Goal: Task Accomplishment & Management: Use online tool/utility

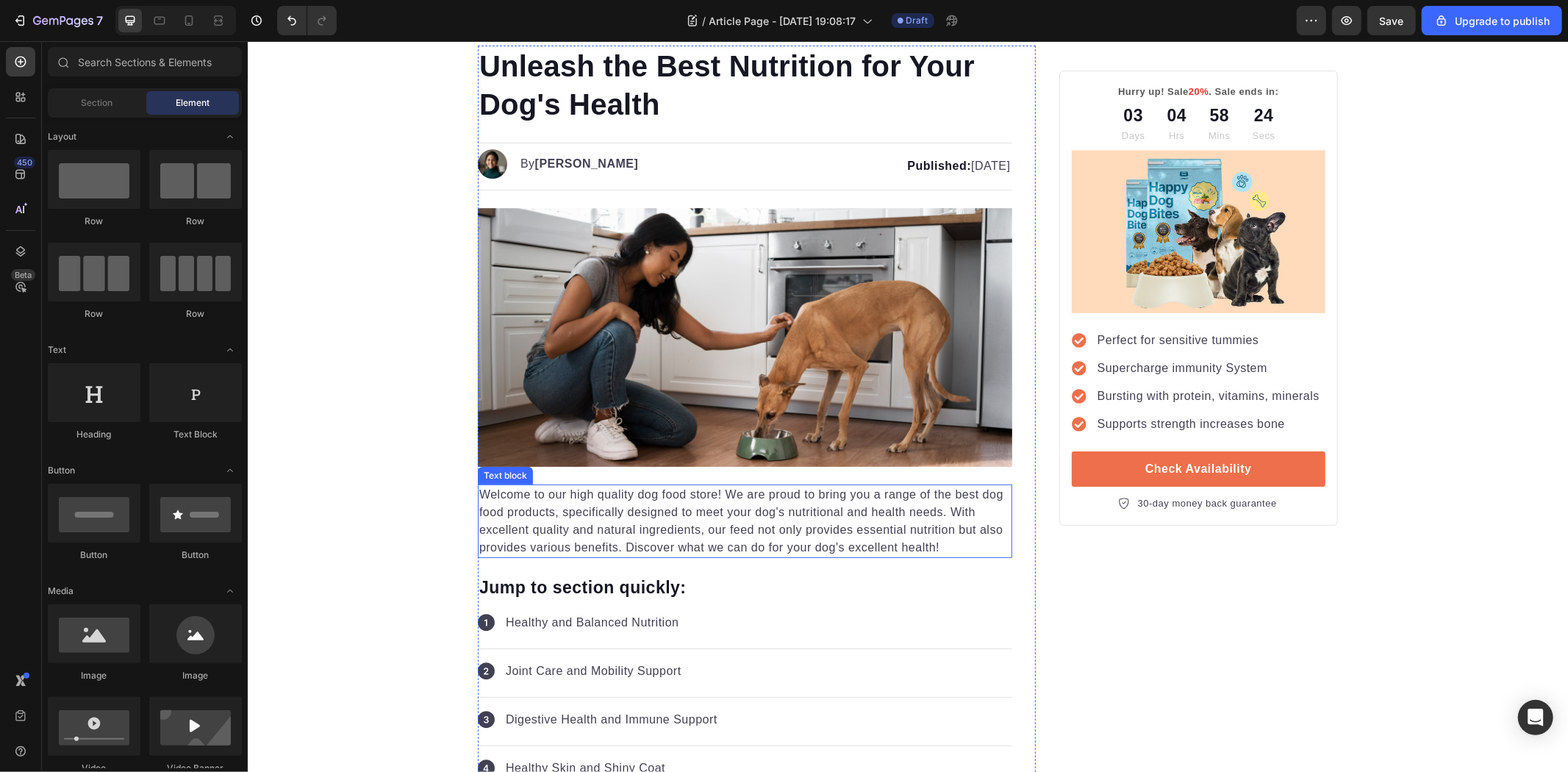
scroll to position [327, 0]
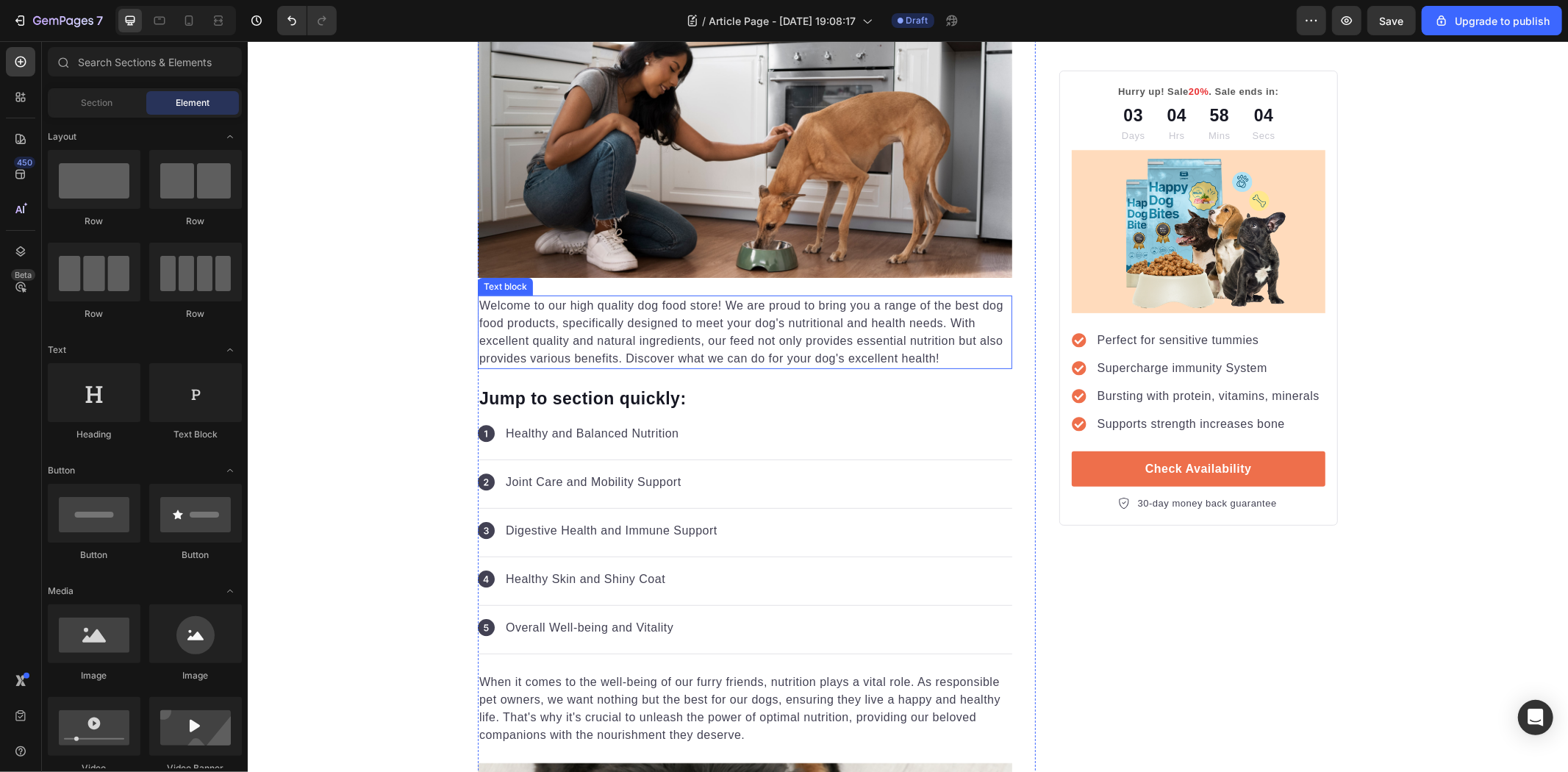
click at [600, 305] on p "Welcome to our high quality dog food store! We are proud to bring you a range o…" at bounding box center [744, 331] width 531 height 71
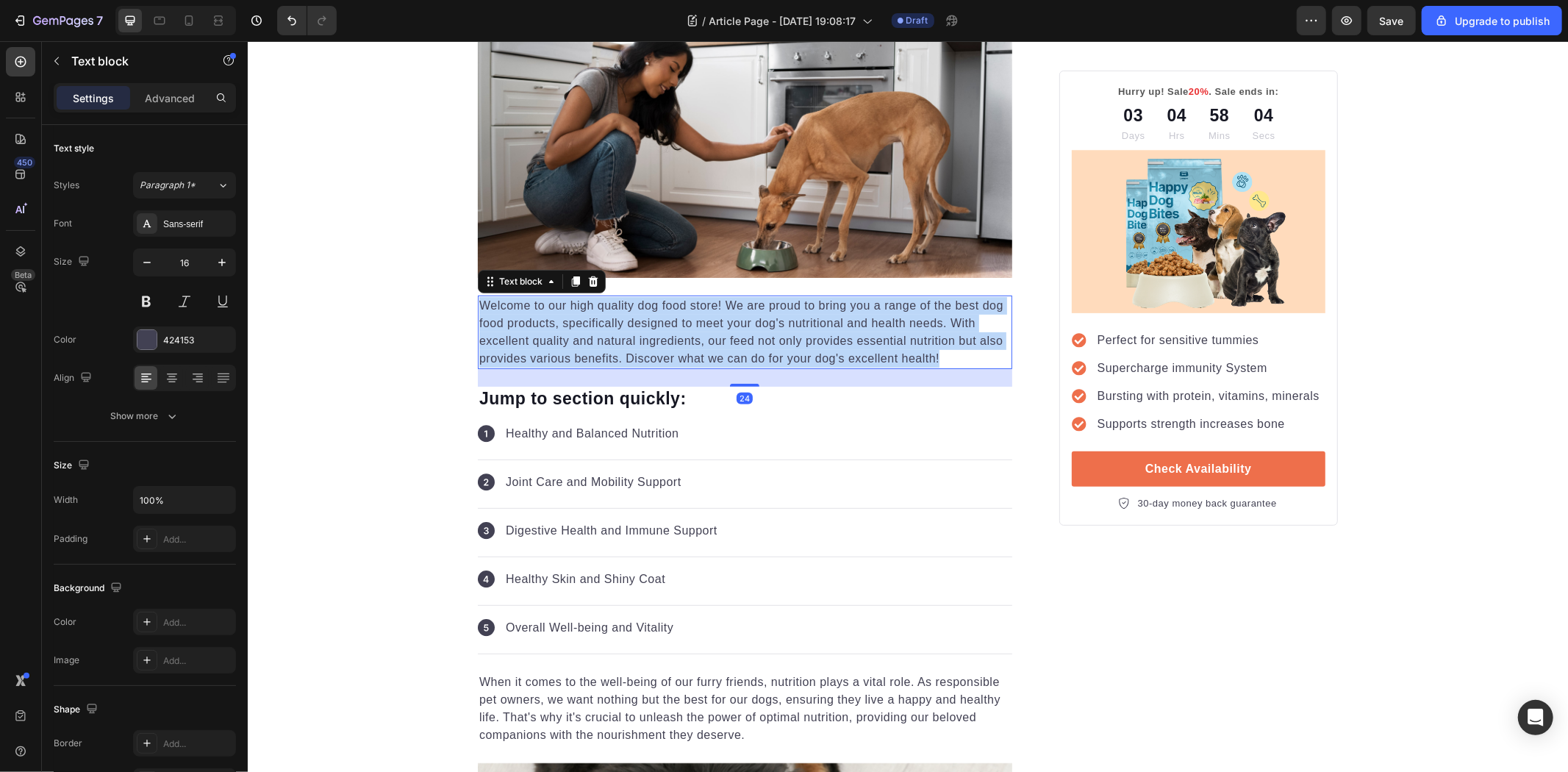
click at [600, 305] on p "Welcome to our high quality dog food store! We are proud to bring you a range o…" at bounding box center [744, 331] width 531 height 71
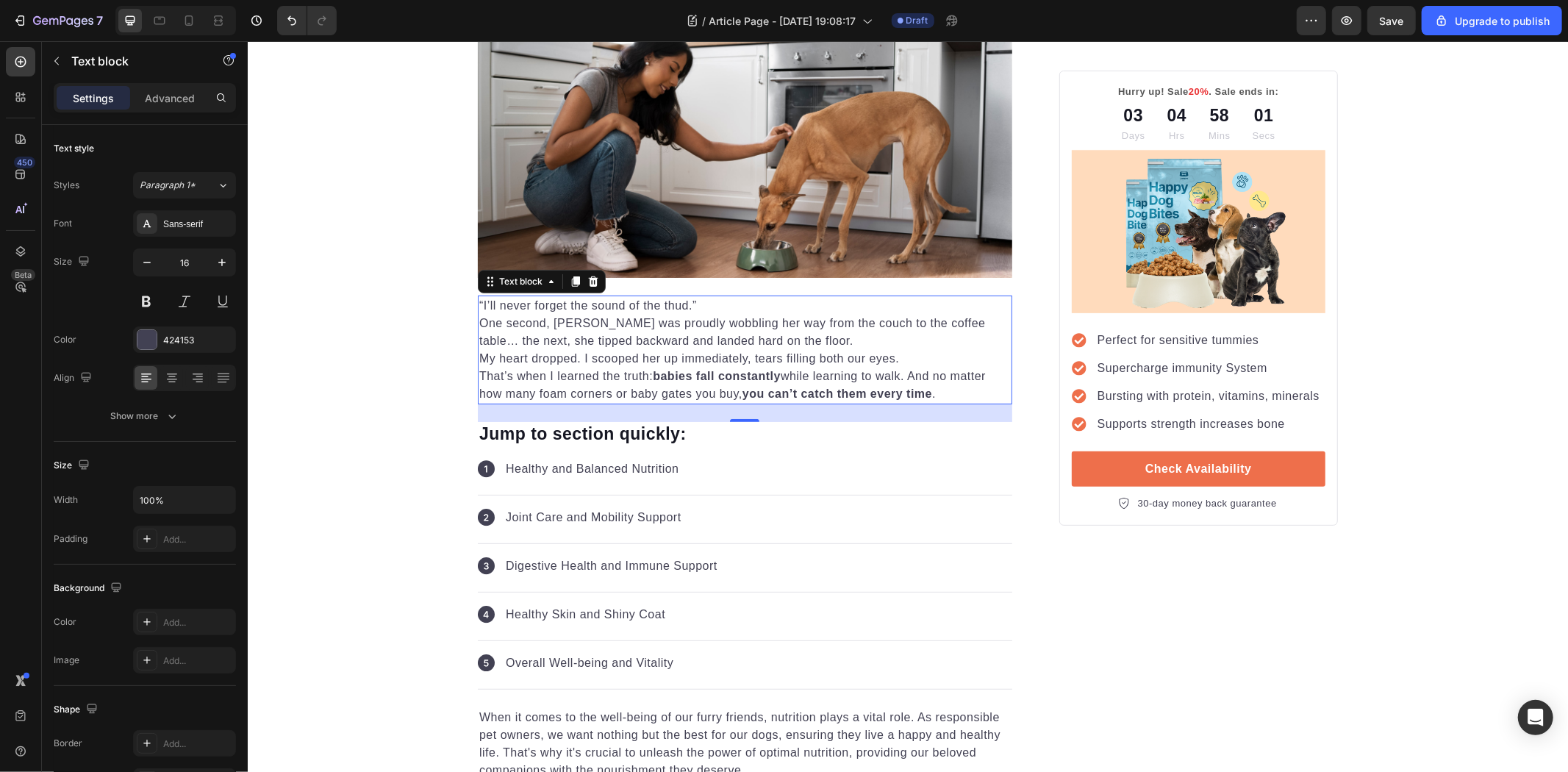
click at [929, 358] on p "My heart dropped. I scooped her up immediately, tears filling both our eyes." at bounding box center [744, 358] width 531 height 18
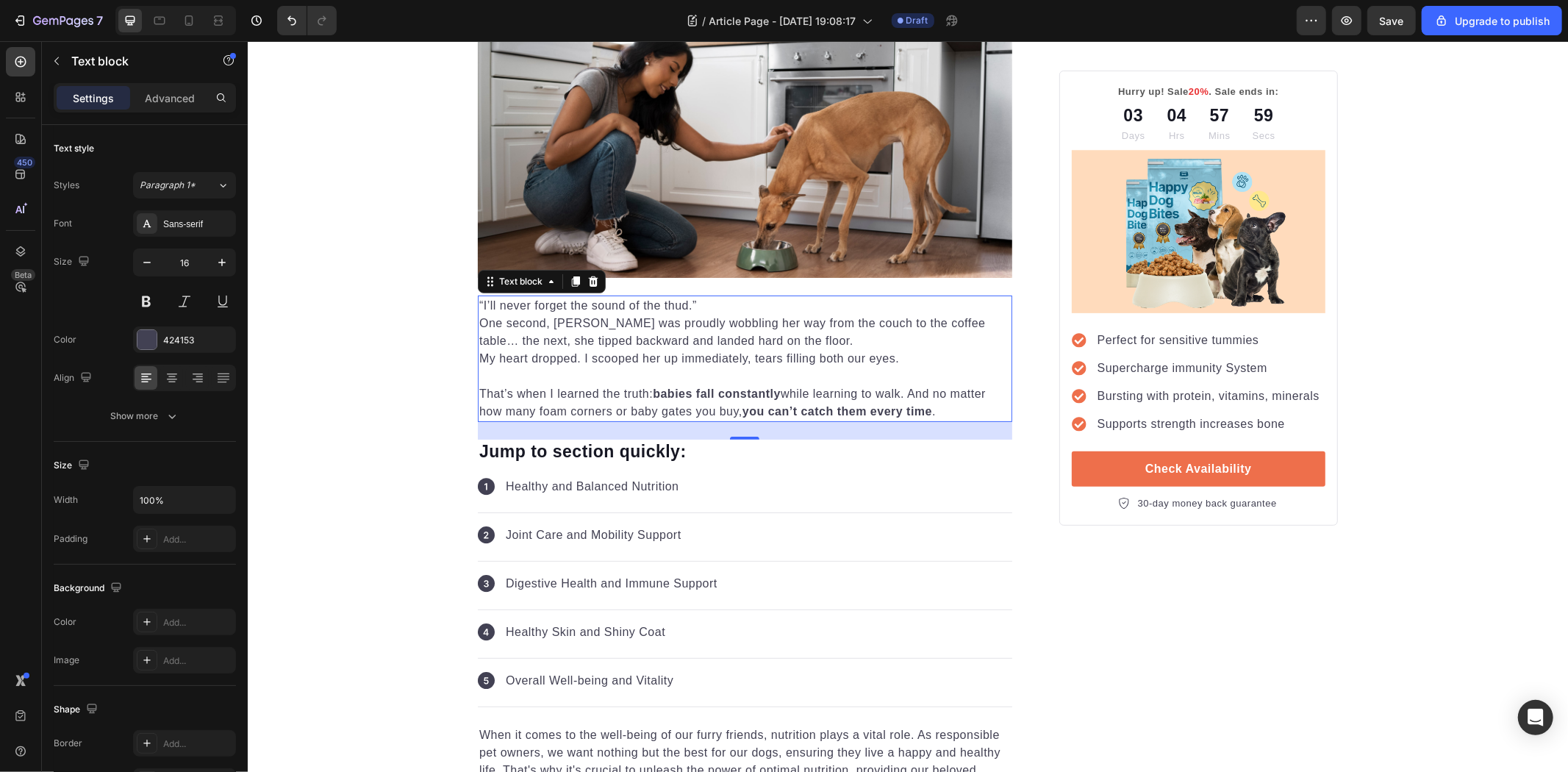
click at [803, 335] on p "One second, Emma was proudly wobbling her way from the couch to the coffee tabl…" at bounding box center [744, 331] width 531 height 35
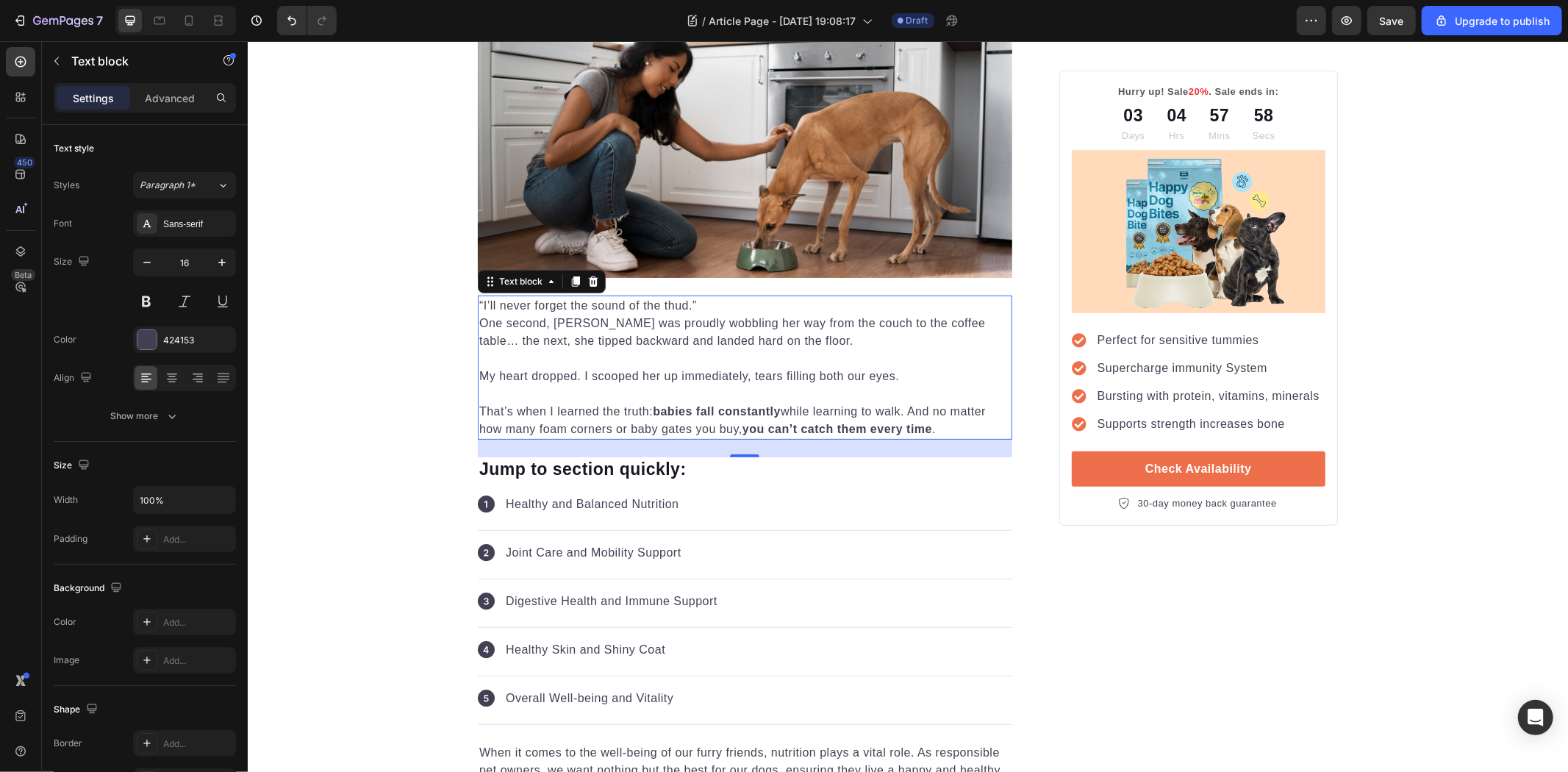
click at [756, 296] on p "“I’ll never forget the sound of the thud.”" at bounding box center [744, 305] width 531 height 18
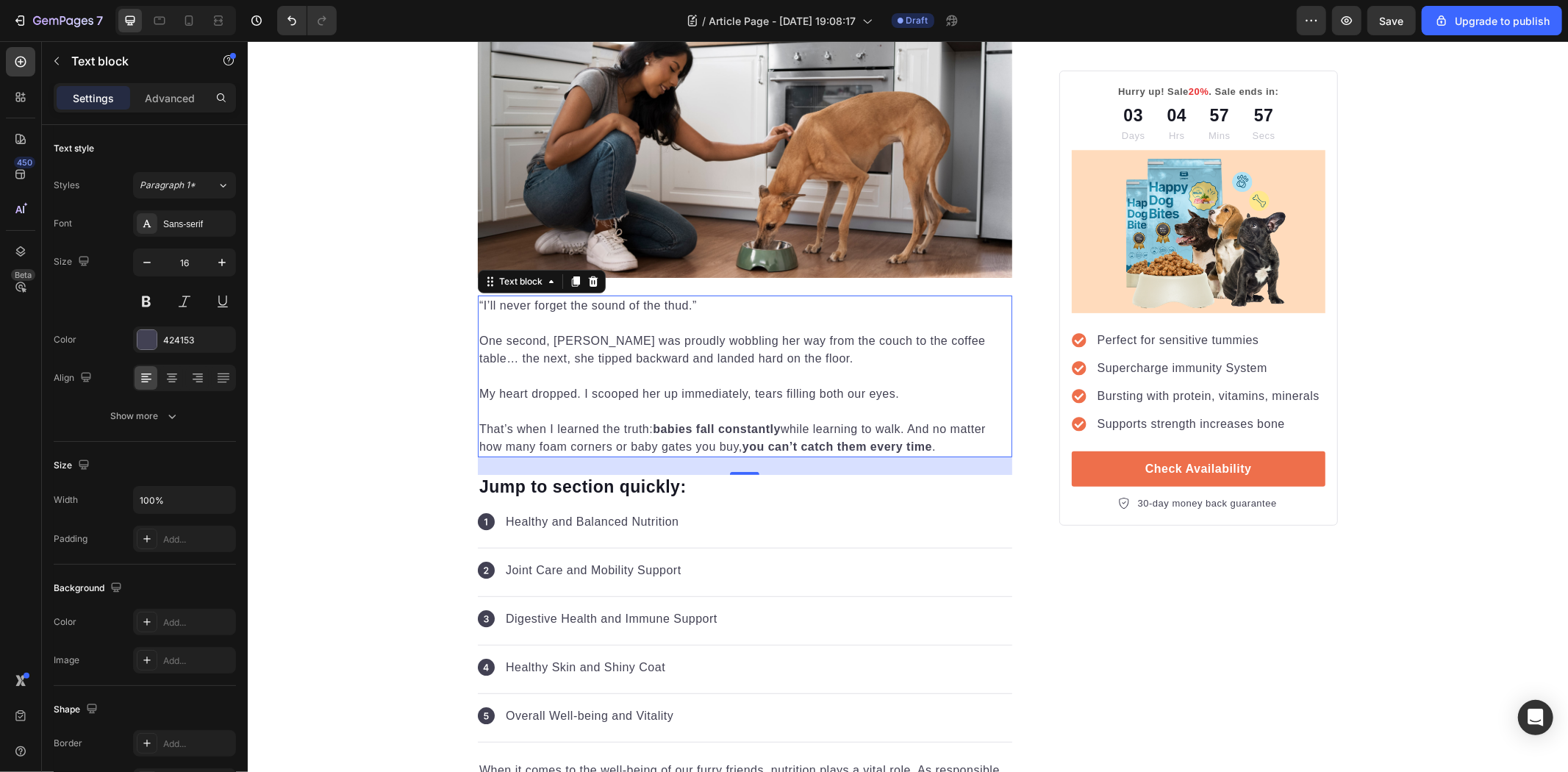
click at [900, 363] on p "One second, Emma was proudly wobbling her way from the couch to the coffee tabl…" at bounding box center [744, 349] width 531 height 35
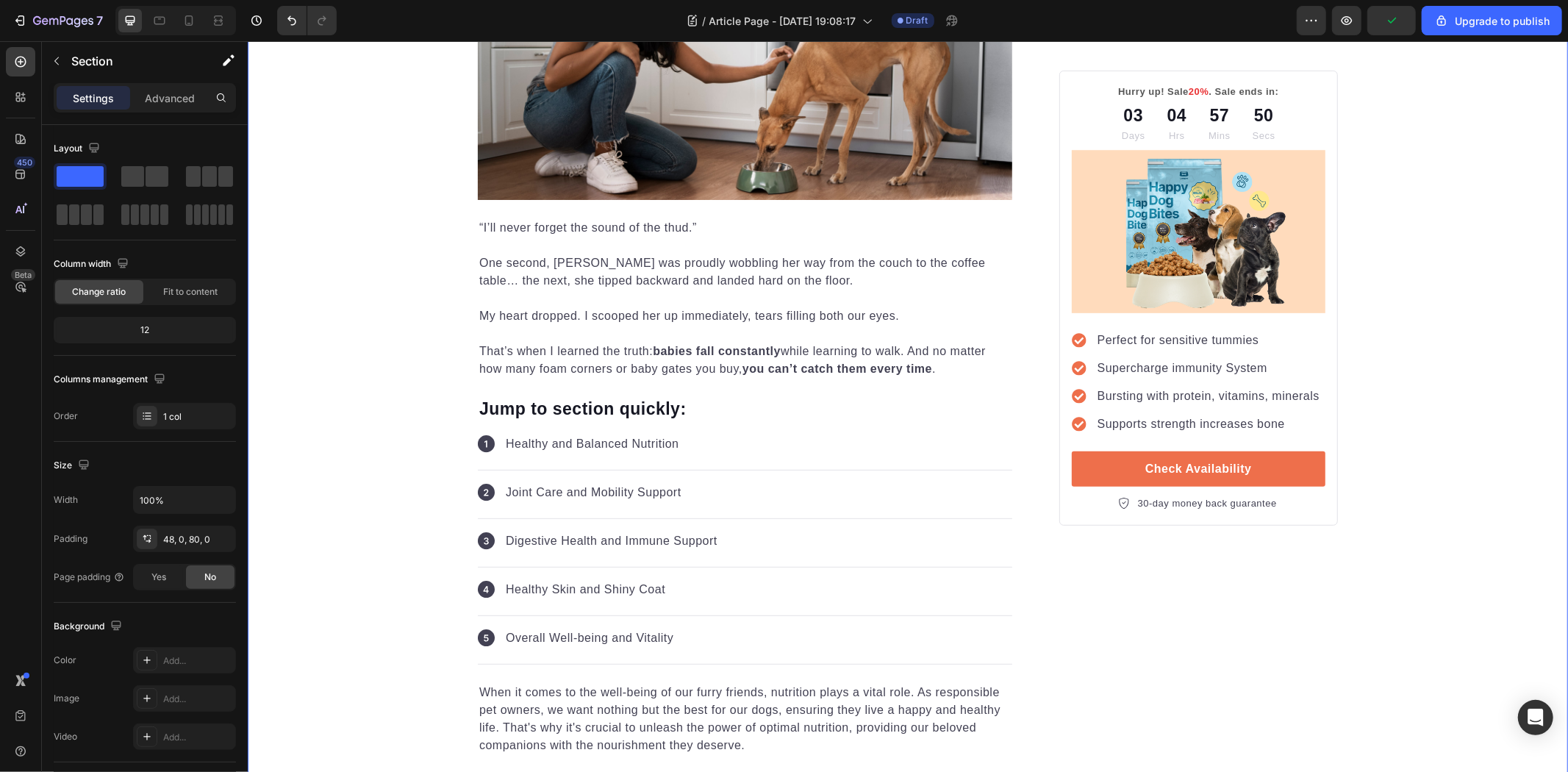
scroll to position [408, 0]
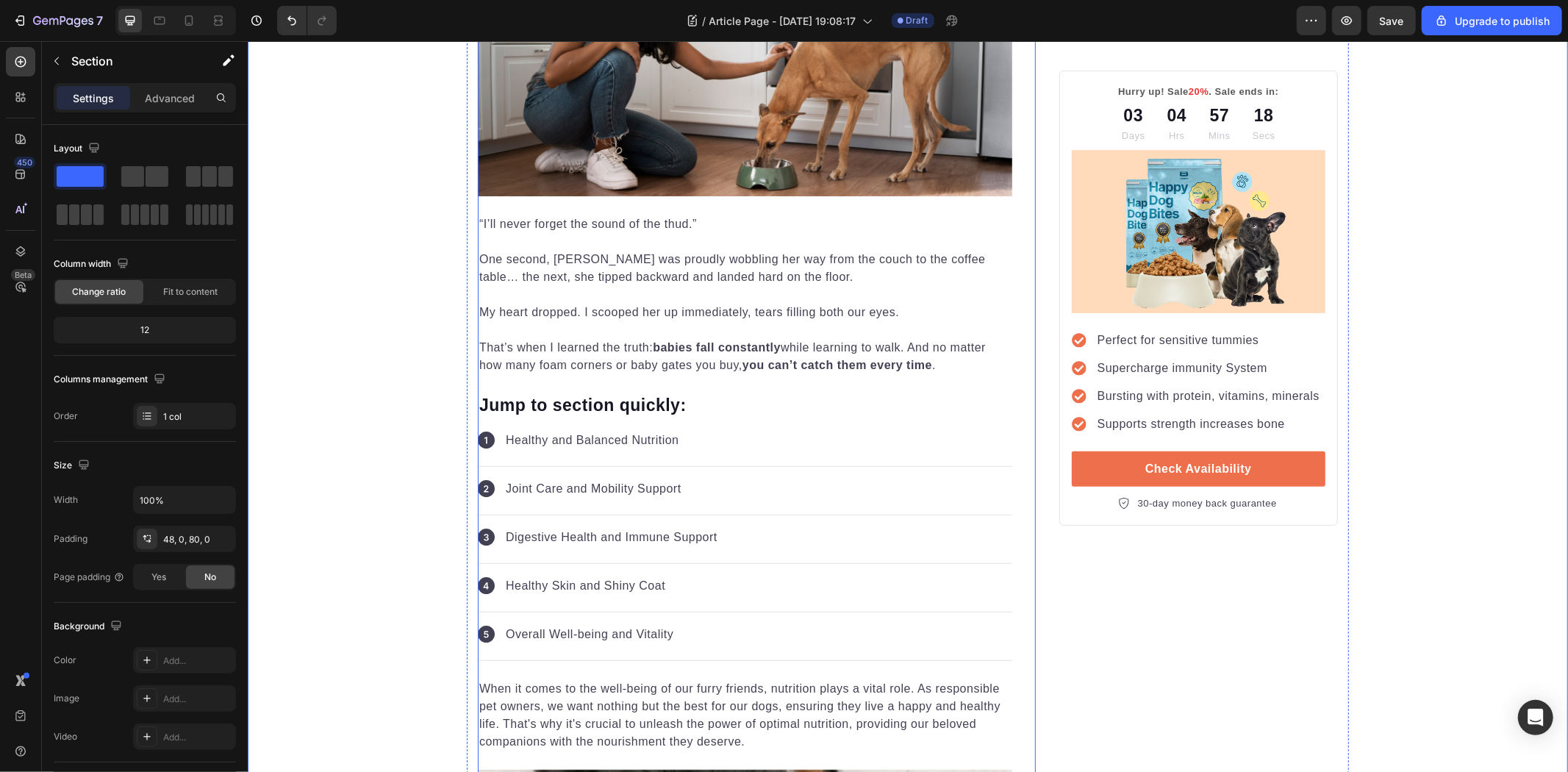
click at [48, 57] on button "button" at bounding box center [56, 61] width 24 height 24
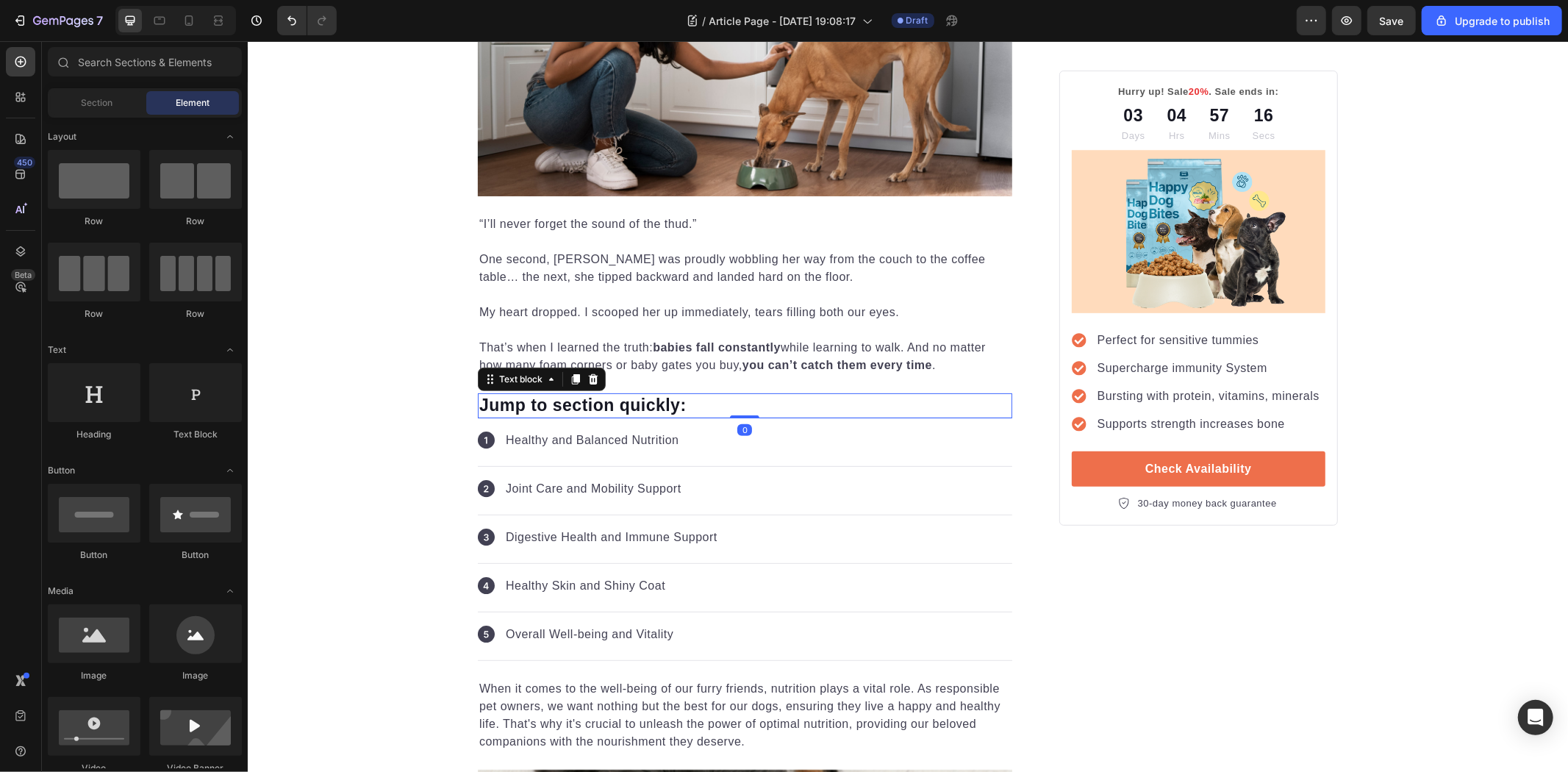
click at [714, 416] on div "Jump to section quickly:" at bounding box center [744, 405] width 534 height 25
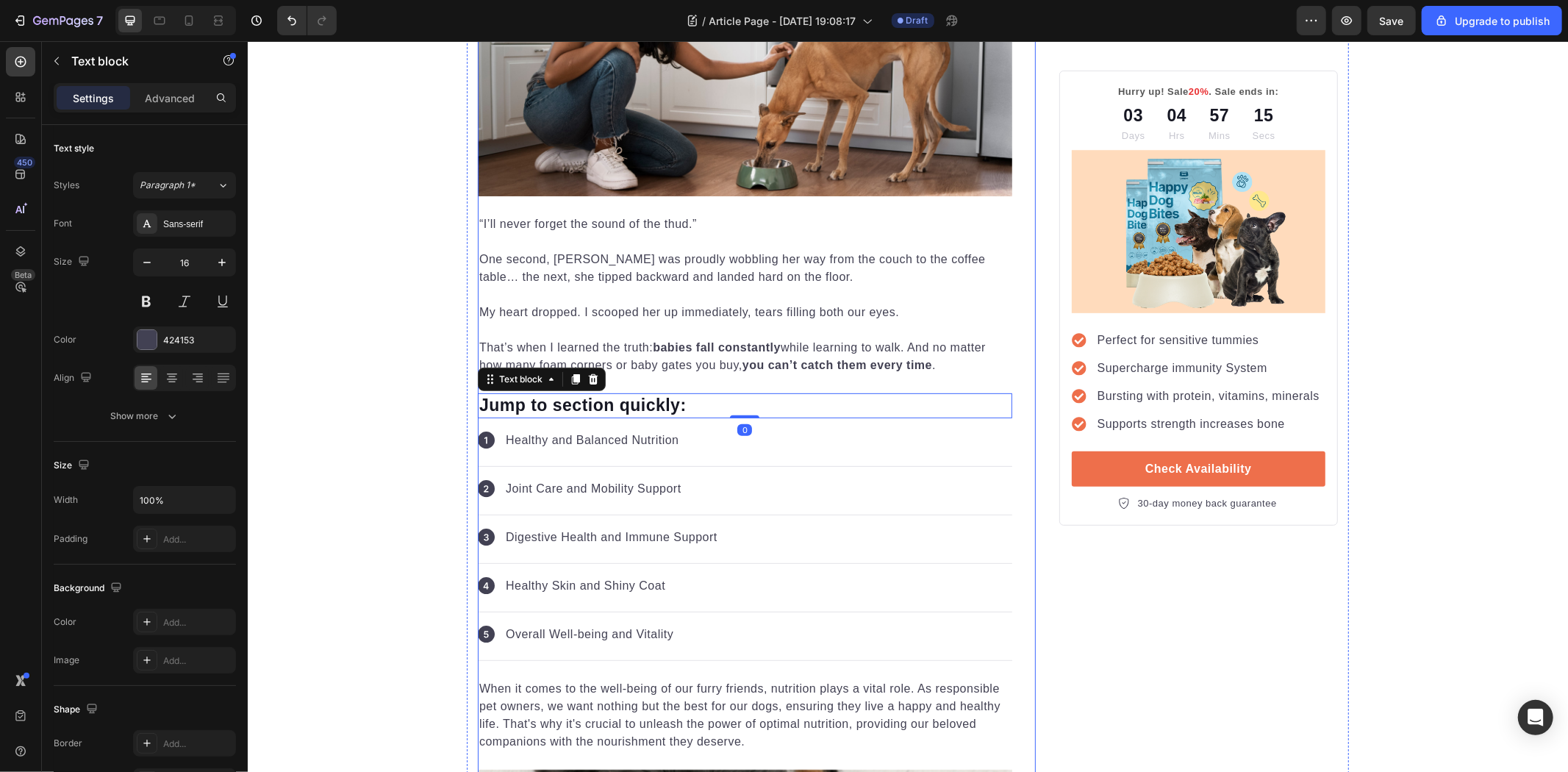
click at [705, 359] on p "That’s when I learned the truth: babies fall constantly while learning to walk.…" at bounding box center [744, 356] width 531 height 35
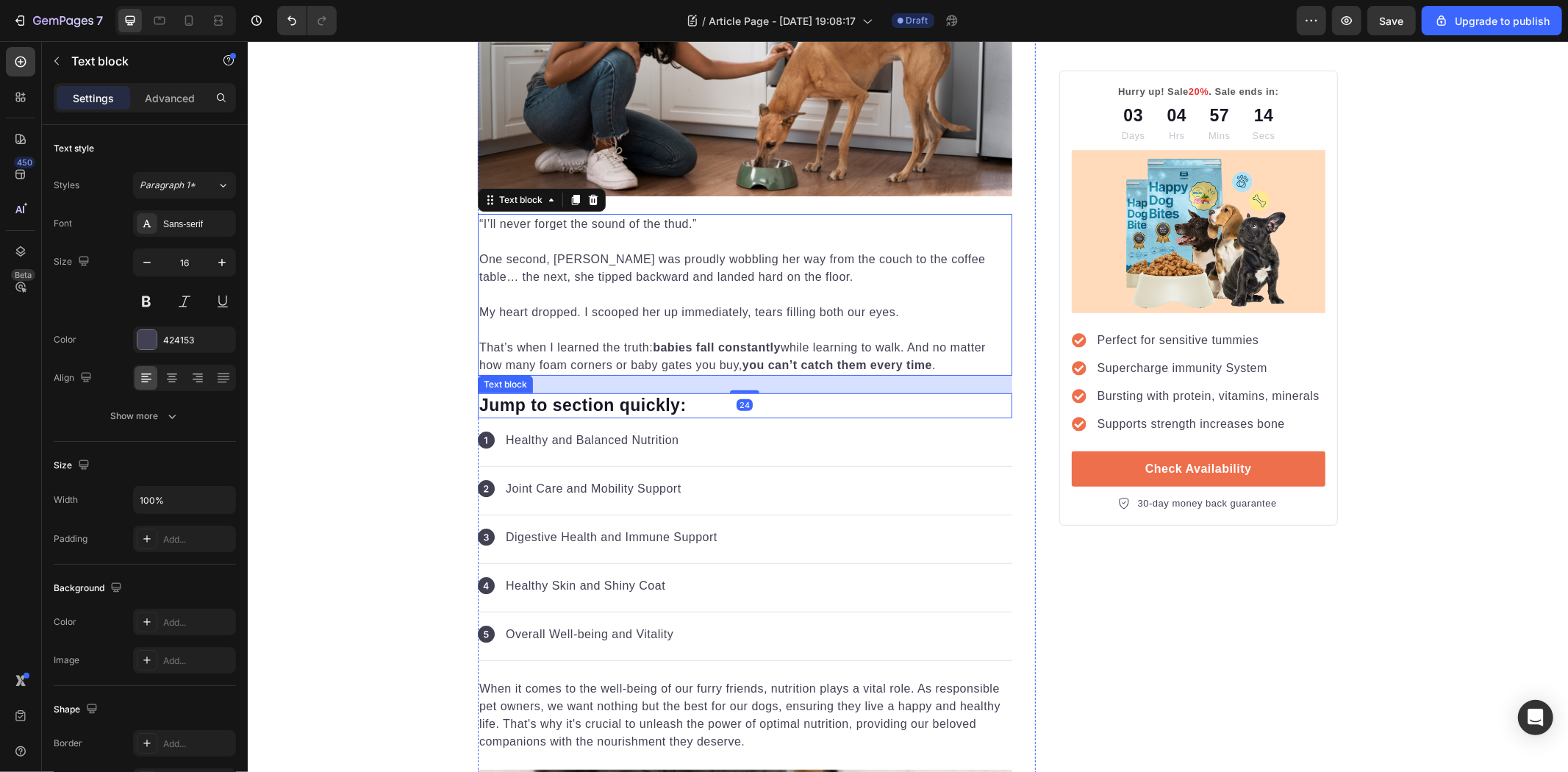
click at [652, 394] on p "Jump to section quickly:" at bounding box center [744, 405] width 531 height 22
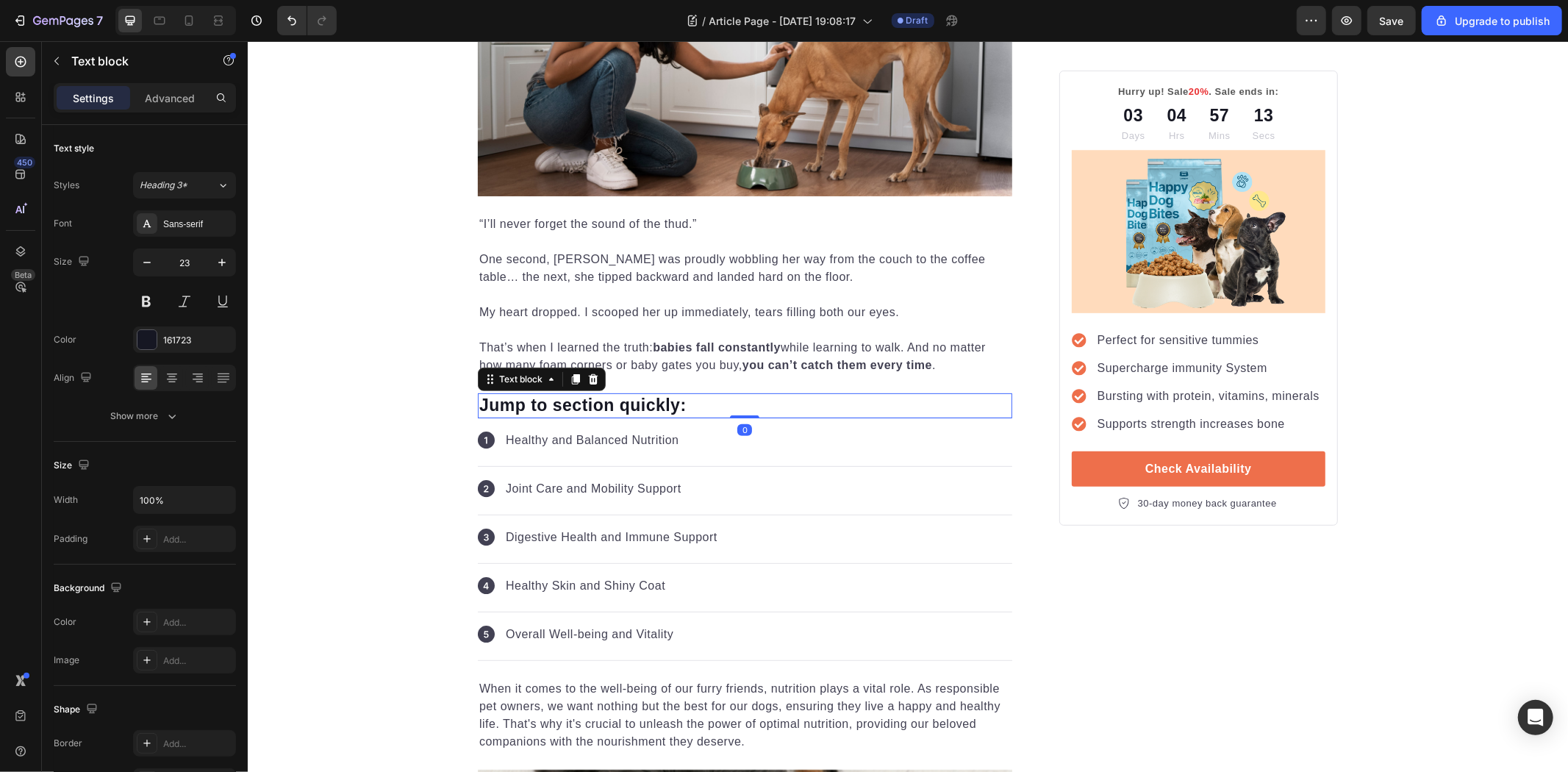
click at [632, 410] on p "Jump to section quickly:" at bounding box center [744, 405] width 531 height 22
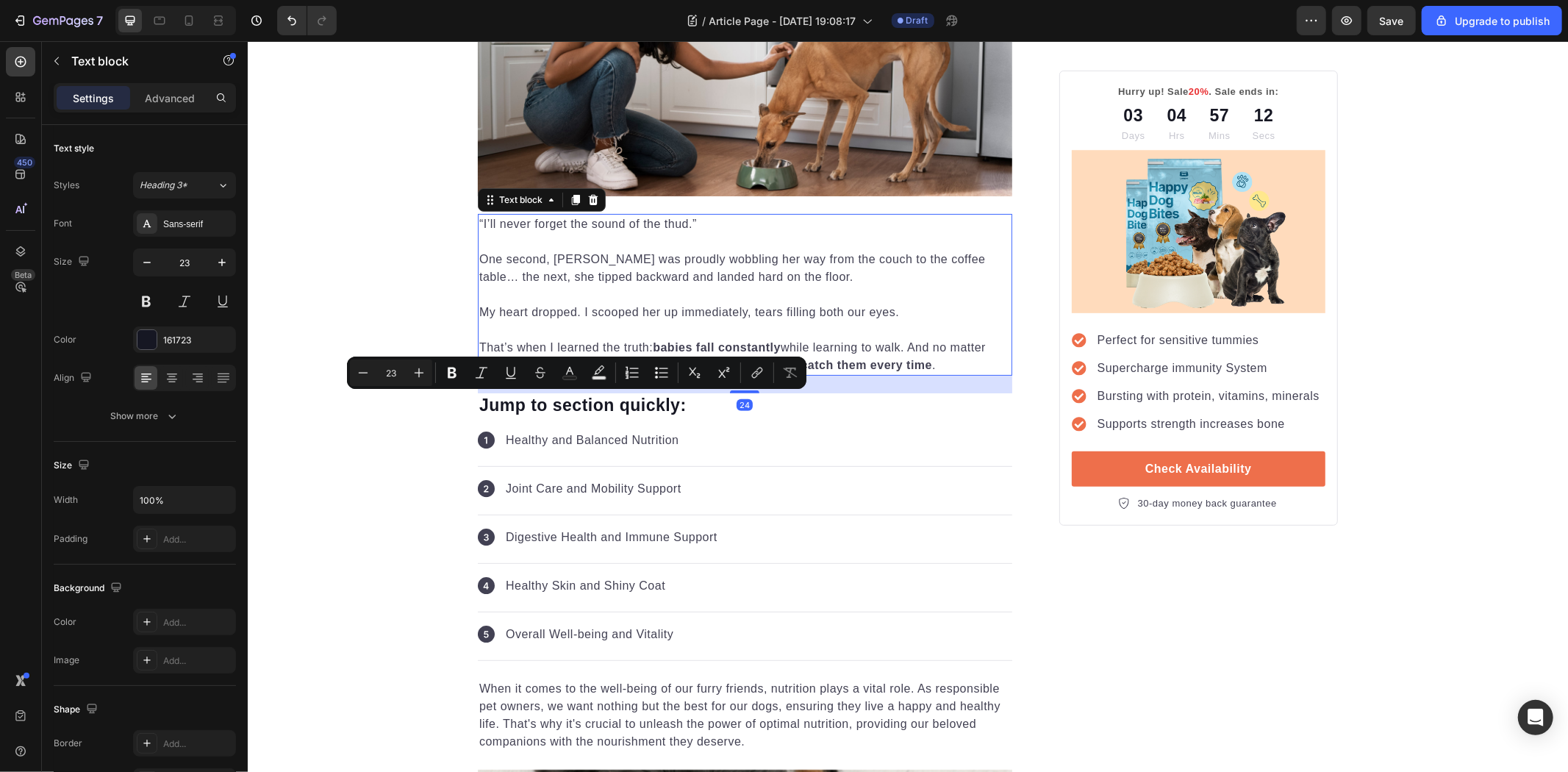
click at [900, 367] on strong "you can’t catch them every time" at bounding box center [837, 364] width 190 height 12
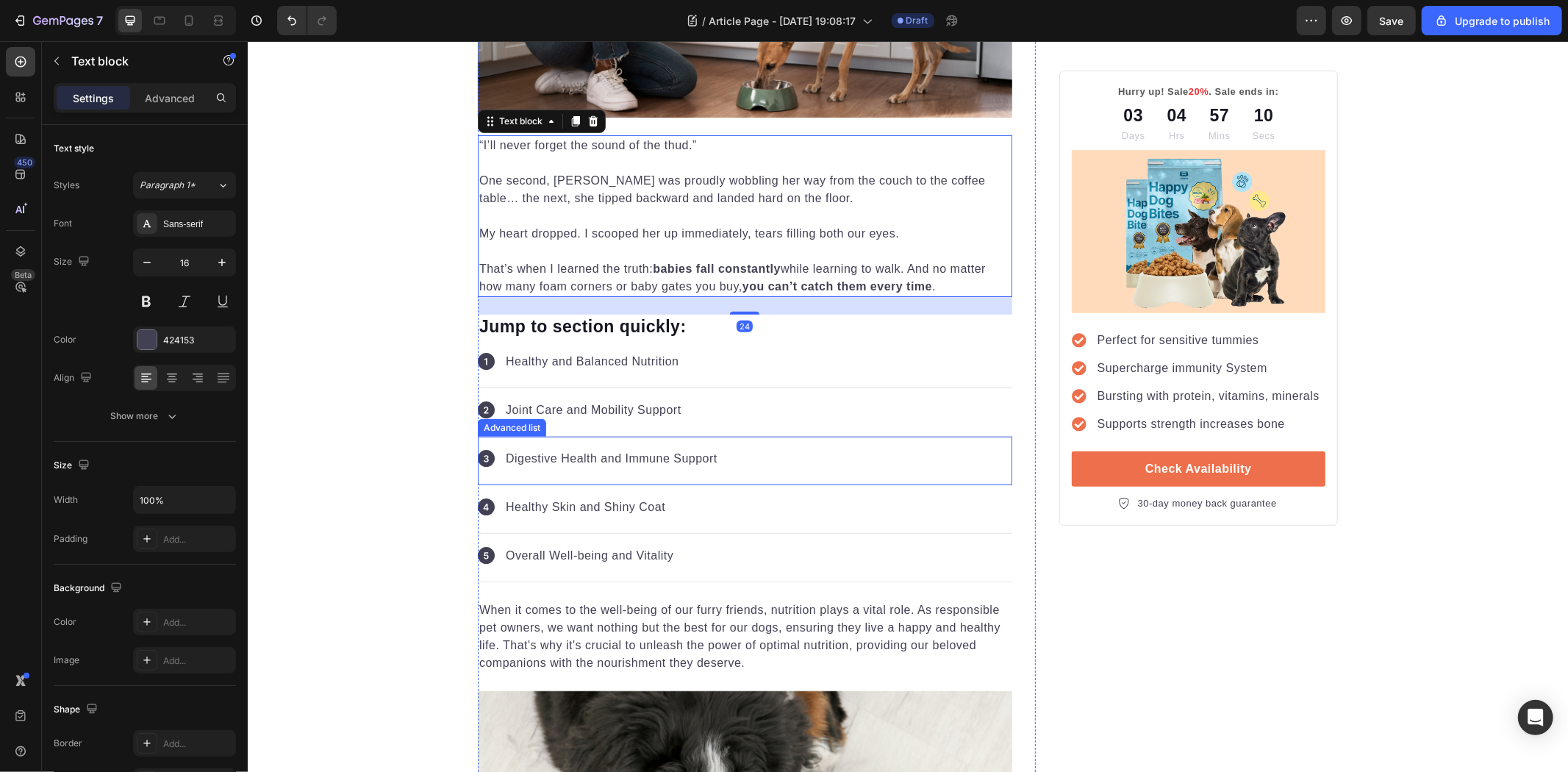
scroll to position [653, 0]
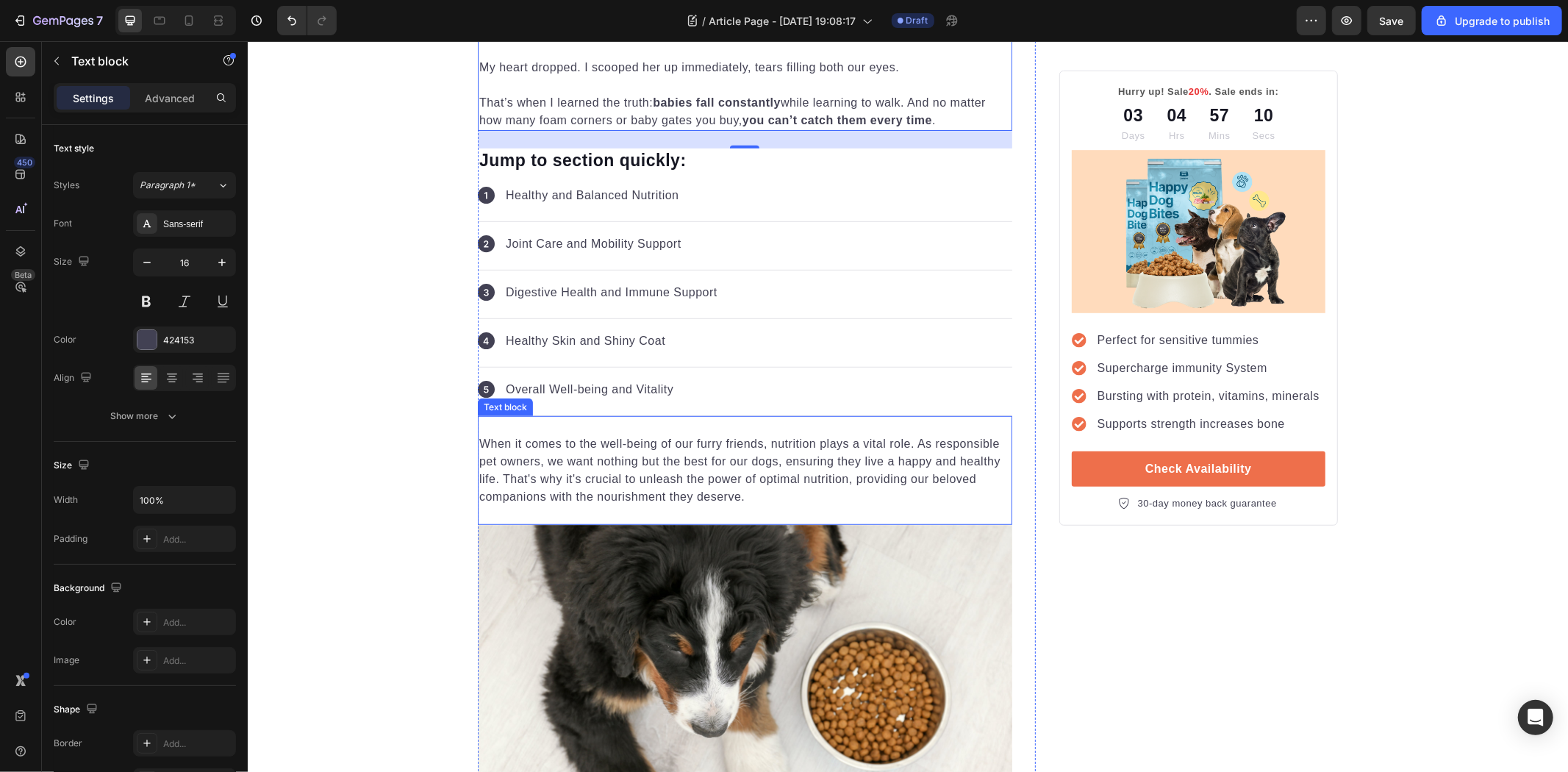
click at [707, 461] on p "When it comes to the well-being of our furry friends, nutrition plays a vital r…" at bounding box center [744, 470] width 531 height 71
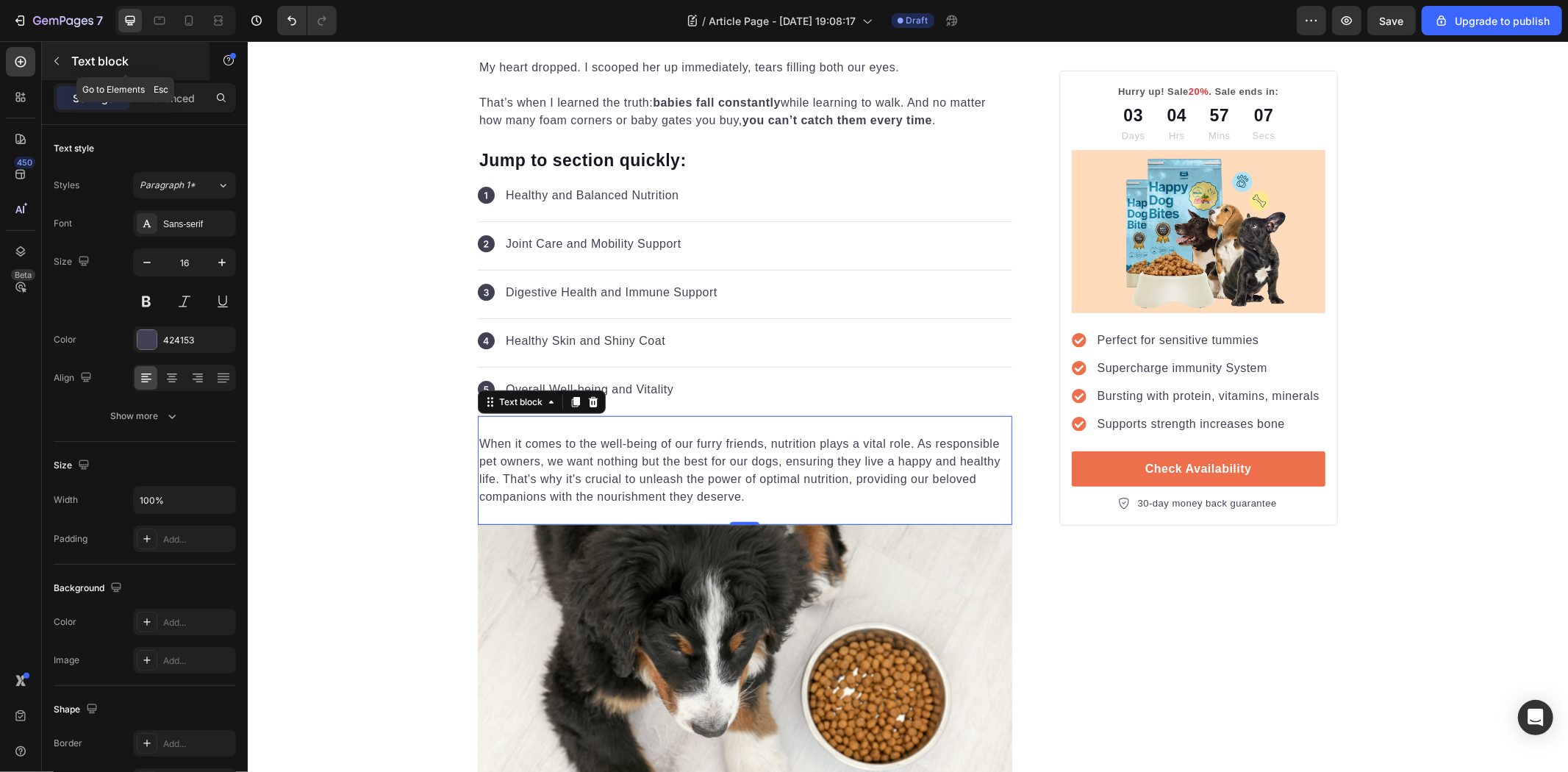
click at [56, 57] on icon "button" at bounding box center [56, 60] width 11 height 11
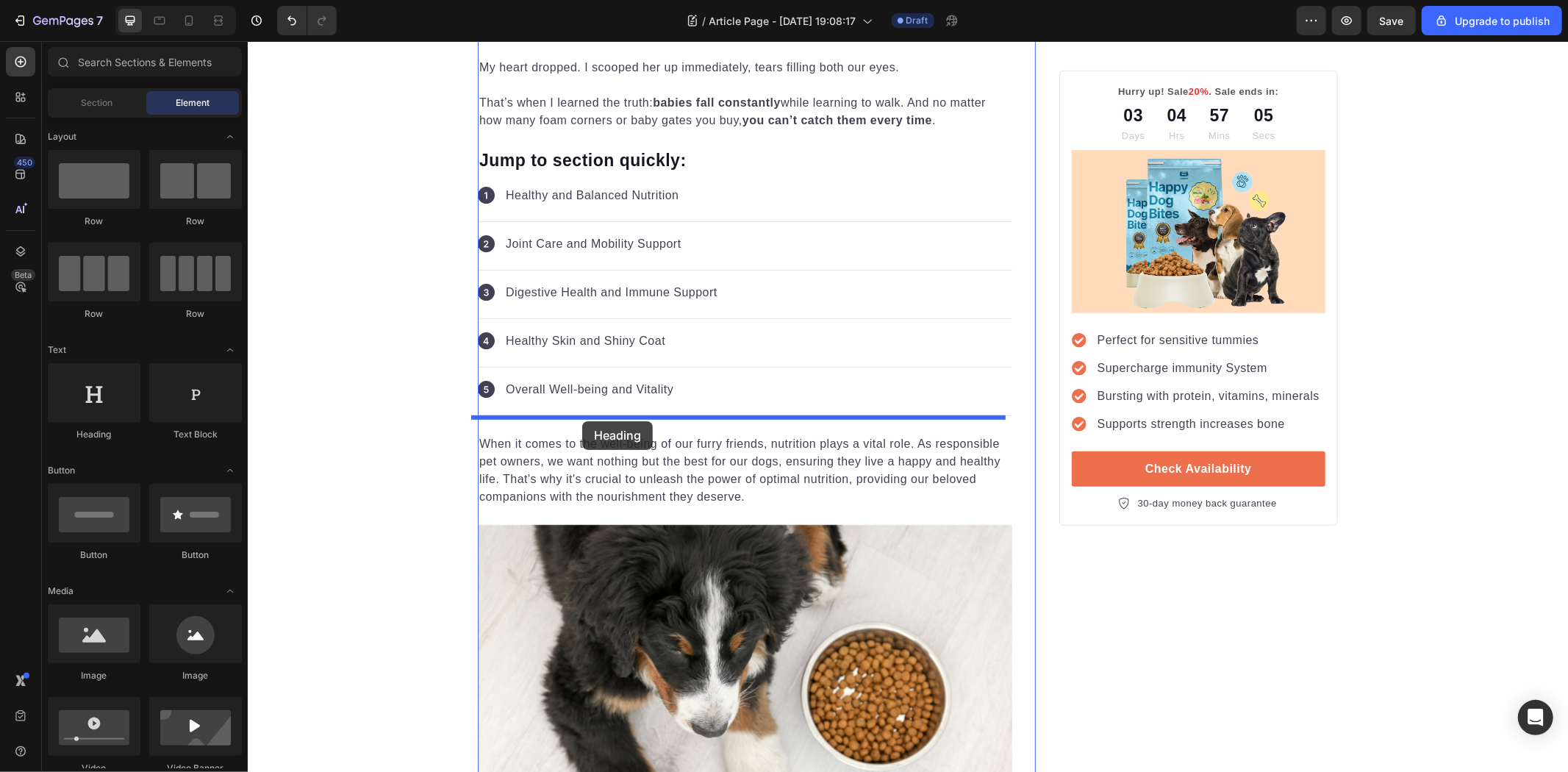
drag, startPoint x: 336, startPoint y: 433, endPoint x: 582, endPoint y: 420, distance: 246.3
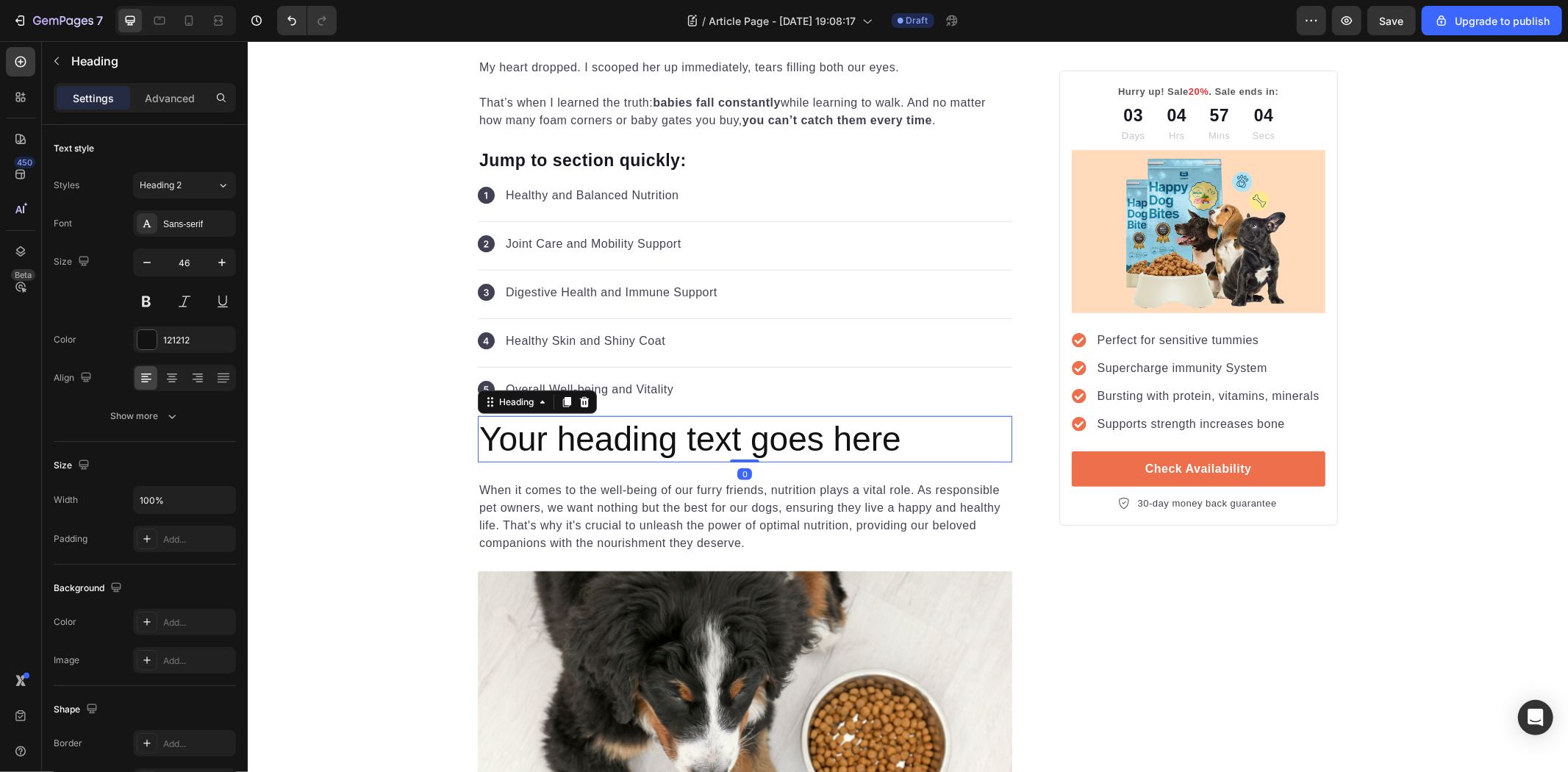
click at [694, 439] on h2 "Your heading text goes here" at bounding box center [744, 439] width 534 height 47
click at [696, 439] on p "Your heading text goes here" at bounding box center [744, 439] width 531 height 44
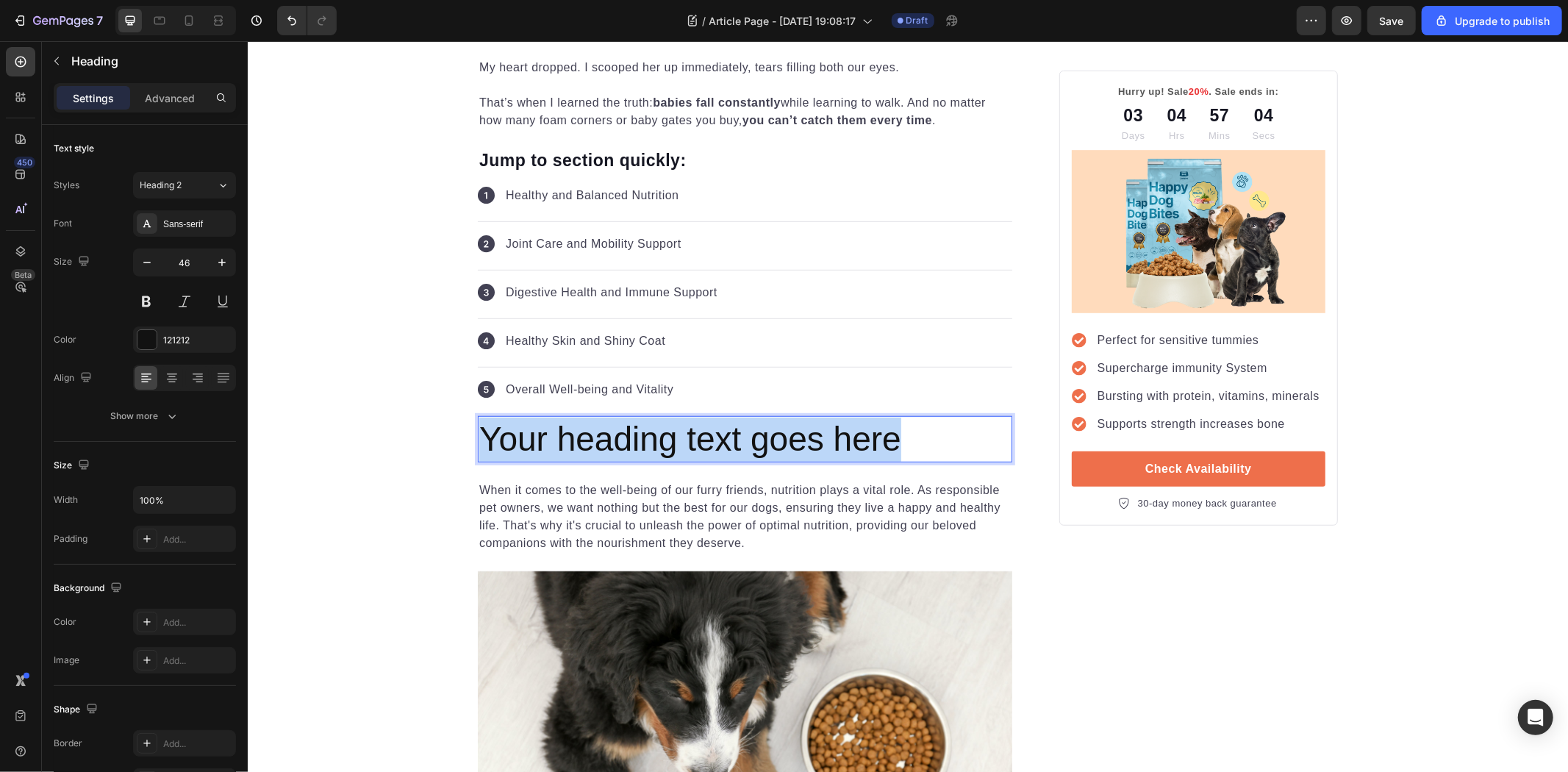
click at [696, 439] on p "Your heading text goes here" at bounding box center [744, 439] width 531 height 44
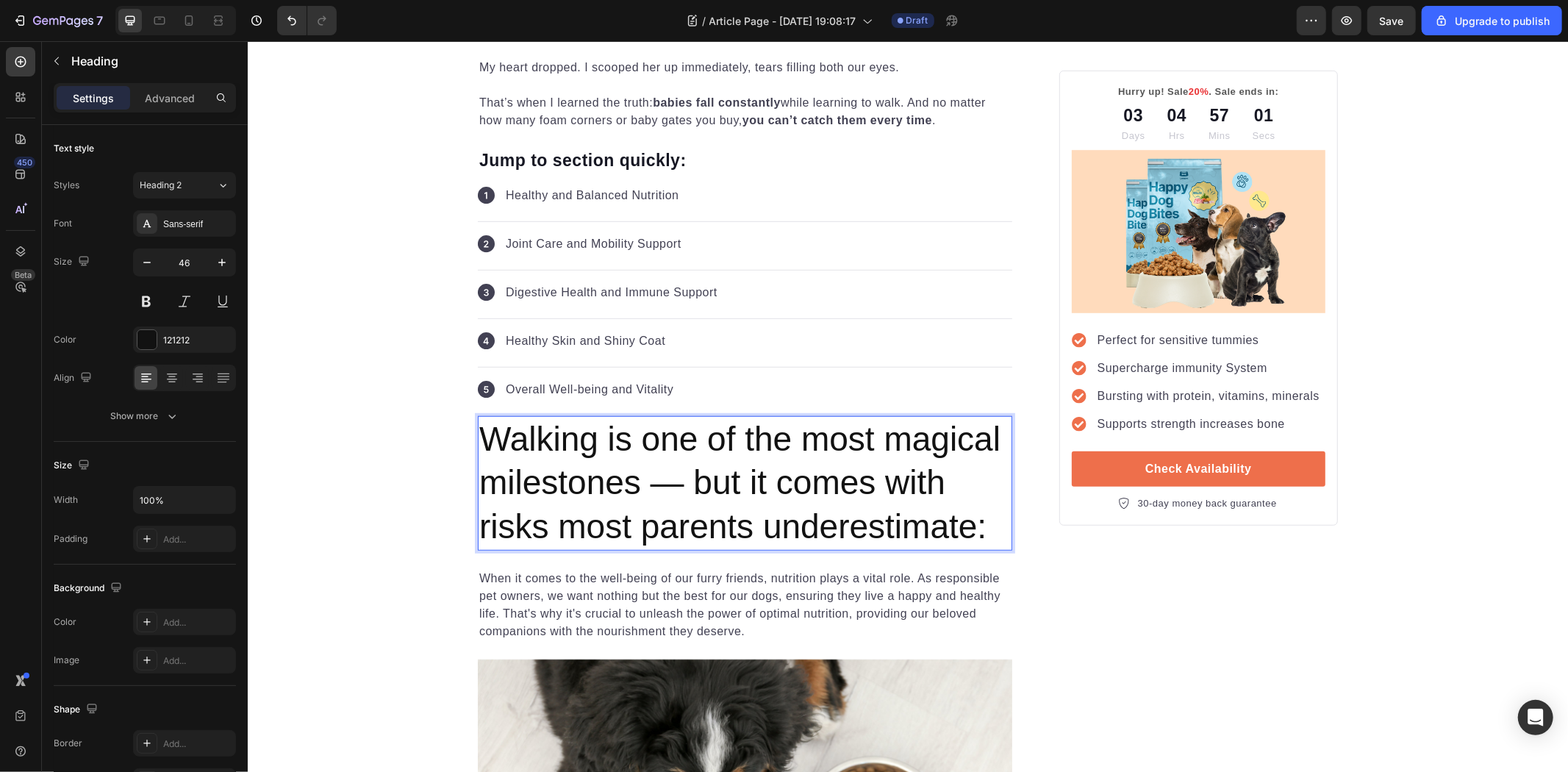
click at [721, 502] on p "Walking is one of the most magical milestones — but it comes with risks most pa…" at bounding box center [744, 483] width 531 height 132
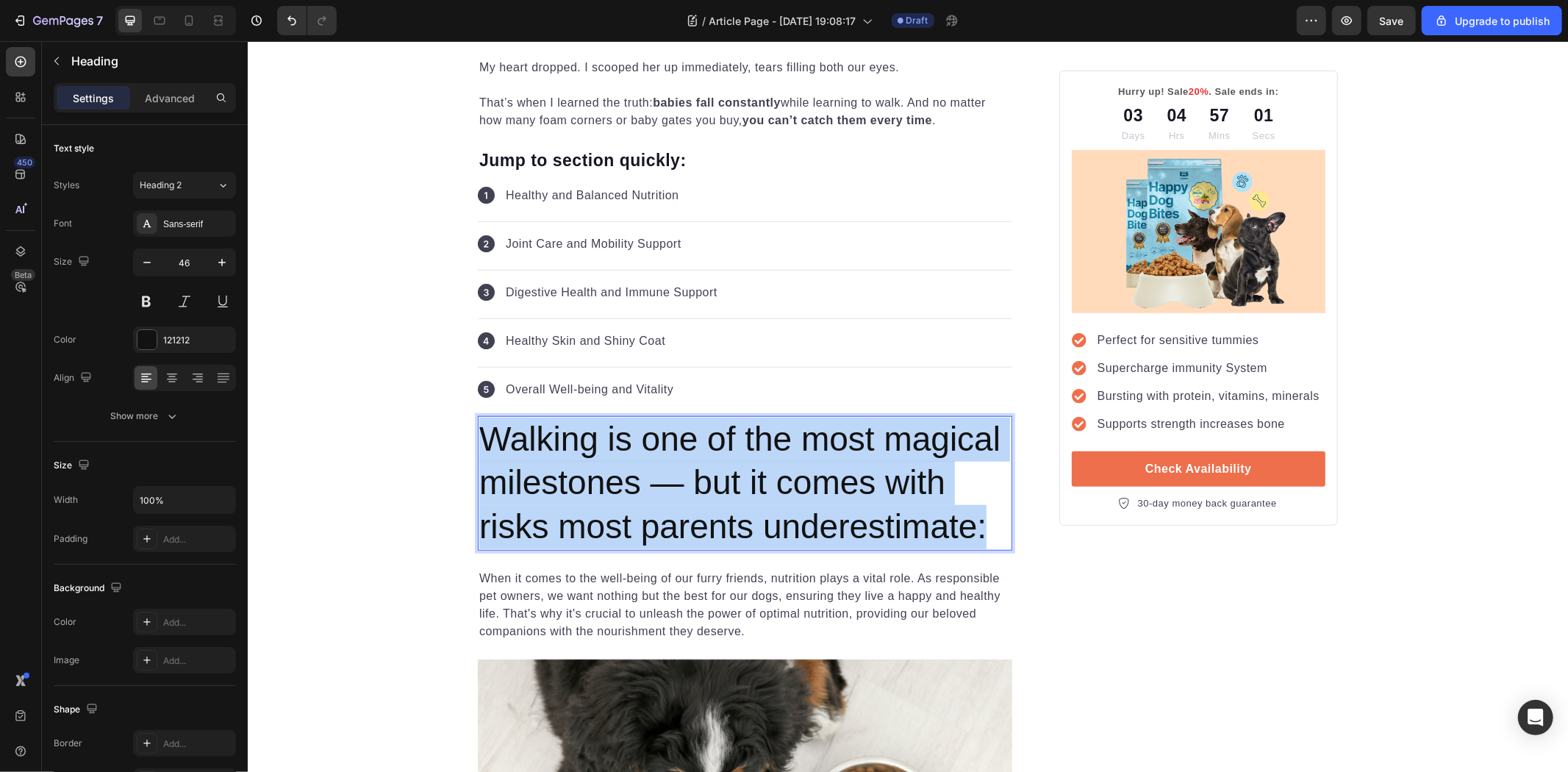
click at [721, 502] on p "Walking is one of the most magical milestones — but it comes with risks most pa…" at bounding box center [744, 483] width 531 height 132
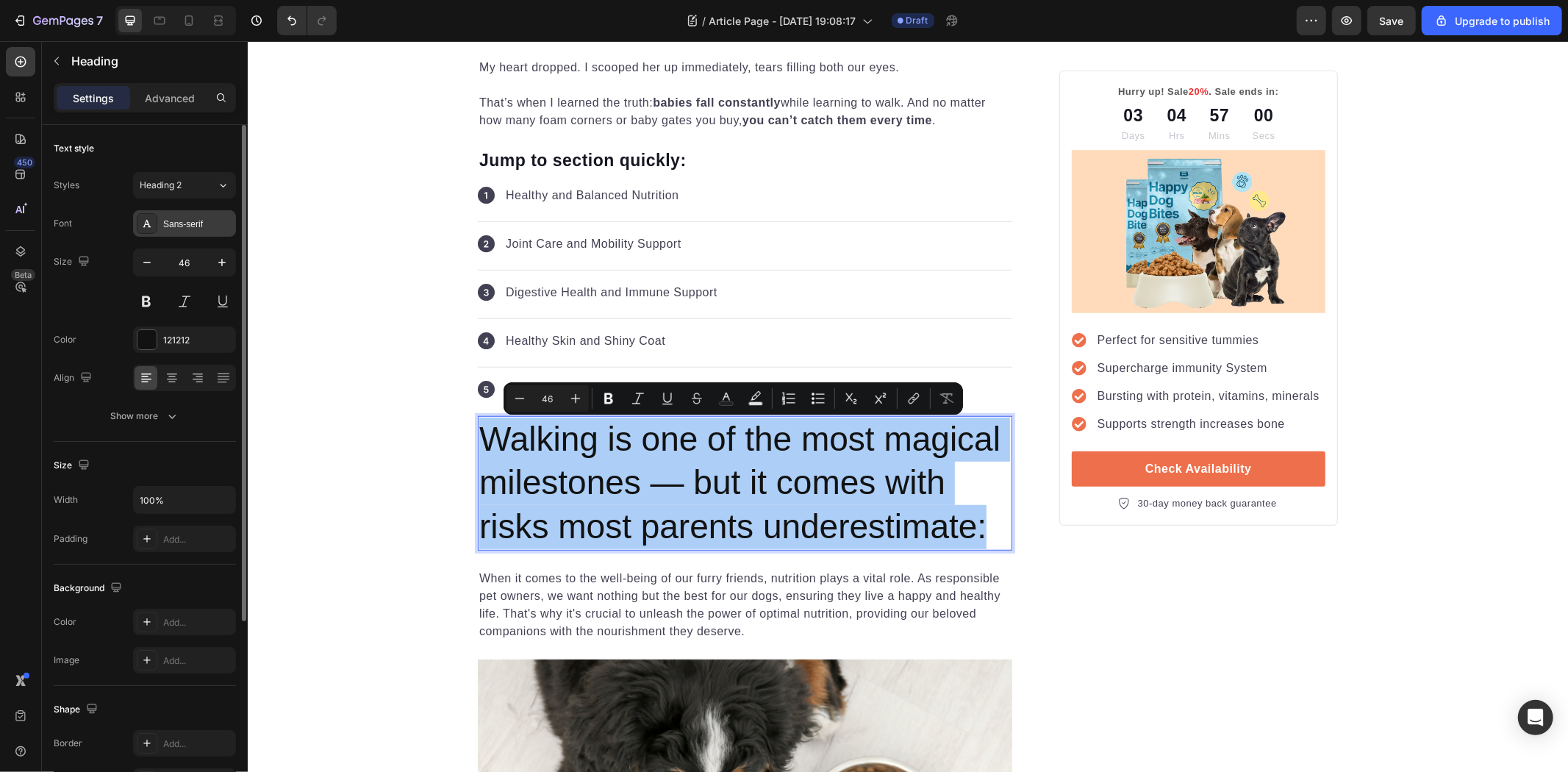
click at [201, 219] on div "Sans-serif" at bounding box center [197, 224] width 69 height 13
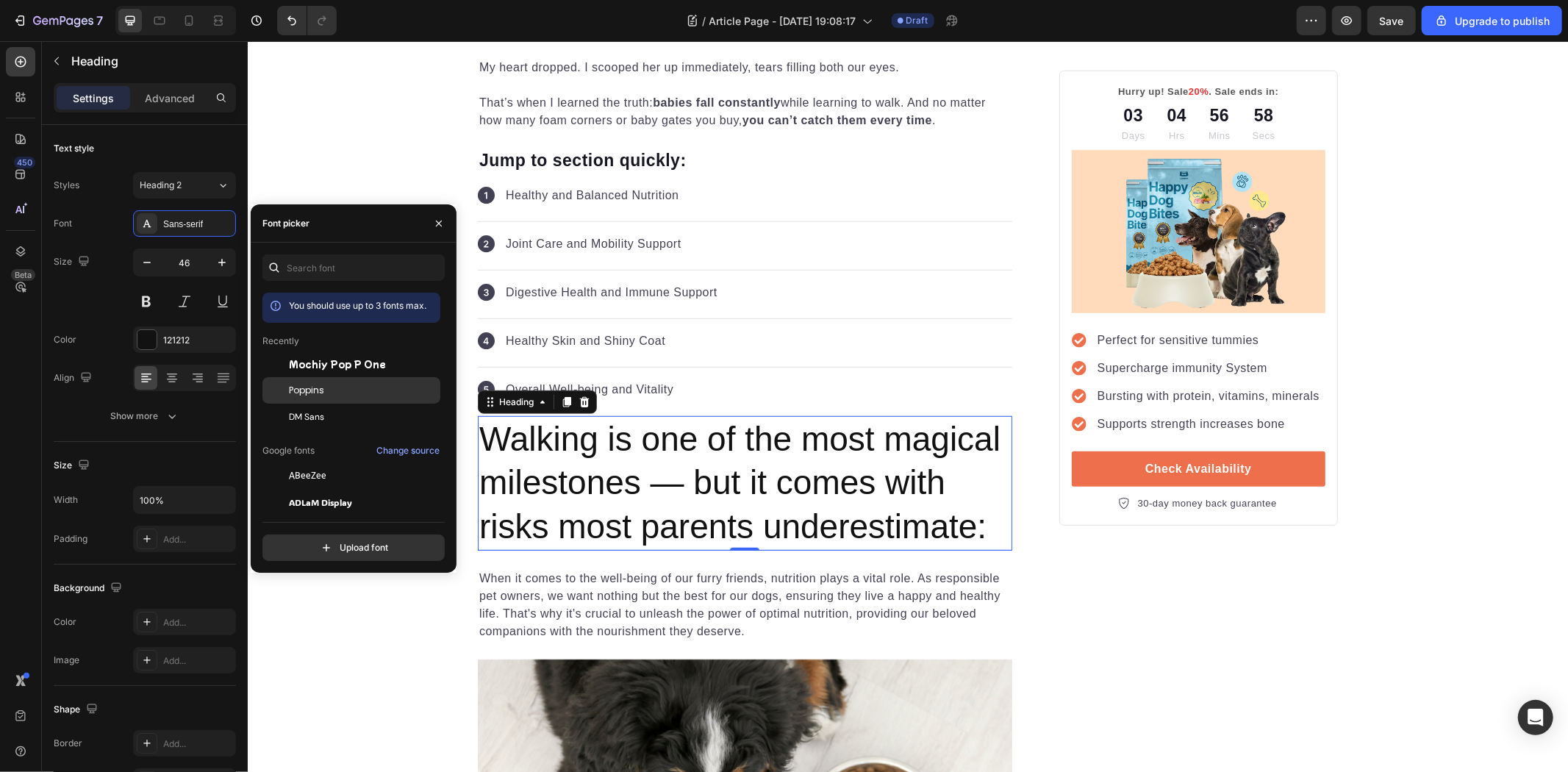
click at [313, 387] on span "Poppins" at bounding box center [307, 390] width 35 height 13
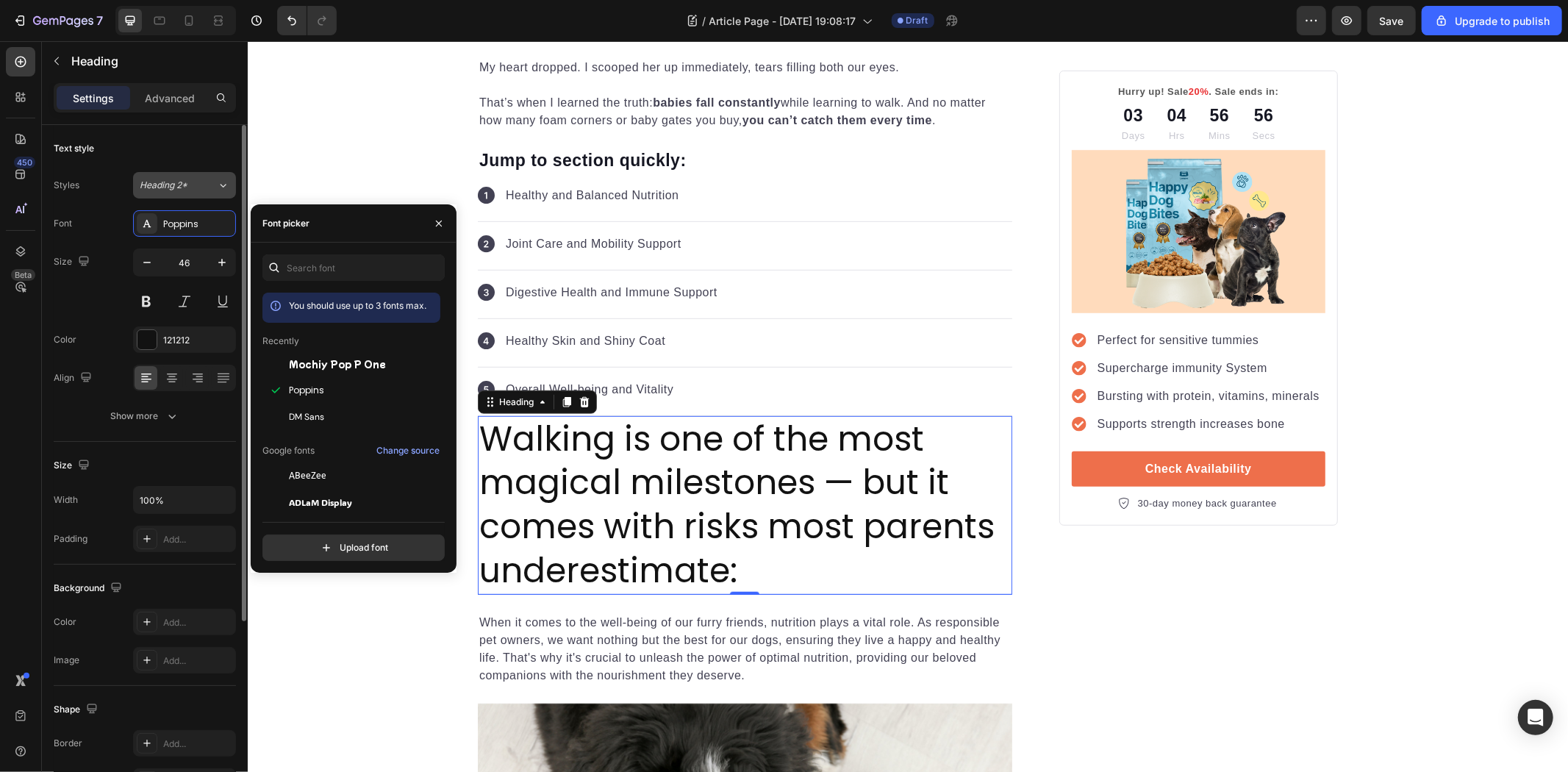
click at [184, 187] on span "Heading 2*" at bounding box center [164, 185] width 48 height 13
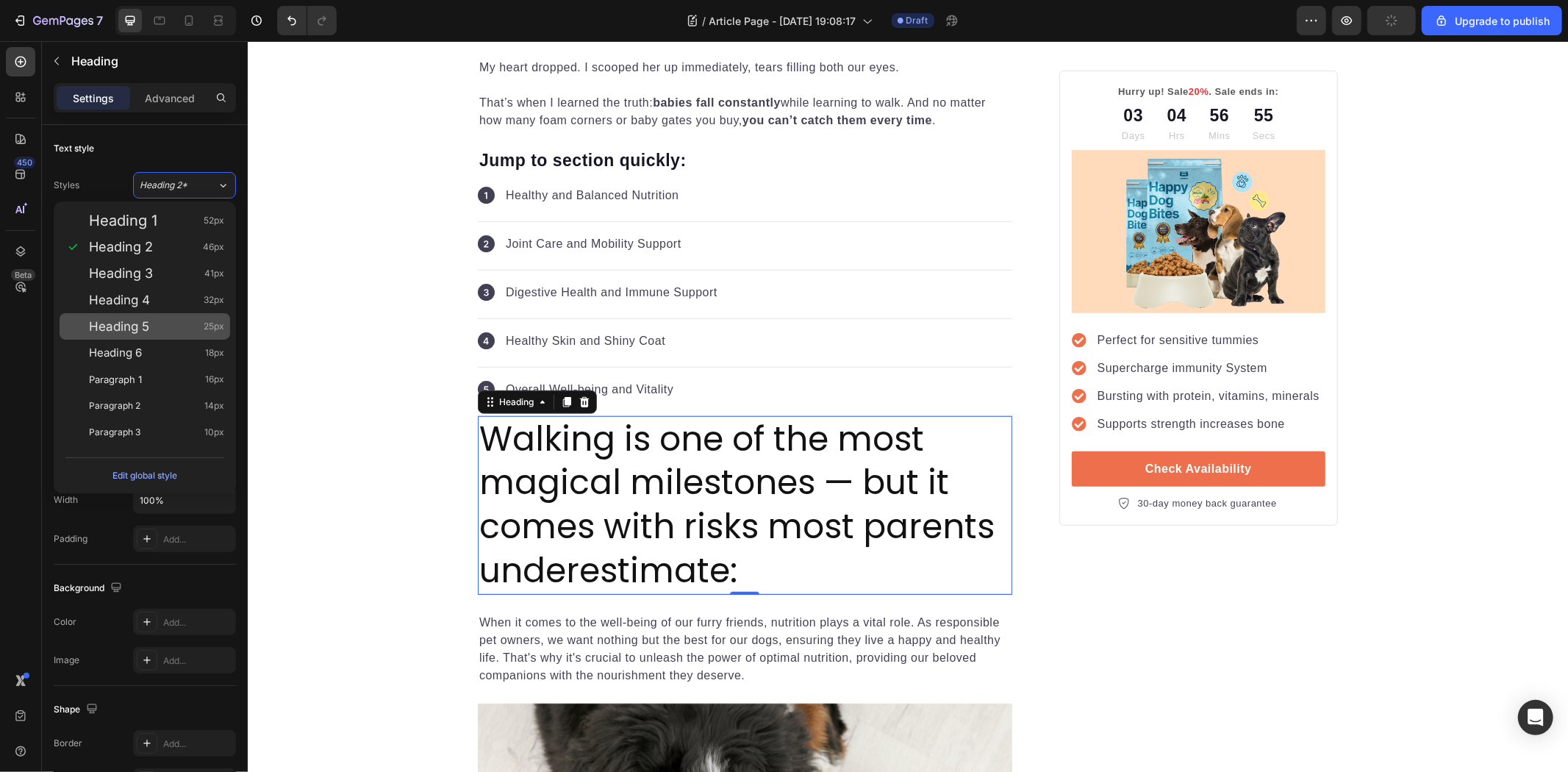
click at [172, 324] on div "Heading 5 25px" at bounding box center [157, 326] width 135 height 14
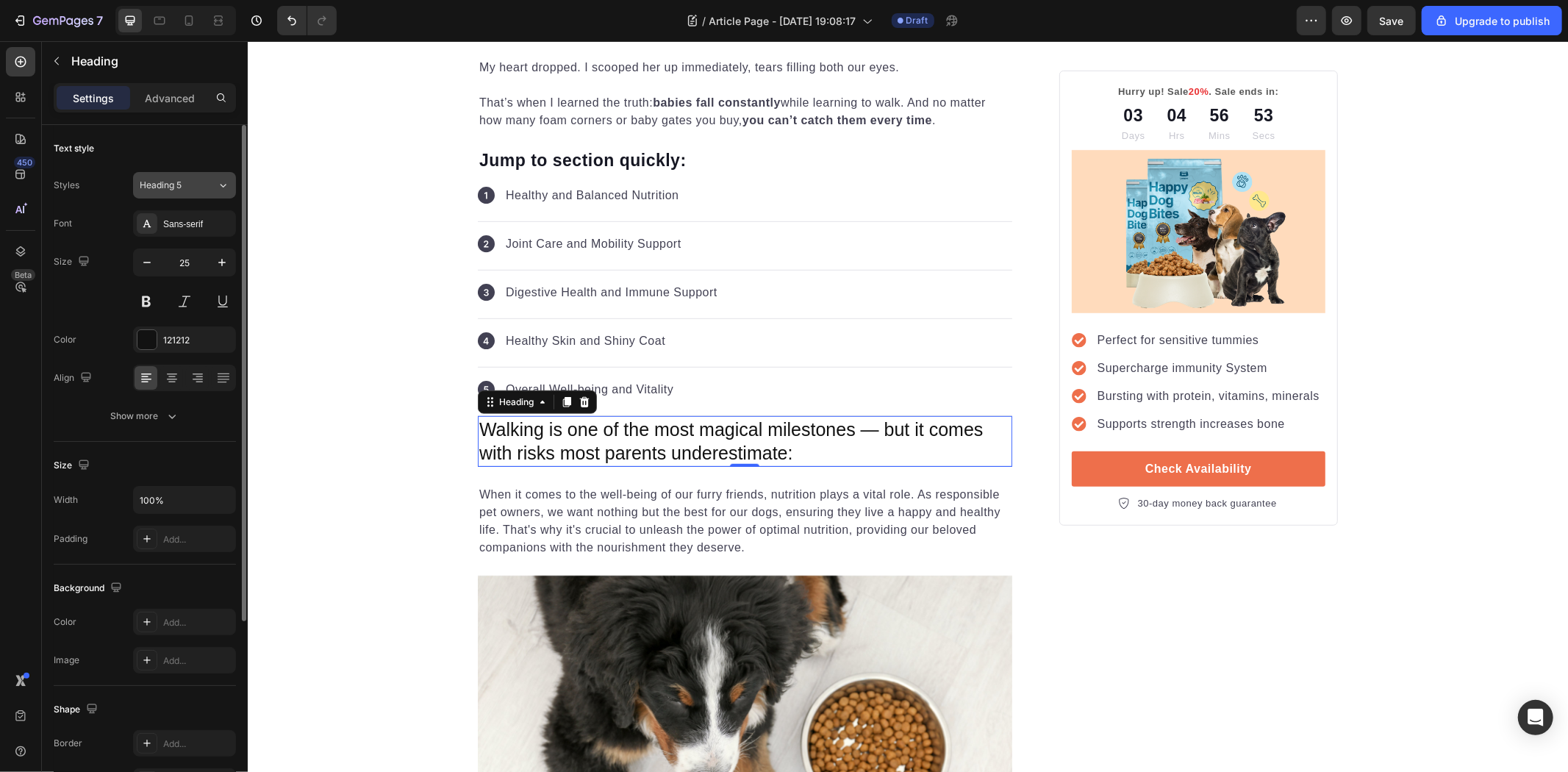
click at [194, 191] on div "Heading 5" at bounding box center [170, 185] width 59 height 13
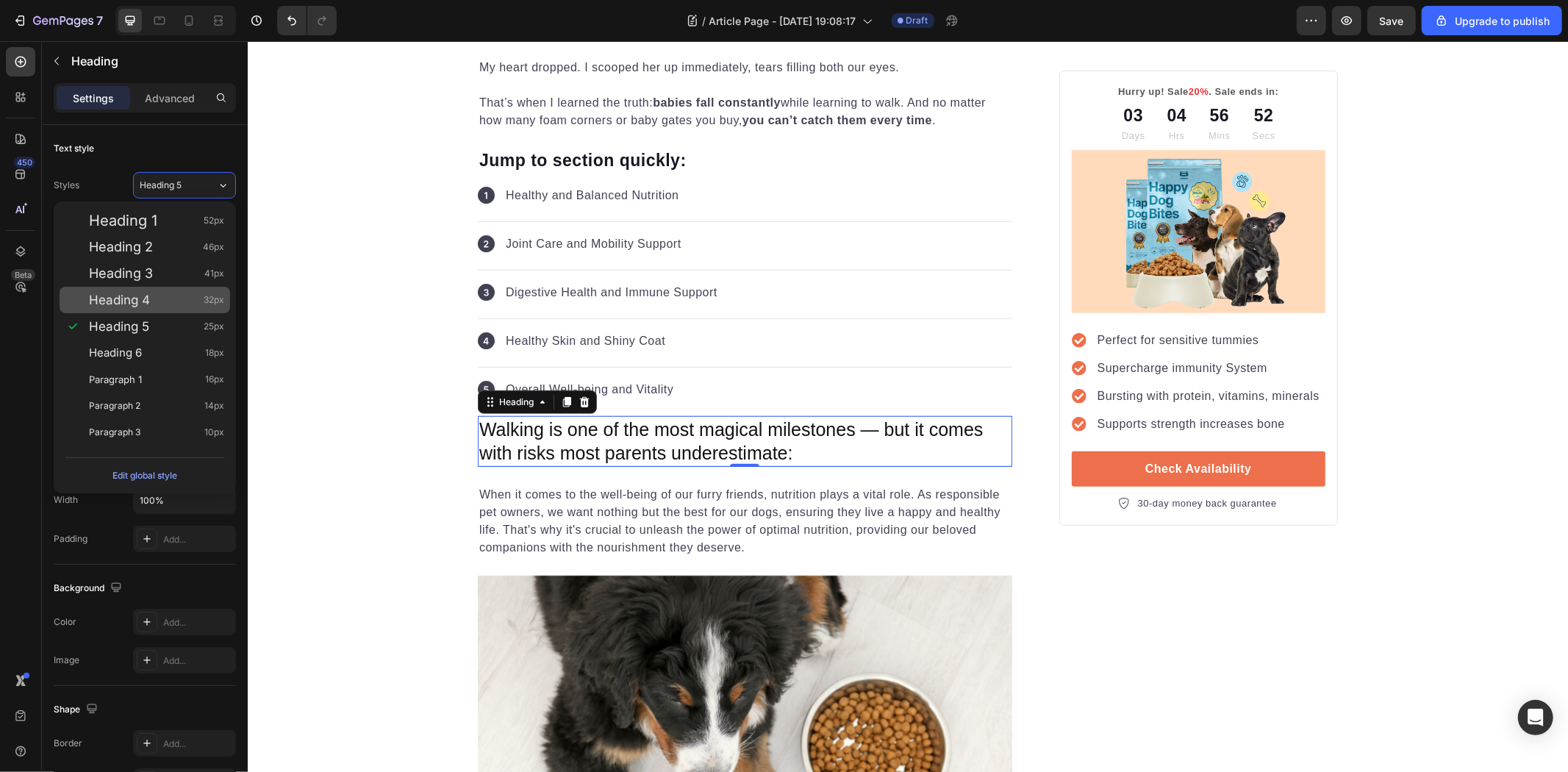
click at [180, 292] on div "Heading 4 32px" at bounding box center [157, 299] width 135 height 14
type input "32"
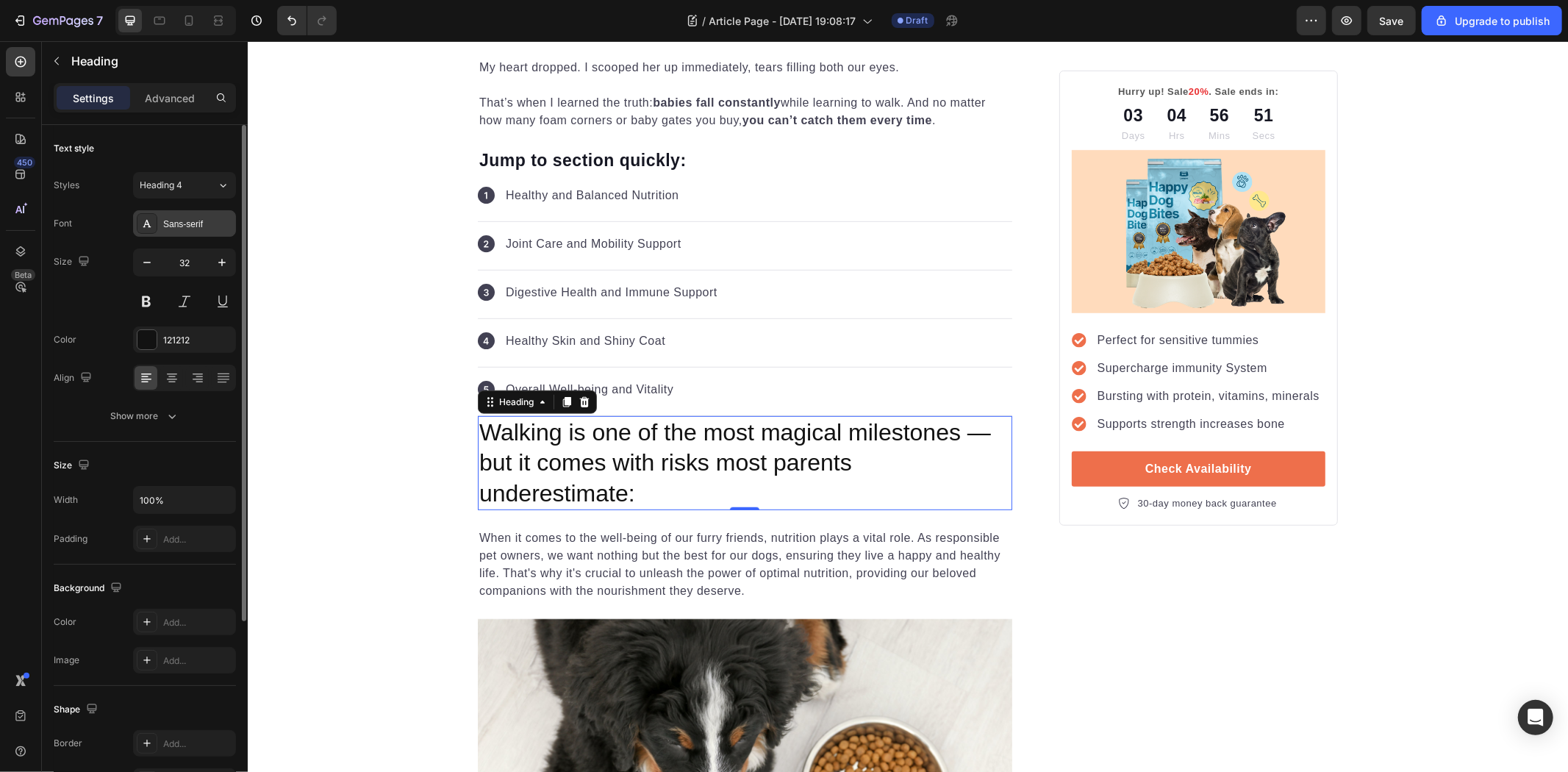
click at [172, 222] on div "Sans-serif" at bounding box center [197, 224] width 69 height 13
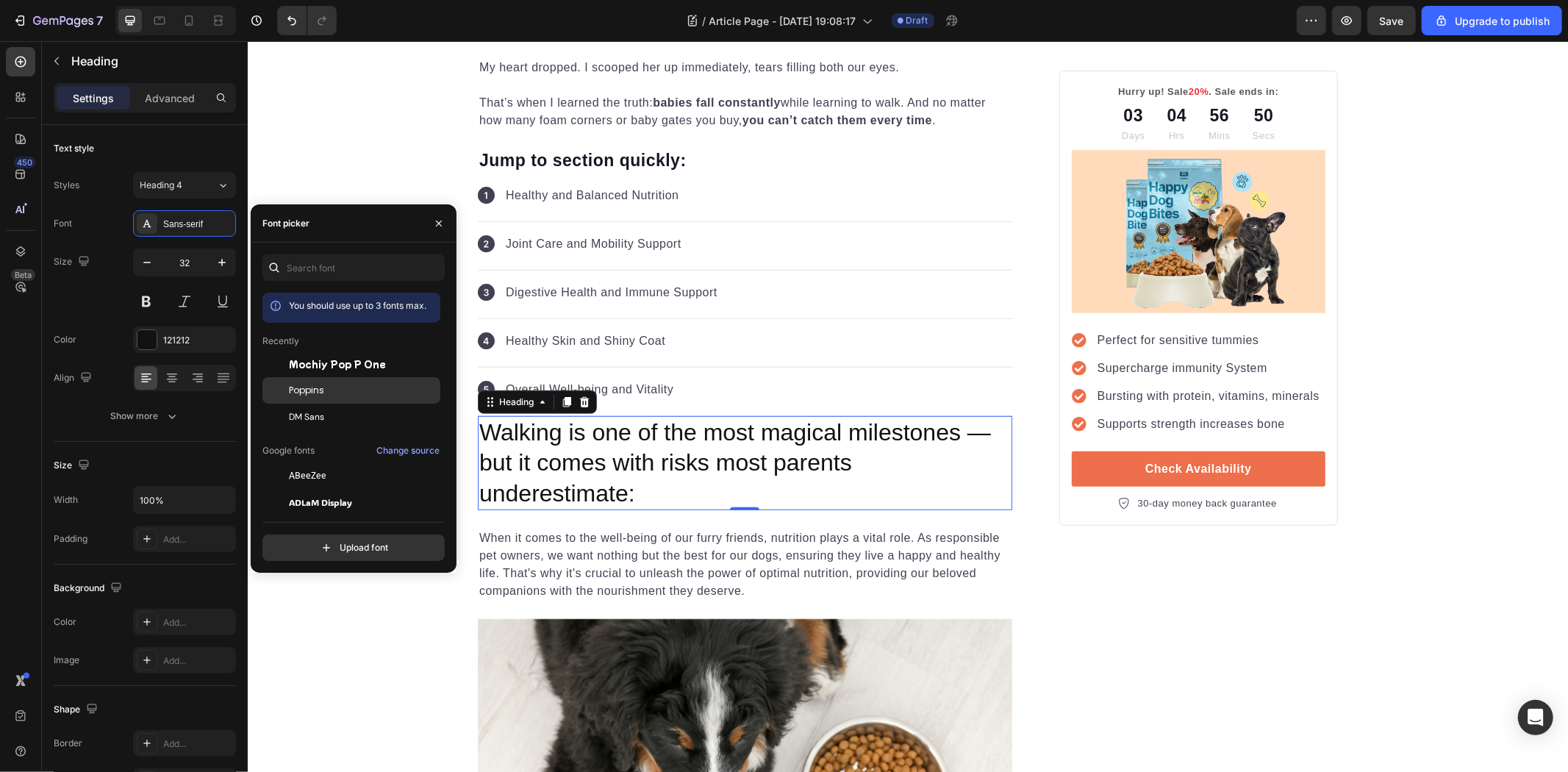
click at [344, 391] on div "Poppins" at bounding box center [363, 390] width 148 height 13
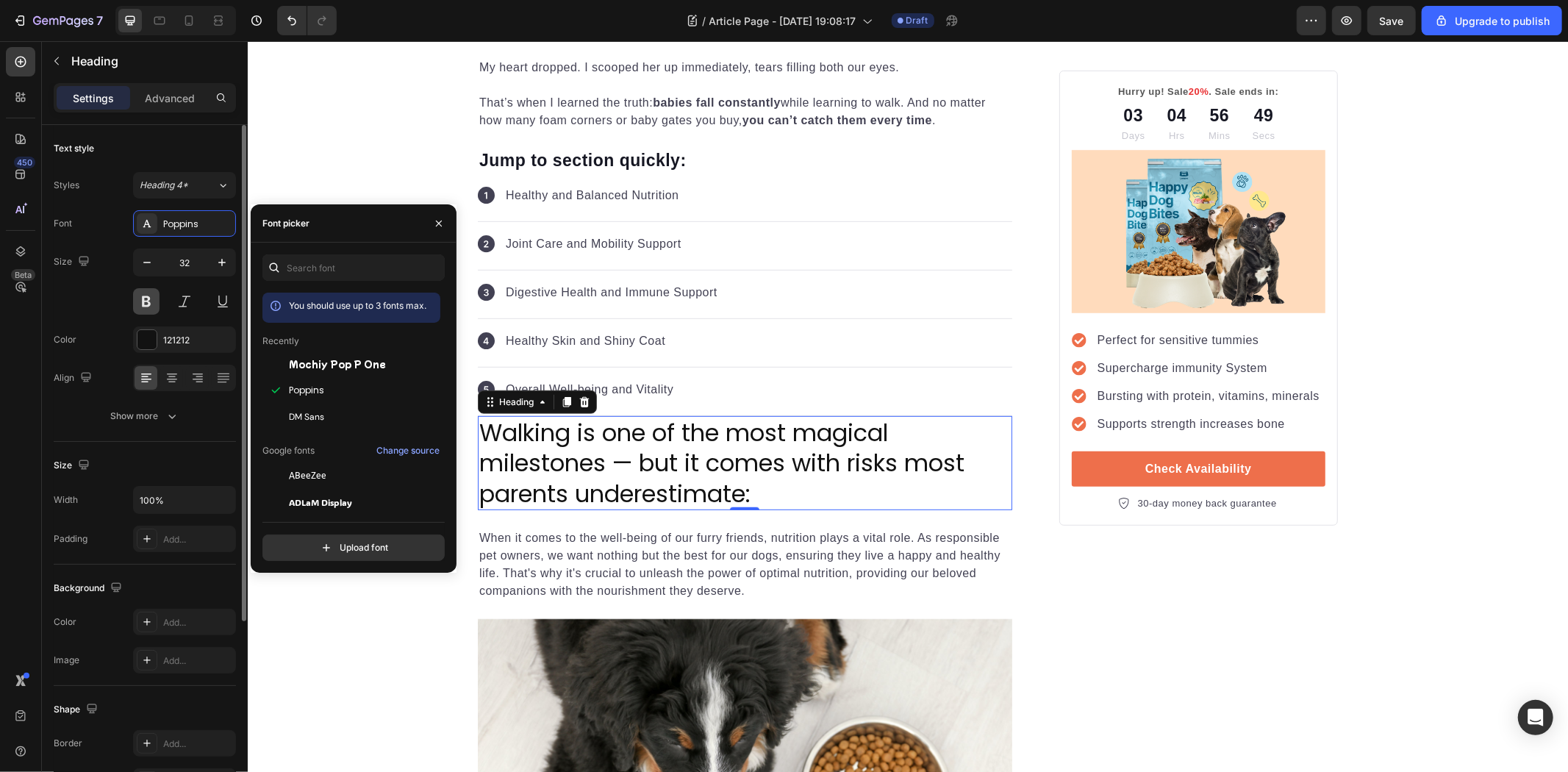
click at [149, 298] on button at bounding box center [146, 301] width 27 height 27
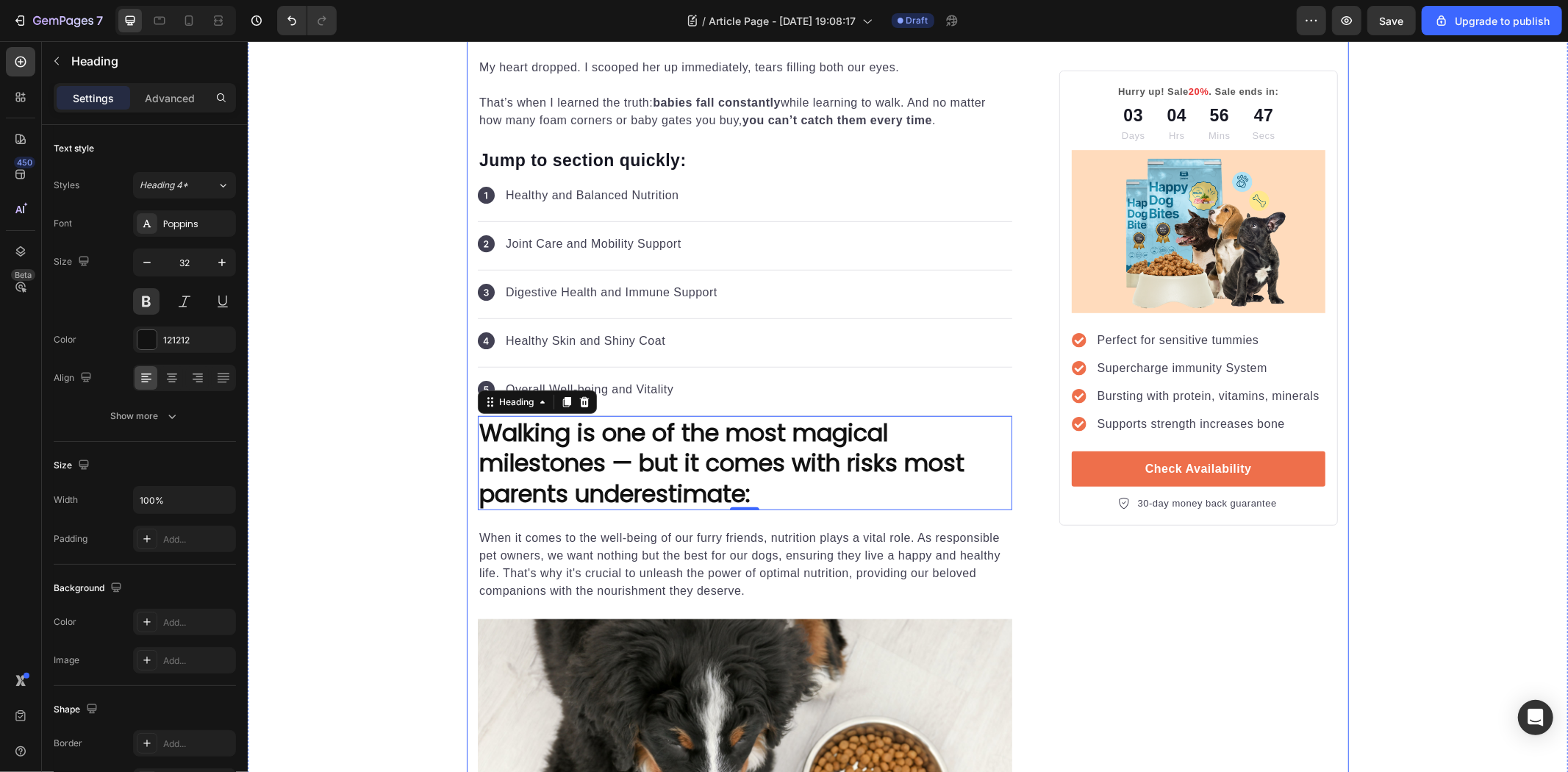
click at [871, 473] on p "Walking is one of the most magical milestones — but it comes with risks most pa…" at bounding box center [744, 463] width 531 height 92
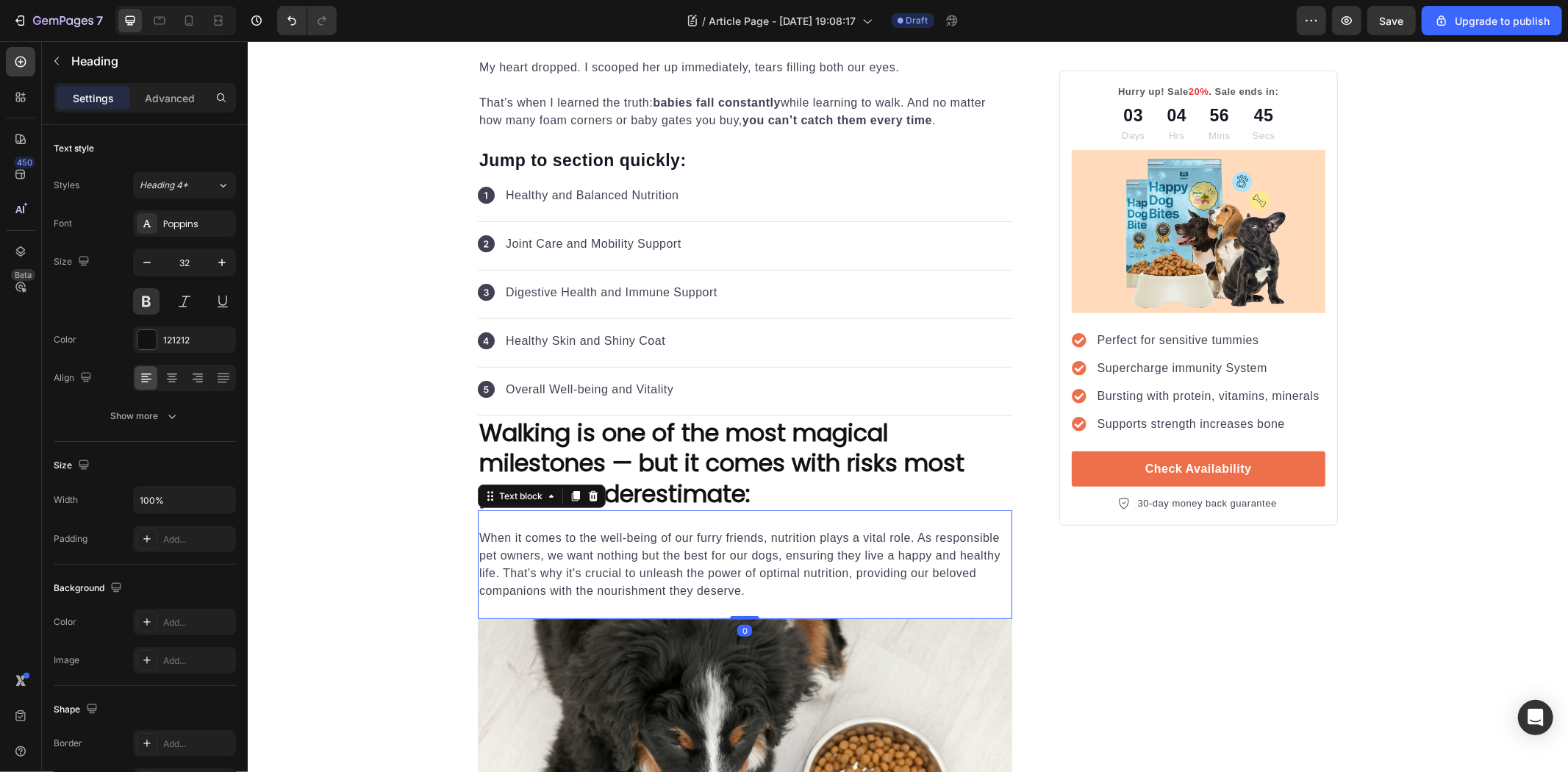
click at [849, 540] on p "When it comes to the well-being of our furry friends, nutrition plays a vital r…" at bounding box center [744, 563] width 531 height 71
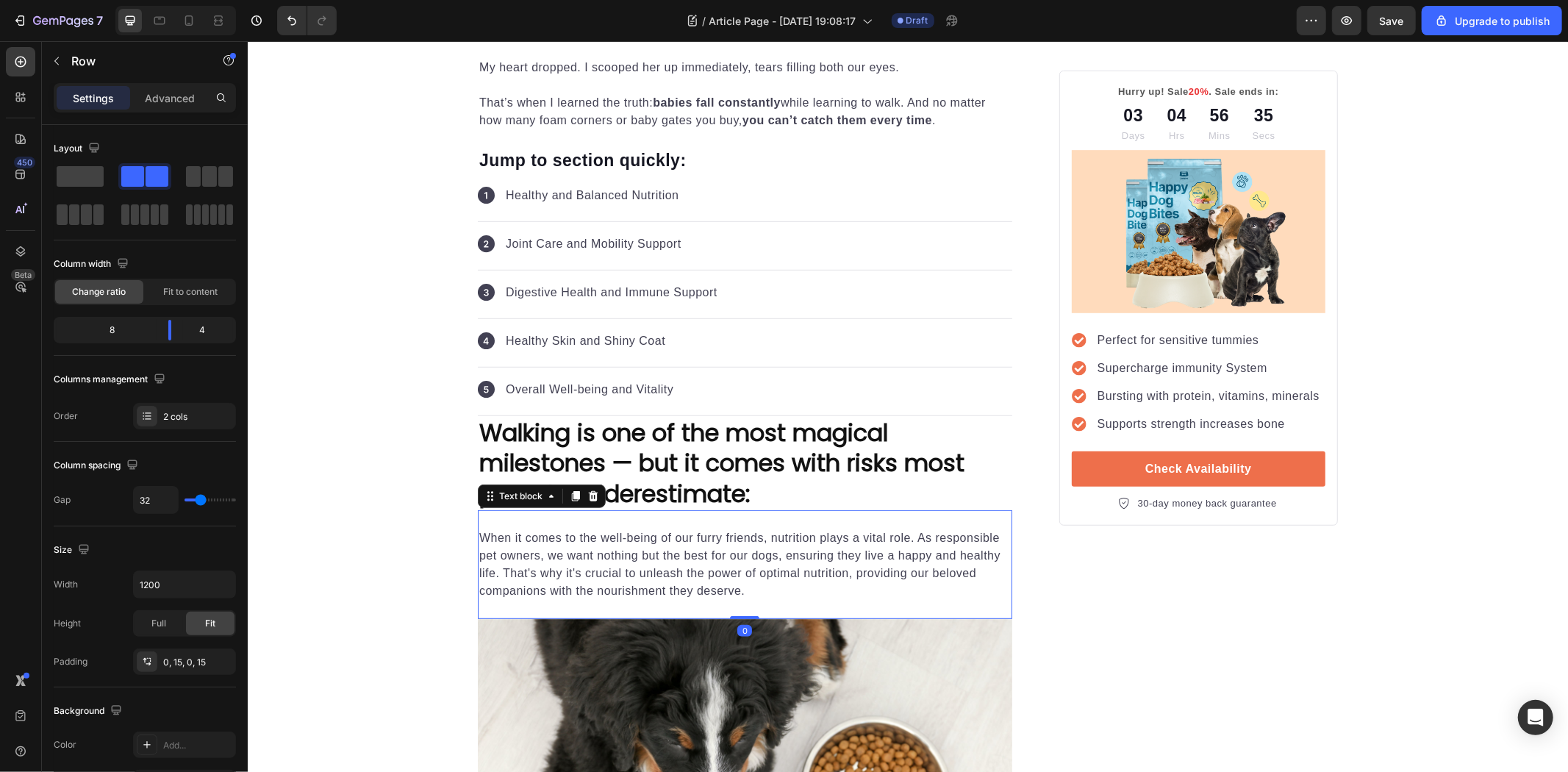
click at [768, 547] on p "When it comes to the well-being of our furry friends, nutrition plays a vital r…" at bounding box center [744, 563] width 531 height 71
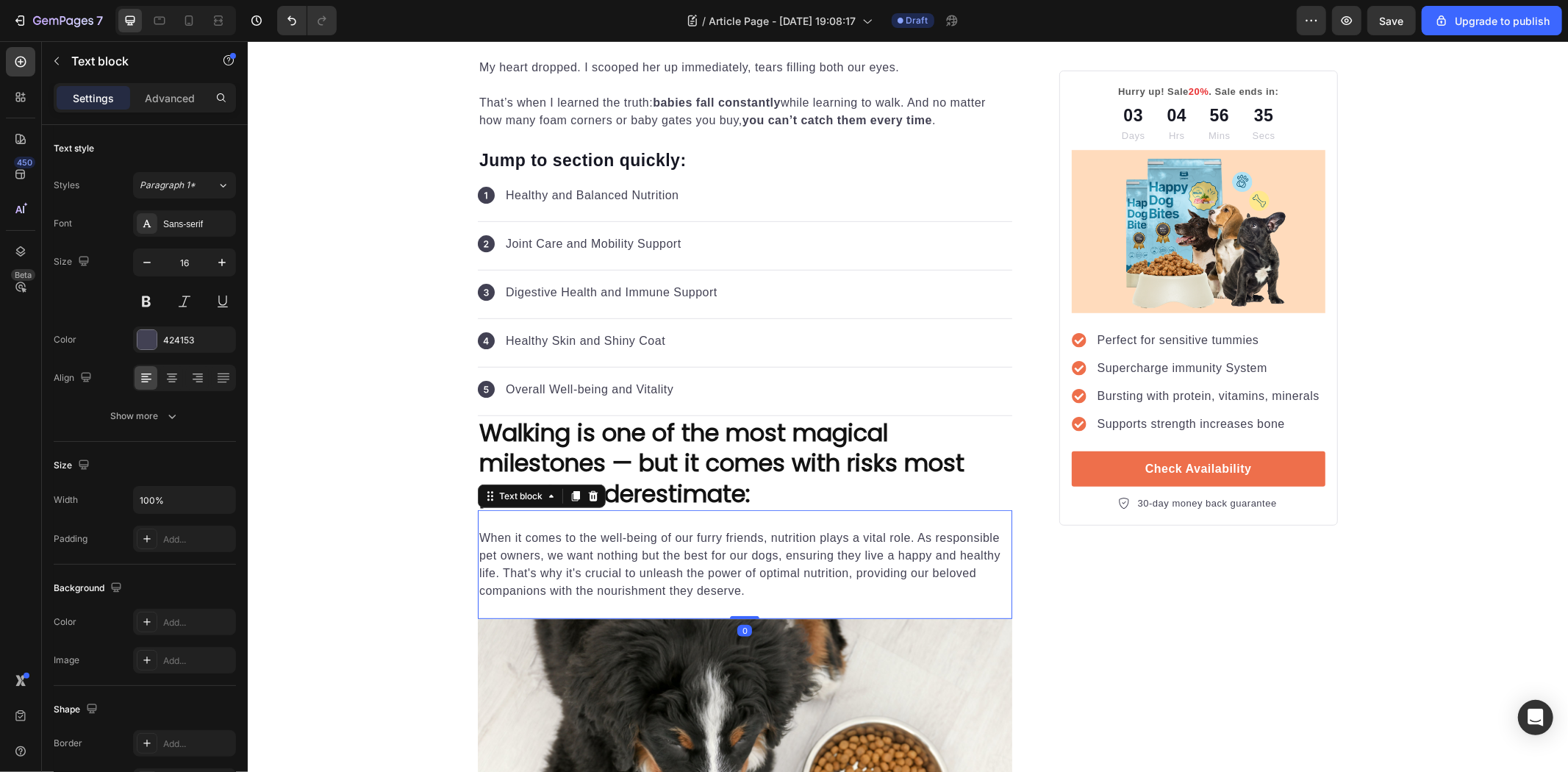
click at [768, 547] on p "When it comes to the well-being of our furry friends, nutrition plays a vital r…" at bounding box center [744, 563] width 531 height 71
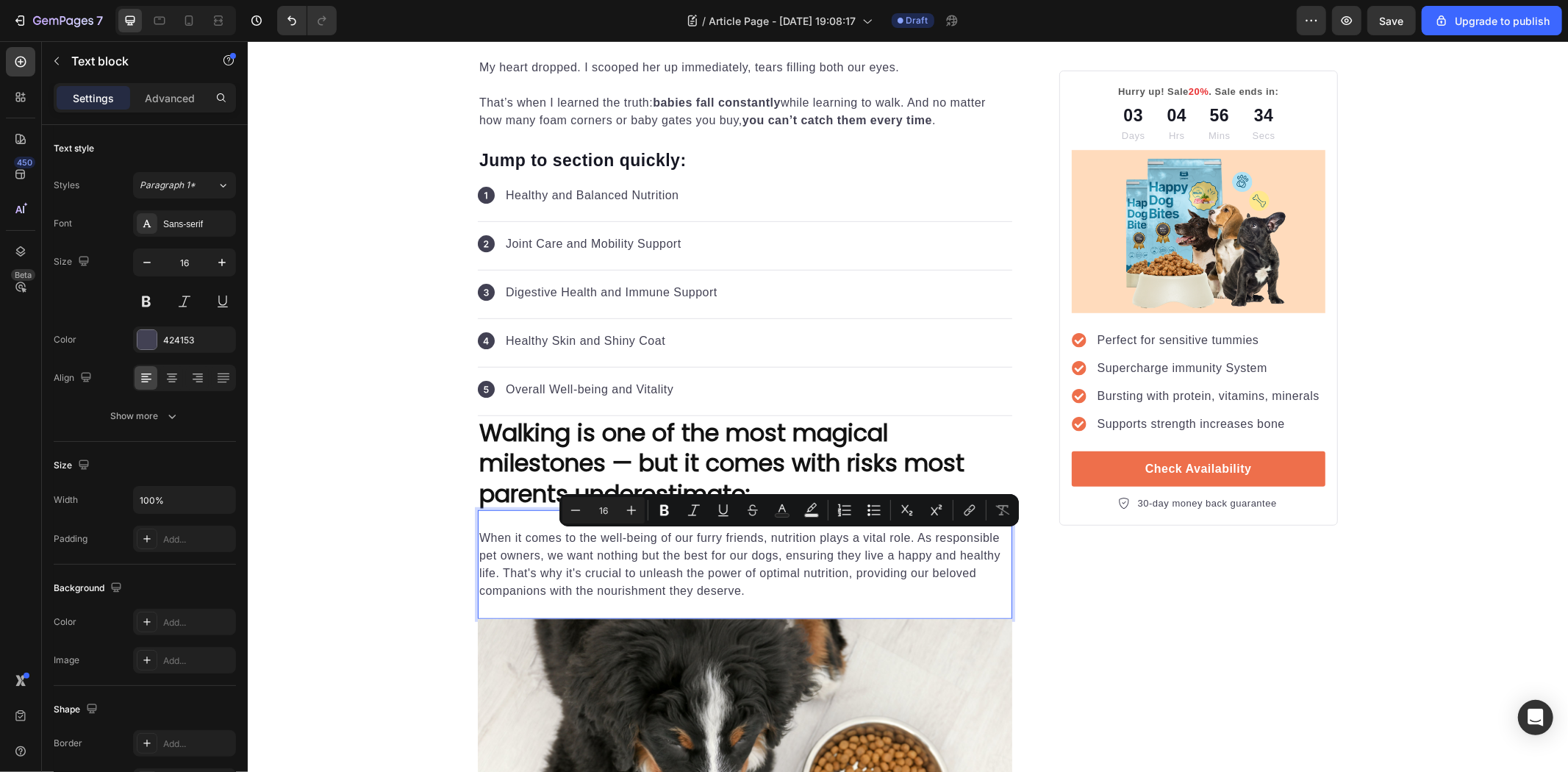
click at [777, 584] on p "When it comes to the well-being of our furry friends, nutrition plays a vital r…" at bounding box center [744, 563] width 531 height 71
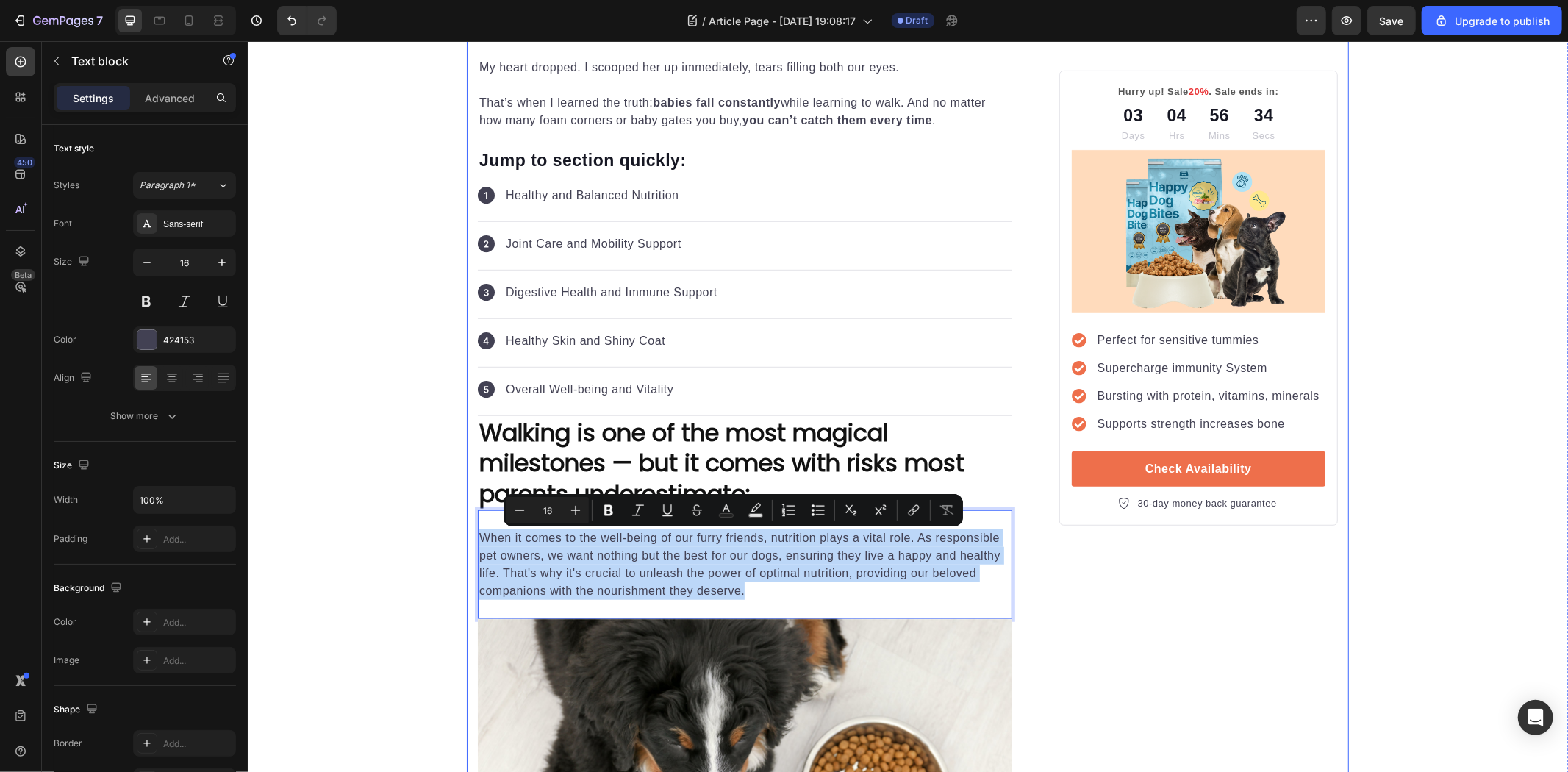
drag, startPoint x: 795, startPoint y: 589, endPoint x: 457, endPoint y: 525, distance: 344.0
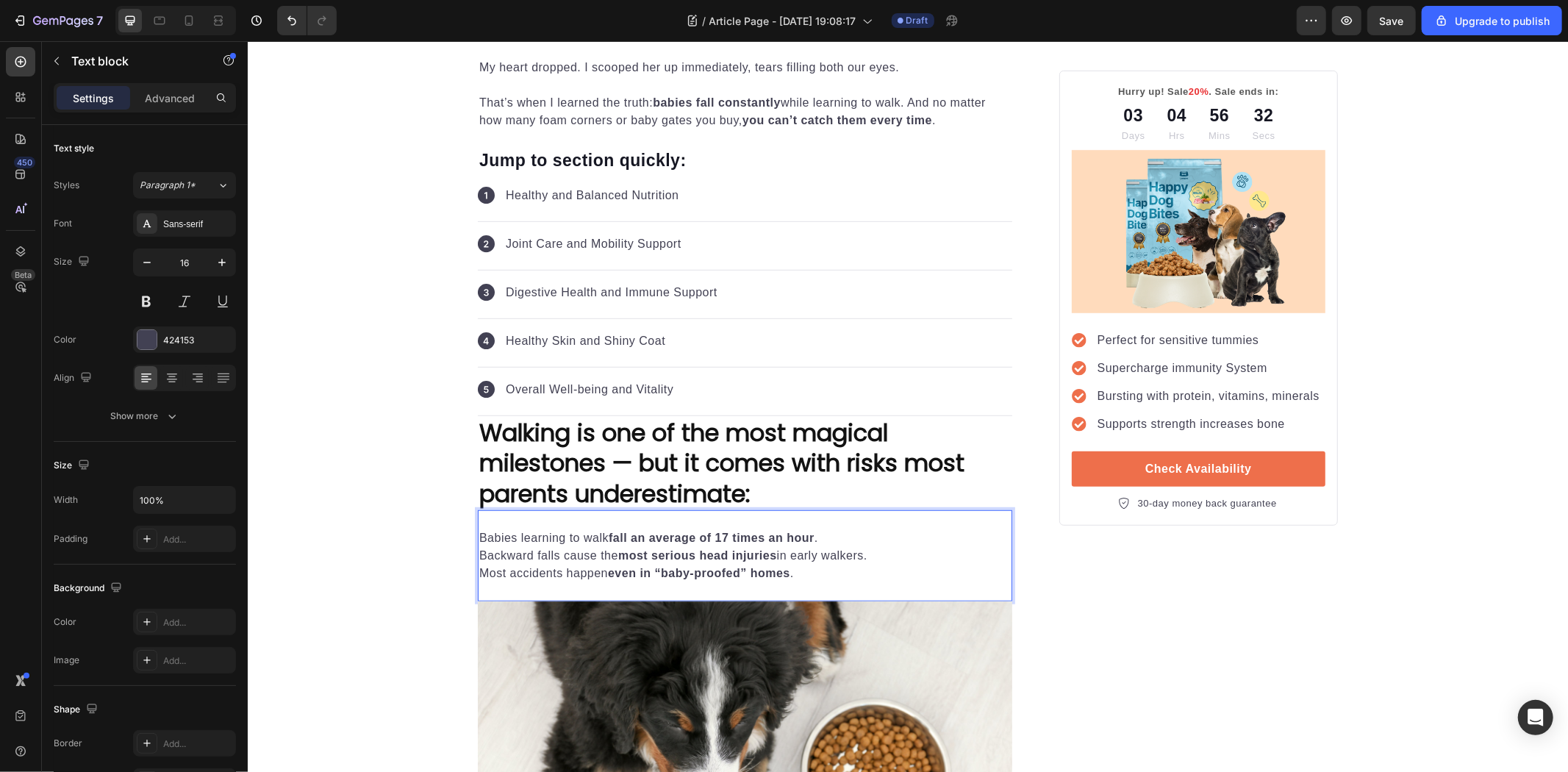
click at [479, 532] on p "Babies learning to walk fall an average of 17 times an hour ." at bounding box center [744, 537] width 531 height 18
click at [477, 539] on div "Babies learning to walk fall an average of 17 times an hour . Backward falls ca…" at bounding box center [744, 554] width 534 height 56
click at [808, 580] on p "Most accidents happen even in “baby-proofed” homes ." at bounding box center [744, 573] width 531 height 18
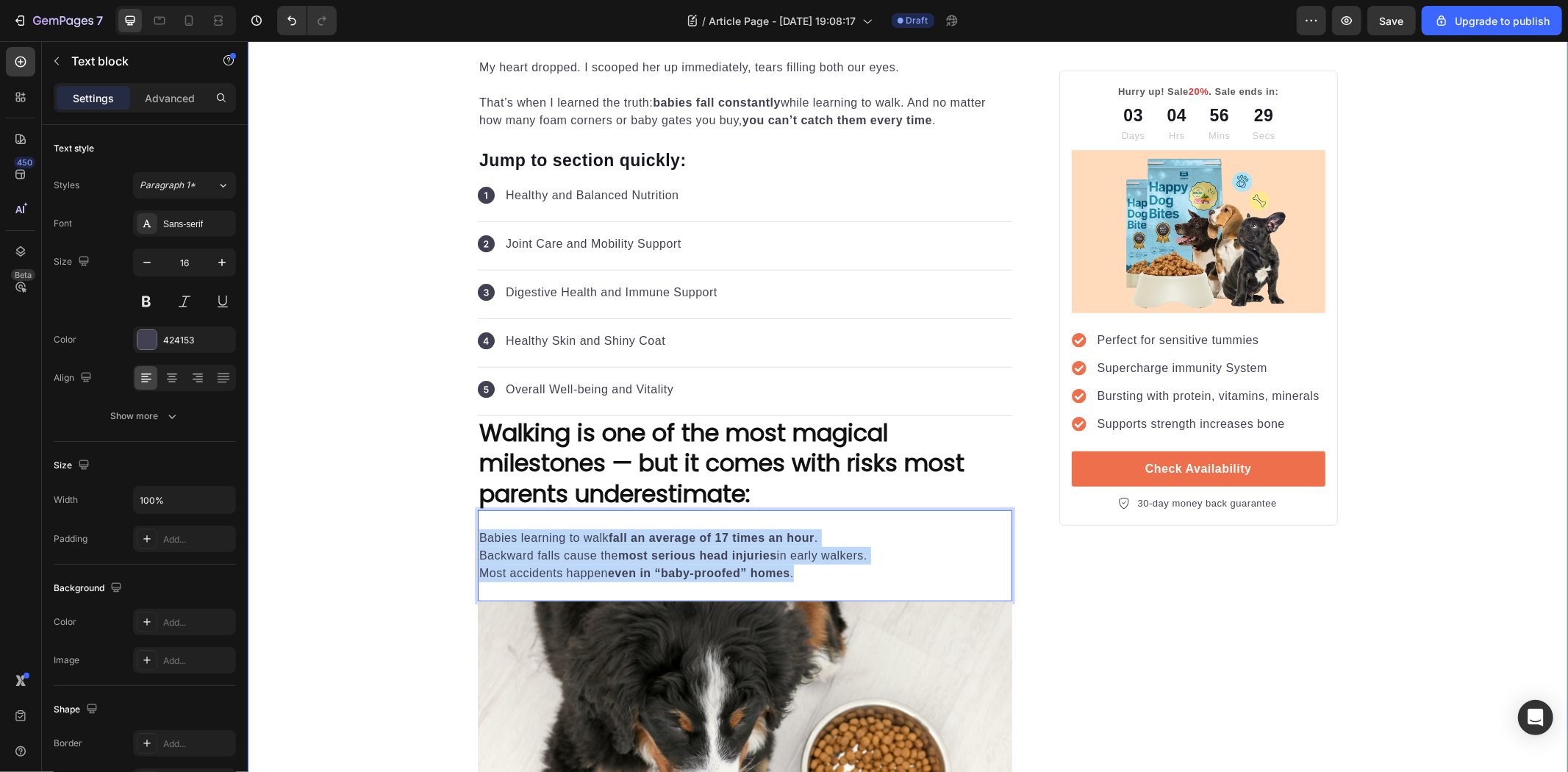
drag, startPoint x: 841, startPoint y: 576, endPoint x: 444, endPoint y: 532, distance: 399.4
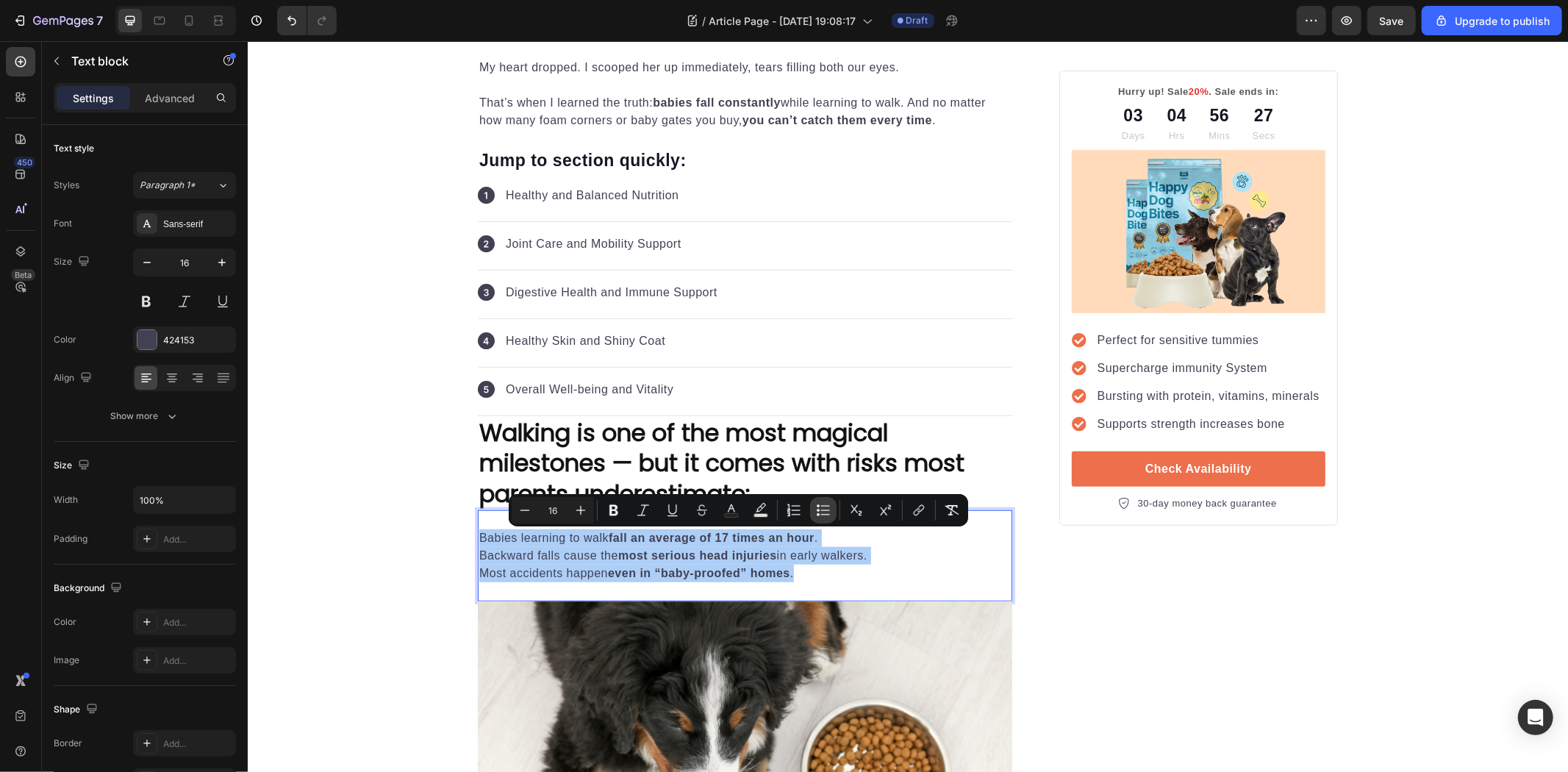
click at [821, 512] on icon "Editor contextual toolbar" at bounding box center [823, 510] width 14 height 14
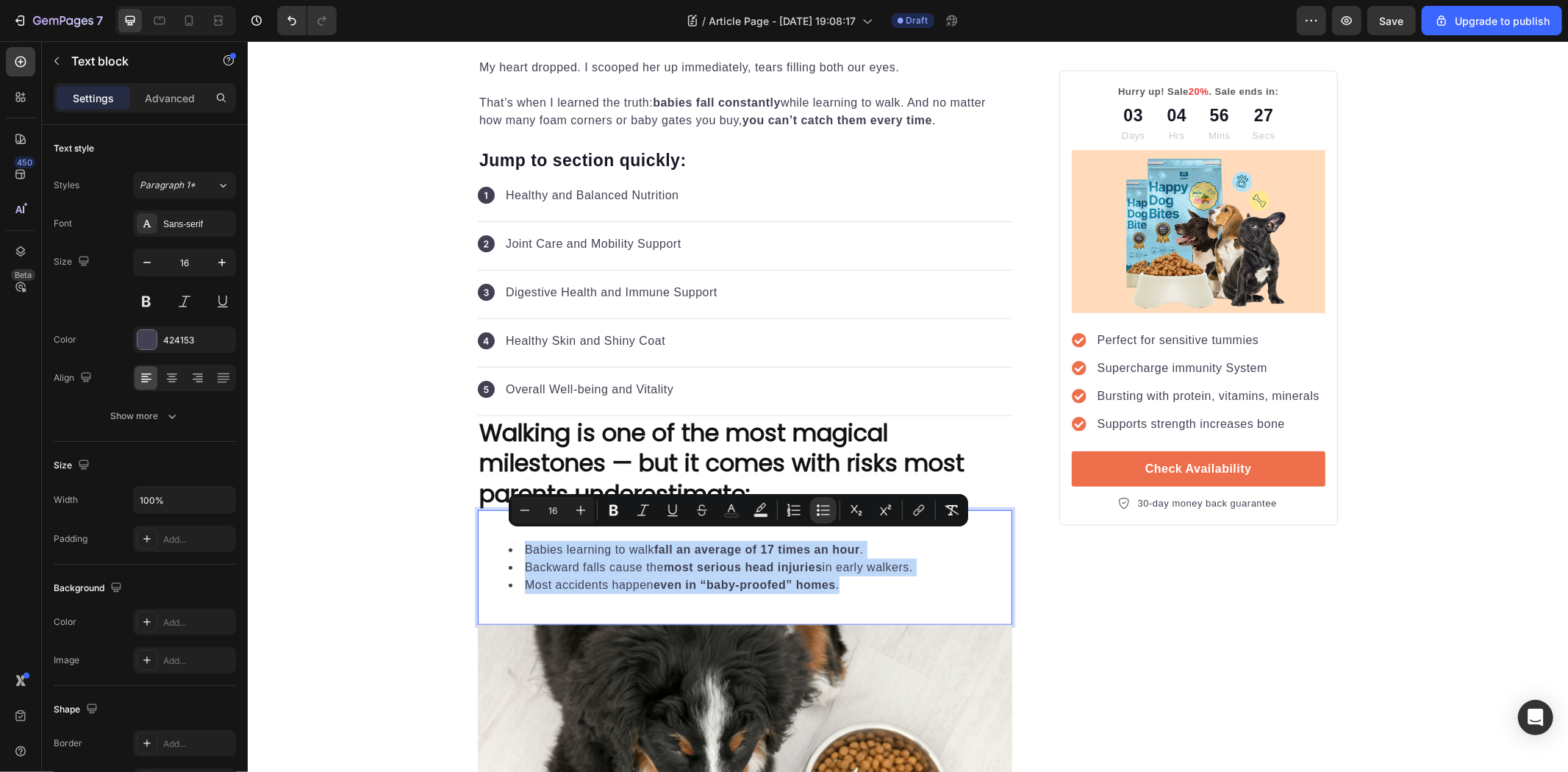
click at [808, 575] on li "Backward falls cause the most serious head injuries in early walkers." at bounding box center [759, 566] width 502 height 18
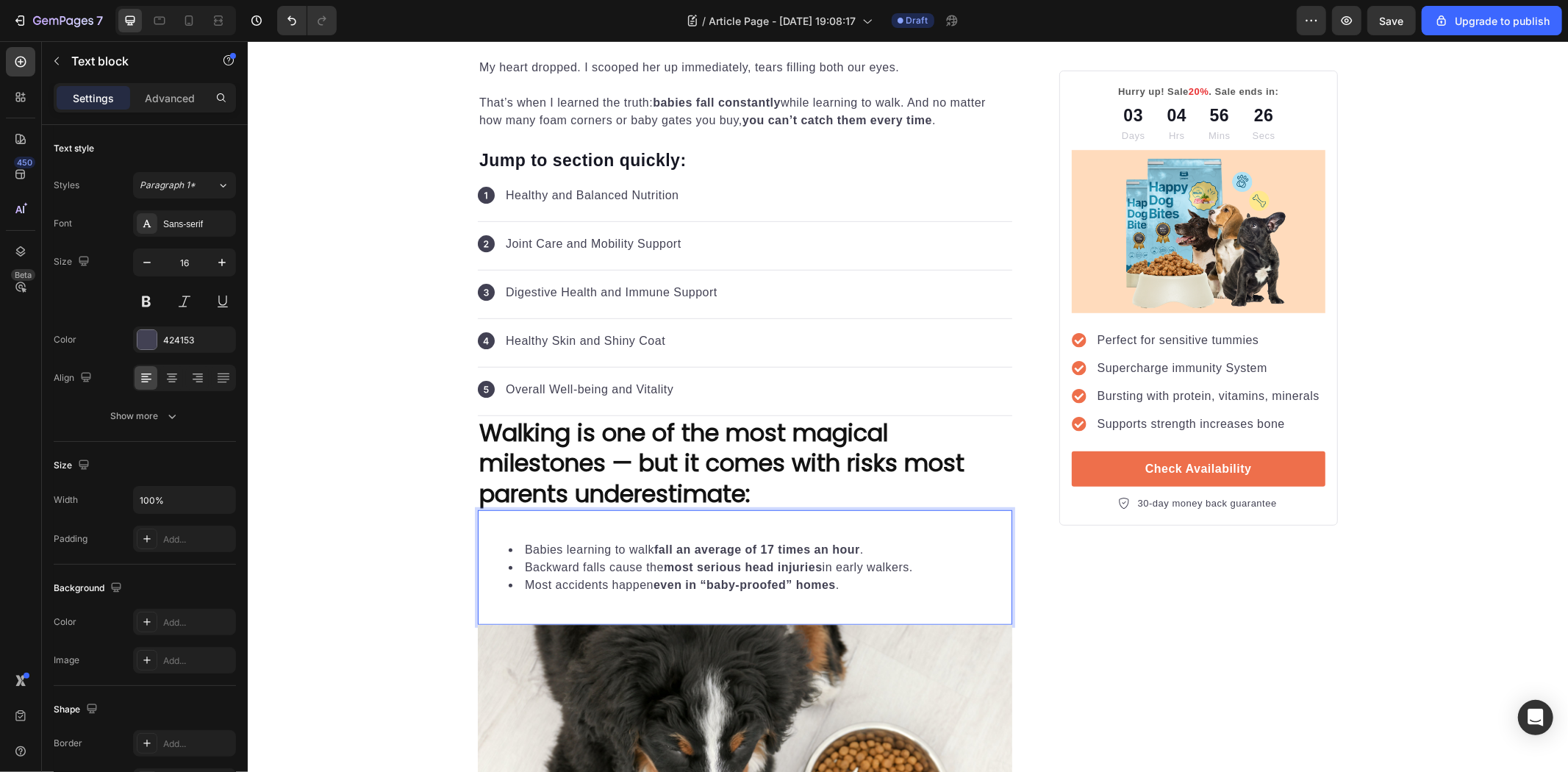
click at [484, 544] on ul "Babies learning to walk fall an average of 17 times an hour . Backward falls ca…" at bounding box center [744, 567] width 531 height 53
click at [503, 526] on div "Babies learning to walk fall an average of 17 times an hour . Backward falls ca…" at bounding box center [744, 566] width 534 height 115
click at [548, 539] on div "Babies learning to walk fall an average of 17 times an hour . Backward falls ca…" at bounding box center [744, 566] width 534 height 79
click at [511, 528] on div "Babies learning to walk fall an average of 17 times an hour . Backward falls ca…" at bounding box center [744, 566] width 534 height 79
drag, startPoint x: 514, startPoint y: 542, endPoint x: 562, endPoint y: 579, distance: 60.6
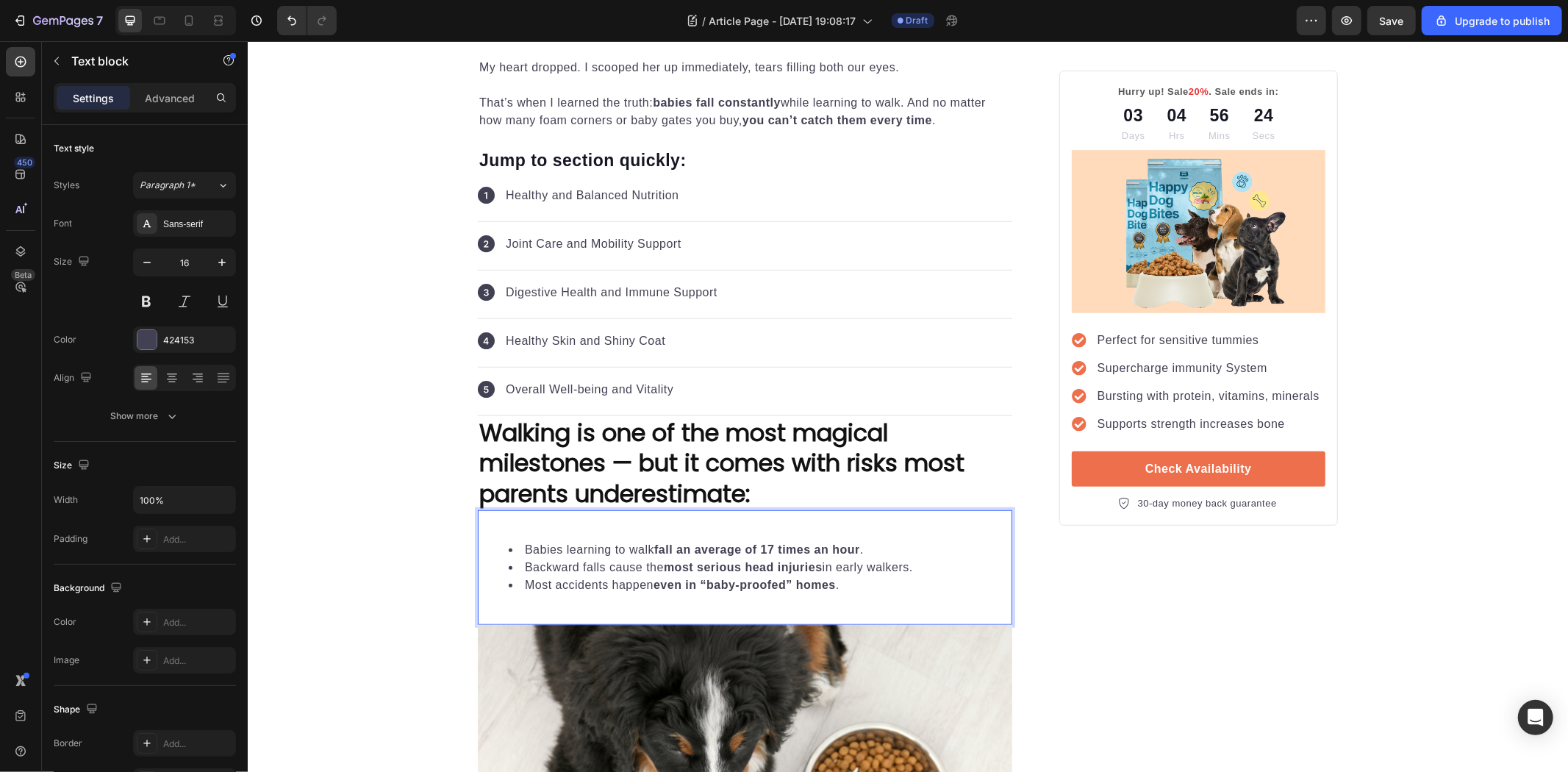
click at [516, 544] on li "Babies learning to walk fall an average of 17 times an hour ." at bounding box center [759, 549] width 502 height 18
click at [892, 569] on li "Backward falls cause the most serious head injuries in early walkers." at bounding box center [759, 566] width 502 height 18
click at [795, 509] on p "Walking is one of the most magical milestones — but it comes with risks most pa…" at bounding box center [744, 463] width 531 height 92
click at [762, 511] on div "Babies learning to walk fall an average of 17 times an hour . Backward falls ca…" at bounding box center [744, 566] width 534 height 115
drag, startPoint x: 738, startPoint y: 625, endPoint x: 766, endPoint y: 595, distance: 41.0
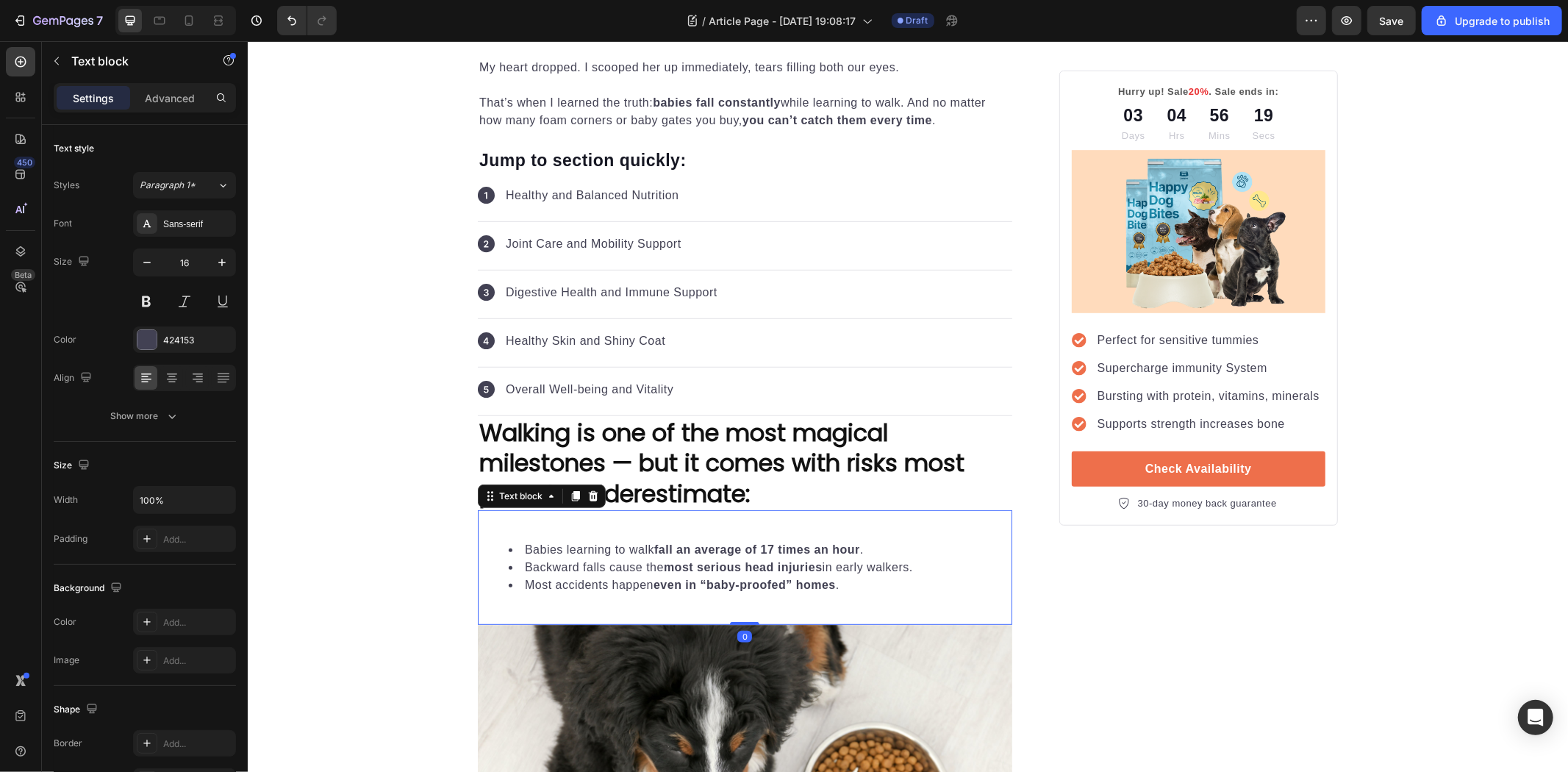
click at [731, 593] on div "Babies learning to walk fall an average of 17 times an hour . Backward falls ca…" at bounding box center [744, 566] width 534 height 115
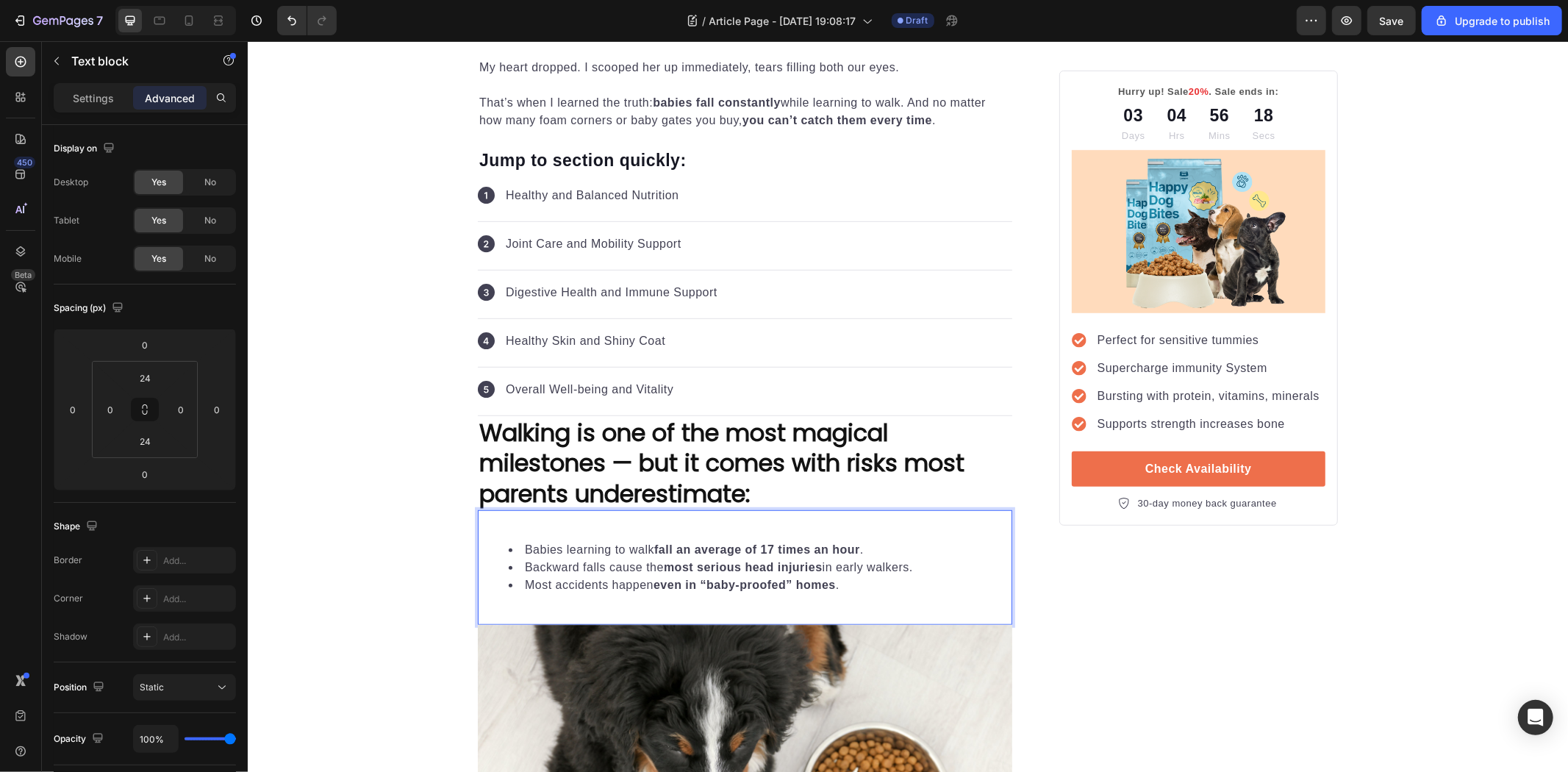
click at [990, 553] on li "Babies learning to walk fall an average of 17 times an hour ." at bounding box center [759, 549] width 502 height 18
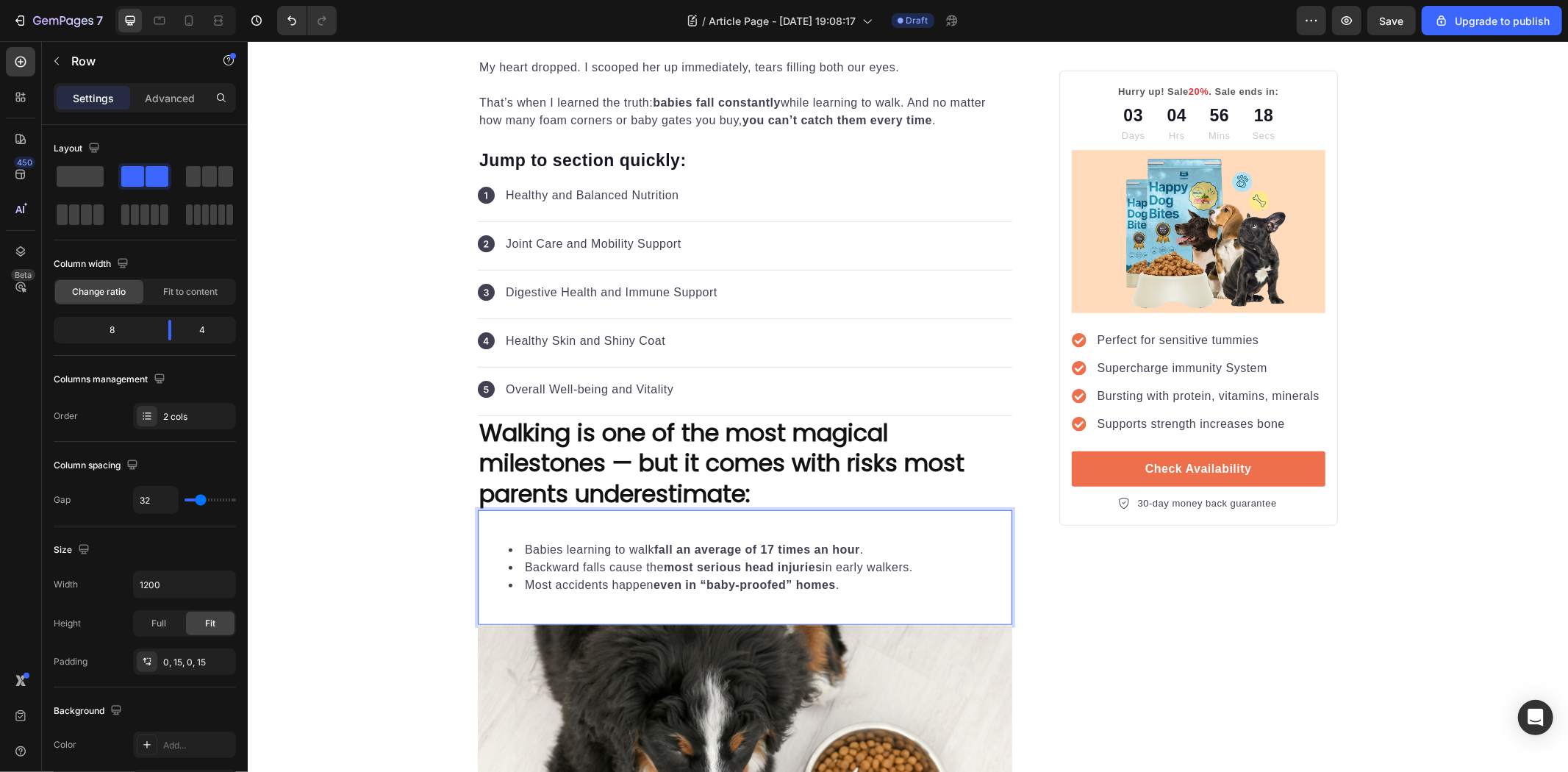
click at [939, 551] on li "Babies learning to walk fall an average of 17 times an hour ." at bounding box center [759, 549] width 502 height 18
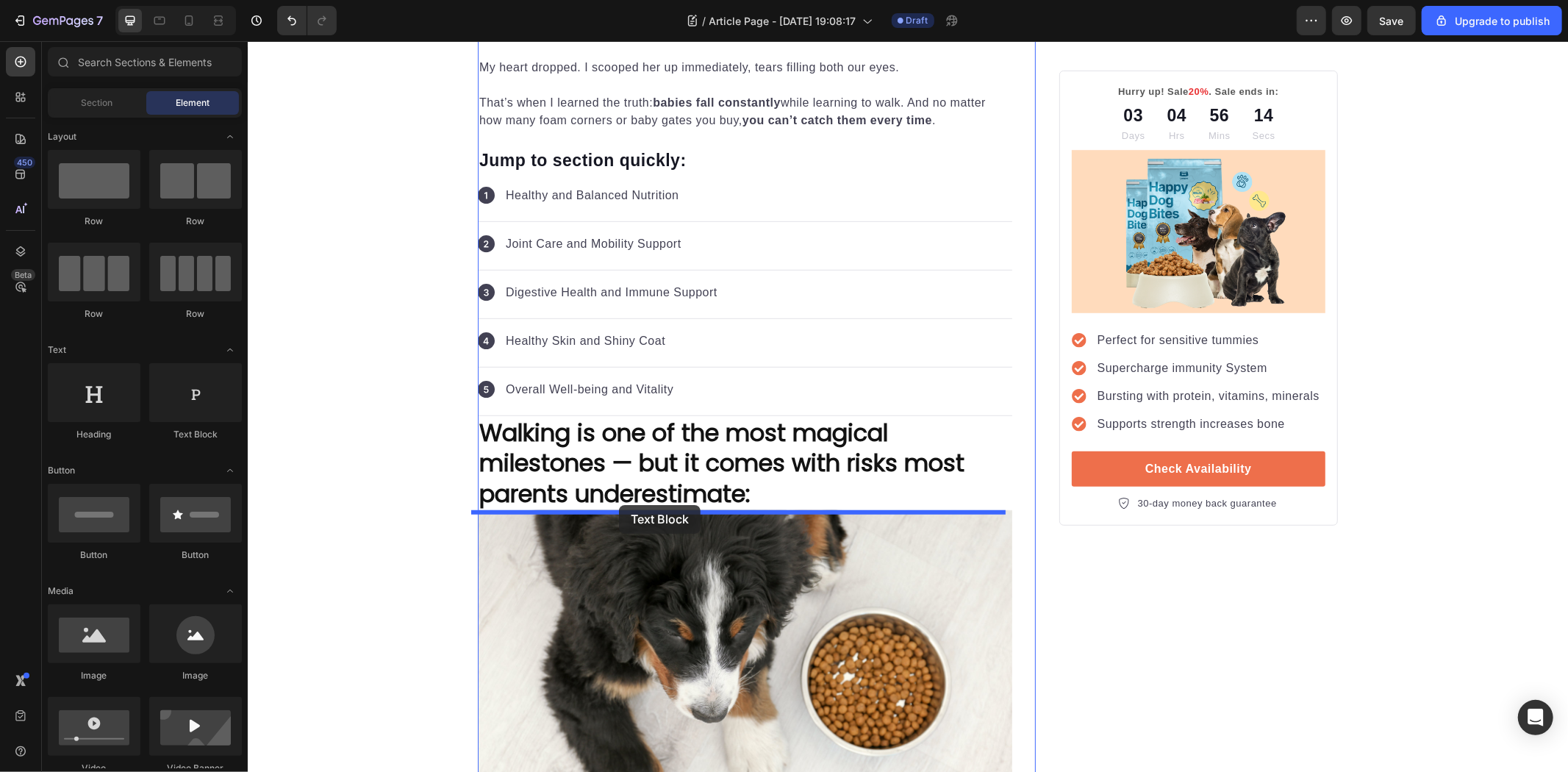
drag, startPoint x: 429, startPoint y: 448, endPoint x: 618, endPoint y: 507, distance: 198.0
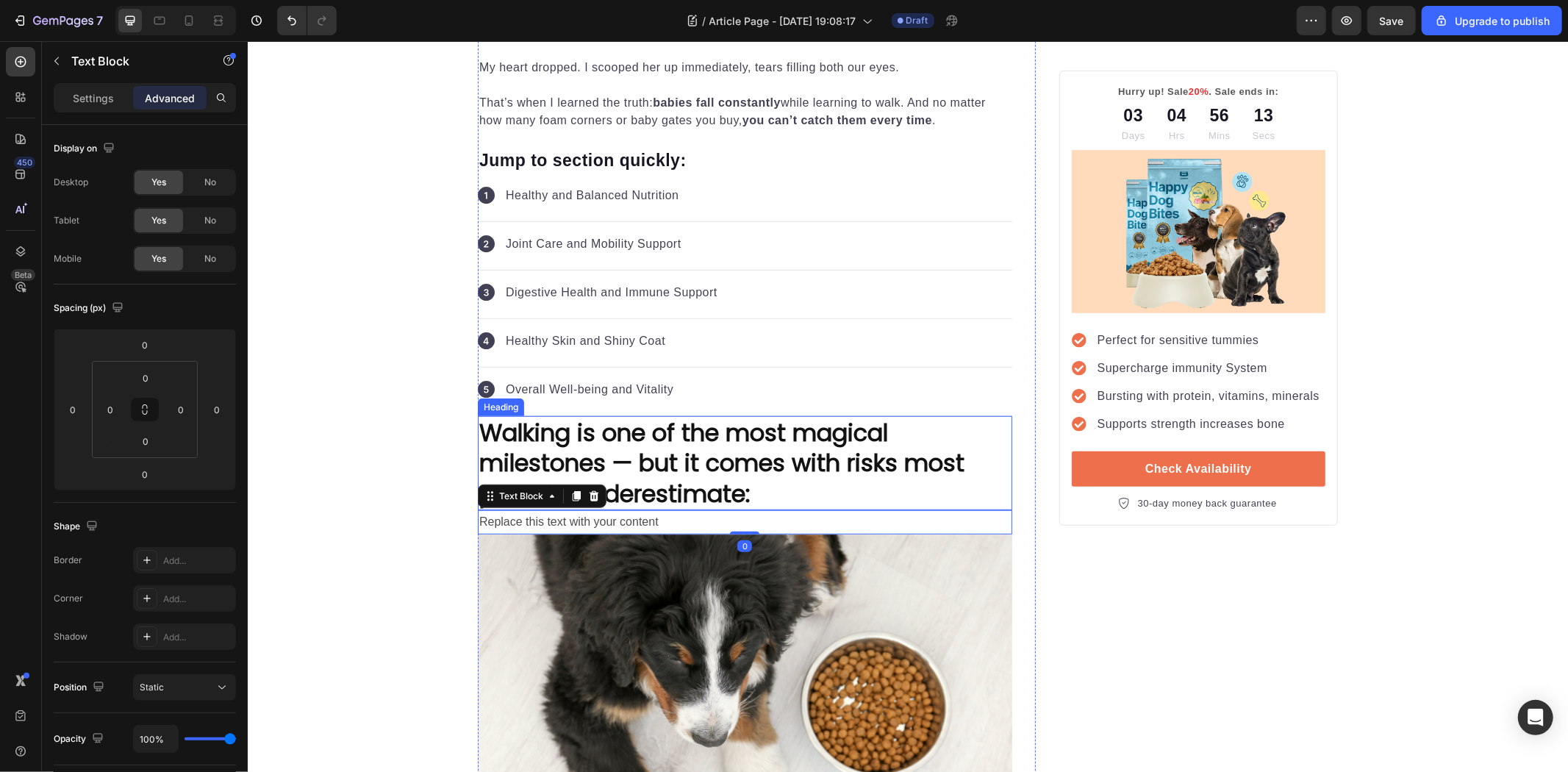
click at [599, 508] on p "Walking is one of the most magical milestones — but it comes with risks most pa…" at bounding box center [744, 463] width 531 height 92
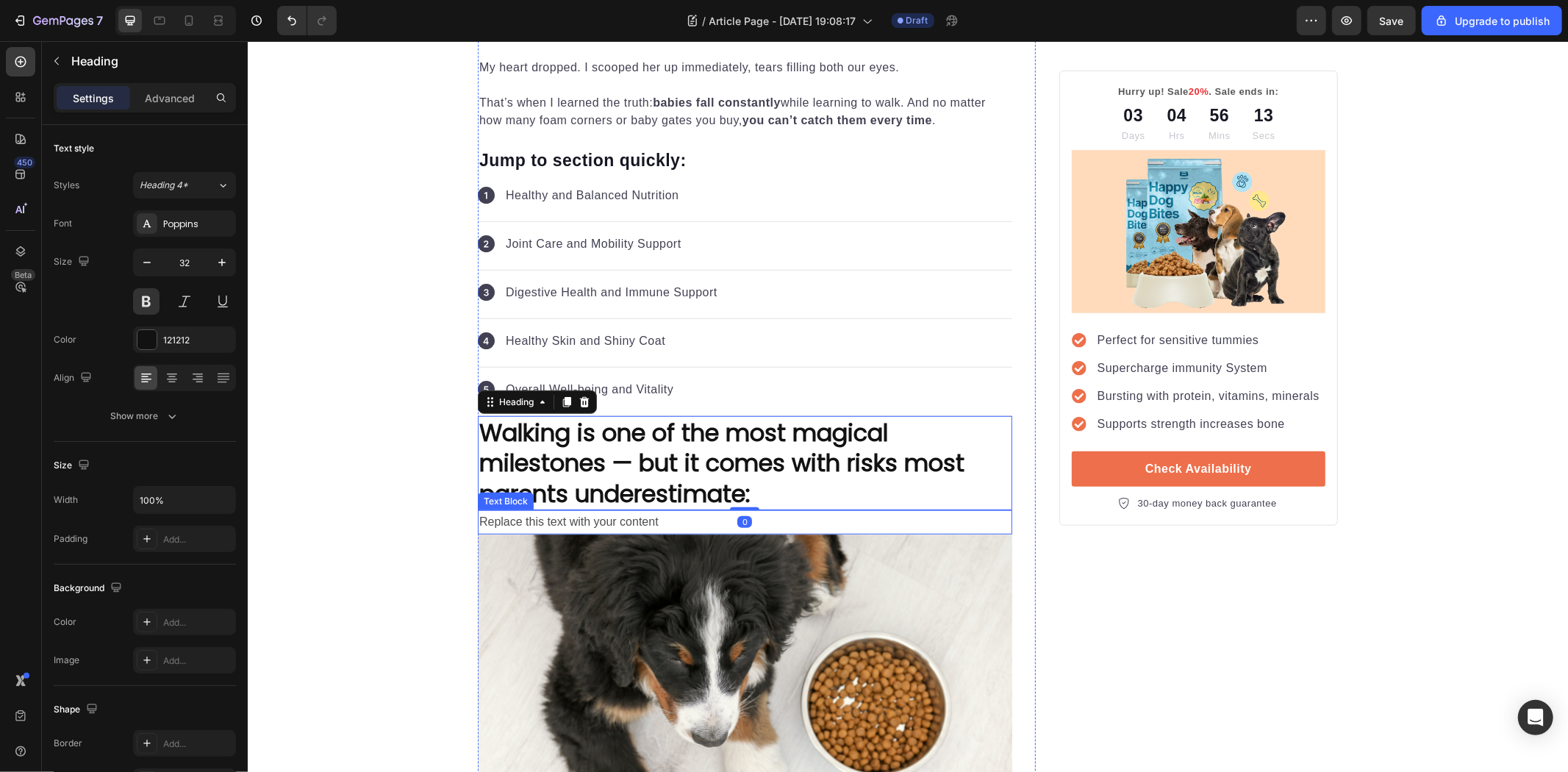
click at [608, 518] on div "Replace this text with your content" at bounding box center [744, 522] width 534 height 24
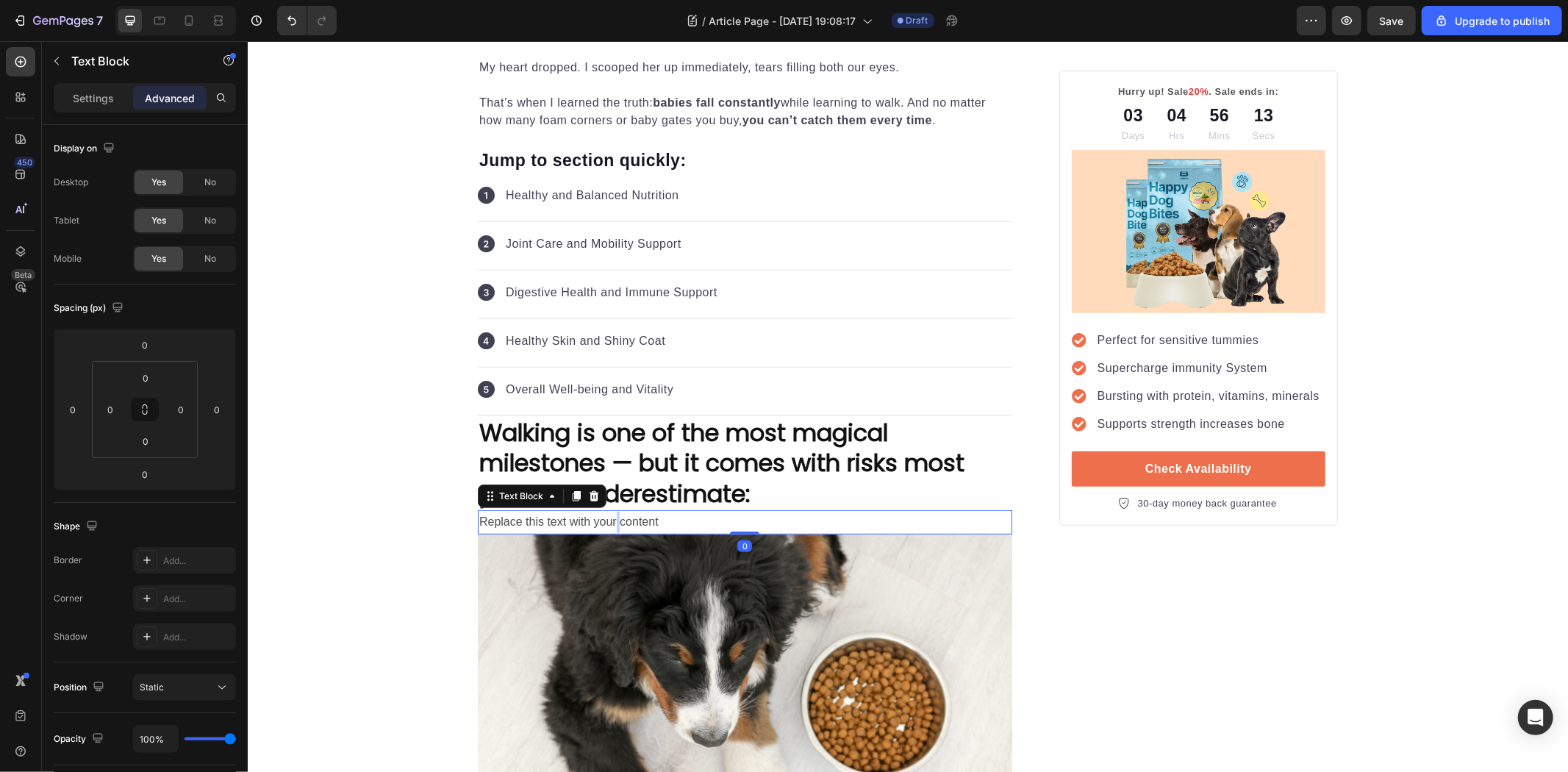
click at [608, 518] on div "Replace this text with your content" at bounding box center [744, 522] width 534 height 24
click at [608, 518] on p "Replace this text with your content" at bounding box center [744, 522] width 531 height 21
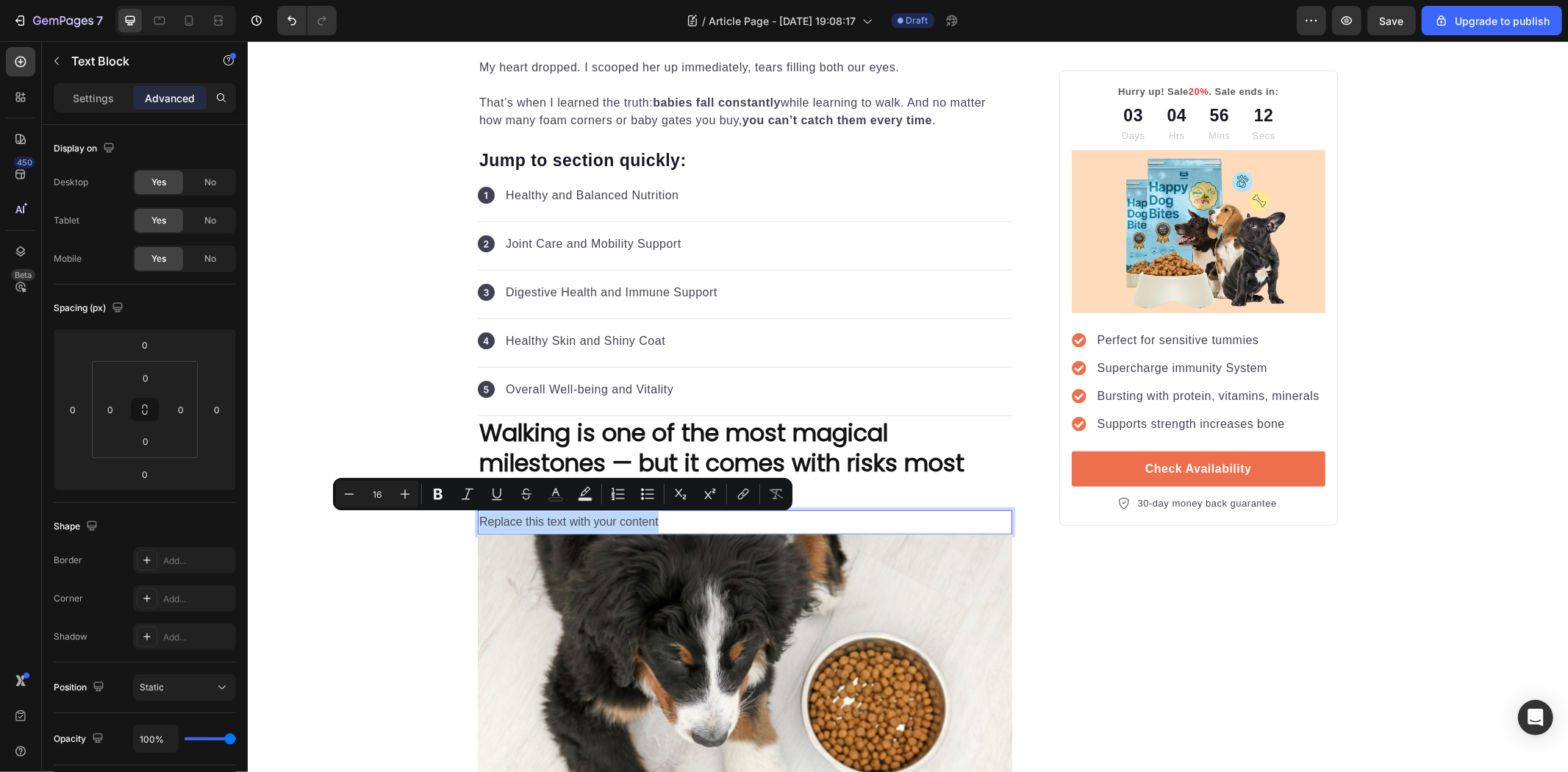
click at [608, 518] on p "Replace this text with your content" at bounding box center [744, 522] width 531 height 21
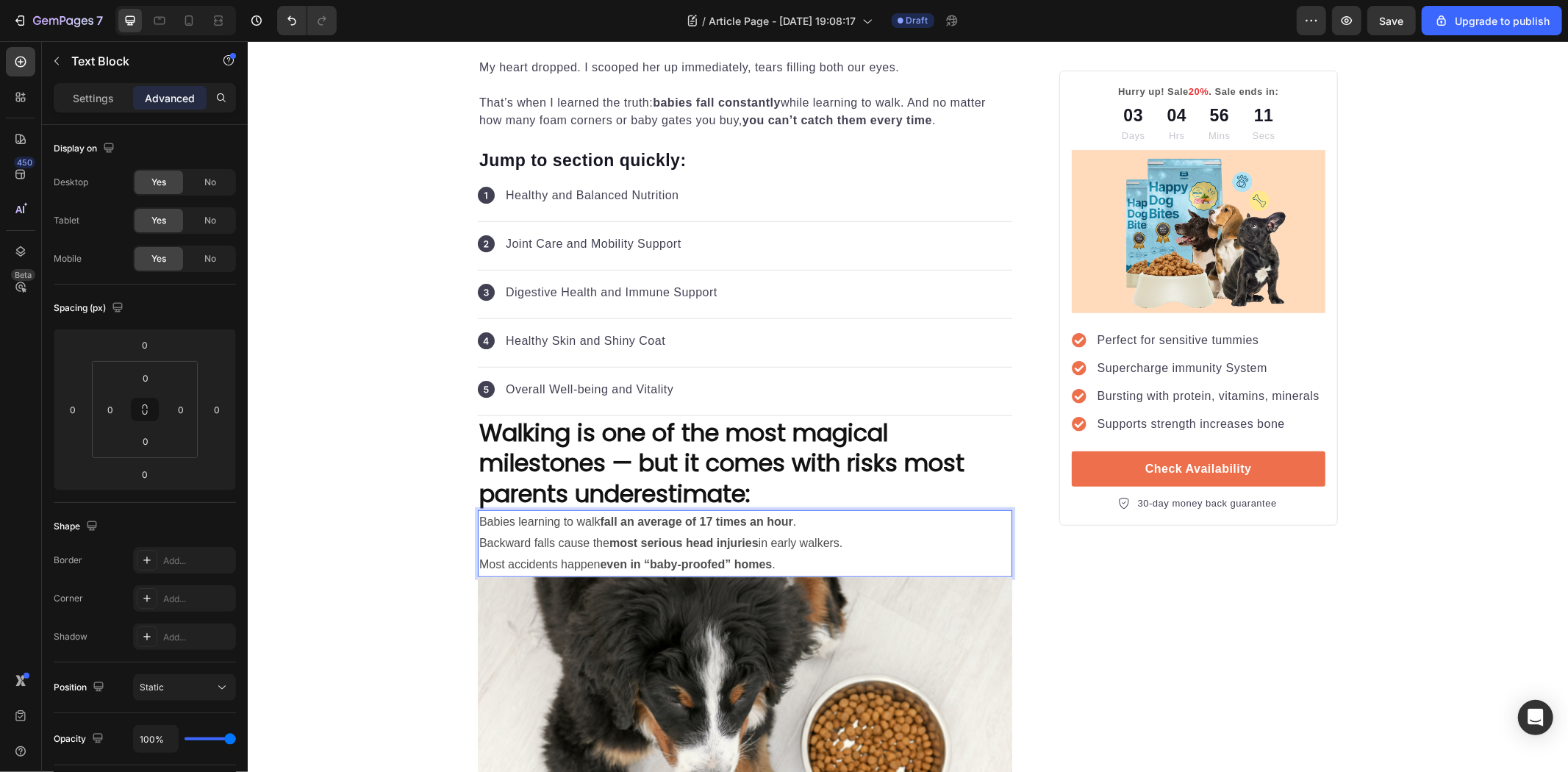
click at [766, 546] on p "Backward falls cause the most serious head injuries in early walkers." at bounding box center [744, 543] width 531 height 21
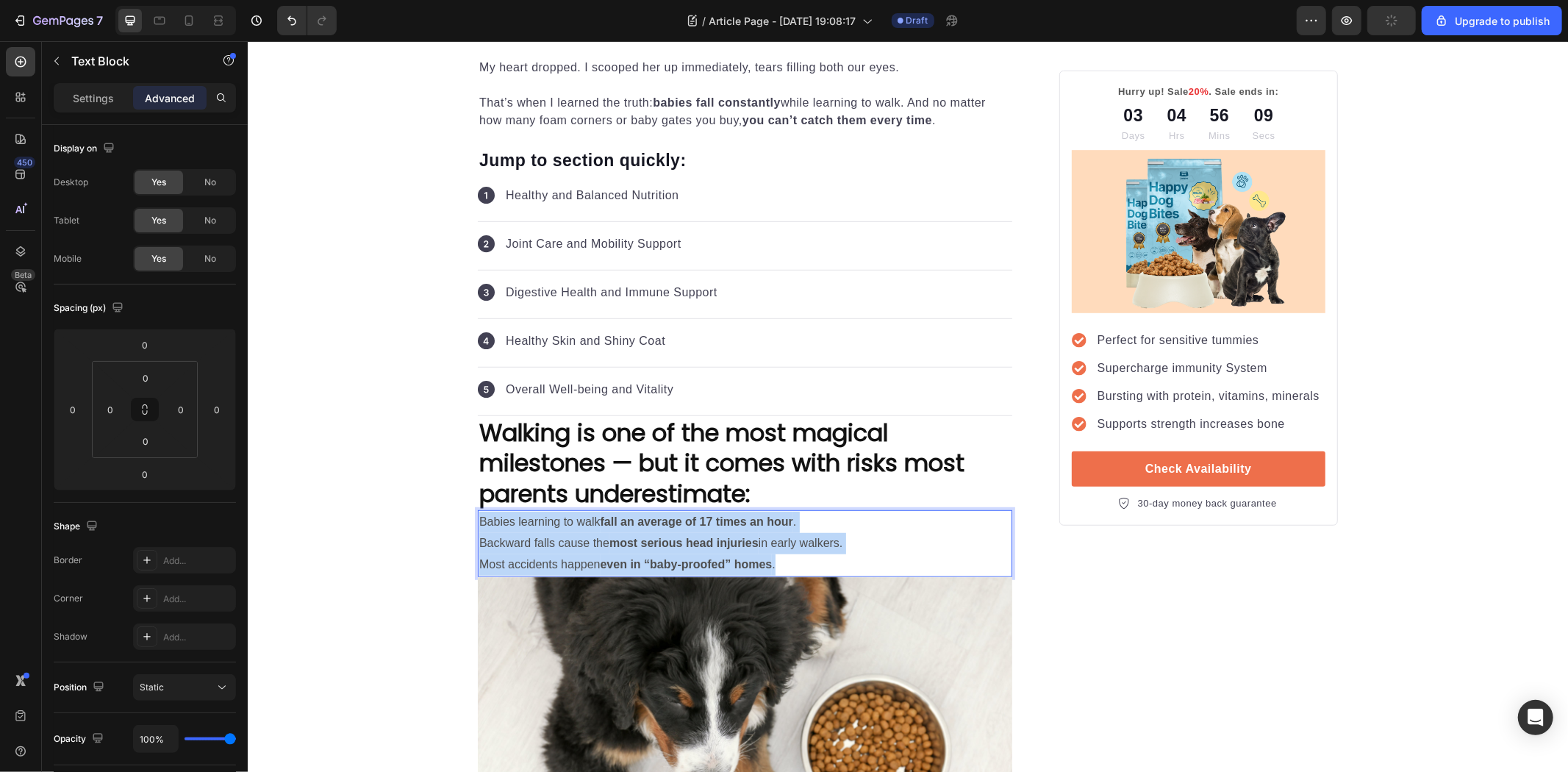
drag, startPoint x: 839, startPoint y: 564, endPoint x: 473, endPoint y: 515, distance: 369.3
click at [477, 515] on div "Babies learning to walk fall an average of 17 times an hour . Backward falls ca…" at bounding box center [744, 542] width 534 height 66
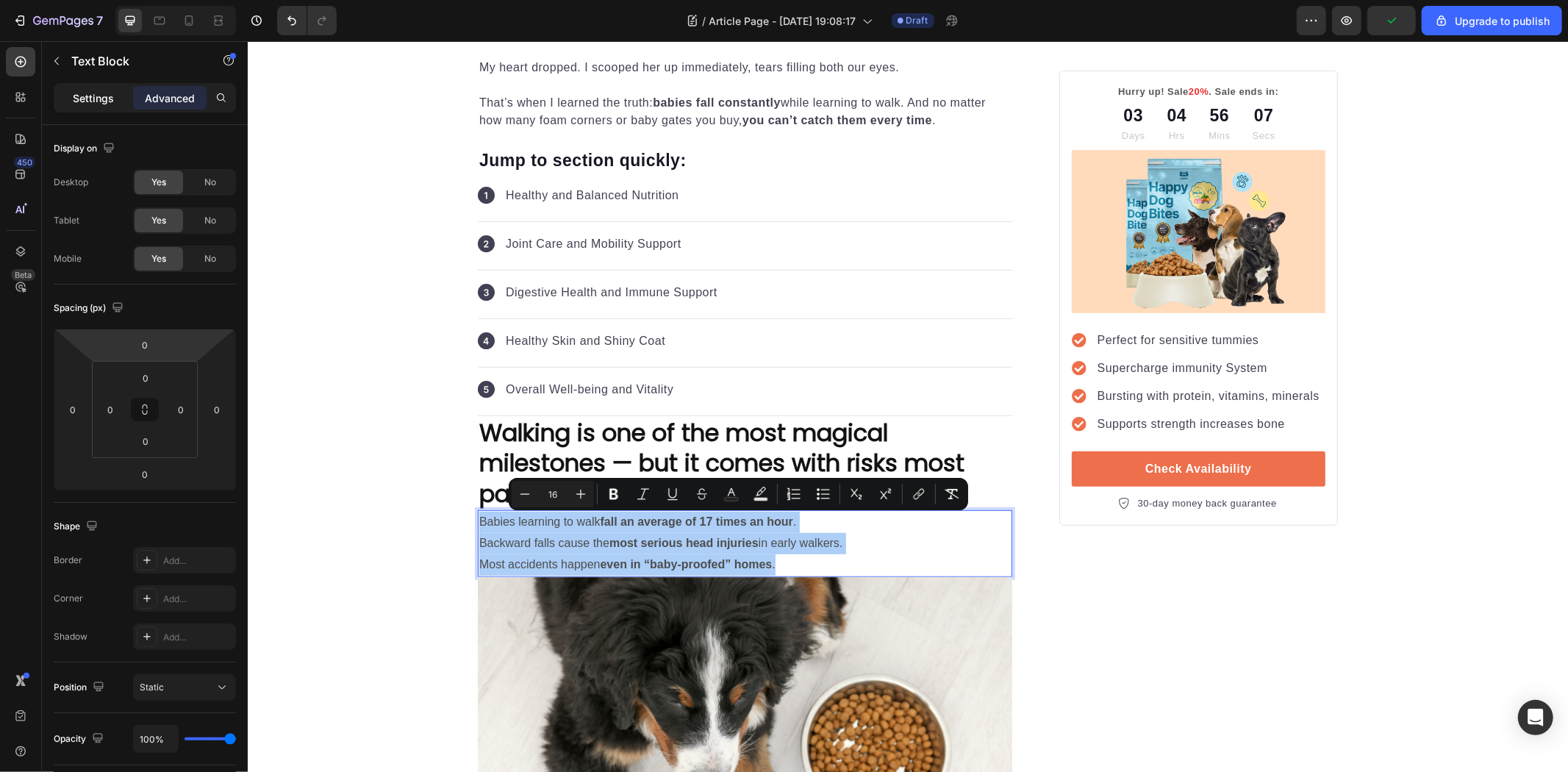
click at [96, 91] on p "Settings" at bounding box center [94, 98] width 41 height 15
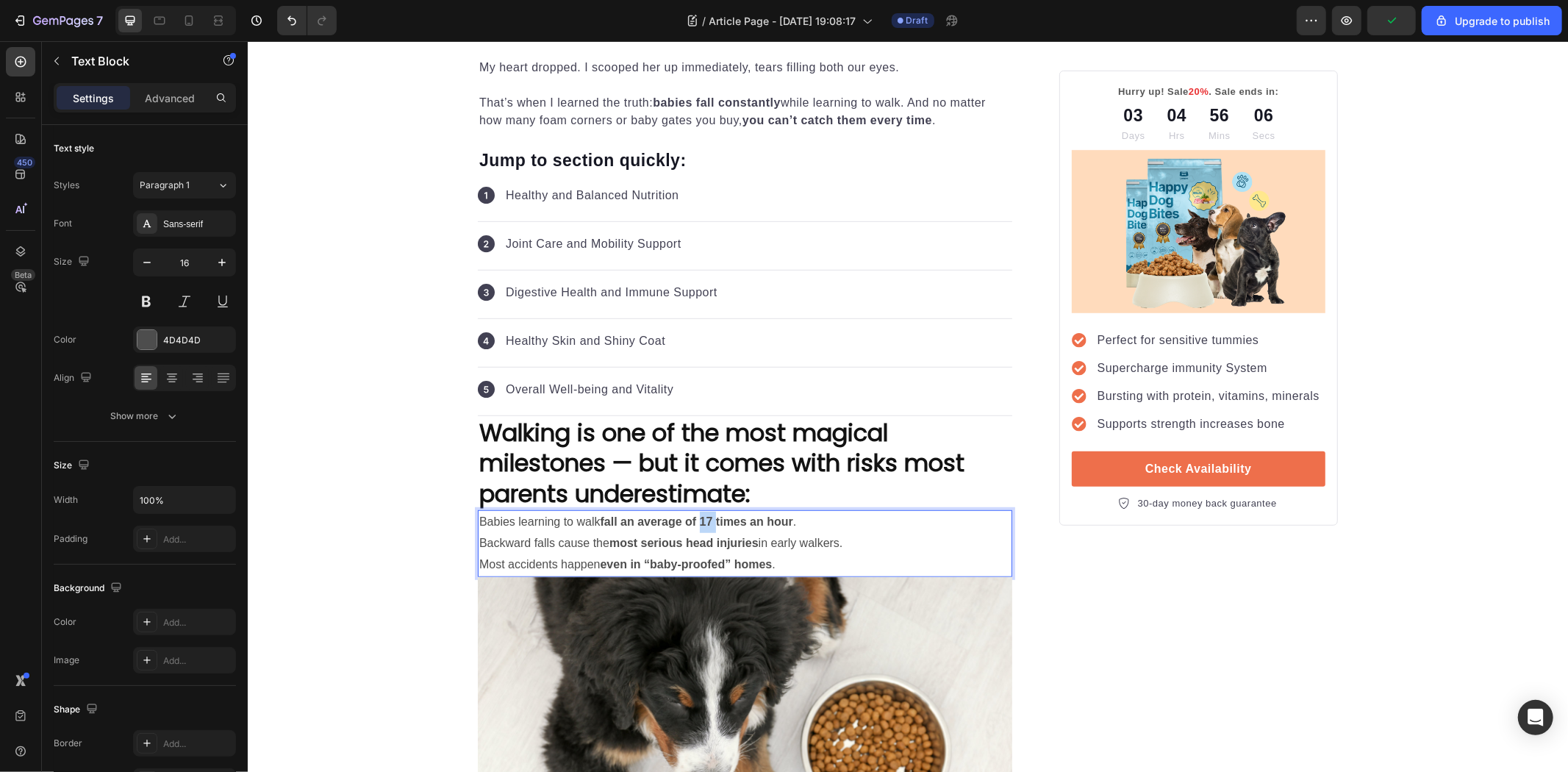
click at [704, 522] on strong "fall an average of 17 times an hour" at bounding box center [696, 521] width 193 height 12
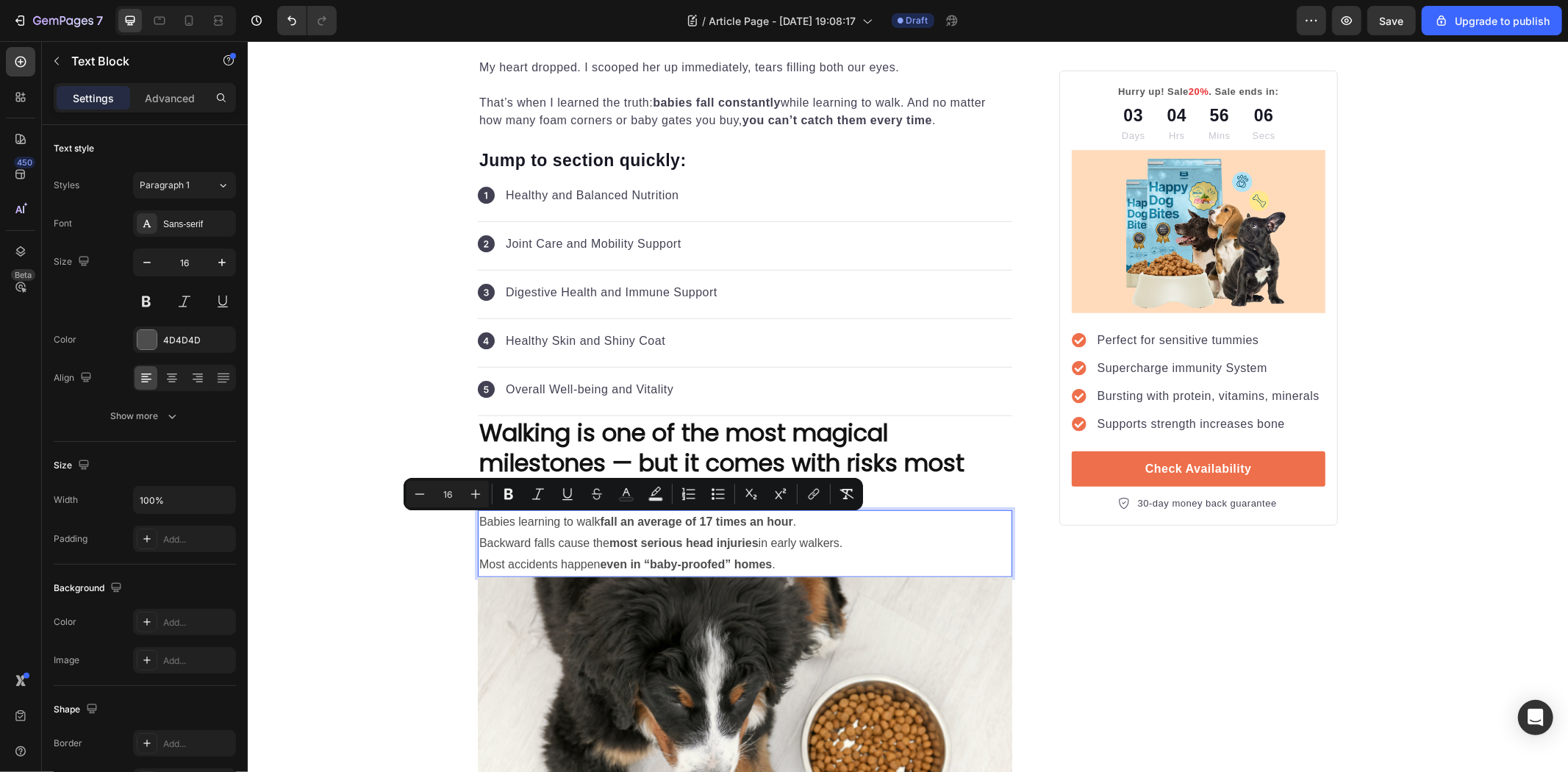
click at [760, 547] on p "Backward falls cause the most serious head injuries in early walkers." at bounding box center [744, 543] width 531 height 21
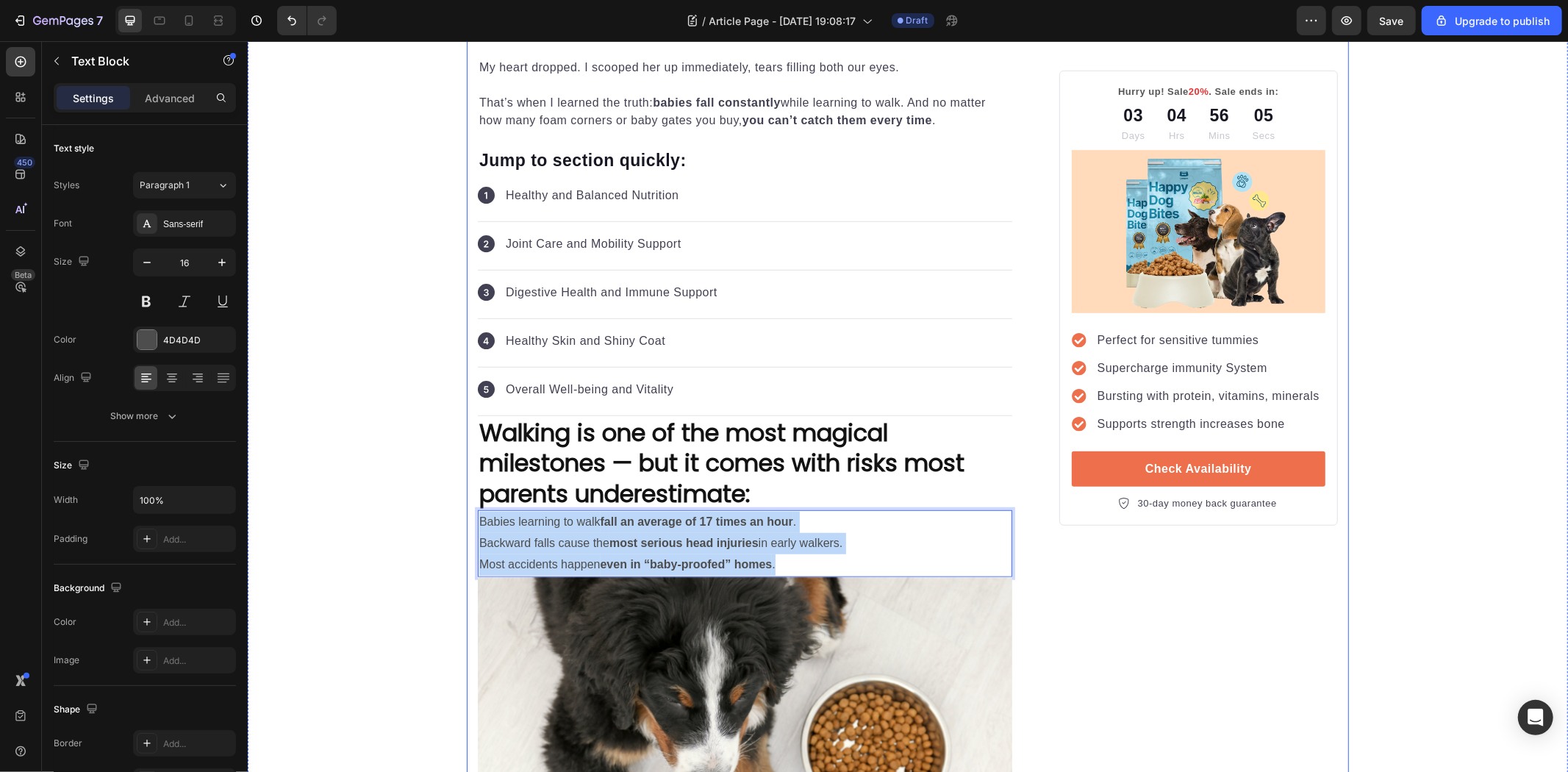
drag, startPoint x: 722, startPoint y: 542, endPoint x: 459, endPoint y: 507, distance: 265.3
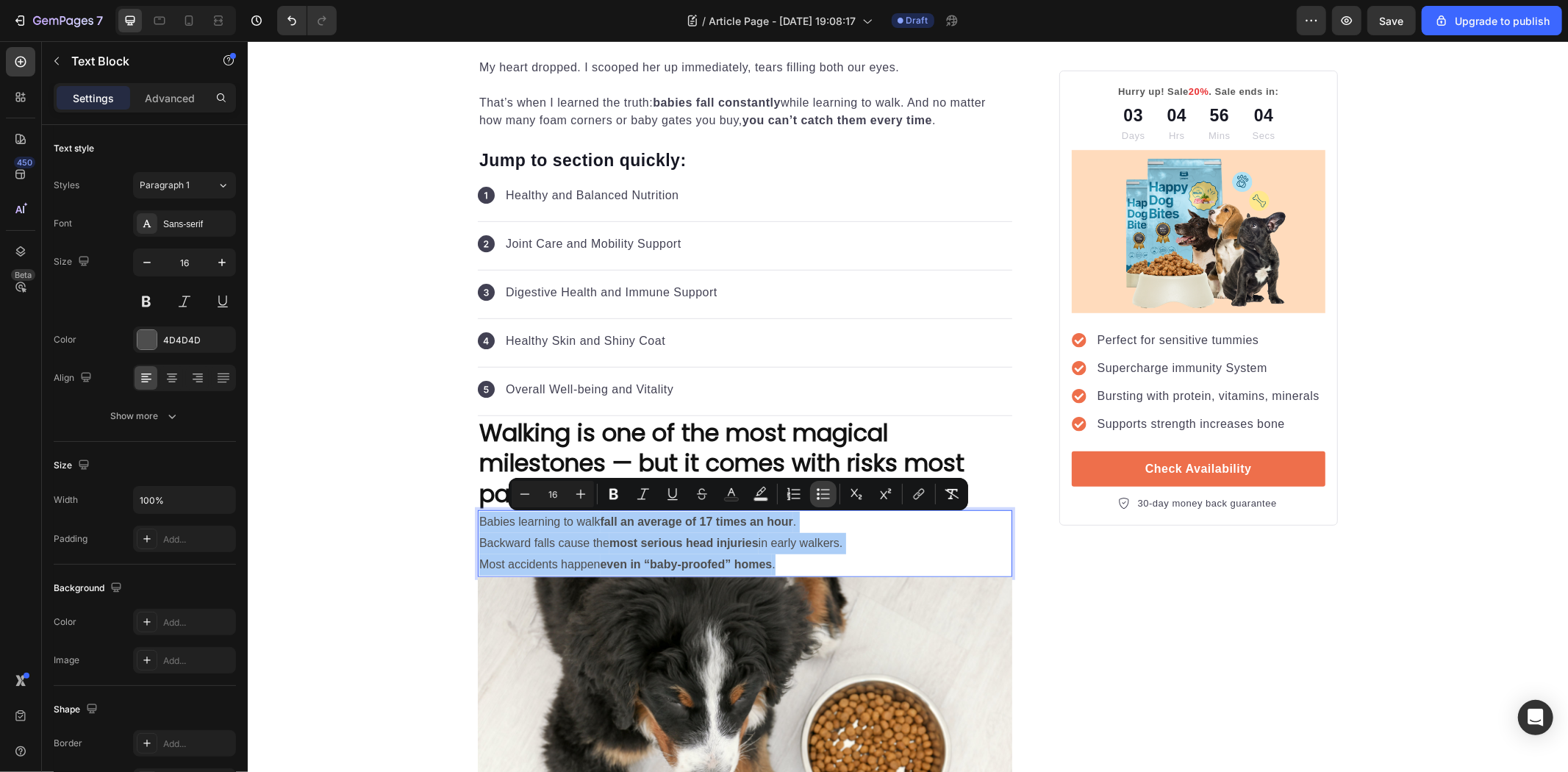
click at [827, 496] on icon "Editor contextual toolbar" at bounding box center [823, 493] width 14 height 14
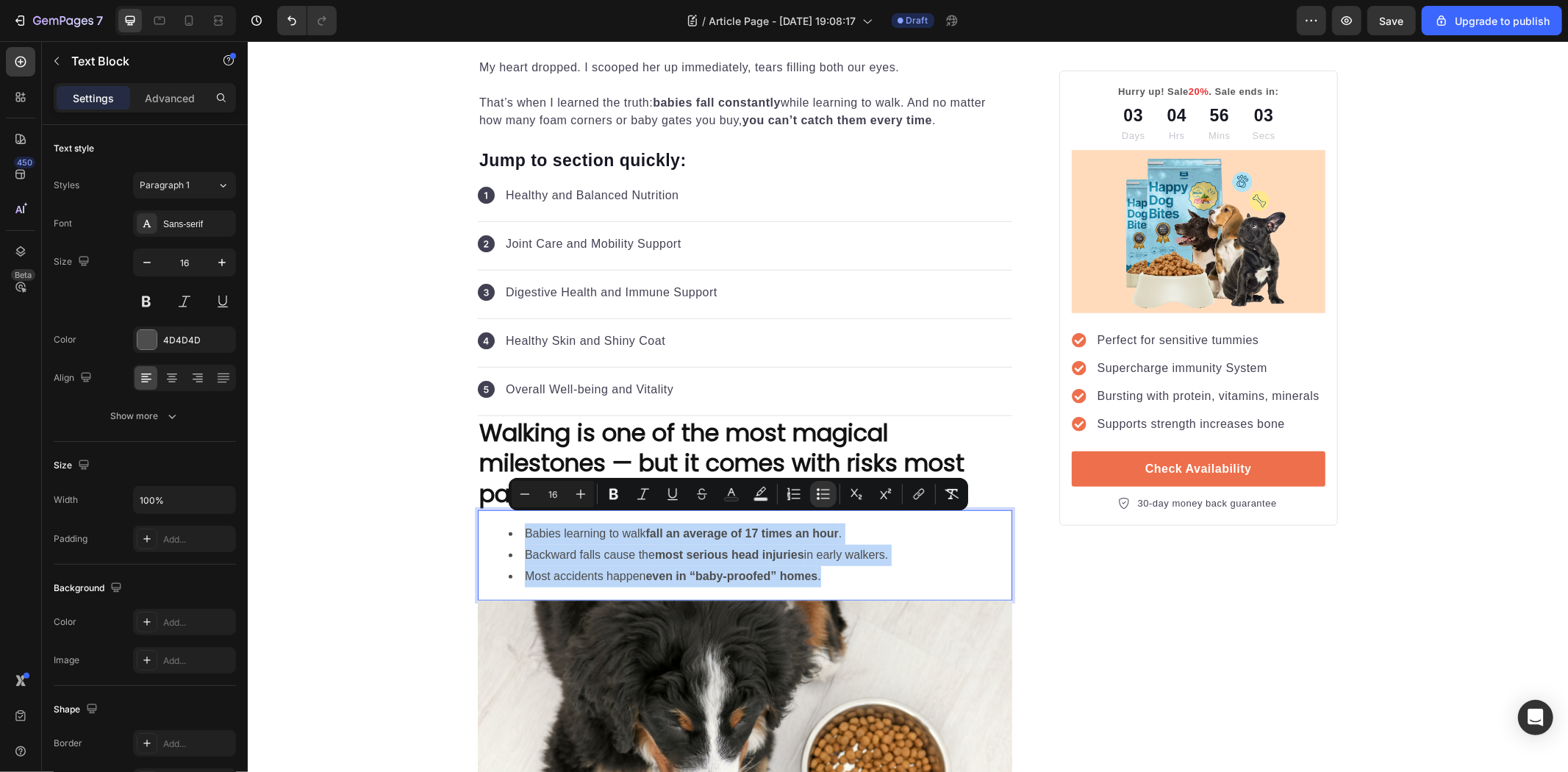
click at [974, 586] on li "Most accidents happen even in “baby-proofed” homes ." at bounding box center [759, 576] width 502 height 21
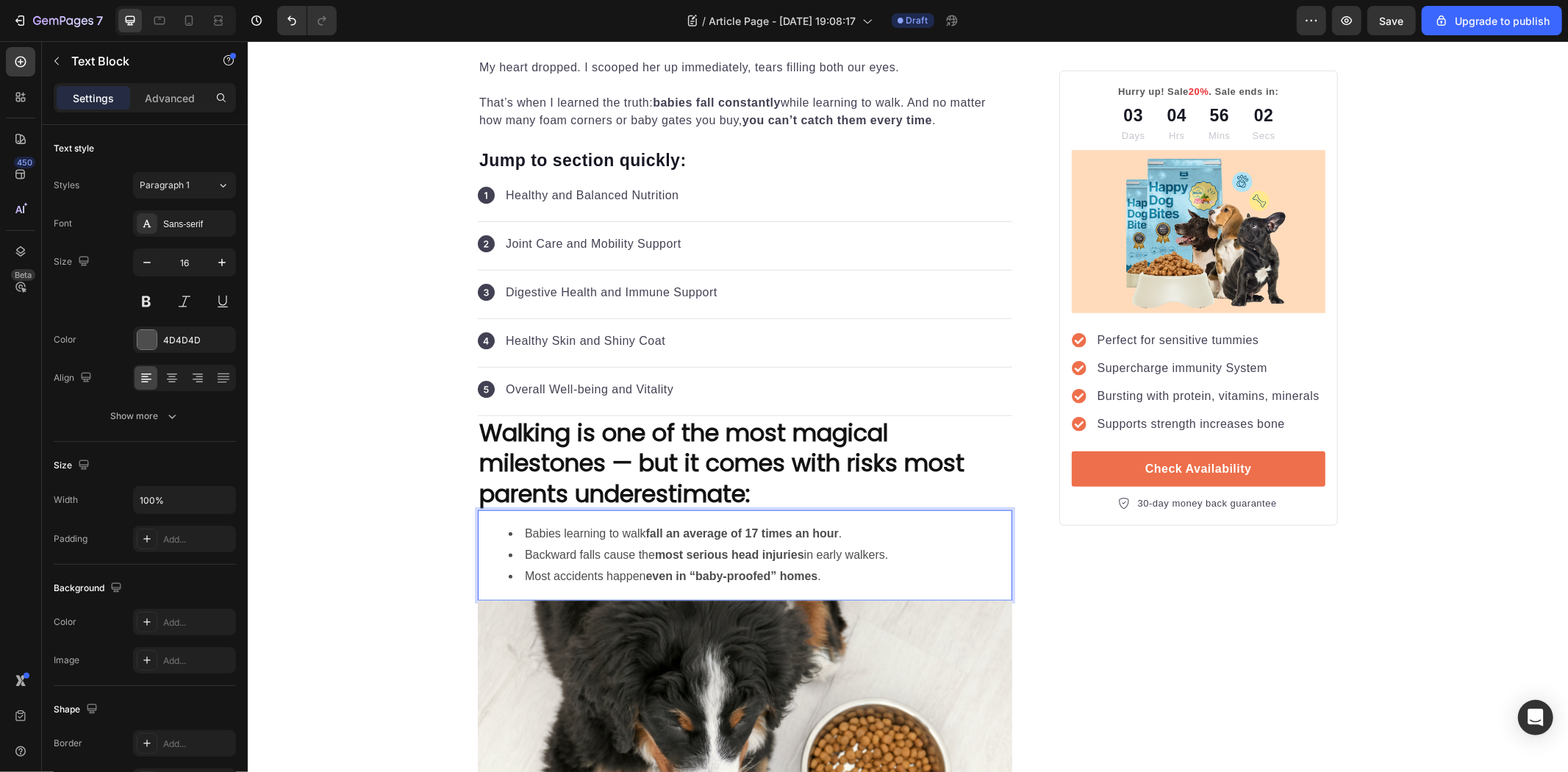
click at [741, 512] on div "Babies learning to walk fall an average of 17 times an hour . Backward falls ca…" at bounding box center [744, 554] width 534 height 90
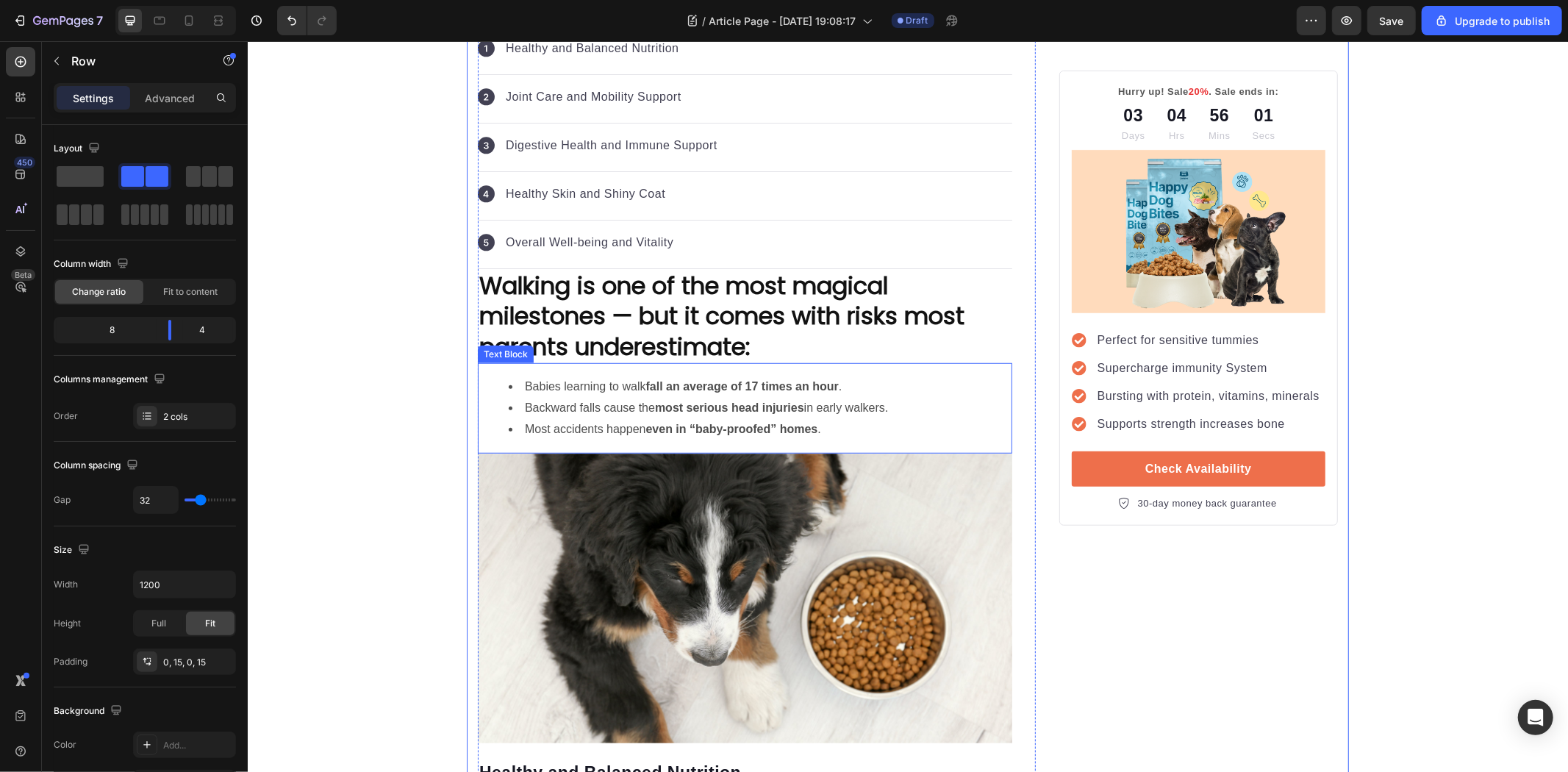
scroll to position [817, 0]
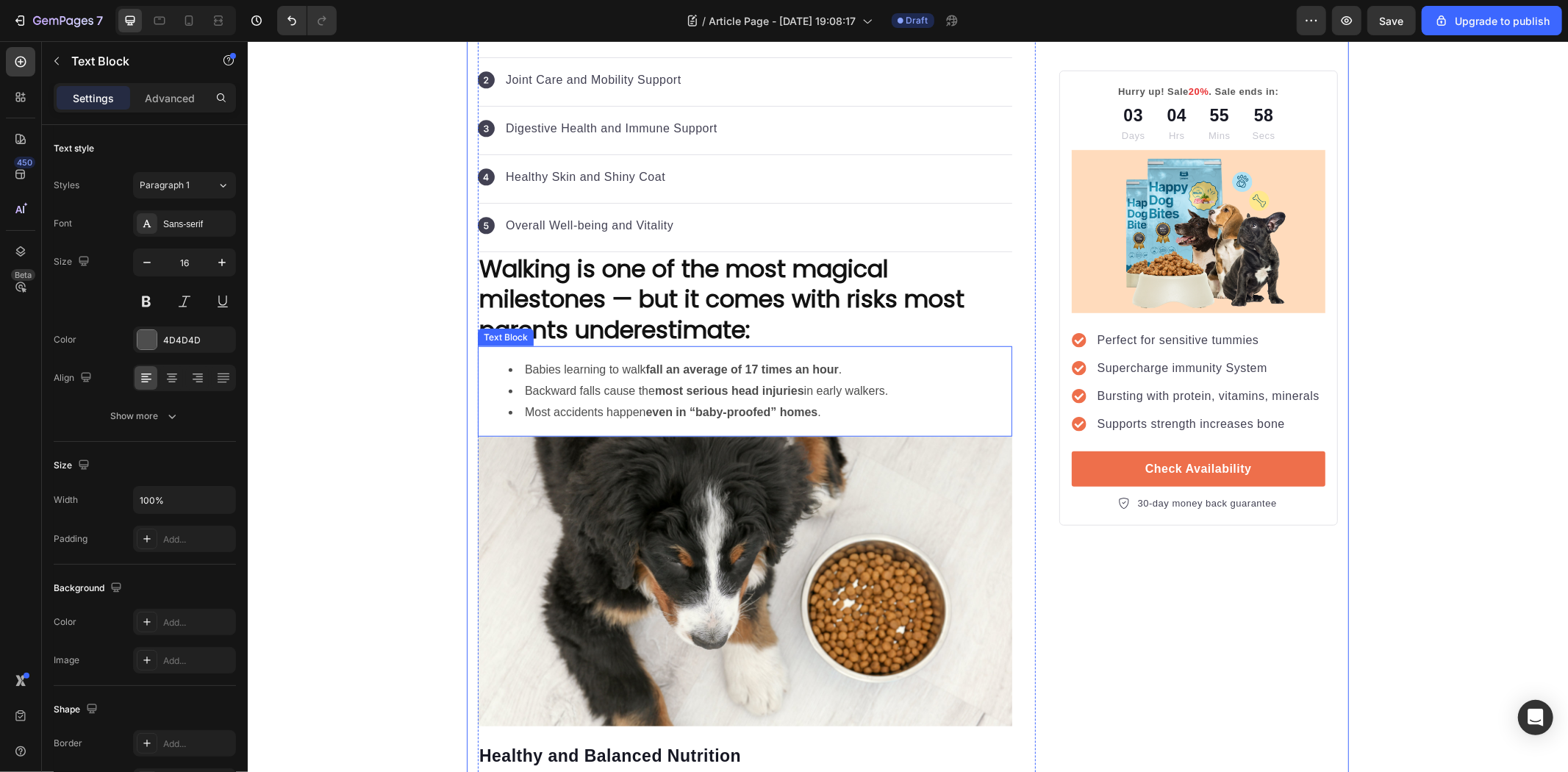
click at [785, 392] on strong "most serious head injuries" at bounding box center [729, 390] width 149 height 12
click at [845, 414] on li "Most accidents happen even in “baby-proofed” homes ." at bounding box center [759, 412] width 502 height 21
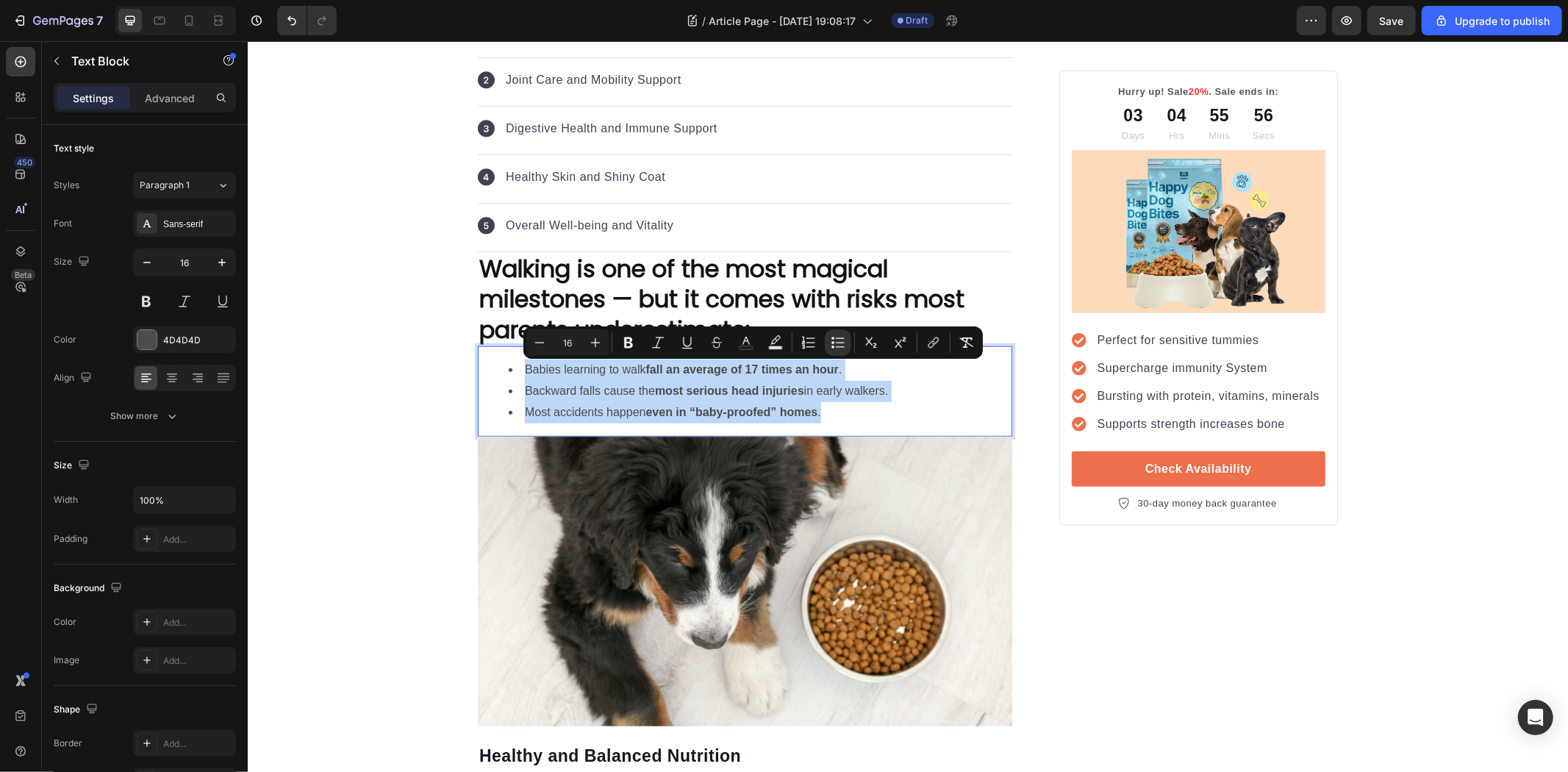
drag, startPoint x: 738, startPoint y: 398, endPoint x: 499, endPoint y: 377, distance: 239.9
click at [499, 377] on ul "Babies learning to walk fall an average of 17 times an hour . Backward falls ca…" at bounding box center [744, 390] width 531 height 63
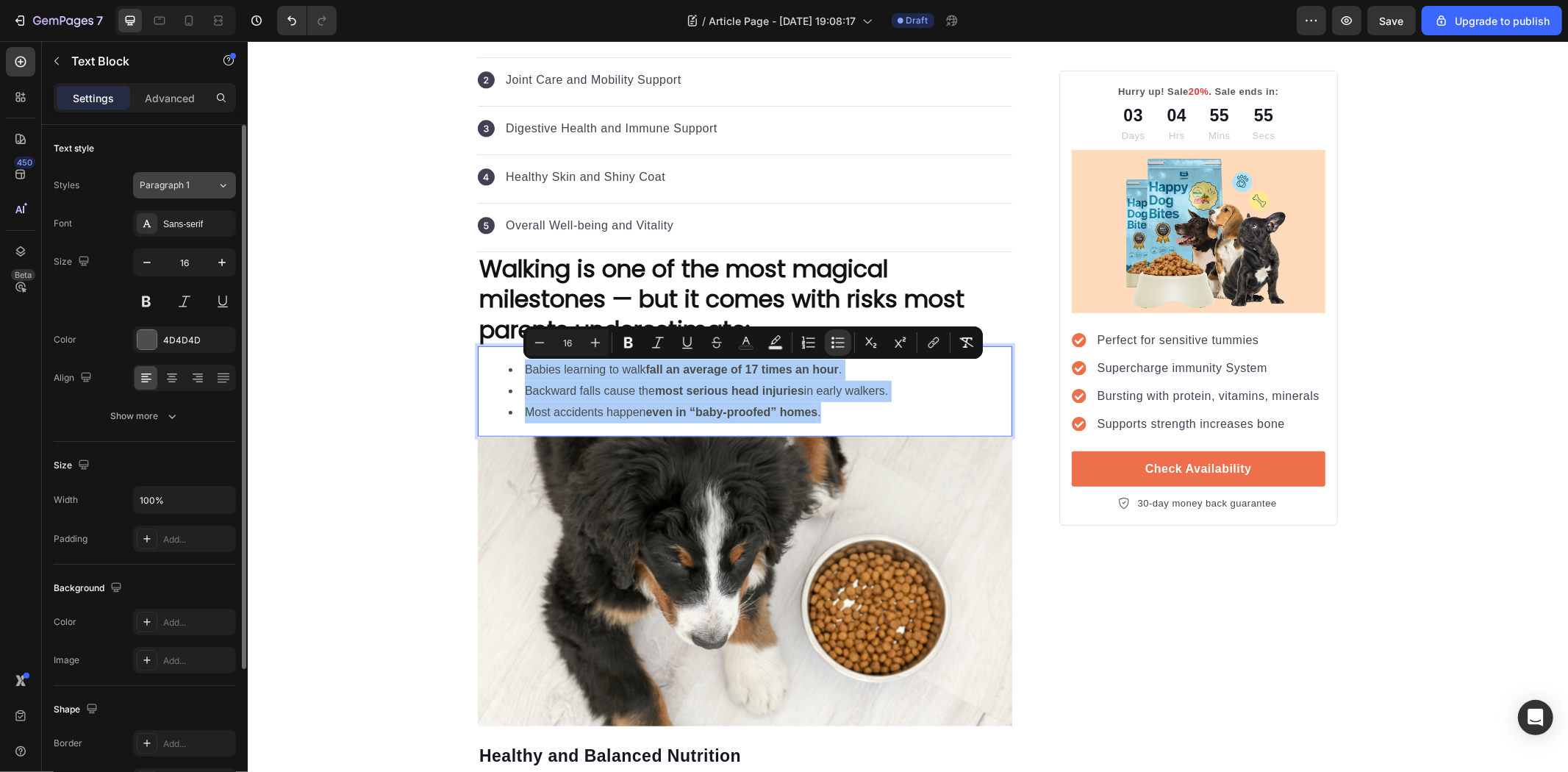
click at [196, 195] on button "Paragraph 1" at bounding box center [184, 185] width 103 height 27
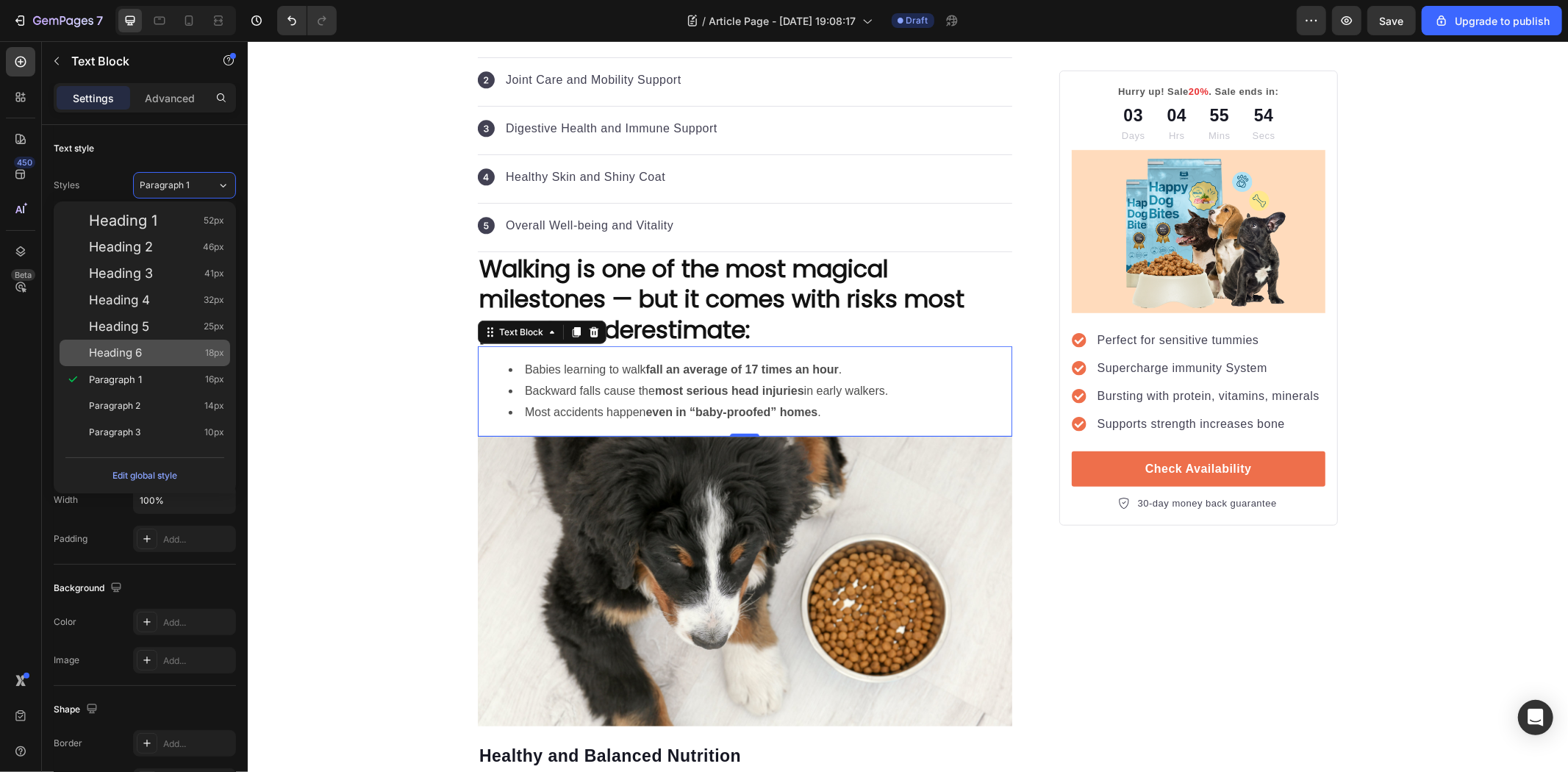
click at [161, 348] on div "Heading 6 18px" at bounding box center [157, 353] width 135 height 14
type input "18"
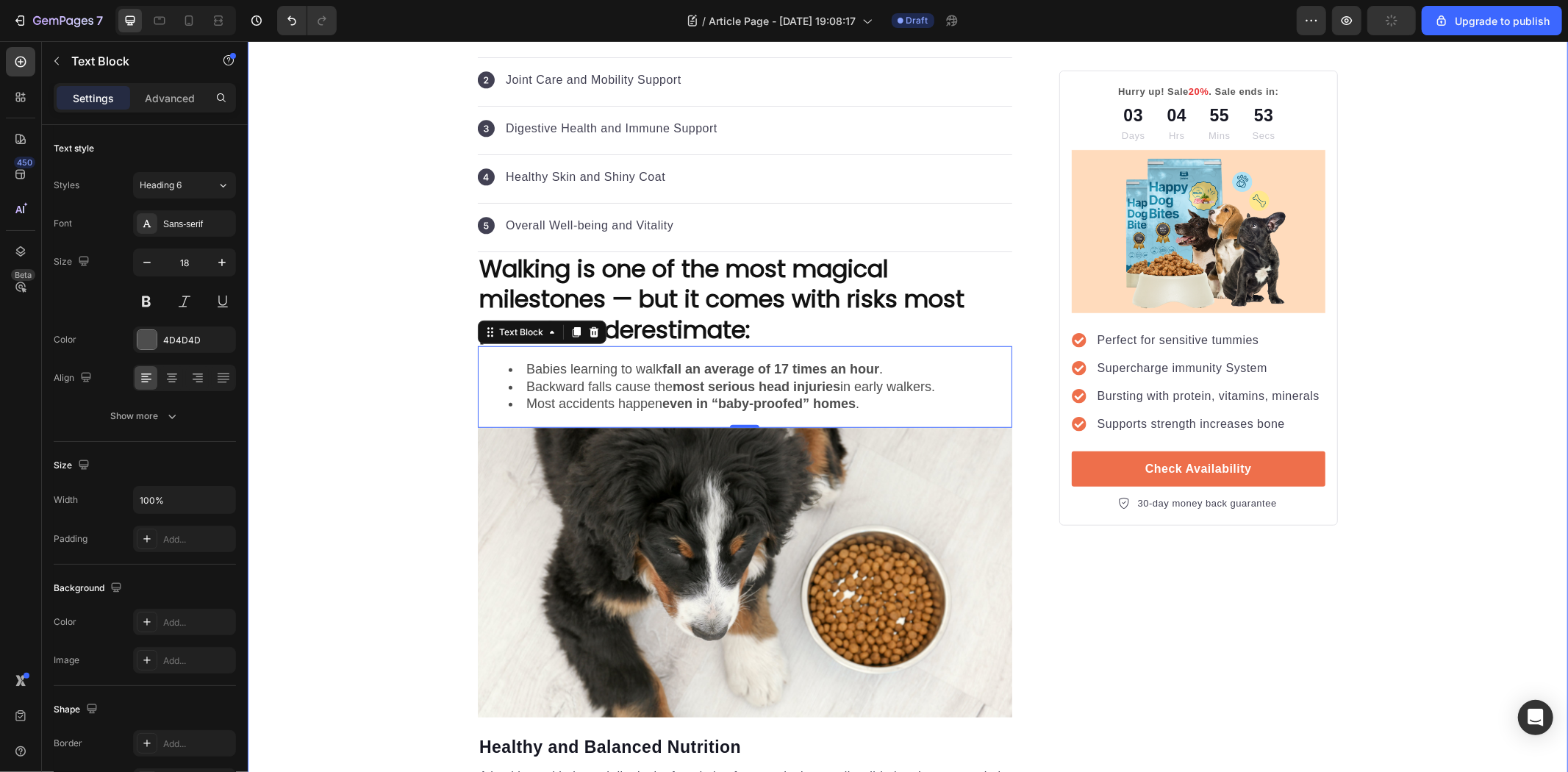
click at [873, 404] on li "Most accidents happen even in “baby-proofed” homes ." at bounding box center [759, 404] width 502 height 17
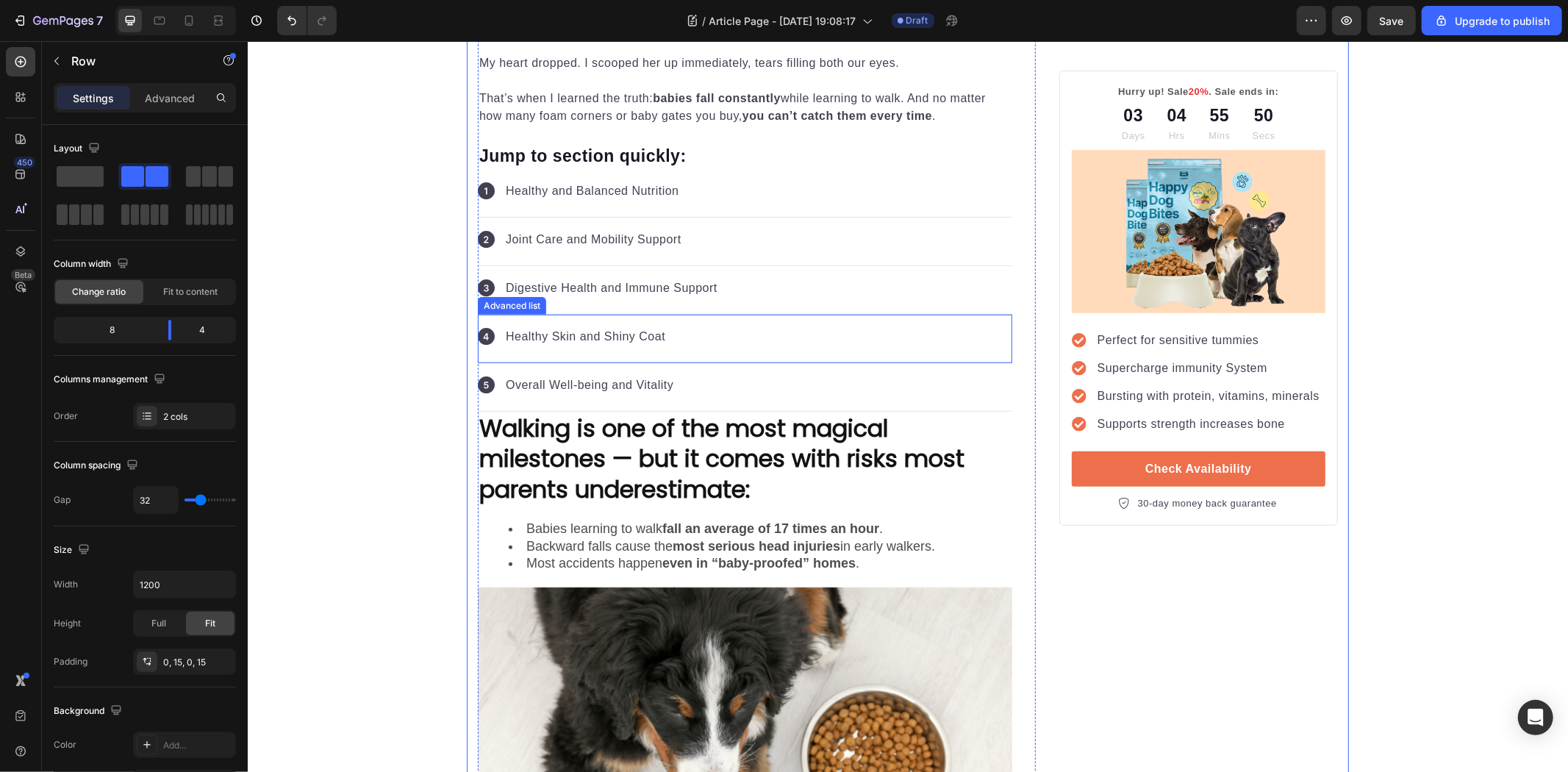
scroll to position [735, 0]
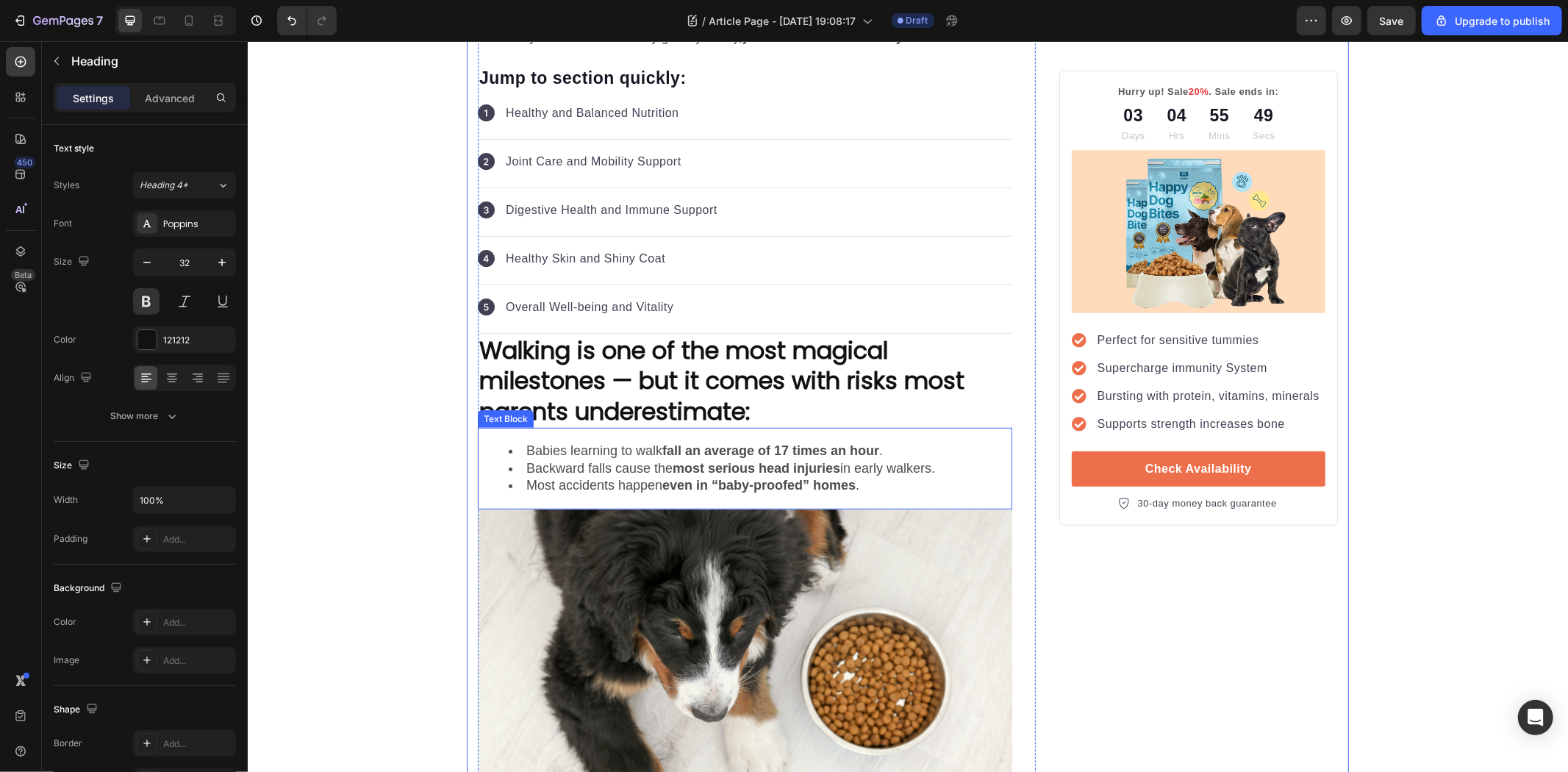
click at [747, 417] on p "Walking is one of the most magical milestones — but it comes with risks most pa…" at bounding box center [744, 380] width 531 height 92
click at [773, 470] on strong "most serious head injuries" at bounding box center [756, 467] width 167 height 14
click at [731, 554] on img at bounding box center [744, 653] width 534 height 290
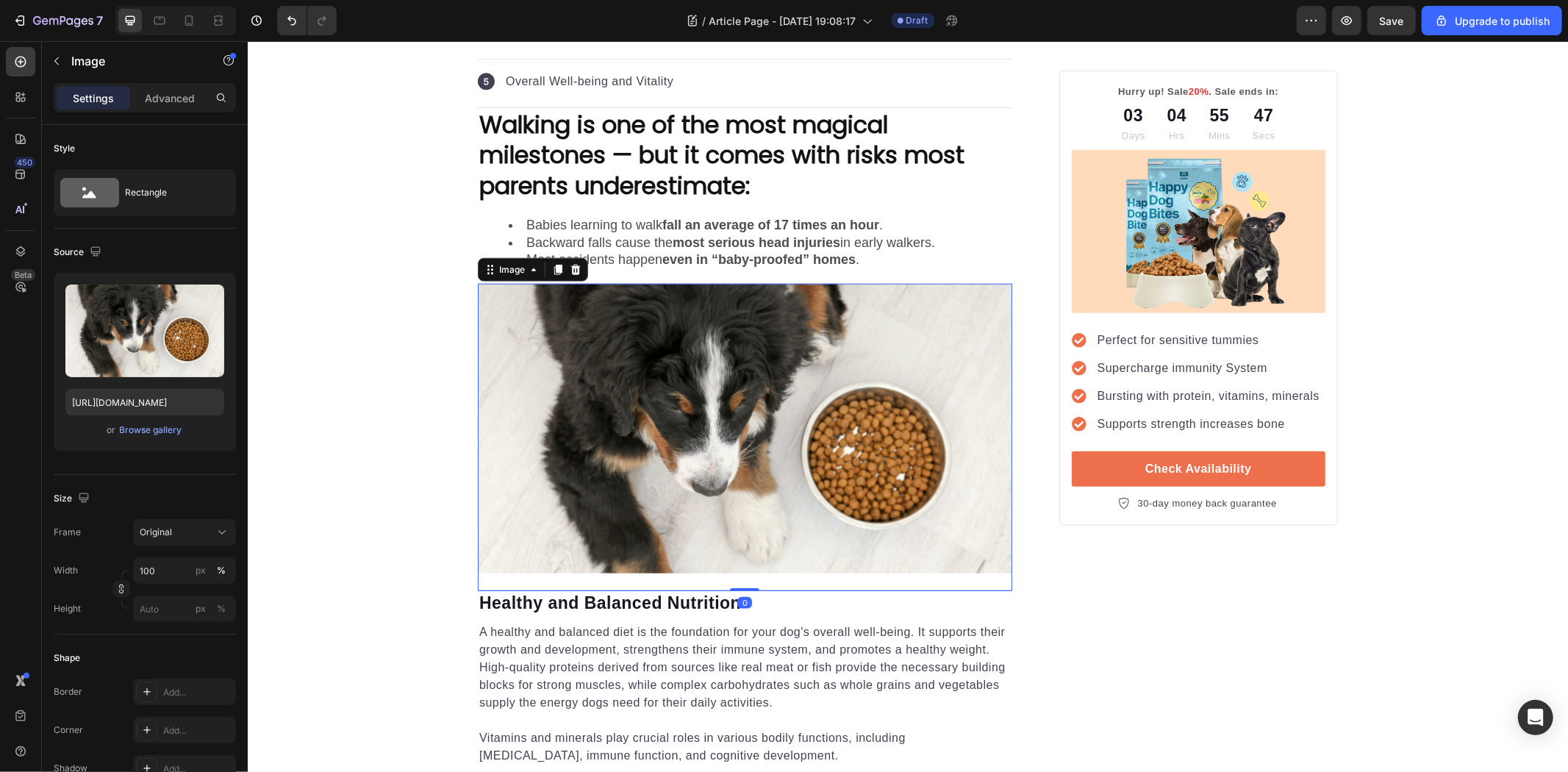
scroll to position [980, 0]
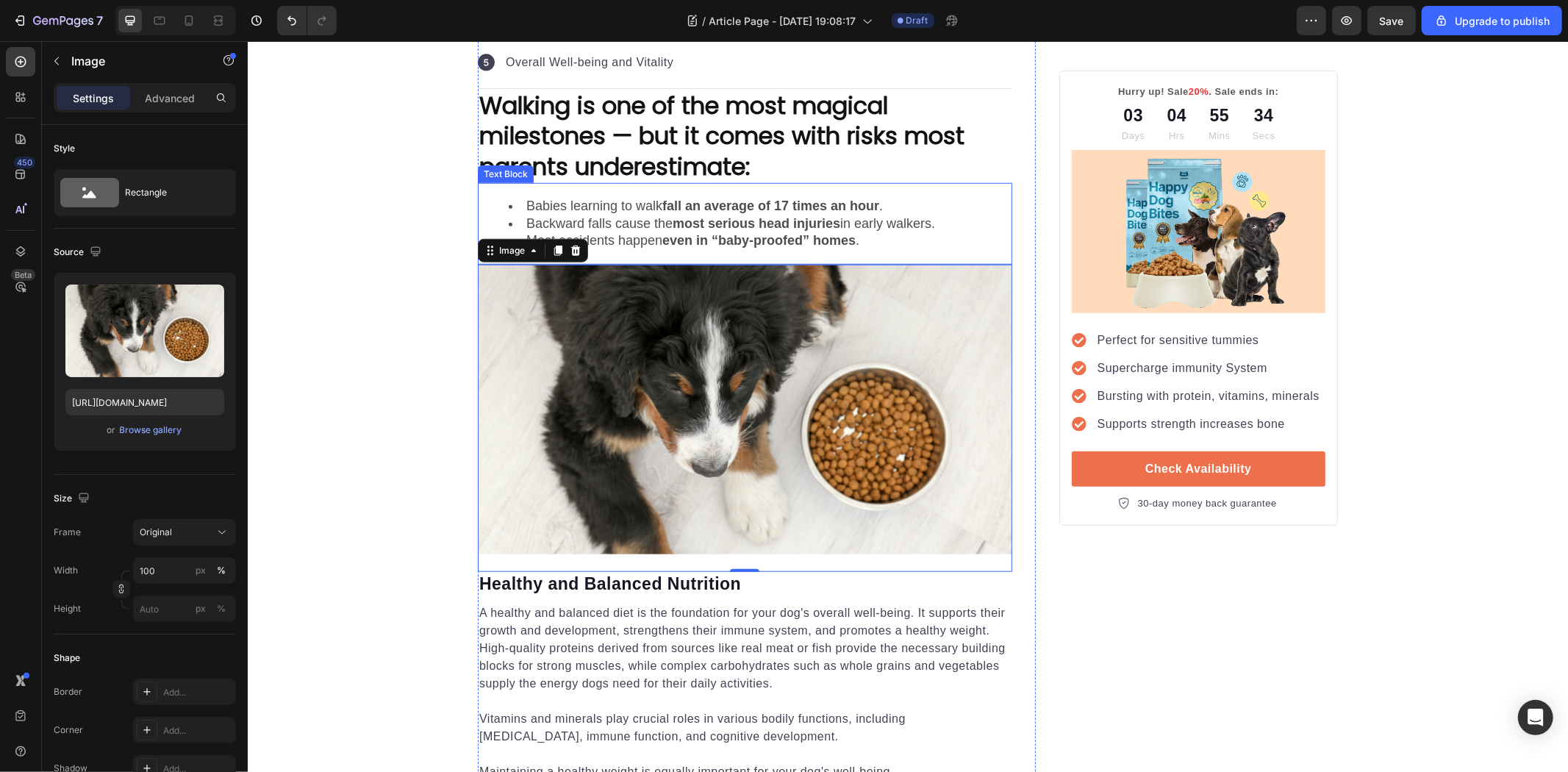
click at [774, 239] on strong "even in “baby-proofed” homes" at bounding box center [758, 239] width 193 height 14
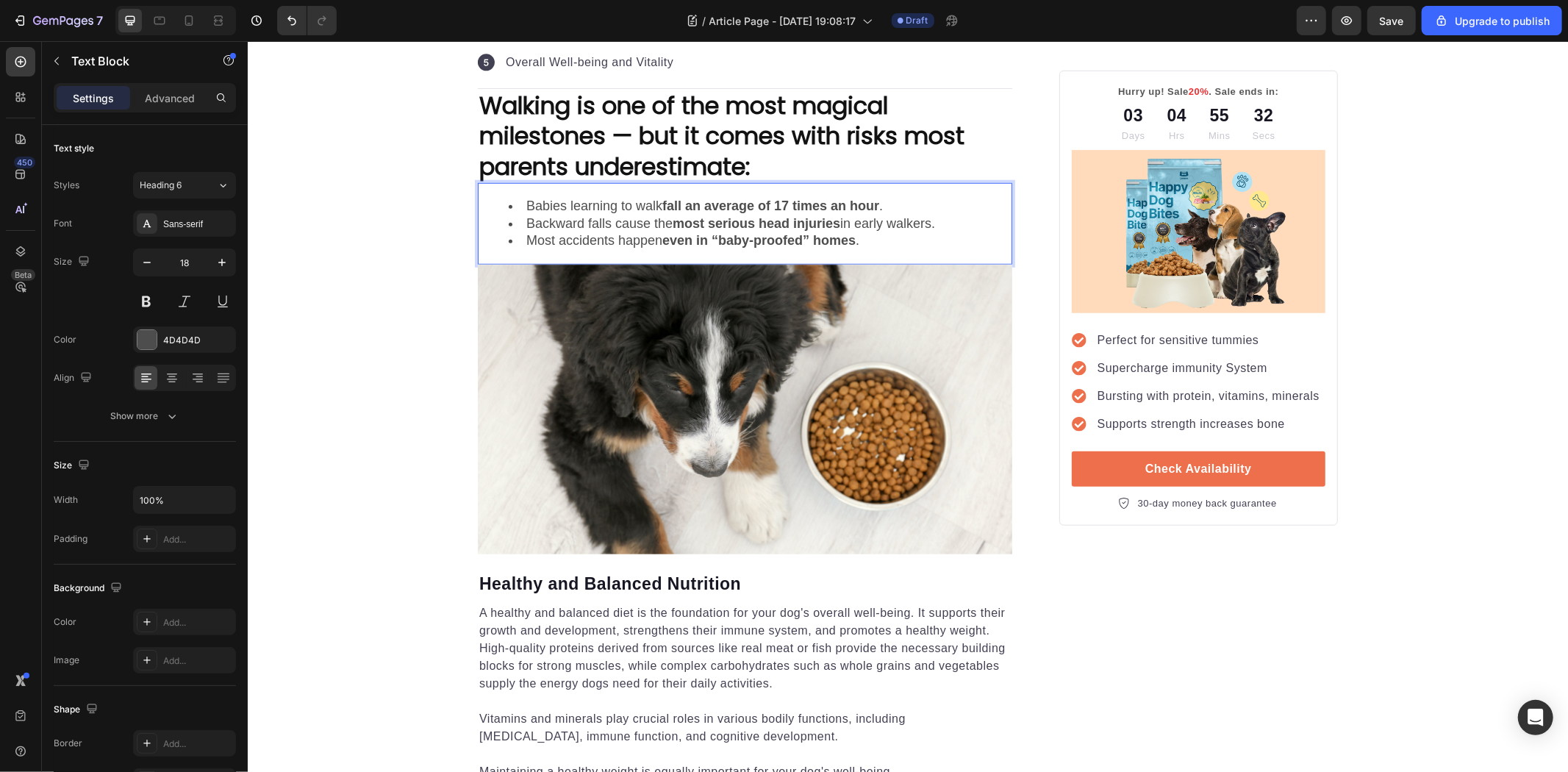
click at [900, 245] on li "Most accidents happen even in “baby-proofed” homes ." at bounding box center [759, 240] width 502 height 17
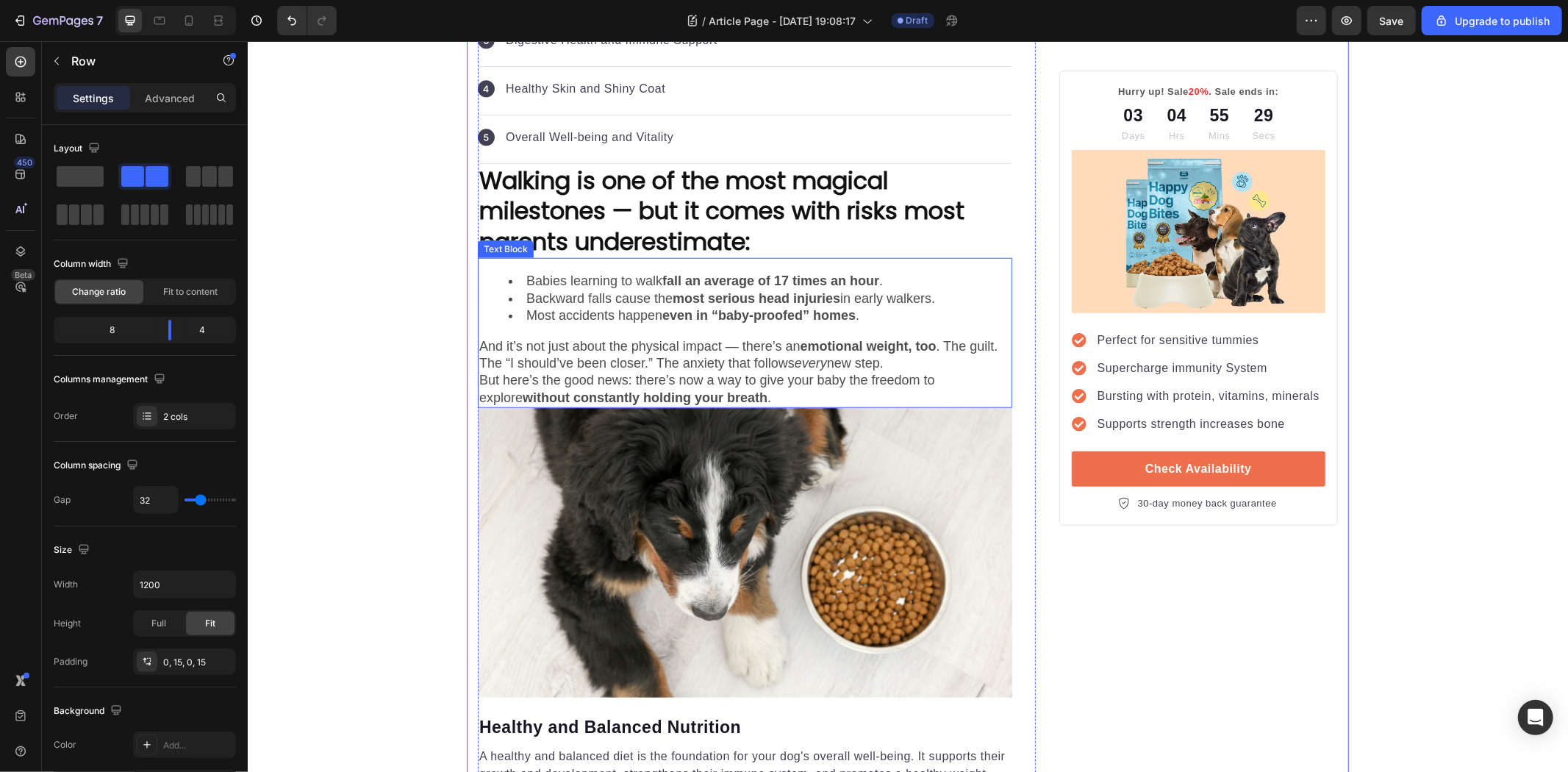
scroll to position [898, 0]
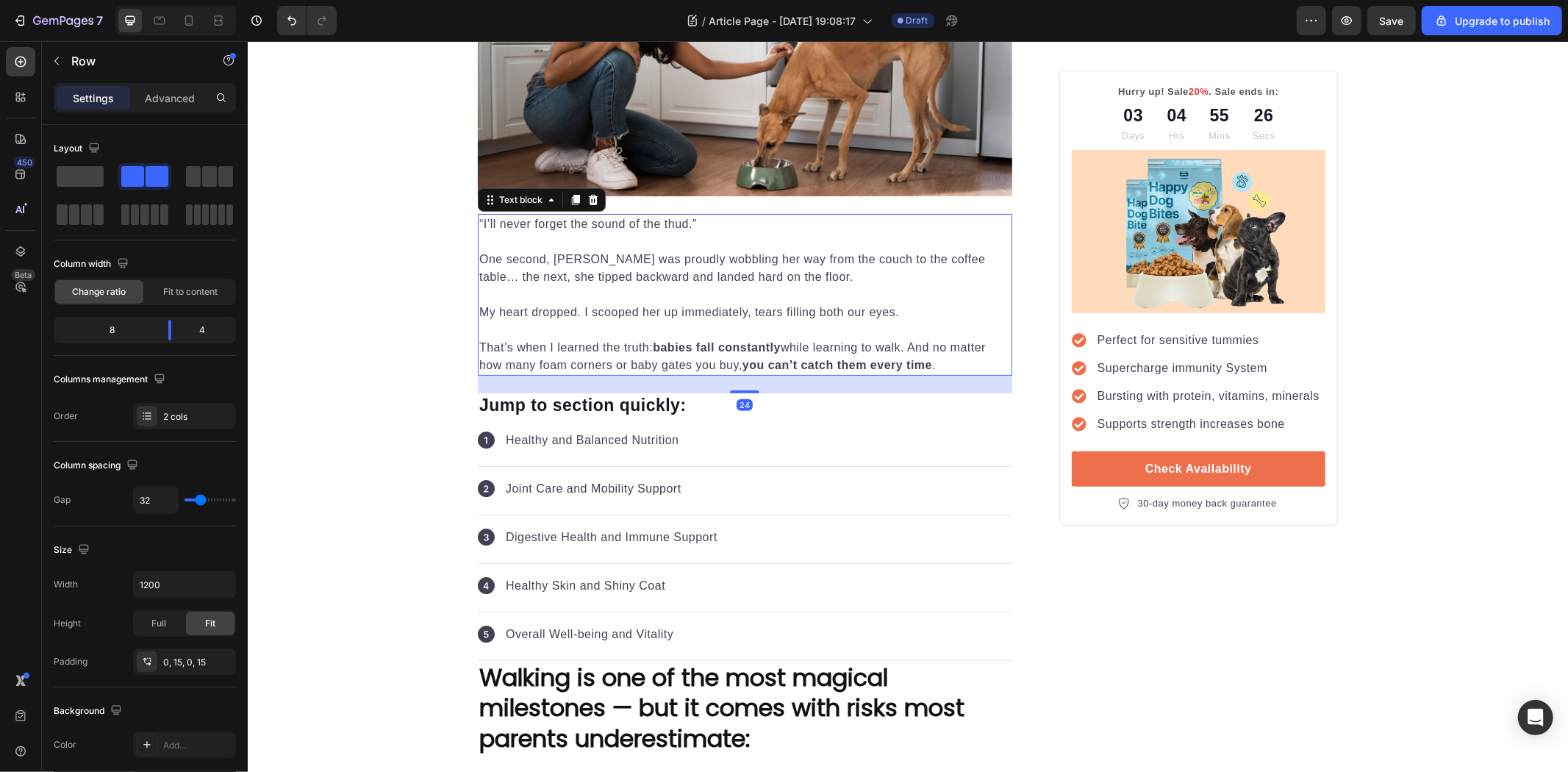
click at [722, 298] on p "Rich Text Editor. Editing area: main" at bounding box center [744, 294] width 531 height 18
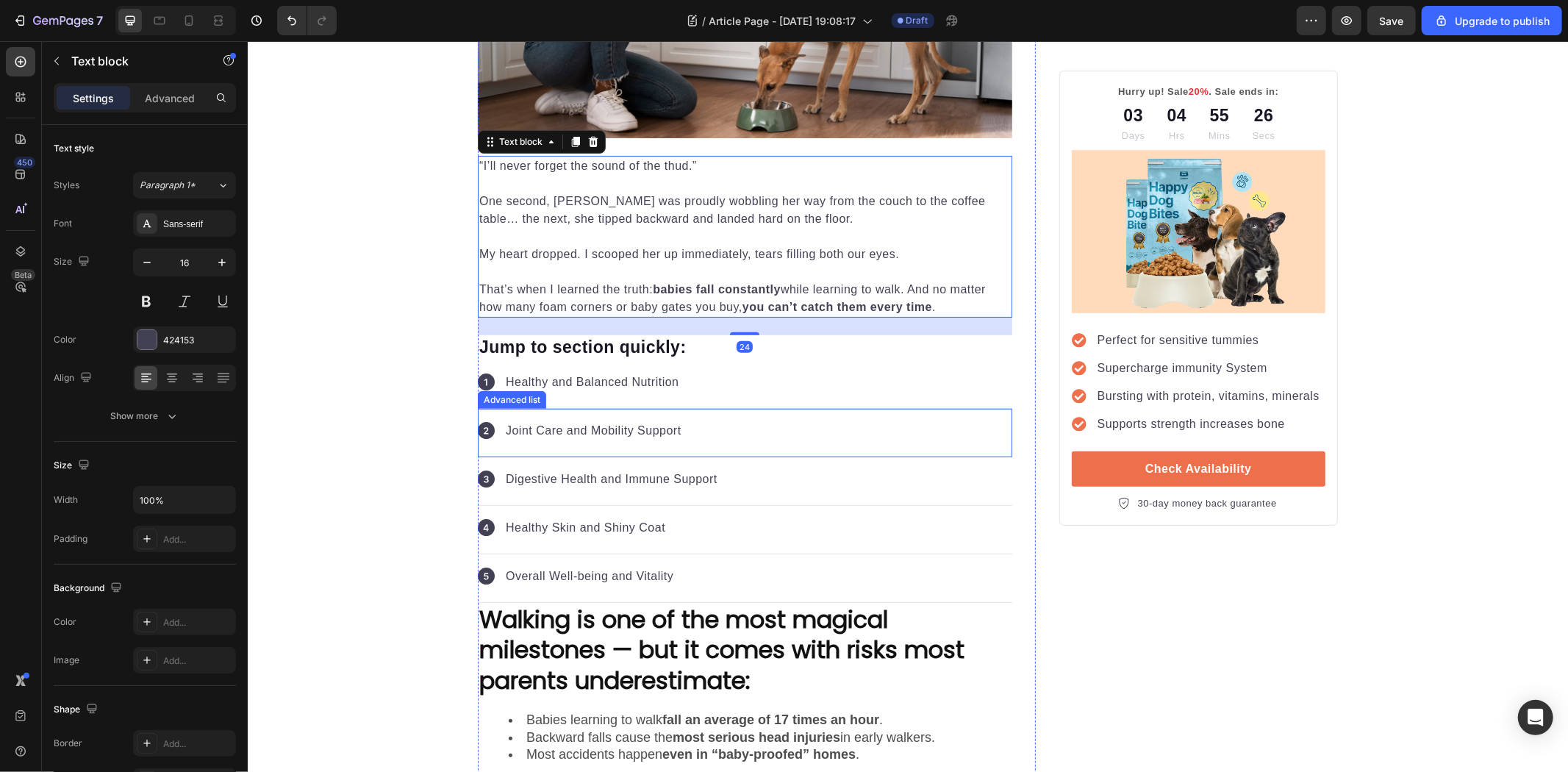
scroll to position [653, 0]
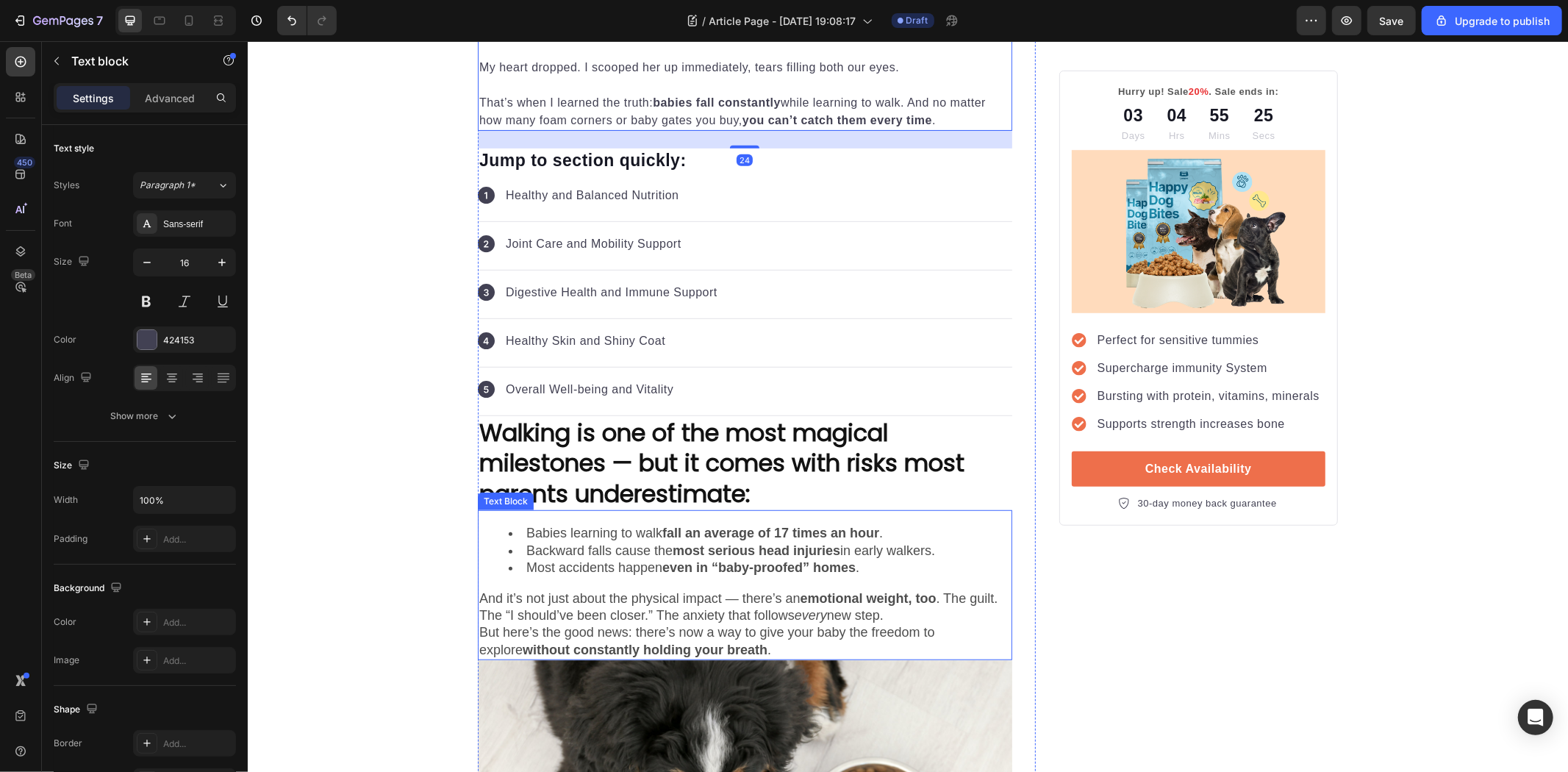
click at [703, 555] on strong "most serious head injuries" at bounding box center [756, 550] width 167 height 14
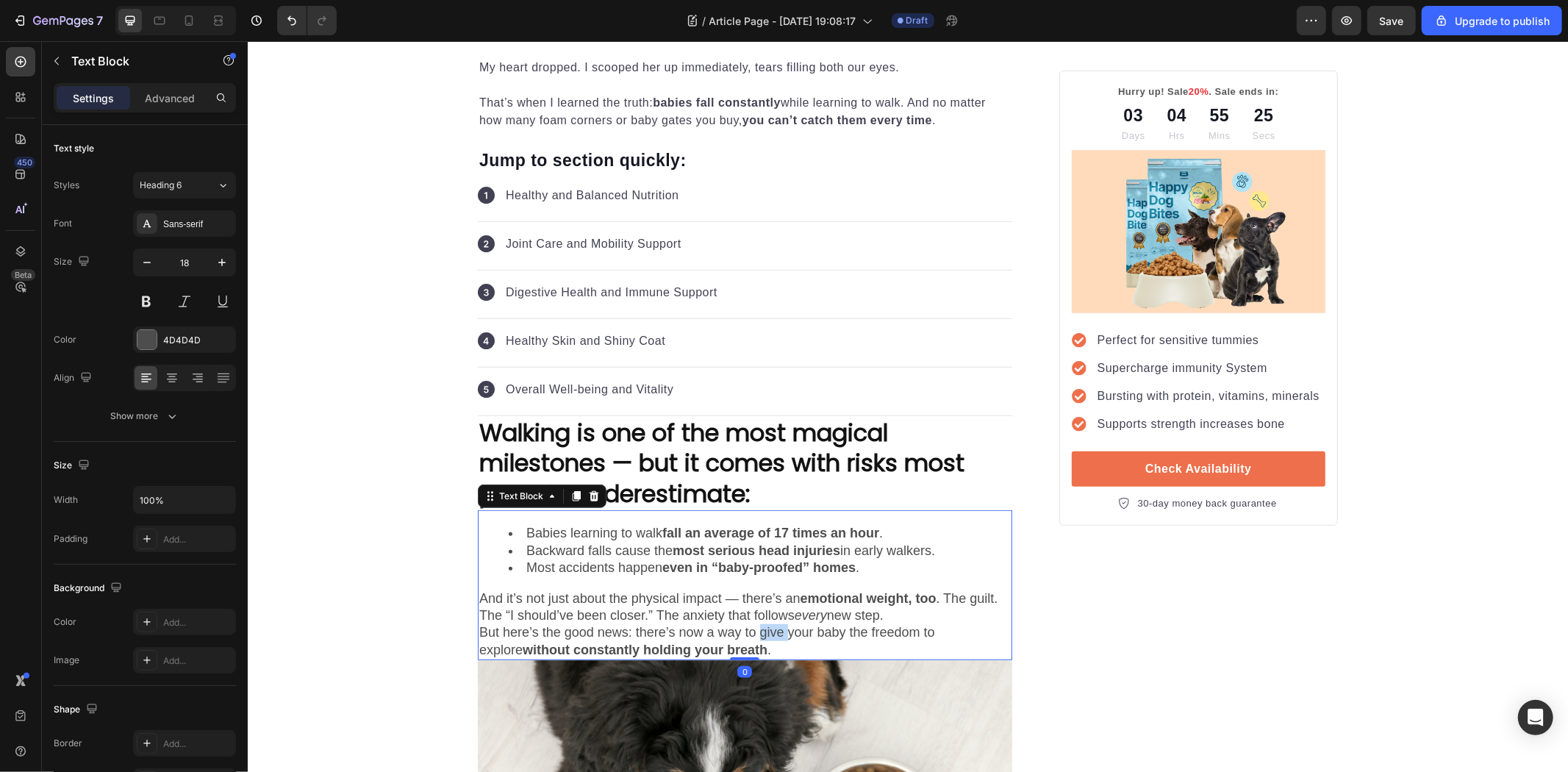
click at [753, 634] on p "But here’s the good news: there’s now a way to give your baby the freedom to ex…" at bounding box center [744, 640] width 531 height 34
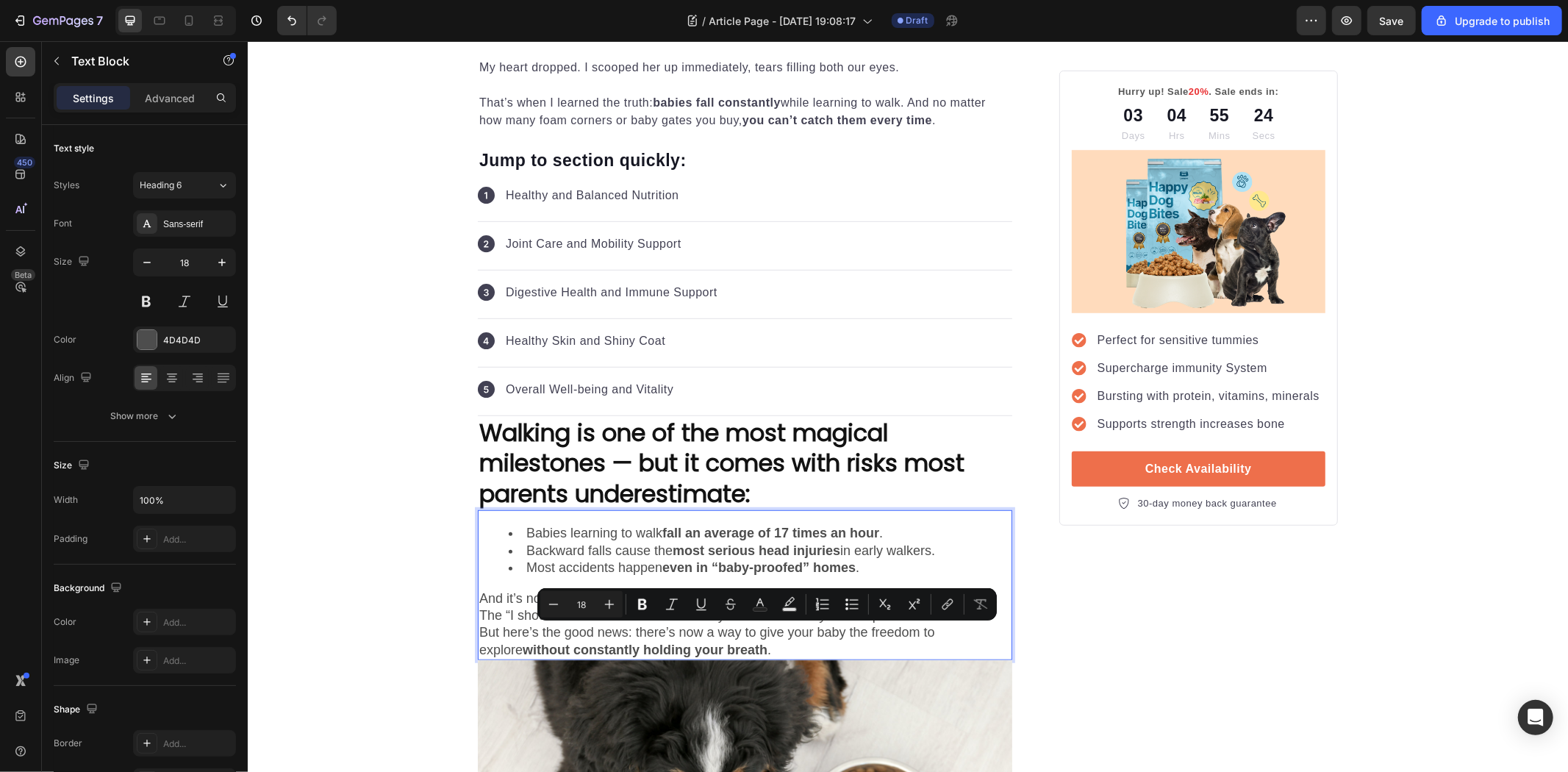
click at [763, 642] on p "But here’s the good news: there’s now a way to give your baby the freedom to ex…" at bounding box center [744, 640] width 531 height 34
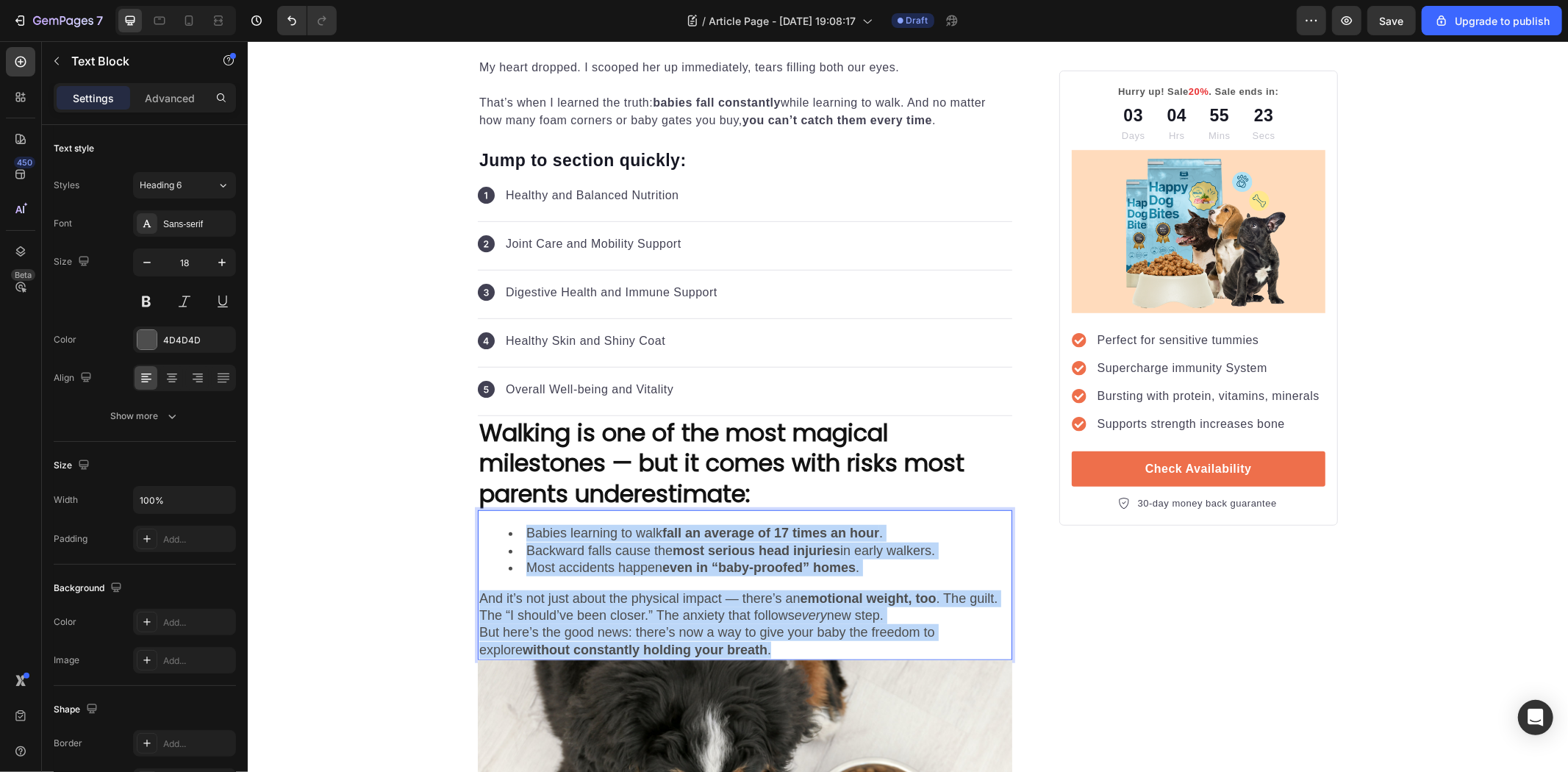
drag, startPoint x: 780, startPoint y: 645, endPoint x: 494, endPoint y: 511, distance: 315.8
click at [494, 511] on div "Babies learning to walk fall an average of 17 times an hour . Backward falls ca…" at bounding box center [744, 584] width 534 height 150
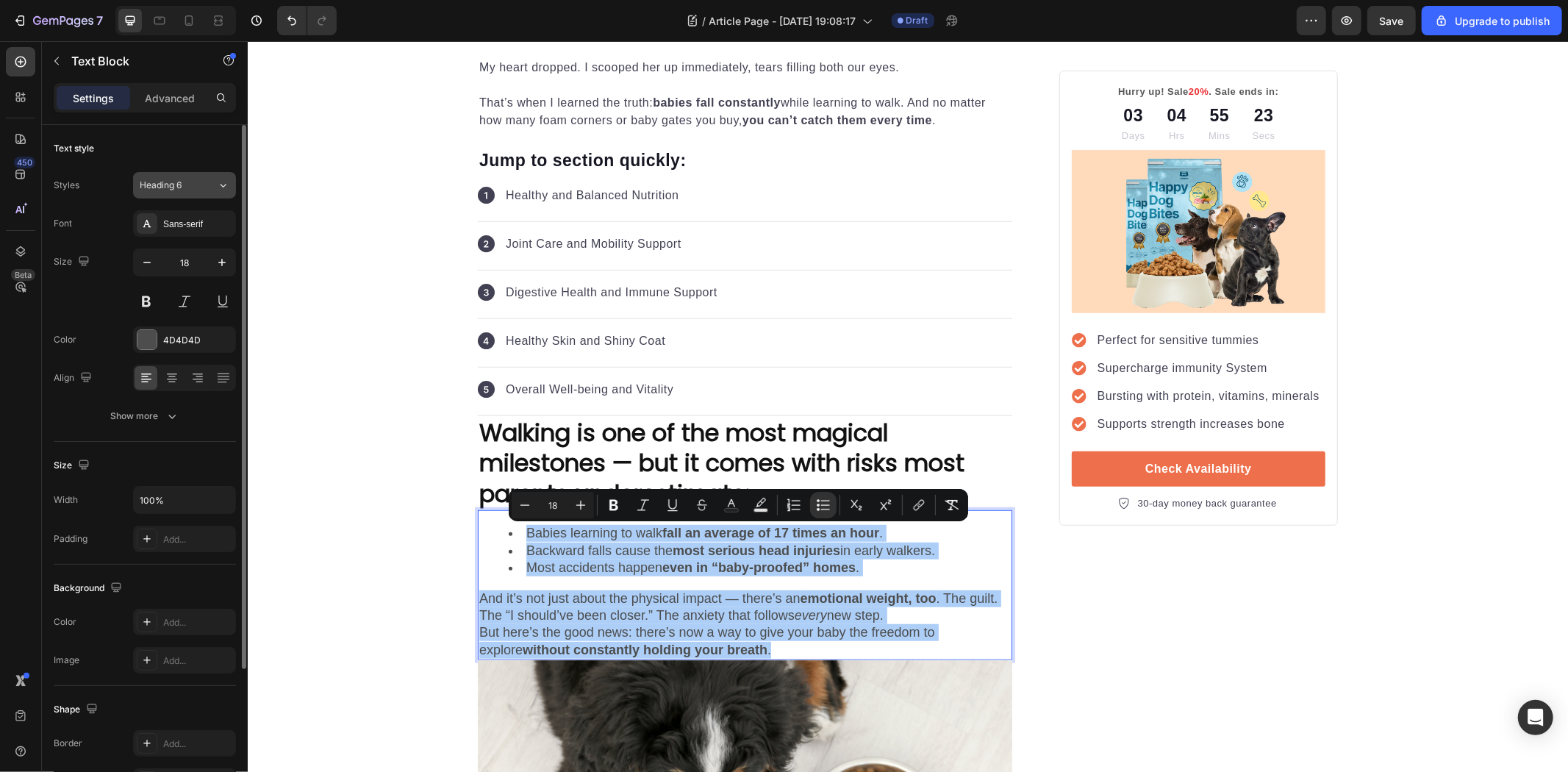
click at [187, 179] on div "Heading 6" at bounding box center [170, 185] width 59 height 13
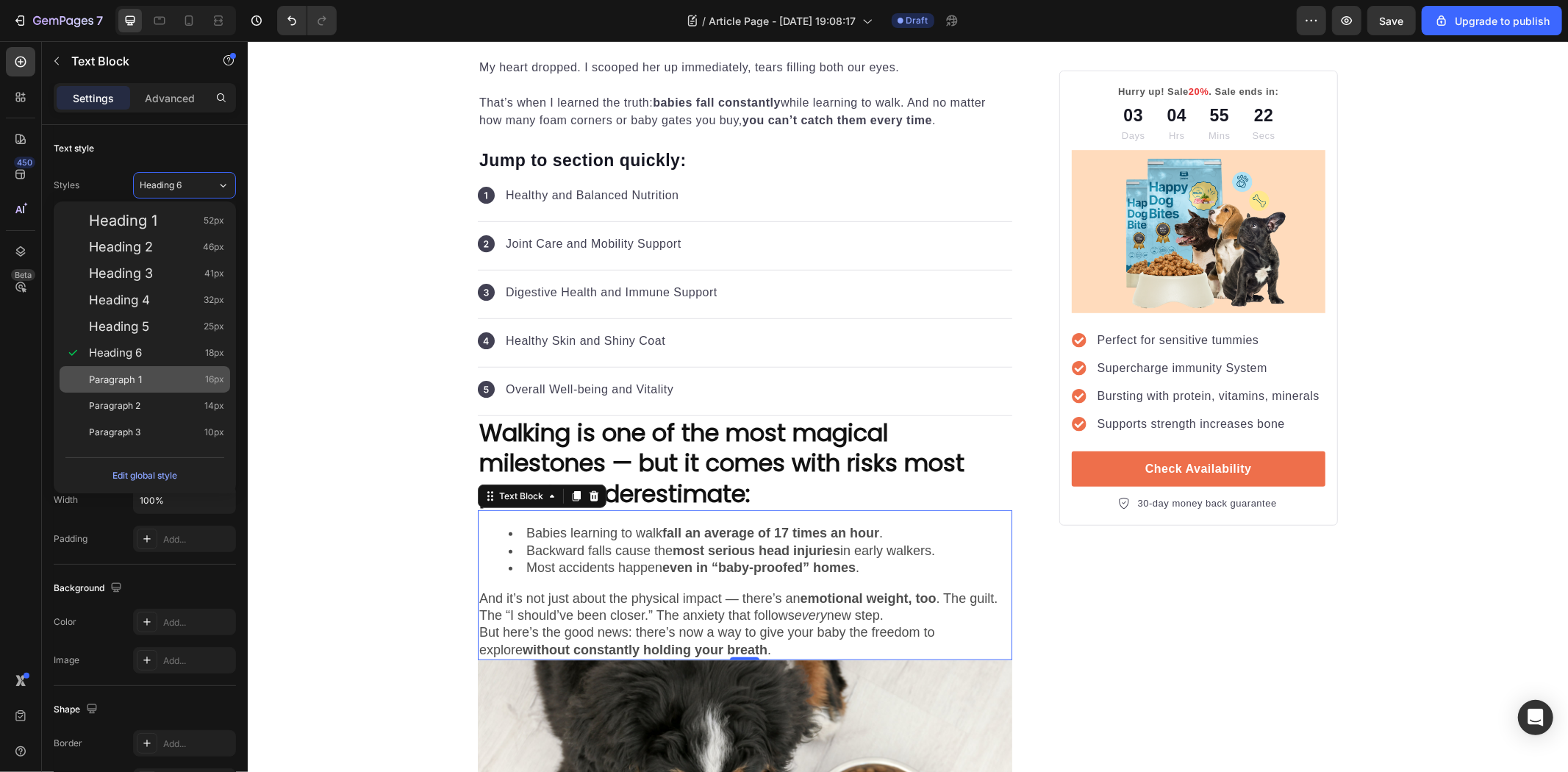
click at [151, 378] on div "Paragraph 1 16px" at bounding box center [157, 379] width 135 height 14
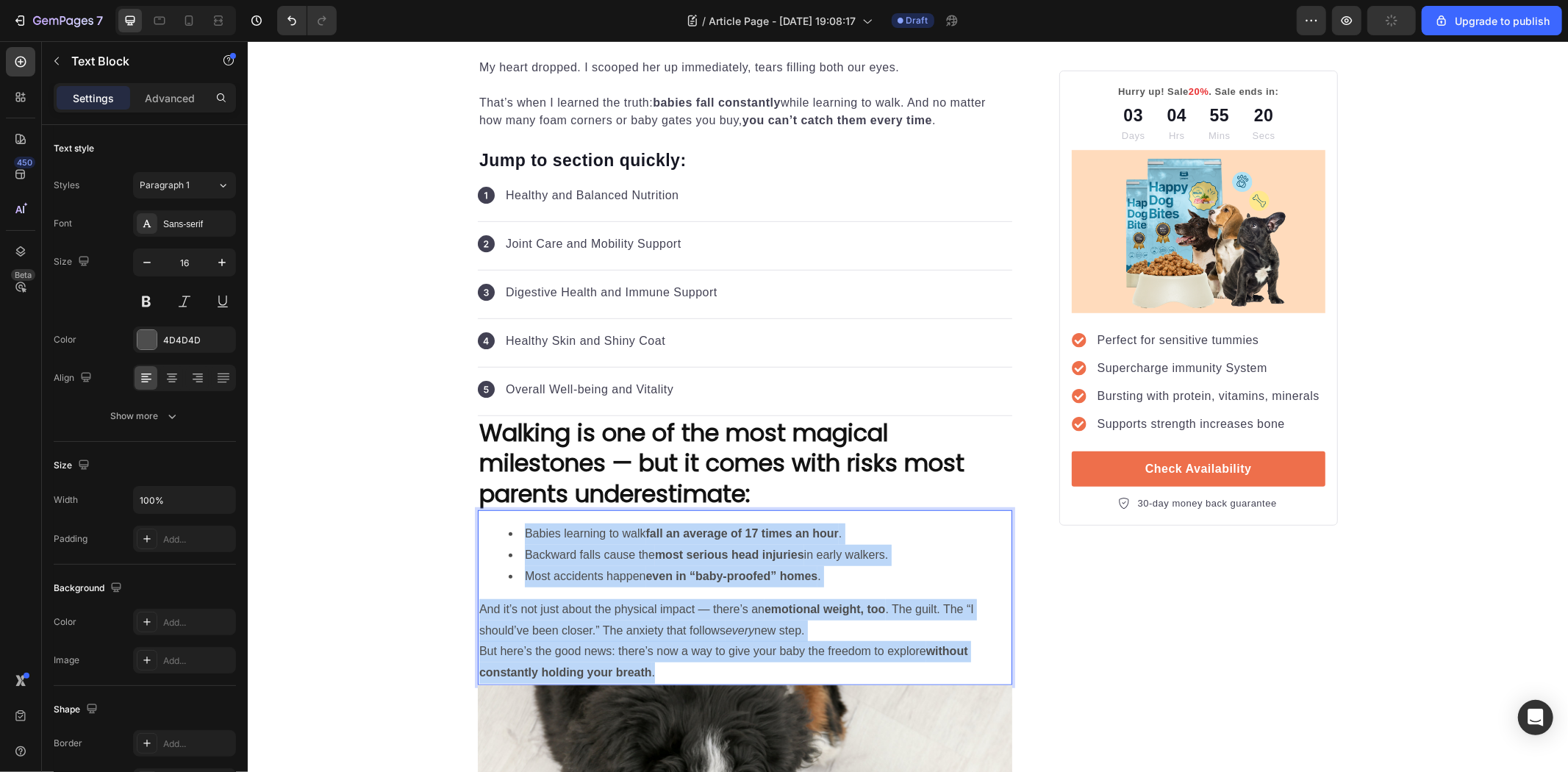
drag, startPoint x: 678, startPoint y: 672, endPoint x: 486, endPoint y: 528, distance: 240.0
click at [486, 528] on div "Babies learning to walk fall an average of 17 times an hour . Backward falls ca…" at bounding box center [744, 597] width 534 height 175
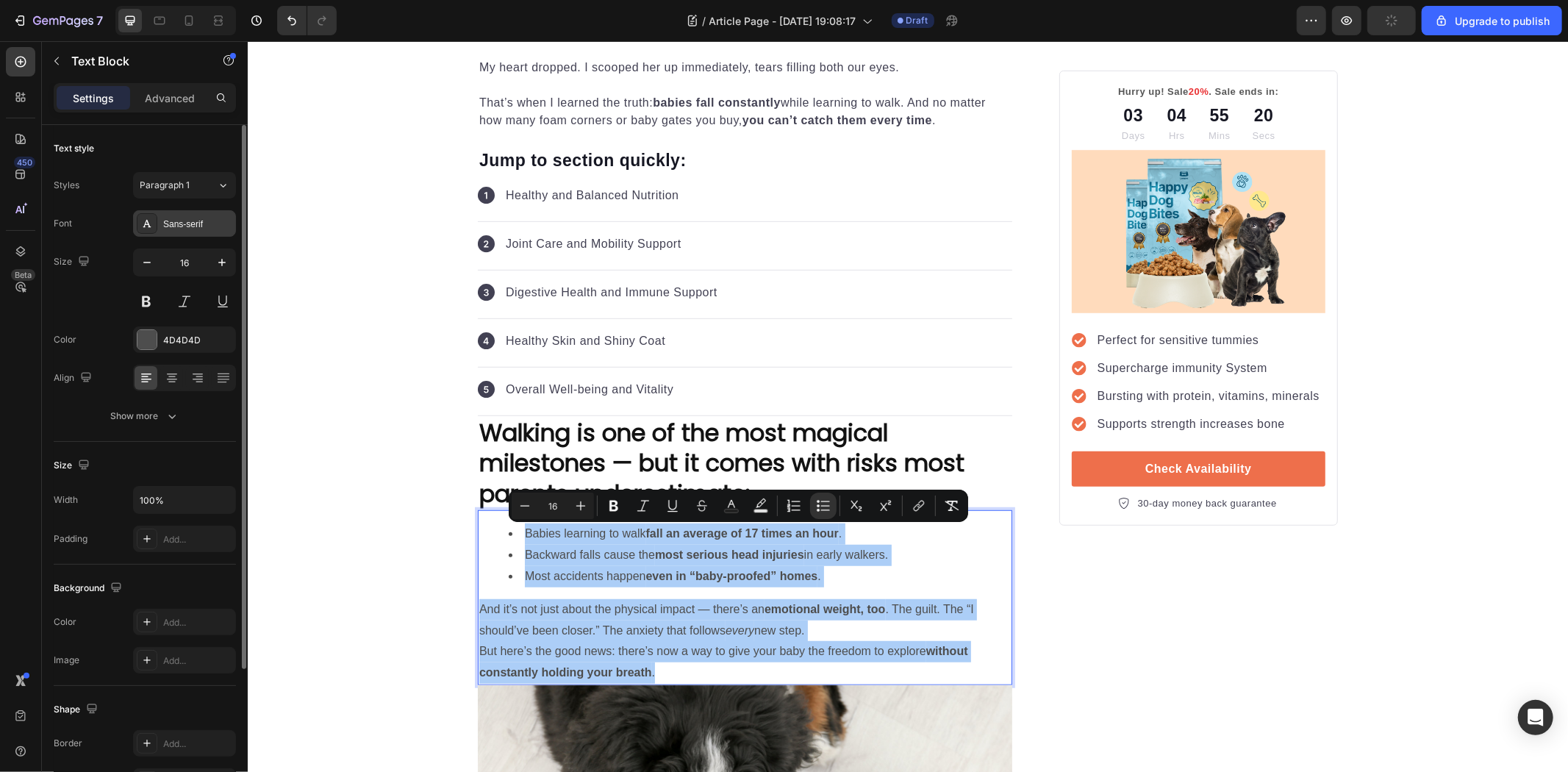
click at [199, 231] on div "Sans-serif" at bounding box center [184, 223] width 103 height 27
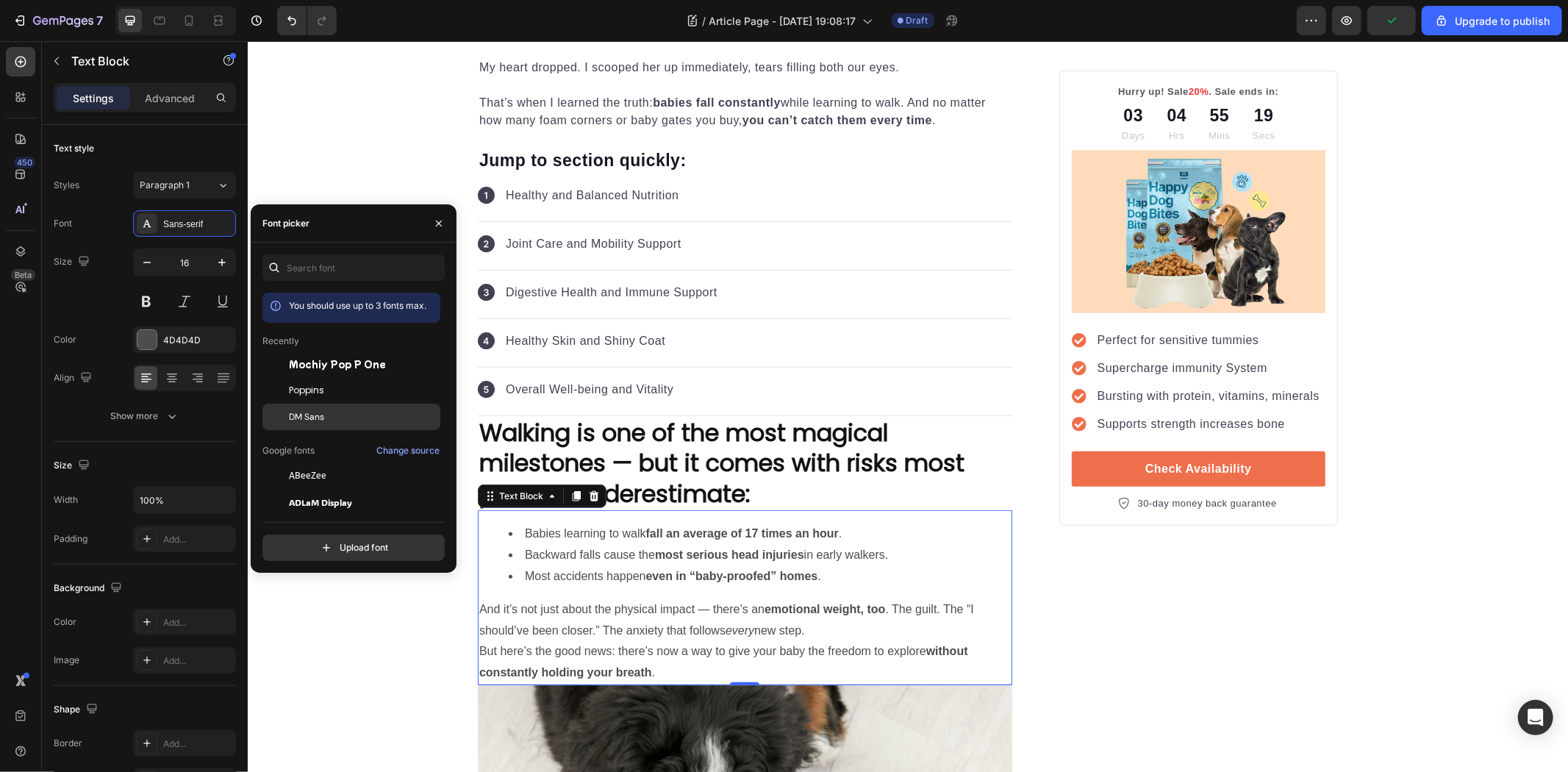
click at [332, 621] on div "DM Sans" at bounding box center [352, 634] width 178 height 27
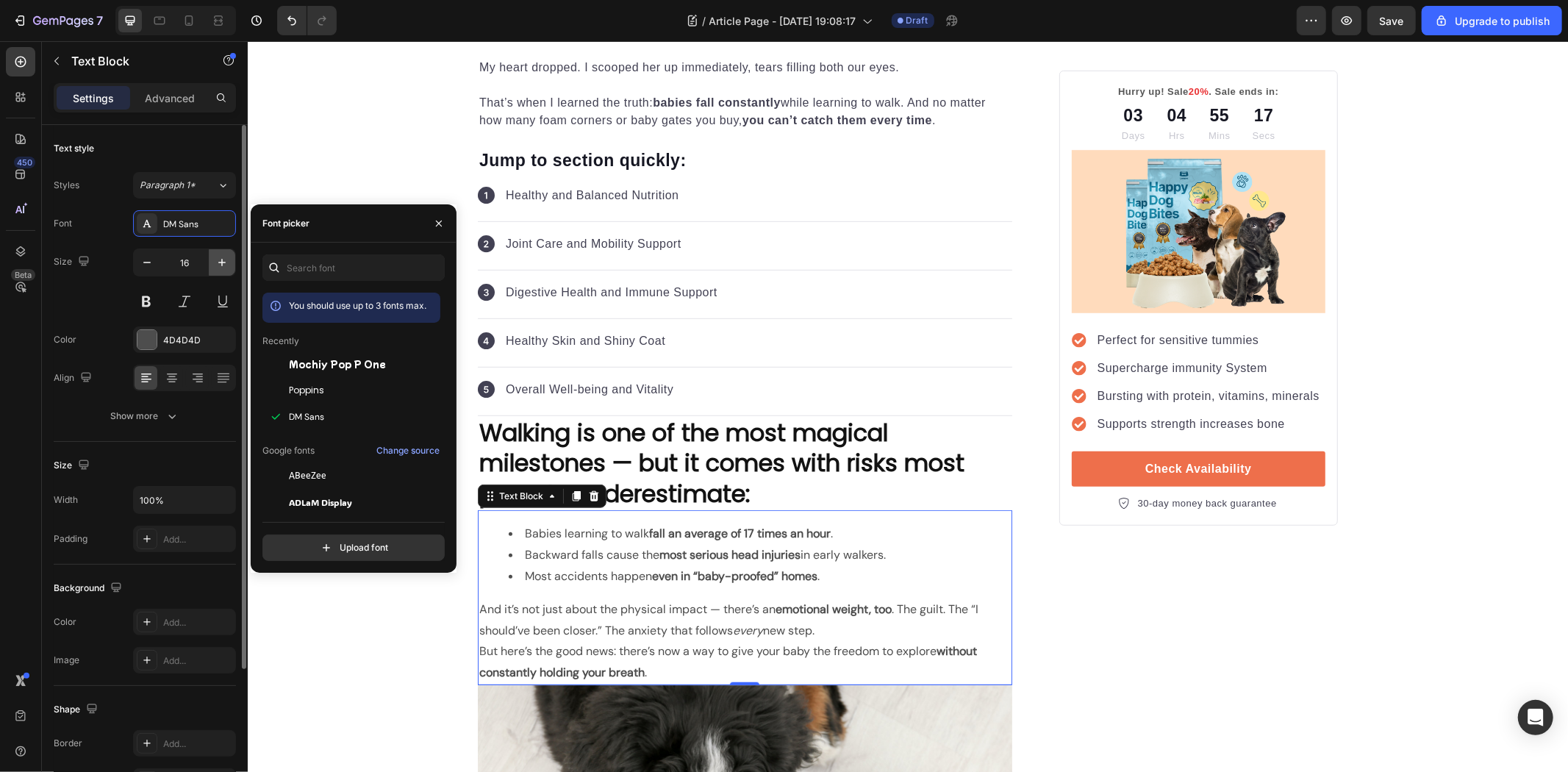
click at [232, 266] on button "button" at bounding box center [221, 262] width 27 height 27
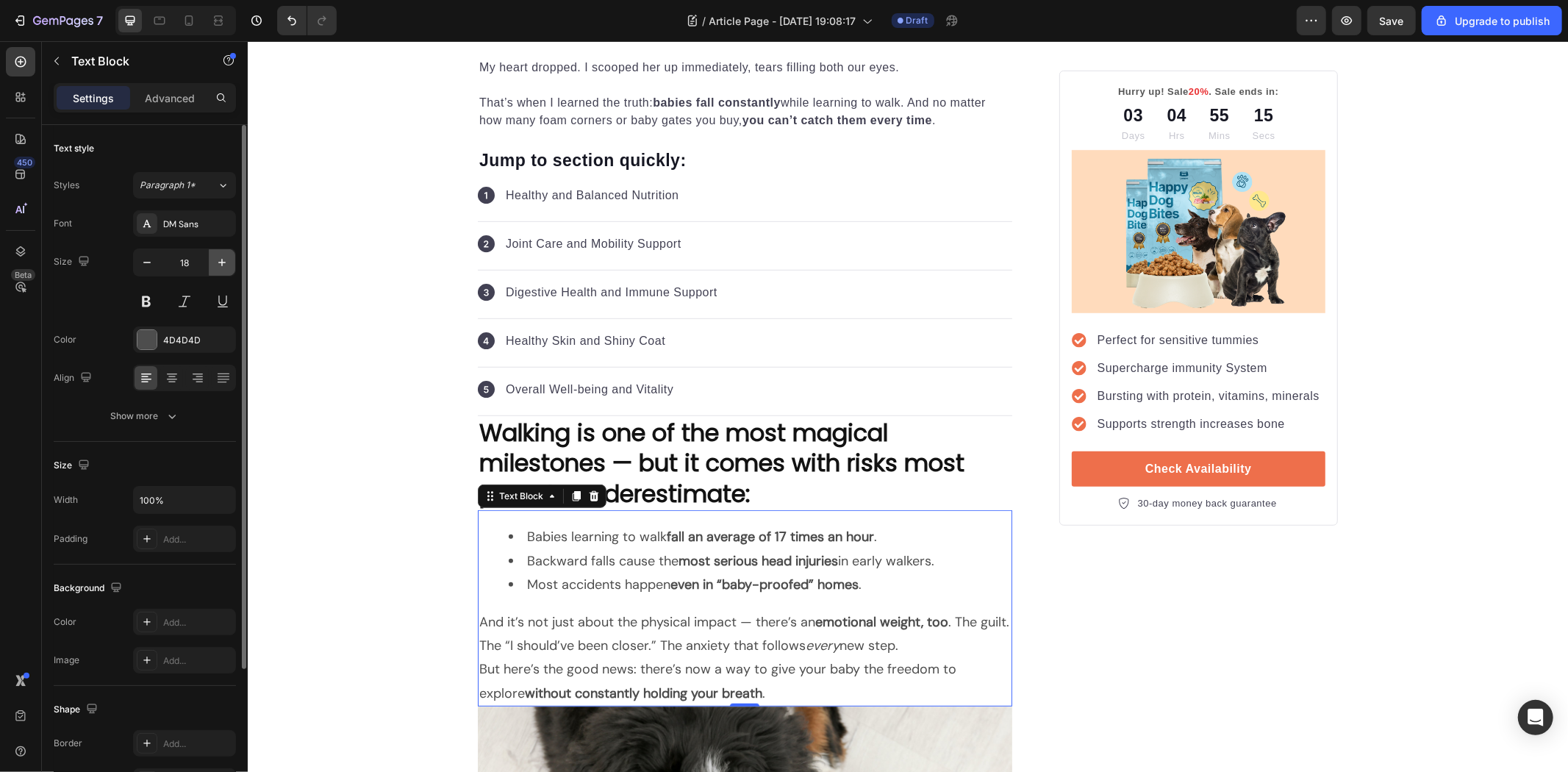
click at [210, 266] on button "button" at bounding box center [221, 262] width 27 height 27
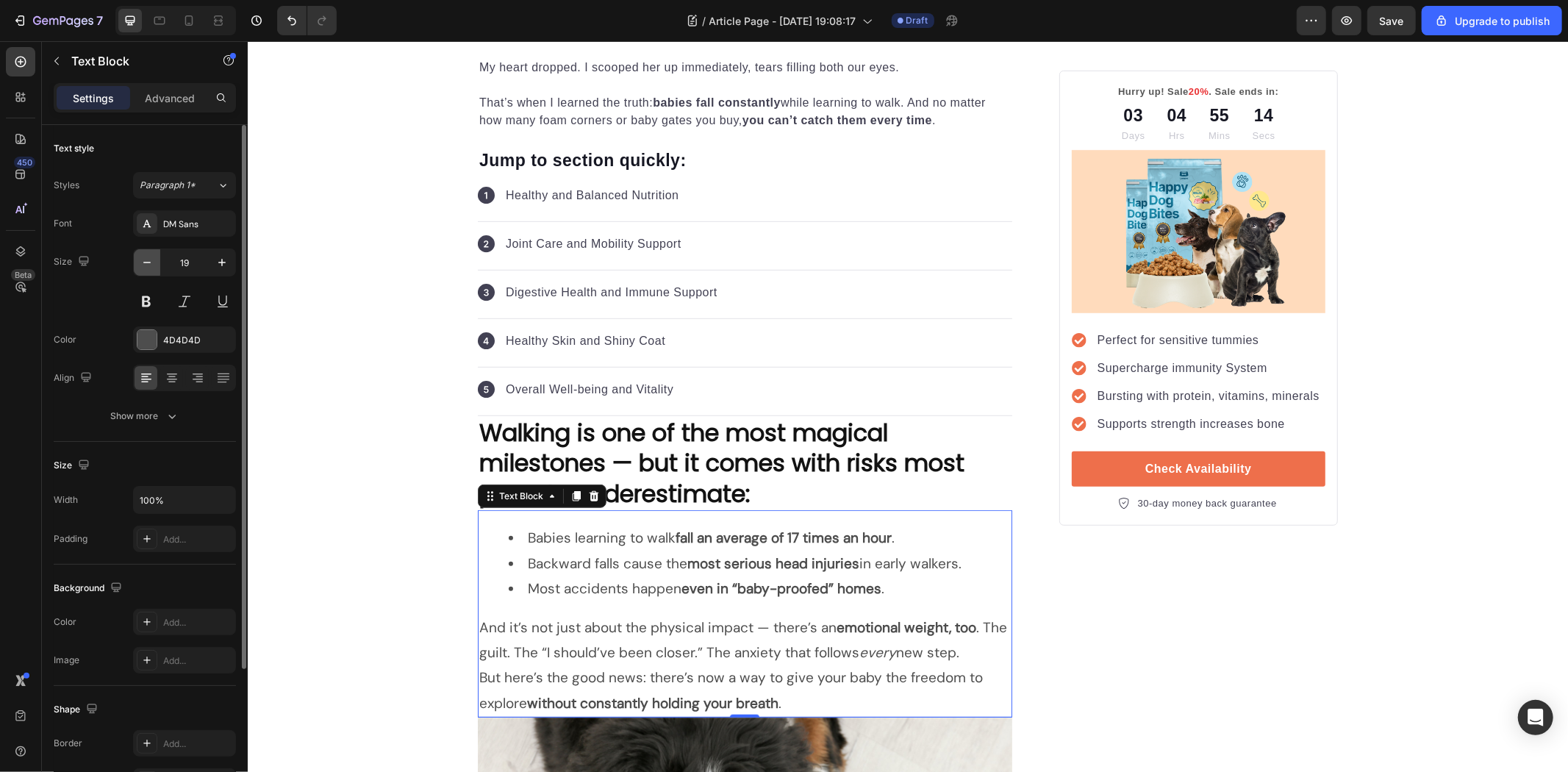
click at [156, 262] on button "button" at bounding box center [147, 262] width 27 height 27
type input "18"
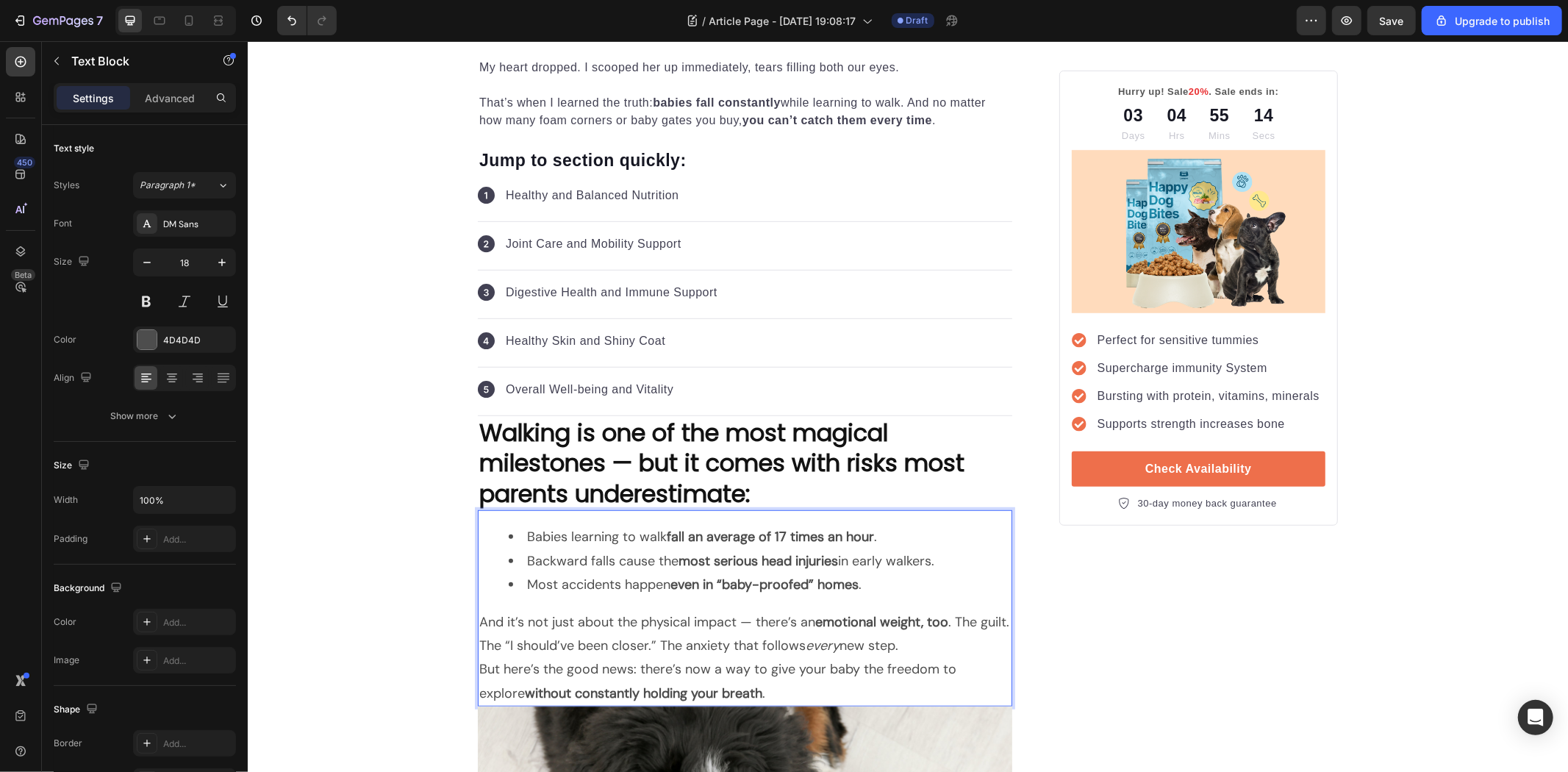
drag, startPoint x: 652, startPoint y: 591, endPoint x: 767, endPoint y: 652, distance: 130.2
click at [815, 672] on p "But here’s the good news: there’s now a way to give your baby the freedom to ex…" at bounding box center [744, 680] width 531 height 48
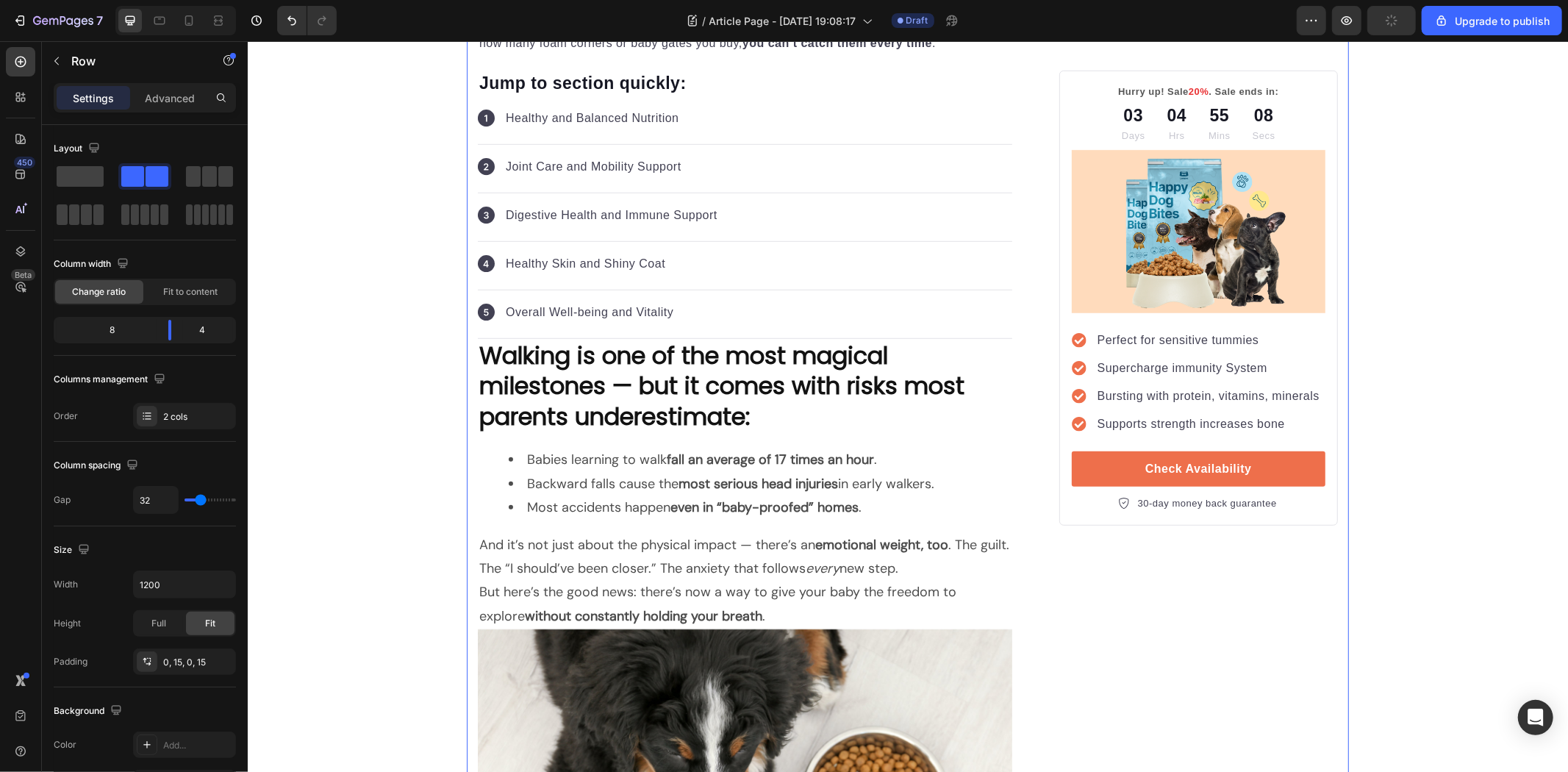
scroll to position [735, 0]
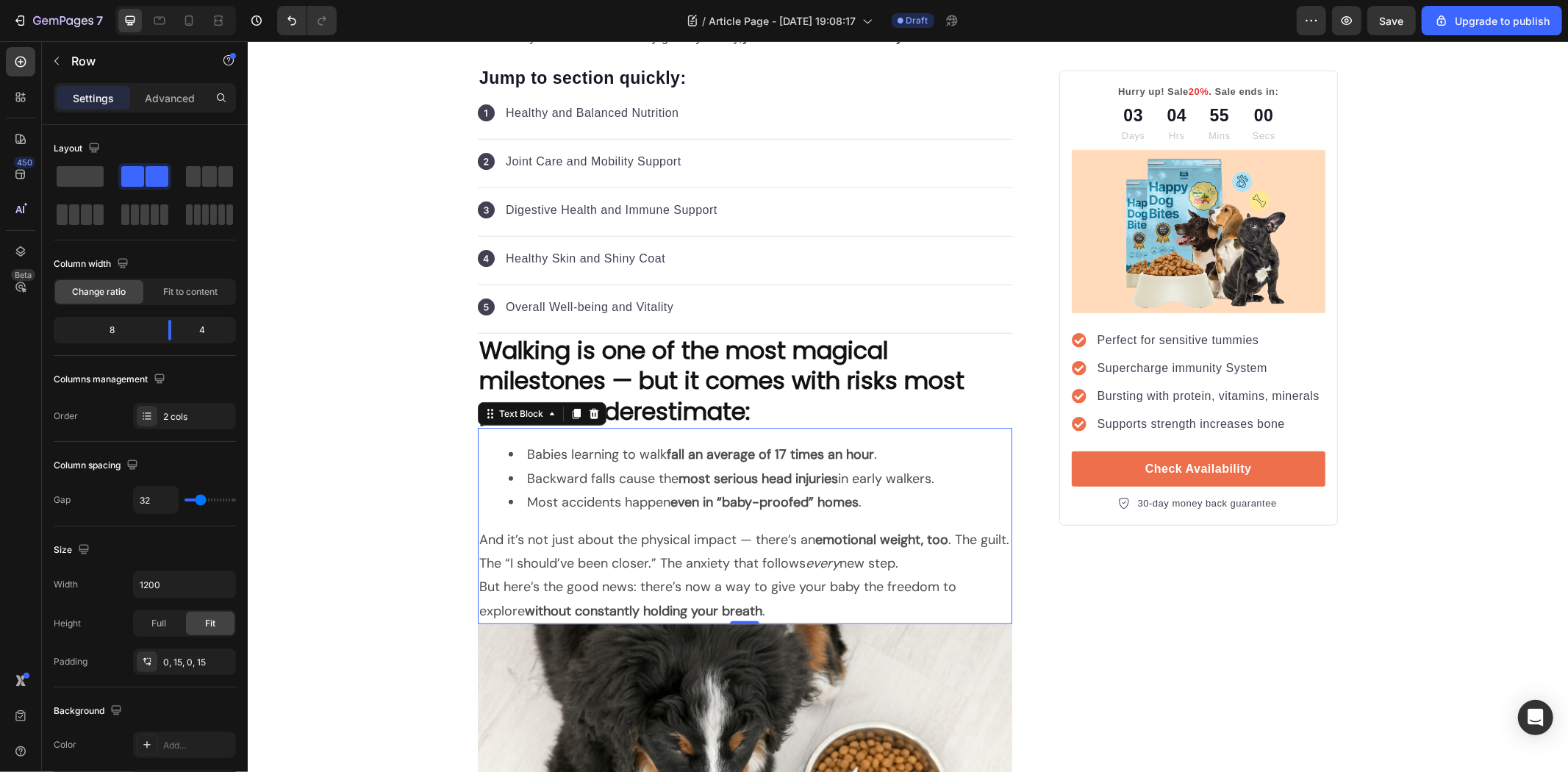
click at [799, 506] on strong "even in “baby-proofed” homes" at bounding box center [763, 501] width 188 height 18
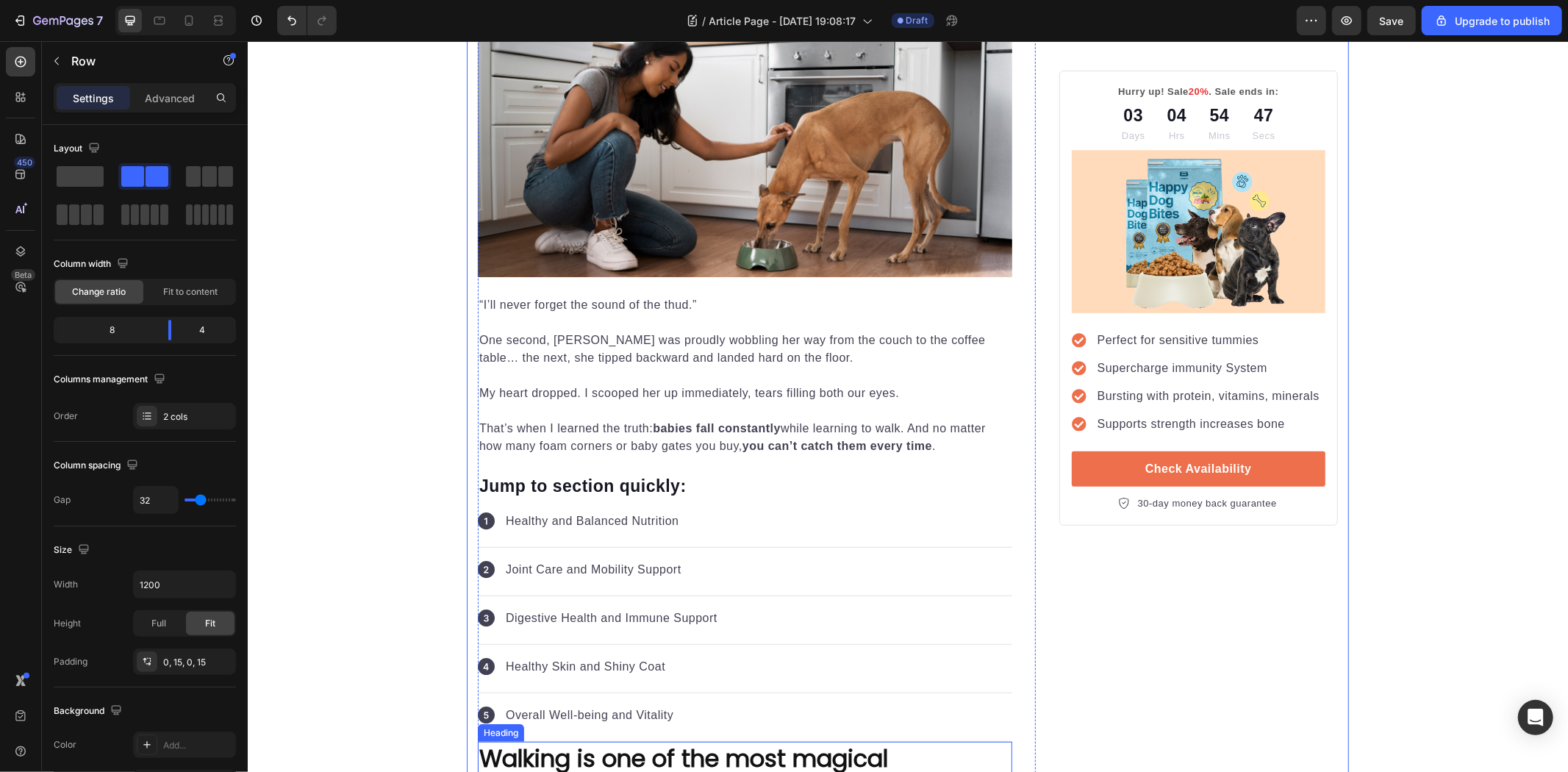
scroll to position [327, 0]
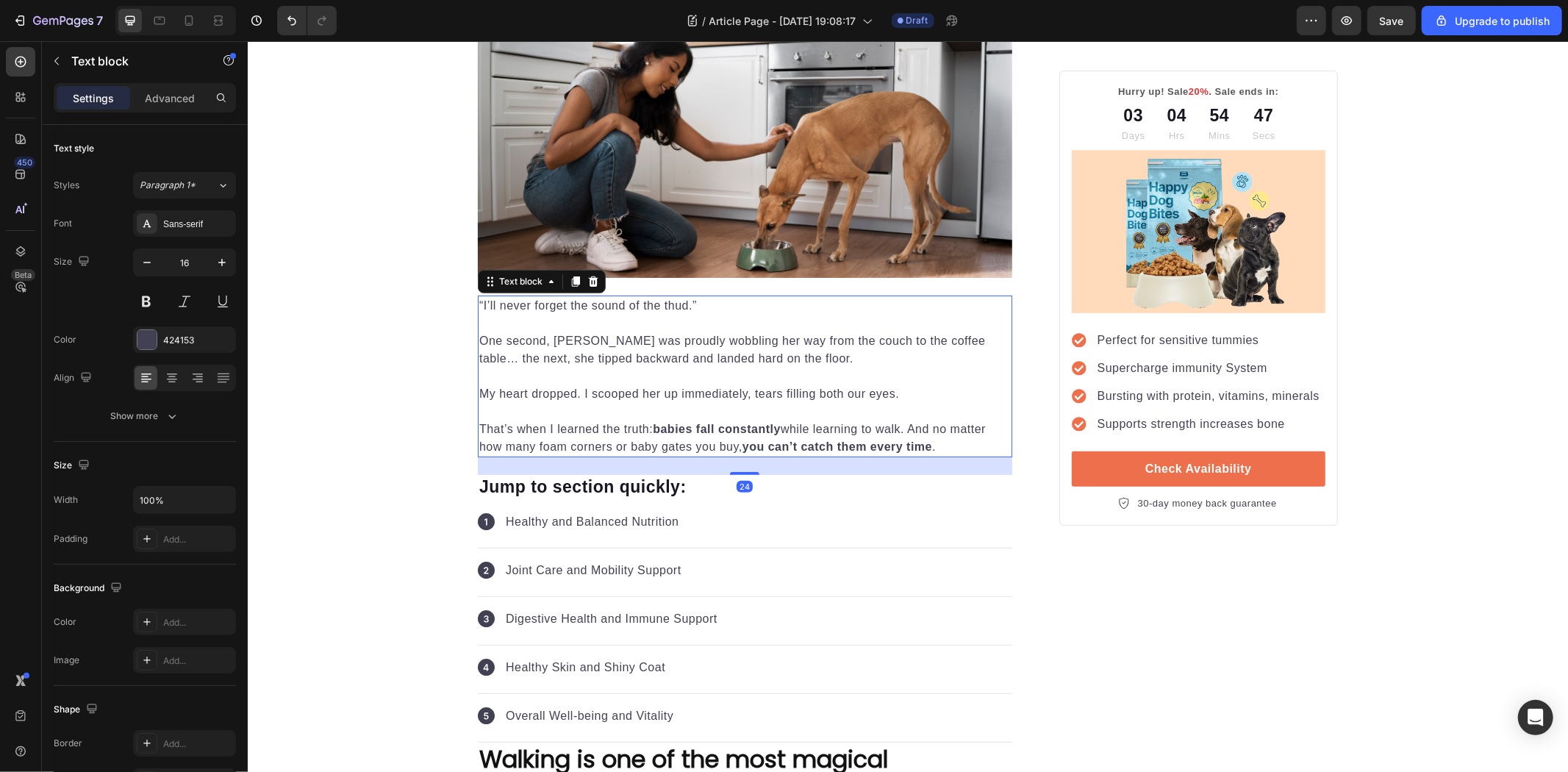
click at [891, 371] on p "Rich Text Editor. Editing area: main" at bounding box center [744, 375] width 531 height 18
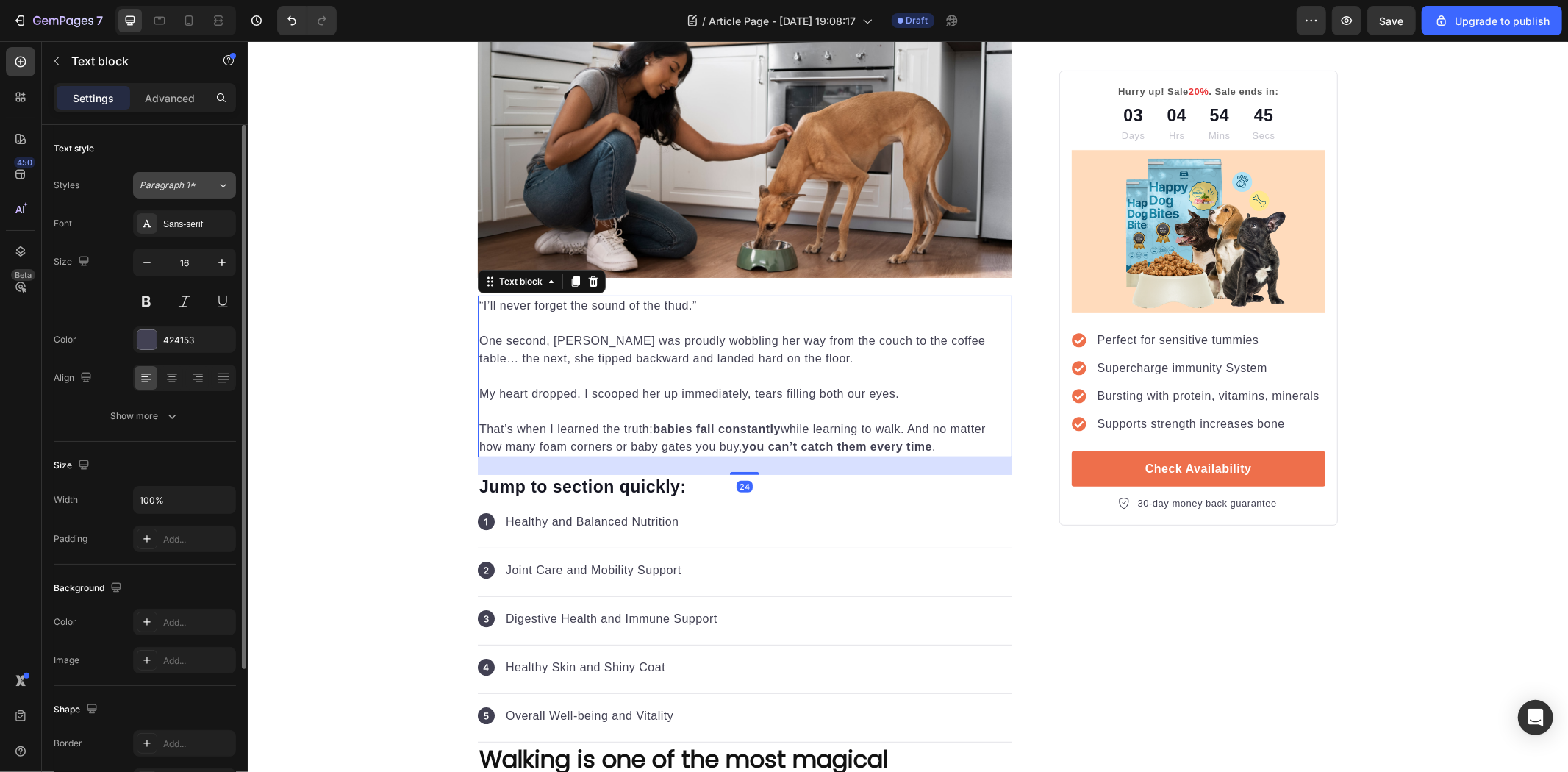
click at [196, 193] on button "Paragraph 1*" at bounding box center [184, 185] width 103 height 27
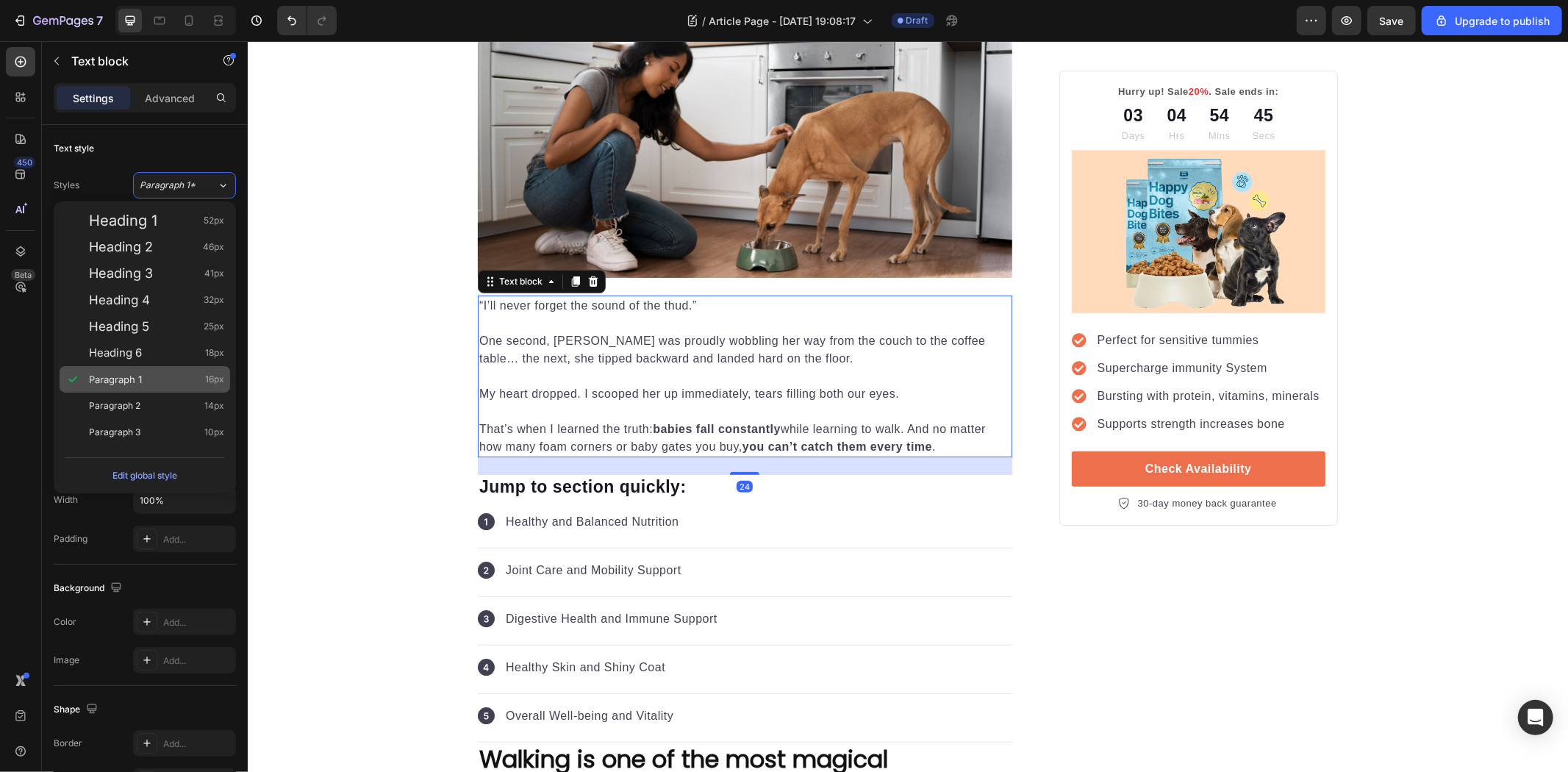
click at [166, 376] on div "Paragraph 1 16px" at bounding box center [157, 379] width 135 height 14
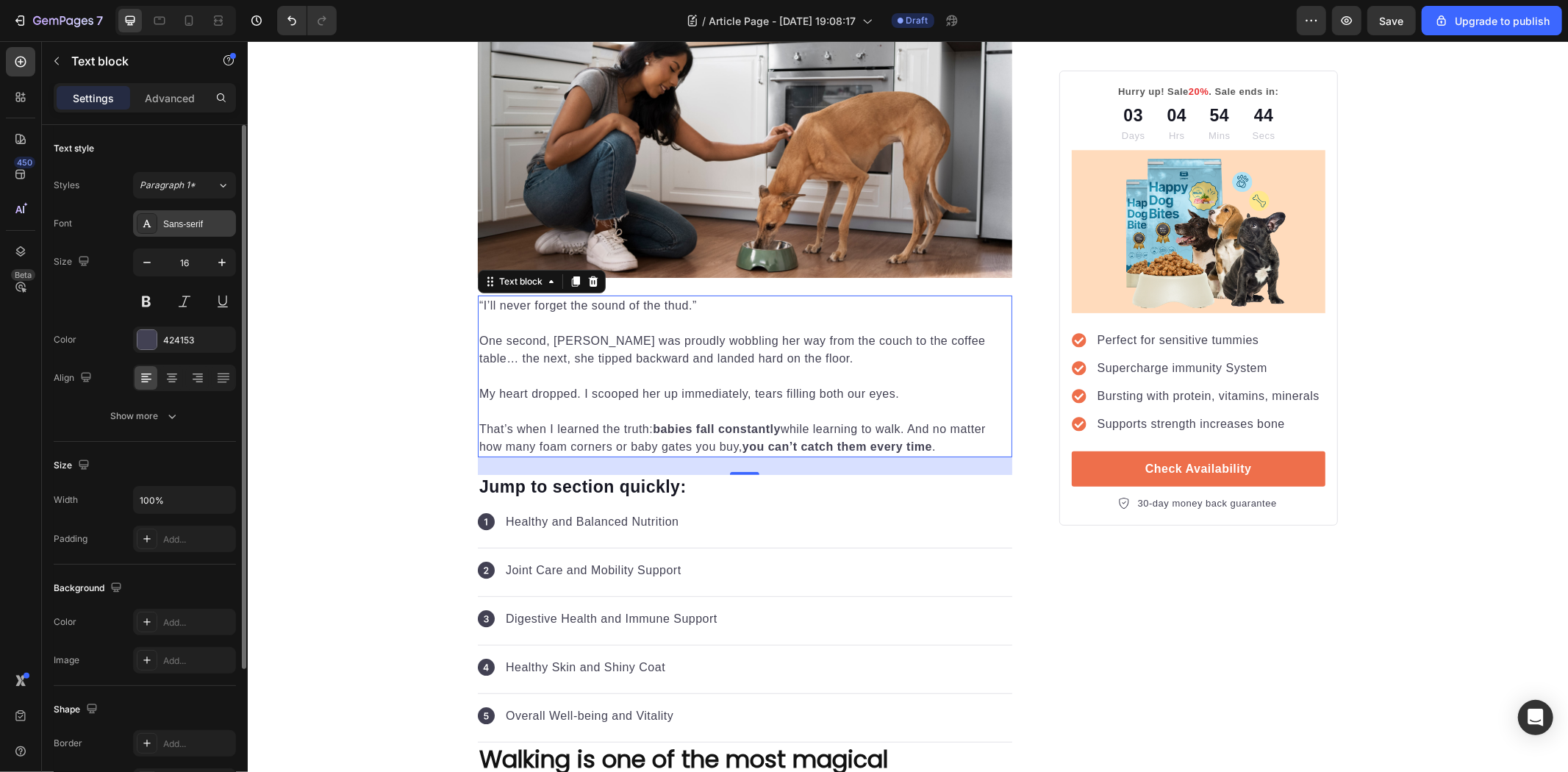
click at [184, 221] on div "Sans-serif" at bounding box center [197, 224] width 69 height 13
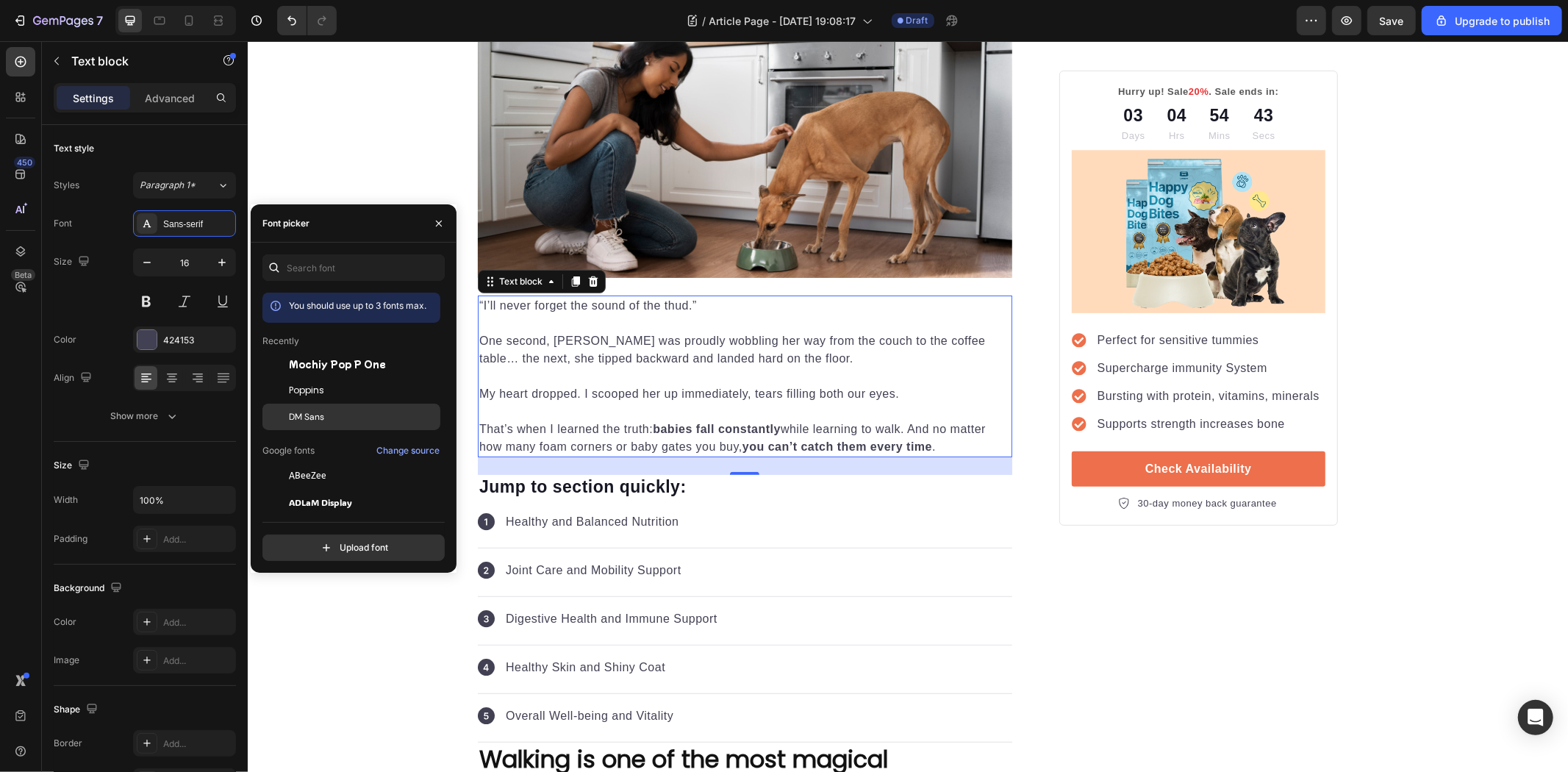
click at [326, 417] on div "DM Sans" at bounding box center [363, 416] width 148 height 13
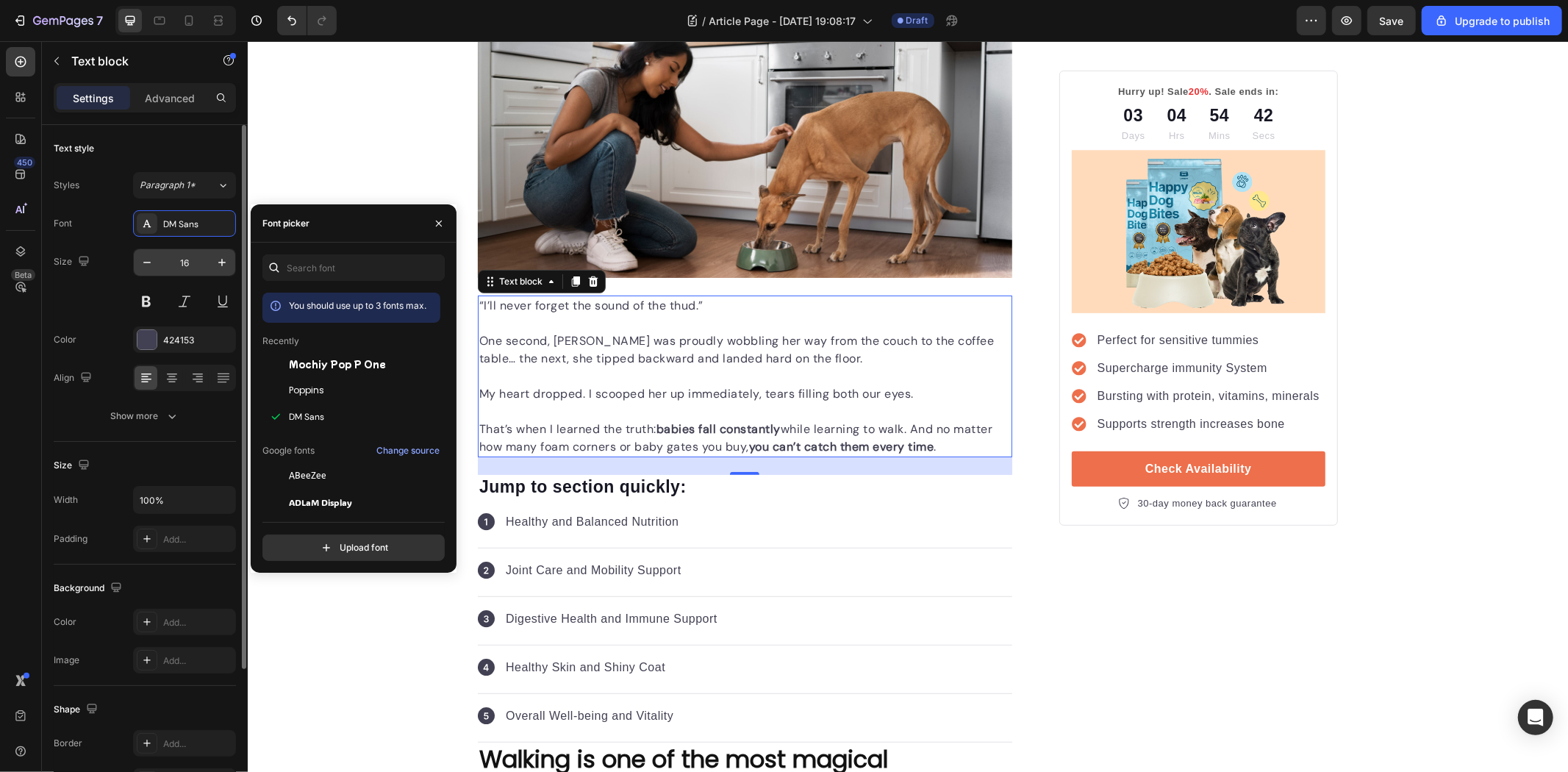
click at [204, 256] on input "16" at bounding box center [185, 262] width 49 height 27
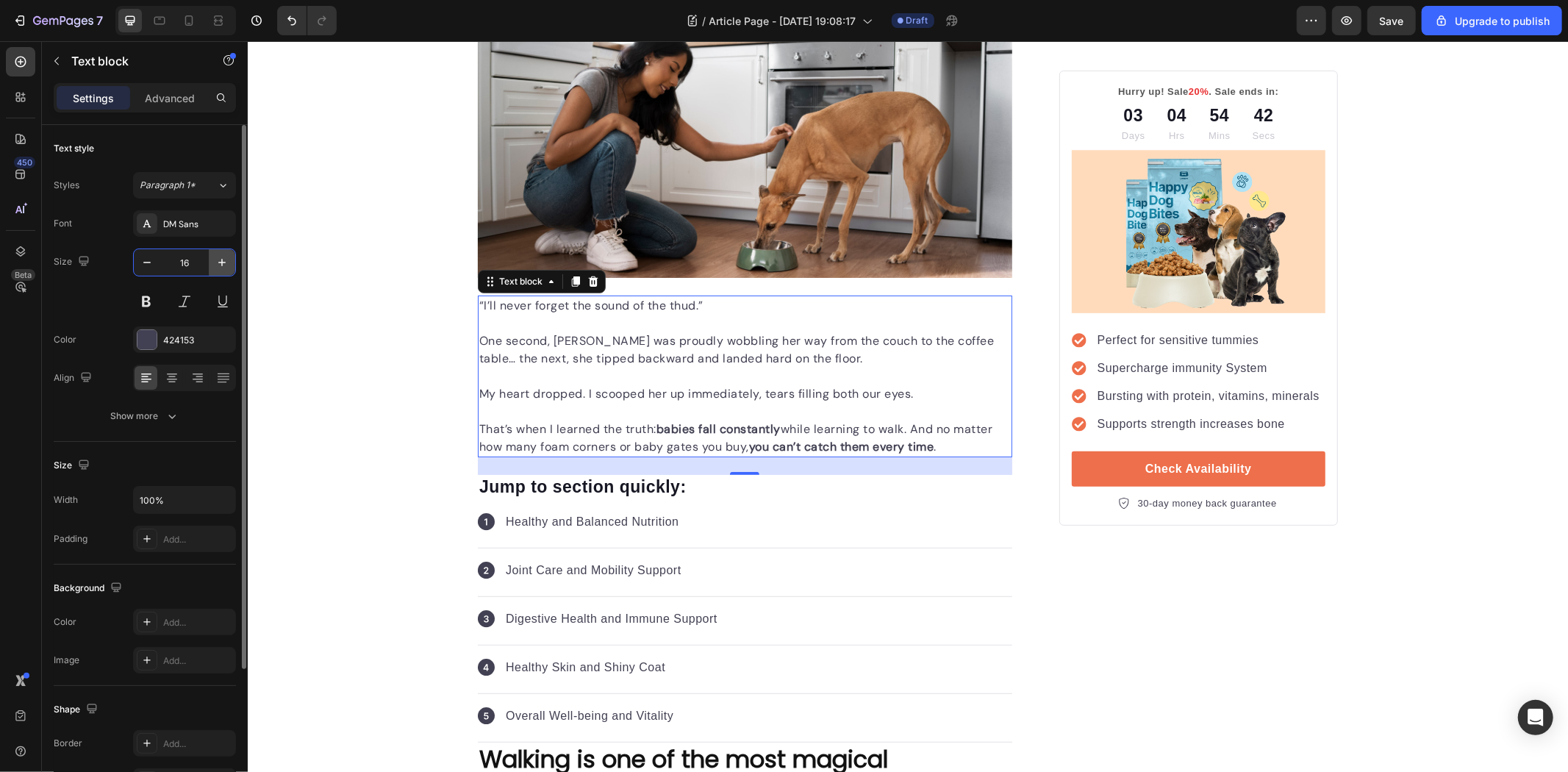
drag, startPoint x: 204, startPoint y: 256, endPoint x: 221, endPoint y: 259, distance: 17.3
click at [209, 256] on div "16" at bounding box center [184, 262] width 101 height 27
click at [221, 259] on icon "button" at bounding box center [221, 262] width 14 height 14
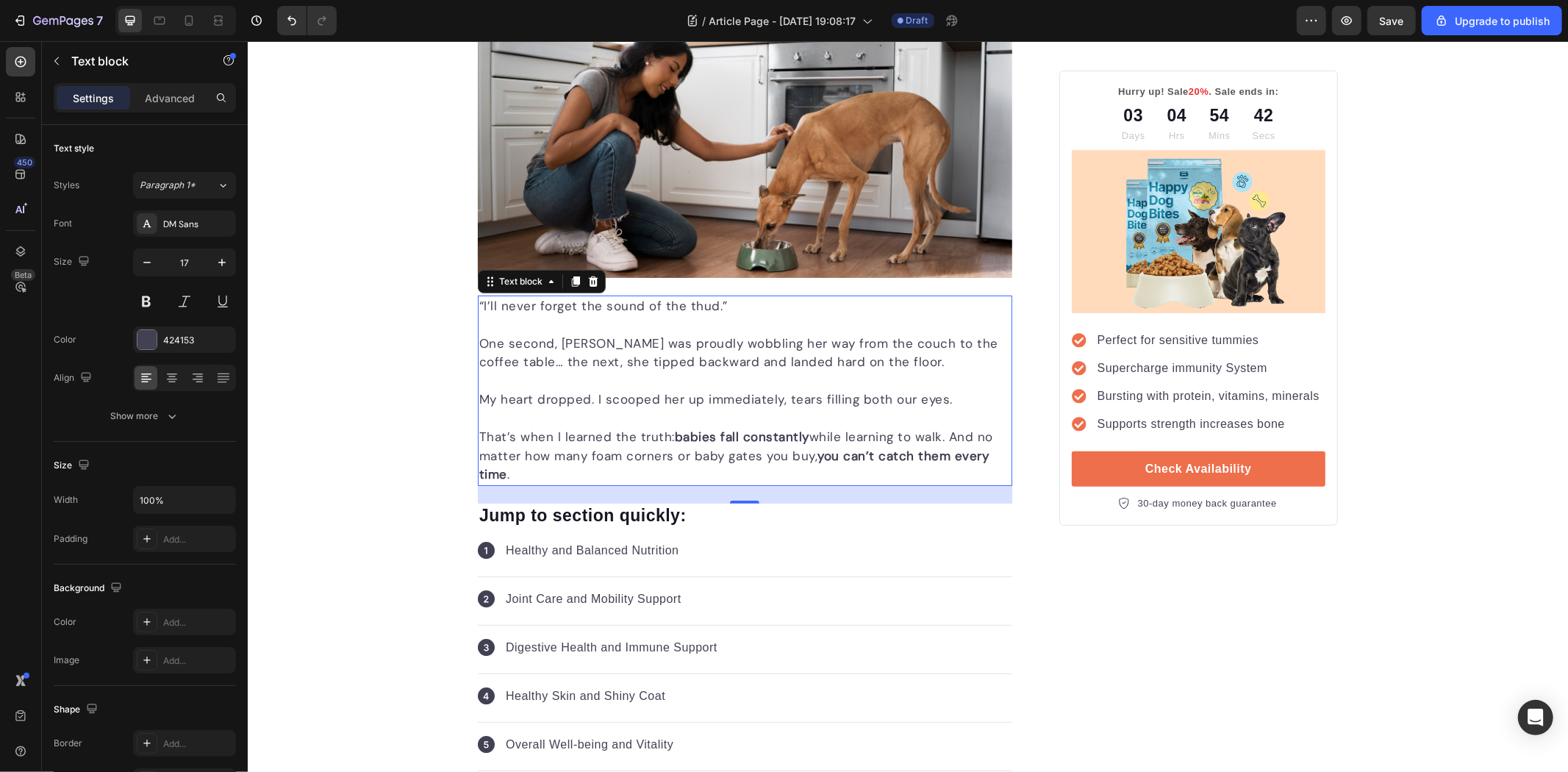
type input "18"
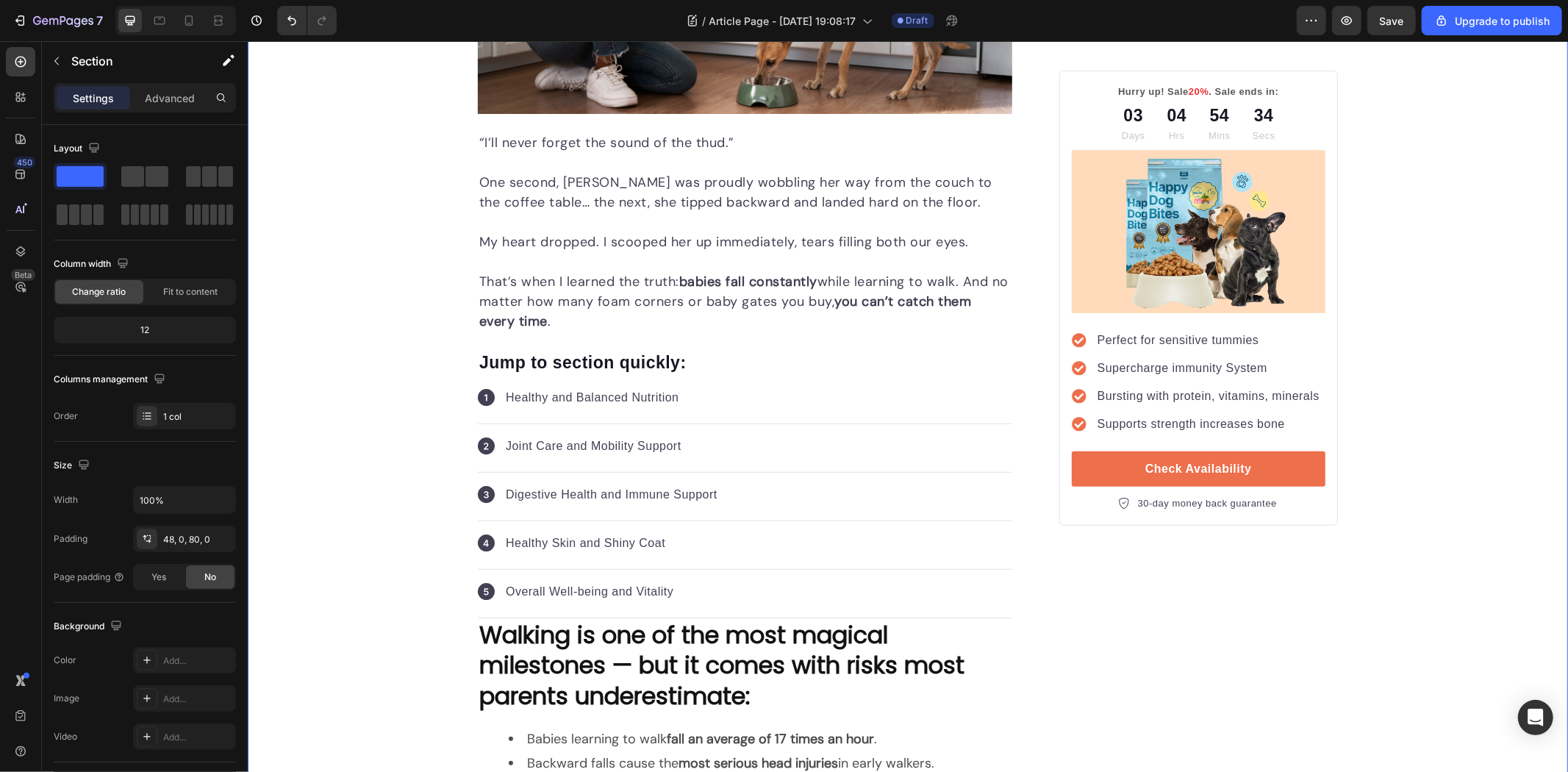
scroll to position [490, 0]
click at [553, 370] on p "Jump to section quickly:" at bounding box center [744, 363] width 531 height 22
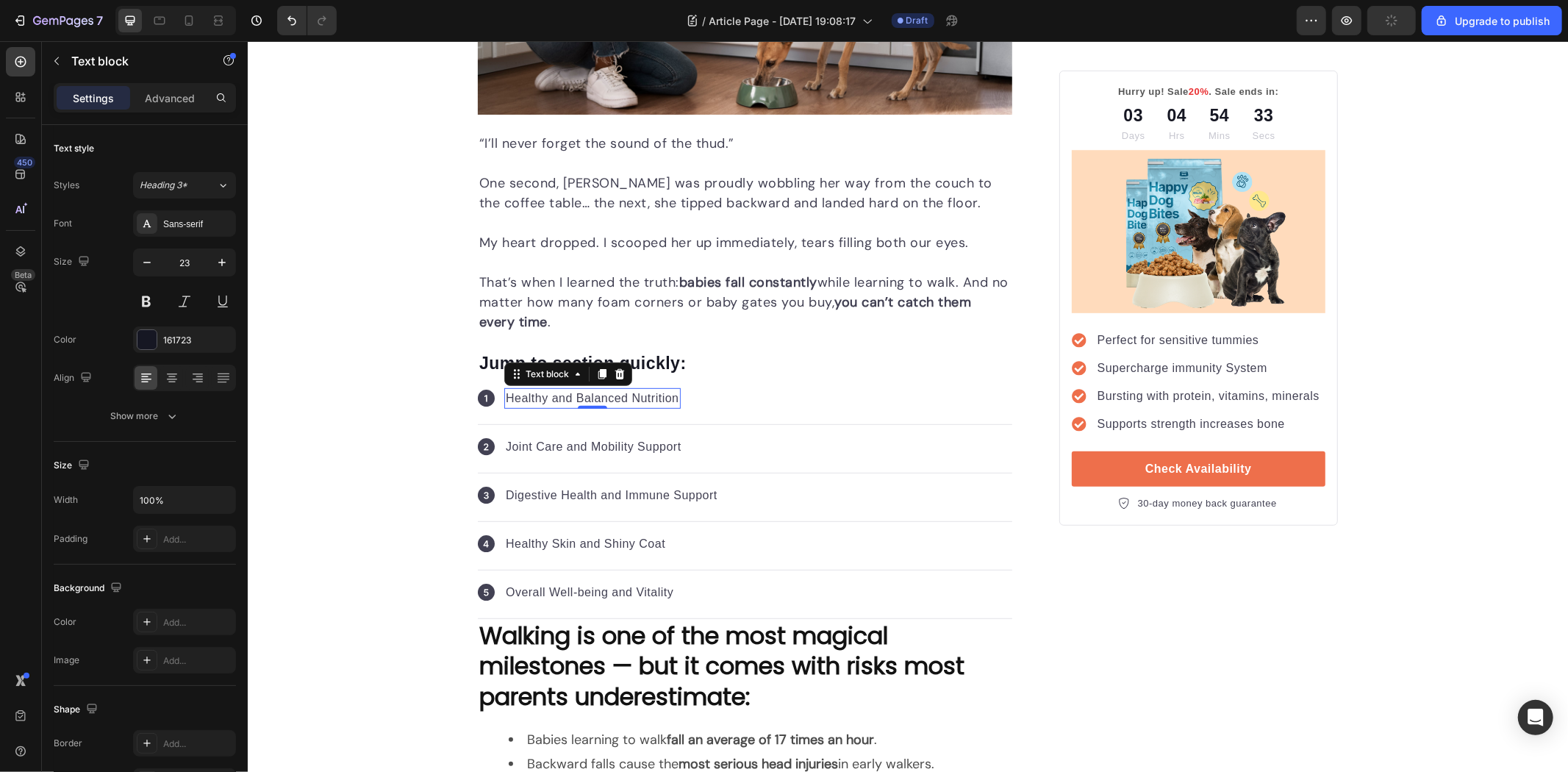
click at [639, 400] on p "Healthy and Balanced Nutrition" at bounding box center [592, 397] width 174 height 18
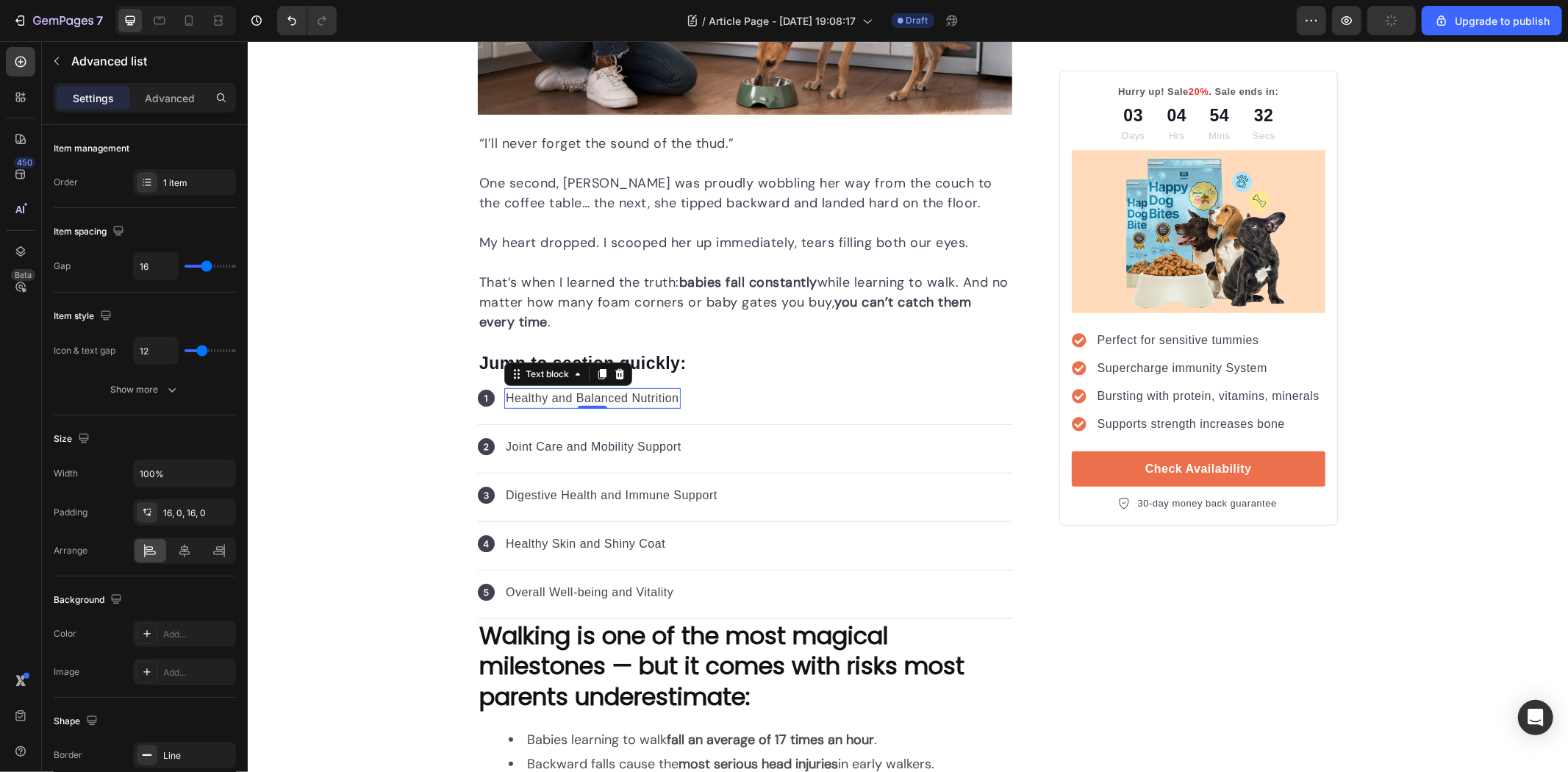
click at [725, 400] on div "Icon Healthy and Balanced Nutrition Text block 0" at bounding box center [744, 400] width 534 height 49
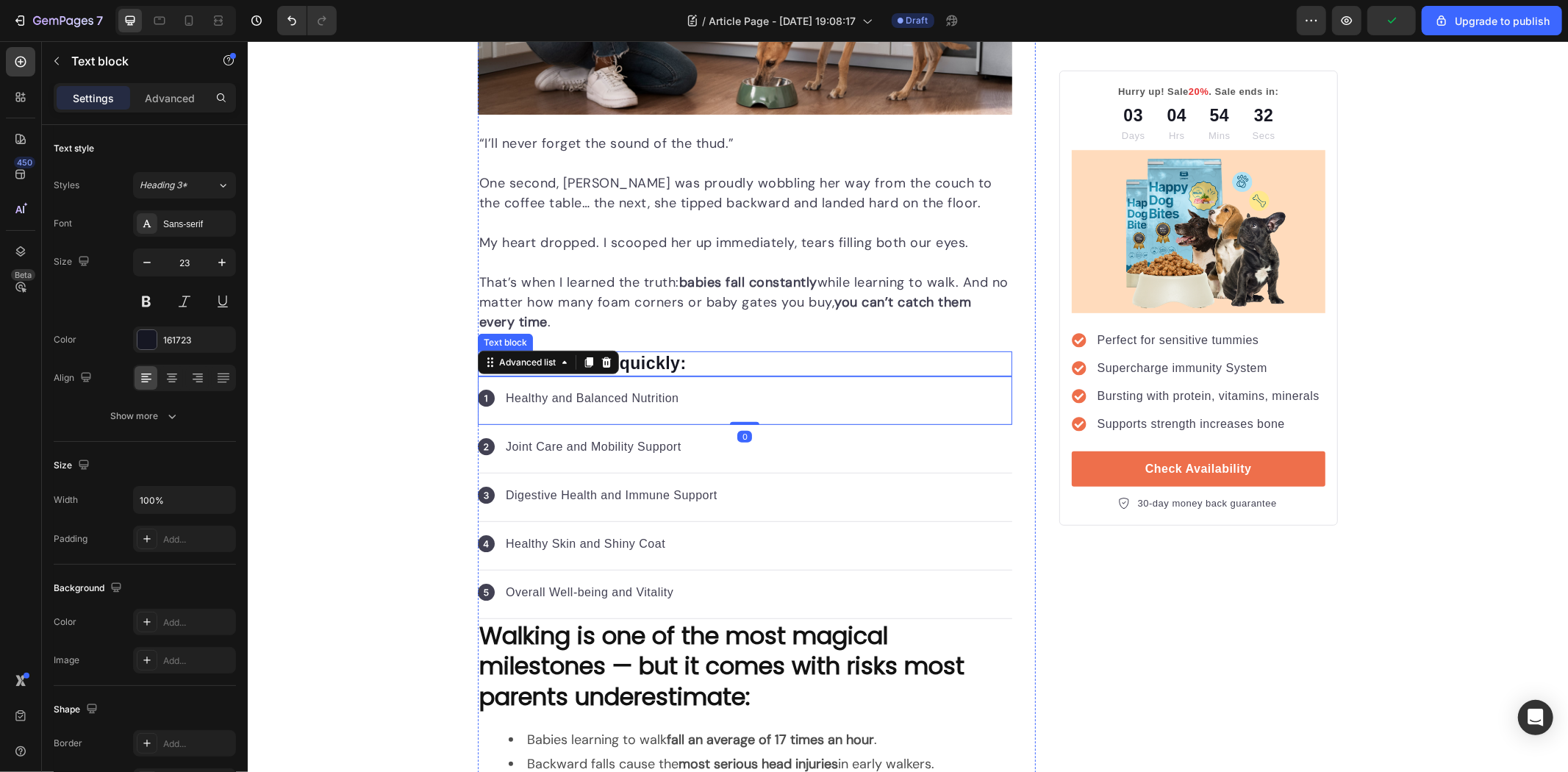
click at [721, 363] on p "Jump to section quickly:" at bounding box center [744, 363] width 531 height 22
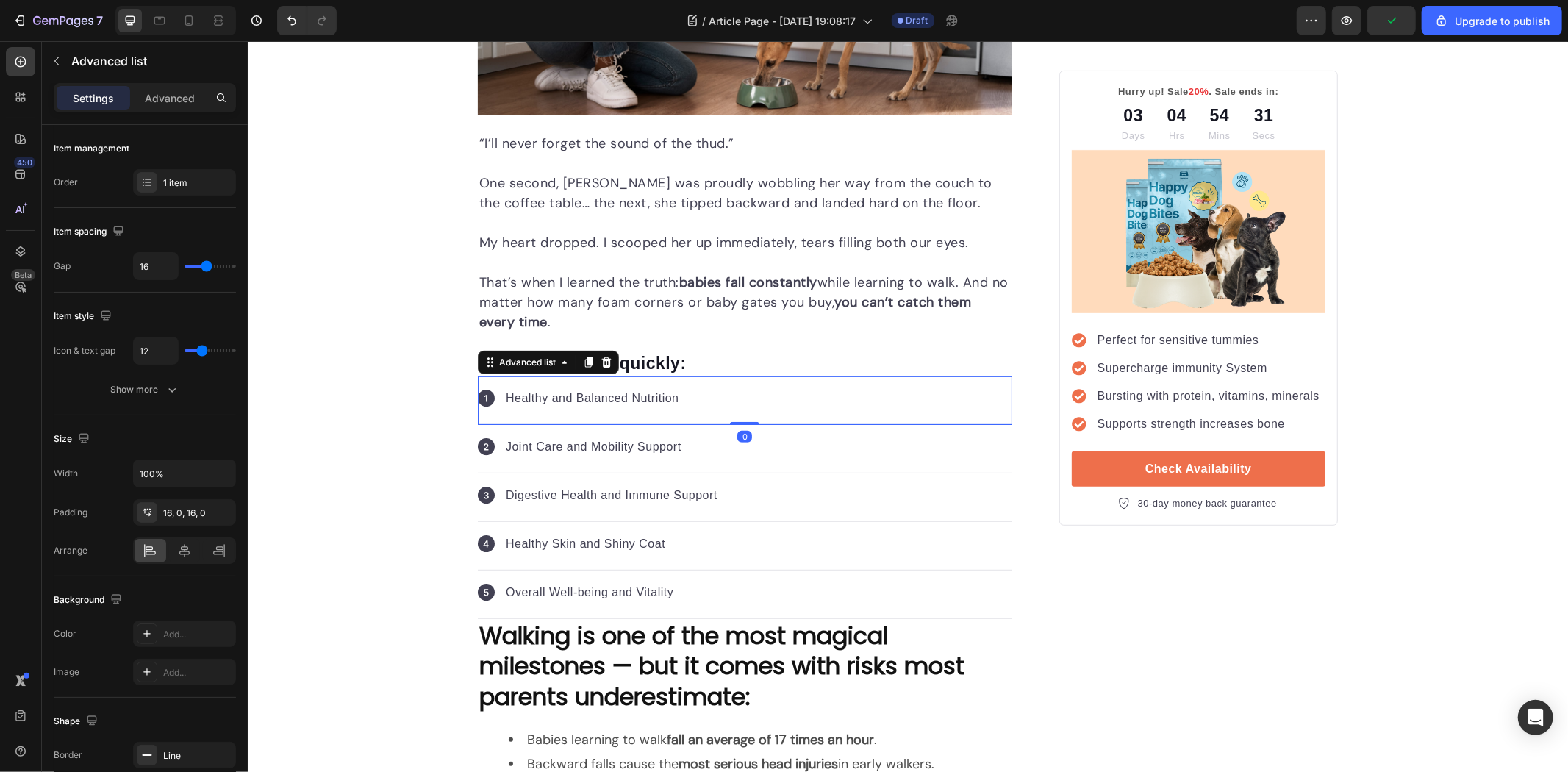
click at [722, 395] on div "Icon Healthy and Balanced Nutrition Text block" at bounding box center [744, 400] width 534 height 49
click at [714, 358] on p "Jump to section quickly:" at bounding box center [744, 363] width 531 height 22
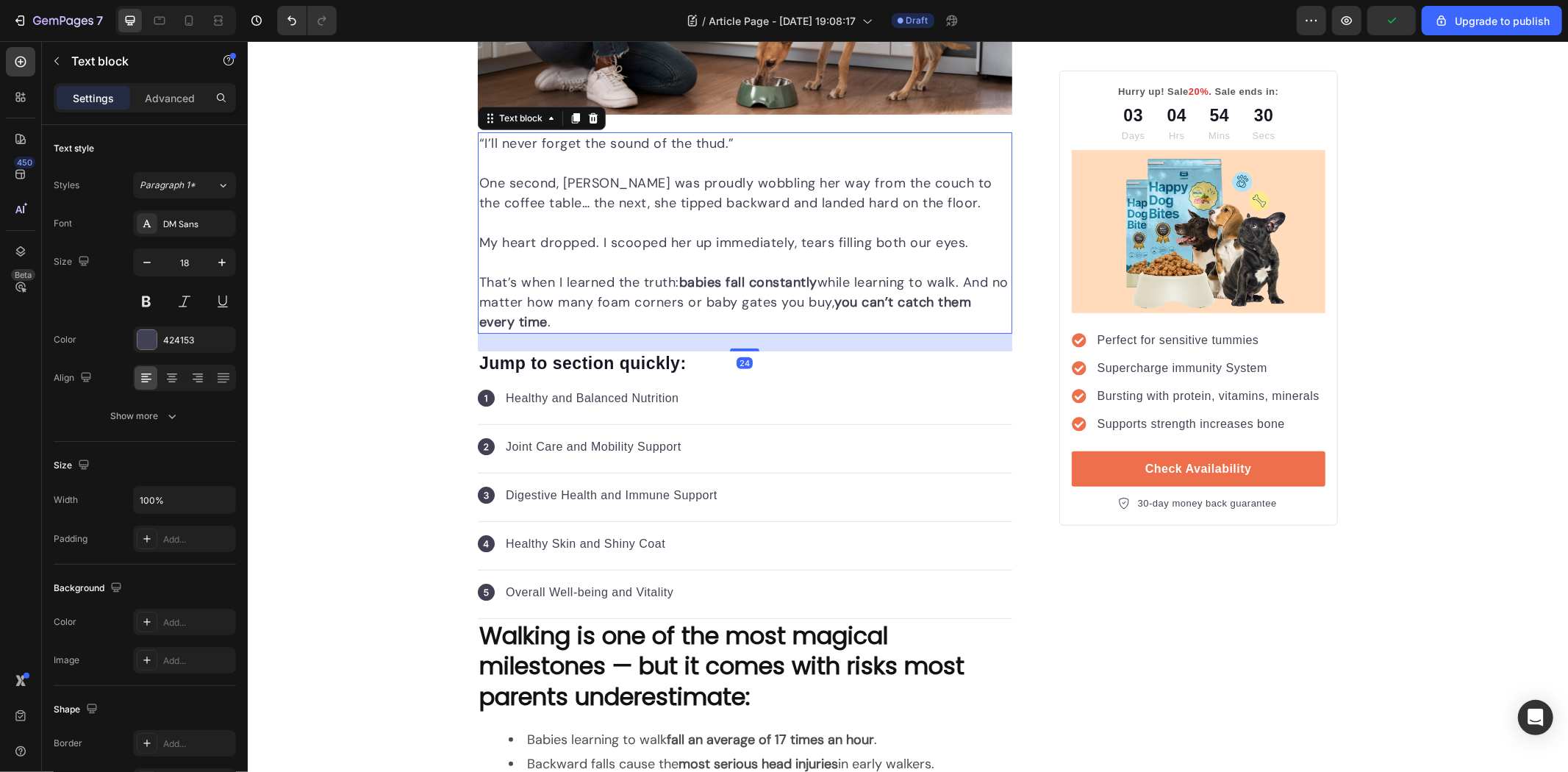
click at [671, 269] on p "Rich Text Editor. Editing area: main" at bounding box center [744, 262] width 531 height 20
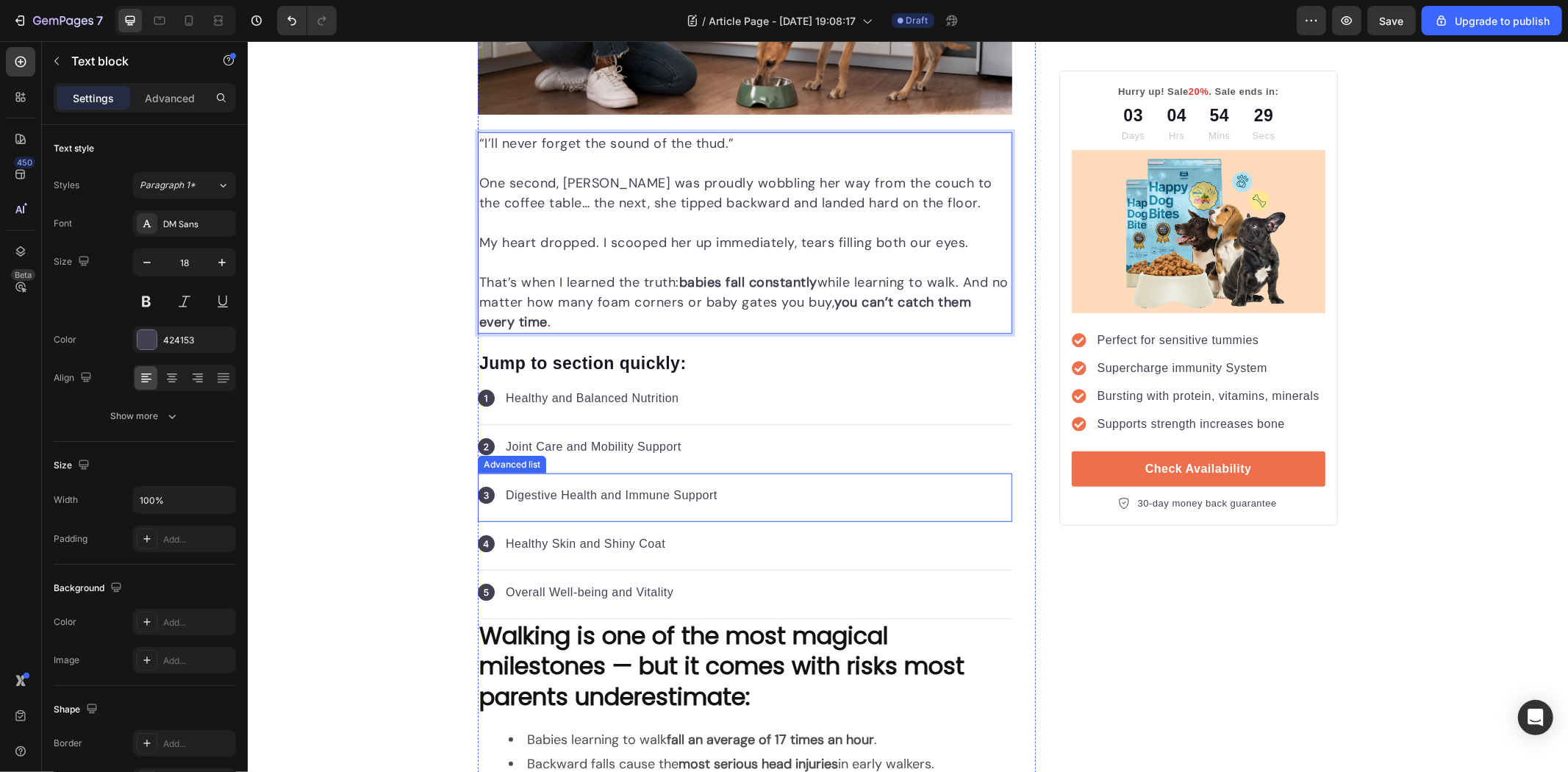
drag, startPoint x: 747, startPoint y: 239, endPoint x: 754, endPoint y: 377, distance: 138.2
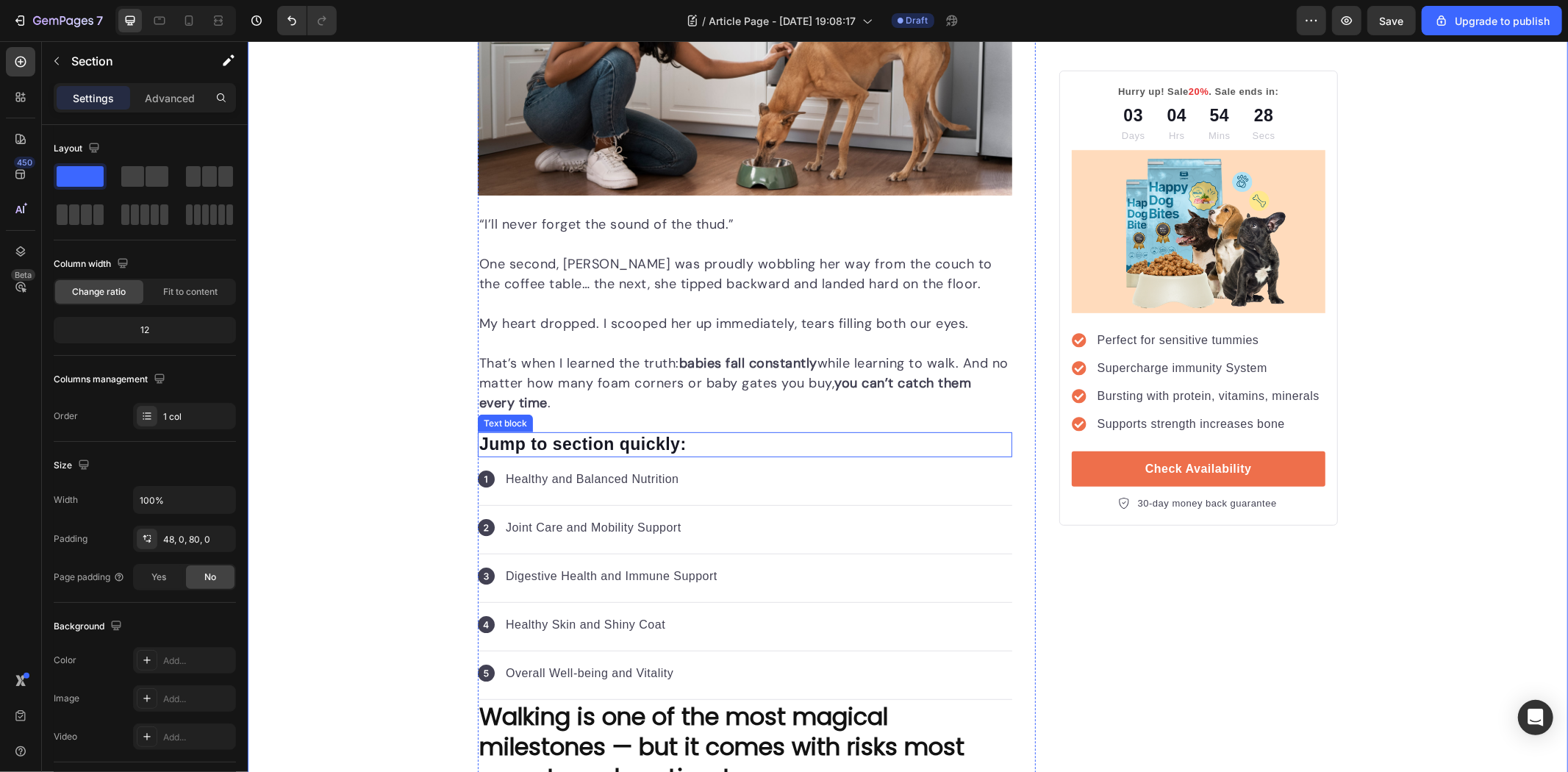
scroll to position [408, 0]
click at [686, 231] on p "“I’ll never forget the sound of the thud.”" at bounding box center [744, 225] width 531 height 20
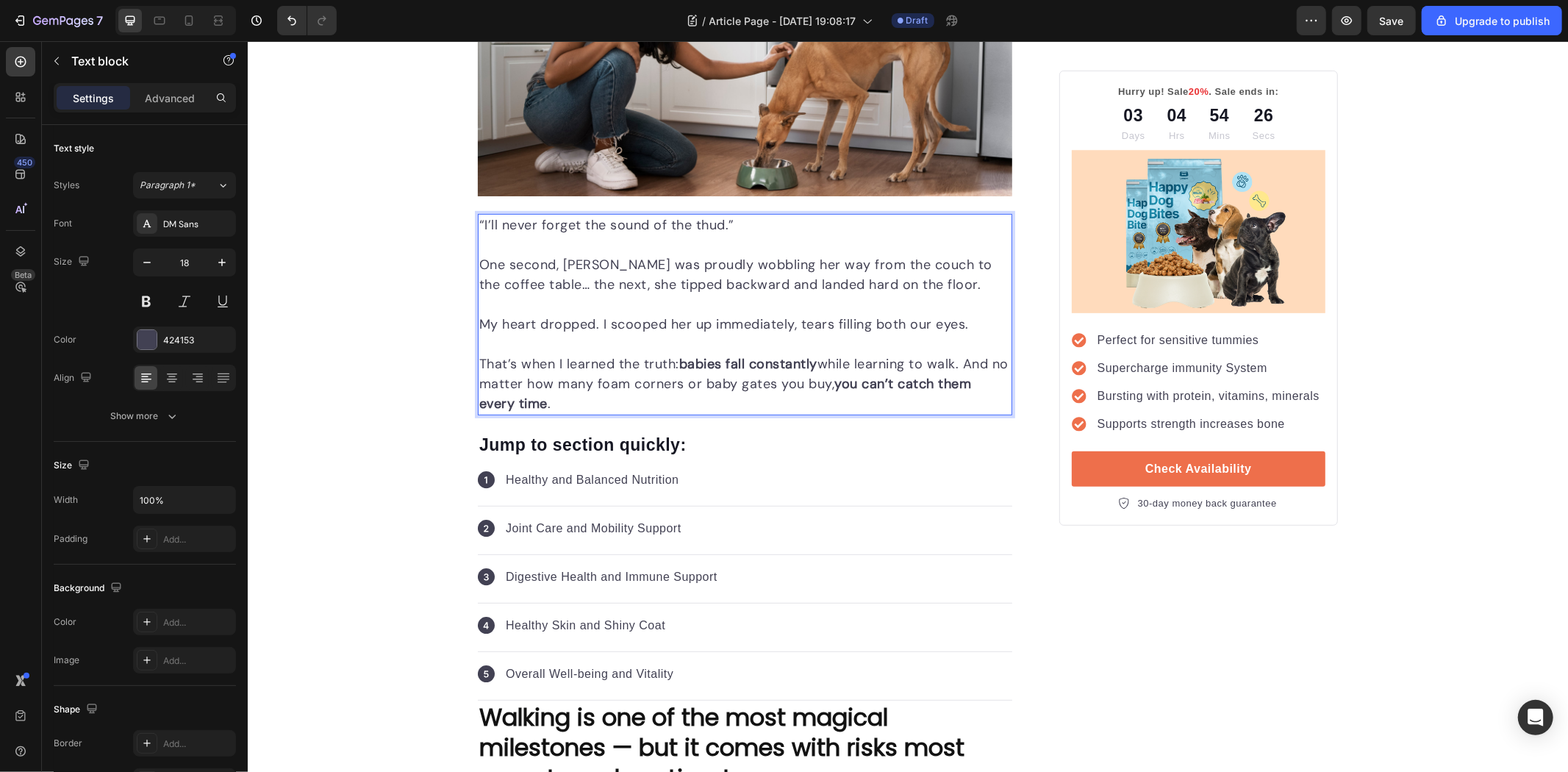
click at [834, 222] on p "“I’ll never forget the sound of the thud.”" at bounding box center [744, 225] width 531 height 20
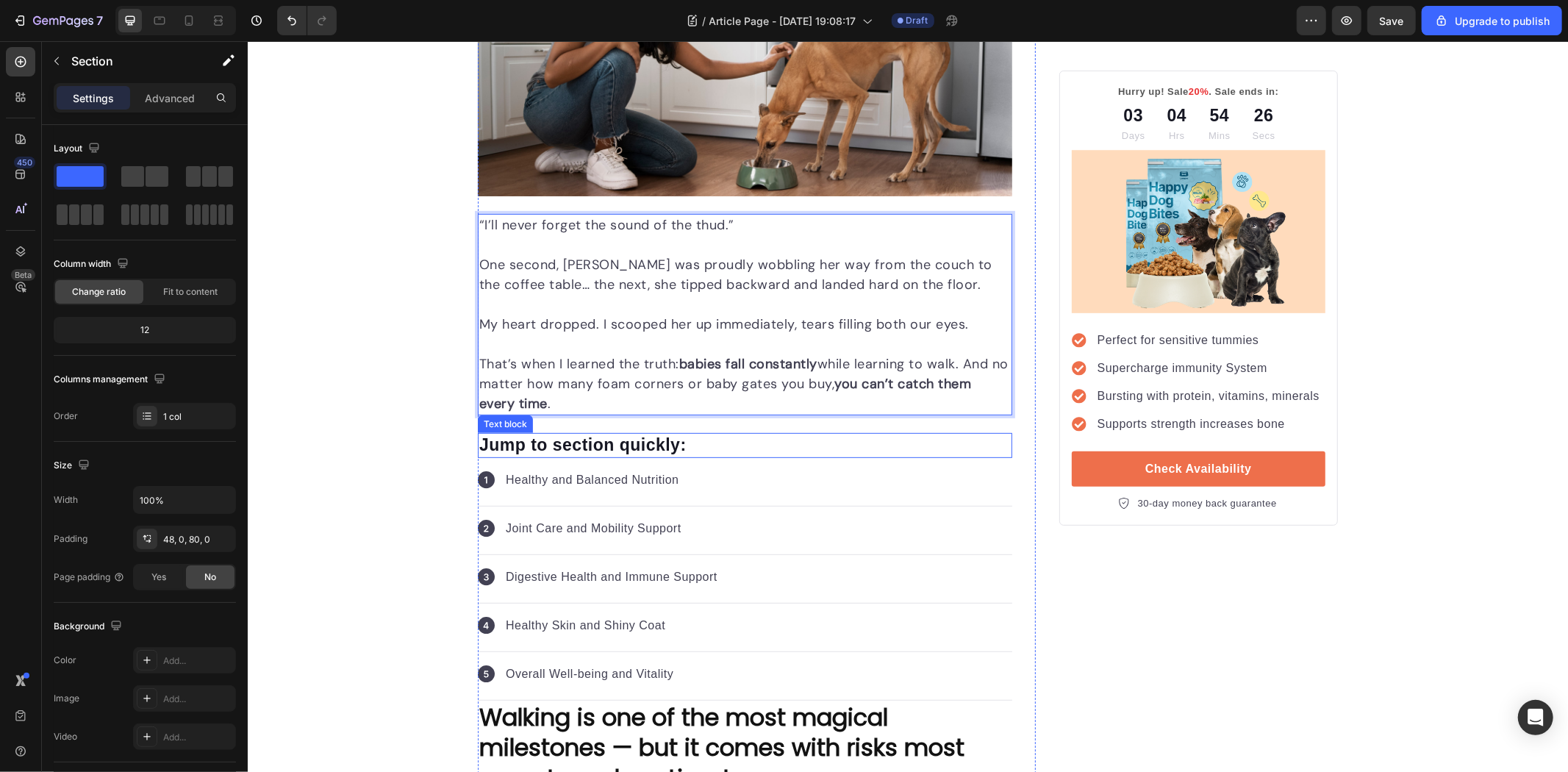
click at [830, 285] on p "One second, Emma was proudly wobbling her way from the couch to the coffee tabl…" at bounding box center [744, 274] width 531 height 40
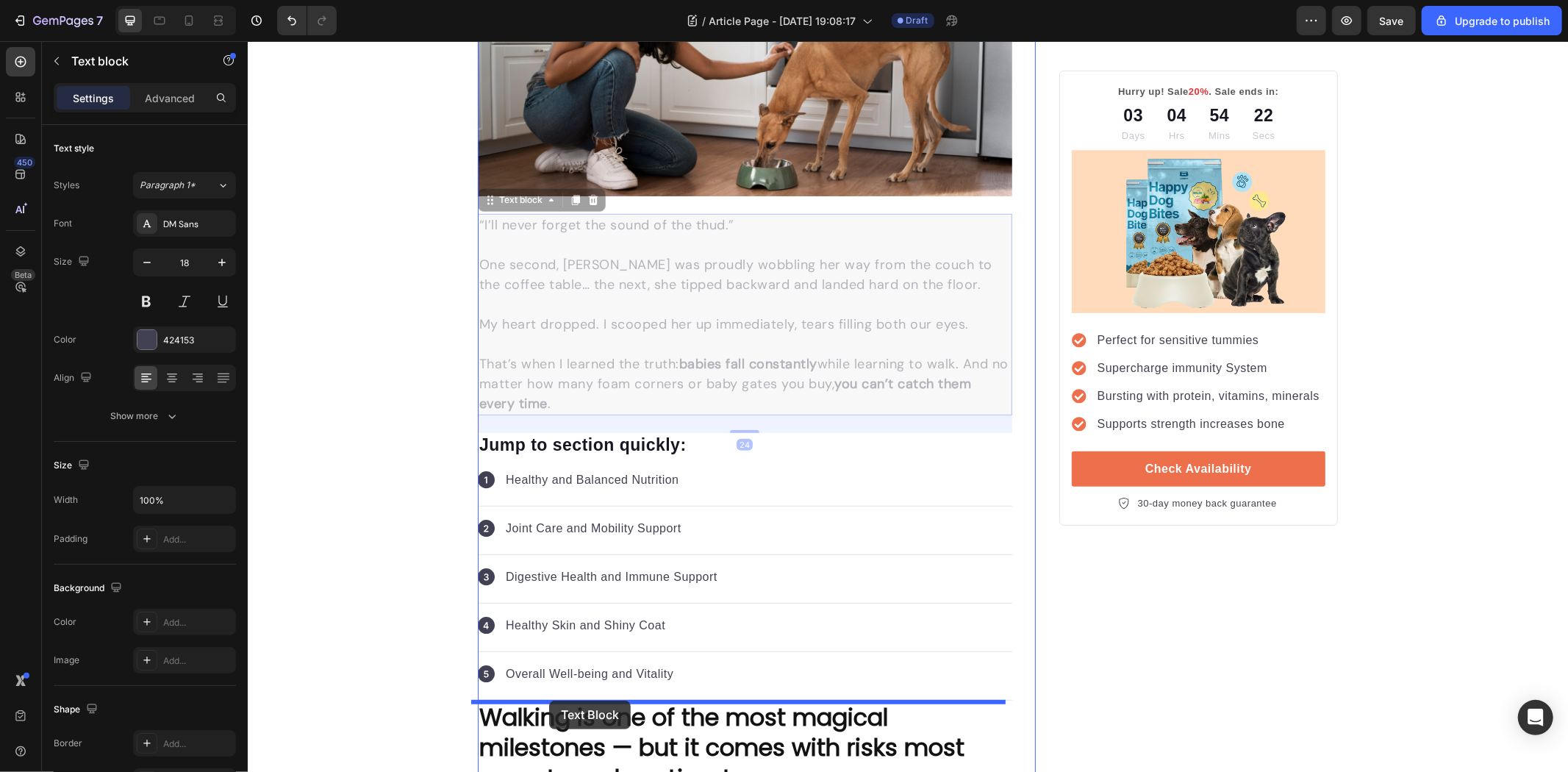
drag, startPoint x: 479, startPoint y: 202, endPoint x: 549, endPoint y: 701, distance: 503.9
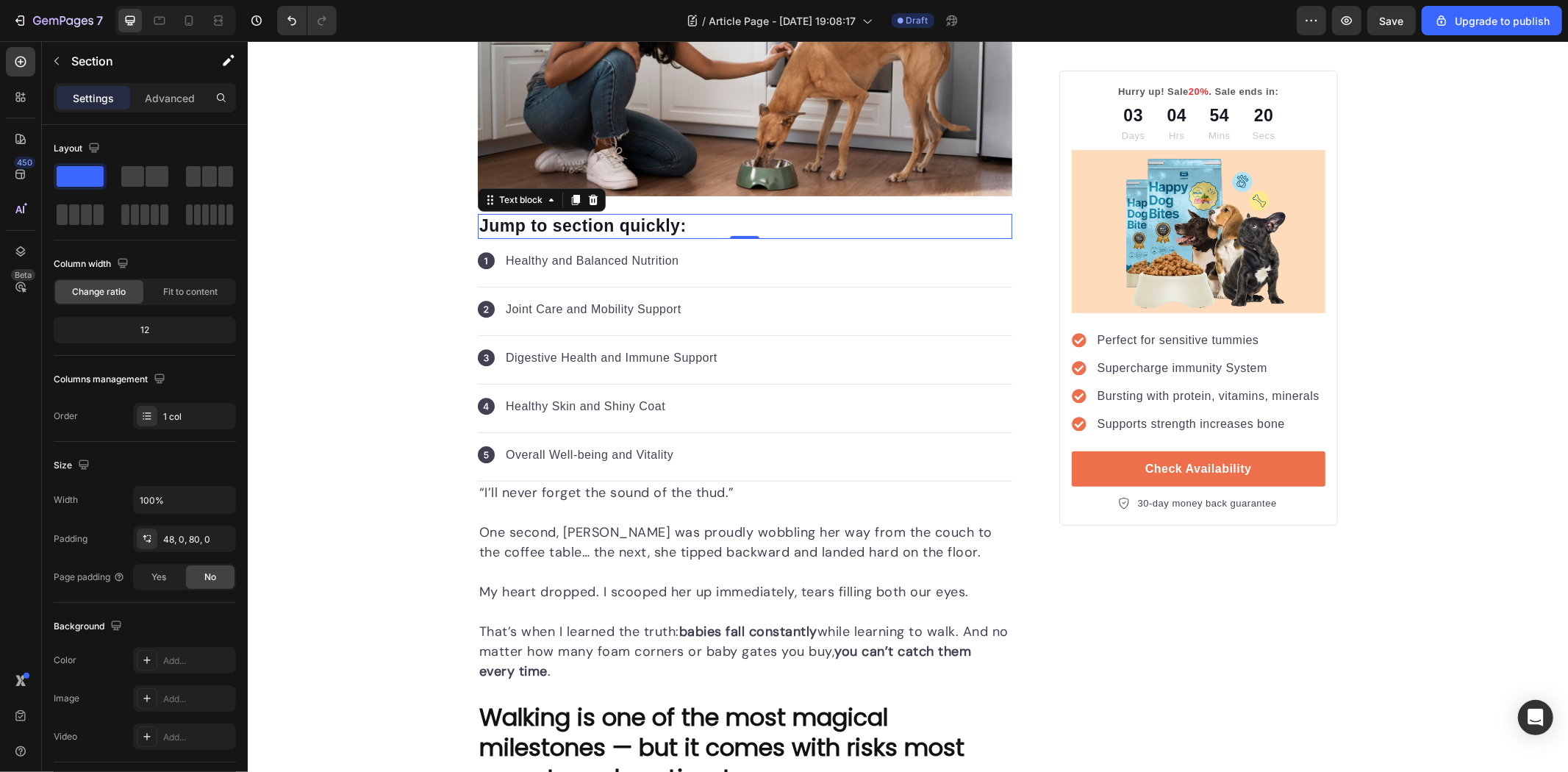
click at [611, 225] on p "Jump to section quickly:" at bounding box center [744, 225] width 531 height 22
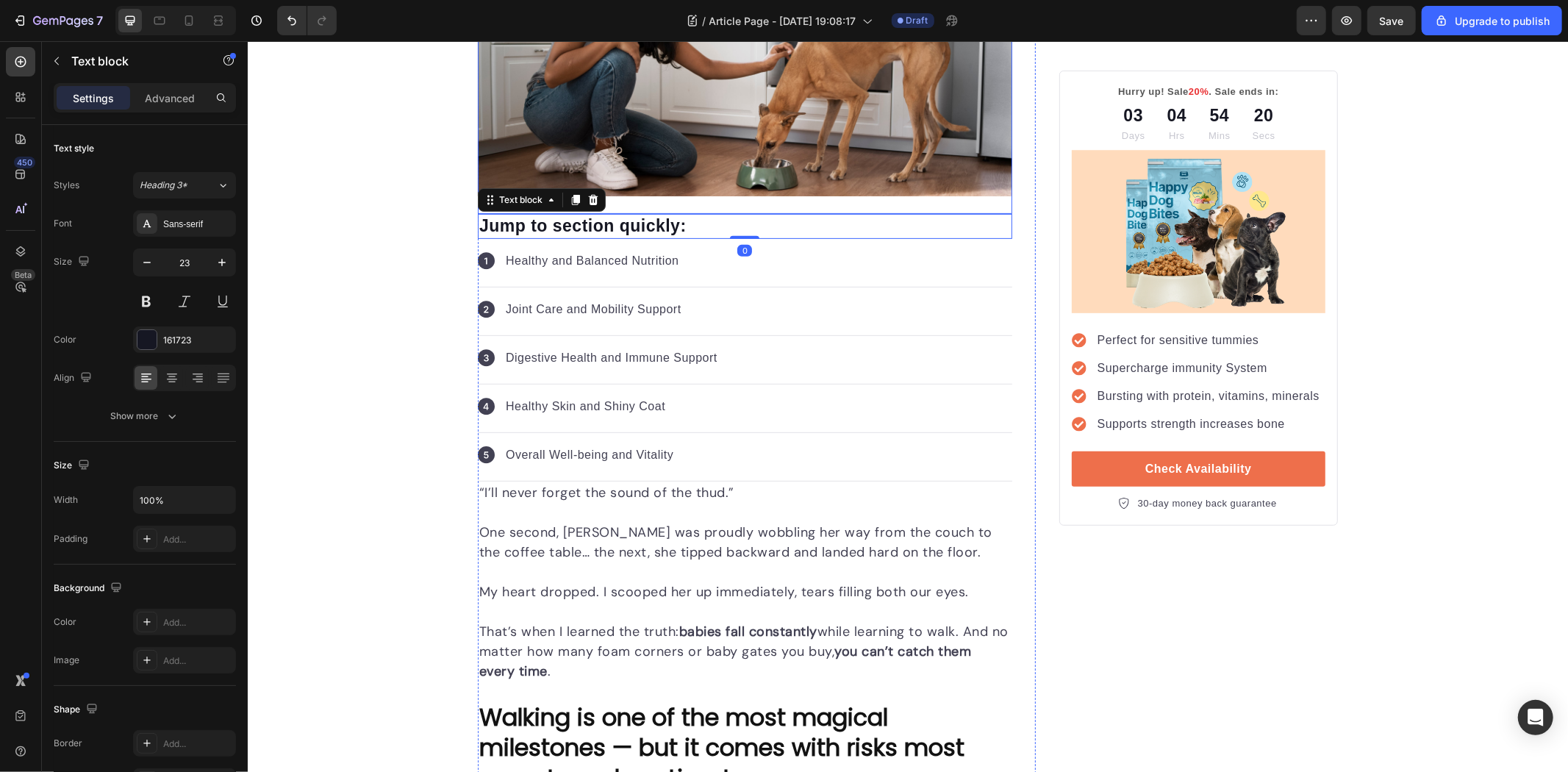
click at [709, 148] on img at bounding box center [744, 66] width 534 height 259
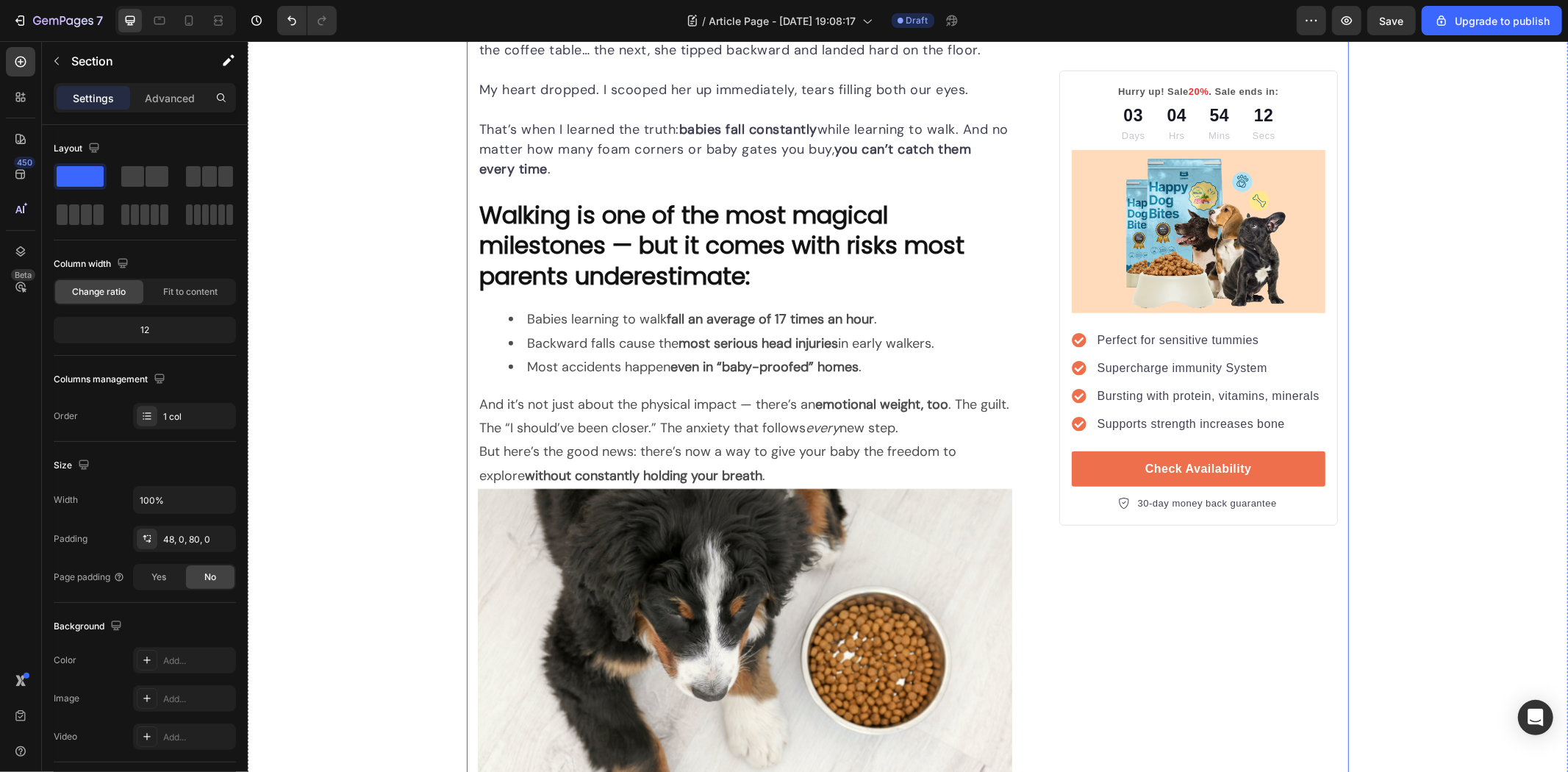
scroll to position [898, 0]
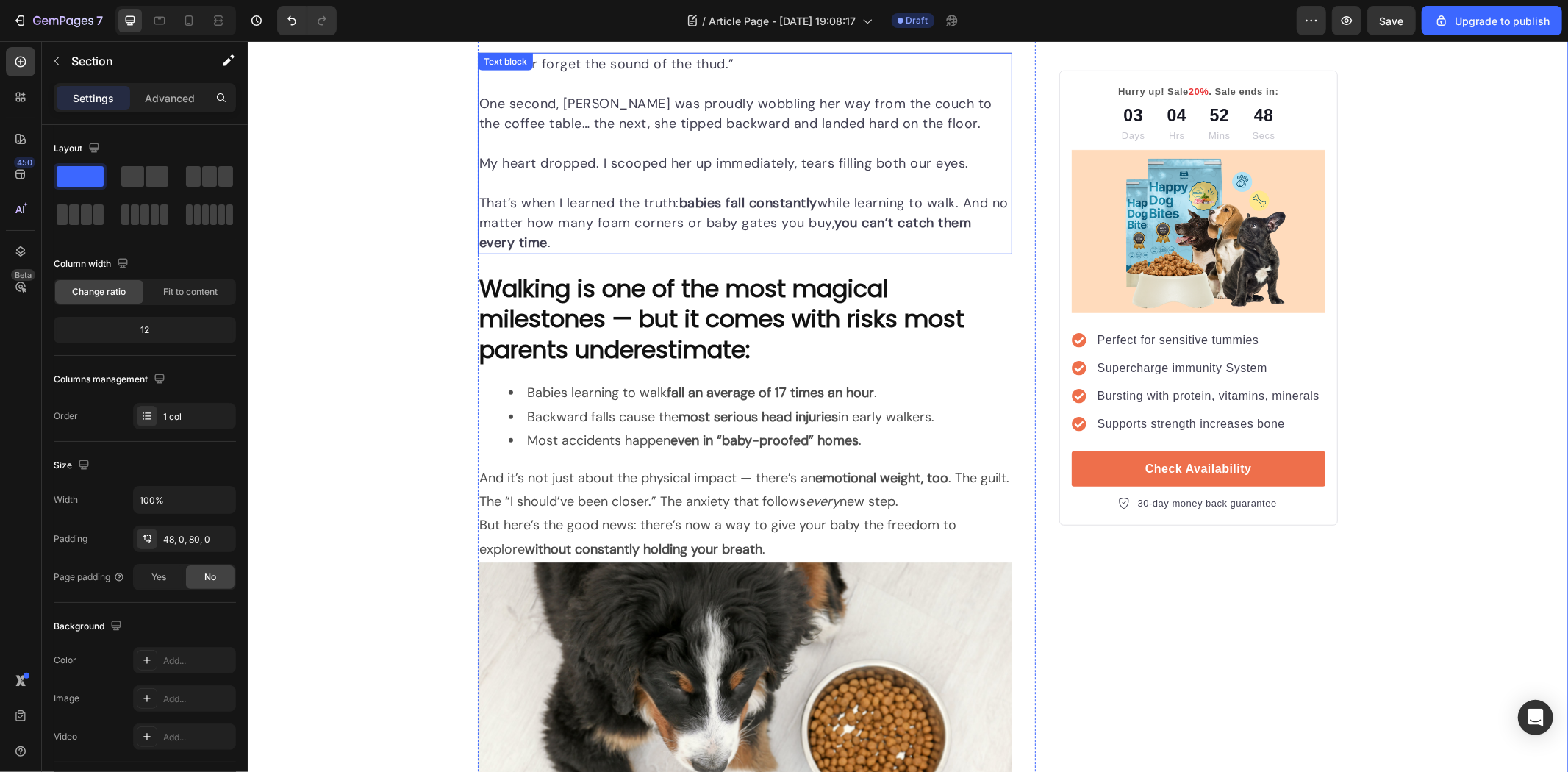
scroll to position [571, 0]
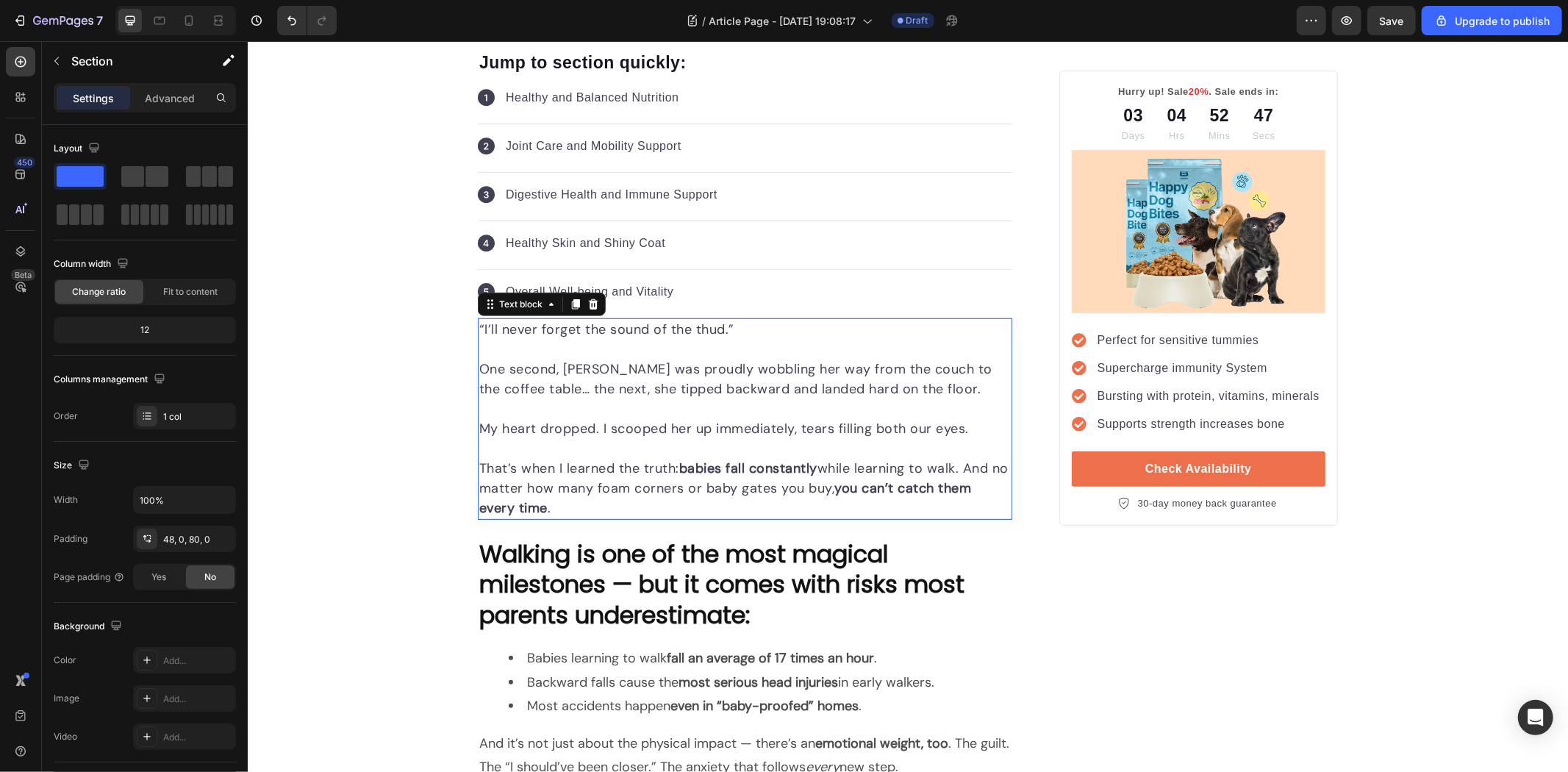
click at [608, 354] on p "Rich Text Editor. Editing area: main" at bounding box center [744, 349] width 531 height 20
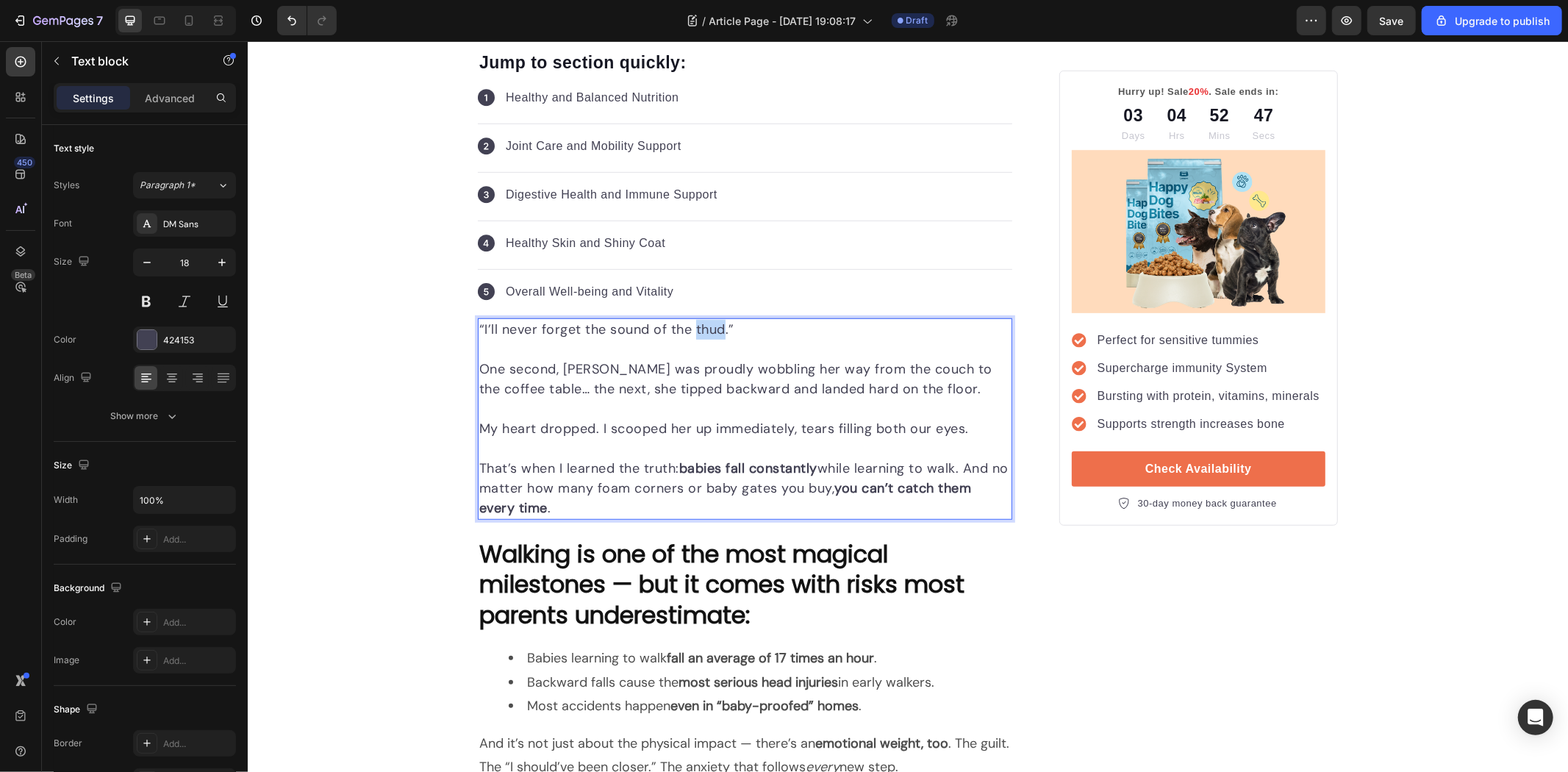
click at [703, 339] on p "“I’ll never forget the sound of the thud.”" at bounding box center [744, 329] width 531 height 20
click at [745, 330] on p "“I’ll never forget the sound of the thud.”" at bounding box center [744, 329] width 531 height 20
drag, startPoint x: 757, startPoint y: 328, endPoint x: 473, endPoint y: 329, distance: 284.0
click at [479, 329] on p "“I’ll never forget the sound of the thud.”" at bounding box center [744, 329] width 531 height 20
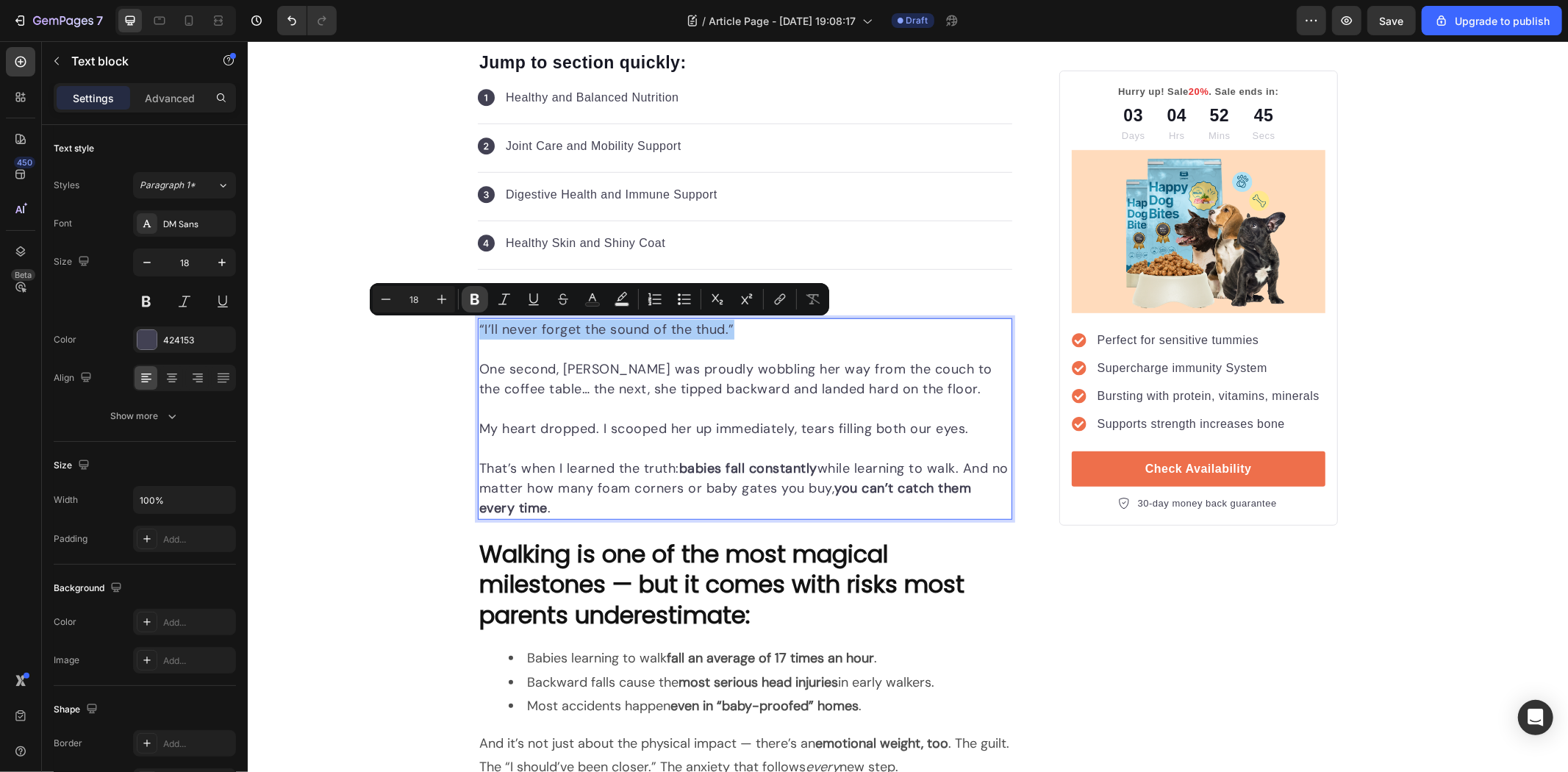
click at [473, 300] on icon "Editor contextual toolbar" at bounding box center [474, 298] width 14 height 14
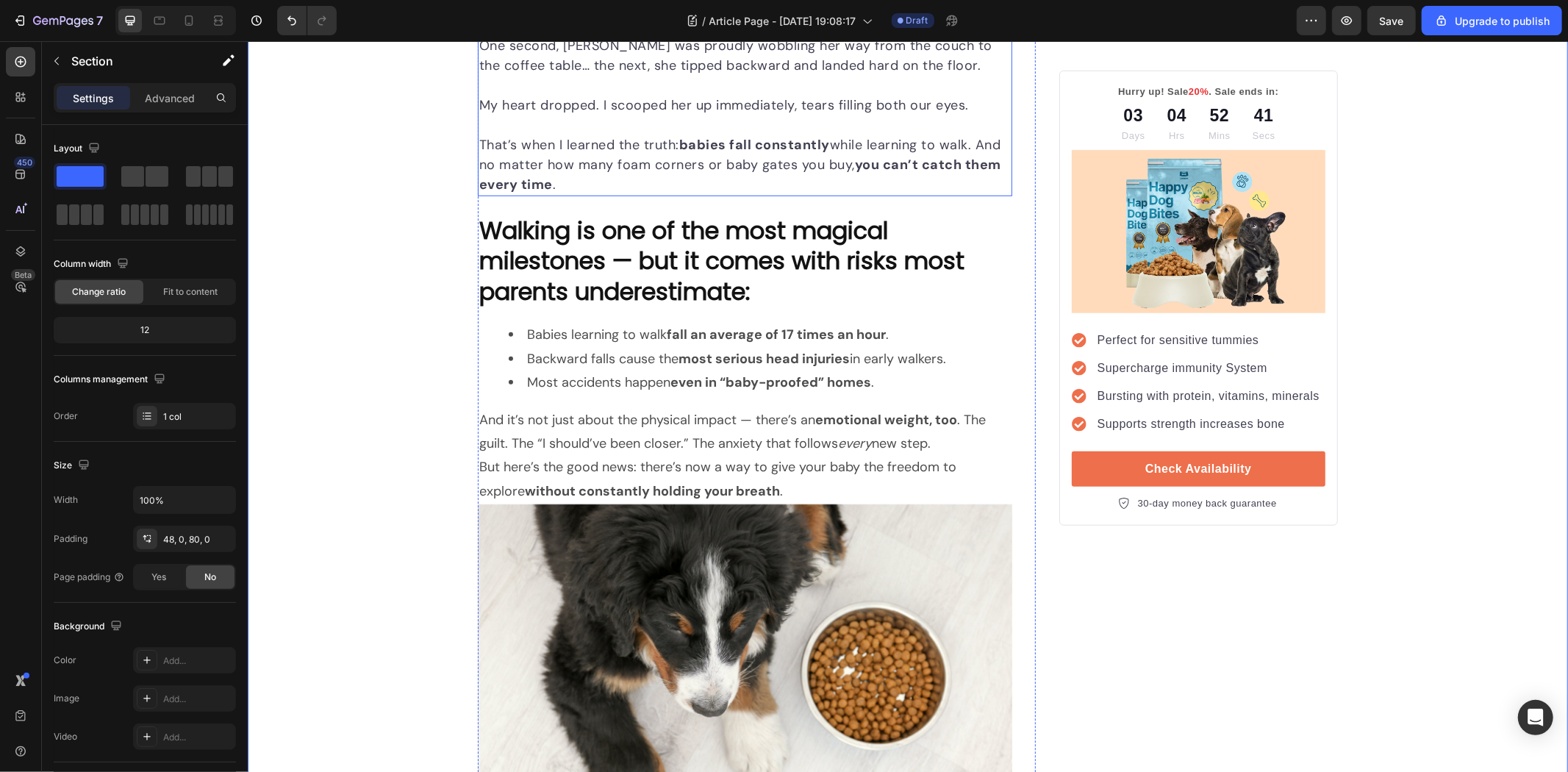
scroll to position [898, 0]
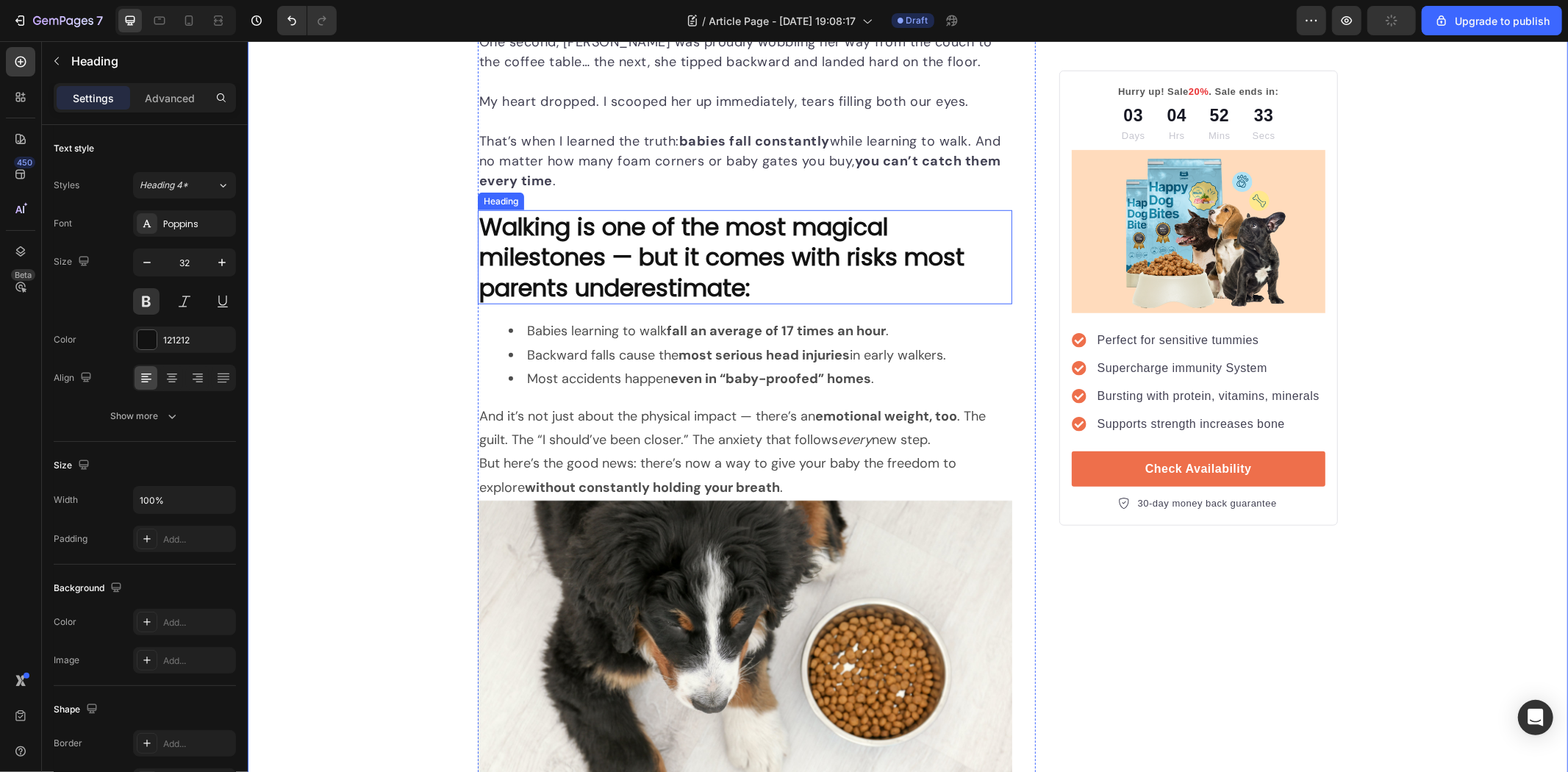
click at [690, 268] on p "Walking is one of the most magical milestones — but it comes with risks most pa…" at bounding box center [744, 257] width 531 height 92
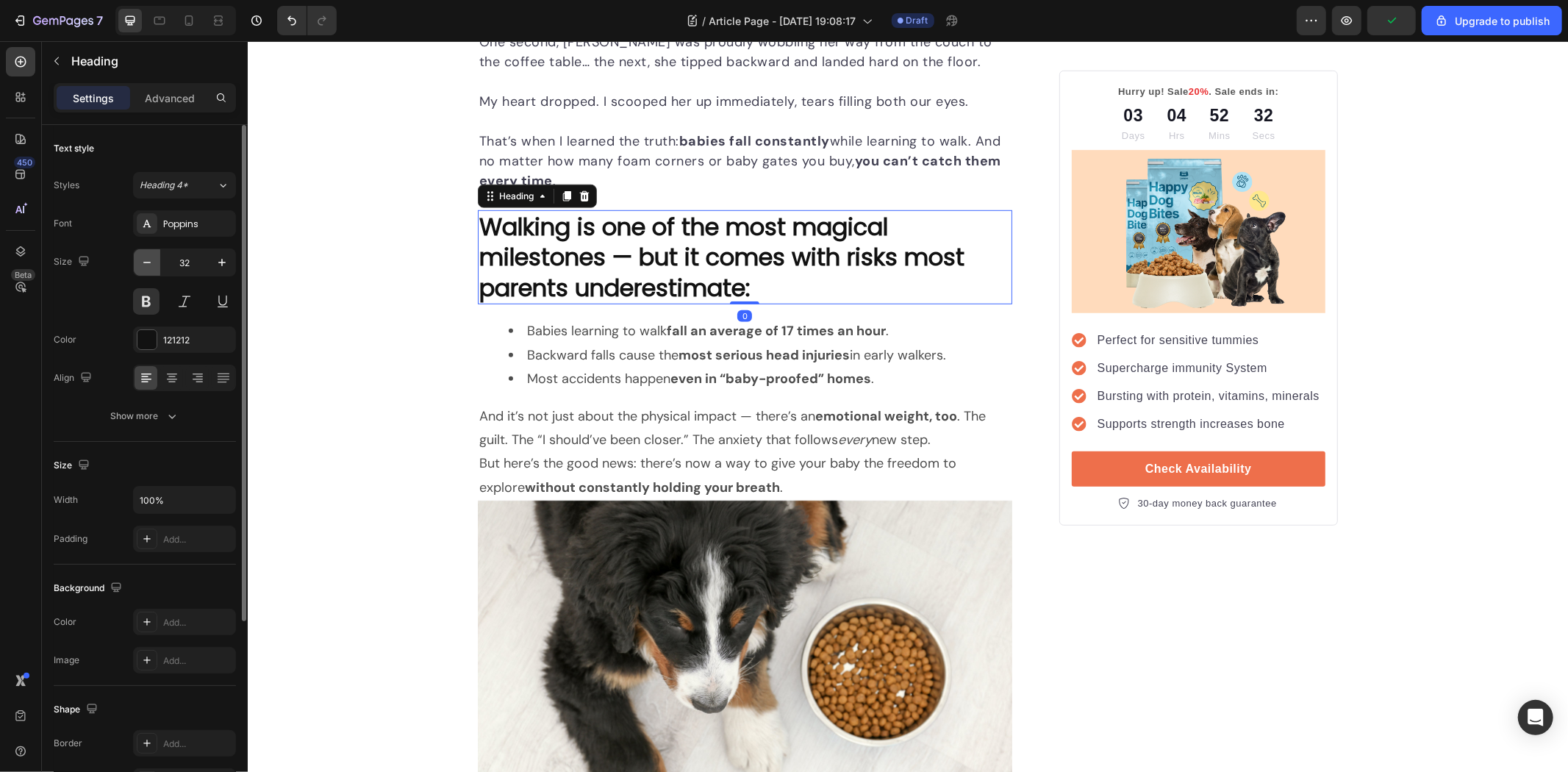
click at [145, 263] on icon "button" at bounding box center [147, 263] width 8 height 2
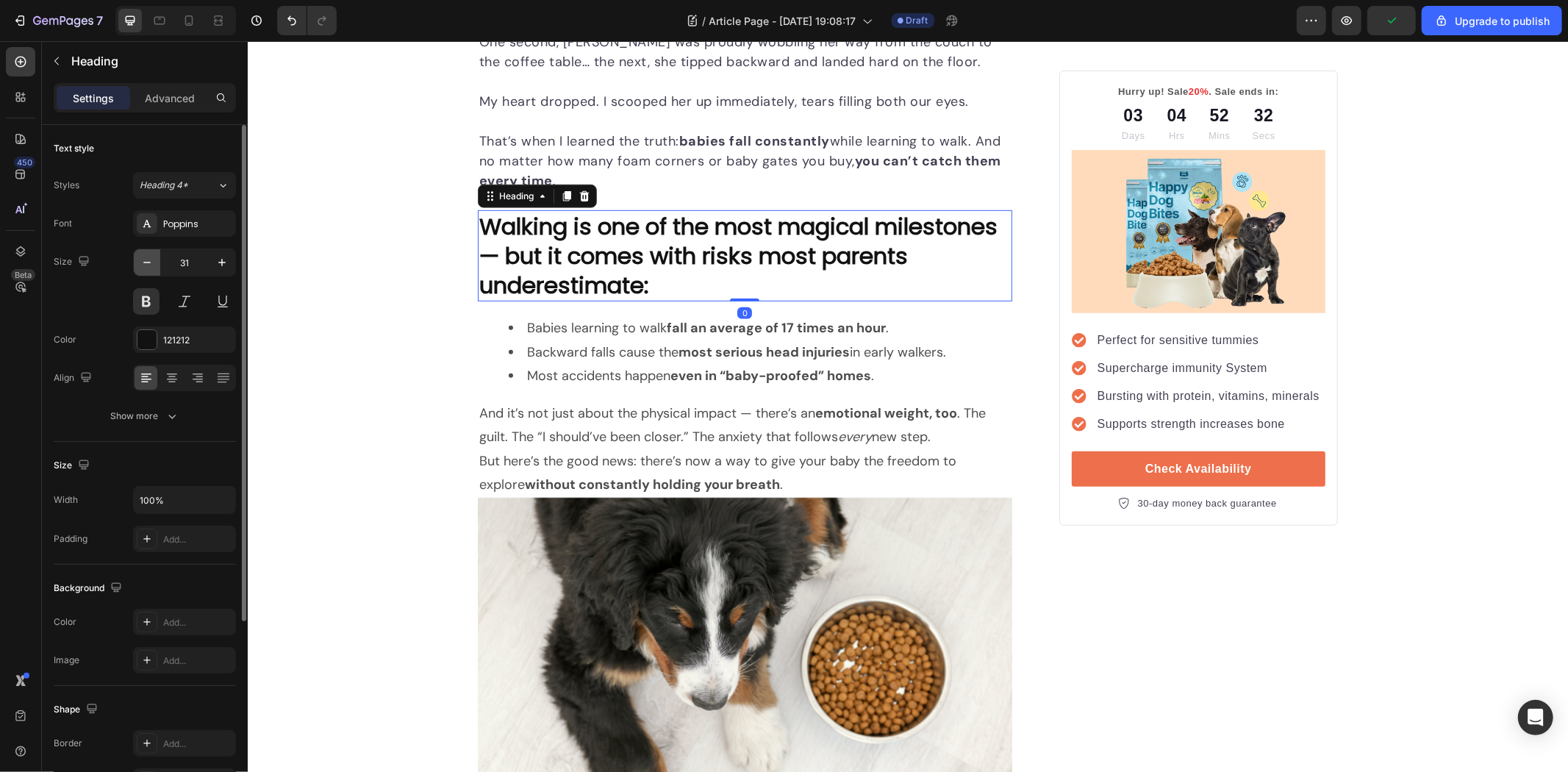
type input "30"
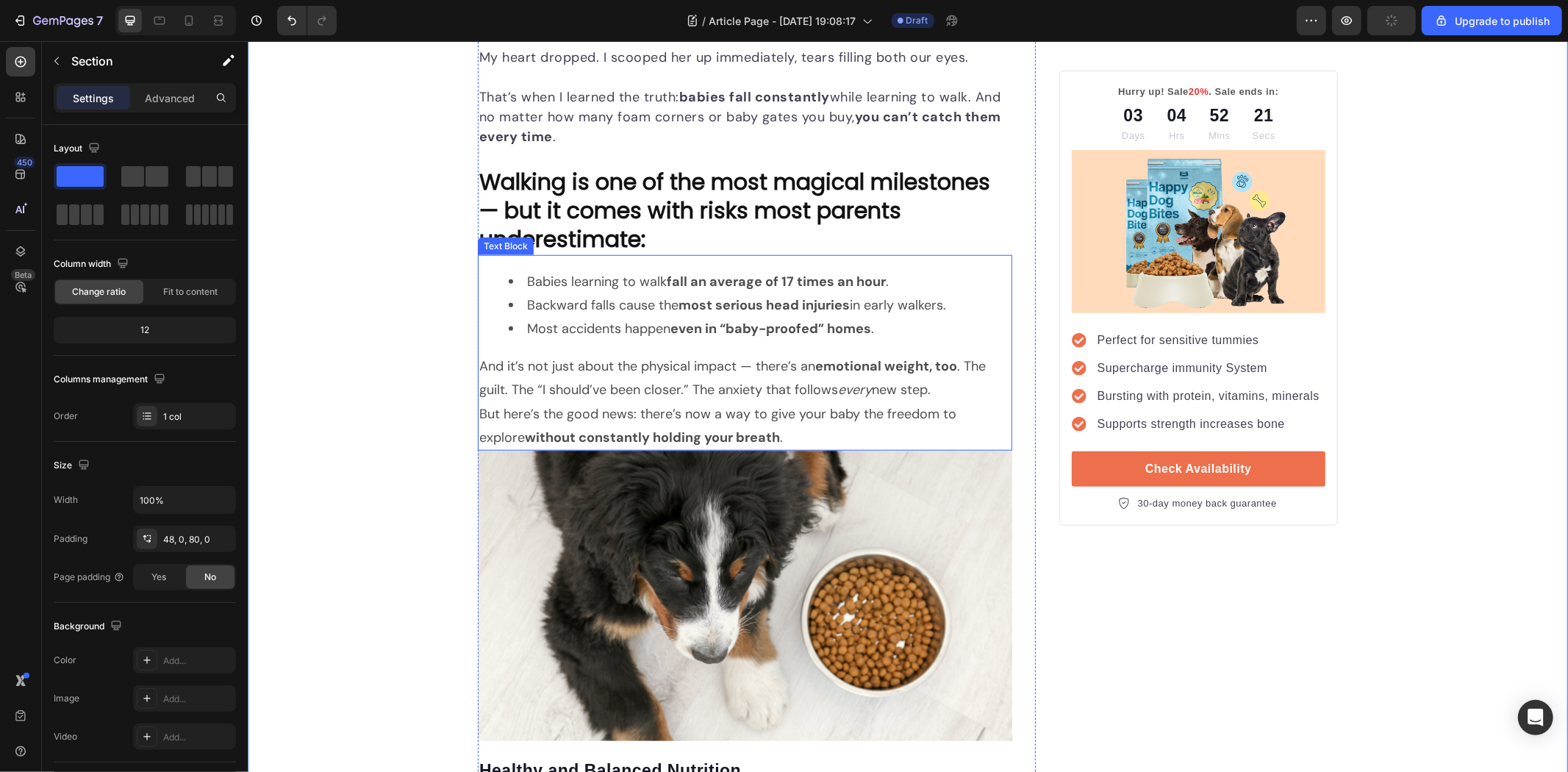
scroll to position [980, 0]
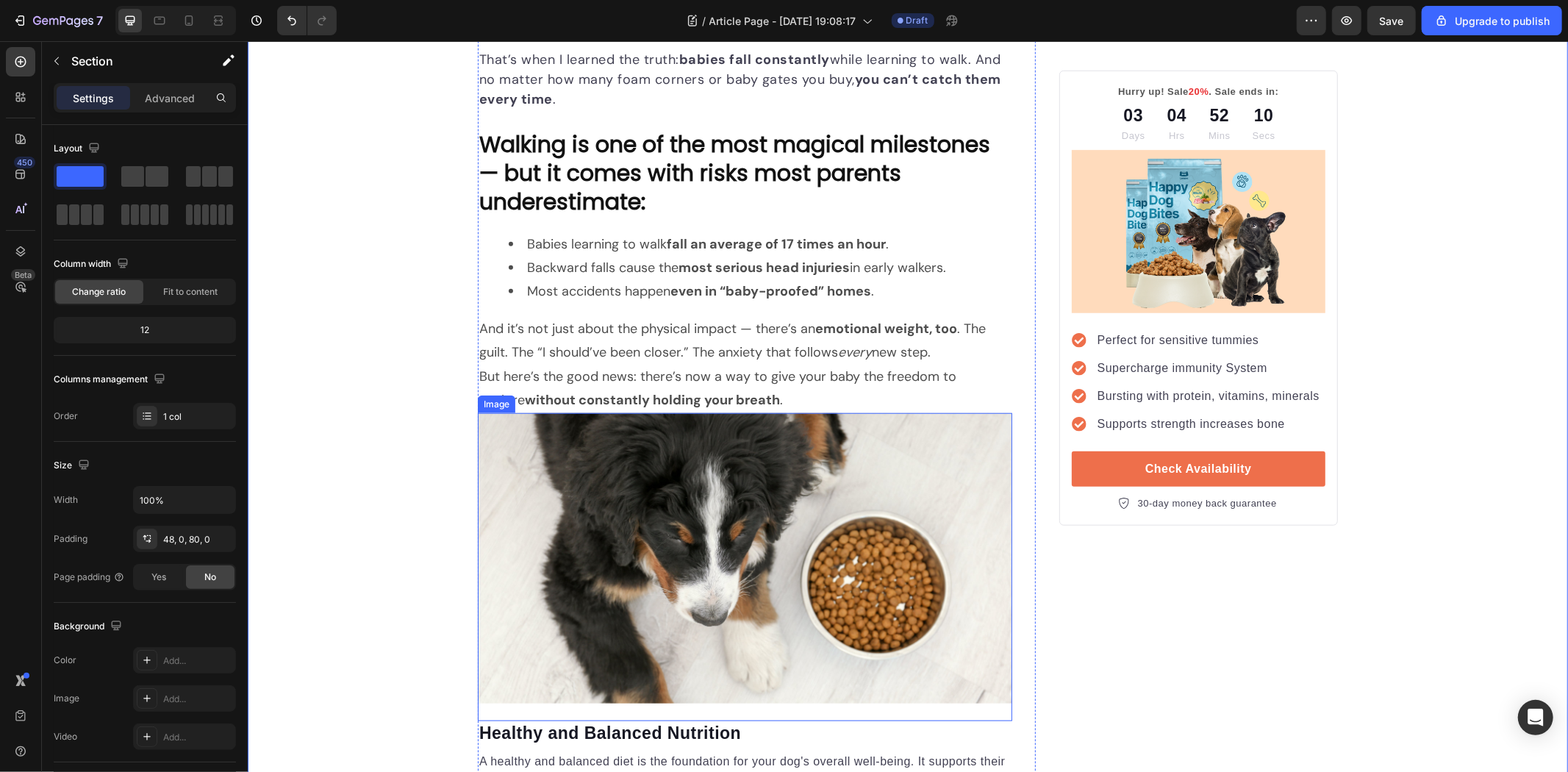
click at [689, 485] on img at bounding box center [744, 557] width 534 height 290
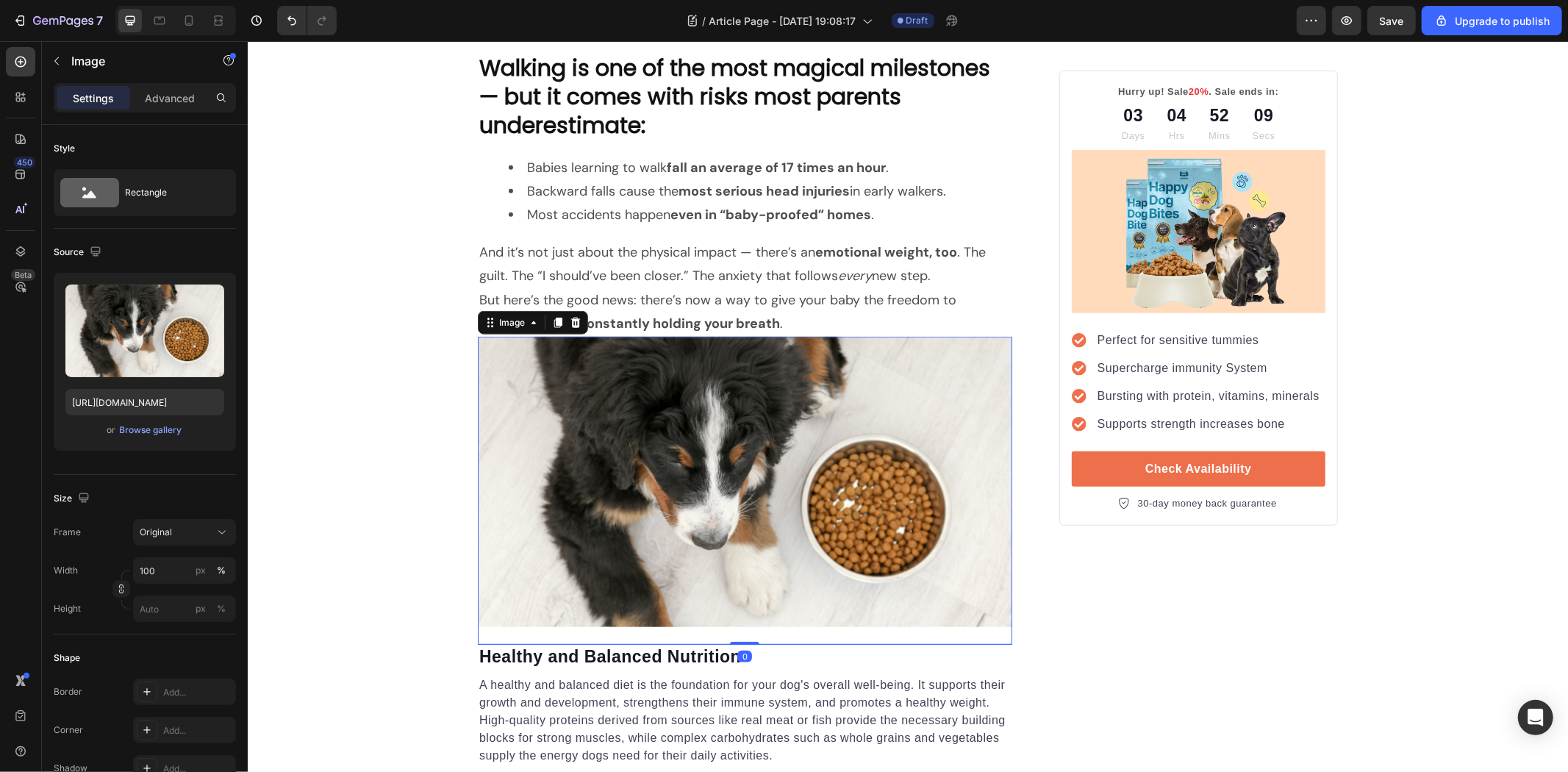
scroll to position [1144, 0]
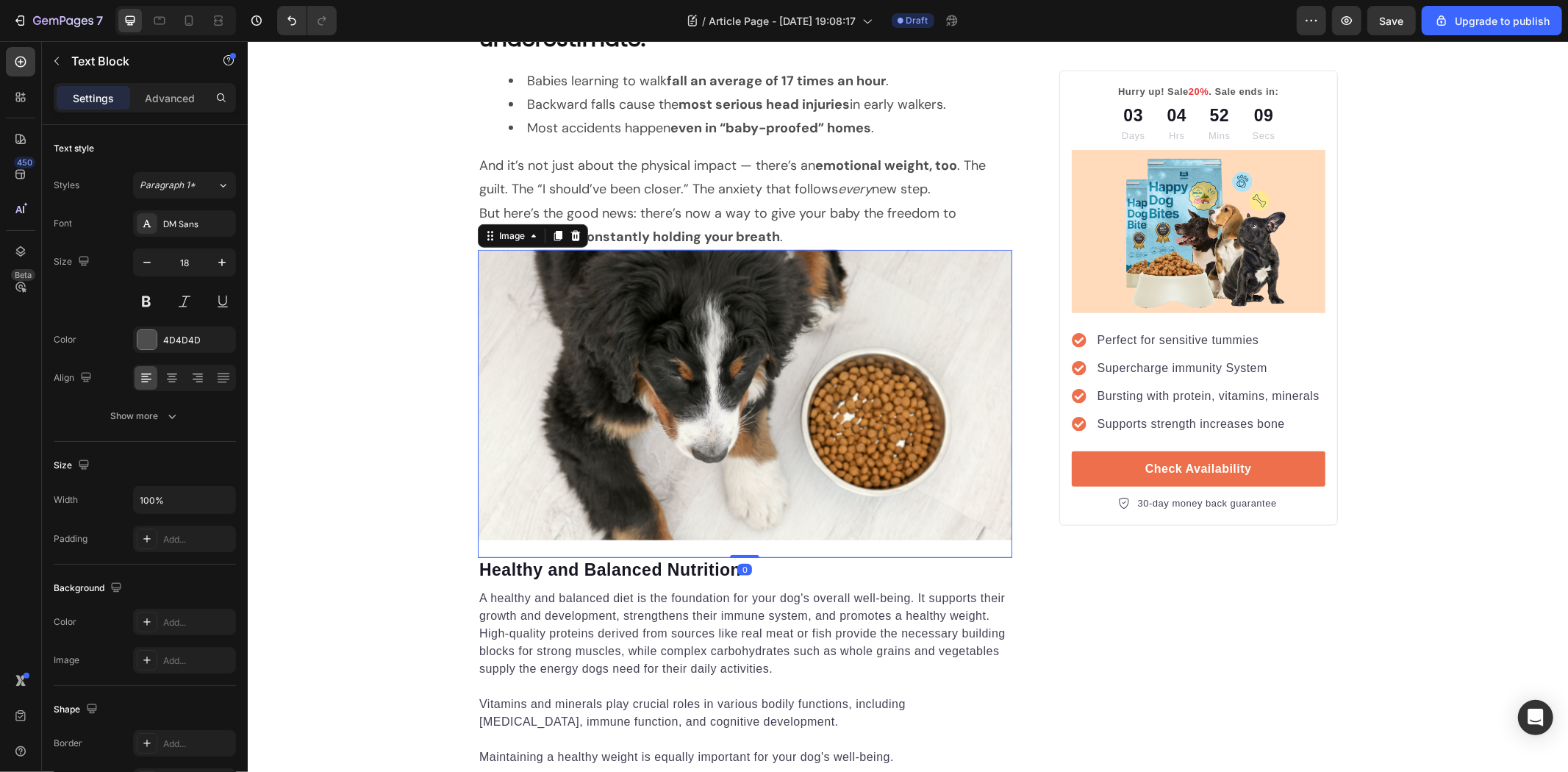
click at [707, 238] on strong "without constantly holding your breath" at bounding box center [652, 235] width 255 height 18
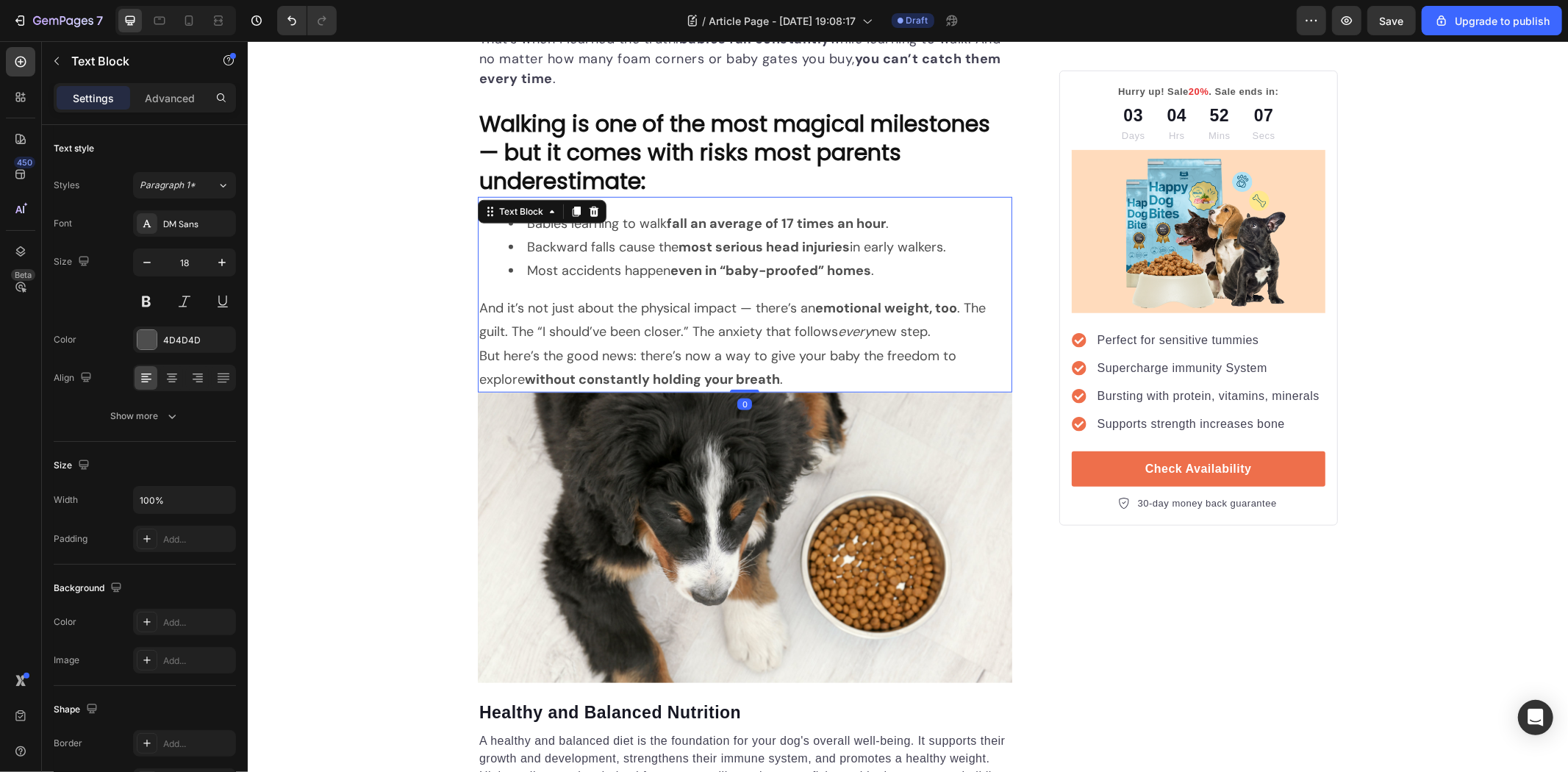
scroll to position [980, 0]
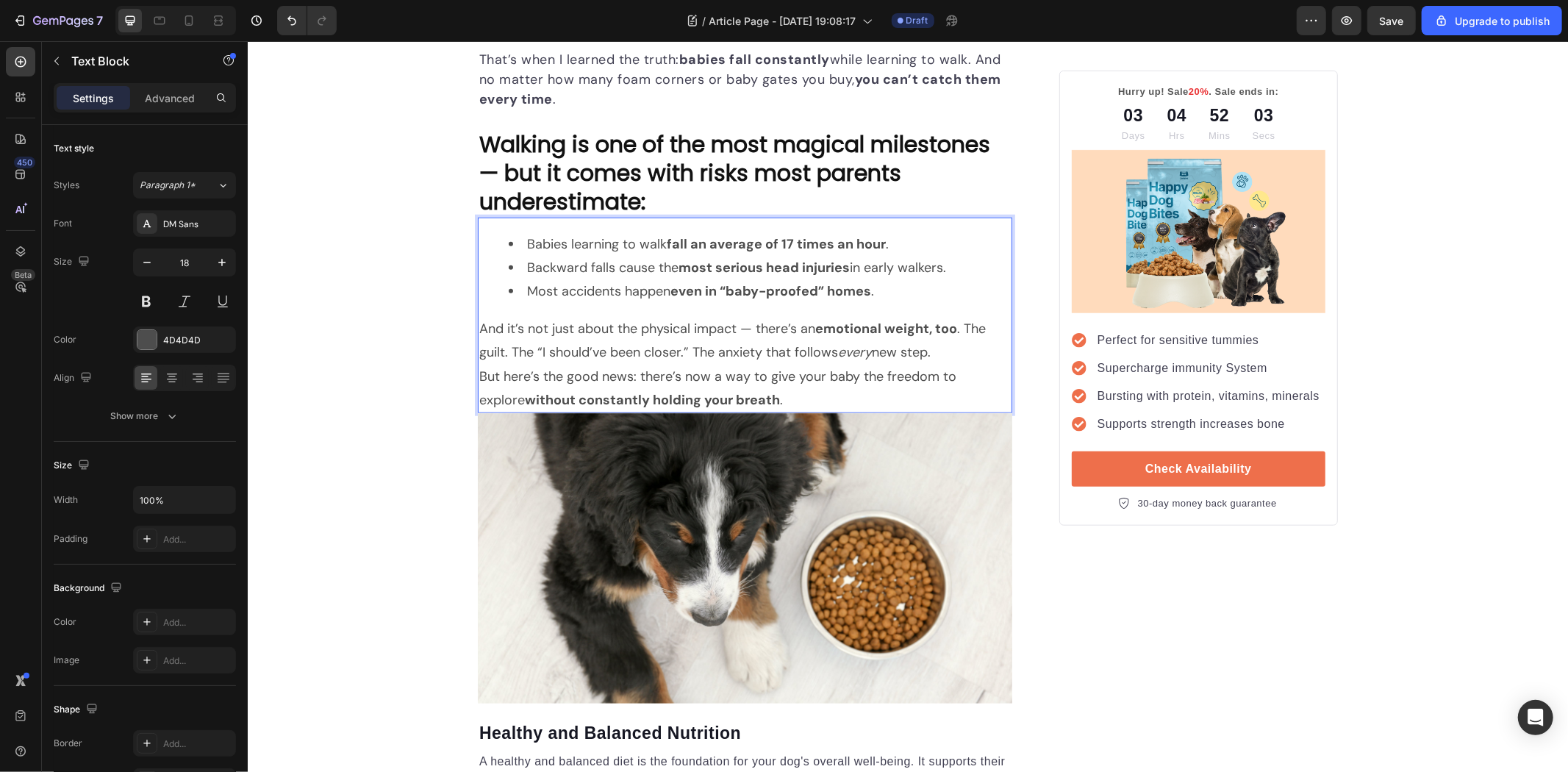
click at [690, 397] on strong "without constantly holding your breath" at bounding box center [652, 399] width 255 height 18
click at [802, 393] on p "But here’s the good news: there’s now a way to give your baby the freedom to ex…" at bounding box center [744, 388] width 531 height 48
click at [778, 385] on p "But here’s the good news: there’s now a way to give your baby the freedom to ex…" at bounding box center [744, 388] width 531 height 48
click at [57, 69] on button "button" at bounding box center [56, 61] width 24 height 24
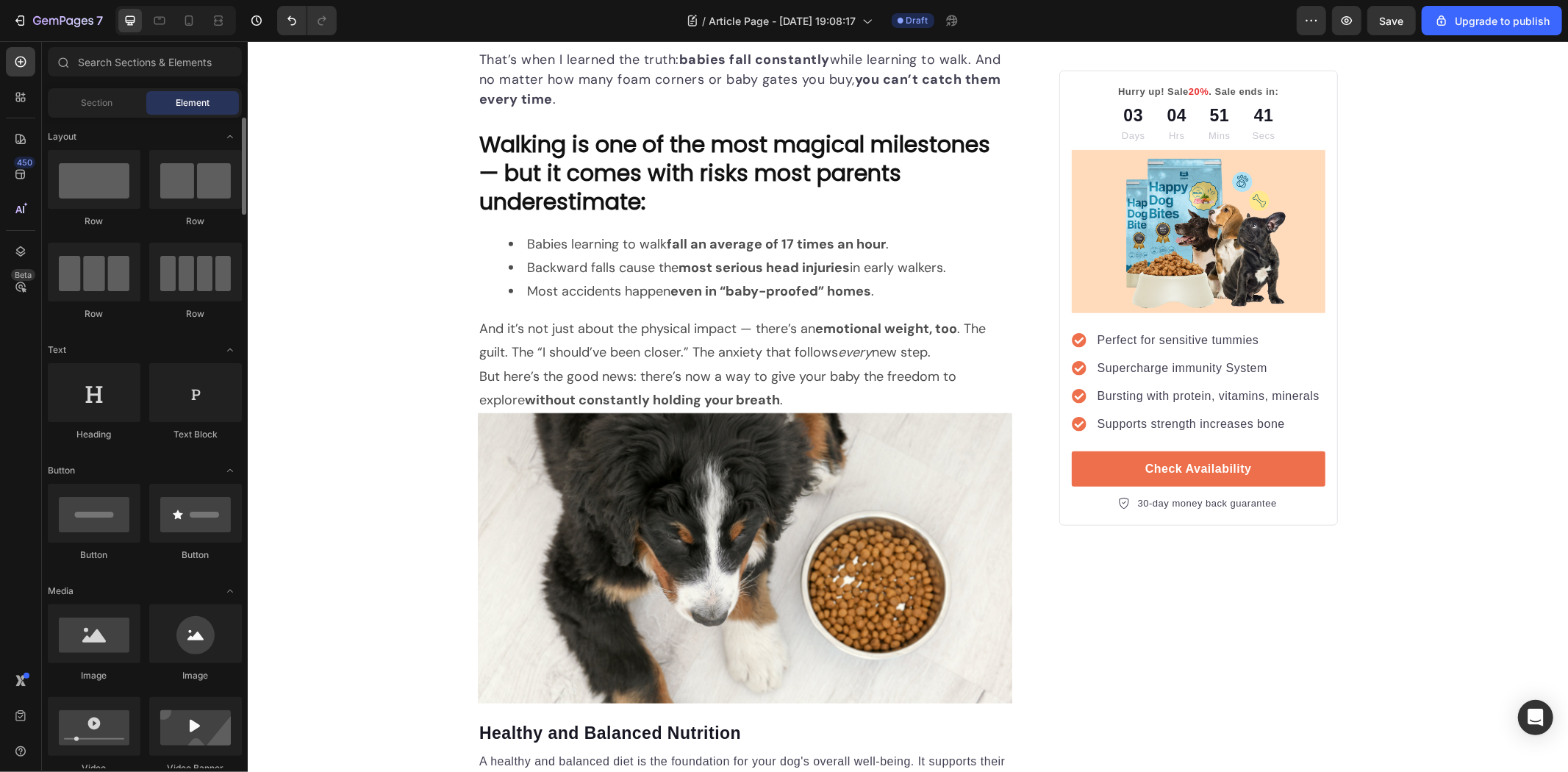
scroll to position [81, 0]
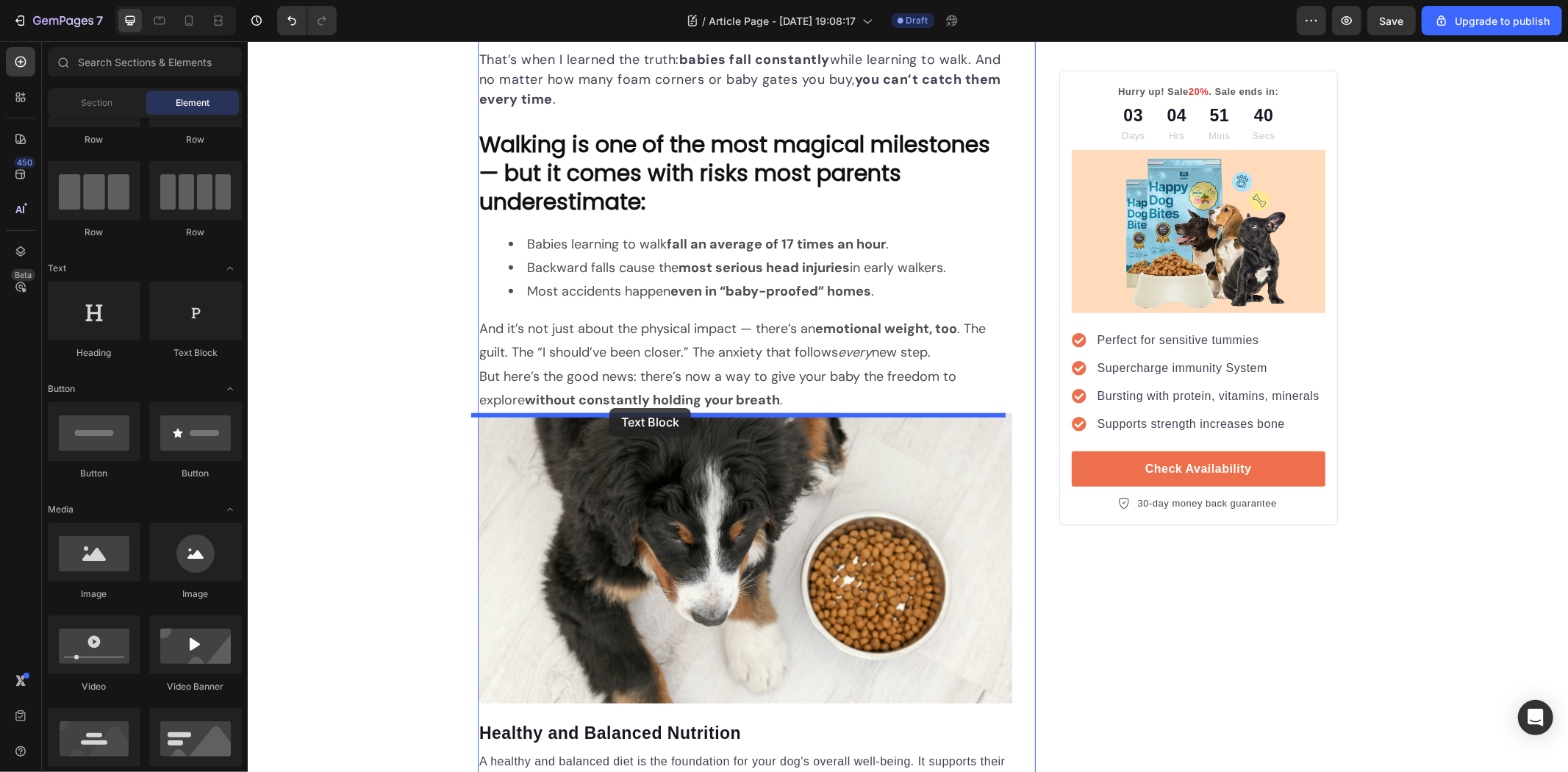
drag, startPoint x: 483, startPoint y: 404, endPoint x: 609, endPoint y: 407, distance: 126.0
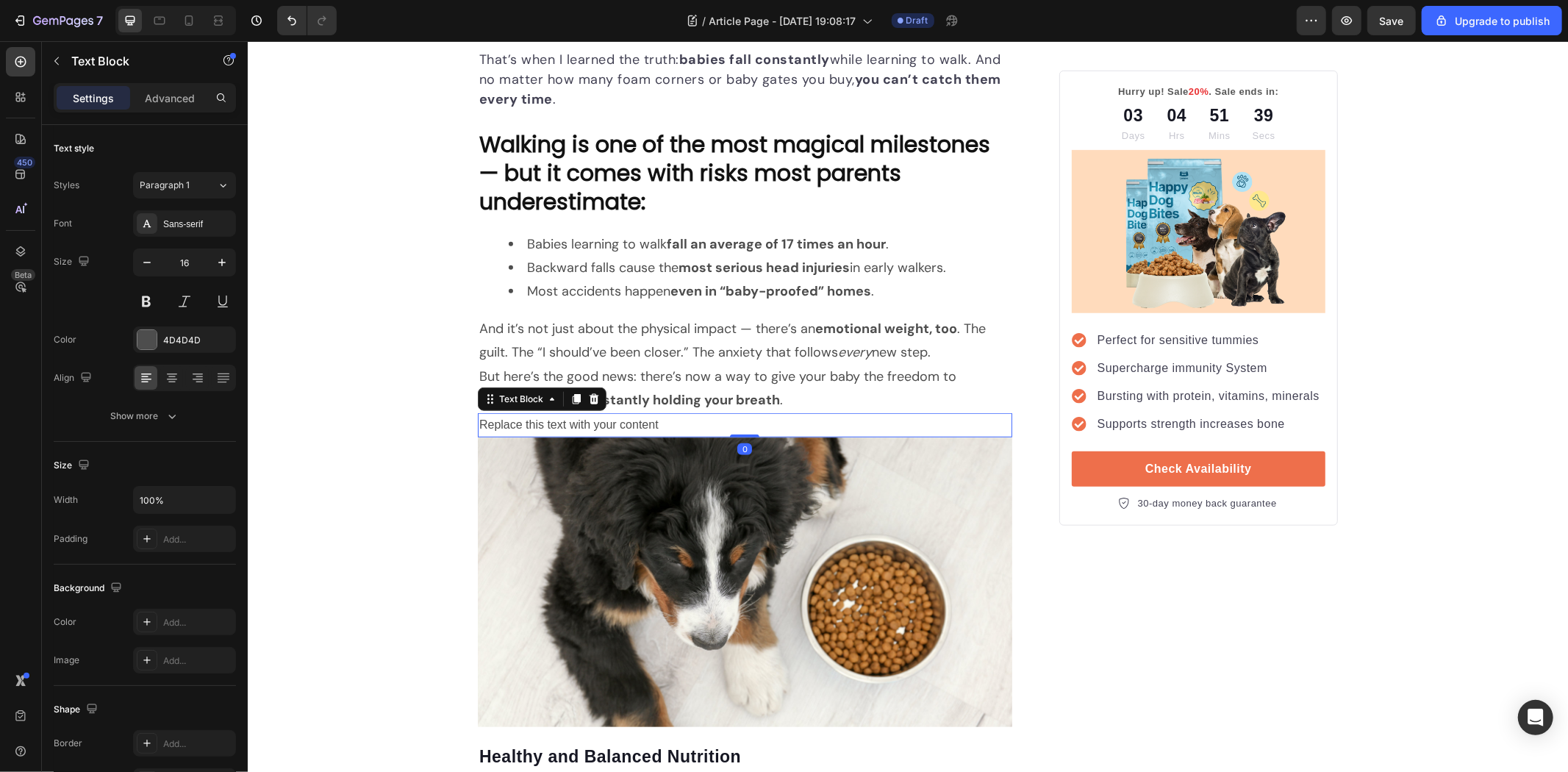
click at [630, 415] on div "Replace this text with your content" at bounding box center [744, 425] width 534 height 24
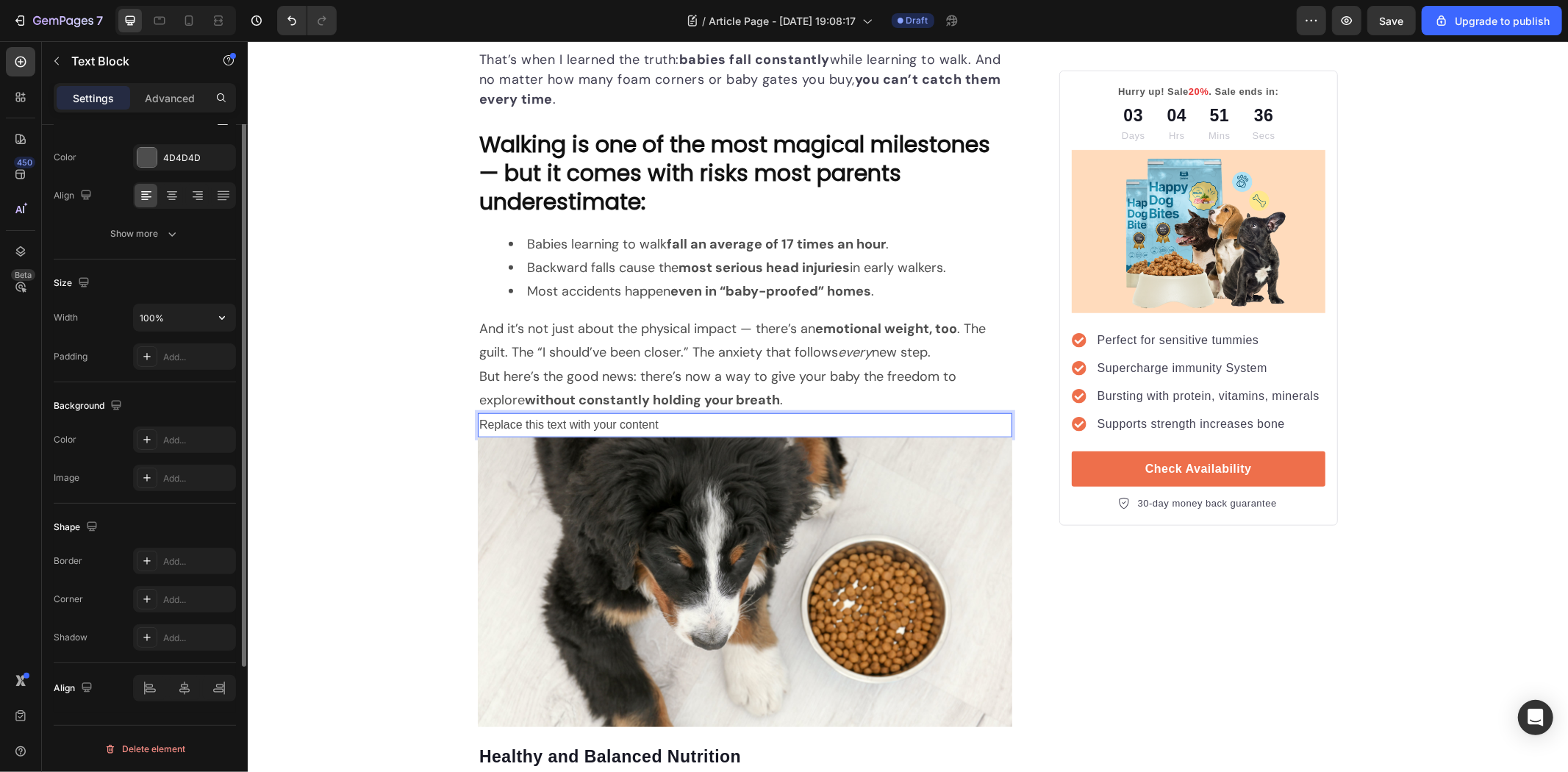
scroll to position [19, 0]
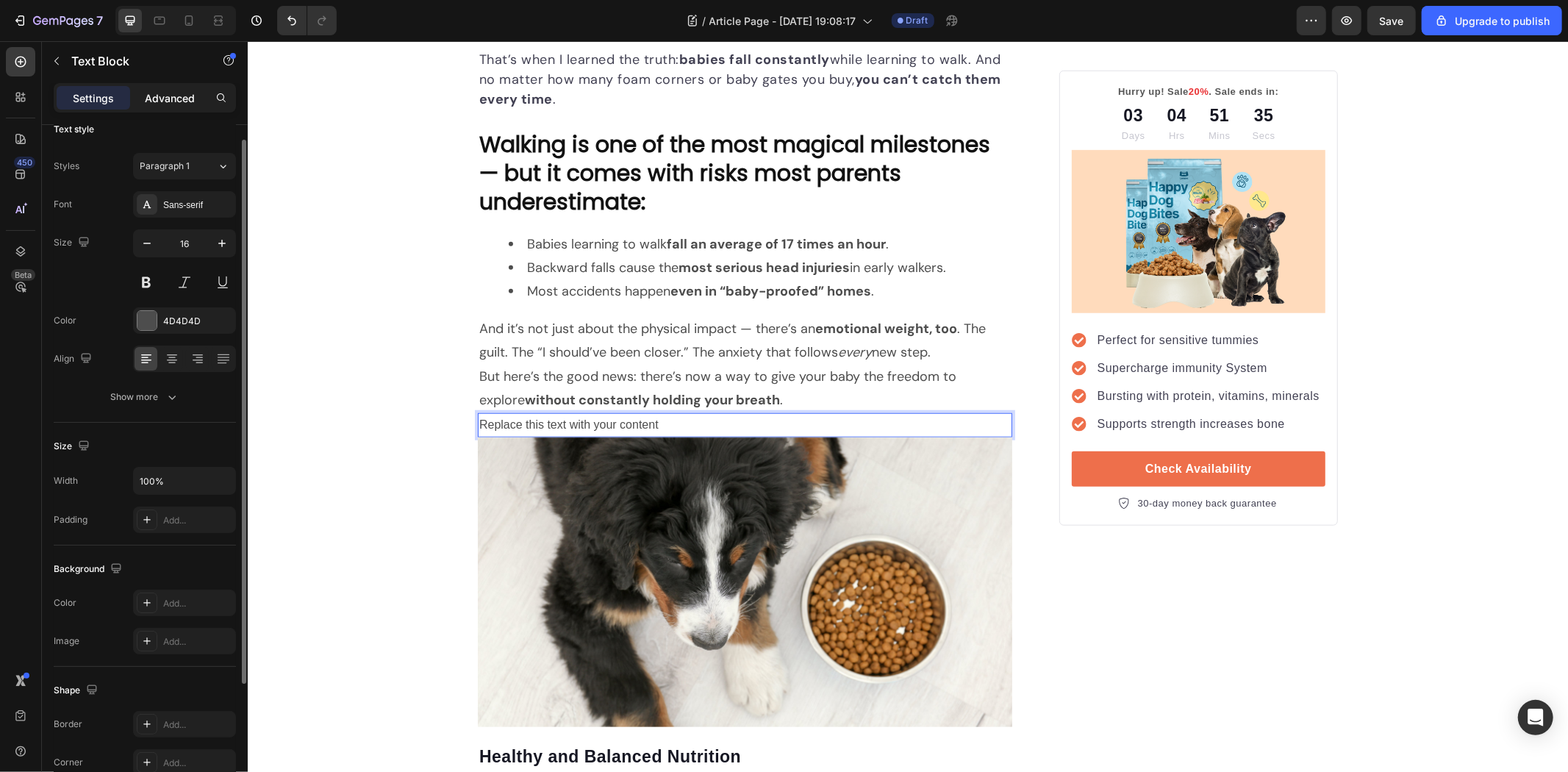
click at [159, 104] on p "Advanced" at bounding box center [170, 98] width 50 height 15
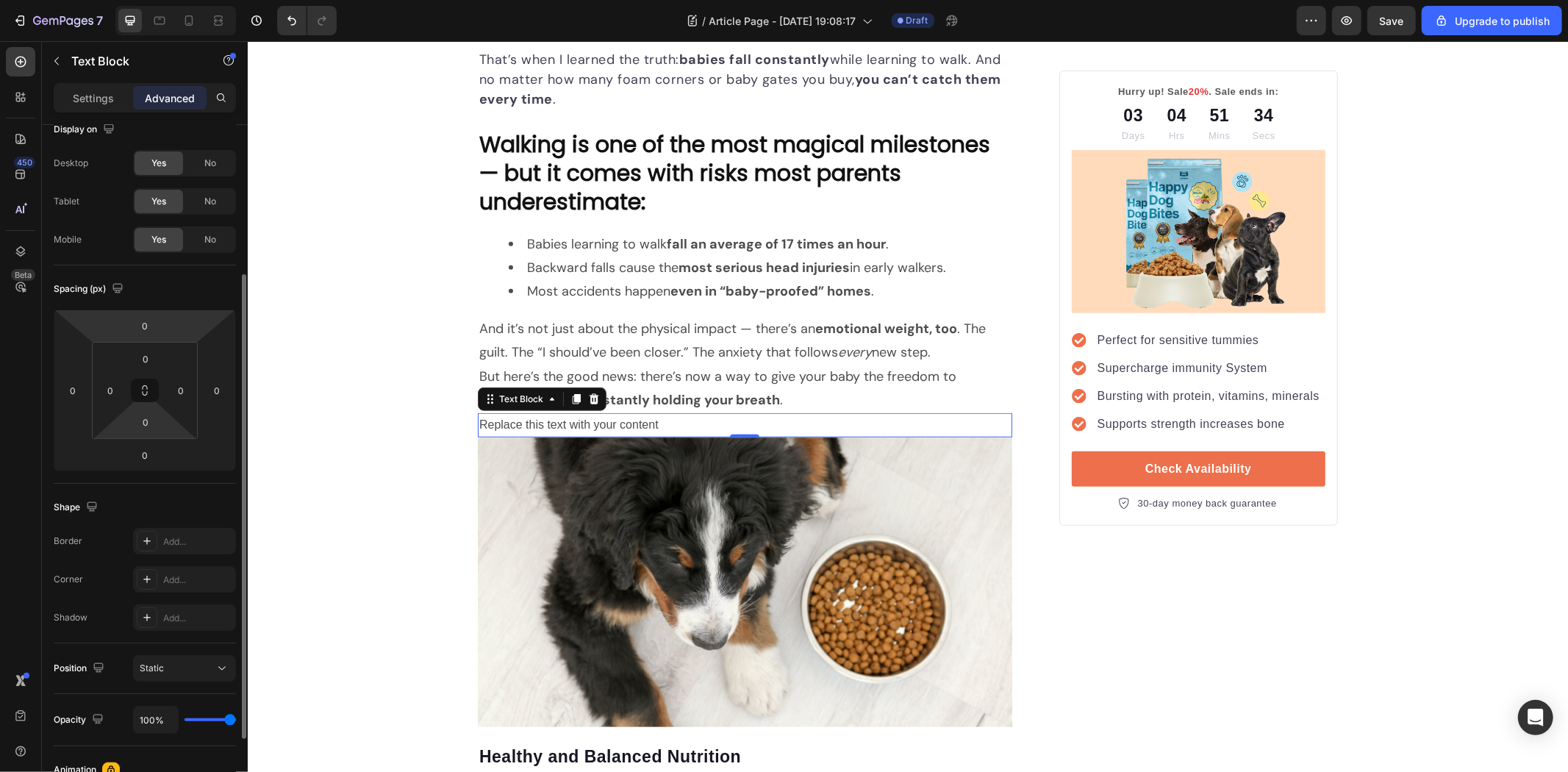
scroll to position [183, 0]
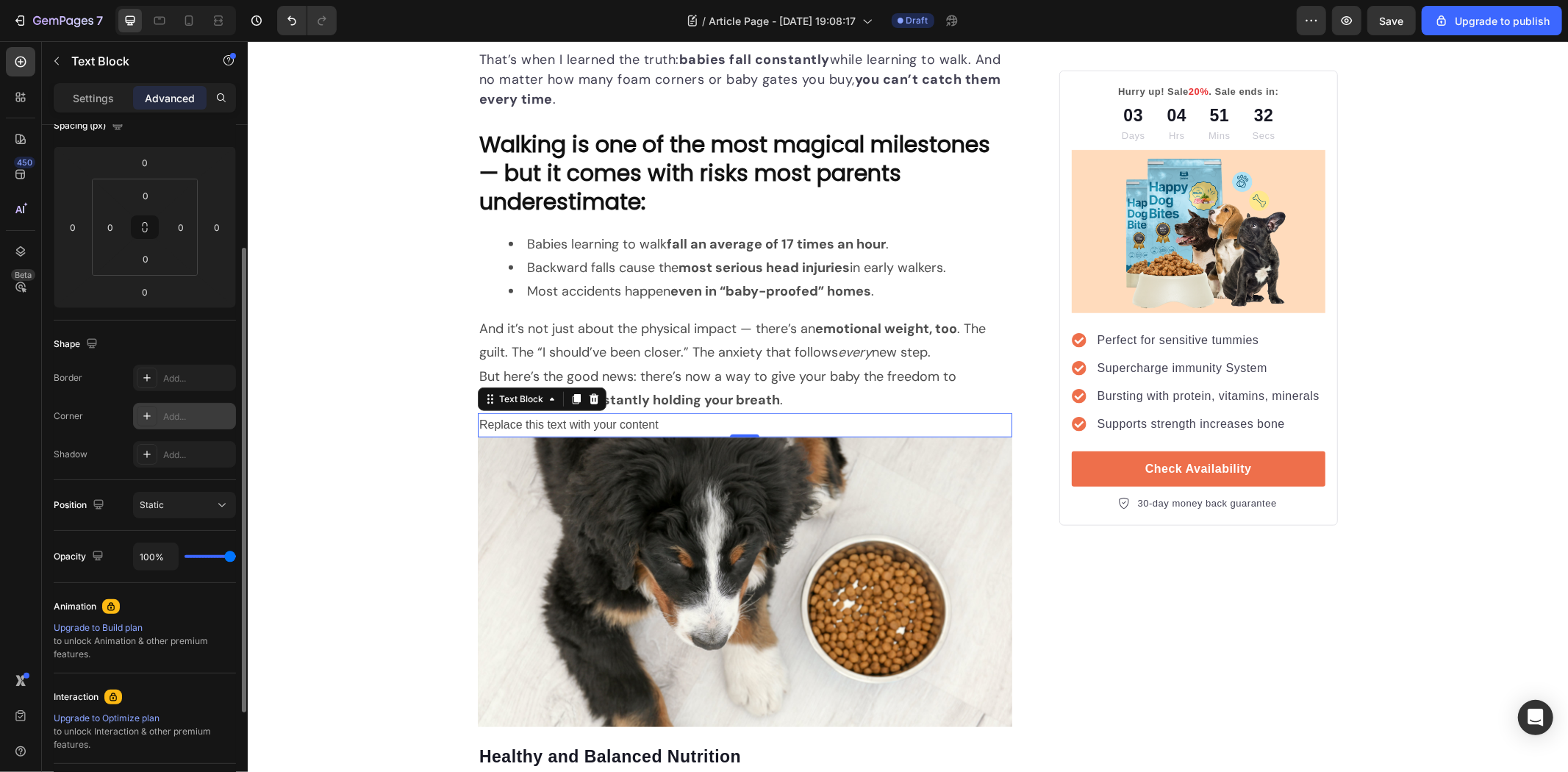
click at [142, 416] on icon at bounding box center [146, 416] width 11 height 11
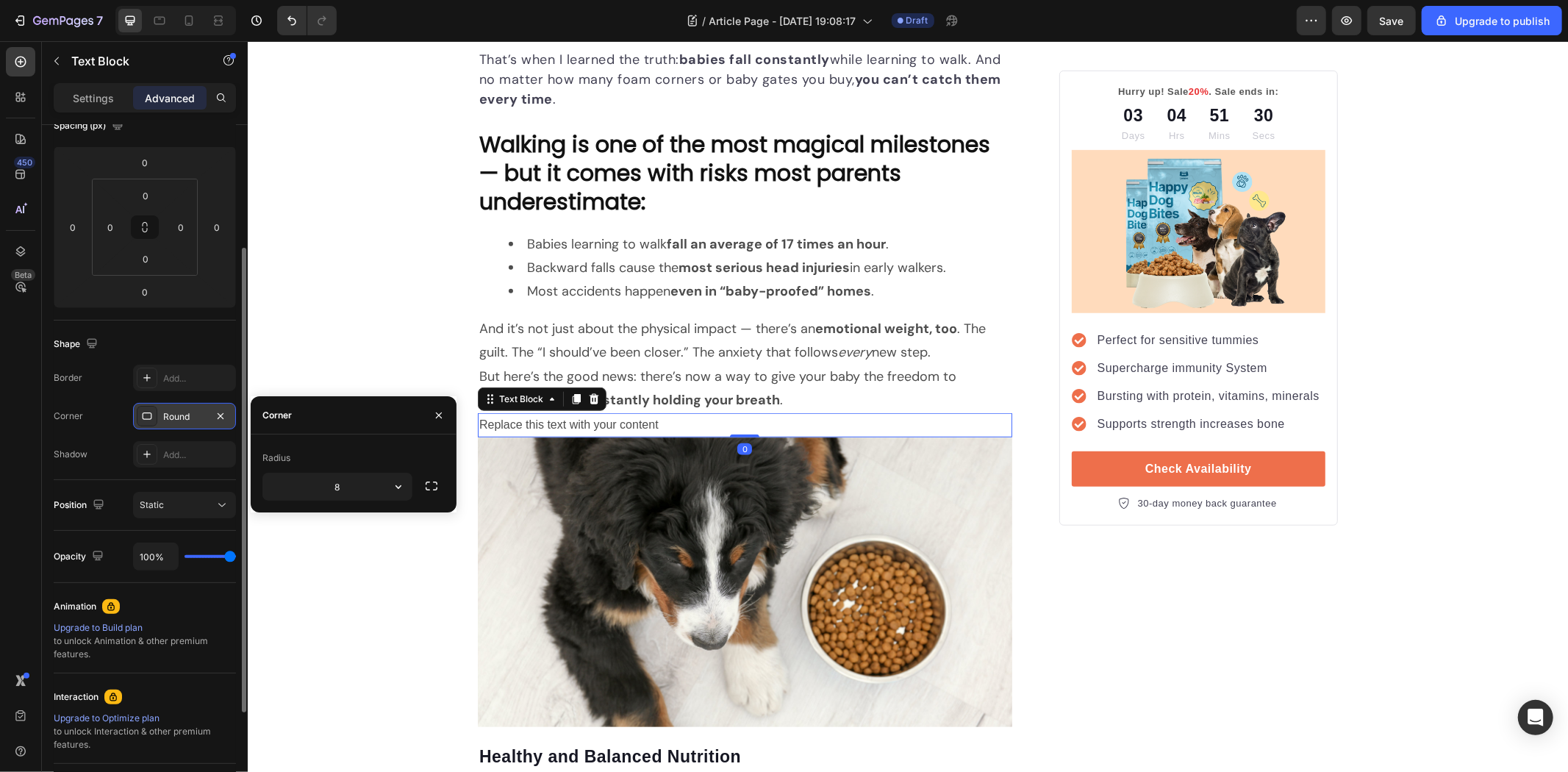
click at [142, 416] on icon at bounding box center [147, 416] width 10 height 8
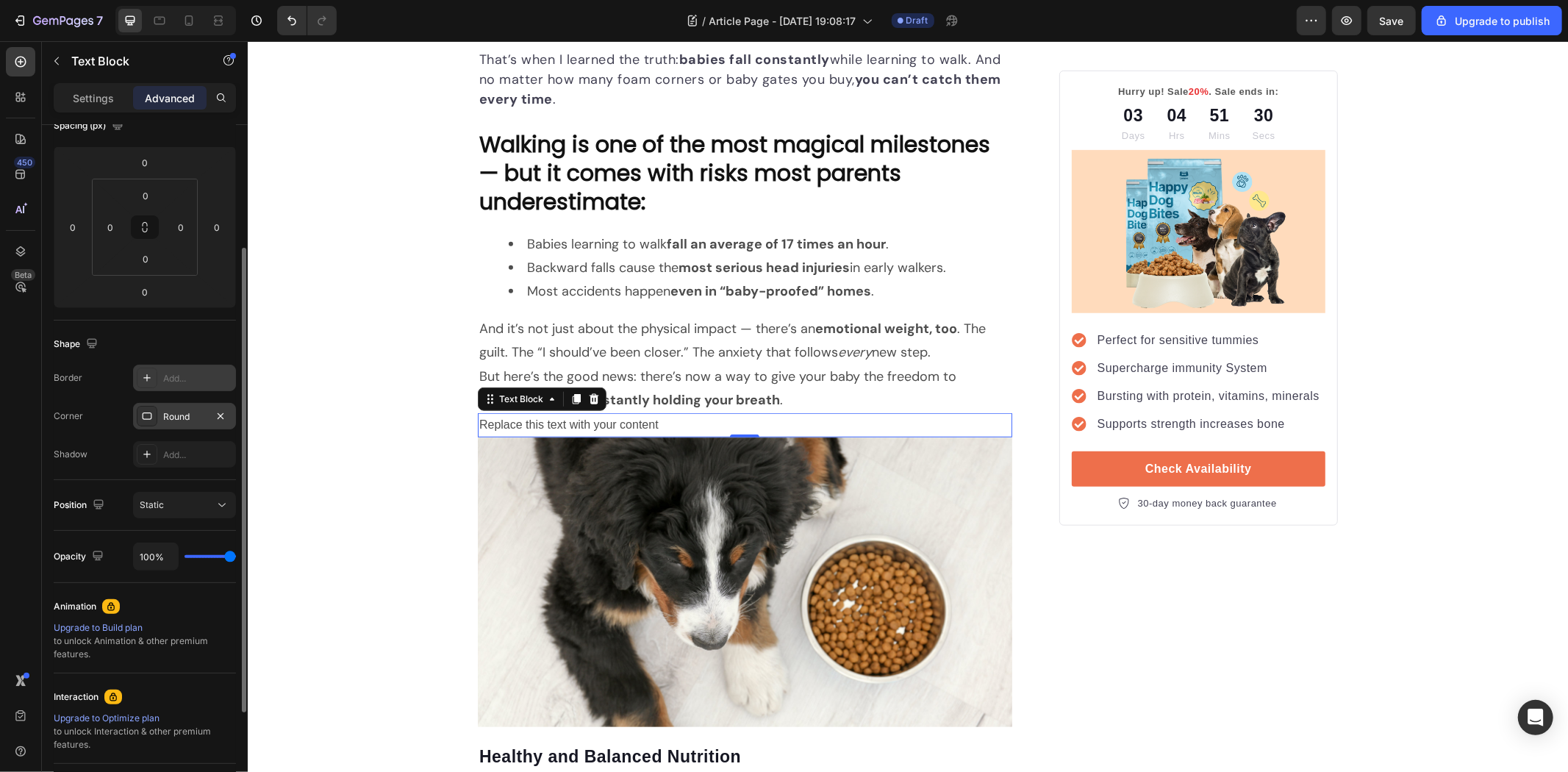
click at [142, 379] on icon at bounding box center [146, 378] width 11 height 11
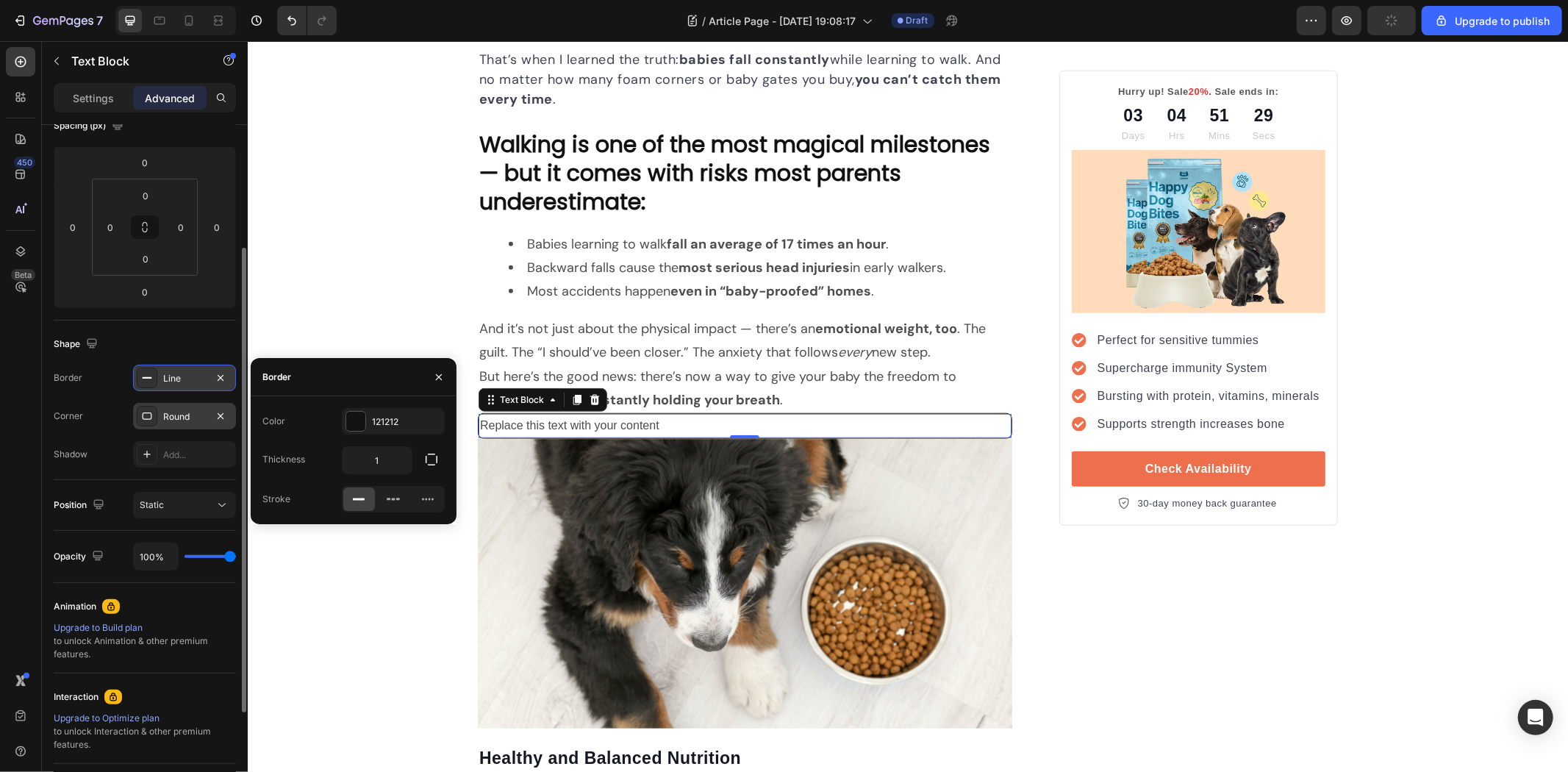
click at [142, 379] on icon at bounding box center [146, 378] width 11 height 11
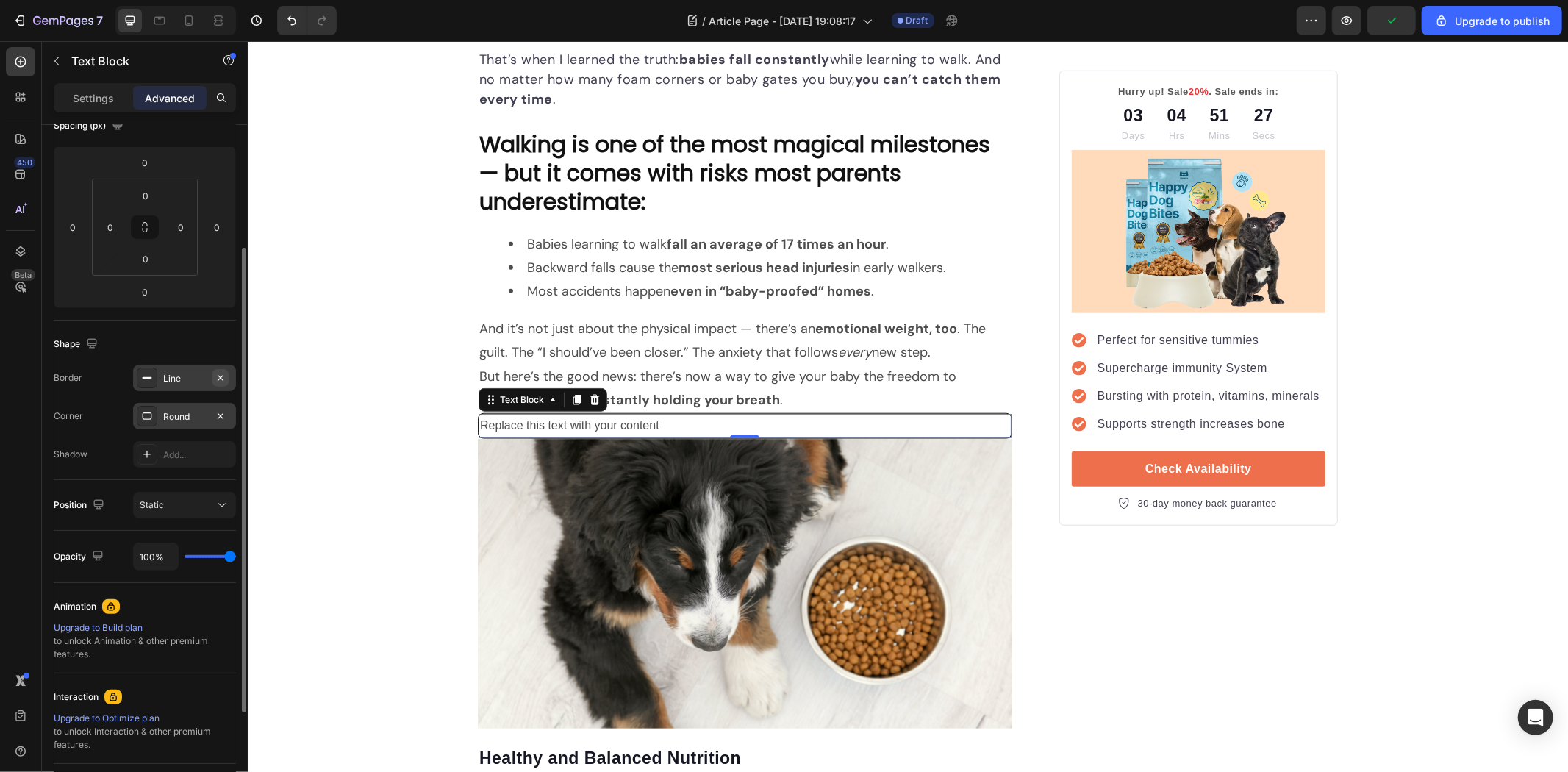
click at [221, 376] on icon "button" at bounding box center [220, 378] width 11 height 11
click at [228, 414] on button "button" at bounding box center [220, 416] width 18 height 18
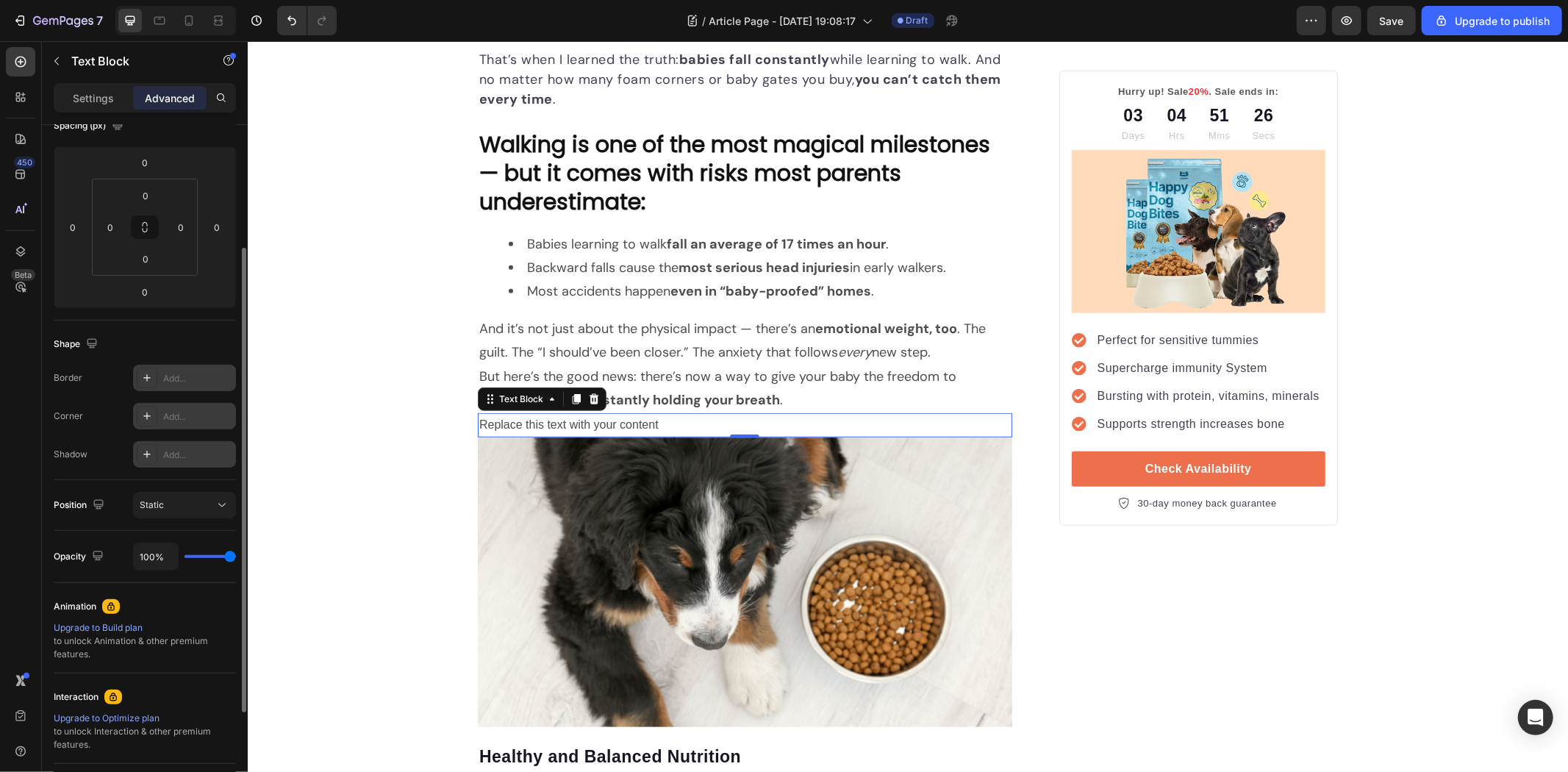
click at [150, 451] on icon at bounding box center [146, 454] width 11 height 11
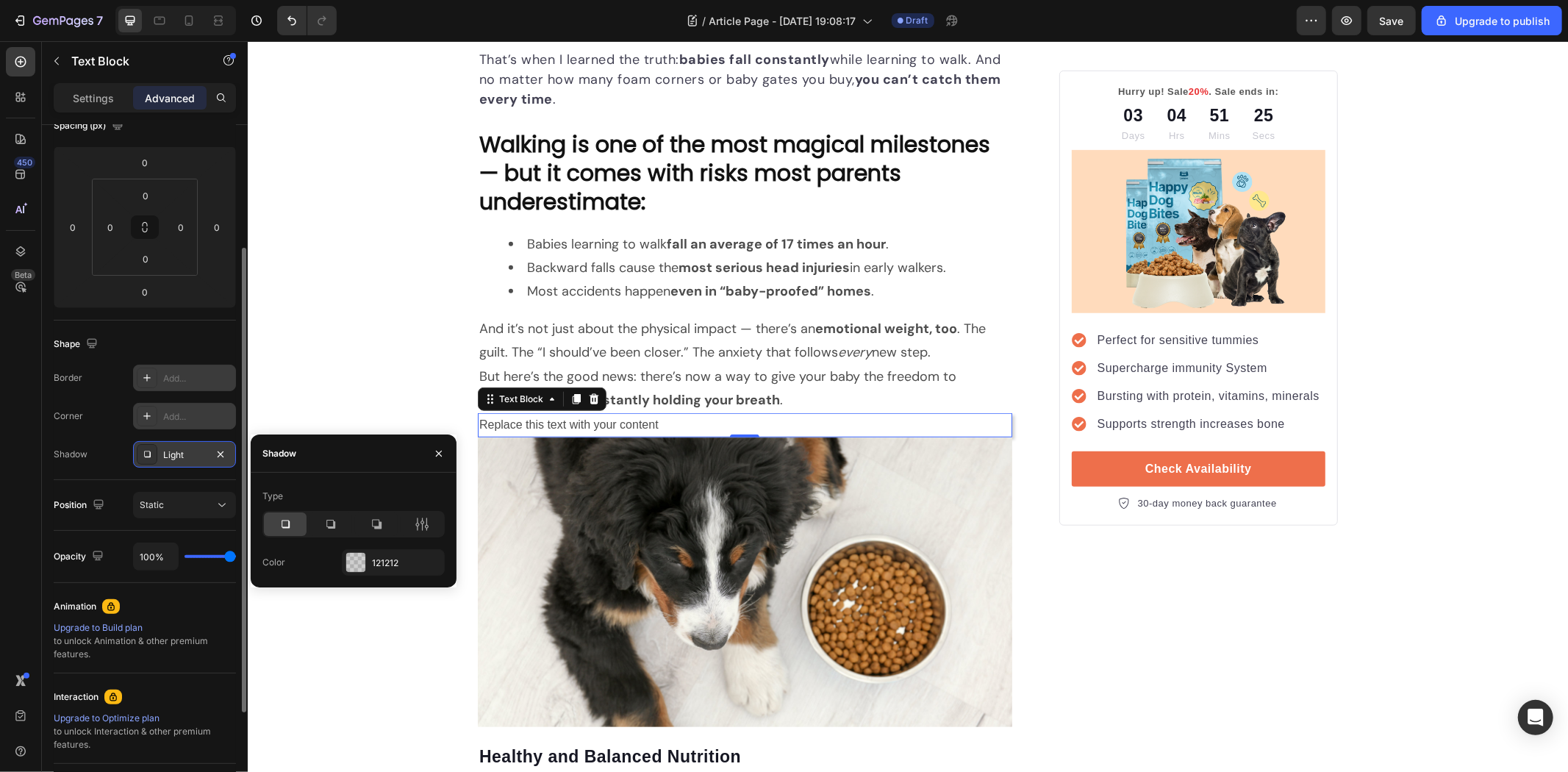
click at [150, 451] on icon at bounding box center [146, 454] width 11 height 11
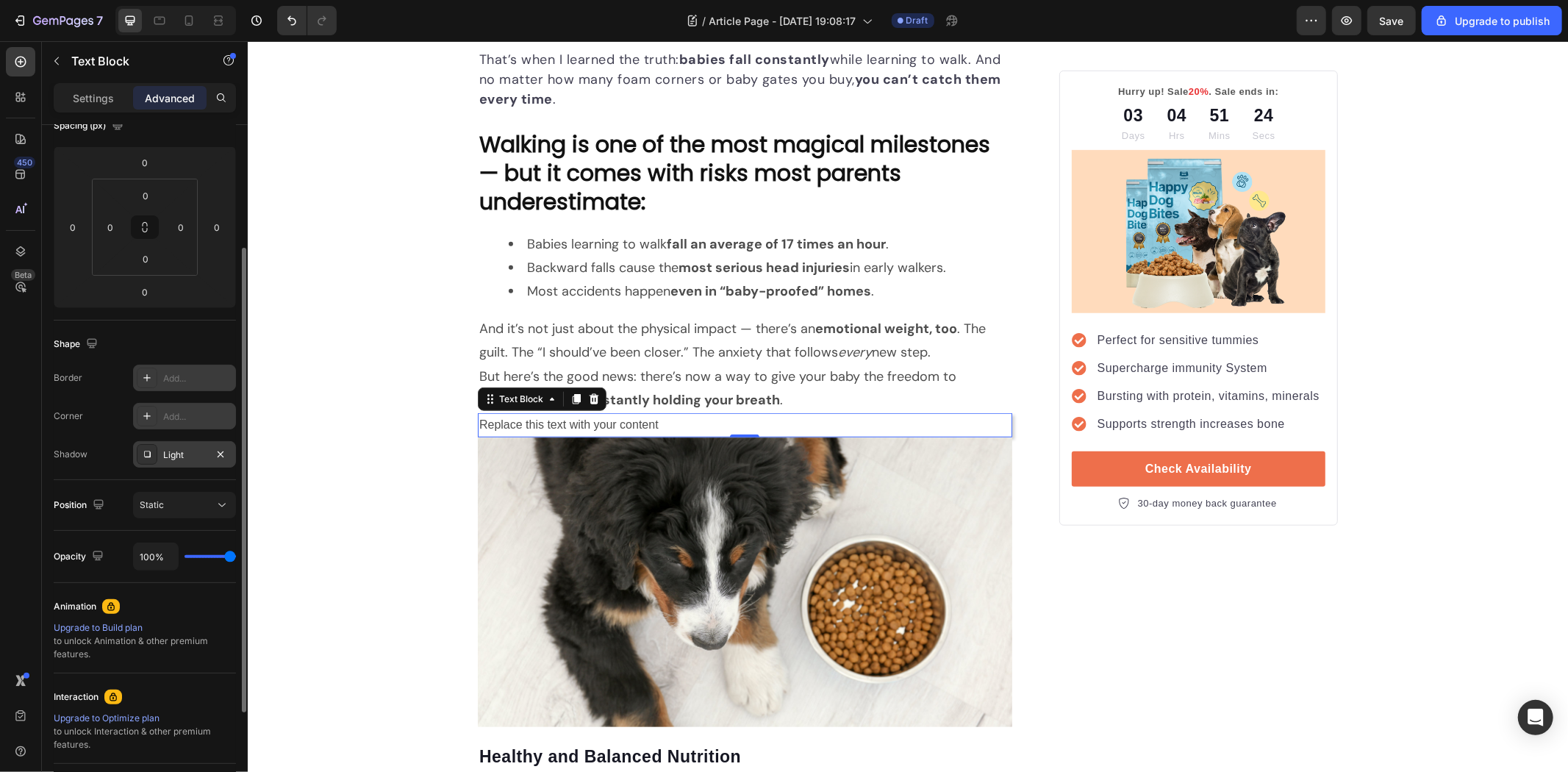
click at [231, 458] on div "Light" at bounding box center [184, 454] width 103 height 27
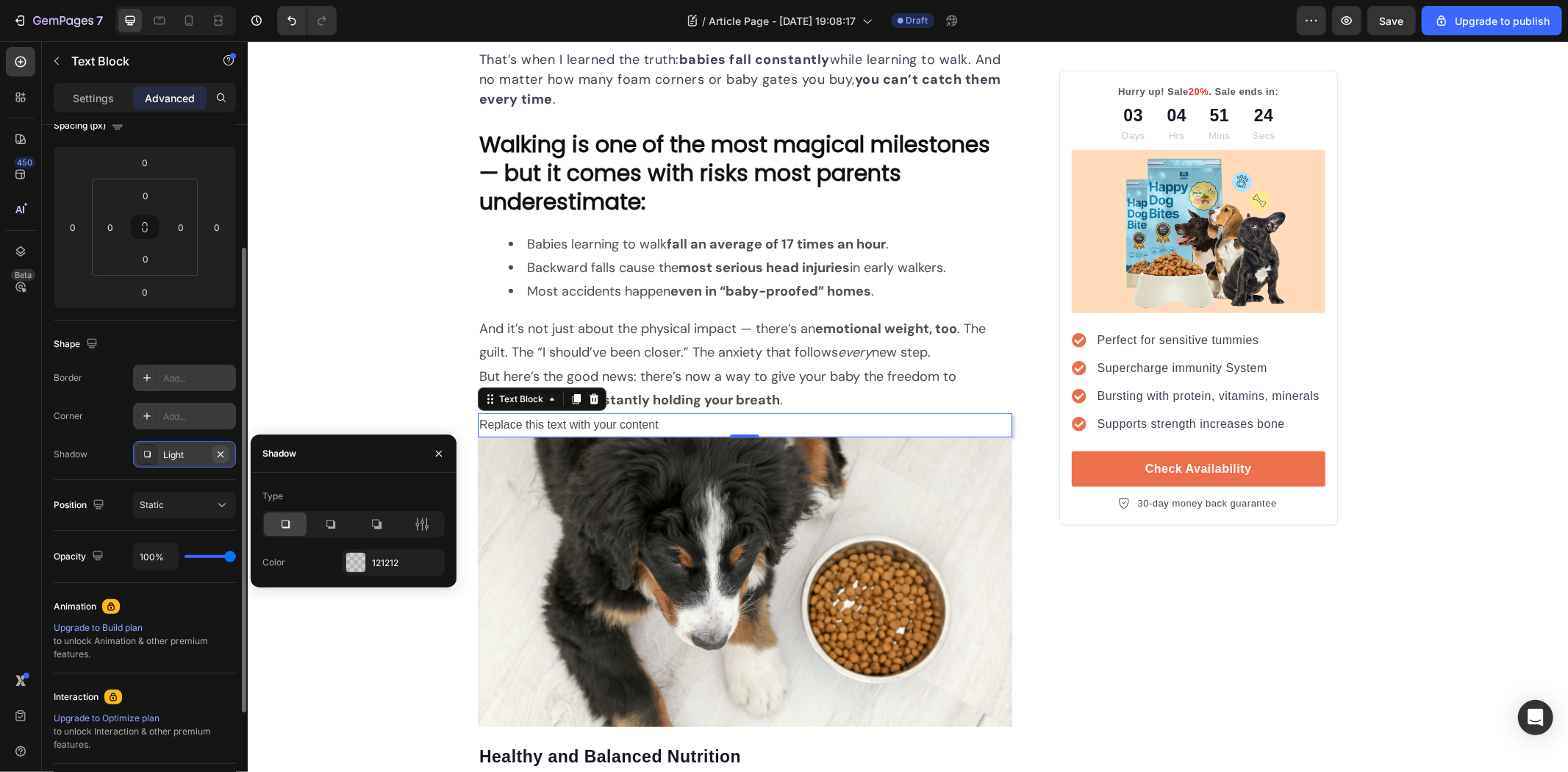
click at [225, 454] on icon "button" at bounding box center [220, 454] width 11 height 11
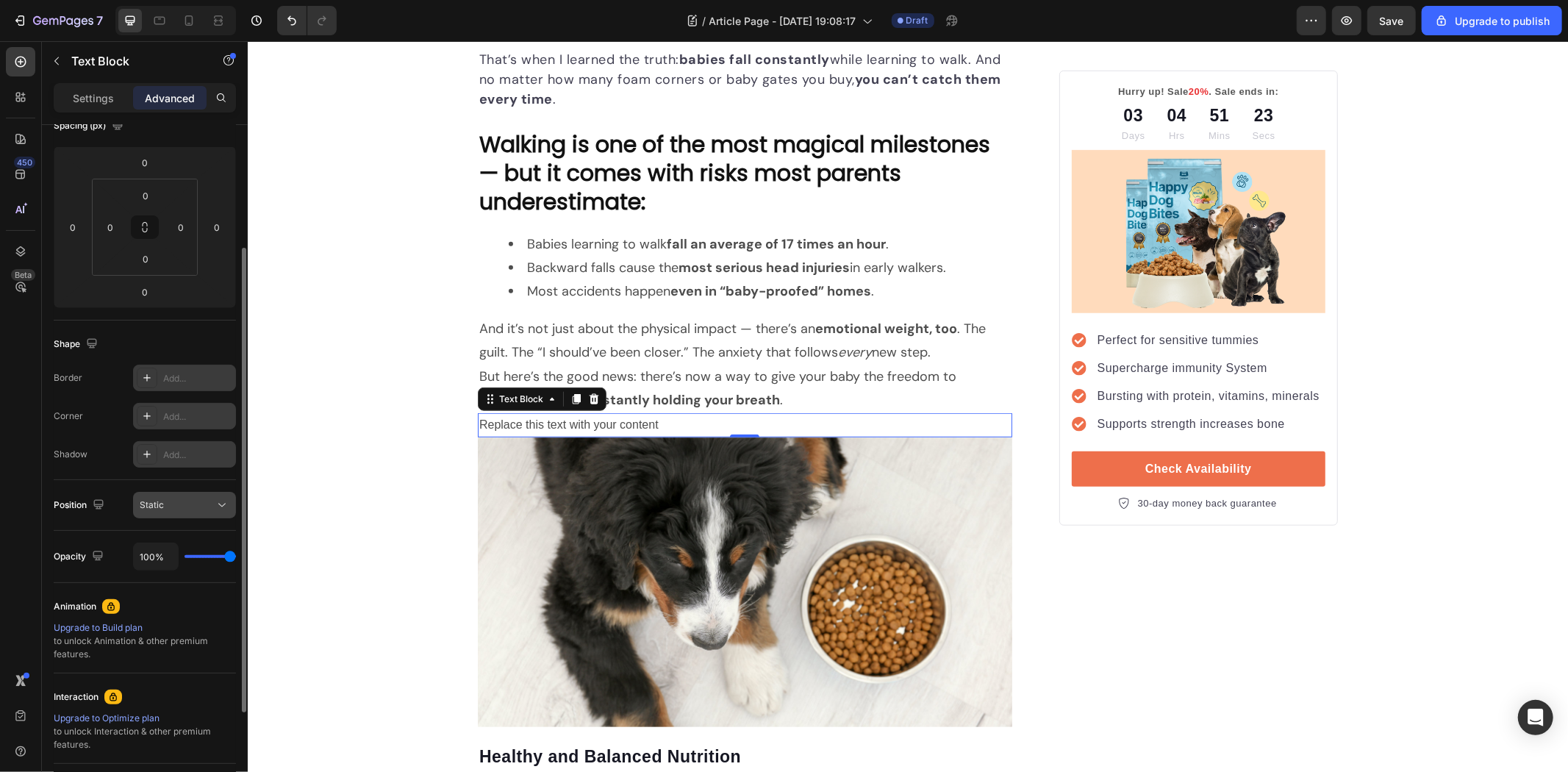
click at [199, 507] on div "Static" at bounding box center [177, 505] width 75 height 13
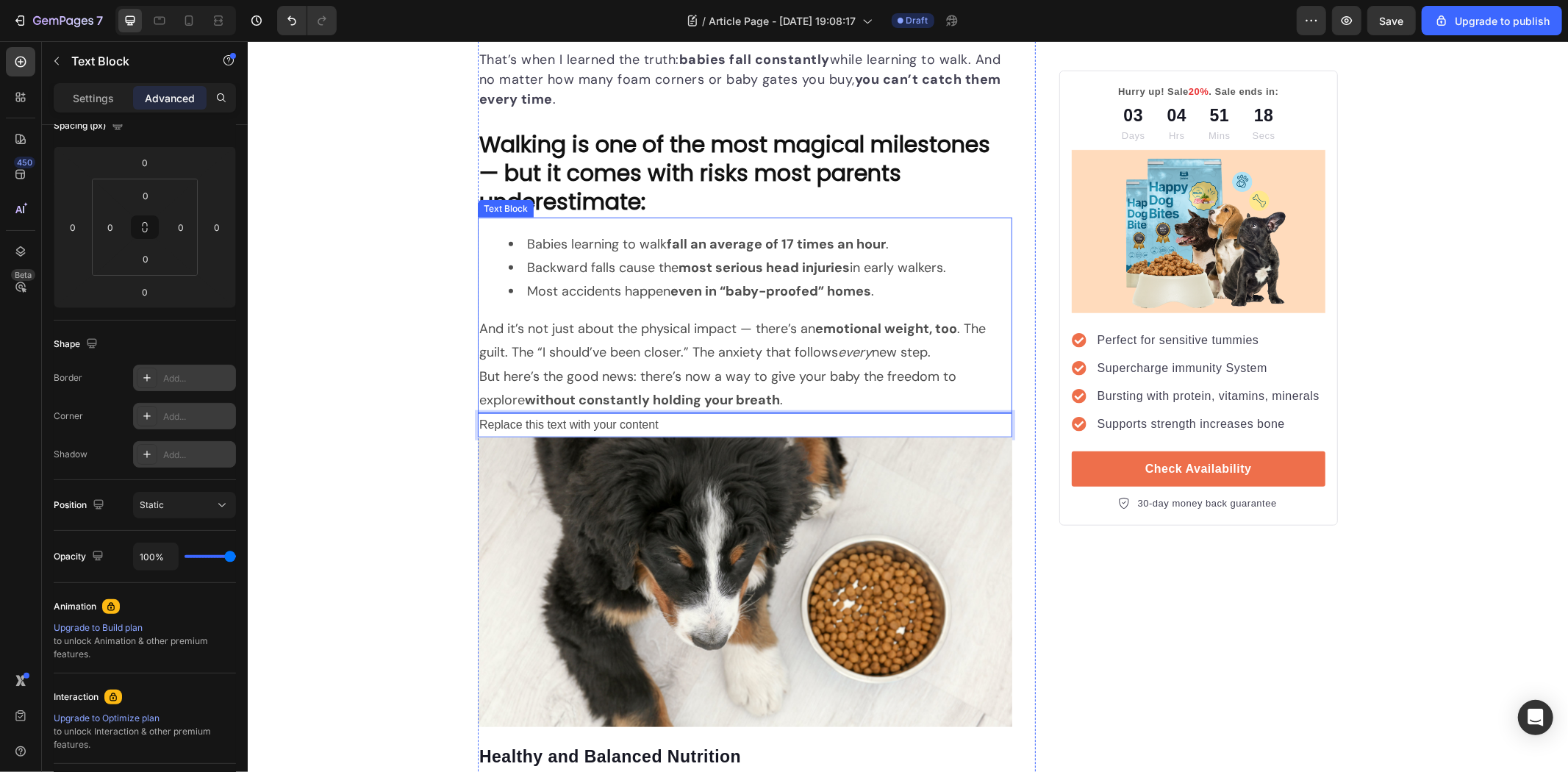
click at [817, 384] on p "But here’s the good news: there’s now a way to give your baby the freedom to ex…" at bounding box center [744, 388] width 531 height 48
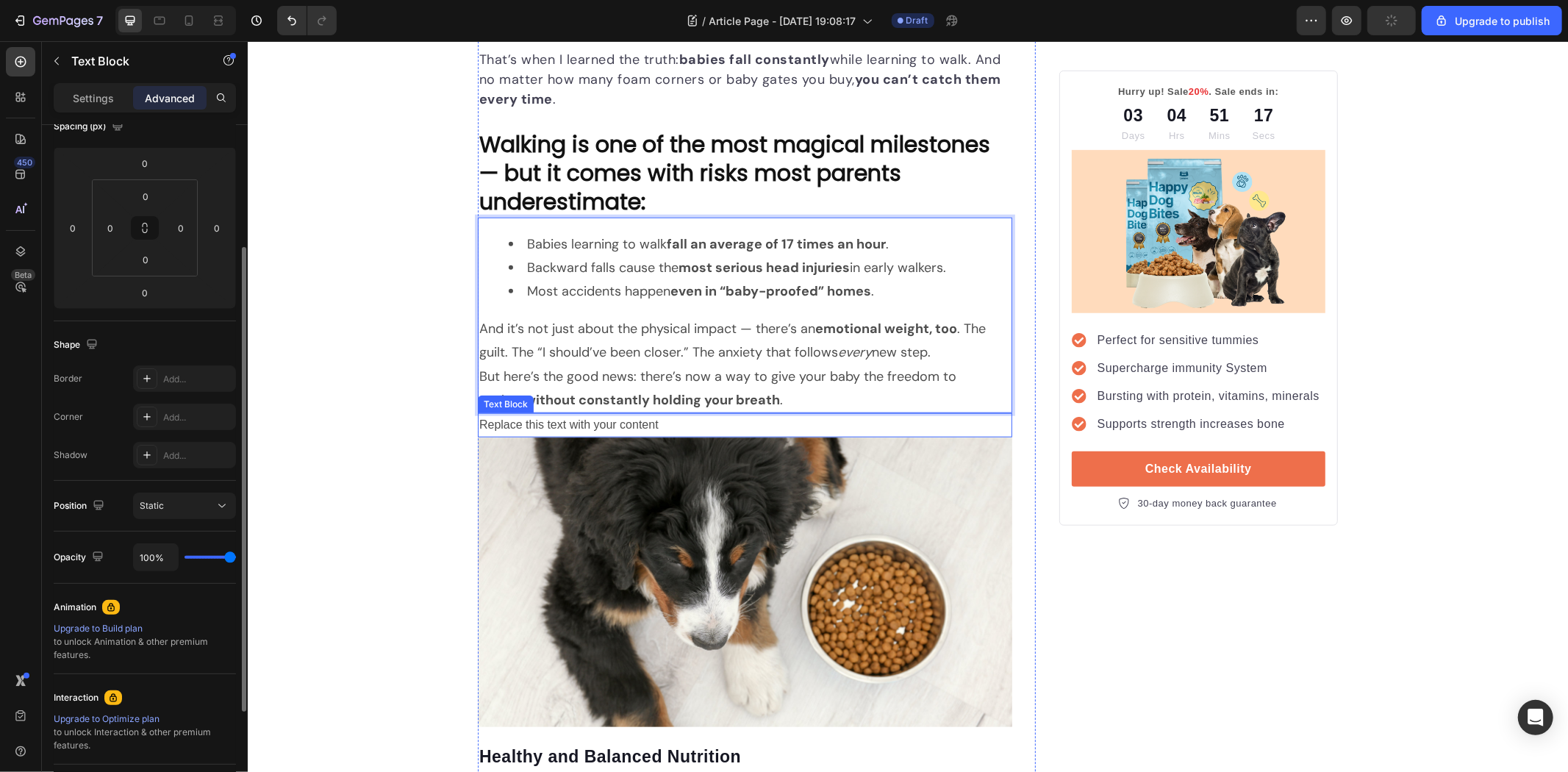
click at [813, 427] on p "Replace this text with your content" at bounding box center [744, 425] width 531 height 21
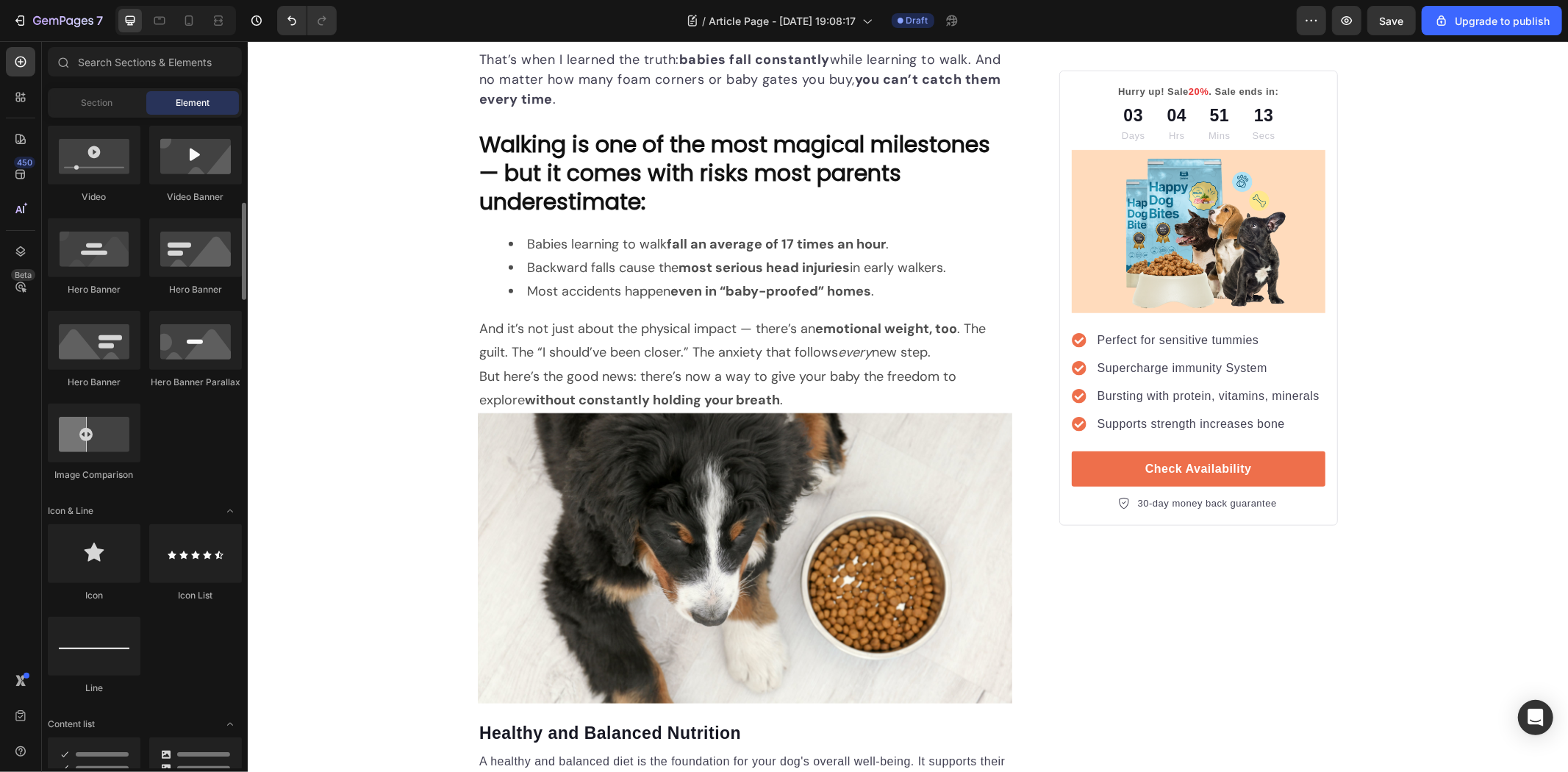
scroll to position [163, 0]
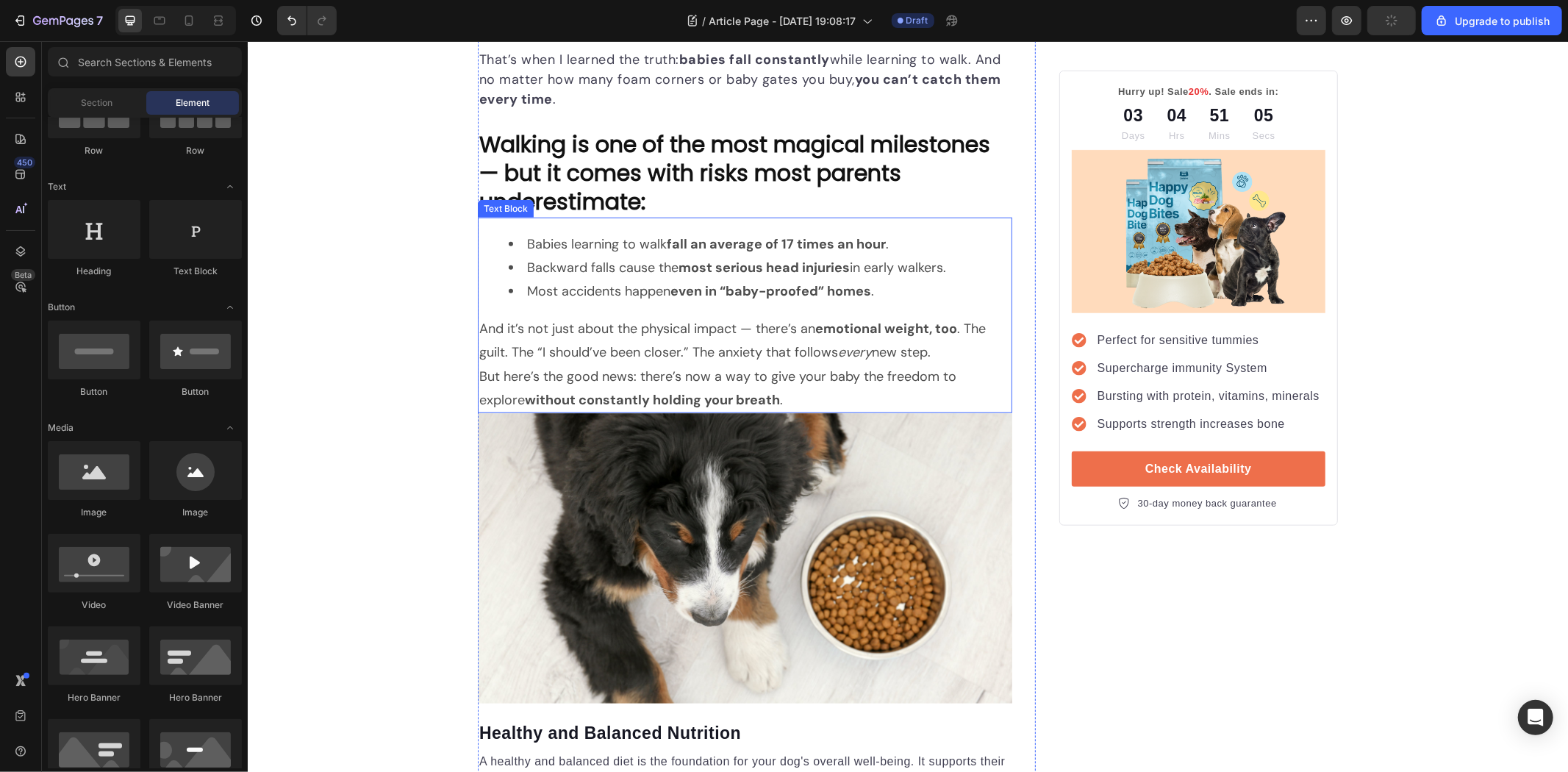
click at [769, 394] on p "But here’s the good news: there’s now a way to give your baby the freedom to ex…" at bounding box center [744, 388] width 531 height 48
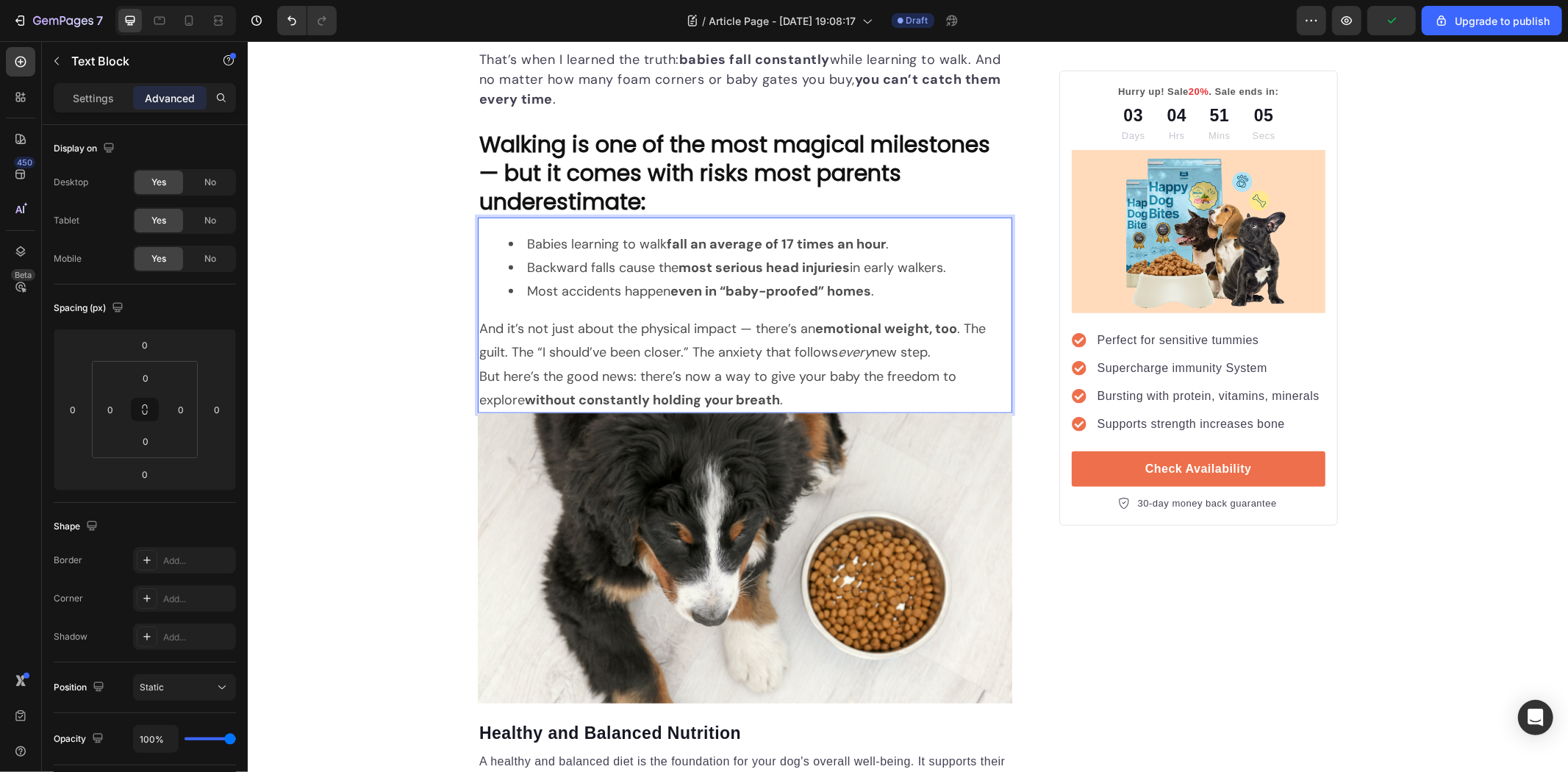
click at [775, 399] on p "But here’s the good news: there’s now a way to give your baby the freedom to ex…" at bounding box center [744, 388] width 531 height 48
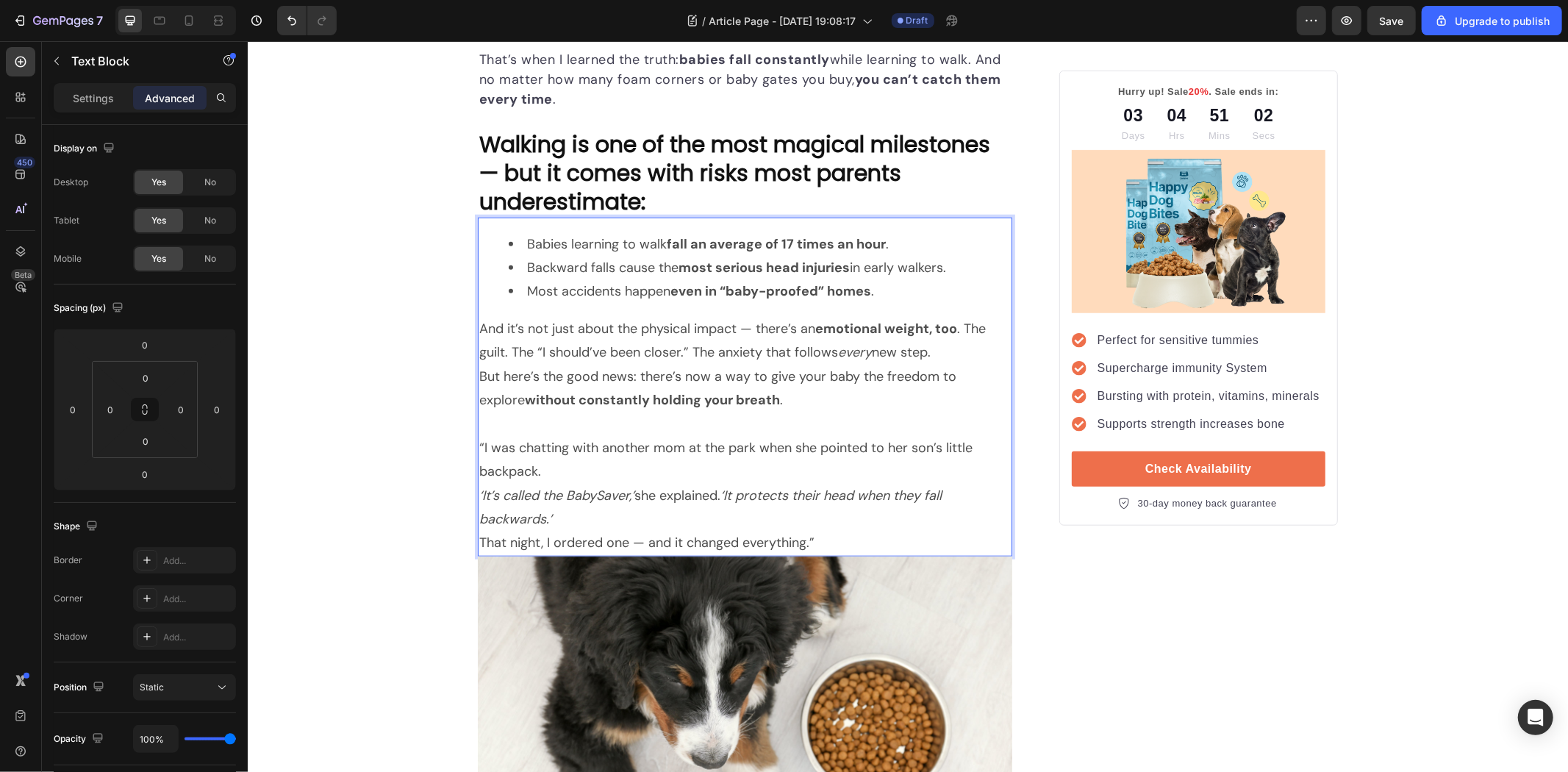
click at [868, 532] on p "That night, I ordered one — and it changed everything.”" at bounding box center [744, 541] width 531 height 24
click at [636, 502] on p "‘It’s called the BabySaver,’ she explained. ‘It protects their head when they f…" at bounding box center [744, 507] width 531 height 48
click at [658, 519] on p "‘It’s called the BabySaver,’ she explained. ‘It protects their head when they f…" at bounding box center [744, 507] width 531 height 48
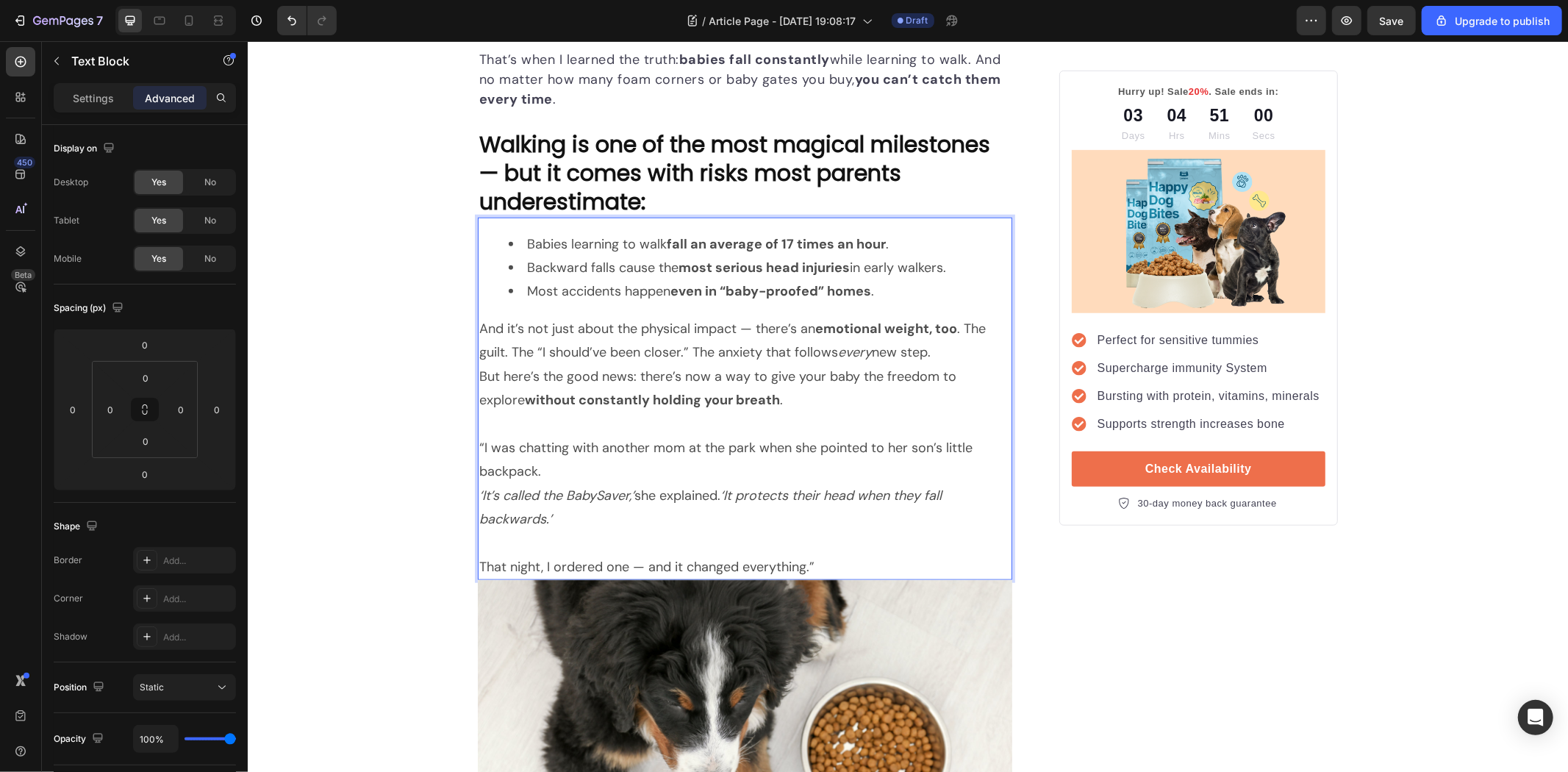
click at [610, 467] on p "“I was chatting with another mom at the park when she pointed to her son’s litt…" at bounding box center [744, 459] width 531 height 48
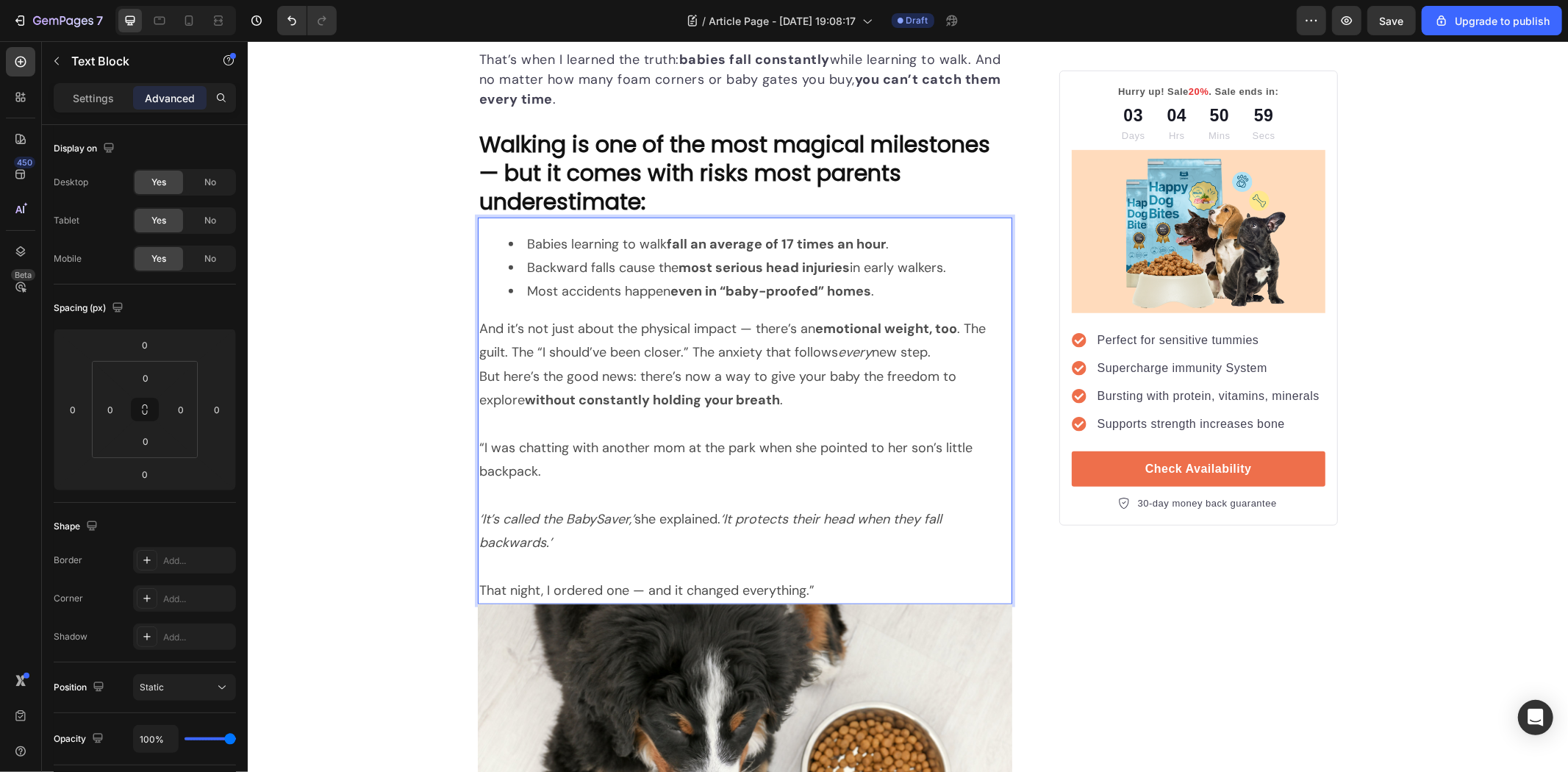
click at [827, 571] on p "Rich Text Editor. Editing area: main" at bounding box center [744, 566] width 531 height 24
click at [848, 584] on p "That night, I ordered one — and it changed everything.”" at bounding box center [744, 589] width 531 height 24
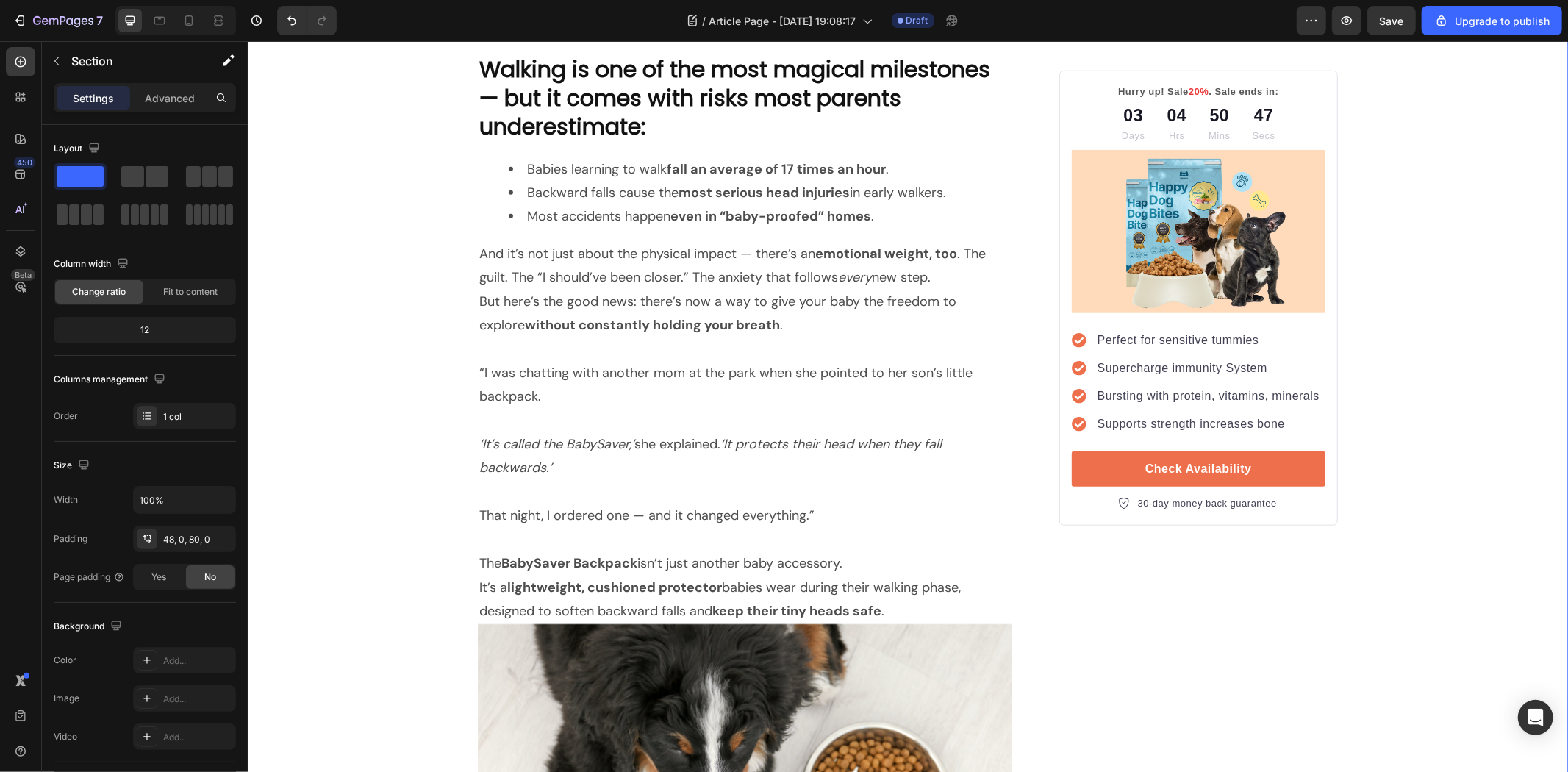
scroll to position [1062, 0]
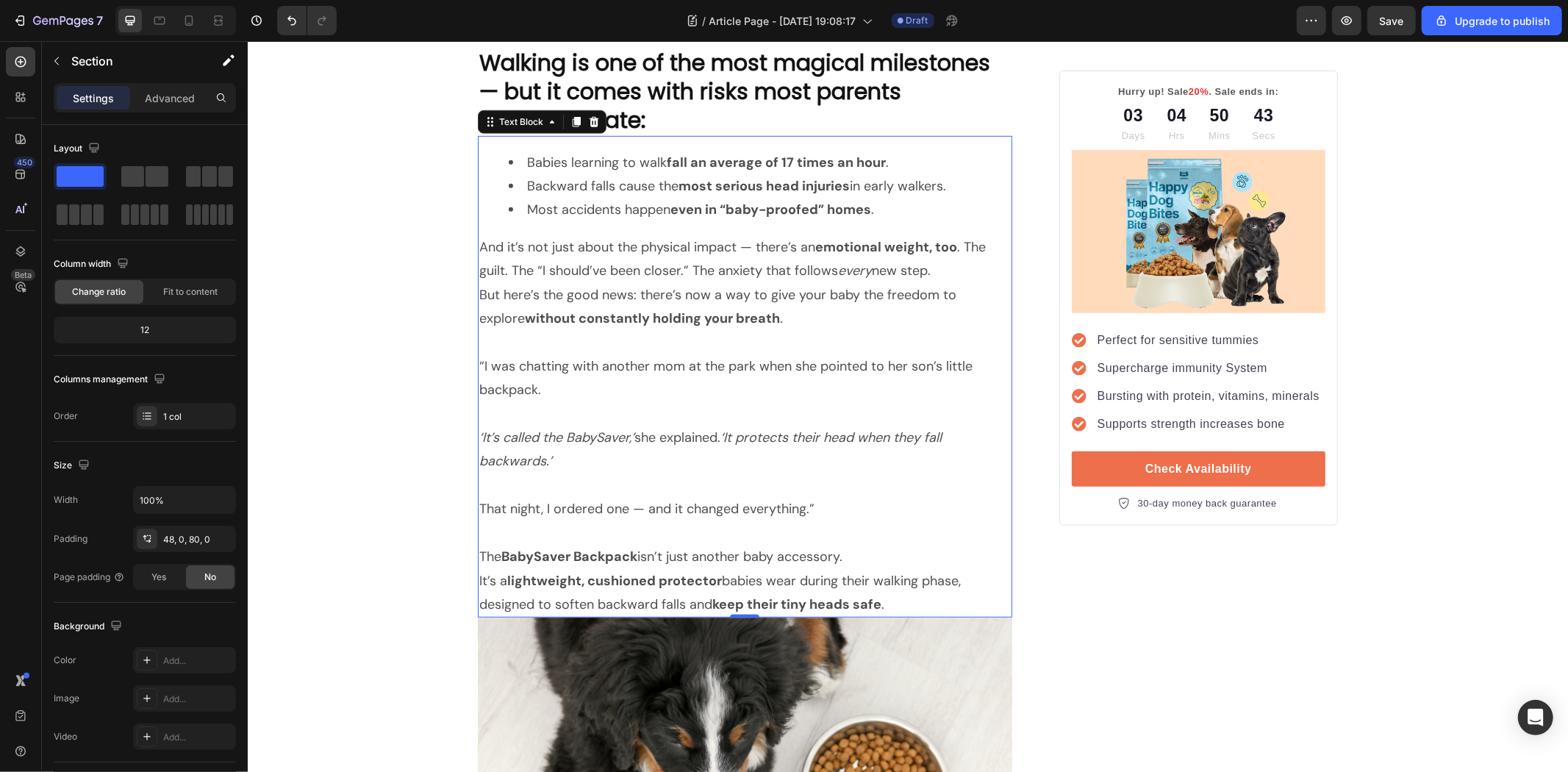
click at [624, 502] on p "That night, I ordered one — and it changed everything.”" at bounding box center [744, 508] width 531 height 24
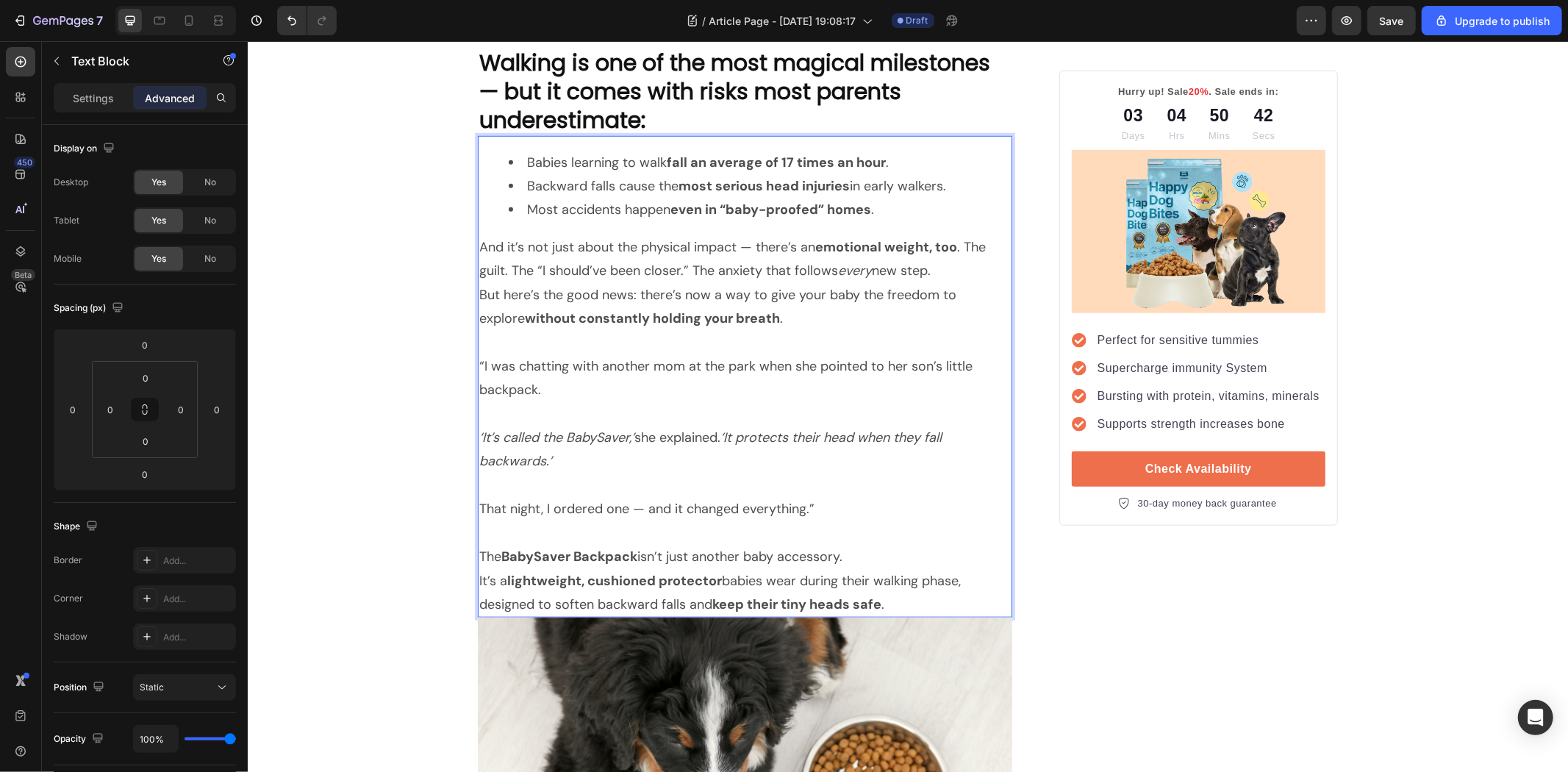
click at [638, 509] on p "That night, I ordered one — and it changed everything.”" at bounding box center [744, 508] width 531 height 24
click at [741, 512] on p "That night, I ordered one — and it changed everything.”" at bounding box center [744, 508] width 531 height 24
click at [855, 515] on p "That night, I ordered one — and it changed everything.”" at bounding box center [744, 508] width 531 height 24
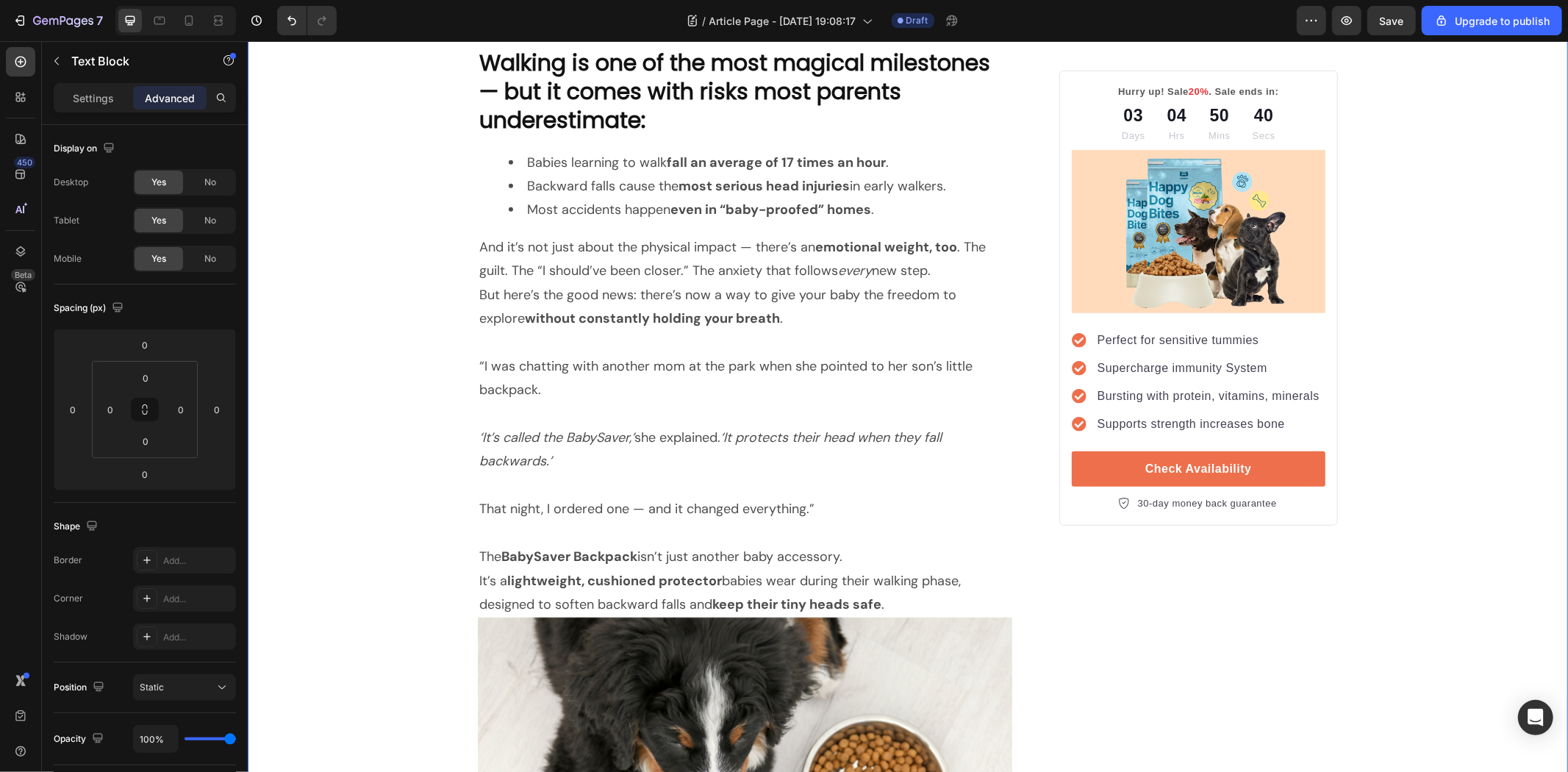
click at [825, 509] on p "That night, I ordered one — and it changed everything.”" at bounding box center [744, 508] width 531 height 24
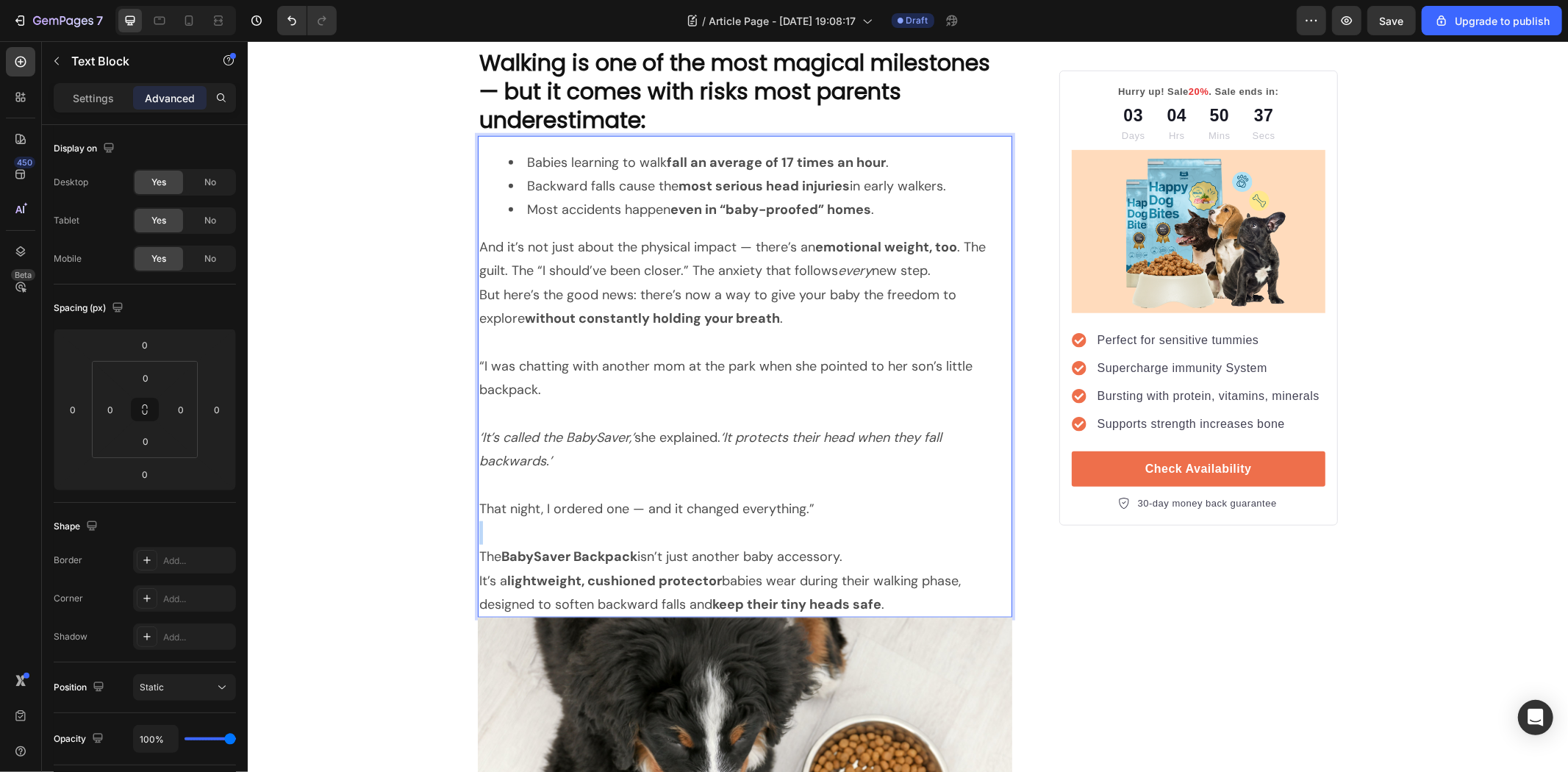
click at [832, 509] on p "That night, I ordered one — and it changed everything.”" at bounding box center [744, 508] width 531 height 24
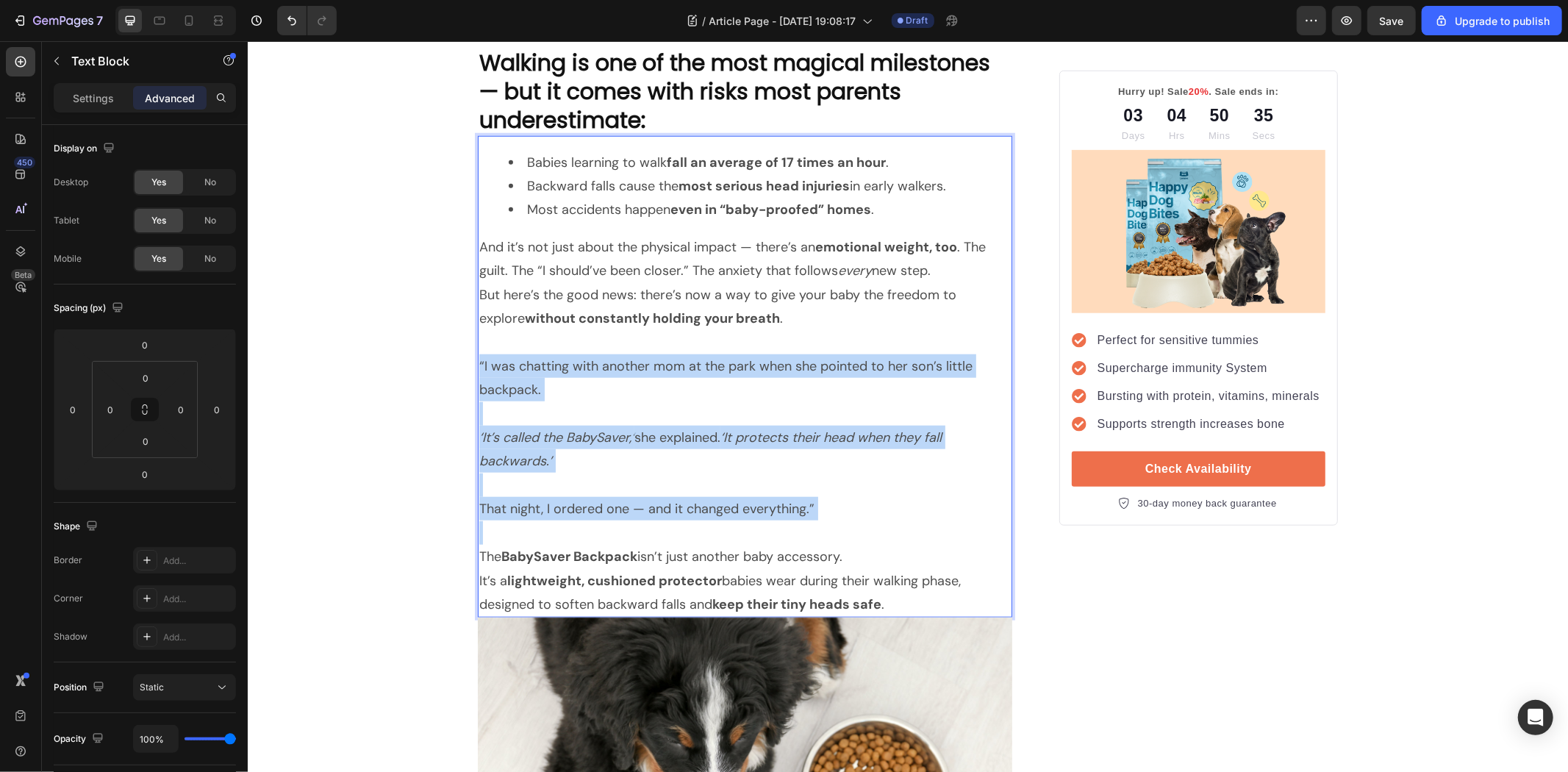
drag, startPoint x: 864, startPoint y: 512, endPoint x: 473, endPoint y: 365, distance: 417.7
click at [477, 365] on div "Babies learning to walk fall an average of 17 times an hour . Backward falls ca…" at bounding box center [744, 377] width 534 height 483
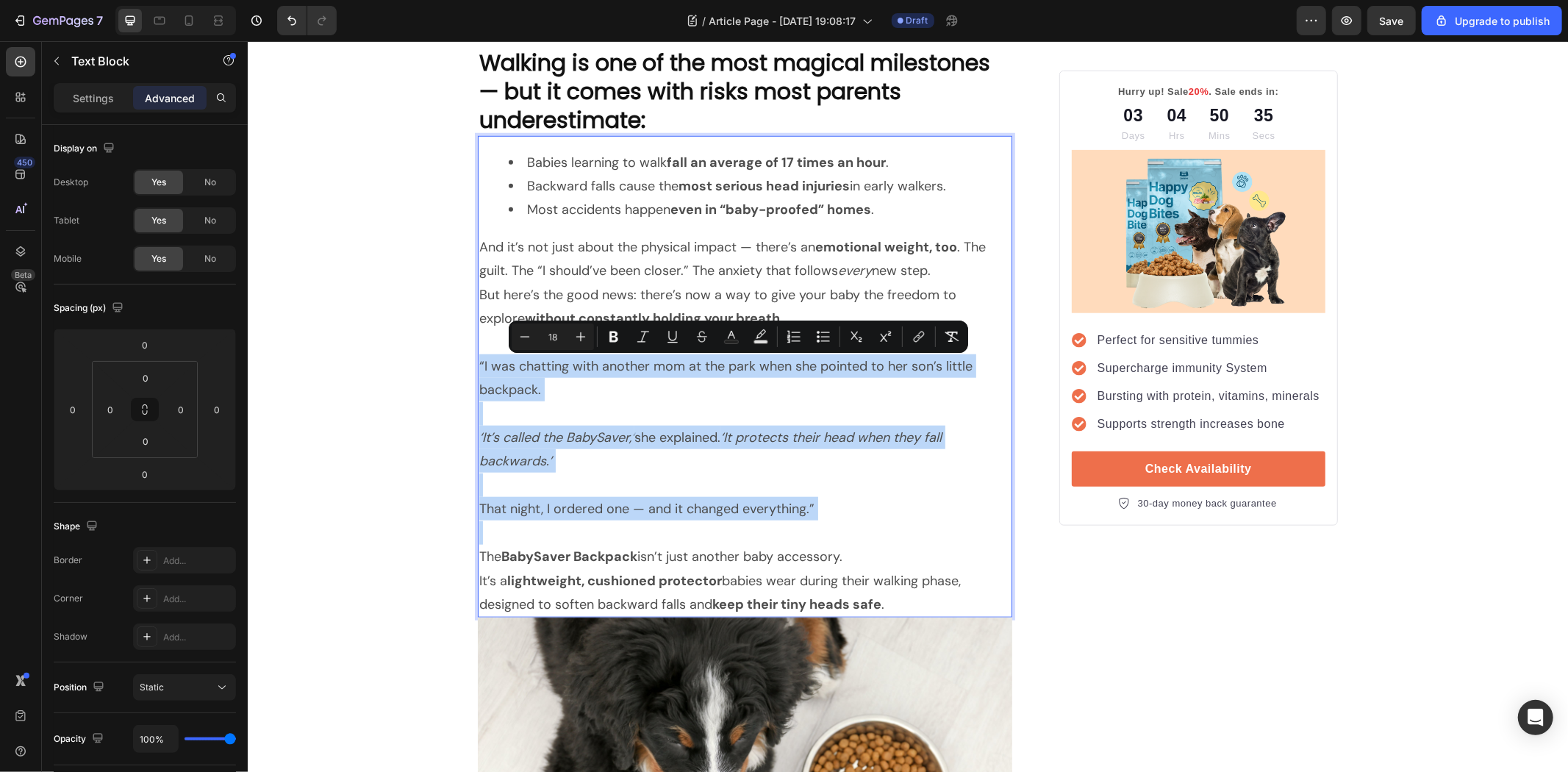
click at [479, 373] on p "“I was chatting with another mom at the park when she pointed to her son’s litt…" at bounding box center [744, 378] width 531 height 48
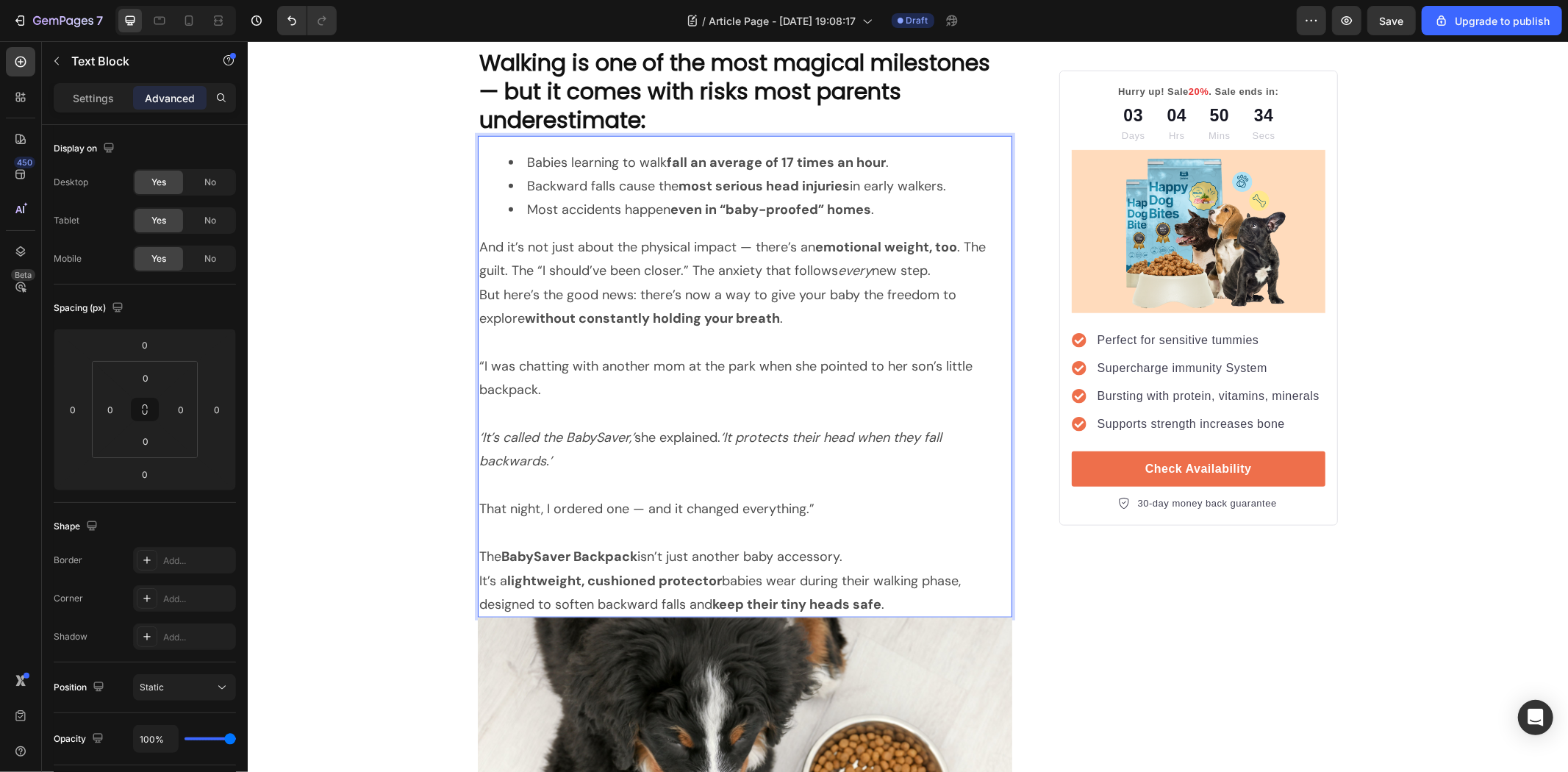
click at [479, 362] on p "“I was chatting with another mom at the park when she pointed to her son’s litt…" at bounding box center [744, 378] width 531 height 48
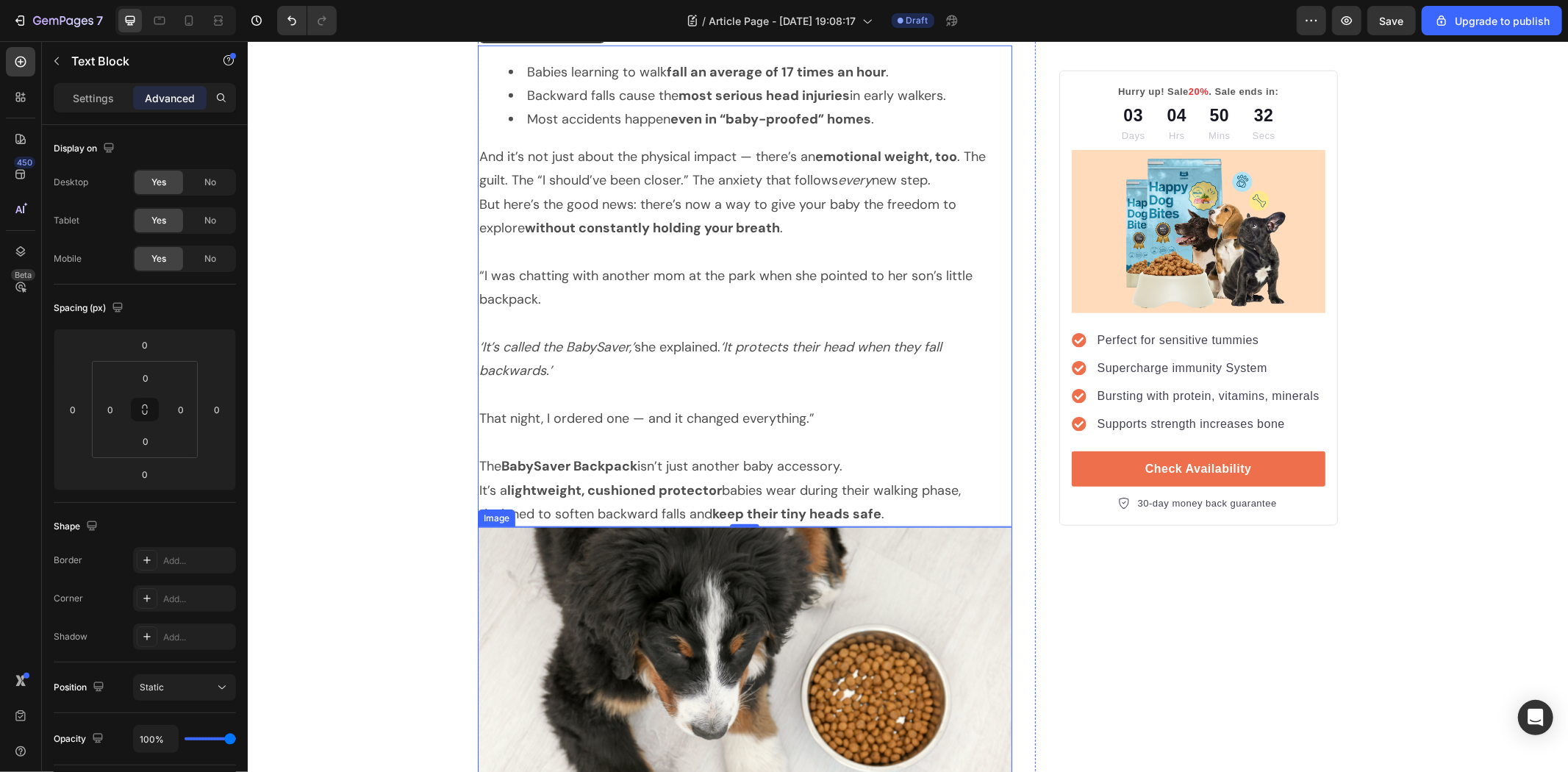
scroll to position [1151, 0]
click at [479, 276] on p "“I was chatting with another mom at the park when she pointed to her son’s litt…" at bounding box center [744, 288] width 531 height 48
click at [479, 349] on icon "‘It’s called the BabySaver,’" at bounding box center [556, 346] width 155 height 18
click at [496, 349] on icon "‘ It’s called the BabySaver,’" at bounding box center [558, 346] width 159 height 18
click at [497, 349] on icon "It’s called the BabySaver,’" at bounding box center [555, 346] width 152 height 18
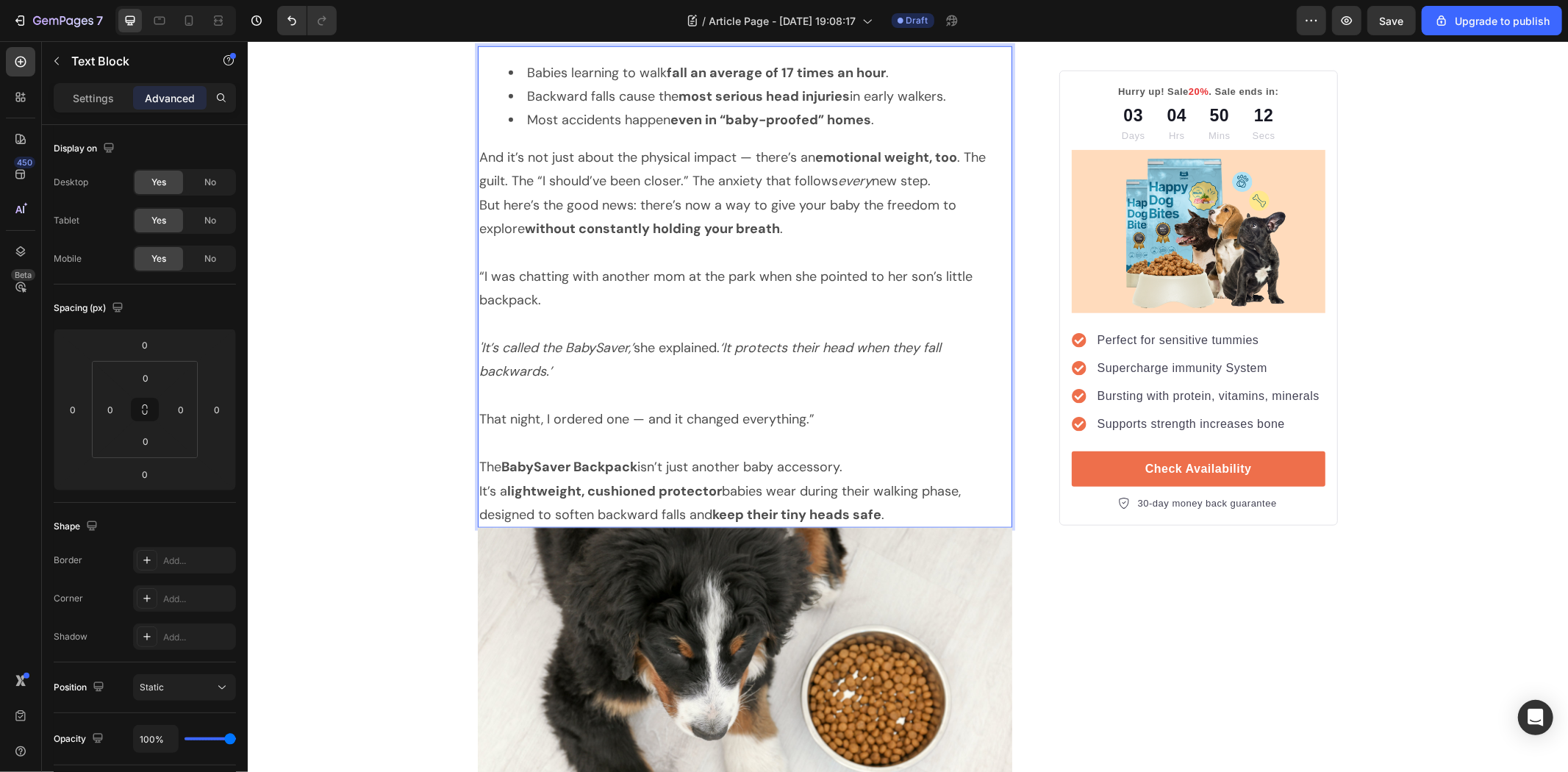
click at [479, 373] on icon "‘It protects their head when they fall backwards.’" at bounding box center [709, 359] width 462 height 41
click at [479, 301] on p "“I was chatting with another mom at the park when she pointed to her son’s litt…" at bounding box center [744, 288] width 531 height 48
click at [623, 319] on p "Rich Text Editor. Editing area: main" at bounding box center [744, 324] width 531 height 24
click at [479, 419] on p "That night, I ordered one — and it changed everything.”" at bounding box center [744, 418] width 531 height 24
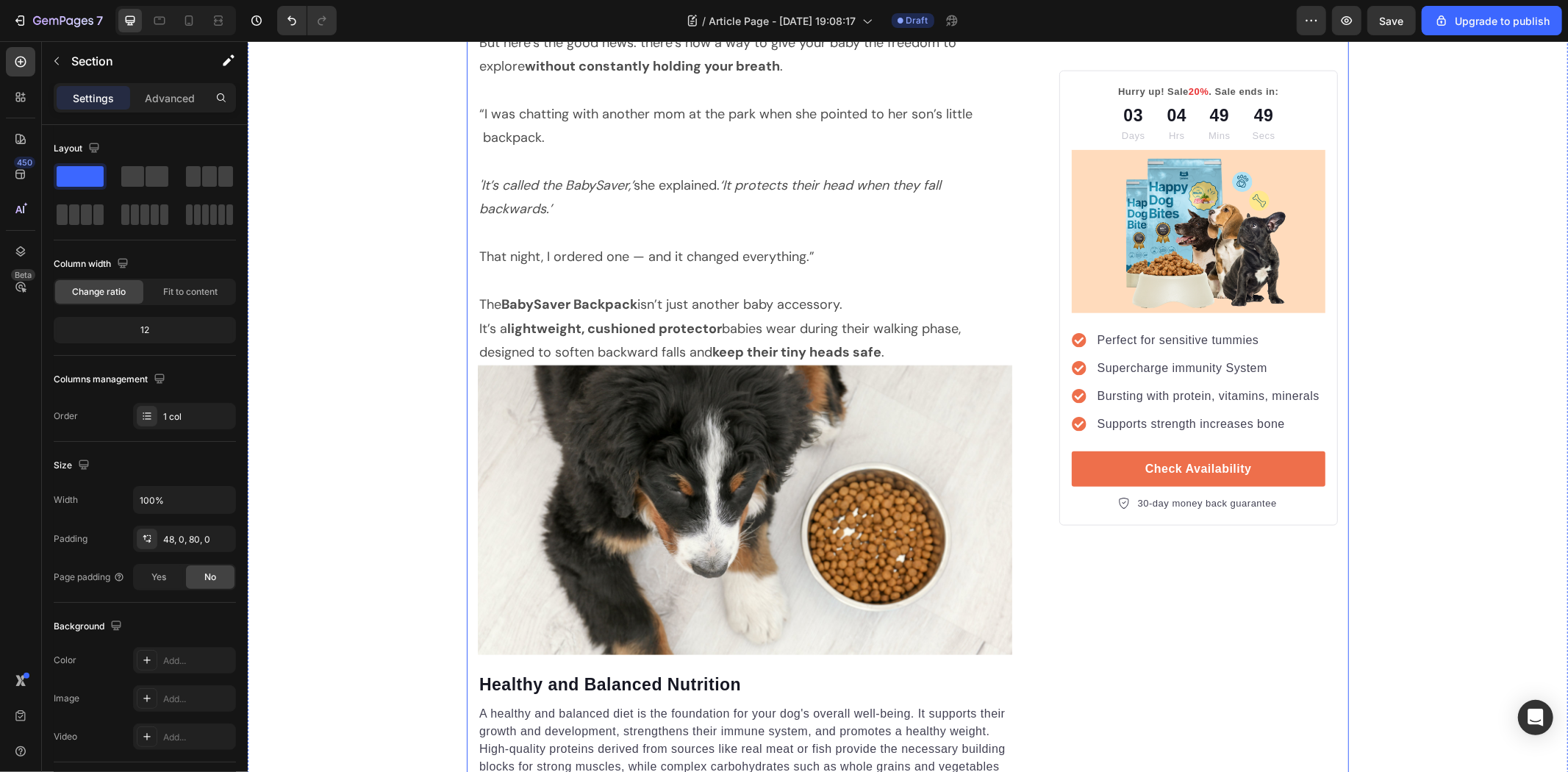
scroll to position [1315, 0]
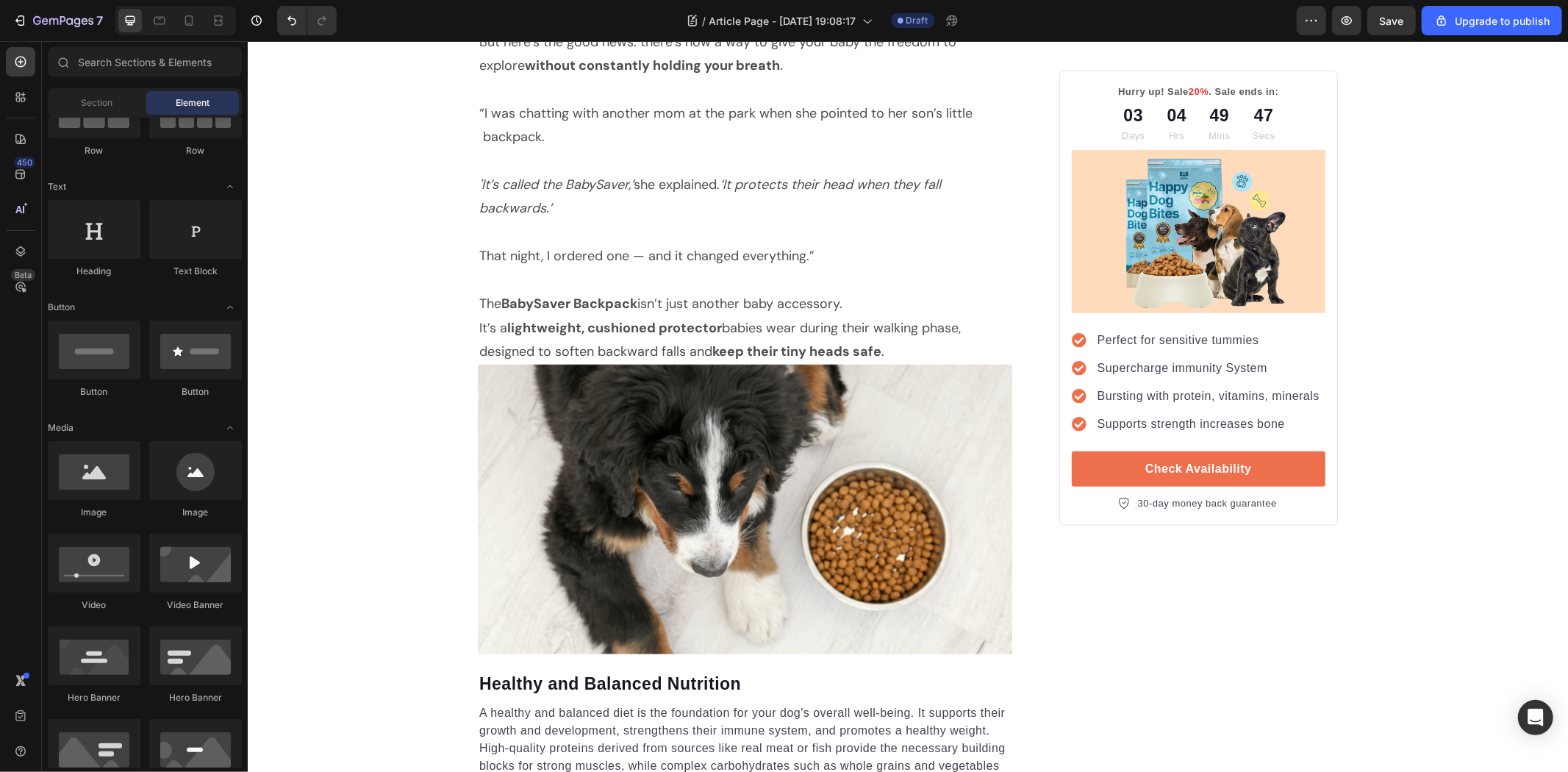
drag, startPoint x: 1566, startPoint y: 235, endPoint x: 1566, endPoint y: 190, distance: 45.0
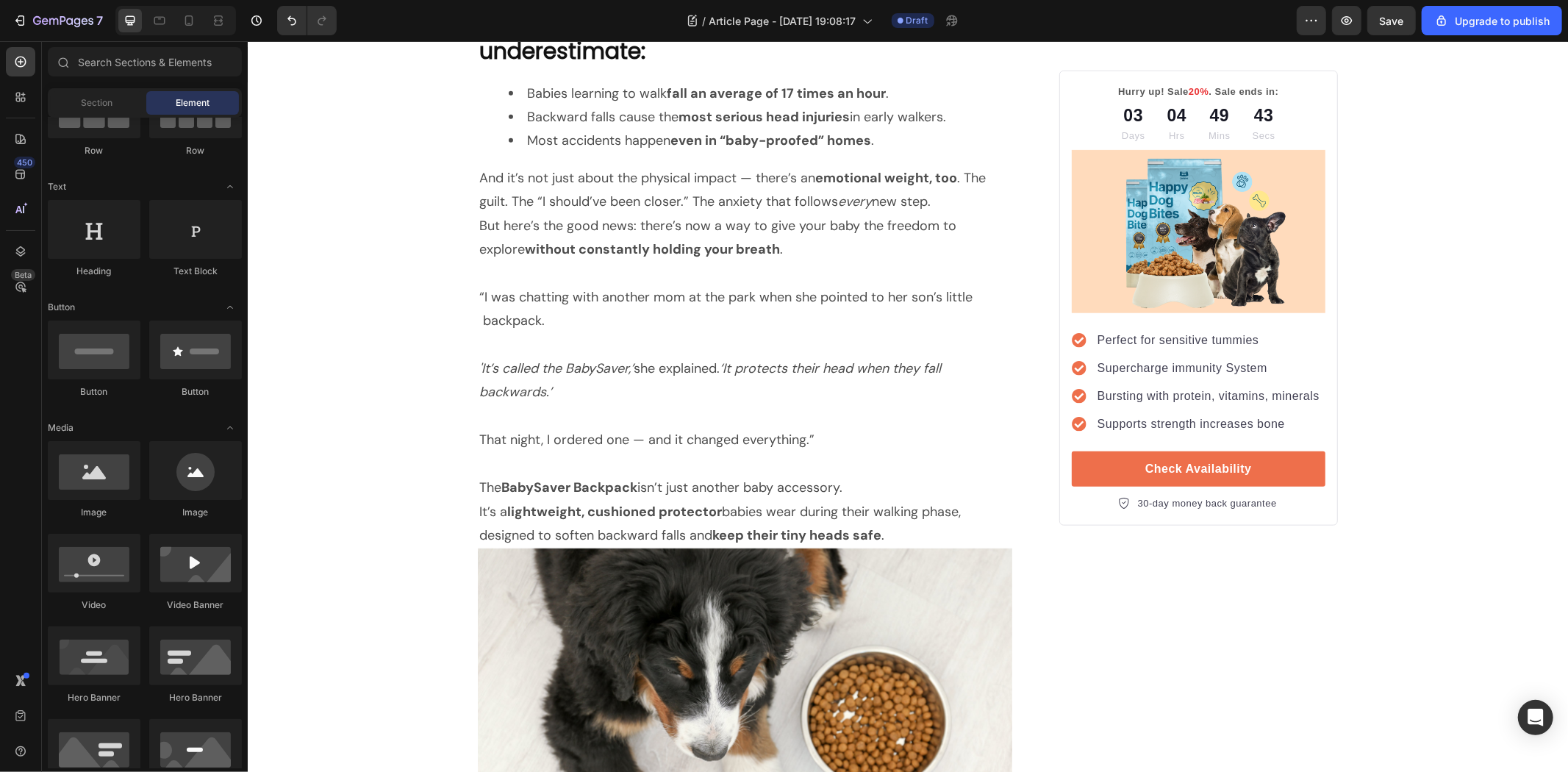
scroll to position [1155, 0]
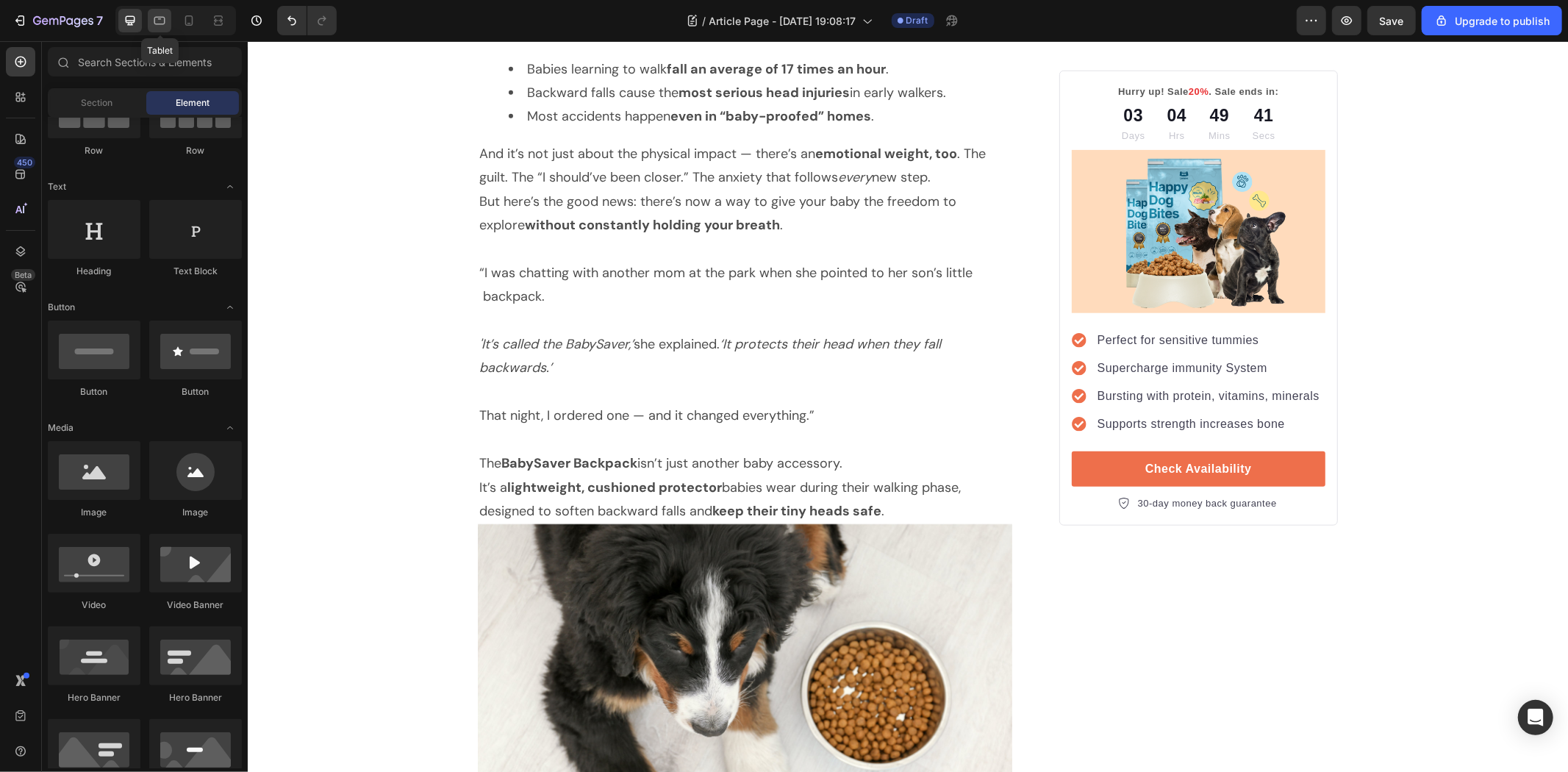
click at [164, 25] on icon at bounding box center [159, 20] width 14 height 14
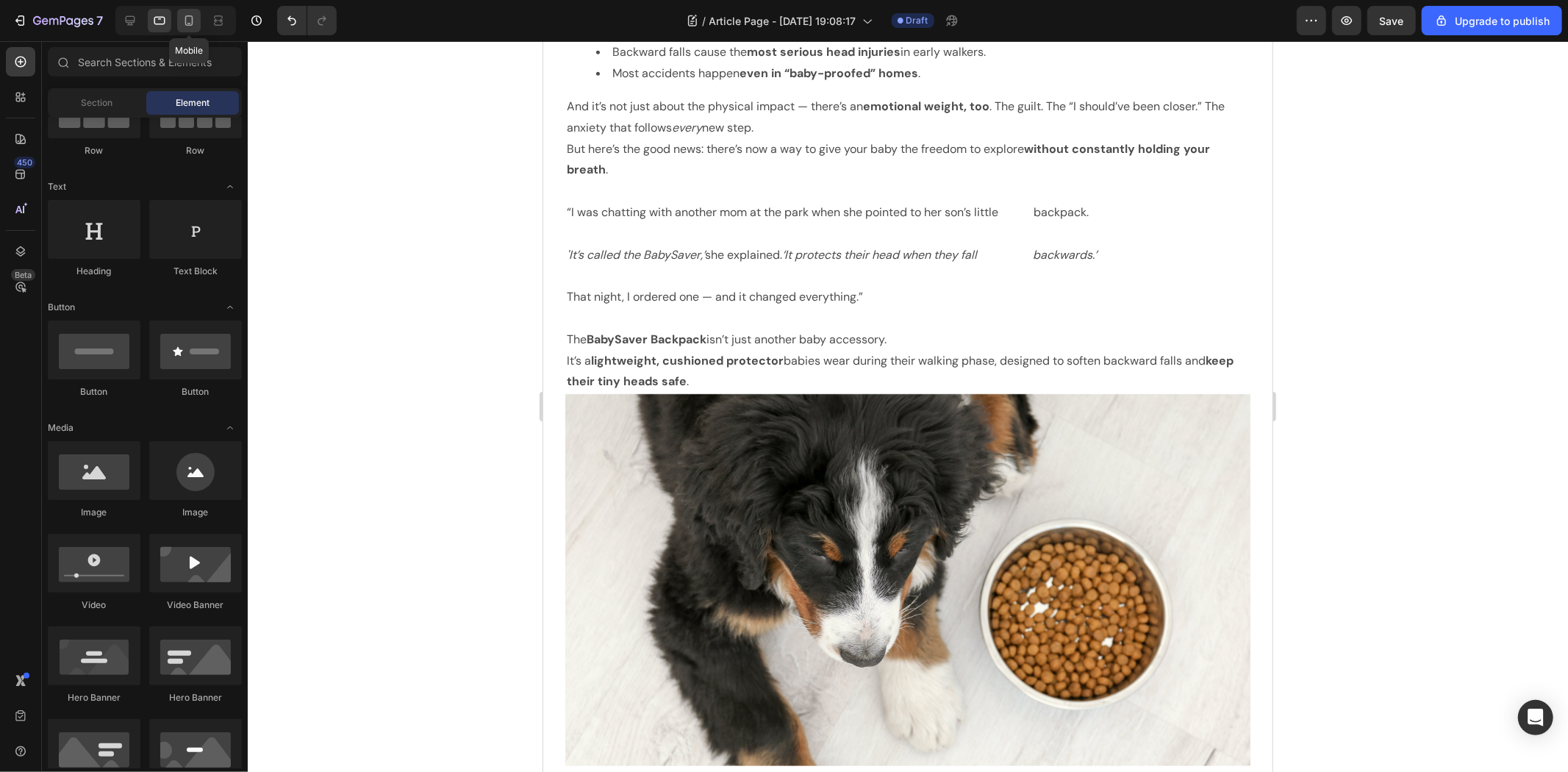
click at [190, 22] on icon at bounding box center [189, 20] width 14 height 14
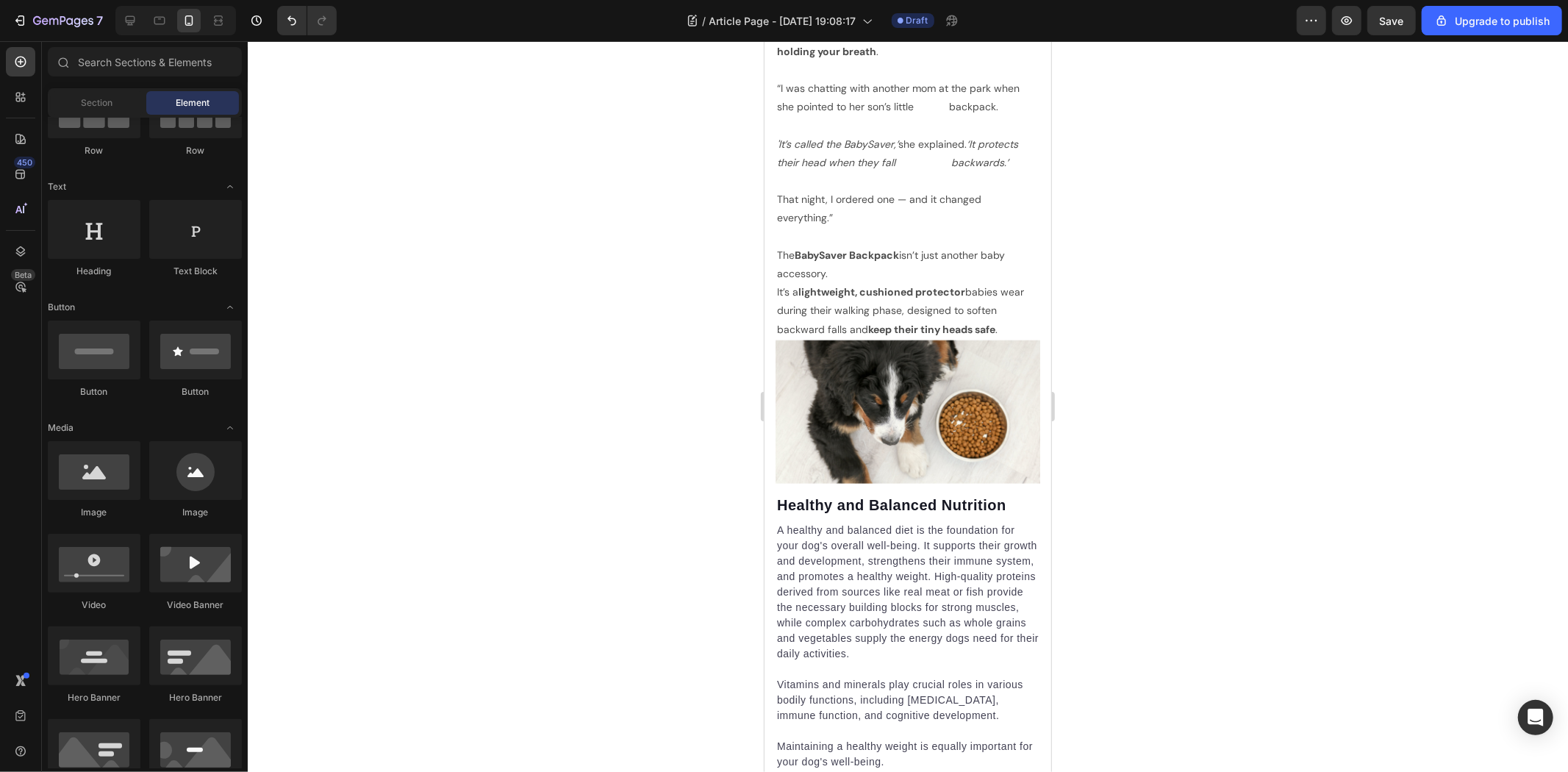
scroll to position [1219, 0]
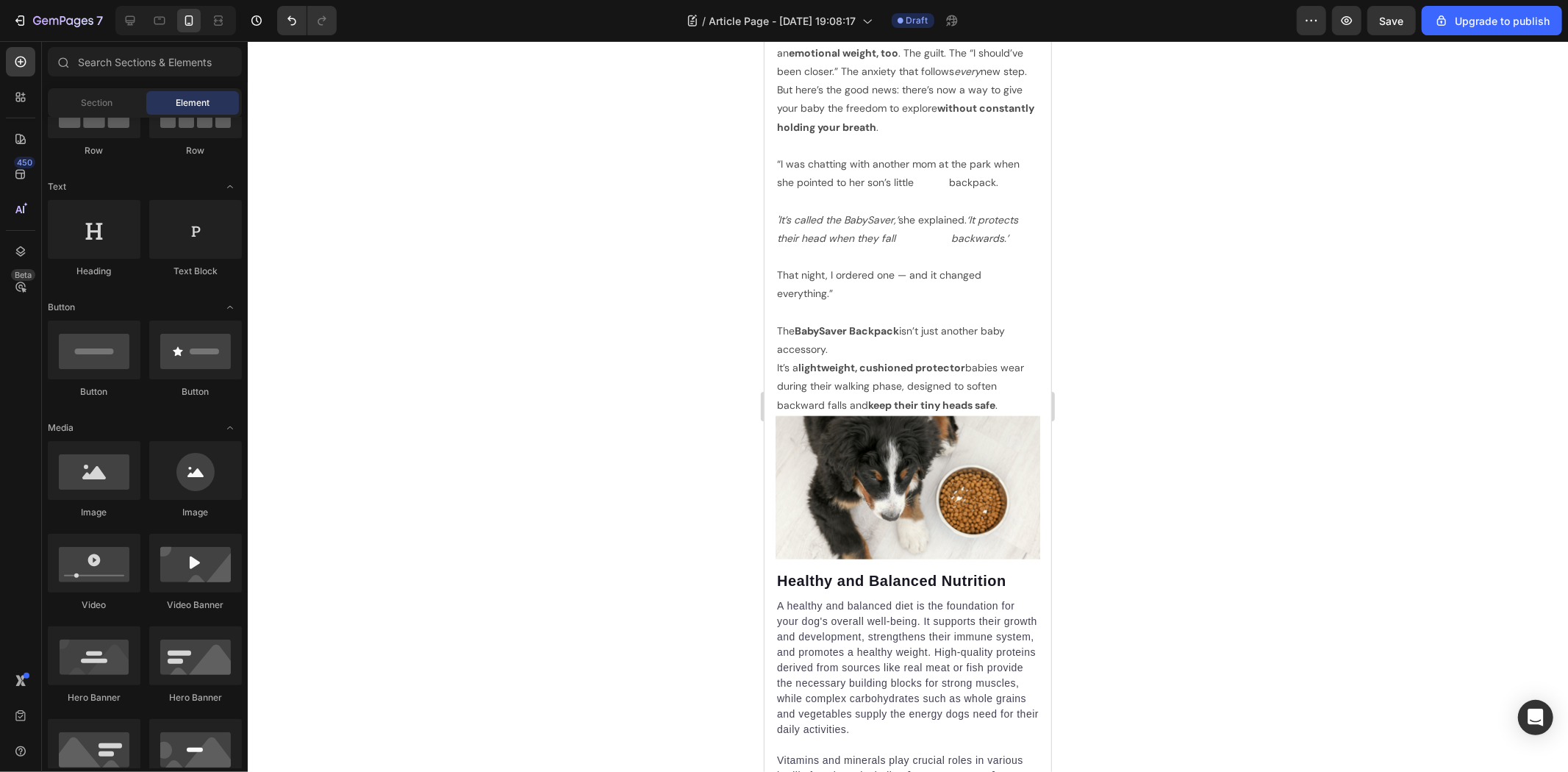
drag, startPoint x: 1041, startPoint y: 226, endPoint x: 1845, endPoint y: 284, distance: 806.1
click at [842, 659] on p "A healthy and balanced diet is the foundation for your dog's overall well-being…" at bounding box center [907, 667] width 262 height 139
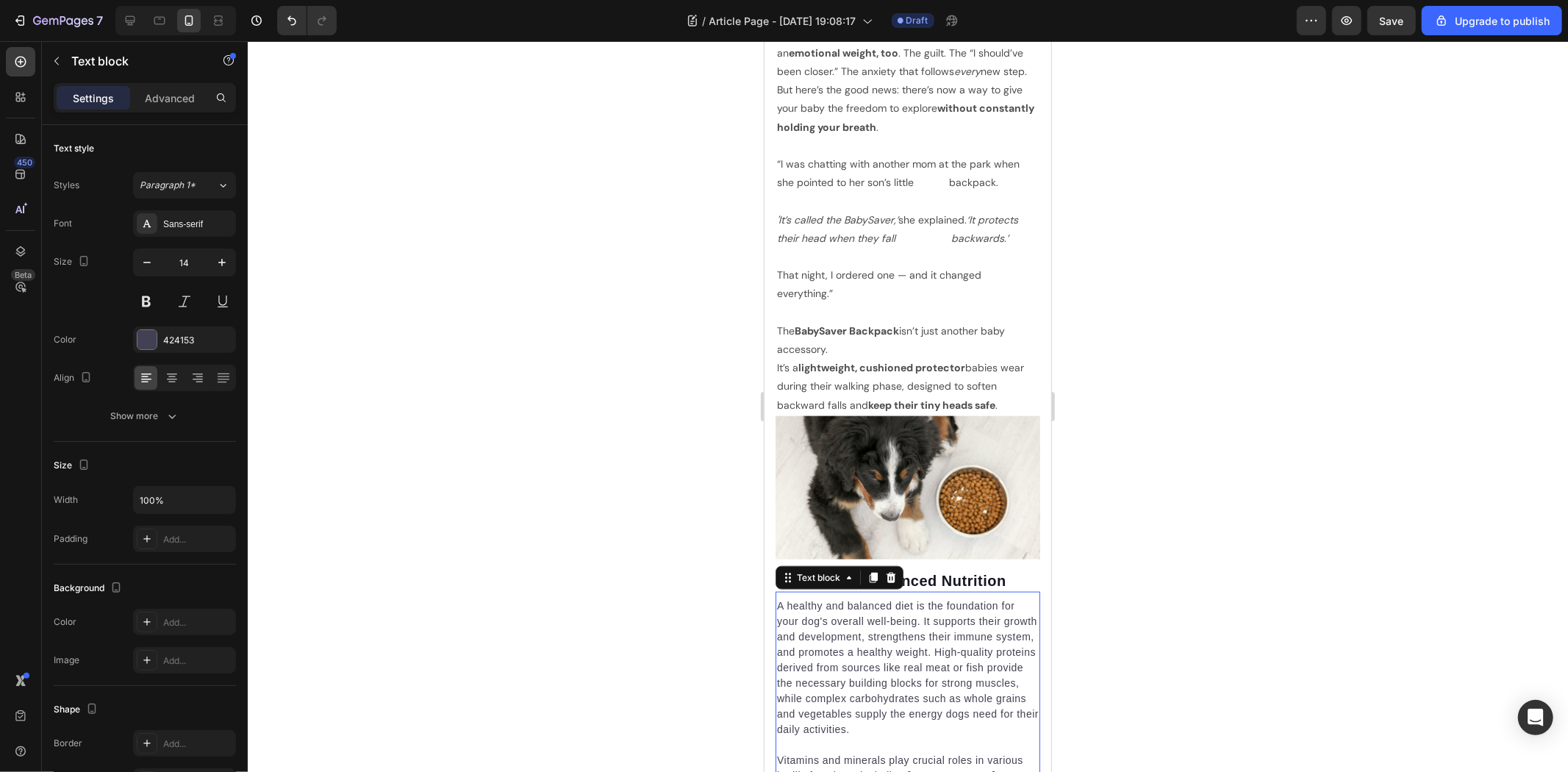
click at [888, 559] on img at bounding box center [907, 487] width 265 height 143
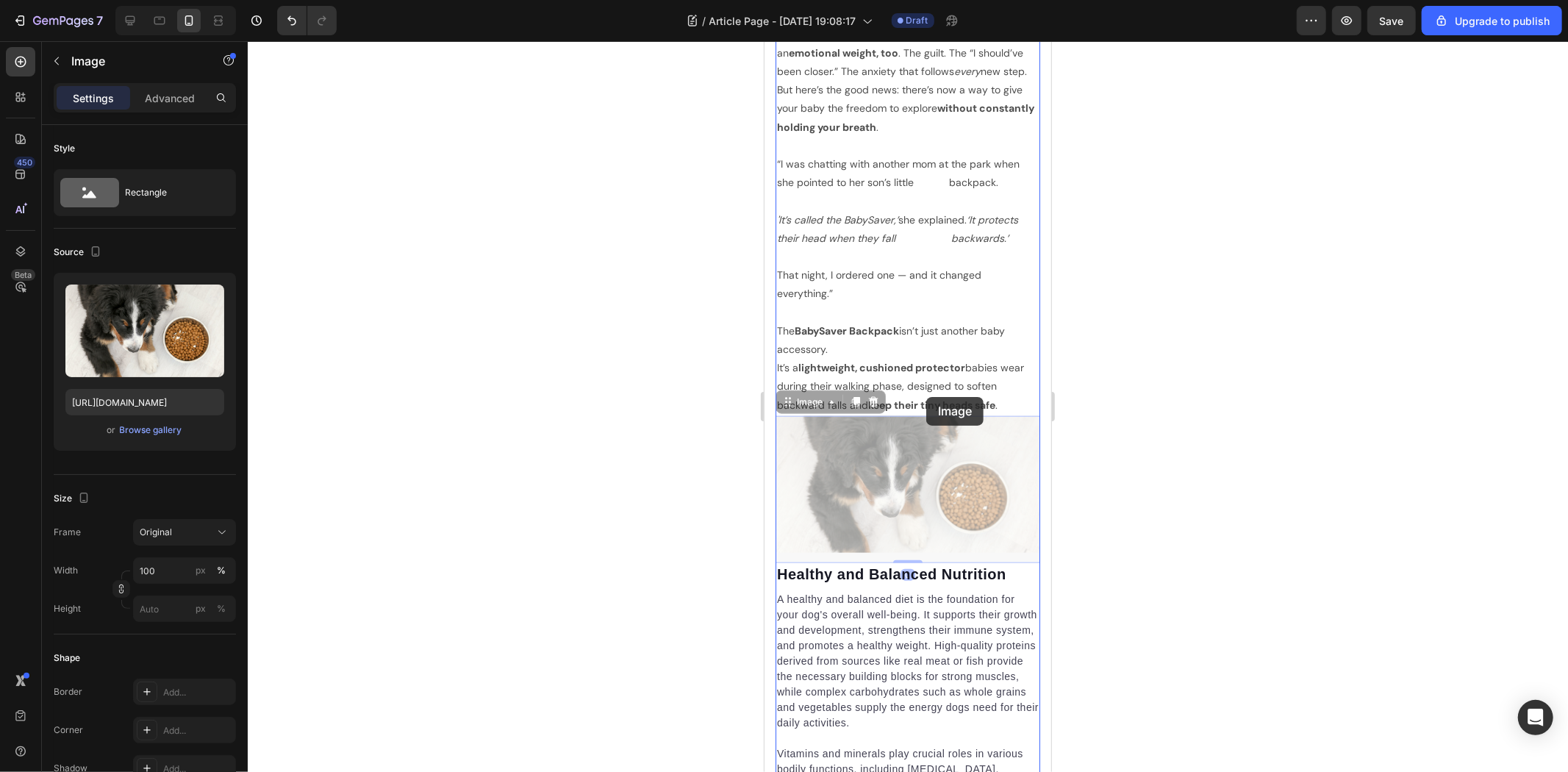
drag, startPoint x: 917, startPoint y: 574, endPoint x: 923, endPoint y: 389, distance: 185.1
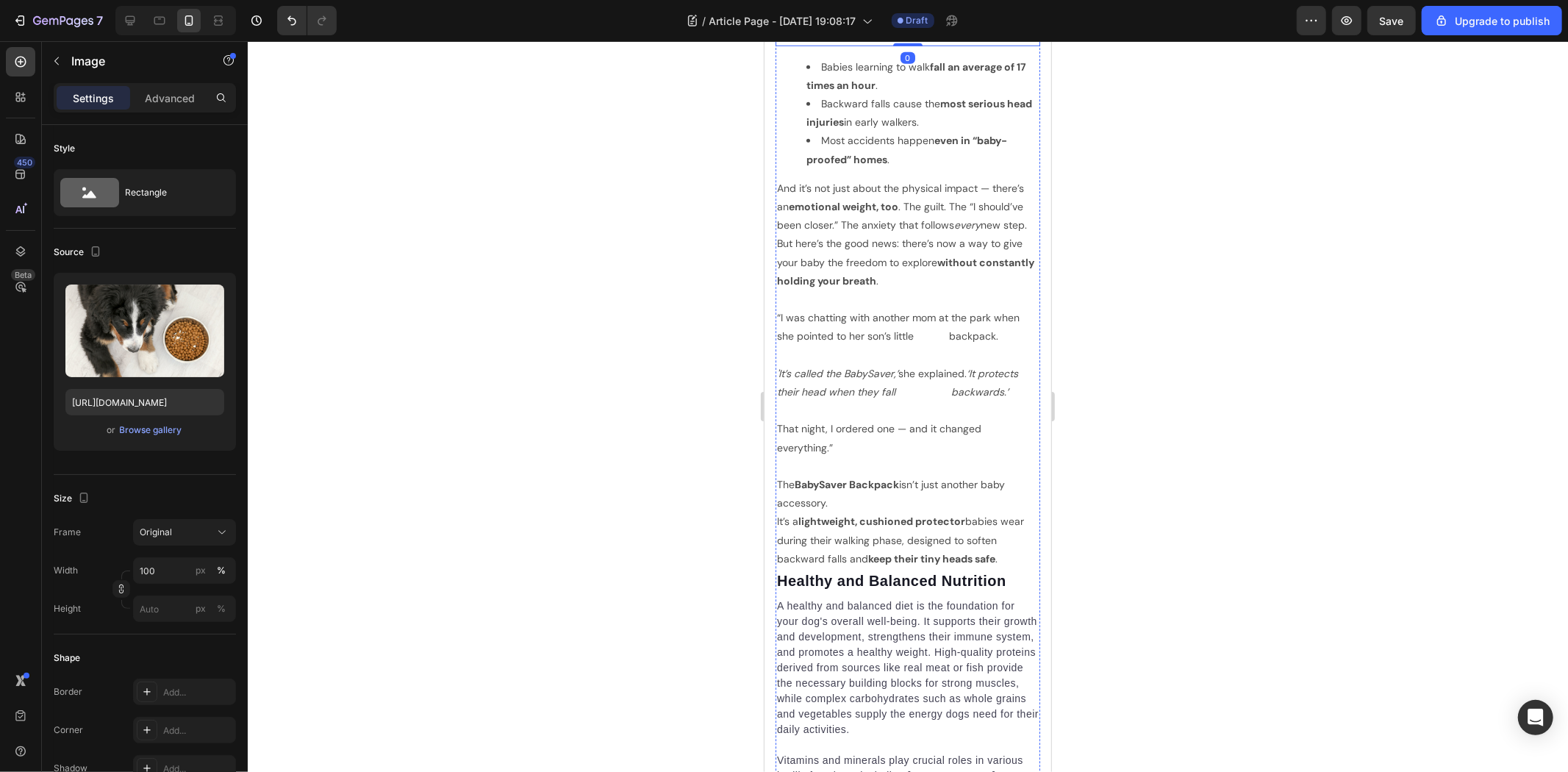
scroll to position [658, 0]
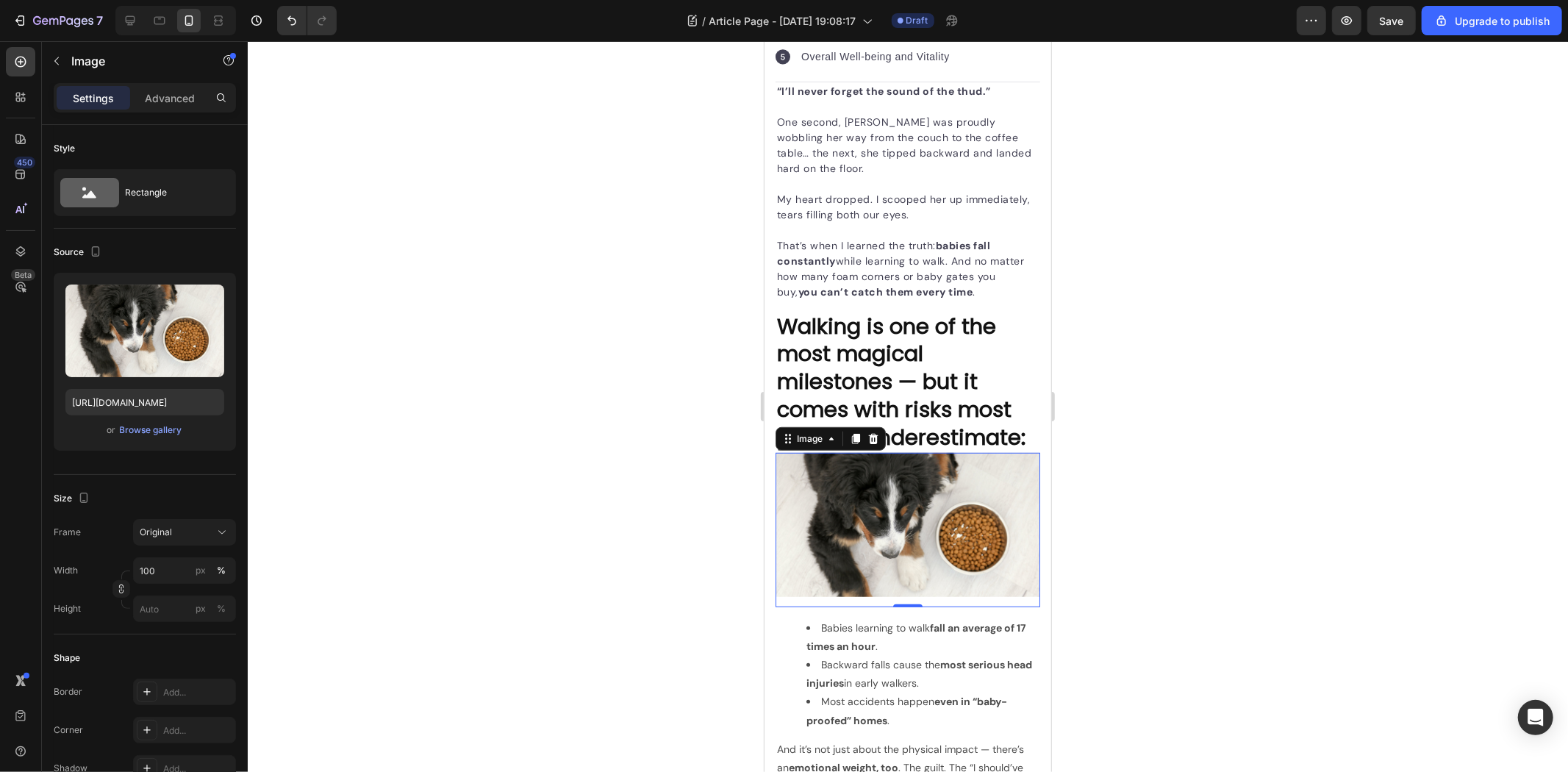
click at [1150, 491] on div at bounding box center [907, 407] width 1321 height 731
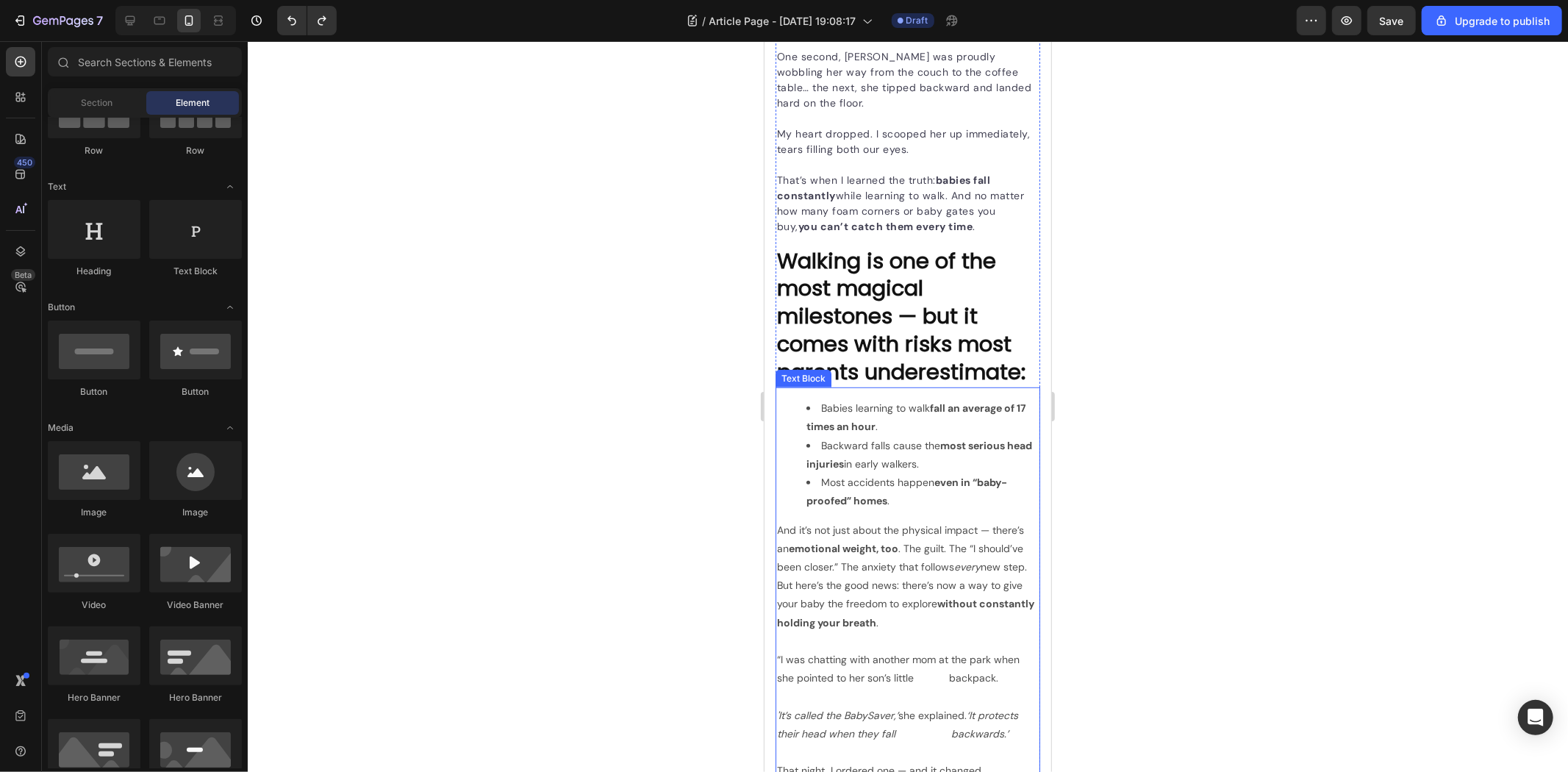
scroll to position [985, 0]
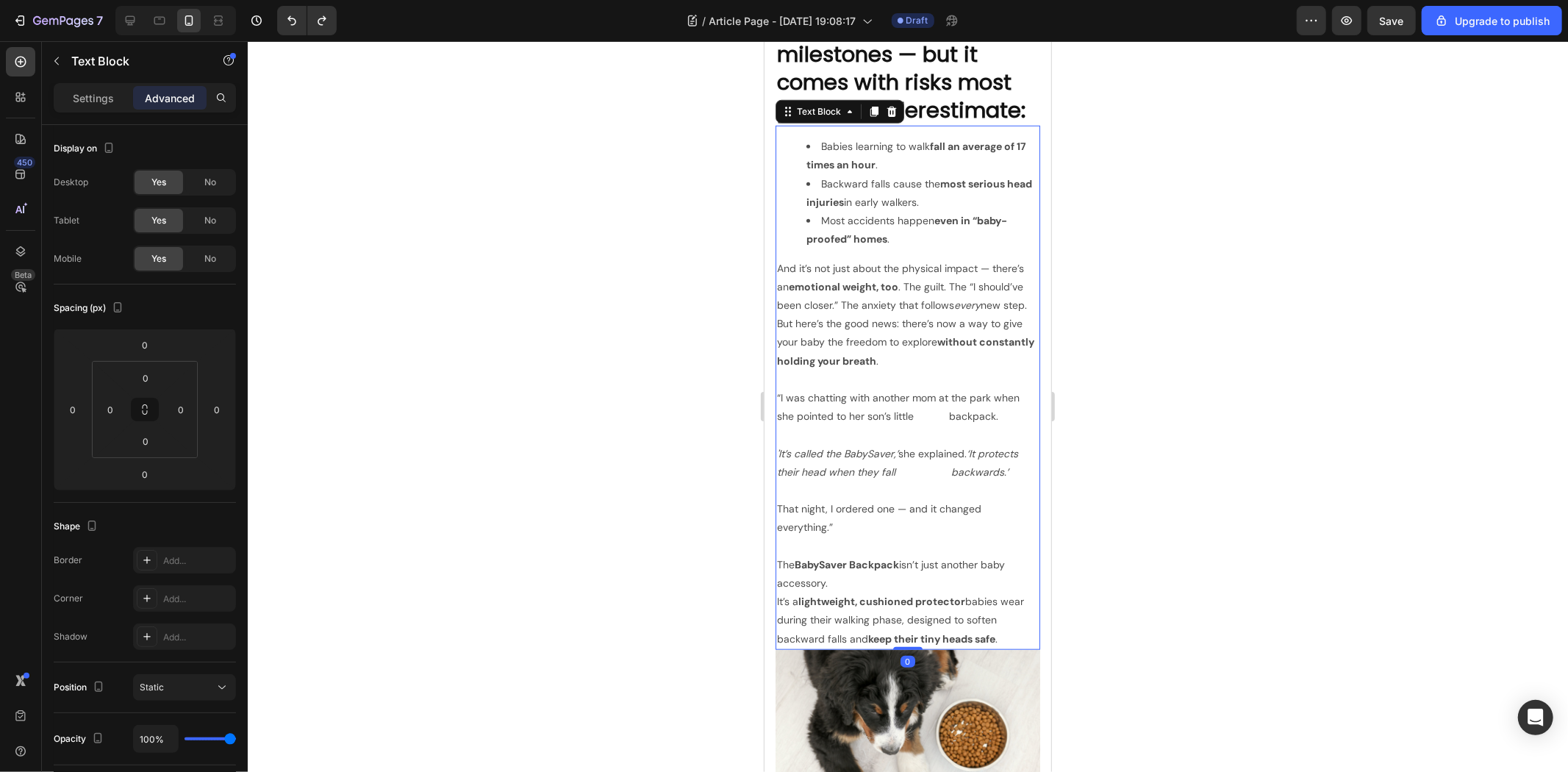
click at [905, 370] on p "But here’s the good news: there’s now a way to give your baby the freedom to ex…" at bounding box center [907, 341] width 262 height 56
click at [1154, 397] on div at bounding box center [907, 407] width 1321 height 731
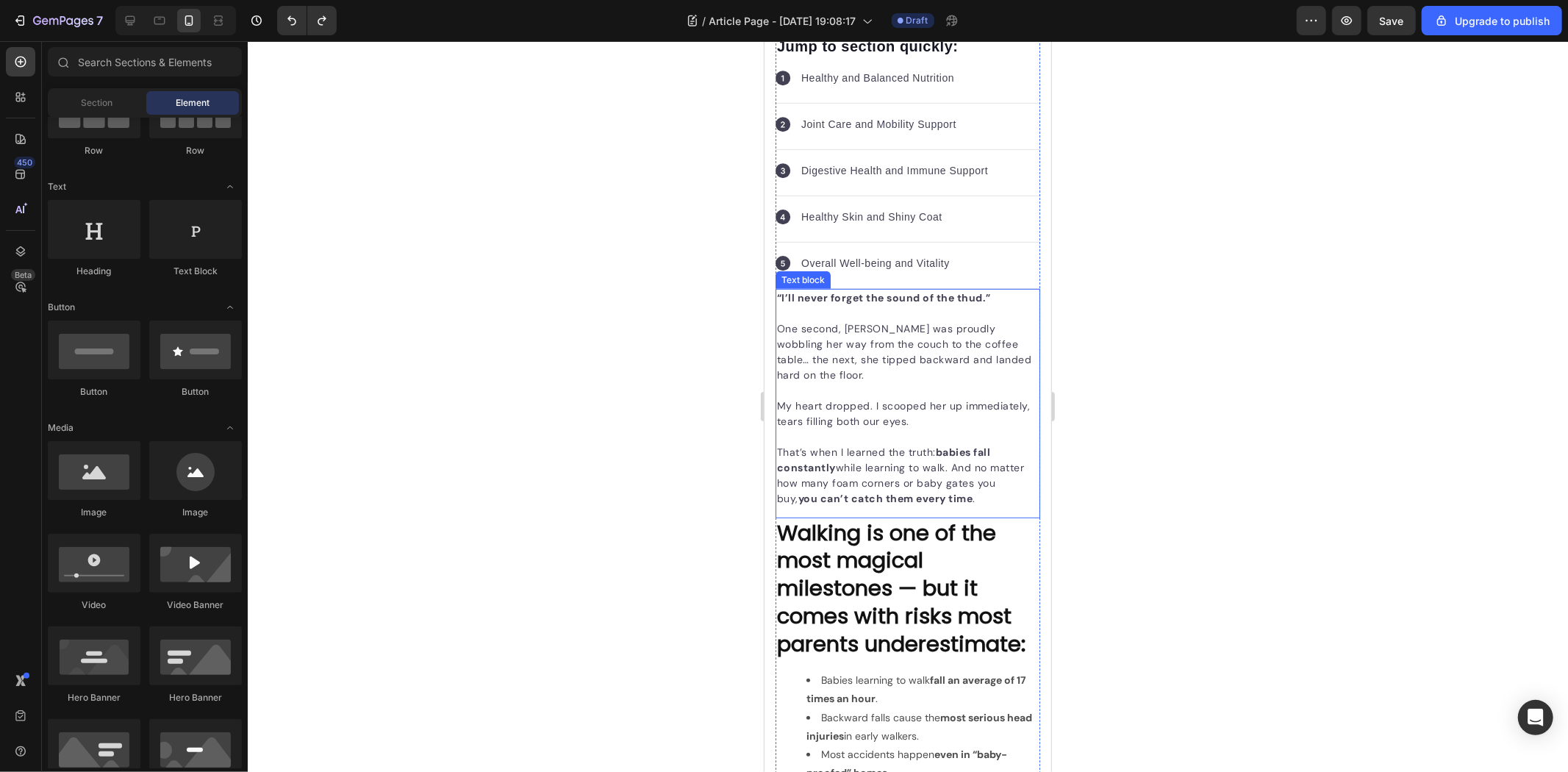
scroll to position [391, 0]
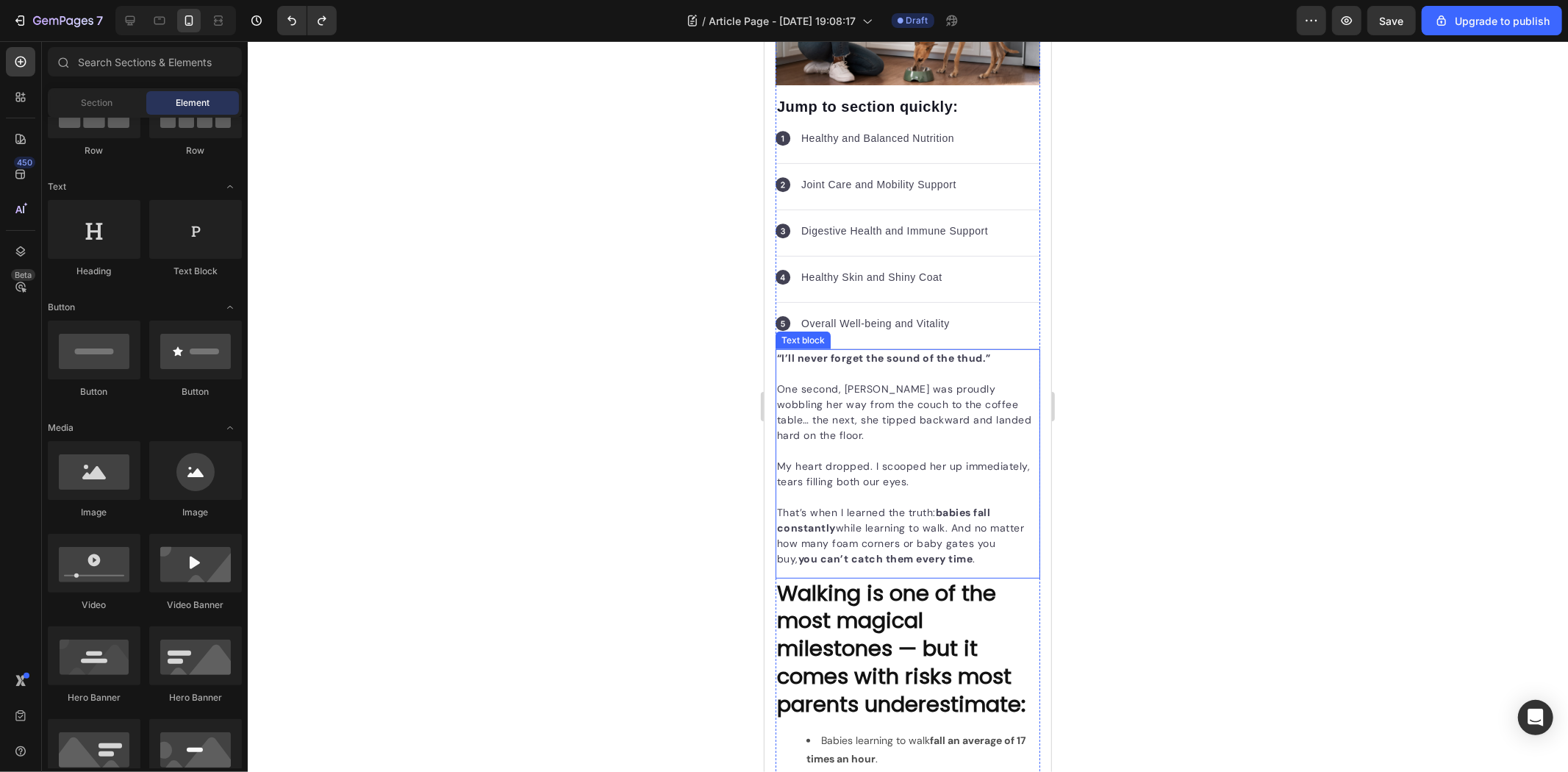
click at [925, 382] on p "One second, Emma was proudly wobbling her way from the couch to the coffee tabl…" at bounding box center [907, 411] width 262 height 62
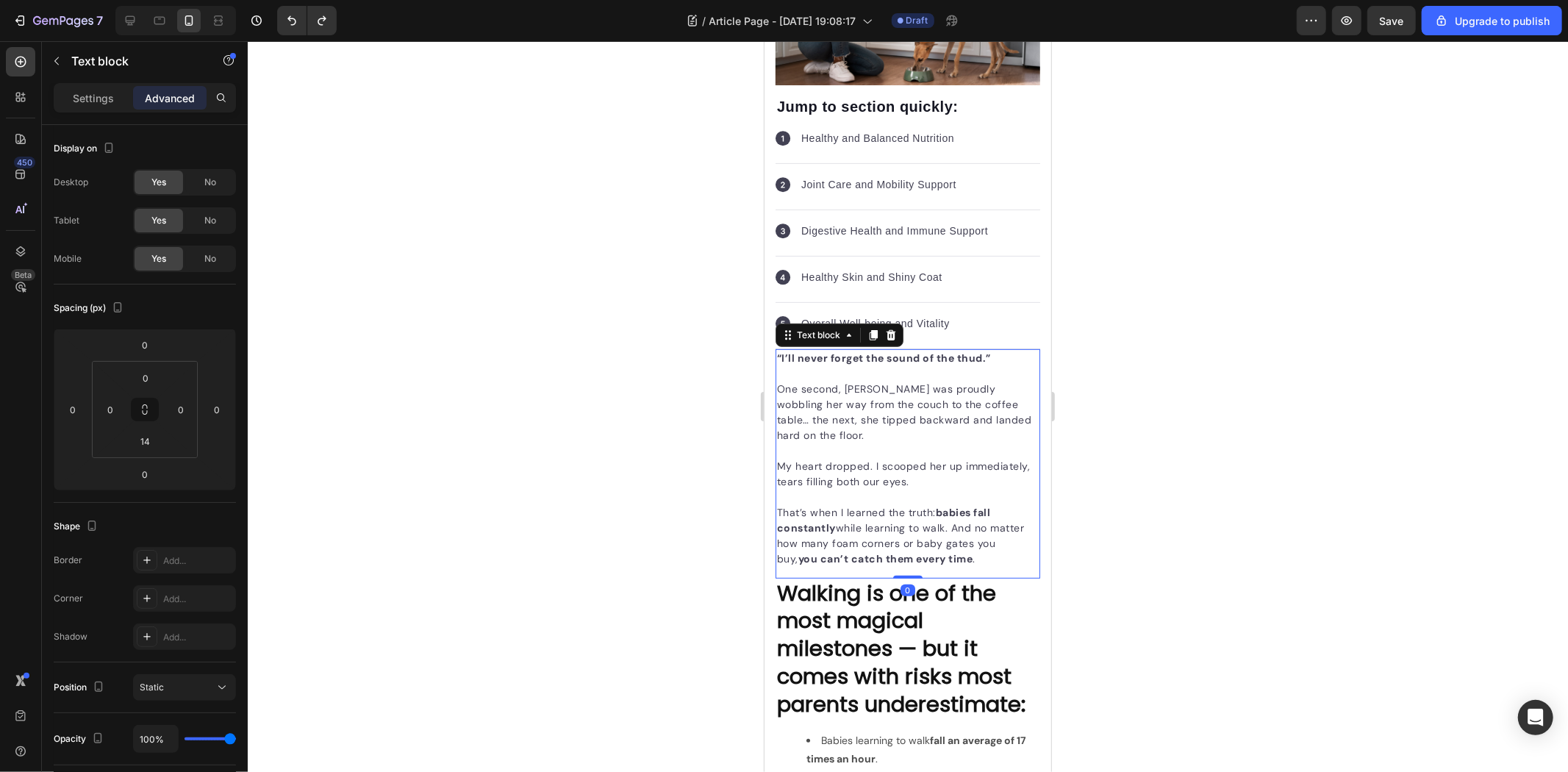
click at [74, 85] on div "Settings Advanced" at bounding box center [145, 97] width 183 height 30
click at [90, 100] on p "Settings" at bounding box center [94, 98] width 41 height 15
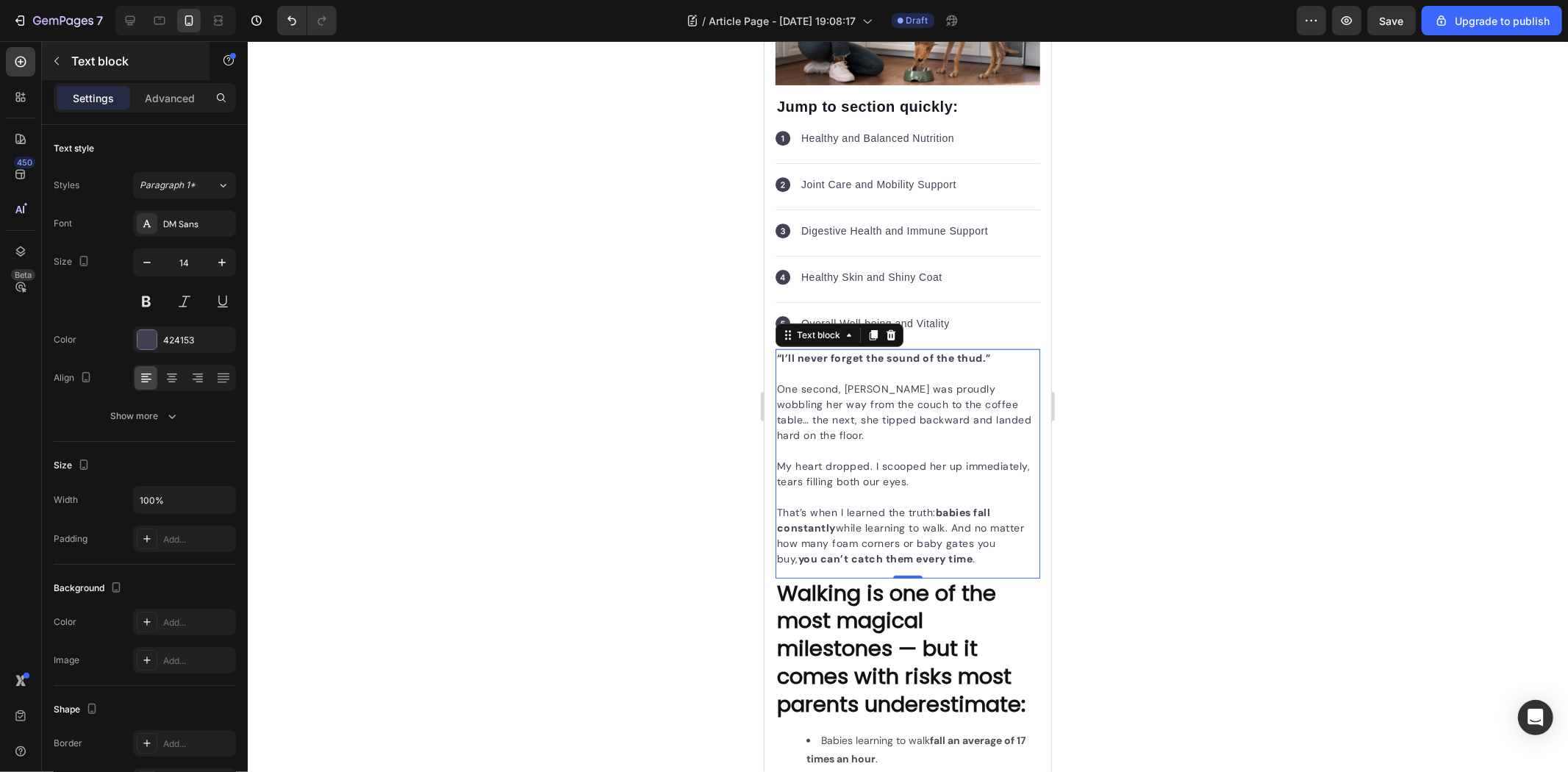
click at [55, 48] on div "Text block" at bounding box center [126, 61] width 167 height 38
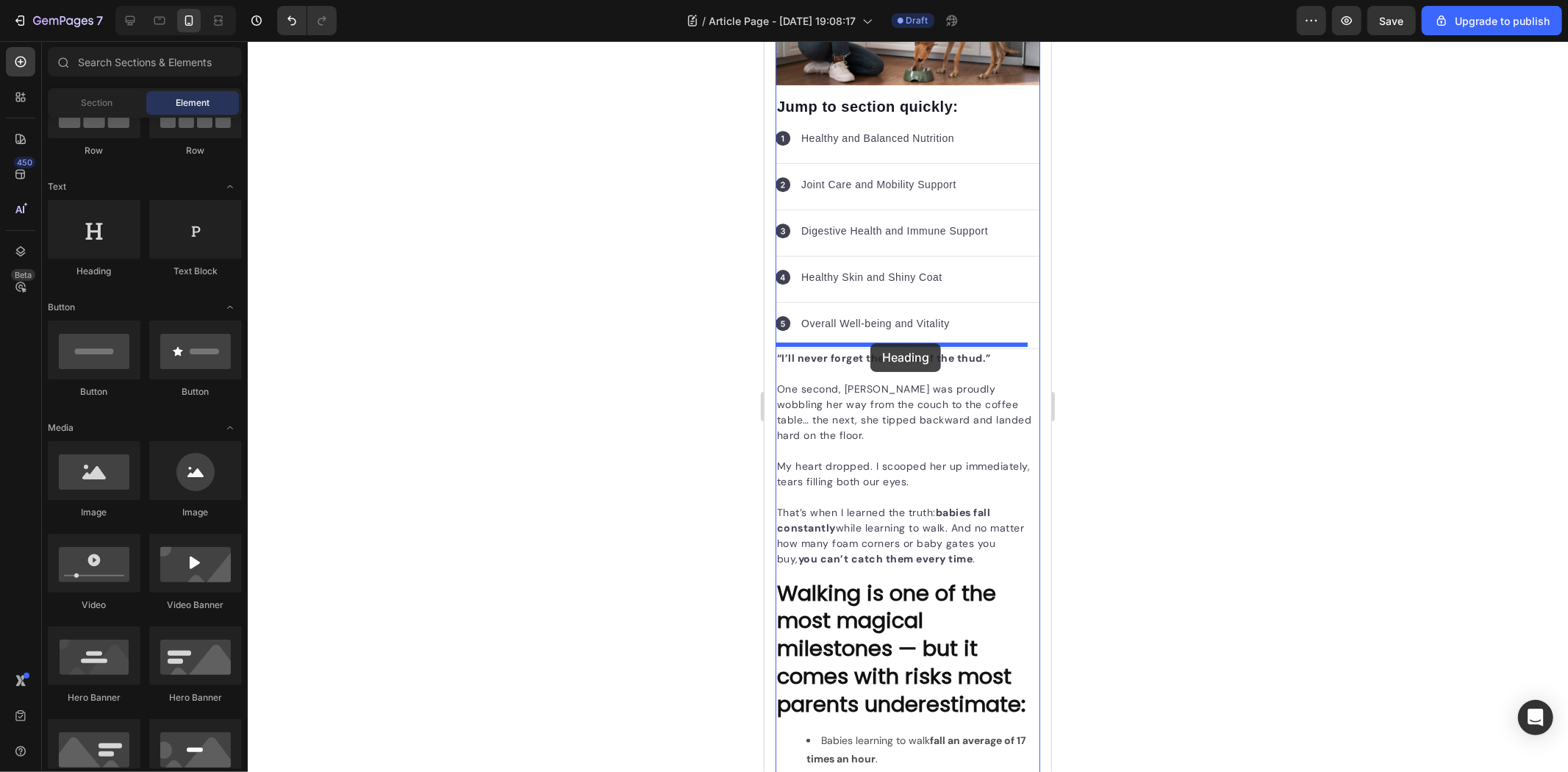
drag, startPoint x: 860, startPoint y: 286, endPoint x: 870, endPoint y: 343, distance: 57.9
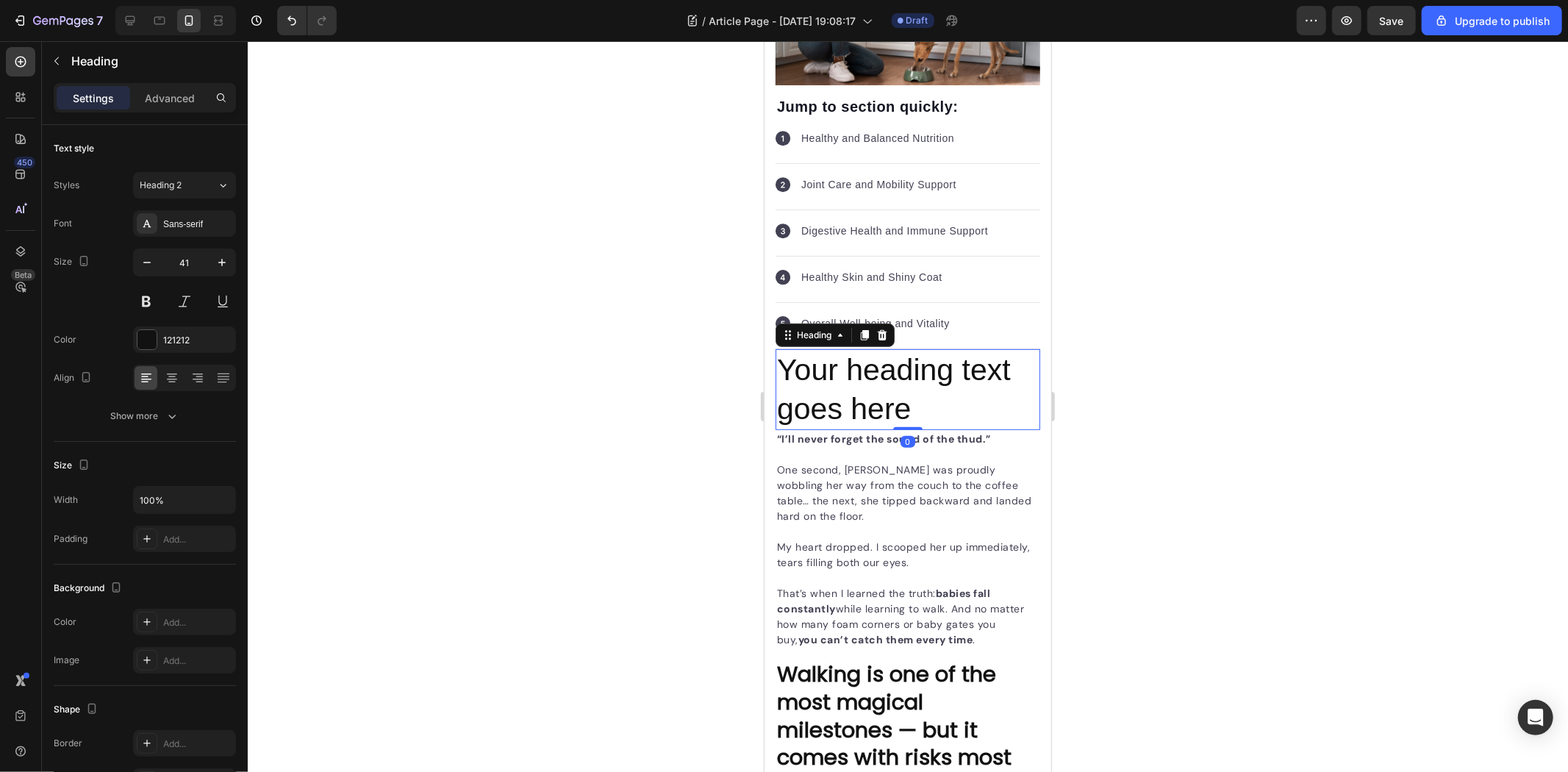
click at [897, 378] on h2 "Your heading text goes here" at bounding box center [907, 389] width 265 height 81
click at [897, 378] on p "Your heading text goes here" at bounding box center [907, 389] width 262 height 78
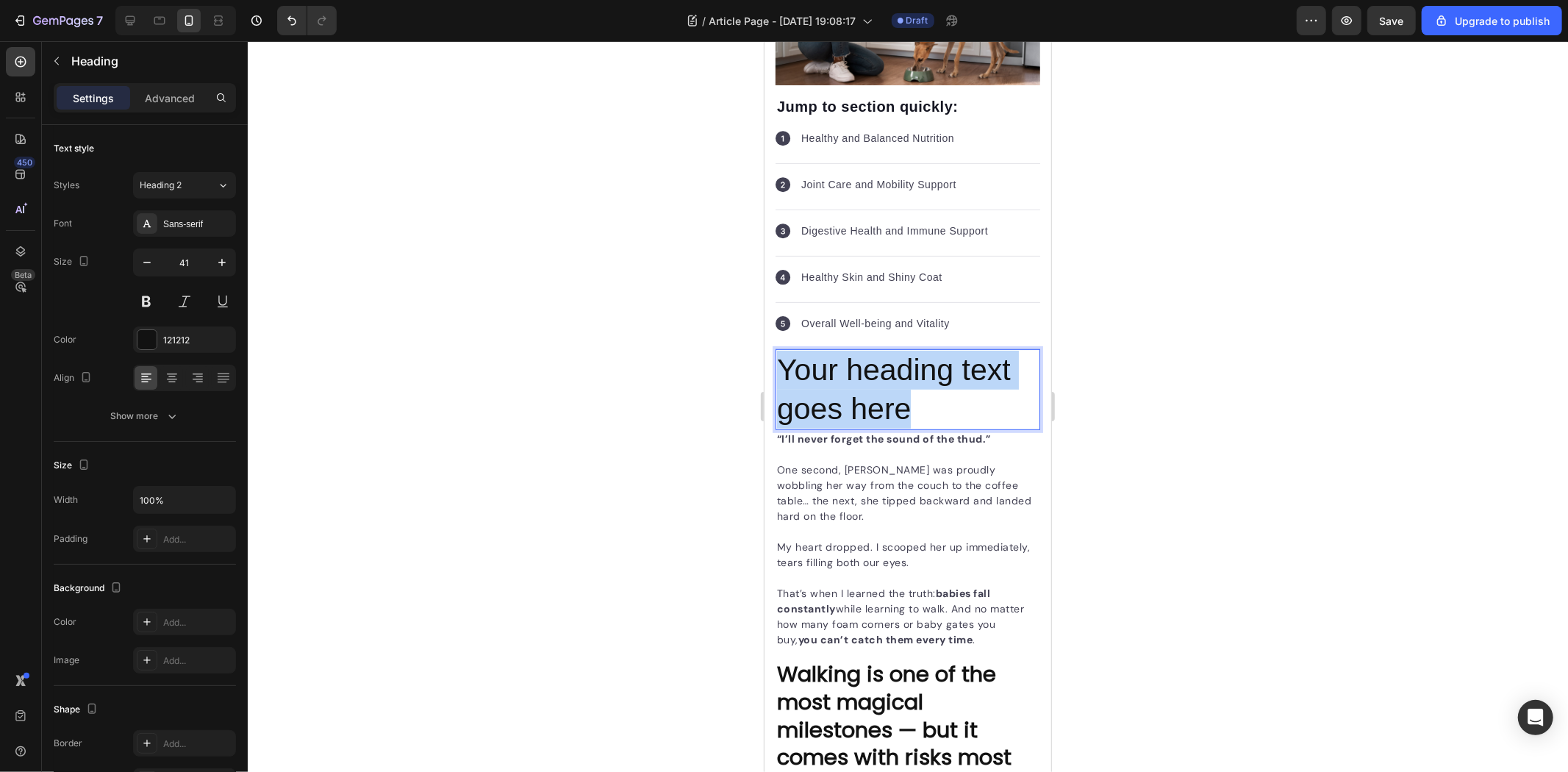
click at [897, 378] on p "Your heading text goes here" at bounding box center [907, 389] width 262 height 78
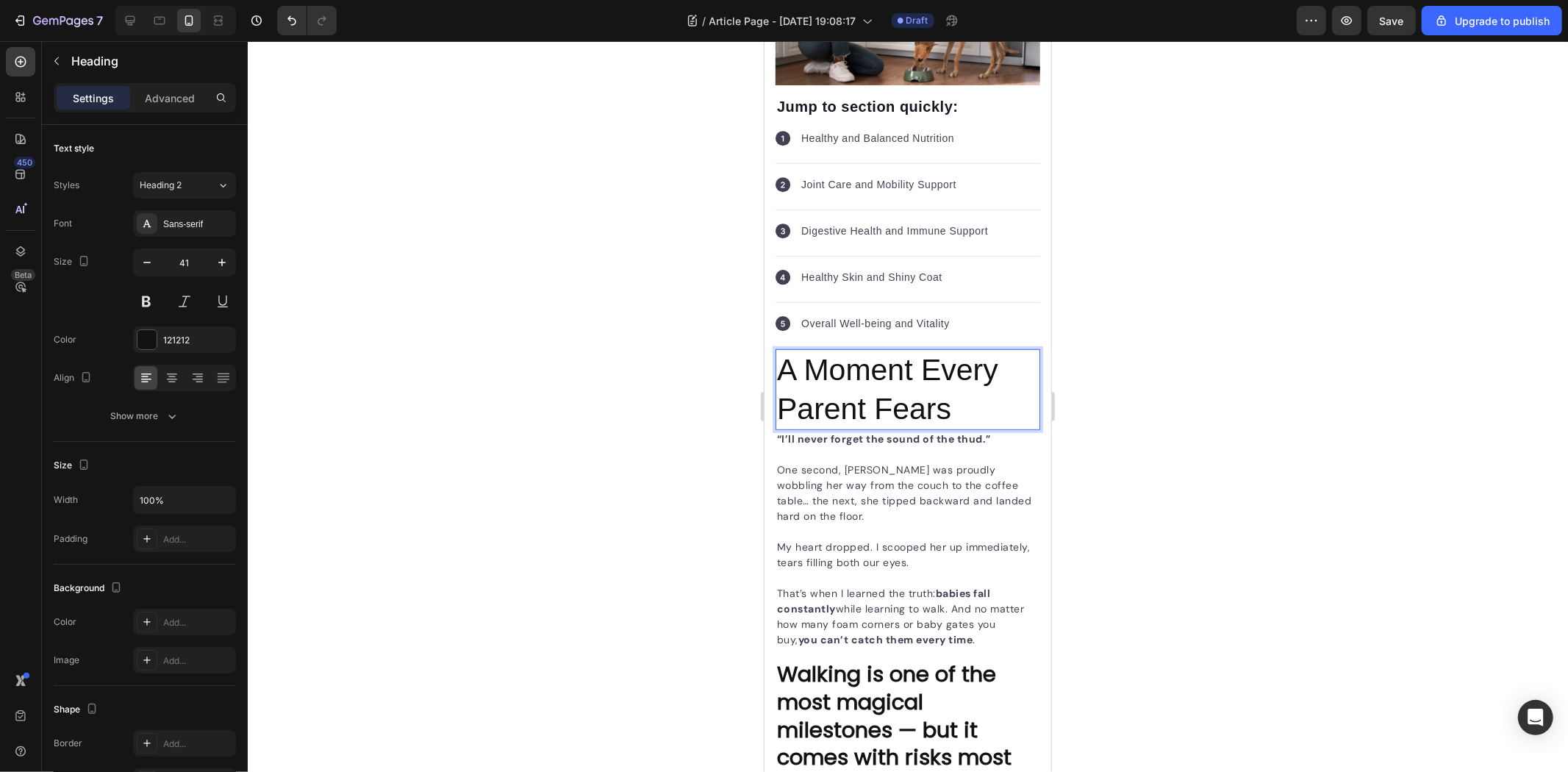
click at [967, 420] on p "A Moment Every Parent Fears" at bounding box center [907, 389] width 262 height 78
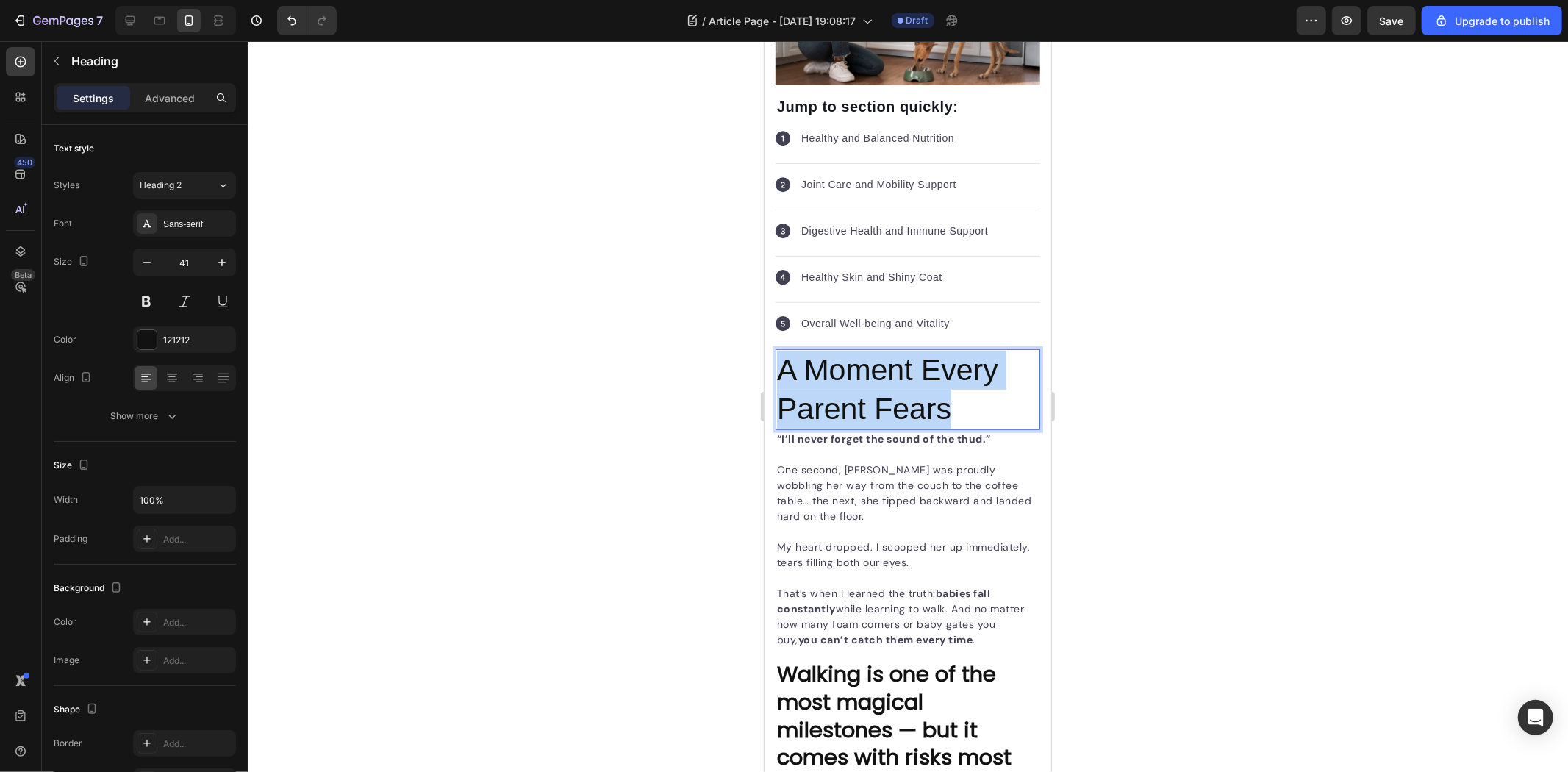
drag, startPoint x: 970, startPoint y: 411, endPoint x: 1404, endPoint y: 372, distance: 435.7
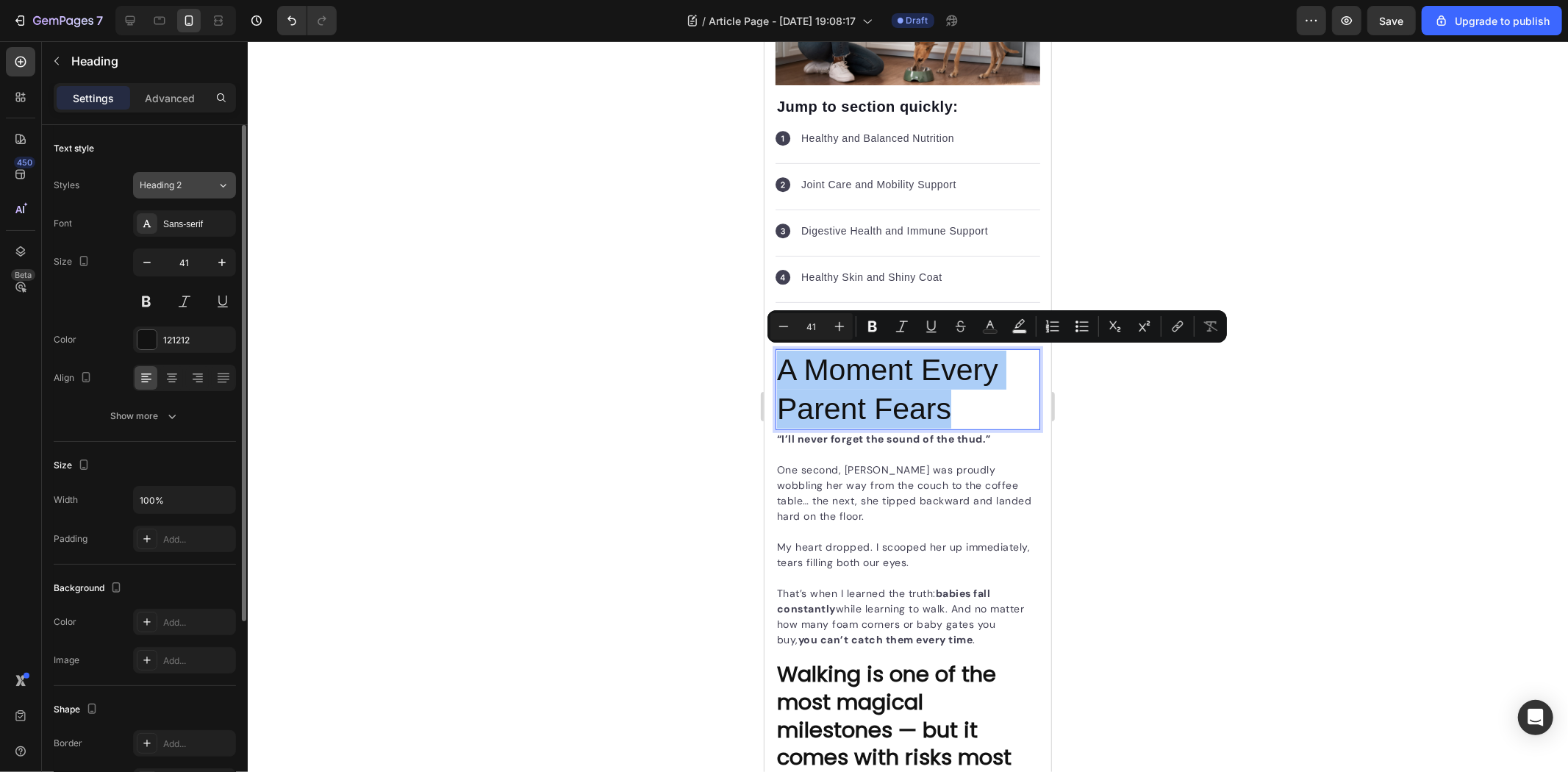
click at [200, 187] on div "Heading 2" at bounding box center [178, 185] width 77 height 13
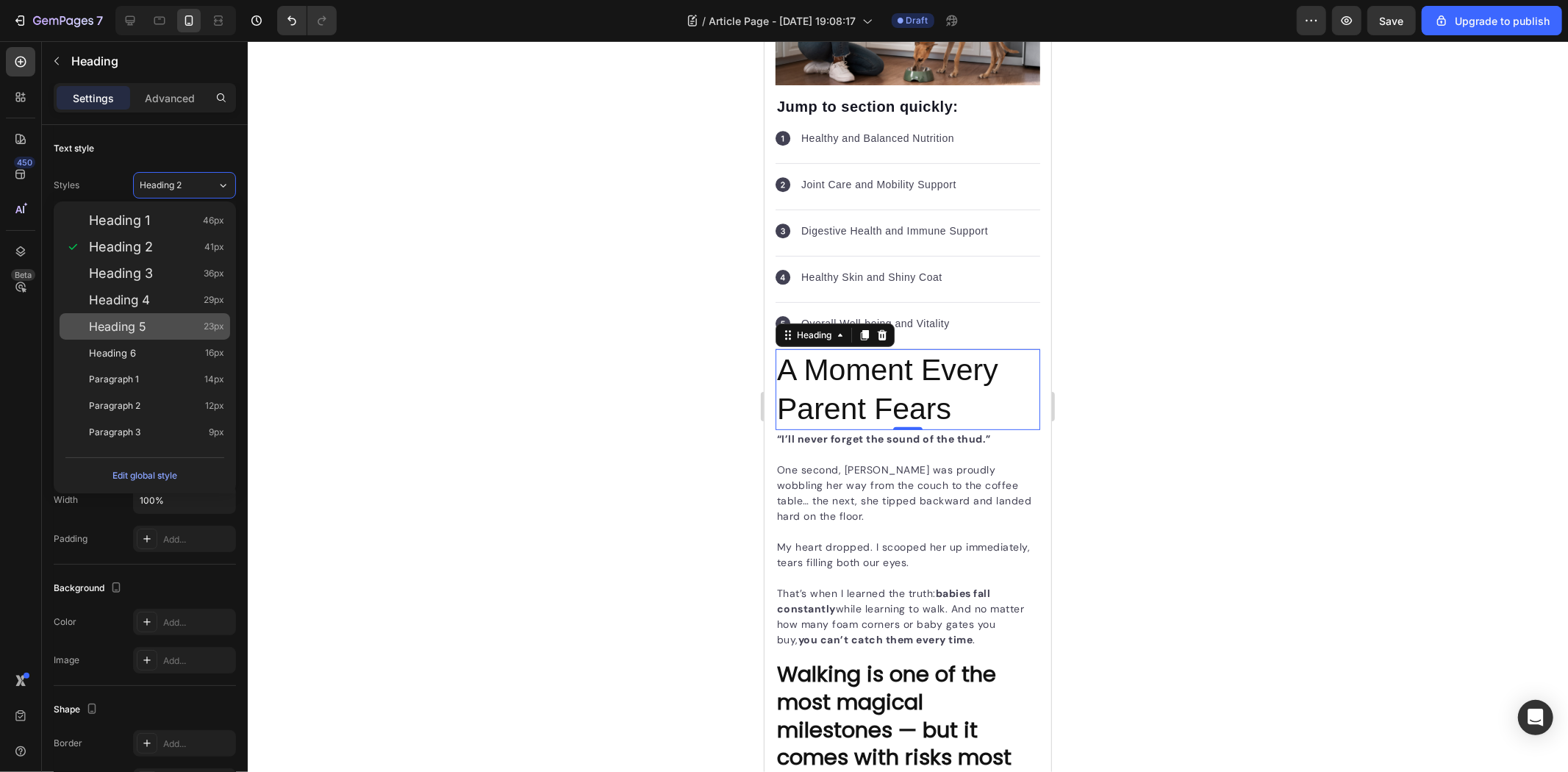
click at [164, 334] on div "Heading 5 23px" at bounding box center [145, 326] width 171 height 27
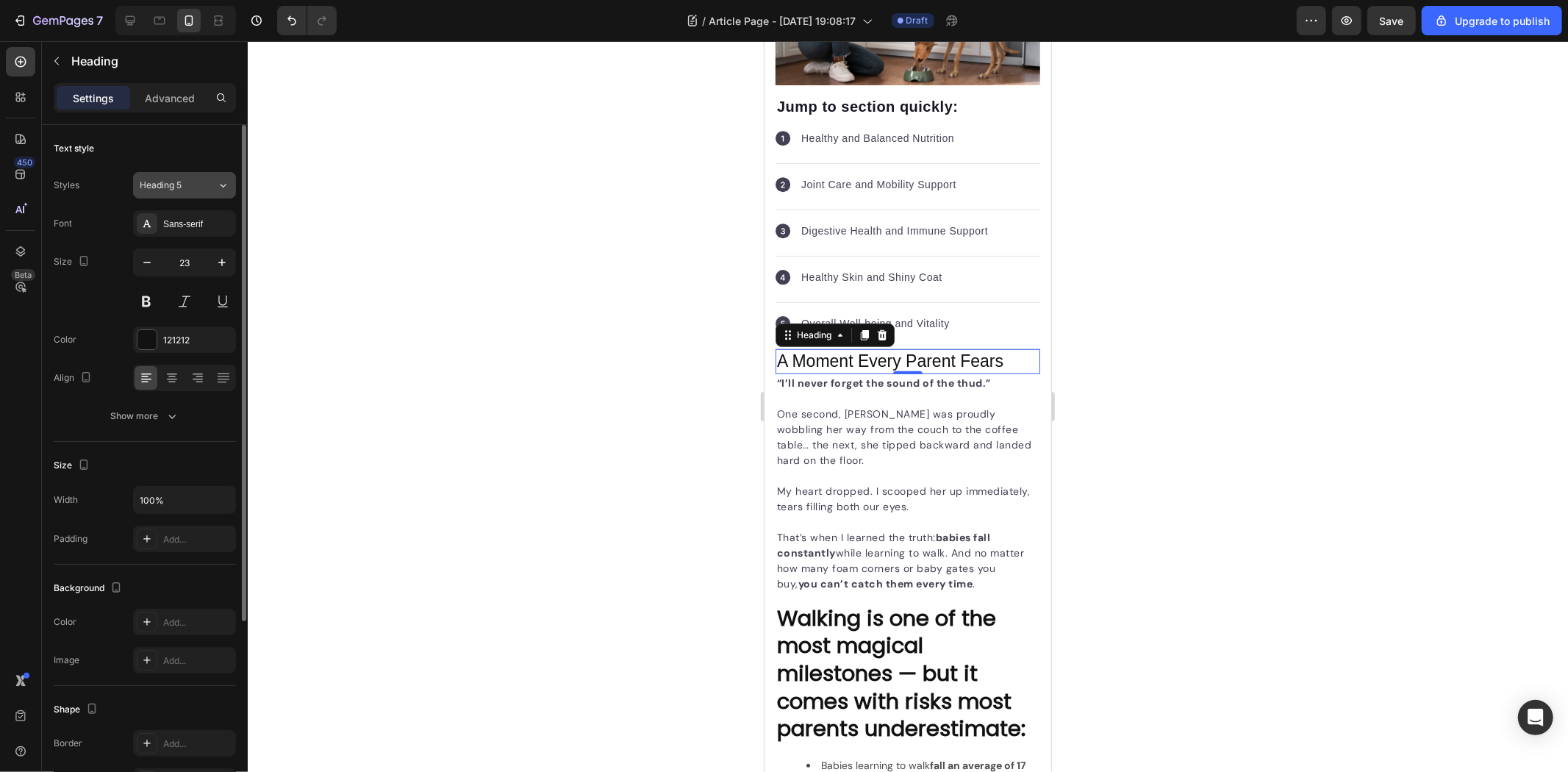
click at [182, 183] on span "Heading 5" at bounding box center [161, 185] width 42 height 13
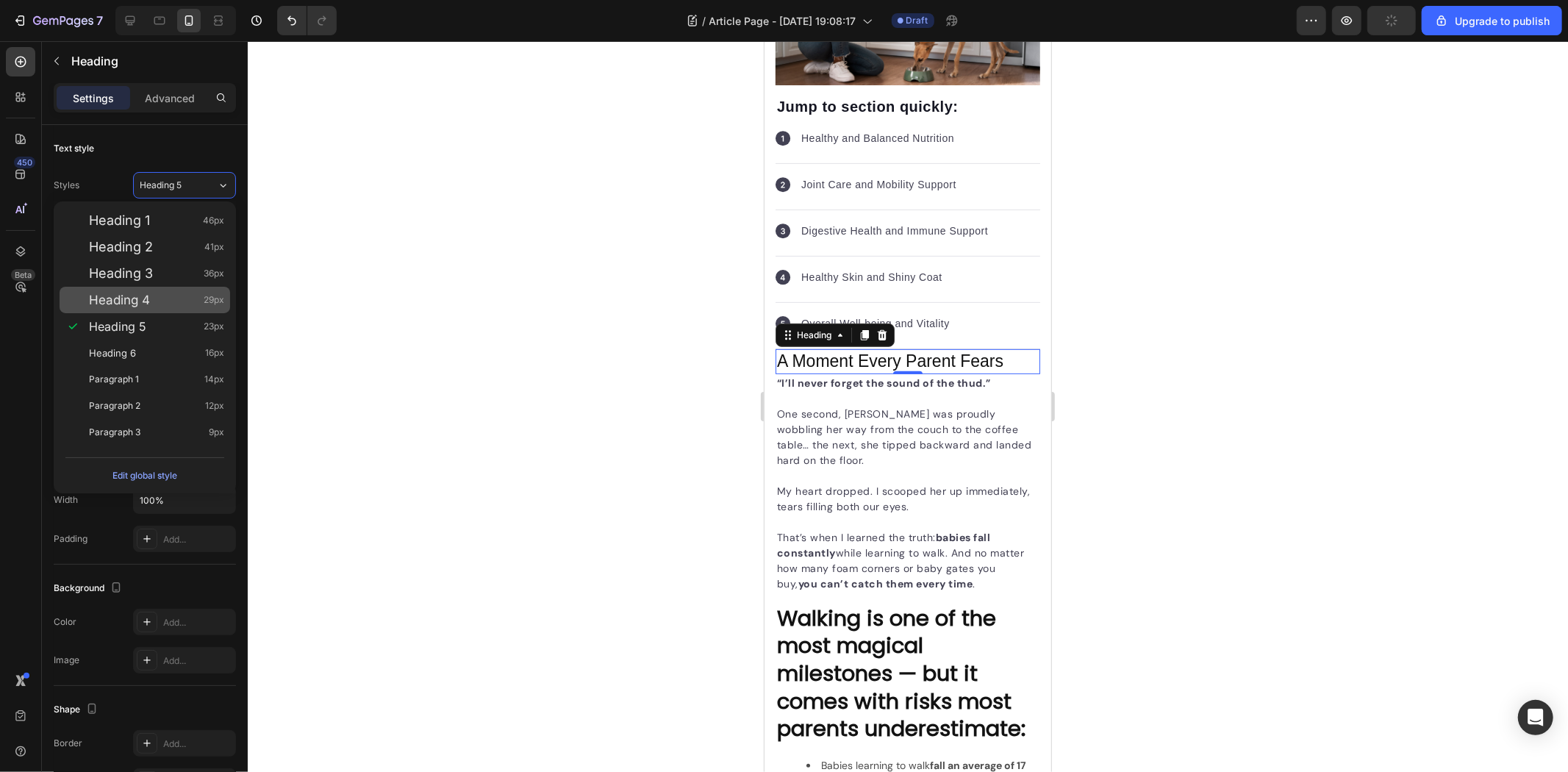
click at [175, 298] on div "Heading 4 29px" at bounding box center [157, 299] width 135 height 14
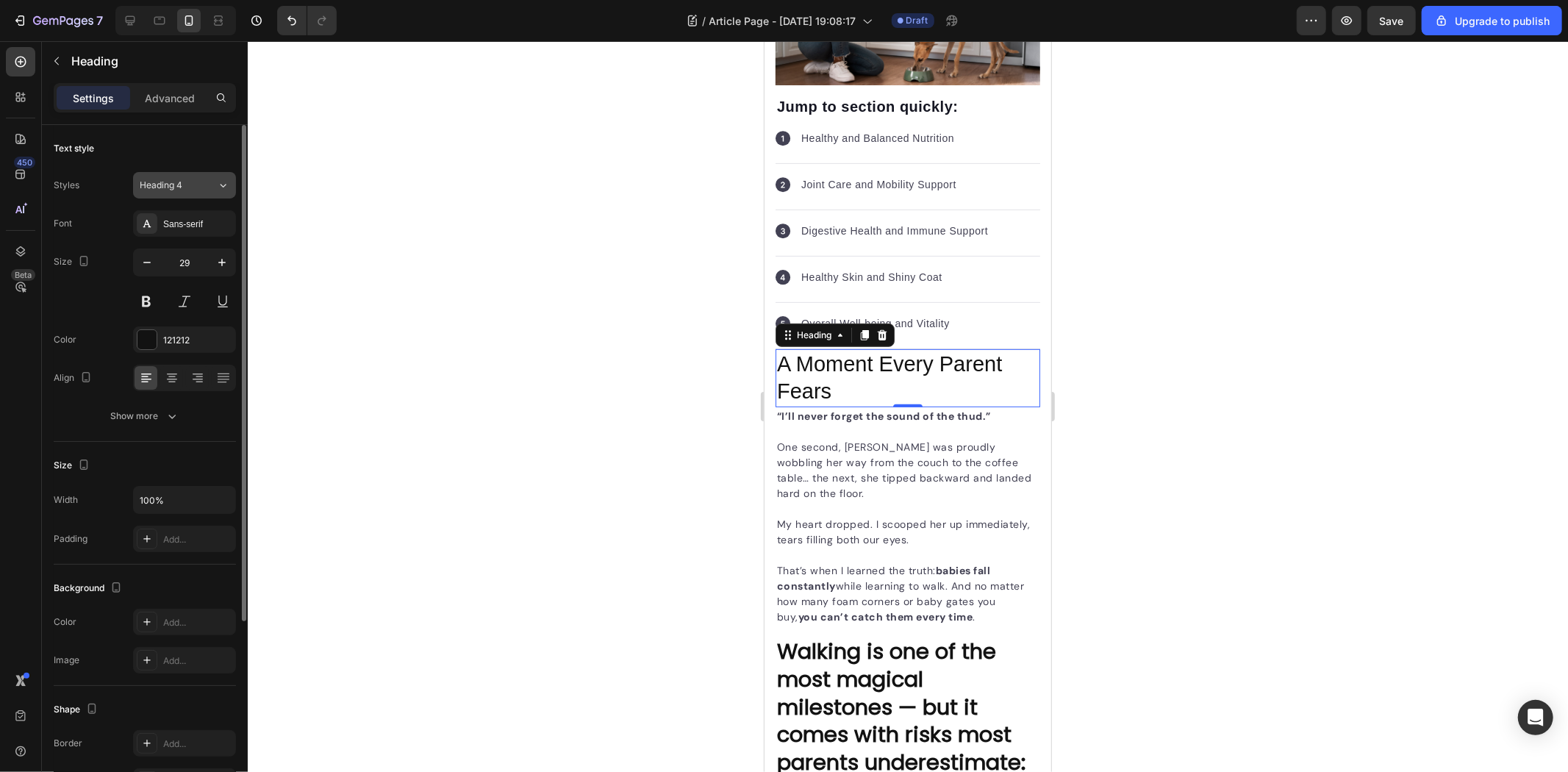
click at [178, 182] on span "Heading 4" at bounding box center [161, 185] width 43 height 13
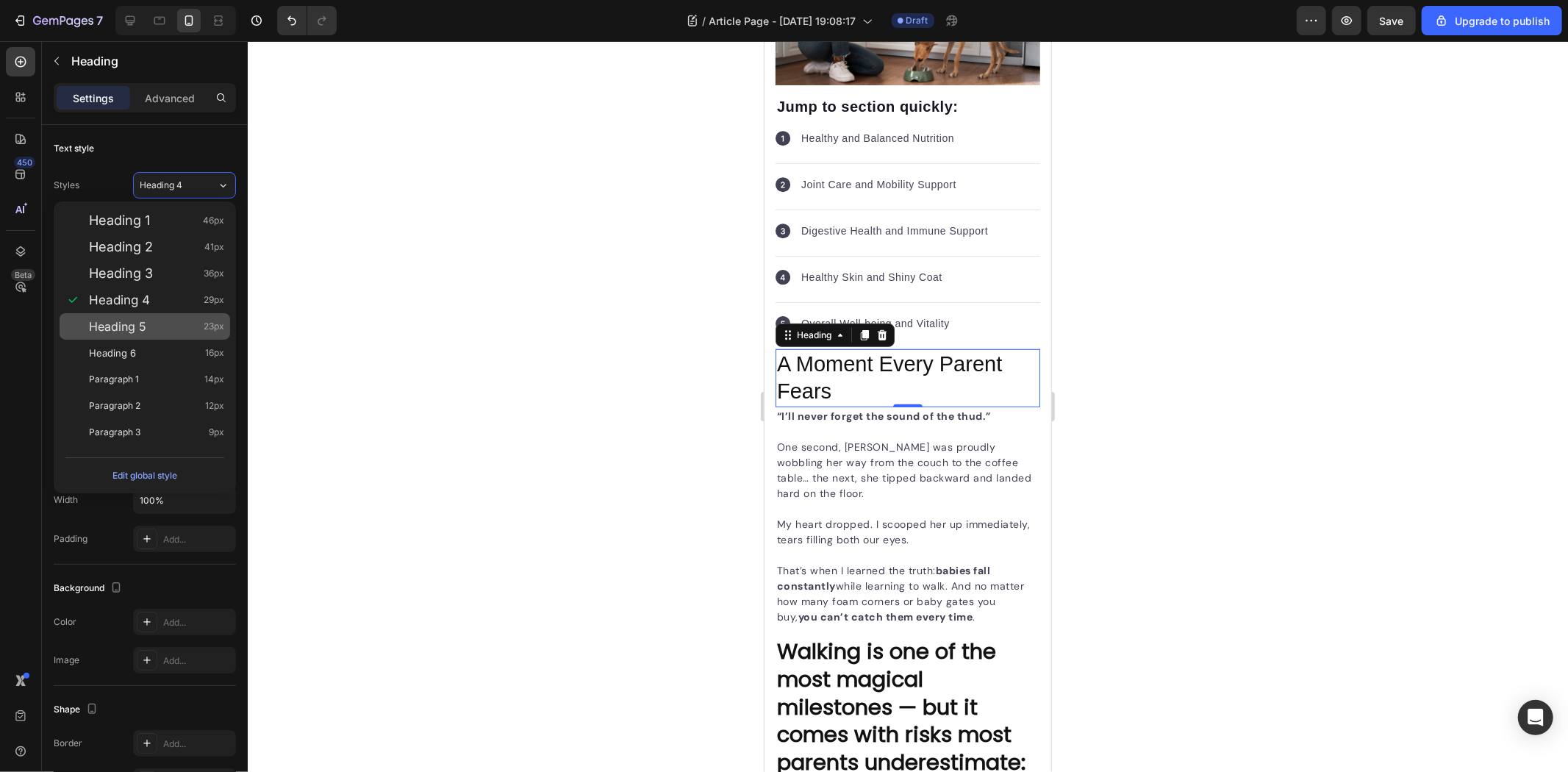
click at [161, 324] on div "Heading 5 23px" at bounding box center [157, 326] width 135 height 14
type input "23"
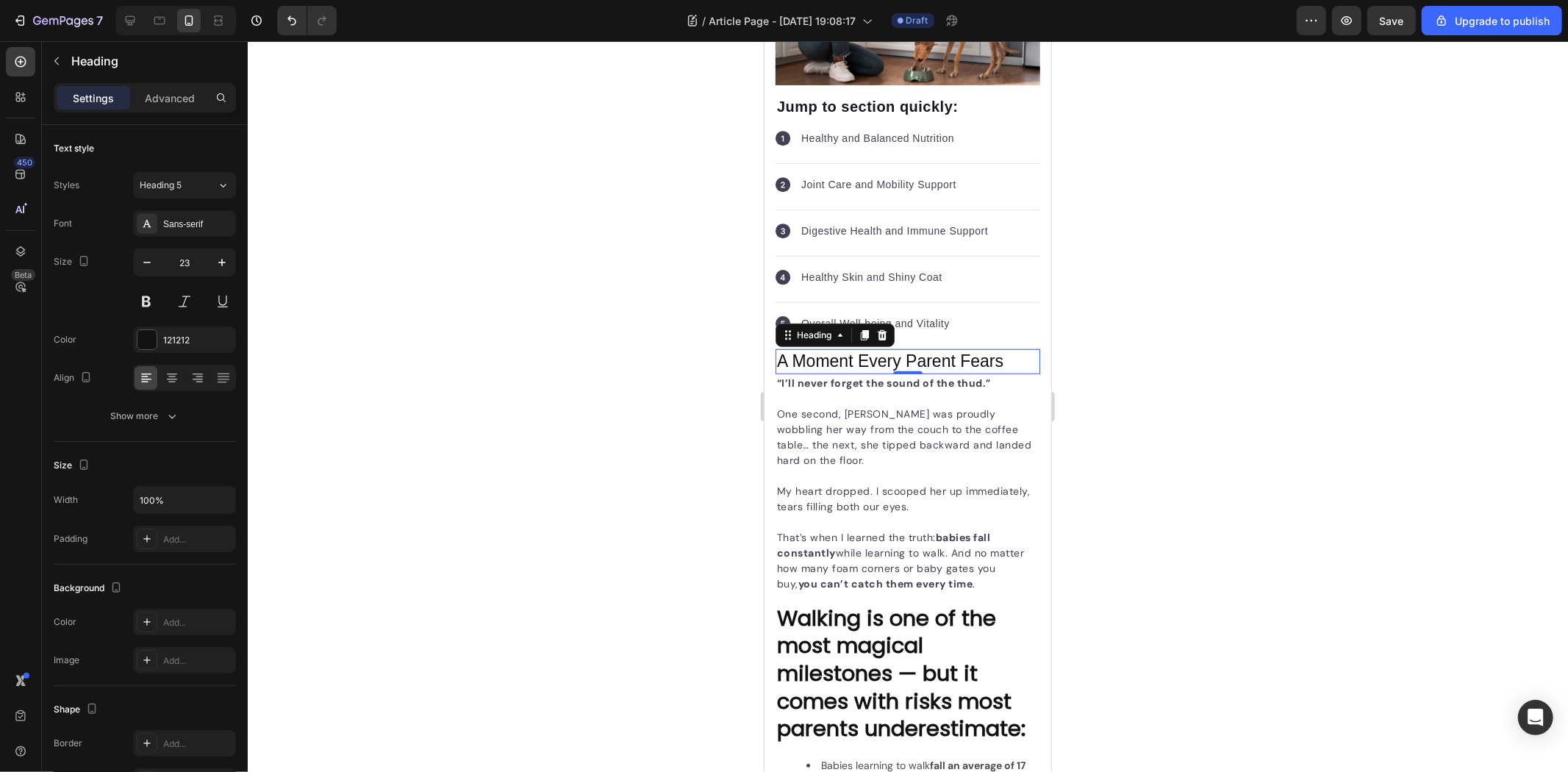
click at [633, 386] on div at bounding box center [907, 407] width 1321 height 731
click at [927, 448] on p "One second, Emma was proudly wobbling her way from the couch to the coffee tabl…" at bounding box center [907, 436] width 262 height 62
click at [1202, 494] on div at bounding box center [907, 407] width 1321 height 731
click at [908, 350] on p "A Moment Every Parent Fears" at bounding box center [907, 361] width 262 height 22
click at [139, 24] on div at bounding box center [129, 21] width 24 height 24
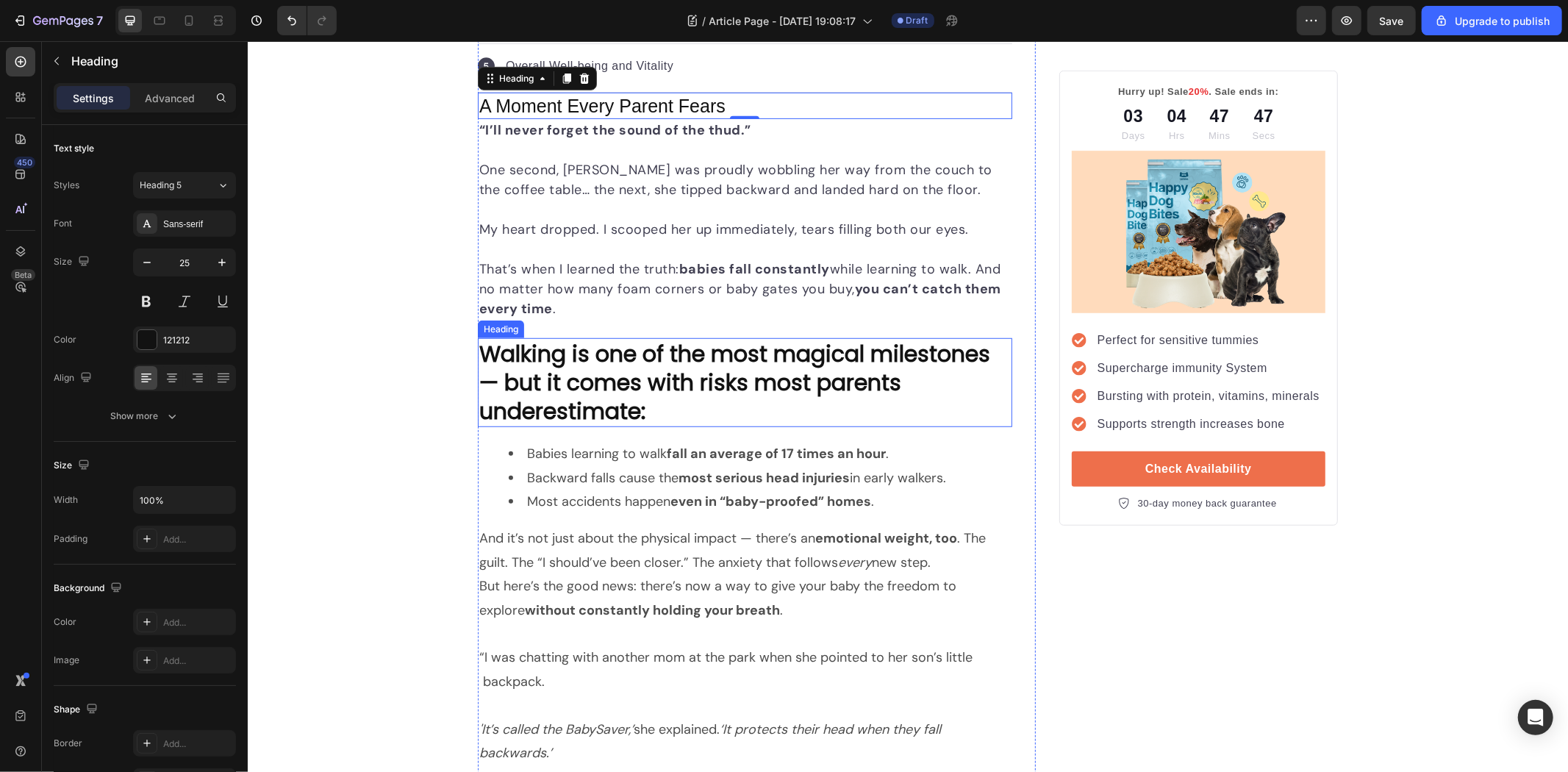
scroll to position [794, 0]
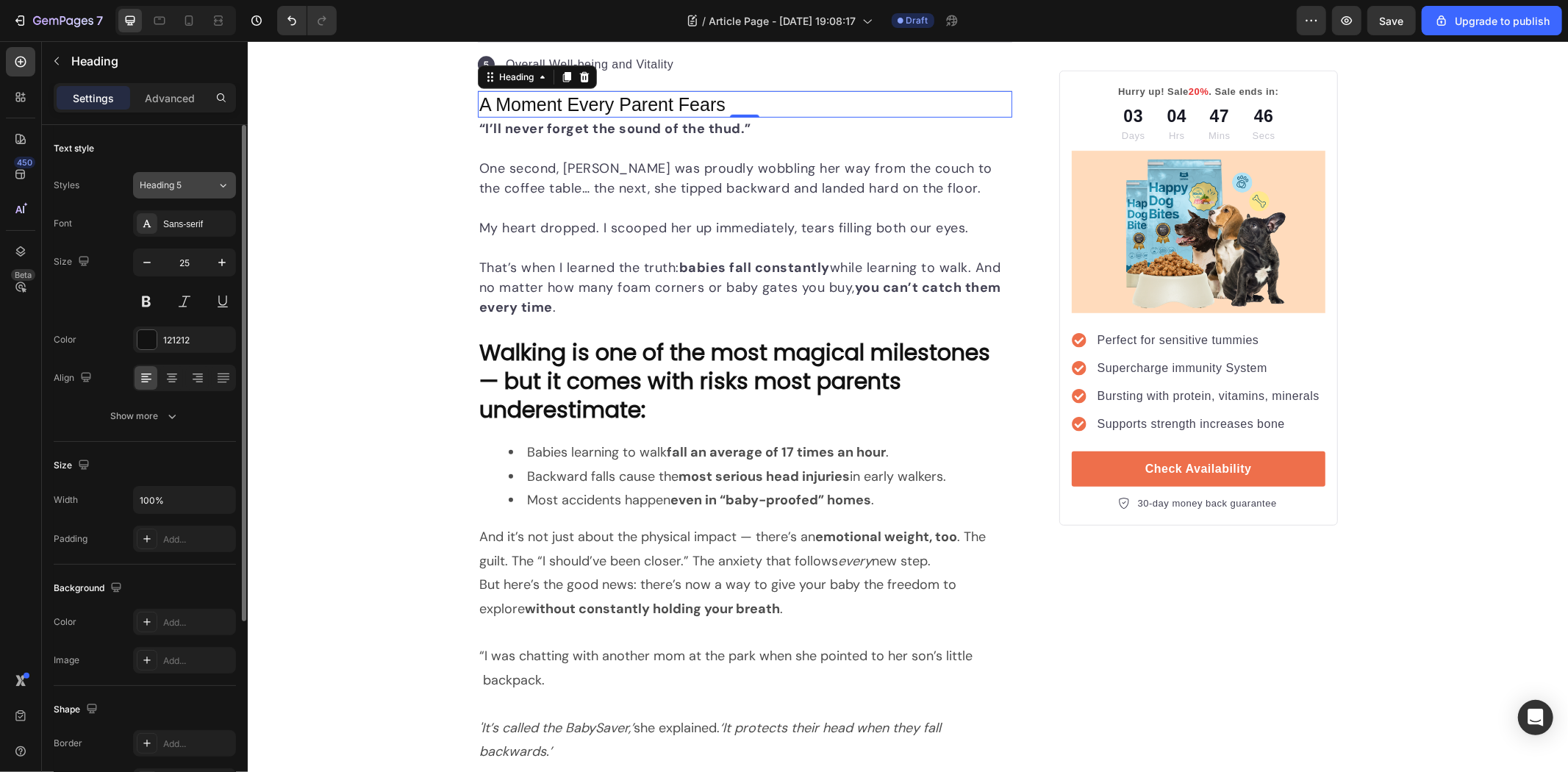
click at [193, 180] on div "Heading 5" at bounding box center [170, 185] width 59 height 13
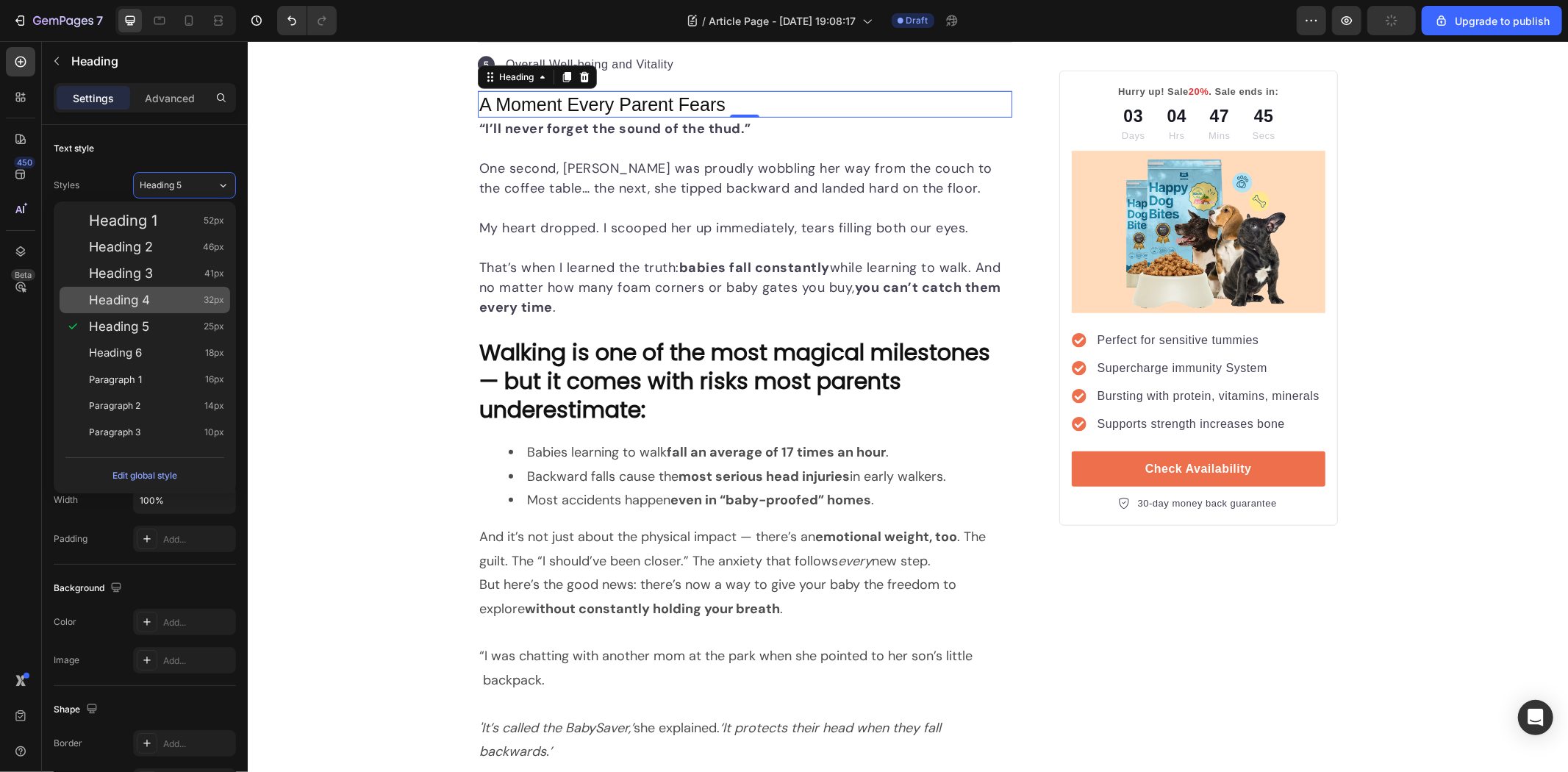
click at [161, 298] on div "Heading 4 32px" at bounding box center [157, 299] width 135 height 14
type input "32"
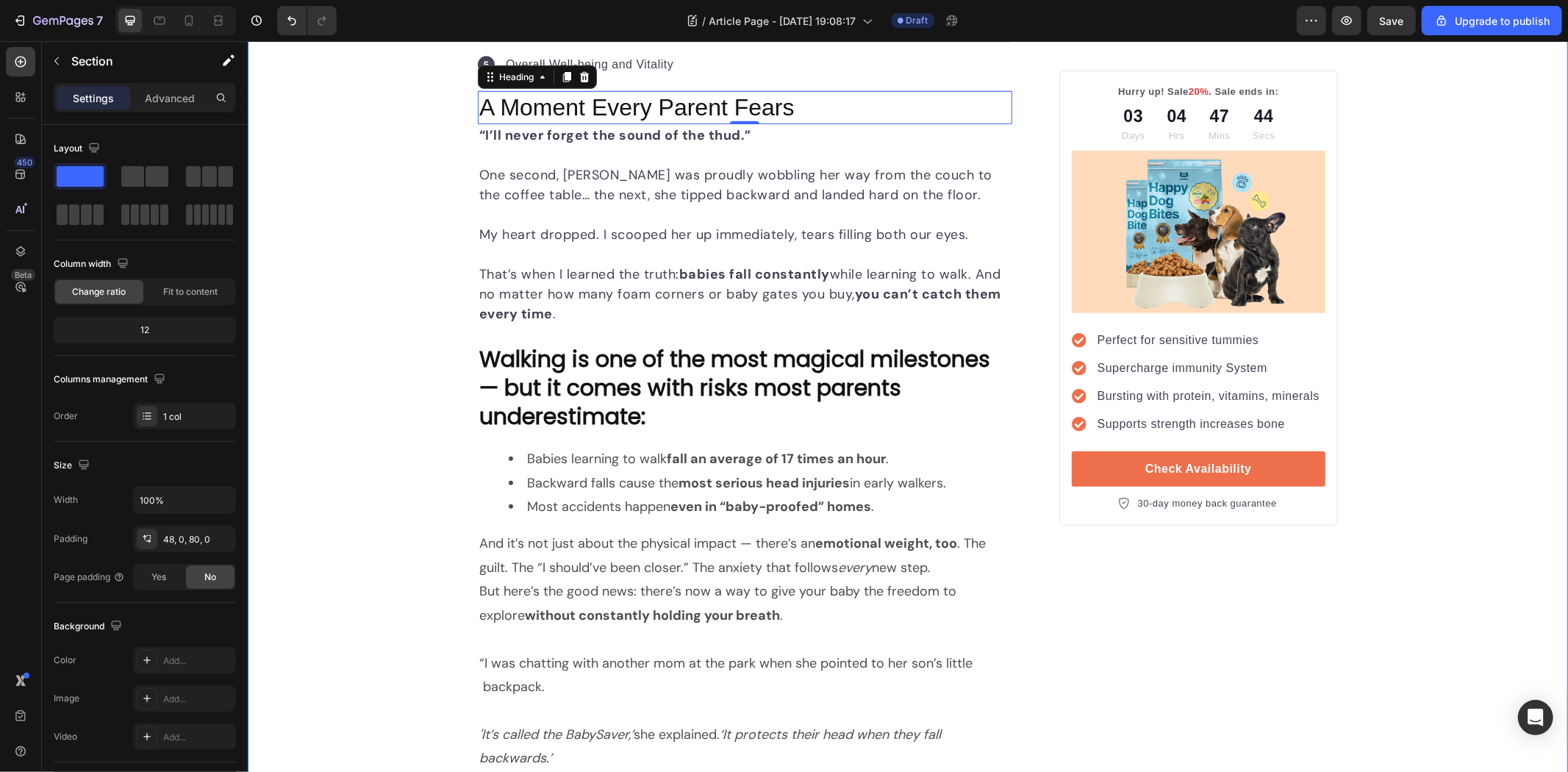
click at [579, 123] on p "A Moment Every Parent Fears" at bounding box center [744, 107] width 531 height 31
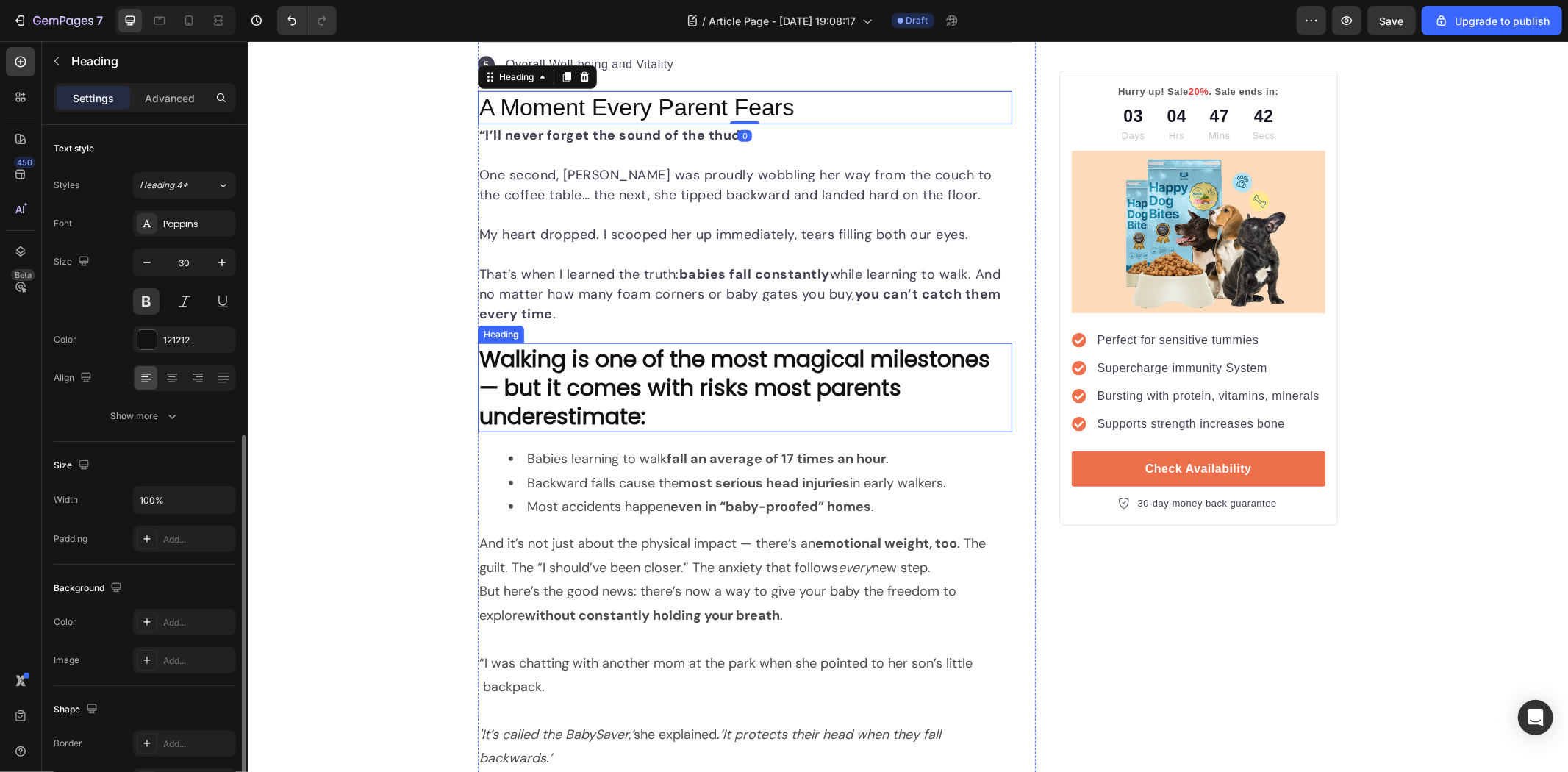
click at [650, 394] on p "Walking is one of the most magical milestones — but it comes with risks most pa…" at bounding box center [744, 387] width 531 height 86
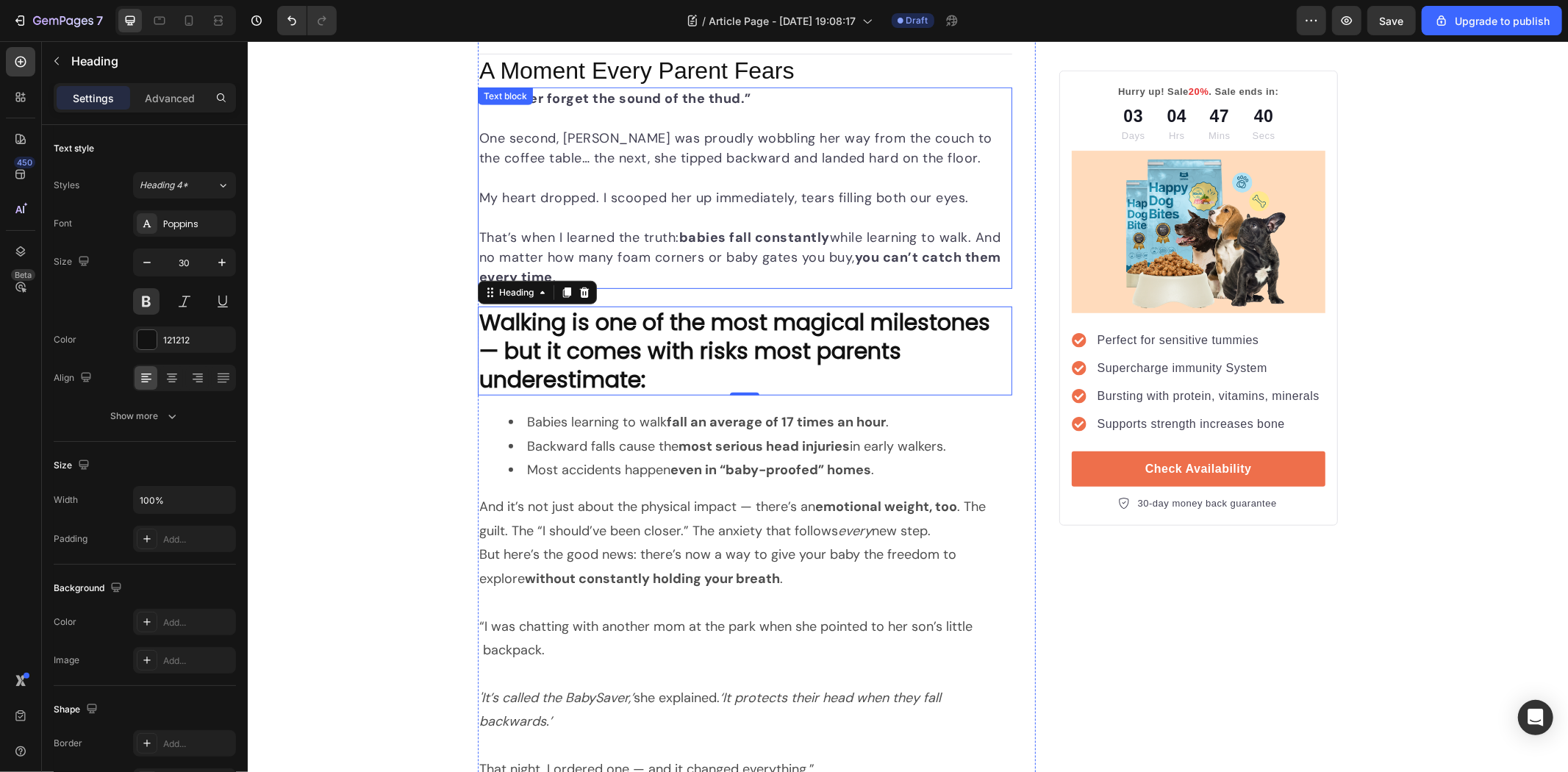
scroll to position [712, 0]
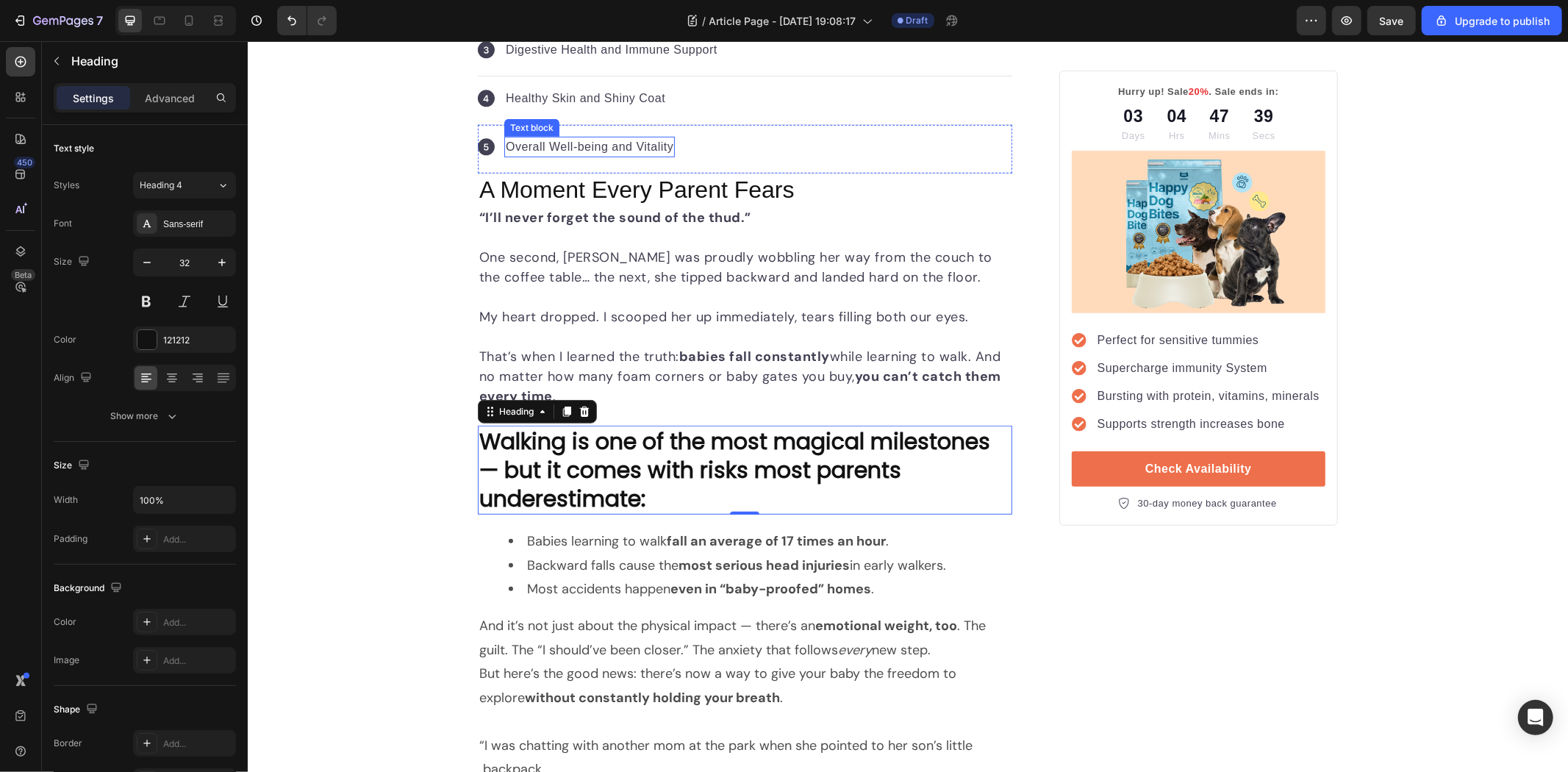
click at [621, 181] on p "A Moment Every Parent Fears" at bounding box center [744, 190] width 531 height 31
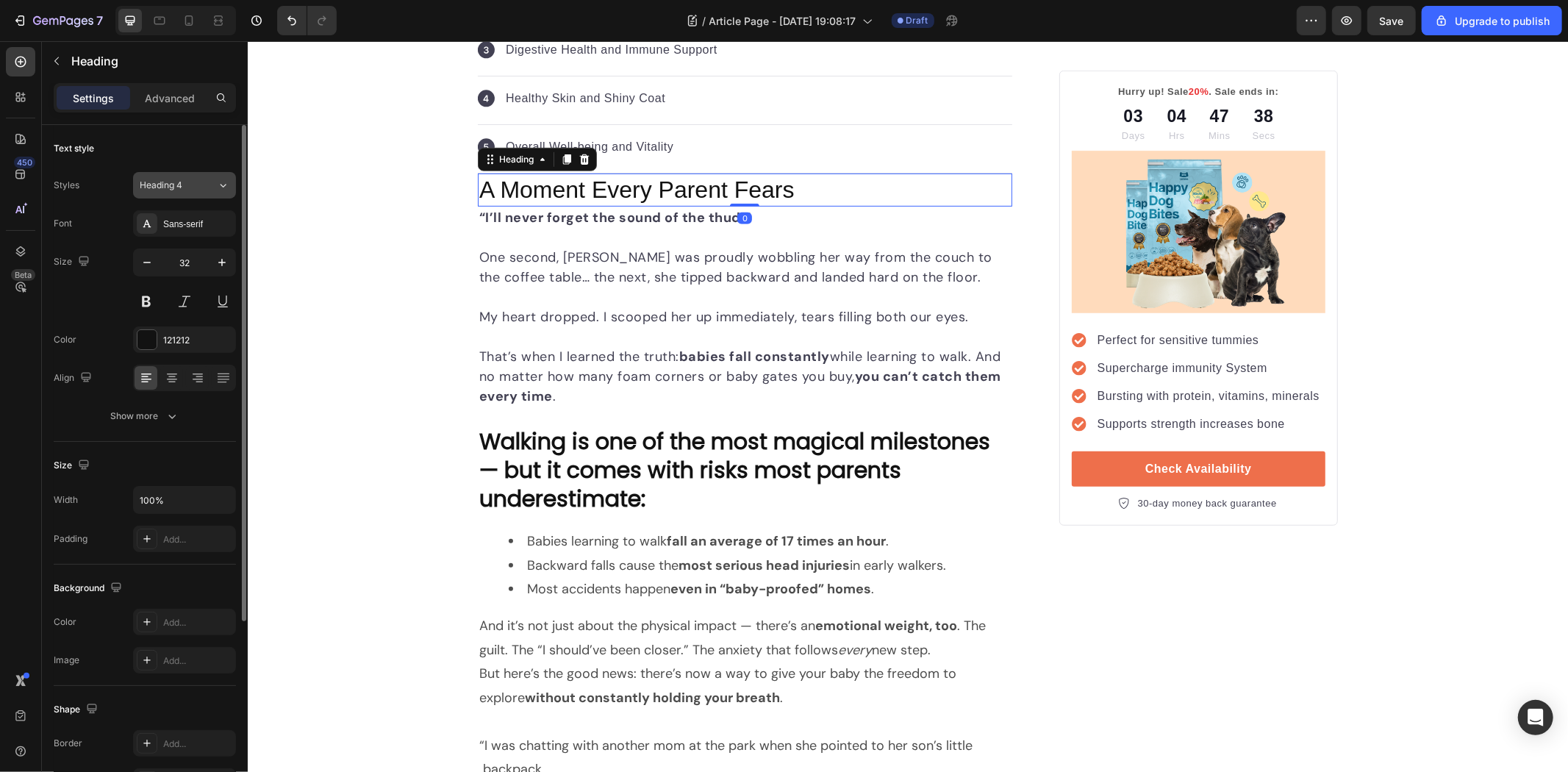
click at [181, 188] on span "Heading 4" at bounding box center [161, 185] width 43 height 13
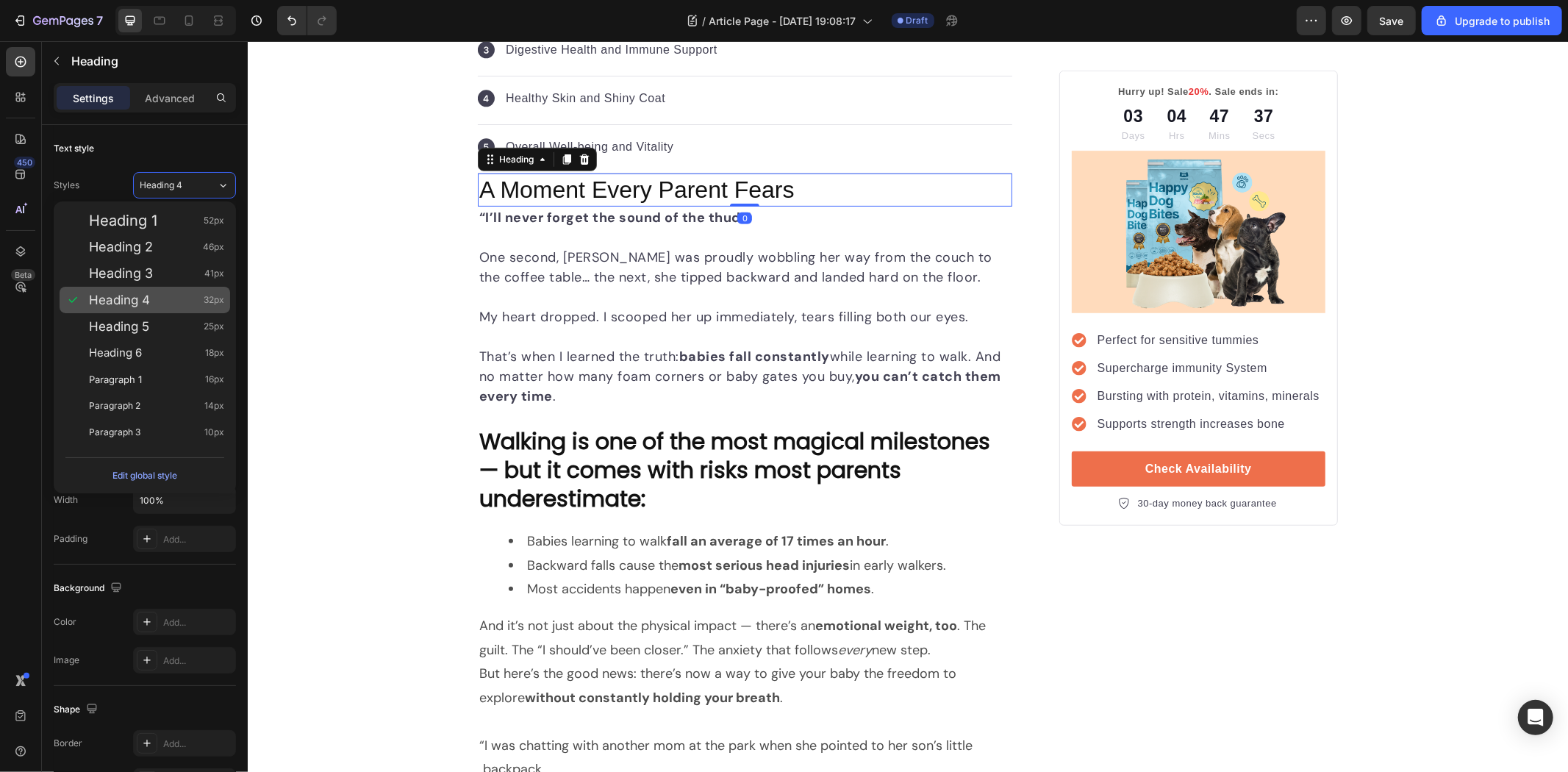
click at [145, 289] on div "Heading 4 32px" at bounding box center [145, 300] width 171 height 27
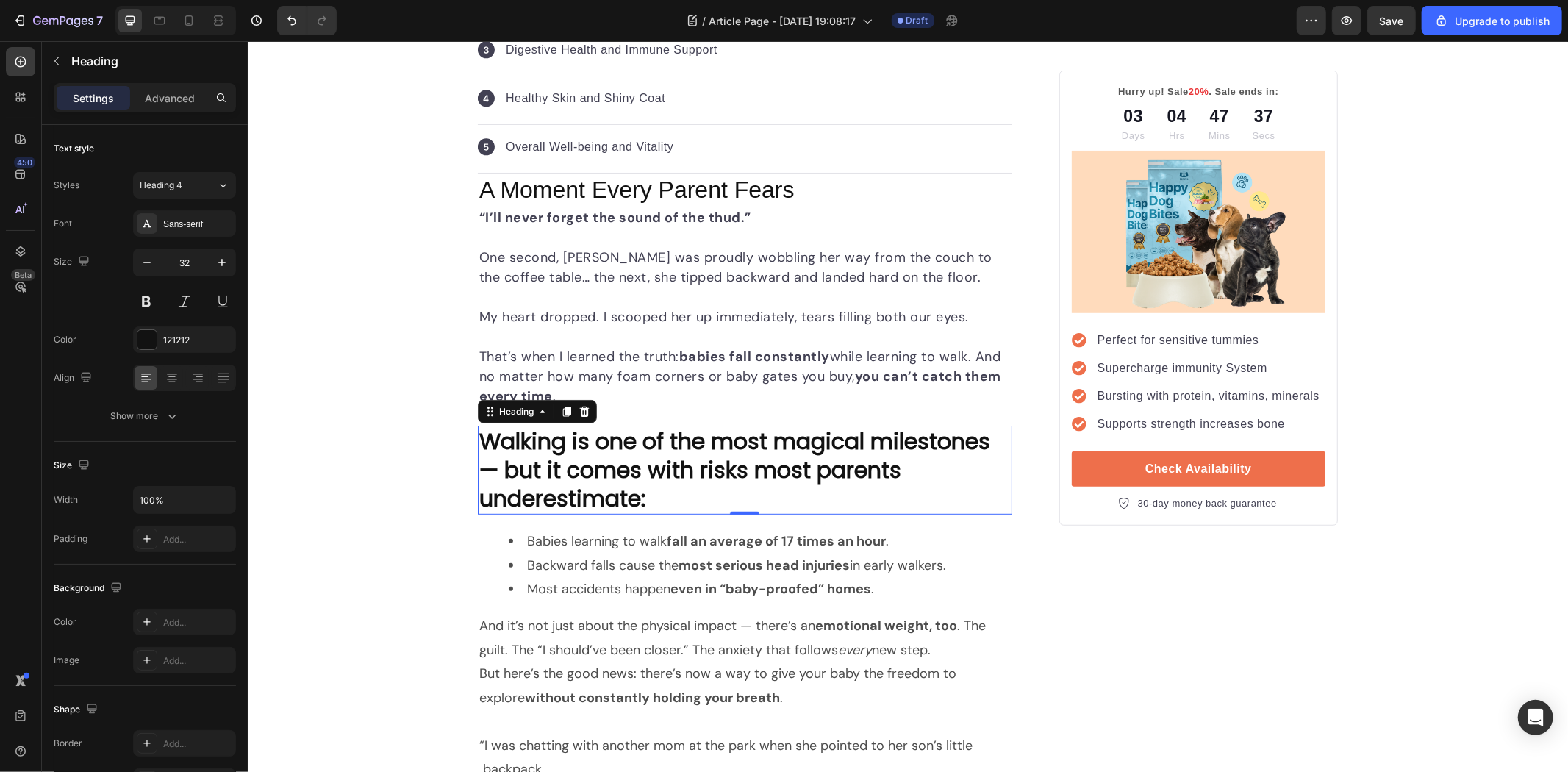
click at [741, 439] on p "Walking is one of the most magical milestones — but it comes with risks most pa…" at bounding box center [744, 469] width 531 height 86
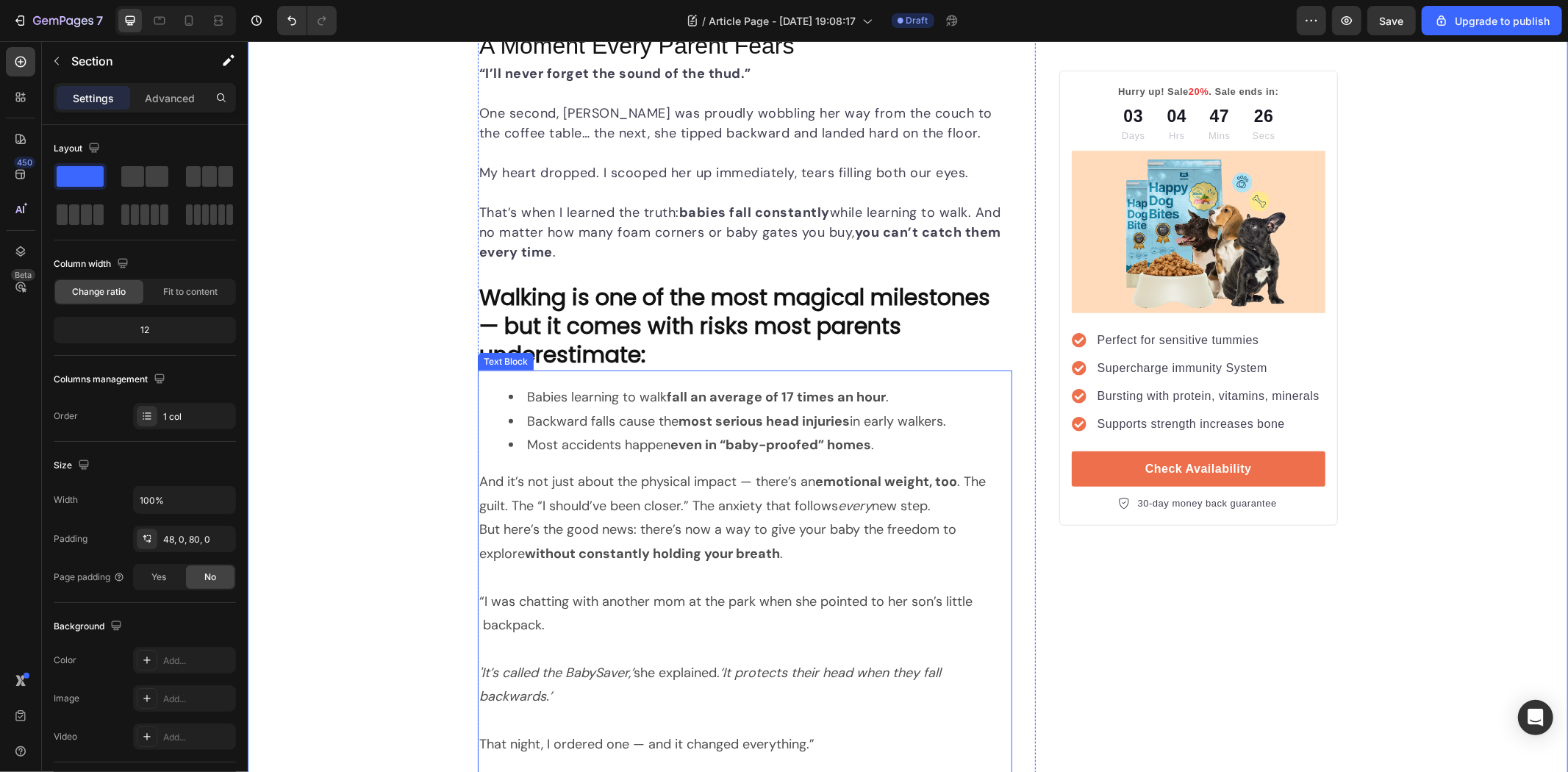
scroll to position [876, 0]
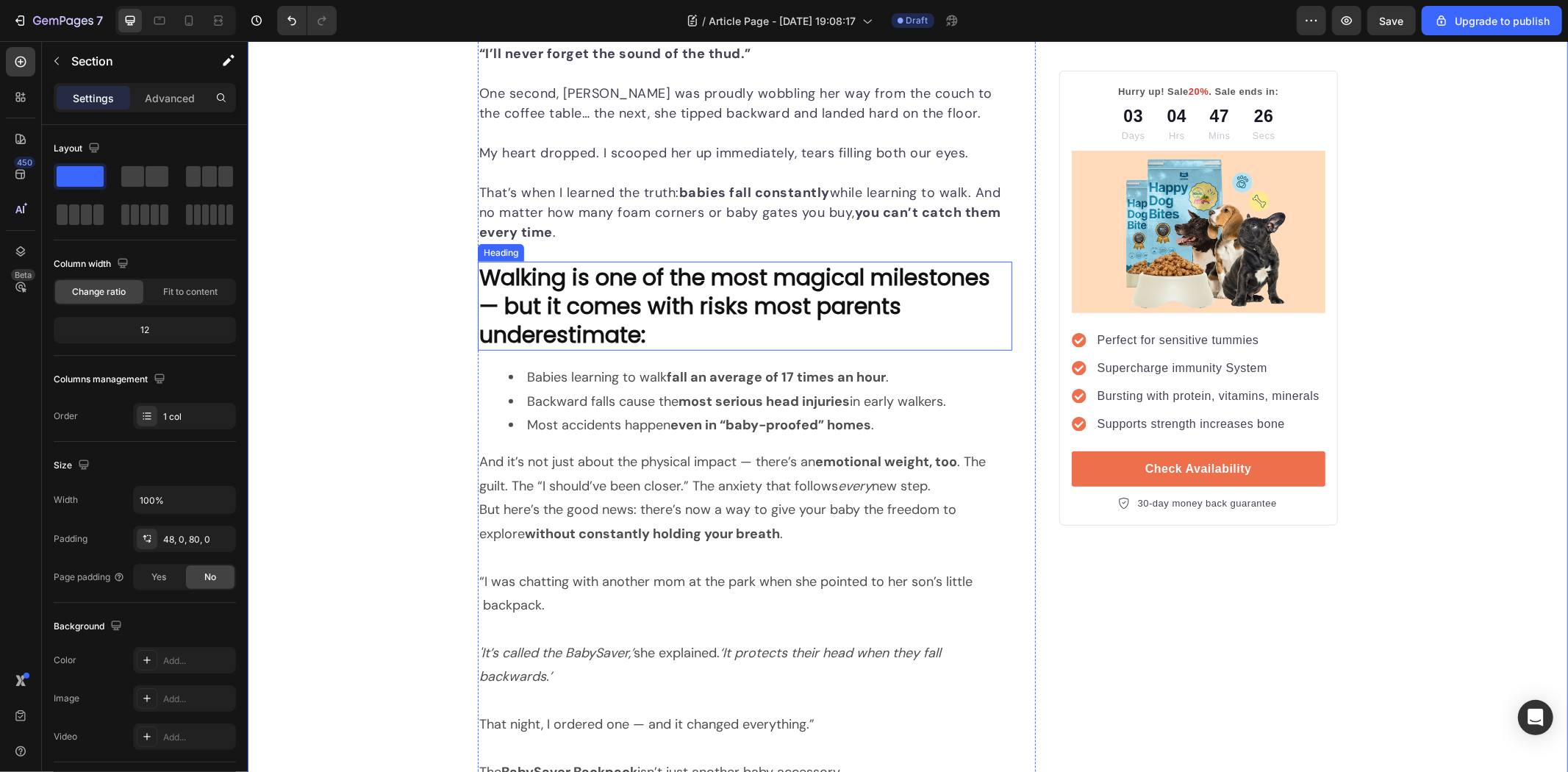
click at [676, 306] on p "Walking is one of the most magical milestones — but it comes with risks most pa…" at bounding box center [744, 305] width 531 height 86
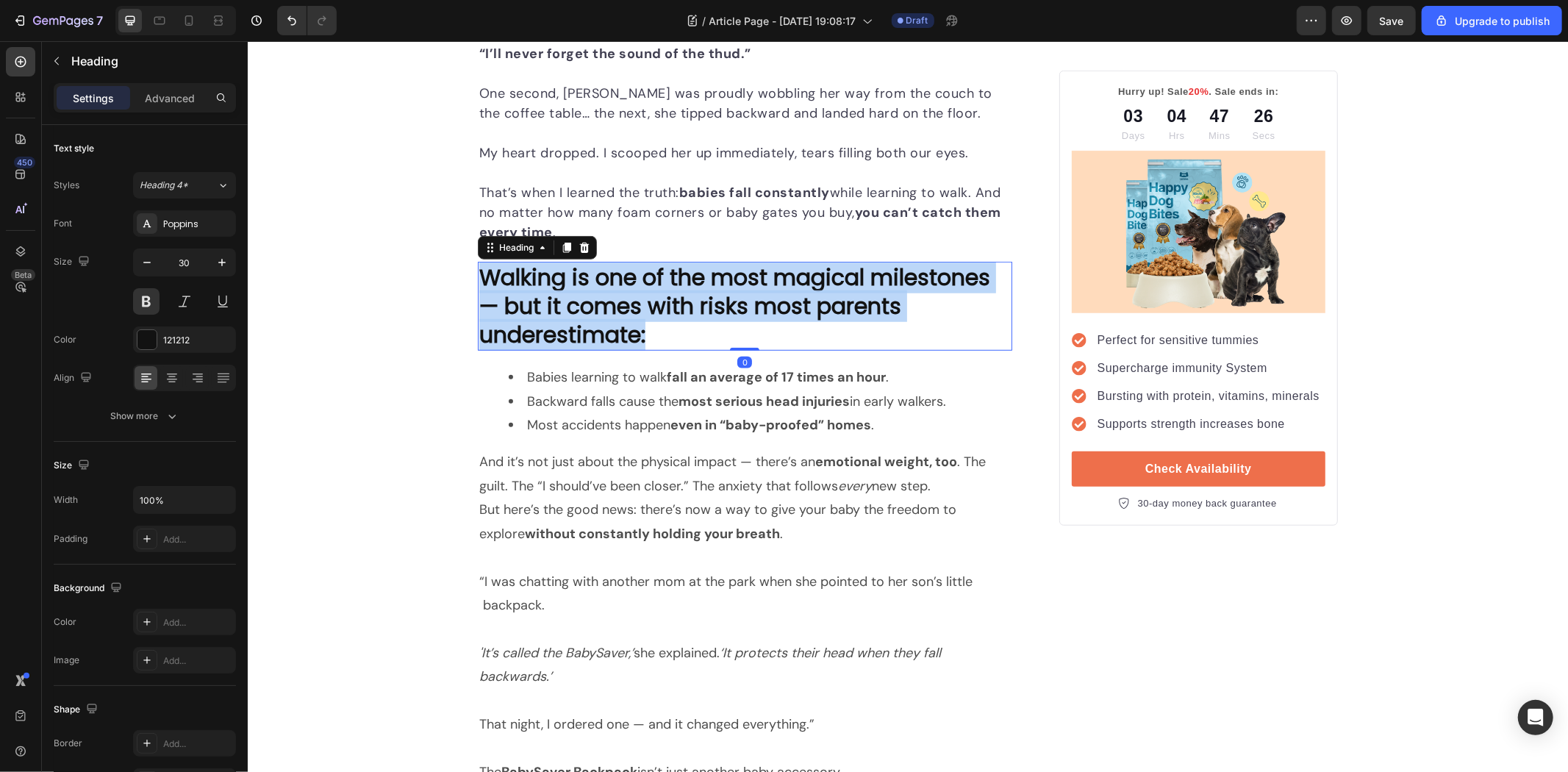
click at [676, 306] on p "Walking is one of the most magical milestones — but it comes with risks most pa…" at bounding box center [744, 305] width 531 height 86
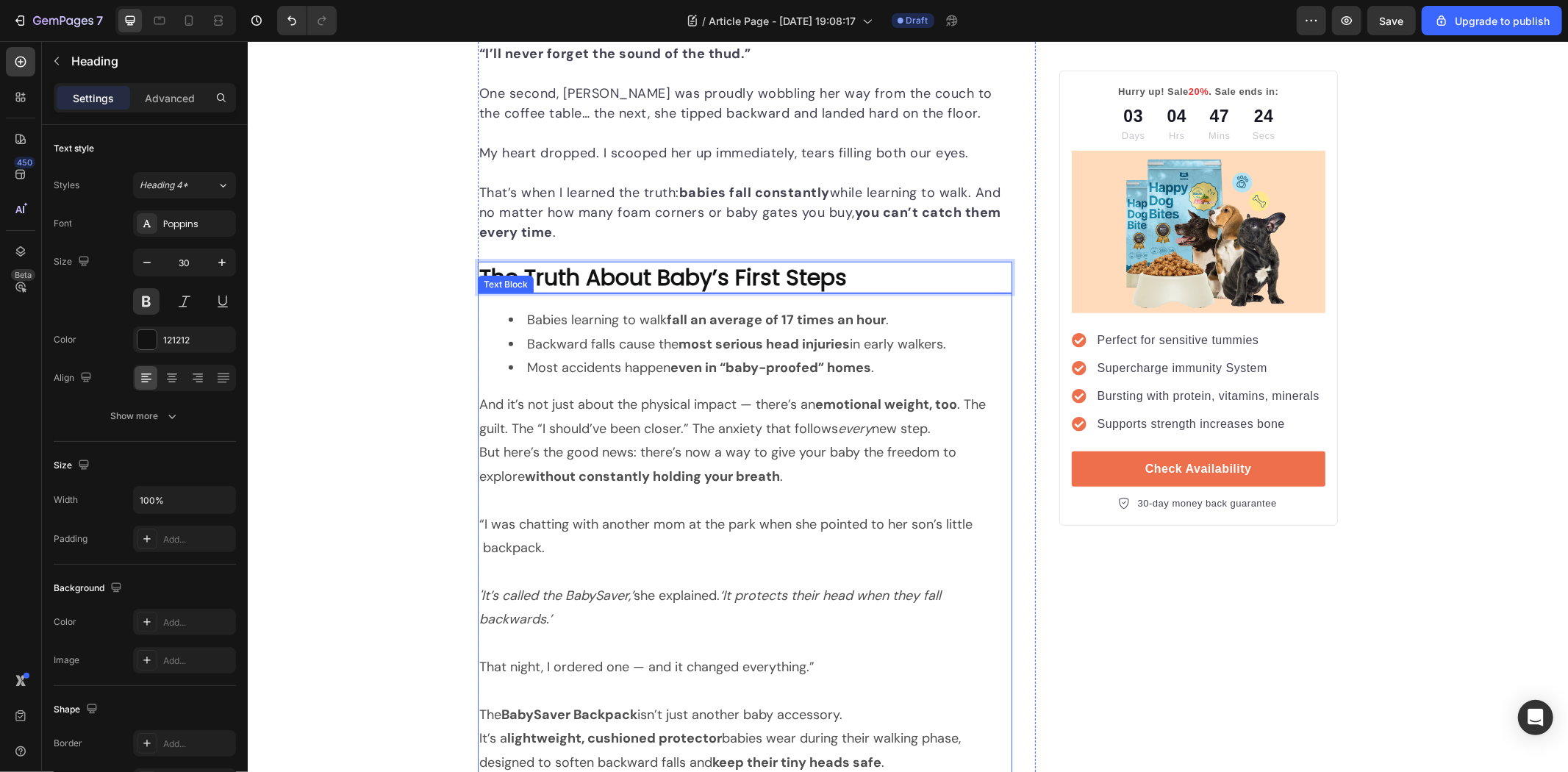
click at [862, 317] on strong "fall an average of 17 times an hour" at bounding box center [776, 319] width 219 height 18
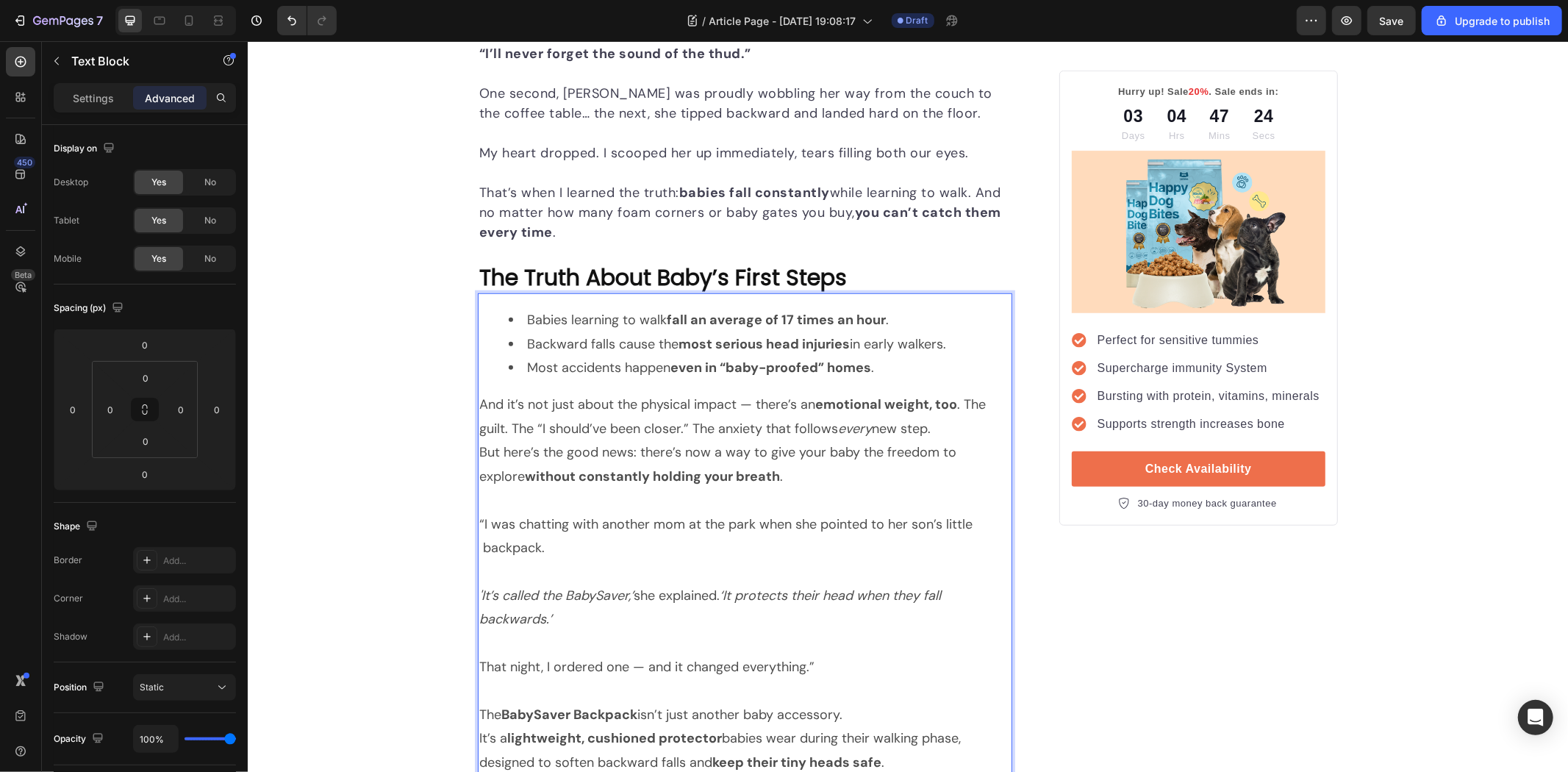
click at [719, 302] on div "Babies learning to walk fall an average of 17 times an hour . Backward falls ca…" at bounding box center [744, 534] width 534 height 483
click at [497, 296] on div "Babies learning to walk fall an average of 17 times an hour . Backward falls ca…" at bounding box center [744, 534] width 534 height 483
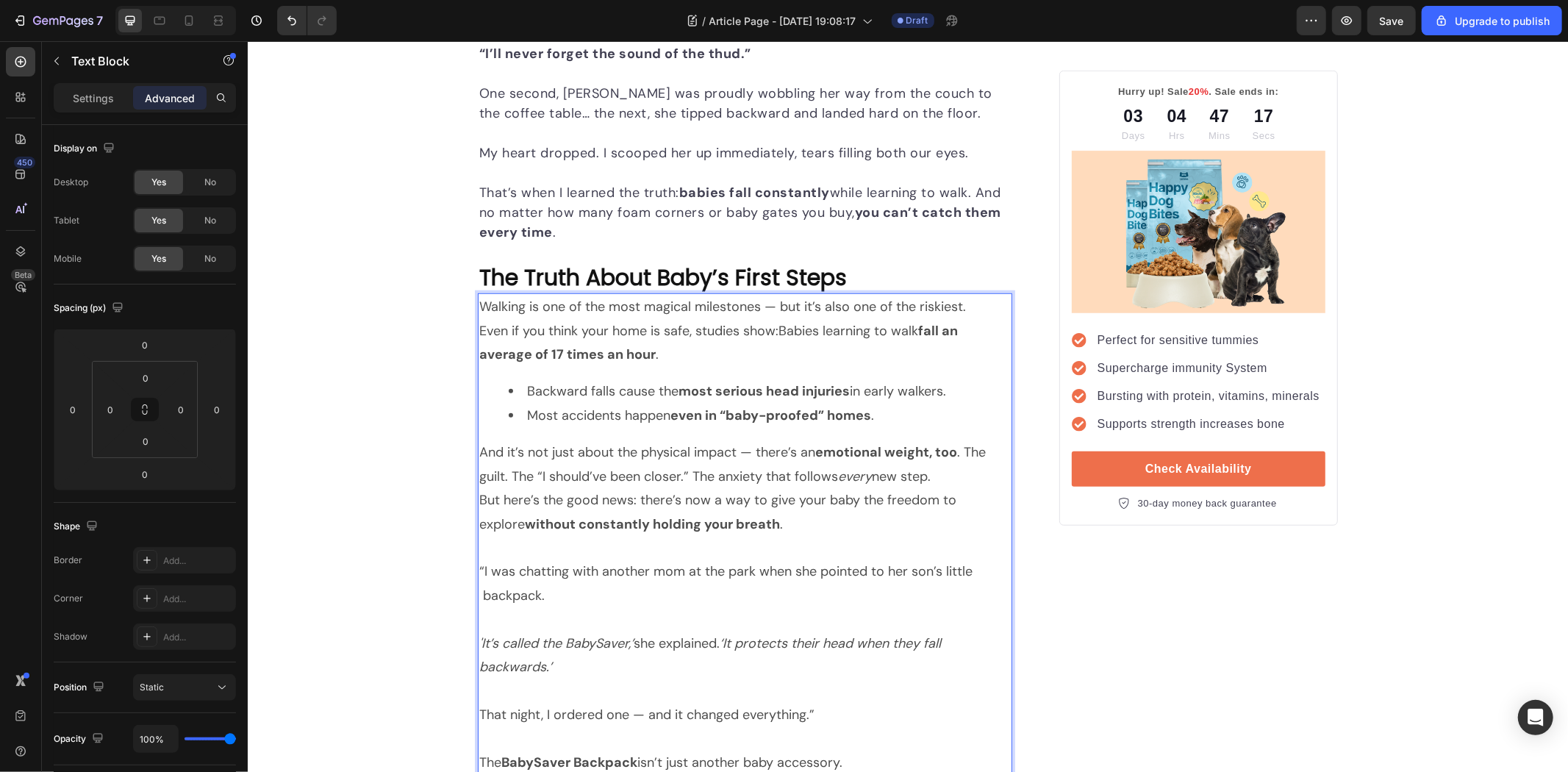
click at [700, 353] on p "Walking is one of the most magical milestones — but it’s also one of the riskie…" at bounding box center [744, 330] width 531 height 72
click at [773, 325] on p "Walking is one of the most magical milestones — but it’s also one of the riskie…" at bounding box center [744, 330] width 531 height 72
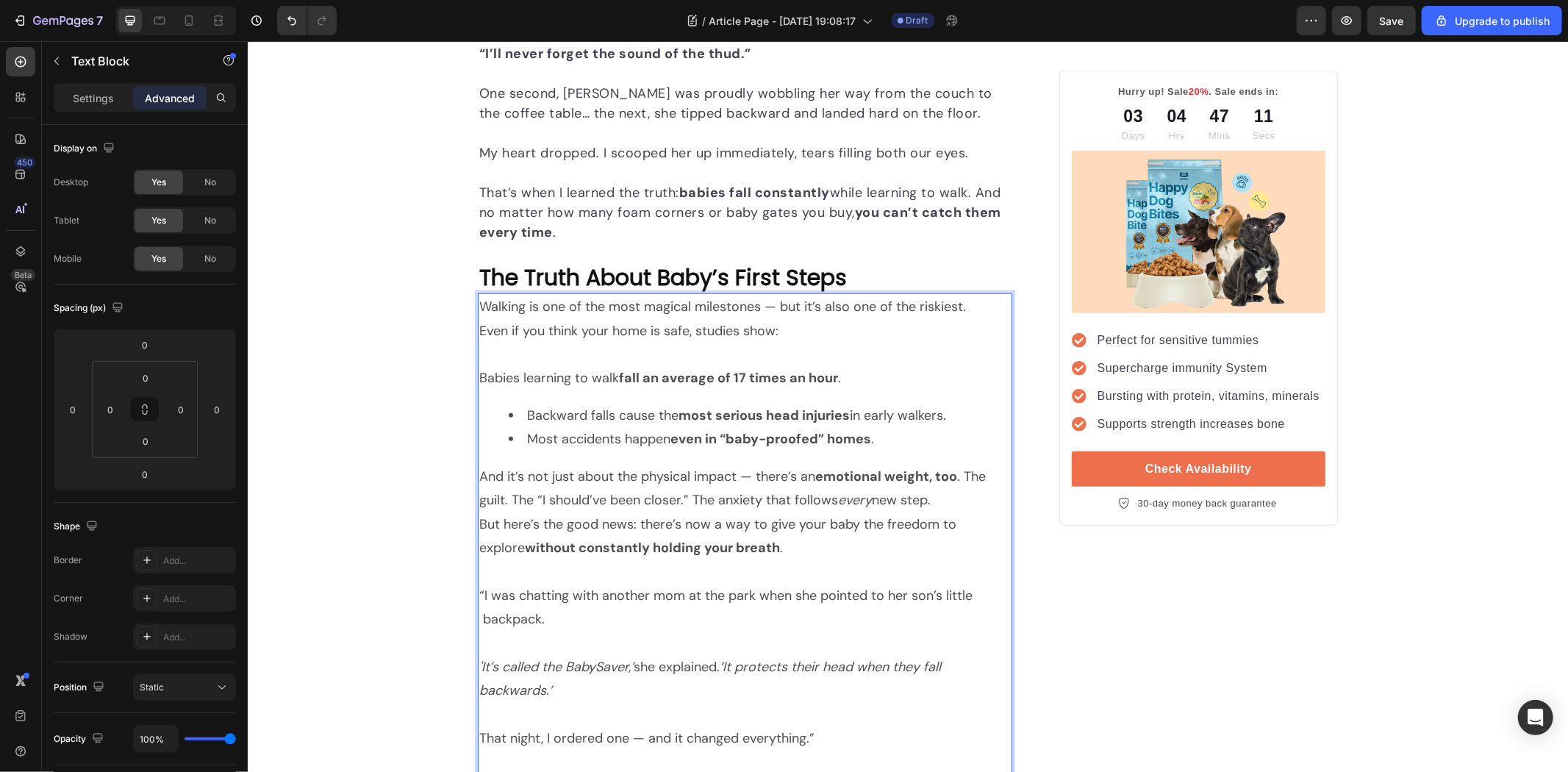
click at [785, 394] on div "Walking is one of the most magical milestones — but it’s also one of the riskie…" at bounding box center [744, 569] width 534 height 553
click at [508, 410] on li "Backward falls cause the most serious head injuries in early walkers." at bounding box center [759, 414] width 502 height 24
click at [519, 445] on li "Most accidents happen even in “baby-proofed” homes ." at bounding box center [759, 438] width 502 height 24
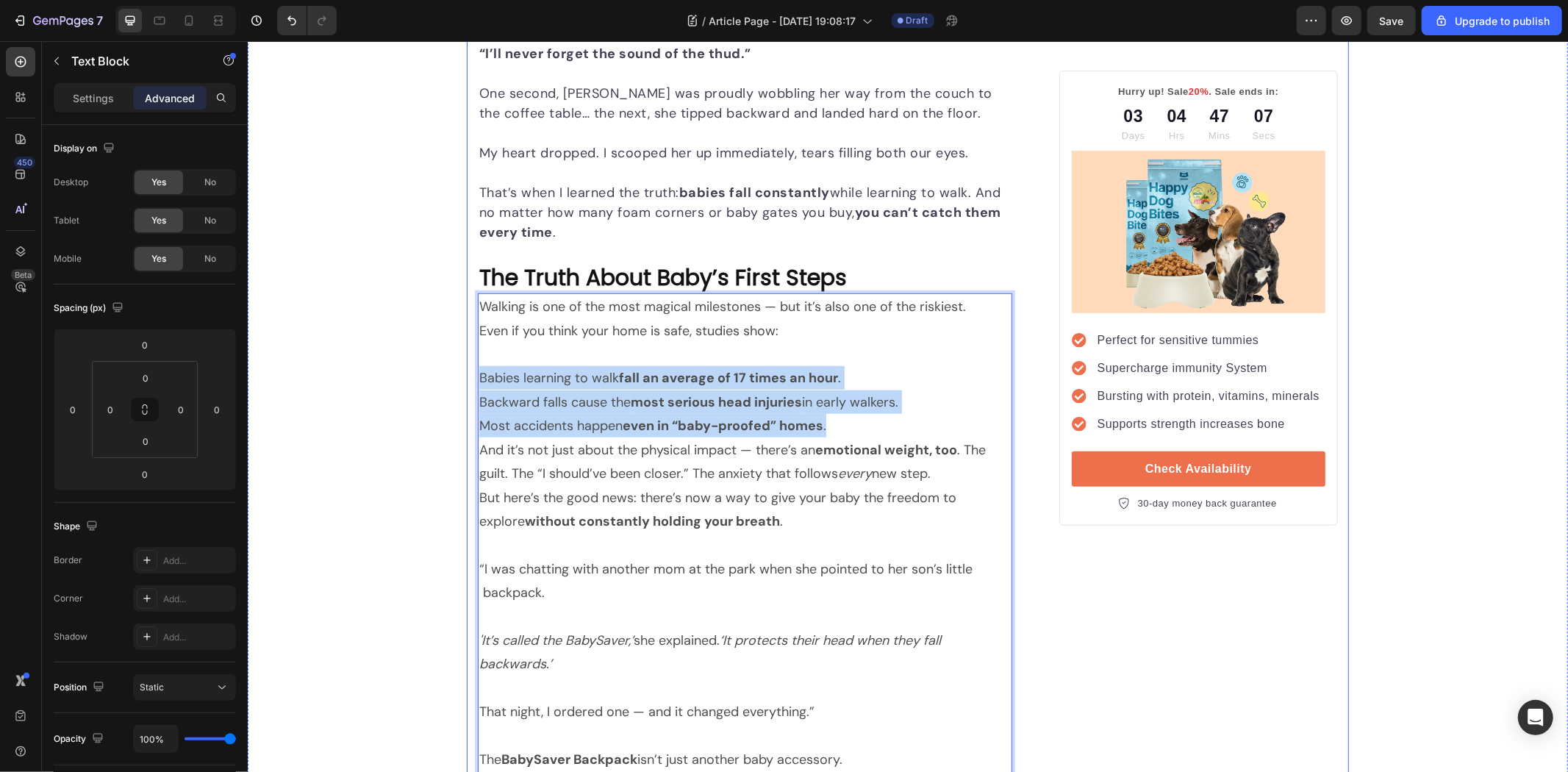
drag, startPoint x: 840, startPoint y: 426, endPoint x: 466, endPoint y: 376, distance: 377.3
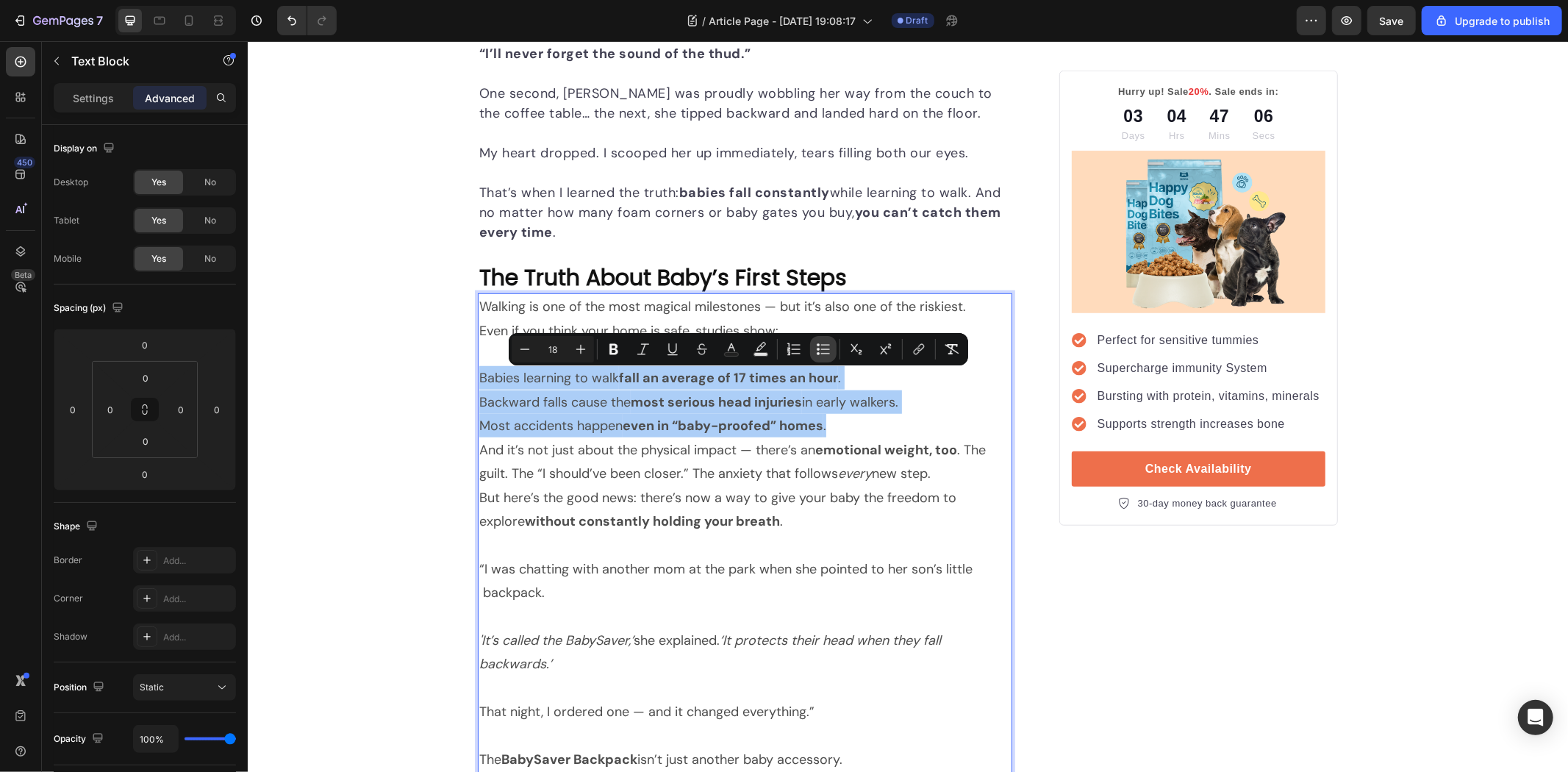
click at [818, 353] on icon "Editor contextual toolbar" at bounding box center [818, 354] width 3 height 3
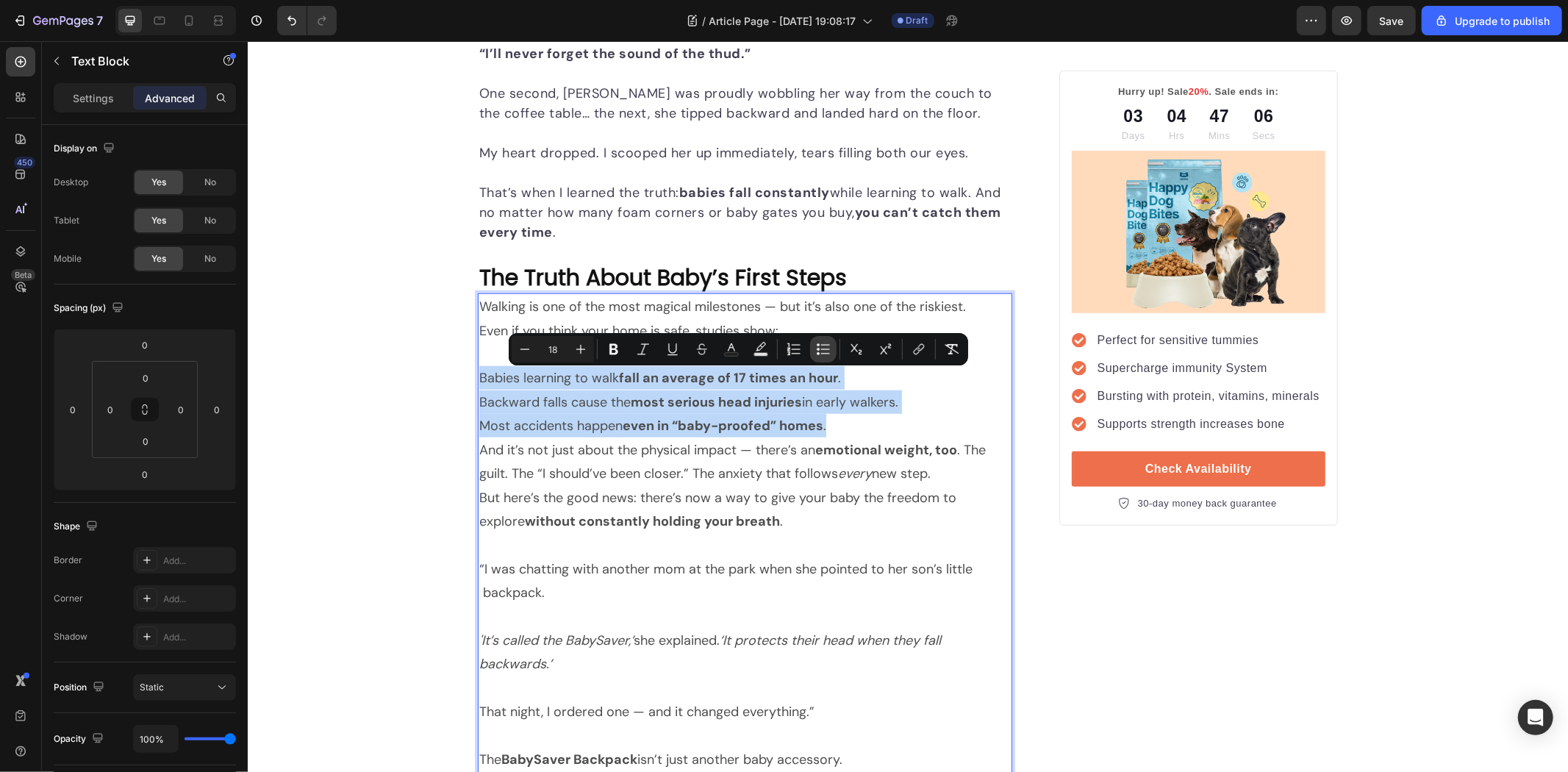
type input "18"
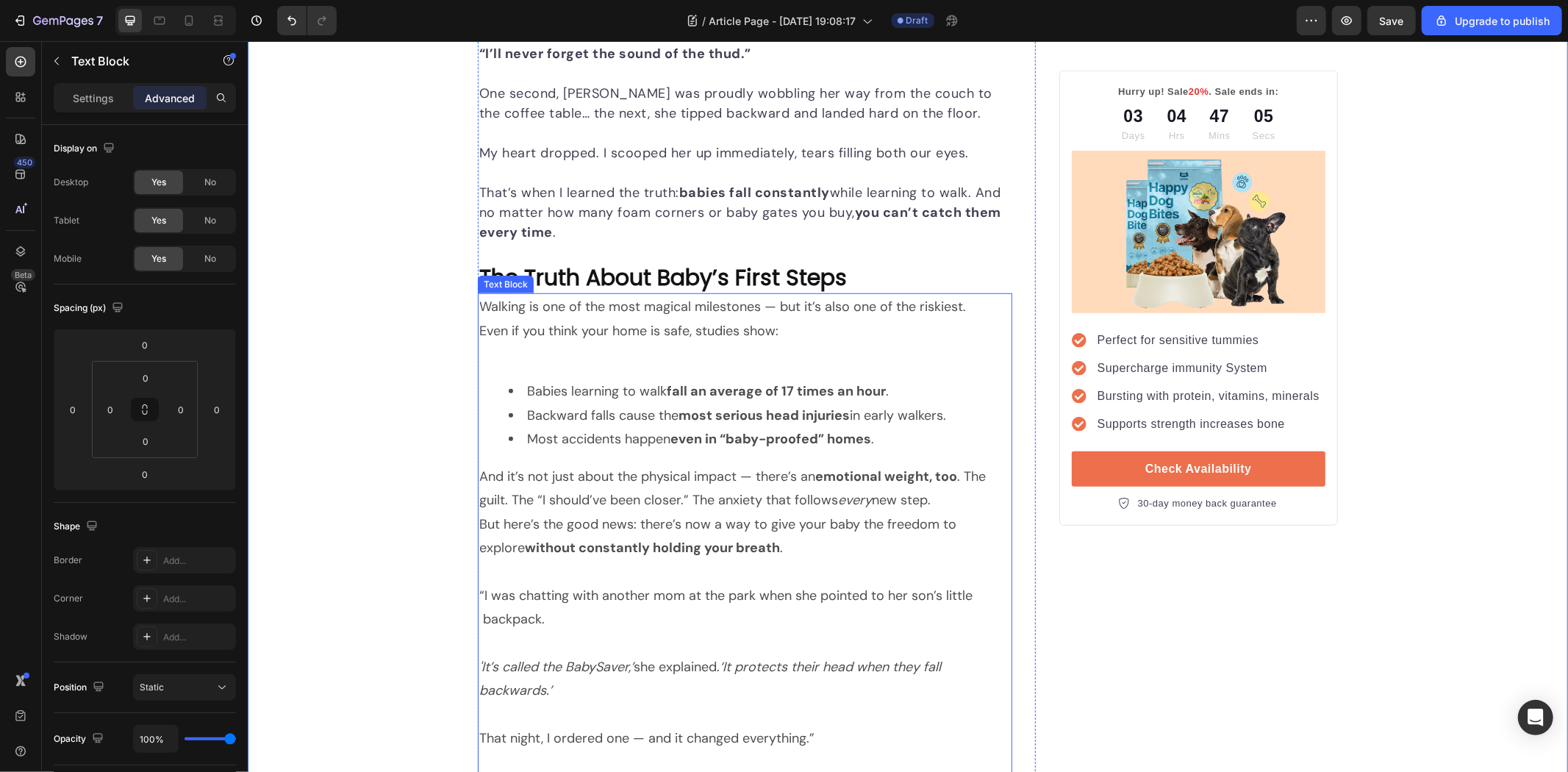
click at [636, 368] on div "Walking is one of the most magical milestones — but it’s also one of the riskie…" at bounding box center [744, 569] width 534 height 553
click at [480, 370] on div "Walking is one of the most magical milestones — but it’s also one of the riskie…" at bounding box center [744, 569] width 534 height 553
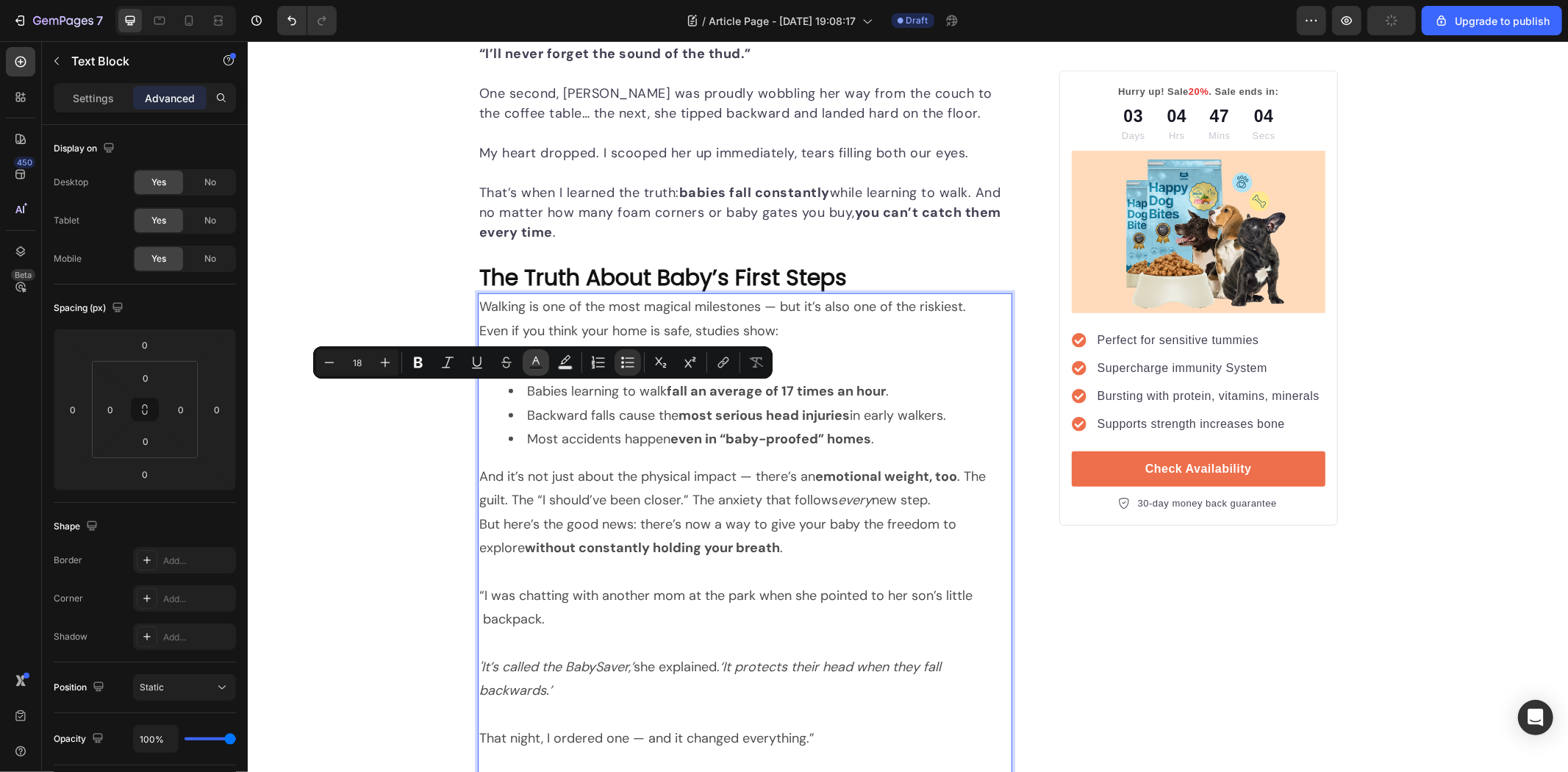
click at [533, 351] on button "Text Color" at bounding box center [536, 362] width 27 height 27
type input "4D4D4D"
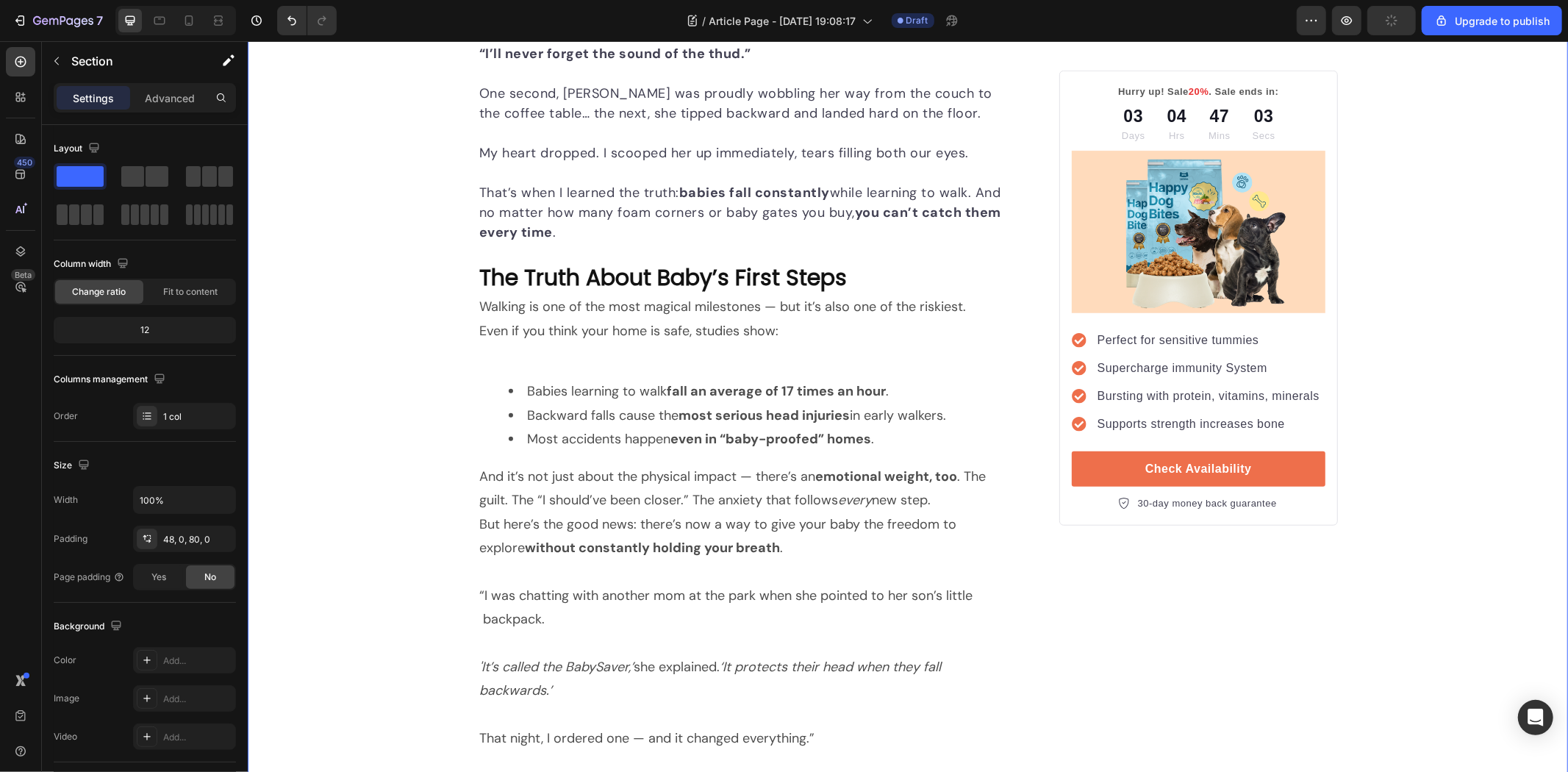
click at [795, 343] on p "Rich Text Editor. Editing area: main" at bounding box center [744, 353] width 531 height 24
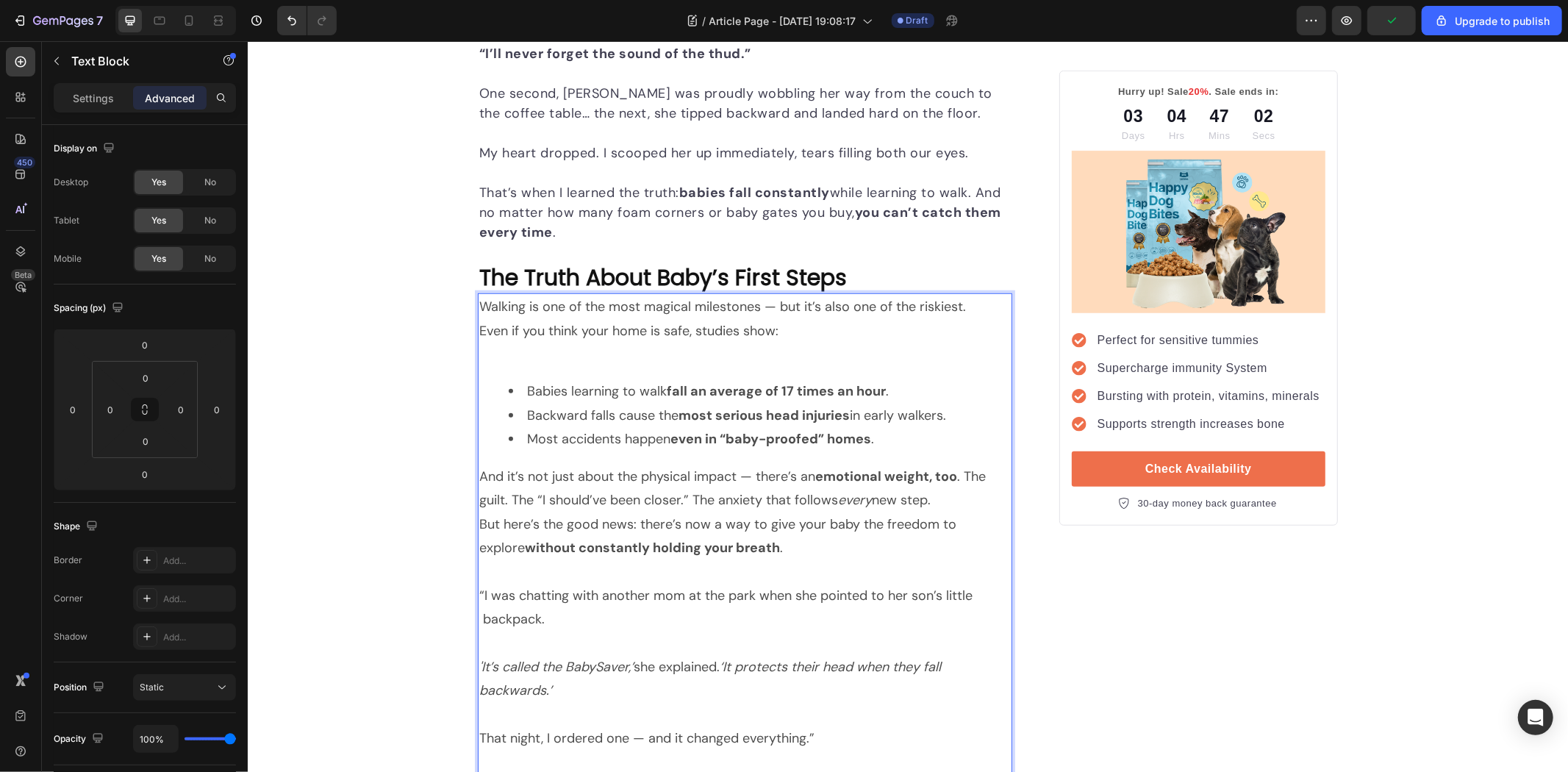
click at [793, 365] on p "Rich Text Editor. Editing area: main" at bounding box center [744, 353] width 531 height 24
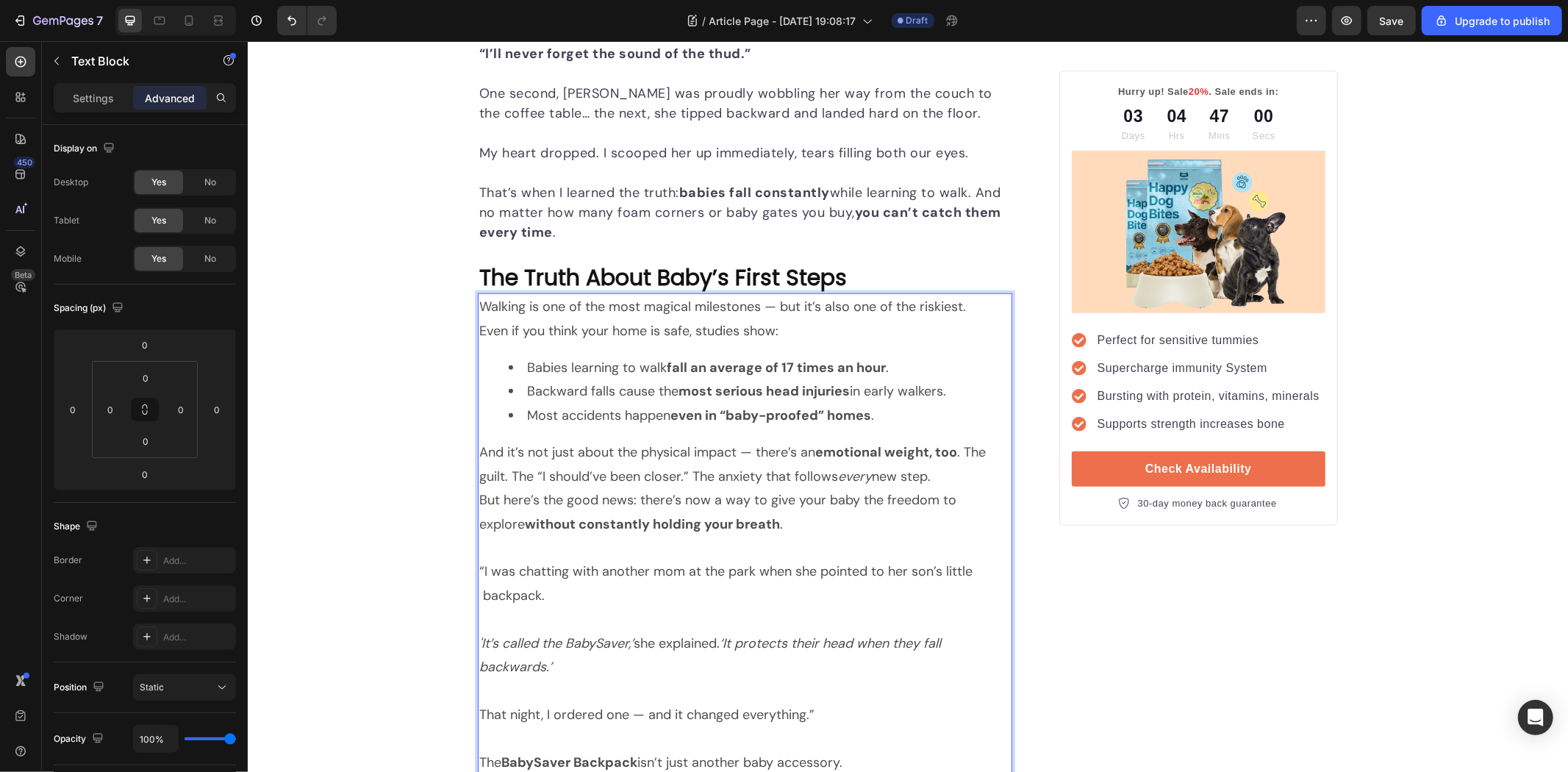
click at [508, 353] on div "Walking is one of the most magical milestones — but it’s also one of the riskie…" at bounding box center [744, 557] width 534 height 530
click at [538, 429] on div "Walking is one of the most magical milestones — but it’s also one of the riskie…" at bounding box center [744, 557] width 534 height 530
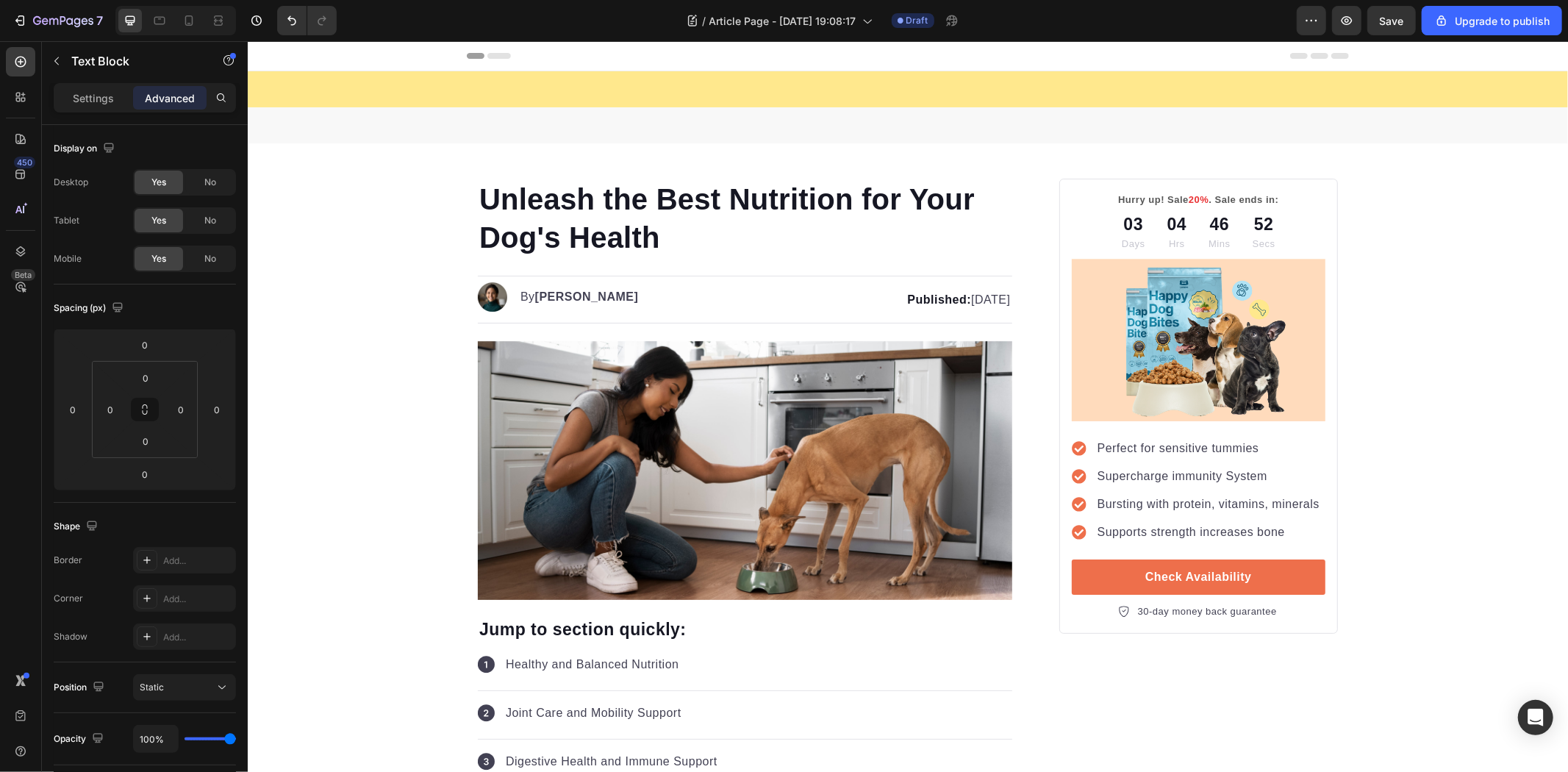
scroll to position [876, 0]
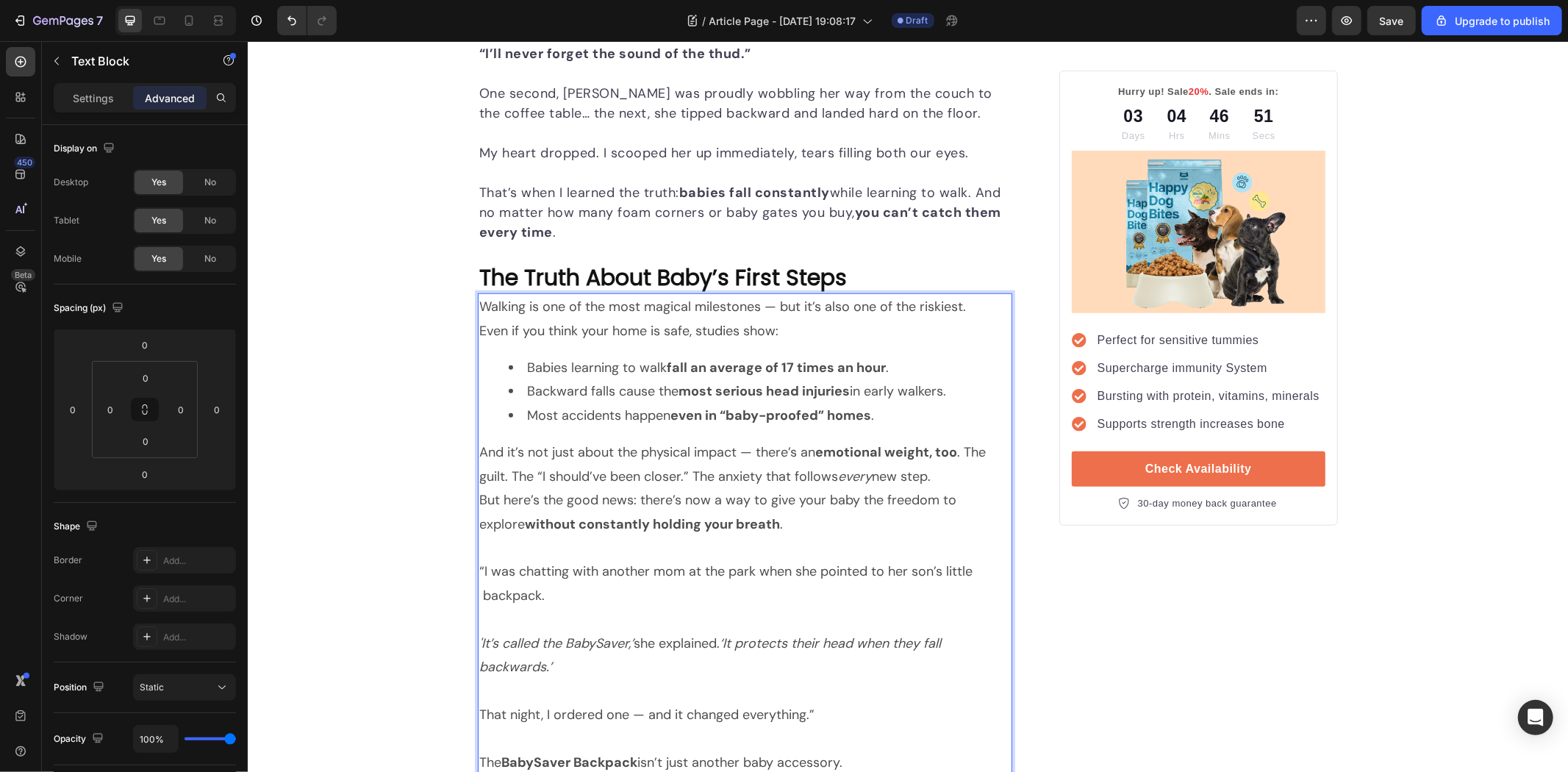
click at [704, 529] on strong "without constantly holding your breath" at bounding box center [652, 523] width 255 height 18
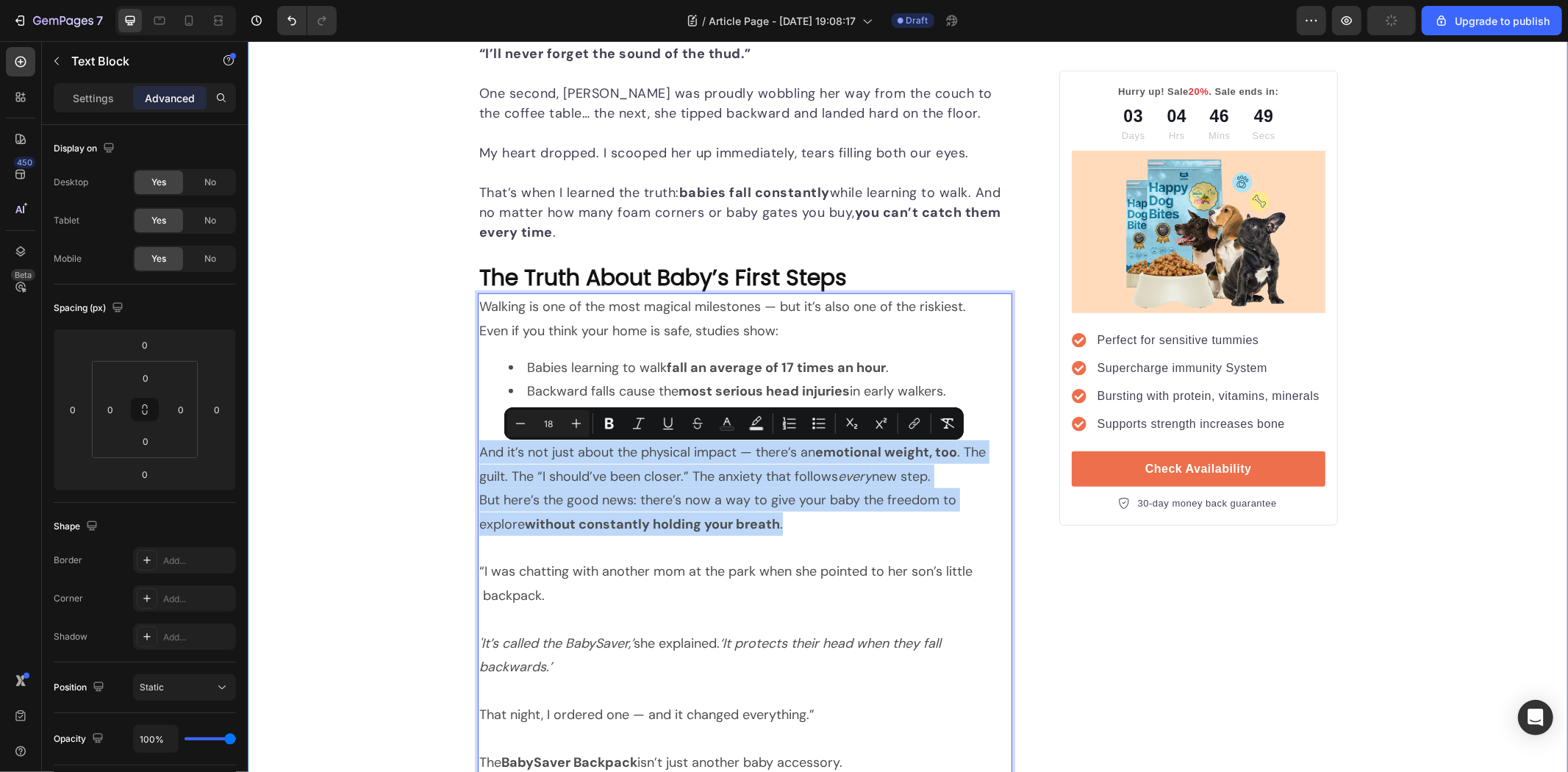
drag, startPoint x: 763, startPoint y: 527, endPoint x: 457, endPoint y: 453, distance: 314.8
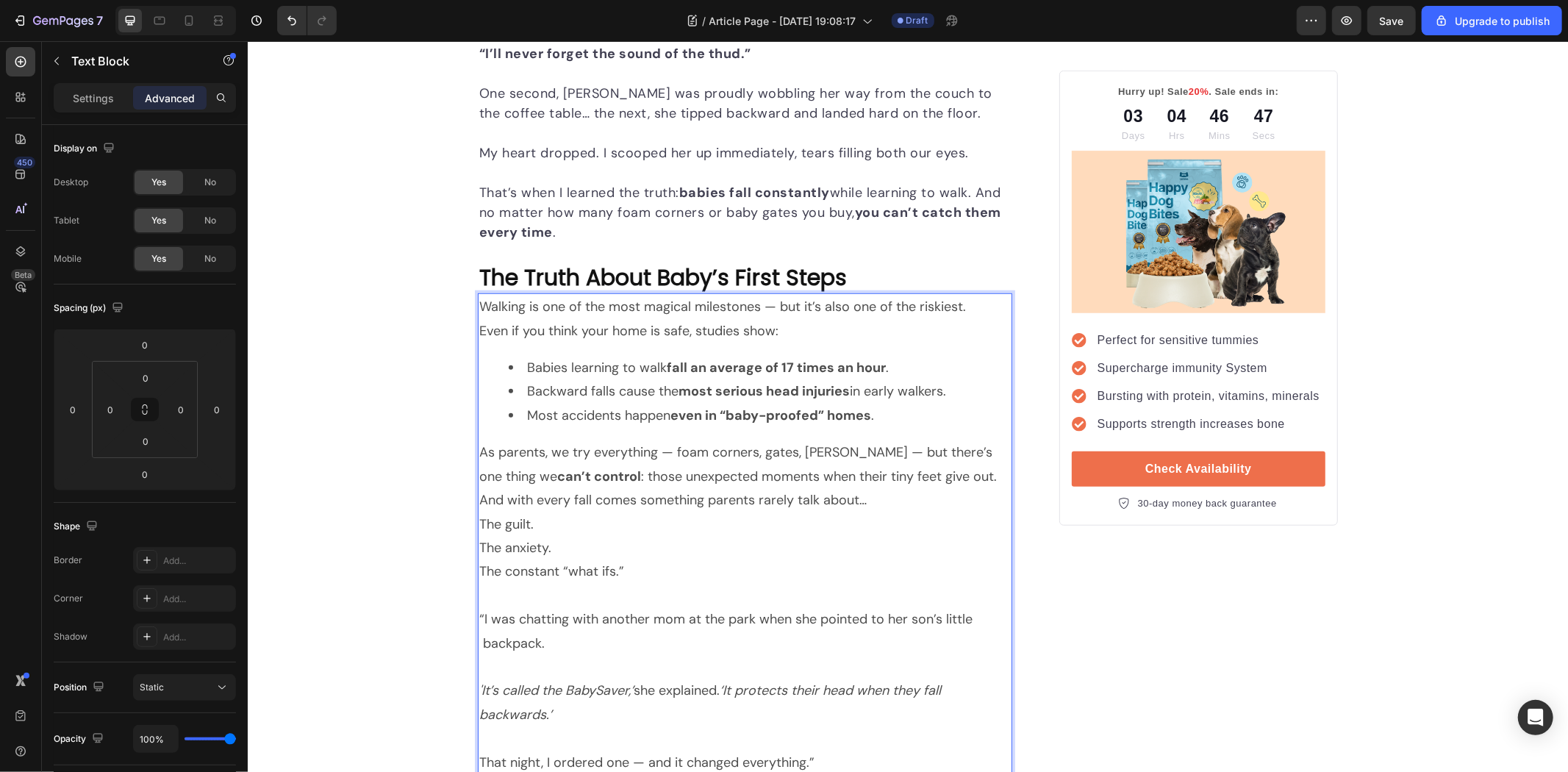
click at [789, 503] on p "And with every fall comes something parents rarely talk about… The guilt. The a…" at bounding box center [744, 535] width 531 height 96
click at [896, 480] on p "As parents, we try everything — foam corners, gates, mats — but there’s one thi…" at bounding box center [744, 464] width 531 height 48
click at [570, 477] on p "As parents, we try everything — foam corners, gates, mats — but there’s one thi…" at bounding box center [744, 464] width 531 height 48
click at [722, 457] on p "As parents, we try everything — foam corners, gates, mats — but there’s one thi…" at bounding box center [744, 464] width 531 height 48
click at [665, 450] on p "As parents, we try everything — foam corners, gates, mats — but there’s one thi…" at bounding box center [744, 464] width 531 height 48
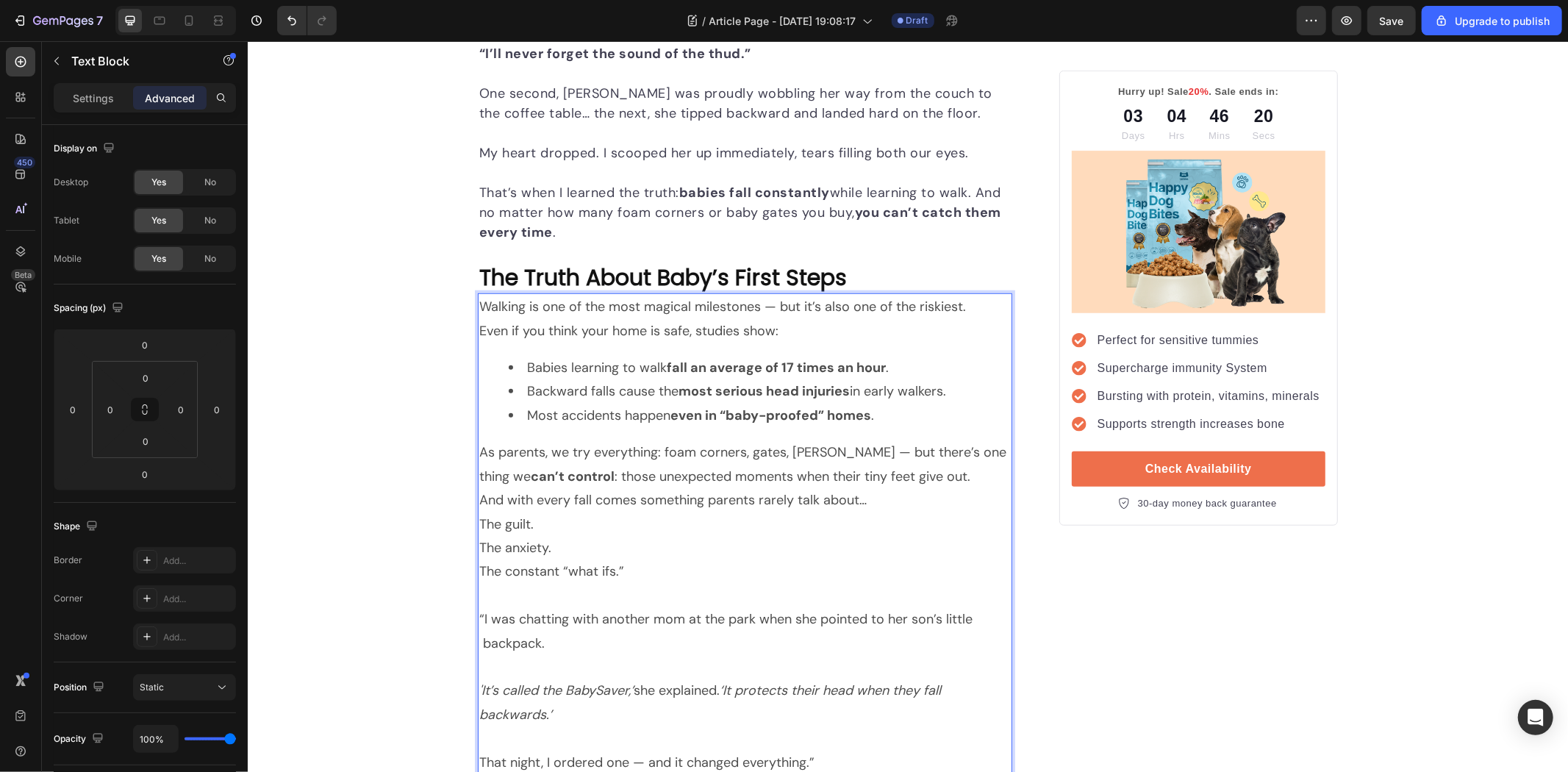
click at [832, 451] on p "As parents, we try everything: foam corners, gates, mats — but there’s one thin…" at bounding box center [744, 464] width 531 height 48
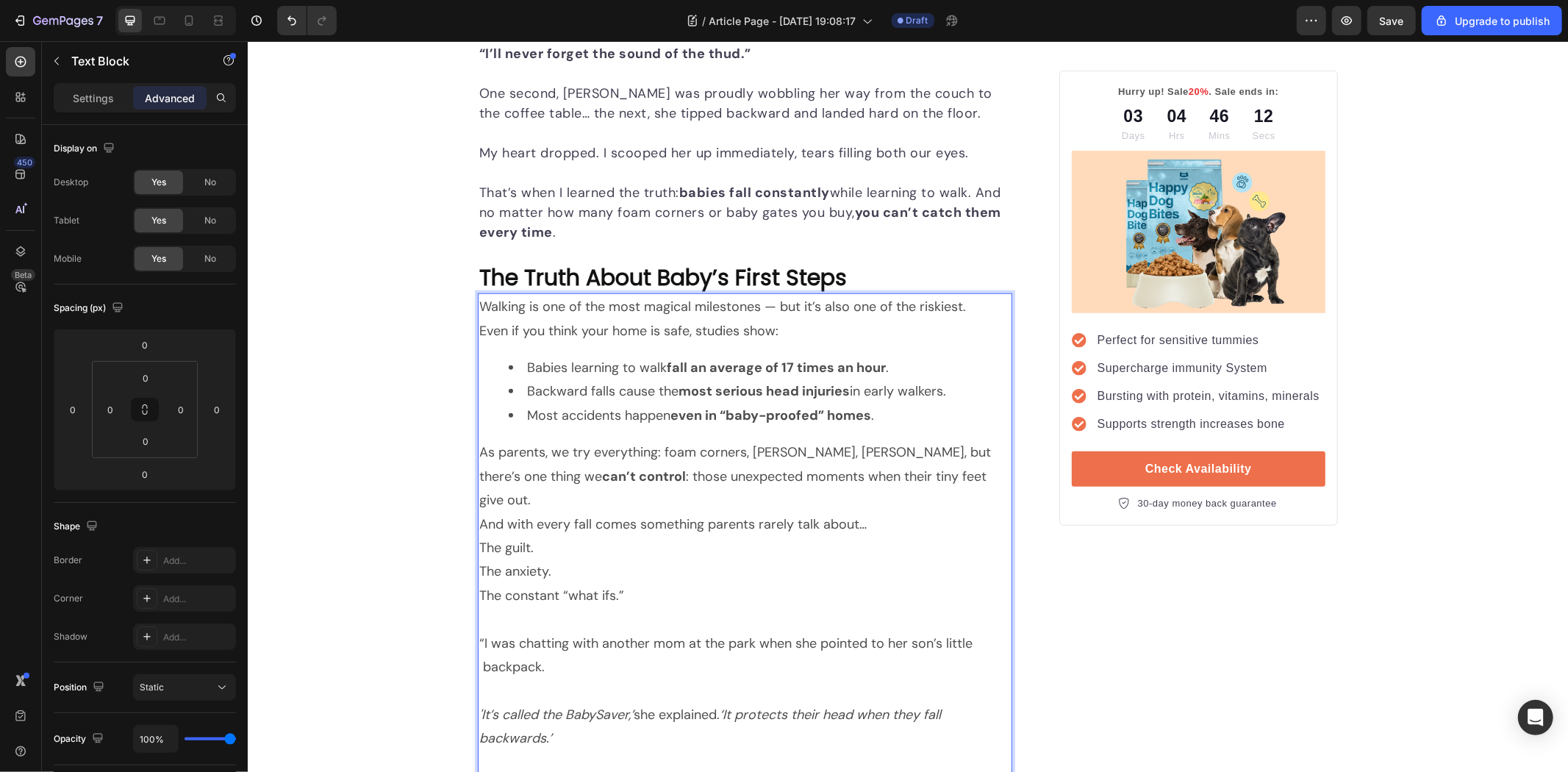
click at [512, 512] on p "And with every fall comes something parents rarely talk about… The guilt. The a…" at bounding box center [744, 560] width 531 height 96
drag, startPoint x: 556, startPoint y: 550, endPoint x: 558, endPoint y: 531, distance: 19.1
click at [558, 553] on p "And with every fall comes something parents rarely talk about… The guilt. The a…" at bounding box center [744, 560] width 531 height 96
click at [621, 570] on p "And with every fall comes something parents rarely talk about… The guilt. The a…" at bounding box center [744, 560] width 531 height 96
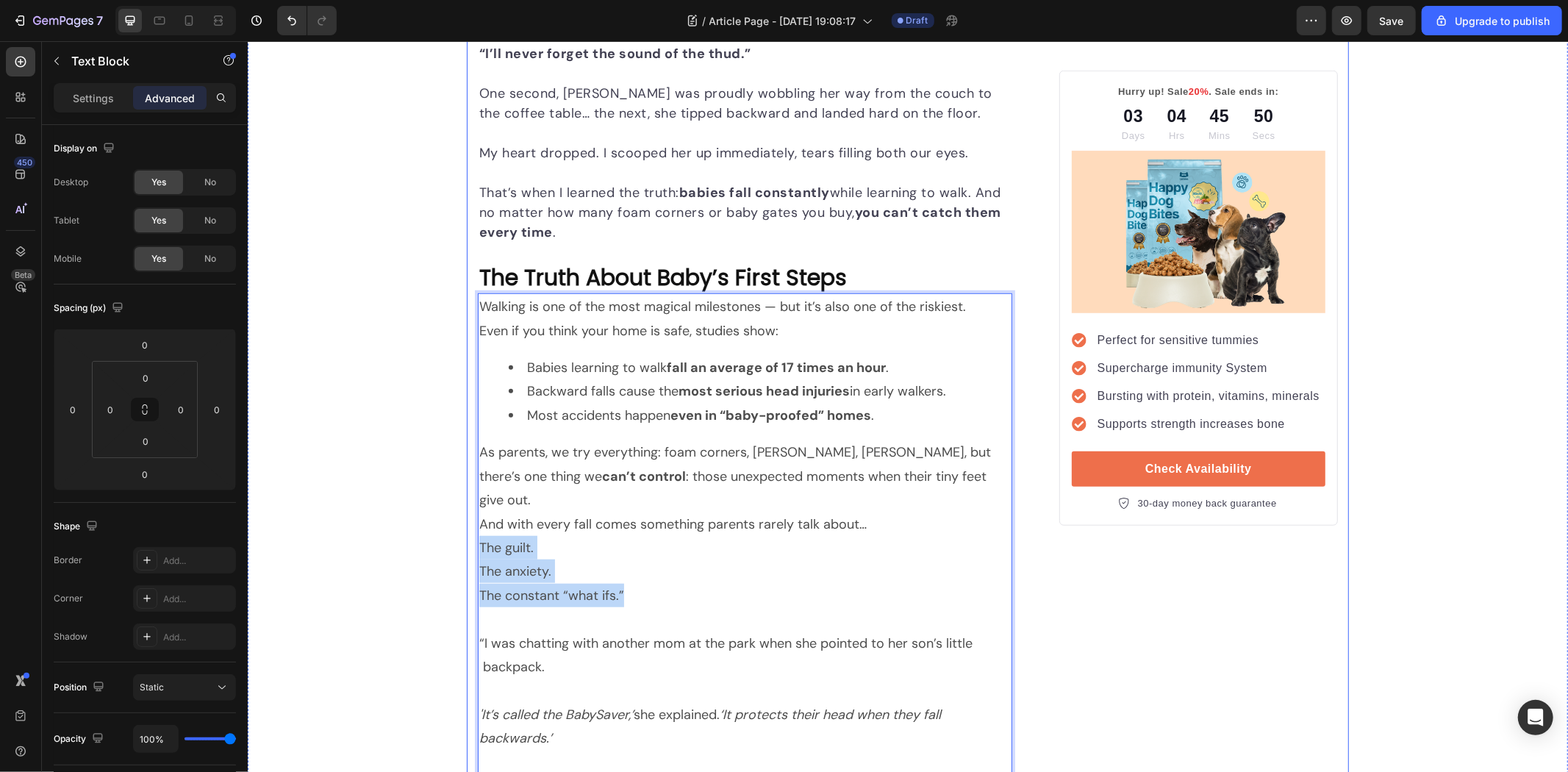
drag, startPoint x: 658, startPoint y: 576, endPoint x: 469, endPoint y: 522, distance: 196.6
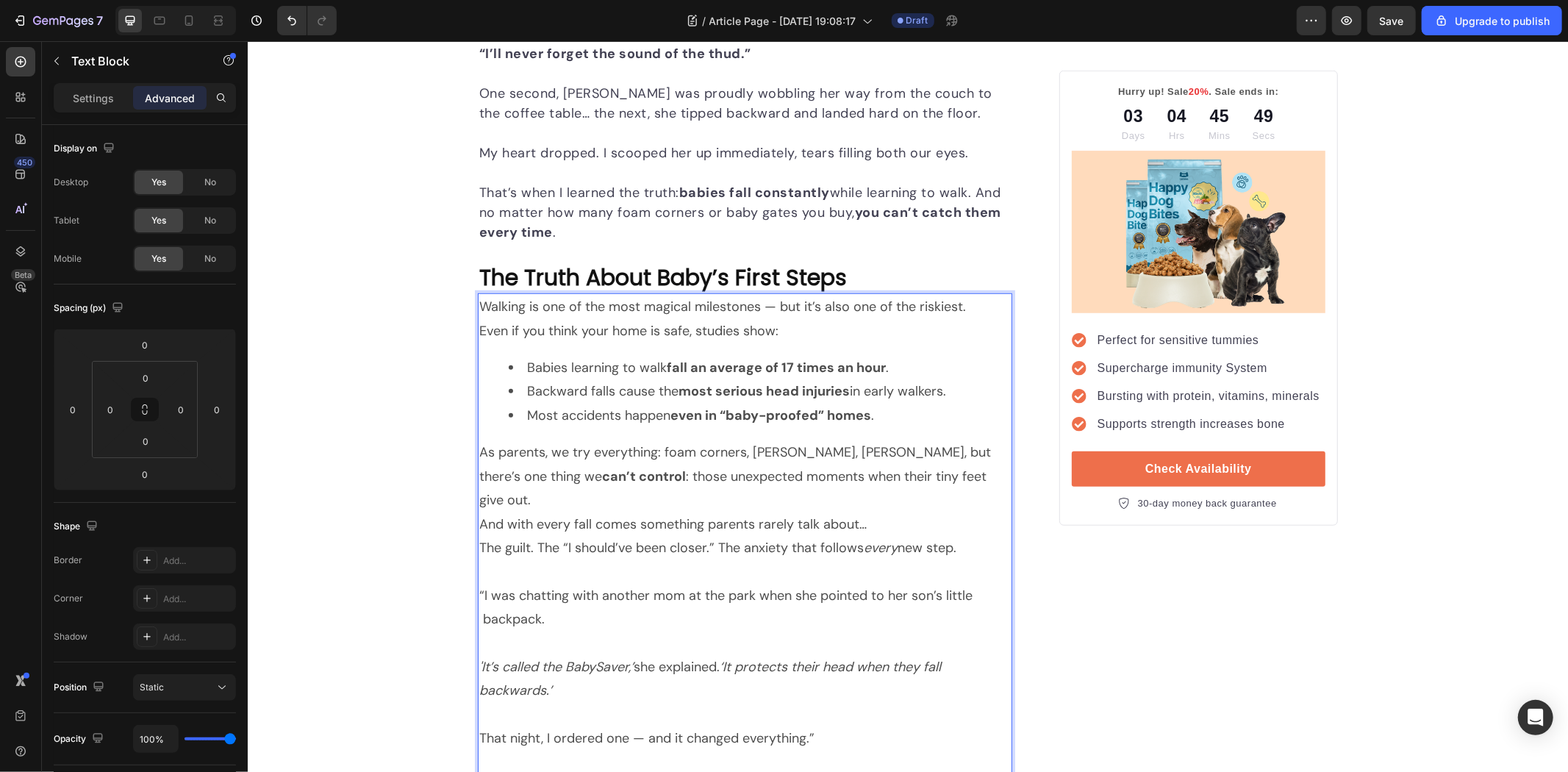
click at [527, 523] on p "And with every fall comes something parents rarely talk about… The guilt. The “…" at bounding box center [744, 535] width 531 height 48
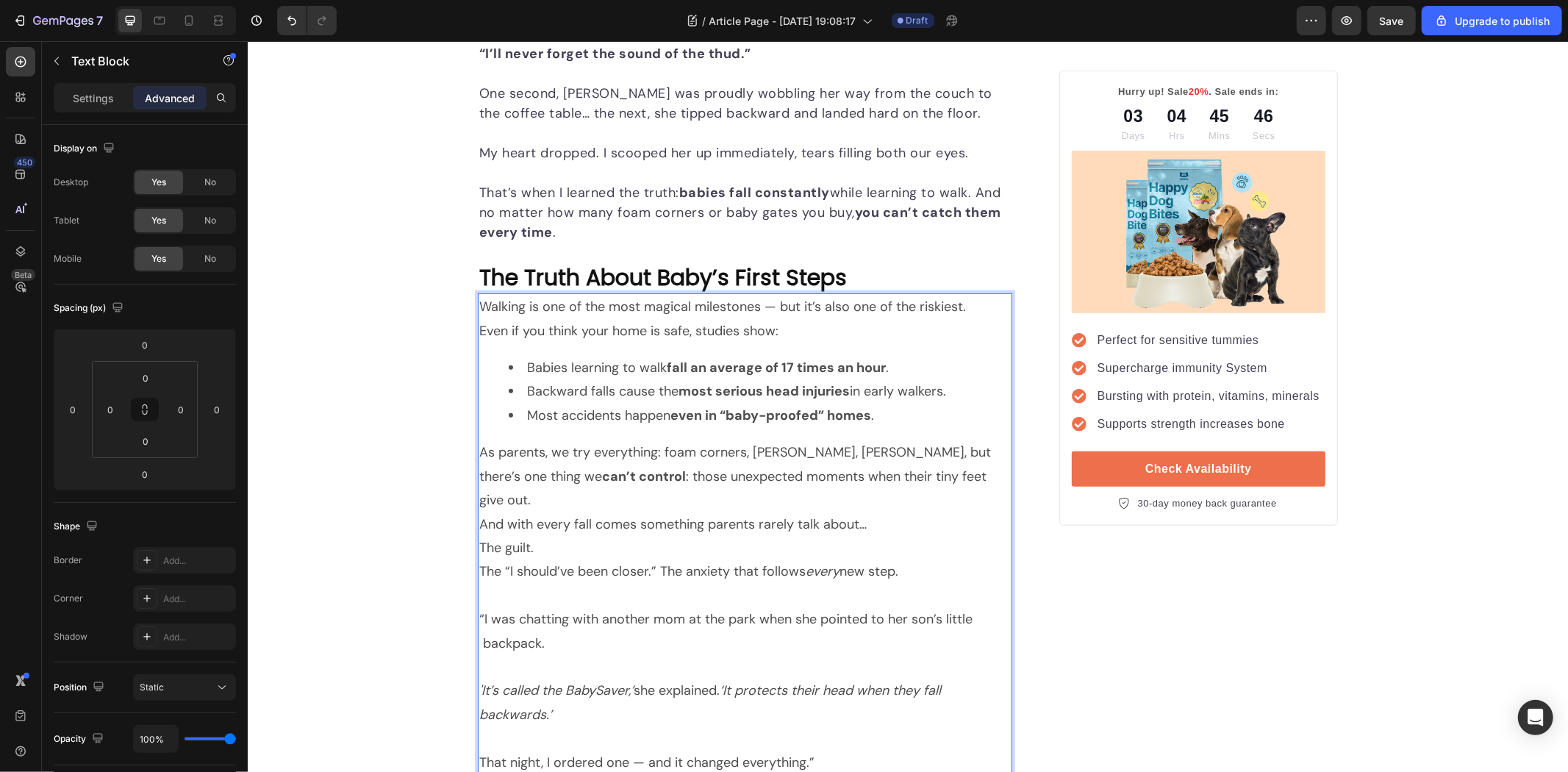
click at [657, 559] on p "The “I should’ve been closer.” The anxiety that follows every new step." at bounding box center [744, 570] width 531 height 24
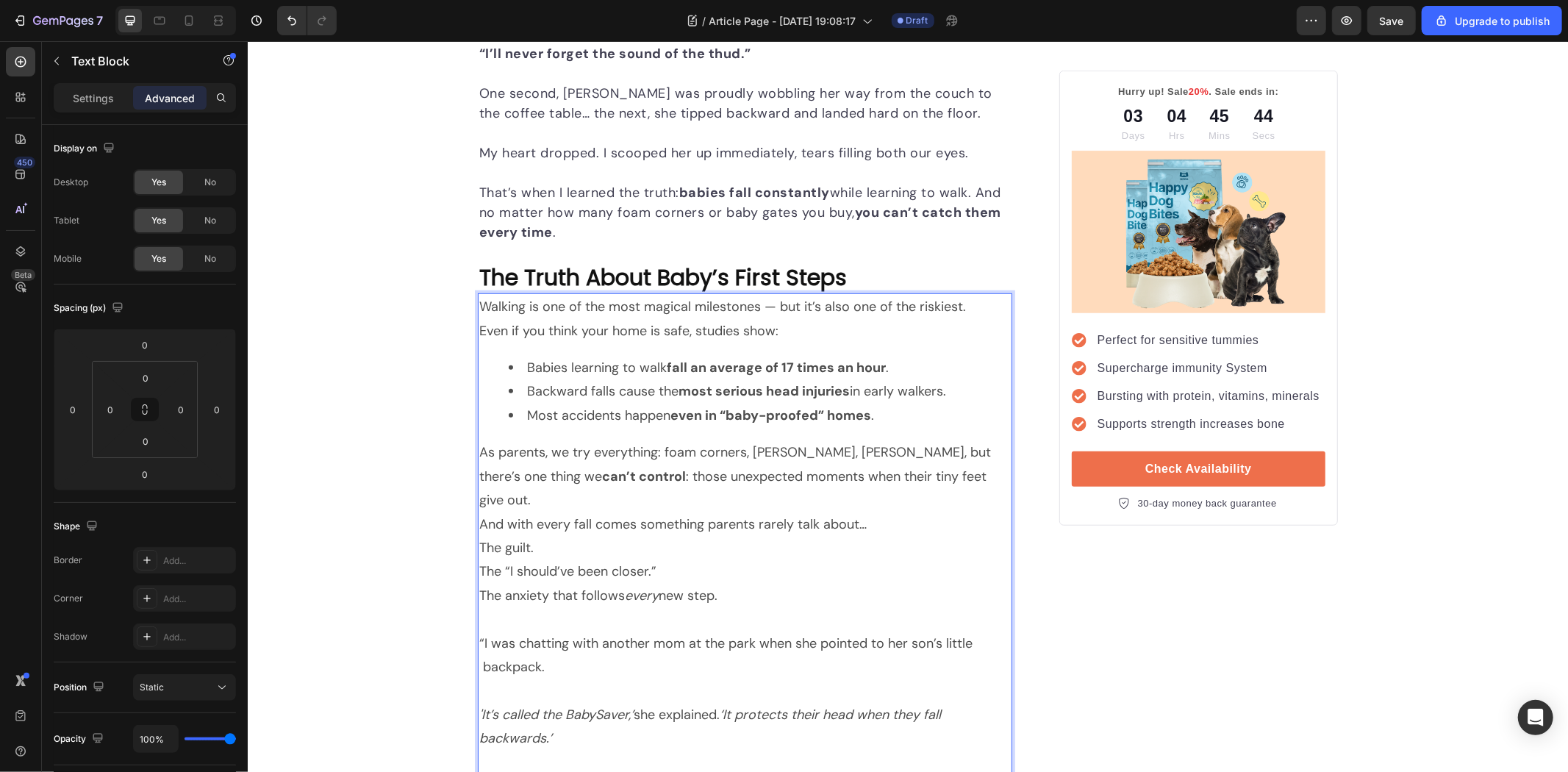
click at [761, 559] on p "The “I should’ve been closer.”" at bounding box center [744, 570] width 531 height 24
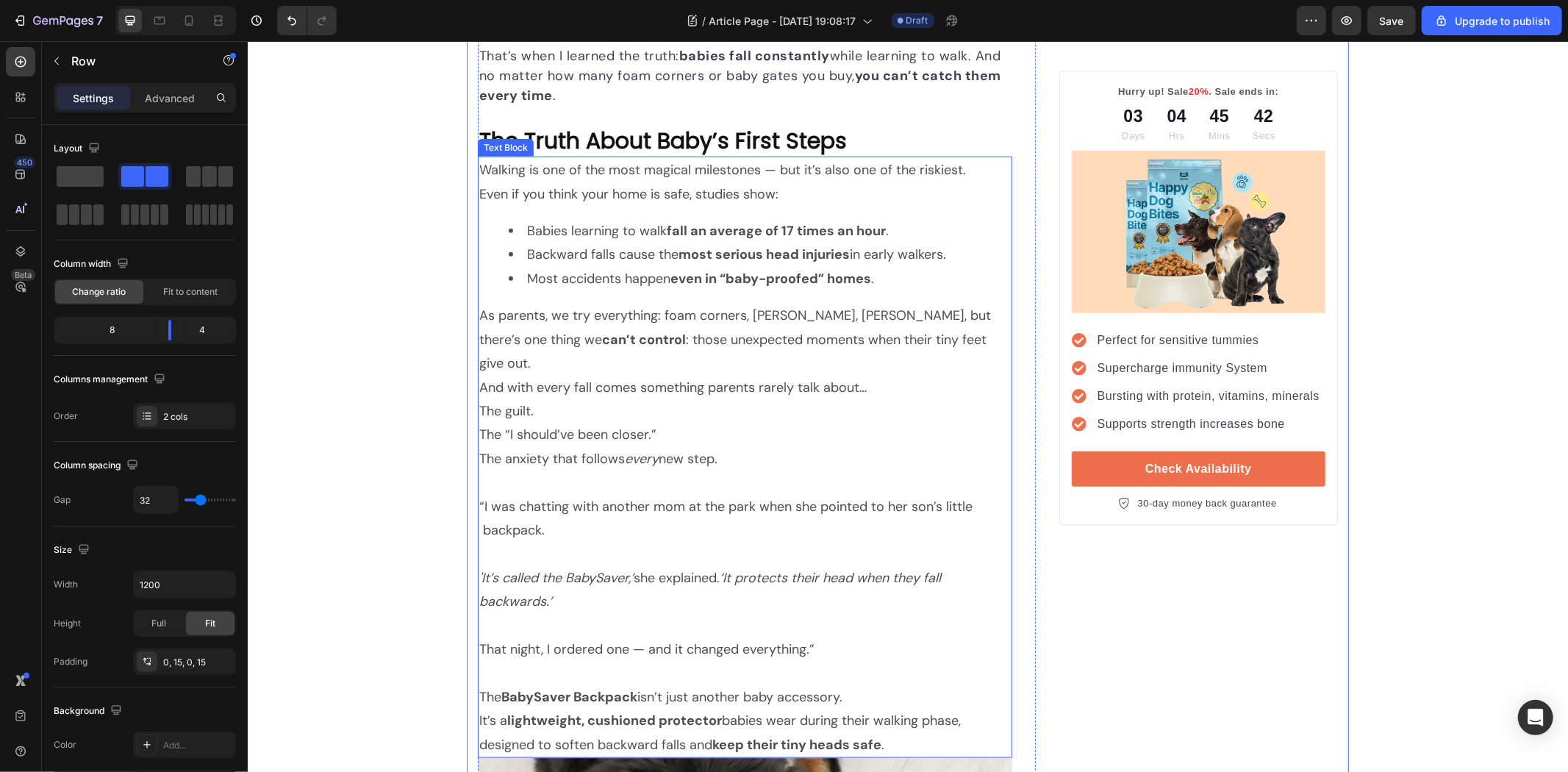
scroll to position [1039, 0]
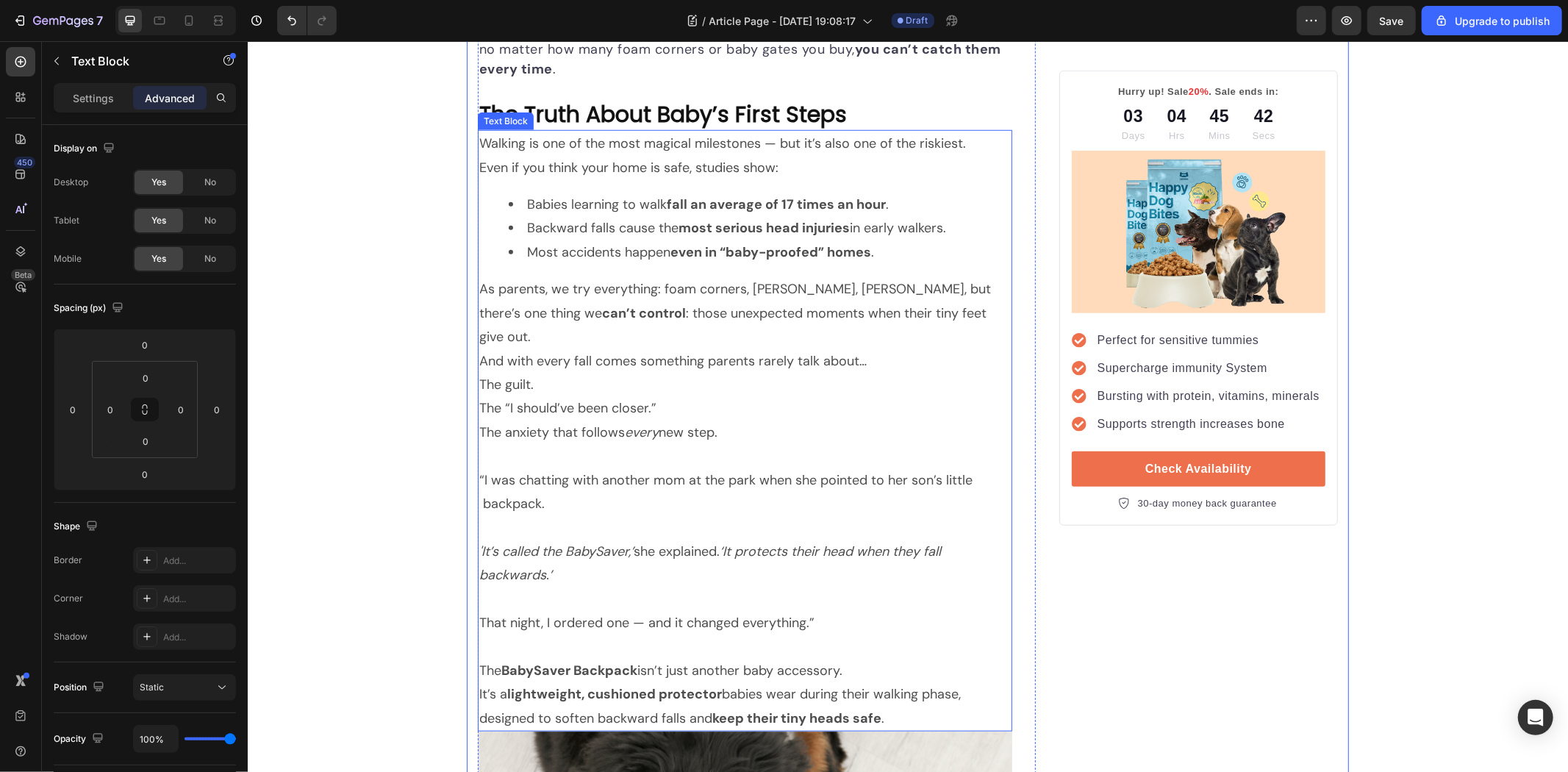
click at [821, 542] on icon "‘It protects their head when they fall backwards.’" at bounding box center [742, 563] width 527 height 41
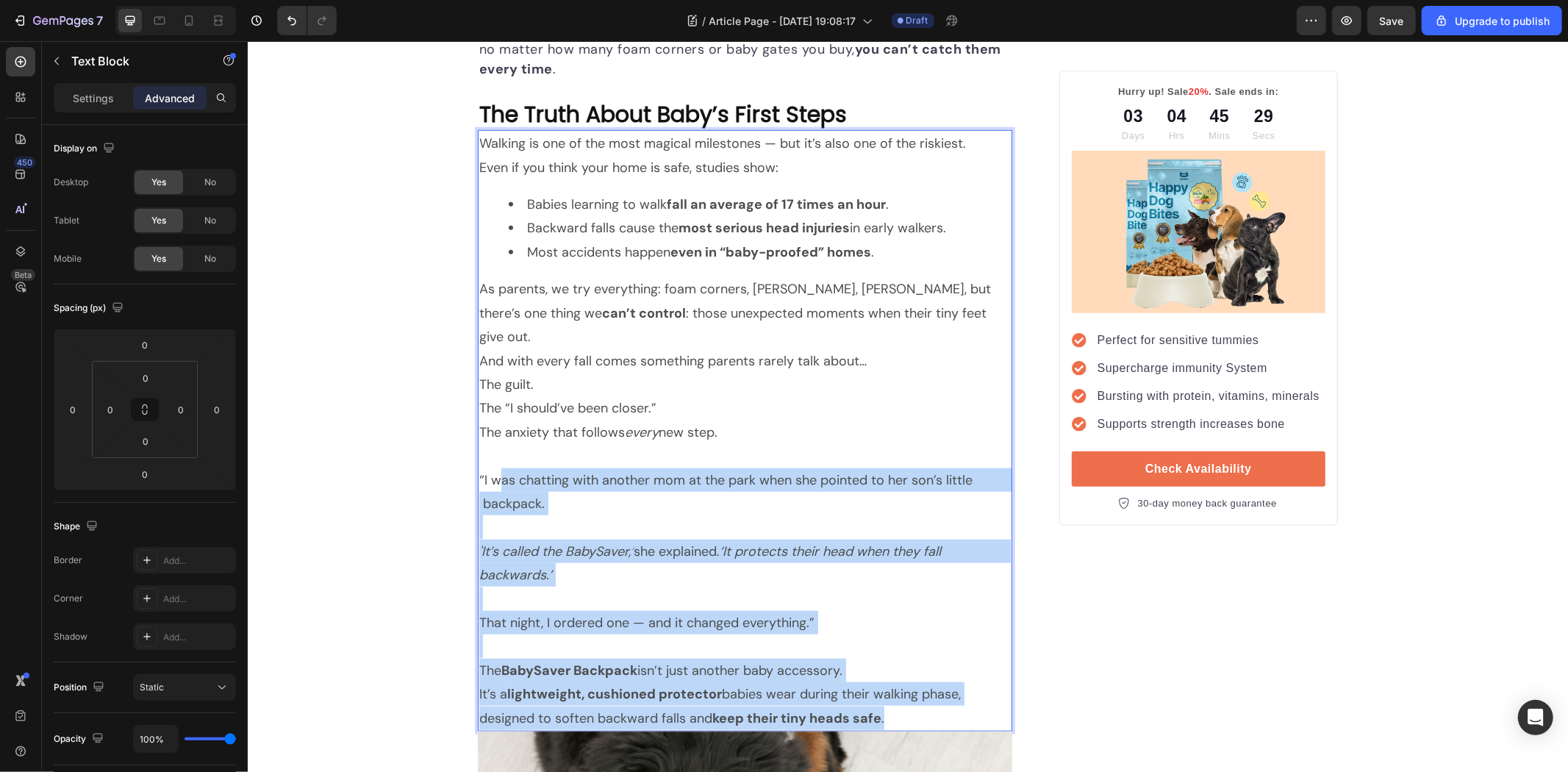
drag, startPoint x: 917, startPoint y: 697, endPoint x: 487, endPoint y: 455, distance: 493.4
click at [487, 455] on div "Walking is one of the most magical milestones — but it’s also one of the riskie…" at bounding box center [744, 430] width 534 height 601
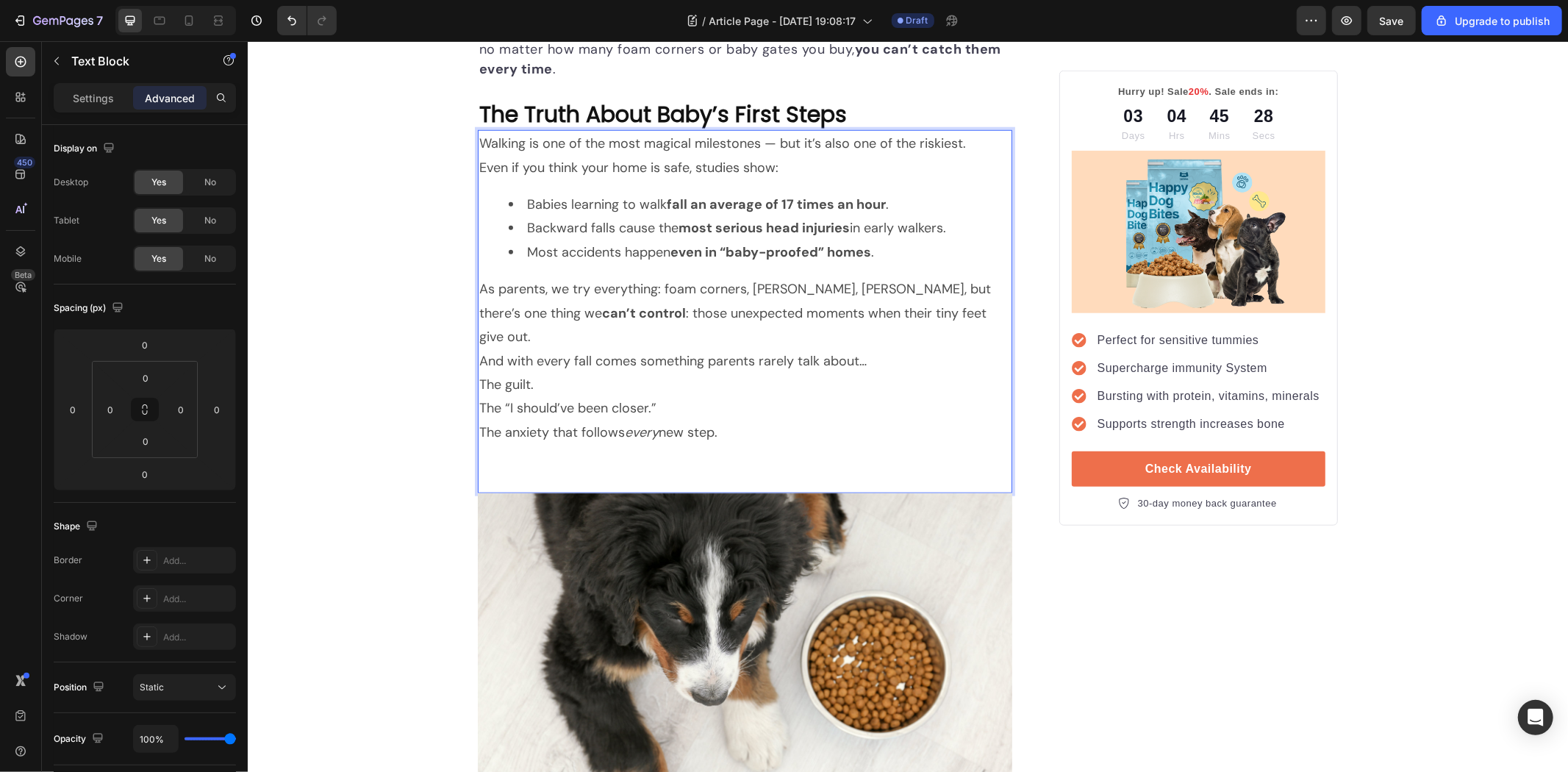
click at [495, 467] on p "Rich Text Editor. Editing area: main" at bounding box center [744, 479] width 531 height 24
click at [479, 396] on p "The “I should’ve been closer.”" at bounding box center [744, 407] width 531 height 24
click at [514, 443] on p "Rich Text Editor. Editing area: main" at bounding box center [744, 455] width 531 height 24
click at [521, 467] on p "Rich Text Editor. Editing area: main" at bounding box center [744, 479] width 531 height 24
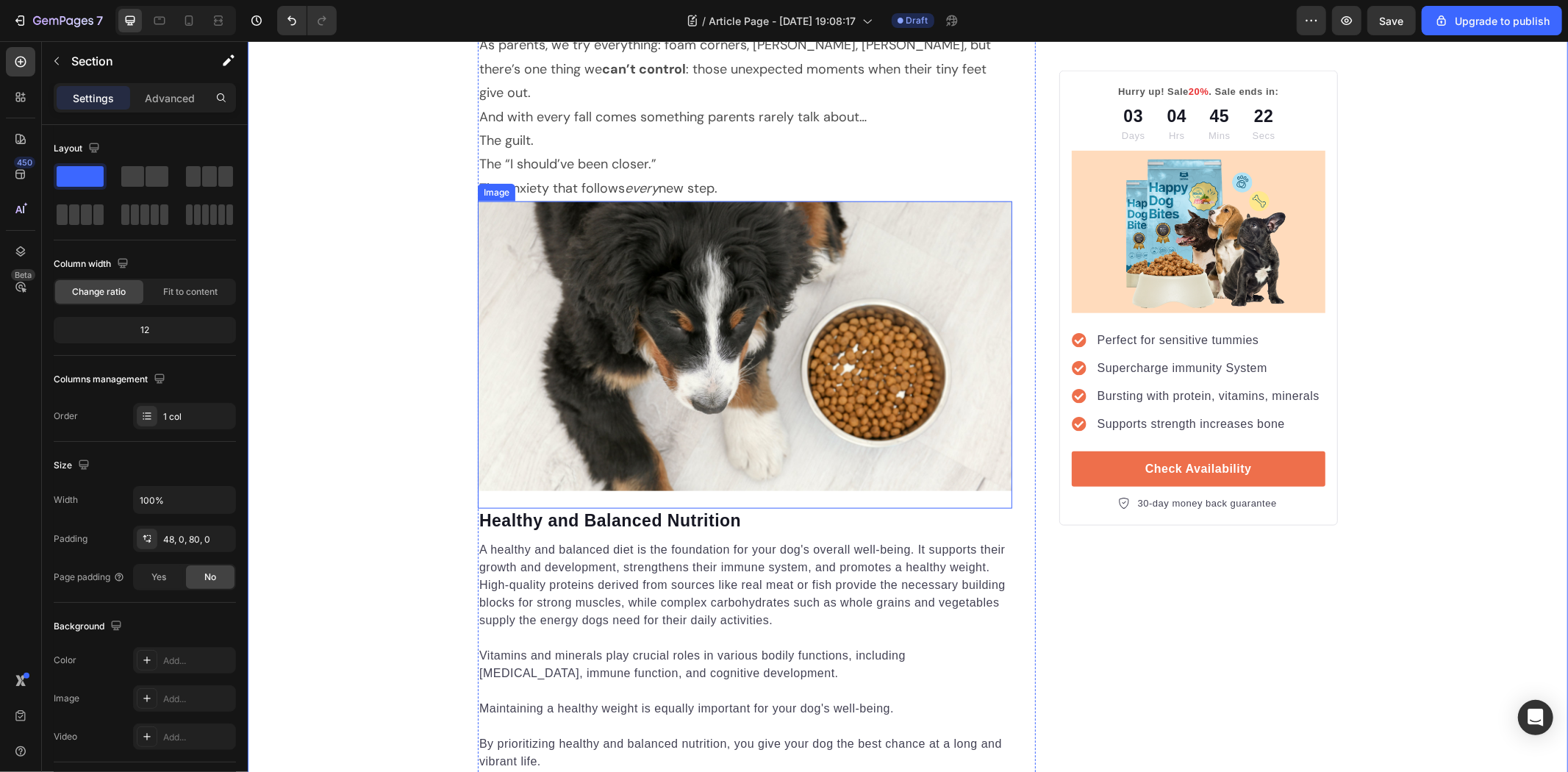
scroll to position [1284, 0]
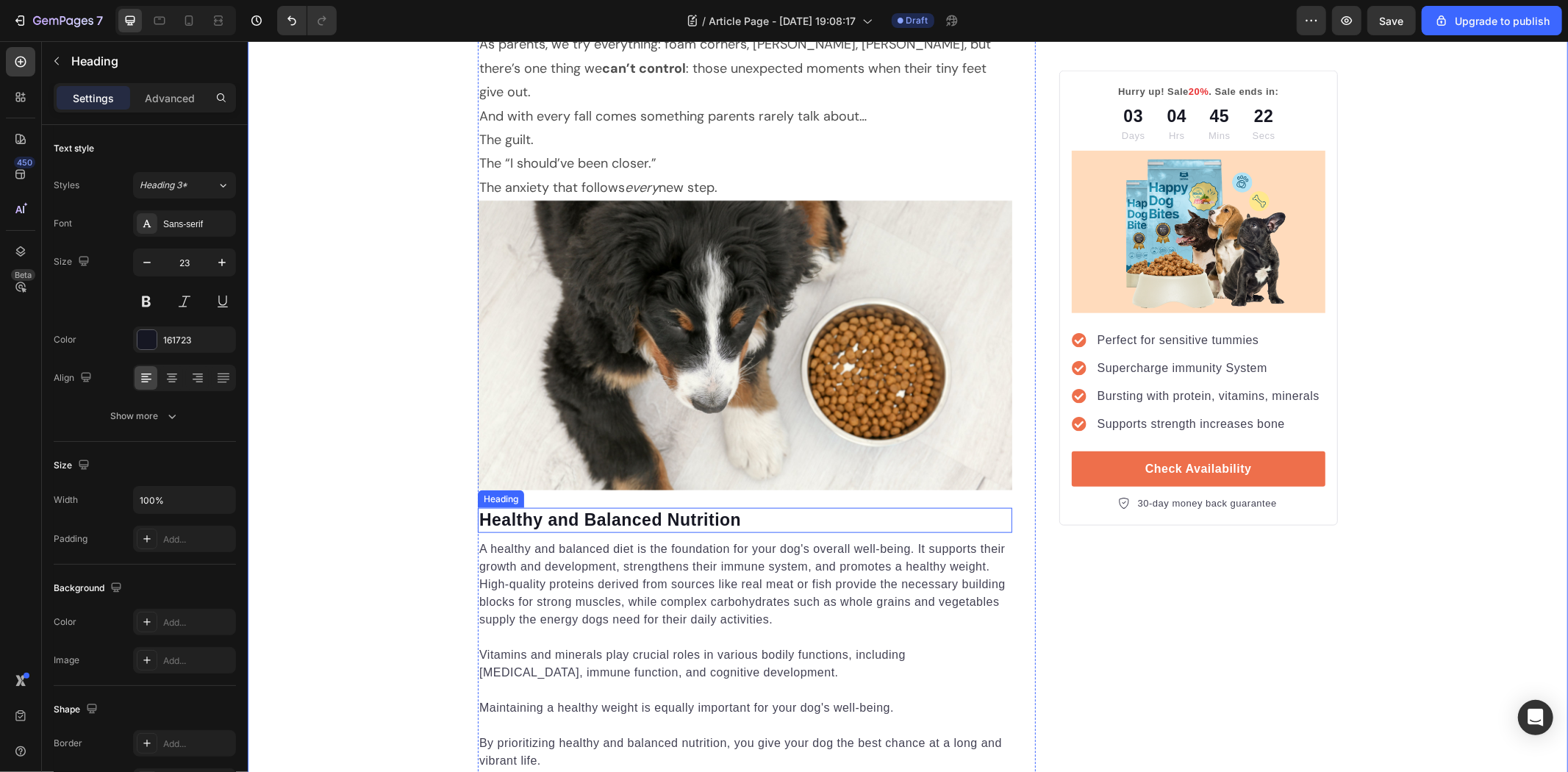
click at [607, 509] on p "Healthy and Balanced Nutrition" at bounding box center [744, 519] width 531 height 22
click at [652, 540] on p "A healthy and balanced diet is the foundation for your dog's overall well-being…" at bounding box center [744, 584] width 531 height 88
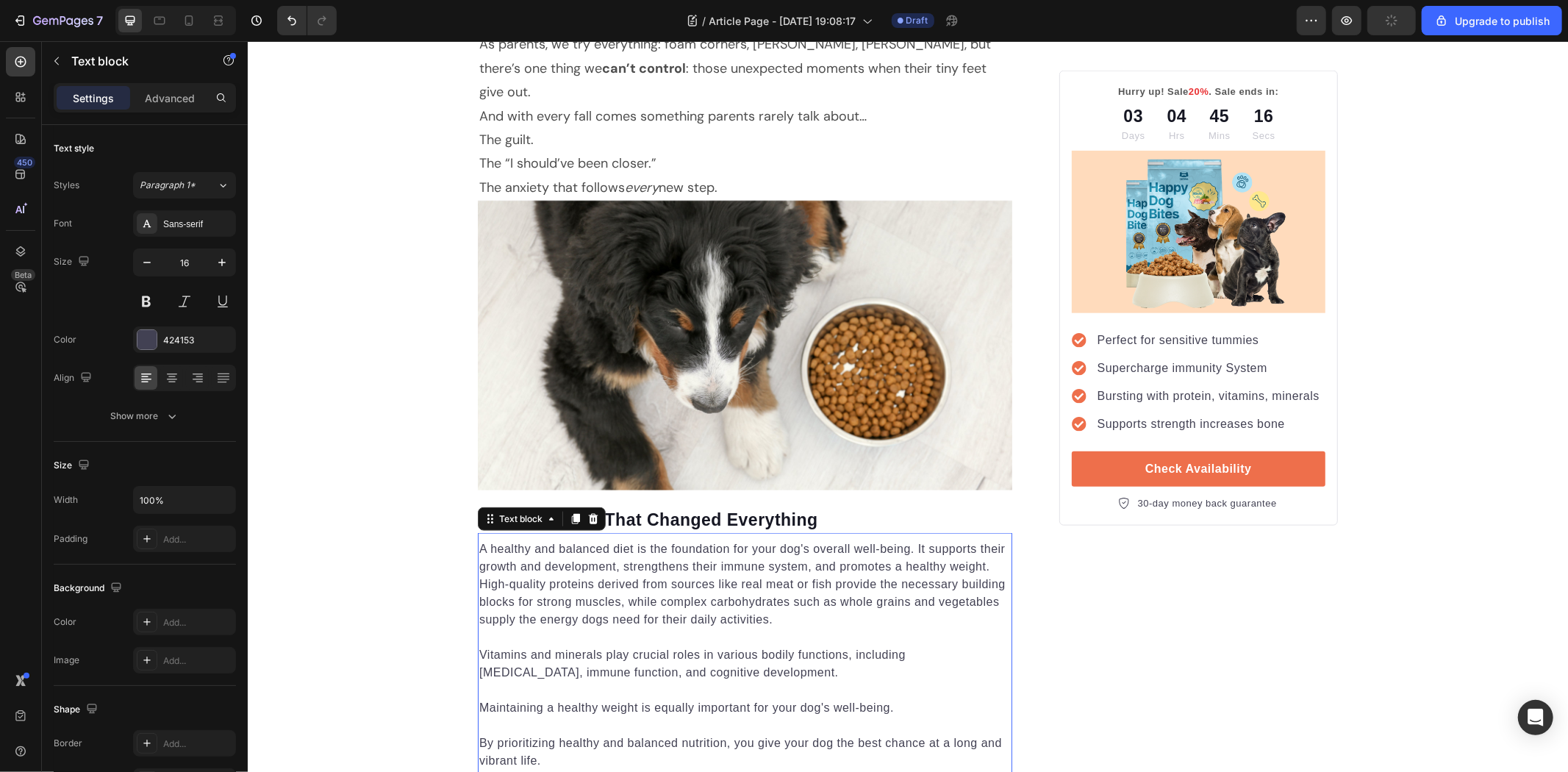
click at [754, 600] on p "A healthy and balanced diet is the foundation for your dog's overall well-being…" at bounding box center [744, 584] width 531 height 88
click at [754, 601] on p "A healthy and balanced diet is the foundation for your dog's overall well-being…" at bounding box center [744, 584] width 531 height 88
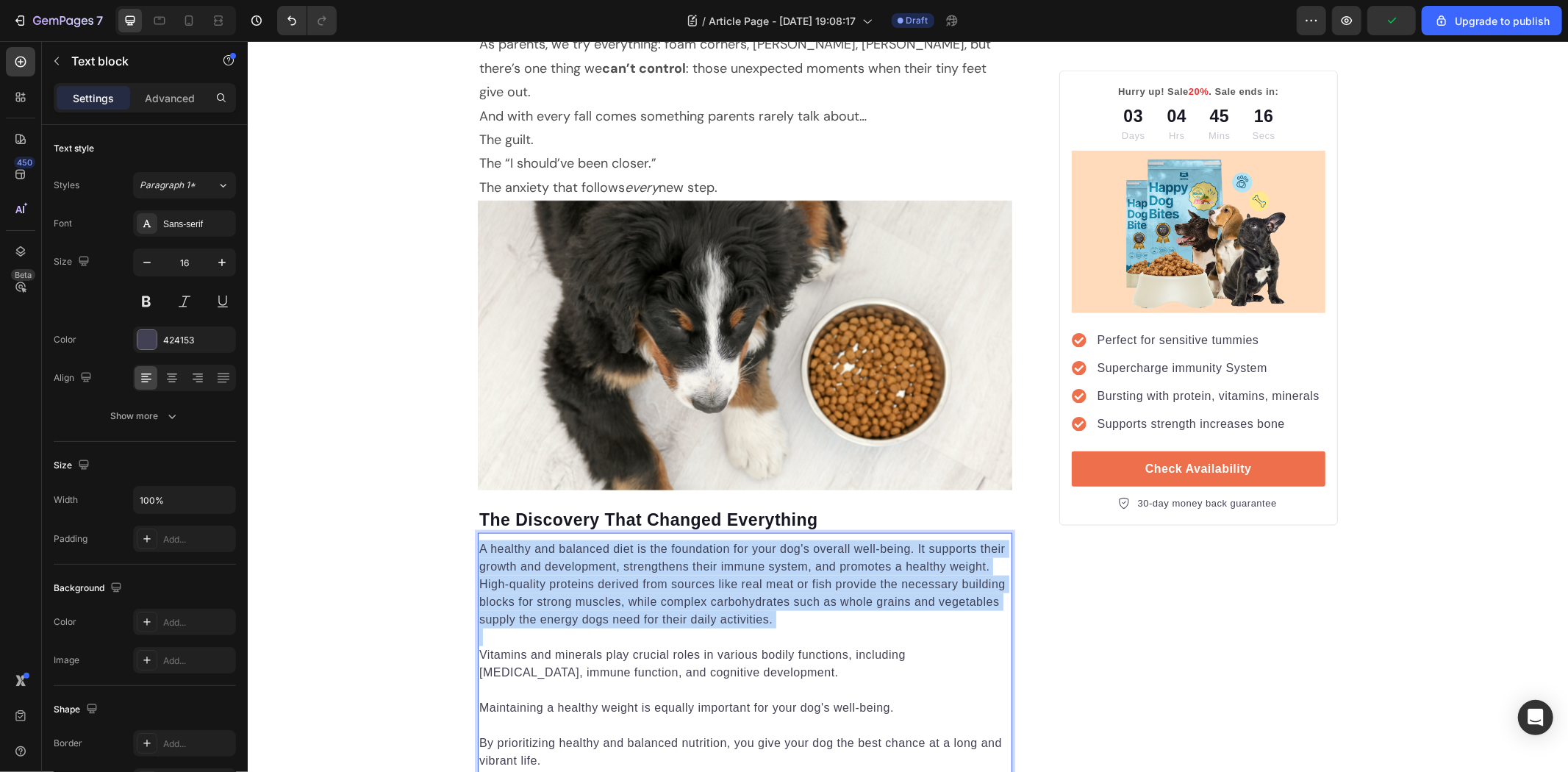
click at [754, 601] on p "A healthy and balanced diet is the foundation for your dog's overall well-being…" at bounding box center [744, 584] width 531 height 88
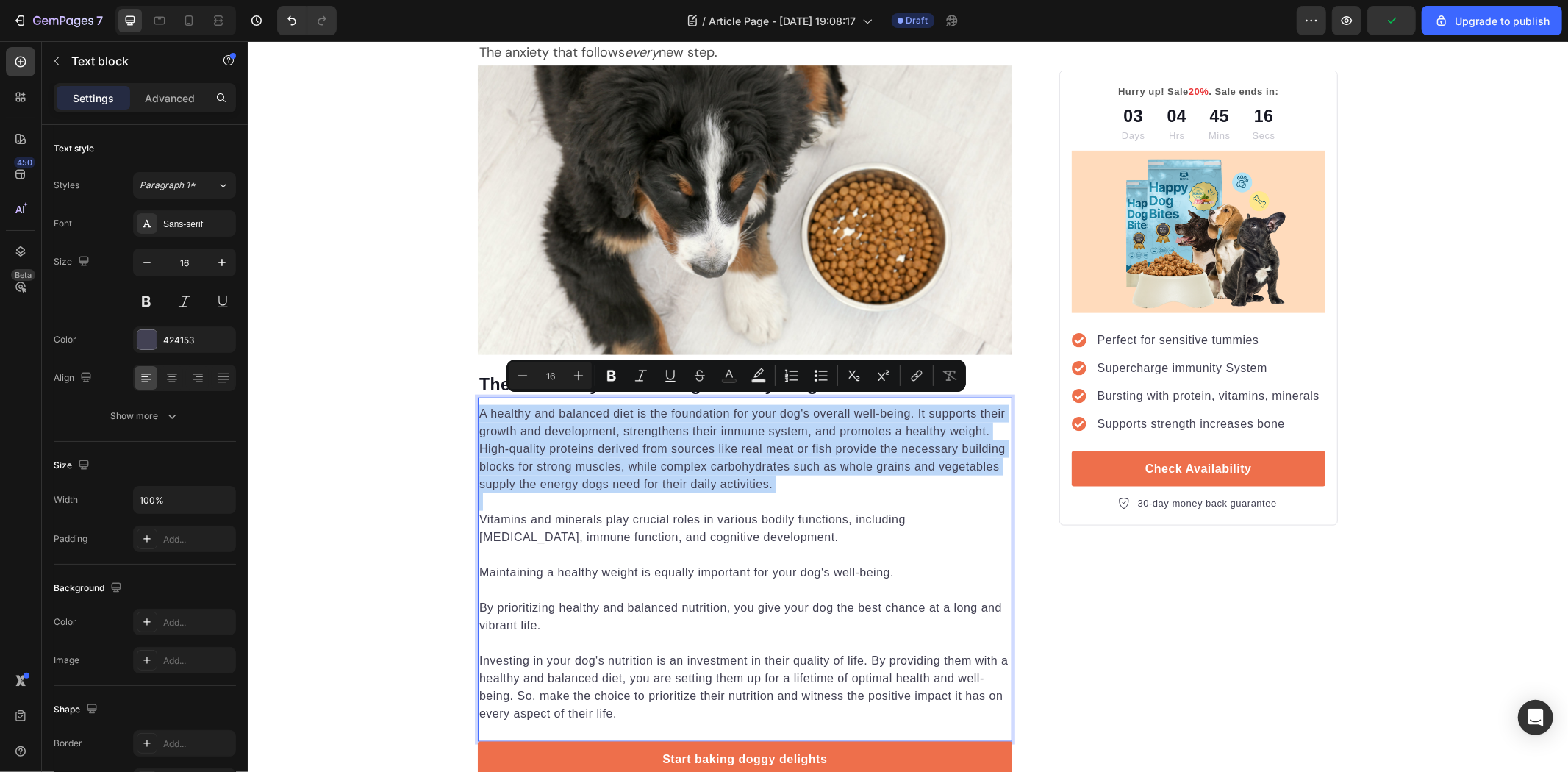
scroll to position [1447, 0]
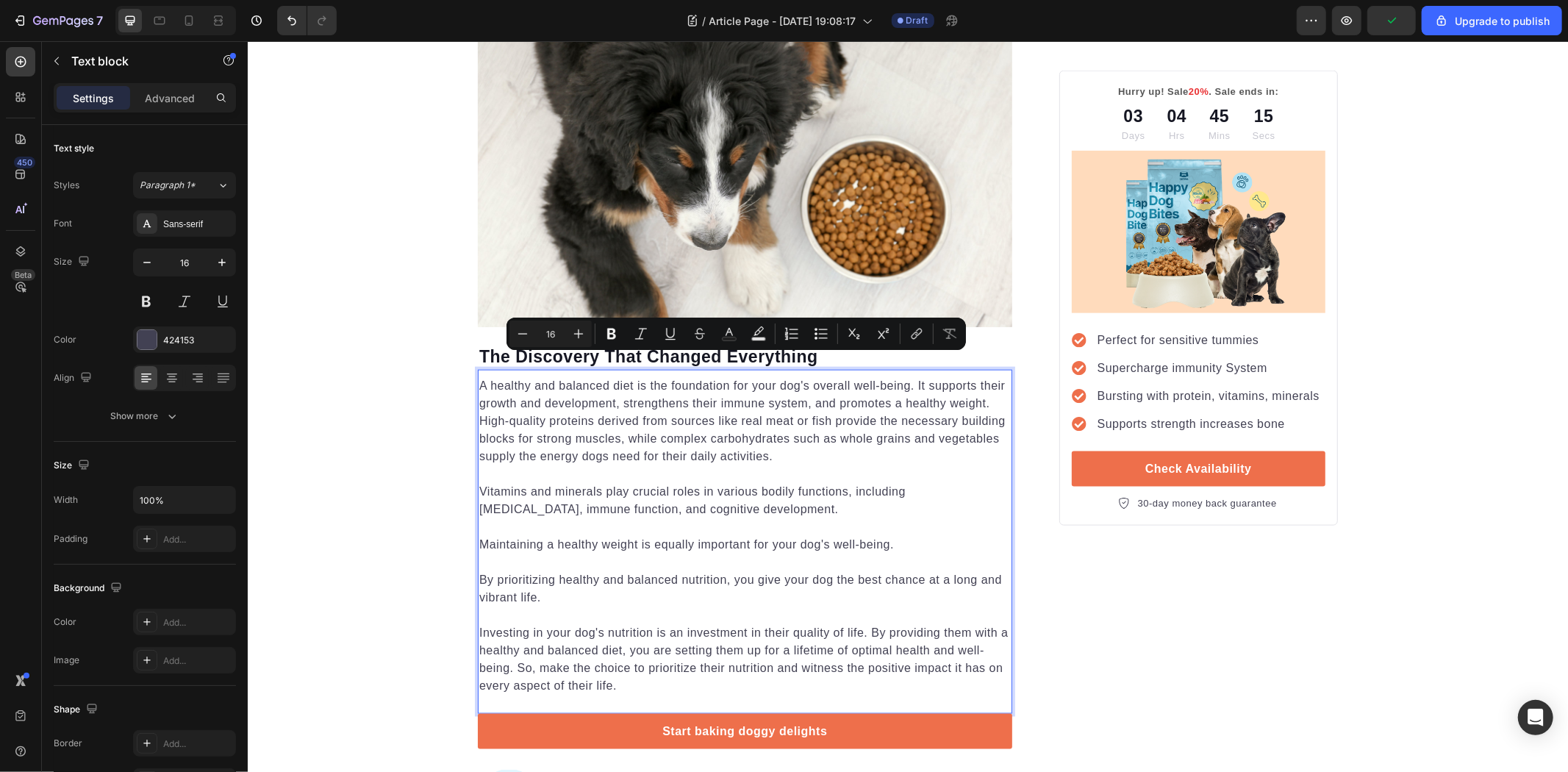
click at [755, 656] on p "Investing in your dog's nutrition is an investment in their quality of life. By…" at bounding box center [744, 659] width 531 height 71
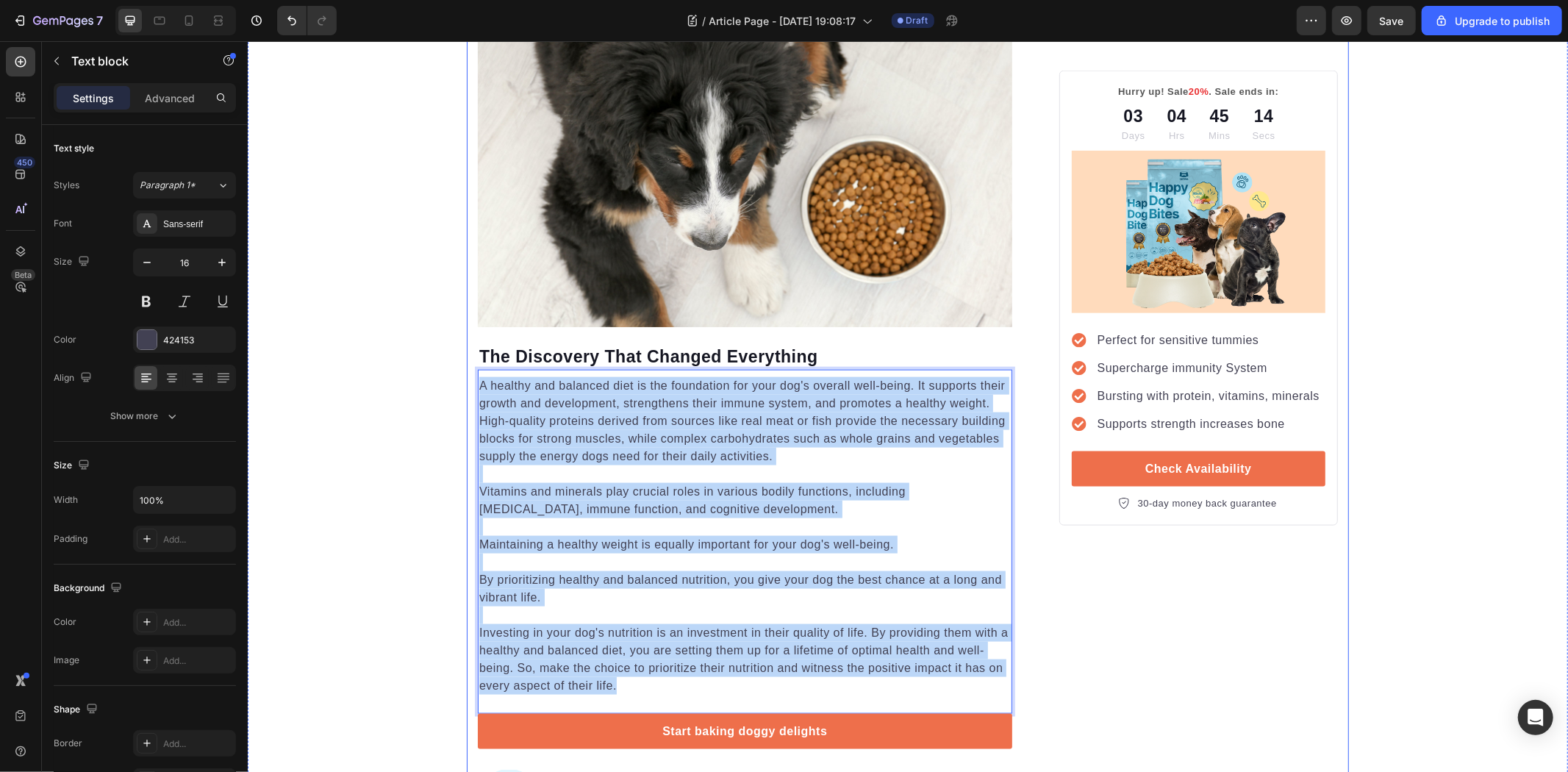
drag, startPoint x: 763, startPoint y: 671, endPoint x: 461, endPoint y: 357, distance: 435.7
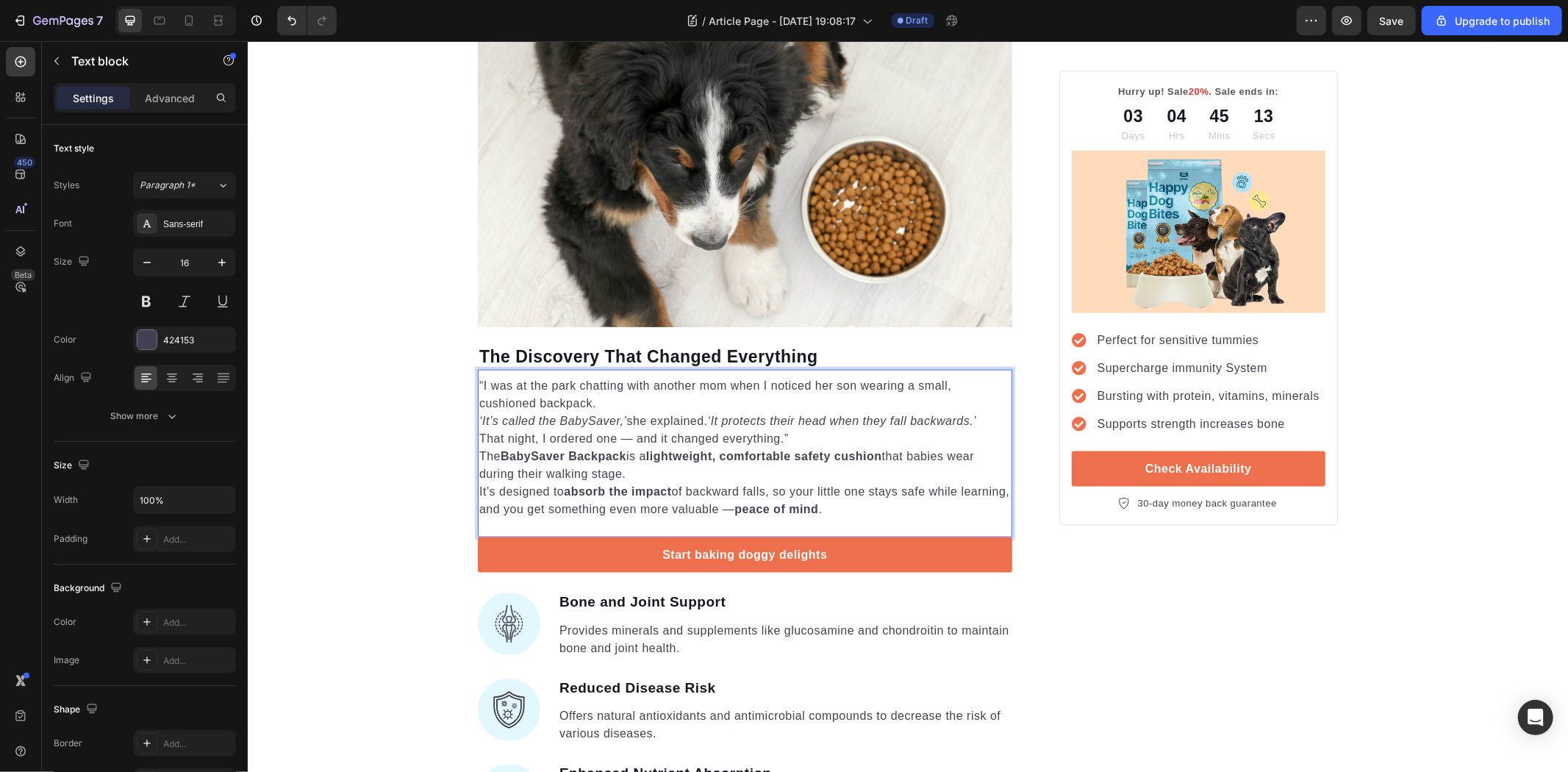
click at [617, 379] on p "“I was at the park chatting with another mom when I noticed her son wearing a s…" at bounding box center [744, 394] width 531 height 35
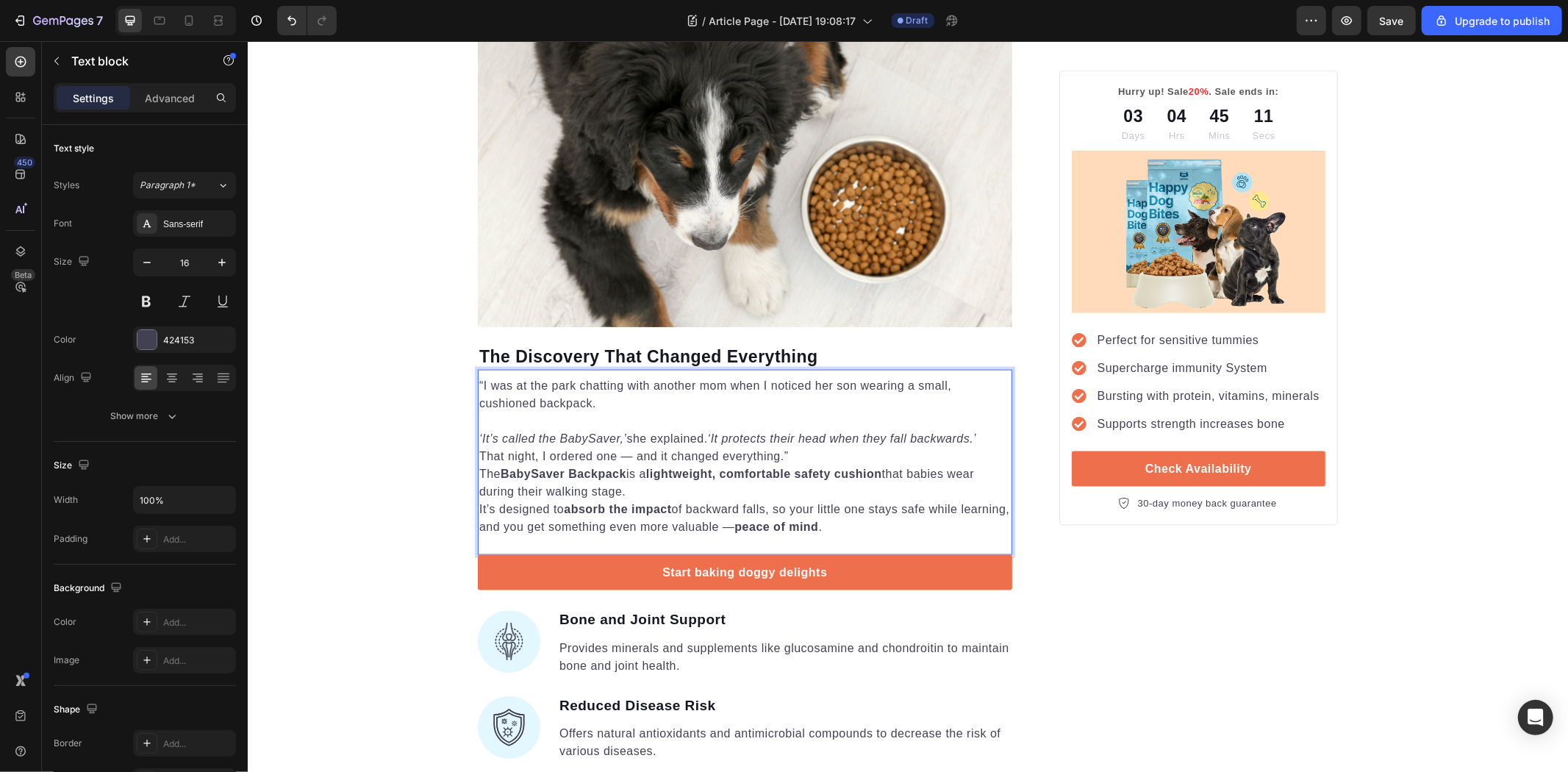
click at [784, 447] on p "That night, I ordered one — and it changed everything.”" at bounding box center [744, 455] width 531 height 18
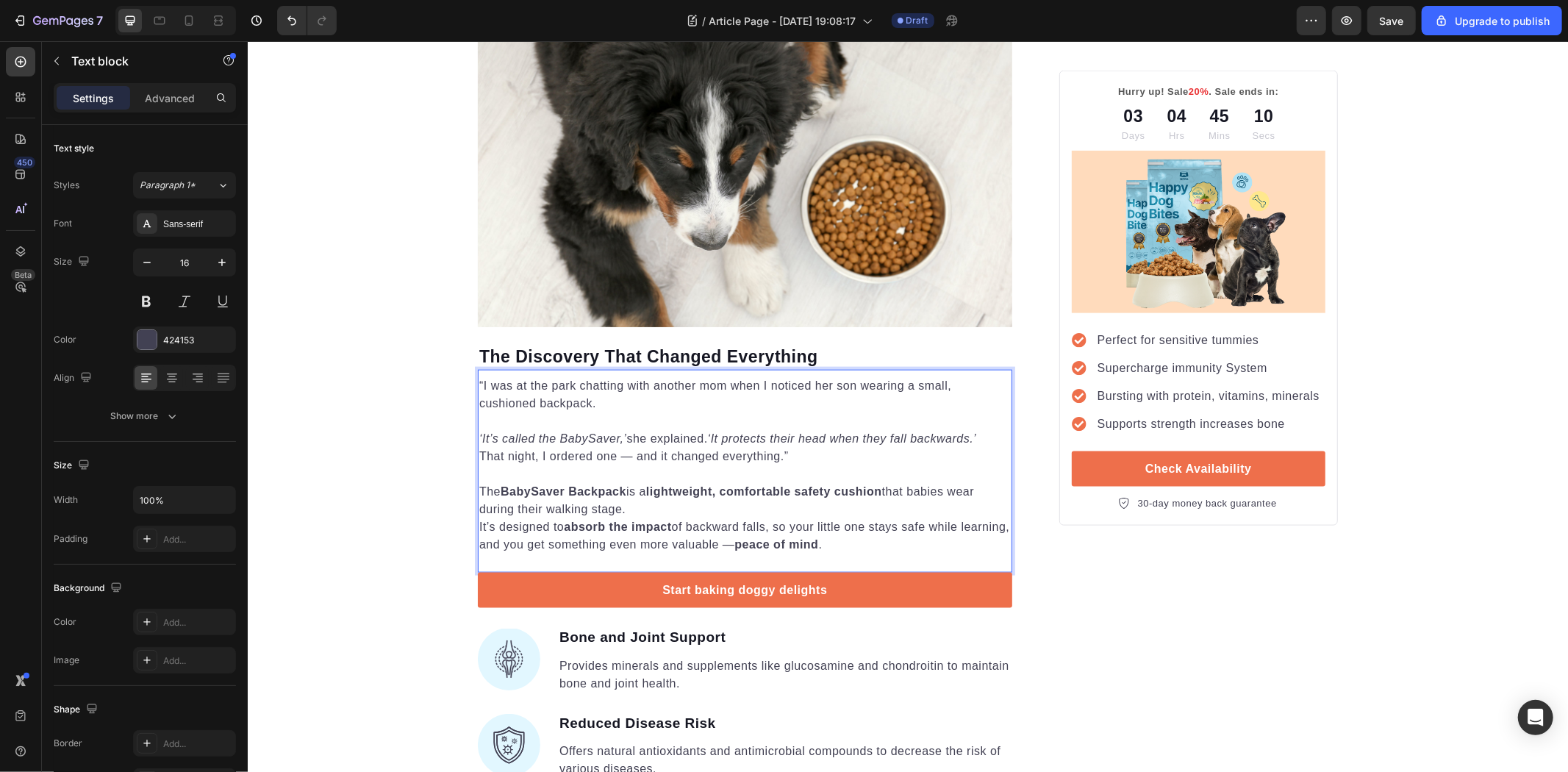
click at [692, 483] on p "The BabySaver Backpack is a lightweight, comfortable safety cushion that babies…" at bounding box center [744, 518] width 531 height 71
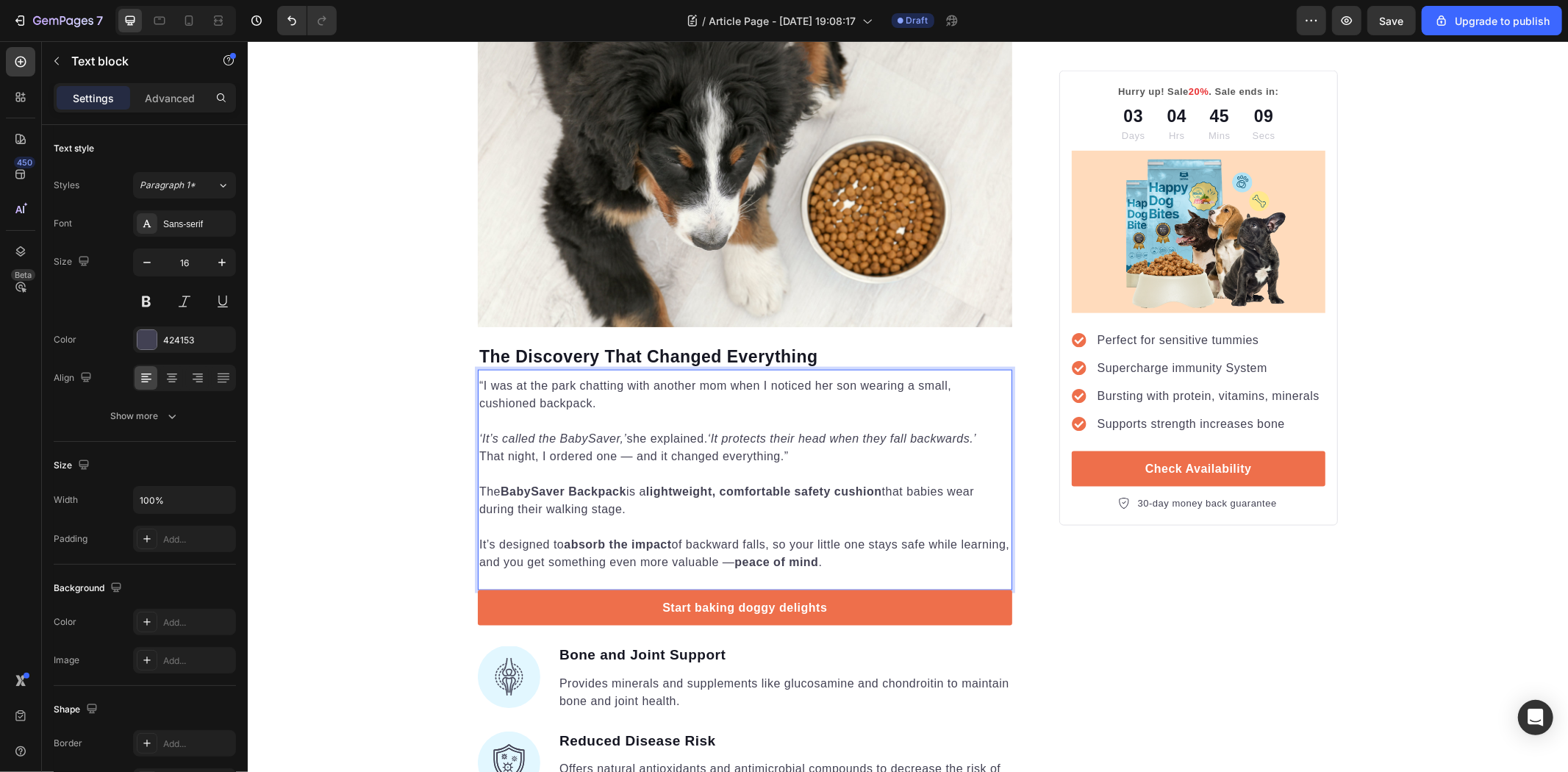
click at [878, 532] on p "⁠⁠⁠⁠⁠⁠⁠ It’s designed to absorb the impact of backward falls, so your little on…" at bounding box center [744, 544] width 531 height 53
click at [907, 553] on div "“I was at the park chatting with another mom when I noticed her son wearing a s…" at bounding box center [744, 480] width 534 height 221
click at [798, 554] on div "“I was at the park chatting with another mom when I noticed her son wearing a s…" at bounding box center [744, 480] width 534 height 221
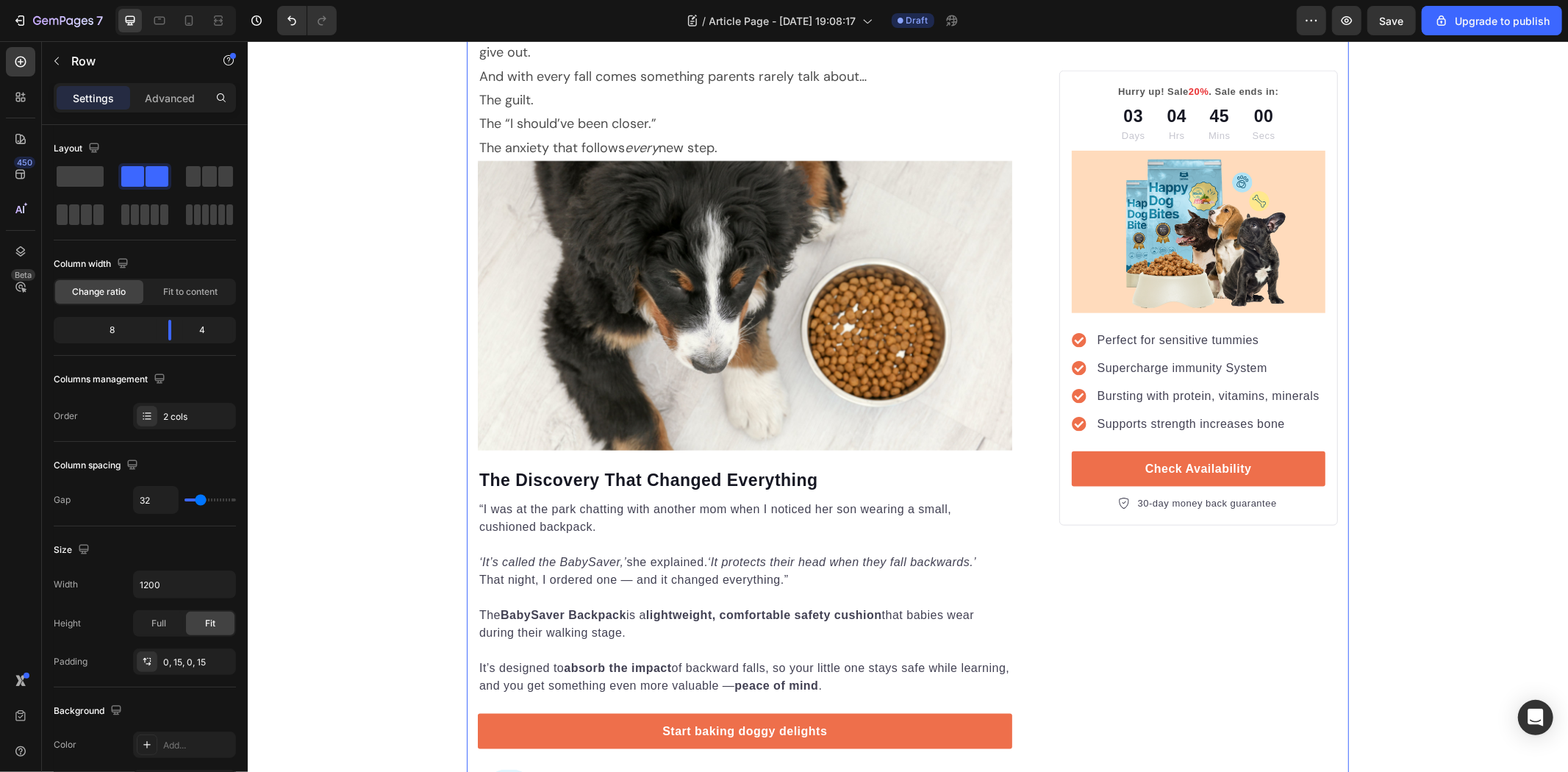
scroll to position [1366, 0]
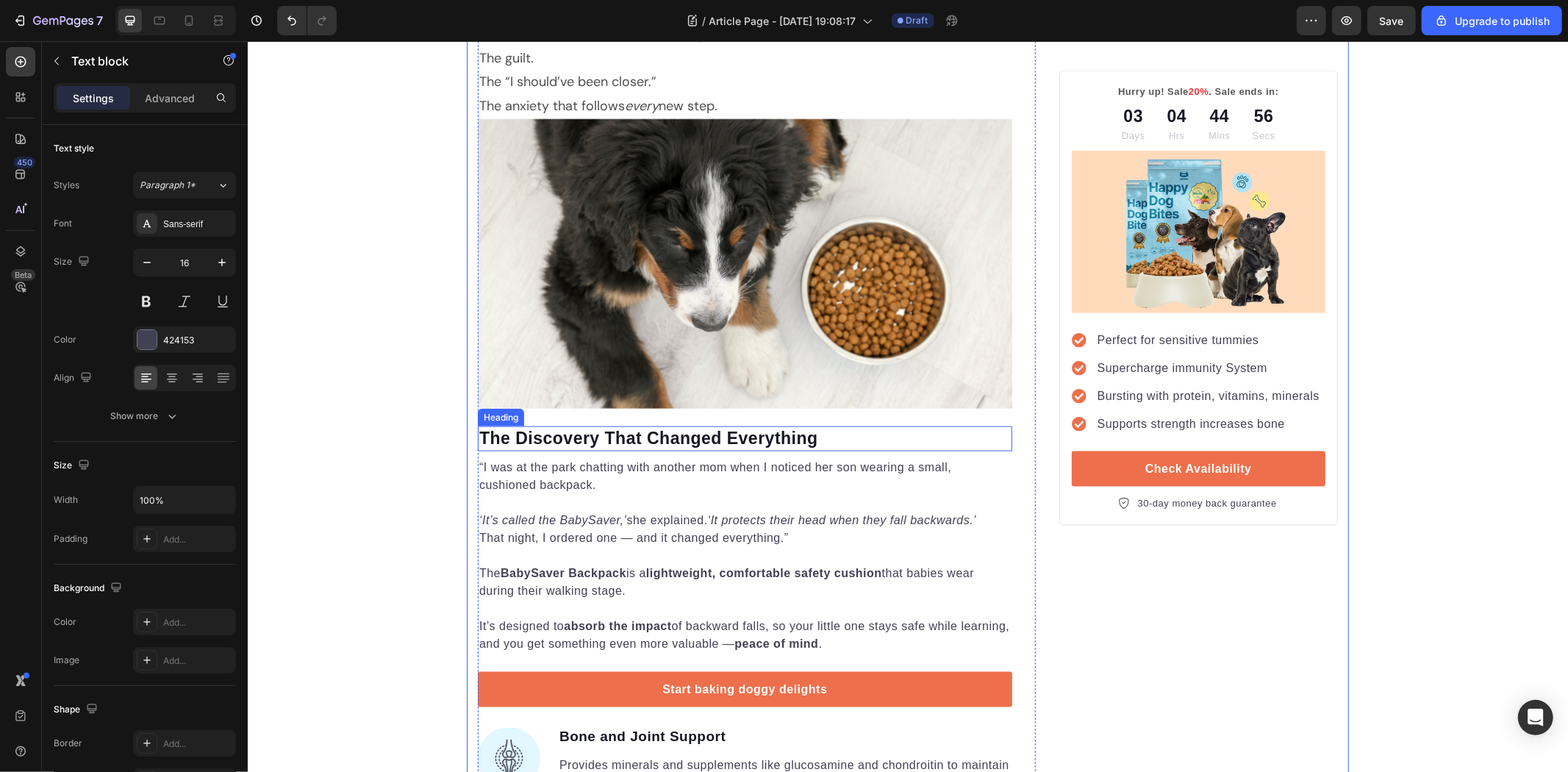
click at [725, 493] on p "Rich Text Editor. Editing area: main" at bounding box center [744, 502] width 531 height 18
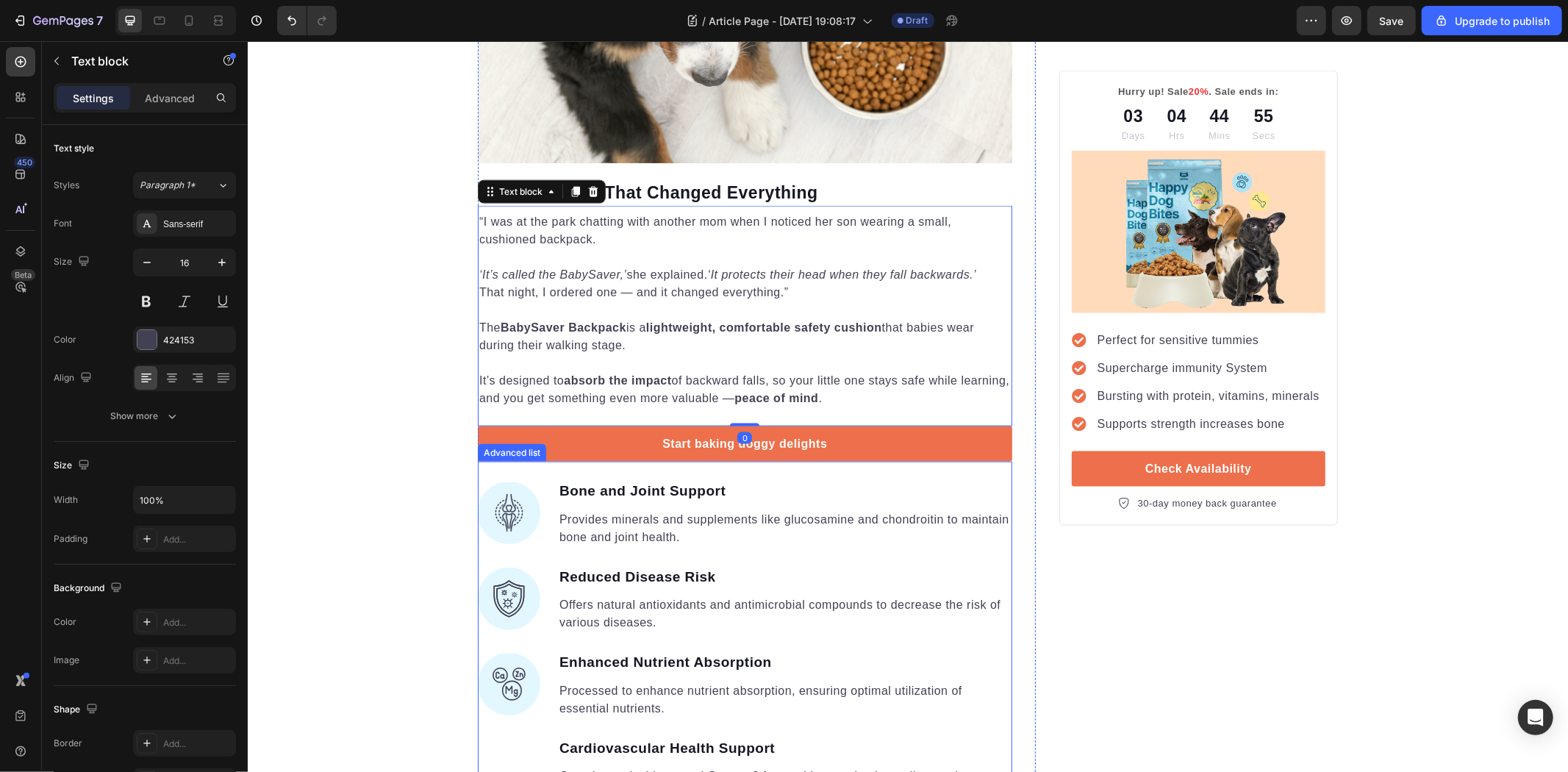
scroll to position [1692, 0]
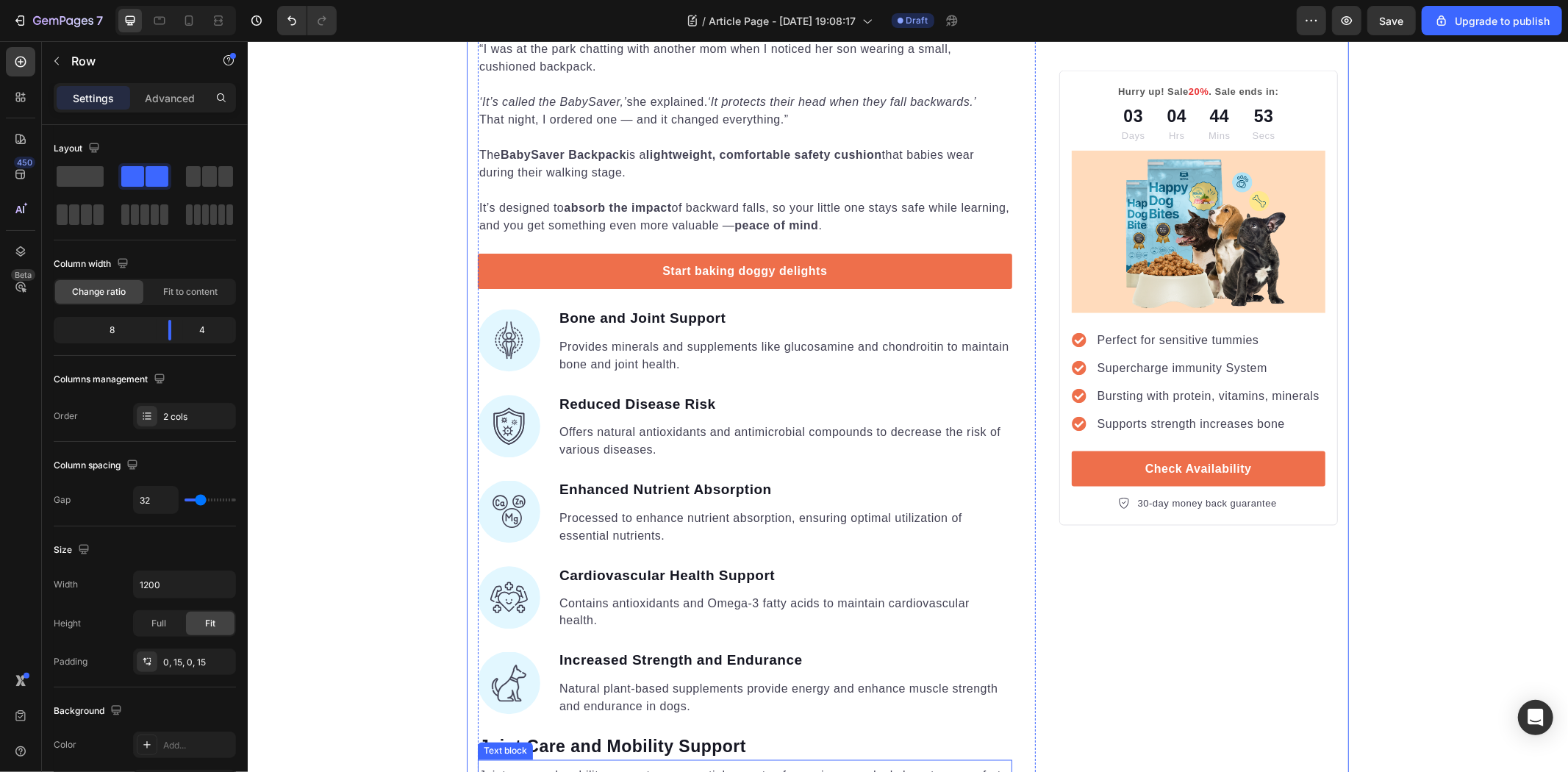
scroll to position [1774, 0]
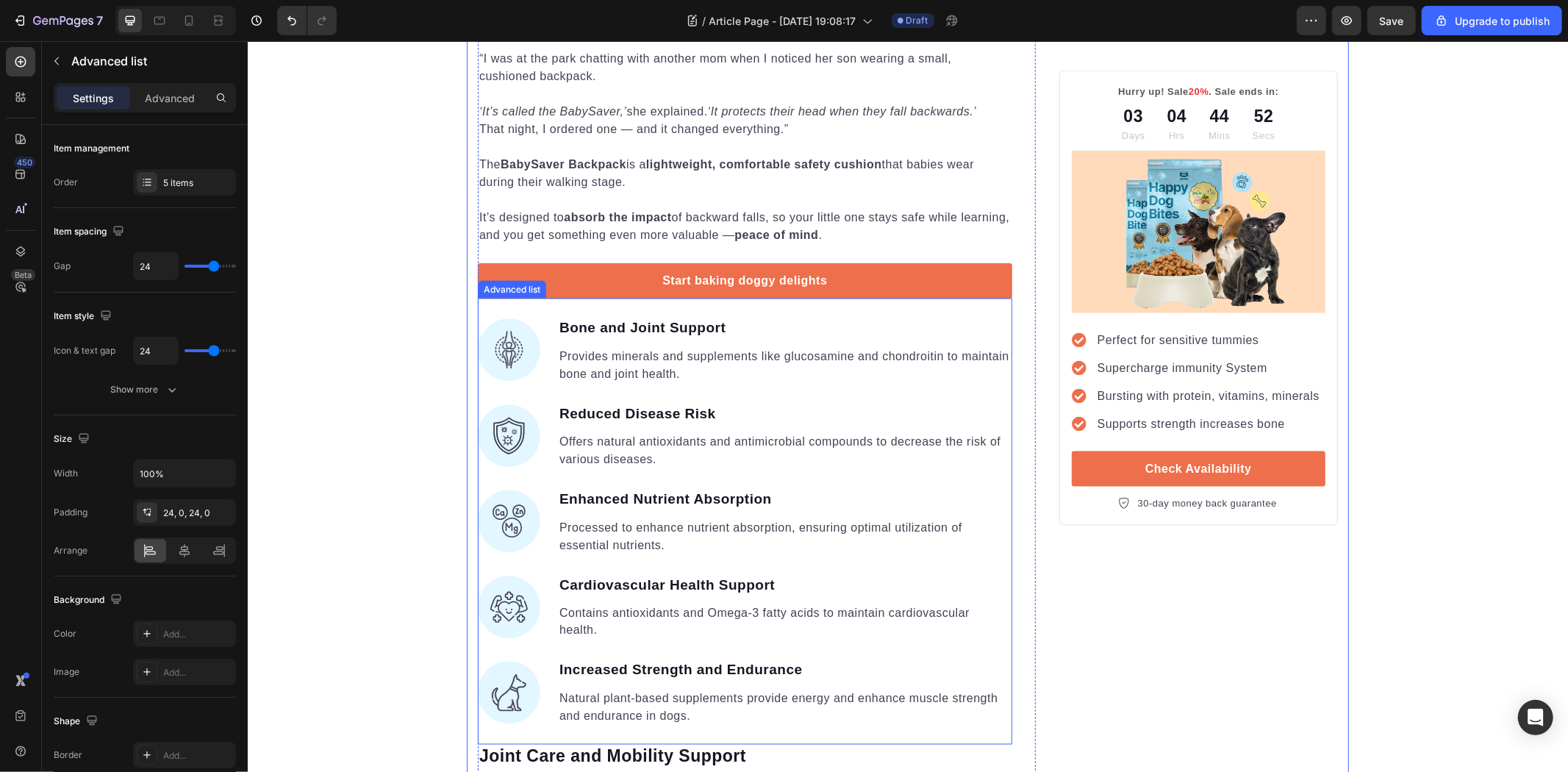
click at [692, 298] on div "Image Bone and Joint Support Text block Provides minerals and supplements like …" at bounding box center [744, 521] width 534 height 446
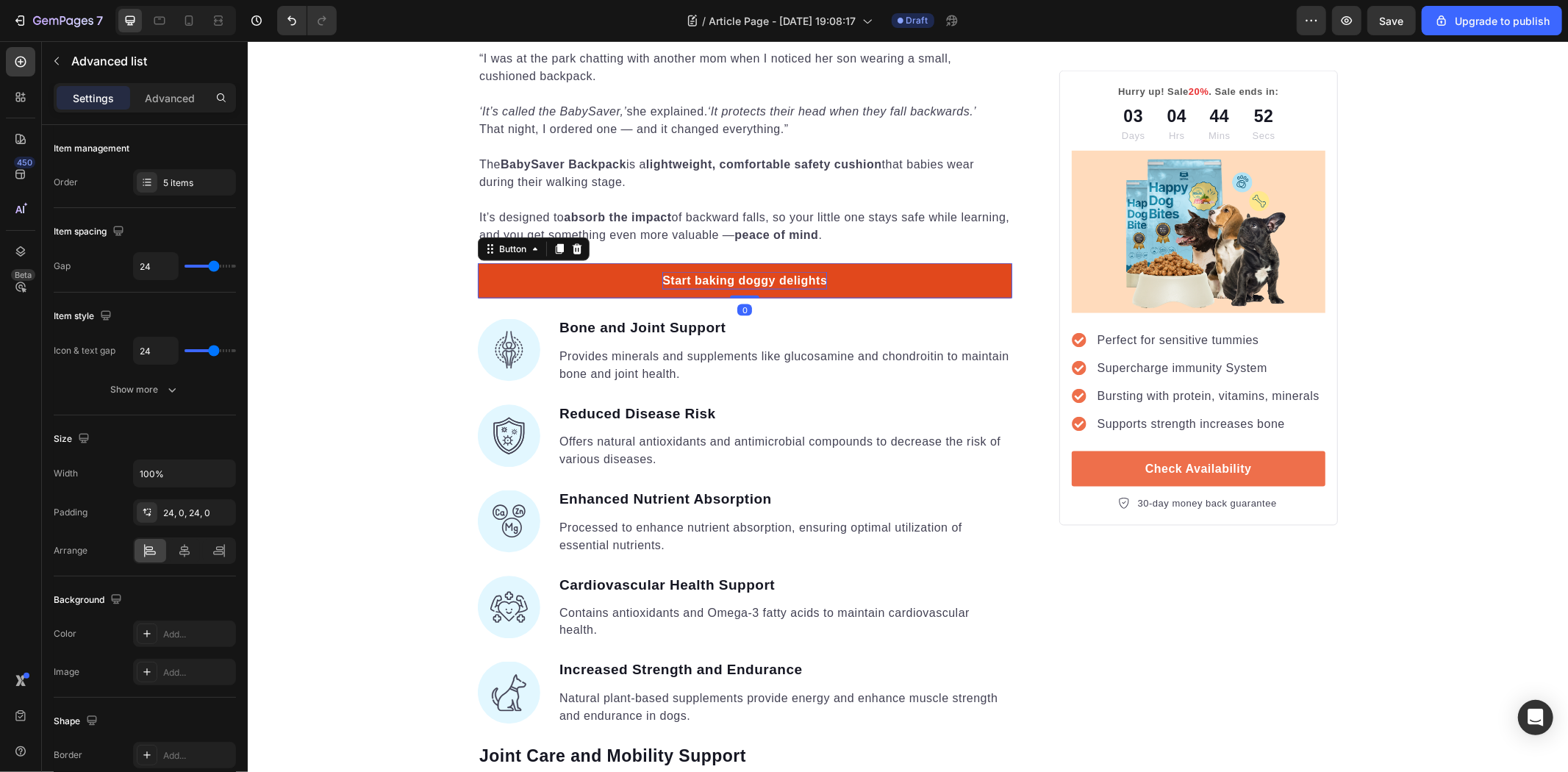
click at [731, 271] on div "Start baking doggy delights" at bounding box center [744, 279] width 164 height 18
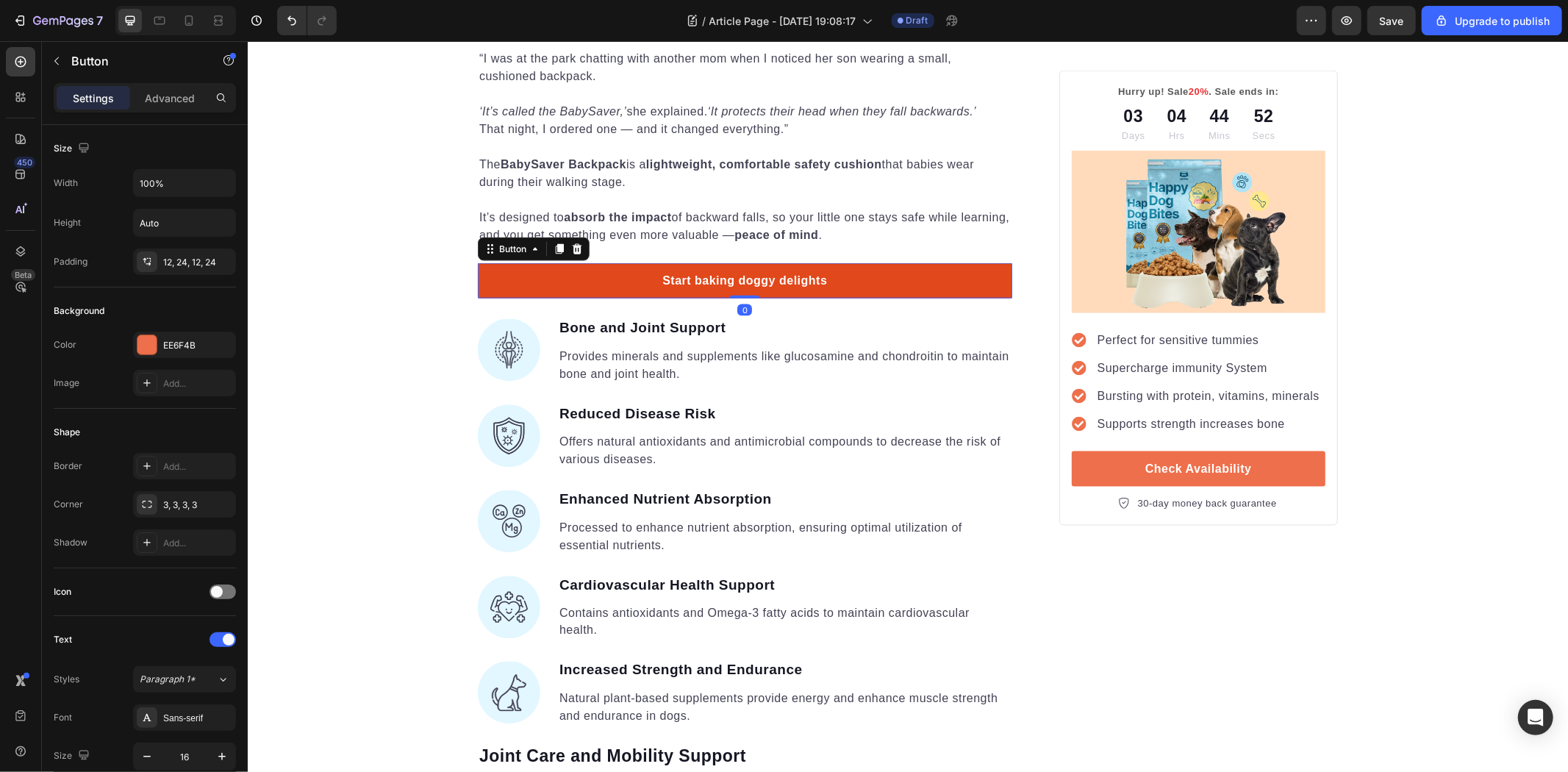
click at [892, 269] on link "Start baking doggy delights" at bounding box center [744, 280] width 534 height 35
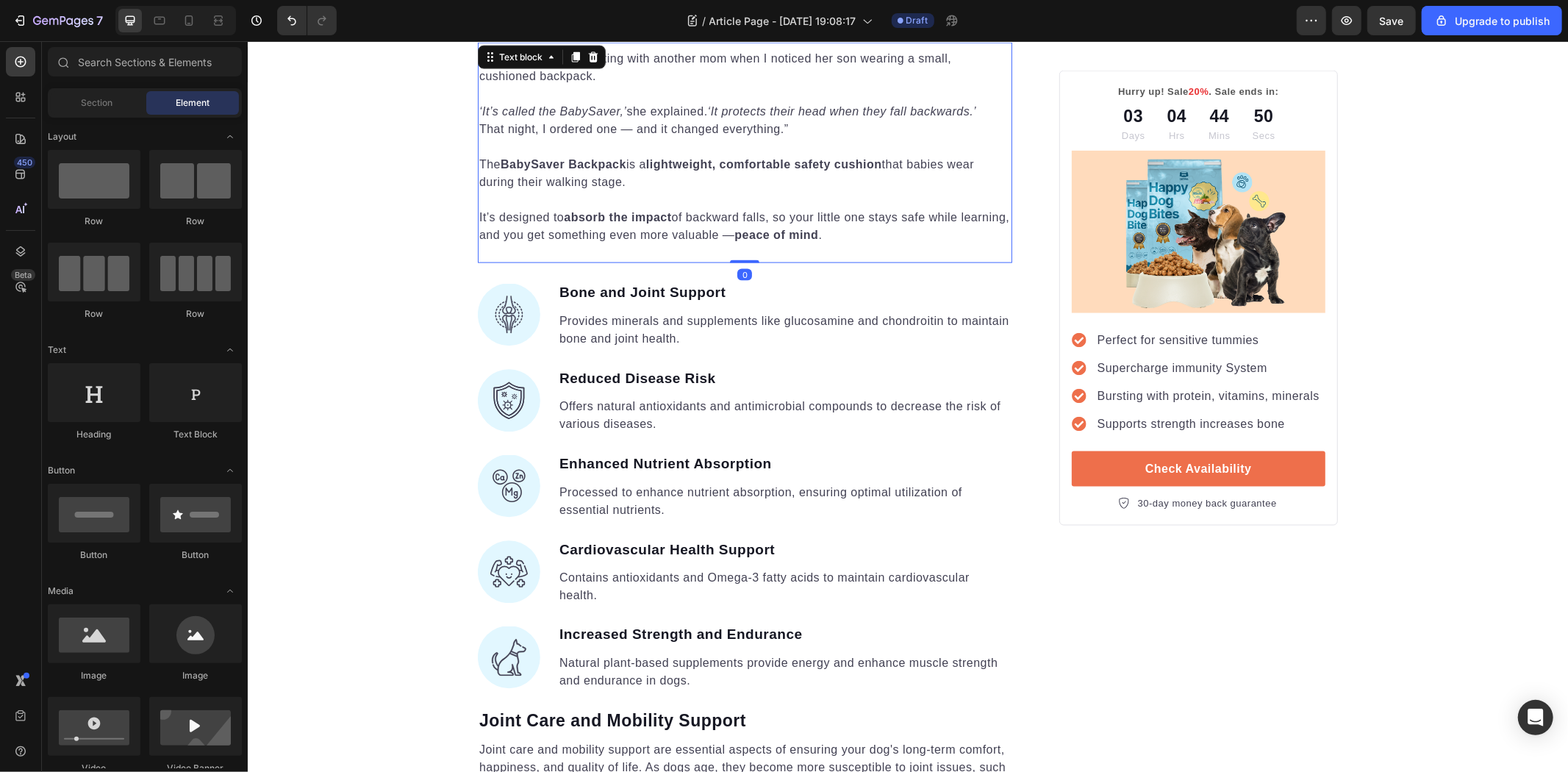
click at [741, 234] on div "“I was at the park chatting with another mom when I noticed her son wearing a s…" at bounding box center [744, 152] width 534 height 221
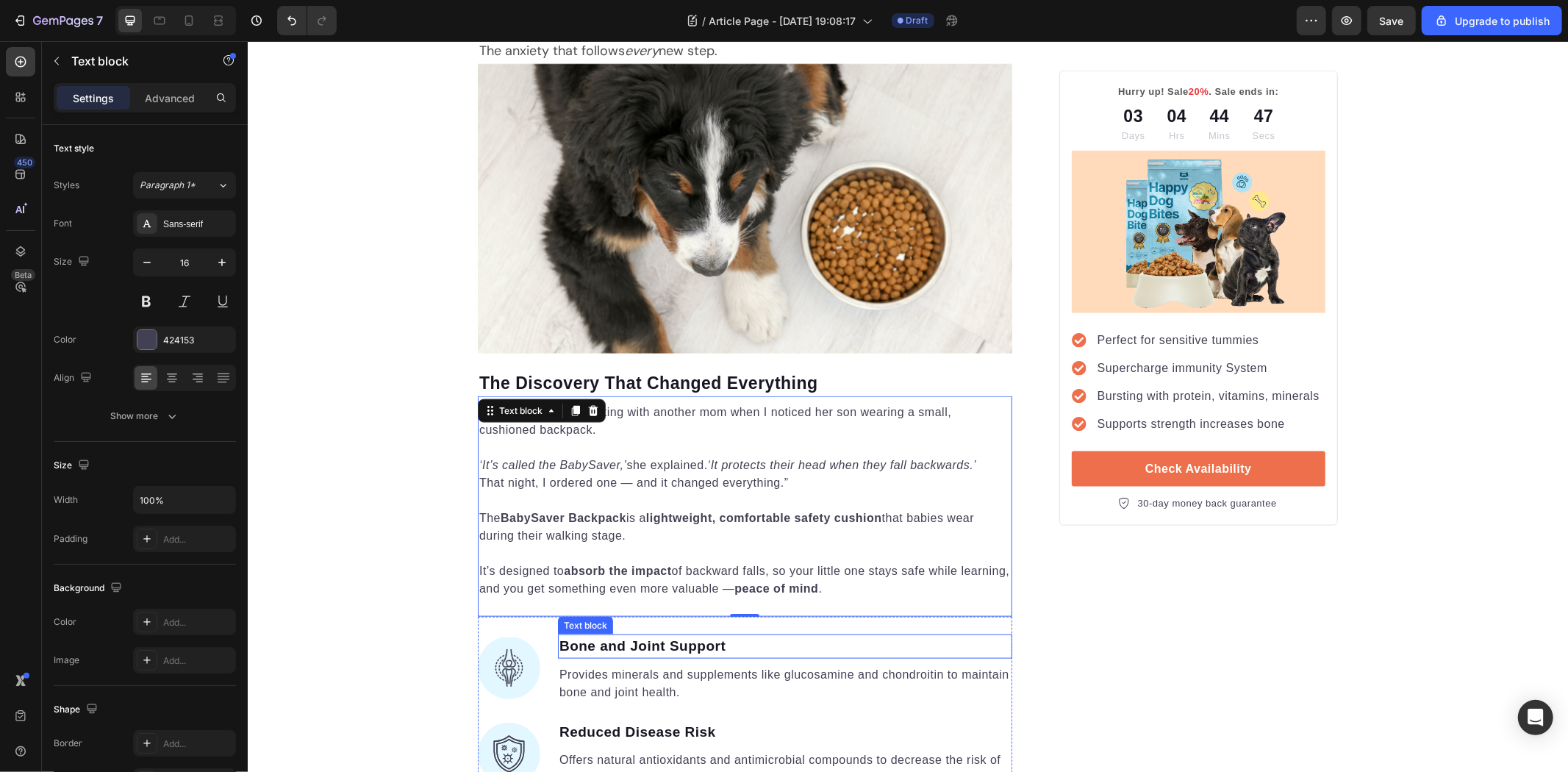
scroll to position [1284, 0]
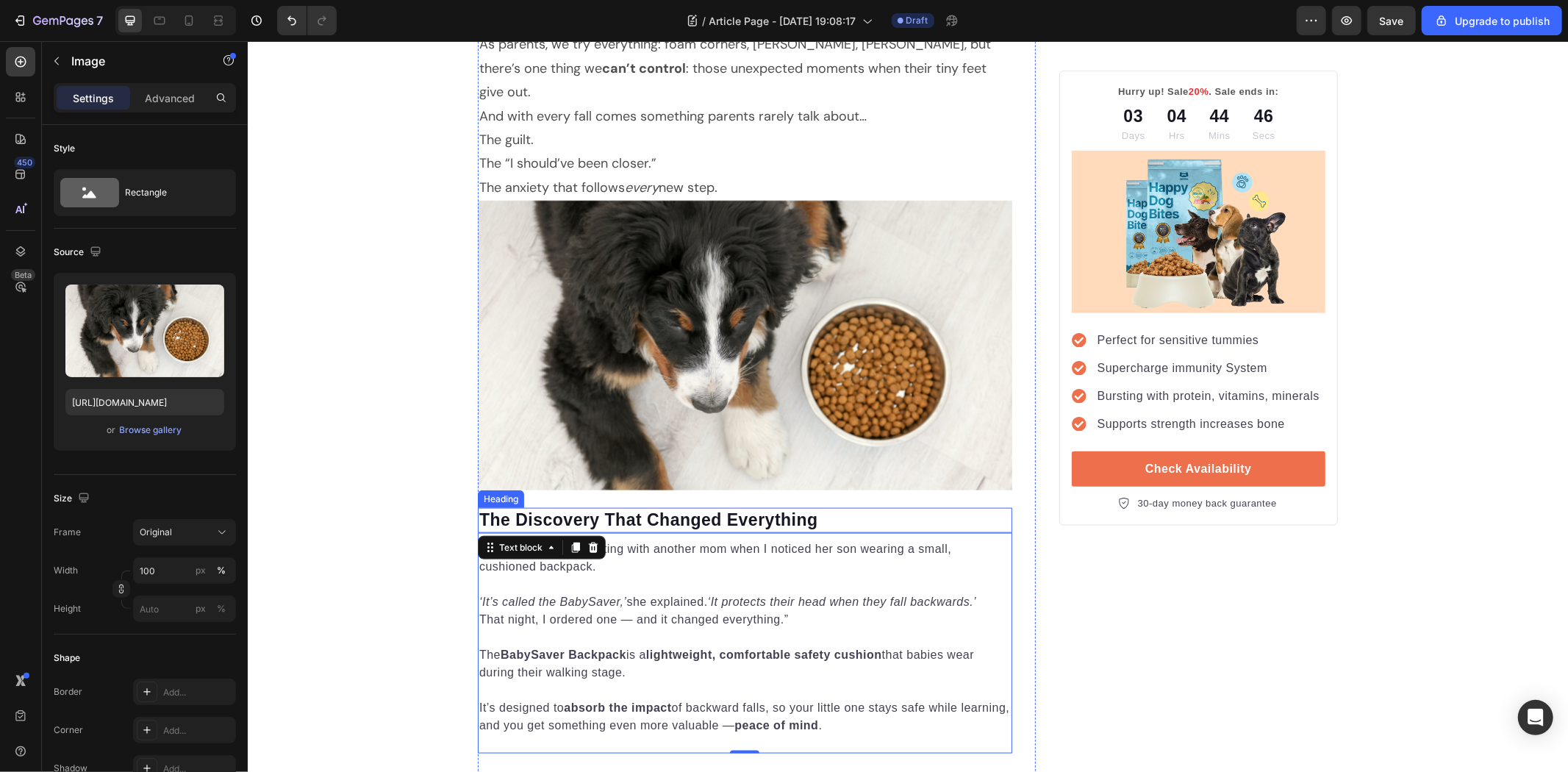
click at [677, 481] on div "Image" at bounding box center [744, 354] width 534 height 308
click at [687, 509] on p "The Discovery That Changed Everything" at bounding box center [744, 519] width 531 height 22
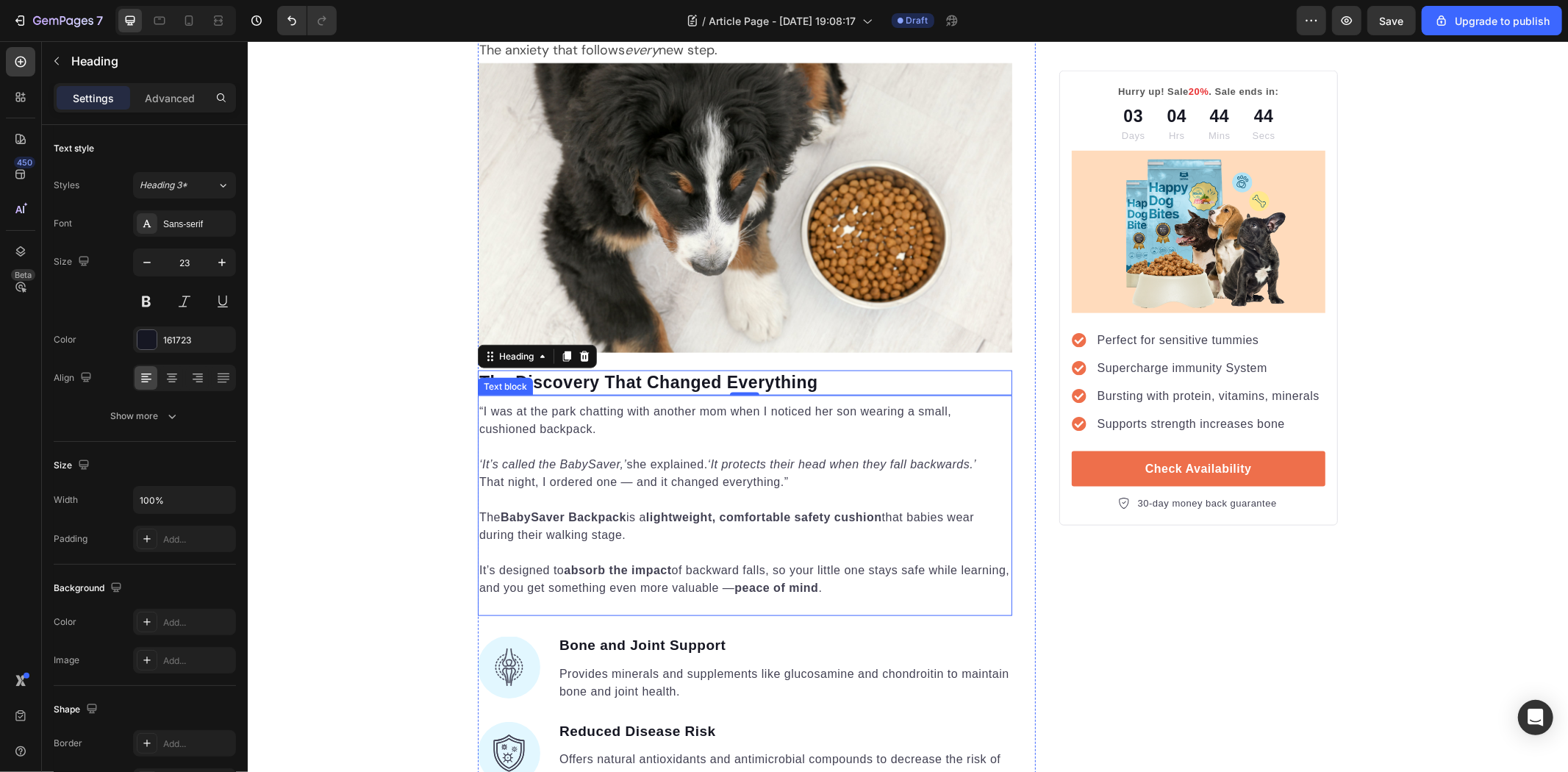
scroll to position [1447, 0]
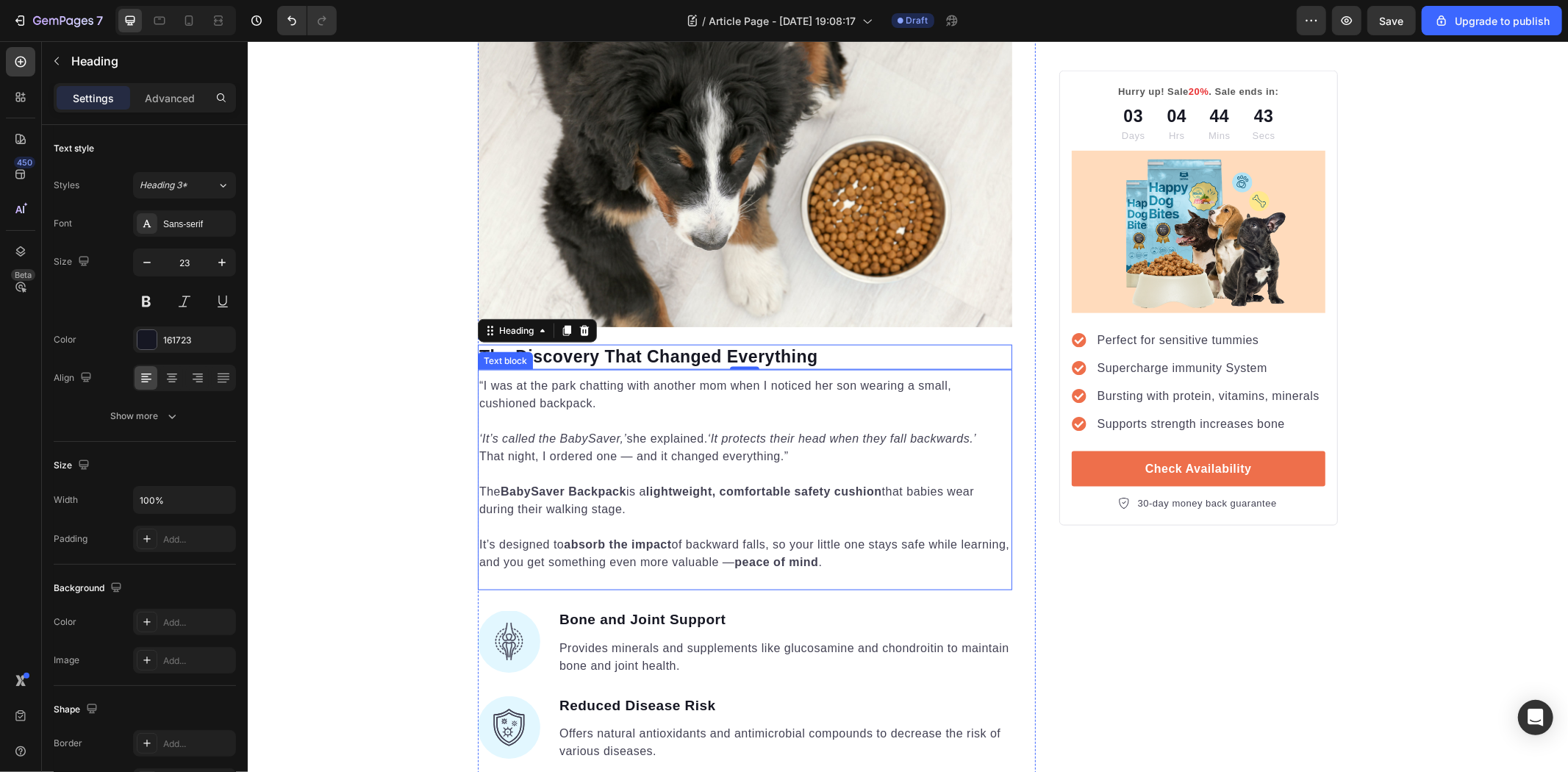
click at [594, 563] on div "“I was at the park chatting with another mom when I noticed her son wearing a s…" at bounding box center [744, 480] width 534 height 221
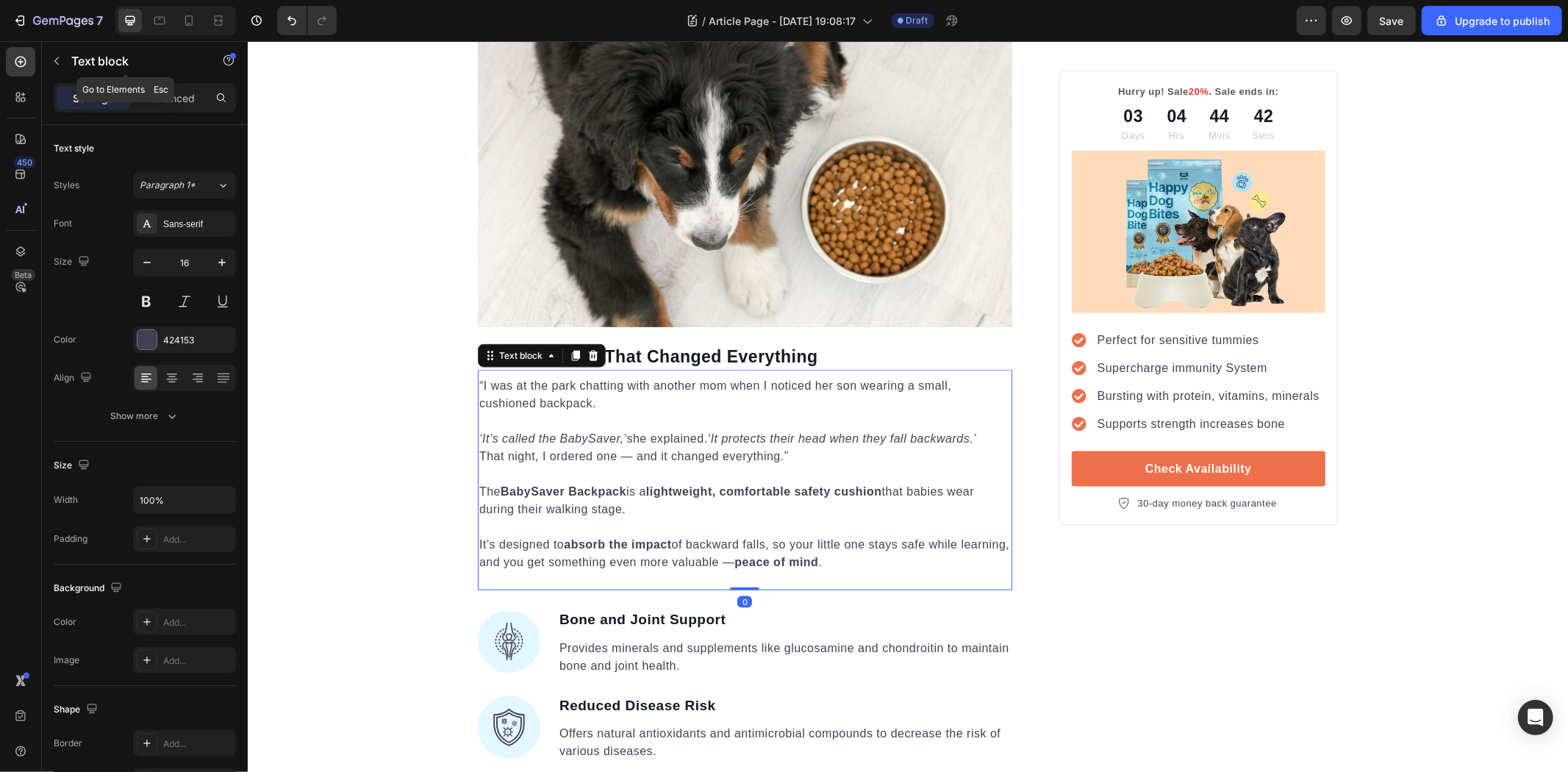
click at [44, 61] on div "Text block" at bounding box center [126, 61] width 167 height 38
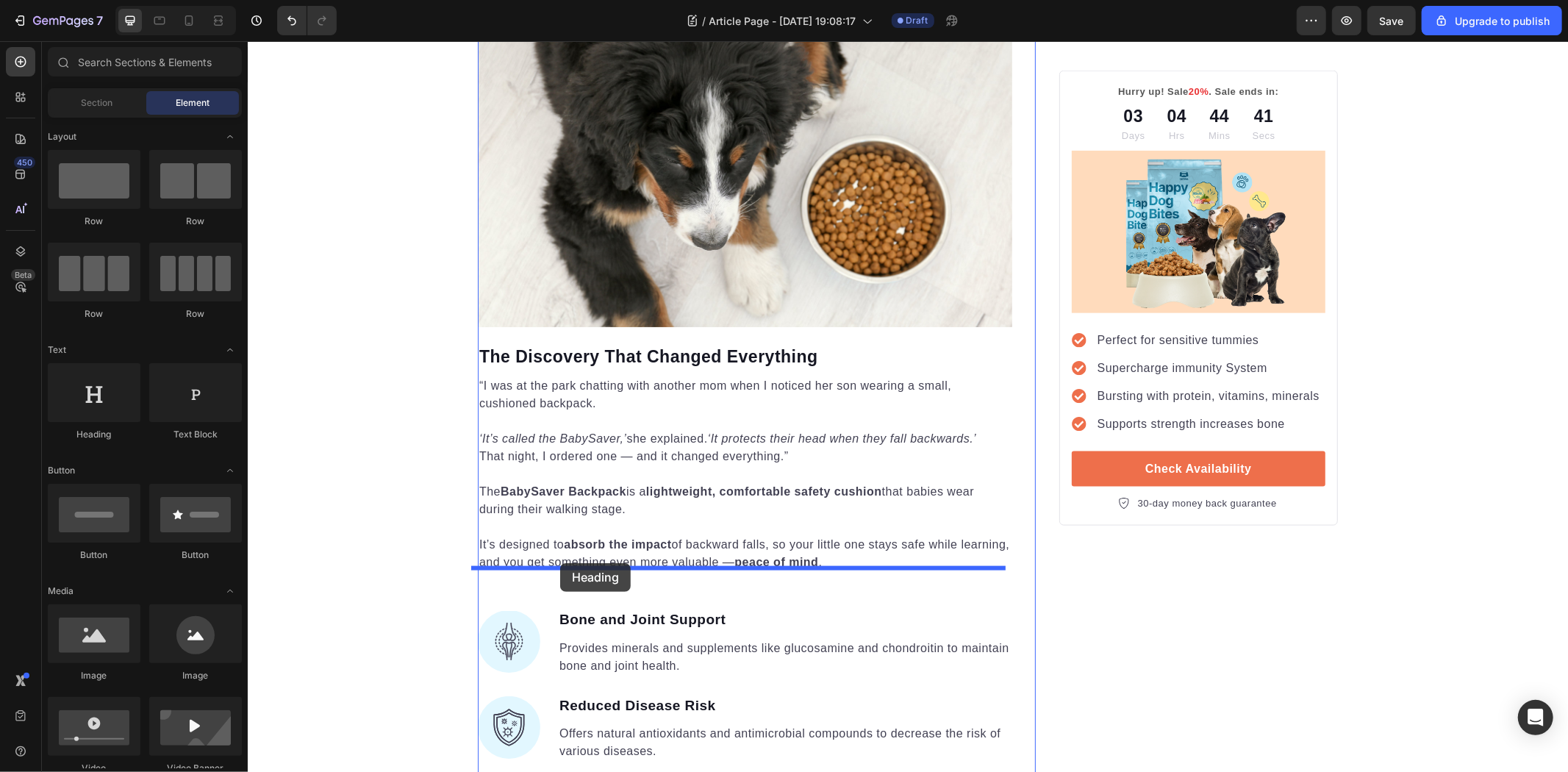
drag, startPoint x: 344, startPoint y: 287, endPoint x: 560, endPoint y: 563, distance: 350.5
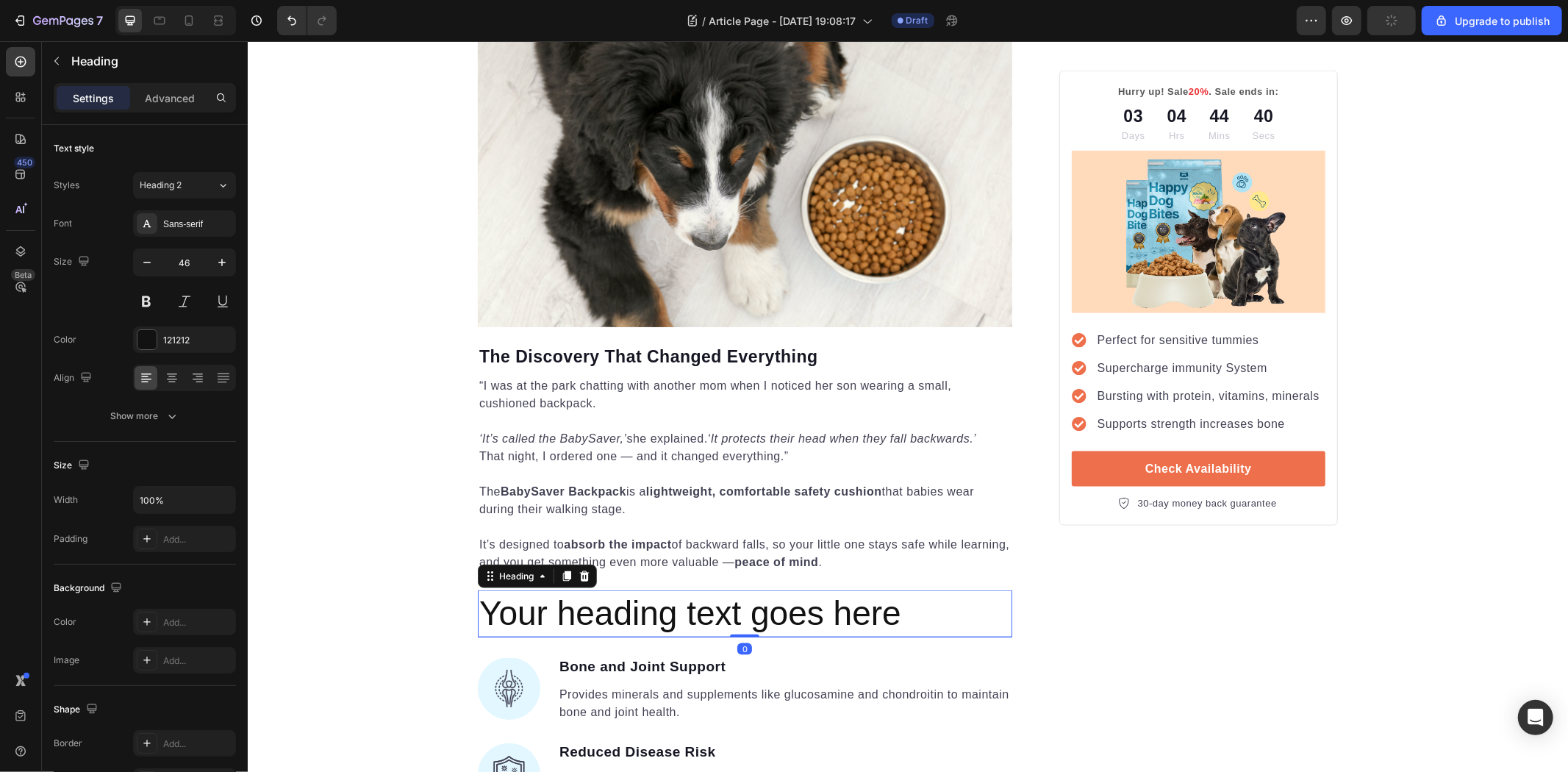
click at [639, 590] on h2 "Your heading text goes here" at bounding box center [744, 614] width 534 height 47
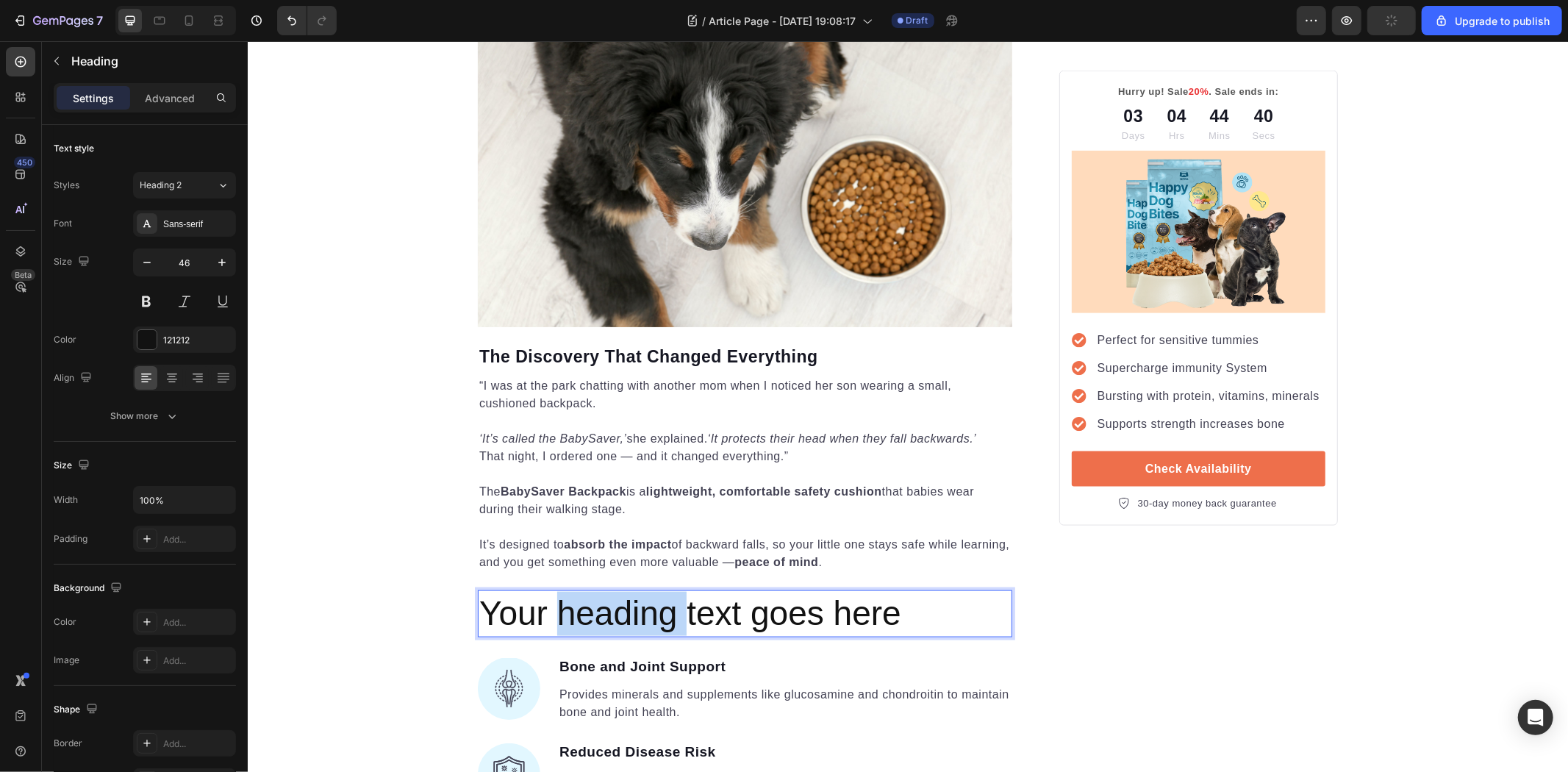
click at [639, 592] on p "Your heading text goes here" at bounding box center [744, 614] width 531 height 44
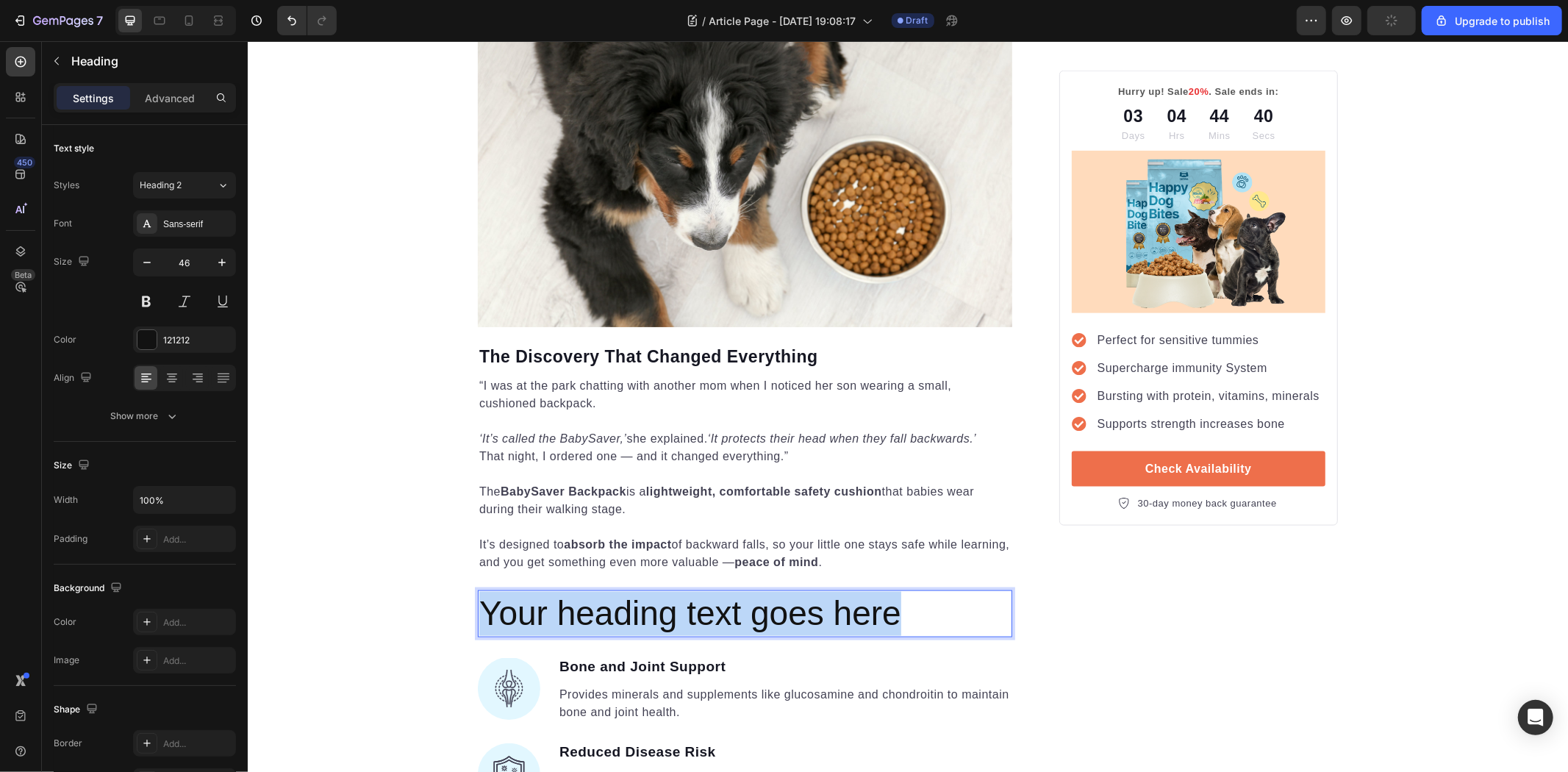
click at [639, 592] on p "Your heading text goes here" at bounding box center [744, 614] width 531 height 44
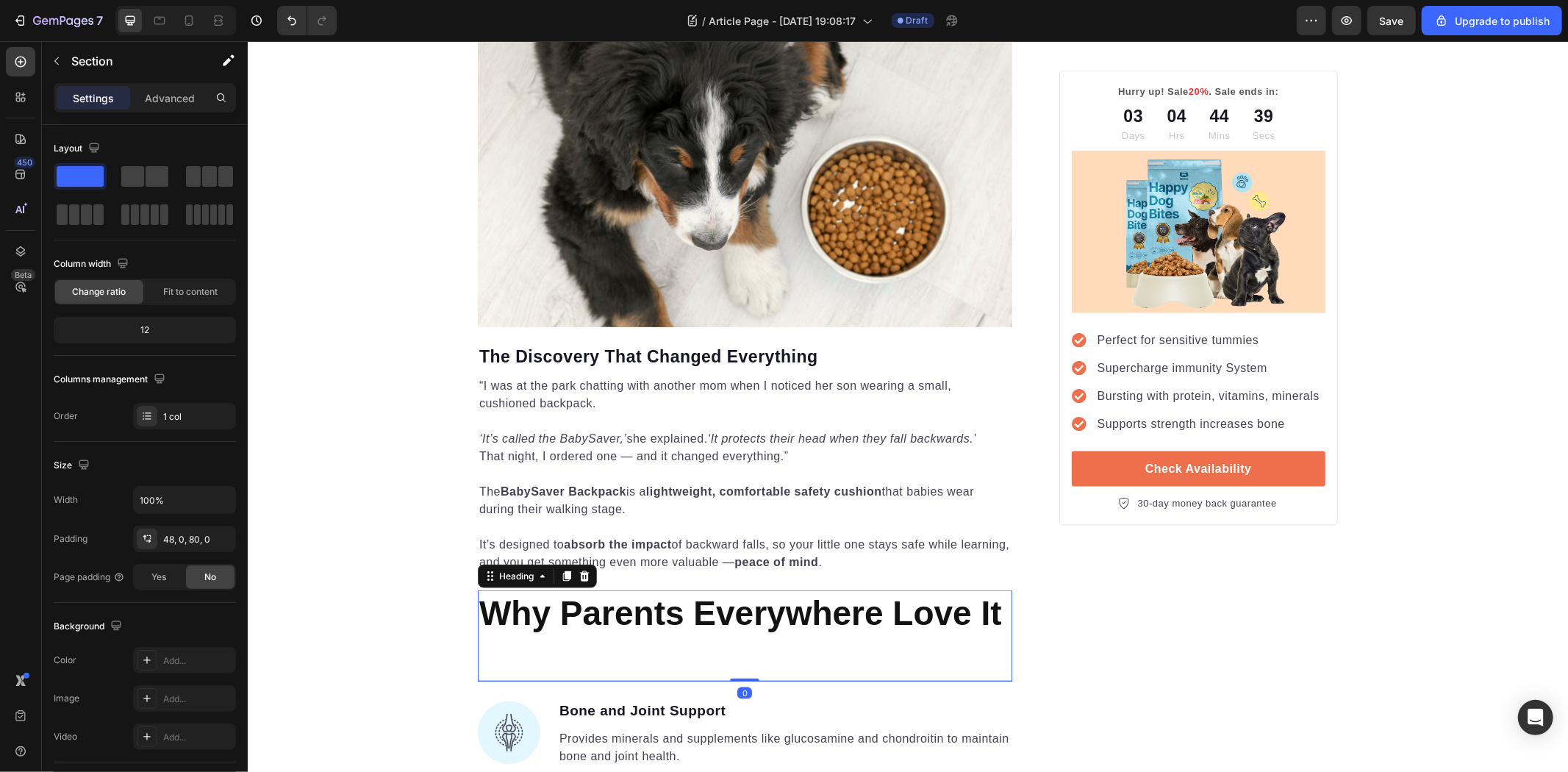
click at [594, 633] on p "⁠⁠⁠⁠⁠⁠⁠ Why Parents Everywhere Love It" at bounding box center [744, 636] width 531 height 88
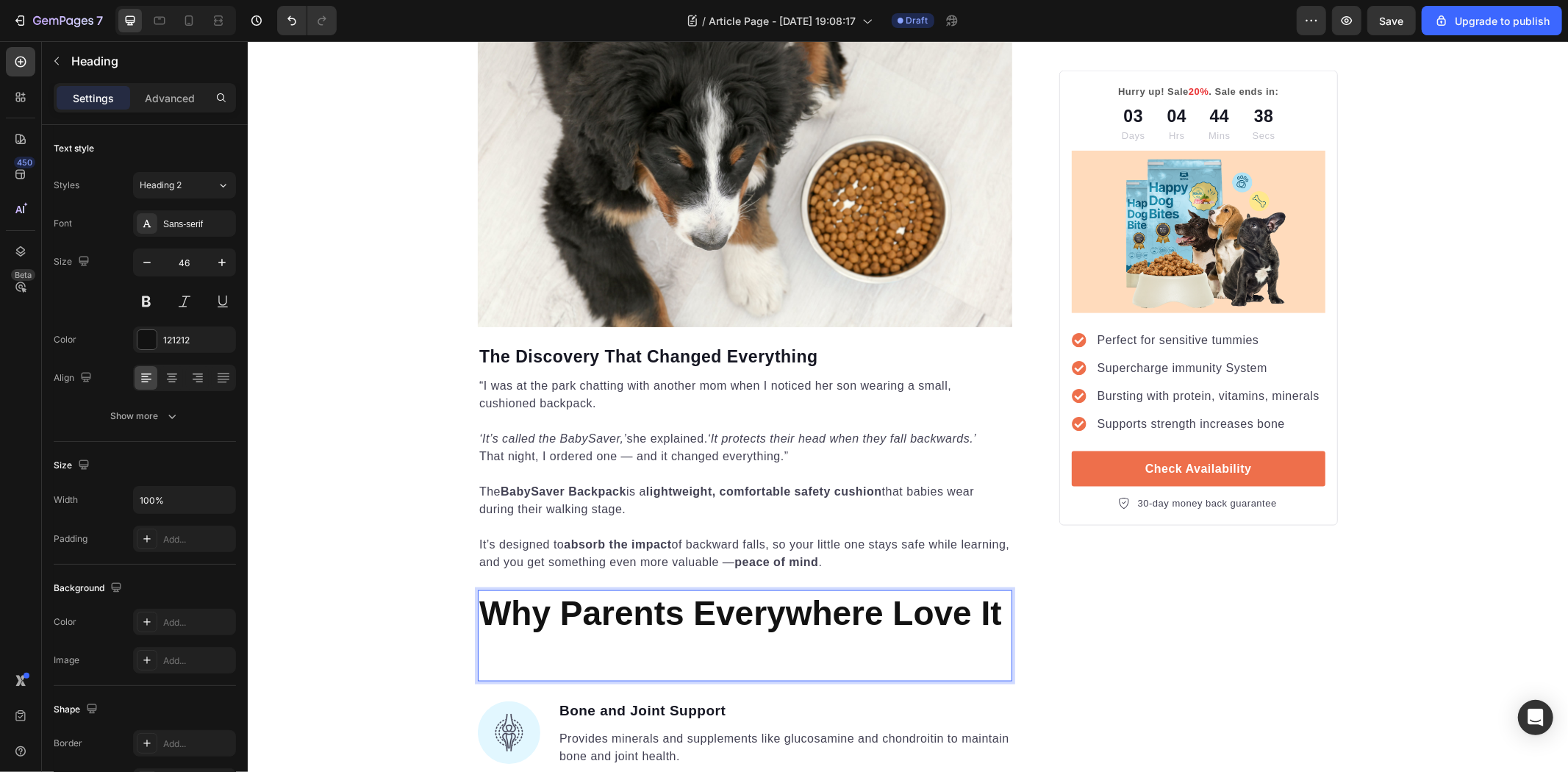
click at [658, 614] on p "Why Parents Everywhere Love It" at bounding box center [744, 636] width 531 height 88
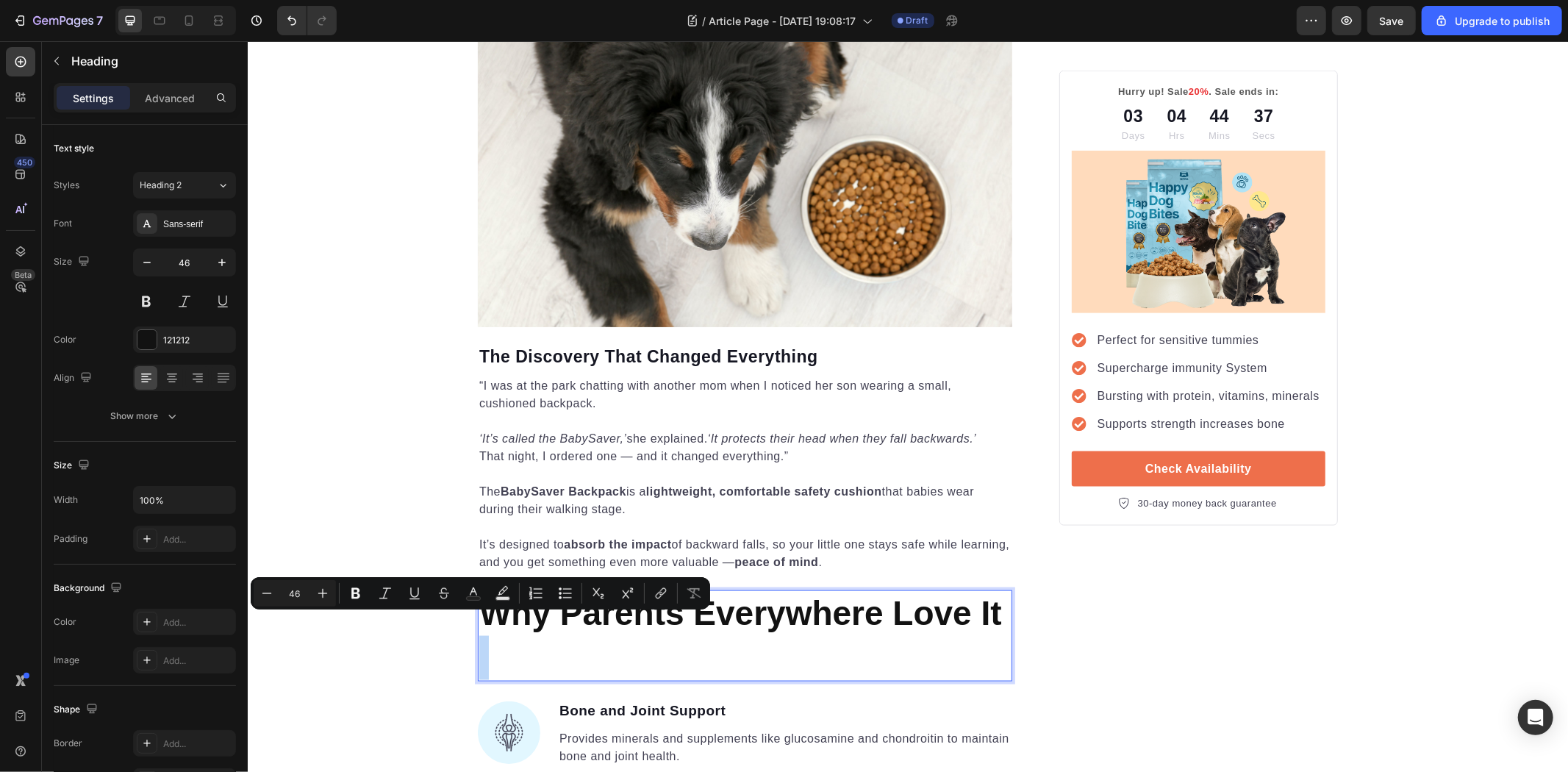
click at [604, 636] on p "Why Parents Everywhere Love It" at bounding box center [744, 636] width 531 height 88
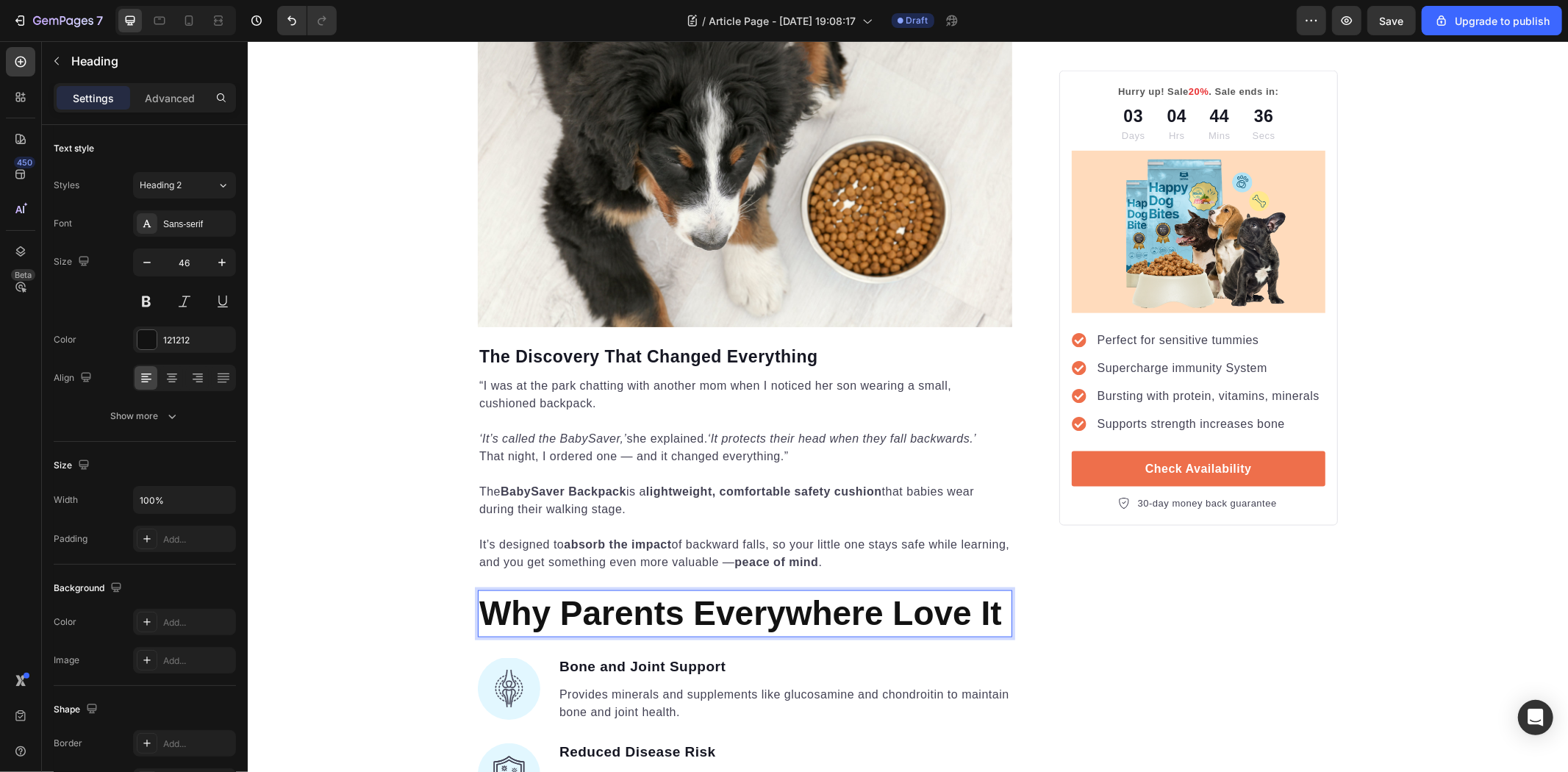
click at [521, 593] on strong "Why Parents Everywhere Love It" at bounding box center [740, 612] width 523 height 38
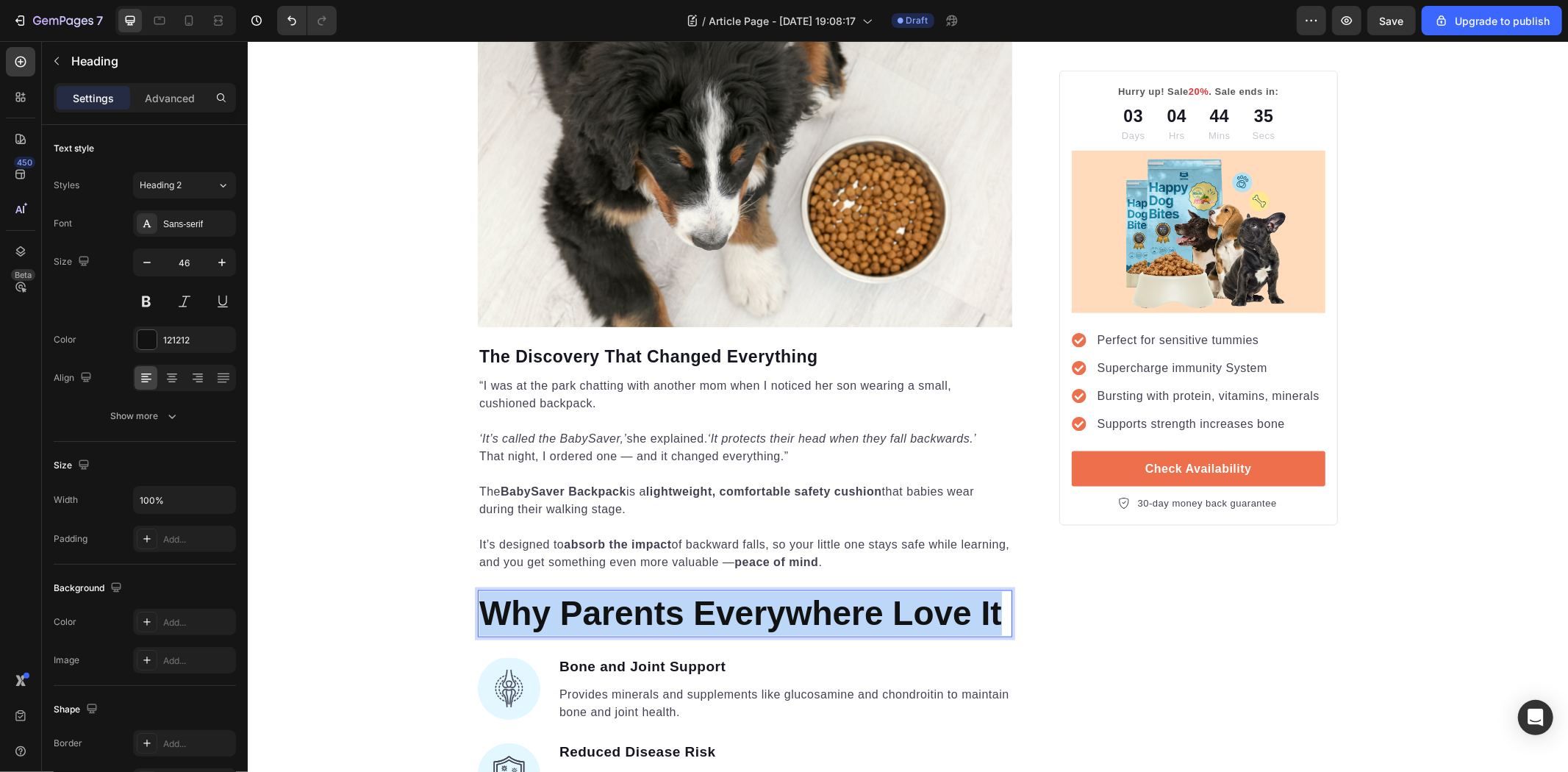
click at [521, 593] on strong "Why Parents Everywhere Love It" at bounding box center [740, 612] width 523 height 38
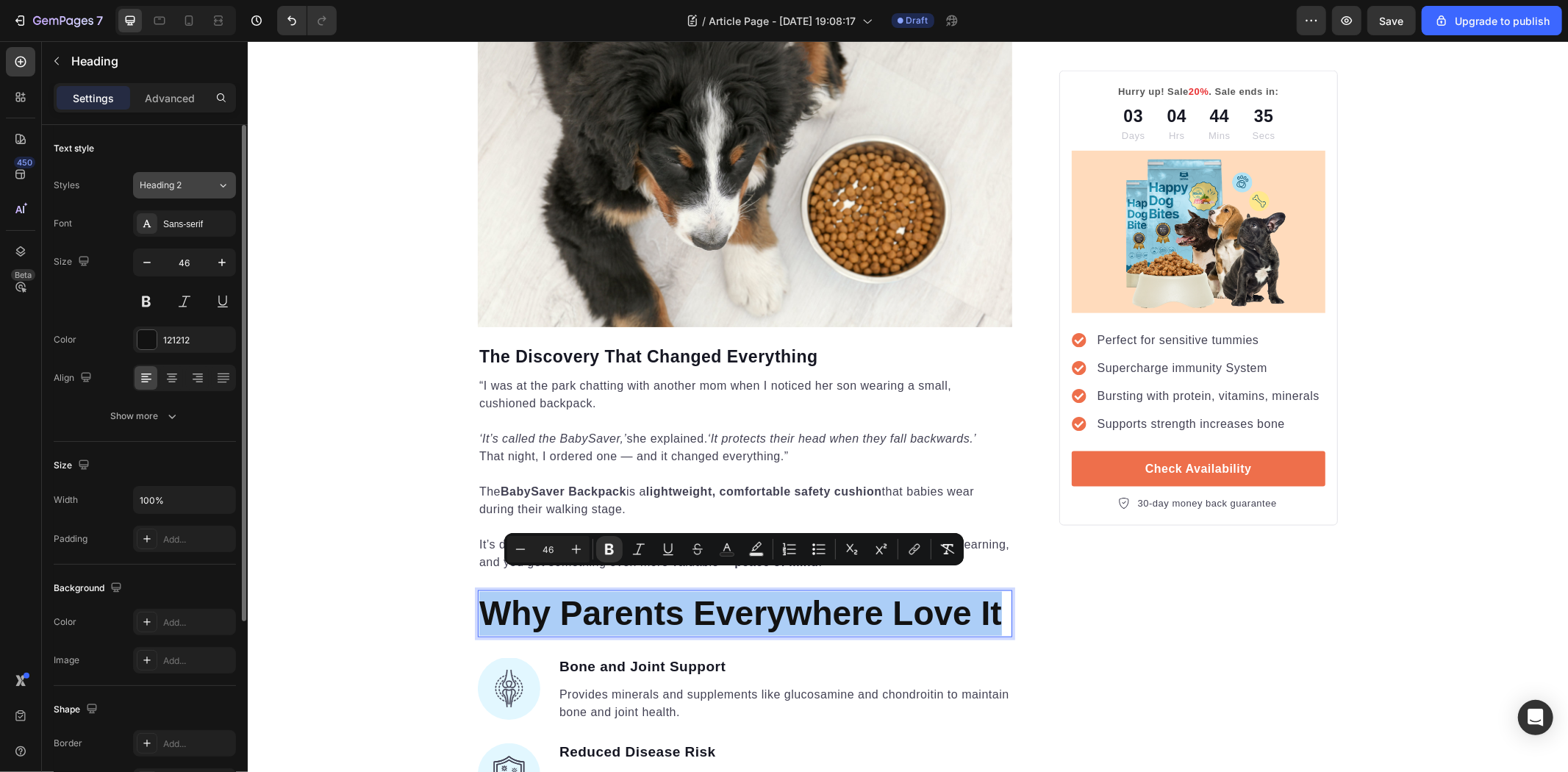
click at [199, 190] on div "Heading 2" at bounding box center [178, 185] width 77 height 13
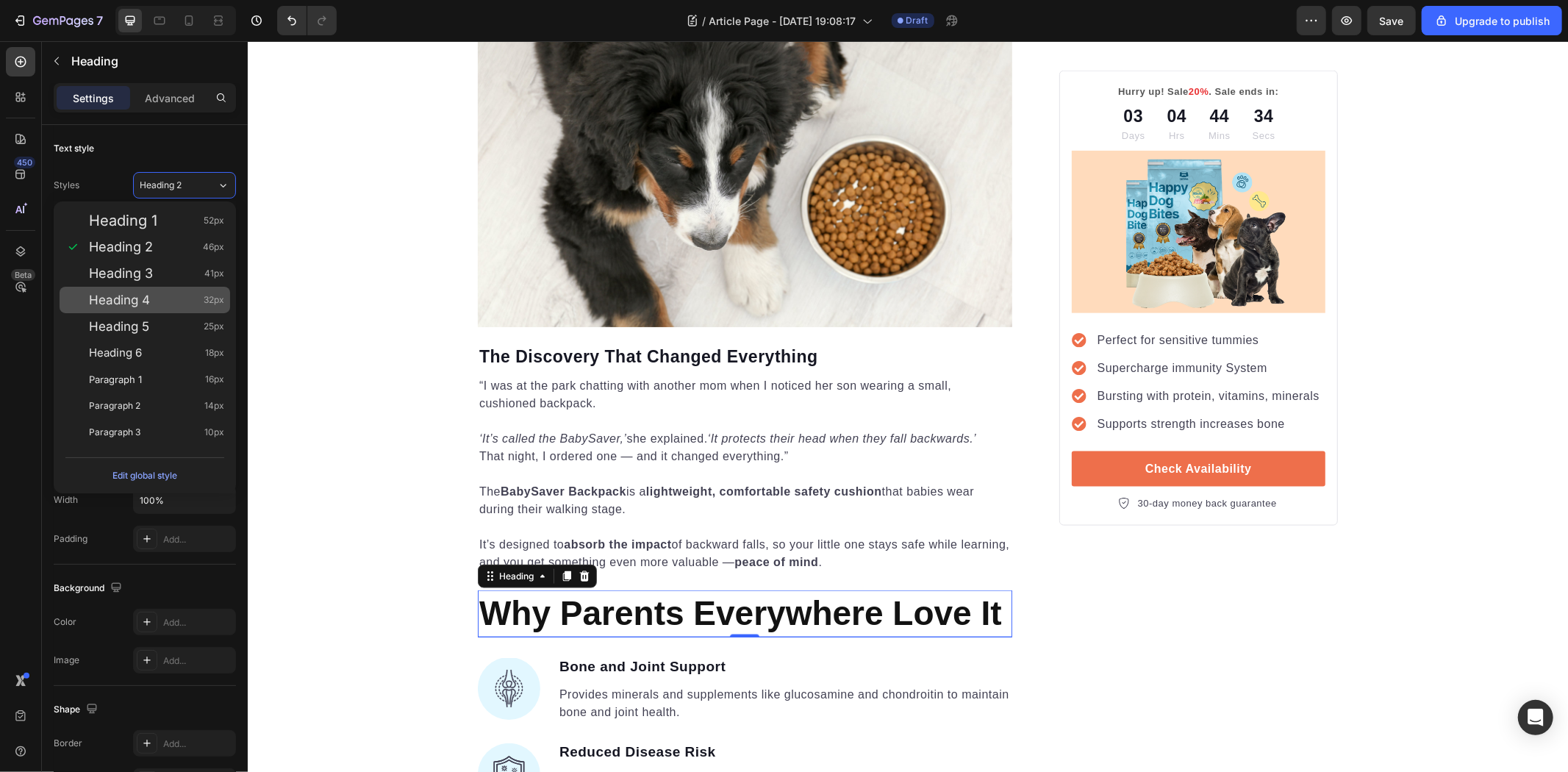
click at [145, 301] on span "Heading 4" at bounding box center [120, 299] width 61 height 14
type input "32"
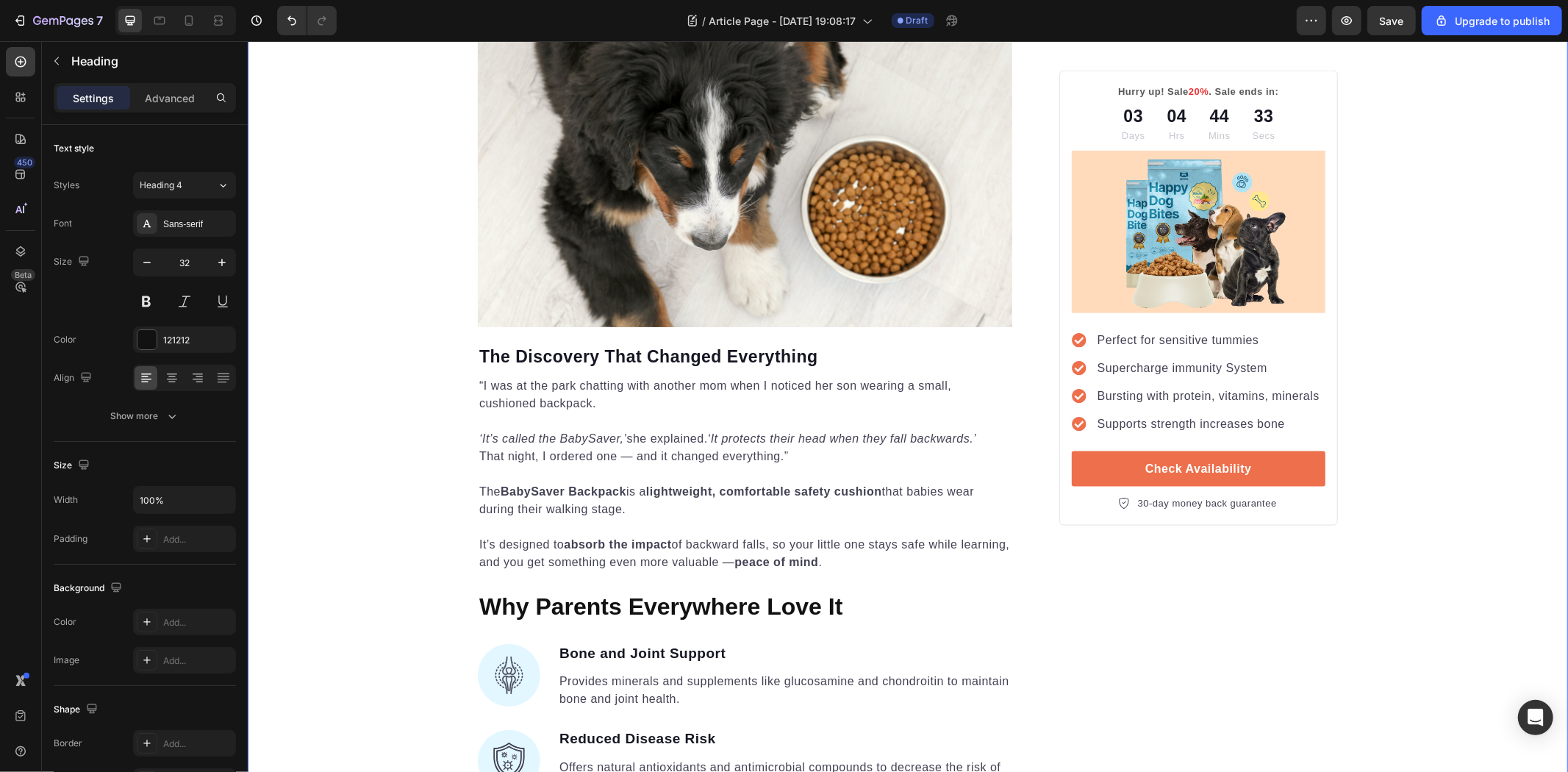
drag, startPoint x: 330, startPoint y: 486, endPoint x: 340, endPoint y: 489, distance: 10.4
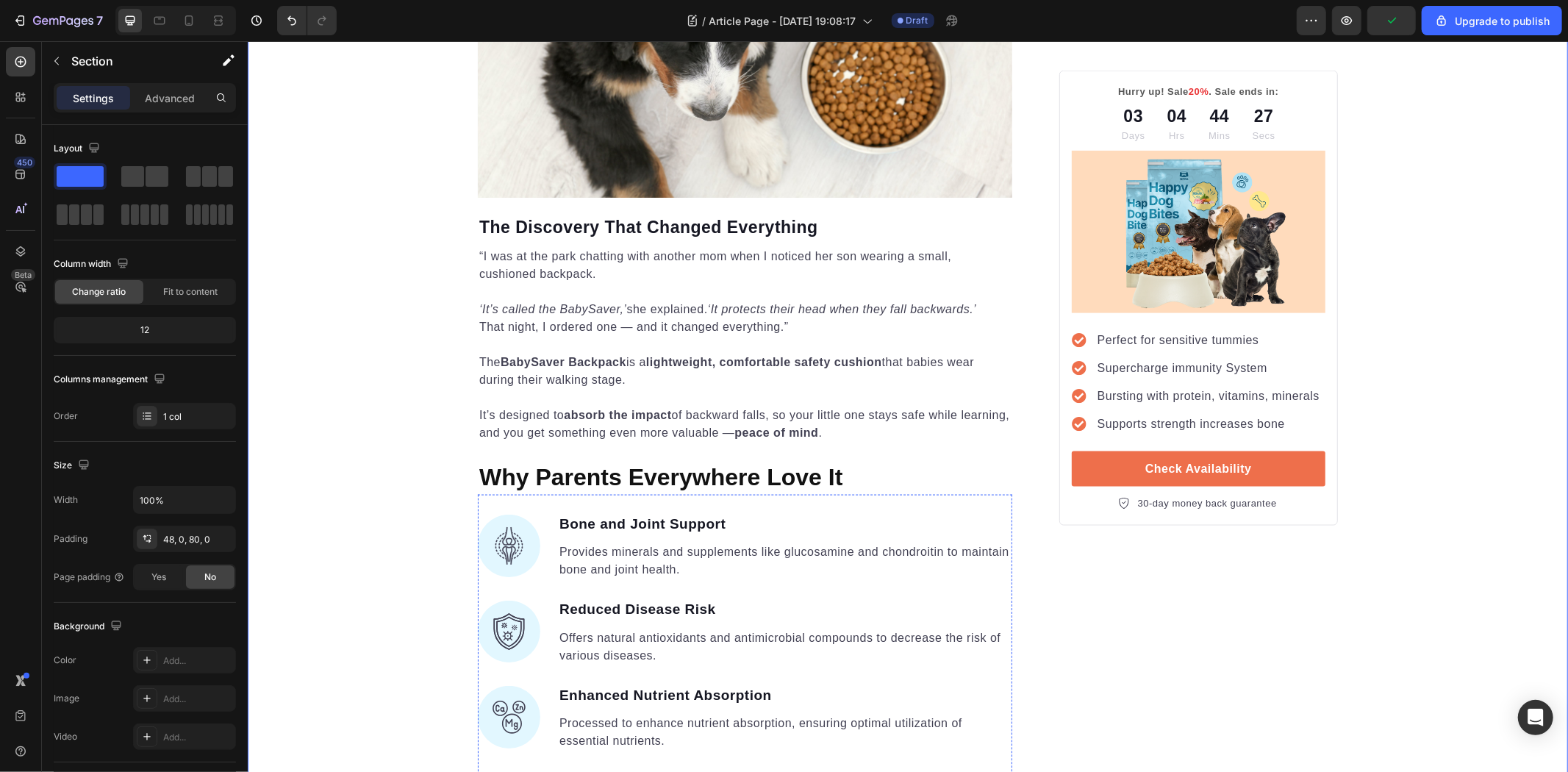
scroll to position [1856, 0]
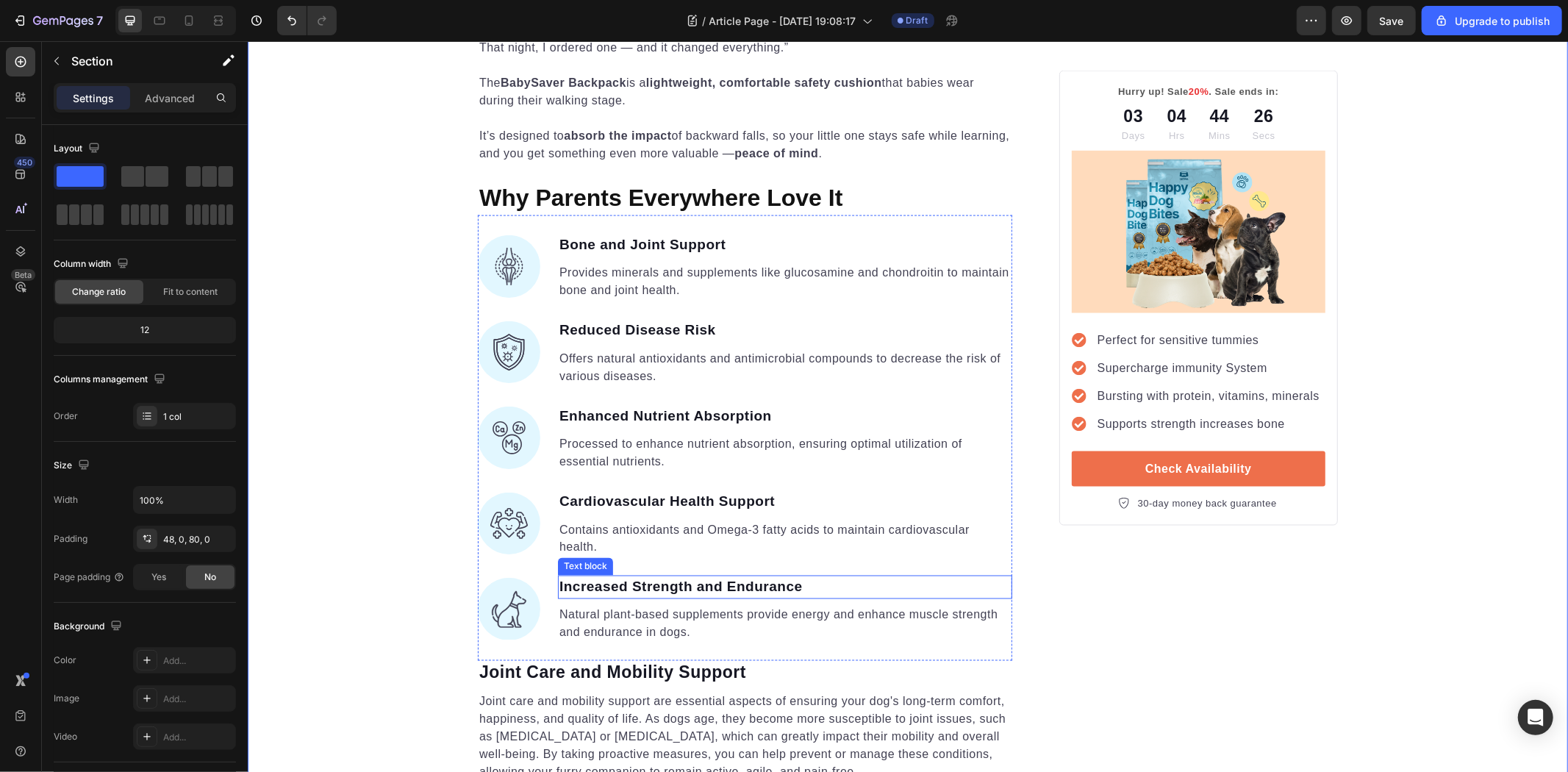
click at [853, 576] on p "Increased Strength and Endurance" at bounding box center [784, 587] width 451 height 21
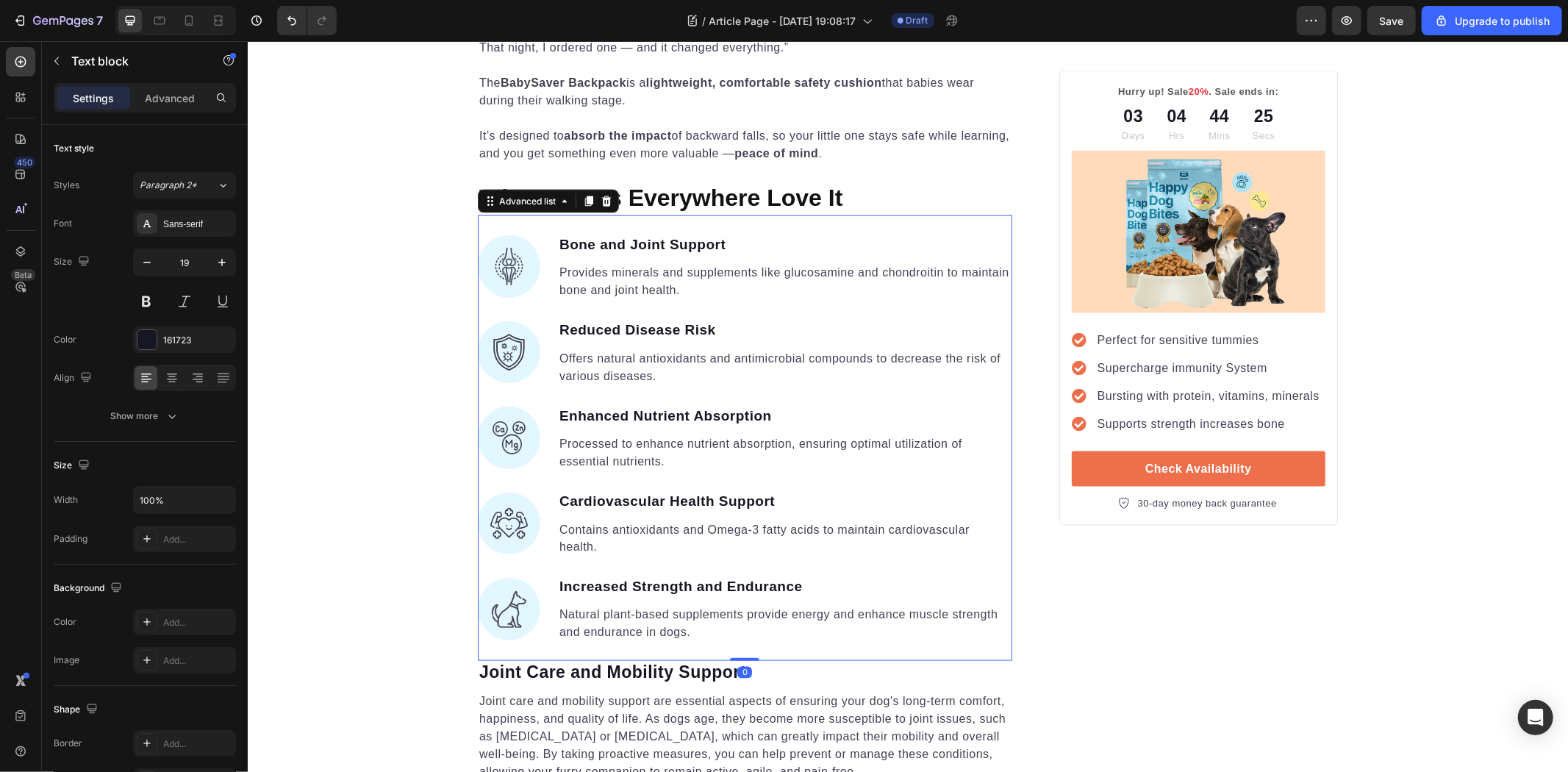
click at [547, 575] on li "Image Increased Strength and Endurance Text block Natural plant-based supplemen…" at bounding box center [744, 609] width 534 height 69
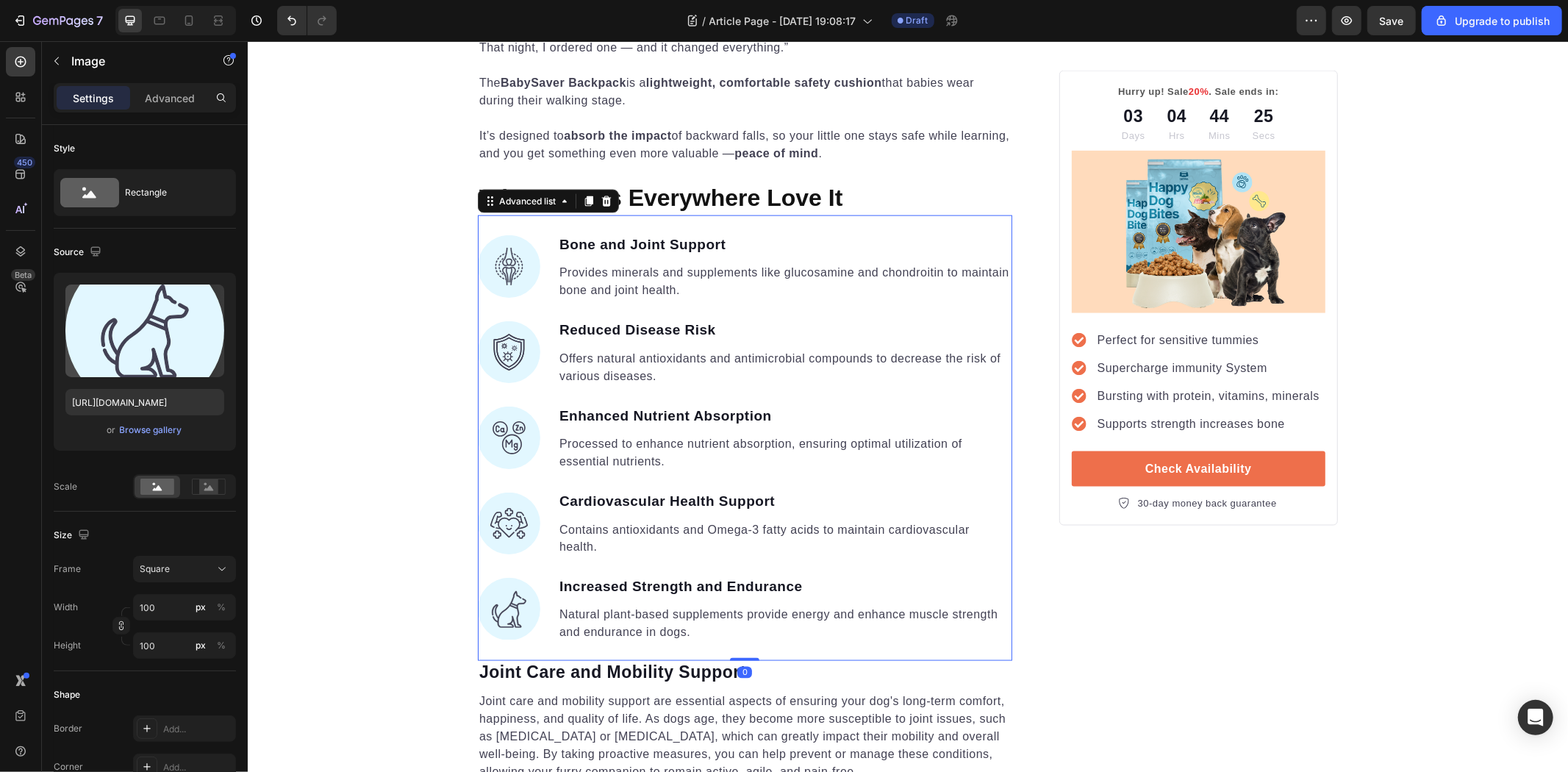
click at [531, 577] on img at bounding box center [508, 608] width 62 height 62
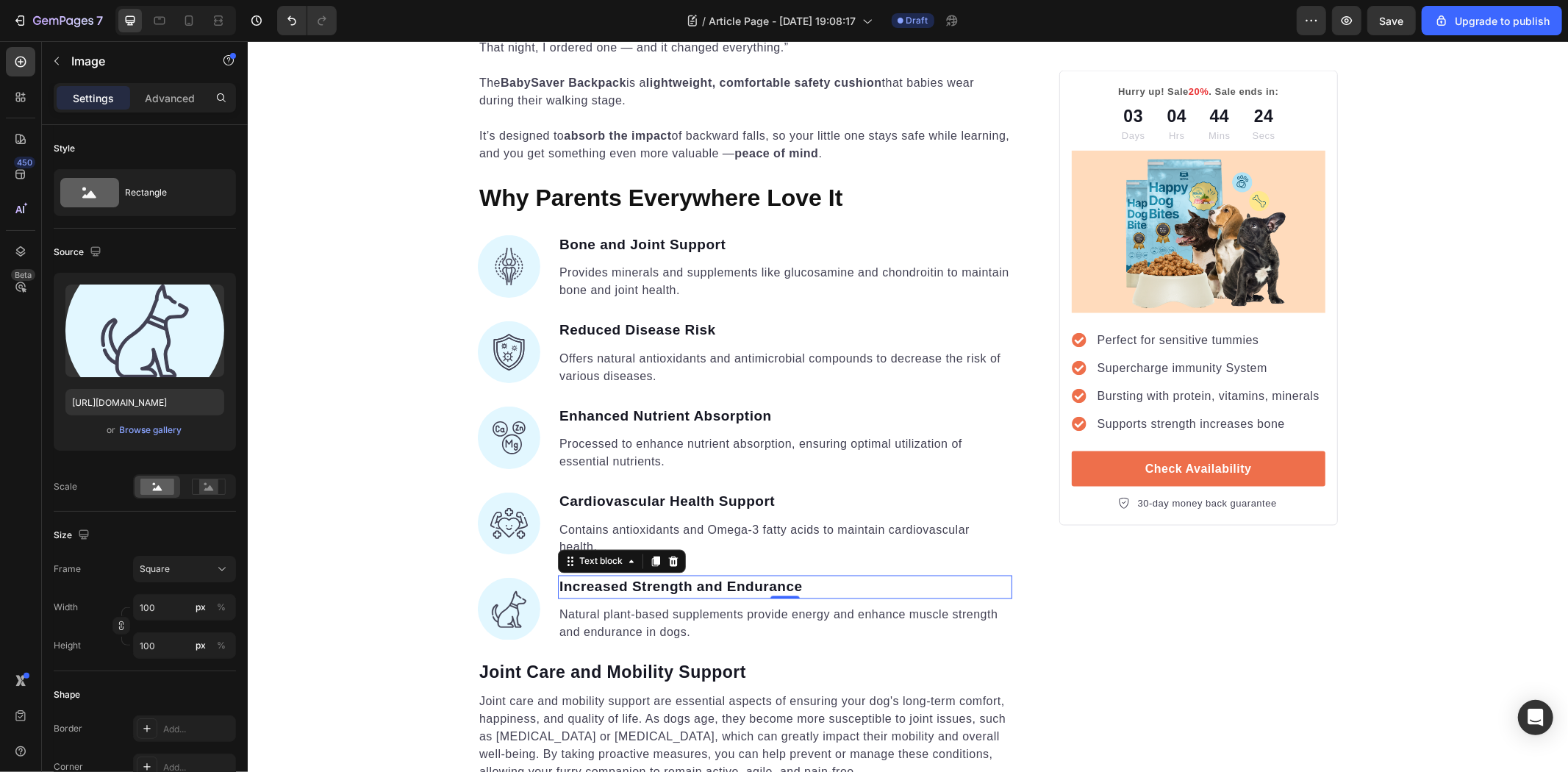
click at [700, 576] on p "Increased Strength and Endurance" at bounding box center [784, 587] width 451 height 21
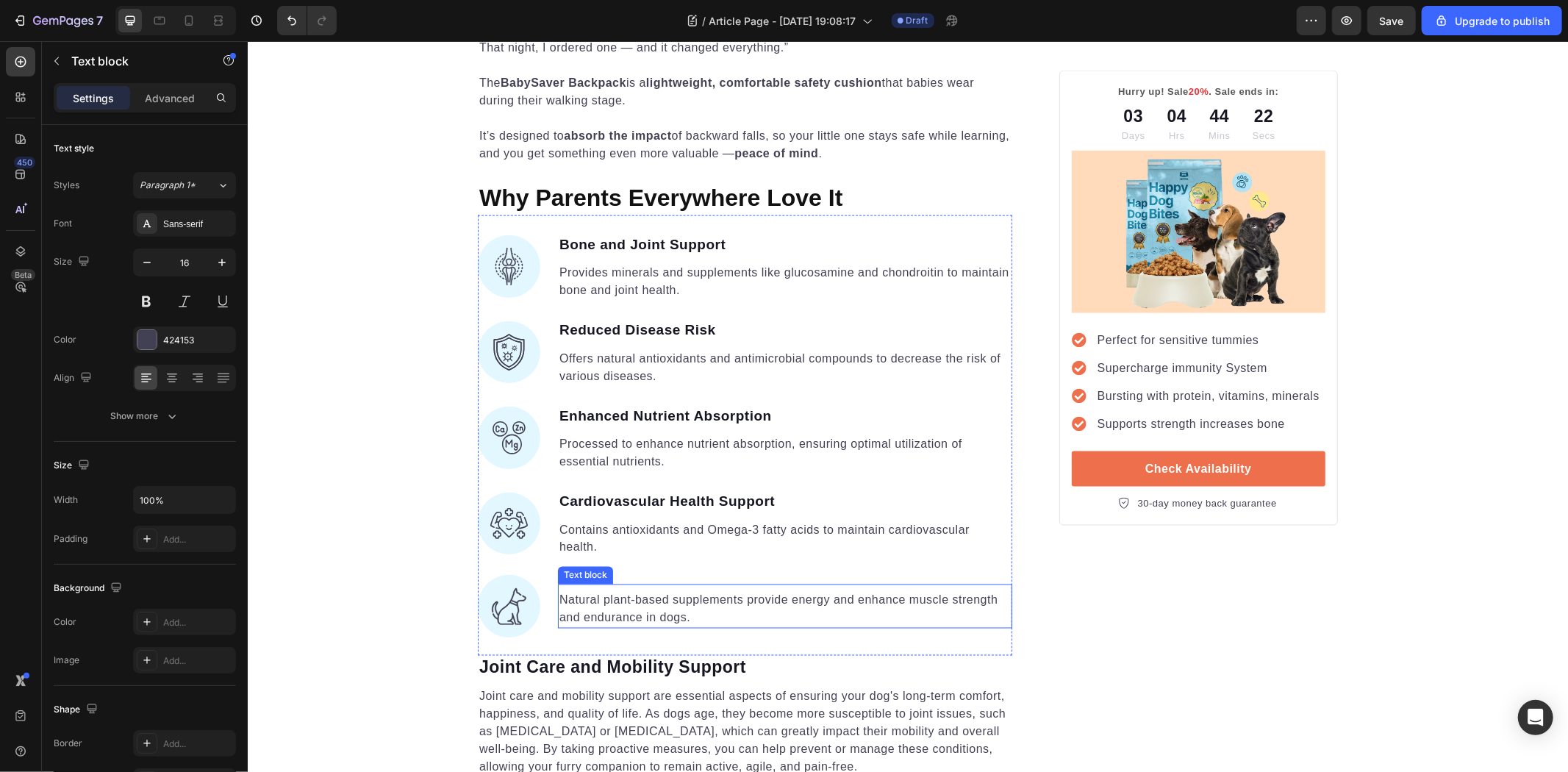
click at [806, 592] on p "Natural plant-based supplements provide energy and enhance muscle strength and …" at bounding box center [784, 609] width 451 height 35
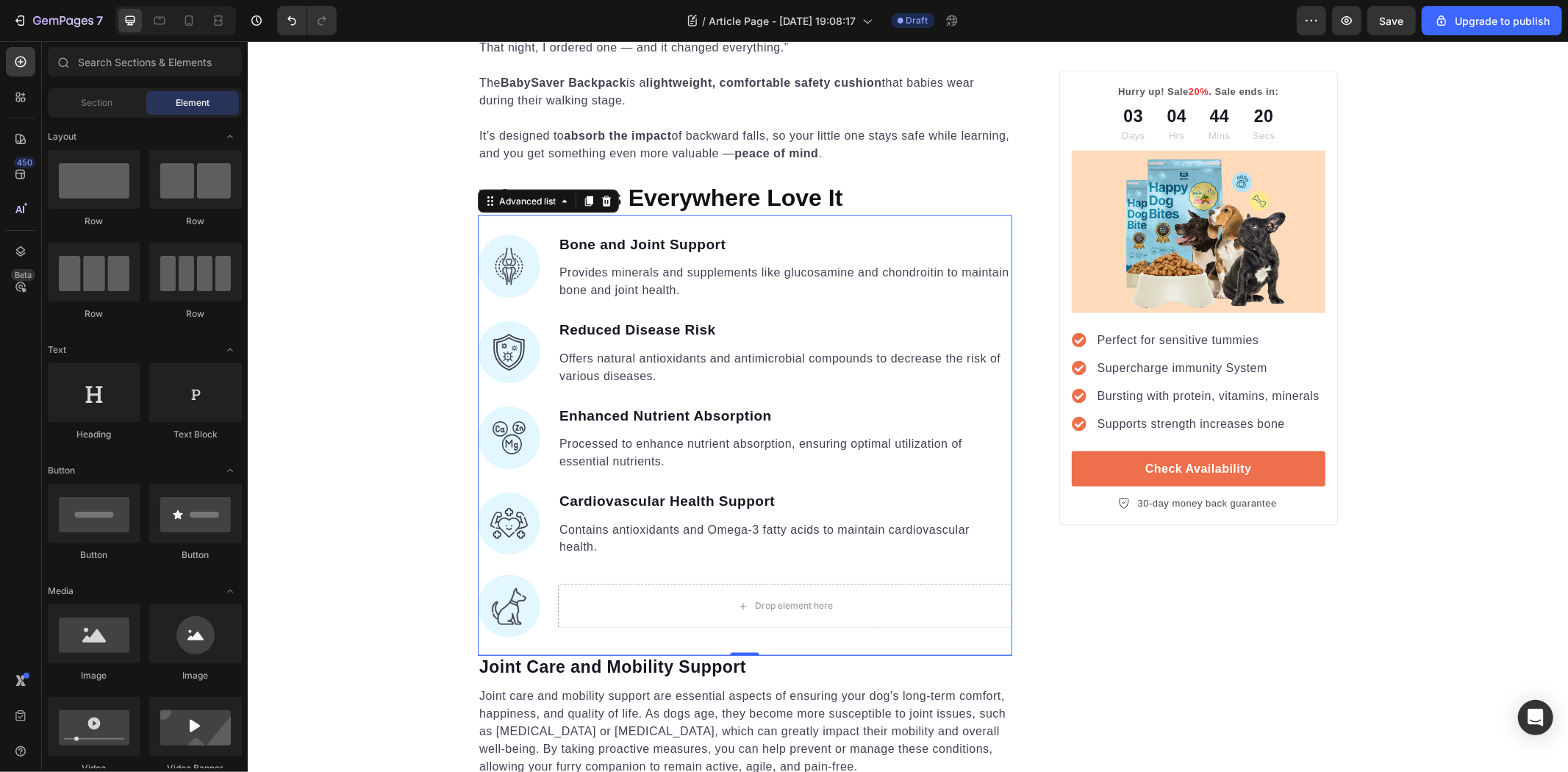
click at [534, 575] on li "Image Drop element here" at bounding box center [744, 606] width 534 height 62
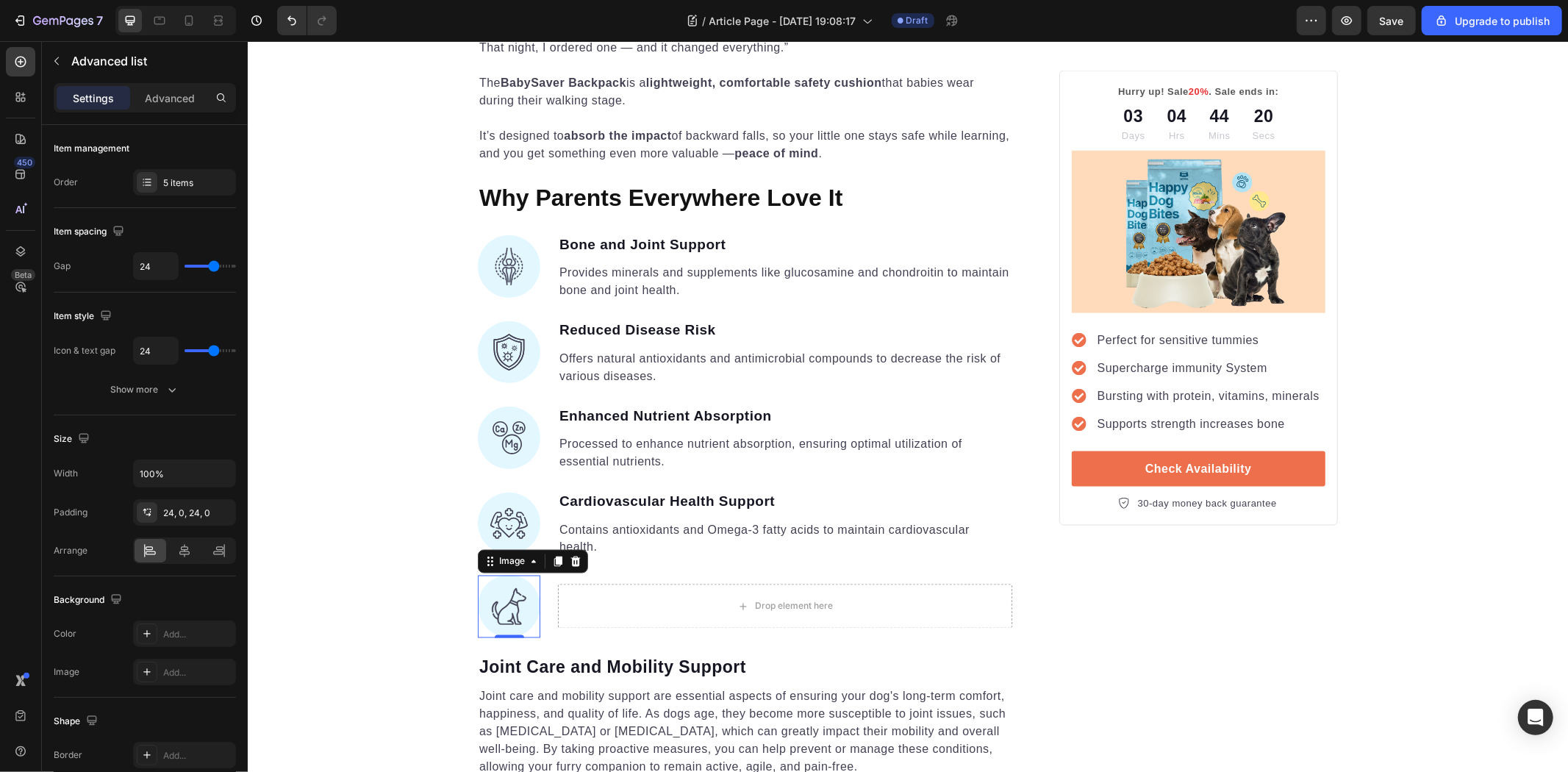
click at [527, 575] on img at bounding box center [508, 606] width 62 height 62
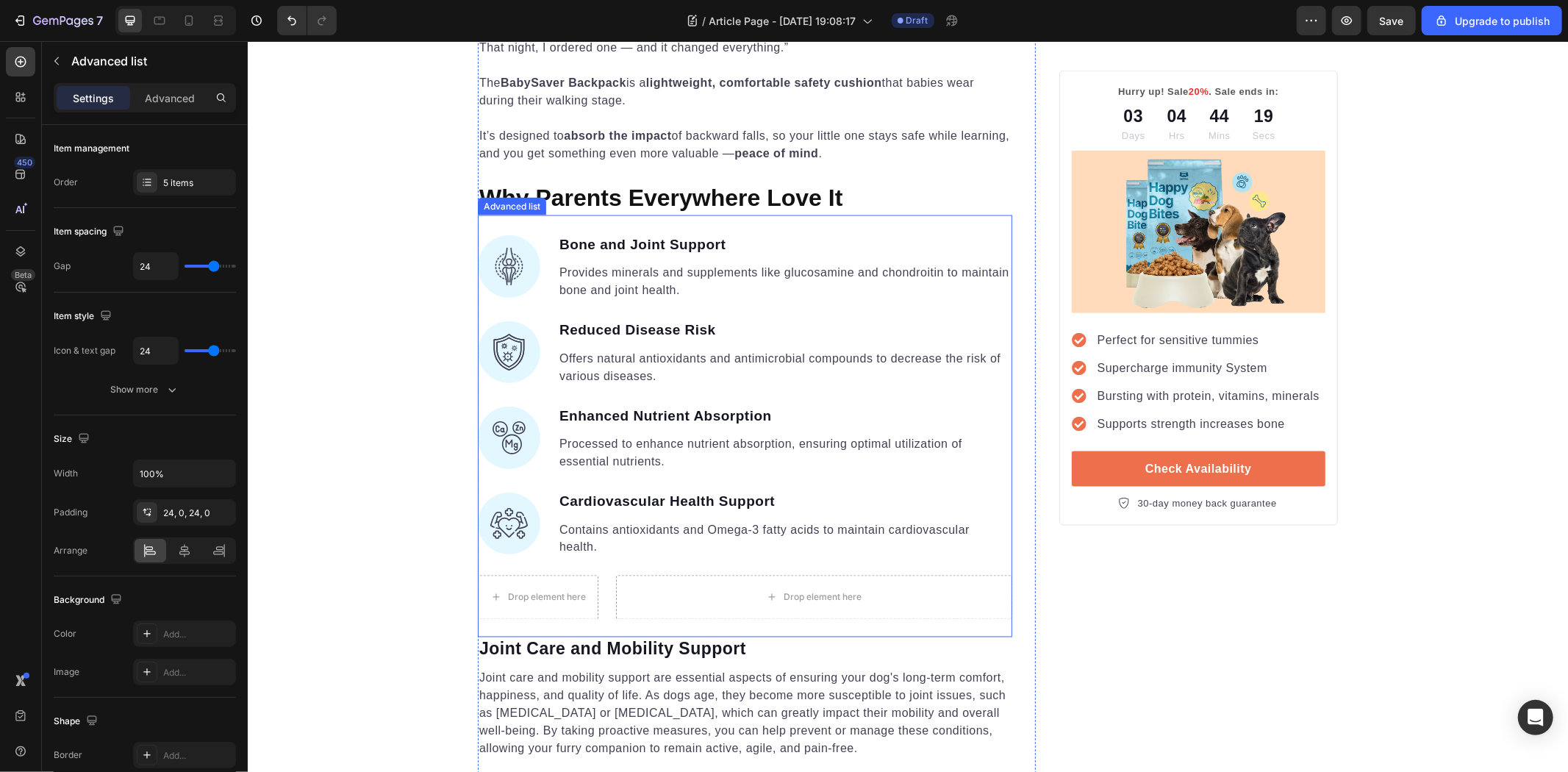
click at [613, 546] on ul "Image Bone and Joint Support Text block Provides minerals and supplements like …" at bounding box center [744, 426] width 534 height 387
click at [592, 575] on li "Drop element here Drop element here" at bounding box center [744, 597] width 534 height 44
click at [674, 576] on div "Drop element here" at bounding box center [813, 597] width 397 height 44
click at [642, 596] on div "Image Bone and Joint Support Text block Provides minerals and supplements like …" at bounding box center [744, 426] width 534 height 422
click at [636, 575] on div "Drop element here" at bounding box center [813, 597] width 397 height 44
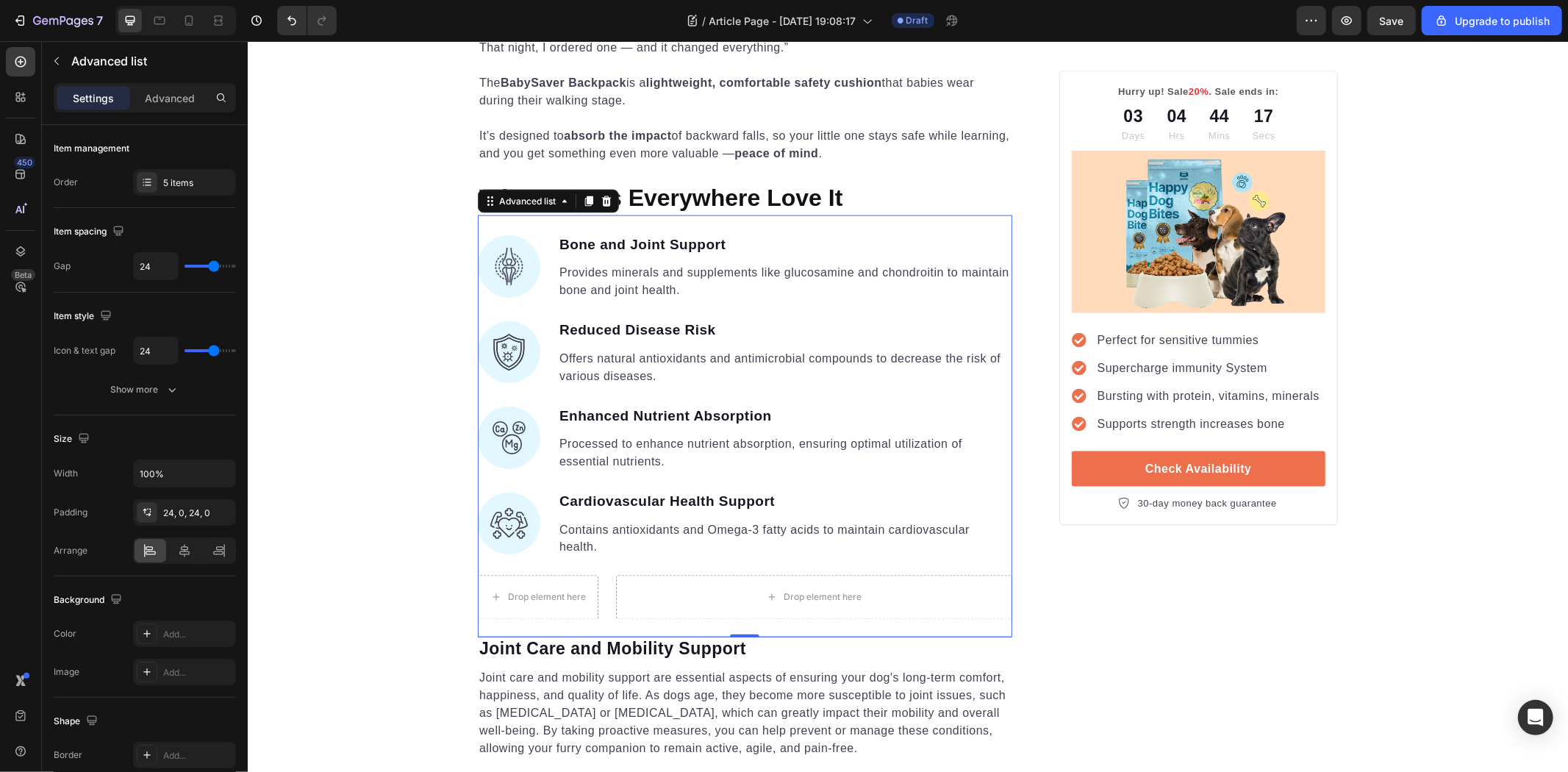
click at [597, 575] on li "Drop element here Drop element here" at bounding box center [744, 597] width 534 height 44
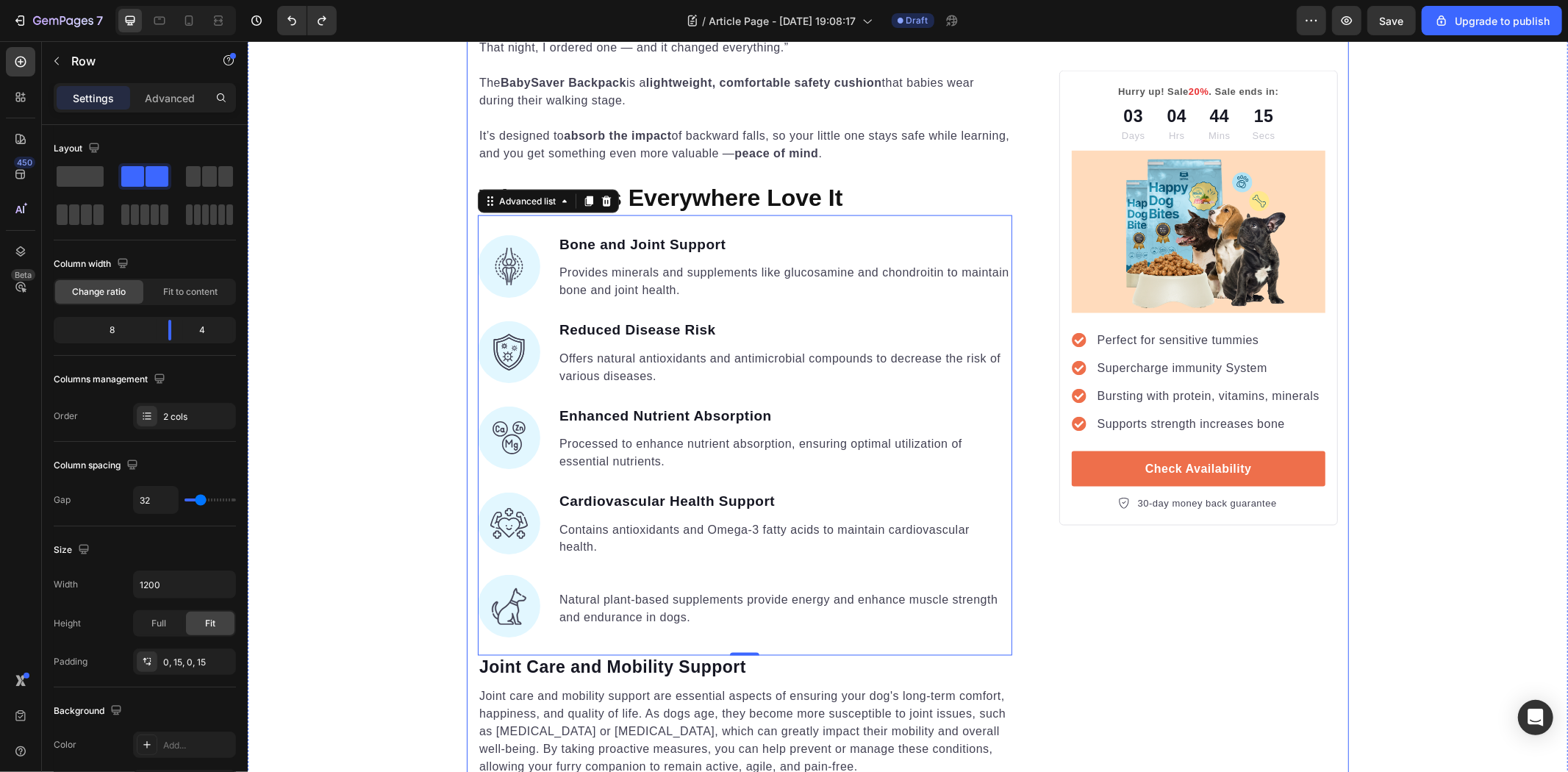
click at [1098, 654] on div "Hurry up! Sale 20% . Sale ends in: Text block 03 Days 04 Hrs 44 Mins 15 Secs Co…" at bounding box center [1198, 746] width 279 height 4849
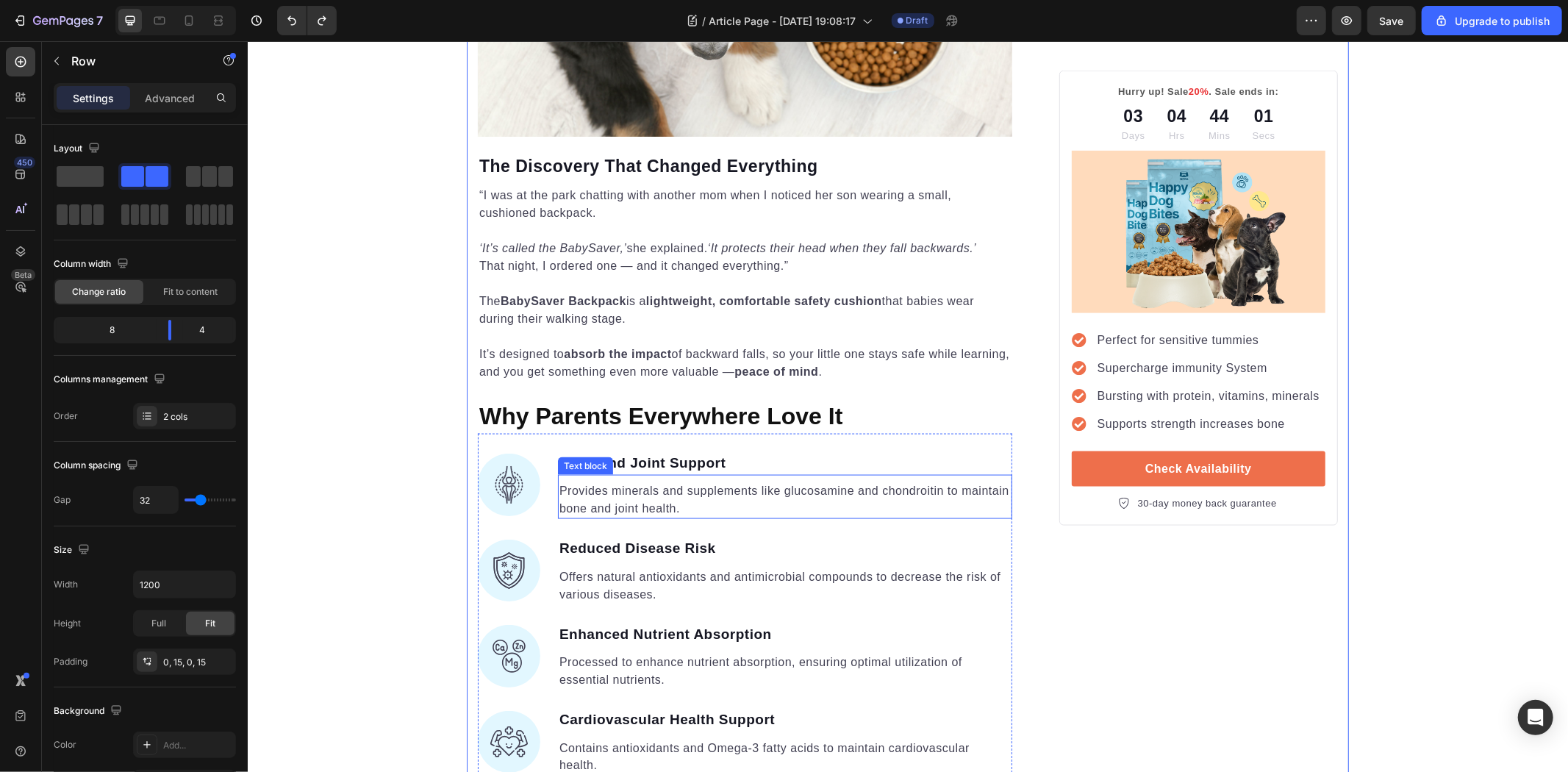
scroll to position [1611, 0]
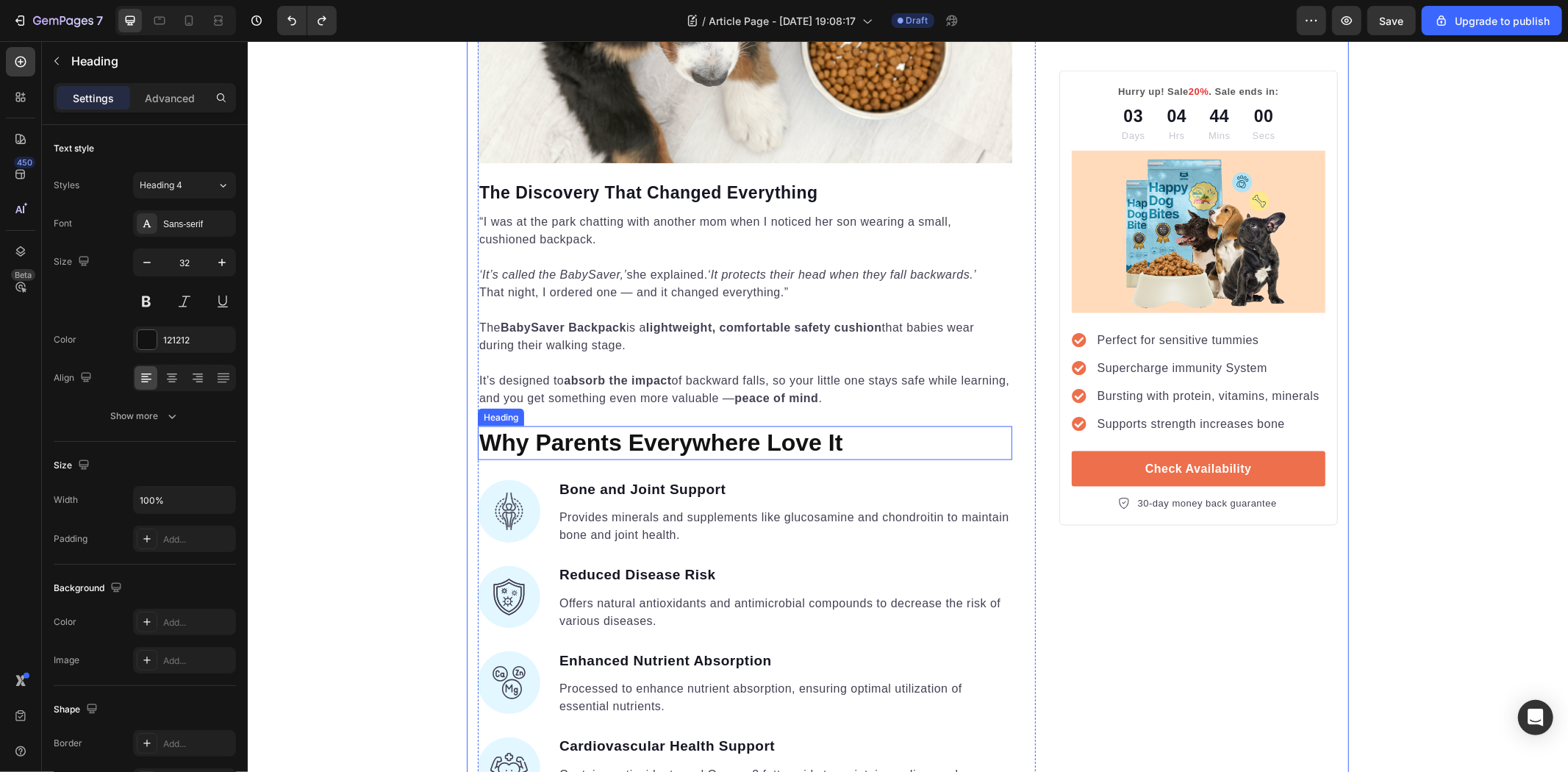
click at [763, 429] on strong "Why Parents Everywhere Love It" at bounding box center [660, 442] width 363 height 27
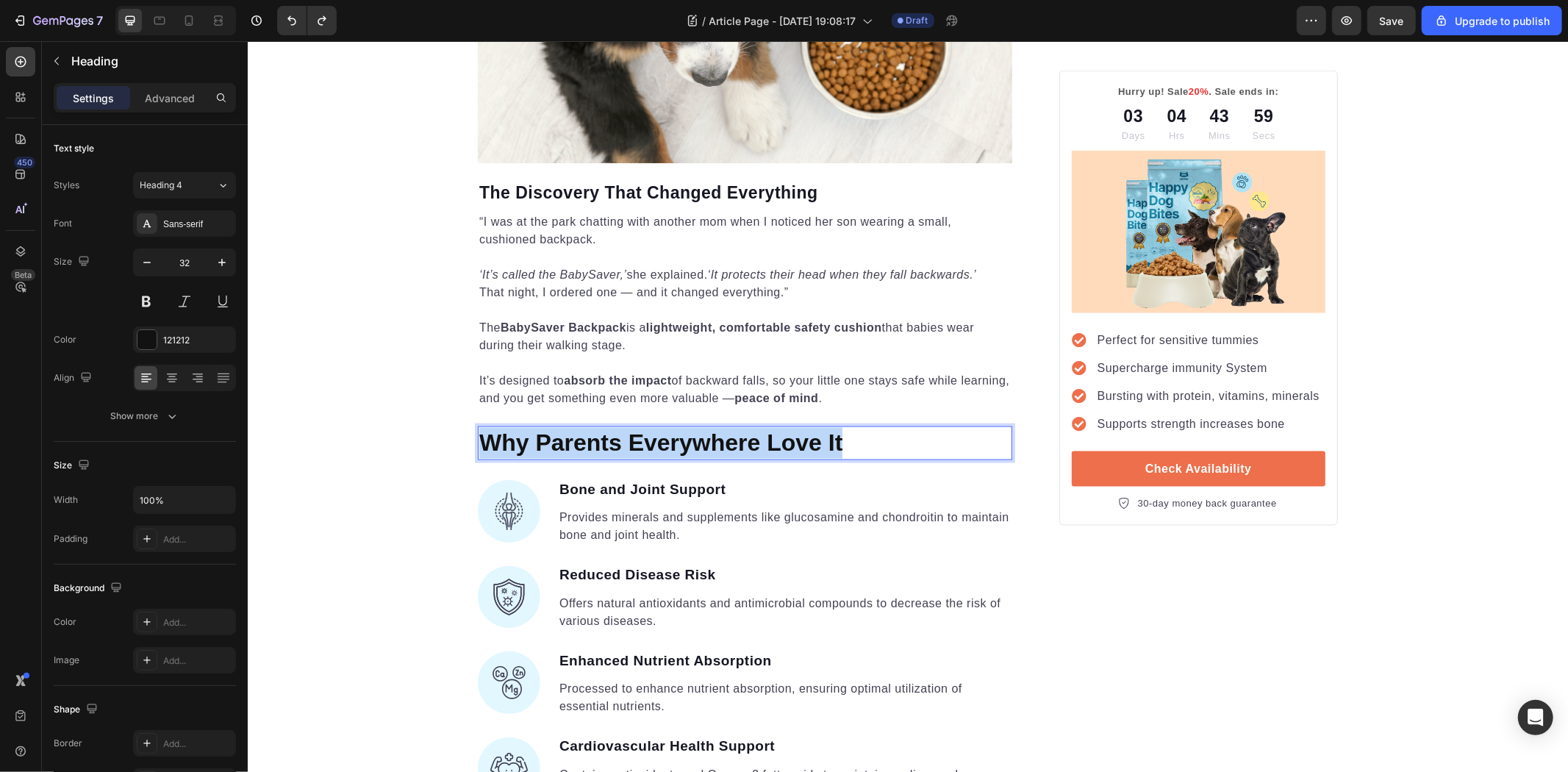
click at [763, 429] on strong "Why Parents Everywhere Love It" at bounding box center [660, 442] width 363 height 27
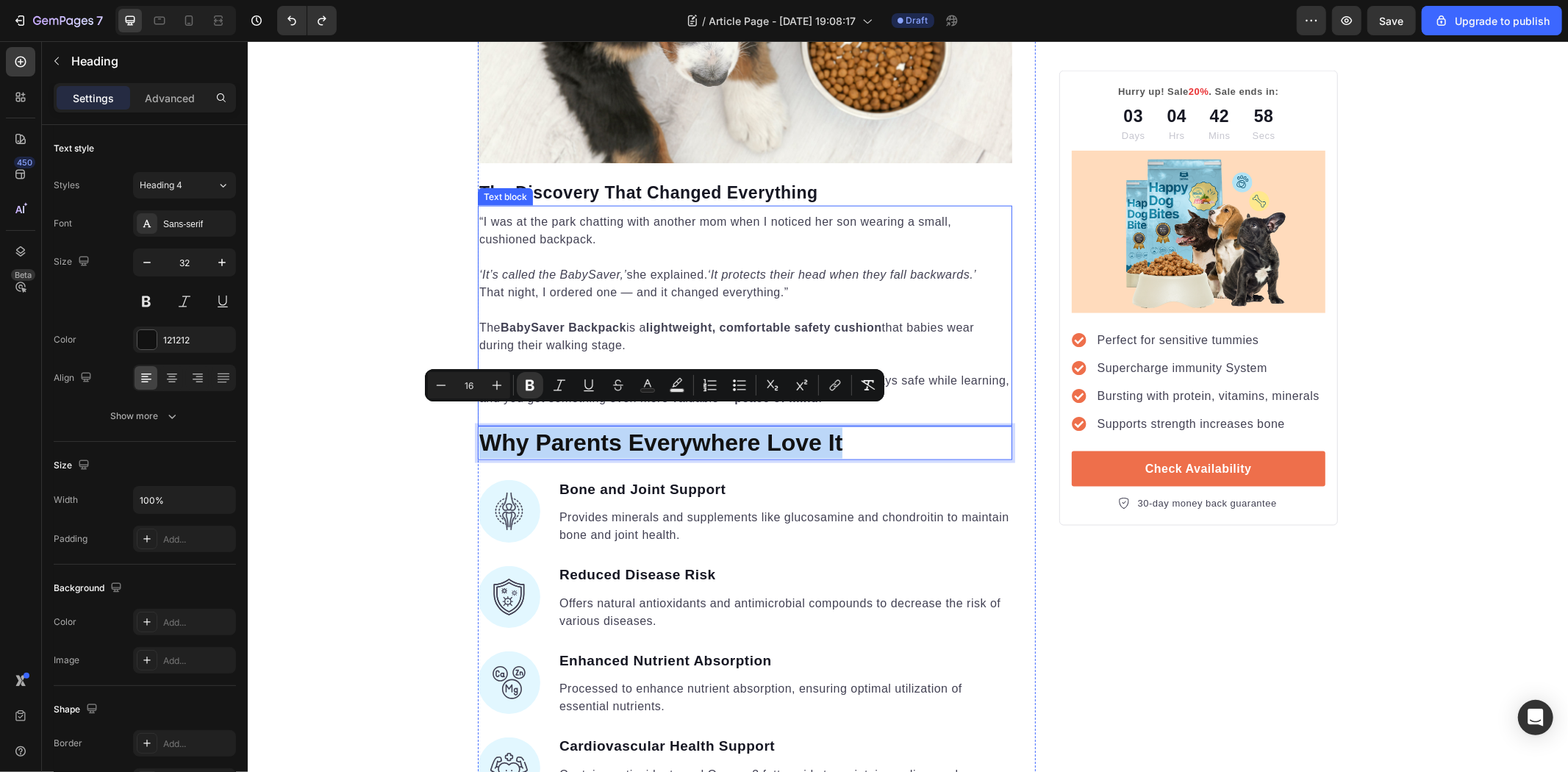
click at [806, 301] on p "Rich Text Editor. Editing area: main" at bounding box center [744, 309] width 531 height 18
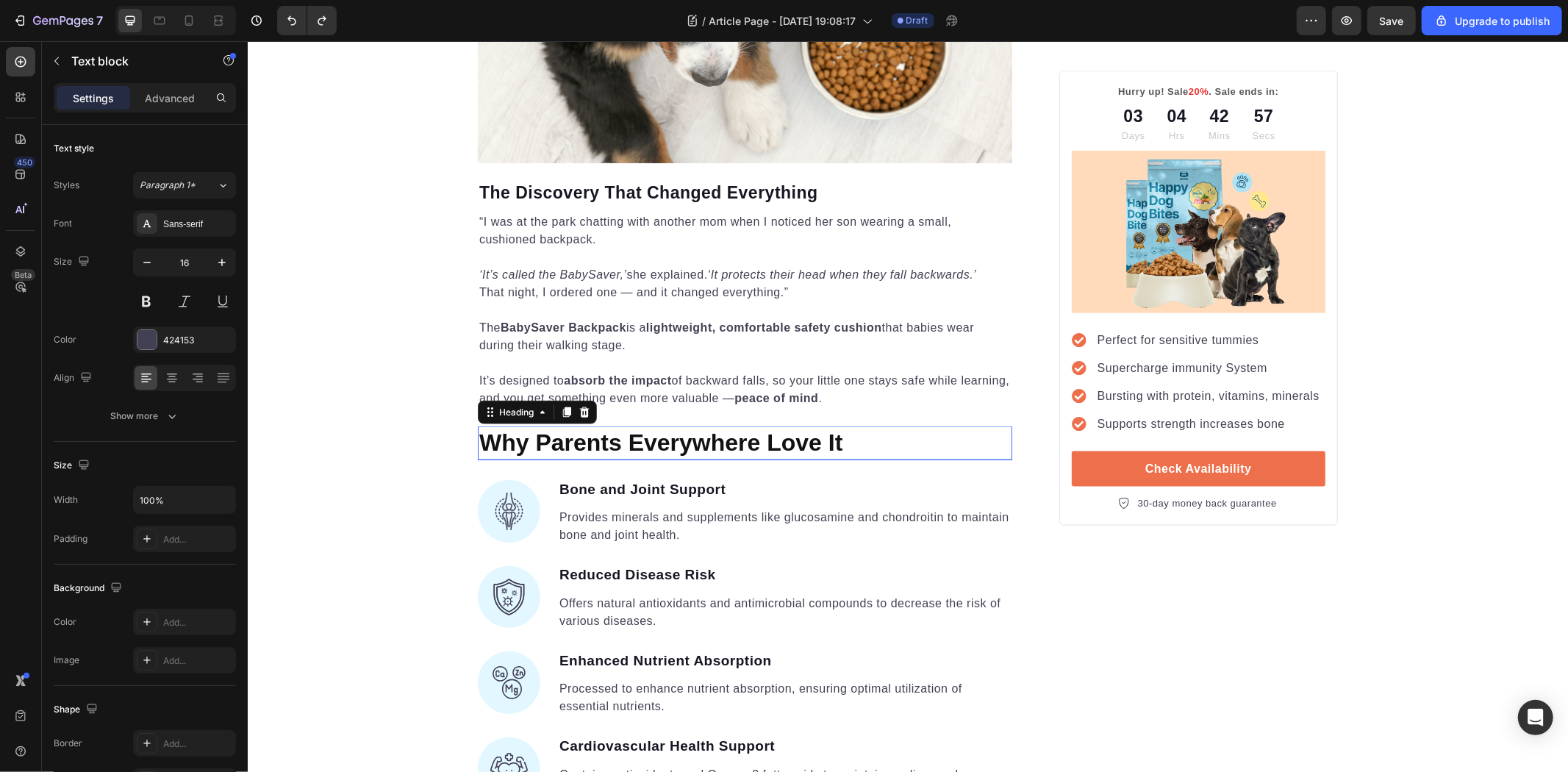
click at [876, 427] on p "⁠⁠⁠⁠⁠⁠⁠ Why Parents Everywhere Love It" at bounding box center [744, 442] width 531 height 31
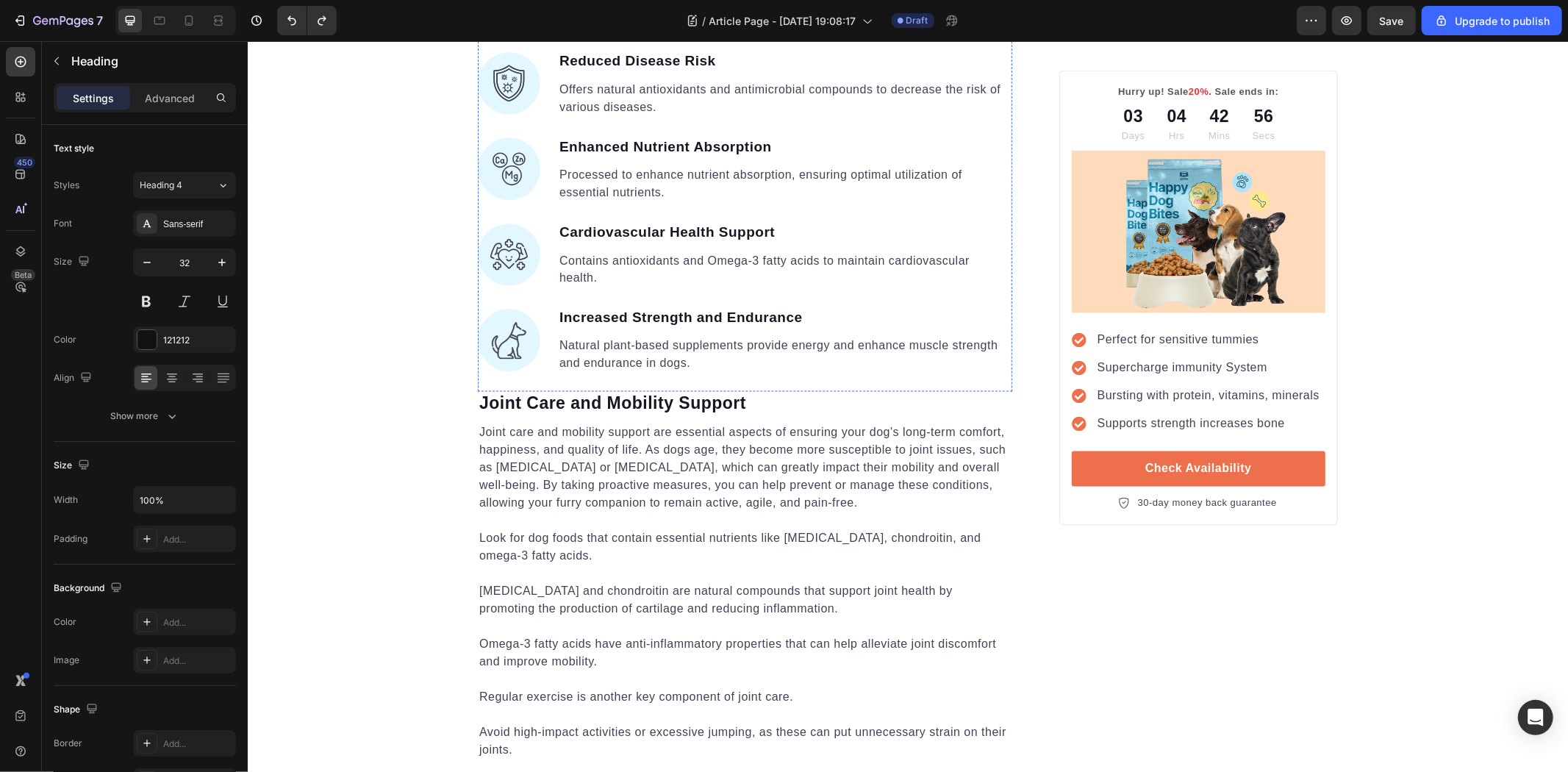
scroll to position [2183, 0]
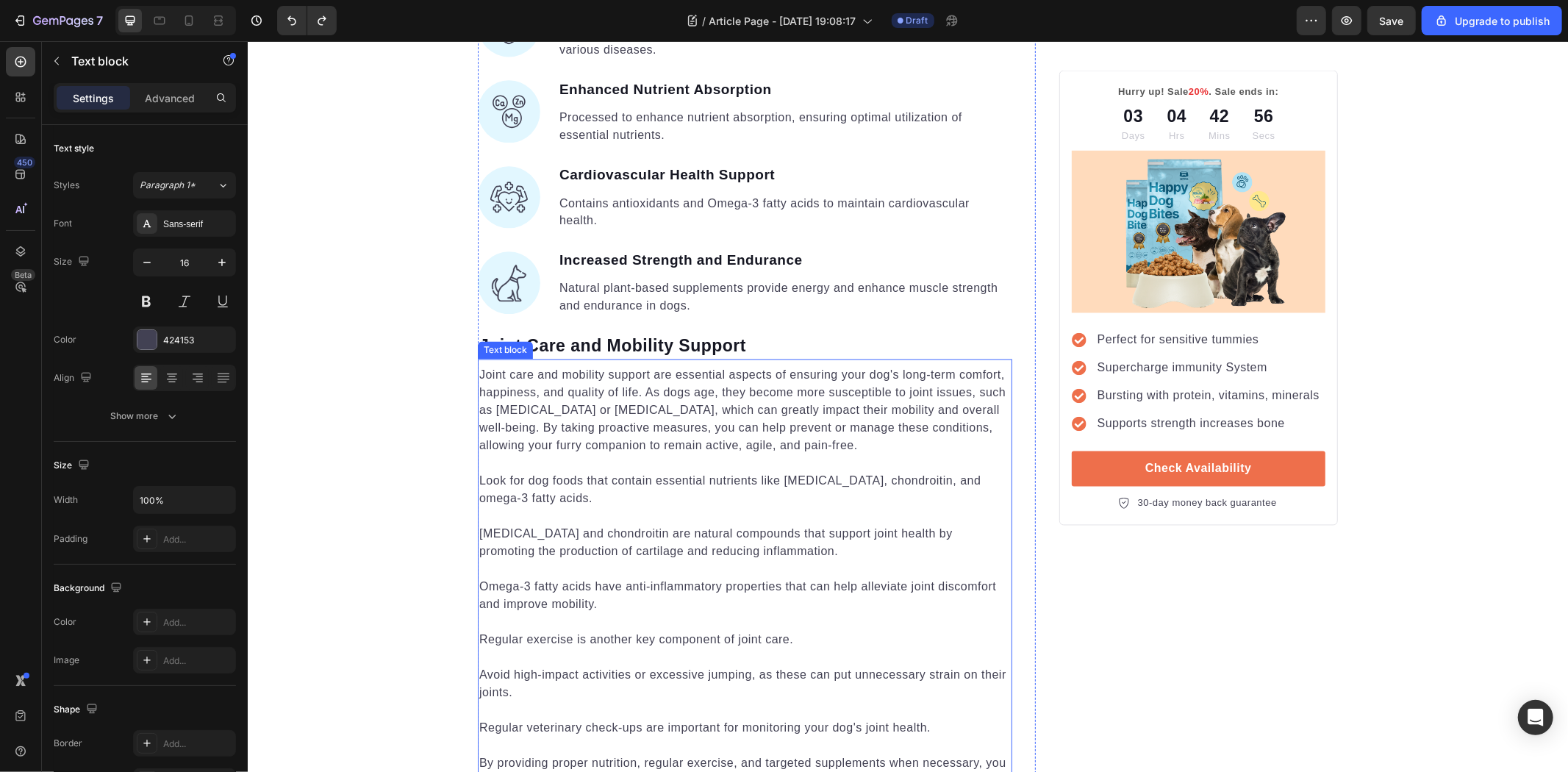
click at [832, 390] on p "Joint care and mobility support are essential aspects of ensuring your dog's lo…" at bounding box center [744, 410] width 531 height 88
click at [754, 412] on p "Joint care and mobility support are essential aspects of ensuring your dog's lo…" at bounding box center [744, 410] width 531 height 88
click at [705, 311] on div "Unleash the Best Nutrition for Your Dog's Health Heading Image By Kim Fields Te…" at bounding box center [744, 423] width 534 height 4854
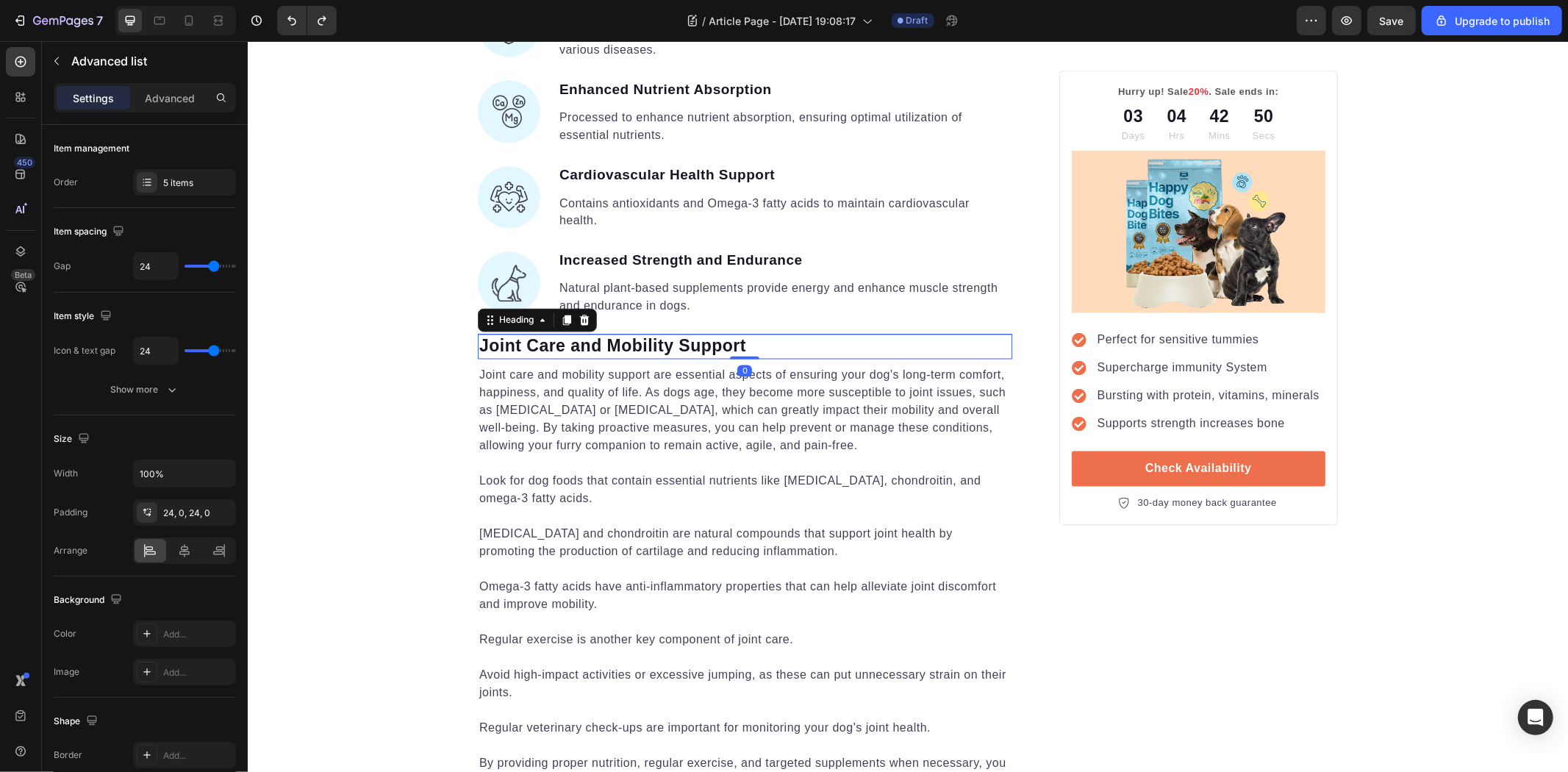
click at [726, 335] on p "Joint Care and Mobility Support" at bounding box center [744, 346] width 531 height 22
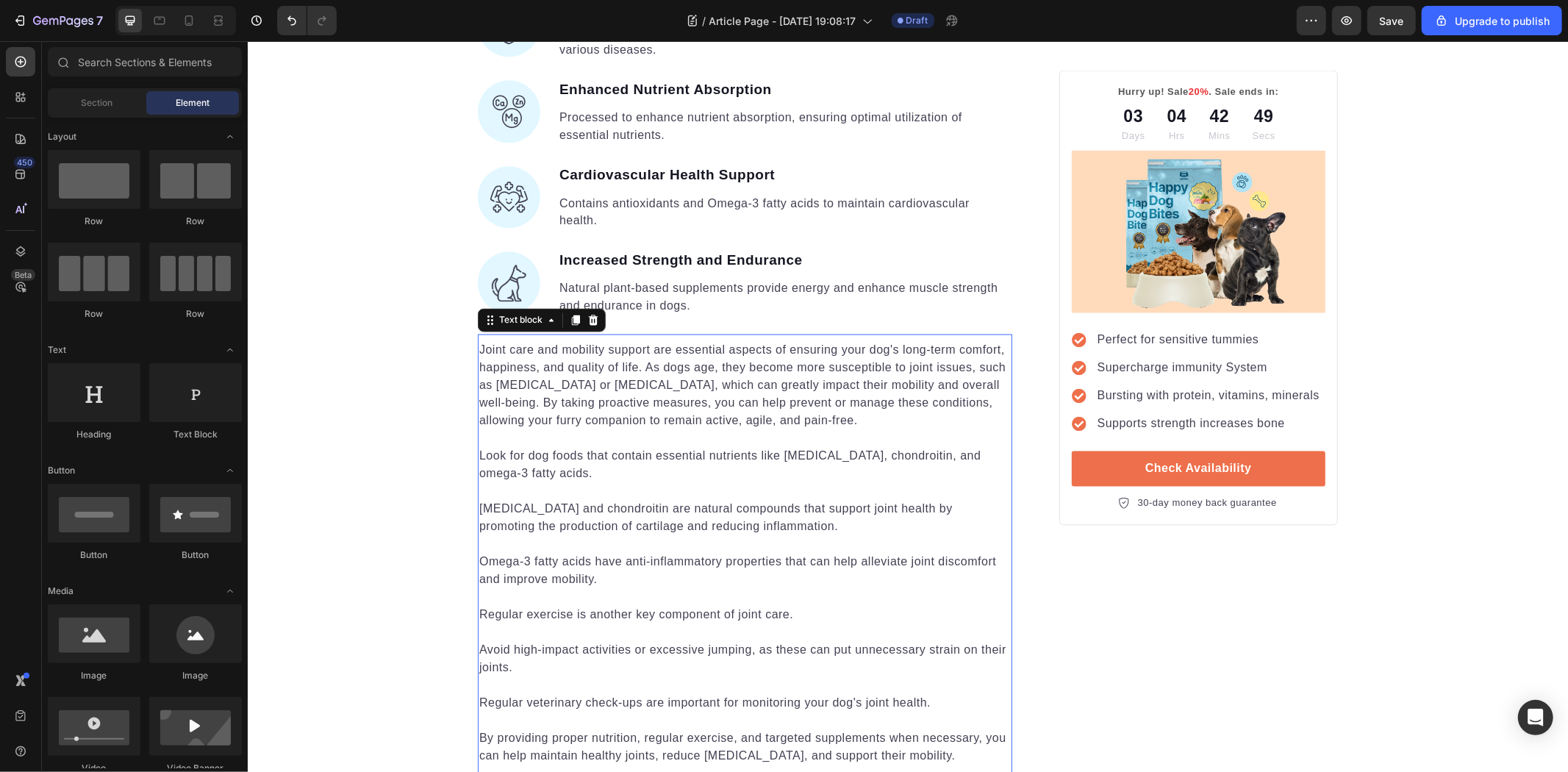
click at [773, 429] on p "Rich Text Editor. Editing area: main" at bounding box center [744, 438] width 531 height 18
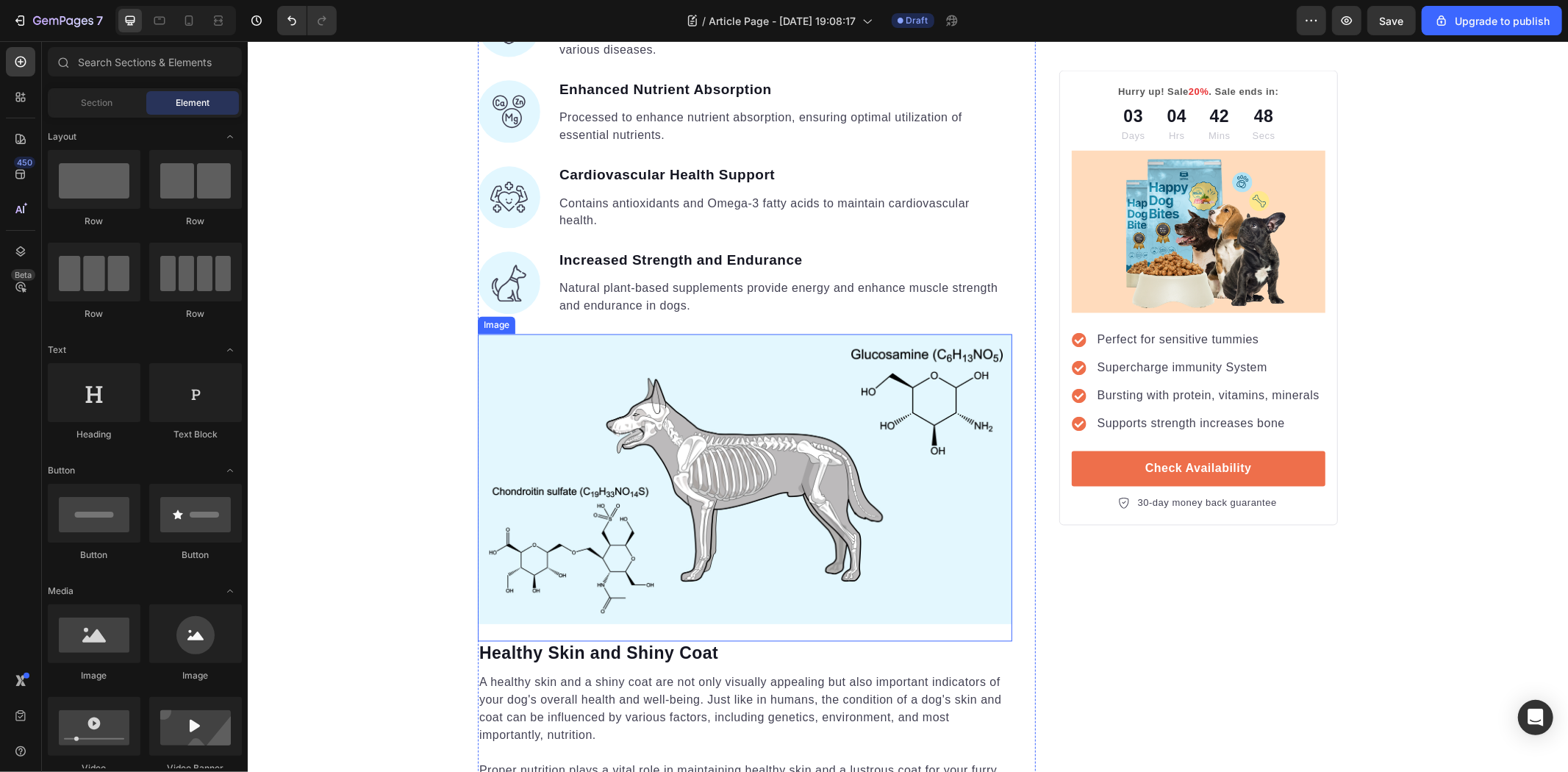
click at [788, 452] on img at bounding box center [744, 478] width 534 height 290
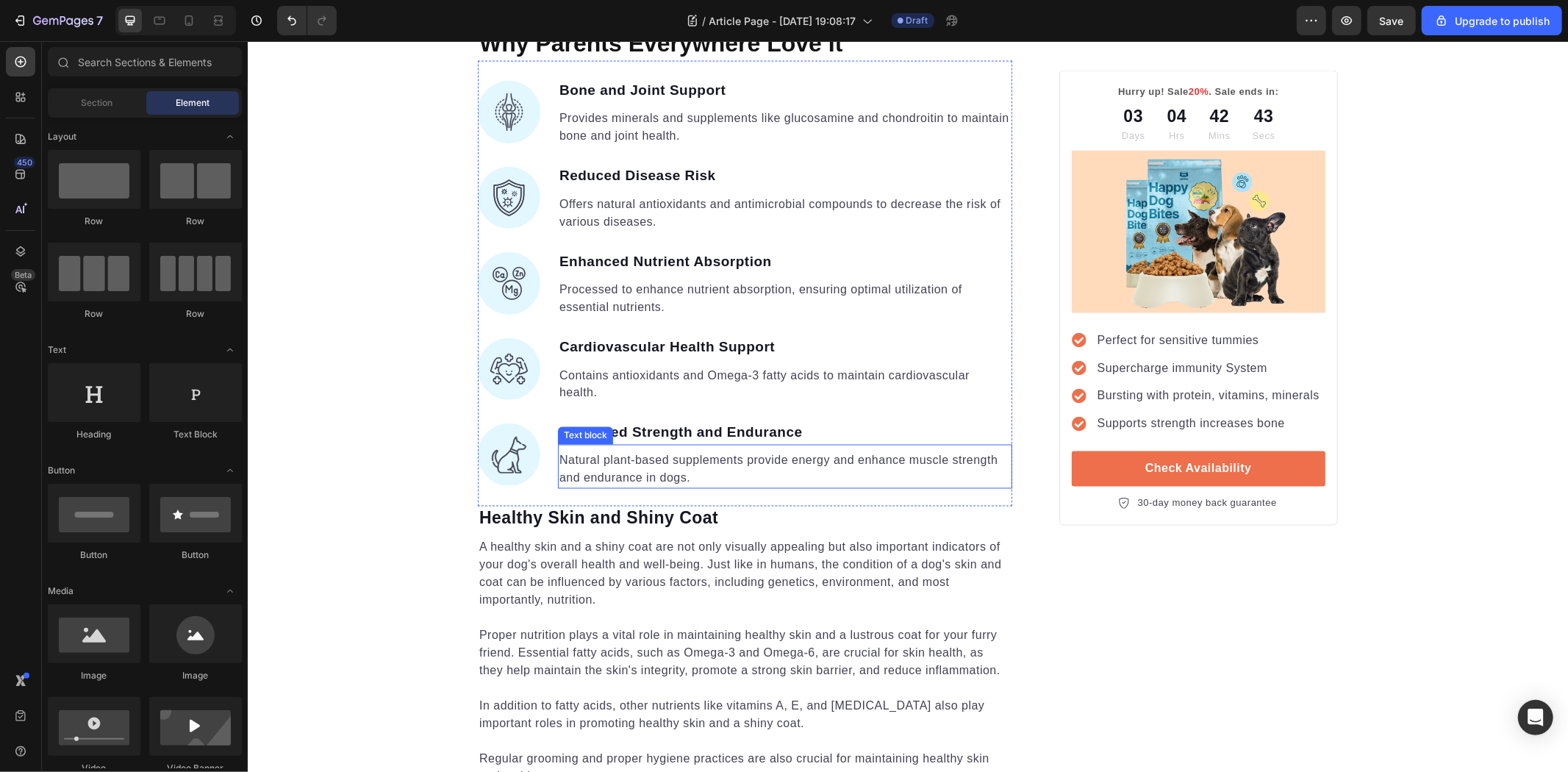
scroll to position [2019, 0]
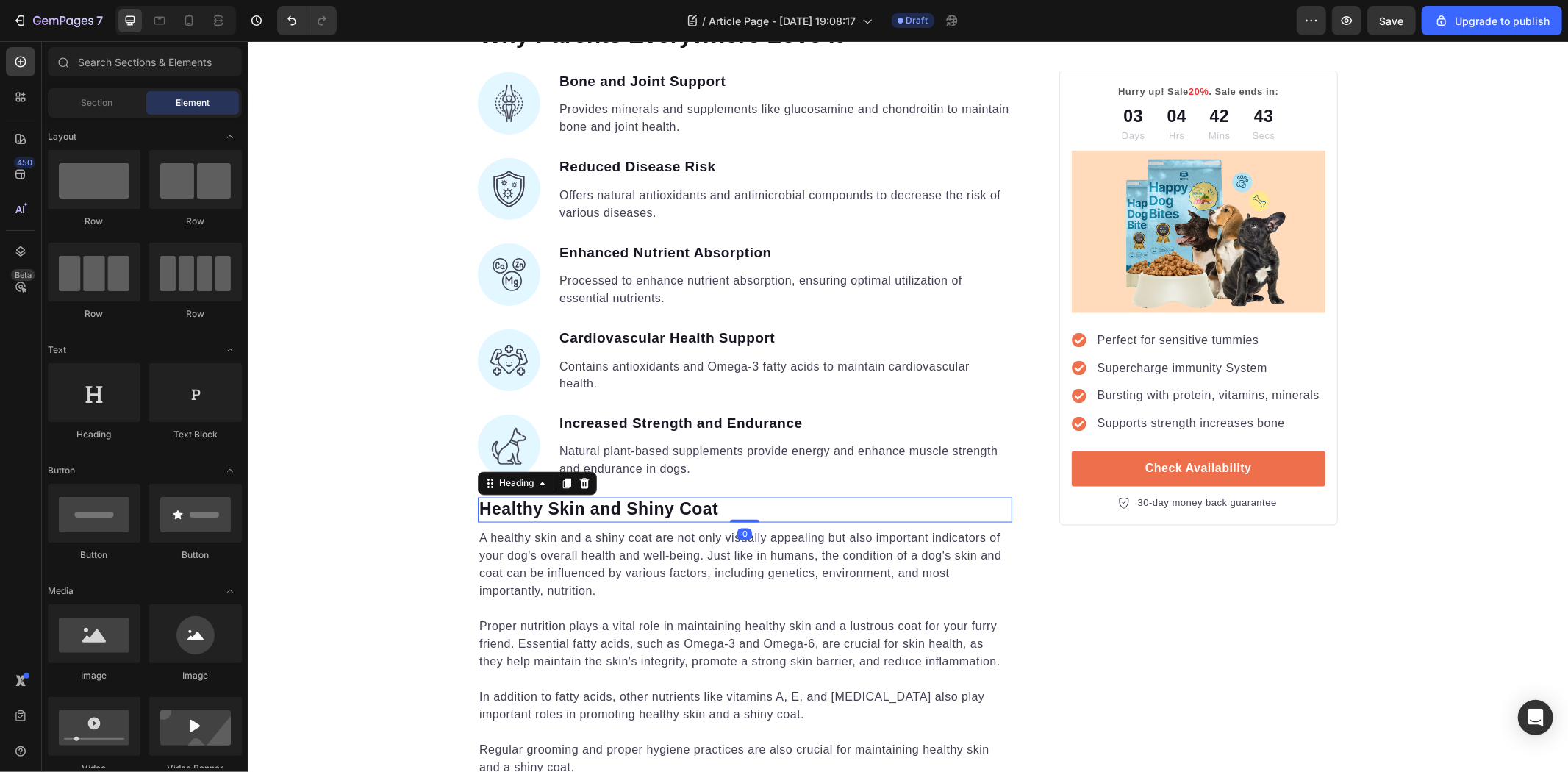
click at [672, 498] on h2 "Healthy Skin and Shiny Coat" at bounding box center [744, 509] width 534 height 25
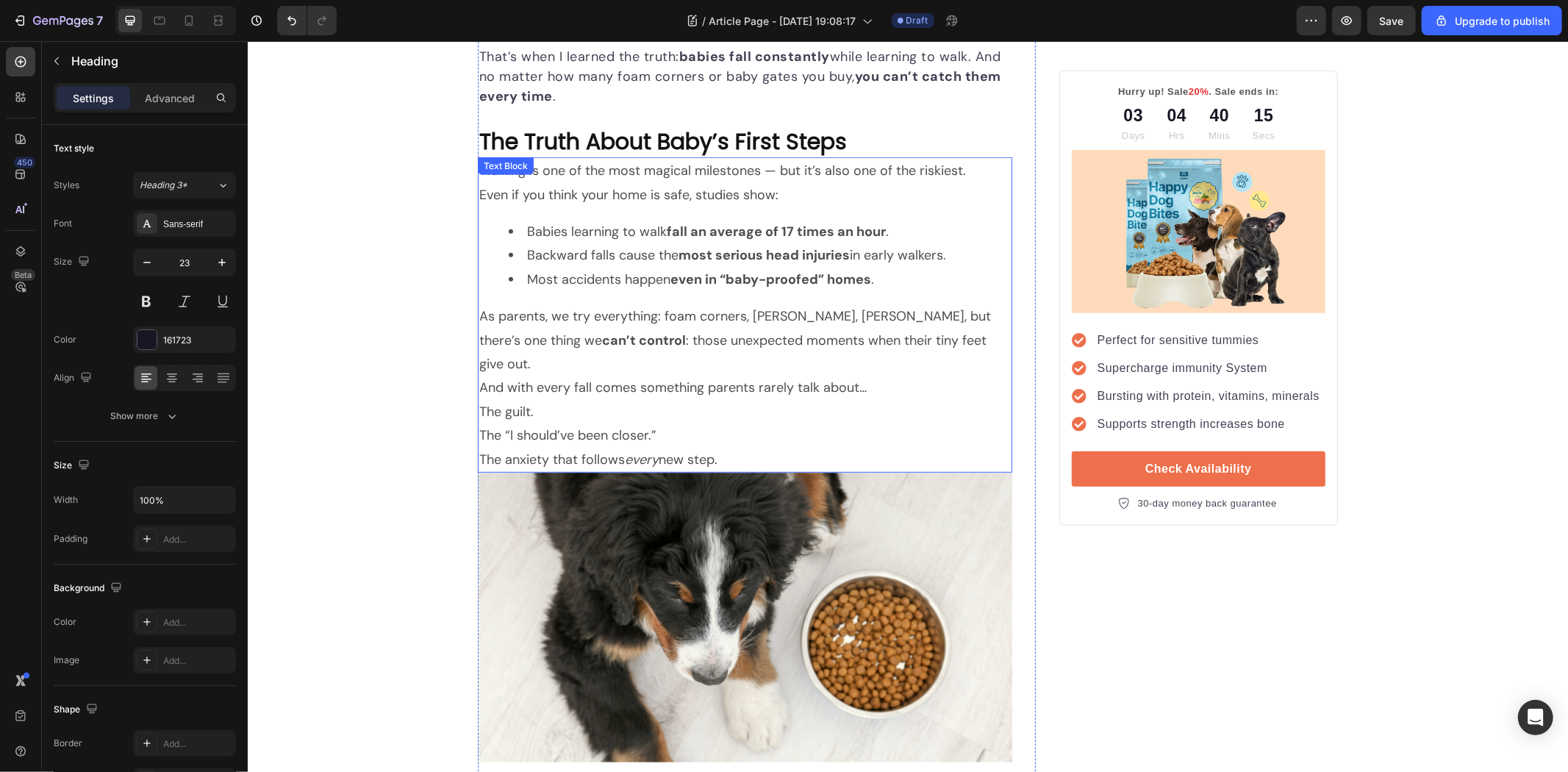
scroll to position [980, 0]
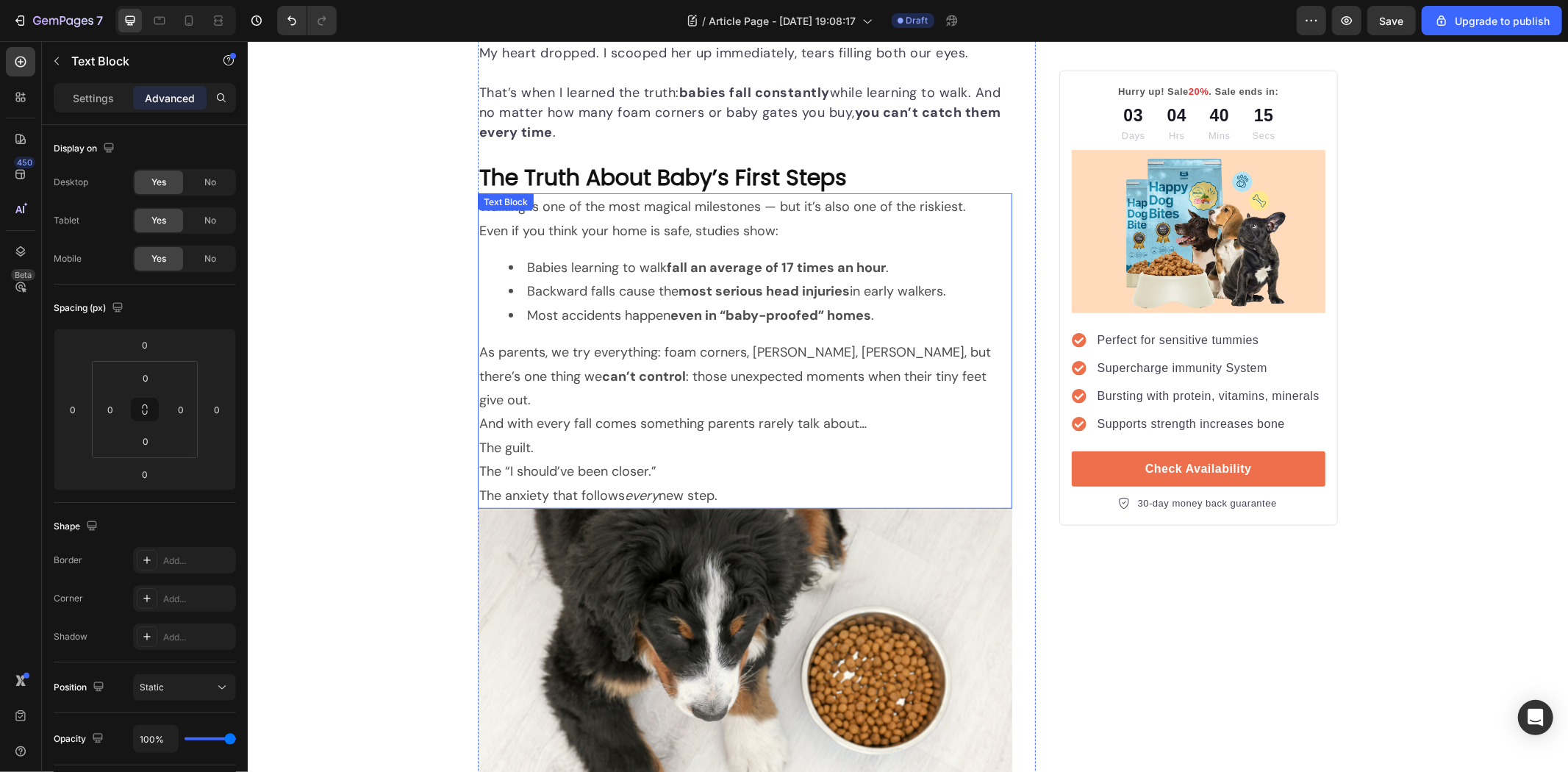
click at [619, 260] on li "Babies learning to walk fall an average of 17 times an hour ." at bounding box center [759, 266] width 502 height 24
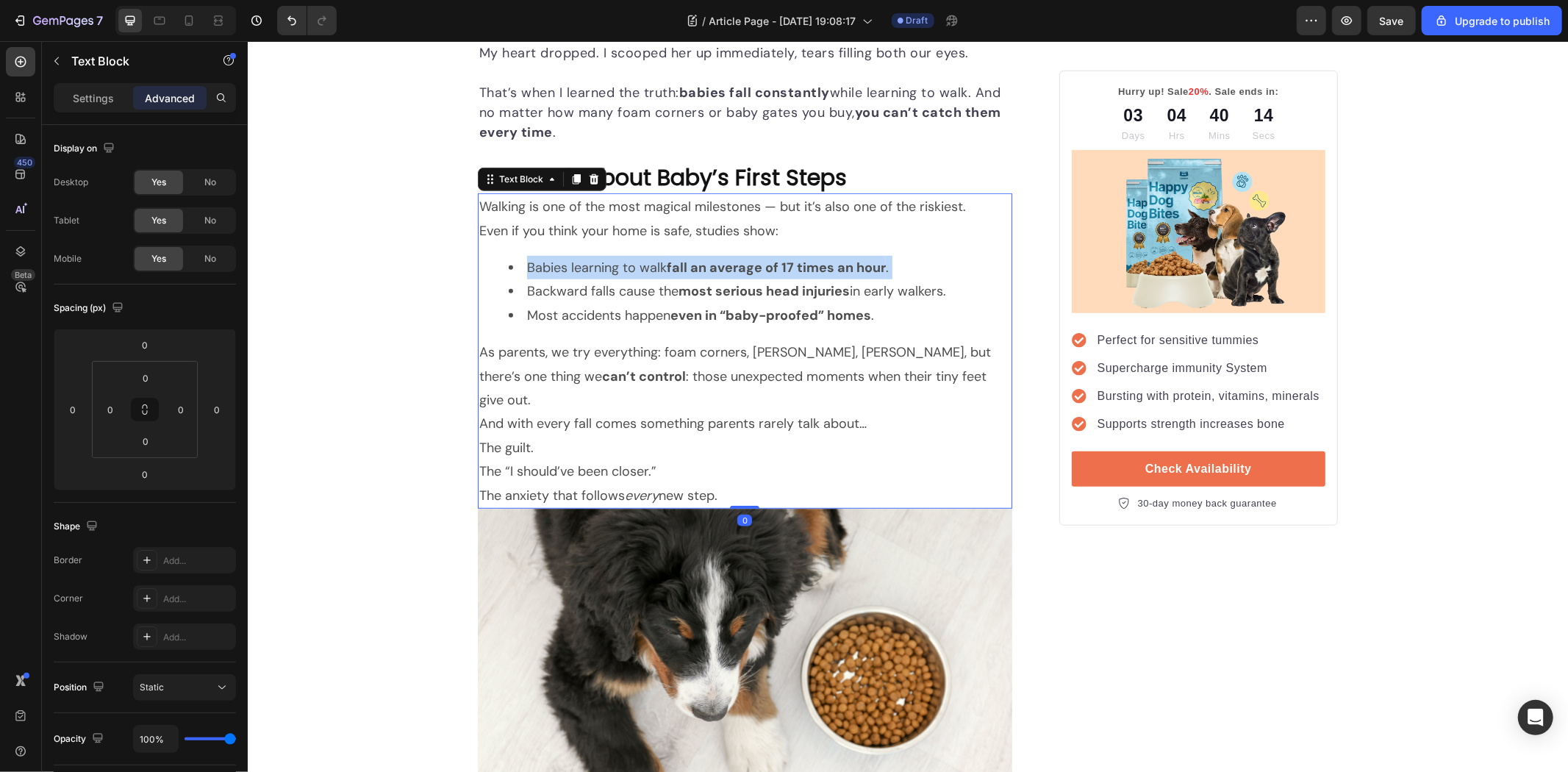
click at [619, 260] on li "Babies learning to walk fall an average of 17 times an hour ." at bounding box center [759, 266] width 502 height 24
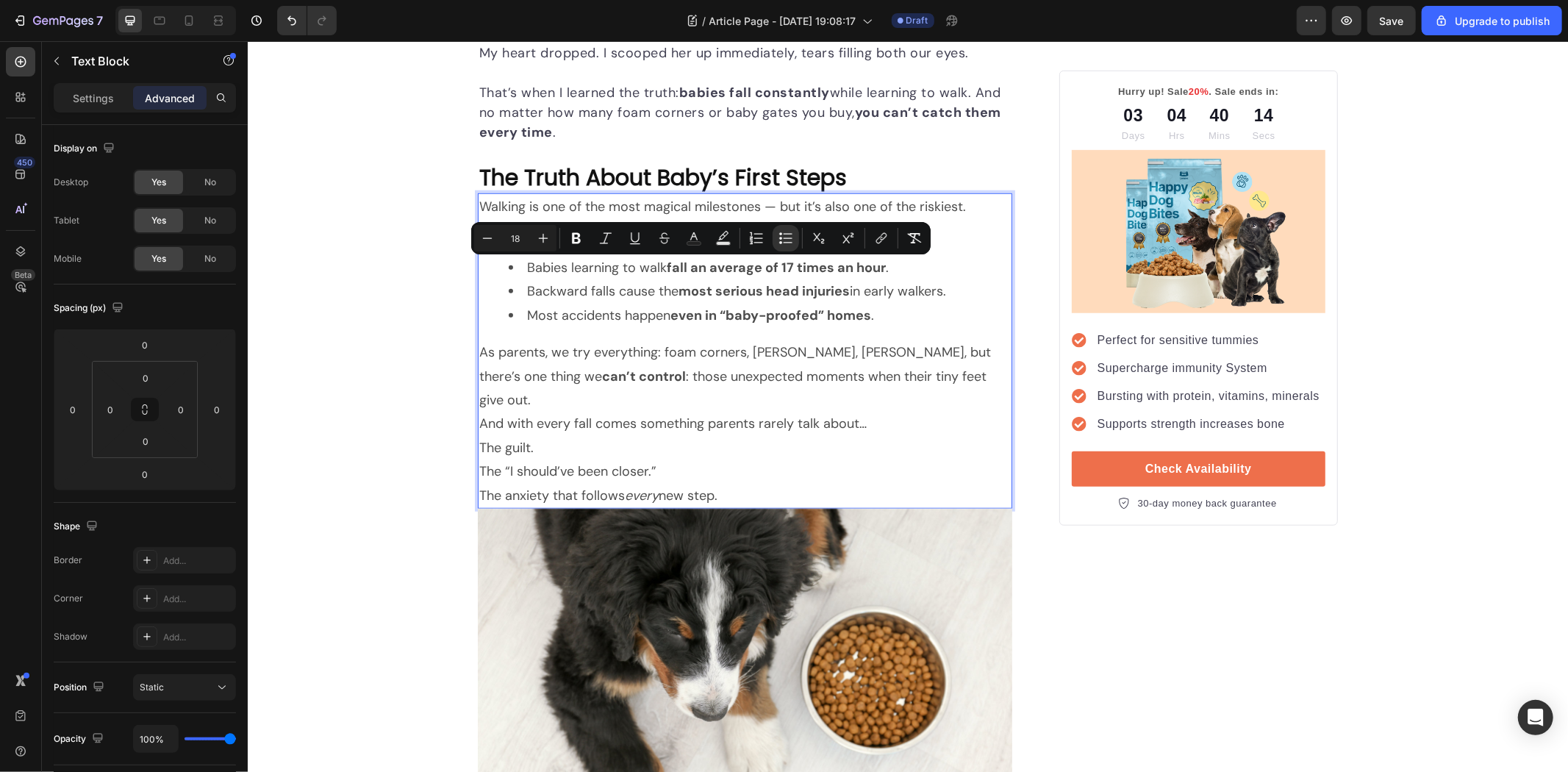
click at [671, 378] on p "As parents, we try everything: foam corners, gates, mats, but there’s one thing…" at bounding box center [744, 375] width 531 height 72
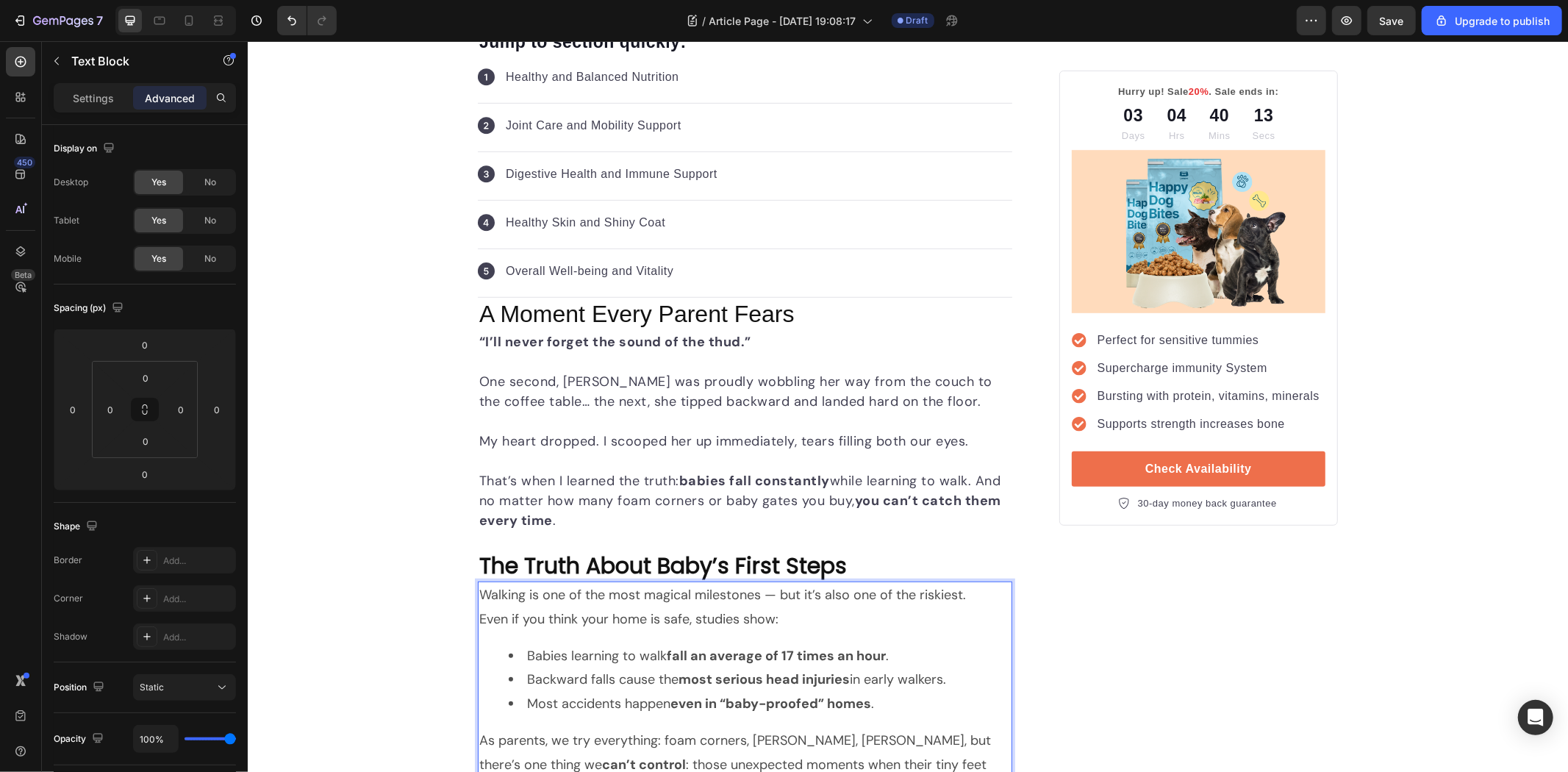
scroll to position [571, 0]
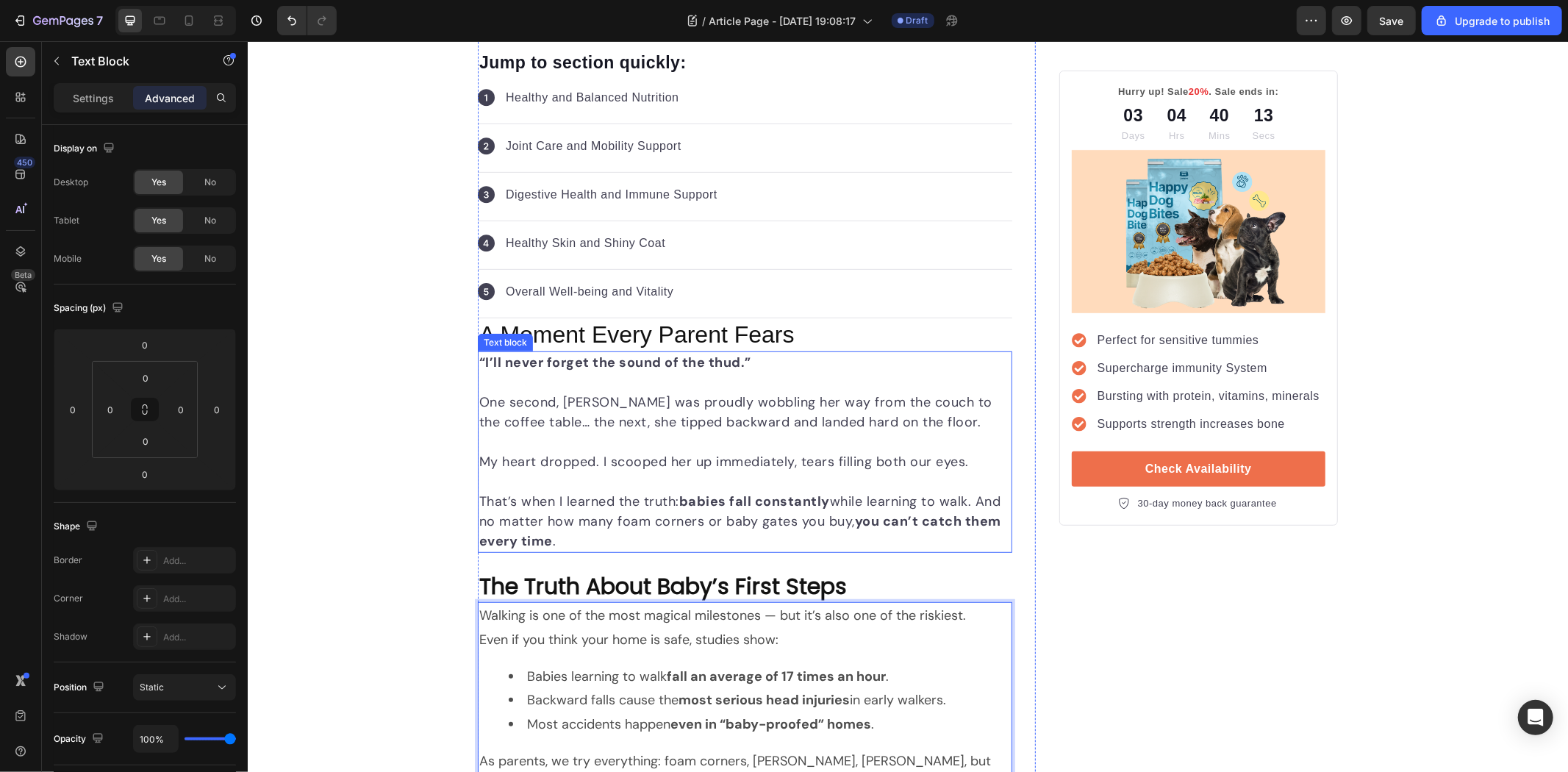
click at [620, 417] on p "One second, Emma was proudly wobbling her way from the couch to the coffee tabl…" at bounding box center [744, 412] width 531 height 40
click at [600, 503] on p "That’s when I learned the truth: babies fall constantly while learning to walk.…" at bounding box center [744, 521] width 531 height 59
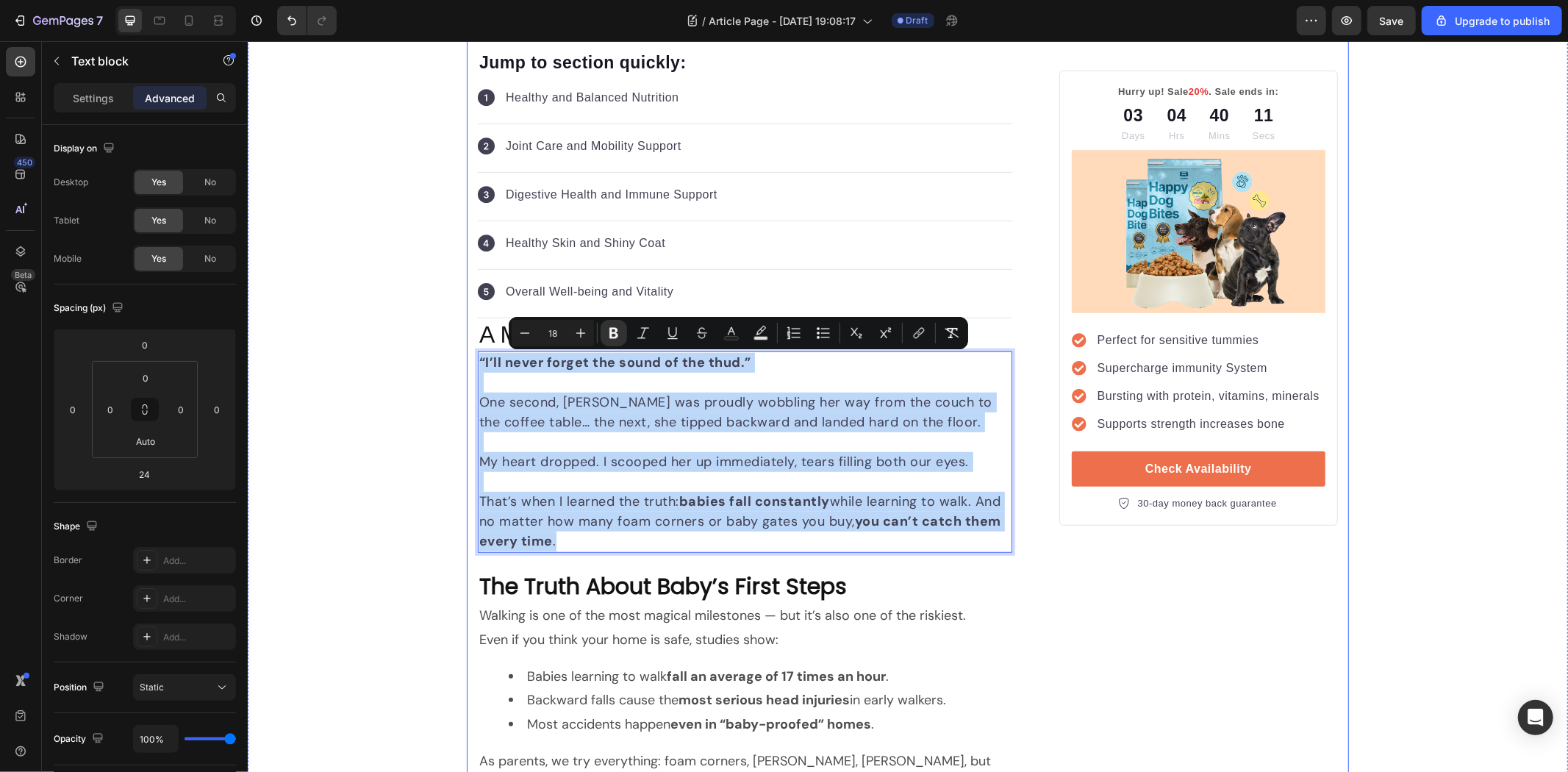
drag, startPoint x: 599, startPoint y: 541, endPoint x: 462, endPoint y: 360, distance: 227.0
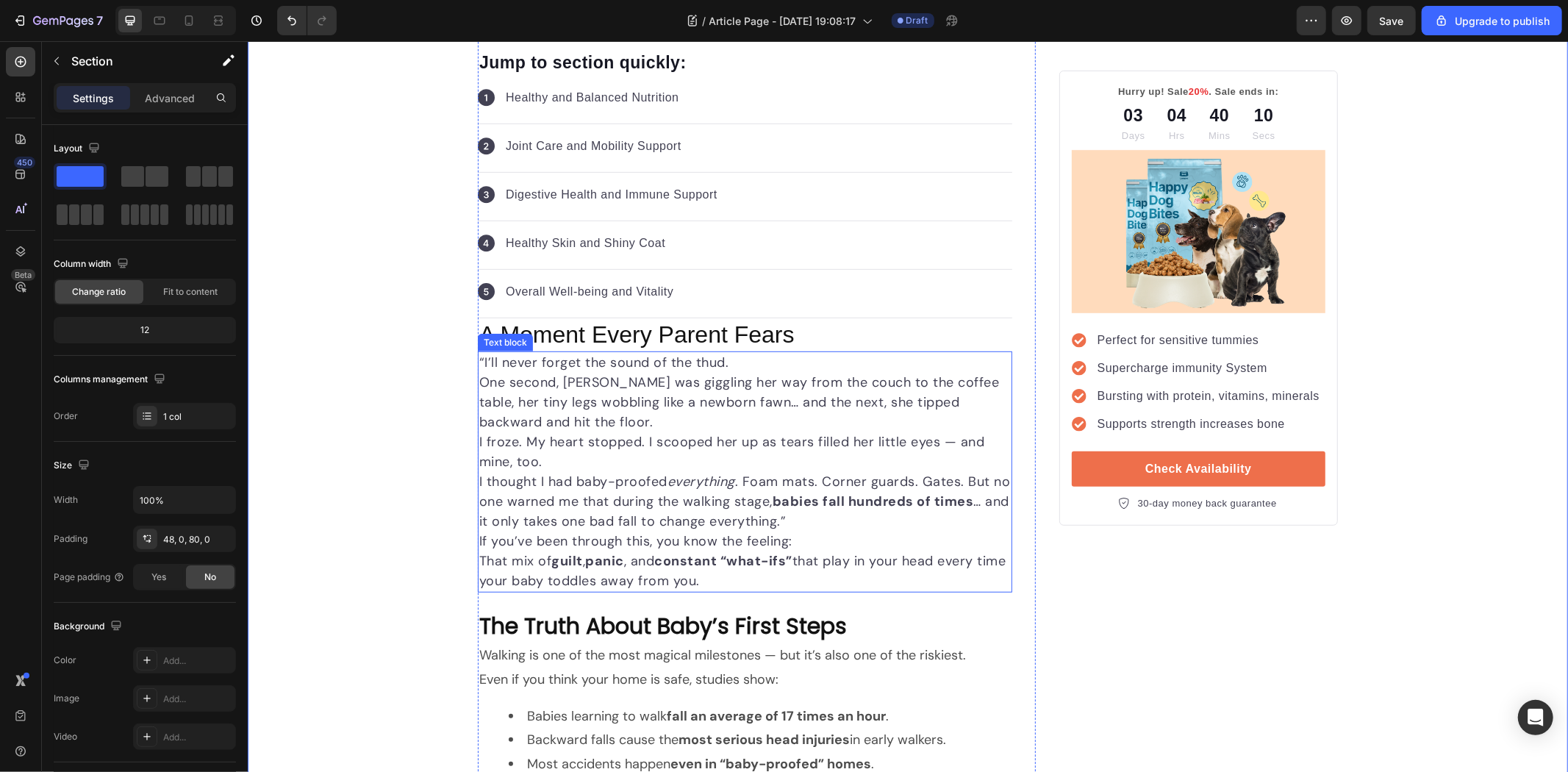
click at [708, 361] on p "“I’ll never forget the sound of the thud." at bounding box center [744, 362] width 531 height 20
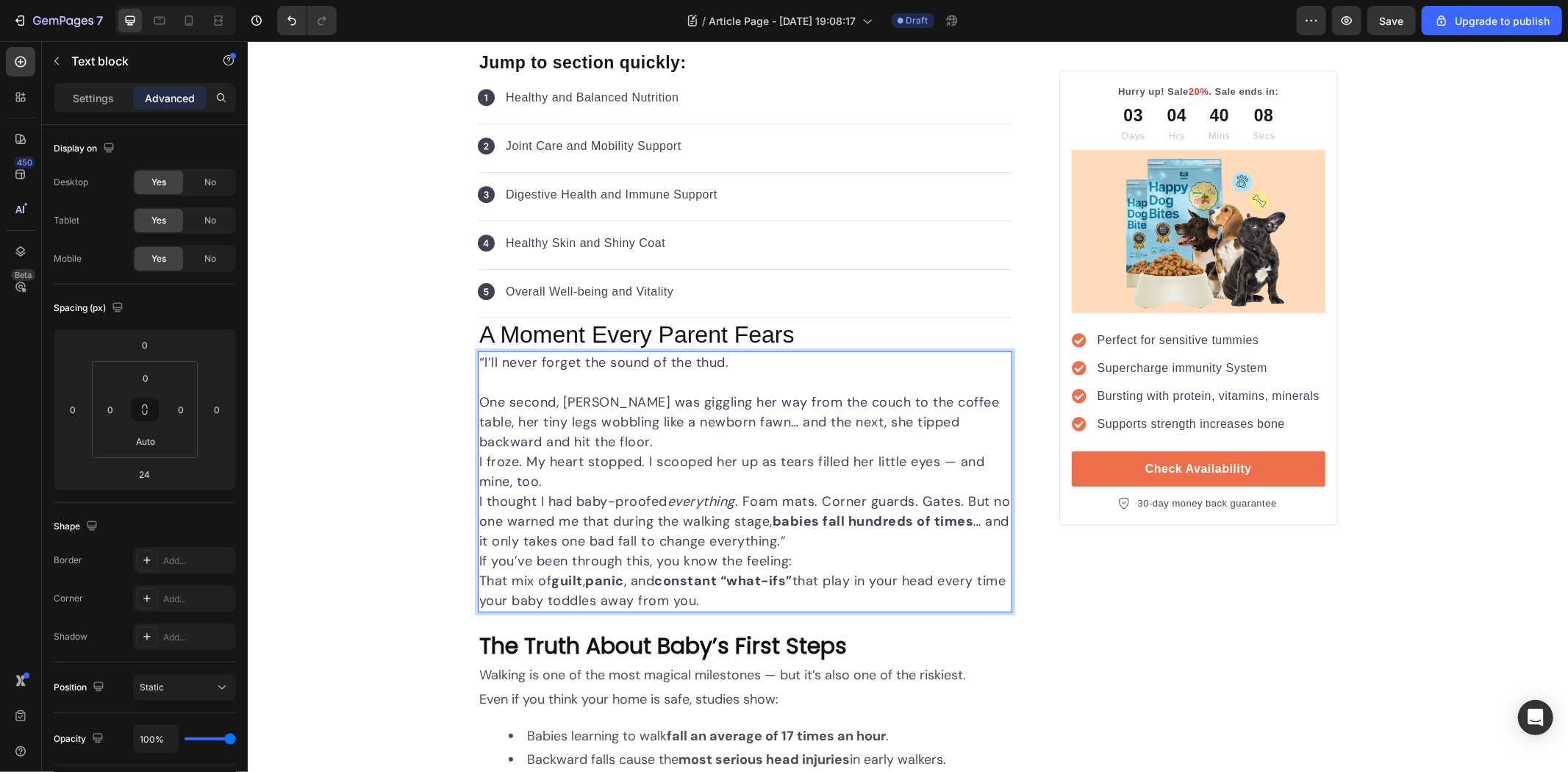
click at [606, 443] on p "One second, [PERSON_NAME] was giggling her way from the couch to the coffee tab…" at bounding box center [744, 422] width 531 height 59
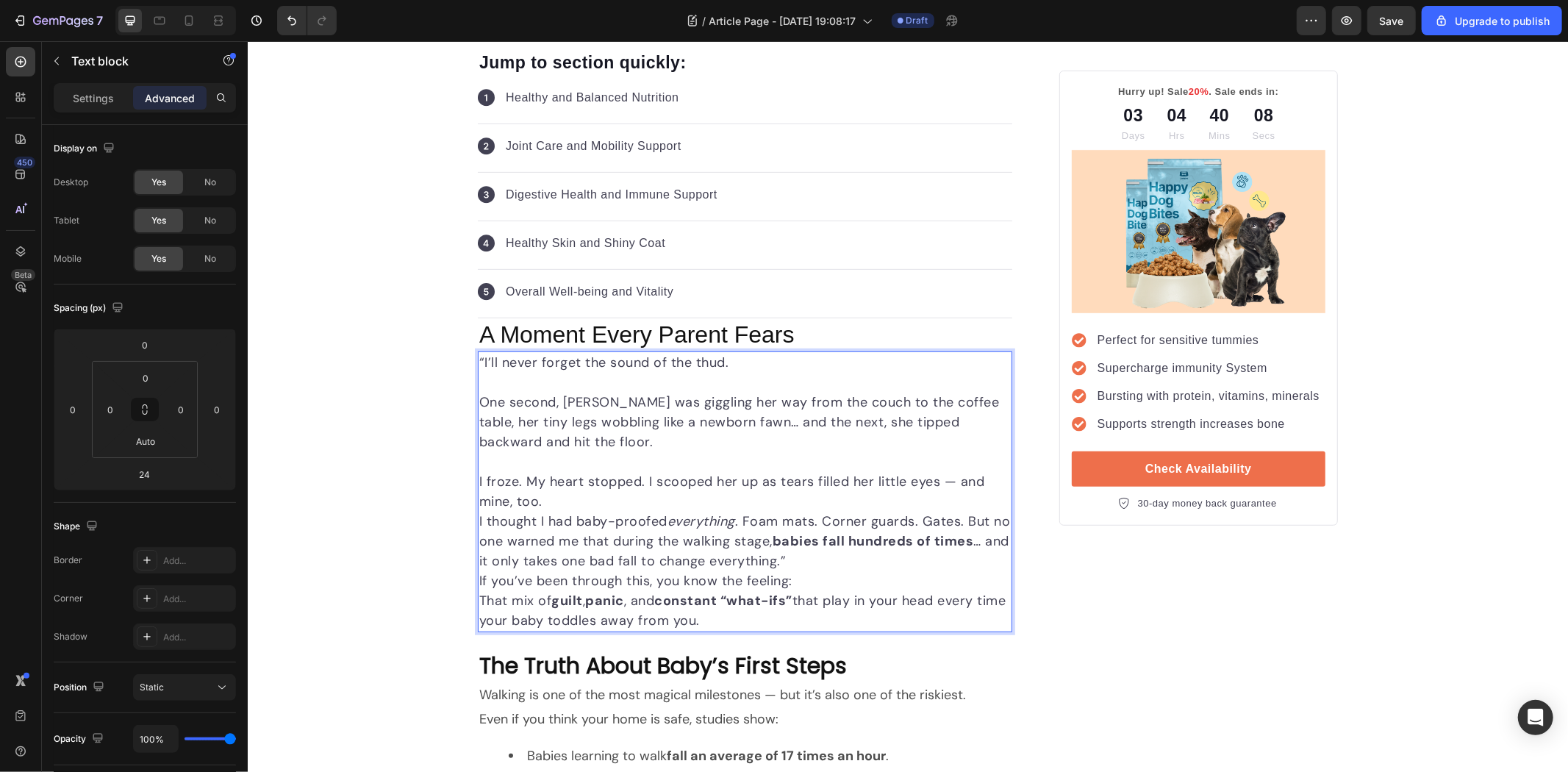
click at [577, 503] on p "I froze. My heart stopped. I scooped her up as tears filled her little eyes — a…" at bounding box center [744, 491] width 531 height 40
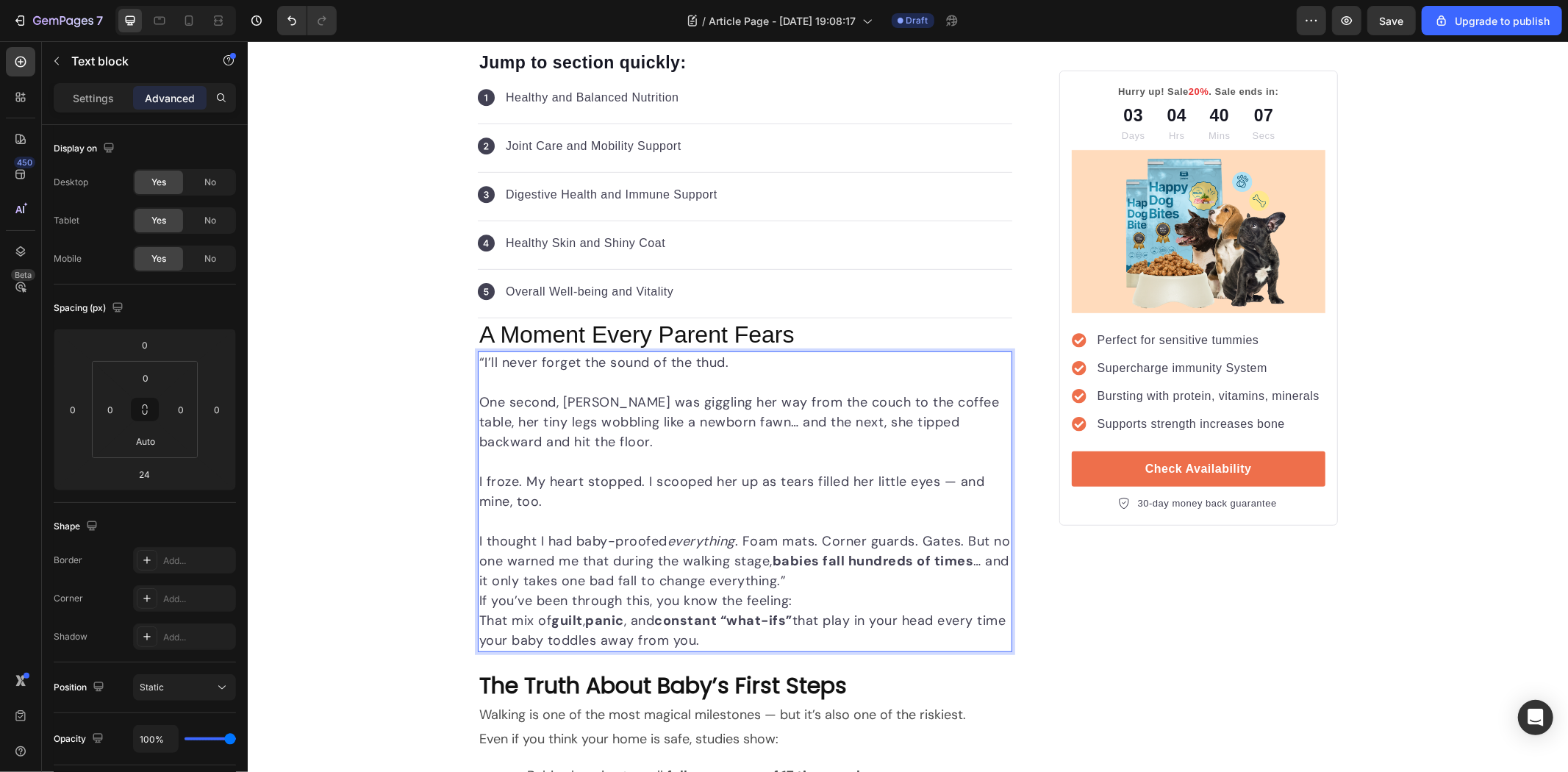
click at [792, 583] on p "I thought I had baby-proofed everything . Foam mats. Corner guards. Gates. But …" at bounding box center [744, 560] width 531 height 59
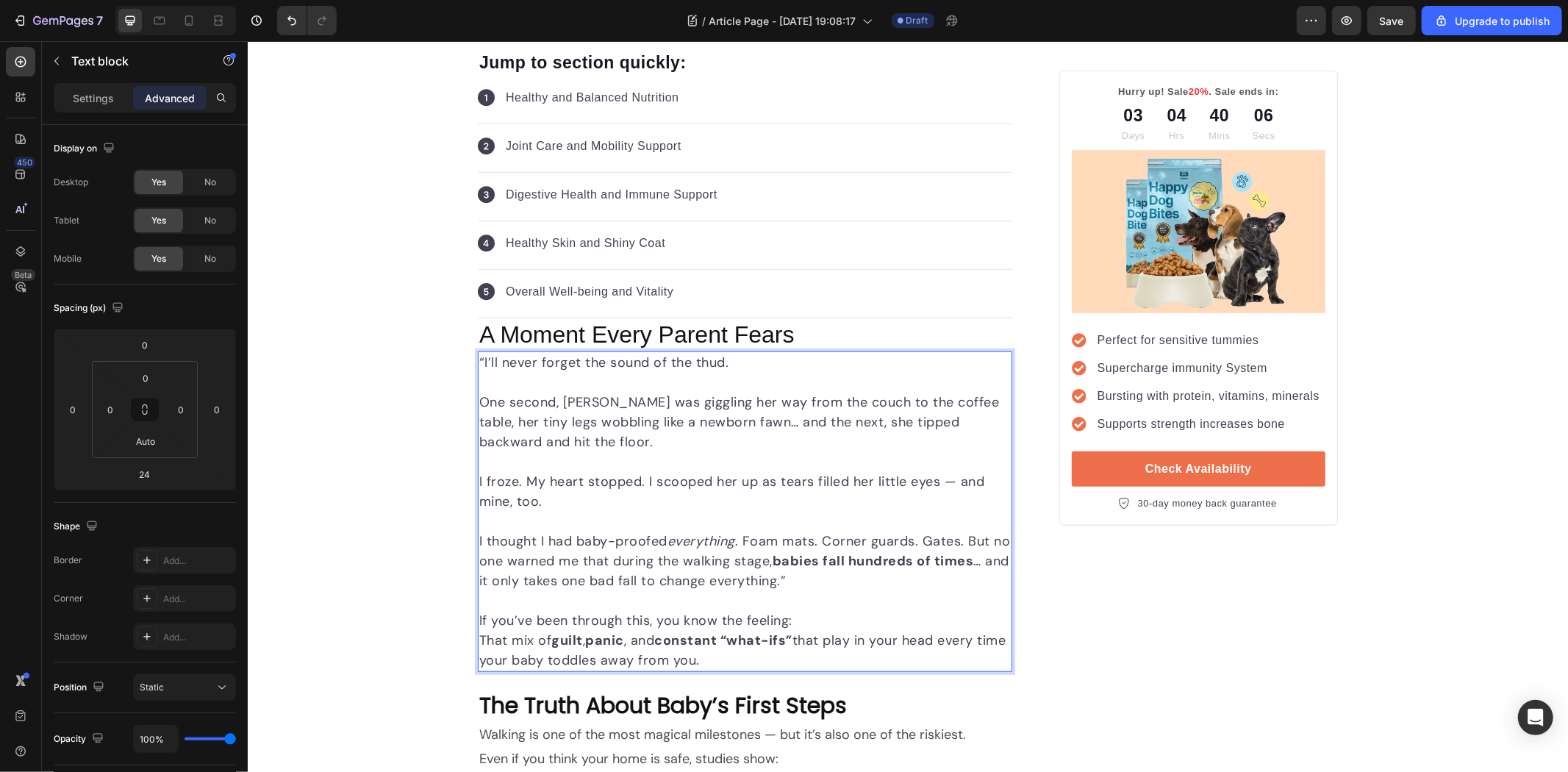
click at [807, 627] on p "If you’ve been through this, you know the feeling: That mix of guilt , panic , …" at bounding box center [744, 640] width 531 height 59
click at [815, 620] on p "If you’ve been through this, you know the feeling: That mix of guilt , panic , …" at bounding box center [744, 640] width 531 height 59
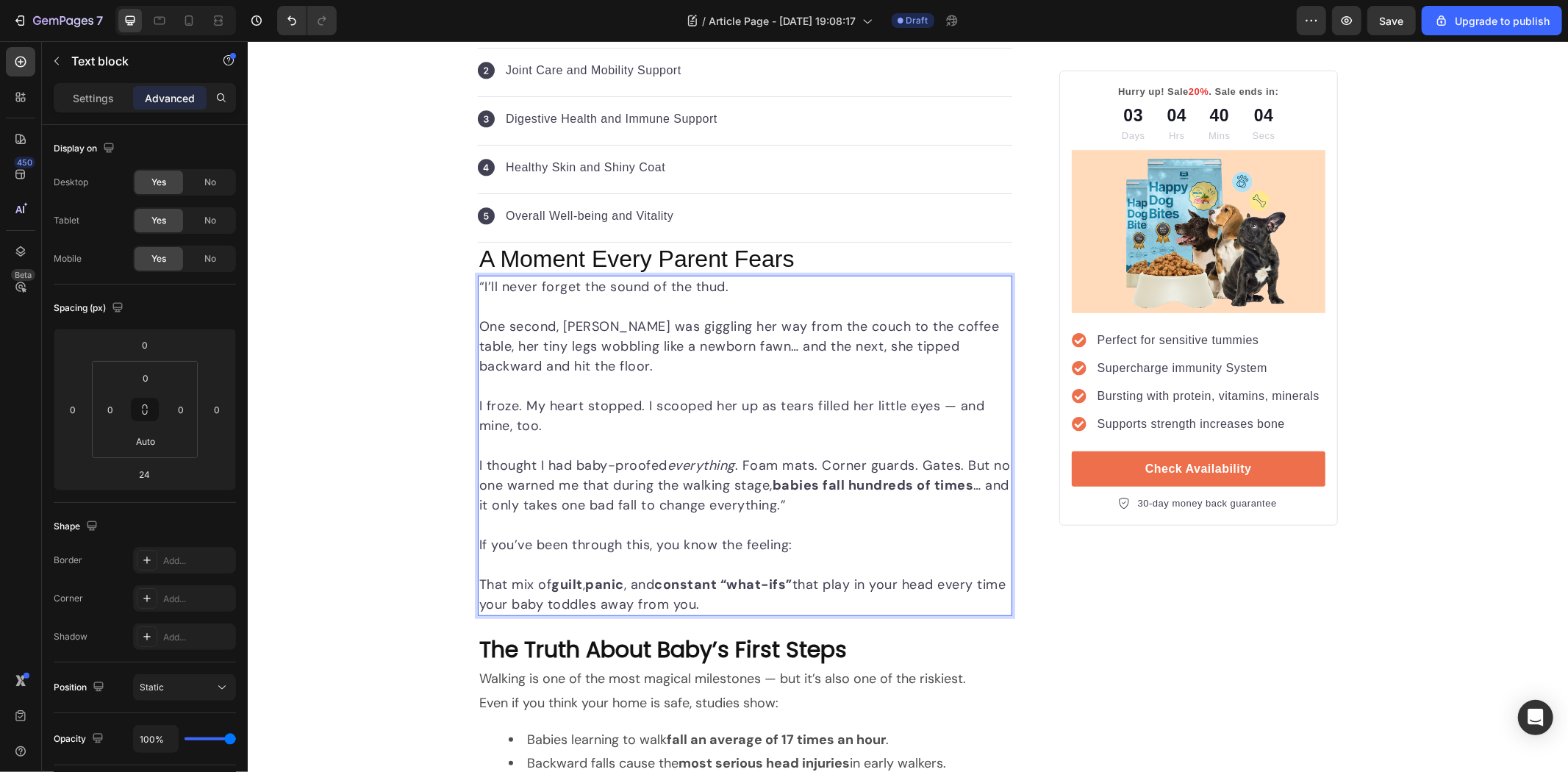
scroll to position [653, 0]
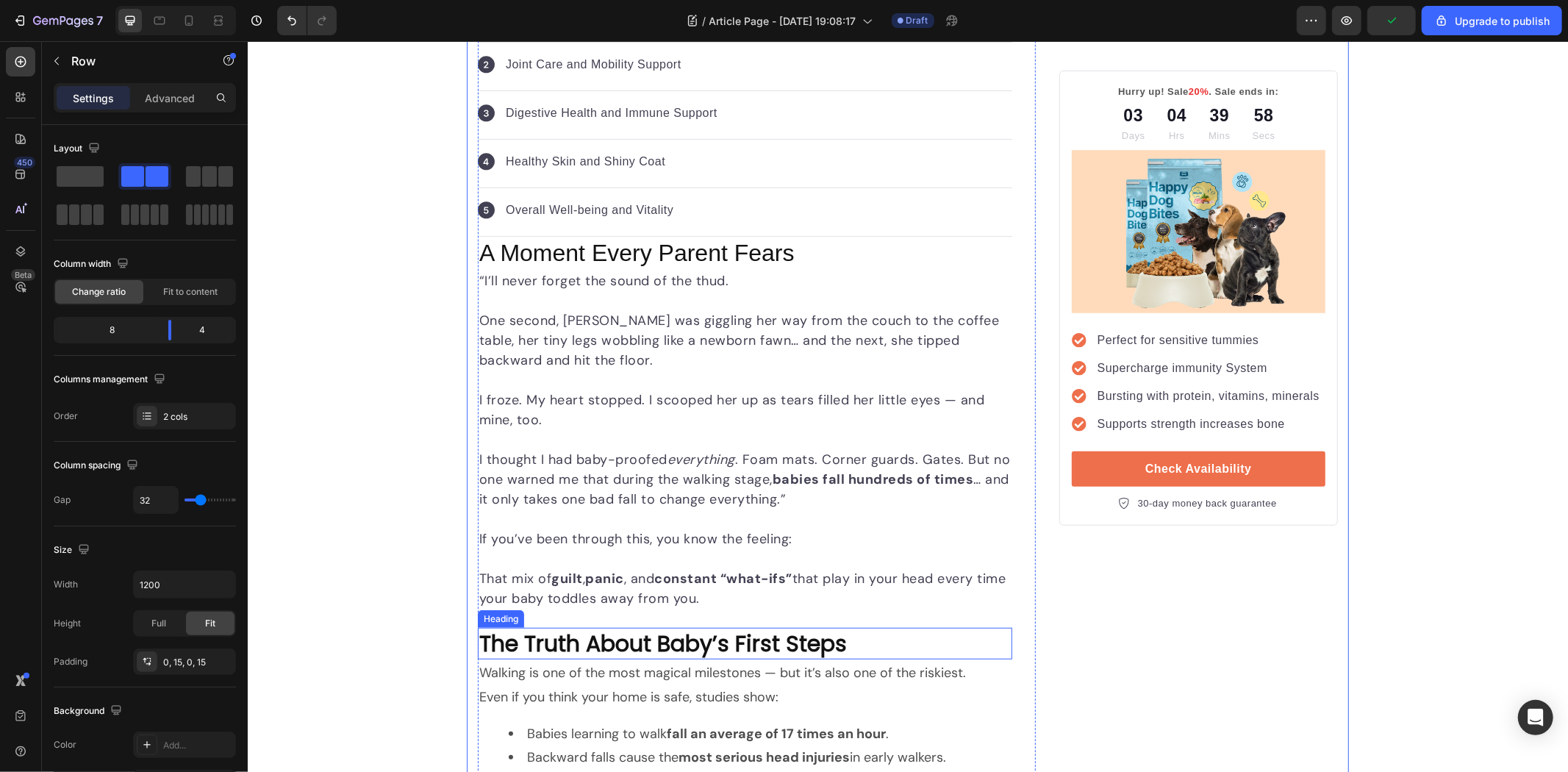
click at [684, 649] on p "The Truth About Baby’s First Steps" at bounding box center [744, 643] width 531 height 29
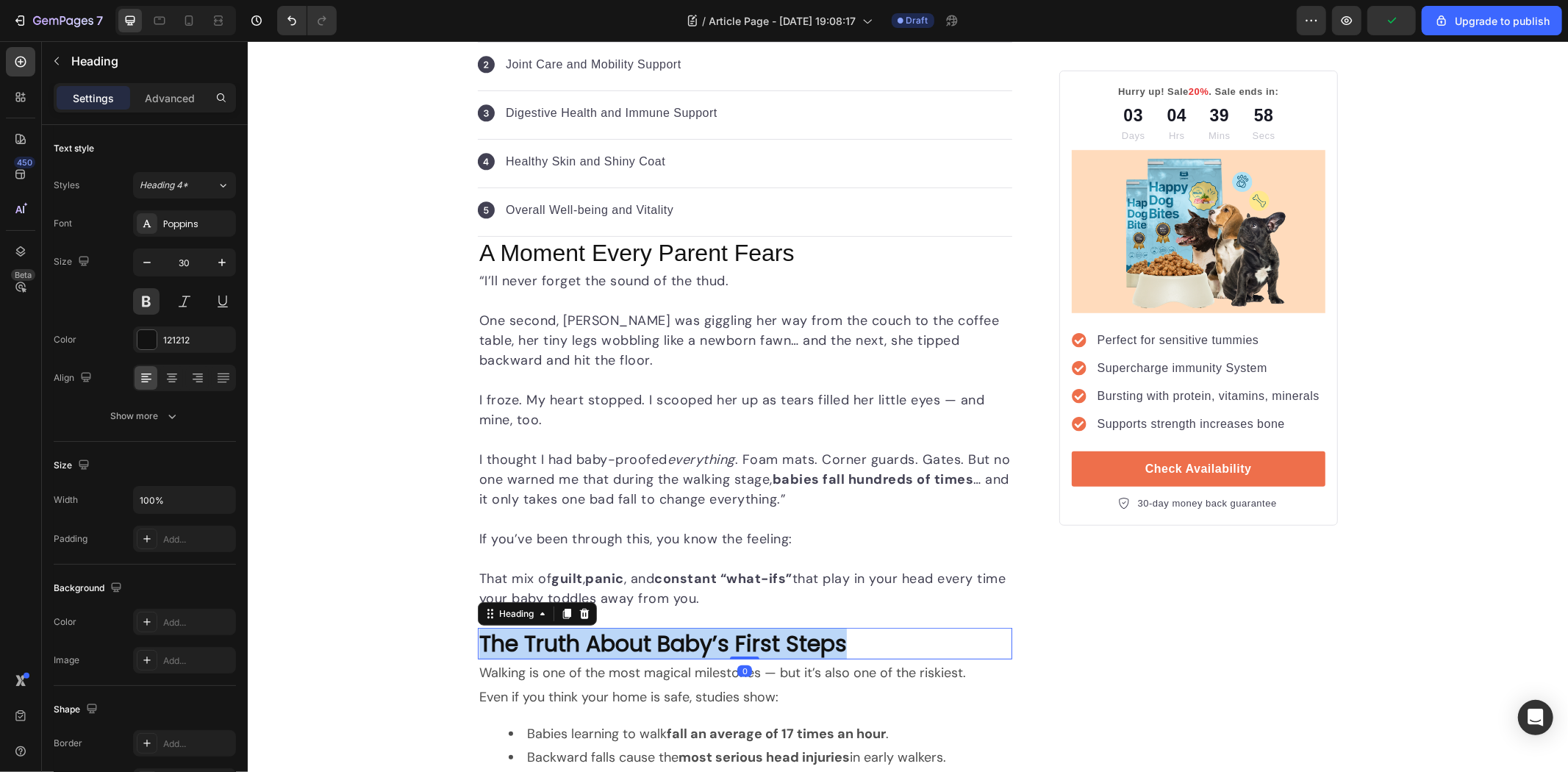
click at [684, 649] on p "The Truth About Baby’s First Steps" at bounding box center [744, 643] width 531 height 29
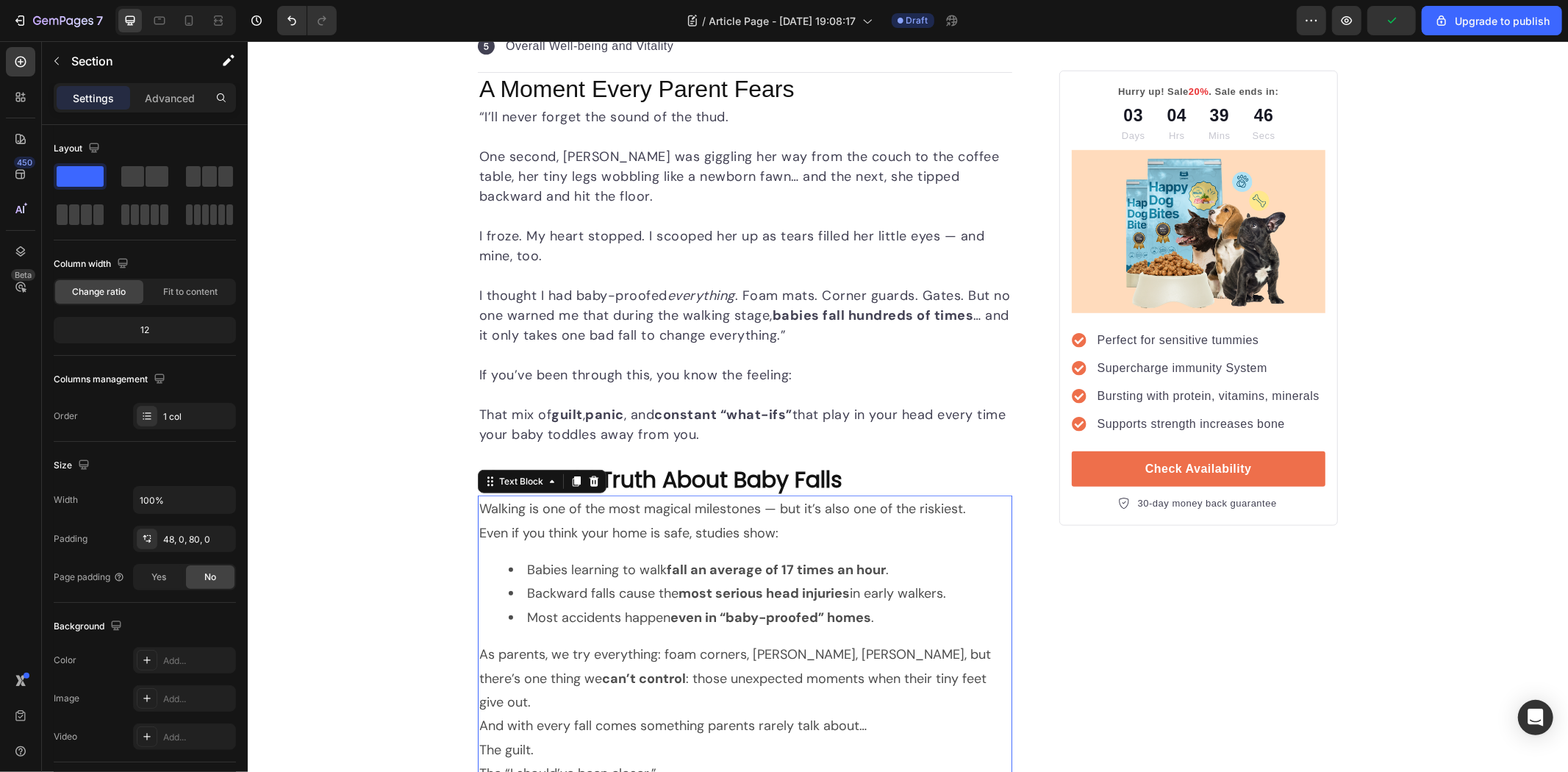
click at [644, 552] on div "Walking is one of the most magical milestones — but it’s also one of the riskie…" at bounding box center [744, 652] width 534 height 315
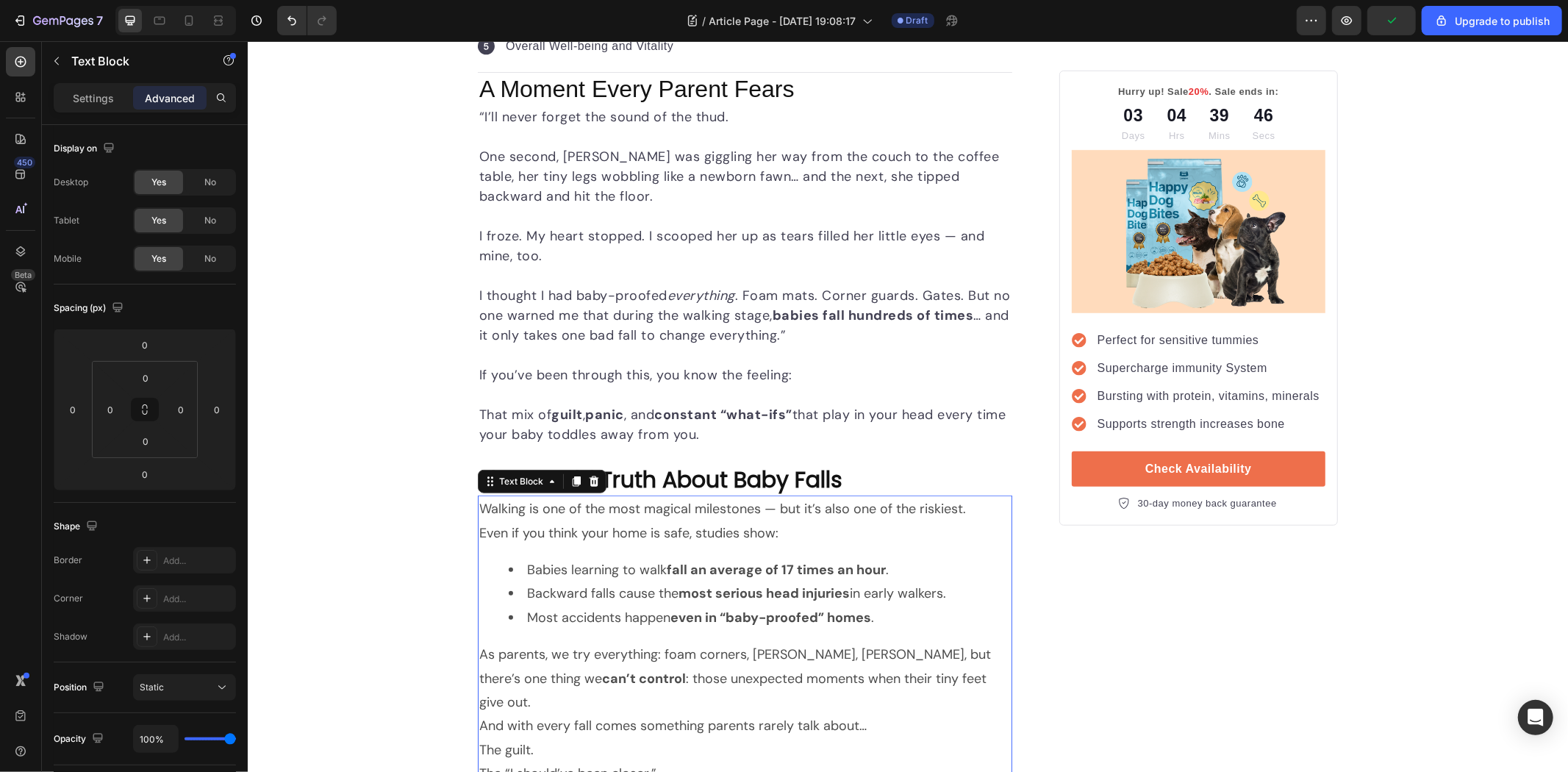
click at [644, 552] on div "Walking is one of the most magical milestones — but it’s also one of the riskie…" at bounding box center [744, 652] width 534 height 315
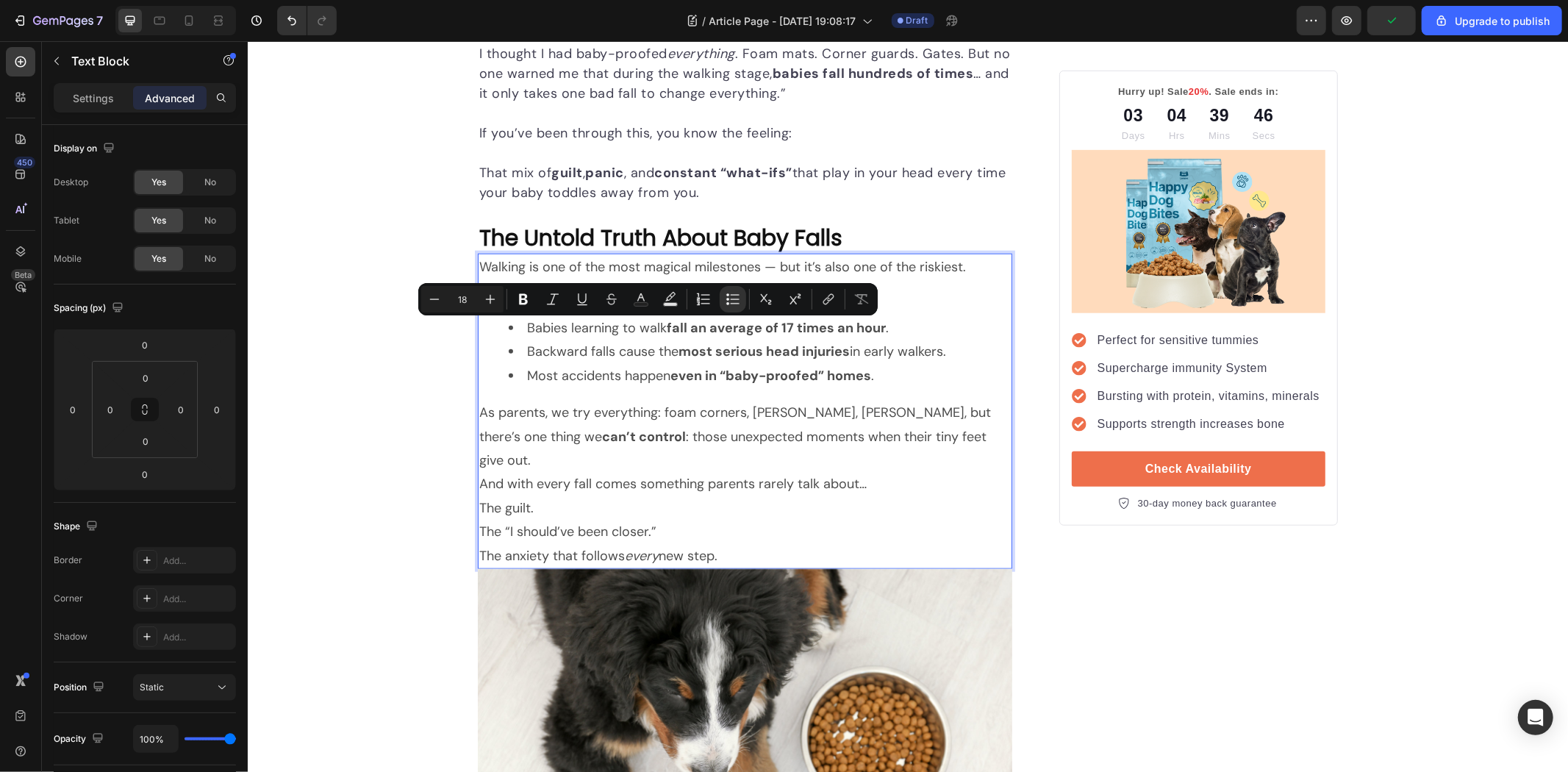
scroll to position [1062, 0]
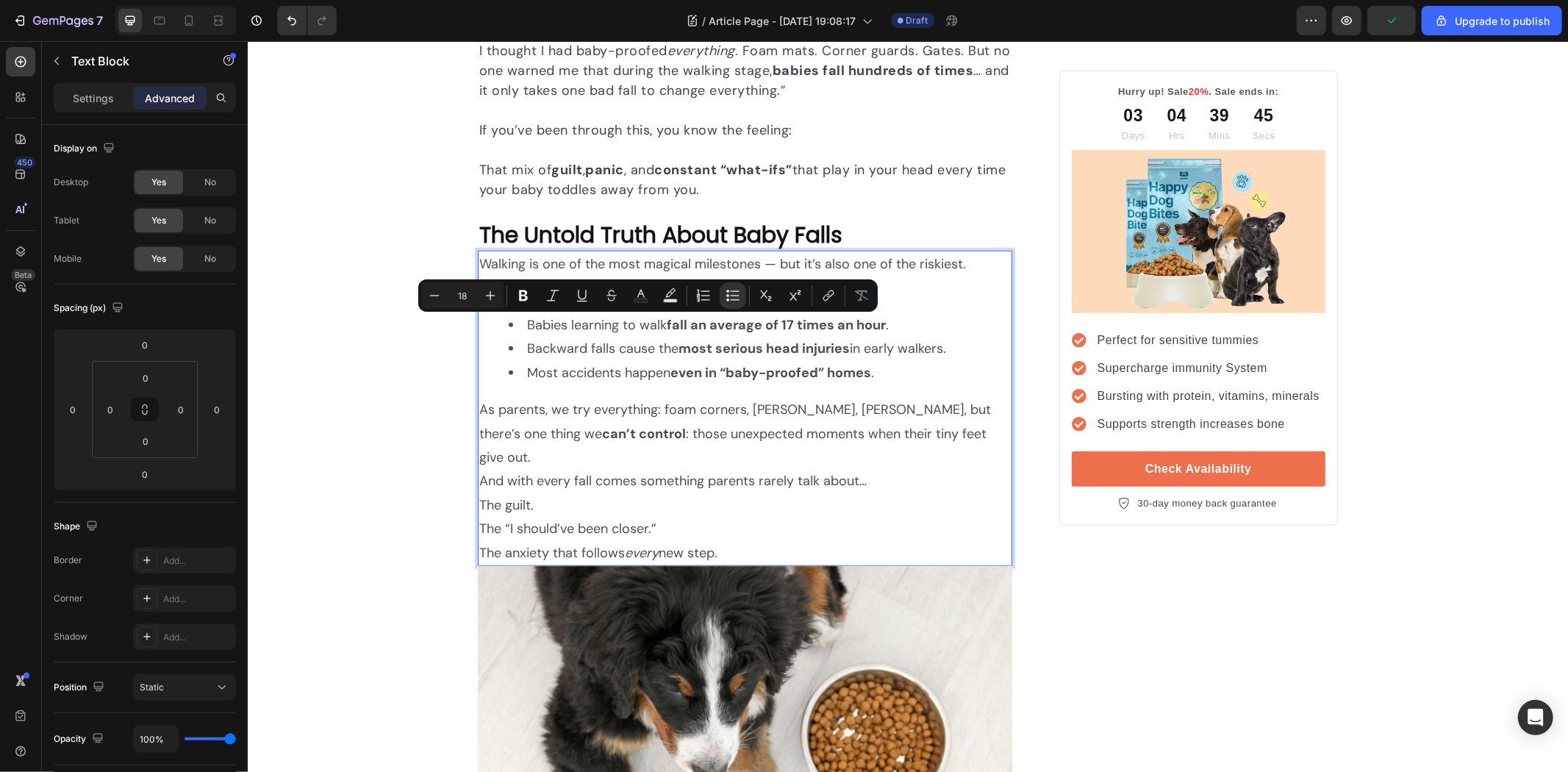
click at [724, 541] on p "The anxiety that follows every new step." at bounding box center [744, 552] width 531 height 24
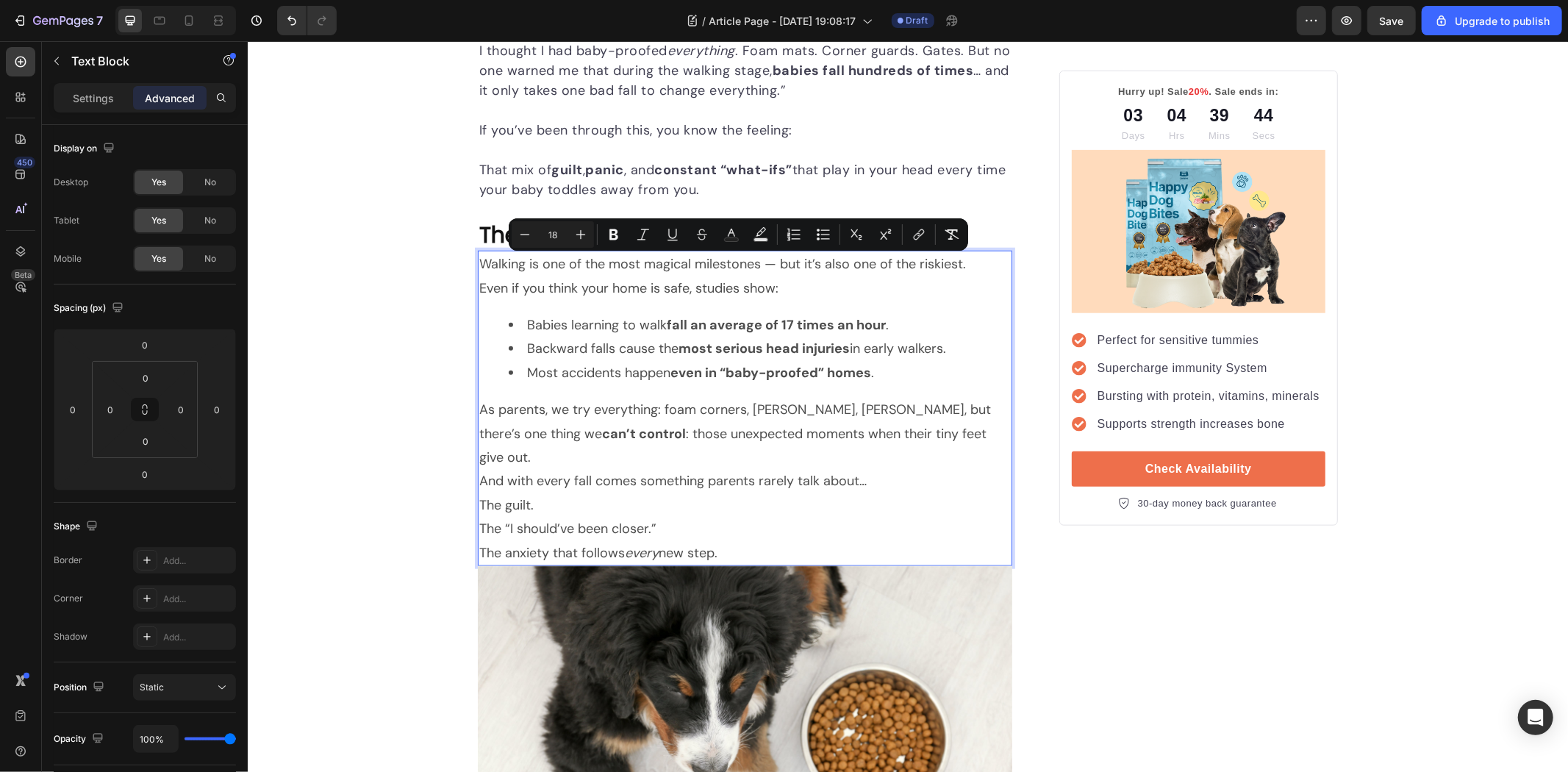
drag, startPoint x: 744, startPoint y: 526, endPoint x: 469, endPoint y: 264, distance: 379.8
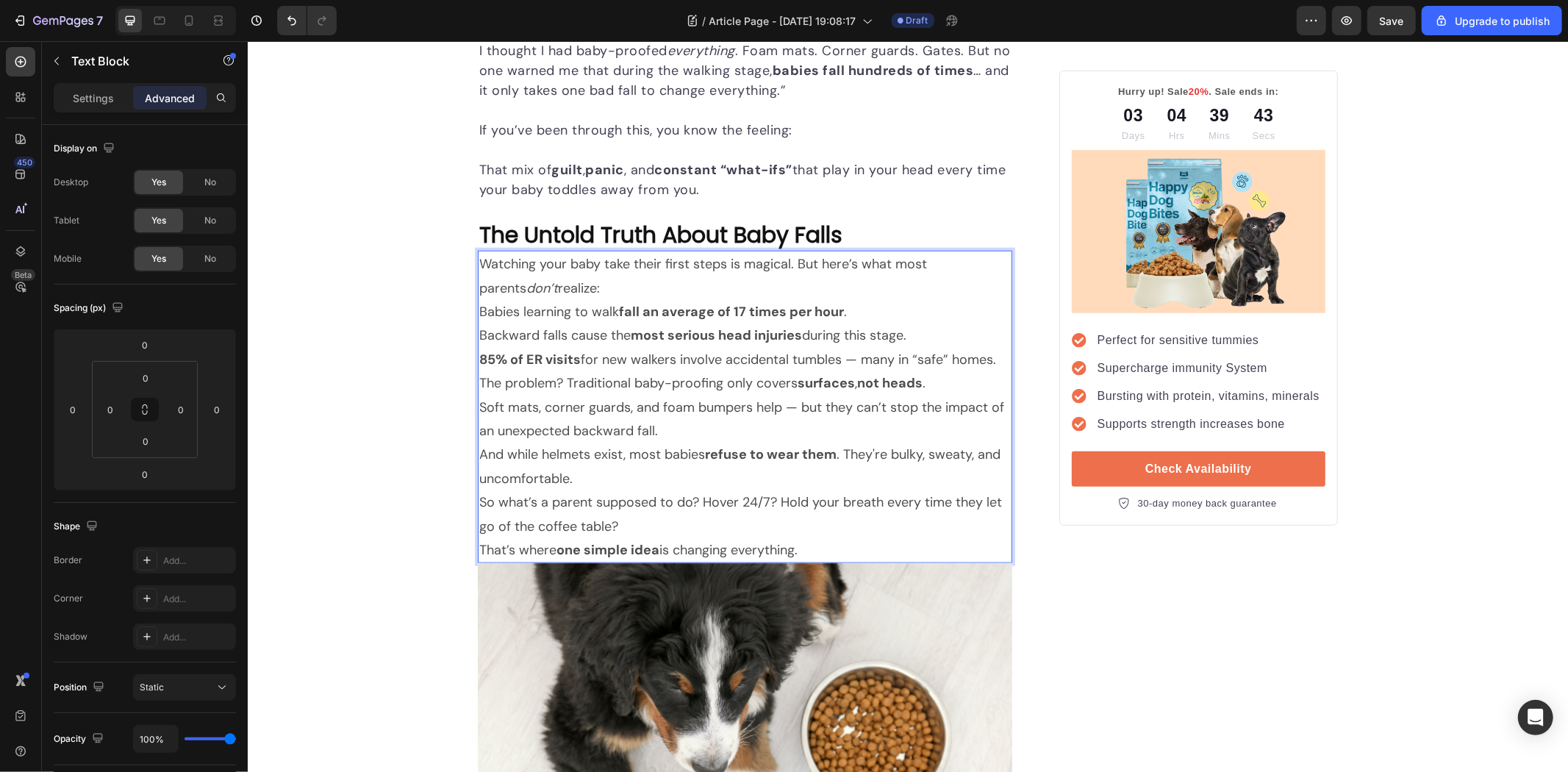
click at [591, 303] on p "Babies learning to walk fall an average of 17 times per hour ." at bounding box center [744, 311] width 531 height 24
click at [586, 298] on p "Watching your baby take their first steps is magical. But here’s what most pare…" at bounding box center [744, 275] width 531 height 48
click at [984, 361] on p "85% of ER visits for new walkers involve accidental tumbles — many in “safe” ho…" at bounding box center [744, 359] width 531 height 24
click at [935, 362] on p "85% of ER visits for new walkers involve accidental tumbles — many in “safe” ho…" at bounding box center [744, 359] width 531 height 24
drag, startPoint x: 997, startPoint y: 359, endPoint x: 451, endPoint y: 313, distance: 547.9
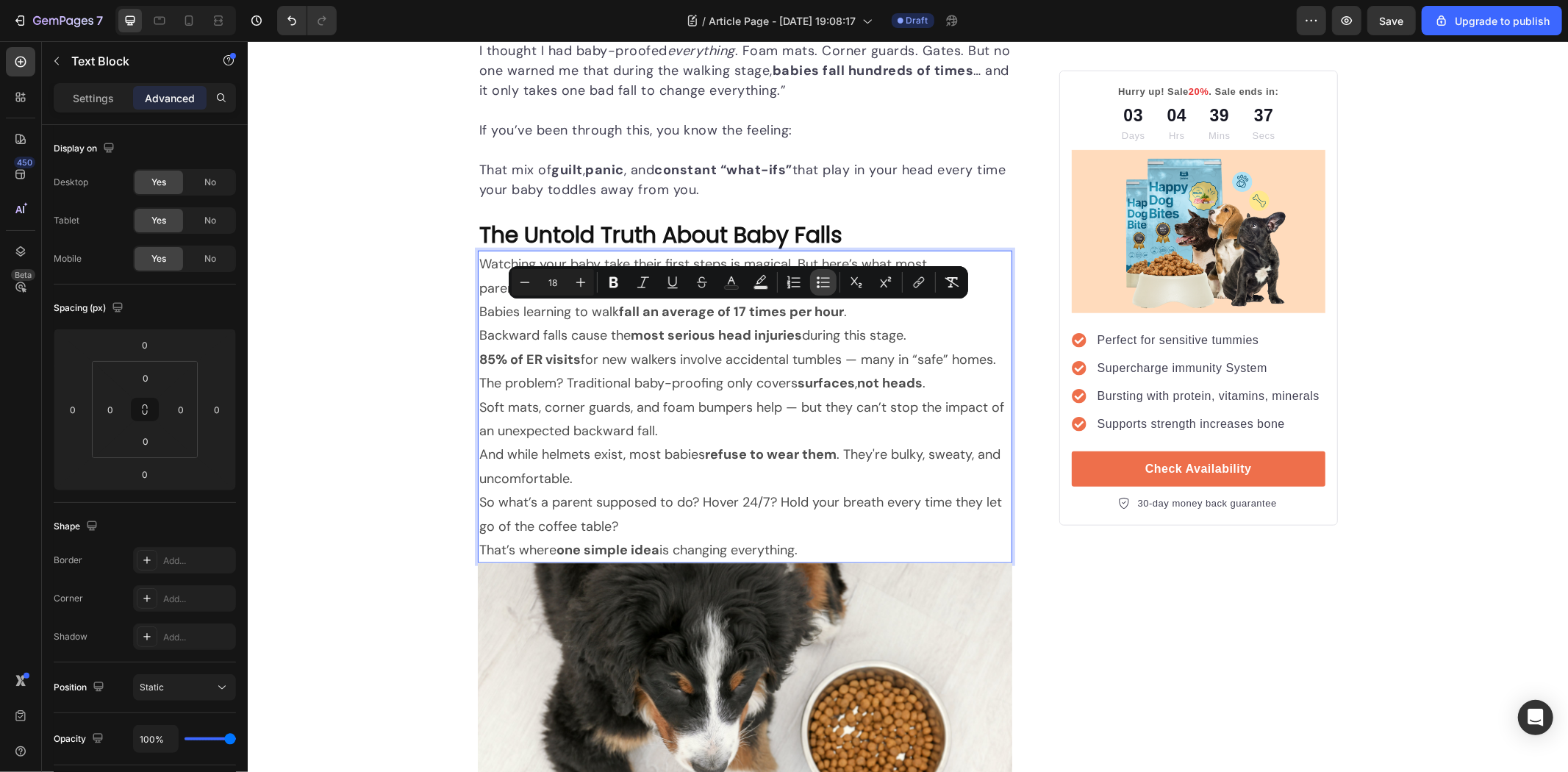
click at [825, 283] on icon "Editor contextual toolbar" at bounding box center [823, 282] width 14 height 14
type input "18"
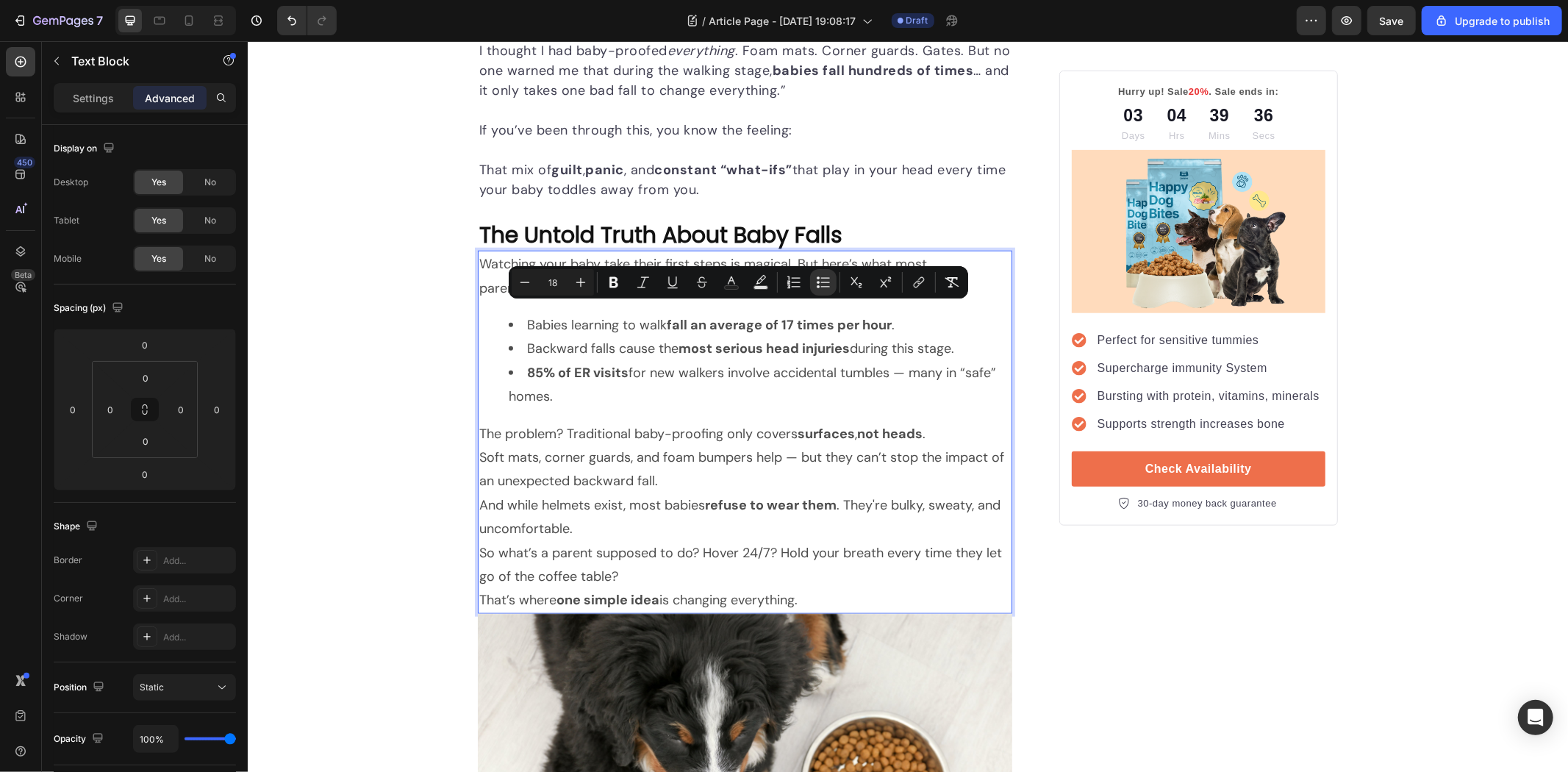
click at [580, 387] on li "85% of ER visits for new walkers involve accidental tumbles — many in “safe” ho…" at bounding box center [759, 384] width 502 height 48
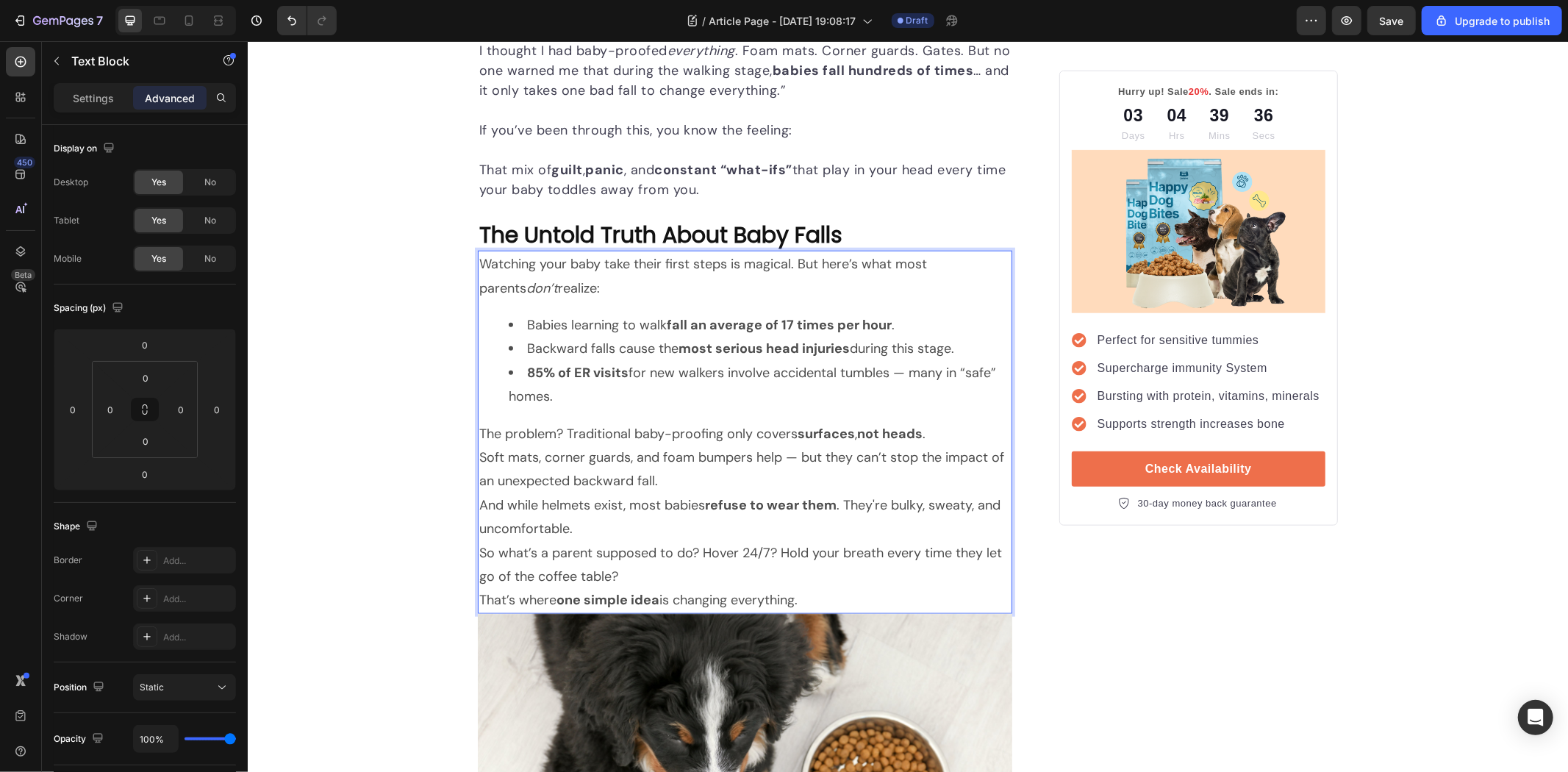
click at [519, 415] on div "Watching your baby take their first steps is magical. But here’s what most pare…" at bounding box center [744, 431] width 534 height 363
click at [945, 435] on p "The problem? Traditional baby-proofing only covers surfaces , not heads . Soft …" at bounding box center [744, 457] width 531 height 72
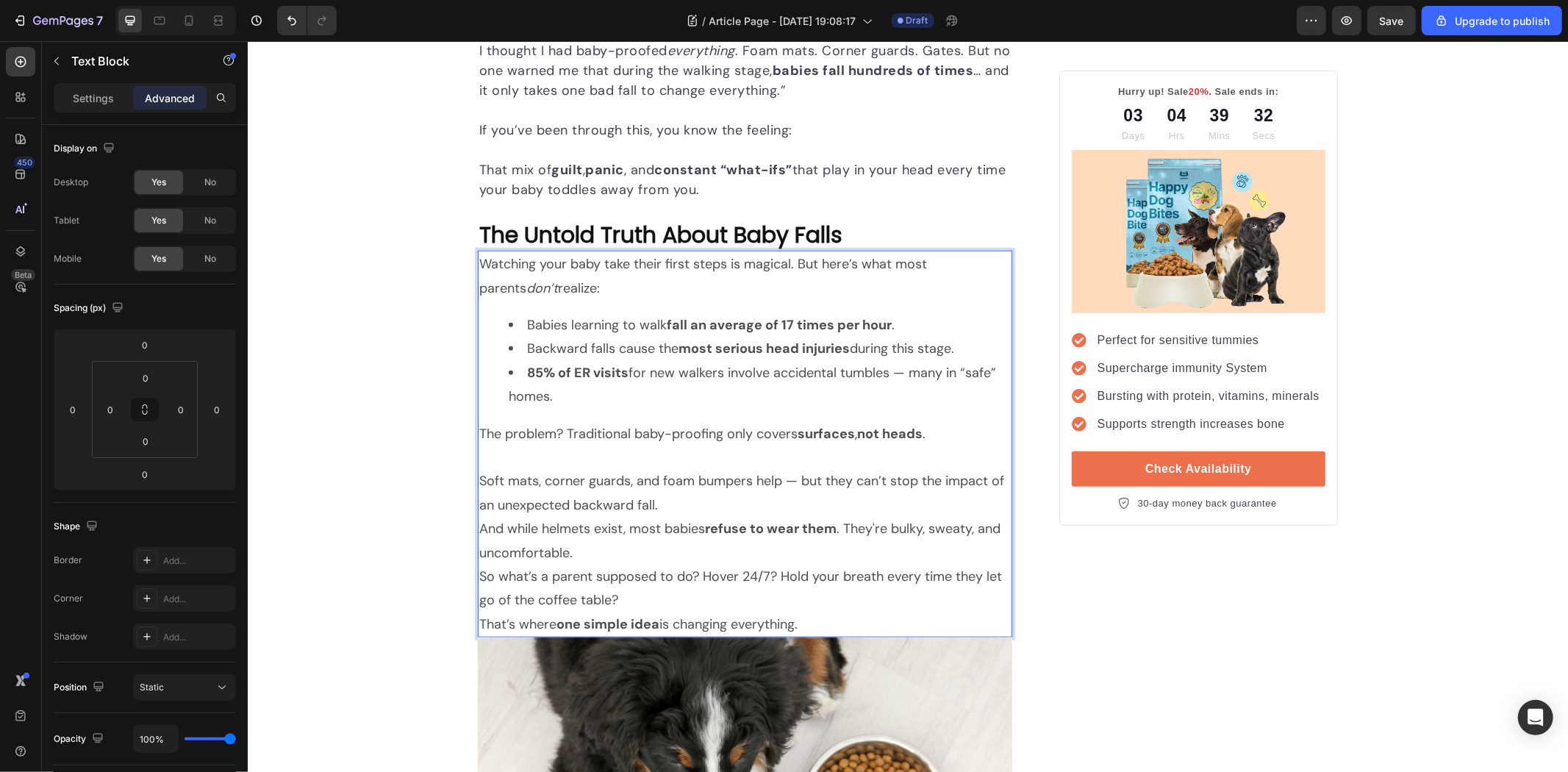
click at [668, 502] on p "⁠⁠⁠⁠⁠⁠⁠ Soft mats, corner guards, and foam bumpers help — but they can’t stop t…" at bounding box center [744, 480] width 531 height 72
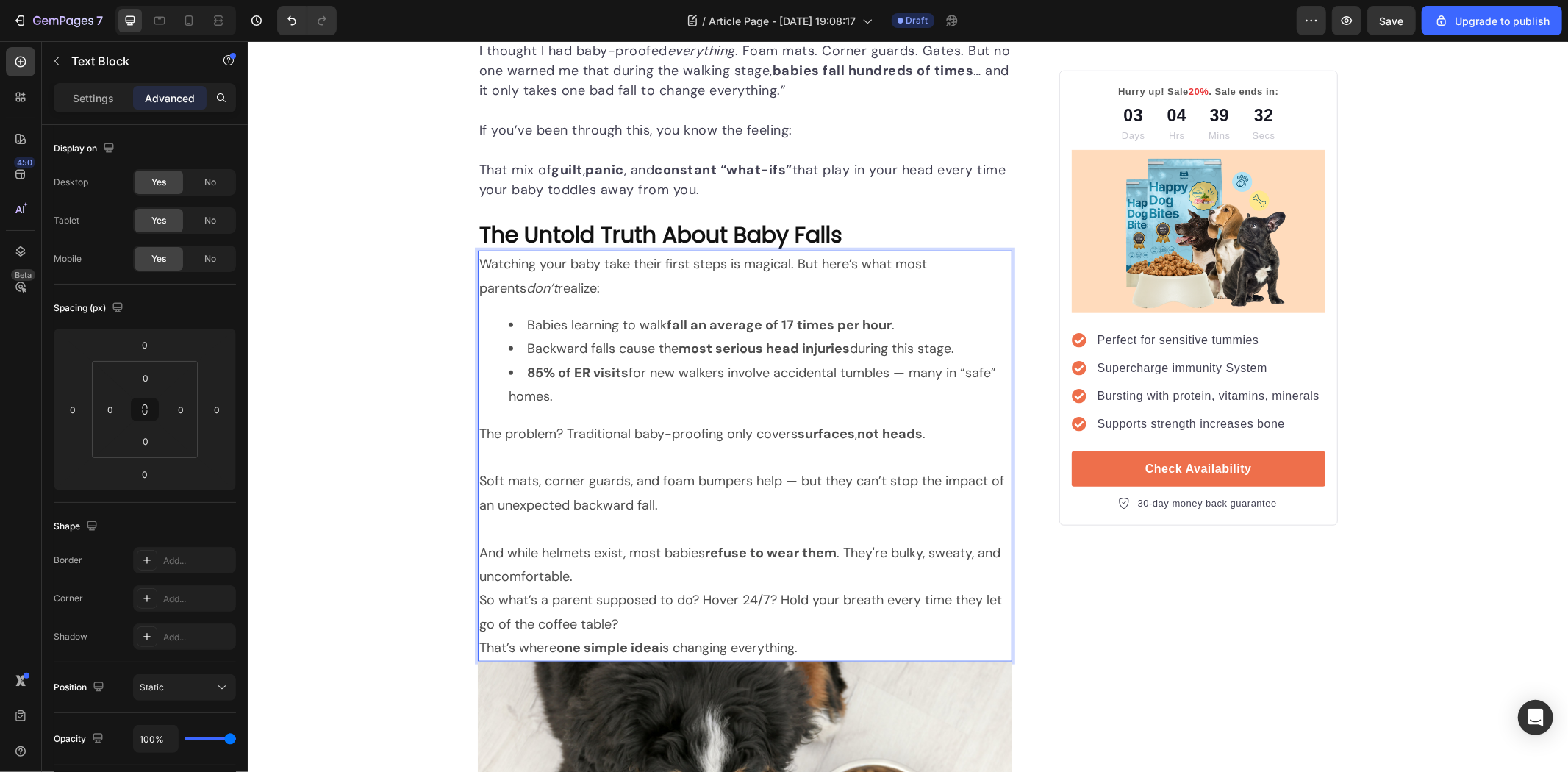
click at [656, 569] on p "And while helmets exist, most babies refuse to wear them . They're bulky, sweat…" at bounding box center [744, 564] width 531 height 48
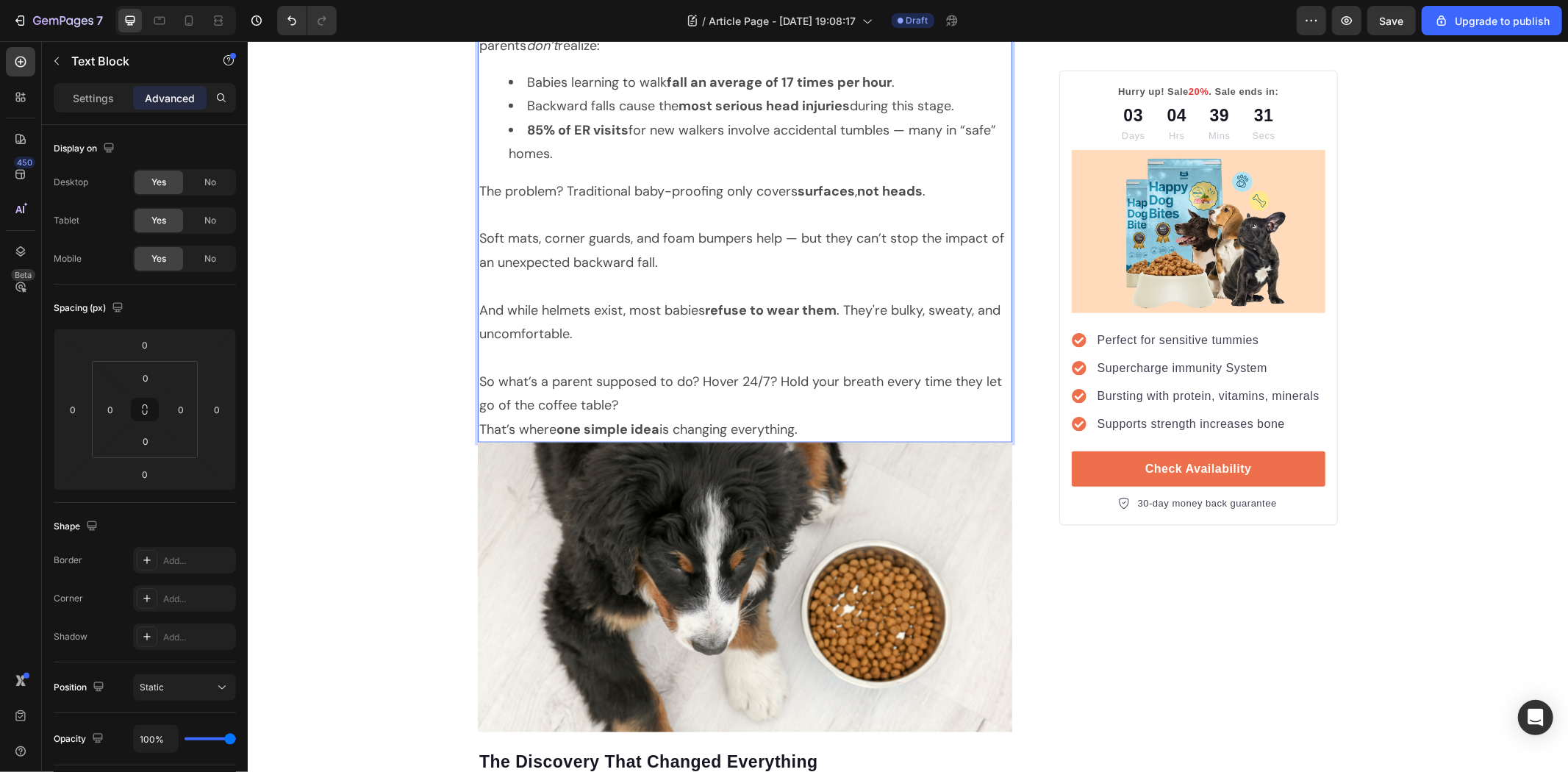
scroll to position [1306, 0]
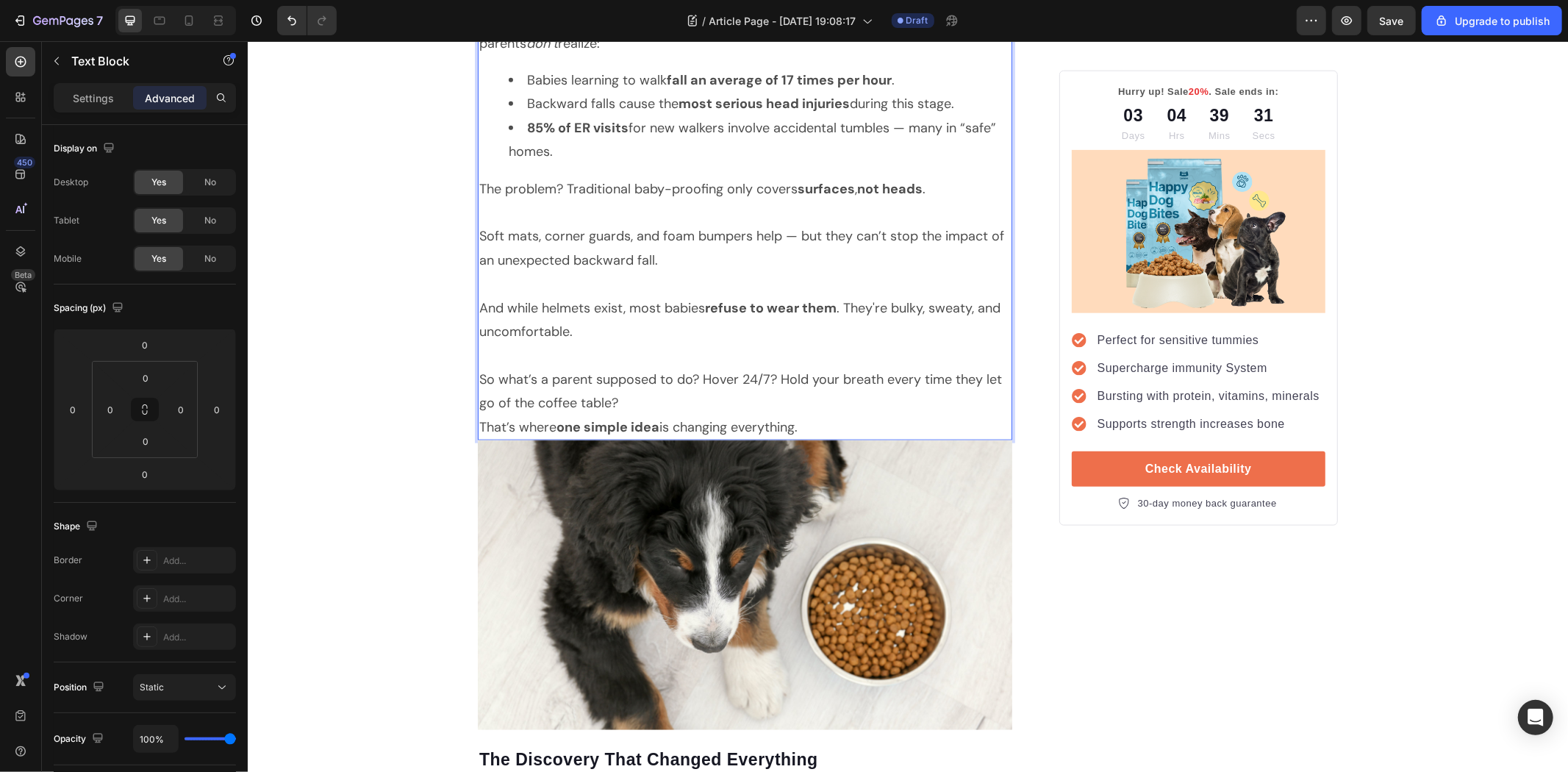
click at [638, 404] on p "So what’s a parent supposed to do? Hover 24/7? Hold your breath every time they…" at bounding box center [744, 391] width 531 height 48
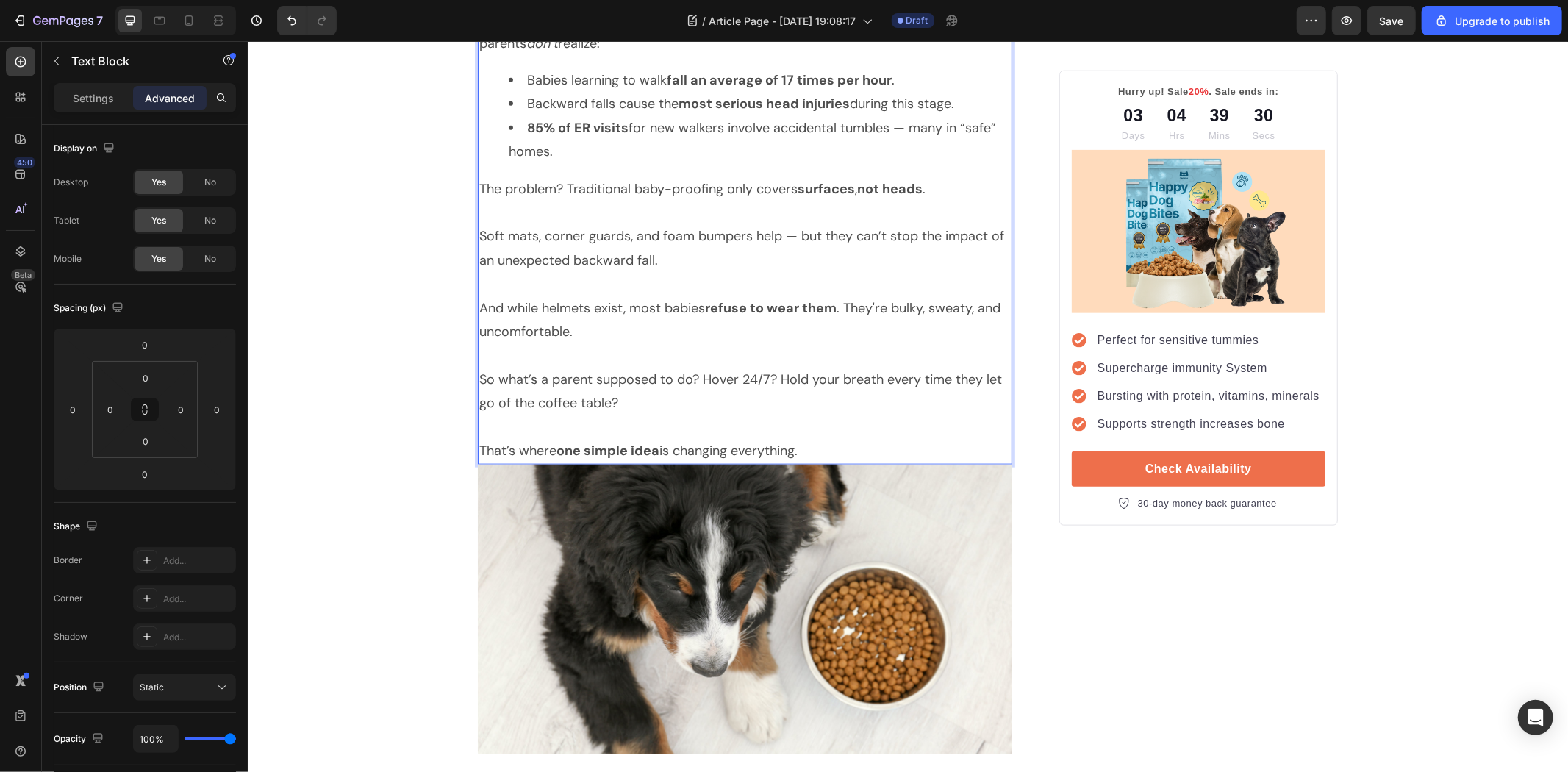
click at [812, 445] on p "That’s where one simple idea is changing everything." at bounding box center [744, 450] width 531 height 24
click at [479, 381] on p "So what’s a parent supposed to do? Hover 24/7? Hold your breath every time they…" at bounding box center [744, 391] width 531 height 48
click at [673, 405] on p "So what’s a parent supposed to do? Hover 24/7? Hold your breath every time they…" at bounding box center [744, 391] width 531 height 48
click at [798, 445] on p "That’s where one simple idea is changing everything." at bounding box center [744, 450] width 531 height 24
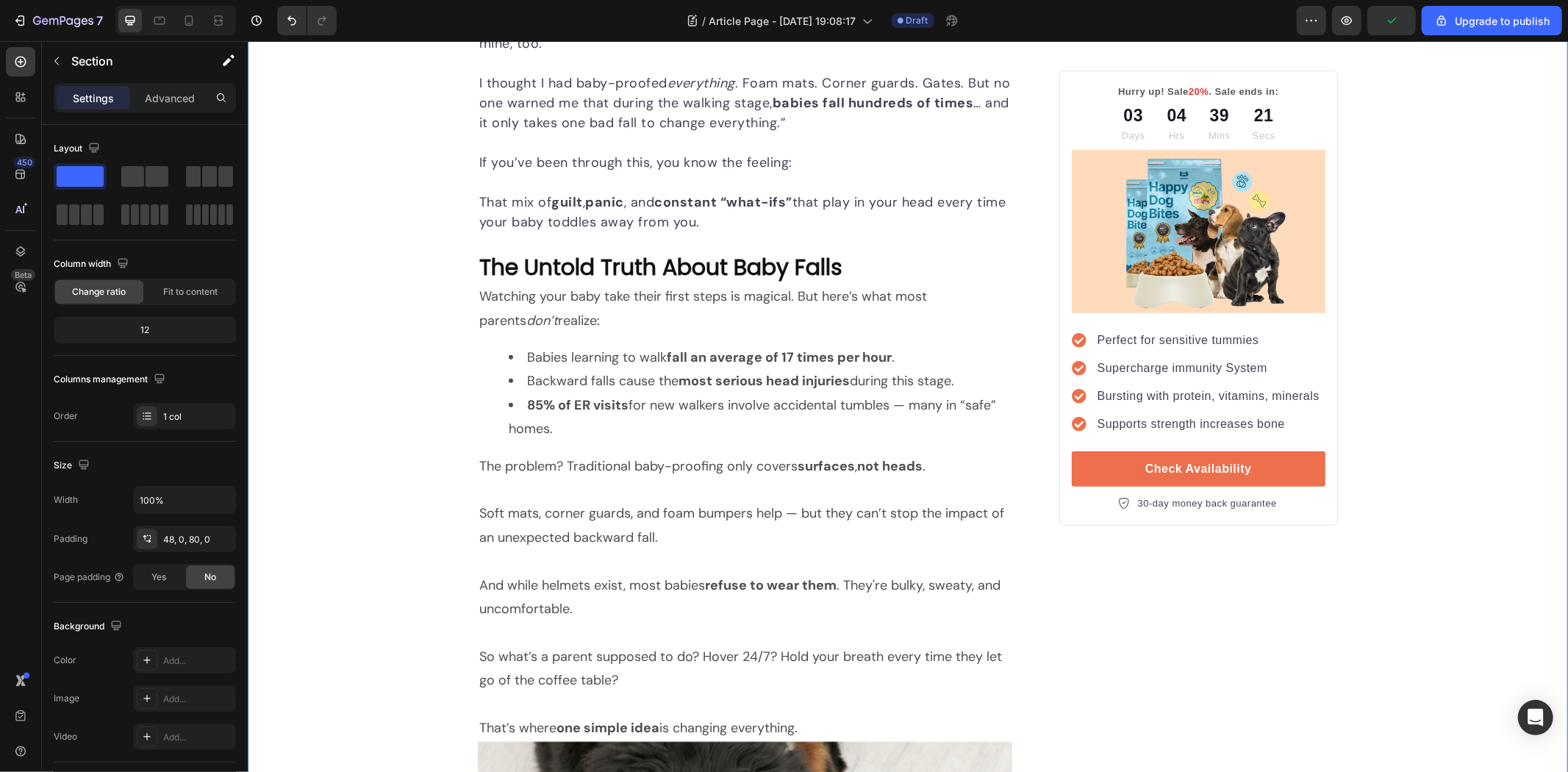
scroll to position [1062, 0]
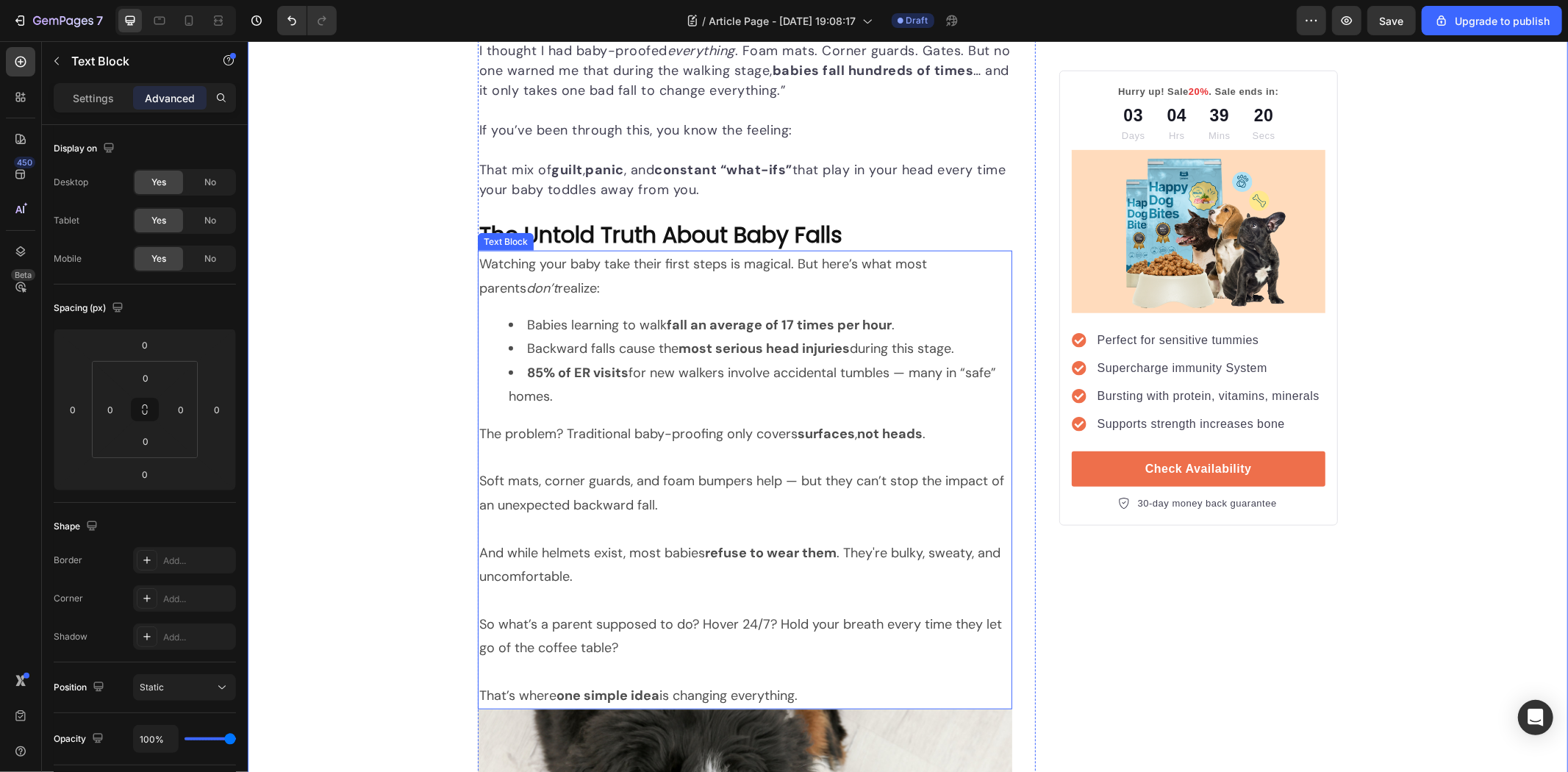
click at [490, 463] on p "Soft mats, corner guards, and foam bumpers help — but they can’t stop the impac…" at bounding box center [744, 480] width 531 height 72
drag, startPoint x: 575, startPoint y: 550, endPoint x: 723, endPoint y: 552, distance: 148.0
click at [725, 576] on p "And while helmets exist, most babies refuse to wear them . They're bulky, sweat…" at bounding box center [744, 564] width 531 height 48
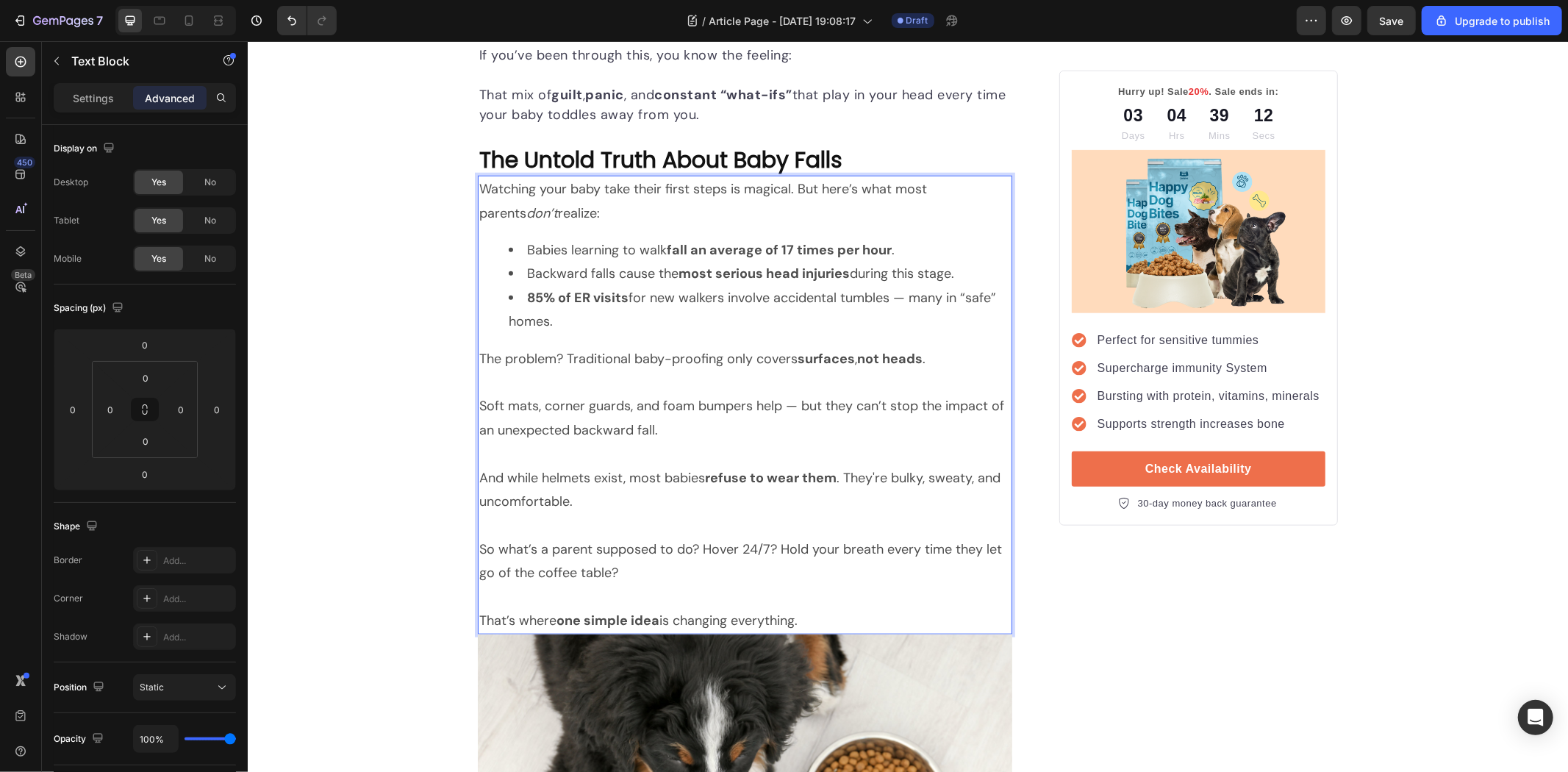
scroll to position [1144, 0]
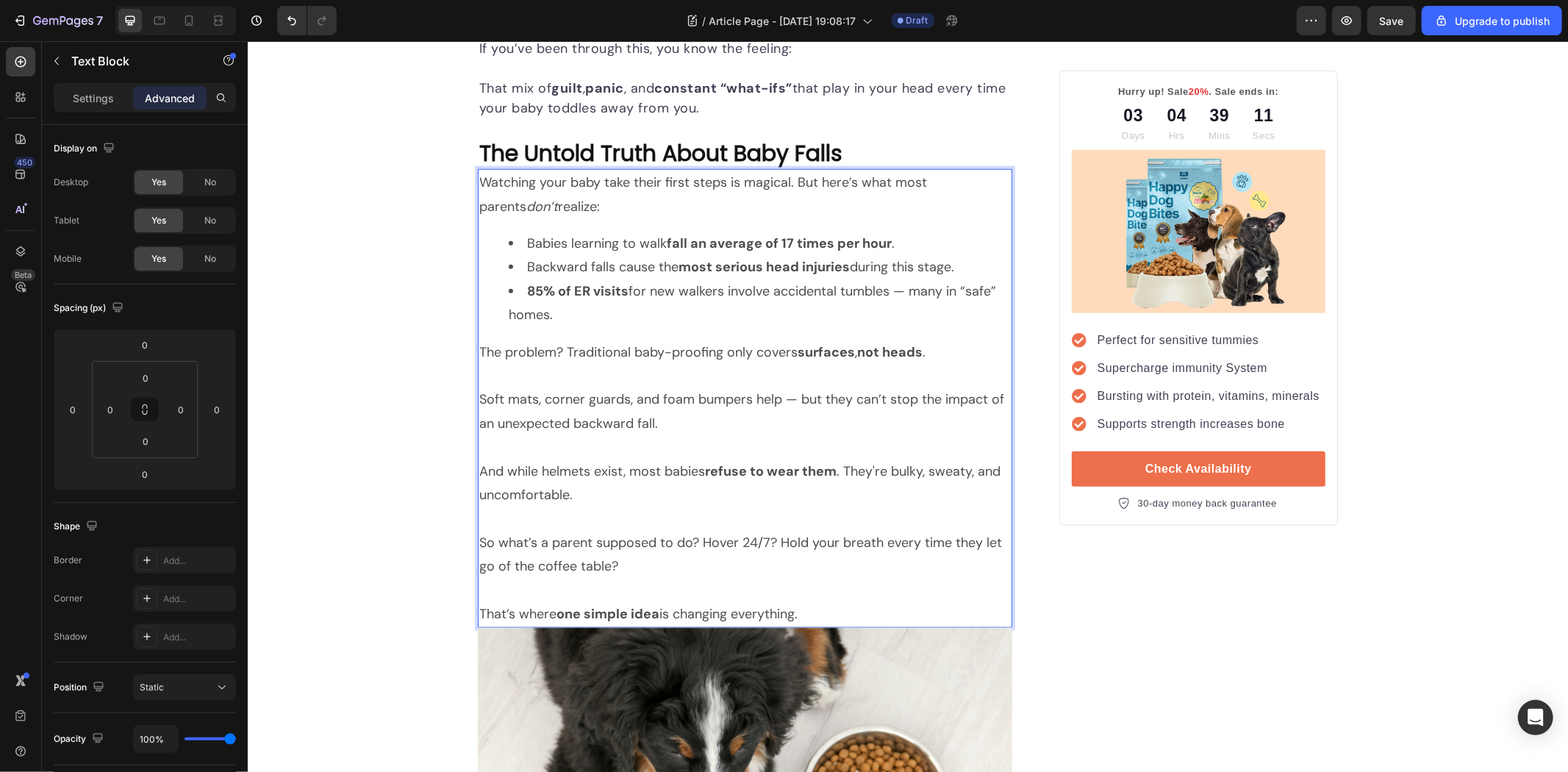
click at [642, 557] on p "So what’s a parent supposed to do? Hover 24/7? Hold your breath every time they…" at bounding box center [744, 553] width 531 height 48
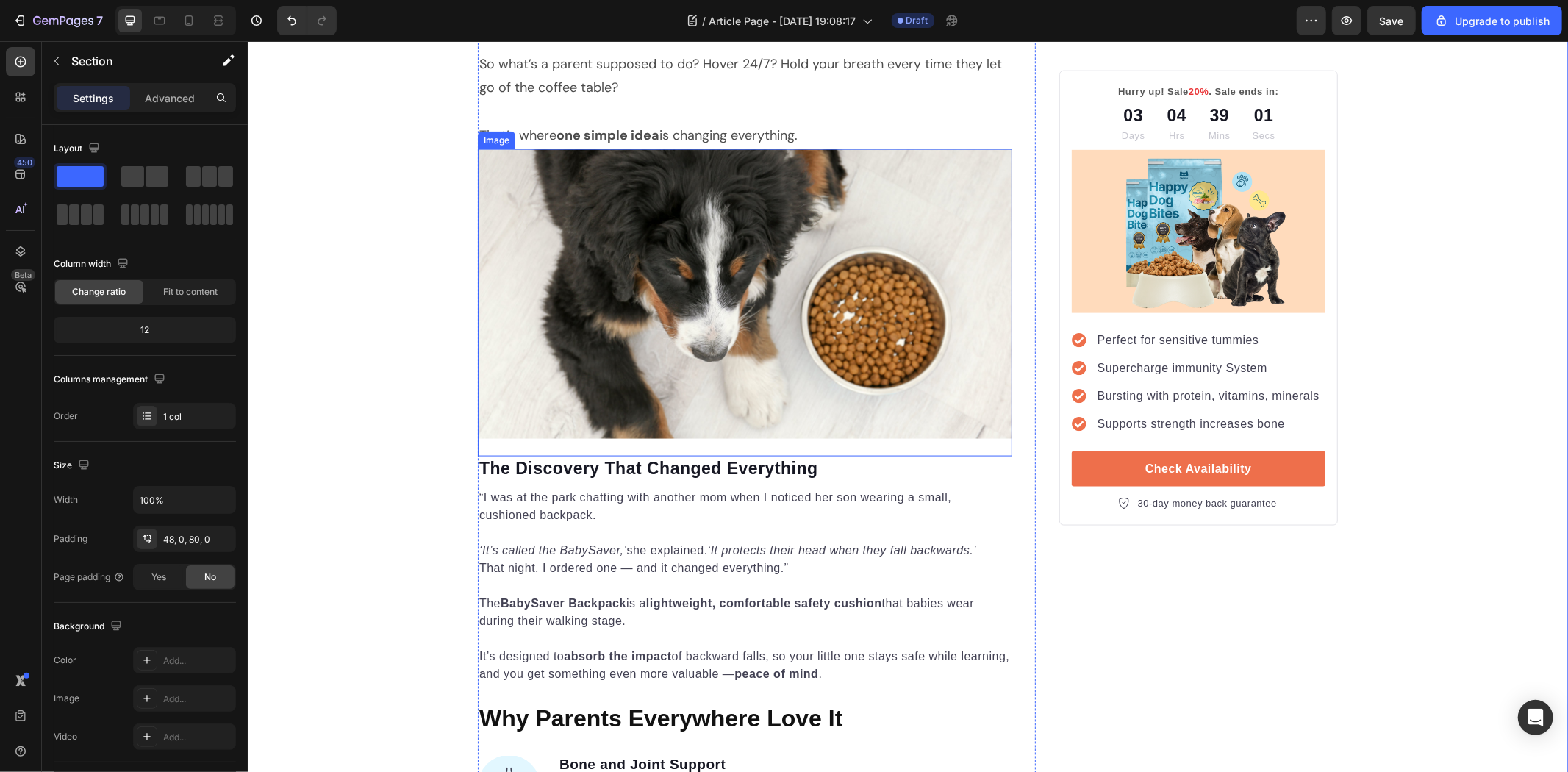
scroll to position [1634, 0]
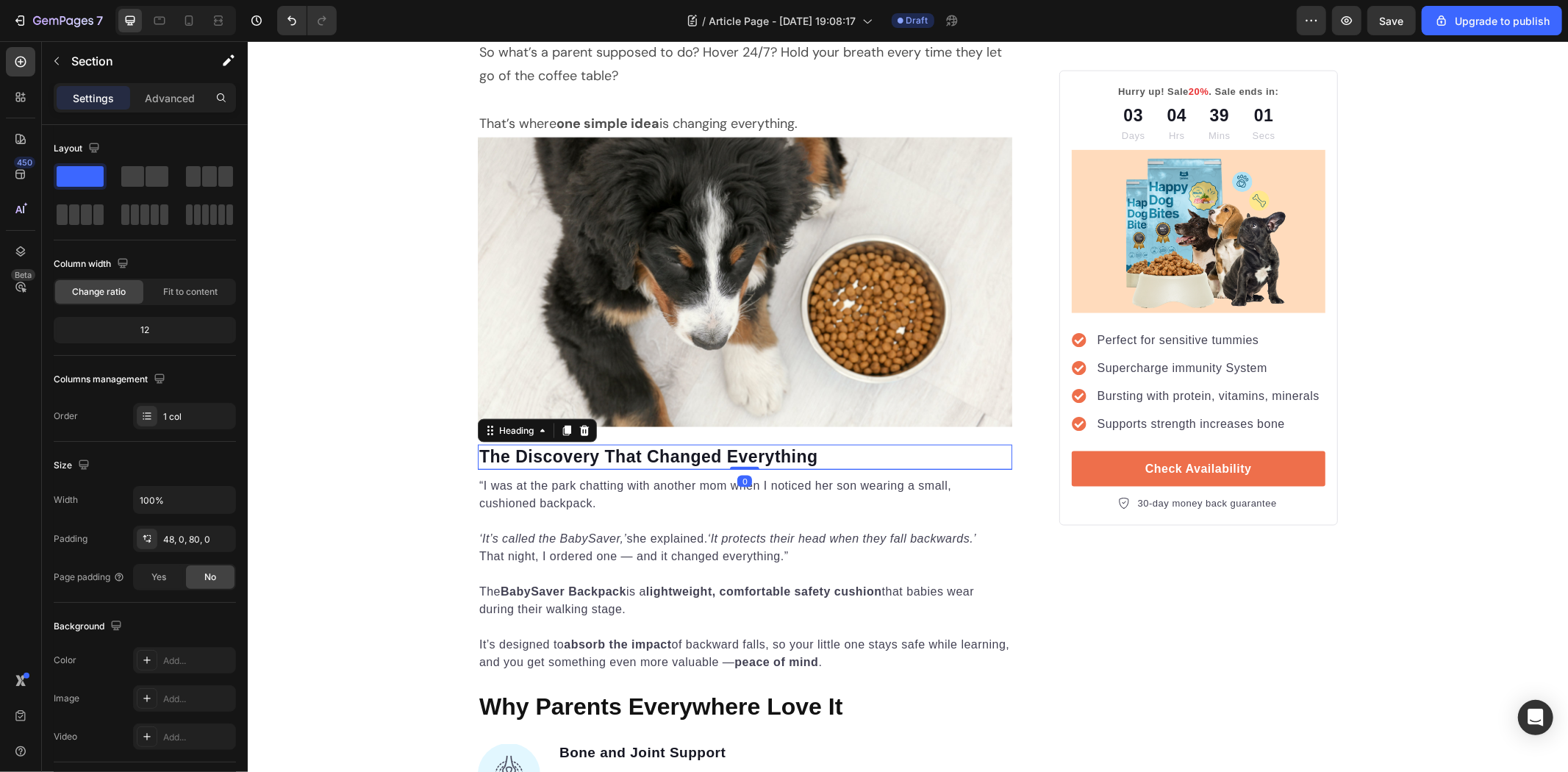
click at [630, 445] on h2 "The Discovery That Changed Everything" at bounding box center [744, 456] width 534 height 25
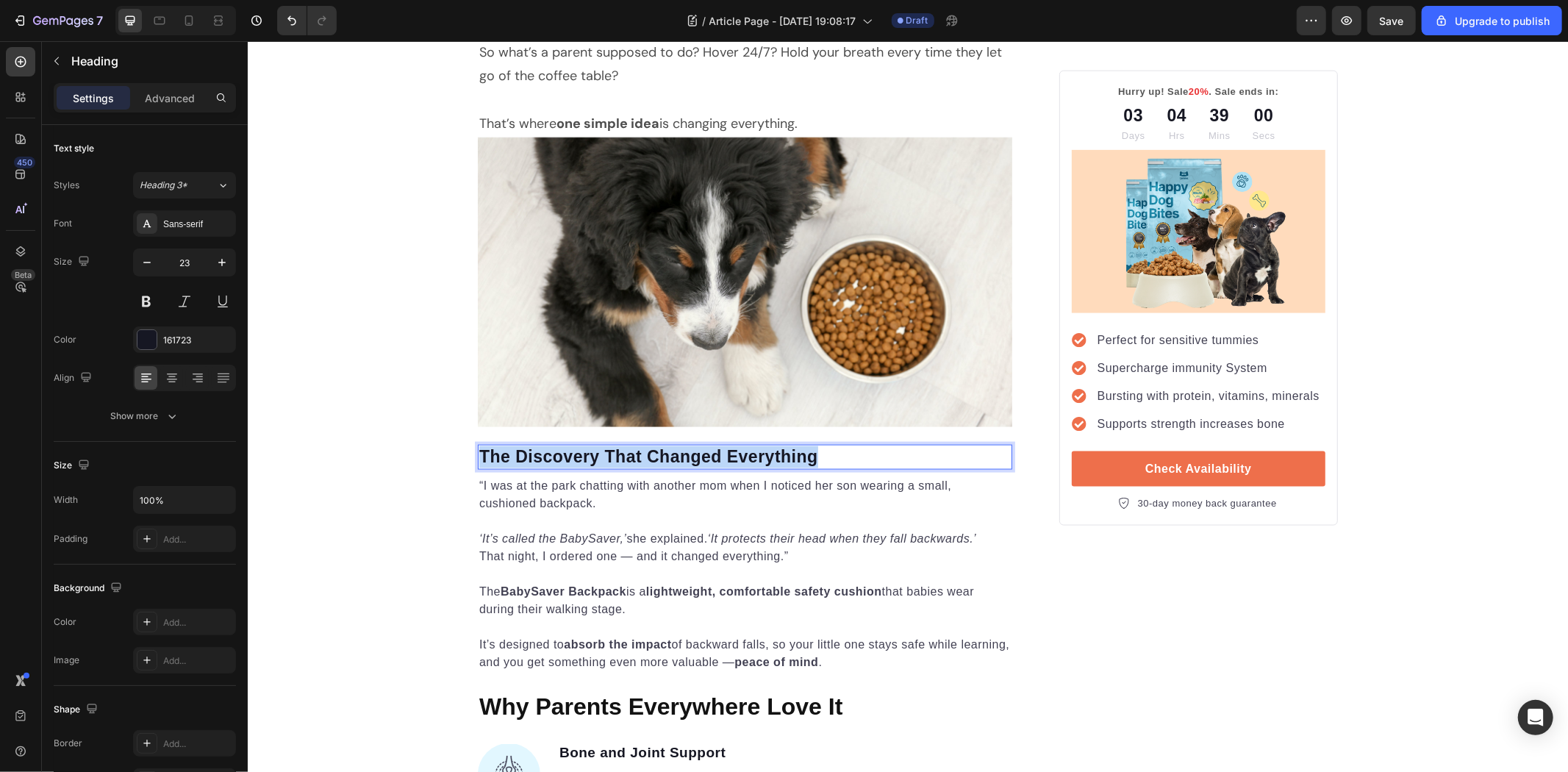
click at [642, 454] on p "The Discovery That Changed Everything" at bounding box center [744, 456] width 531 height 22
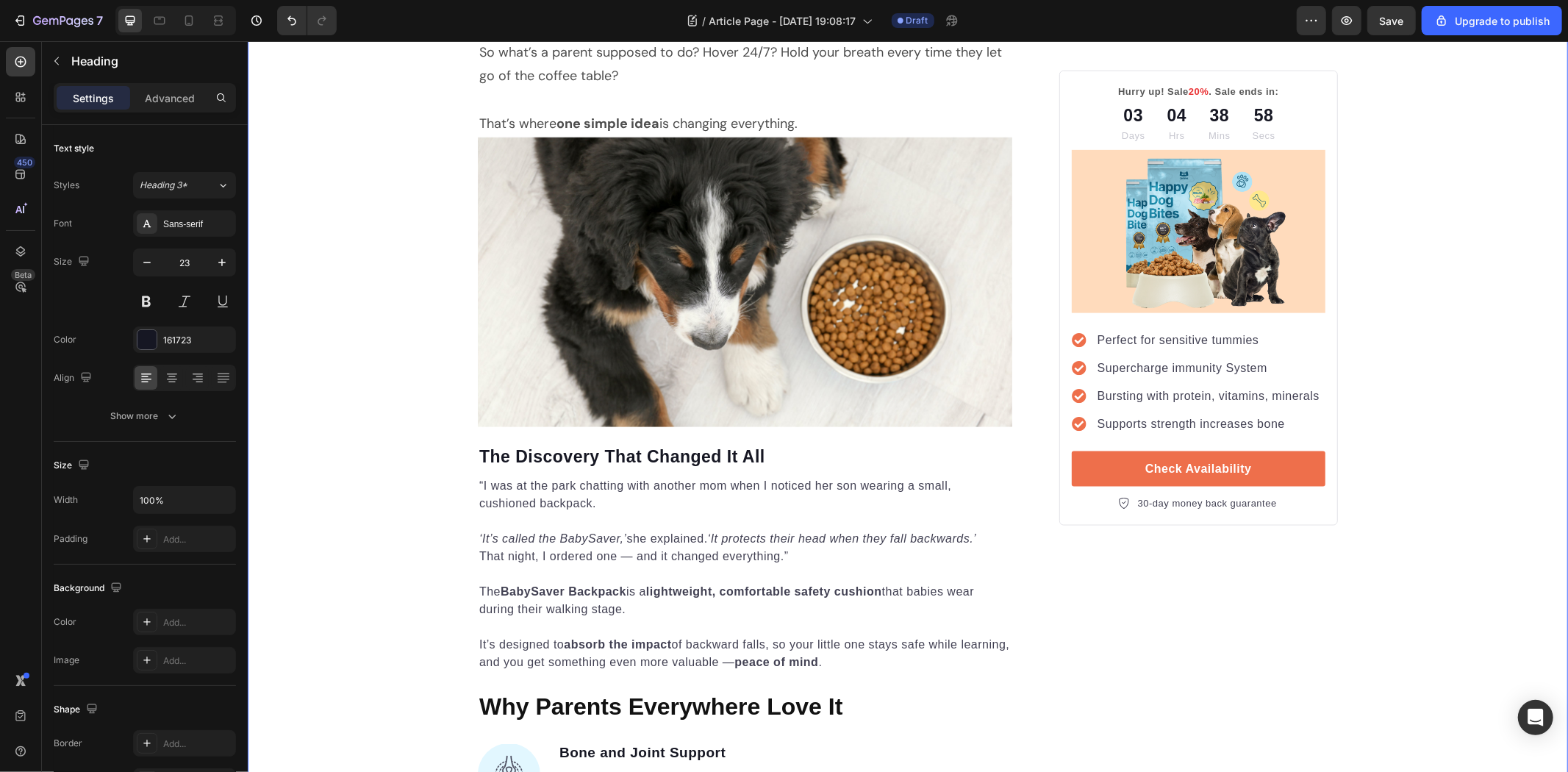
click at [674, 580] on p "Rich Text Editor. Editing area: main" at bounding box center [744, 573] width 531 height 18
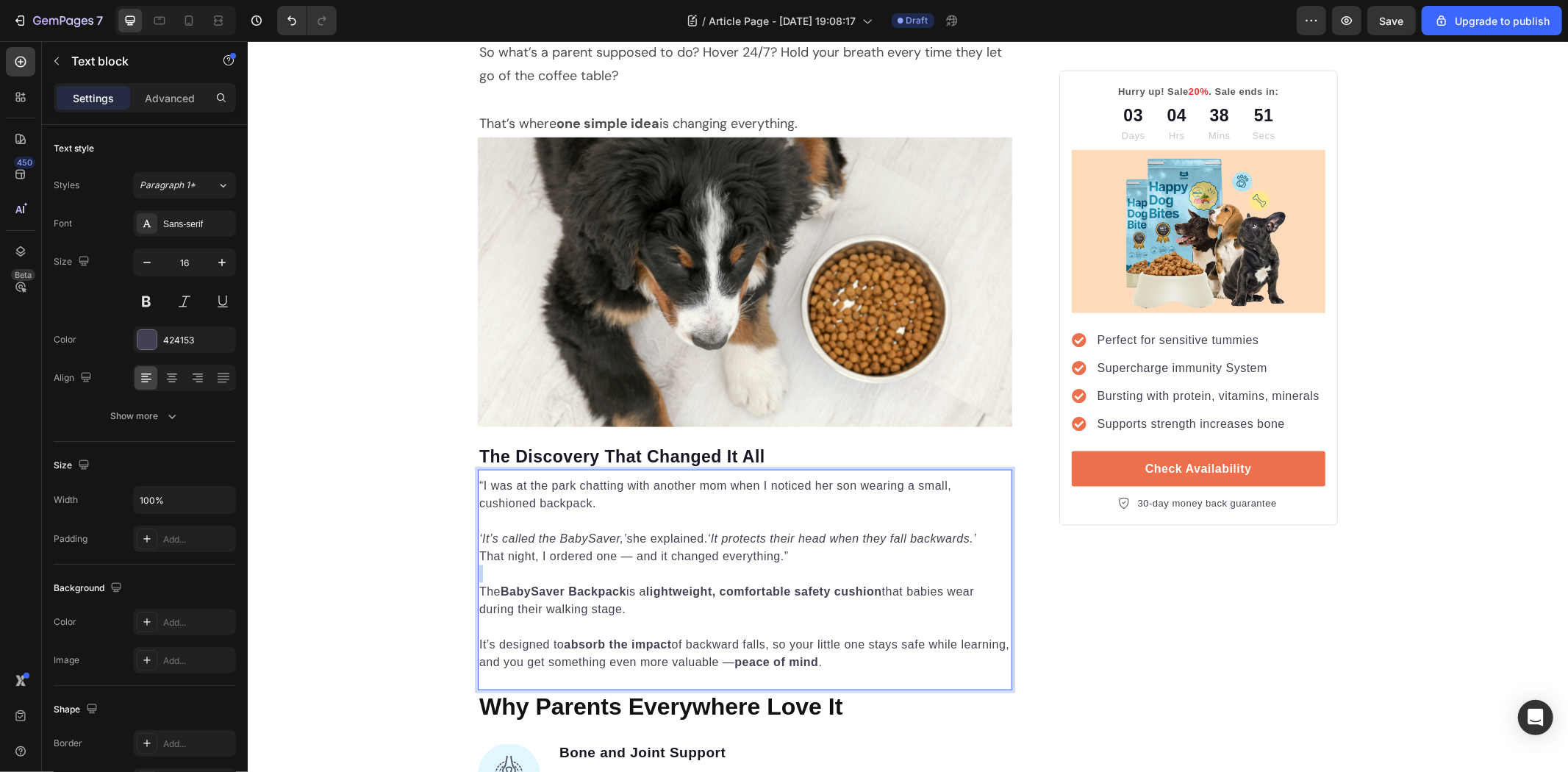
click at [674, 580] on p "Rich Text Editor. Editing area: main" at bounding box center [744, 573] width 531 height 18
click at [814, 661] on strong "peace of mind" at bounding box center [776, 662] width 84 height 12
drag, startPoint x: 864, startPoint y: 678, endPoint x: 553, endPoint y: 593, distance: 322.4
click at [546, 592] on div "“I was at the park chatting with another mom when I noticed her son wearing a s…" at bounding box center [744, 579] width 534 height 221
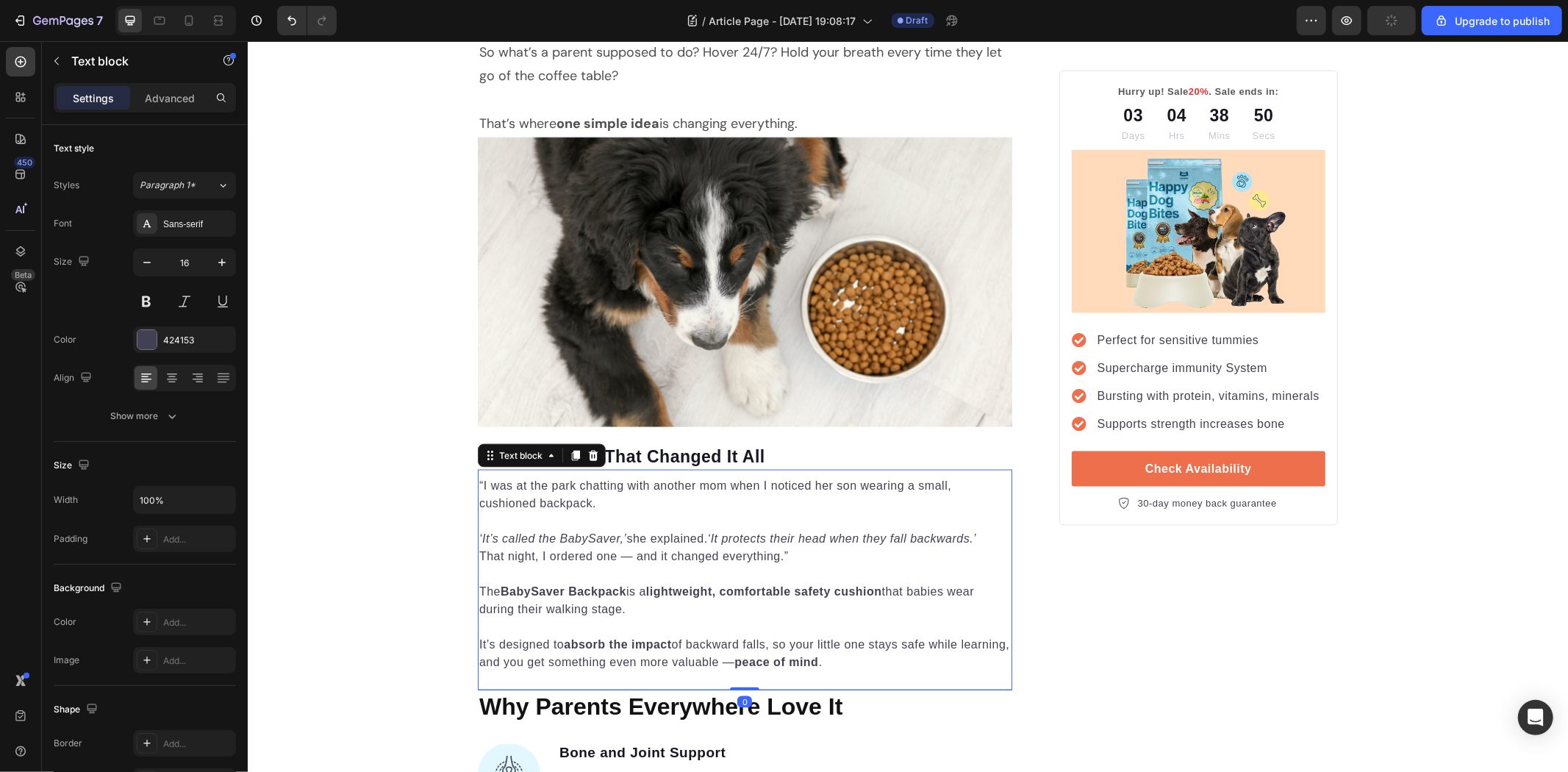
click at [766, 657] on p "It’s designed to absorb the impact of backward falls, so your little one stays …" at bounding box center [744, 644] width 531 height 53
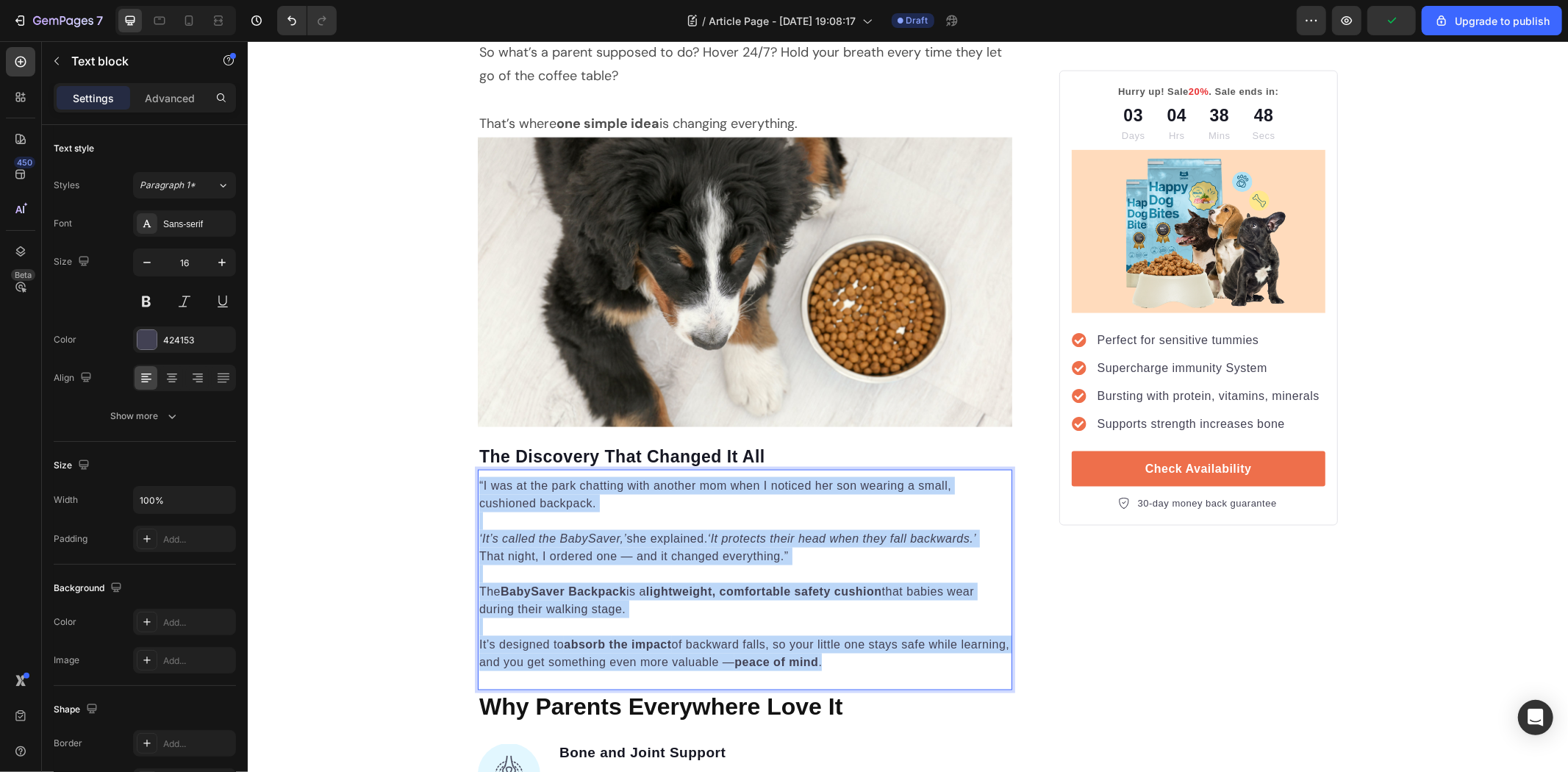
drag, startPoint x: 871, startPoint y: 672, endPoint x: 472, endPoint y: 488, distance: 439.4
click at [477, 488] on div "“I was at the park chatting with another mom when I noticed her son wearing a s…" at bounding box center [744, 573] width 534 height 197
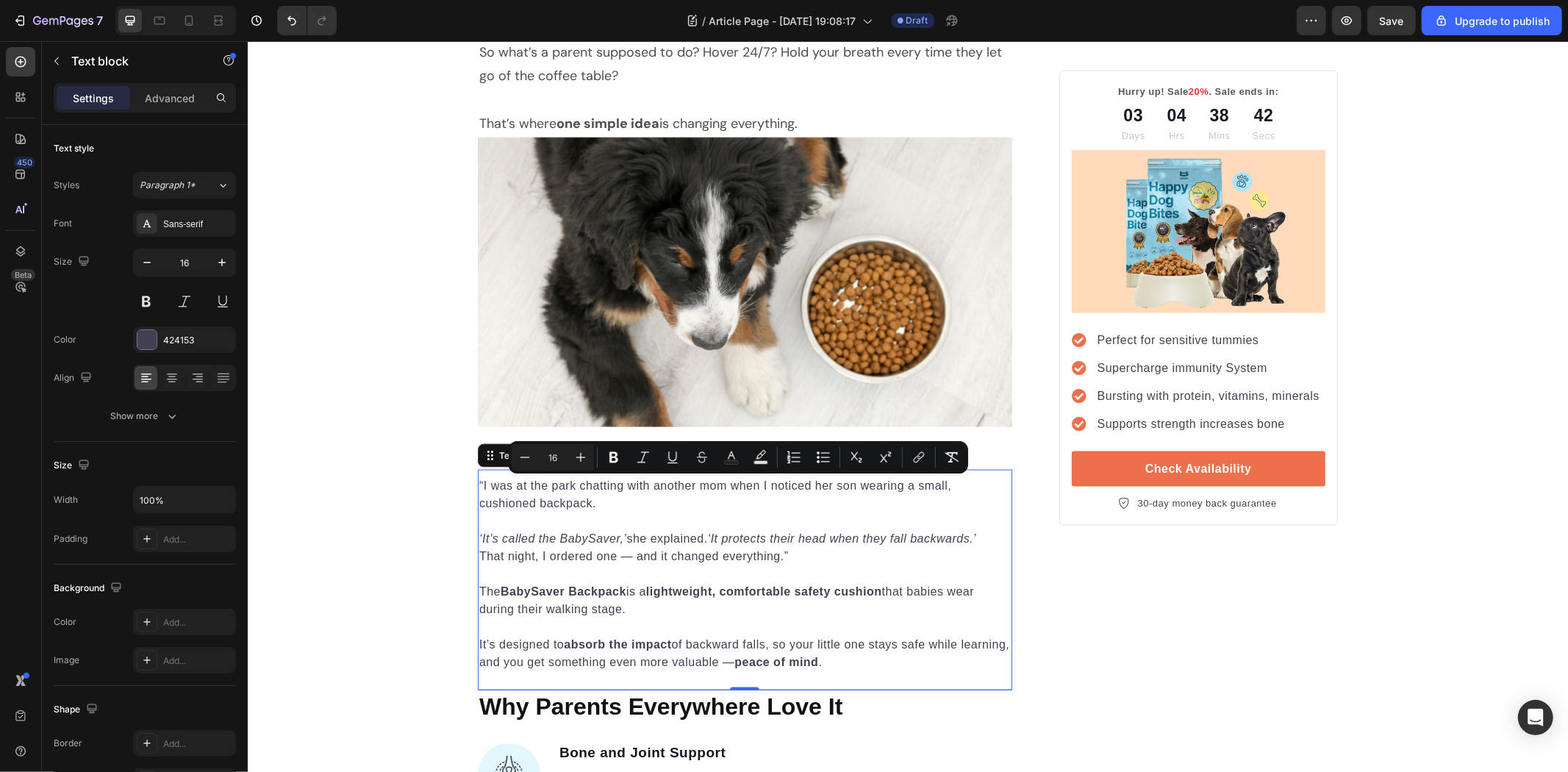
click at [679, 560] on p "That night, I ordered one — and it changed everything.”" at bounding box center [744, 556] width 531 height 18
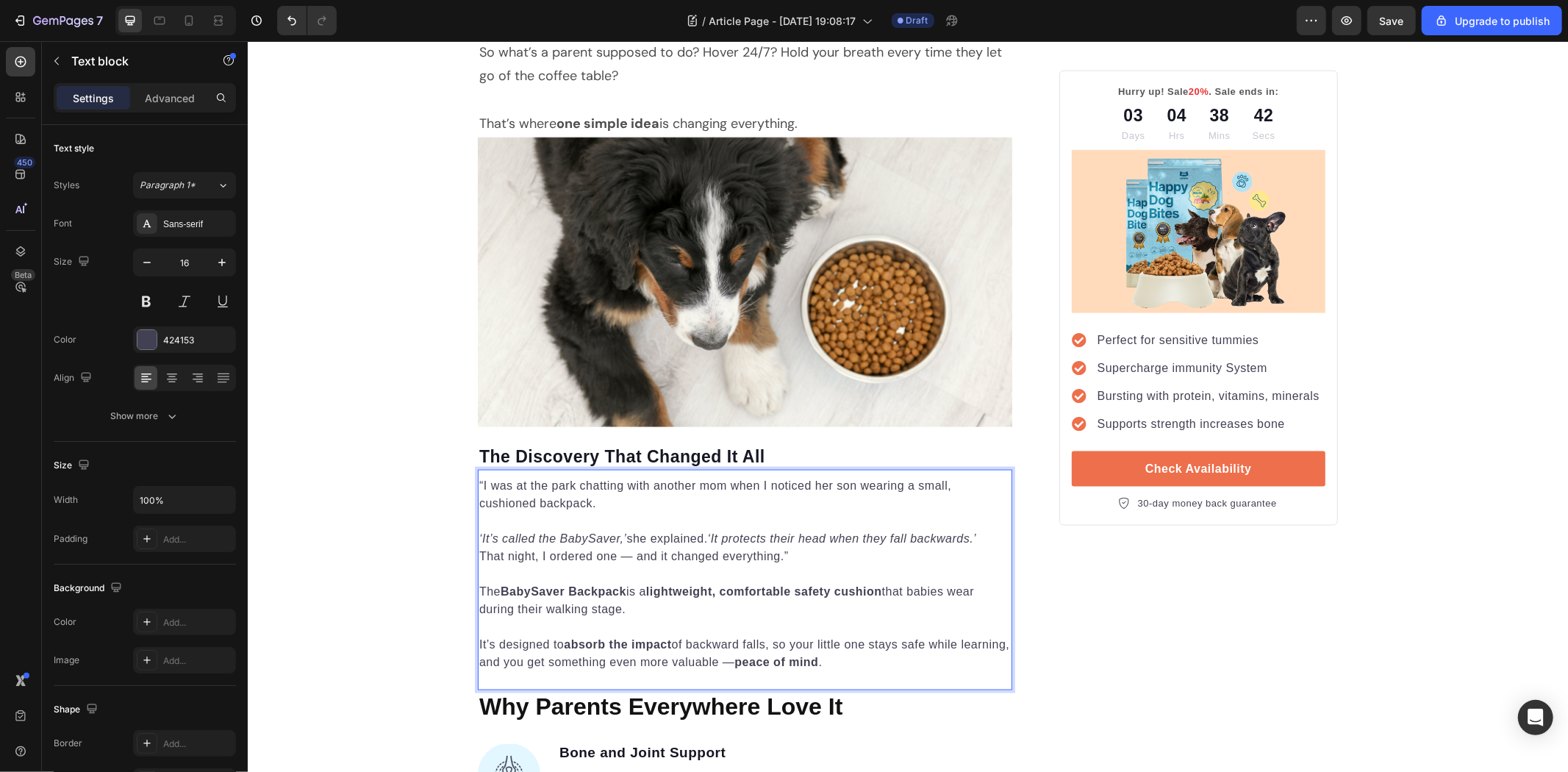
click at [852, 649] on p "It’s designed to absorb the impact of backward falls, so your little one stays …" at bounding box center [744, 644] width 531 height 53
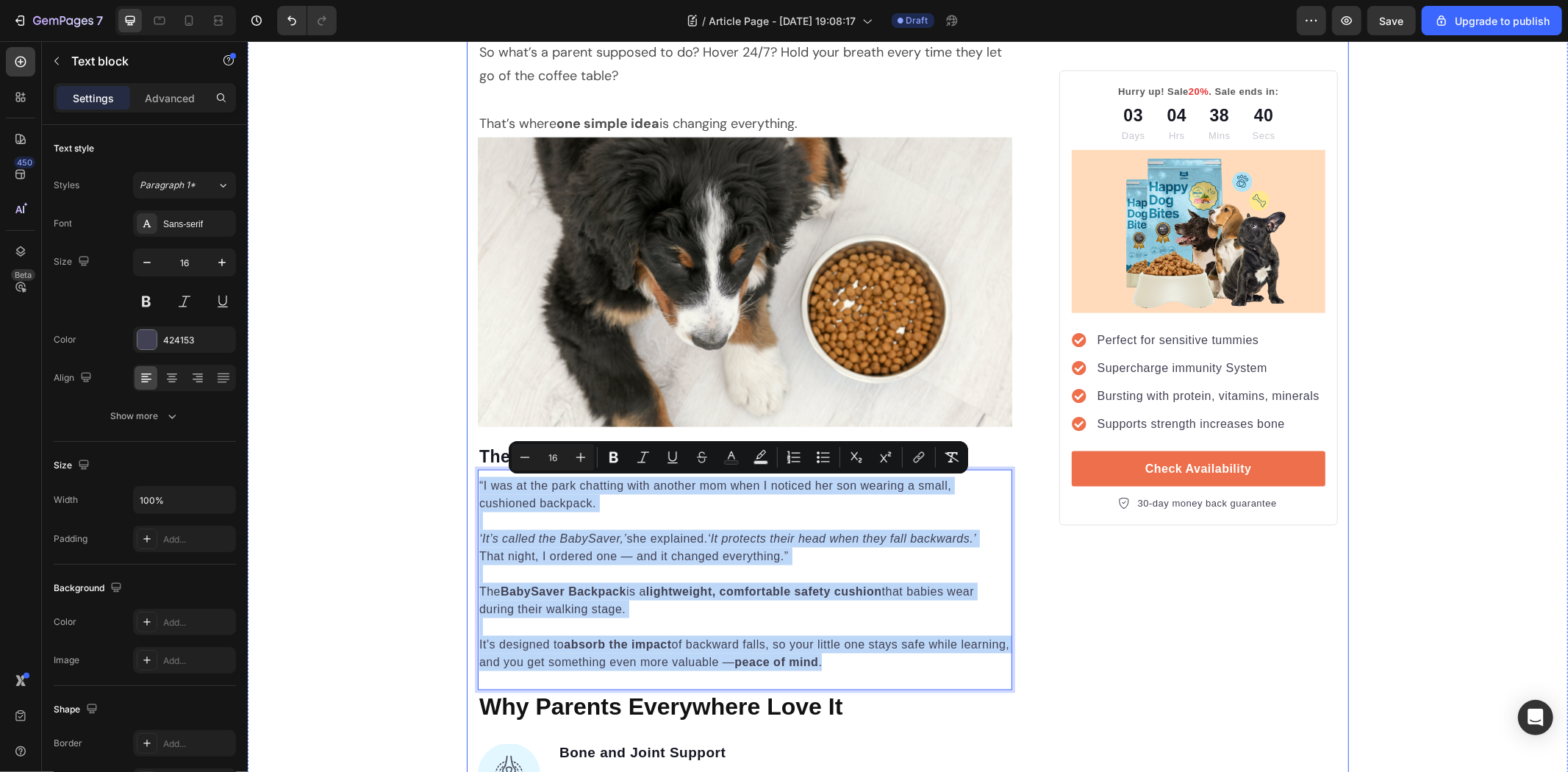
drag, startPoint x: 899, startPoint y: 664, endPoint x: 462, endPoint y: 483, distance: 473.0
copy div "“I was at the park chatting with another mom when I noticed her son wearing a s…"
click at [900, 657] on p "It’s designed to absorb the impact of backward falls, so your little one stays …" at bounding box center [744, 644] width 531 height 53
drag, startPoint x: 916, startPoint y: 665, endPoint x: 443, endPoint y: 483, distance: 506.8
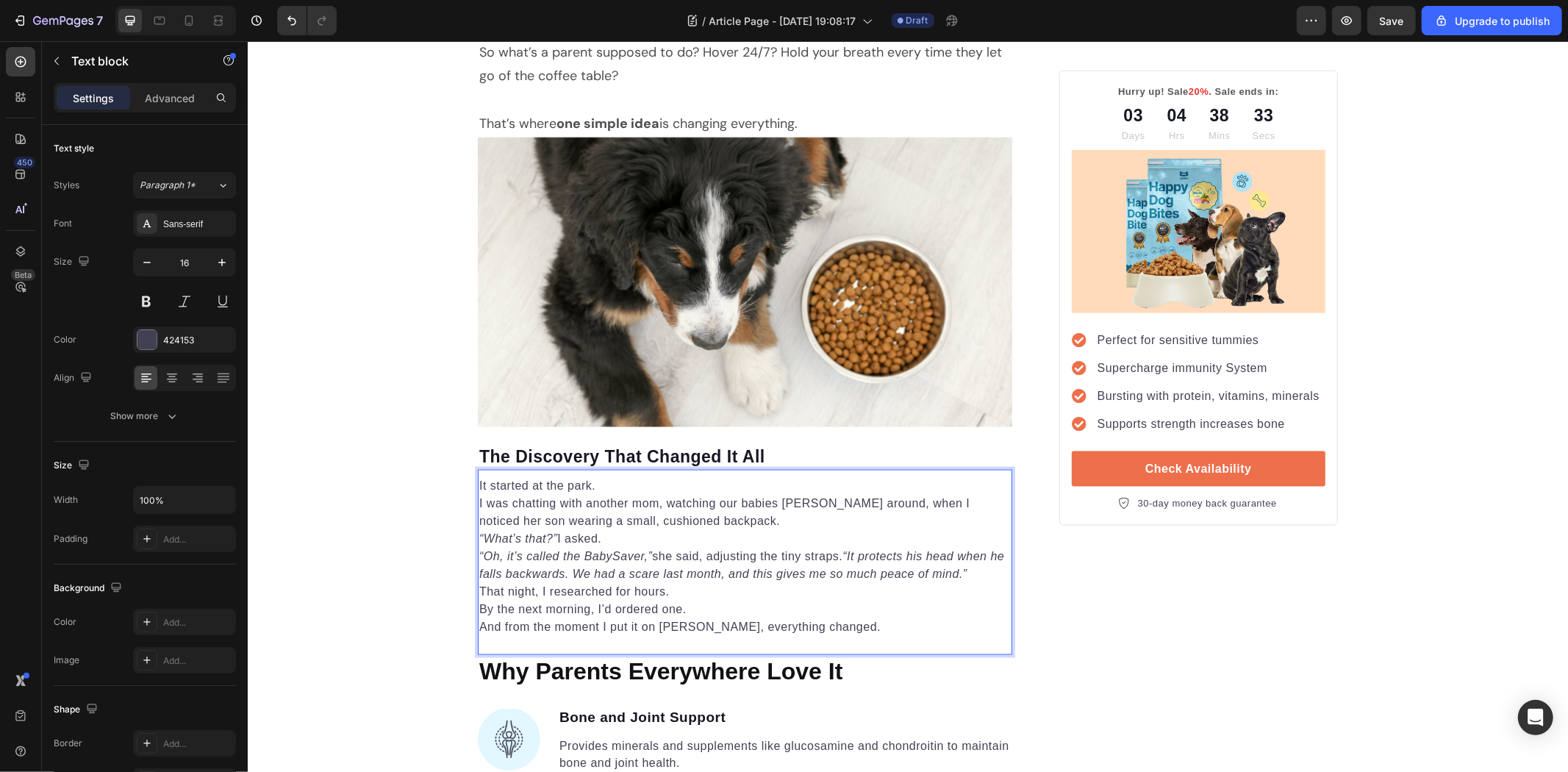
click at [594, 484] on p "It started at the park." at bounding box center [744, 485] width 531 height 18
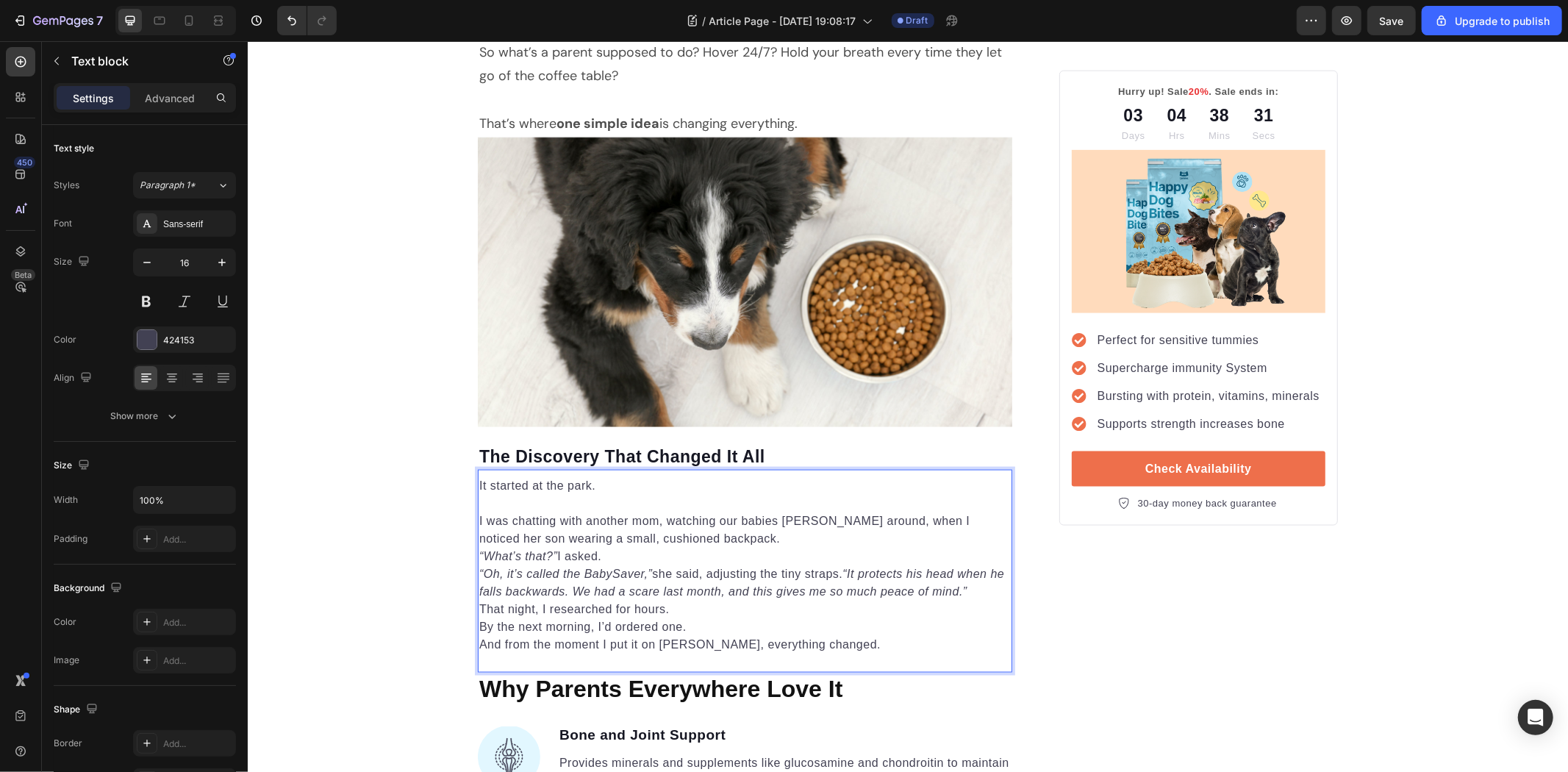
click at [690, 534] on p "I was chatting with another mom, watching our babies [PERSON_NAME] around, when…" at bounding box center [744, 529] width 531 height 35
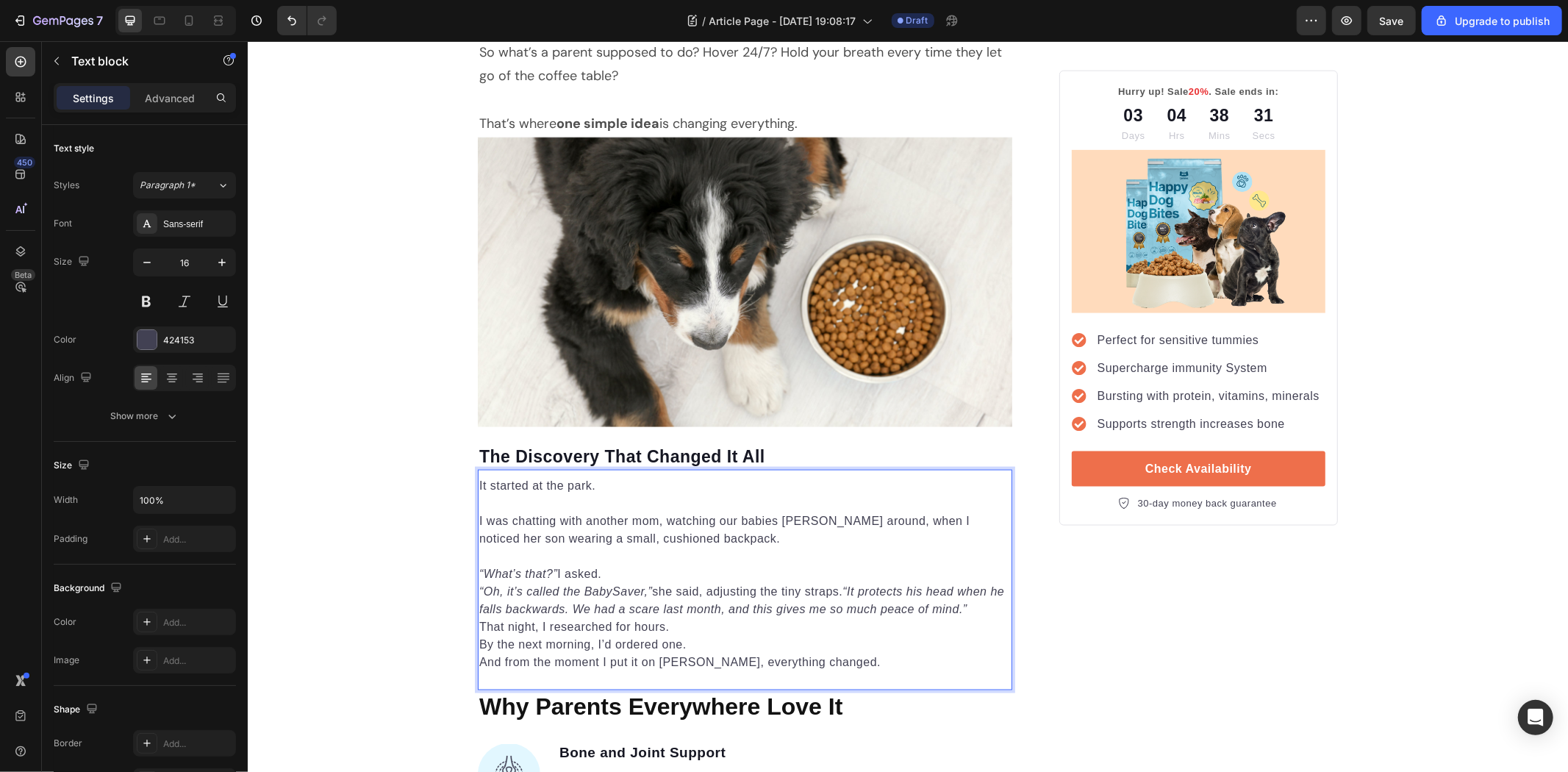
click at [662, 581] on p "“What’s that?” I asked." at bounding box center [744, 573] width 531 height 18
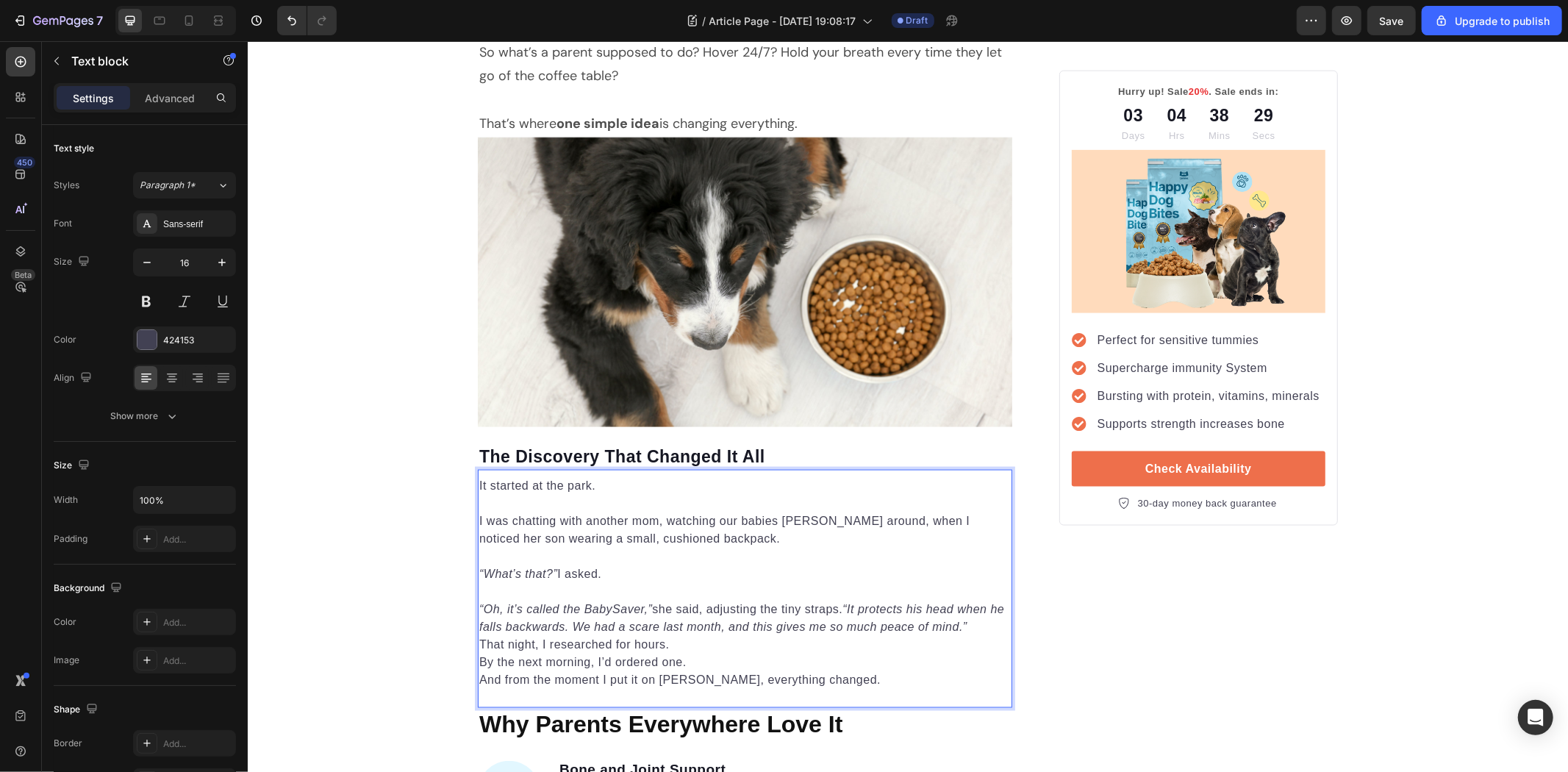
click at [980, 627] on p "“Oh, it’s called the BabySaver,” she said, adjusting the tiny straps. “It prote…" at bounding box center [744, 617] width 531 height 35
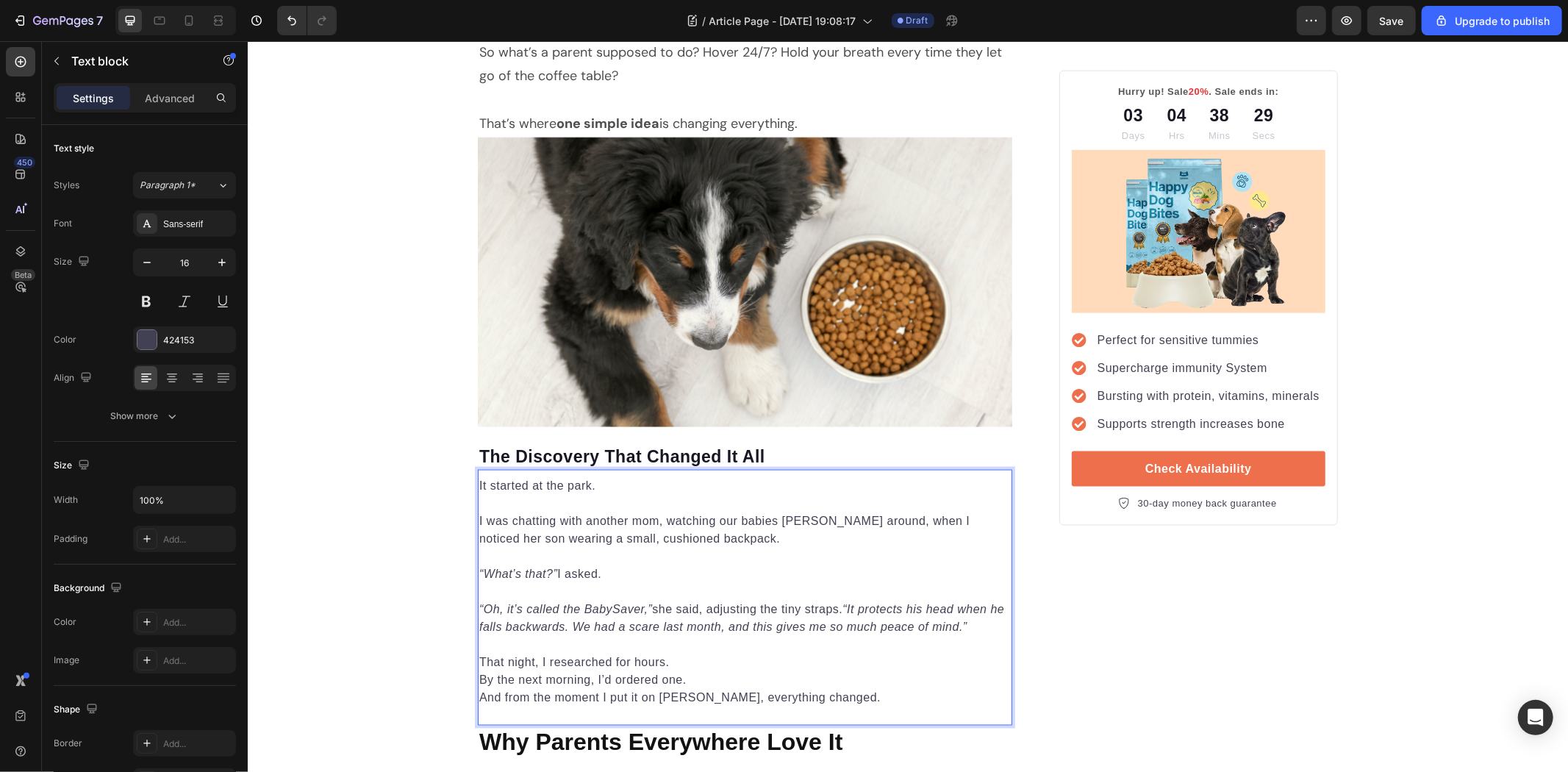
click at [689, 668] on p "That night, I researched for hours. By the next morning, I’d ordered one." at bounding box center [744, 671] width 531 height 35
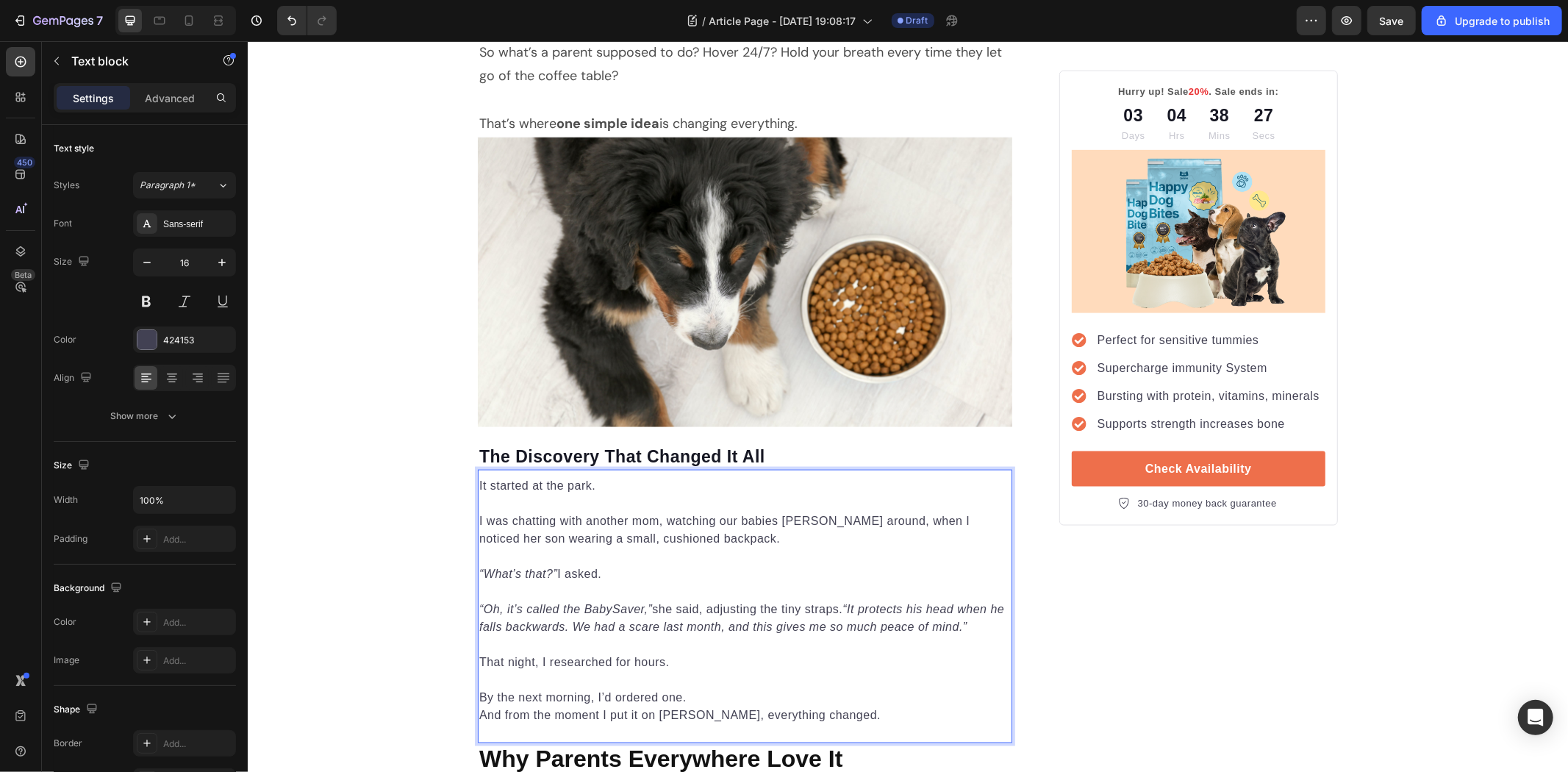
click at [700, 694] on p "⁠⁠⁠⁠⁠⁠⁠ By the next morning, I’d ordered one." at bounding box center [744, 688] width 531 height 35
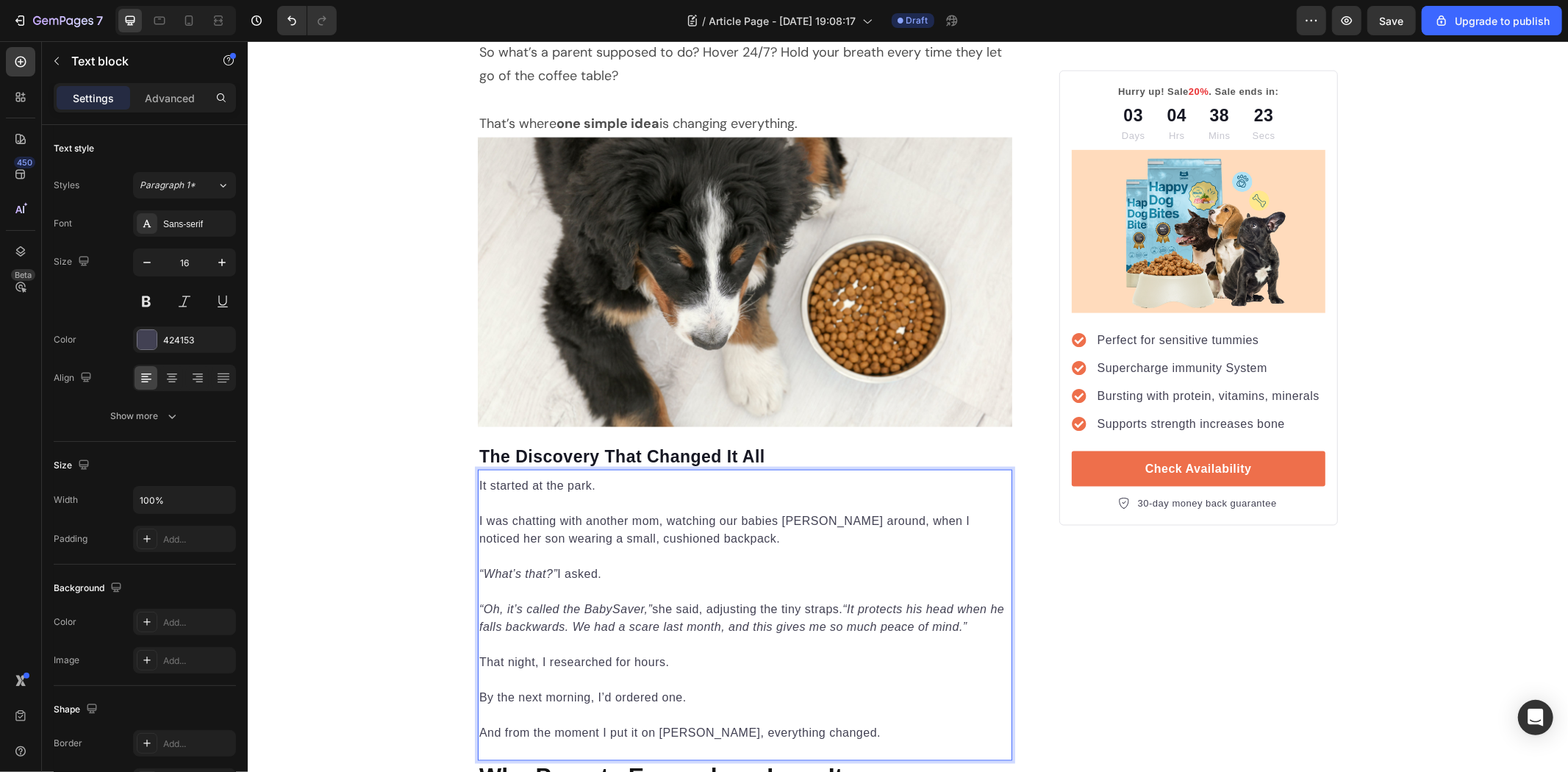
click at [620, 700] on p "By the next morning, I’d ordered one." at bounding box center [744, 688] width 531 height 35
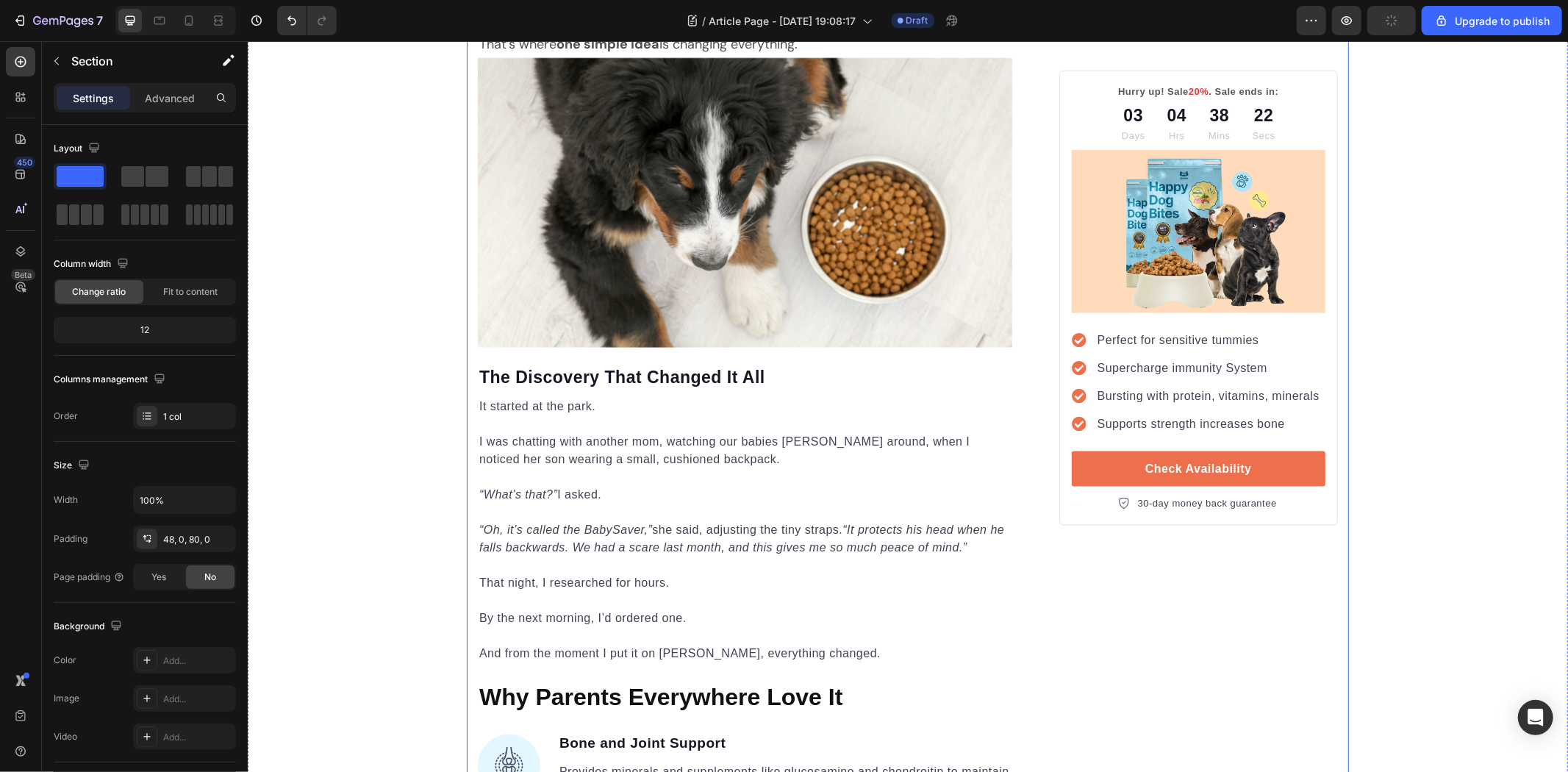
scroll to position [1879, 0]
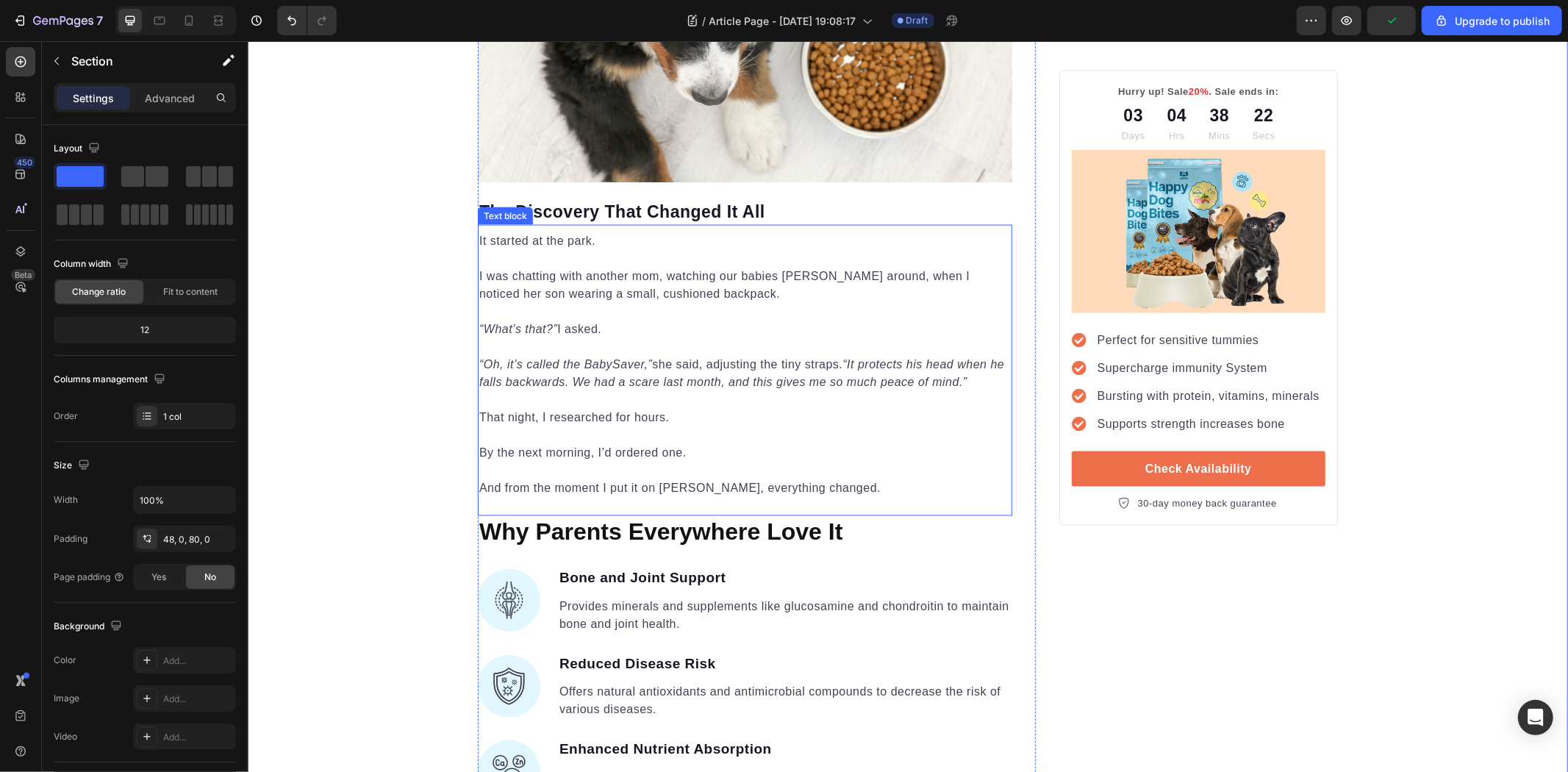
click at [479, 452] on p "By the next morning, I’d ordered one." at bounding box center [744, 443] width 531 height 35
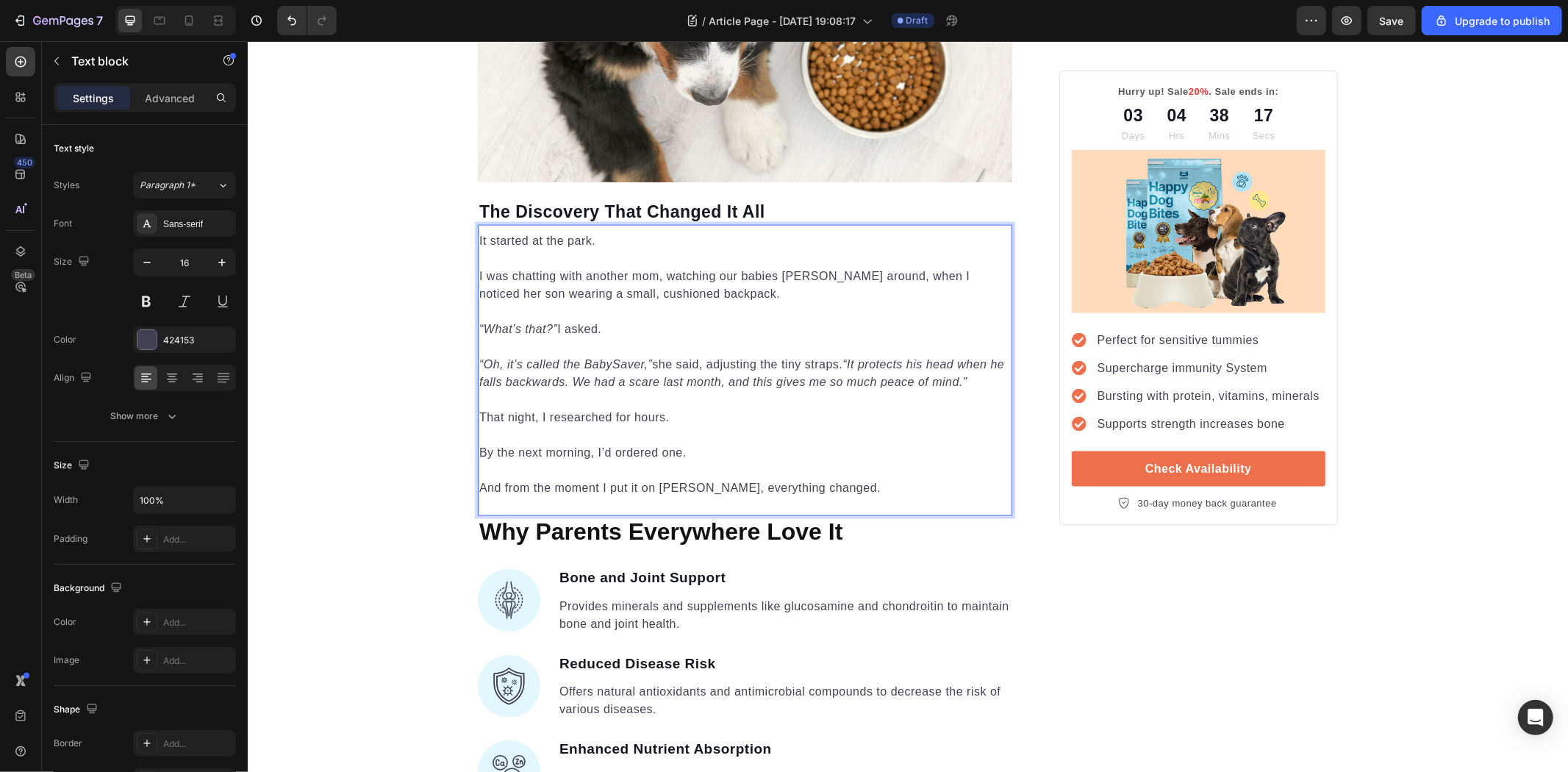
click at [479, 453] on p "By the next morning, I’d ordered one." at bounding box center [744, 443] width 531 height 35
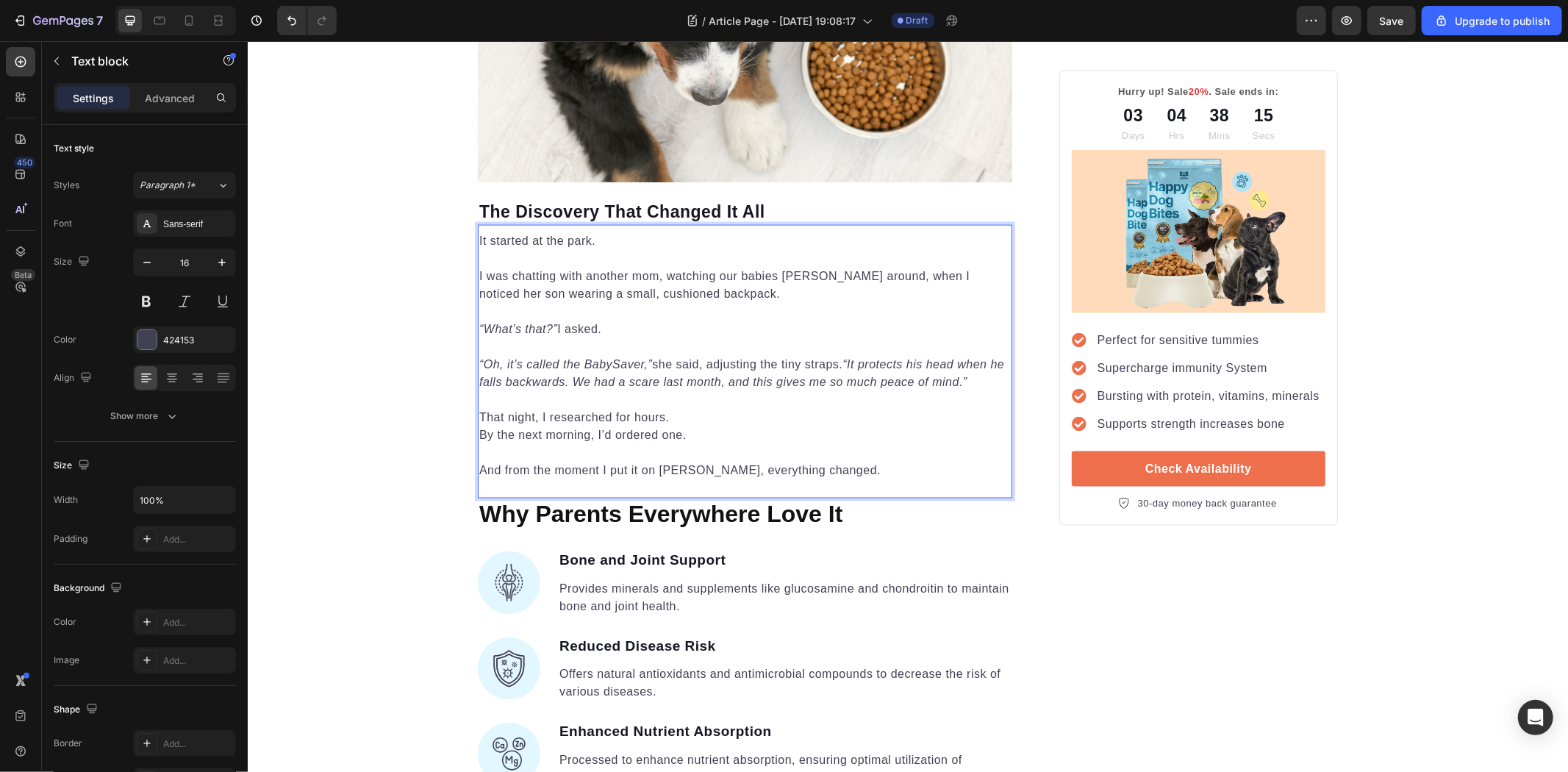
click at [693, 448] on p "Rich Text Editor. Editing area: main" at bounding box center [744, 451] width 531 height 18
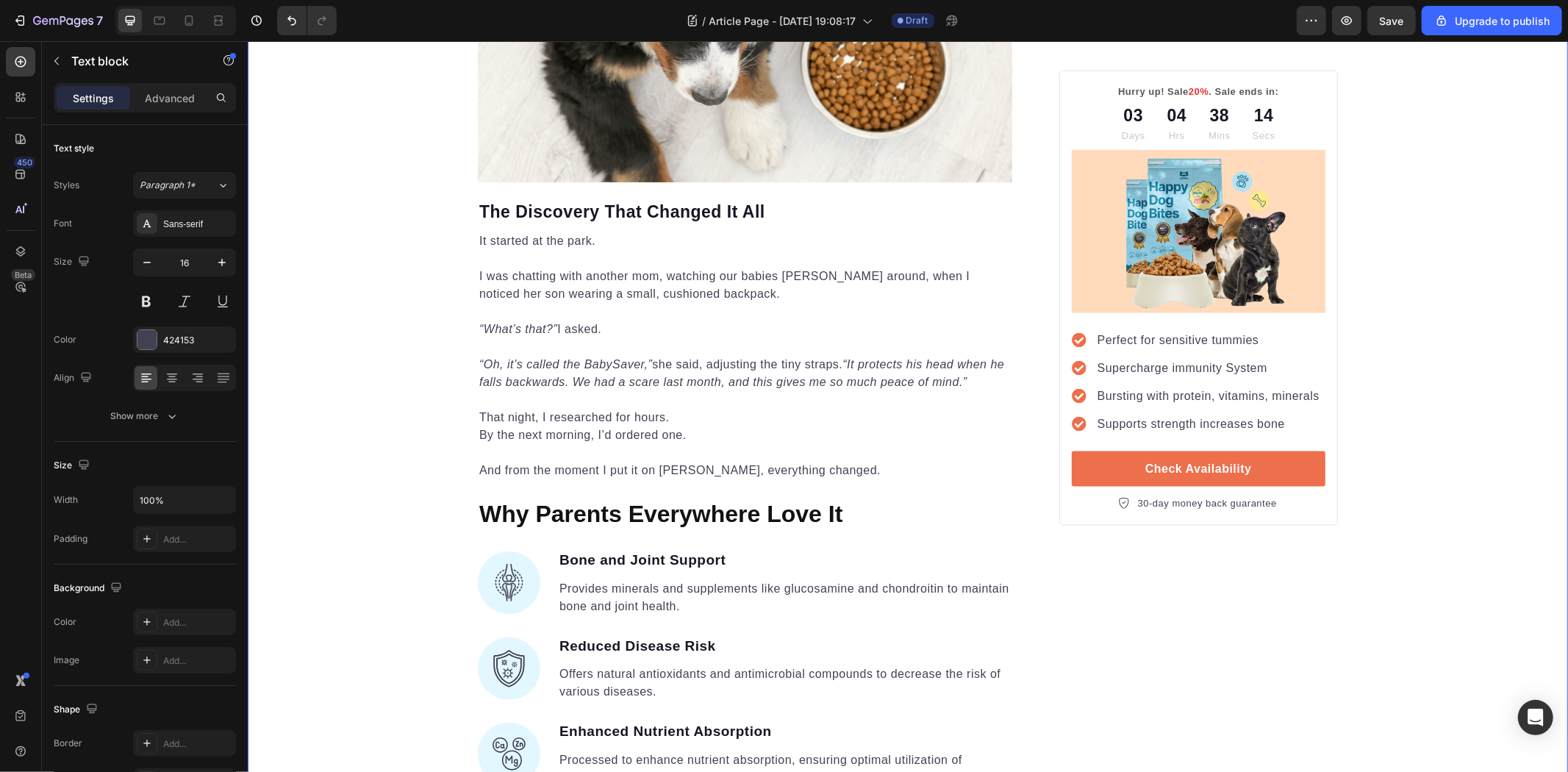
click at [387, 480] on div "Unleash the Best Nutrition for Your Dog's Health Heading Image By Kim Fields Te…" at bounding box center [907, 652] width 1321 height 4697
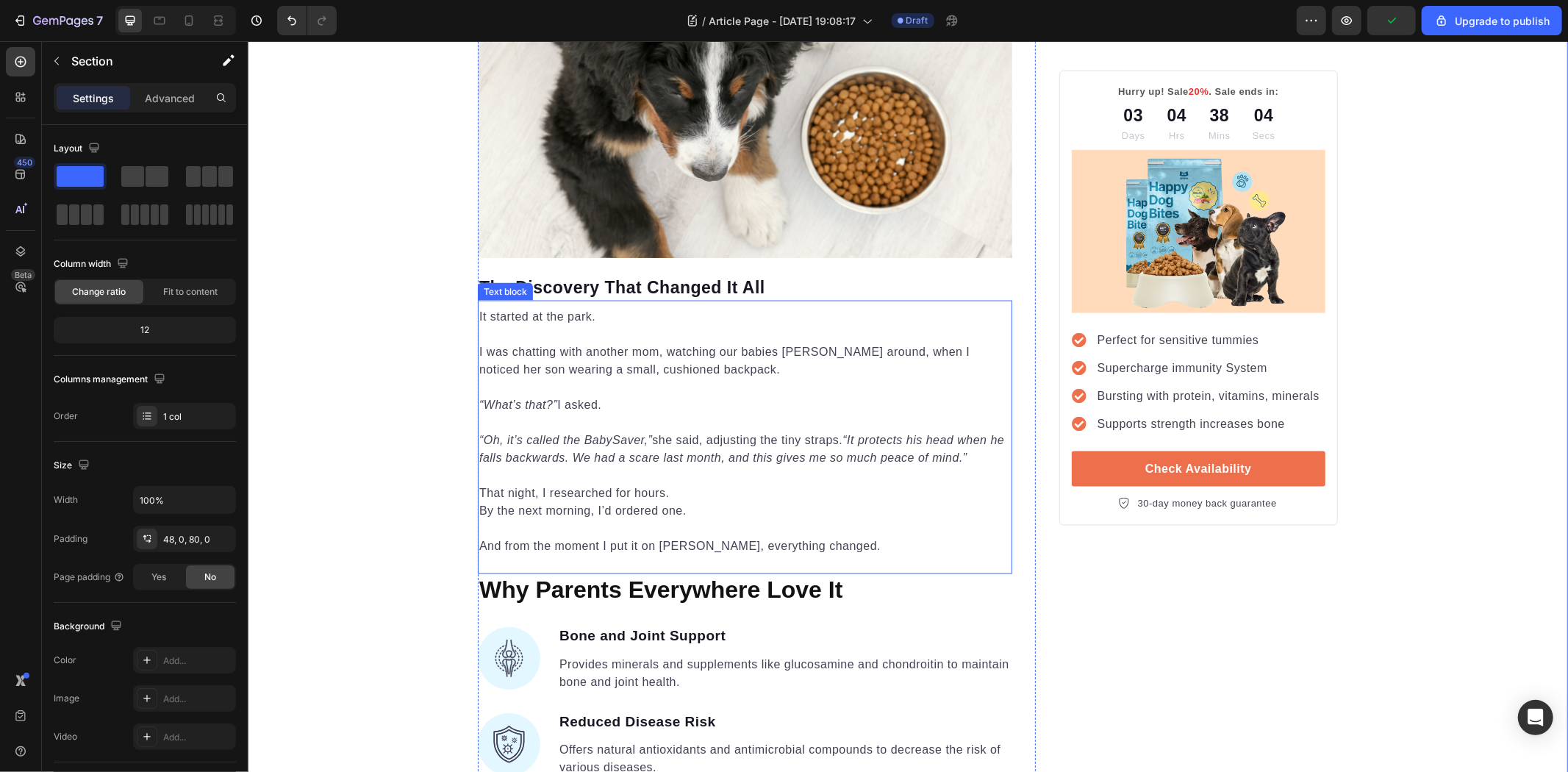
scroll to position [1797, 0]
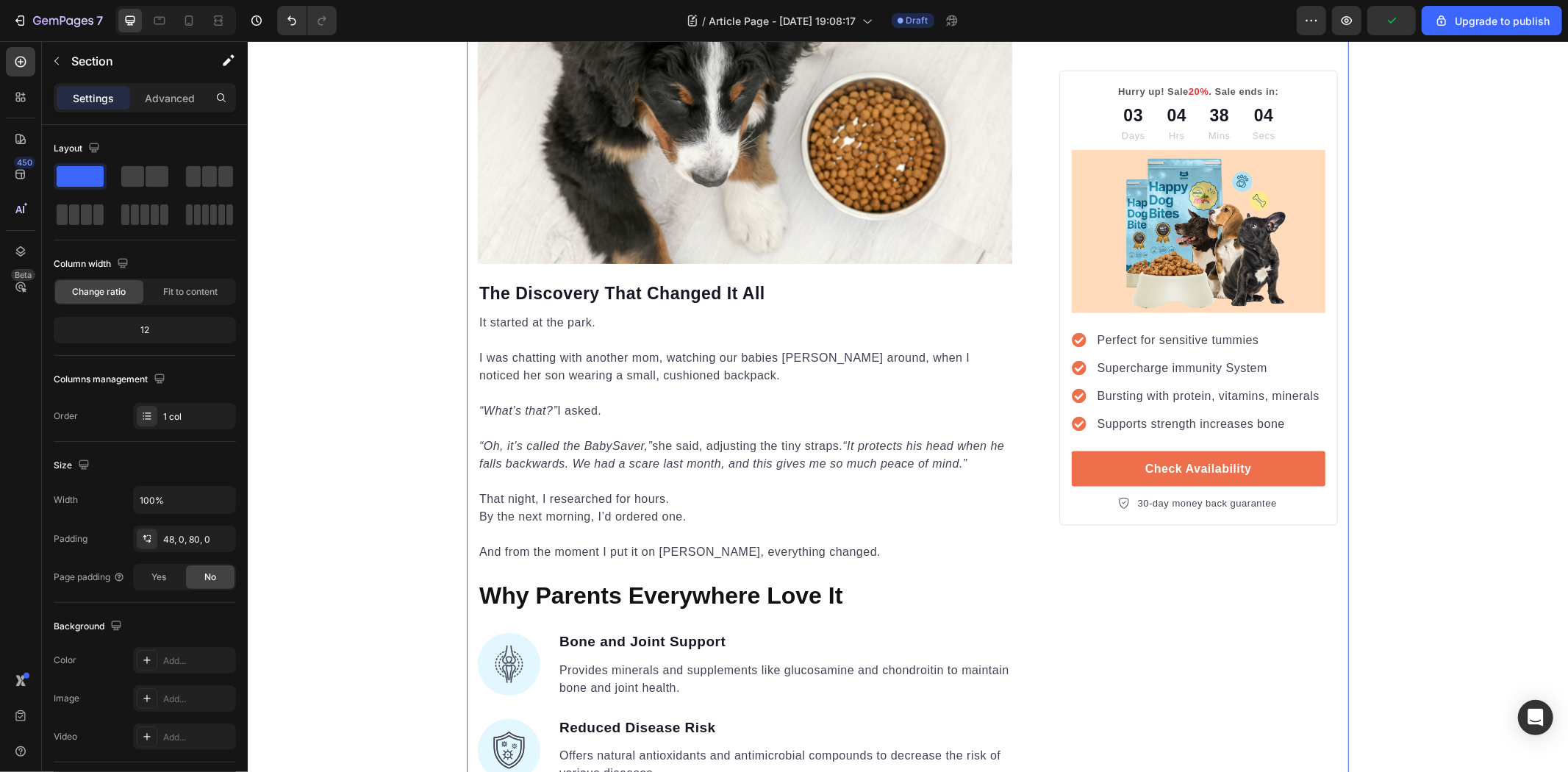
click at [1261, 678] on div "Hurry up! Sale 20% . Sale ends in: Text block 03 Days 04 Hrs 38 Mins 04 Secs Co…" at bounding box center [1198, 733] width 279 height 4697
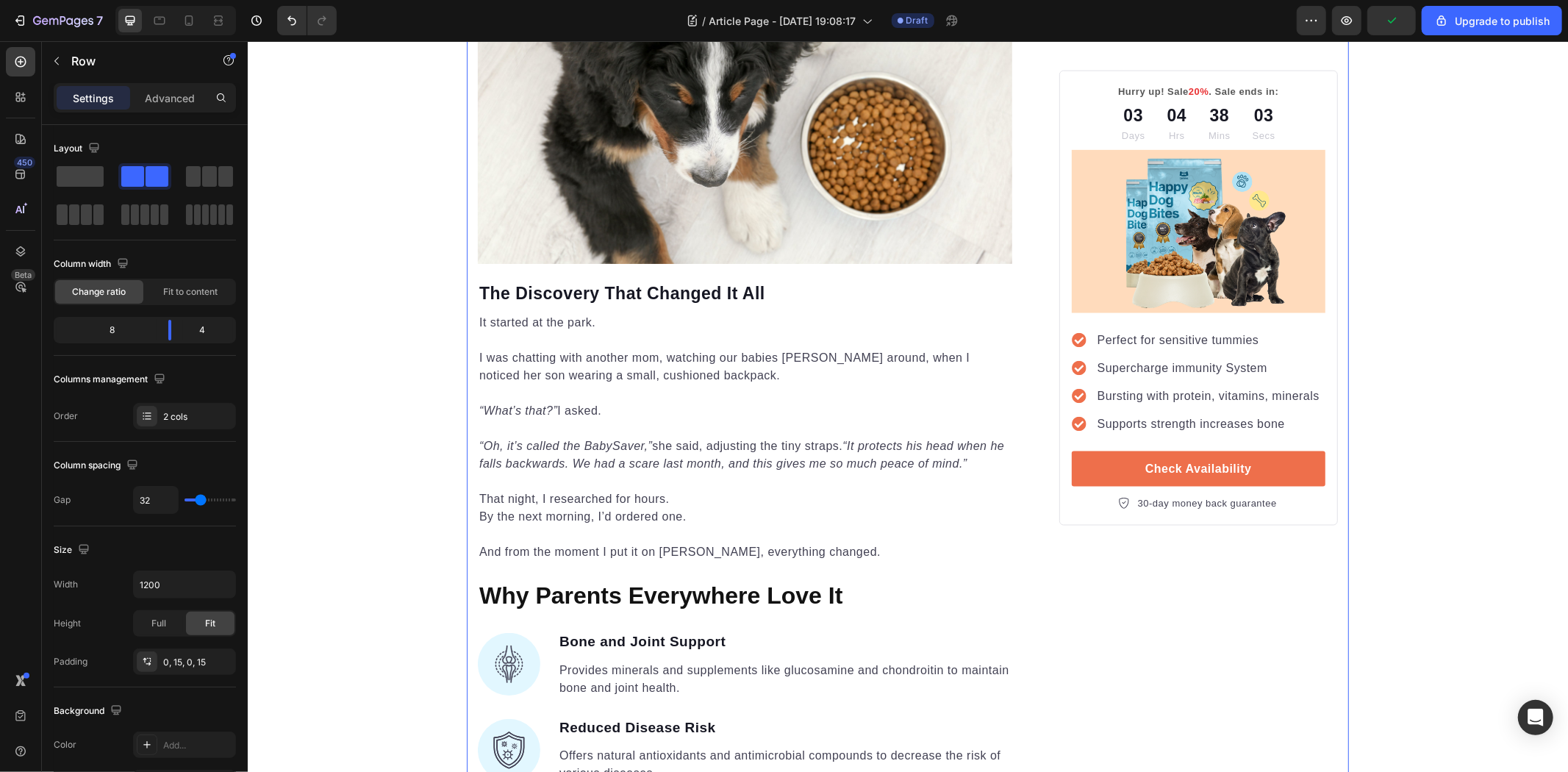
click at [865, 573] on div "It started at the park. I was chatting with another mom, watching our babies wa…" at bounding box center [744, 442] width 534 height 273
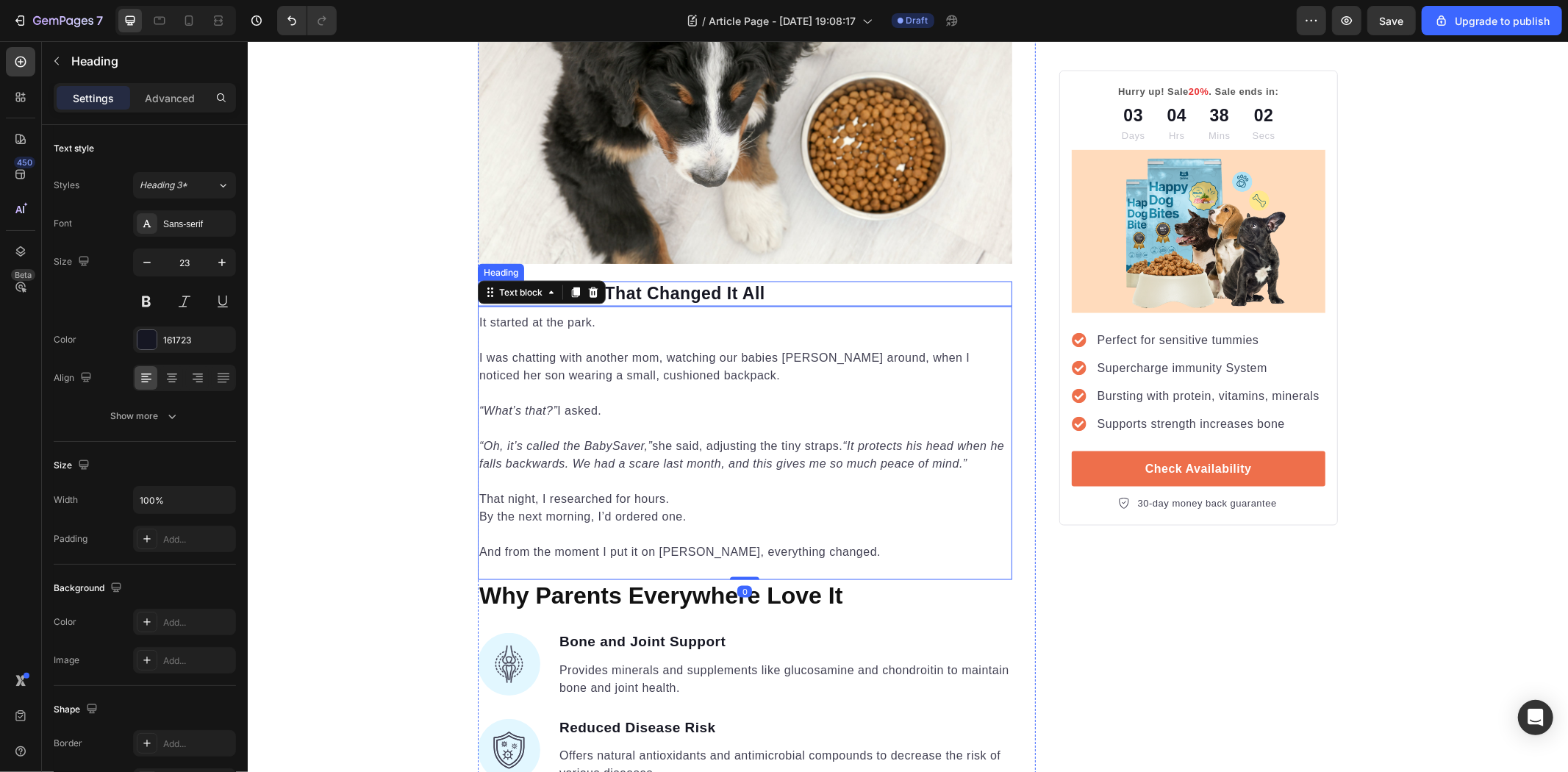
click at [793, 289] on p "⁠⁠⁠⁠⁠⁠⁠ The Discovery That Changed It All" at bounding box center [744, 293] width 531 height 22
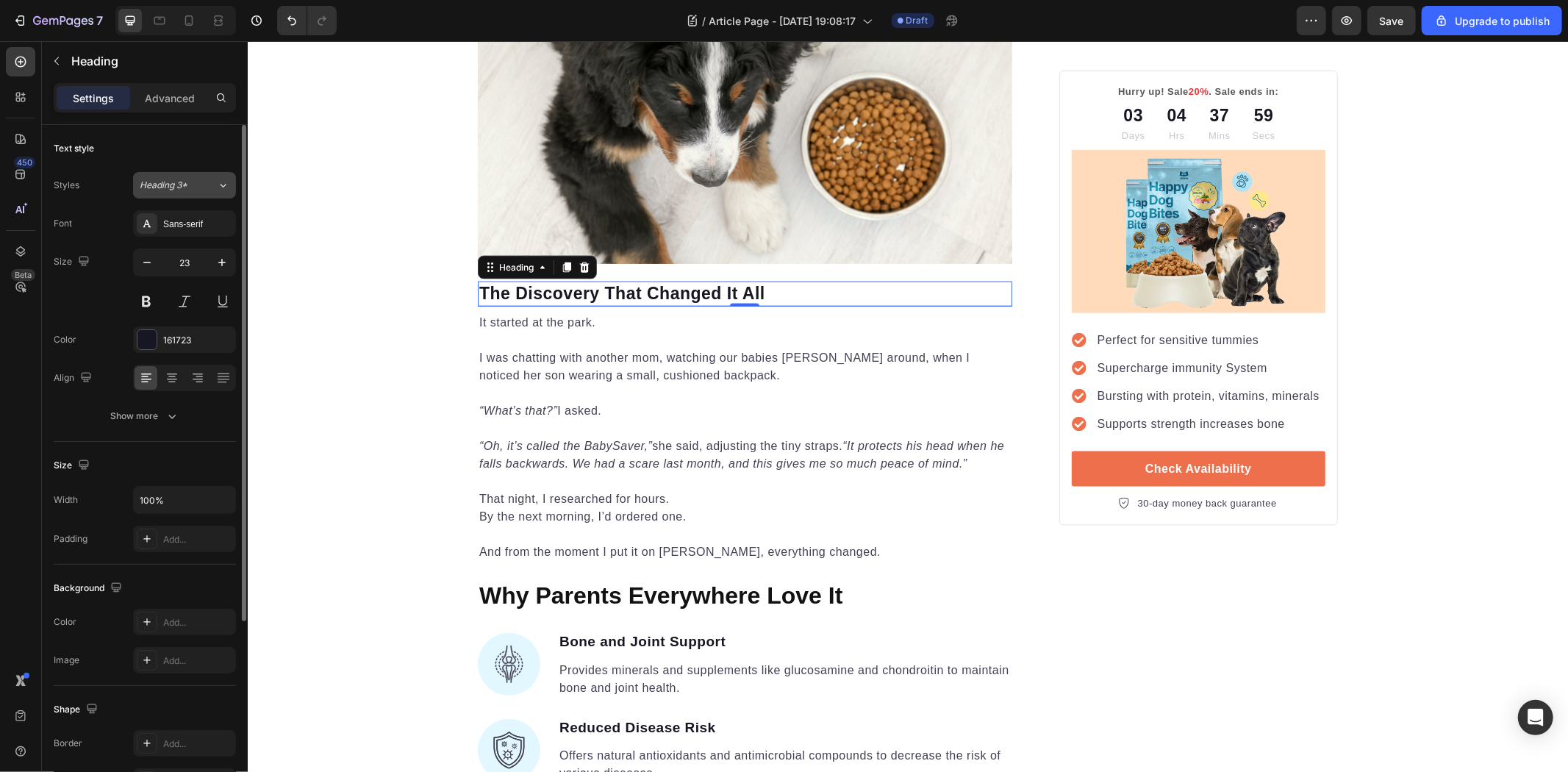
click at [188, 190] on div "Heading 3*" at bounding box center [170, 185] width 59 height 13
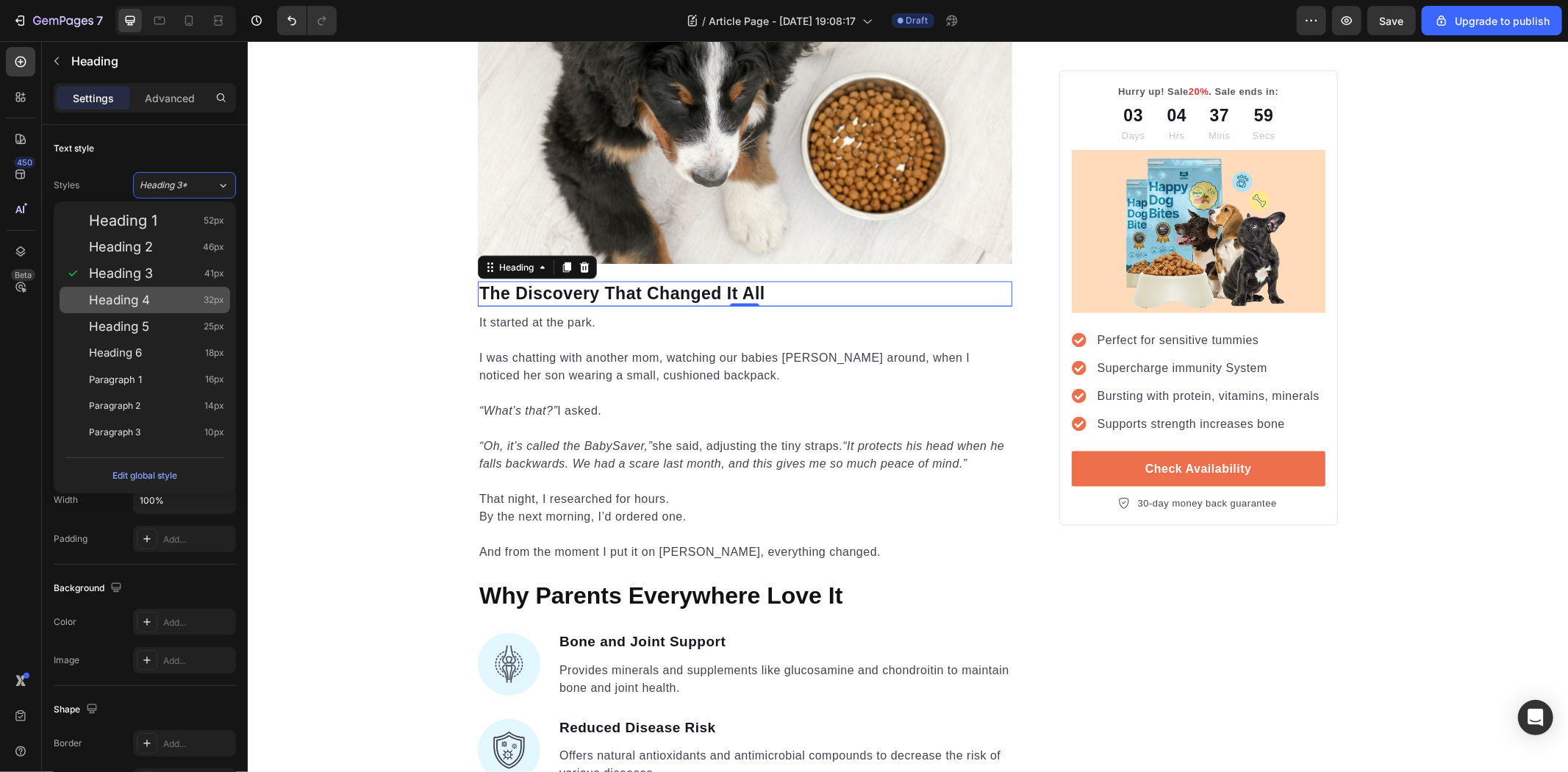
click at [148, 304] on span "Heading 4" at bounding box center [120, 299] width 61 height 14
type input "32"
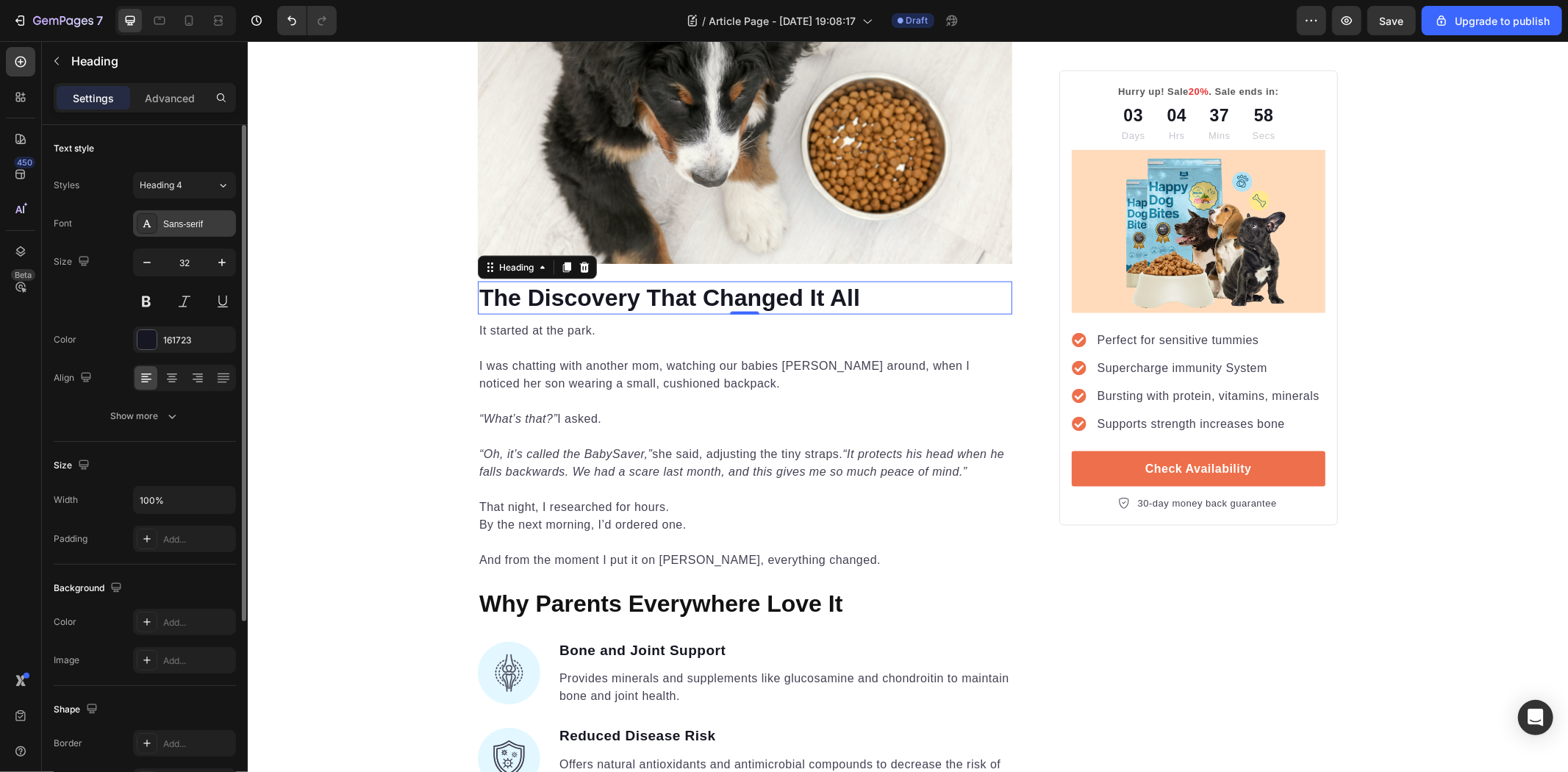
click at [193, 228] on div "Sans-serif" at bounding box center [197, 224] width 69 height 13
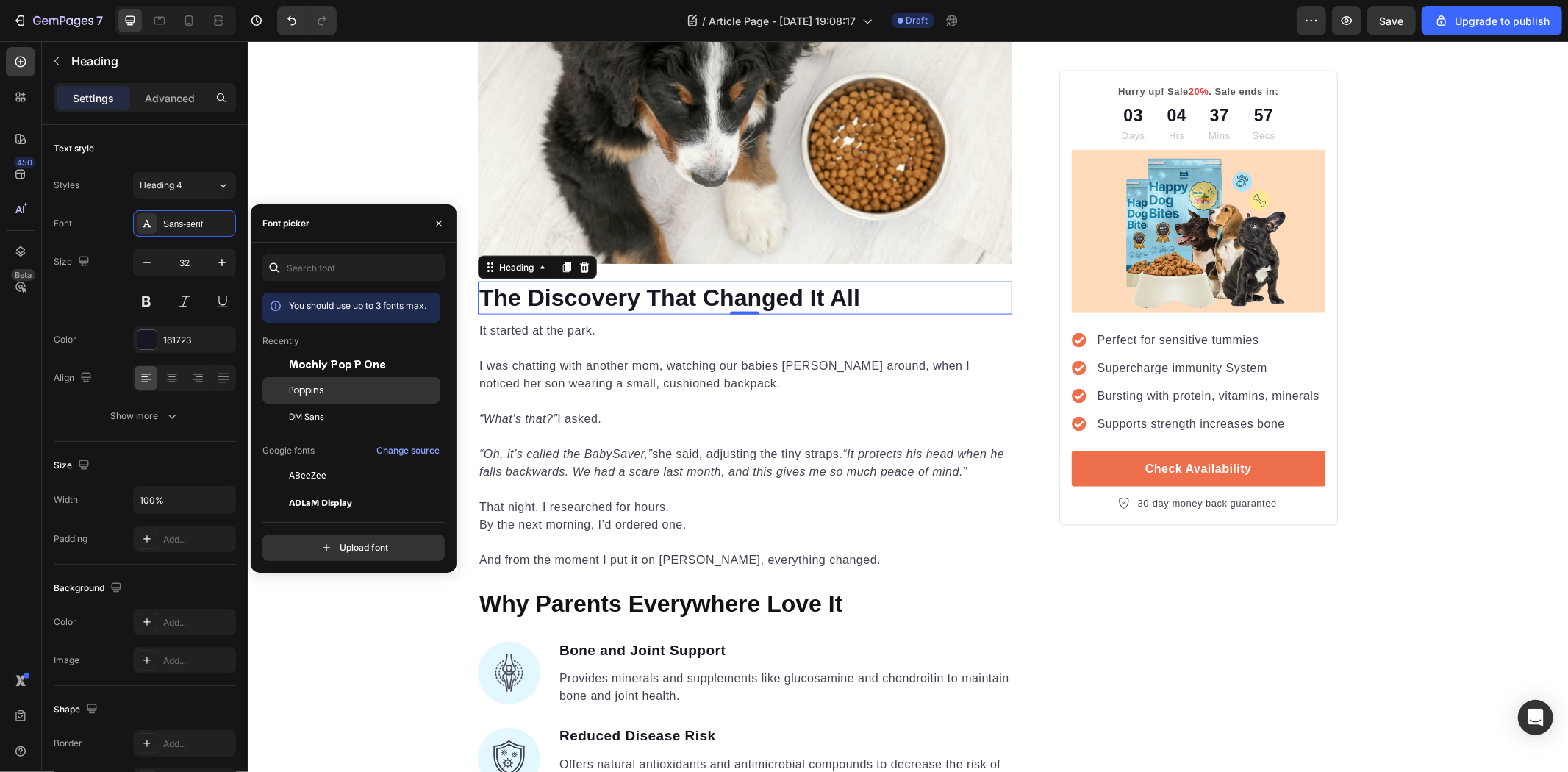
click at [329, 394] on div "Poppins" at bounding box center [363, 390] width 148 height 13
click at [333, 149] on div "Unleash the Best Nutrition for Your Dog's Health Heading Image By Kim Fields Te…" at bounding box center [907, 738] width 1321 height 4705
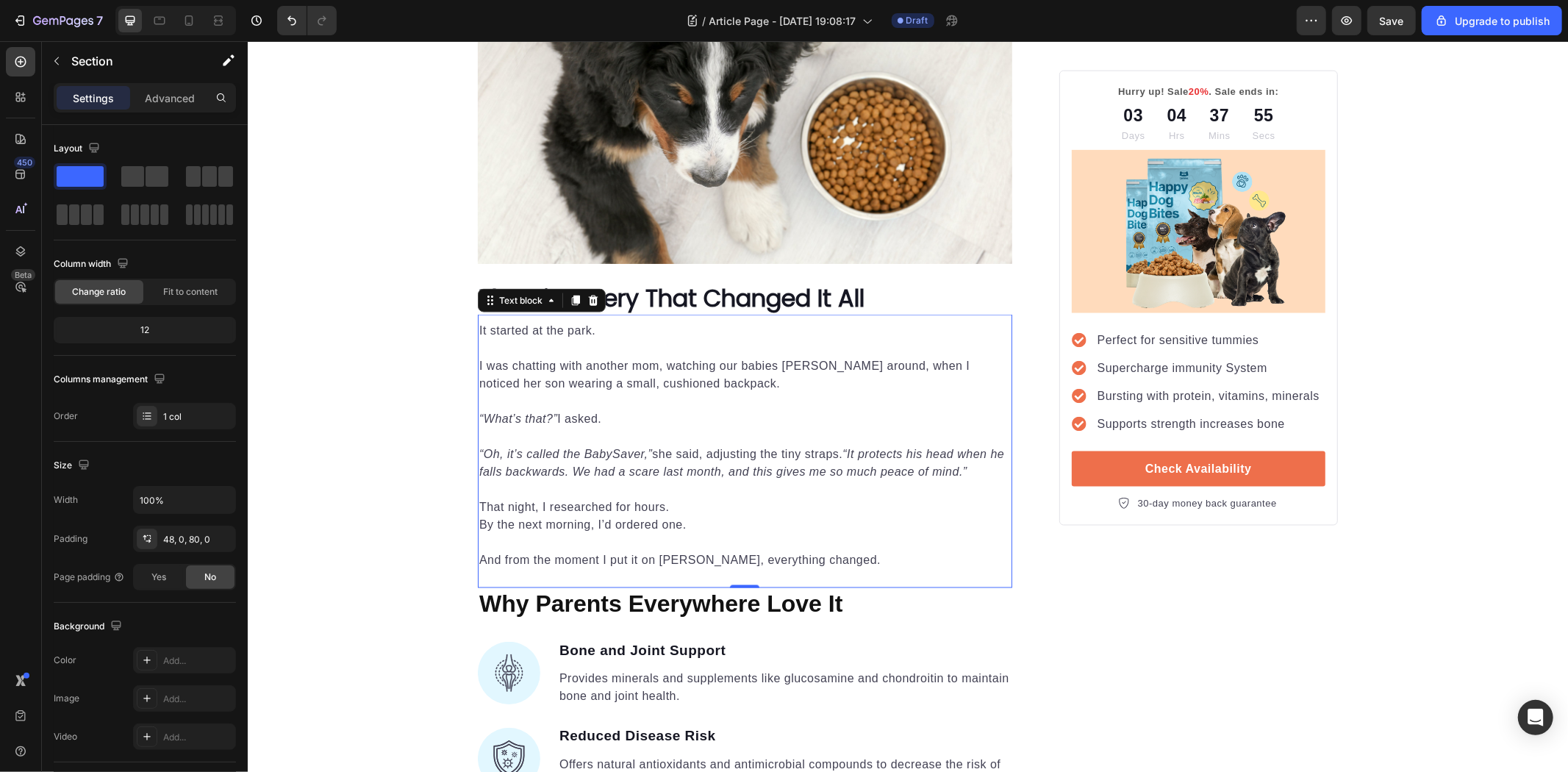
click at [523, 358] on p "I was chatting with another mom, watching our babies [PERSON_NAME] around, when…" at bounding box center [744, 374] width 531 height 35
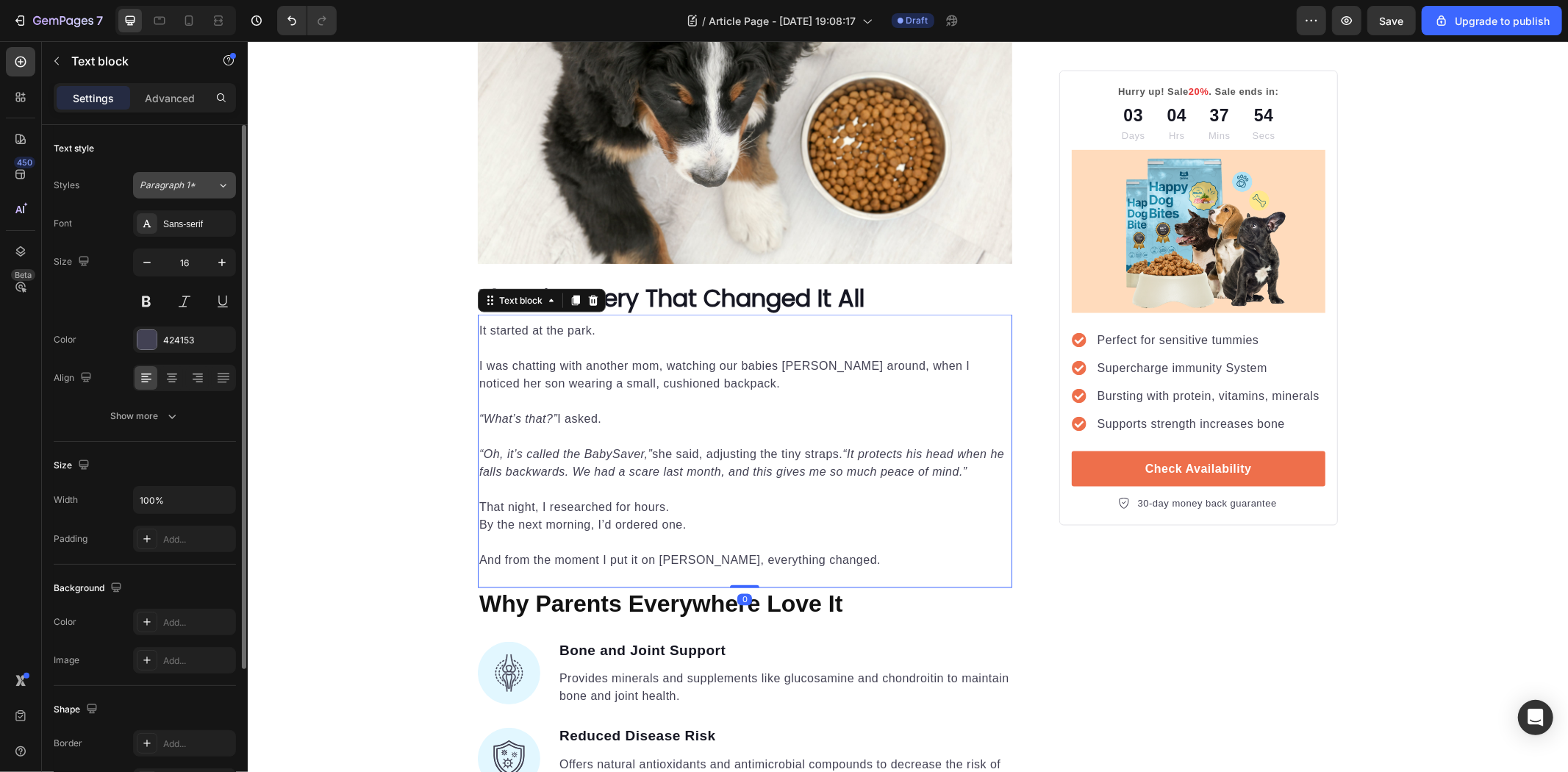
click at [196, 183] on div "Paragraph 1*" at bounding box center [170, 185] width 59 height 13
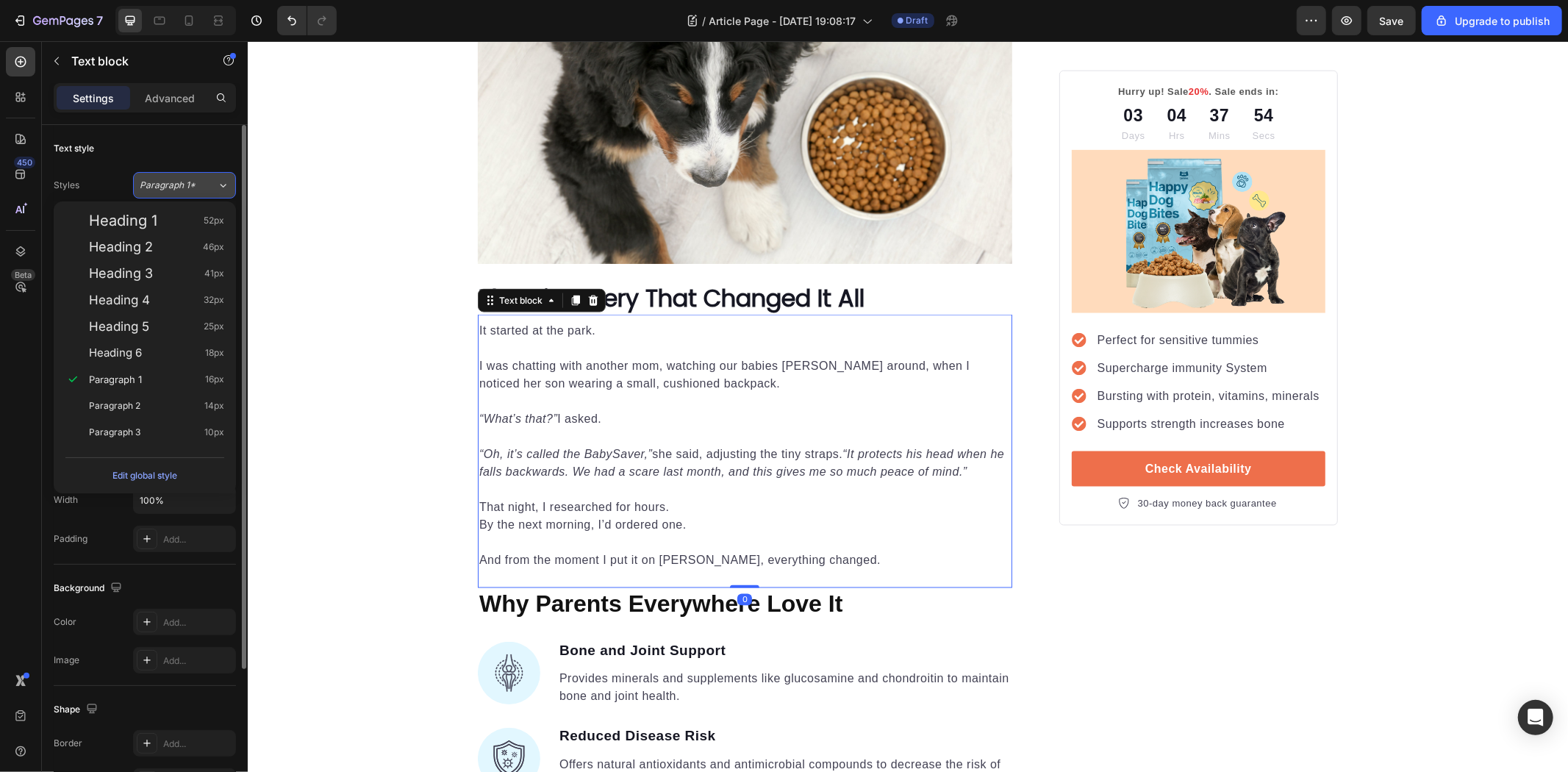
click at [196, 183] on div "Paragraph 1*" at bounding box center [170, 185] width 59 height 13
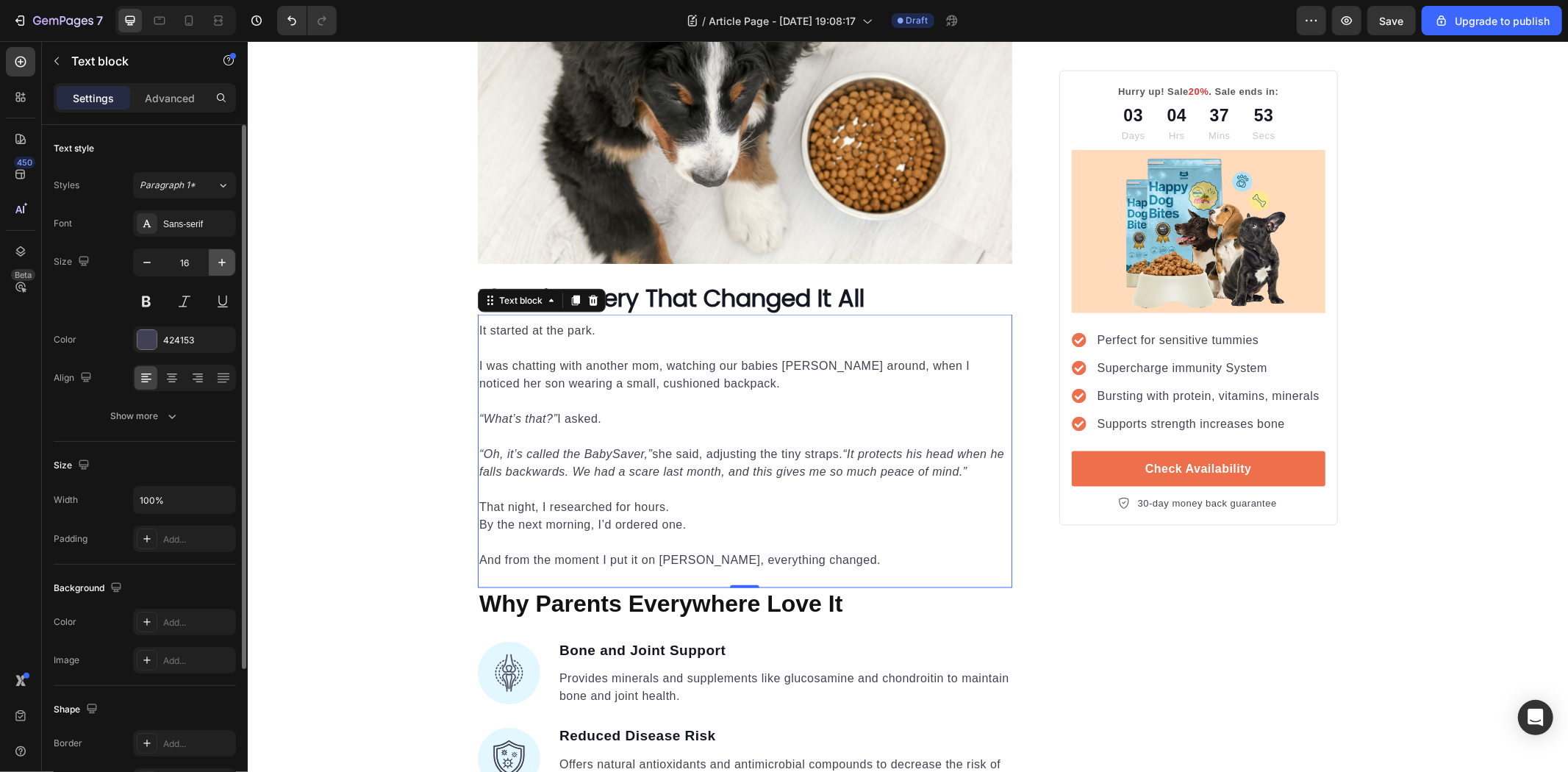
click at [222, 257] on icon "button" at bounding box center [221, 262] width 14 height 14
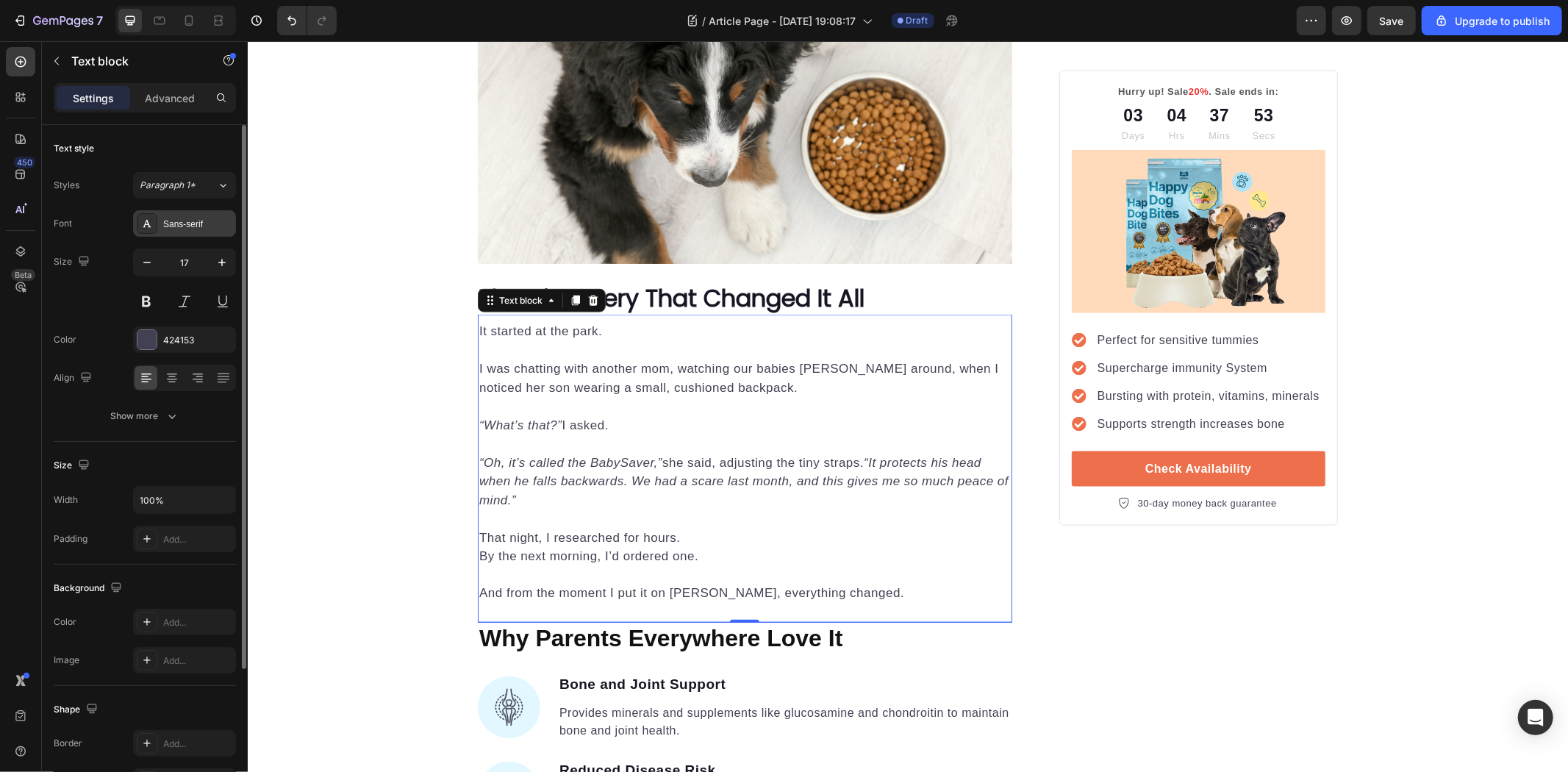
type input "18"
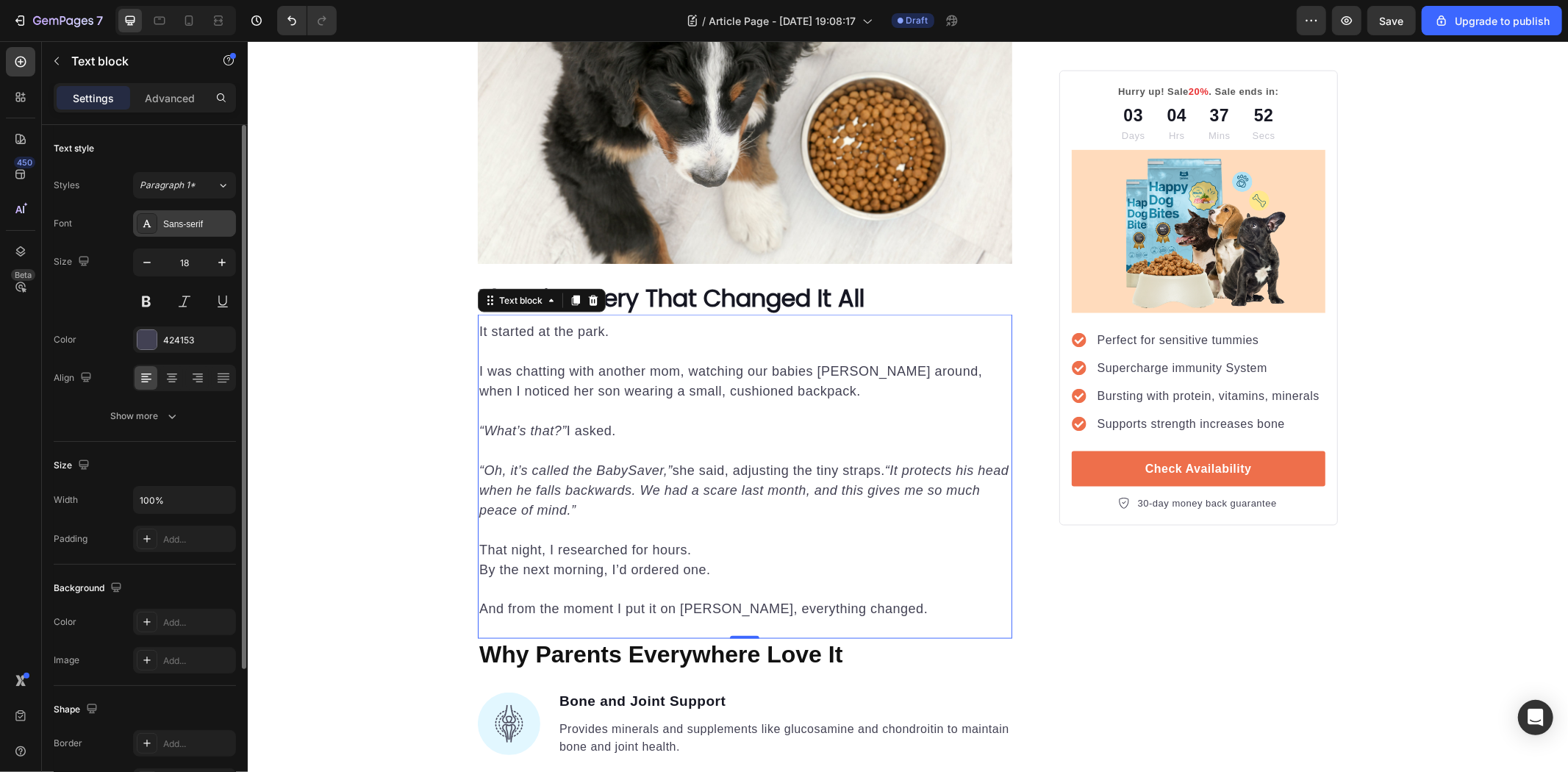
click at [209, 225] on div "Sans-serif" at bounding box center [197, 224] width 69 height 13
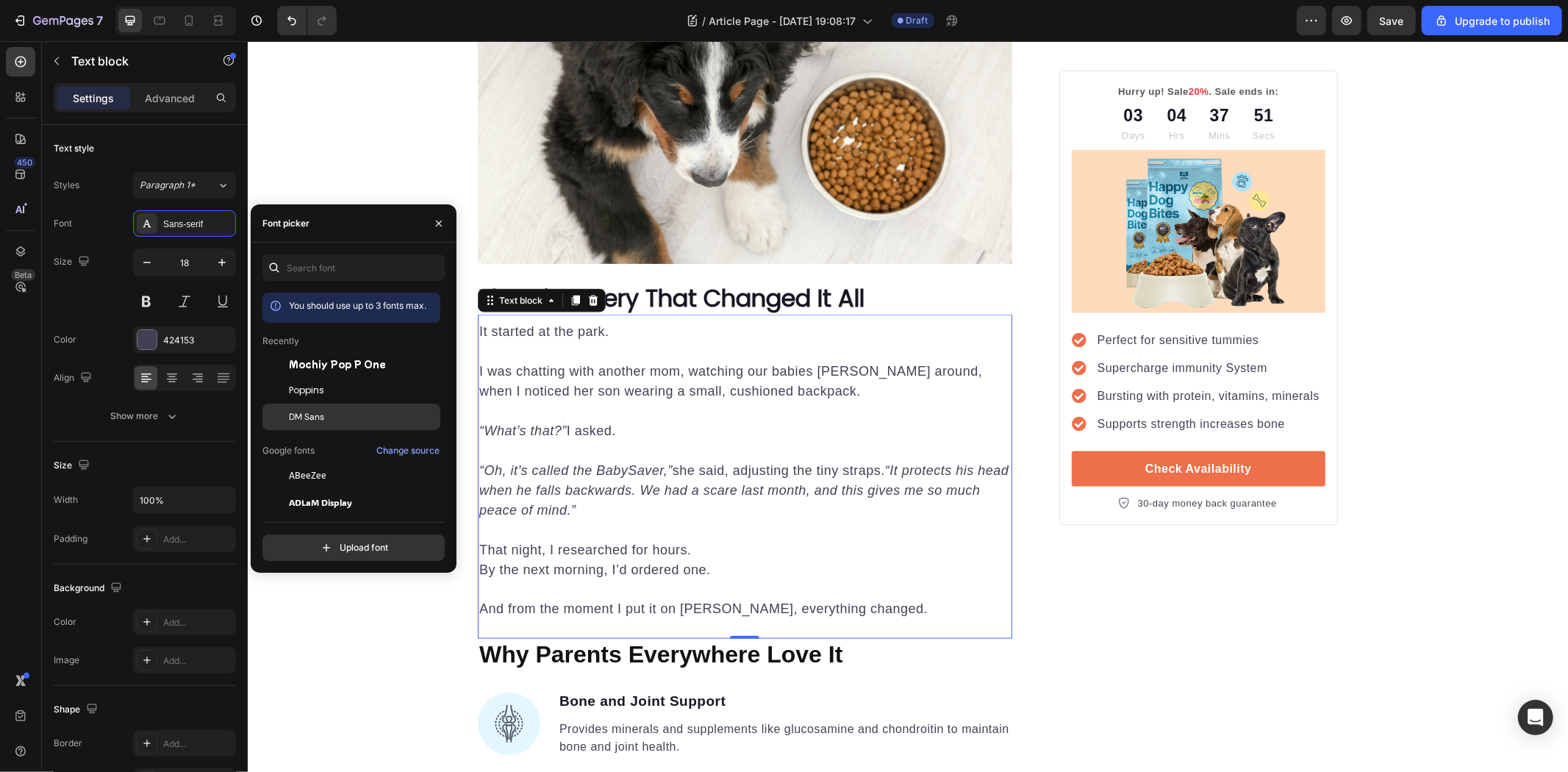
click at [331, 419] on div "DM Sans" at bounding box center [363, 416] width 148 height 13
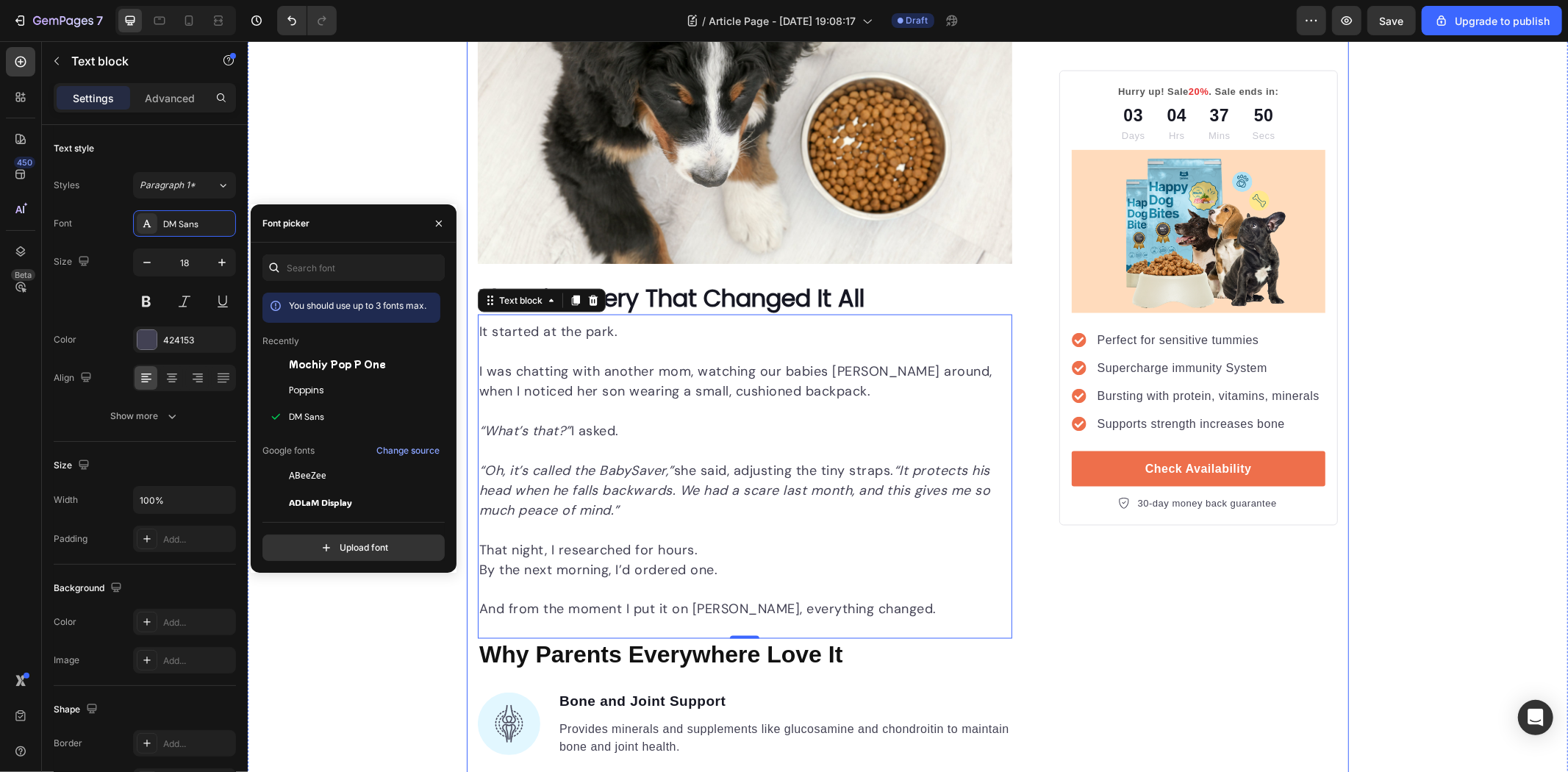
click at [1119, 664] on div "Hurry up! Sale 20% . Sale ends in: Text block 03 Days 04 Hrs 37 Mins 50 Secs Co…" at bounding box center [1198, 763] width 279 height 4756
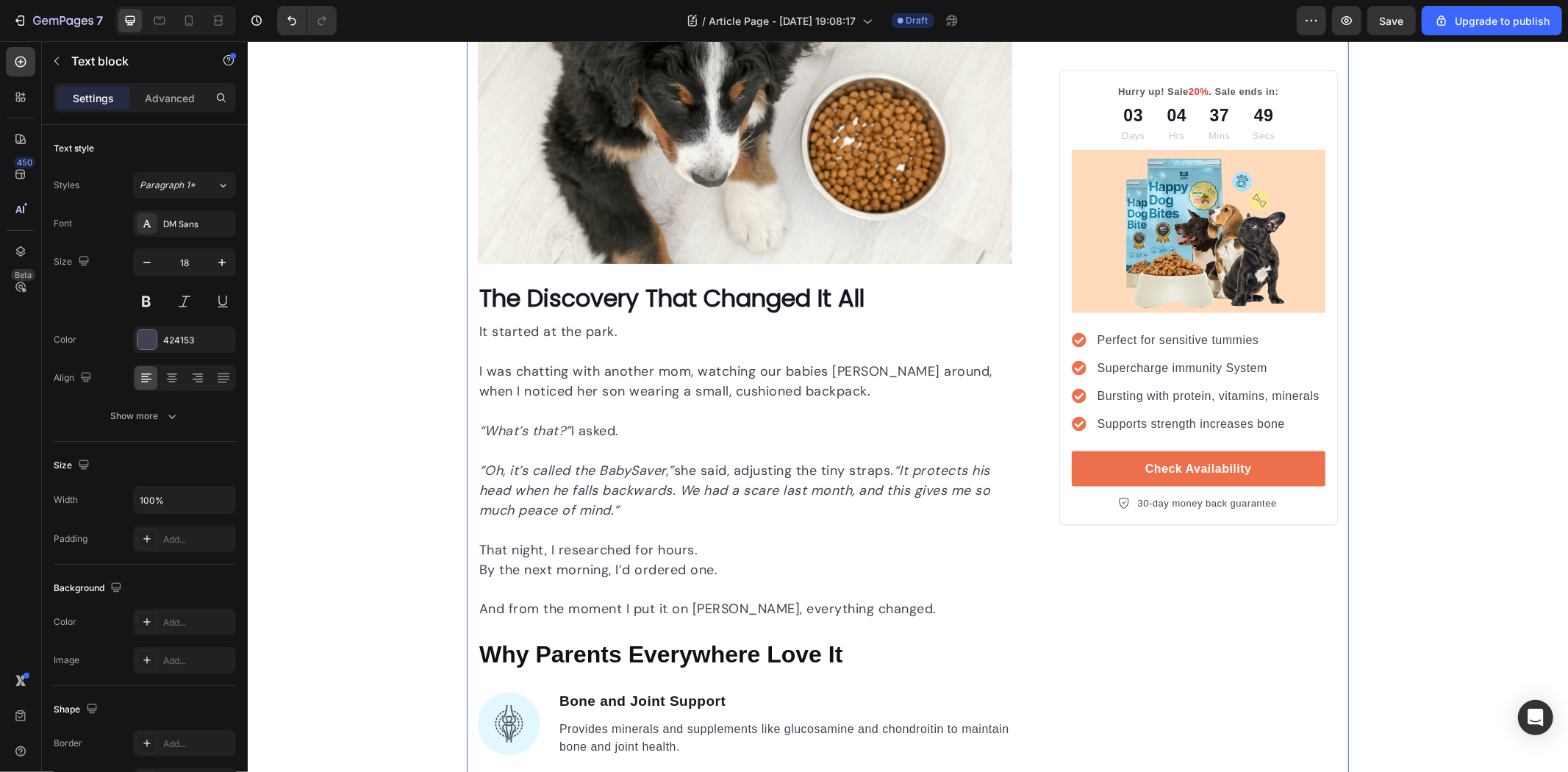
click at [953, 524] on p "Rich Text Editor. Editing area: main" at bounding box center [744, 530] width 531 height 20
click at [1143, 606] on div "Hurry up! Sale 20% . Sale ends in: Text block 03 Days 04 Hrs 37 Mins 49 Secs Co…" at bounding box center [1198, 763] width 279 height 4756
click at [747, 314] on div "⁠⁠⁠⁠⁠⁠⁠ The Discovery That Changed It All Heading" at bounding box center [744, 298] width 534 height 33
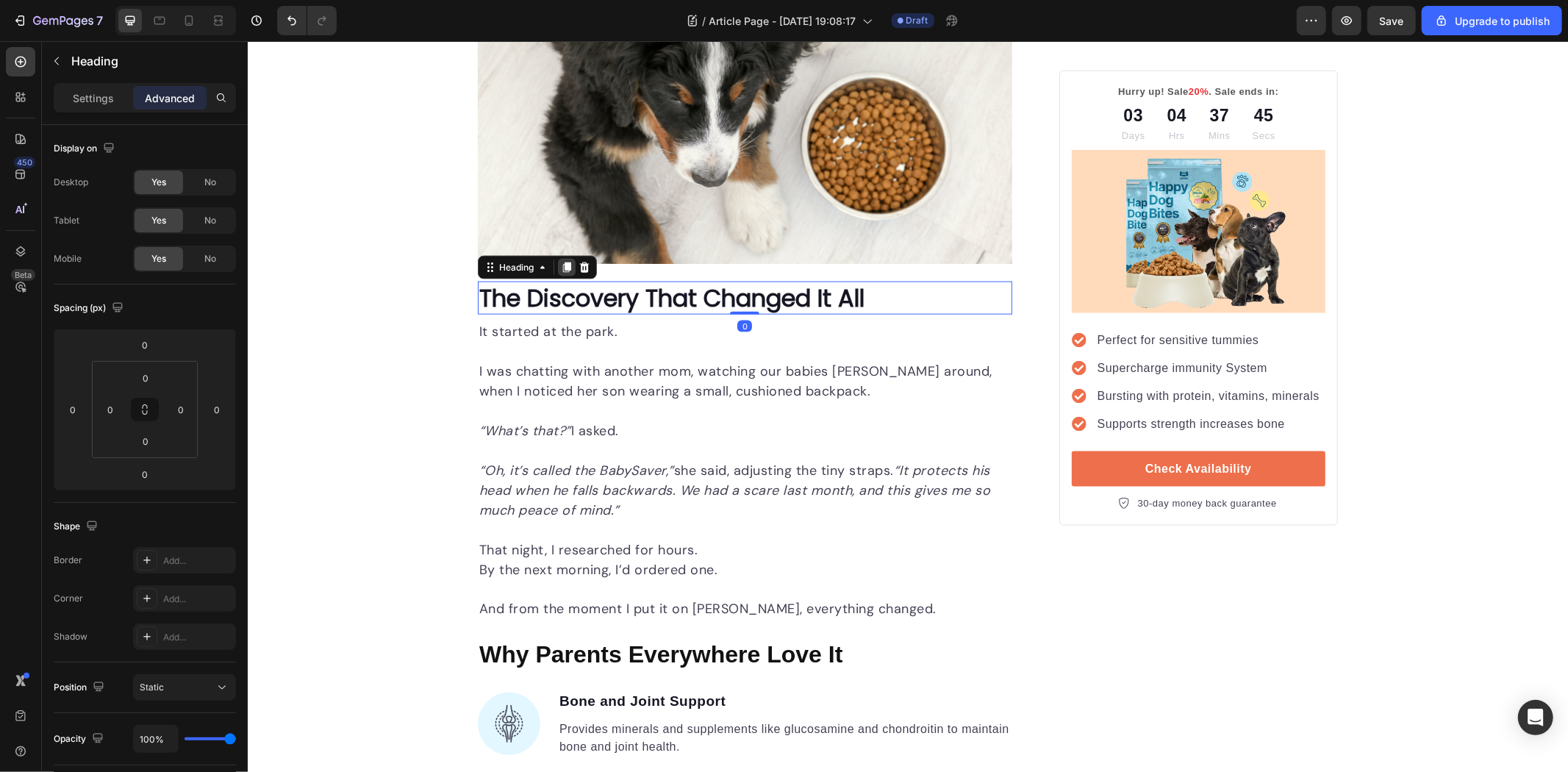
click at [560, 268] on icon at bounding box center [566, 266] width 11 height 11
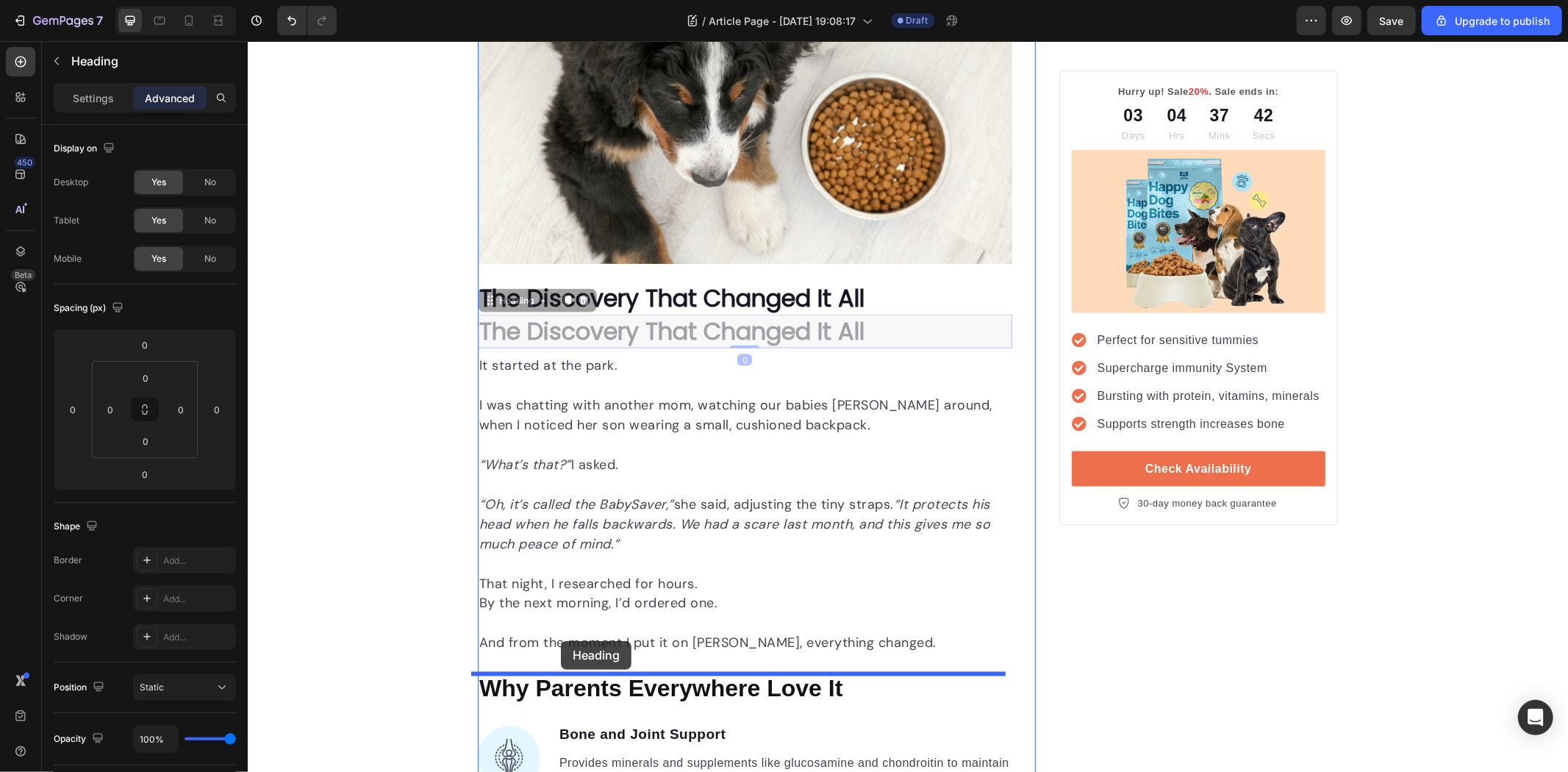
drag, startPoint x: 480, startPoint y: 295, endPoint x: 560, endPoint y: 640, distance: 354.2
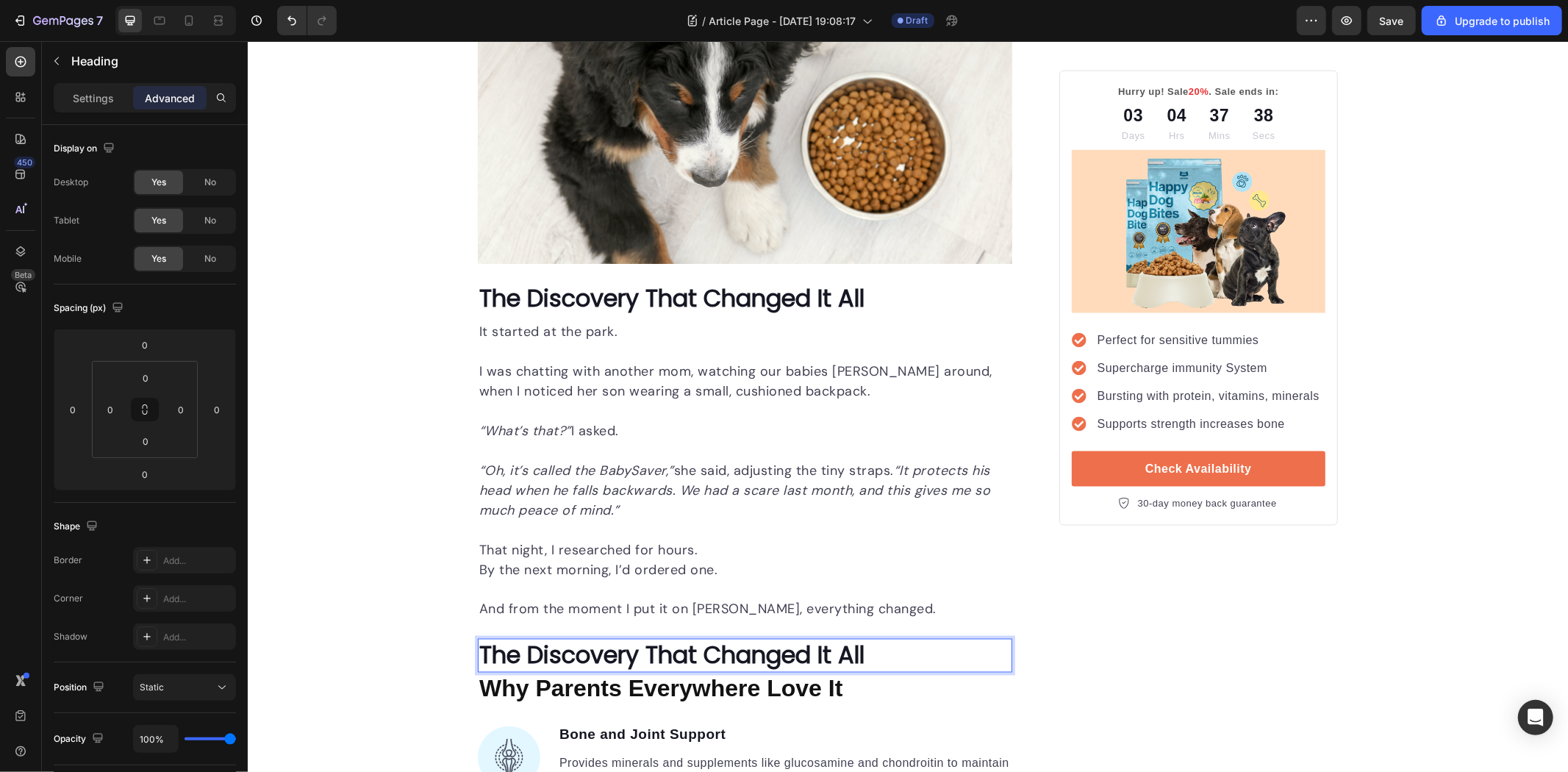
click at [680, 645] on strong "The Discovery That Changed It All" at bounding box center [671, 654] width 385 height 33
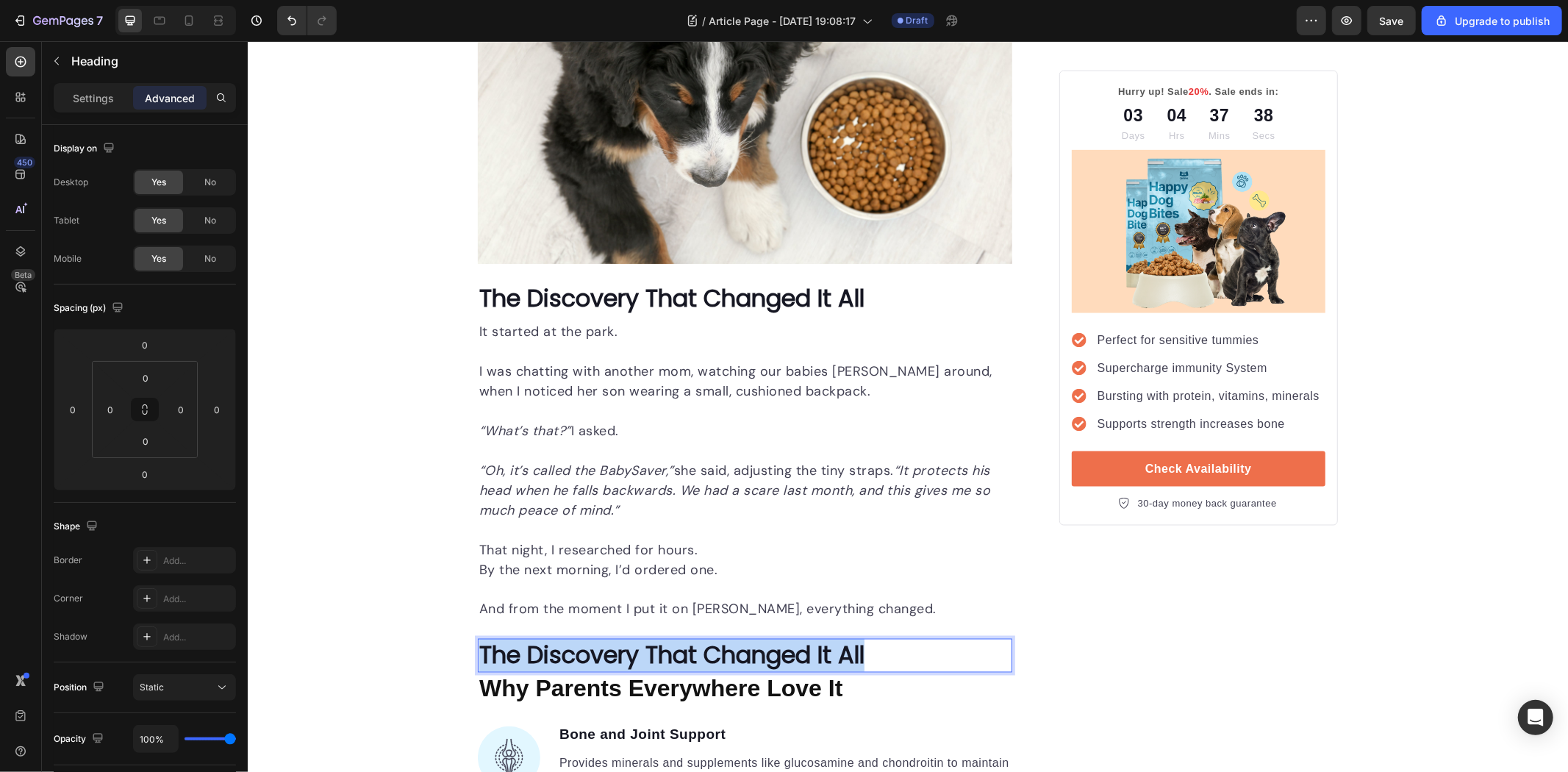
click at [680, 645] on strong "The Discovery That Changed It All" at bounding box center [671, 654] width 385 height 33
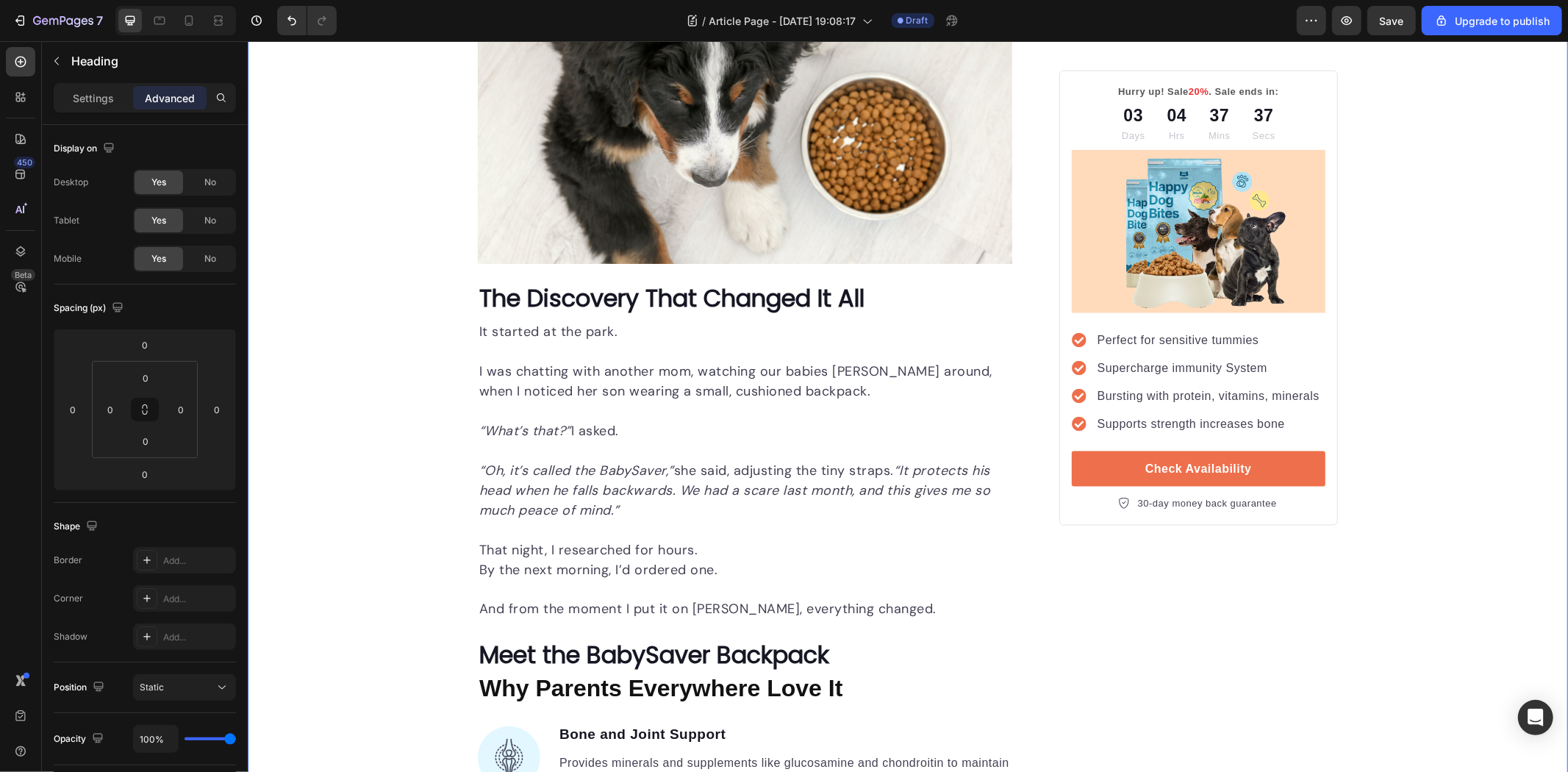
click at [349, 506] on div "Unleash the Best Nutrition for Your Dog's Health Heading Image By Kim Fields Te…" at bounding box center [907, 780] width 1321 height 4790
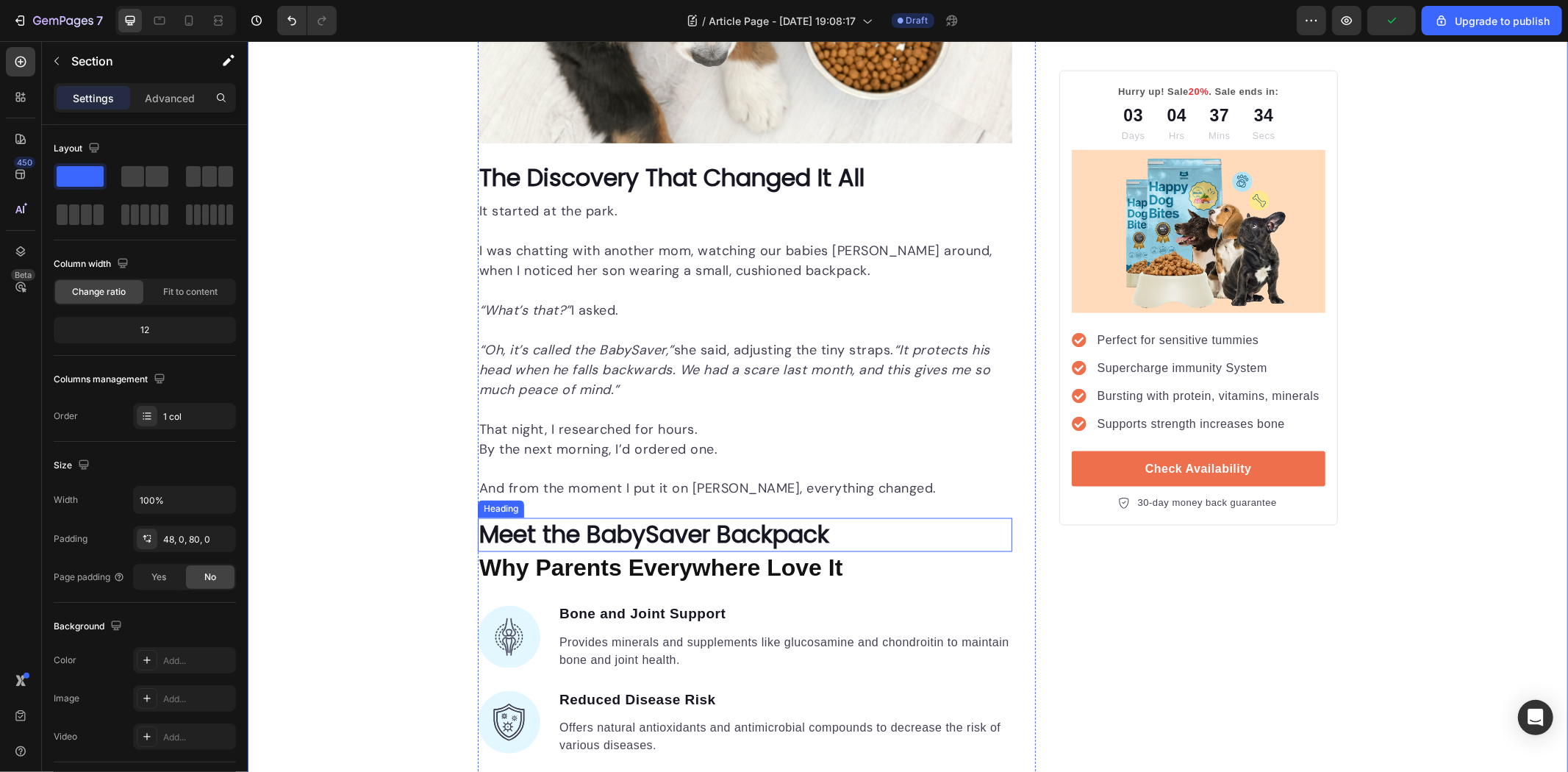
scroll to position [1960, 0]
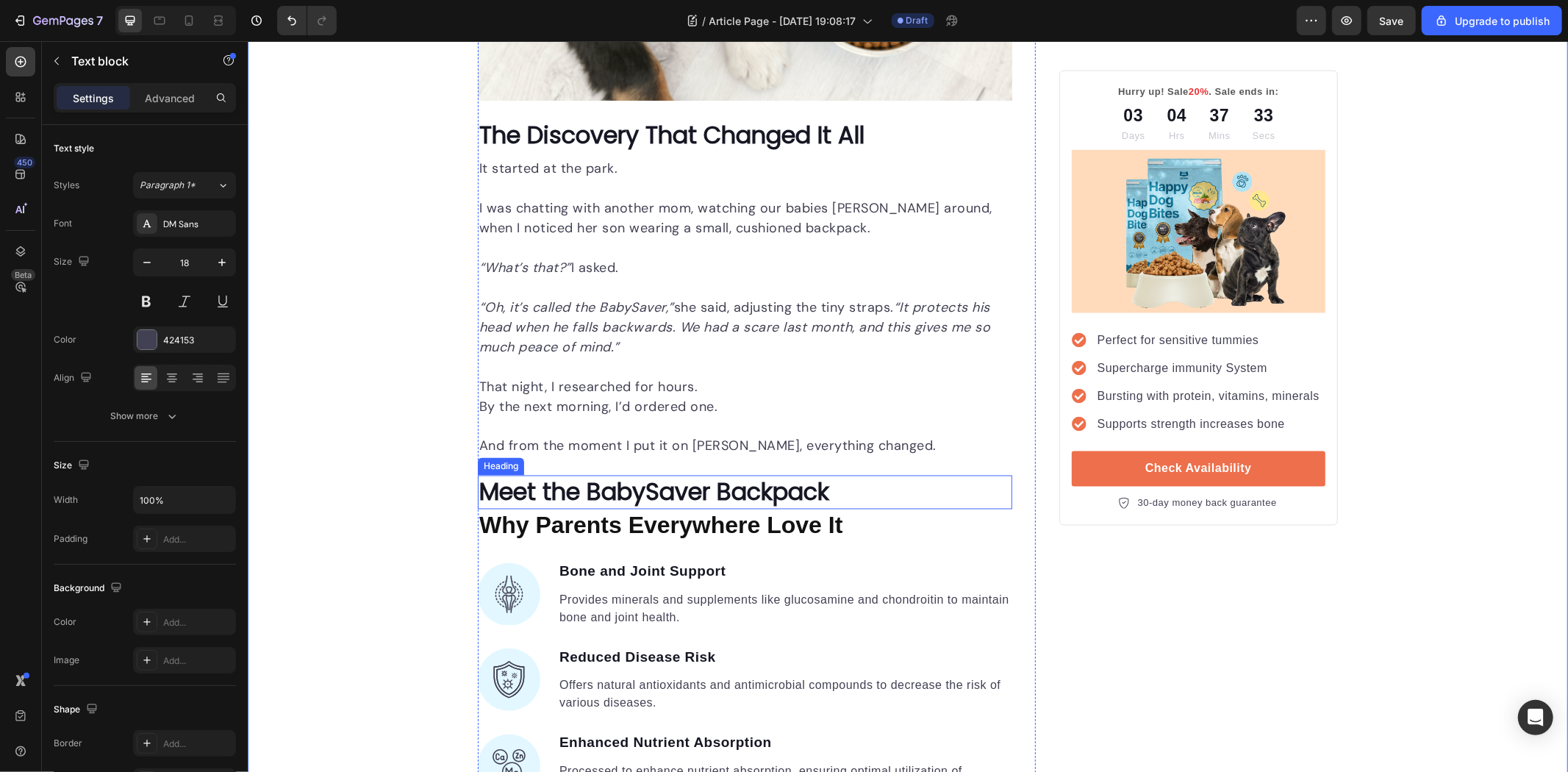
click at [674, 401] on p "By the next morning, I’d ordered one." at bounding box center [744, 407] width 531 height 20
click at [571, 140] on icon at bounding box center [575, 137] width 8 height 11
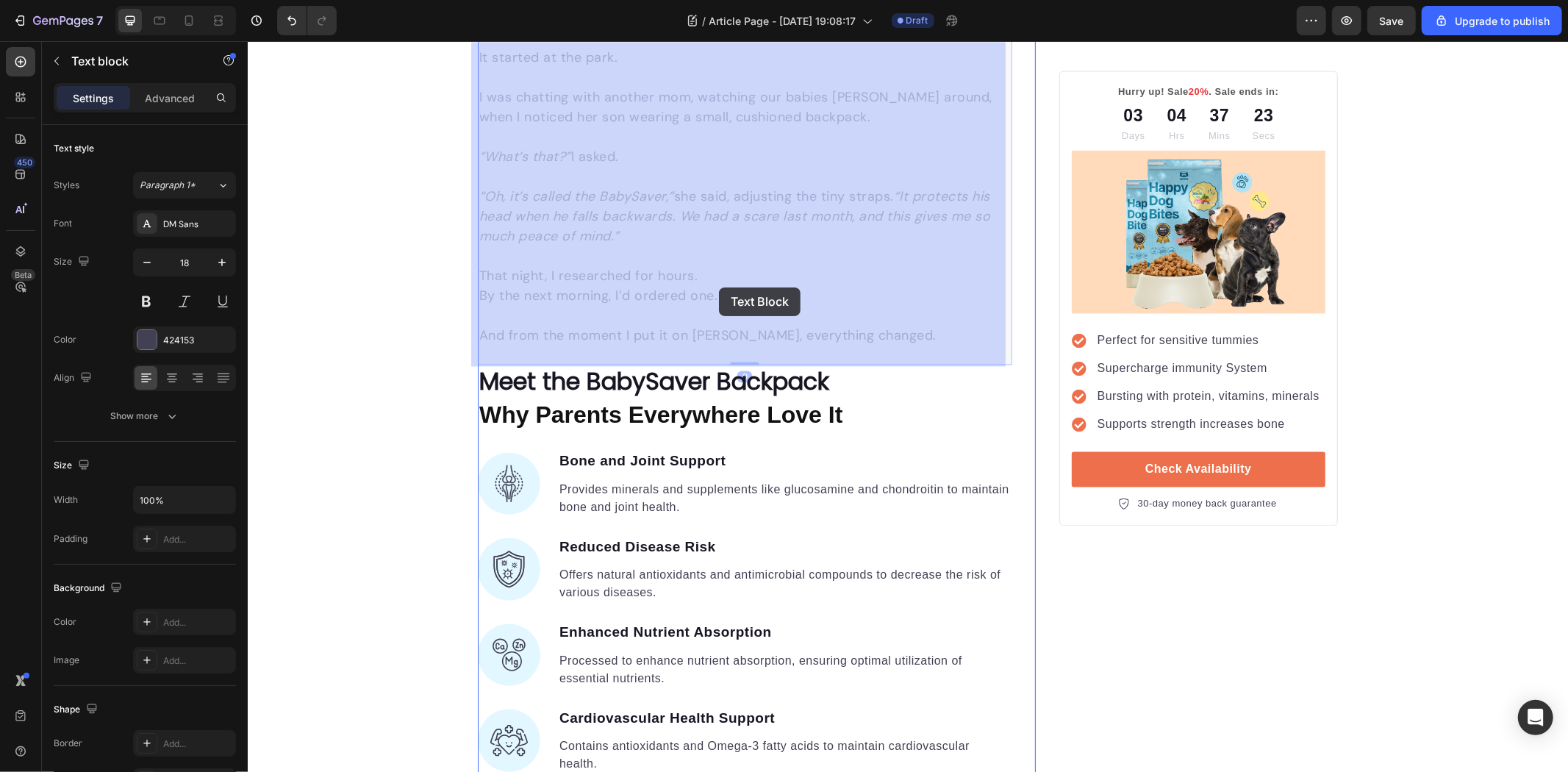
scroll to position [2273, 0]
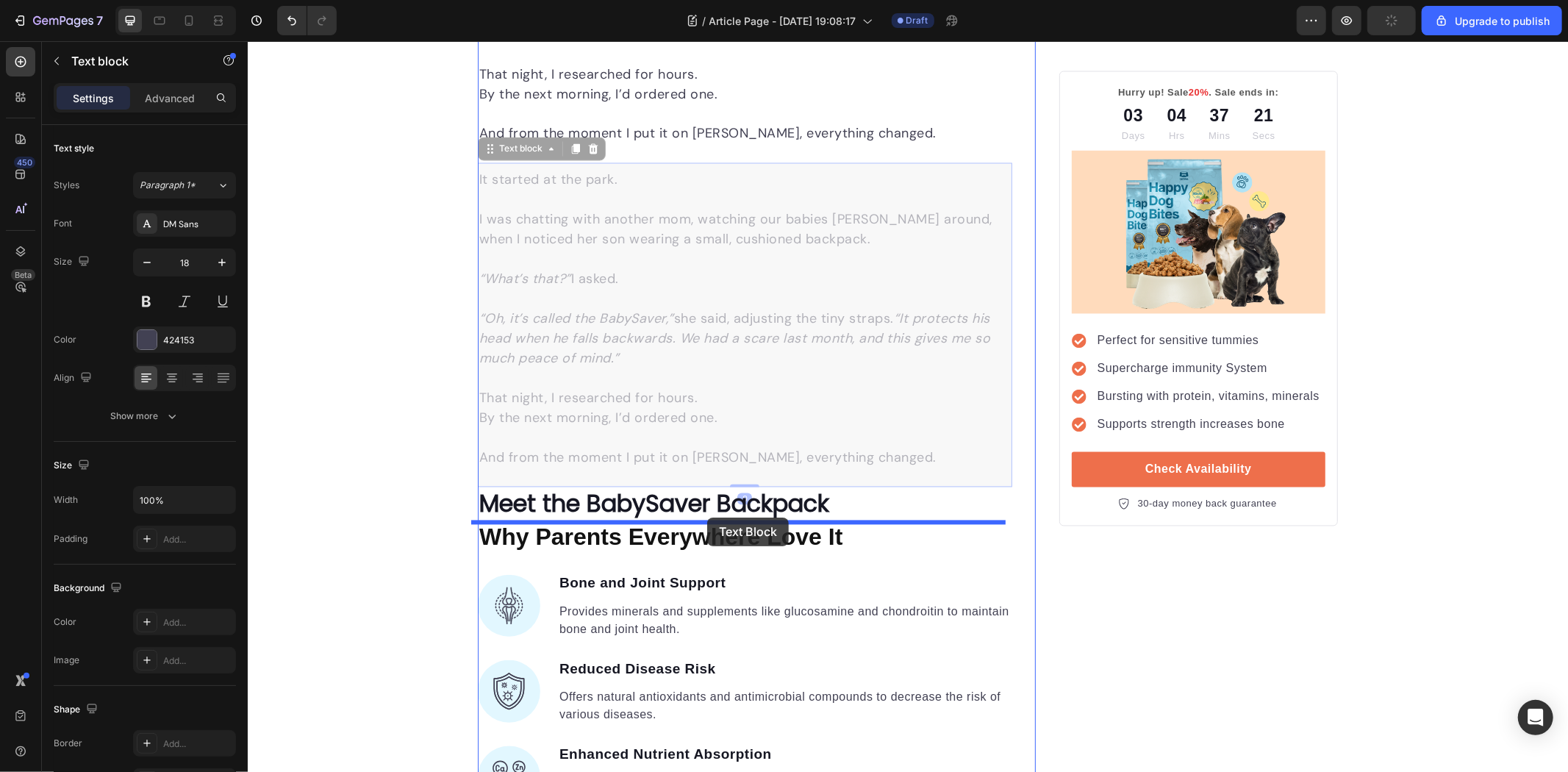
drag, startPoint x: 480, startPoint y: 463, endPoint x: 706, endPoint y: 517, distance: 232.4
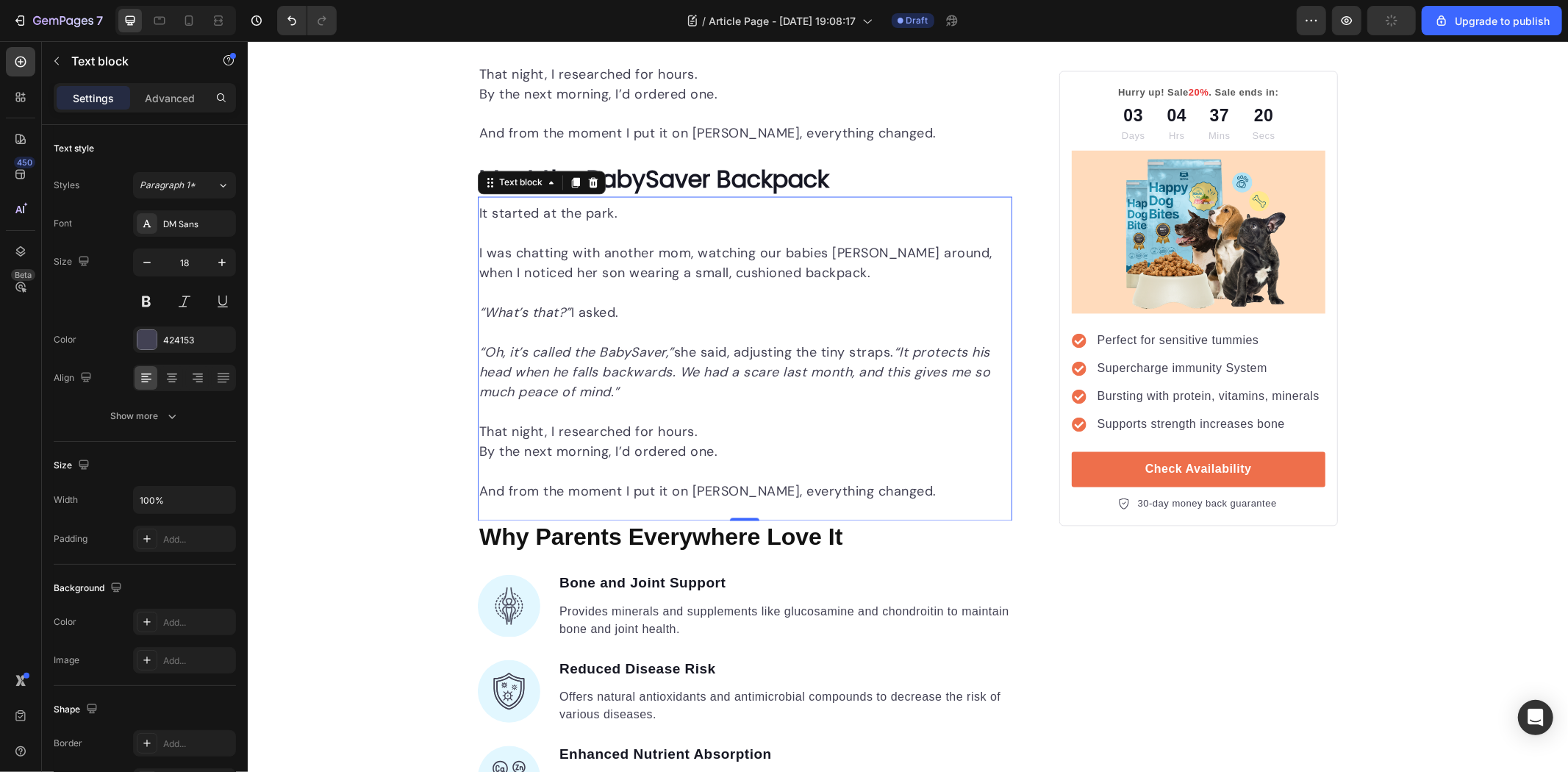
click at [626, 386] on p "“Oh, it’s called the BabySaver,” she said, adjusting the tiny straps. “It prote…" at bounding box center [744, 372] width 531 height 59
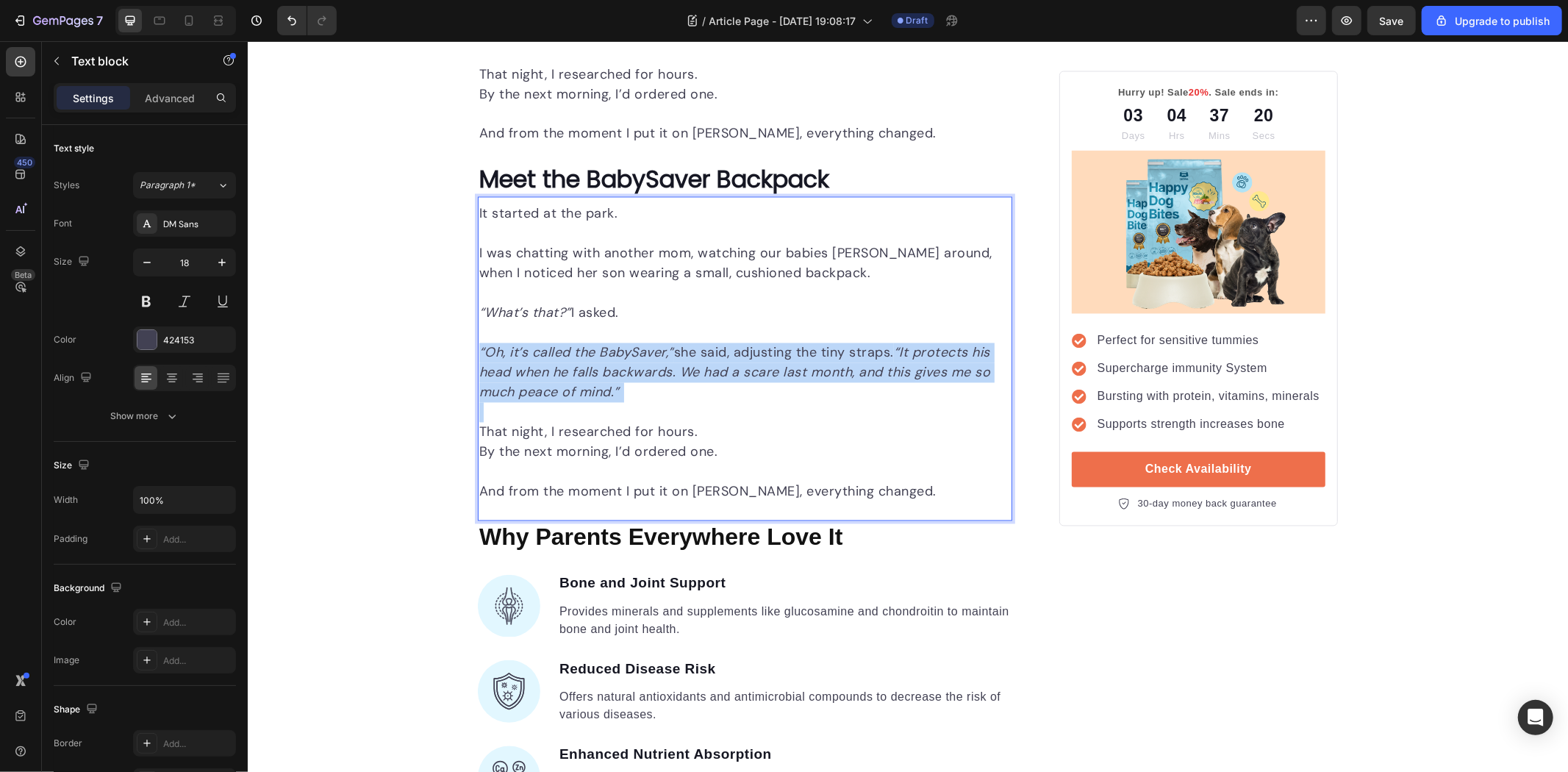
click at [626, 386] on p "“Oh, it’s called the BabySaver,” she said, adjusting the tiny straps. “It prote…" at bounding box center [744, 372] width 531 height 59
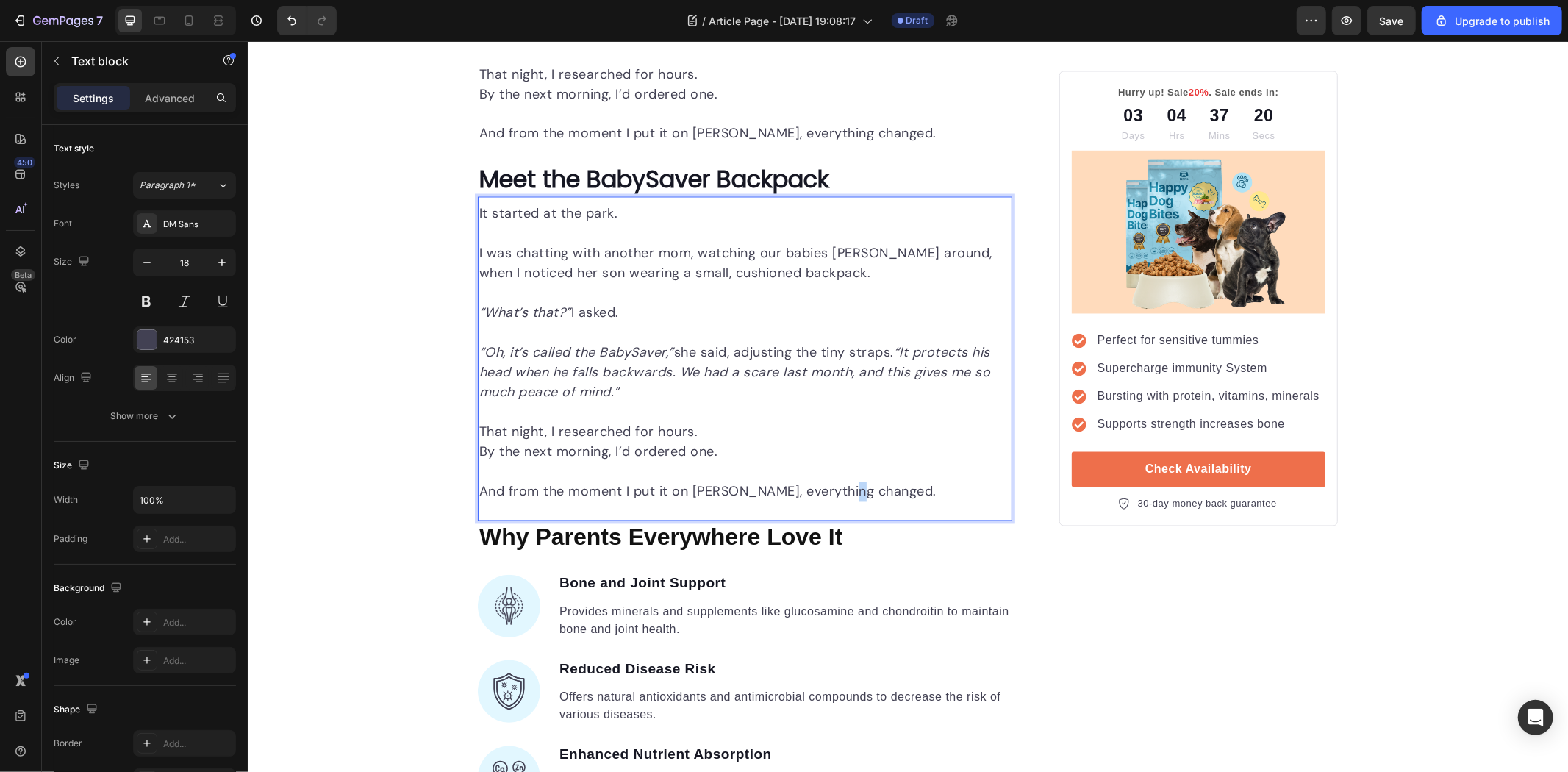
click at [856, 486] on p "And from the moment I put it on [PERSON_NAME], everything changed." at bounding box center [744, 492] width 531 height 20
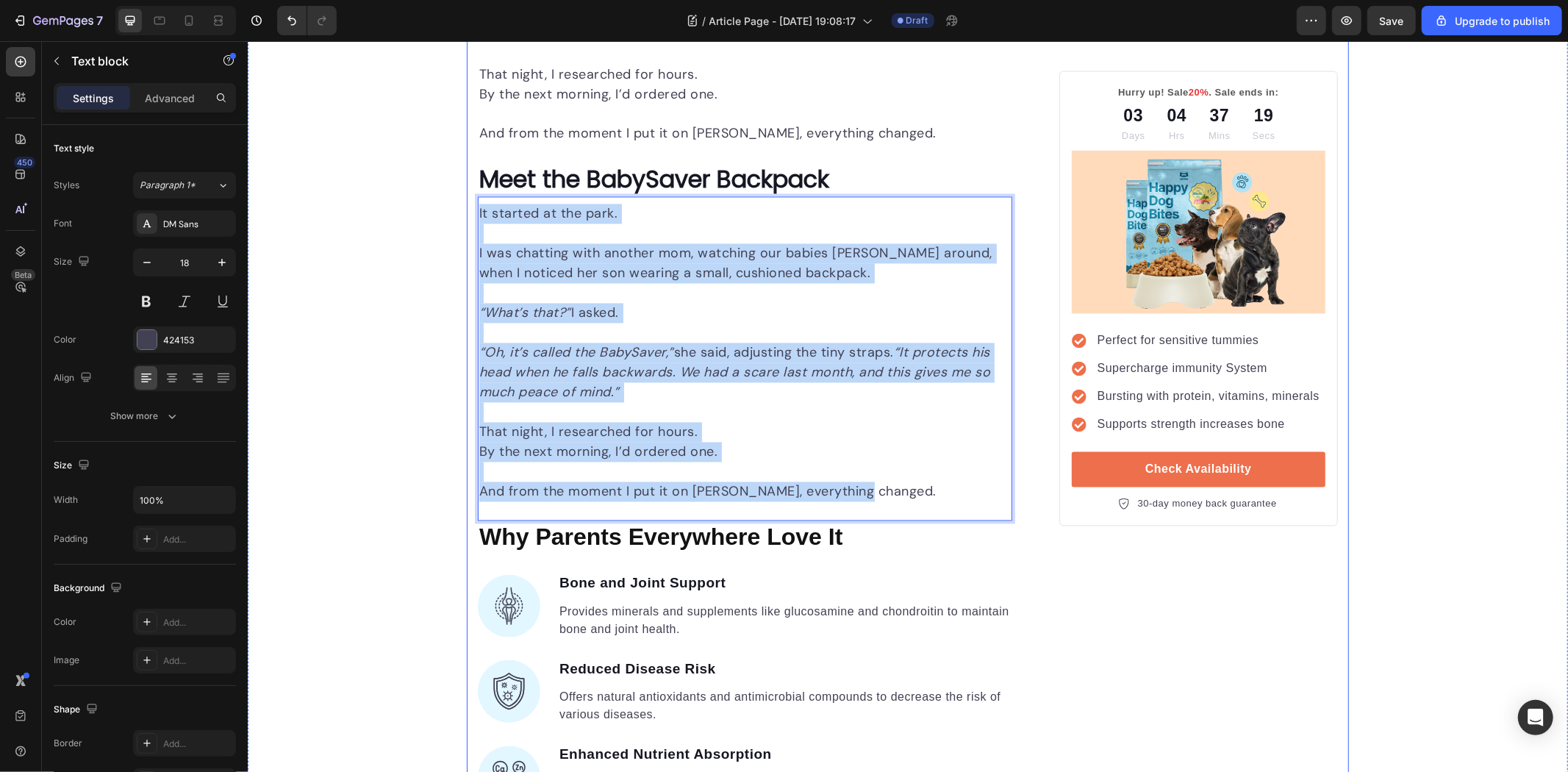
drag, startPoint x: 901, startPoint y: 504, endPoint x: 467, endPoint y: 220, distance: 518.7
click at [467, 220] on div "Unleash the Best Nutrition for Your Dog's Health Heading Image By Kim Fields Te…" at bounding box center [907, 466] width 882 height 5114
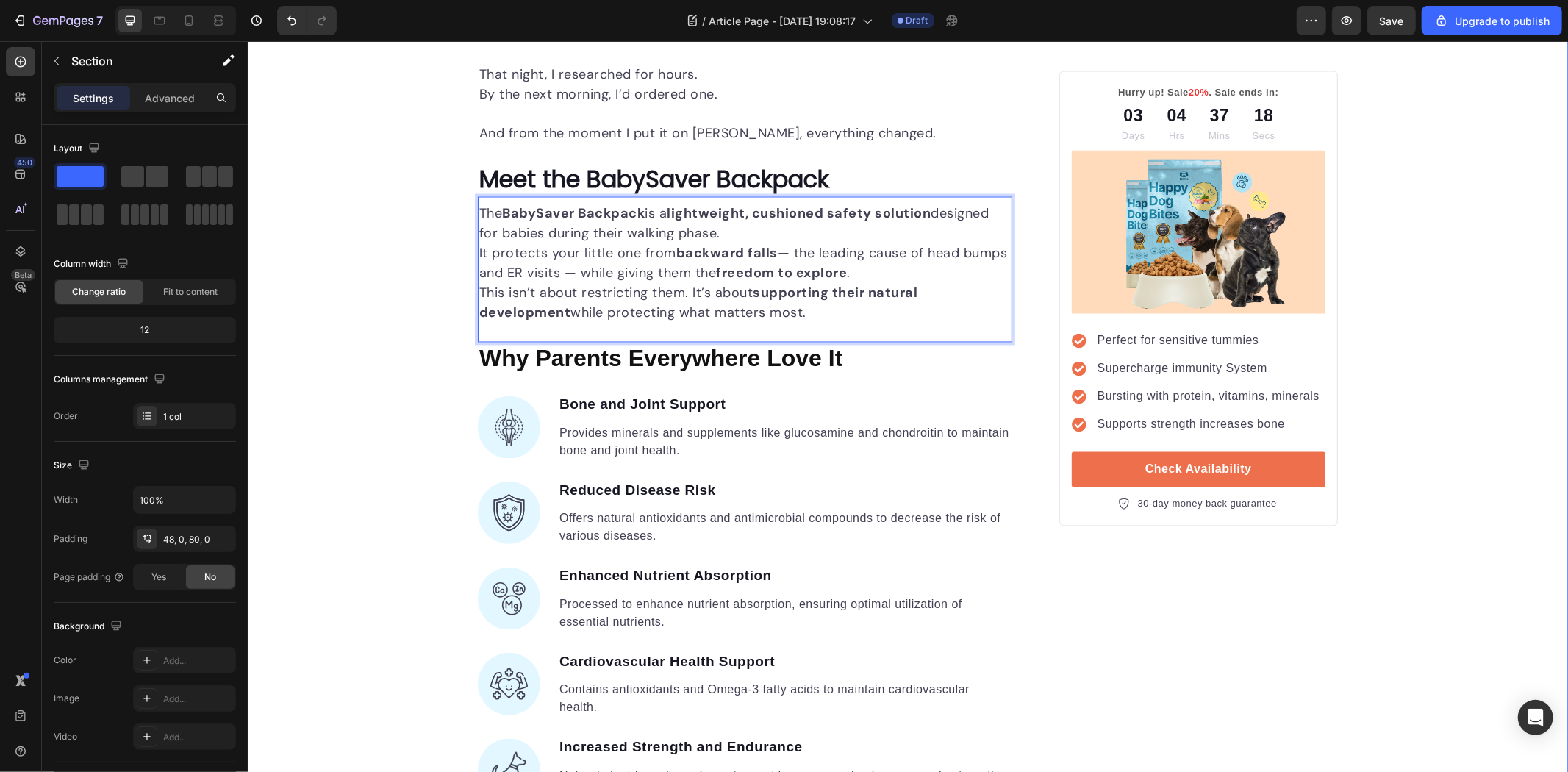
click at [396, 264] on div "Unleash the Best Nutrition for Your Dog's Health Heading Image By Kim Fields Te…" at bounding box center [907, 377] width 1321 height 4936
click at [747, 235] on p "The BabySaver Backpack is a lightweight, cushioned safety solution designed for…" at bounding box center [744, 244] width 531 height 79
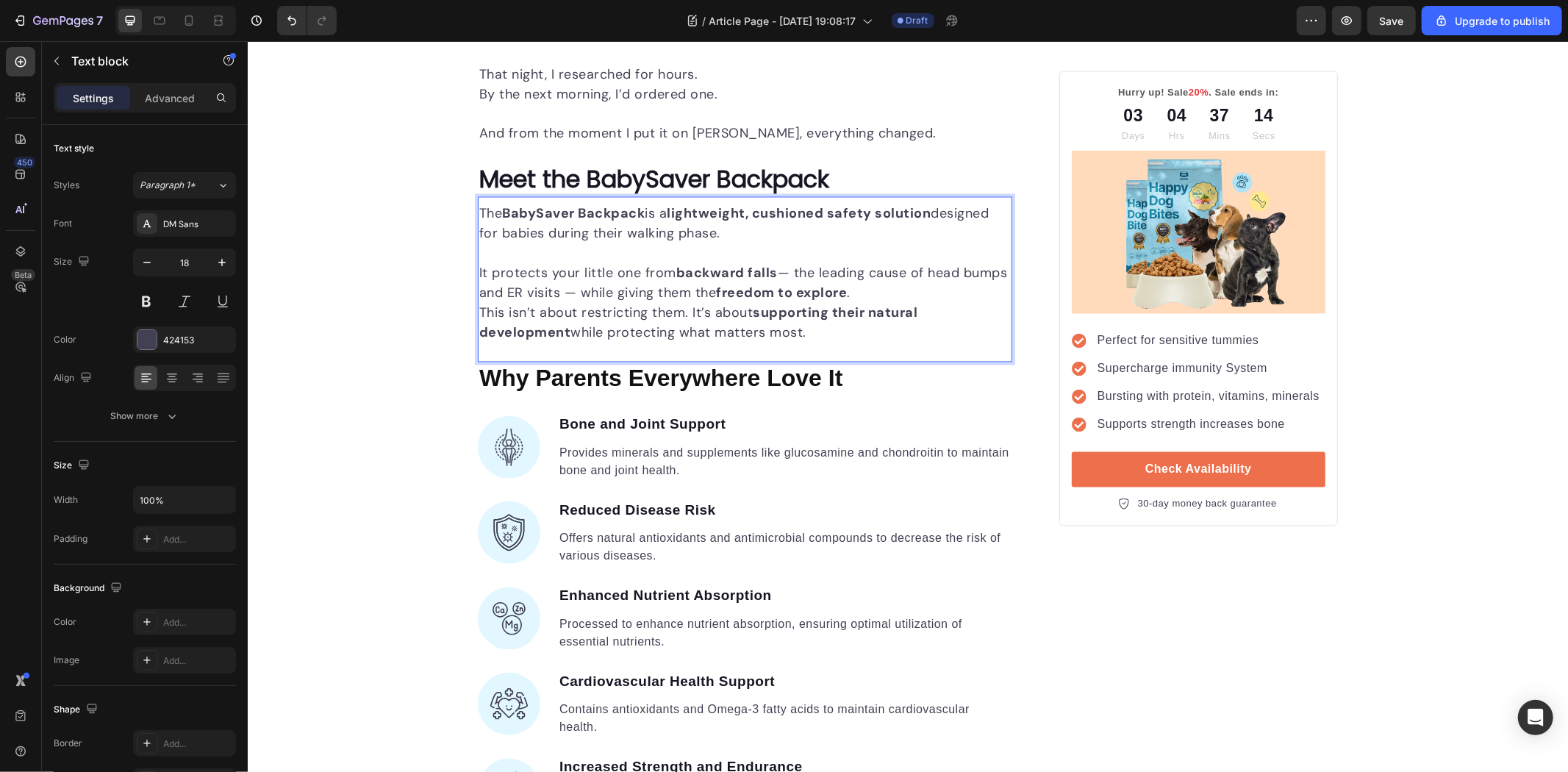
click at [911, 292] on p "⁠⁠⁠⁠⁠⁠⁠ It protects your little one from backward falls — the leading cause of …" at bounding box center [744, 273] width 531 height 59
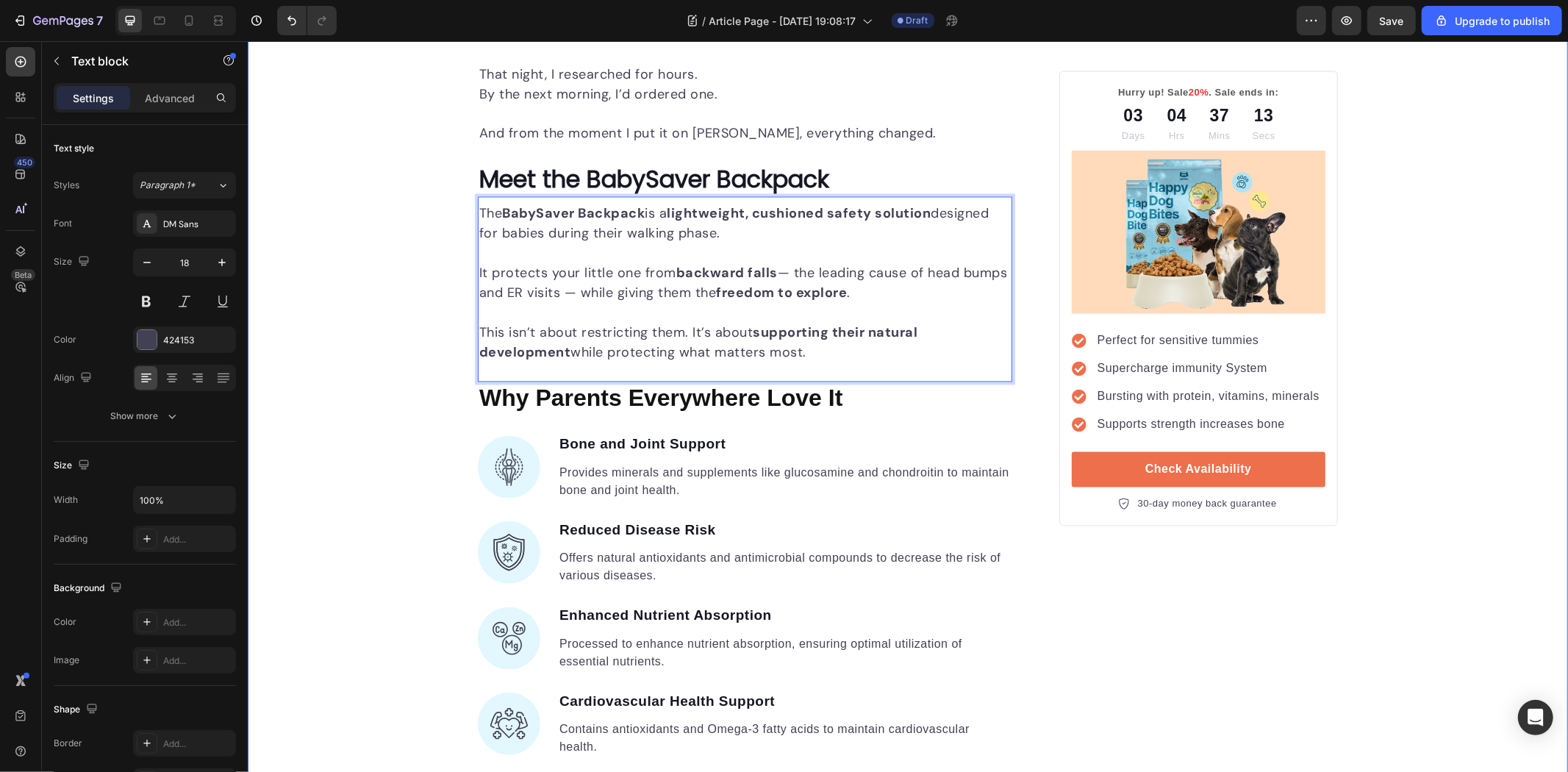
click at [411, 363] on div "Unleash the Best Nutrition for Your Dog's Health Heading Image By Kim Fields Te…" at bounding box center [907, 397] width 1321 height 4975
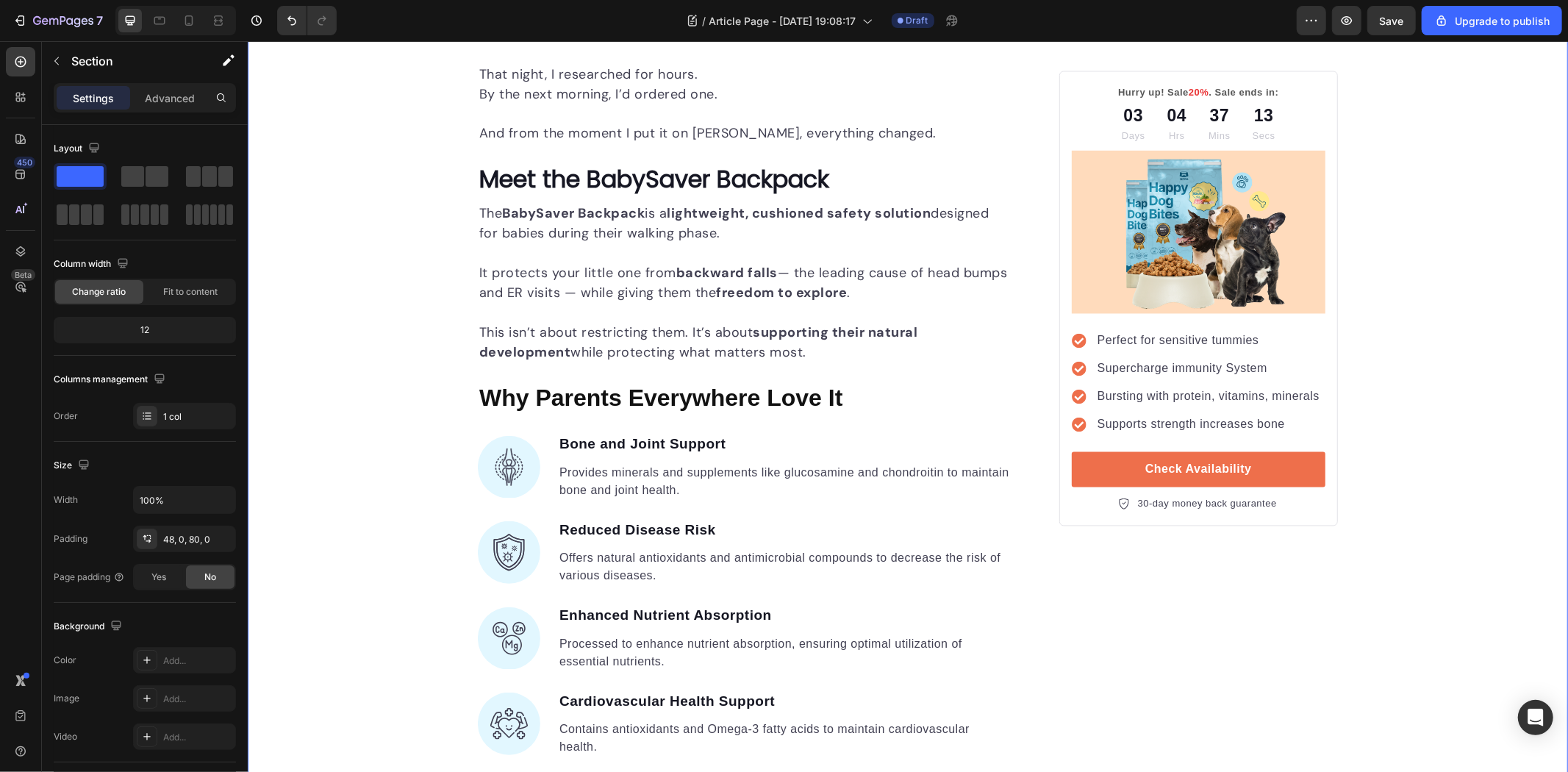
click at [531, 368] on div "The BabySaver Backpack is a lightweight, cushioned safety solution designed for…" at bounding box center [744, 289] width 534 height 185
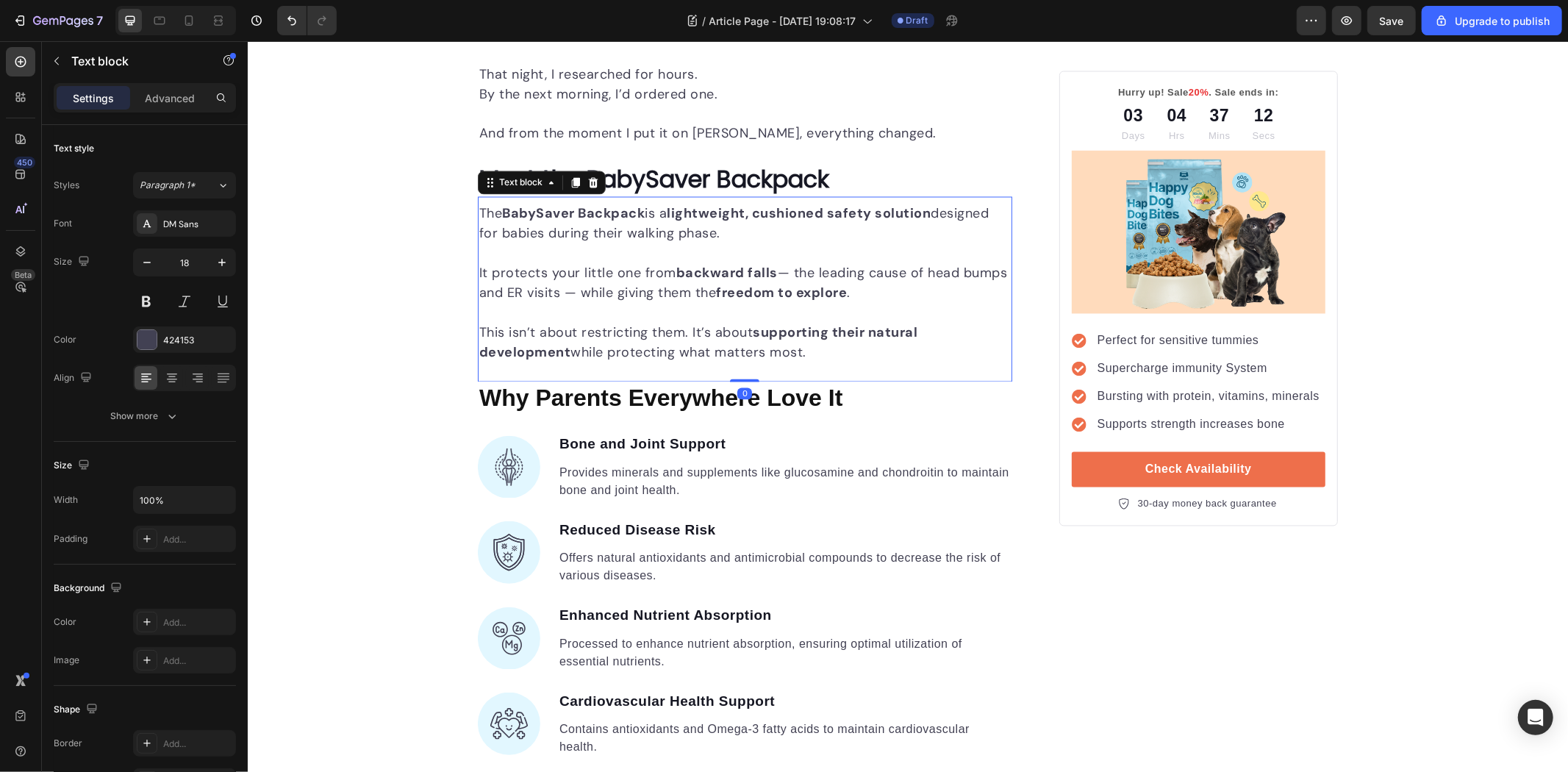
click at [531, 368] on div "The BabySaver Backpack is a lightweight, cushioned safety solution designed for…" at bounding box center [744, 289] width 534 height 185
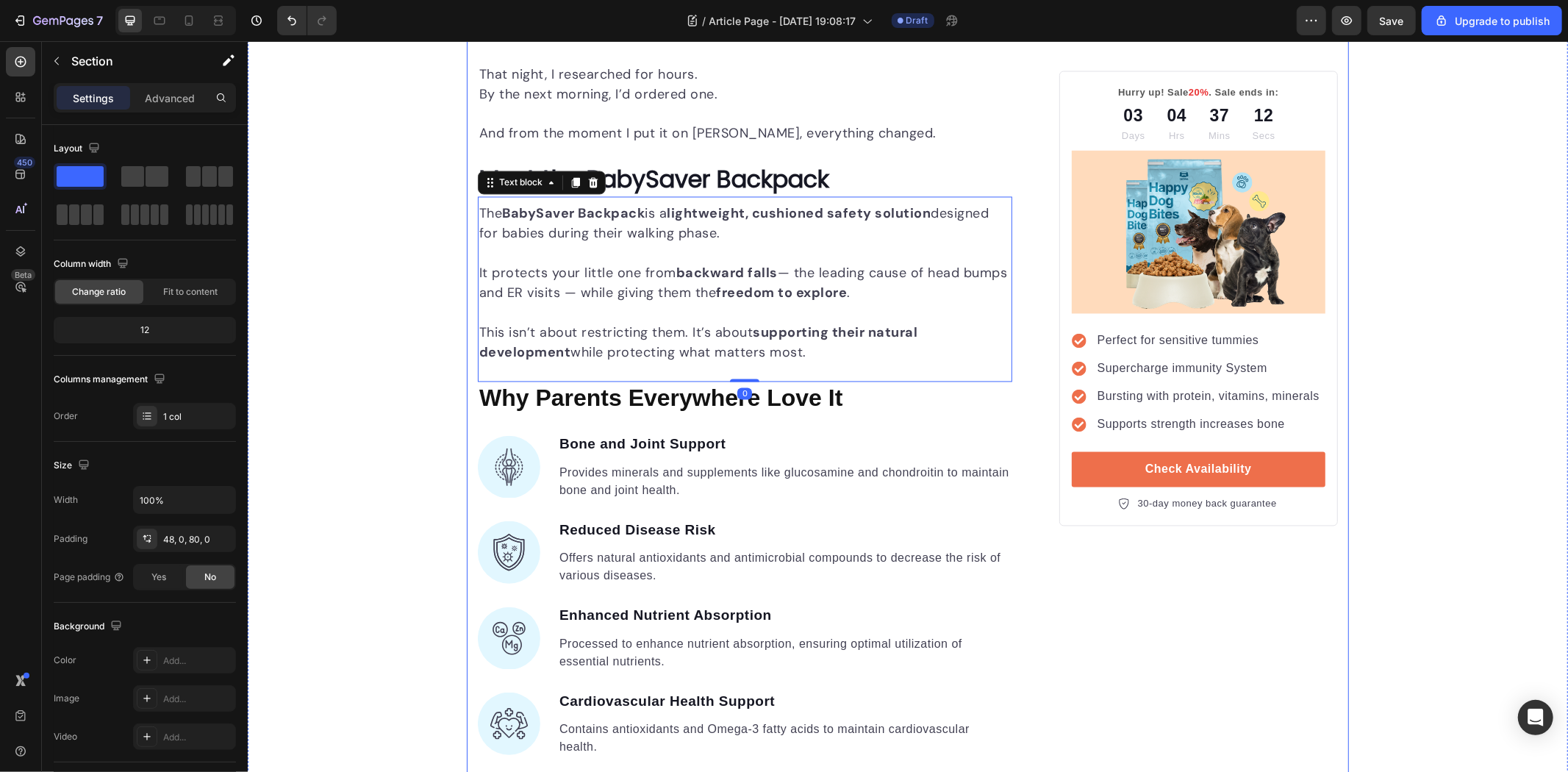
click at [387, 348] on div "Unleash the Best Nutrition for Your Dog's Health Heading Image By Kim Fields Te…" at bounding box center [907, 397] width 1321 height 4975
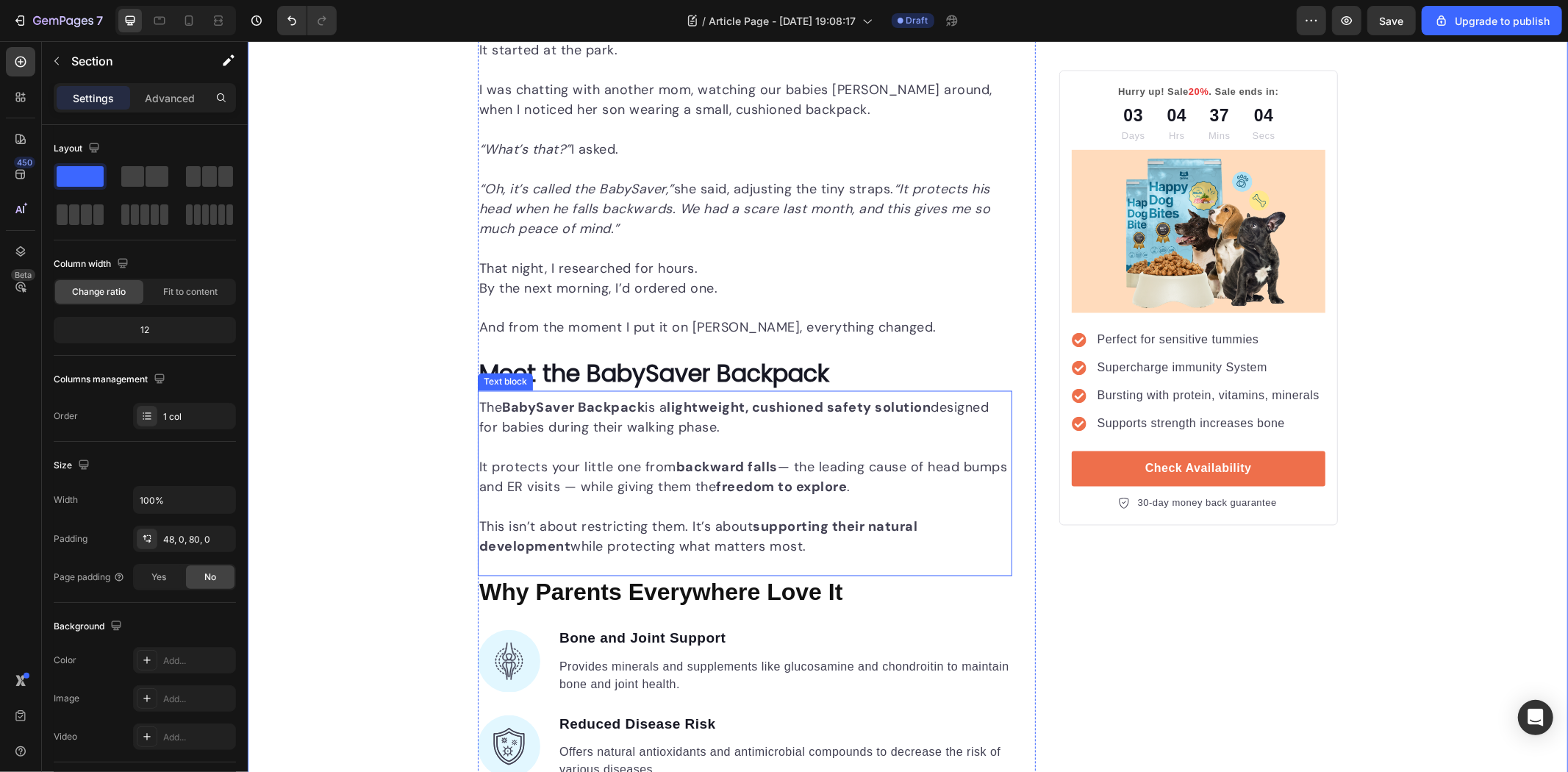
scroll to position [2355, 0]
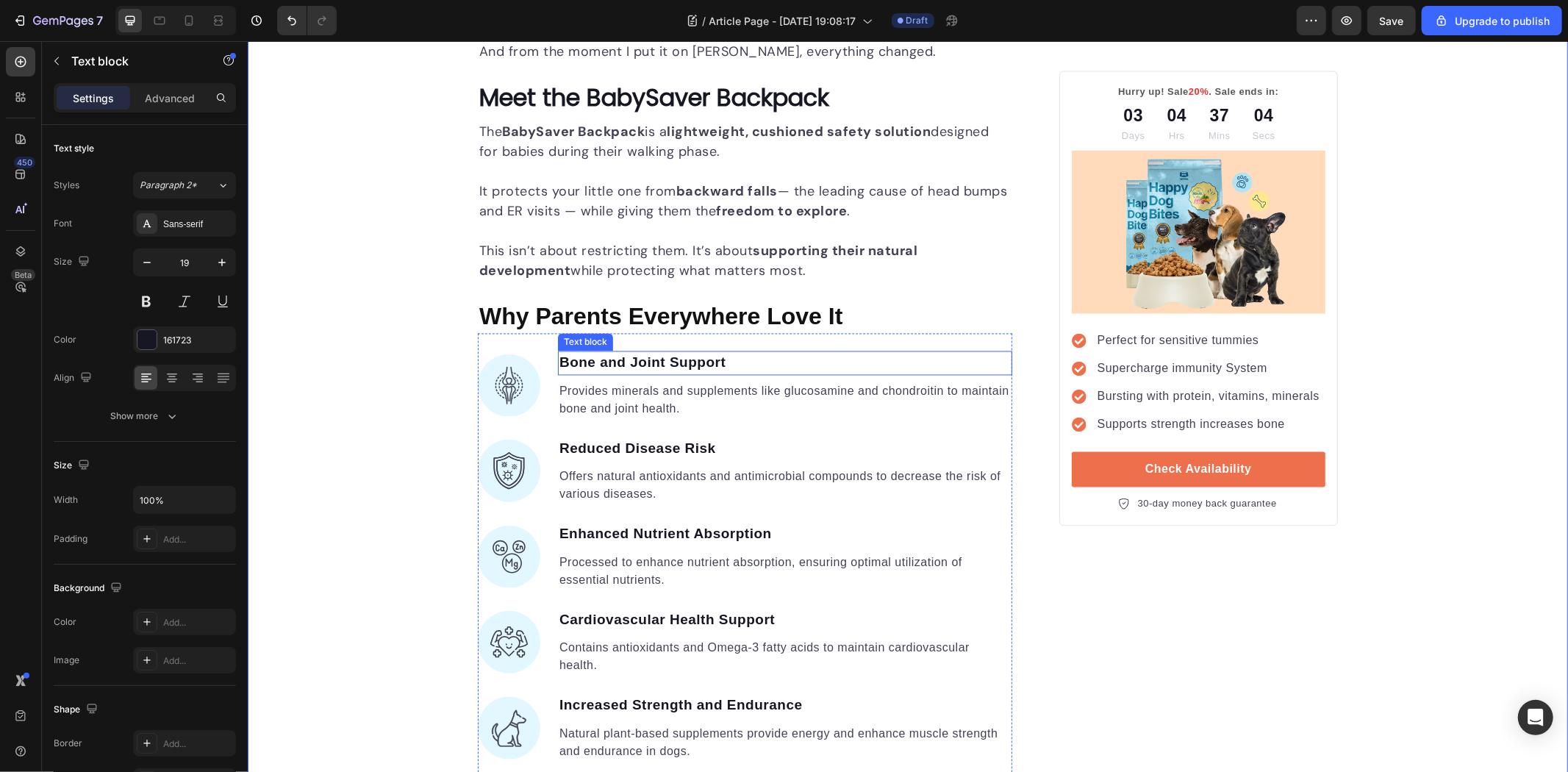
click at [613, 357] on p "Bone and Joint Support" at bounding box center [784, 363] width 451 height 21
click at [348, 356] on div "Unleash the Best Nutrition for Your Dog's Health Heading Image By Kim Fields Te…" at bounding box center [907, 315] width 1321 height 4975
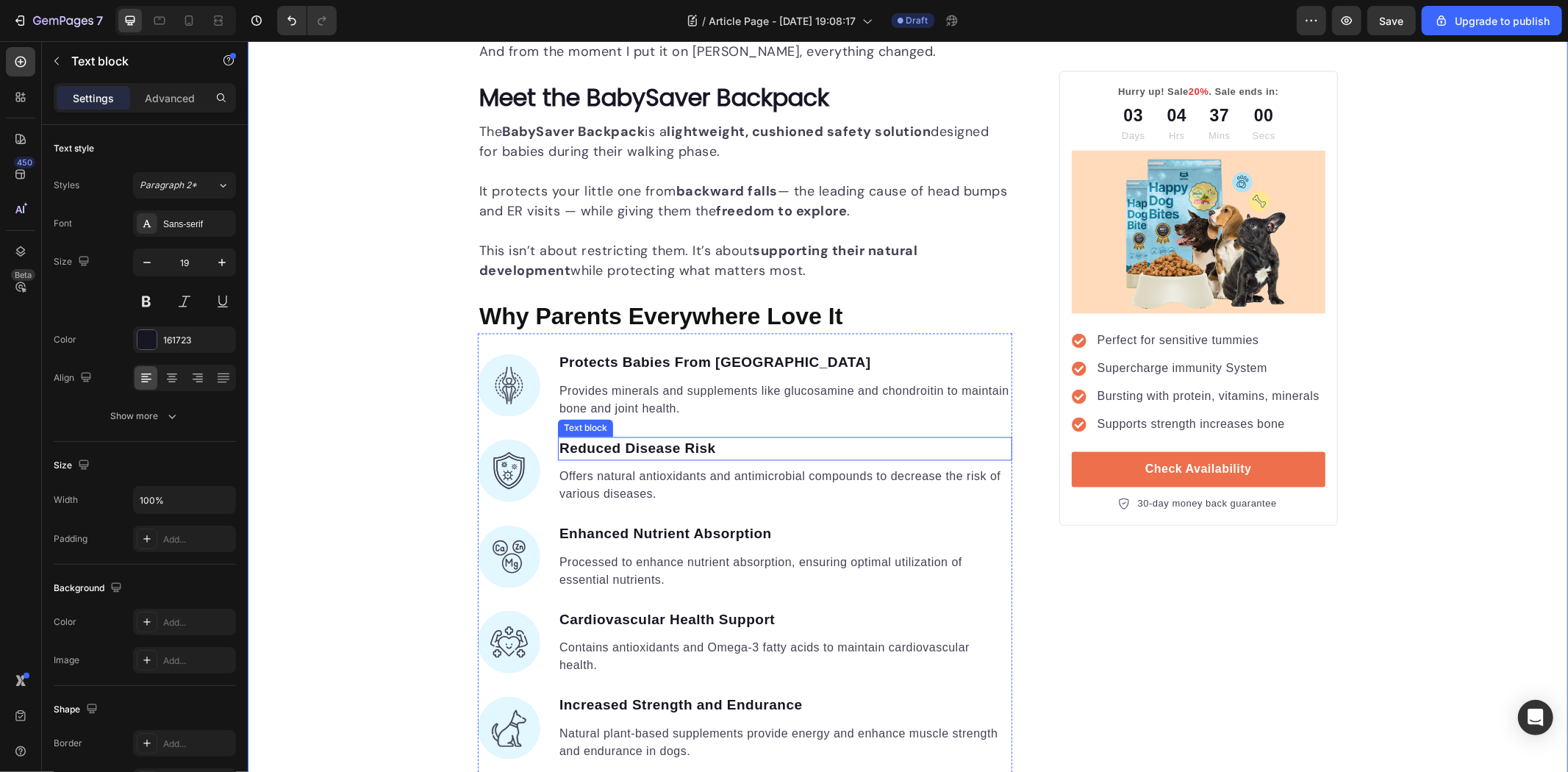
click at [641, 448] on p "Reduced Disease Risk" at bounding box center [784, 449] width 451 height 21
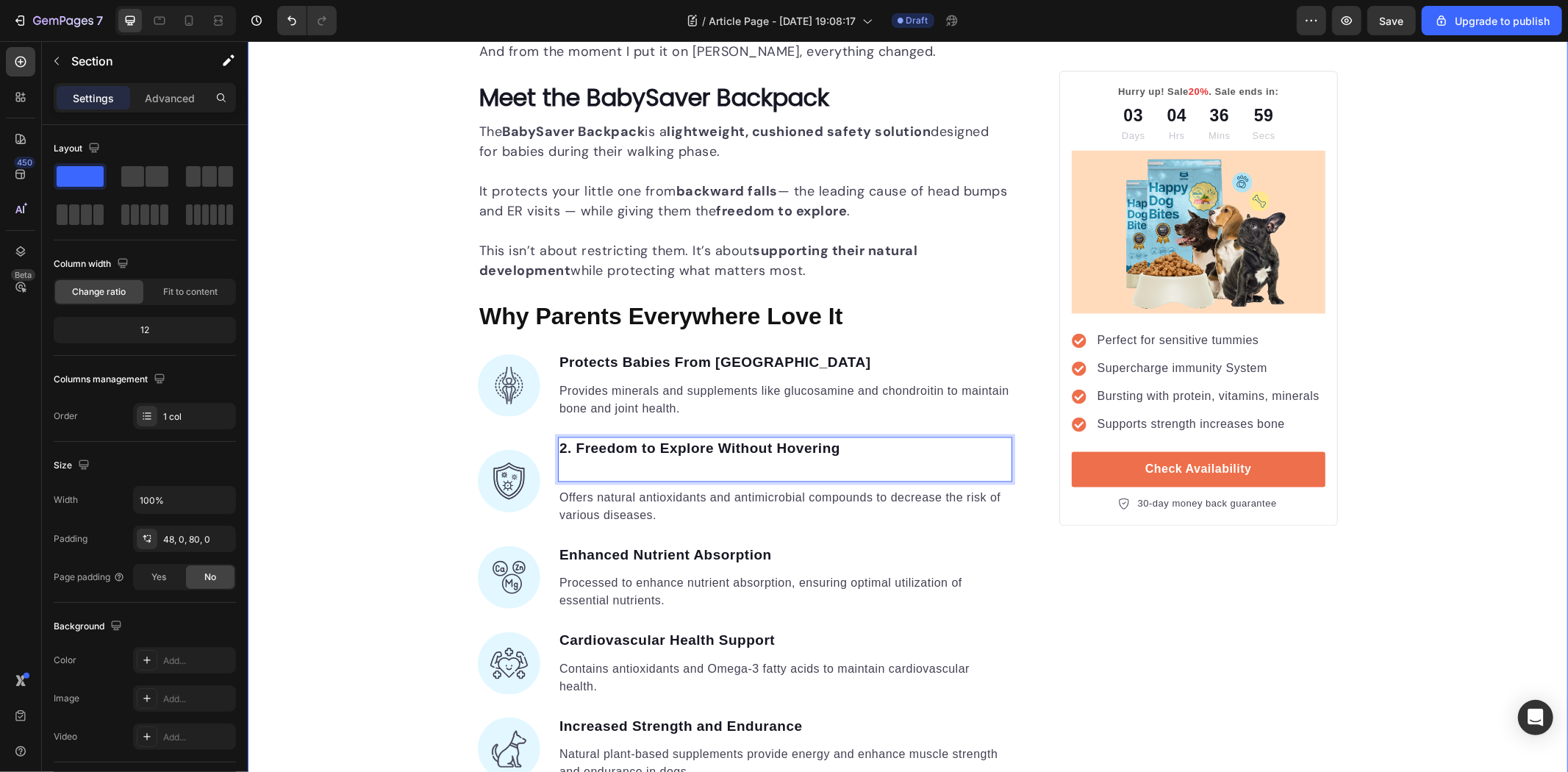
click at [392, 391] on div "Unleash the Best Nutrition for Your Dog's Health Heading Image By Kim Fields Te…" at bounding box center [907, 326] width 1321 height 4996
click at [626, 464] on p "Rich Text Editor. Editing area: main" at bounding box center [784, 470] width 451 height 21
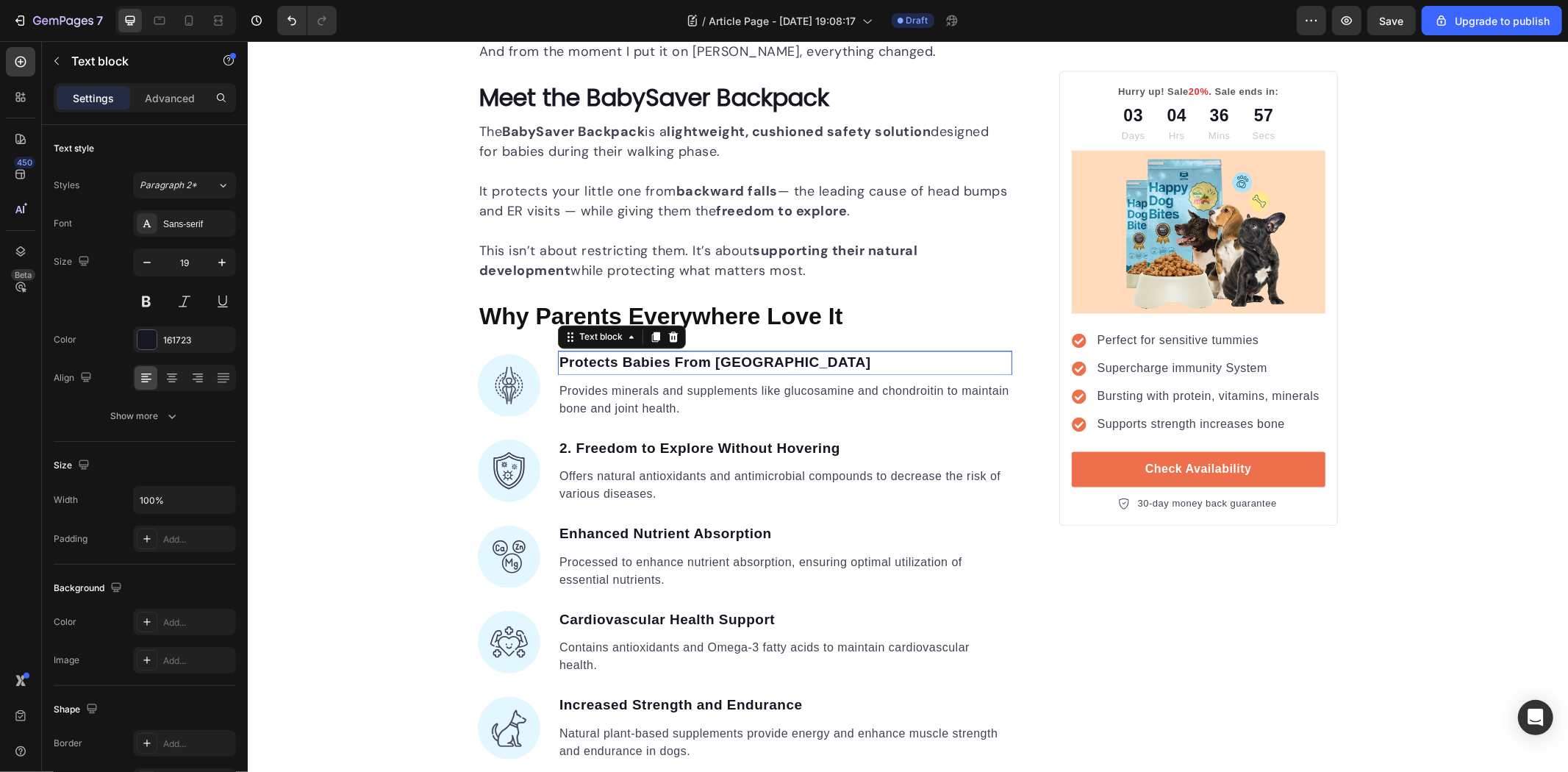
click at [559, 365] on p "Protects Babies From Backward Falls" at bounding box center [784, 363] width 451 height 21
click at [339, 432] on div "Unleash the Best Nutrition for Your Dog's Health Heading Image By Kim Fields Te…" at bounding box center [907, 315] width 1321 height 4975
click at [658, 534] on p "Enhanced Nutrient Absorption" at bounding box center [784, 534] width 451 height 21
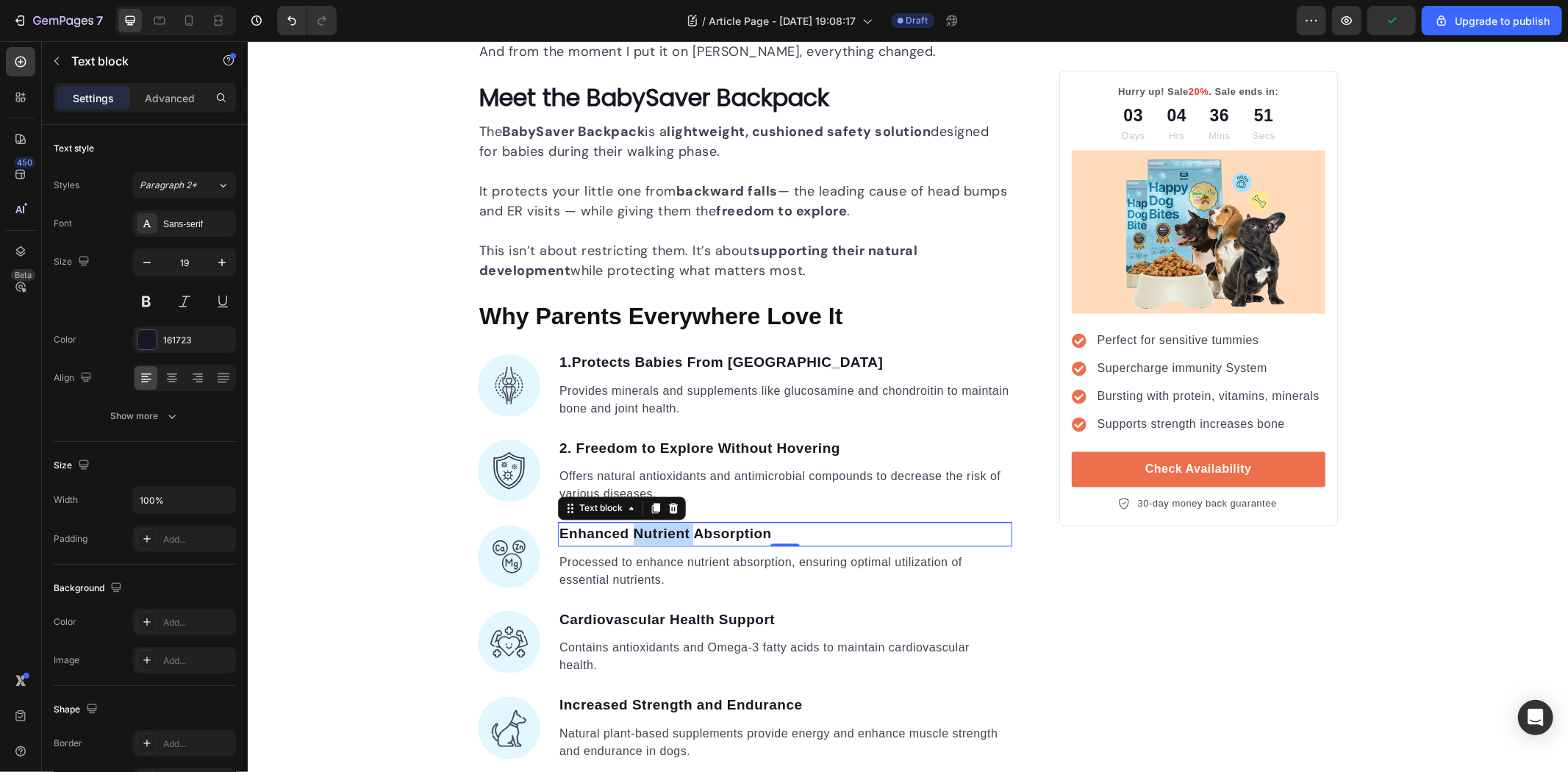
click at [658, 534] on p "Enhanced Nutrient Absorption" at bounding box center [784, 534] width 451 height 21
click at [378, 516] on div "Unleash the Best Nutrition for Your Dog's Health Heading Image By Kim Fields Te…" at bounding box center [907, 315] width 1321 height 4975
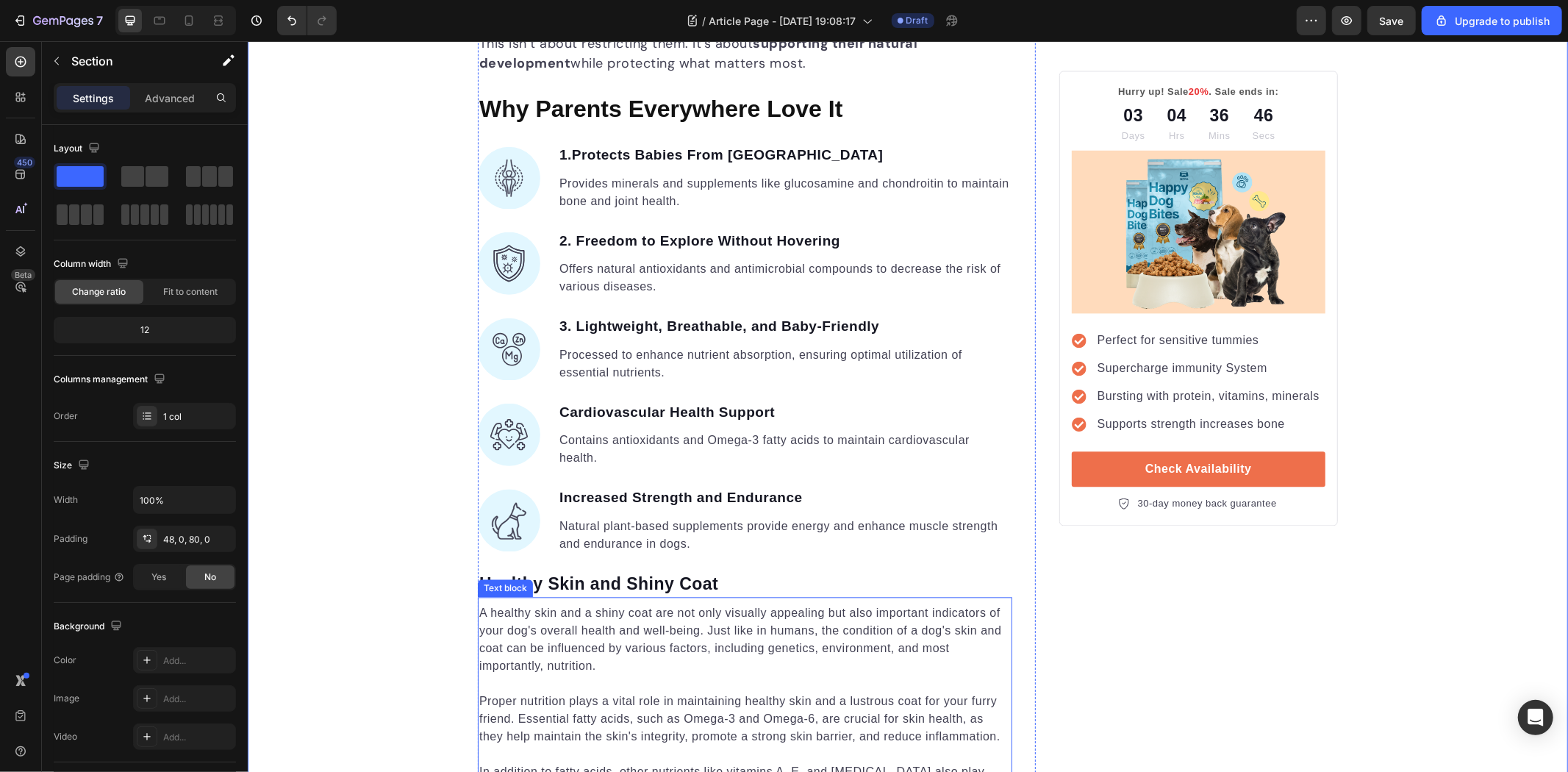
scroll to position [2599, 0]
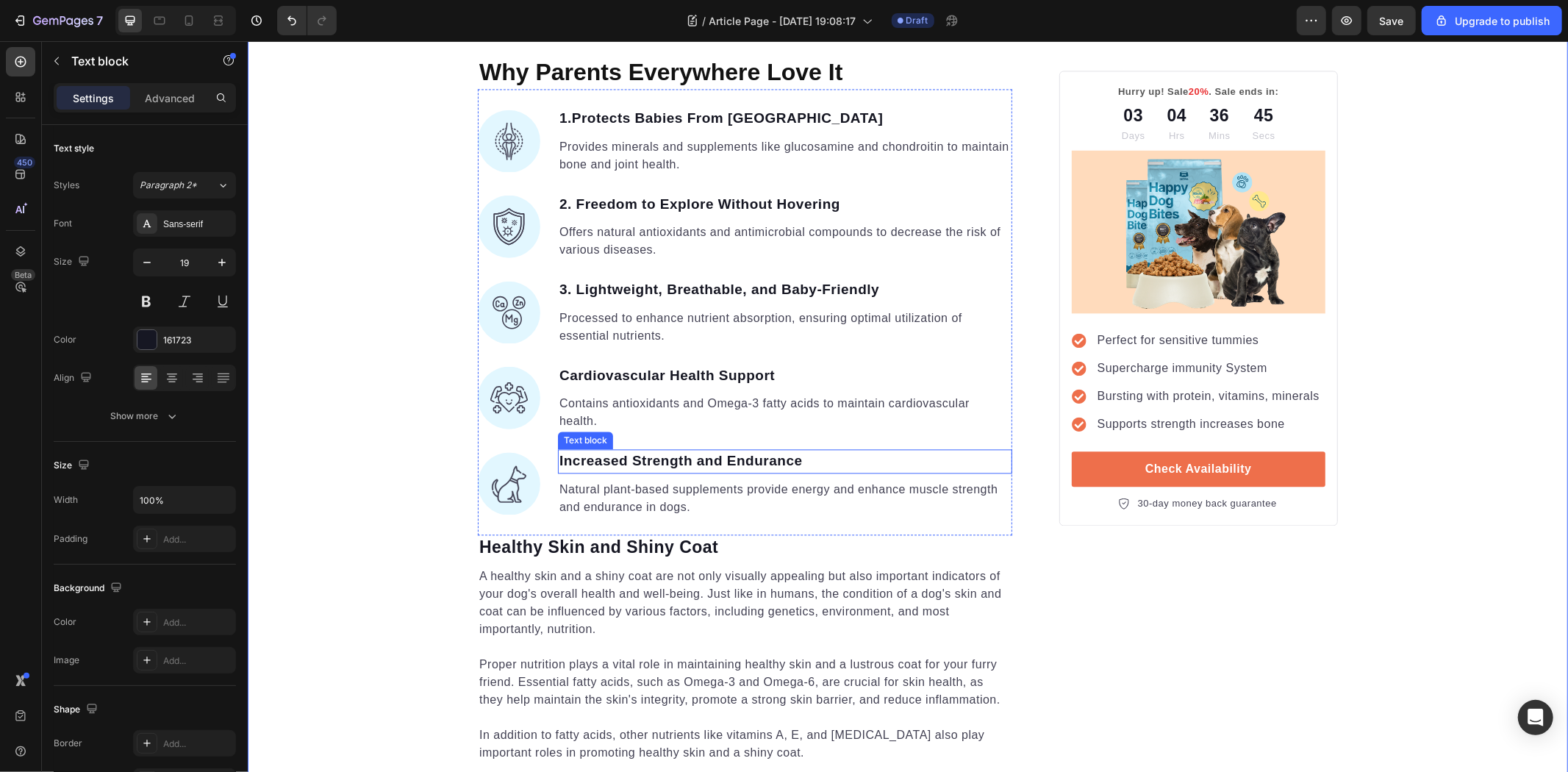
click at [677, 460] on p "Increased Strength and Endurance" at bounding box center [784, 461] width 451 height 21
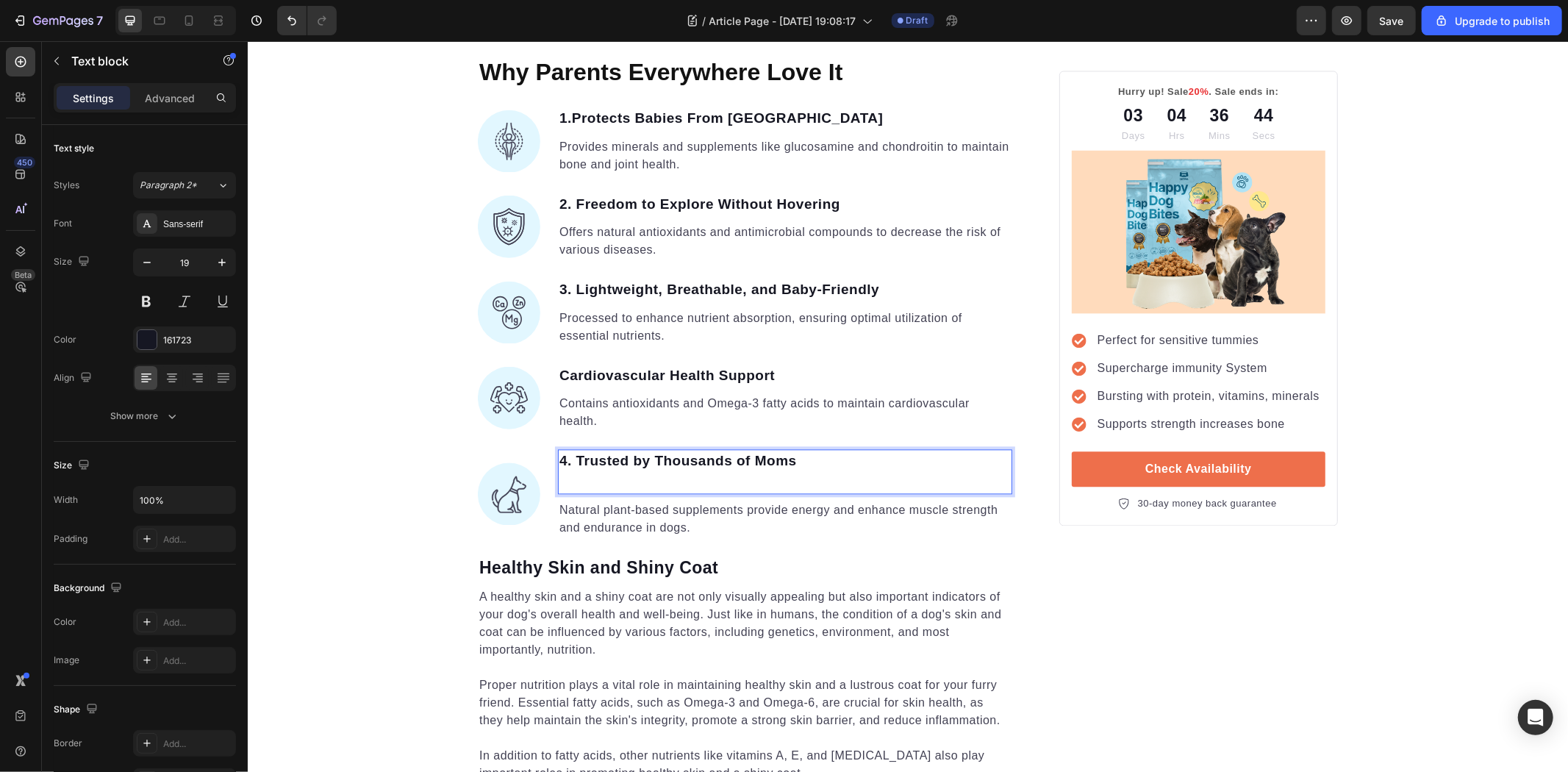
click at [569, 461] on strong "4. Trusted by Thousands of Moms" at bounding box center [677, 460] width 237 height 15
click at [561, 459] on strong "4. Trusted by Thousands of Moms" at bounding box center [677, 460] width 237 height 15
click at [682, 486] on p "Rich Text Editor. Editing area: main" at bounding box center [784, 482] width 451 height 21
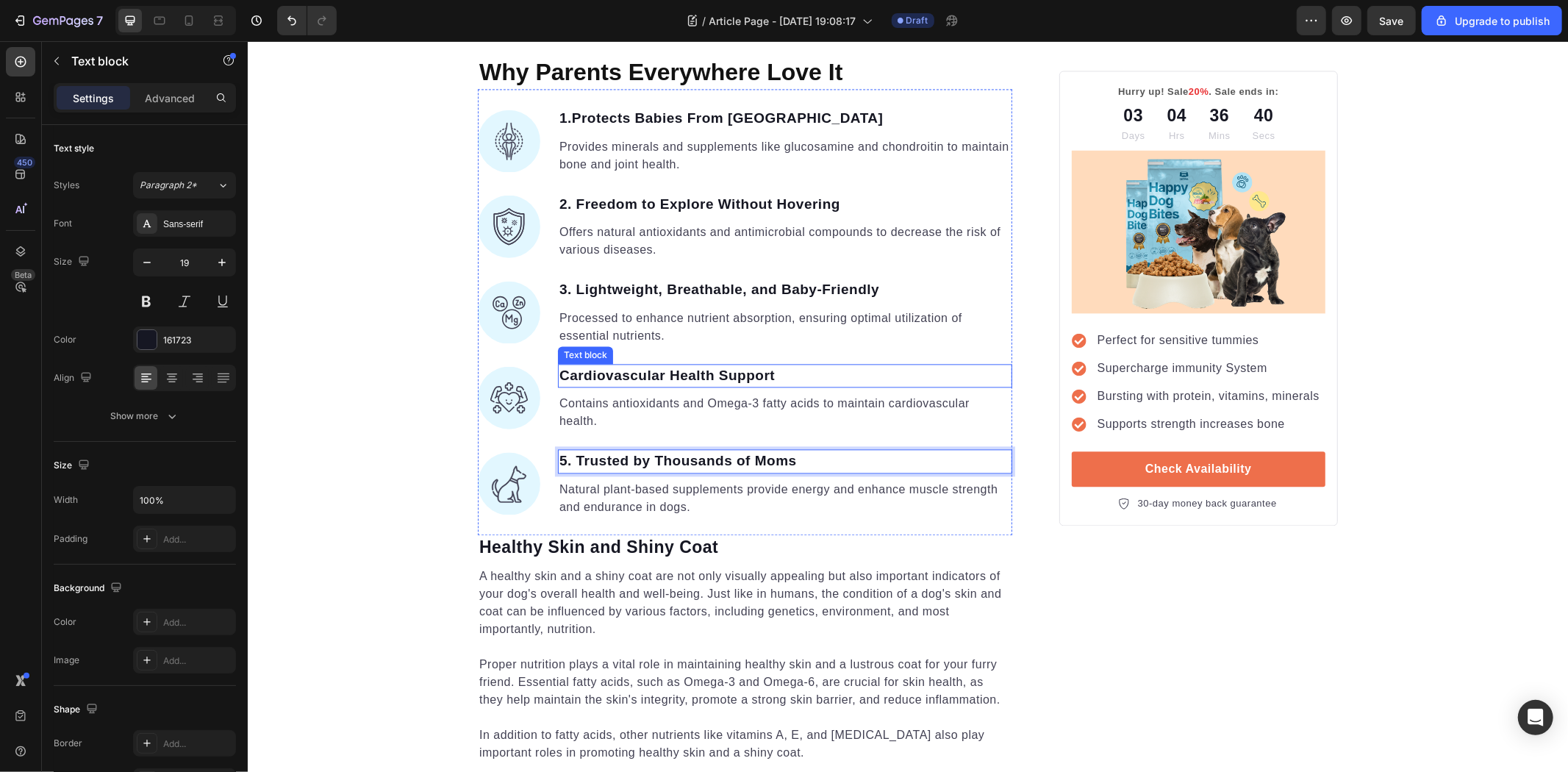
click at [624, 378] on p "Cardiovascular Health Support" at bounding box center [784, 375] width 451 height 21
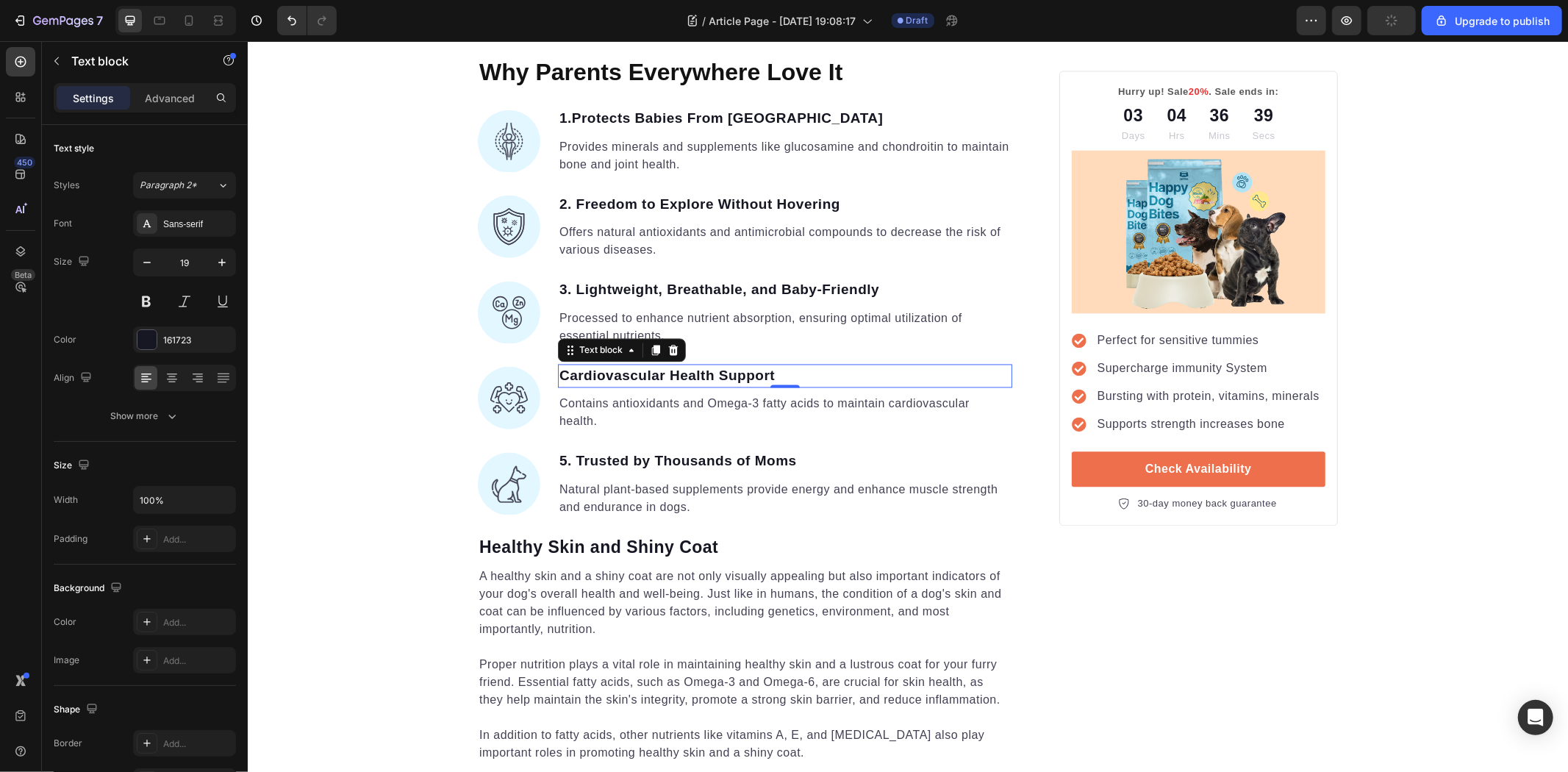
click at [631, 379] on p "Cardiovascular Health Support" at bounding box center [784, 375] width 451 height 21
click at [633, 380] on p "Cardiovascular Health Support" at bounding box center [784, 375] width 451 height 21
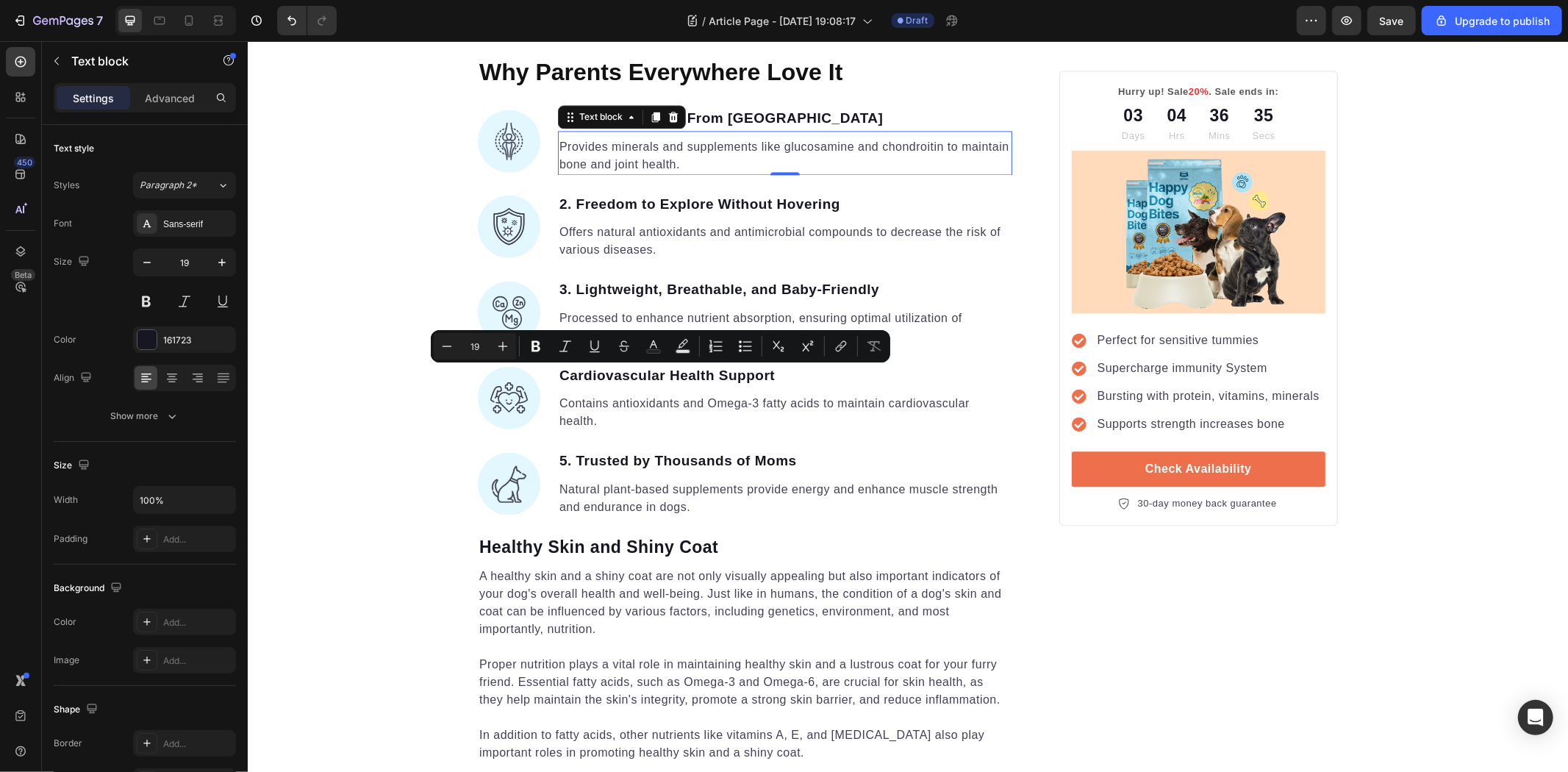
click at [598, 142] on p "Provides minerals and supplements like glucosamine and chondroitin to maintain …" at bounding box center [784, 155] width 451 height 35
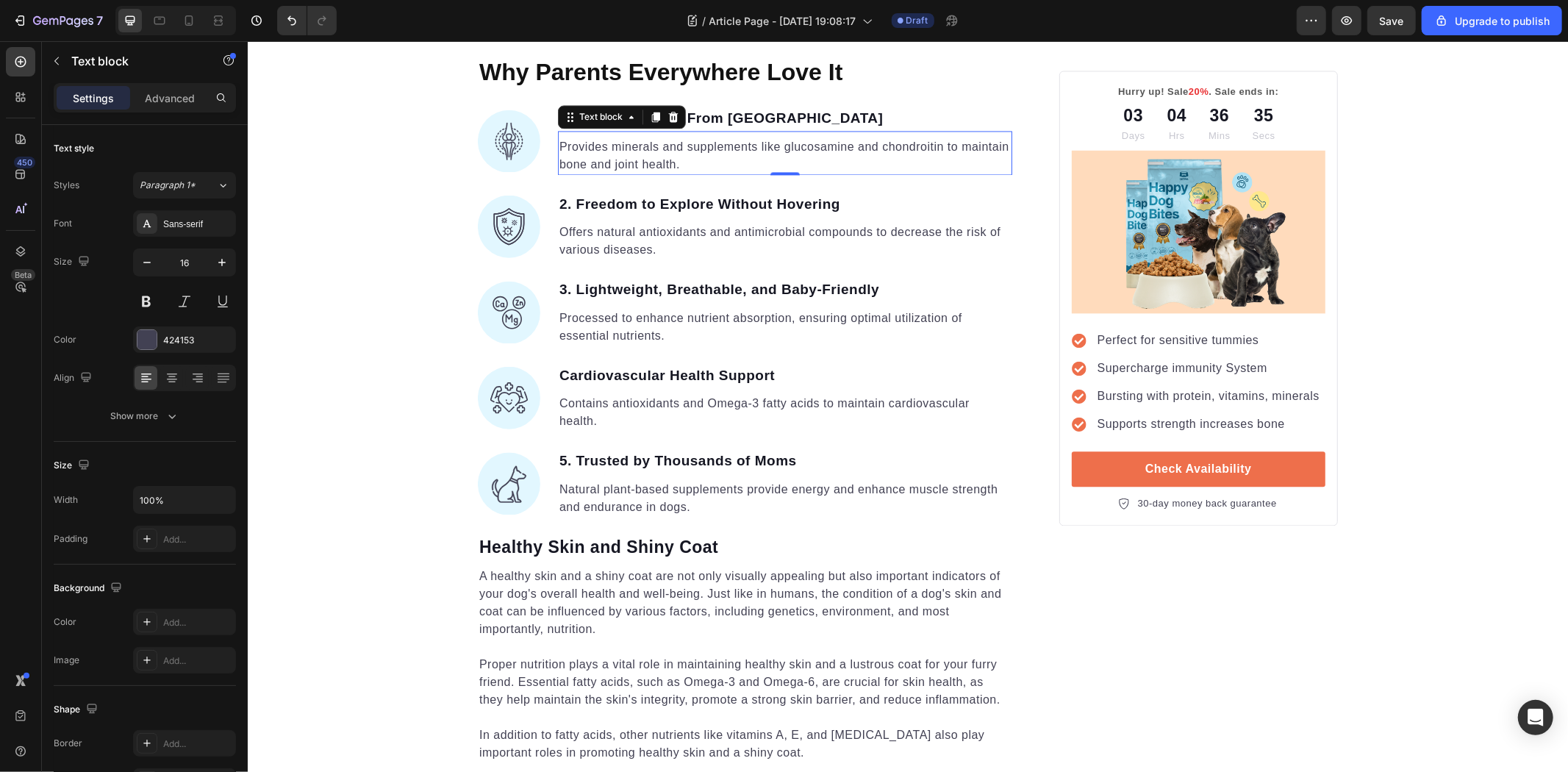
click at [598, 142] on p "Provides minerals and supplements like glucosamine and chondroitin to maintain …" at bounding box center [784, 155] width 451 height 35
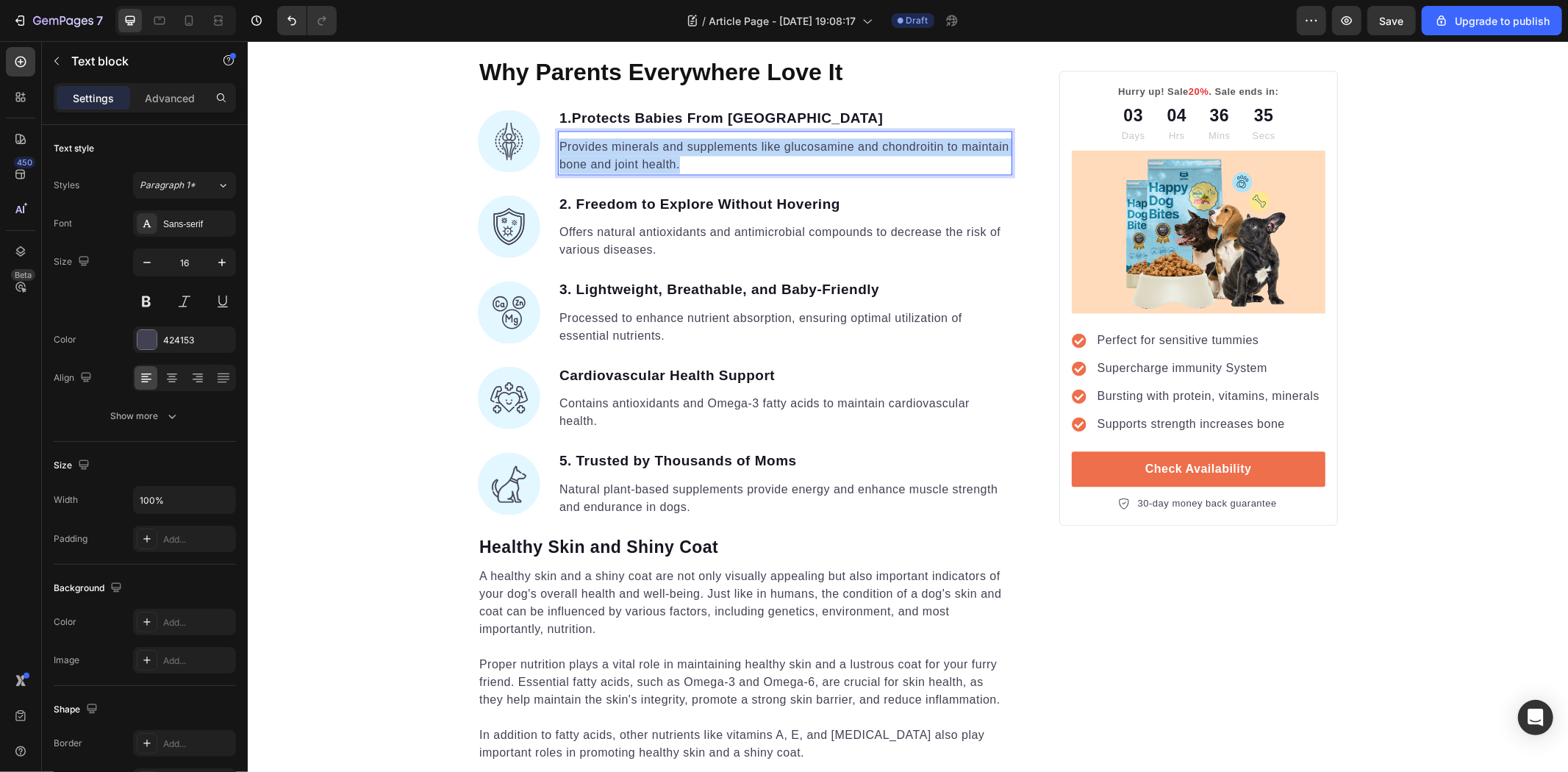
click at [598, 142] on p "Provides minerals and supplements like glucosamine and chondroitin to maintain …" at bounding box center [784, 155] width 451 height 35
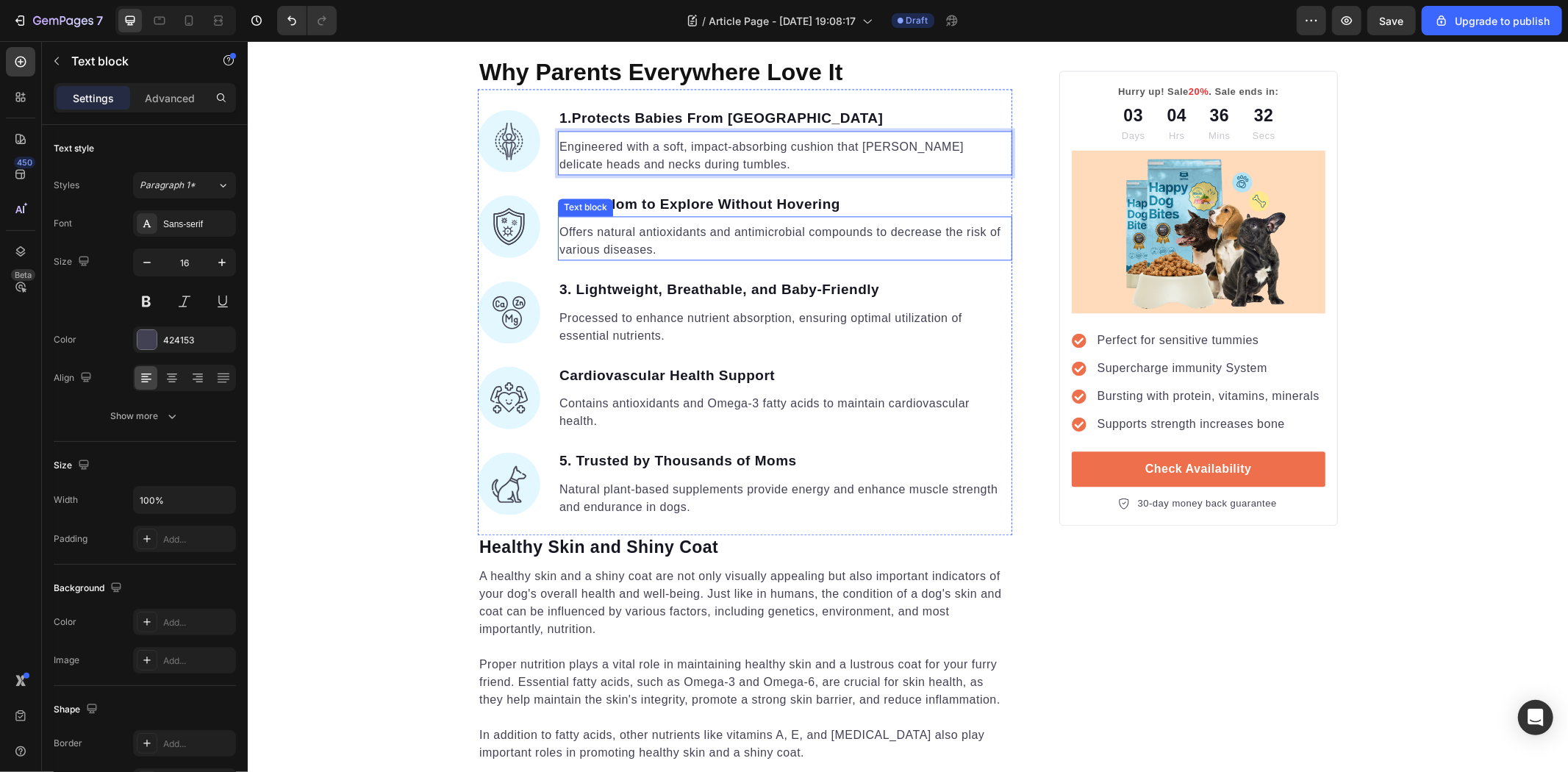
click at [601, 232] on p "Offers natural antioxidants and antimicrobial compounds to decrease the risk of…" at bounding box center [784, 241] width 451 height 35
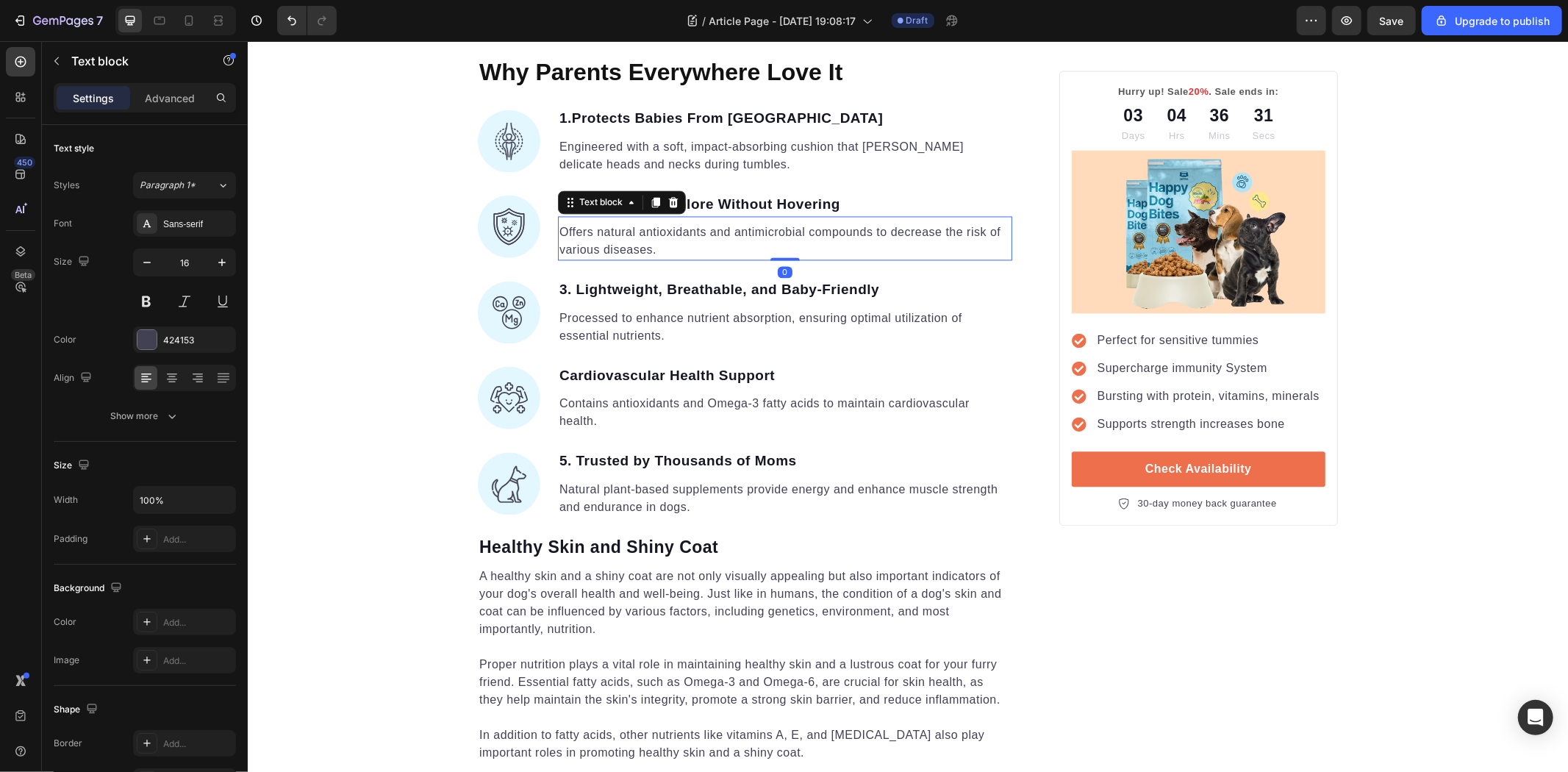
click at [601, 232] on p "Offers natural antioxidants and antimicrobial compounds to decrease the risk of…" at bounding box center [784, 241] width 451 height 35
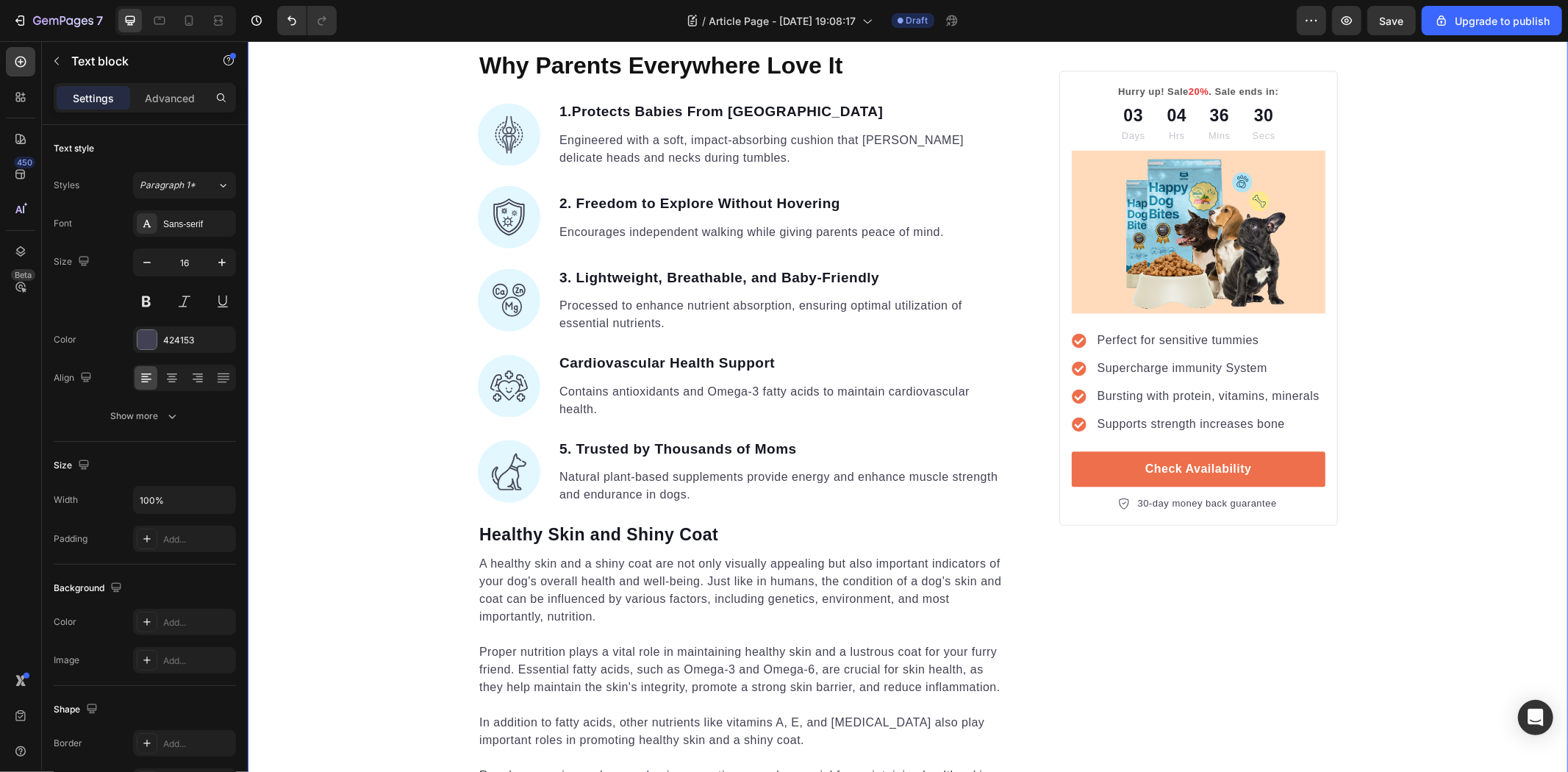
click at [342, 276] on div "Unleash the Best Nutrition for Your Dog's Health Heading Image By Kim Fields Te…" at bounding box center [907, 61] width 1321 height 4969
click at [638, 316] on p "Processed to enhance nutrient absorption, ensuring optimal utilization of essen…" at bounding box center [784, 314] width 451 height 35
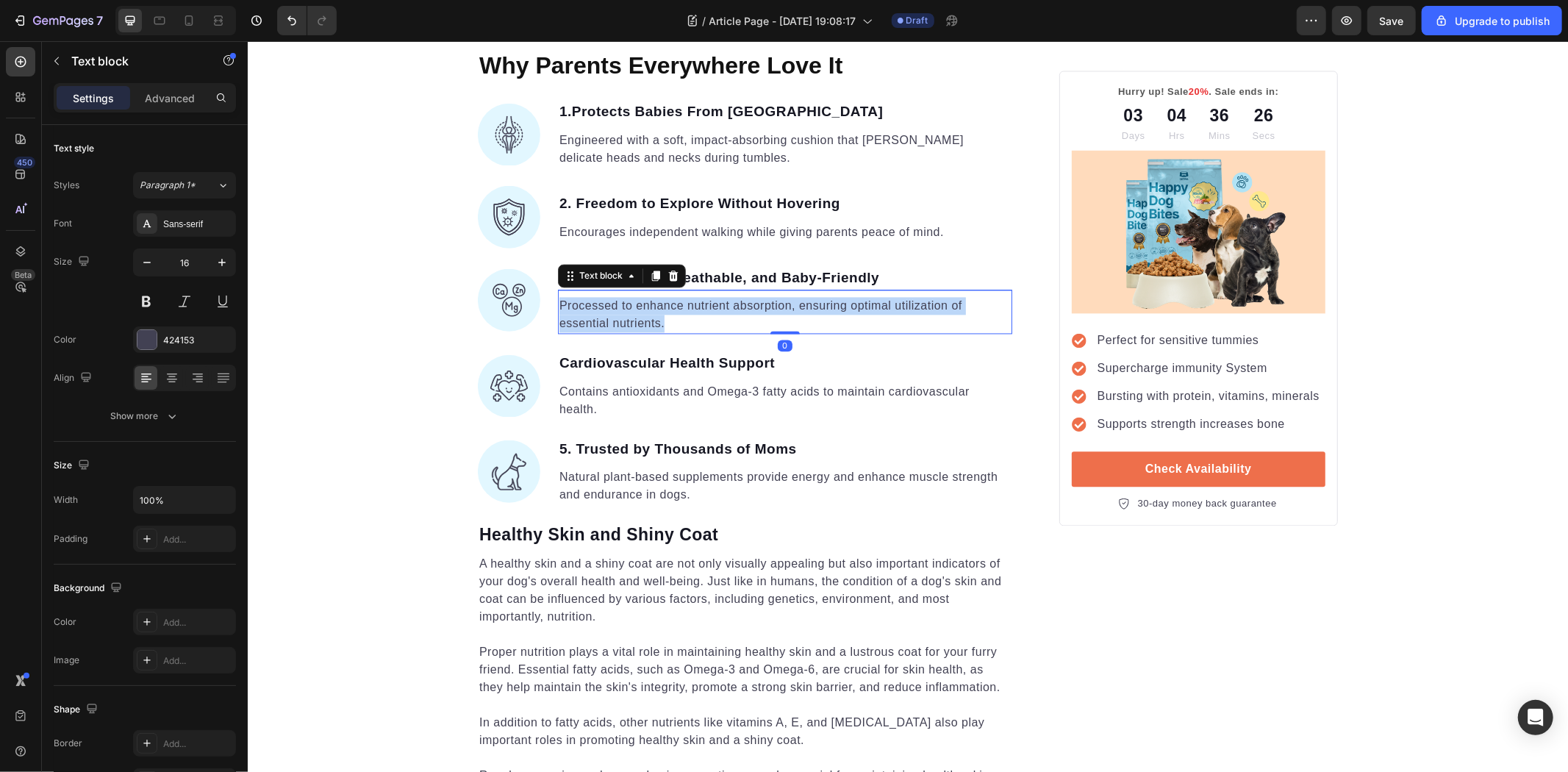
click at [638, 316] on p "Processed to enhance nutrient absorption, ensuring optimal utilization of essen…" at bounding box center [784, 314] width 451 height 35
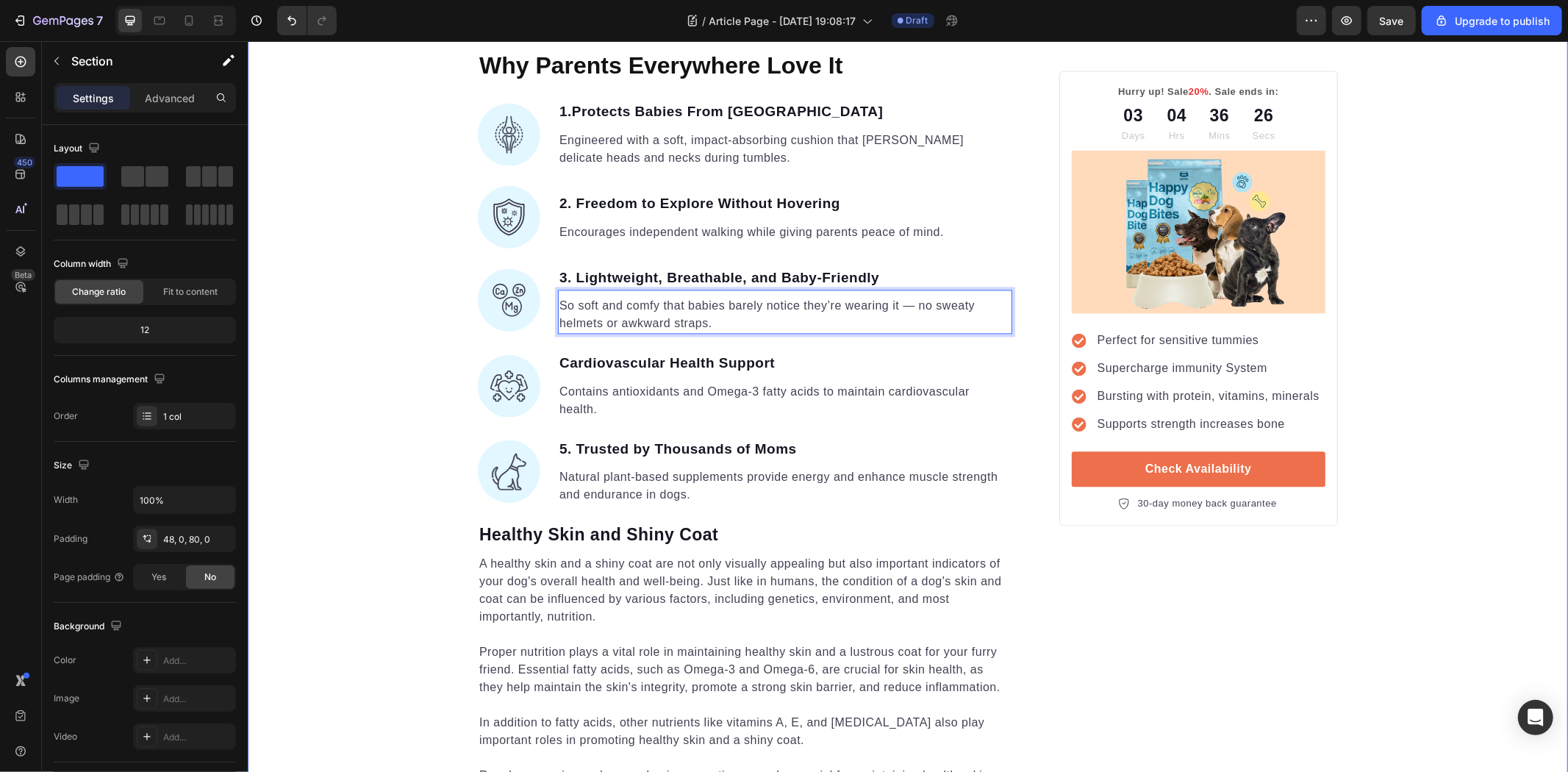
click at [351, 338] on div "Unleash the Best Nutrition for Your Dog's Health Heading Image By Kim Fields Te…" at bounding box center [907, 61] width 1321 height 4969
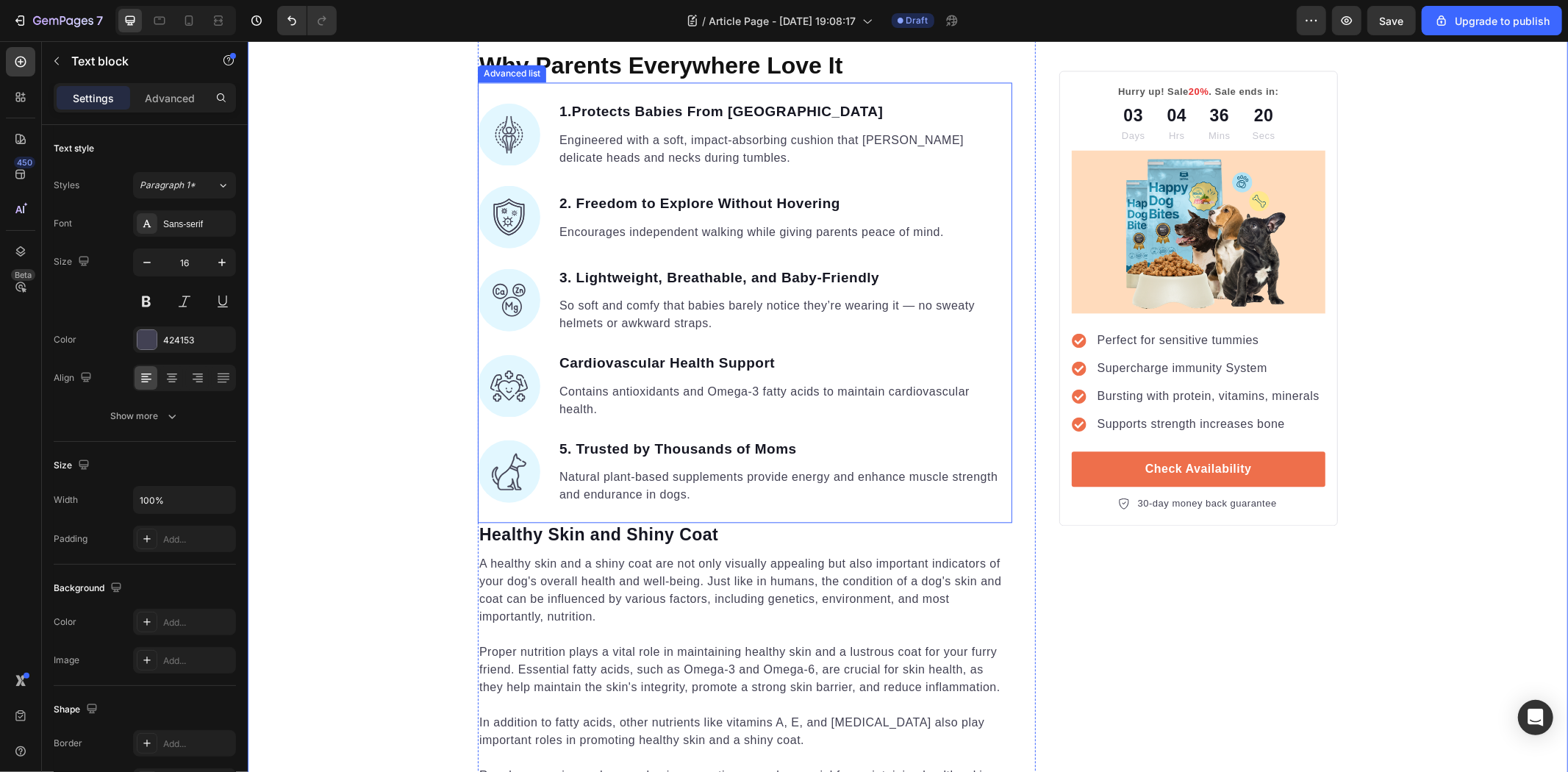
click at [628, 501] on p "Natural plant-based supplements provide energy and enhance muscle strength and …" at bounding box center [784, 485] width 451 height 35
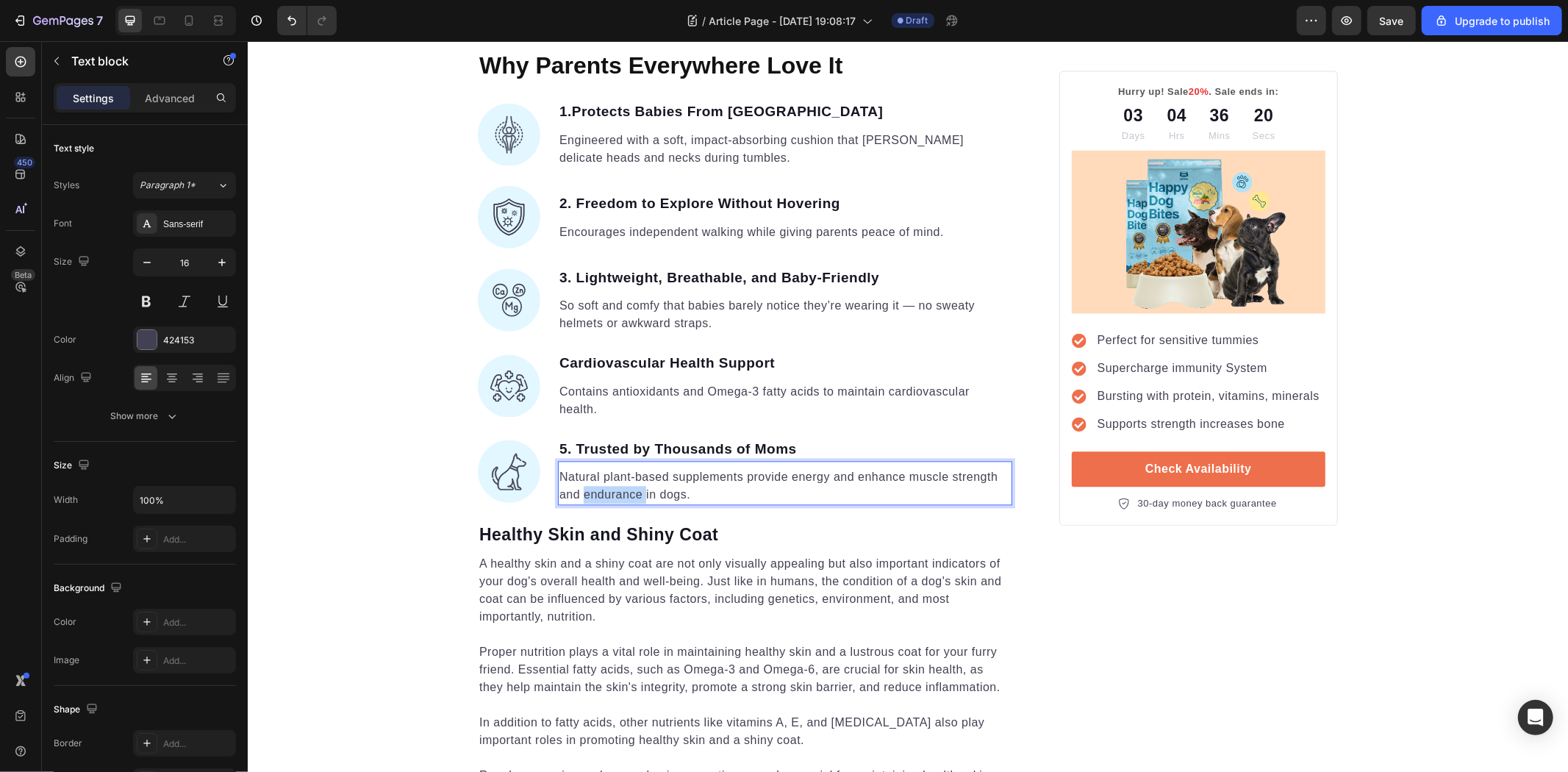
click at [628, 501] on p "Natural plant-based supplements provide energy and enhance muscle strength and …" at bounding box center [784, 485] width 451 height 35
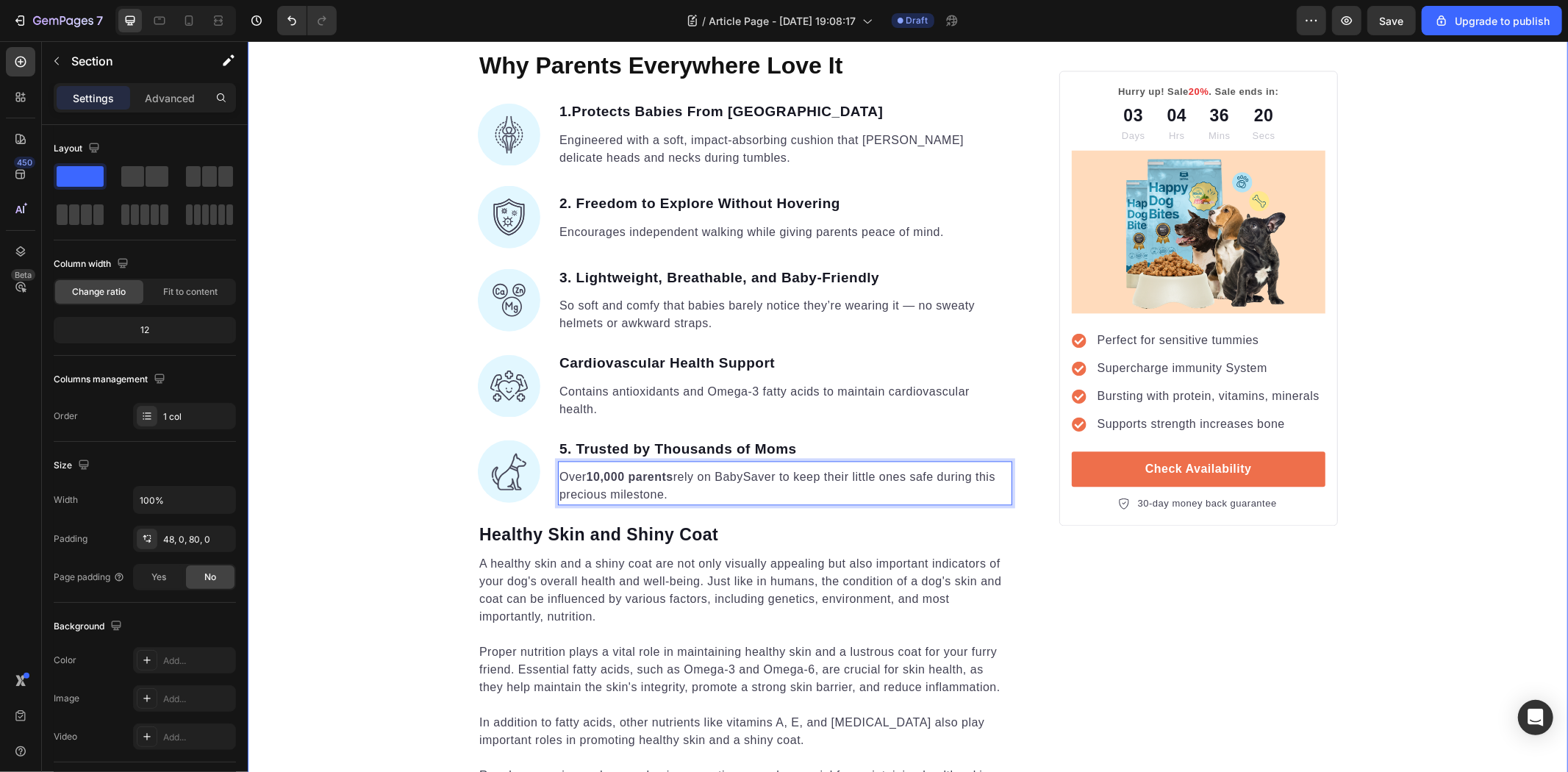
click at [430, 464] on div "Unleash the Best Nutrition for Your Dog's Health Heading Image By Kim Fields Te…" at bounding box center [907, 61] width 1321 height 4969
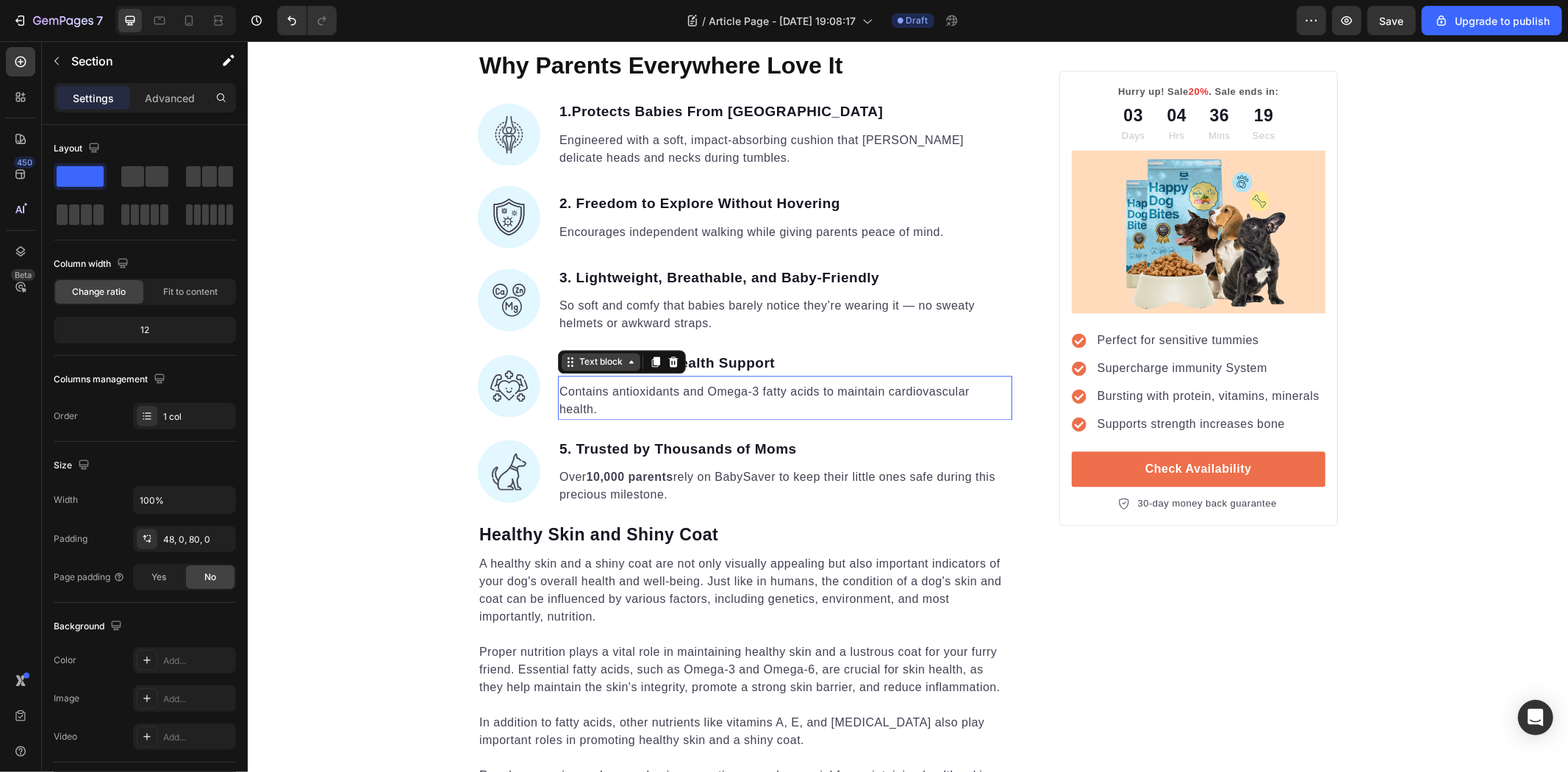
click at [575, 368] on div "Text block" at bounding box center [600, 361] width 49 height 13
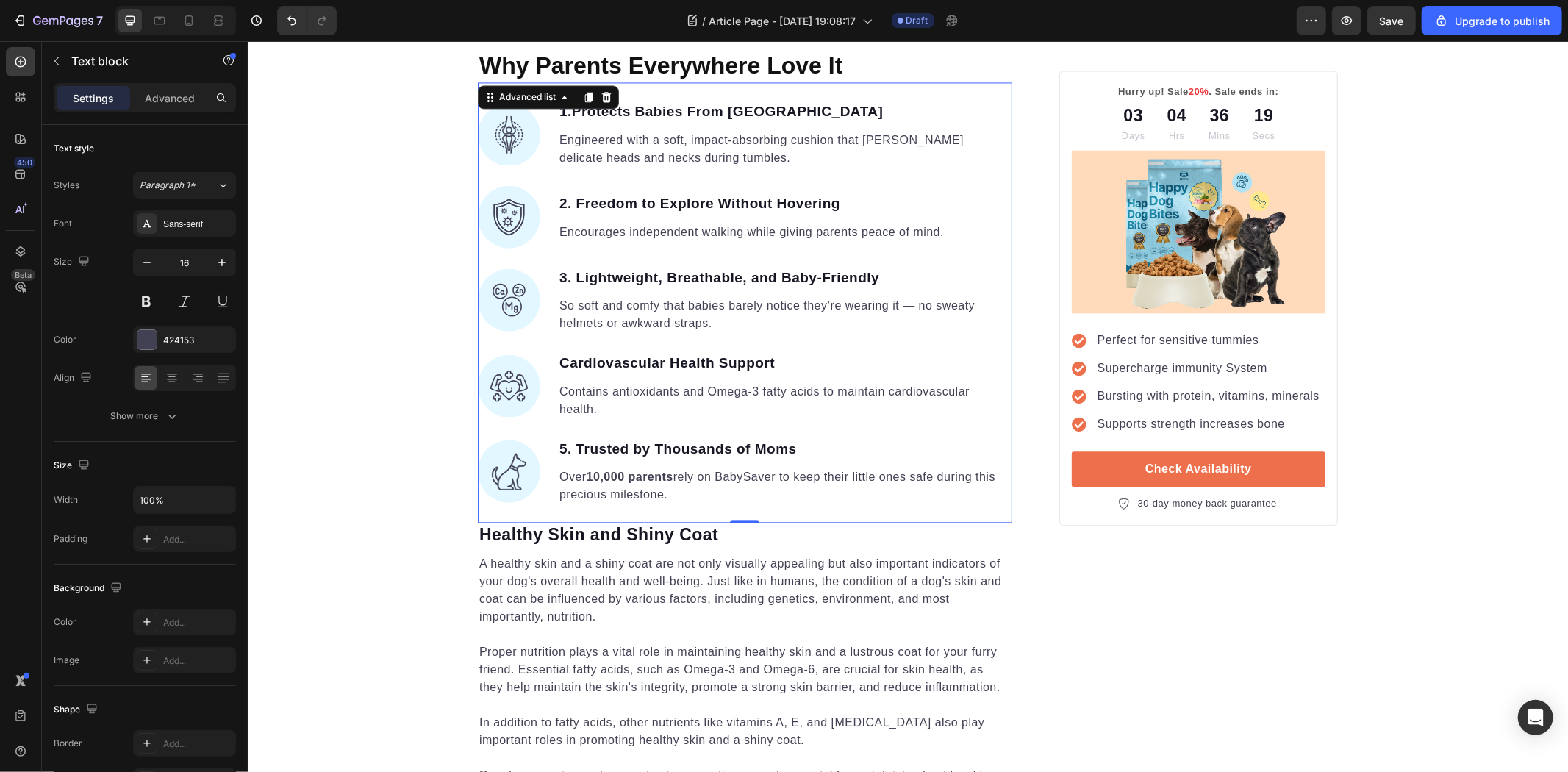
click at [707, 424] on ul "Image 1.Protects Babies From Backward Falls Text block Engineered with a soft, …" at bounding box center [744, 301] width 534 height 405
click at [709, 362] on p "Cardiovascular Health Support" at bounding box center [784, 363] width 451 height 21
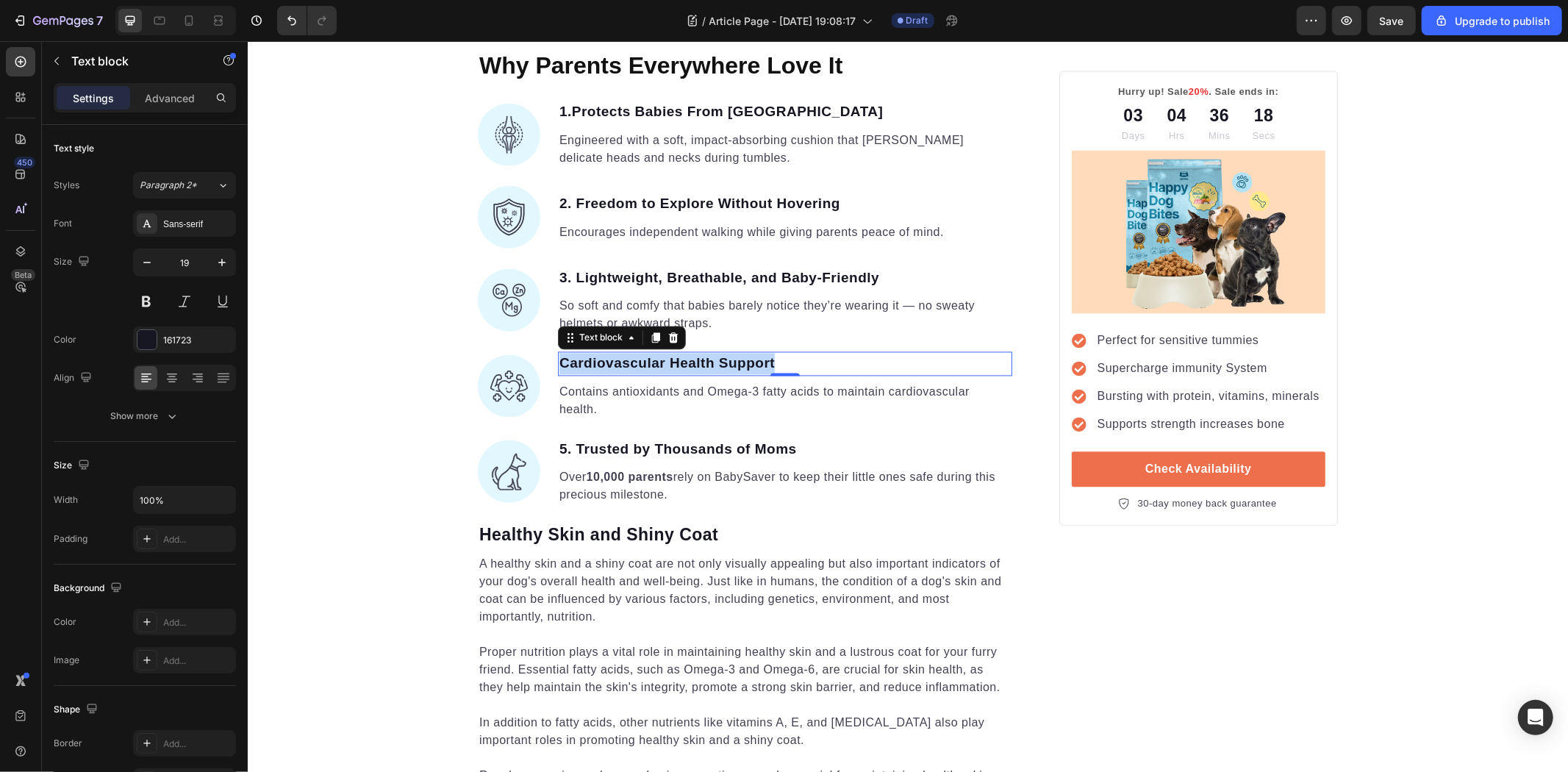
click at [709, 362] on p "Cardiovascular Health Support" at bounding box center [784, 363] width 451 height 21
click at [571, 113] on div "Text block" at bounding box center [585, 114] width 49 height 13
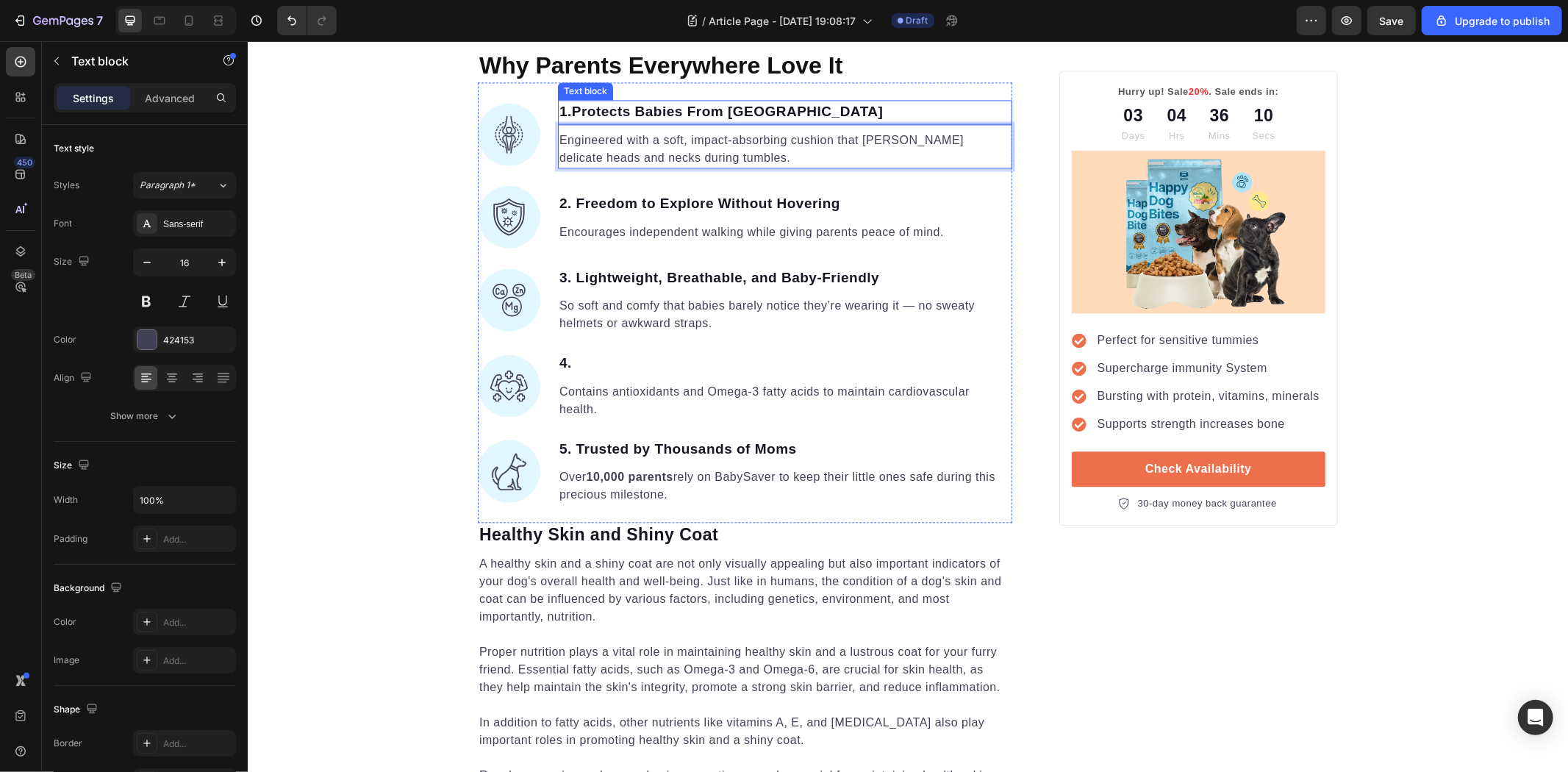
click at [568, 107] on p "1.Protects Babies From Backward Falls" at bounding box center [784, 111] width 451 height 21
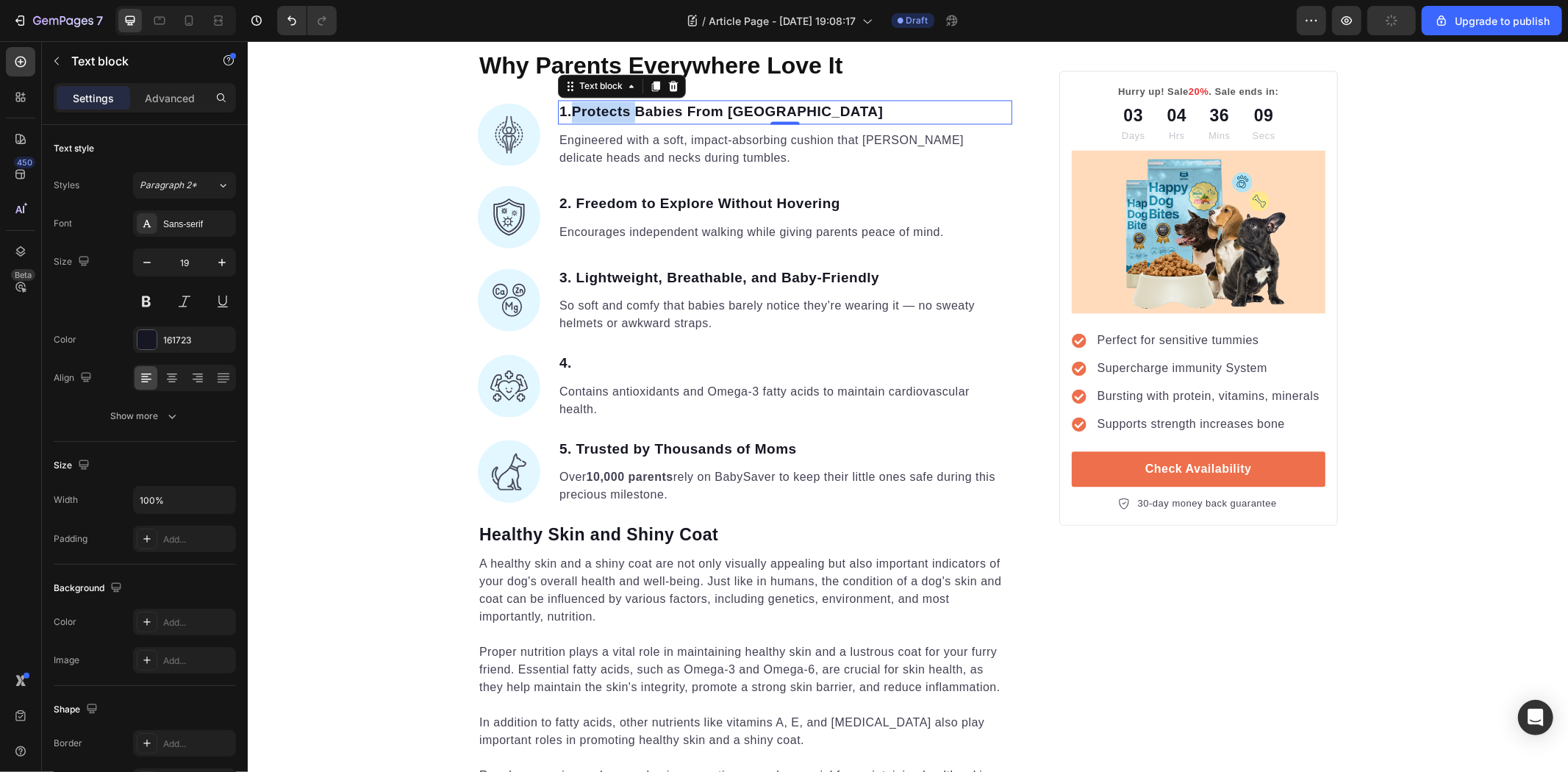
click at [568, 110] on p "1.Protects Babies From Backward Falls" at bounding box center [784, 111] width 451 height 21
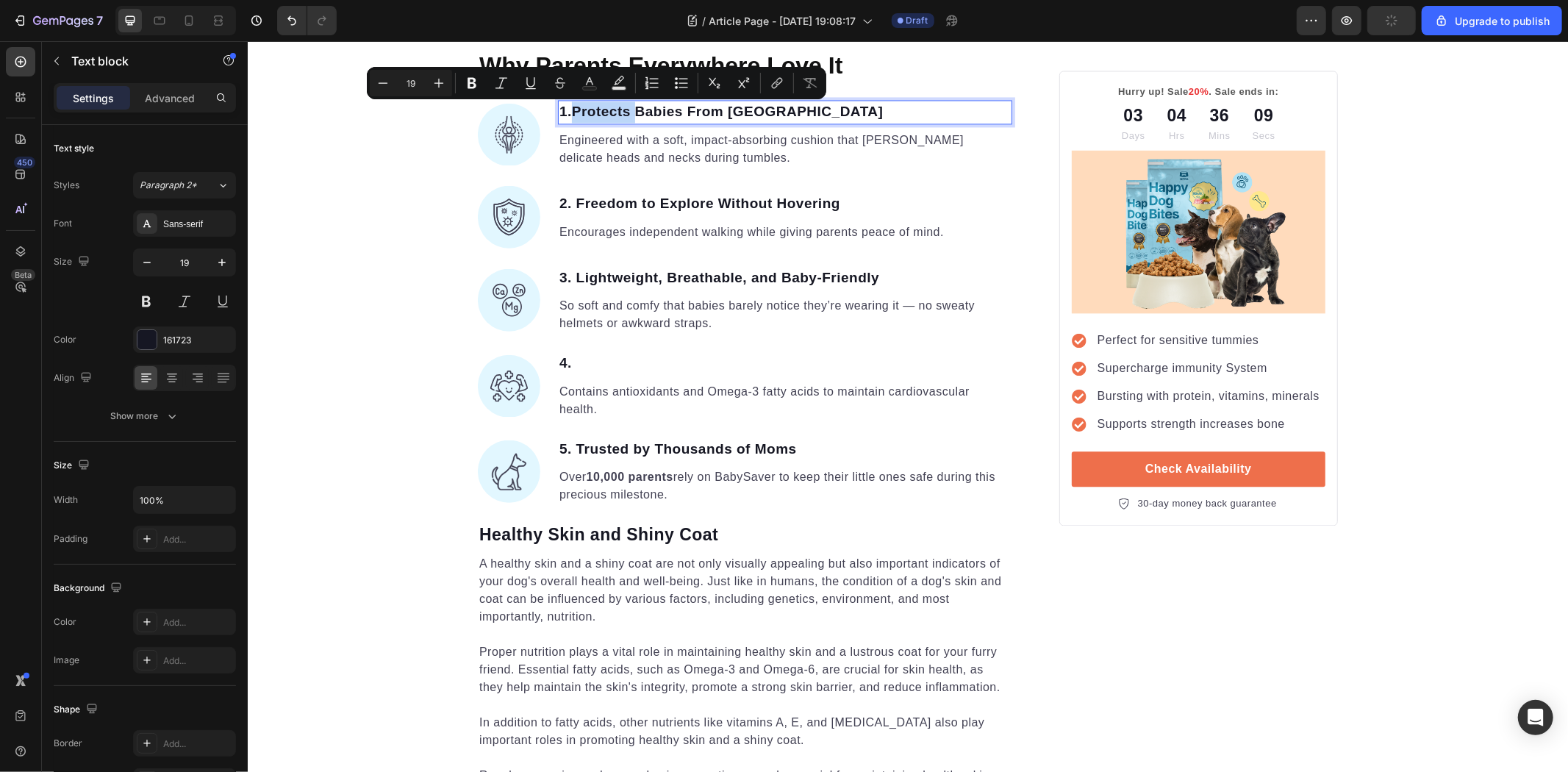
click at [565, 110] on p "1.Protects Babies From Backward Falls" at bounding box center [784, 111] width 451 height 21
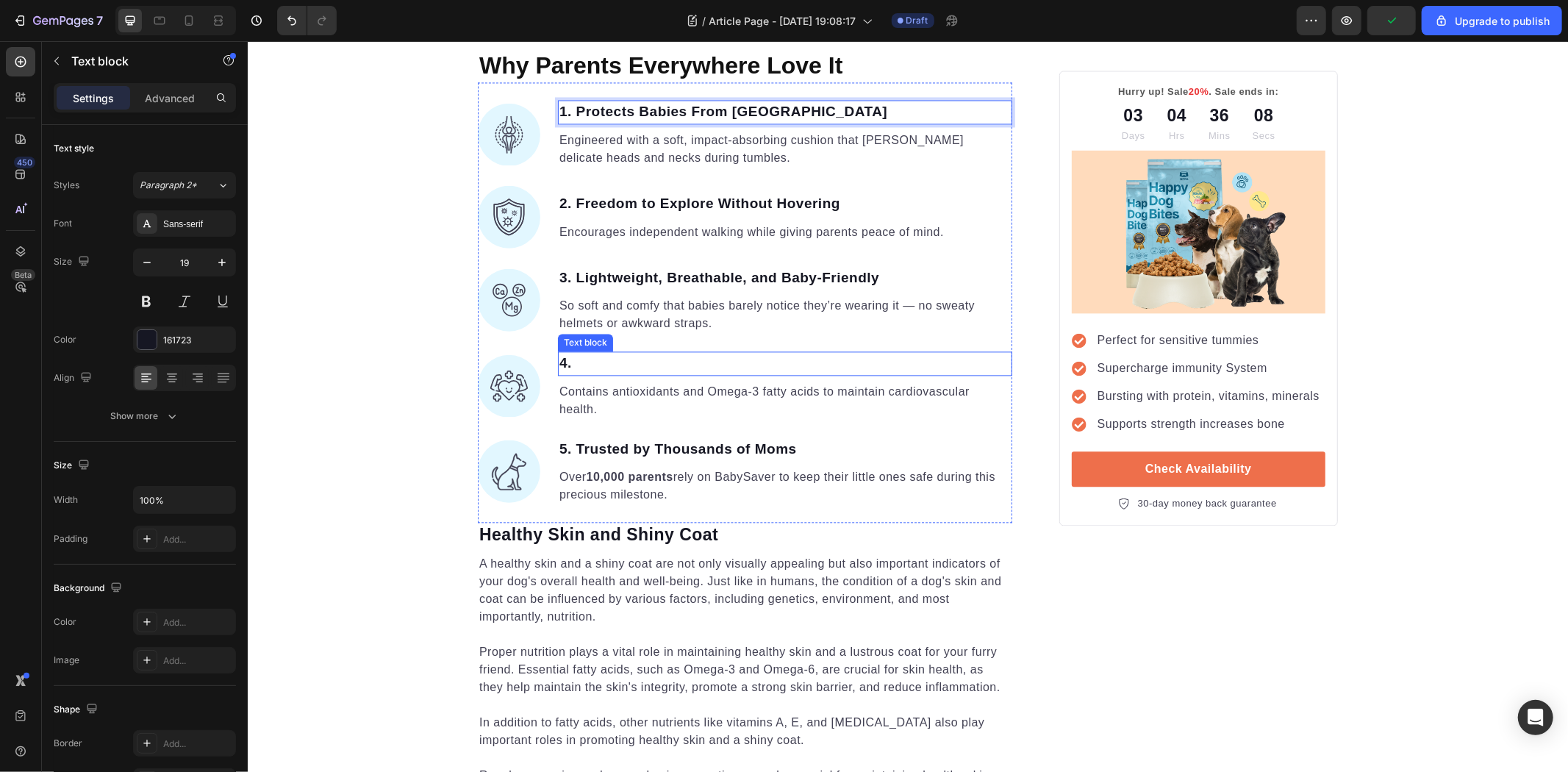
click at [605, 367] on p "4." at bounding box center [784, 363] width 451 height 21
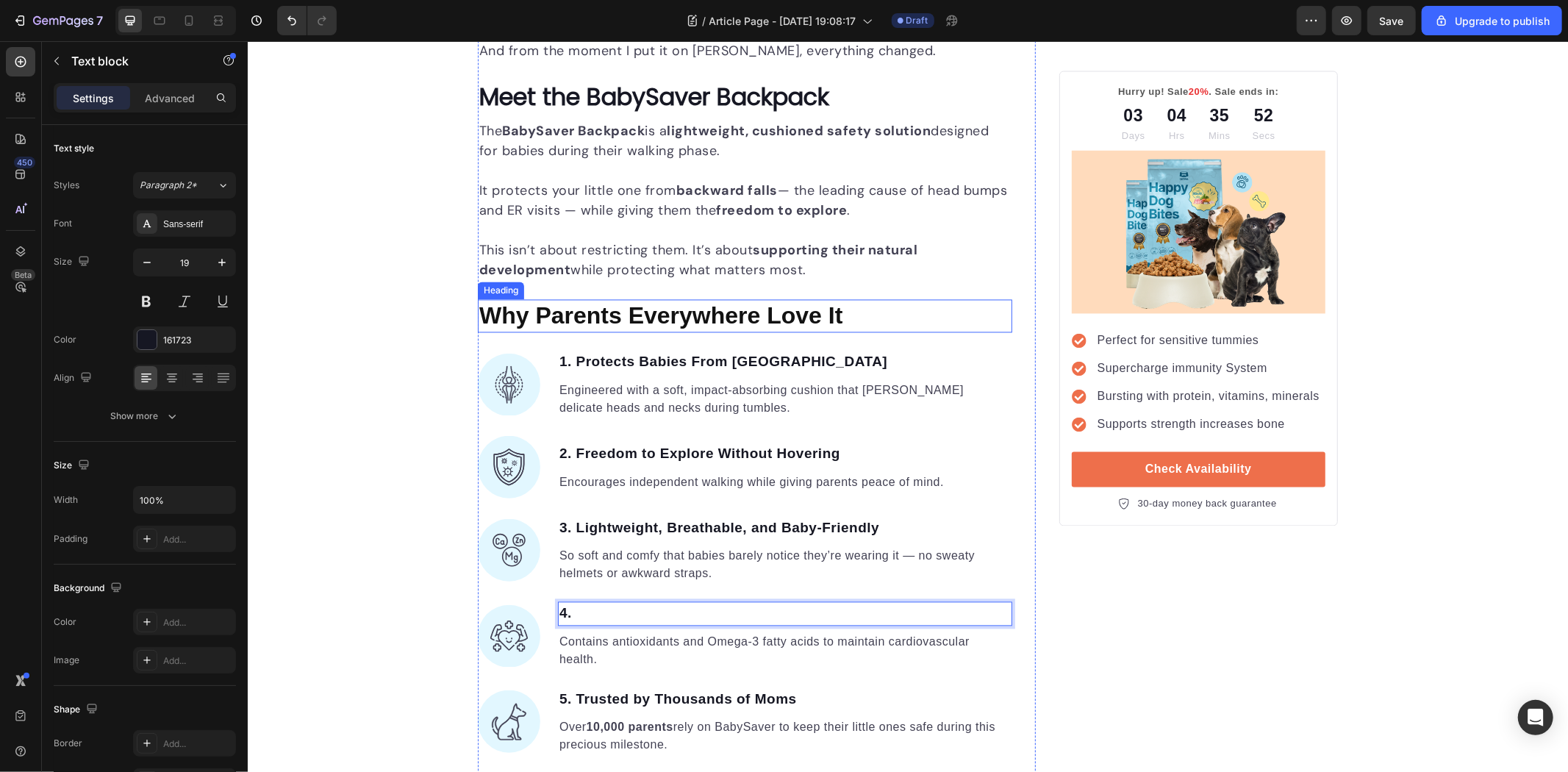
scroll to position [2361, 0]
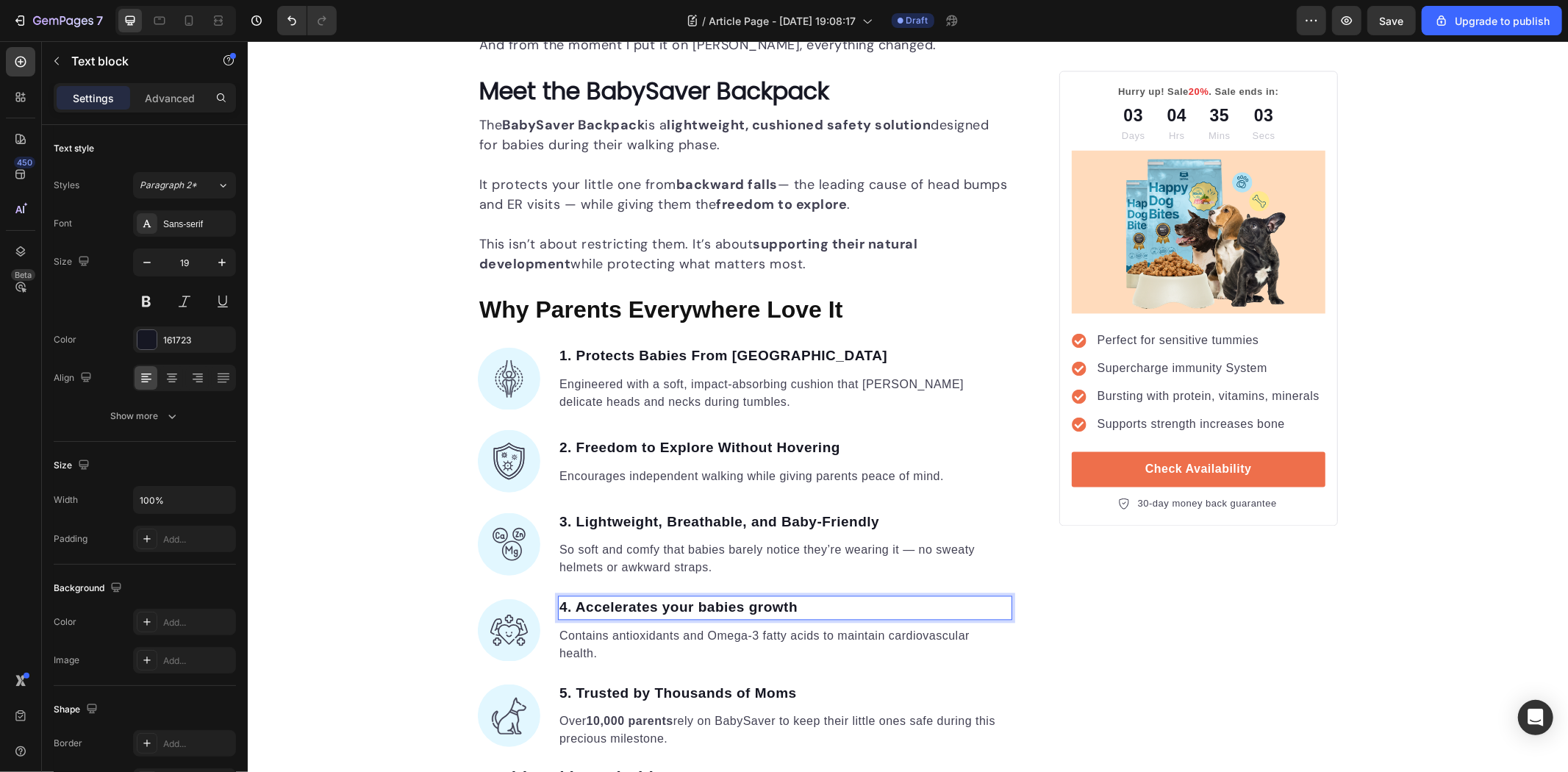
click at [699, 607] on p "4. Accelerates your babies growth" at bounding box center [784, 608] width 451 height 21
click at [343, 531] on div "Unleash the Best Nutrition for Your Dog's Health Heading Image By Kim Fields Te…" at bounding box center [907, 305] width 1321 height 4969
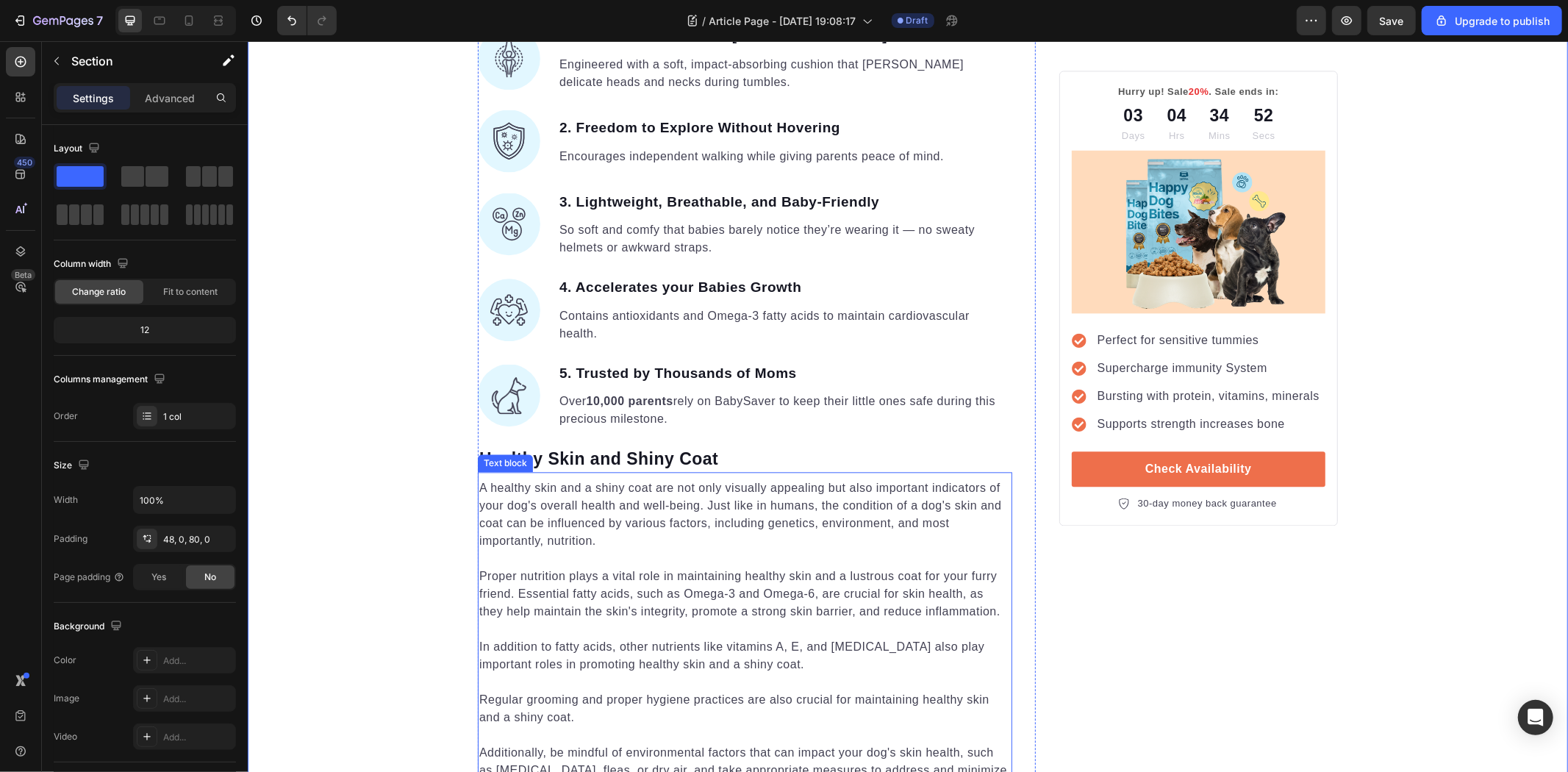
scroll to position [2688, 0]
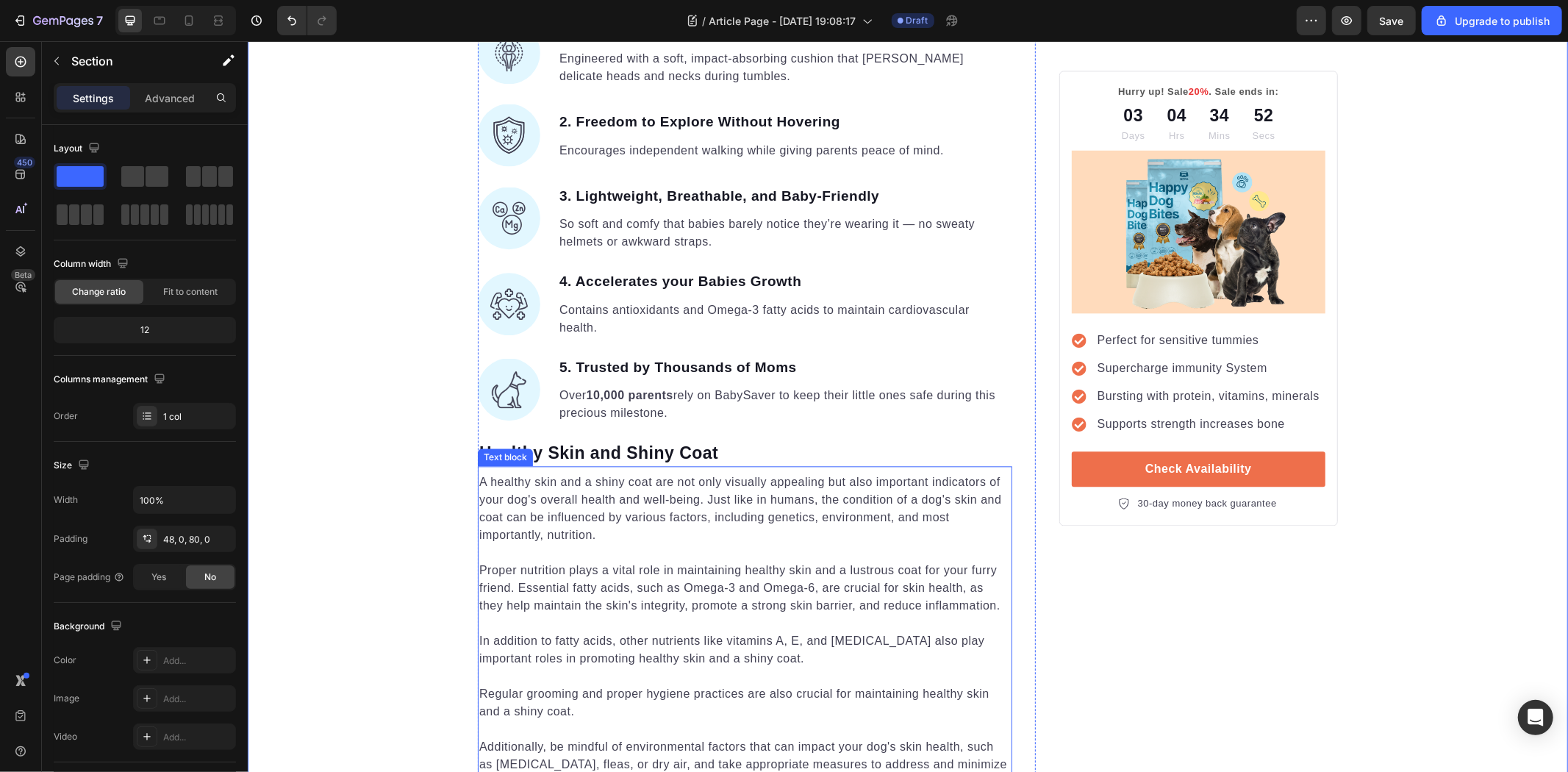
click at [635, 441] on h2 "Healthy Skin and Shiny Coat" at bounding box center [744, 453] width 534 height 25
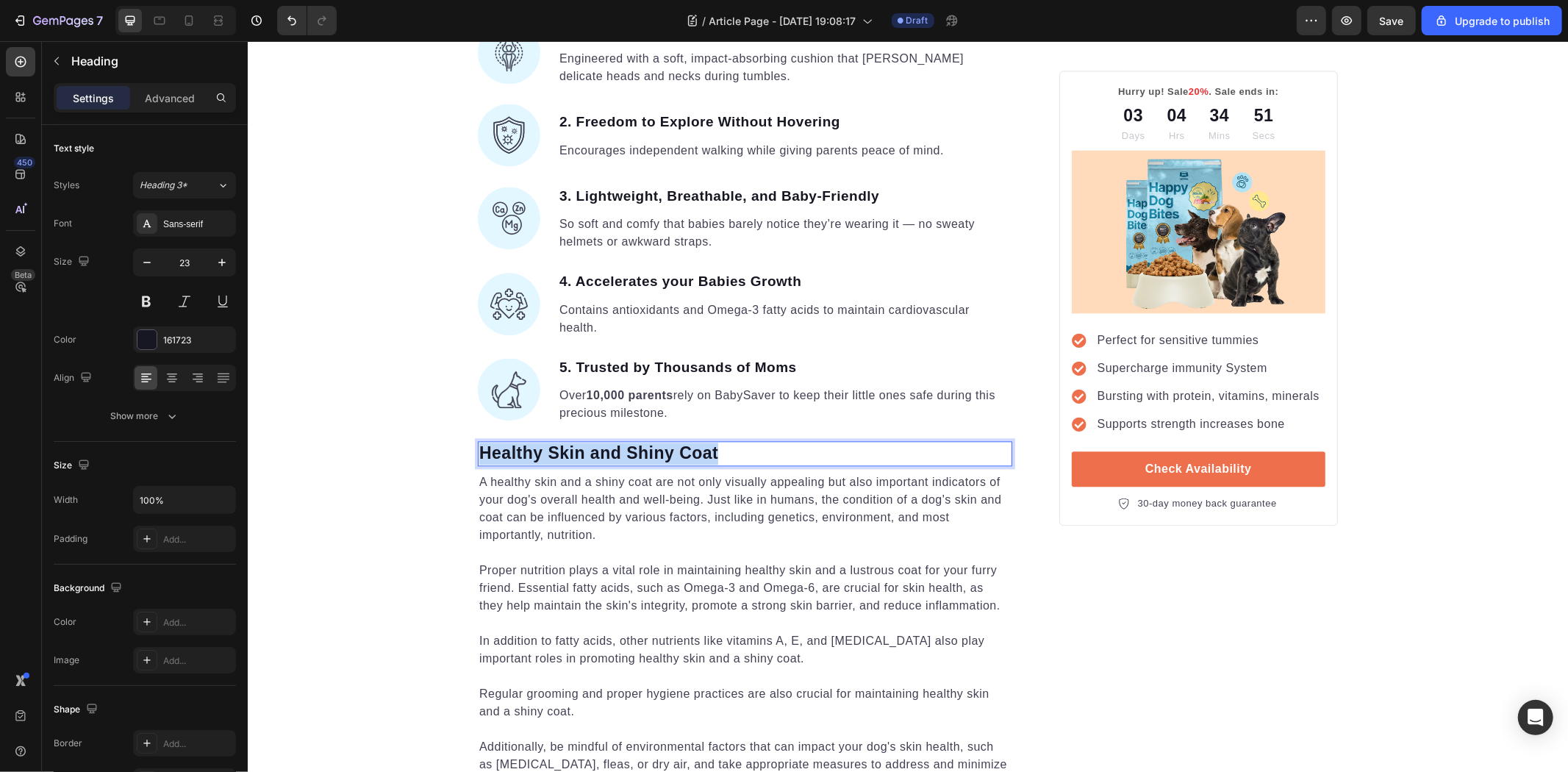
click at [635, 441] on h2 "Healthy Skin and Shiny Coat" at bounding box center [744, 453] width 534 height 25
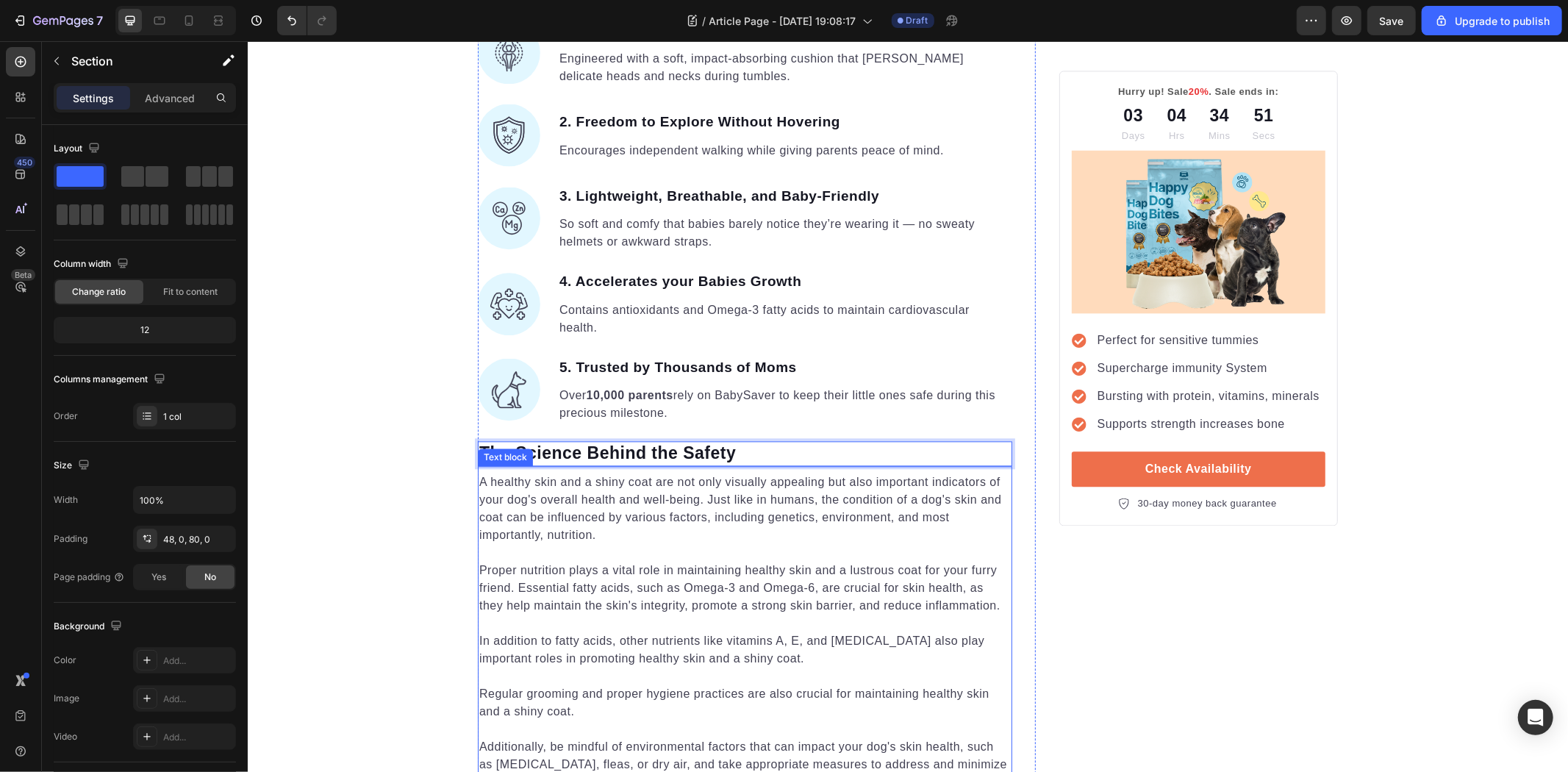
click at [590, 530] on p "A healthy skin and a shiny coat are not only visually appealing but also import…" at bounding box center [744, 508] width 531 height 71
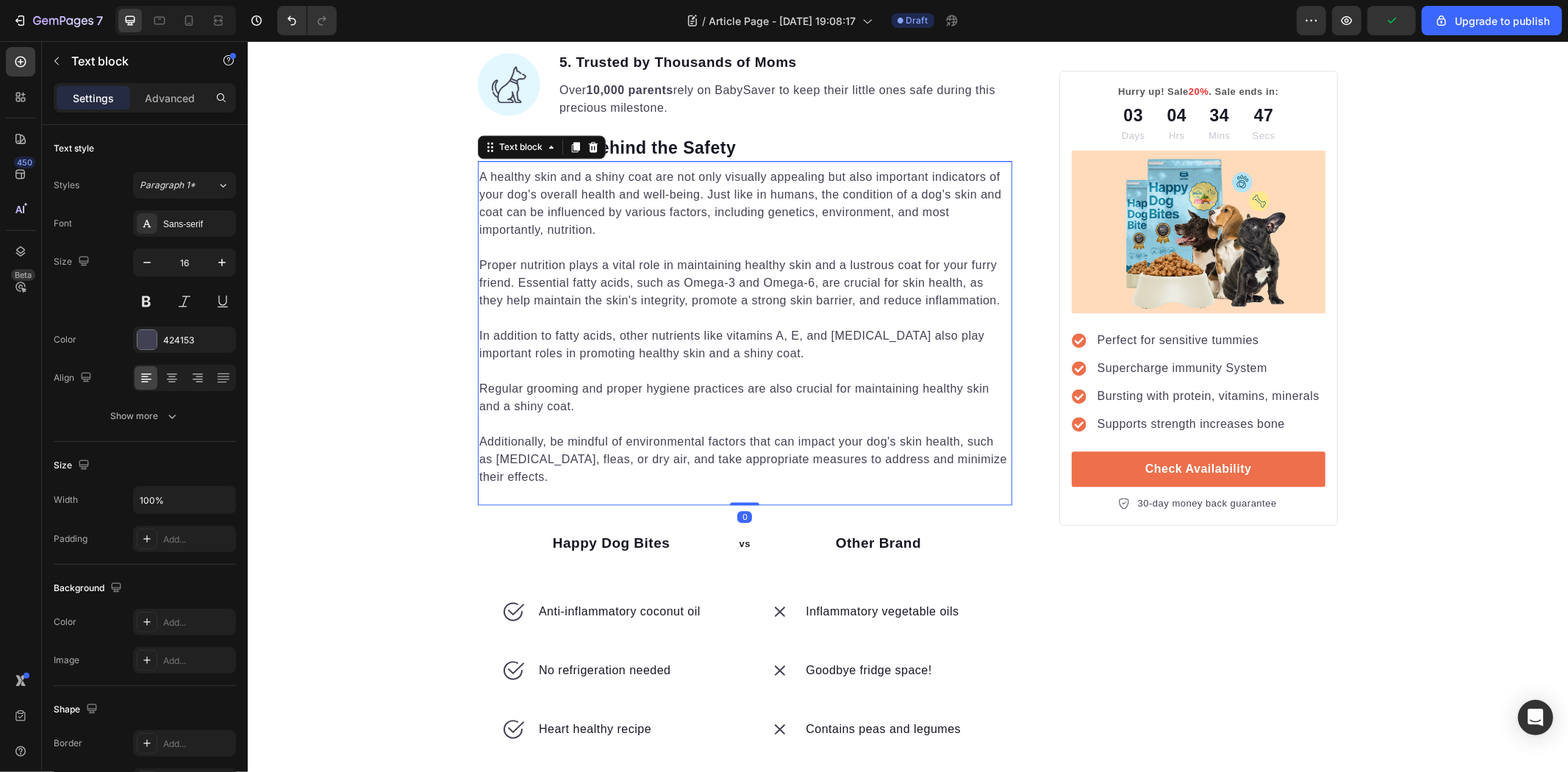
scroll to position [3015, 0]
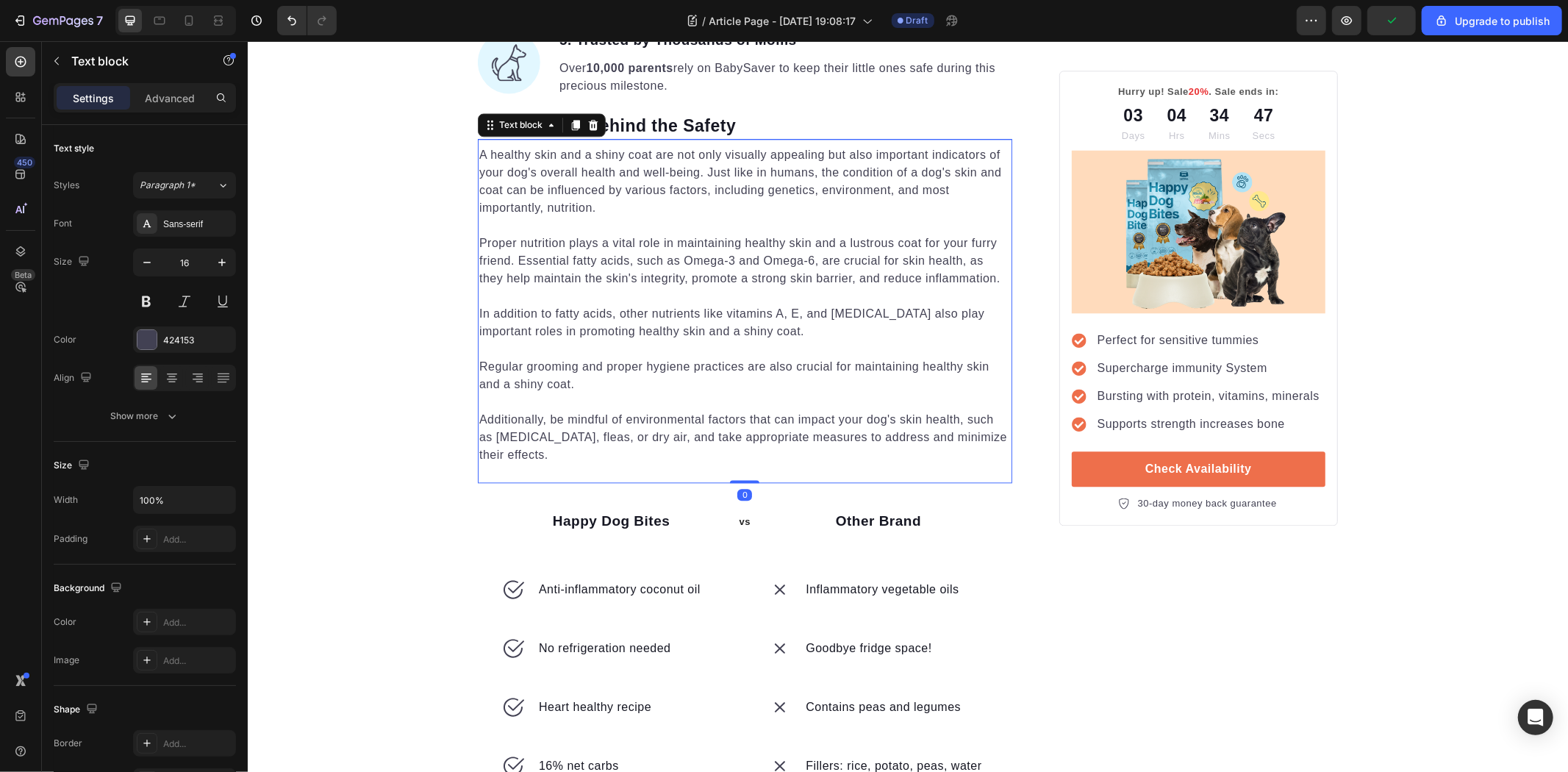
click at [639, 448] on p "Additionally, be mindful of environmental factors that can impact your dog's sk…" at bounding box center [744, 437] width 531 height 53
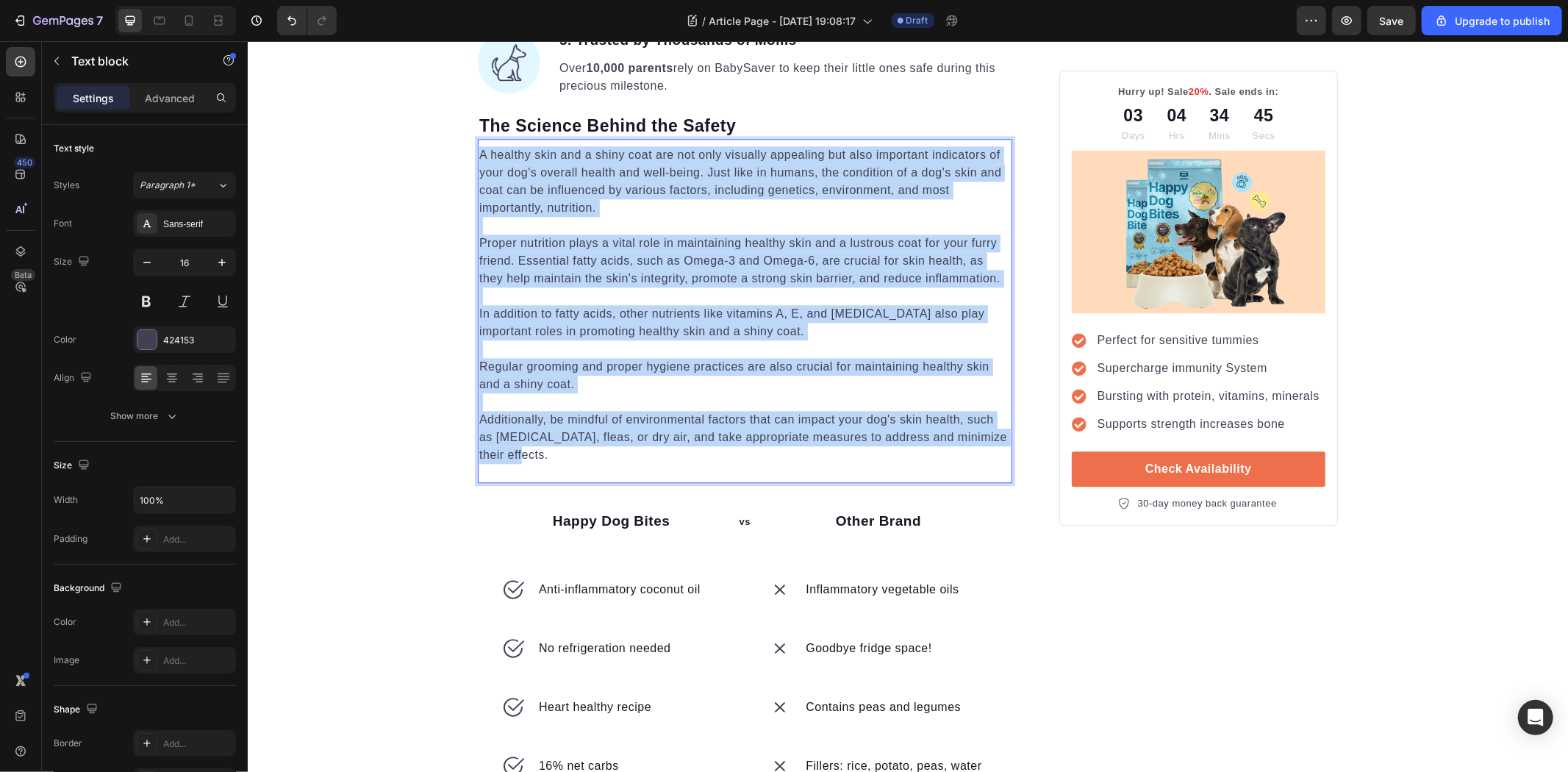
drag, startPoint x: 620, startPoint y: 457, endPoint x: 467, endPoint y: 151, distance: 342.1
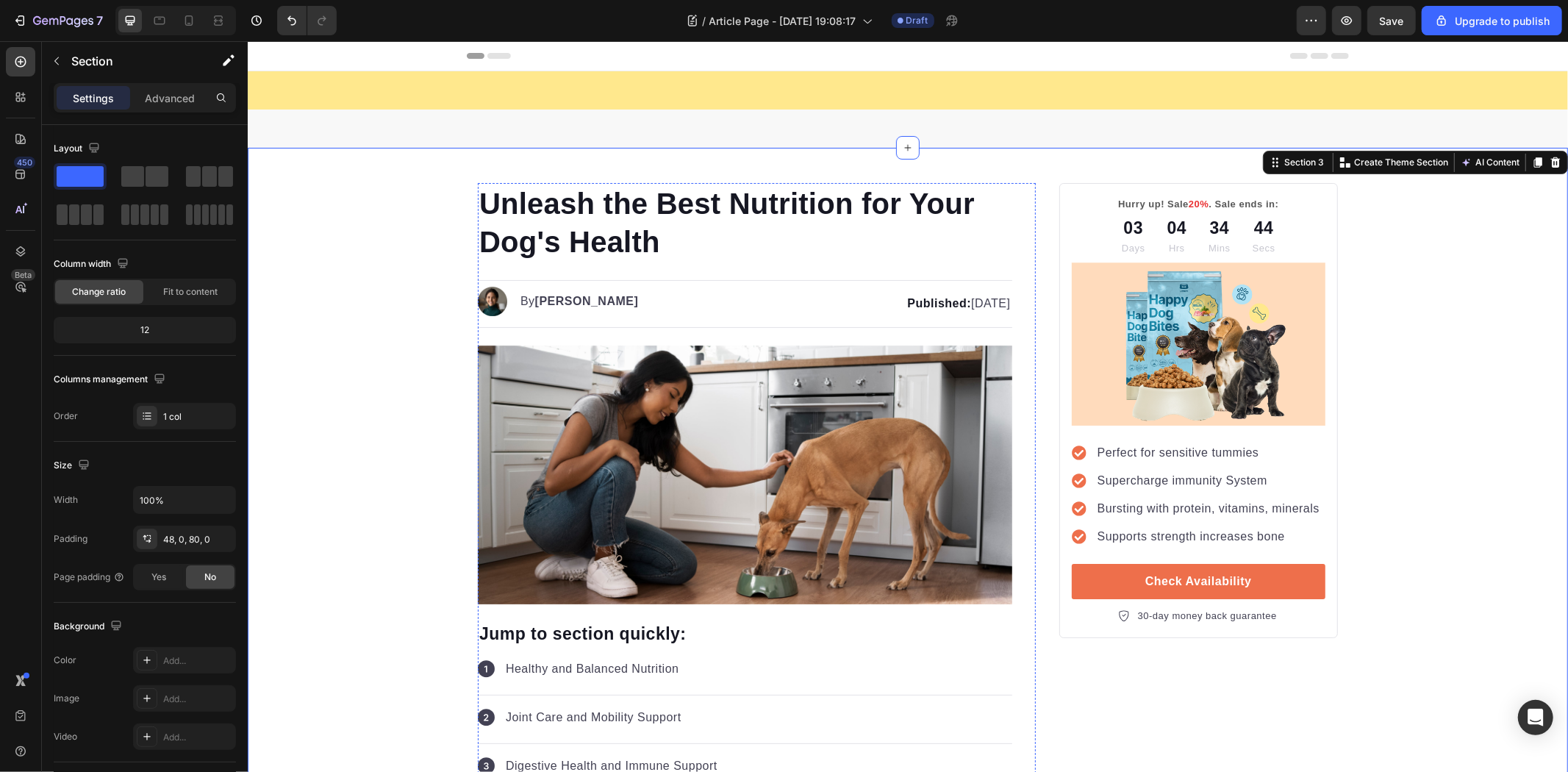
scroll to position [3015, 0]
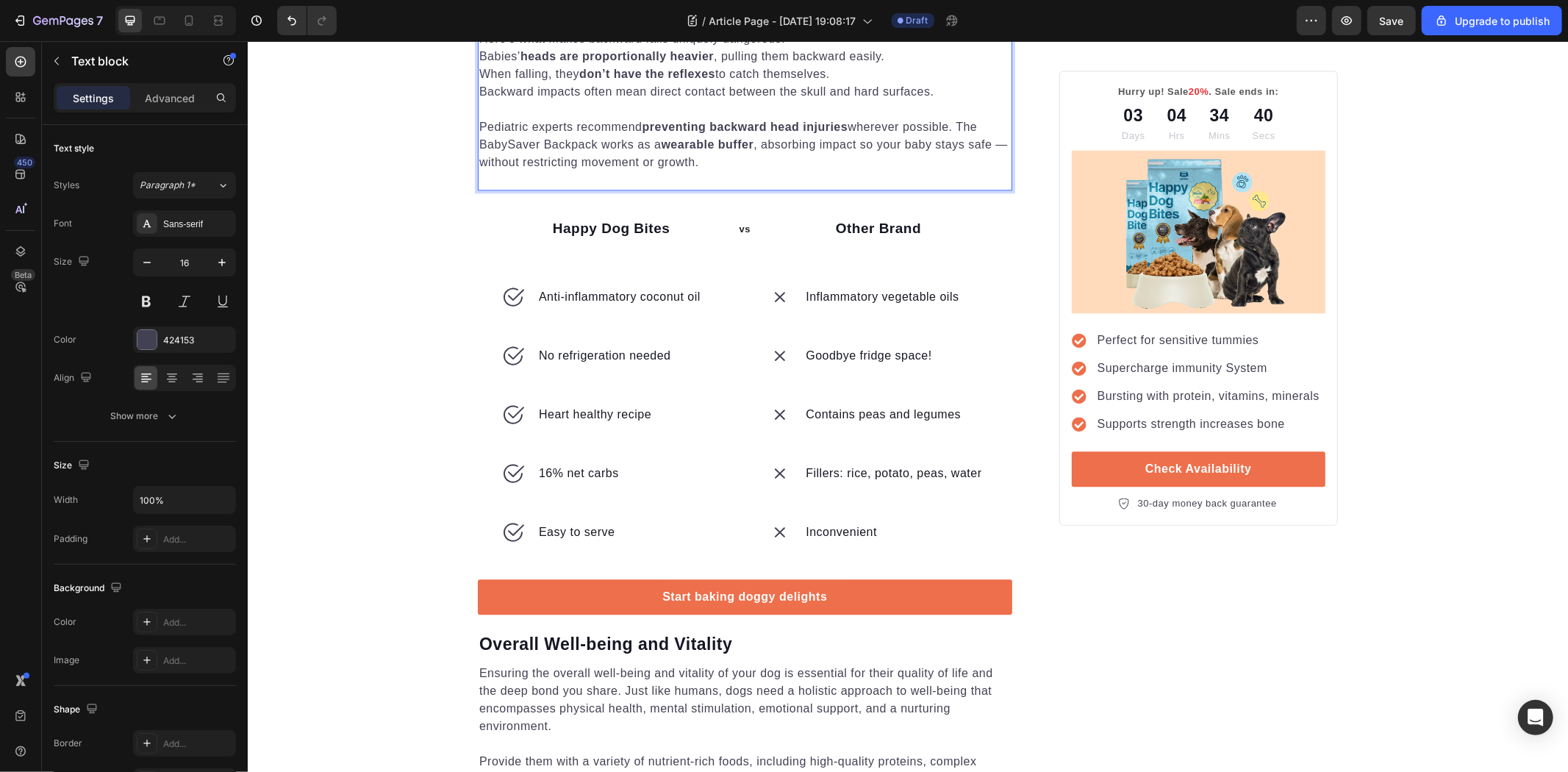
scroll to position [2850, 0]
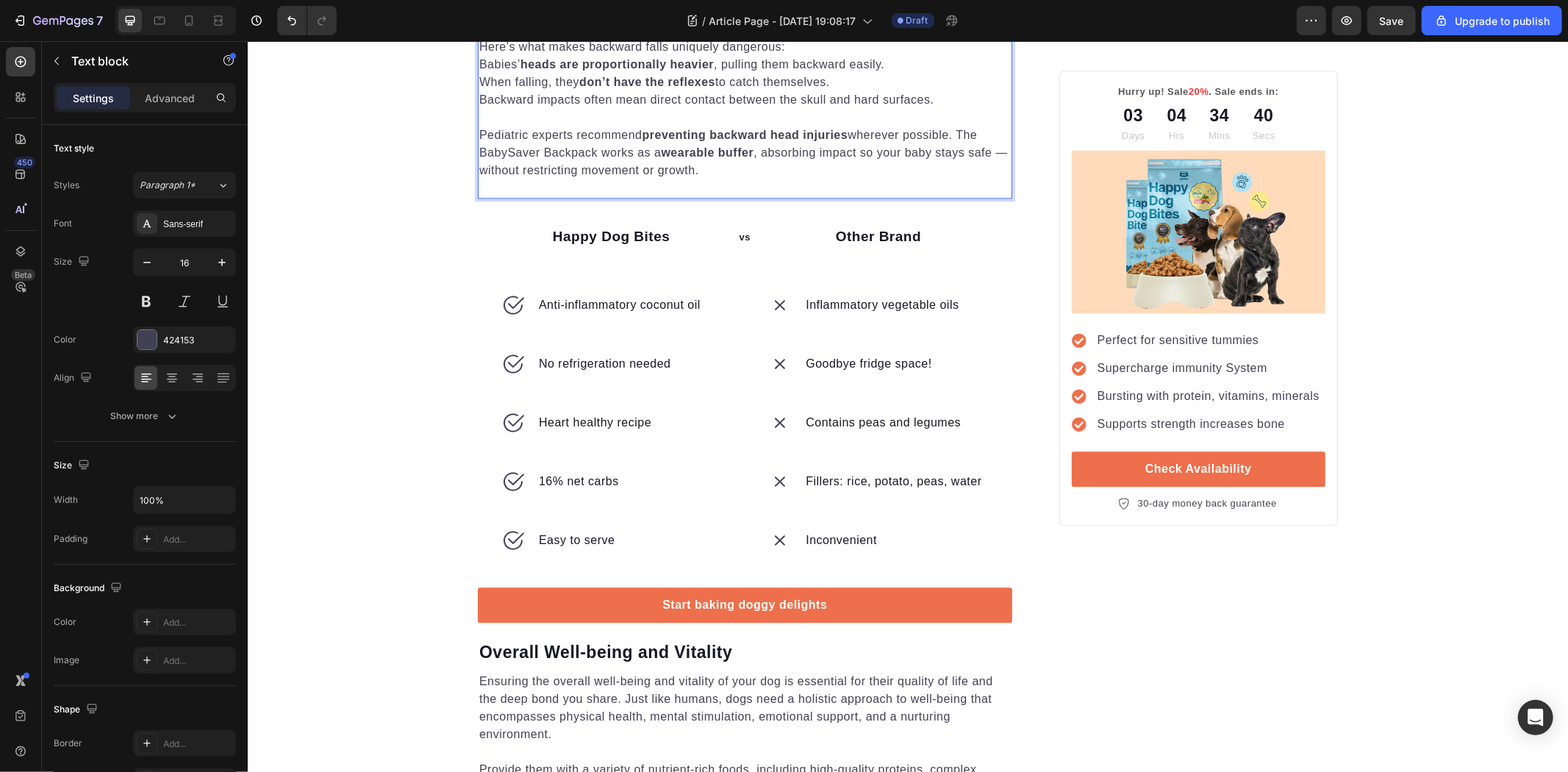
click at [900, 91] on p "When falling, they don’t have the reflexes to catch themselves." at bounding box center [744, 81] width 531 height 18
click at [891, 55] on p "Learning to walk is trial and error — babies lose balance constantly as their l…" at bounding box center [744, 37] width 531 height 35
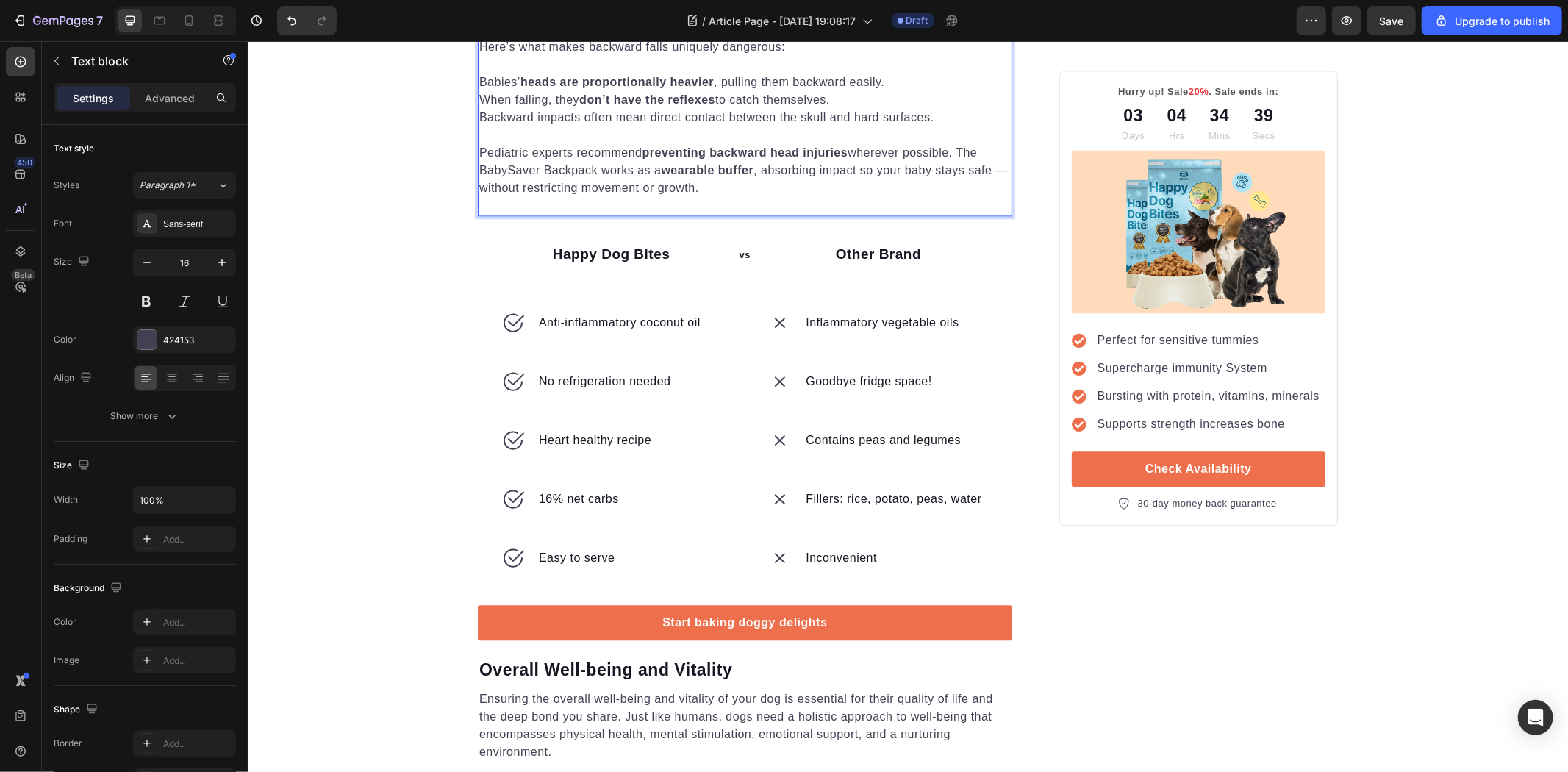
click at [948, 126] on p "Backward impacts often mean direct contact between the skull and hard surfaces." at bounding box center [744, 116] width 531 height 18
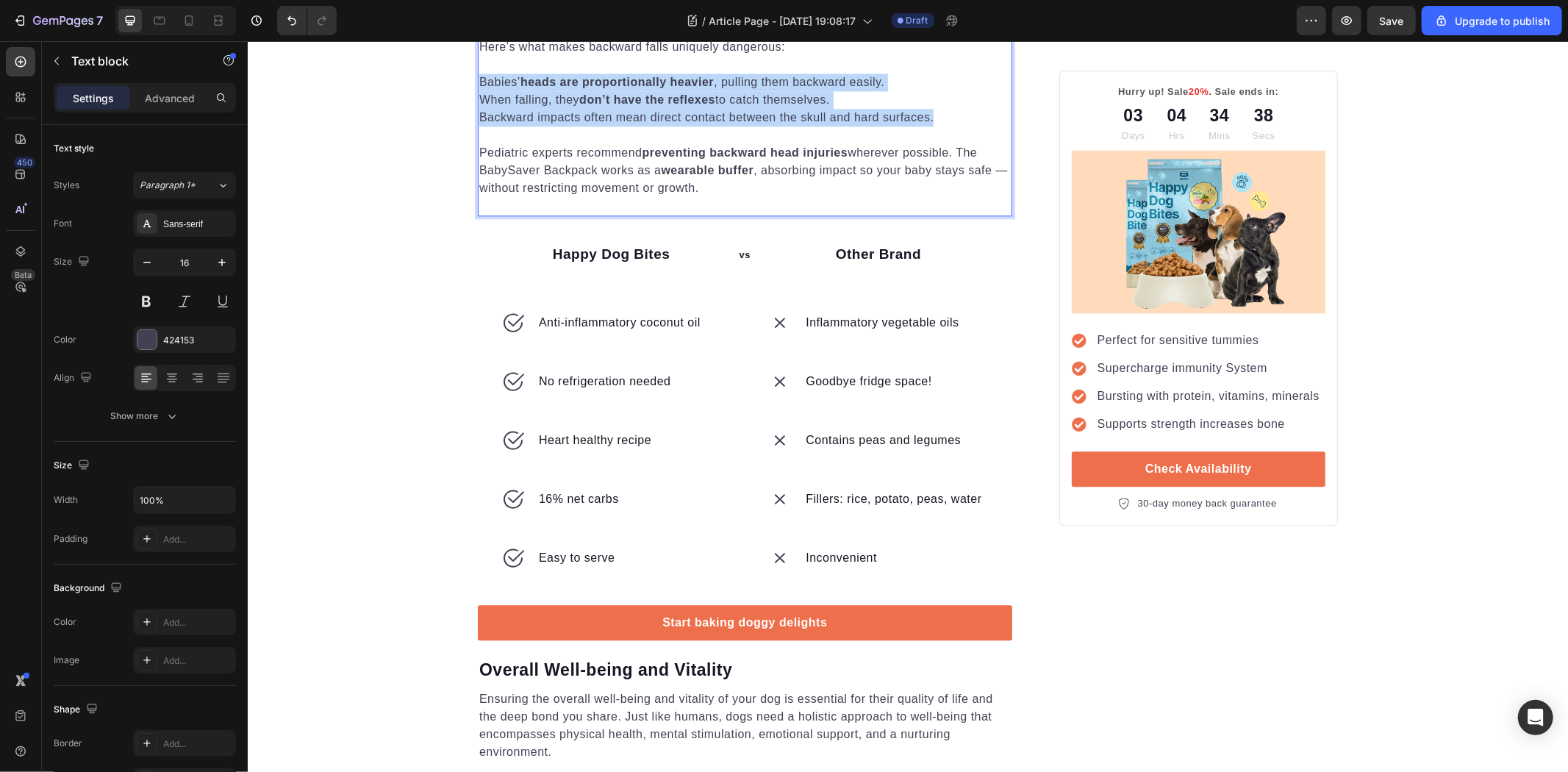
drag, startPoint x: 718, startPoint y: 391, endPoint x: 474, endPoint y: 370, distance: 244.9
click at [477, 198] on div "Learning to walk is trial and error — babies lose balance constantly as their l…" at bounding box center [744, 108] width 534 height 180
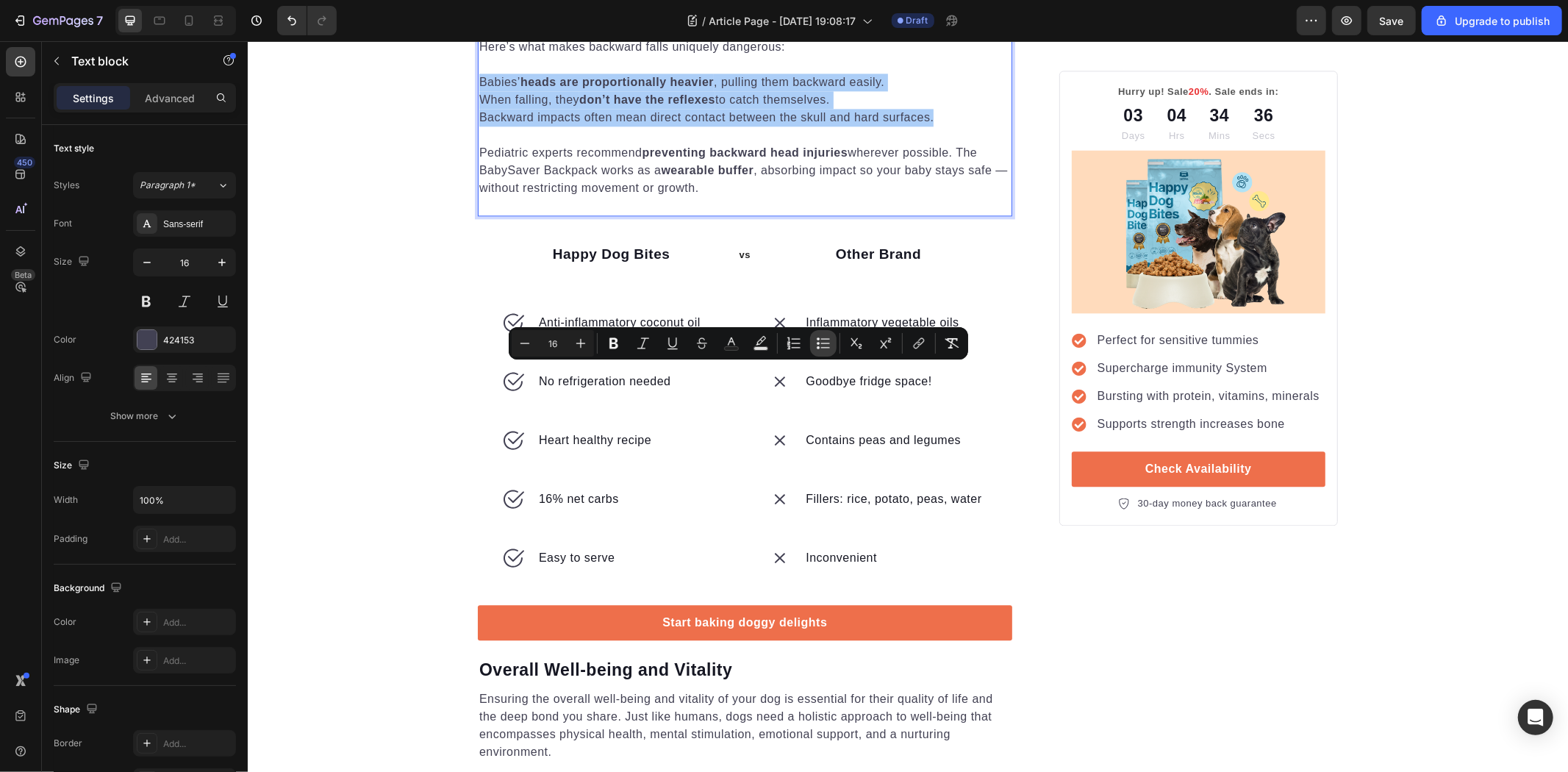
click at [824, 342] on icon "Editor contextual toolbar" at bounding box center [823, 343] width 14 height 14
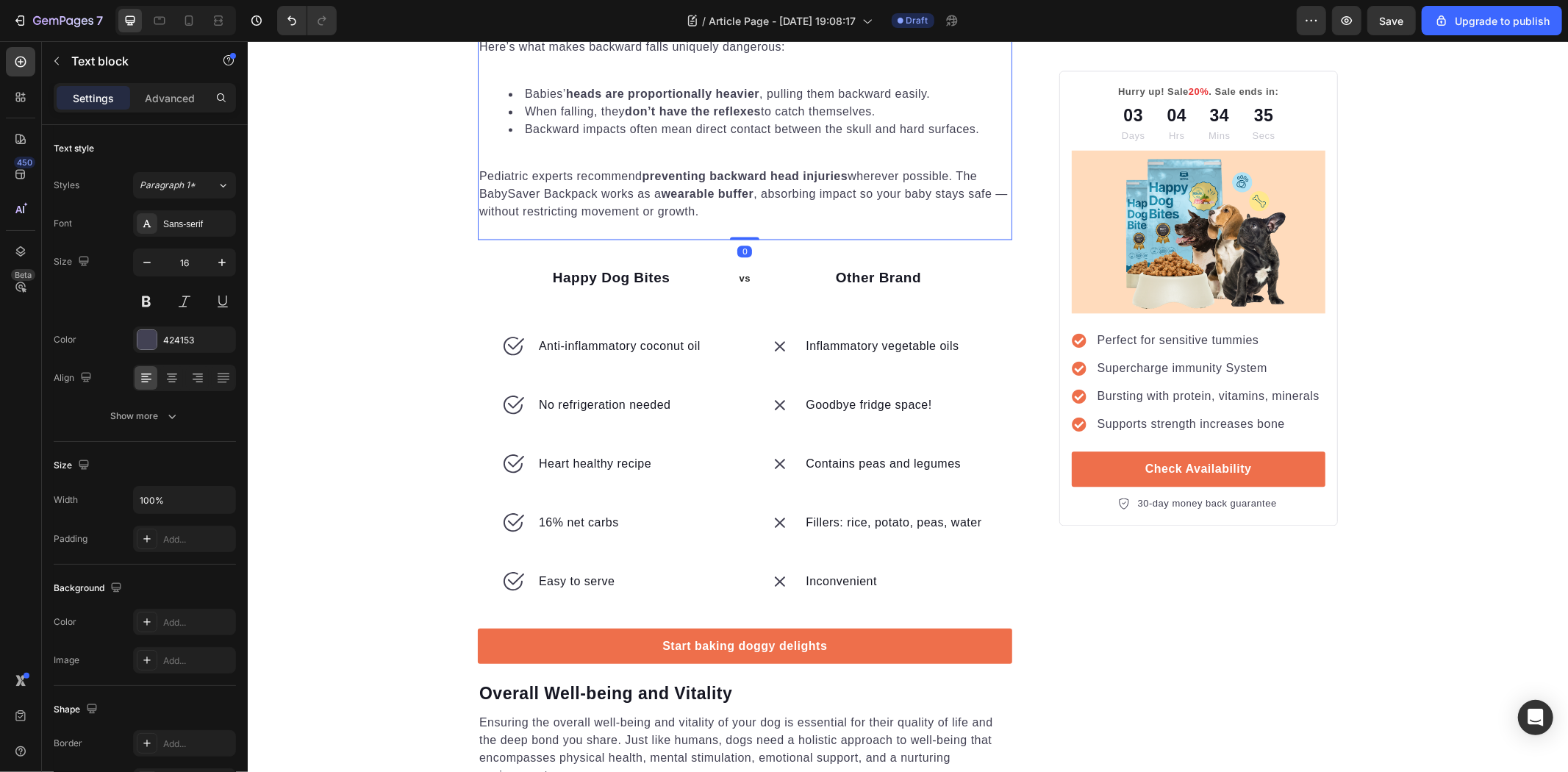
click at [543, 73] on p "Rich Text Editor. Editing area: main" at bounding box center [744, 63] width 531 height 18
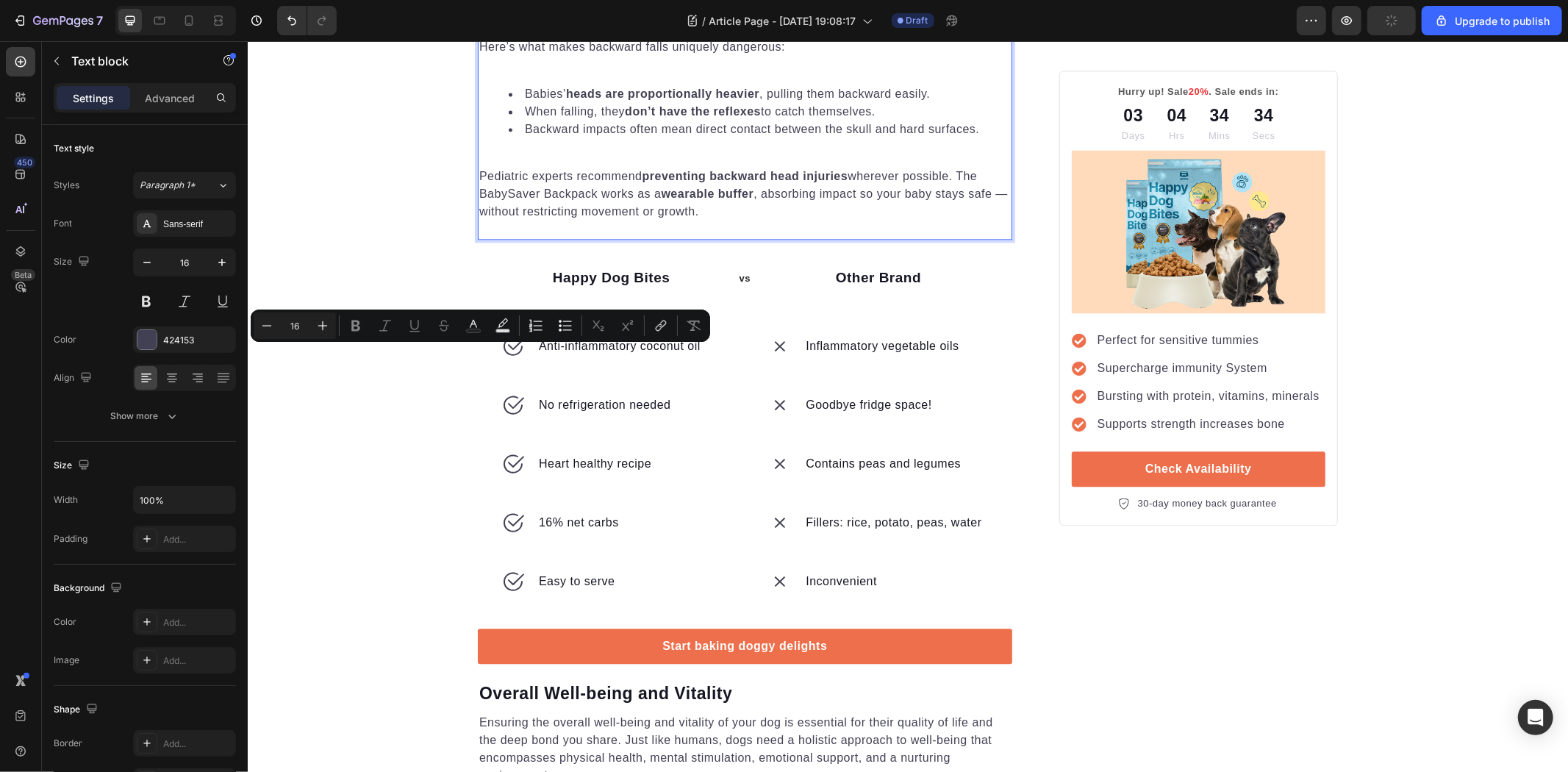
click at [520, 73] on p "Rich Text Editor. Editing area: main" at bounding box center [744, 63] width 531 height 18
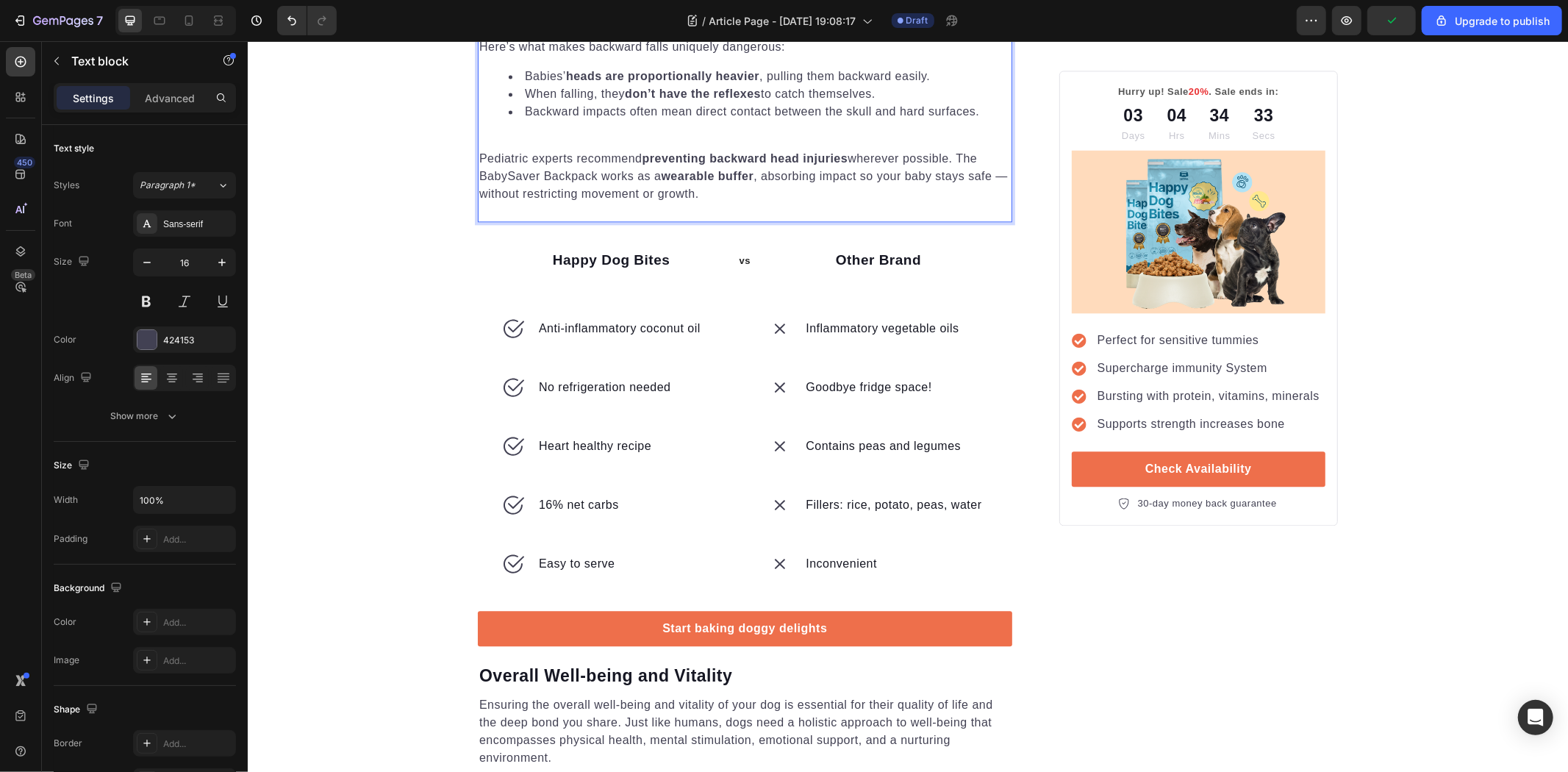
click at [531, 149] on p "Rich Text Editor. Editing area: main" at bounding box center [744, 140] width 531 height 18
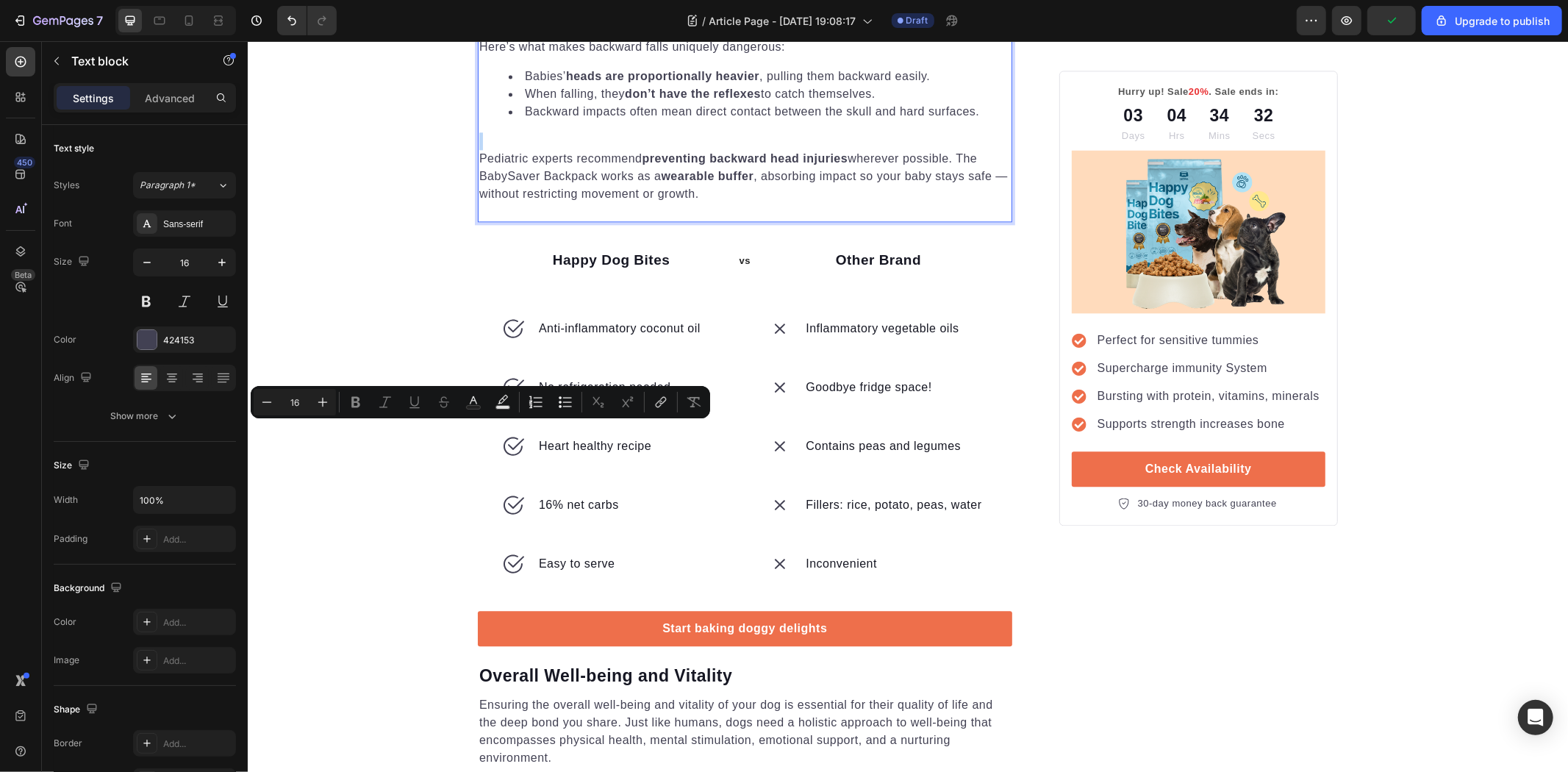
click at [562, 149] on p "Rich Text Editor. Editing area: main" at bounding box center [744, 140] width 531 height 18
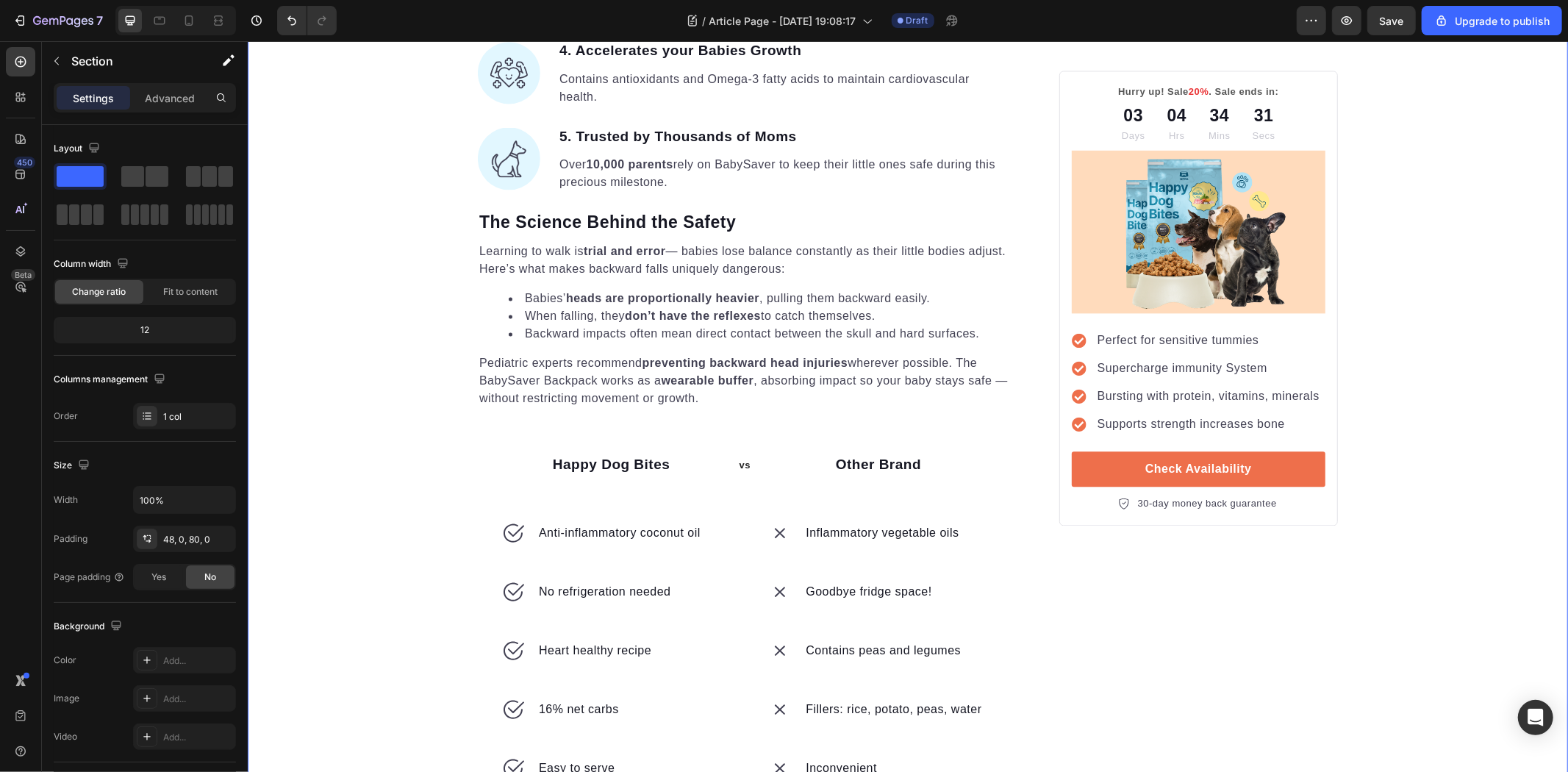
scroll to position [2525, 0]
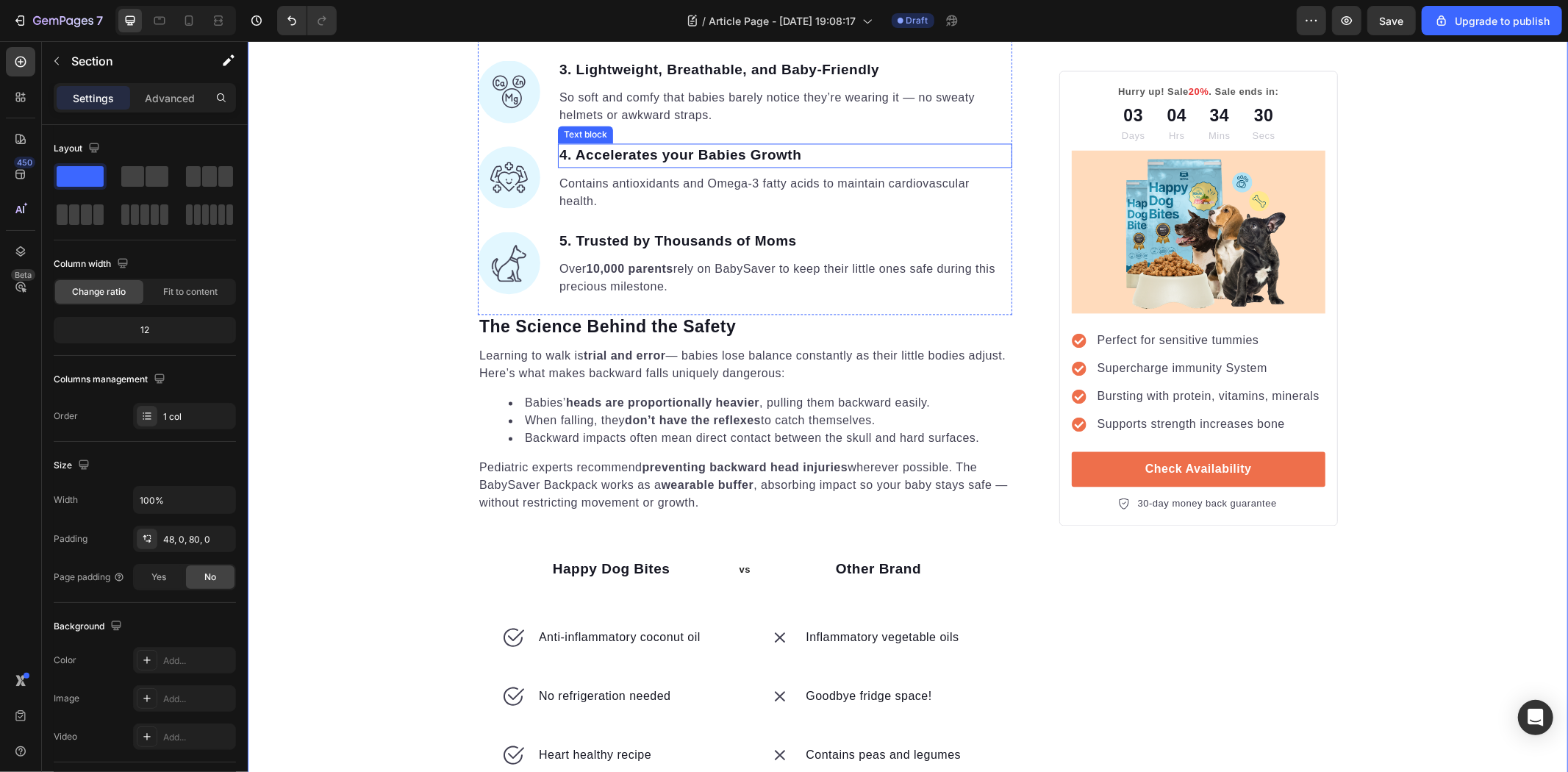
click at [719, 165] on p "4. Accelerates your Babies Growth" at bounding box center [784, 155] width 451 height 21
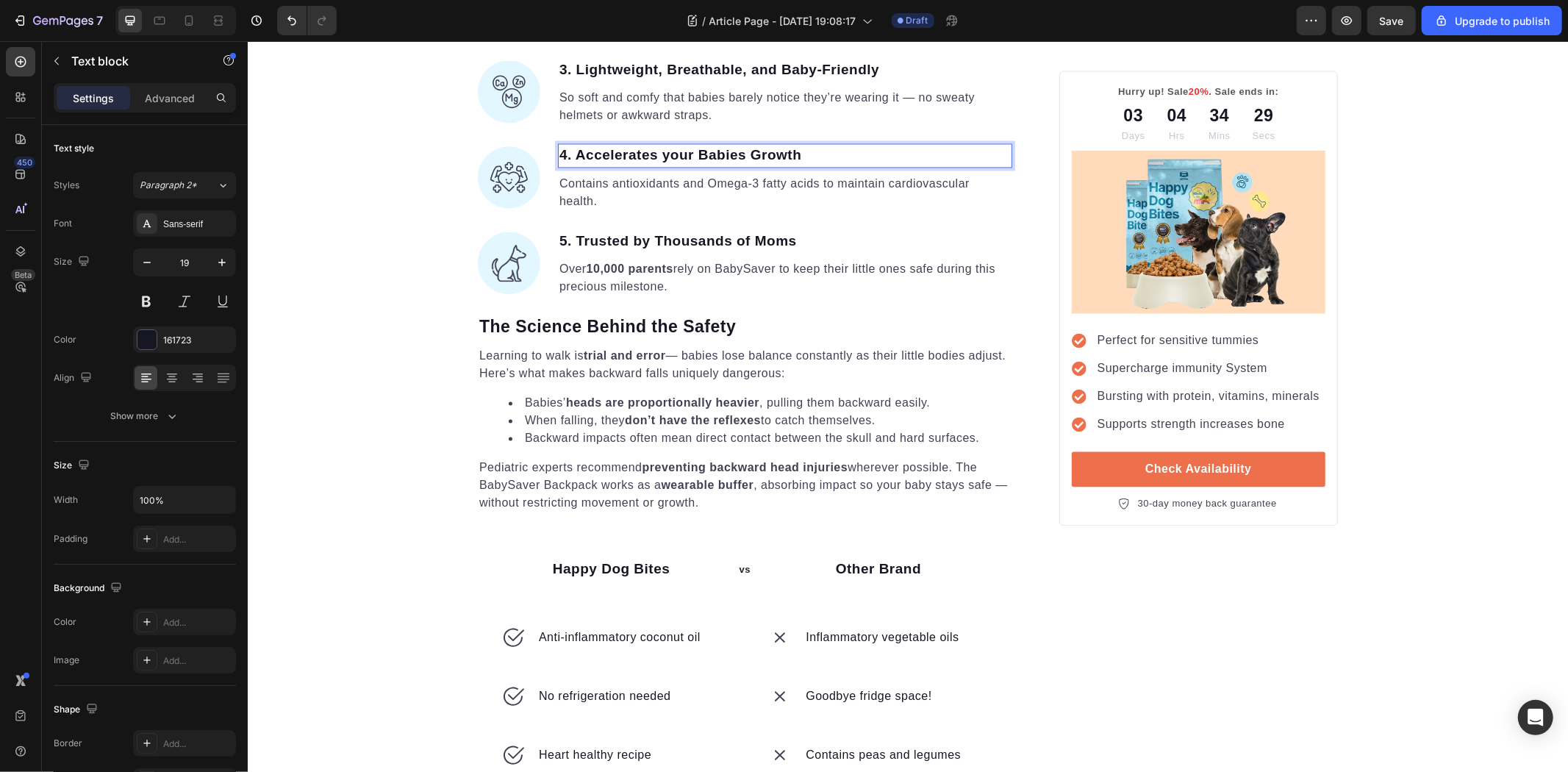
click at [799, 165] on p "4. Accelerates your Babies Growth" at bounding box center [784, 155] width 451 height 21
drag, startPoint x: 818, startPoint y: 444, endPoint x: 582, endPoint y: 462, distance: 236.7
click at [582, 211] on div "4. Accelerates your Babies Growth Text block 0 Contains antioxidants and Omega-…" at bounding box center [784, 177] width 454 height 69
click at [572, 165] on p "4. Peadatric Approved" at bounding box center [784, 155] width 451 height 21
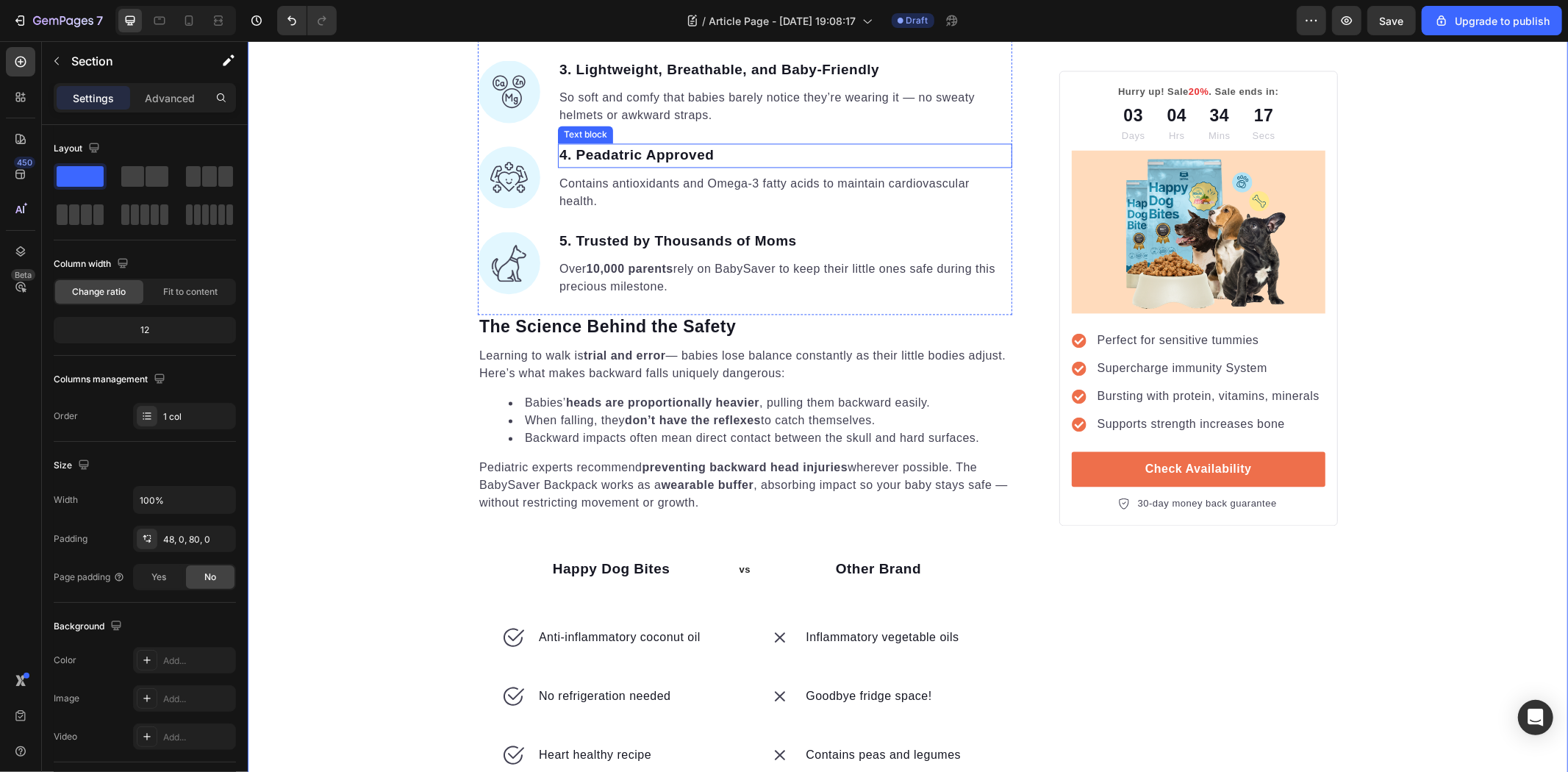
drag, startPoint x: 570, startPoint y: 436, endPoint x: 592, endPoint y: 442, distance: 22.8
click at [572, 165] on p "4. Peadatric Approved" at bounding box center [784, 155] width 451 height 21
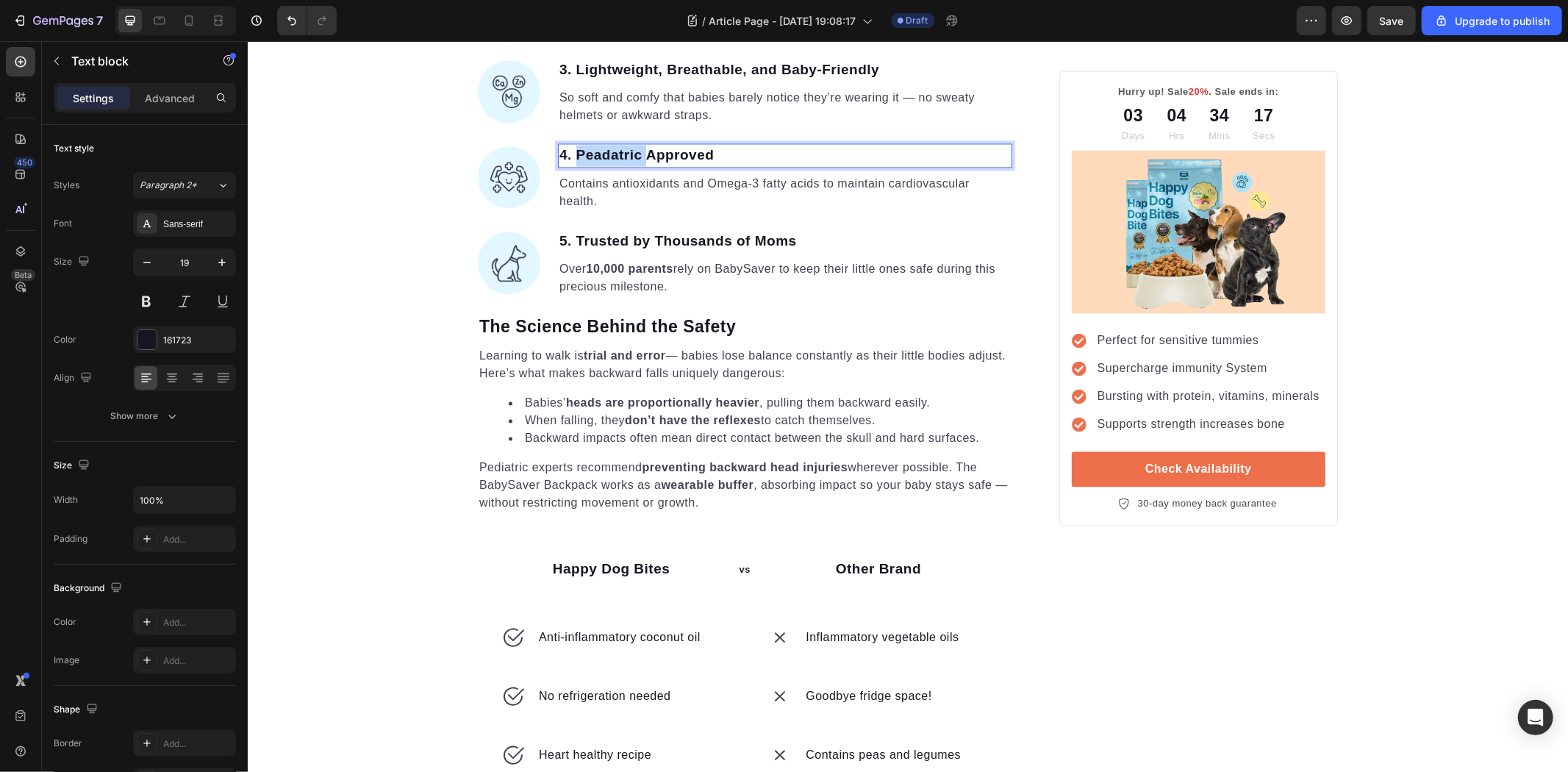
click at [607, 165] on p "4. Peadatric Approved" at bounding box center [784, 155] width 451 height 21
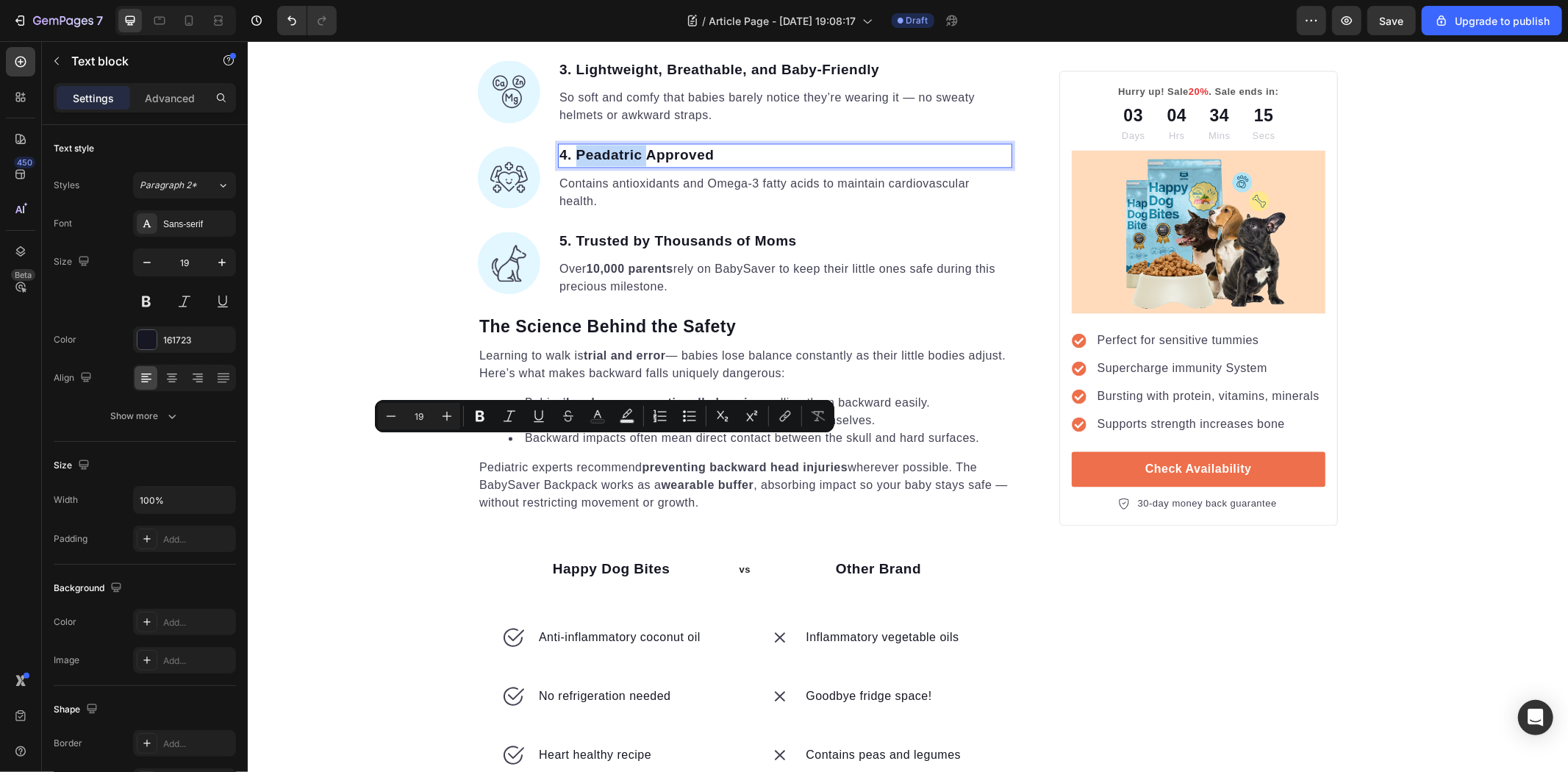
drag, startPoint x: 598, startPoint y: 445, endPoint x: 451, endPoint y: 299, distance: 207.2
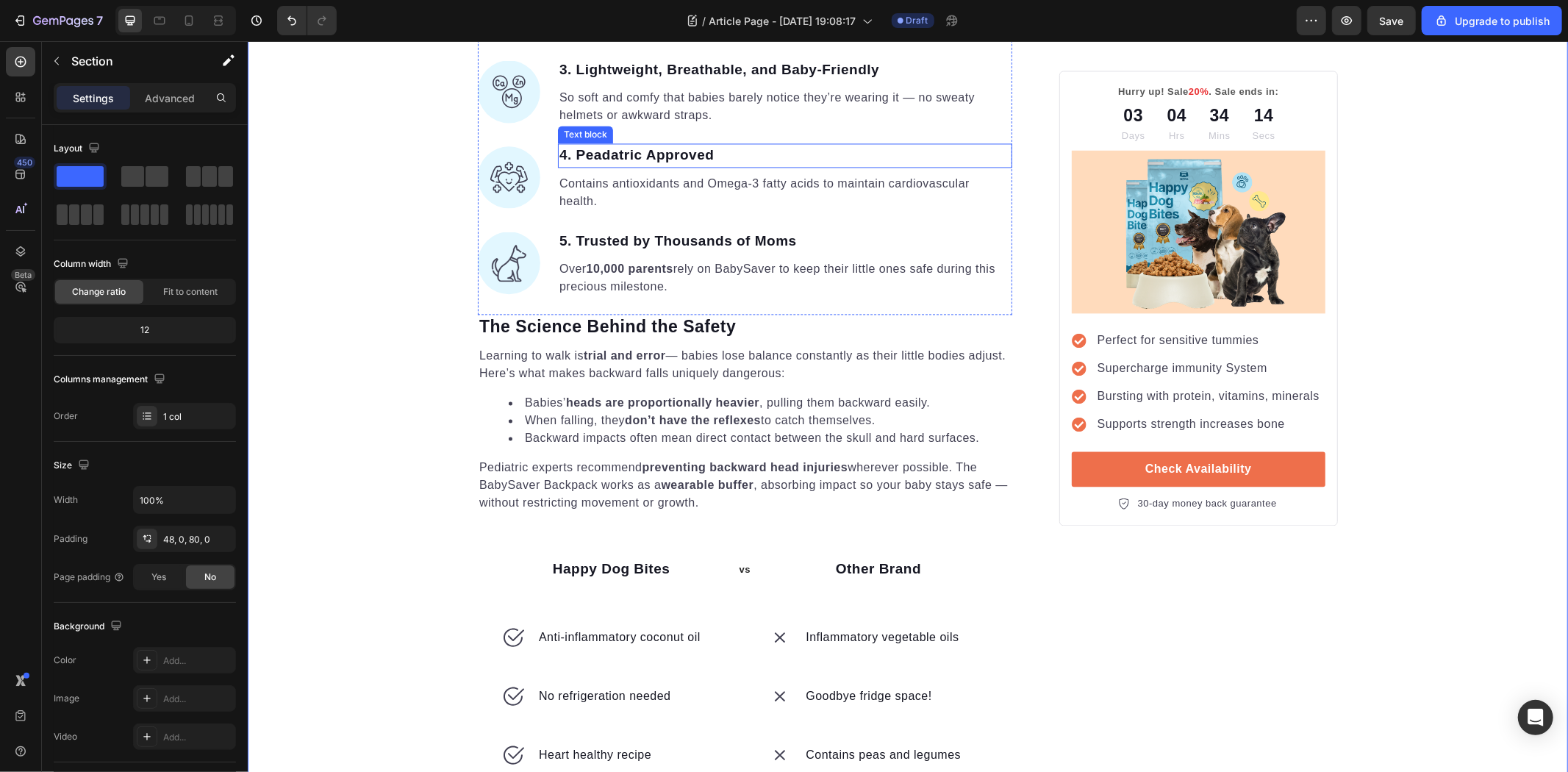
click at [602, 165] on p "4. Peadatric Approved" at bounding box center [784, 155] width 451 height 21
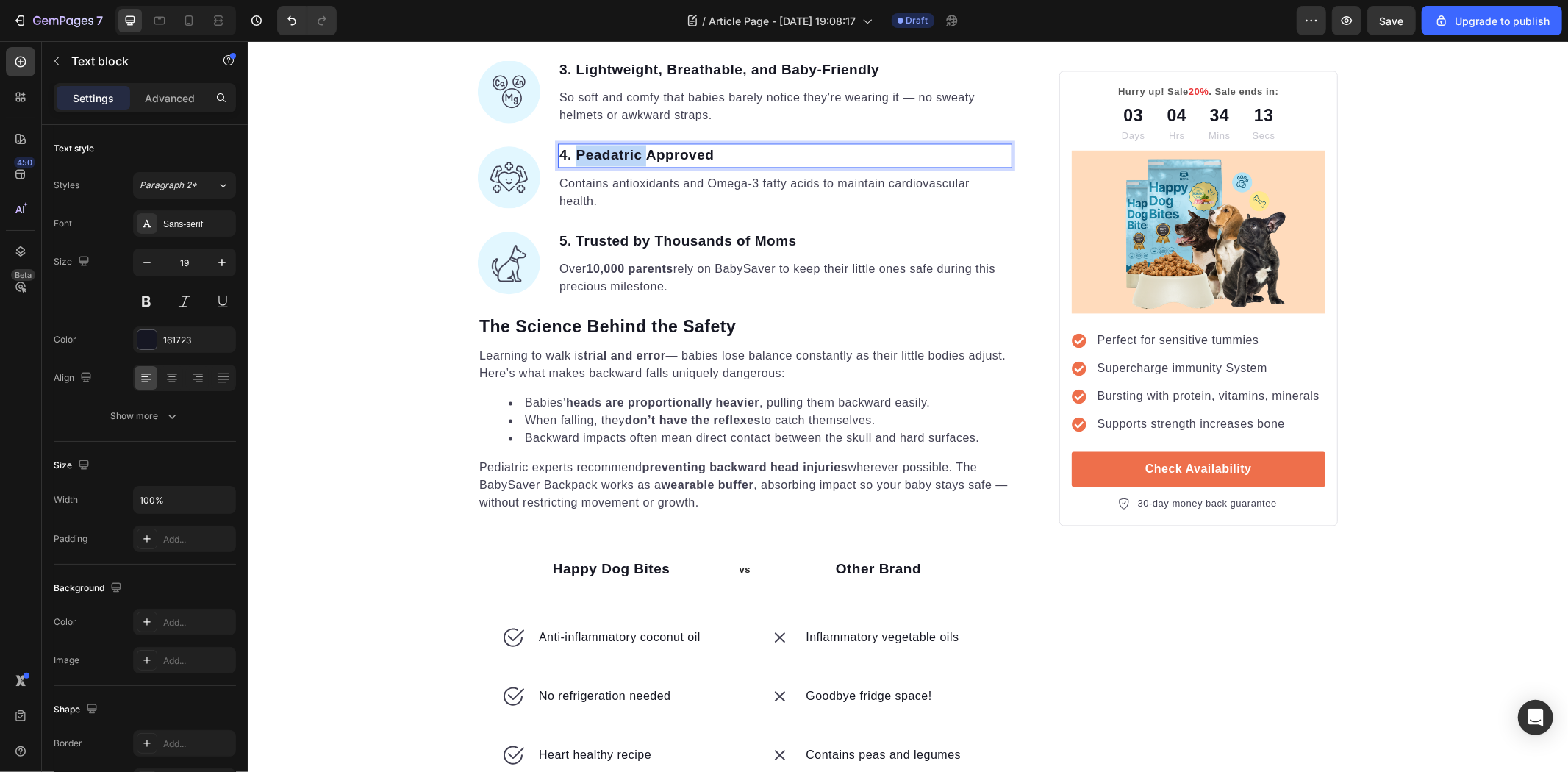
click at [602, 165] on p "4. Peadatric Approved" at bounding box center [784, 155] width 451 height 21
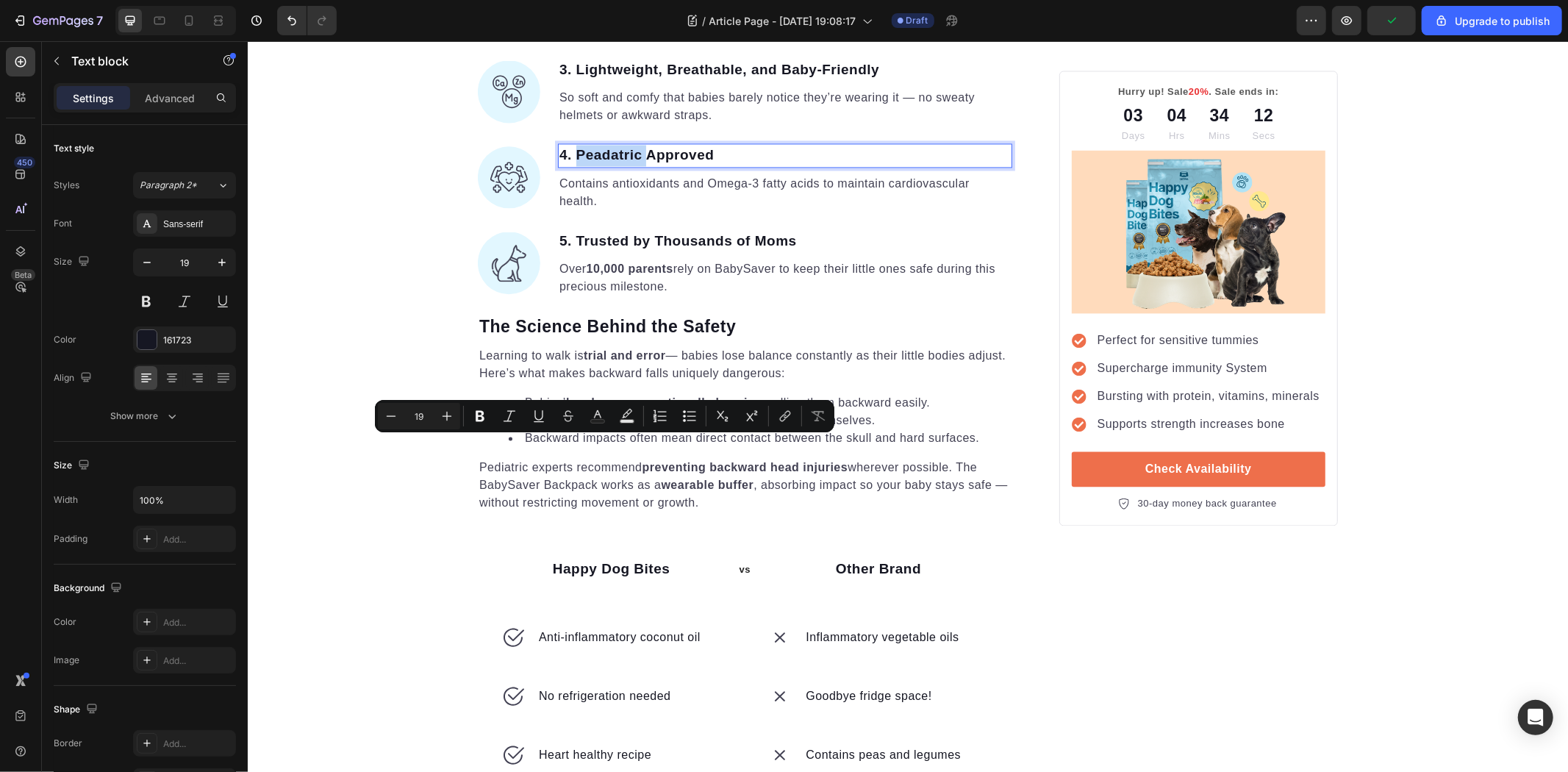
drag, startPoint x: 602, startPoint y: 445, endPoint x: 585, endPoint y: 452, distance: 18.4
click at [585, 165] on p "4. Peadatric Approved" at bounding box center [784, 155] width 451 height 21
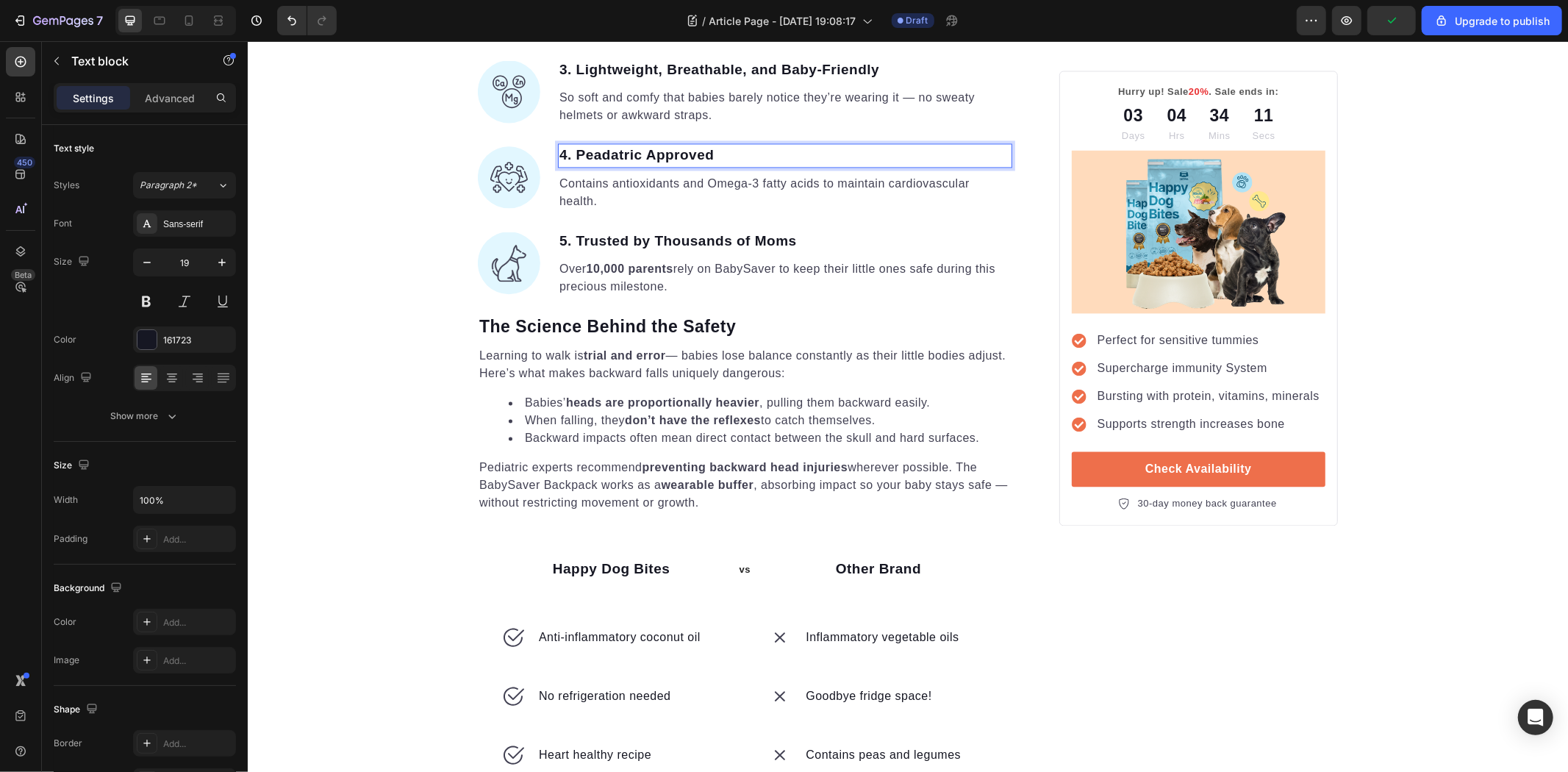
click at [591, 165] on p "4. Peadatric Approved" at bounding box center [784, 155] width 451 height 21
click at [716, 165] on p "4. Pediatric Approved" at bounding box center [784, 155] width 451 height 21
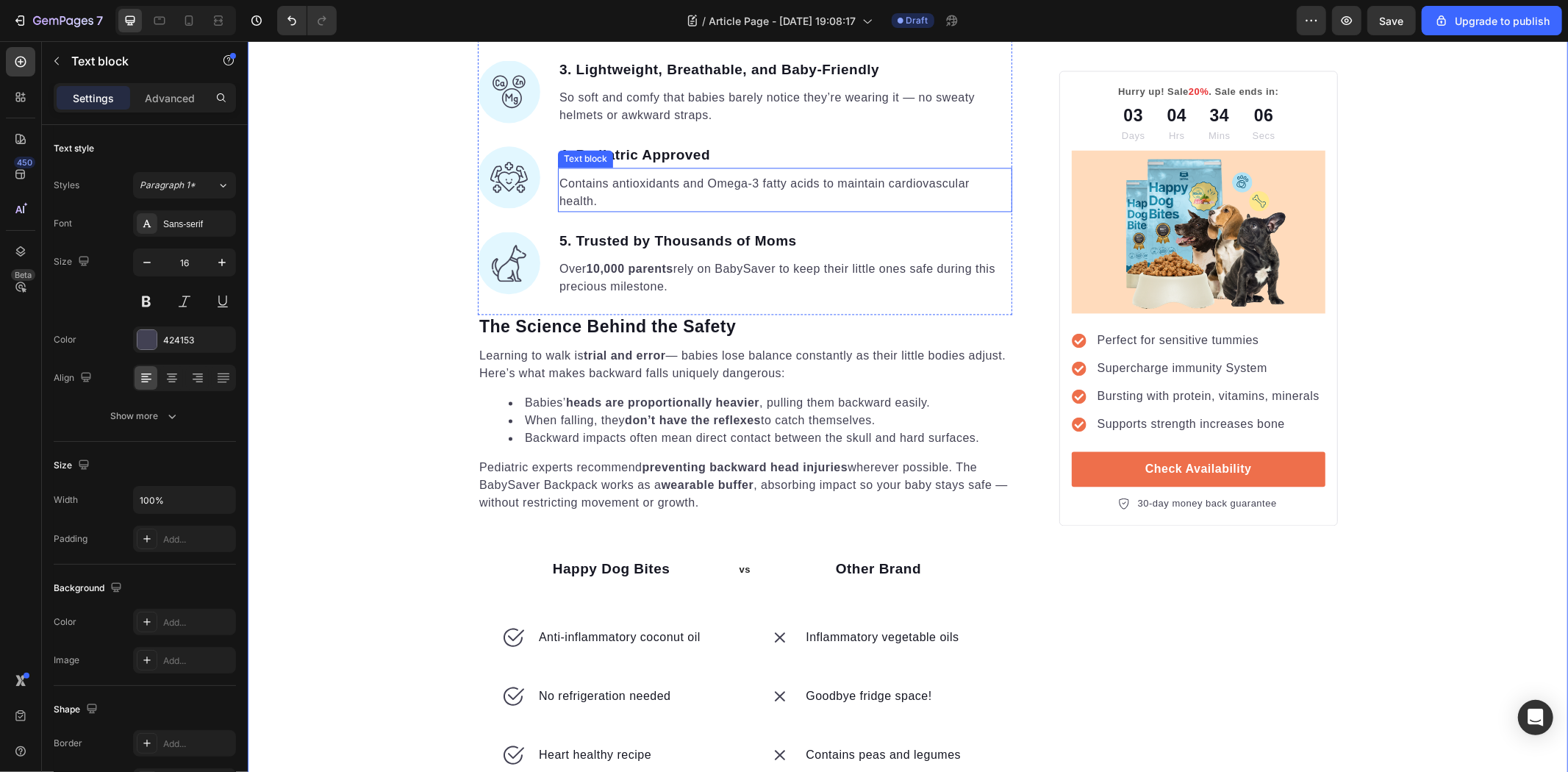
click at [585, 164] on div "Text block" at bounding box center [585, 158] width 49 height 13
click at [585, 160] on div "Text block" at bounding box center [600, 152] width 49 height 13
click at [591, 165] on p "4. Pediatric Approved" at bounding box center [784, 155] width 451 height 21
click at [569, 165] on p "4. Pediatric Approved" at bounding box center [784, 155] width 451 height 21
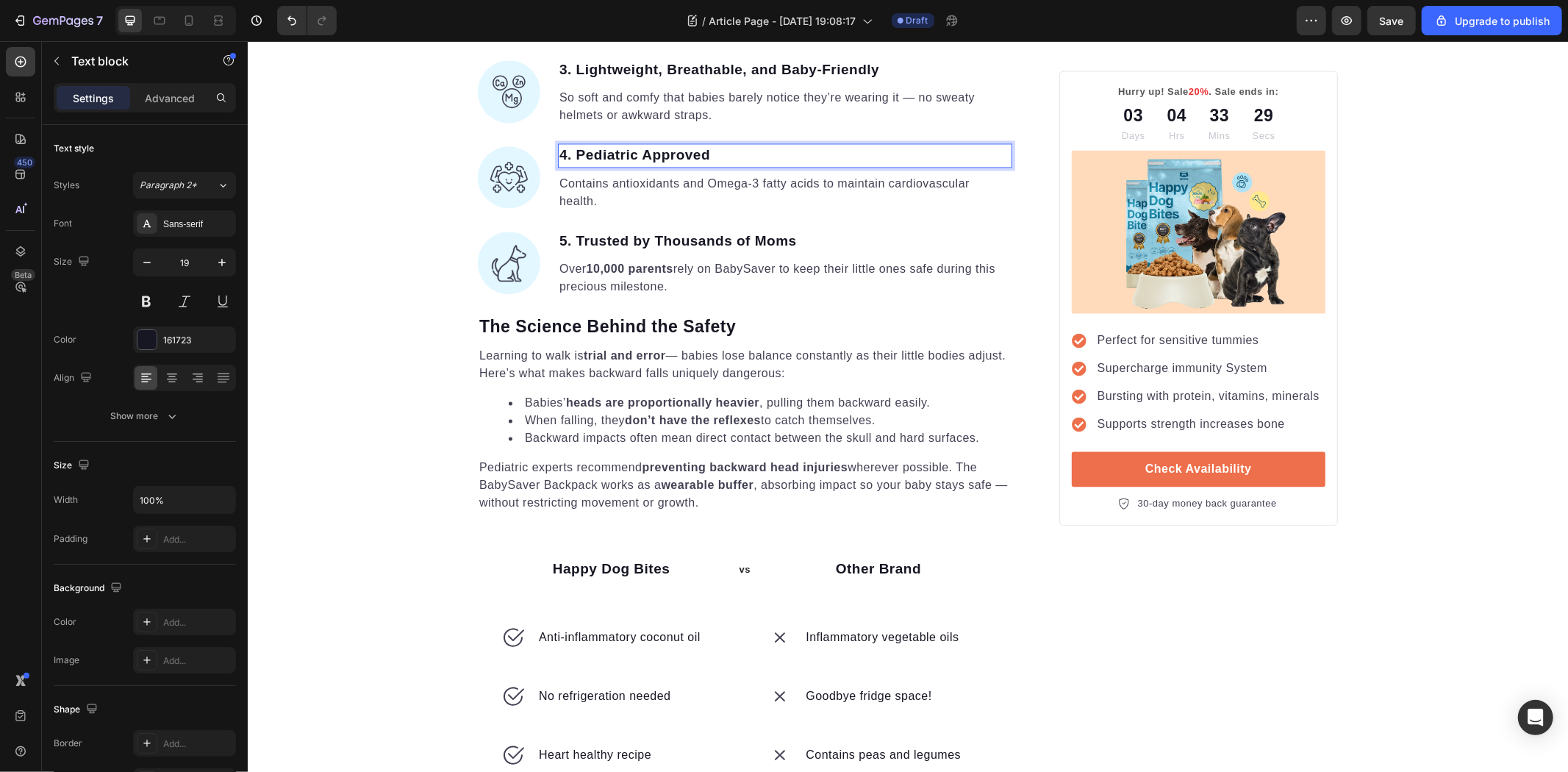
click at [618, 165] on p "4. Pediatric Approved" at bounding box center [784, 155] width 451 height 21
click at [583, 165] on p "4. paediatricApproved" at bounding box center [784, 155] width 451 height 21
click at [577, 165] on p "4. paediatricApproved" at bounding box center [784, 155] width 451 height 21
click at [644, 165] on p "4. PaediatricApproved" at bounding box center [784, 155] width 451 height 21
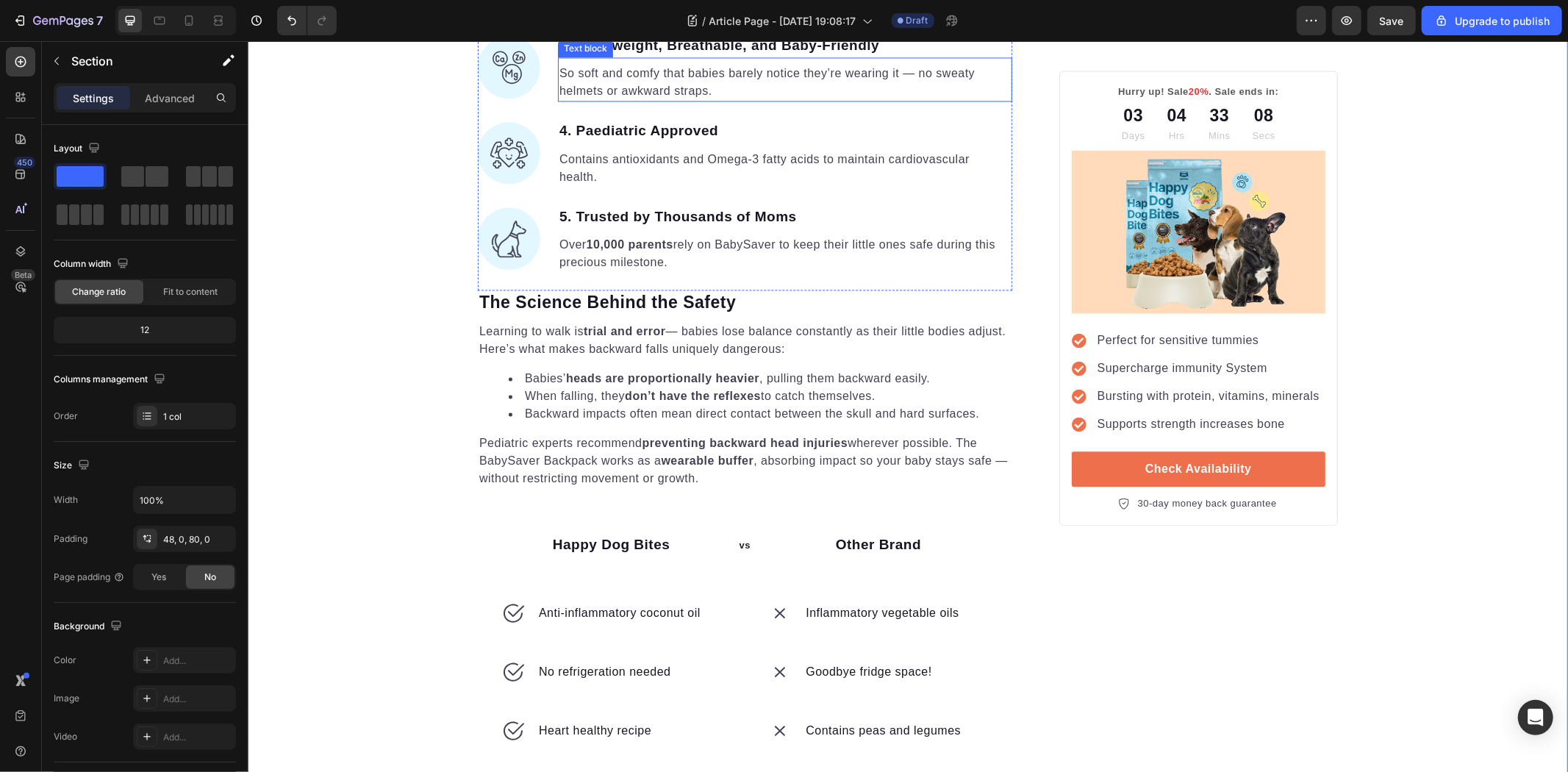
scroll to position [2933, 0]
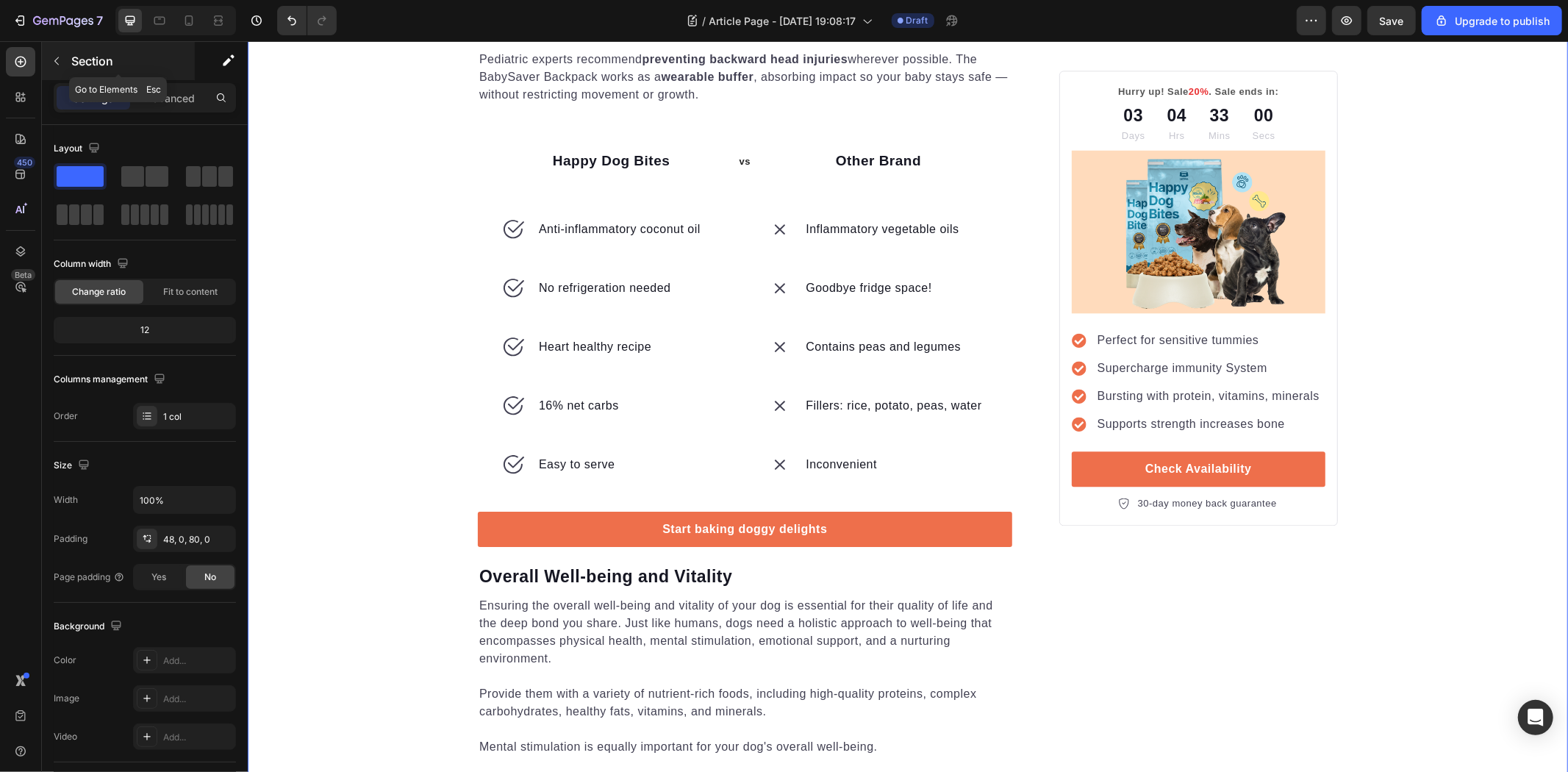
click at [59, 68] on button "button" at bounding box center [56, 61] width 24 height 24
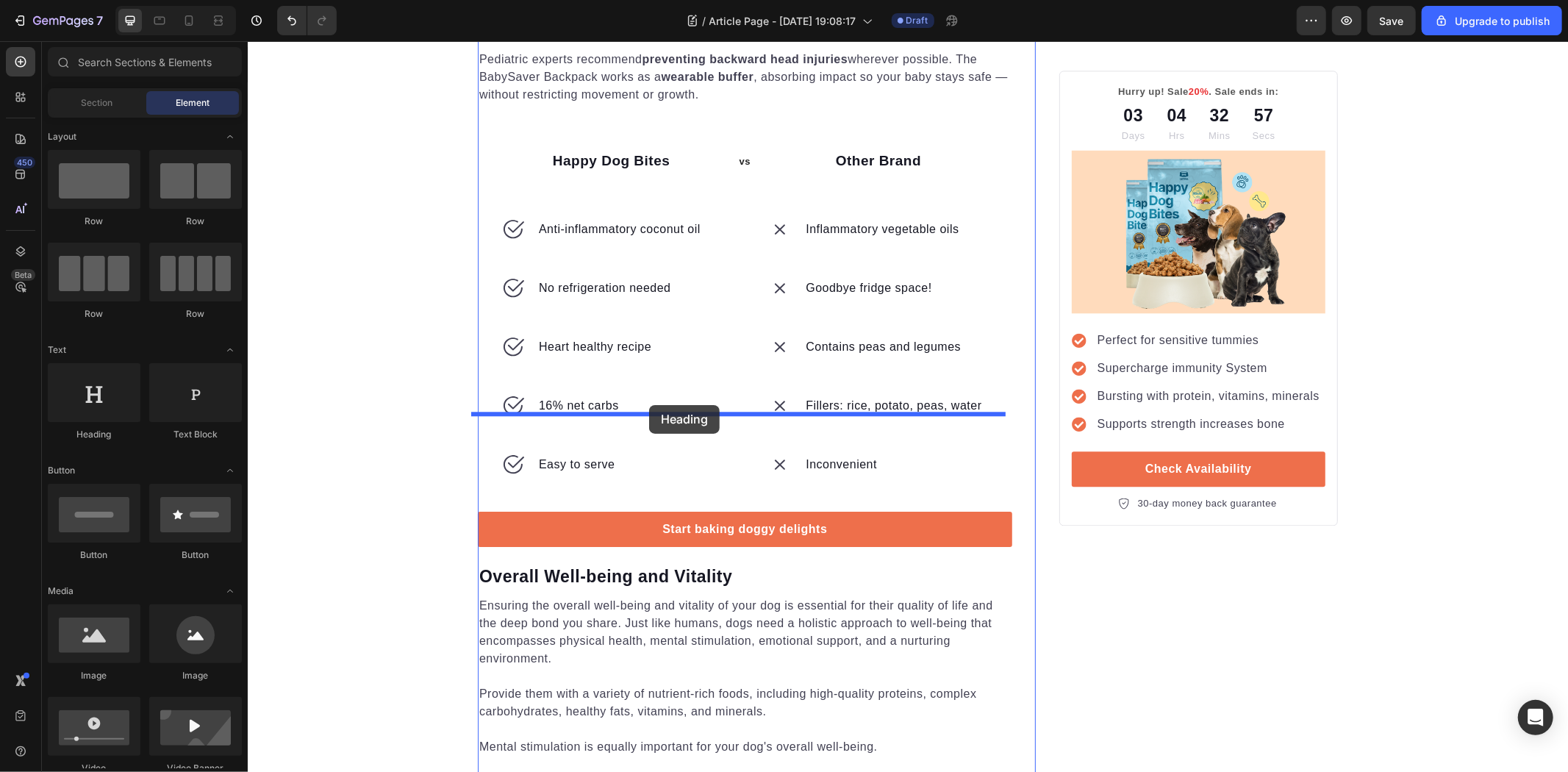
drag, startPoint x: 347, startPoint y: 283, endPoint x: 649, endPoint y: 404, distance: 325.3
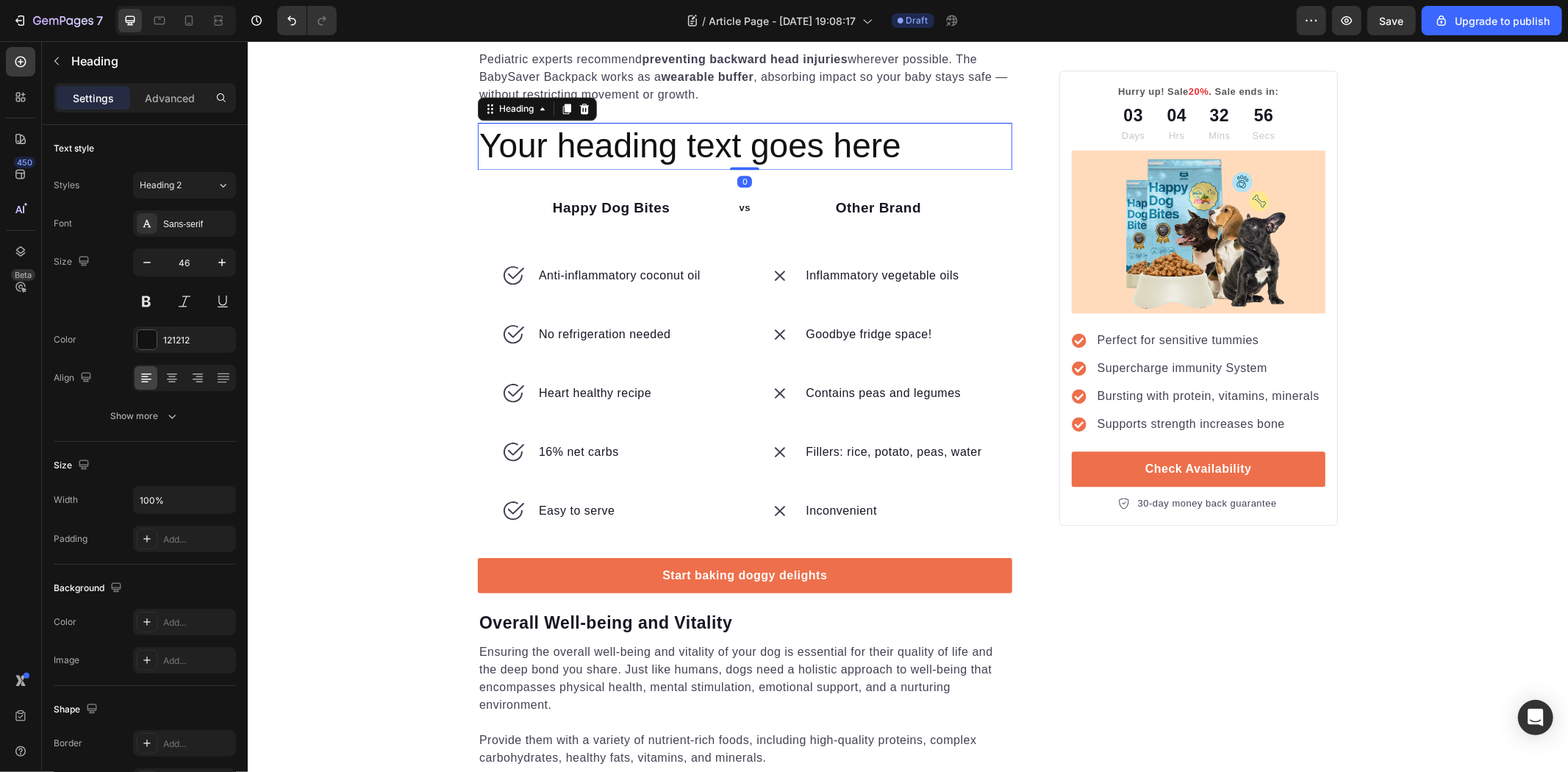
click at [651, 169] on h2 "Your heading text goes here" at bounding box center [744, 145] width 534 height 47
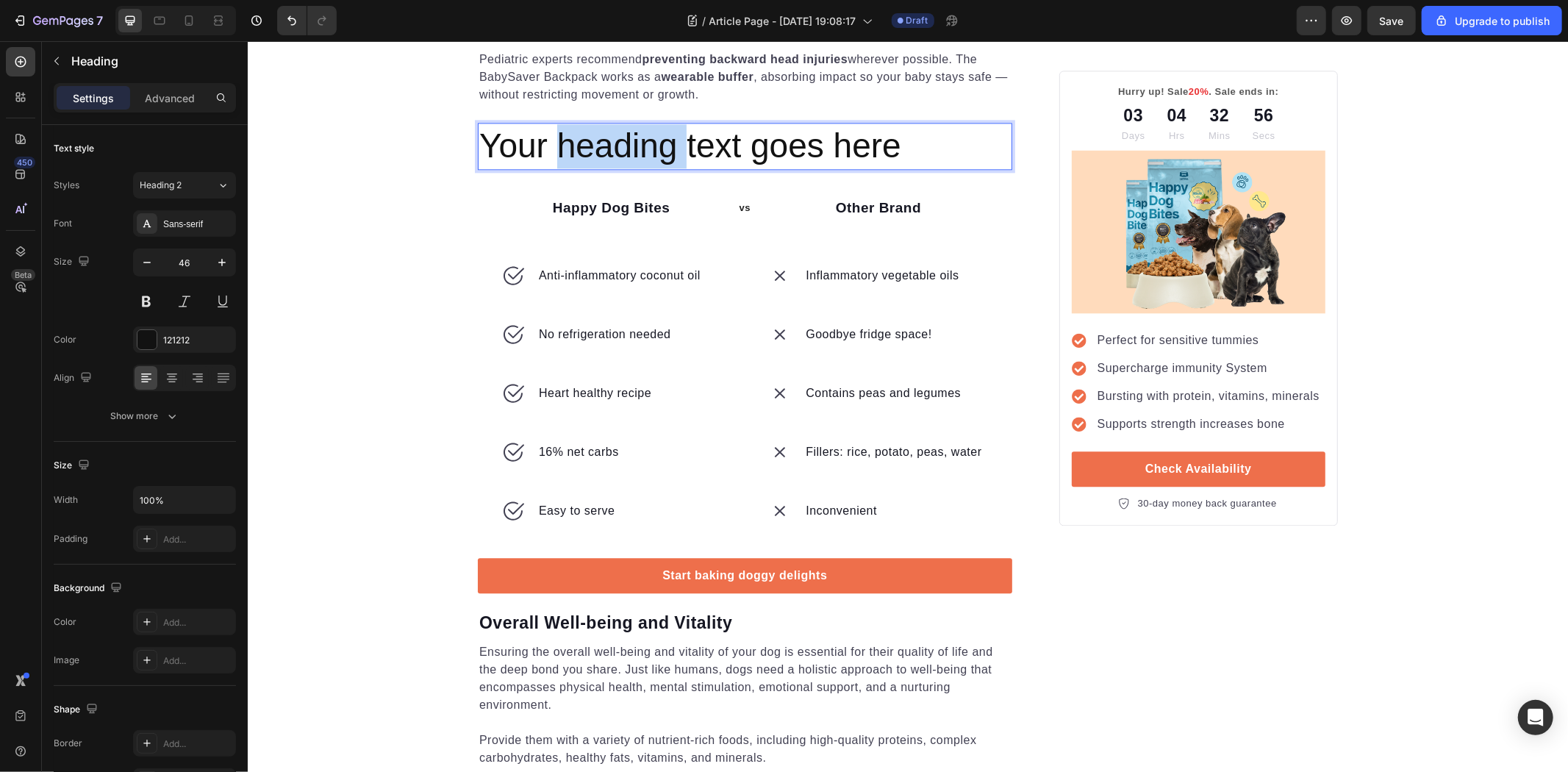
click at [651, 167] on p "Your heading text goes here" at bounding box center [744, 145] width 531 height 44
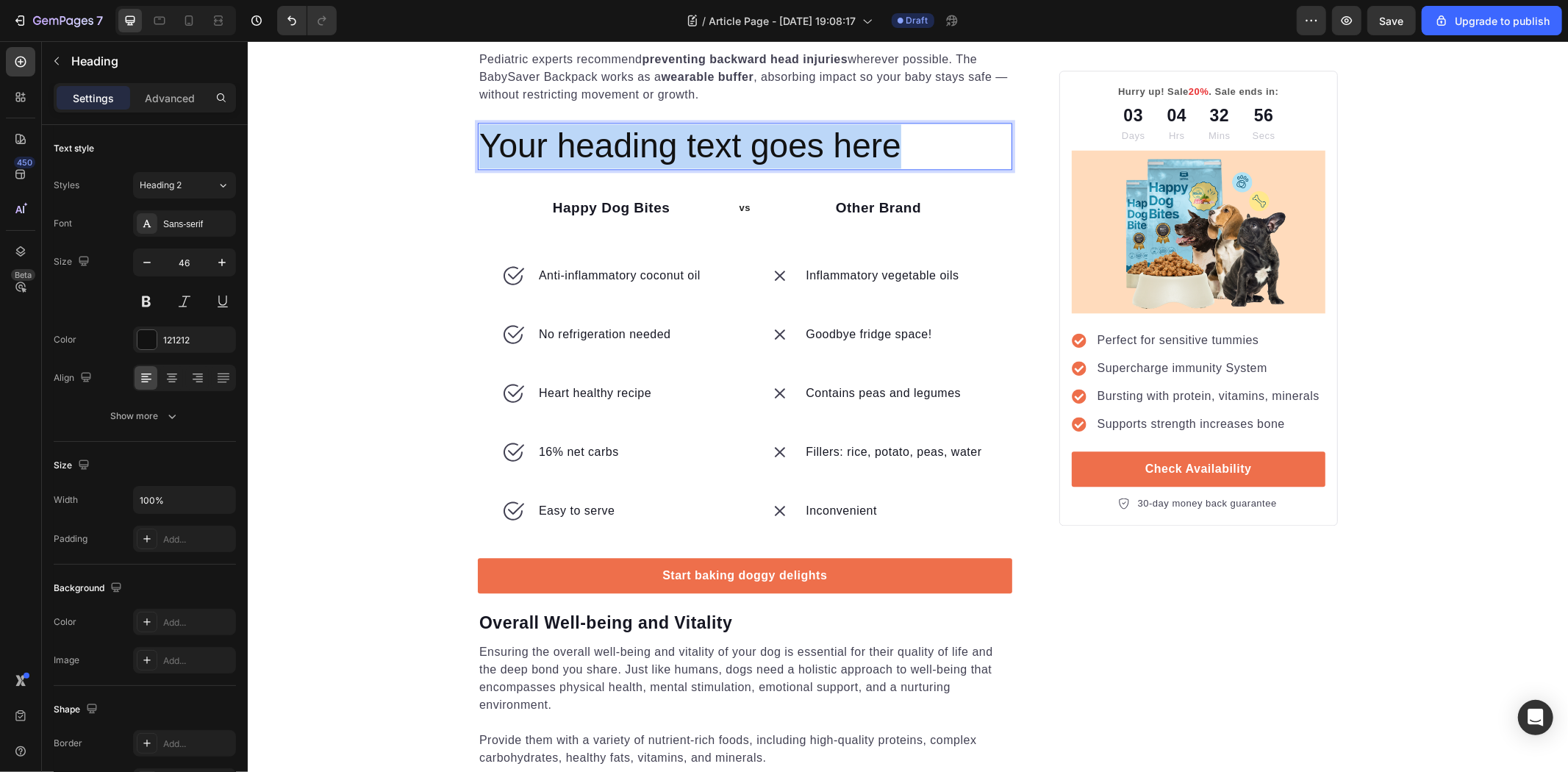
click at [651, 167] on p "Your heading text goes here" at bounding box center [744, 145] width 531 height 44
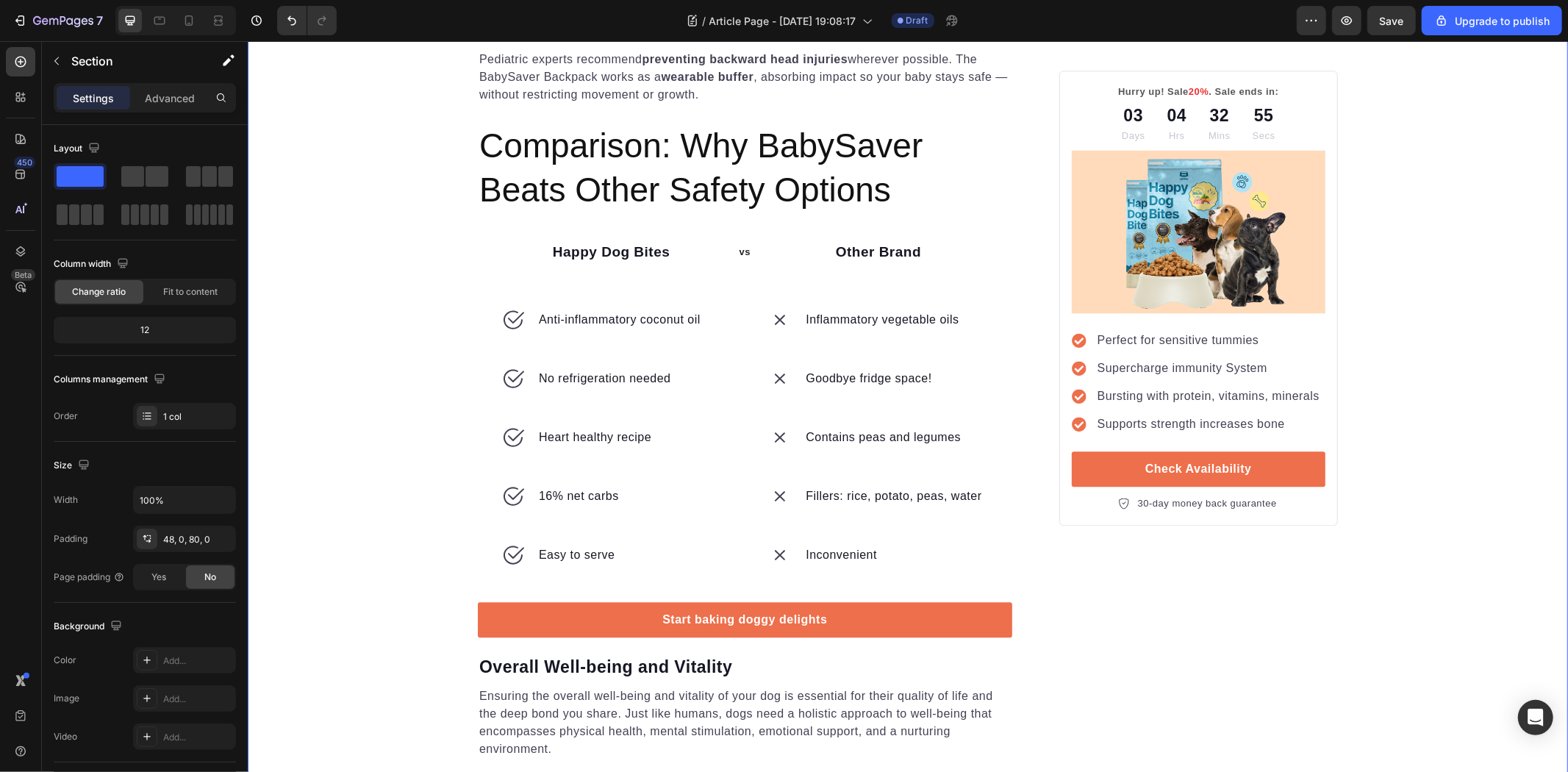
click at [673, 212] on p "Comparison: Why BabySaver Beats Other Safety Options" at bounding box center [744, 167] width 531 height 88
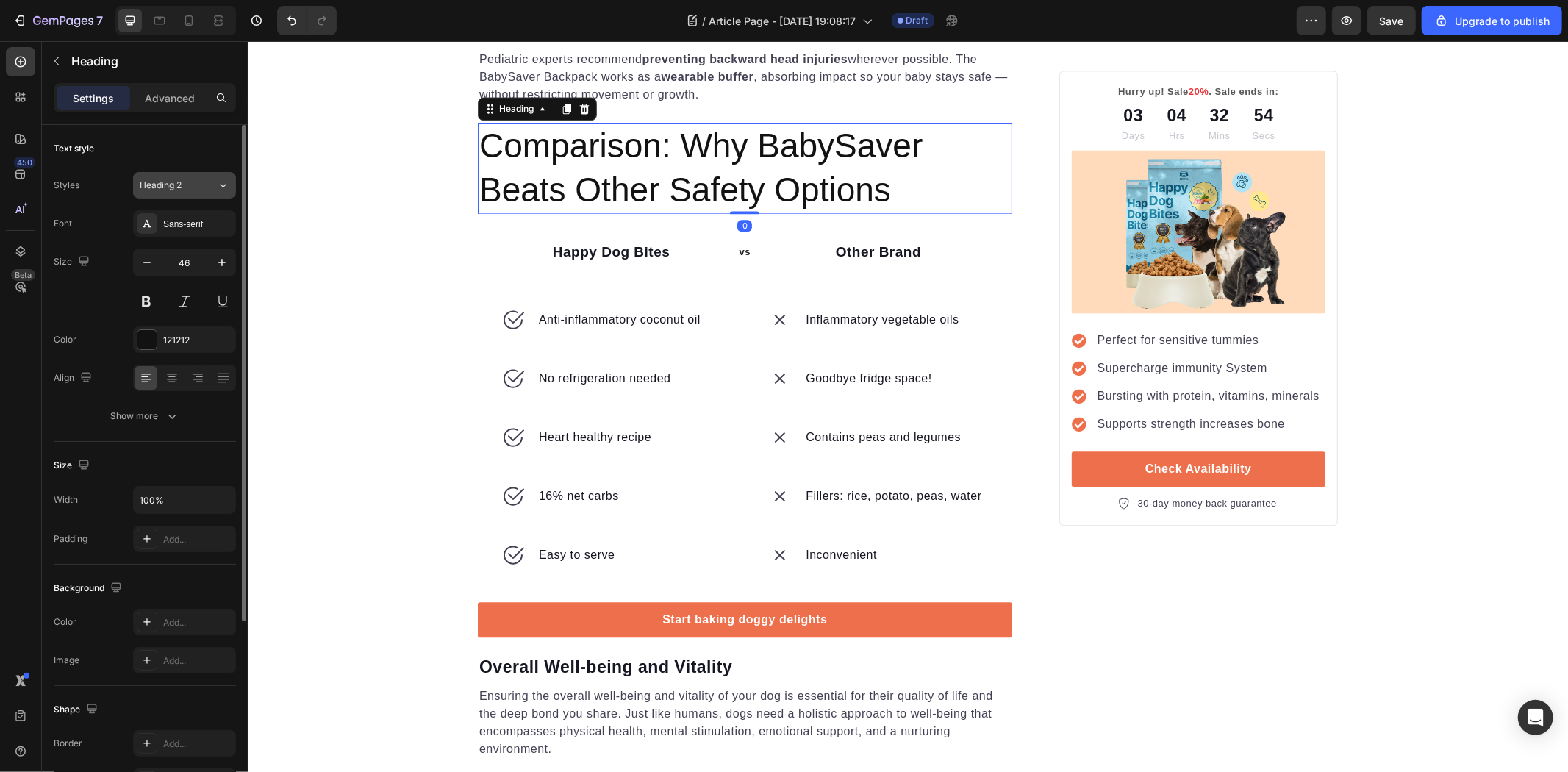
click at [199, 189] on div "Heading 2" at bounding box center [170, 185] width 59 height 13
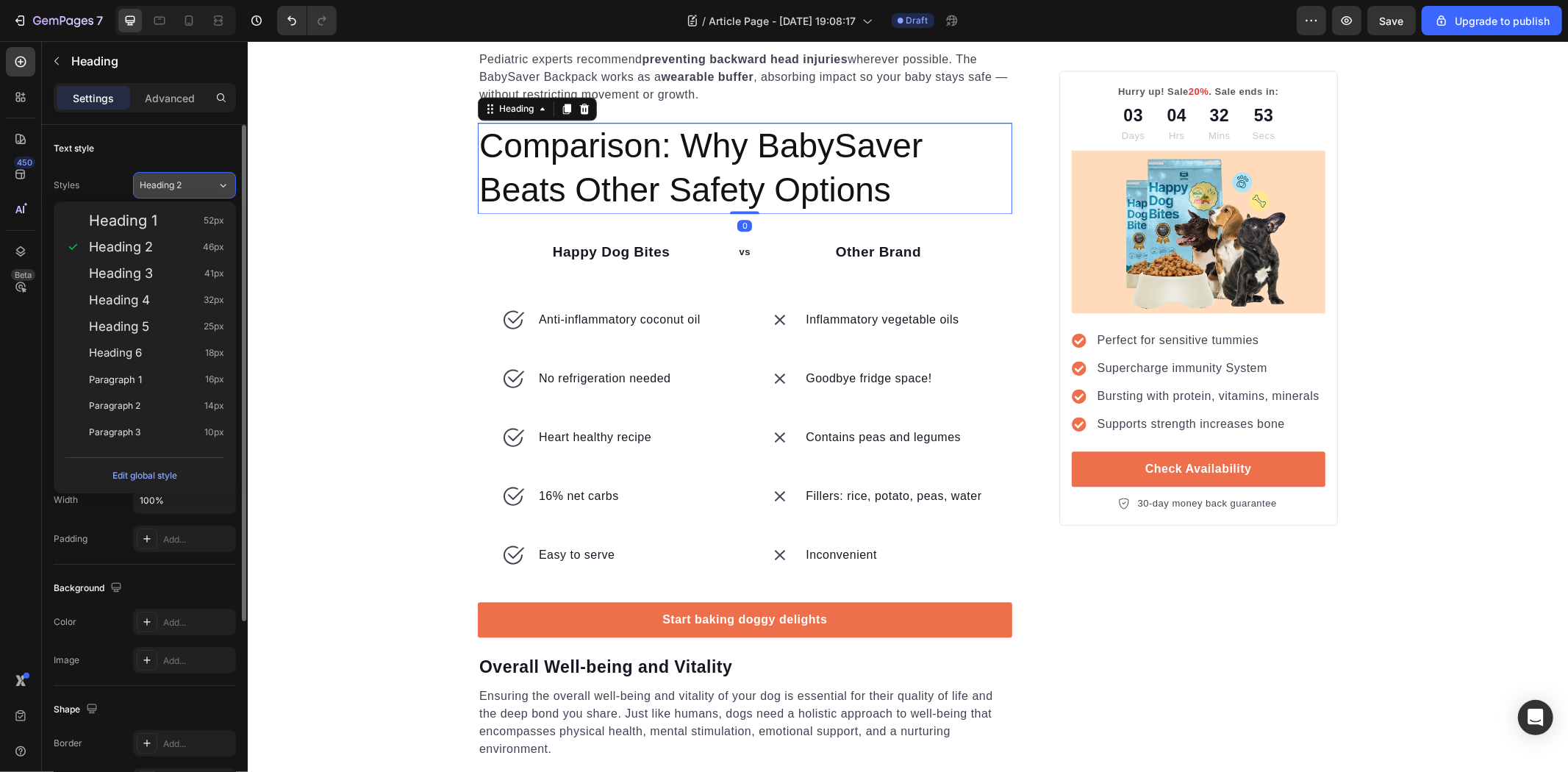
click at [199, 189] on div "Heading 2" at bounding box center [170, 185] width 59 height 13
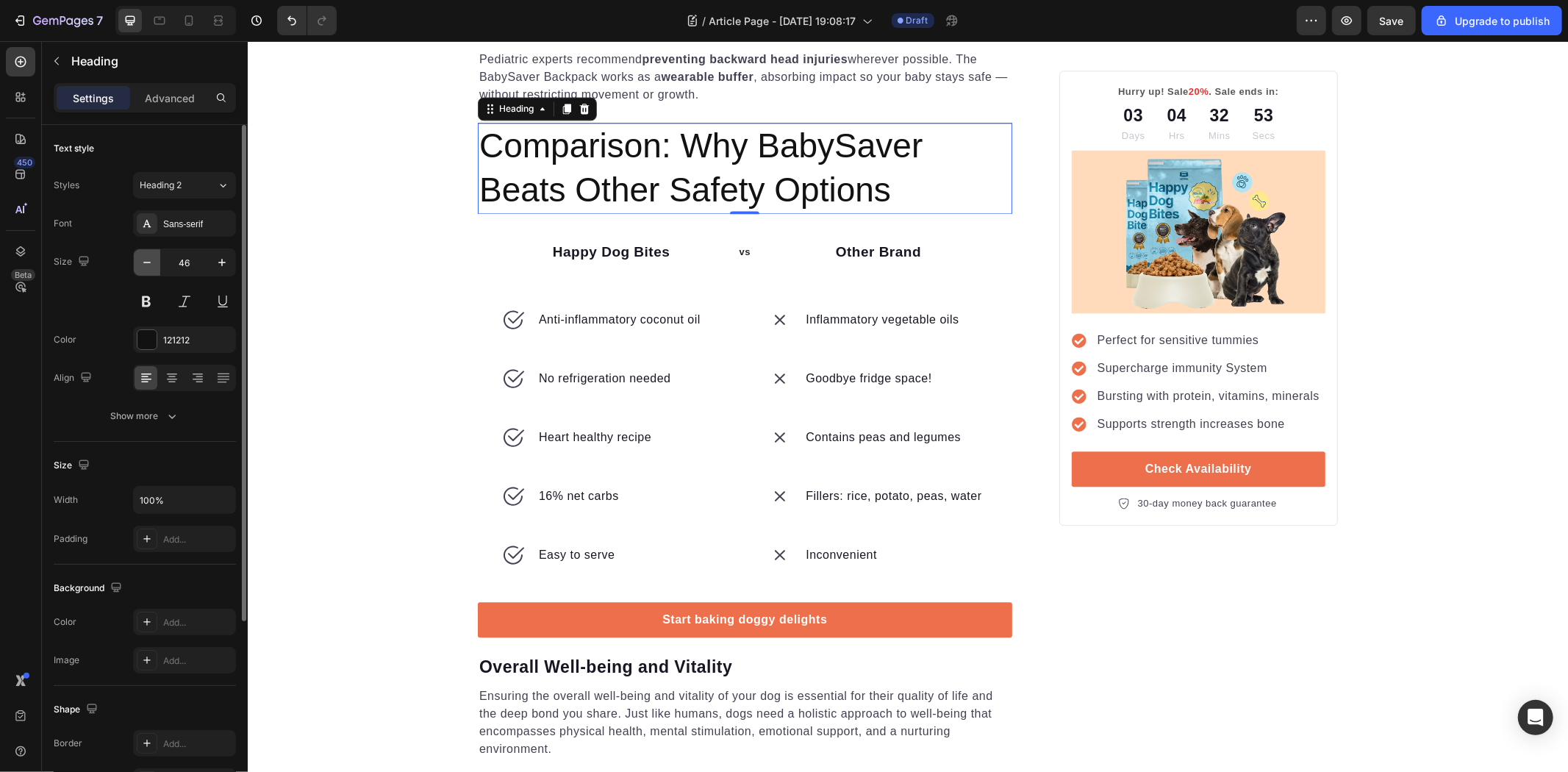
click at [137, 263] on button "button" at bounding box center [147, 262] width 27 height 27
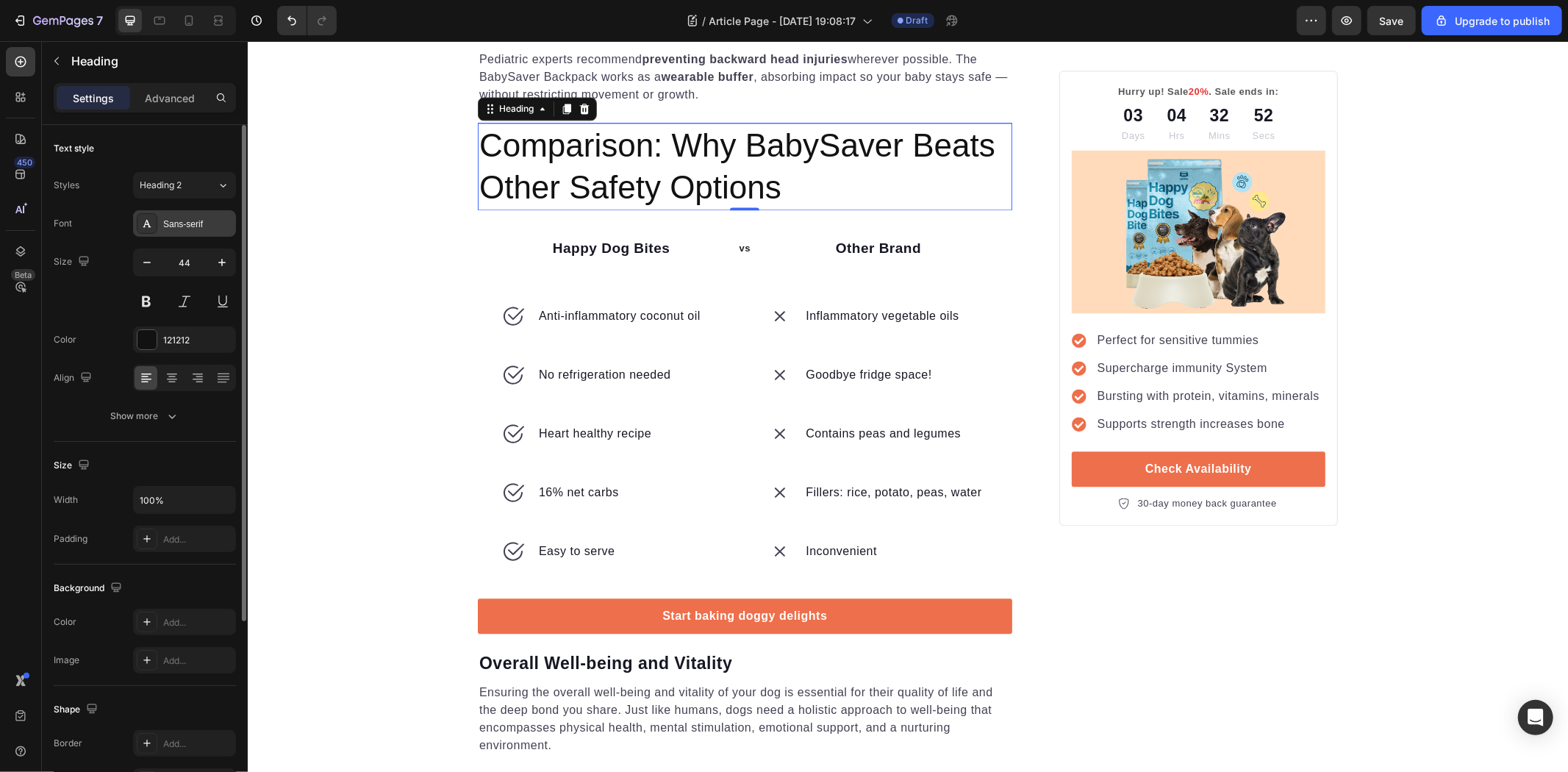
click at [184, 228] on div "Sans-serif" at bounding box center [197, 224] width 69 height 13
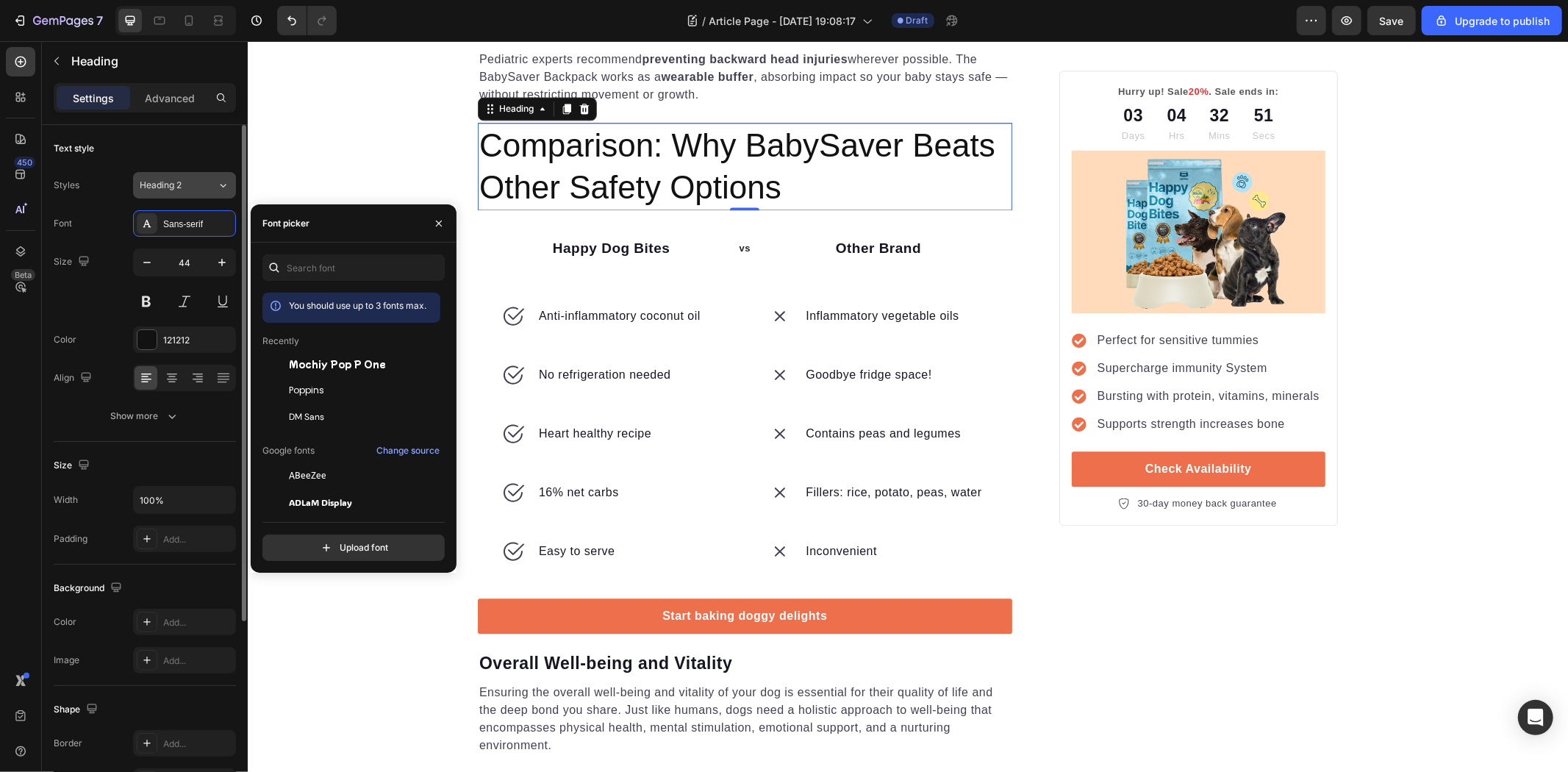
click at [185, 174] on button "Heading 2" at bounding box center [184, 185] width 103 height 27
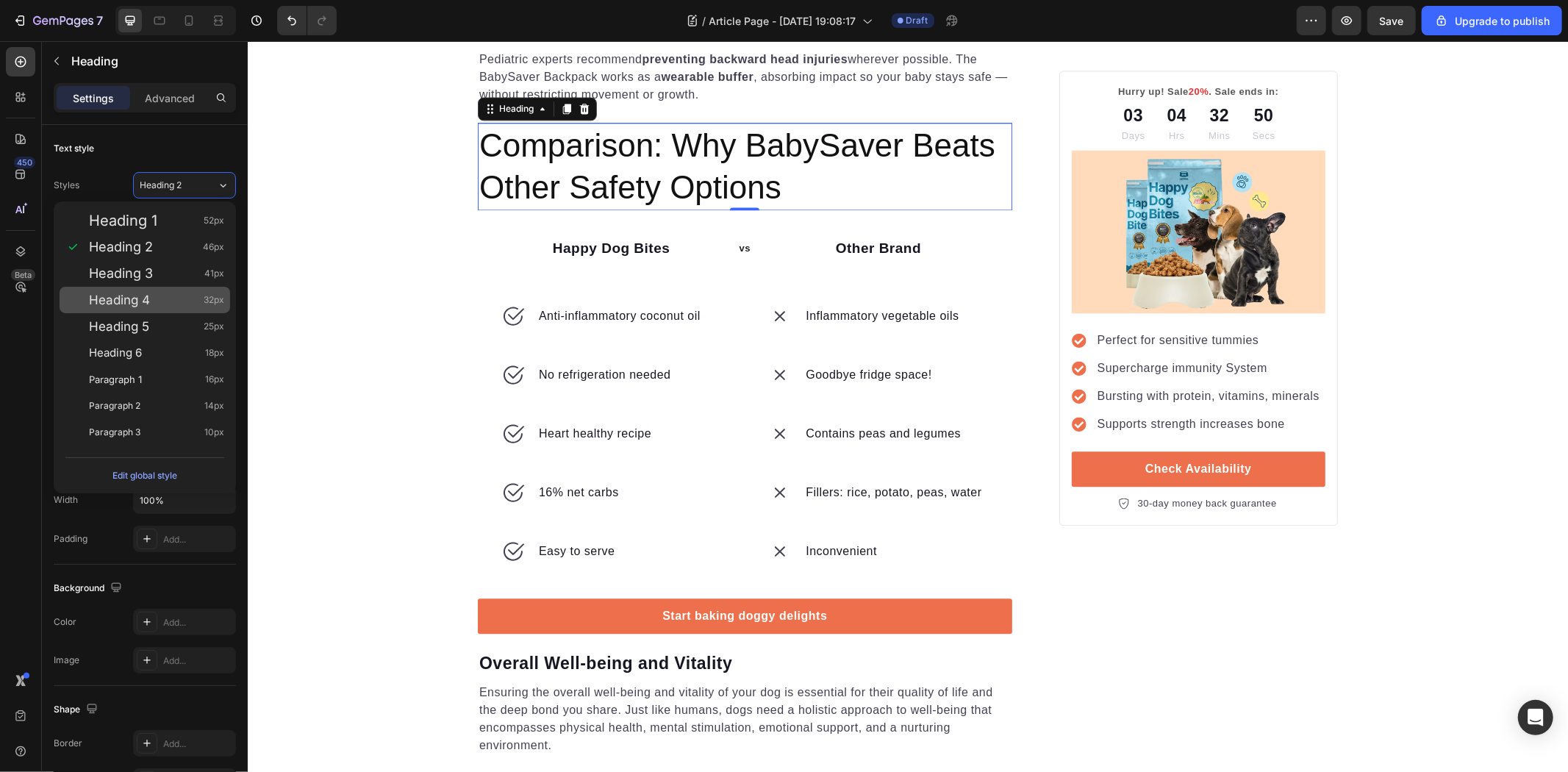
click at [160, 301] on div "Heading 4 32px" at bounding box center [157, 299] width 135 height 14
type input "32"
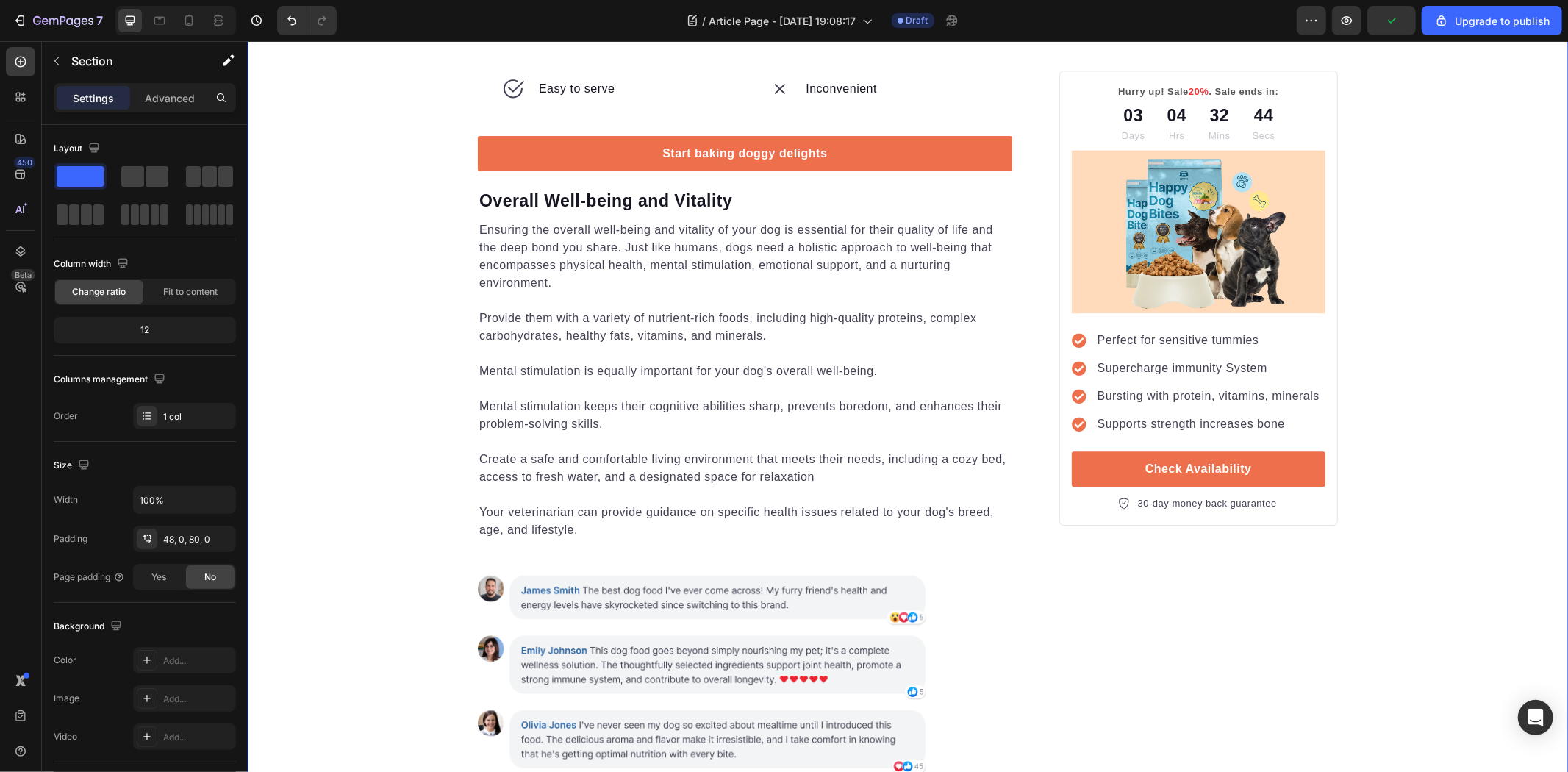
scroll to position [3423, 0]
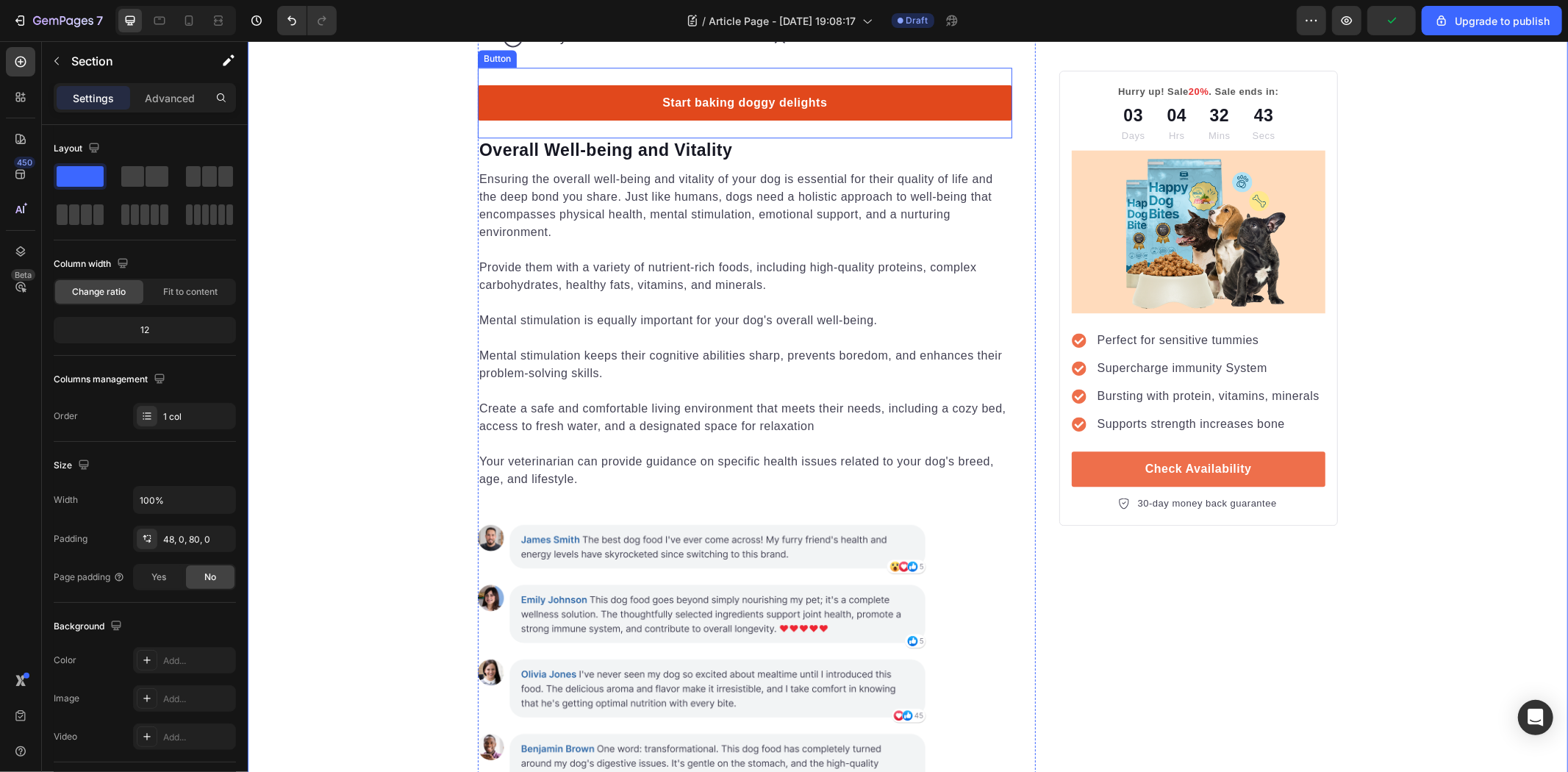
click at [959, 120] on link "Start baking doggy delights" at bounding box center [744, 102] width 534 height 35
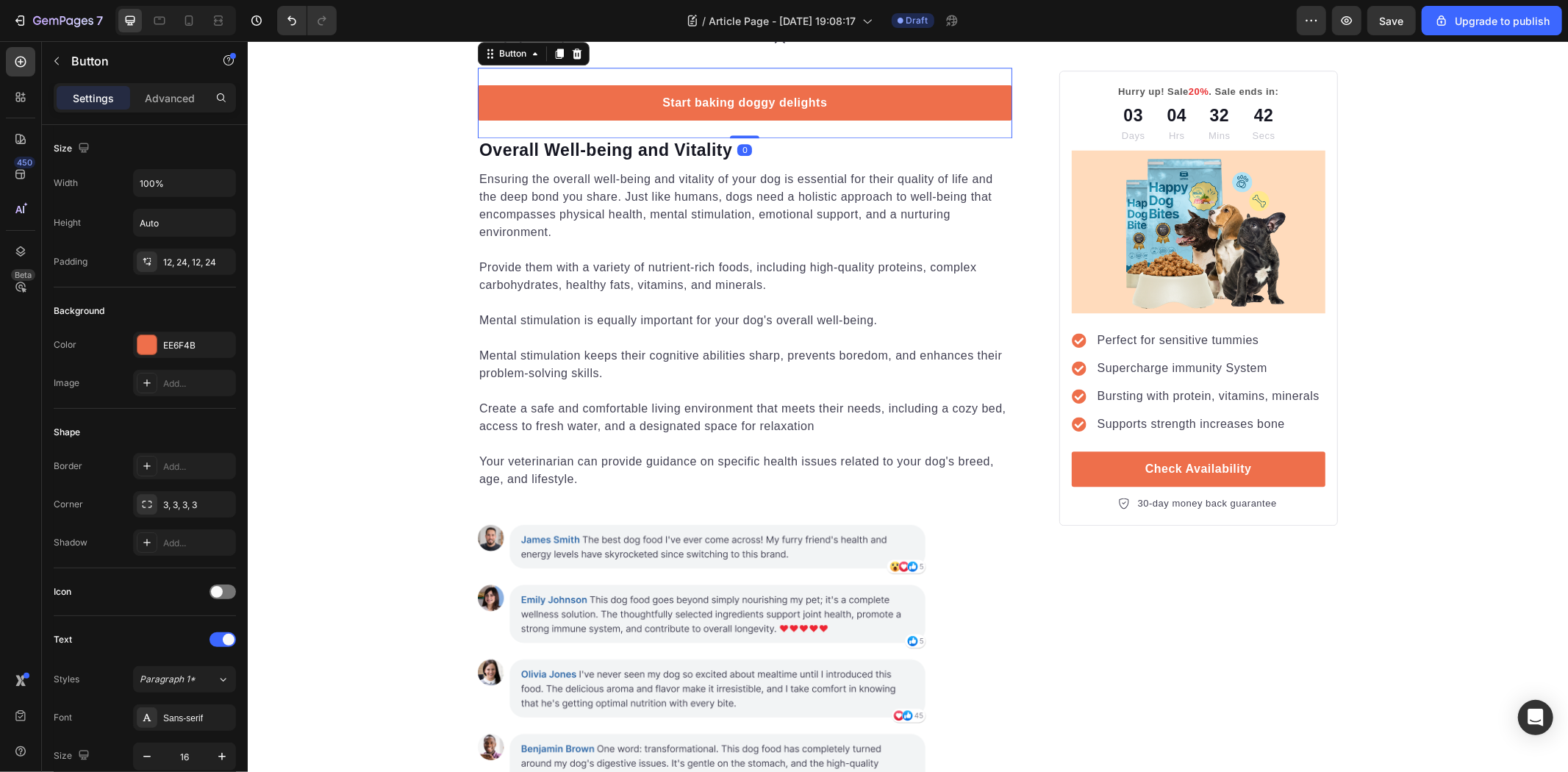
click at [977, 138] on div "Start baking doggy delights Button 0" at bounding box center [744, 102] width 534 height 71
click at [817, 161] on p "Overall Well-being and Vitality" at bounding box center [744, 150] width 531 height 22
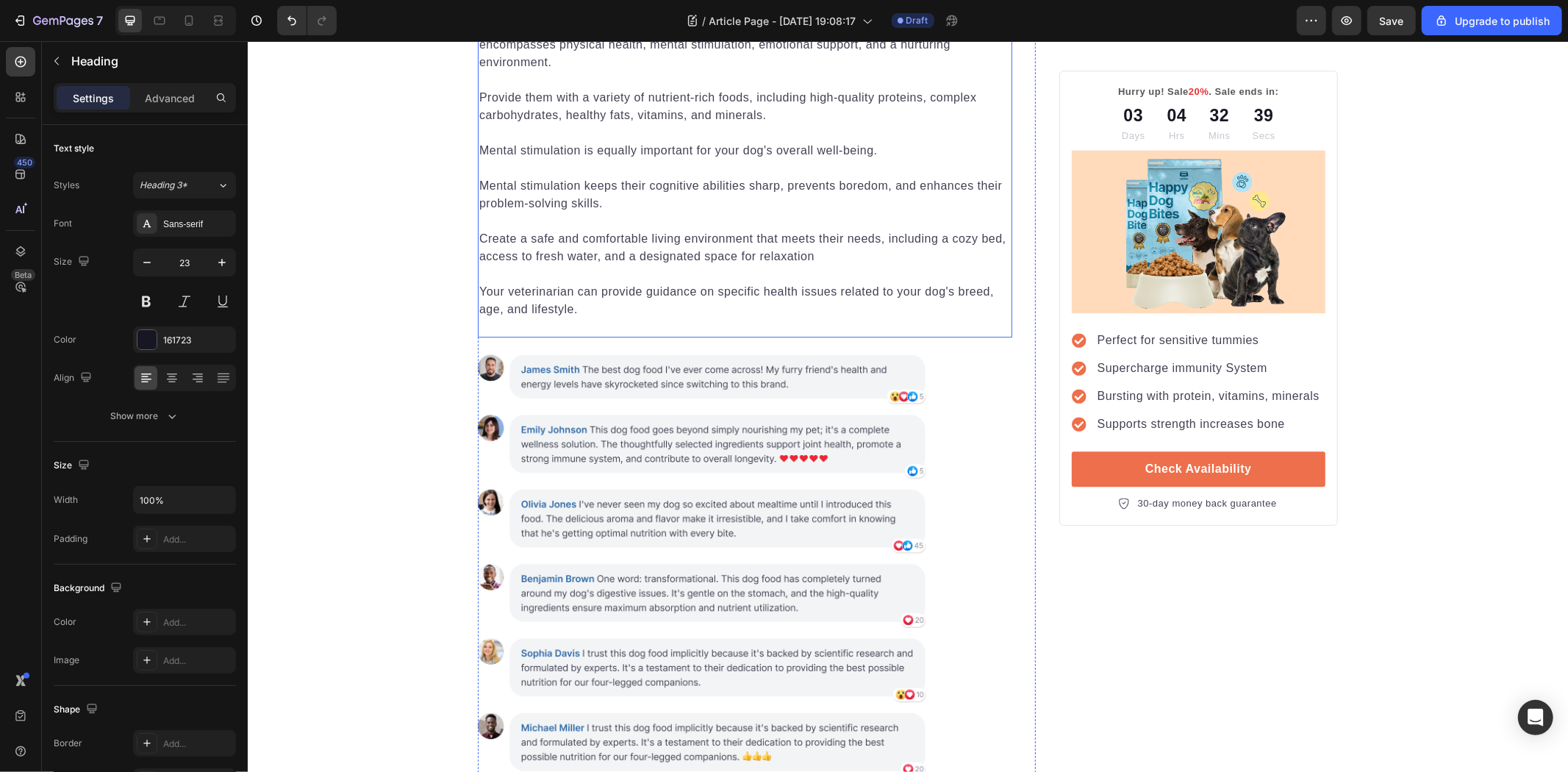
scroll to position [3586, 0]
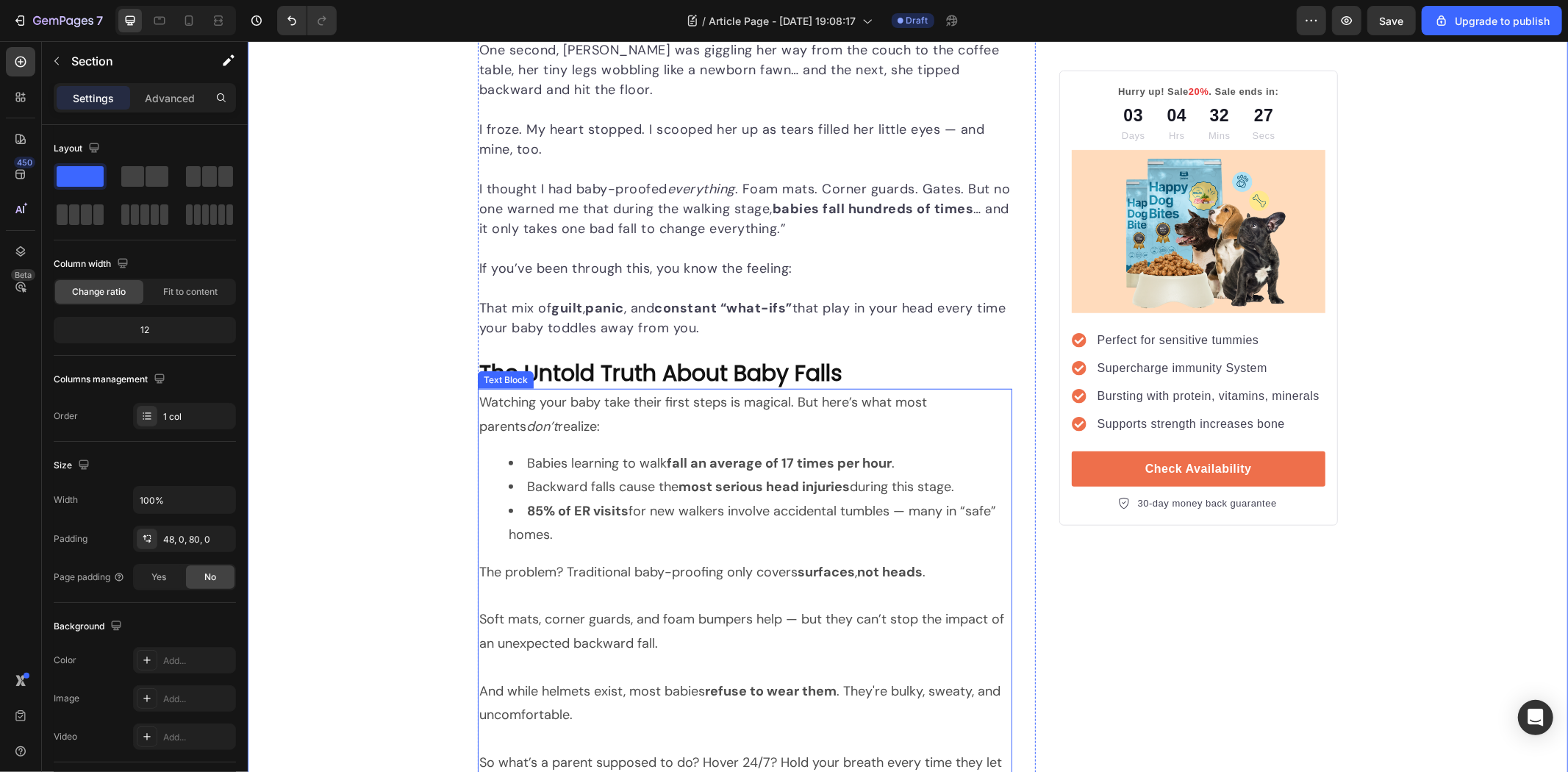
scroll to position [891, 0]
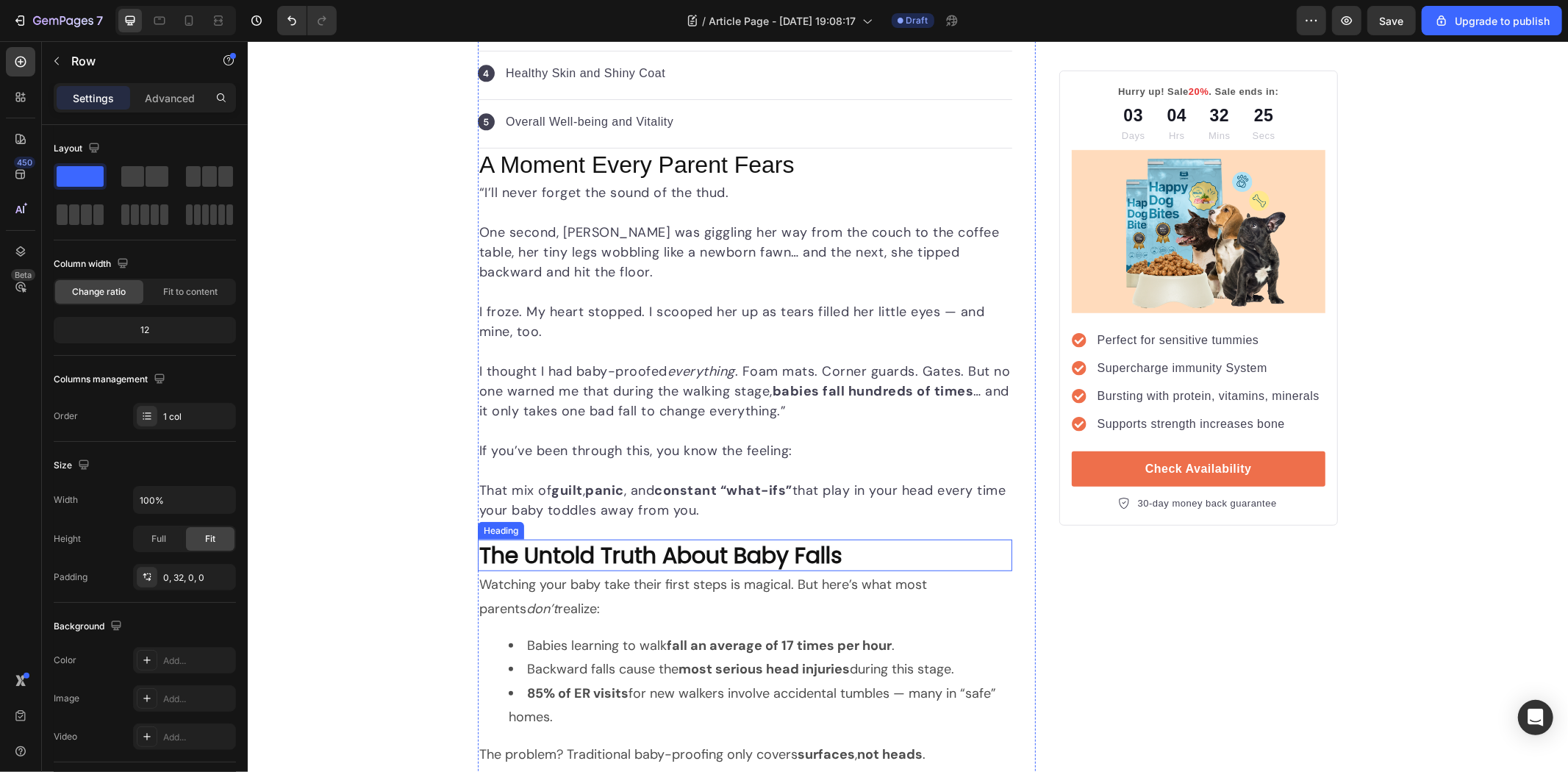
scroll to position [726, 0]
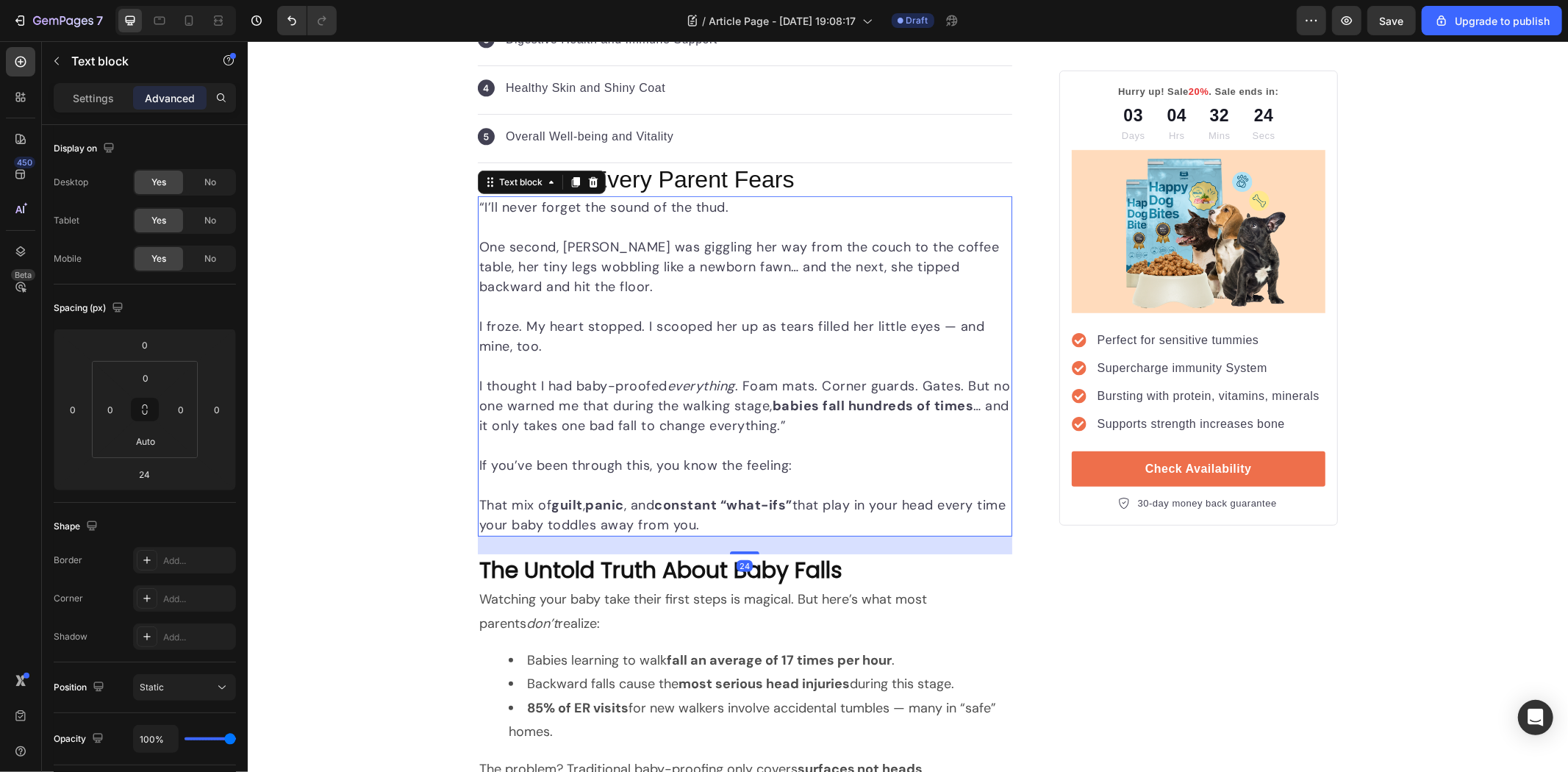
click at [642, 534] on p "⁠⁠⁠⁠⁠⁠⁠ That mix of guilt , panic , and constant “what-ifs” that play in your h…" at bounding box center [744, 505] width 531 height 59
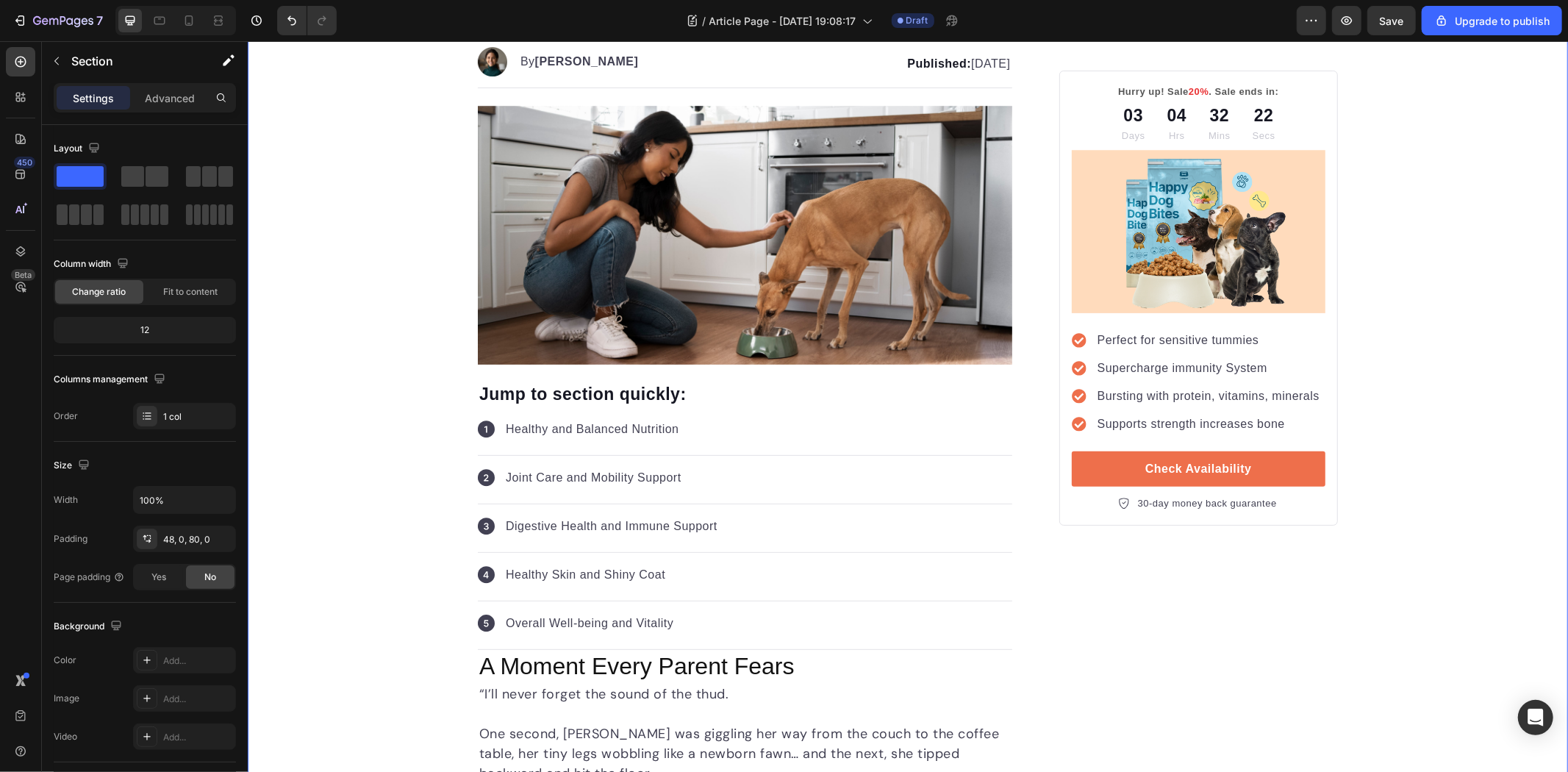
scroll to position [237, 0]
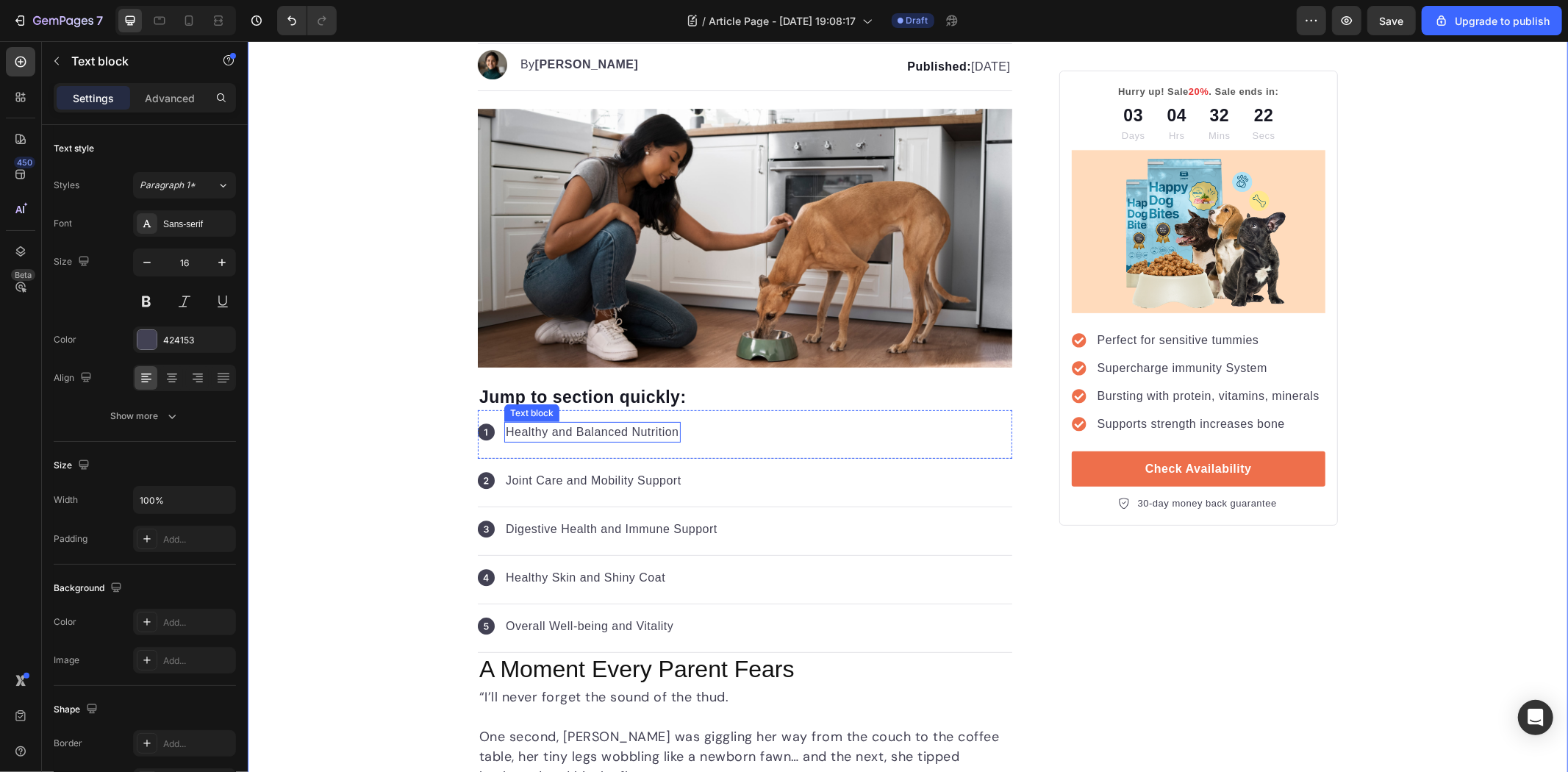
click at [580, 423] on p "Healthy and Balanced Nutrition" at bounding box center [592, 431] width 174 height 18
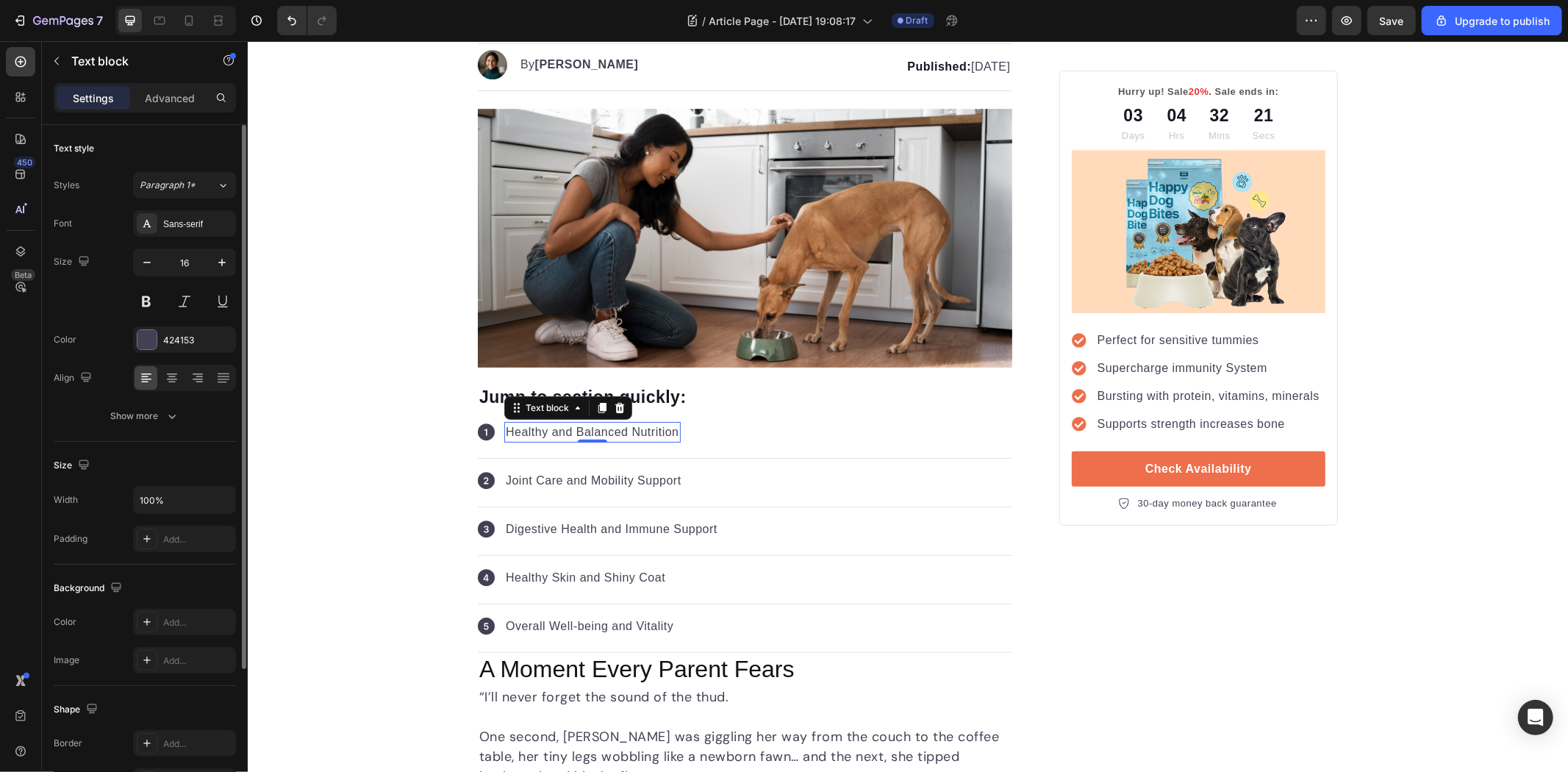
scroll to position [183, 0]
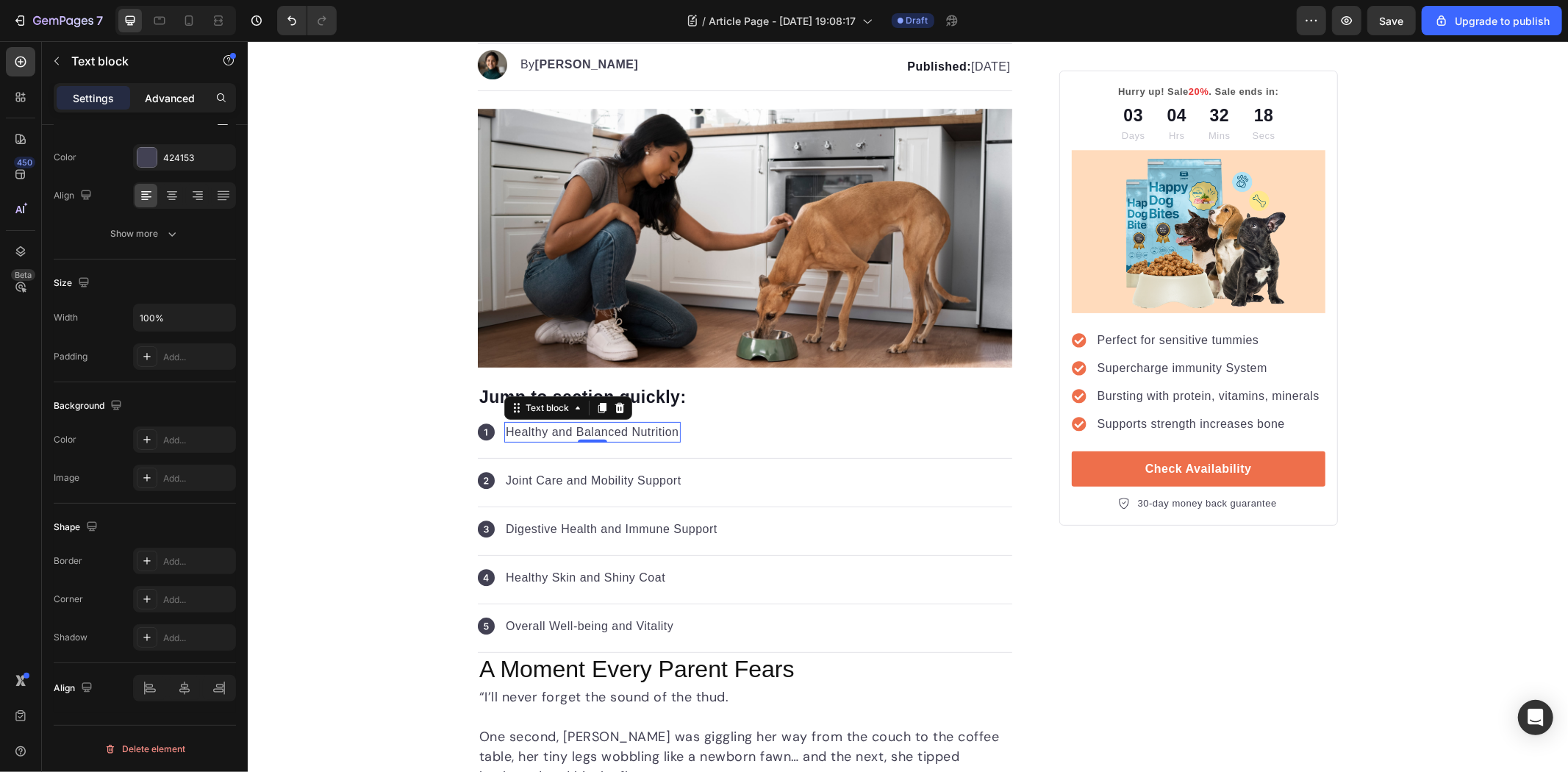
click at [167, 104] on p "Advanced" at bounding box center [170, 98] width 50 height 15
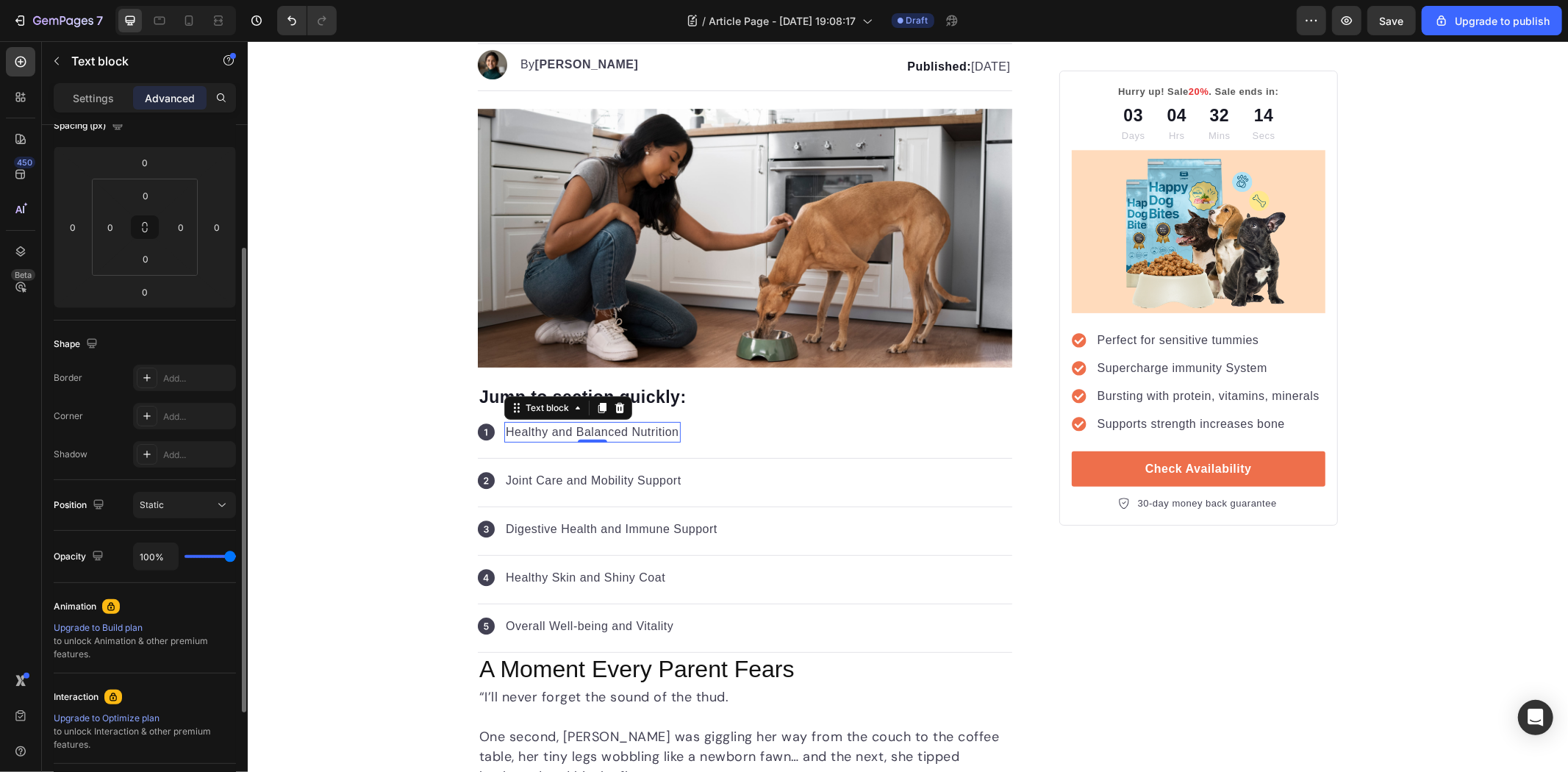
click at [118, 633] on div "Upgrade to Build plan" at bounding box center [145, 627] width 183 height 13
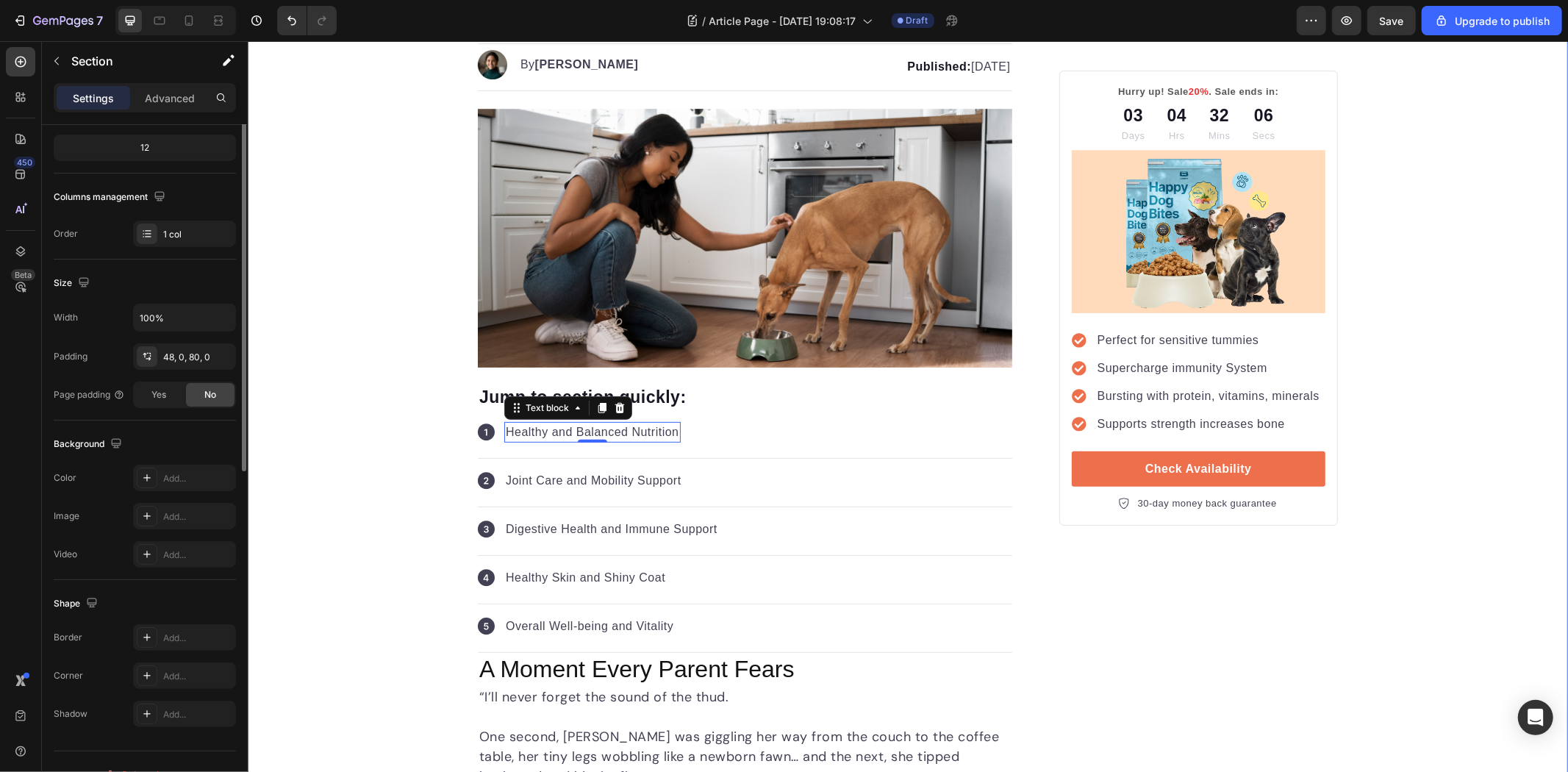
scroll to position [0, 0]
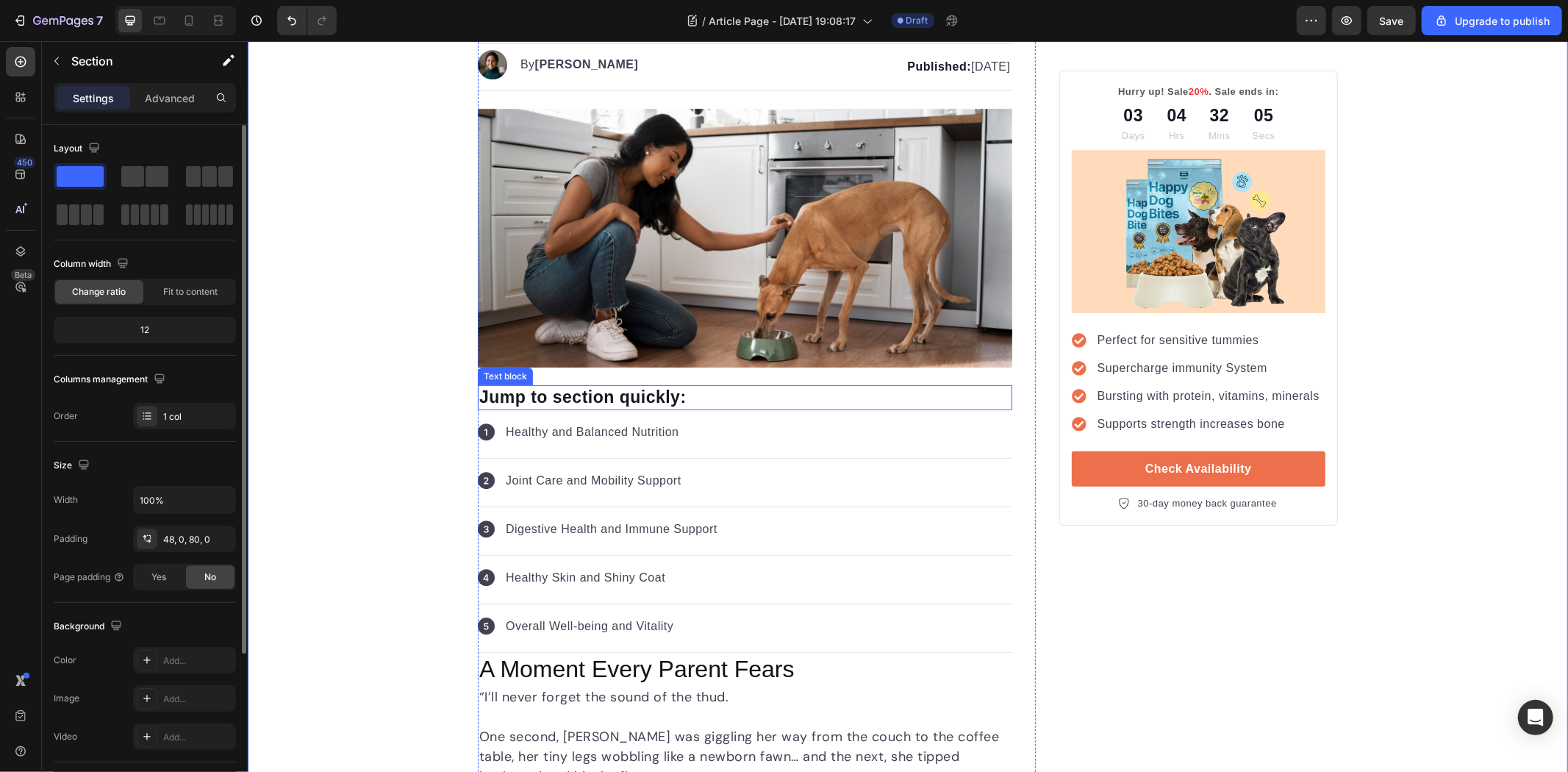
click at [550, 393] on p "Jump to section quickly:" at bounding box center [744, 397] width 531 height 22
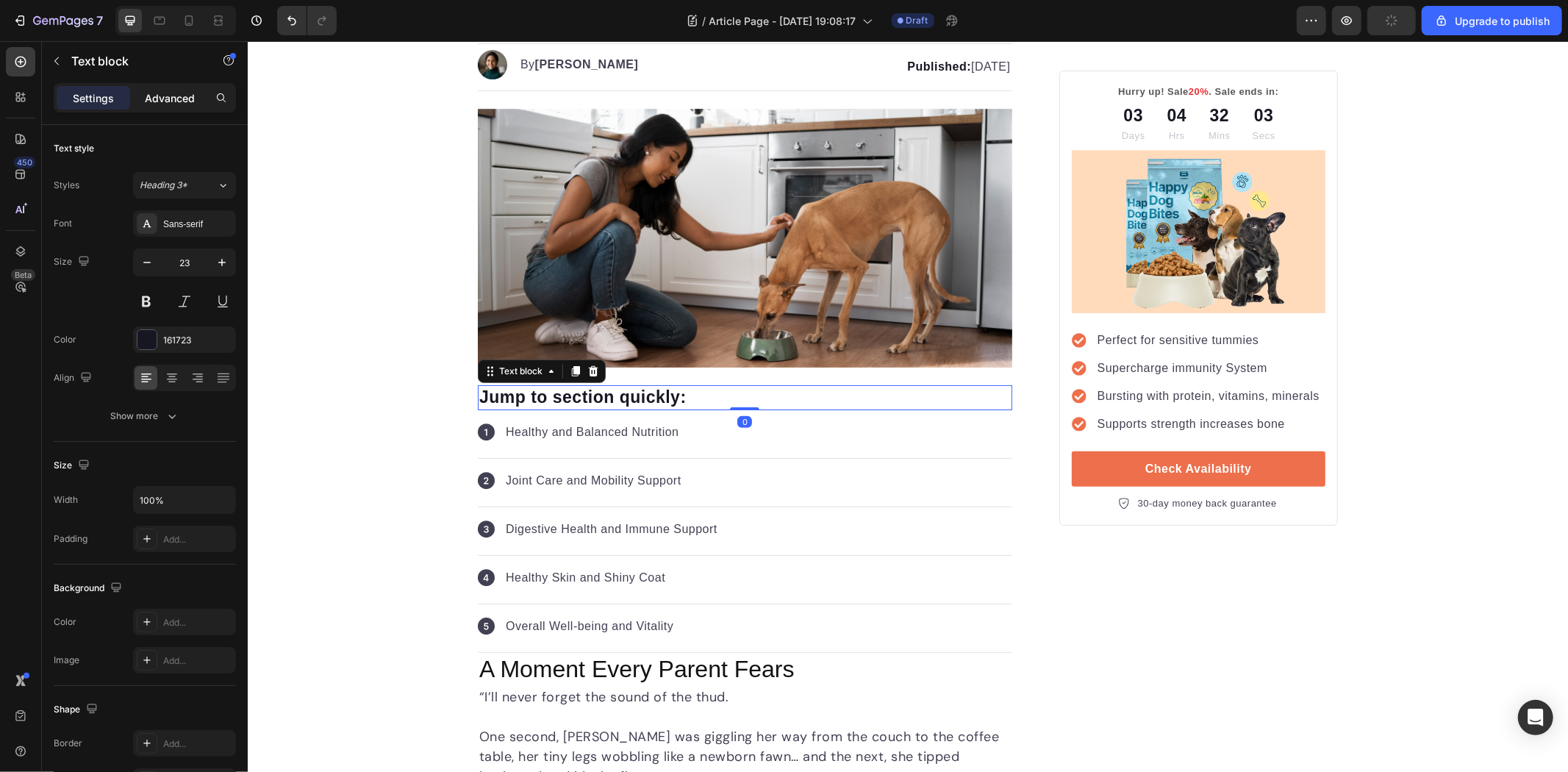
click at [177, 94] on p "Advanced" at bounding box center [170, 98] width 50 height 15
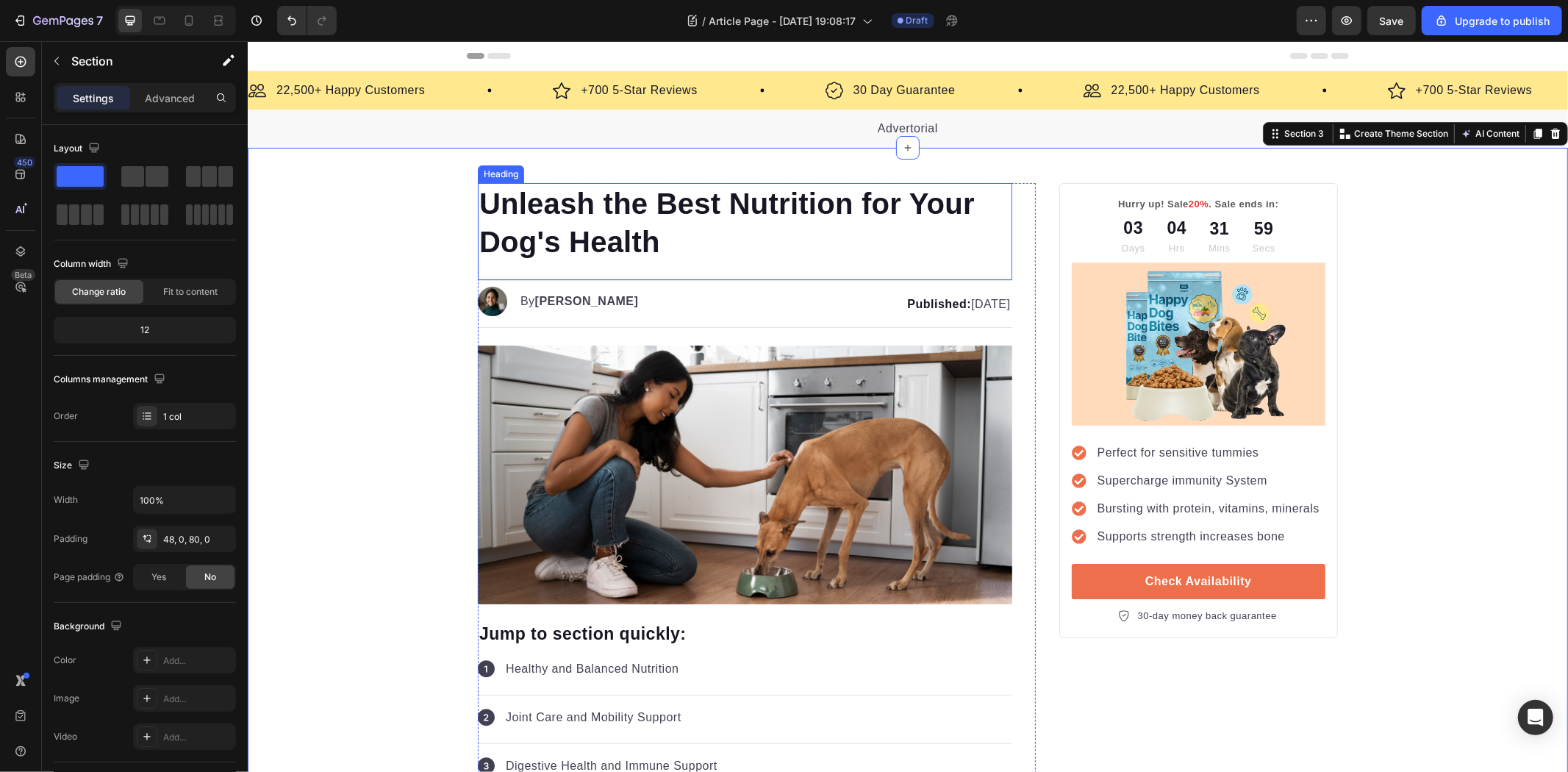
click at [593, 221] on h1 "Unleash the Best Nutrition for Your Dog's Health" at bounding box center [744, 222] width 534 height 79
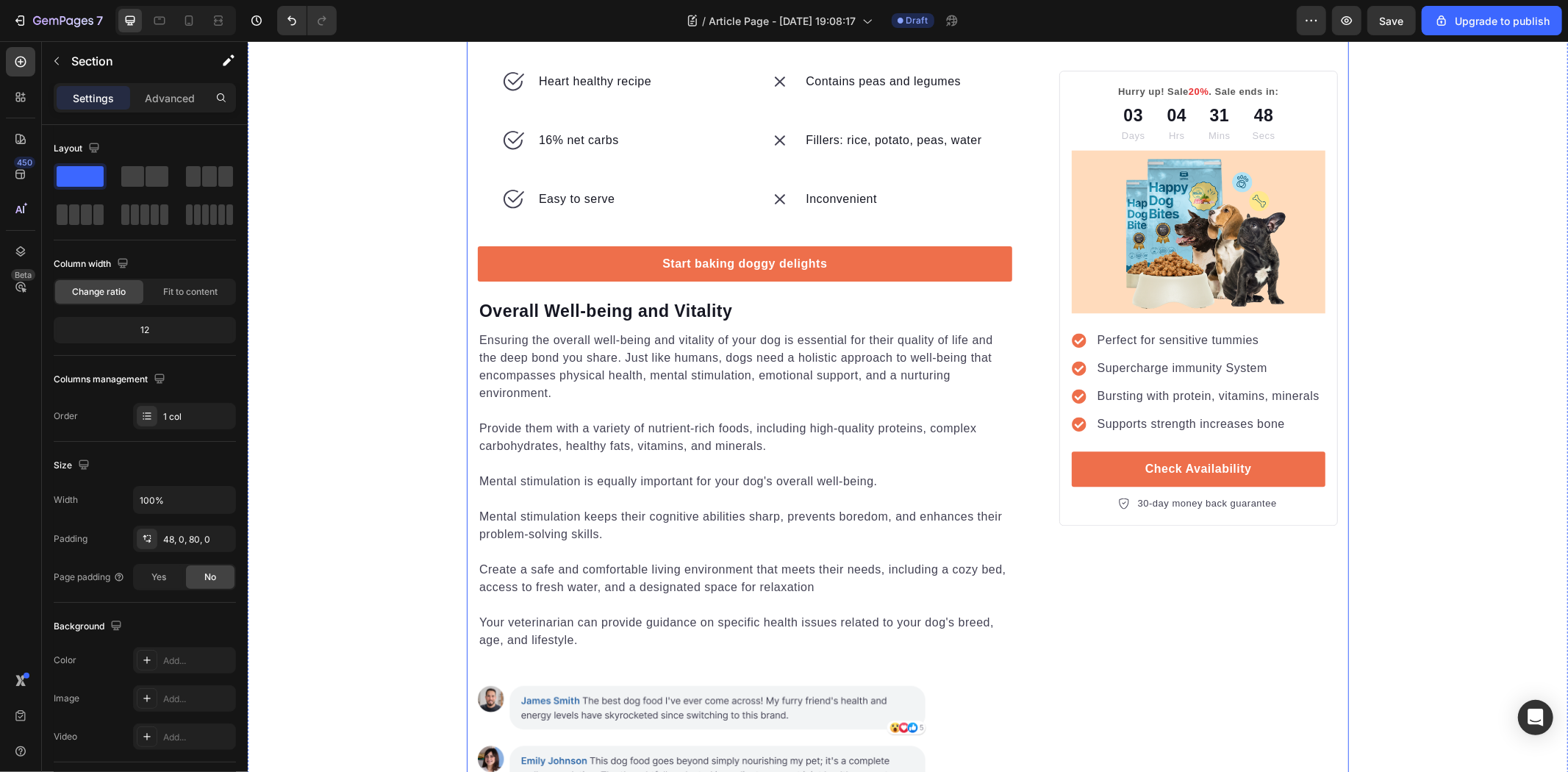
scroll to position [3268, 0]
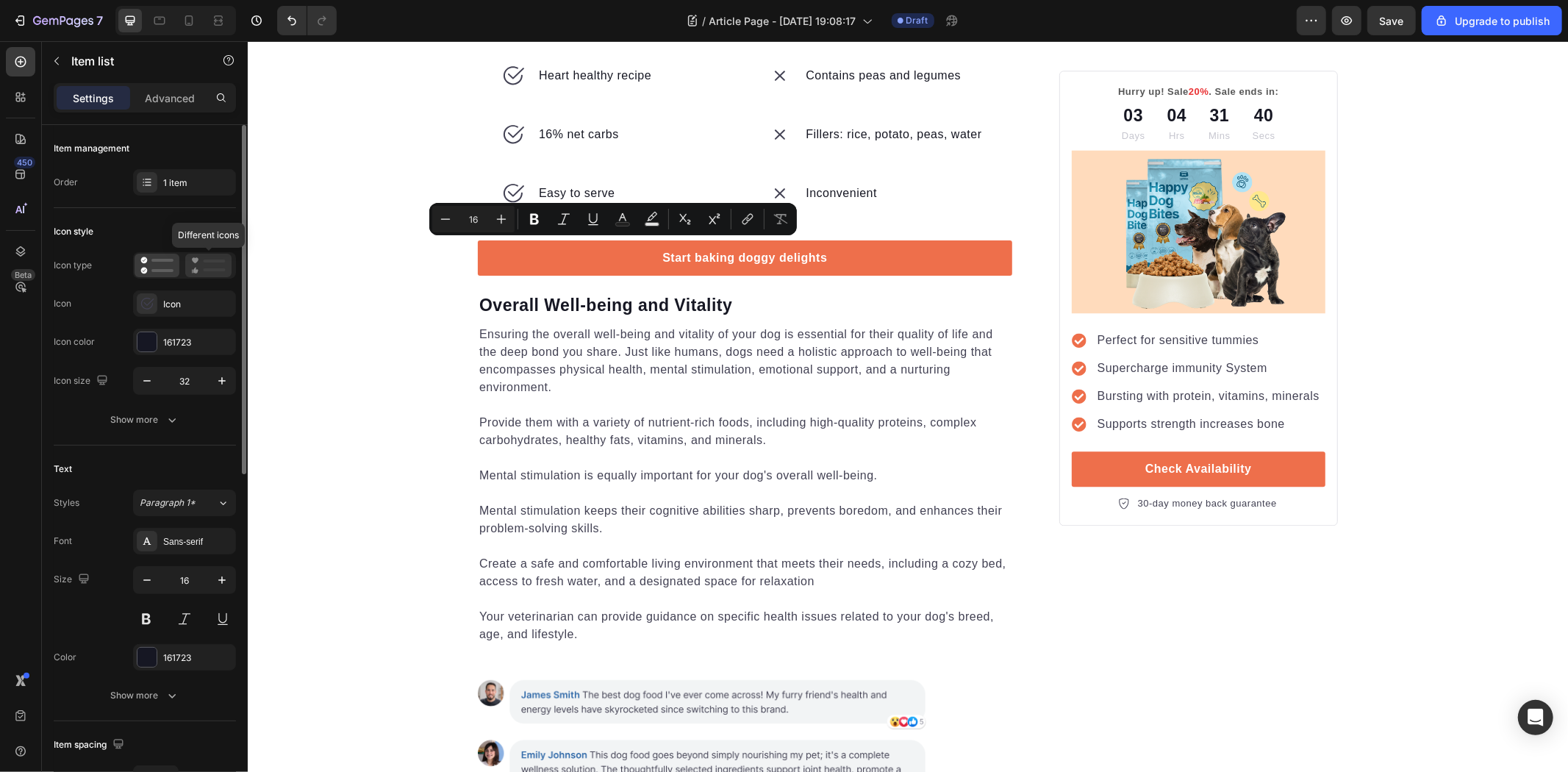
click at [196, 266] on icon at bounding box center [208, 265] width 34 height 18
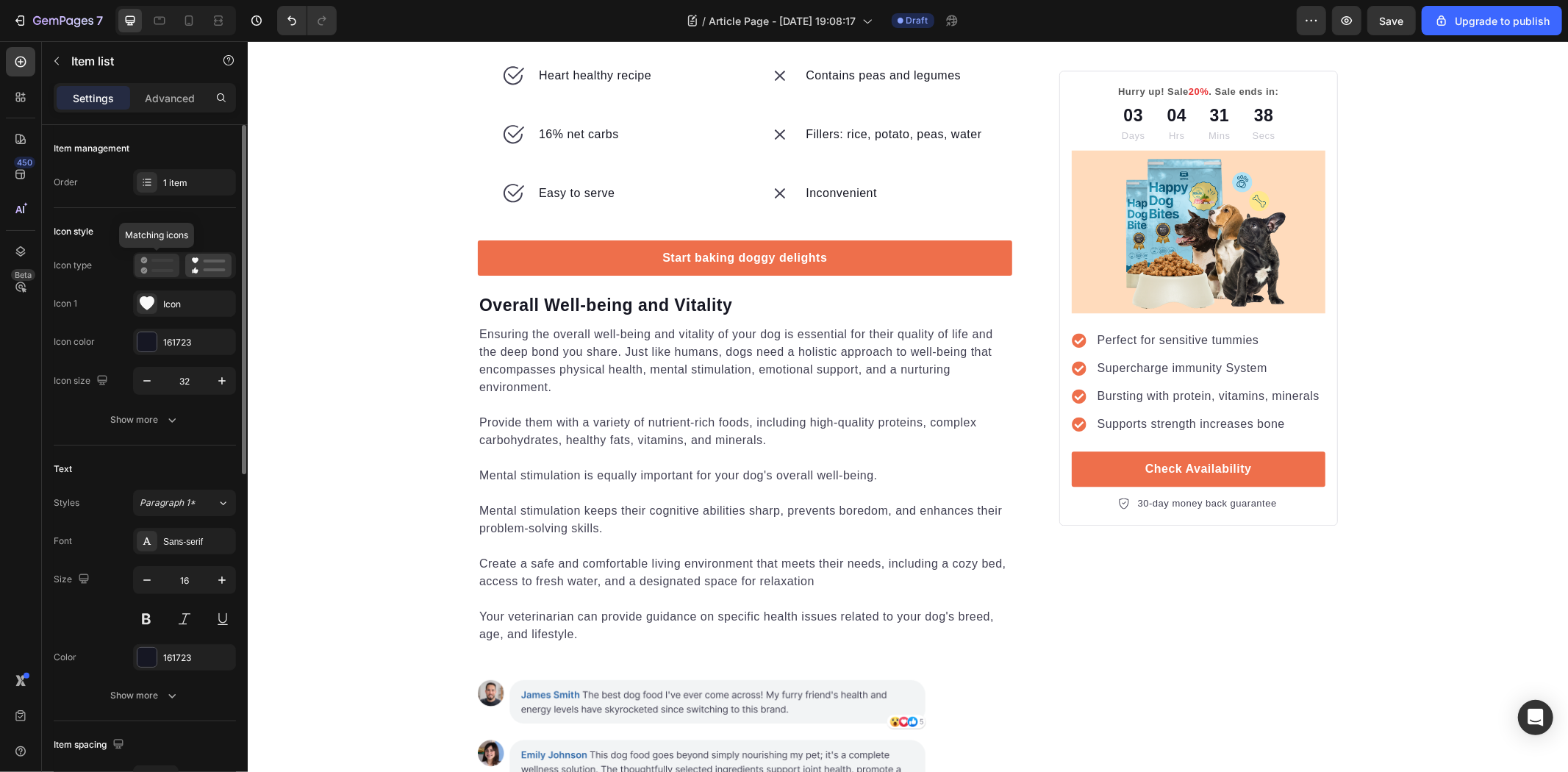
click at [155, 263] on icon at bounding box center [156, 265] width 33 height 18
click at [186, 295] on div "Icon" at bounding box center [184, 303] width 103 height 27
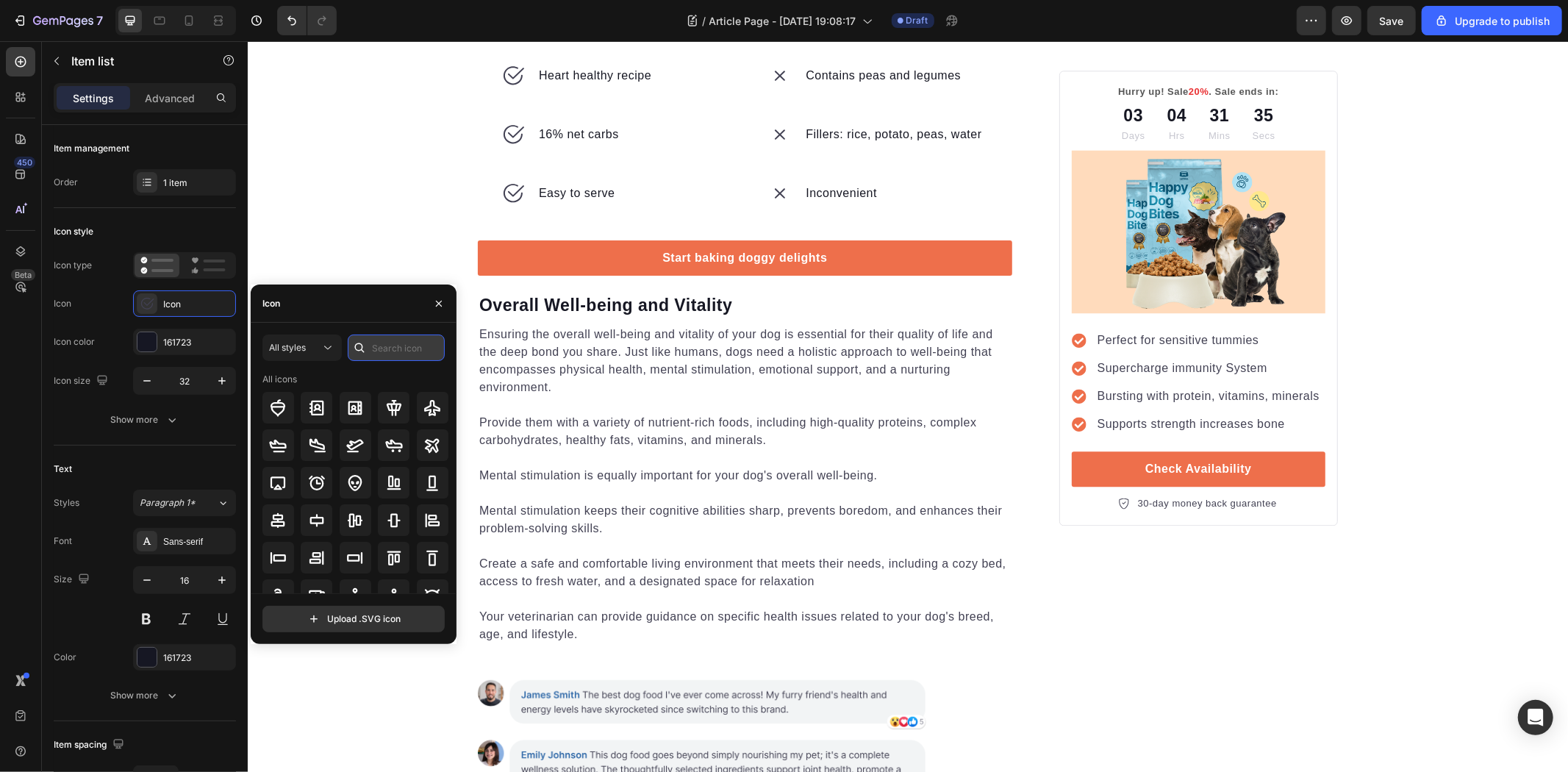
click at [394, 338] on input "text" at bounding box center [396, 347] width 97 height 27
type input "check"
click at [278, 450] on icon at bounding box center [279, 445] width 17 height 13
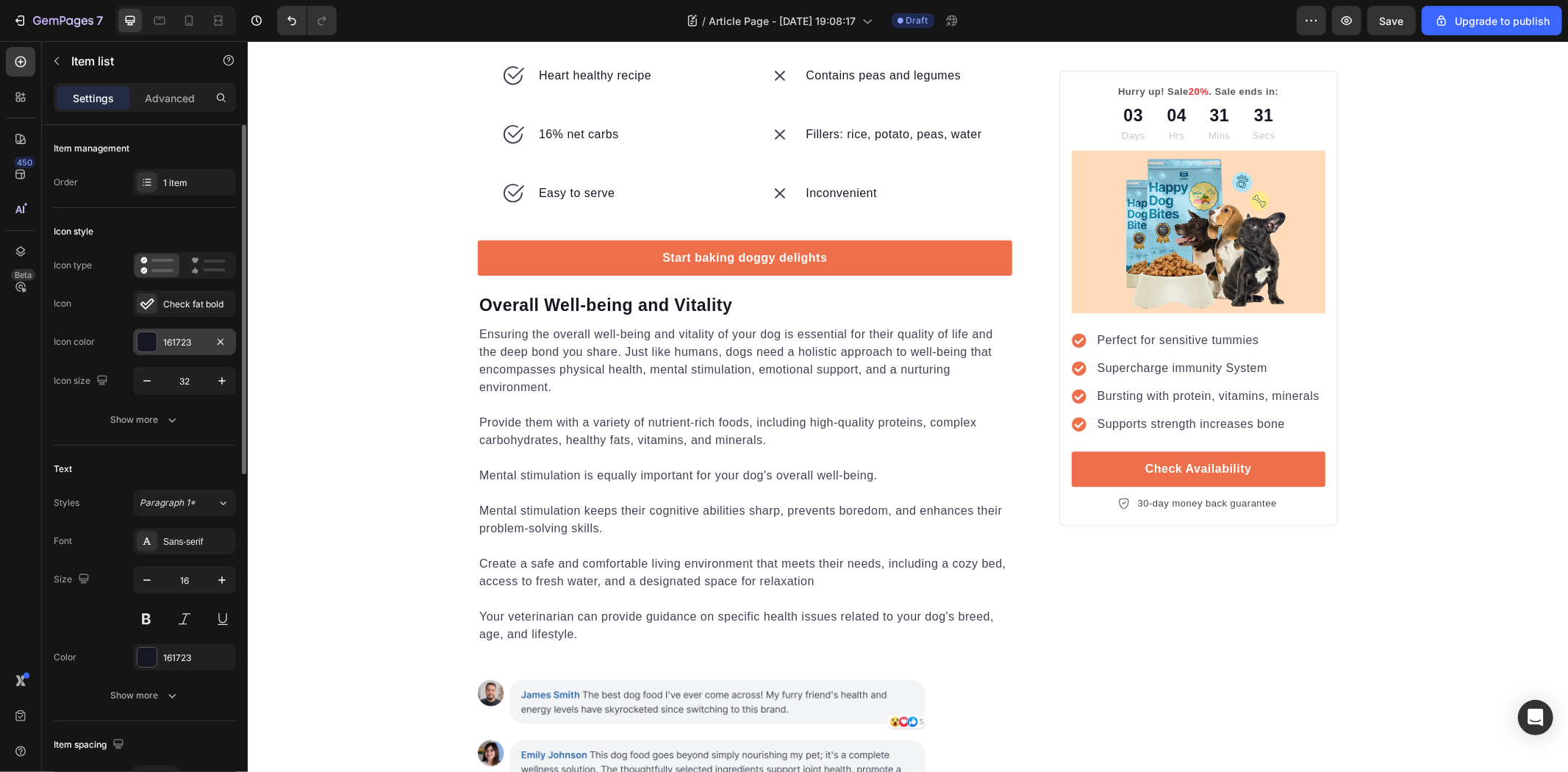
click at [174, 348] on div "161723" at bounding box center [184, 342] width 43 height 13
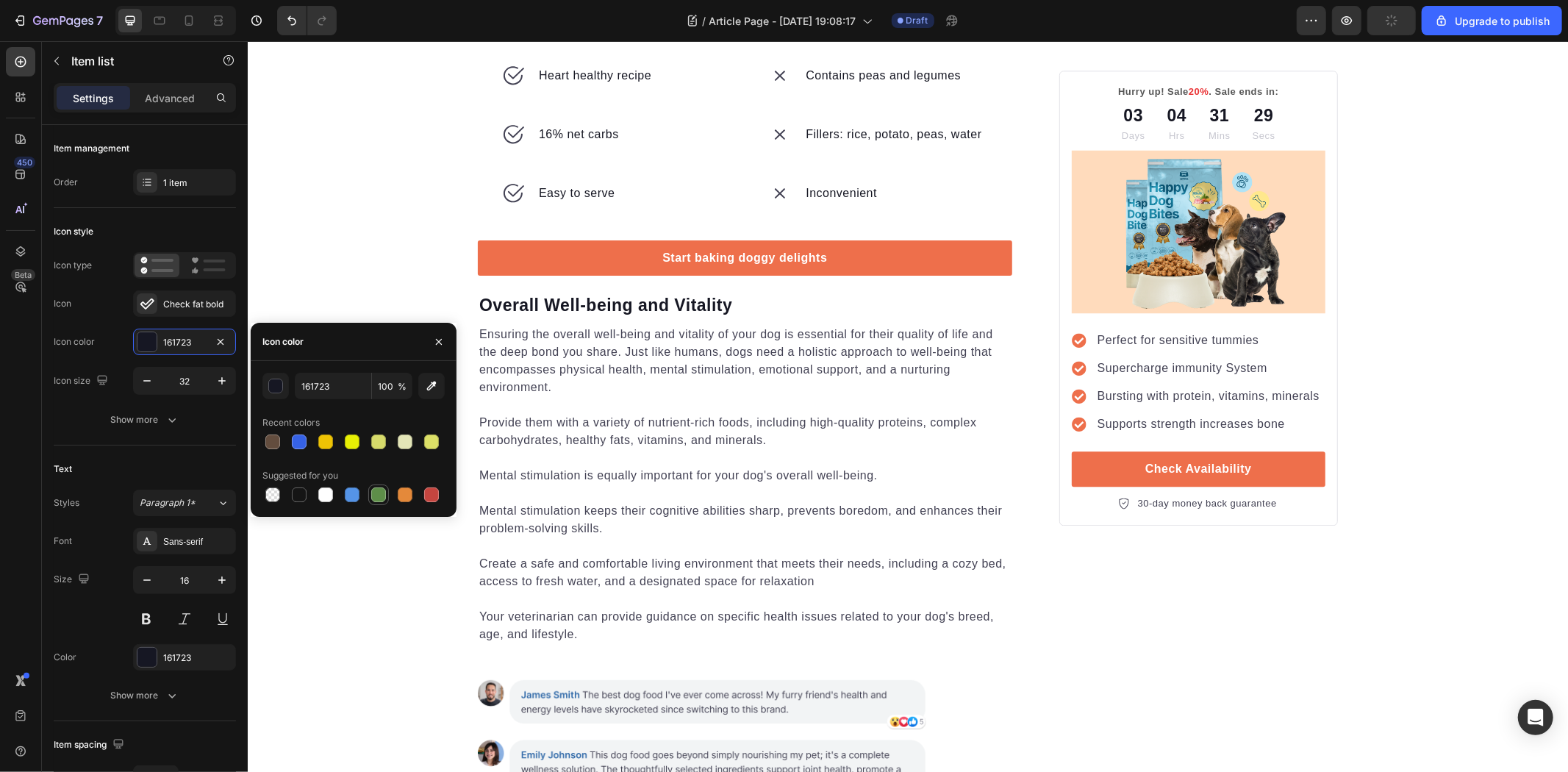
click at [375, 493] on div at bounding box center [378, 494] width 14 height 14
type input "5E8E49"
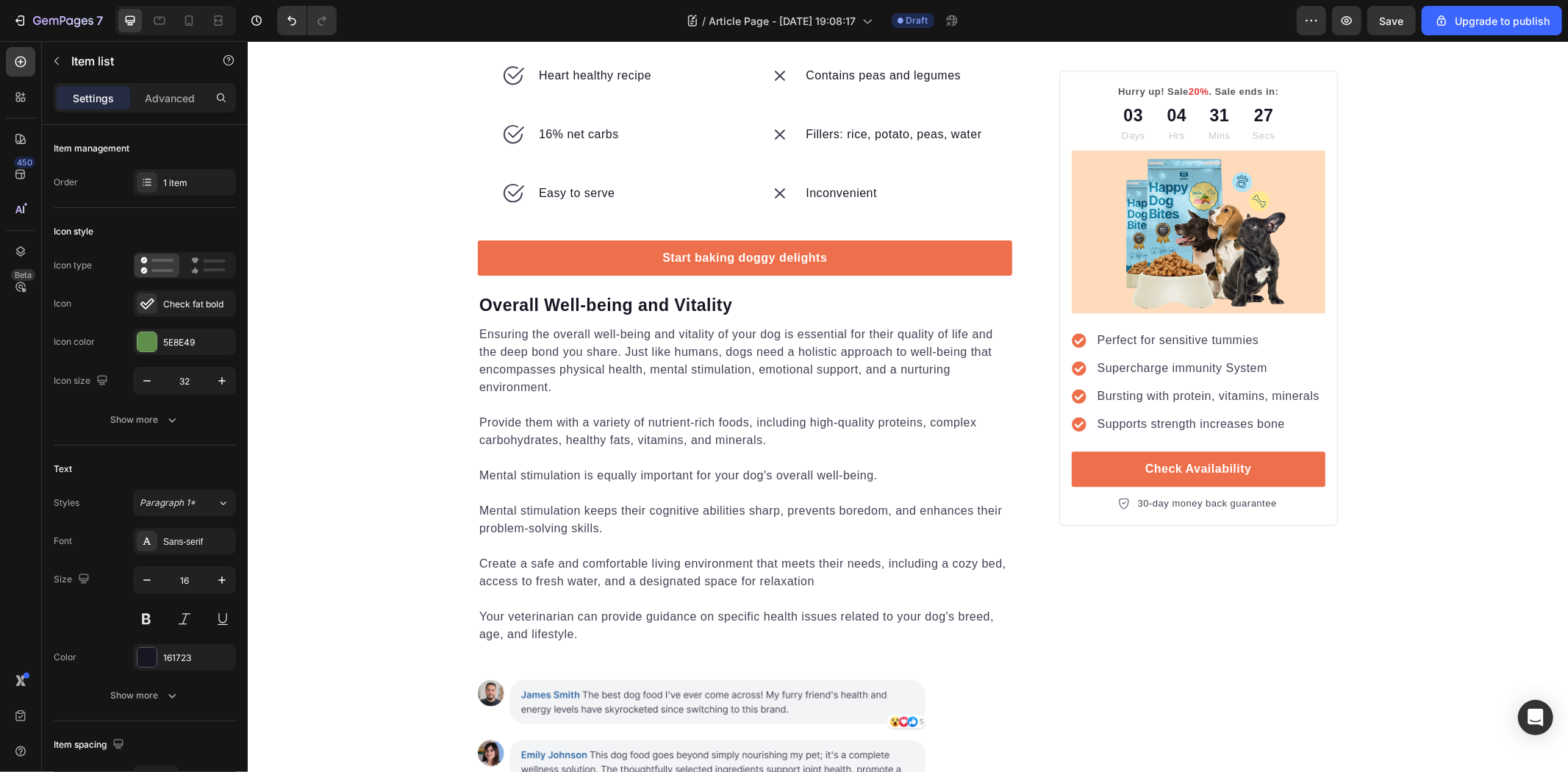
click at [191, 311] on div "Check fat bold" at bounding box center [197, 304] width 69 height 13
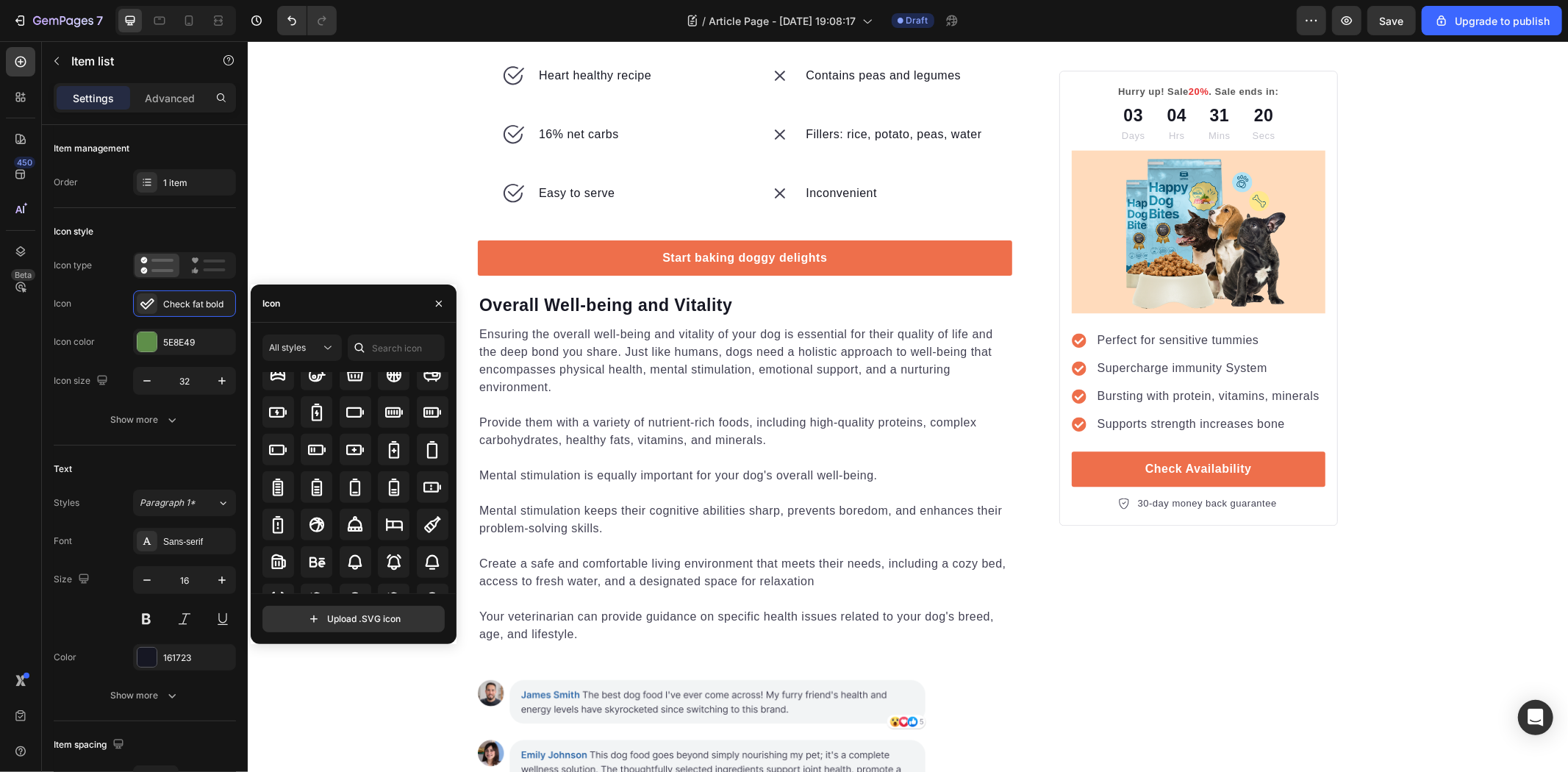
scroll to position [1110, 0]
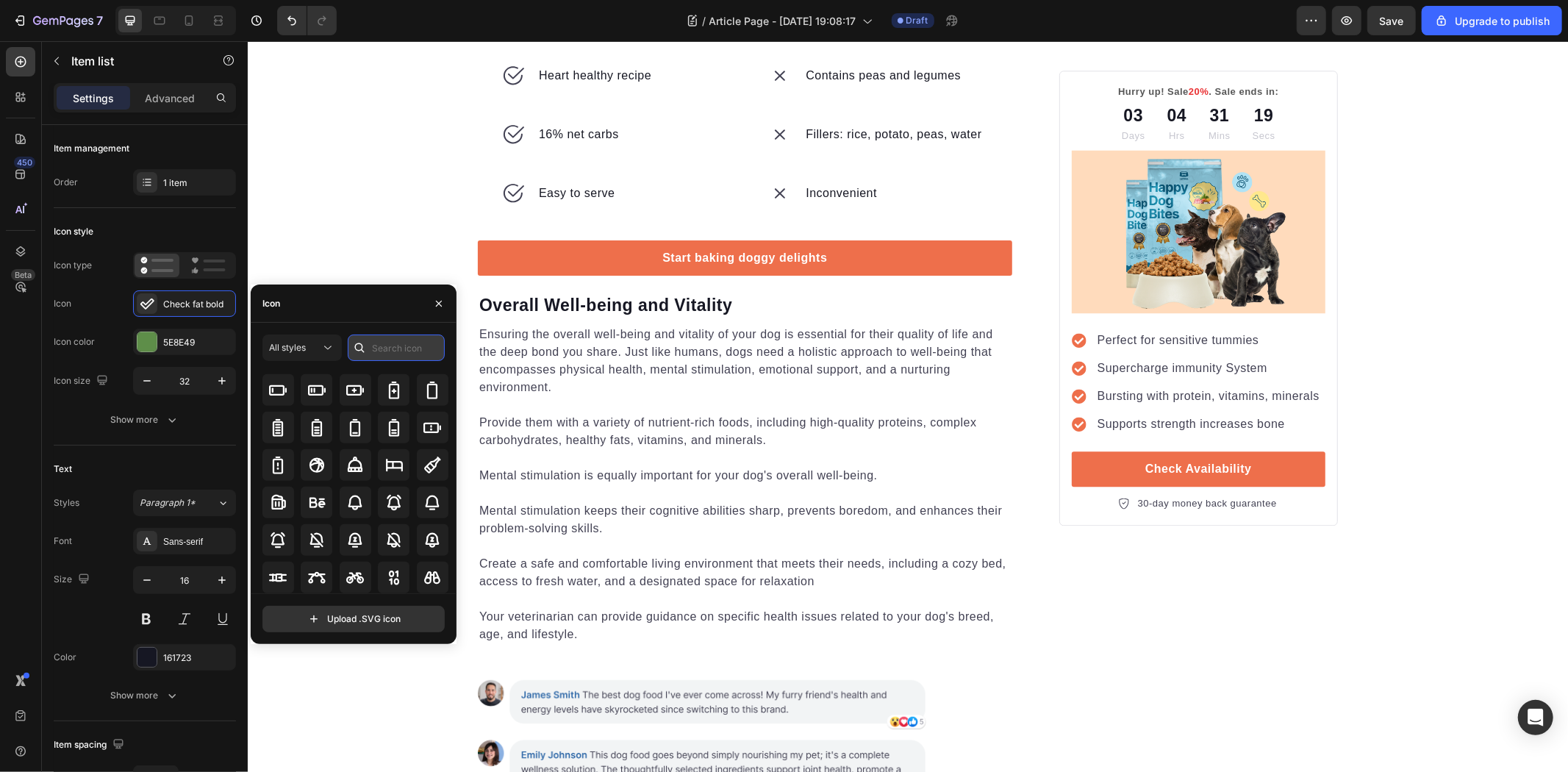
click at [398, 342] on input "text" at bounding box center [396, 347] width 97 height 27
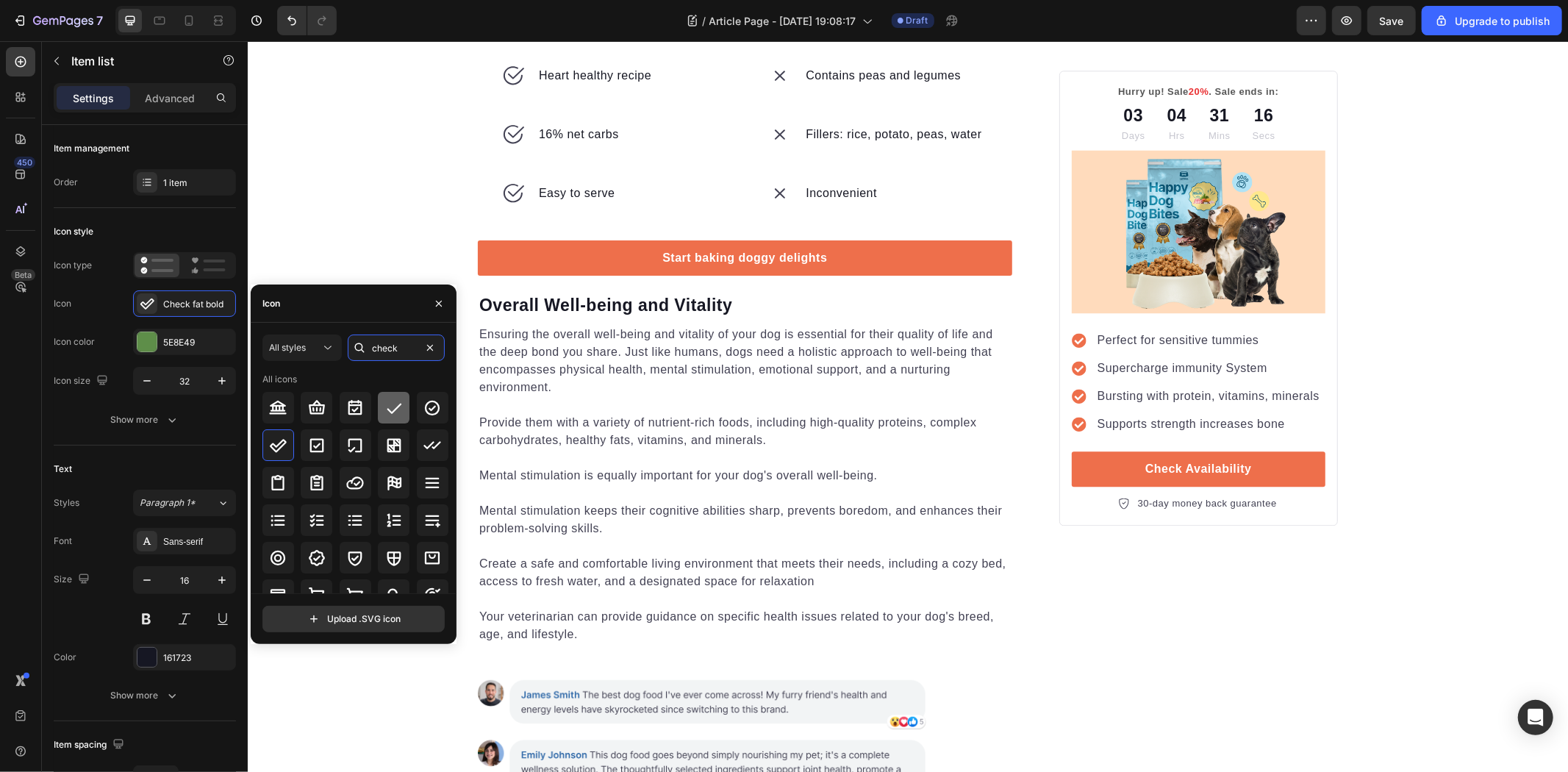
type input "check"
click at [388, 416] on div at bounding box center [394, 408] width 32 height 32
click at [426, 440] on icon at bounding box center [432, 445] width 18 height 18
click at [385, 423] on div at bounding box center [394, 410] width 32 height 32
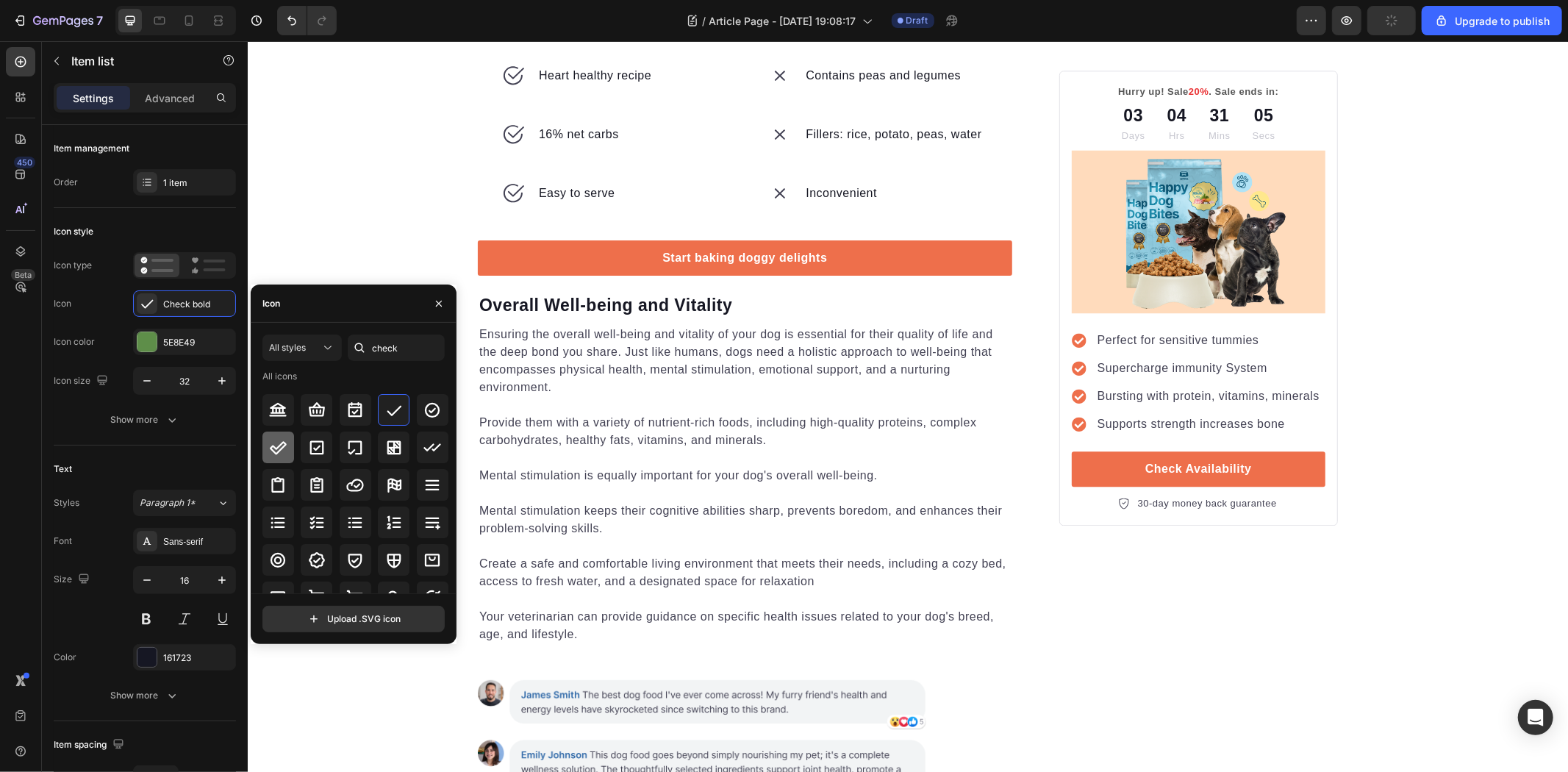
click at [276, 444] on icon at bounding box center [277, 448] width 18 height 18
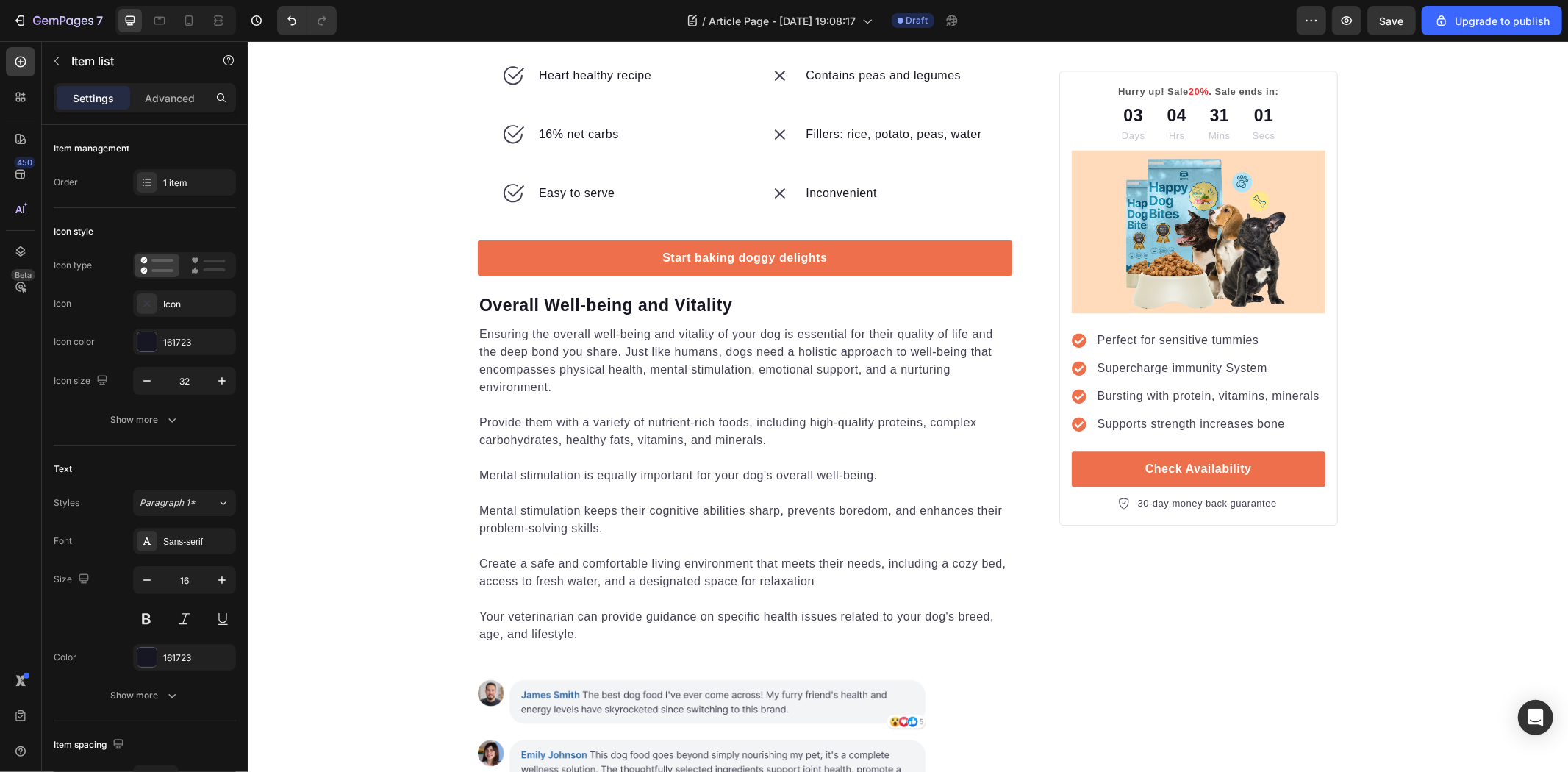
click at [169, 302] on div "Icon" at bounding box center [197, 304] width 69 height 13
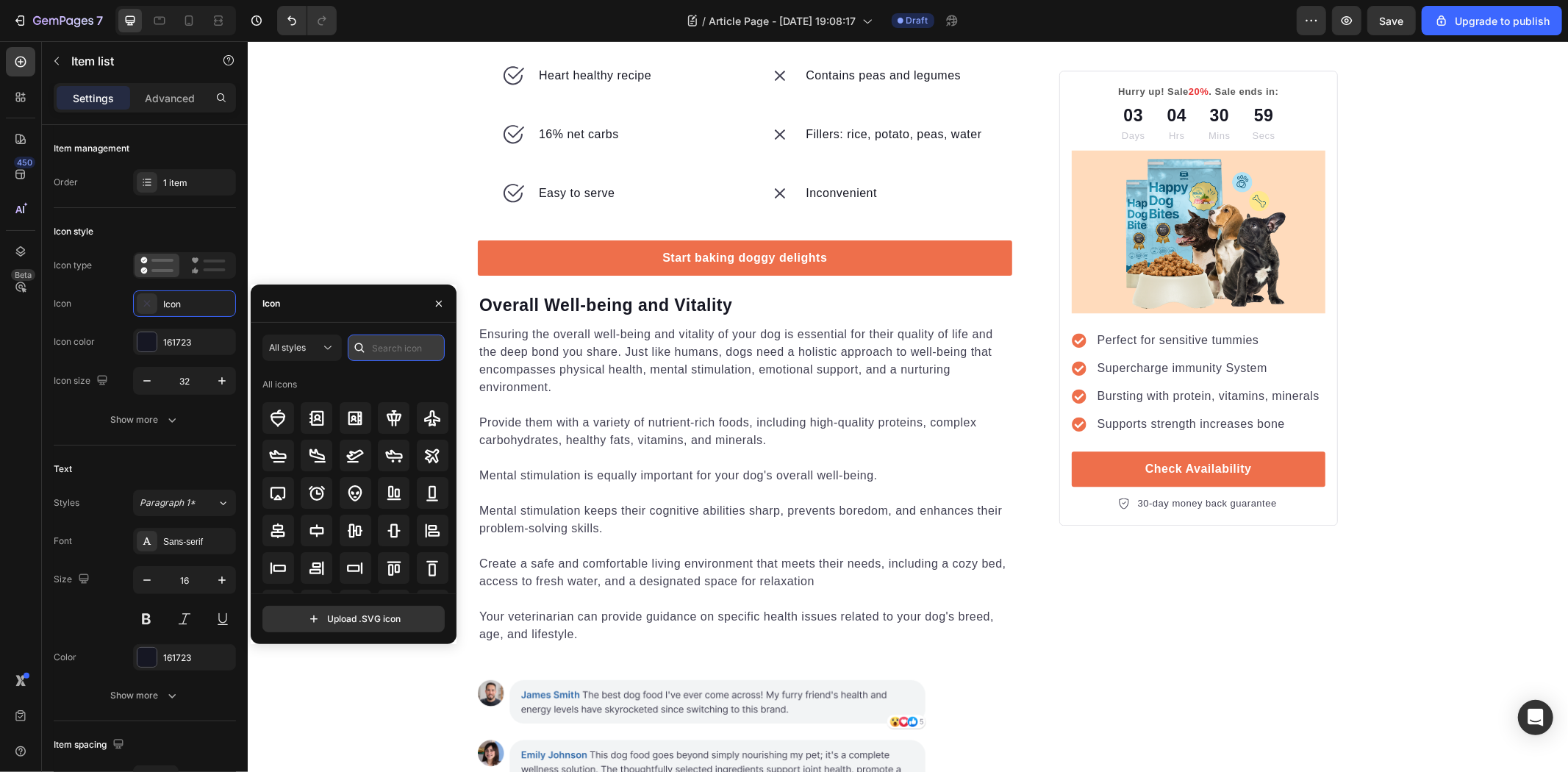
click at [419, 340] on input "text" at bounding box center [396, 347] width 97 height 27
type input "x"
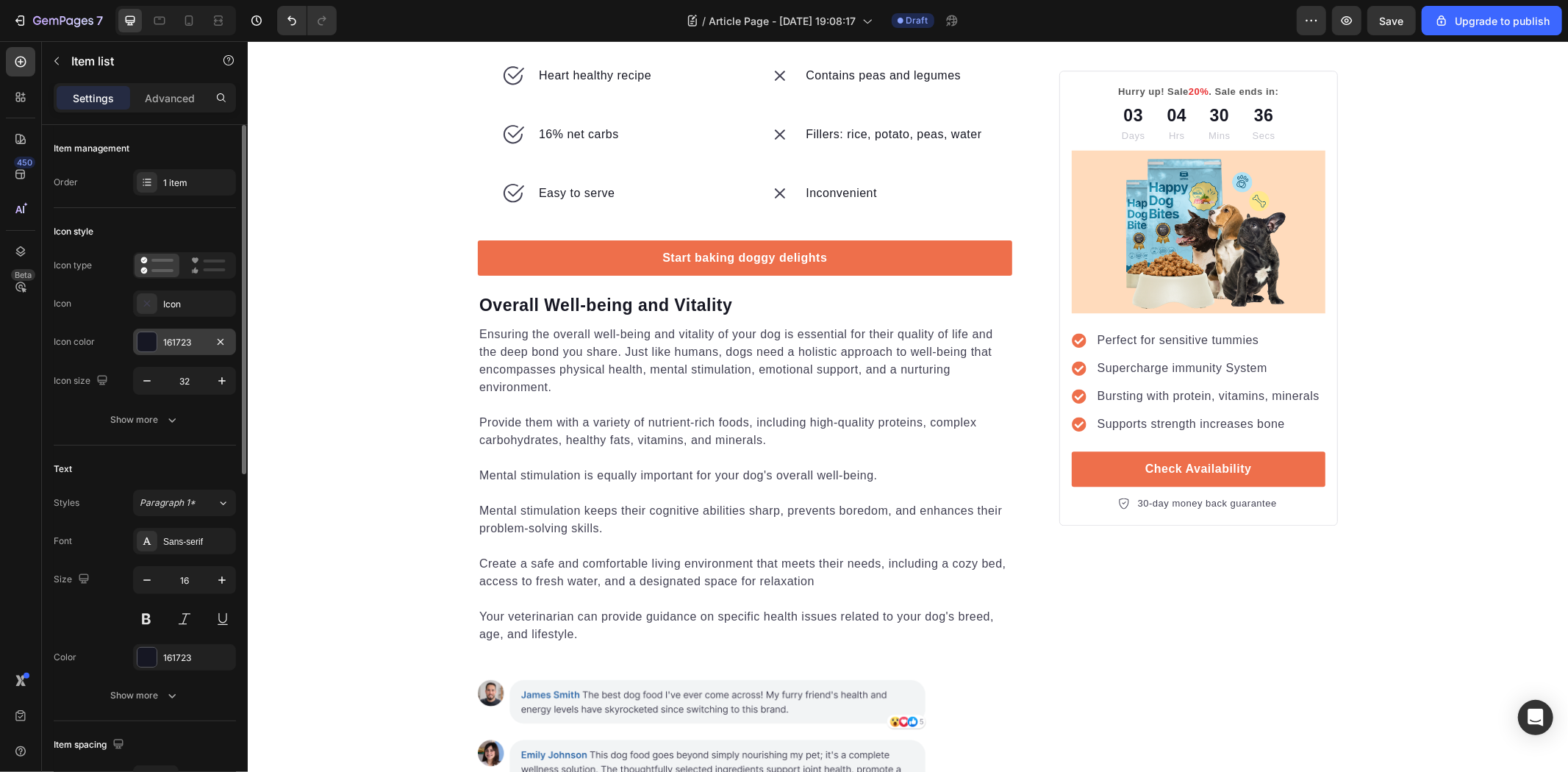
click at [171, 340] on div "161723" at bounding box center [184, 342] width 43 height 13
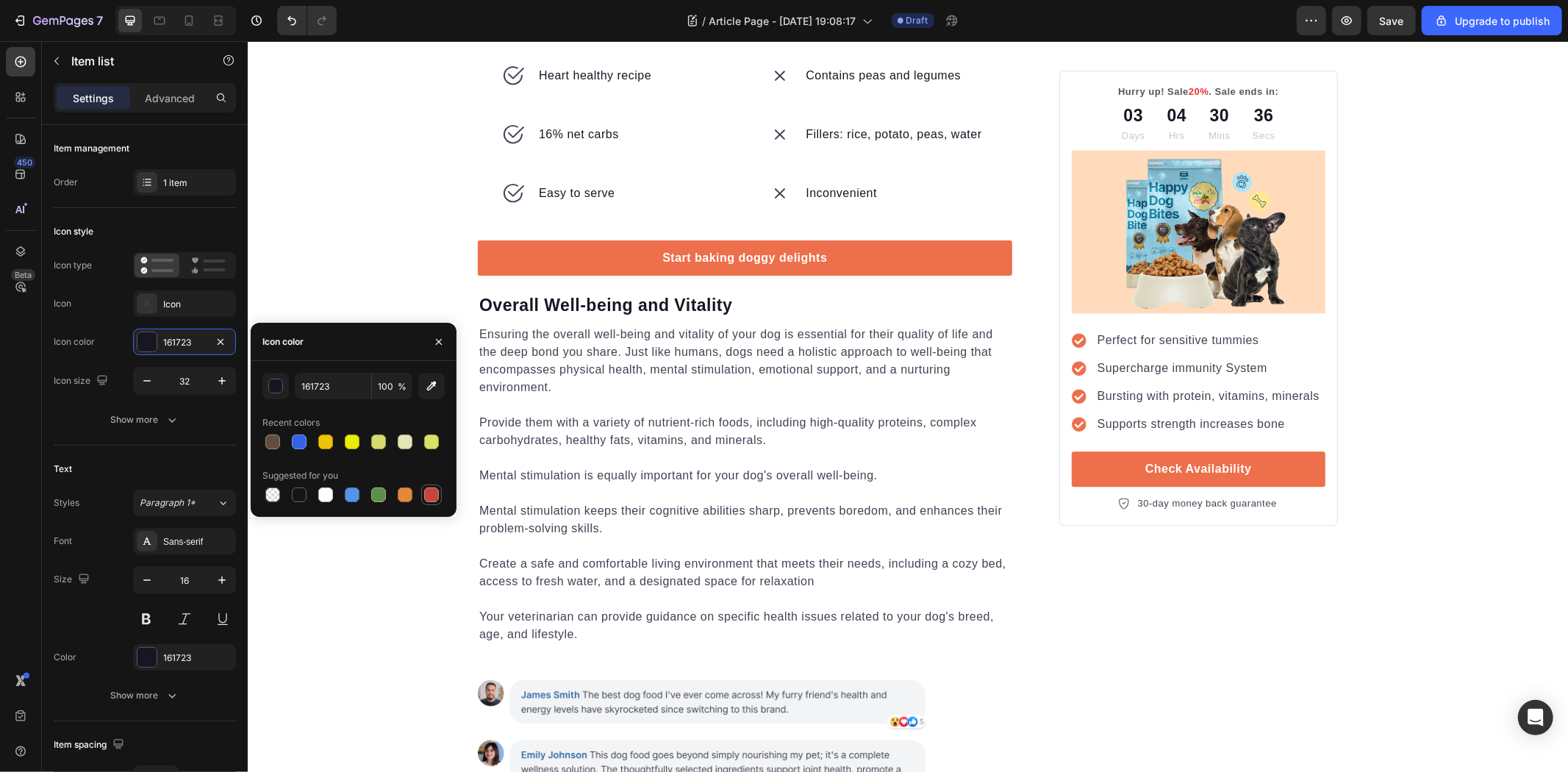
click at [435, 497] on div at bounding box center [431, 494] width 14 height 14
type input "C5453F"
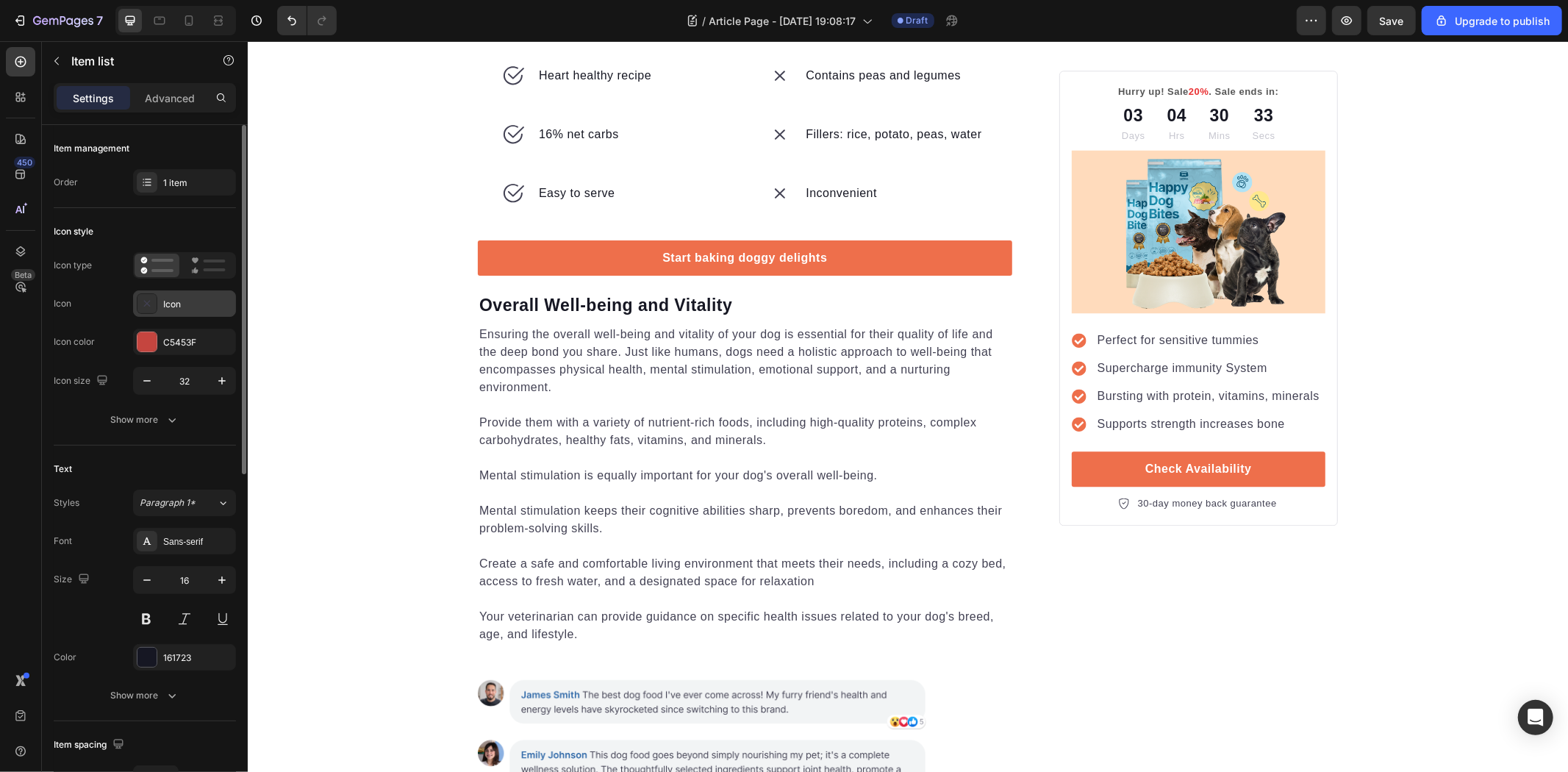
click at [182, 301] on div "Icon" at bounding box center [197, 304] width 69 height 13
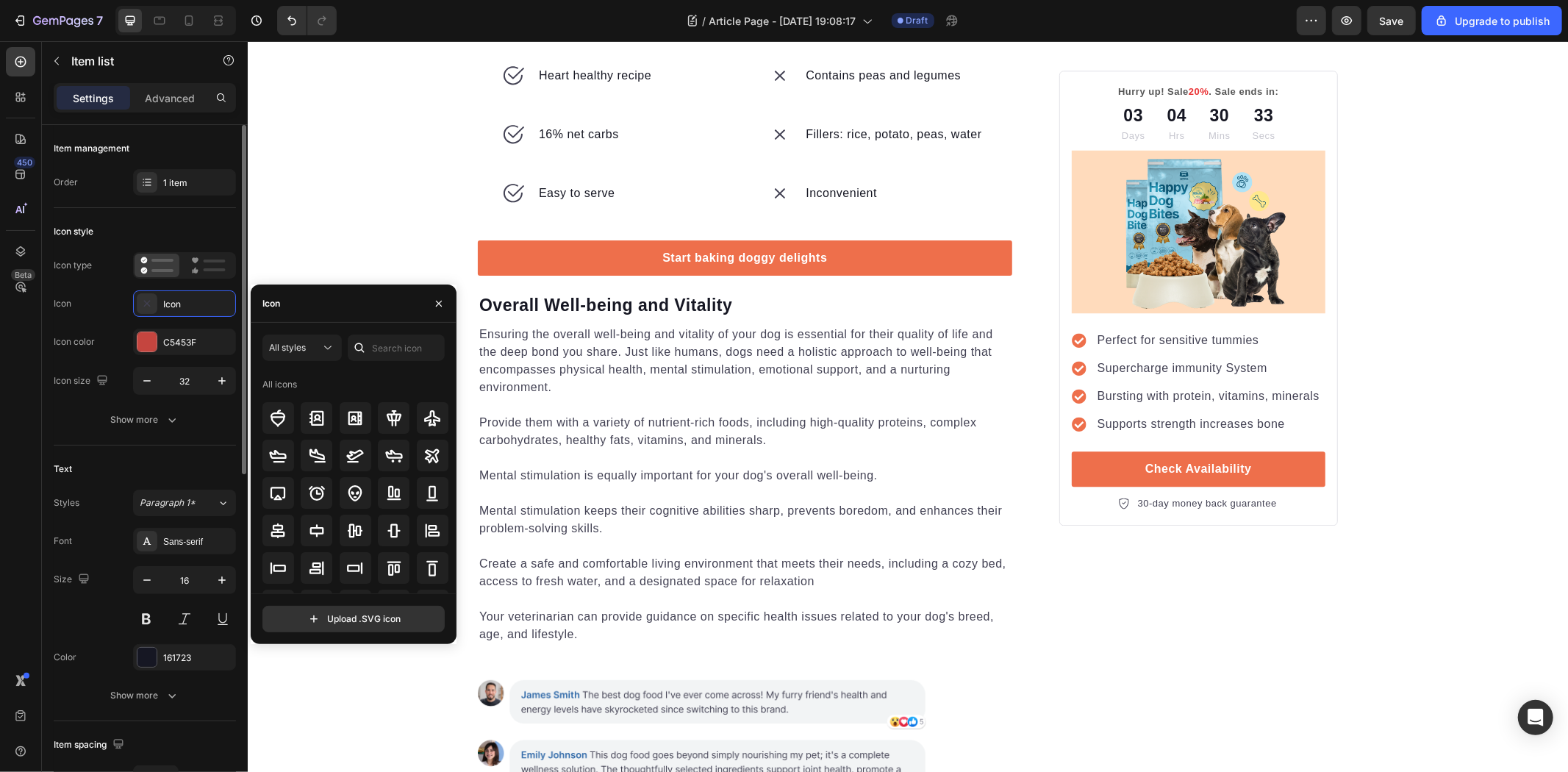
click at [94, 327] on div "Icon type Icon Icon Icon color C5453F Icon size 32" at bounding box center [145, 323] width 183 height 142
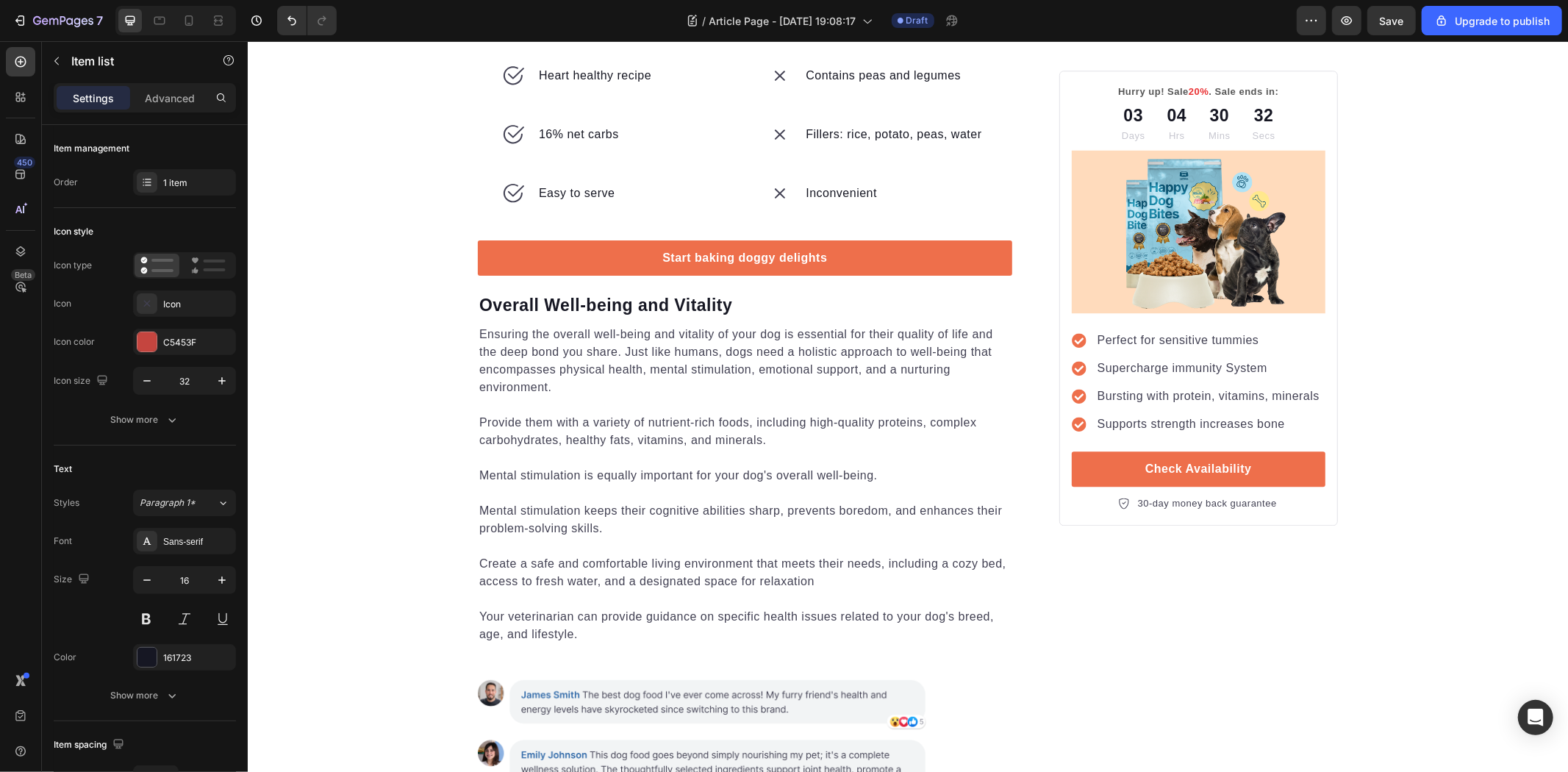
click at [180, 341] on div "C5453F" at bounding box center [184, 342] width 43 height 13
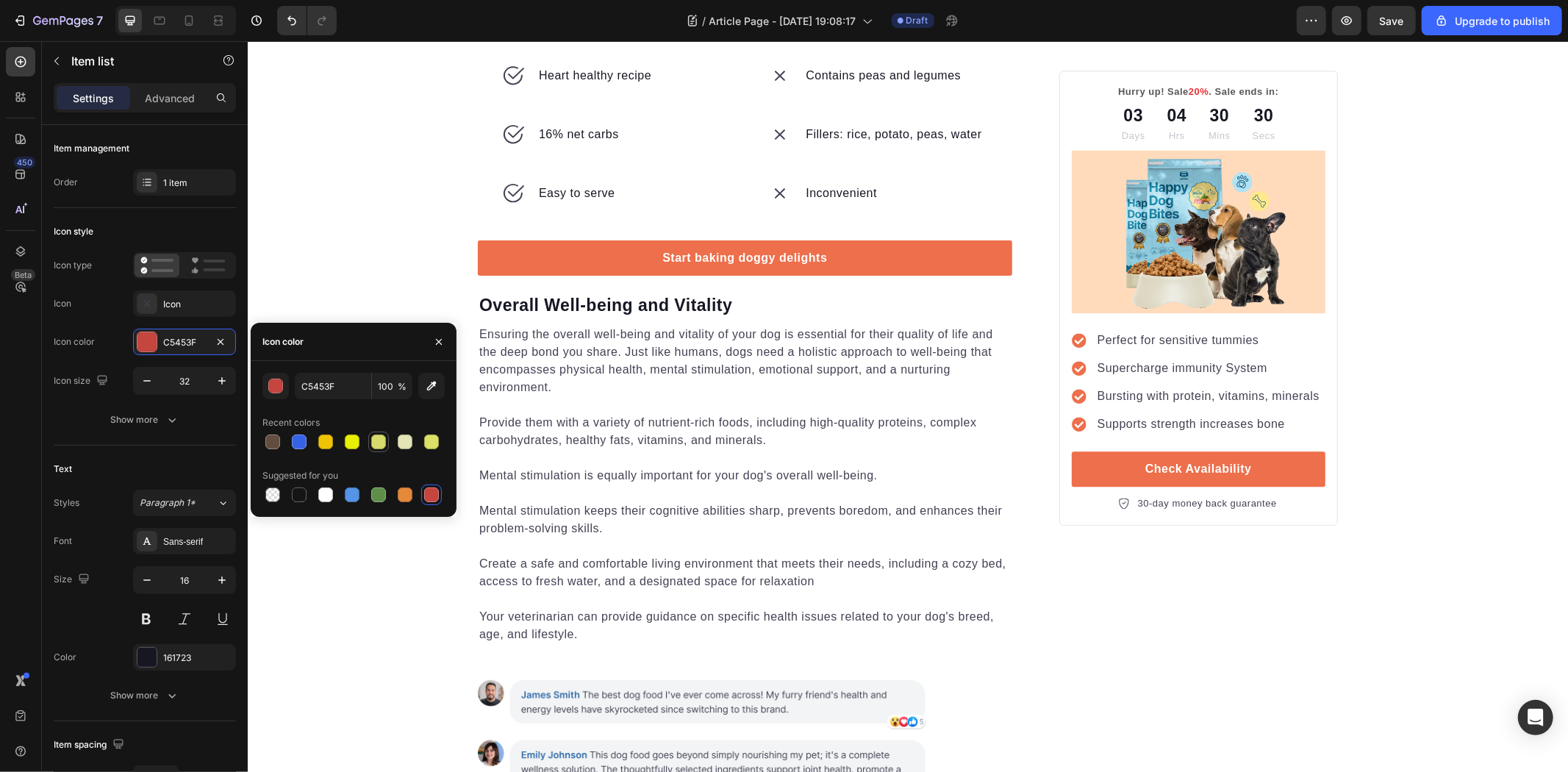
click at [371, 437] on div at bounding box center [378, 442] width 14 height 14
click at [415, 437] on div at bounding box center [405, 442] width 21 height 21
click at [435, 493] on div at bounding box center [431, 494] width 14 height 14
type input "C5453F"
drag, startPoint x: 396, startPoint y: 232, endPoint x: 394, endPoint y: 244, distance: 12.2
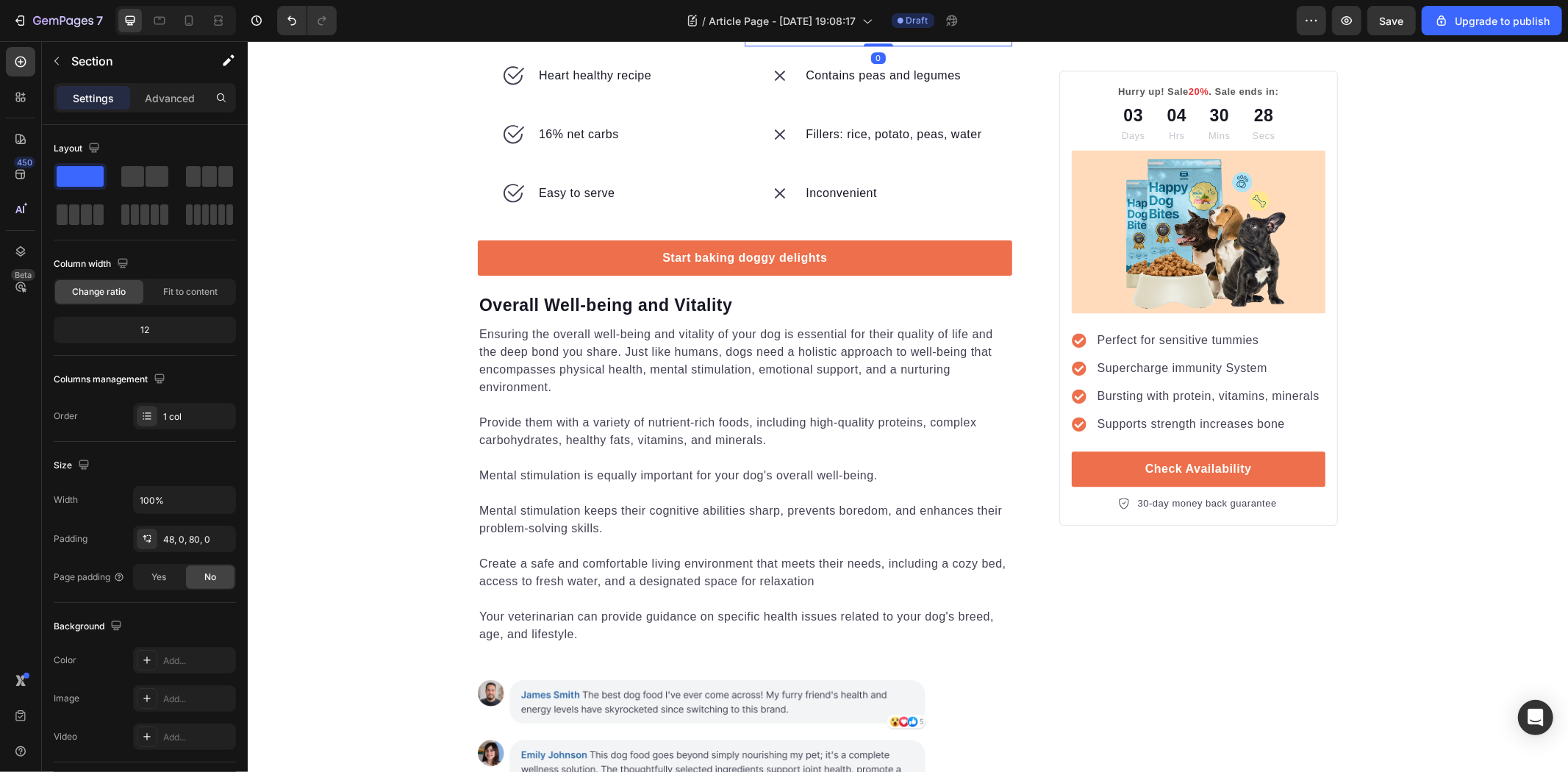
click at [776, 28] on icon at bounding box center [779, 16] width 24 height 24
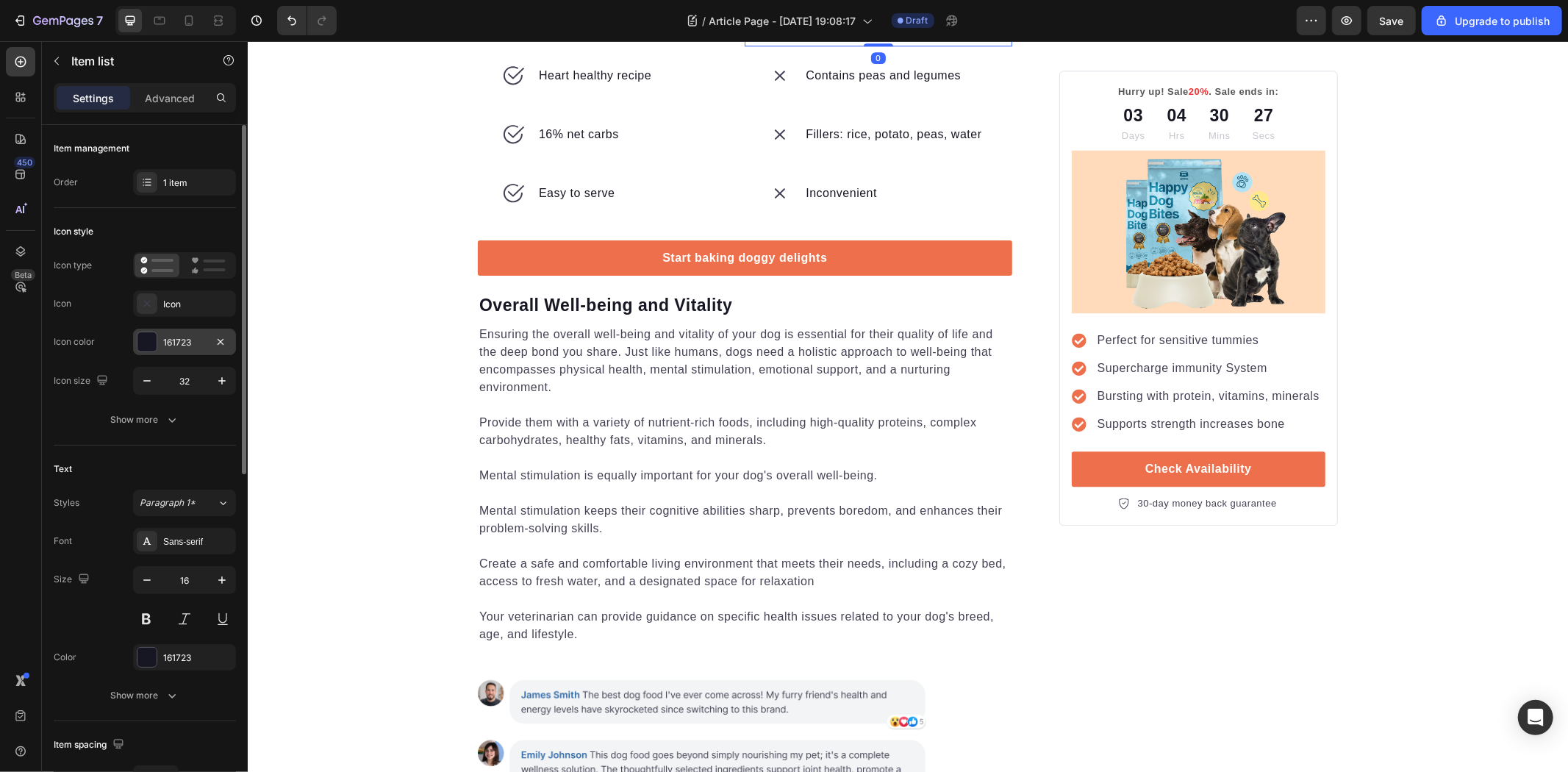
click at [181, 333] on div "161723" at bounding box center [184, 342] width 103 height 27
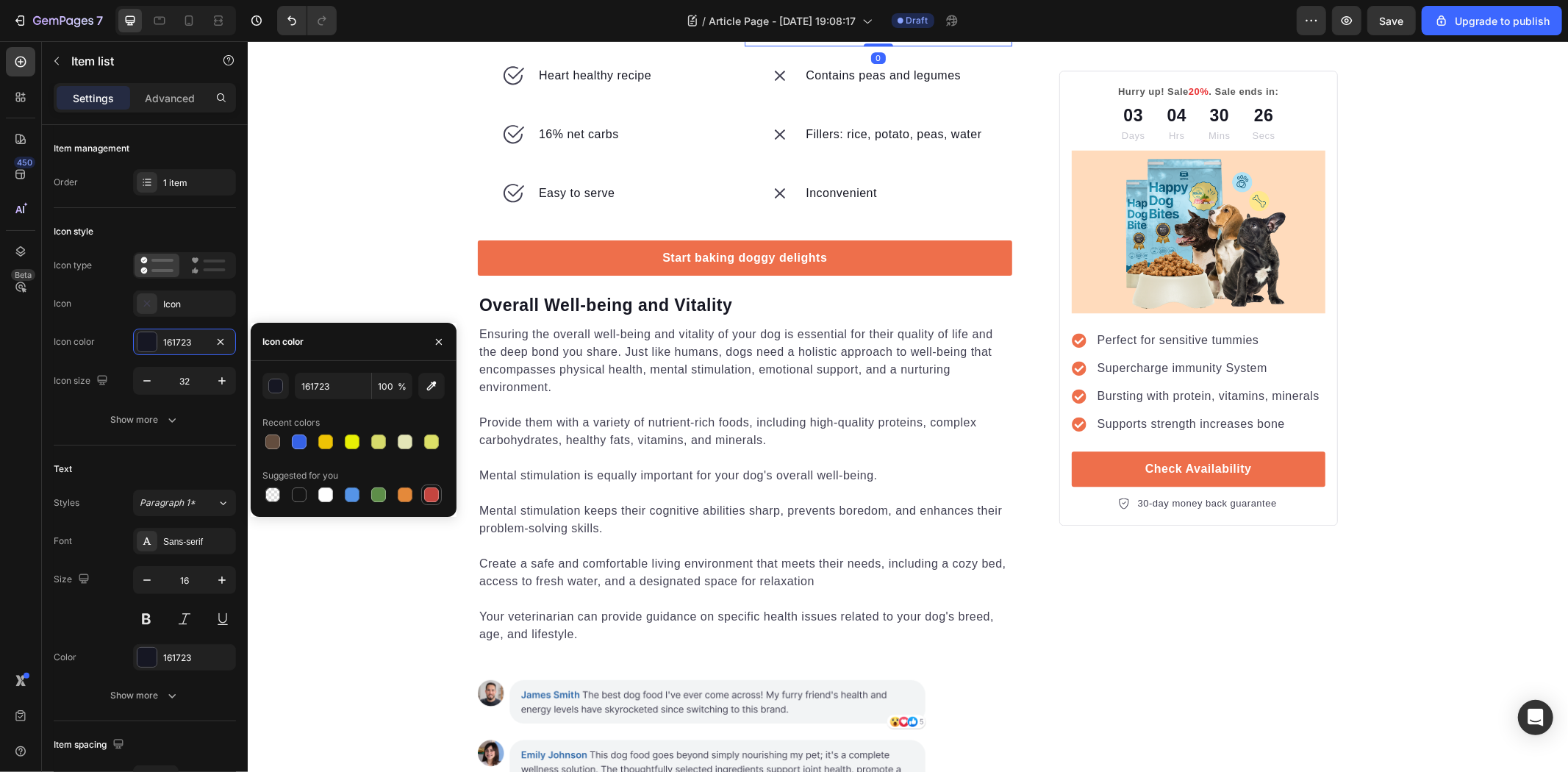
click at [435, 502] on div at bounding box center [431, 494] width 14 height 14
type input "C5453F"
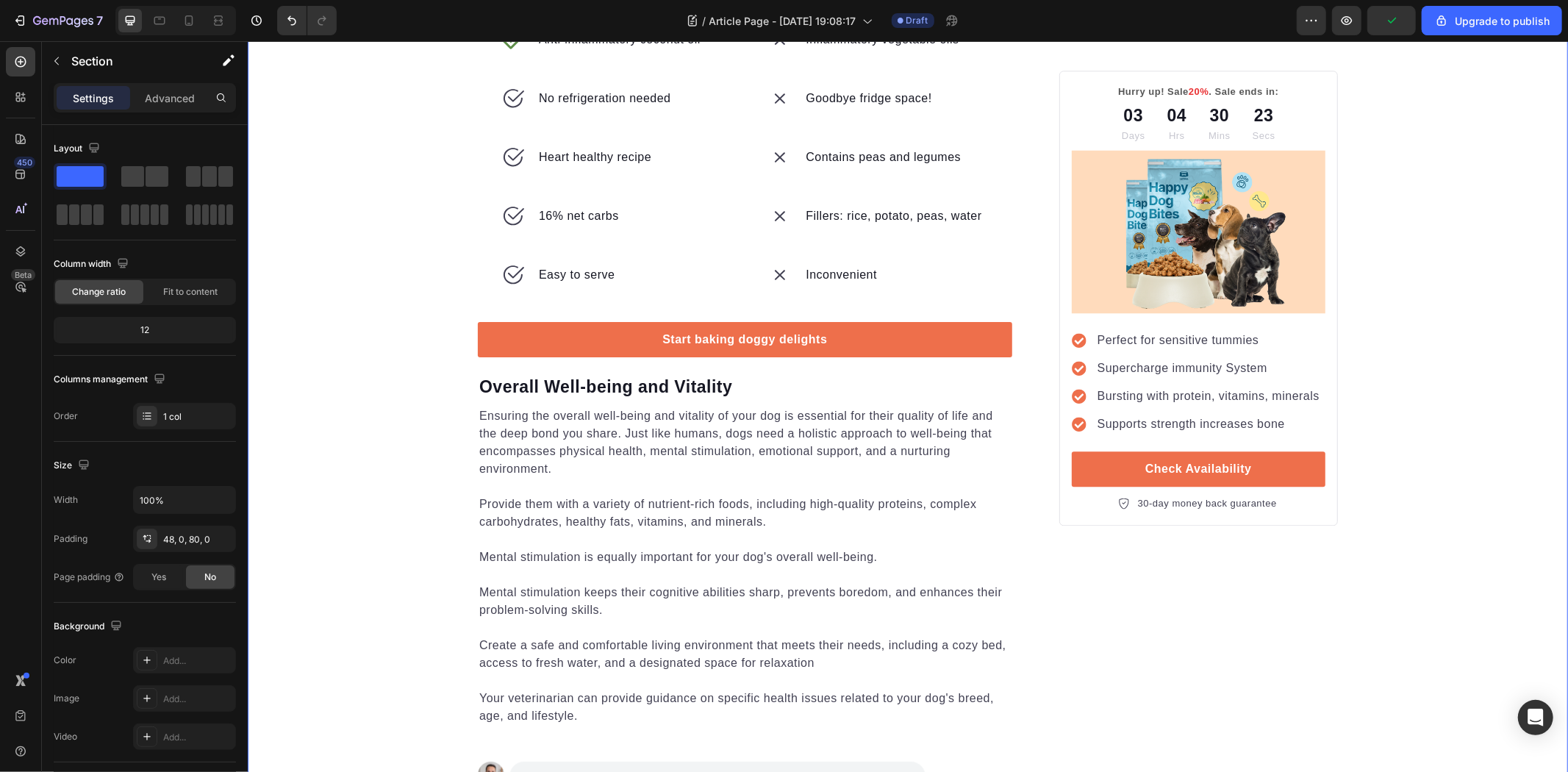
scroll to position [3105, 0]
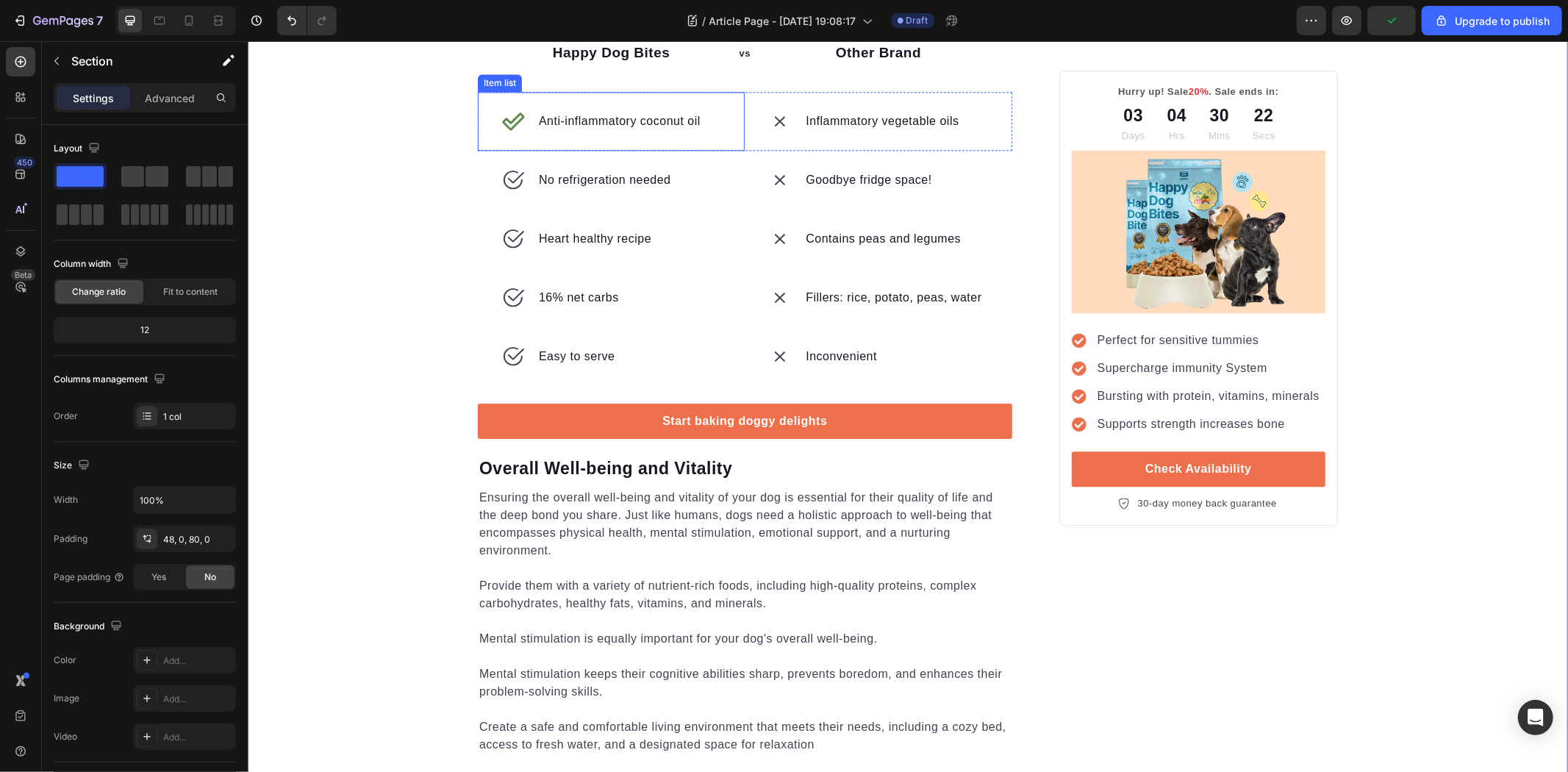
click at [508, 132] on icon at bounding box center [512, 120] width 24 height 24
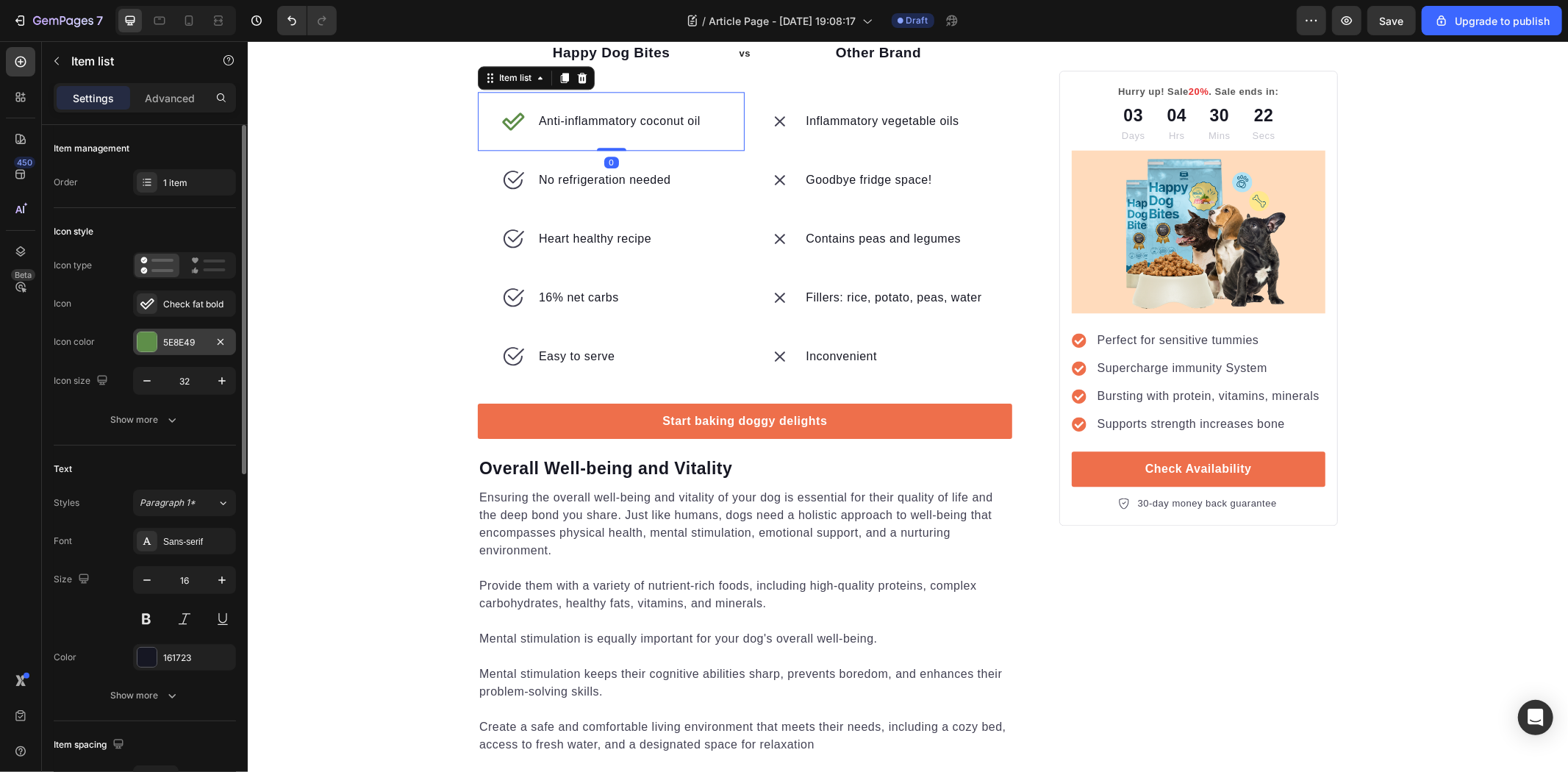
click at [177, 336] on div "5E8E49" at bounding box center [184, 342] width 43 height 13
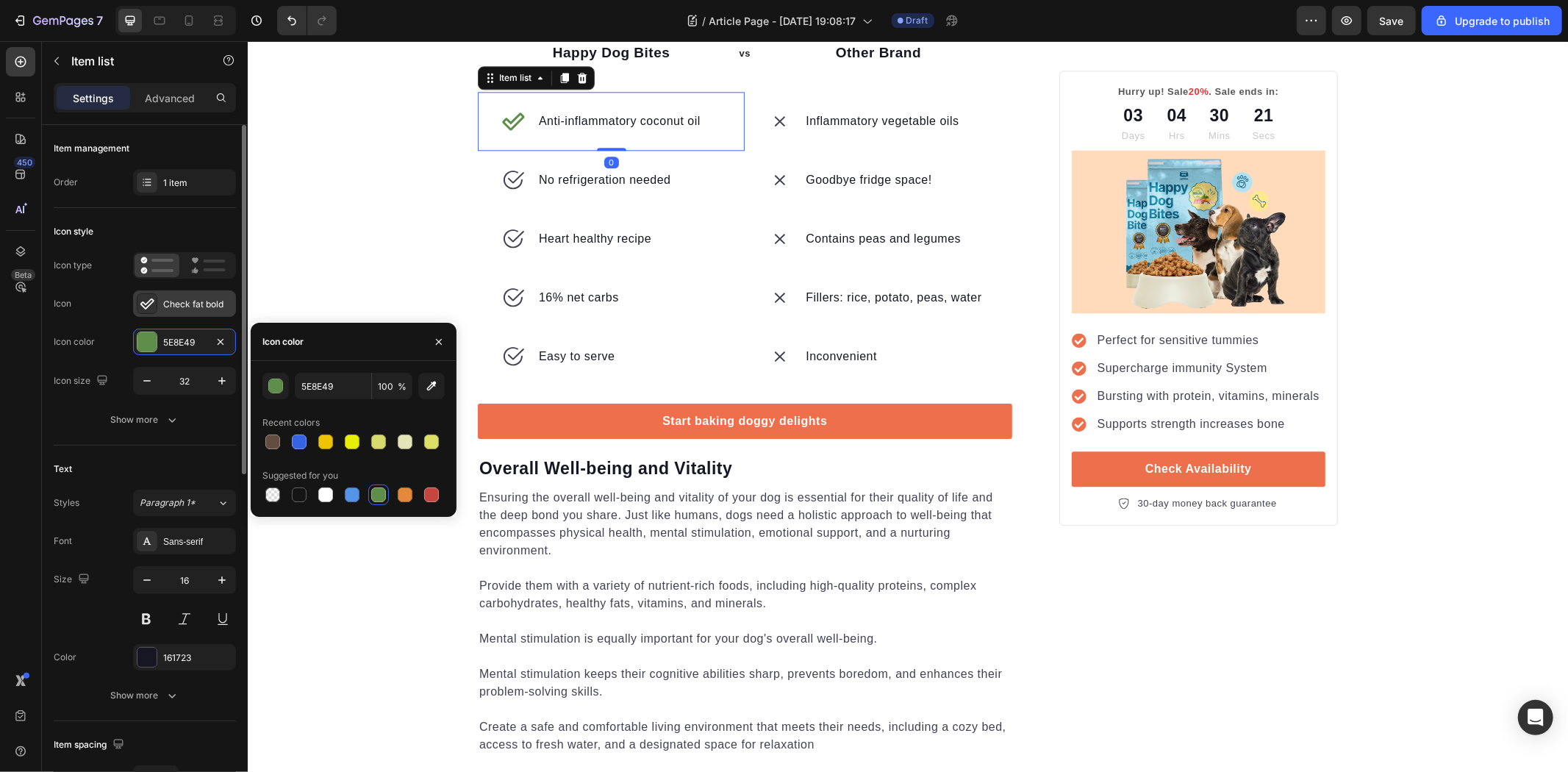
click at [185, 317] on div "Check fat bold" at bounding box center [184, 303] width 103 height 27
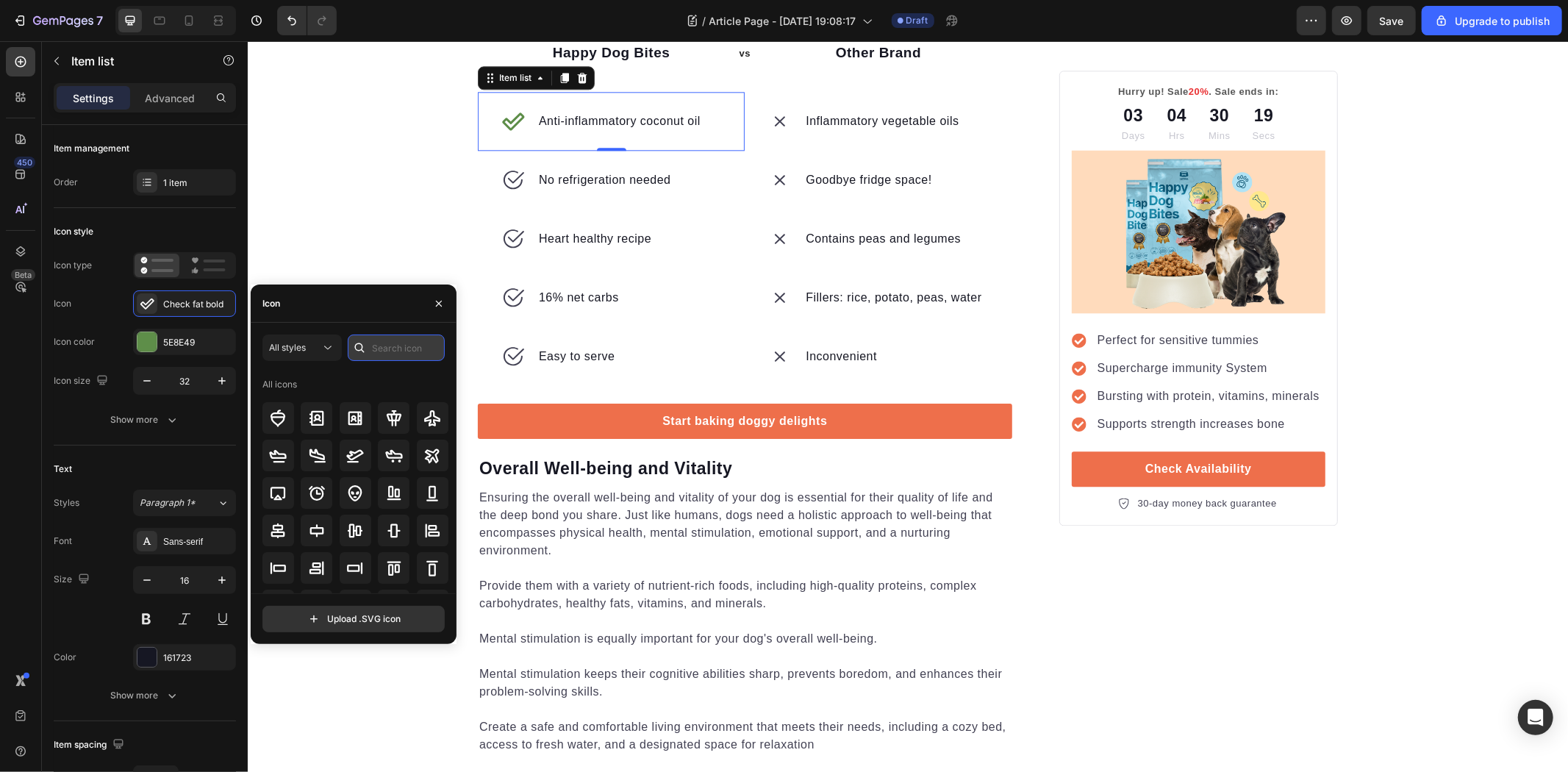
click at [379, 337] on input "text" at bounding box center [396, 347] width 97 height 27
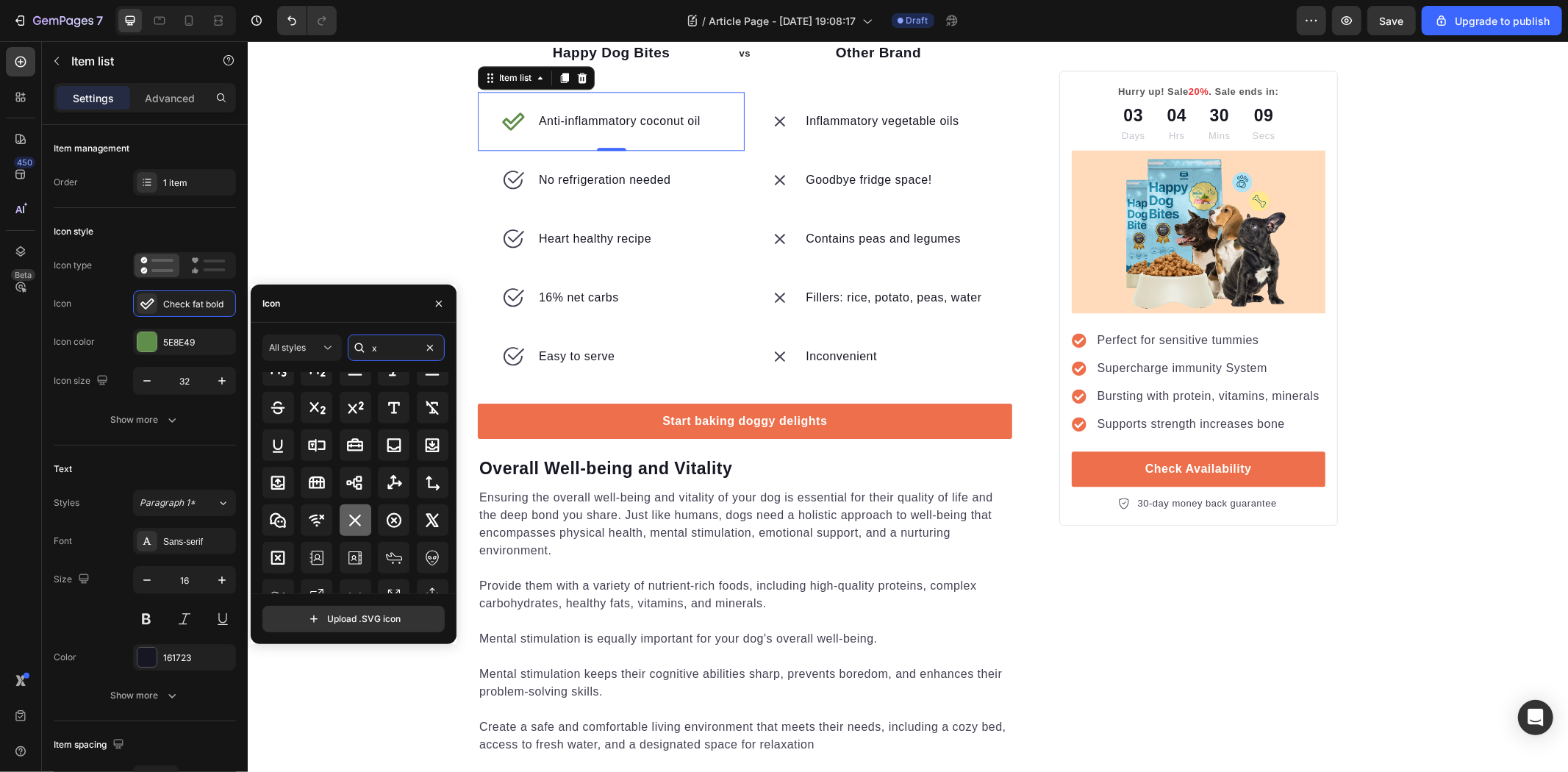
type input "x"
click at [355, 512] on icon at bounding box center [355, 520] width 18 height 18
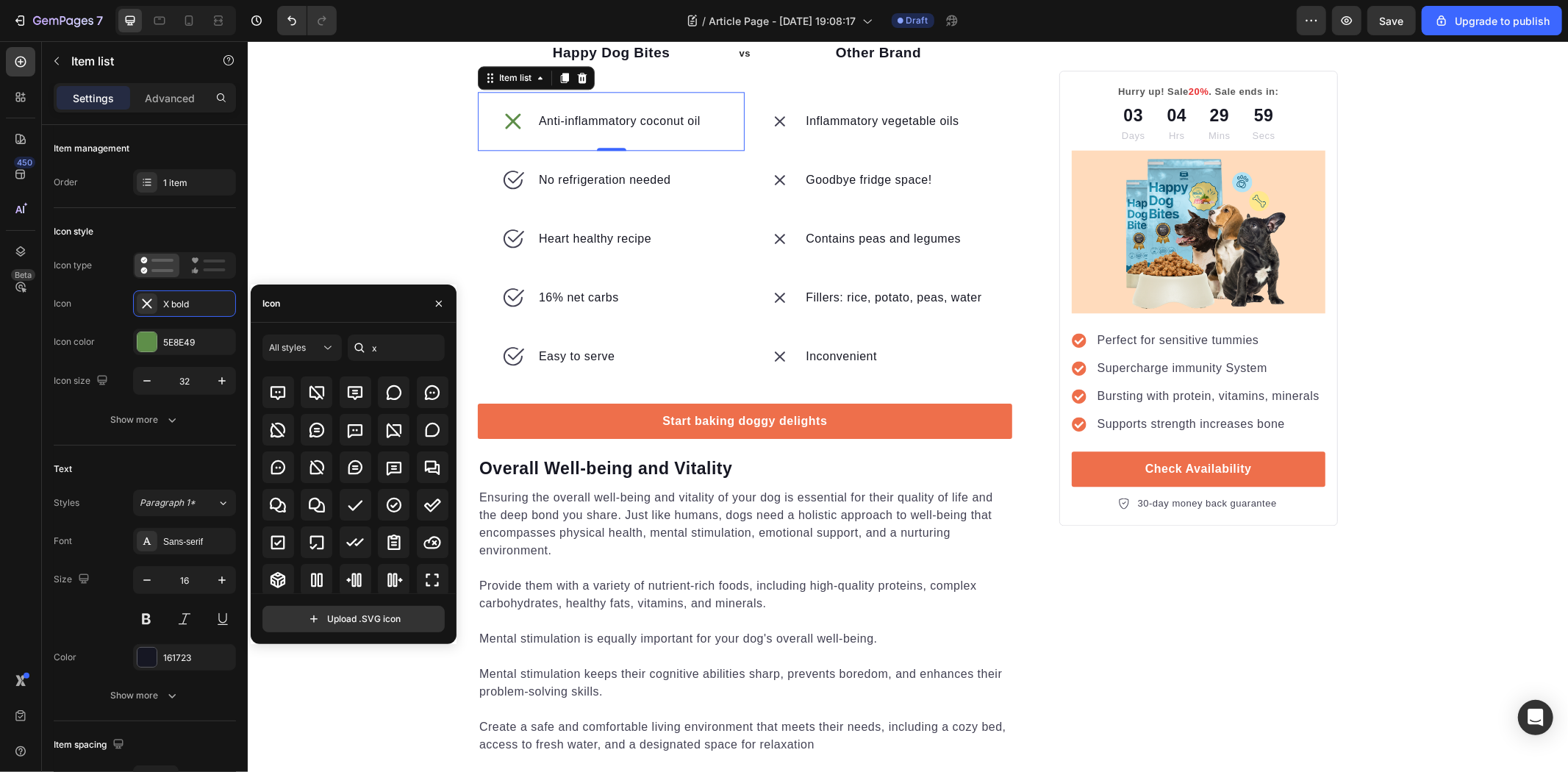
scroll to position [245, 0]
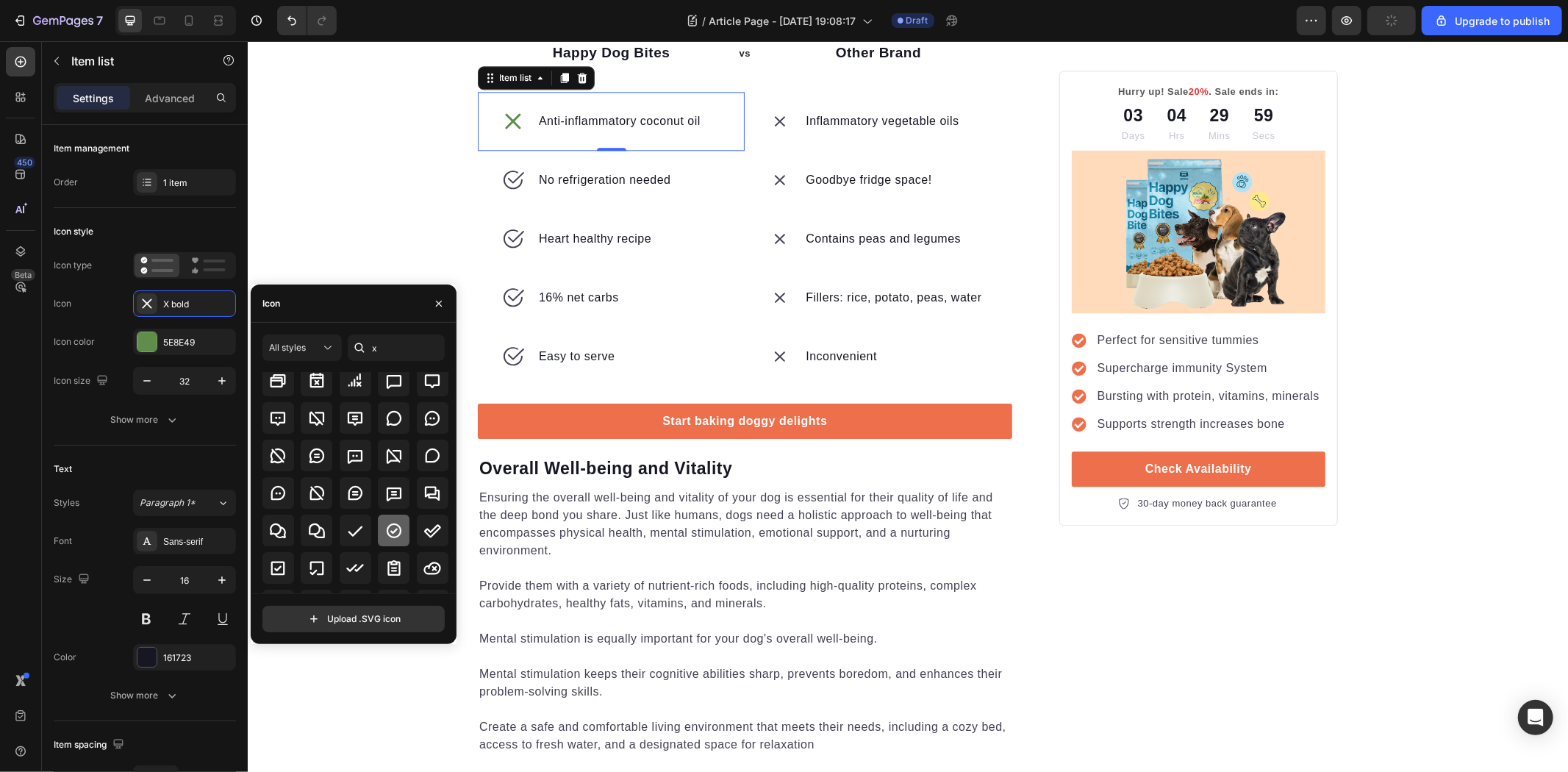
click at [392, 529] on icon at bounding box center [394, 531] width 14 height 14
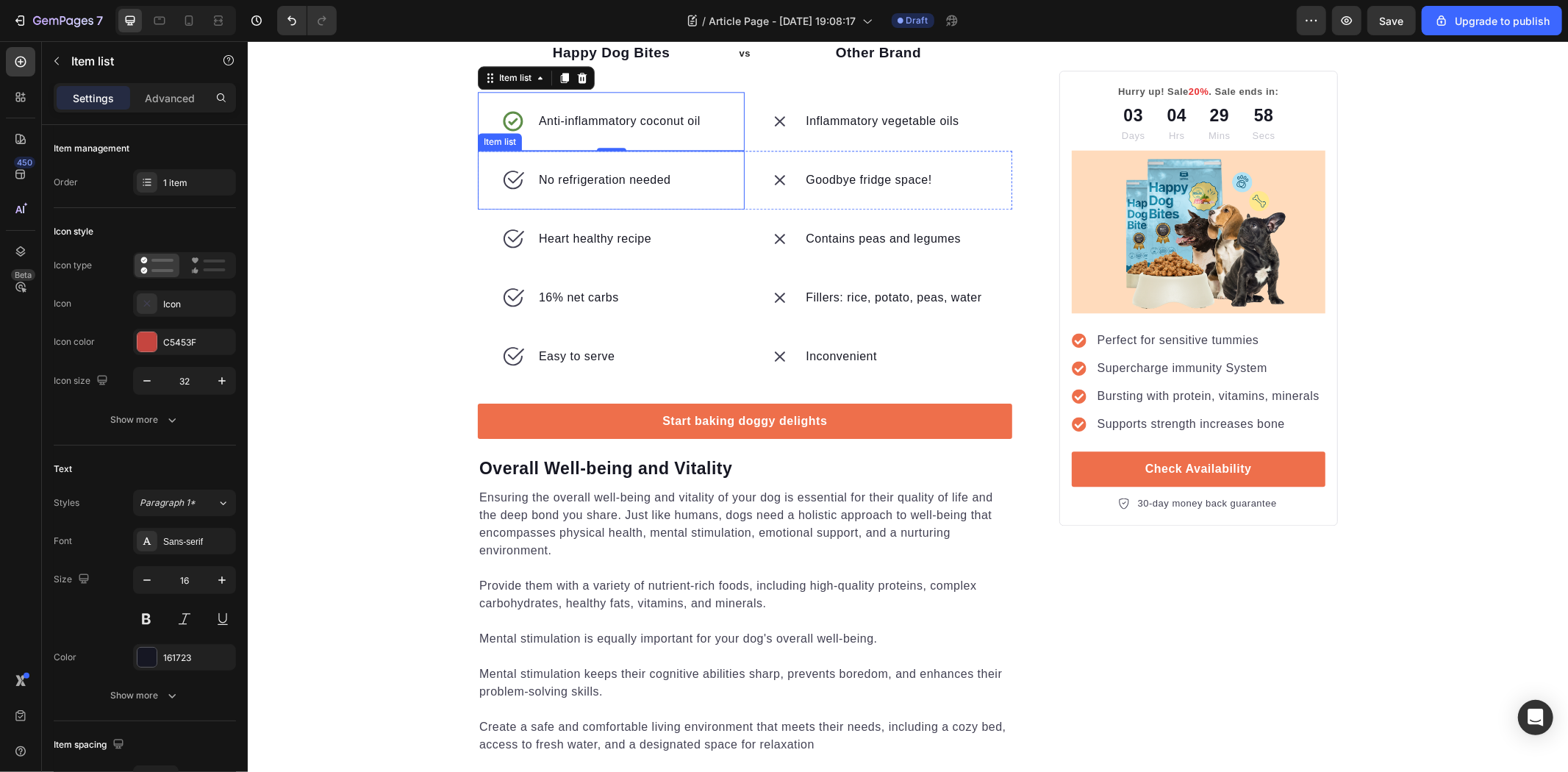
click at [747, 209] on div "Goodbye fridge space!" at bounding box center [877, 179] width 267 height 59
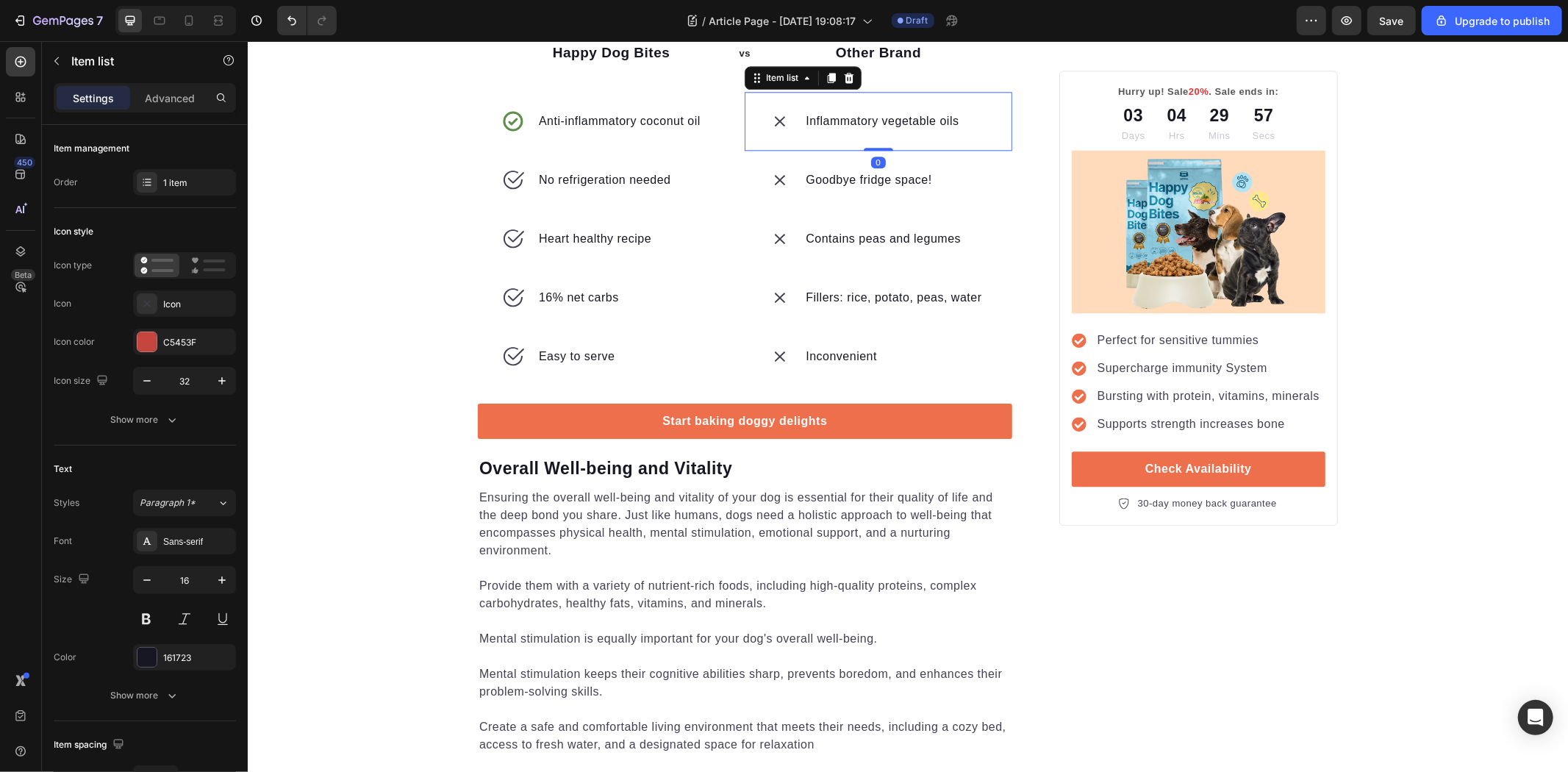
click at [798, 150] on div "Inflammatory vegetable oils" at bounding box center [877, 120] width 267 height 59
click at [769, 132] on icon at bounding box center [779, 120] width 24 height 24
click at [774, 126] on icon at bounding box center [779, 121] width 11 height 11
click at [213, 298] on div "Icon" at bounding box center [197, 304] width 69 height 13
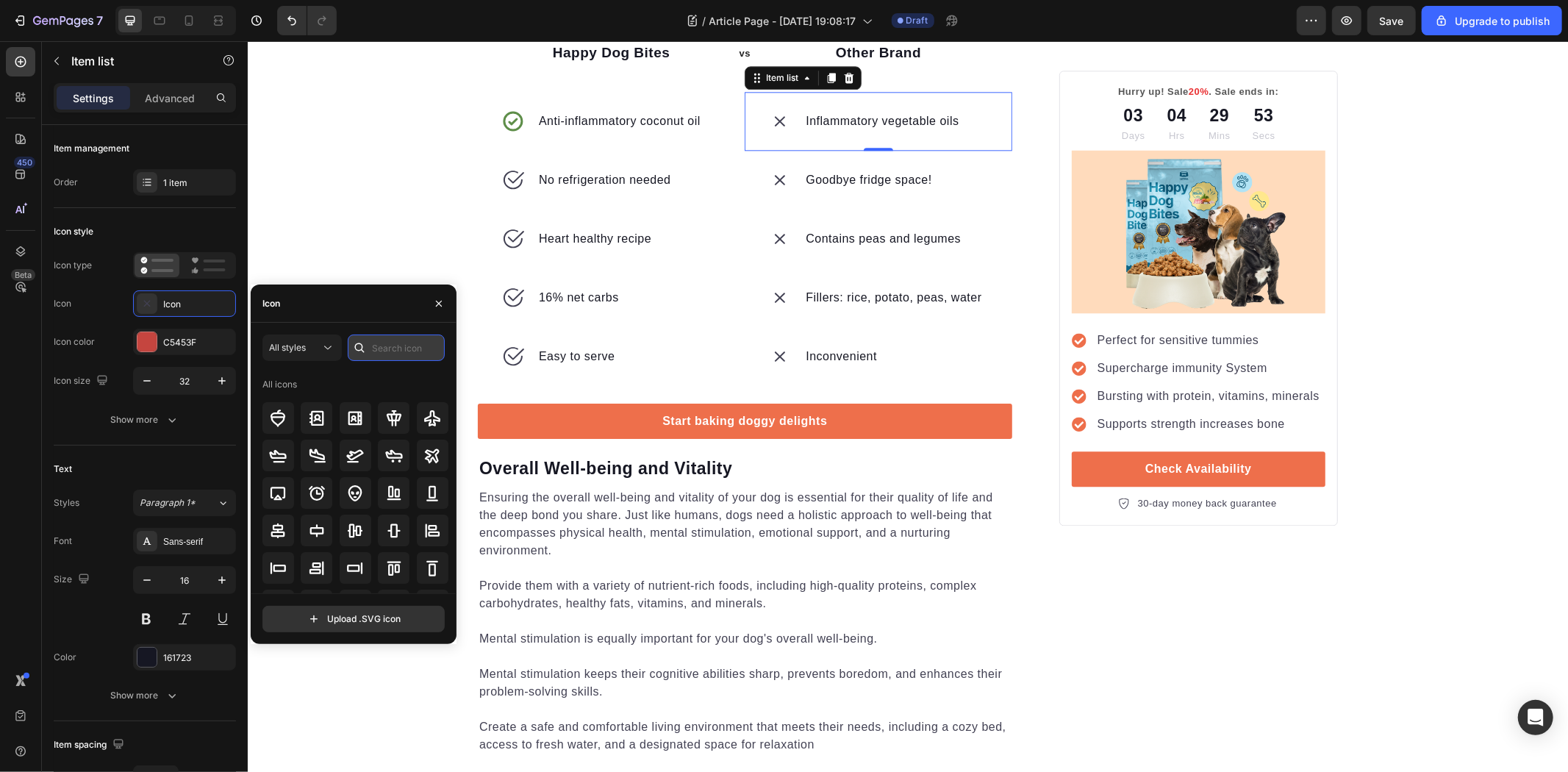
click at [385, 349] on input "text" at bounding box center [396, 347] width 97 height 27
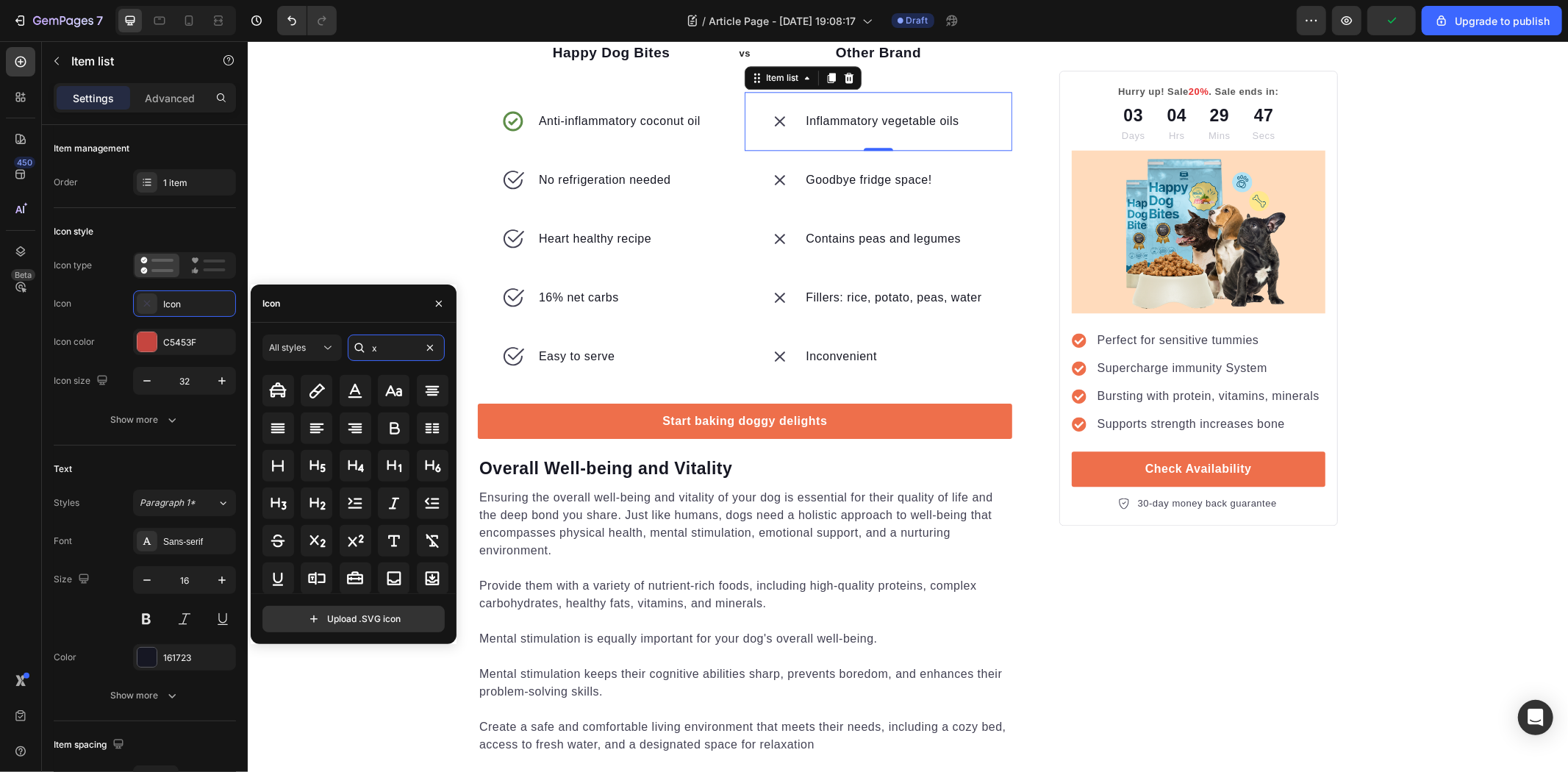
scroll to position [1099, 0]
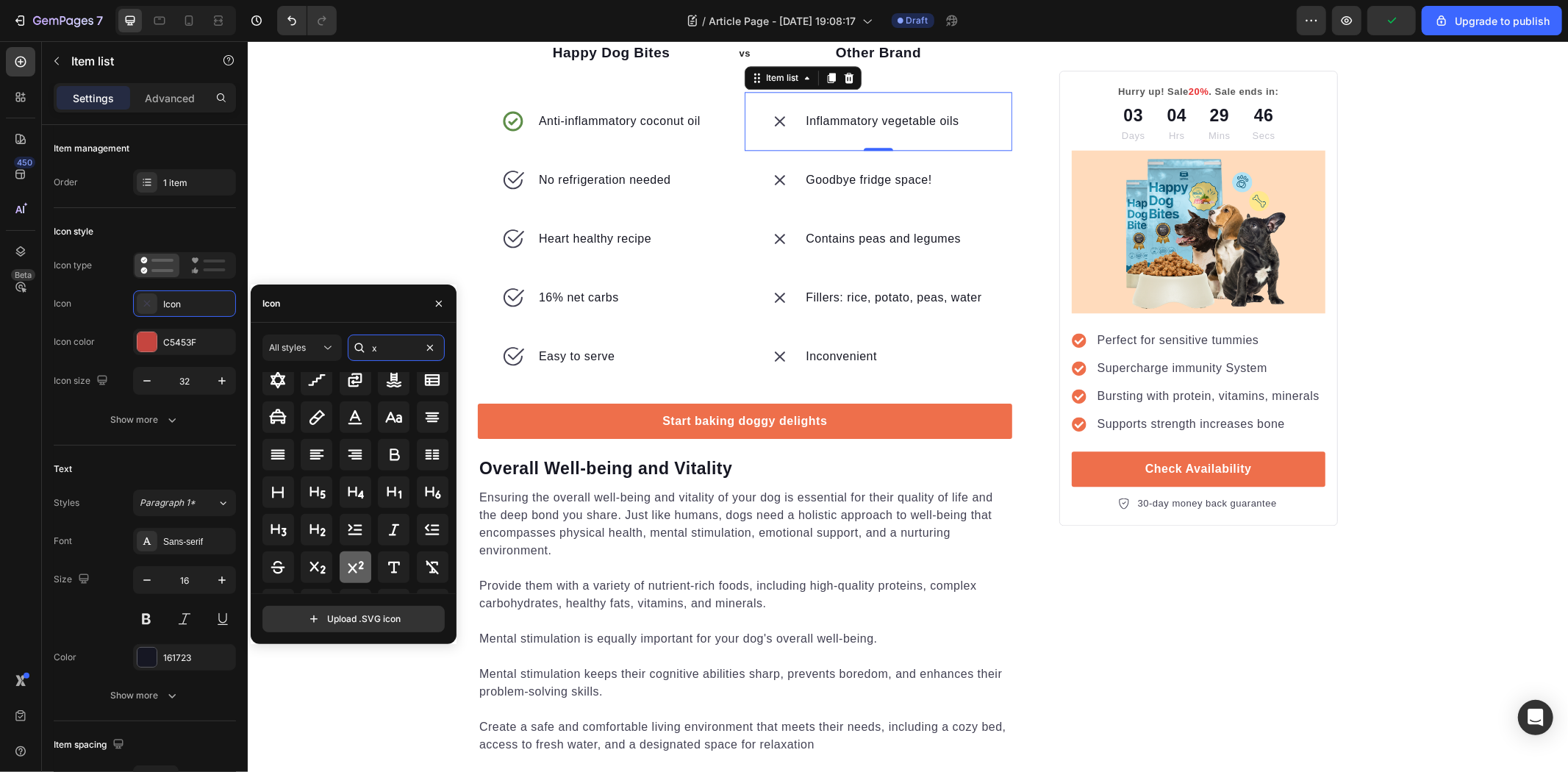
type input "x"
click at [350, 553] on div at bounding box center [355, 567] width 32 height 32
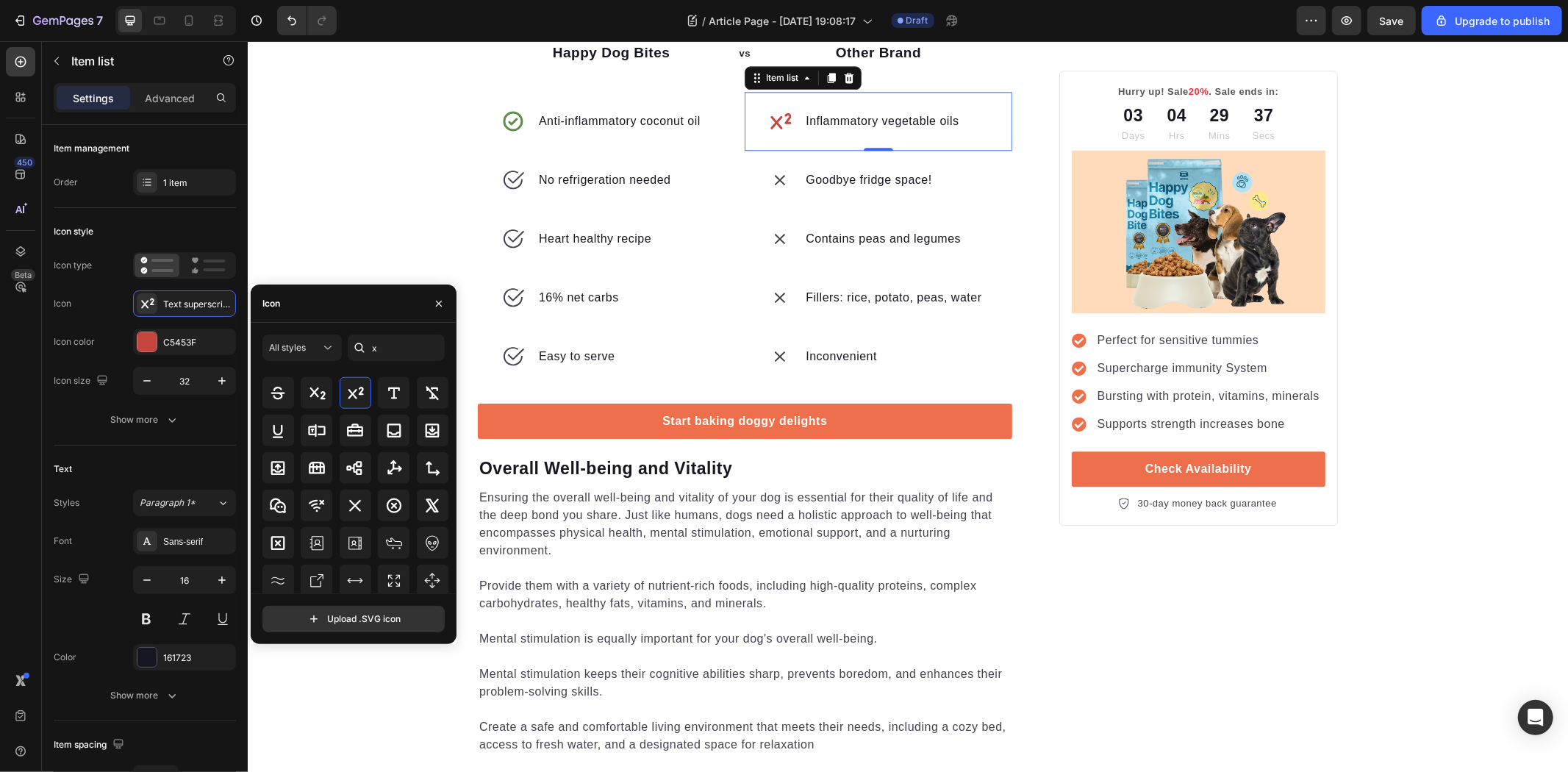
scroll to position [1262, 0]
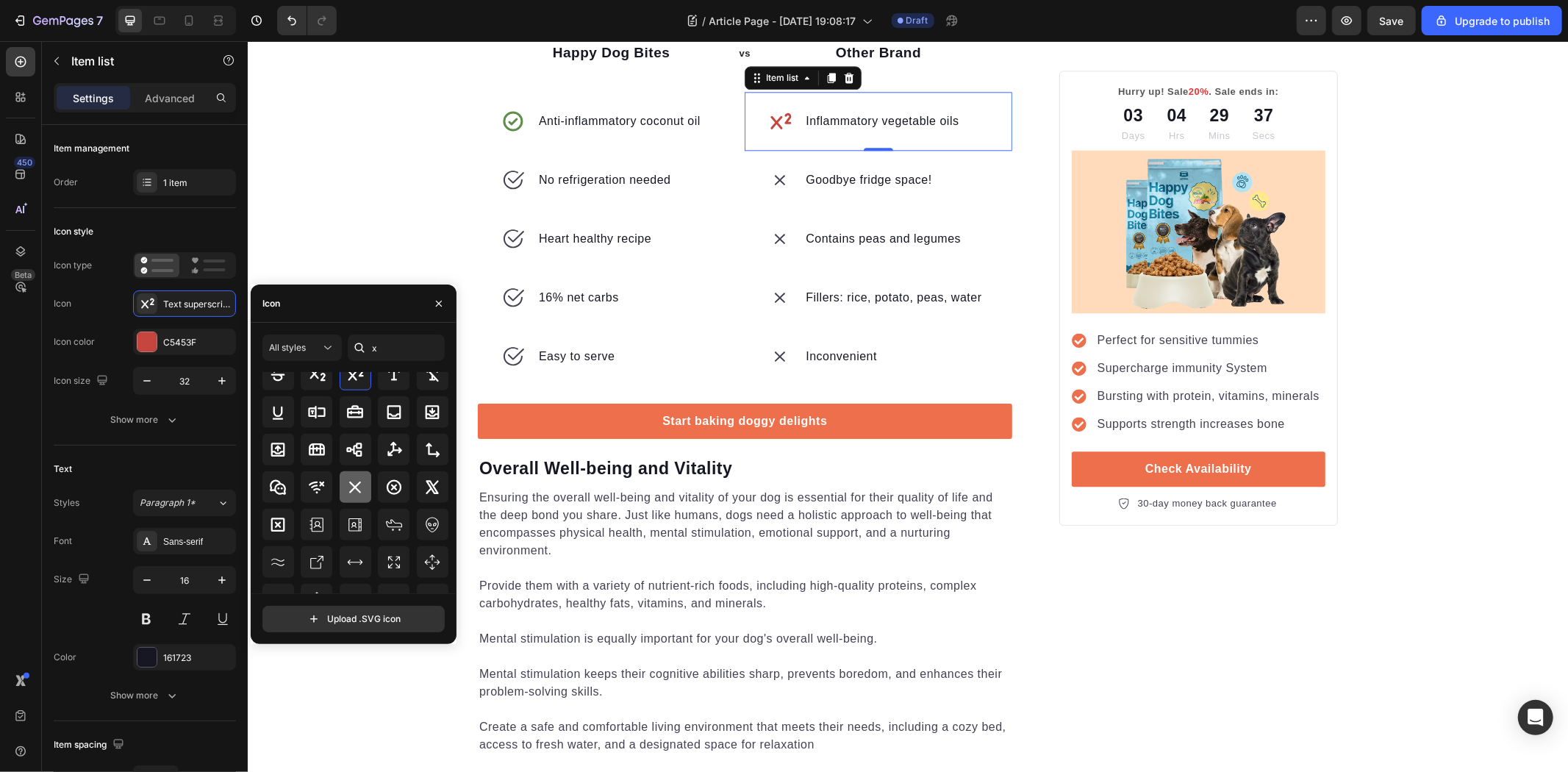
click at [355, 491] on icon at bounding box center [355, 487] width 18 height 18
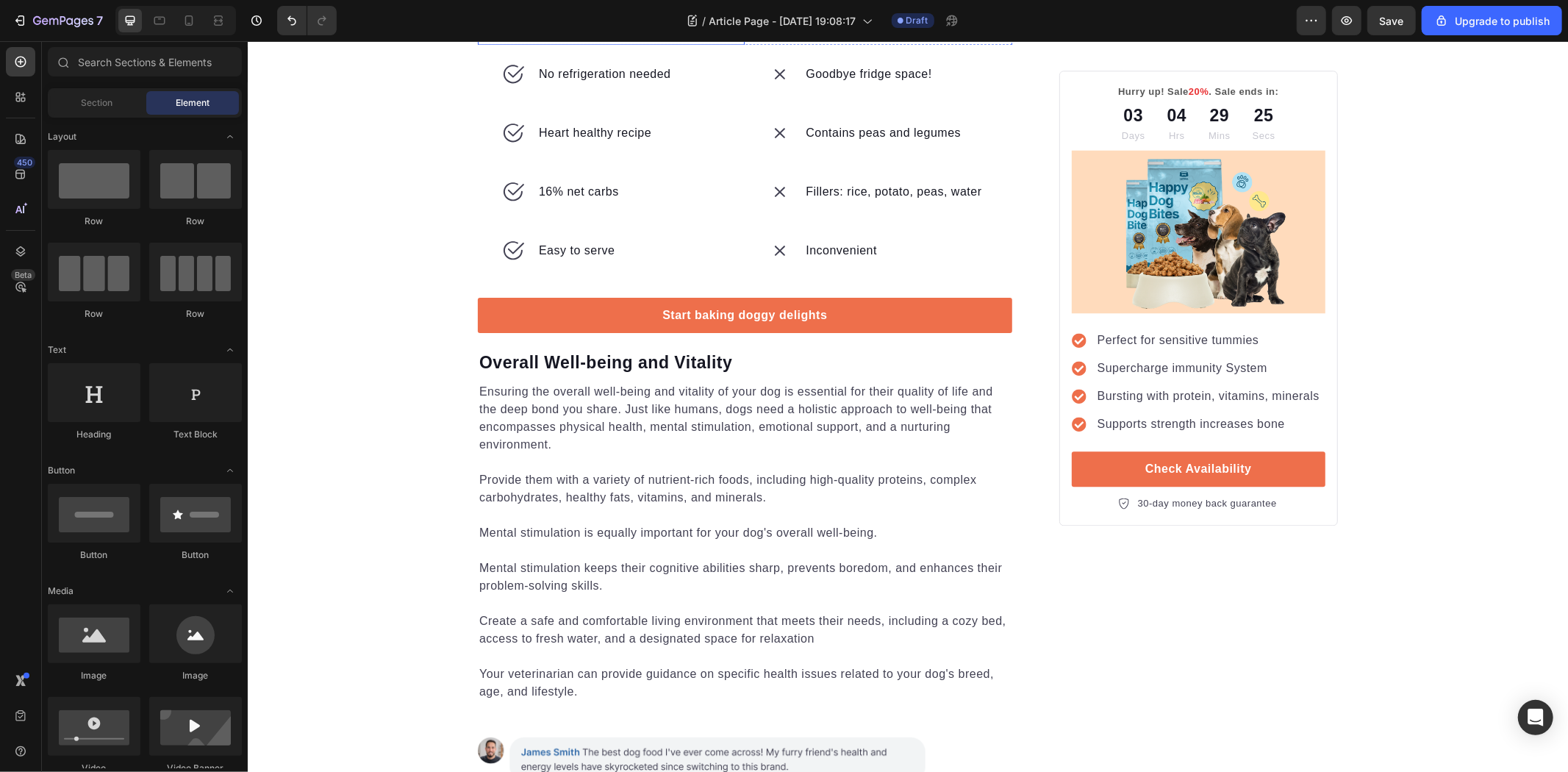
scroll to position [3469, 0]
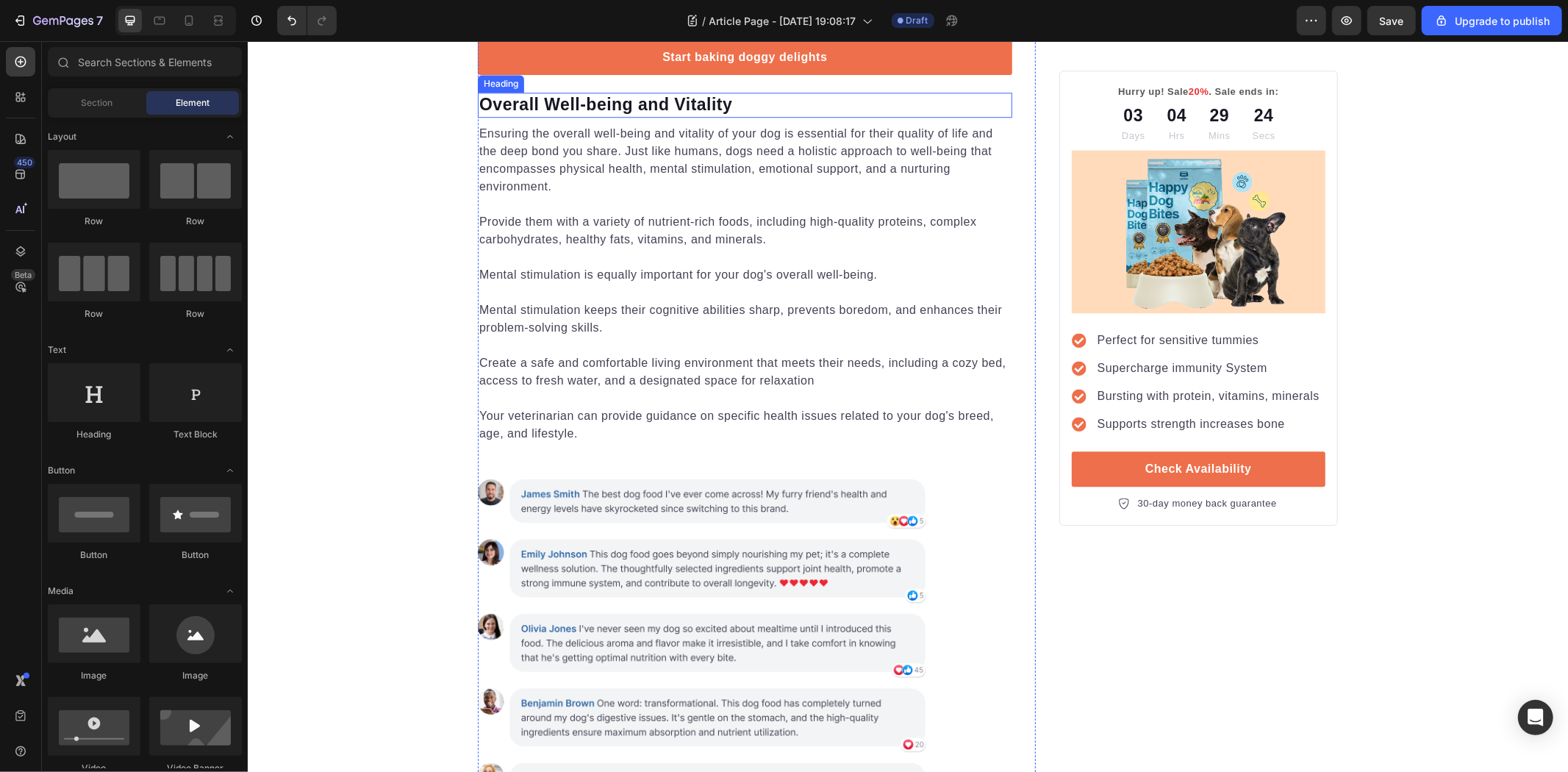
click at [663, 116] on p "Overall Well-being and Vitality" at bounding box center [744, 104] width 531 height 22
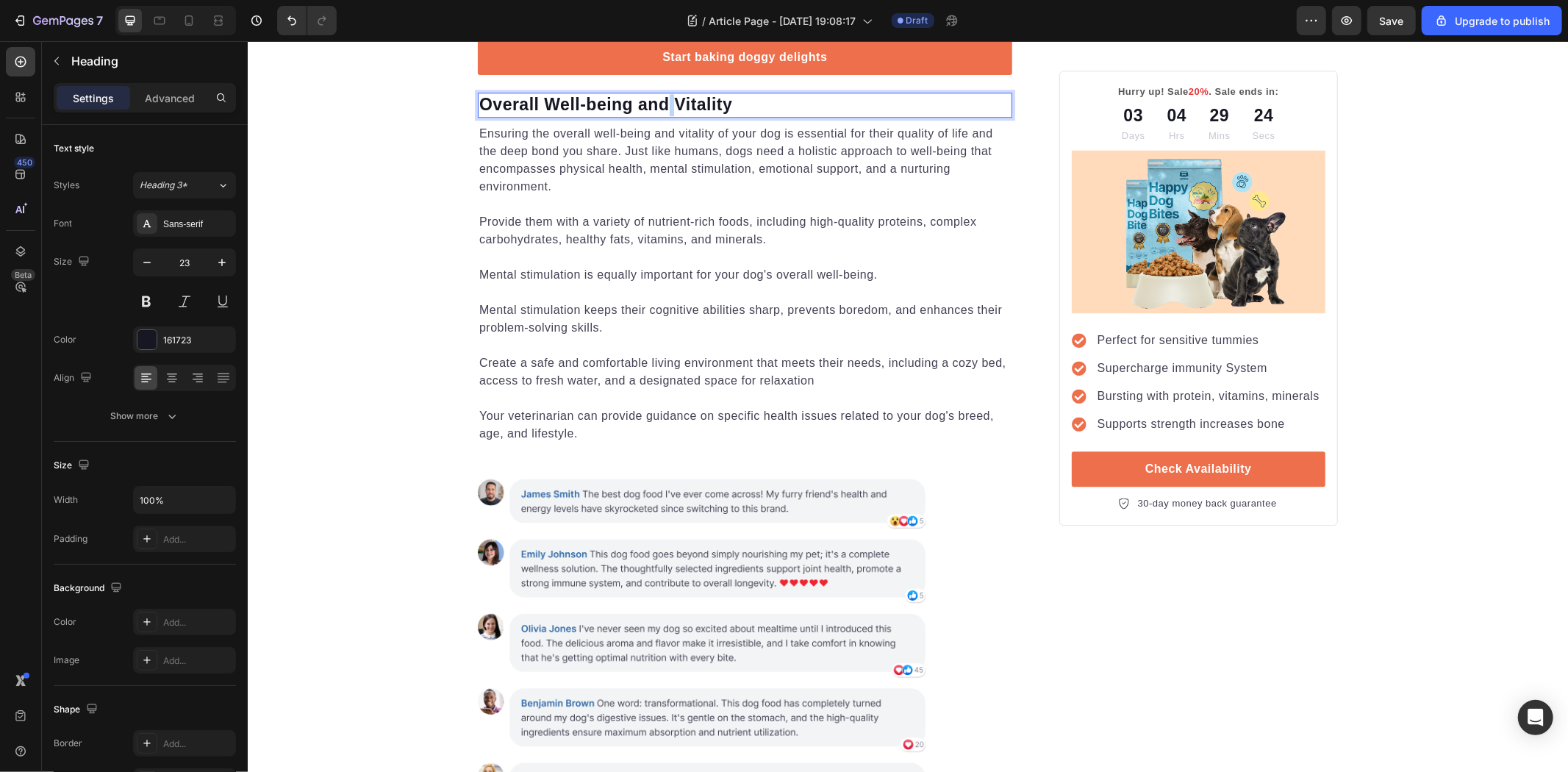
click at [663, 116] on p "Overall Well-being and Vitality" at bounding box center [744, 104] width 531 height 22
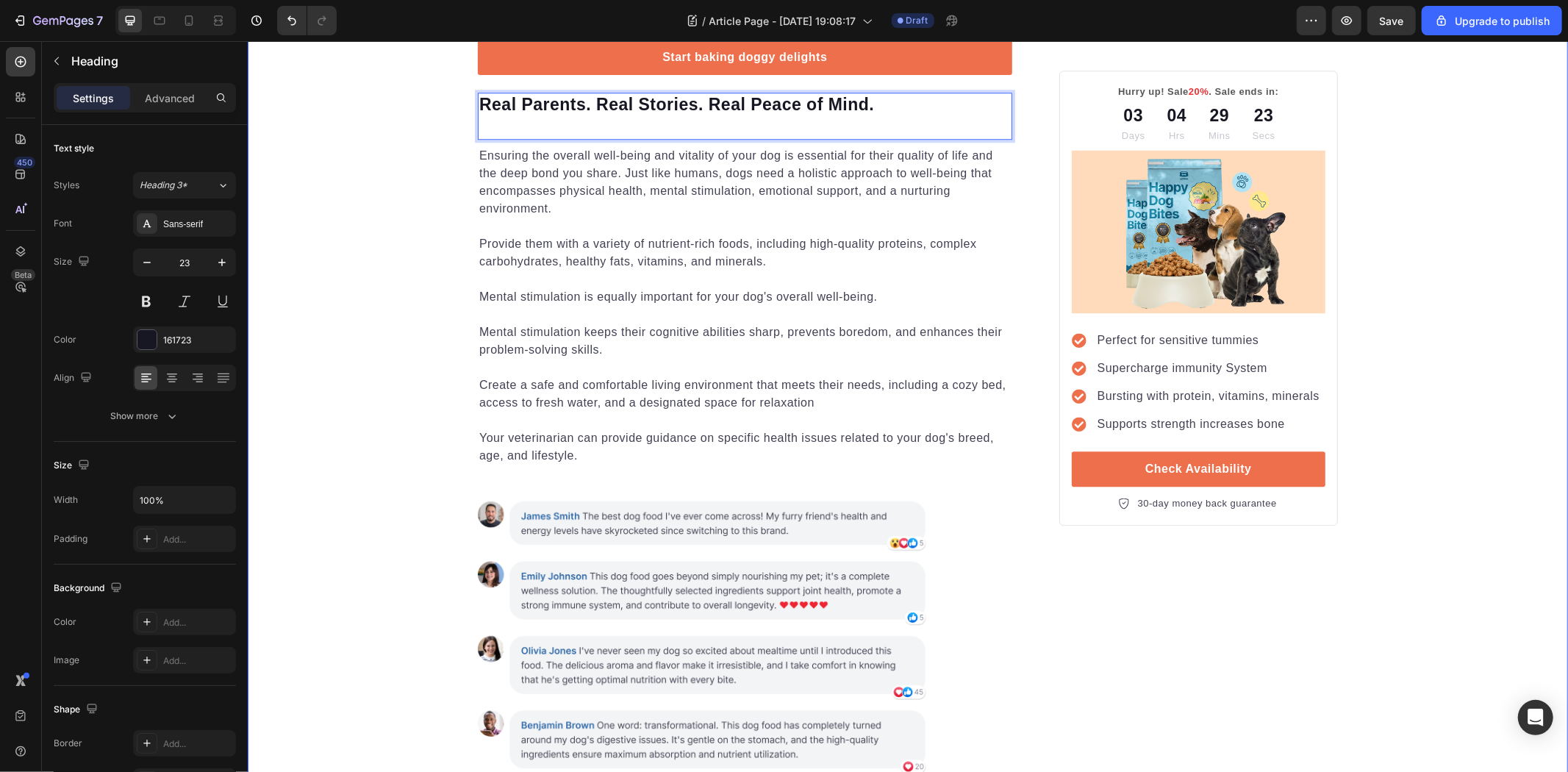
click at [553, 138] on p "⁠⁠⁠⁠⁠⁠⁠ Real Parents. Real Stories. Real Peace of Mind." at bounding box center [744, 116] width 531 height 44
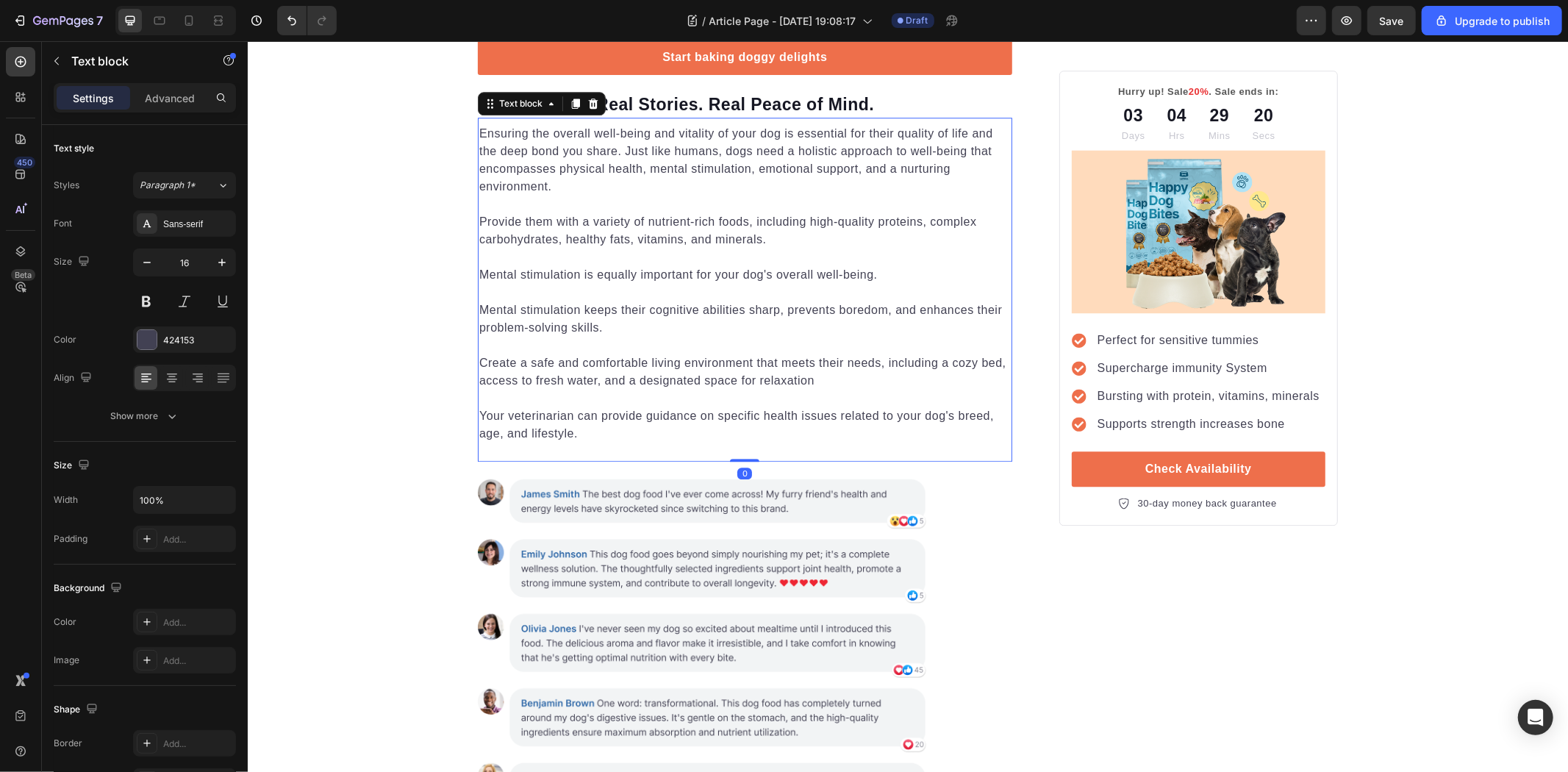
click at [574, 195] on p "Ensuring the overall well-being and vitality of your dog is essential for their…" at bounding box center [744, 159] width 531 height 71
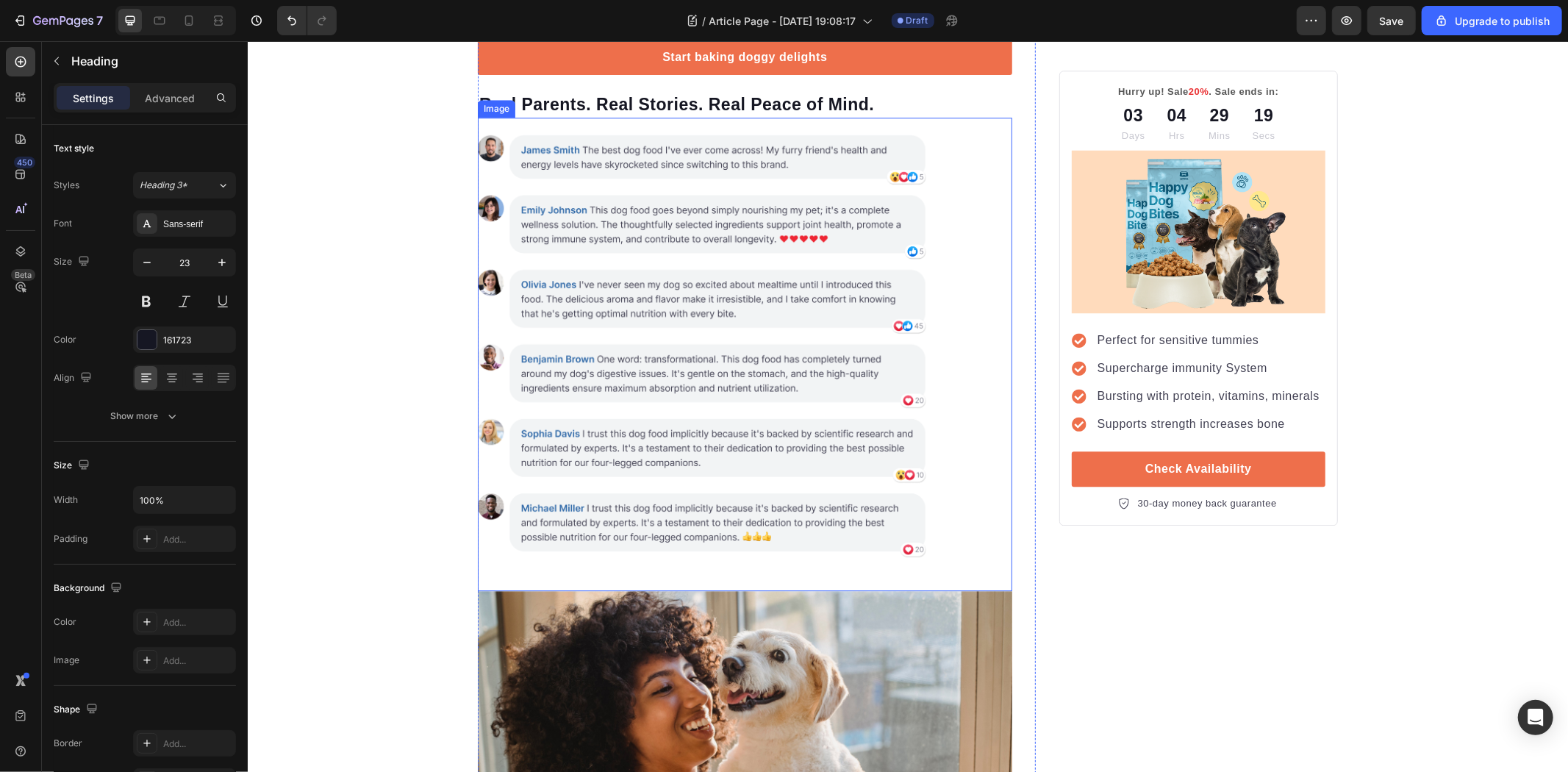
click at [651, 113] on strong "Real Parents. Real Stories. Real Peace of Mind." at bounding box center [676, 104] width 395 height 19
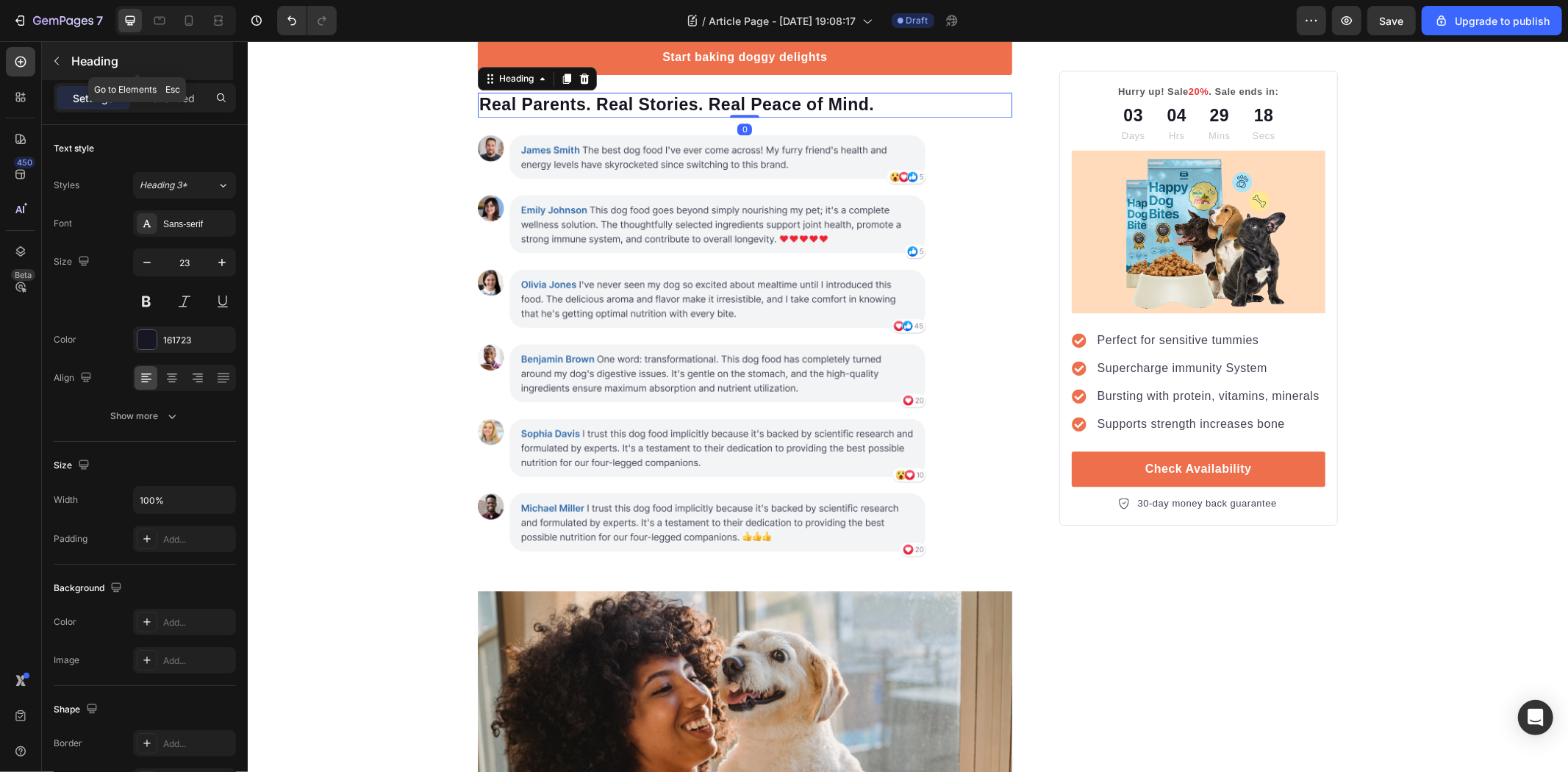
click at [55, 65] on icon "button" at bounding box center [56, 60] width 11 height 11
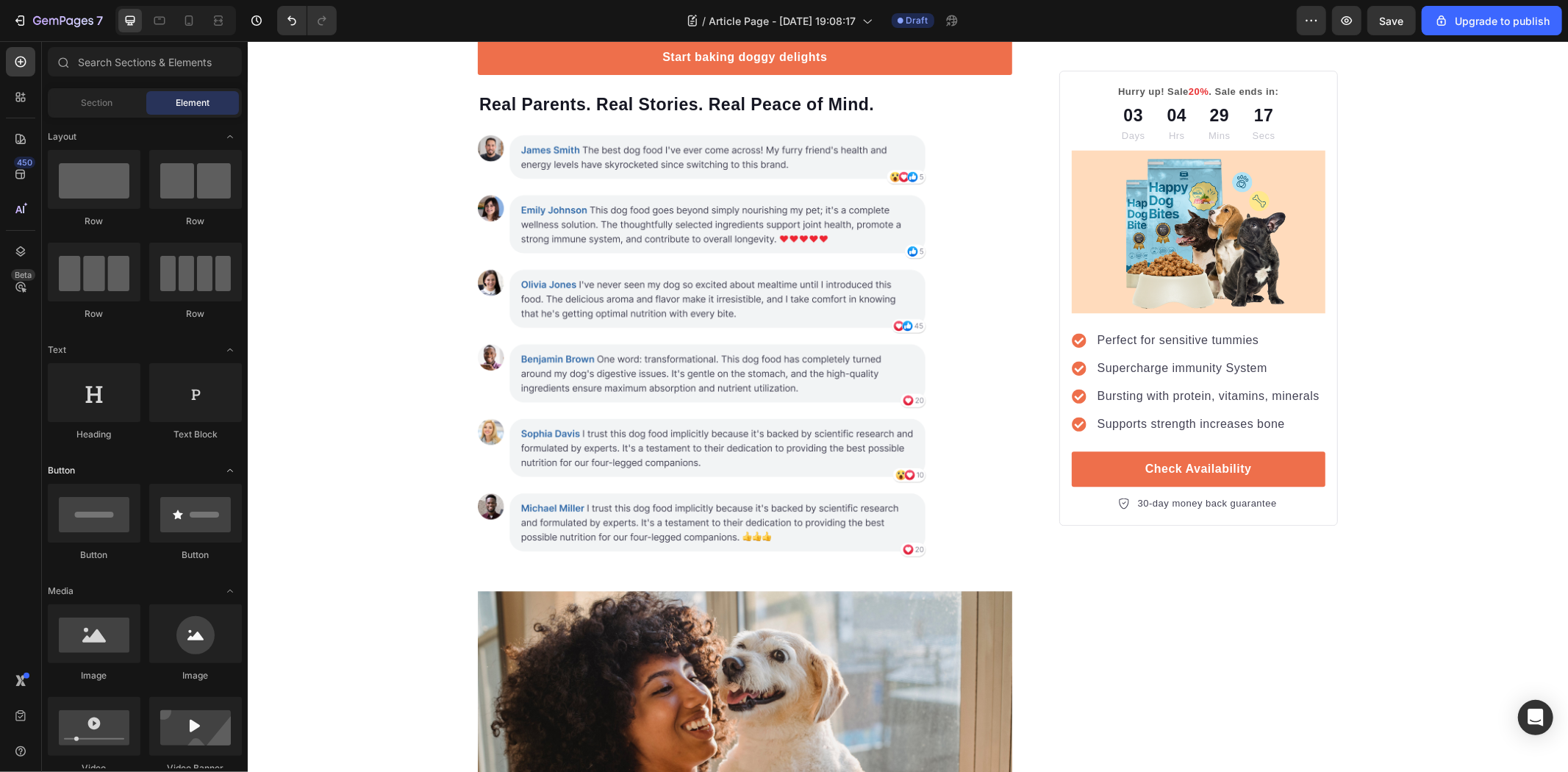
scroll to position [0, 0]
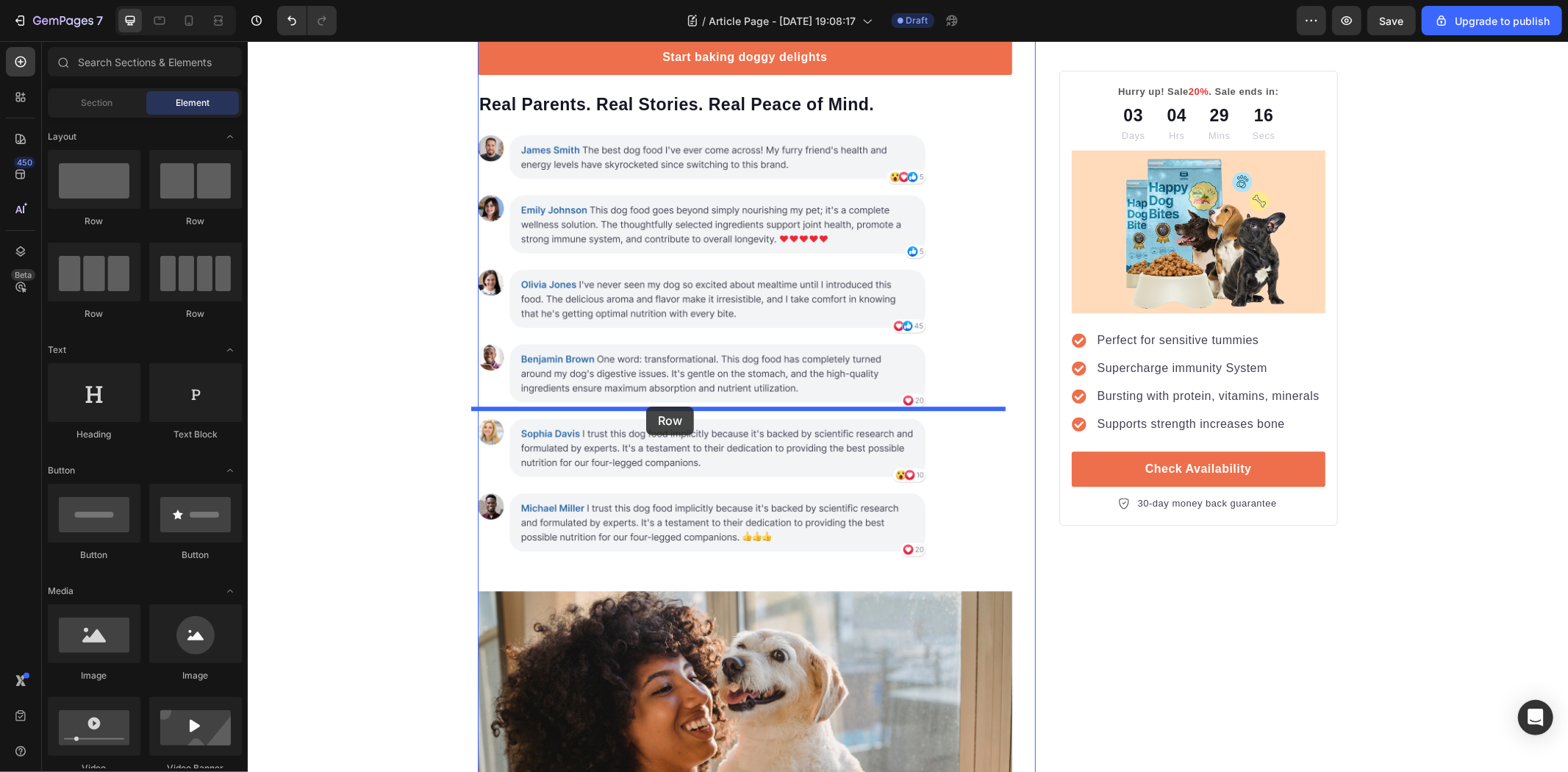
drag, startPoint x: 456, startPoint y: 317, endPoint x: 645, endPoint y: 406, distance: 208.9
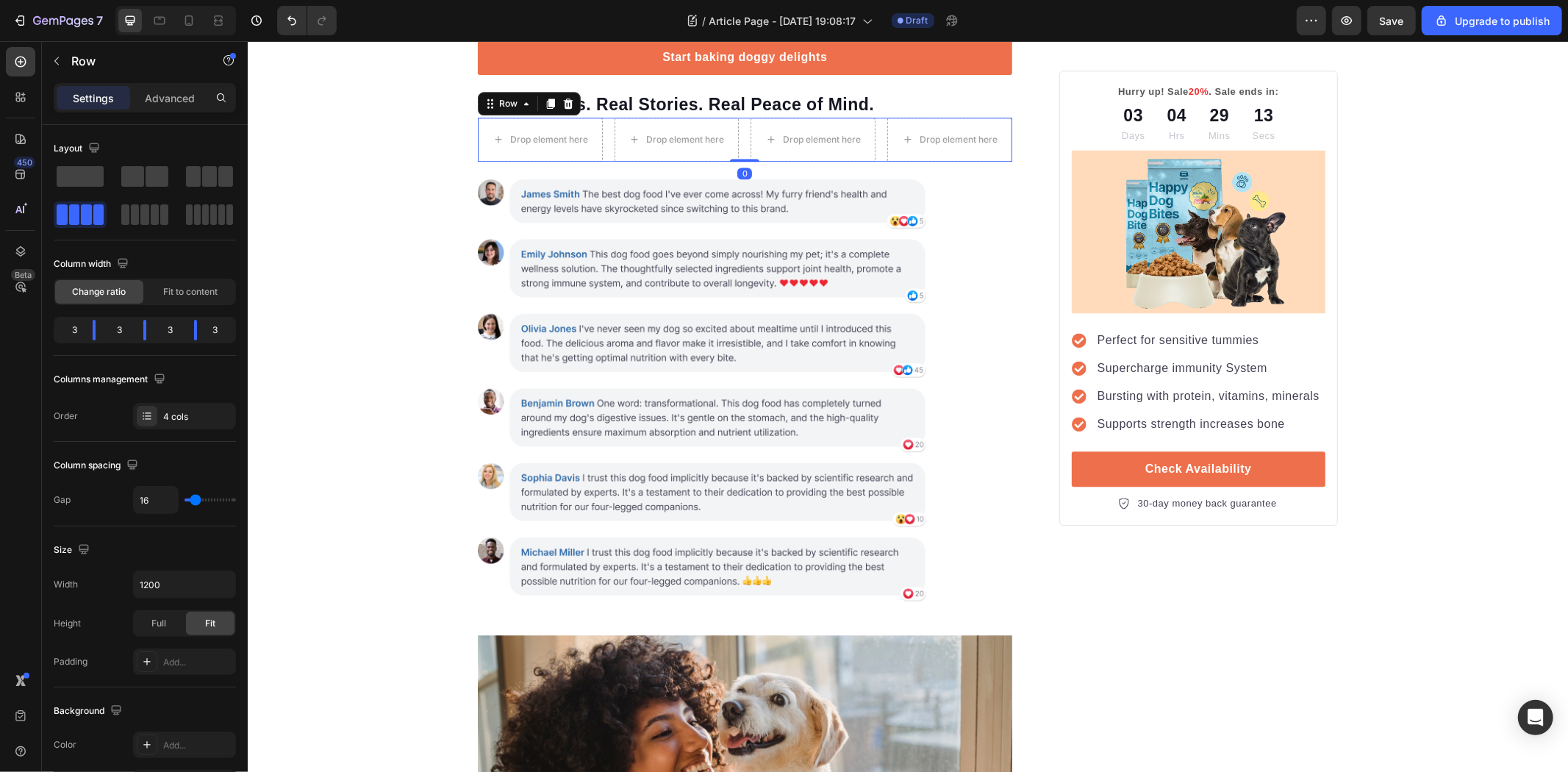
click at [736, 161] on div "Drop element here Drop element here Drop element here Drop element here Row 0" at bounding box center [744, 139] width 534 height 44
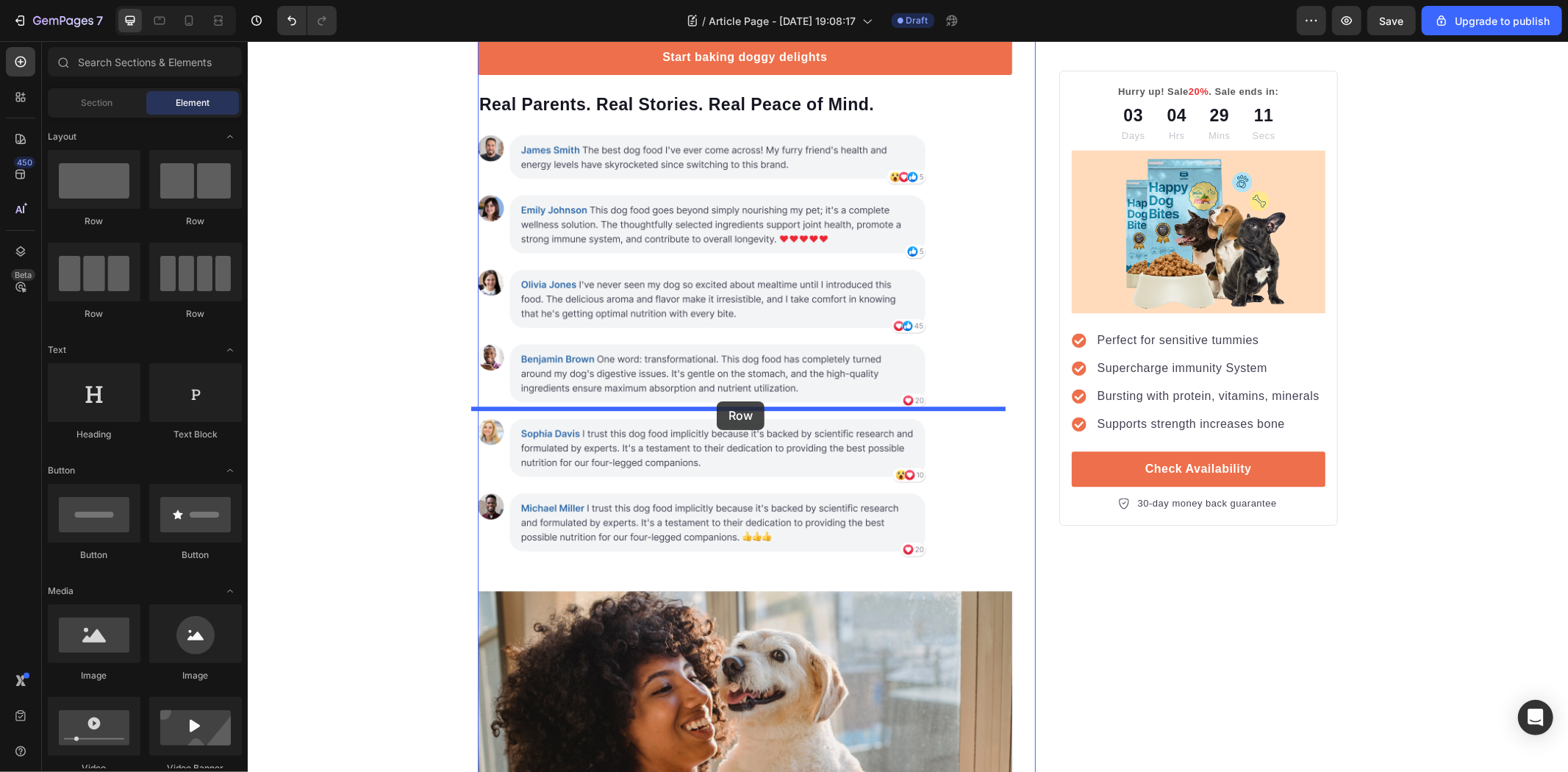
drag, startPoint x: 337, startPoint y: 321, endPoint x: 716, endPoint y: 400, distance: 387.1
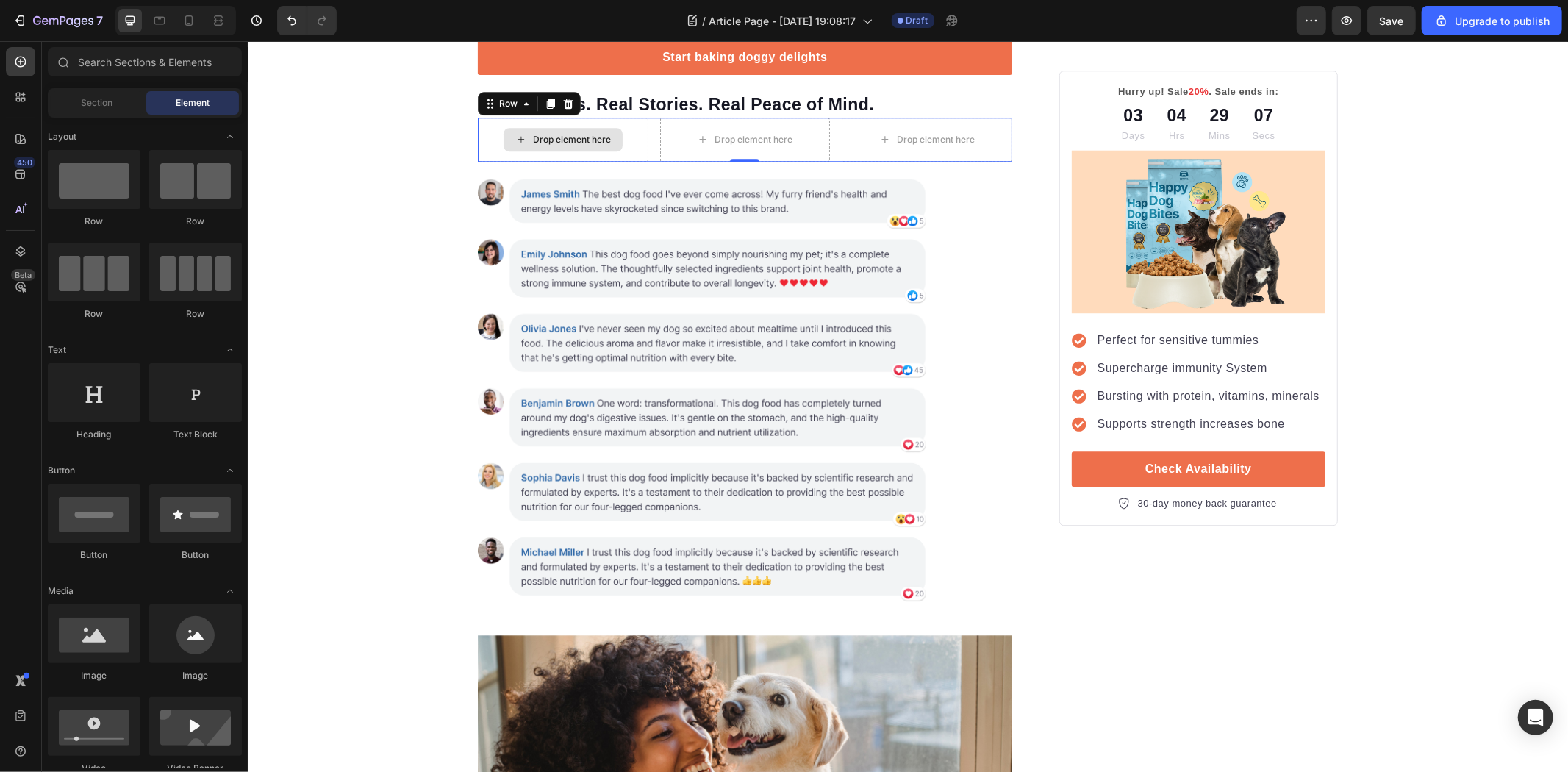
click at [589, 145] on div "Drop element here" at bounding box center [571, 139] width 78 height 11
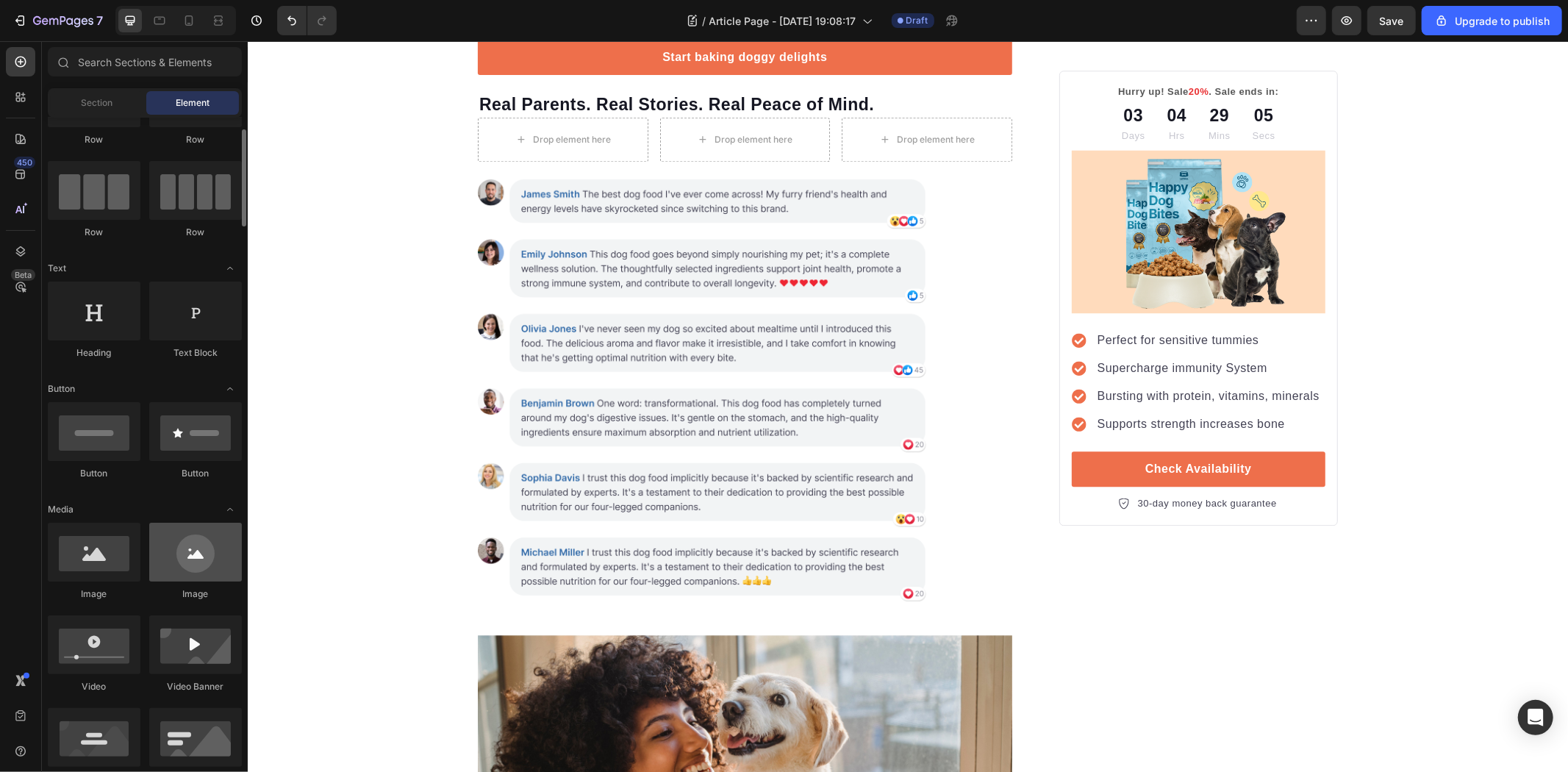
scroll to position [163, 0]
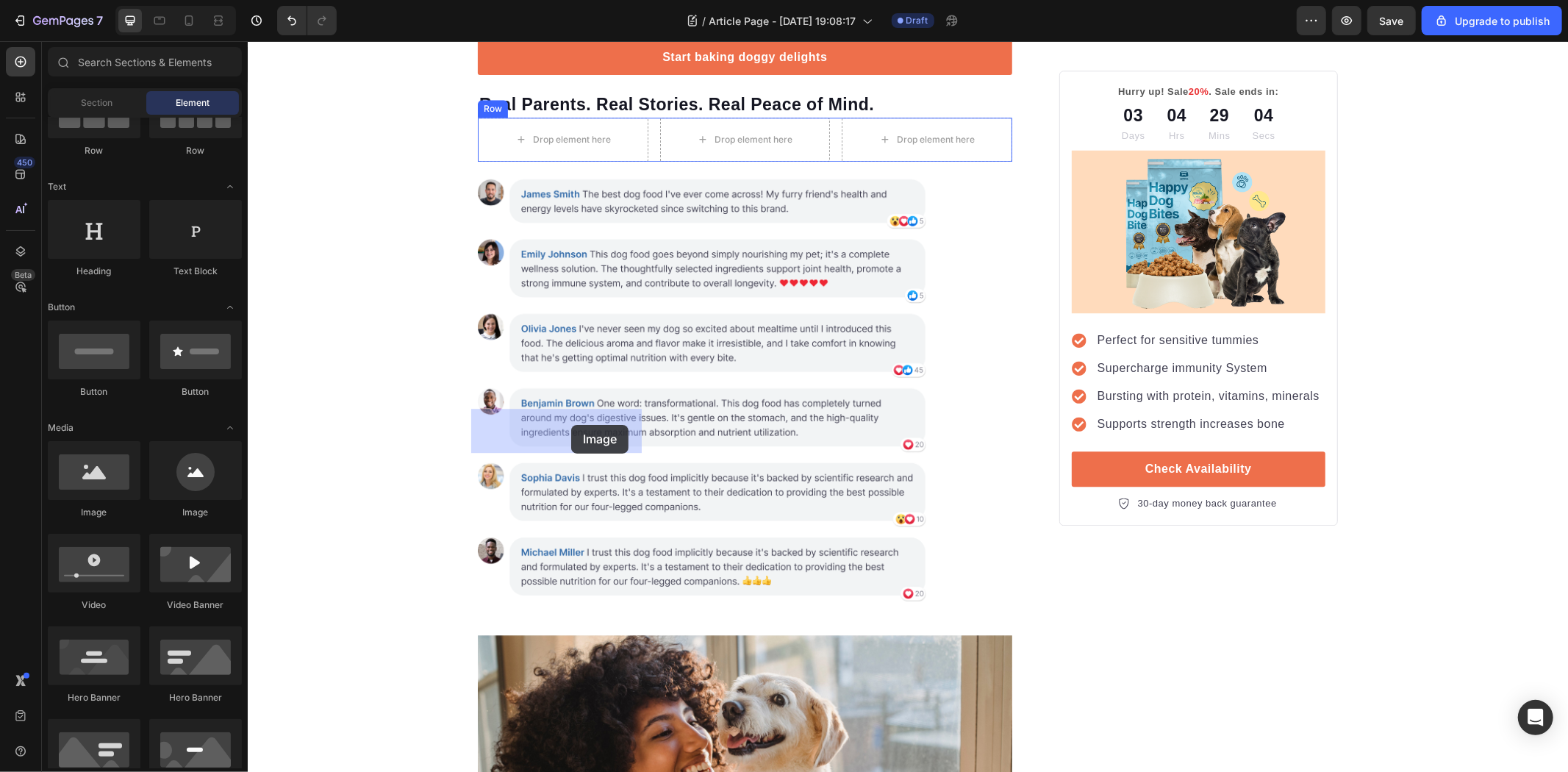
drag, startPoint x: 352, startPoint y: 519, endPoint x: 570, endPoint y: 424, distance: 237.8
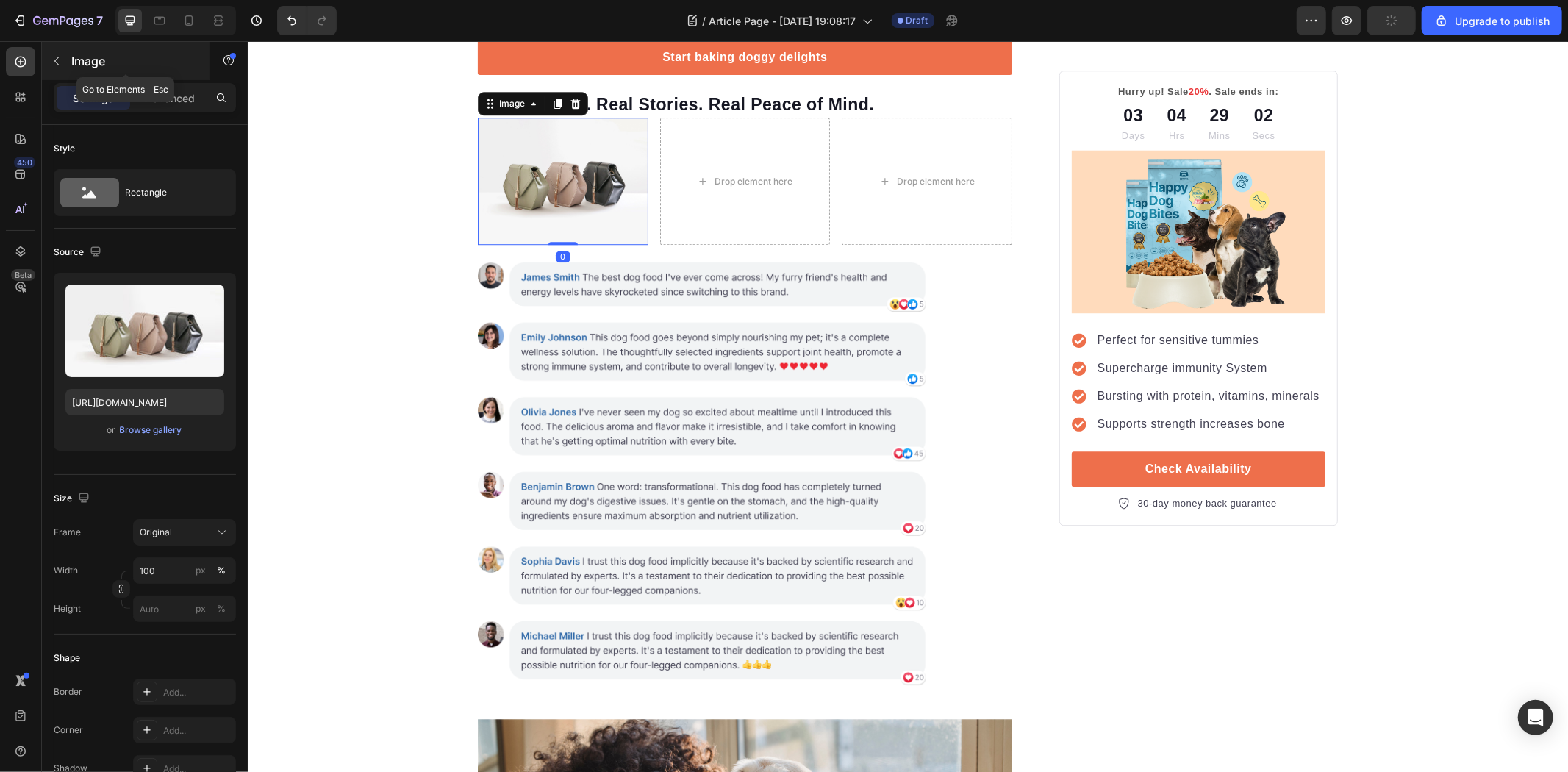
click at [68, 62] on button "button" at bounding box center [56, 61] width 24 height 24
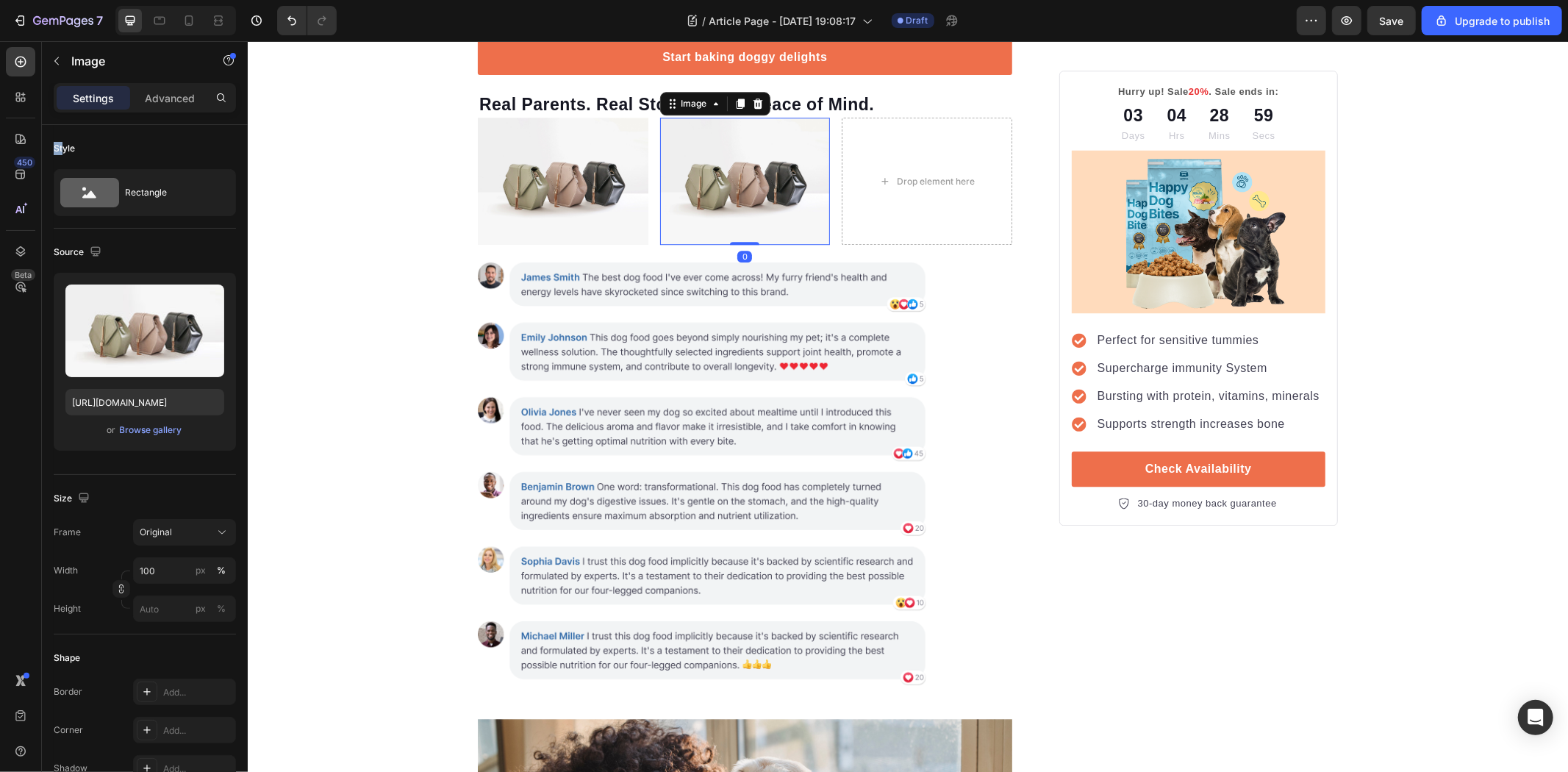
drag, startPoint x: 63, startPoint y: 132, endPoint x: 77, endPoint y: 120, distance: 18.4
click at [74, 121] on div "Settings Advanced Style Rectangle Source Upload Image [URL][DOMAIN_NAME] or Bro…" at bounding box center [145, 448] width 206 height 731
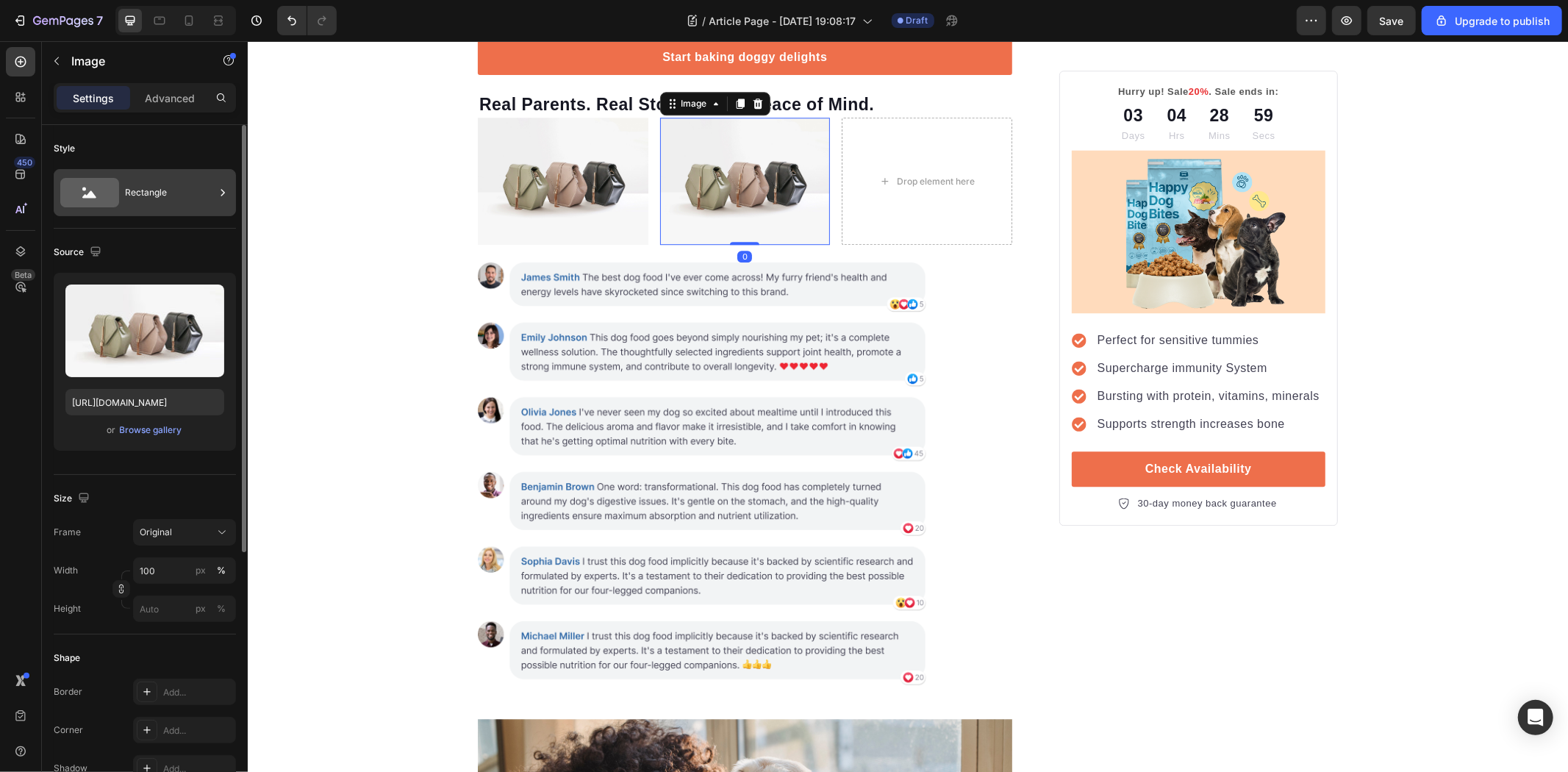
click at [150, 187] on div "Rectangle" at bounding box center [170, 193] width 90 height 33
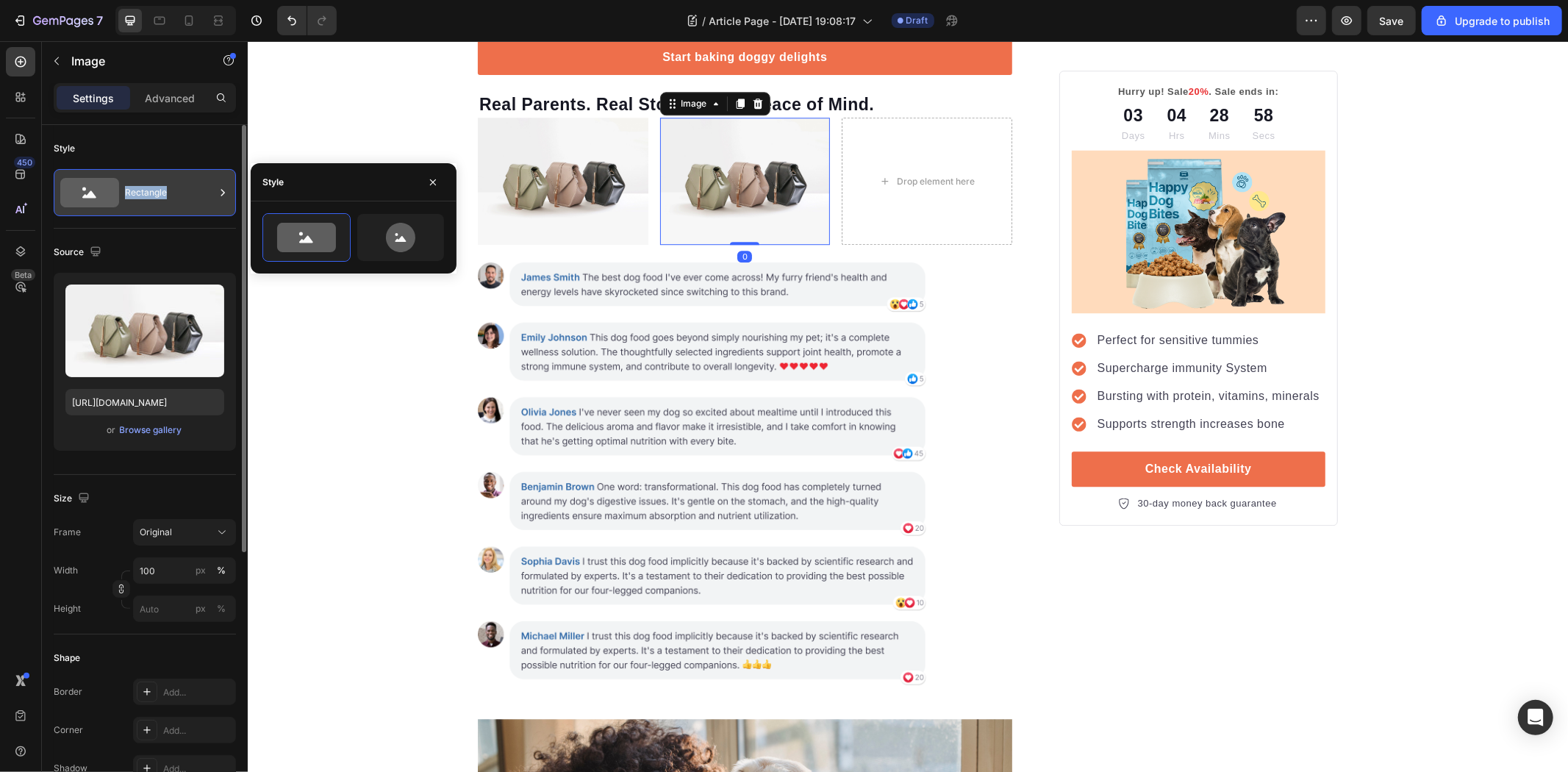
click at [150, 187] on div "Rectangle" at bounding box center [170, 193] width 90 height 33
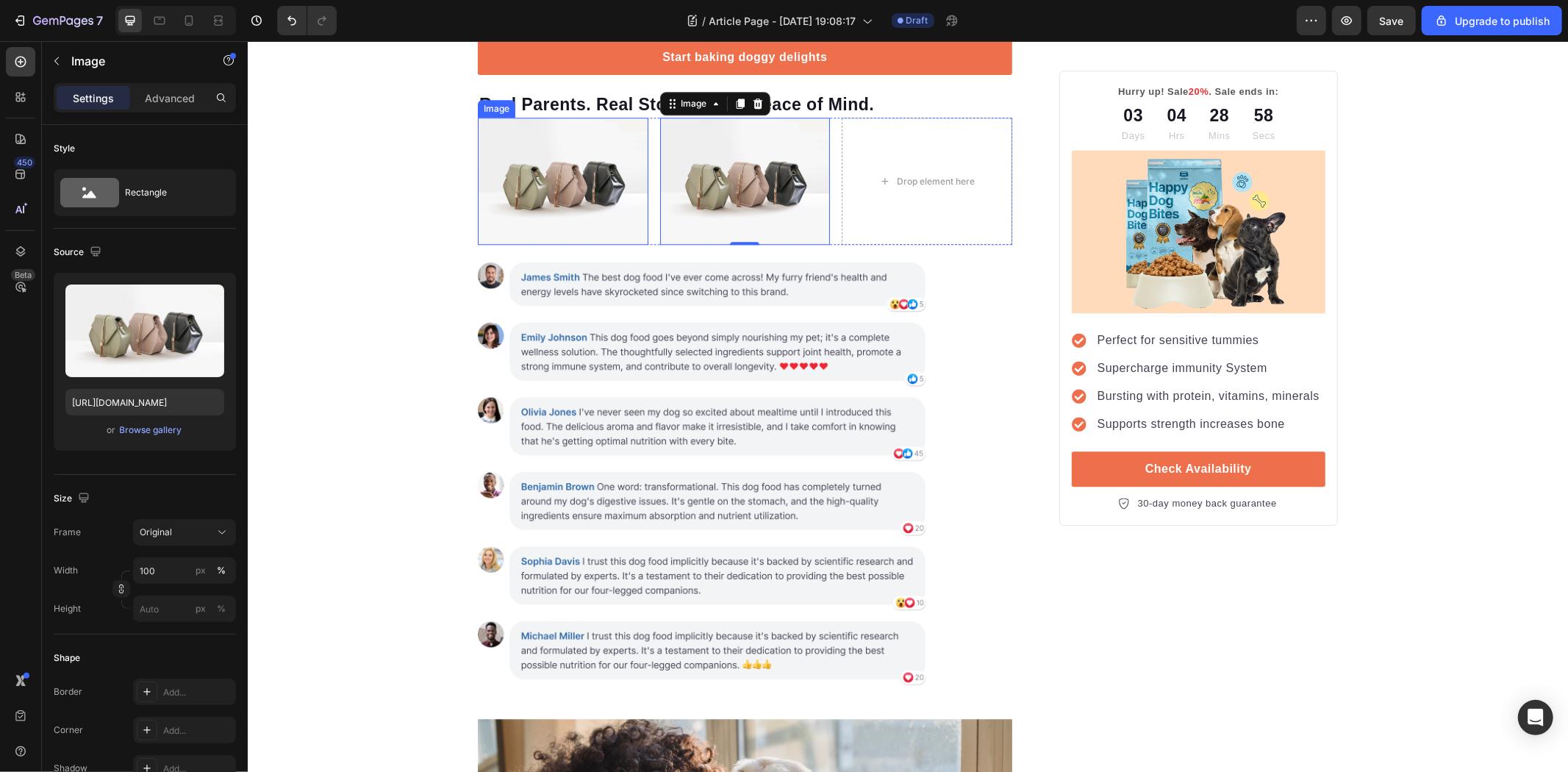
click at [590, 245] on img at bounding box center [563, 181] width 171 height 128
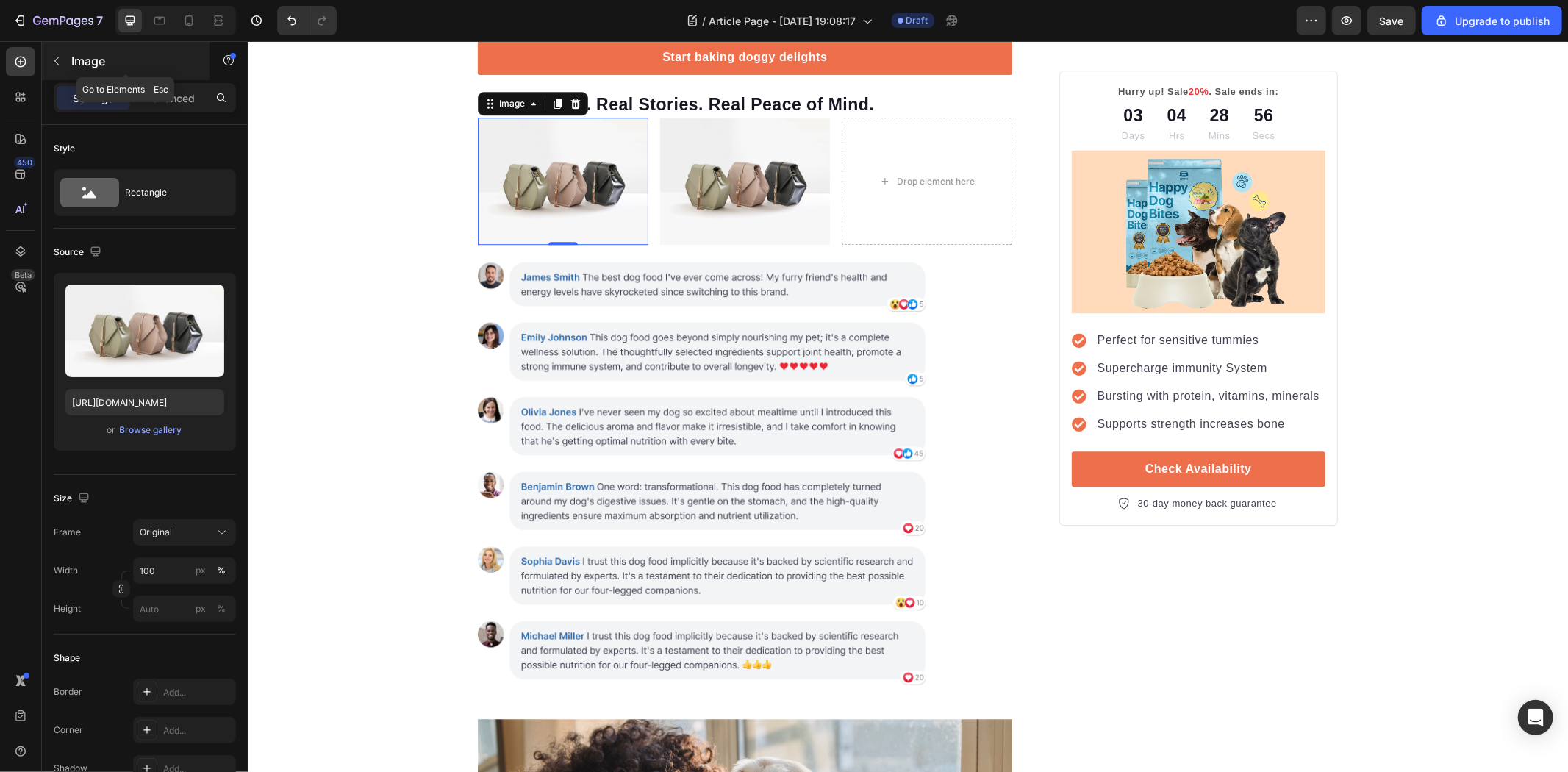
click at [59, 63] on icon "button" at bounding box center [56, 60] width 11 height 11
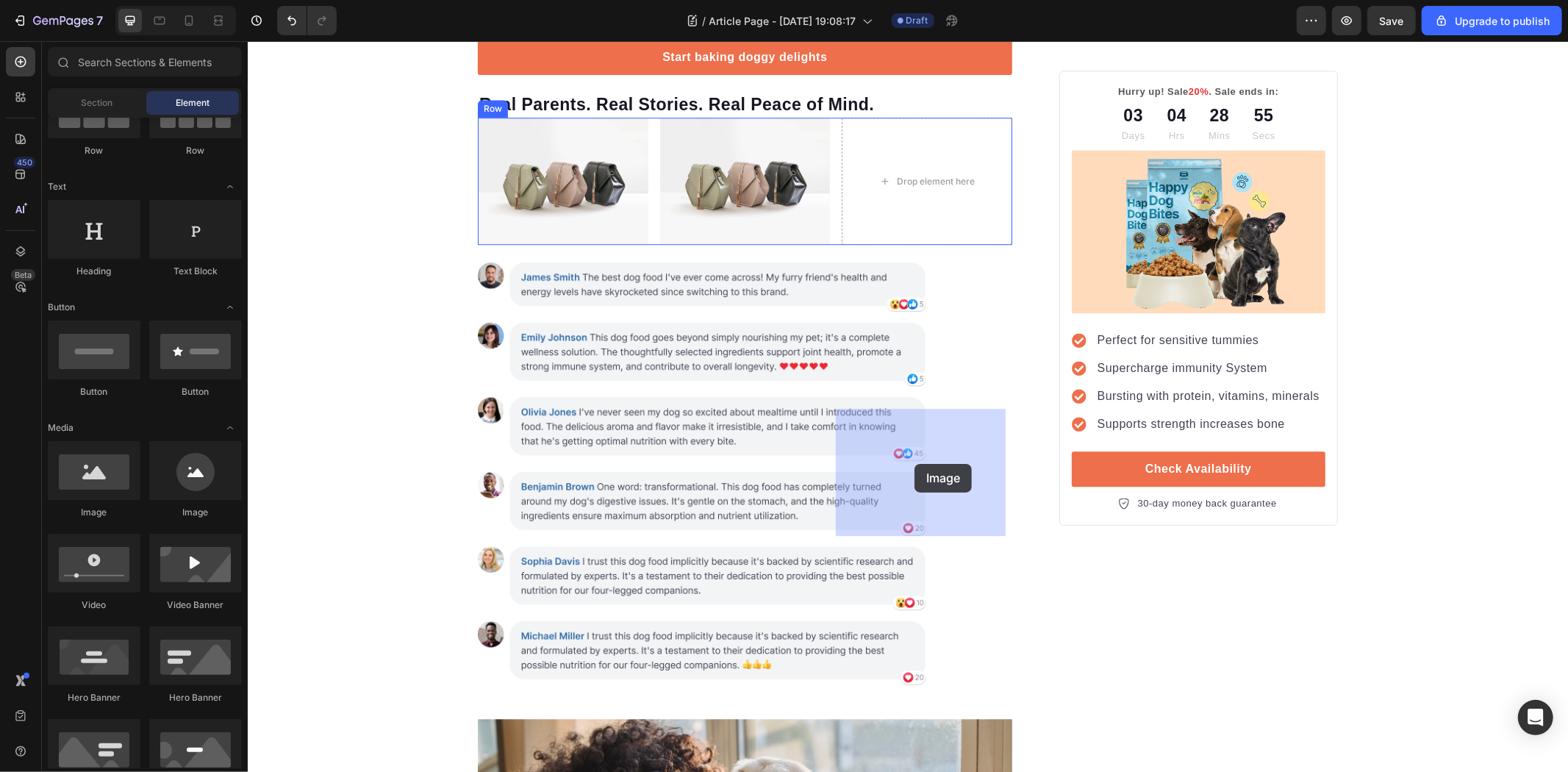
drag, startPoint x: 397, startPoint y: 522, endPoint x: 919, endPoint y: 463, distance: 525.3
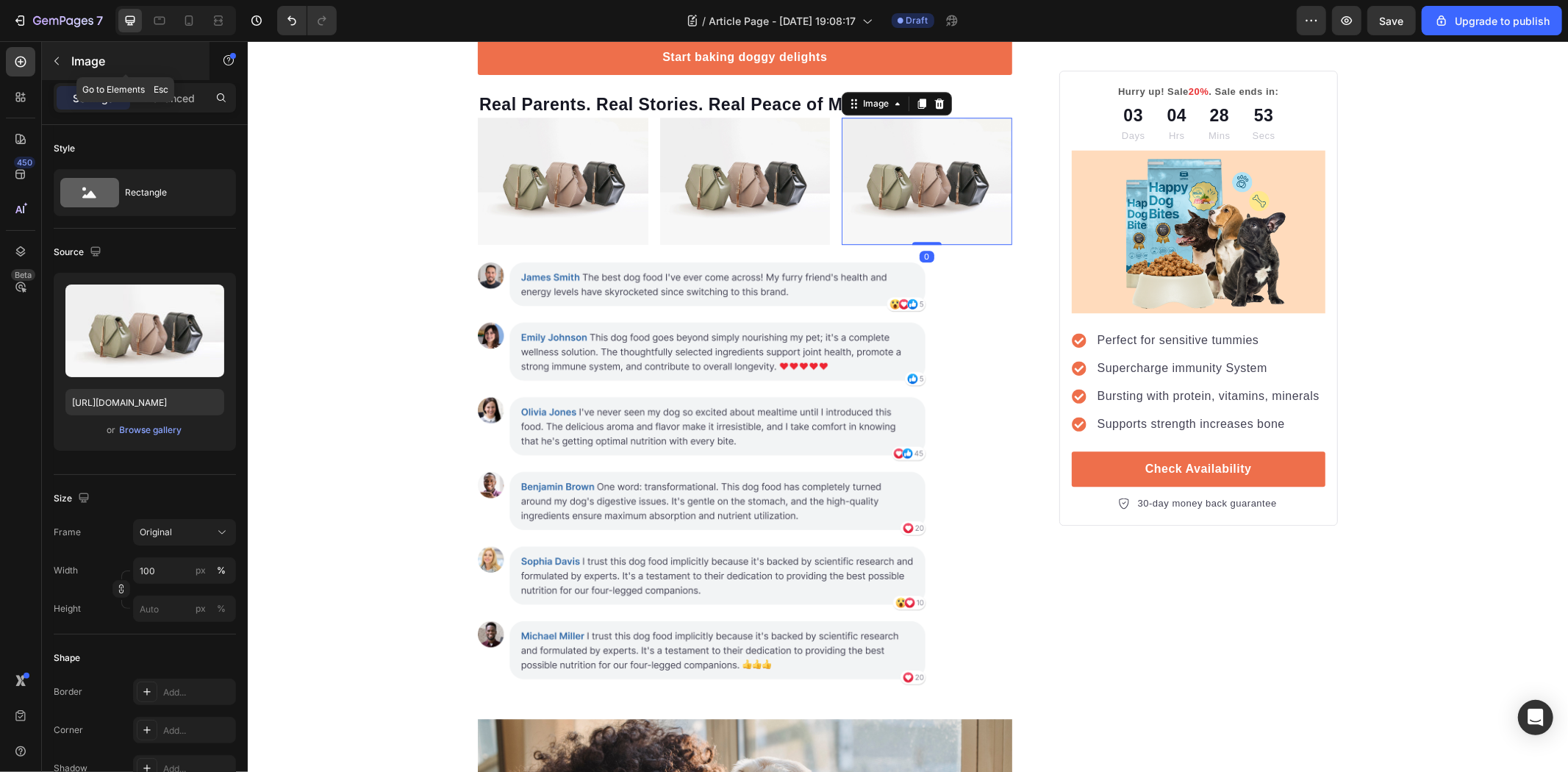
click at [53, 56] on icon "button" at bounding box center [56, 60] width 11 height 11
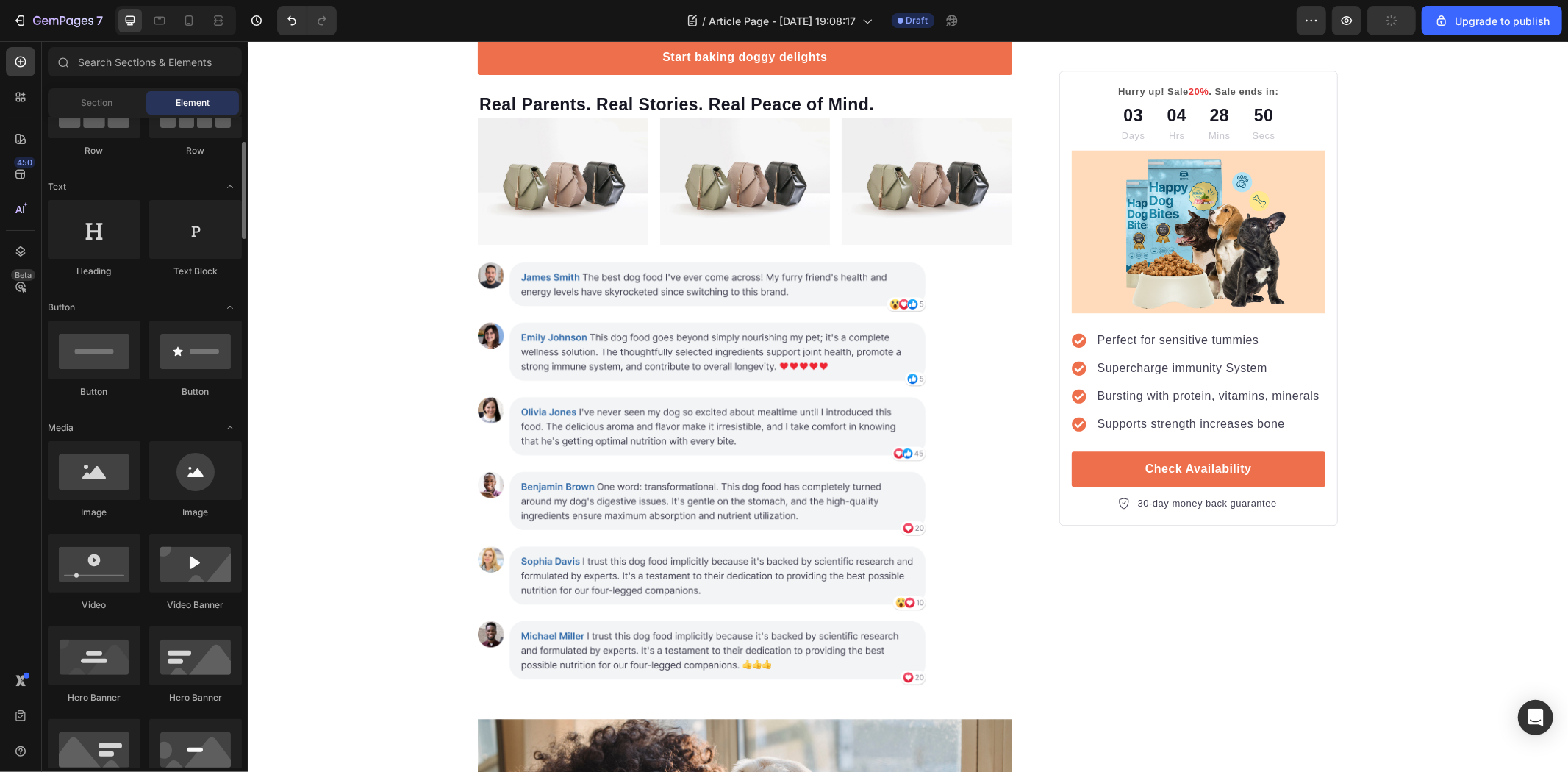
scroll to position [408, 0]
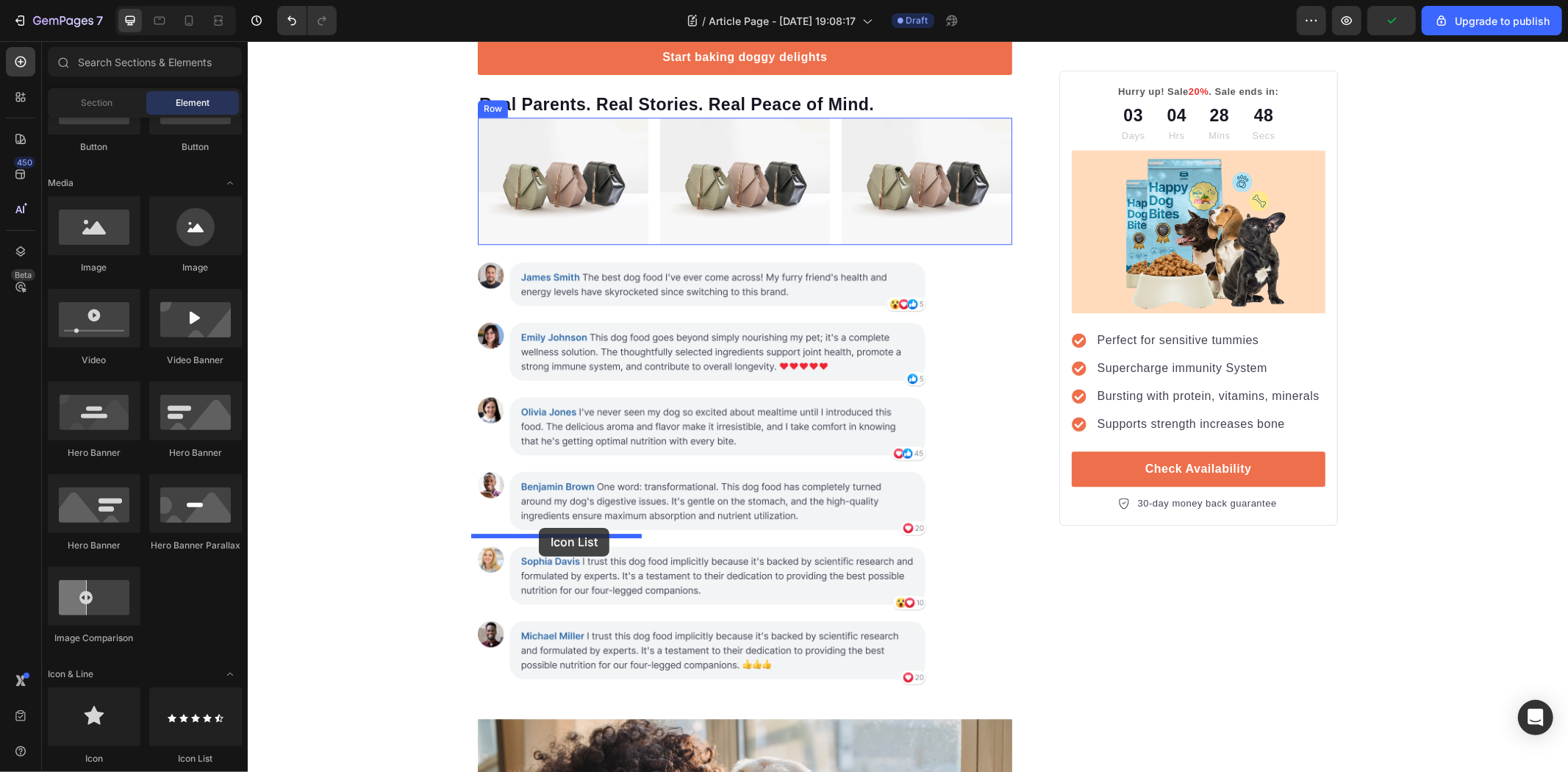
drag, startPoint x: 442, startPoint y: 740, endPoint x: 538, endPoint y: 527, distance: 233.6
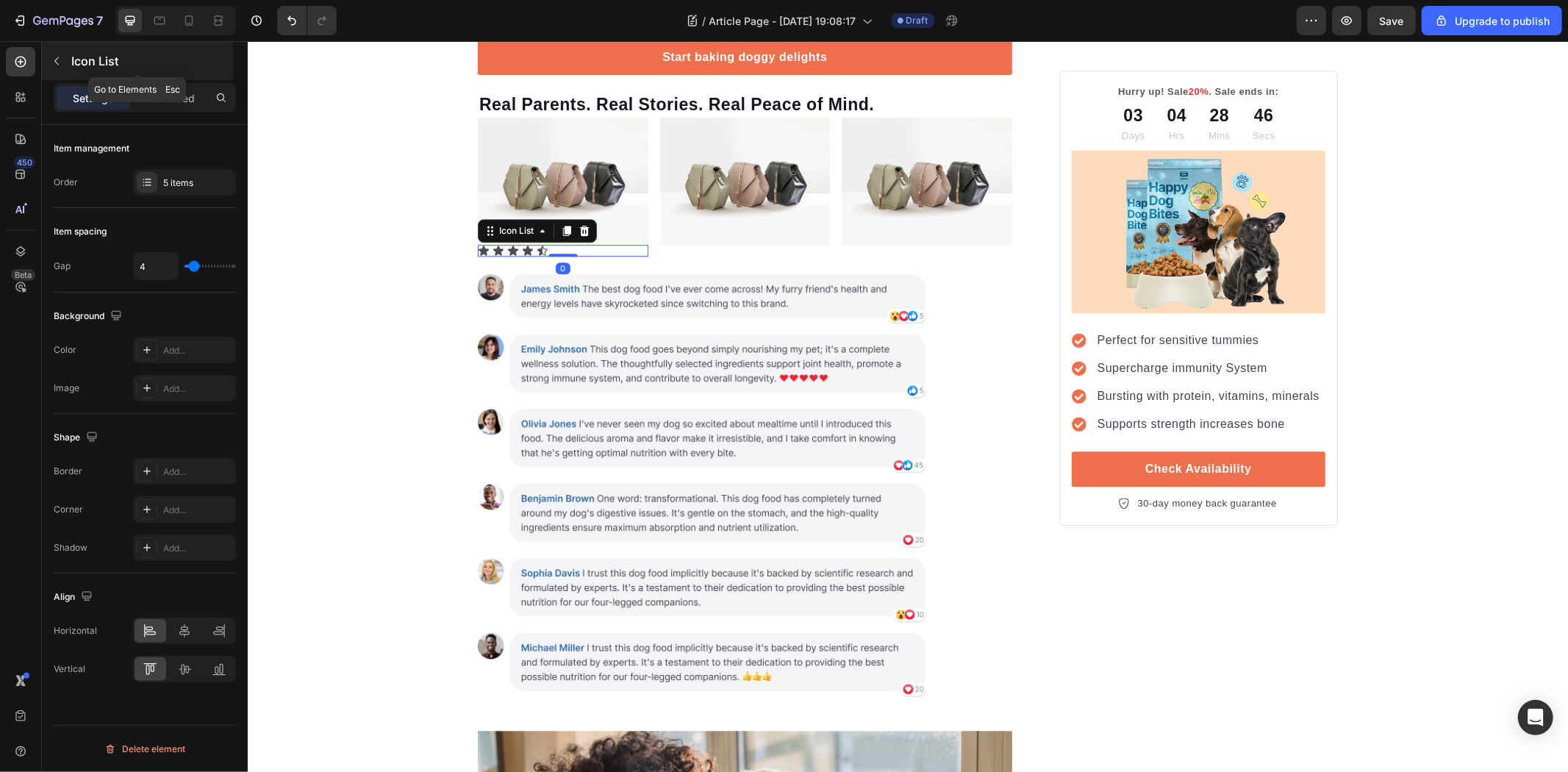
click at [54, 75] on div "Icon List" at bounding box center [137, 61] width 191 height 38
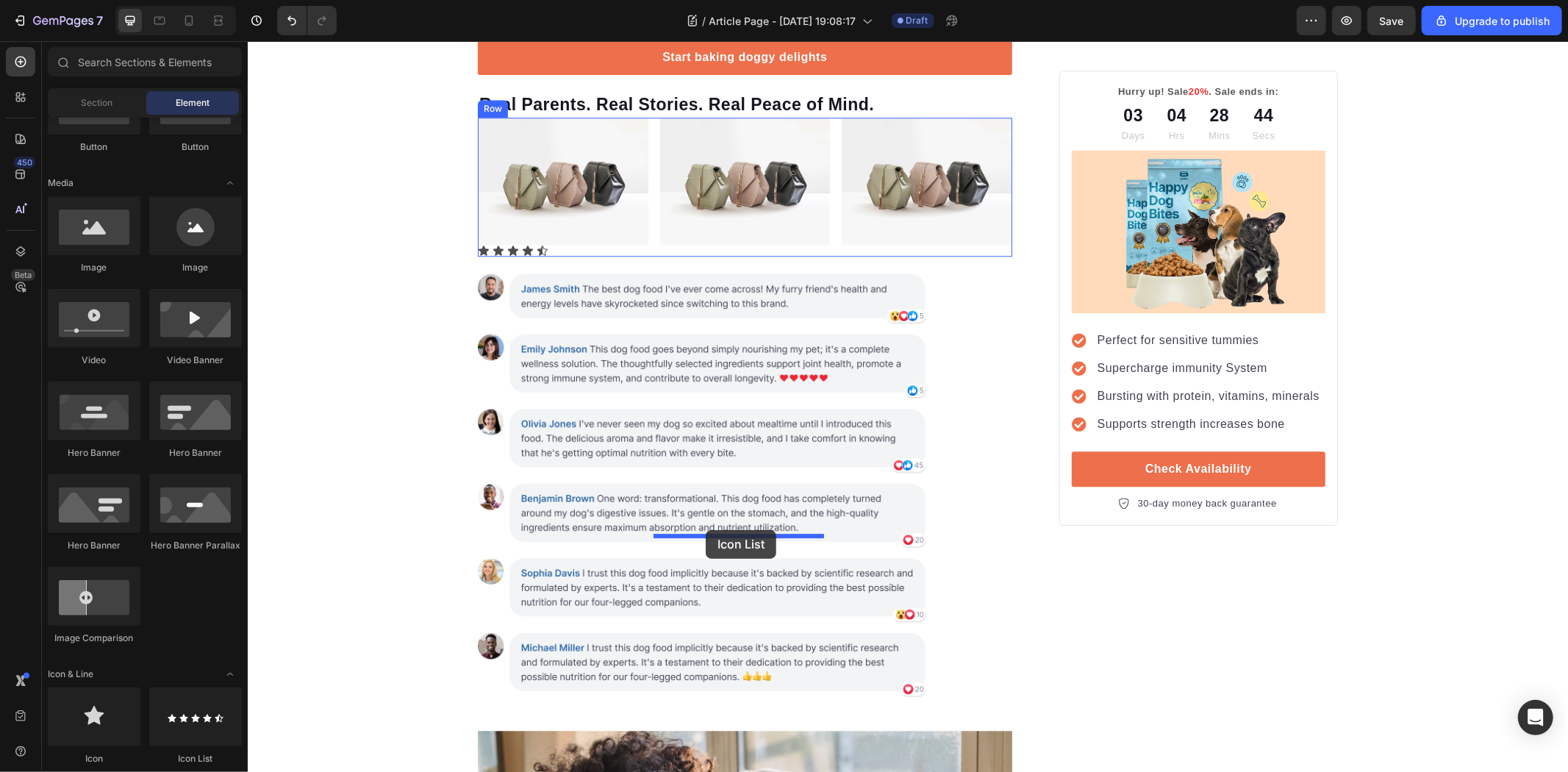
drag, startPoint x: 444, startPoint y: 748, endPoint x: 705, endPoint y: 529, distance: 340.7
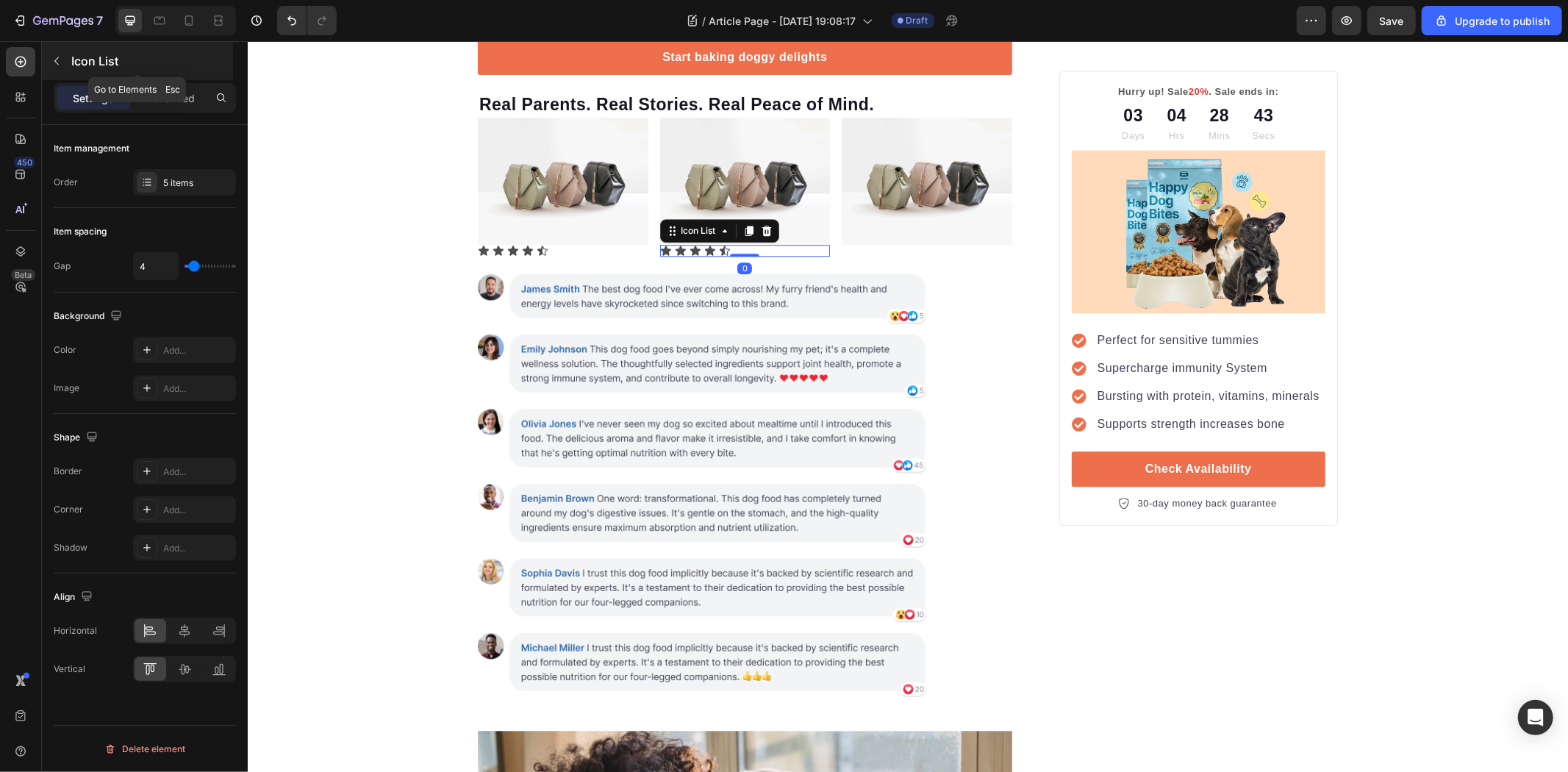
click at [53, 75] on div "Icon List" at bounding box center [137, 61] width 191 height 38
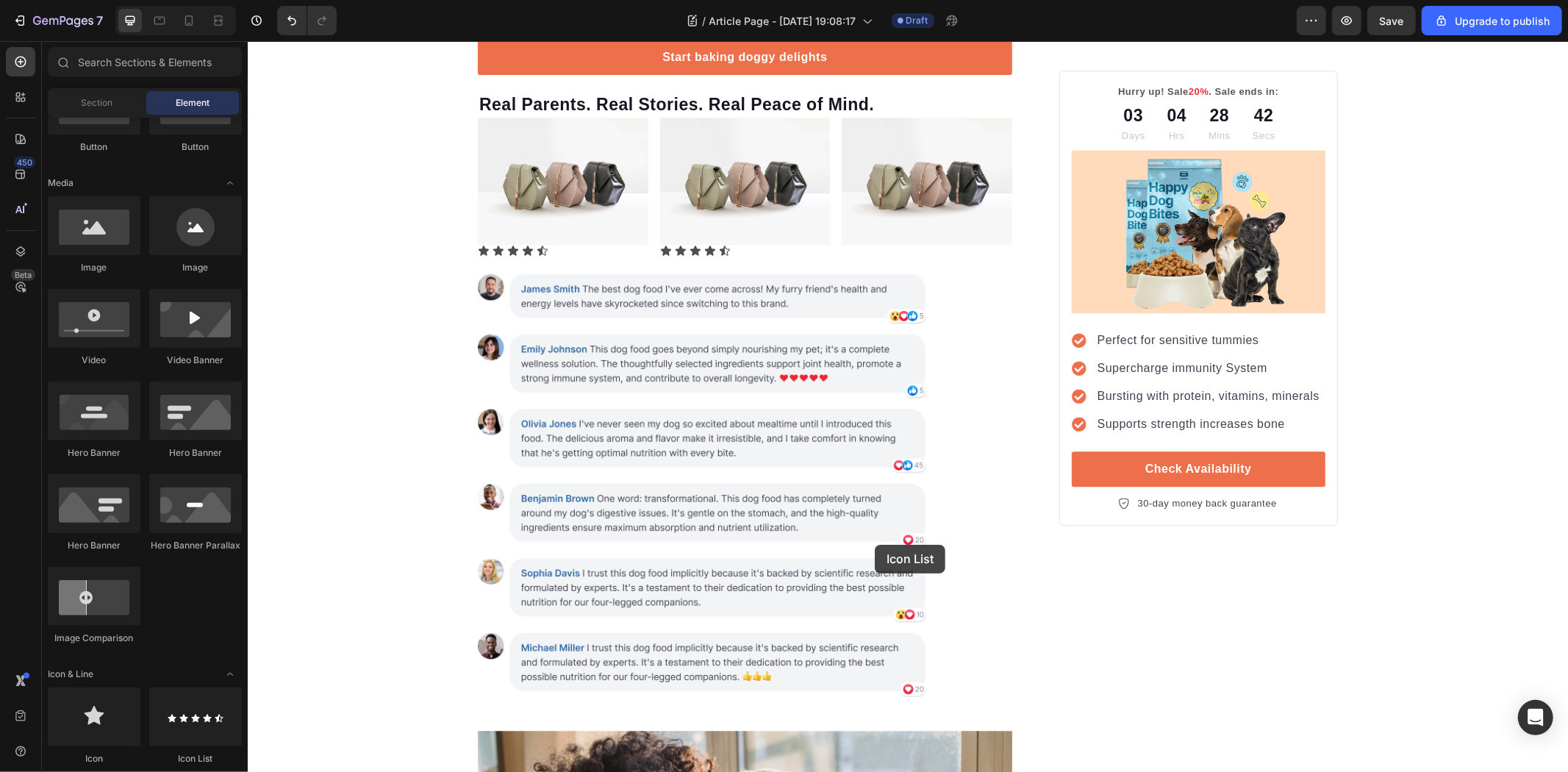
scroll to position [3606, 0]
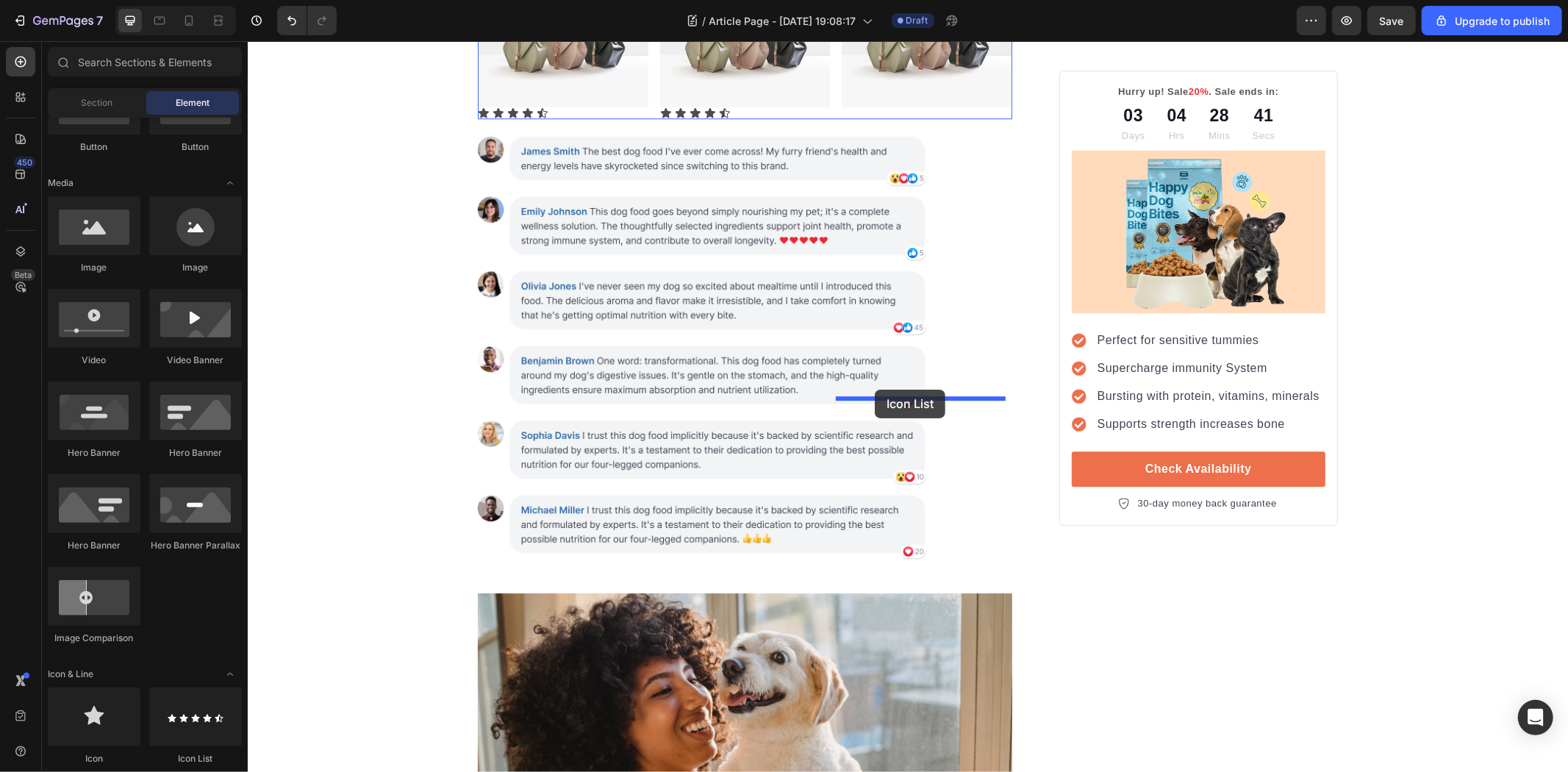
drag, startPoint x: 447, startPoint y: 759, endPoint x: 874, endPoint y: 389, distance: 565.0
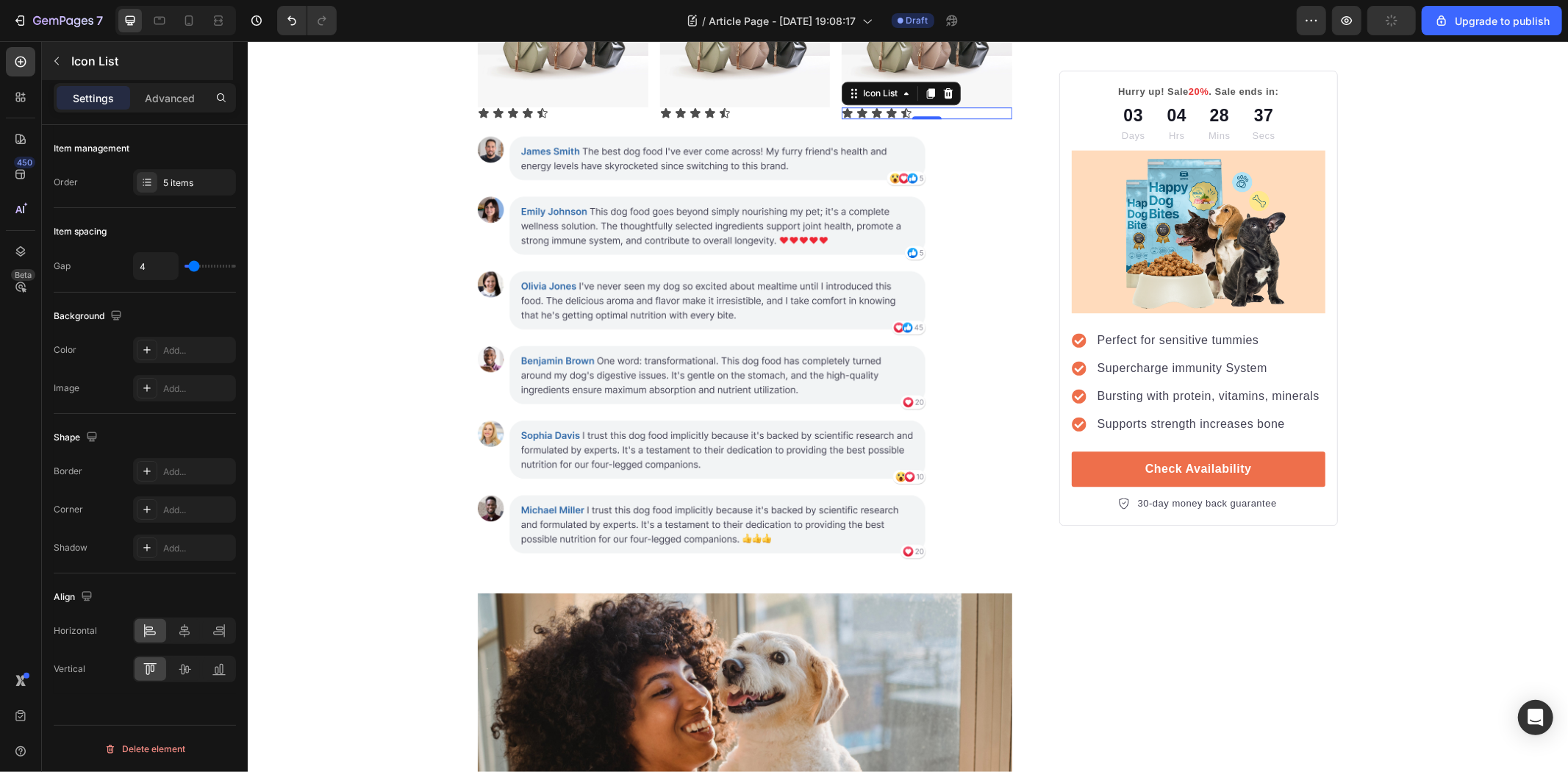
click at [59, 69] on button "button" at bounding box center [56, 61] width 24 height 24
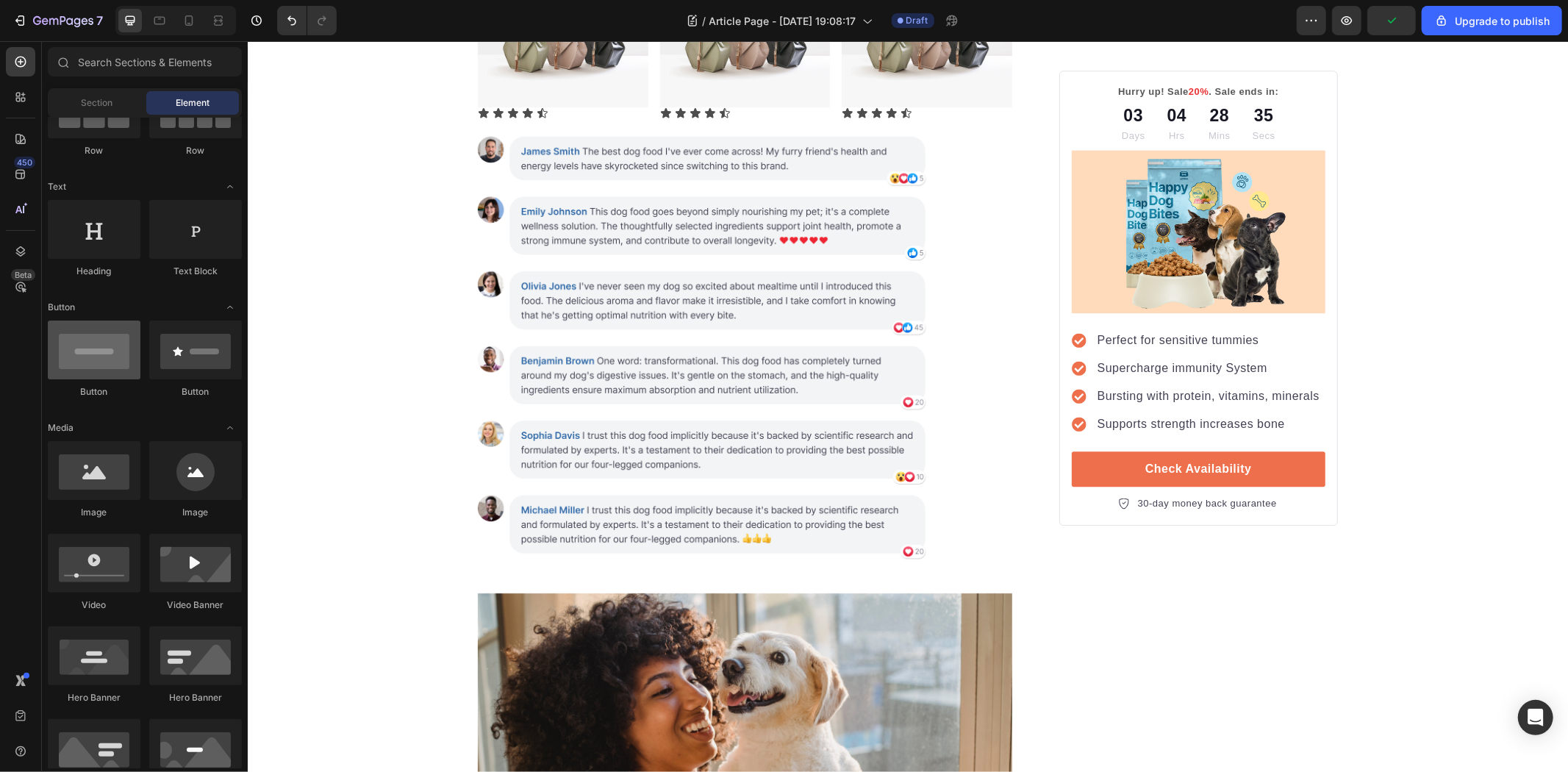
scroll to position [0, 0]
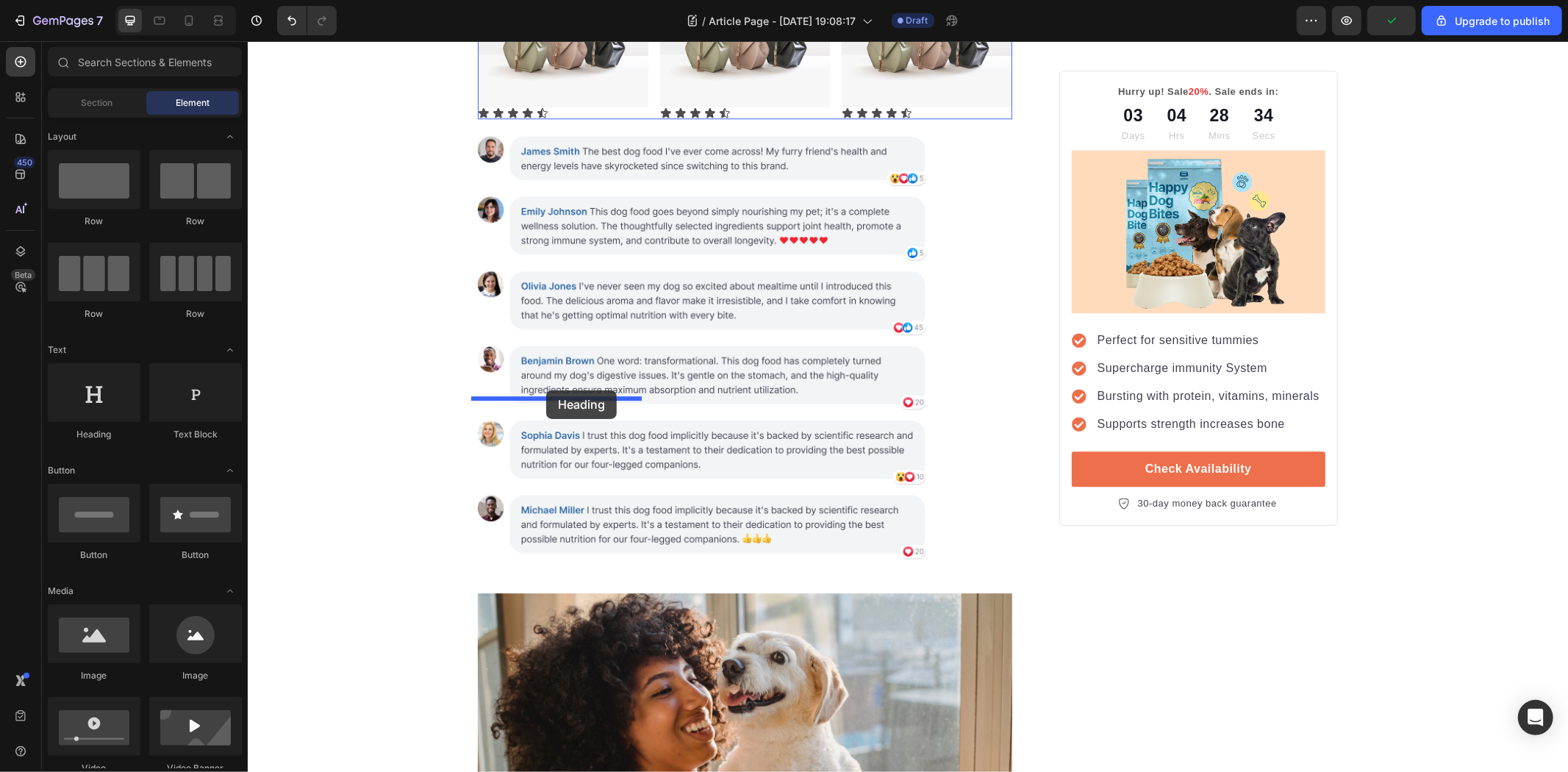
drag, startPoint x: 381, startPoint y: 435, endPoint x: 543, endPoint y: 394, distance: 167.1
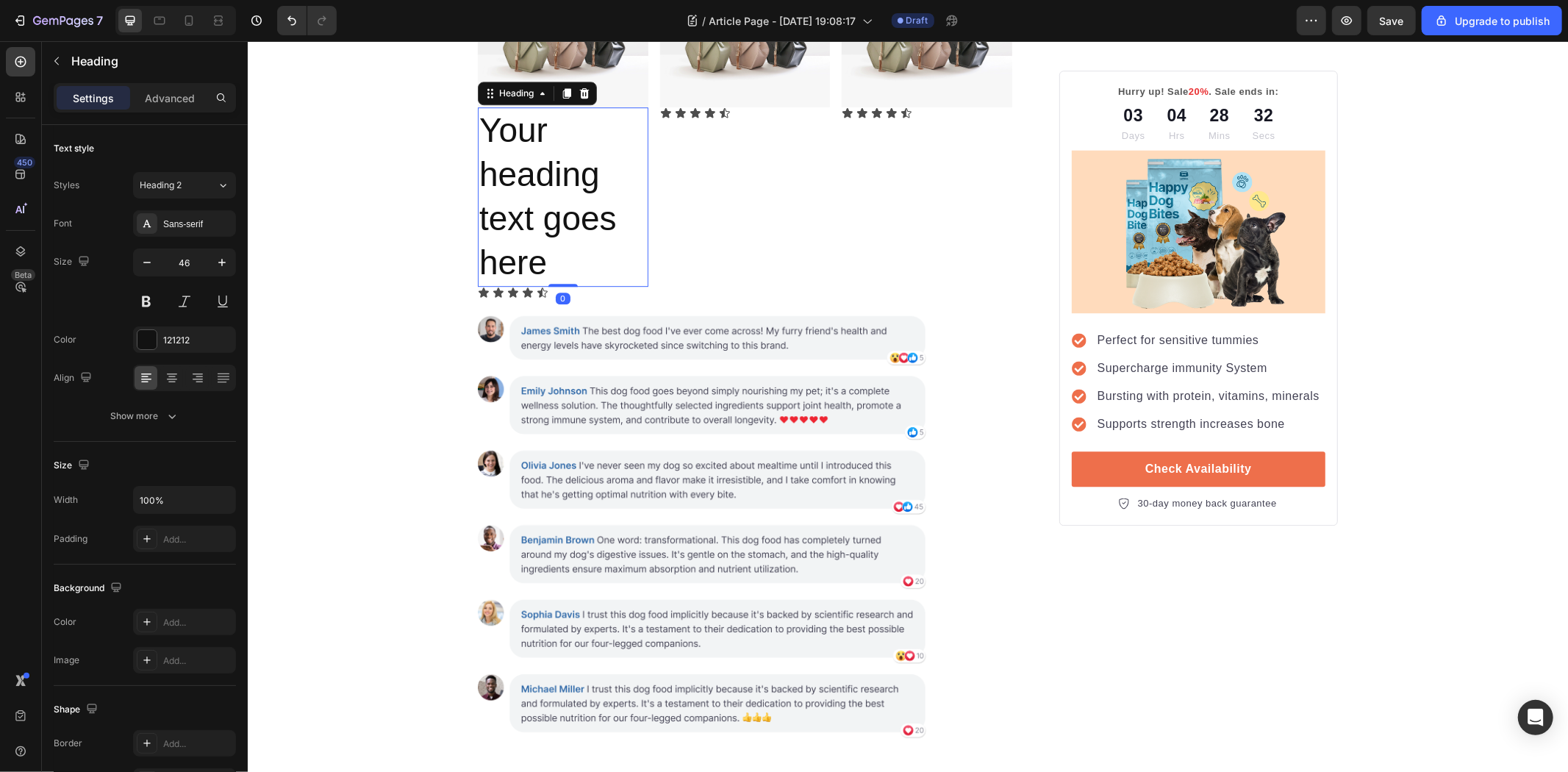
click at [561, 286] on h2 "Your heading text goes here" at bounding box center [563, 196] width 171 height 179
click at [561, 284] on p "Your heading text goes here" at bounding box center [563, 196] width 167 height 176
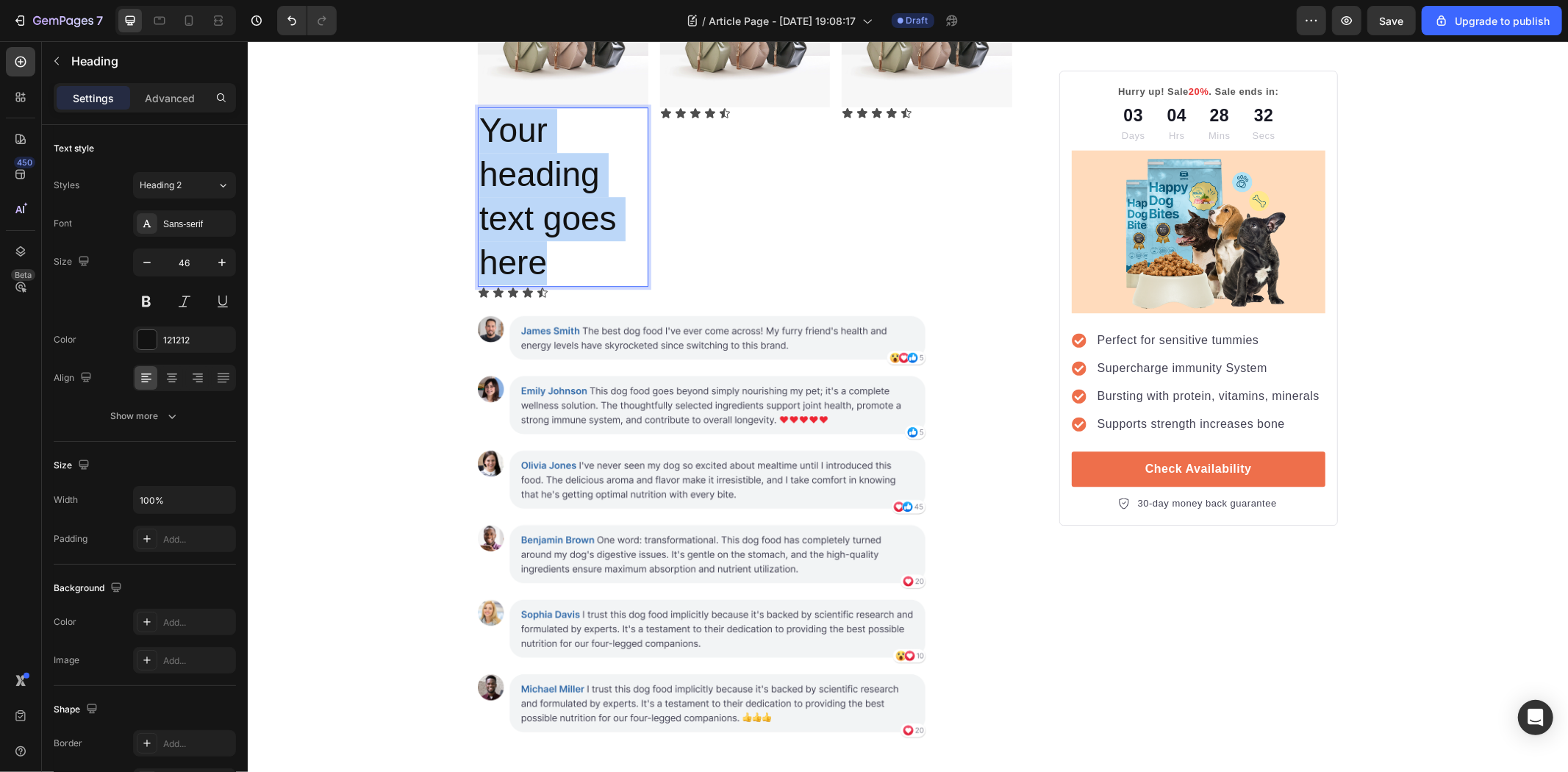
click at [561, 284] on p "Your heading text goes here" at bounding box center [563, 196] width 167 height 176
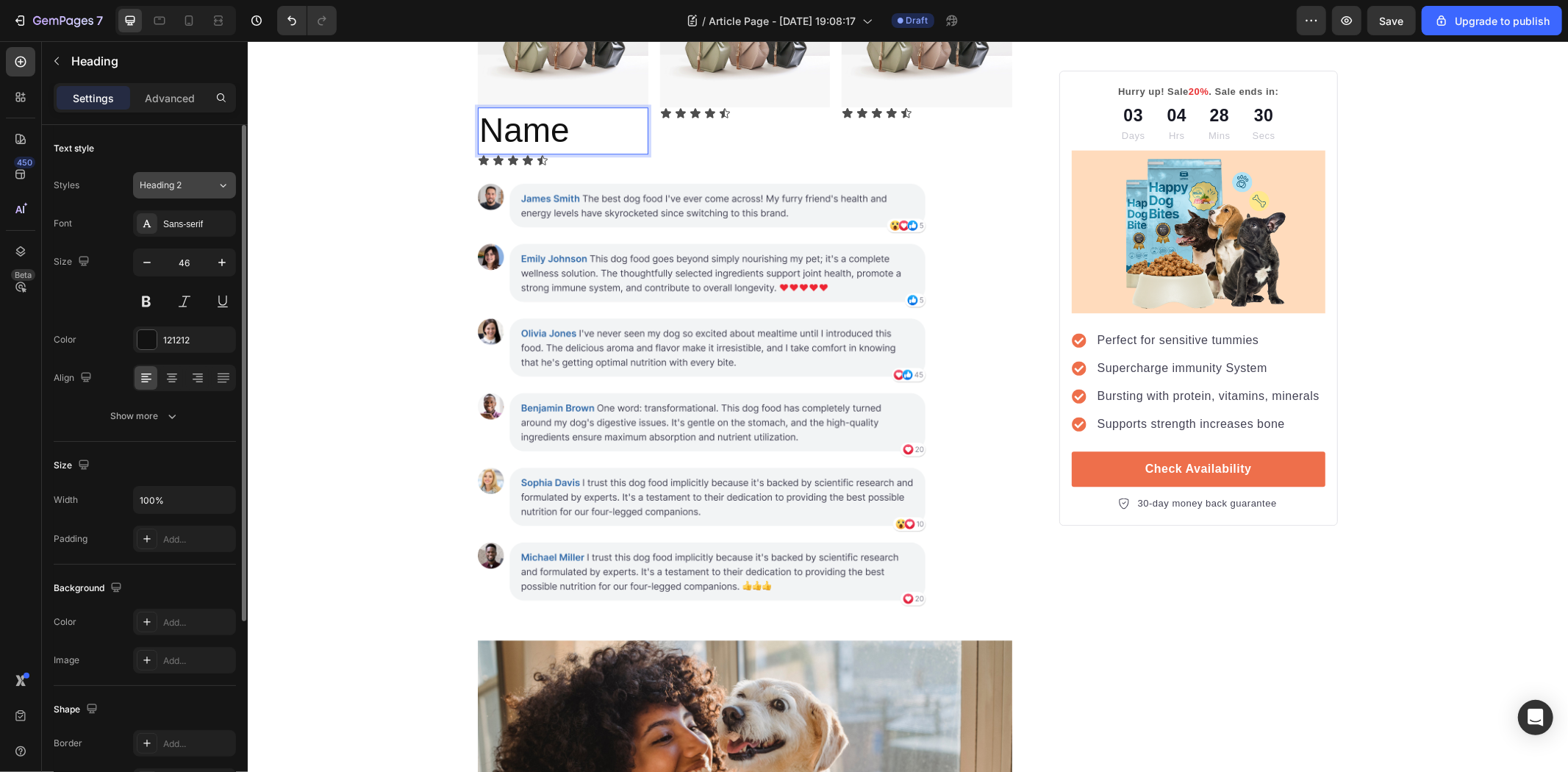
click at [195, 196] on button "Heading 2" at bounding box center [184, 185] width 103 height 27
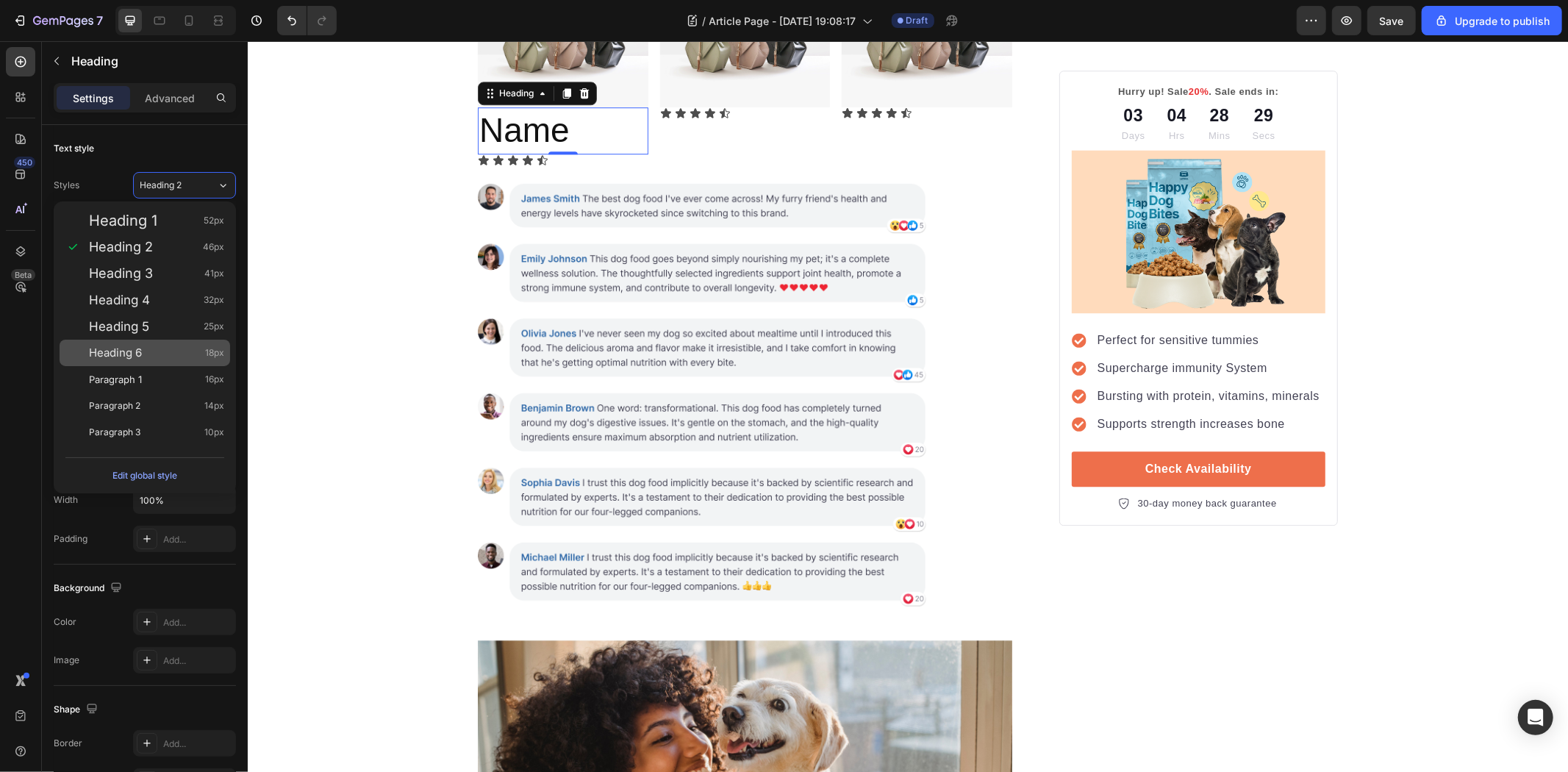
click at [161, 355] on div "Heading 6 18px" at bounding box center [157, 353] width 135 height 14
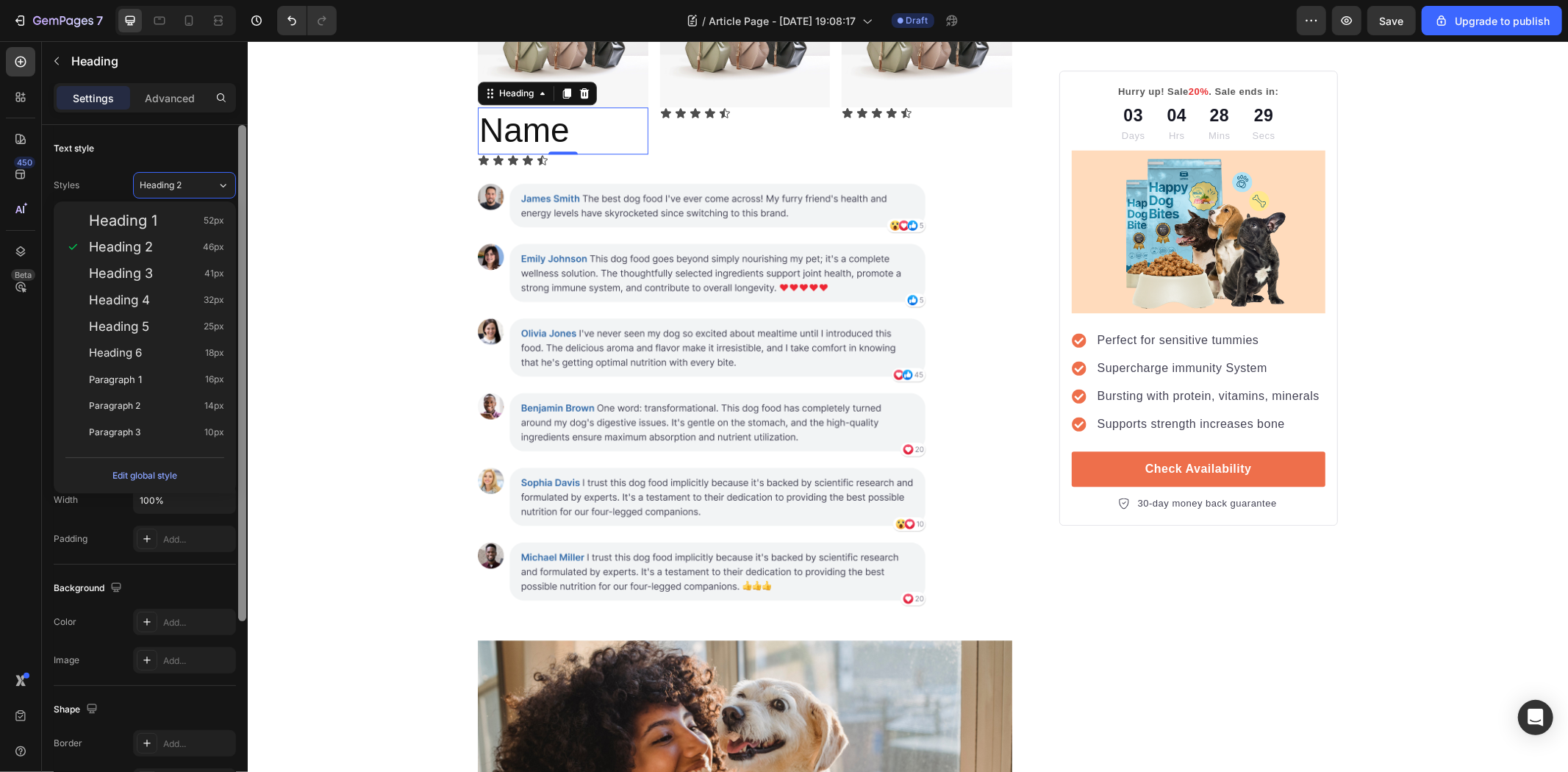
type input "18"
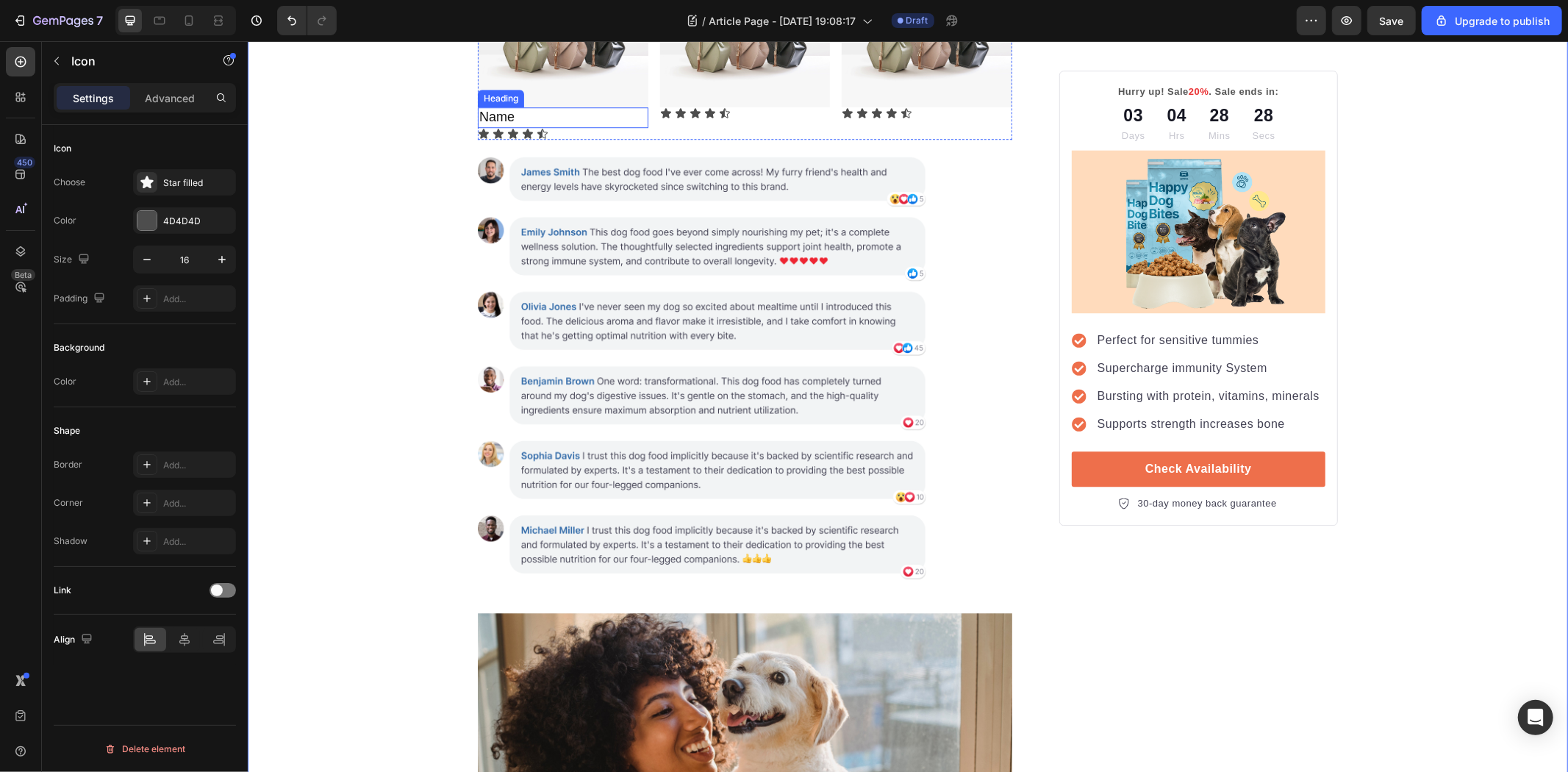
click at [674, 118] on div "Icon" at bounding box center [680, 112] width 11 height 11
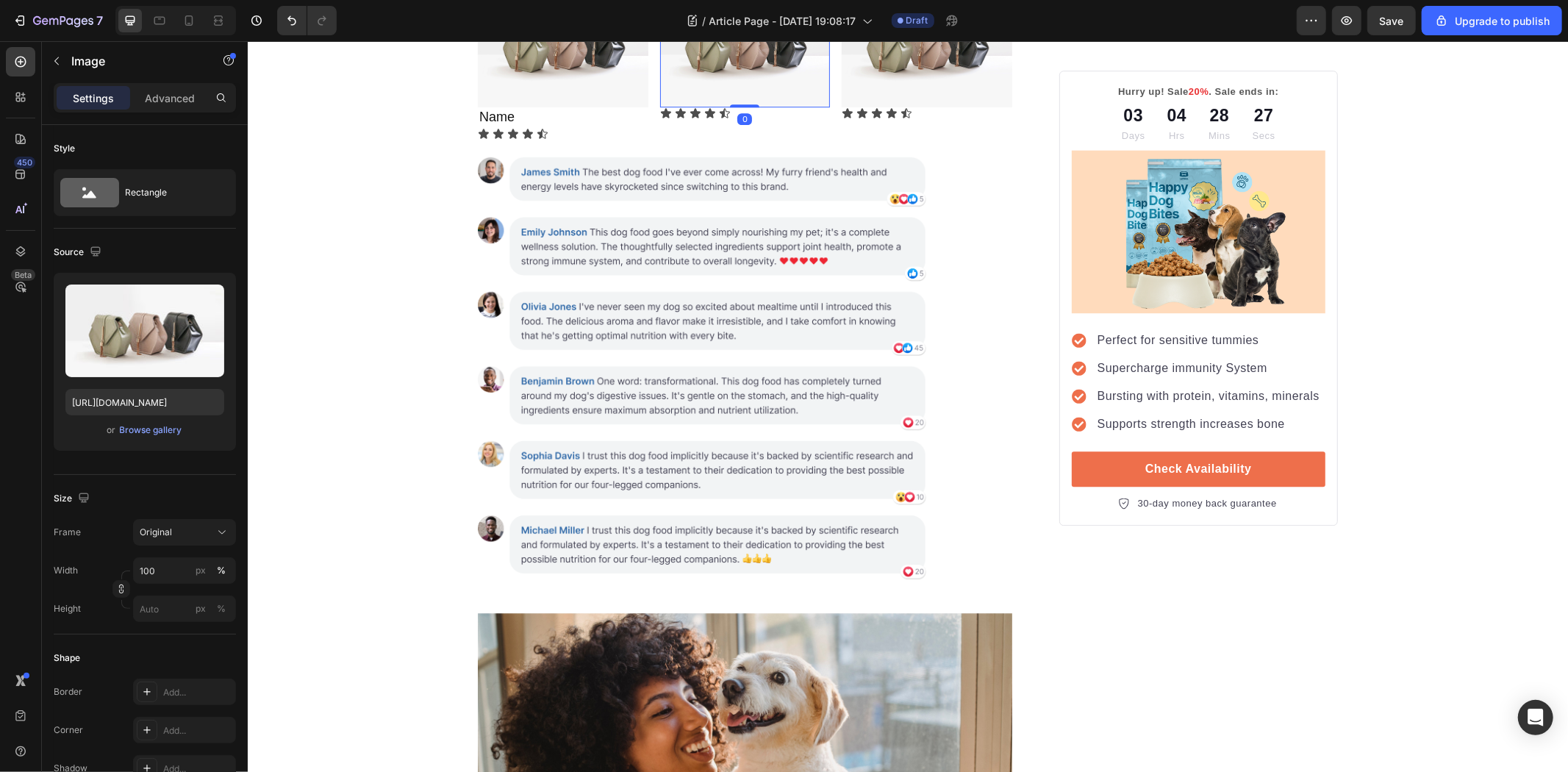
click at [729, 107] on img at bounding box center [744, 43] width 171 height 128
click at [62, 63] on icon "button" at bounding box center [56, 60] width 11 height 11
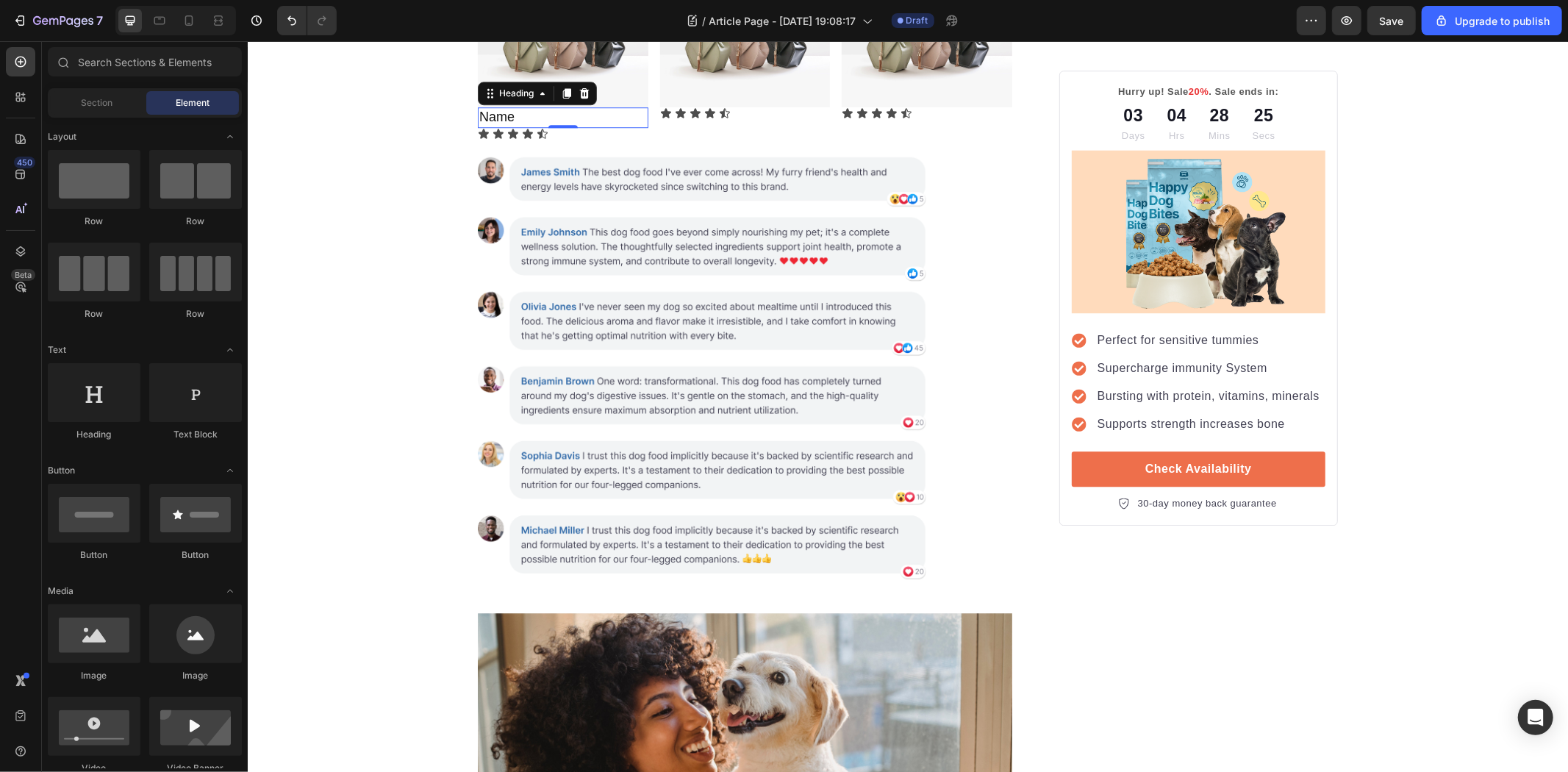
click at [499, 125] on p "Name" at bounding box center [563, 116] width 167 height 17
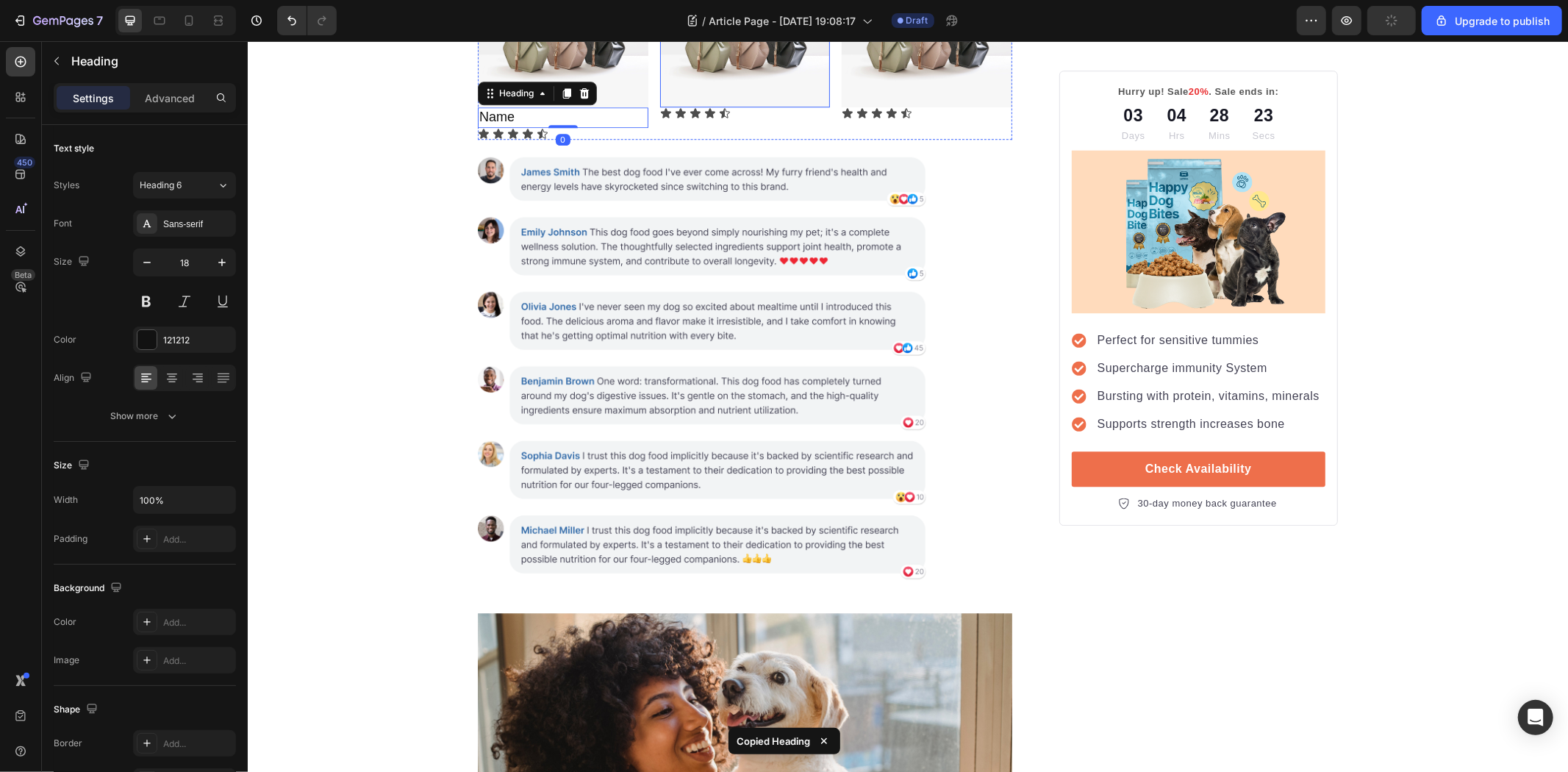
click at [763, 107] on img at bounding box center [744, 43] width 171 height 128
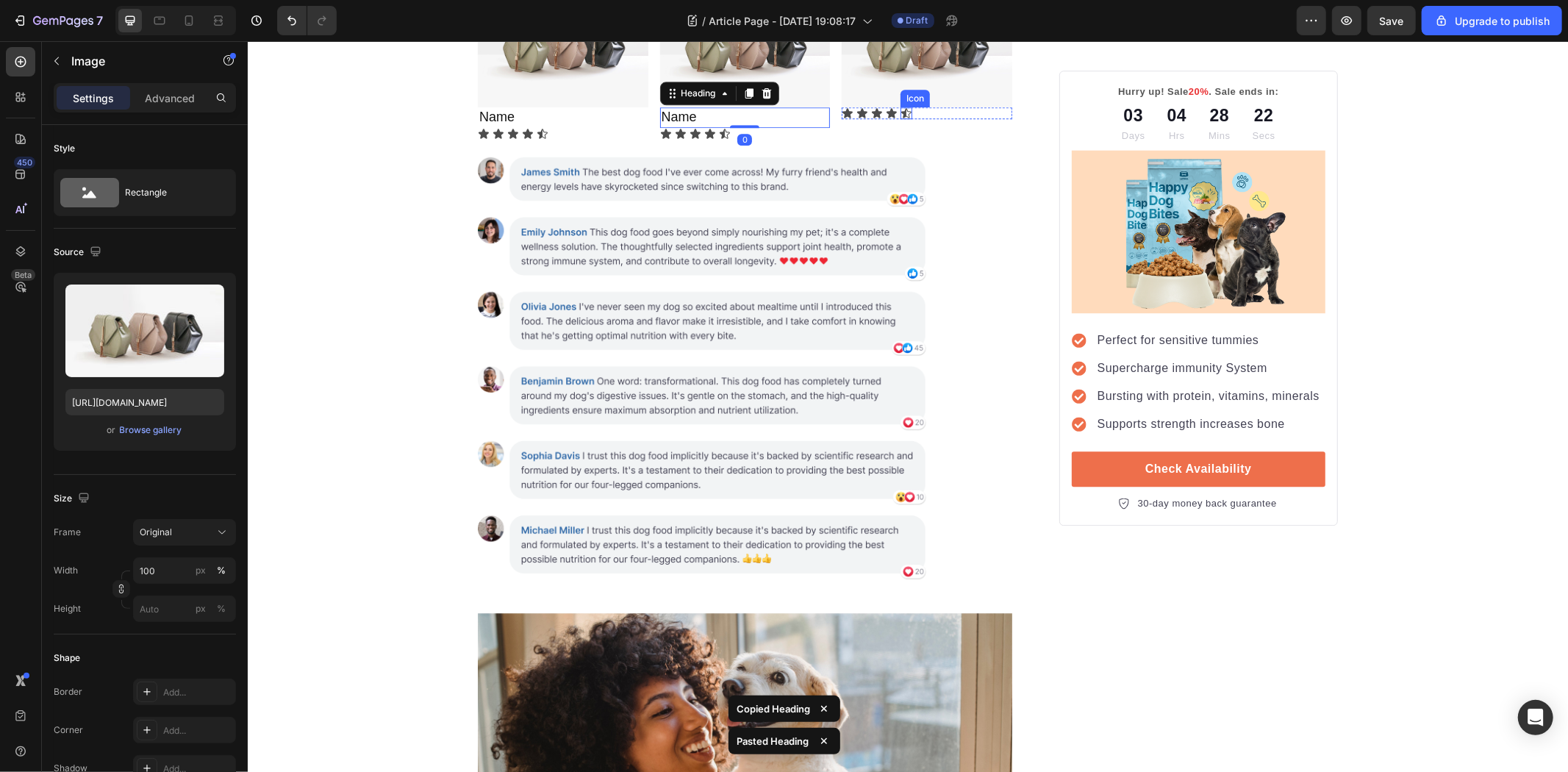
click at [910, 107] on img at bounding box center [926, 43] width 171 height 128
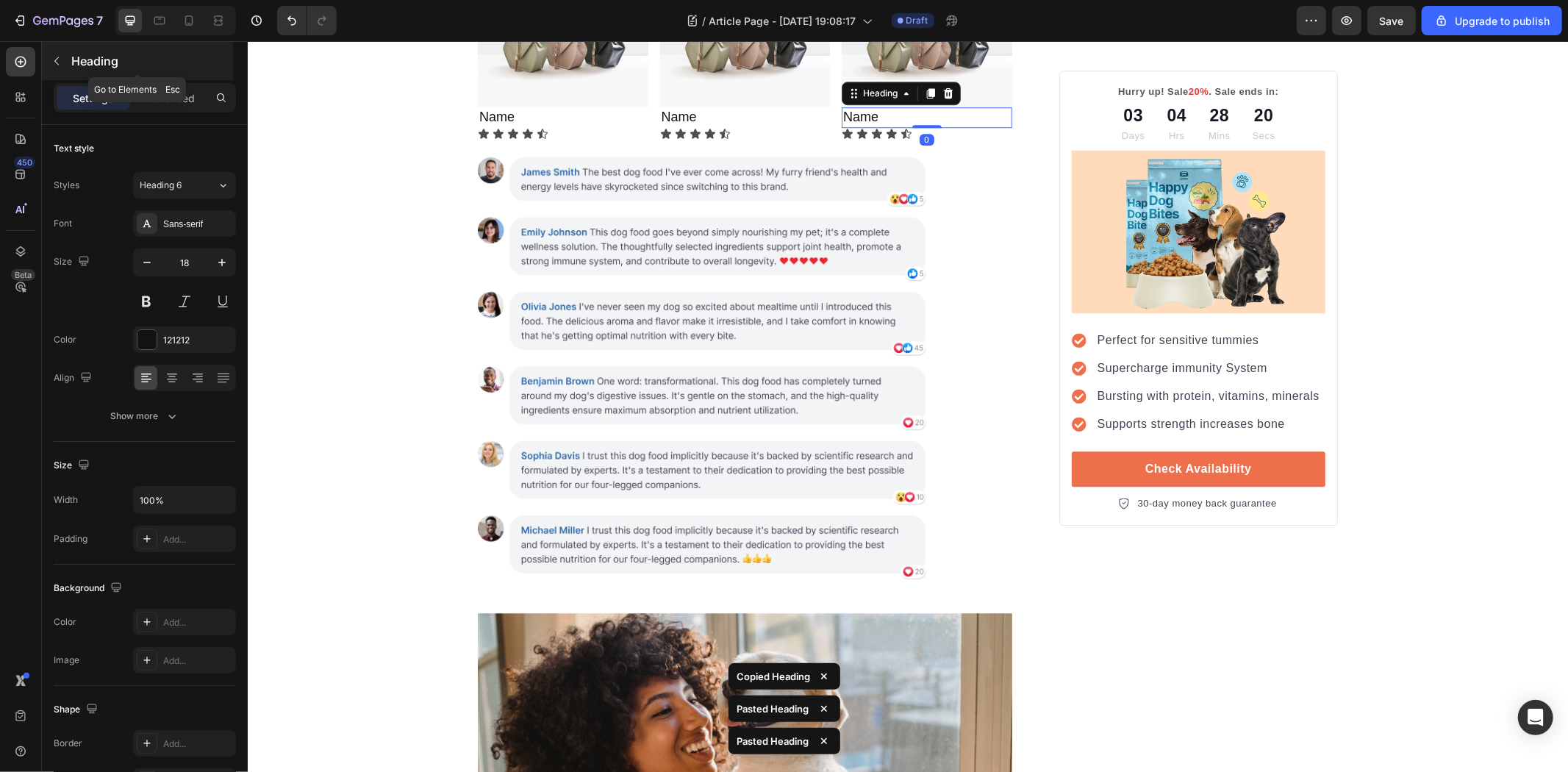
click at [55, 64] on icon "button" at bounding box center [56, 60] width 11 height 11
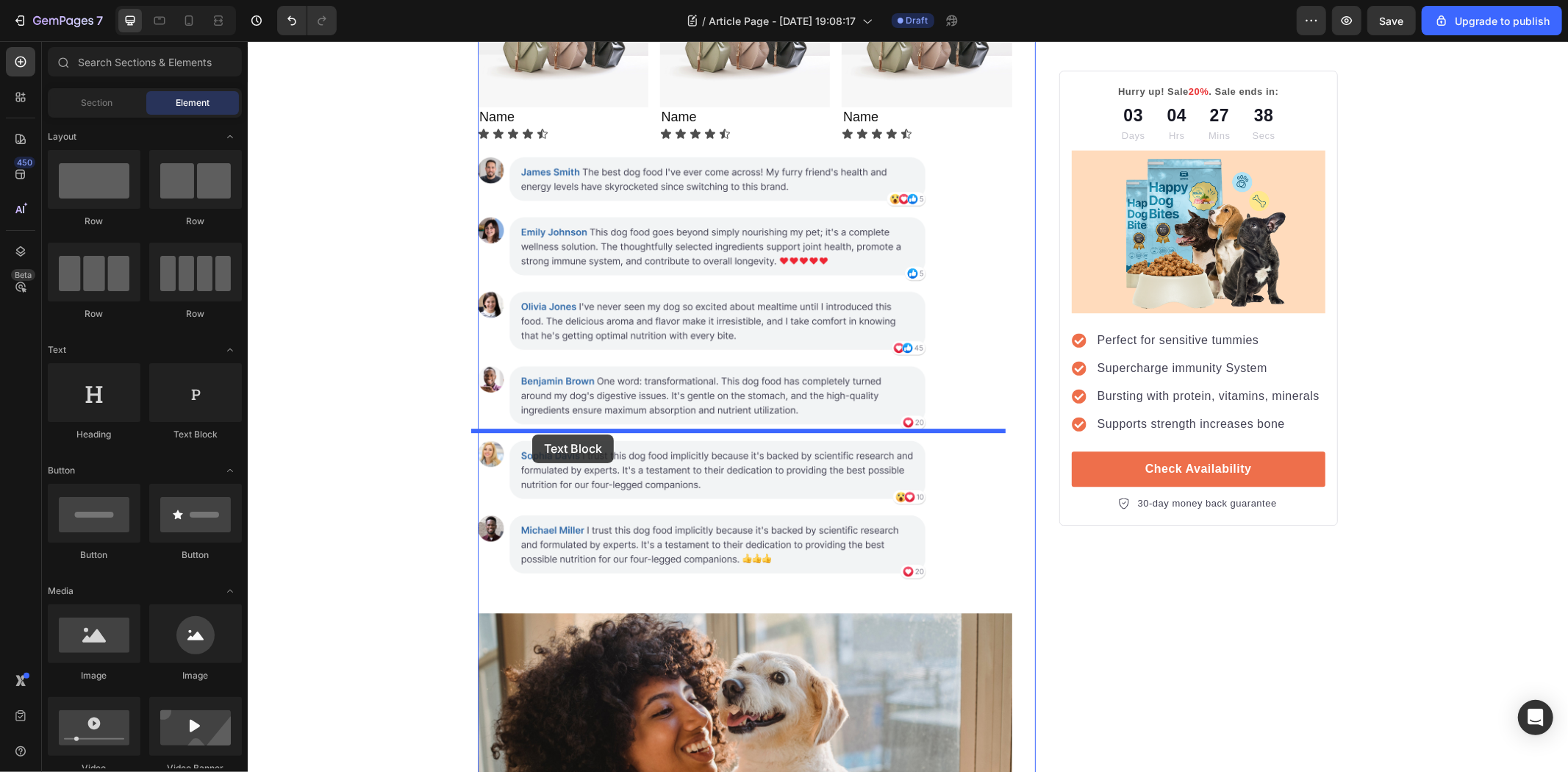
drag, startPoint x: 429, startPoint y: 441, endPoint x: 531, endPoint y: 434, distance: 102.2
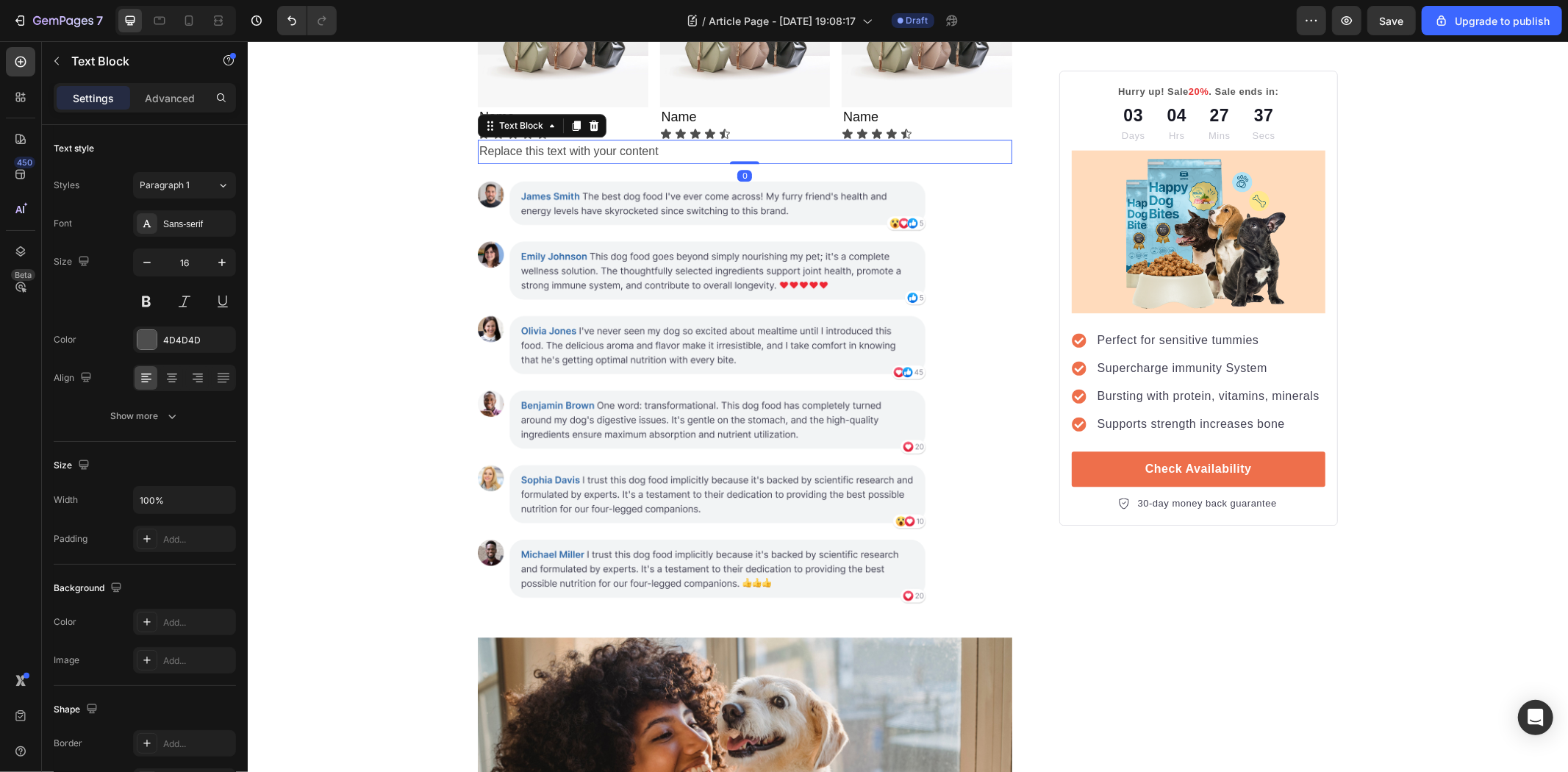
click at [652, 163] on div "Replace this text with your content" at bounding box center [744, 152] width 534 height 24
click at [677, 161] on p "Replace this text with your content" at bounding box center [744, 151] width 531 height 21
click at [698, 161] on p "Replace this text with your content" at bounding box center [744, 151] width 531 height 21
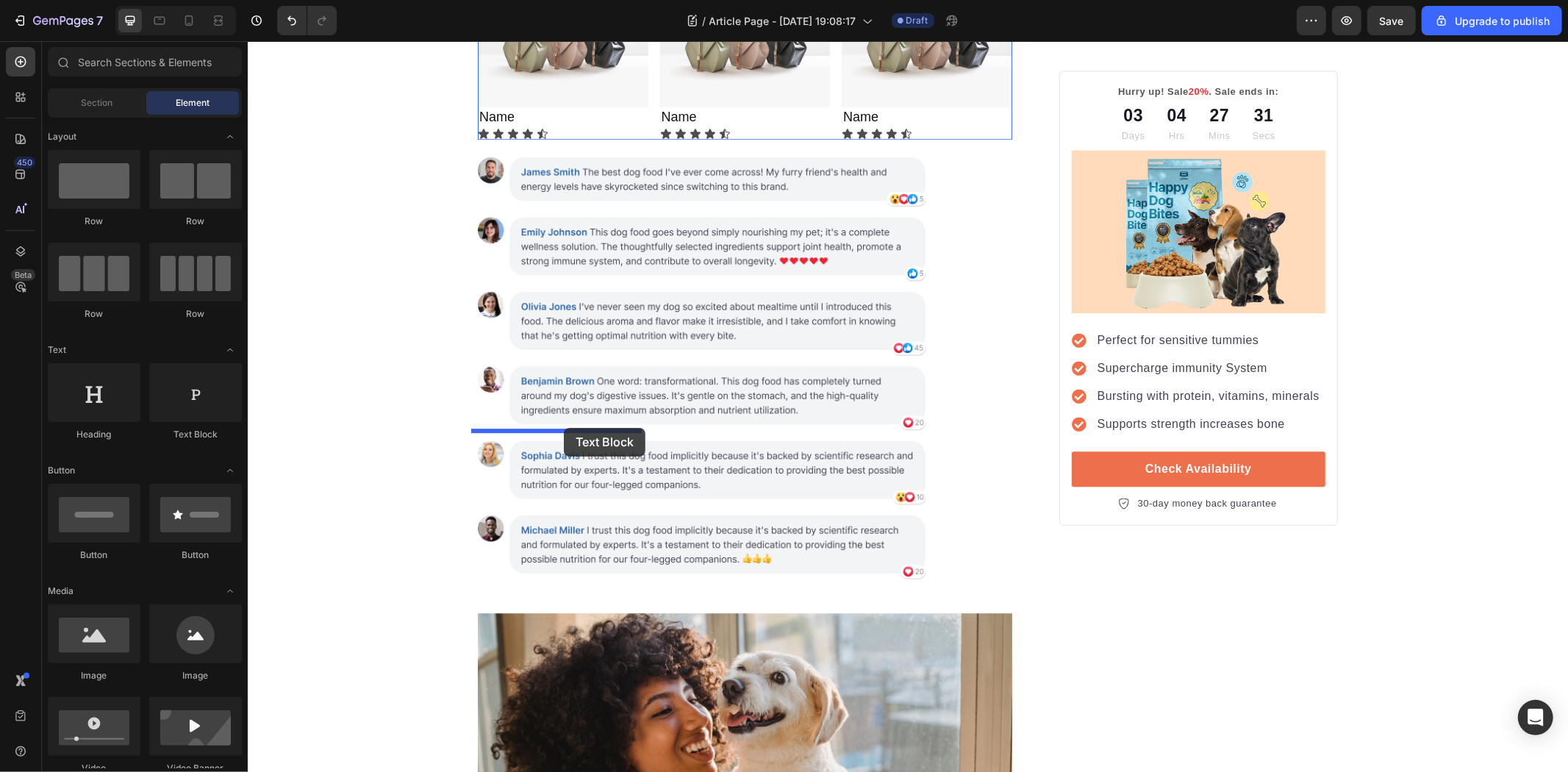
drag, startPoint x: 517, startPoint y: 442, endPoint x: 563, endPoint y: 427, distance: 48.4
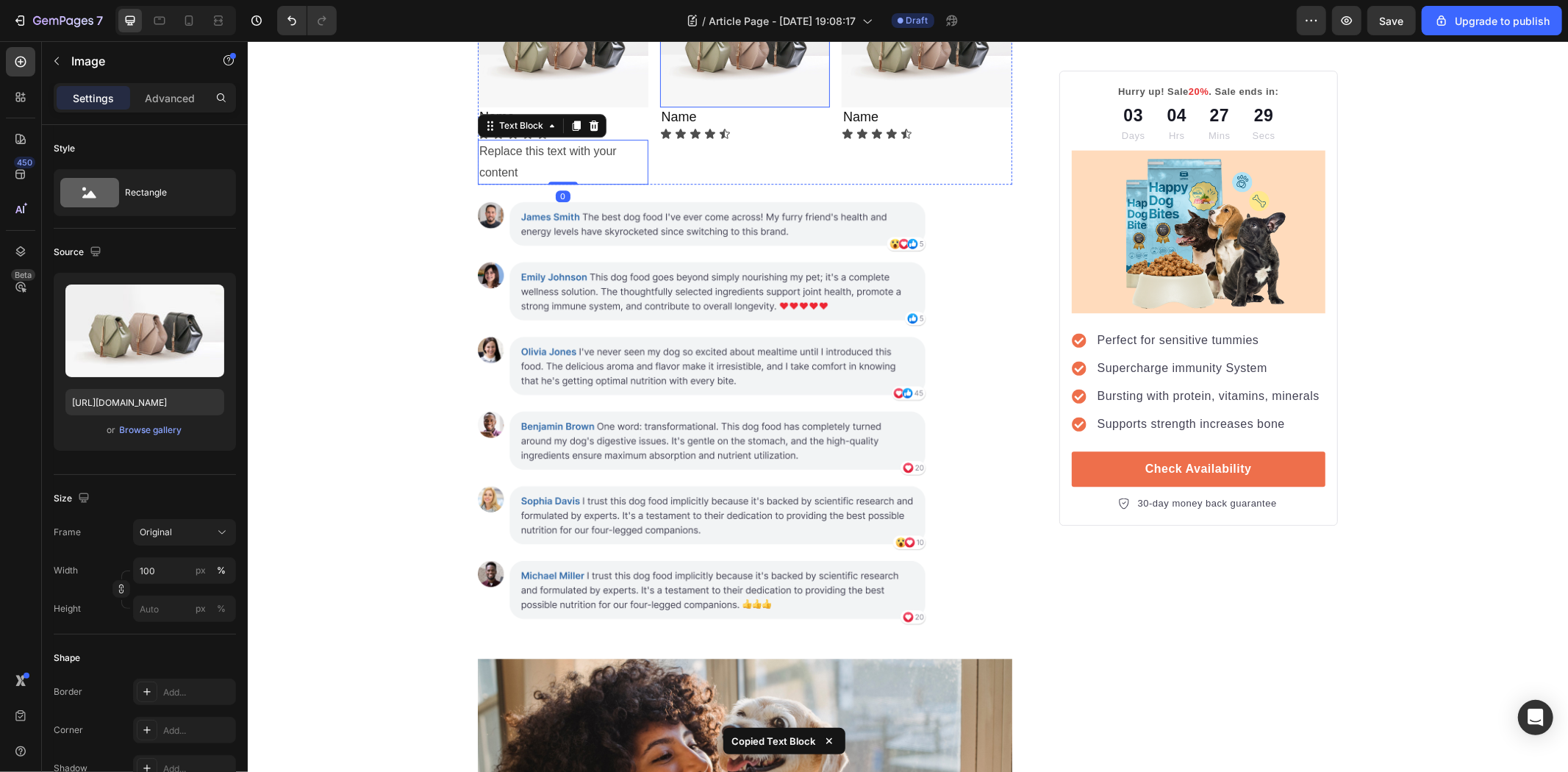
click at [773, 107] on img at bounding box center [744, 43] width 171 height 128
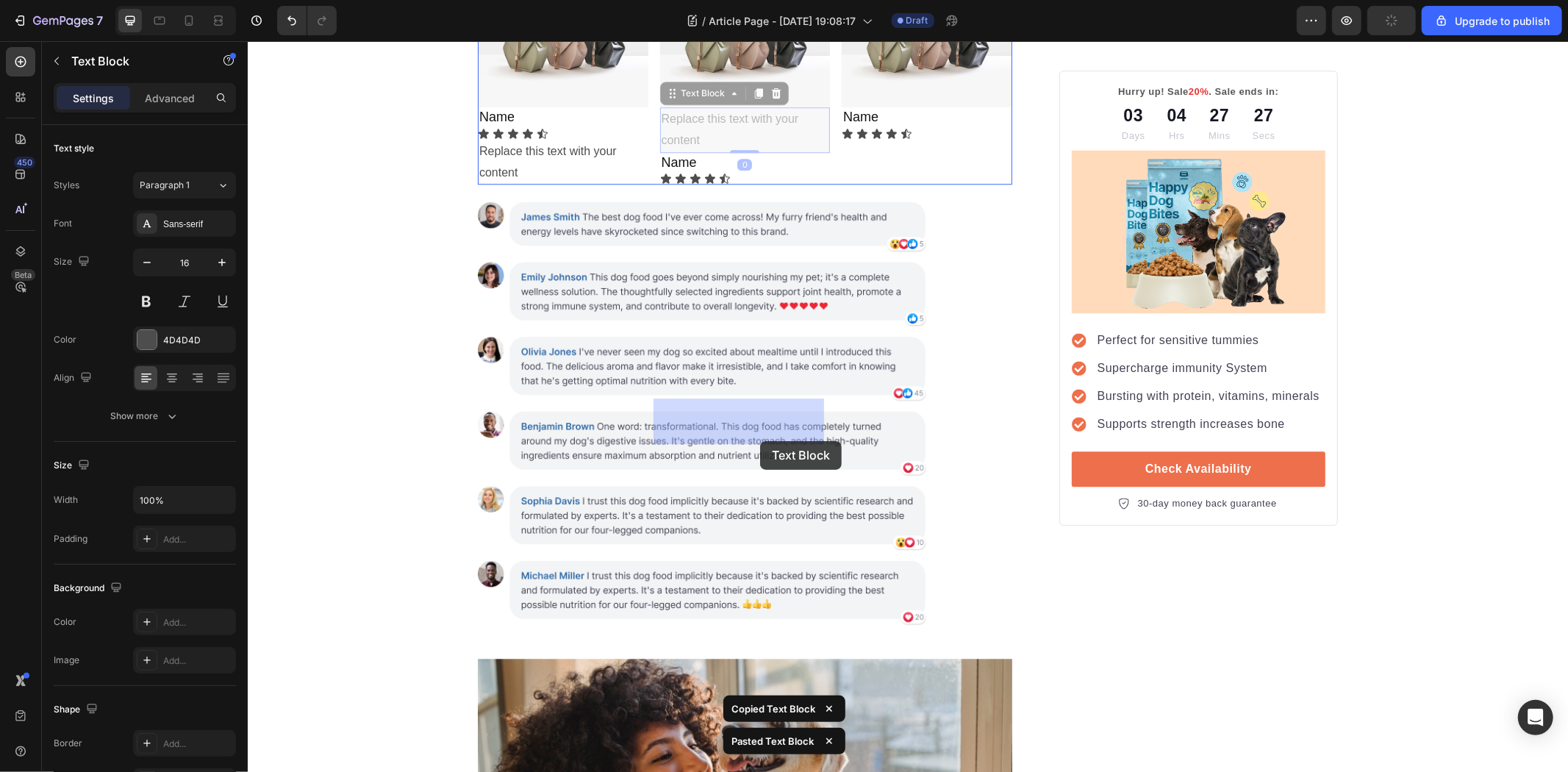
drag, startPoint x: 763, startPoint y: 413, endPoint x: 760, endPoint y: 439, distance: 26.2
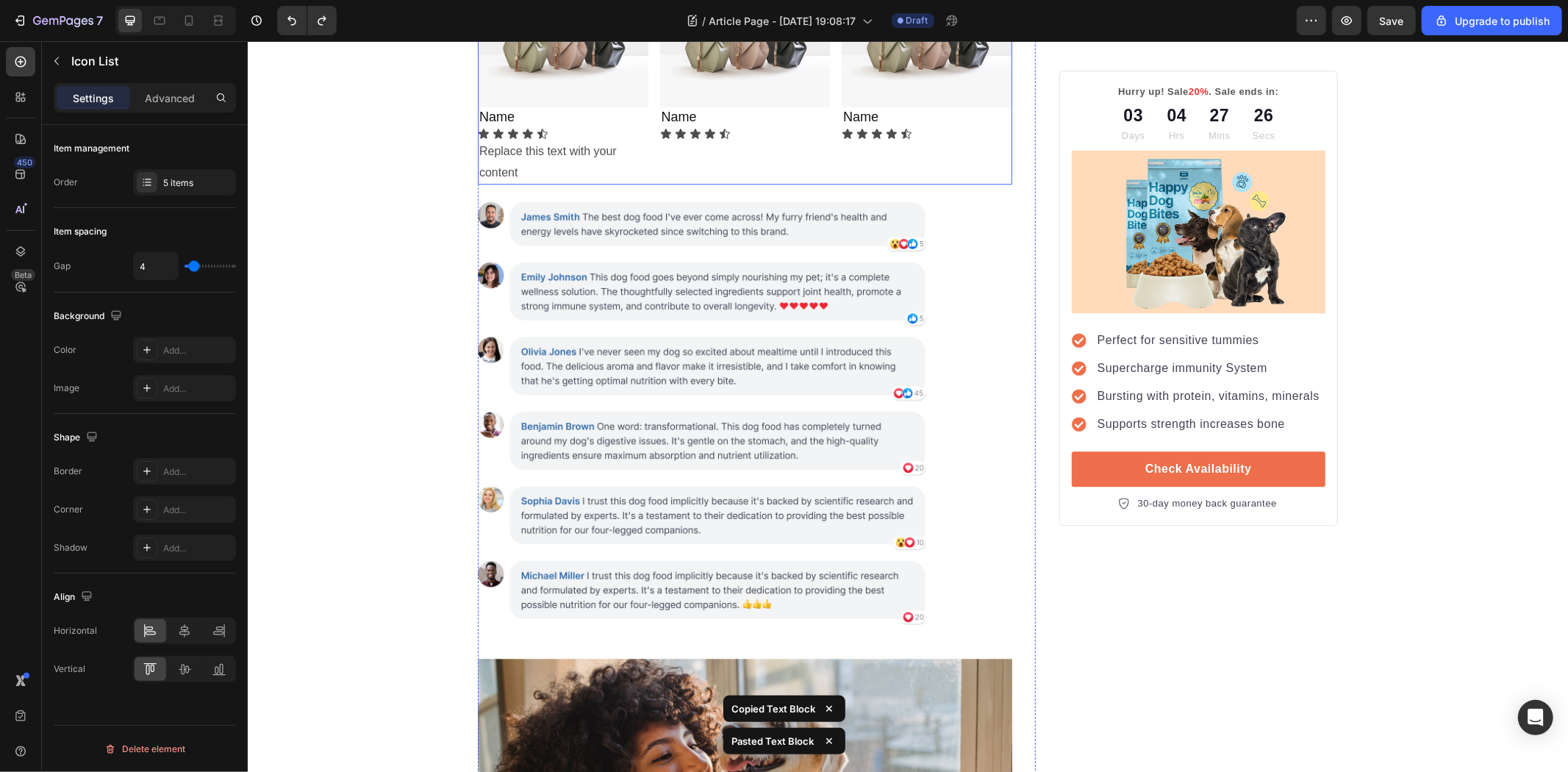
click at [771, 139] on div "Icon Icon Icon Icon Icon" at bounding box center [744, 132] width 171 height 11
click at [519, 184] on div "Replace this text with your content" at bounding box center [563, 162] width 171 height 46
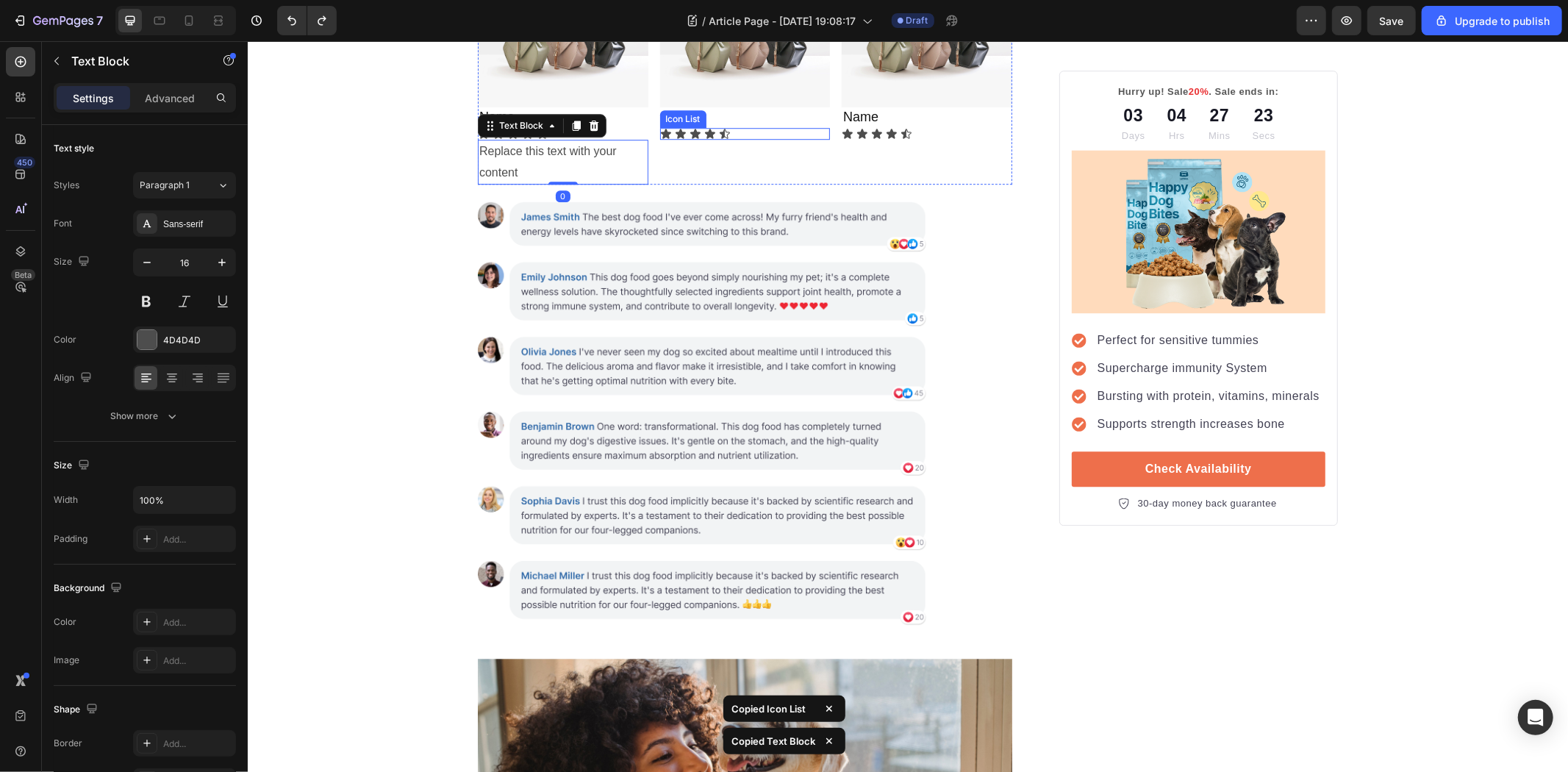
click at [758, 139] on div "Icon Icon Icon Icon Icon" at bounding box center [744, 132] width 171 height 11
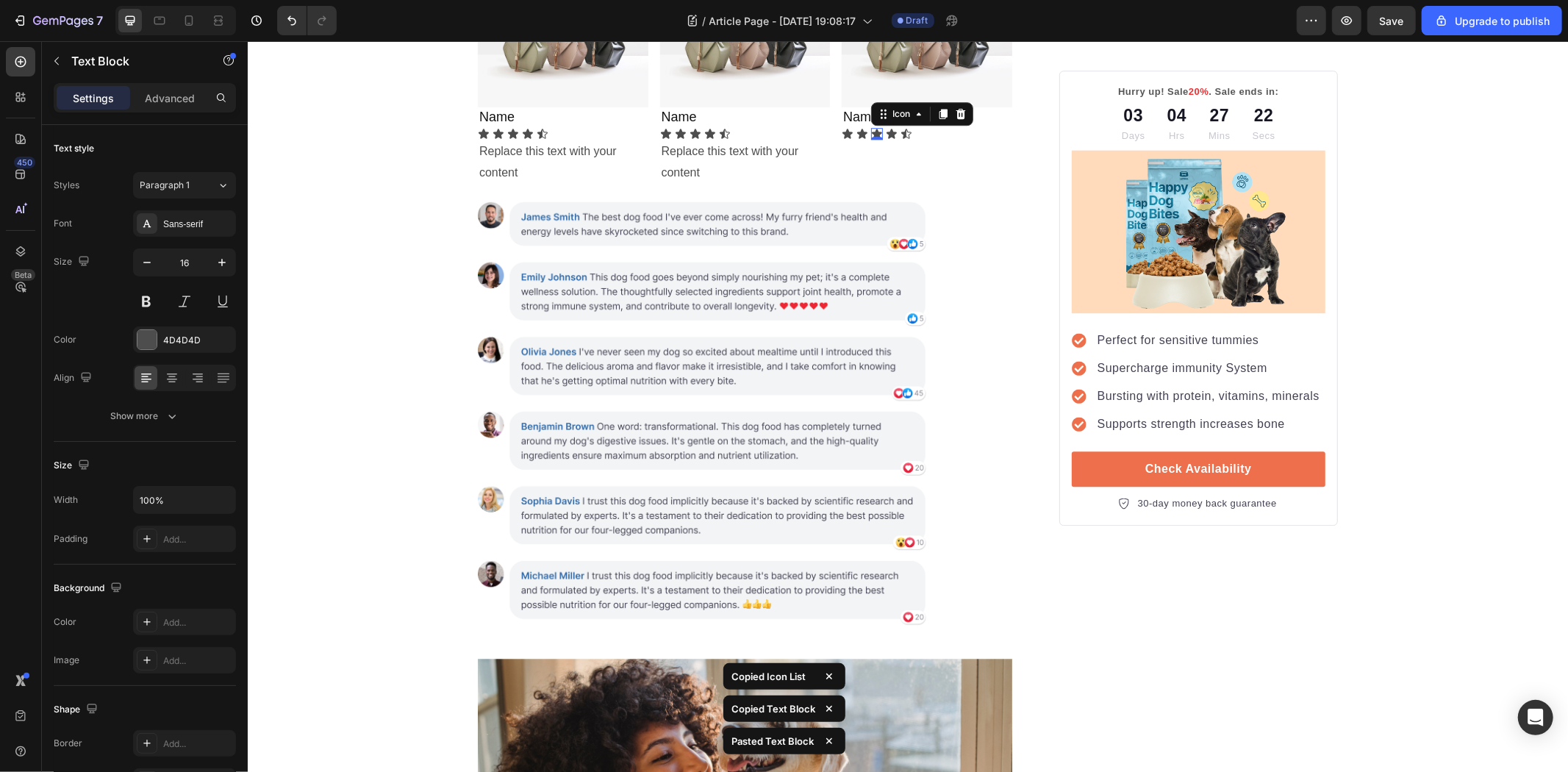
click at [871, 139] on icon at bounding box center [876, 132] width 11 height 11
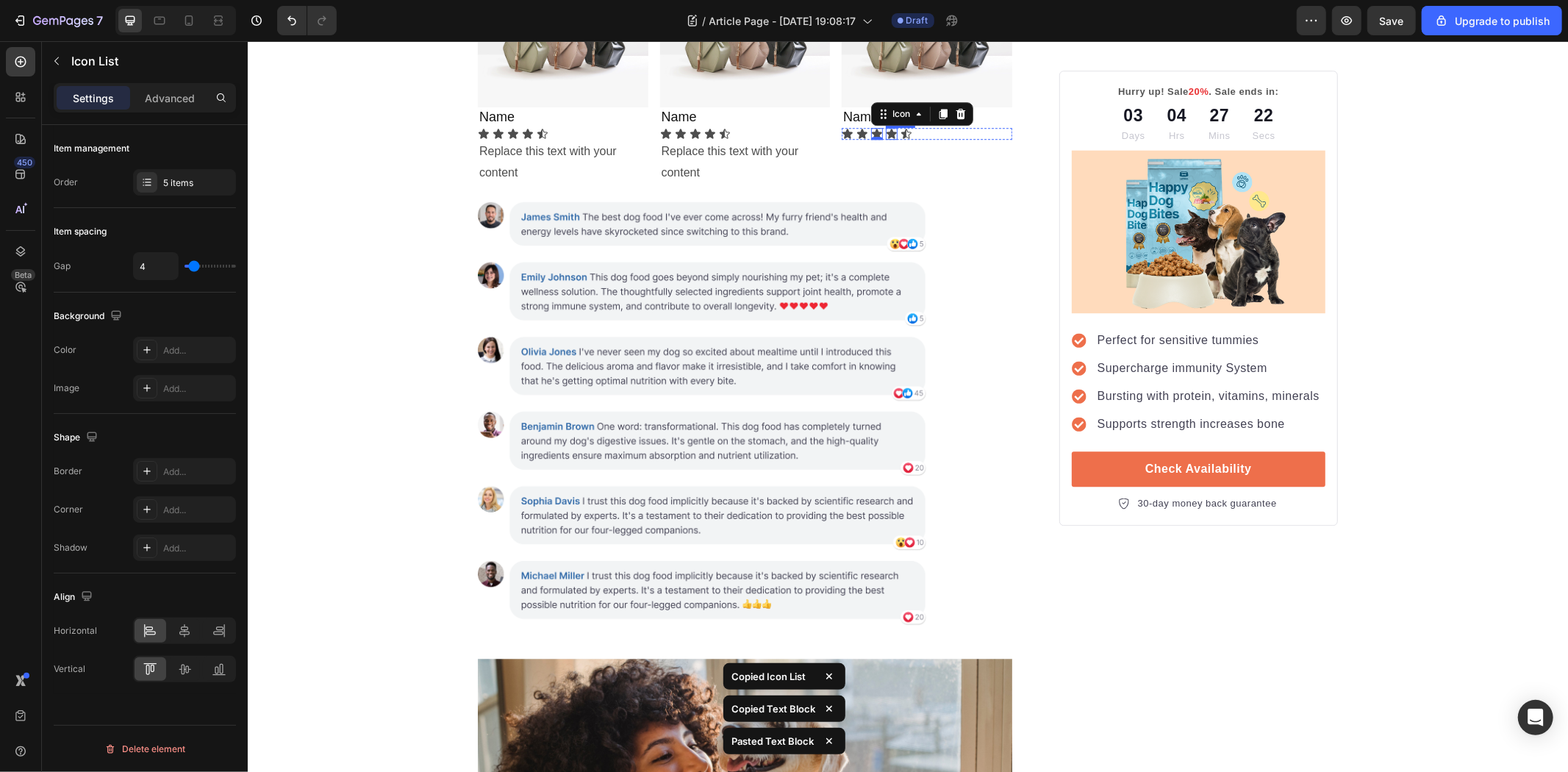
click at [939, 139] on div "Icon Icon Icon 0 Icon Icon" at bounding box center [926, 132] width 171 height 11
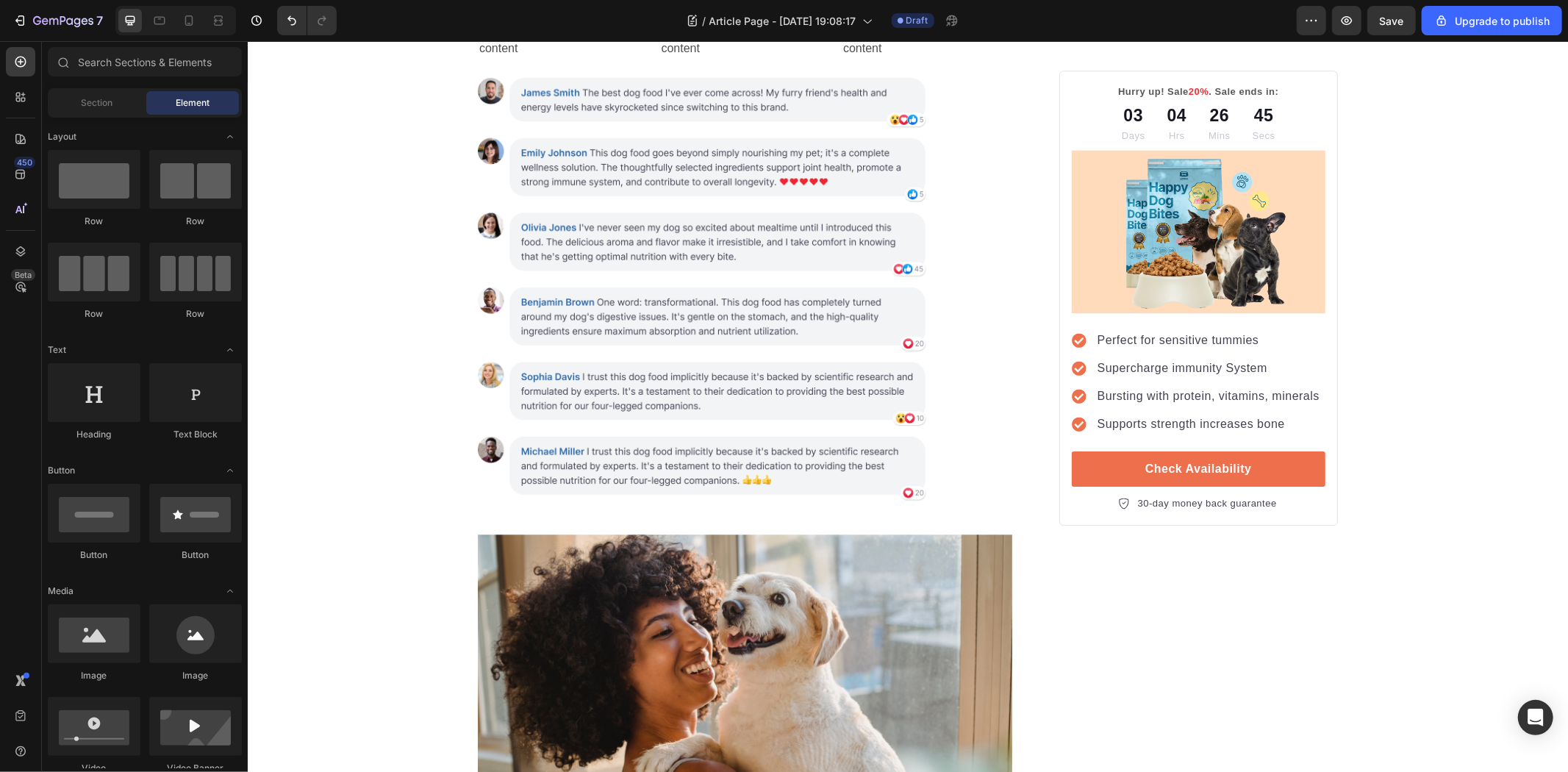
scroll to position [3723, 0]
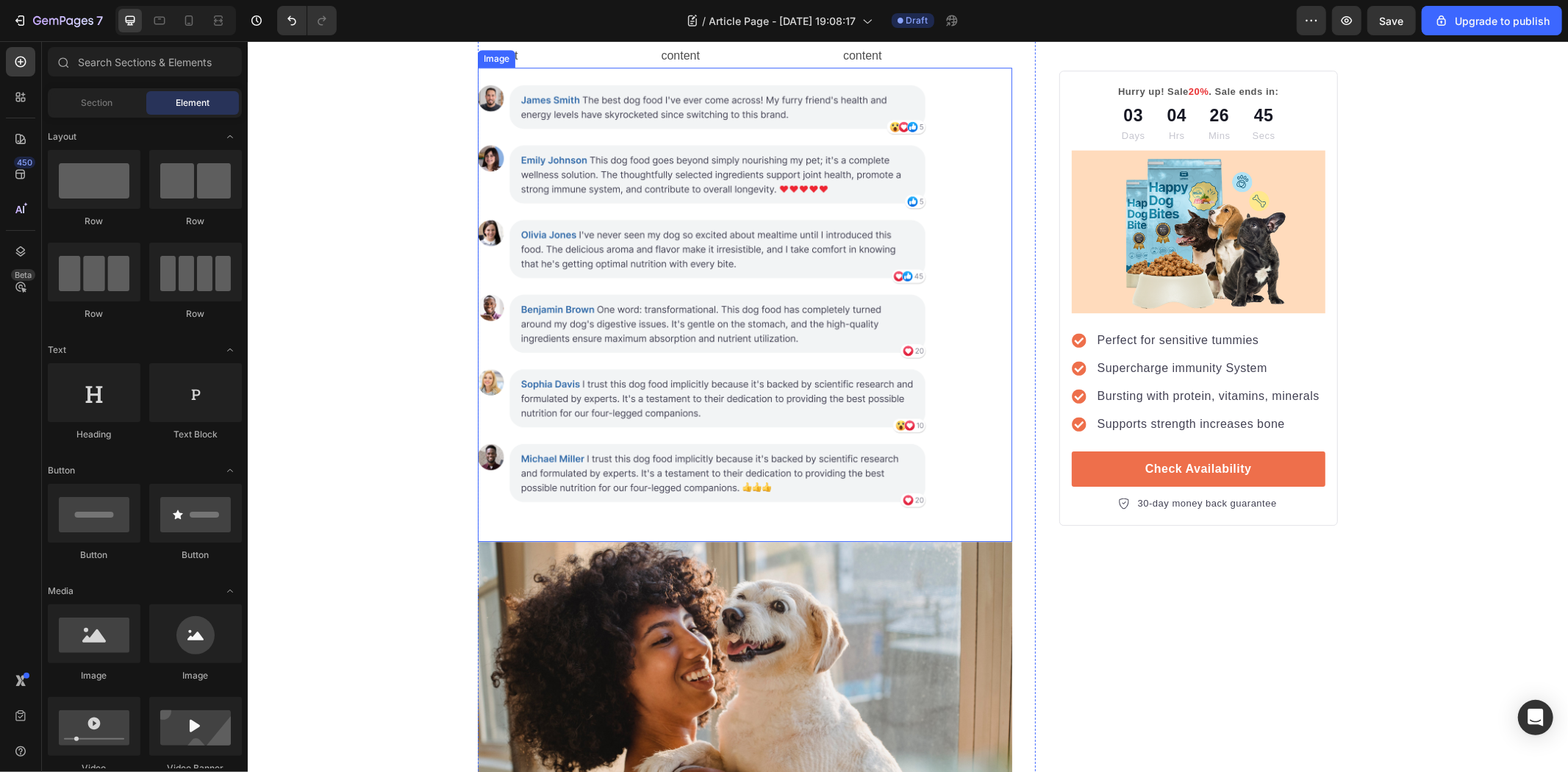
click at [701, 524] on img at bounding box center [744, 295] width 534 height 457
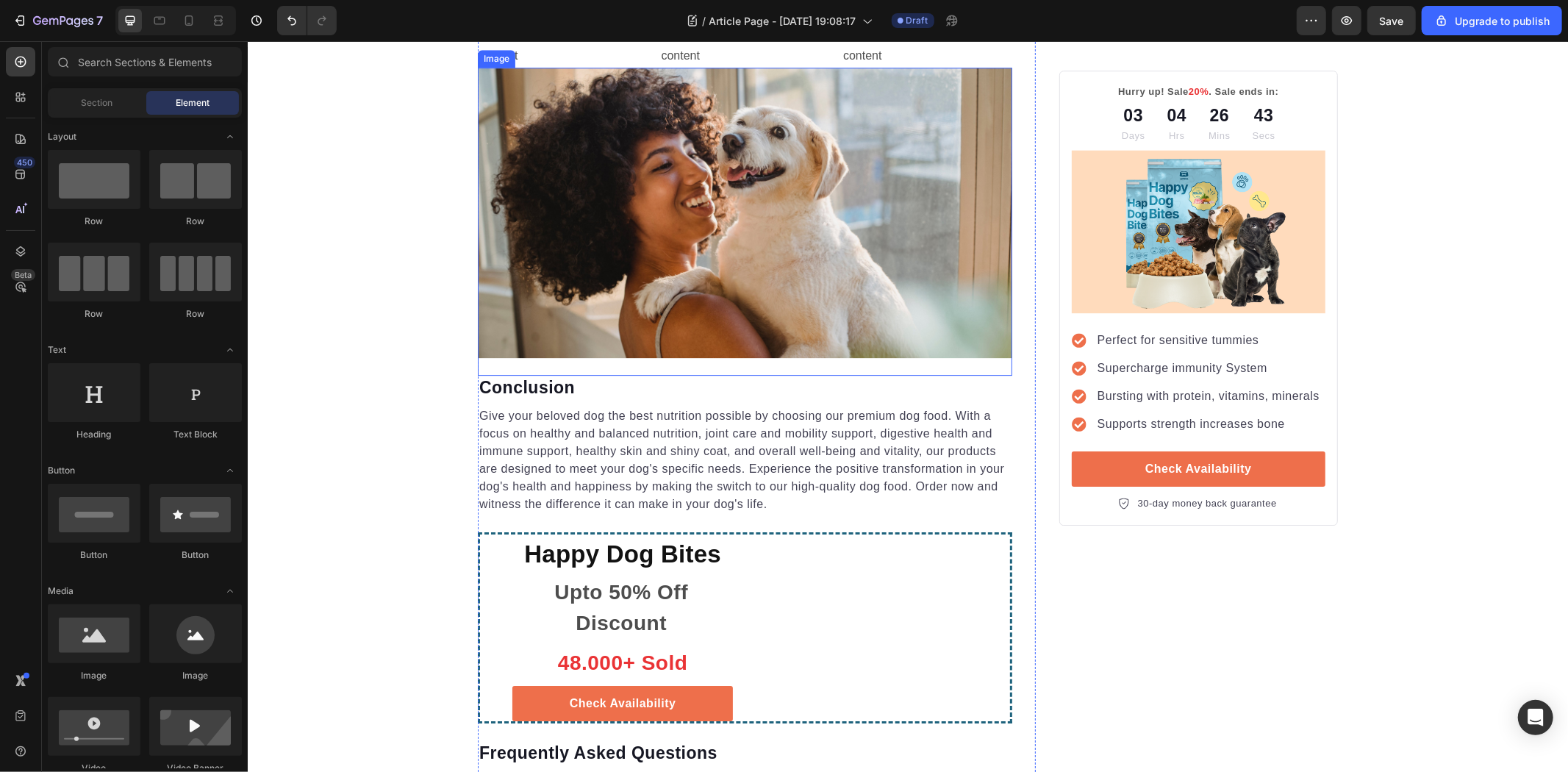
click at [619, 356] on img at bounding box center [744, 212] width 534 height 290
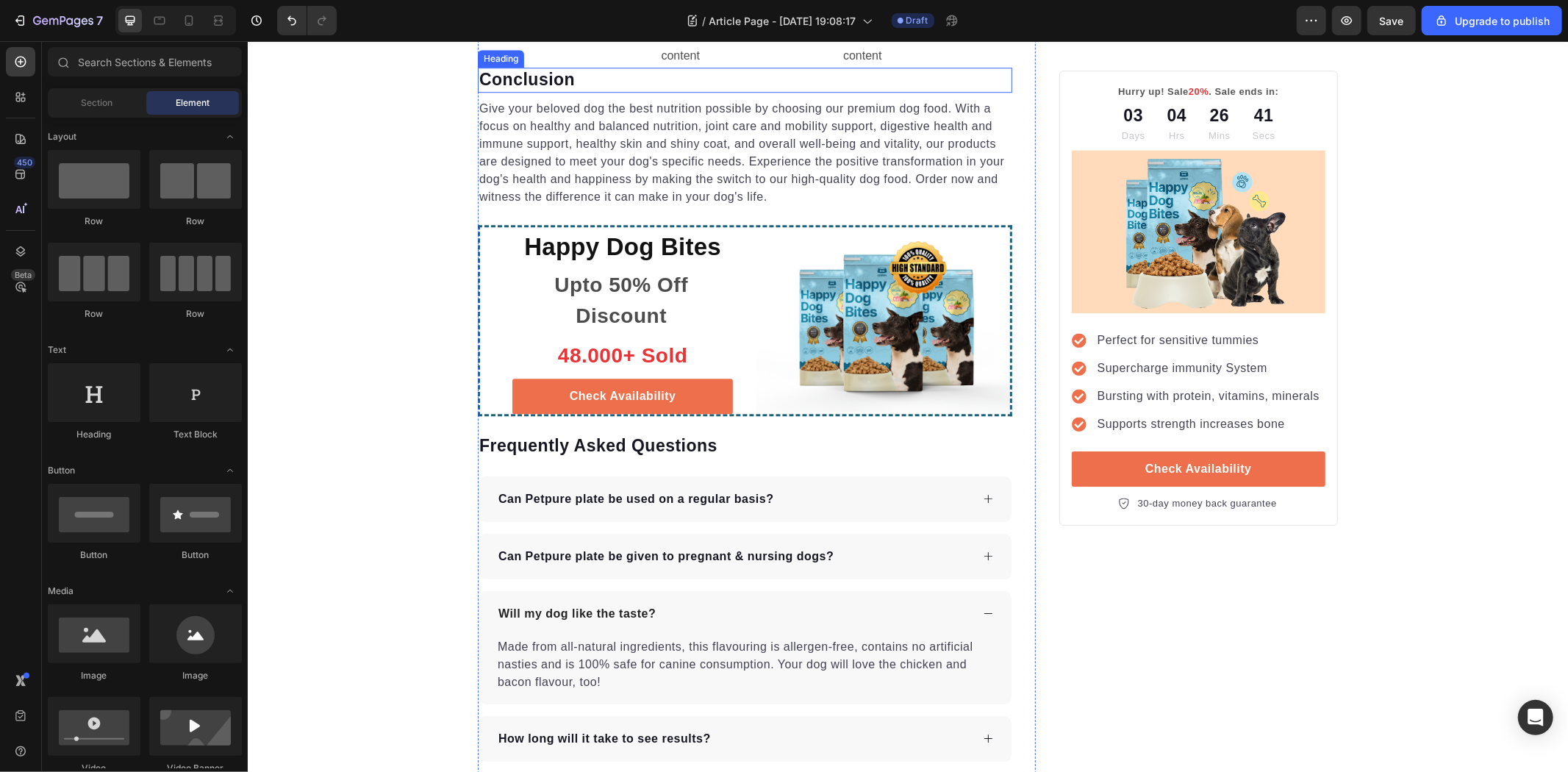
click at [550, 91] on p "Conclusion" at bounding box center [744, 79] width 531 height 22
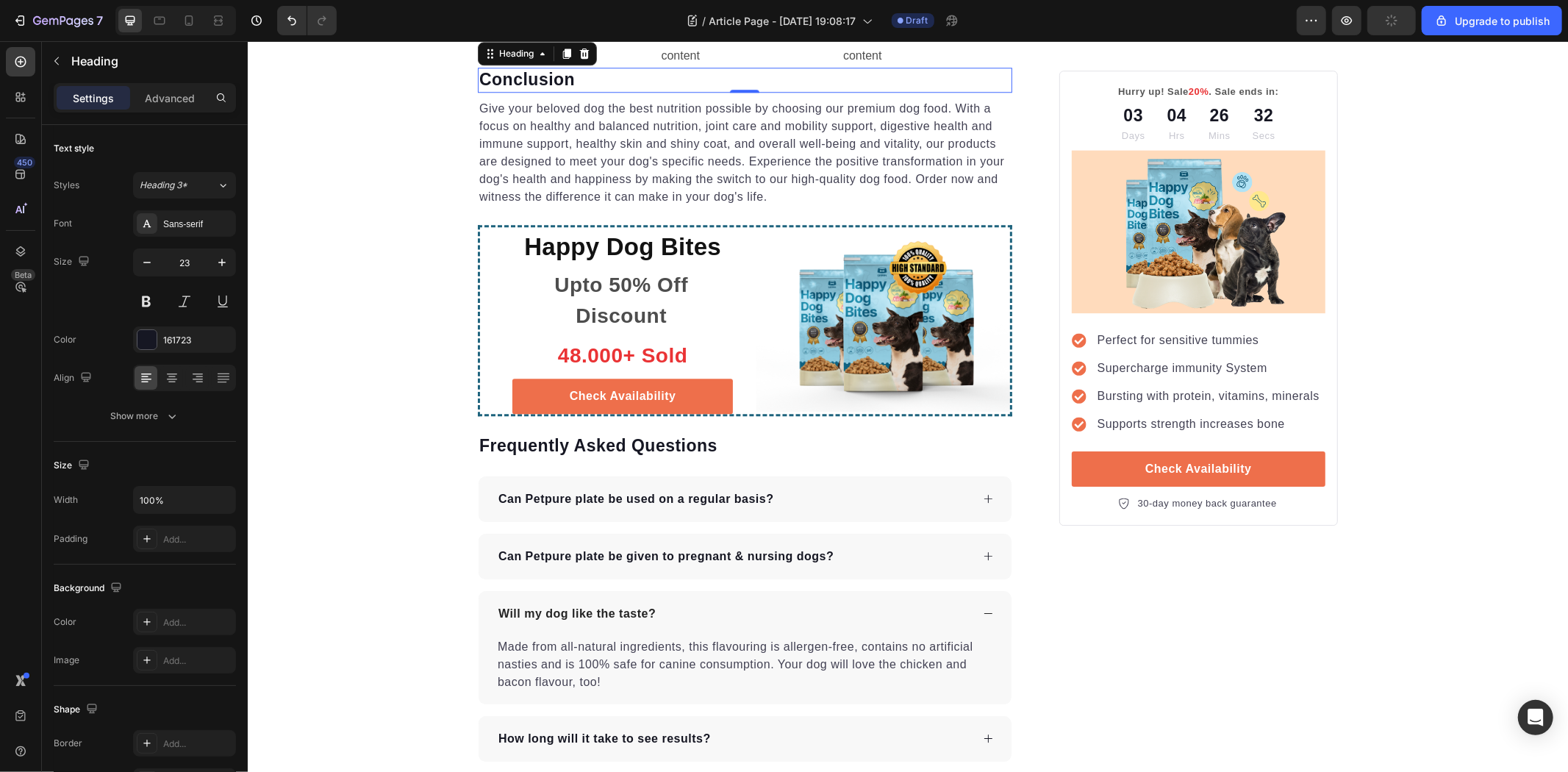
click at [607, 91] on p "Conclusion" at bounding box center [744, 79] width 531 height 22
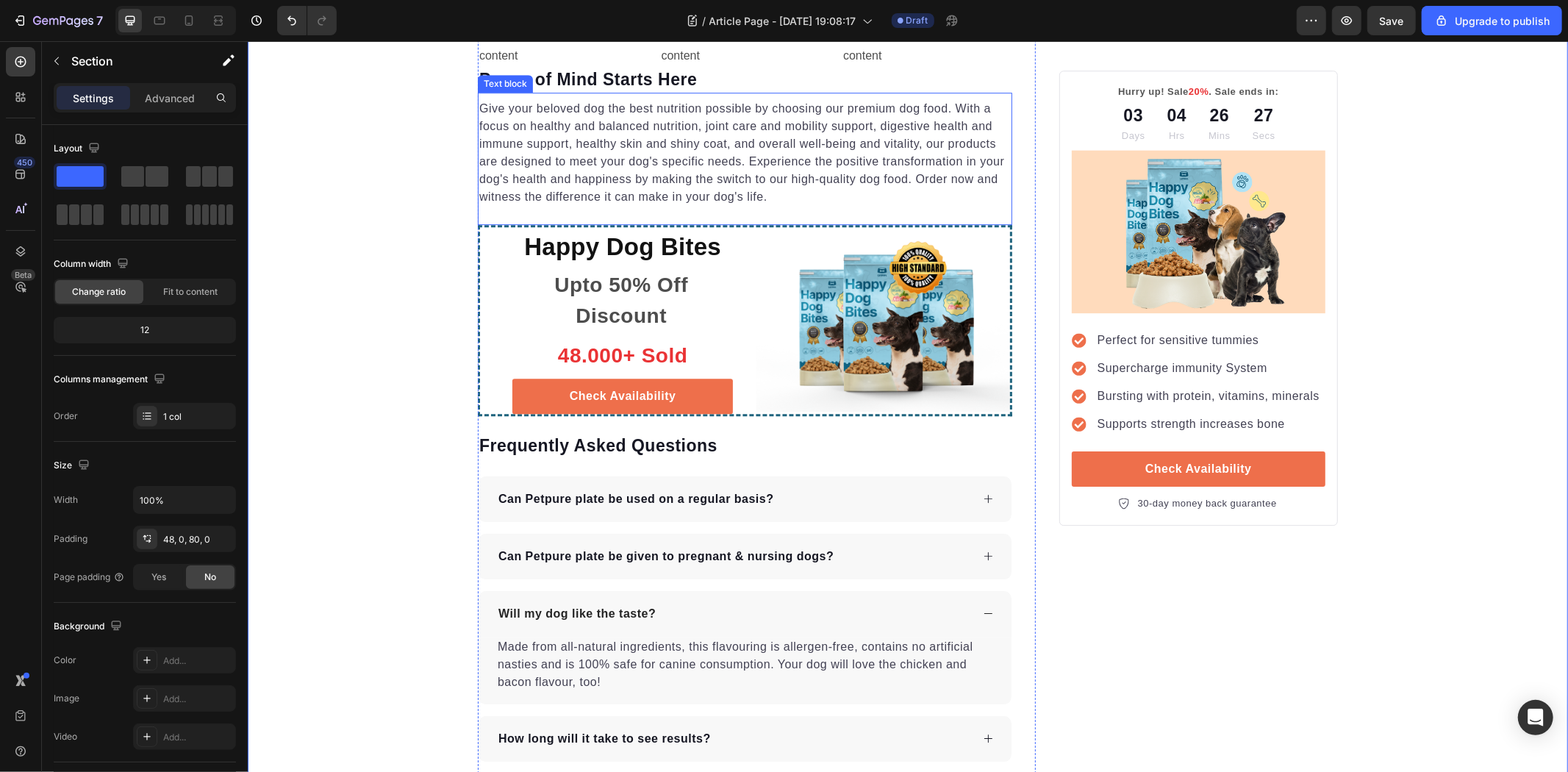
click at [619, 205] on p "Give your beloved dog the best nutrition possible by choosing our premium dog f…" at bounding box center [744, 152] width 531 height 106
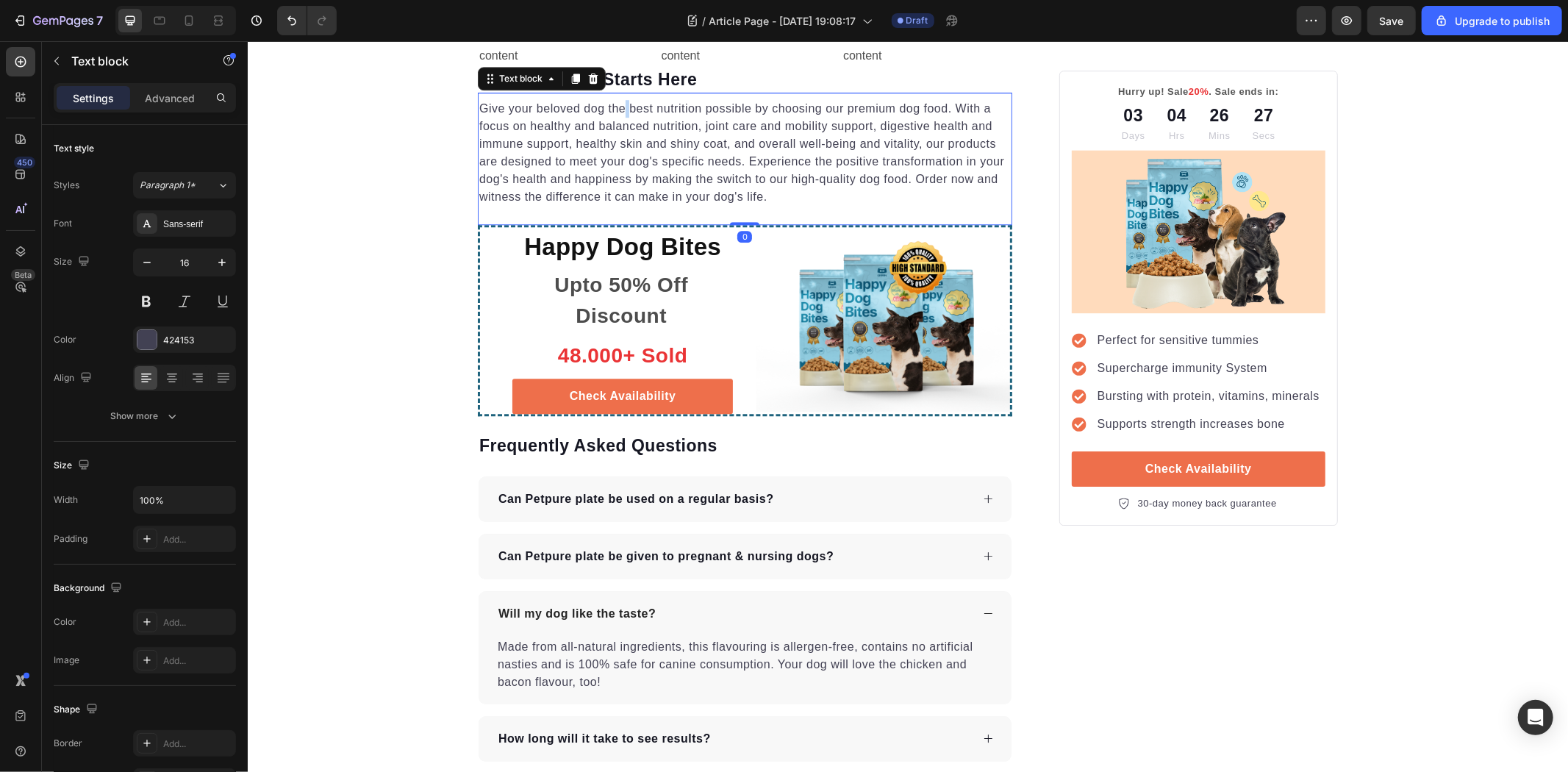
click at [619, 205] on p "Give your beloved dog the best nutrition possible by choosing our premium dog f…" at bounding box center [744, 152] width 531 height 106
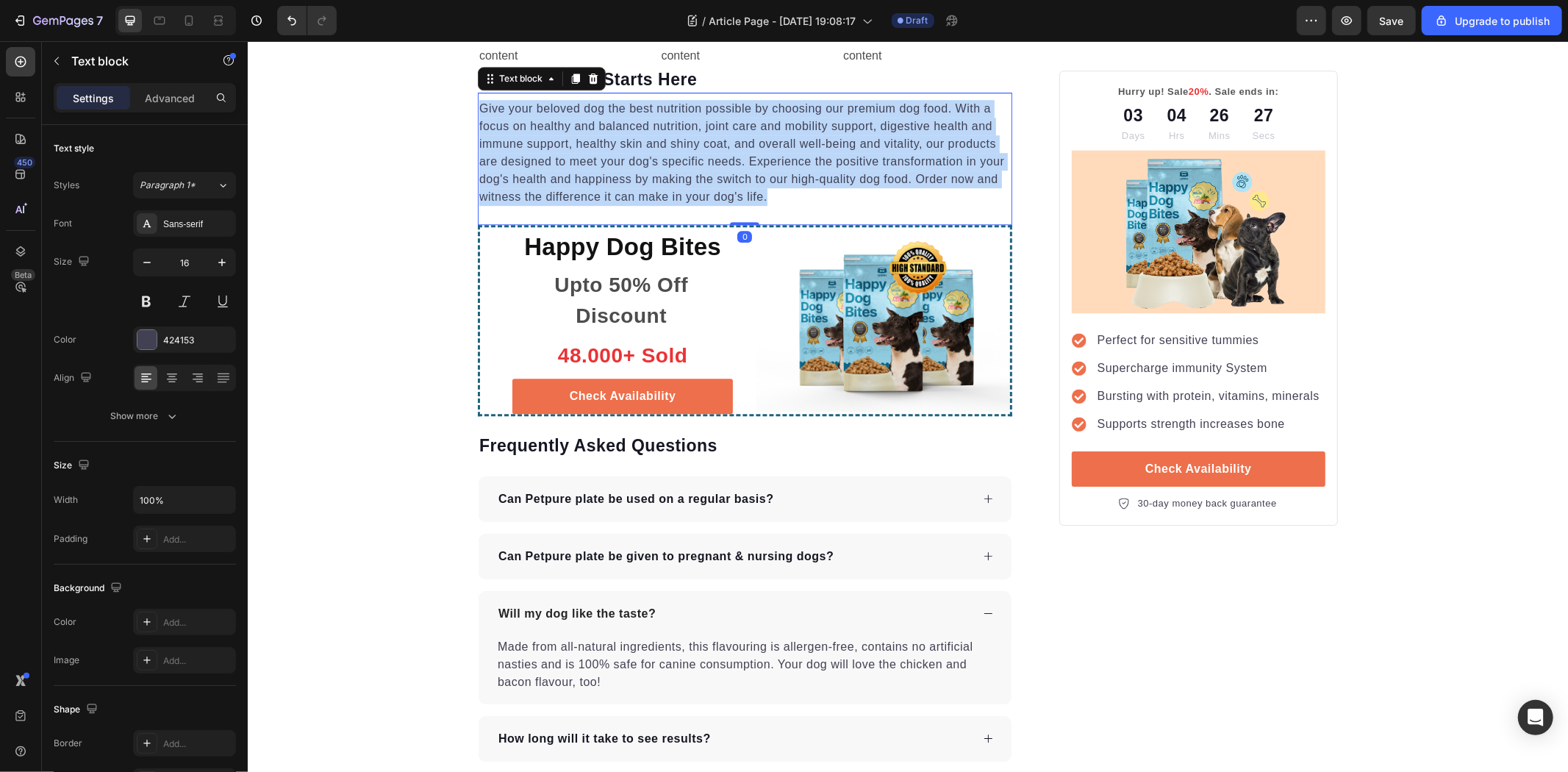
click at [619, 205] on p "Give your beloved dog the best nutrition possible by choosing our premium dog f…" at bounding box center [744, 152] width 531 height 106
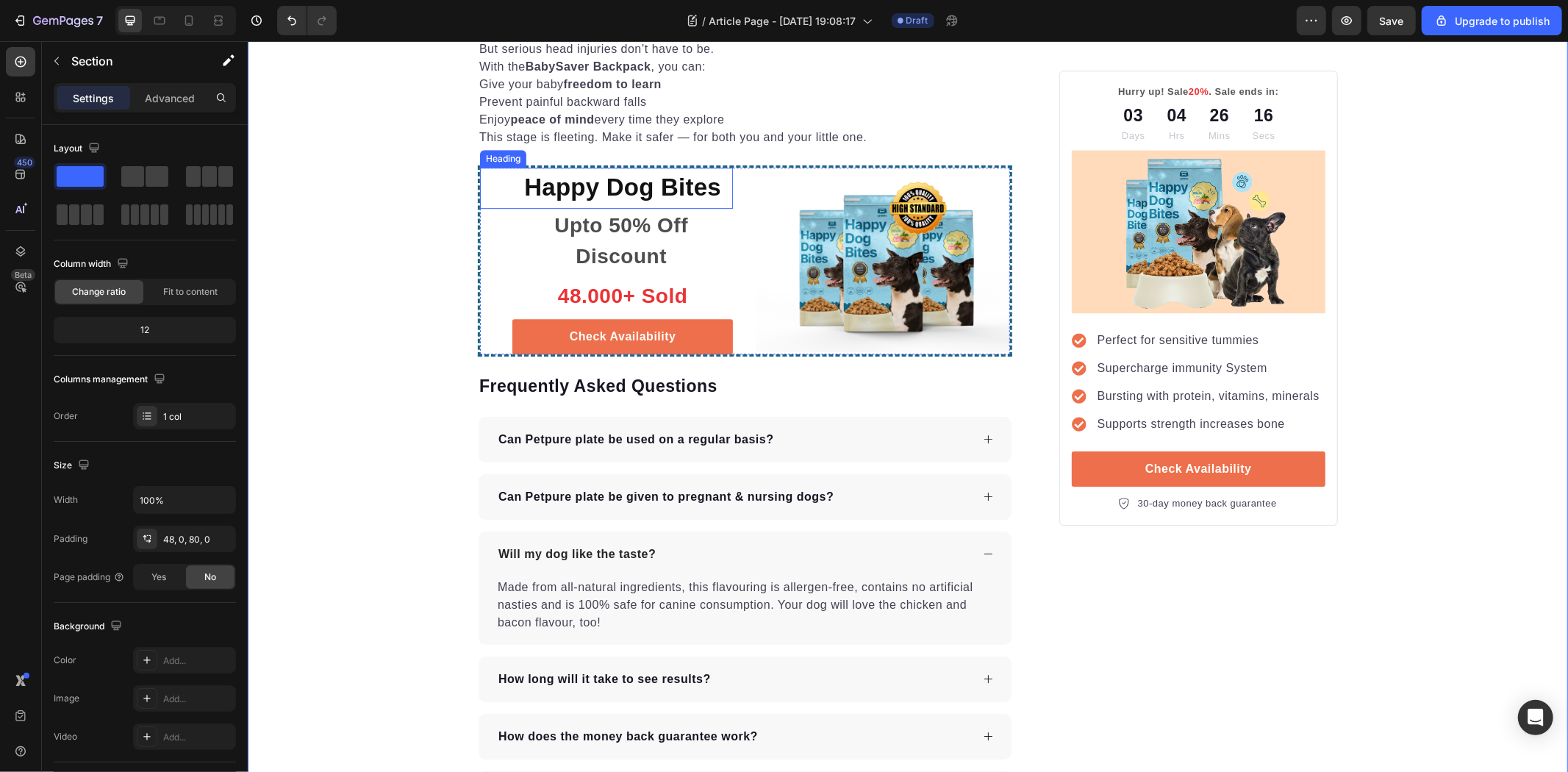
scroll to position [3804, 0]
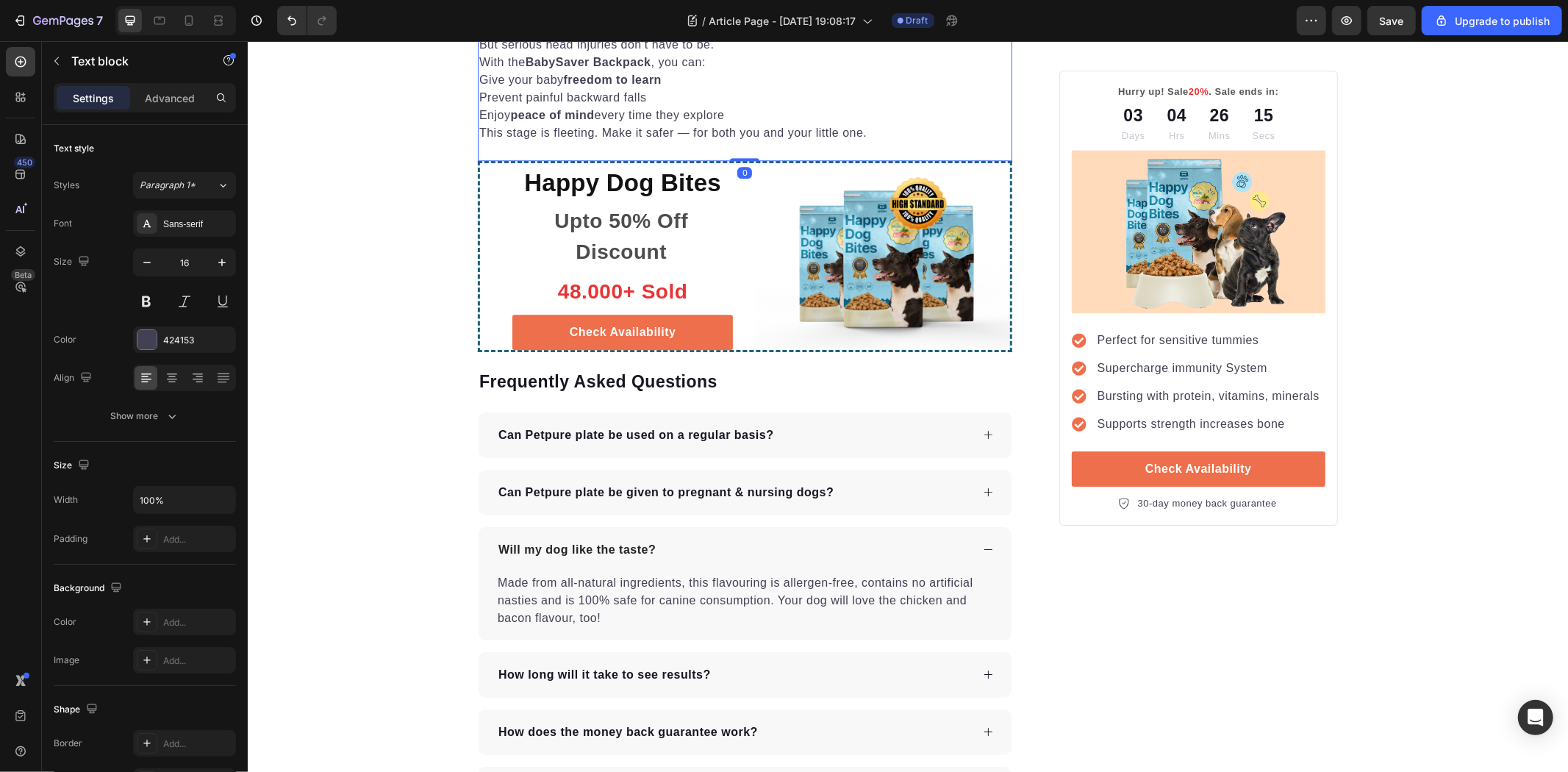
click at [724, 141] on p "This stage is fleeting. Make it safer — for both you and your little one." at bounding box center [744, 132] width 531 height 18
click at [59, 61] on icon "button" at bounding box center [56, 60] width 11 height 11
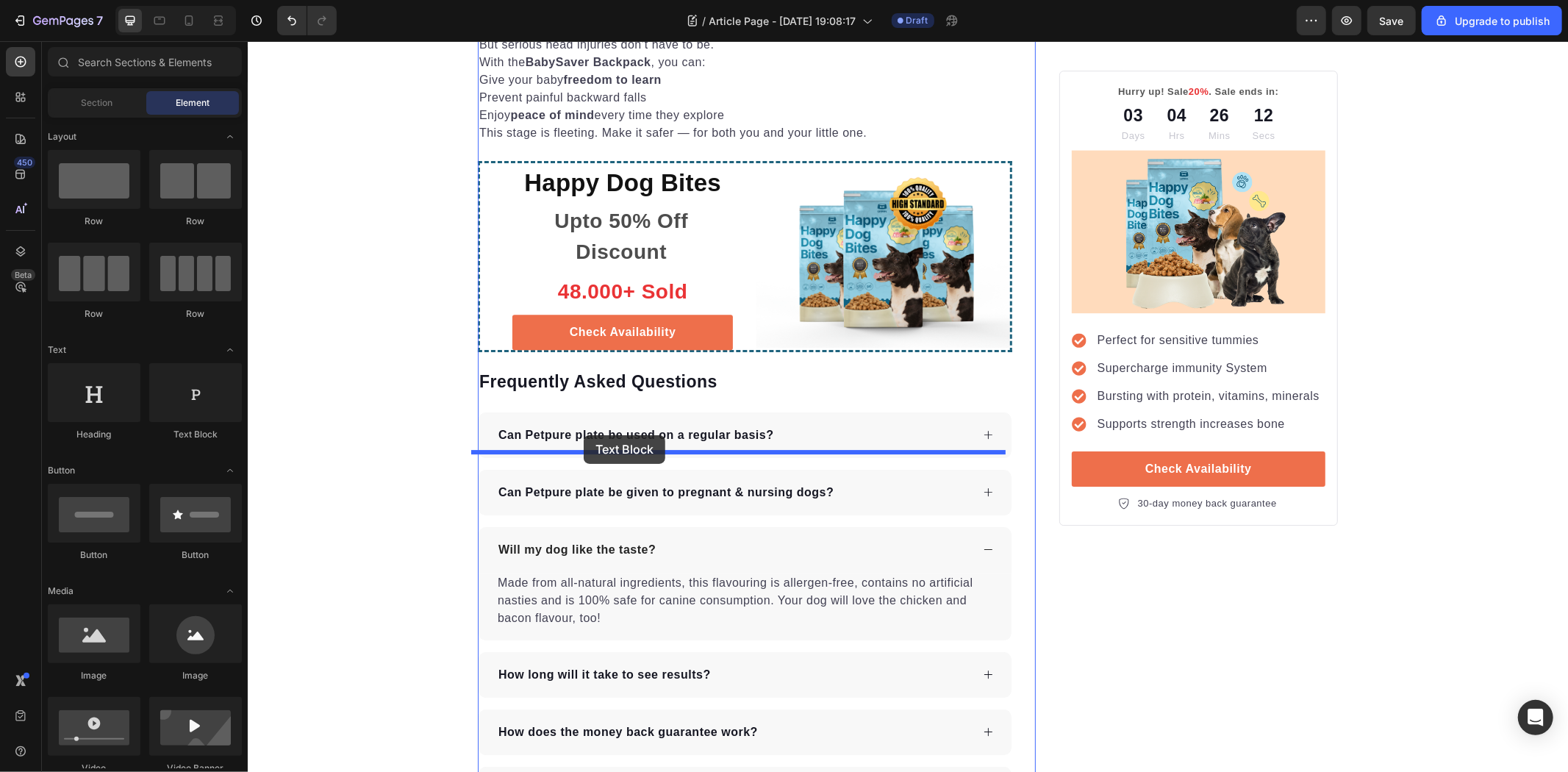
drag, startPoint x: 492, startPoint y: 448, endPoint x: 583, endPoint y: 435, distance: 91.9
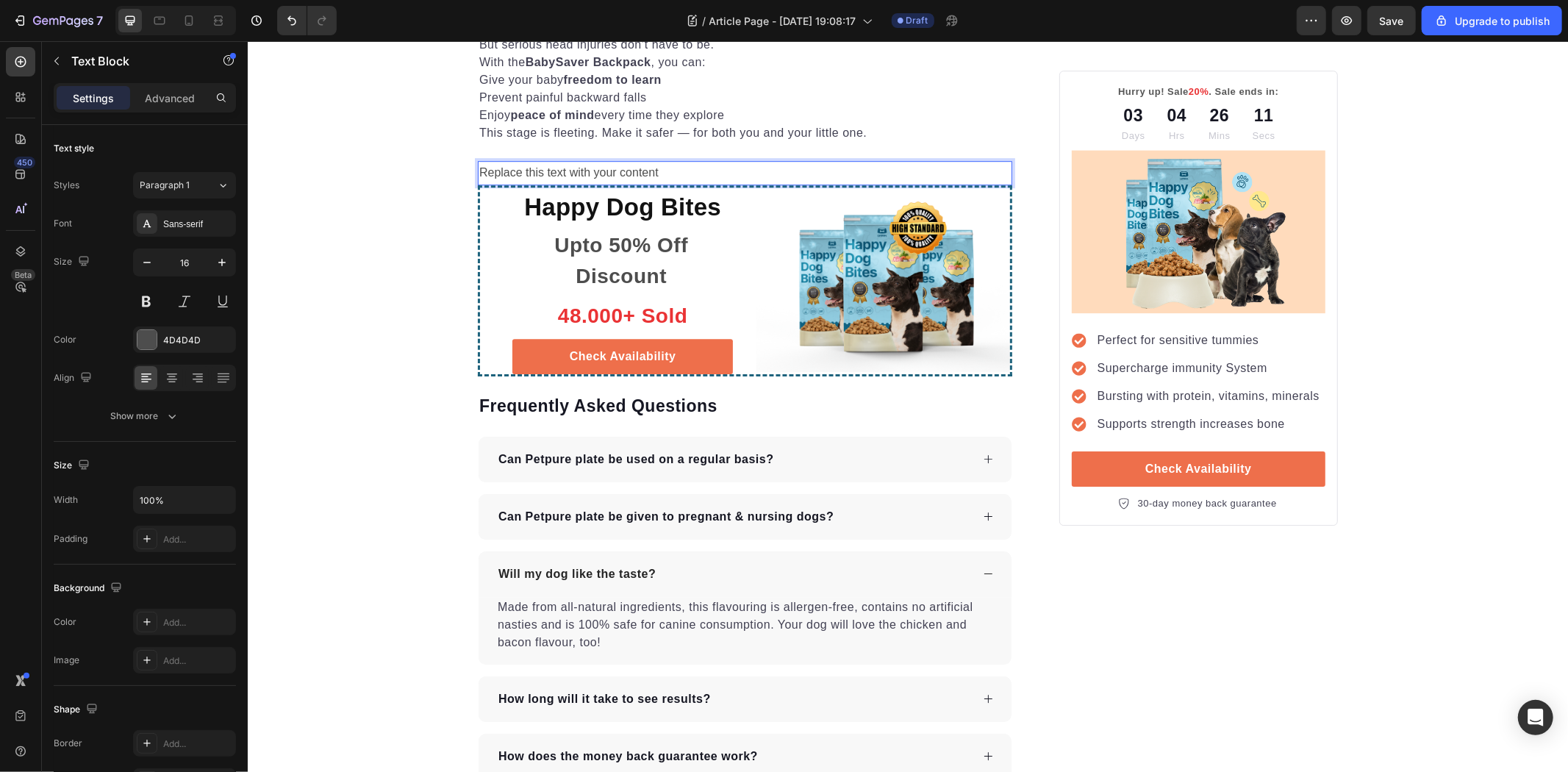
click at [652, 184] on div "Replace this text with your content" at bounding box center [744, 173] width 534 height 24
click at [652, 183] on p "Replace this text with your content" at bounding box center [744, 172] width 531 height 21
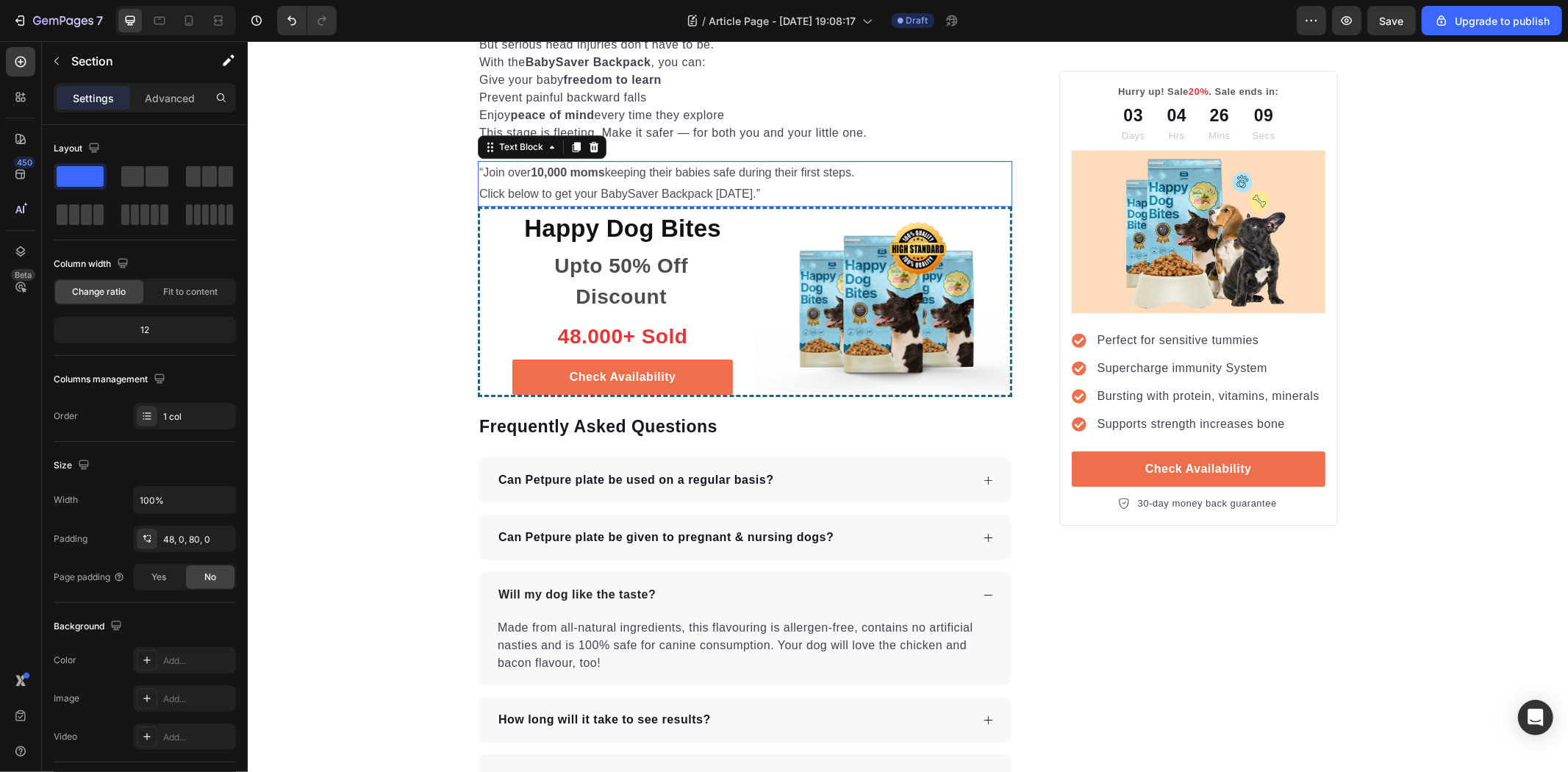
click at [766, 204] on p "Click below to get your BabySaver Backpack [DATE].”" at bounding box center [744, 193] width 531 height 21
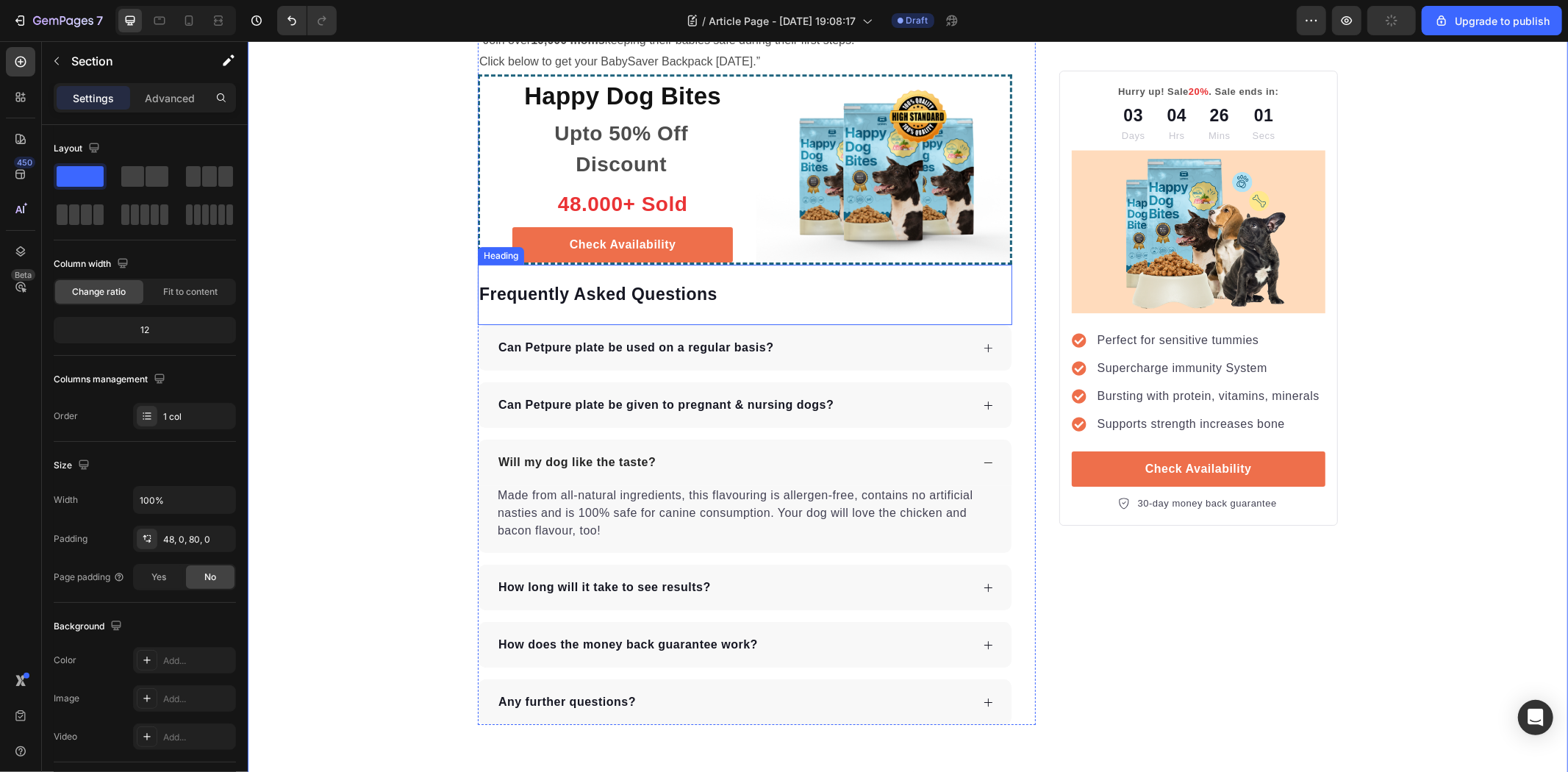
scroll to position [4295, 0]
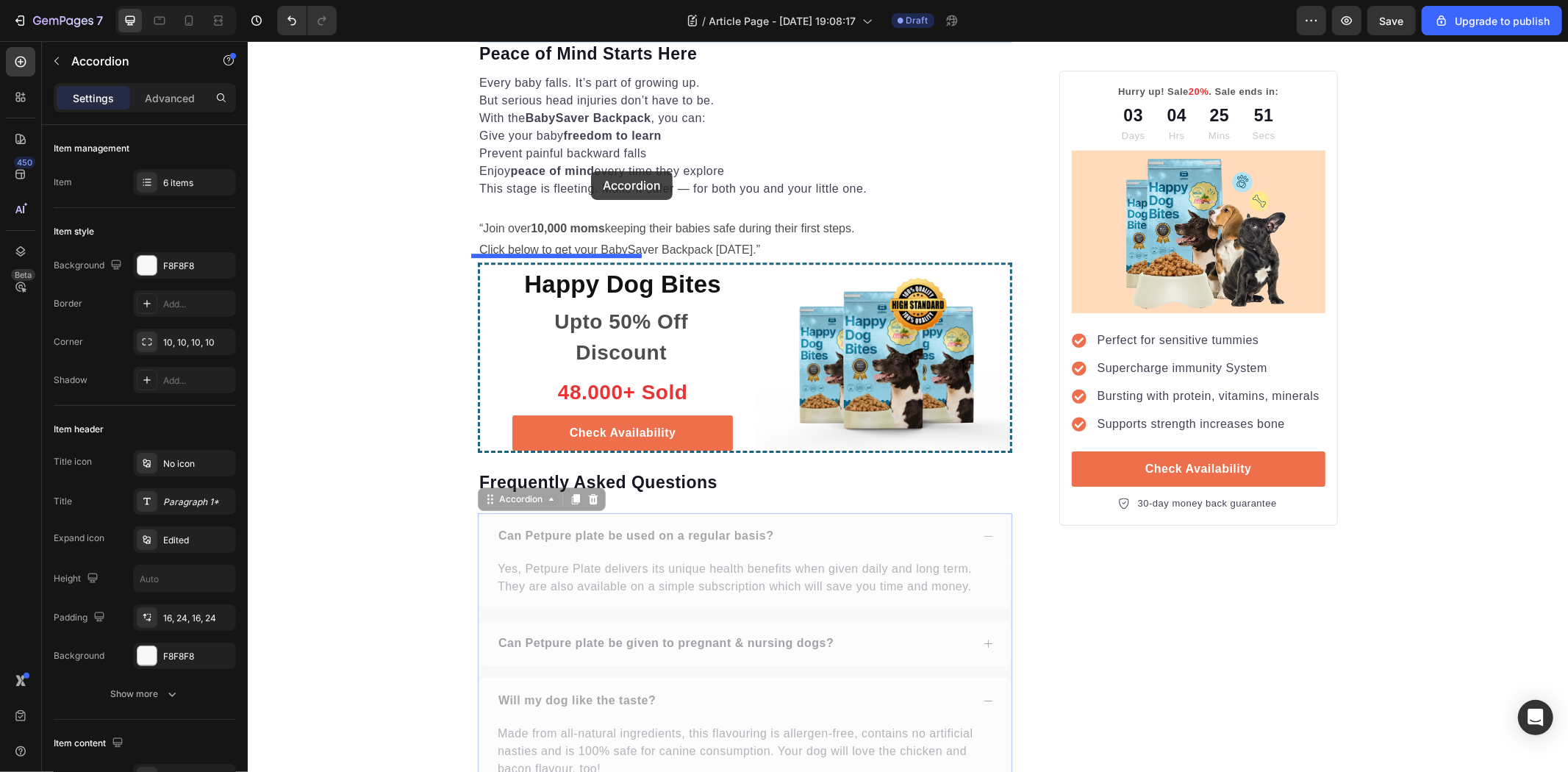
scroll to position [3559, 0]
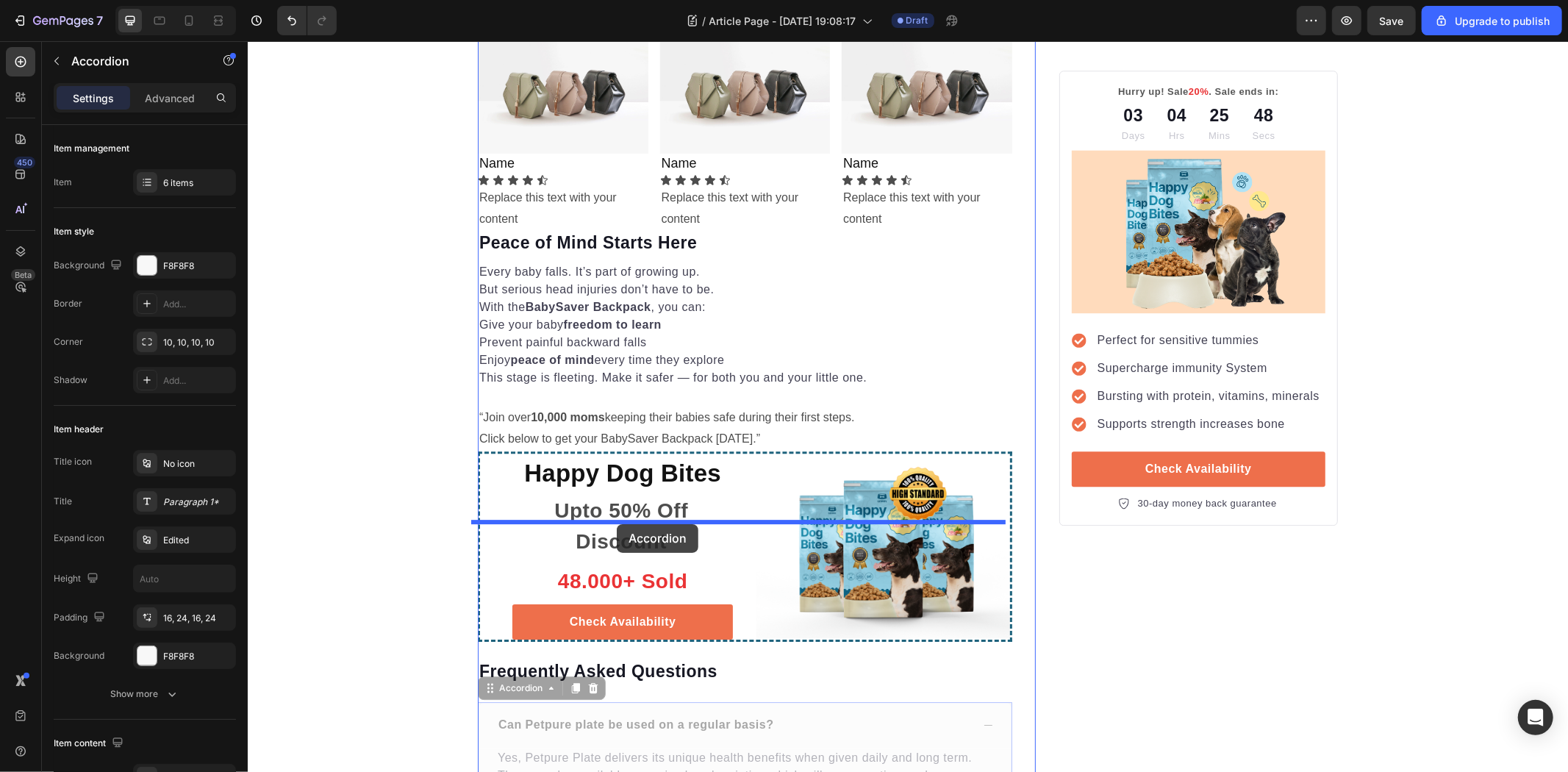
drag, startPoint x: 484, startPoint y: 320, endPoint x: 616, endPoint y: 524, distance: 243.0
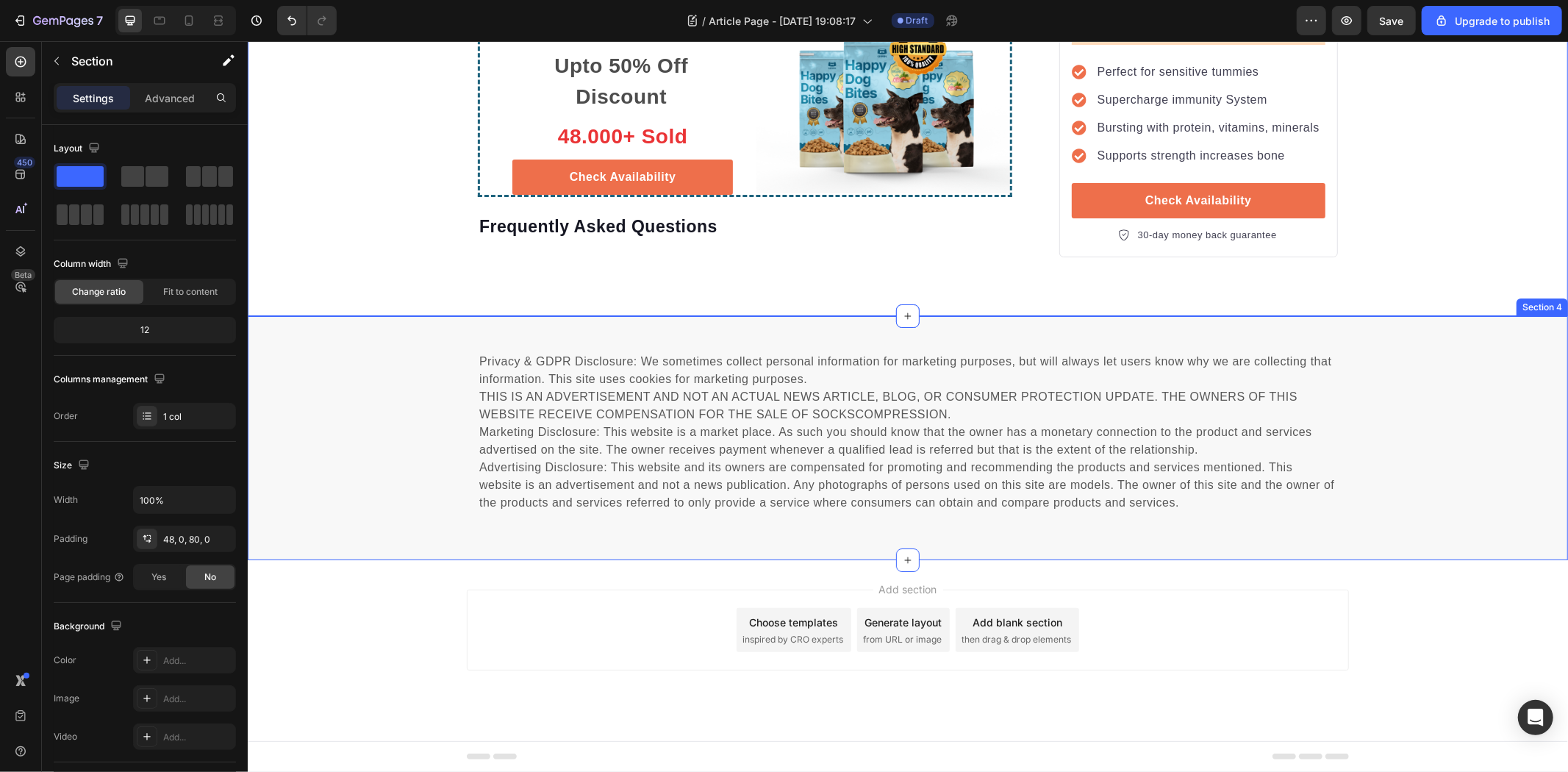
scroll to position [4540, 0]
click at [568, 238] on p "Frequently Asked Questions" at bounding box center [744, 226] width 531 height 22
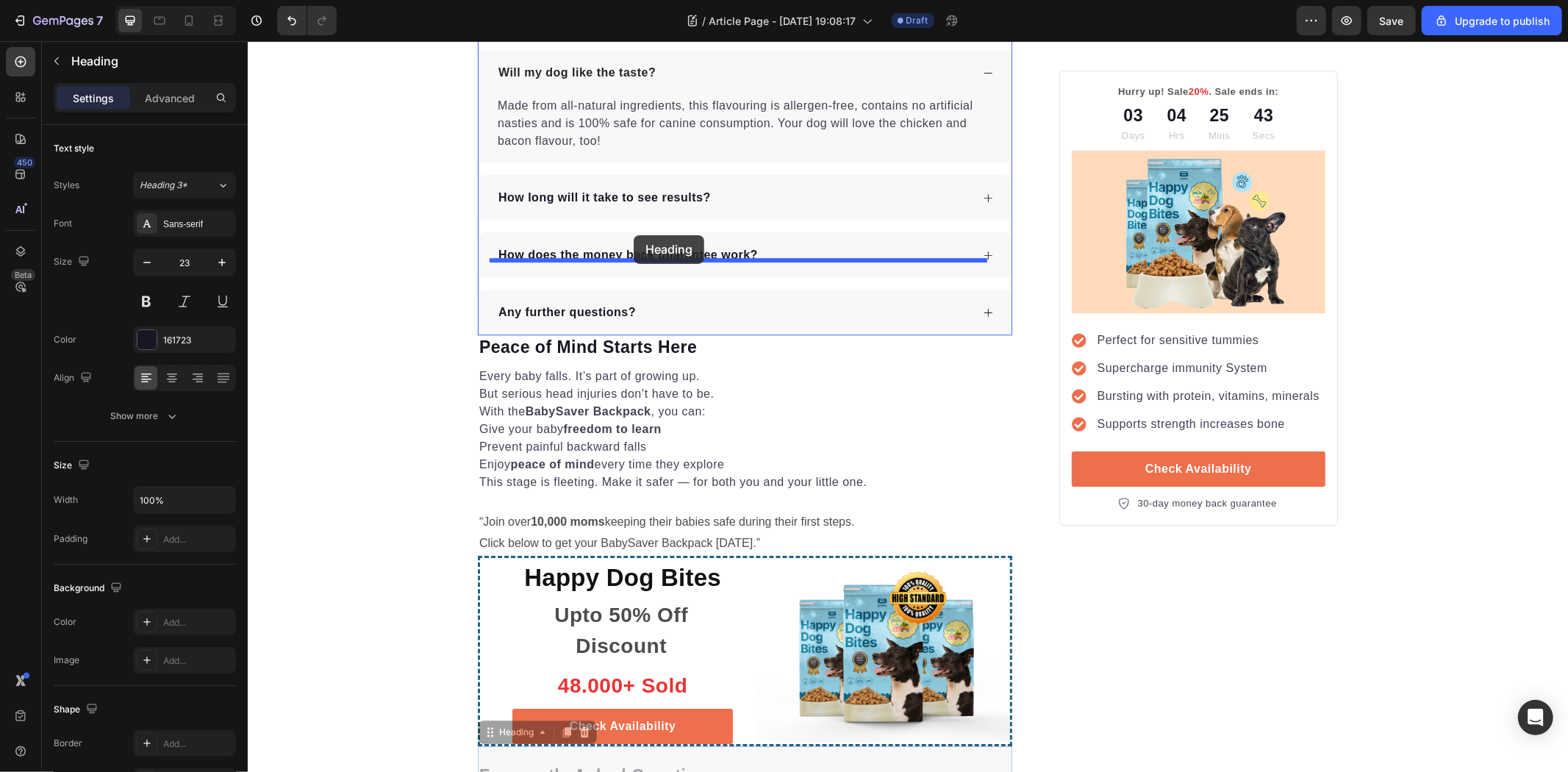
scroll to position [3886, 0]
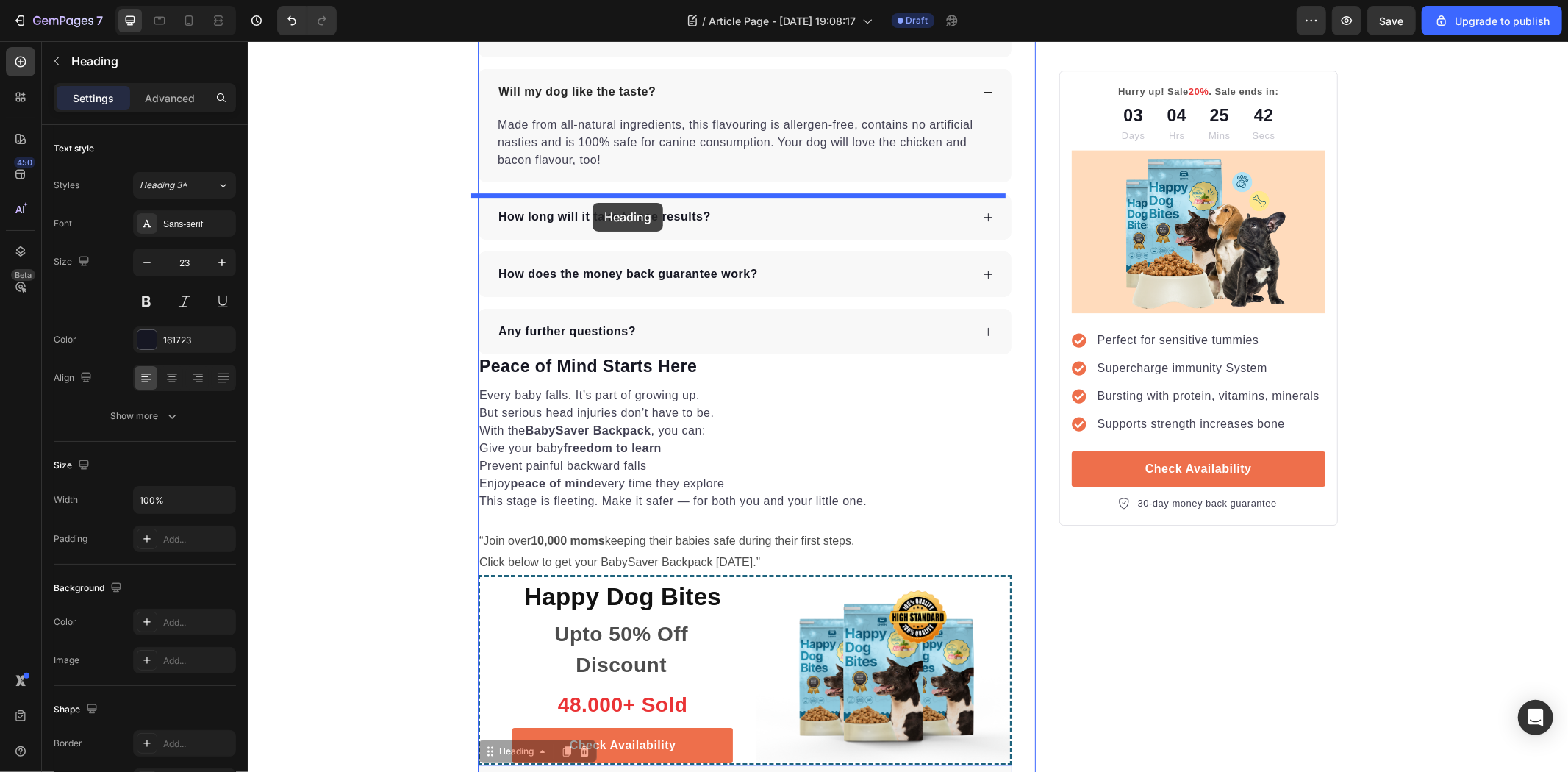
drag, startPoint x: 484, startPoint y: 391, endPoint x: 591, endPoint y: 203, distance: 216.3
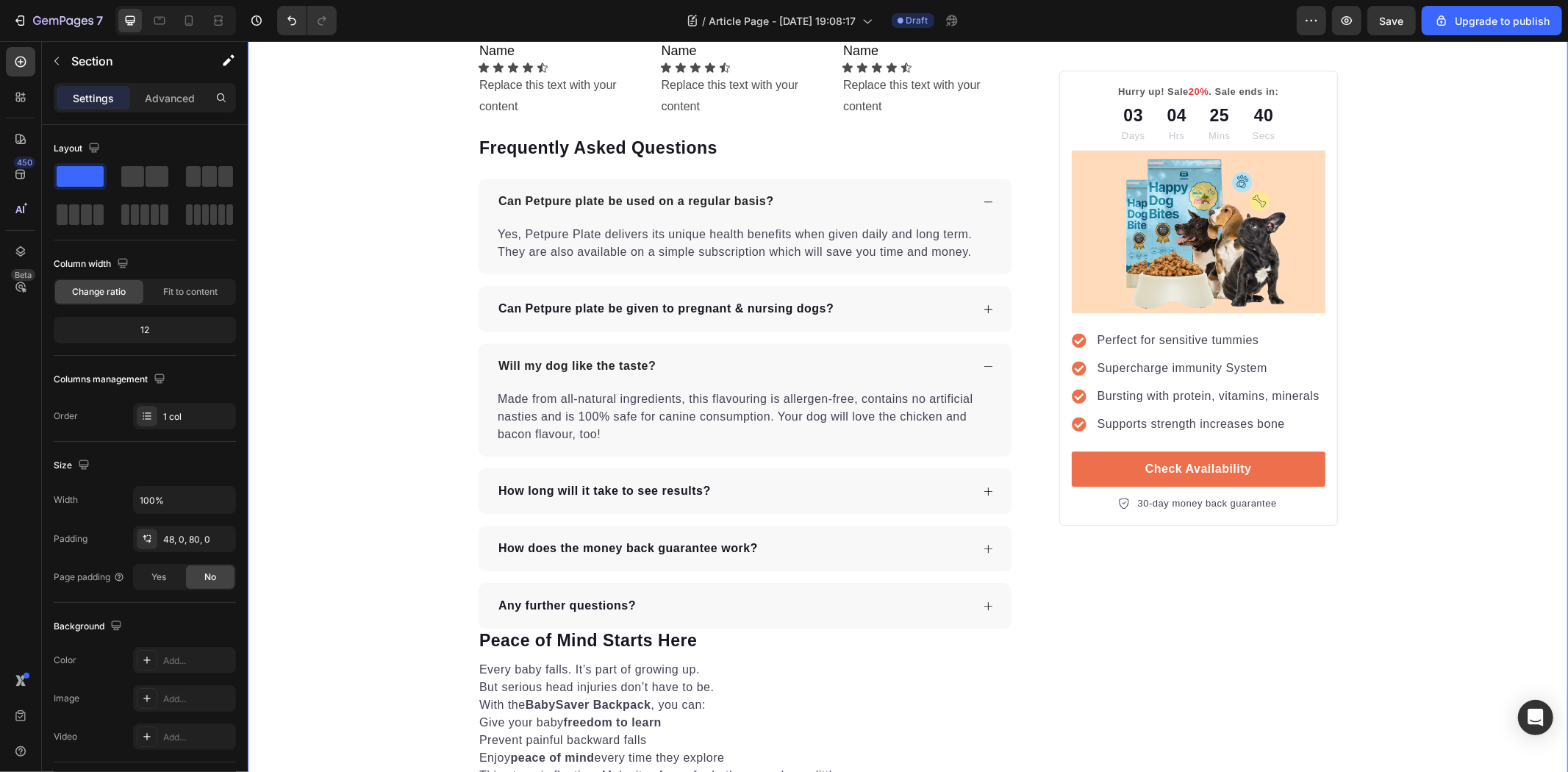
scroll to position [3641, 0]
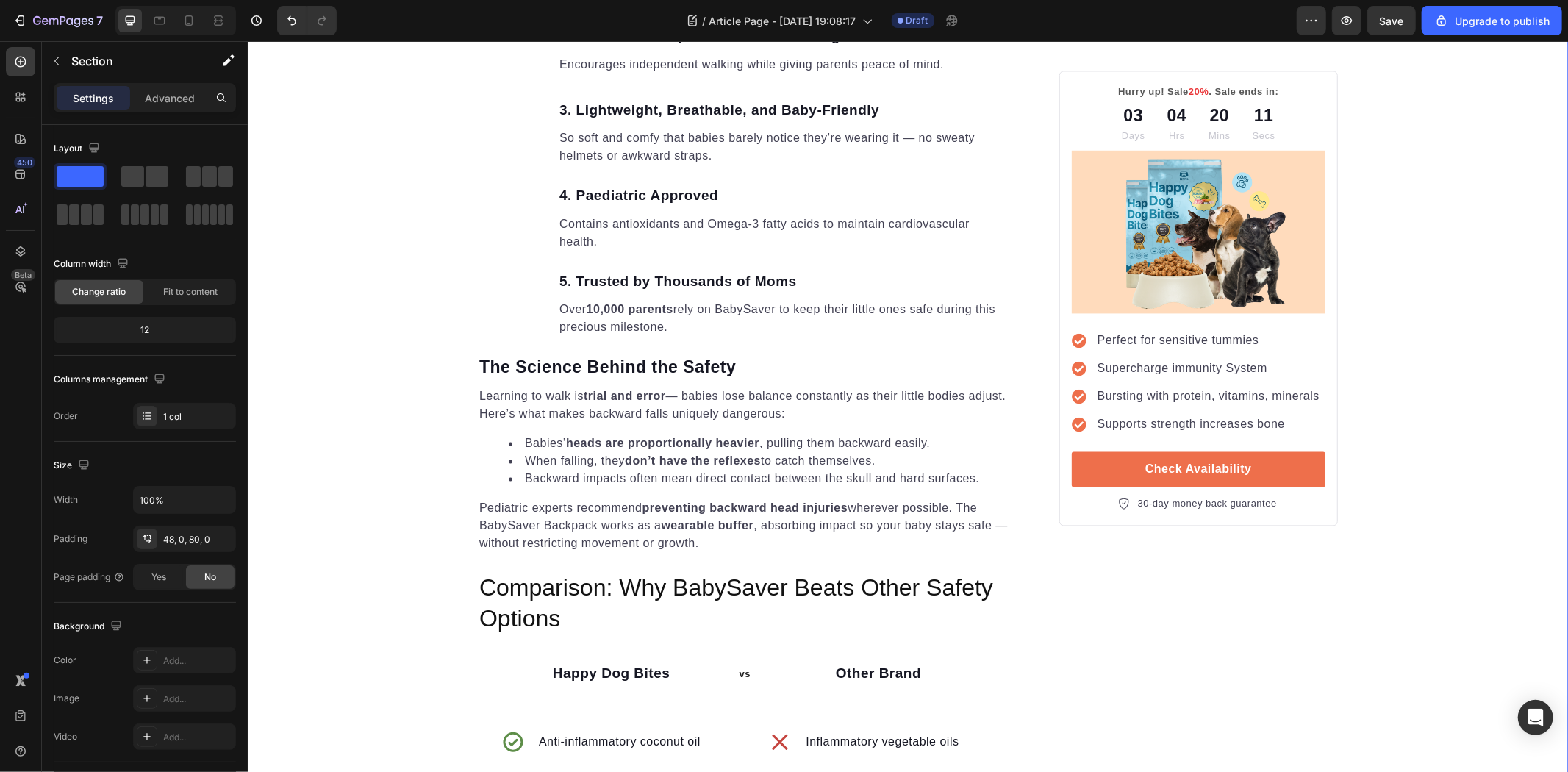
scroll to position [2458, 0]
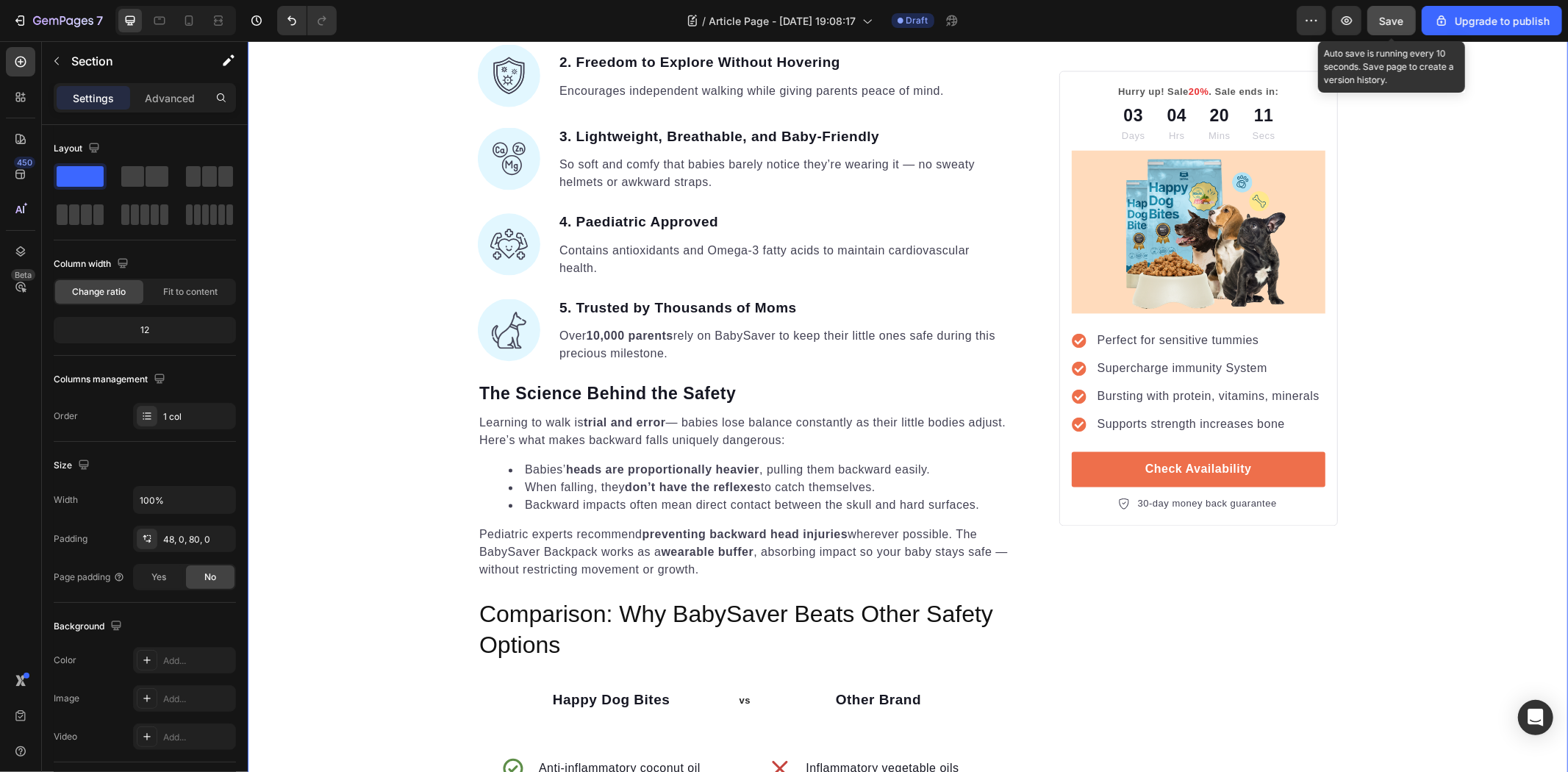
click at [1397, 10] on button "Save" at bounding box center [1391, 21] width 49 height 30
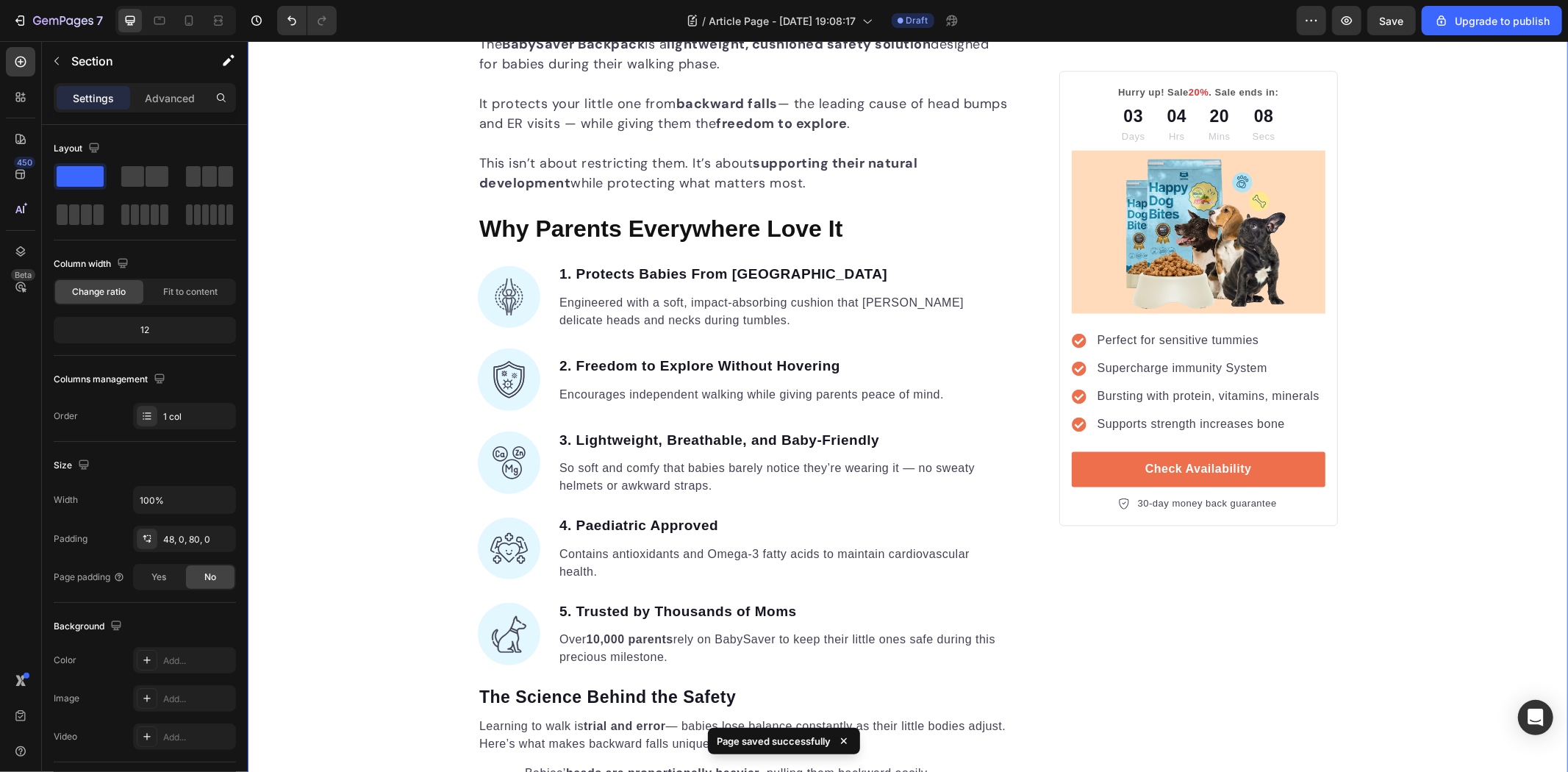
scroll to position [2130, 0]
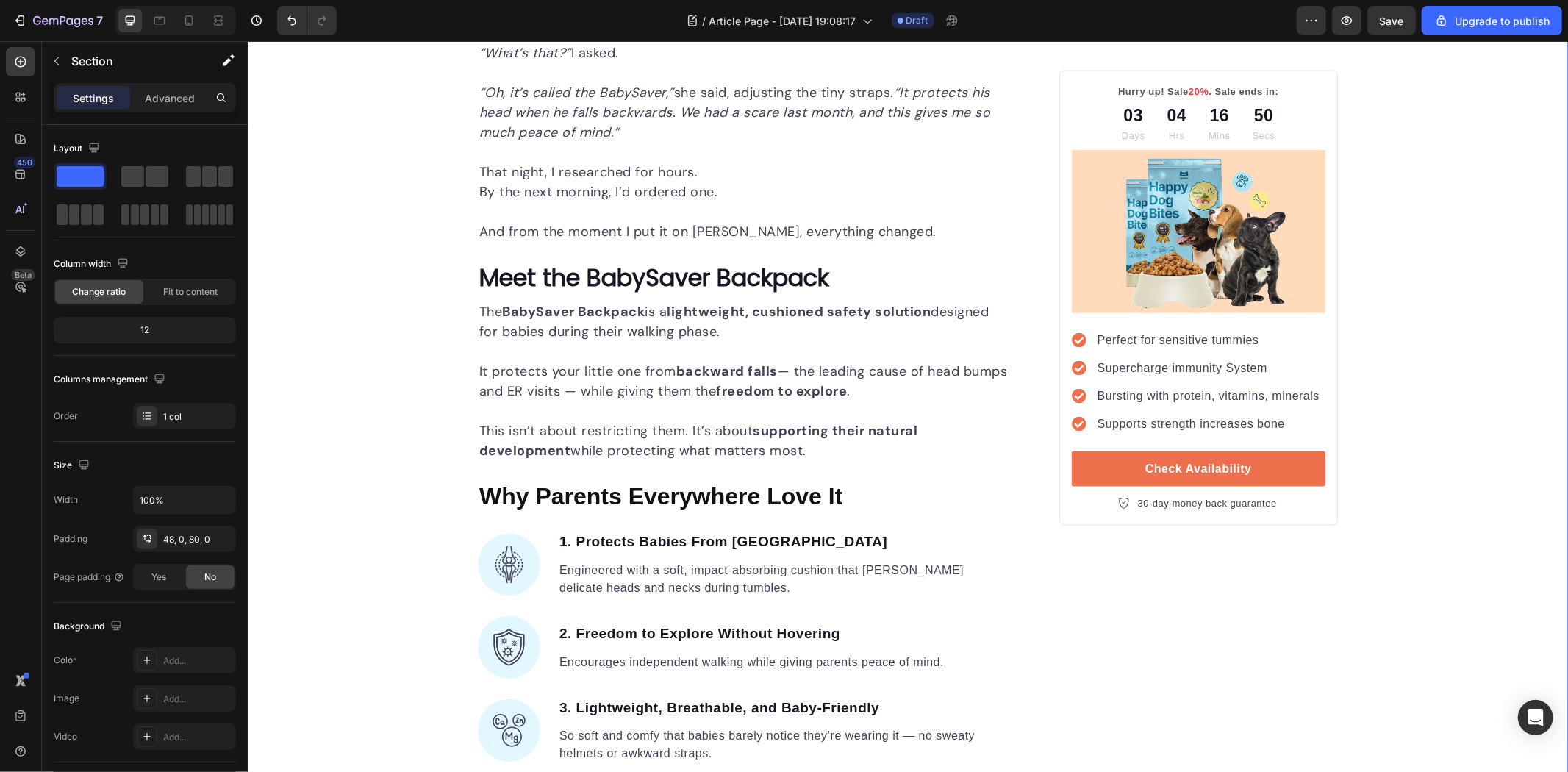
click at [343, 431] on div "Unleash the Best Nutrition for Your Dog's Health Heading Image By [PERSON_NAME]…" at bounding box center [907, 497] width 1321 height 4401
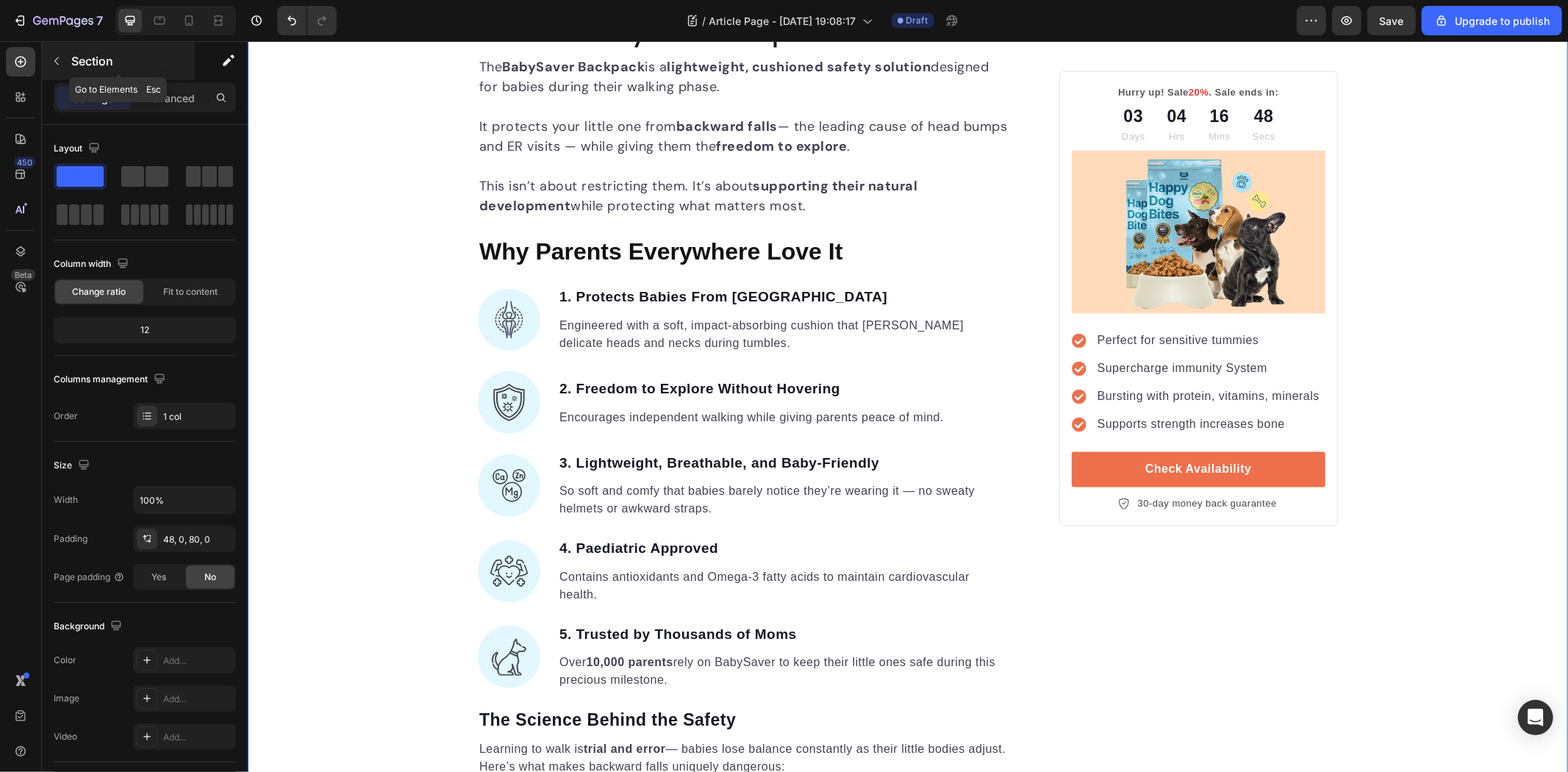
click at [51, 59] on icon "button" at bounding box center [56, 60] width 11 height 11
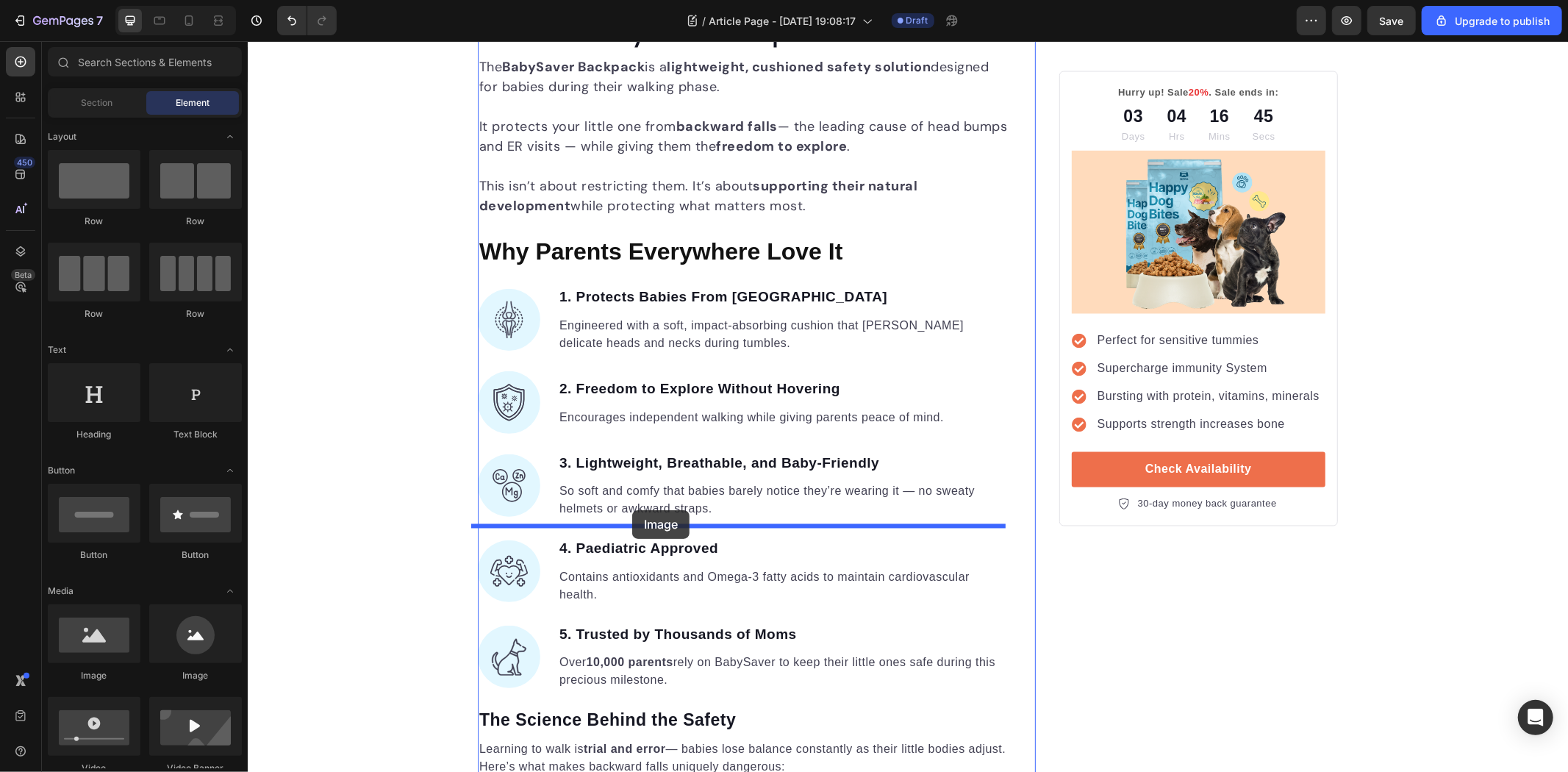
drag, startPoint x: 355, startPoint y: 656, endPoint x: 632, endPoint y: 509, distance: 313.6
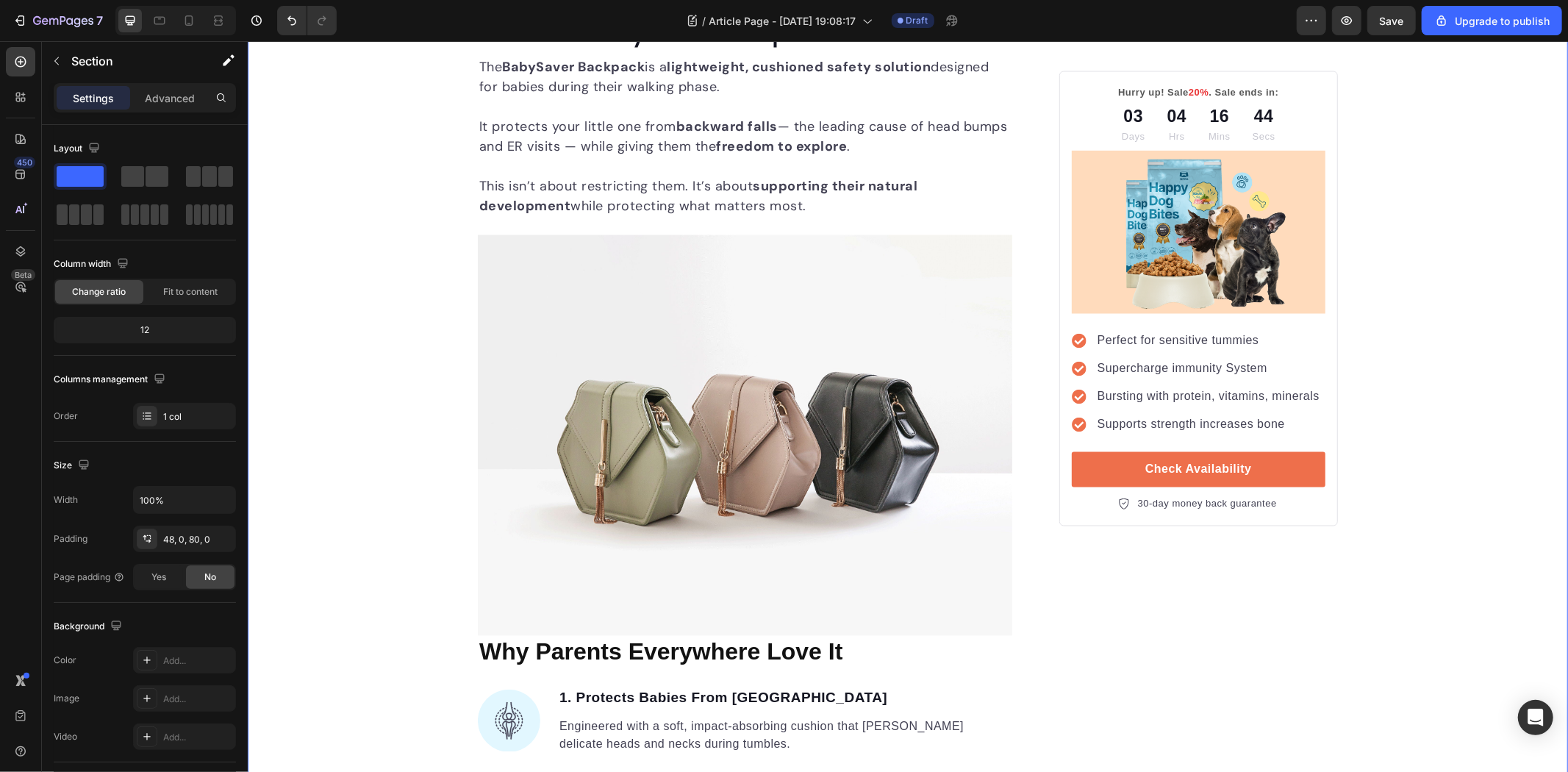
click at [376, 537] on div "Unleash the Best Nutrition for Your Dog's Health Heading Image By [PERSON_NAME]…" at bounding box center [907, 517] width 1321 height 4930
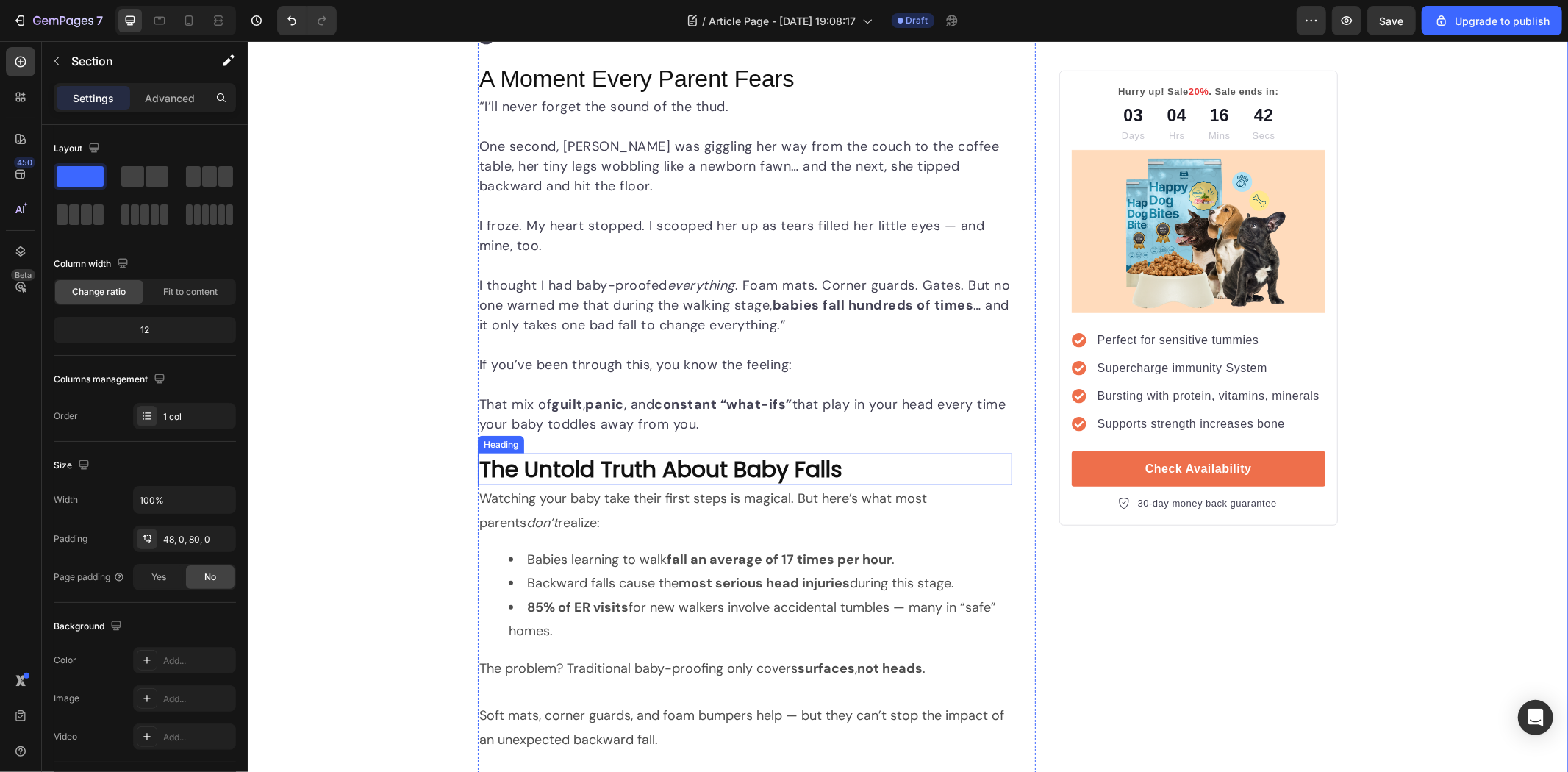
scroll to position [824, 0]
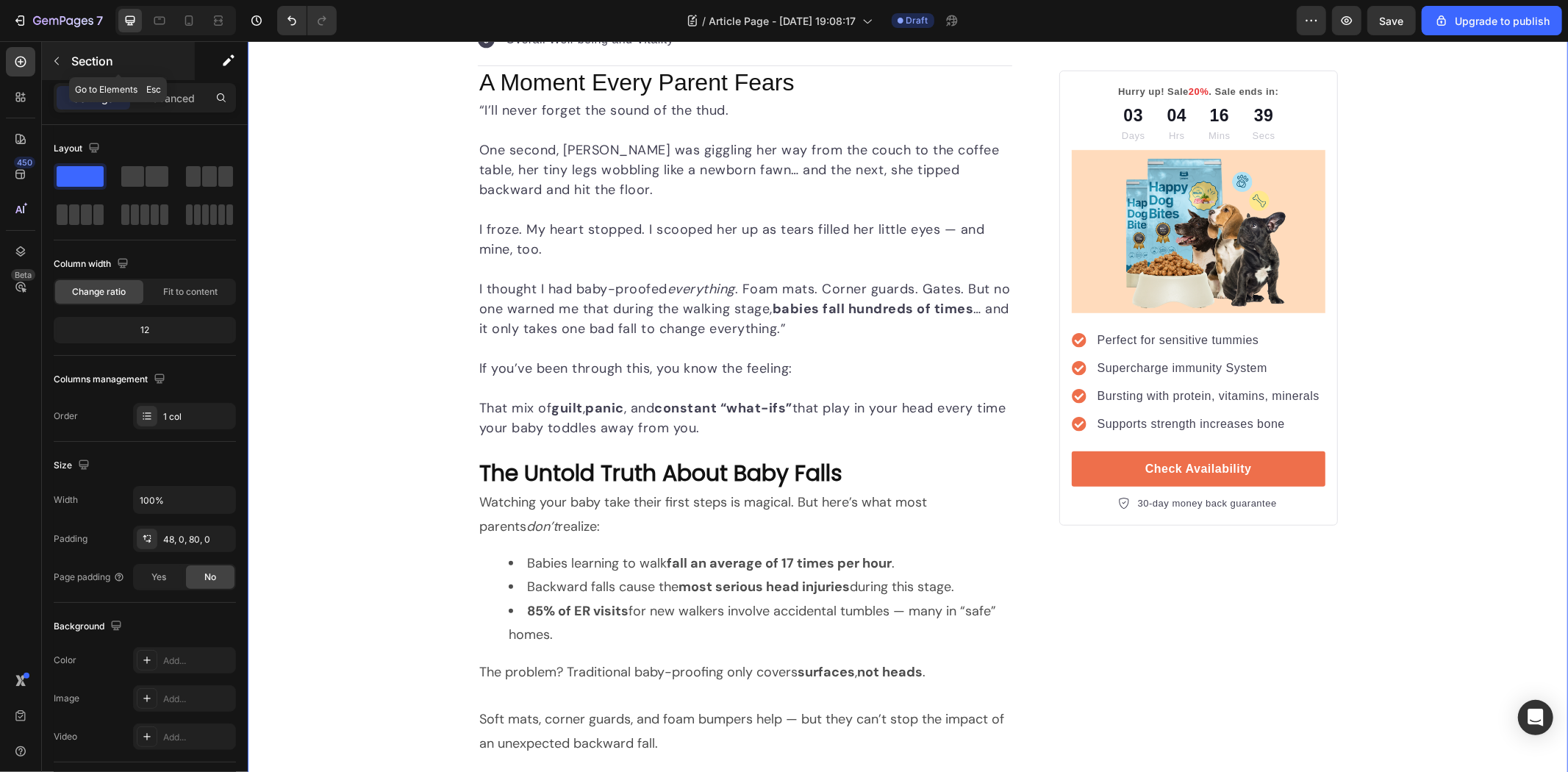
click at [54, 59] on icon "button" at bounding box center [56, 60] width 11 height 11
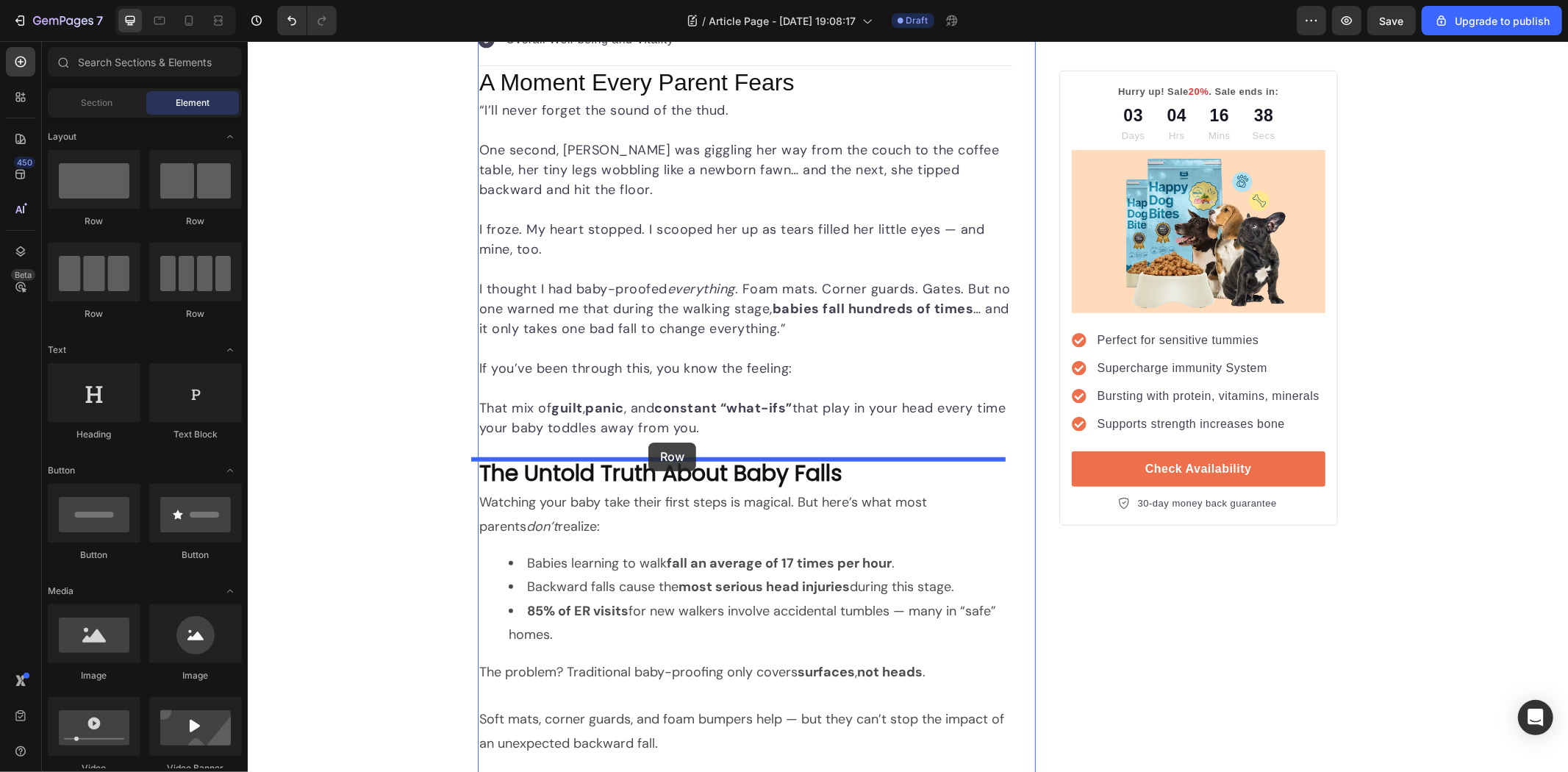
drag, startPoint x: 376, startPoint y: 244, endPoint x: 648, endPoint y: 442, distance: 336.4
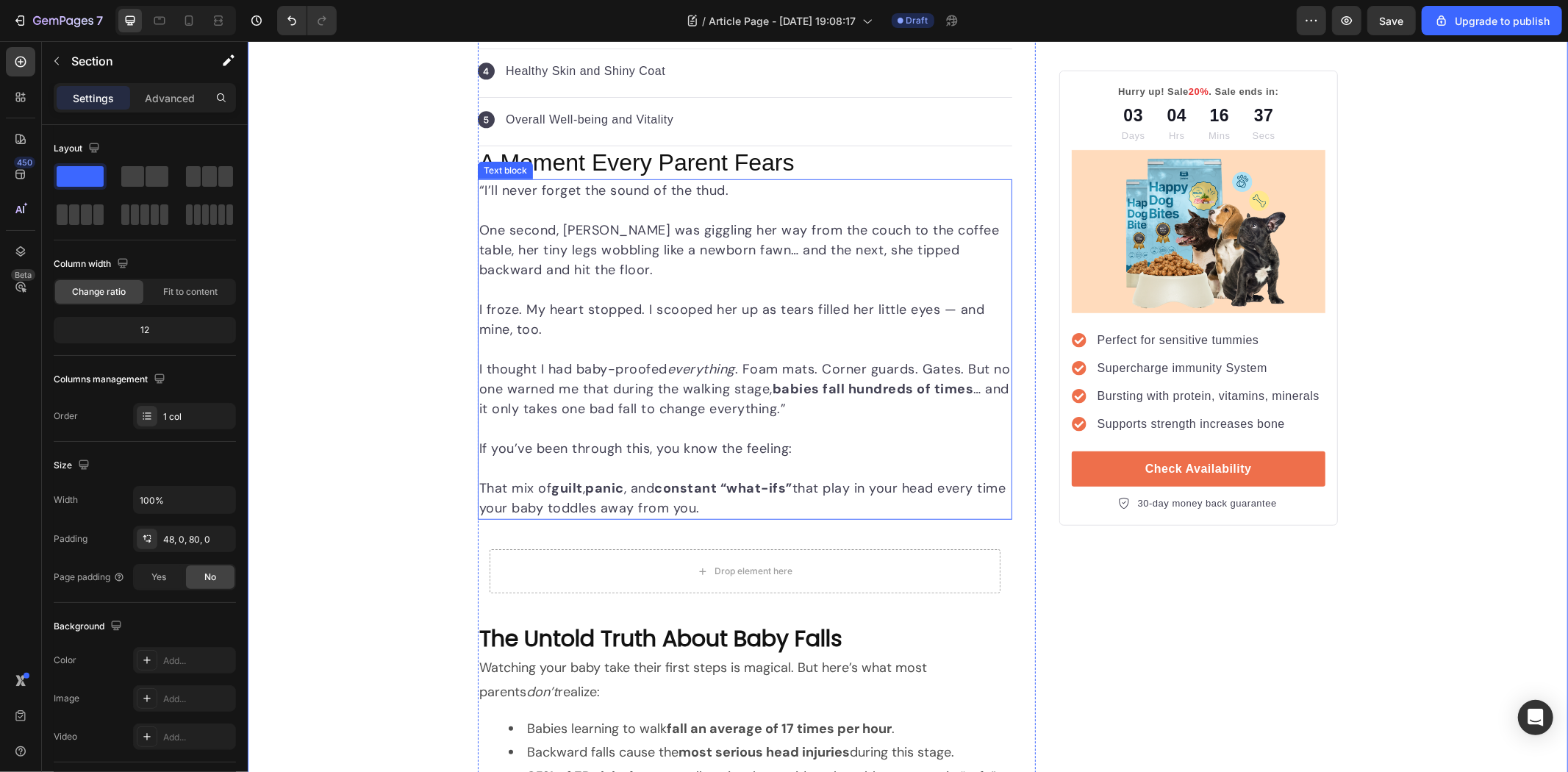
scroll to position [742, 0]
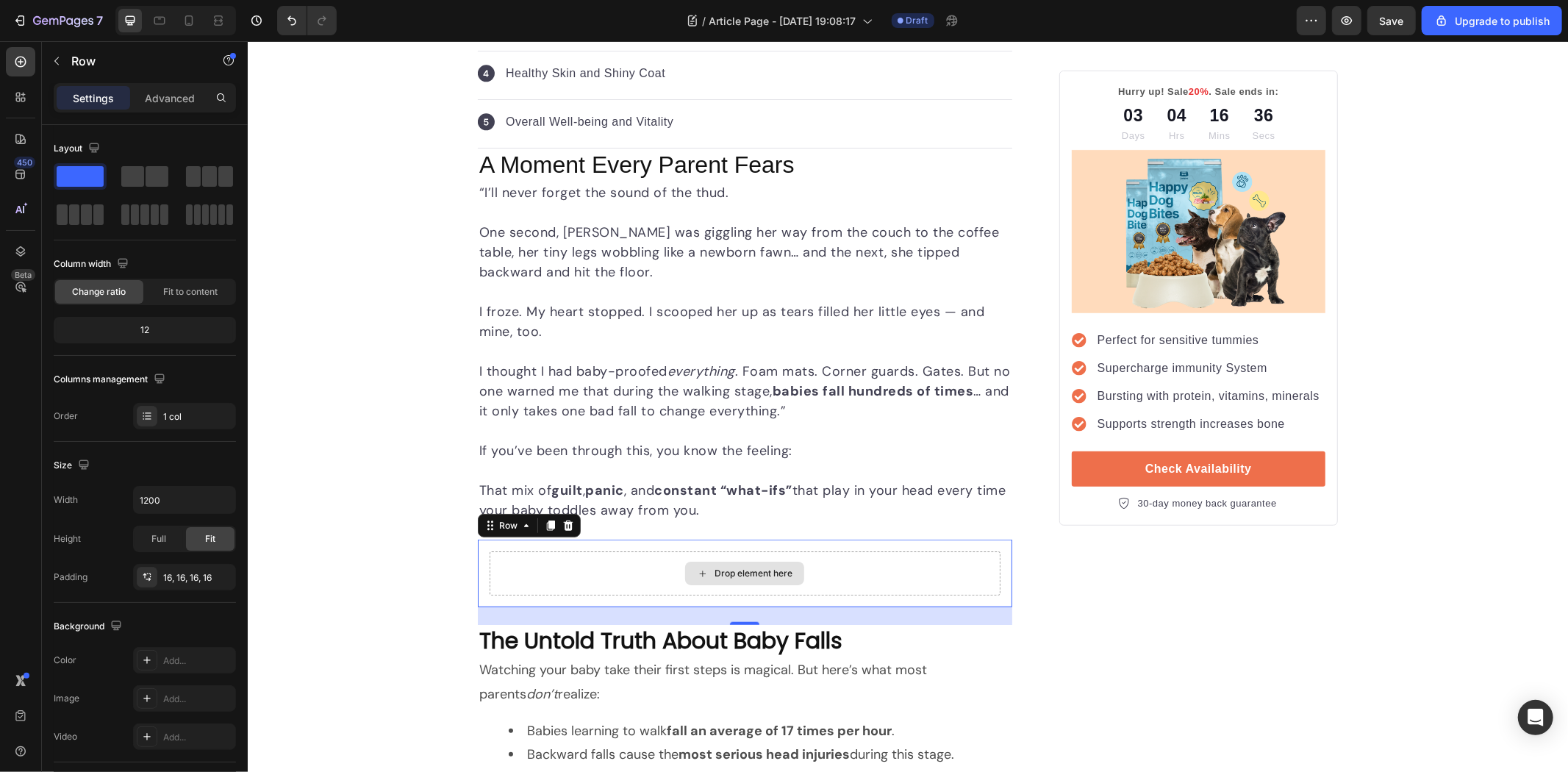
click at [601, 559] on div "Drop element here" at bounding box center [744, 573] width 511 height 44
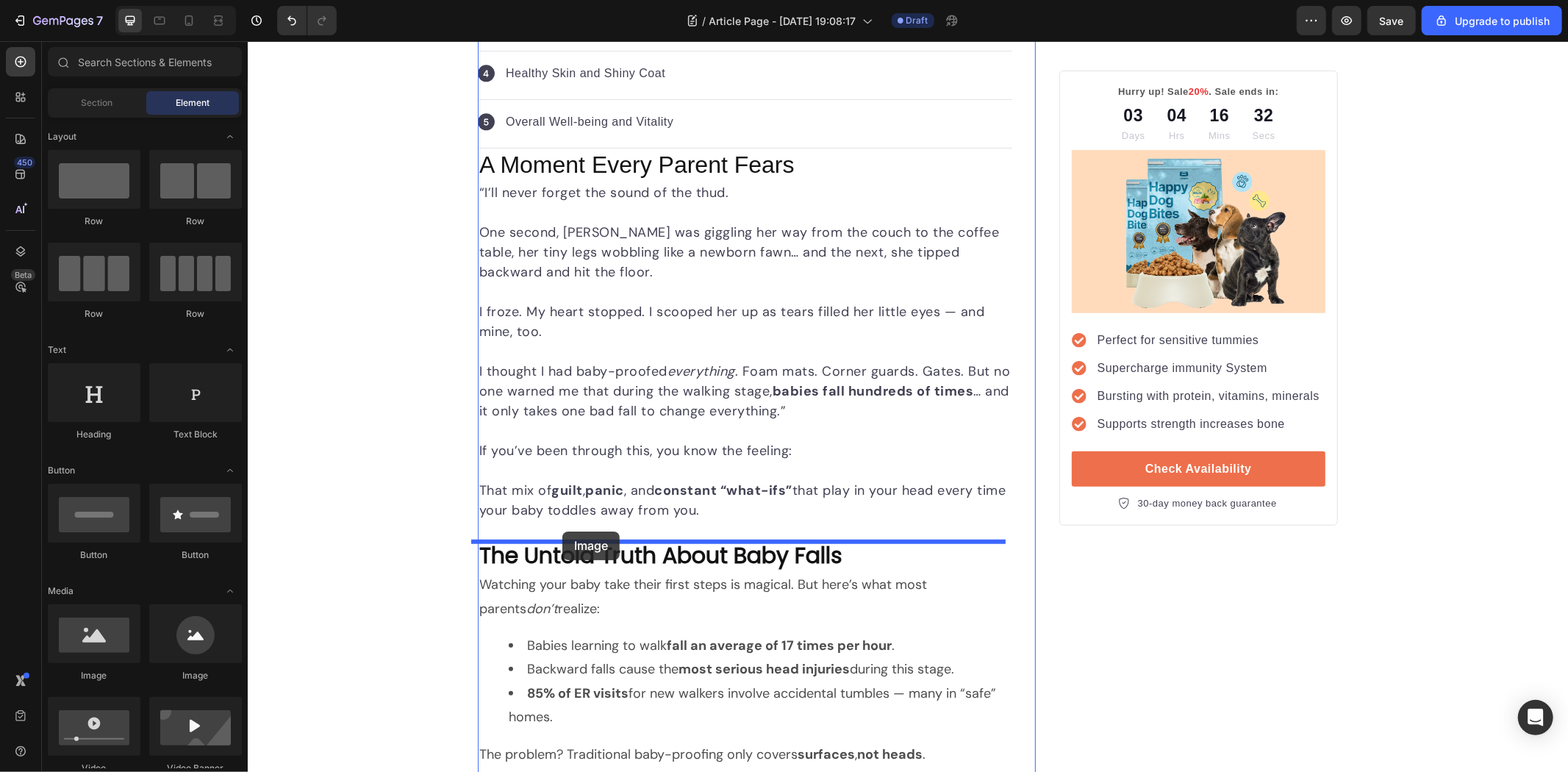
drag, startPoint x: 362, startPoint y: 647, endPoint x: 562, endPoint y: 531, distance: 231.2
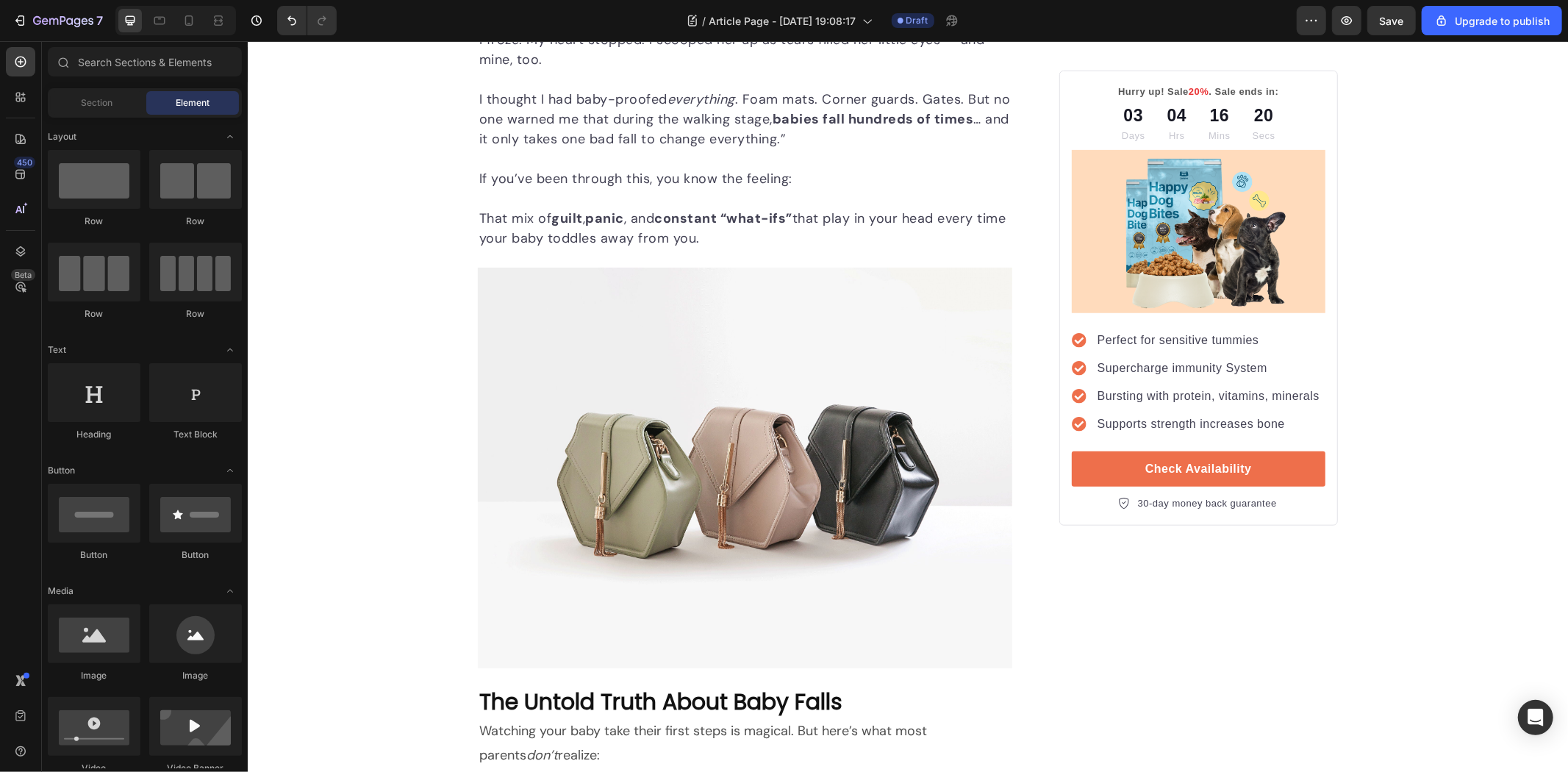
scroll to position [163, 0]
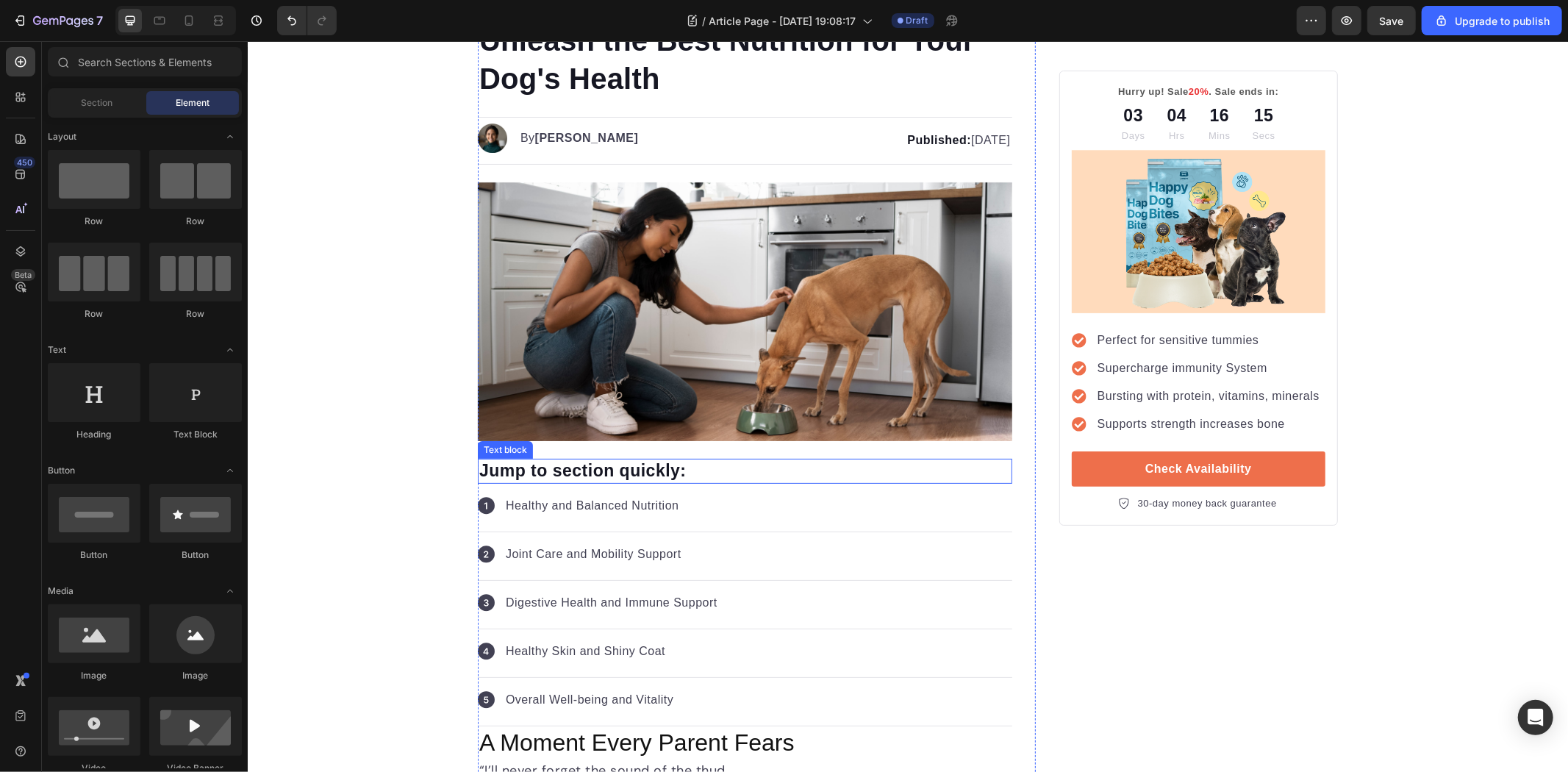
click at [590, 466] on p "Jump to section quickly:" at bounding box center [744, 471] width 531 height 22
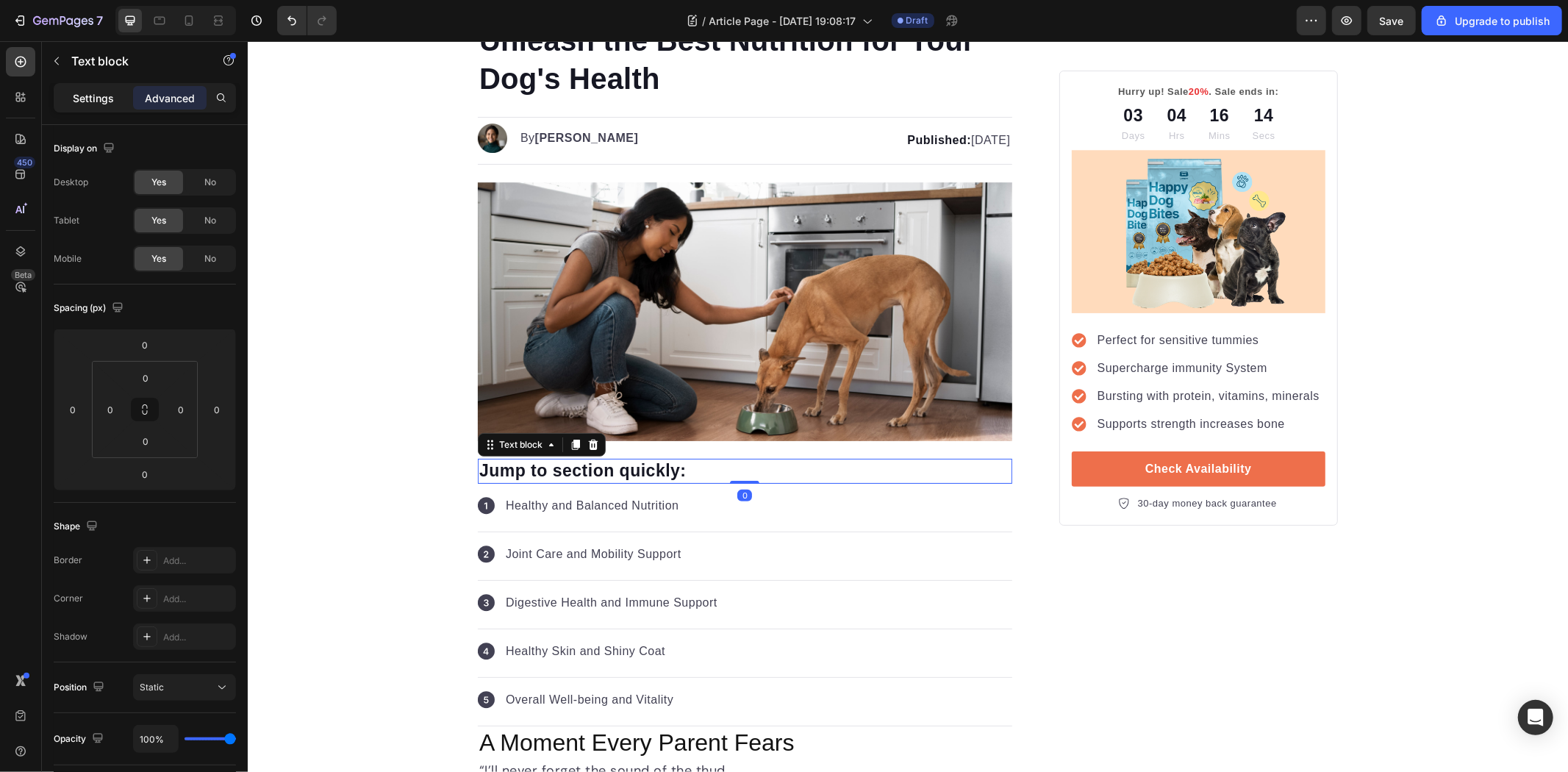
click at [105, 91] on p "Settings" at bounding box center [94, 98] width 41 height 15
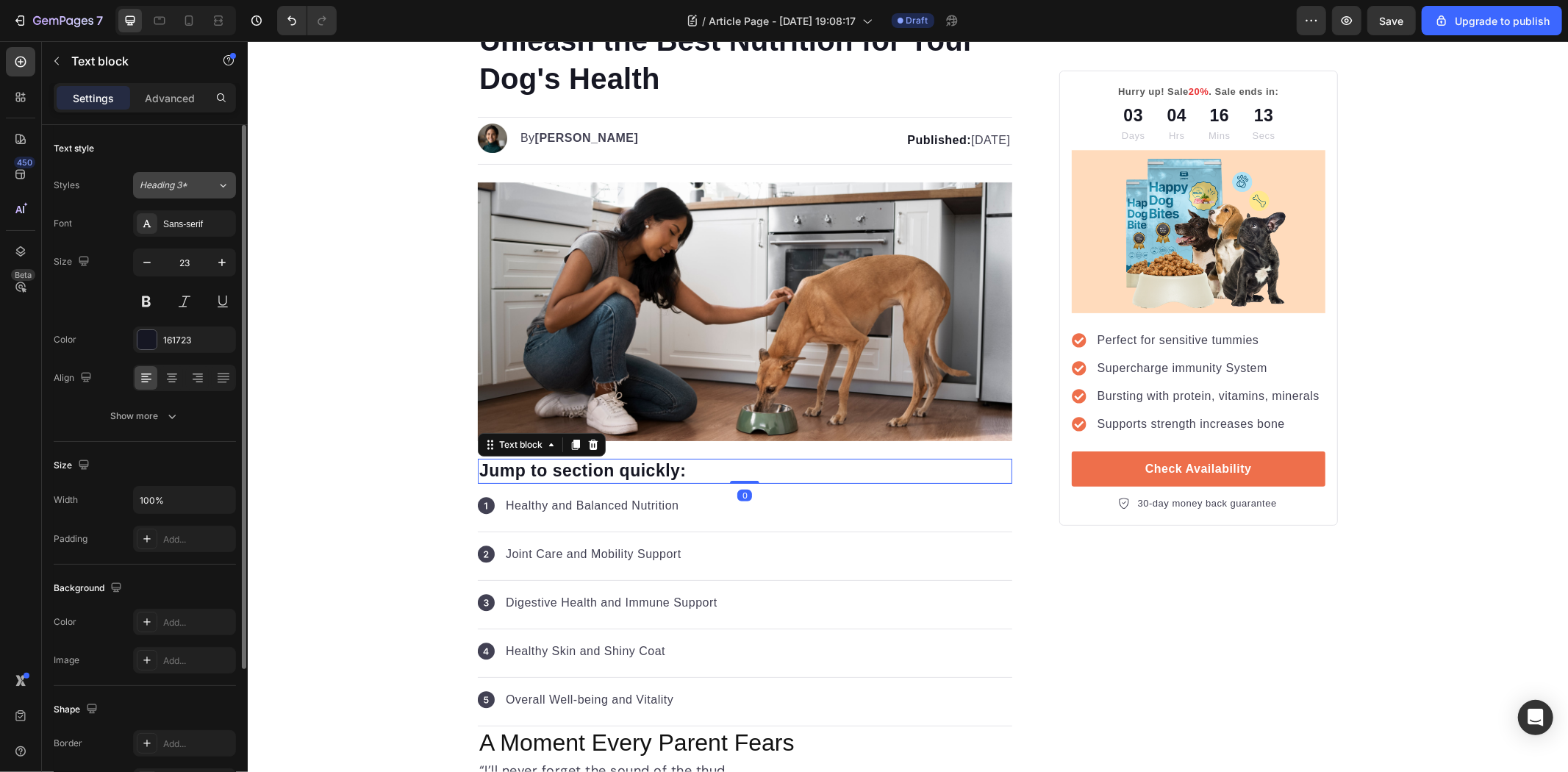
click at [164, 184] on span "Heading 3*" at bounding box center [164, 185] width 48 height 13
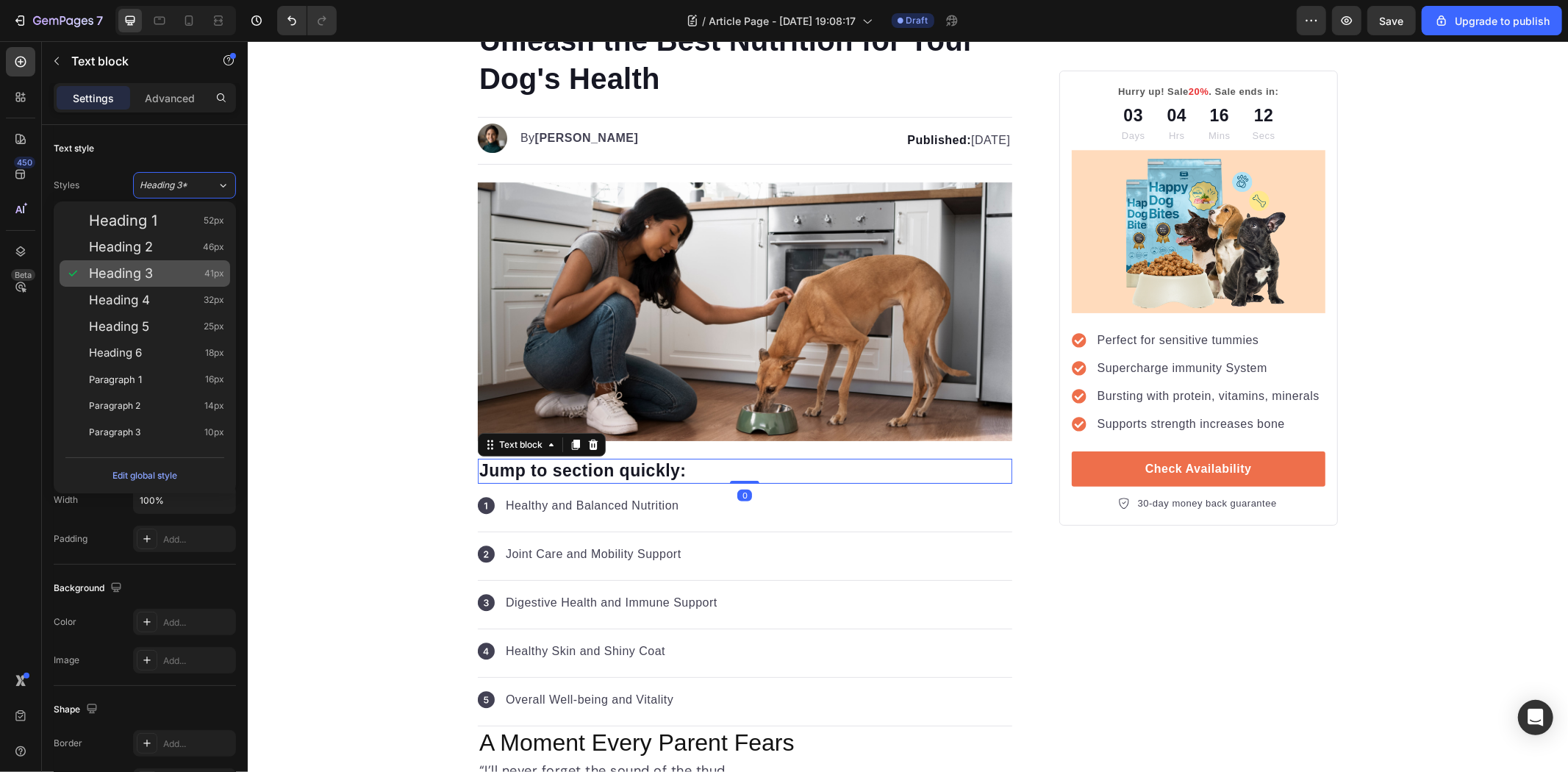
click at [158, 280] on div "Heading 3 41px" at bounding box center [157, 273] width 135 height 14
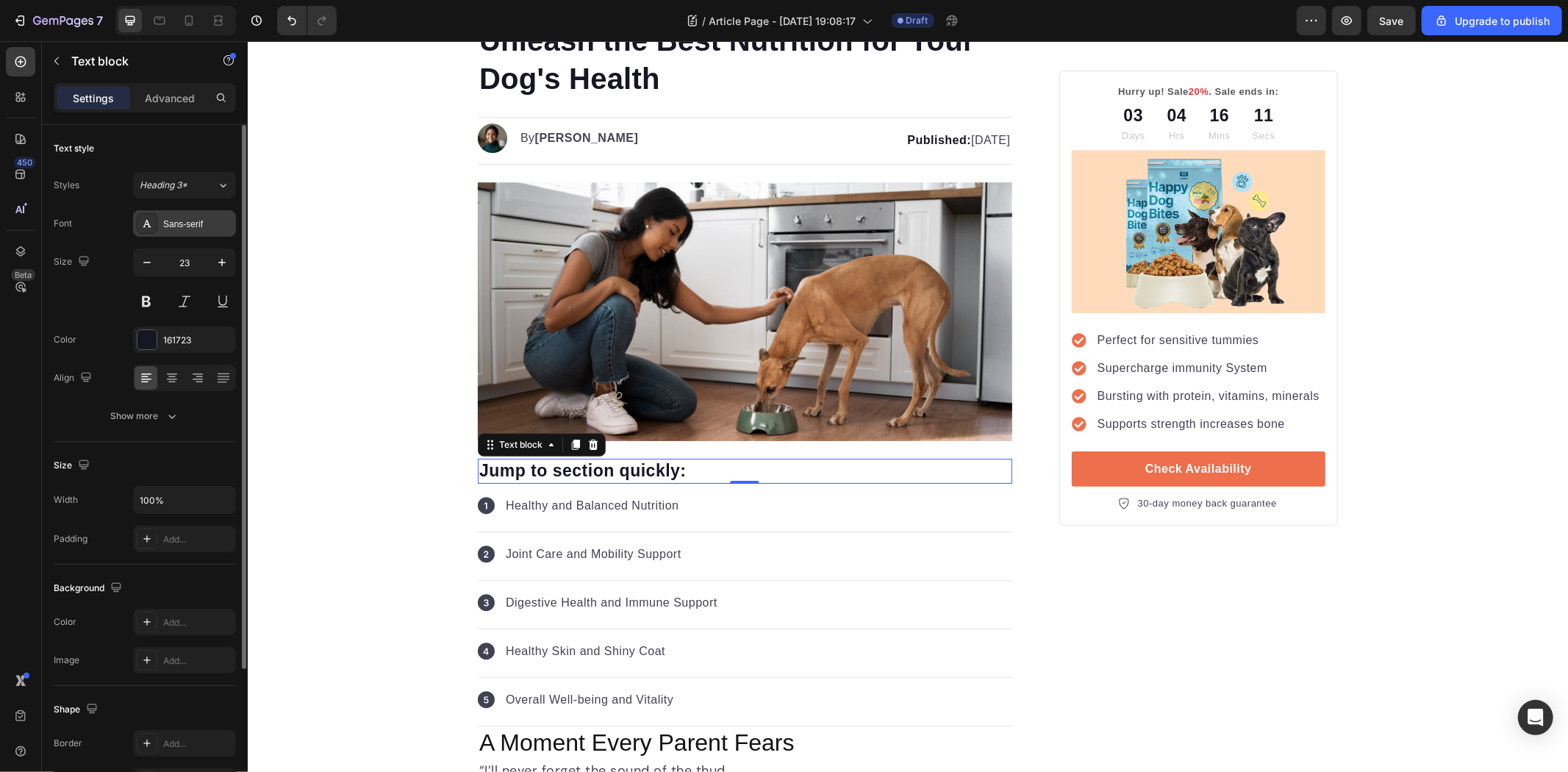
click at [166, 225] on div "Sans-serif" at bounding box center [197, 224] width 69 height 13
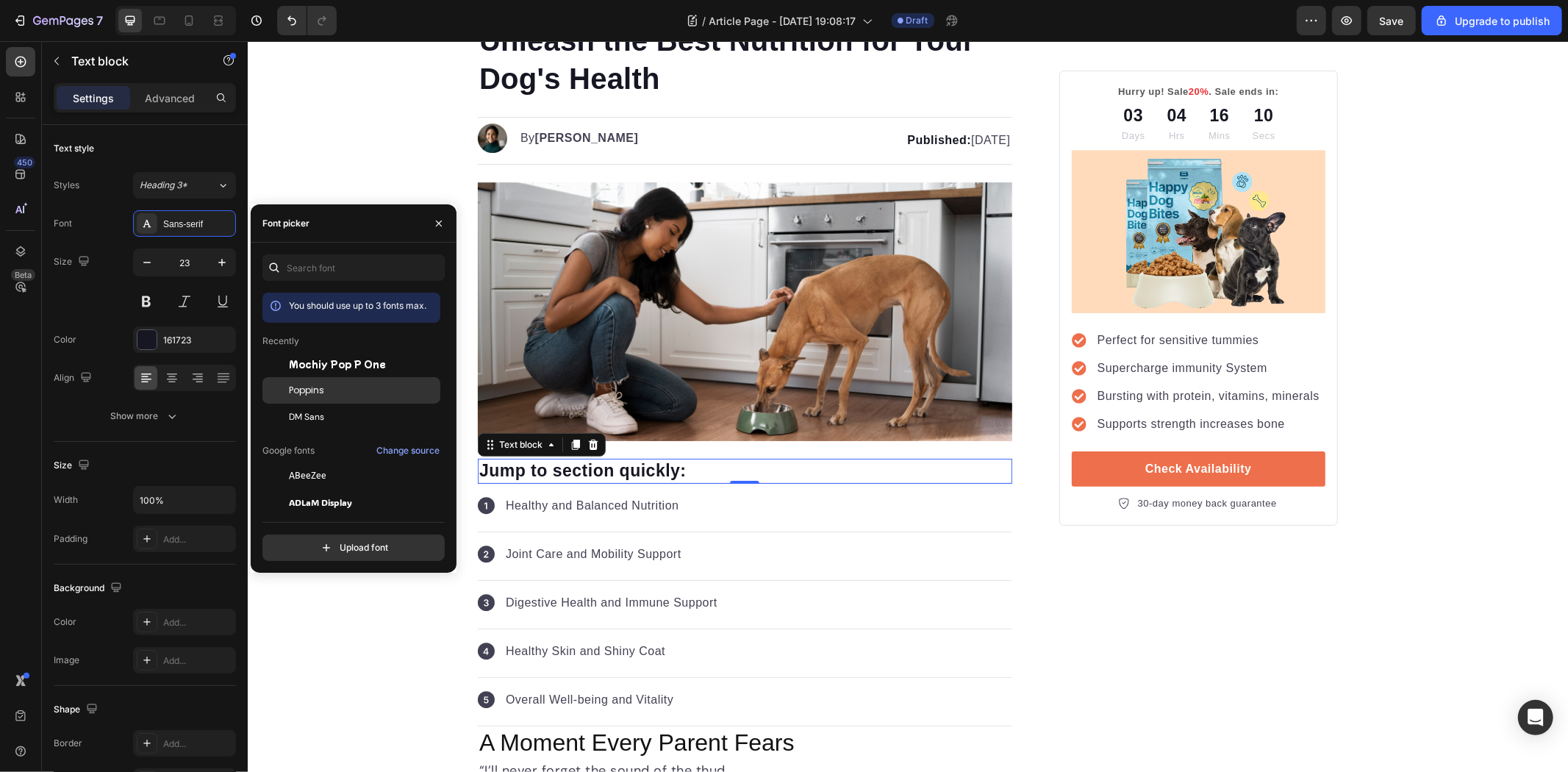
click at [328, 542] on div "Poppins" at bounding box center [352, 555] width 178 height 27
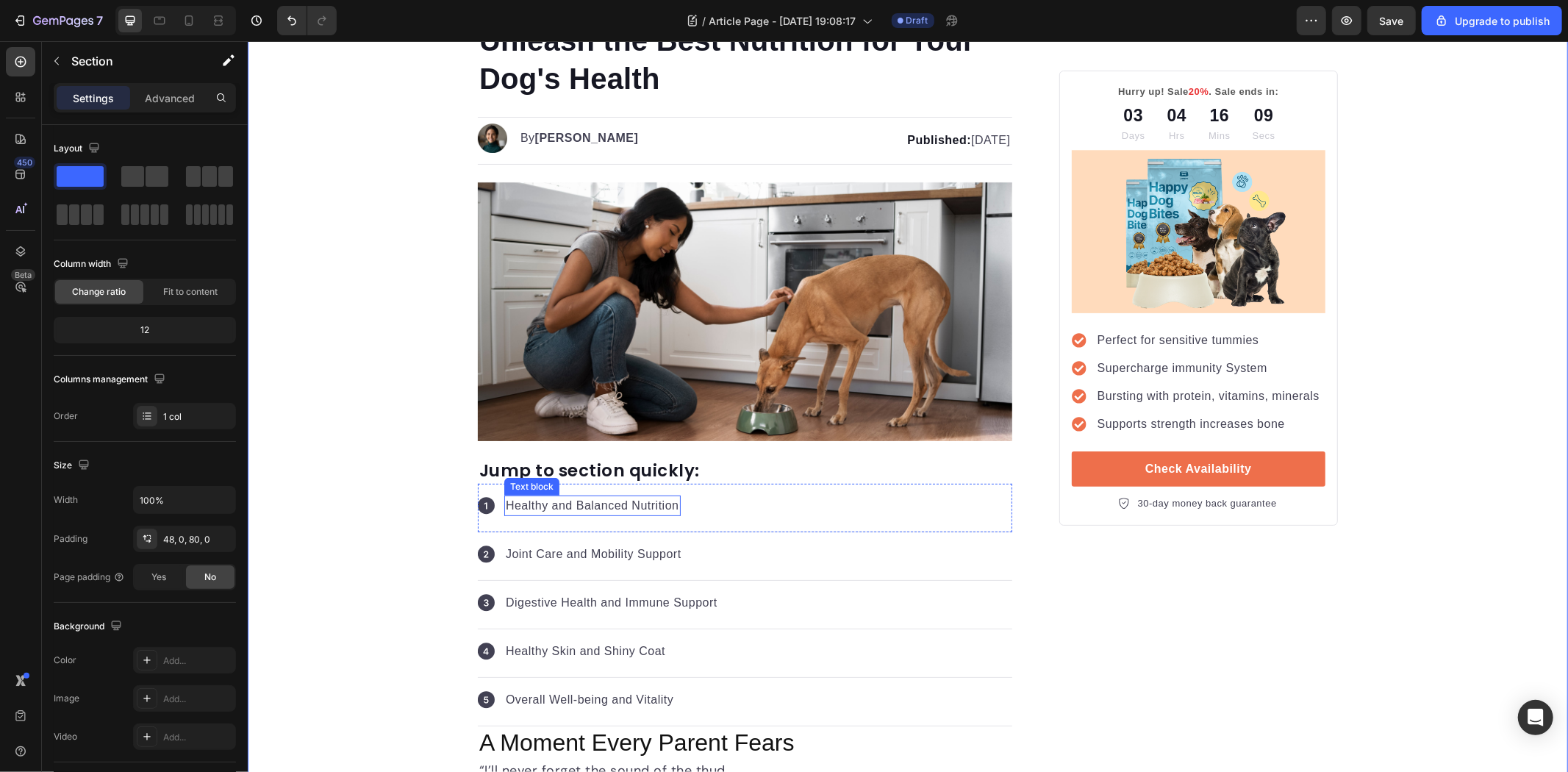
click at [606, 512] on p "Healthy and Balanced Nutrition" at bounding box center [592, 505] width 174 height 18
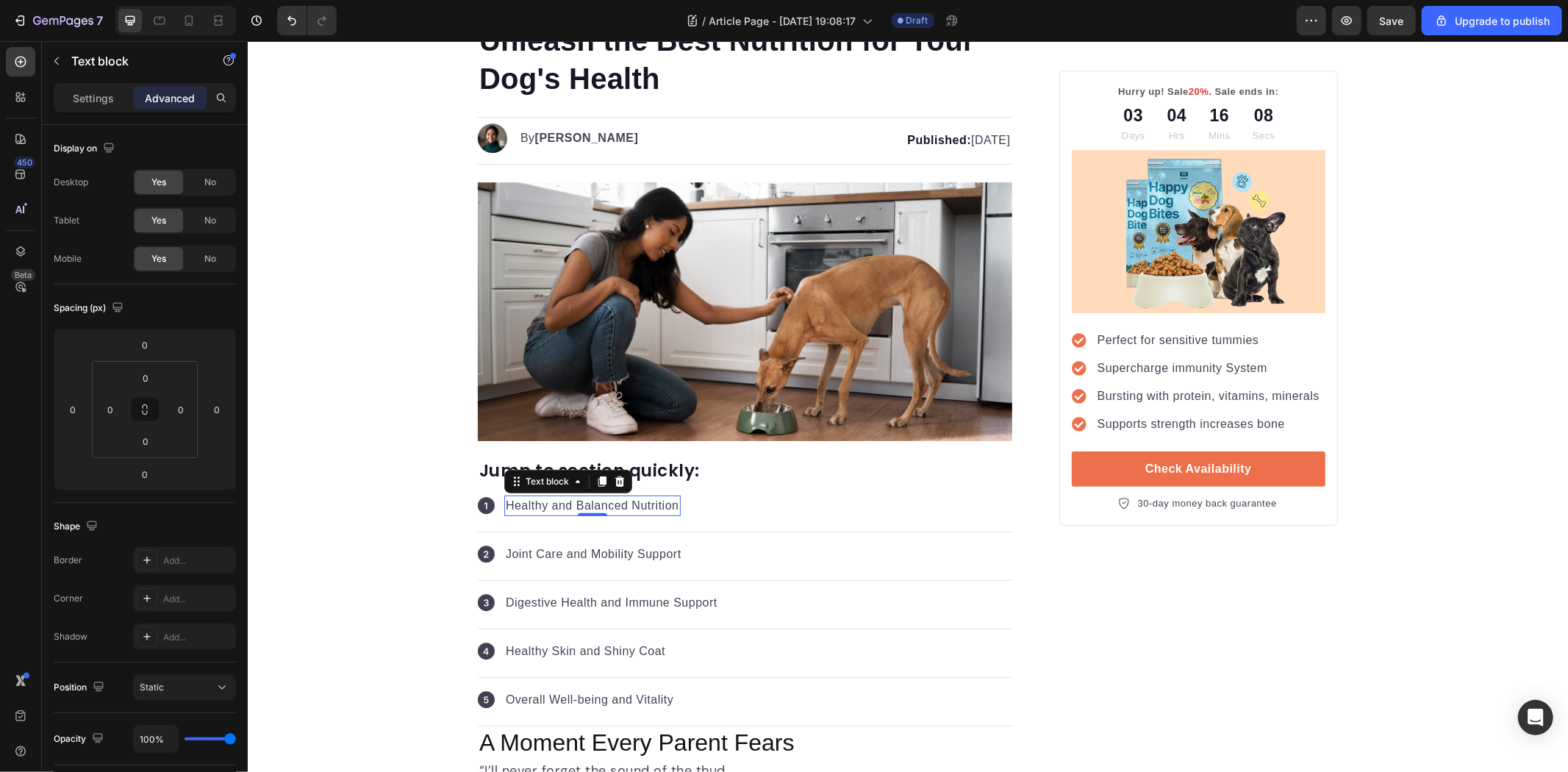
click at [86, 81] on div "Sections(18) Elements(83) Section Element Hero Section Product Detail Brands Tr…" at bounding box center [145, 407] width 206 height 731
click at [94, 94] on p "Settings" at bounding box center [94, 98] width 41 height 15
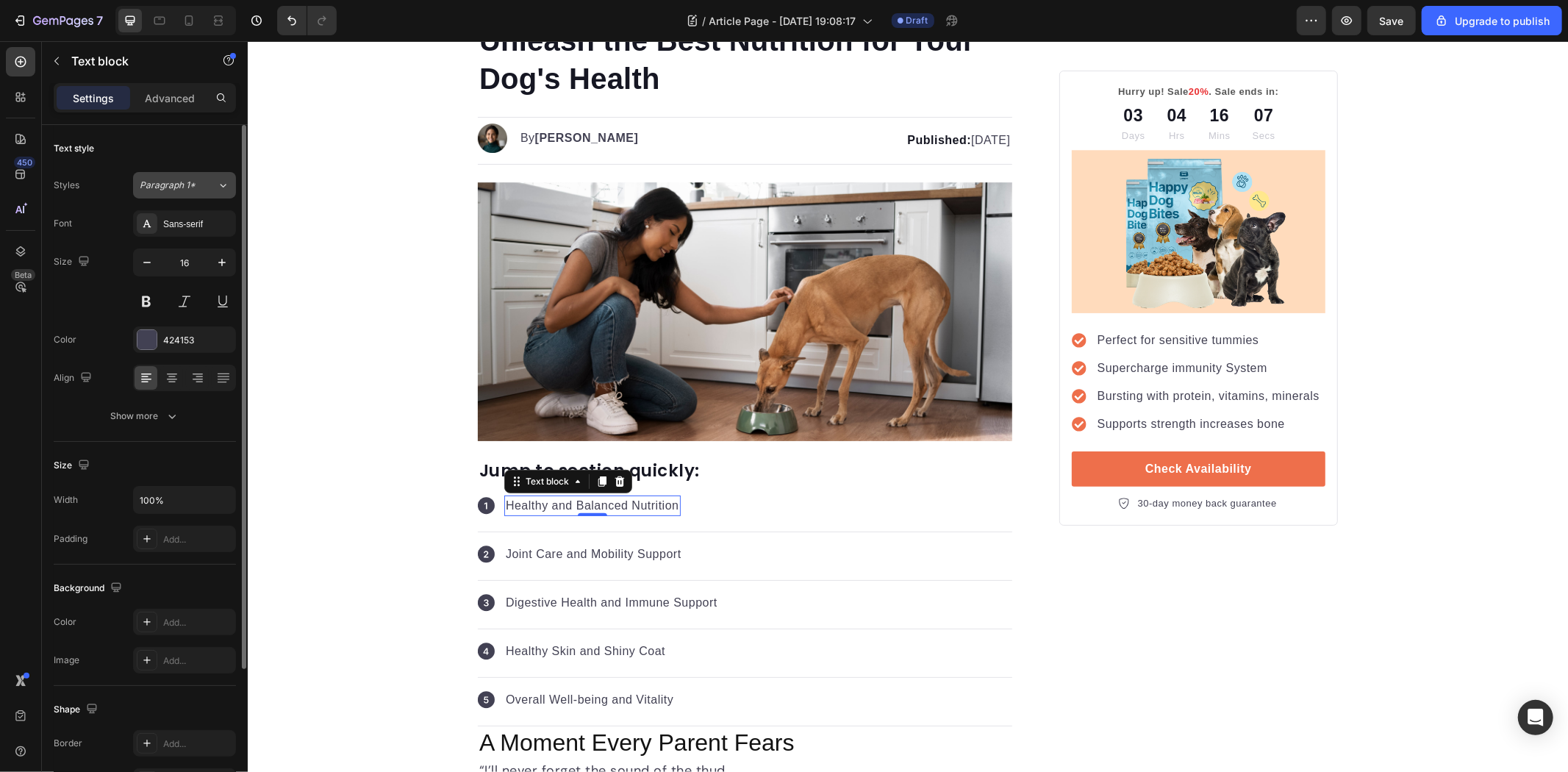
click at [193, 195] on button "Paragraph 1*" at bounding box center [184, 185] width 103 height 27
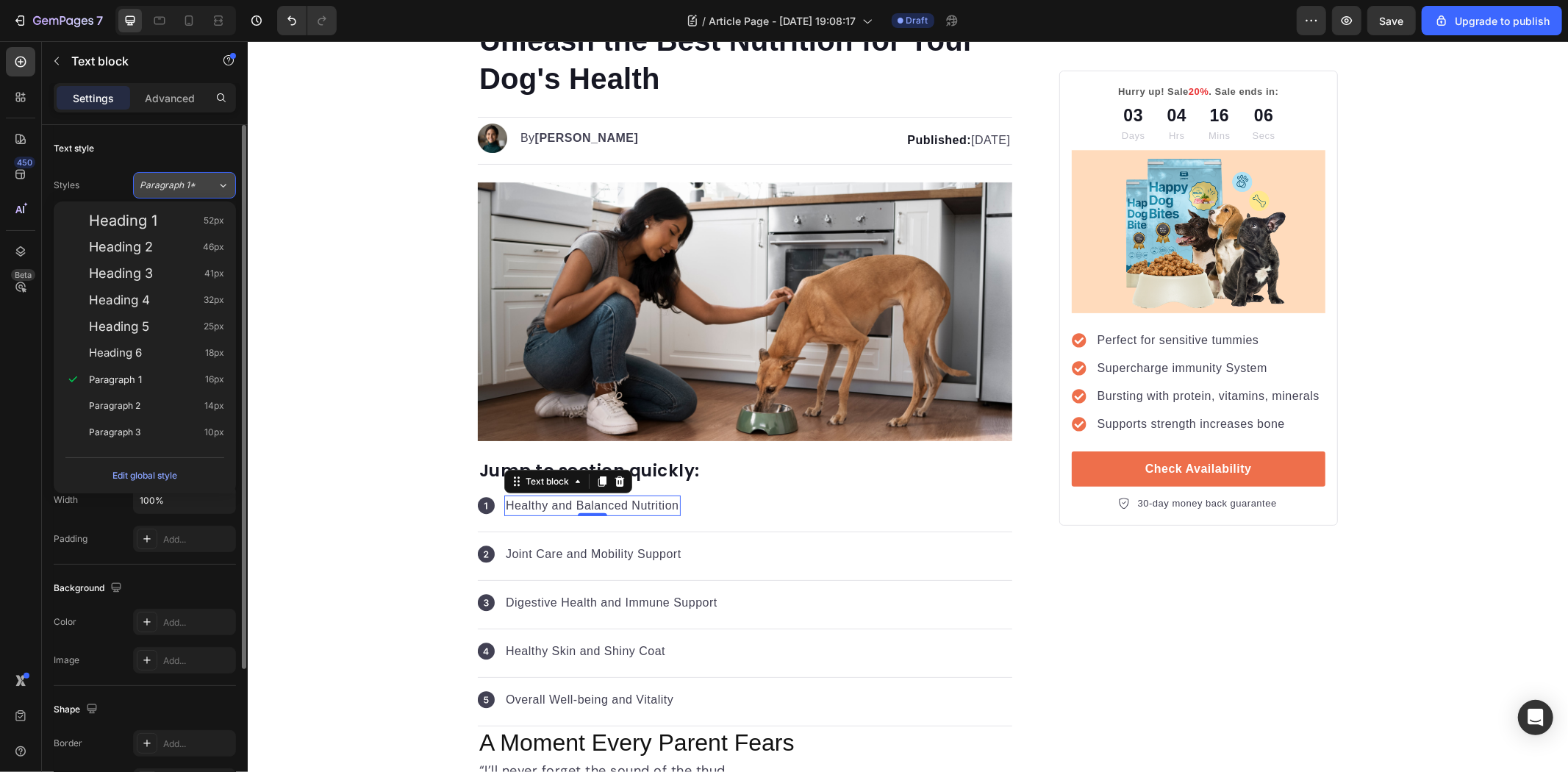
click at [193, 192] on span "Paragraph 1*" at bounding box center [167, 185] width 56 height 13
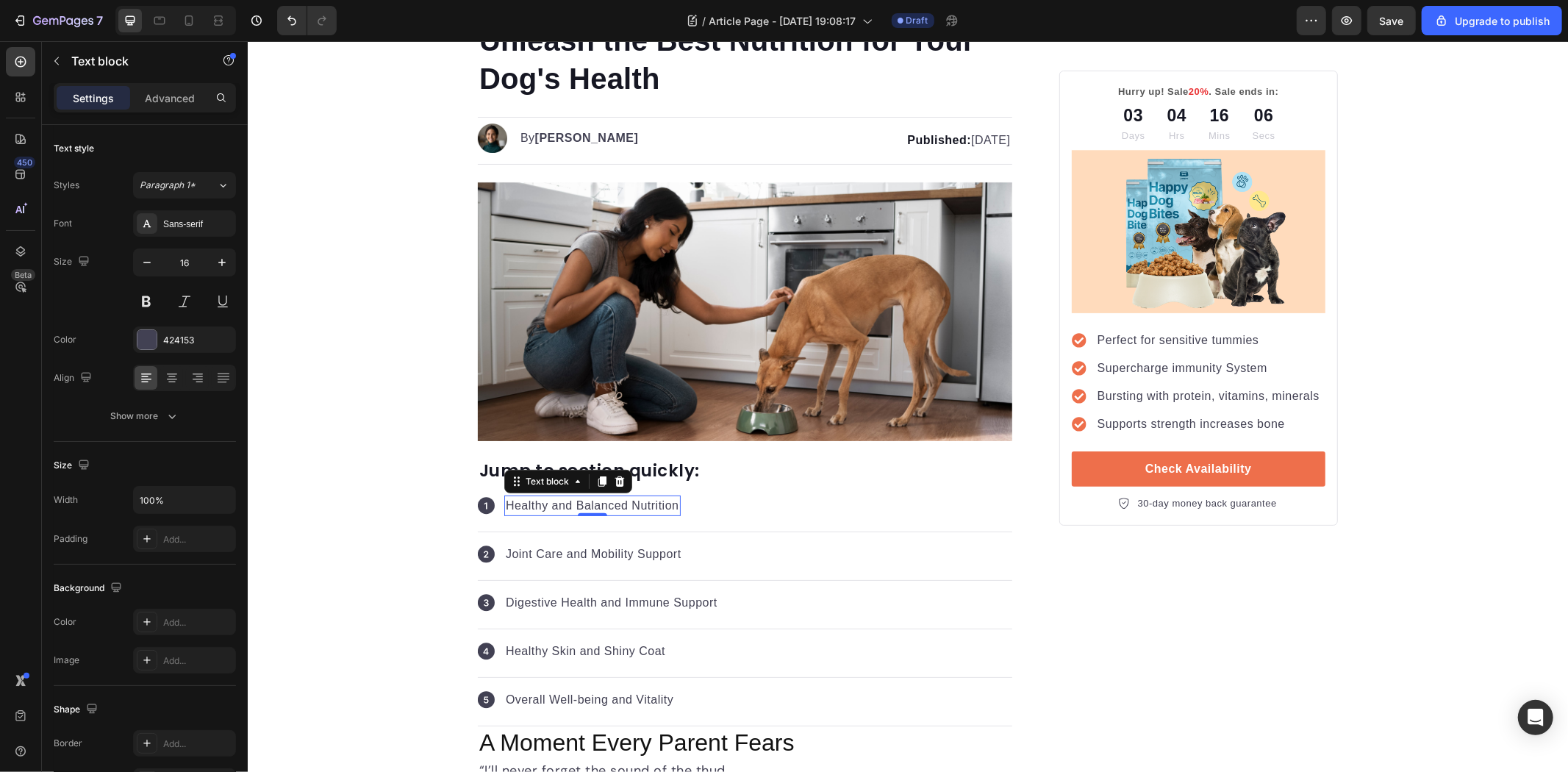
click at [195, 0] on body "7 / Article Page - Aug 27, 19:08:17 Draft Preview Save Upgrade to publish 450 B…" at bounding box center [784, 0] width 1568 height 0
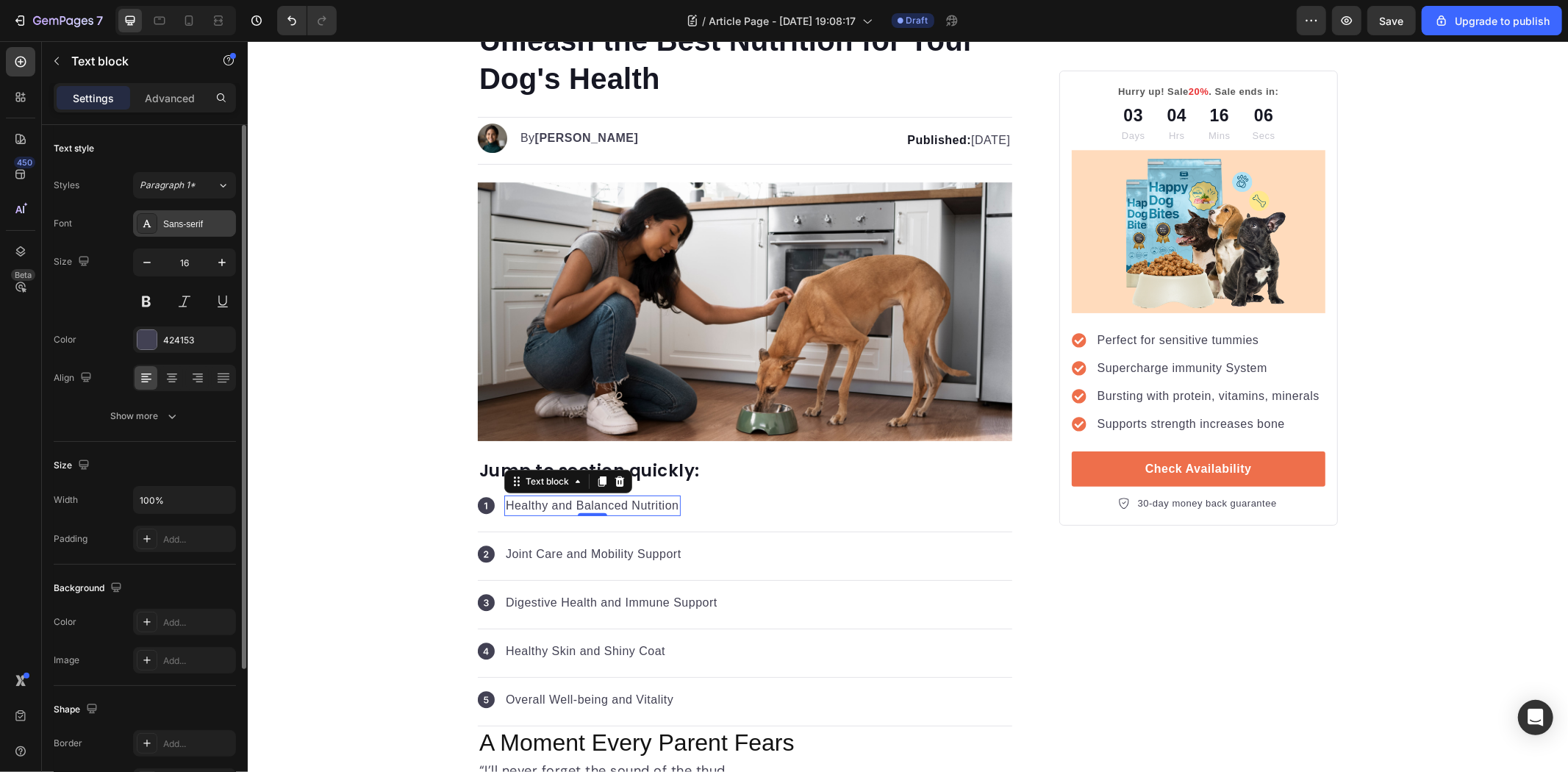
click at [195, 231] on div "Sans-serif" at bounding box center [184, 223] width 103 height 27
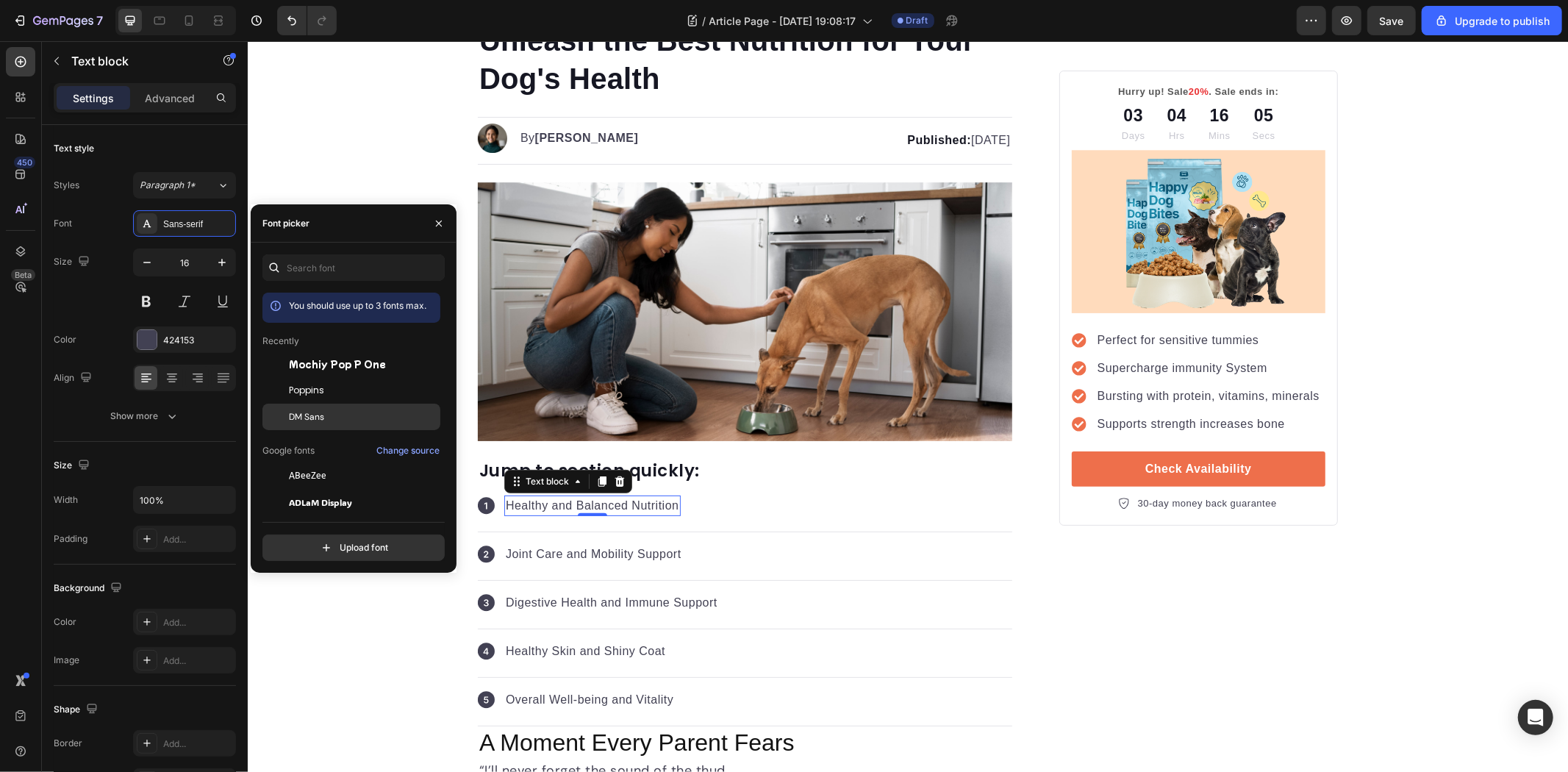
click at [338, 410] on div "DM Sans" at bounding box center [363, 416] width 148 height 13
click at [618, 546] on p "Joint Care and Mobility Support" at bounding box center [593, 553] width 176 height 18
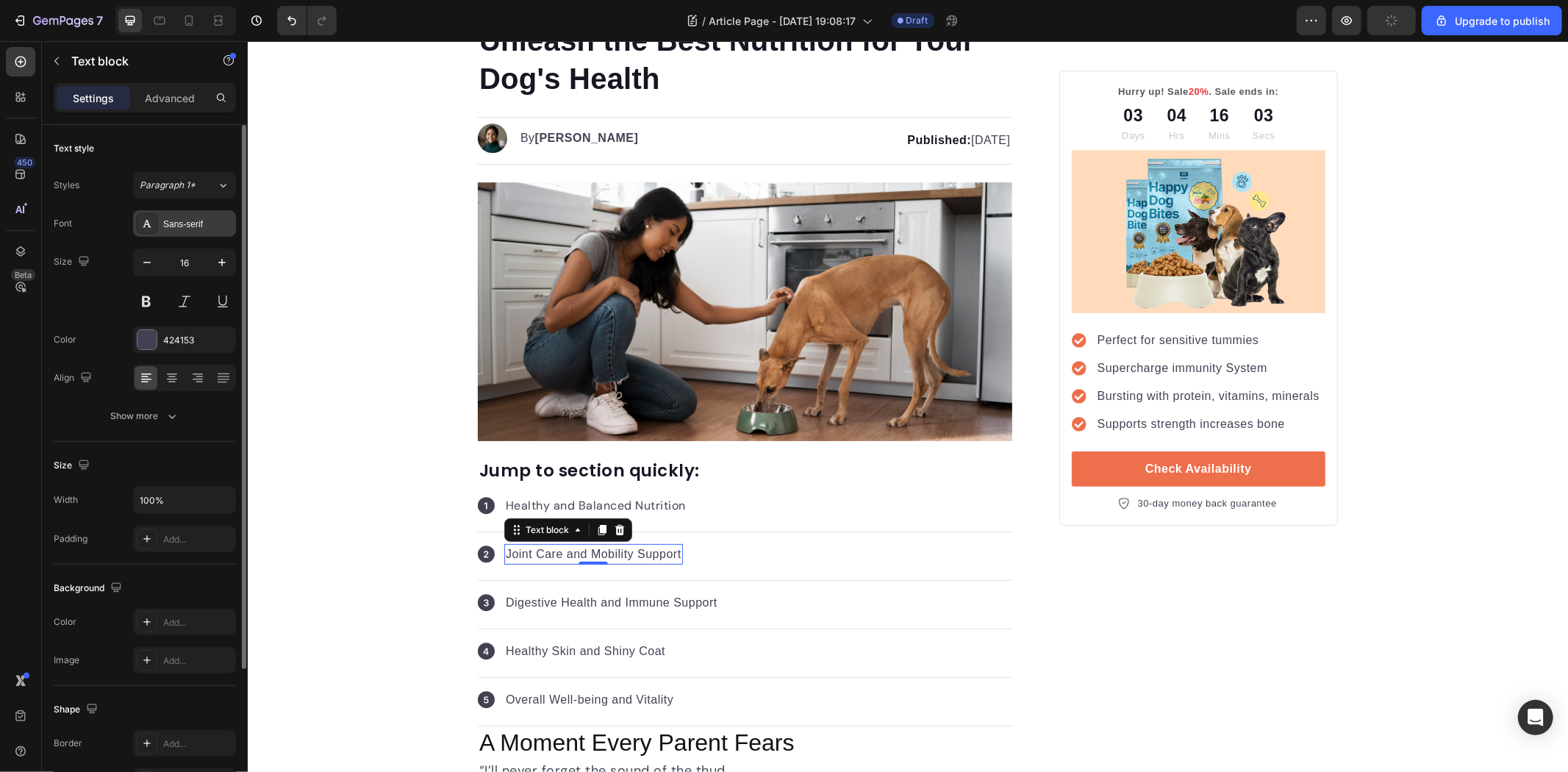
click at [203, 228] on div "Sans-serif" at bounding box center [197, 224] width 69 height 13
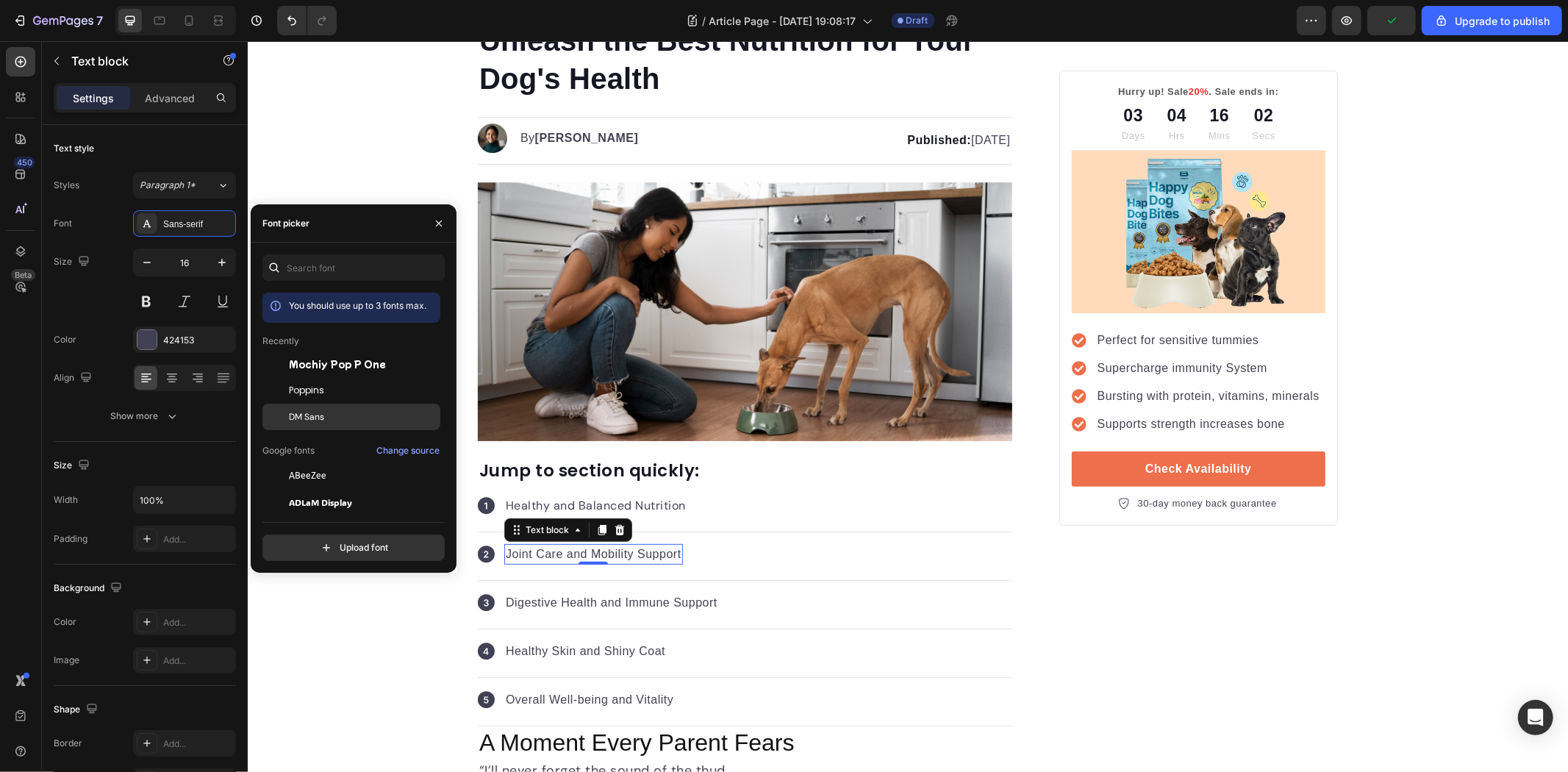
click at [334, 416] on div "DM Sans" at bounding box center [363, 416] width 148 height 13
click at [620, 608] on p "Digestive Health and Immune Support" at bounding box center [611, 601] width 212 height 18
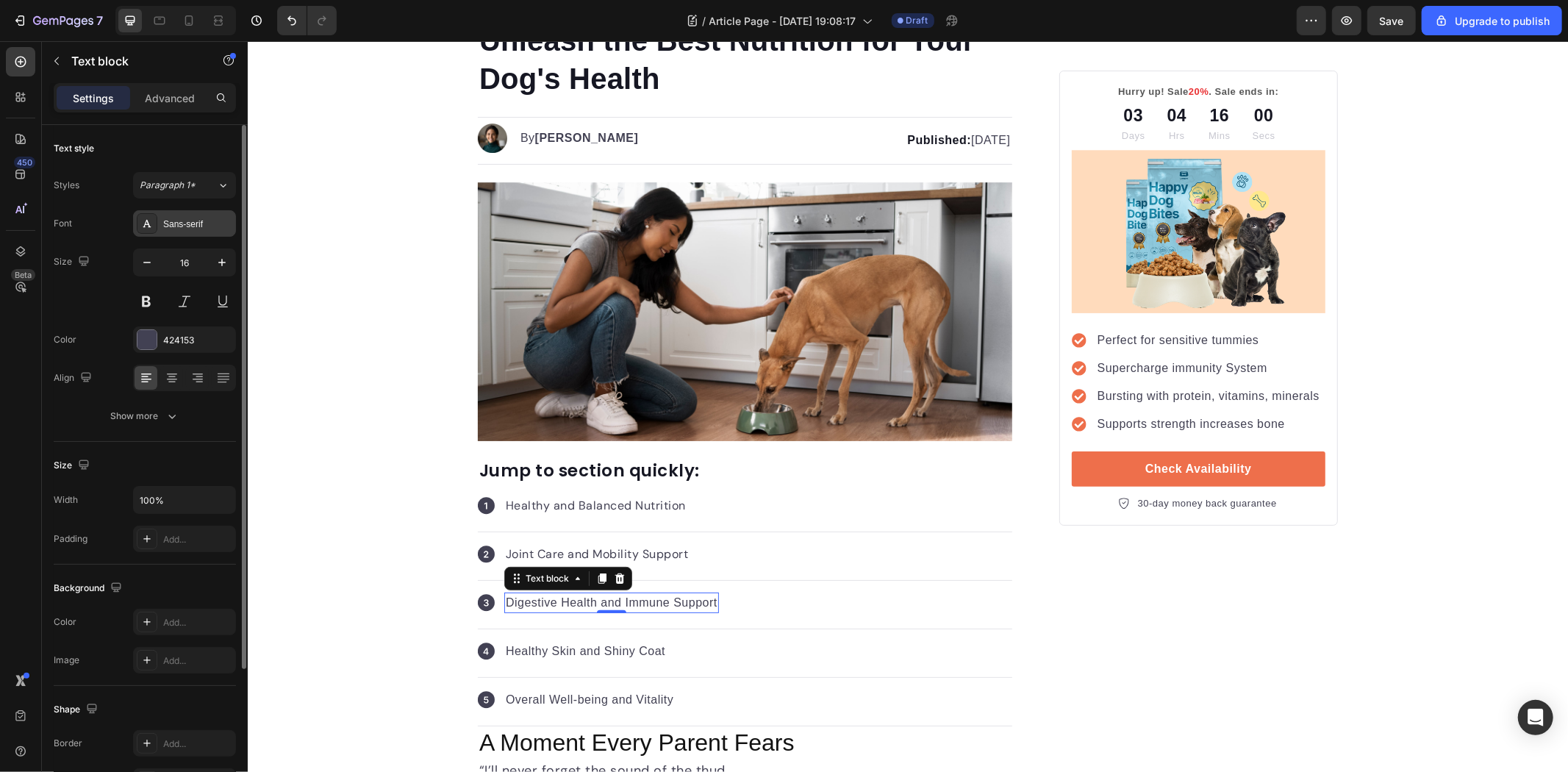
click at [200, 226] on div "Sans-serif" at bounding box center [197, 224] width 69 height 13
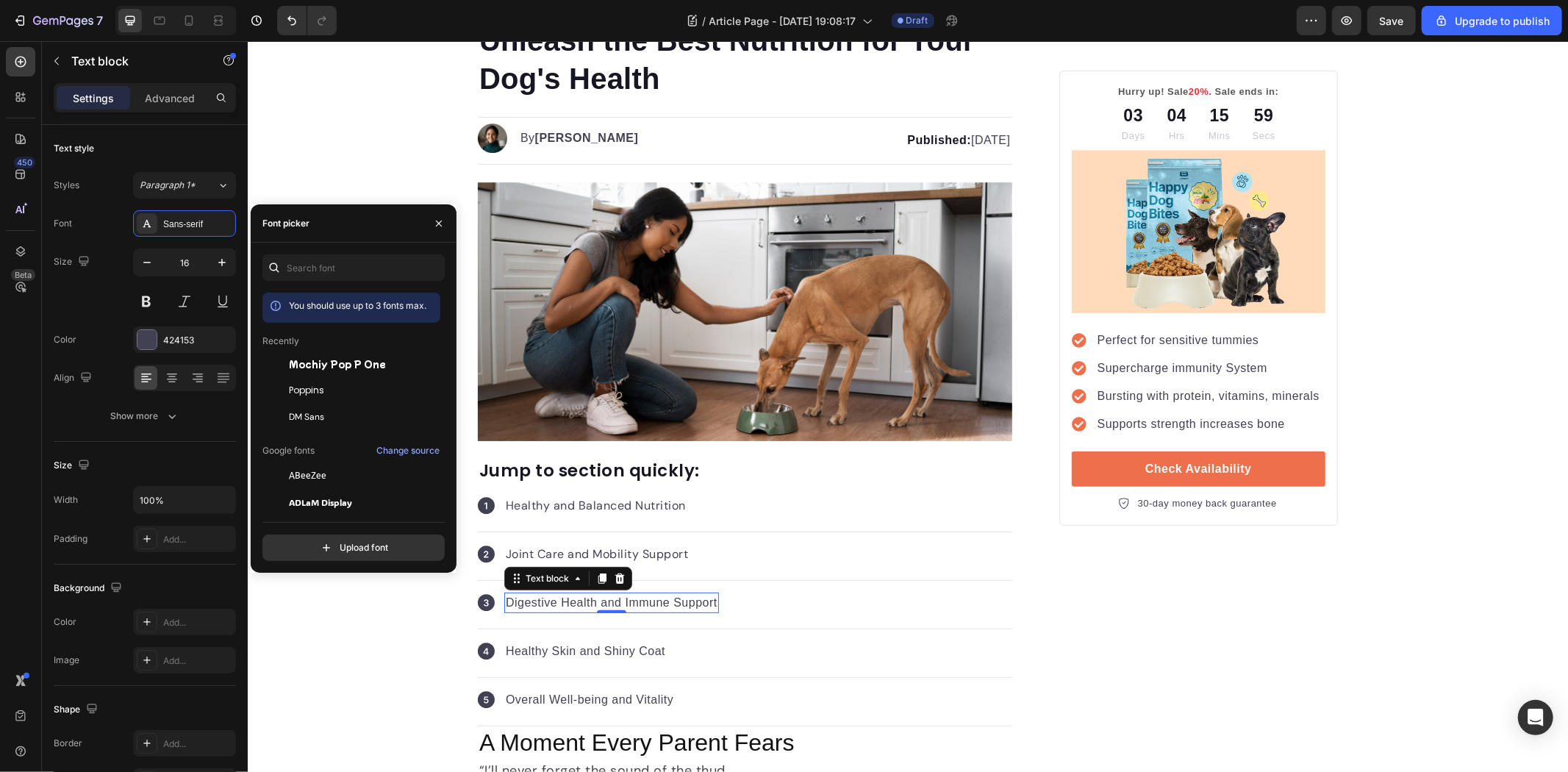
drag, startPoint x: 332, startPoint y: 415, endPoint x: 439, endPoint y: 468, distance: 119.4
click at [334, 416] on div "DM Sans" at bounding box center [363, 416] width 148 height 13
click at [598, 649] on p "Healthy Skin and Shiny Coat" at bounding box center [585, 650] width 160 height 18
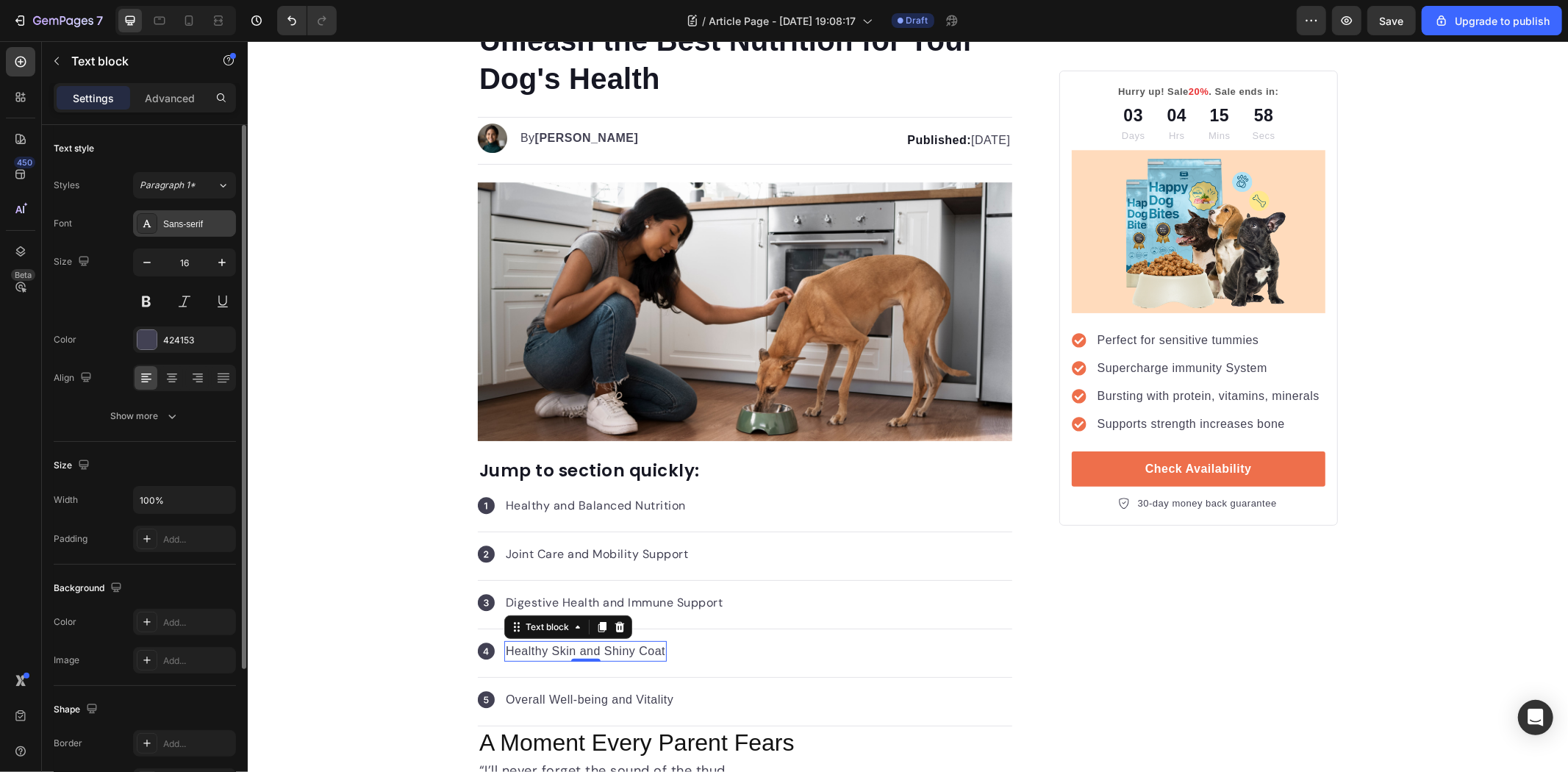
click at [197, 223] on div "Sans-serif" at bounding box center [197, 224] width 69 height 13
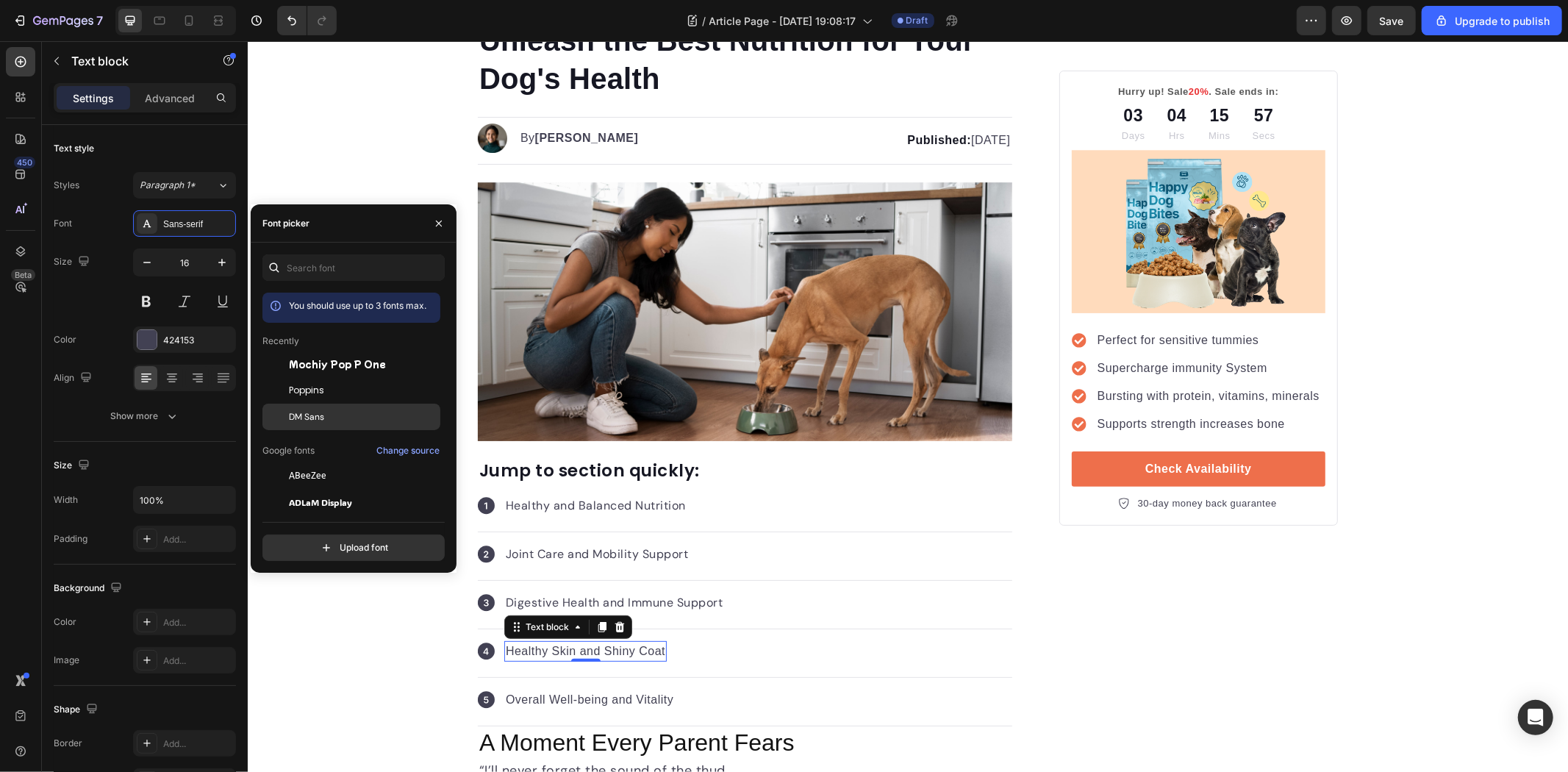
click at [349, 420] on div "DM Sans" at bounding box center [363, 416] width 148 height 13
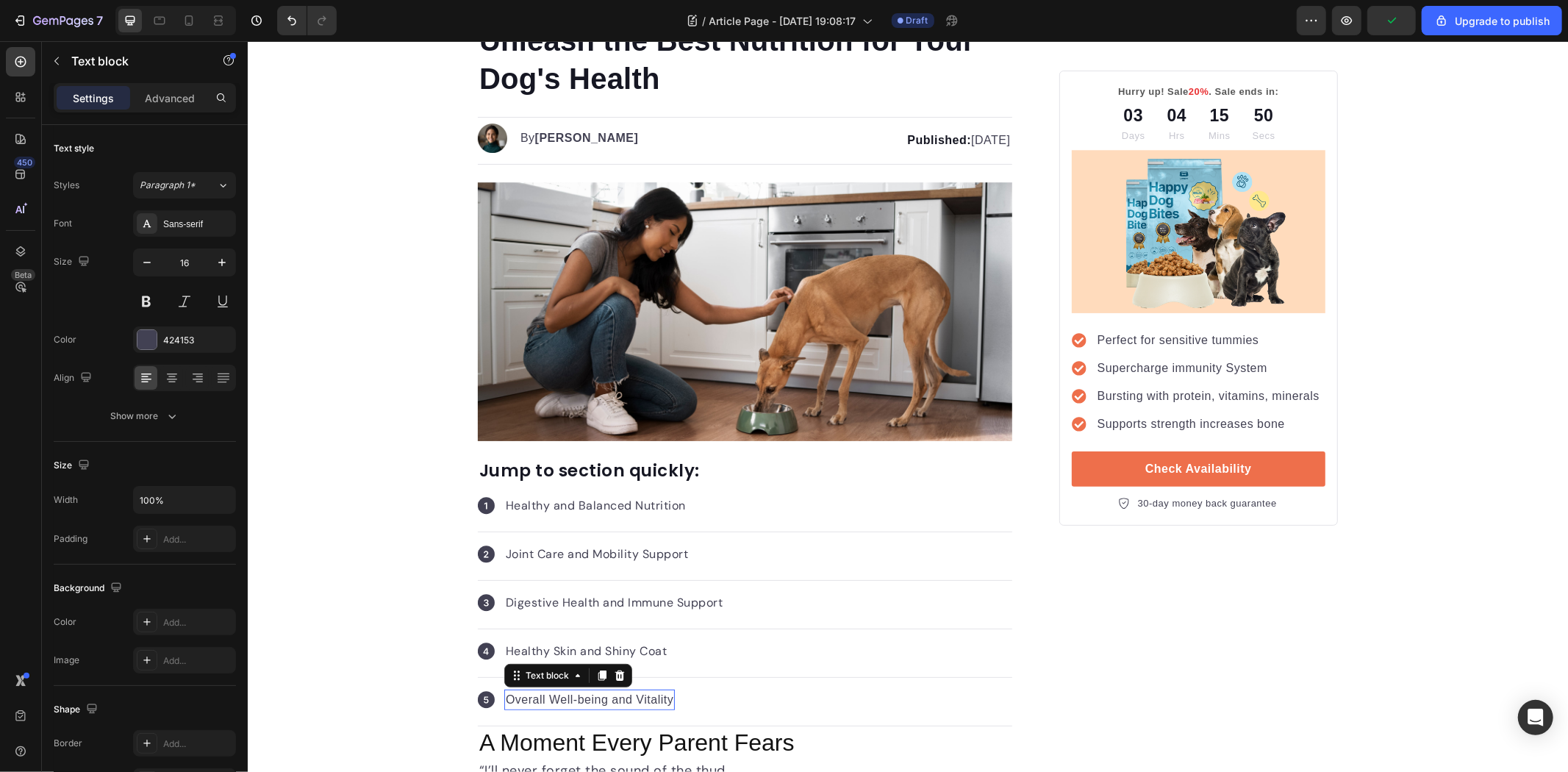
click at [645, 694] on p "Overall Well-being and Vitality" at bounding box center [589, 699] width 167 height 18
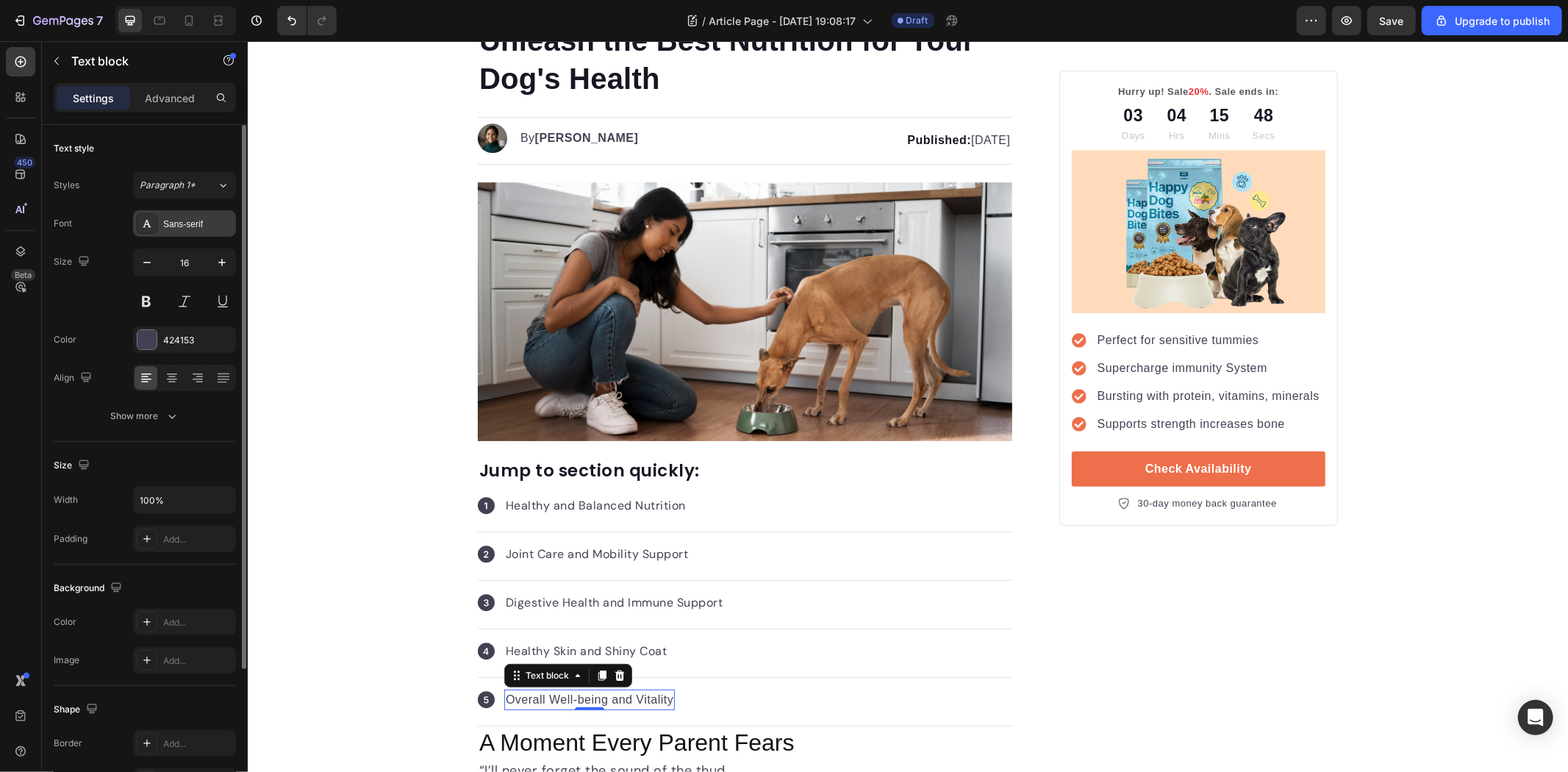
click at [175, 210] on div "Sans-serif" at bounding box center [184, 223] width 103 height 27
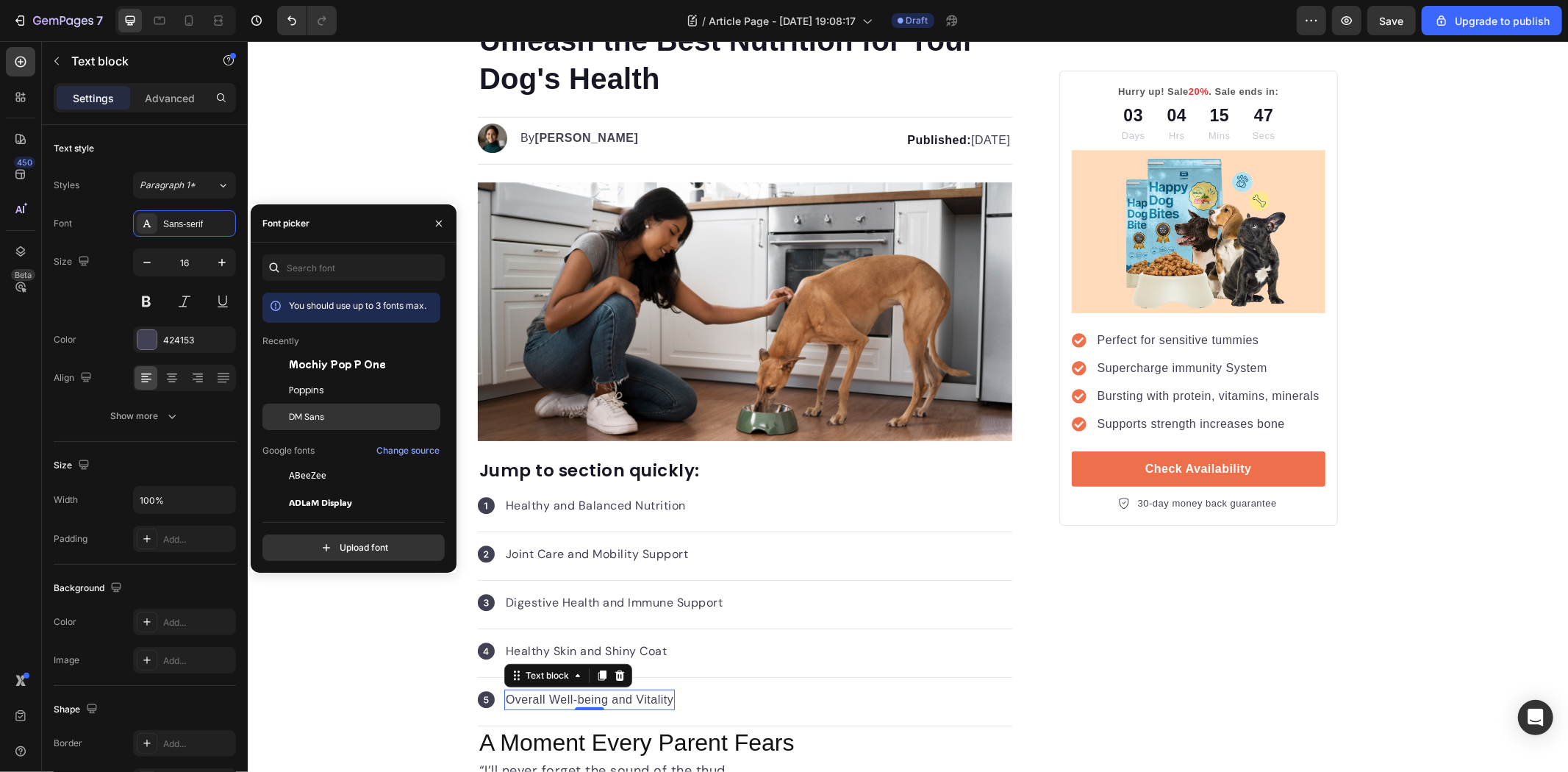
click at [317, 418] on span "DM Sans" at bounding box center [307, 416] width 35 height 13
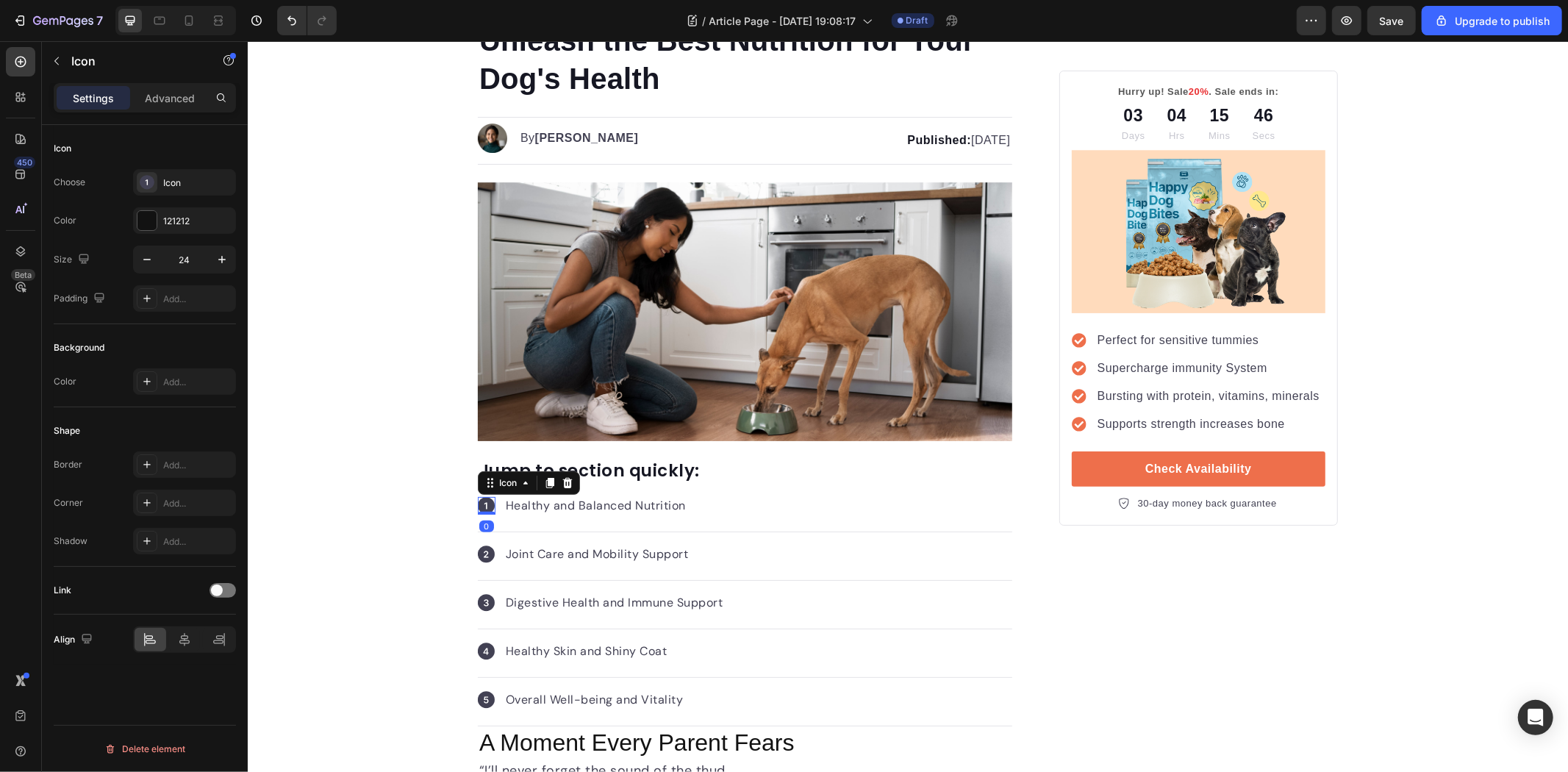
click at [484, 506] on icon at bounding box center [486, 505] width 3 height 7
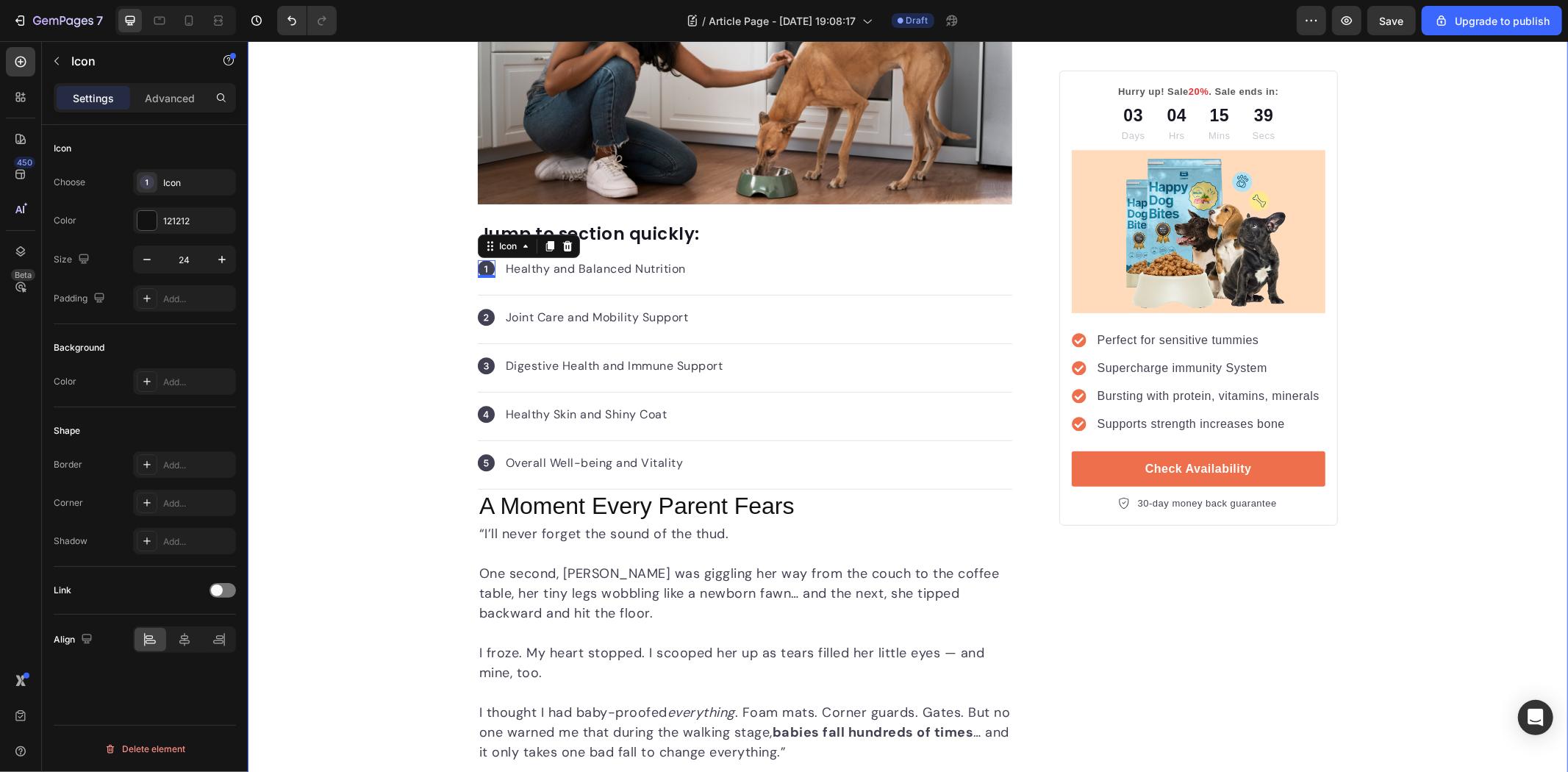
scroll to position [490, 0]
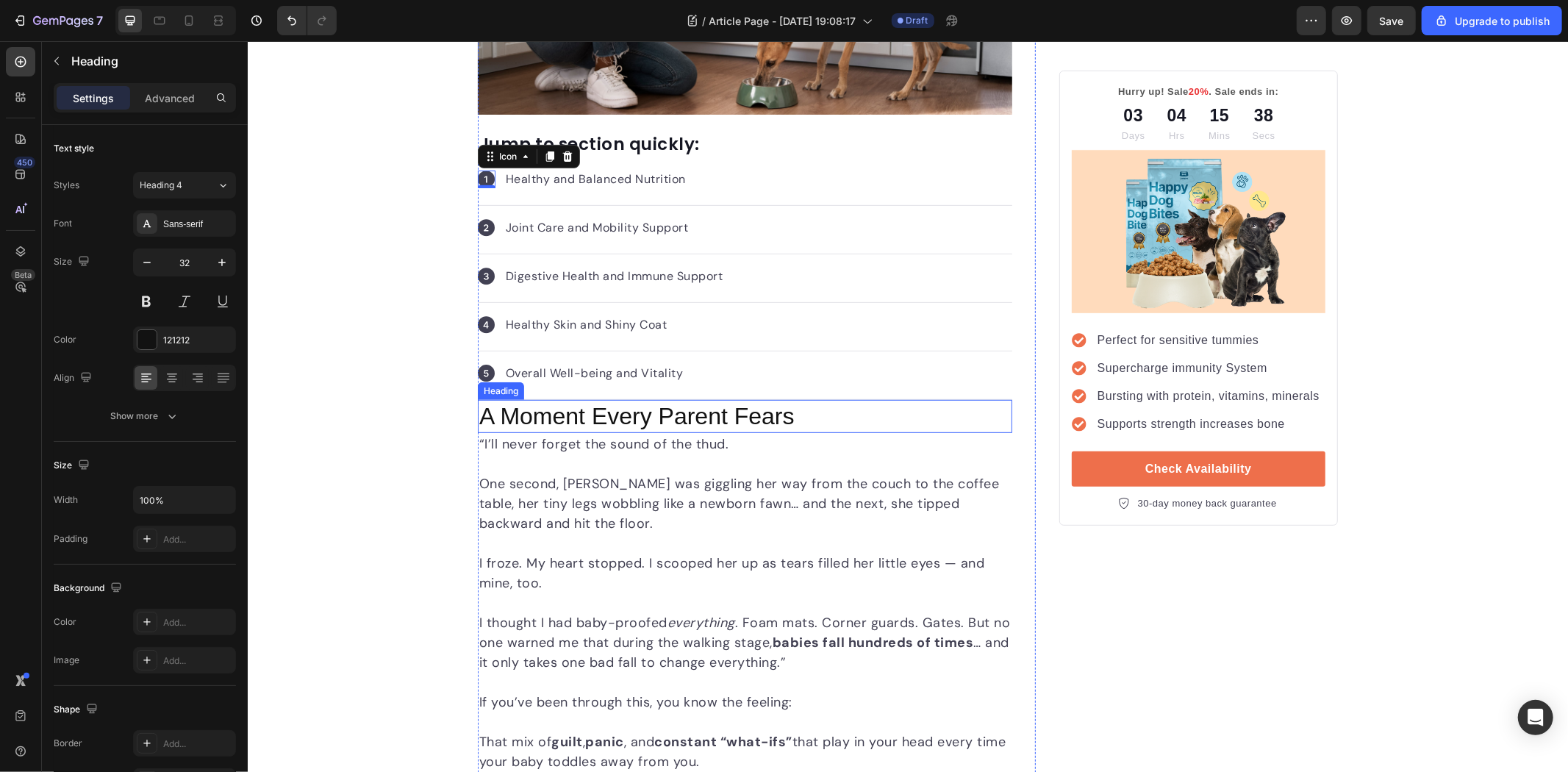
click at [601, 413] on p "A Moment Every Parent Fears" at bounding box center [744, 416] width 531 height 31
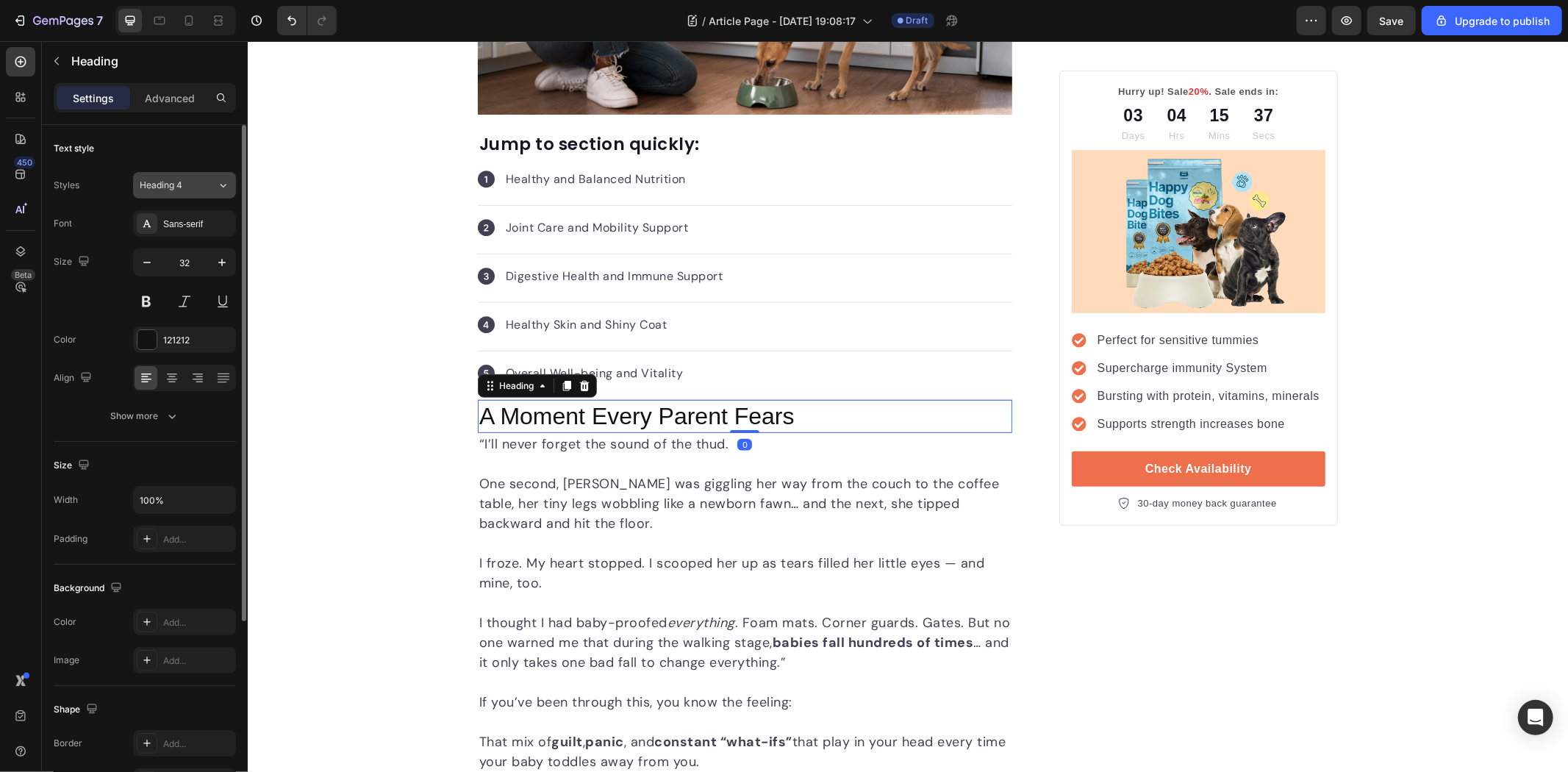
click at [184, 183] on div "Heading 4" at bounding box center [170, 185] width 59 height 13
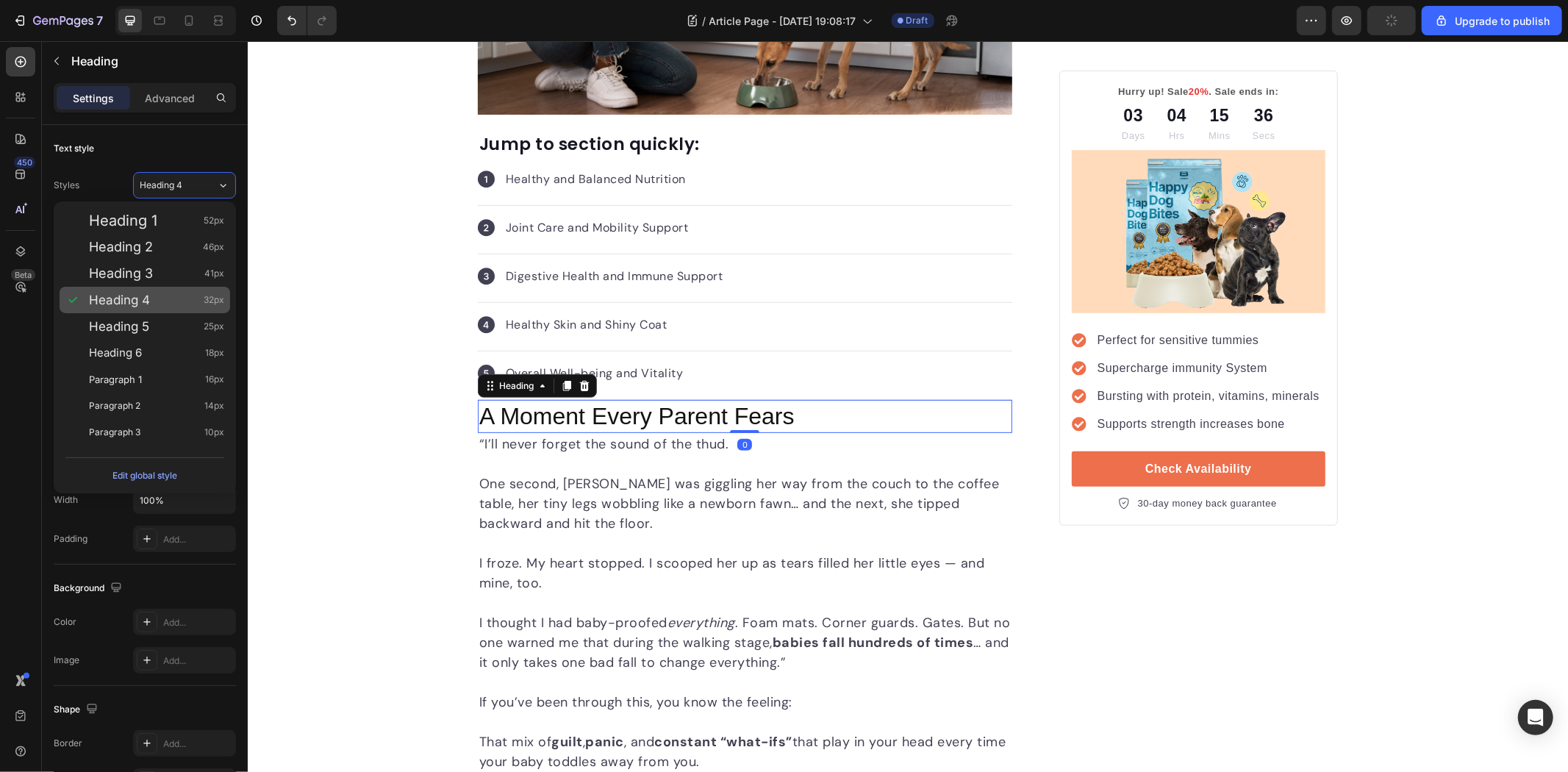
click at [161, 295] on div "Heading 4 32px" at bounding box center [157, 299] width 135 height 14
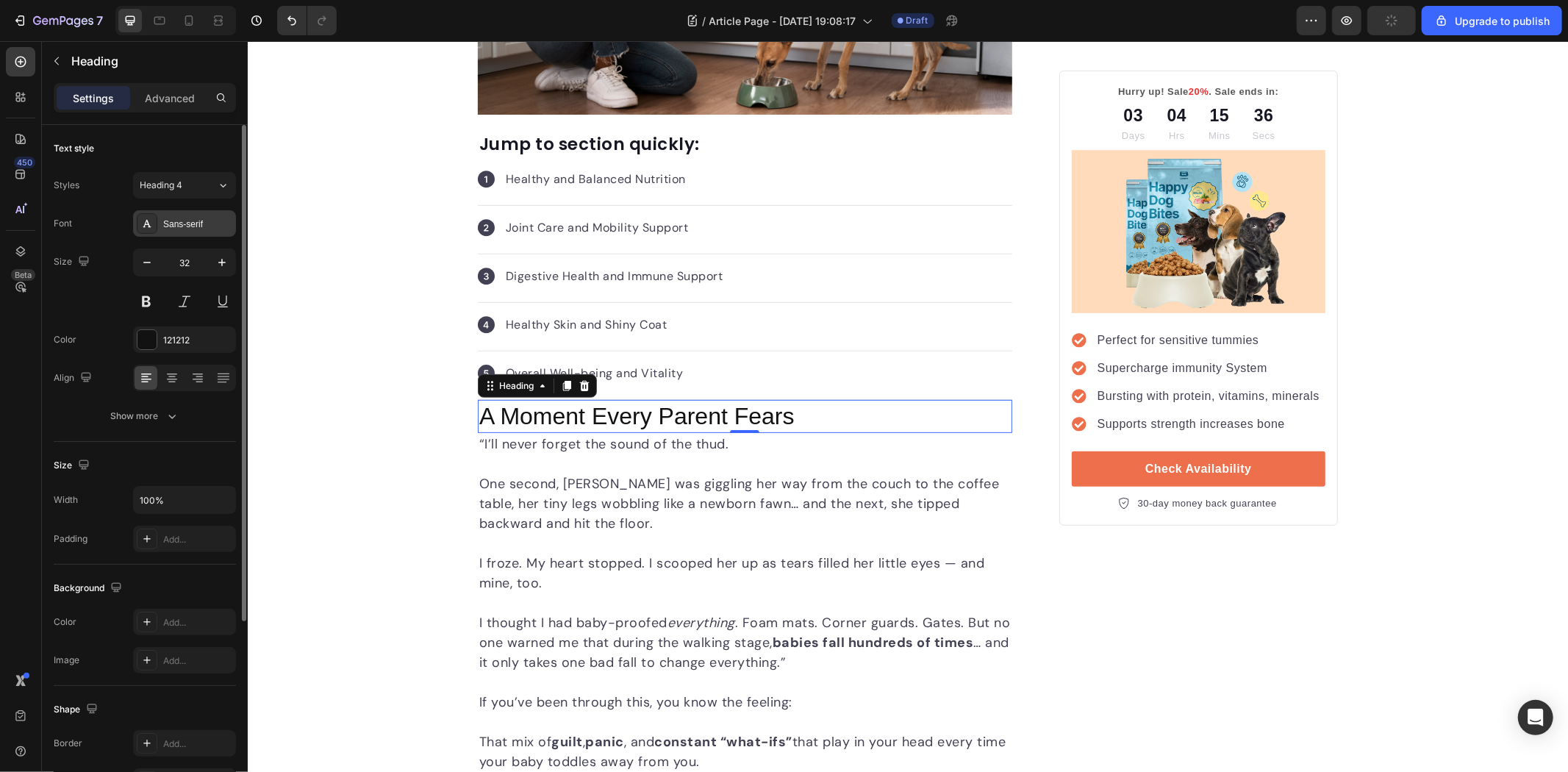
click at [199, 228] on div "Sans-serif" at bounding box center [197, 224] width 69 height 13
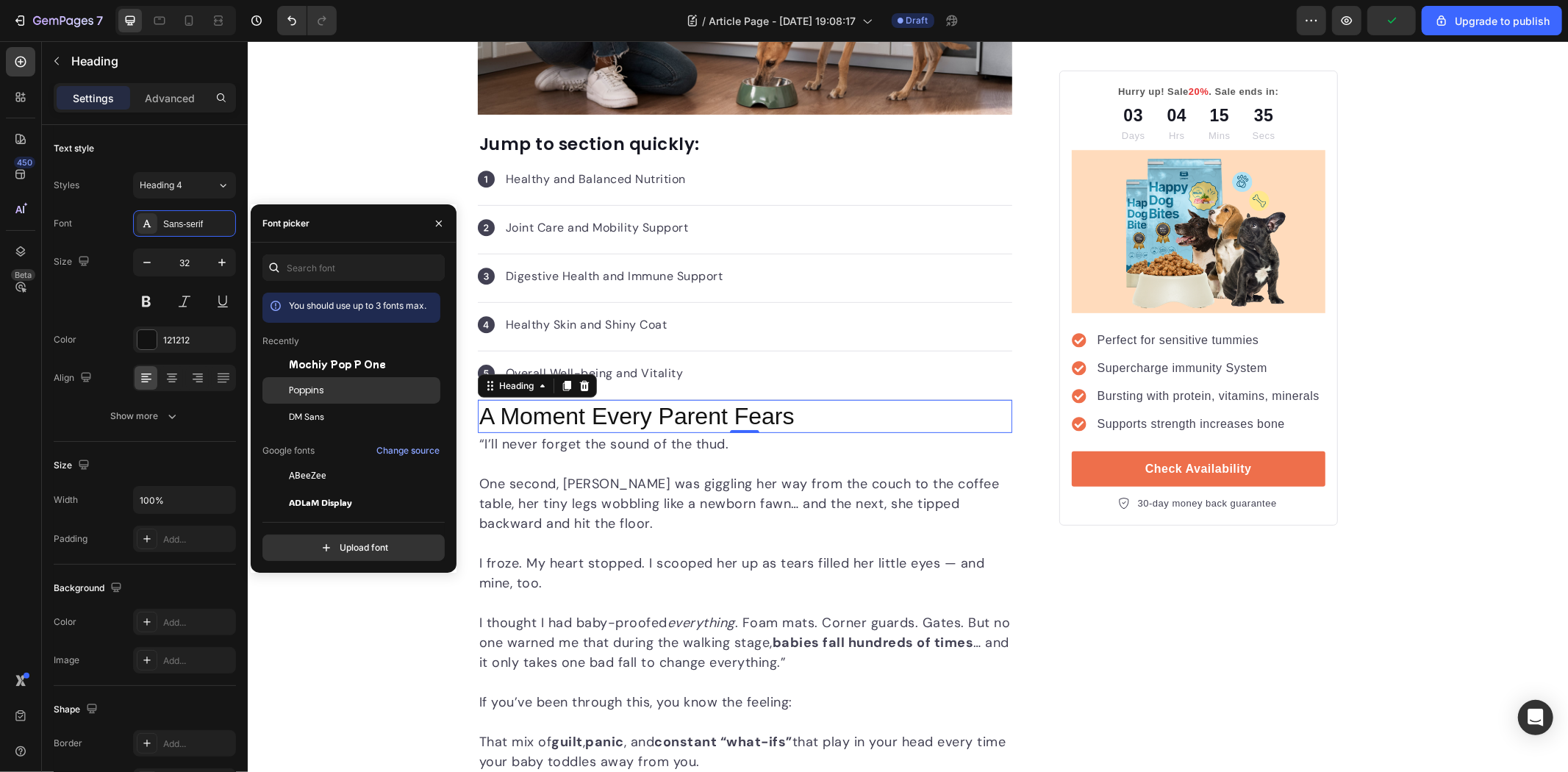
drag, startPoint x: 327, startPoint y: 398, endPoint x: 301, endPoint y: 377, distance: 33.4
click at [328, 542] on div "Poppins" at bounding box center [352, 555] width 178 height 27
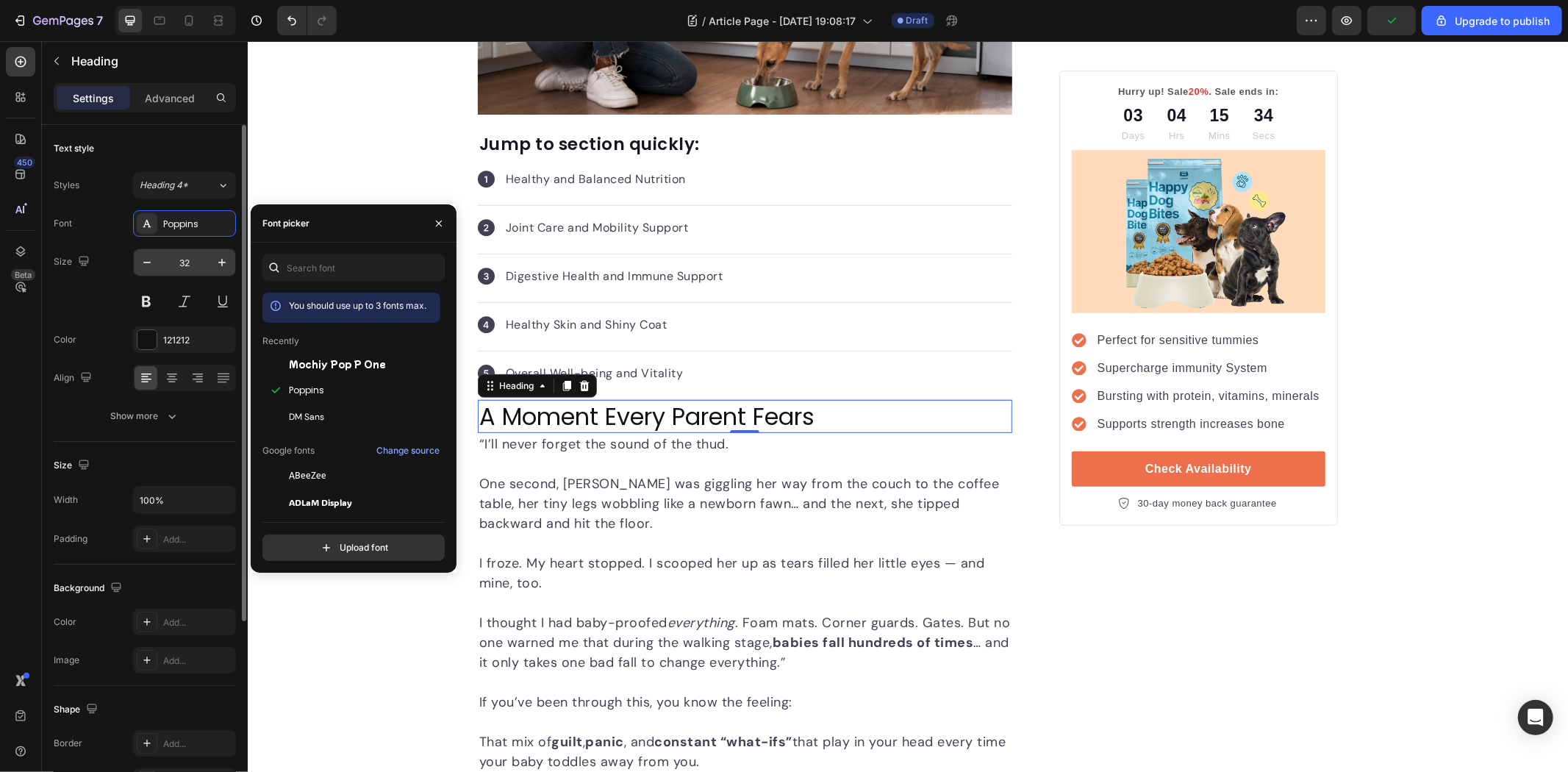
click at [171, 265] on input "32" at bounding box center [185, 262] width 49 height 27
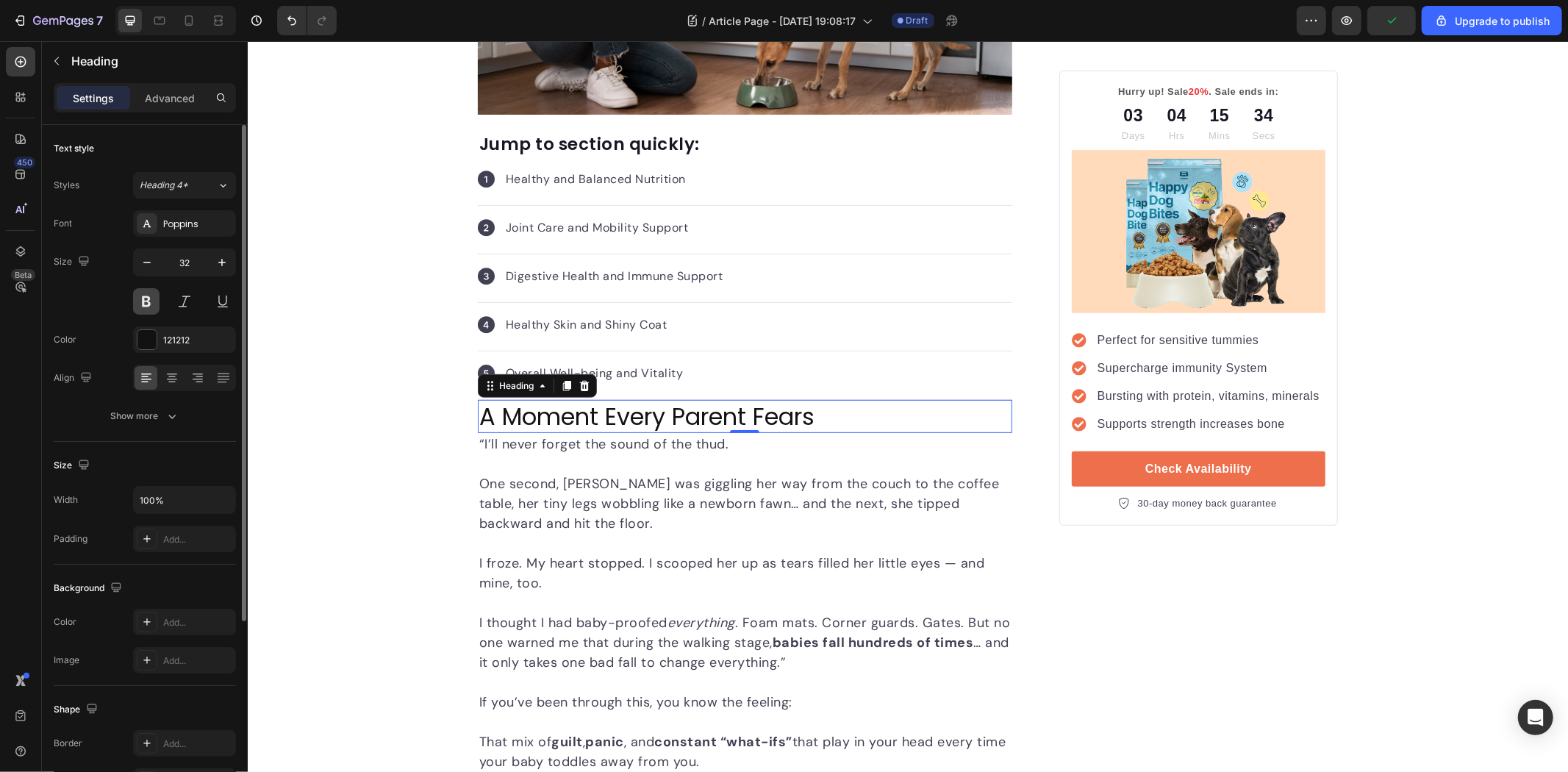
click at [152, 301] on button at bounding box center [146, 301] width 27 height 27
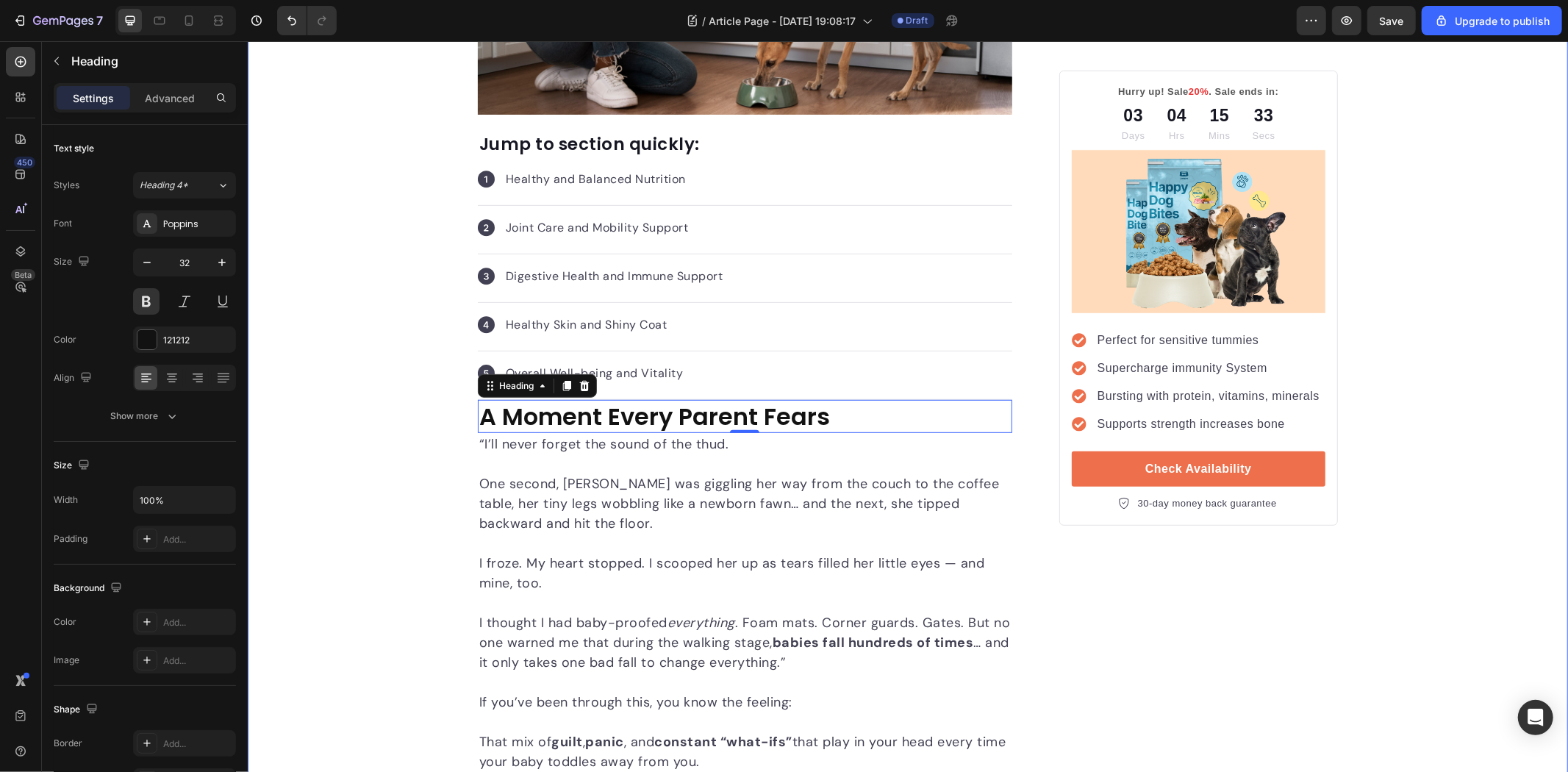
click at [531, 520] on p "One second, [PERSON_NAME] was giggling her way from the couch to the coffee tab…" at bounding box center [744, 503] width 531 height 59
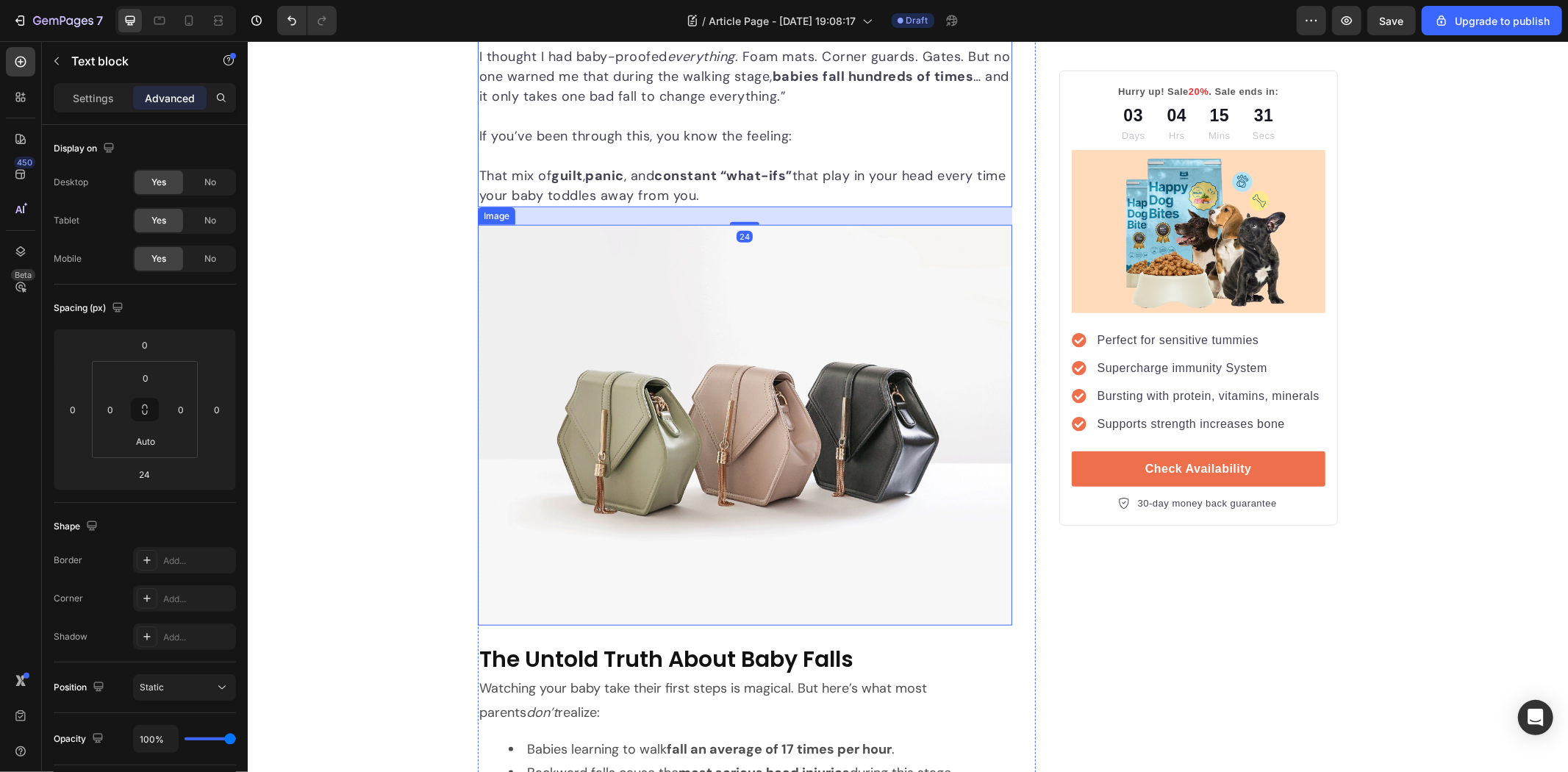
scroll to position [1062, 0]
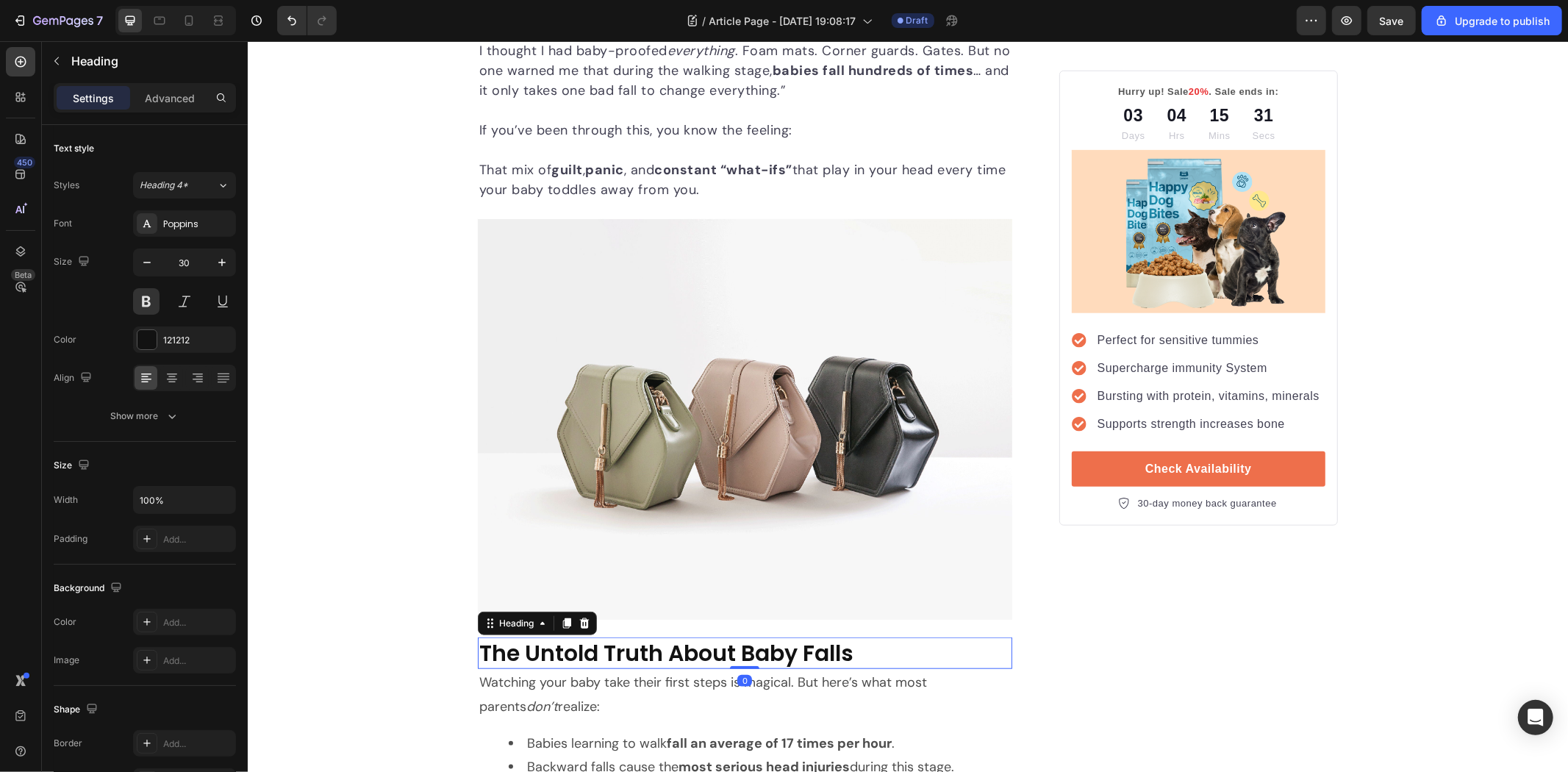
click at [700, 656] on strong "The Untold Truth About Baby Falls" at bounding box center [666, 652] width 374 height 32
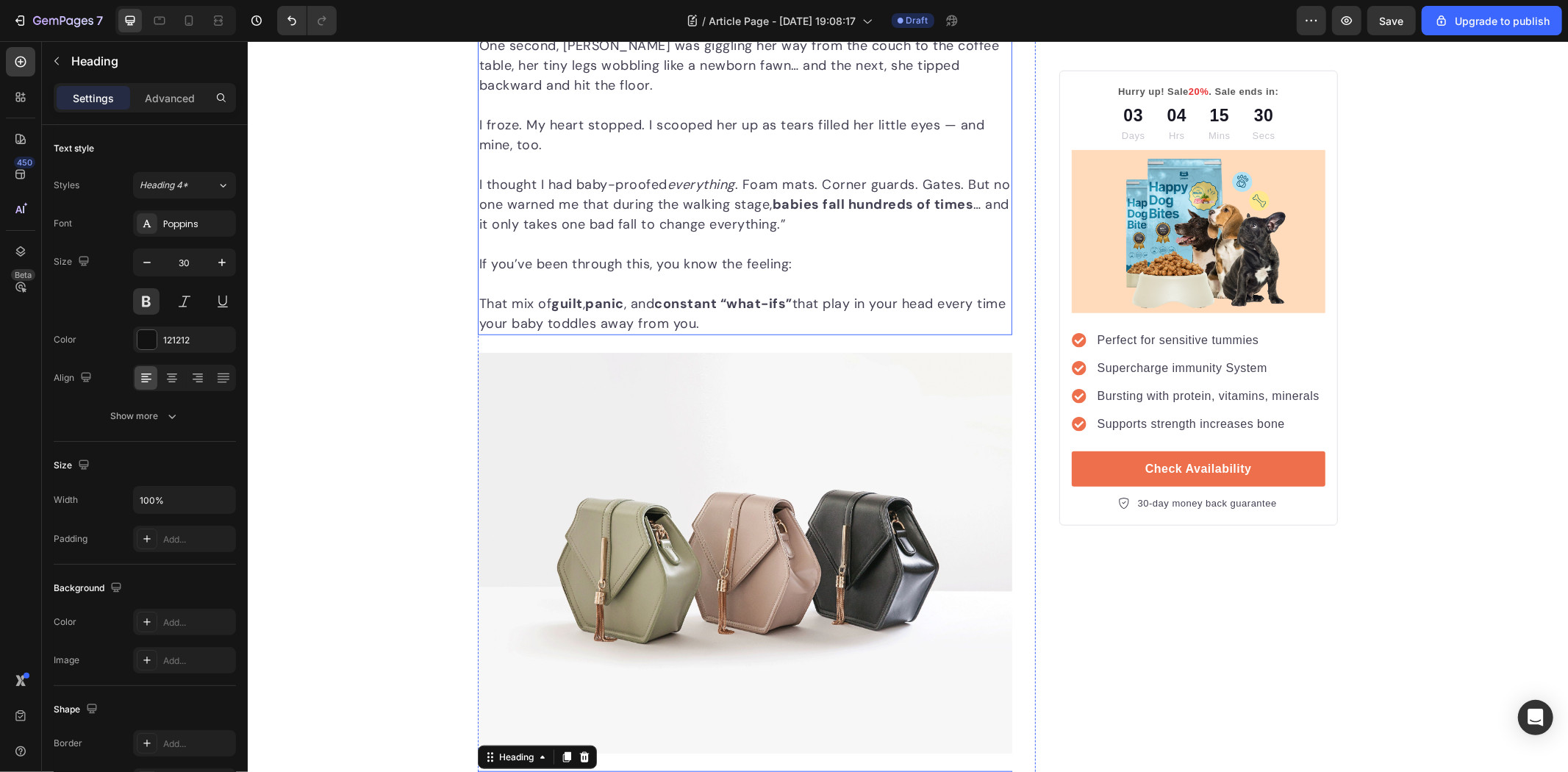
scroll to position [653, 0]
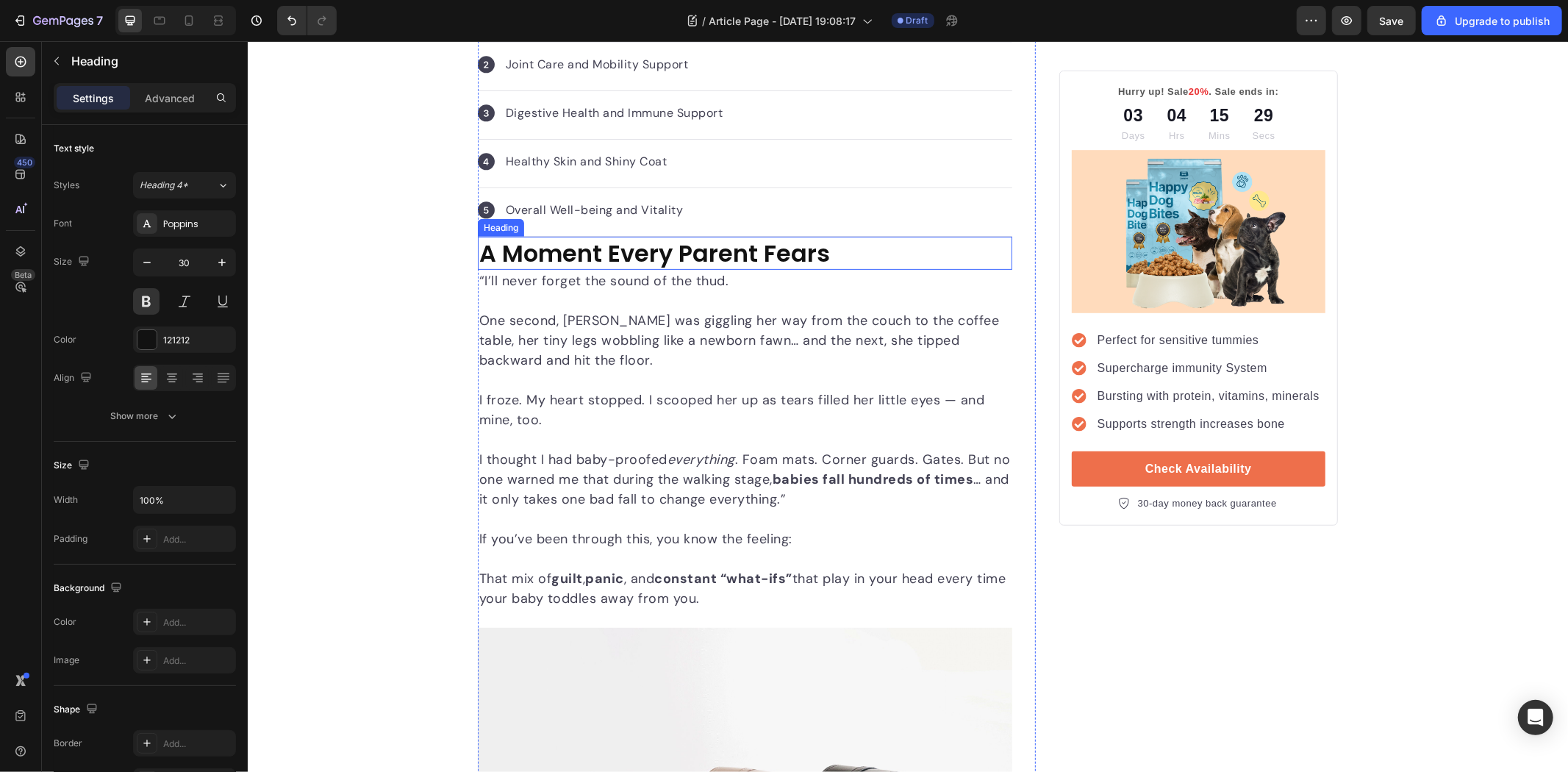
click at [594, 247] on p "A Moment Every Parent Fears" at bounding box center [744, 253] width 531 height 31
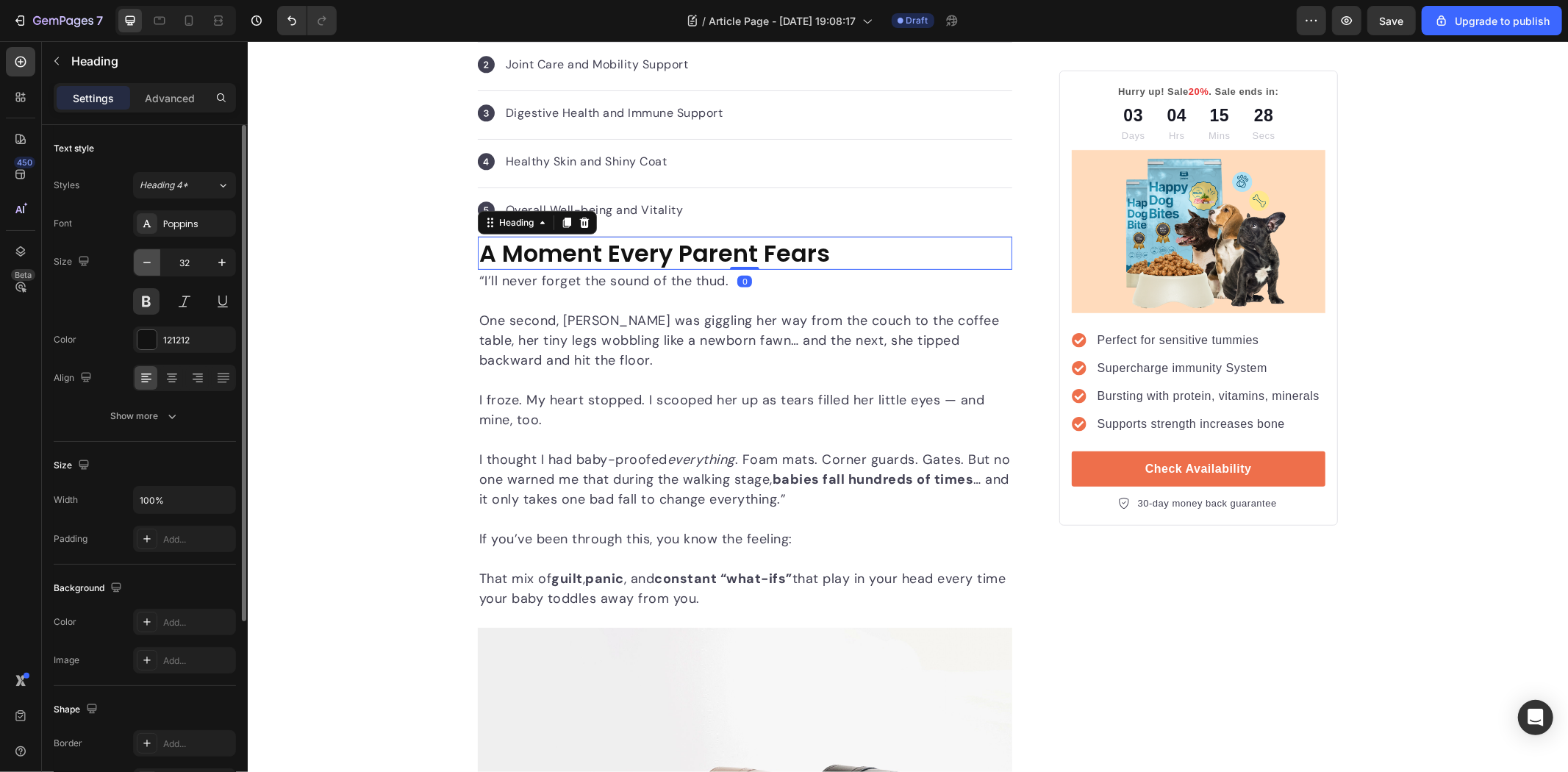
click at [147, 268] on icon "button" at bounding box center [147, 262] width 14 height 14
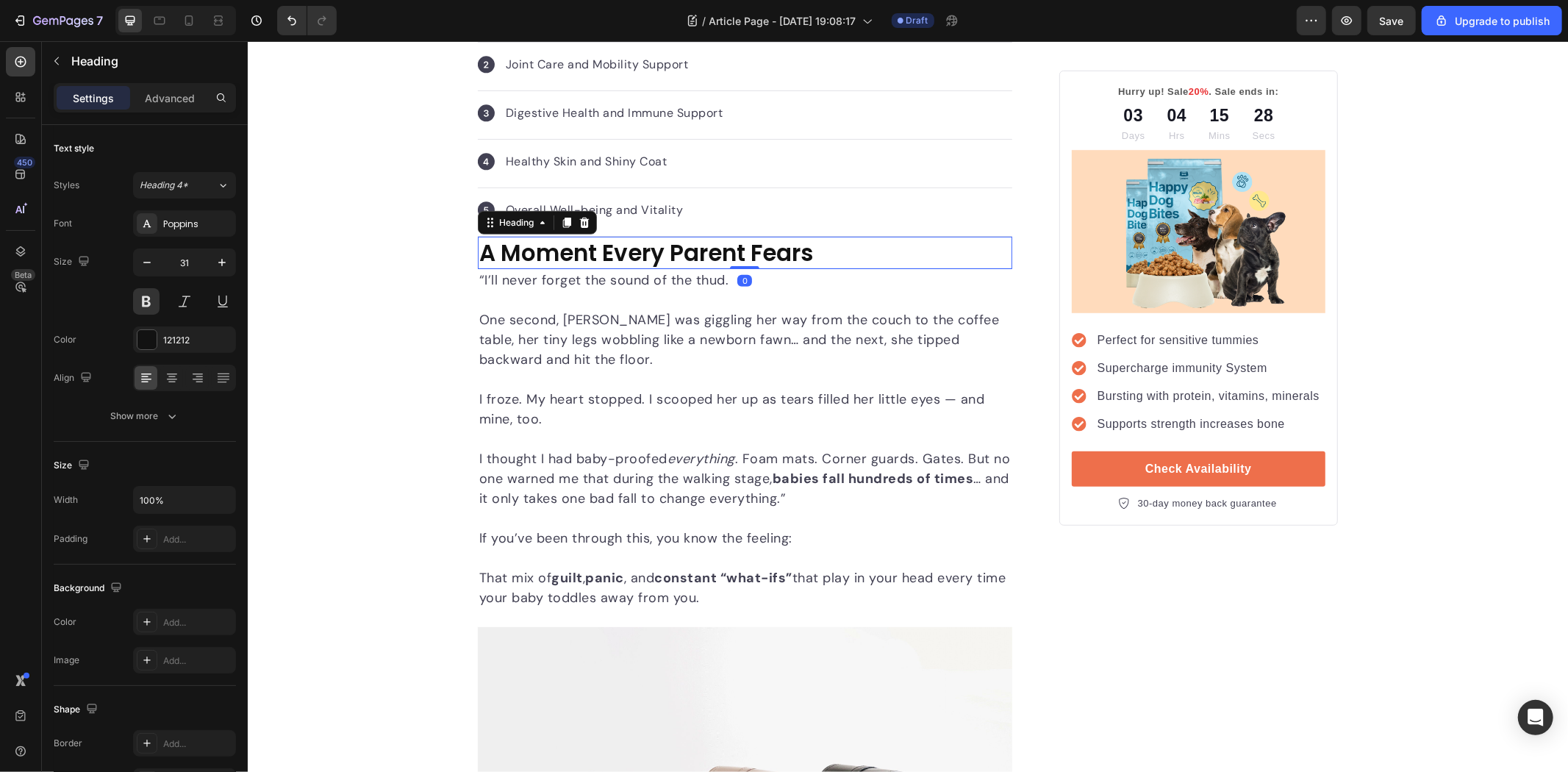
type input "30"
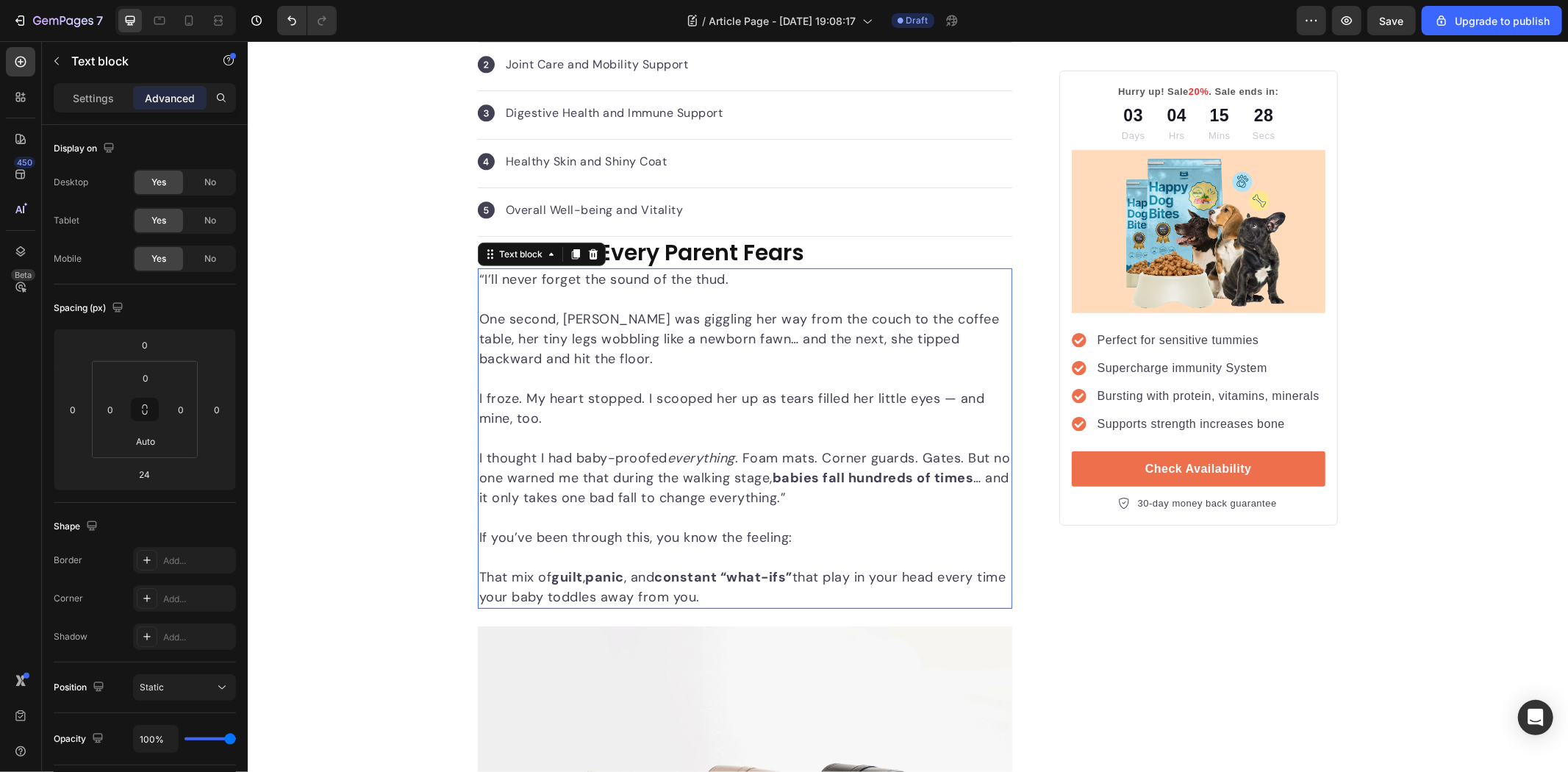
click at [604, 353] on p "One second, [PERSON_NAME] was giggling her way from the couch to the coffee tab…" at bounding box center [744, 339] width 531 height 59
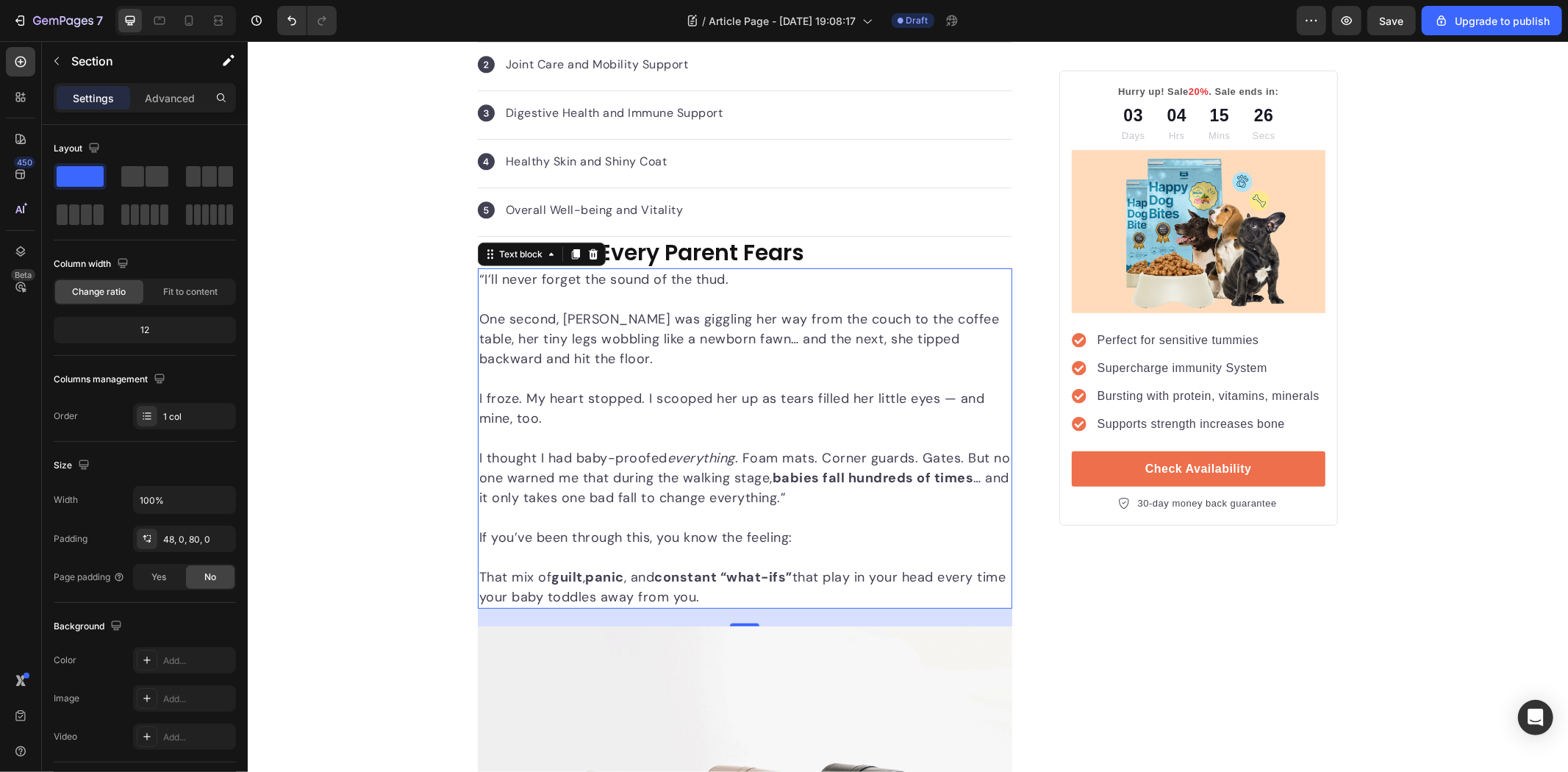
drag, startPoint x: 596, startPoint y: 400, endPoint x: 562, endPoint y: 377, distance: 41.0
click at [593, 398] on p "I froze. My heart stopped. I scooped her up as tears filled her little eyes — a…" at bounding box center [744, 408] width 531 height 40
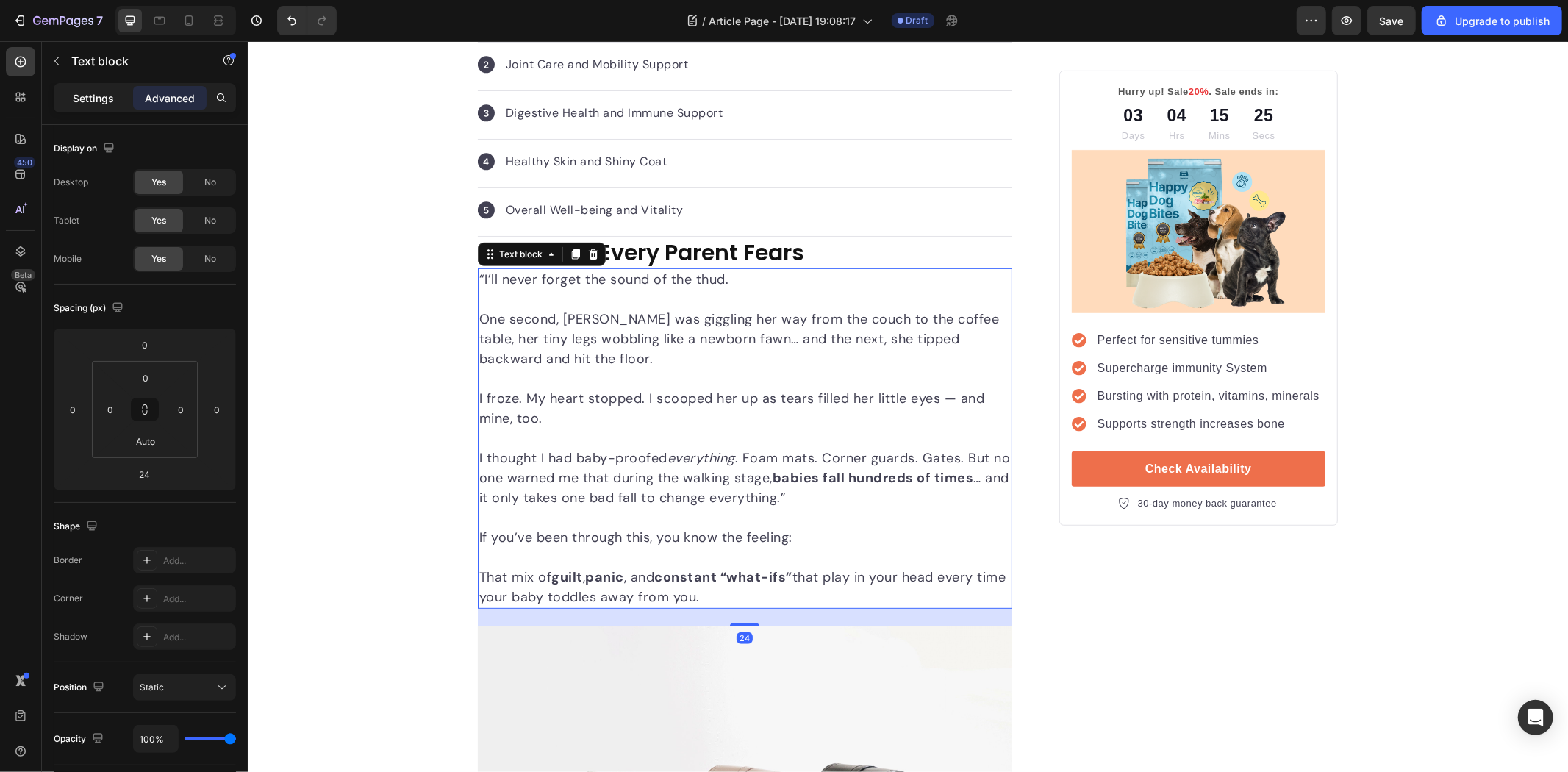
click at [94, 97] on p "Settings" at bounding box center [94, 98] width 41 height 15
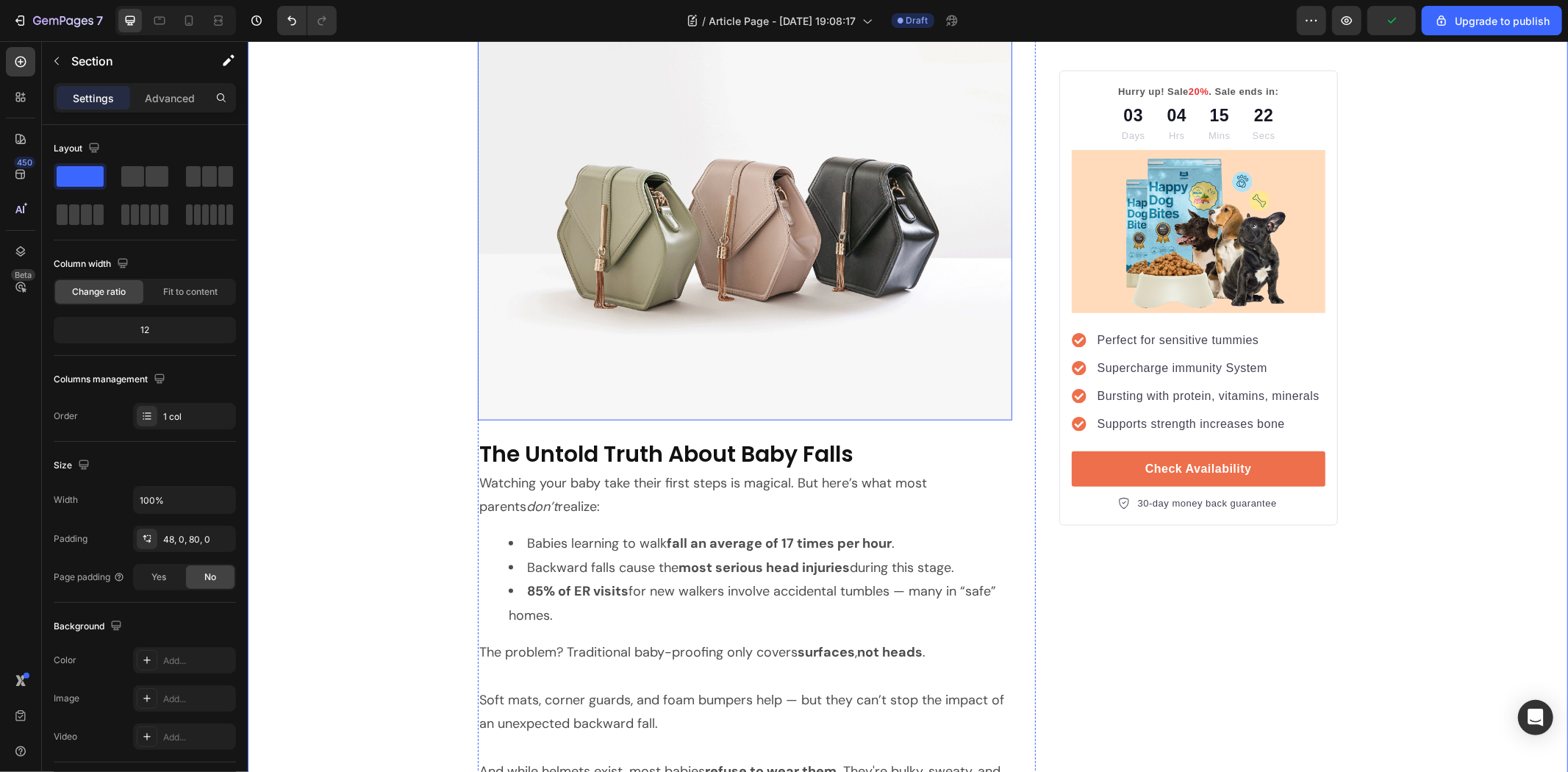
scroll to position [1388, 0]
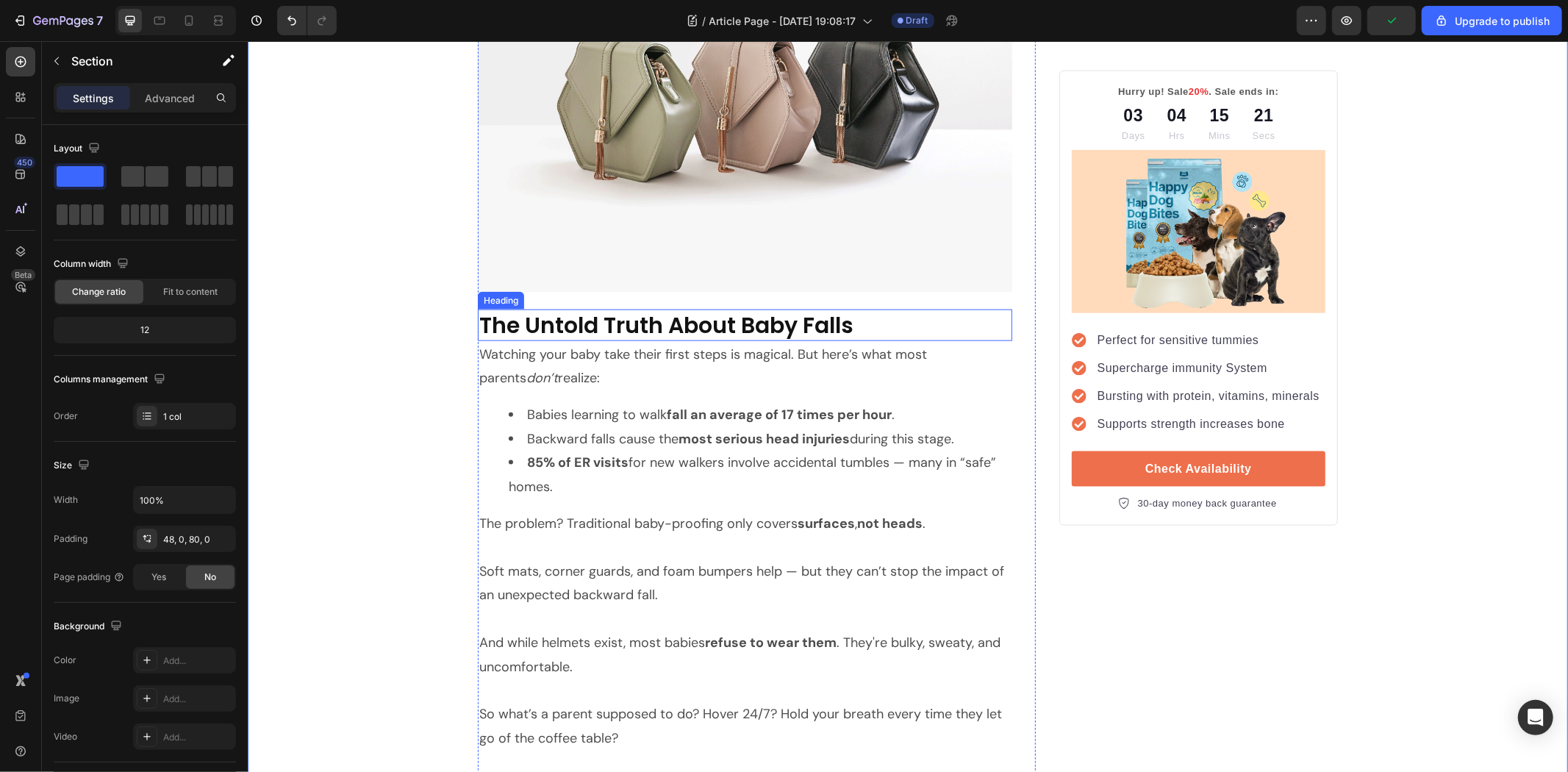
click at [633, 327] on strong "The Untold Truth About Baby Falls" at bounding box center [666, 325] width 374 height 32
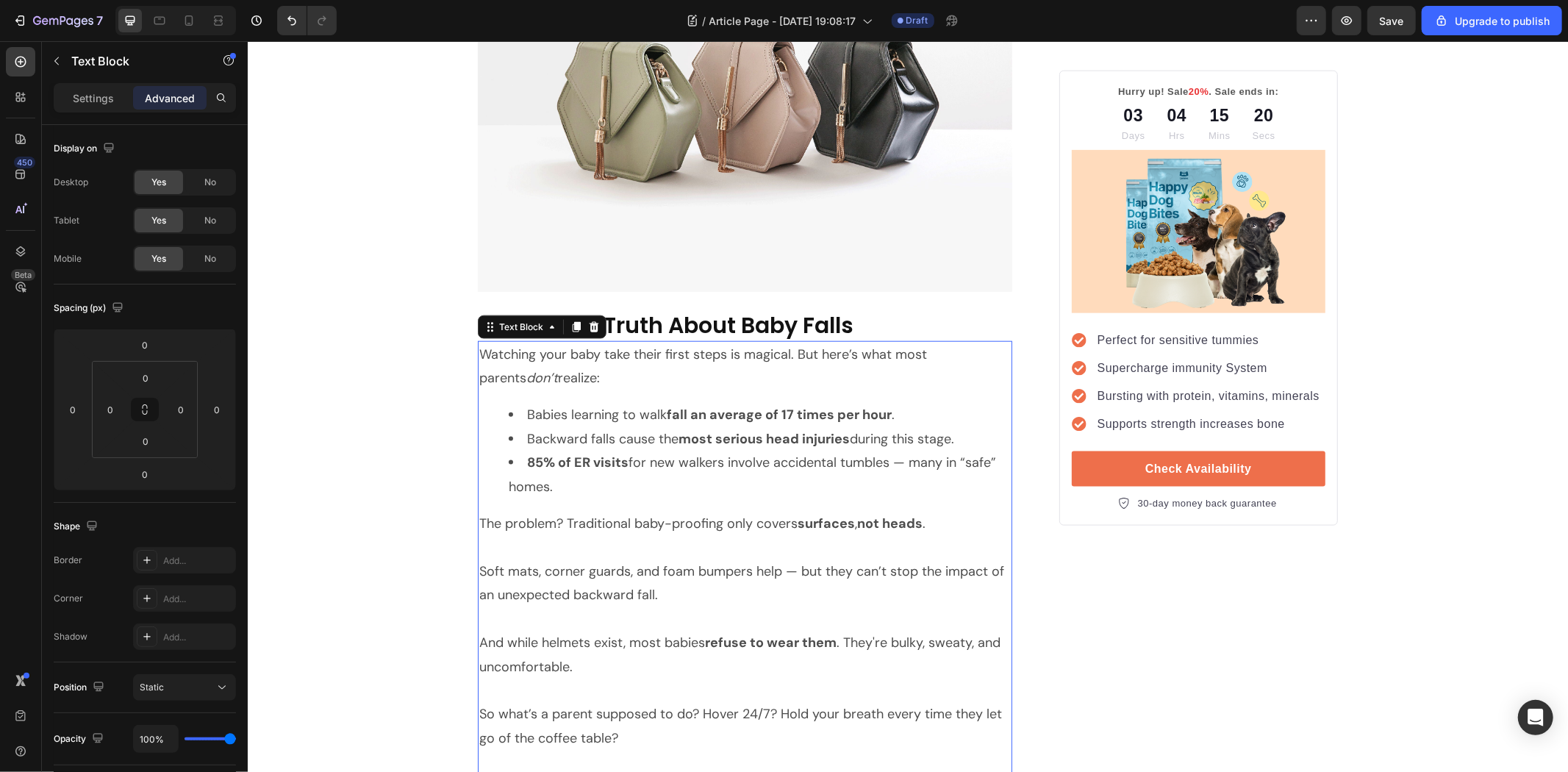
click at [648, 442] on li "Backward falls cause the most serious head injuries during this stage." at bounding box center [759, 438] width 502 height 24
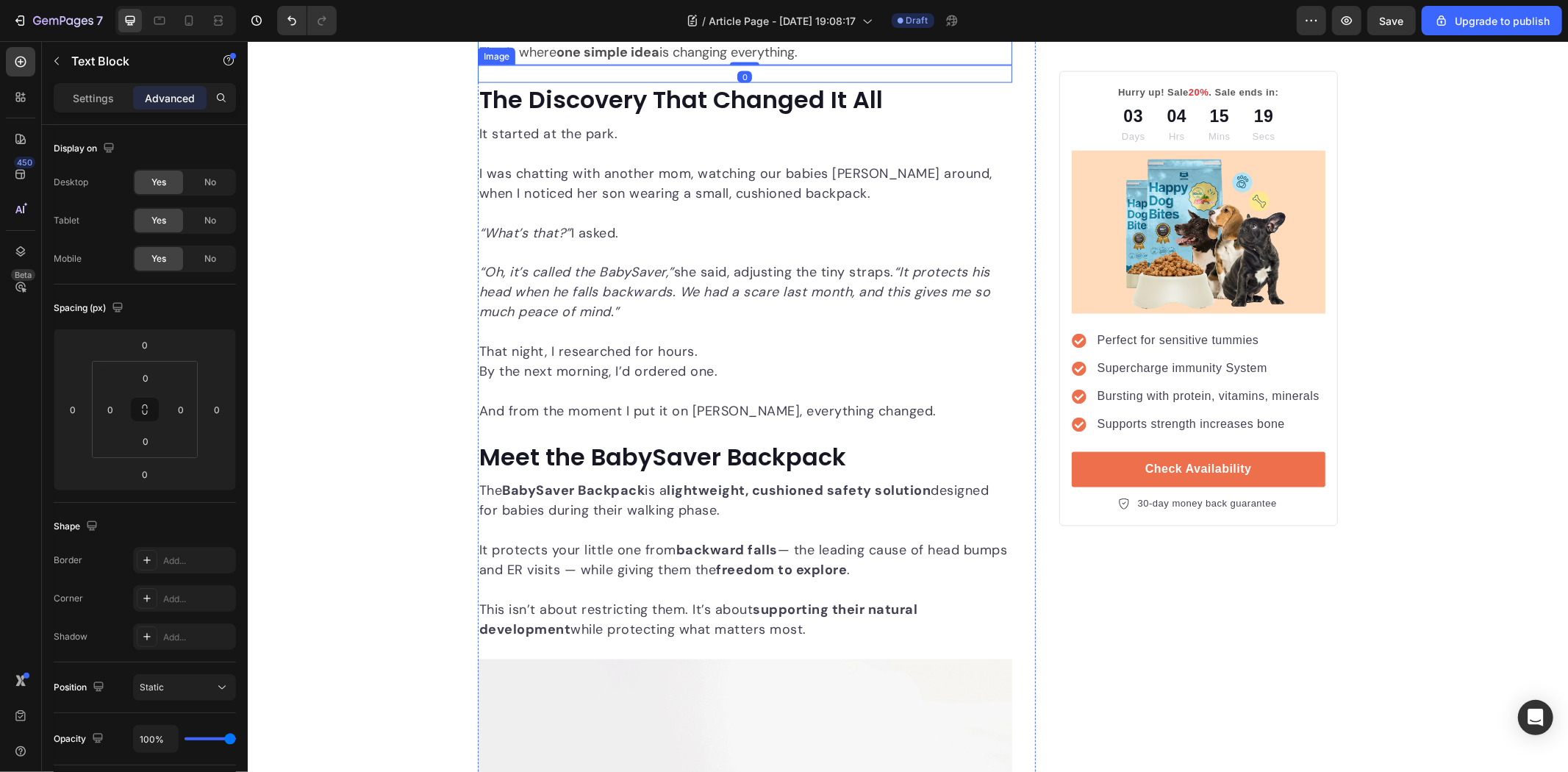
scroll to position [2123, 0]
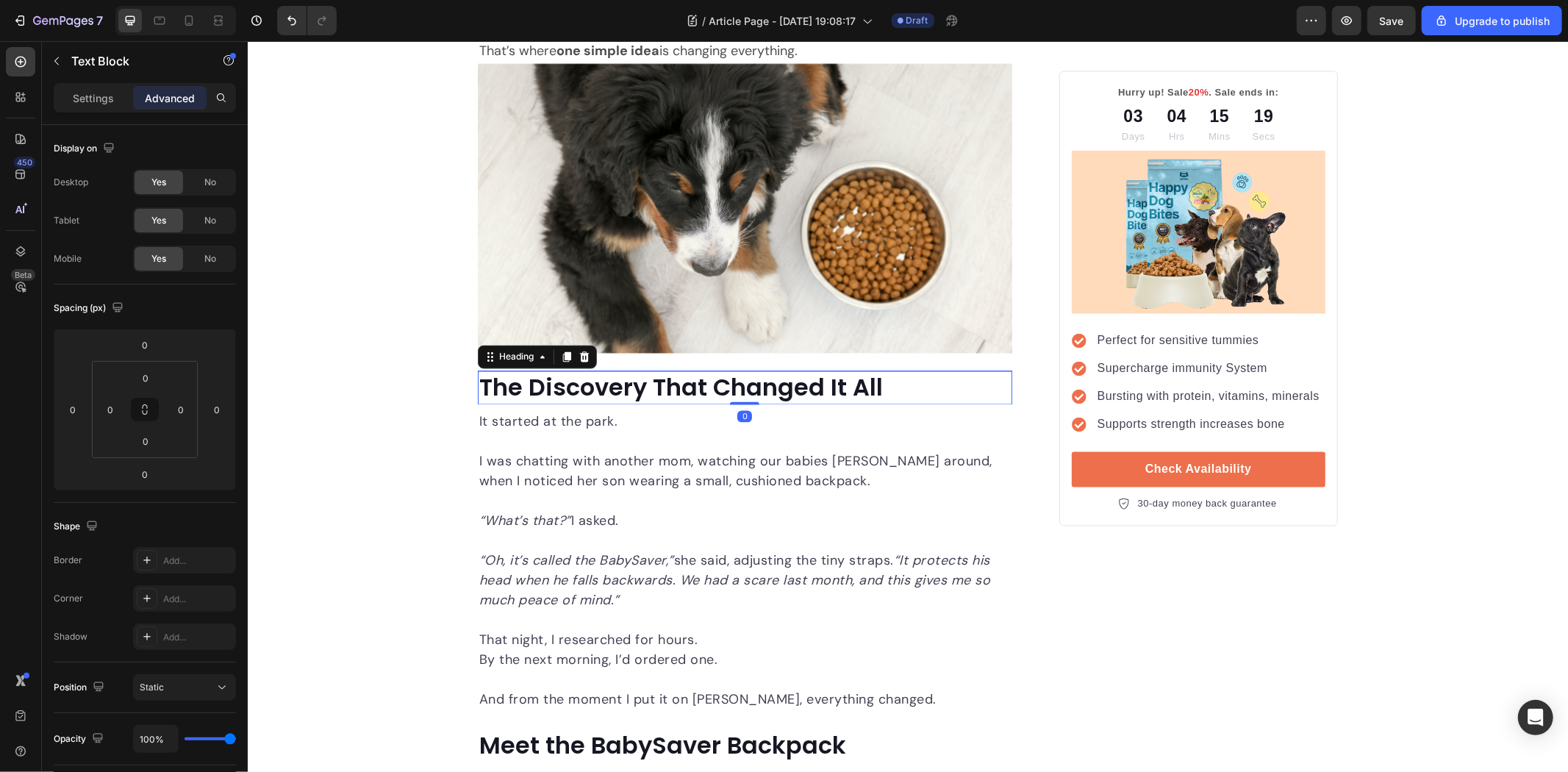
click at [637, 389] on strong "The Discovery That Changed It All" at bounding box center [680, 387] width 403 height 33
click at [81, 94] on p "Settings" at bounding box center [94, 98] width 41 height 15
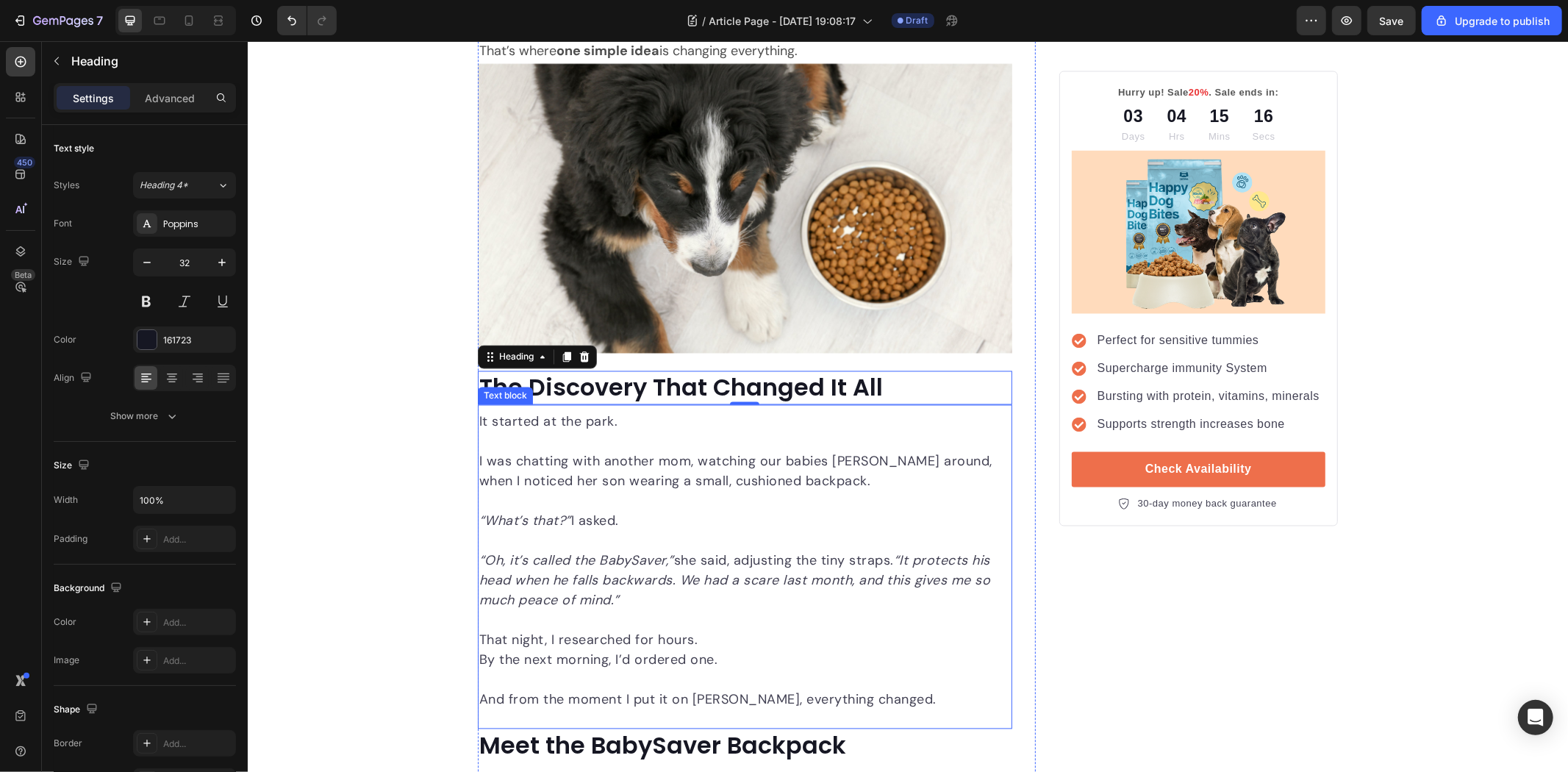
click at [557, 486] on p "I was chatting with another mom, watching our babies [PERSON_NAME] around, when…" at bounding box center [744, 471] width 531 height 40
drag, startPoint x: 710, startPoint y: 378, endPoint x: 700, endPoint y: 375, distance: 10.4
click at [710, 377] on strong "The Discovery That Changed It All" at bounding box center [680, 387] width 403 height 33
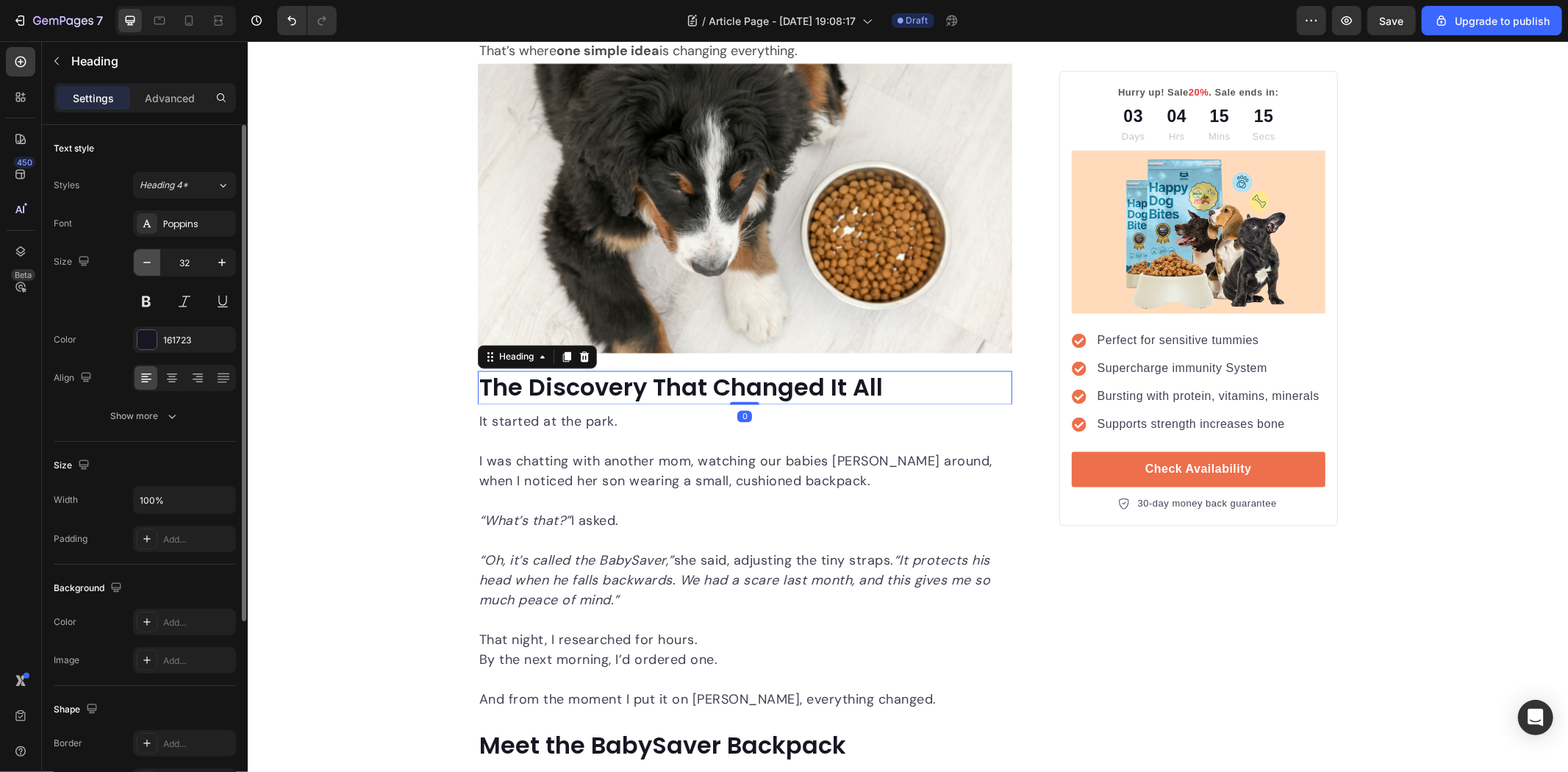
click at [150, 267] on icon "button" at bounding box center [147, 262] width 14 height 14
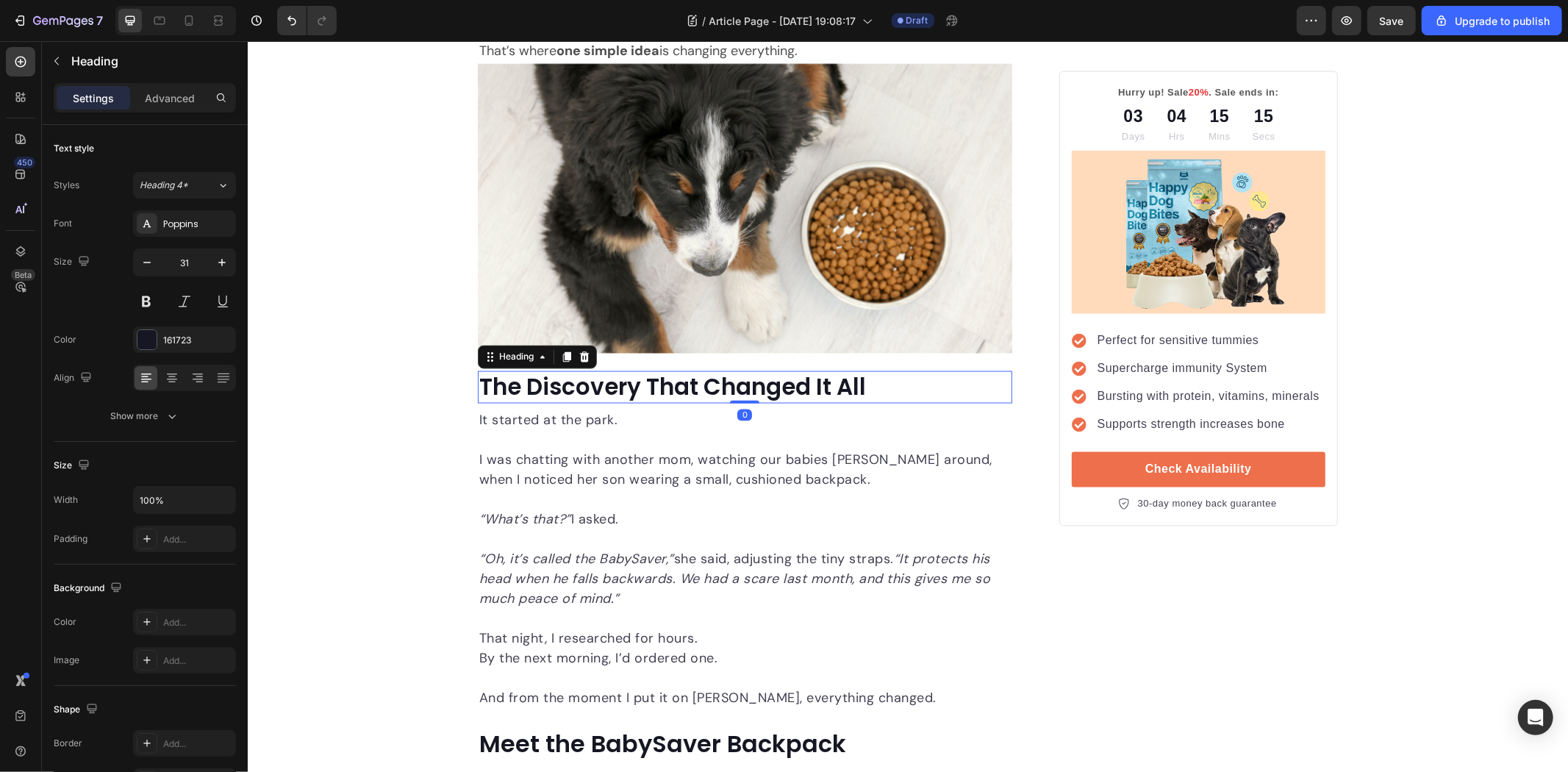
type input "30"
click at [650, 524] on p "“What’s that?” I asked." at bounding box center [744, 518] width 531 height 20
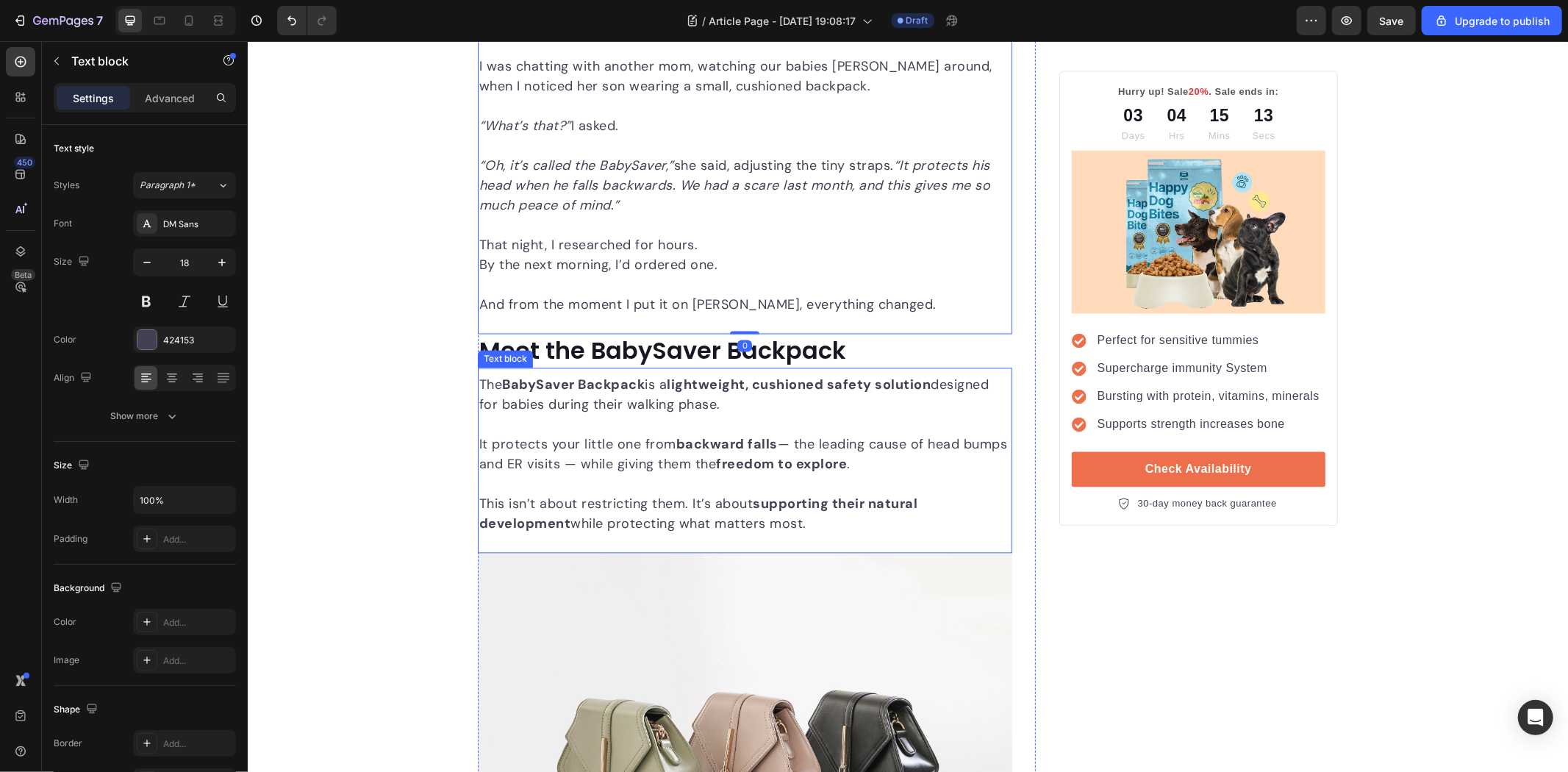
scroll to position [2532, 0]
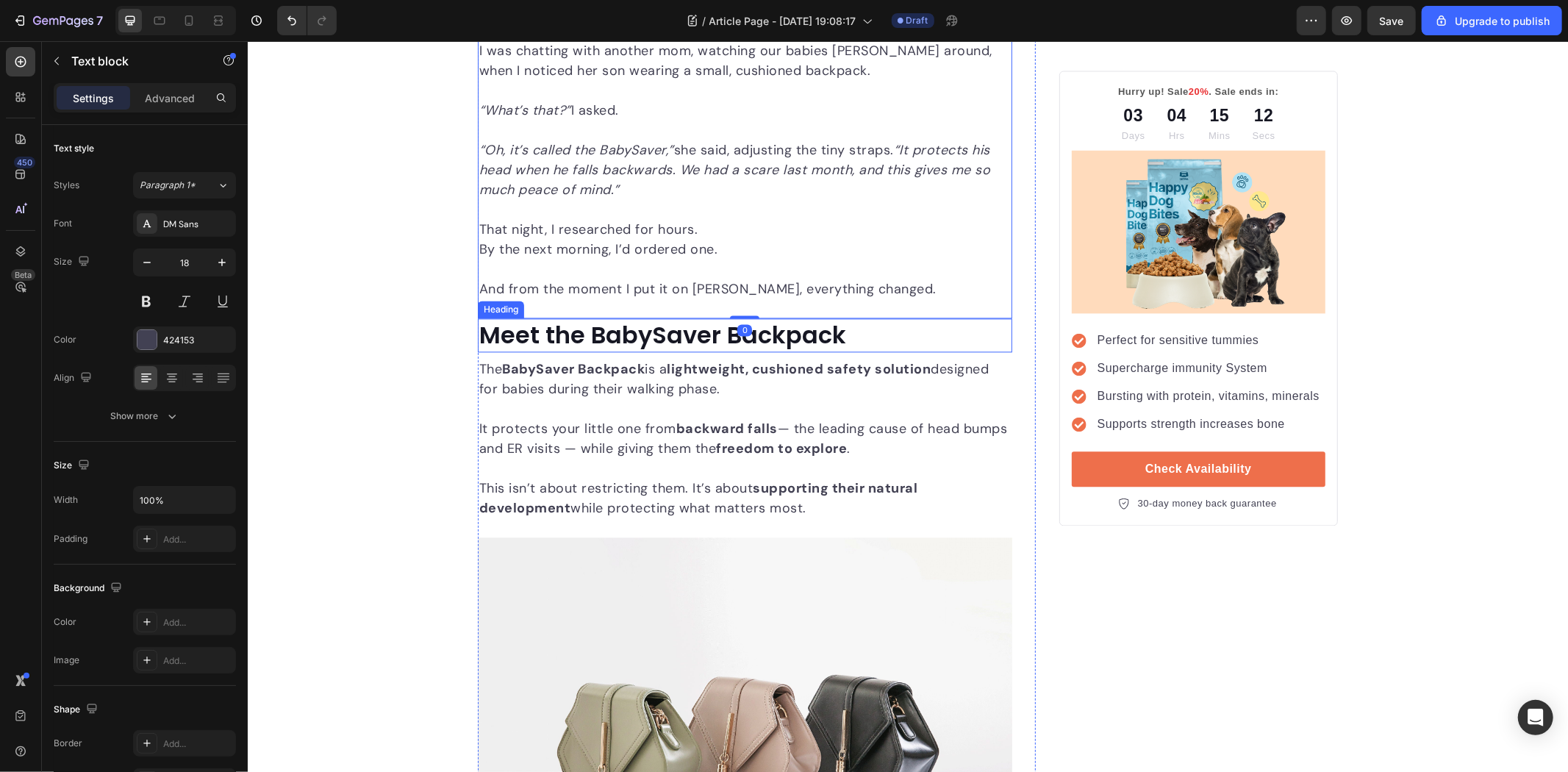
click at [591, 332] on strong "Meet the BabySaver Backpack" at bounding box center [662, 333] width 367 height 33
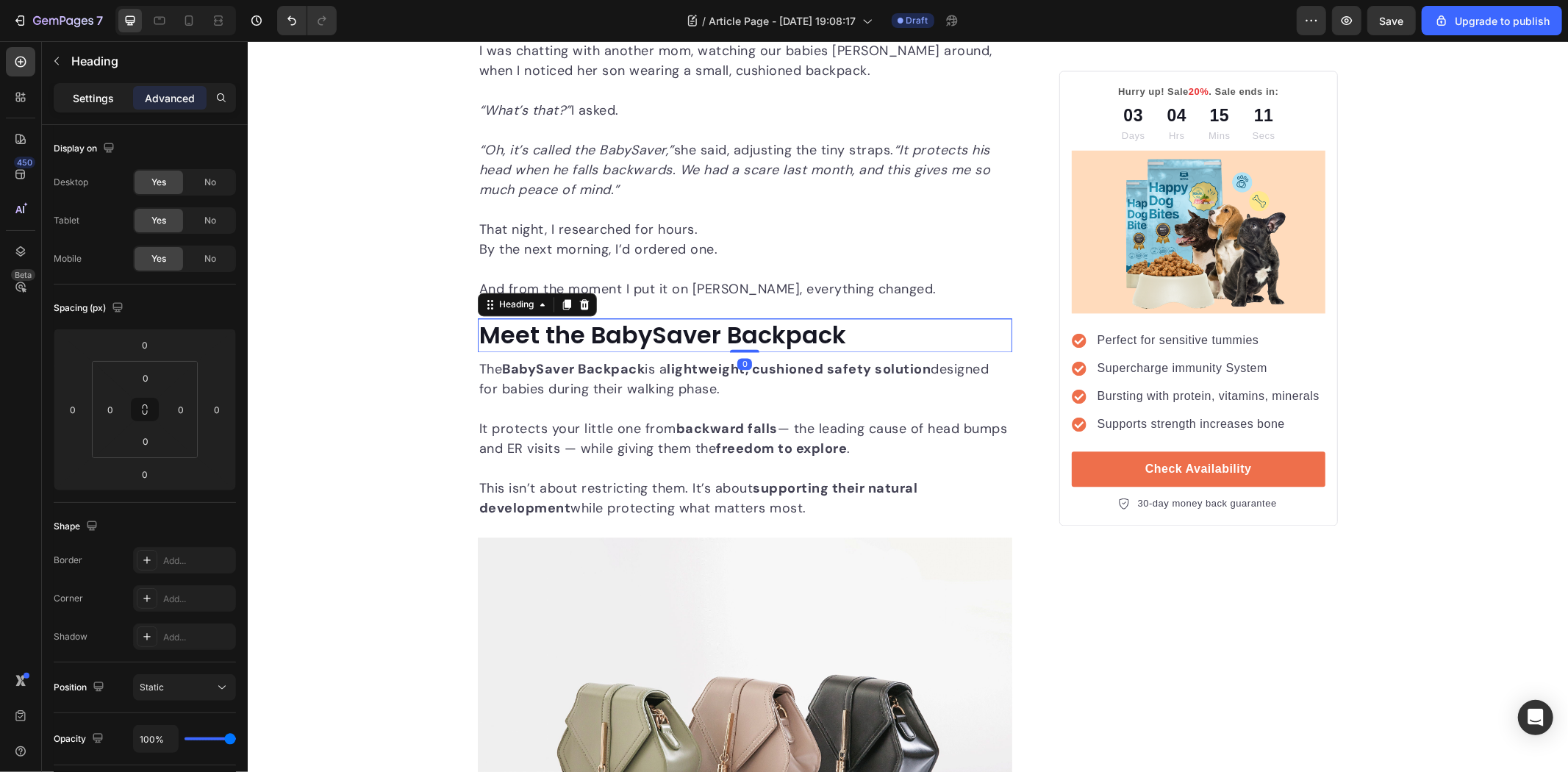
click at [76, 91] on p "Settings" at bounding box center [94, 98] width 41 height 15
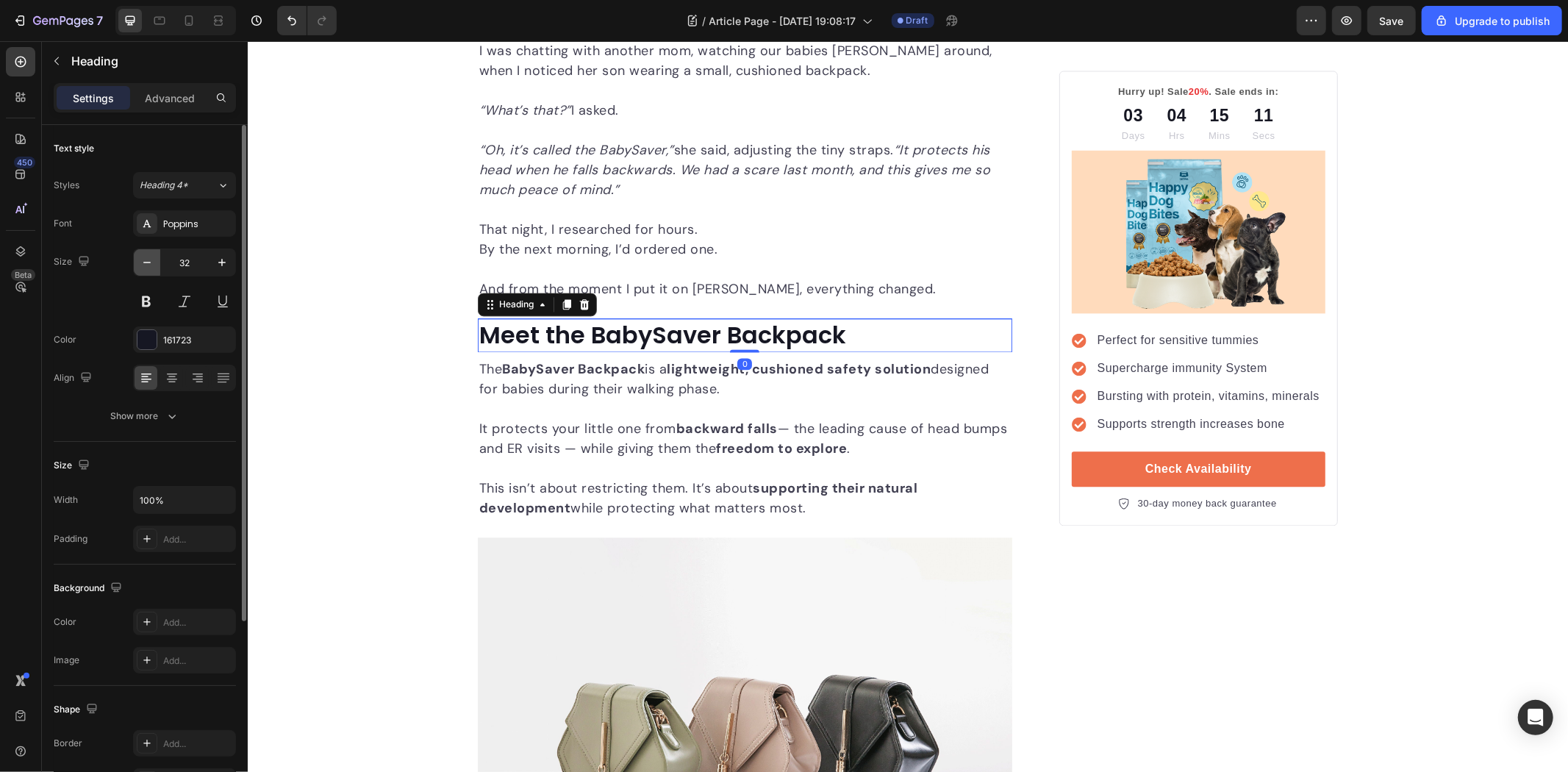
click at [148, 258] on icon "button" at bounding box center [147, 262] width 14 height 14
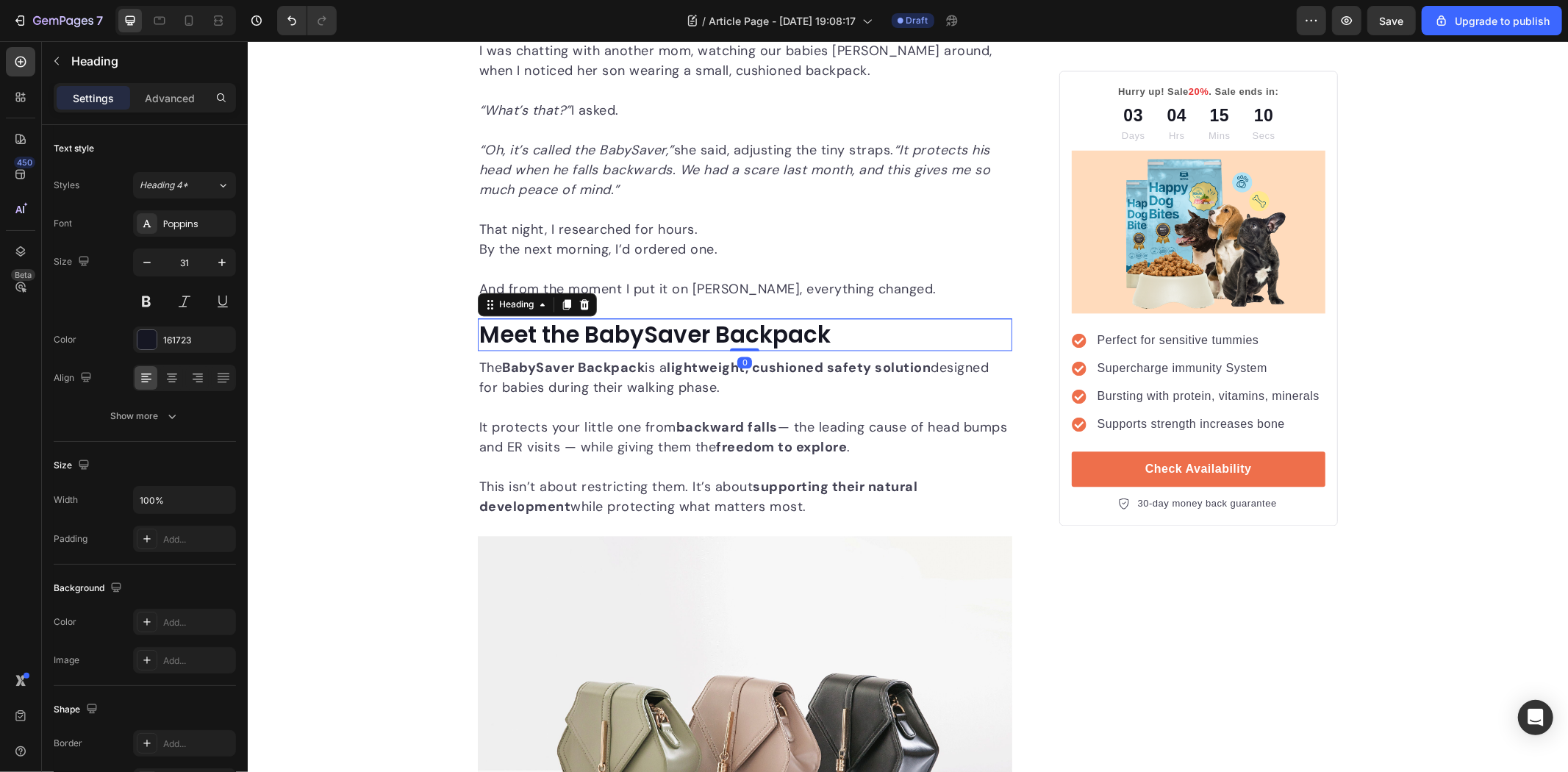
type input "30"
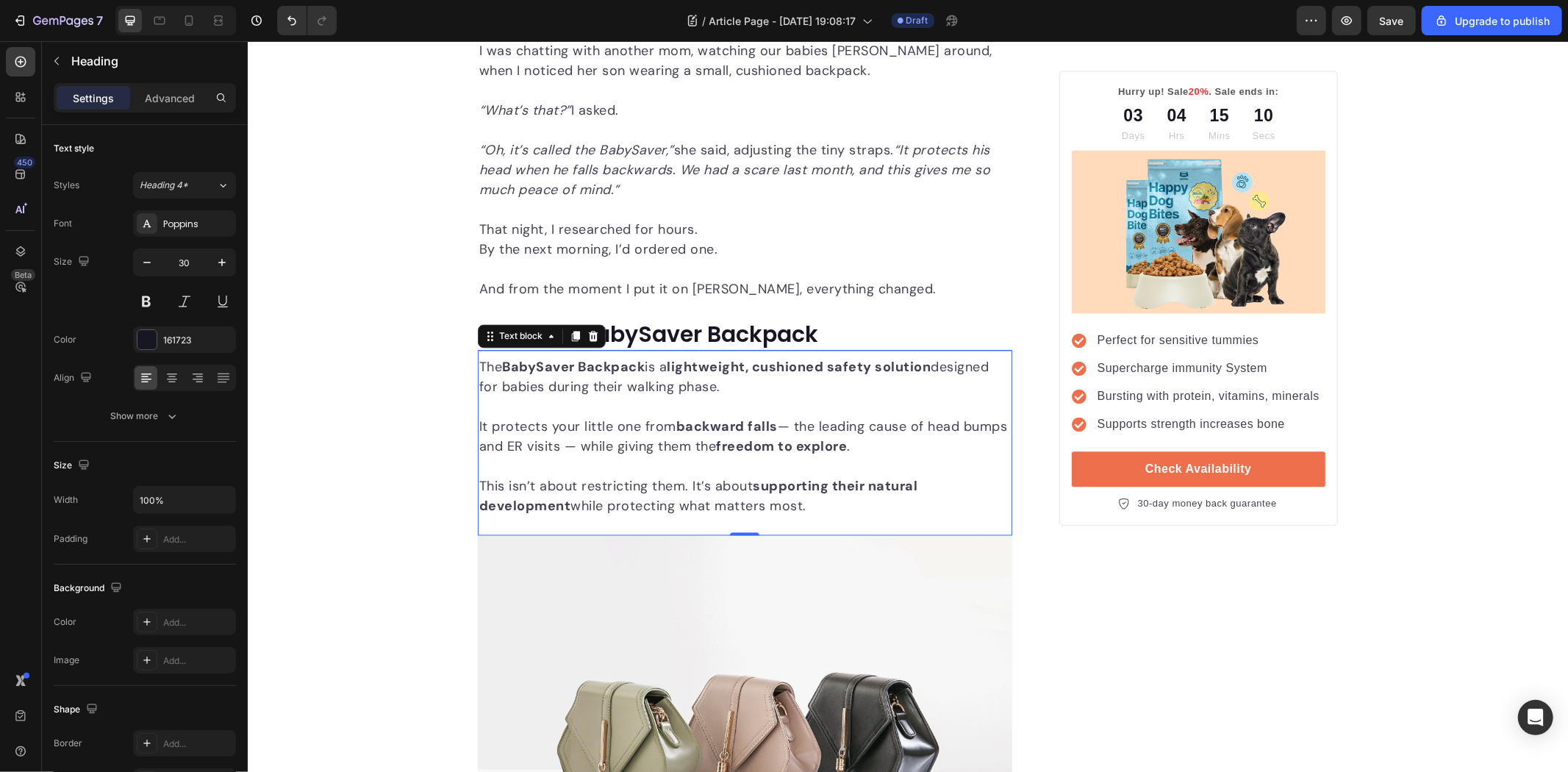
click at [686, 446] on p "It protects your little one from backward falls — the leading cause of head bum…" at bounding box center [744, 426] width 531 height 59
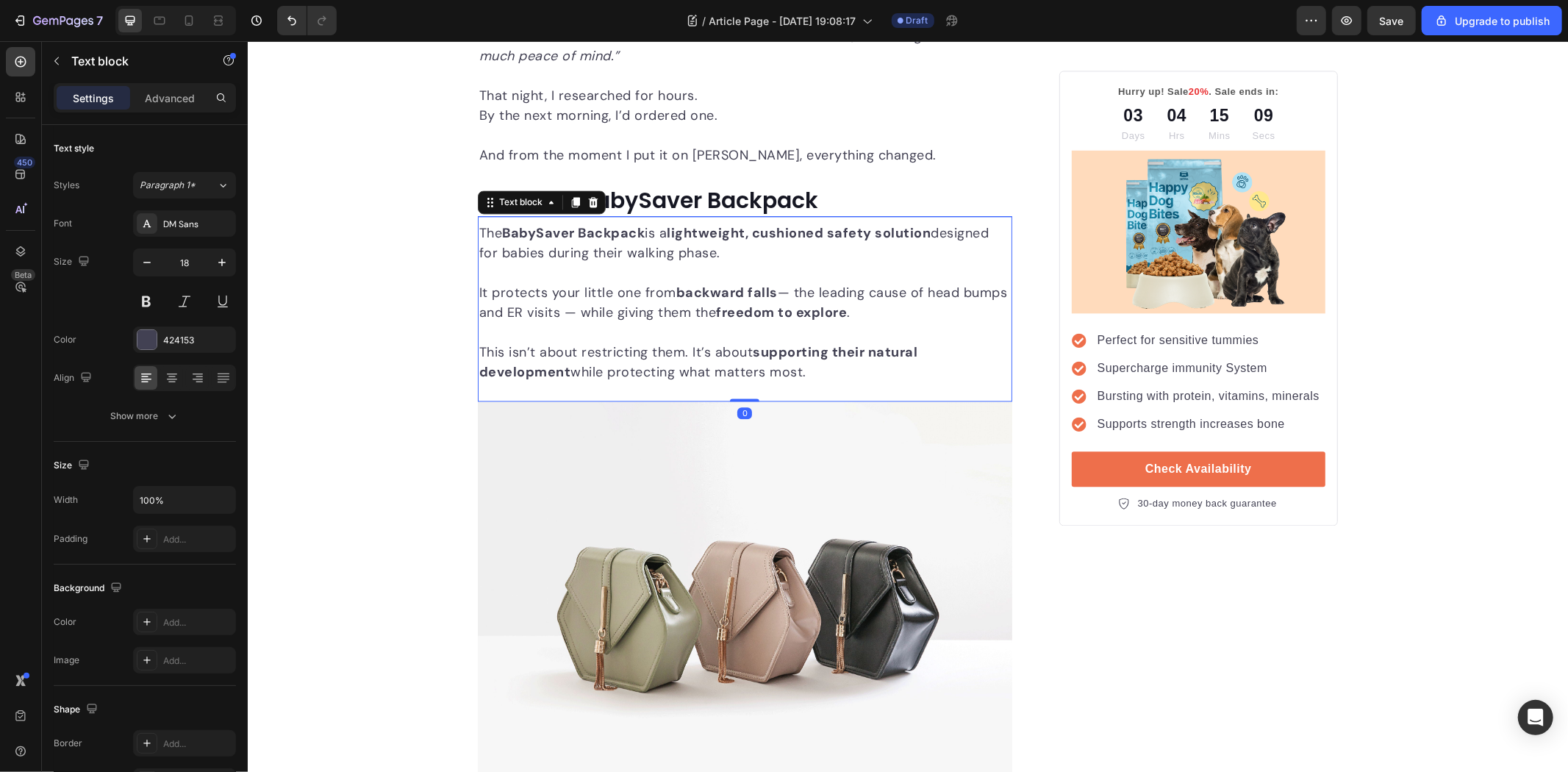
scroll to position [2696, 0]
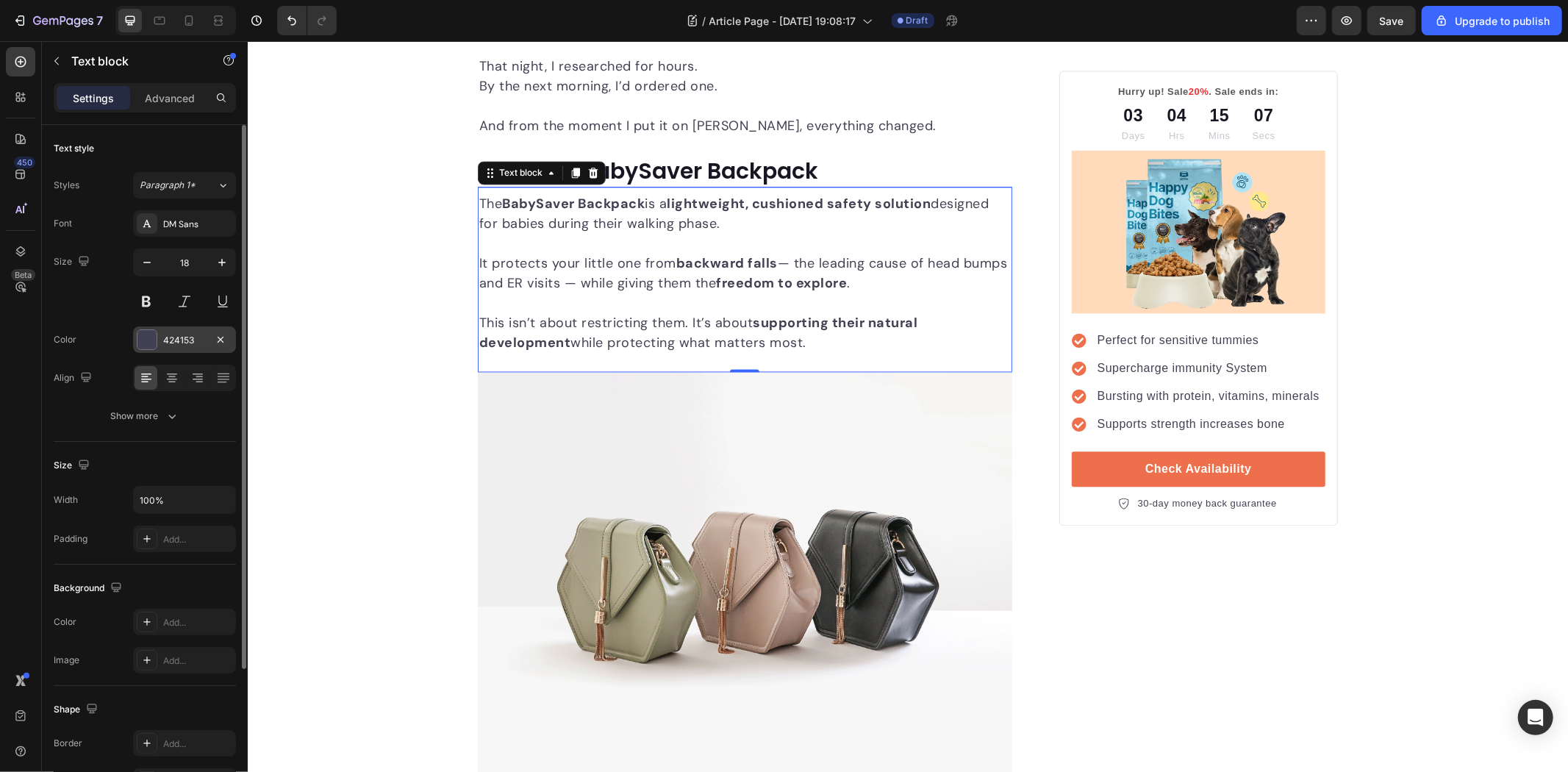
click at [147, 337] on div at bounding box center [147, 340] width 19 height 19
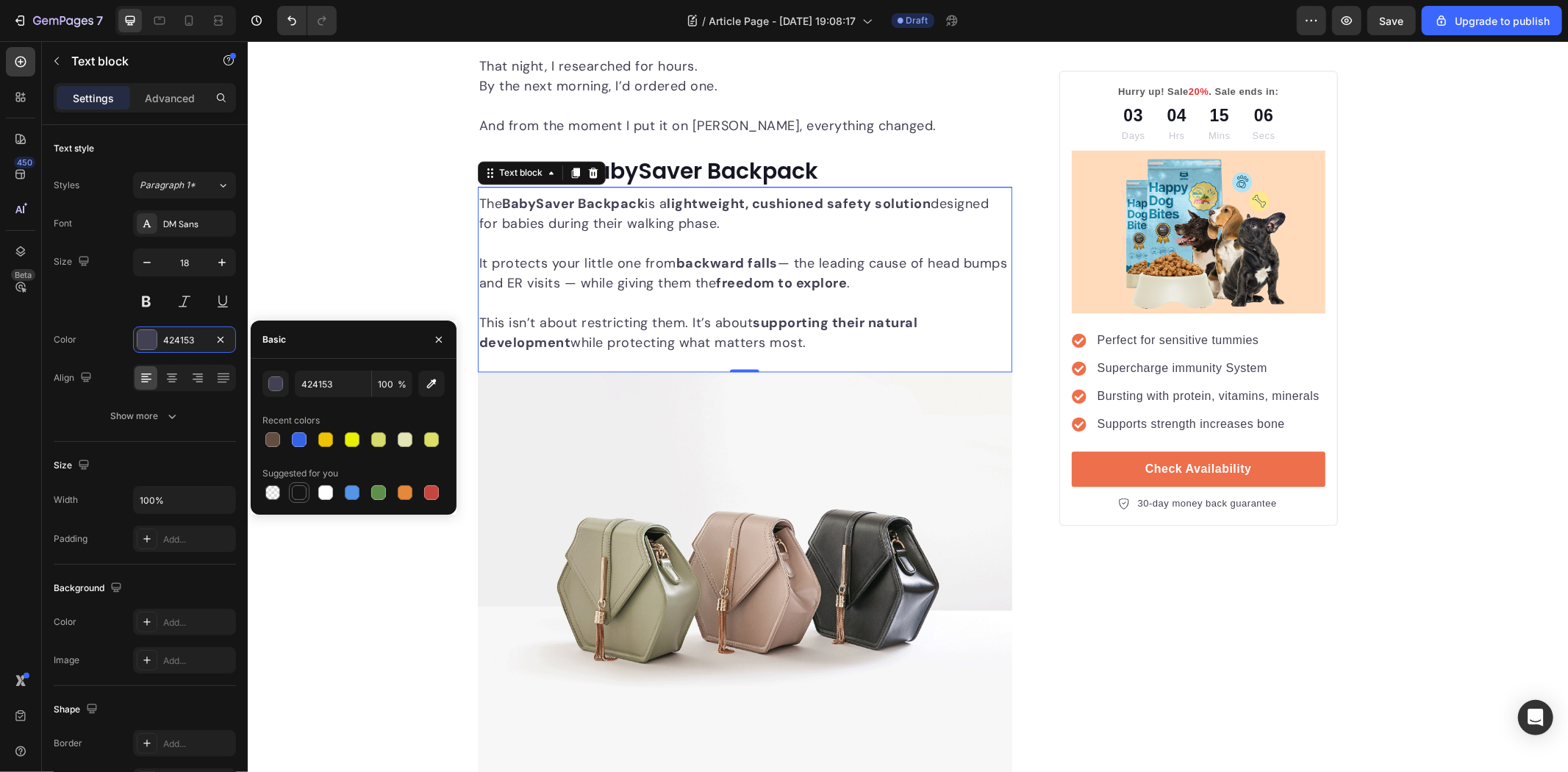
click at [295, 486] on div at bounding box center [298, 492] width 14 height 14
type input "151515"
click at [328, 231] on div "Unleash the Best Nutrition for Your Dog's Health Heading Image By [PERSON_NAME]…" at bounding box center [907, 303] width 1321 height 5632
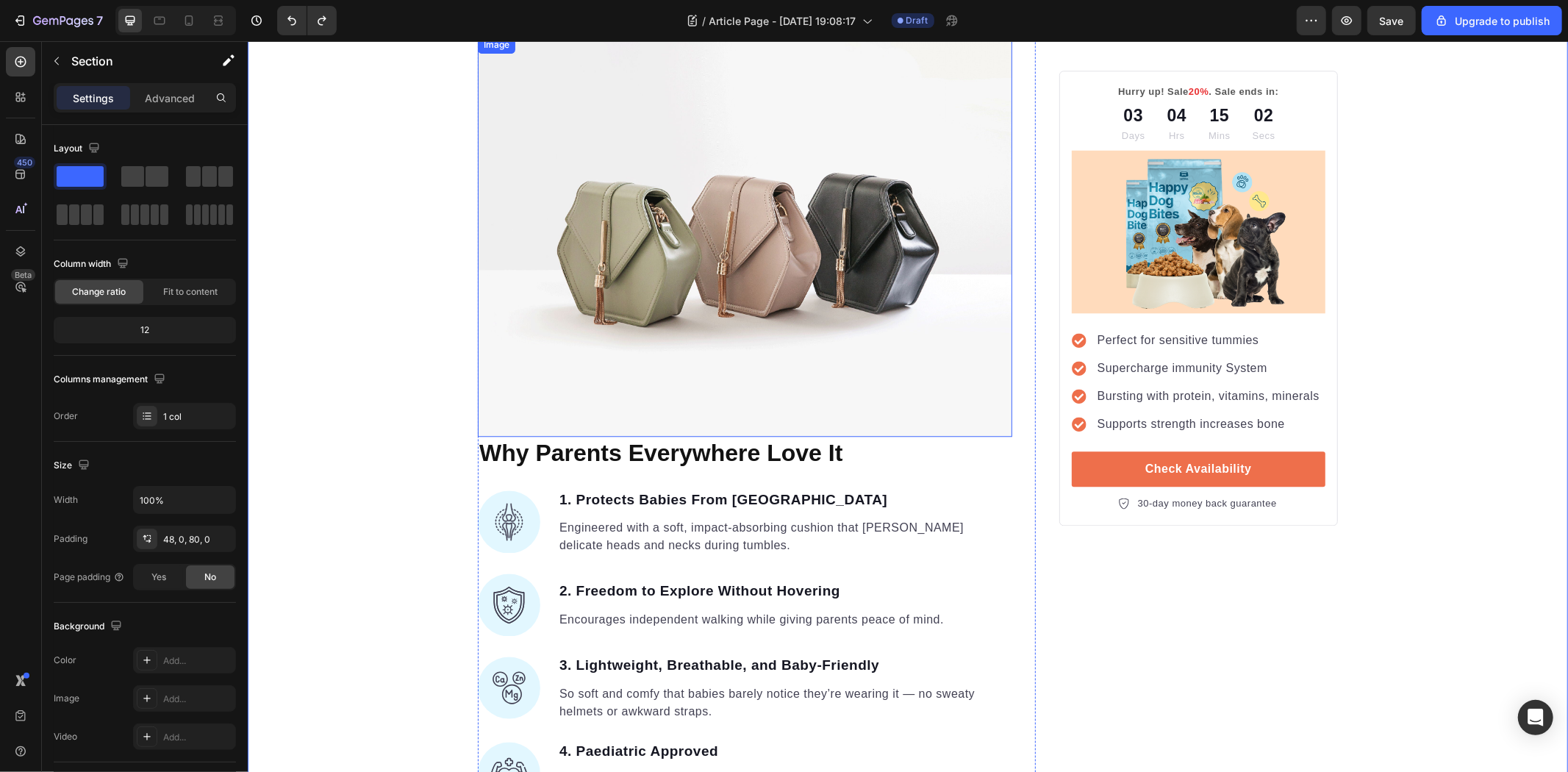
scroll to position [3023, 0]
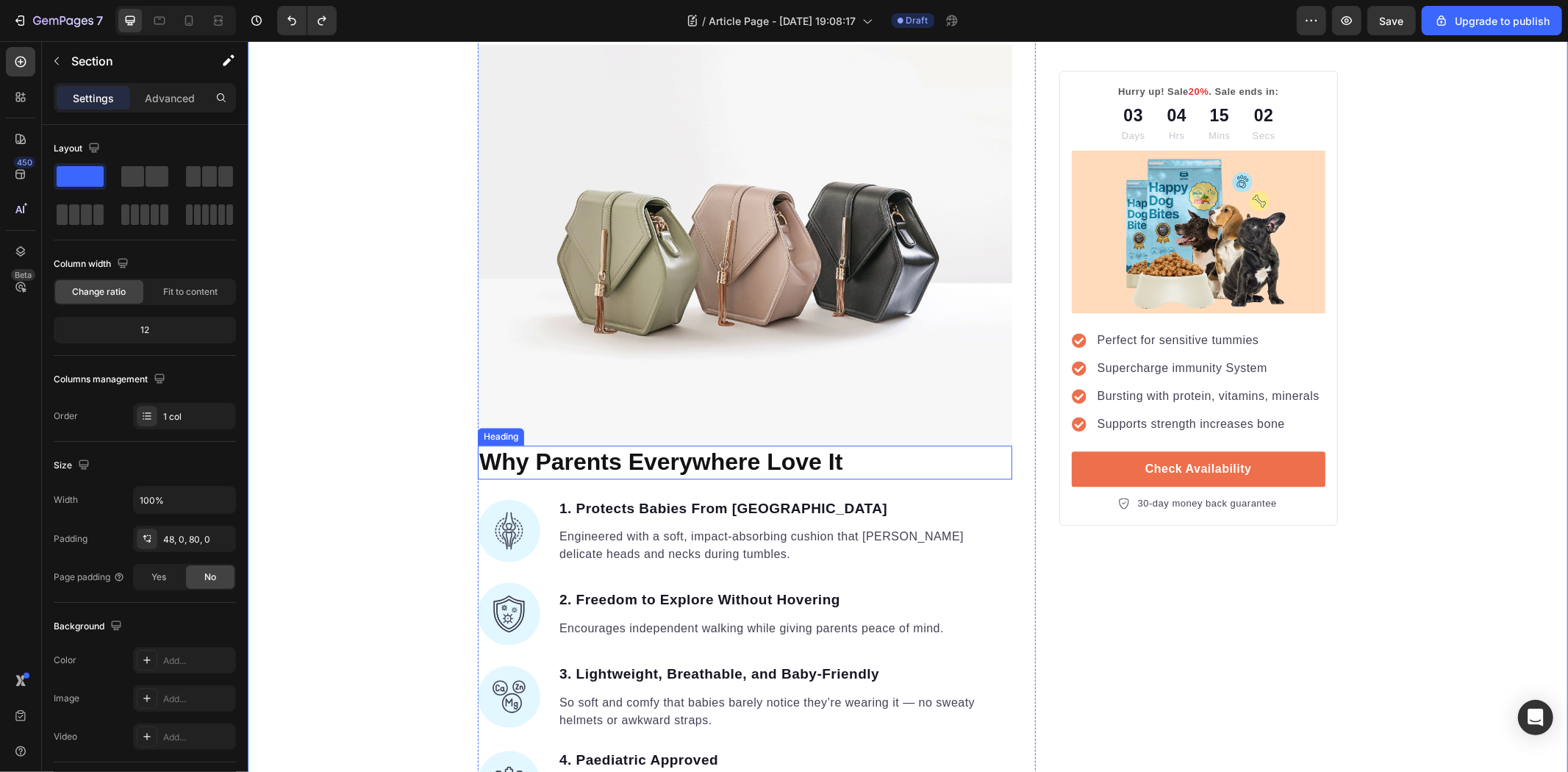
click at [680, 451] on strong "Why Parents Everywhere Love It" at bounding box center [660, 461] width 363 height 27
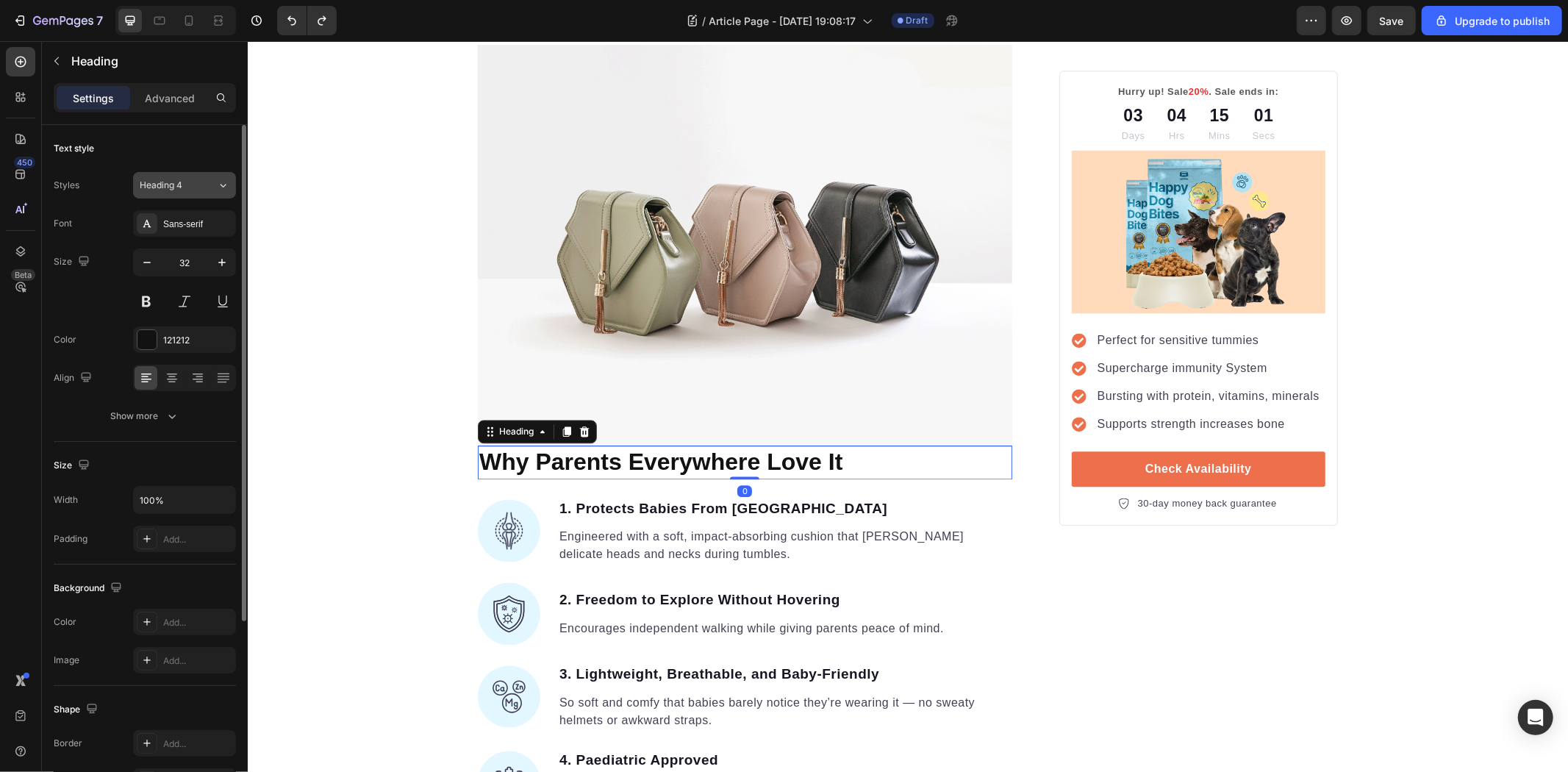
click at [191, 187] on div "Heading 4" at bounding box center [170, 185] width 59 height 13
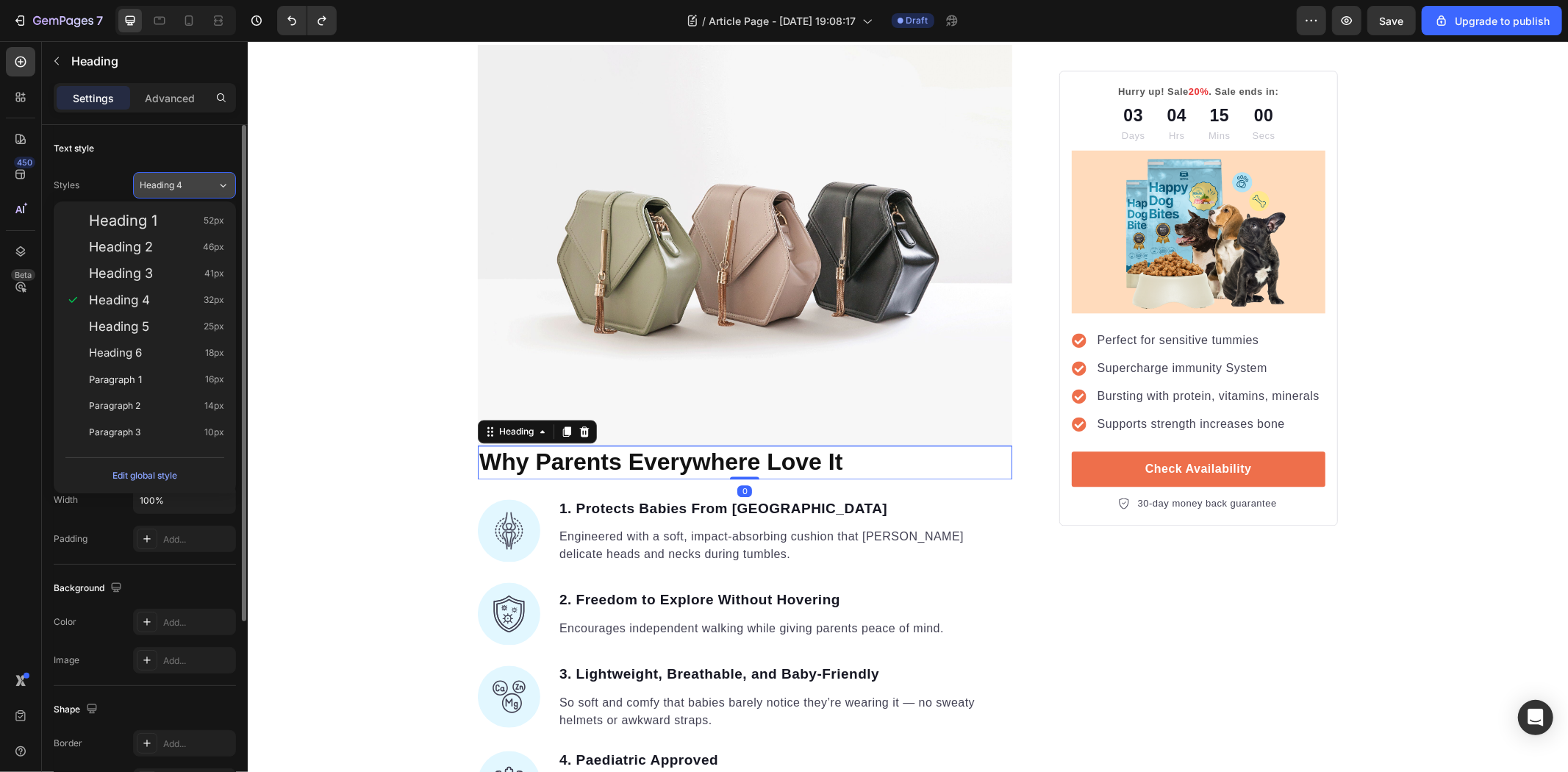
click at [191, 187] on div "Heading 4" at bounding box center [170, 185] width 59 height 13
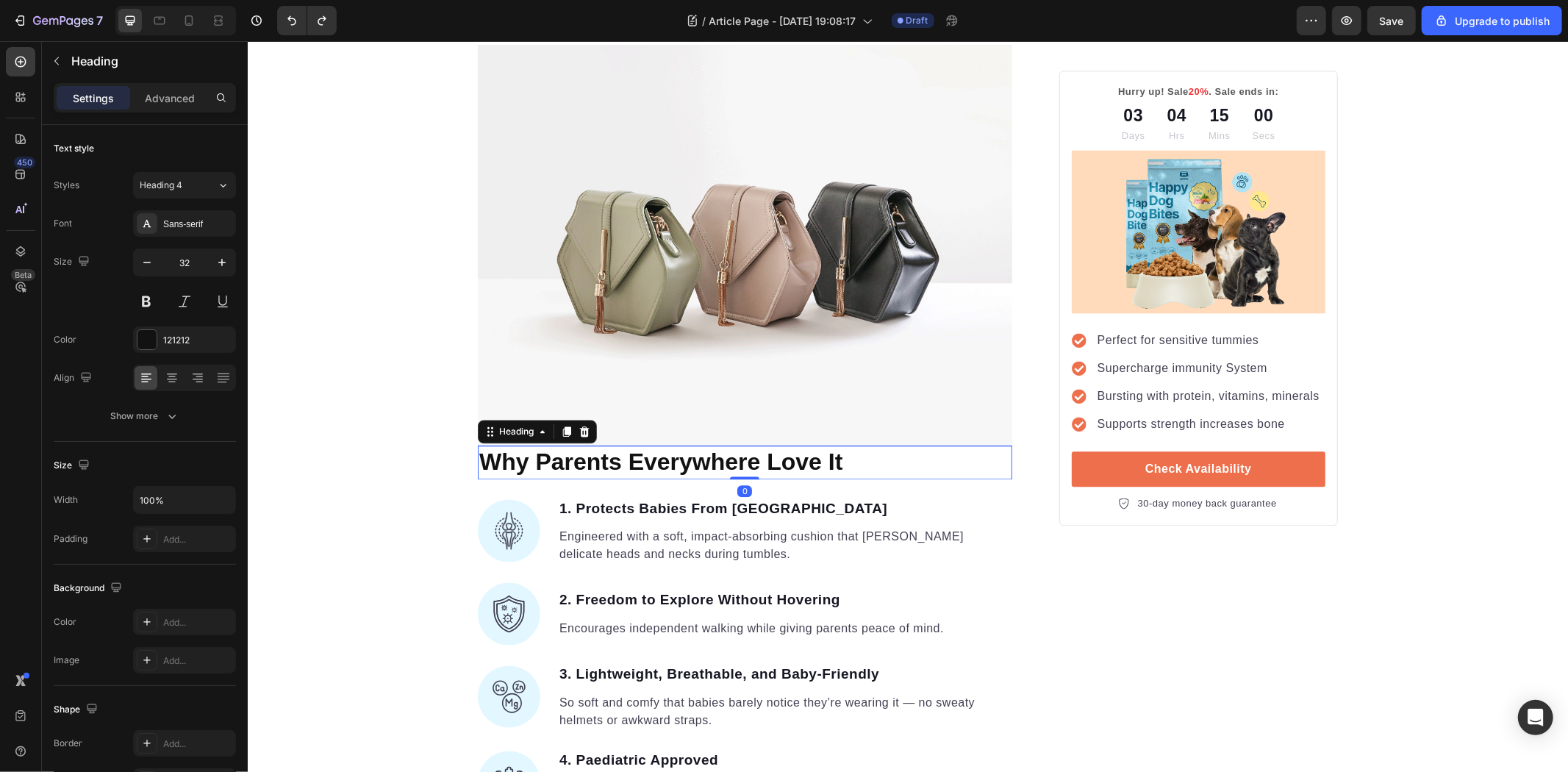
click at [187, 232] on div "Sans-serif" at bounding box center [184, 223] width 103 height 27
click at [143, 267] on icon "button" at bounding box center [147, 262] width 14 height 14
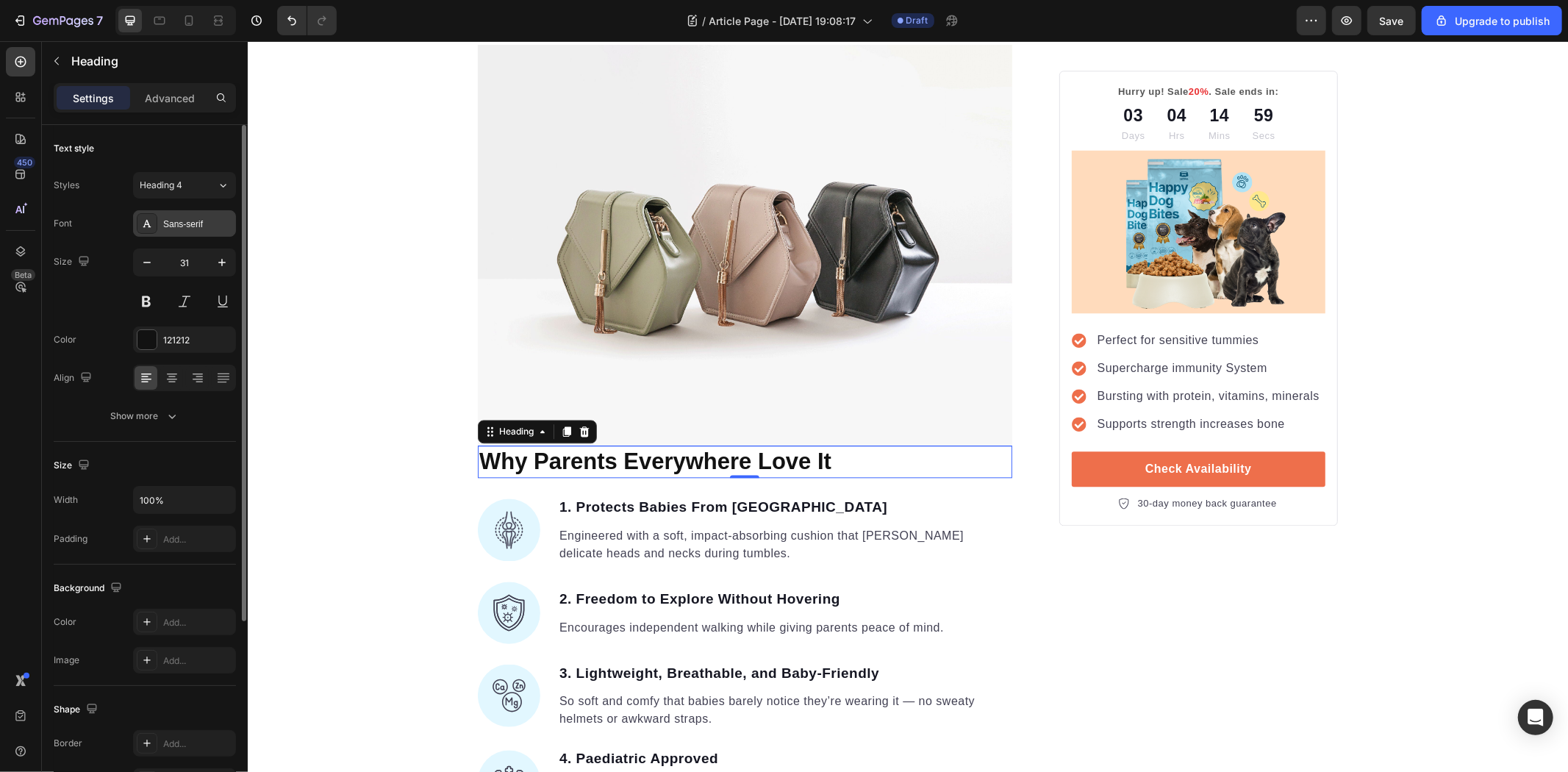
type input "30"
click at [189, 225] on div "Sans-serif" at bounding box center [197, 224] width 69 height 13
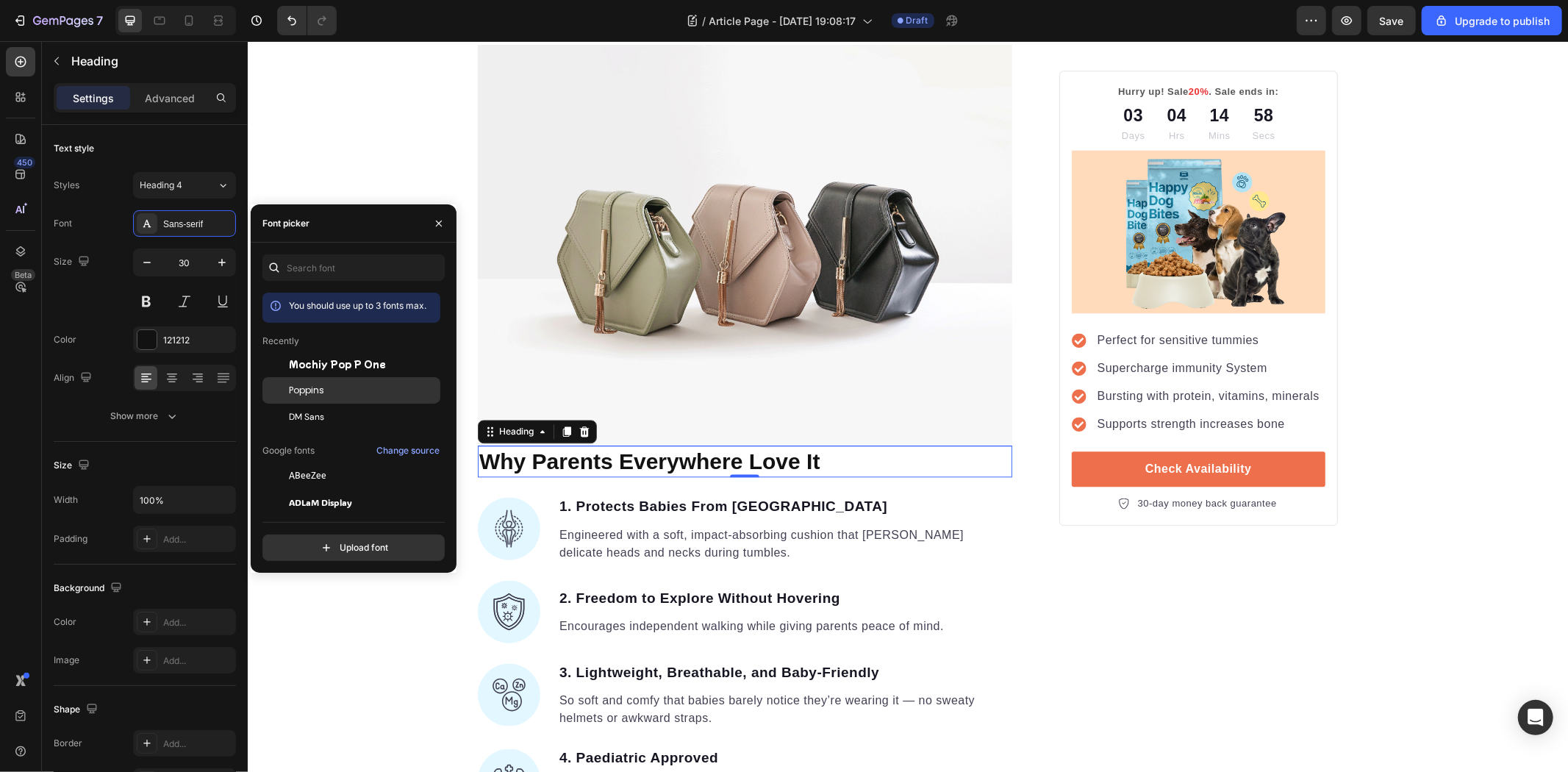
click at [330, 391] on div "Poppins" at bounding box center [363, 390] width 148 height 13
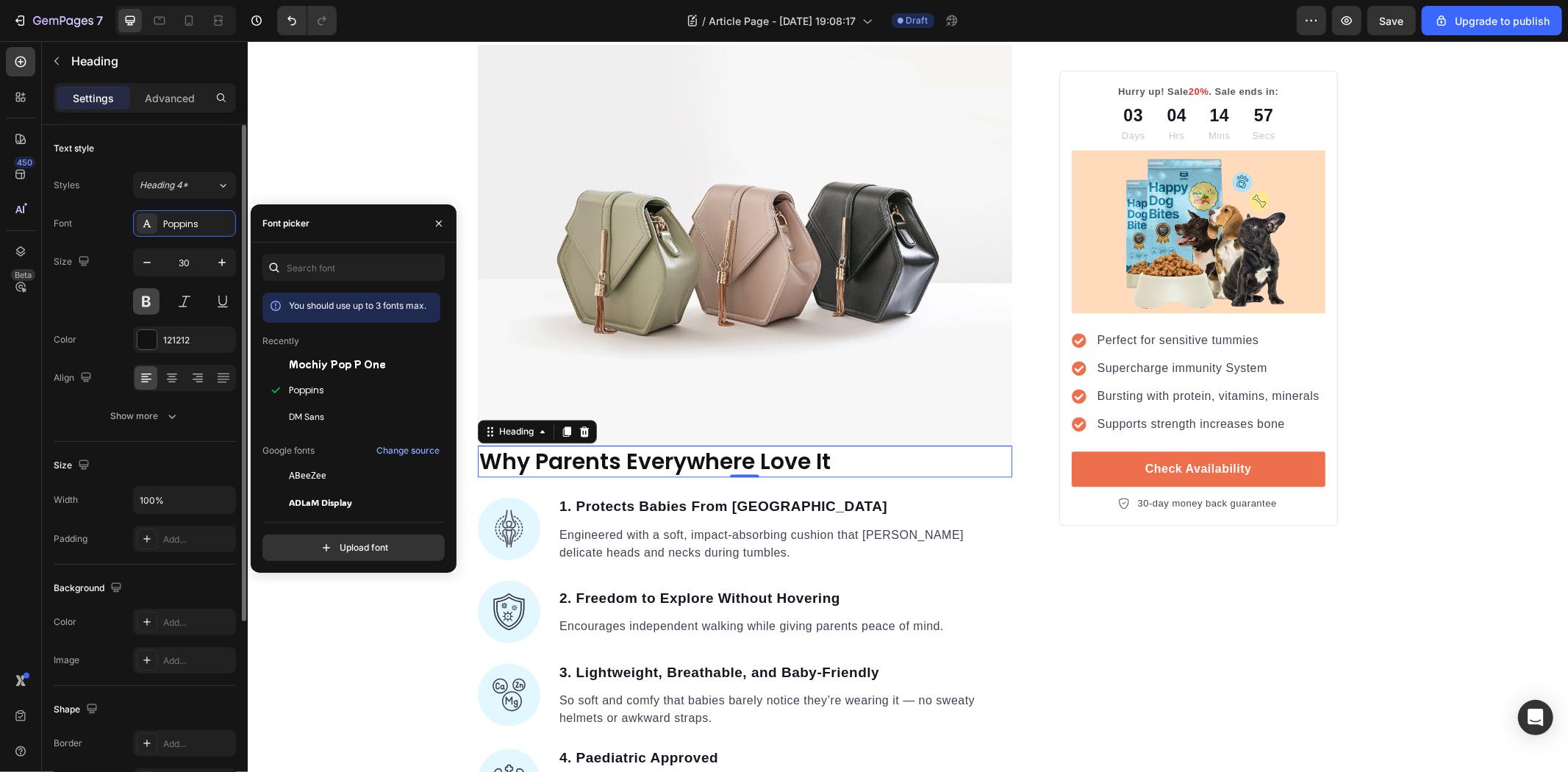
click at [155, 300] on button at bounding box center [146, 301] width 27 height 27
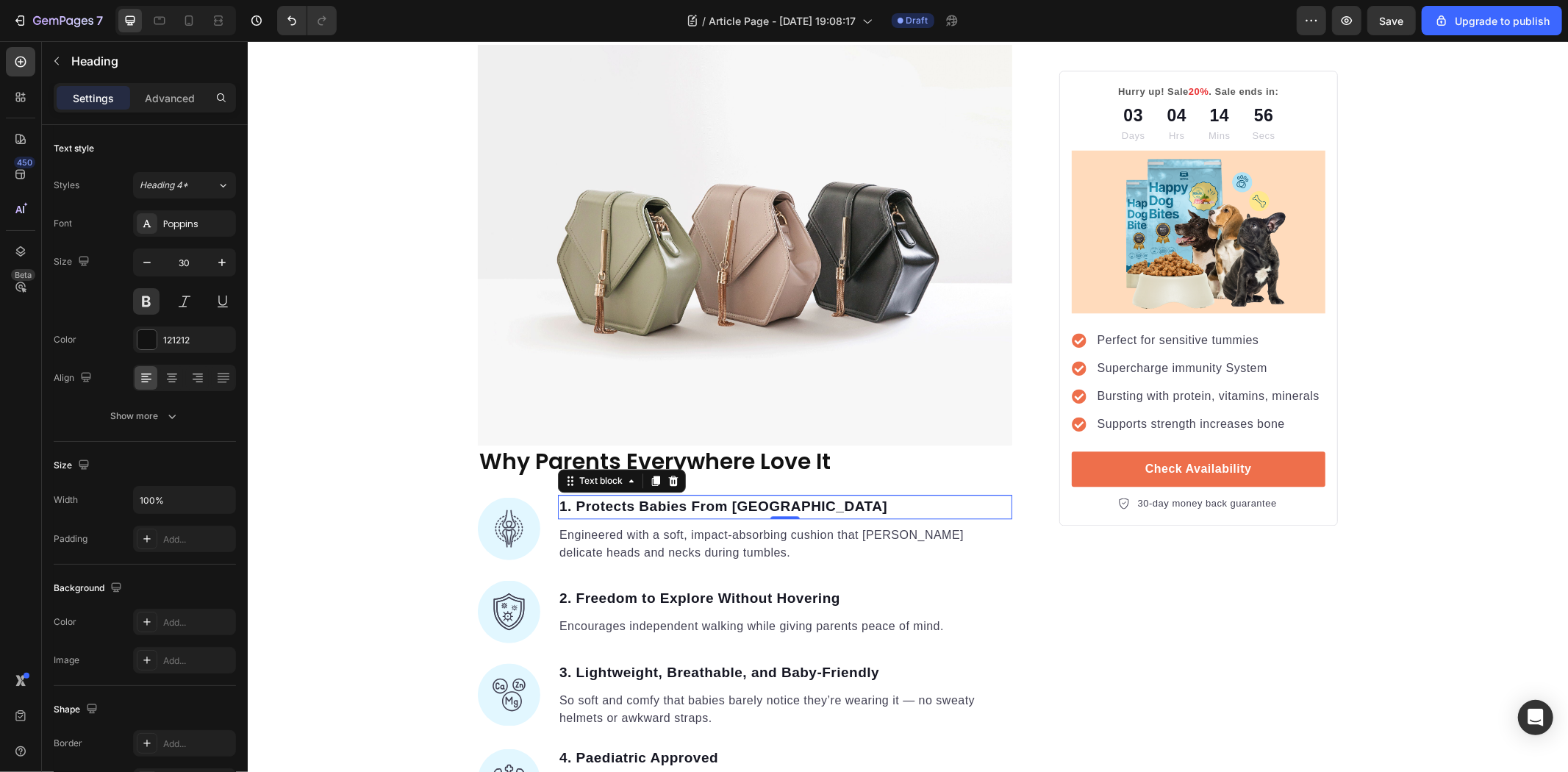
click at [699, 517] on p "1. Protects Babies From [GEOGRAPHIC_DATA]" at bounding box center [784, 506] width 451 height 21
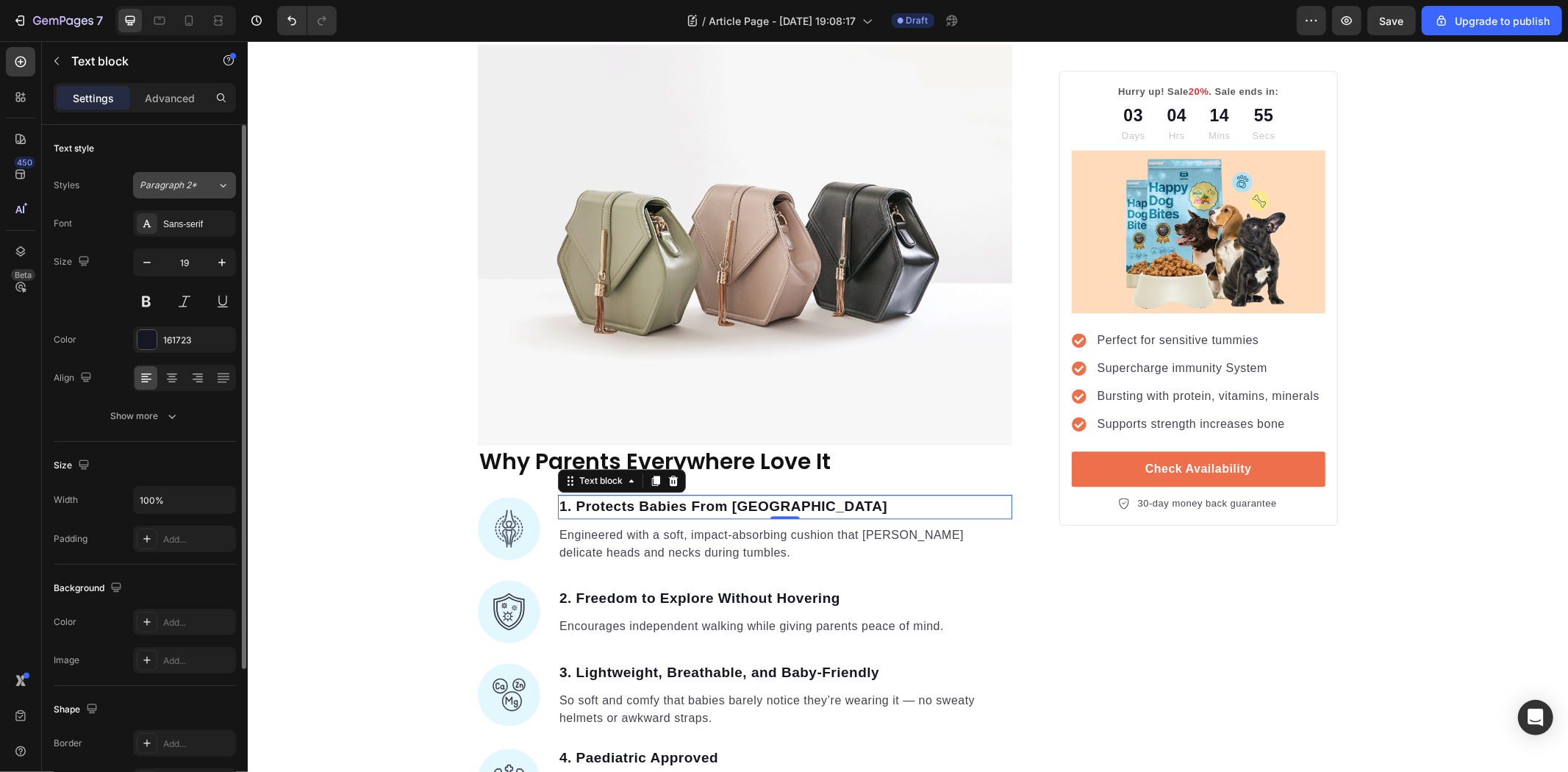
click at [179, 181] on span "Paragraph 2*" at bounding box center [168, 185] width 57 height 13
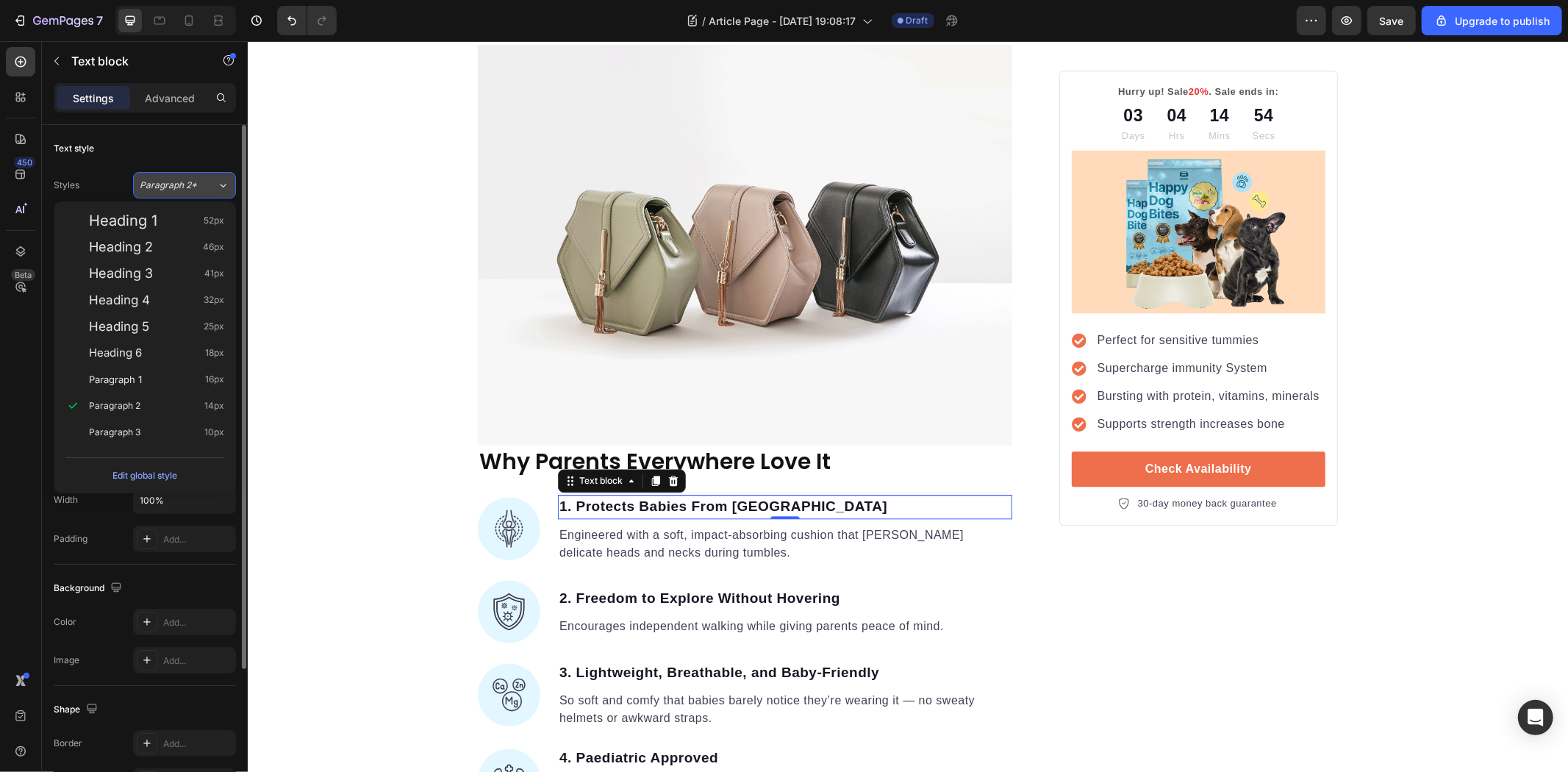
click at [180, 181] on span "Paragraph 2*" at bounding box center [168, 185] width 57 height 13
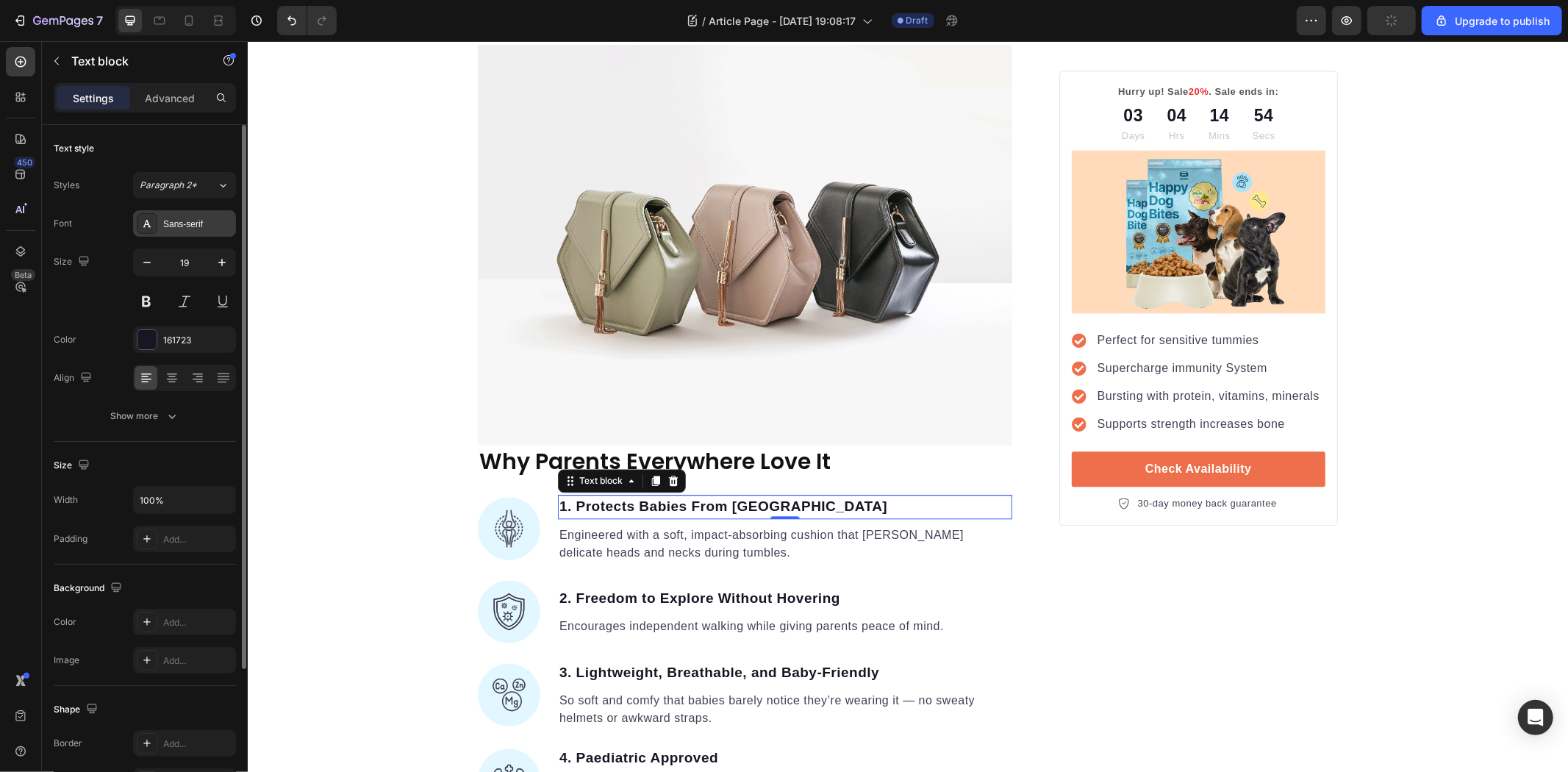
click at [173, 224] on div "Sans-serif" at bounding box center [197, 224] width 69 height 13
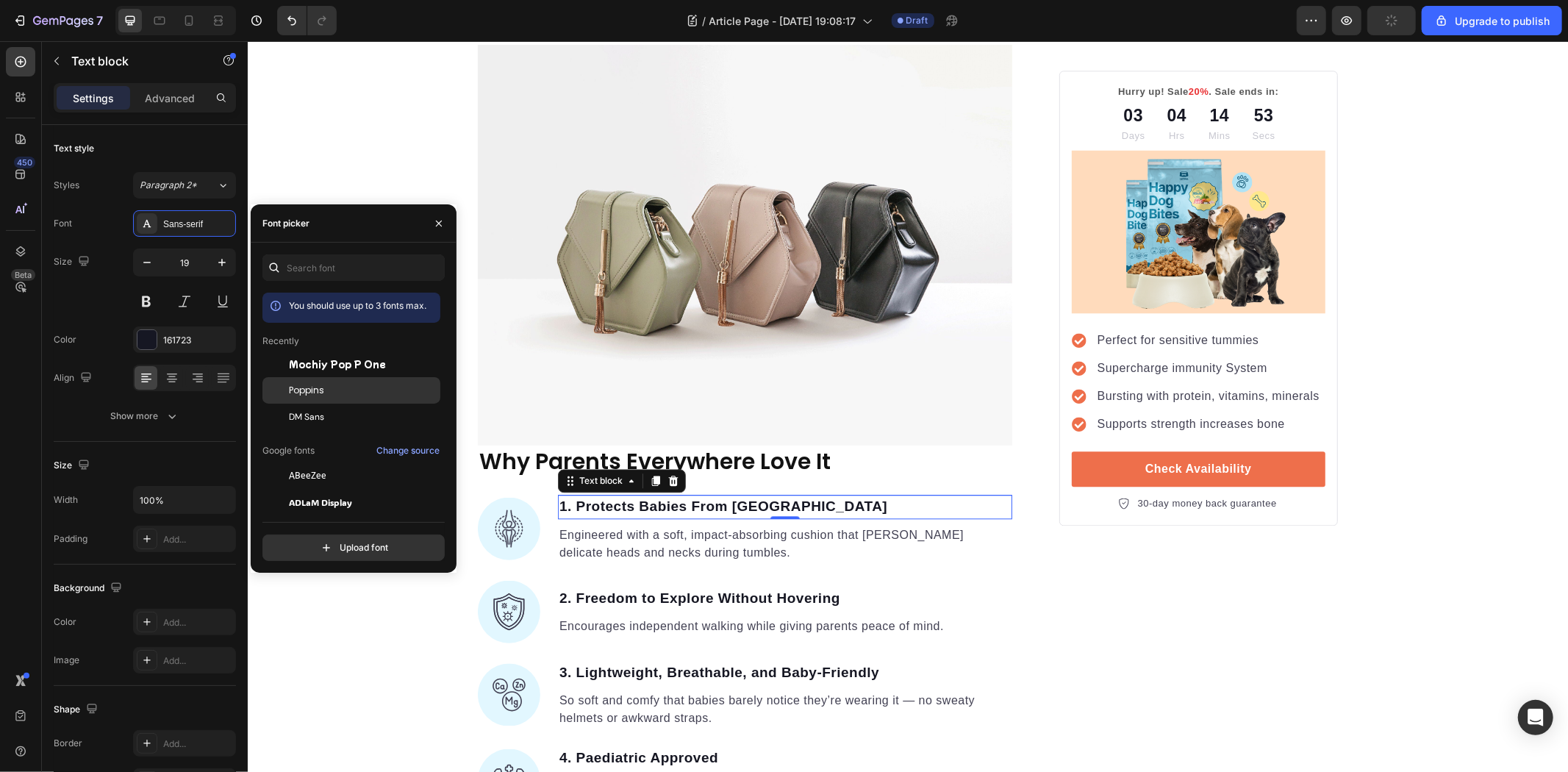
click at [312, 393] on span "Poppins" at bounding box center [307, 390] width 35 height 13
click at [703, 591] on p "2. Freedom to Explore Without Hovering" at bounding box center [784, 598] width 451 height 21
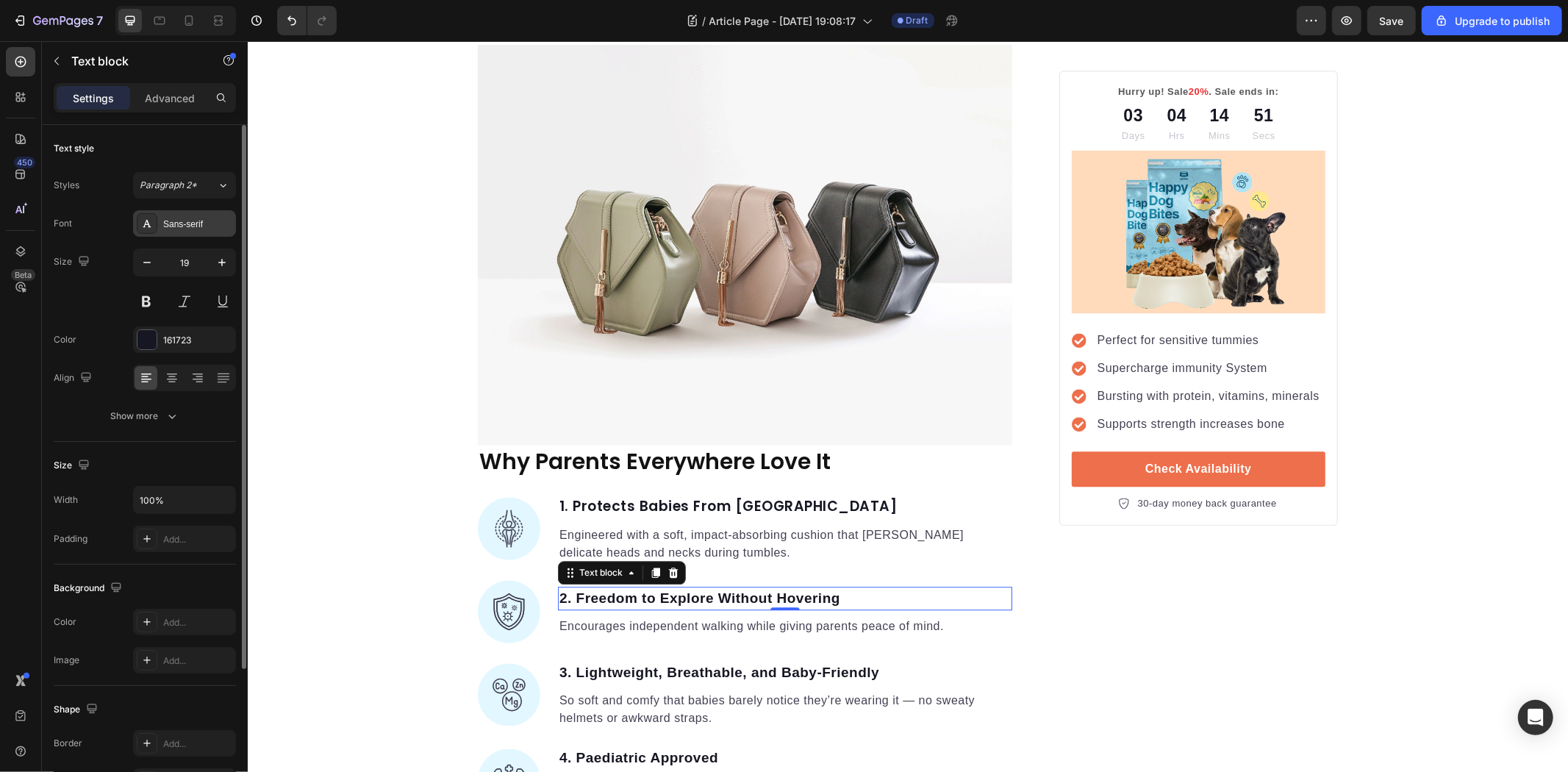
click at [174, 225] on div "Sans-serif" at bounding box center [197, 224] width 69 height 13
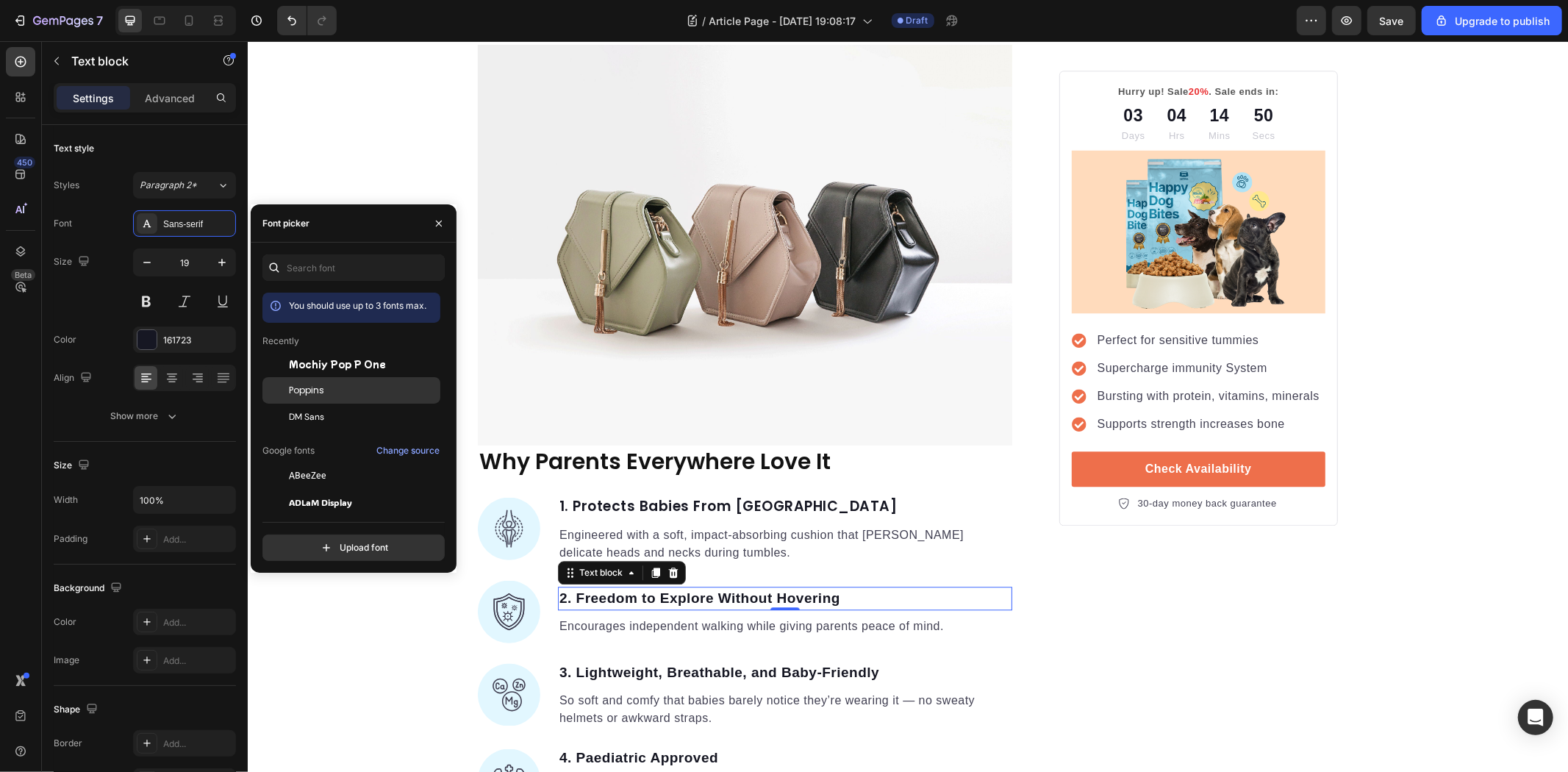
click at [312, 394] on span "Poppins" at bounding box center [307, 390] width 35 height 13
click at [680, 667] on p "3. Lightweight, Breathable, and Baby-Friendly" at bounding box center [784, 672] width 451 height 21
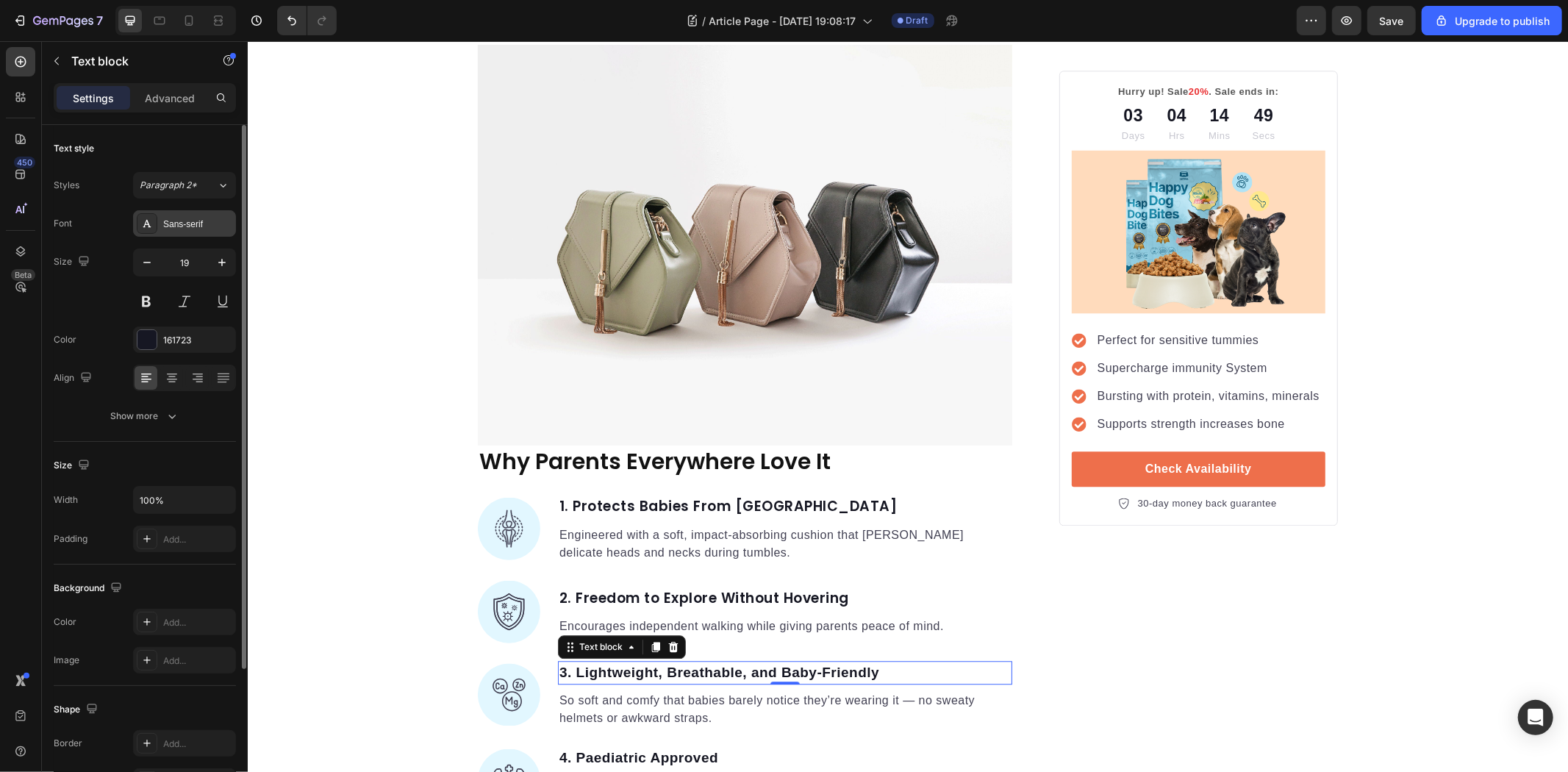
click at [187, 226] on div "Sans-serif" at bounding box center [197, 224] width 69 height 13
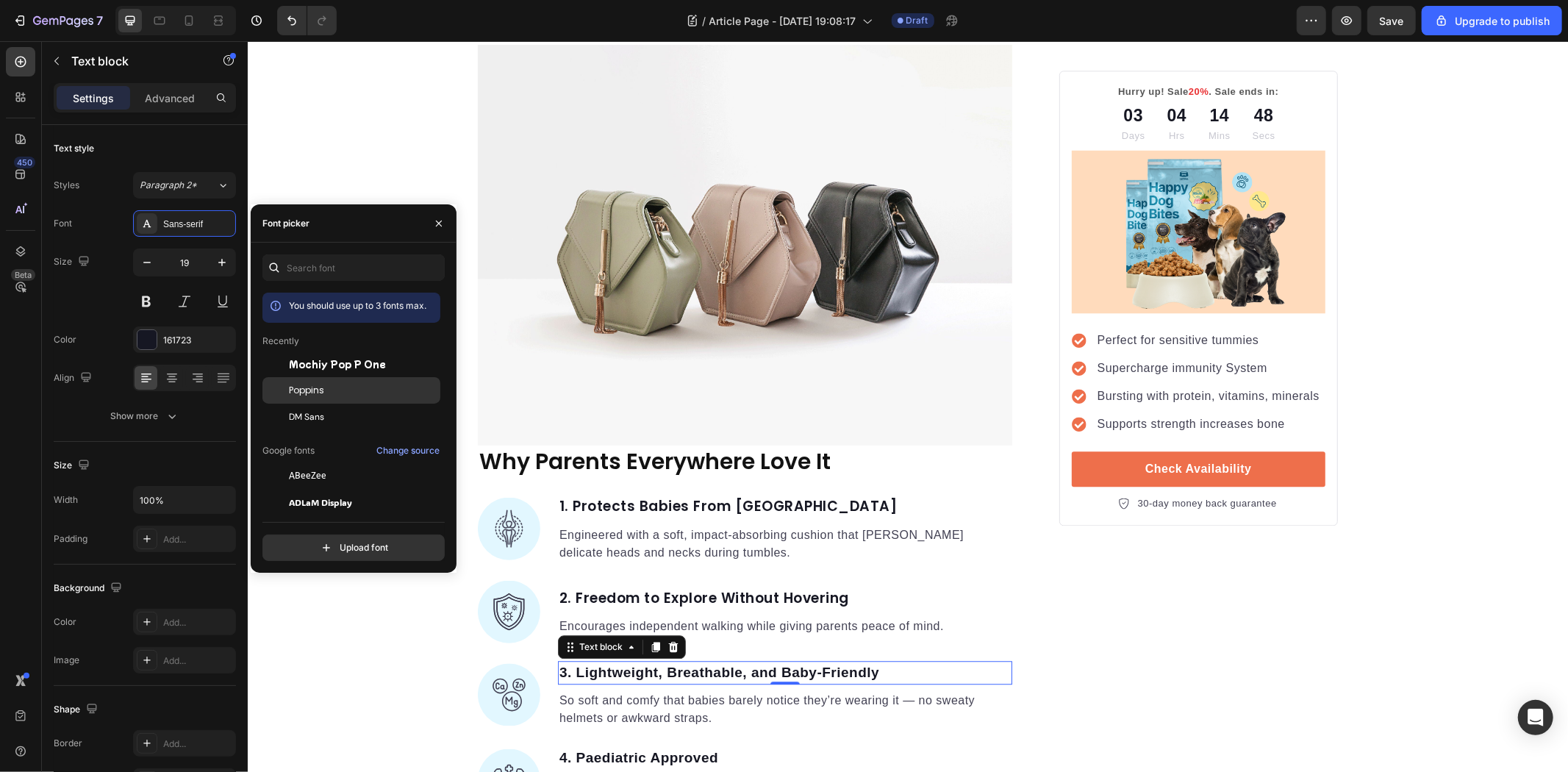
click at [339, 393] on div "Poppins" at bounding box center [363, 390] width 148 height 13
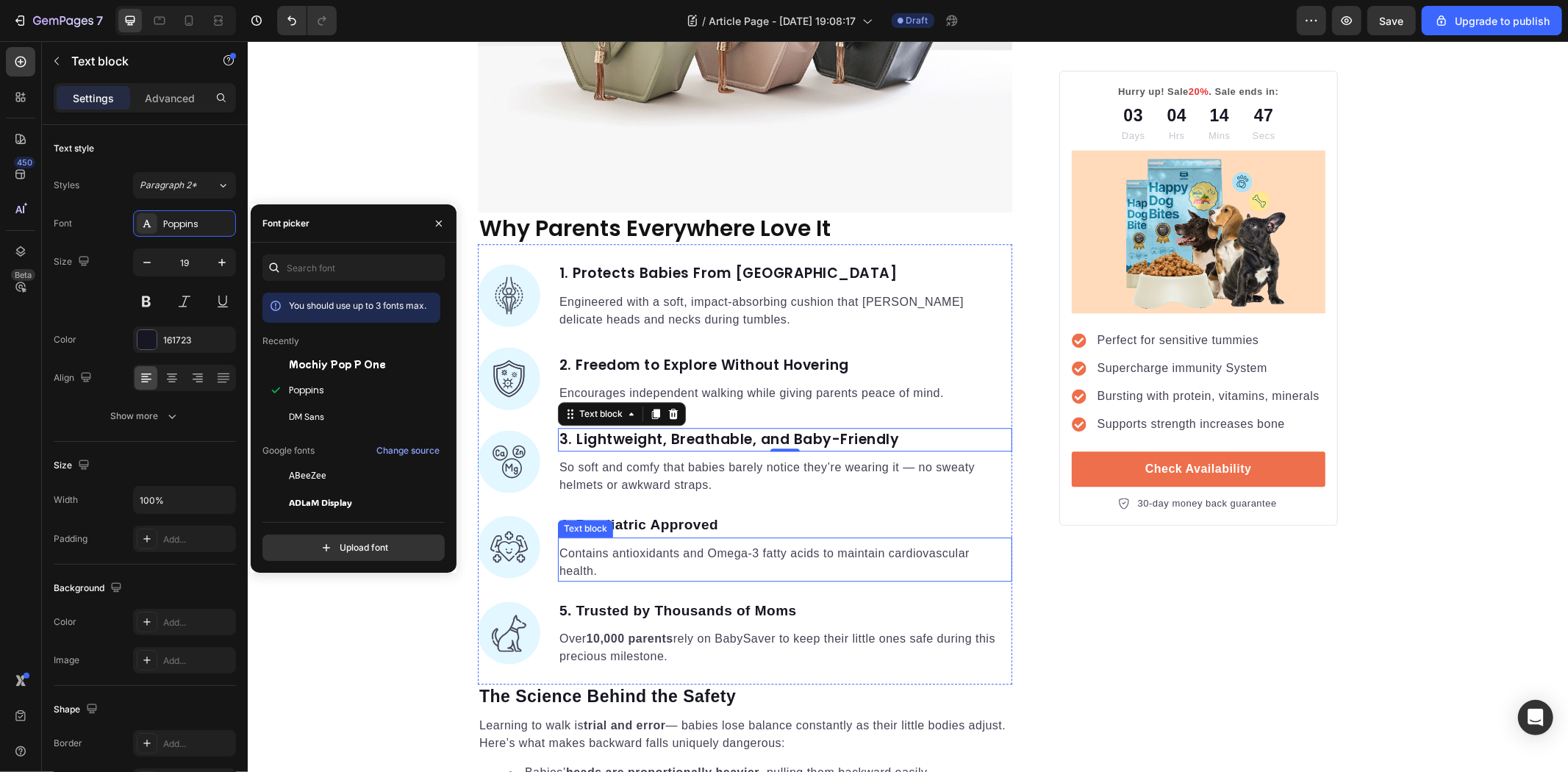
scroll to position [3268, 0]
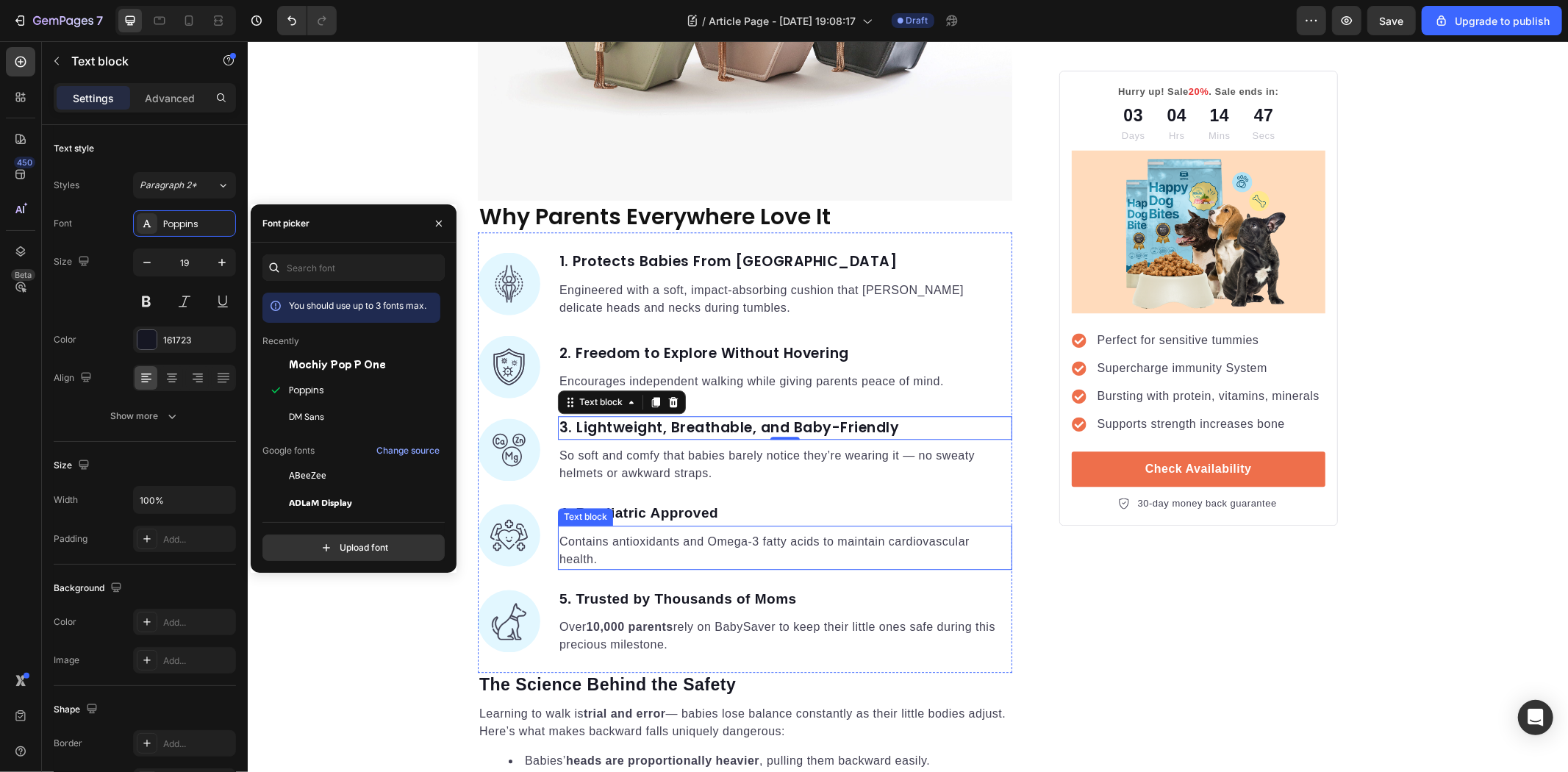
click at [657, 509] on p "4. Paediatric Approved" at bounding box center [784, 513] width 451 height 21
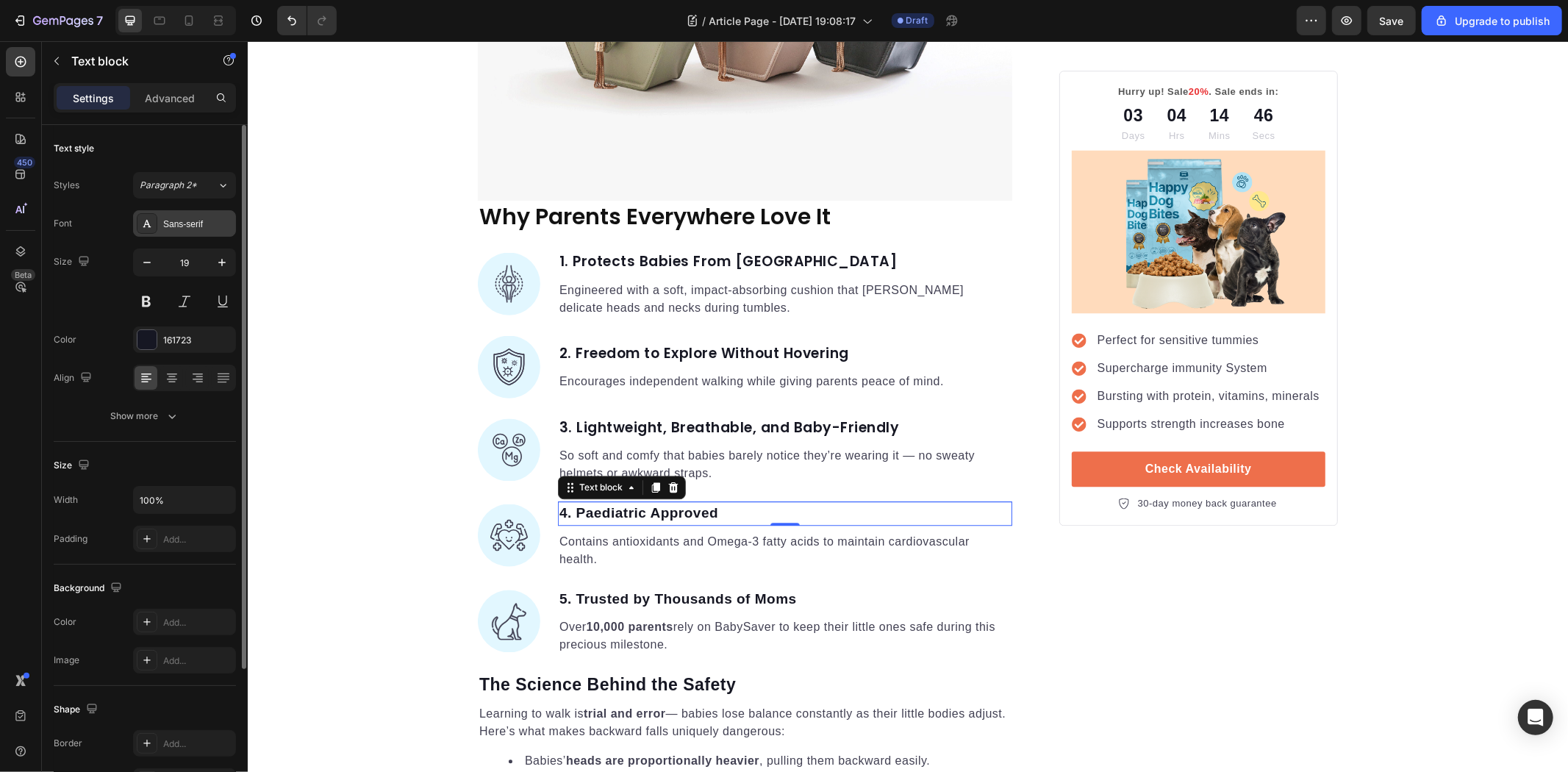
drag, startPoint x: 177, startPoint y: 225, endPoint x: 217, endPoint y: 303, distance: 87.7
click at [177, 225] on div "Sans-serif" at bounding box center [197, 224] width 69 height 13
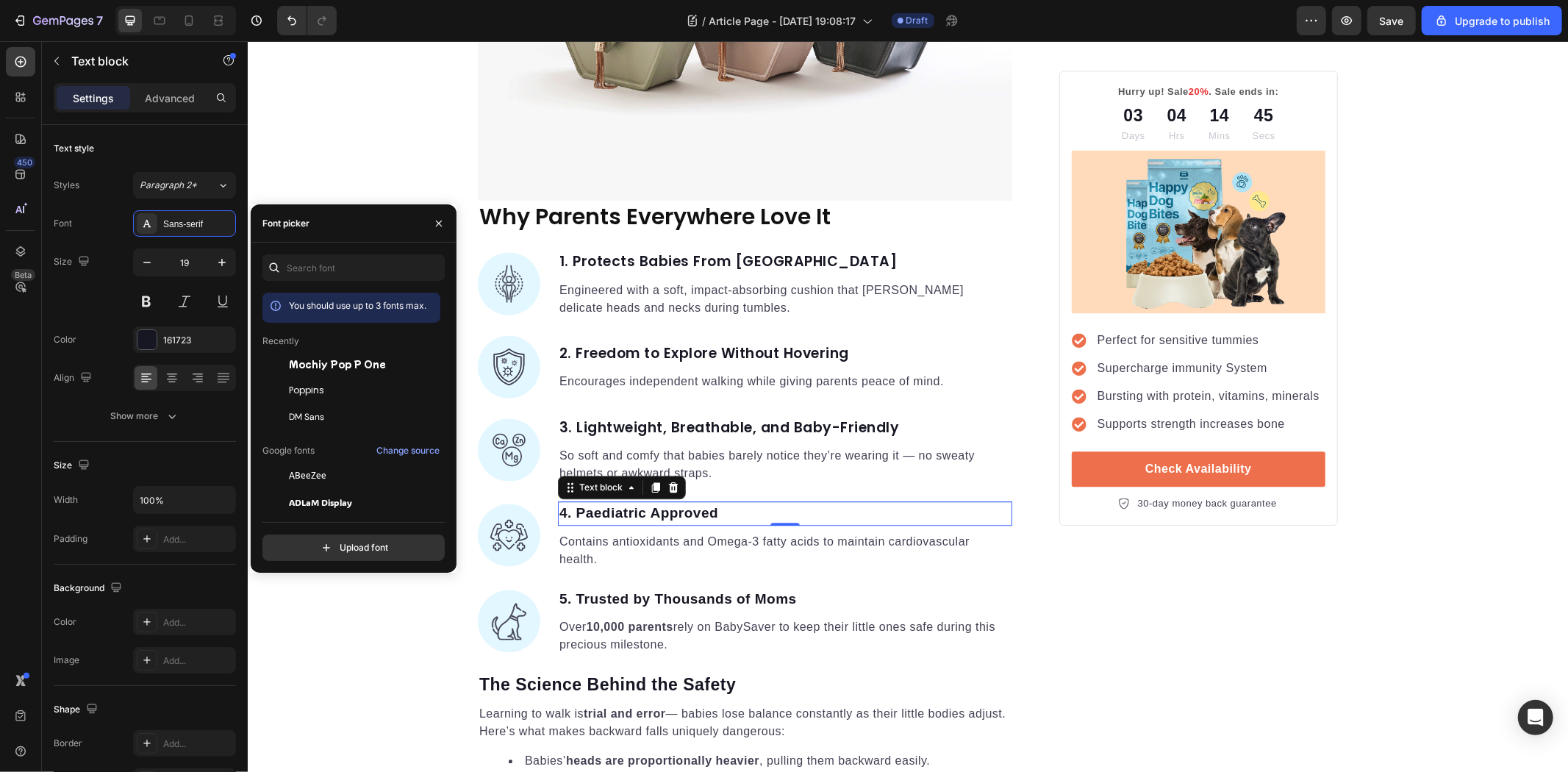
drag, startPoint x: 331, startPoint y: 398, endPoint x: 446, endPoint y: 458, distance: 129.7
click at [333, 542] on div "Poppins" at bounding box center [352, 555] width 178 height 27
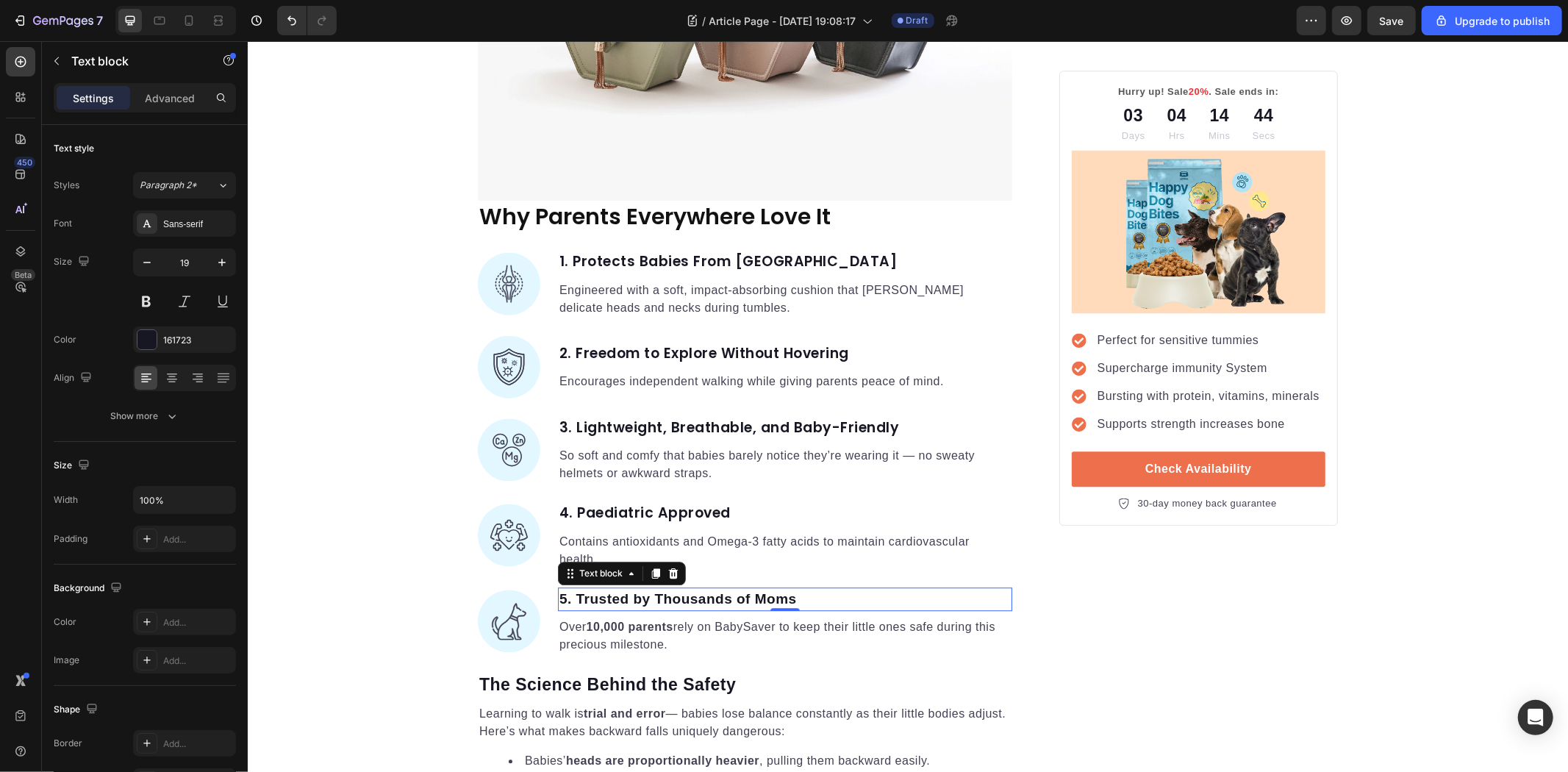
click at [696, 600] on strong "5. Trusted by Thousands of Moms" at bounding box center [677, 598] width 237 height 15
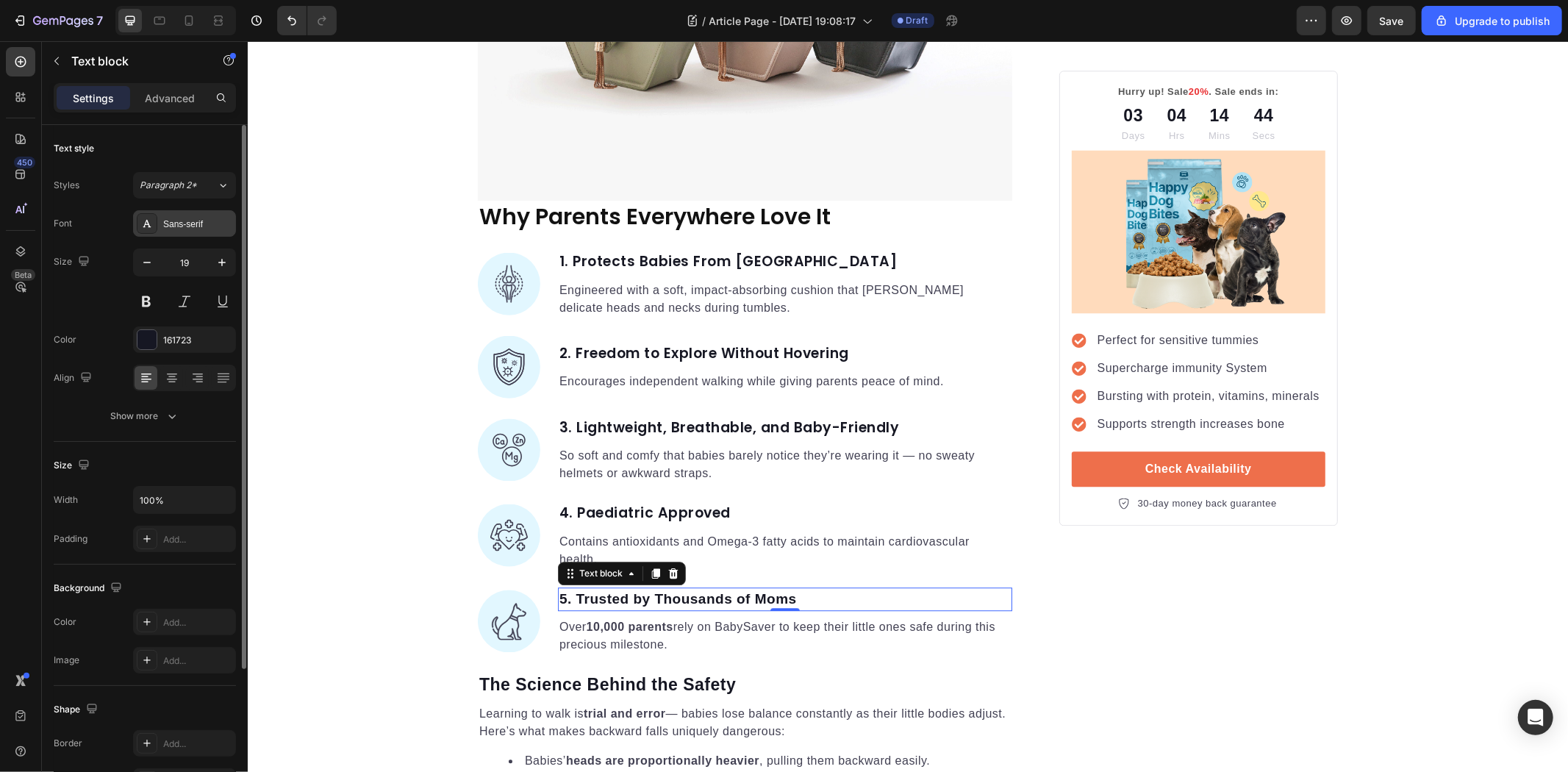
click at [196, 228] on div "Sans-serif" at bounding box center [197, 224] width 69 height 13
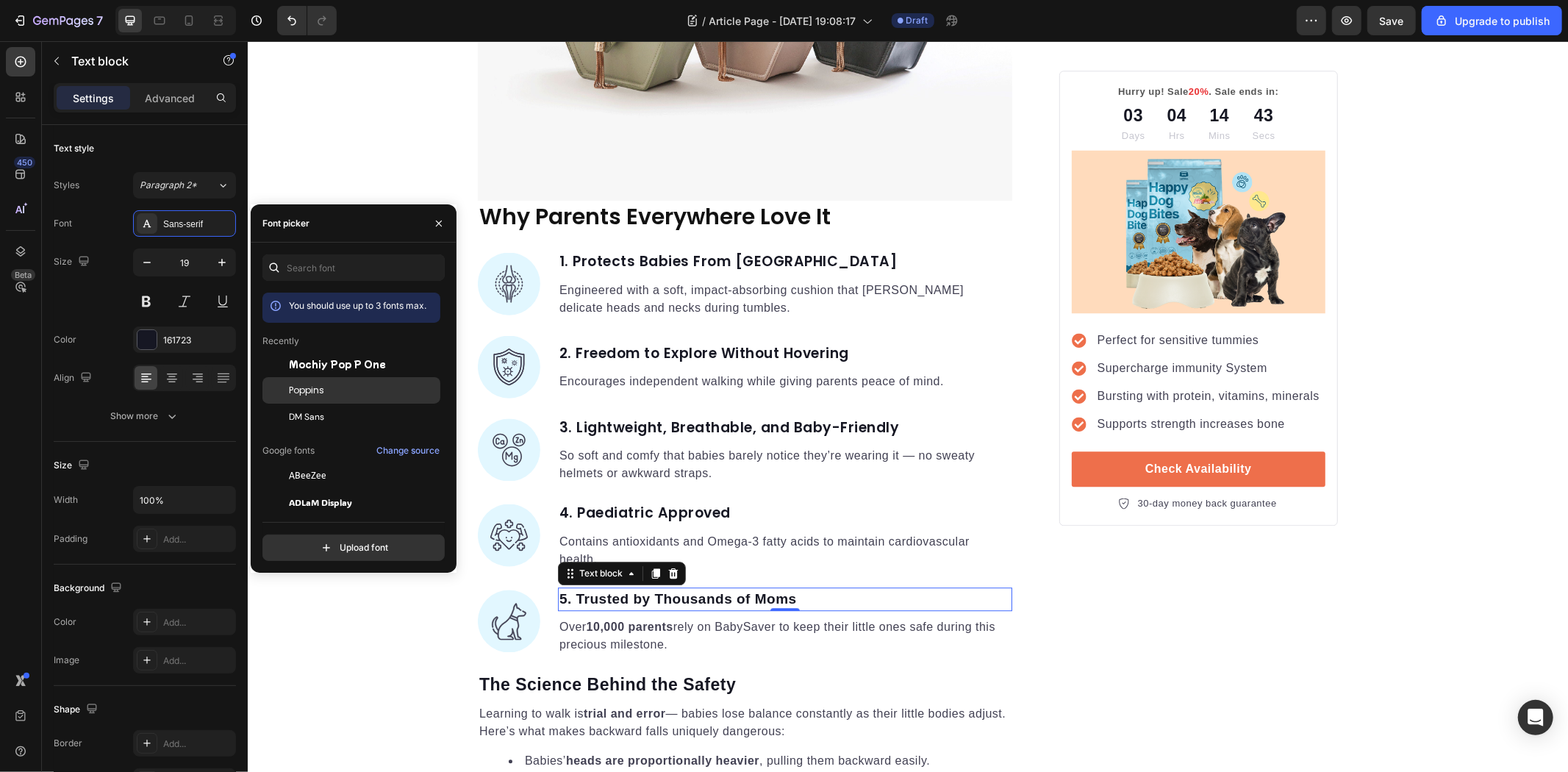
click at [354, 391] on div "Poppins" at bounding box center [363, 390] width 148 height 13
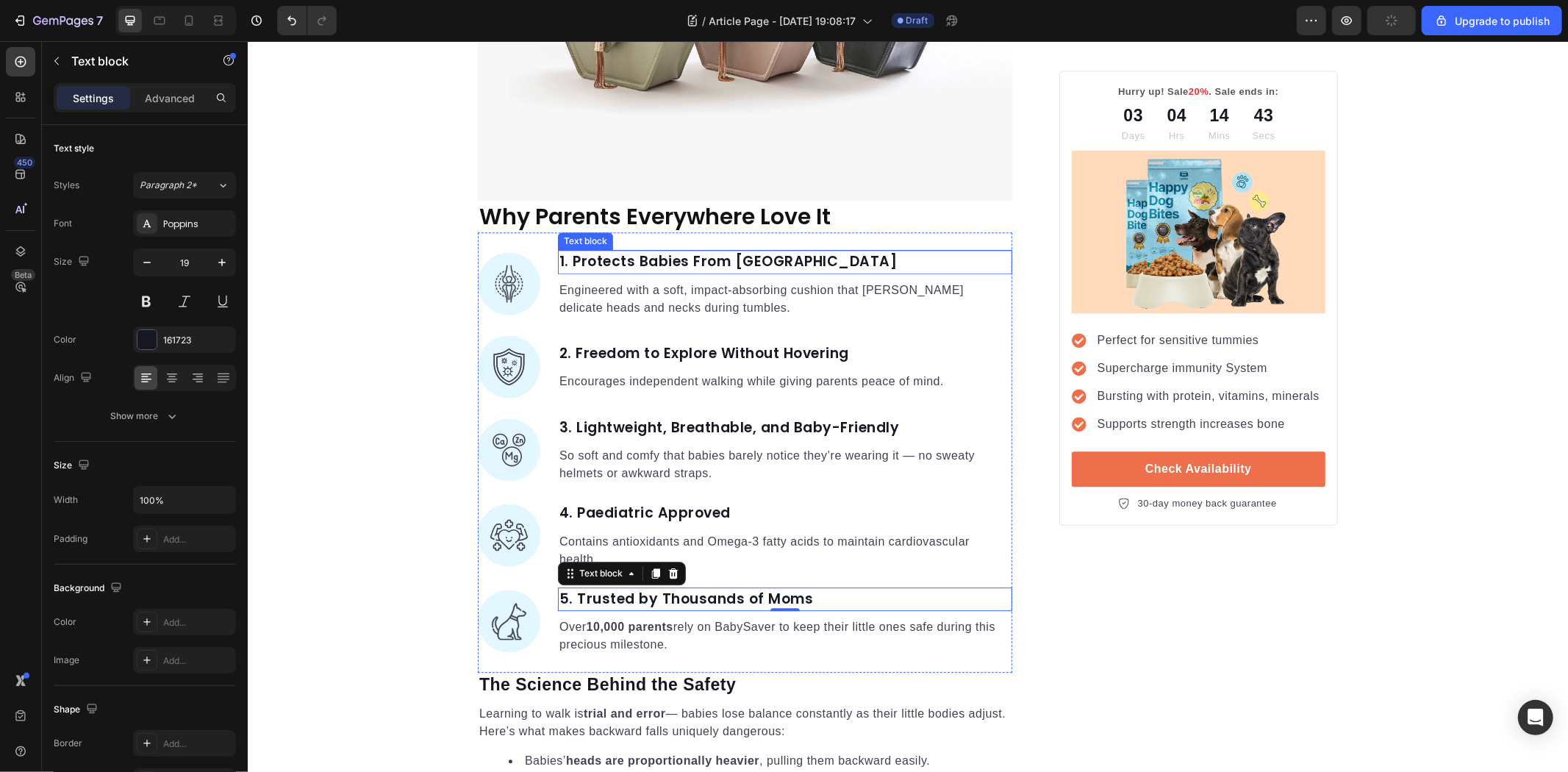
click at [593, 271] on p "1. Protects Babies From [GEOGRAPHIC_DATA]" at bounding box center [784, 261] width 451 height 21
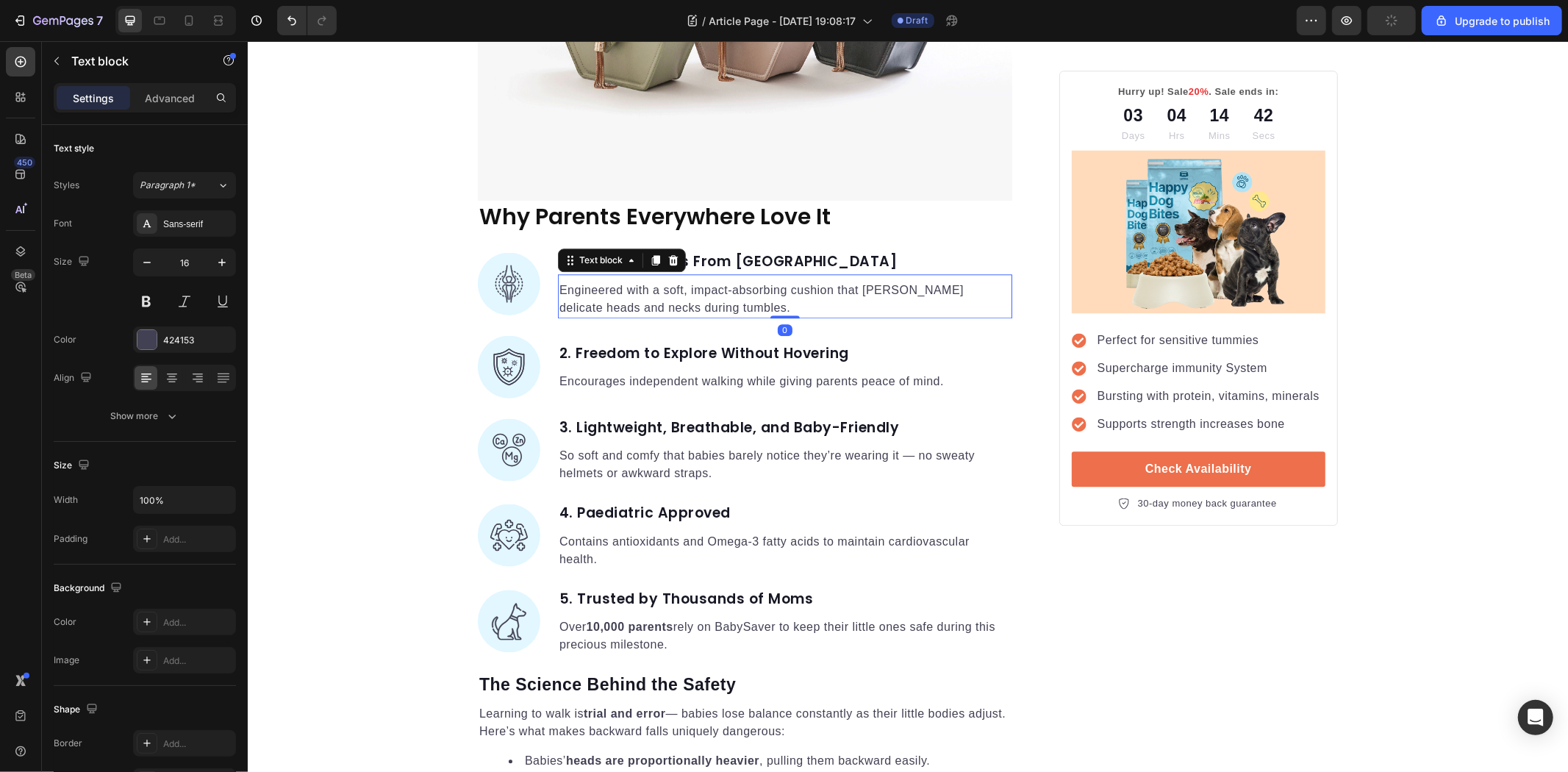
click at [591, 305] on p "Engineered with a soft, impact-absorbing cushion that [PERSON_NAME] delicate he…" at bounding box center [784, 298] width 451 height 35
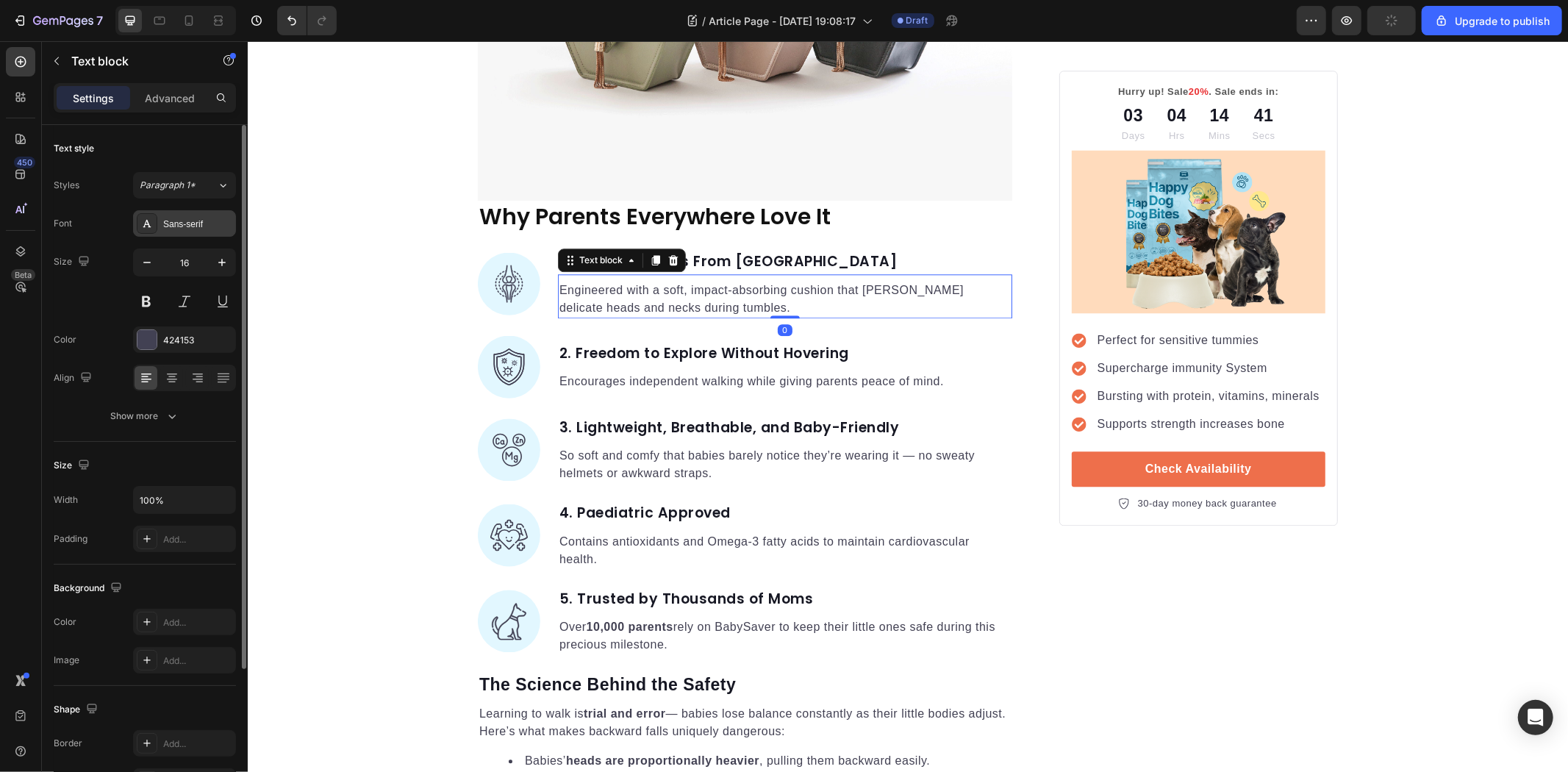
click at [187, 226] on div "Sans-serif" at bounding box center [197, 224] width 69 height 13
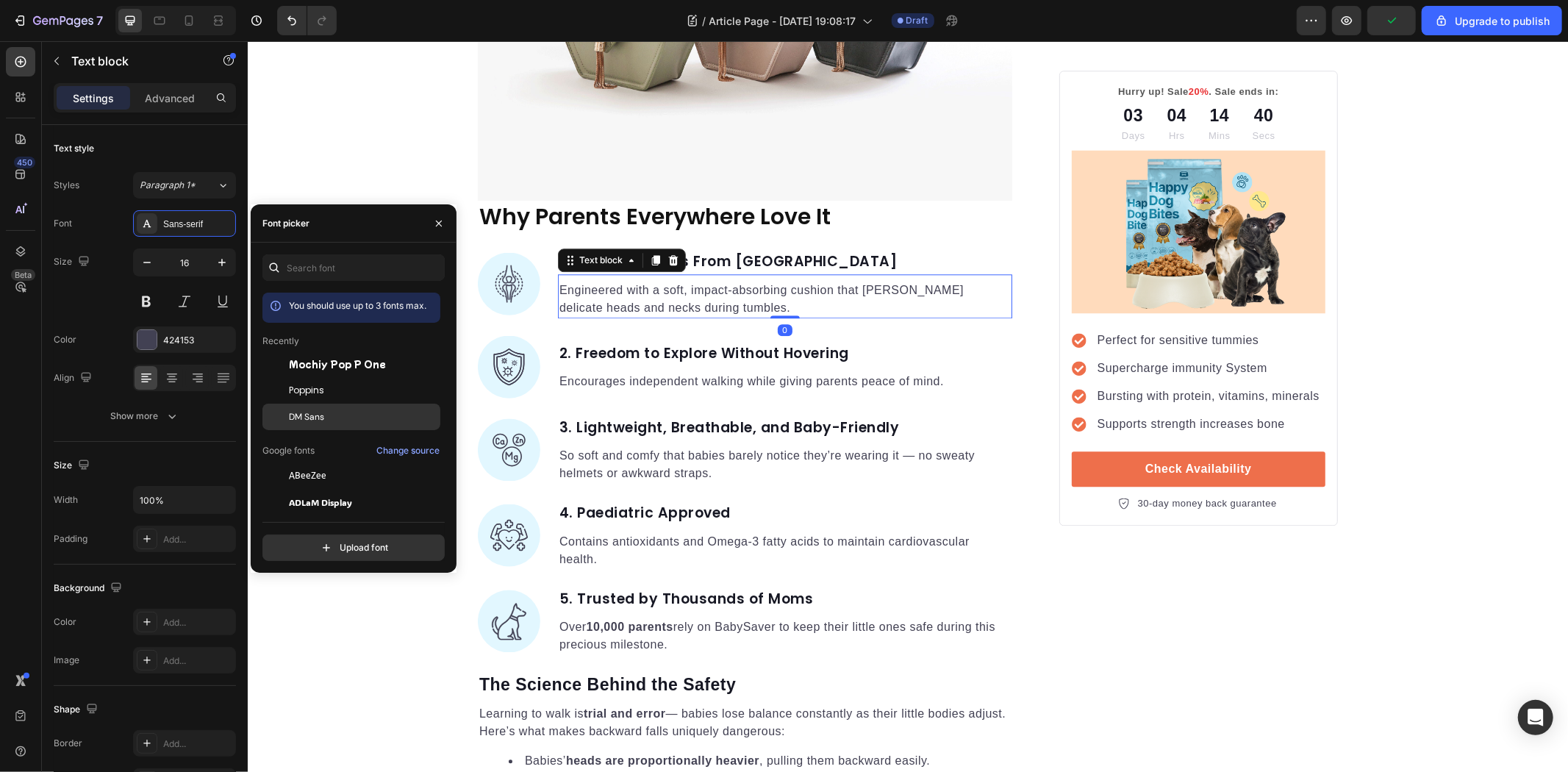
drag, startPoint x: 330, startPoint y: 422, endPoint x: 352, endPoint y: 417, distance: 22.6
click at [332, 422] on div "DM Sans" at bounding box center [363, 416] width 148 height 13
click at [649, 361] on strong "2. Freedom to Explore Without Hovering" at bounding box center [703, 353] width 290 height 20
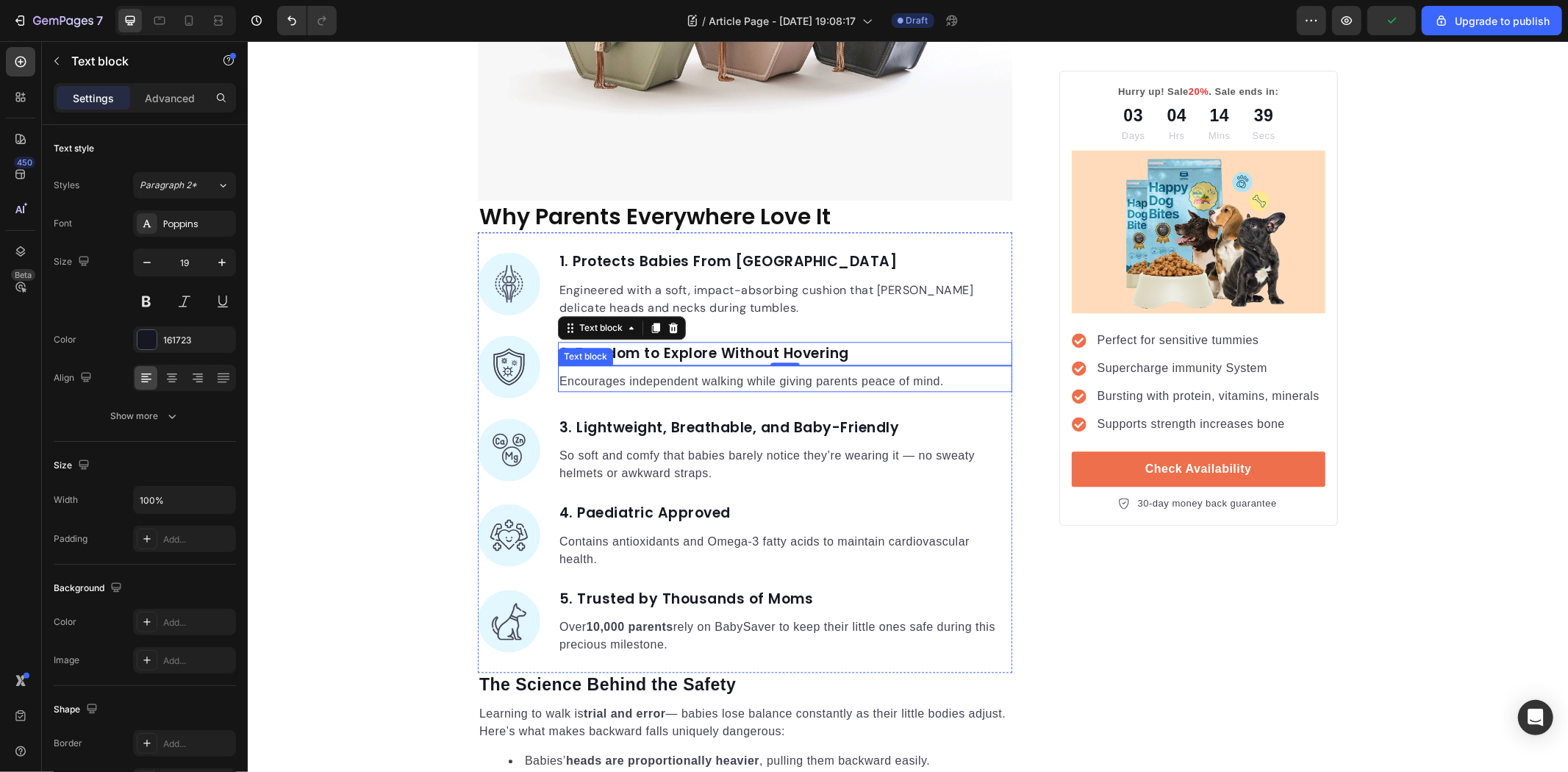
click at [657, 379] on p "Encourages independent walking while giving parents peace of mind." at bounding box center [784, 381] width 451 height 18
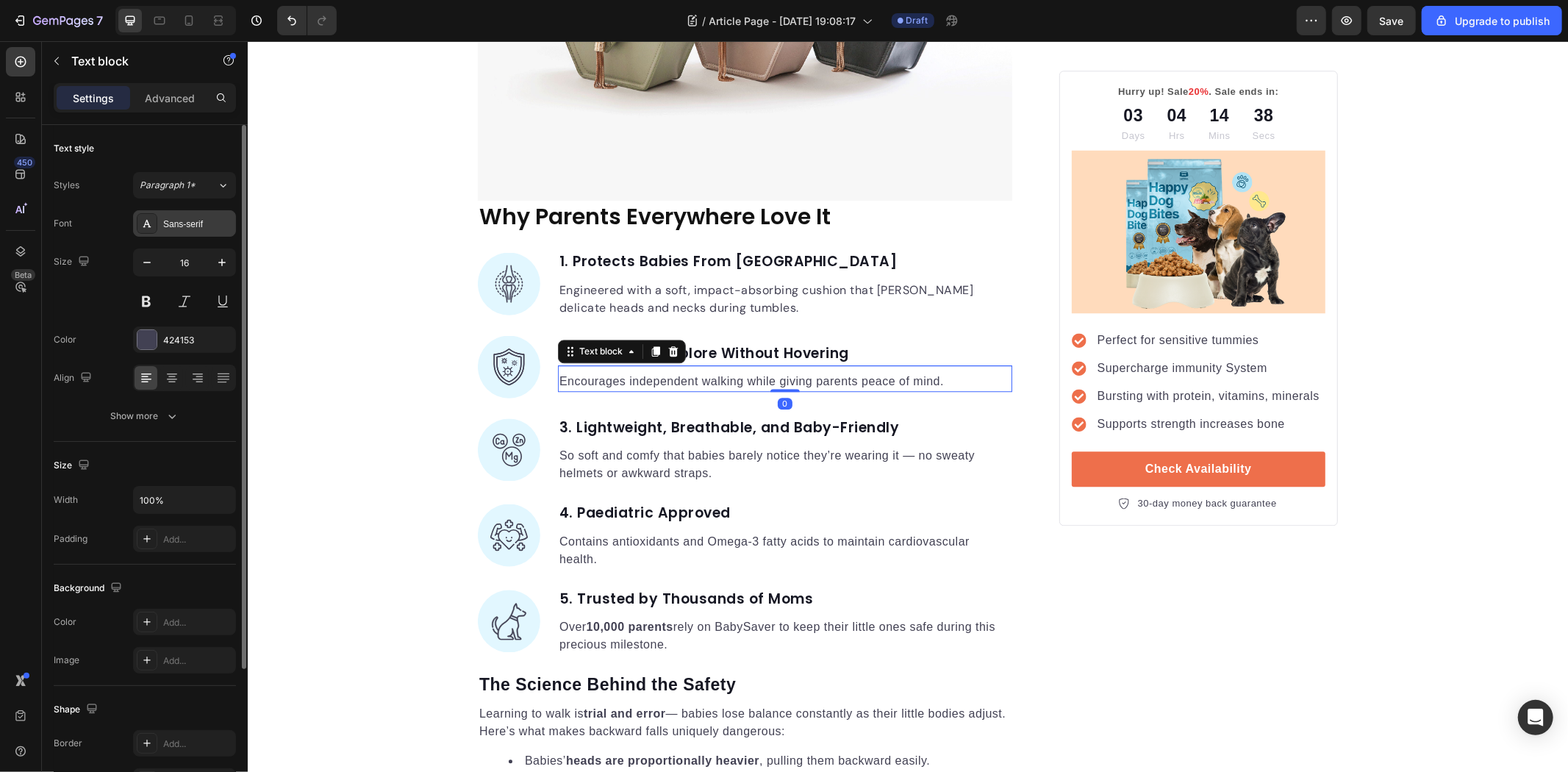
click at [187, 222] on div "Sans-serif" at bounding box center [197, 224] width 69 height 13
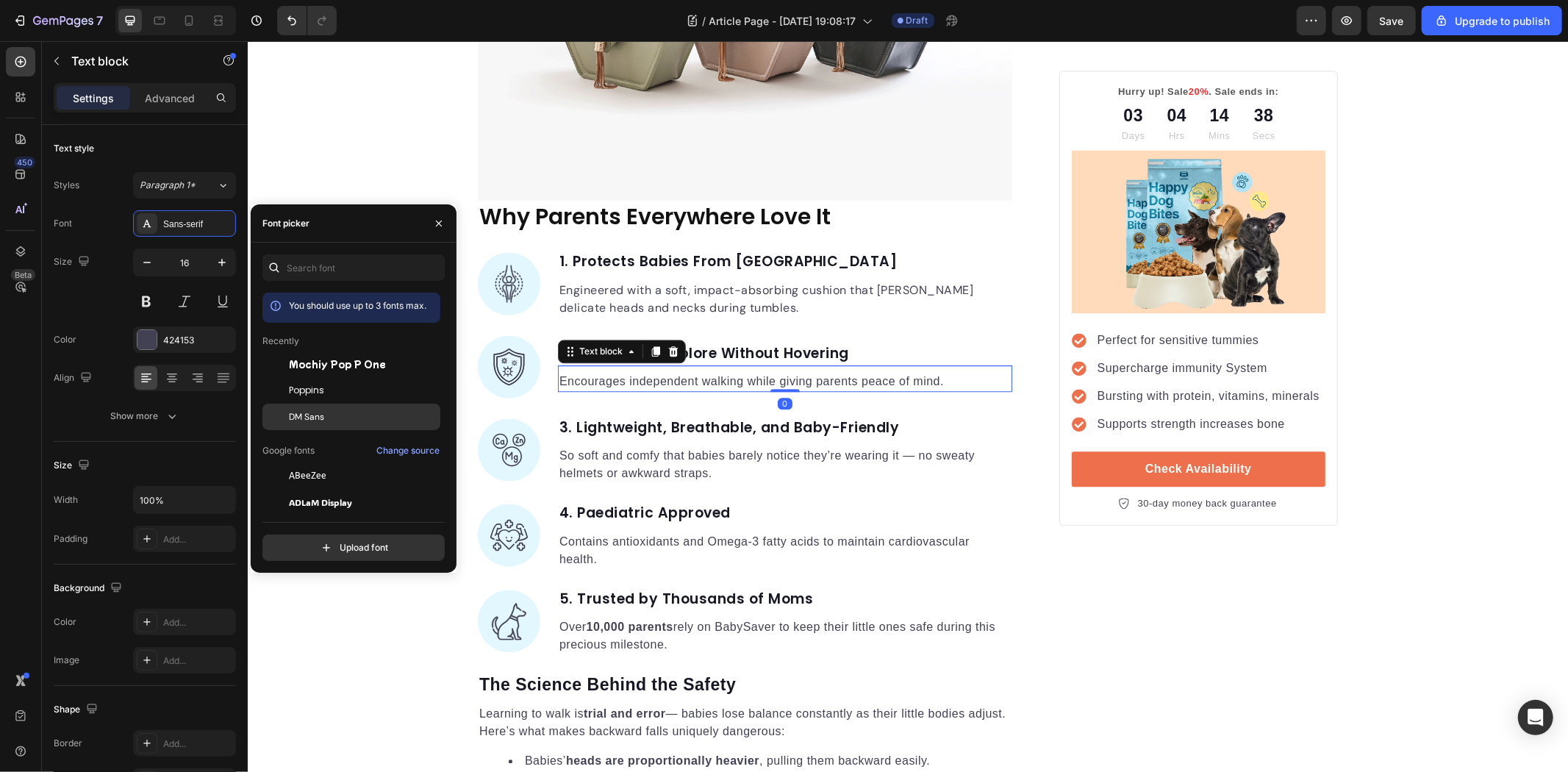
click at [346, 621] on div "DM Sans" at bounding box center [352, 634] width 178 height 27
click at [591, 449] on p "So soft and comfy that babies barely notice they’re wearing it — no sweaty helm…" at bounding box center [784, 464] width 451 height 35
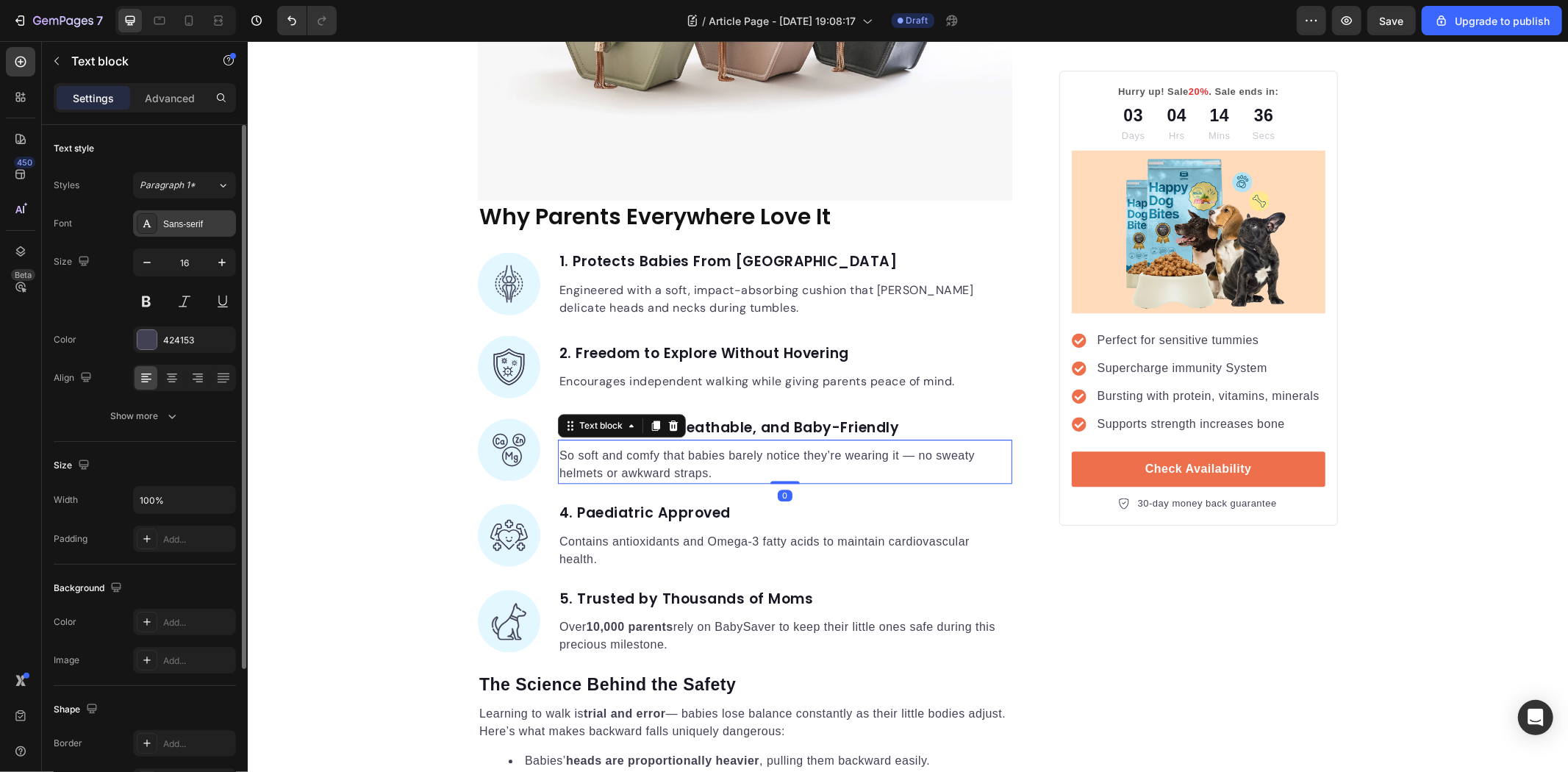
click at [202, 228] on div "Sans-serif" at bounding box center [197, 224] width 69 height 13
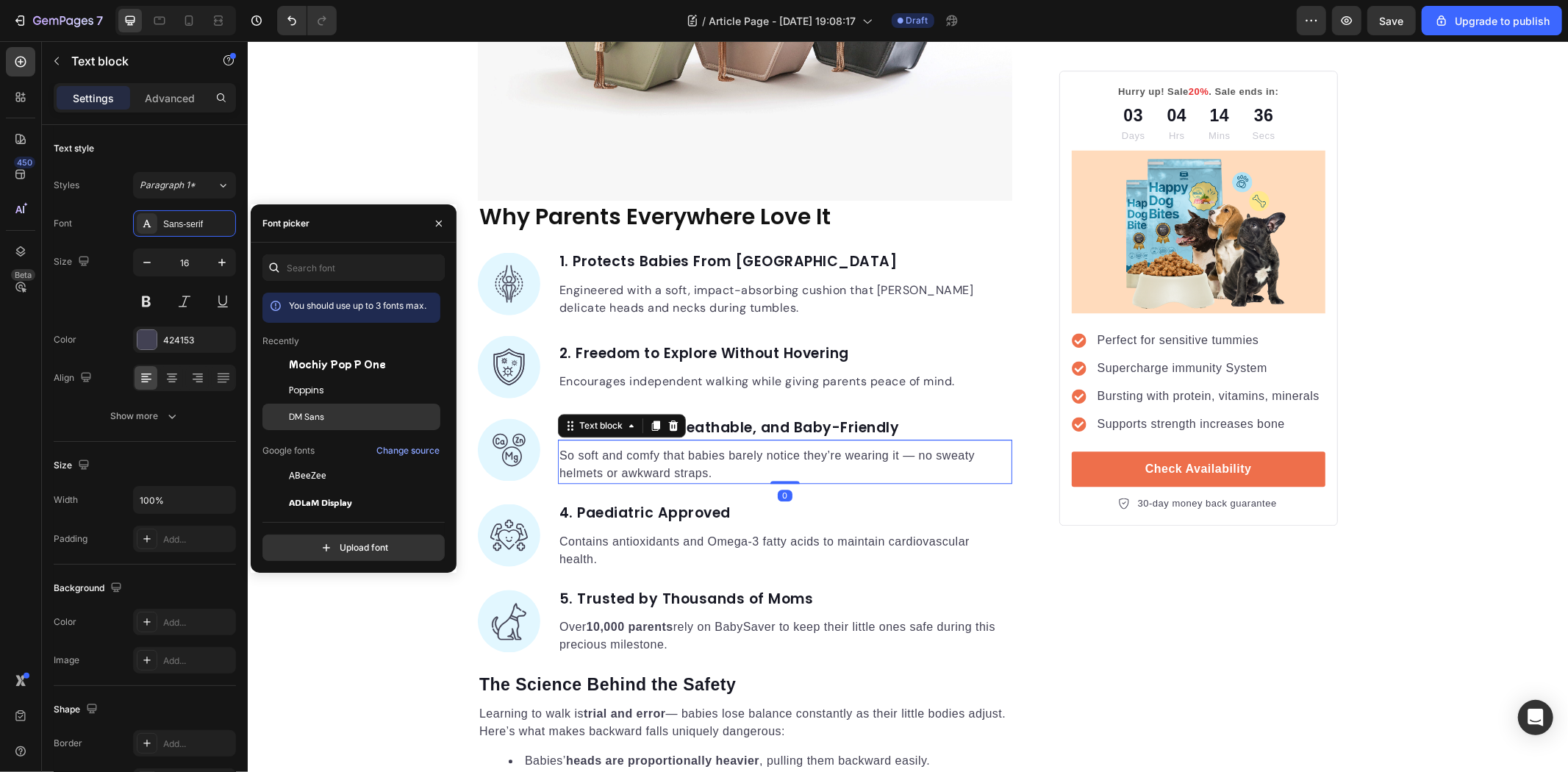
click at [312, 621] on div "DM Sans" at bounding box center [352, 634] width 178 height 27
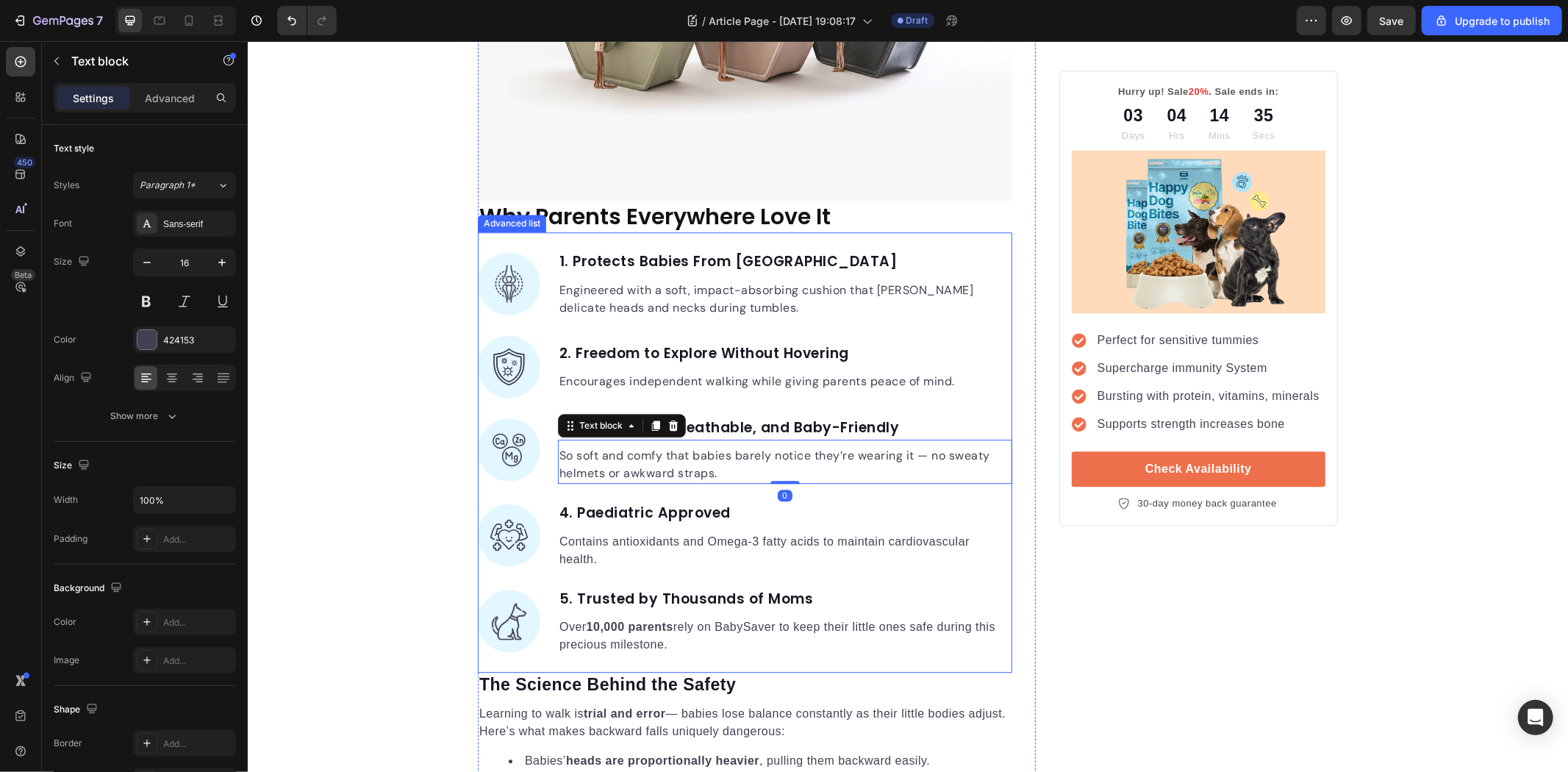
click at [631, 537] on p "Contains antioxidants and Omega-3 fatty acids to maintain cardiovascular health." at bounding box center [784, 550] width 451 height 35
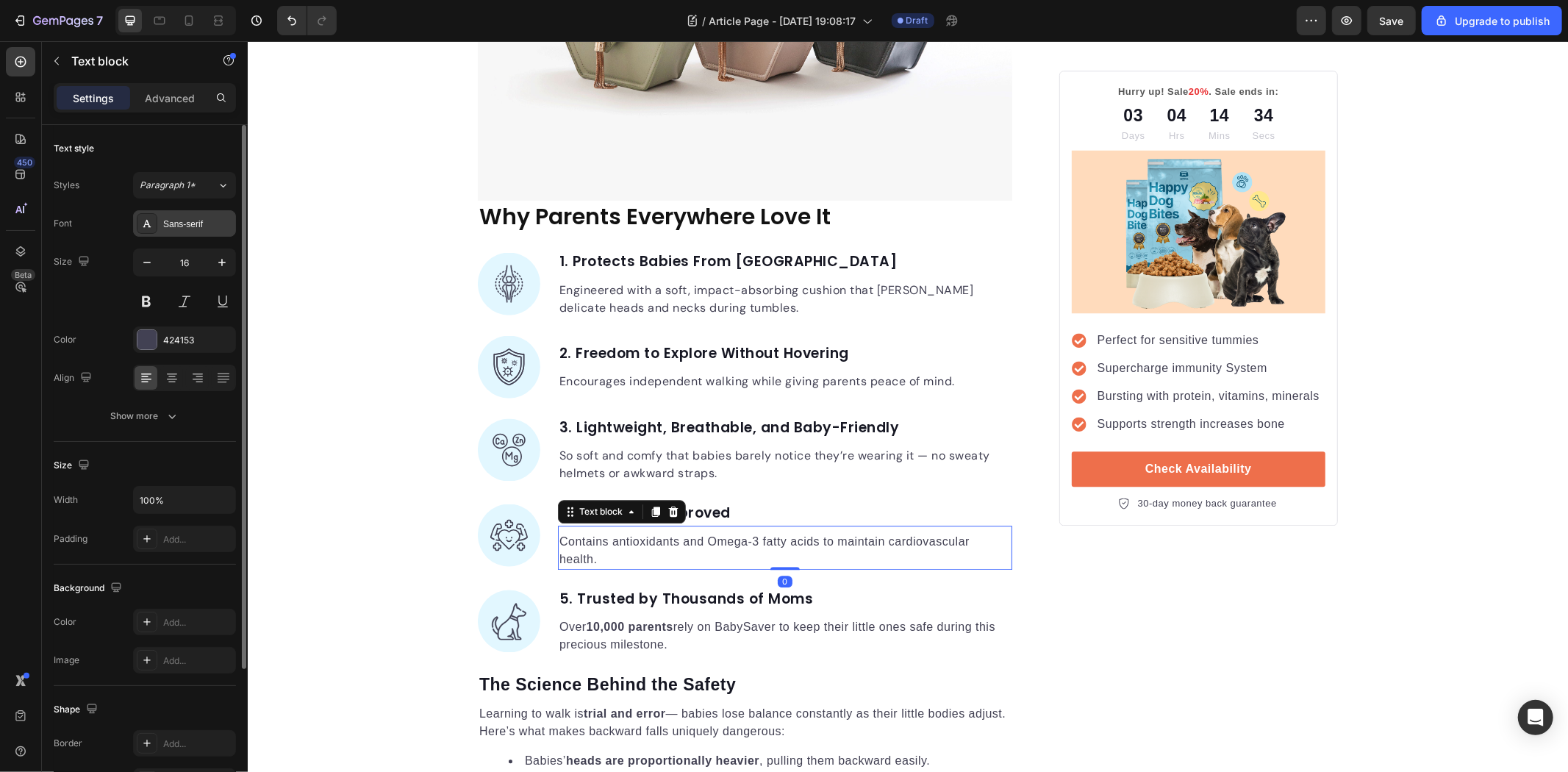
click at [177, 225] on div "Sans-serif" at bounding box center [197, 224] width 69 height 13
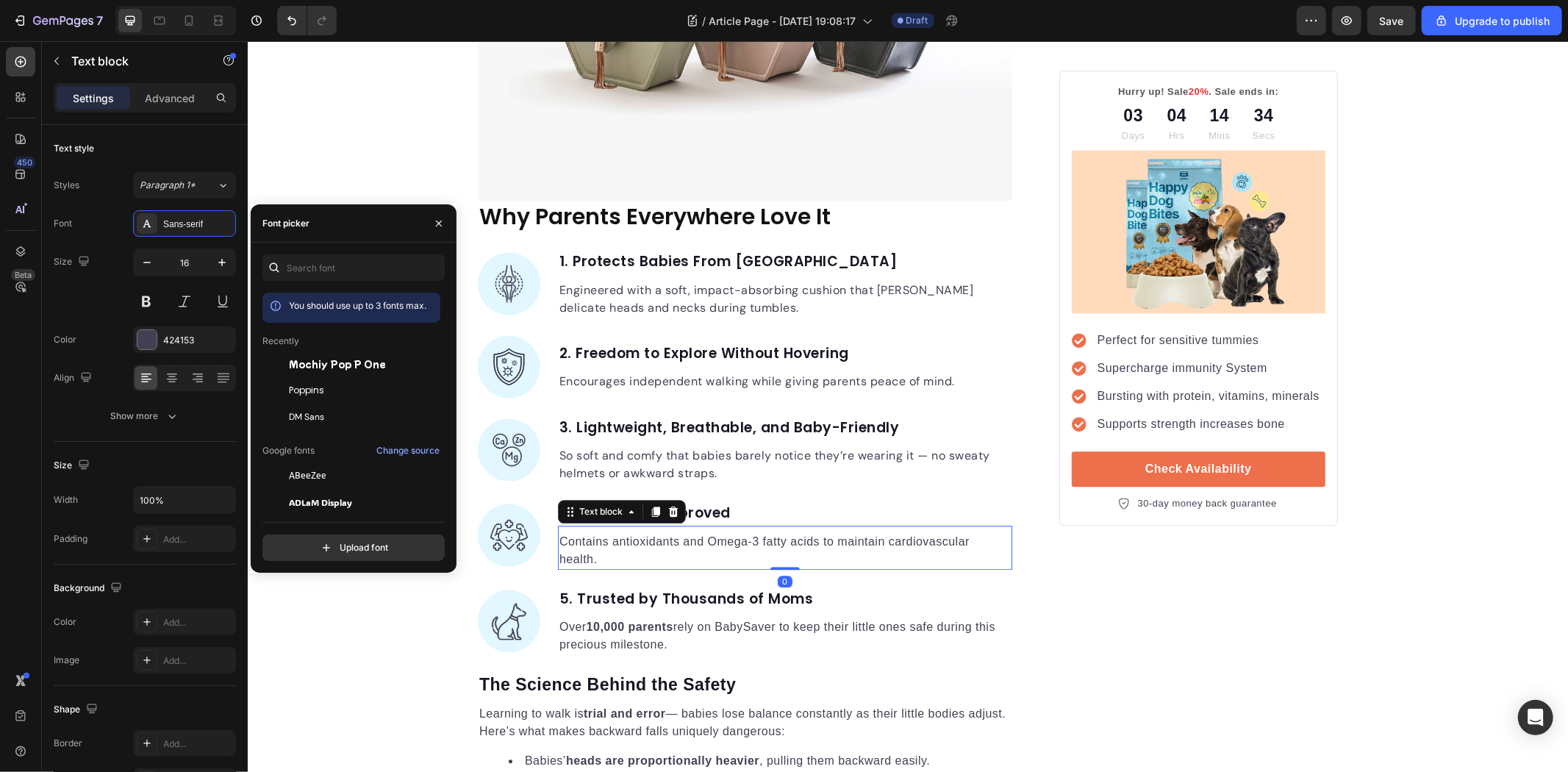
click at [298, 416] on span "DM Sans" at bounding box center [307, 416] width 35 height 13
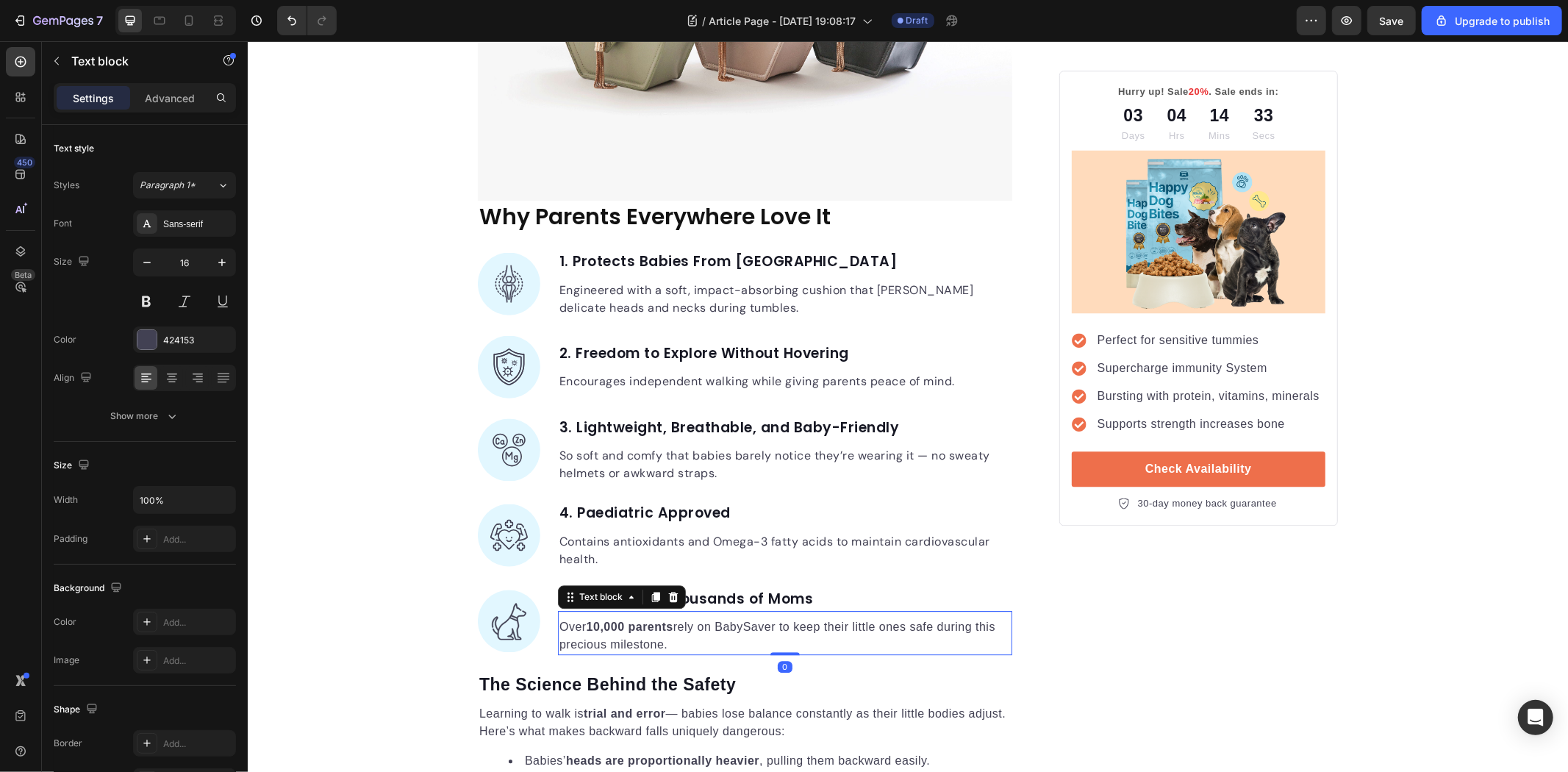
click at [604, 620] on strong "10,000 parents" at bounding box center [629, 626] width 87 height 12
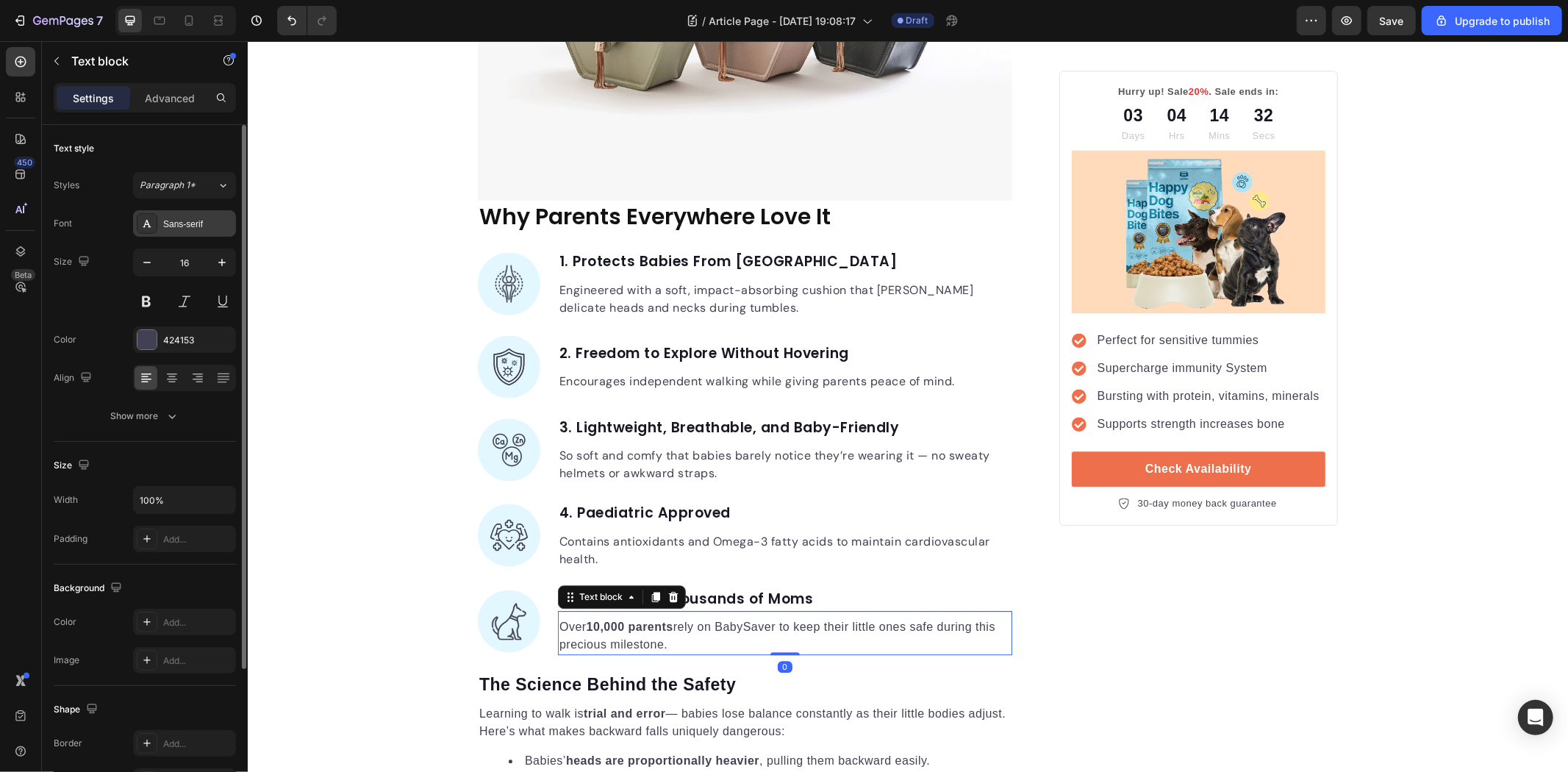
click at [188, 223] on div "Sans-serif" at bounding box center [197, 224] width 69 height 13
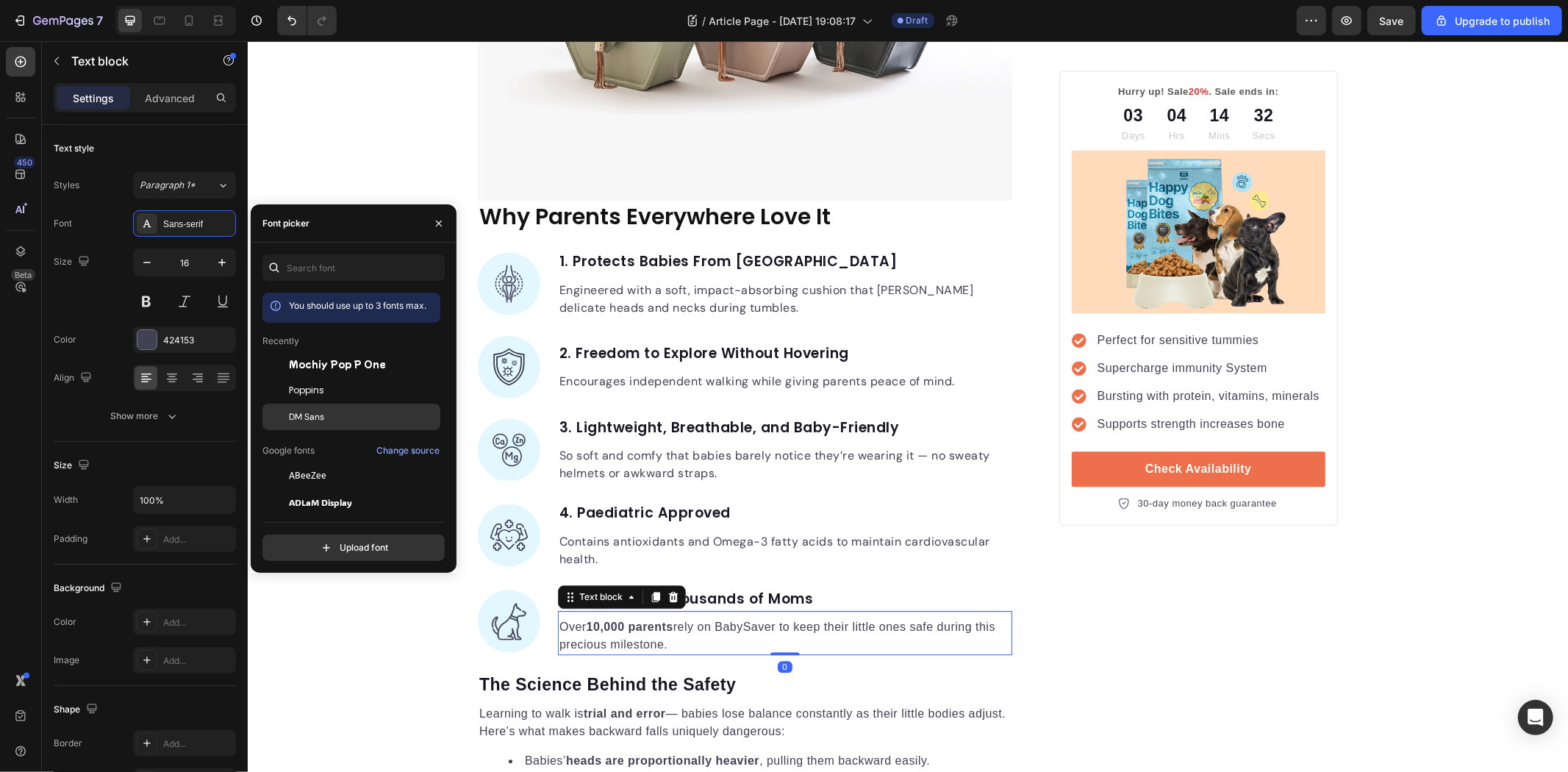
click at [323, 410] on span "DM Sans" at bounding box center [307, 416] width 35 height 13
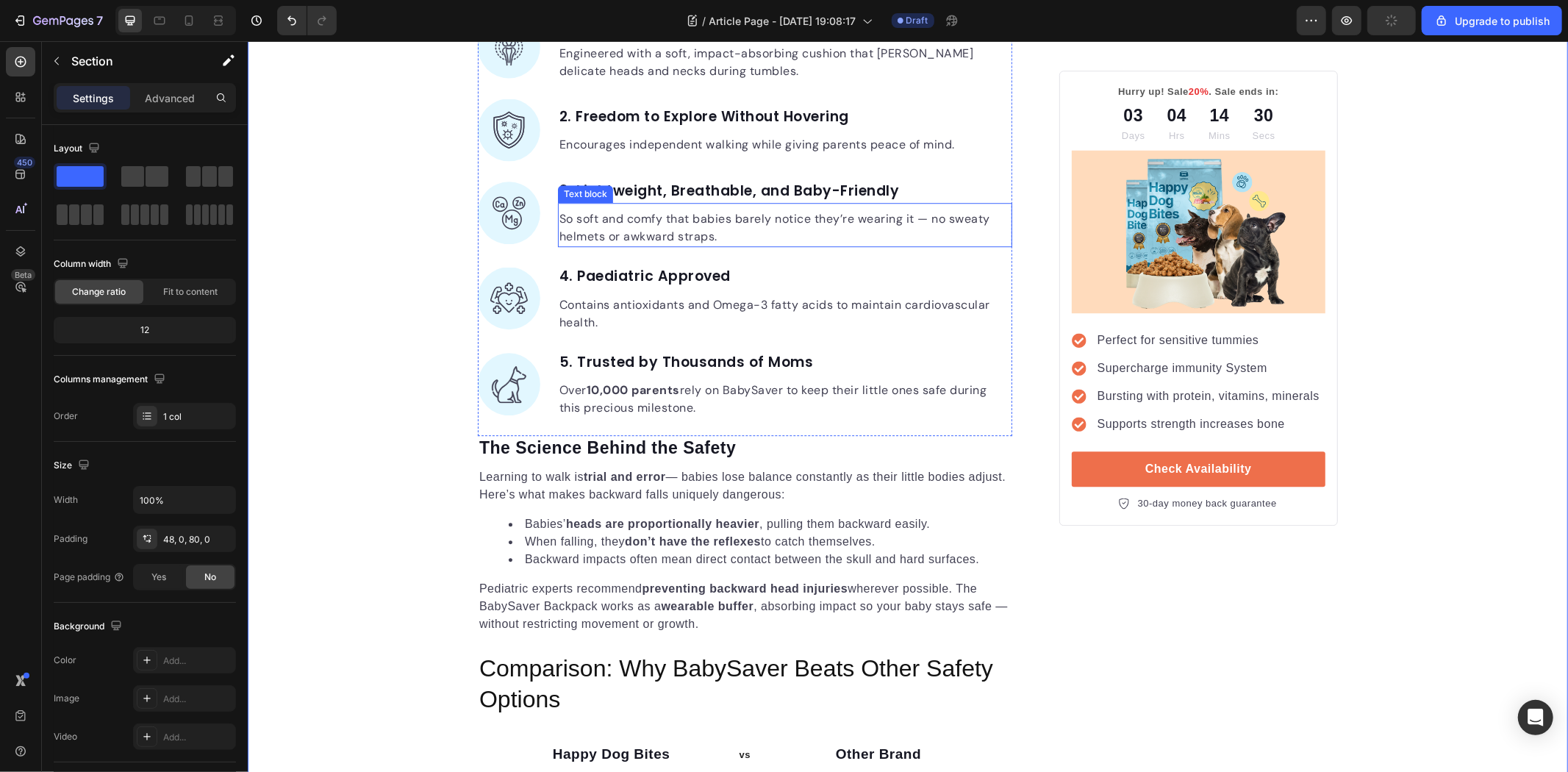
scroll to position [3513, 0]
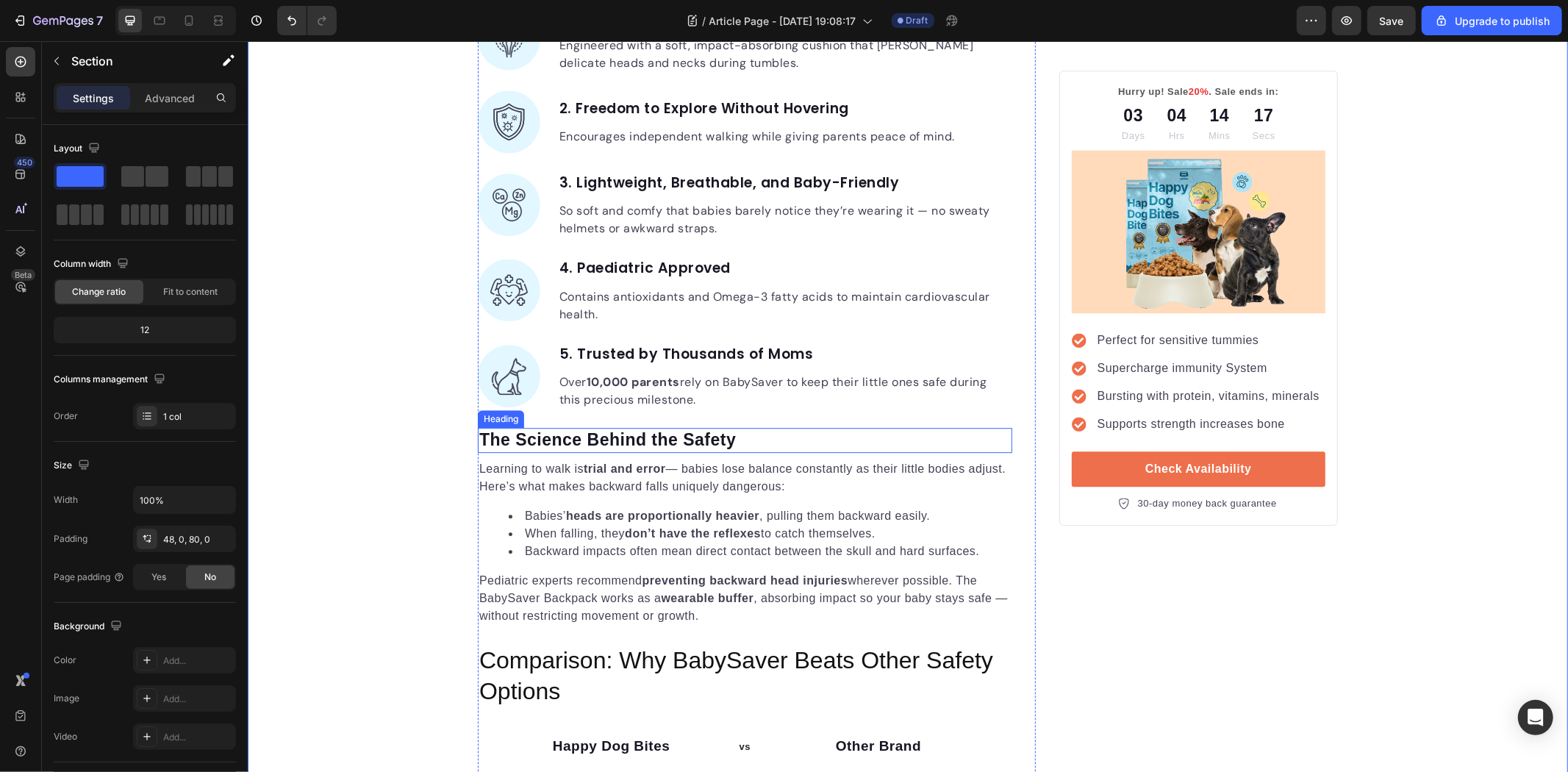
click at [695, 451] on p "The Science Behind the Safety" at bounding box center [744, 439] width 531 height 22
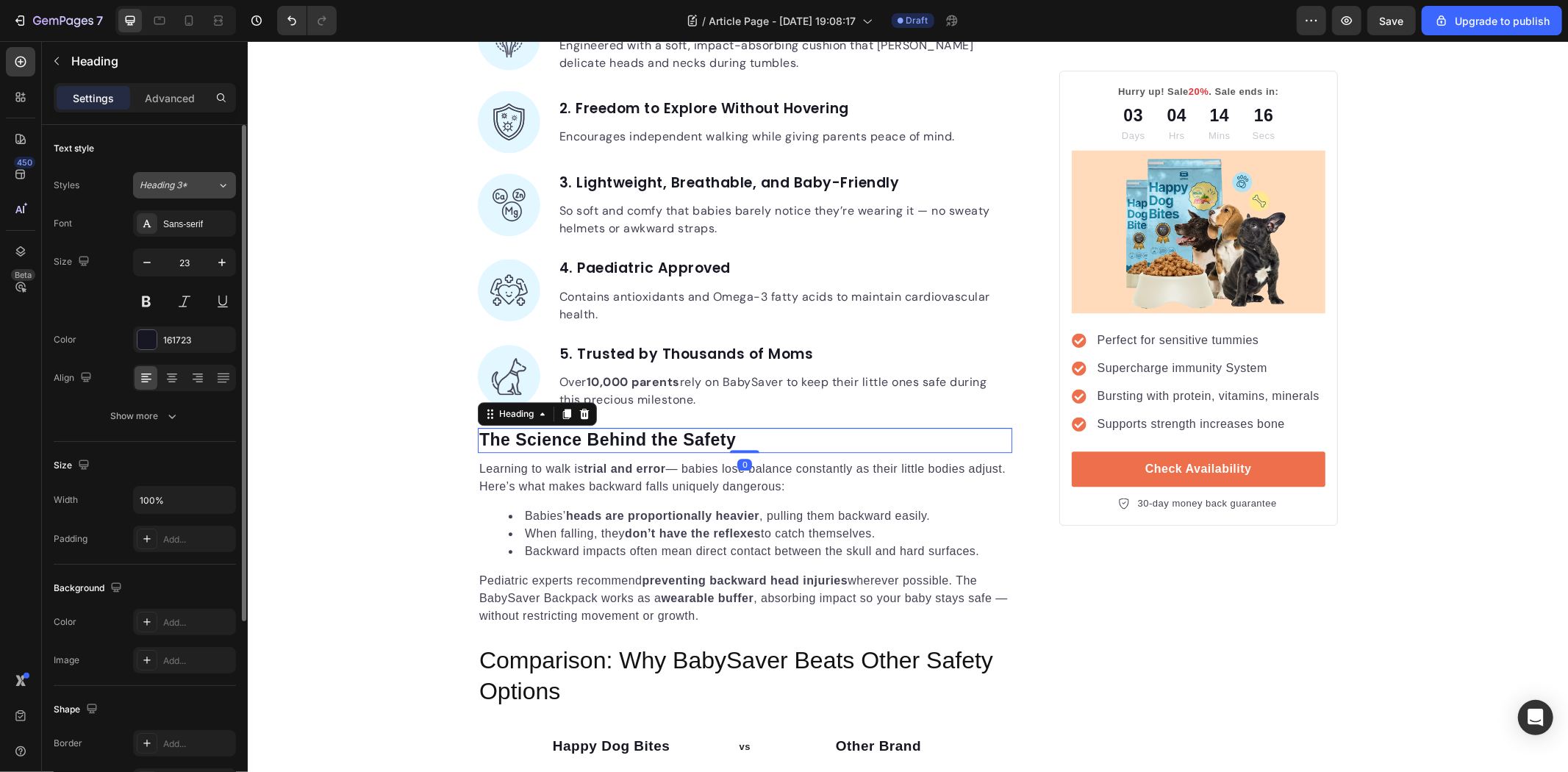
click at [206, 183] on div "Heading 3*" at bounding box center [178, 185] width 77 height 13
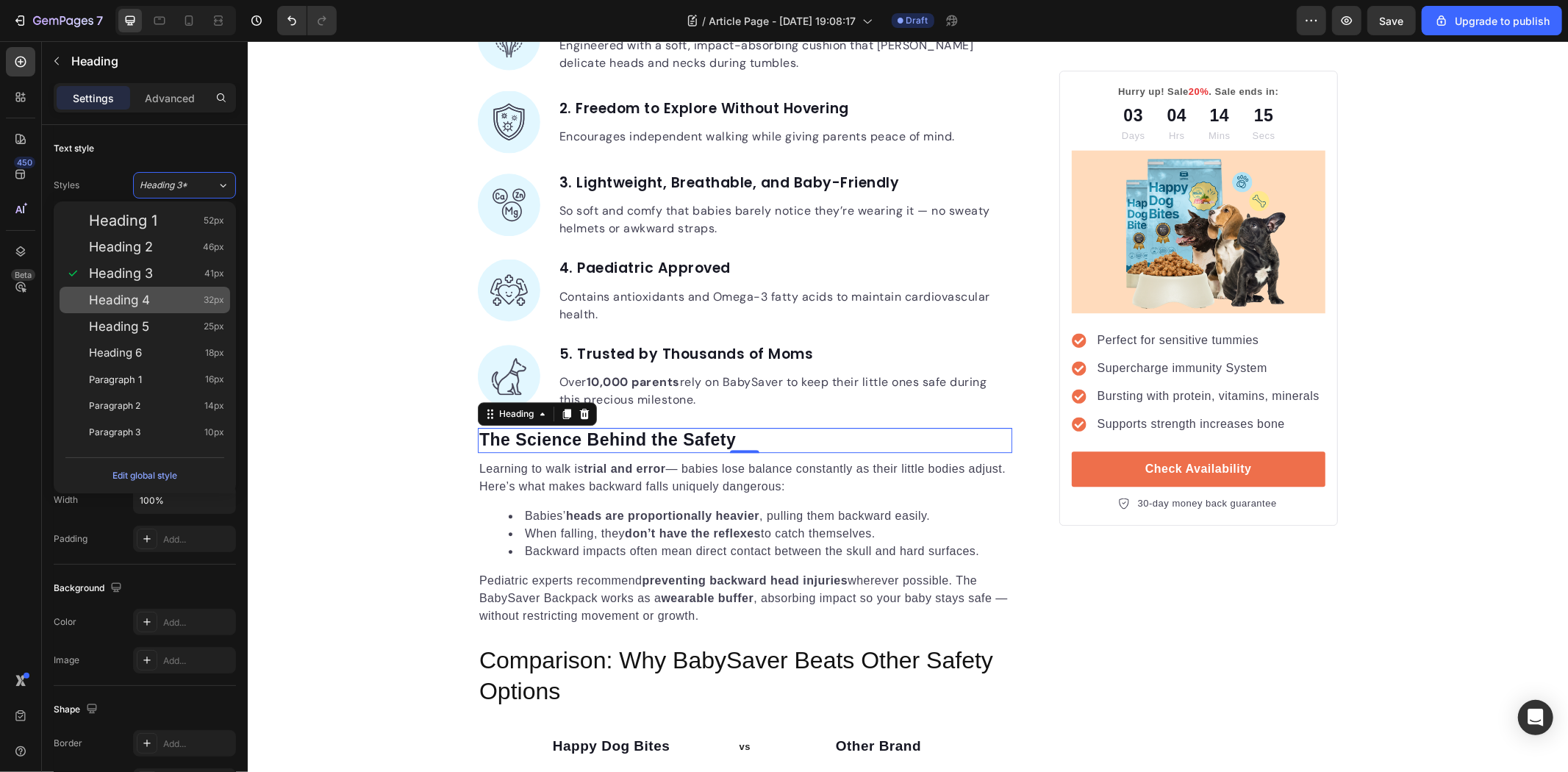
click at [161, 291] on div "Heading 4 32px" at bounding box center [145, 300] width 171 height 27
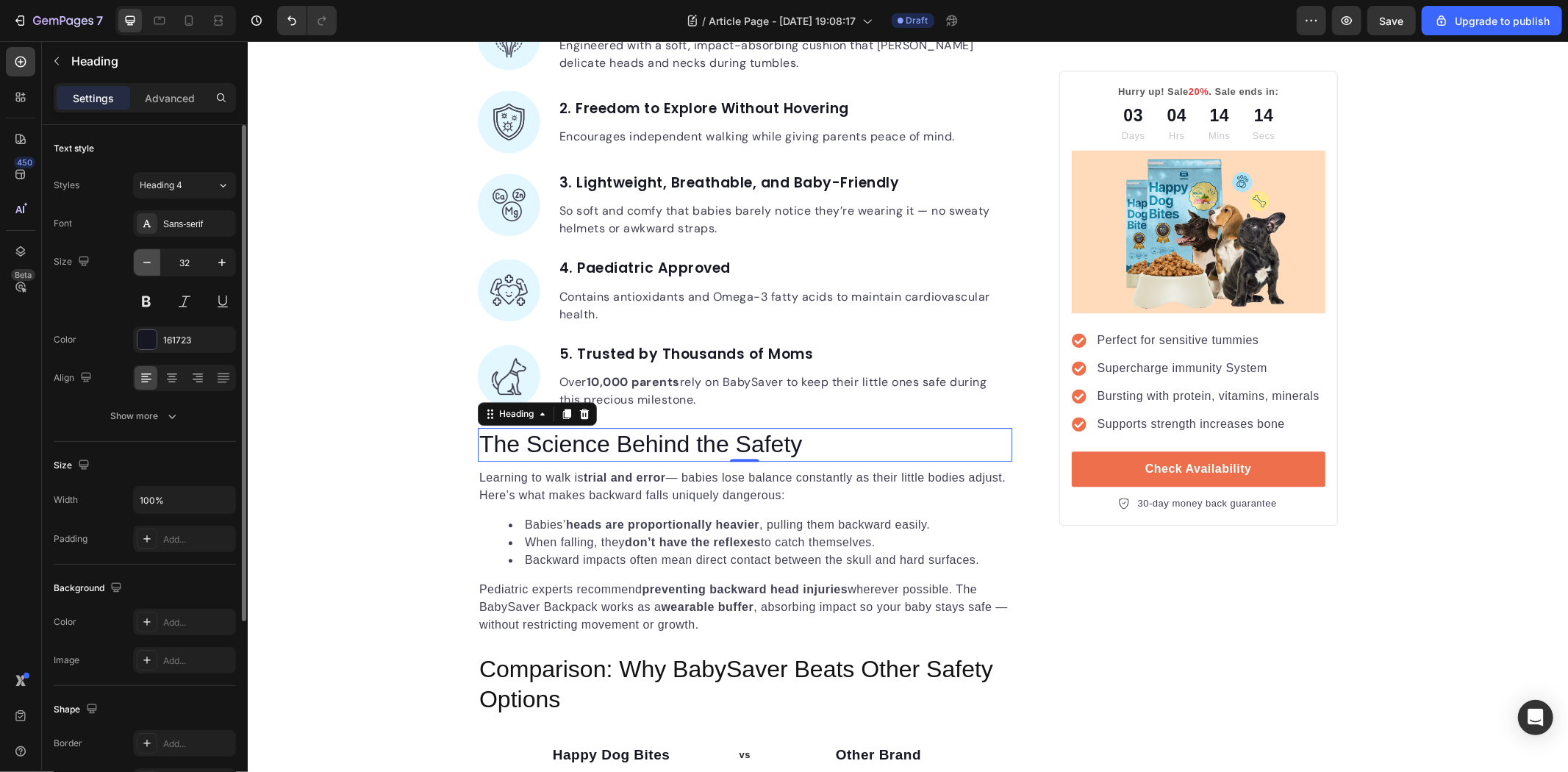
click at [144, 269] on icon "button" at bounding box center [147, 262] width 14 height 14
type input "30"
click at [173, 235] on div "Sans-serif" at bounding box center [184, 223] width 103 height 27
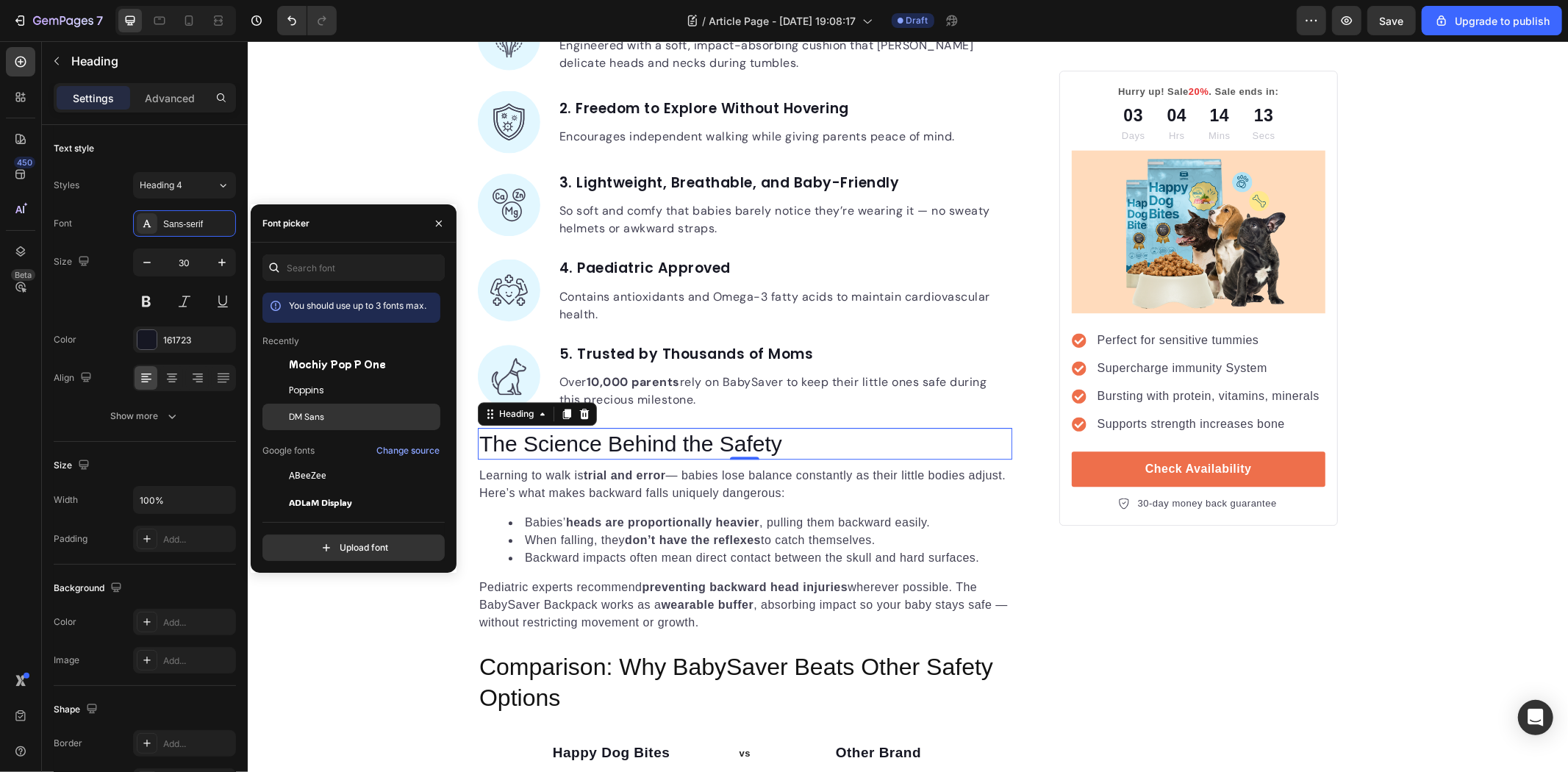
click at [359, 542] on div "Poppins" at bounding box center [352, 555] width 178 height 27
click at [684, 511] on div "Learning to walk is trial and error — babies lose balance constantly as their l…" at bounding box center [744, 548] width 534 height 167
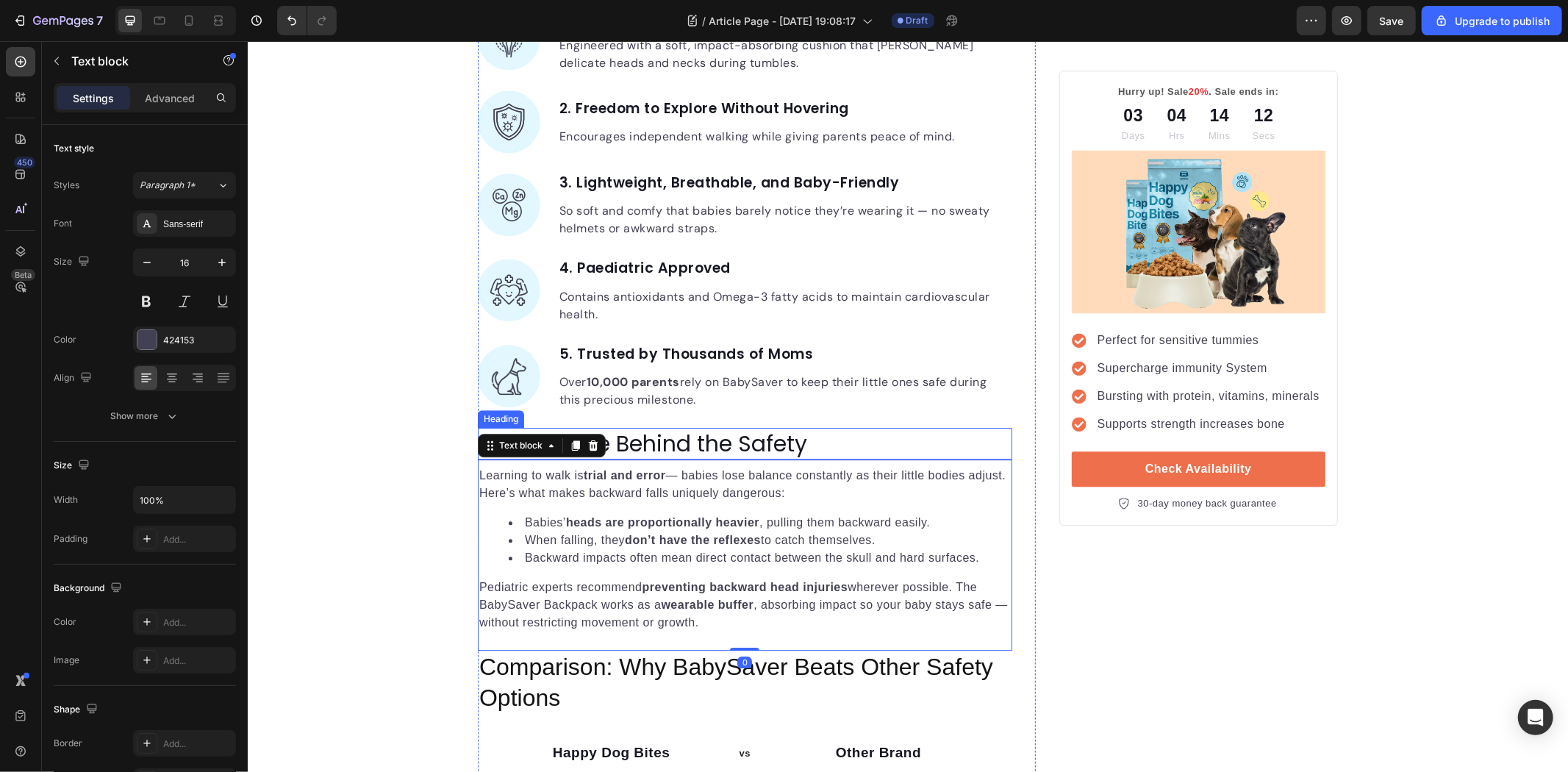
click at [677, 452] on p "The Science Behind the Safety" at bounding box center [744, 443] width 531 height 29
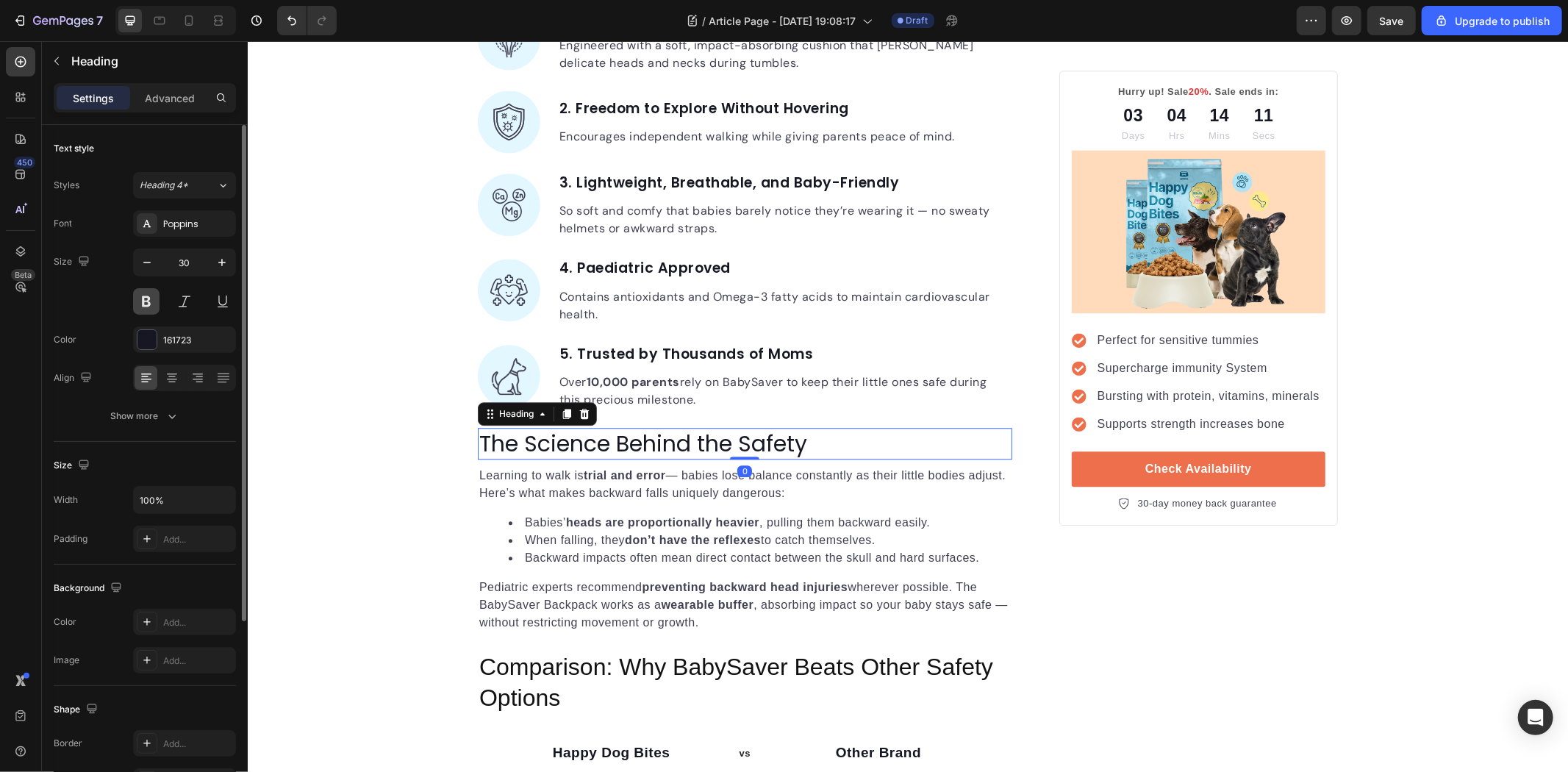
click at [152, 308] on button at bounding box center [146, 301] width 27 height 27
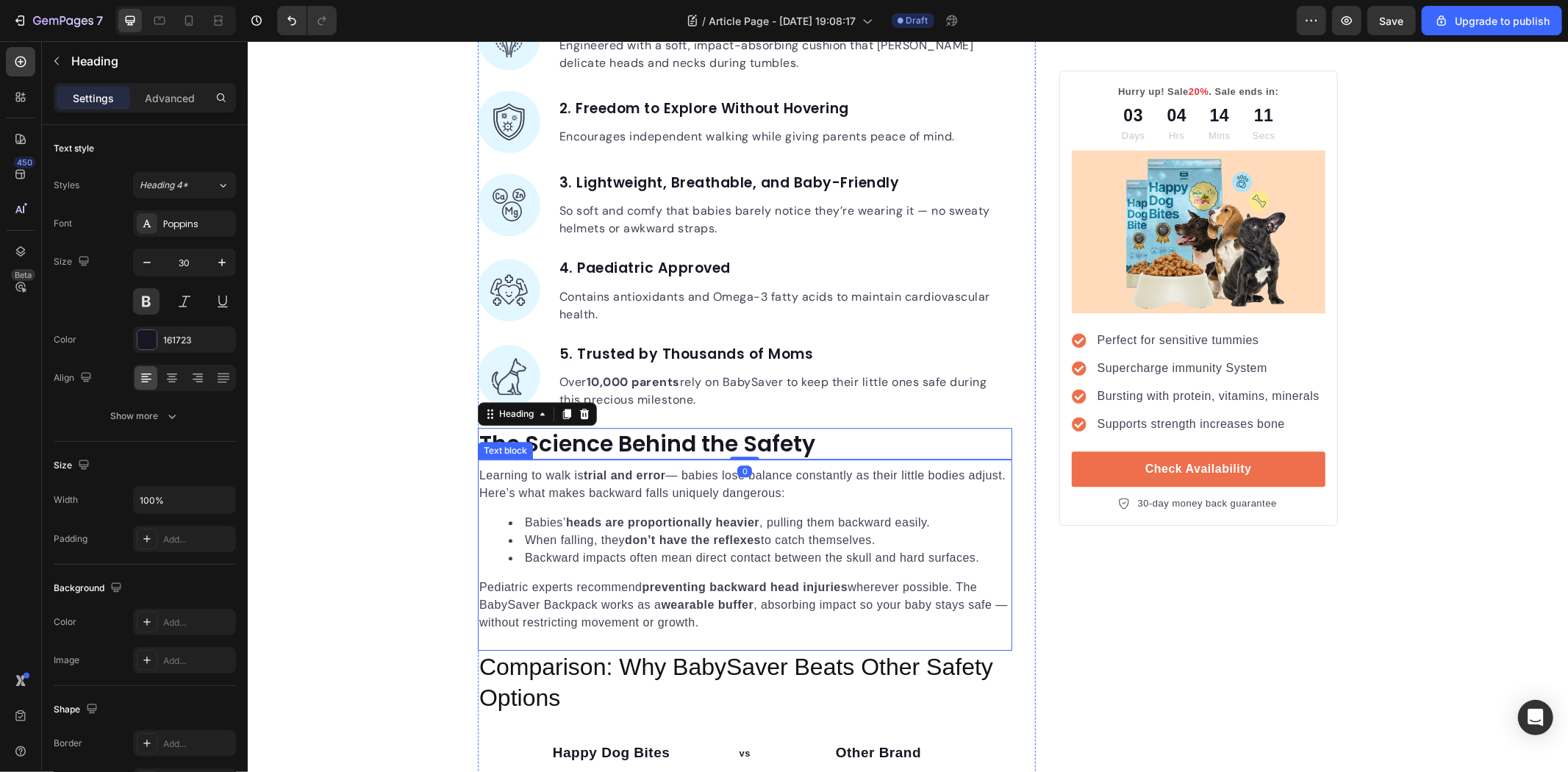
click at [630, 506] on div "Learning to walk is trial and error — babies lose balance constantly as their l…" at bounding box center [744, 548] width 534 height 167
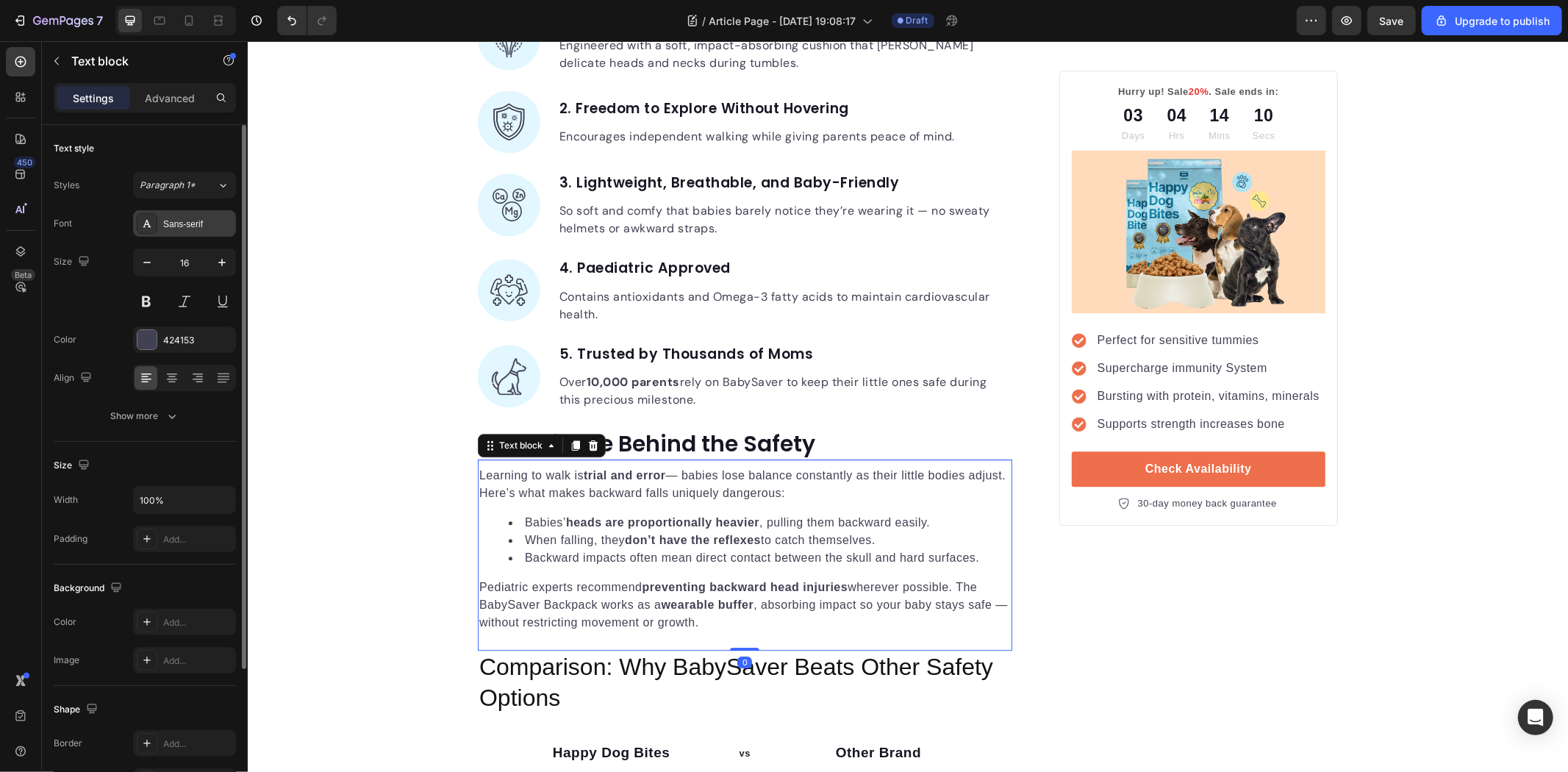
click at [187, 218] on div "Sans-serif" at bounding box center [197, 224] width 69 height 13
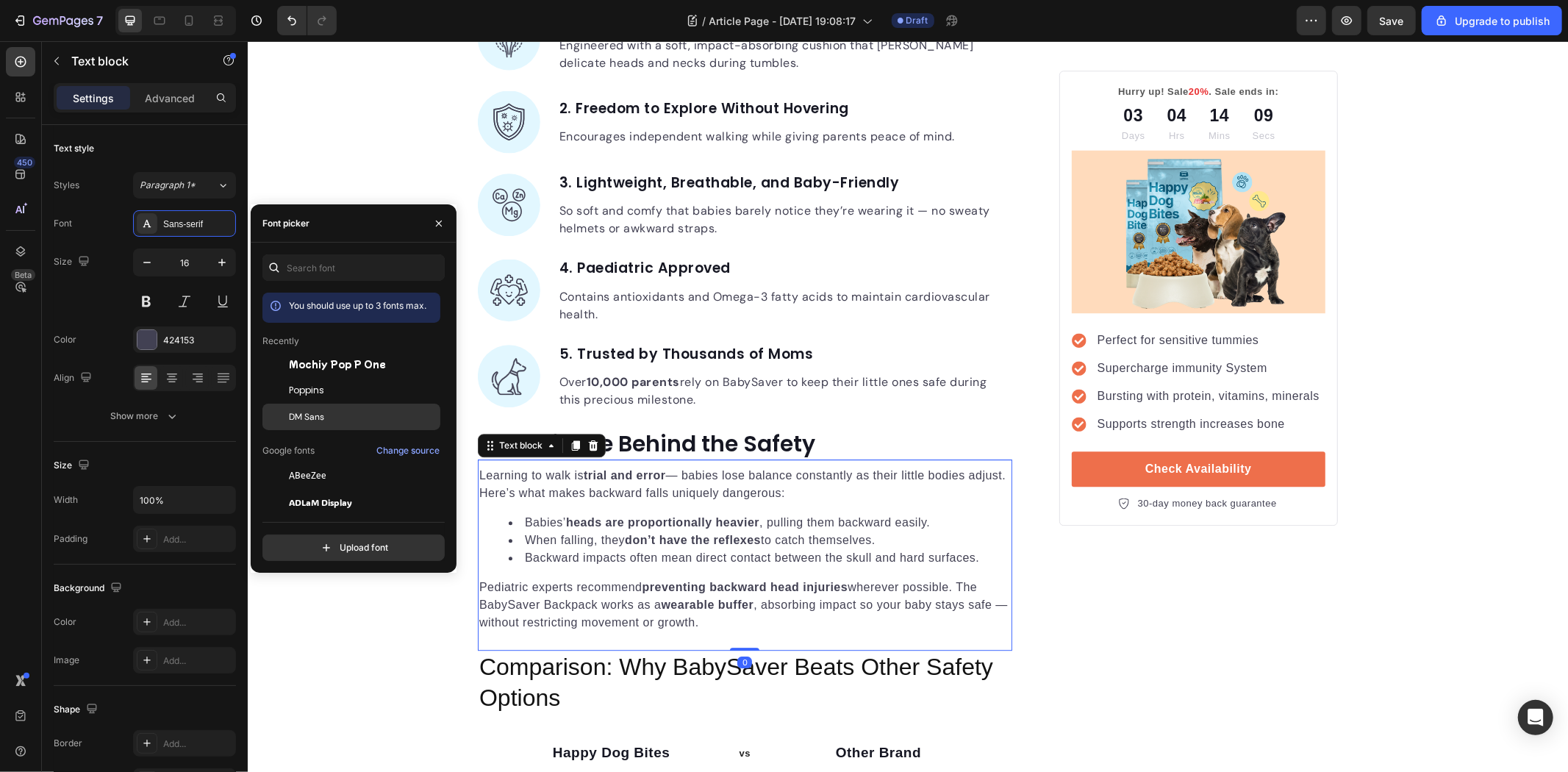
click at [336, 414] on div "DM Sans" at bounding box center [363, 416] width 148 height 13
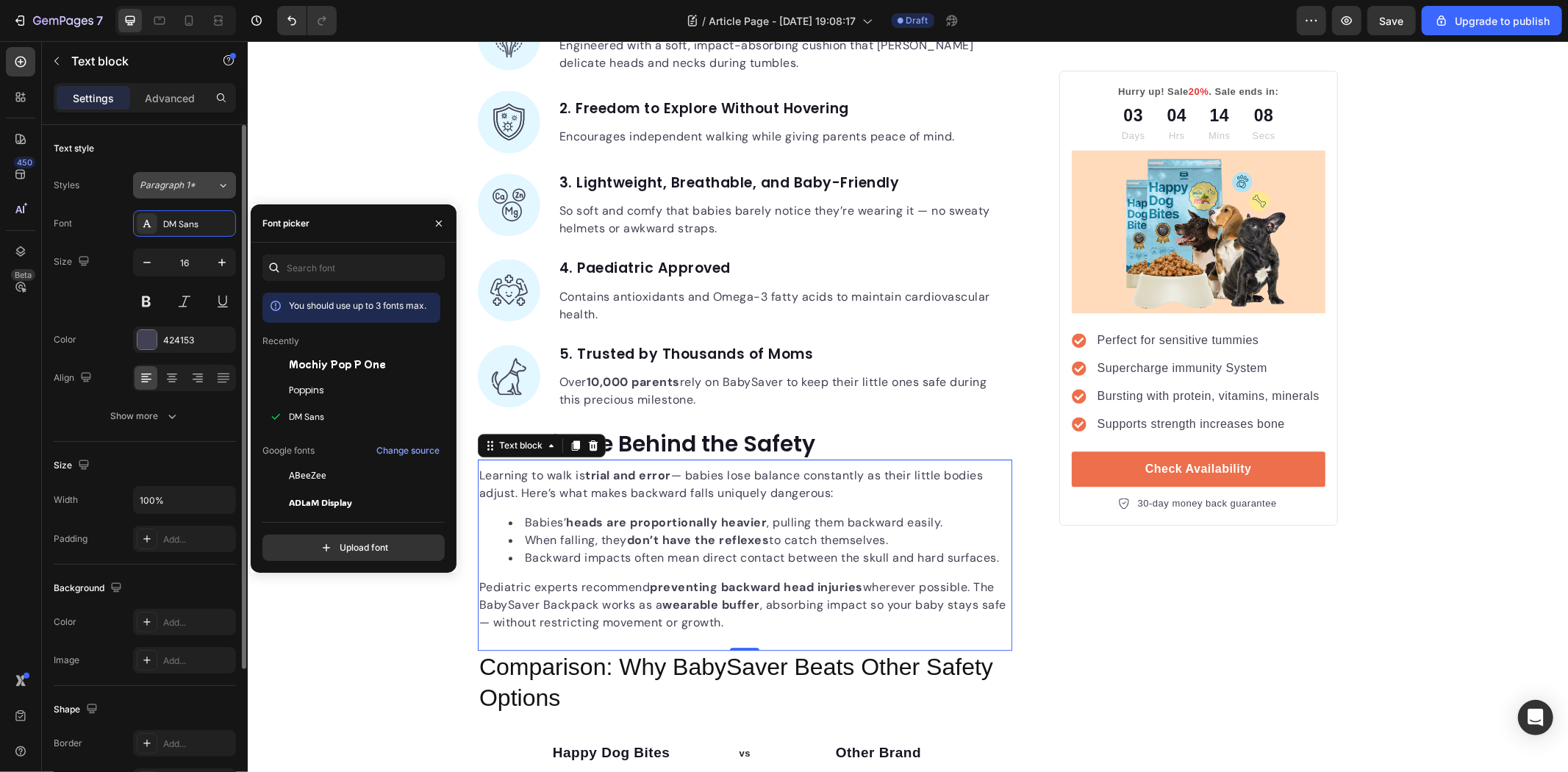
click at [196, 185] on div "Paragraph 1*" at bounding box center [170, 185] width 59 height 13
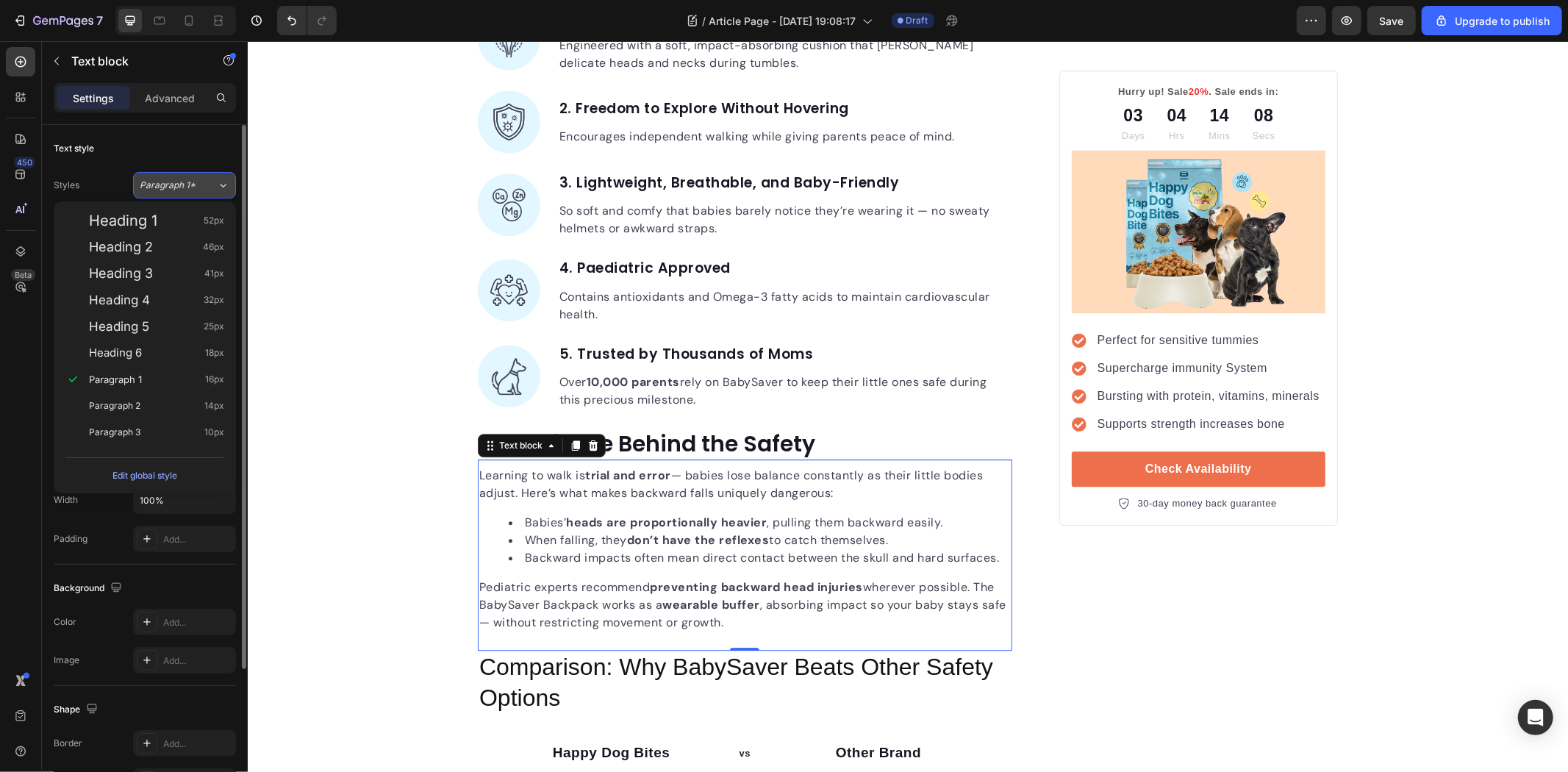
click at [196, 185] on div "Paragraph 1*" at bounding box center [170, 185] width 59 height 13
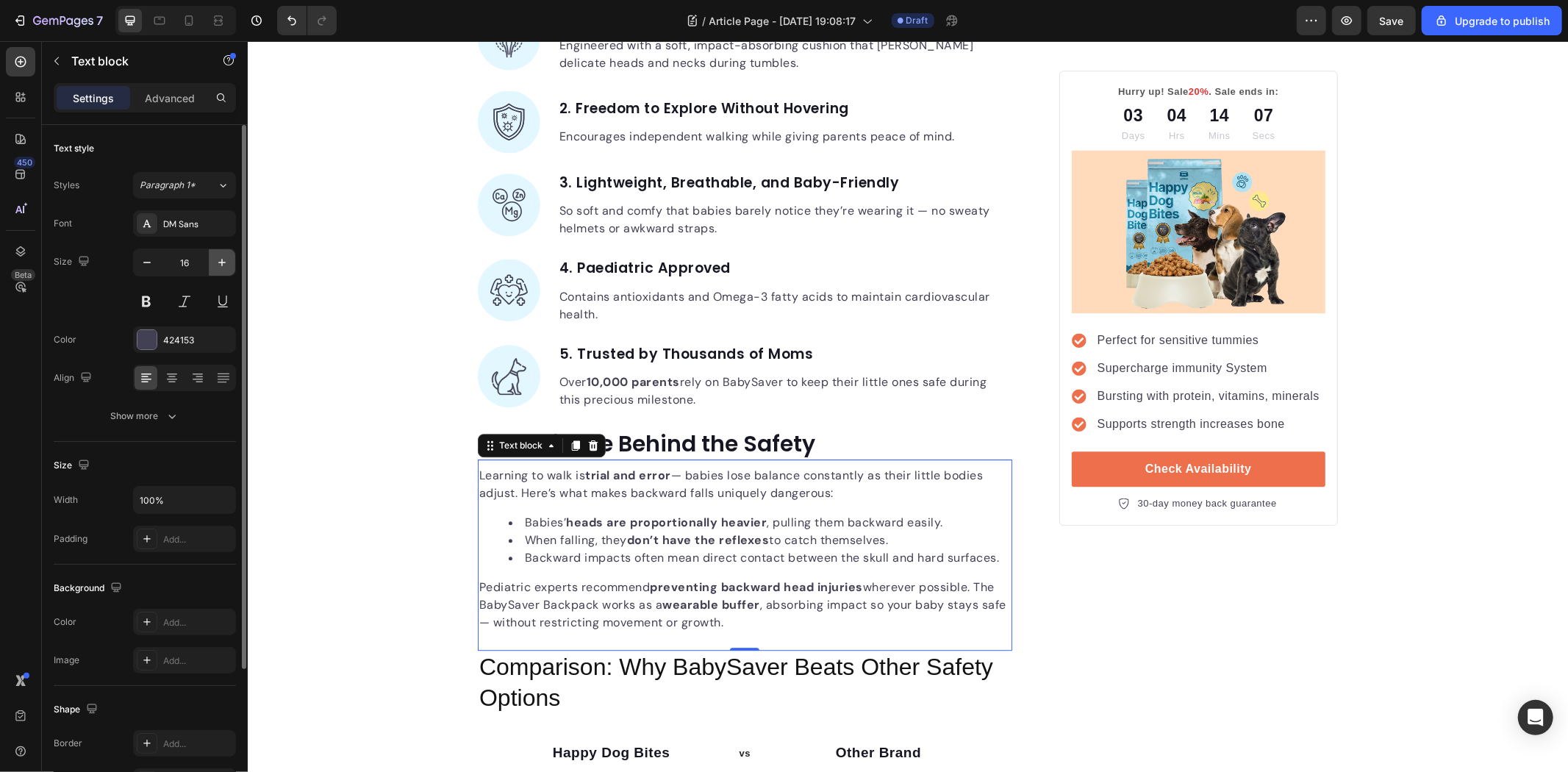
click at [221, 258] on icon "button" at bounding box center [221, 262] width 14 height 14
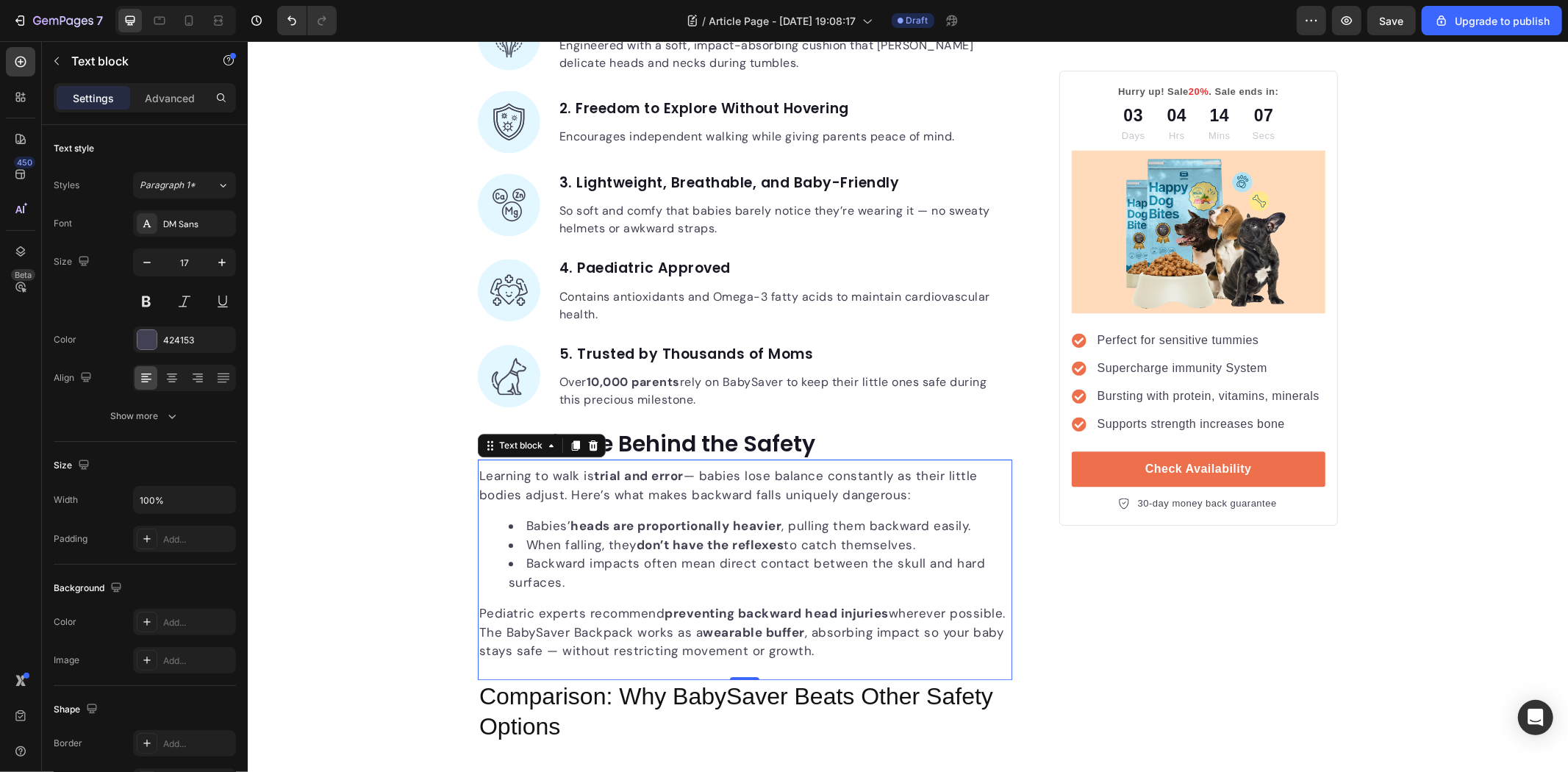
type input "18"
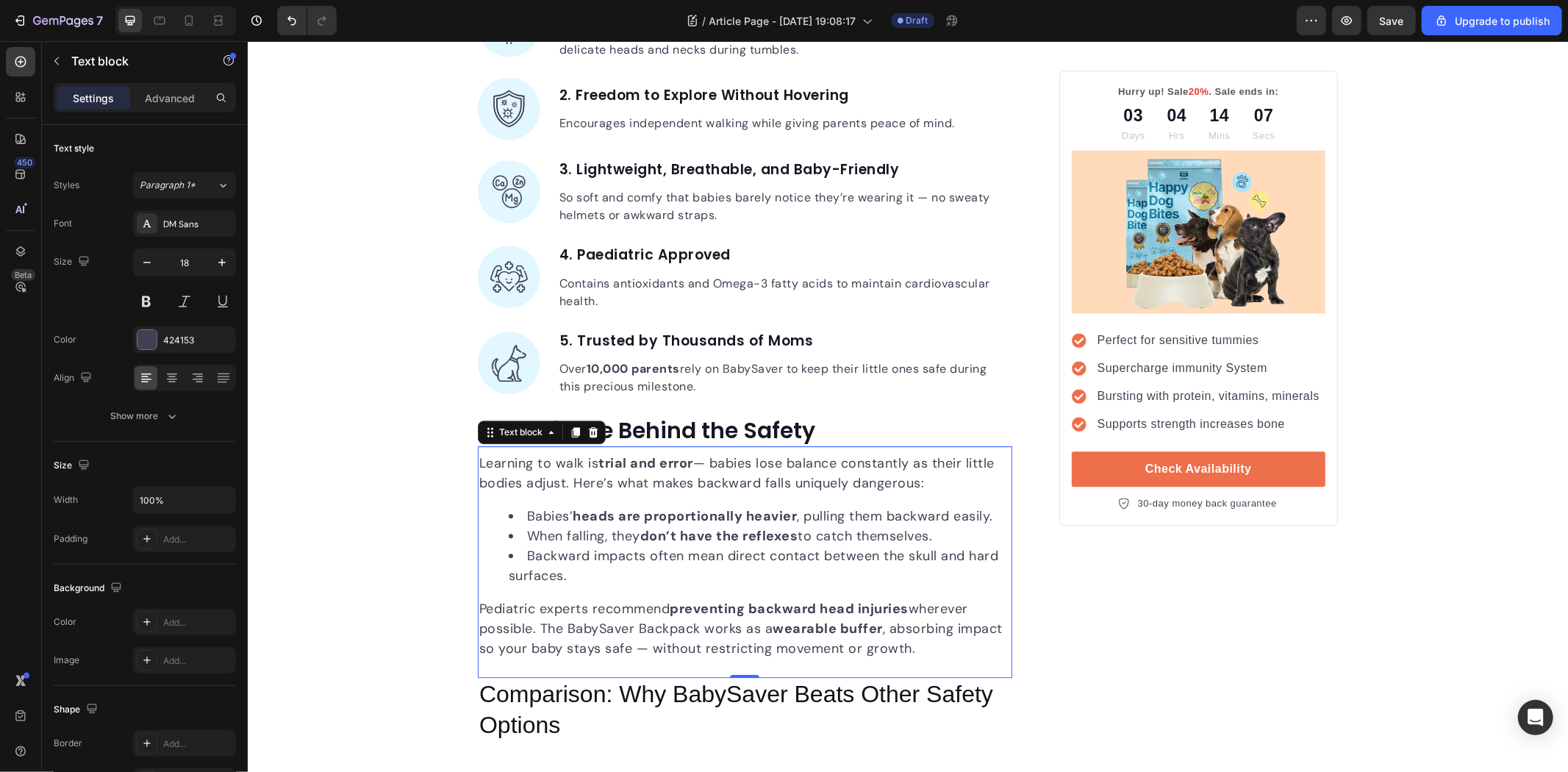
scroll to position [3677, 0]
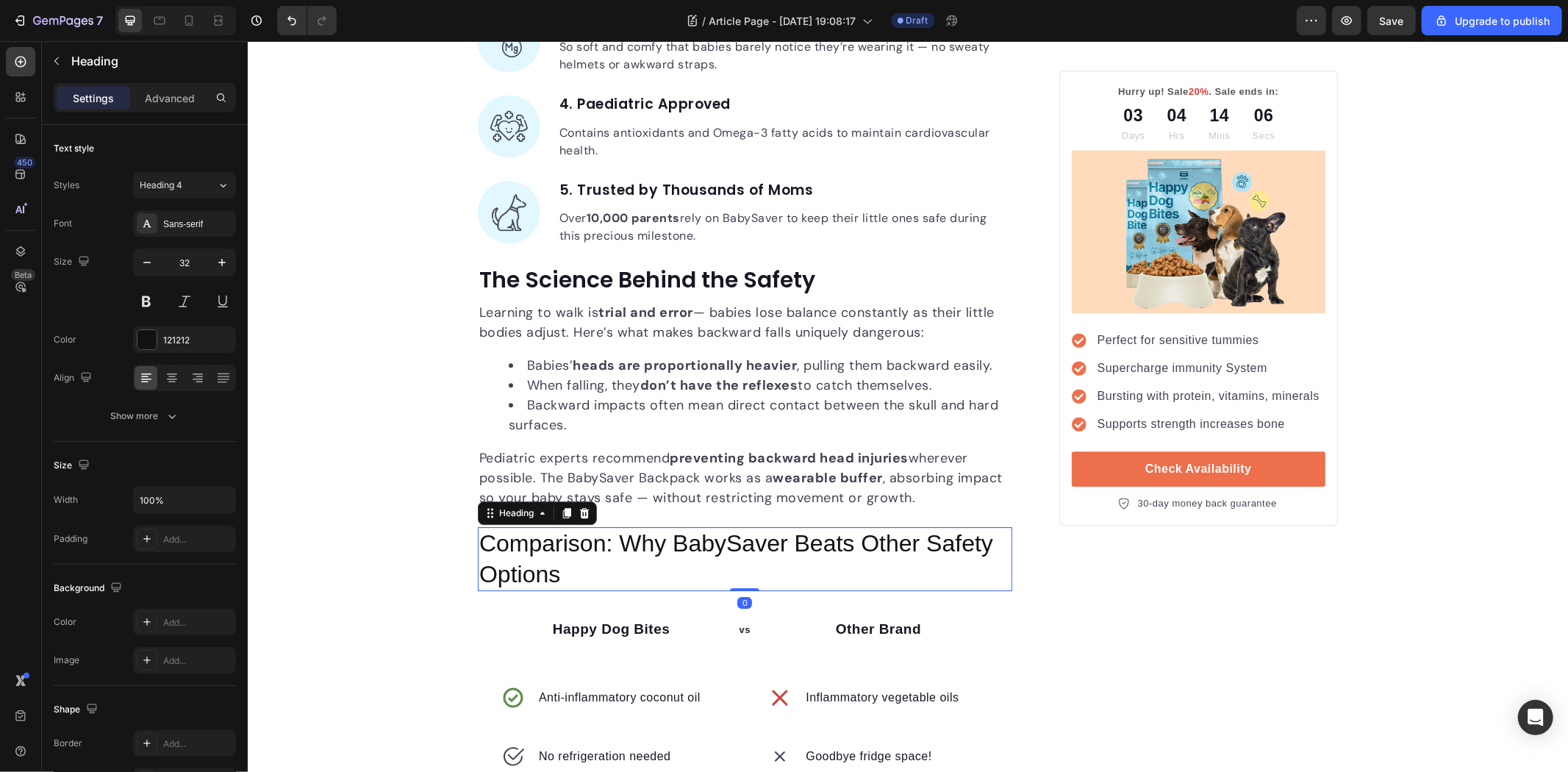
click at [656, 551] on p "Comparison: Why BabySaver Beats Other Safety Options" at bounding box center [744, 558] width 531 height 61
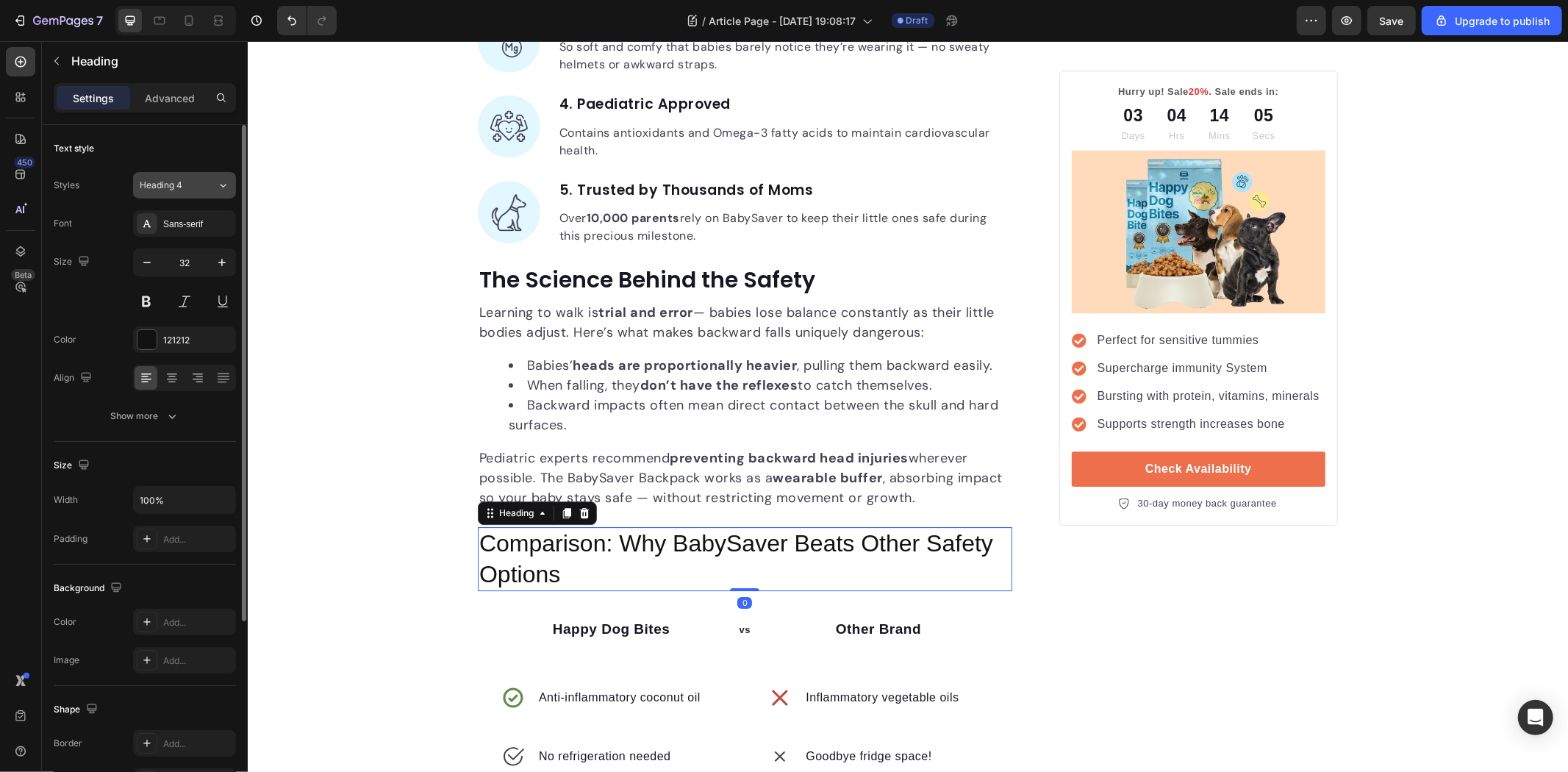
click at [201, 174] on button "Heading 4" at bounding box center [184, 185] width 103 height 27
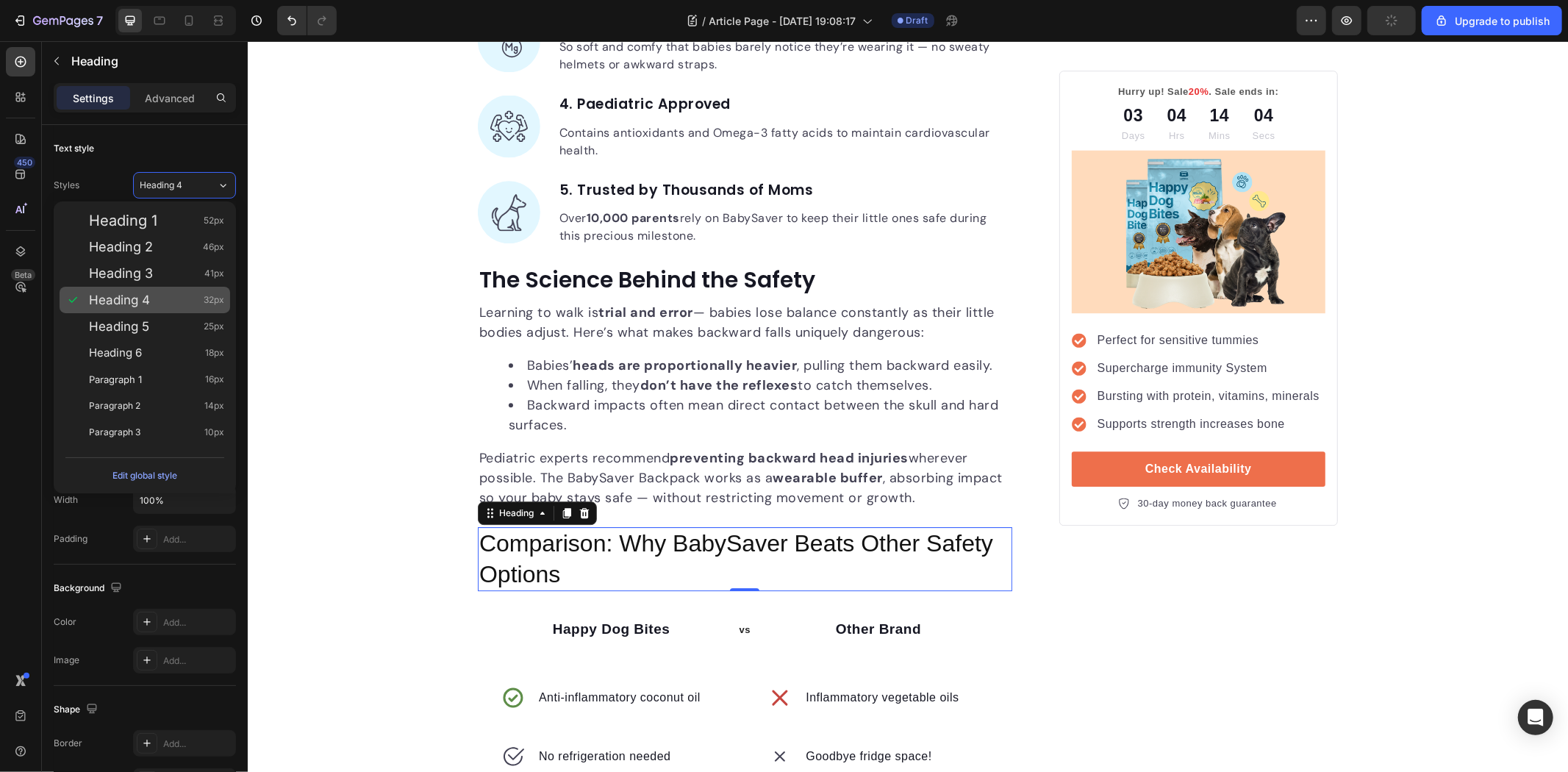
click at [151, 300] on div "Heading 4 32px" at bounding box center [157, 299] width 135 height 14
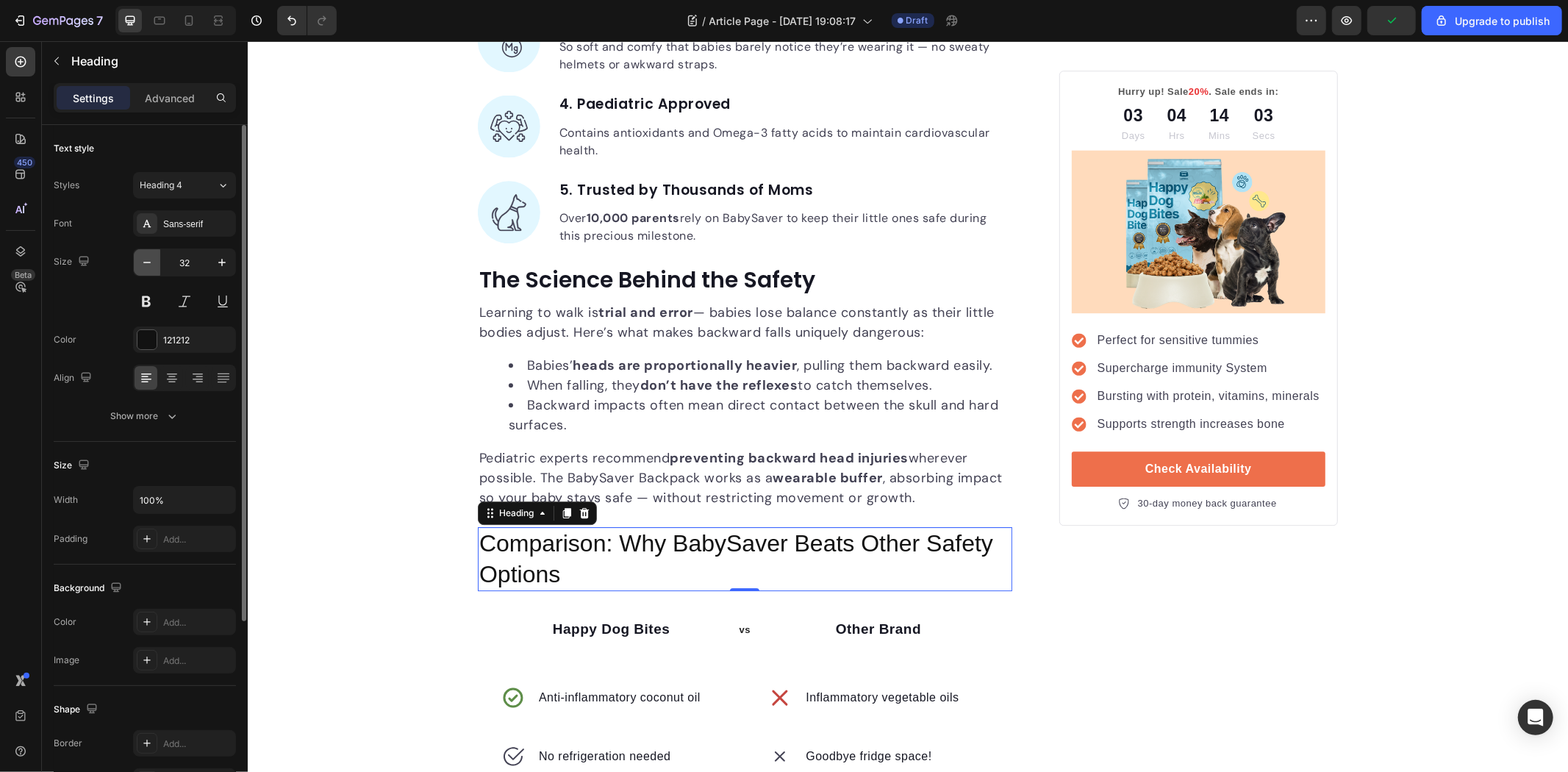
click at [143, 265] on icon "button" at bounding box center [147, 262] width 14 height 14
type input "30"
click at [174, 221] on div "Sans-serif" at bounding box center [197, 224] width 69 height 13
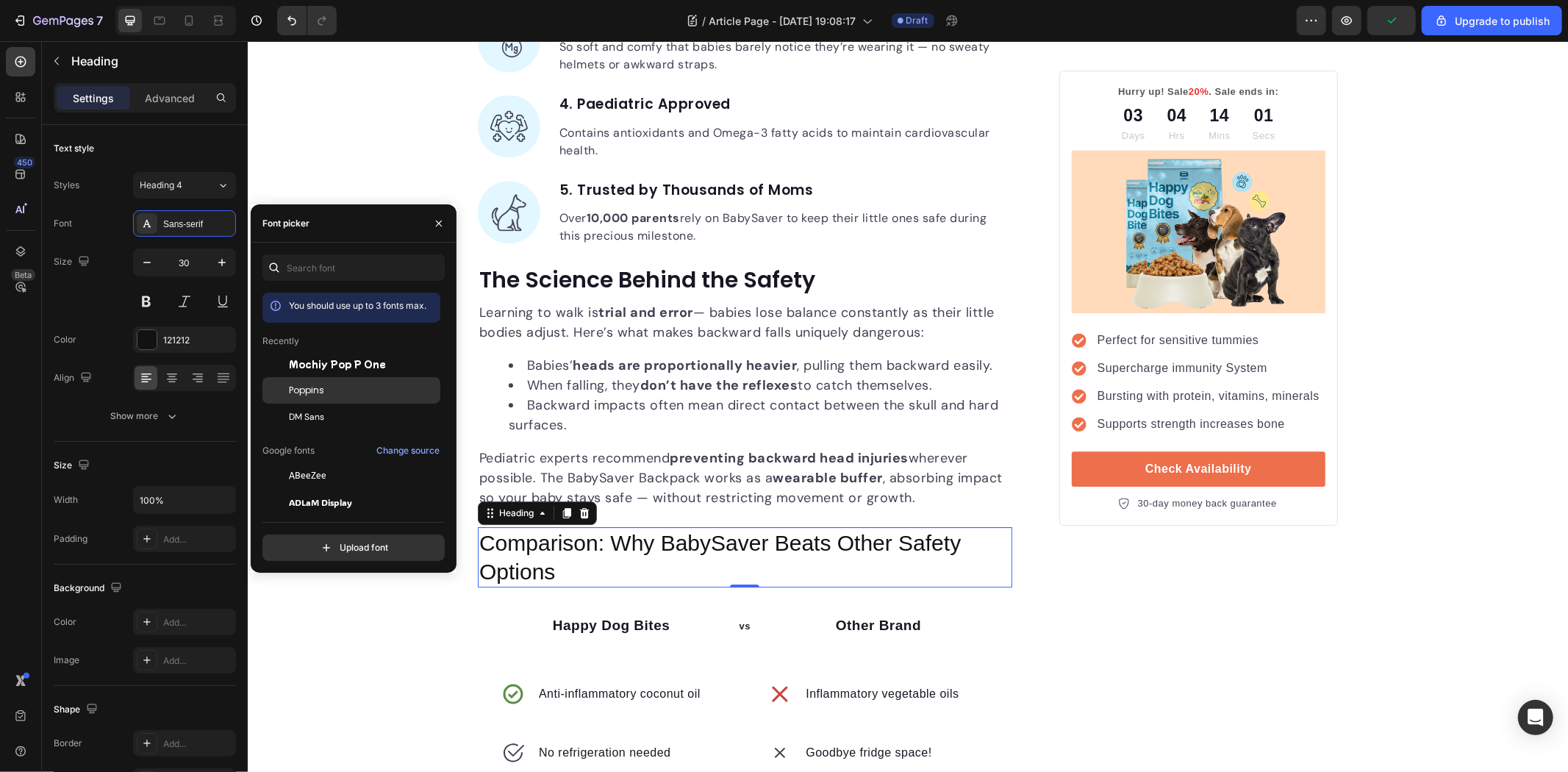
click at [339, 542] on div "Poppins" at bounding box center [352, 555] width 178 height 27
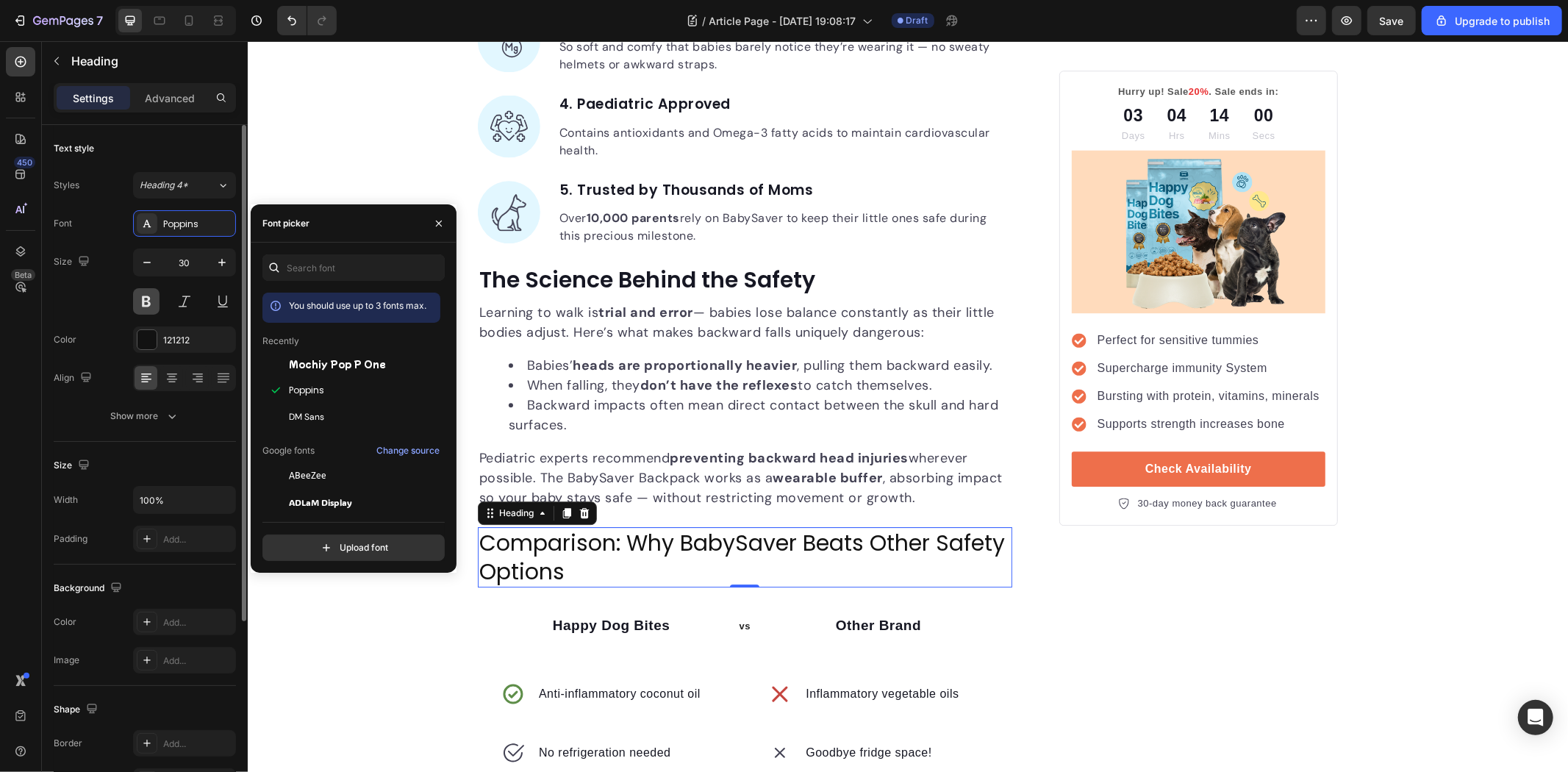
click at [152, 294] on button at bounding box center [146, 301] width 27 height 27
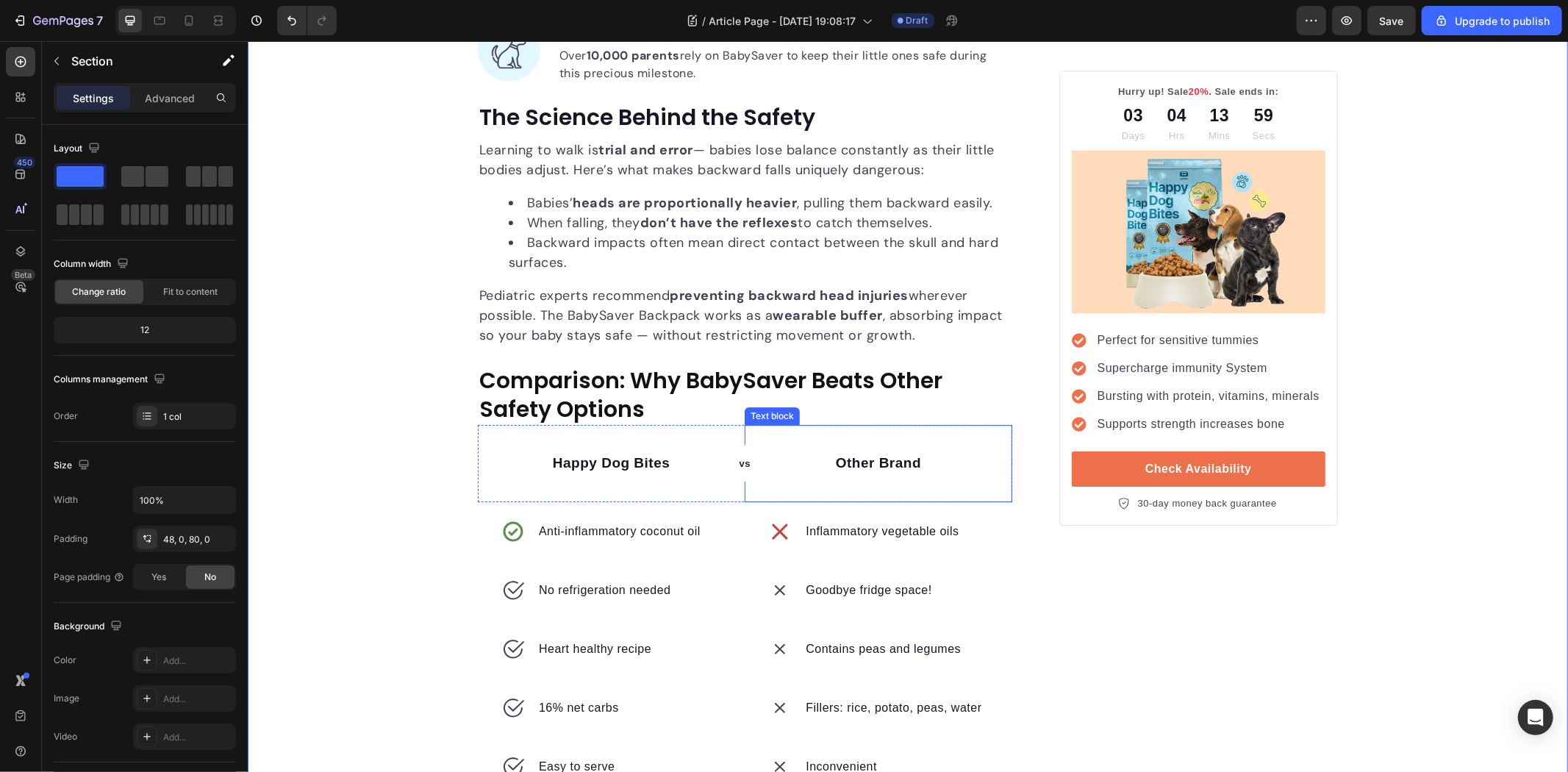
scroll to position [3839, 0]
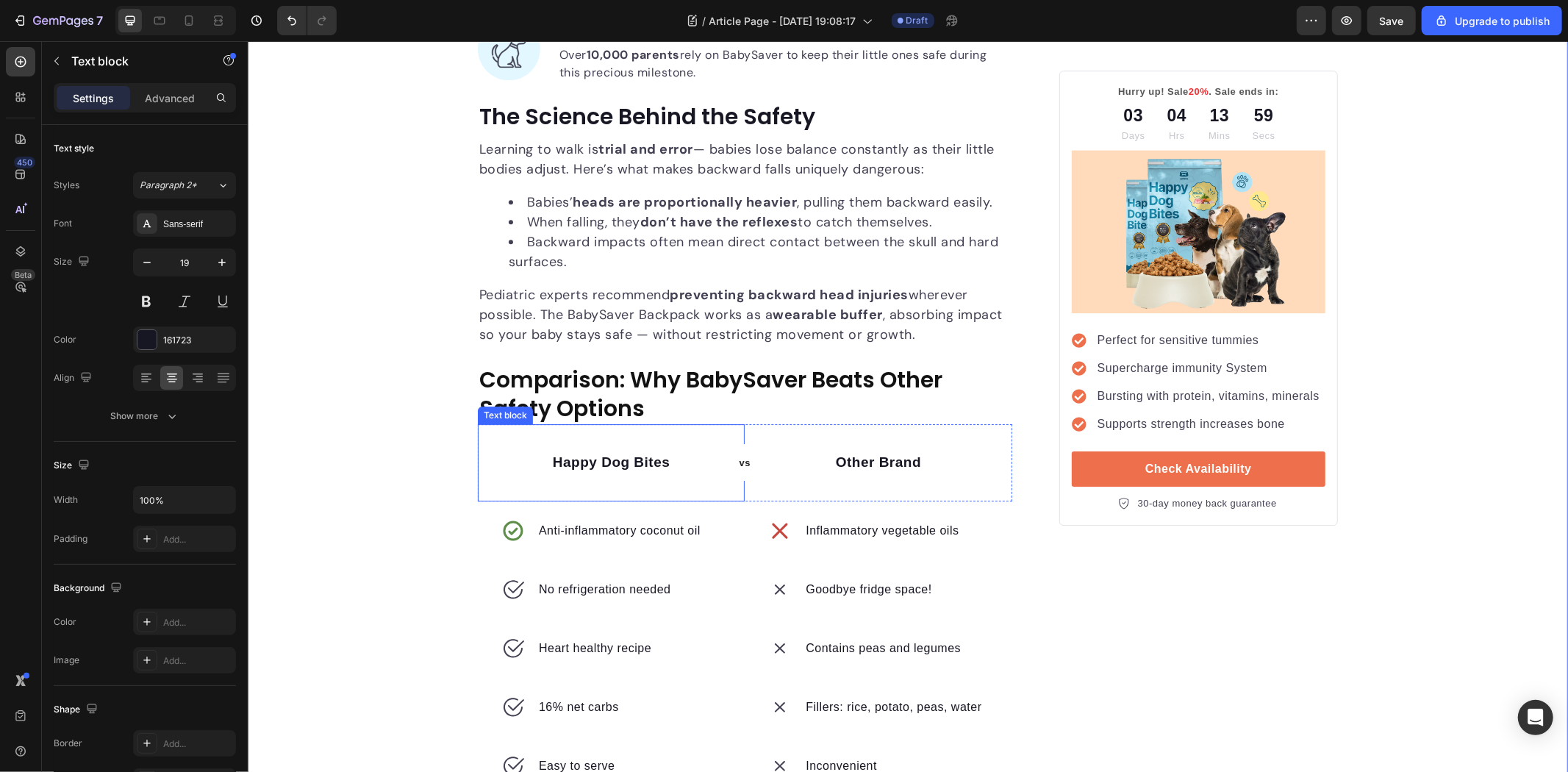
click at [644, 454] on p "Happy Dog Bites" at bounding box center [610, 462] width 264 height 21
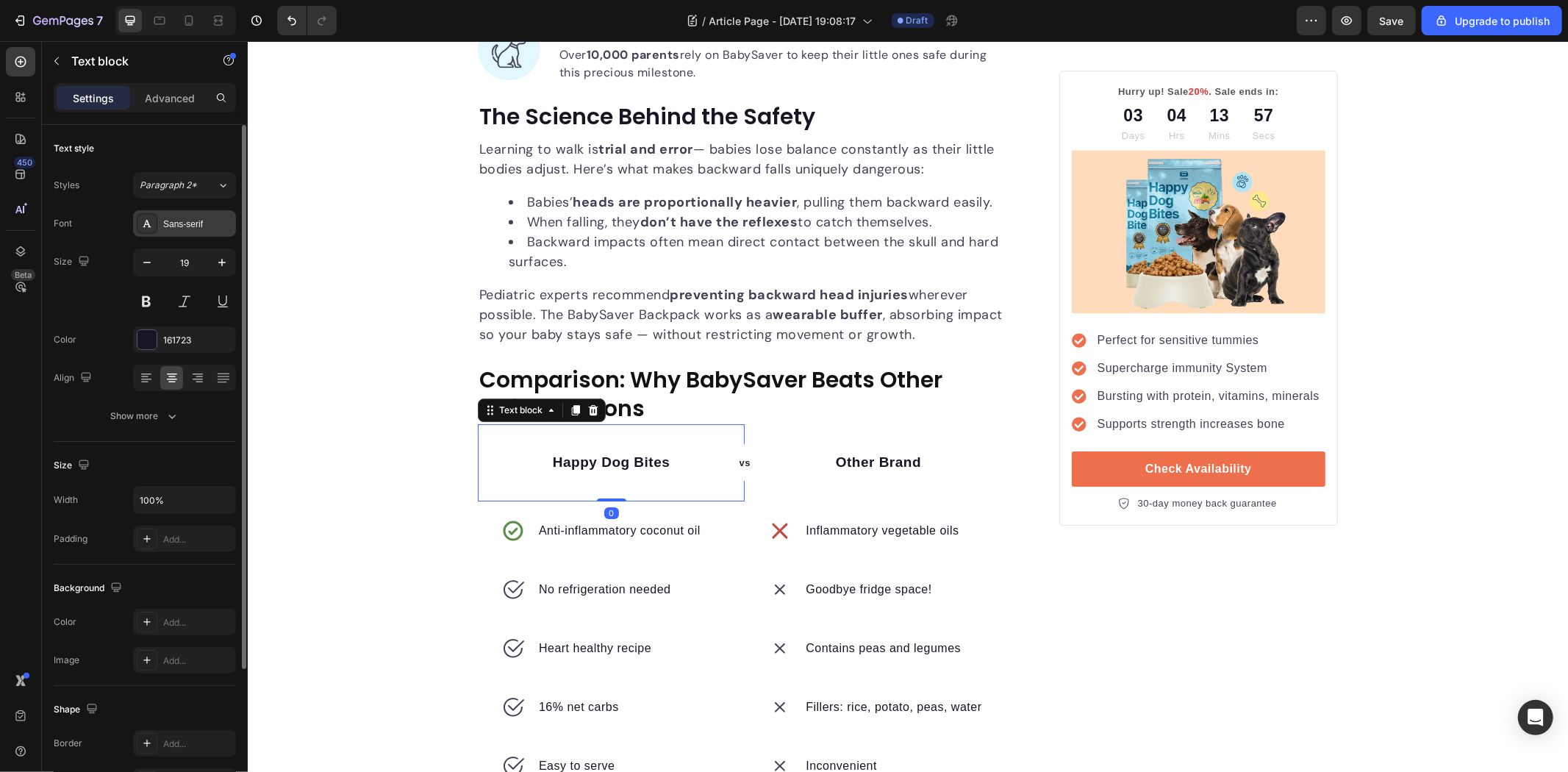
click at [200, 226] on div "Sans-serif" at bounding box center [197, 224] width 69 height 13
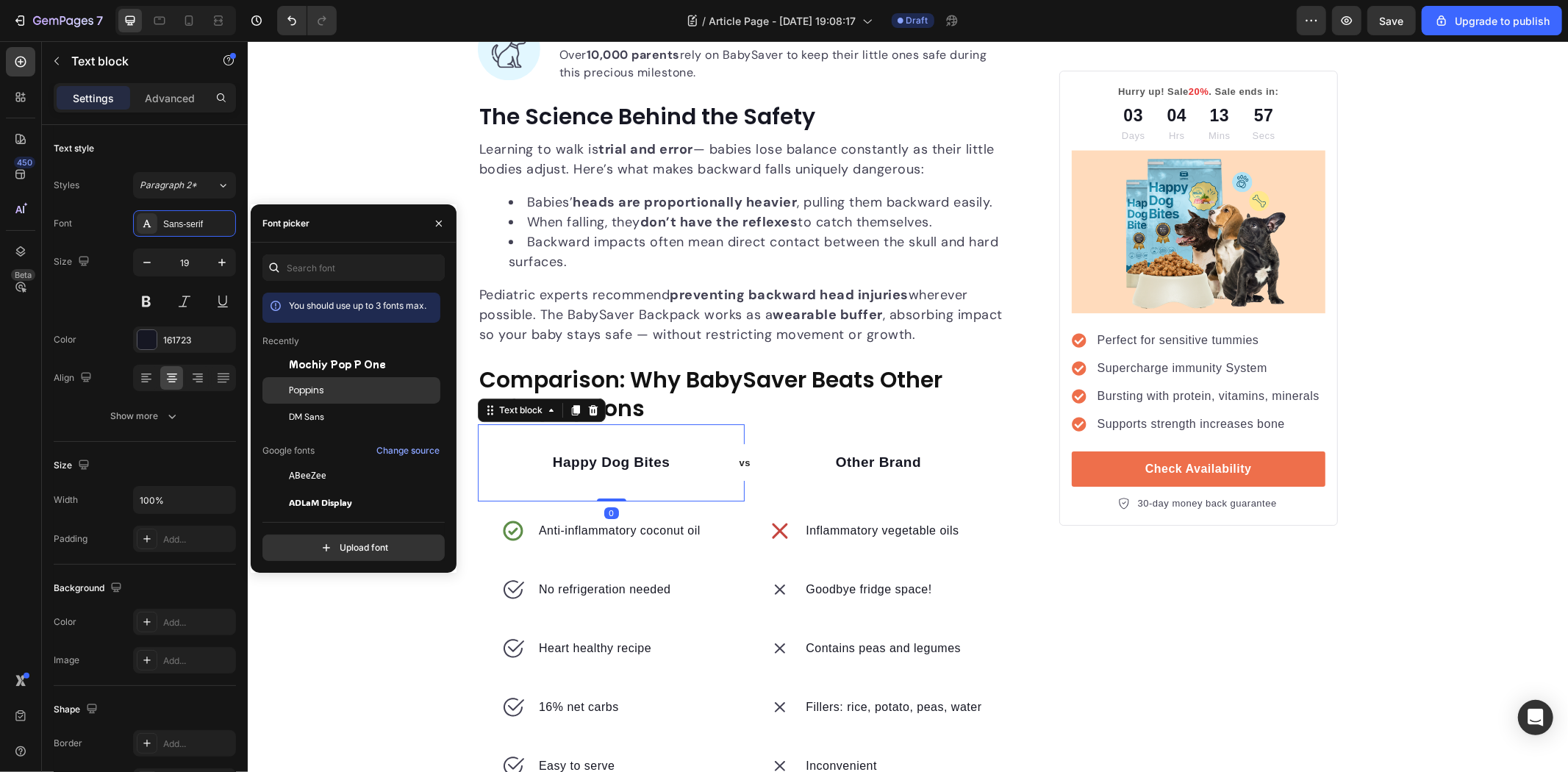
click at [327, 395] on div "Poppins" at bounding box center [363, 390] width 148 height 13
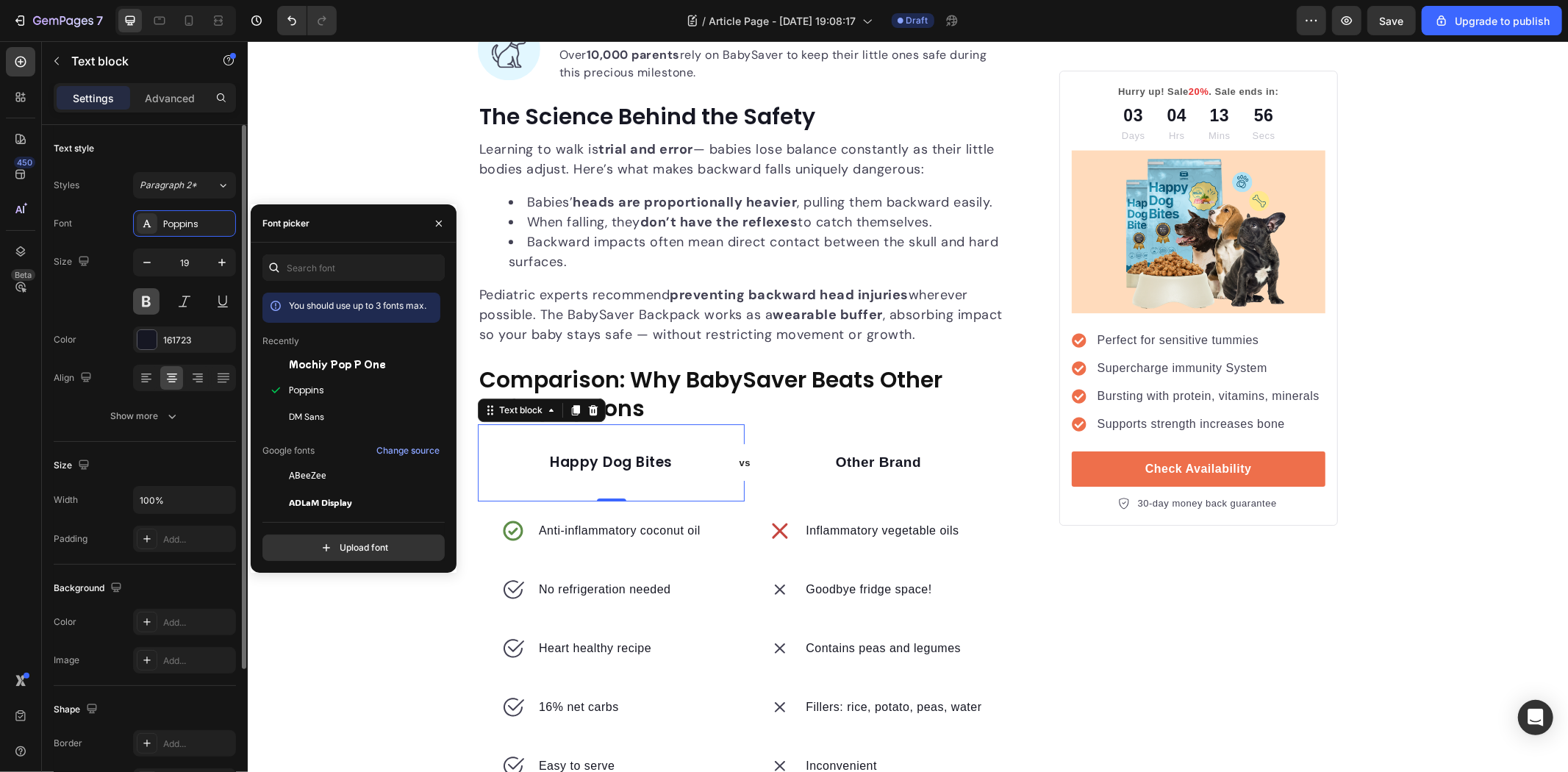
click at [149, 297] on button at bounding box center [146, 301] width 27 height 27
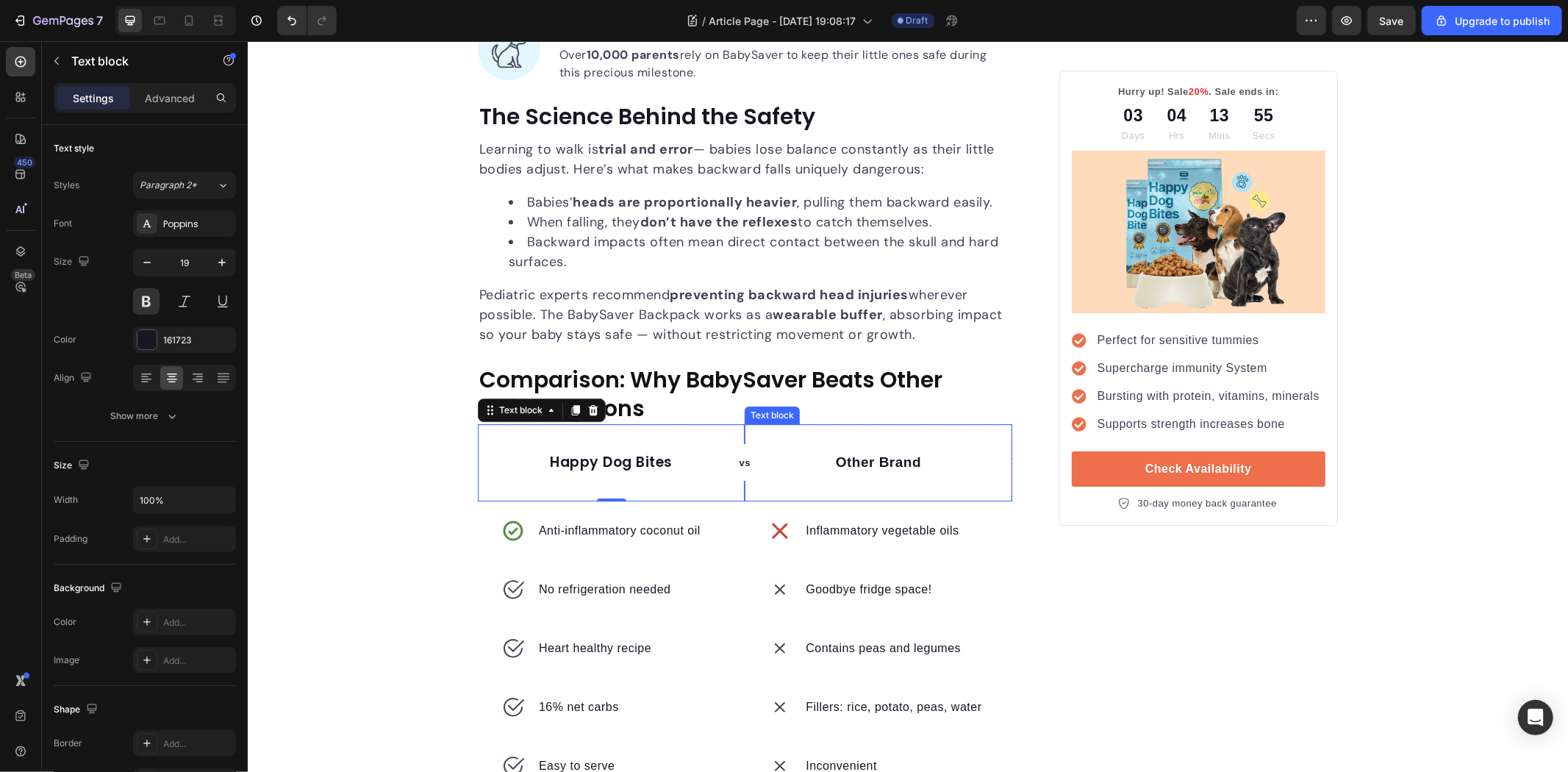
click at [869, 460] on p "Other Brand" at bounding box center [877, 462] width 264 height 21
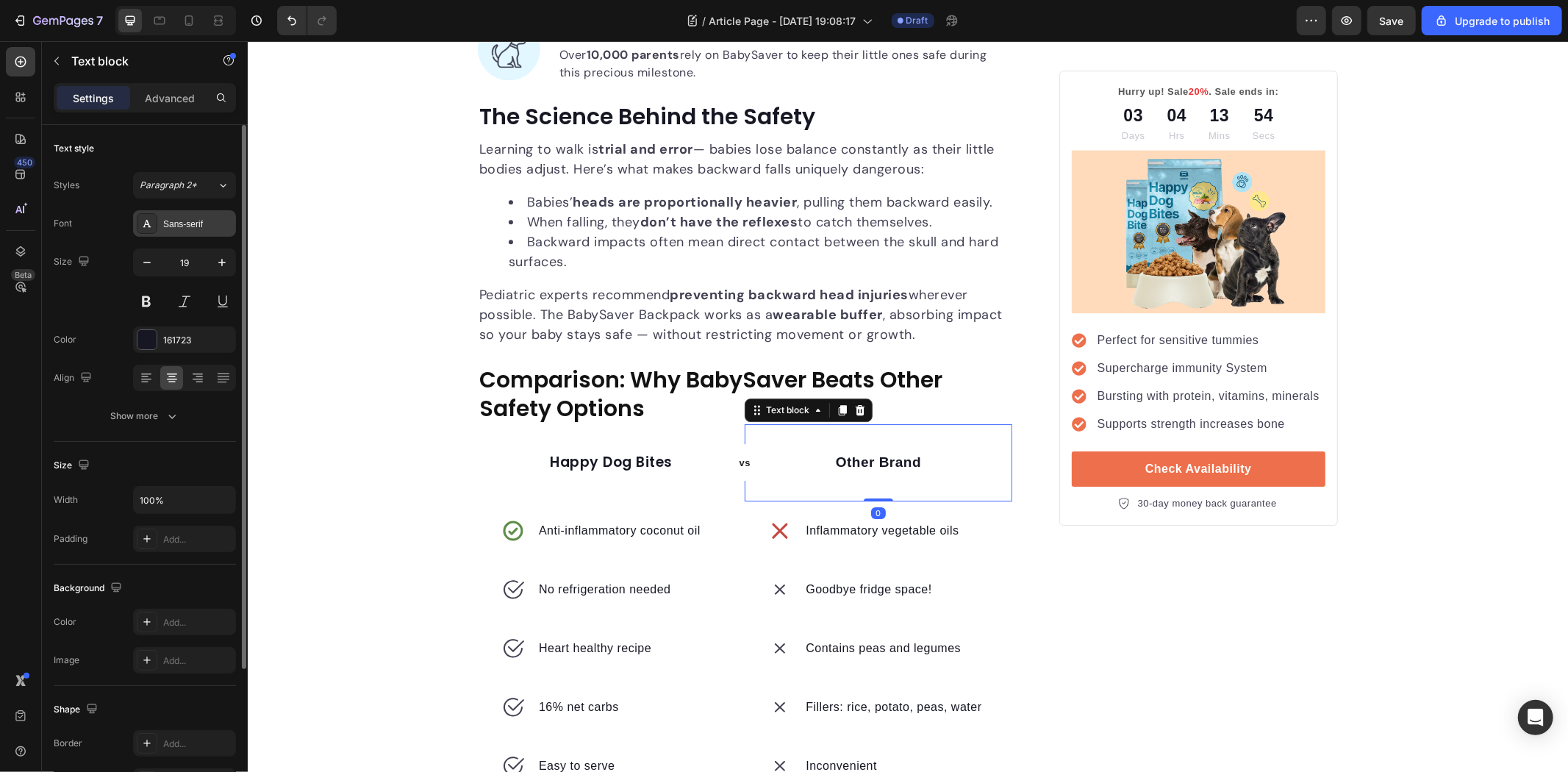
click at [194, 222] on div "Sans-serif" at bounding box center [197, 224] width 69 height 13
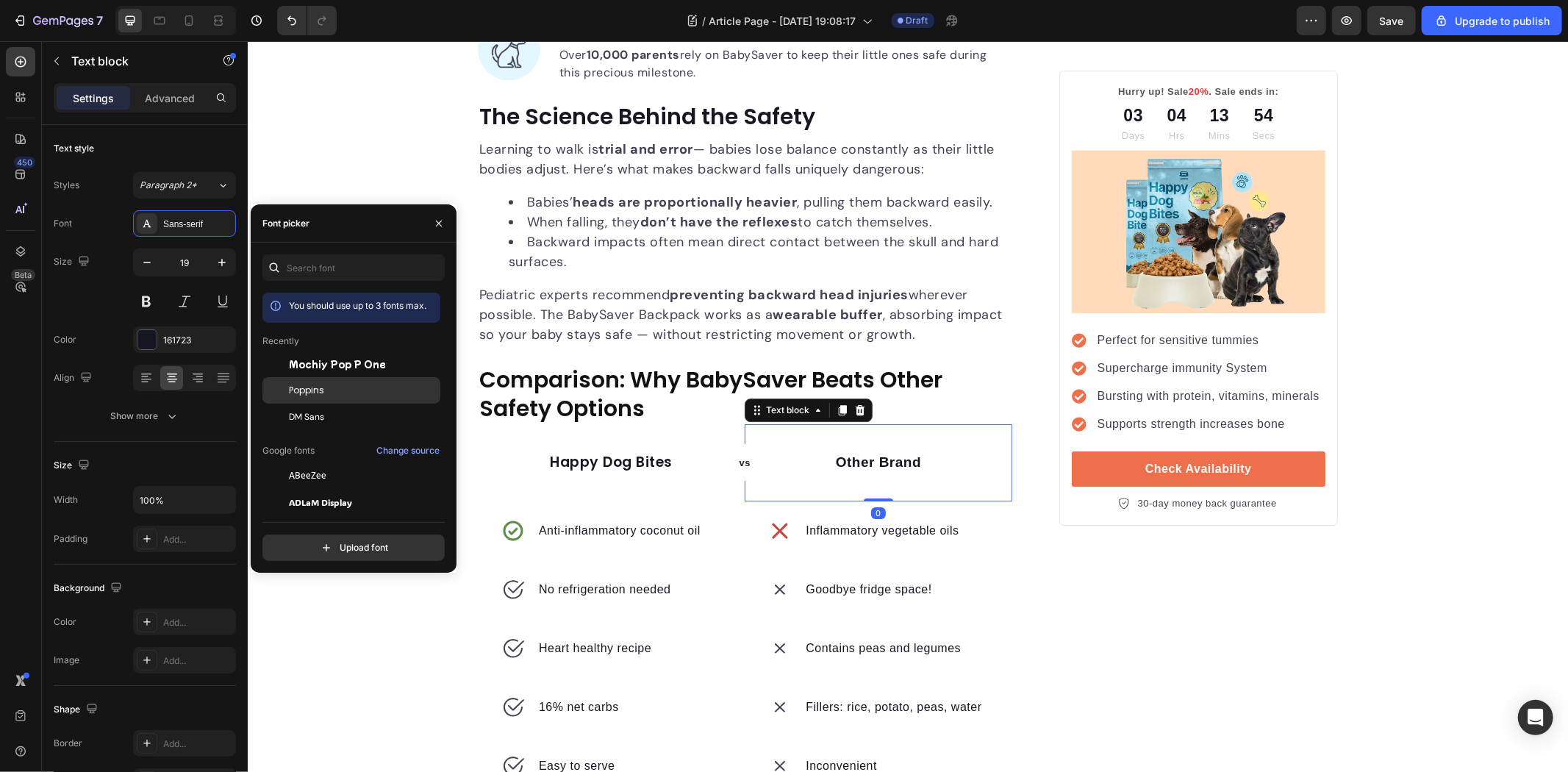
click at [325, 391] on div "Poppins" at bounding box center [363, 390] width 148 height 13
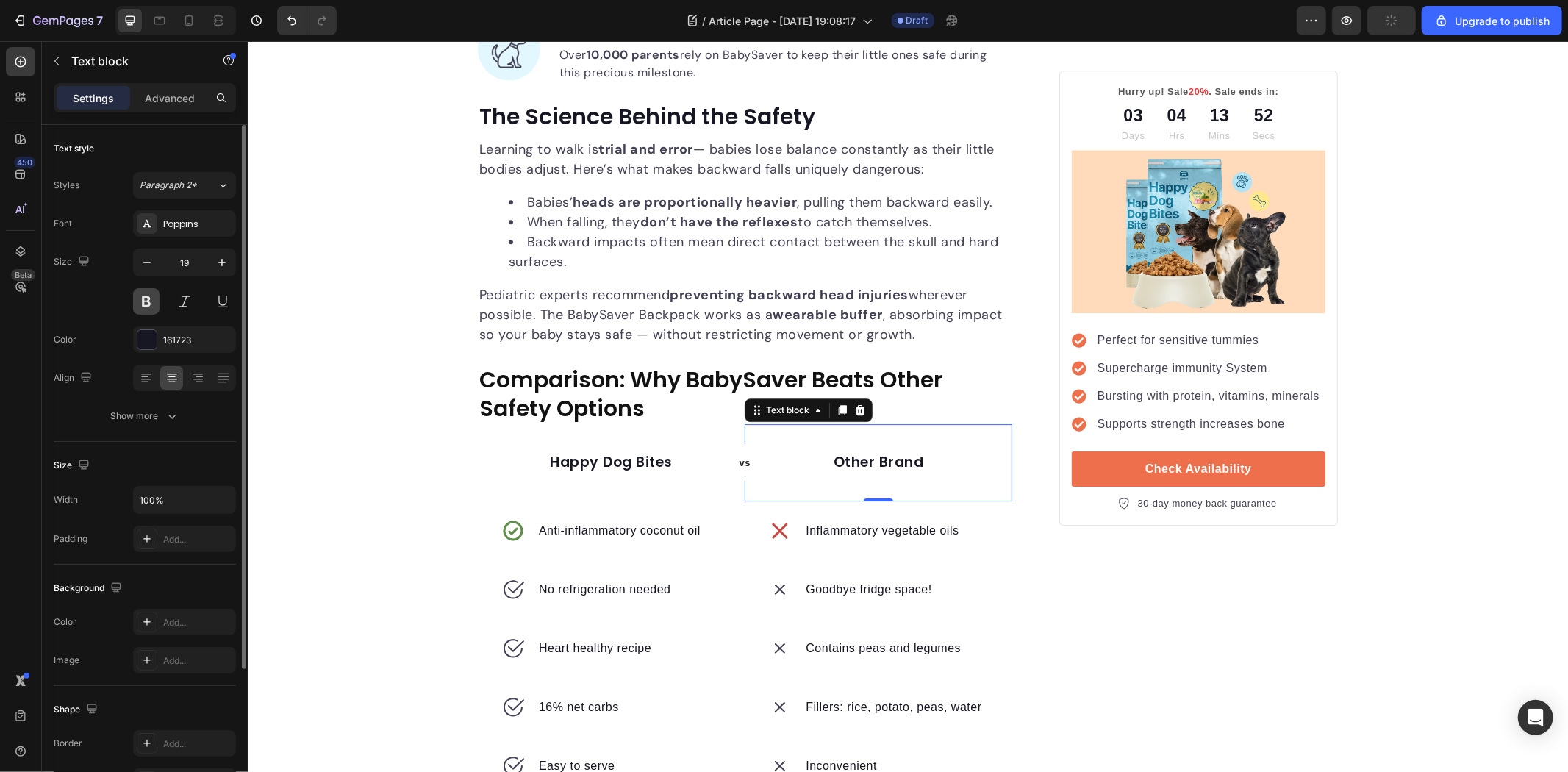
click at [145, 297] on button at bounding box center [146, 301] width 27 height 27
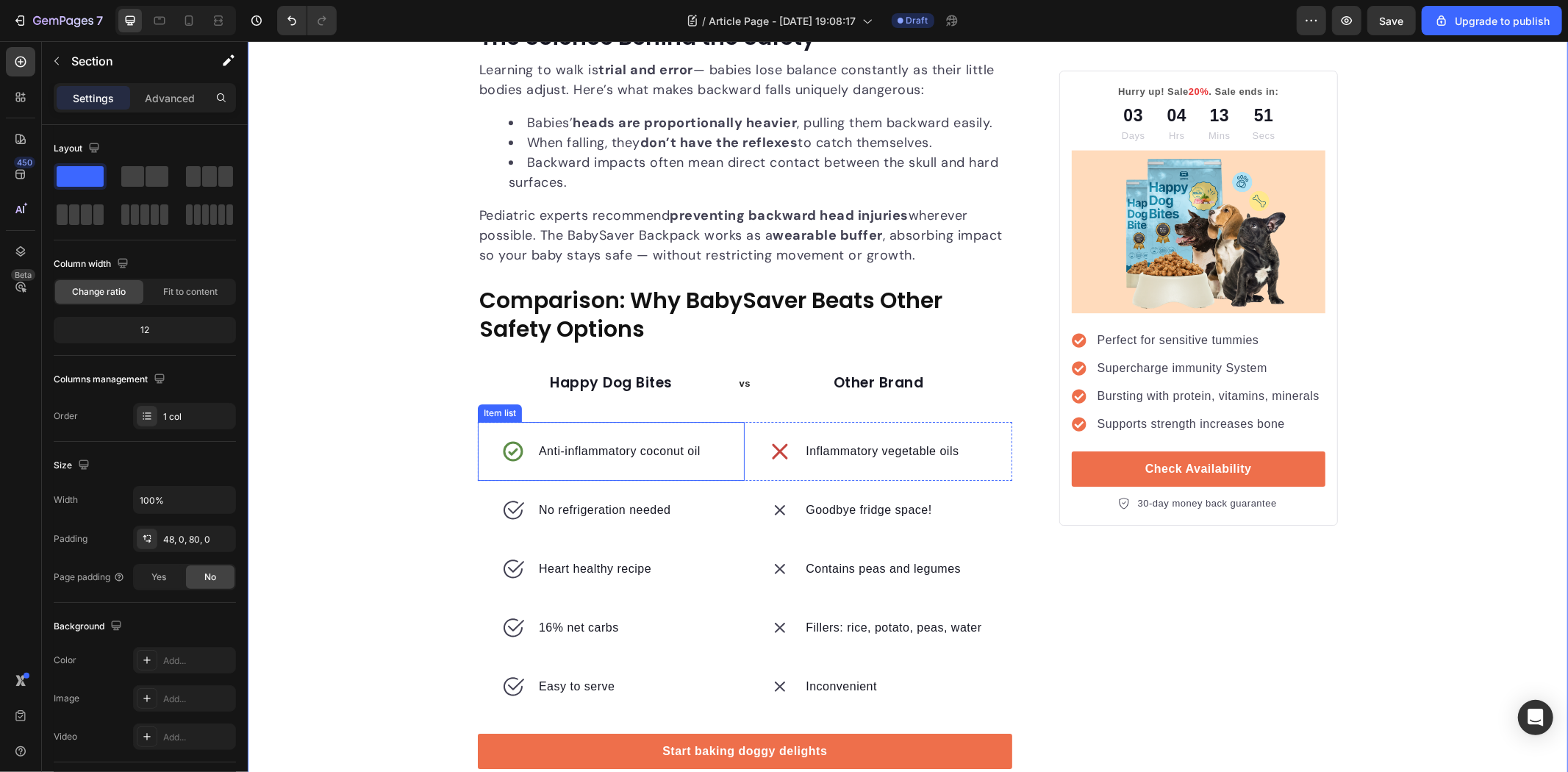
scroll to position [3922, 0]
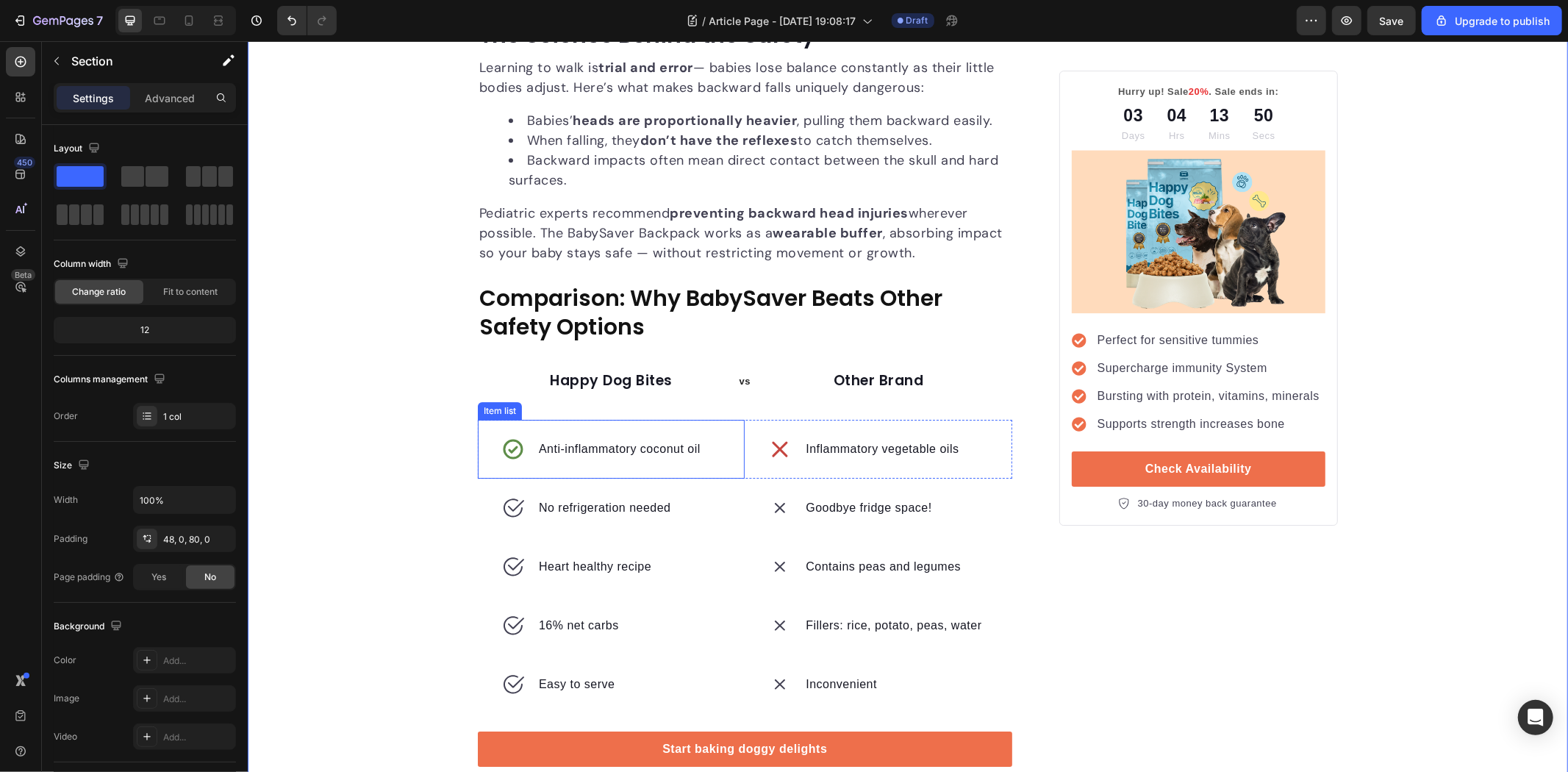
click at [619, 448] on p "Anti-inflammatory coconut oil" at bounding box center [619, 448] width 161 height 18
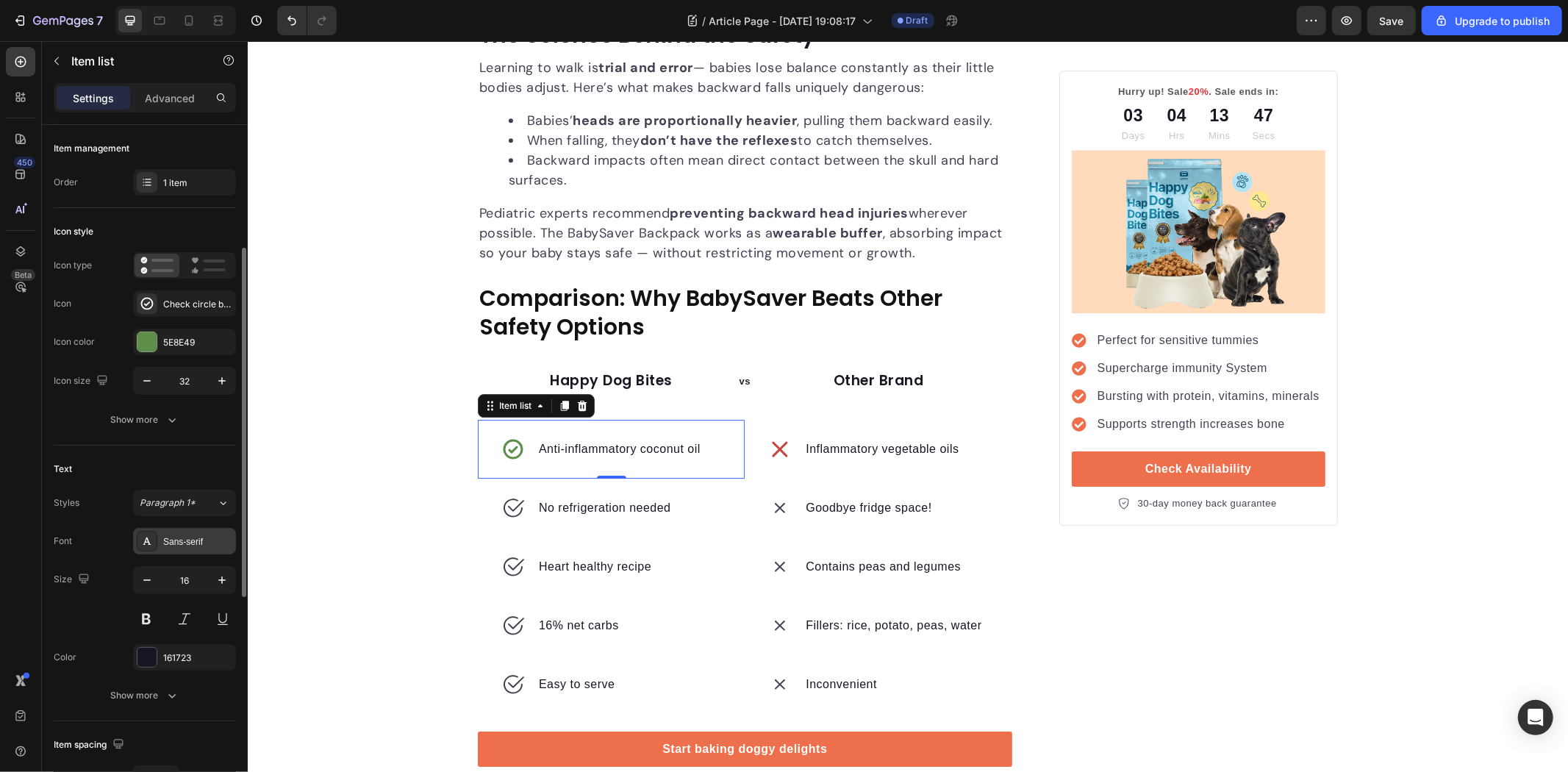
scroll to position [81, 0]
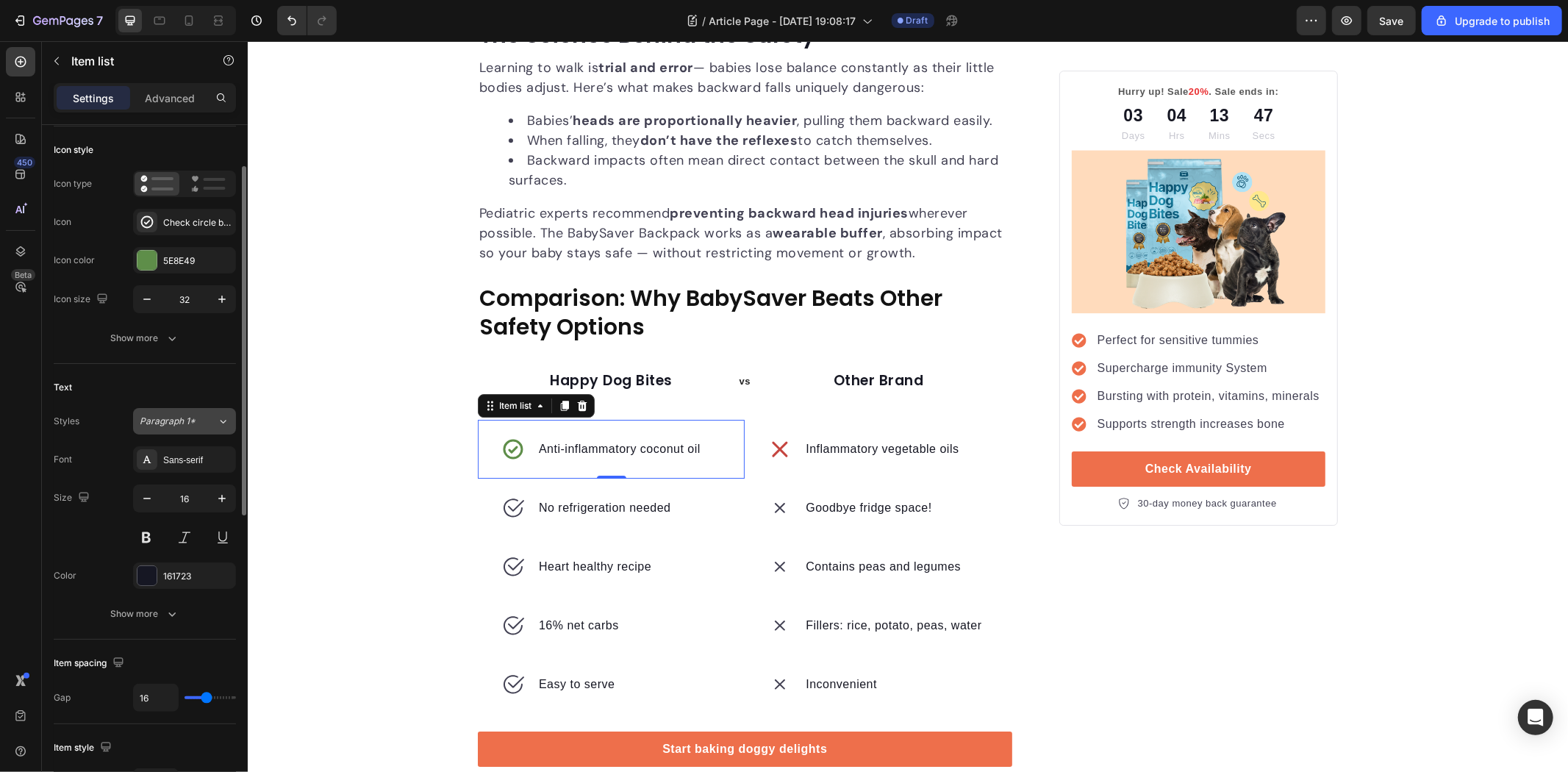
click at [183, 429] on button "Paragraph 1*" at bounding box center [184, 421] width 103 height 27
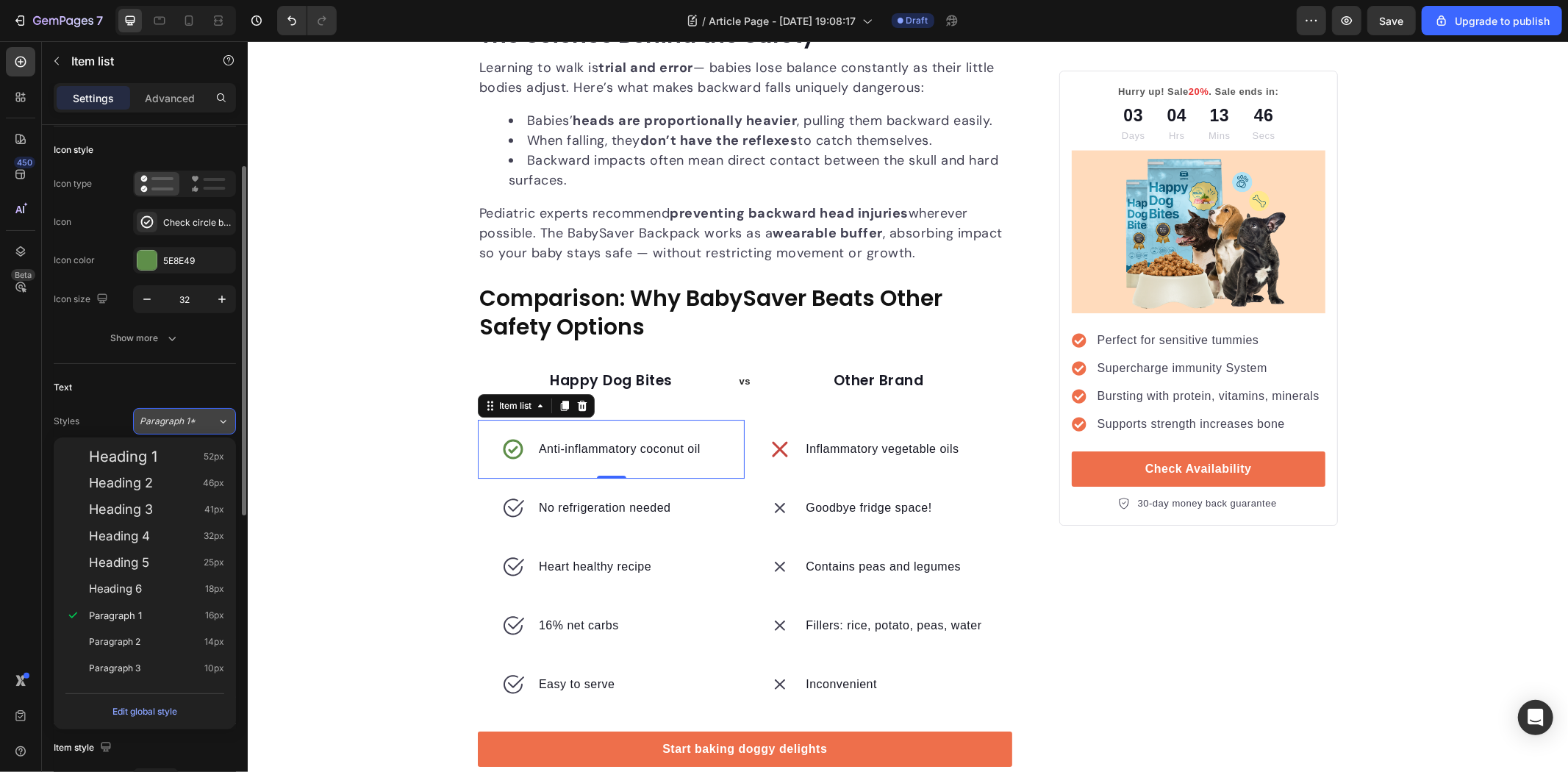
click at [183, 416] on span "Paragraph 1*" at bounding box center [167, 421] width 56 height 13
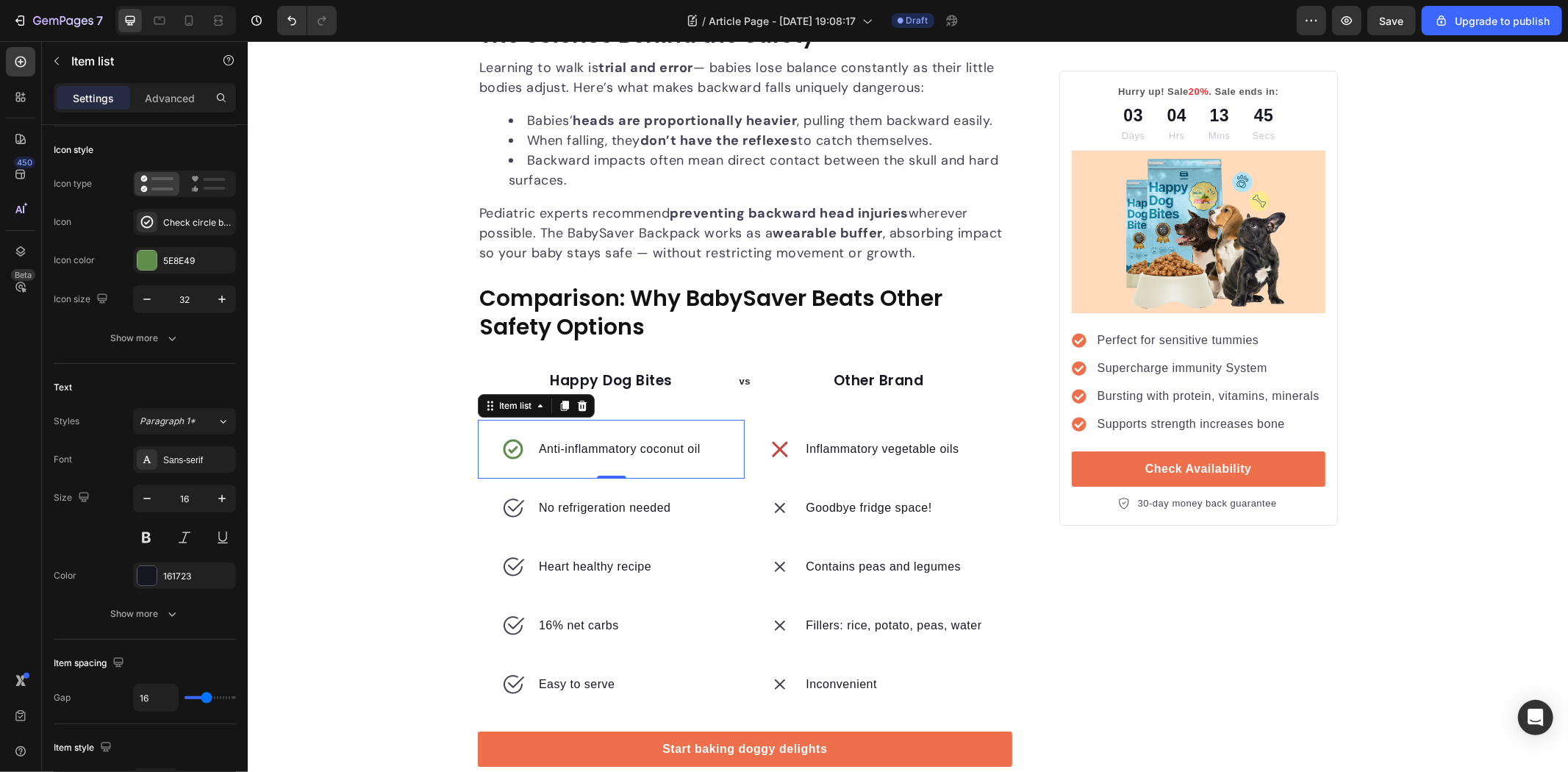
click at [193, 469] on div "Sans-serif" at bounding box center [184, 459] width 103 height 27
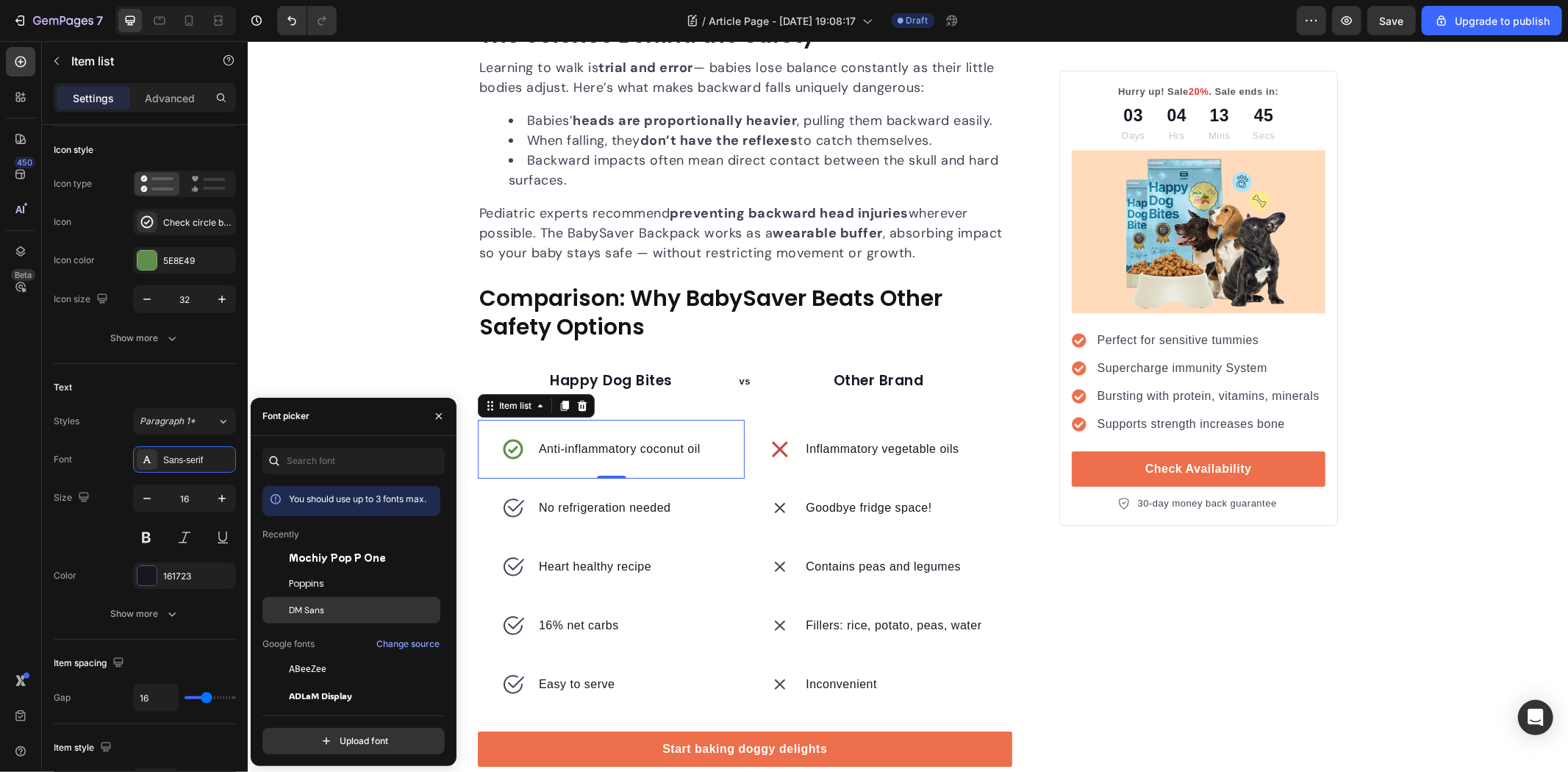
click at [332, 608] on div "DM Sans" at bounding box center [363, 610] width 148 height 13
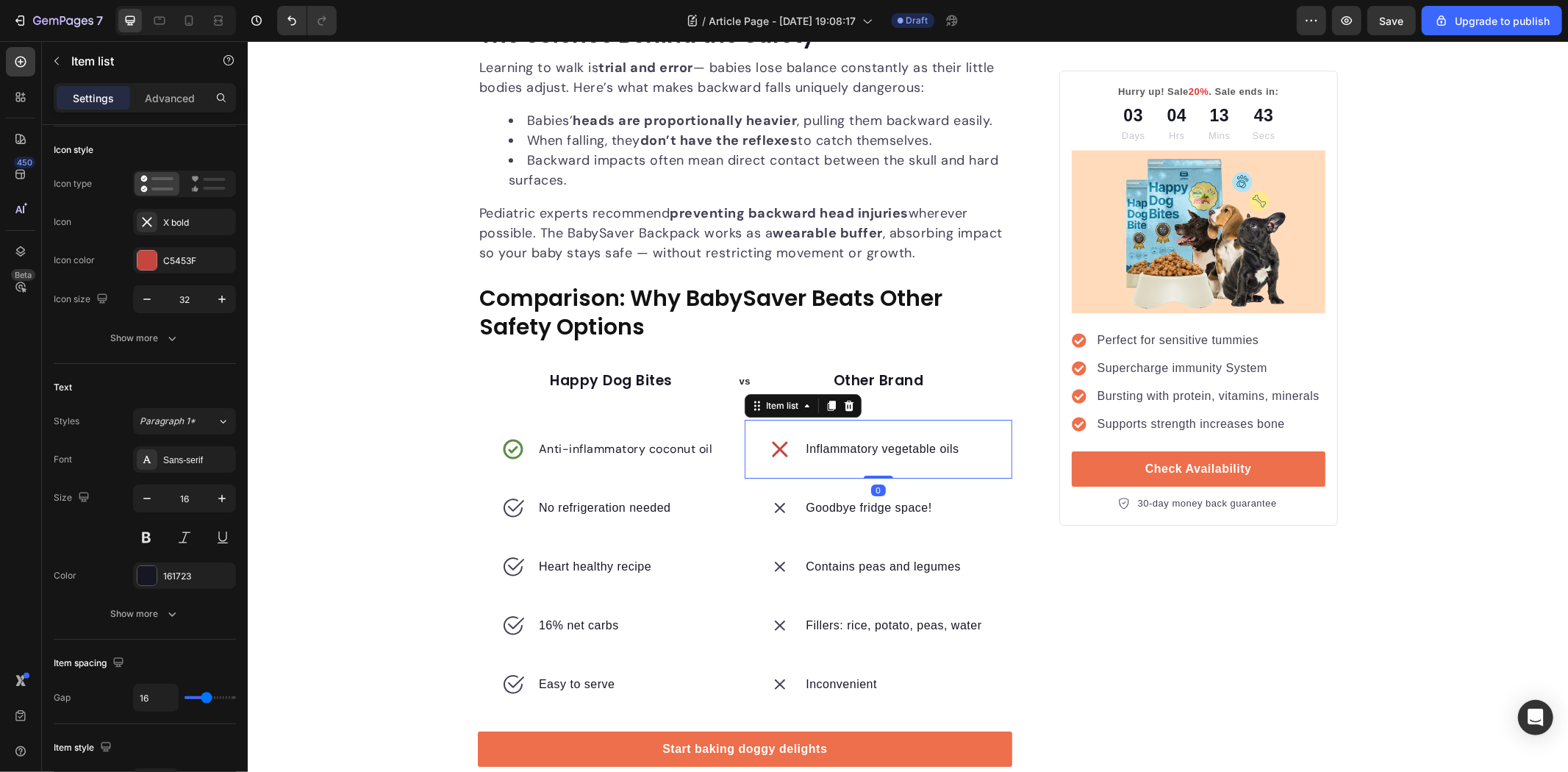
click at [841, 446] on p "Inflammatory vegetable oils" at bounding box center [881, 448] width 153 height 18
click at [193, 416] on span "Paragraph 1*" at bounding box center [167, 421] width 56 height 13
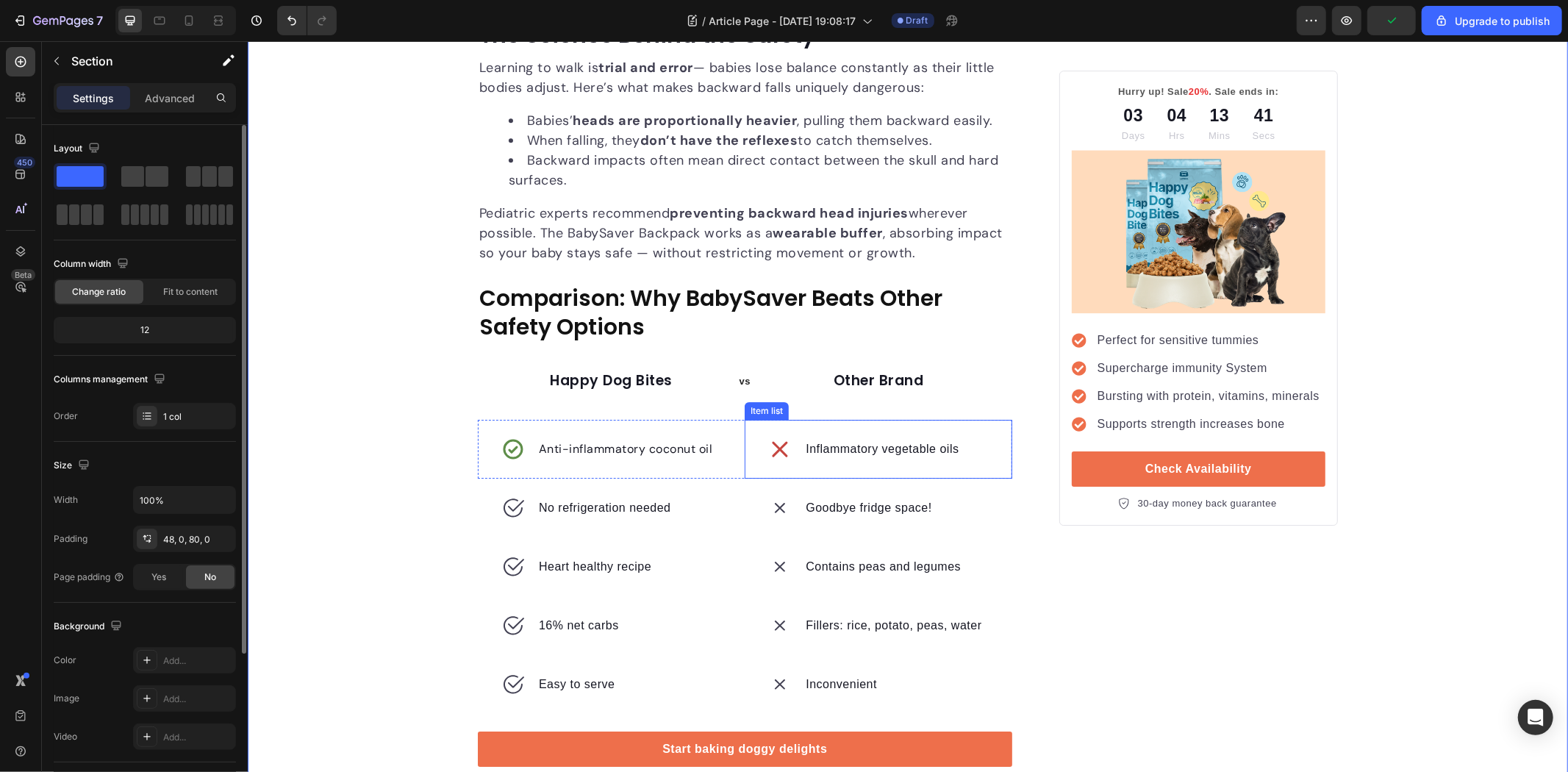
click at [867, 446] on p "Inflammatory vegetable oils" at bounding box center [881, 448] width 153 height 18
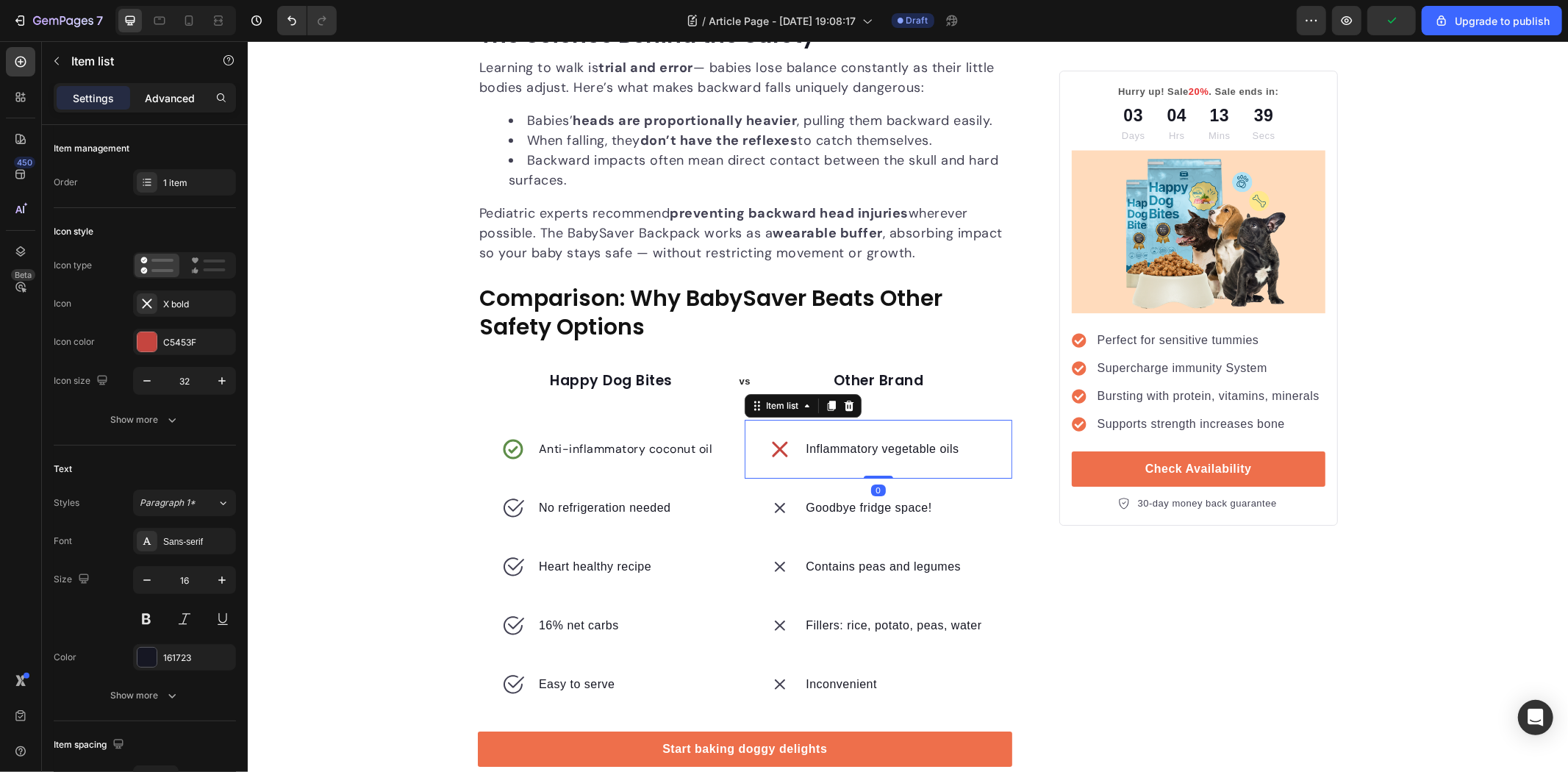
click at [159, 97] on p "Advanced" at bounding box center [170, 98] width 50 height 15
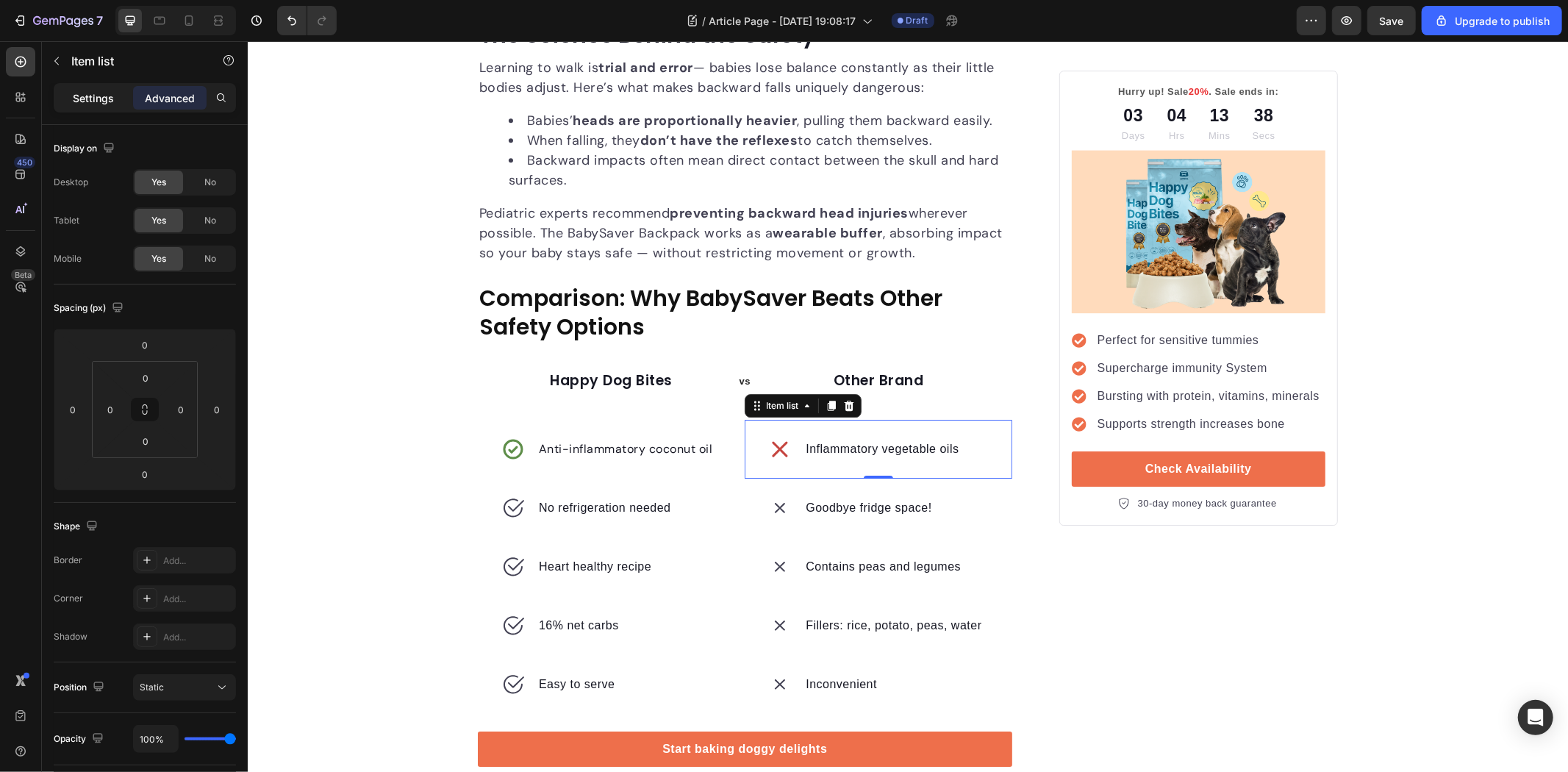
click at [106, 94] on p "Settings" at bounding box center [94, 98] width 41 height 15
type input "16"
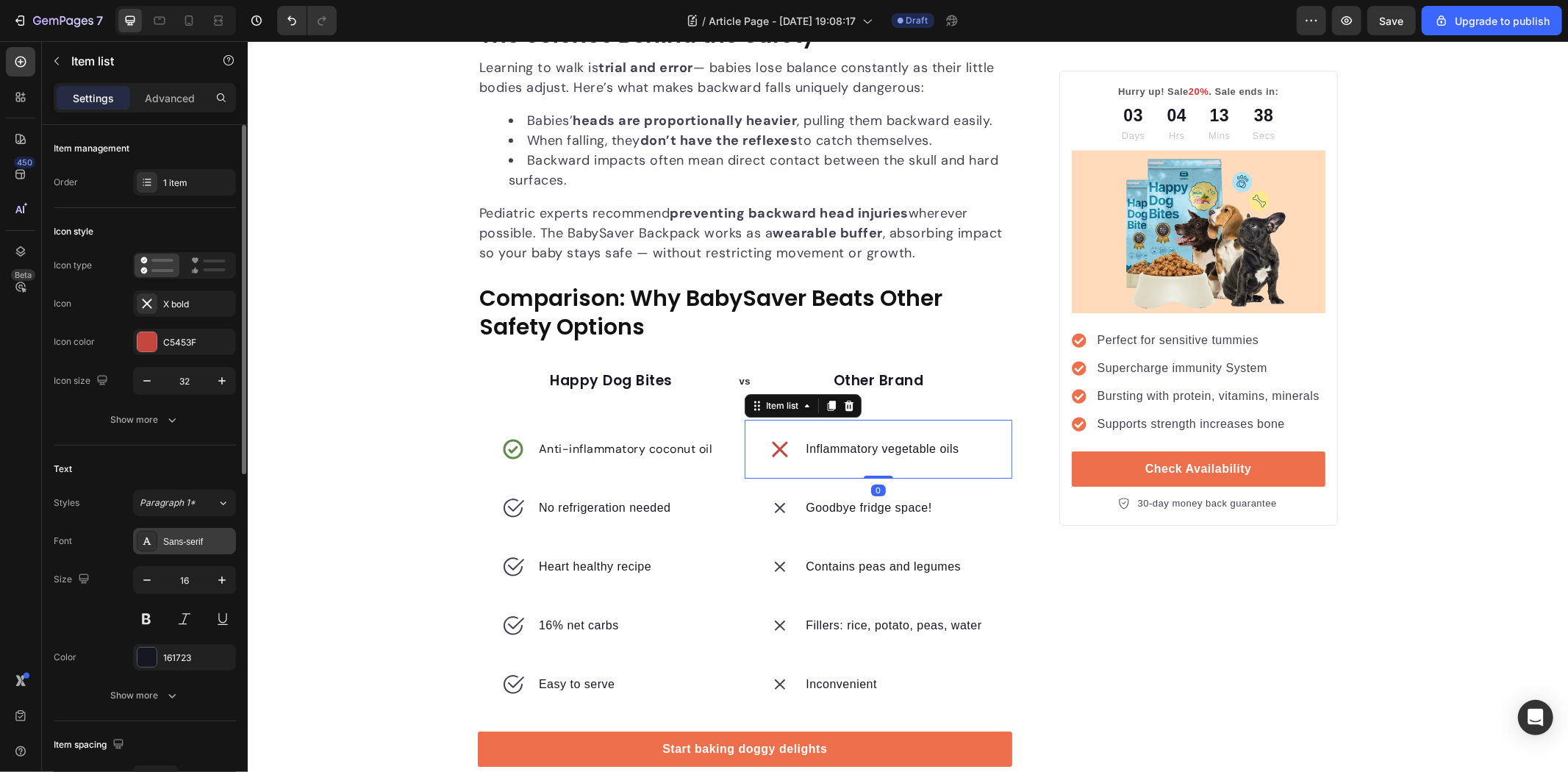
click at [179, 539] on div "Sans-serif" at bounding box center [197, 541] width 69 height 13
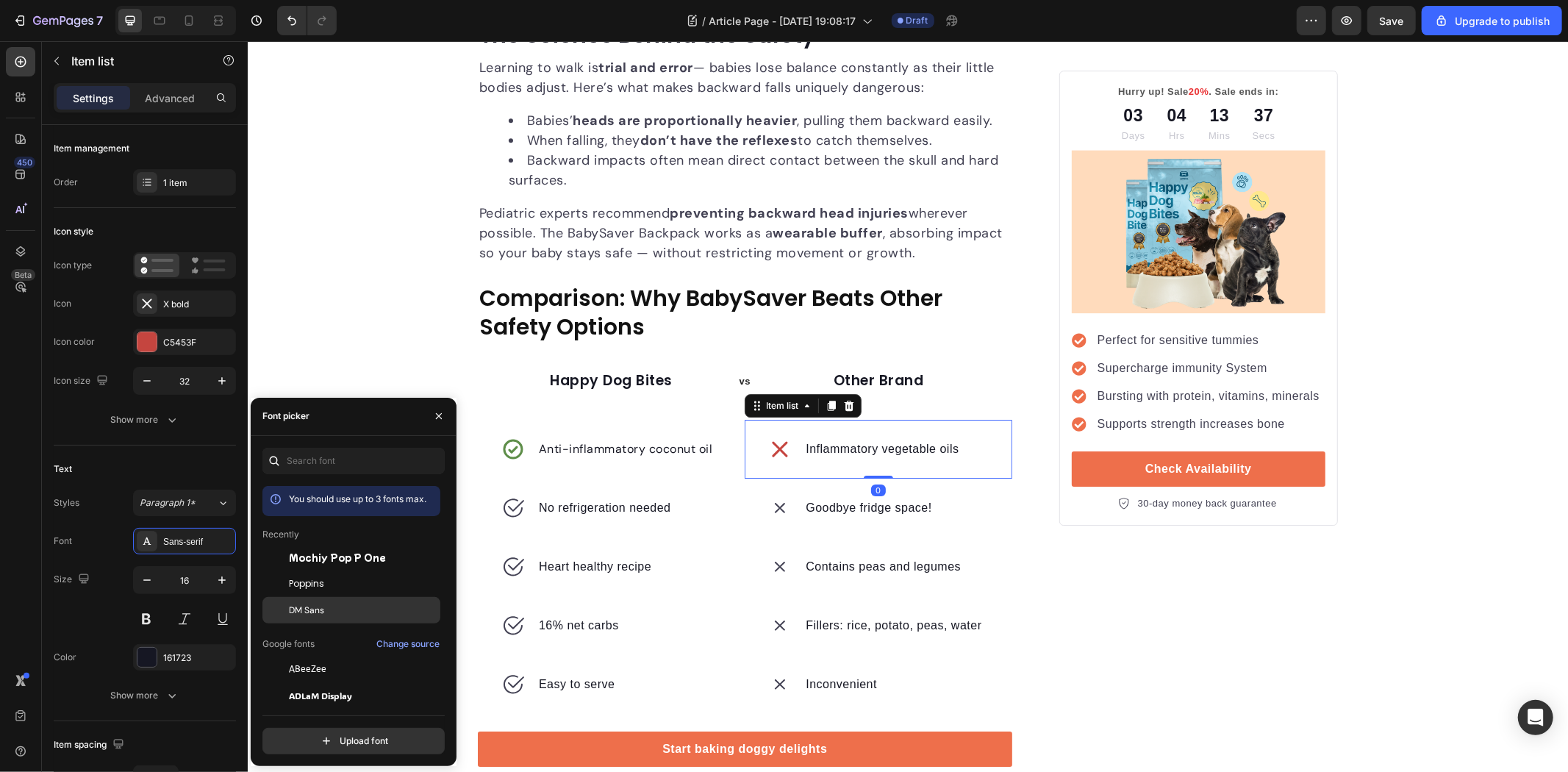
click at [319, 613] on span "DM Sans" at bounding box center [307, 610] width 35 height 13
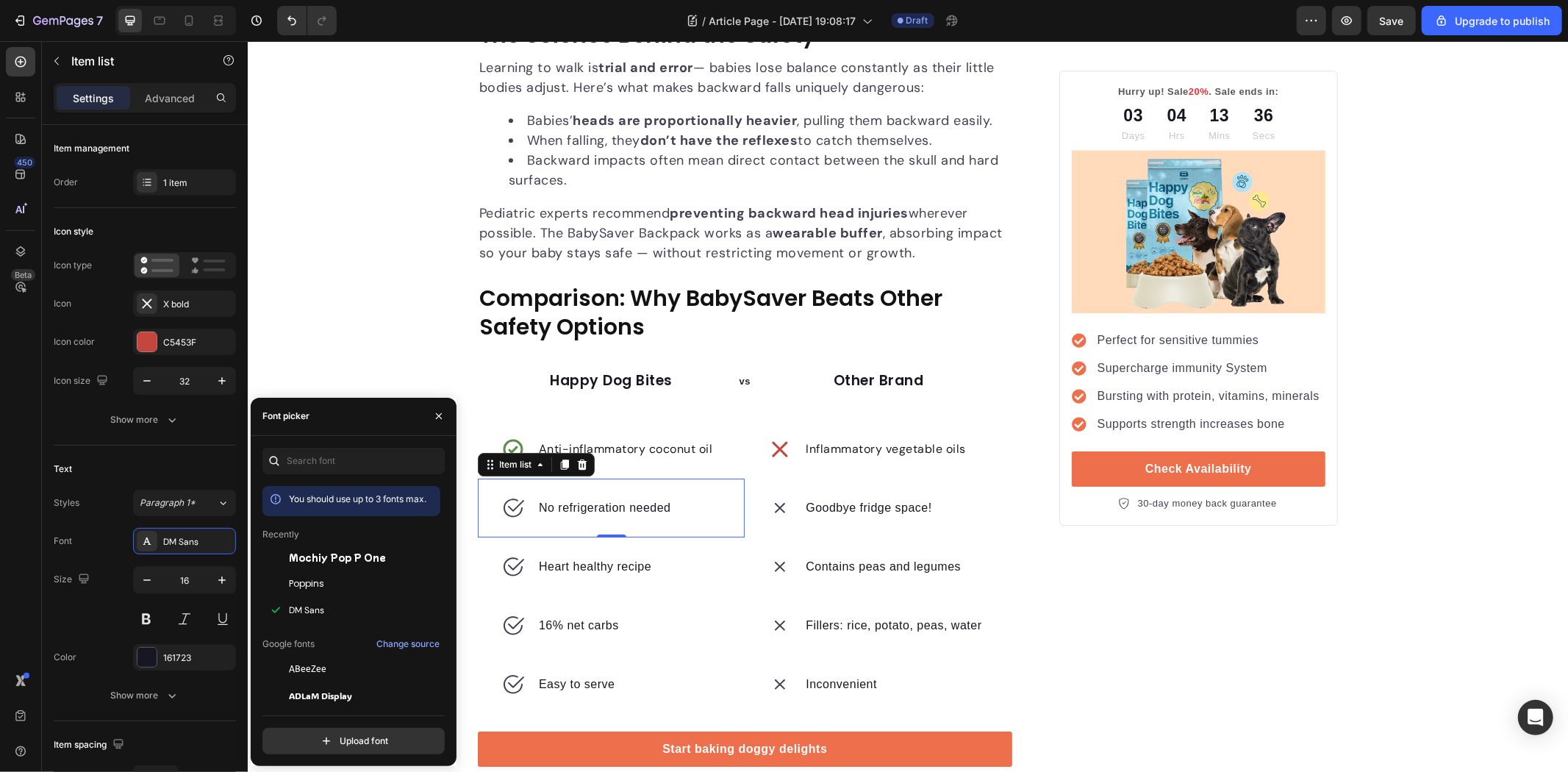
click at [583, 502] on p "No refrigeration needed" at bounding box center [604, 507] width 132 height 18
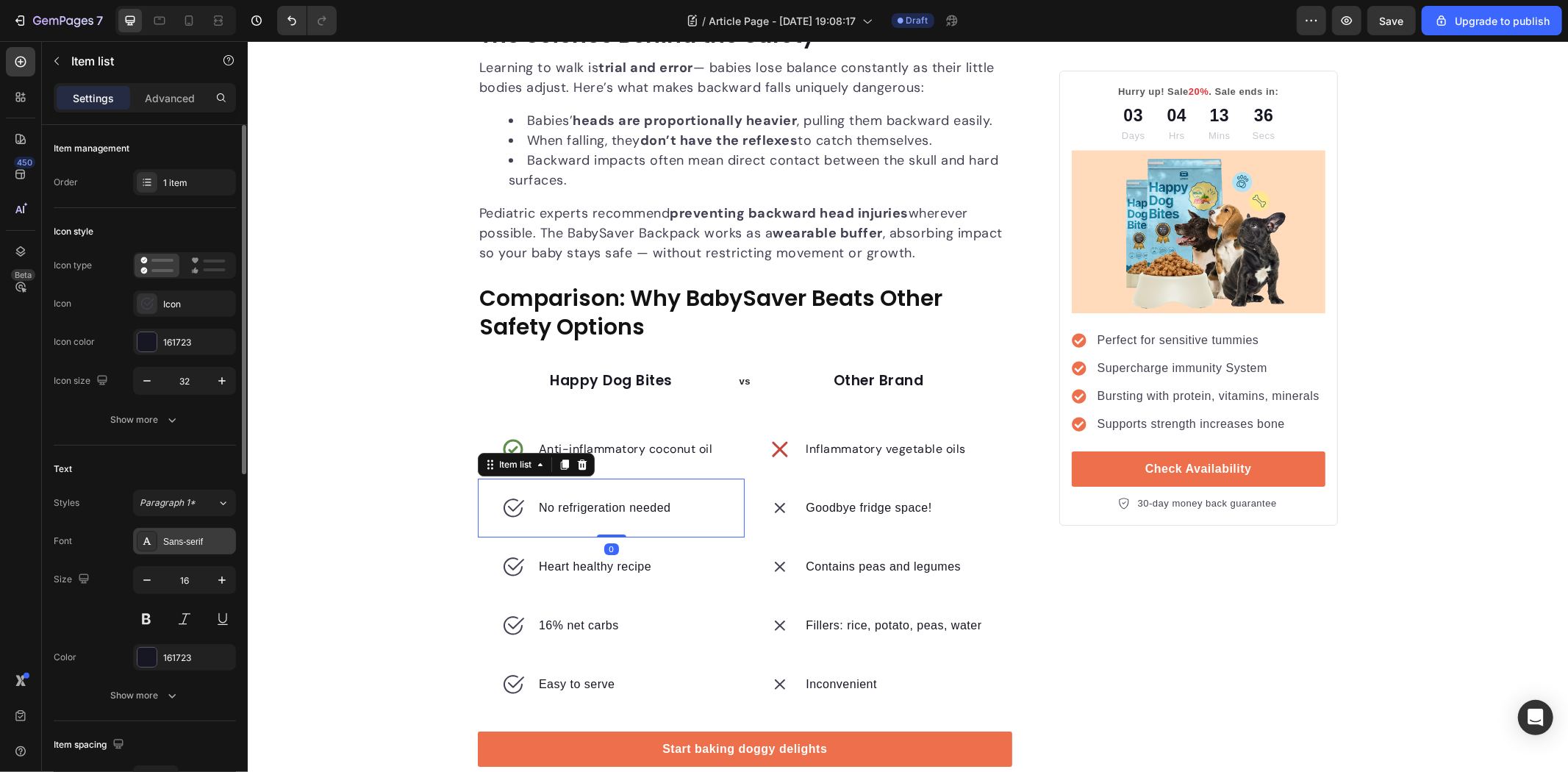
click at [202, 549] on div "Sans-serif" at bounding box center [184, 541] width 103 height 27
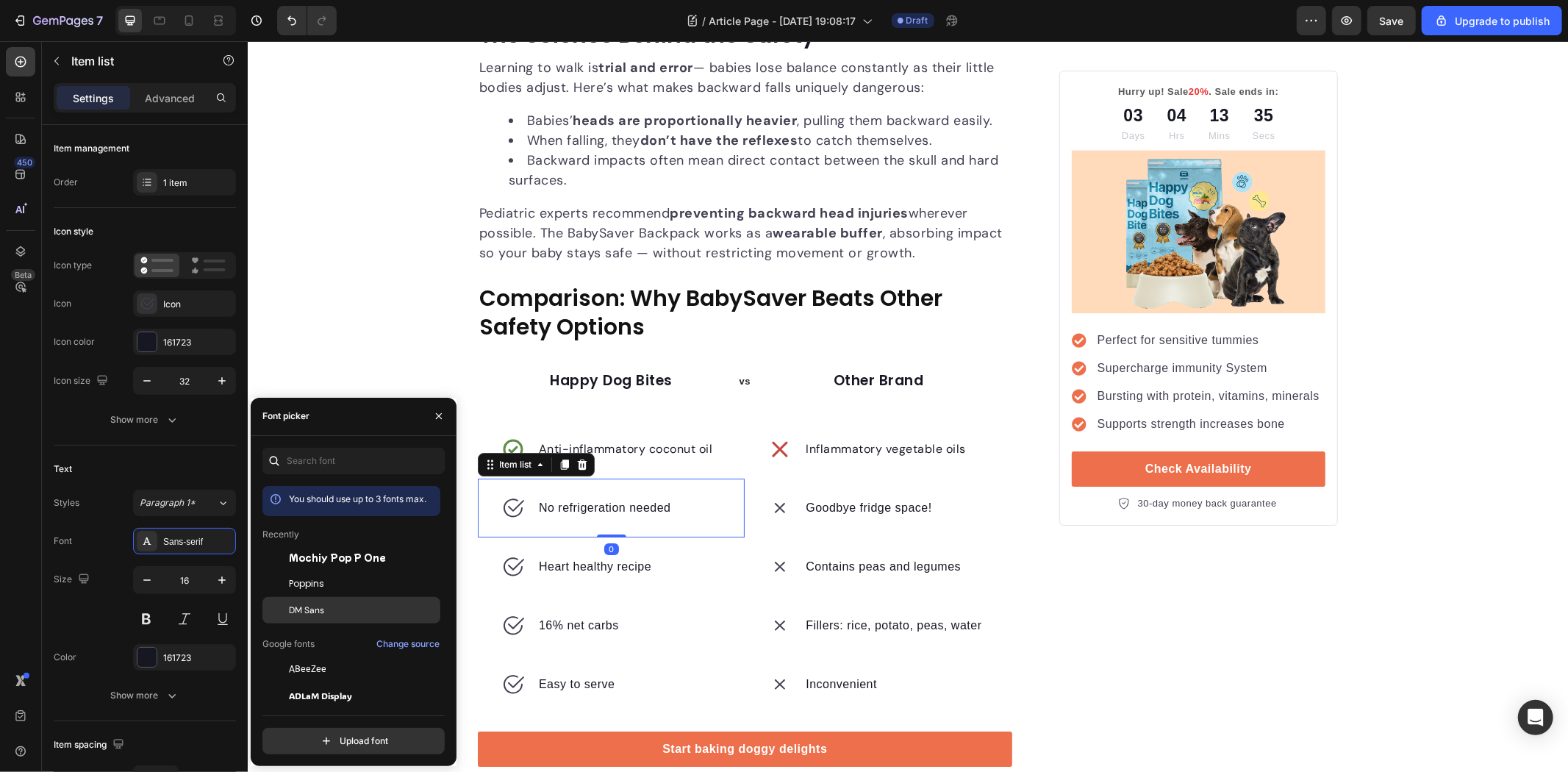
click at [583, 559] on p "Heart healthy recipe" at bounding box center [594, 566] width 113 height 18
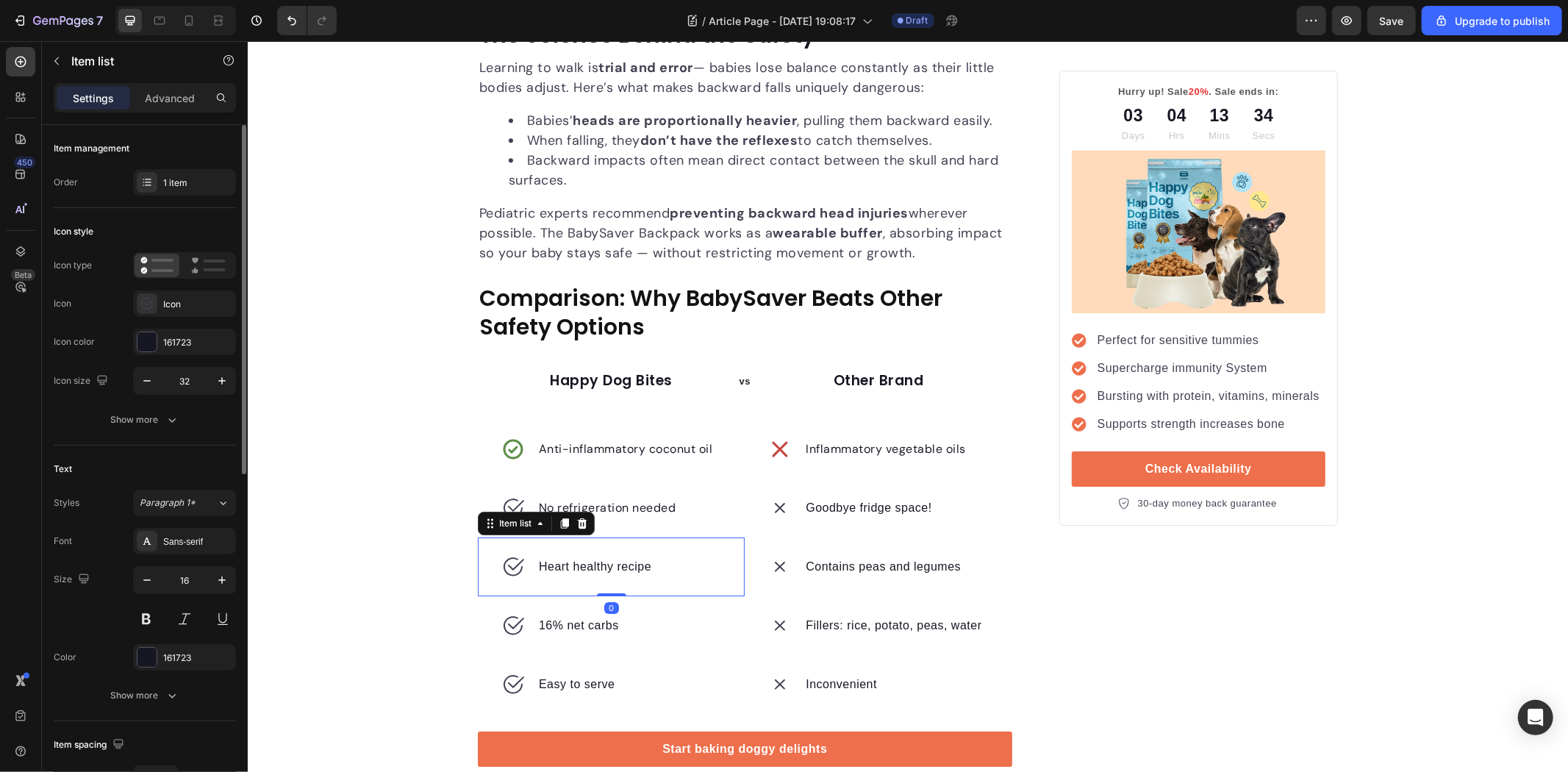
click at [183, 566] on div "16" at bounding box center [184, 580] width 103 height 28
click at [189, 543] on div "Sans-serif" at bounding box center [197, 541] width 69 height 13
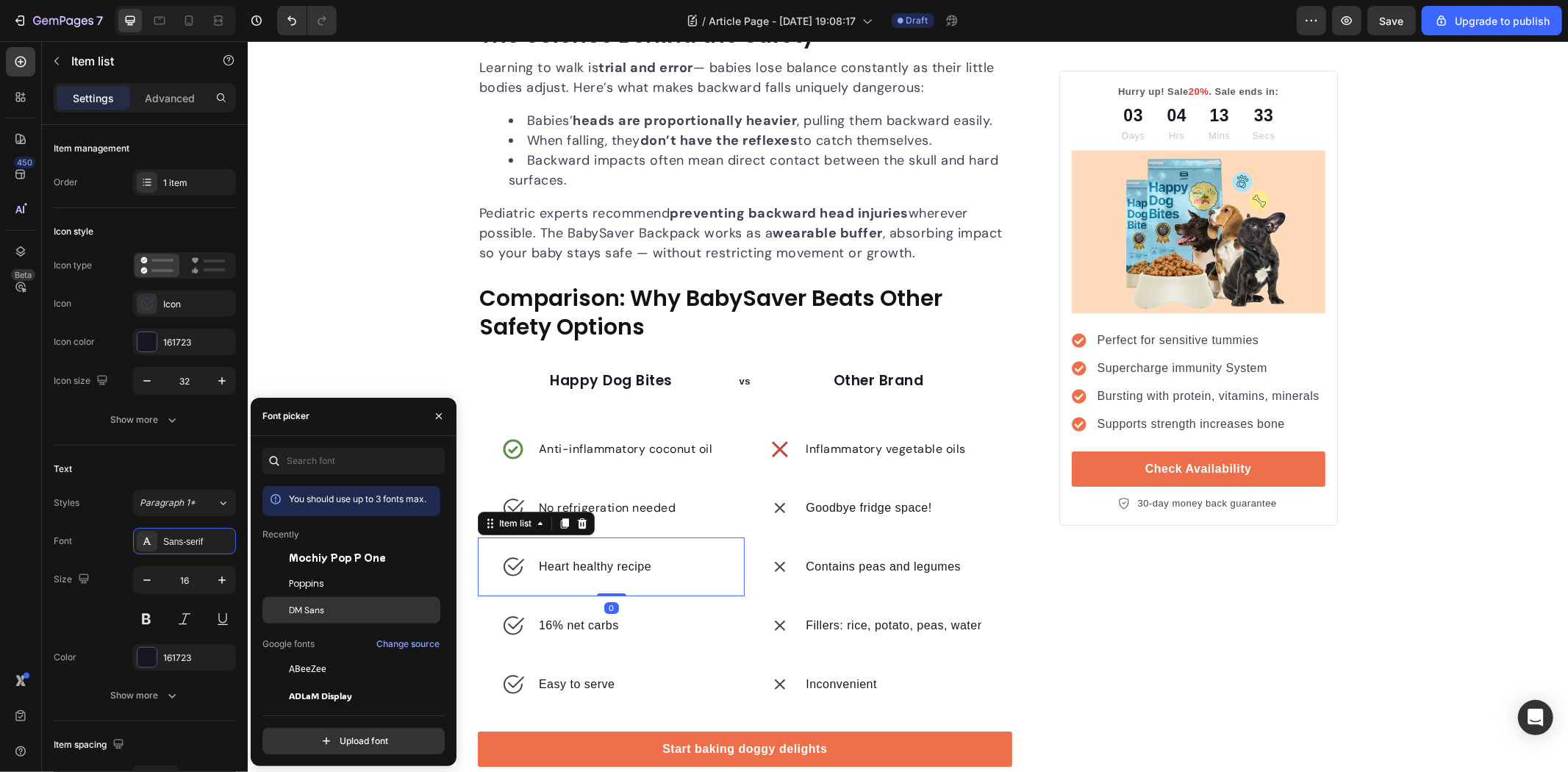
drag, startPoint x: 305, startPoint y: 609, endPoint x: 335, endPoint y: 608, distance: 30.0
click at [306, 609] on span "DM Sans" at bounding box center [307, 610] width 35 height 13
click at [875, 509] on p "Goodbye fridge space!" at bounding box center [868, 507] width 126 height 18
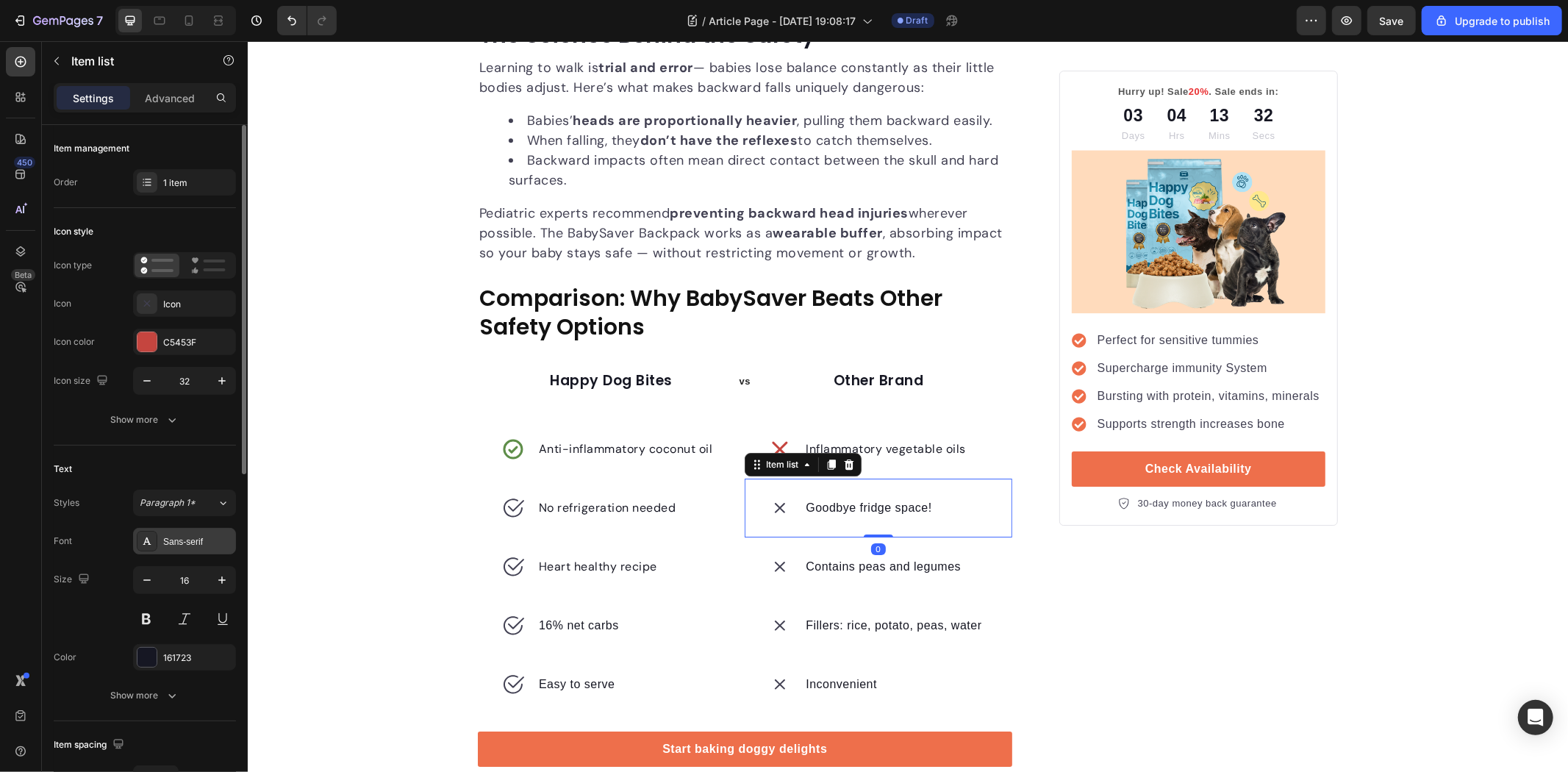
click at [197, 538] on div "Sans-serif" at bounding box center [197, 541] width 69 height 13
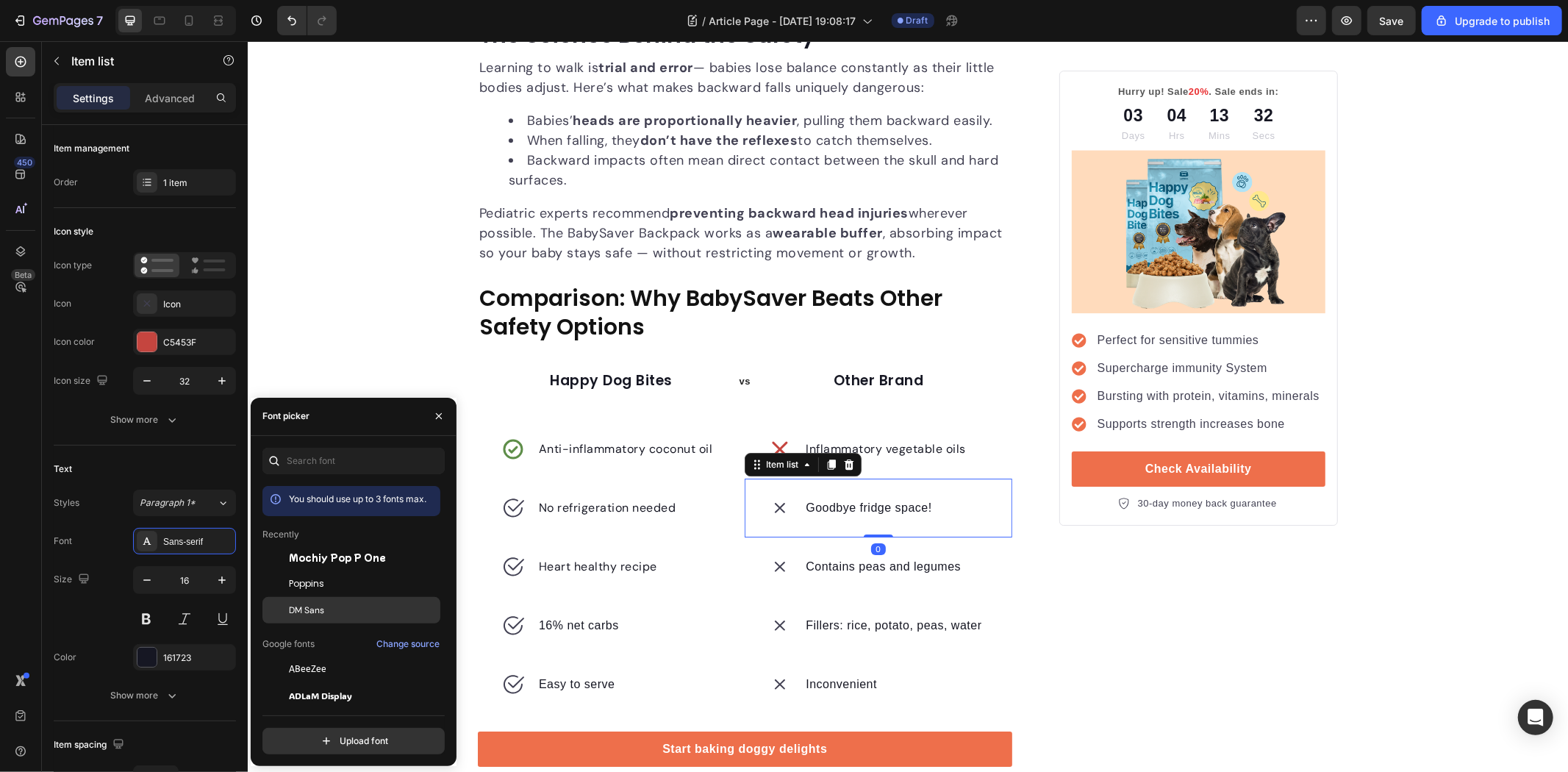
click at [320, 605] on span "DM Sans" at bounding box center [307, 610] width 35 height 13
click at [891, 570] on p "Contains peas and legumes" at bounding box center [883, 566] width 155 height 18
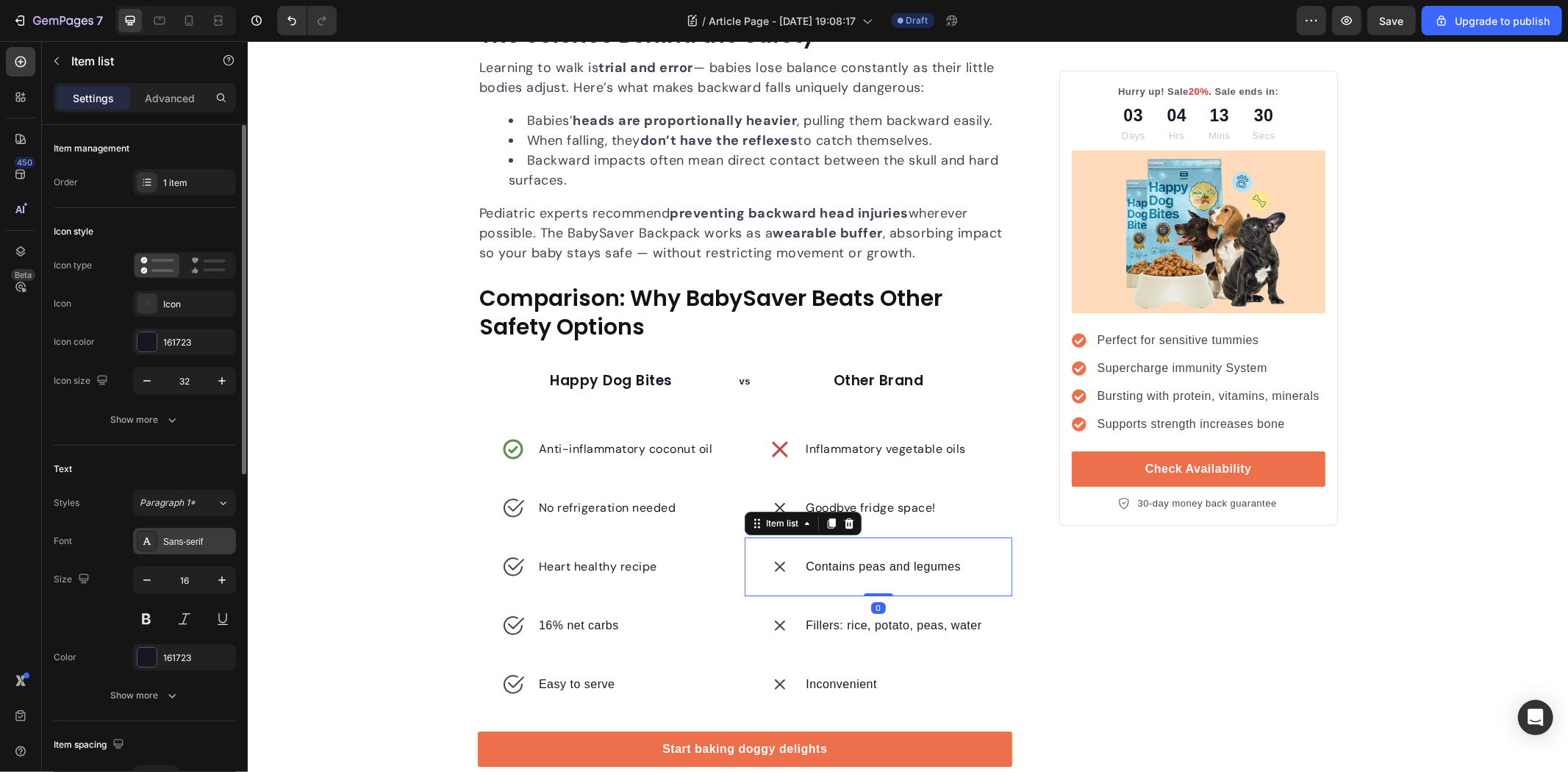
click at [189, 549] on div "Sans-serif" at bounding box center [184, 541] width 103 height 27
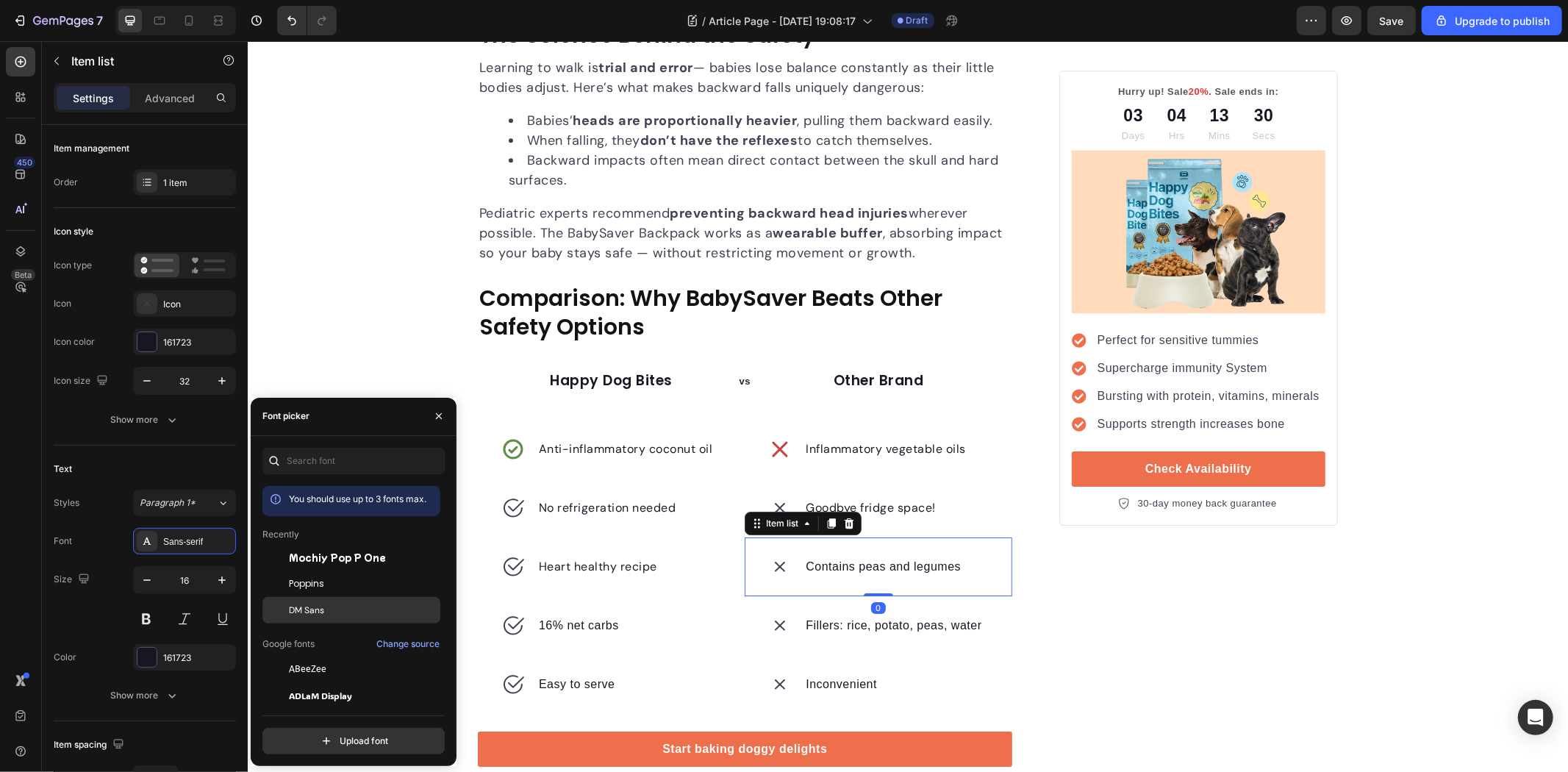
click at [308, 613] on span "DM Sans" at bounding box center [307, 610] width 35 height 13
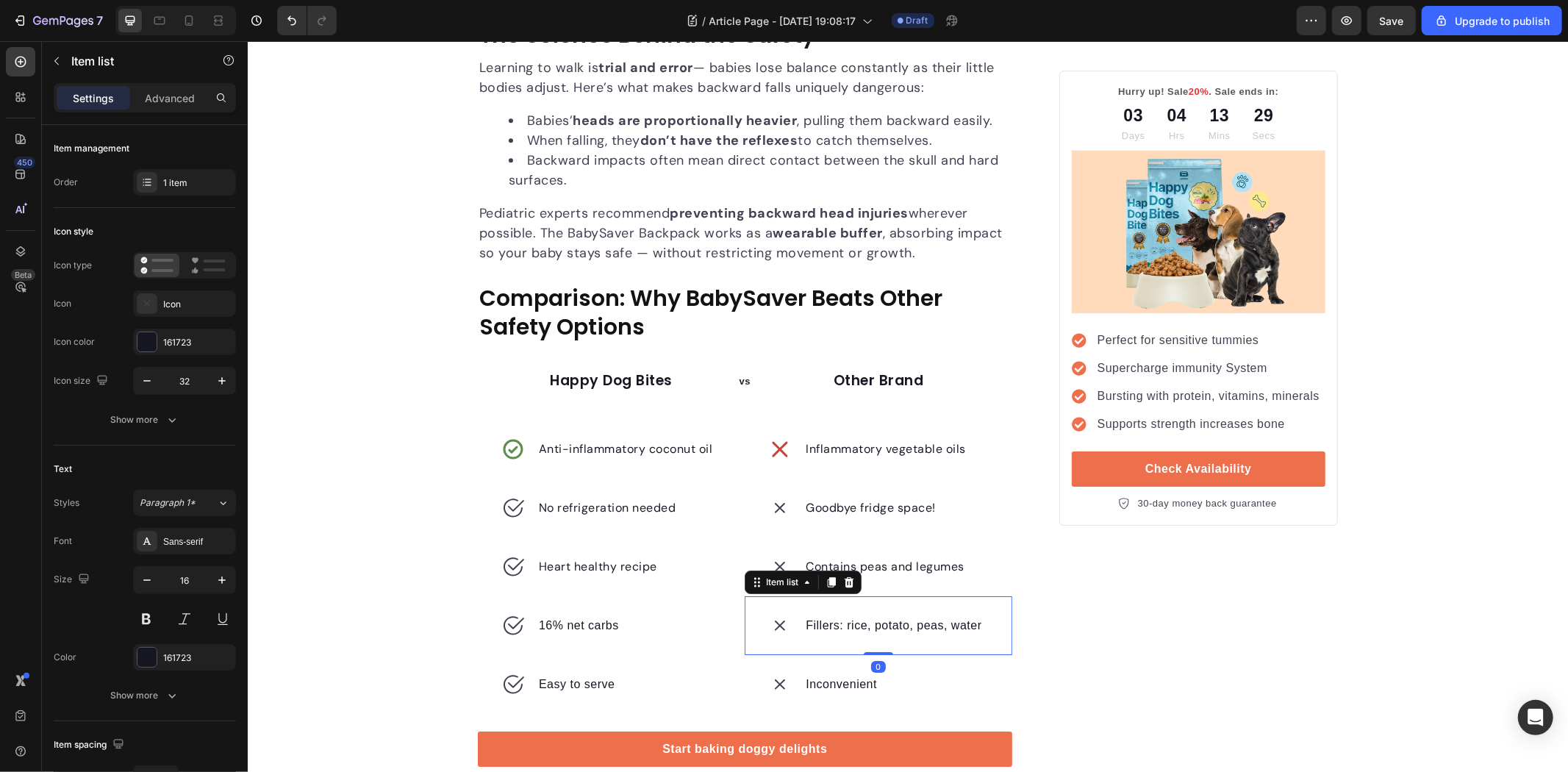
click at [840, 627] on p "Fillers: rice, potato, peas, water" at bounding box center [893, 624] width 176 height 18
click at [197, 535] on div "Sans-serif" at bounding box center [197, 541] width 69 height 13
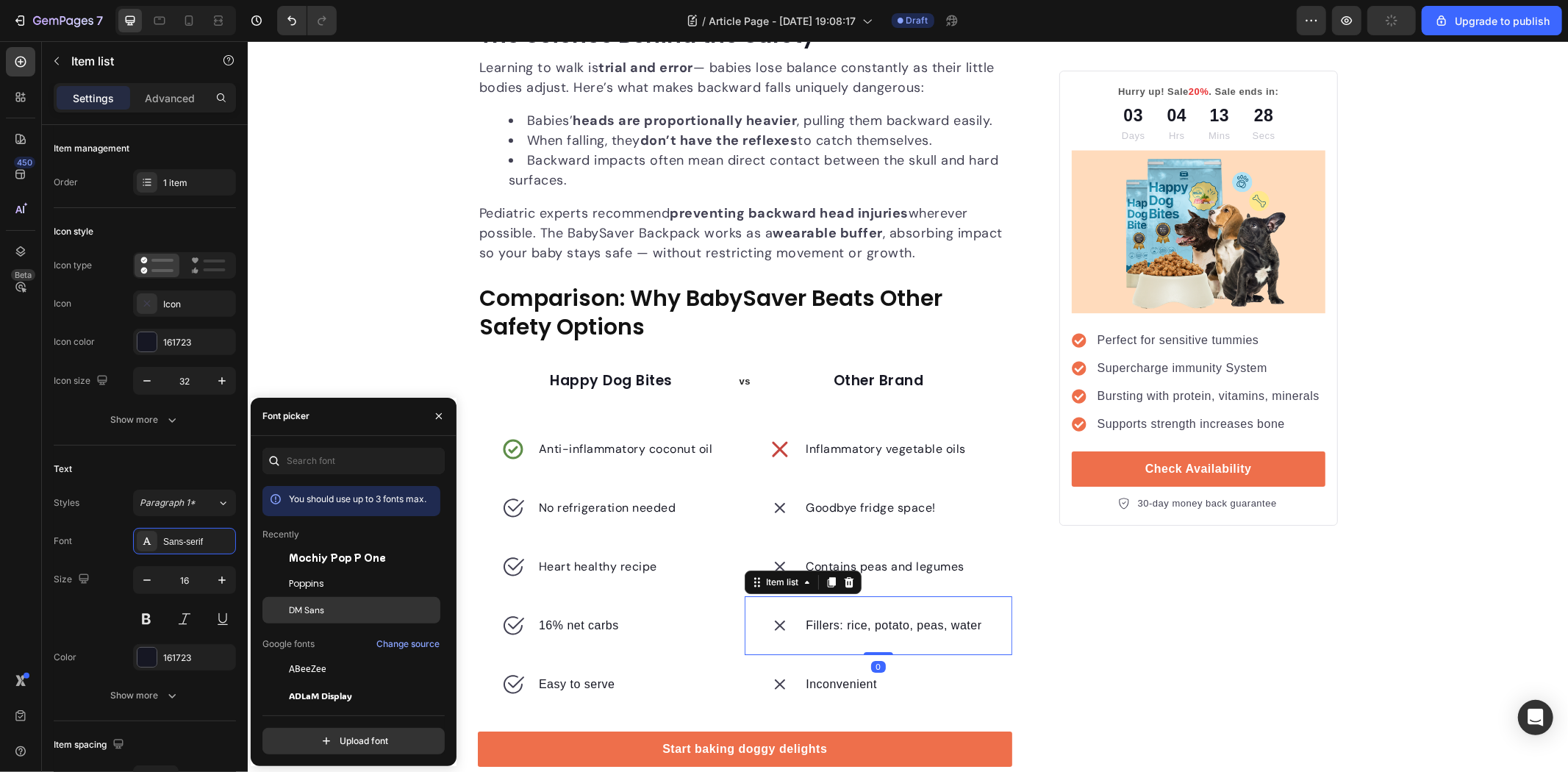
click at [314, 609] on span "DM Sans" at bounding box center [307, 610] width 35 height 13
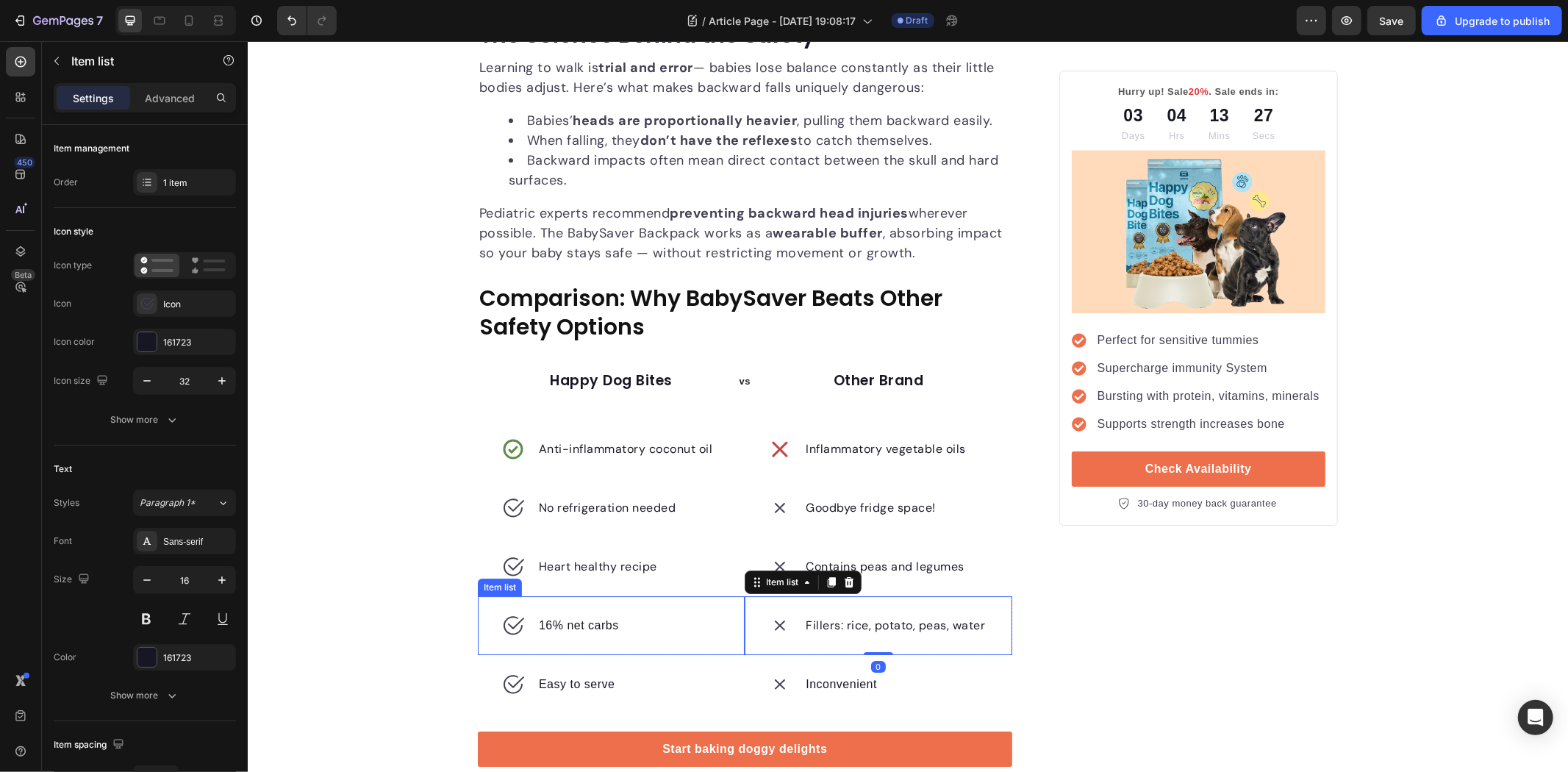
click at [606, 634] on div "16% net carbs" at bounding box center [578, 624] width 84 height 22
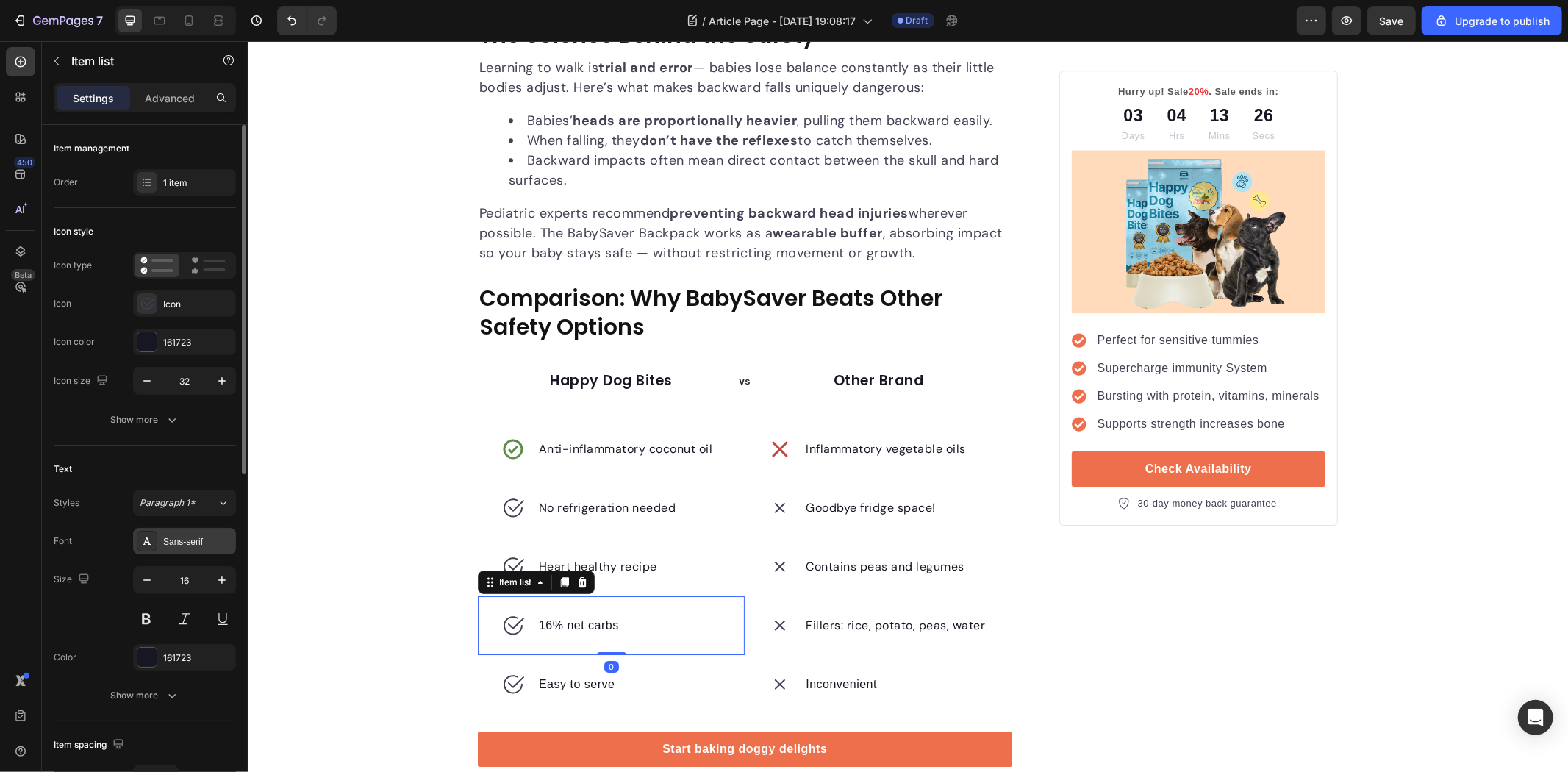
click at [195, 547] on div "Sans-serif" at bounding box center [197, 541] width 69 height 13
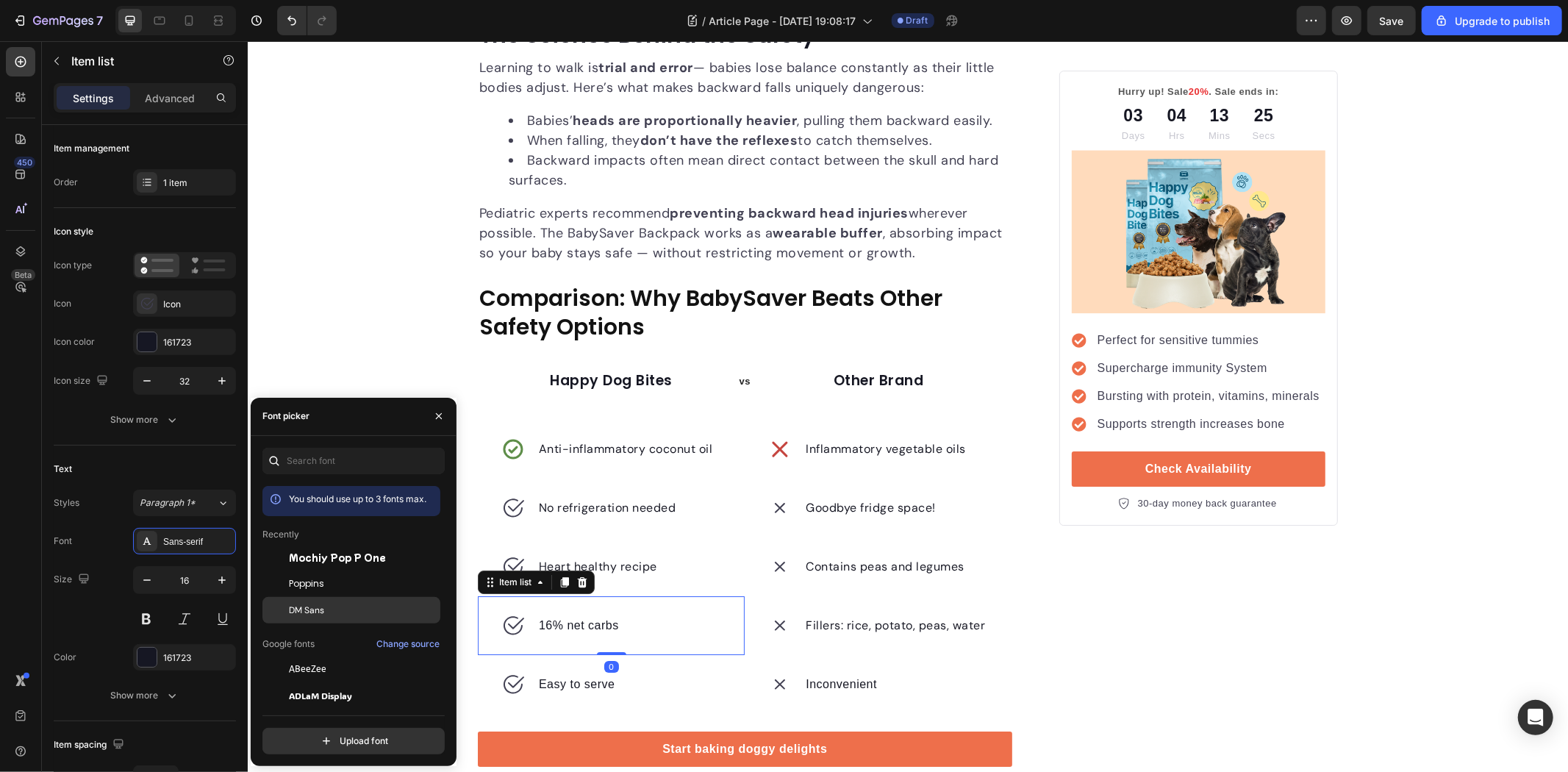
click at [333, 609] on div "DM Sans" at bounding box center [363, 610] width 148 height 13
click at [578, 694] on div "Easy to serve" at bounding box center [575, 684] width 80 height 22
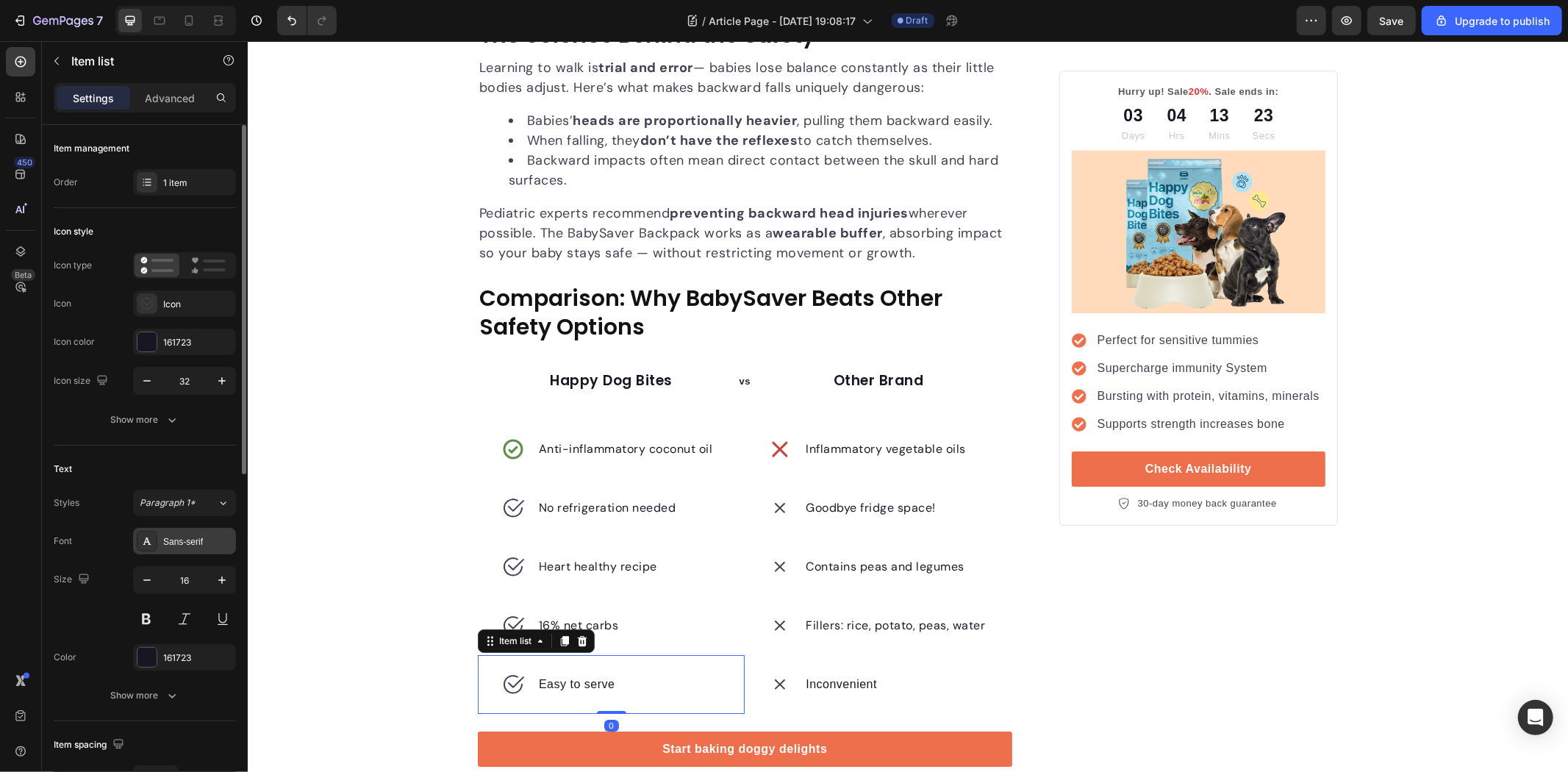
click at [175, 538] on div "Sans-serif" at bounding box center [197, 541] width 69 height 13
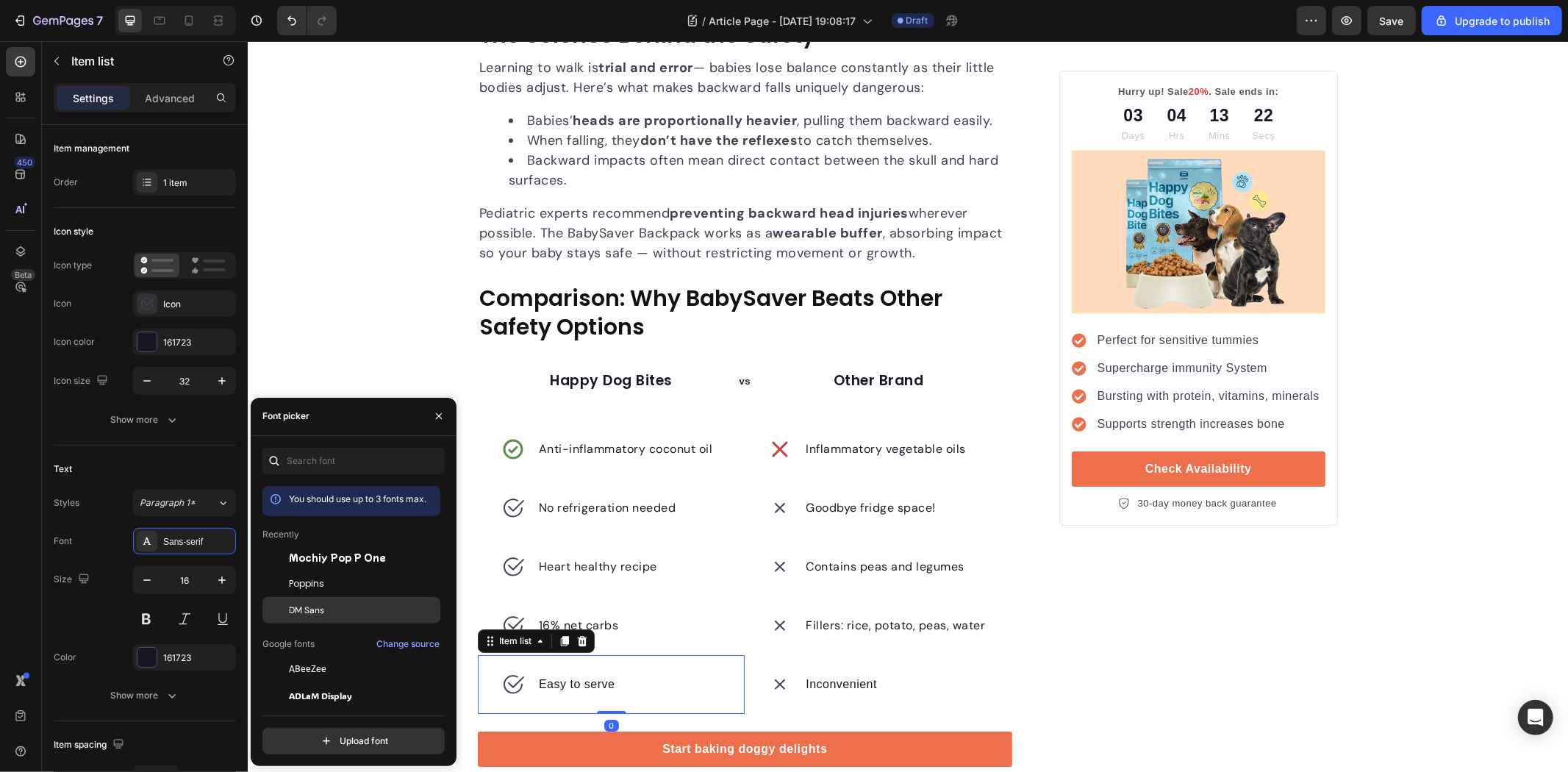
click at [313, 604] on span "DM Sans" at bounding box center [307, 610] width 35 height 13
click at [846, 691] on p "Inconvenient" at bounding box center [841, 684] width 72 height 18
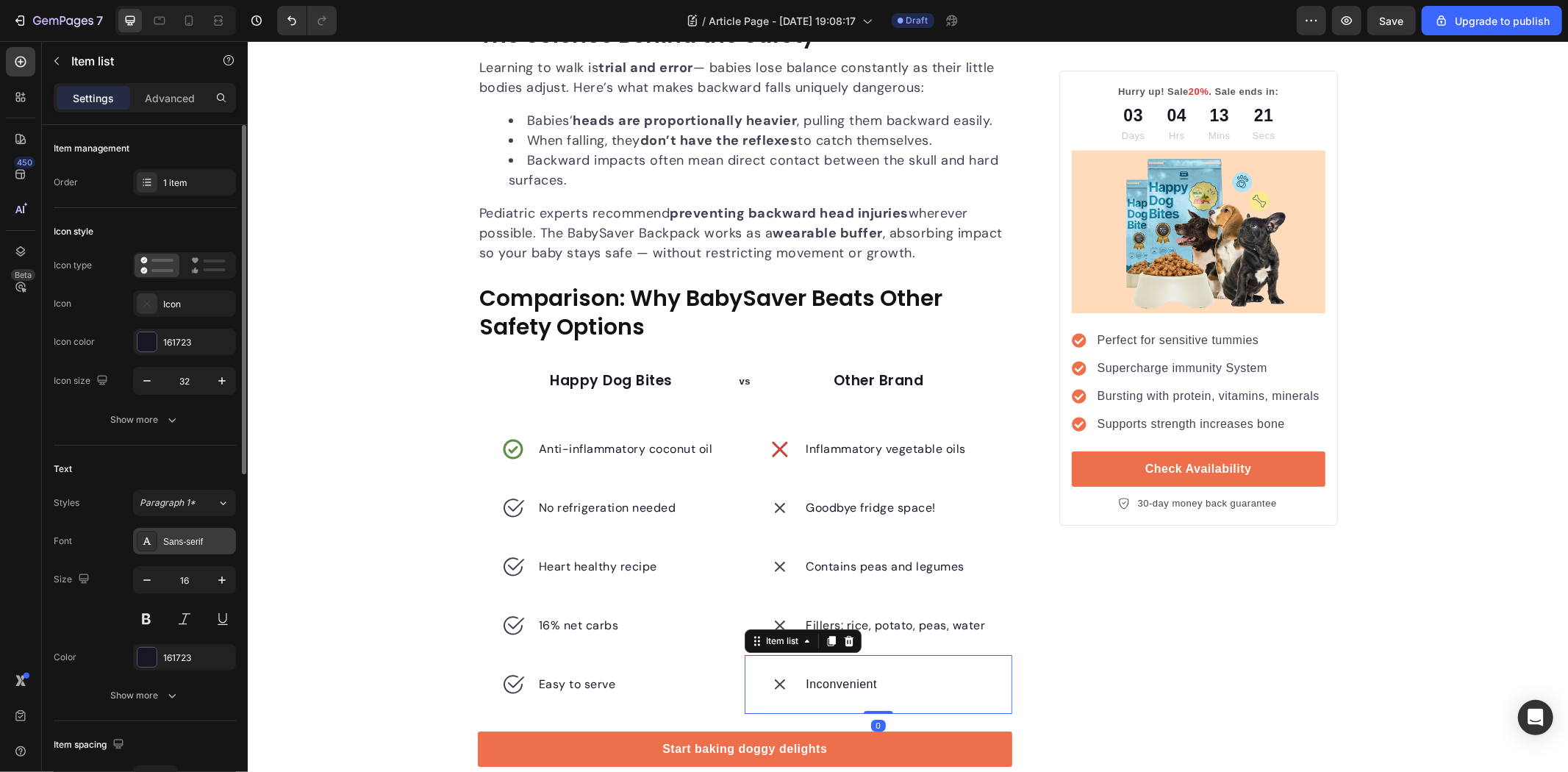
click at [199, 545] on div "Sans-serif" at bounding box center [197, 541] width 69 height 13
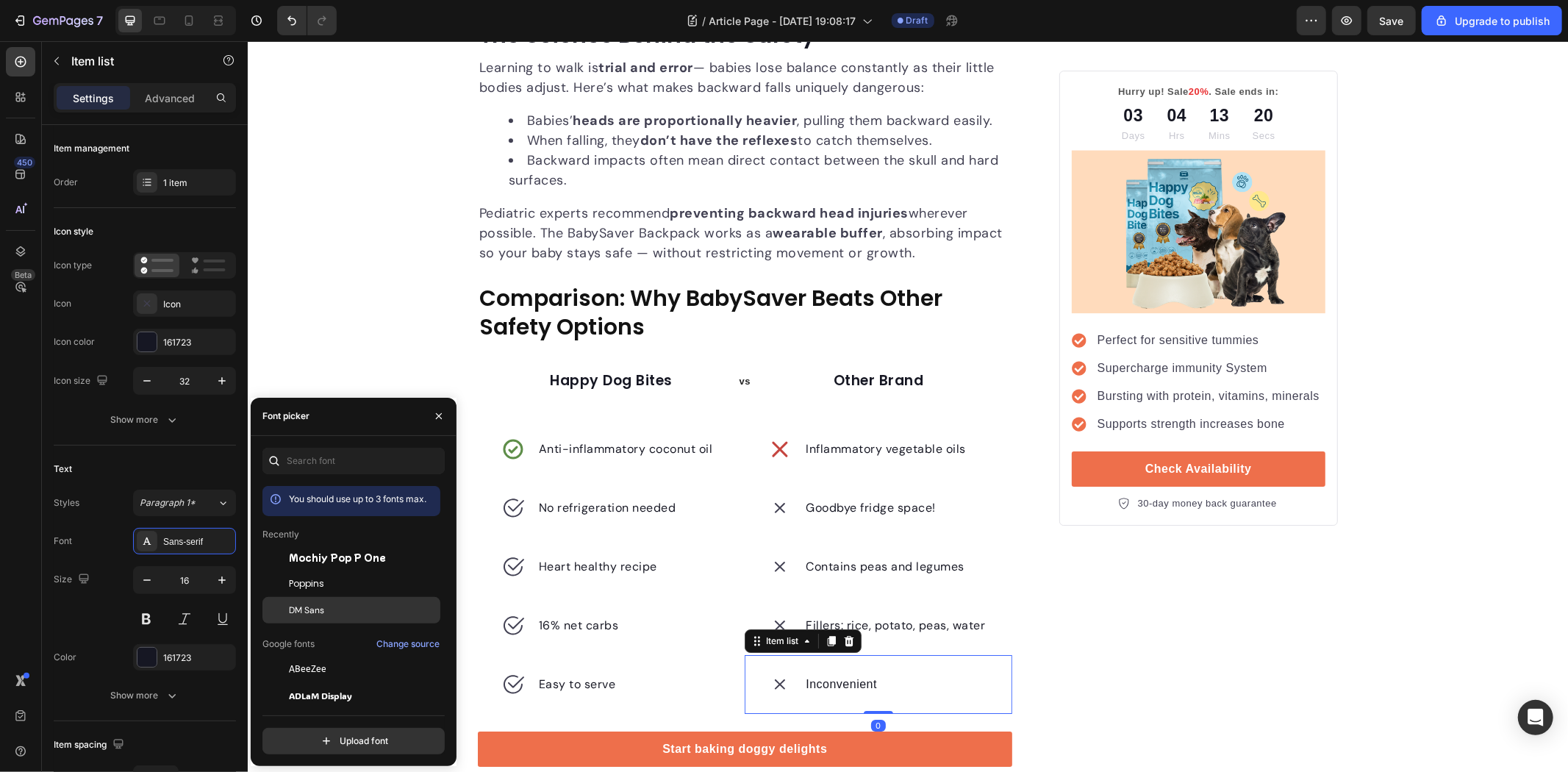
click at [314, 613] on span "DM Sans" at bounding box center [307, 610] width 35 height 13
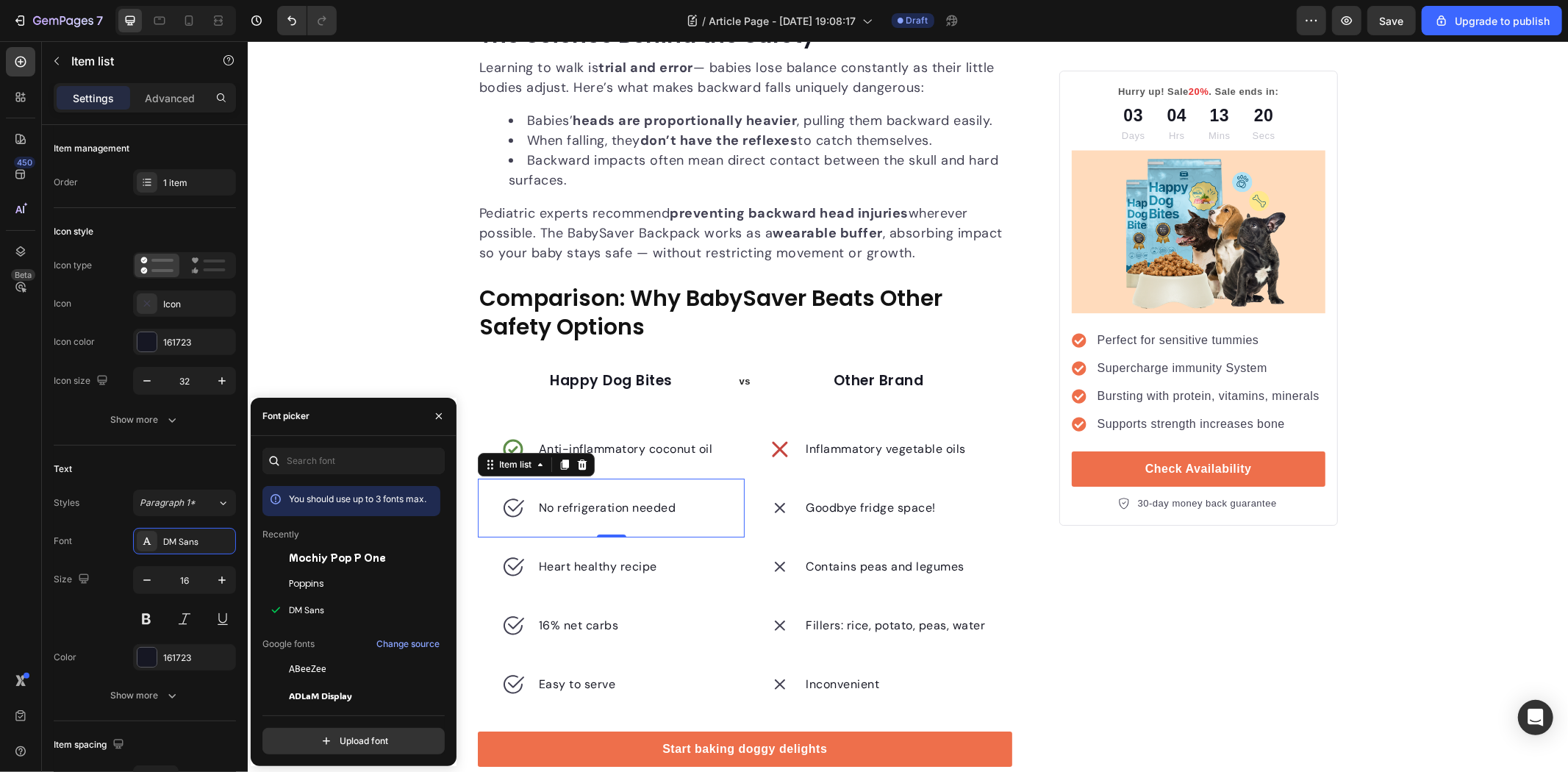
click at [511, 512] on icon at bounding box center [512, 507] width 24 height 24
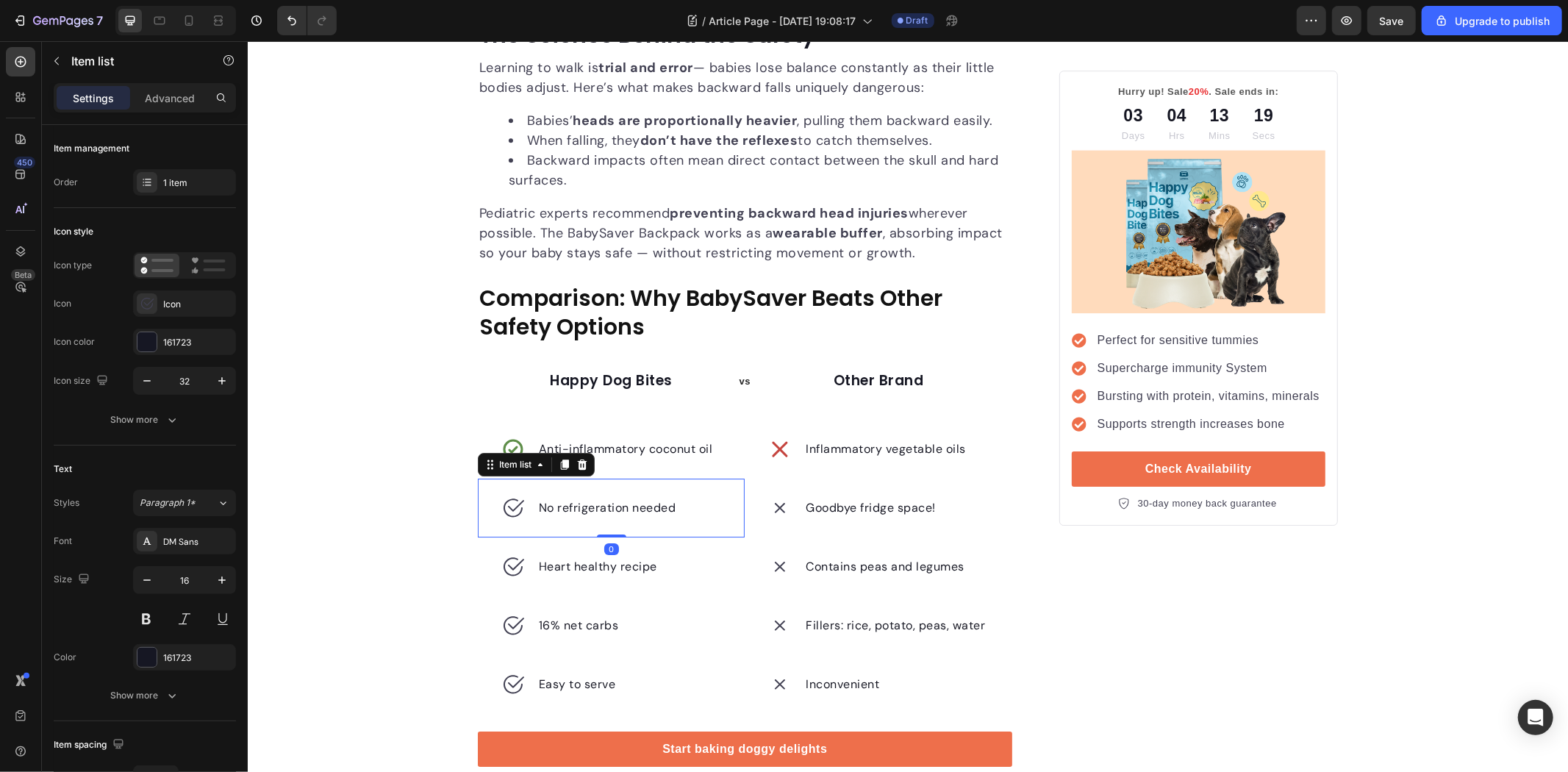
click at [506, 496] on icon at bounding box center [512, 507] width 24 height 24
click at [180, 312] on div "Icon" at bounding box center [184, 303] width 103 height 27
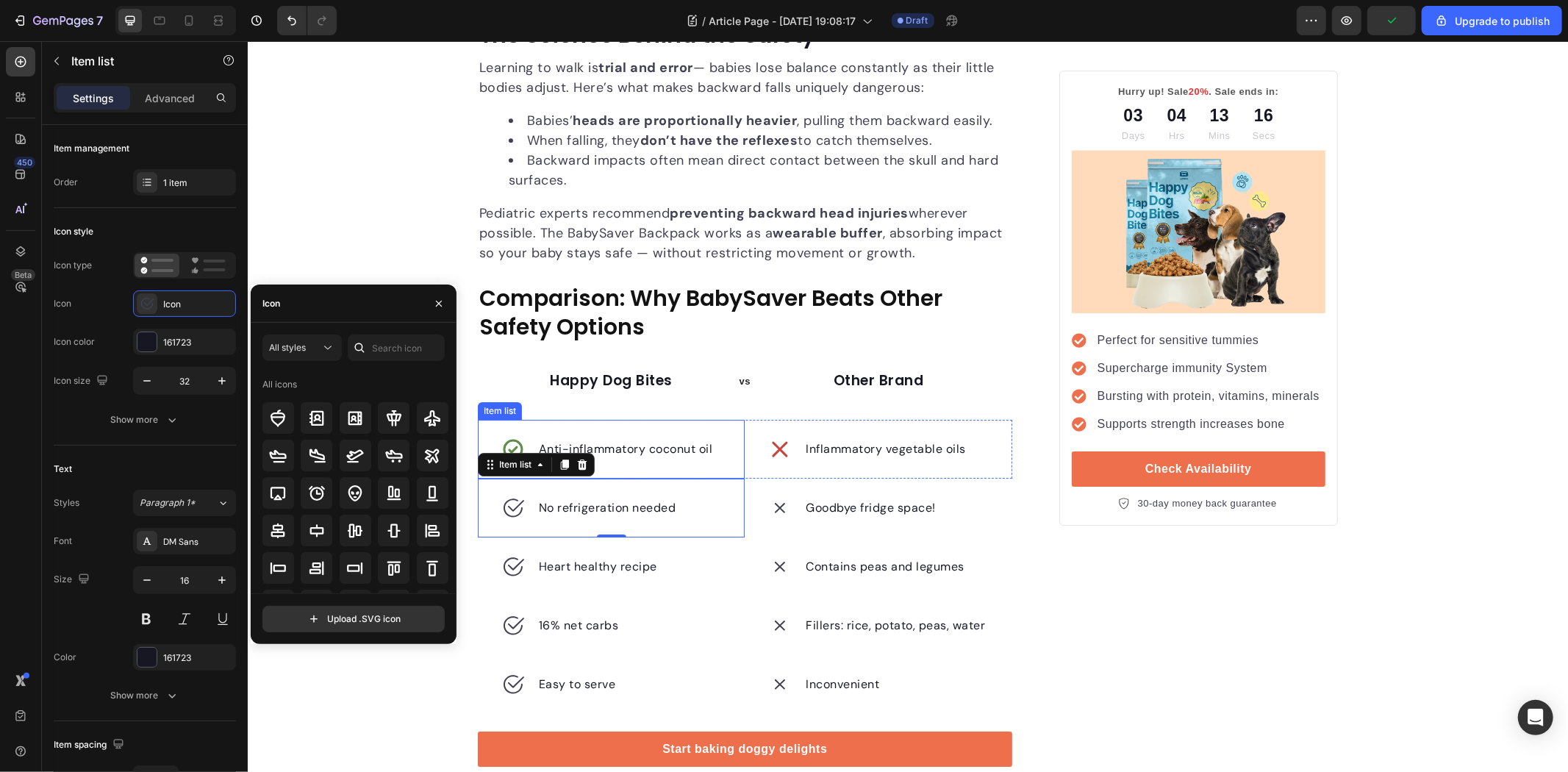
click at [536, 445] on div "Anti-inflammatory coconut oil" at bounding box center [625, 448] width 179 height 22
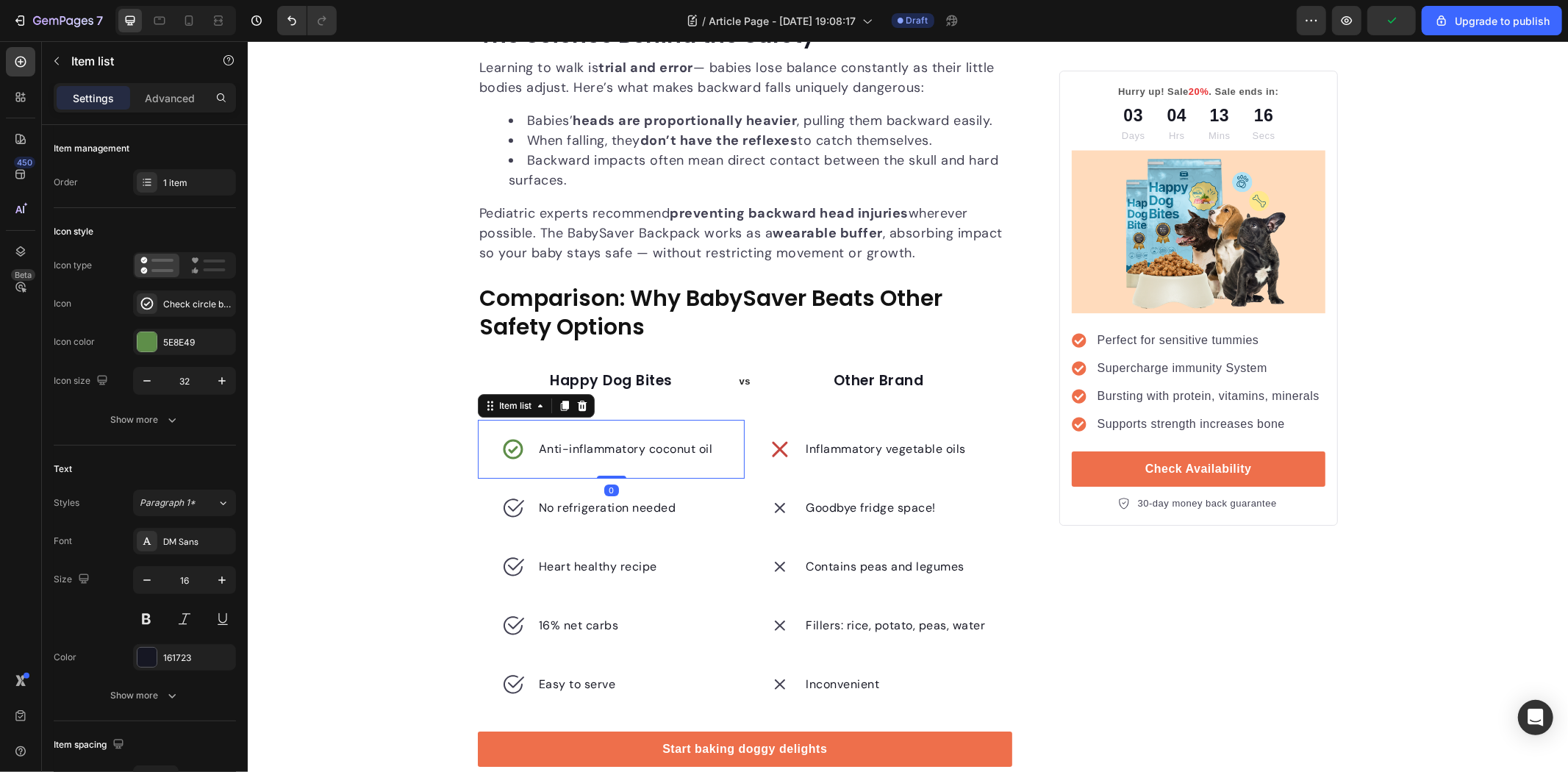
click at [505, 443] on icon at bounding box center [512, 448] width 24 height 24
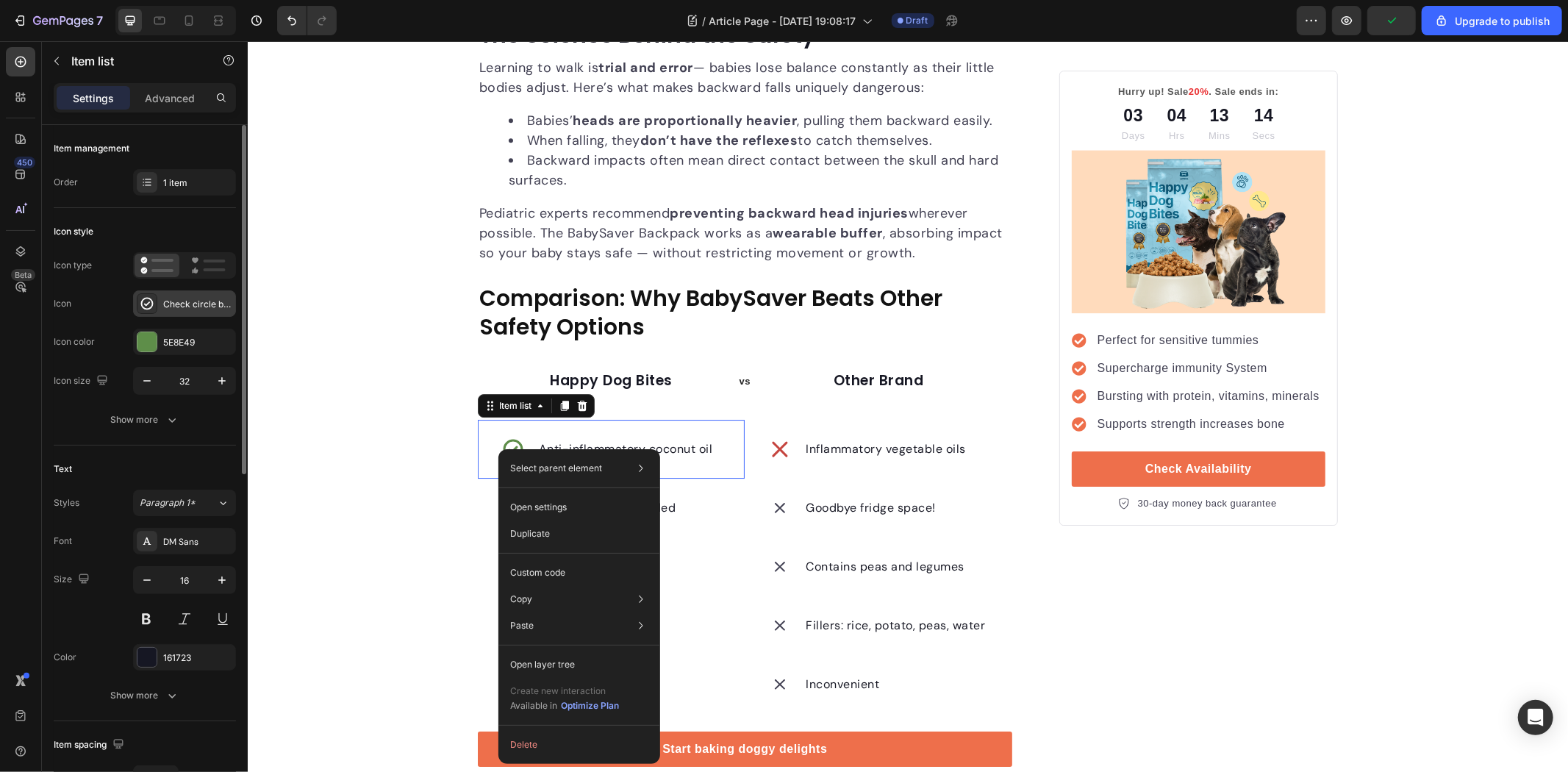
click at [190, 299] on div "Check circle bold" at bounding box center [197, 304] width 69 height 13
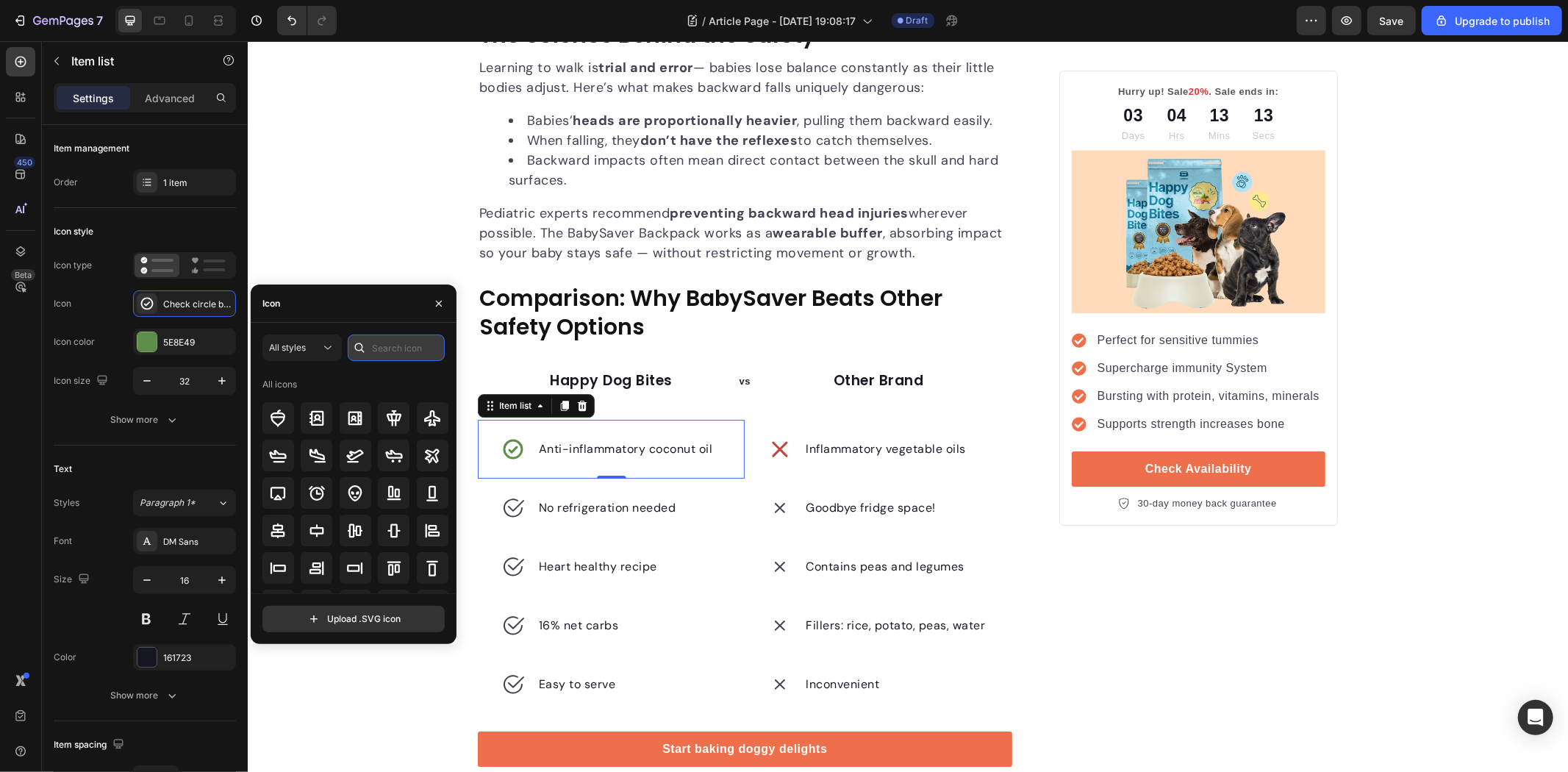
click at [385, 341] on input "text" at bounding box center [396, 347] width 97 height 27
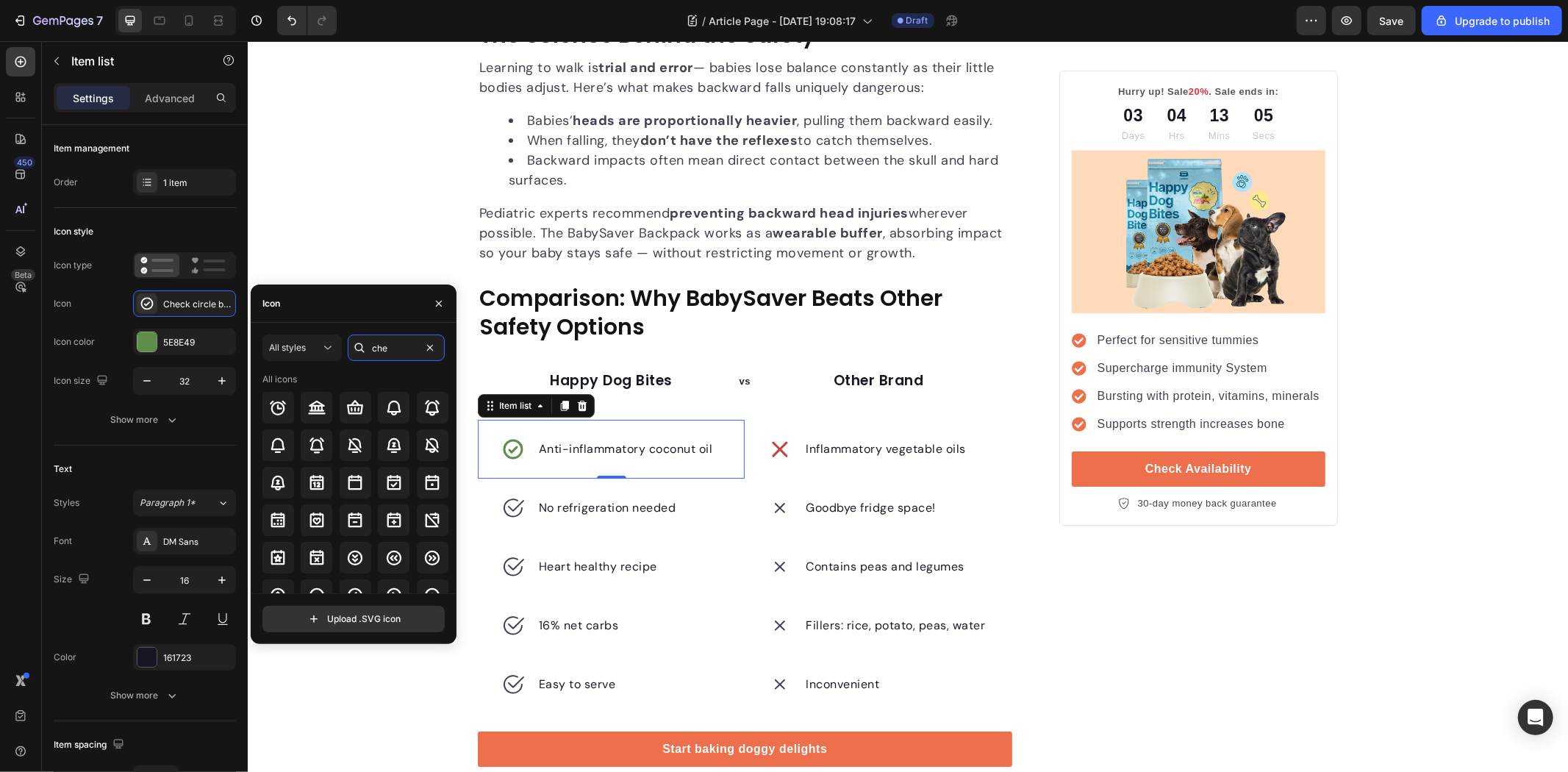
type input "chec"
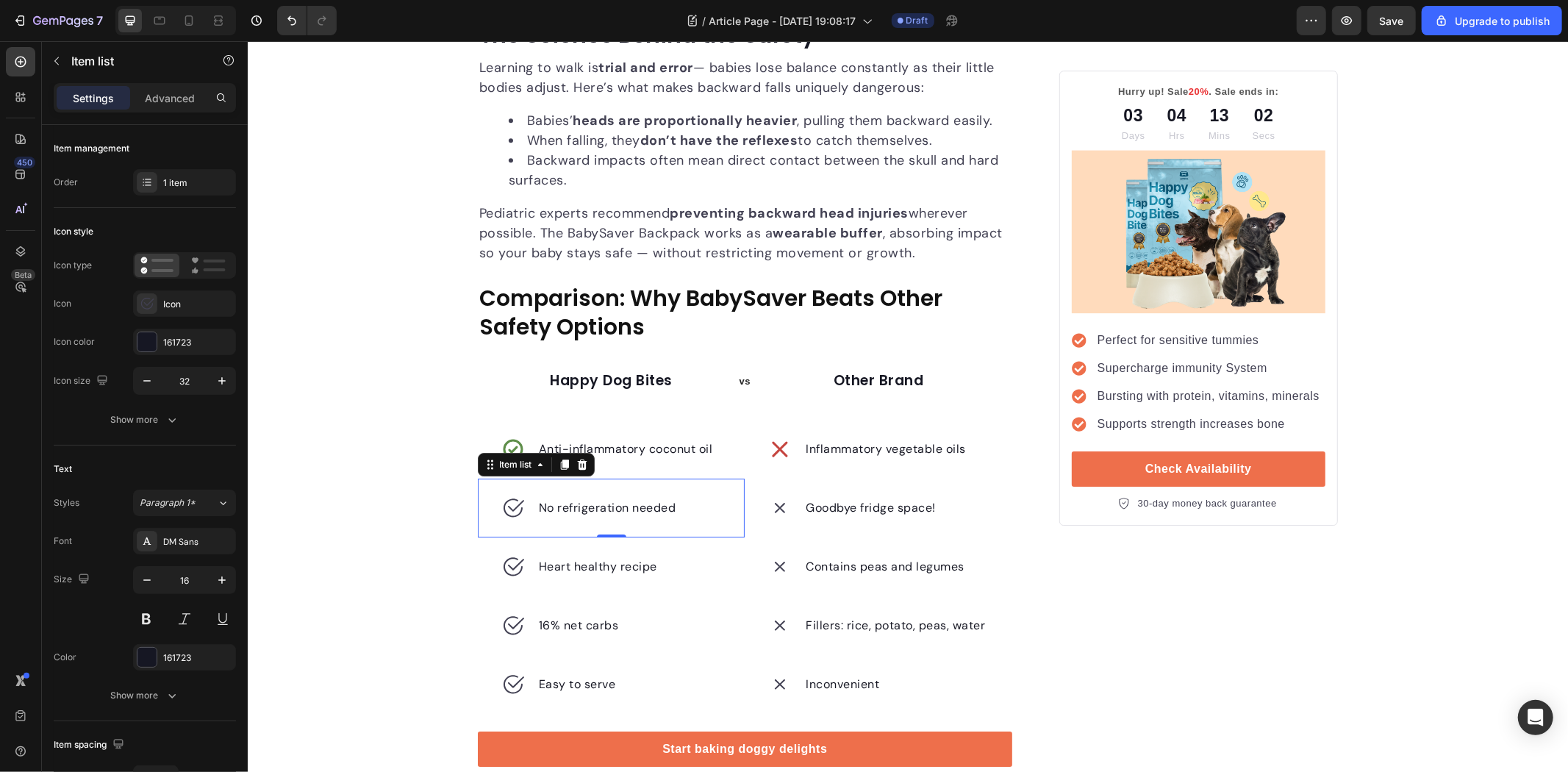
click at [575, 502] on p "No refrigeration needed" at bounding box center [607, 507] width 138 height 18
click at [509, 508] on icon at bounding box center [515, 505] width 16 height 11
click at [163, 307] on div "Icon" at bounding box center [197, 304] width 69 height 13
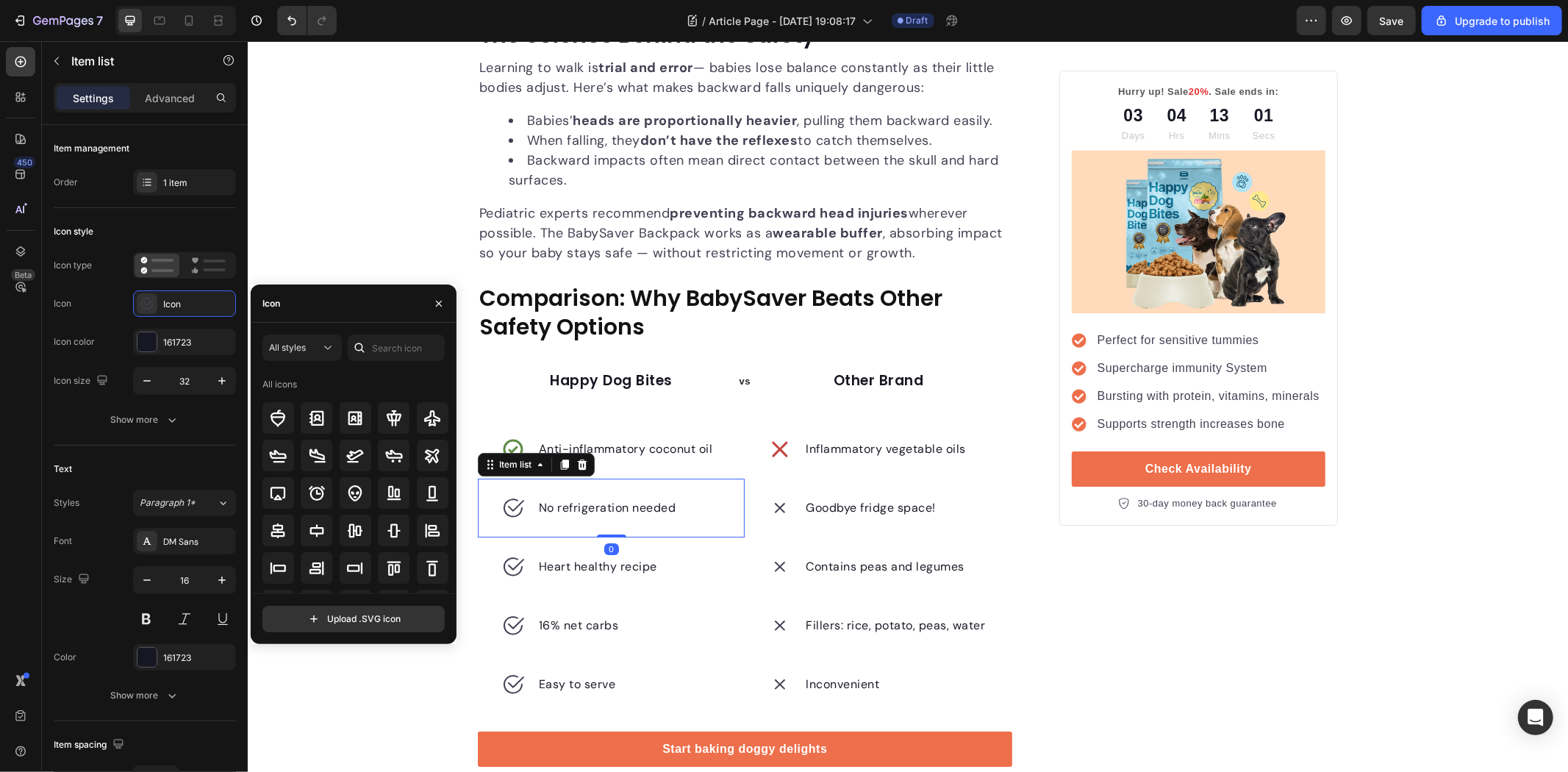
click at [425, 362] on div "All styles All icons" at bounding box center [354, 464] width 183 height 259
click at [422, 360] on input "text" at bounding box center [396, 347] width 97 height 27
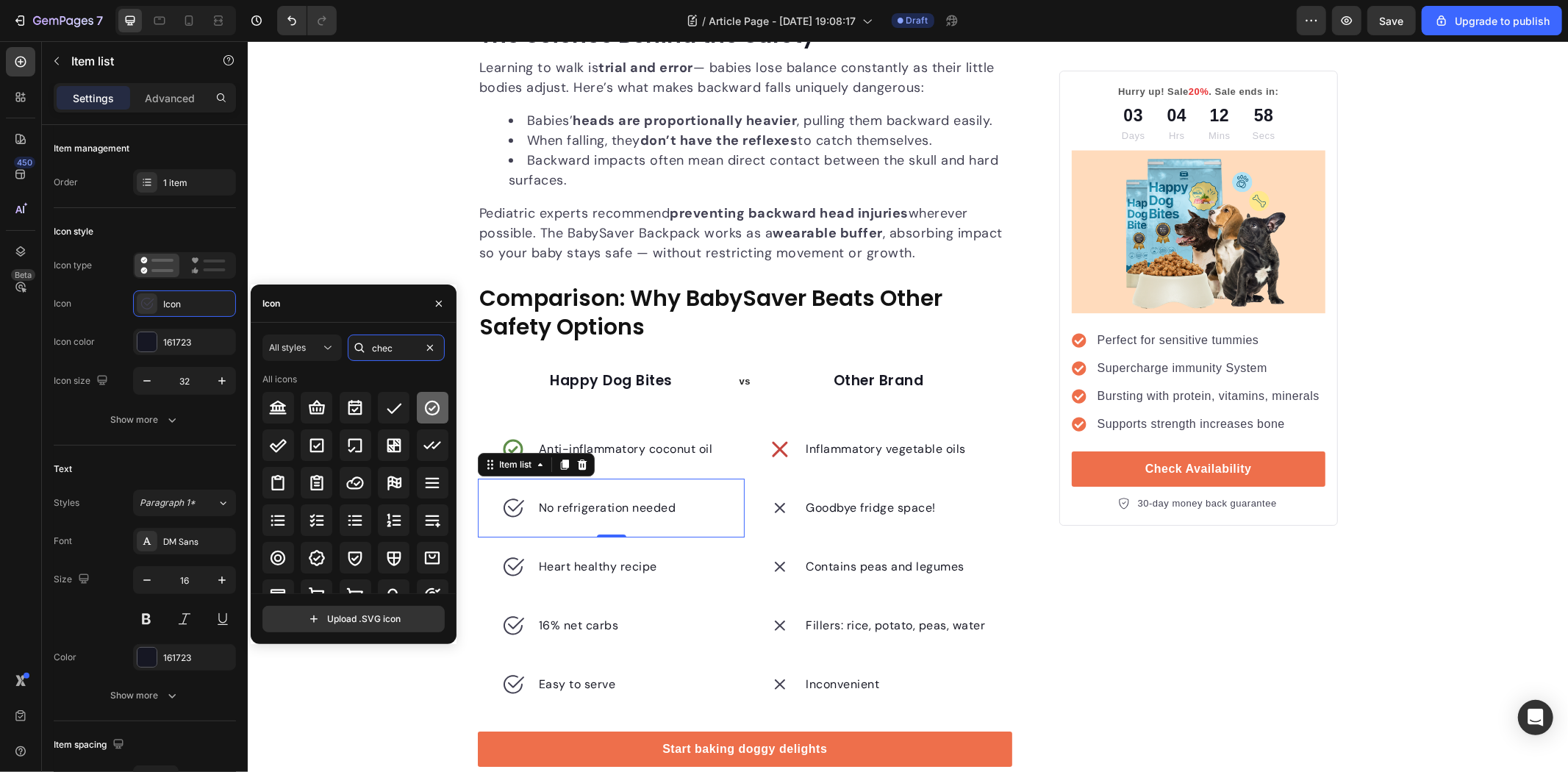
type input "chec"
click at [429, 403] on icon at bounding box center [432, 407] width 18 height 18
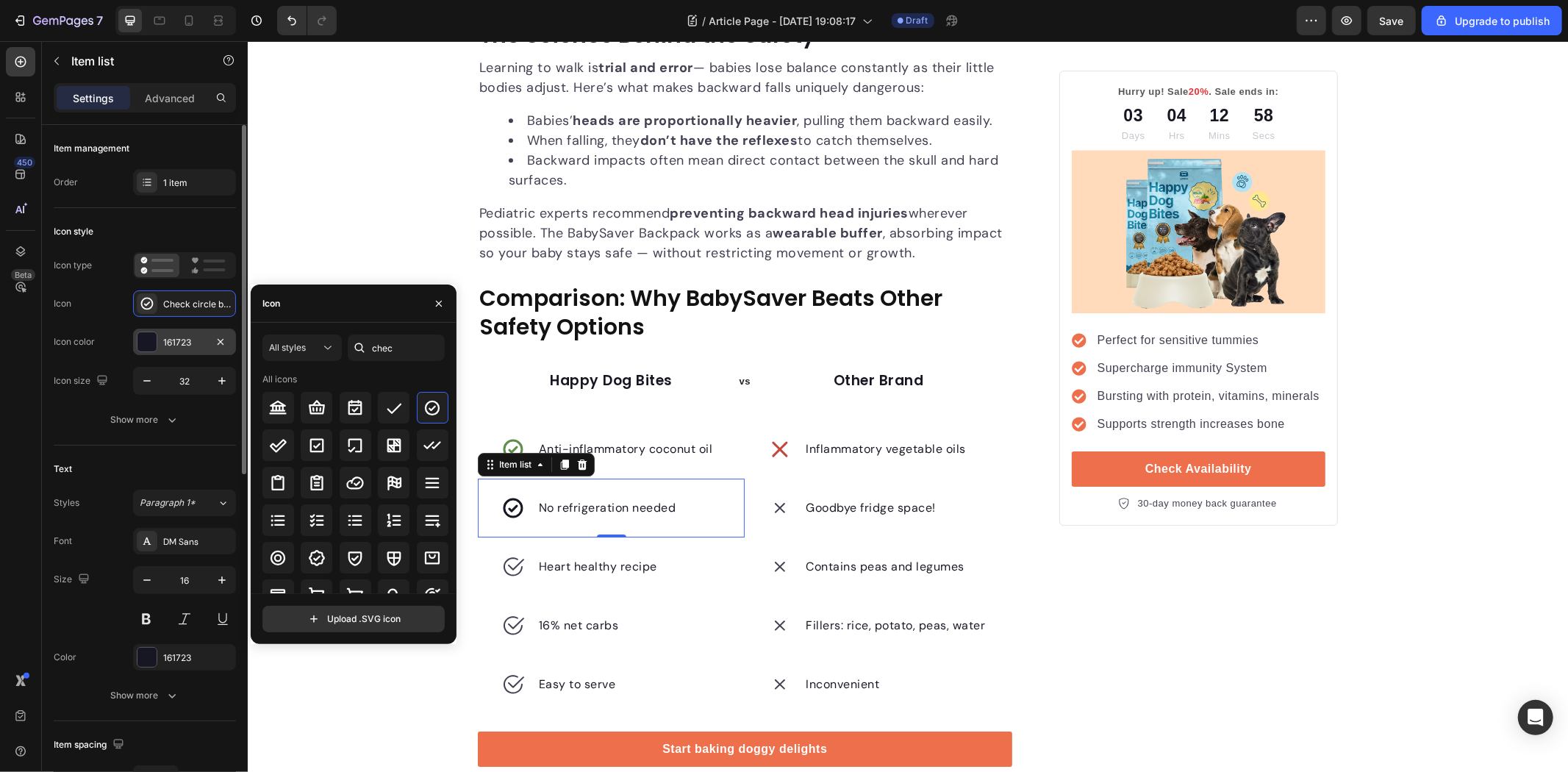
click at [142, 329] on div "161723" at bounding box center [184, 342] width 103 height 27
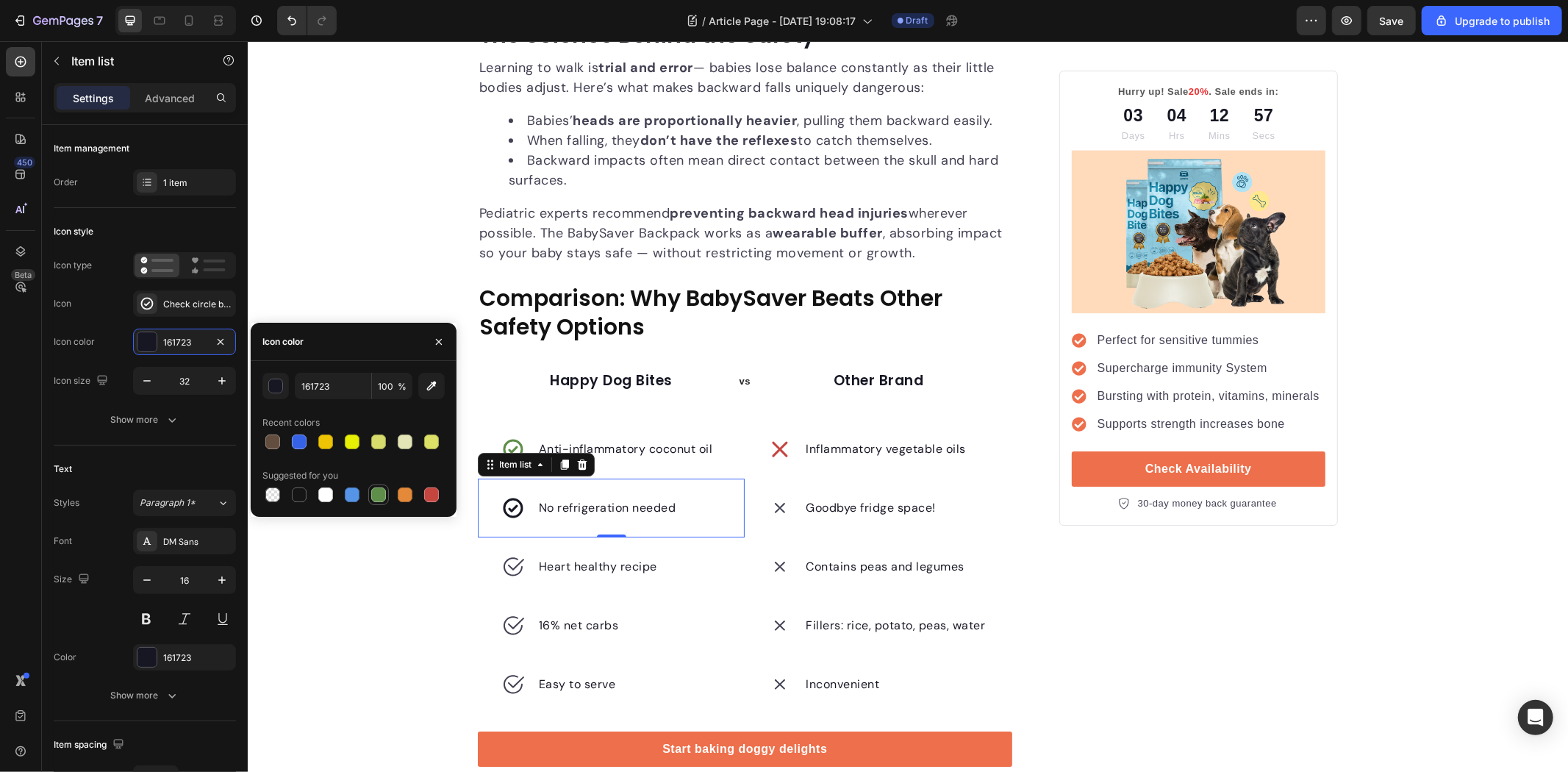
click at [382, 490] on div at bounding box center [378, 494] width 14 height 14
type input "5E8E49"
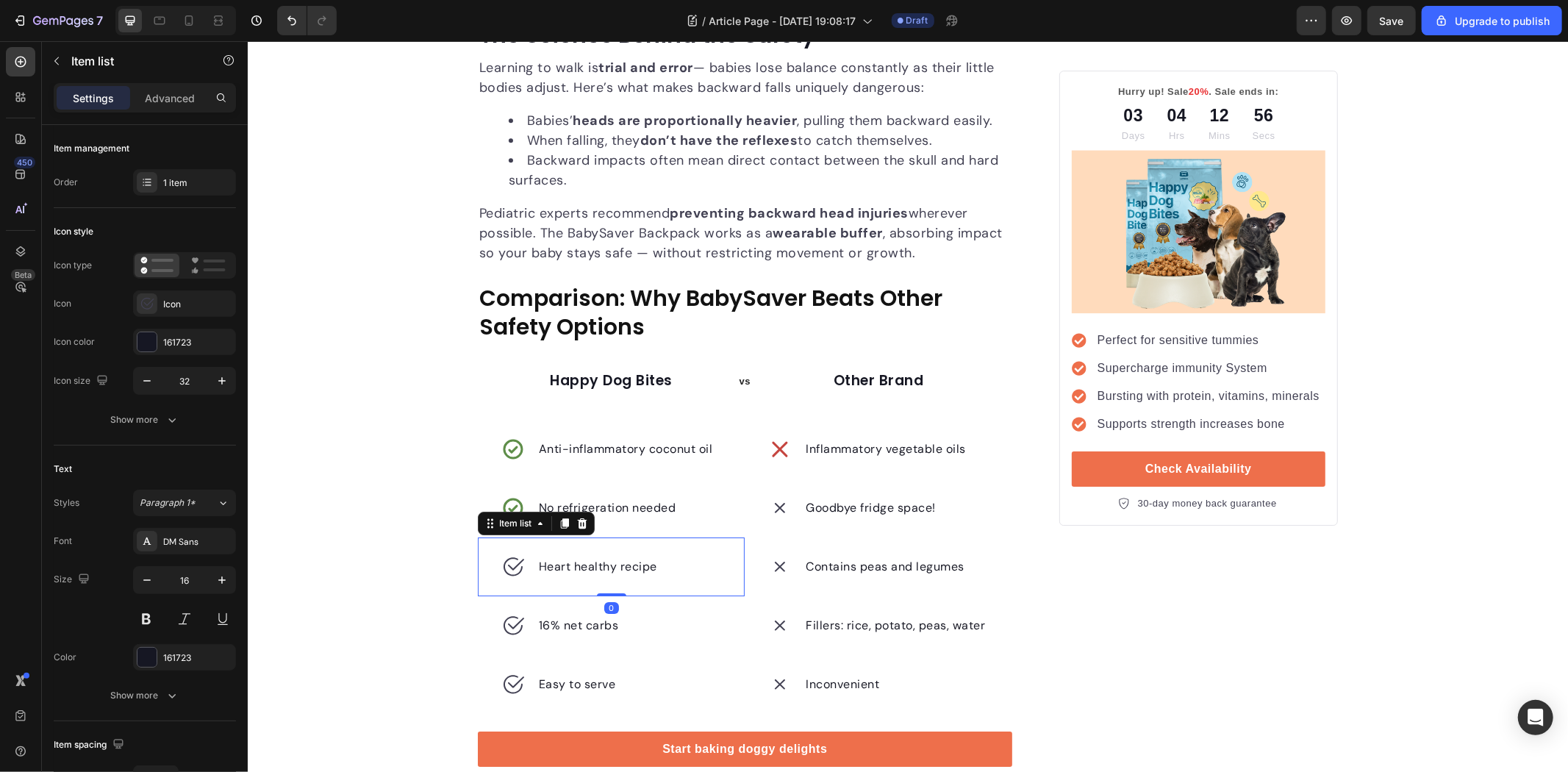
click at [508, 563] on icon at bounding box center [512, 566] width 24 height 24
click at [178, 294] on div "Icon" at bounding box center [184, 303] width 103 height 27
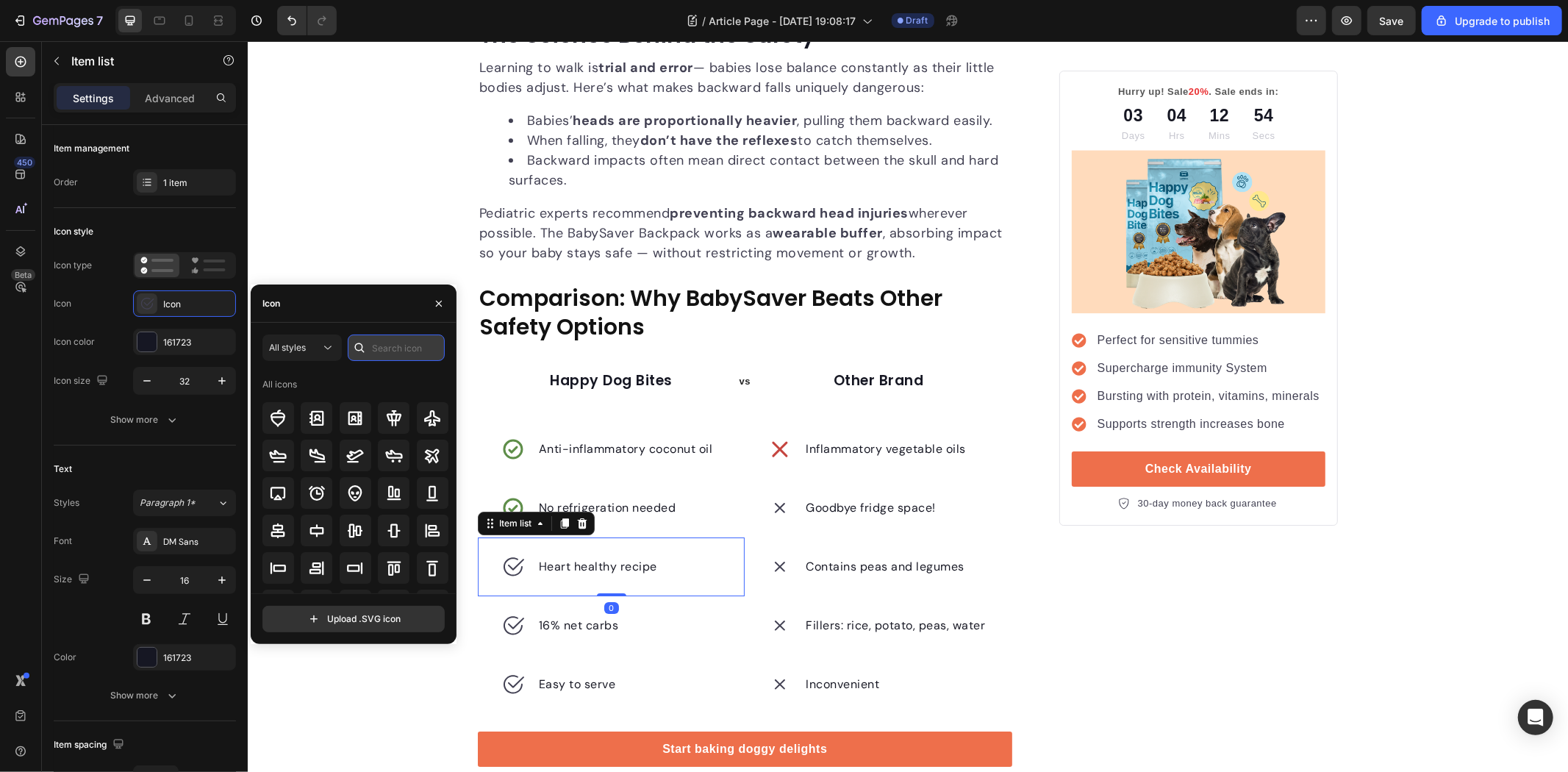
click at [408, 351] on input "text" at bounding box center [396, 347] width 97 height 27
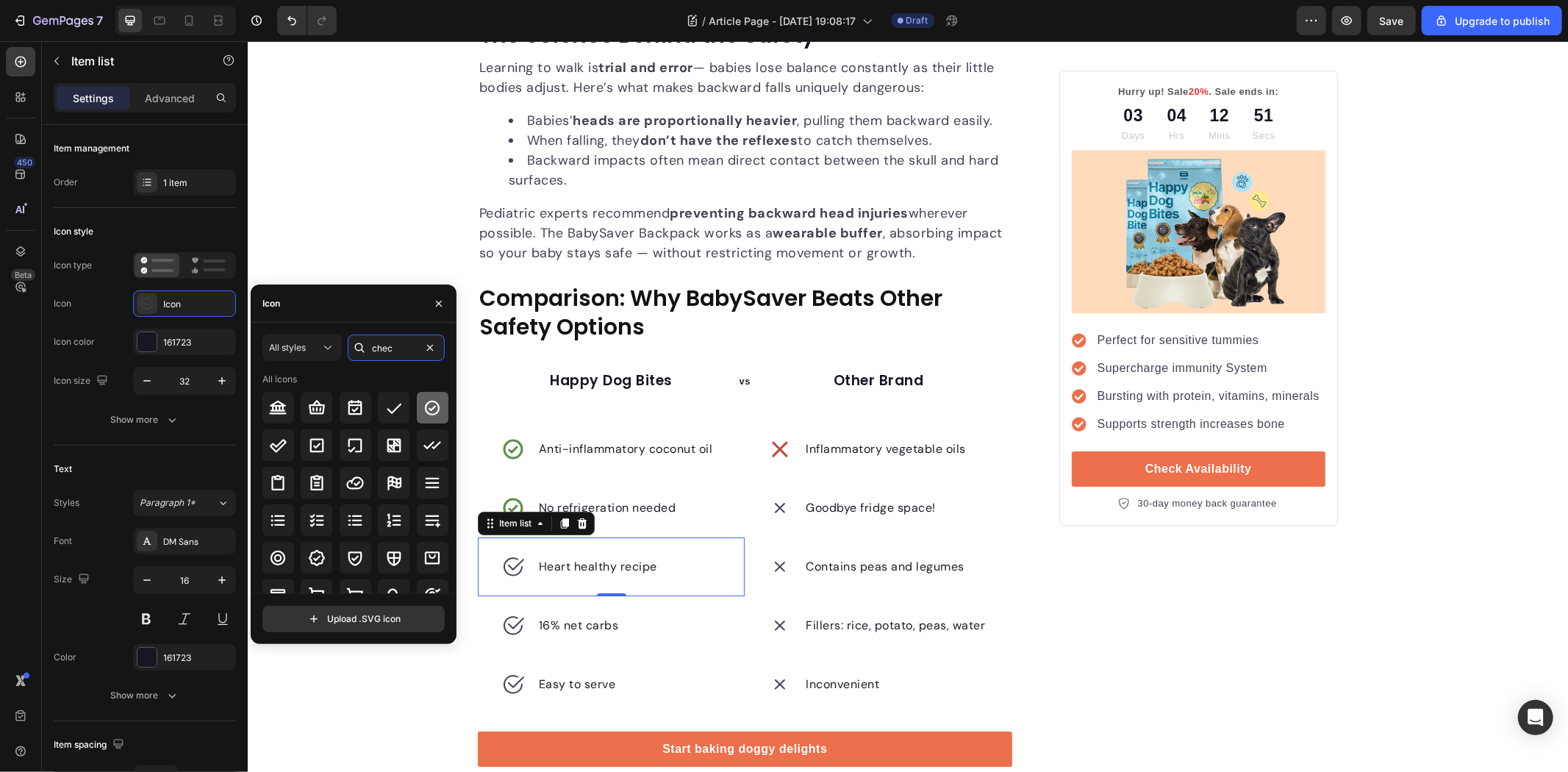
type input "chec"
click at [438, 408] on icon at bounding box center [432, 407] width 18 height 18
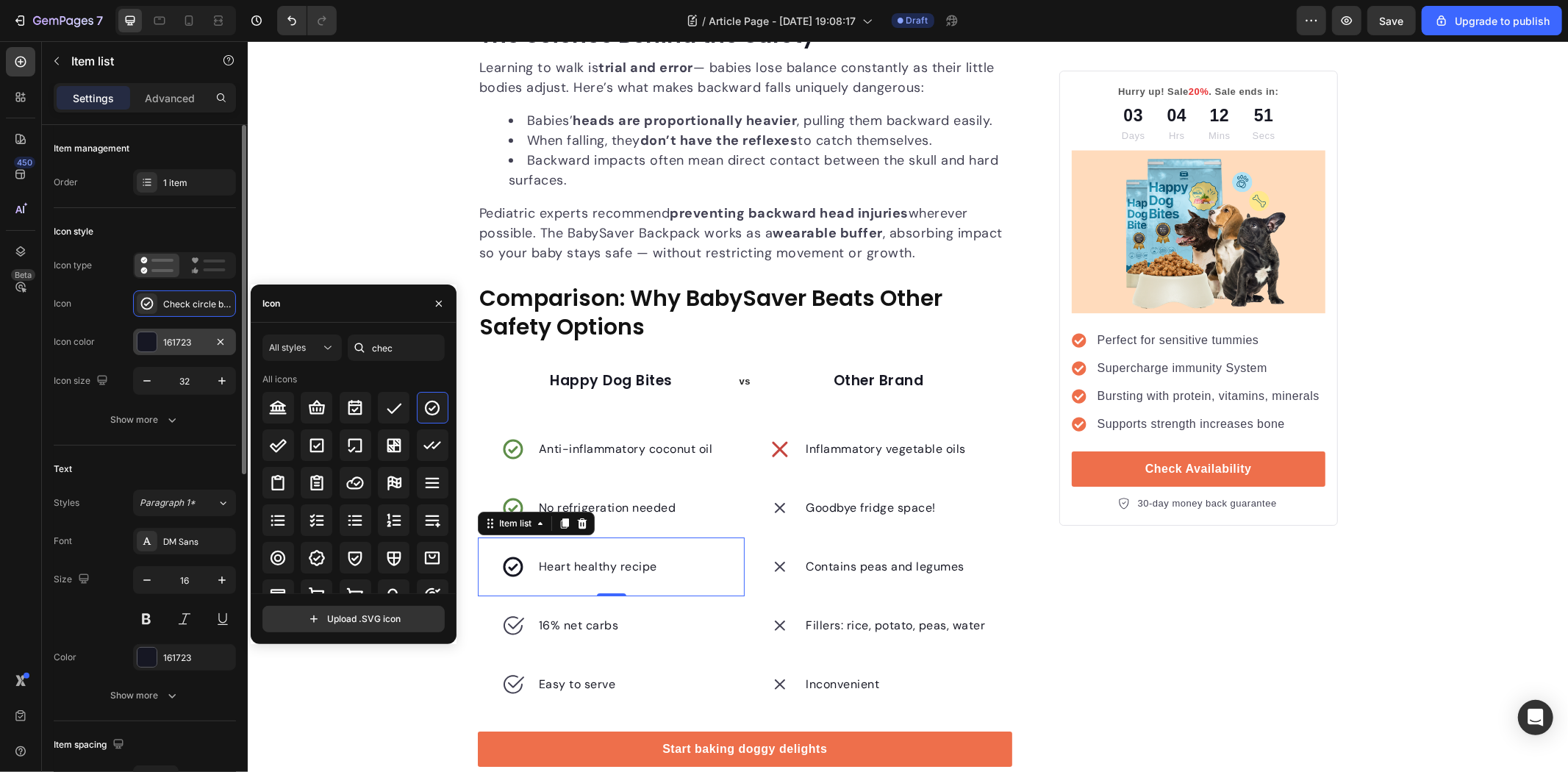
click at [145, 341] on div at bounding box center [147, 342] width 19 height 19
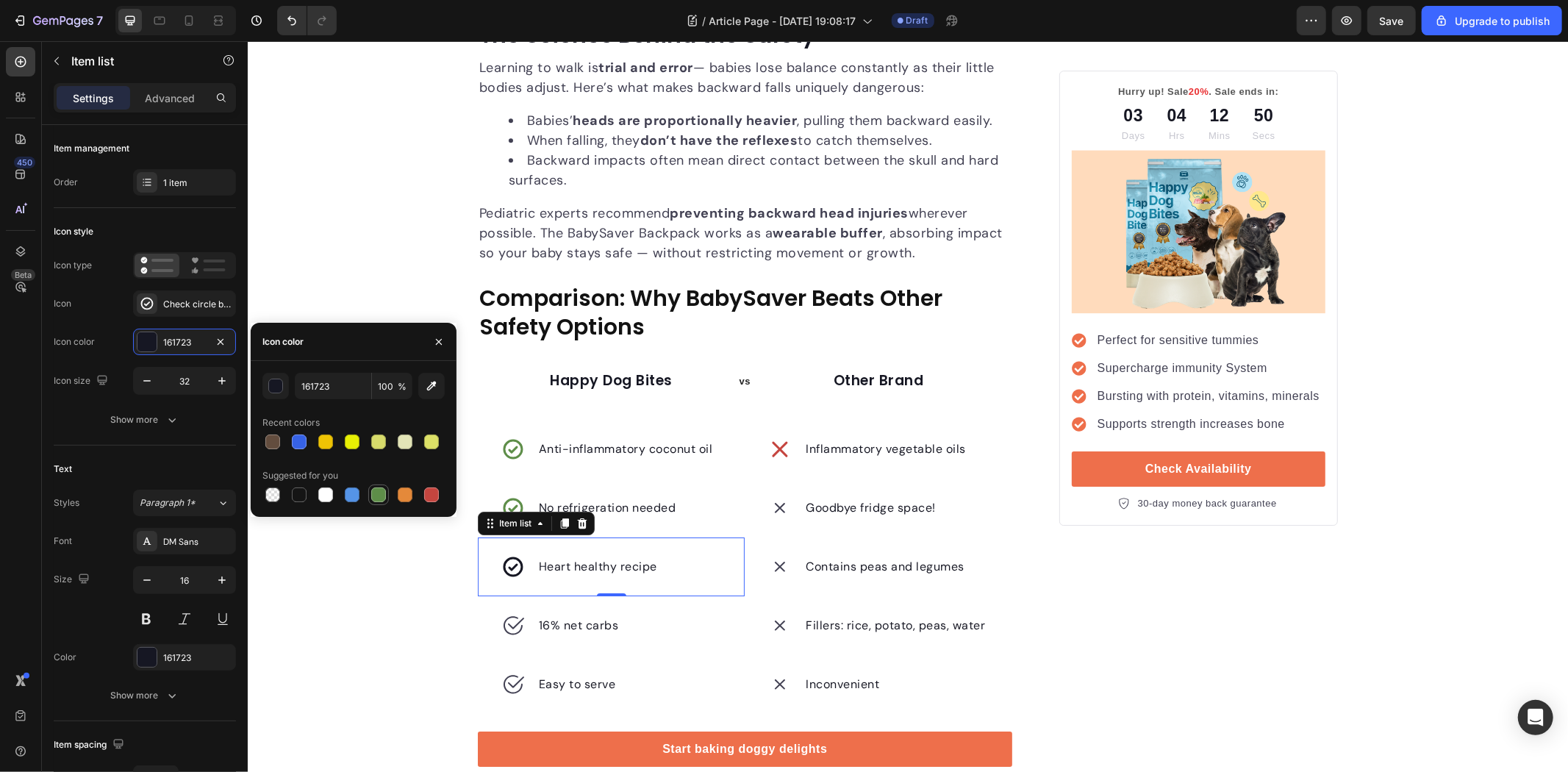
click at [378, 493] on div at bounding box center [378, 494] width 14 height 14
type input "5E8E49"
click at [505, 622] on icon at bounding box center [512, 624] width 24 height 24
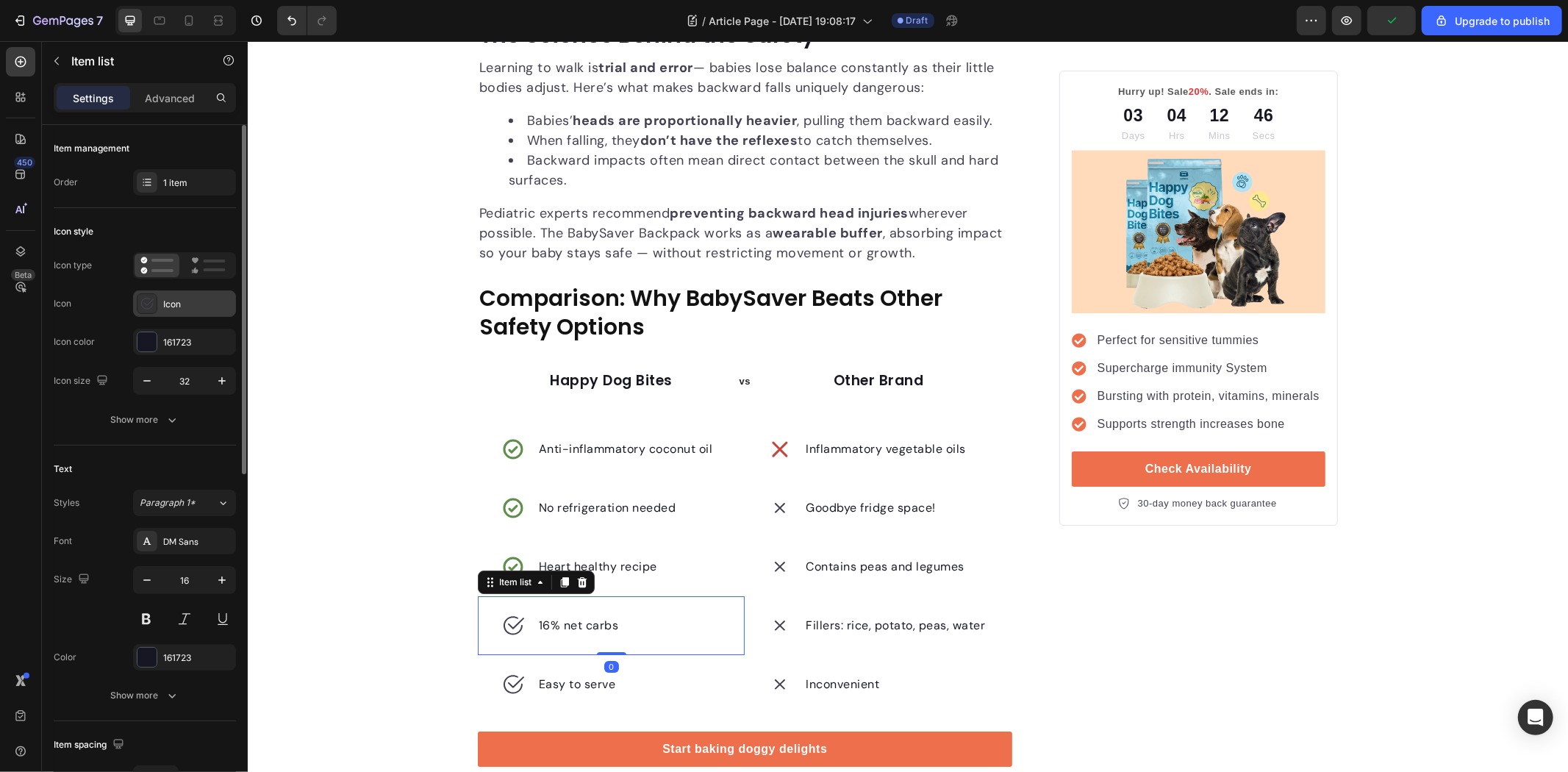
click at [174, 298] on div "Icon" at bounding box center [197, 304] width 69 height 13
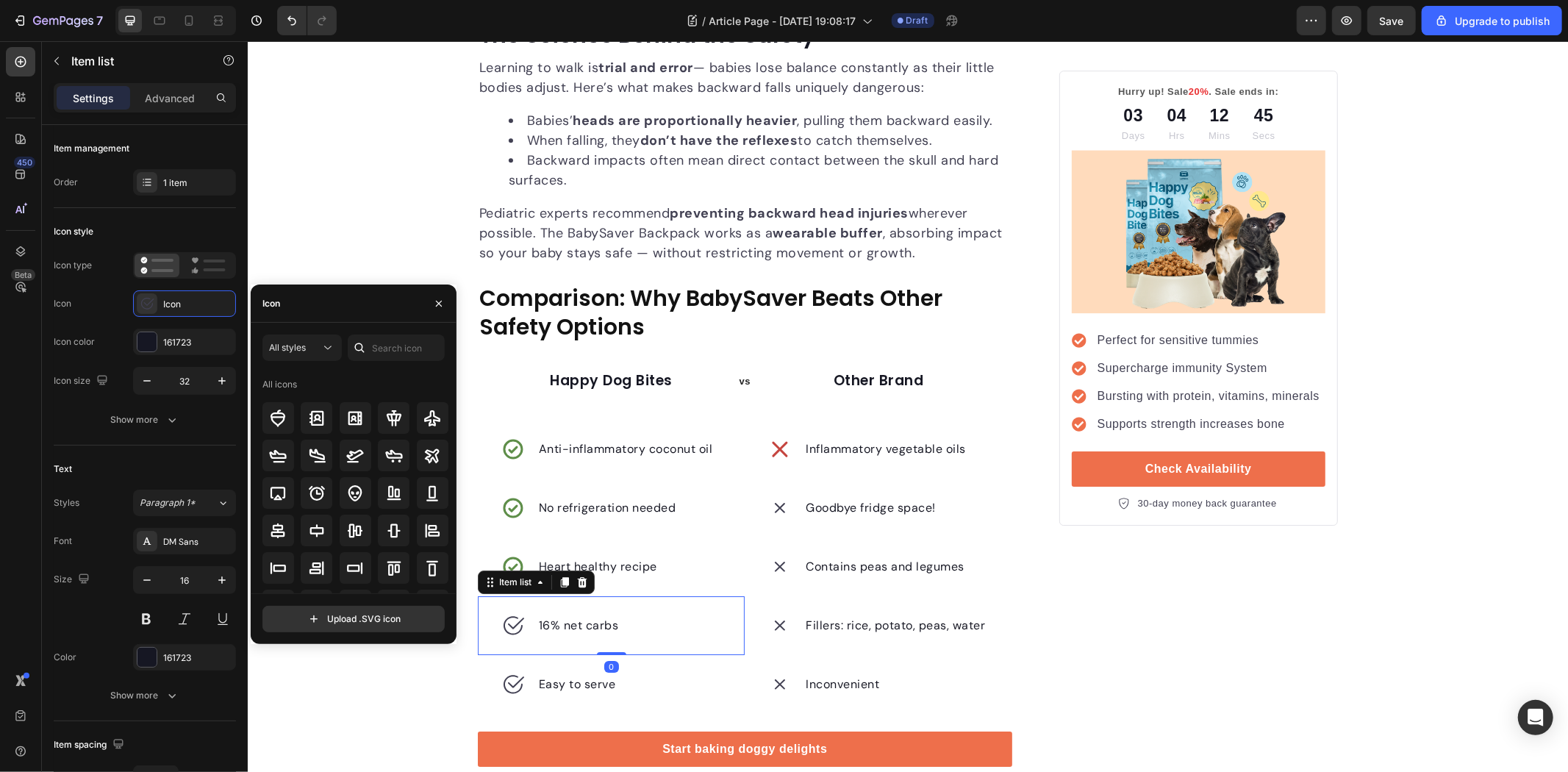
click at [381, 312] on div "Icon" at bounding box center [353, 304] width 206 height 38
click at [400, 341] on input "text" at bounding box center [396, 347] width 97 height 27
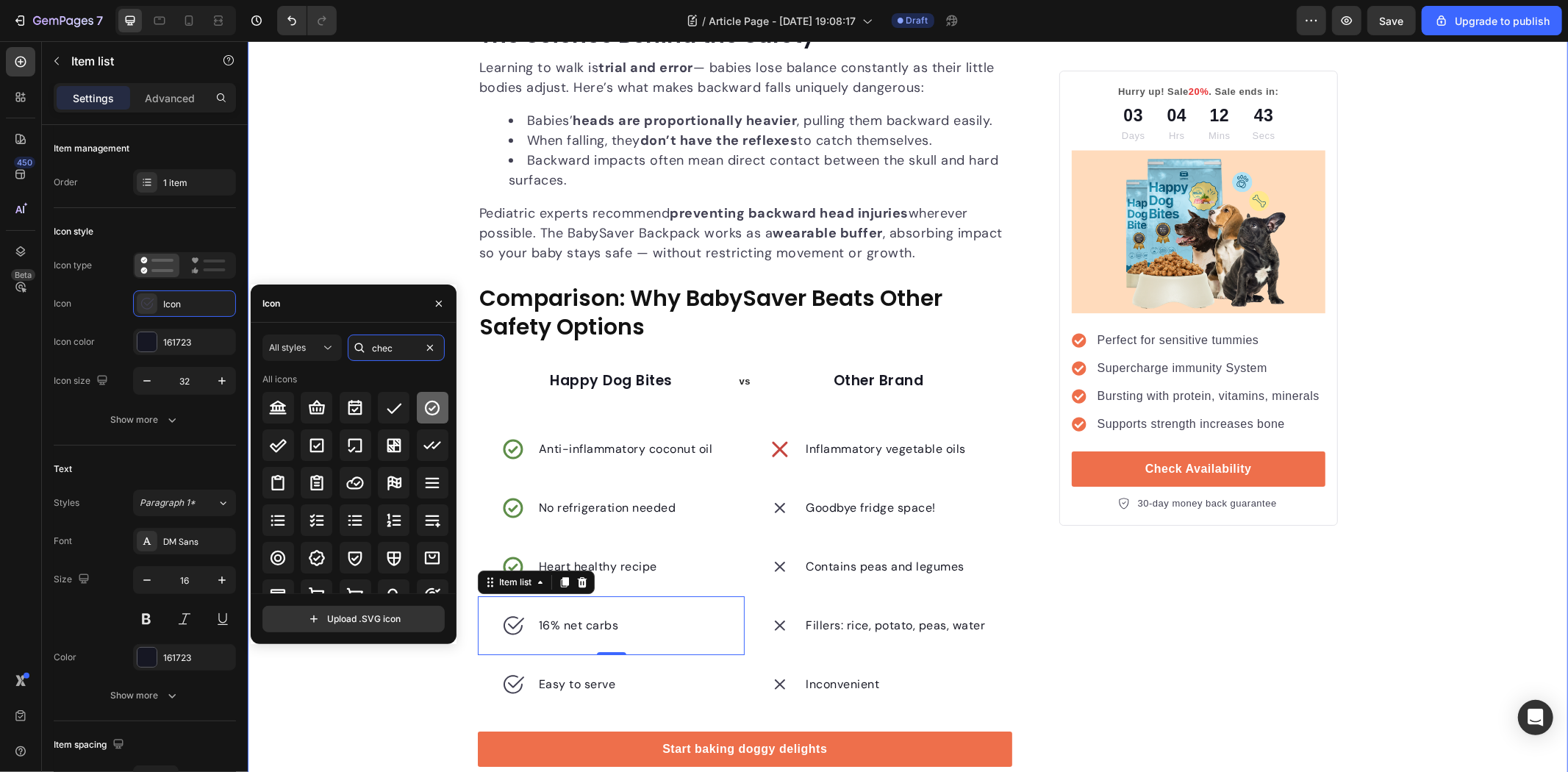
type input "chec"
click at [436, 399] on icon at bounding box center [432, 407] width 18 height 18
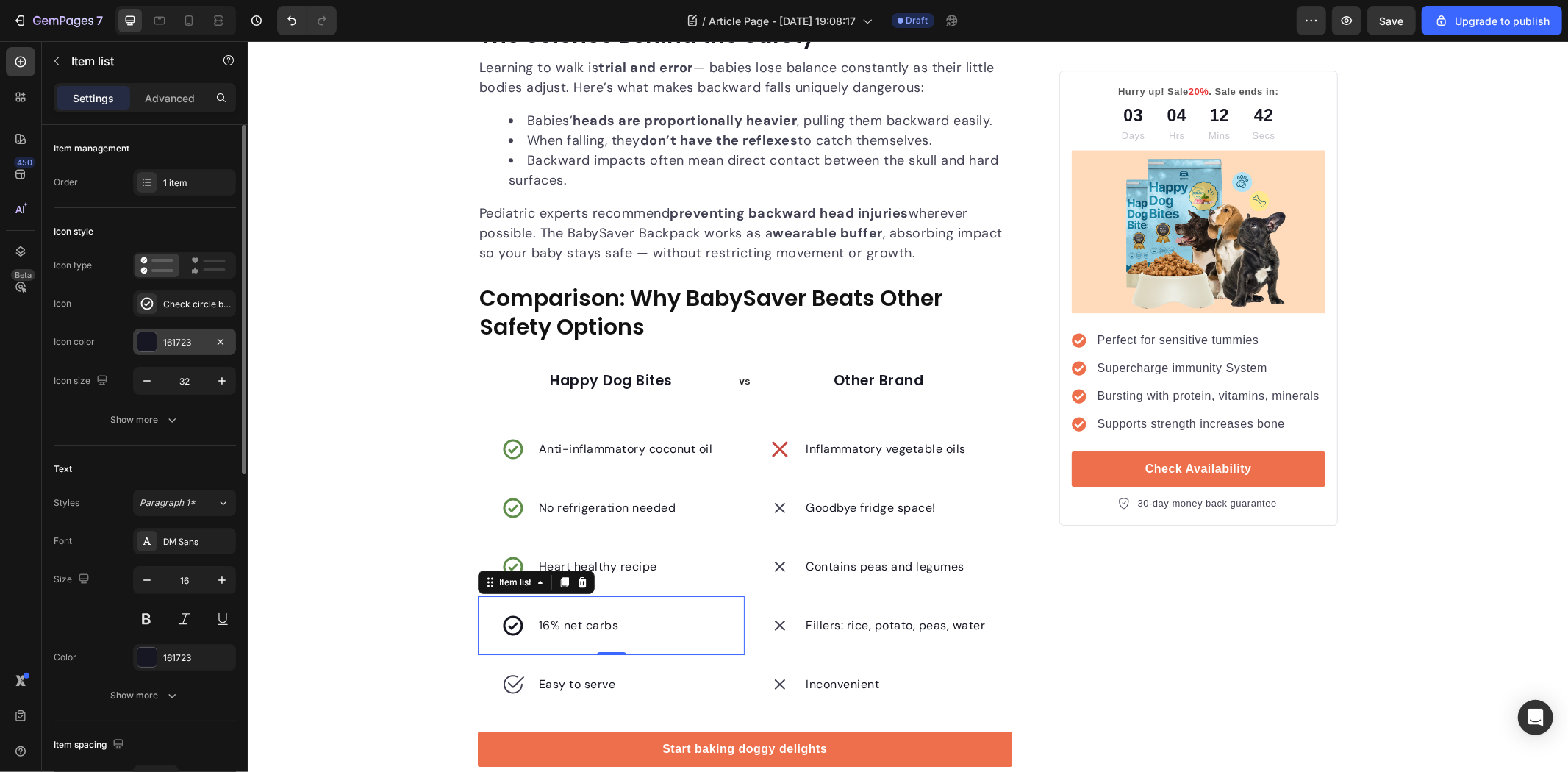
click at [136, 333] on div "161723" at bounding box center [184, 342] width 103 height 27
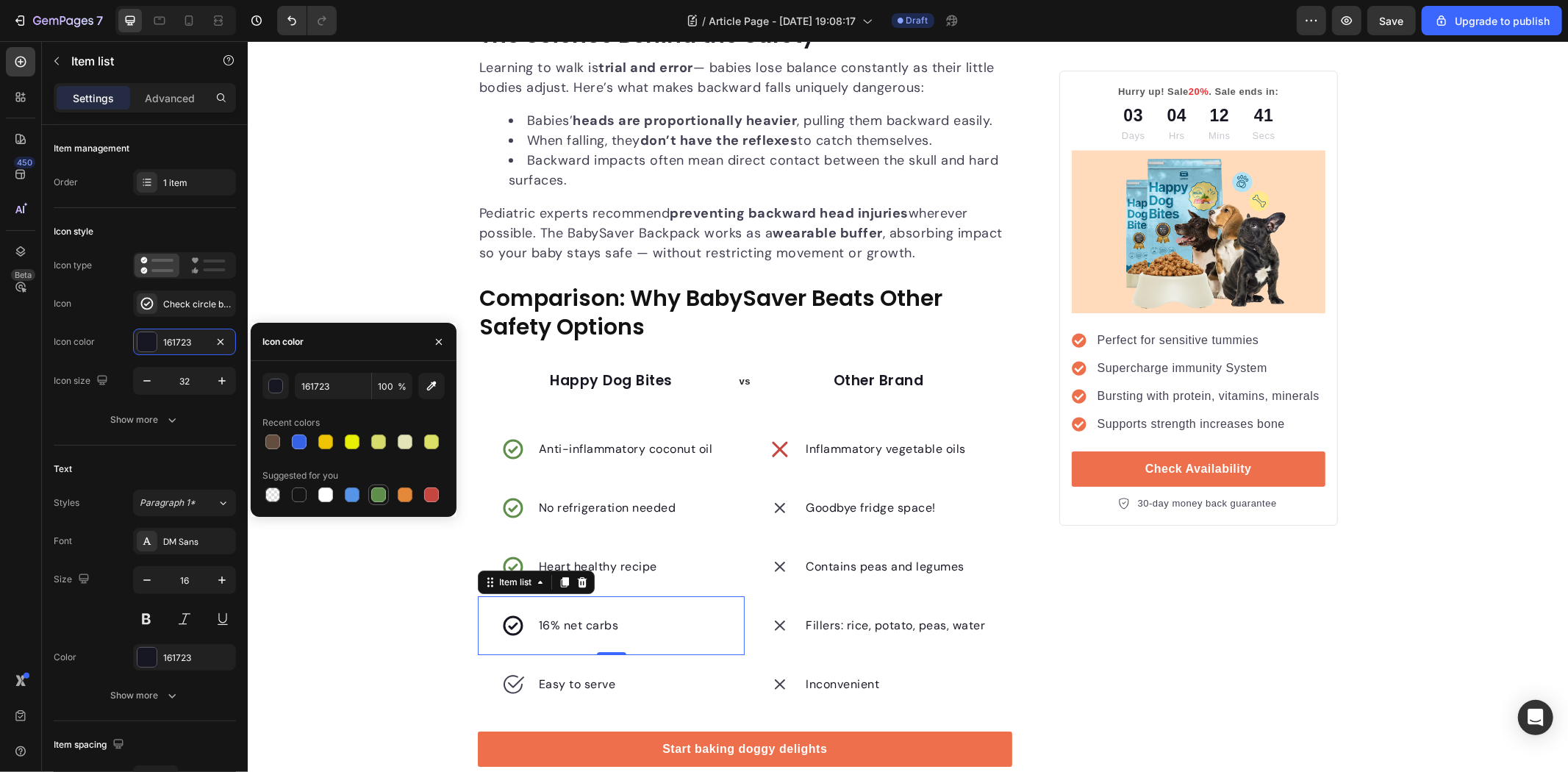
click at [376, 490] on div at bounding box center [378, 494] width 14 height 14
type input "5E8E49"
click at [525, 678] on div "Easy to serve" at bounding box center [559, 684] width 117 height 24
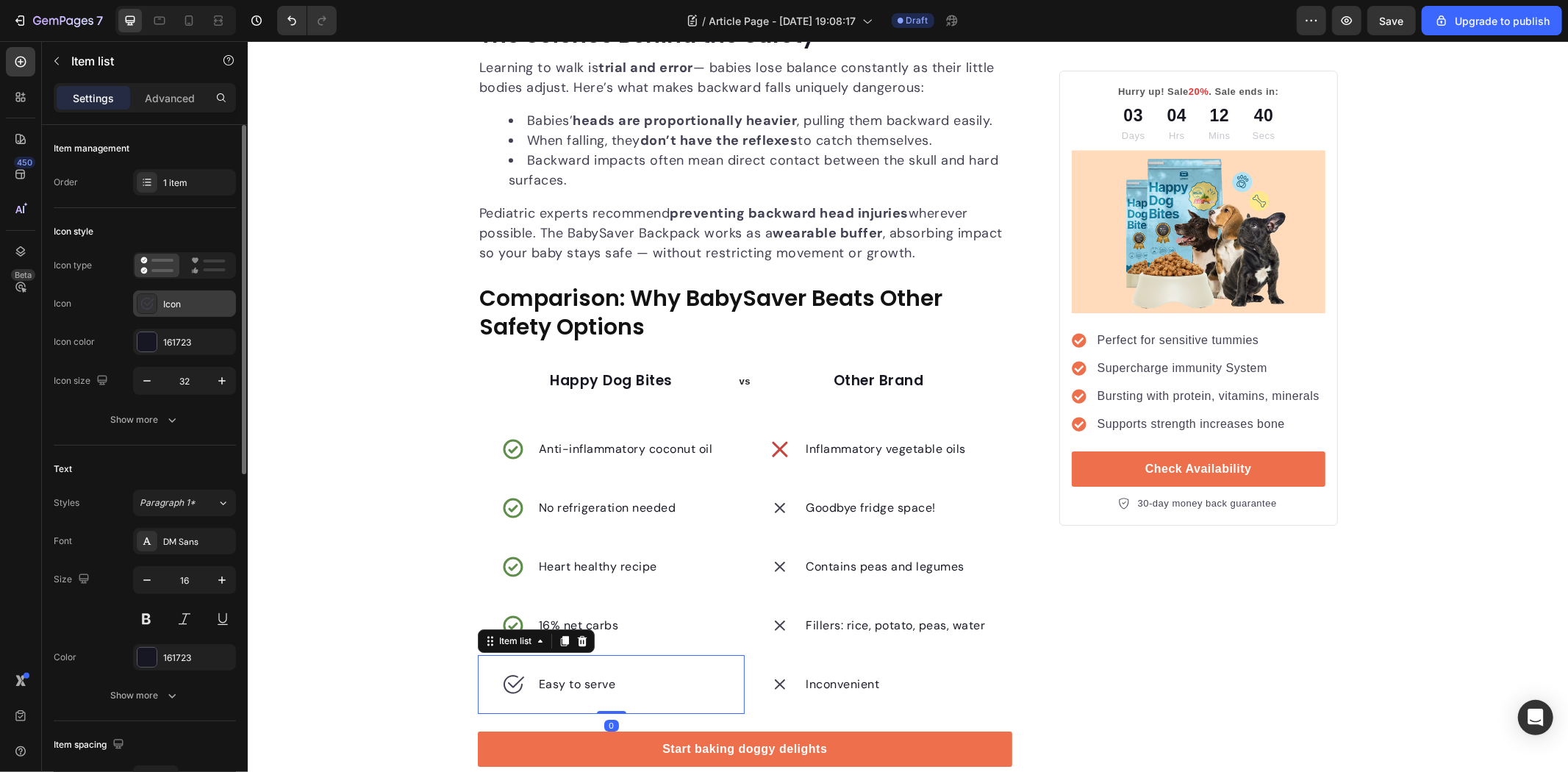
click at [196, 298] on div "Icon" at bounding box center [197, 304] width 69 height 13
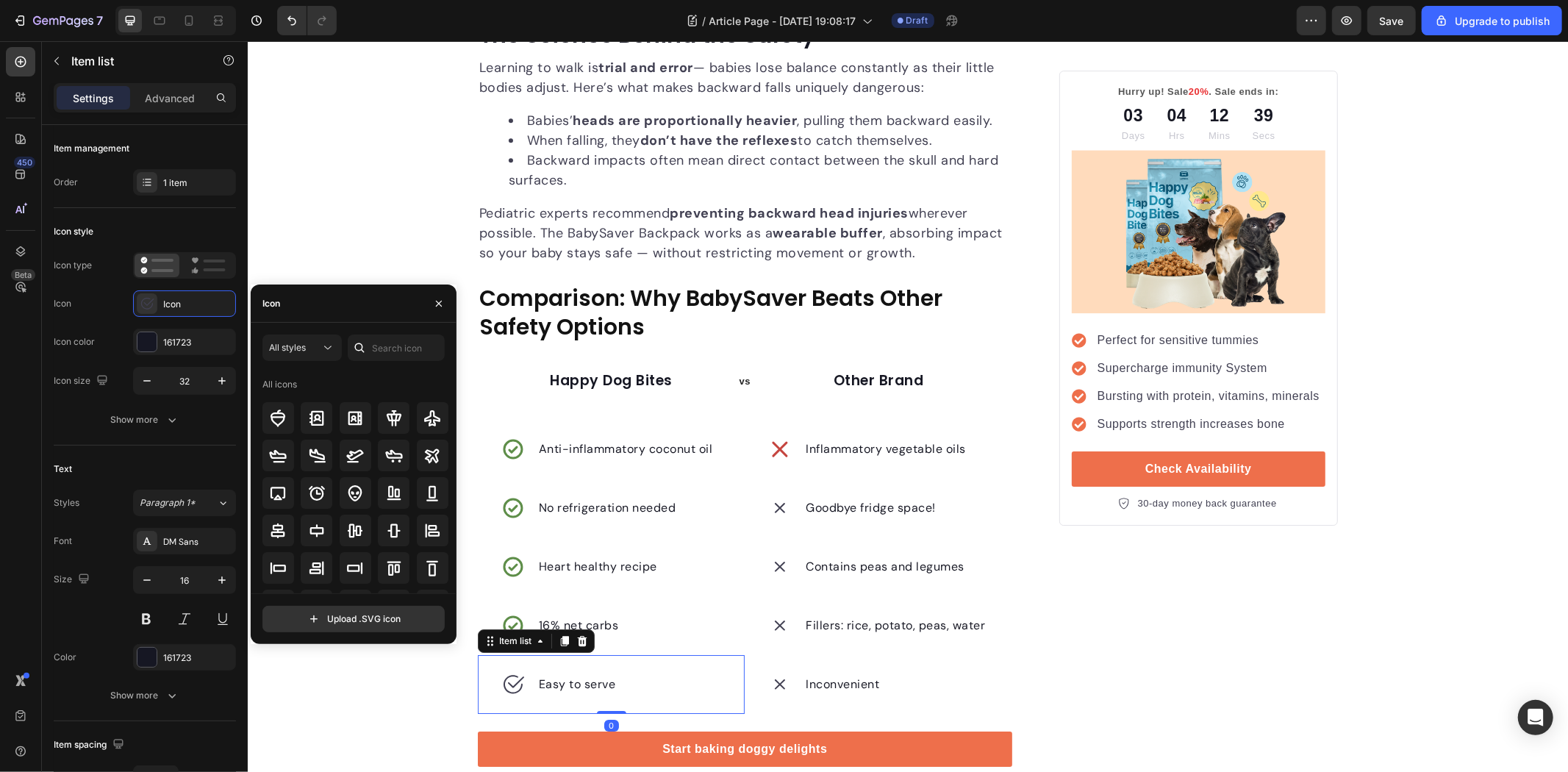
click at [371, 344] on div at bounding box center [359, 347] width 24 height 27
click at [396, 347] on input "text" at bounding box center [396, 347] width 97 height 27
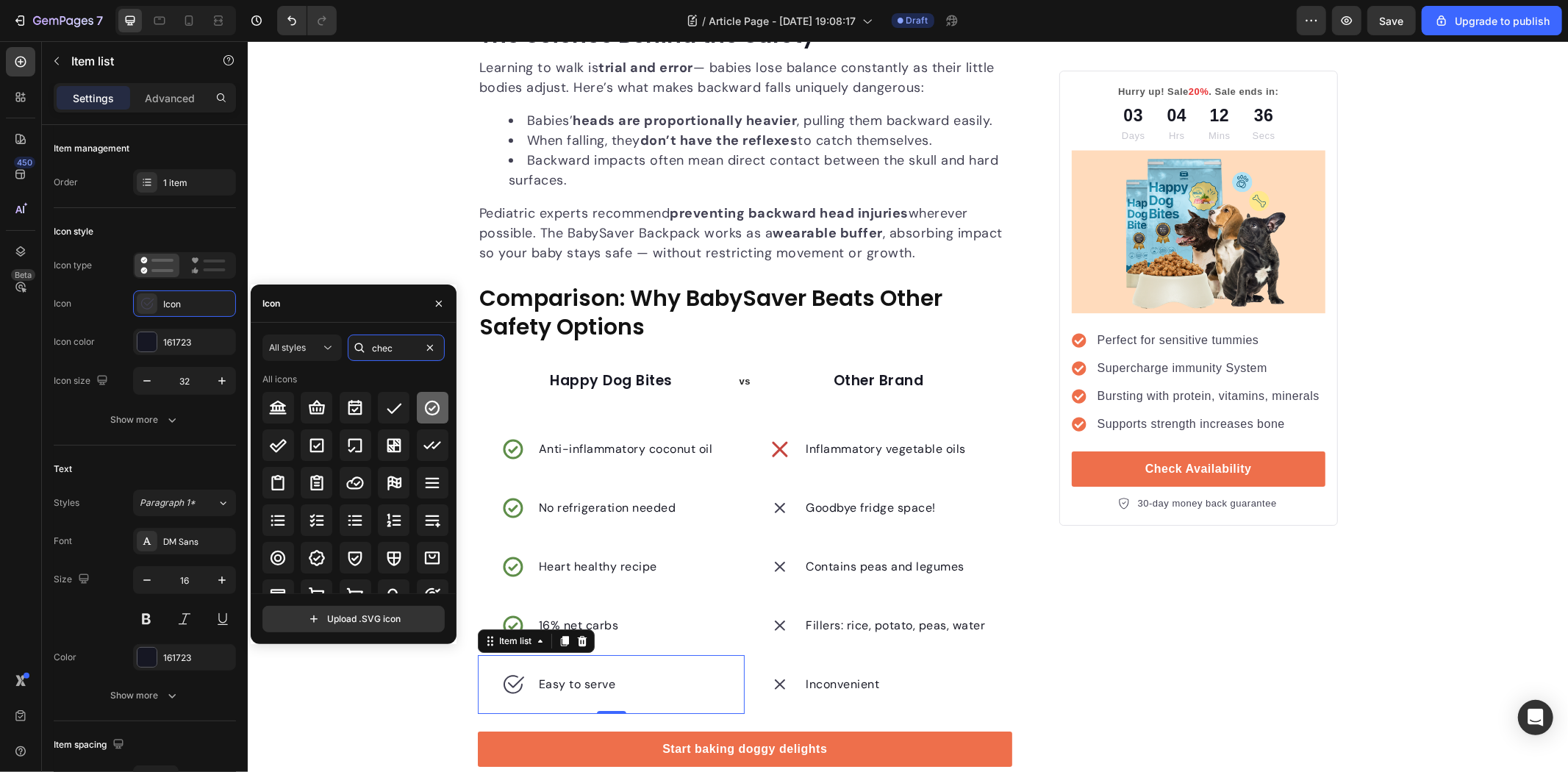
type input "chec"
click at [418, 407] on div at bounding box center [433, 408] width 32 height 32
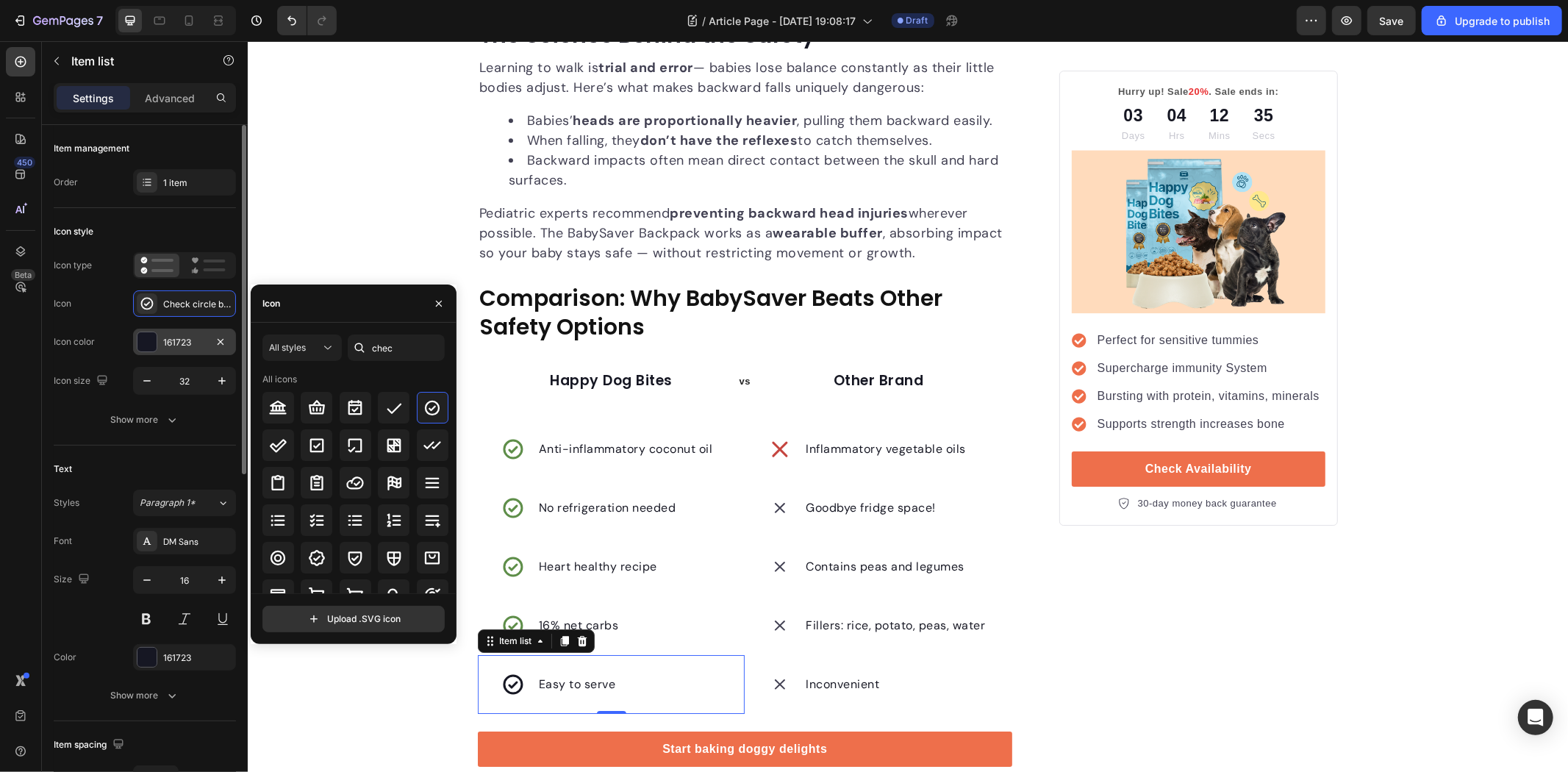
click at [155, 349] on div at bounding box center [147, 342] width 19 height 19
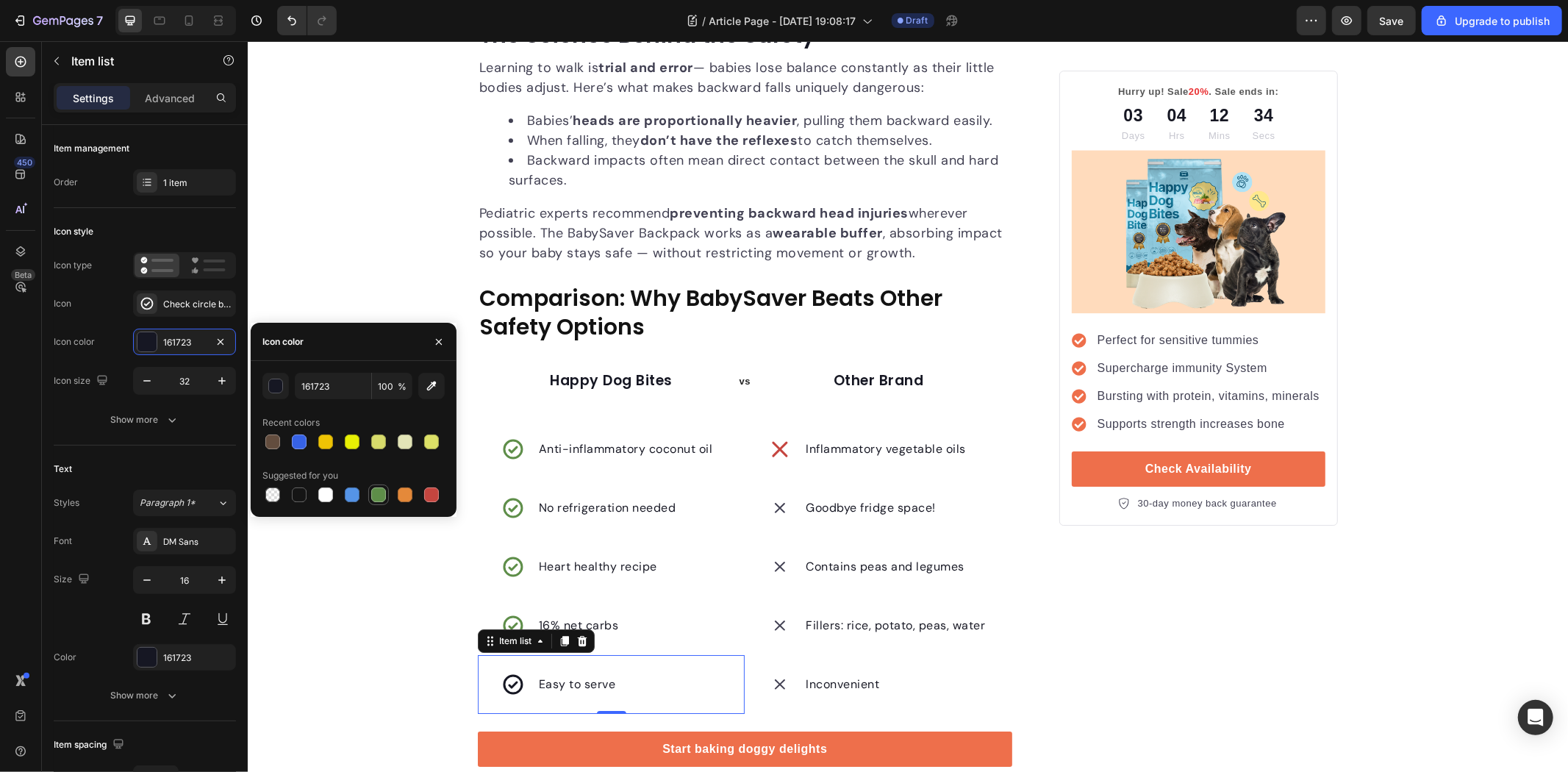
click at [383, 490] on div at bounding box center [378, 494] width 14 height 14
type input "5E8E49"
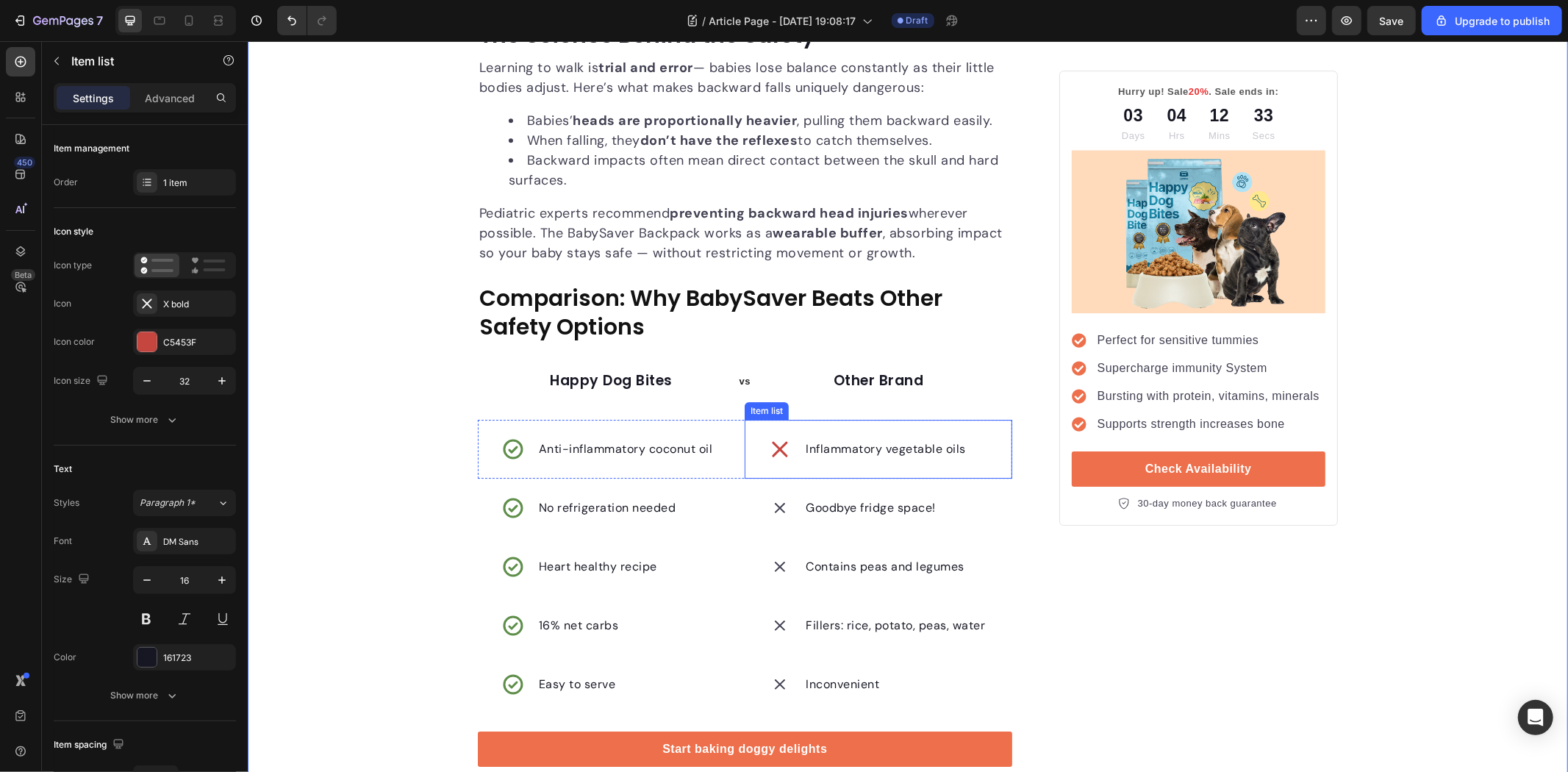
click at [767, 450] on icon at bounding box center [779, 448] width 24 height 24
click at [775, 504] on icon at bounding box center [779, 507] width 24 height 24
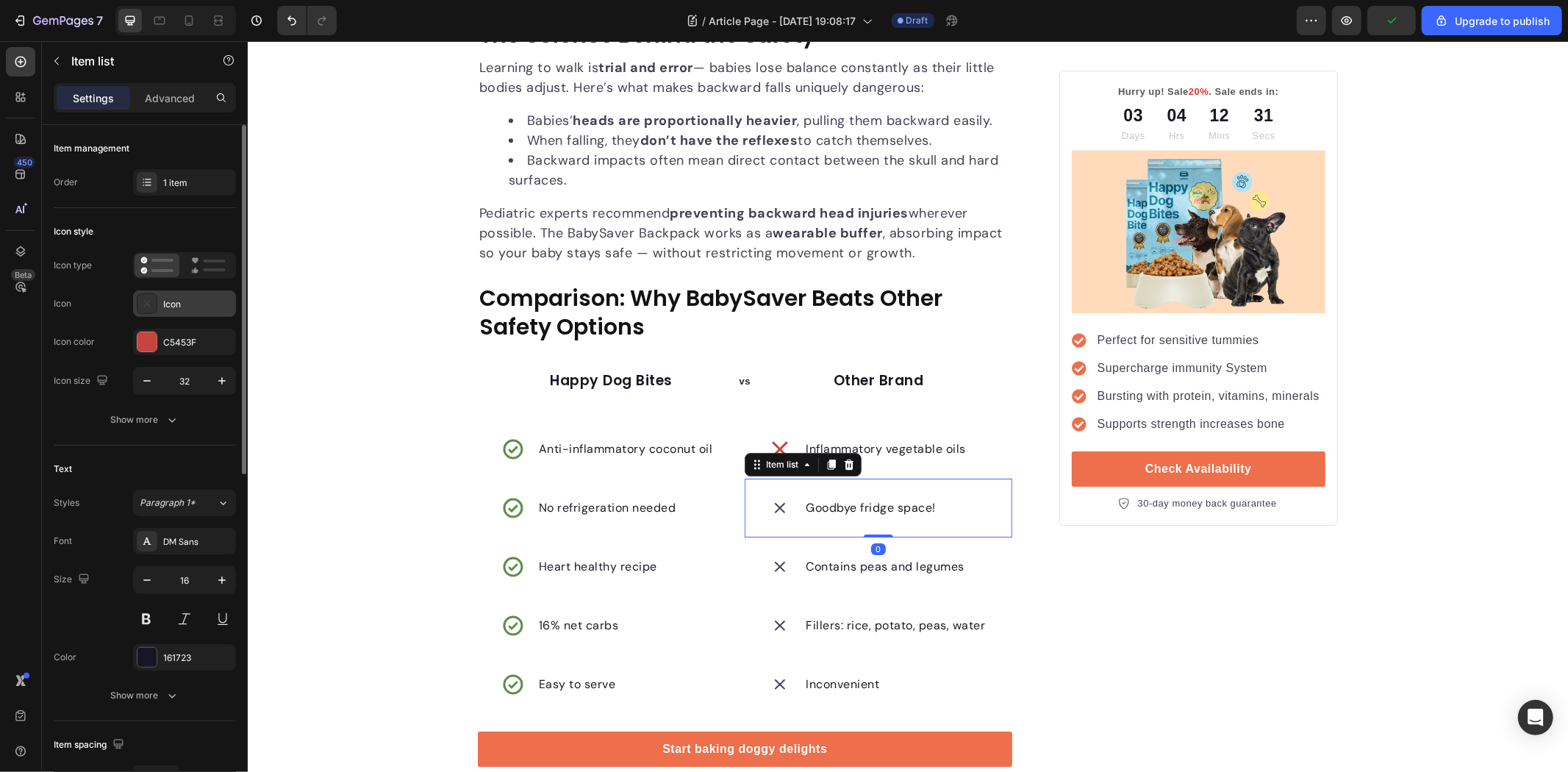
click at [191, 307] on div "Icon" at bounding box center [197, 304] width 69 height 13
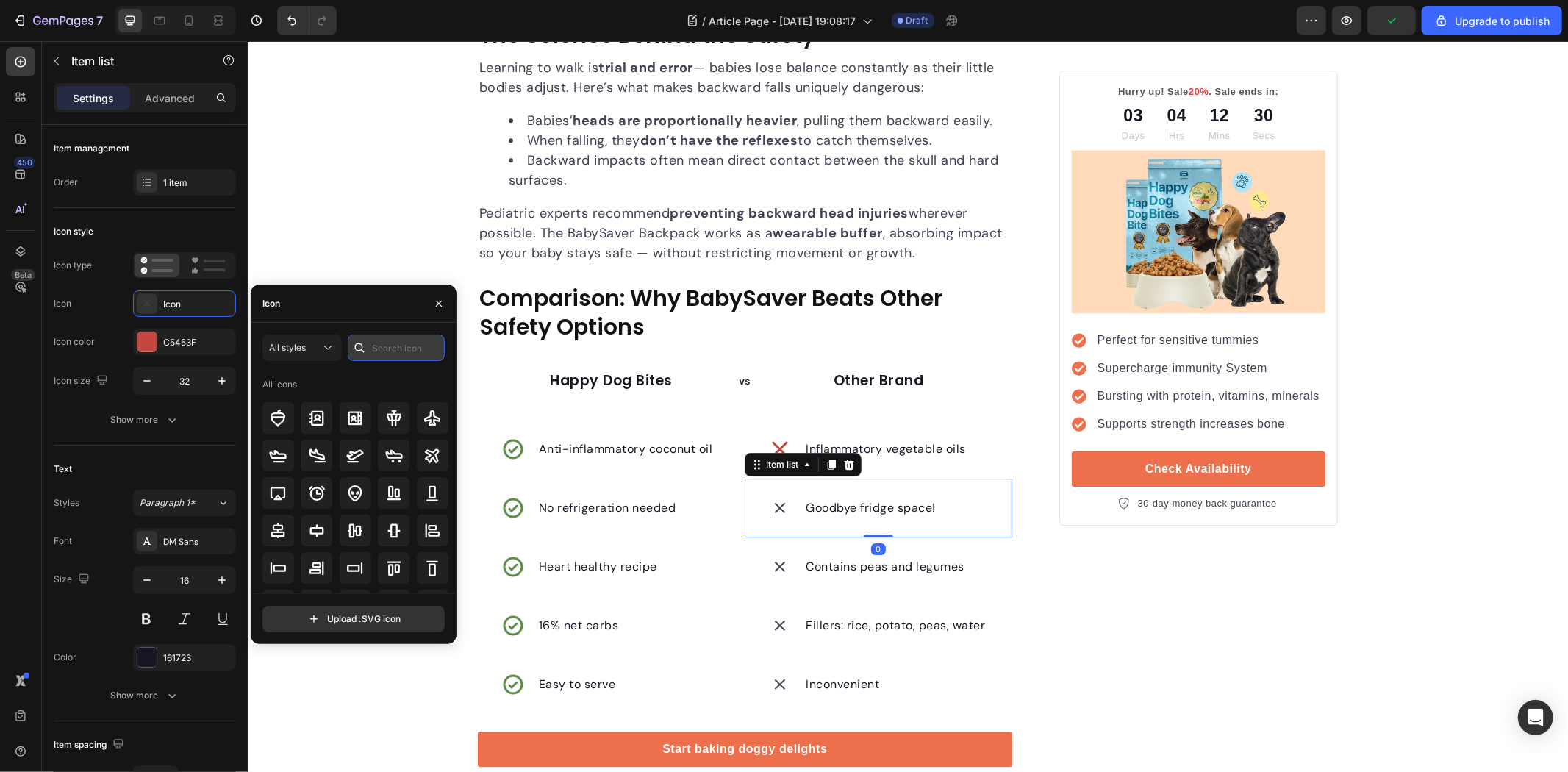
click at [390, 351] on input "text" at bounding box center [396, 347] width 97 height 27
type input "x"
click at [393, 534] on icon at bounding box center [394, 531] width 18 height 18
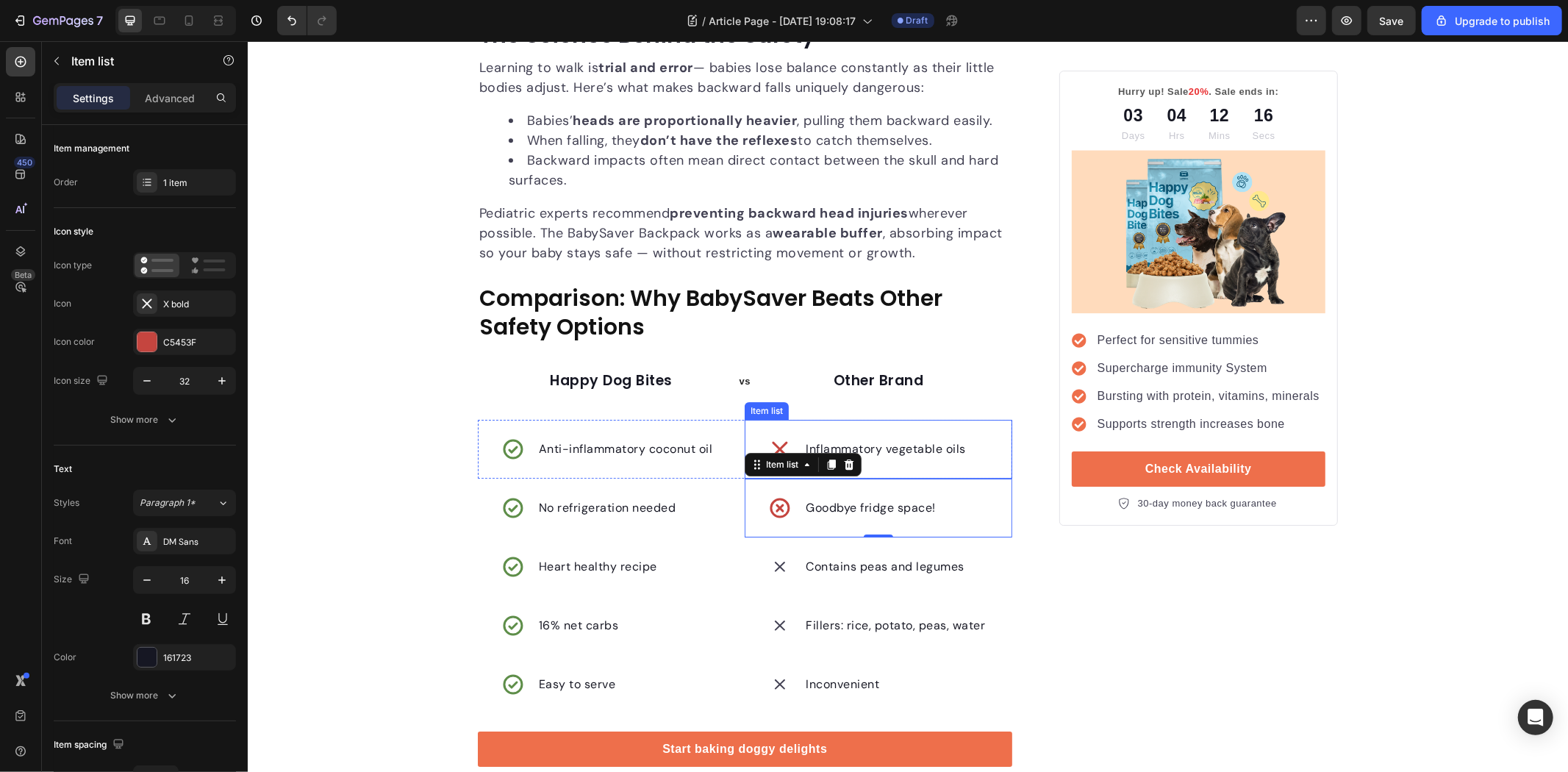
click at [787, 433] on div "Inflammatory vegetable oils" at bounding box center [877, 448] width 267 height 59
click at [772, 442] on icon at bounding box center [779, 448] width 15 height 15
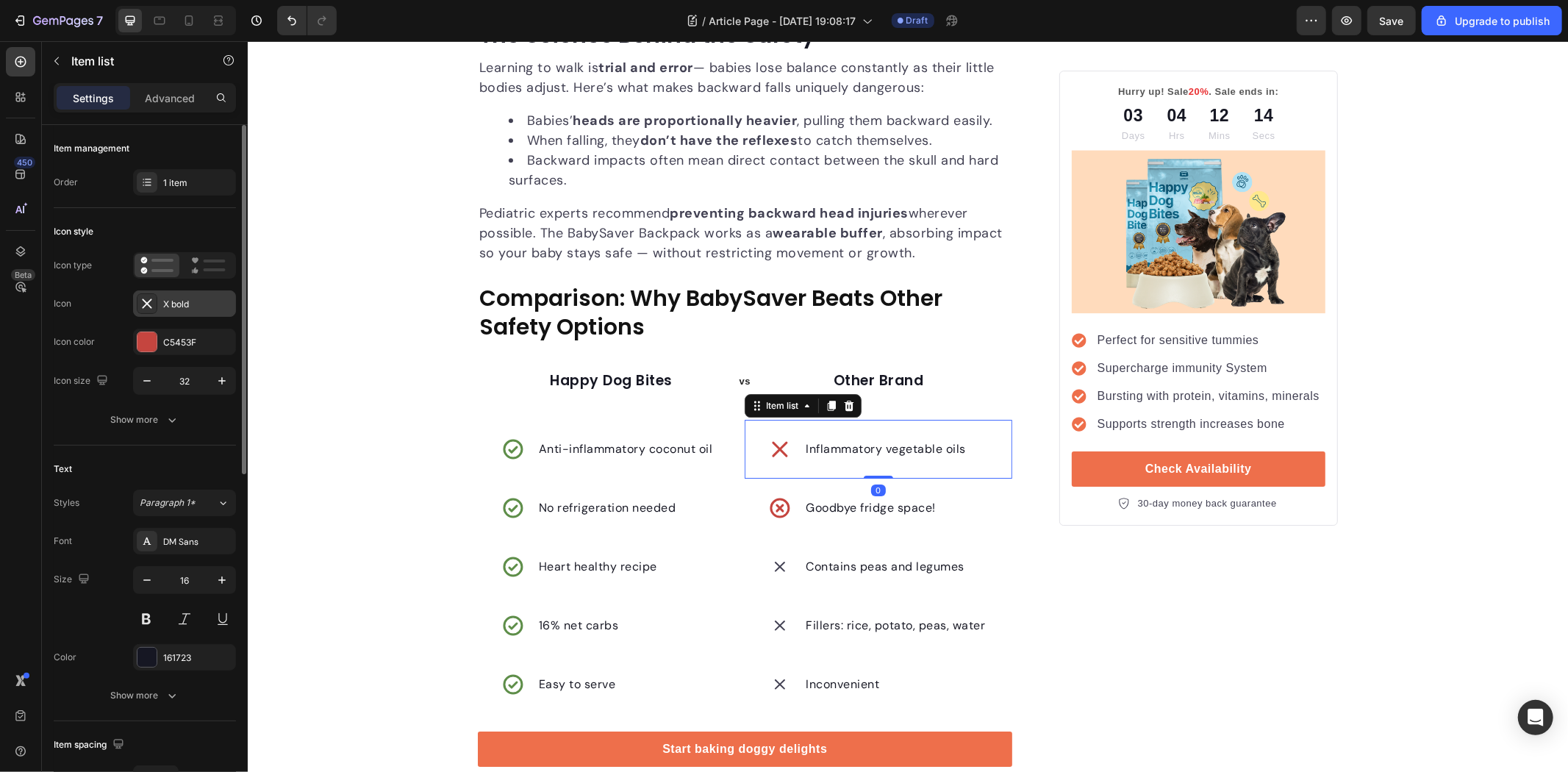
click at [180, 304] on div "X bold" at bounding box center [197, 304] width 69 height 13
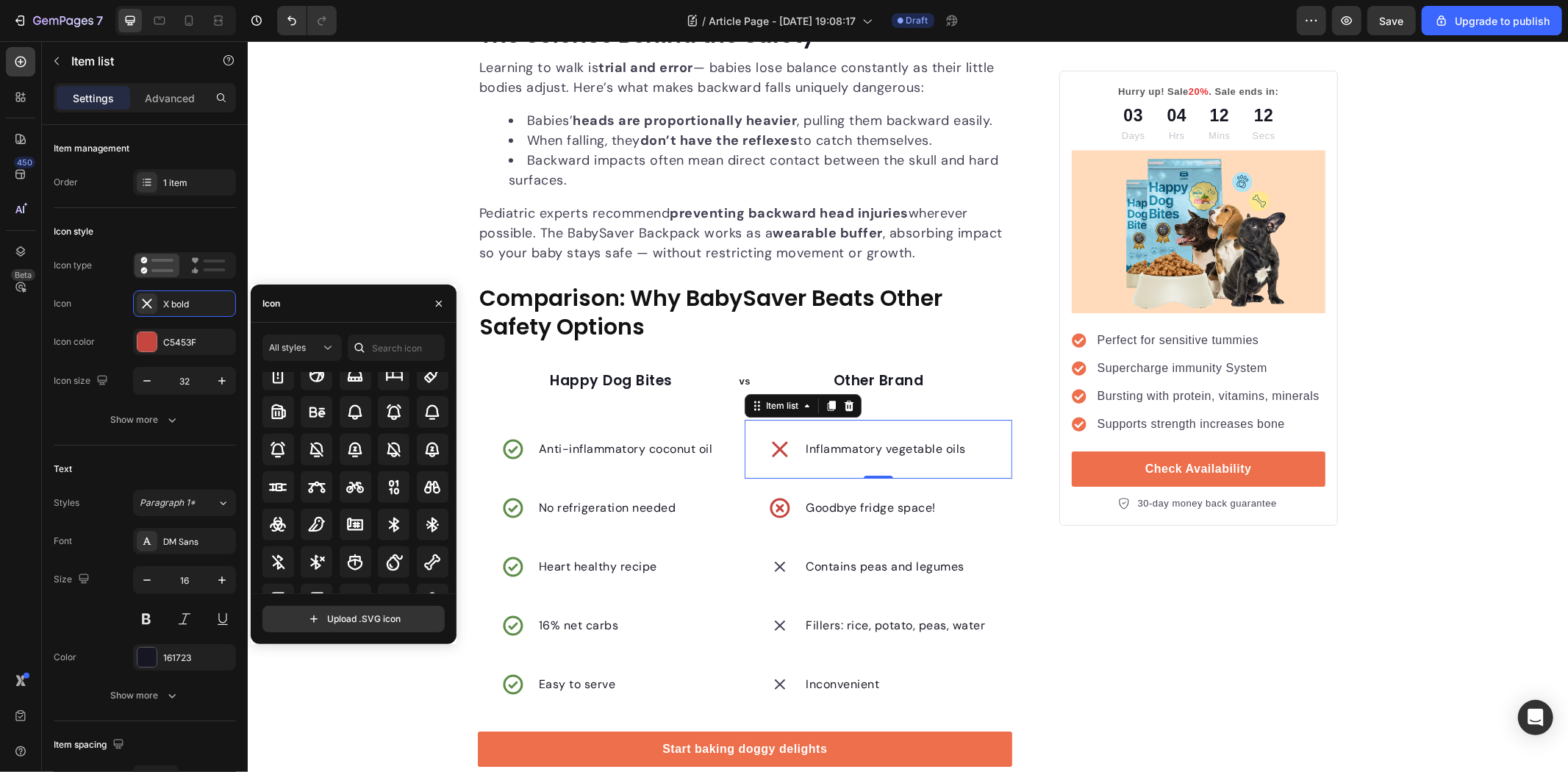
scroll to position [1306, 0]
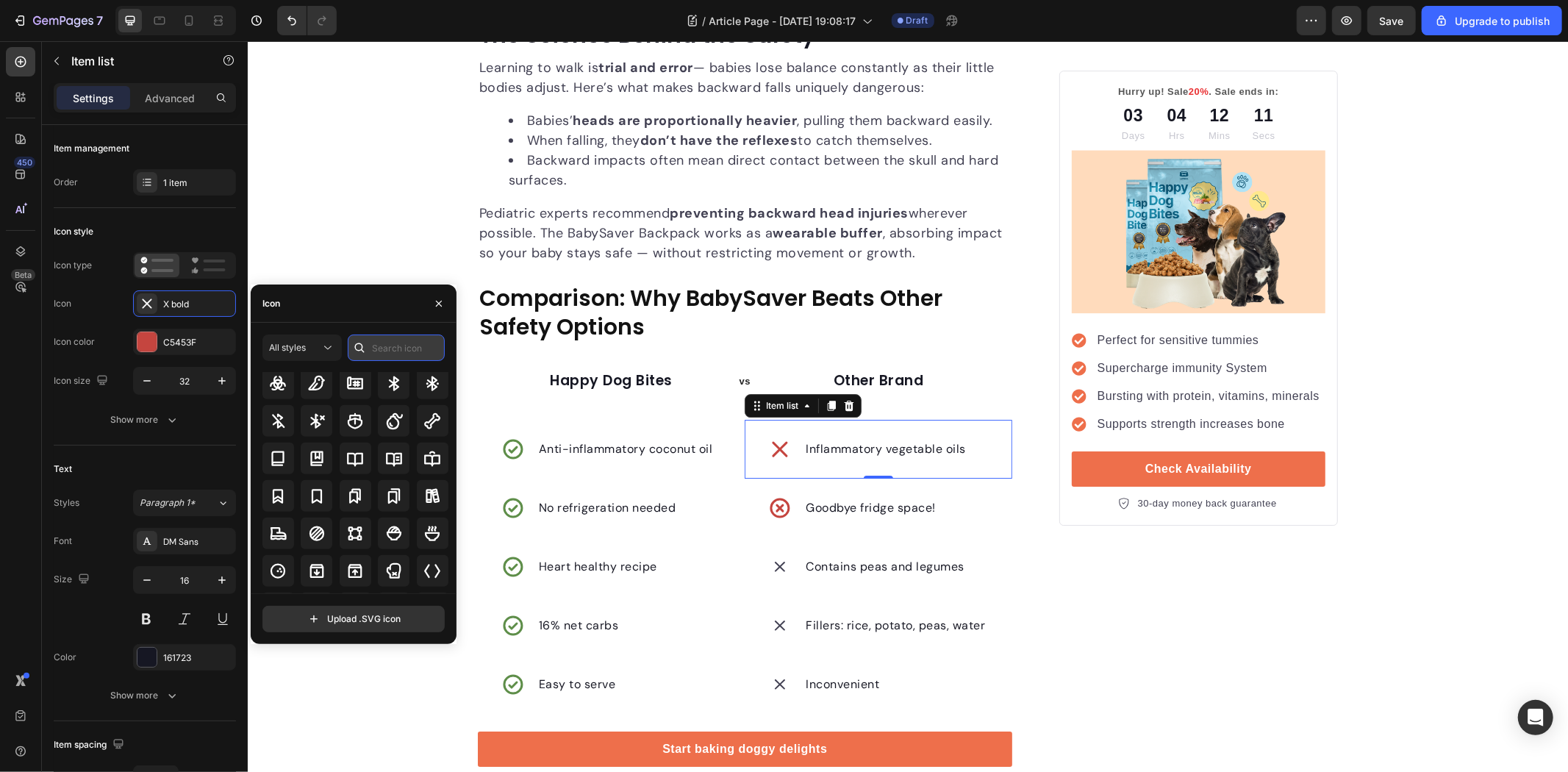
click at [406, 349] on input "text" at bounding box center [396, 347] width 97 height 27
type input "x"
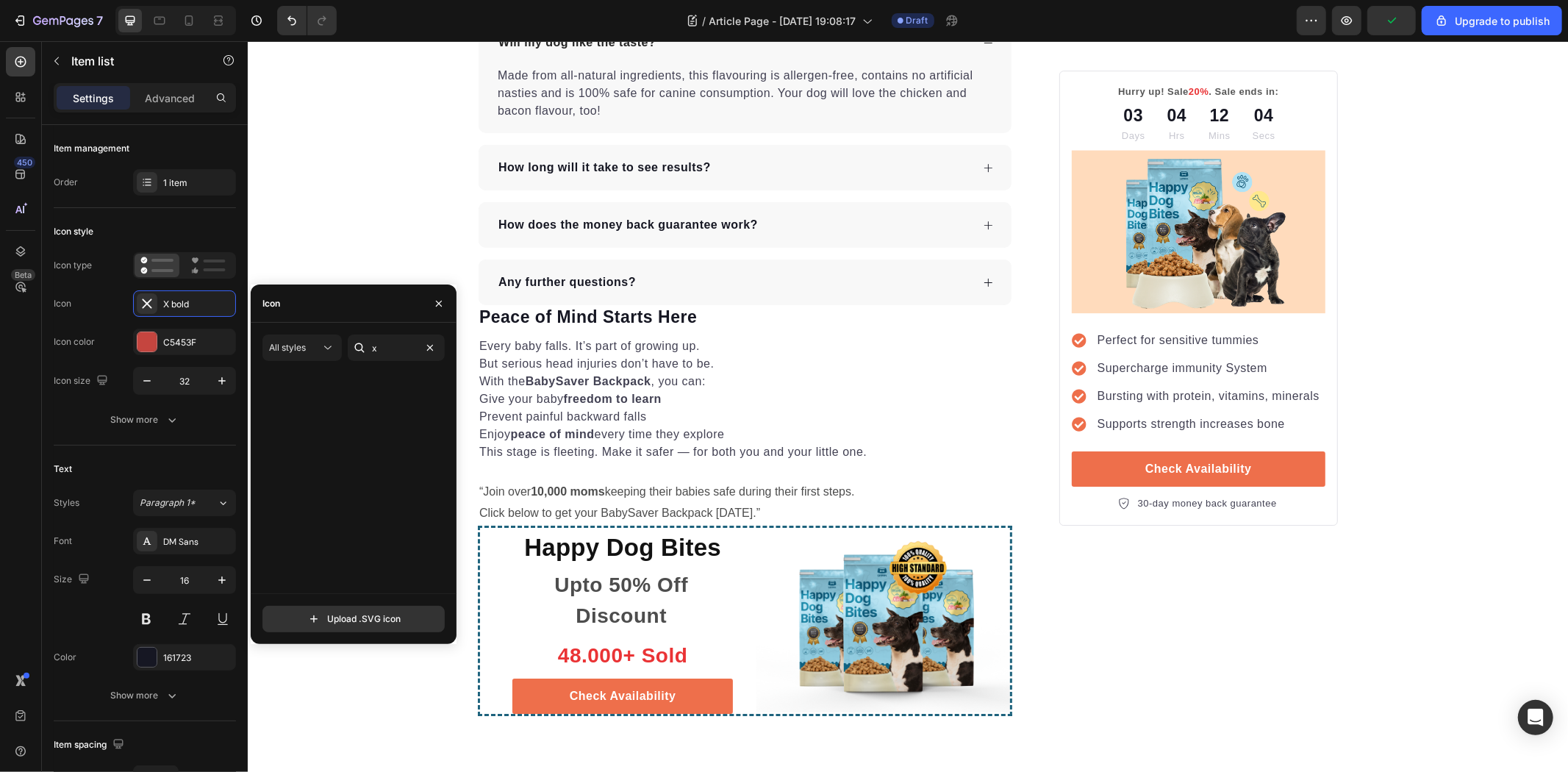
scroll to position [1306, 0]
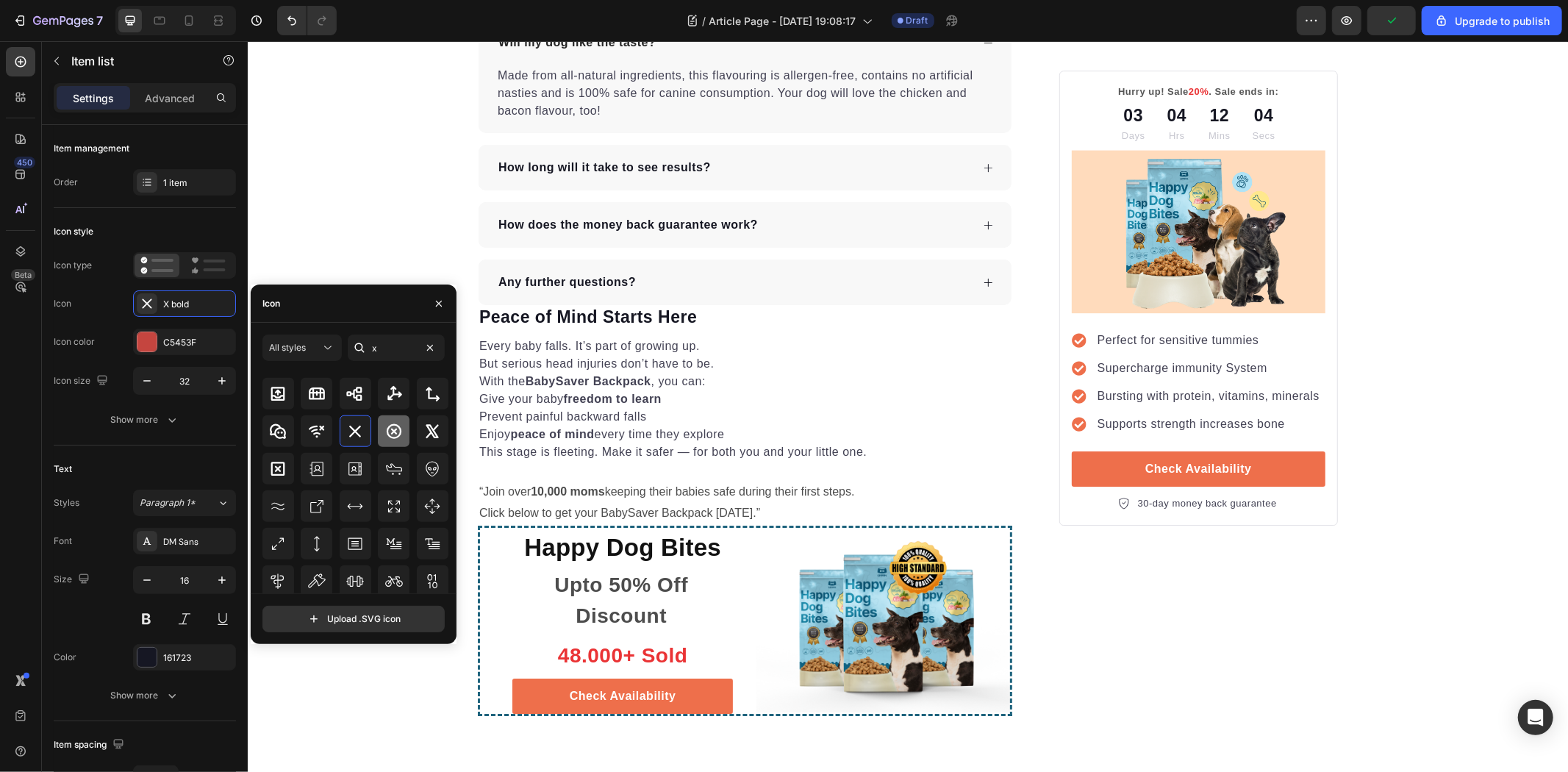
type input "x"
click at [397, 430] on icon at bounding box center [394, 431] width 18 height 18
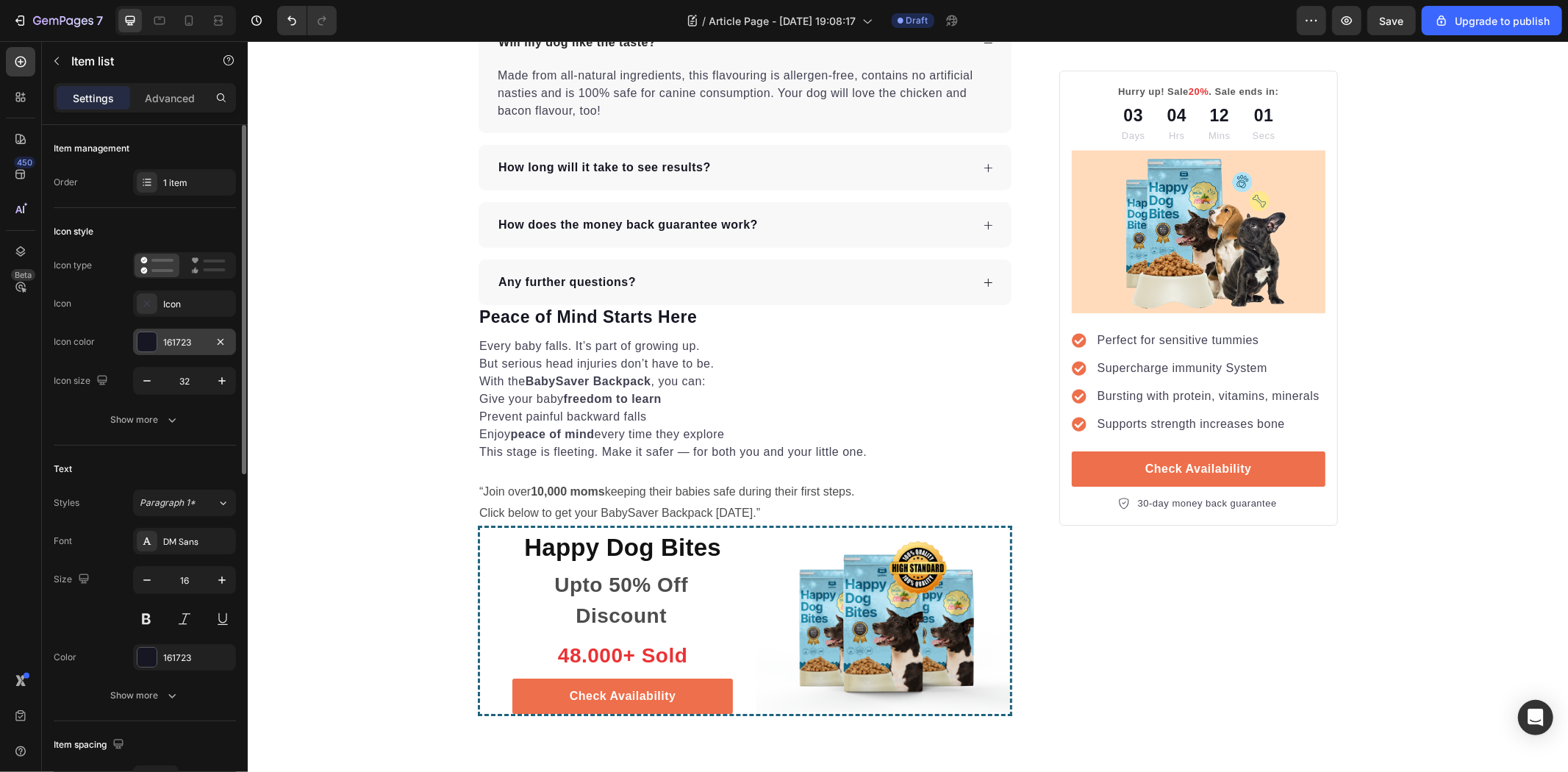
click at [162, 330] on div "161723" at bounding box center [184, 342] width 103 height 27
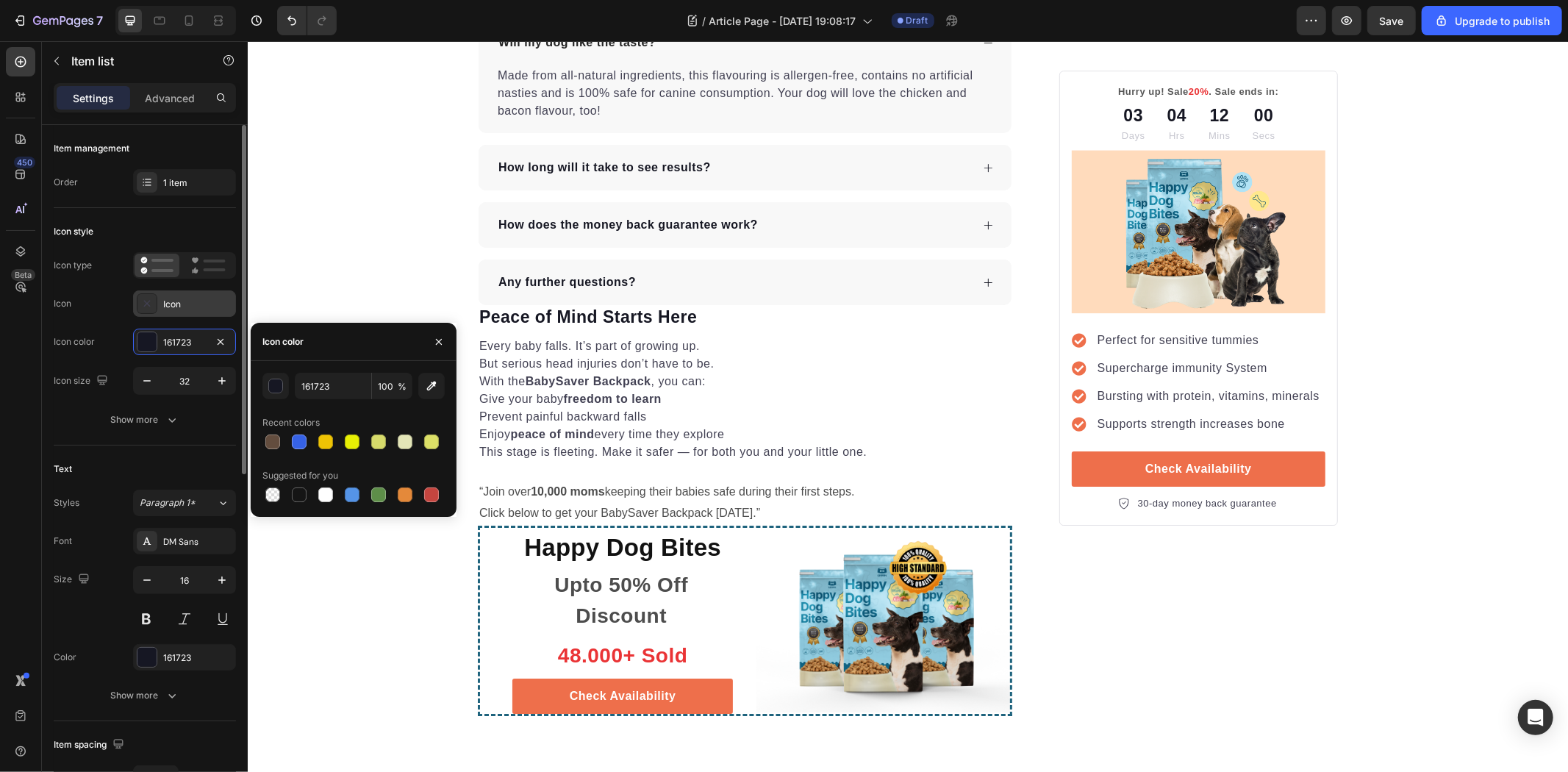
click at [151, 305] on icon at bounding box center [147, 303] width 14 height 14
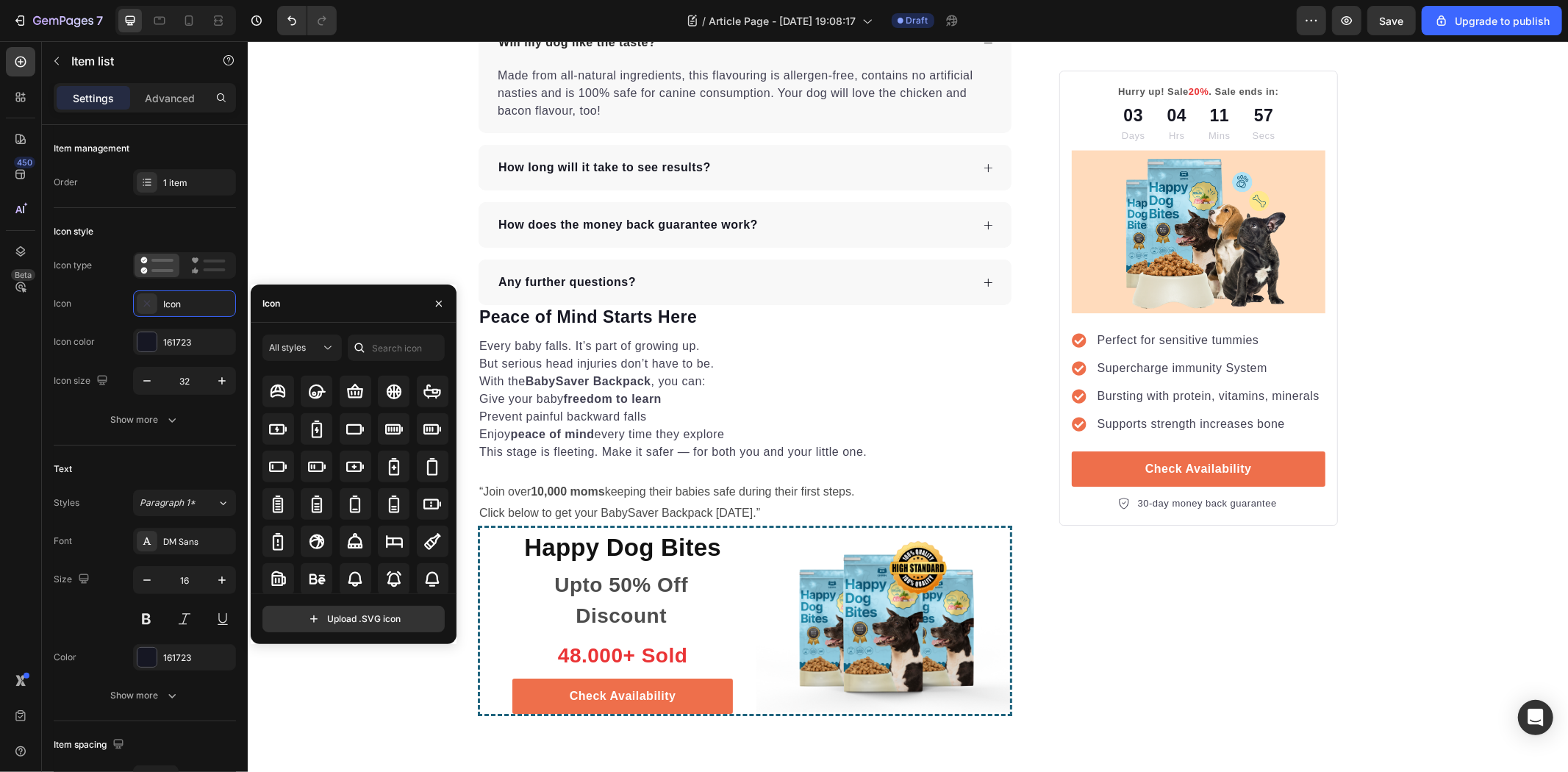
scroll to position [1062, 0]
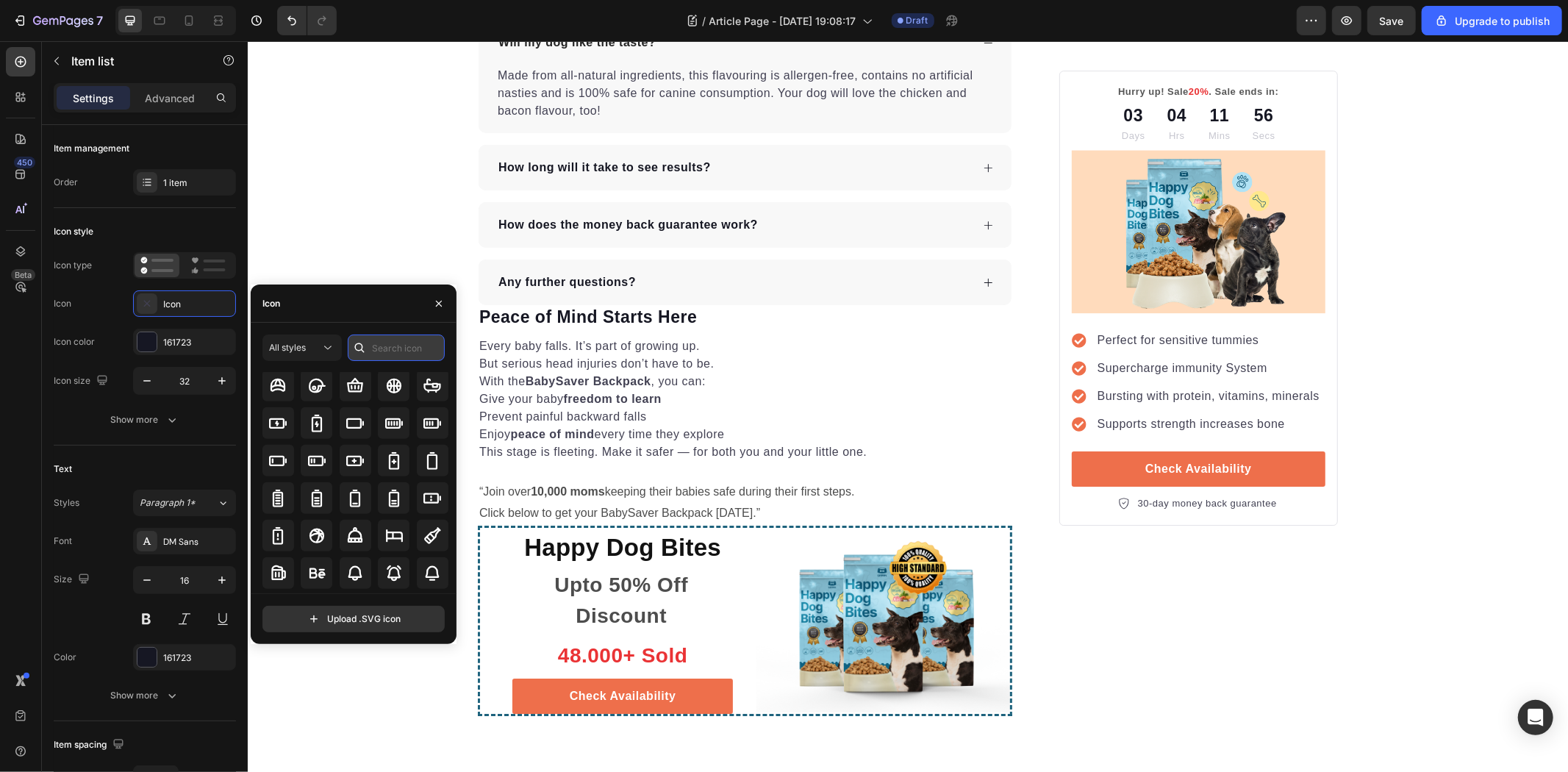
click at [396, 340] on input "text" at bounding box center [396, 347] width 97 height 27
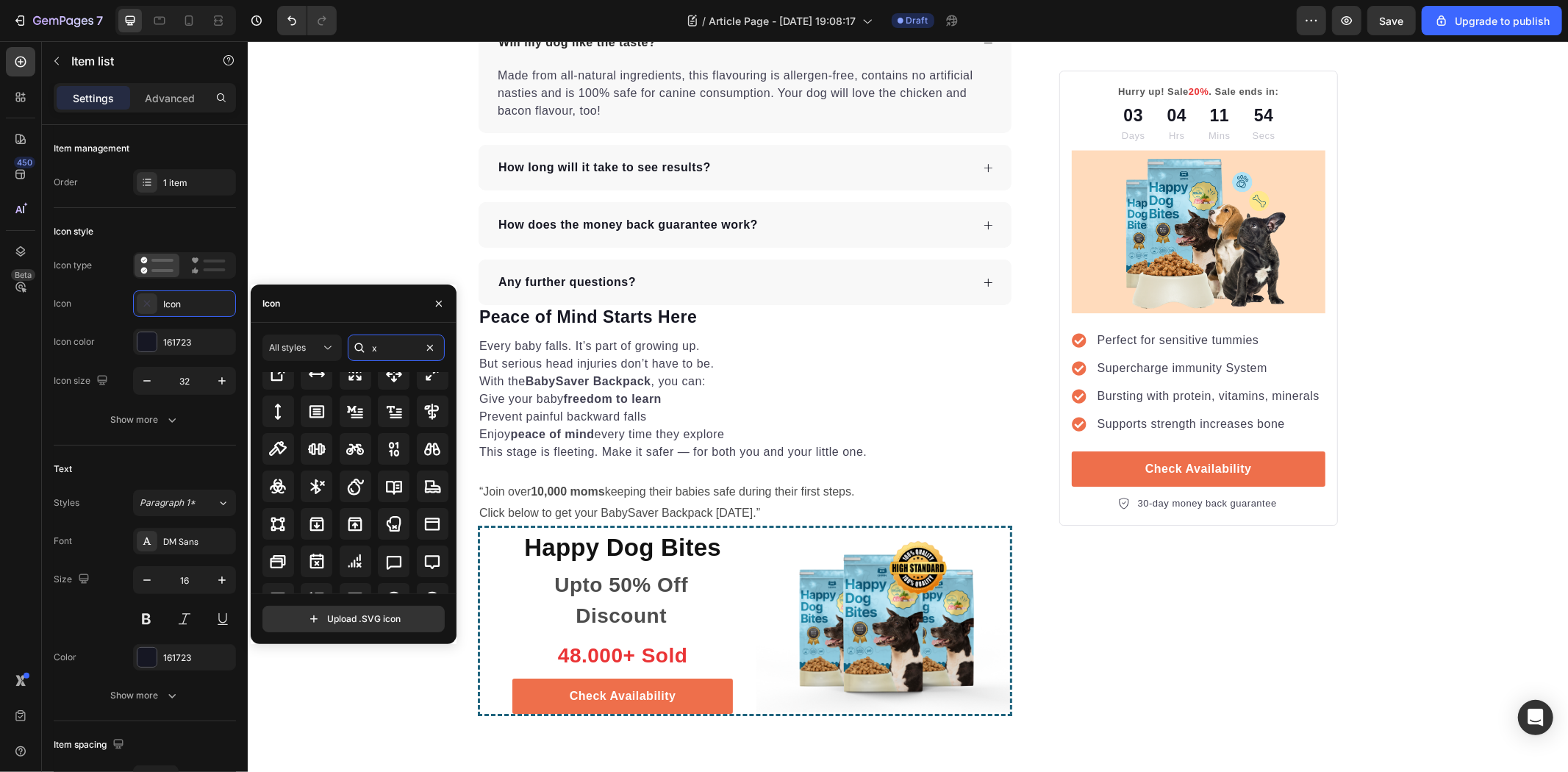
scroll to position [163, 0]
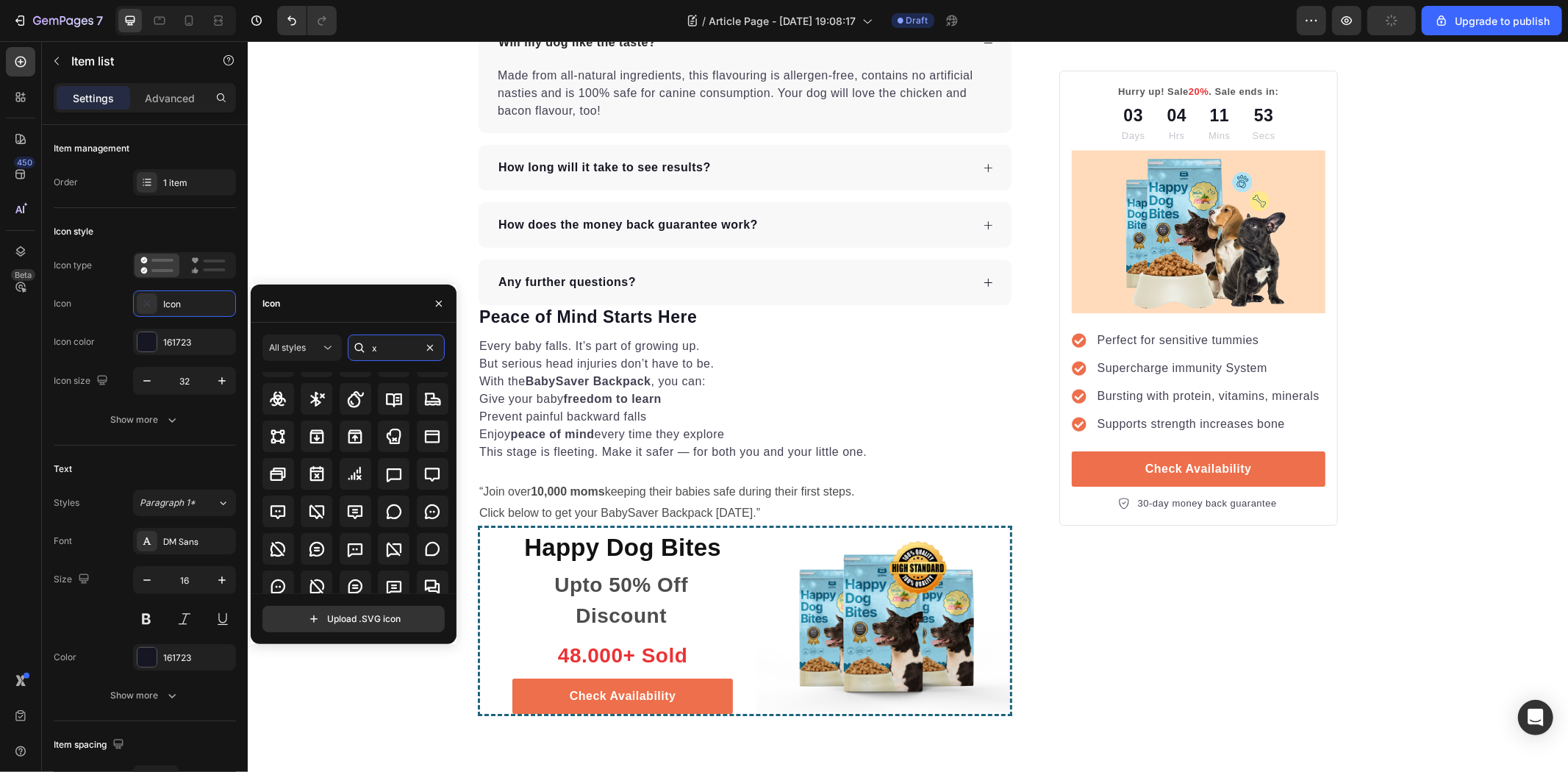
type input "x"
click at [400, 435] on div at bounding box center [394, 432] width 32 height 32
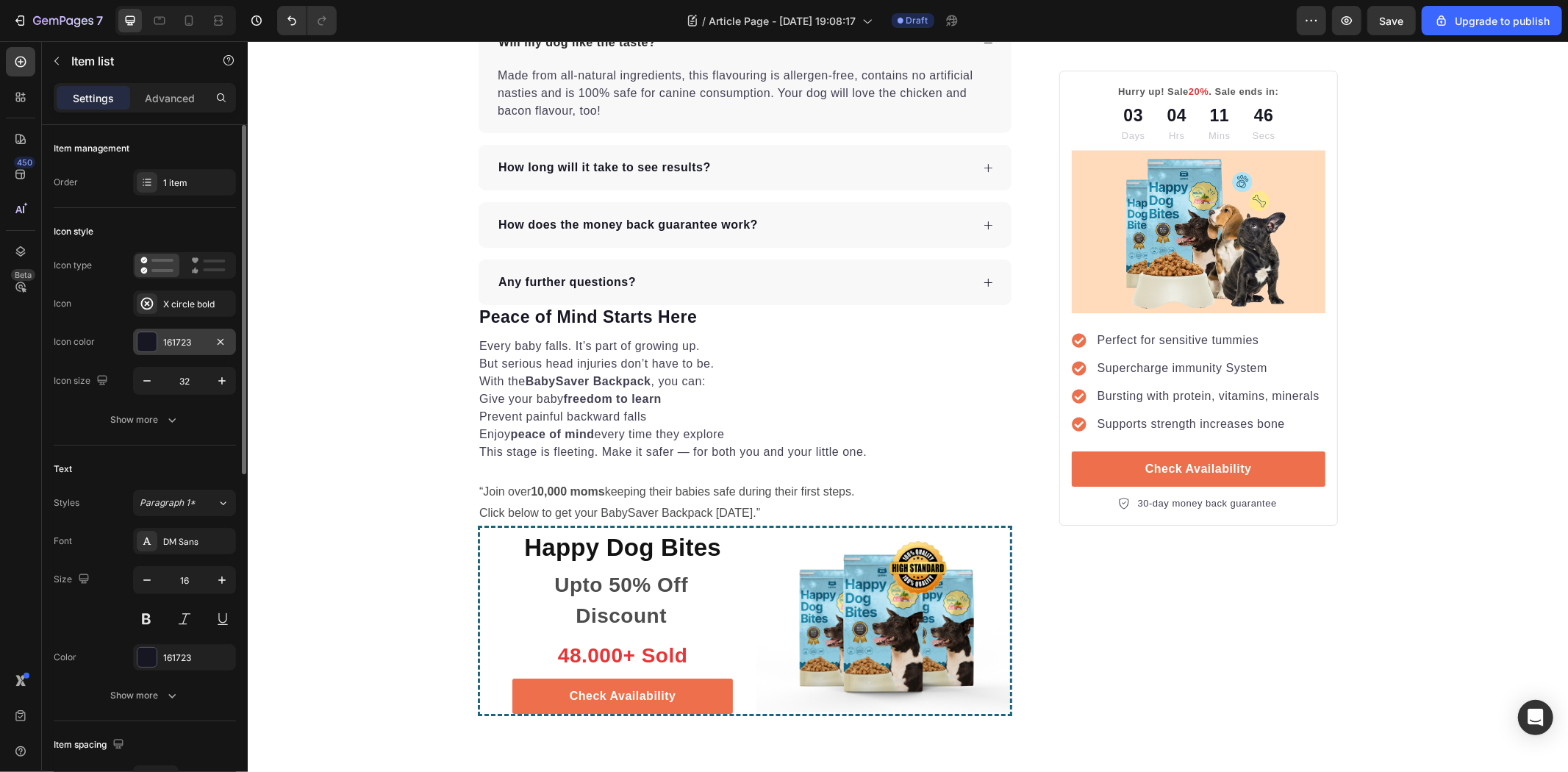
click at [178, 339] on div "161723" at bounding box center [184, 342] width 43 height 13
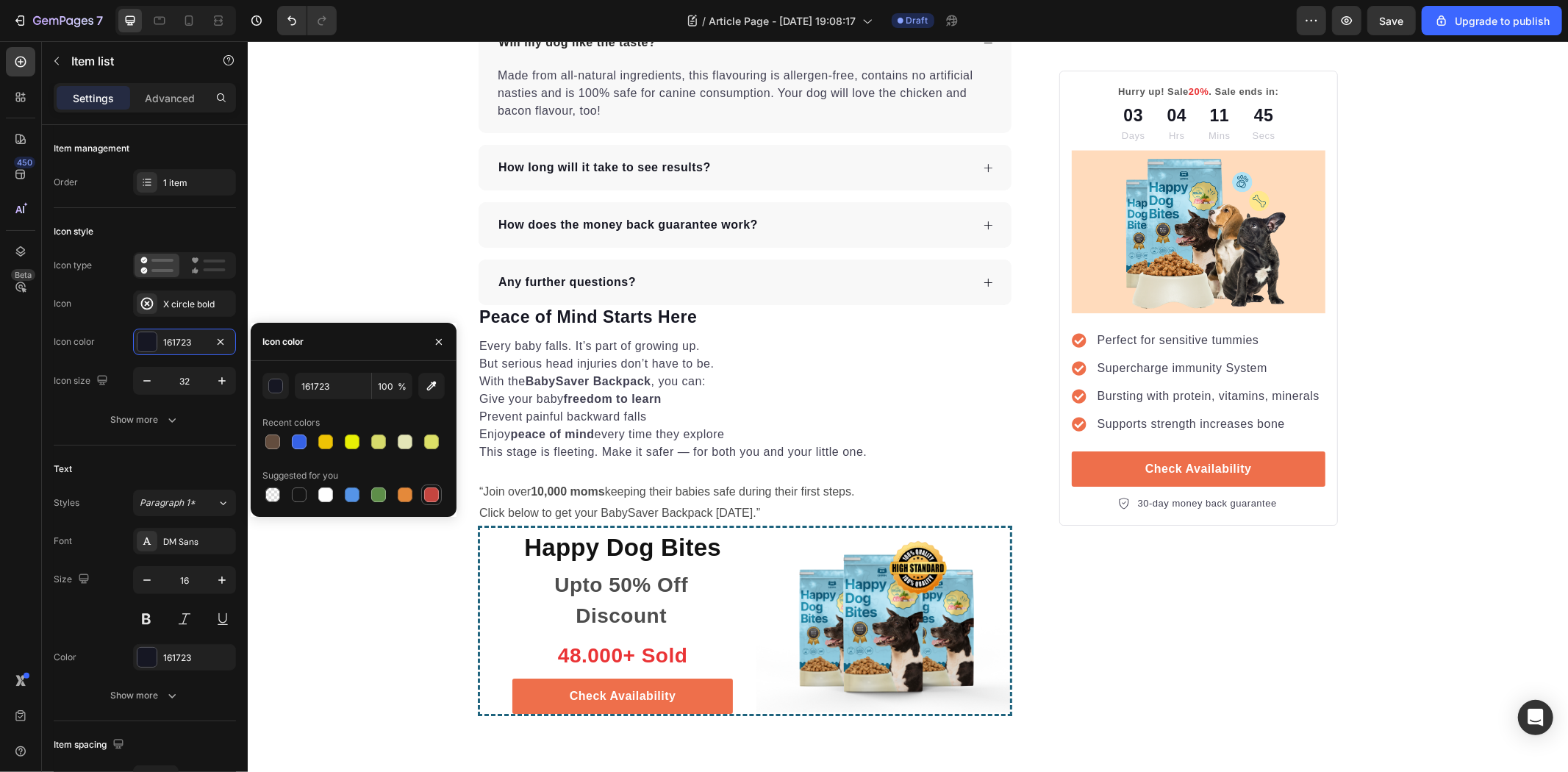
click at [435, 493] on div at bounding box center [431, 494] width 14 height 14
type input "C5453F"
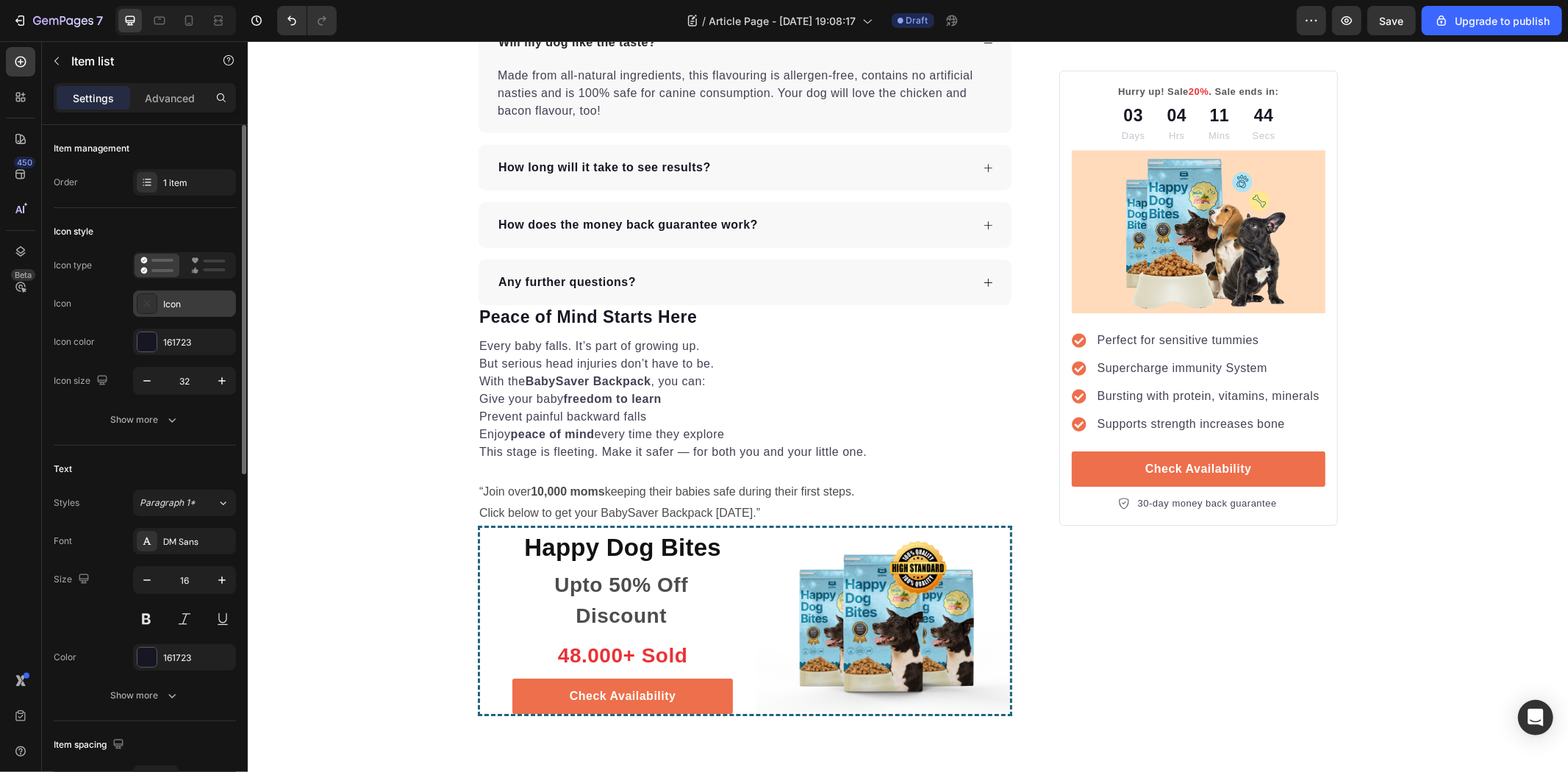
click at [202, 298] on div "Icon" at bounding box center [197, 304] width 69 height 13
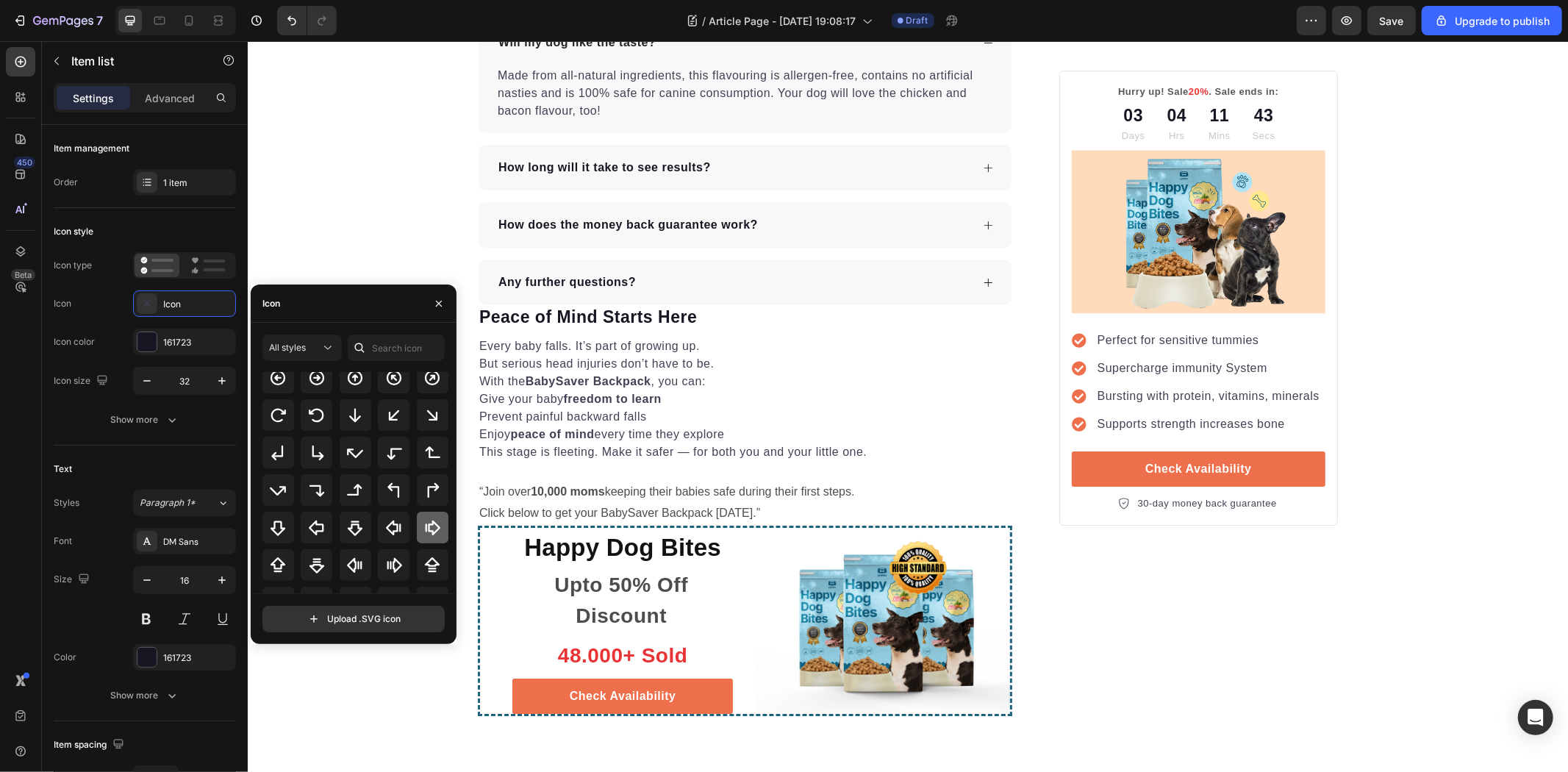
scroll to position [408, 0]
click at [387, 349] on input "text" at bounding box center [396, 347] width 97 height 27
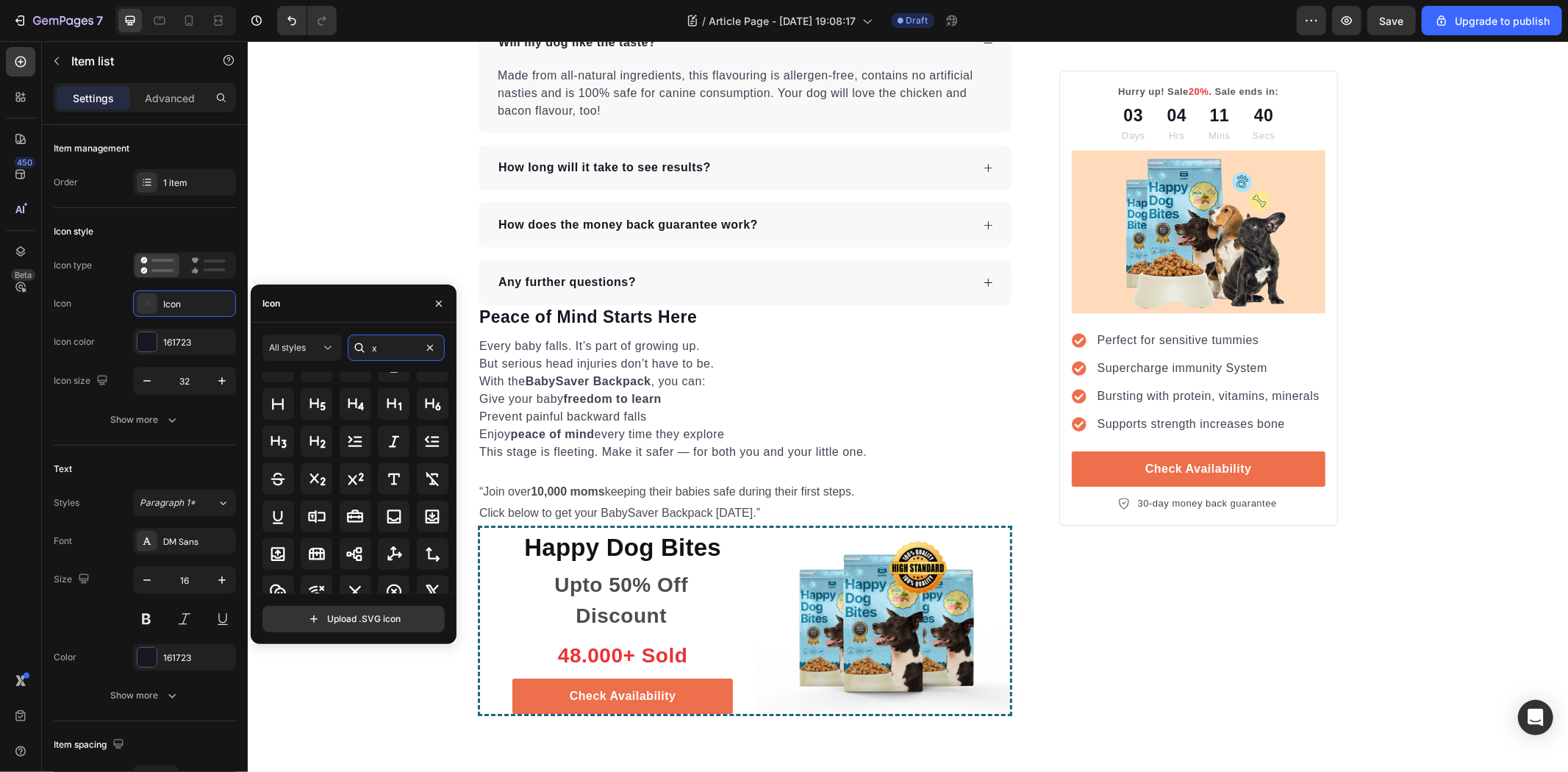
scroll to position [1210, 0]
type input "x"
click at [397, 534] on div at bounding box center [394, 546] width 32 height 32
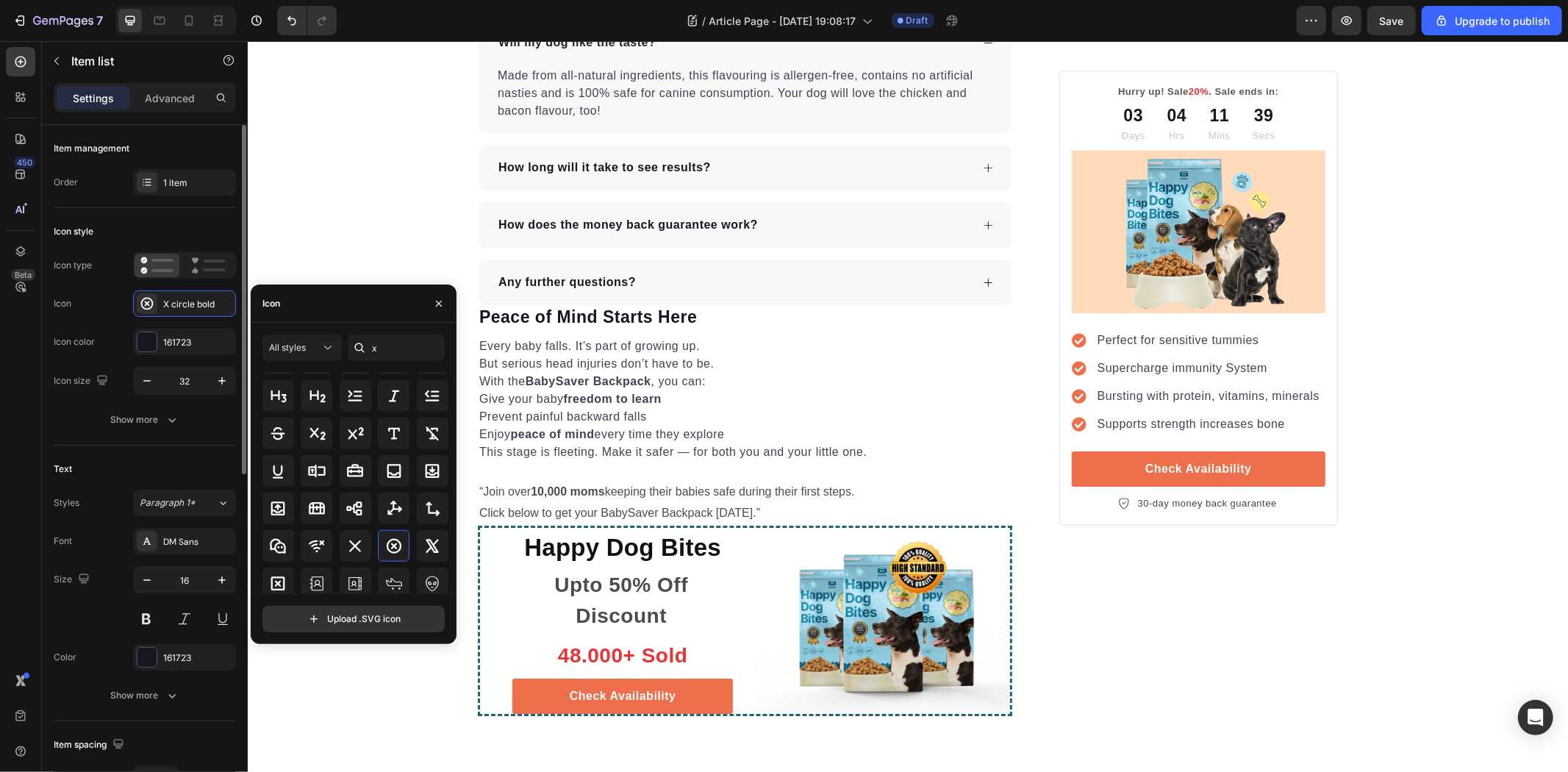
click at [170, 327] on div "Icon type Icon X circle bold Icon color 161723 Icon size 32" at bounding box center [145, 323] width 183 height 142
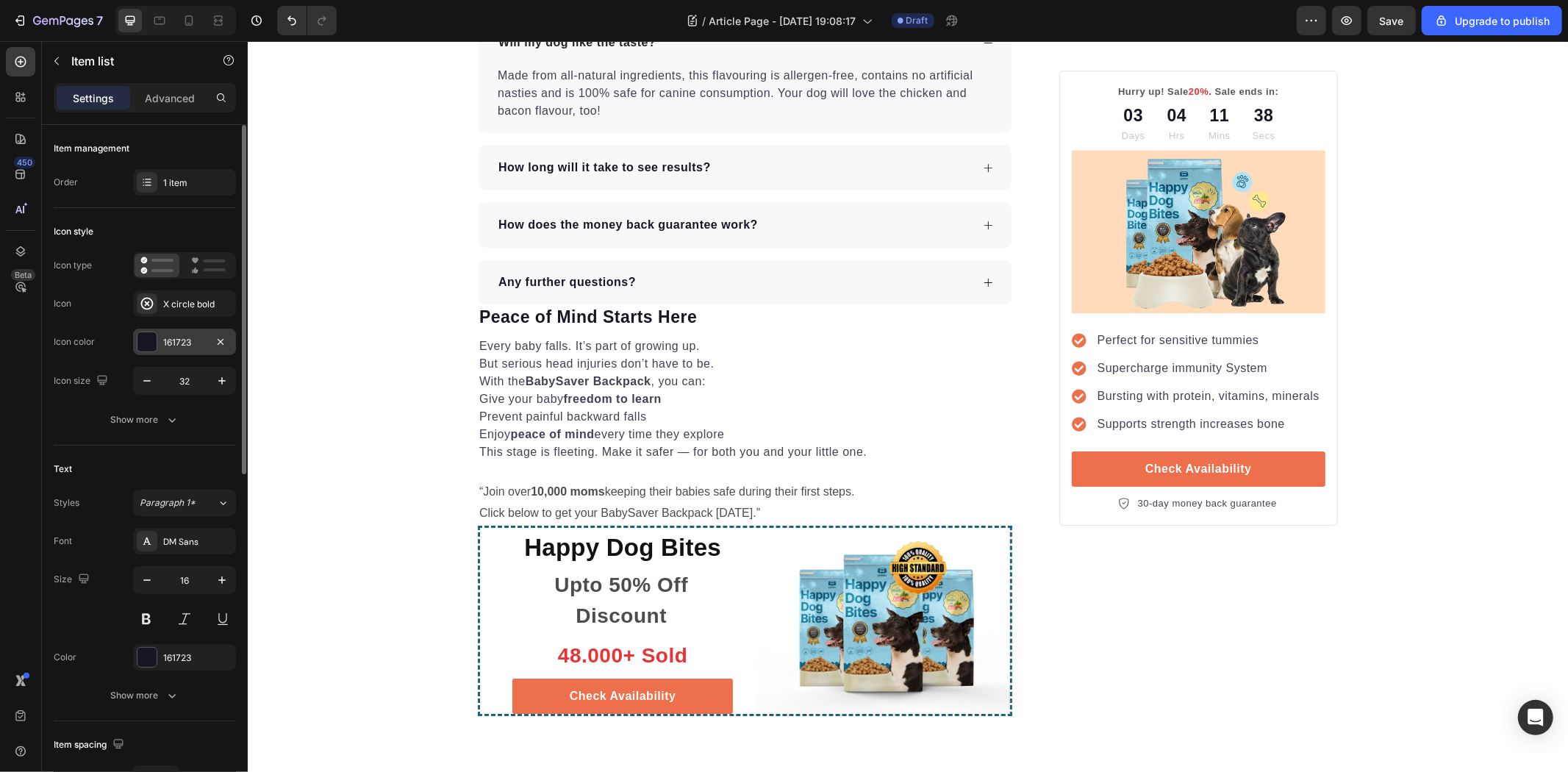
click at [172, 333] on div "161723" at bounding box center [184, 342] width 103 height 27
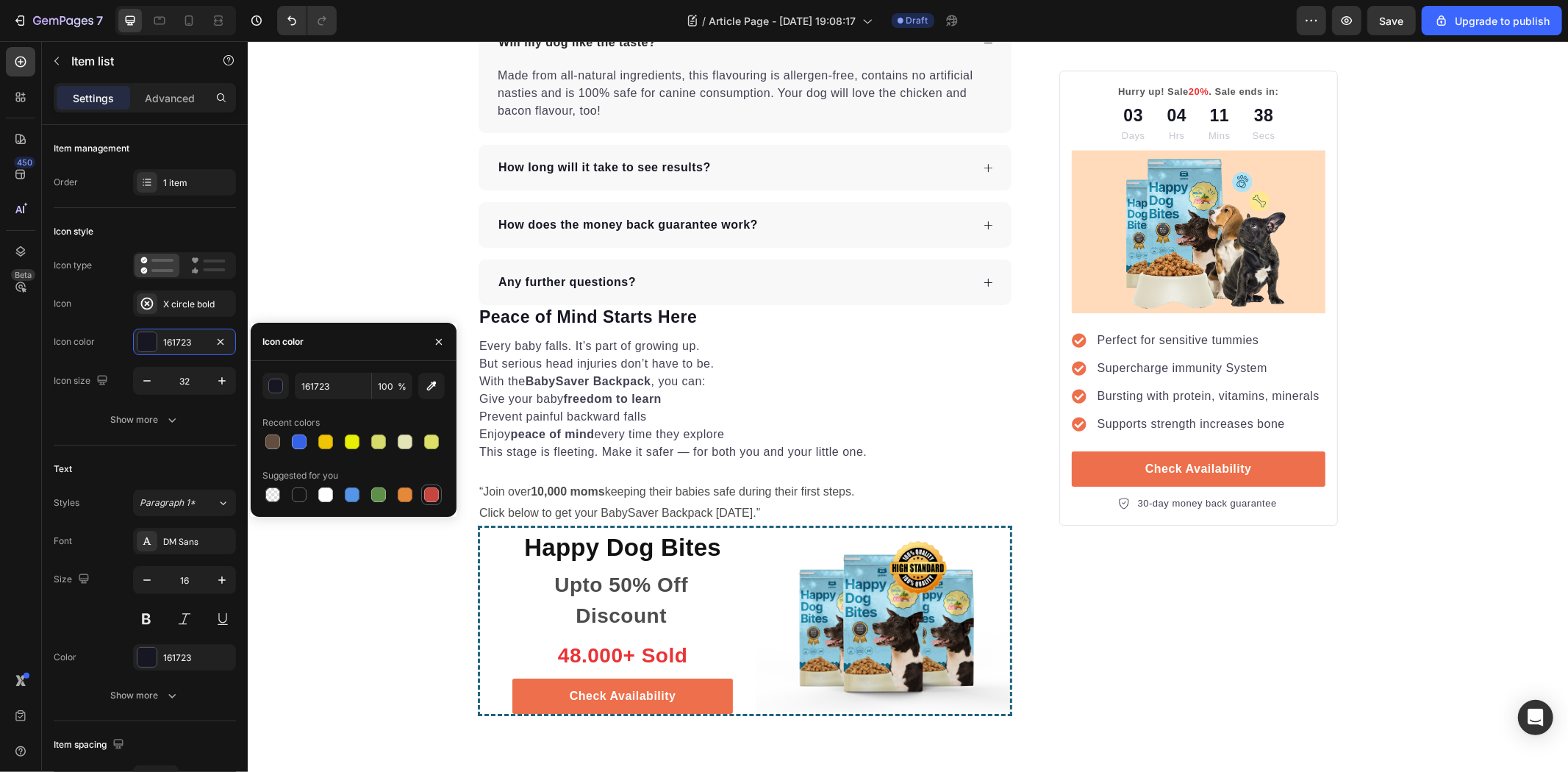
click at [437, 496] on div at bounding box center [431, 494] width 14 height 14
type input "C5453F"
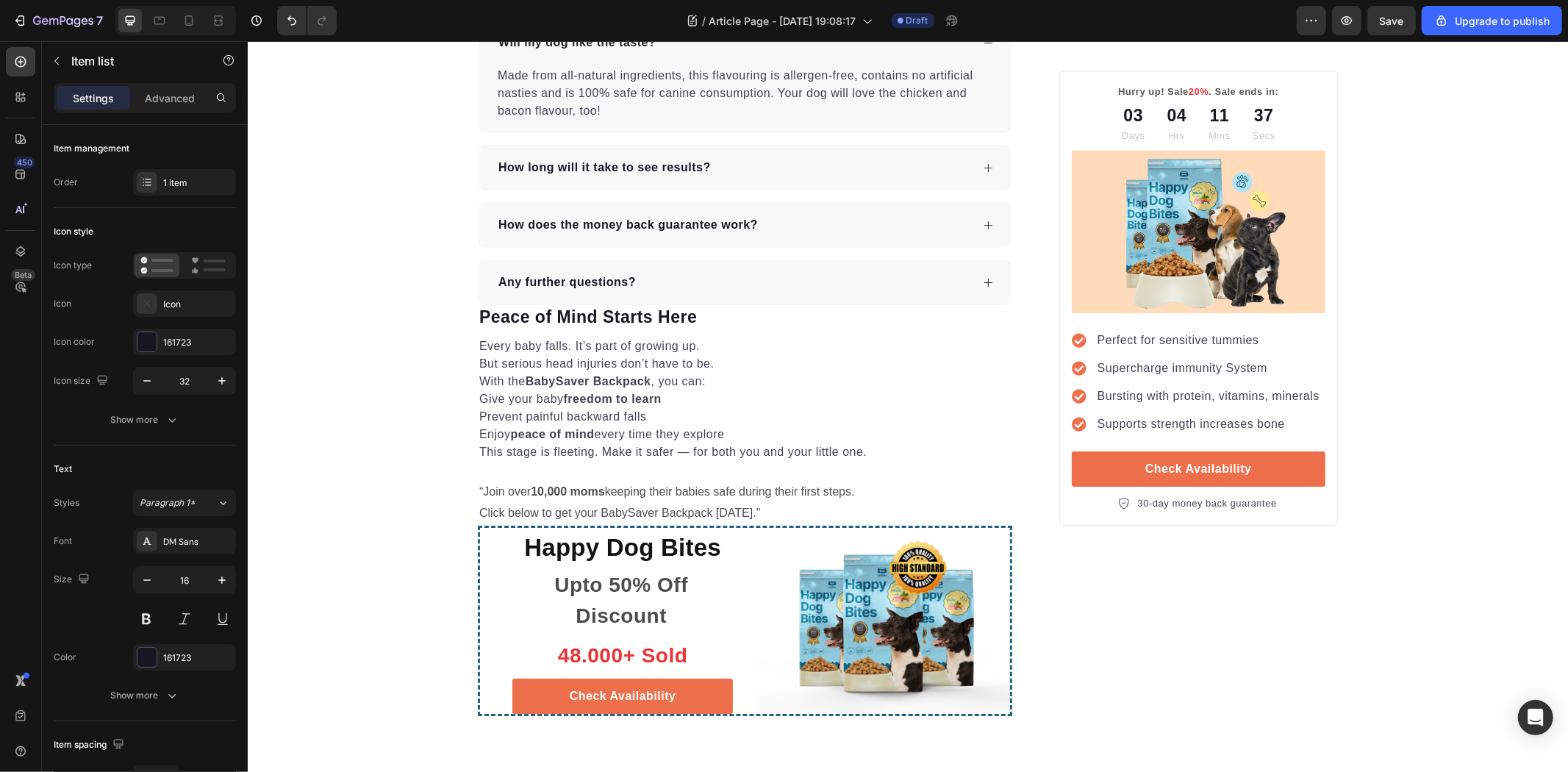
click at [172, 304] on div "Icon" at bounding box center [197, 304] width 69 height 13
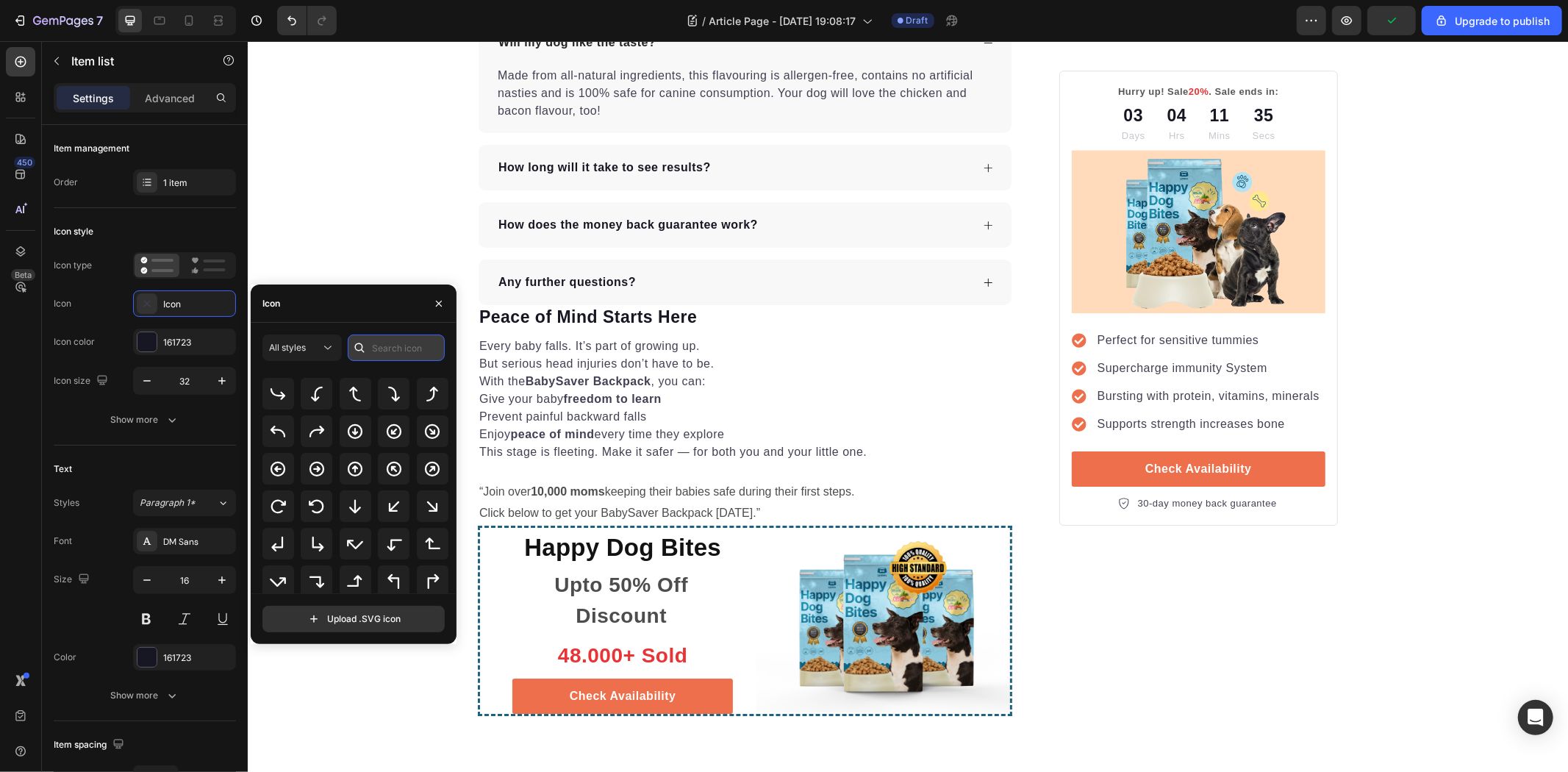
click at [400, 361] on input "text" at bounding box center [396, 347] width 97 height 27
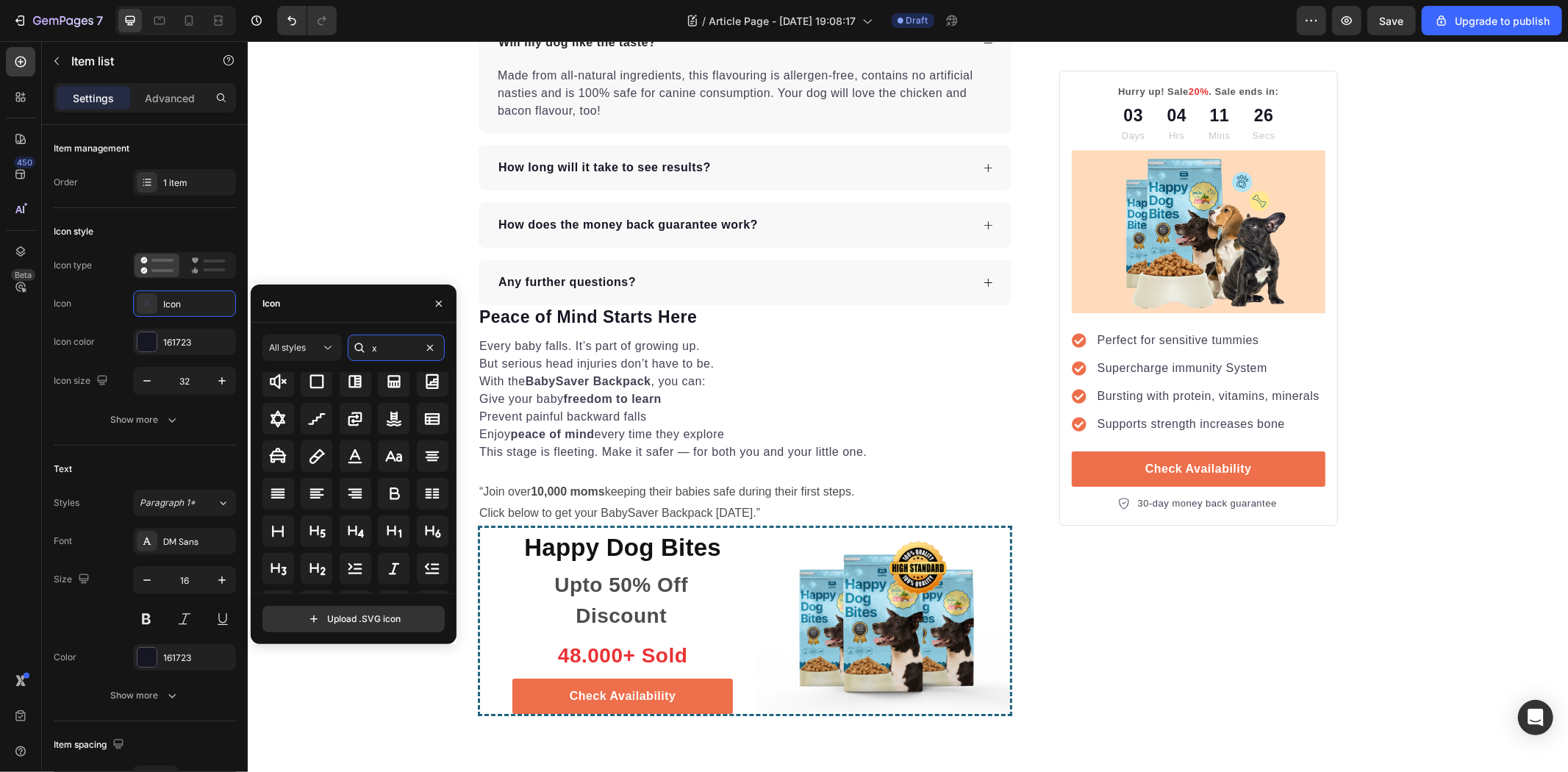
scroll to position [1230, 0]
type input "x"
drag, startPoint x: 394, startPoint y: 522, endPoint x: 265, endPoint y: 419, distance: 165.1
click at [394, 521] on icon at bounding box center [394, 526] width 18 height 18
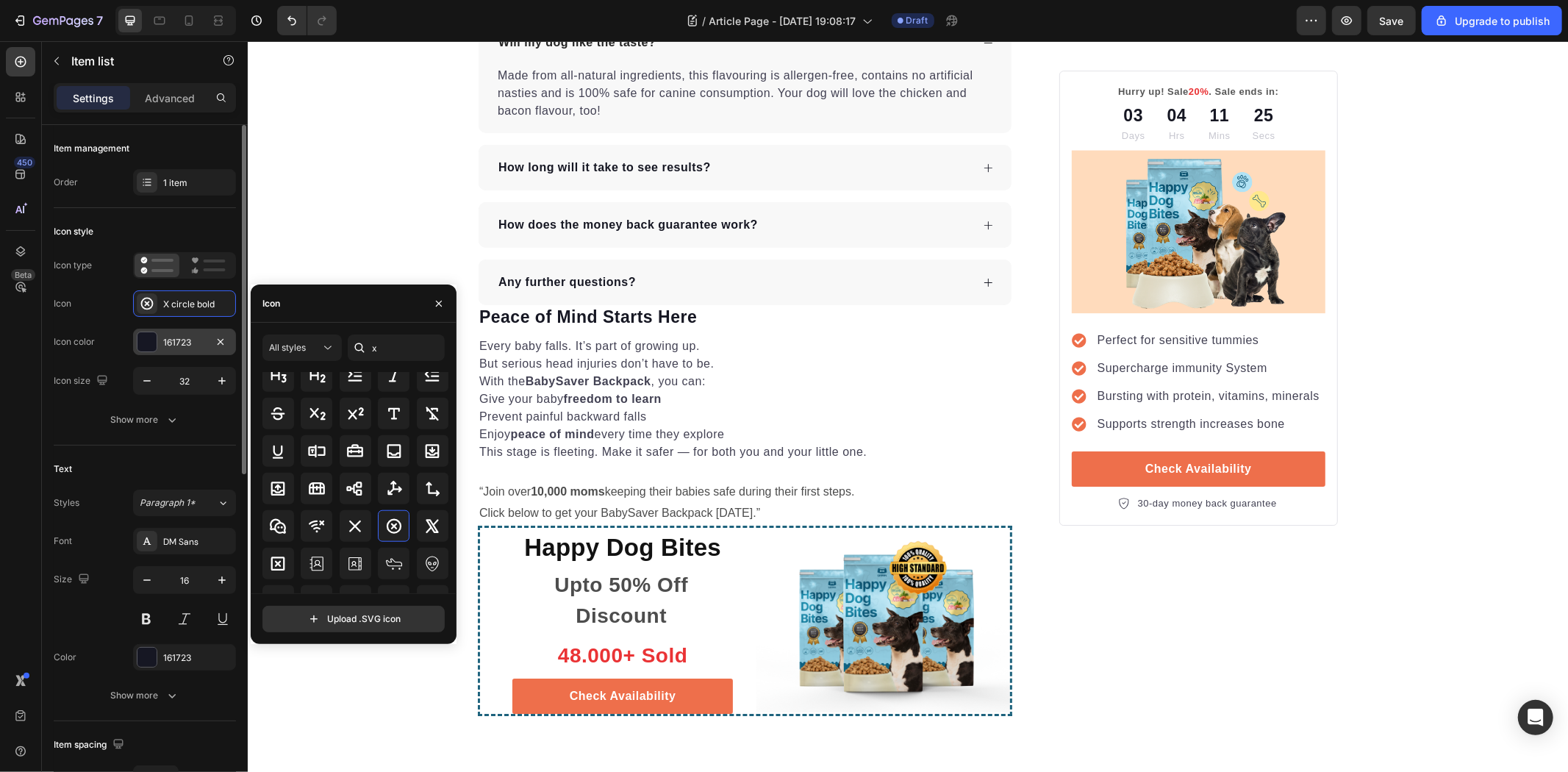
click at [174, 338] on div "161723" at bounding box center [184, 342] width 43 height 13
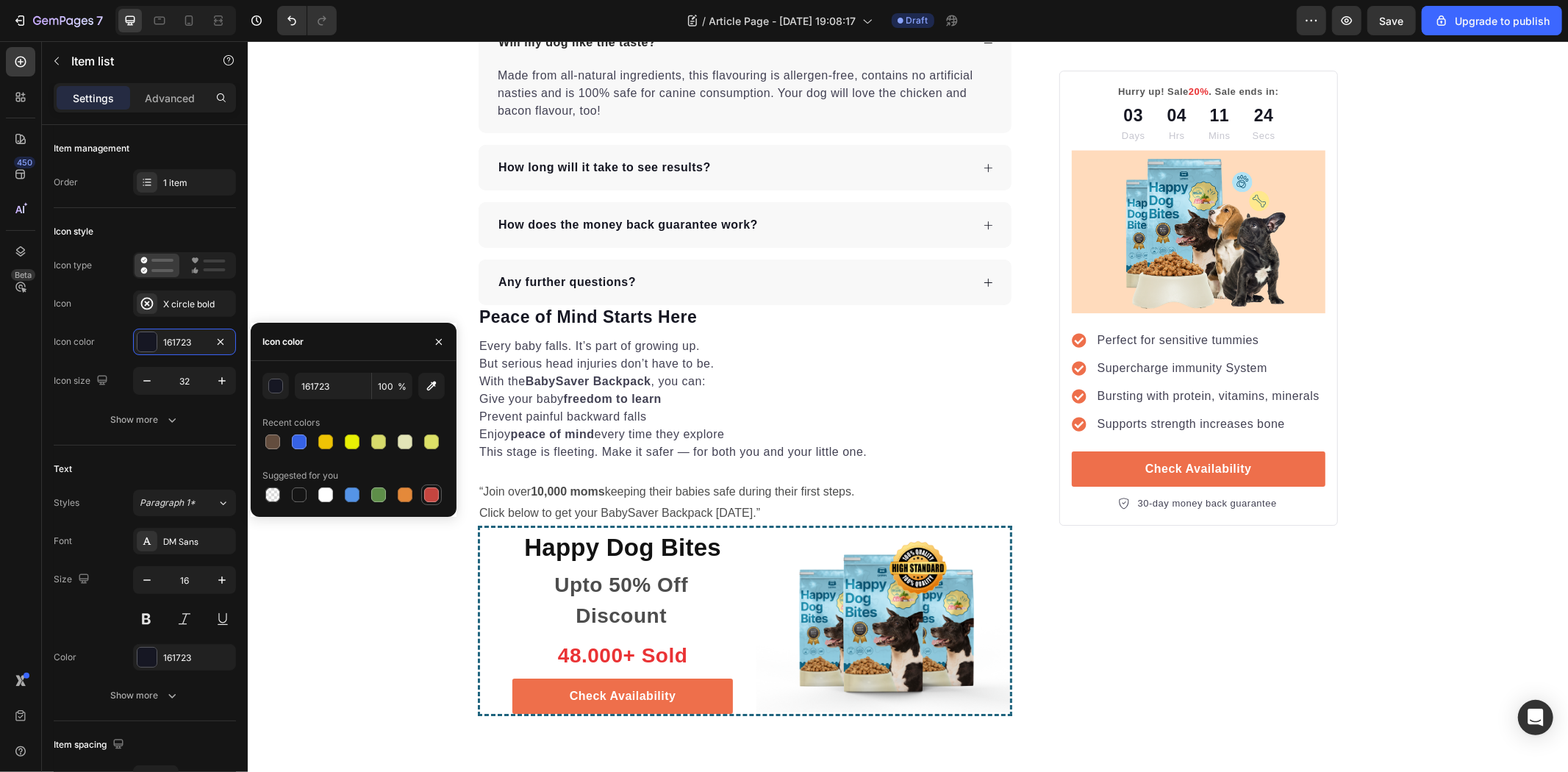
click at [427, 495] on div at bounding box center [431, 494] width 14 height 14
type input "C5453F"
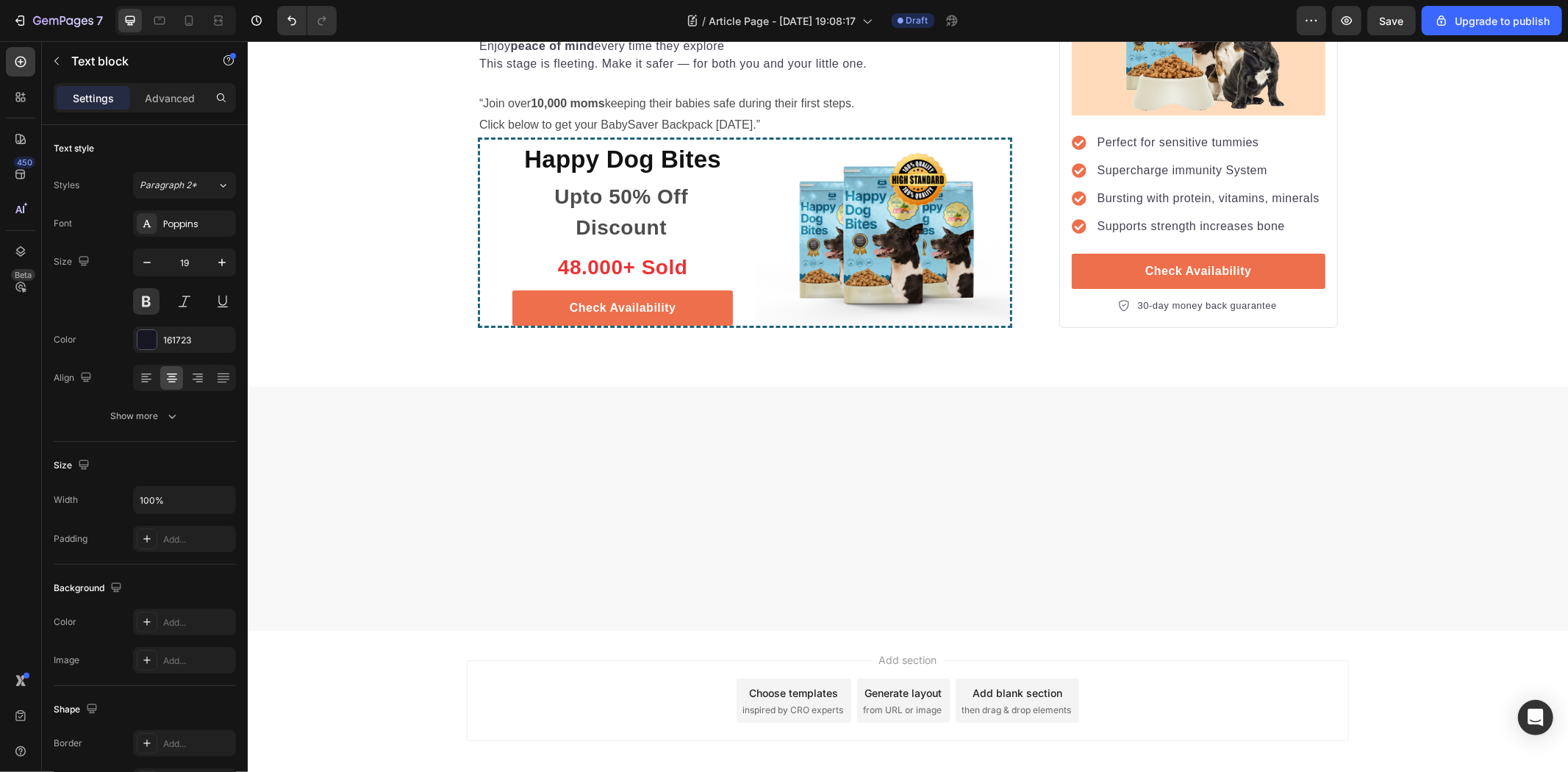
scroll to position [4330, 0]
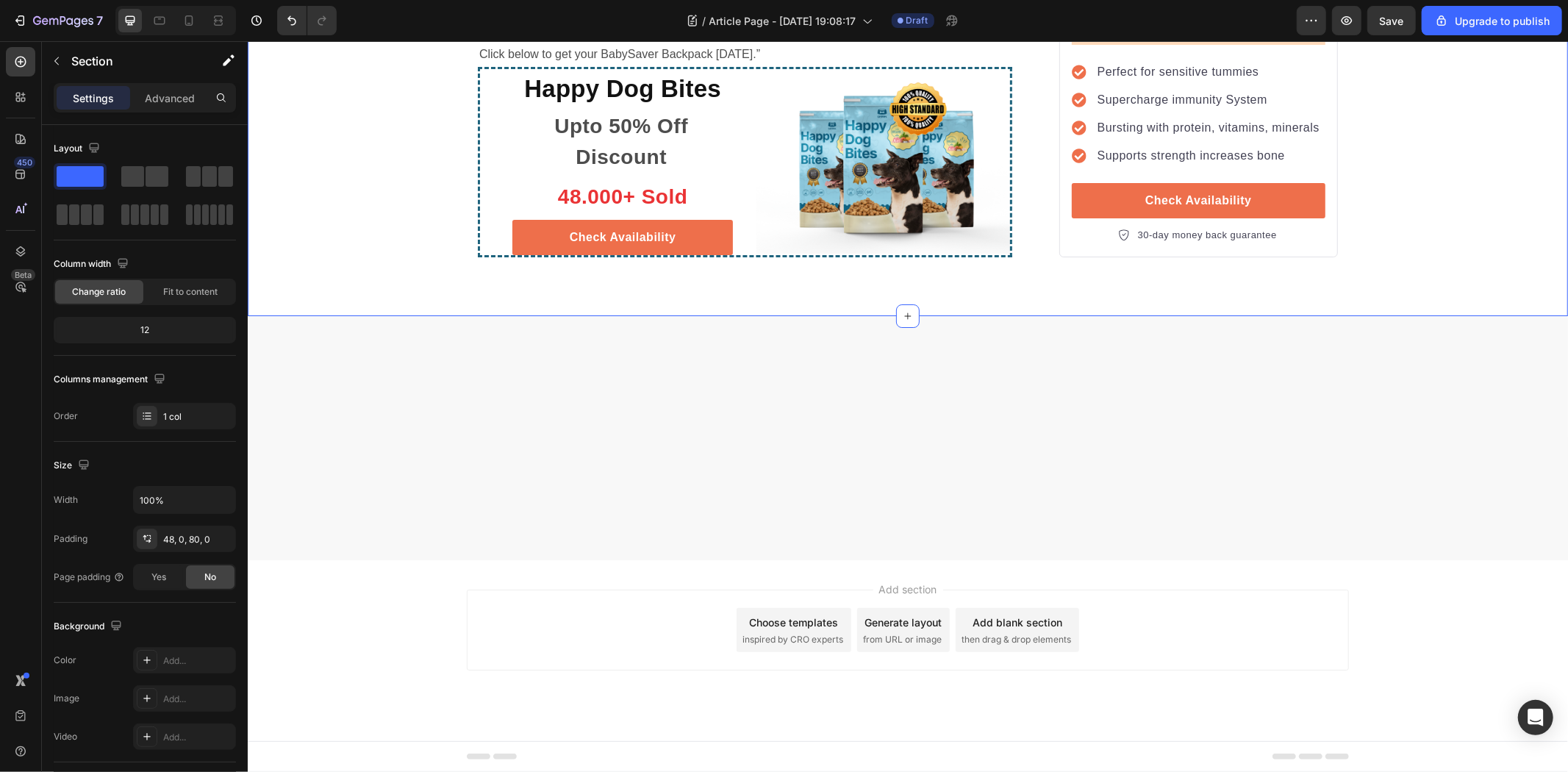
scroll to position [4493, 0]
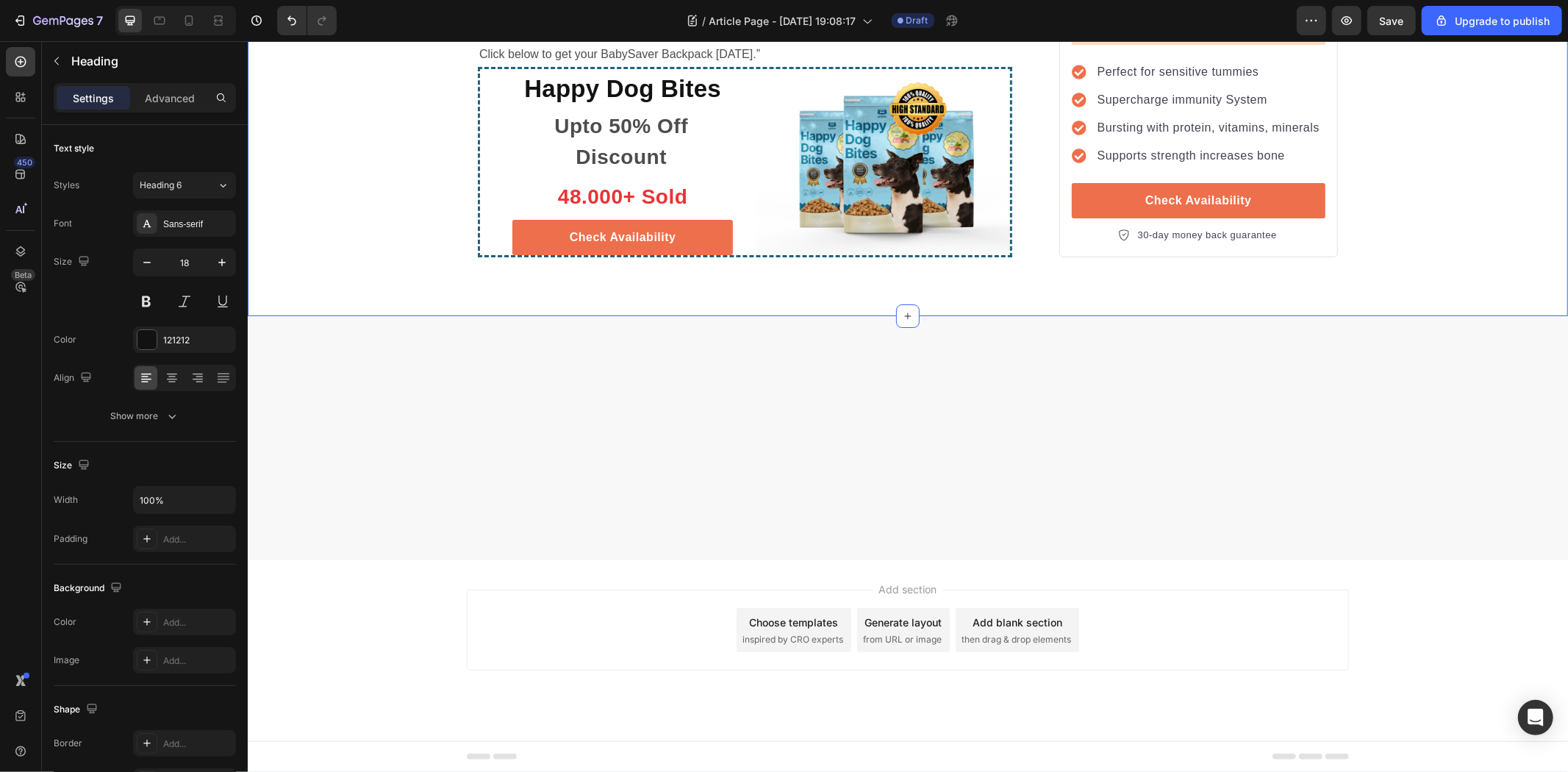
drag, startPoint x: 512, startPoint y: 372, endPoint x: 524, endPoint y: 427, distance: 56.3
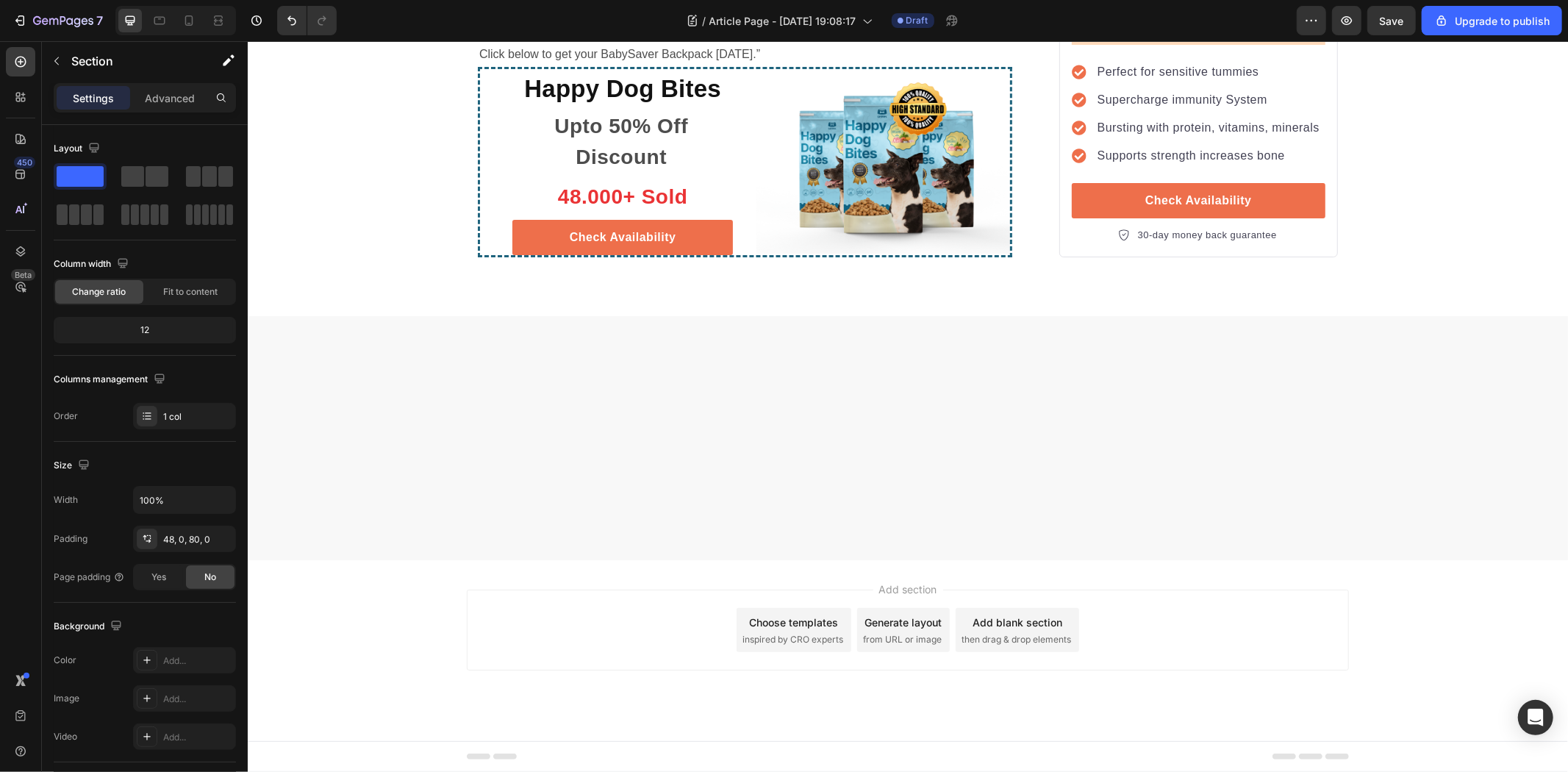
drag, startPoint x: 443, startPoint y: 392, endPoint x: 454, endPoint y: 391, distance: 11.0
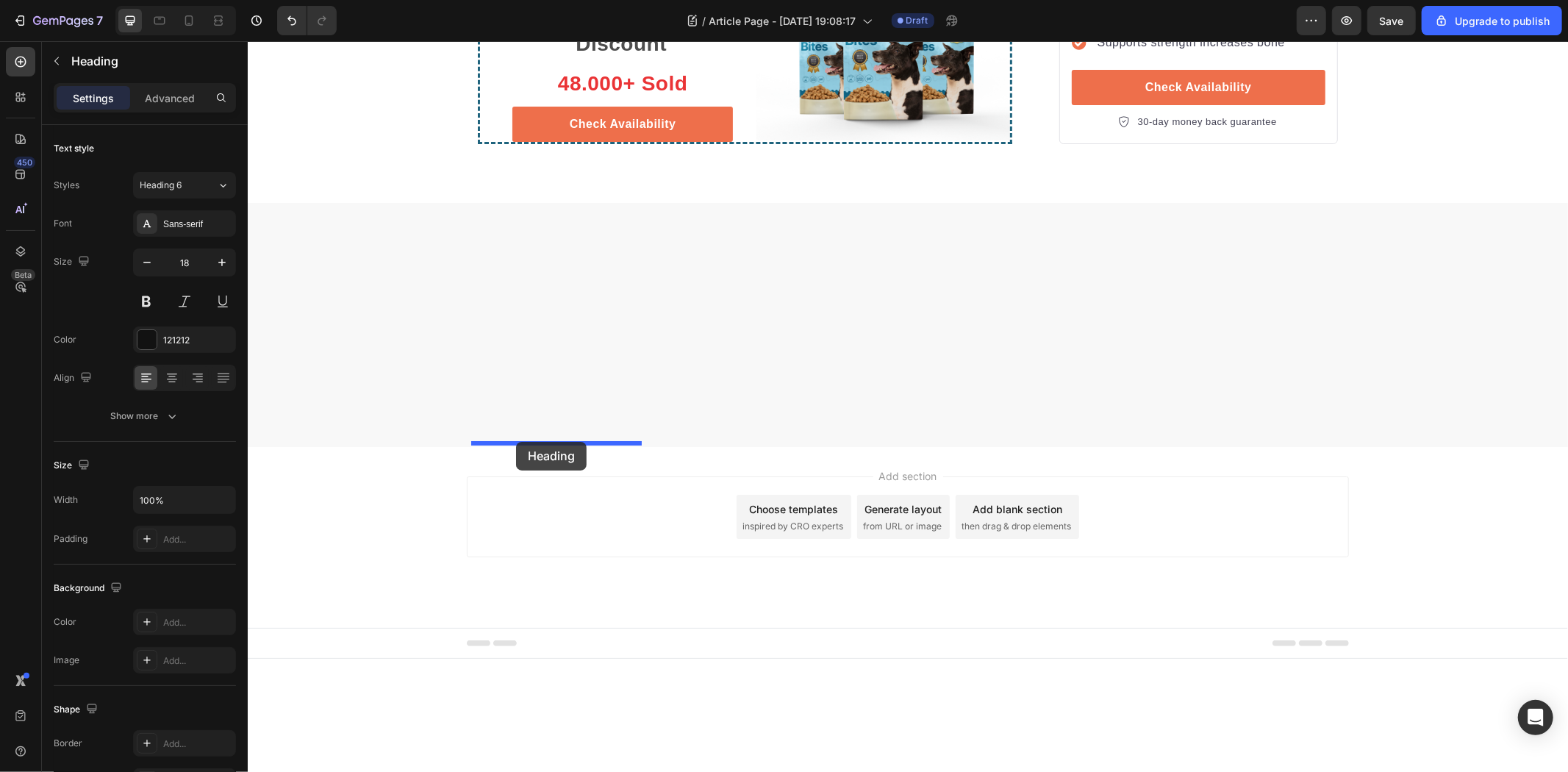
drag, startPoint x: 528, startPoint y: 369, endPoint x: 515, endPoint y: 441, distance: 73.2
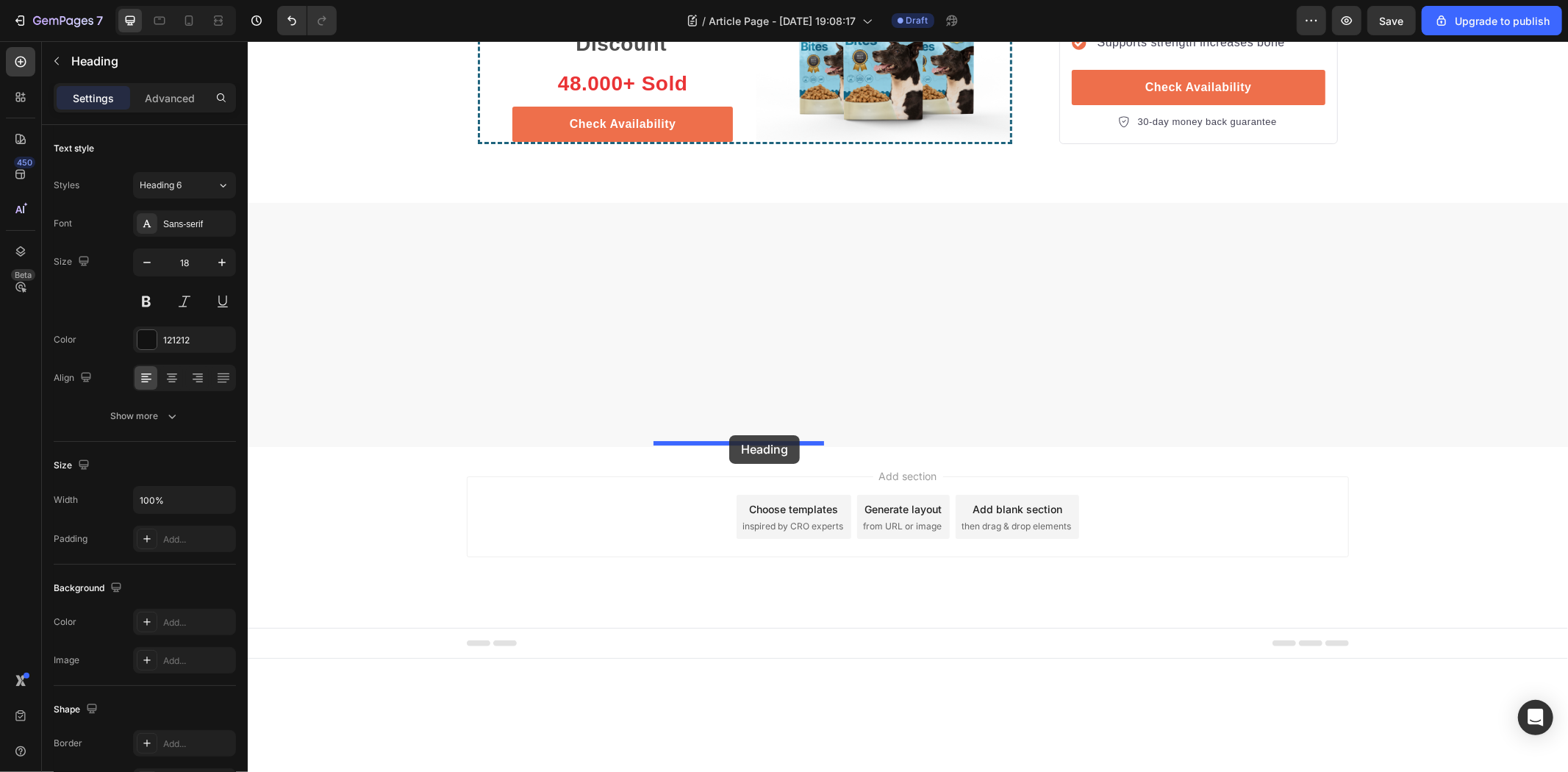
drag, startPoint x: 738, startPoint y: 372, endPoint x: 728, endPoint y: 435, distance: 63.8
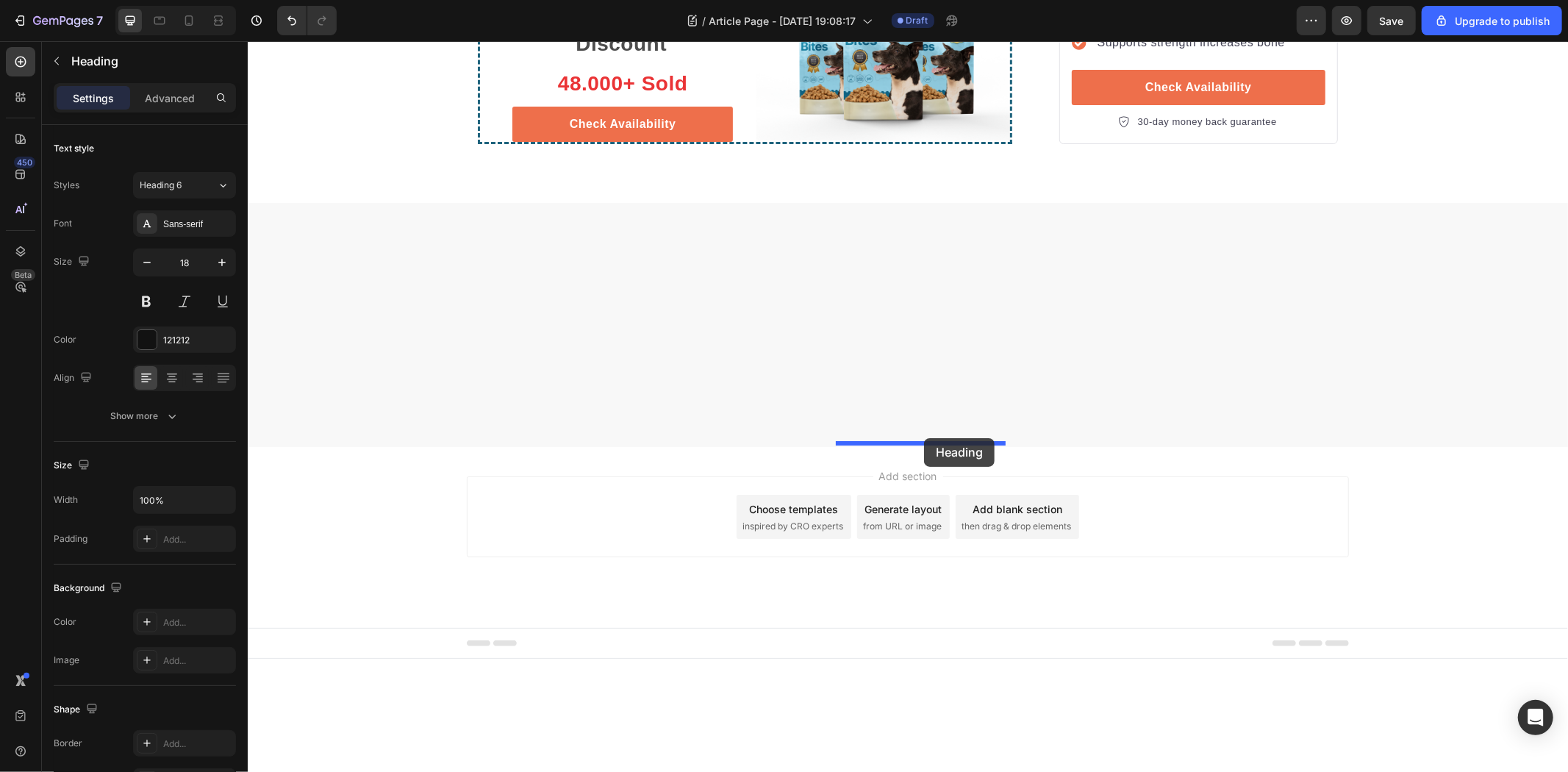
drag, startPoint x: 978, startPoint y: 370, endPoint x: 923, endPoint y: 438, distance: 87.5
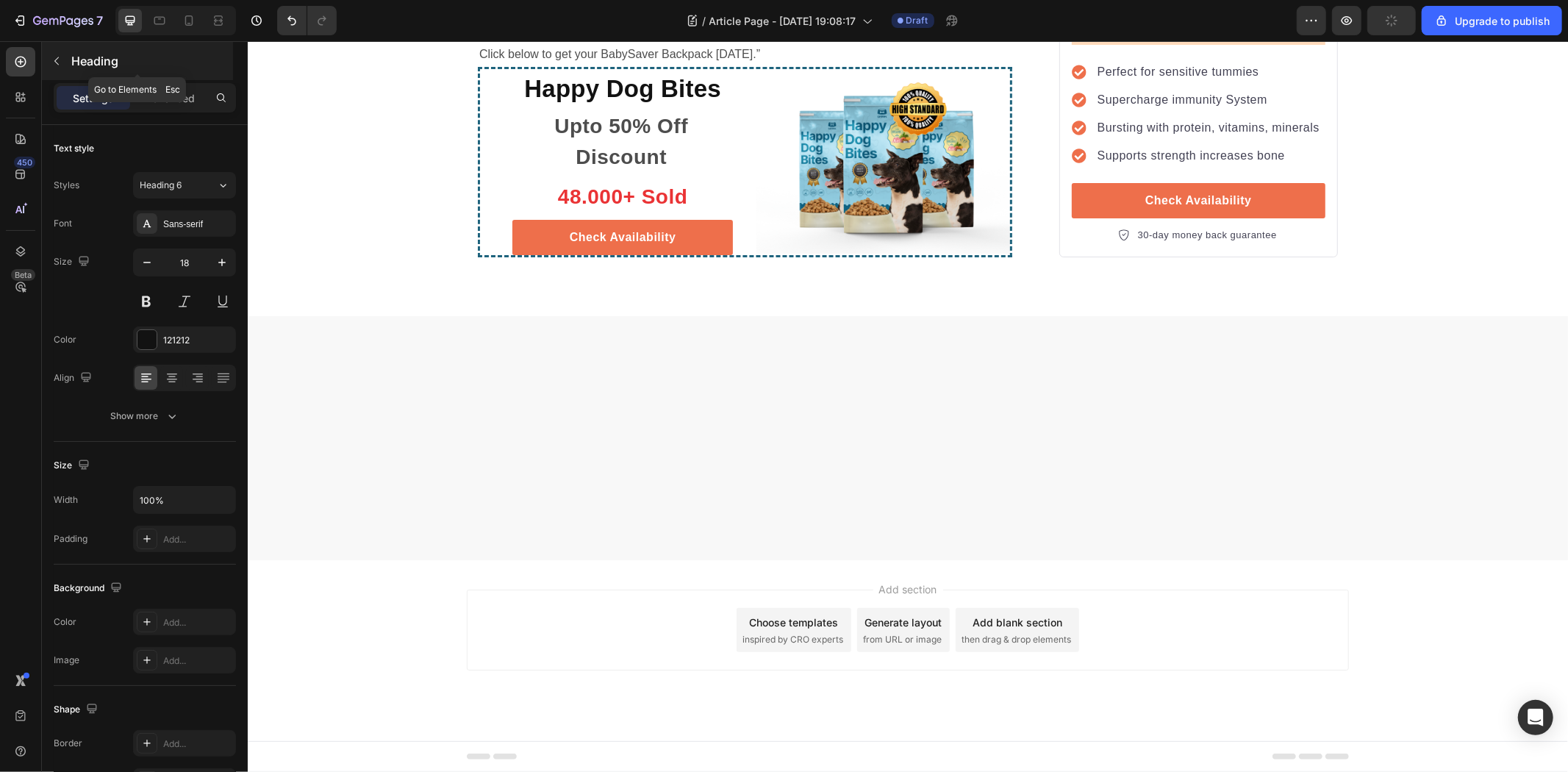
click at [62, 60] on icon "button" at bounding box center [56, 60] width 11 height 11
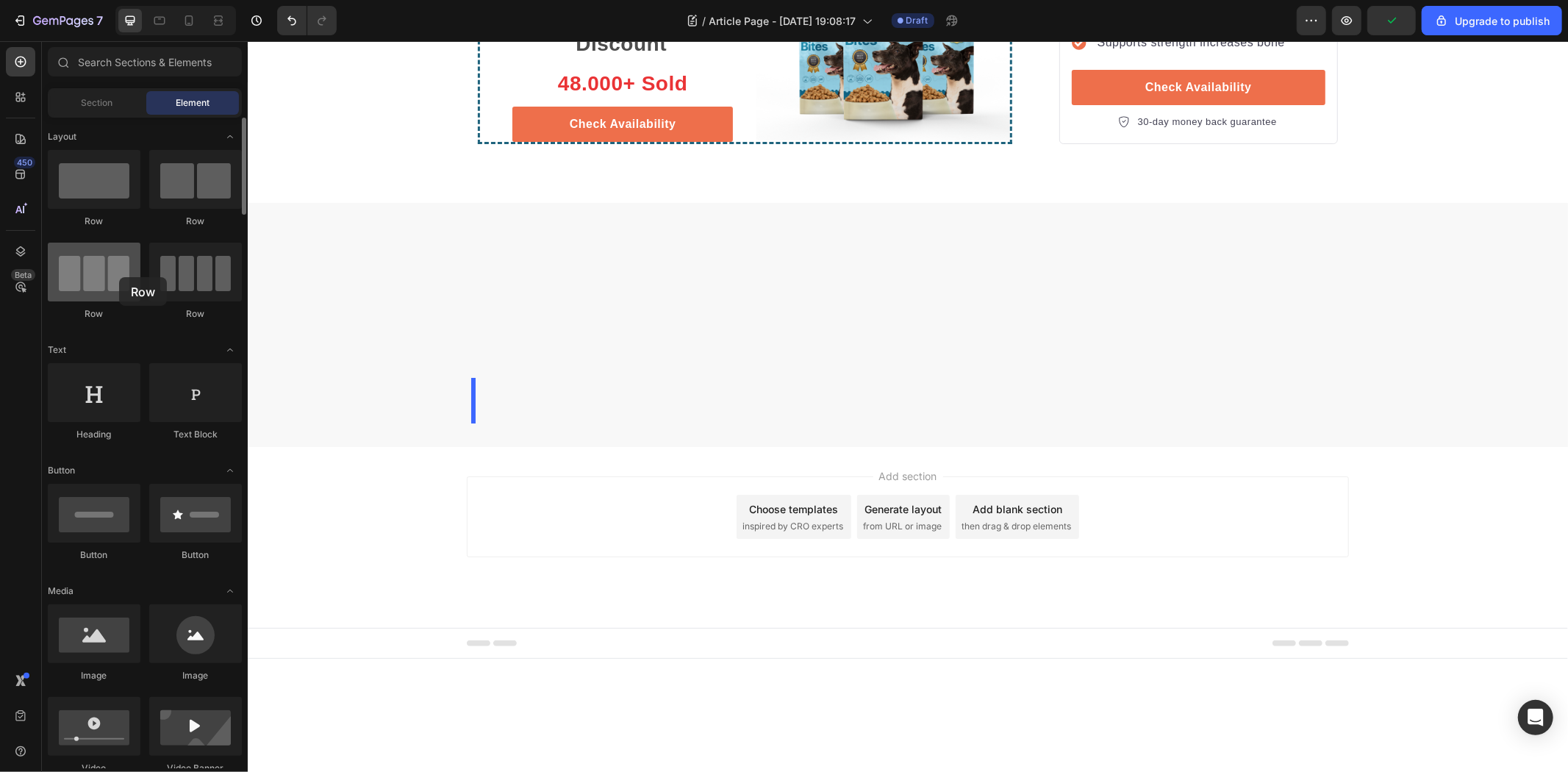
drag, startPoint x: 189, startPoint y: 300, endPoint x: 84, endPoint y: 257, distance: 113.5
click at [84, 257] on div at bounding box center [94, 272] width 93 height 59
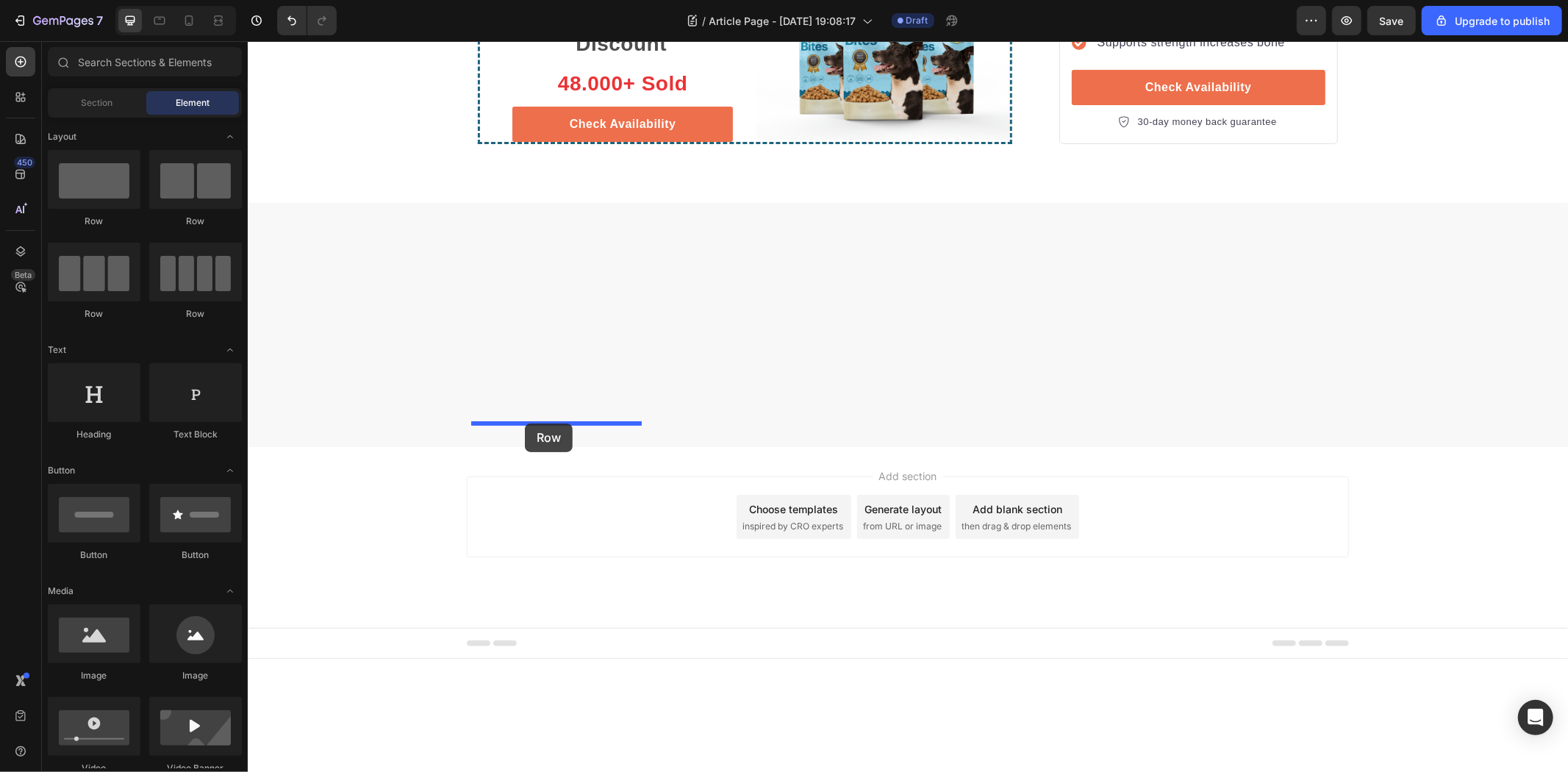
drag, startPoint x: 467, startPoint y: 219, endPoint x: 524, endPoint y: 423, distance: 211.8
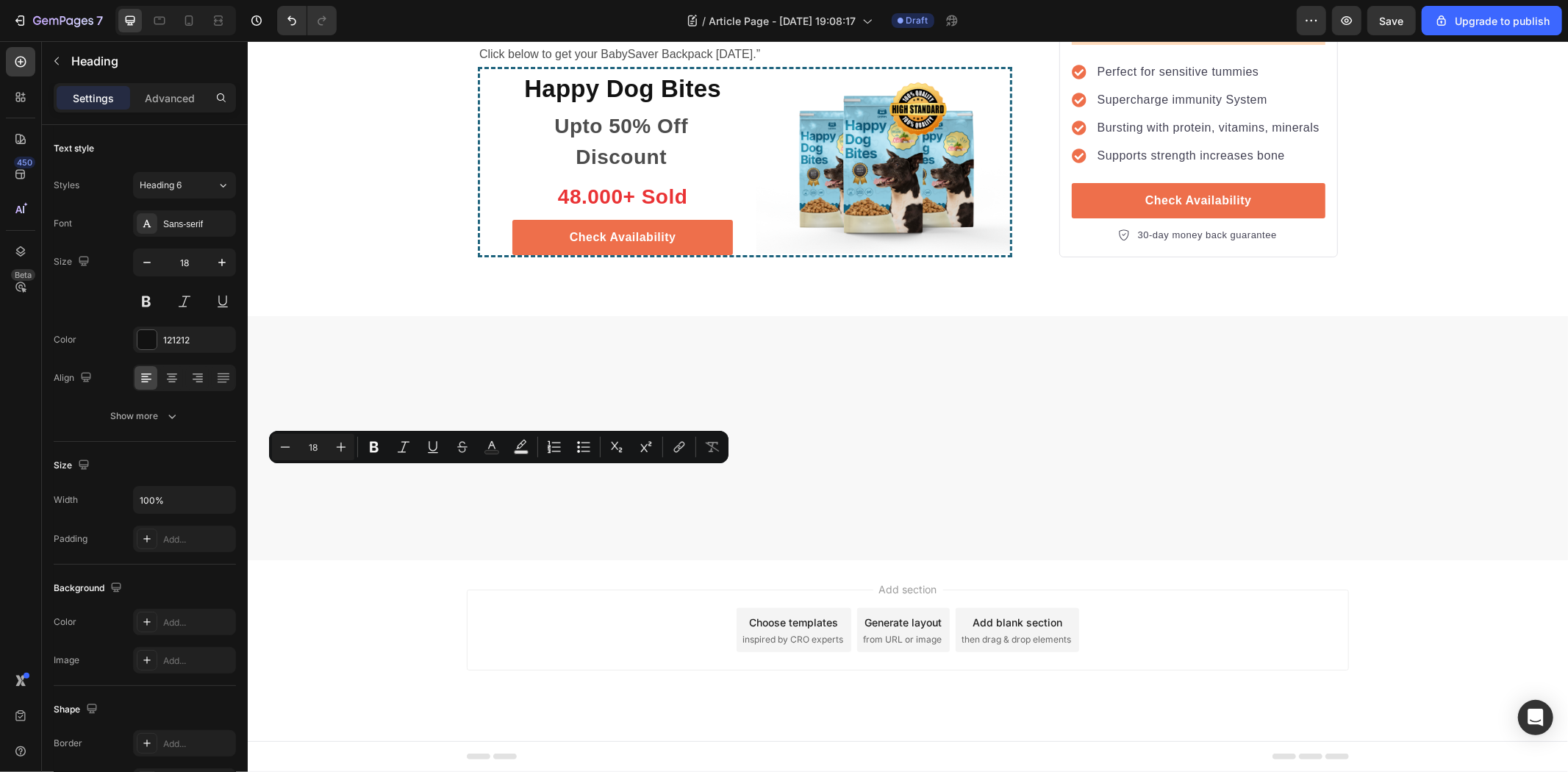
drag, startPoint x: 508, startPoint y: 459, endPoint x: 524, endPoint y: 475, distance: 22.6
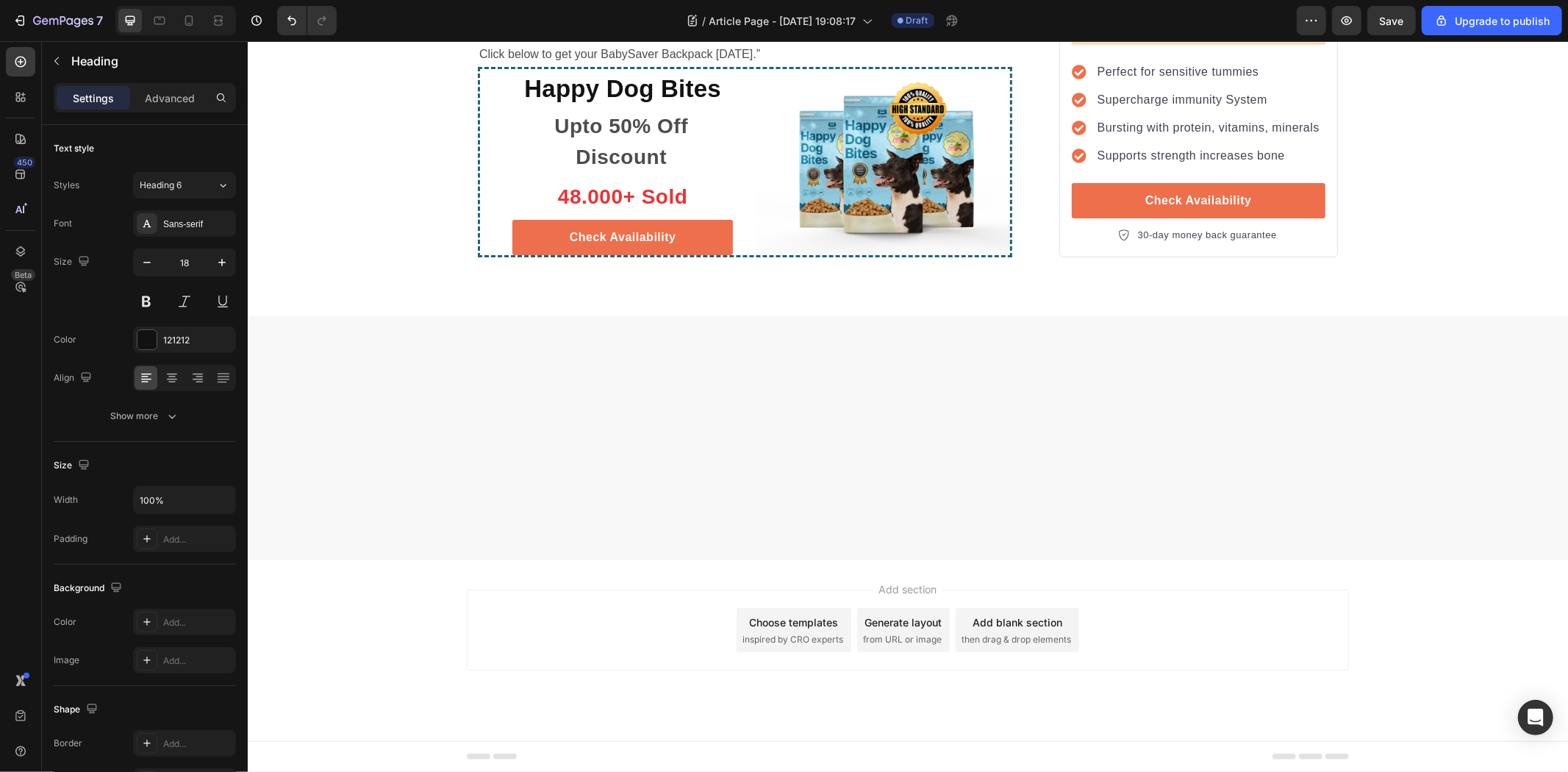
drag, startPoint x: 556, startPoint y: 483, endPoint x: 562, endPoint y: 464, distance: 19.9
drag, startPoint x: 505, startPoint y: 477, endPoint x: 534, endPoint y: 480, distance: 29.2
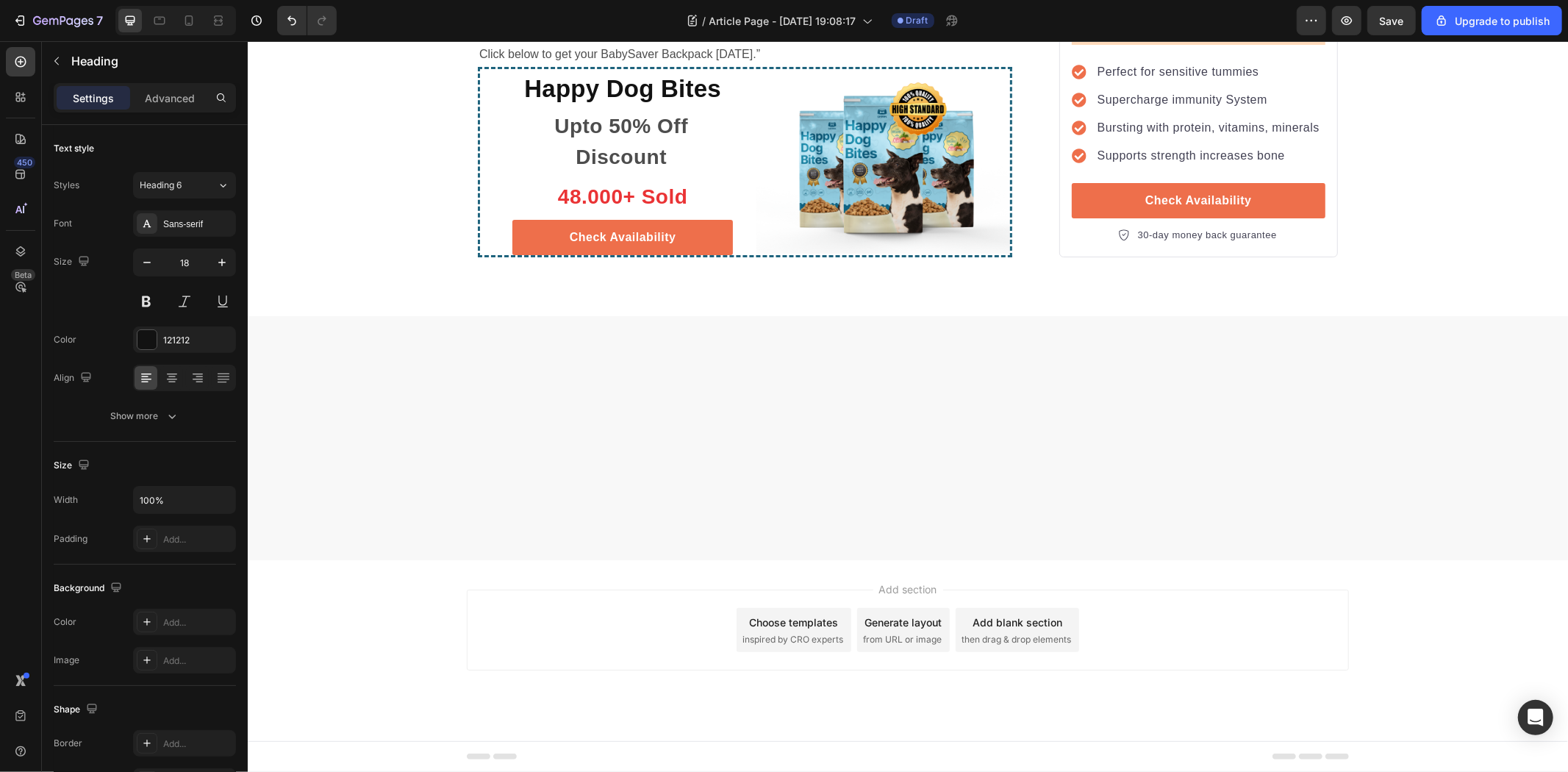
drag, startPoint x: 486, startPoint y: 479, endPoint x: 505, endPoint y: 475, distance: 19.4
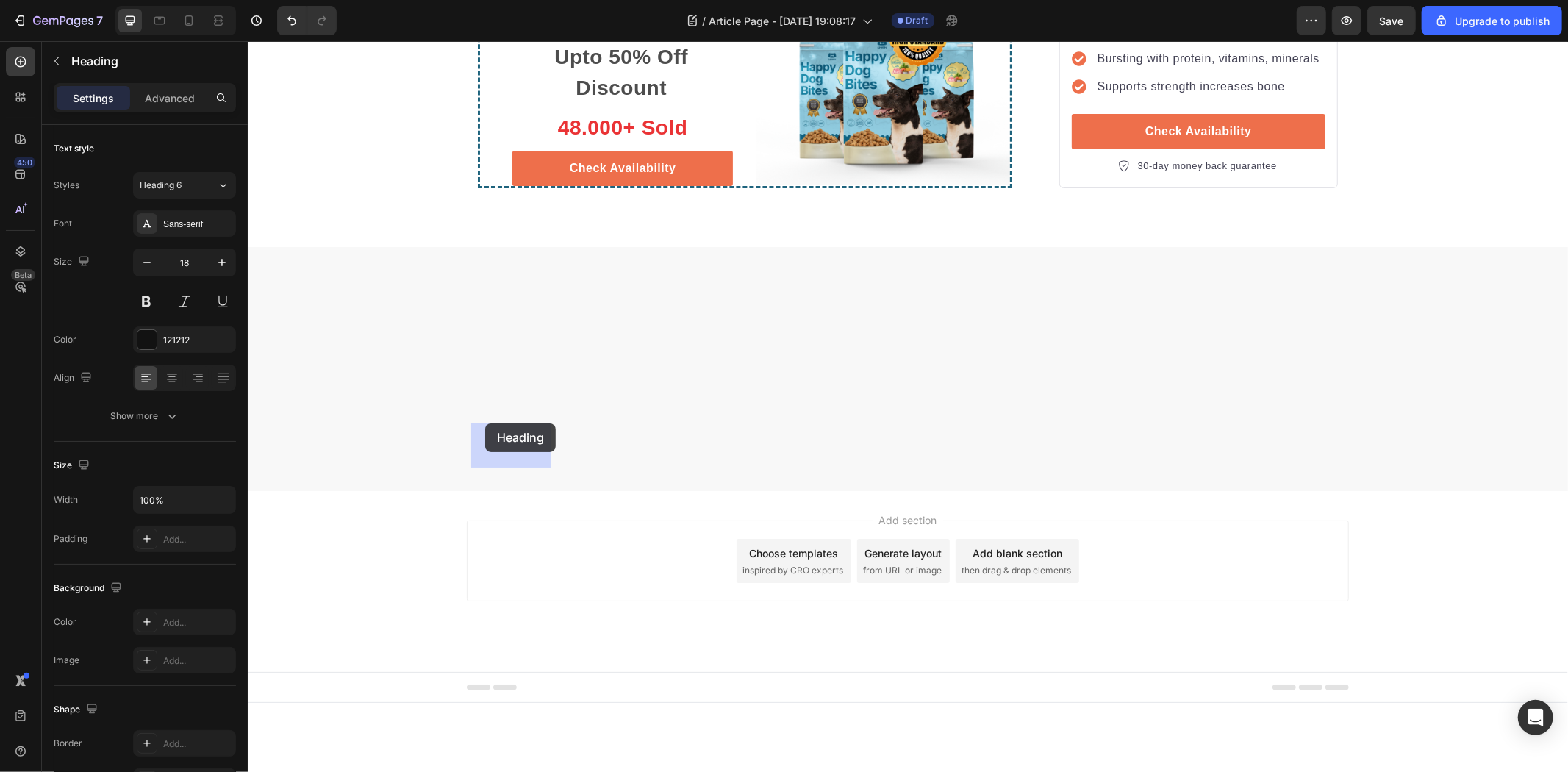
drag, startPoint x: 480, startPoint y: 451, endPoint x: 484, endPoint y: 423, distance: 28.3
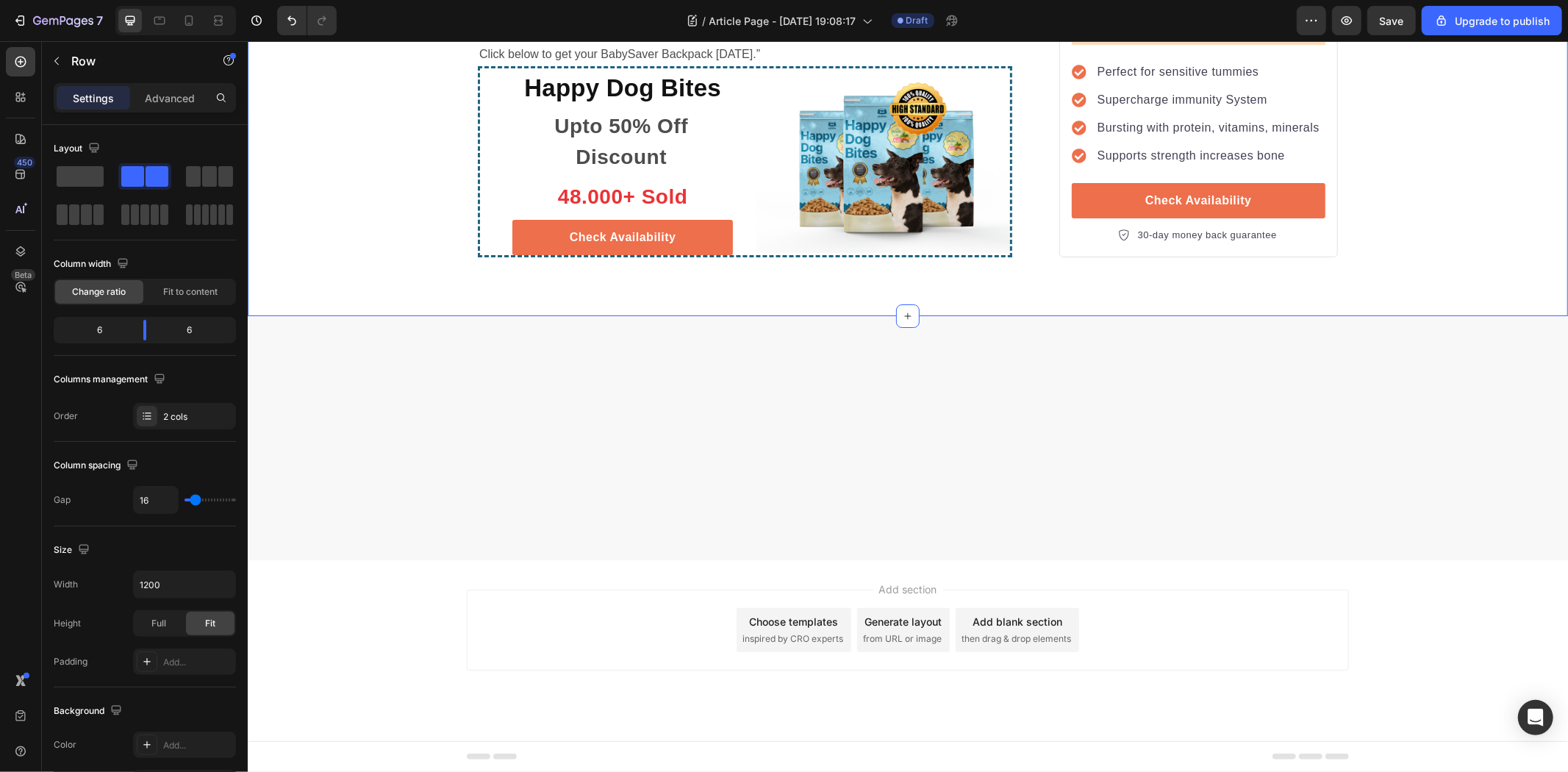
click at [64, 64] on button "button" at bounding box center [56, 61] width 24 height 24
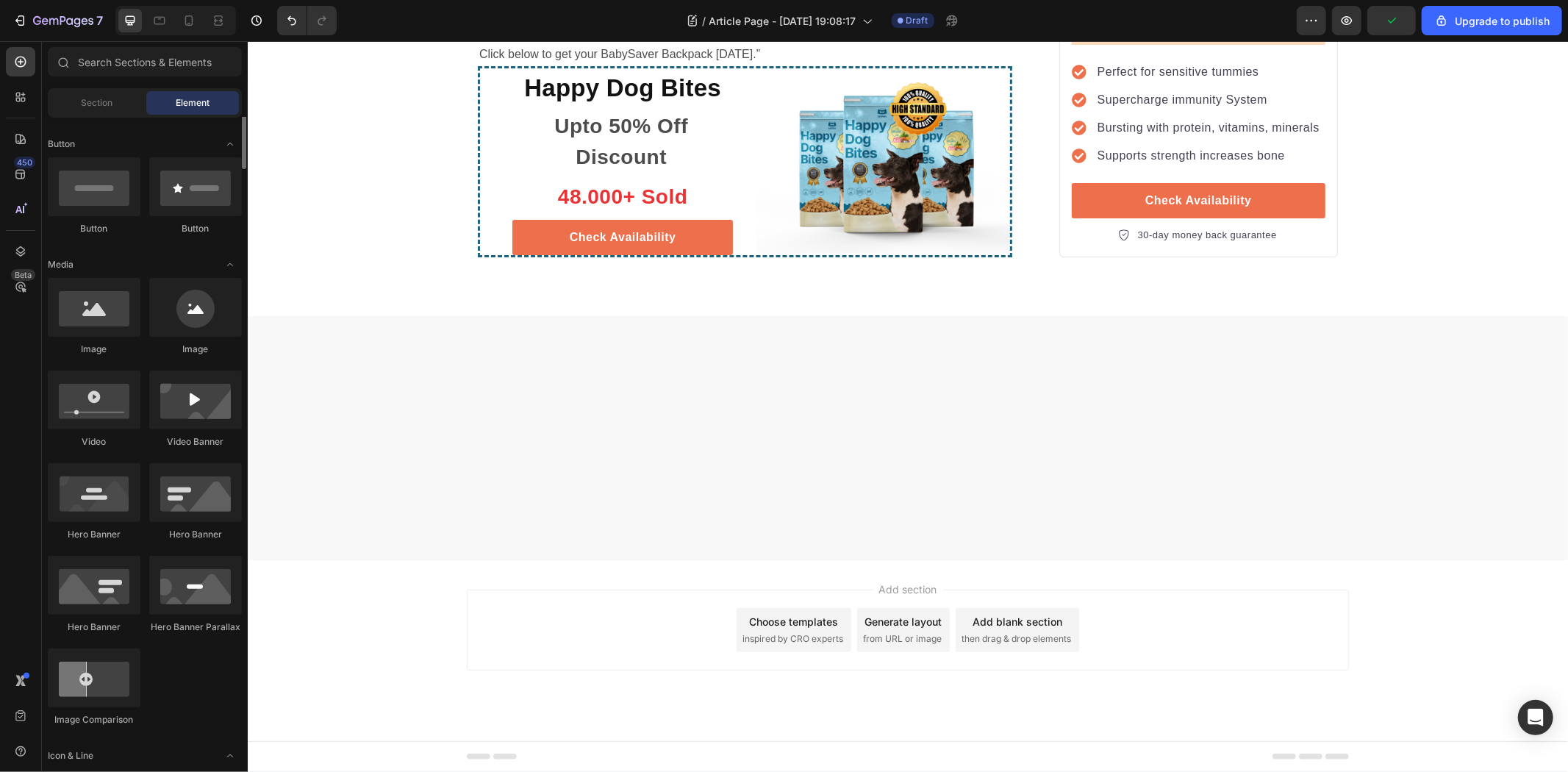
scroll to position [490, 0]
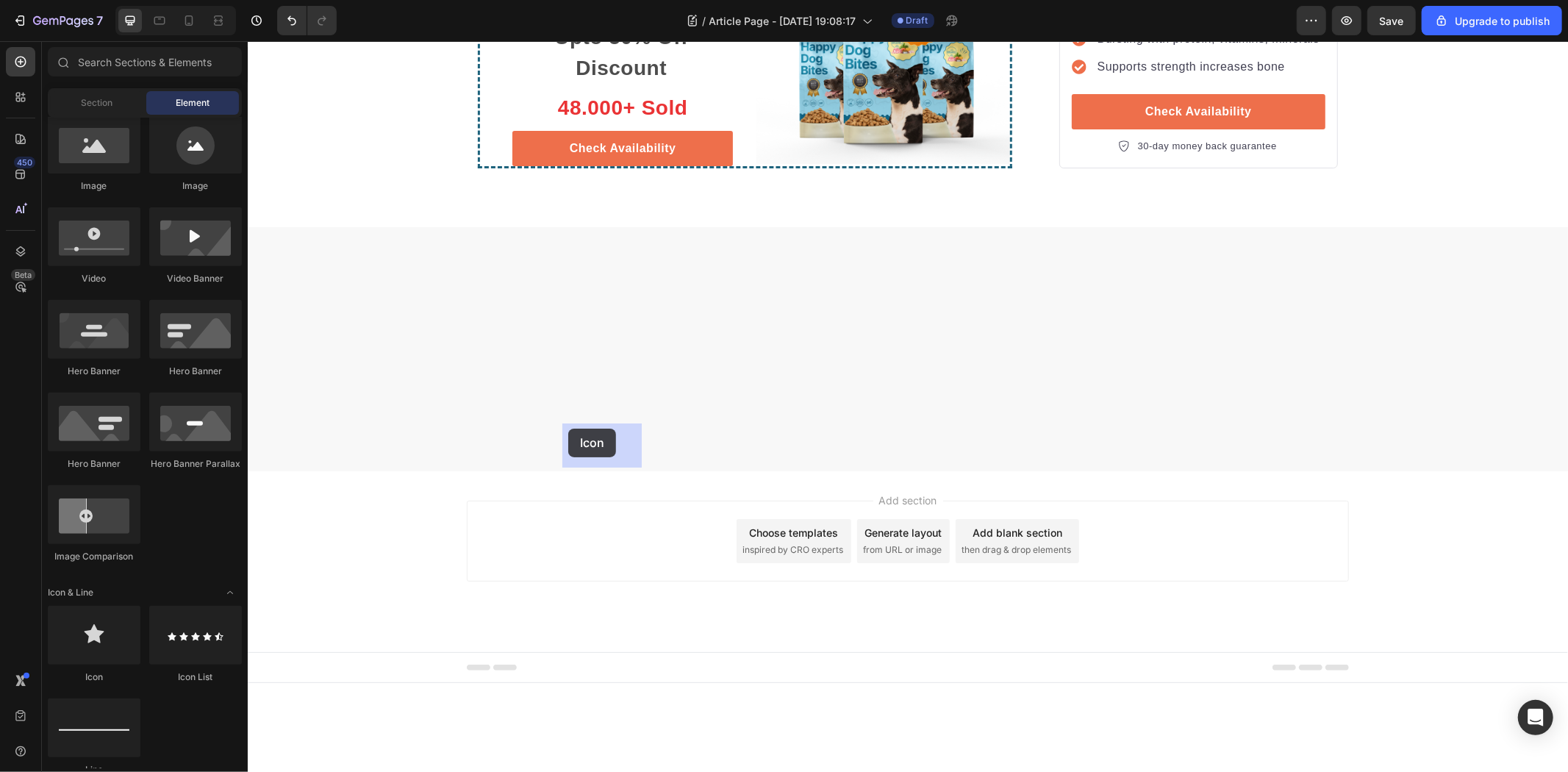
drag, startPoint x: 353, startPoint y: 681, endPoint x: 568, endPoint y: 428, distance: 332.0
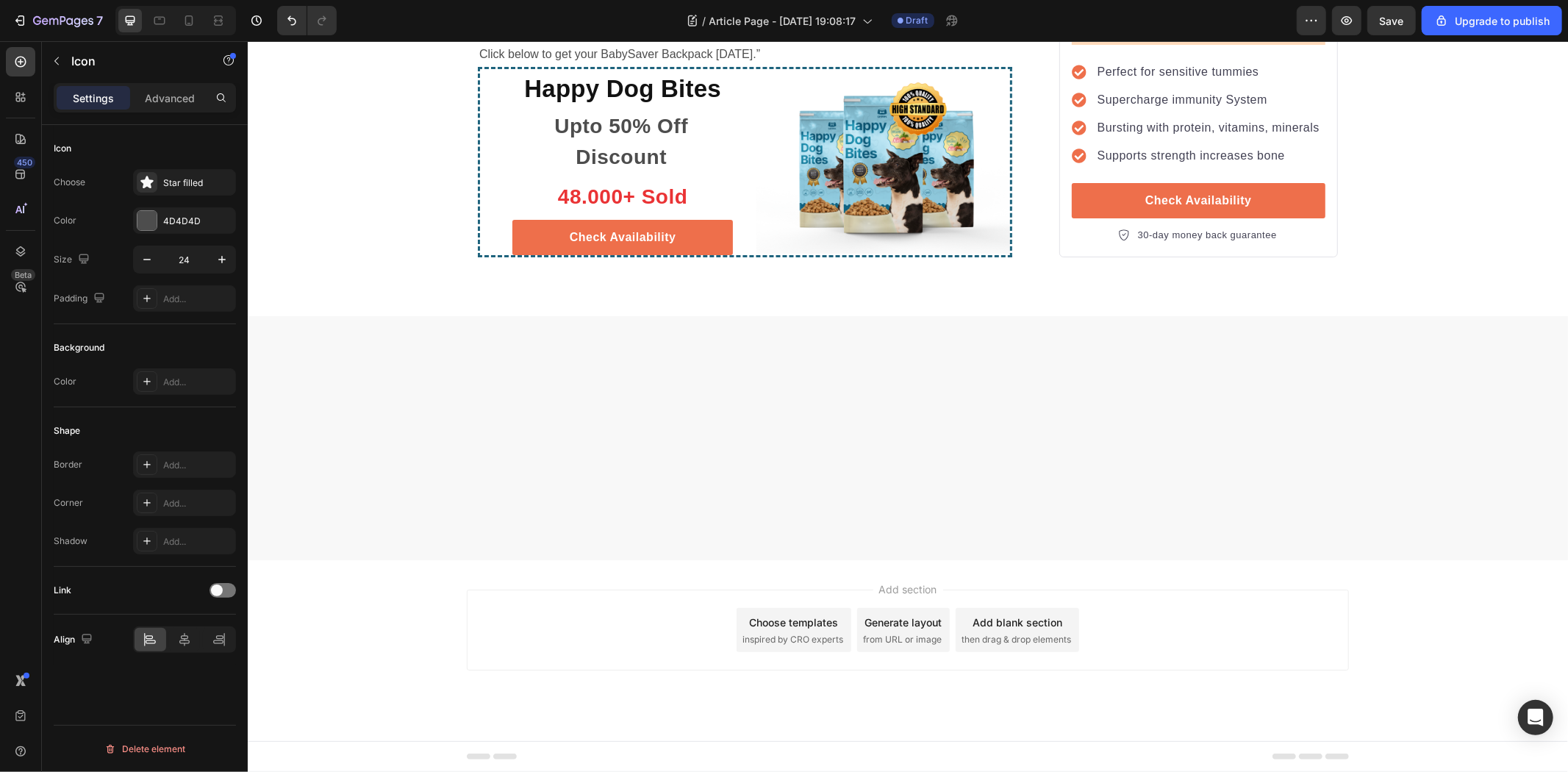
click at [216, 589] on span at bounding box center [216, 590] width 11 height 11
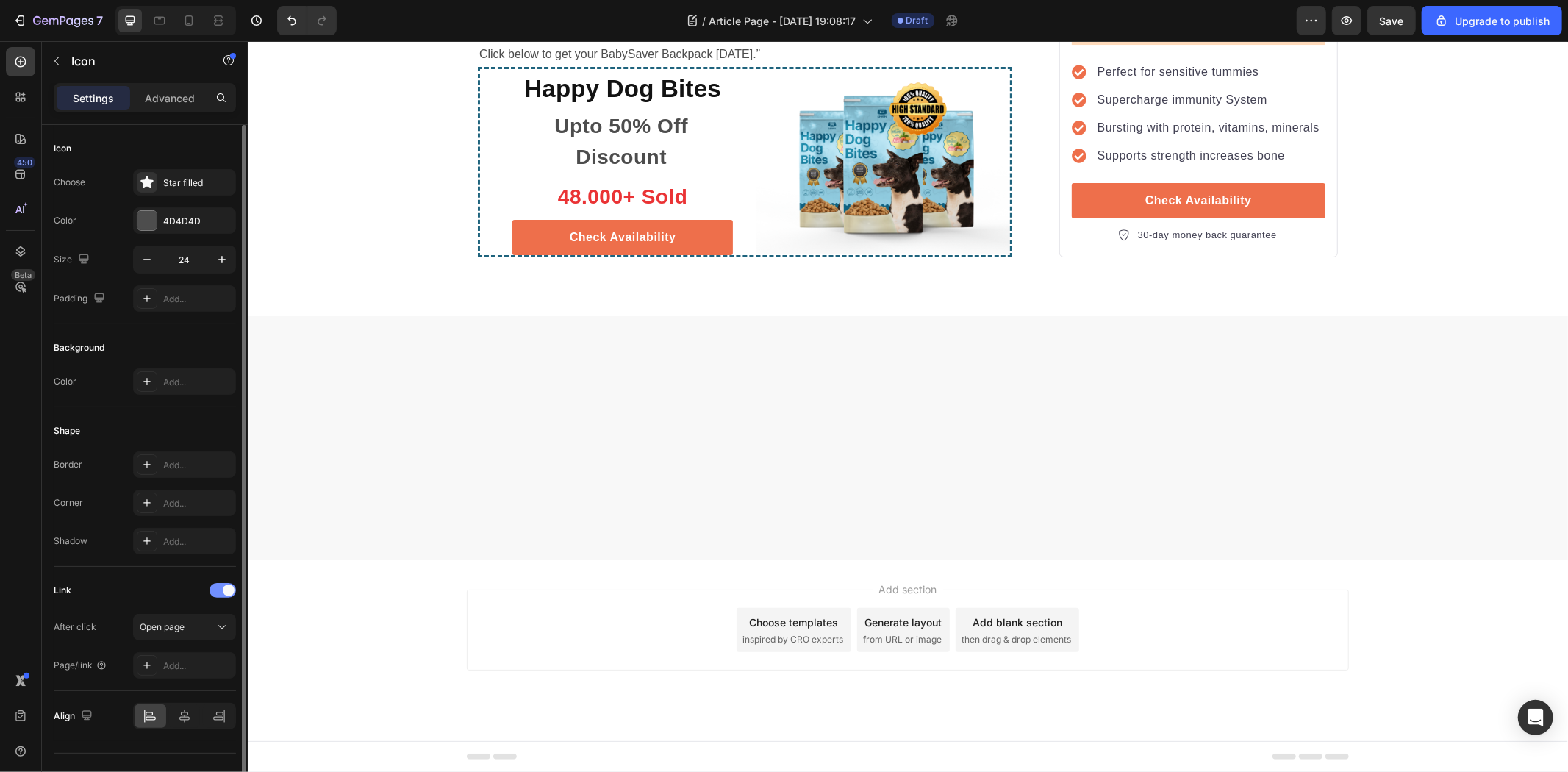
click at [219, 589] on div at bounding box center [222, 590] width 27 height 14
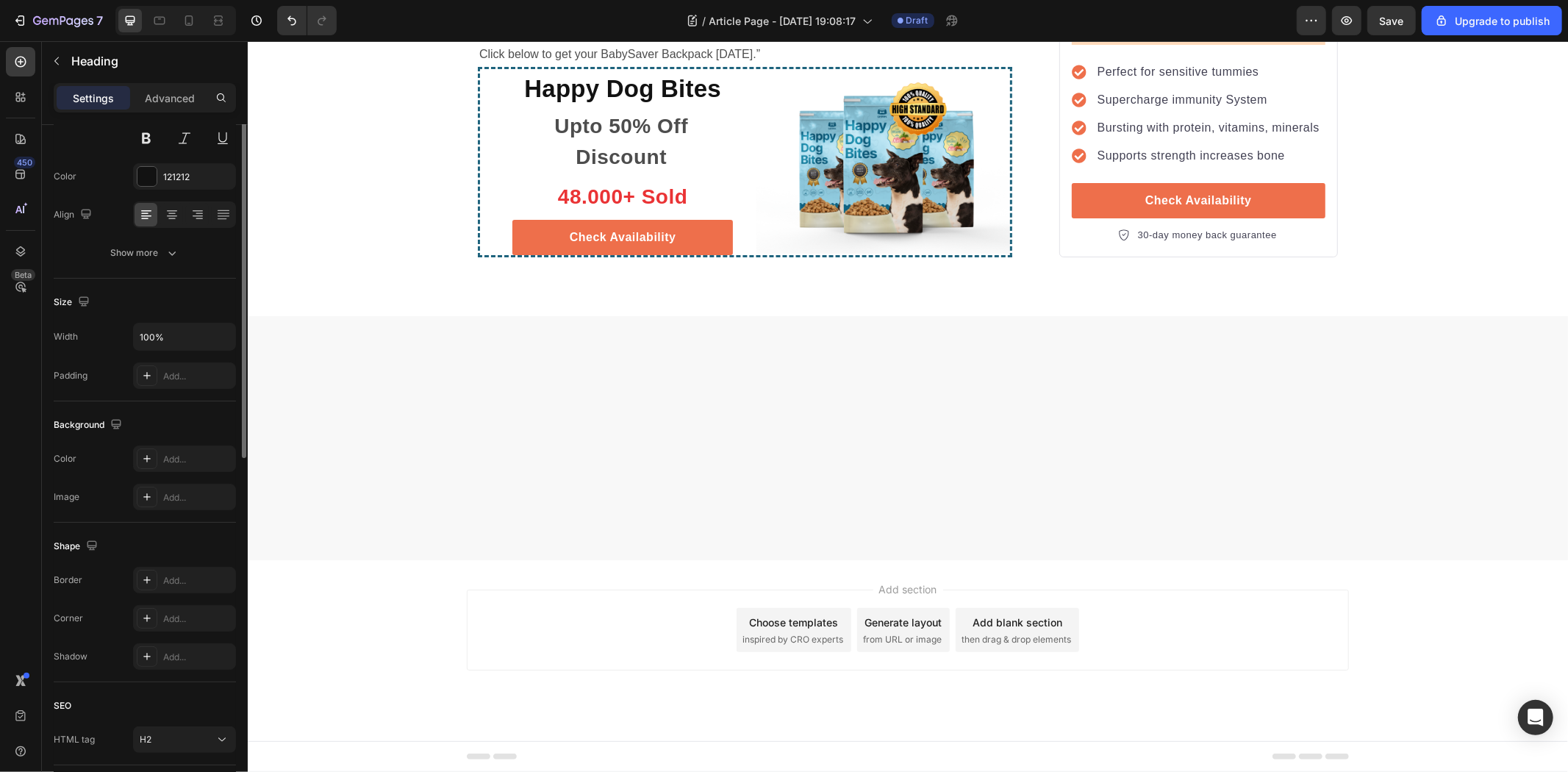
scroll to position [245, 0]
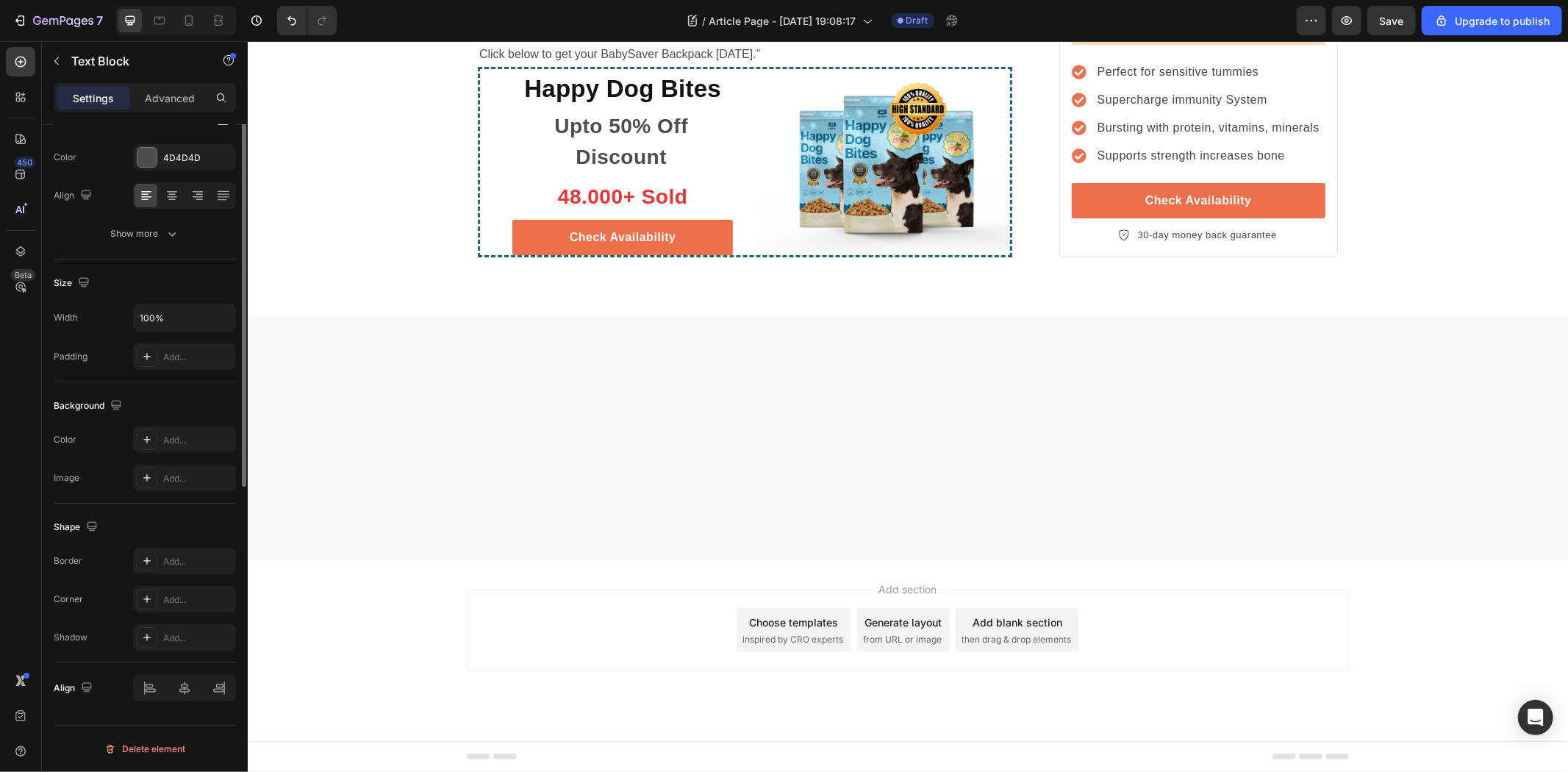
scroll to position [0, 0]
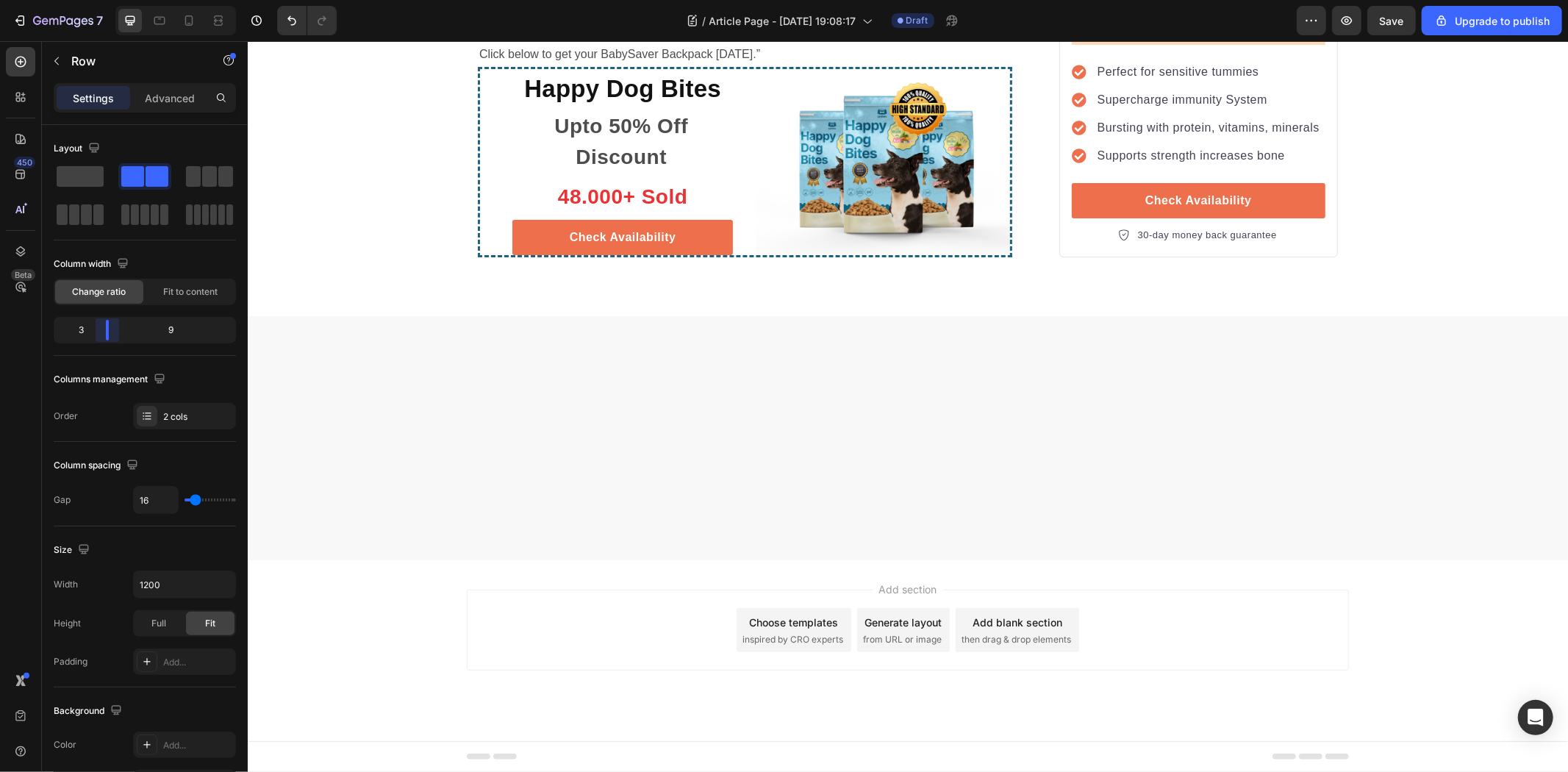
drag, startPoint x: 148, startPoint y: 334, endPoint x: 94, endPoint y: 333, distance: 54.0
click at [94, 0] on body "7 / Article Page - Aug 27, 19:08:17 Draft Preview Save Upgrade to publish 450 B…" at bounding box center [784, 0] width 1568 height 0
type input "22"
type input "20"
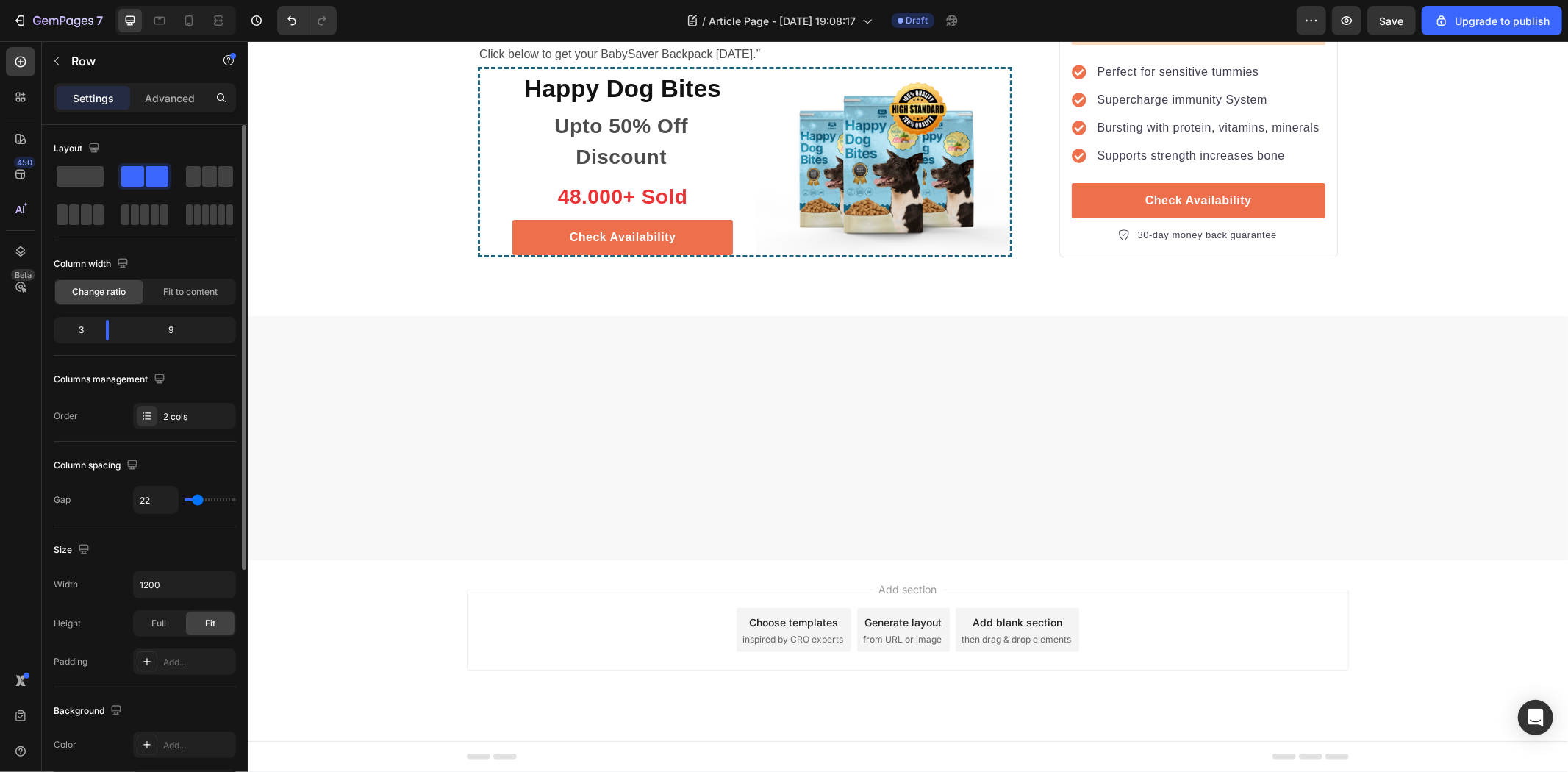
type input "20"
type input "0"
drag, startPoint x: 199, startPoint y: 501, endPoint x: 158, endPoint y: 502, distance: 41.0
type input "0"
click at [184, 502] on input "range" at bounding box center [210, 500] width 52 height 3
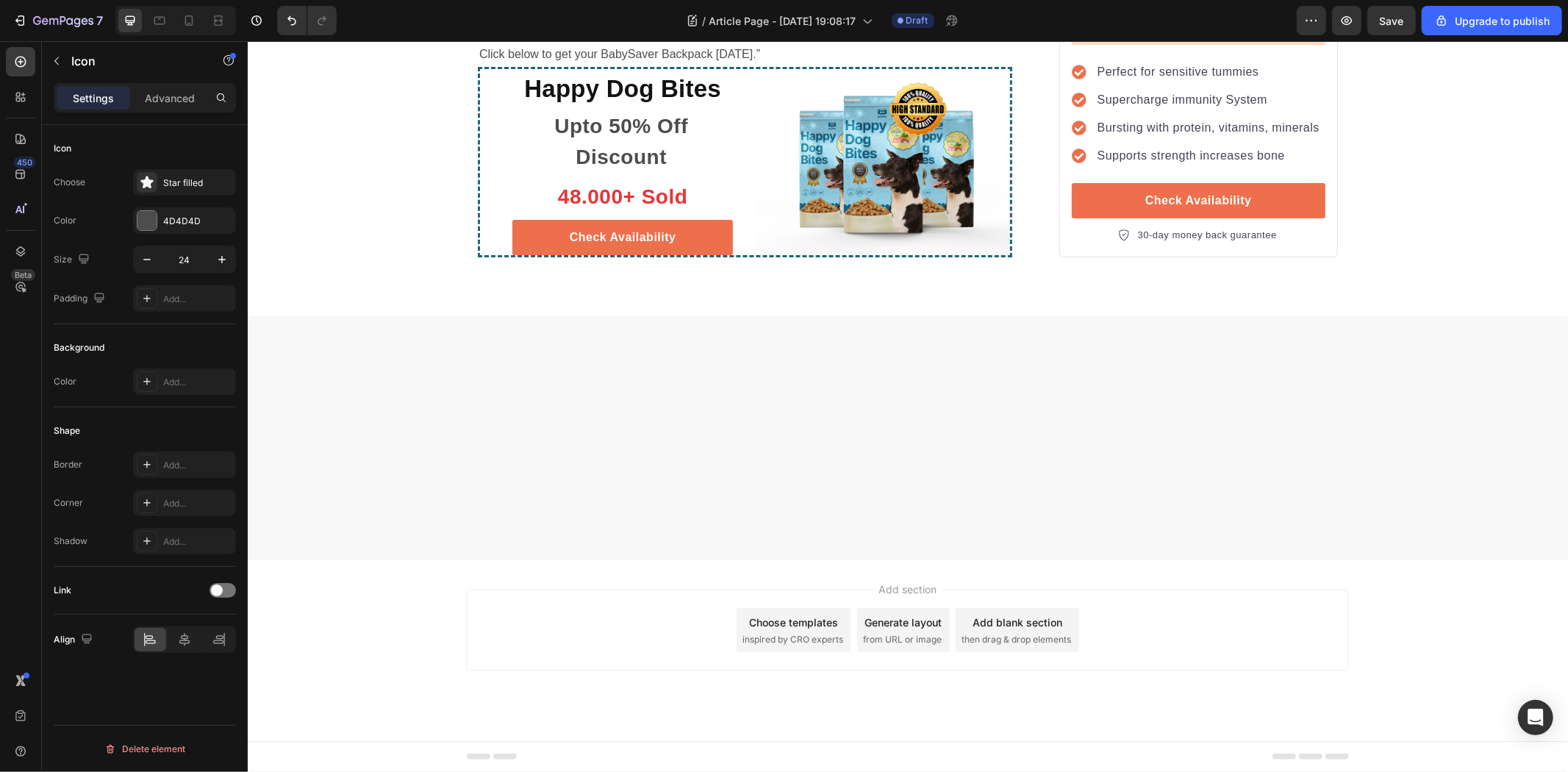
click at [166, 189] on div "Star filled" at bounding box center [184, 182] width 103 height 27
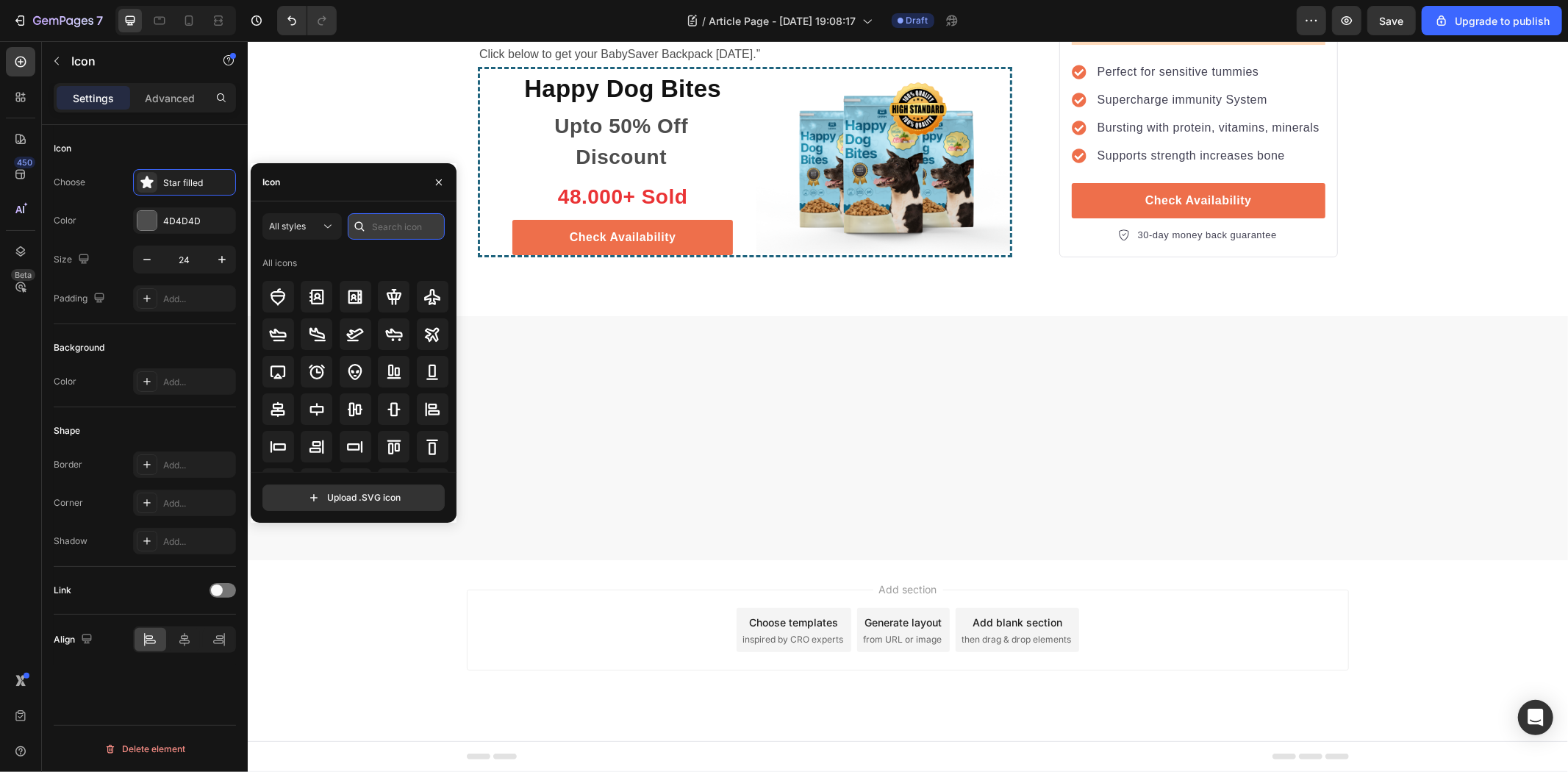
click at [376, 222] on input "text" at bounding box center [396, 226] width 97 height 27
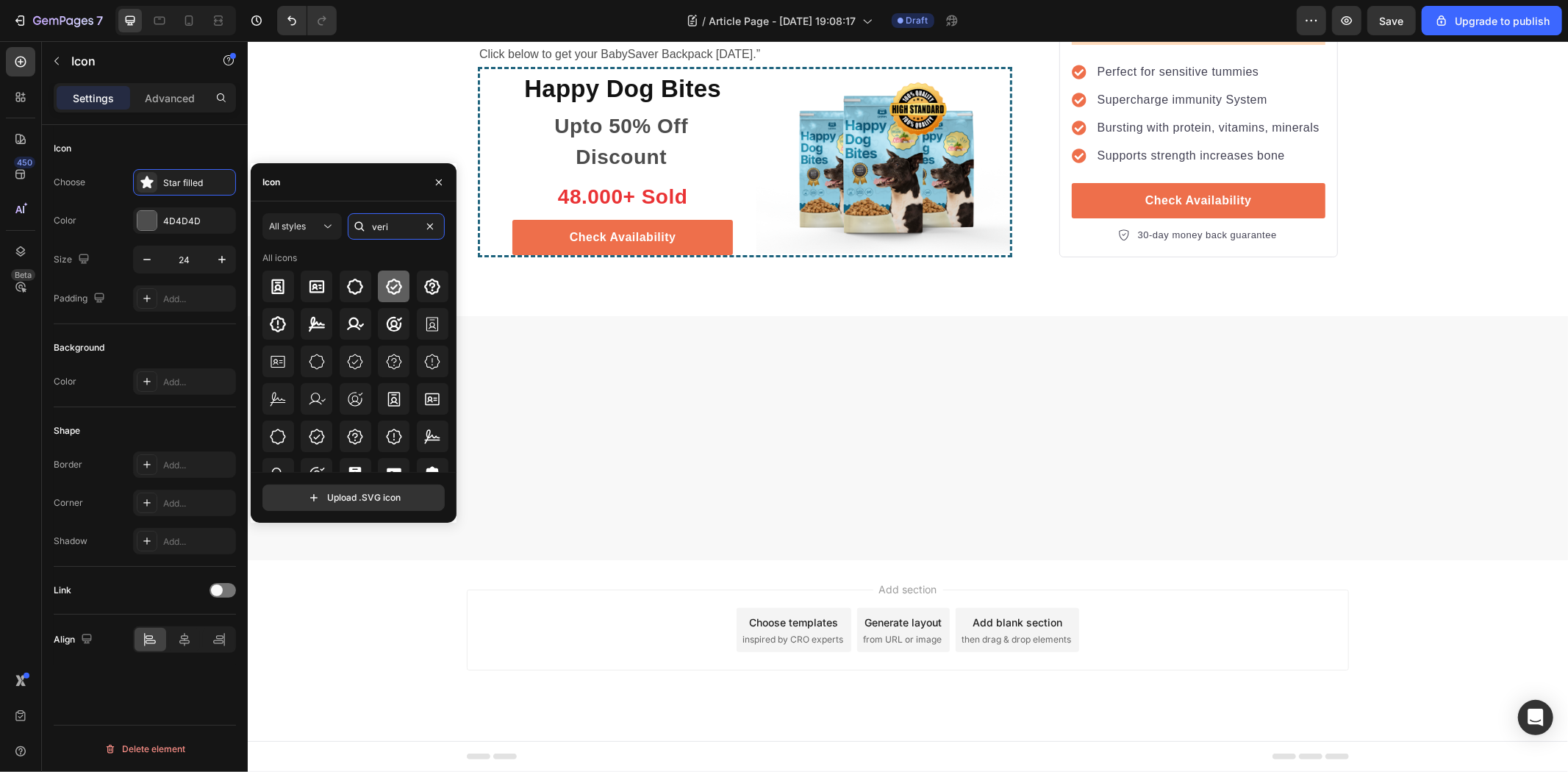
type input "veri"
click at [388, 290] on icon at bounding box center [394, 286] width 18 height 18
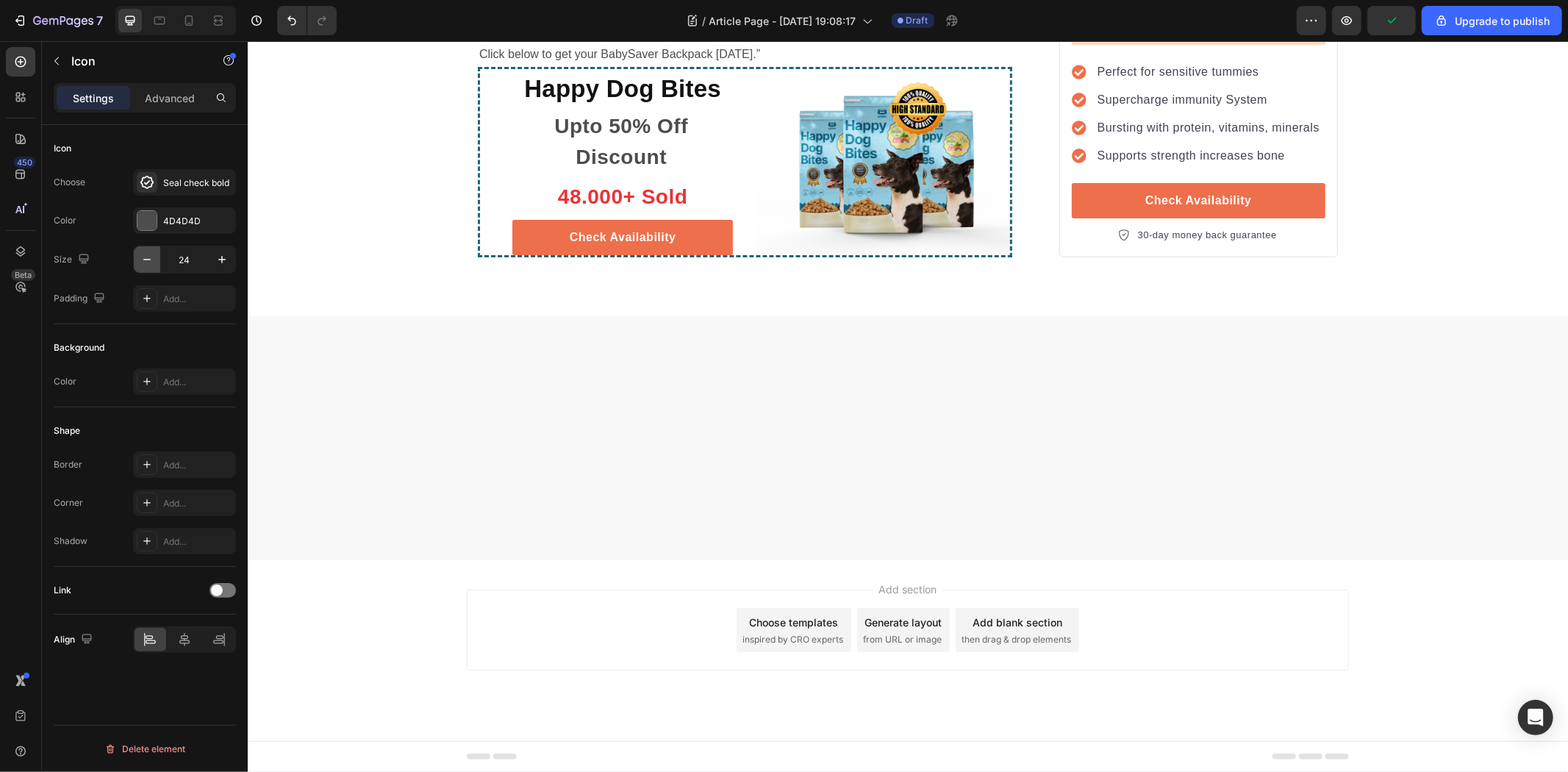
click at [143, 266] on icon "button" at bounding box center [147, 259] width 14 height 14
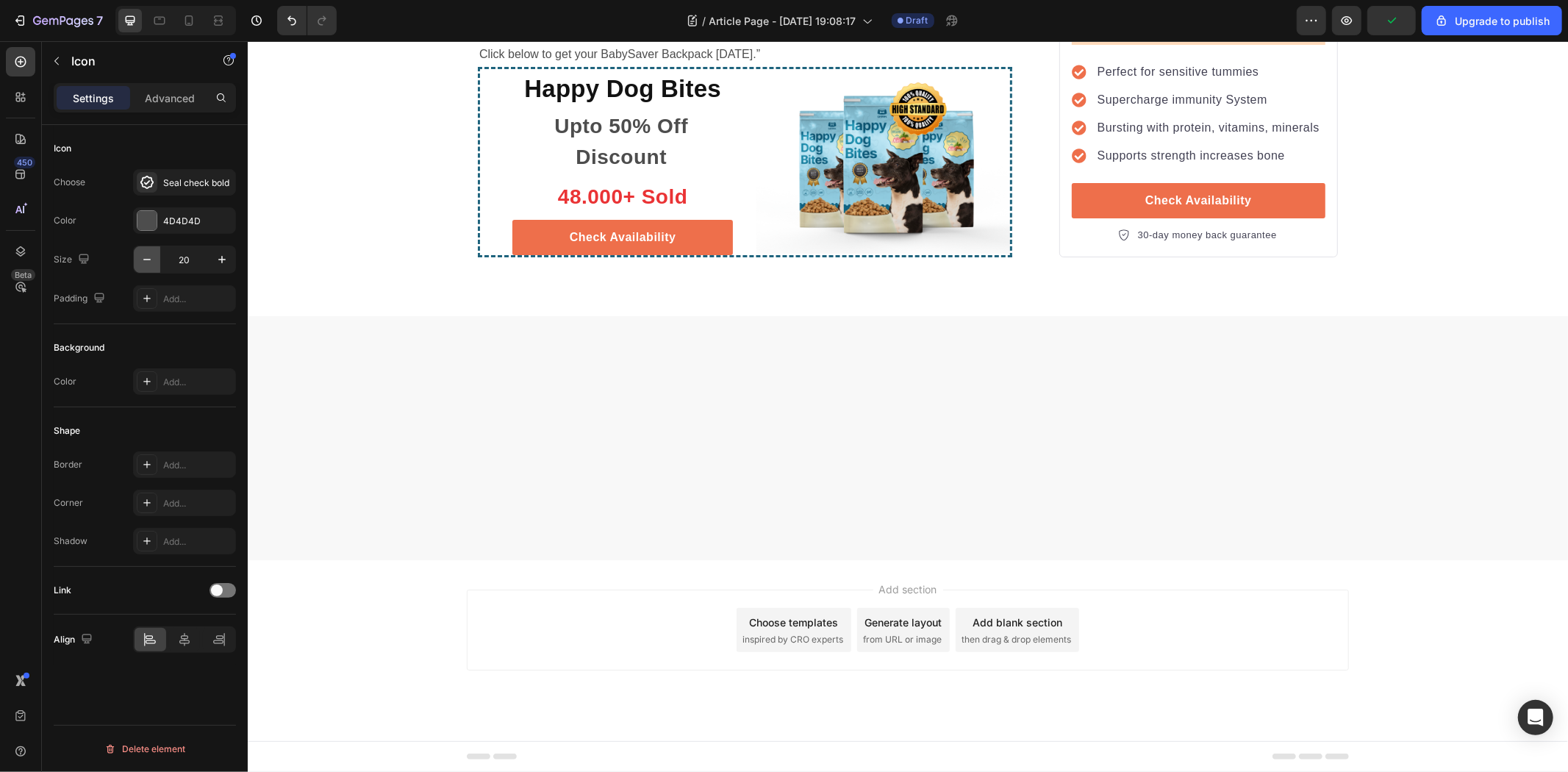
type input "19"
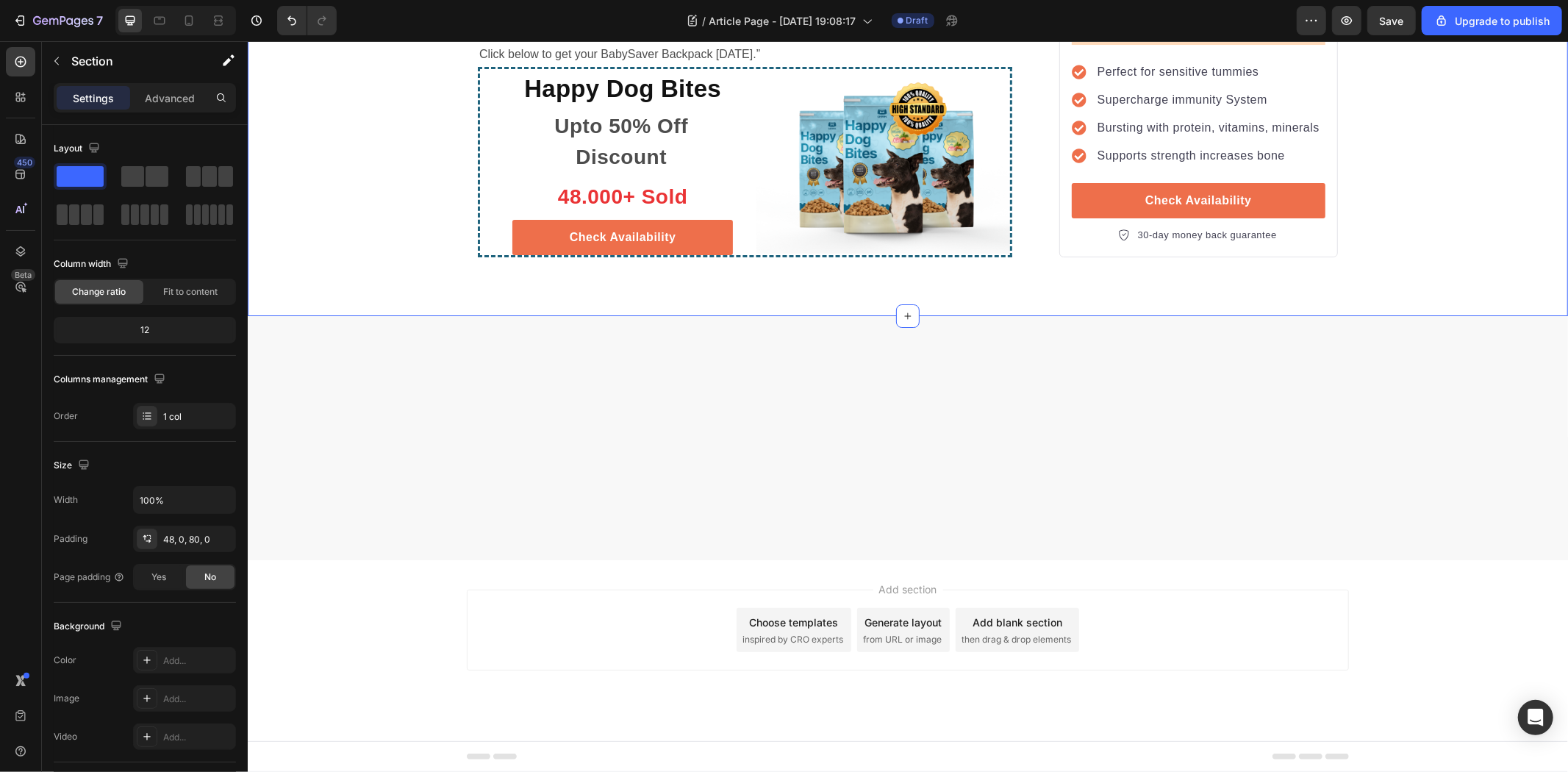
scroll to position [4412, 0]
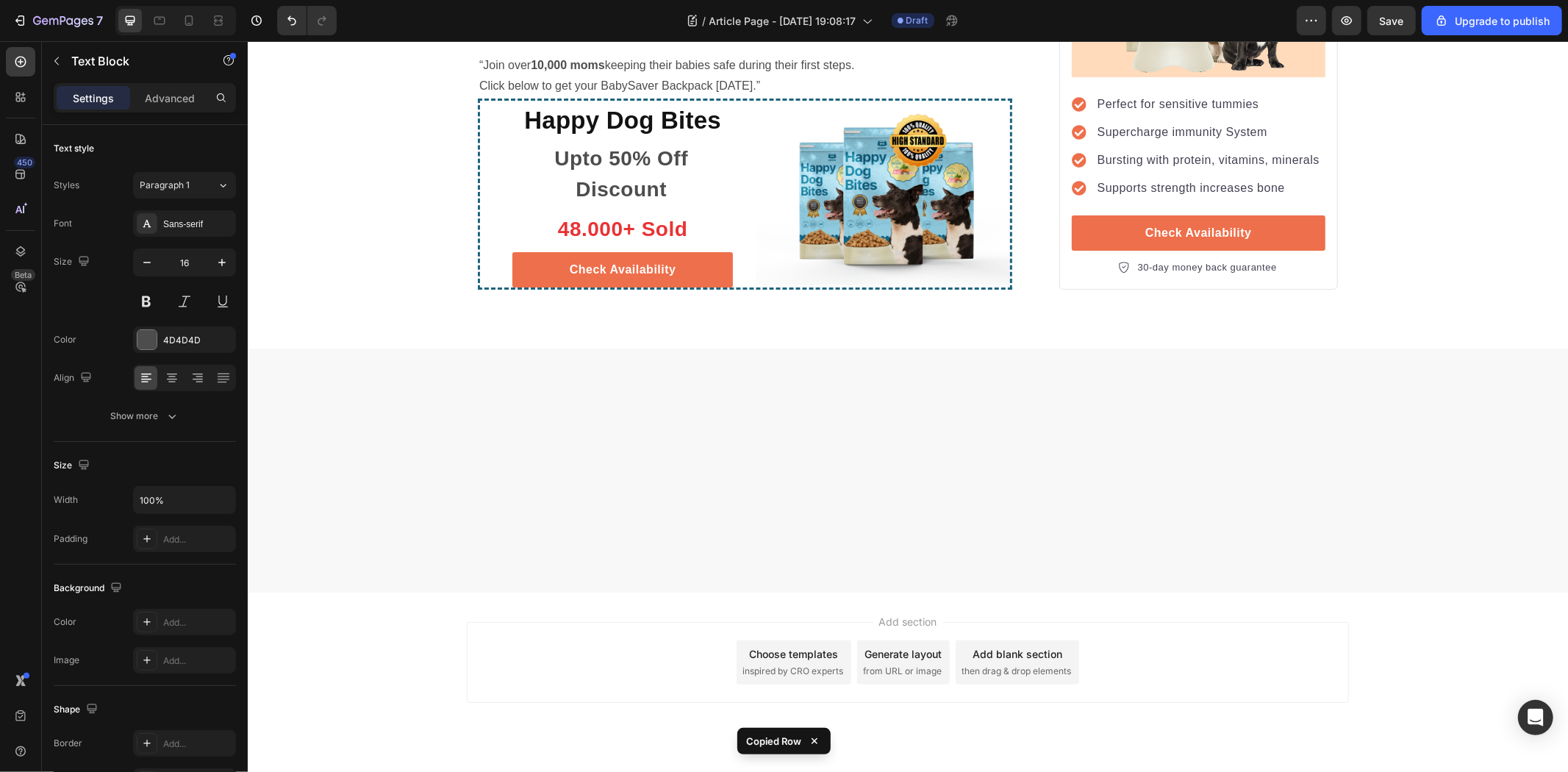
drag, startPoint x: 738, startPoint y: 563, endPoint x: 738, endPoint y: 545, distance: 18.0
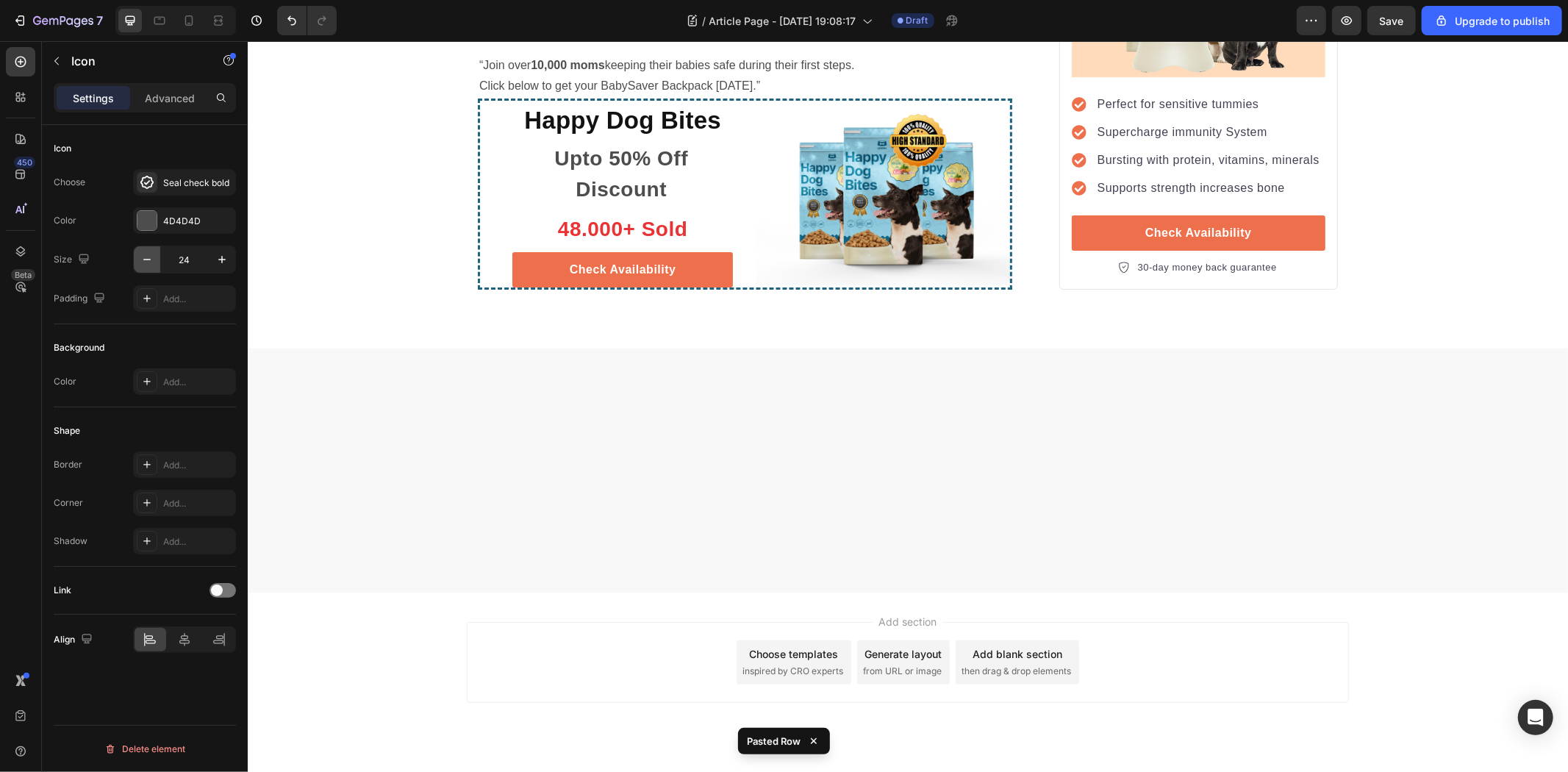
click at [148, 262] on icon "button" at bounding box center [147, 259] width 14 height 14
type input "20"
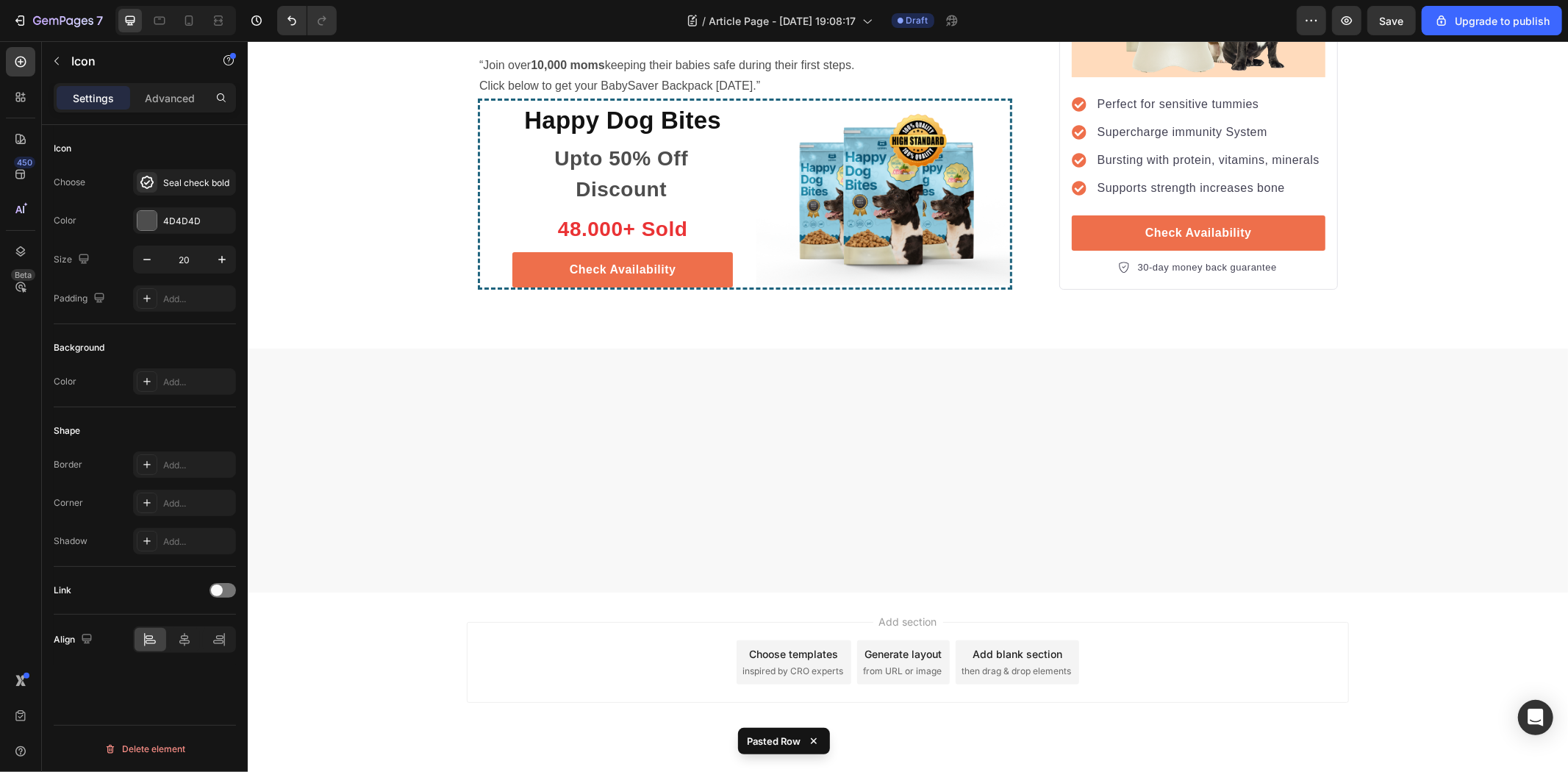
click at [147, 256] on icon "button" at bounding box center [147, 259] width 14 height 14
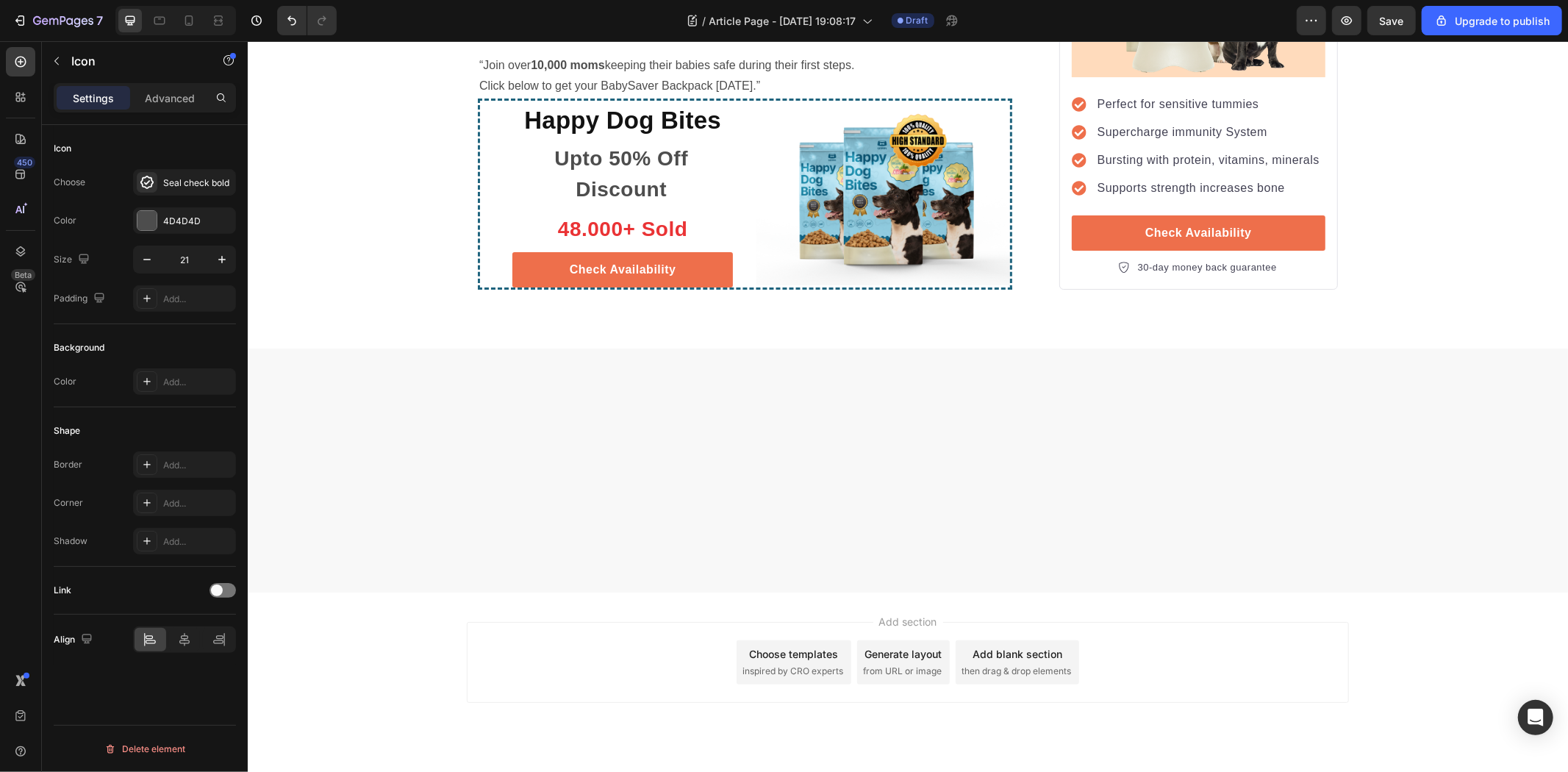
type input "20"
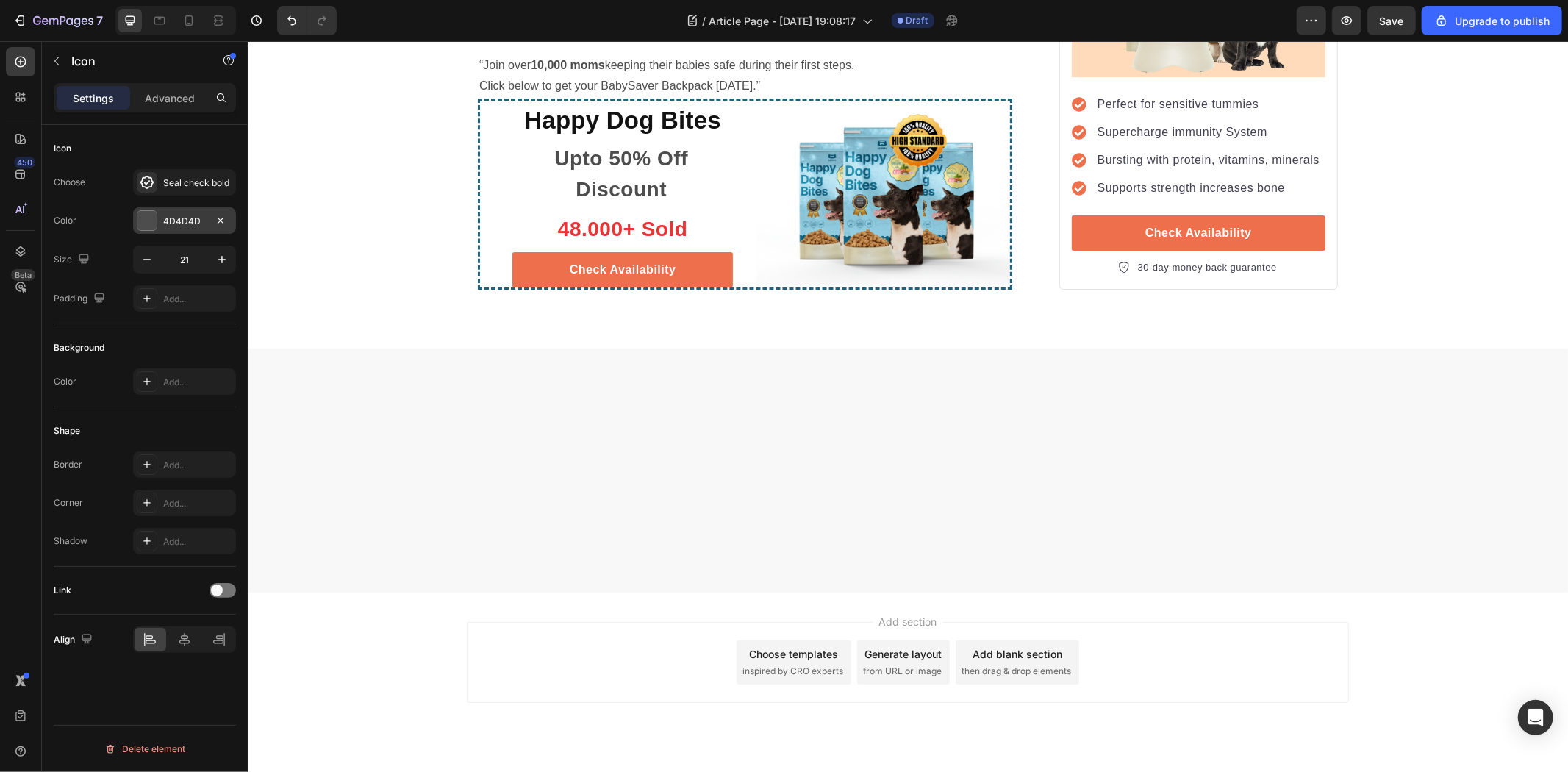
click at [138, 209] on div "4D4D4D" at bounding box center [184, 220] width 103 height 27
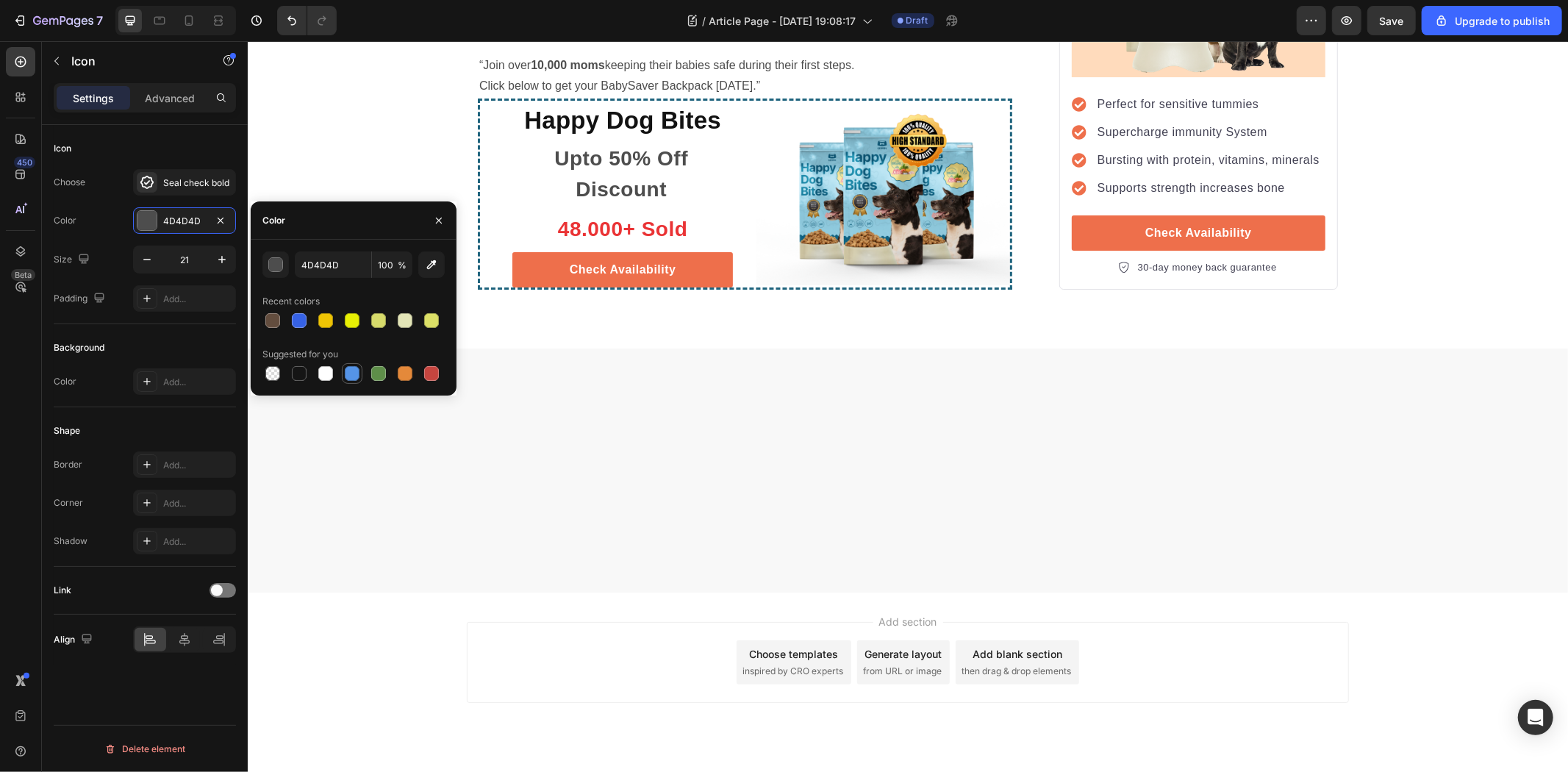
click at [359, 382] on div "4D4D4D 100 % Recent colors Suggested for you" at bounding box center [353, 317] width 206 height 156
click at [354, 374] on div at bounding box center [352, 373] width 14 height 14
type input "5594E7"
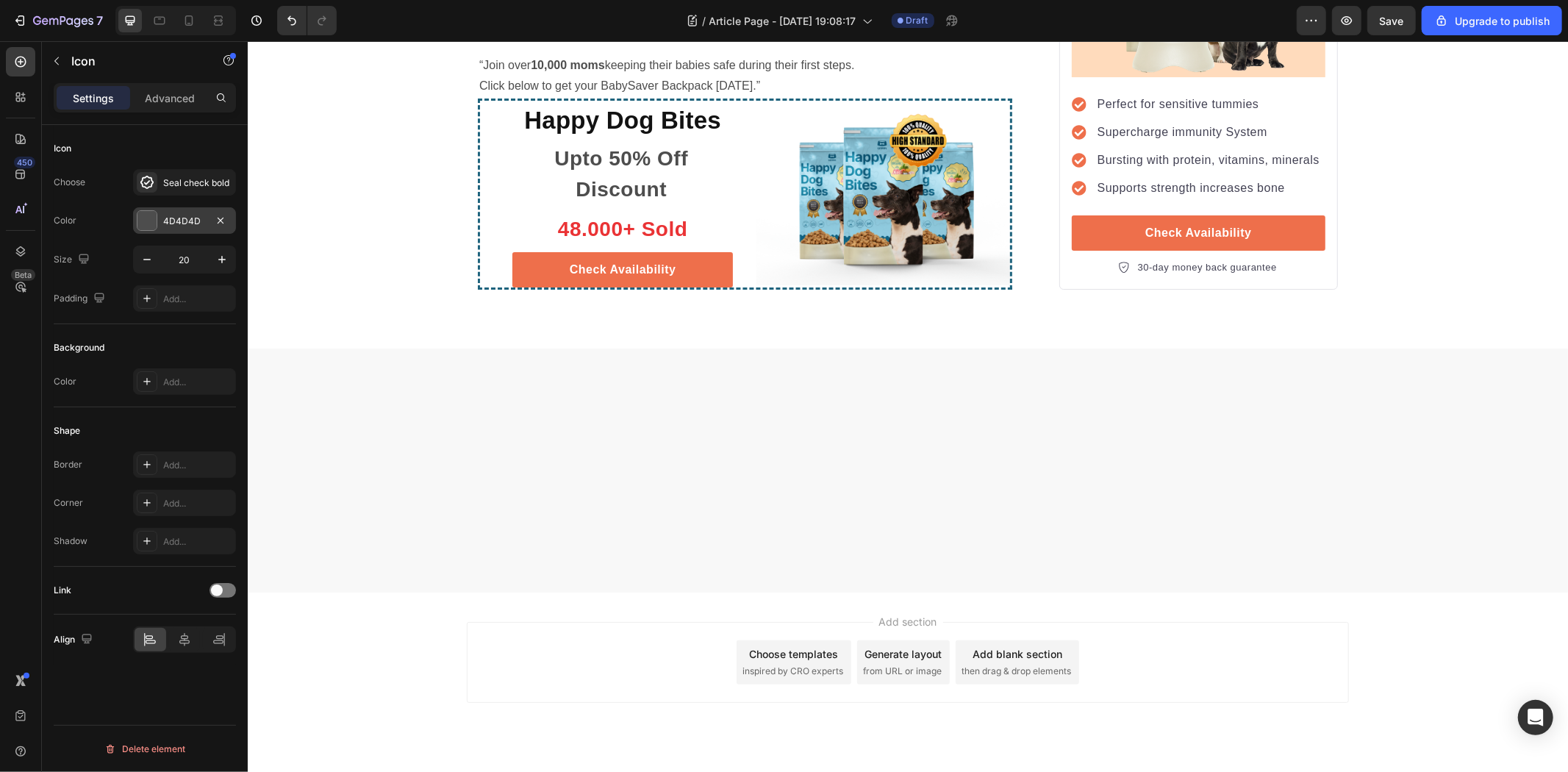
click at [148, 221] on div at bounding box center [147, 220] width 19 height 19
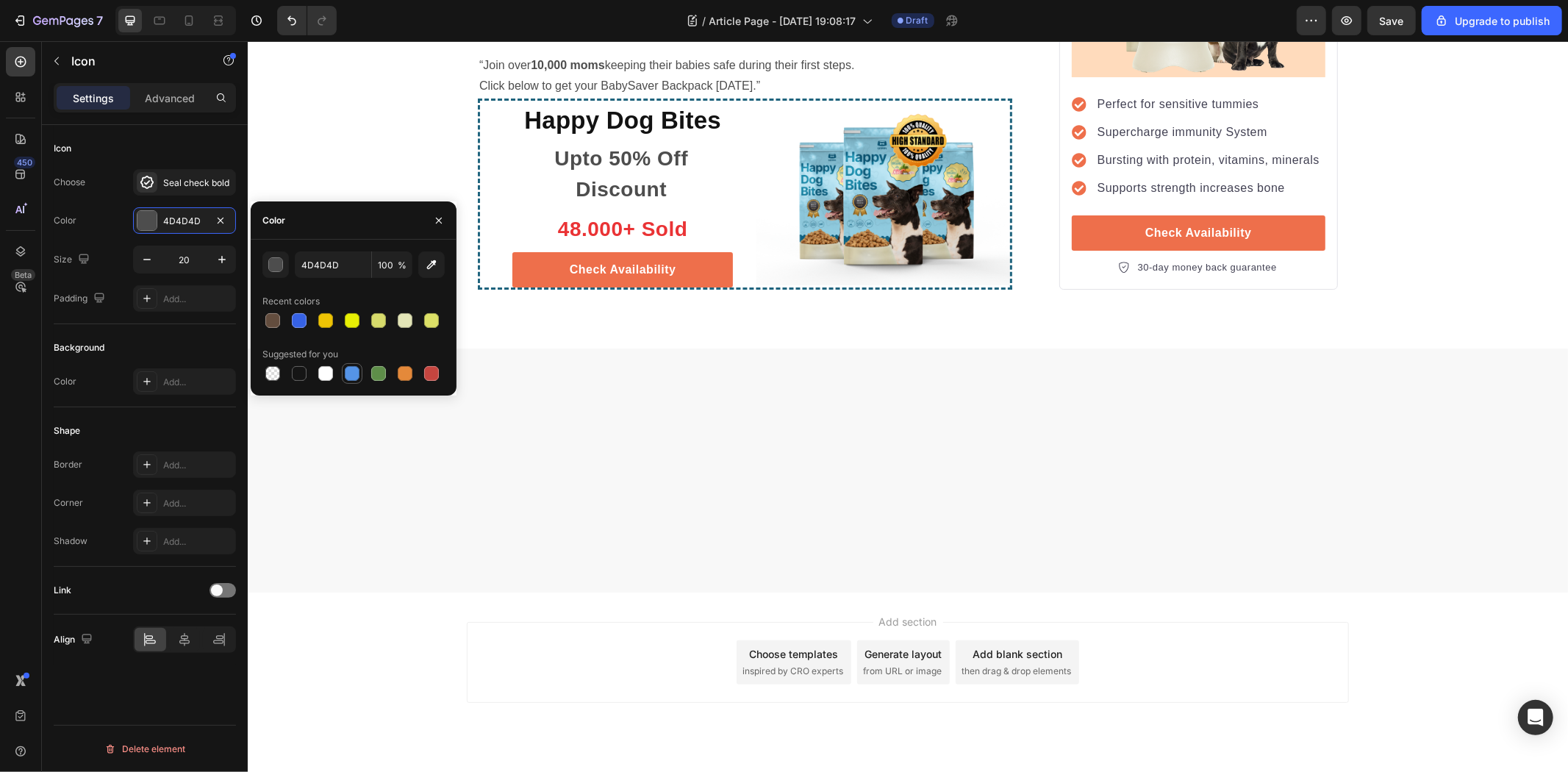
click at [352, 373] on div at bounding box center [352, 373] width 14 height 14
type input "5594E7"
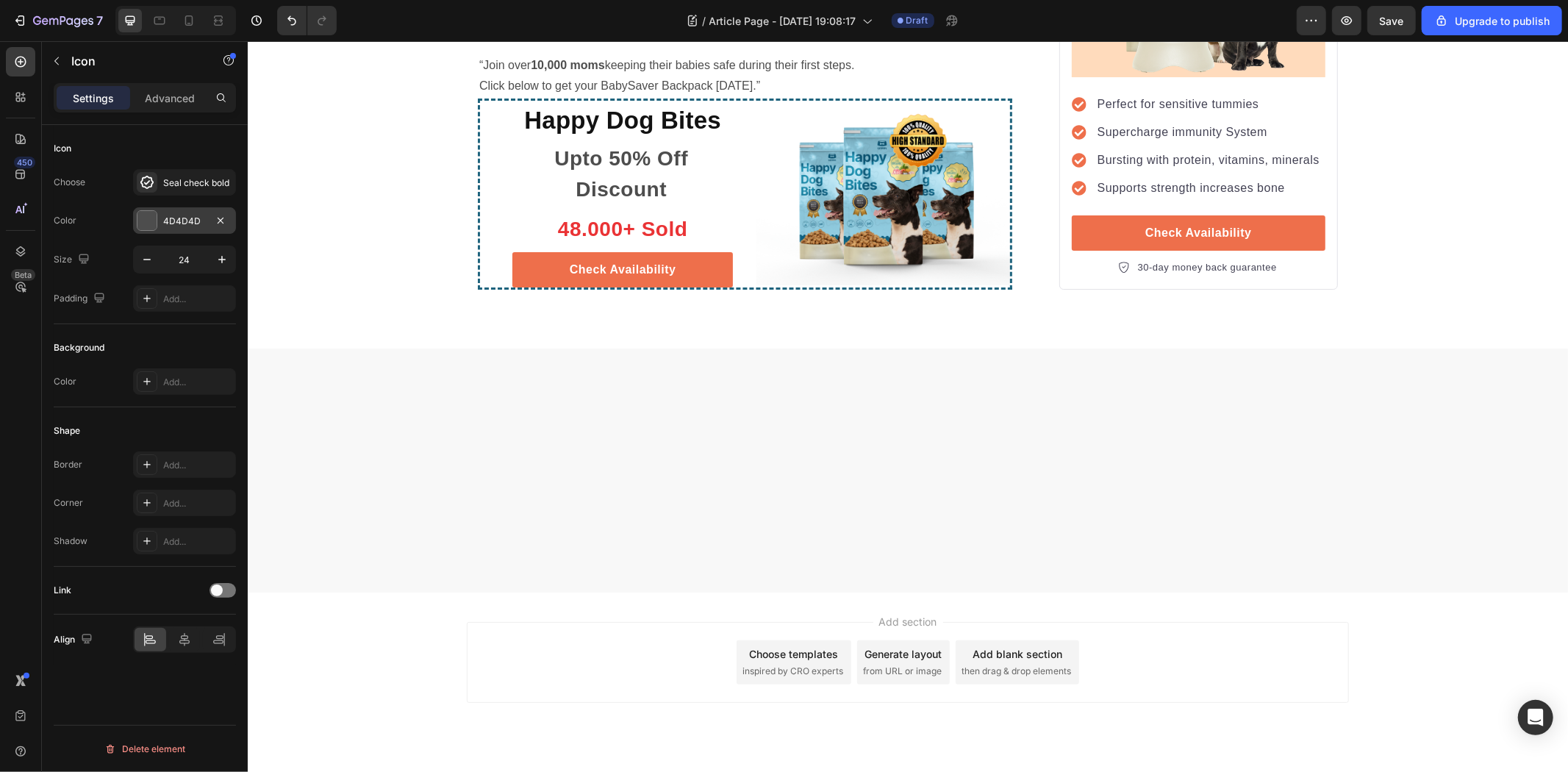
click at [177, 219] on div "4D4D4D" at bounding box center [184, 221] width 43 height 13
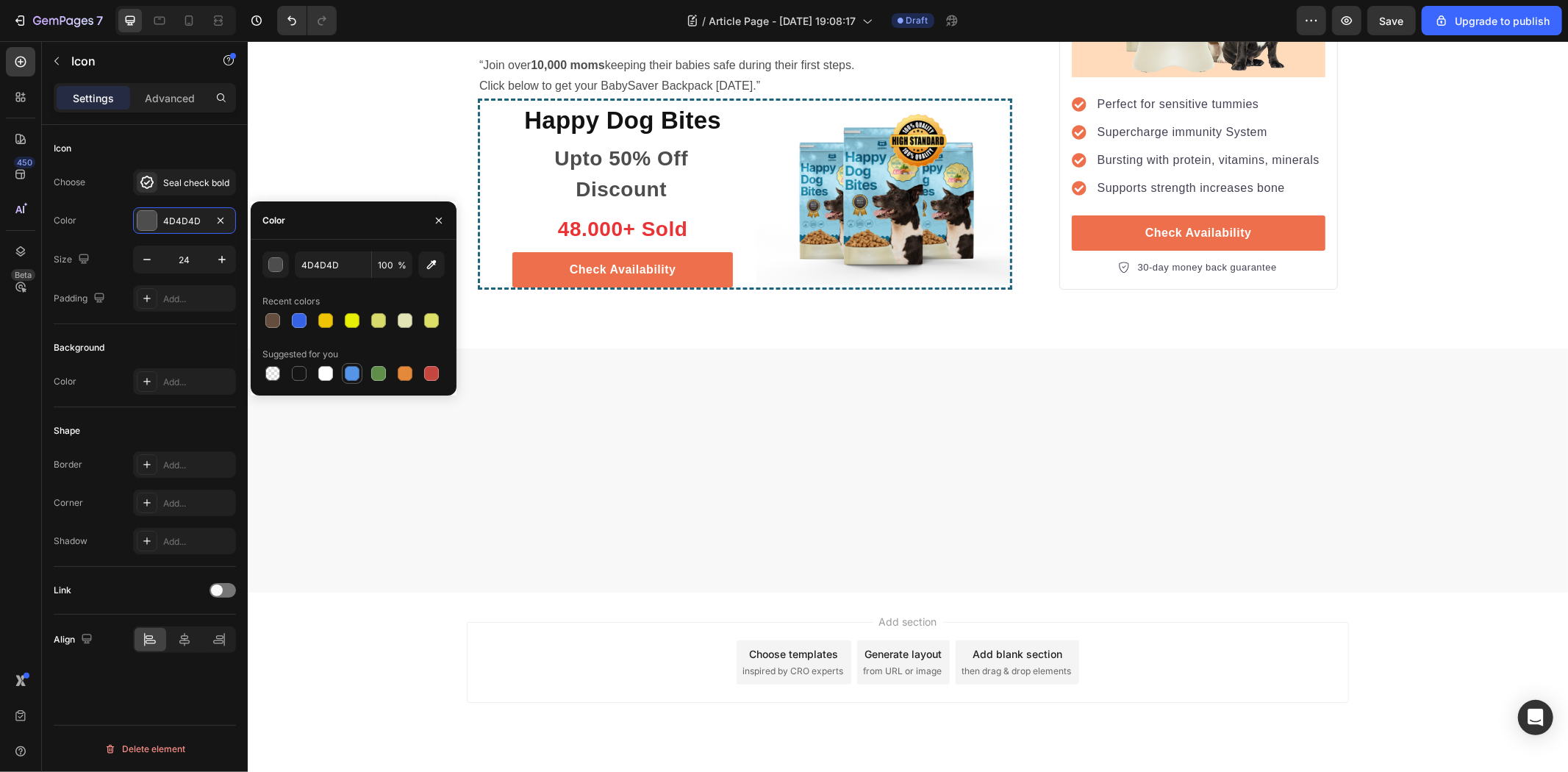
click at [346, 372] on div at bounding box center [352, 373] width 14 height 14
type input "5594E7"
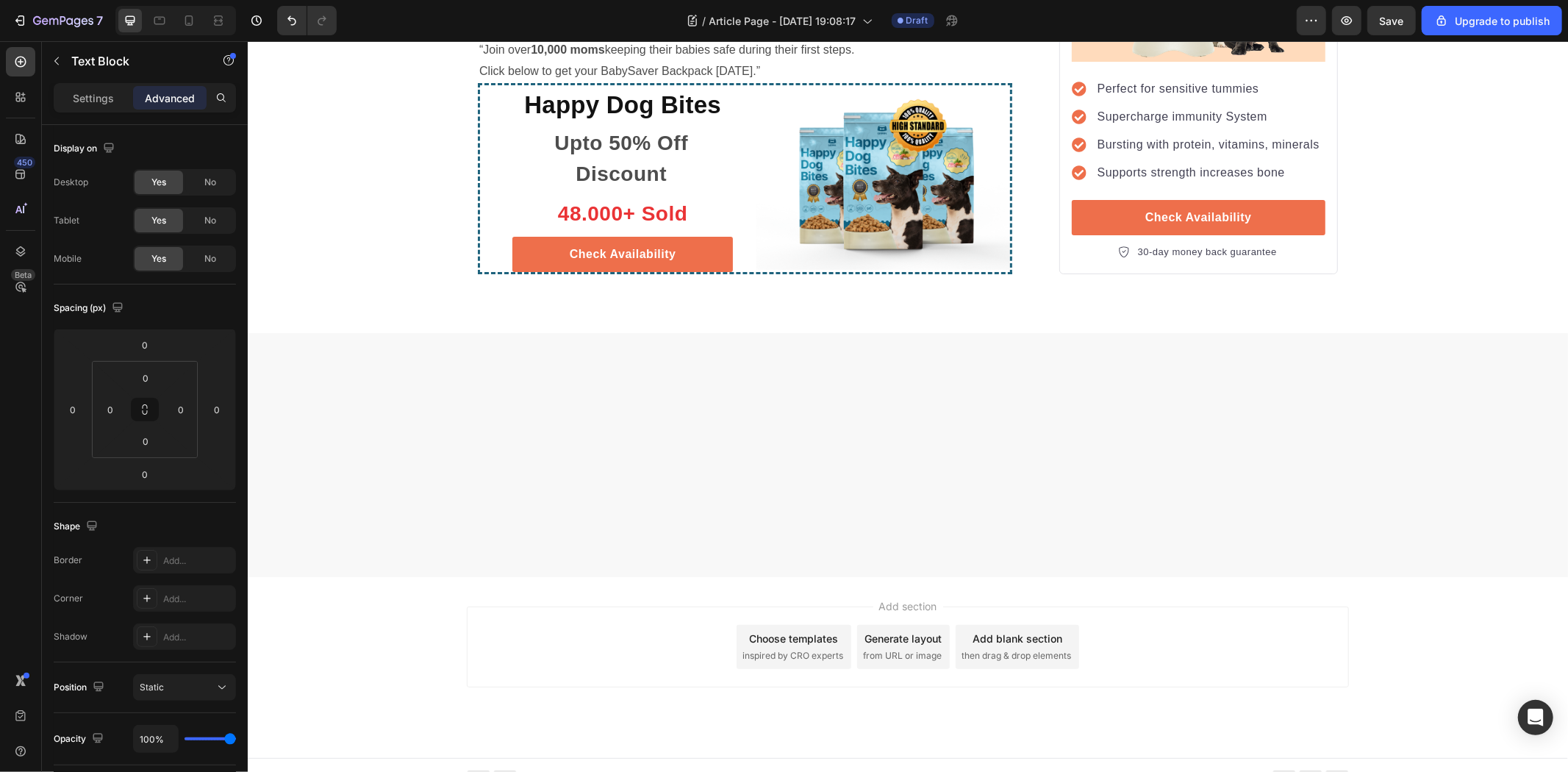
type input "8"
type input "9"
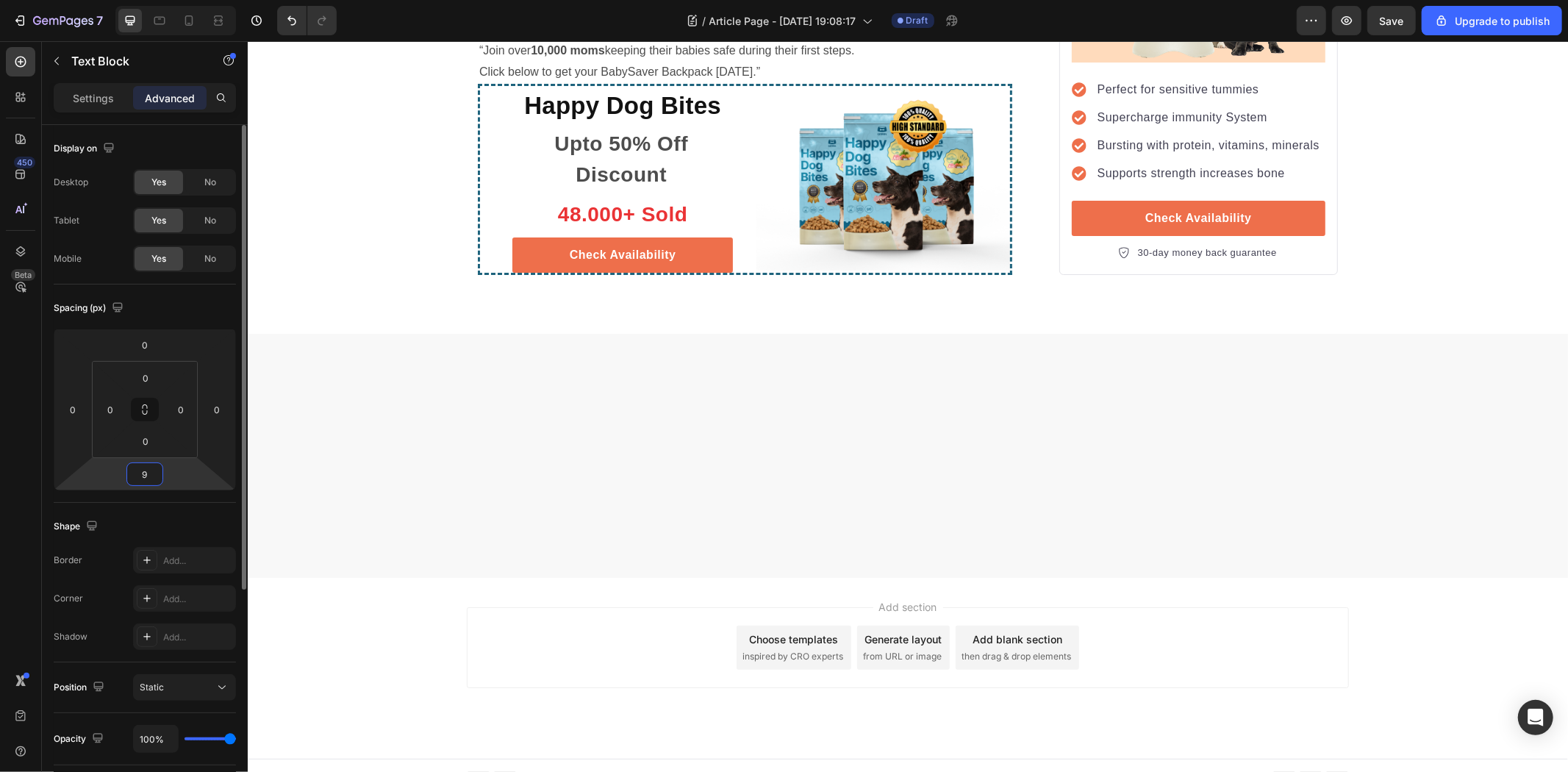
click at [158, 480] on input "9" at bounding box center [145, 474] width 30 height 22
type input "8"
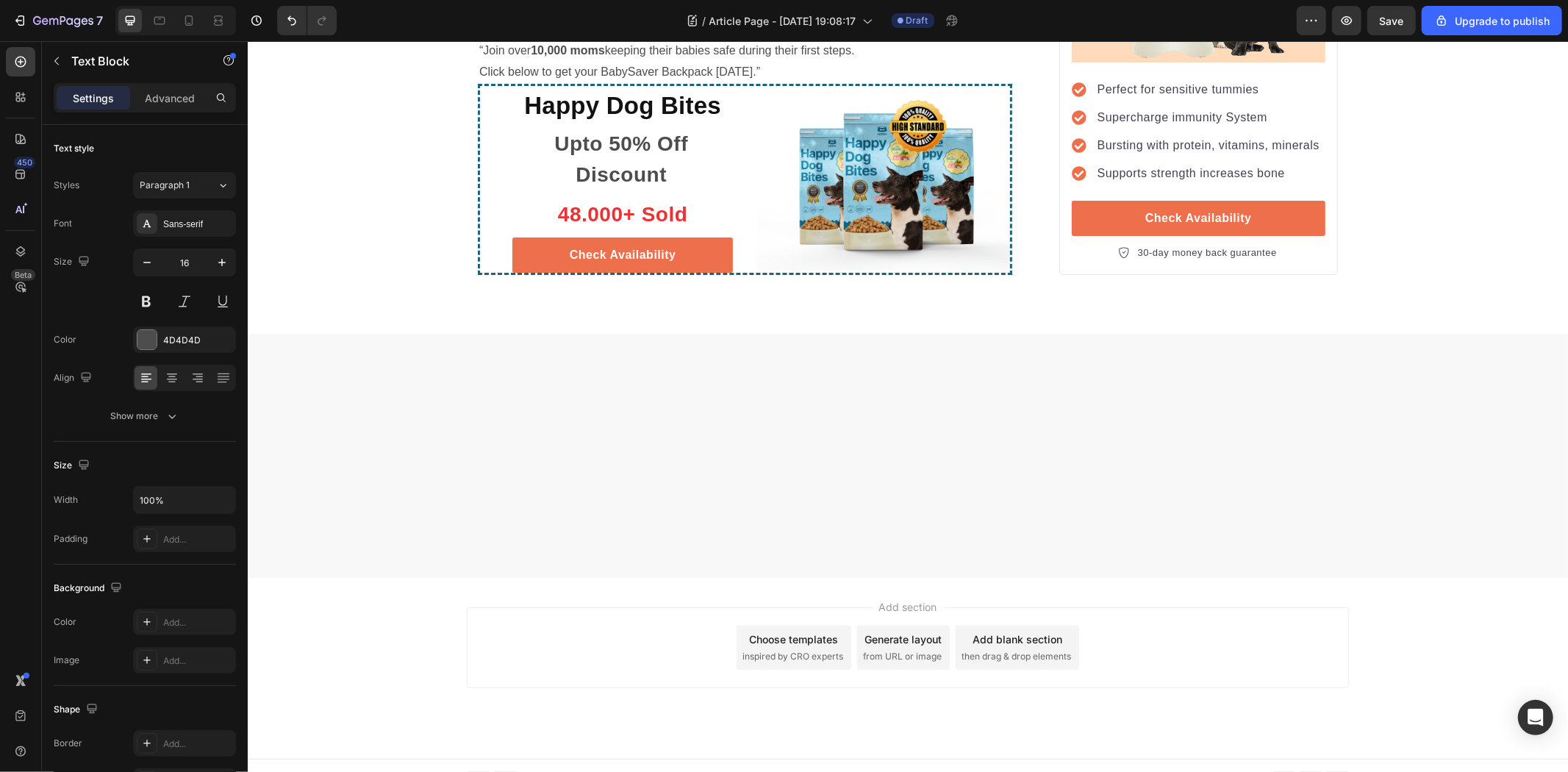
drag, startPoint x: 559, startPoint y: 544, endPoint x: 570, endPoint y: 550, distance: 12.5
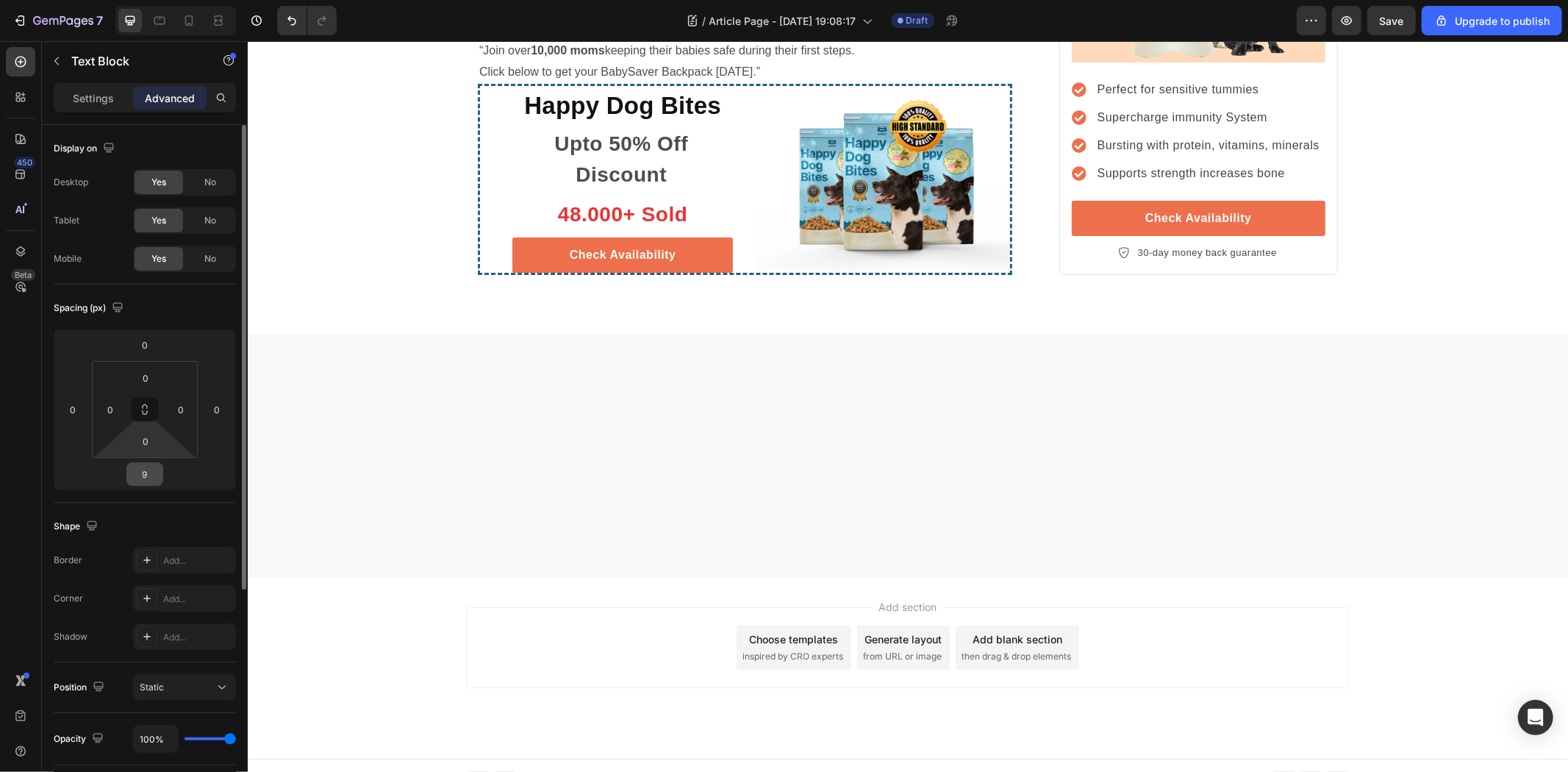
click at [151, 469] on input "9" at bounding box center [145, 474] width 30 height 22
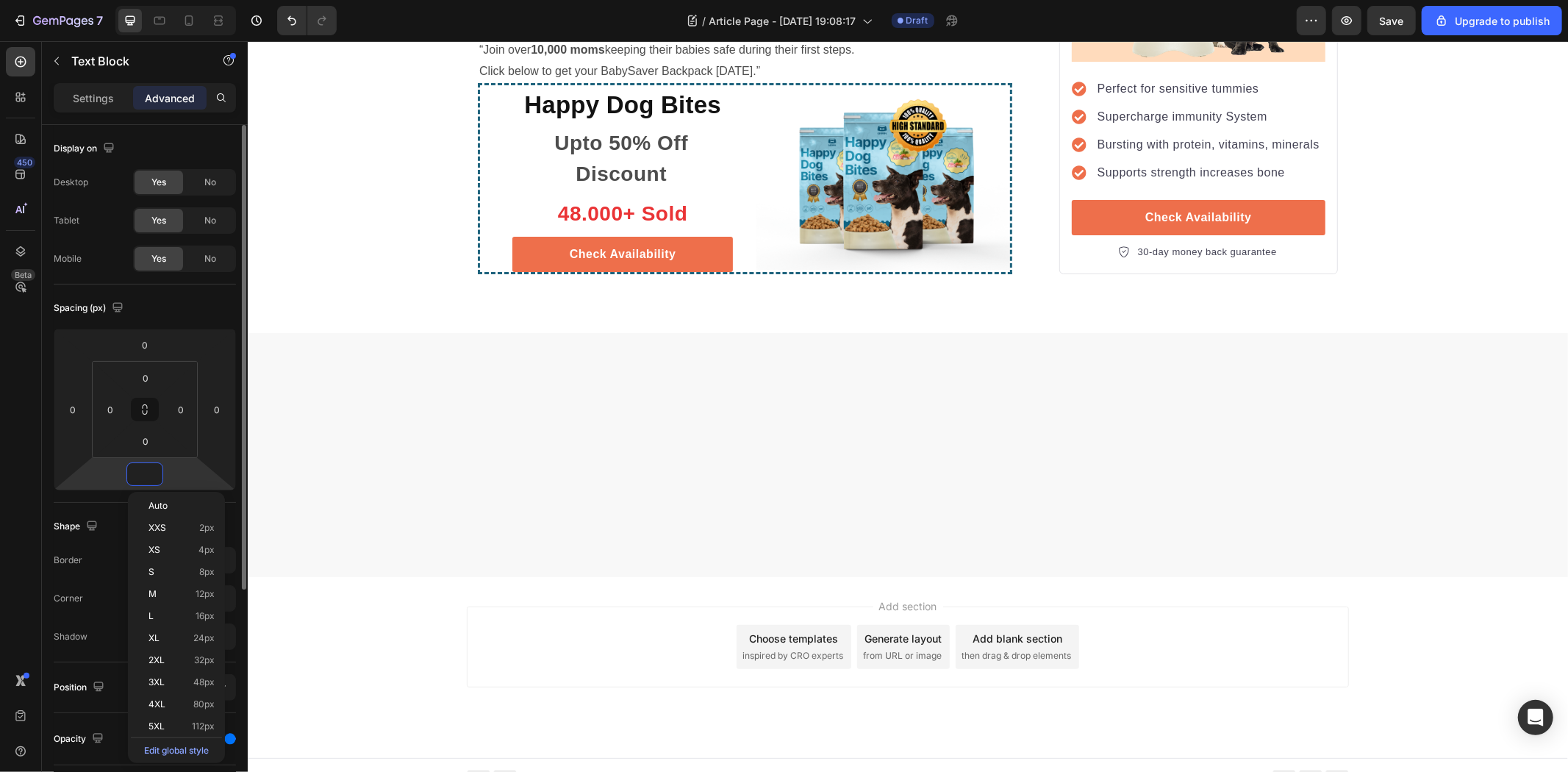
type input "8"
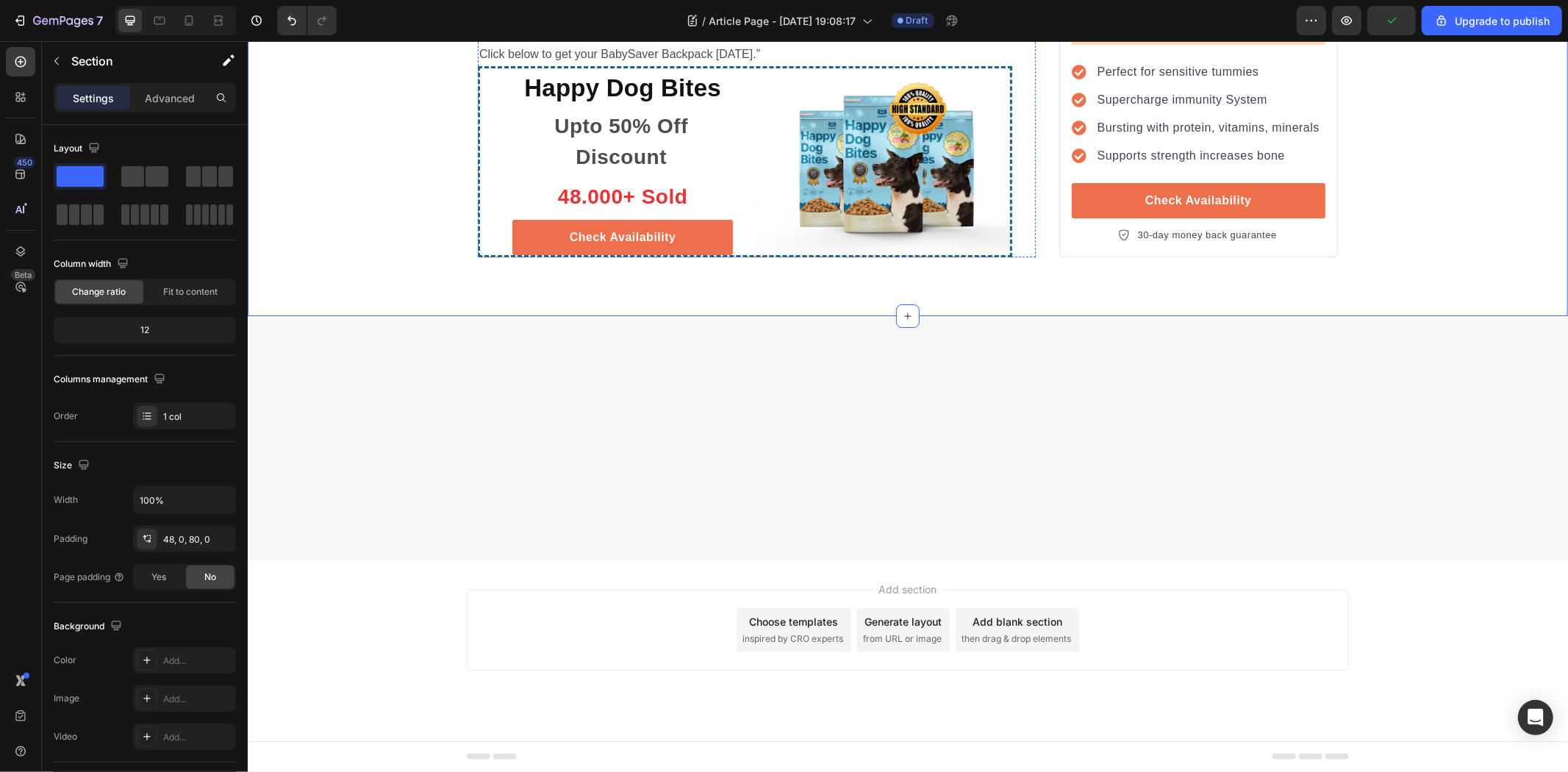
scroll to position [5229, 0]
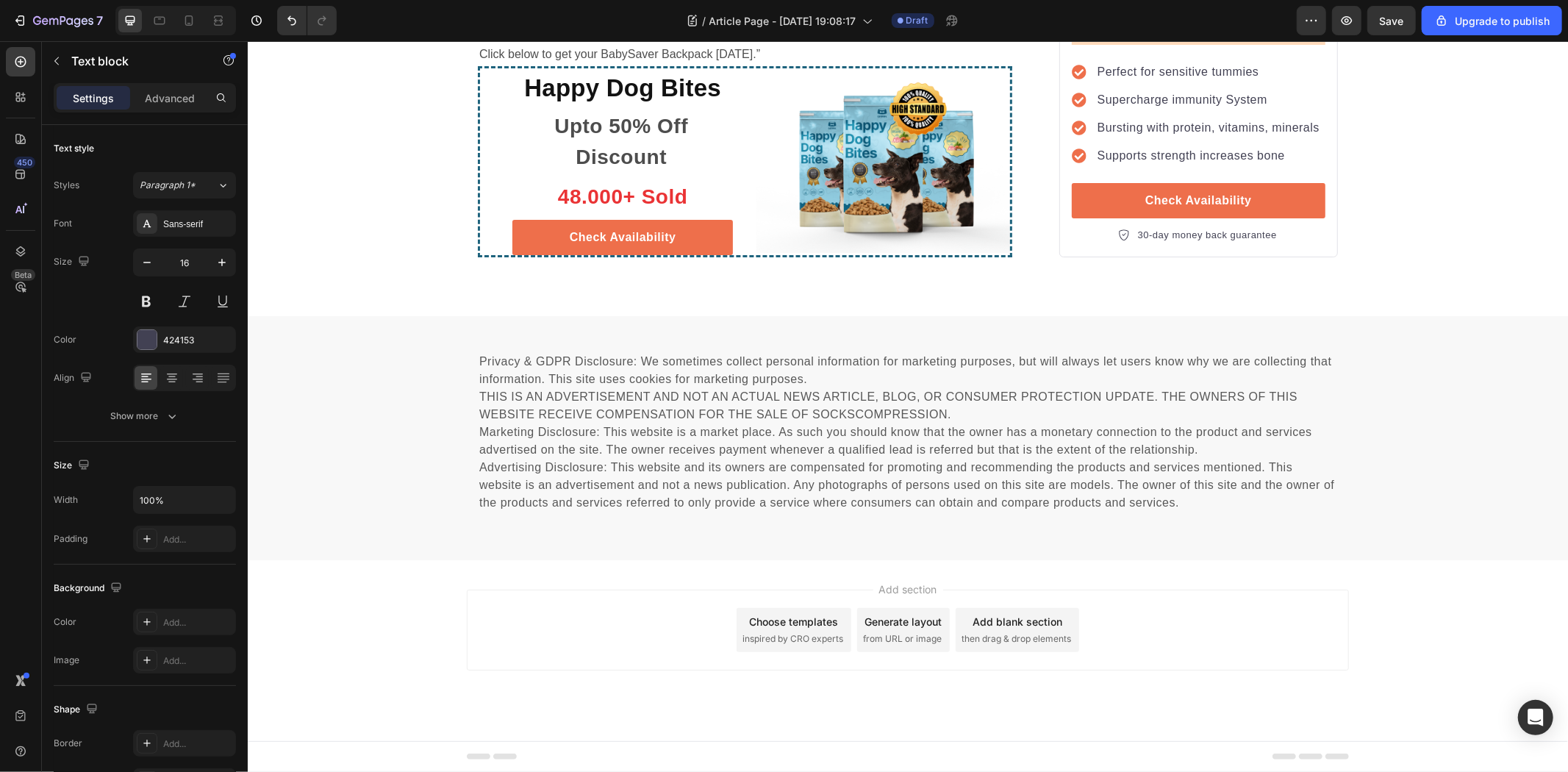
drag, startPoint x: 760, startPoint y: 429, endPoint x: 473, endPoint y: 394, distance: 289.1
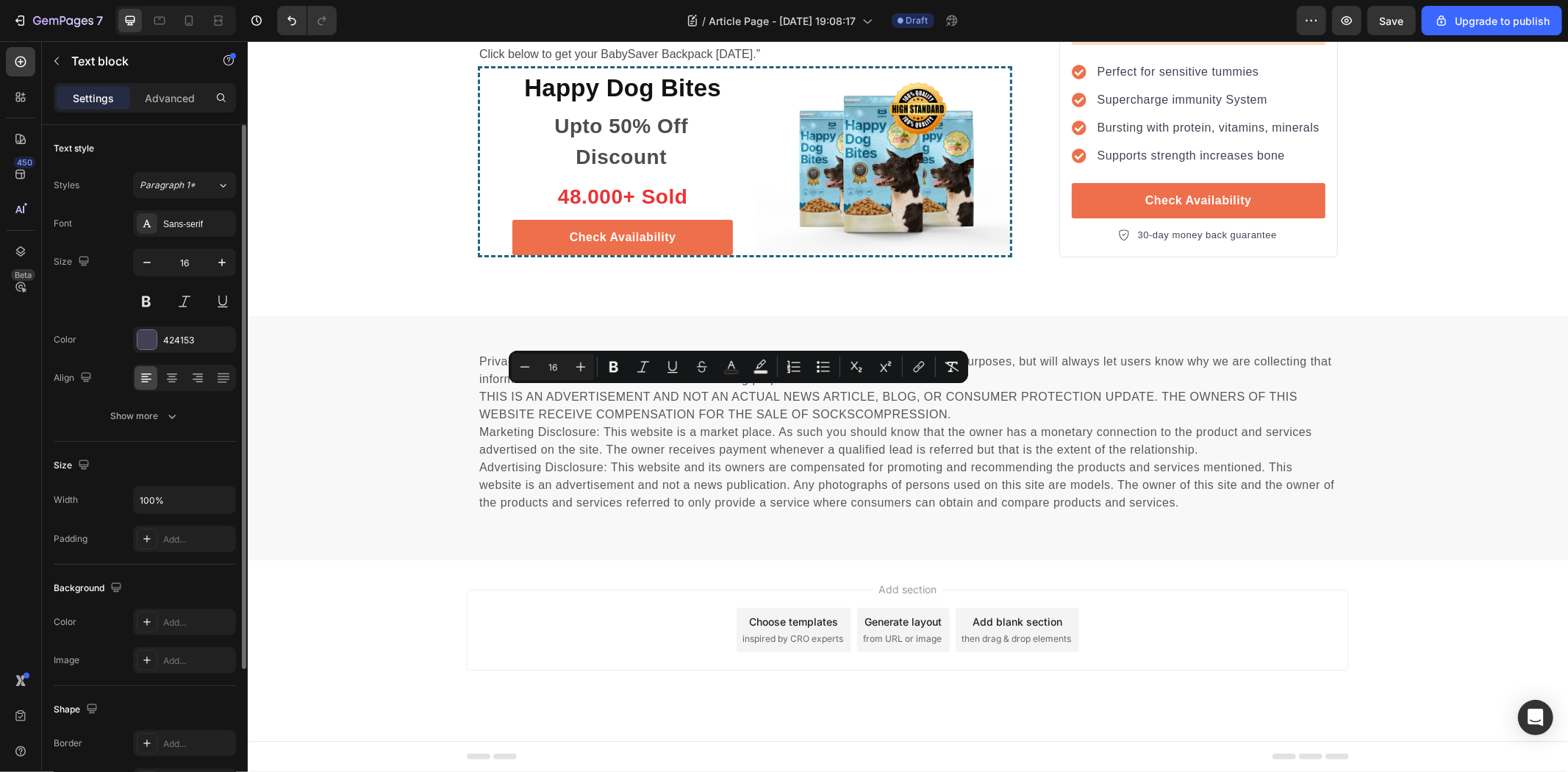
scroll to position [0, 0]
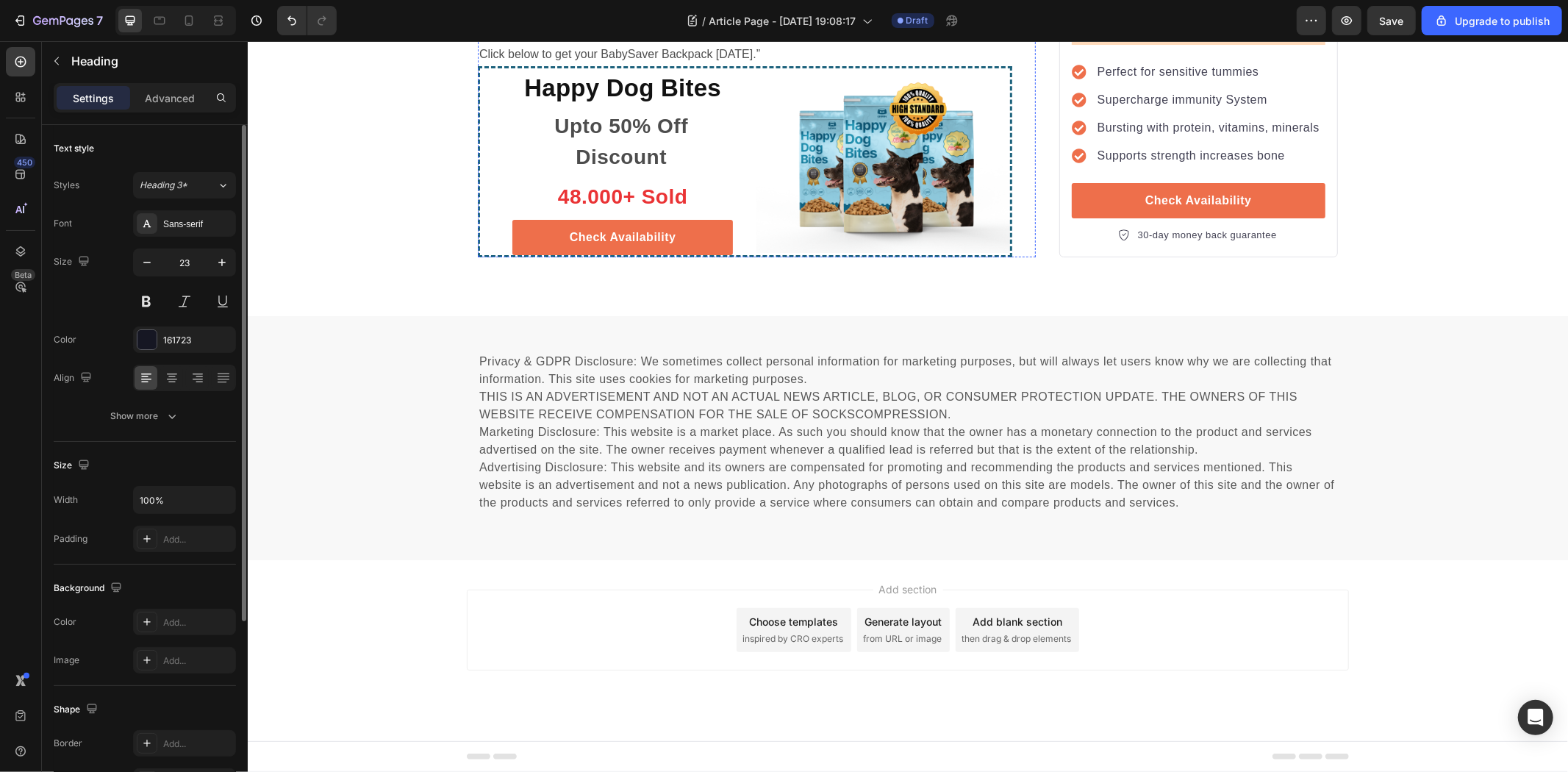
click at [671, 43] on p "“Join over 10,000 moms keeping their babies safe during their first steps." at bounding box center [744, 33] width 531 height 21
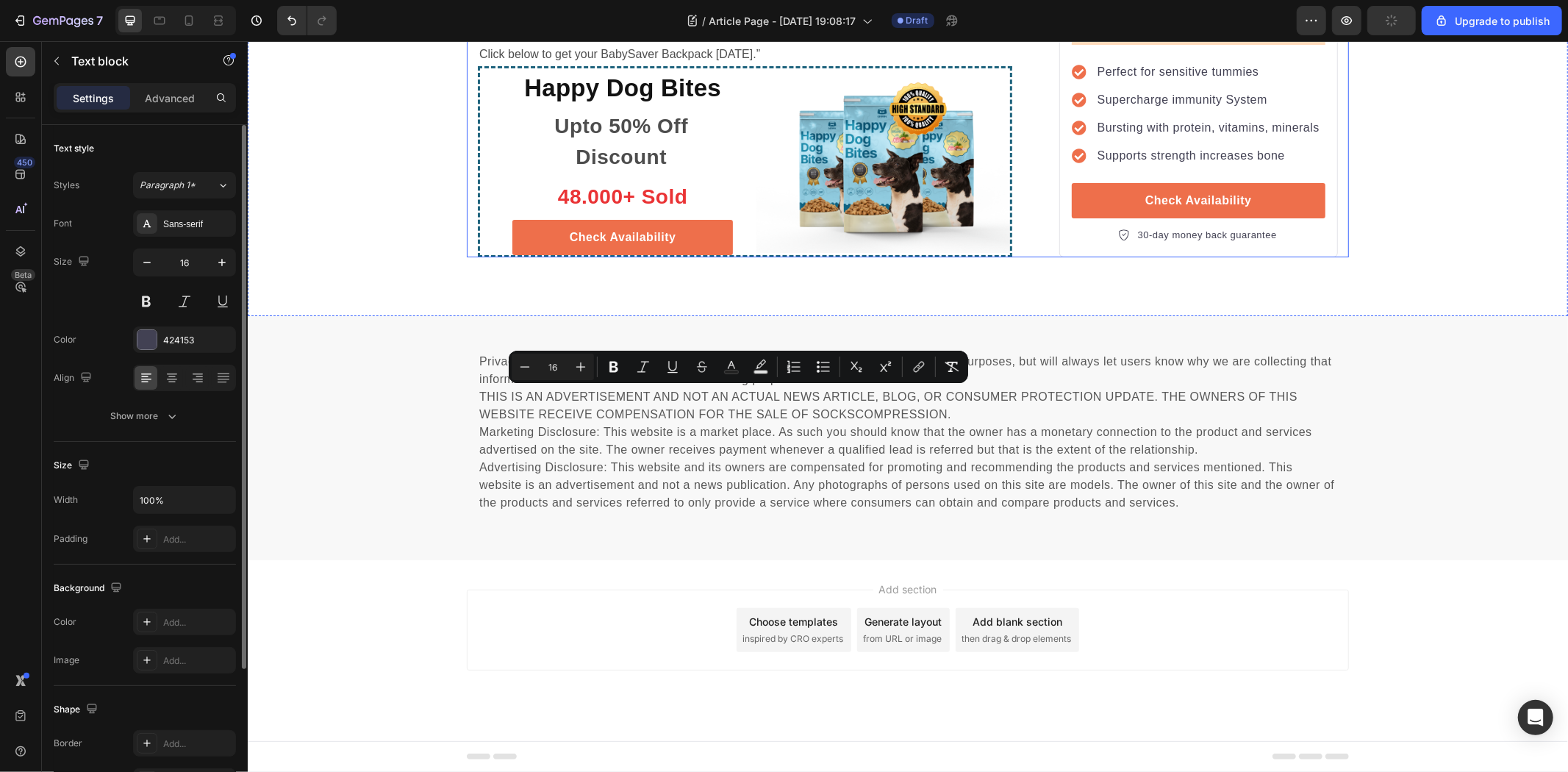
drag, startPoint x: 790, startPoint y: 435, endPoint x: 468, endPoint y: 399, distance: 324.0
click at [828, 368] on icon "Editor contextual toolbar" at bounding box center [823, 366] width 14 height 14
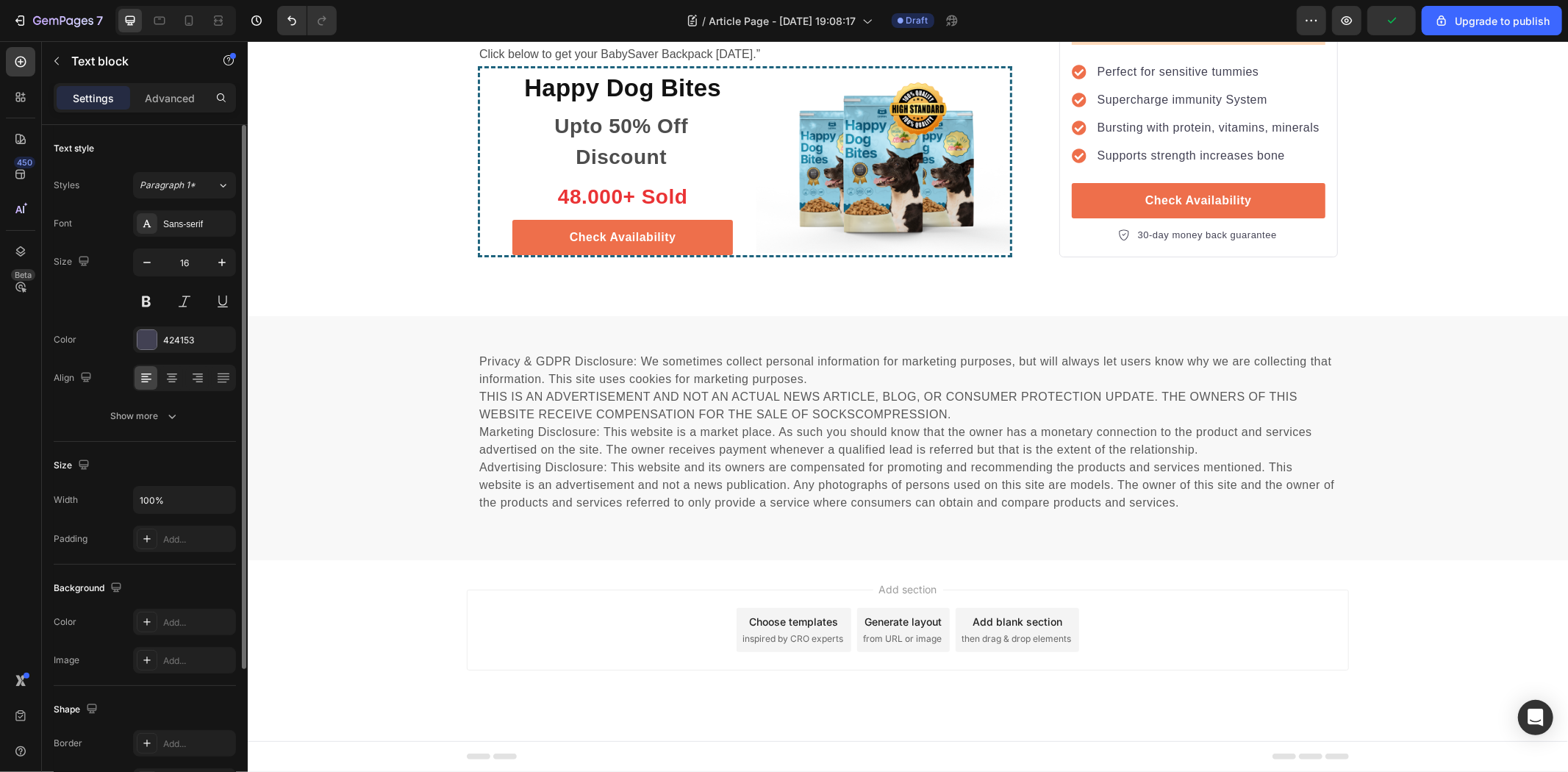
drag, startPoint x: 874, startPoint y: 468, endPoint x: 476, endPoint y: 459, distance: 398.1
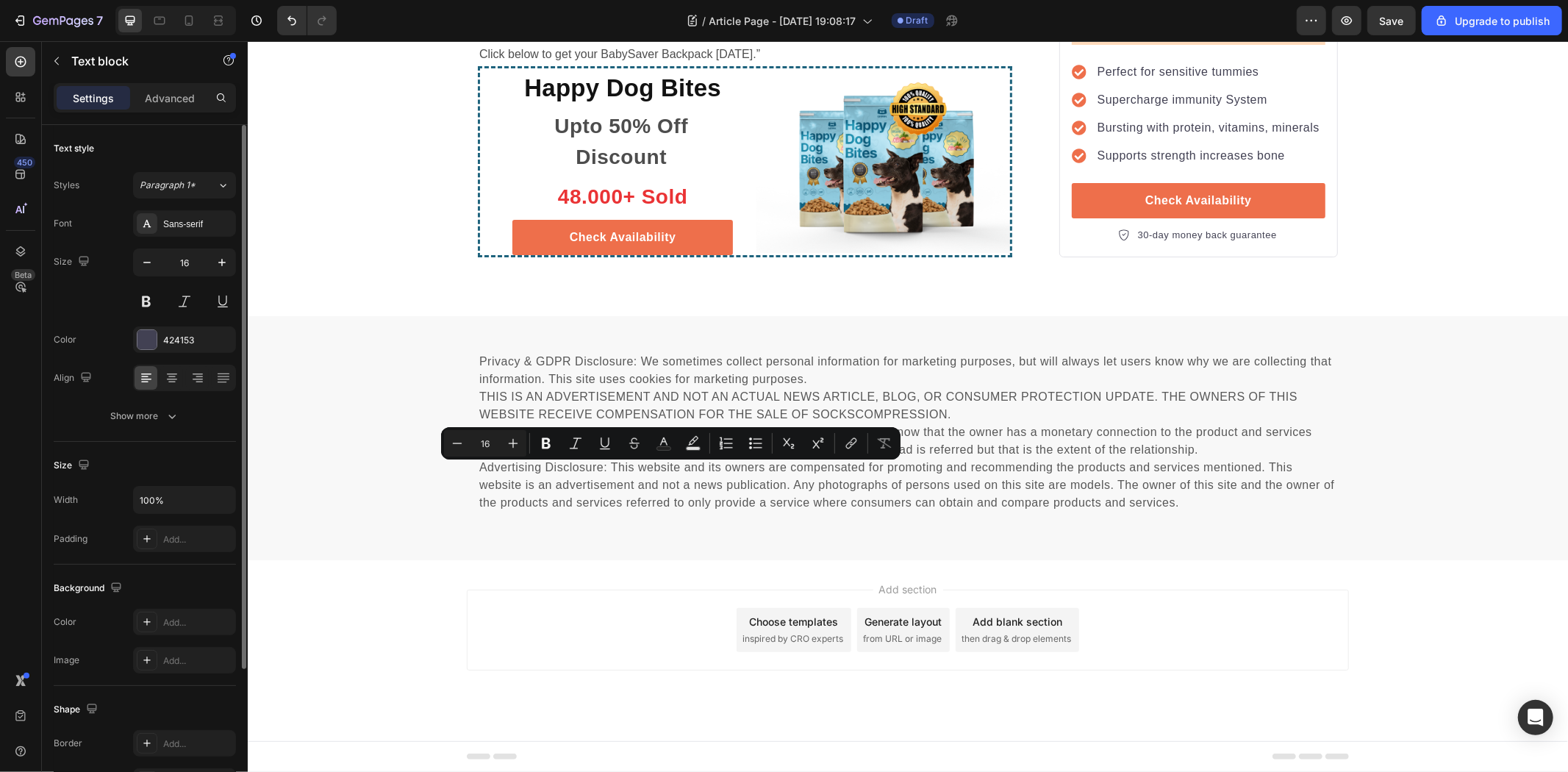
drag, startPoint x: 608, startPoint y: 478, endPoint x: 760, endPoint y: 477, distance: 152.0
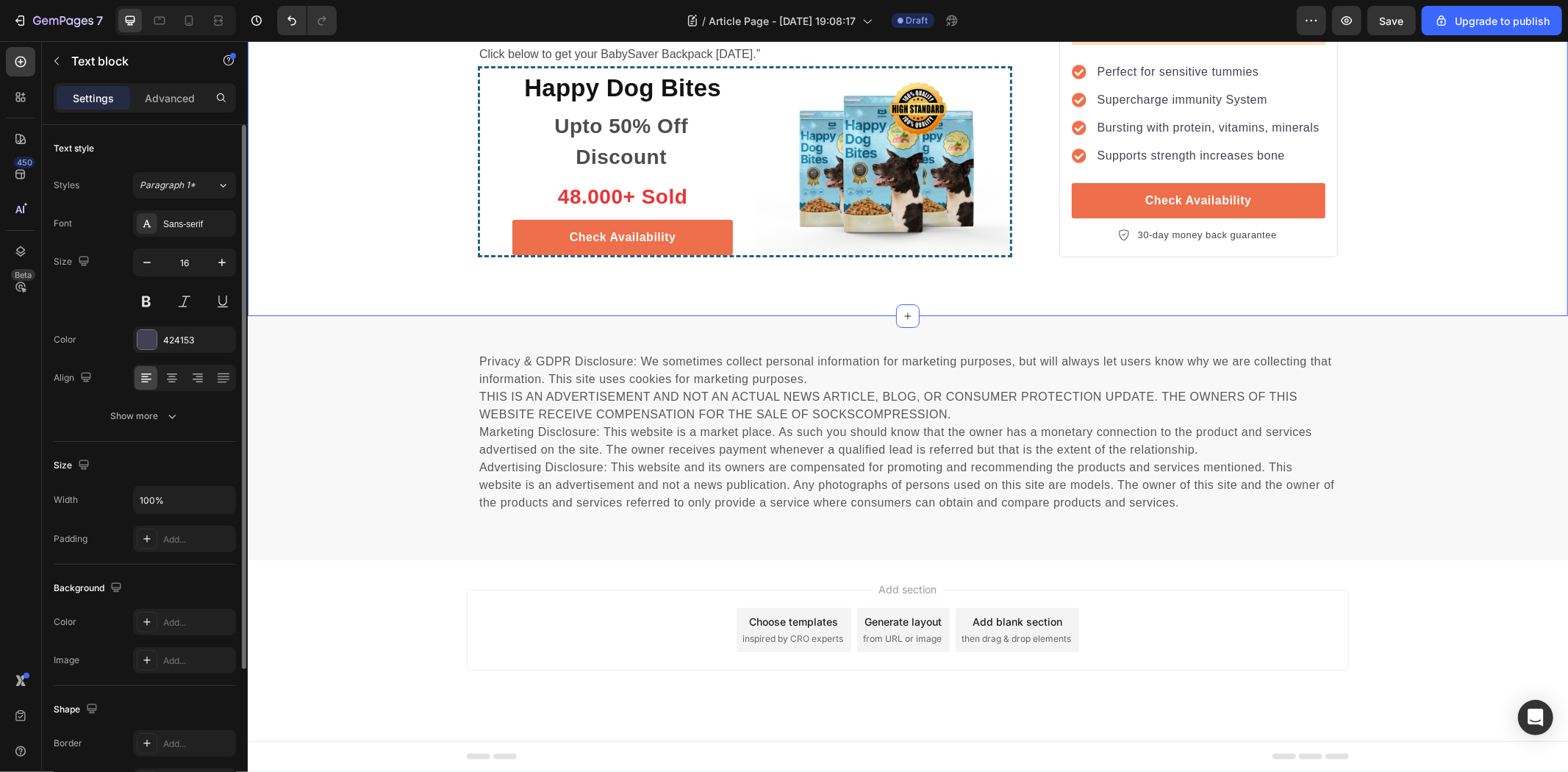
drag, startPoint x: 908, startPoint y: 480, endPoint x: 416, endPoint y: 295, distance: 525.6
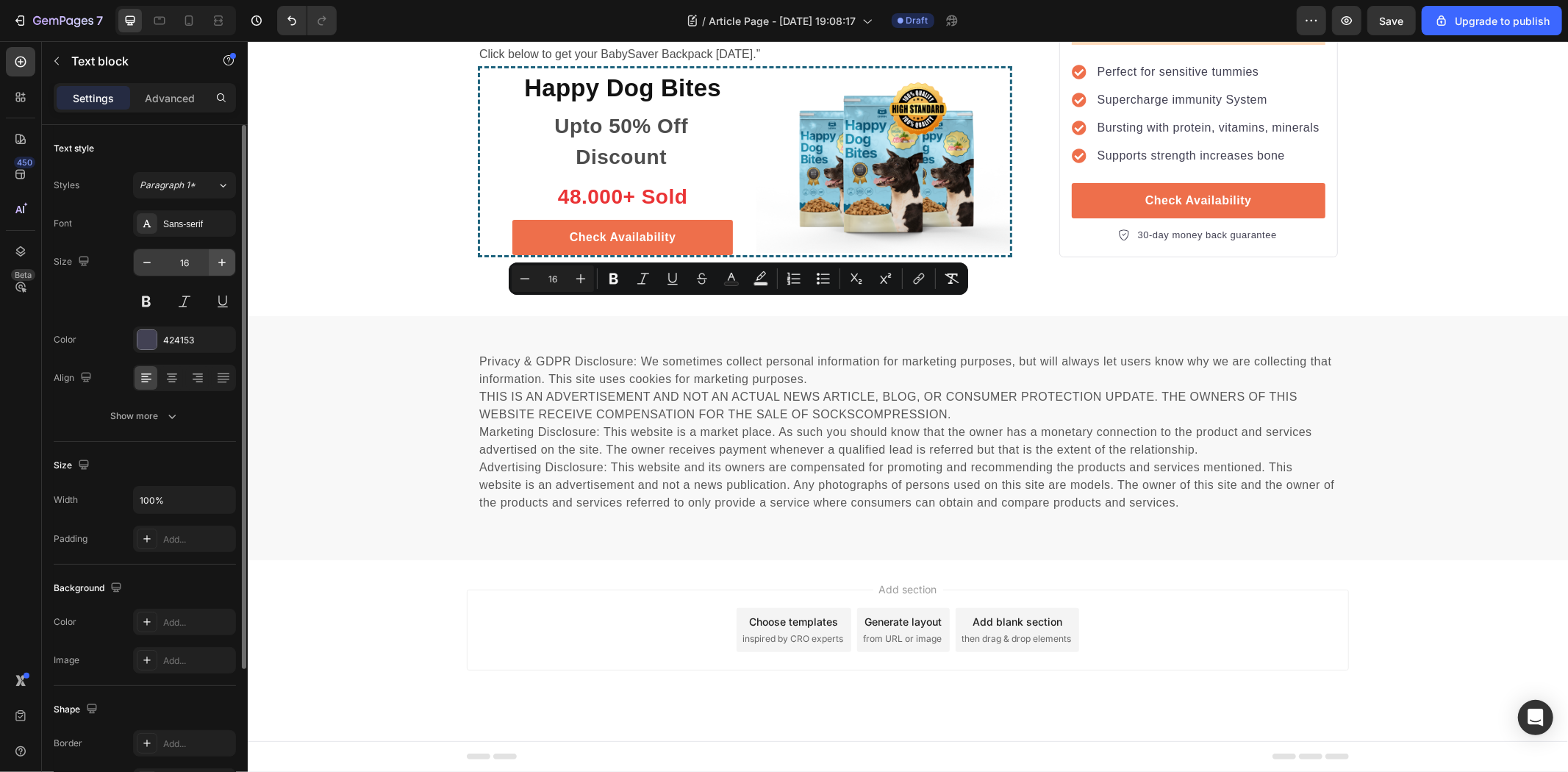
click at [228, 263] on icon "button" at bounding box center [221, 262] width 14 height 14
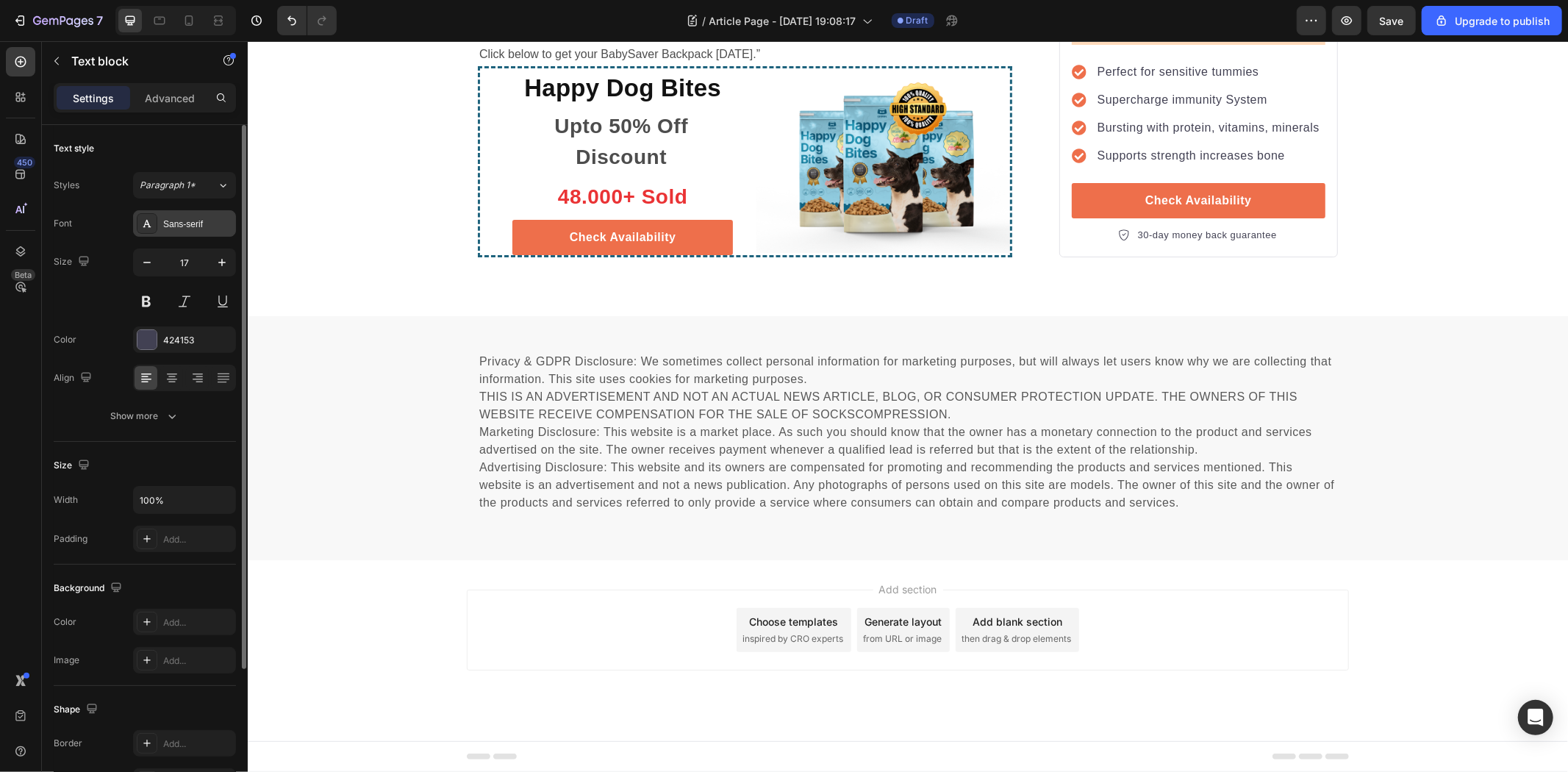
type input "18"
click at [167, 231] on div "Sans-serif" at bounding box center [184, 223] width 103 height 27
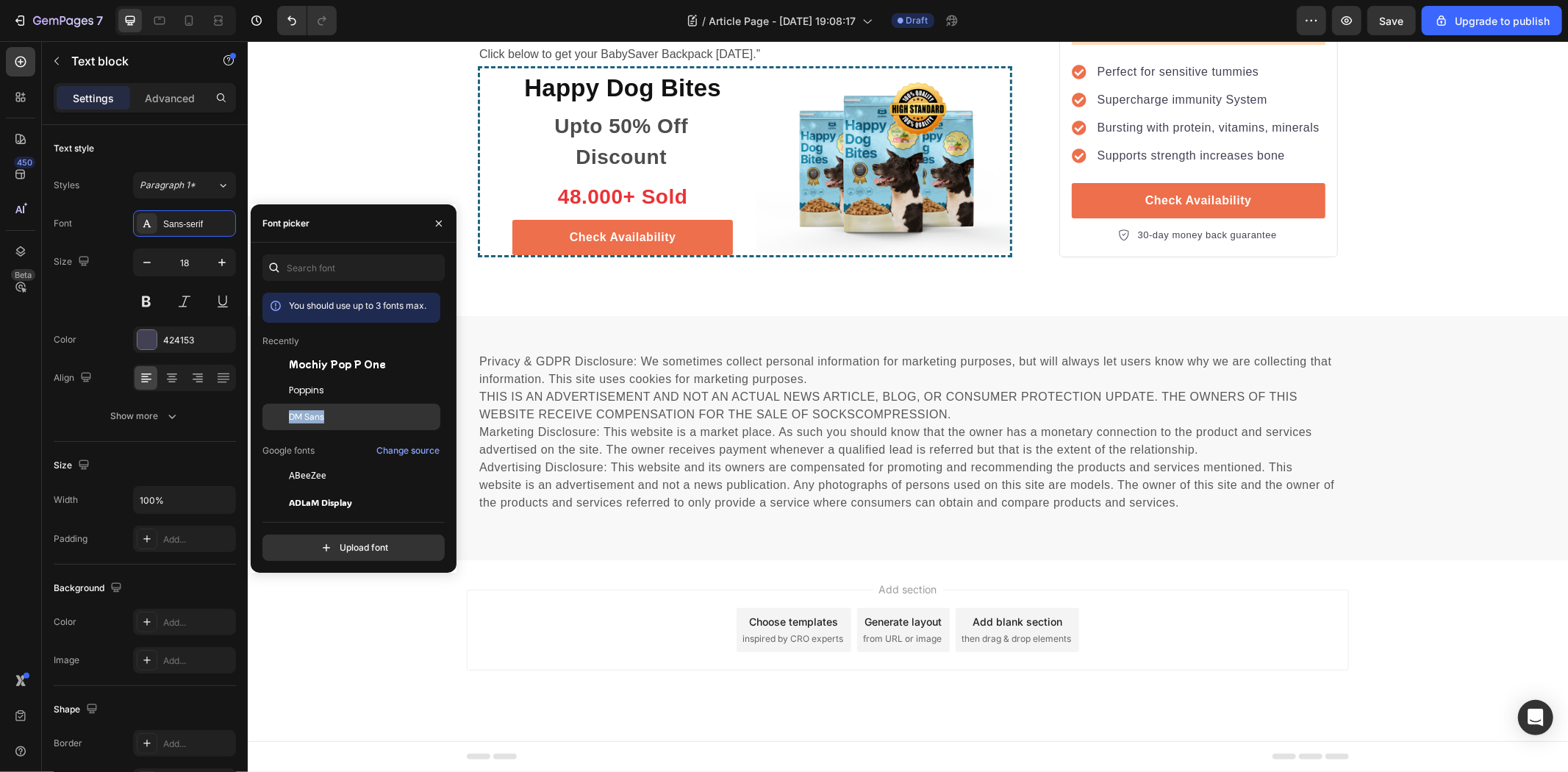
drag, startPoint x: 333, startPoint y: 395, endPoint x: 331, endPoint y: 414, distance: 19.1
click at [331, 414] on div "DM Sans" at bounding box center [363, 416] width 148 height 13
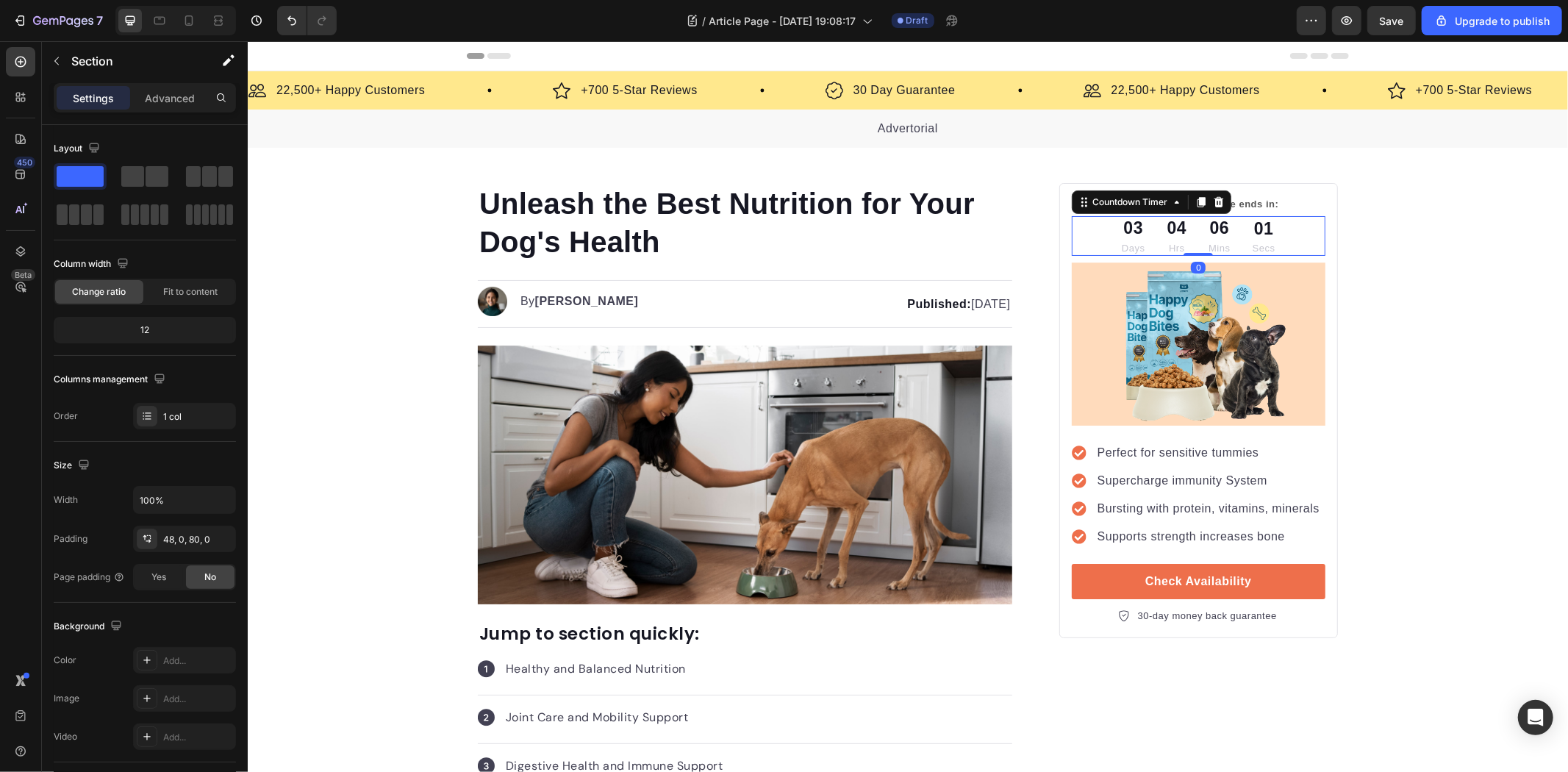
click at [1174, 249] on p "Hrs" at bounding box center [1177, 247] width 20 height 14
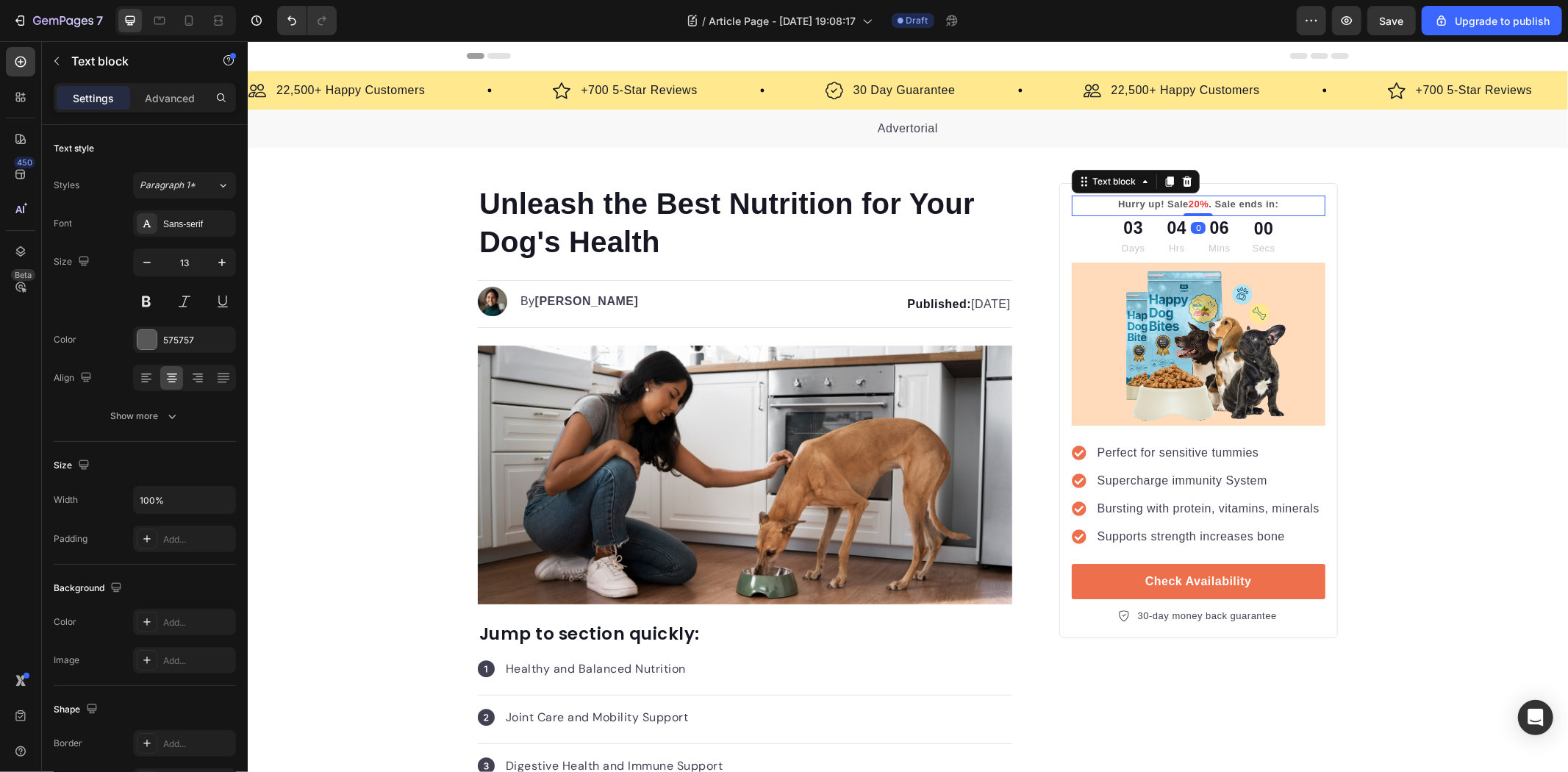
click at [1301, 206] on p "Hurry up! Sale 20% . Sale ends in:" at bounding box center [1197, 203] width 250 height 14
click at [1308, 195] on div "Hurry up! Sale 20% . Sale ends in:" at bounding box center [1197, 203] width 253 height 18
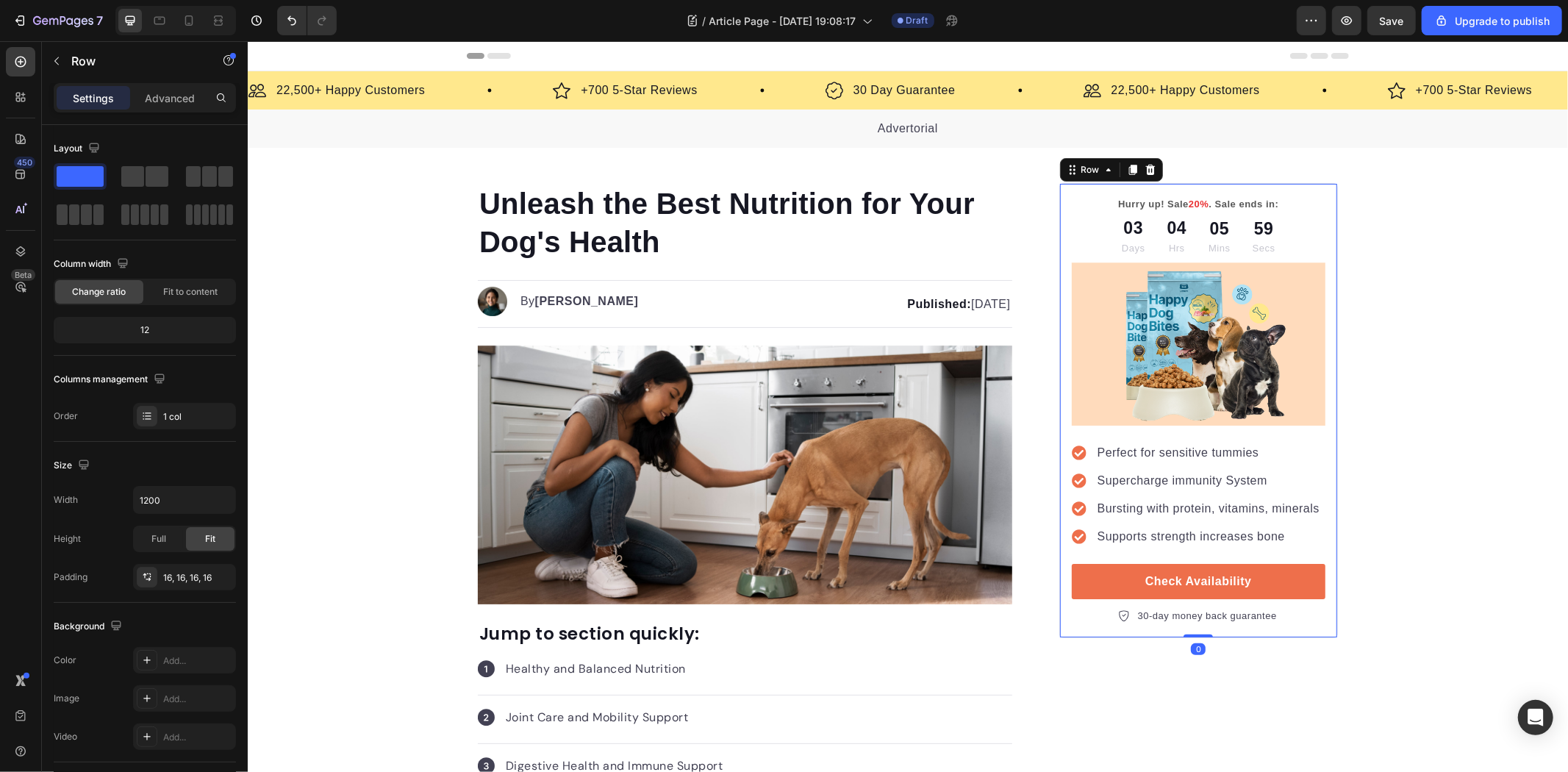
click at [1315, 187] on div "Hurry up! Sale 20% . Sale ends in: Text block 03 Days 04 Hrs 05 Mins 59 Secs Co…" at bounding box center [1198, 410] width 279 height 455
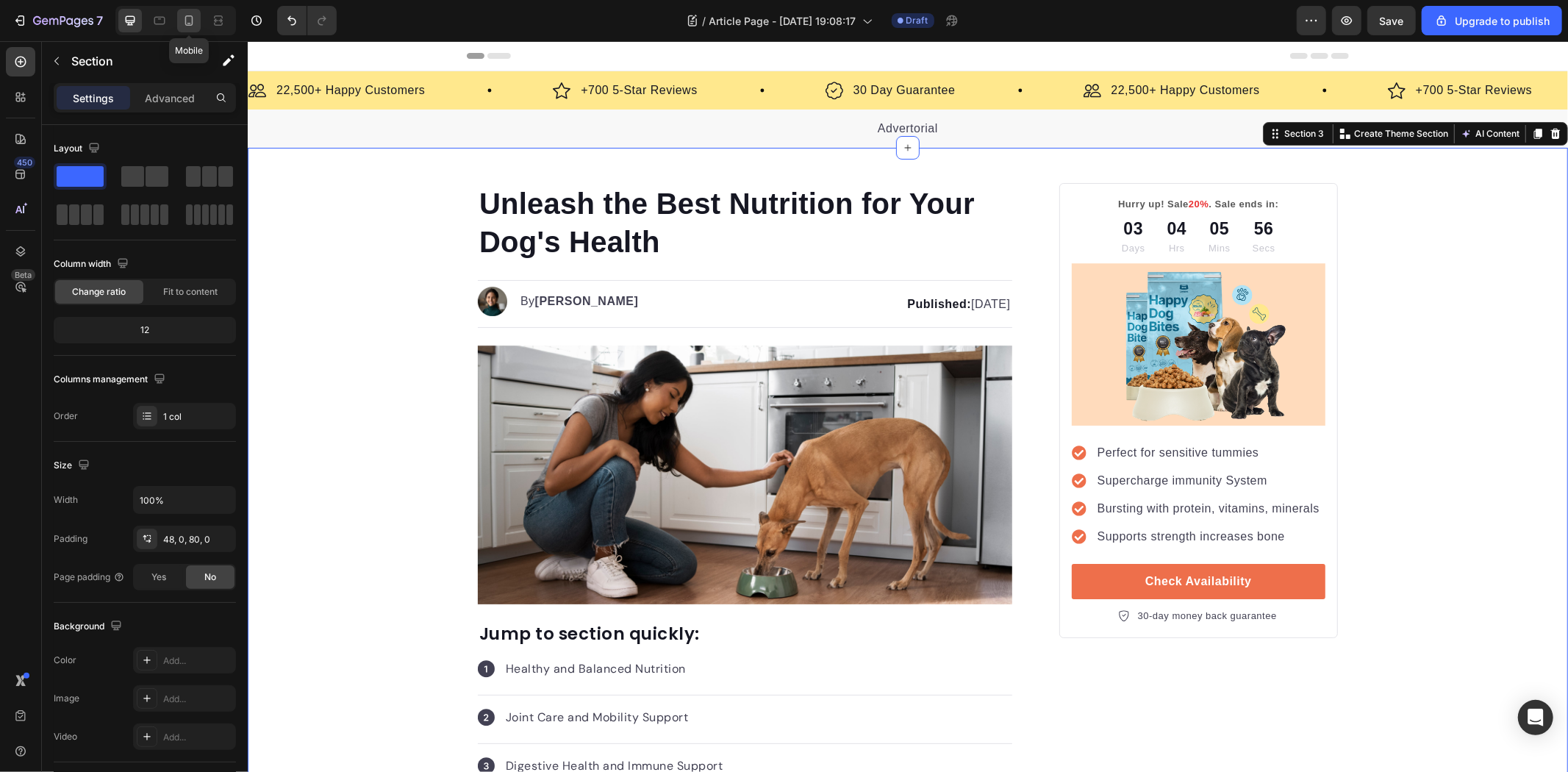
click at [187, 24] on icon at bounding box center [189, 21] width 8 height 11
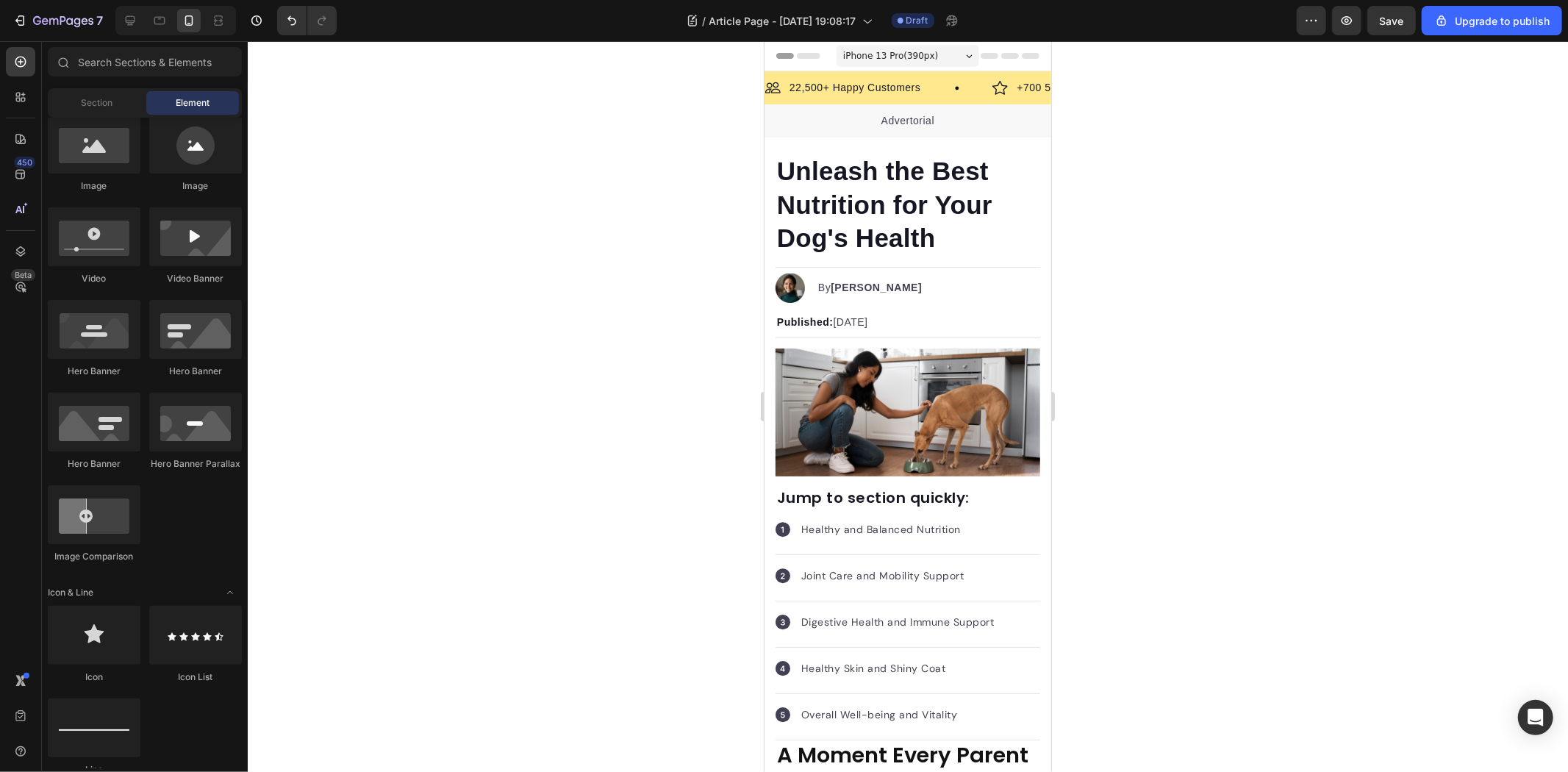
drag, startPoint x: 1047, startPoint y: 97, endPoint x: 1815, endPoint y: 118, distance: 768.3
click at [135, 19] on icon at bounding box center [129, 20] width 14 height 14
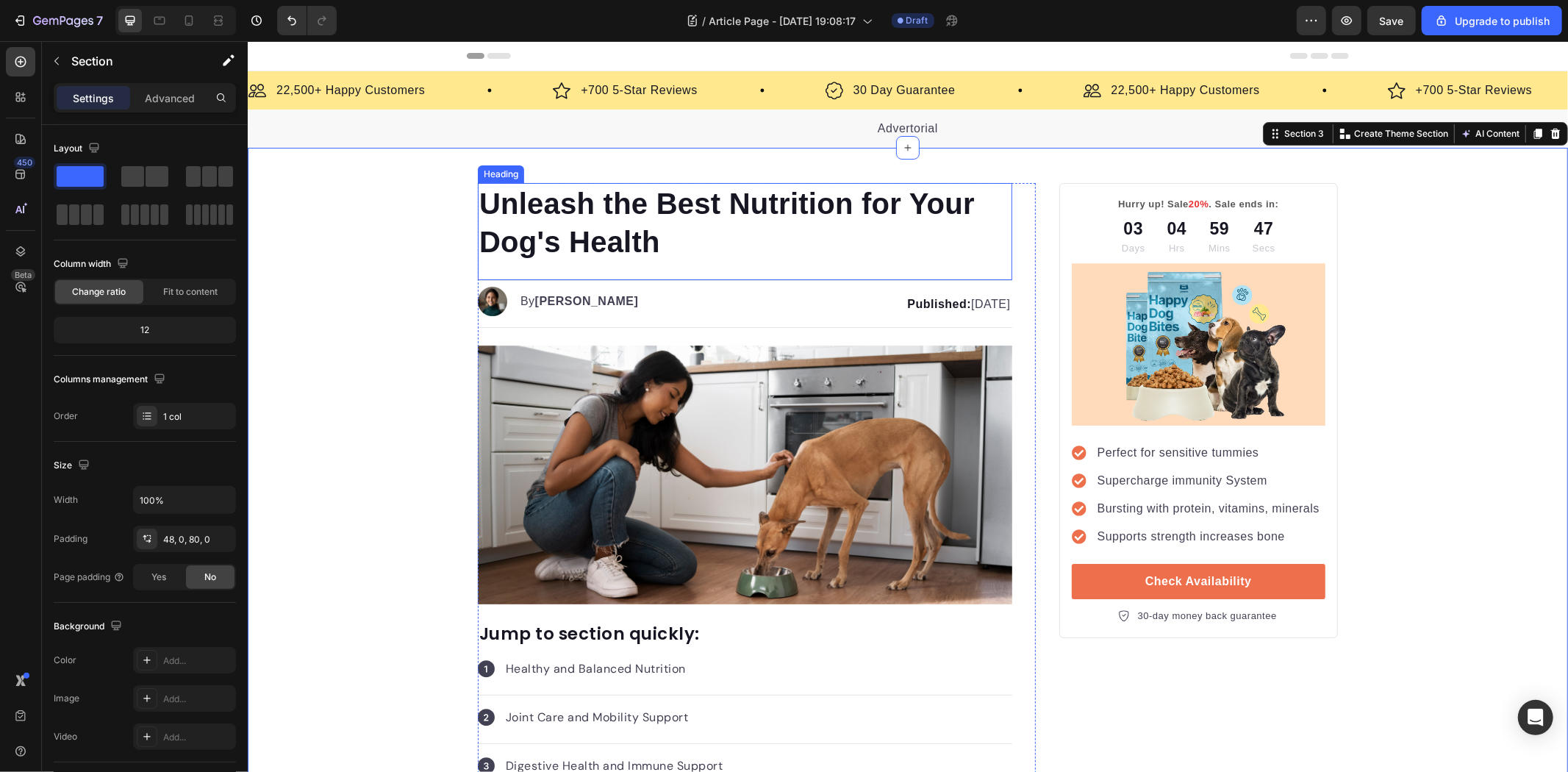
click at [771, 204] on h1 "Unleash the Best Nutrition for Your Dog's Health" at bounding box center [744, 222] width 534 height 79
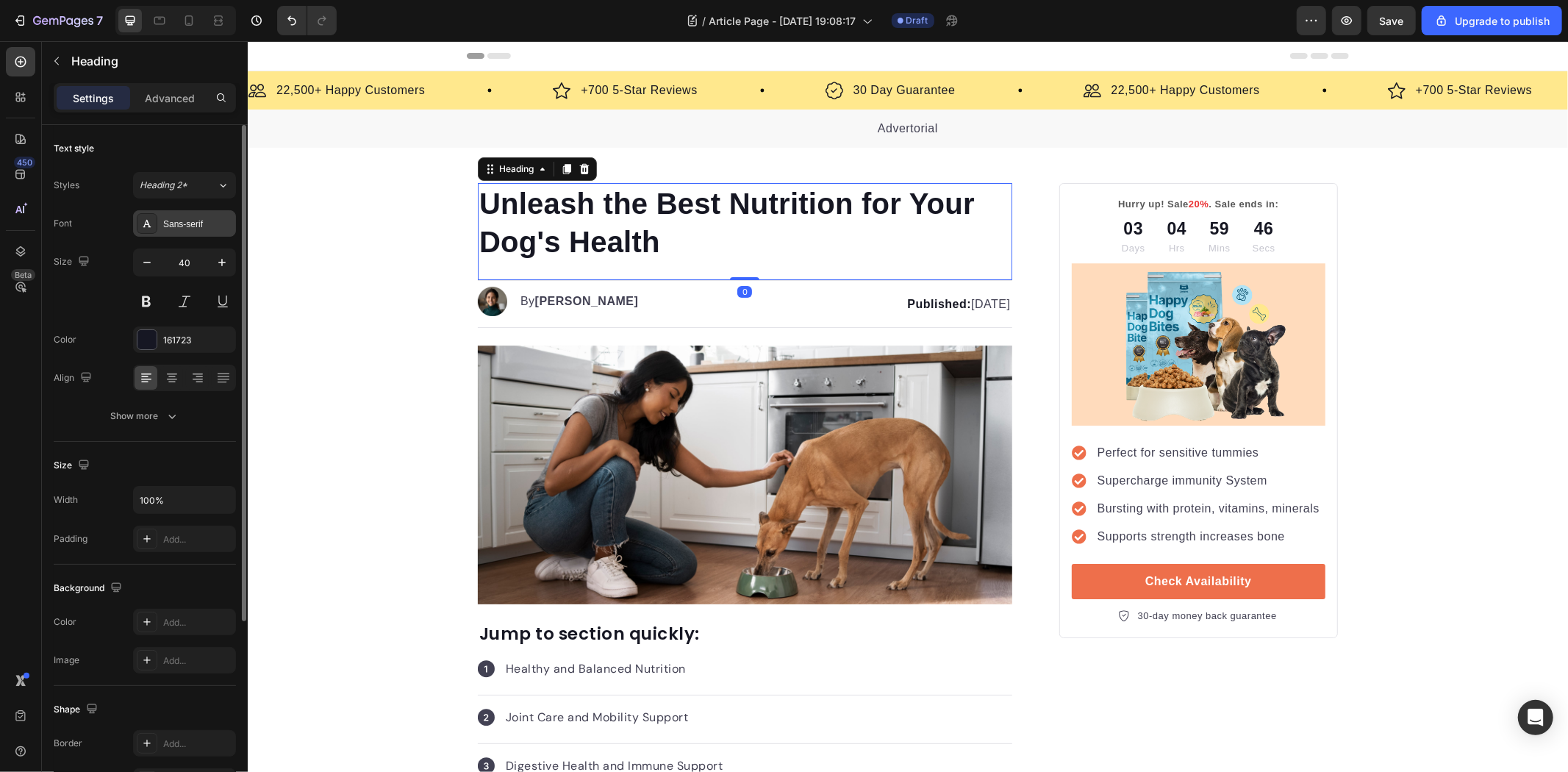
click at [203, 225] on div "Sans-serif" at bounding box center [197, 224] width 69 height 13
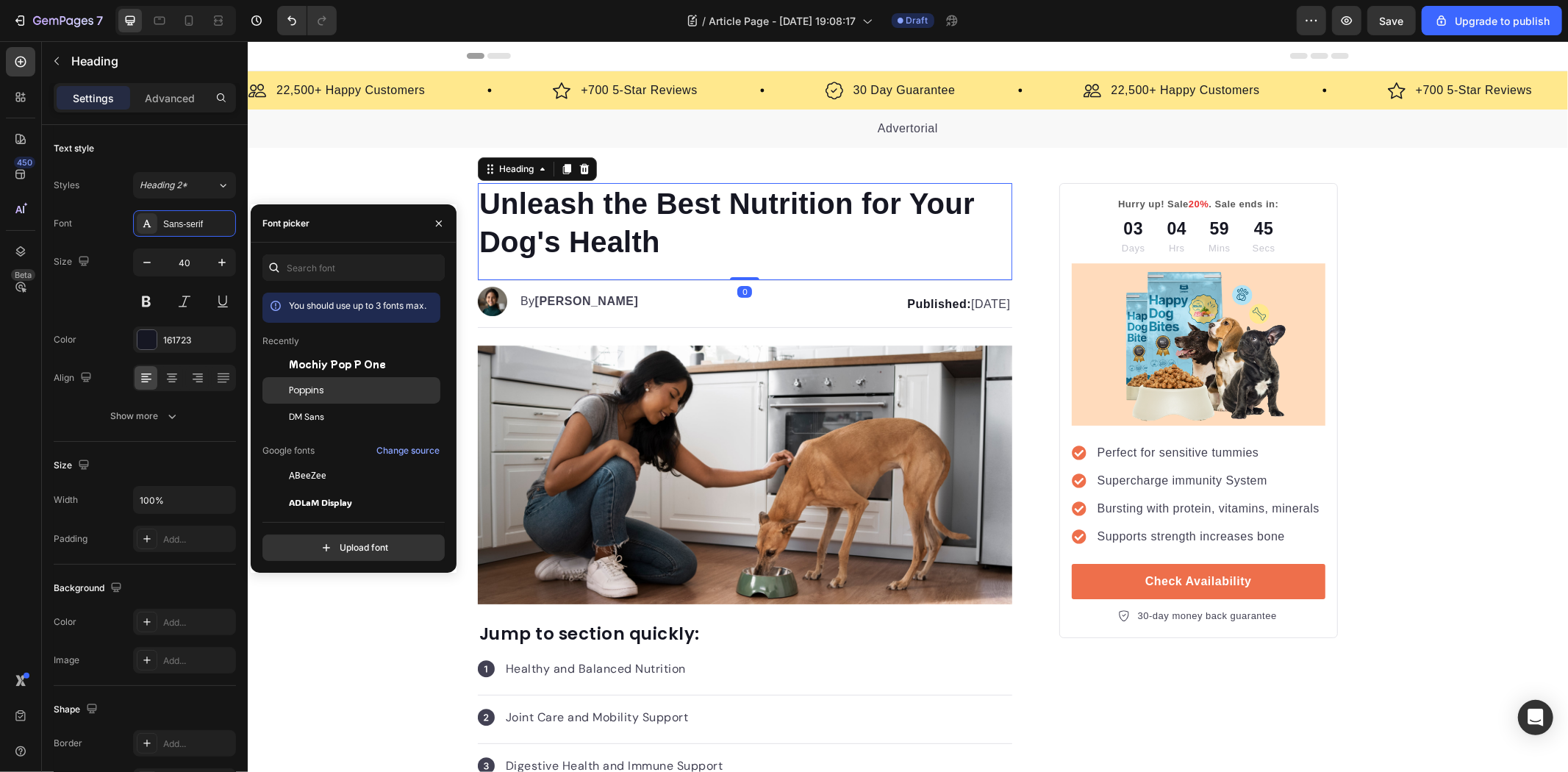
click at [333, 390] on div "Poppins" at bounding box center [363, 390] width 148 height 13
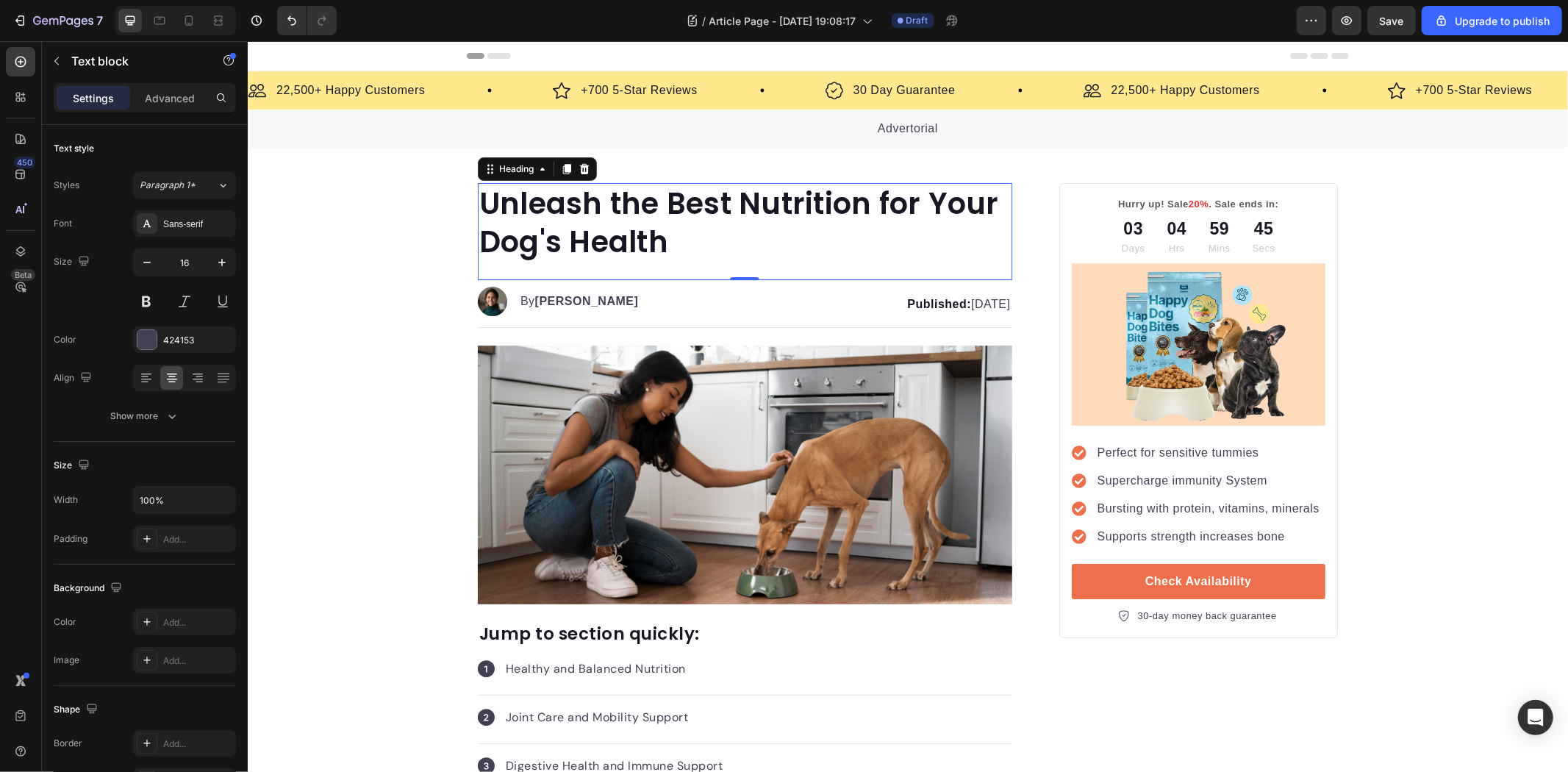
click at [299, 132] on p "Advertorial" at bounding box center [907, 127] width 1318 height 18
click at [736, 257] on h1 "Unleash the Best Nutrition for Your Dog's Health" at bounding box center [744, 222] width 534 height 79
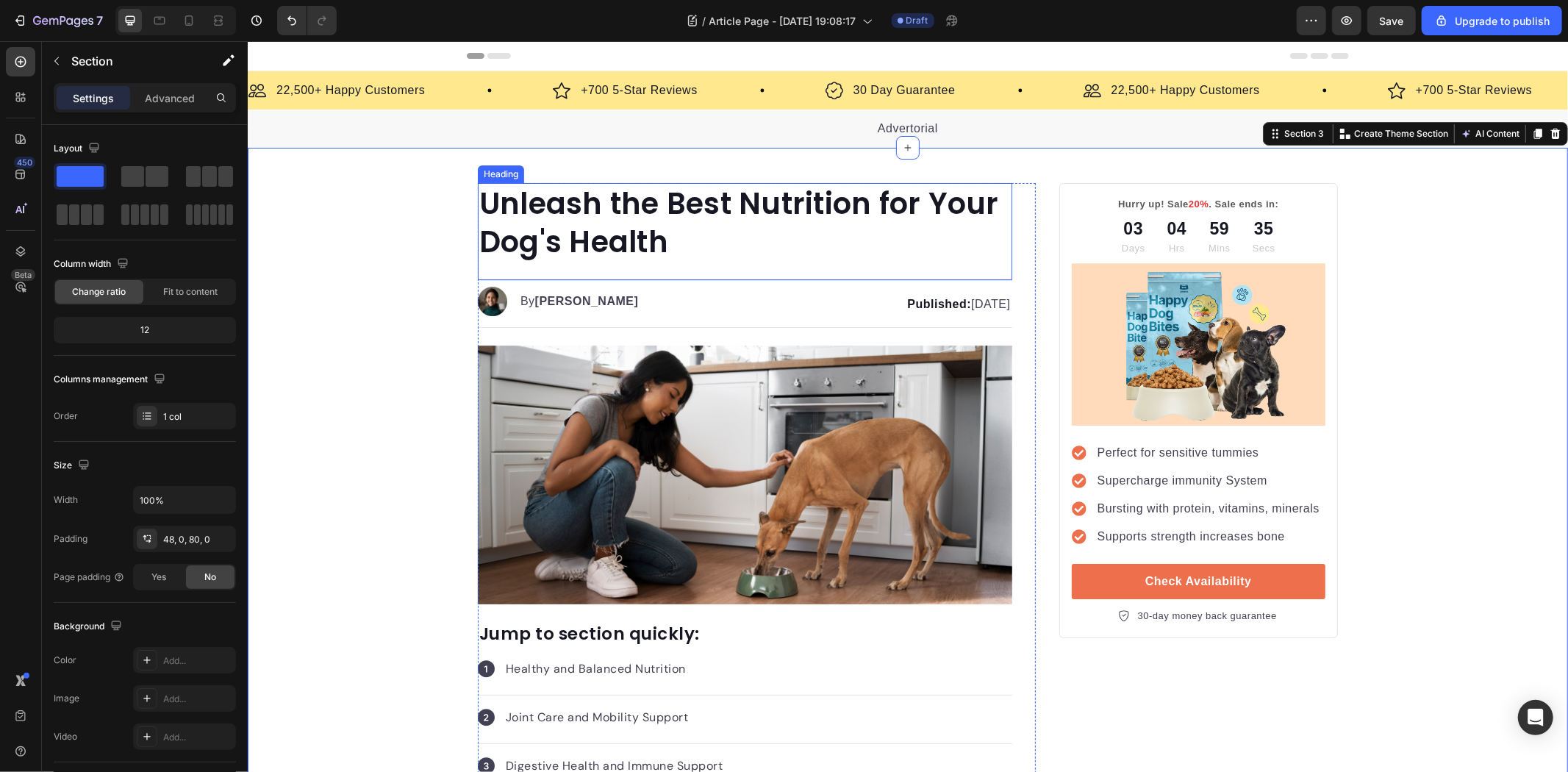
click at [620, 228] on h1 "Unleash the Best Nutrition for Your Dog's Health" at bounding box center [744, 222] width 534 height 79
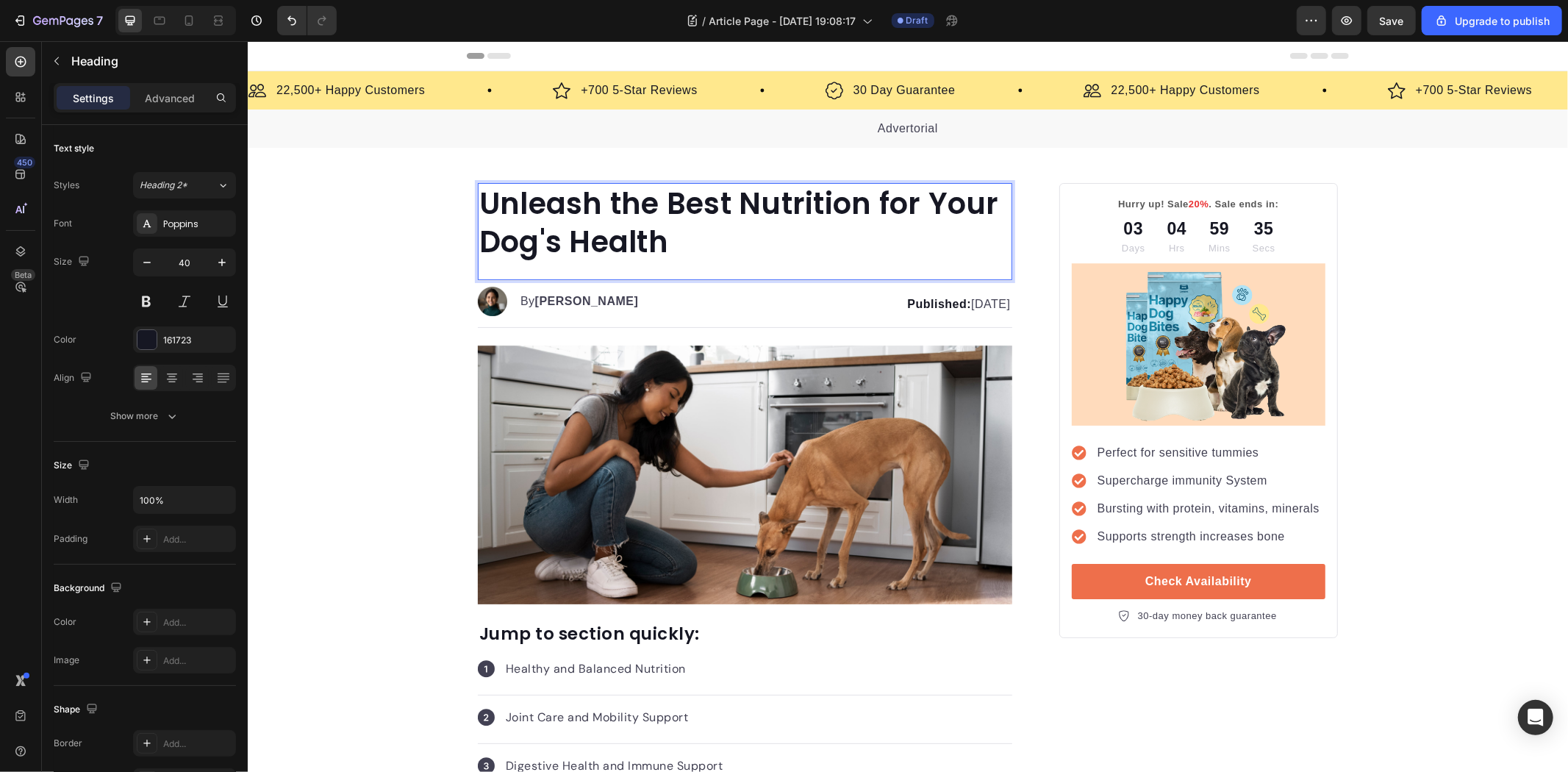
click at [618, 223] on h1 "Unleash the Best Nutrition for Your Dog's Health" at bounding box center [744, 222] width 534 height 79
click at [618, 223] on p "Unleash the Best Nutrition for Your Dog's Health" at bounding box center [744, 222] width 531 height 76
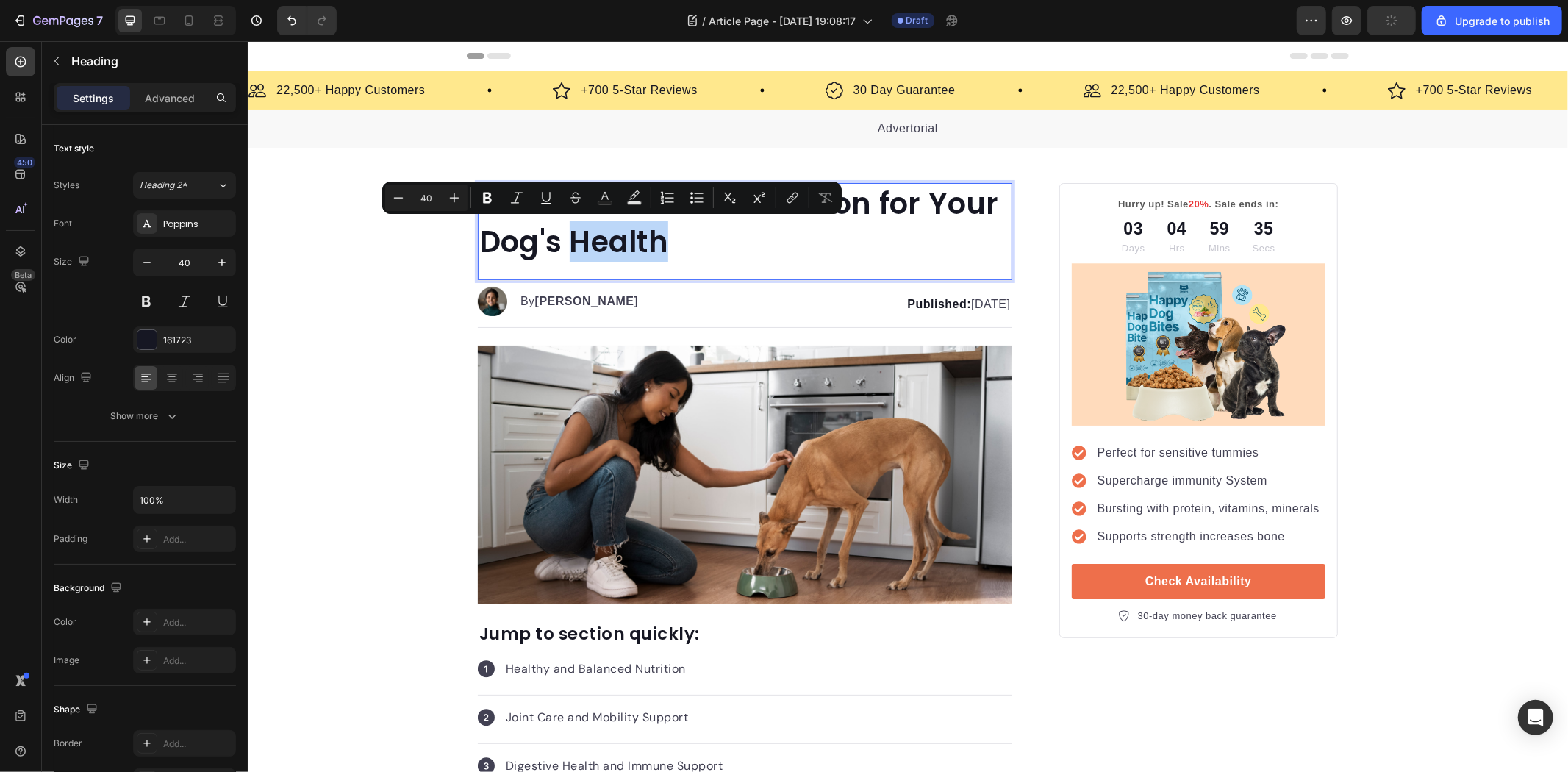
click at [677, 247] on p "Unleash the Best Nutrition for Your Dog's Health" at bounding box center [744, 222] width 531 height 76
click at [705, 250] on p "Unleash the Best Nutrition for Your Dog's Health" at bounding box center [744, 222] width 531 height 76
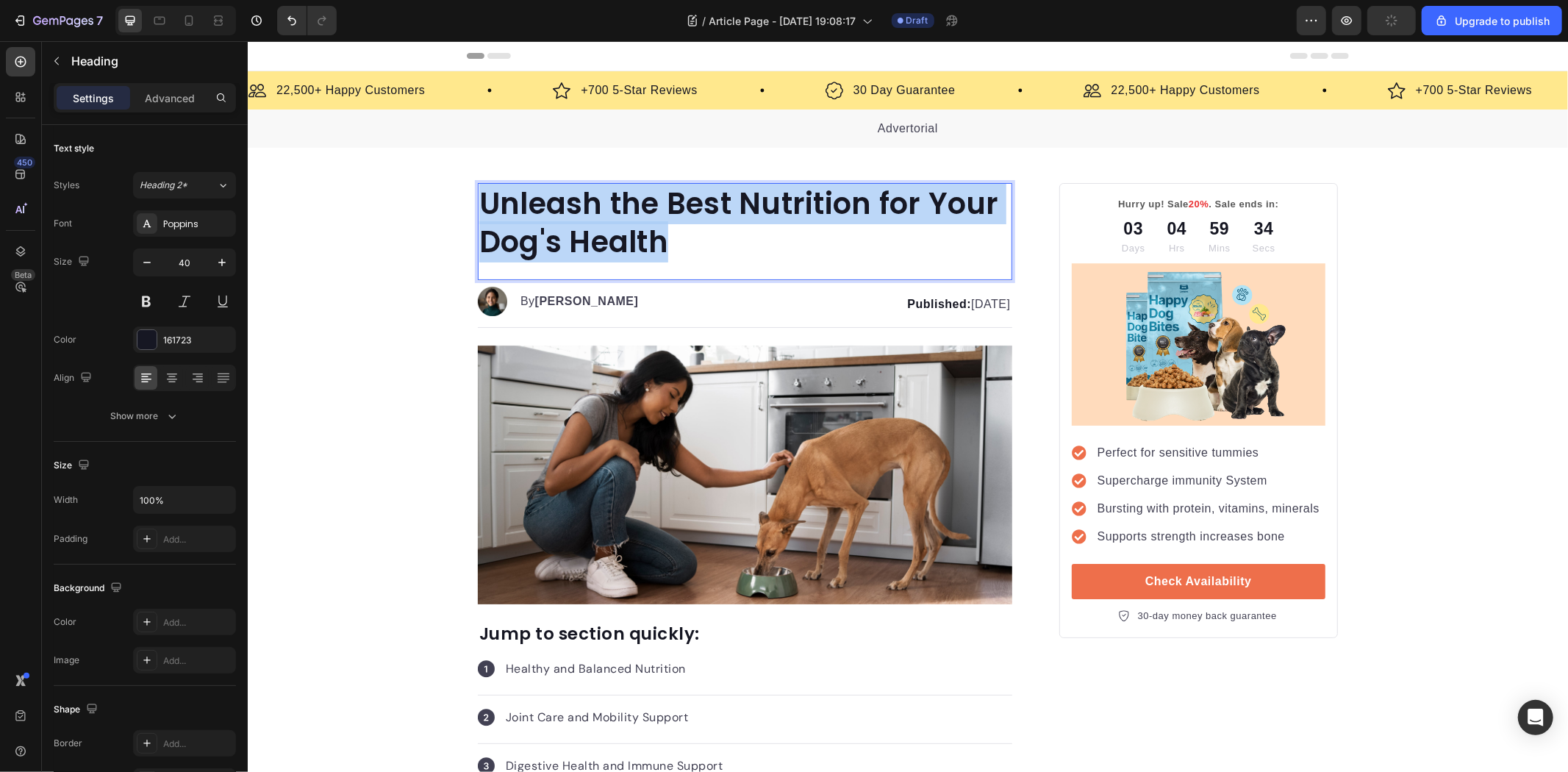
drag, startPoint x: 723, startPoint y: 251, endPoint x: 471, endPoint y: 203, distance: 256.5
click at [477, 203] on h1 "Unleash the Best Nutrition for Your Dog's Health" at bounding box center [744, 222] width 534 height 79
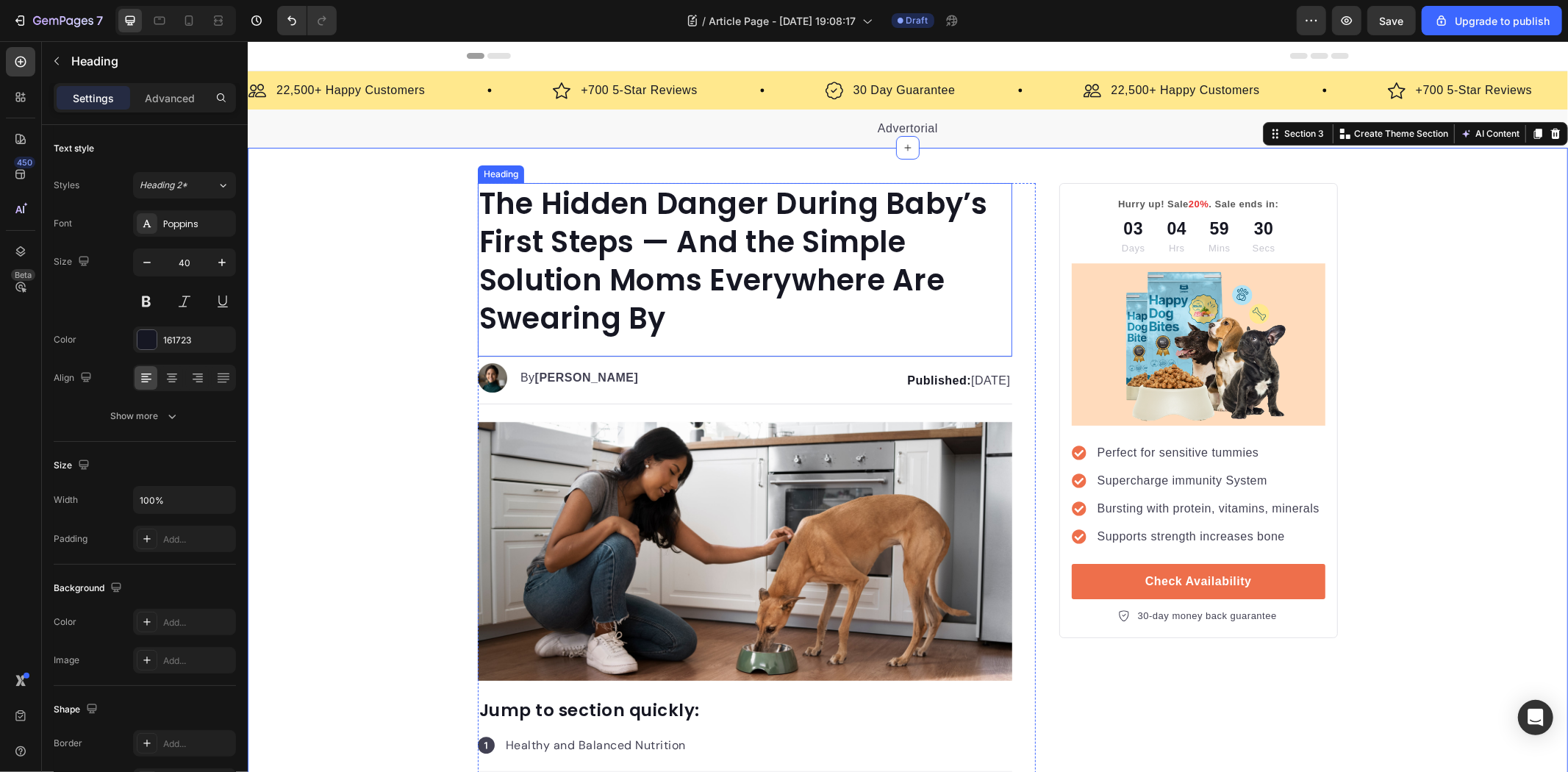
click at [689, 334] on p "The Hidden Danger During Baby’s First Steps — And the Simple Solution Moms Ever…" at bounding box center [744, 260] width 531 height 153
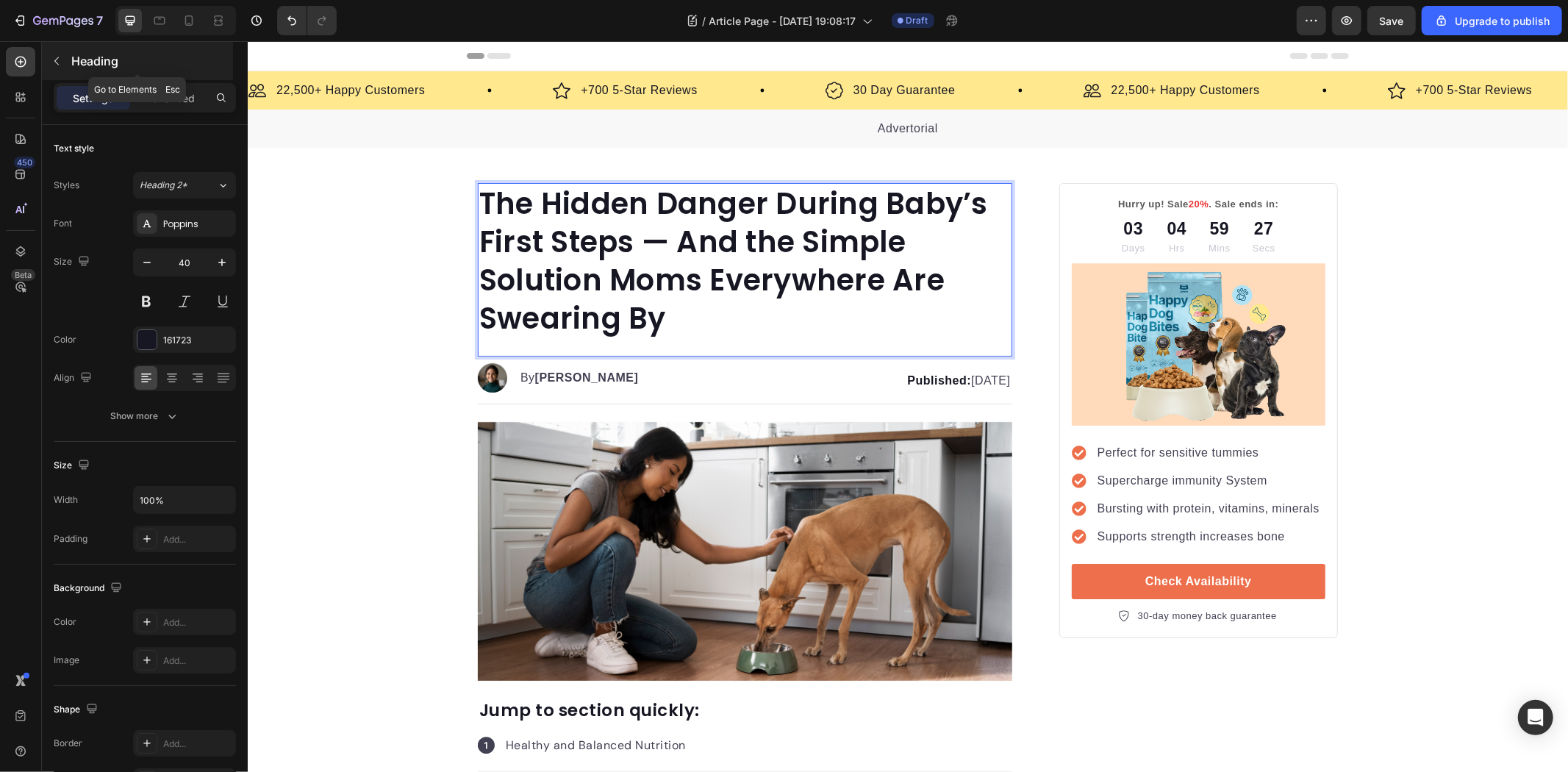
click at [62, 78] on div "Heading" at bounding box center [137, 61] width 191 height 38
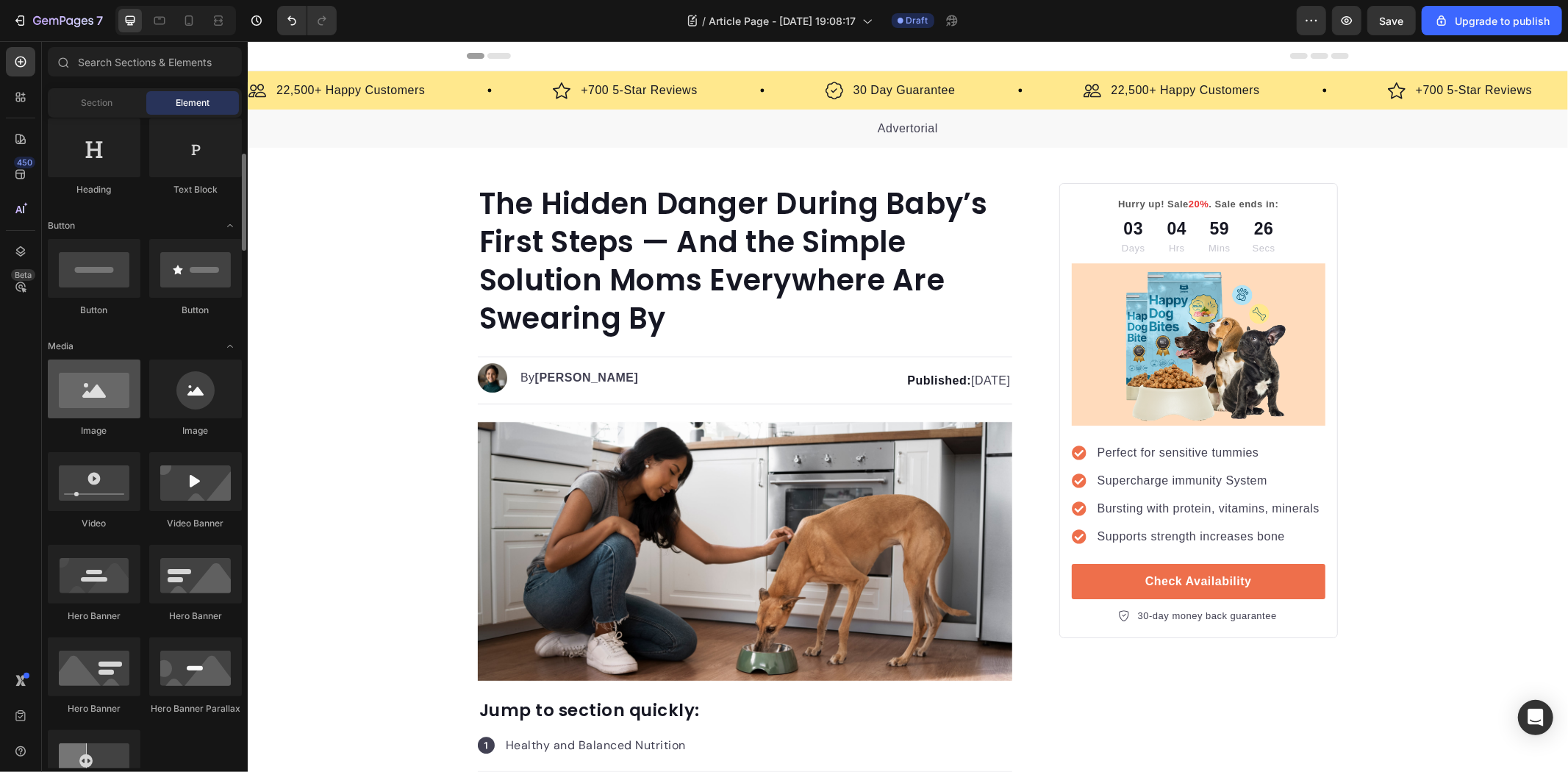
scroll to position [245, 0]
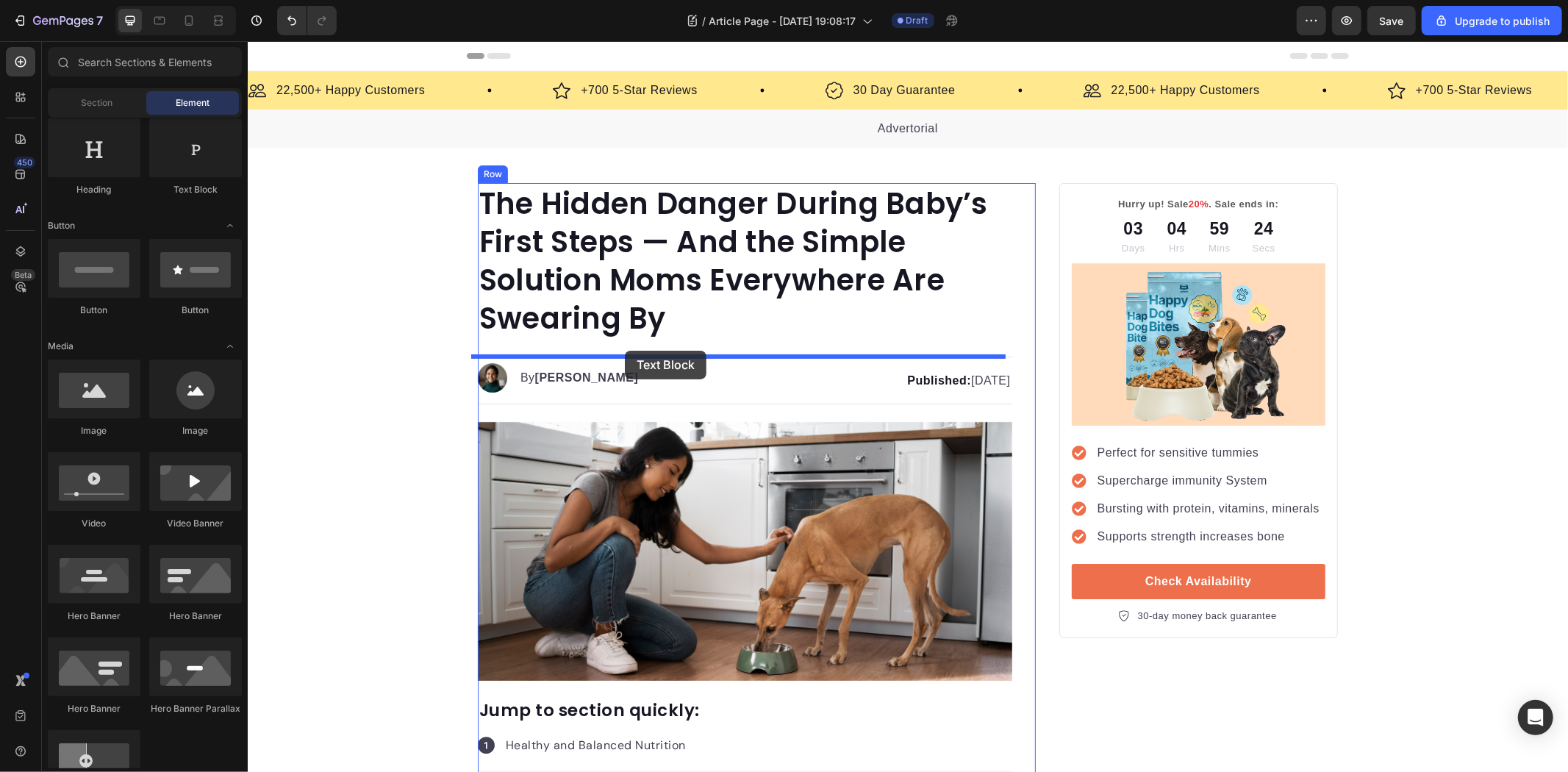
drag, startPoint x: 446, startPoint y: 220, endPoint x: 626, endPoint y: 351, distance: 222.6
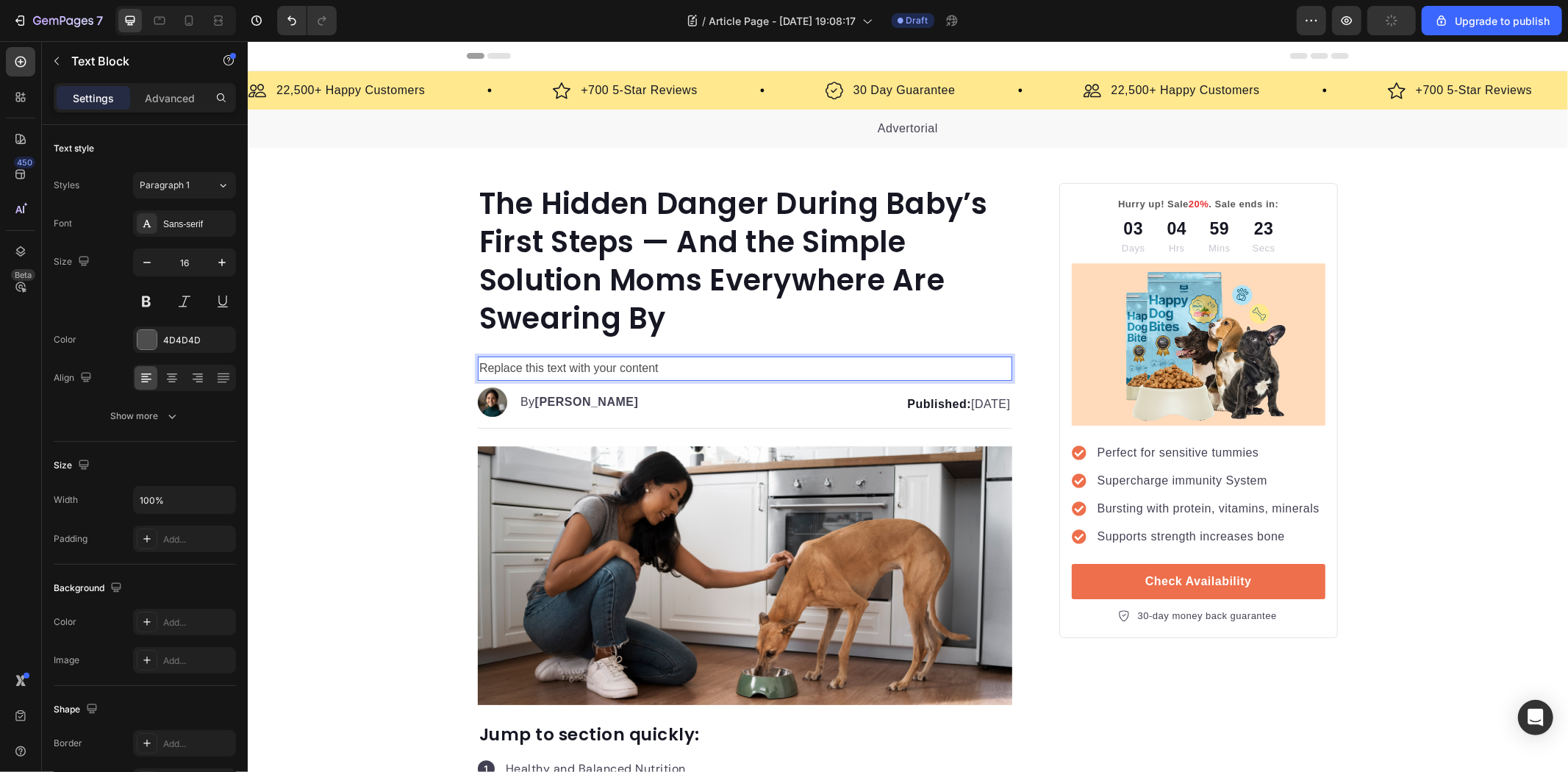
click at [658, 372] on div "Replace this text with your content" at bounding box center [744, 368] width 534 height 24
click at [658, 372] on p "Replace this text with your content" at bounding box center [744, 368] width 531 height 21
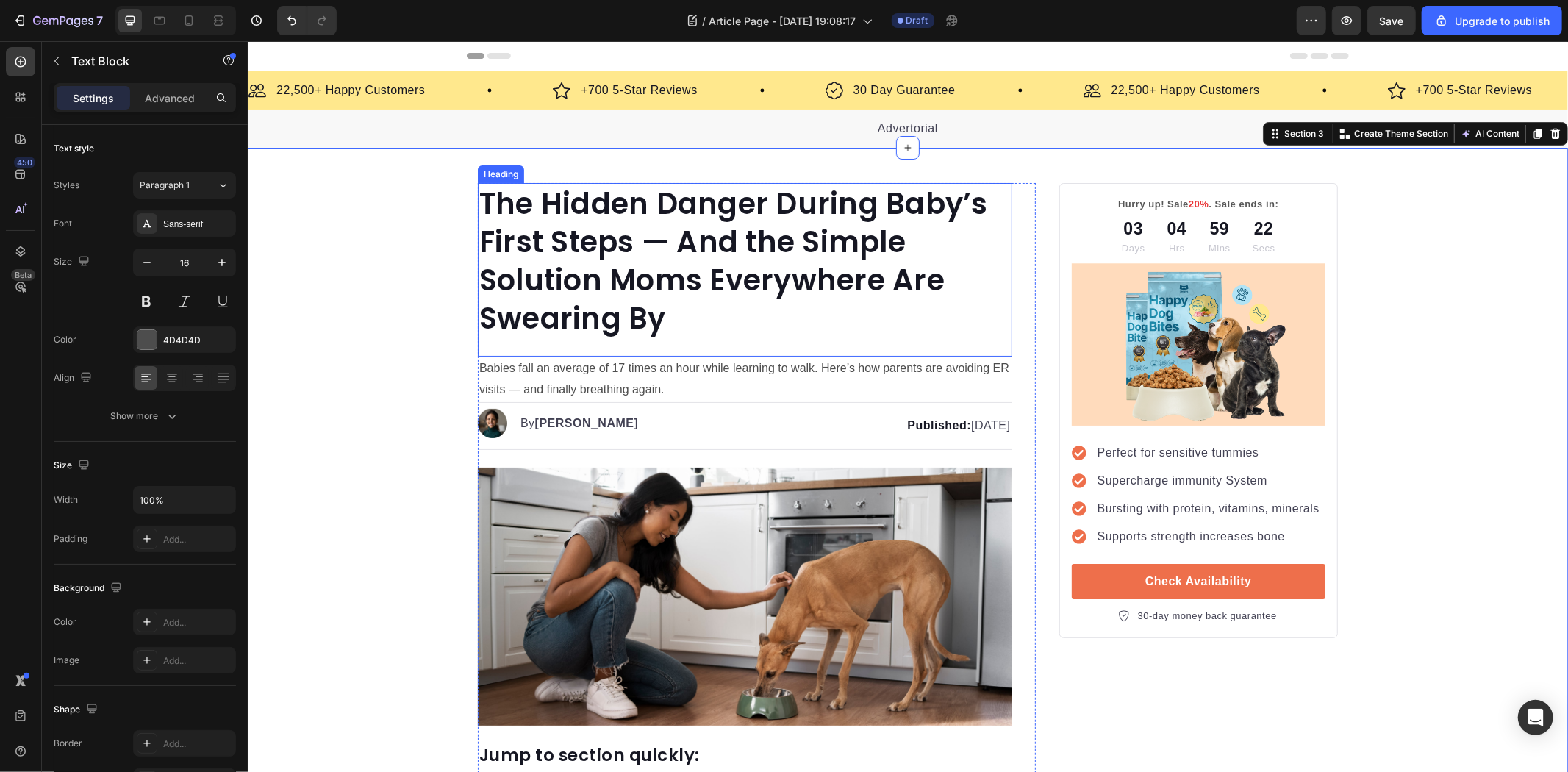
click at [588, 361] on p "Babies fall an average of 17 times an hour while learning to walk. Here’s how p…" at bounding box center [744, 378] width 531 height 43
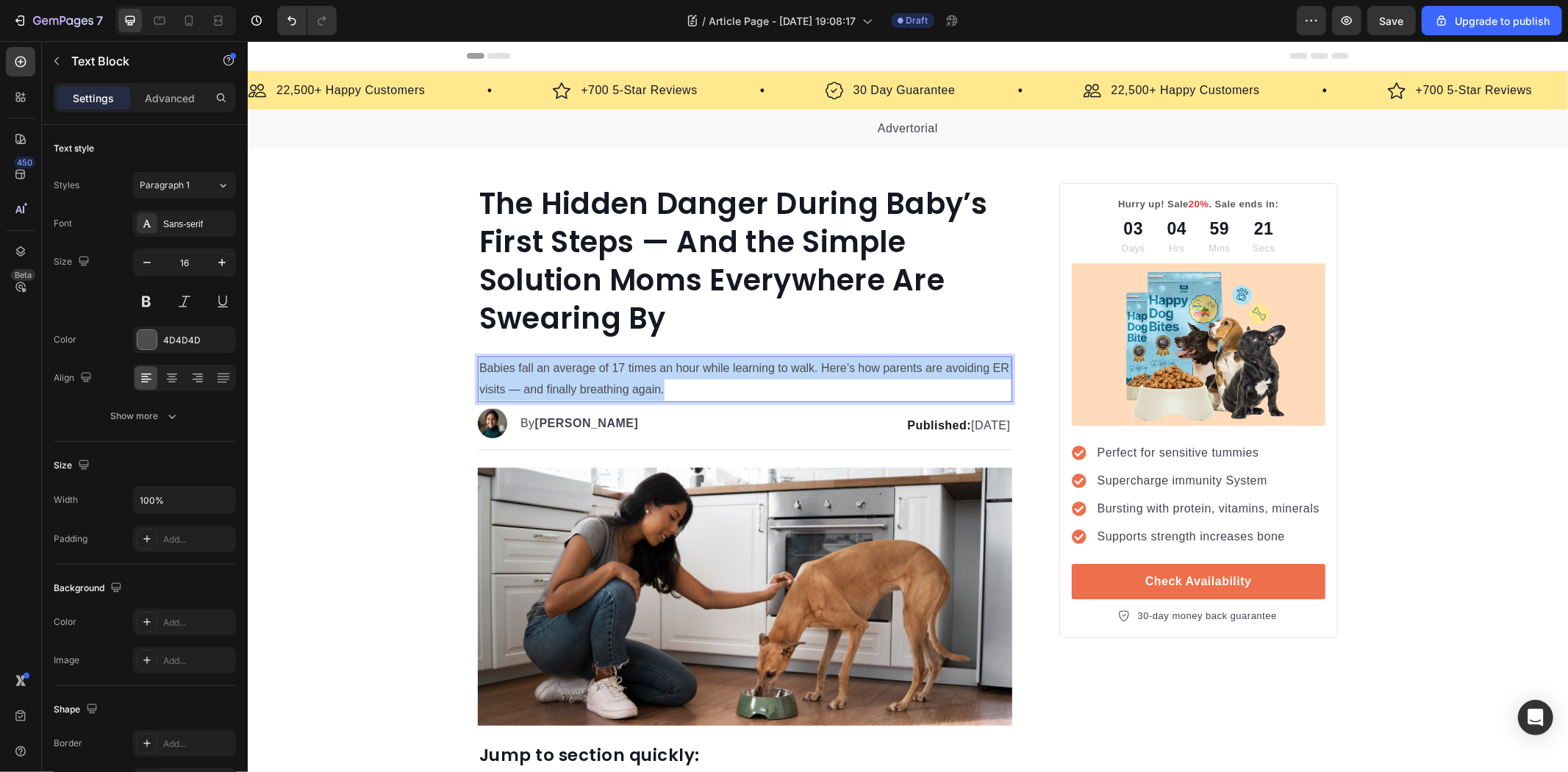
drag, startPoint x: 705, startPoint y: 382, endPoint x: 446, endPoint y: 365, distance: 259.6
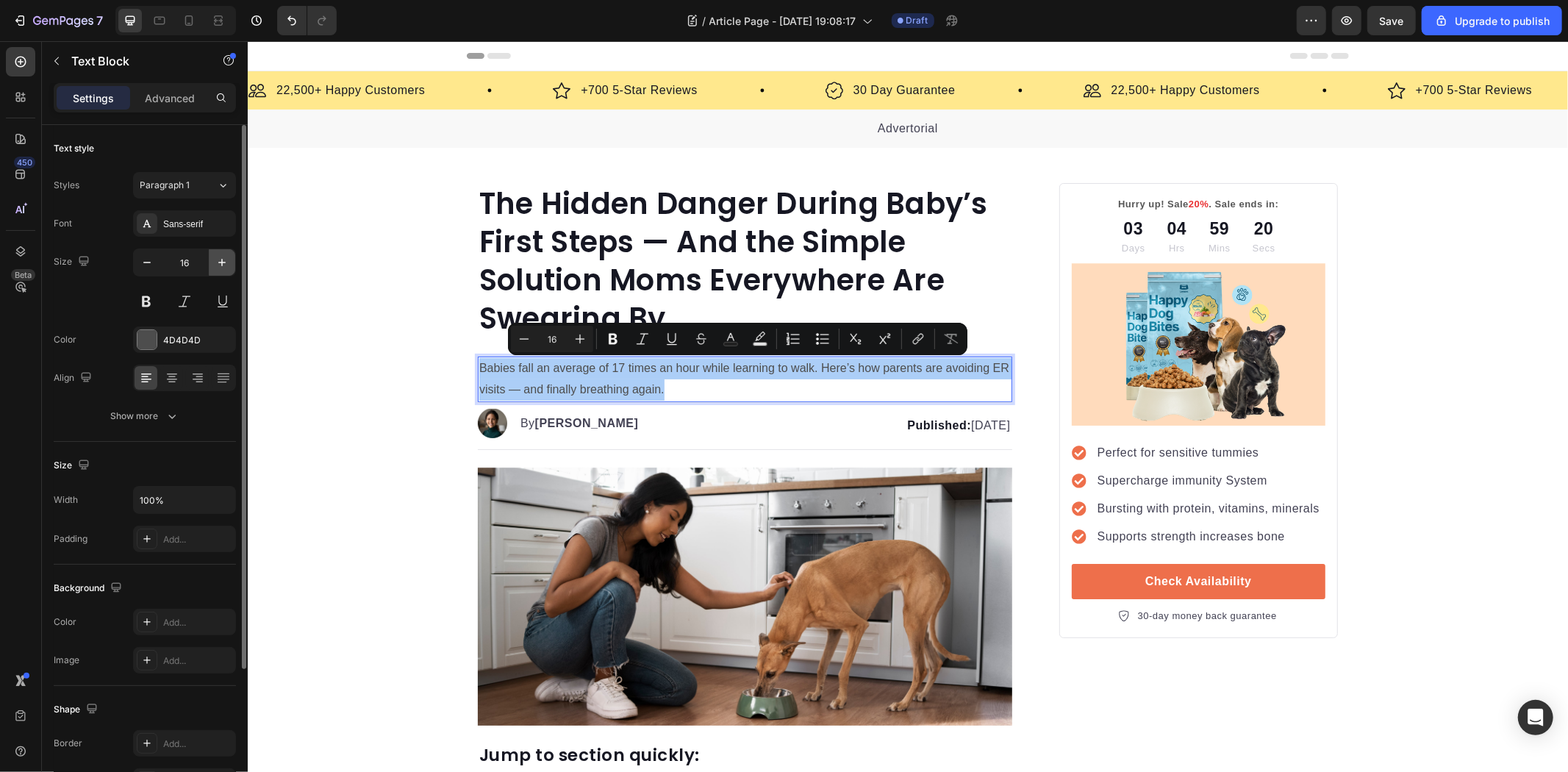
click at [217, 258] on icon "button" at bounding box center [221, 262] width 14 height 14
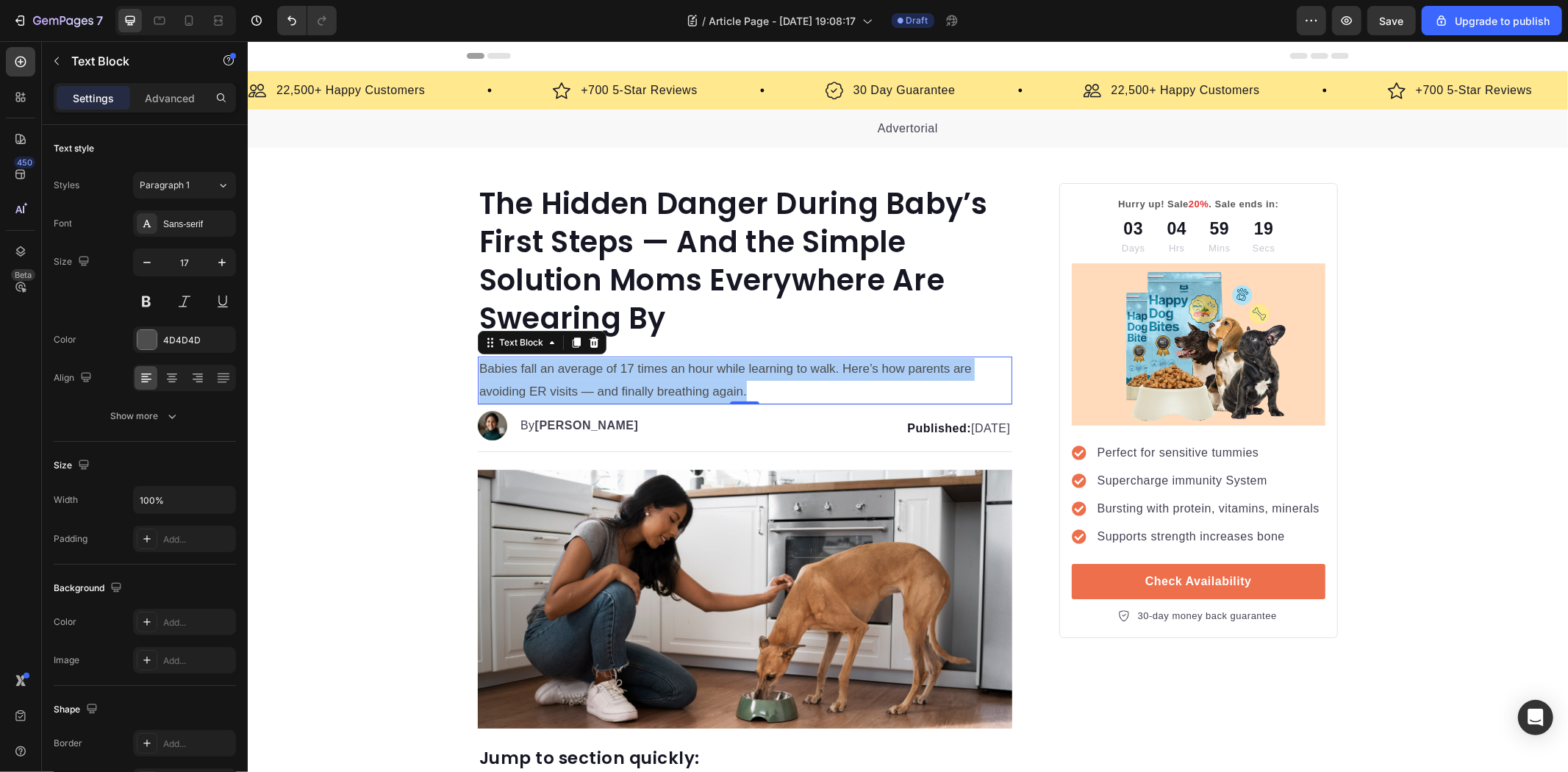
type input "18"
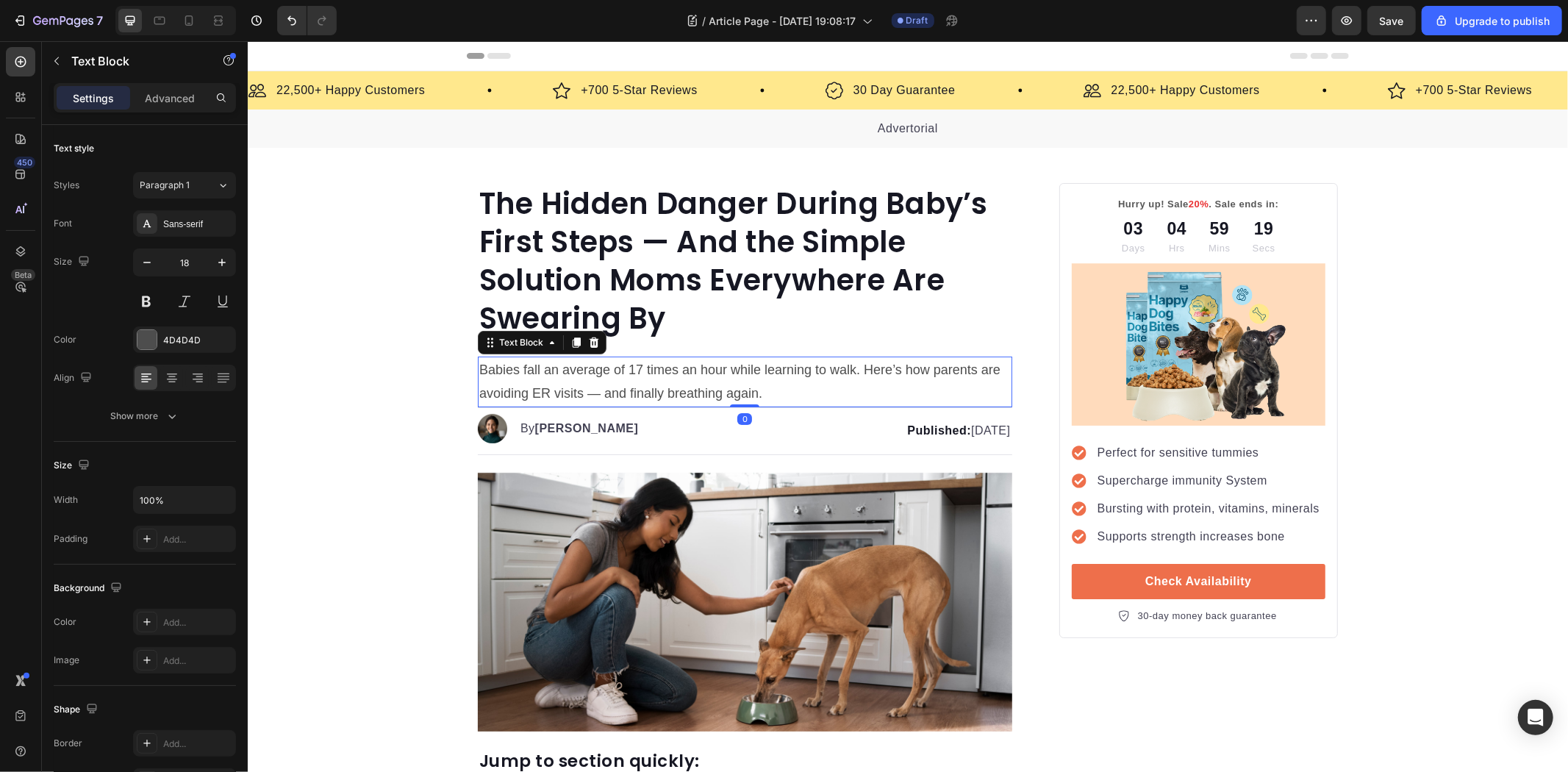
click at [728, 393] on p "Babies fall an average of 17 times an hour while learning to walk. Here’s how p…" at bounding box center [744, 381] width 531 height 48
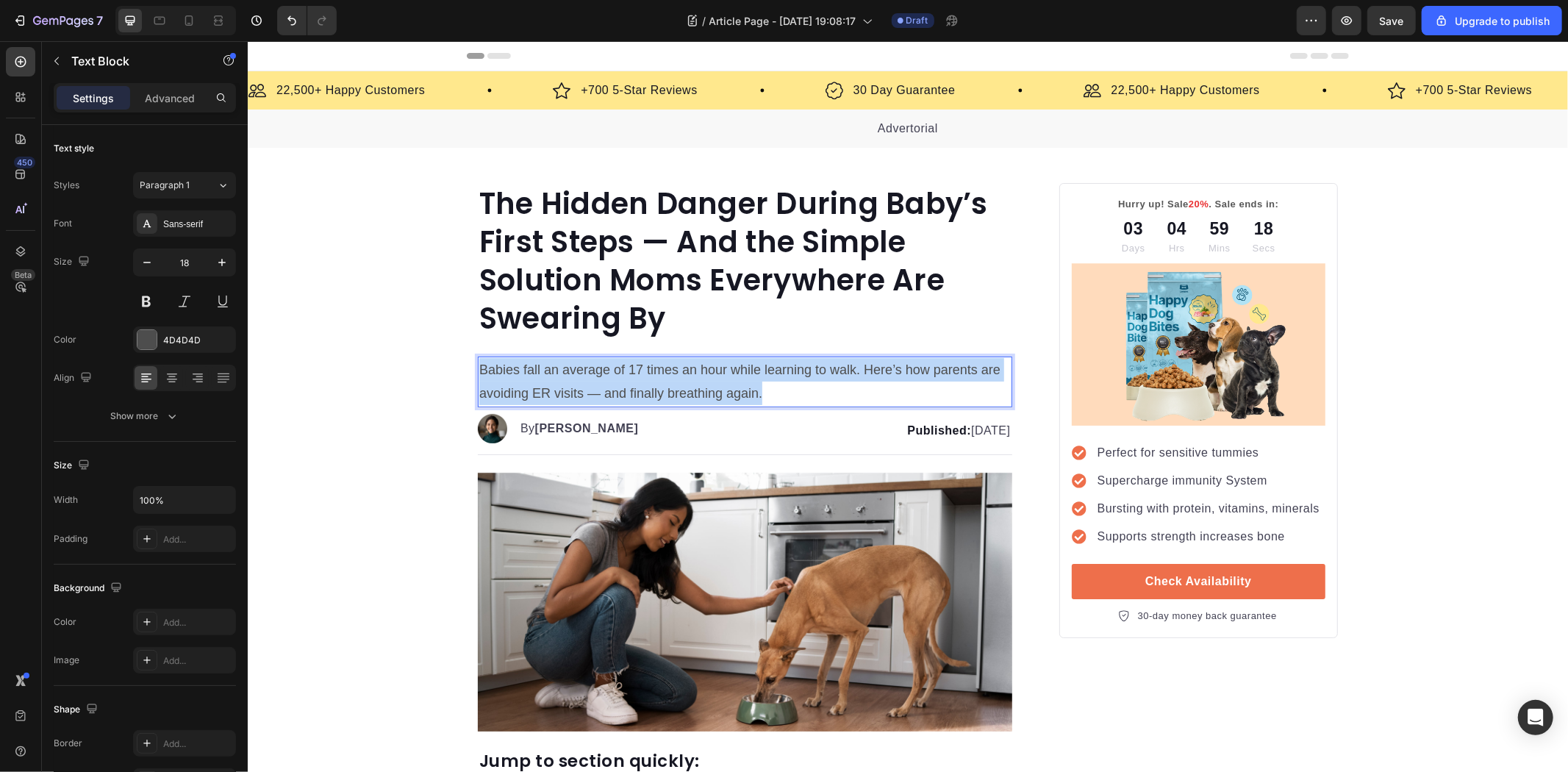
drag, startPoint x: 802, startPoint y: 393, endPoint x: 432, endPoint y: 372, distance: 370.6
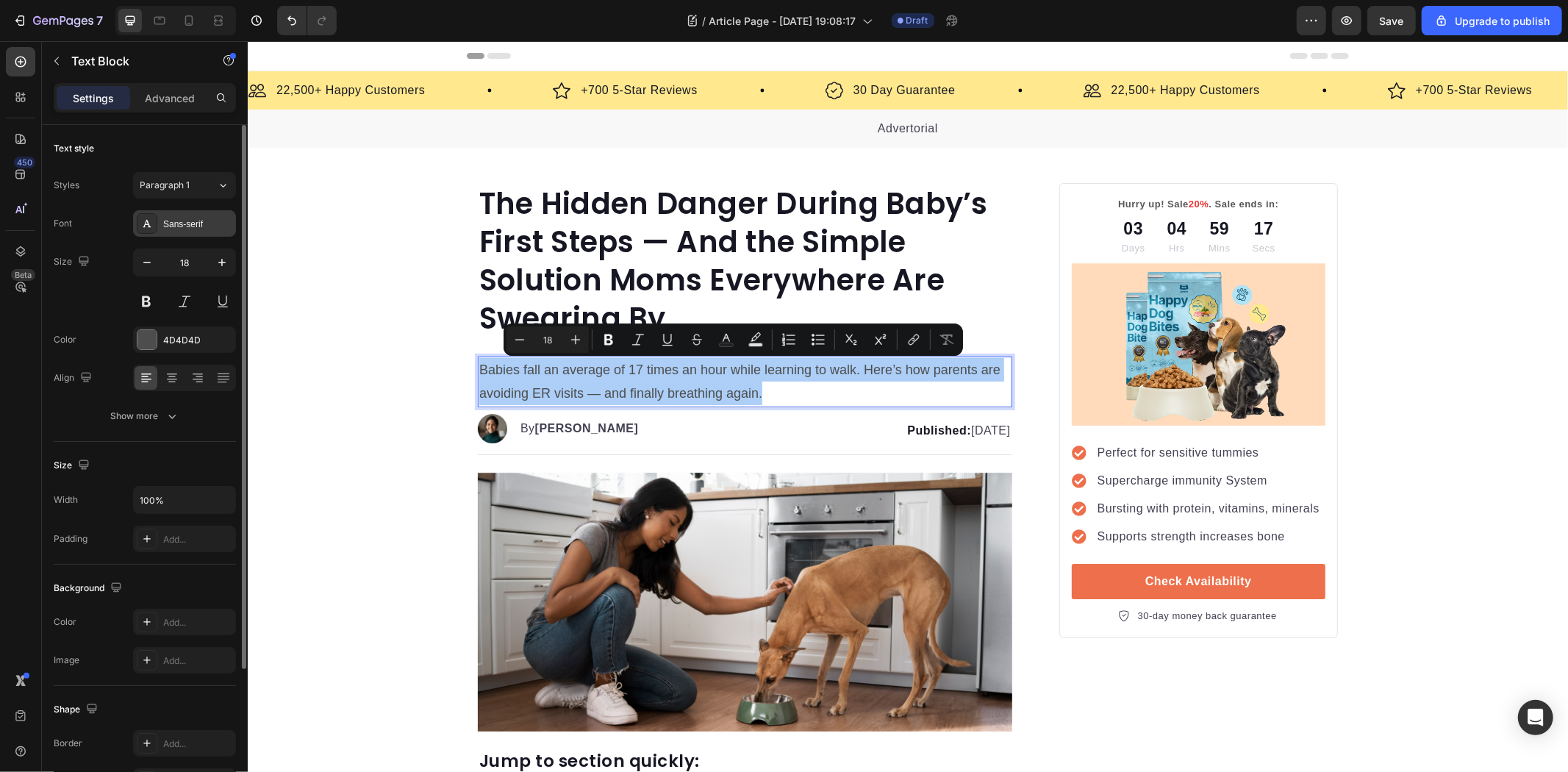
click at [193, 234] on div "Sans-serif" at bounding box center [184, 223] width 103 height 27
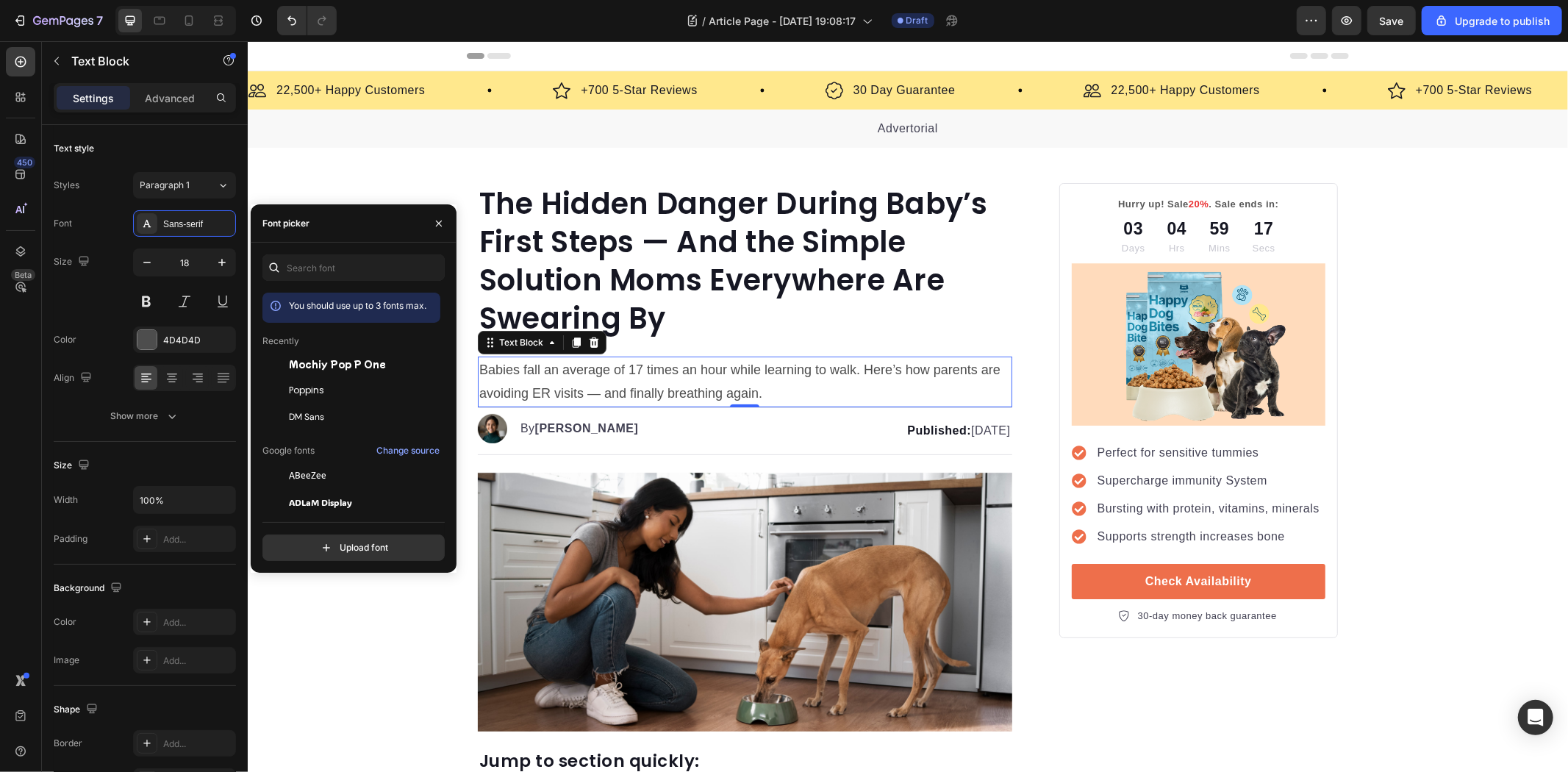
drag, startPoint x: 336, startPoint y: 415, endPoint x: 408, endPoint y: 309, distance: 128.1
click at [338, 415] on div "DM Sans" at bounding box center [363, 416] width 148 height 13
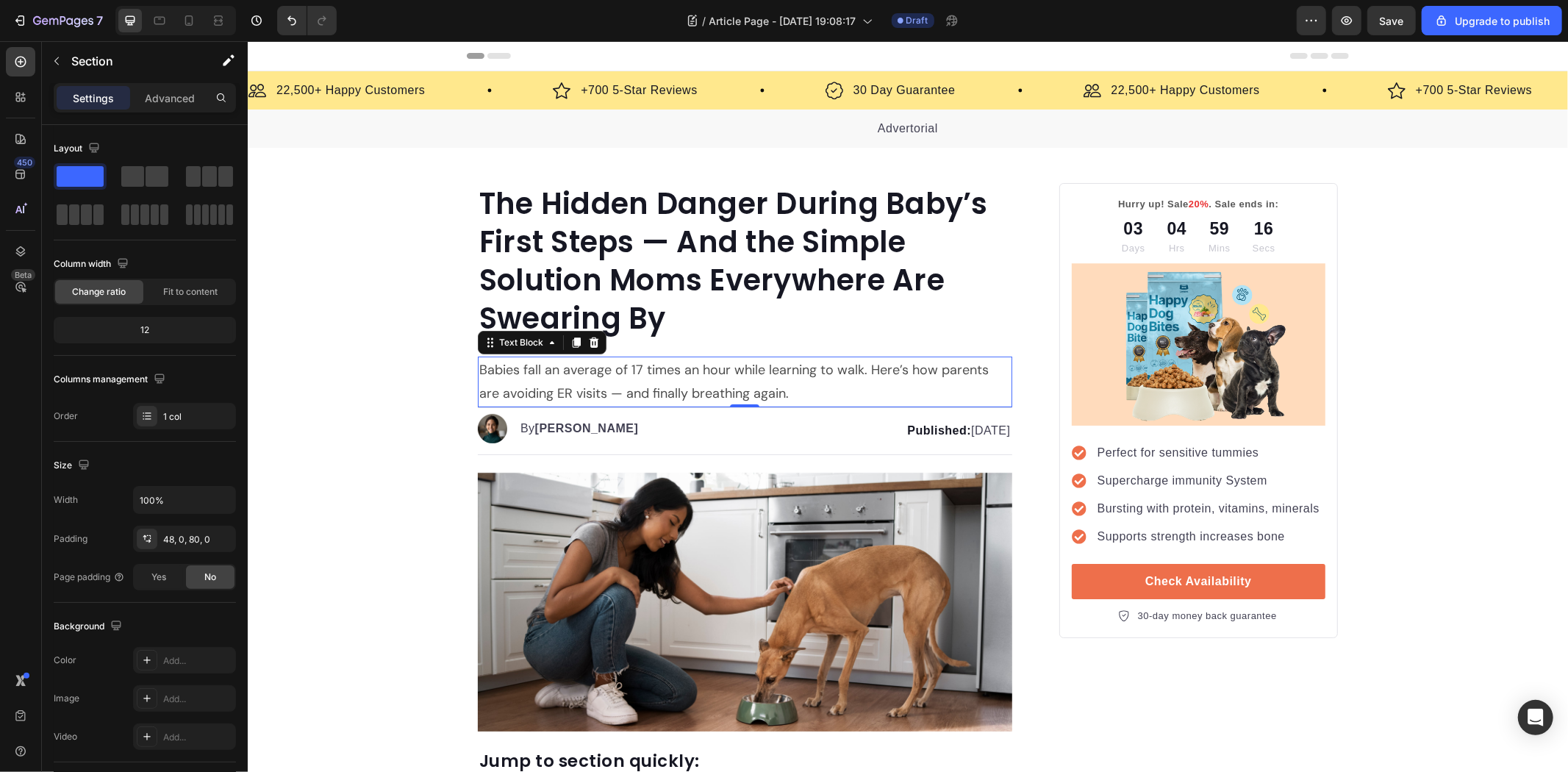
click at [785, 386] on p "Babies fall an average of 17 times an hour while learning to walk. Here’s how p…" at bounding box center [744, 381] width 531 height 48
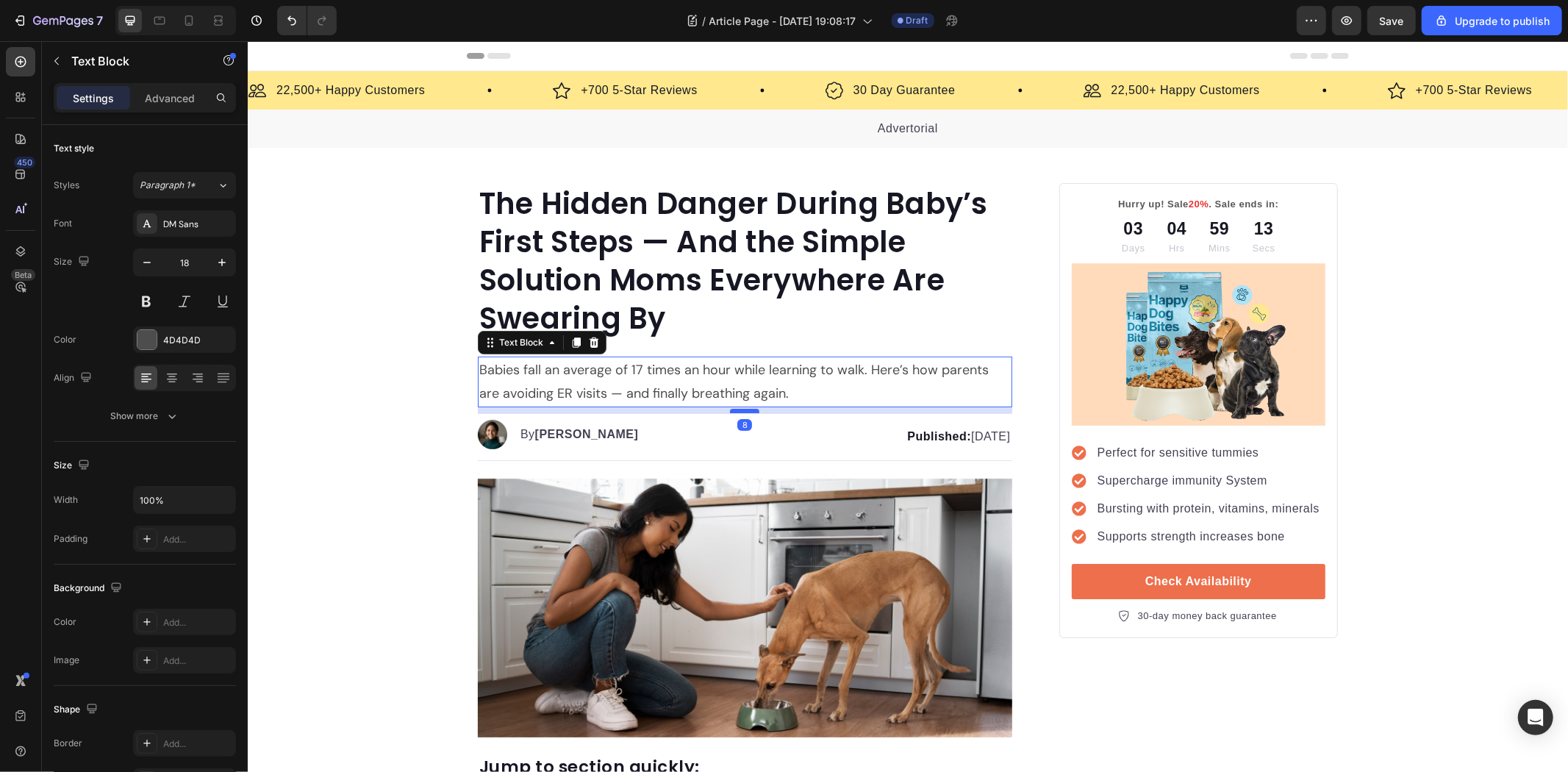
click at [740, 408] on div at bounding box center [744, 410] width 30 height 5
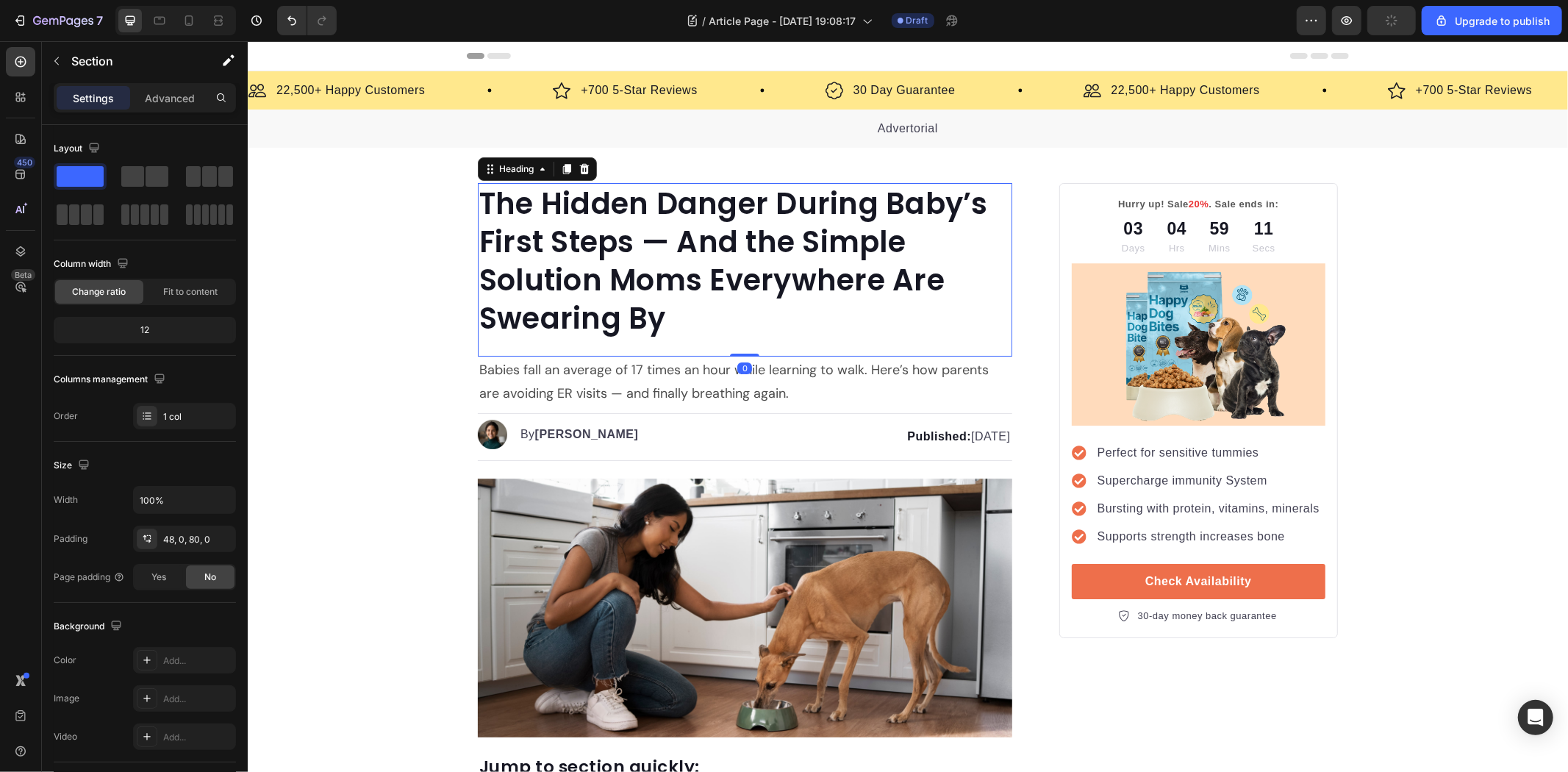
click at [707, 304] on p "The Hidden Danger During Baby’s First Steps — And the Simple Solution Moms Ever…" at bounding box center [744, 260] width 531 height 153
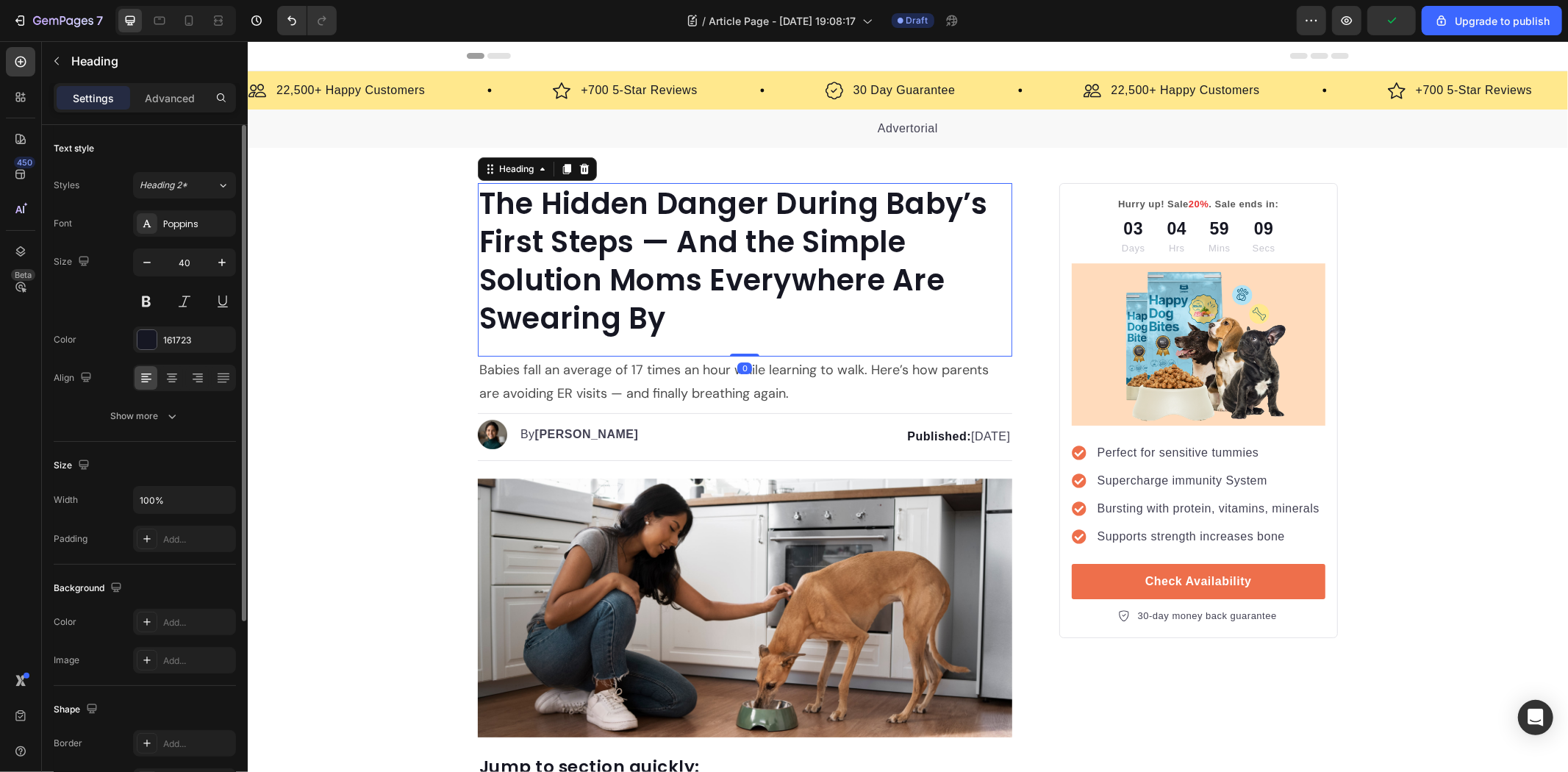
scroll to position [81, 0]
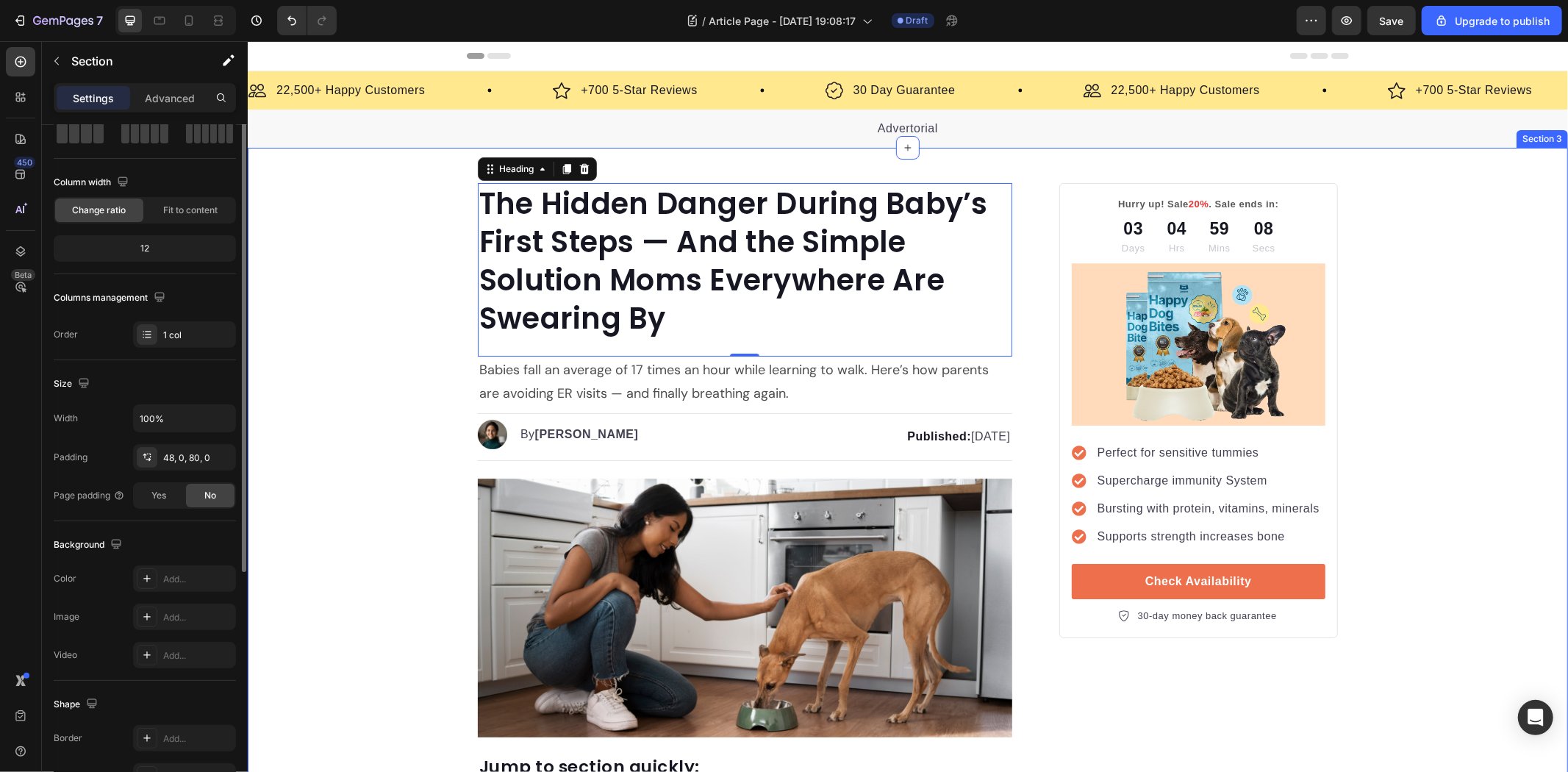
scroll to position [0, 0]
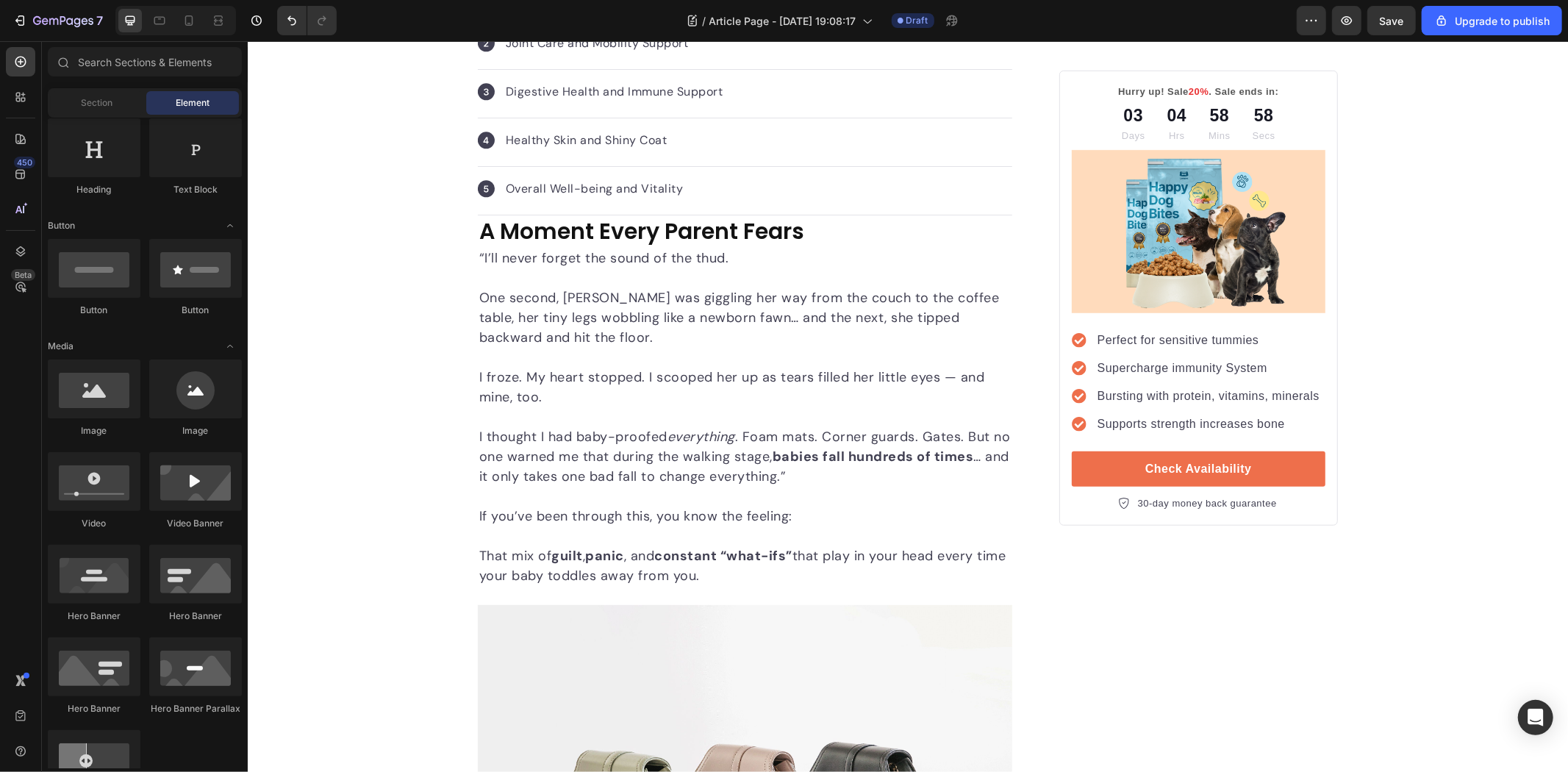
scroll to position [824, 0]
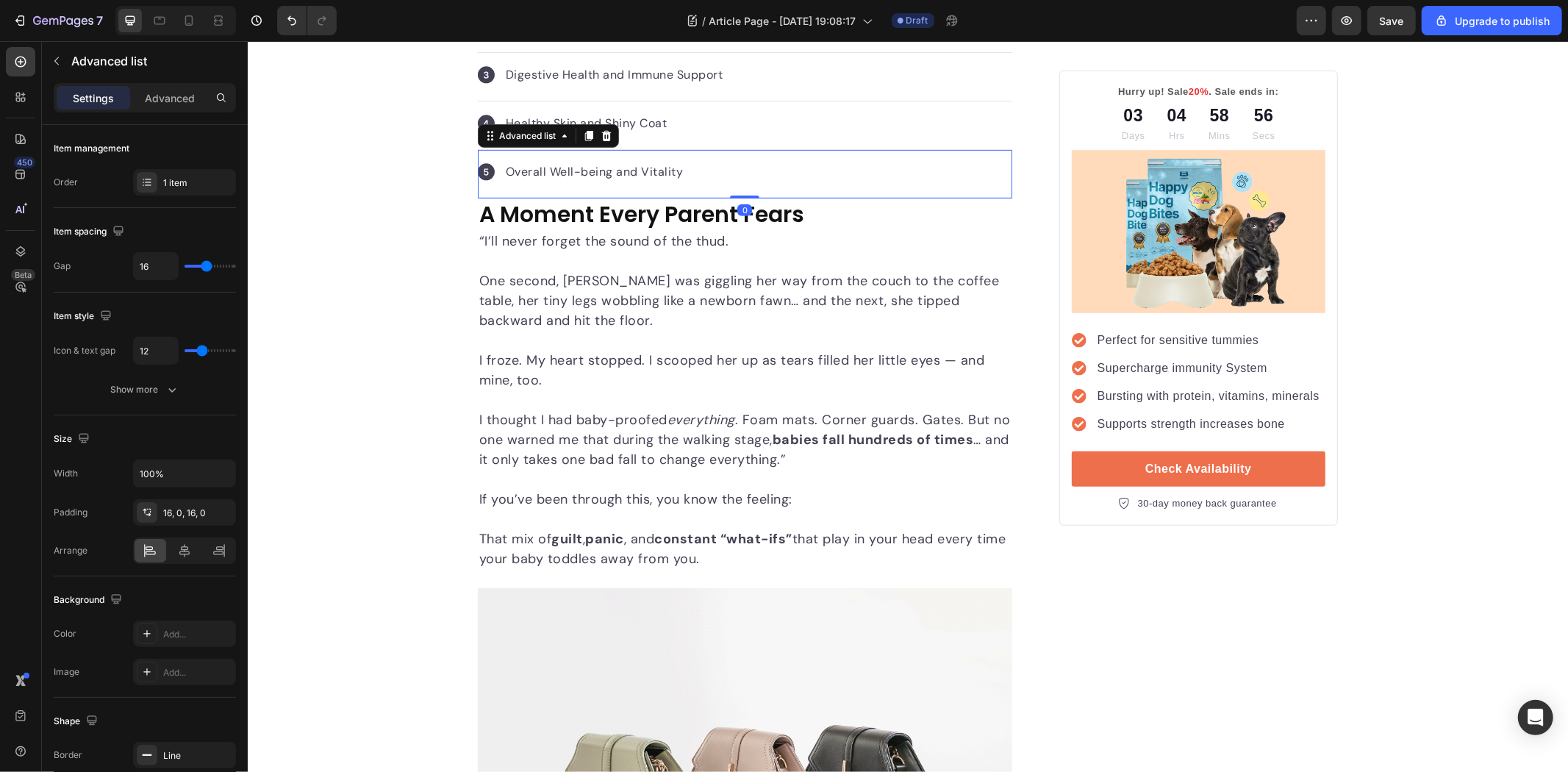
click at [693, 198] on div "Icon Overall Well-being and Vitality Text block" at bounding box center [744, 174] width 534 height 49
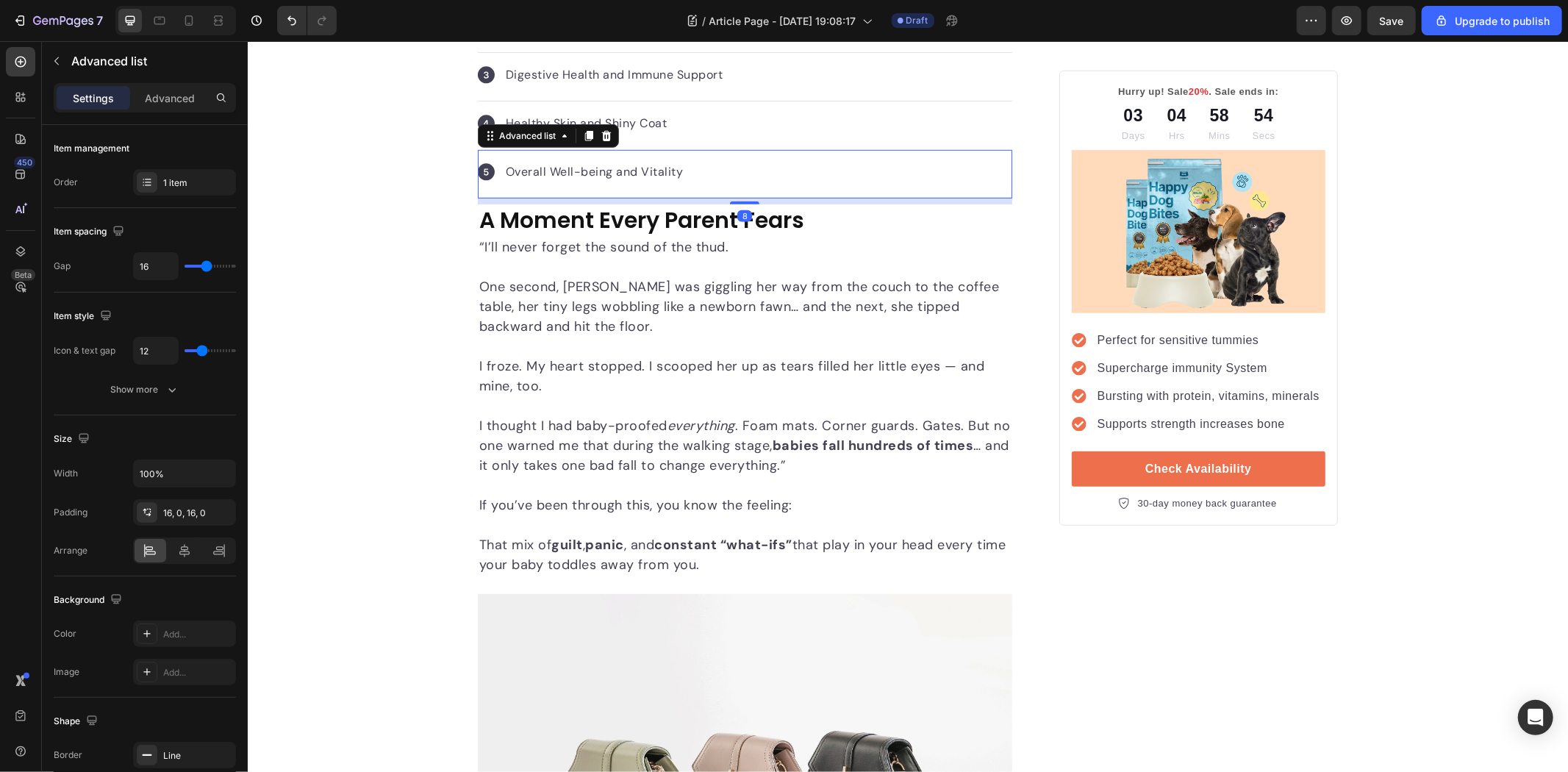
click at [742, 204] on div at bounding box center [744, 203] width 30 height 3
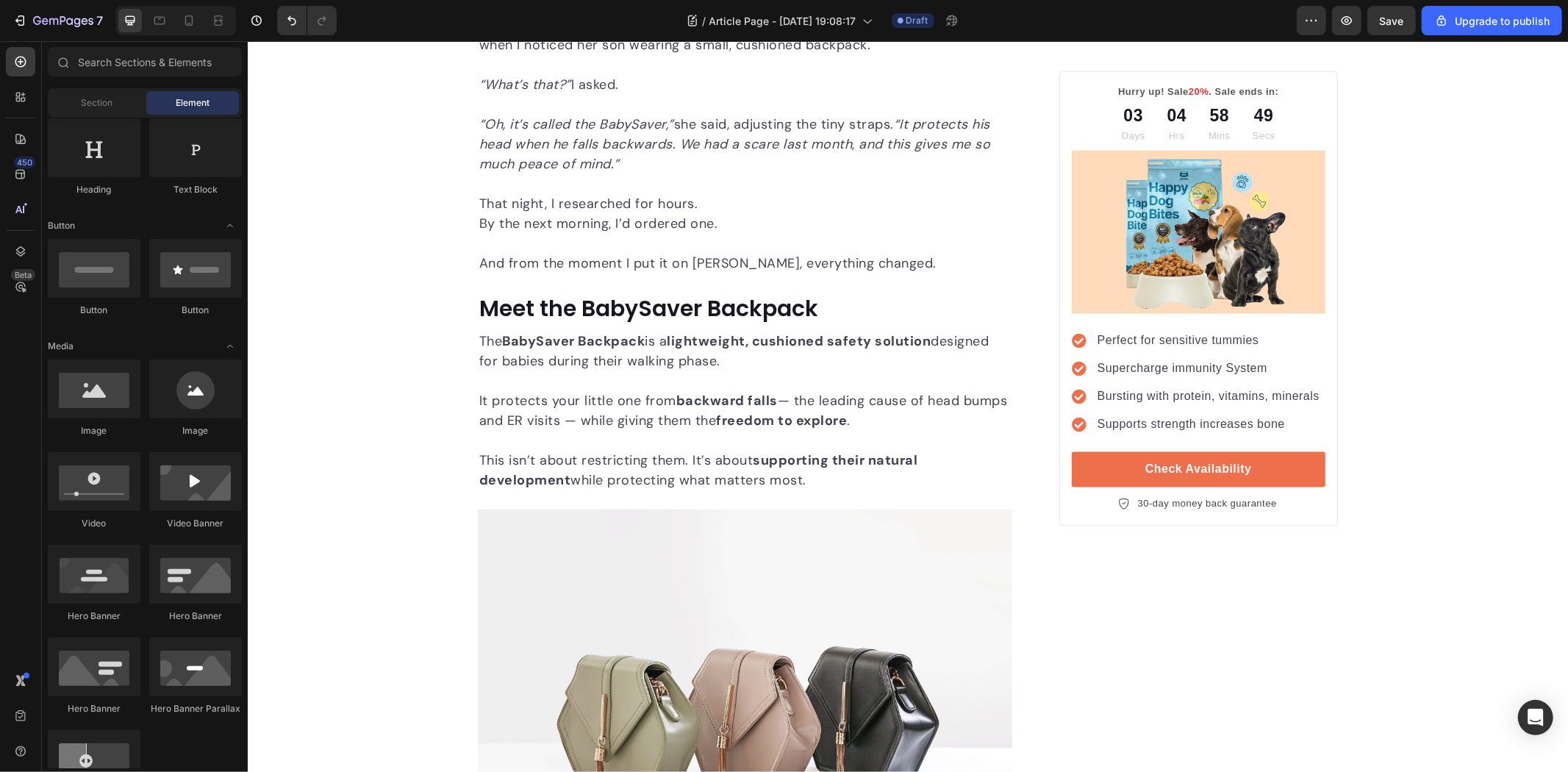
scroll to position [1940, 0]
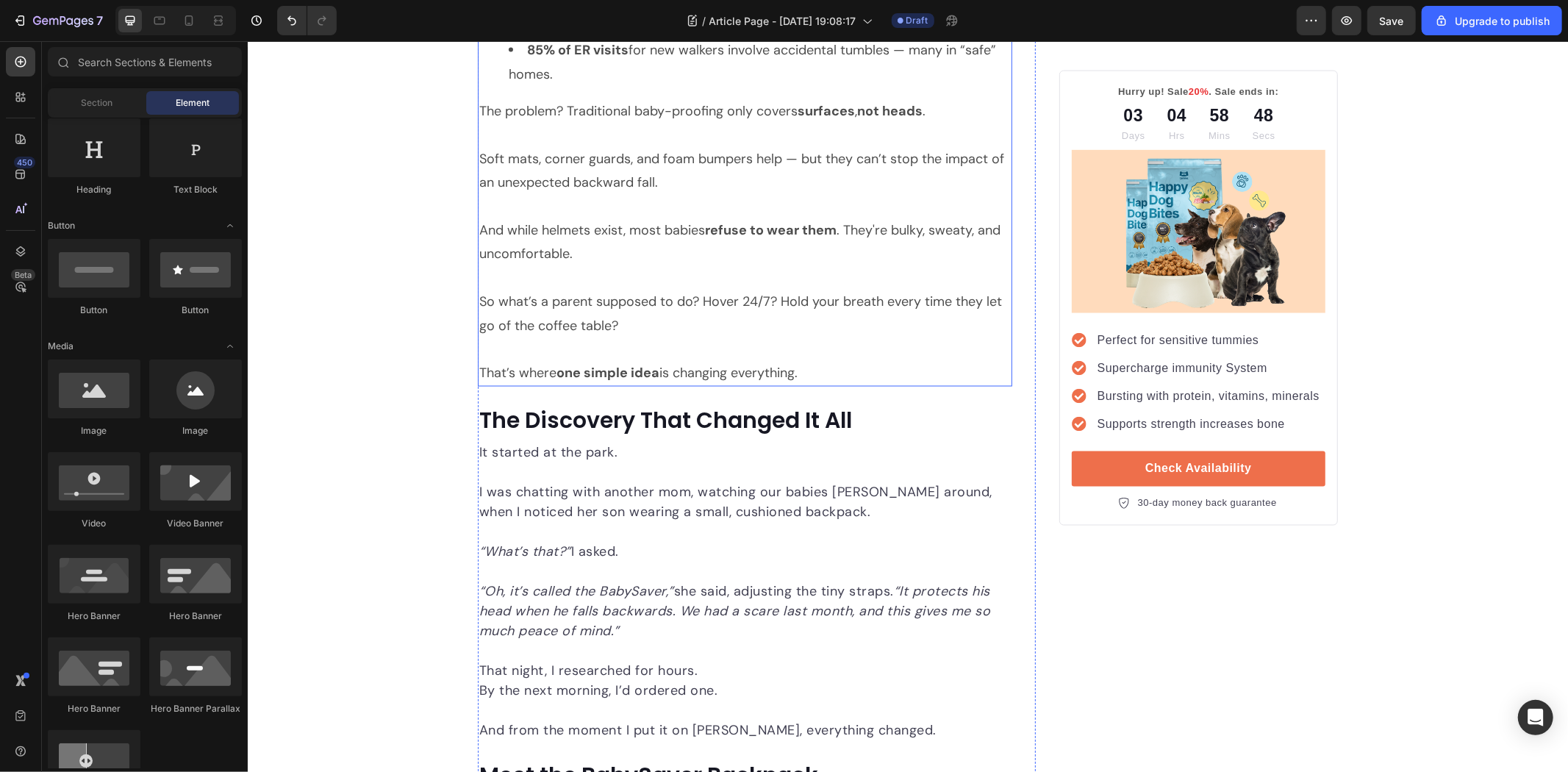
click at [739, 368] on p "That’s where one simple idea is changing everything." at bounding box center [744, 372] width 531 height 24
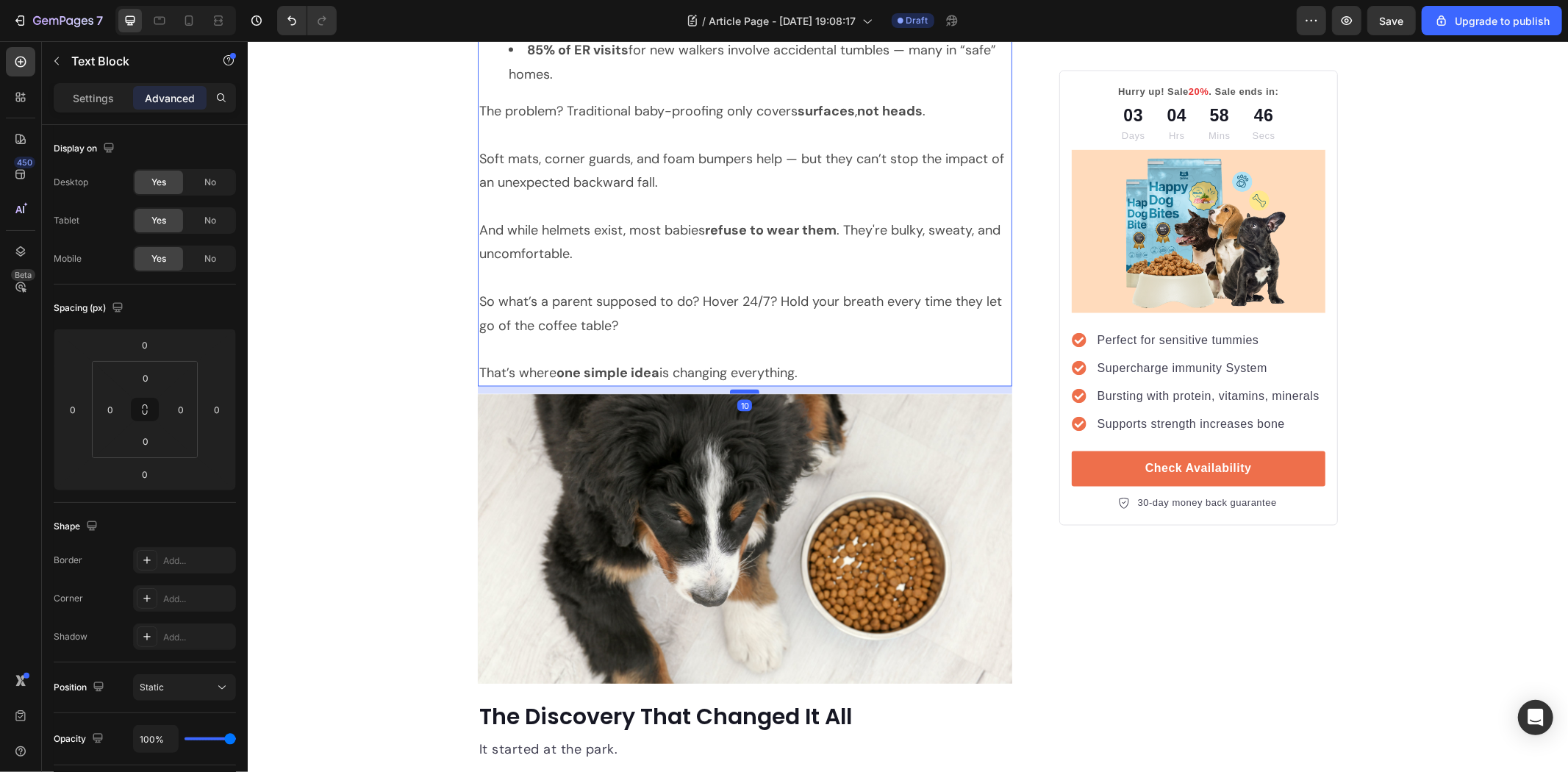
drag, startPoint x: 744, startPoint y: 386, endPoint x: 746, endPoint y: 394, distance: 8.2
click at [746, 394] on div at bounding box center [744, 391] width 30 height 5
type input "10"
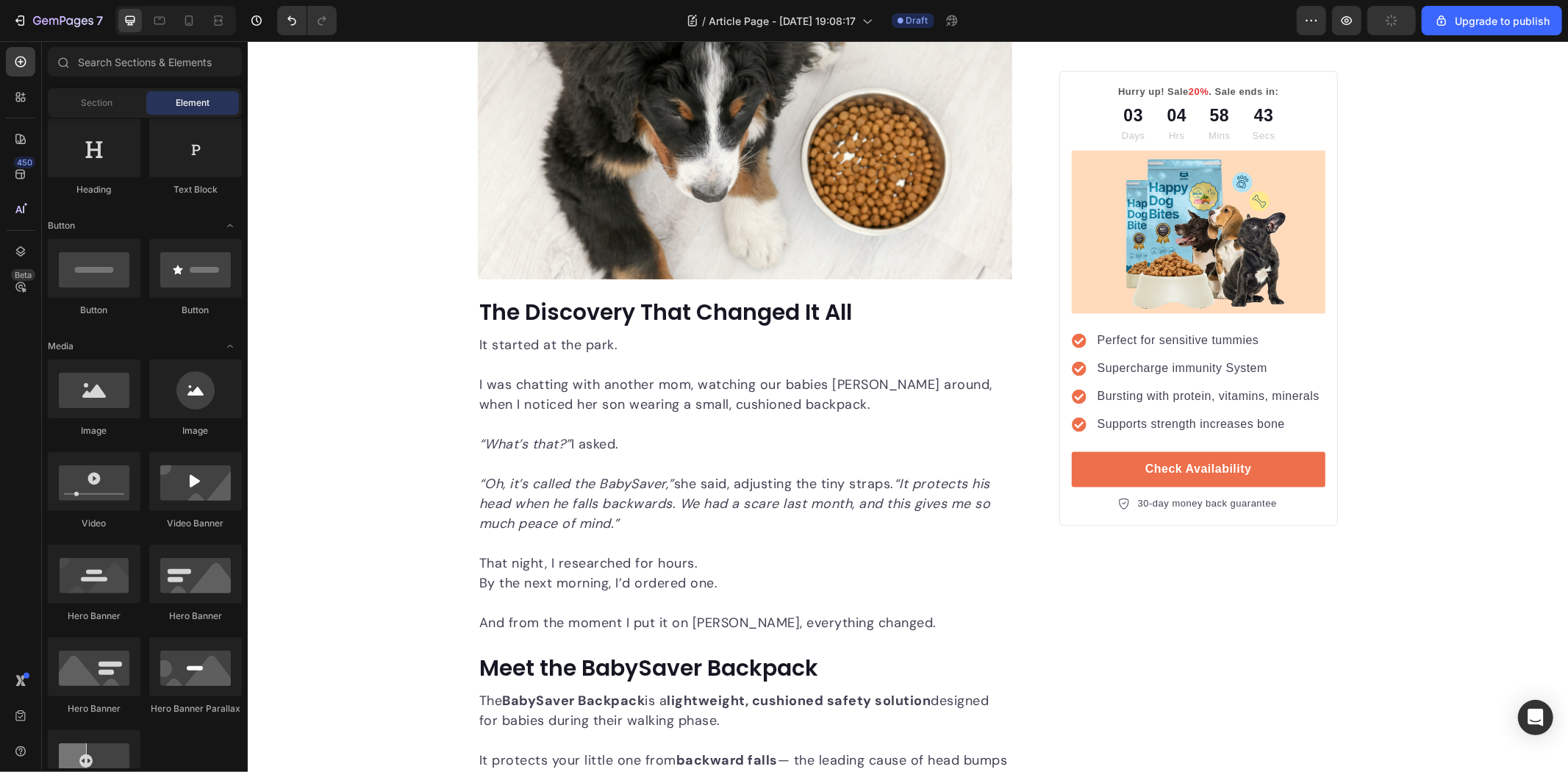
scroll to position [2353, 0]
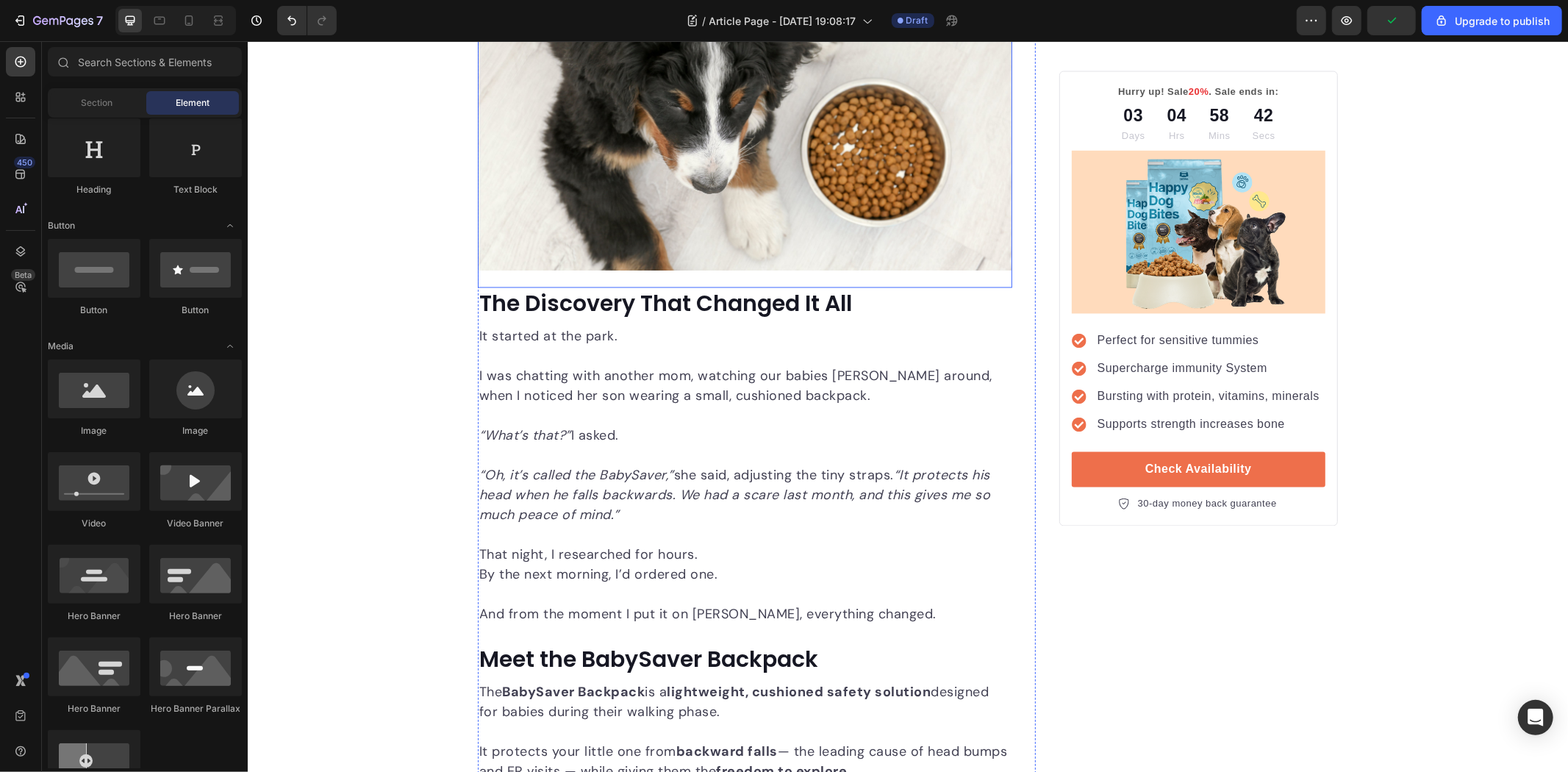
click at [768, 160] on img at bounding box center [744, 125] width 534 height 290
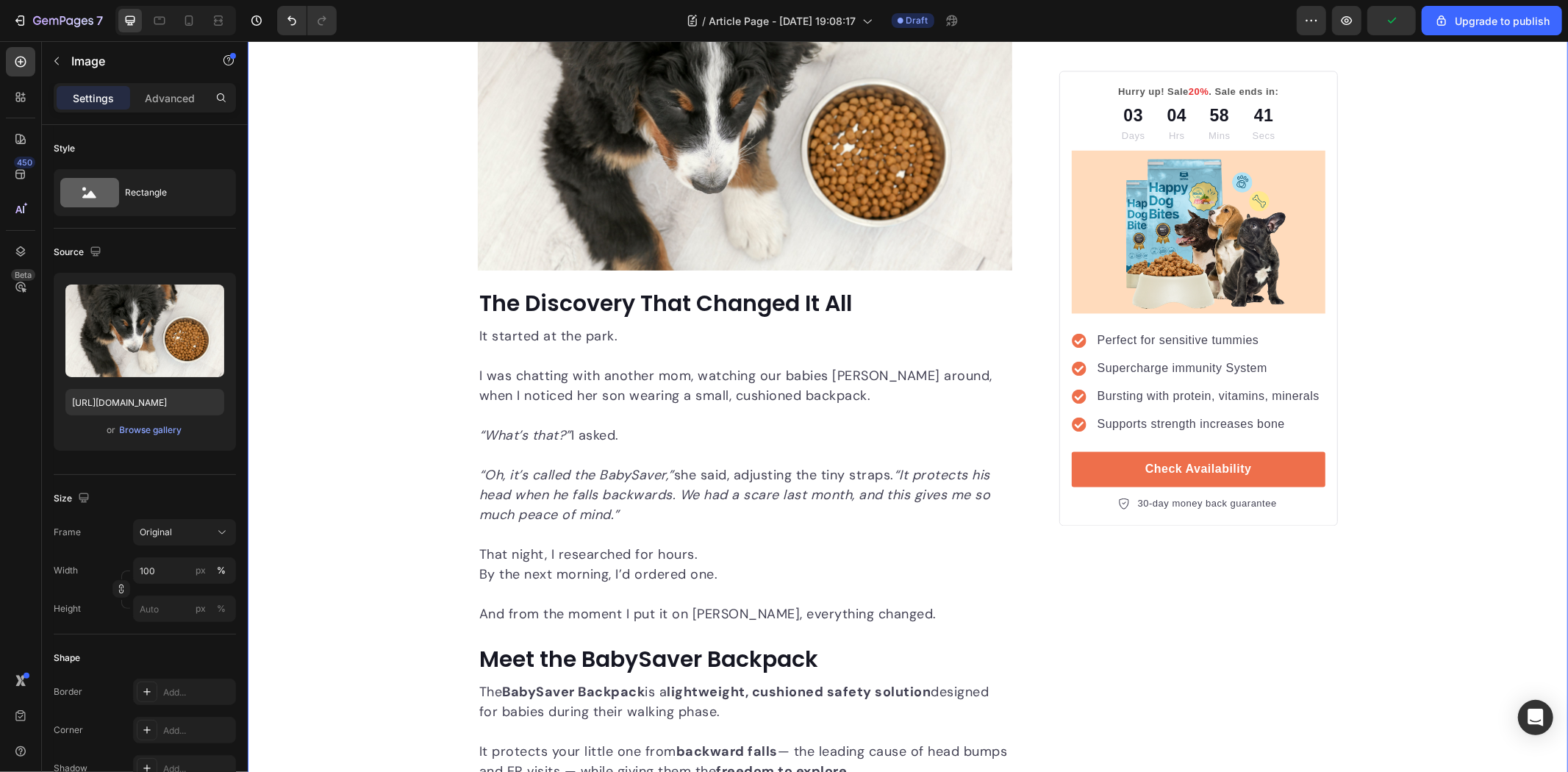
click at [361, 247] on div "The Hidden Danger During Baby’s First Steps — And the Simple Solution Moms Ever…" at bounding box center [907, 780] width 1321 height 5900
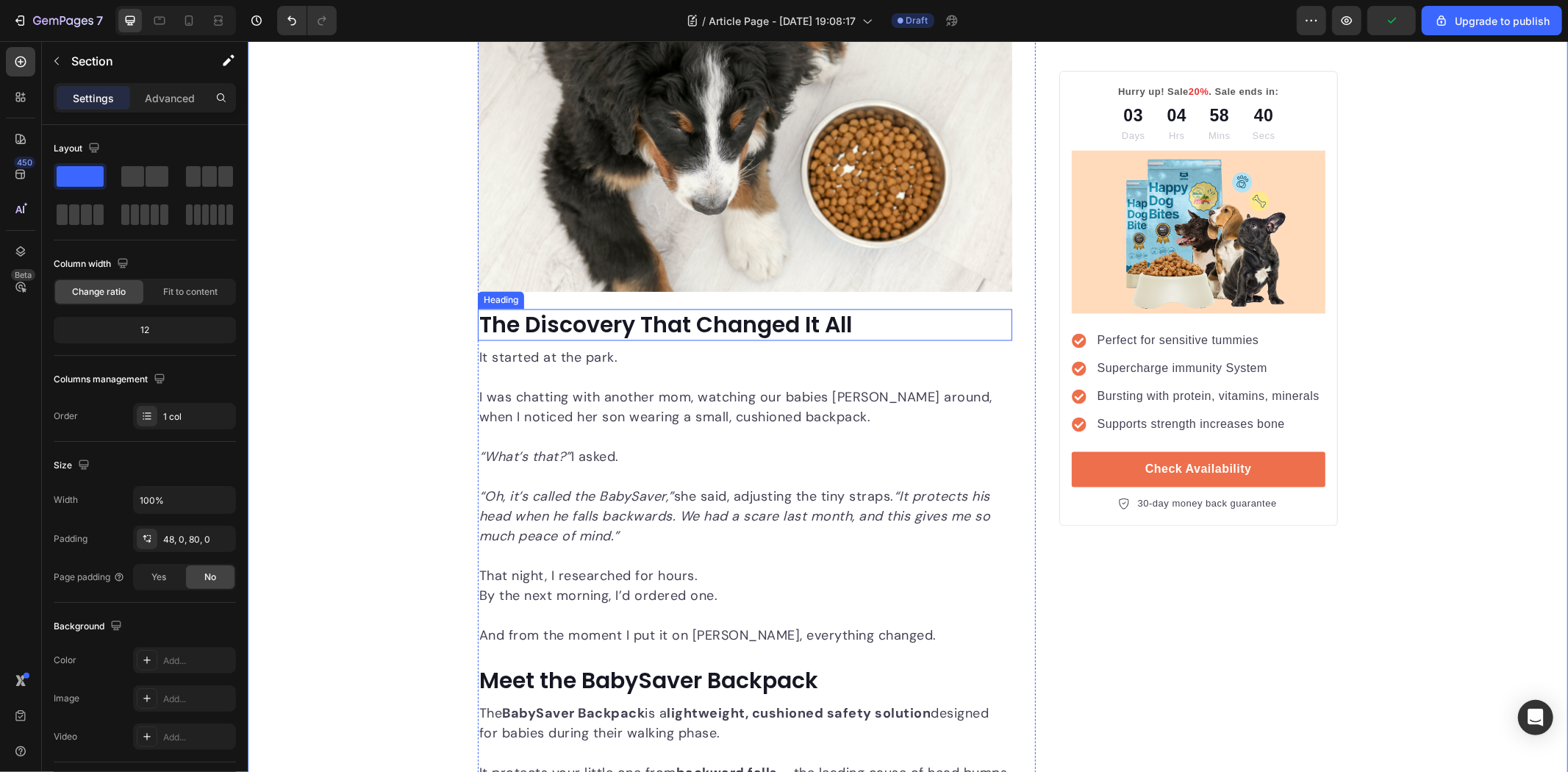
scroll to position [2516, 0]
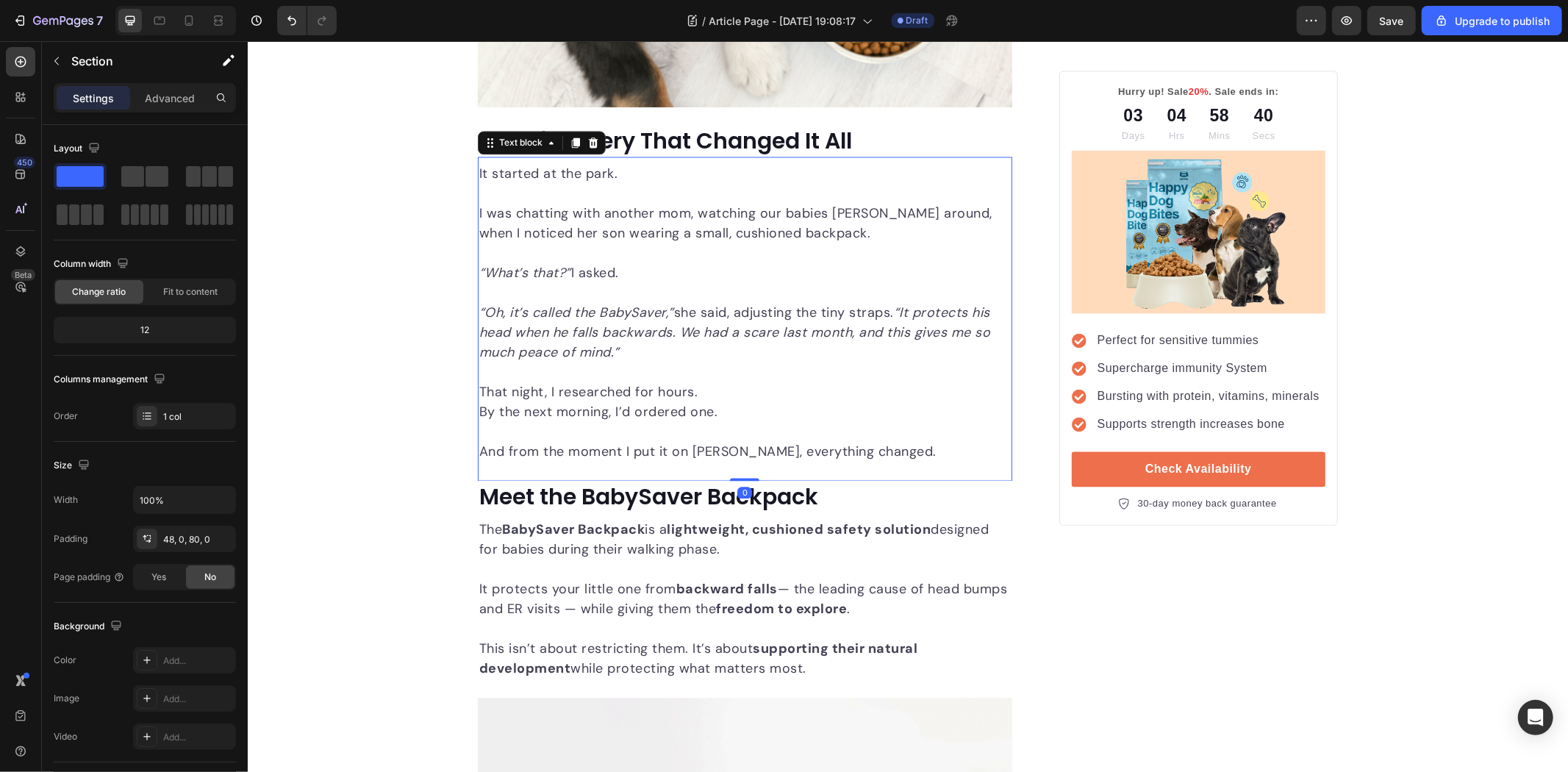
click at [797, 445] on p "And from the moment I put it on [PERSON_NAME], everything changed." at bounding box center [744, 451] width 531 height 20
click at [389, 471] on div "The Hidden Danger During Baby’s First Steps — And the Simple Solution Moms Ever…" at bounding box center [907, 617] width 1321 height 5900
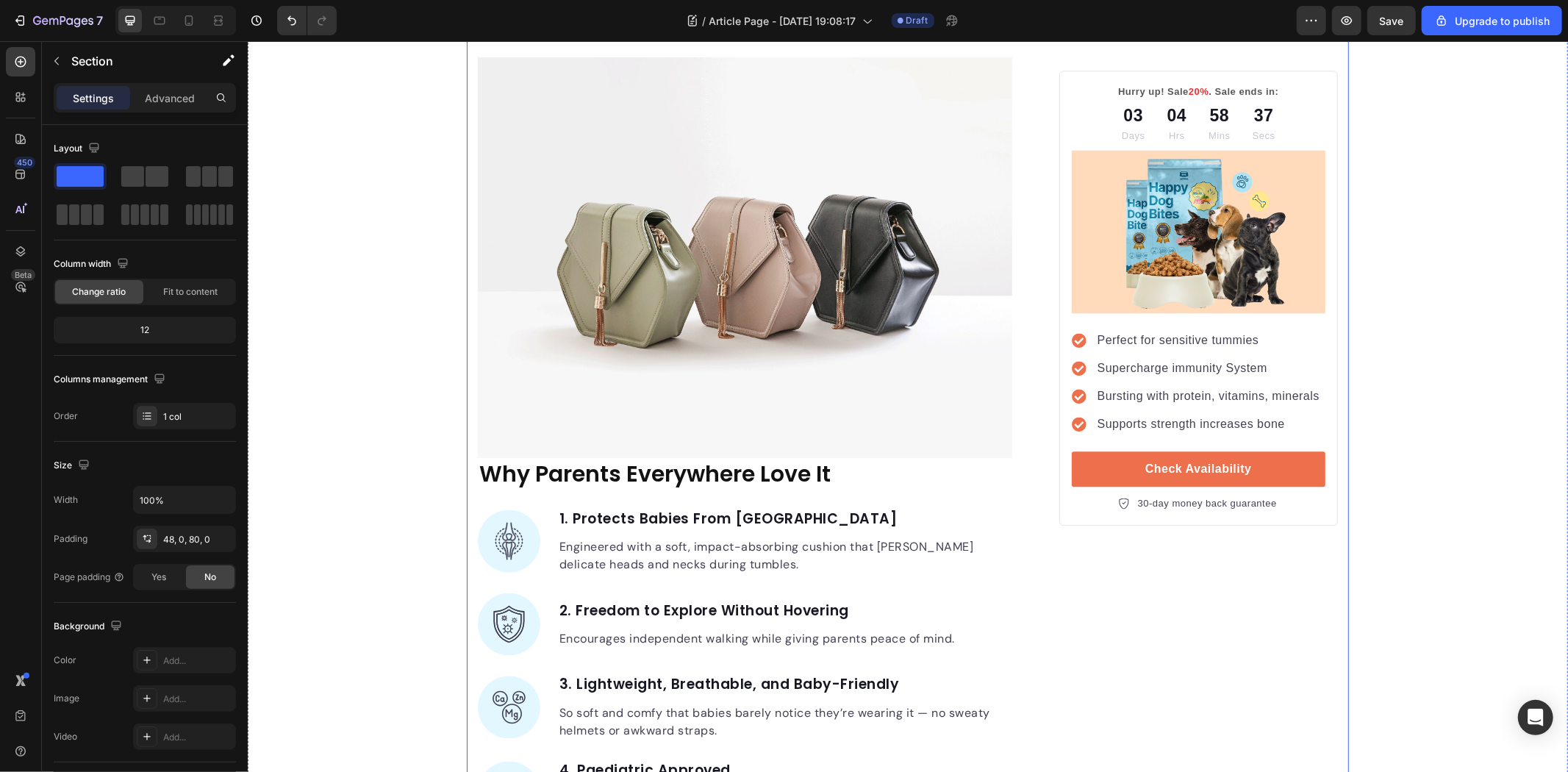
scroll to position [3333, 0]
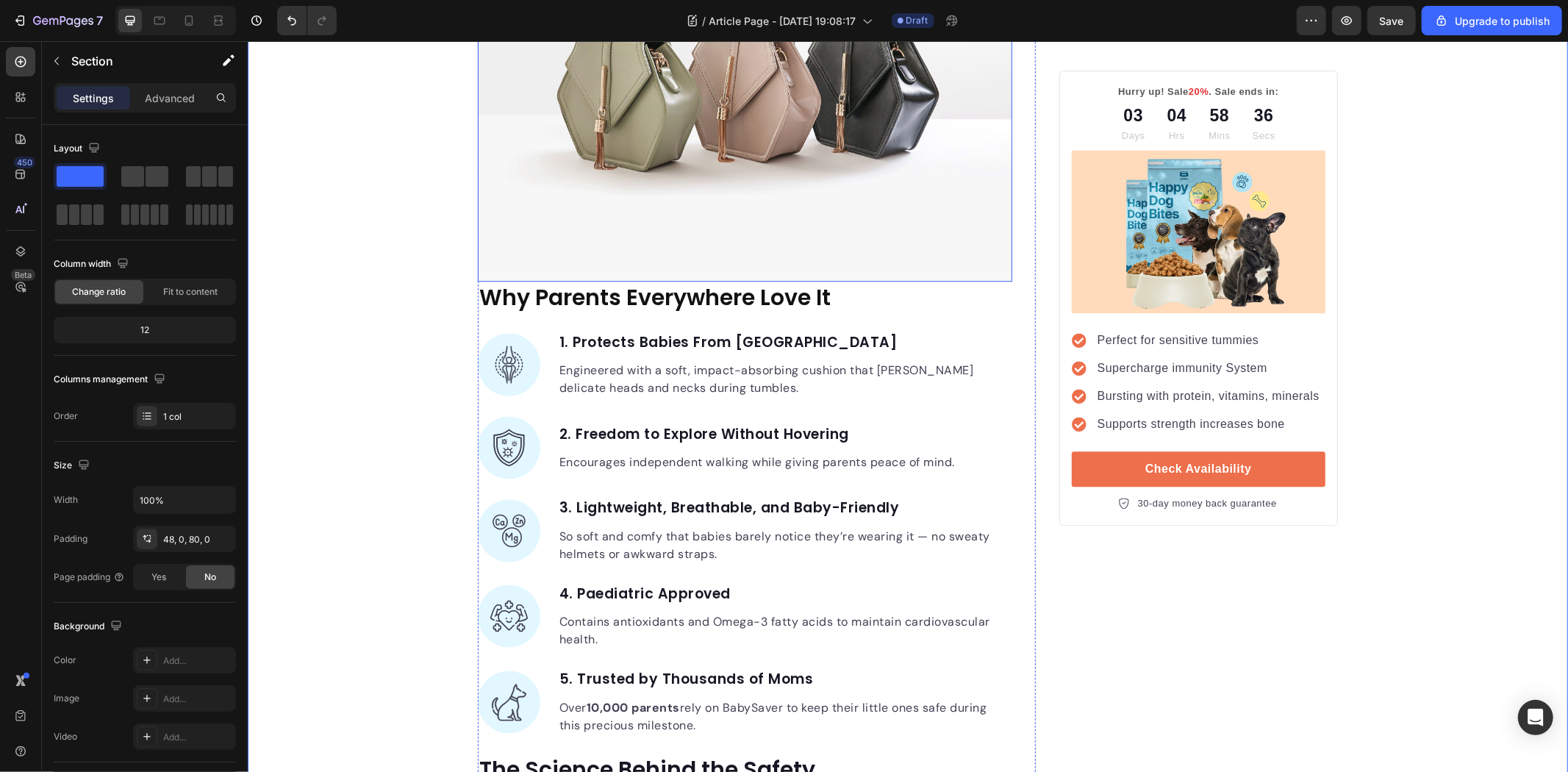
click at [807, 264] on img at bounding box center [744, 81] width 534 height 400
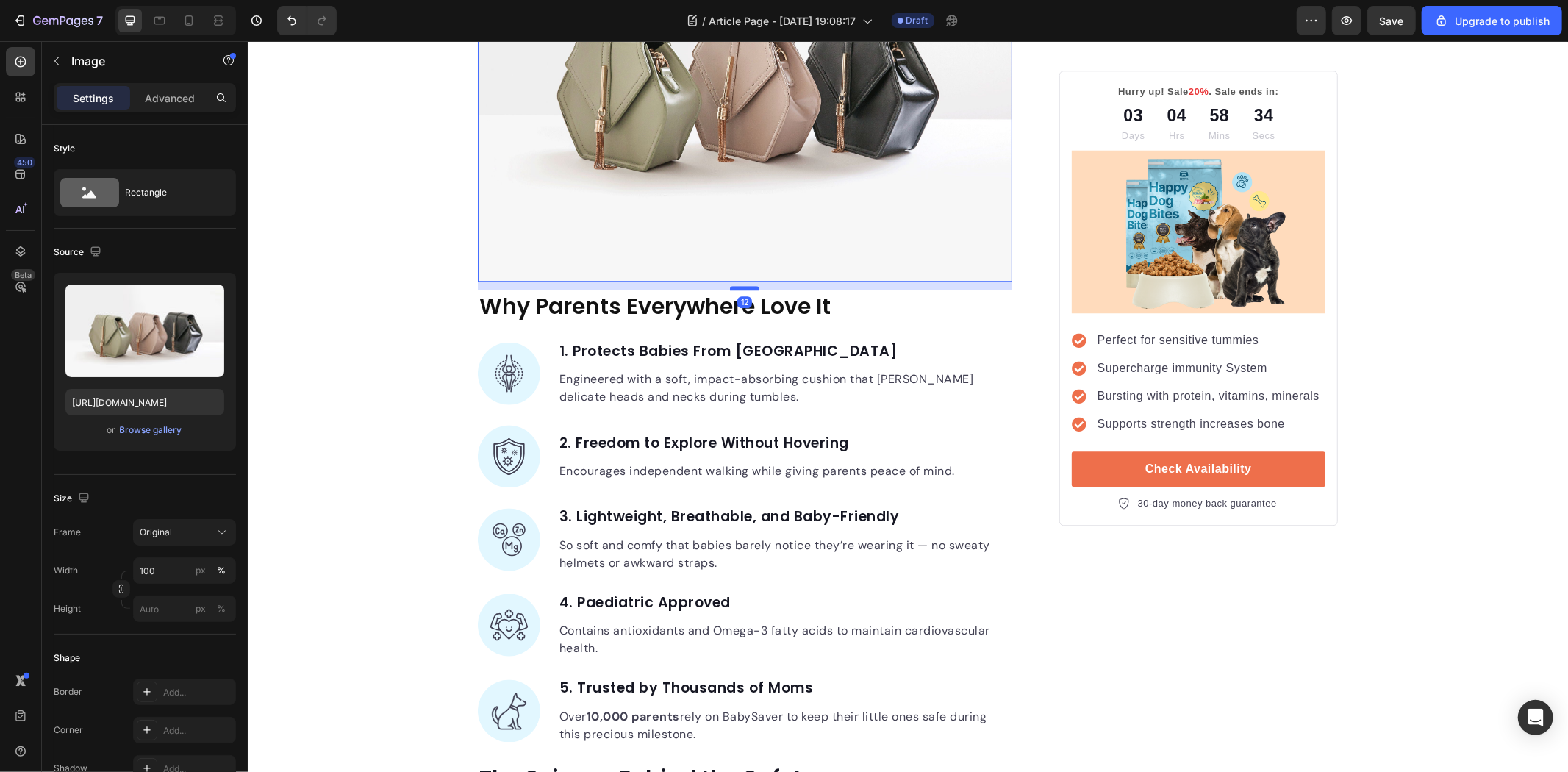
drag, startPoint x: 745, startPoint y: 279, endPoint x: 747, endPoint y: 288, distance: 9.2
click at [747, 288] on div at bounding box center [744, 288] width 30 height 5
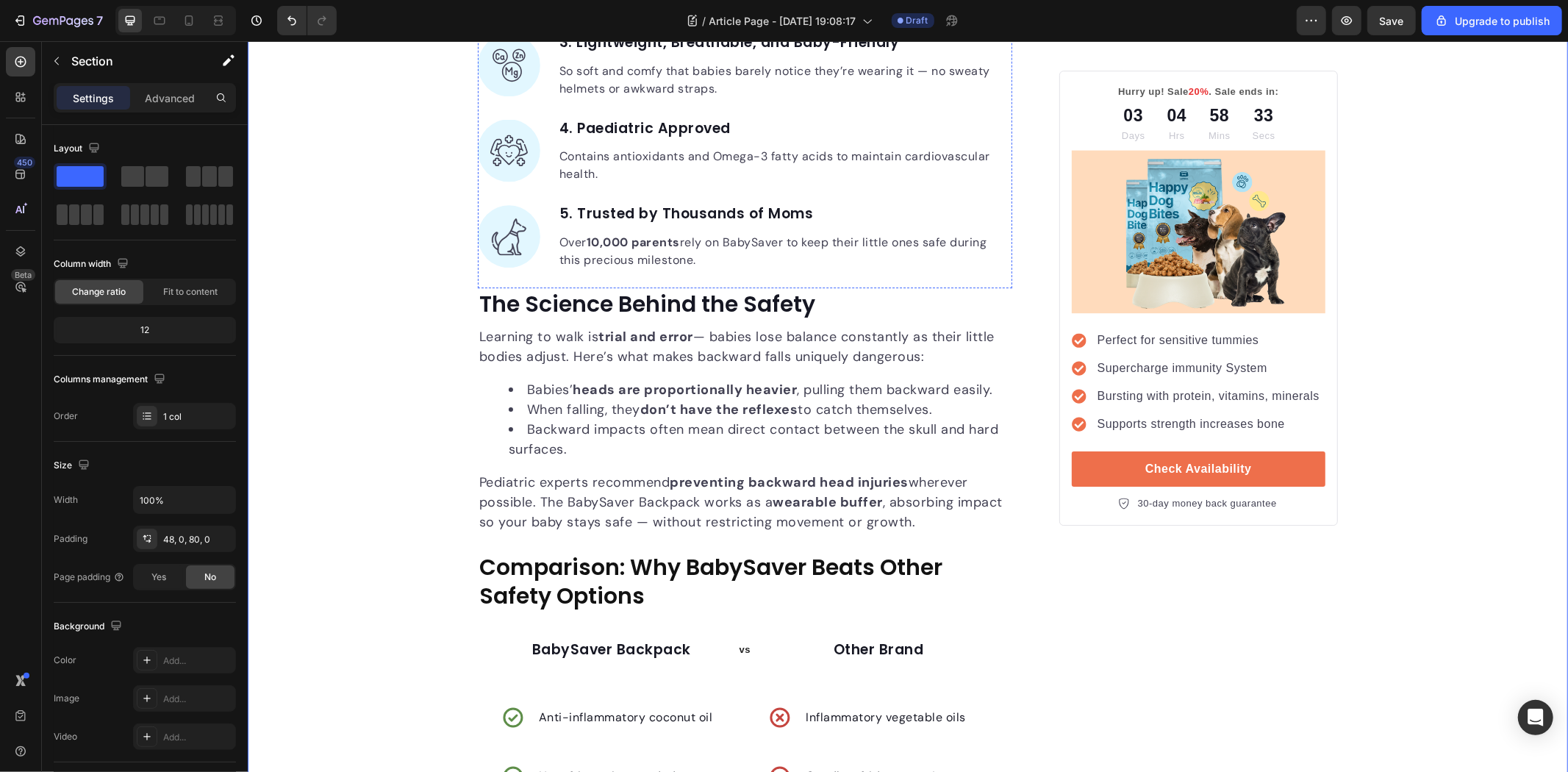
scroll to position [3823, 0]
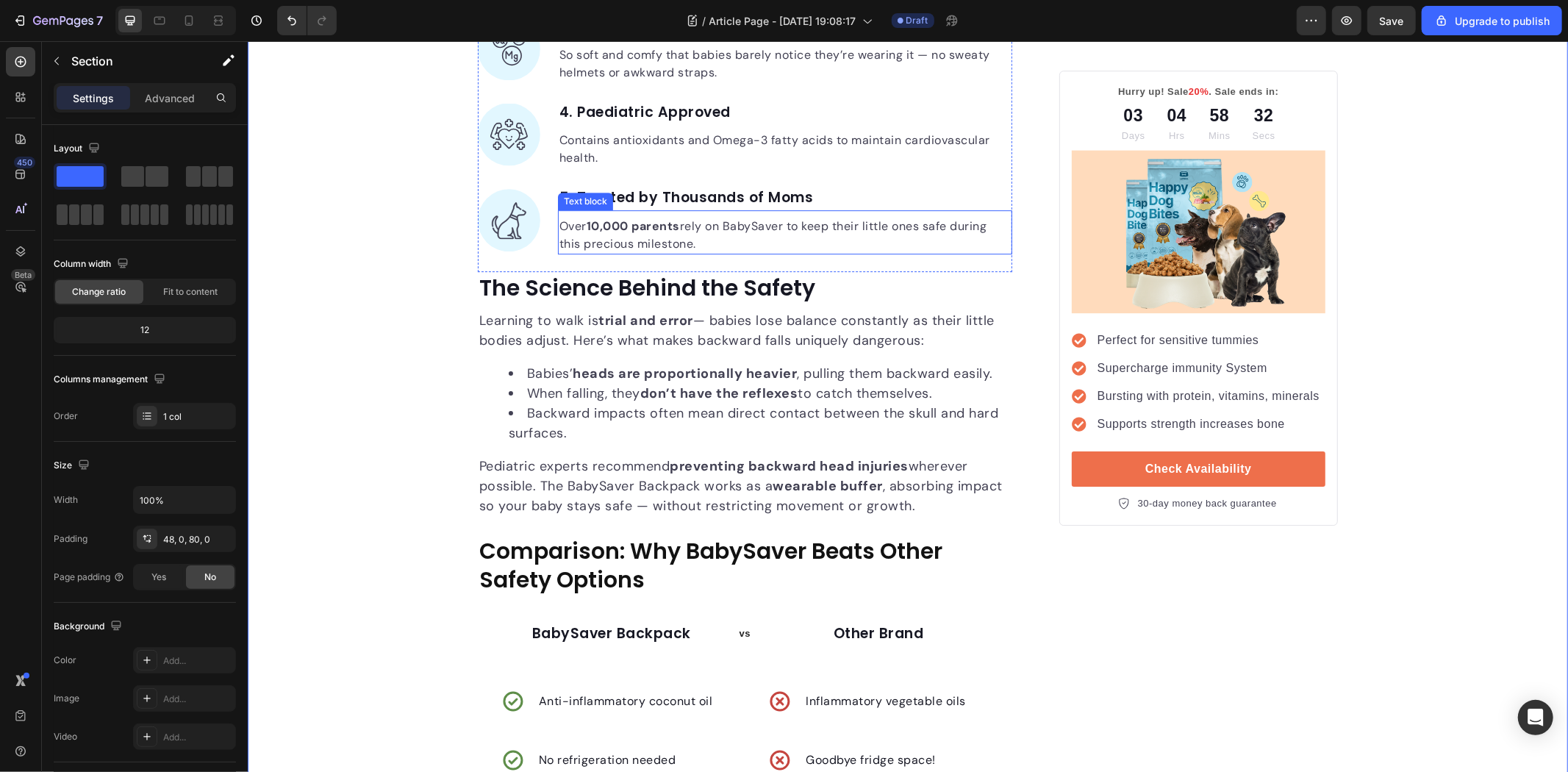
click at [723, 239] on p "Over 10,000 parents rely on BabySaver to keep their little ones safe during thi…" at bounding box center [784, 234] width 451 height 35
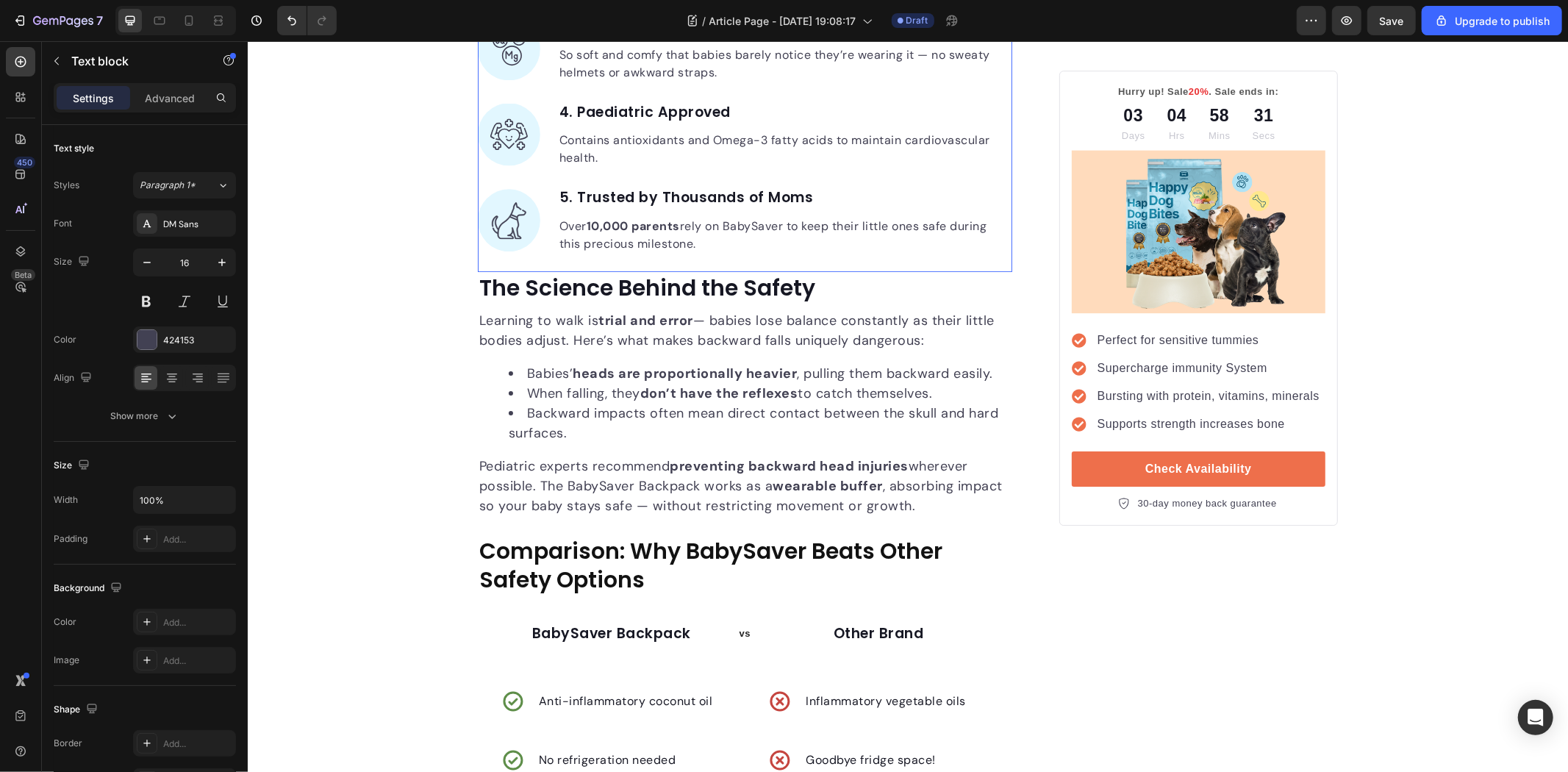
click at [700, 264] on div "Image 1. Protects Babies From Backward Falls Text block Engineered with a soft,…" at bounding box center [744, 51] width 534 height 441
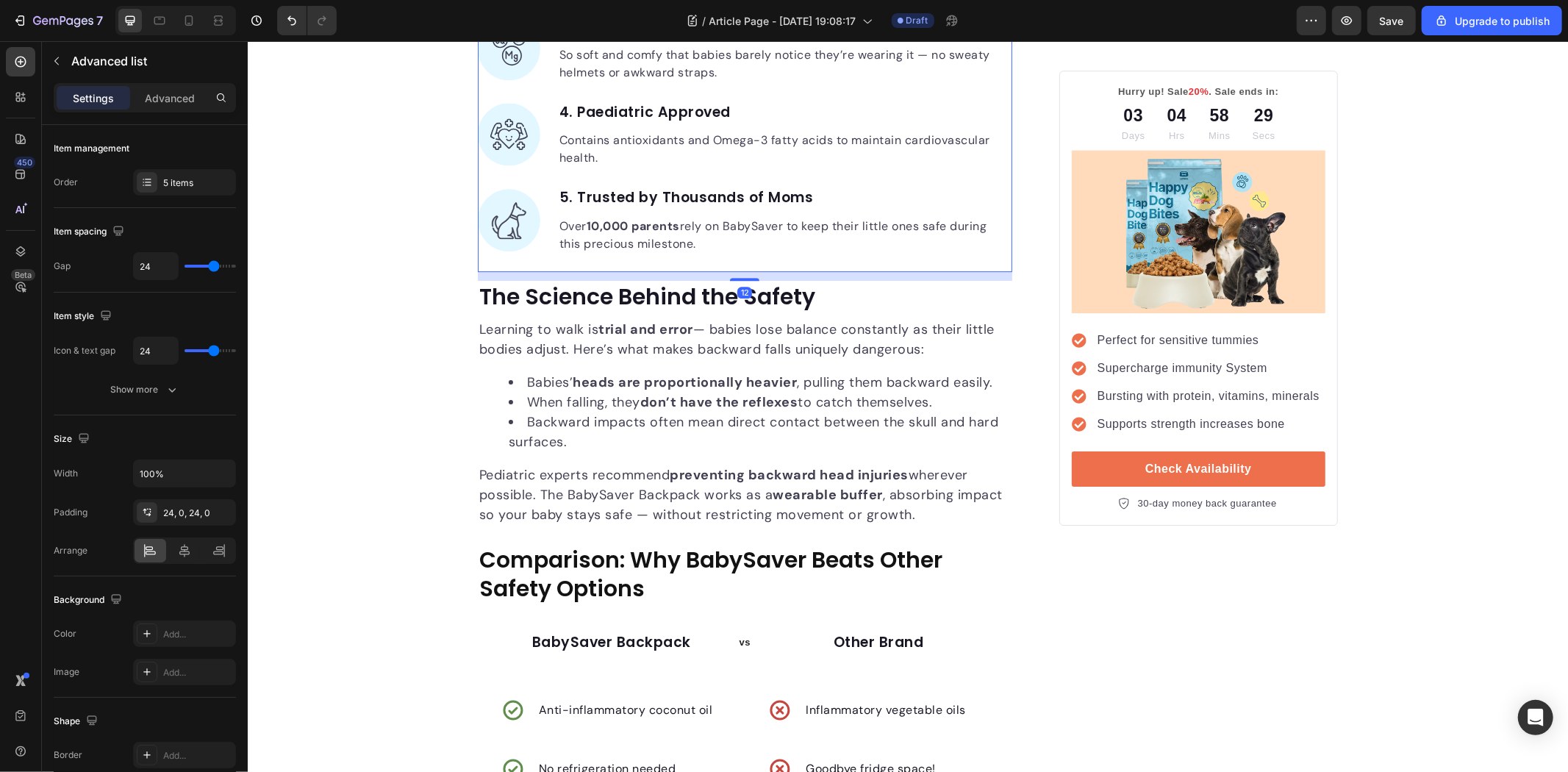
drag, startPoint x: 742, startPoint y: 272, endPoint x: 747, endPoint y: 281, distance: 10.3
click at [747, 280] on div at bounding box center [744, 279] width 30 height 3
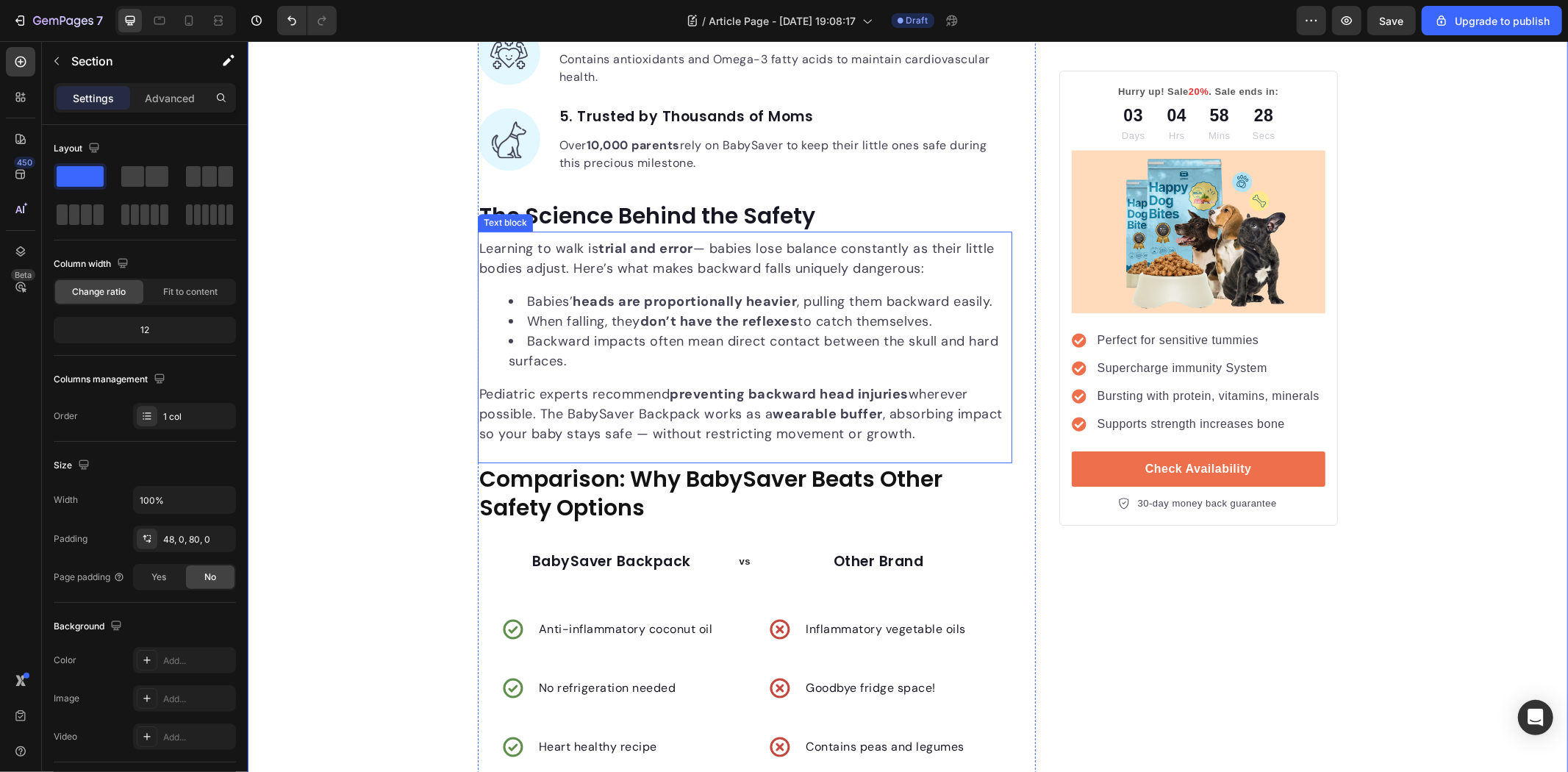
scroll to position [3905, 0]
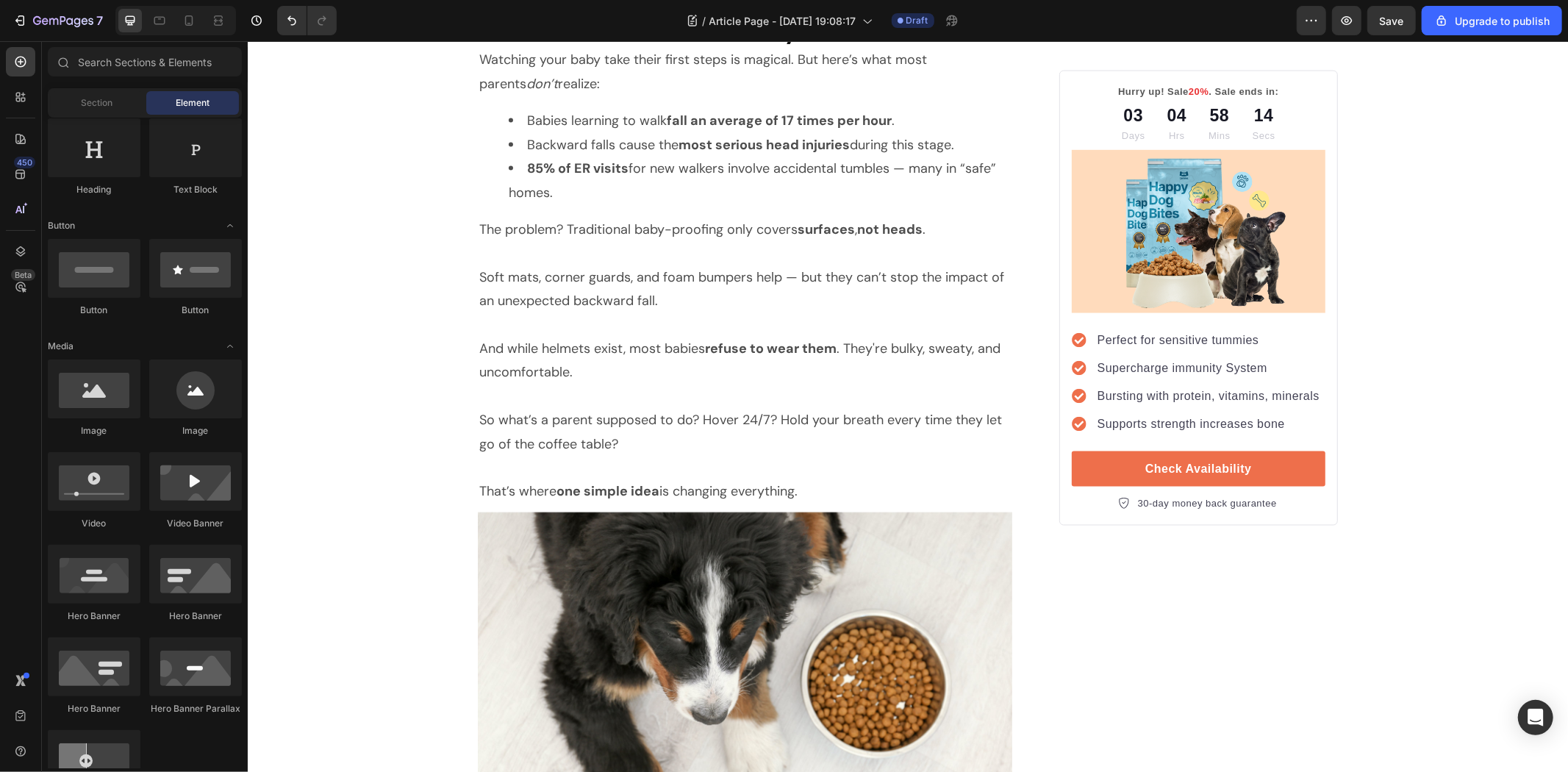
scroll to position [1854, 0]
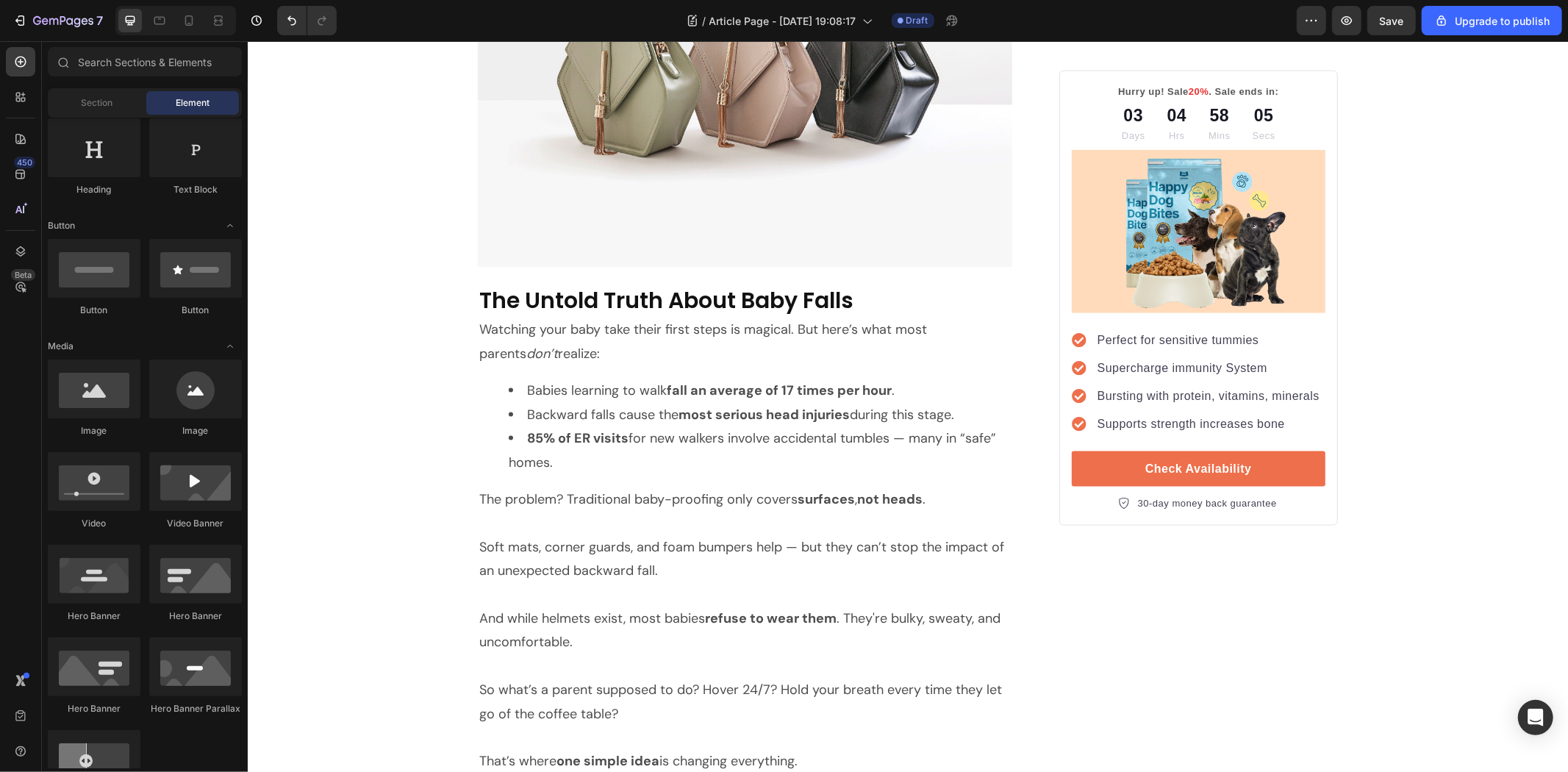
scroll to position [1567, 0]
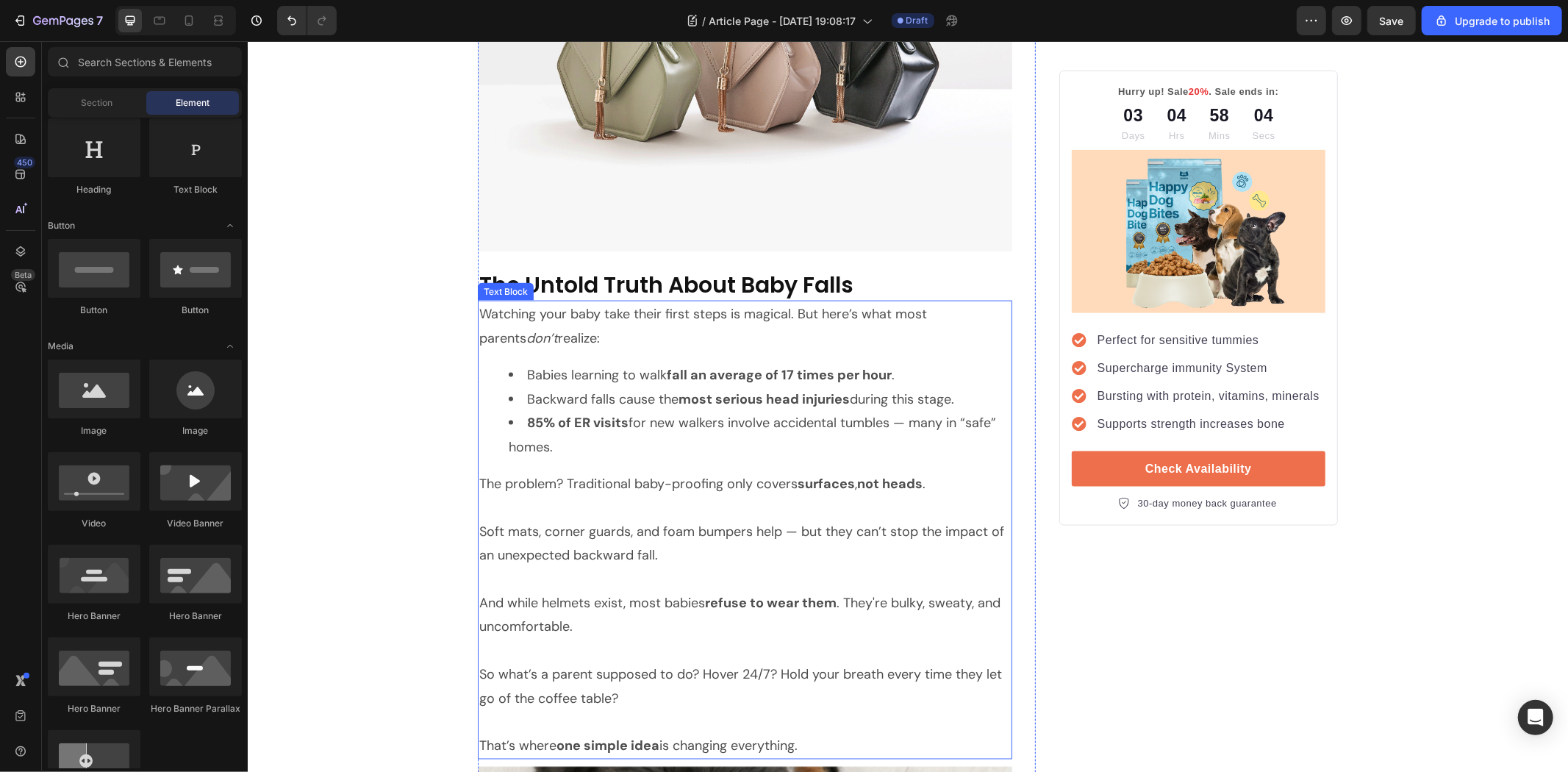
click at [639, 355] on div "Watching your baby take their first steps is magical. But here’s what most pare…" at bounding box center [744, 529] width 534 height 458
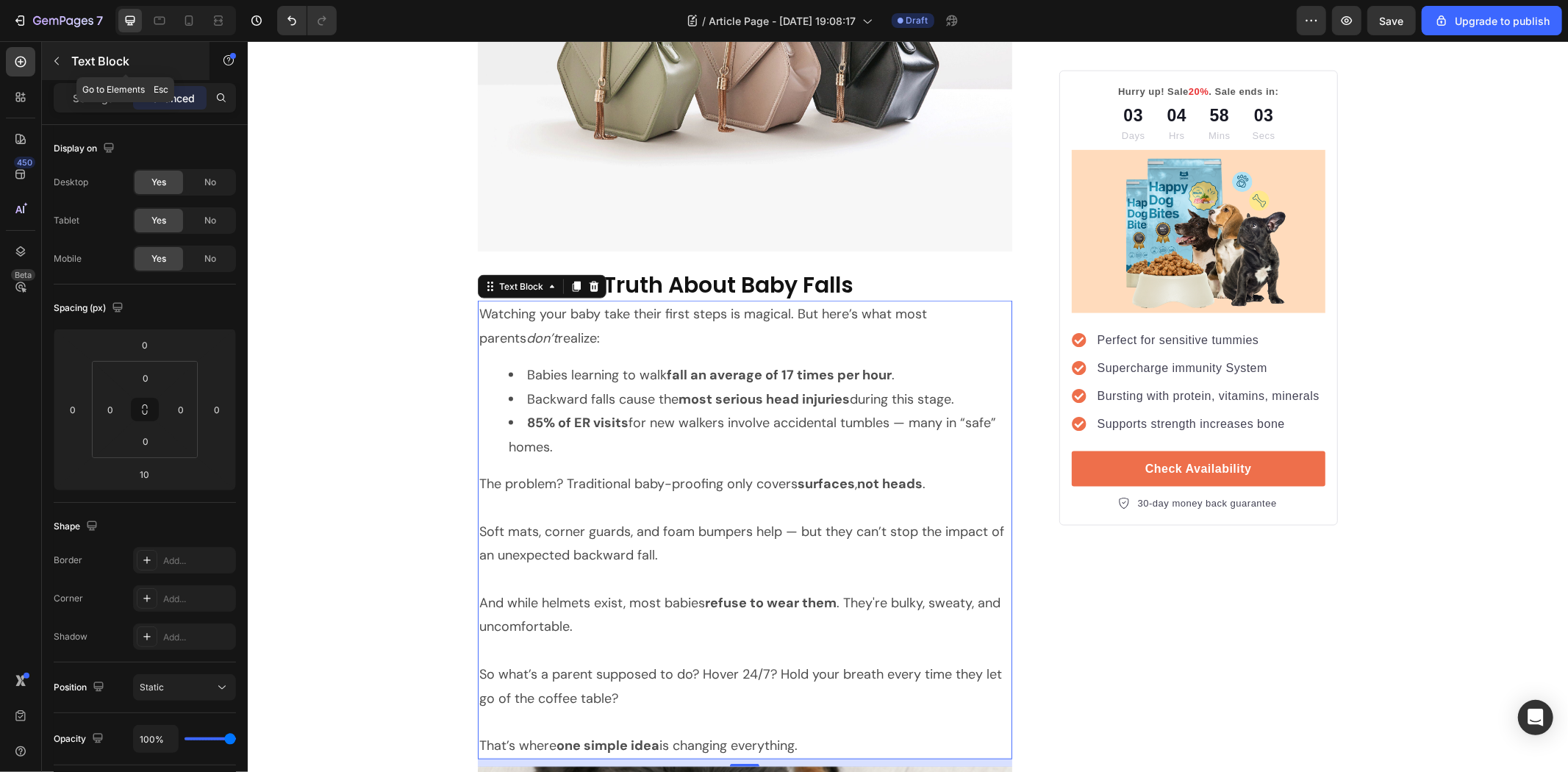
click at [61, 72] on button "button" at bounding box center [56, 61] width 24 height 24
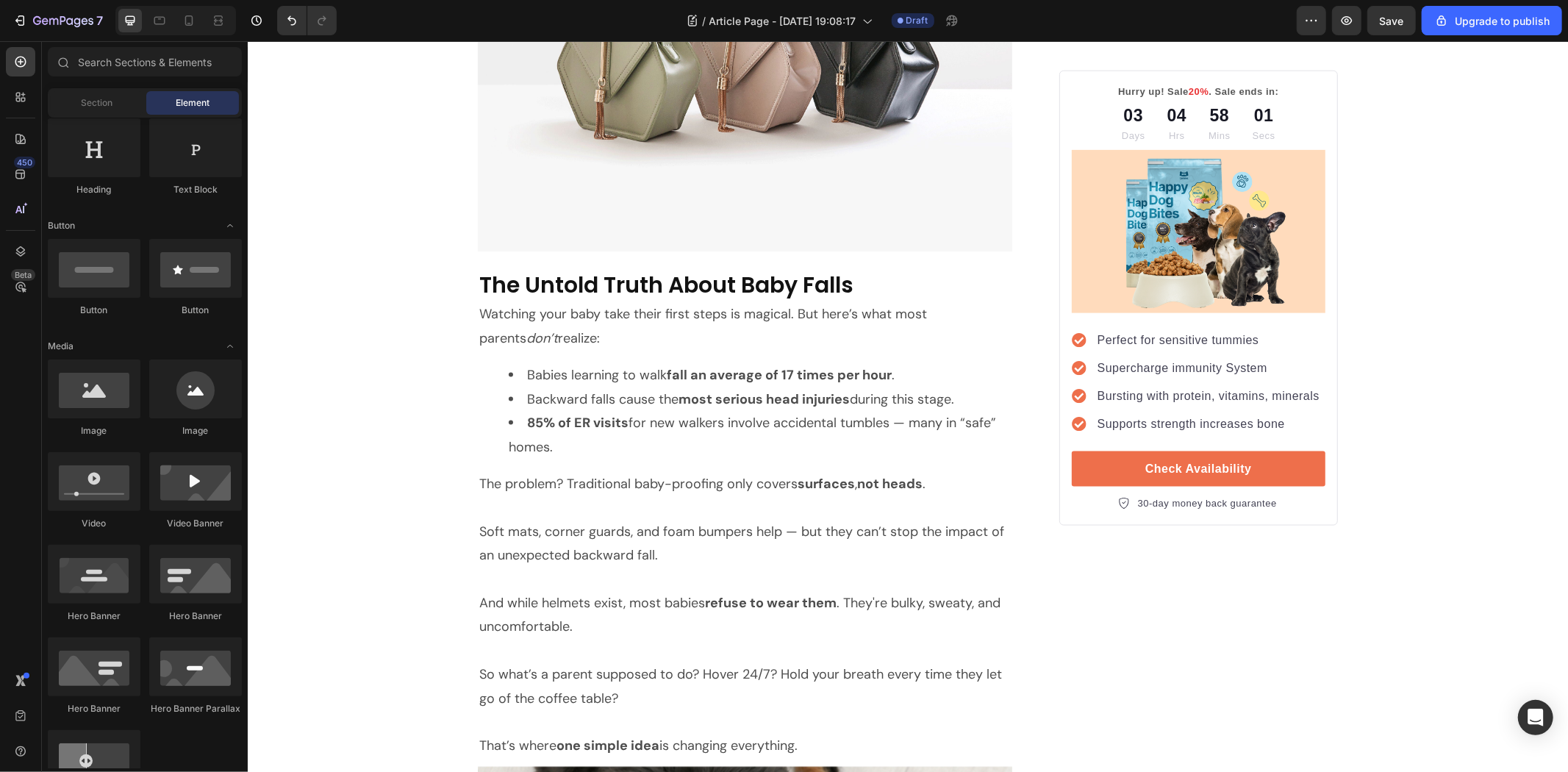
scroll to position [163, 0]
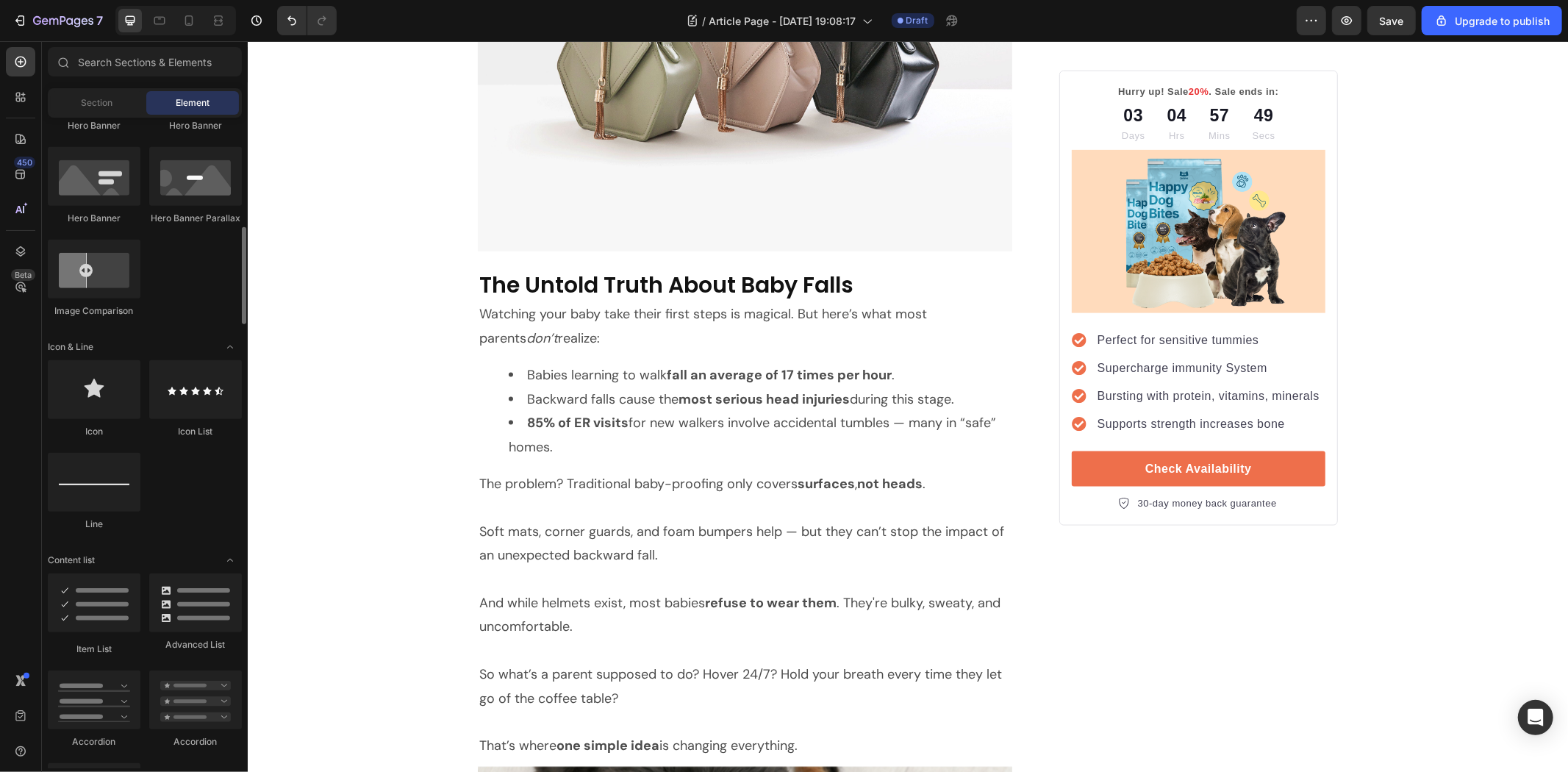
scroll to position [898, 0]
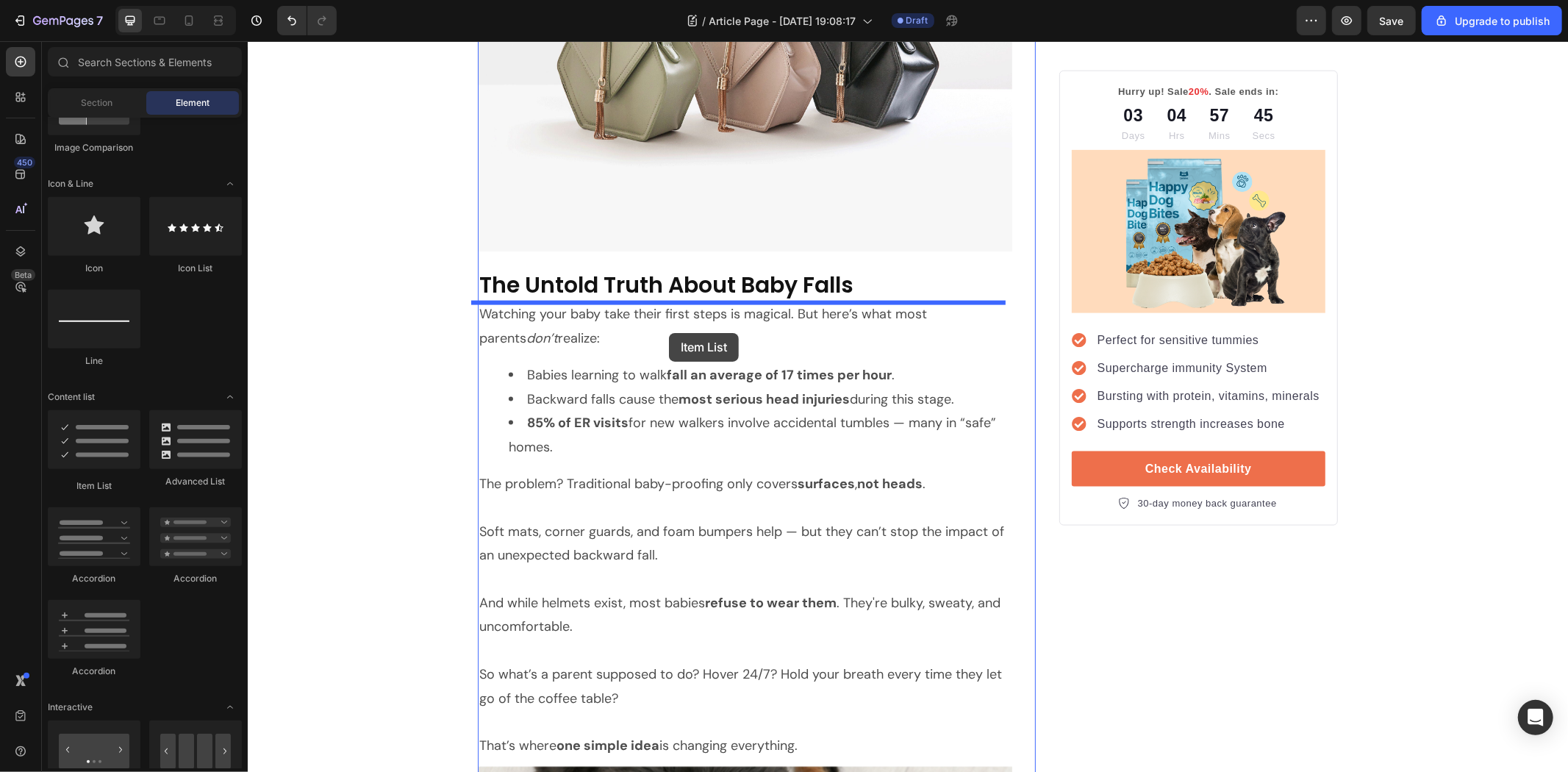
drag, startPoint x: 353, startPoint y: 490, endPoint x: 668, endPoint y: 309, distance: 363.3
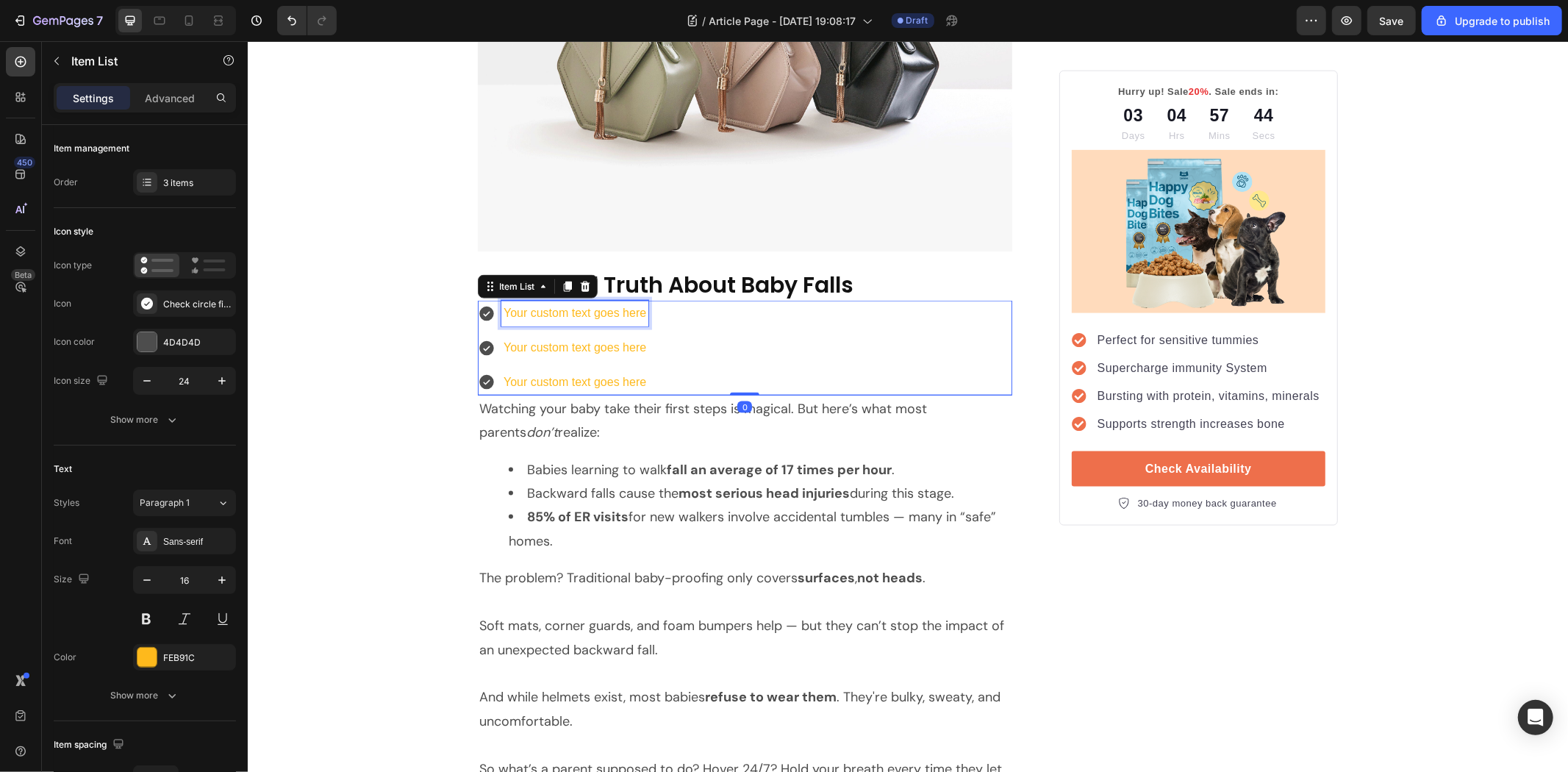
click at [620, 319] on div "Your custom text goes here" at bounding box center [574, 313] width 147 height 26
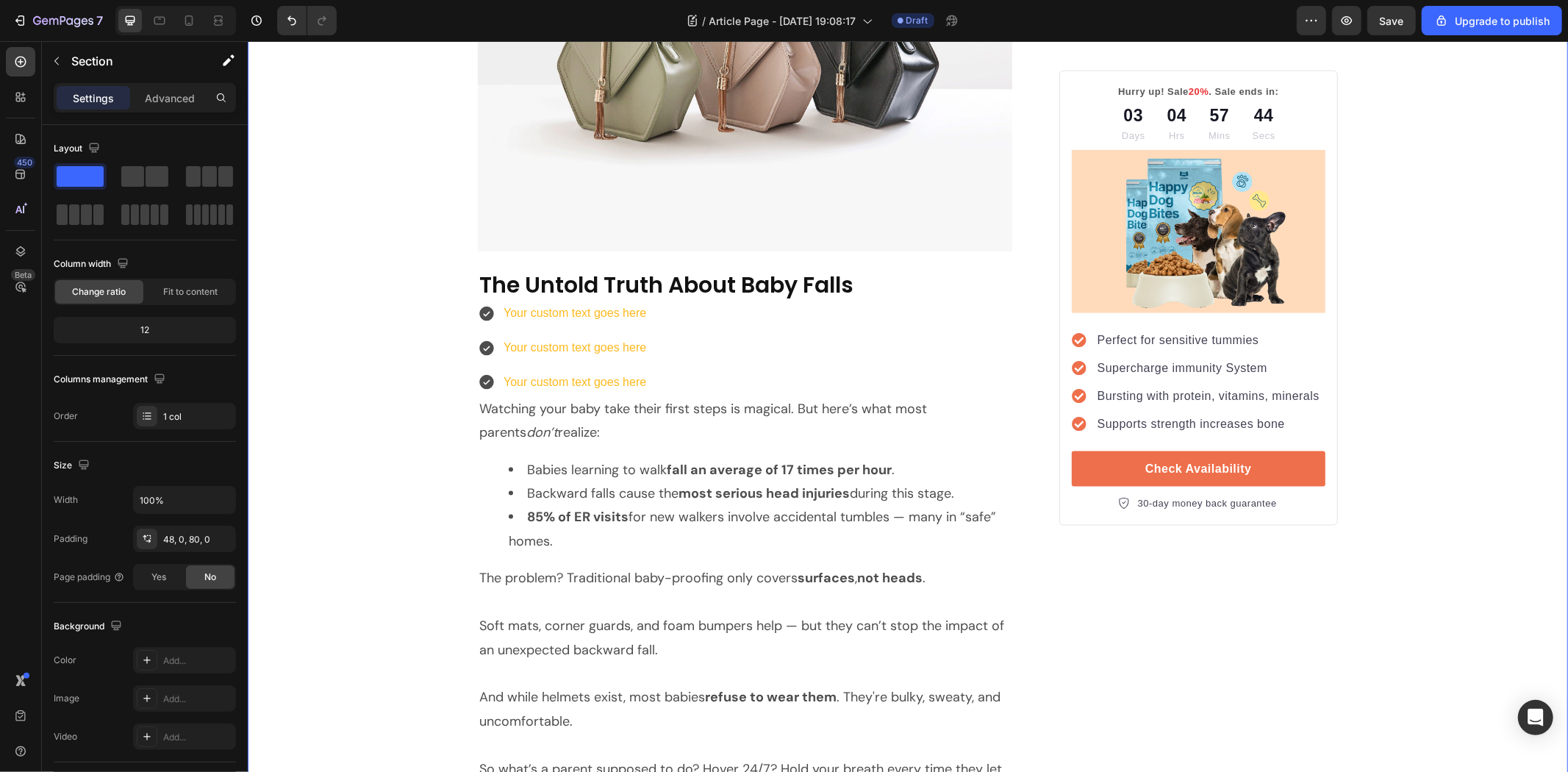
click at [479, 317] on icon at bounding box center [486, 313] width 14 height 14
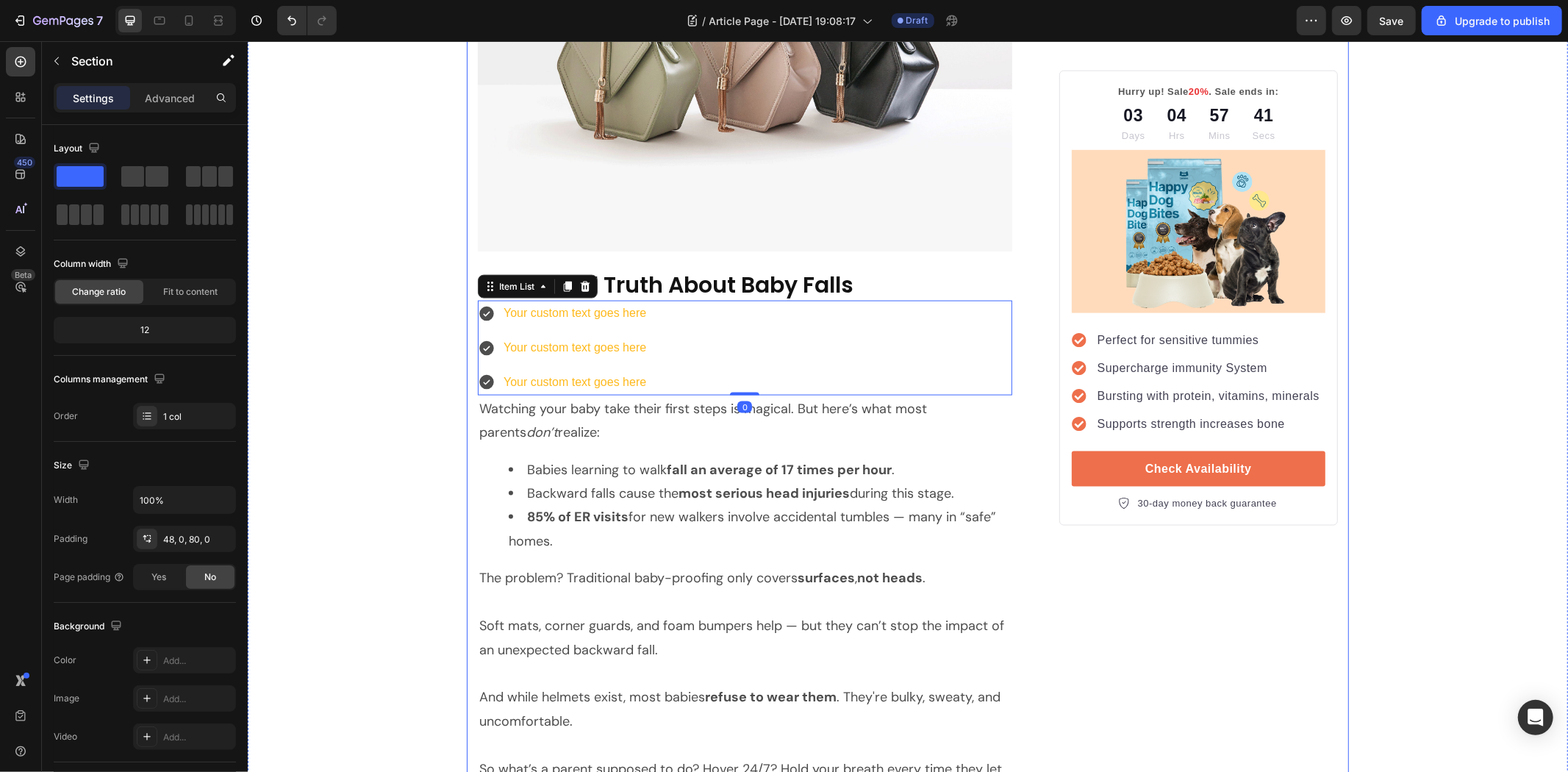
click at [671, 311] on div "Your custom text goes here Your custom text goes here Your custom text goes here" at bounding box center [744, 347] width 534 height 94
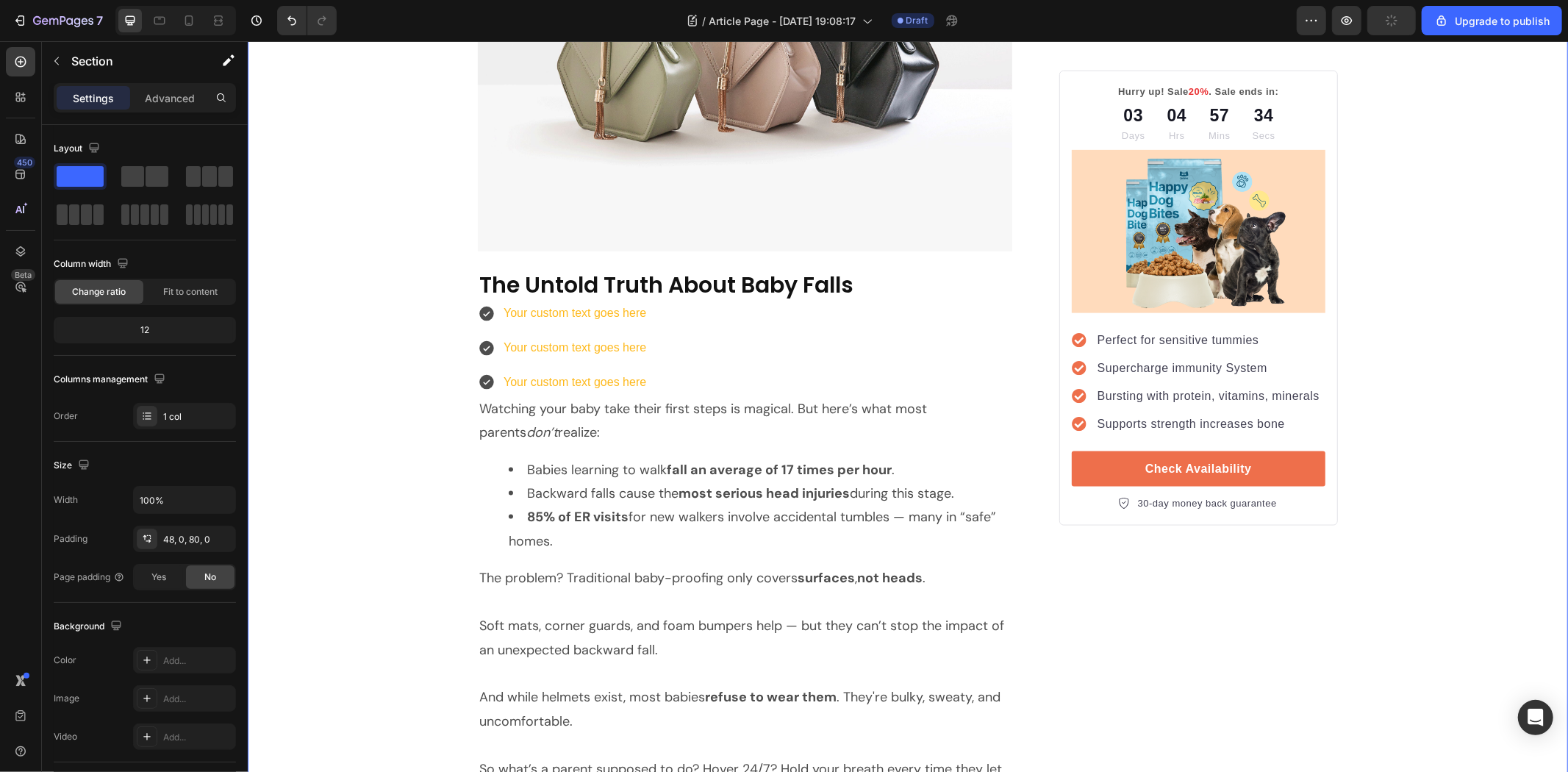
click at [753, 367] on div "Your custom text goes here Your custom text goes here Your custom text goes here" at bounding box center [744, 347] width 534 height 94
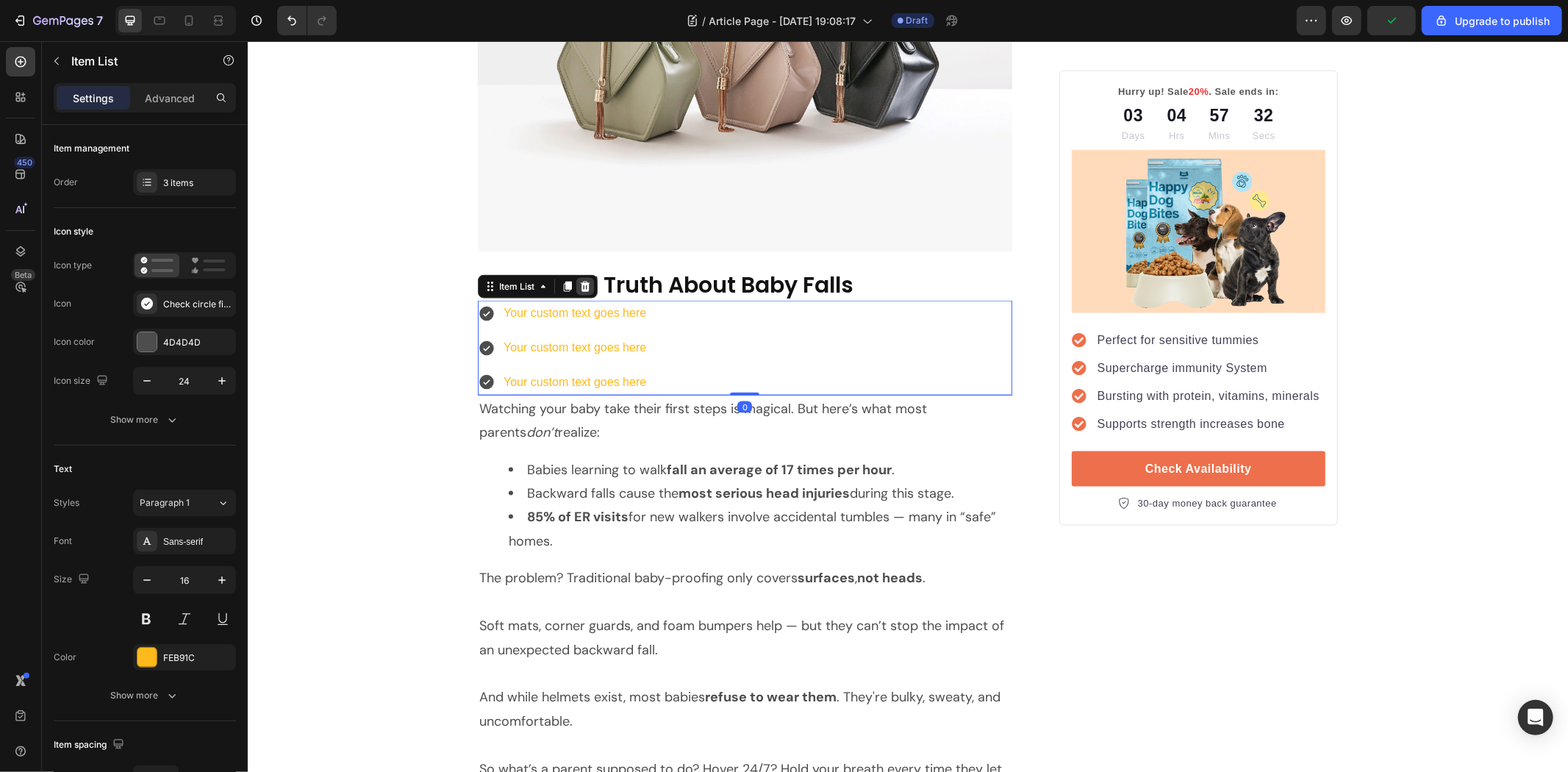
click at [578, 282] on icon at bounding box center [584, 286] width 11 height 11
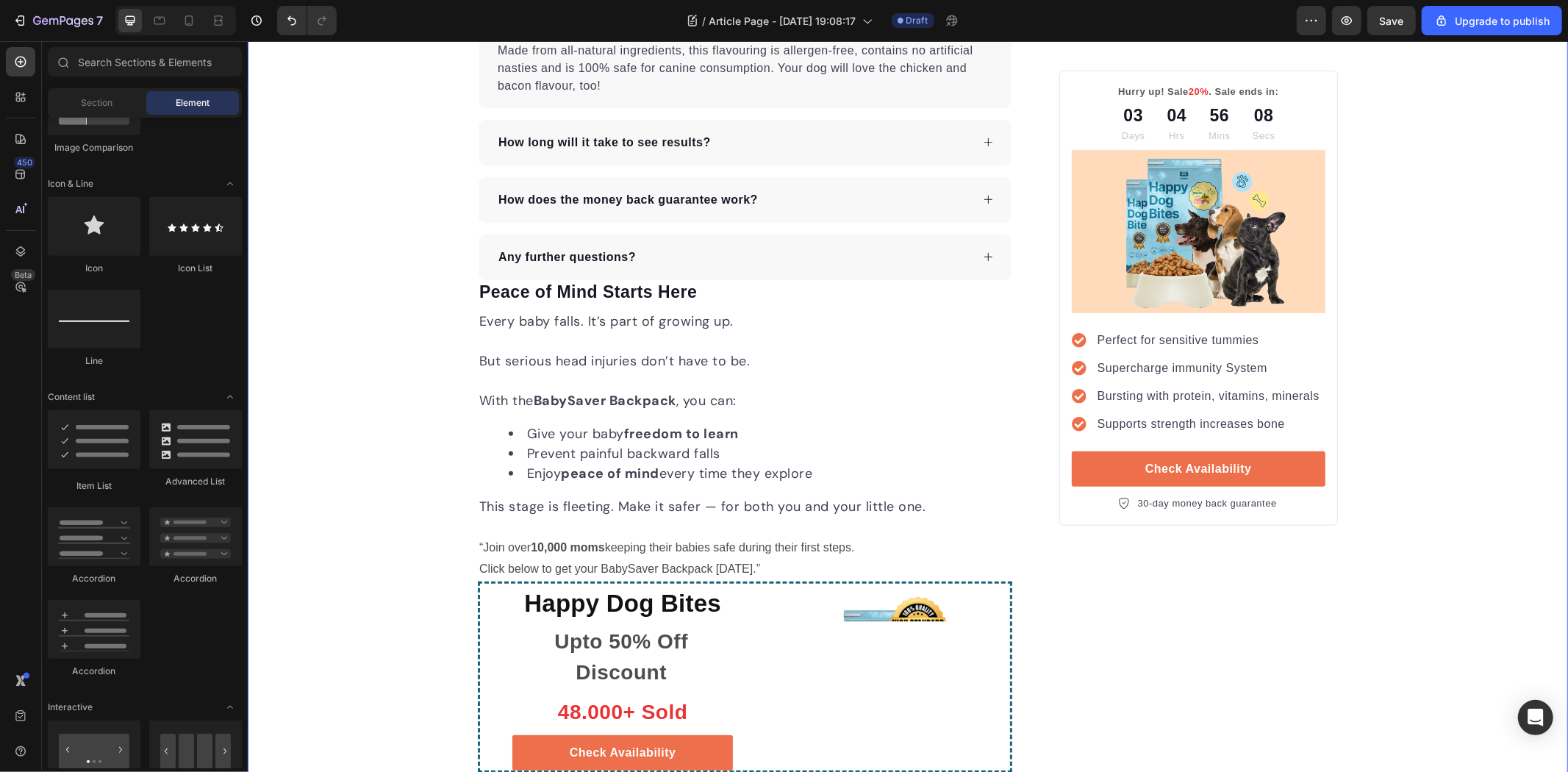
scroll to position [5268, 0]
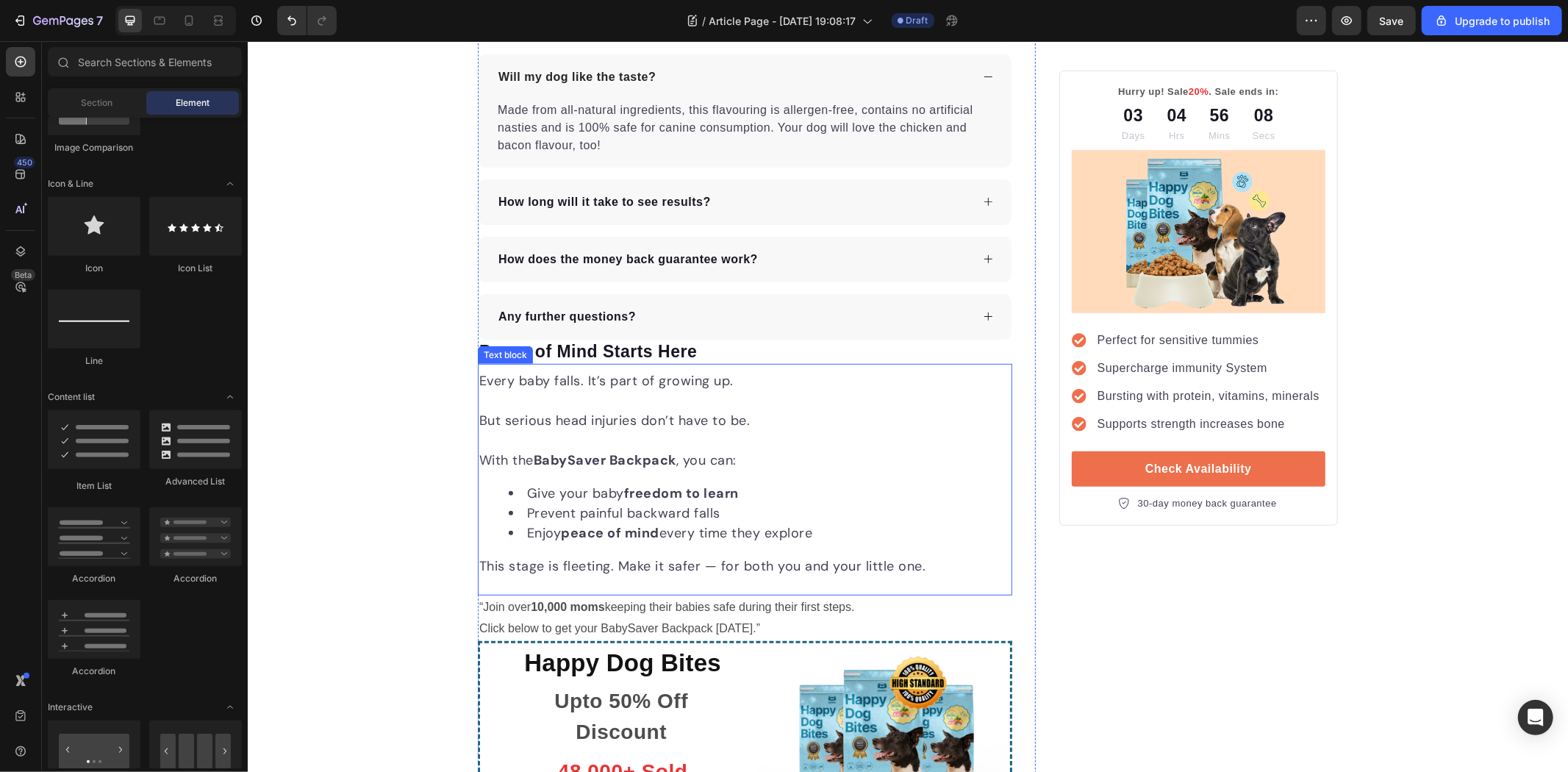
click at [690, 355] on h2 "Peace of Mind Starts Here" at bounding box center [744, 351] width 534 height 25
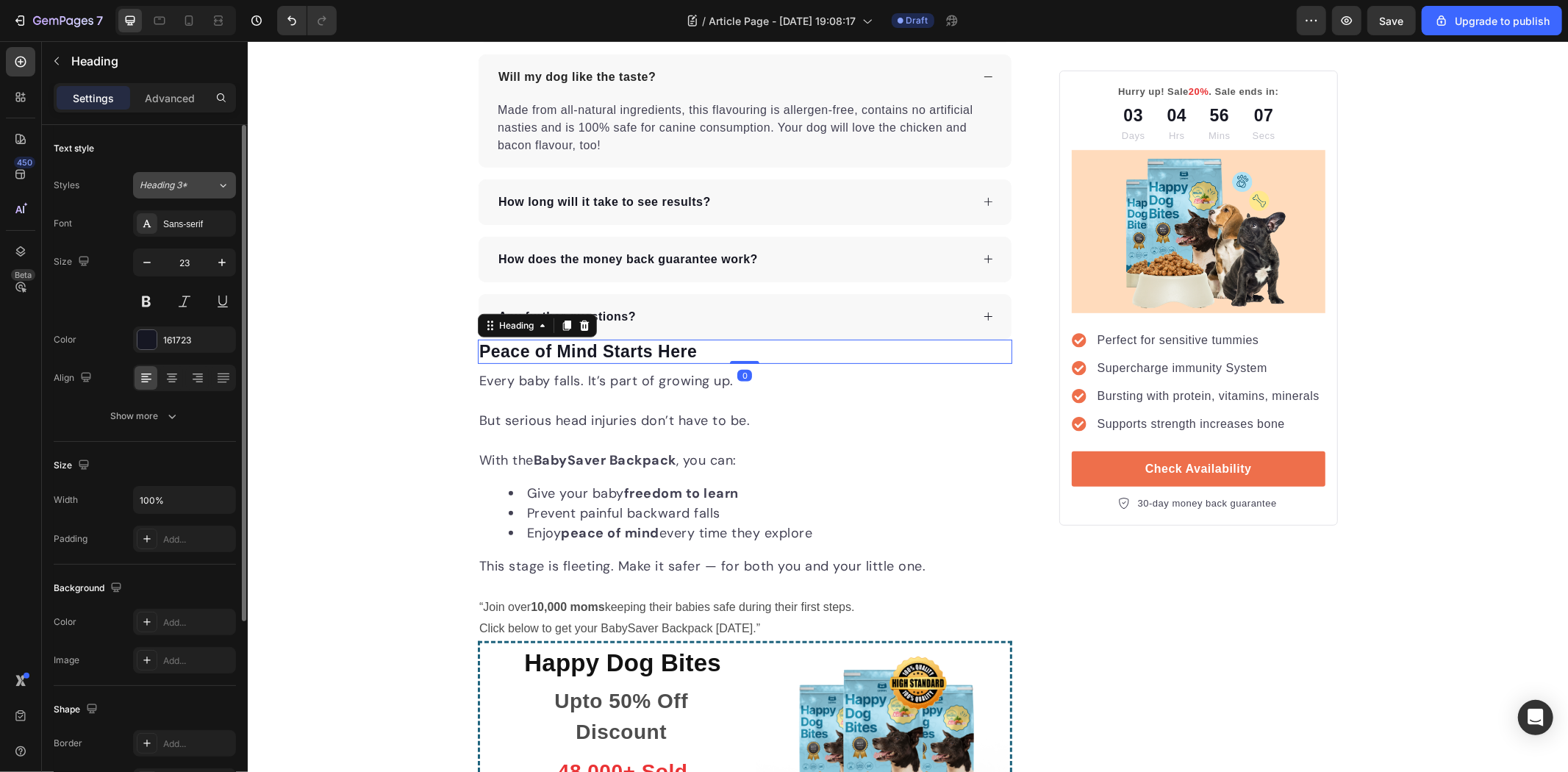
click at [182, 190] on span "Heading 3*" at bounding box center [164, 185] width 48 height 13
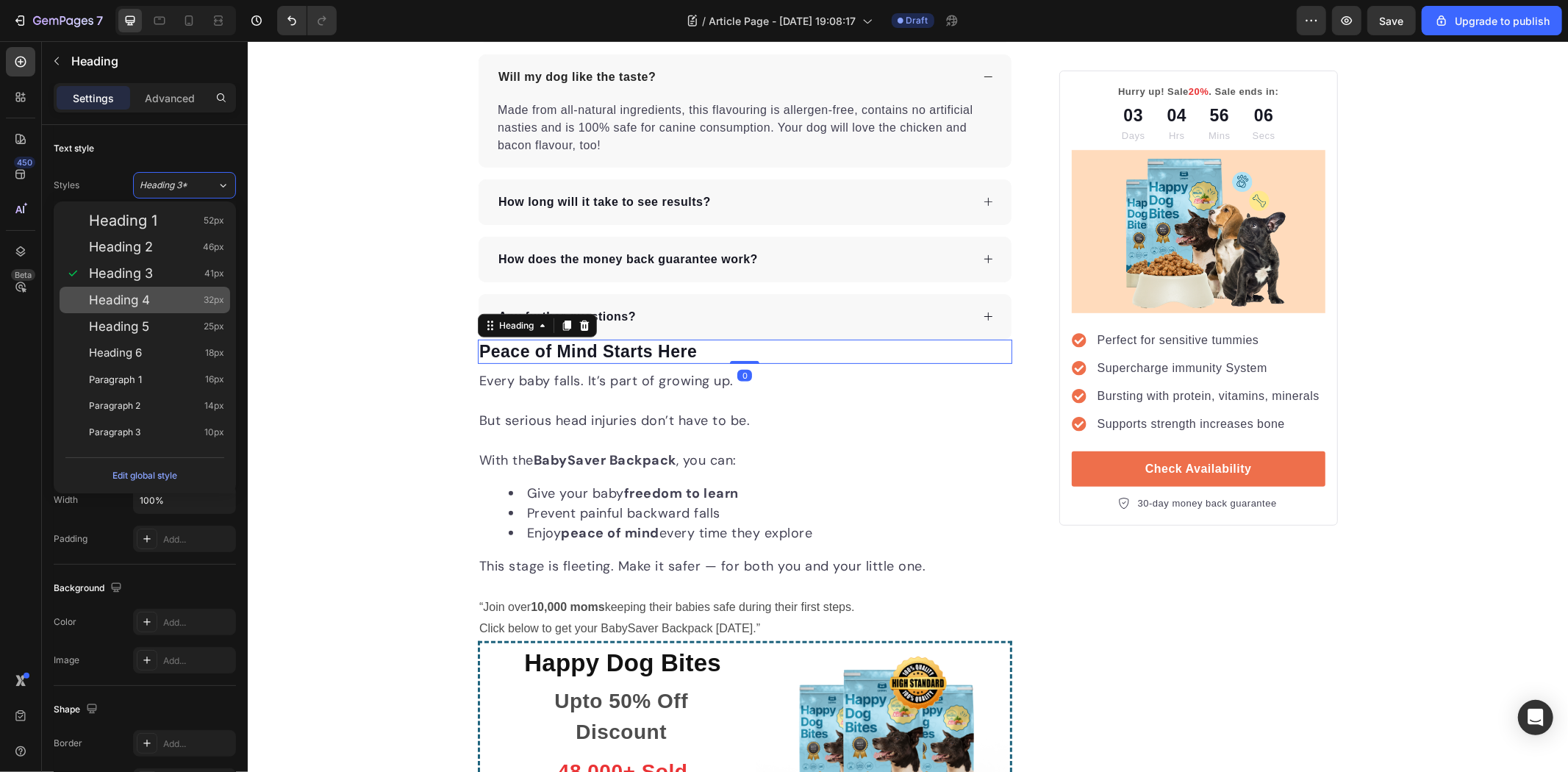
click at [180, 303] on div "Heading 4 32px" at bounding box center [157, 299] width 135 height 14
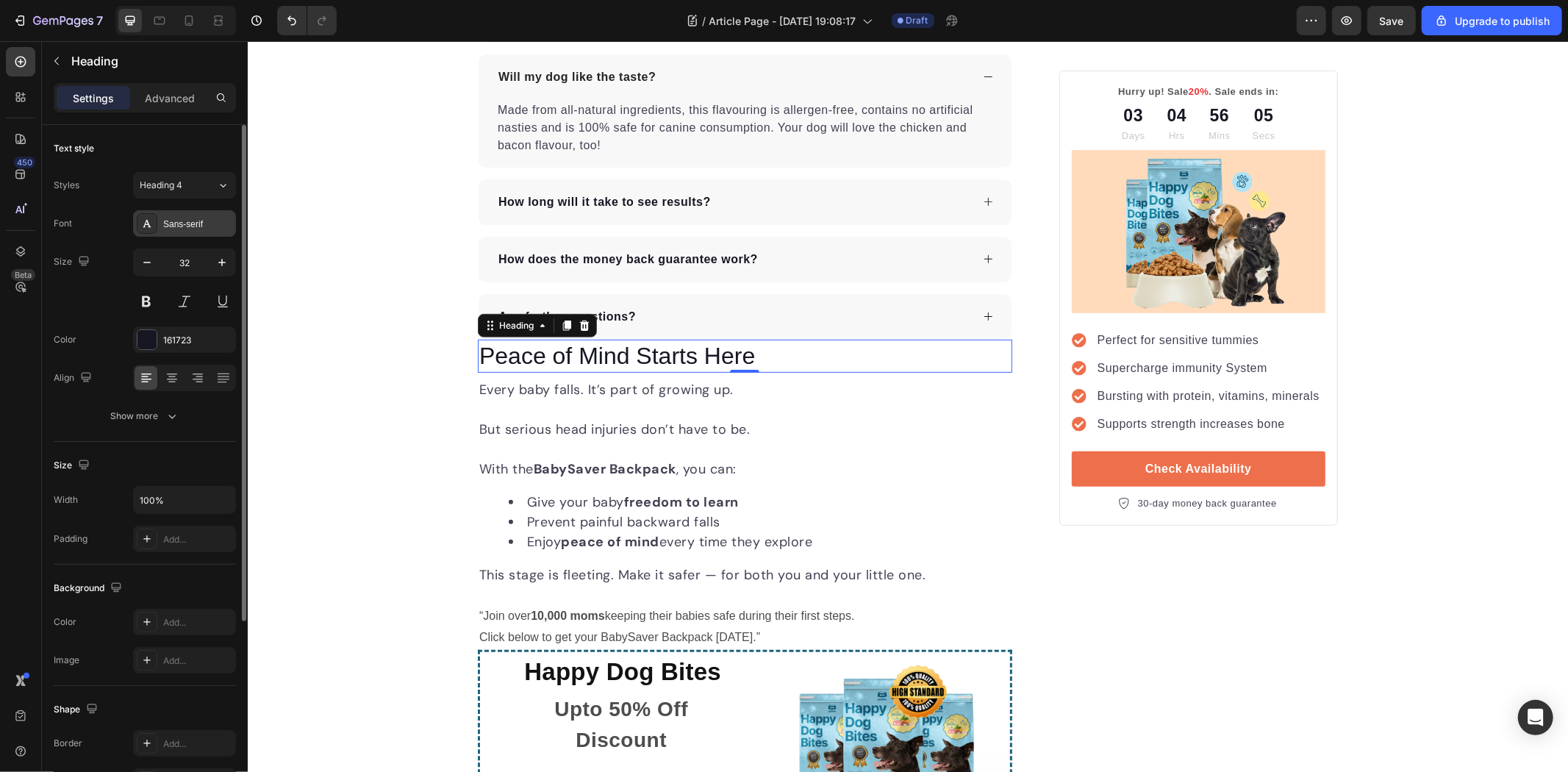
click at [193, 231] on div "Sans-serif" at bounding box center [184, 223] width 103 height 27
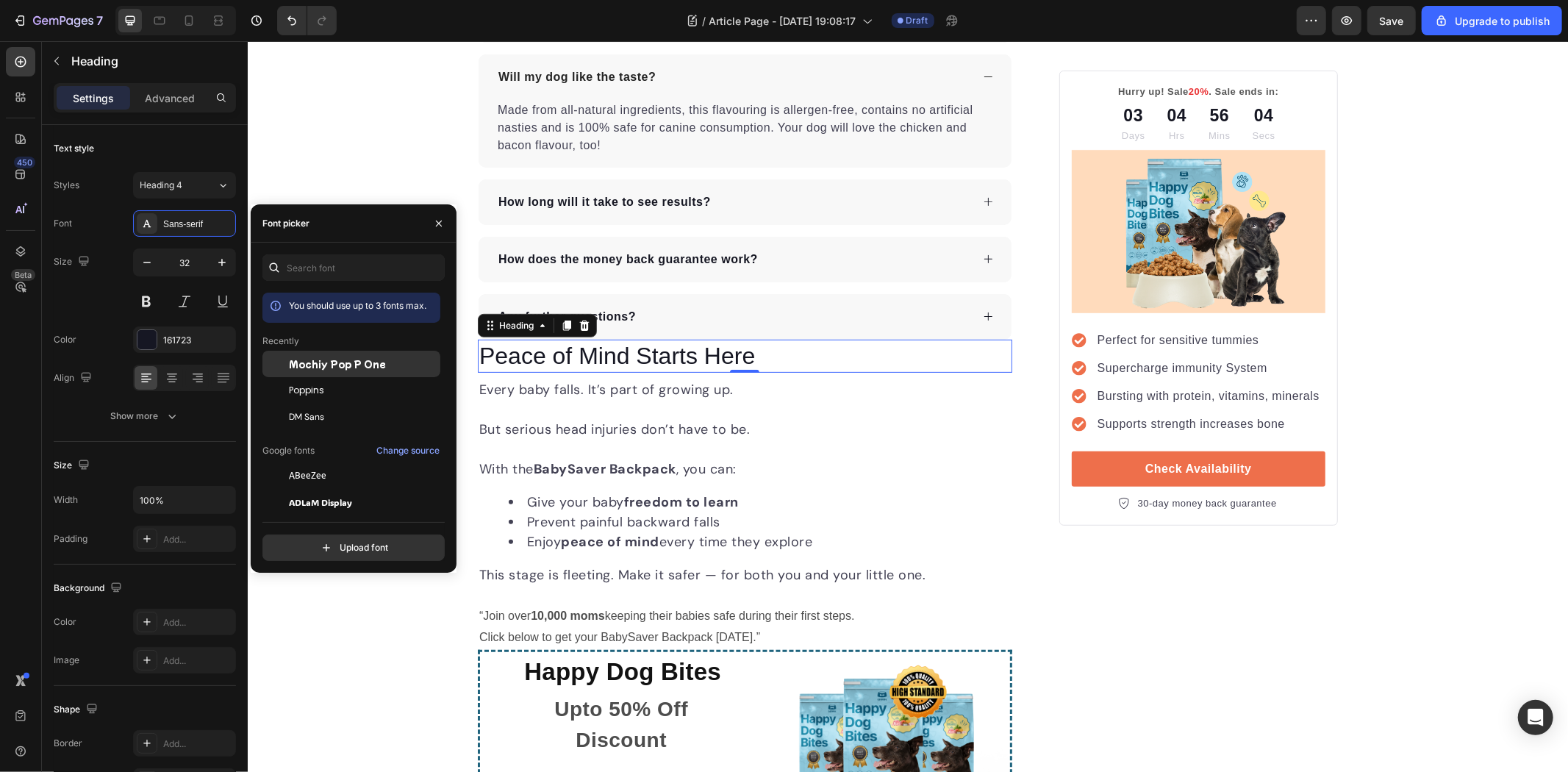
click at [327, 391] on div "Poppins" at bounding box center [363, 390] width 148 height 13
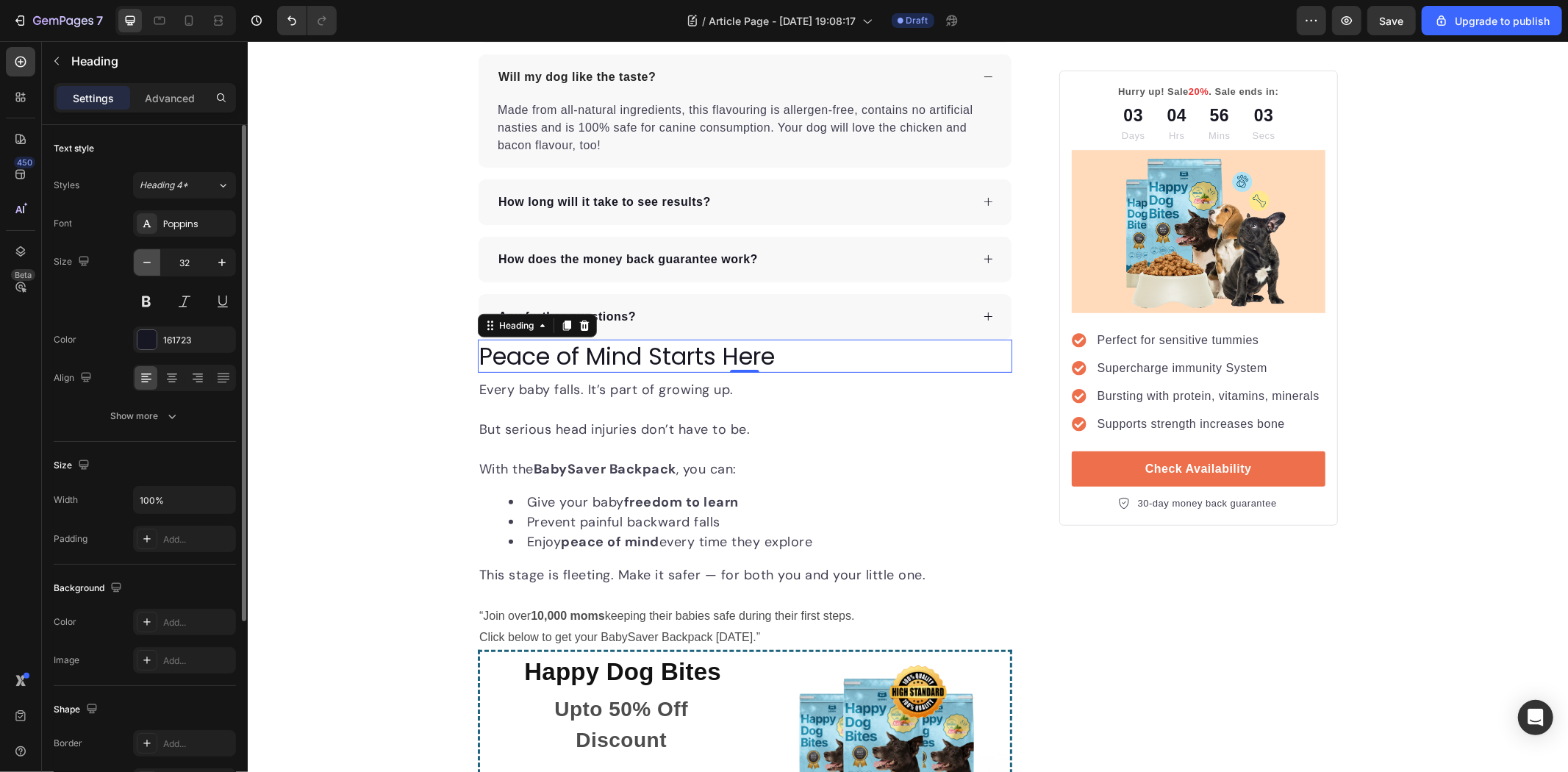
click at [153, 266] on icon "button" at bounding box center [147, 262] width 14 height 14
type input "30"
click at [140, 297] on button at bounding box center [146, 301] width 27 height 27
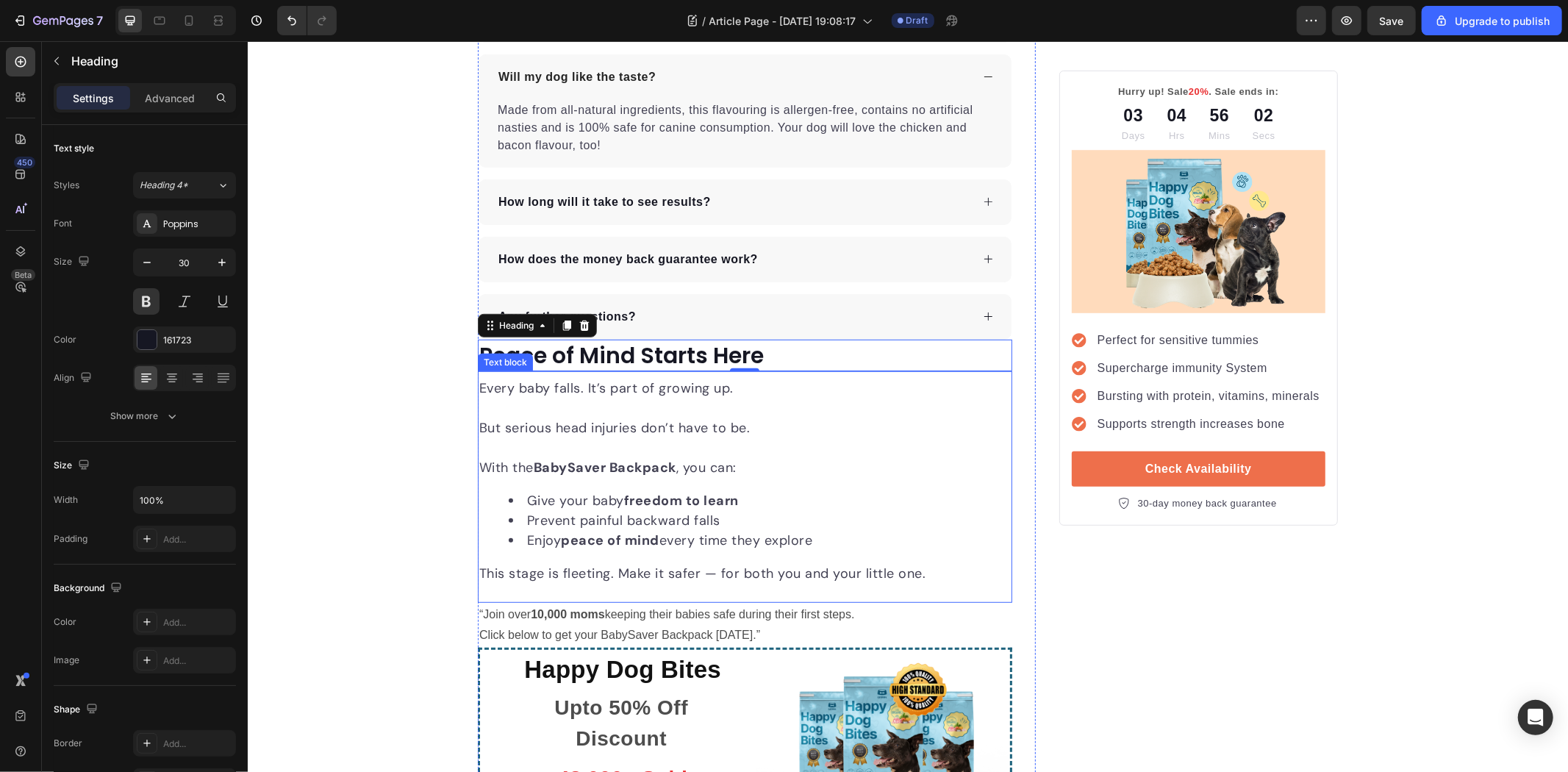
click at [530, 398] on p "Every baby falls. It’s part of growing up." at bounding box center [744, 388] width 531 height 20
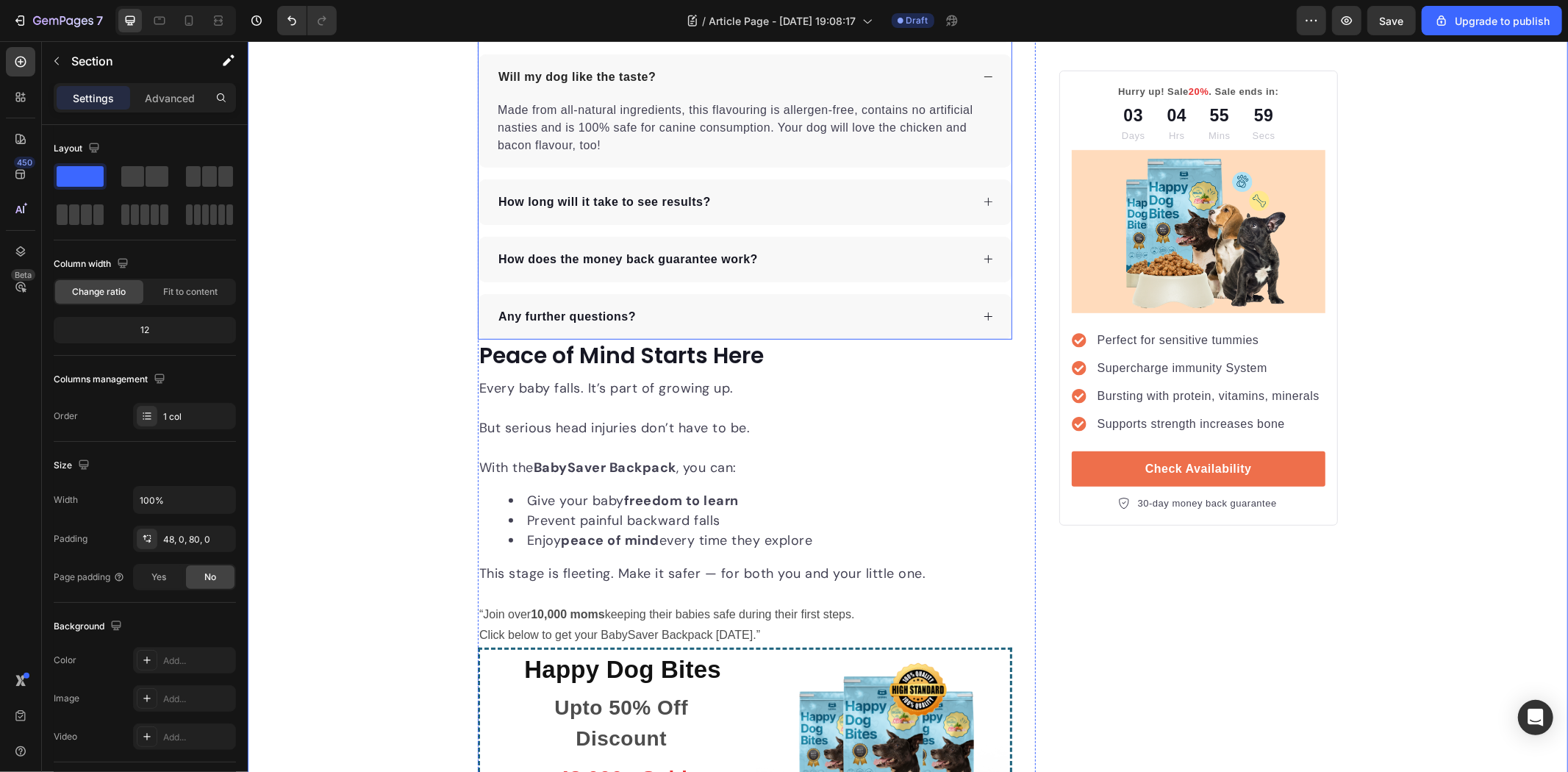
click at [744, 330] on div "Any further questions?" at bounding box center [744, 316] width 533 height 46
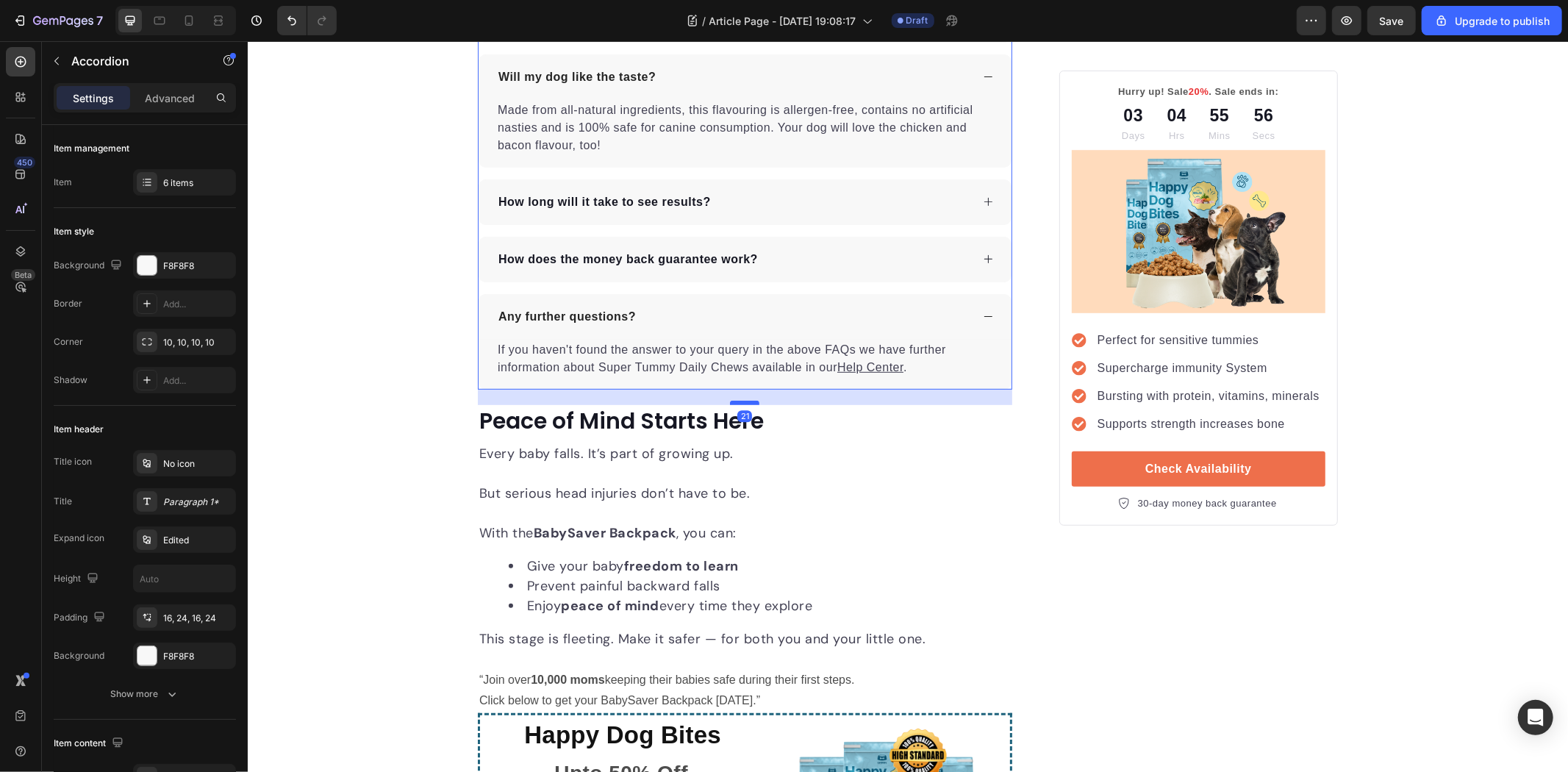
drag, startPoint x: 738, startPoint y: 387, endPoint x: 741, endPoint y: 402, distance: 15.3
click at [741, 402] on div at bounding box center [744, 402] width 30 height 5
type input "100%"
type input "100"
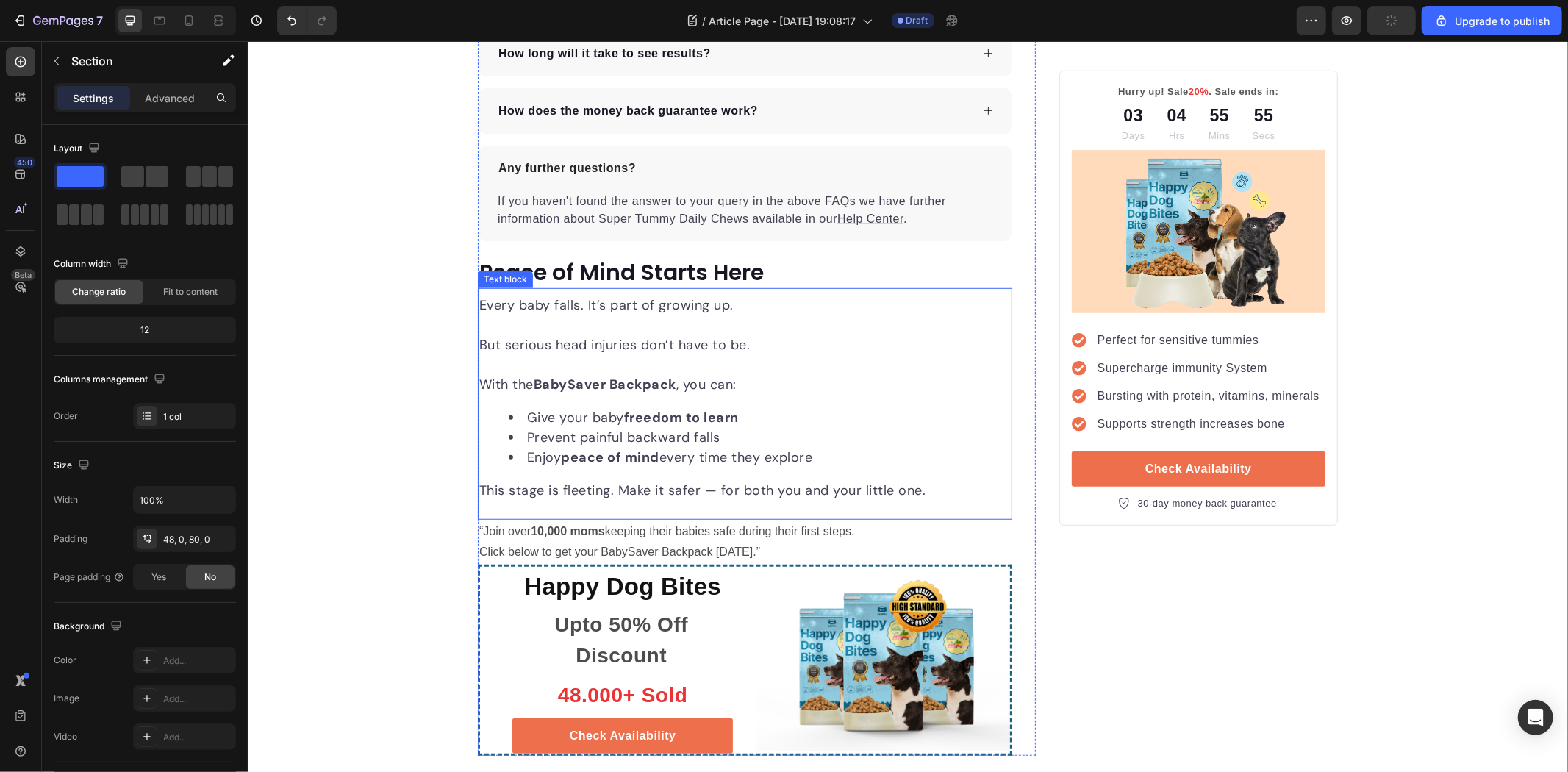
scroll to position [5431, 0]
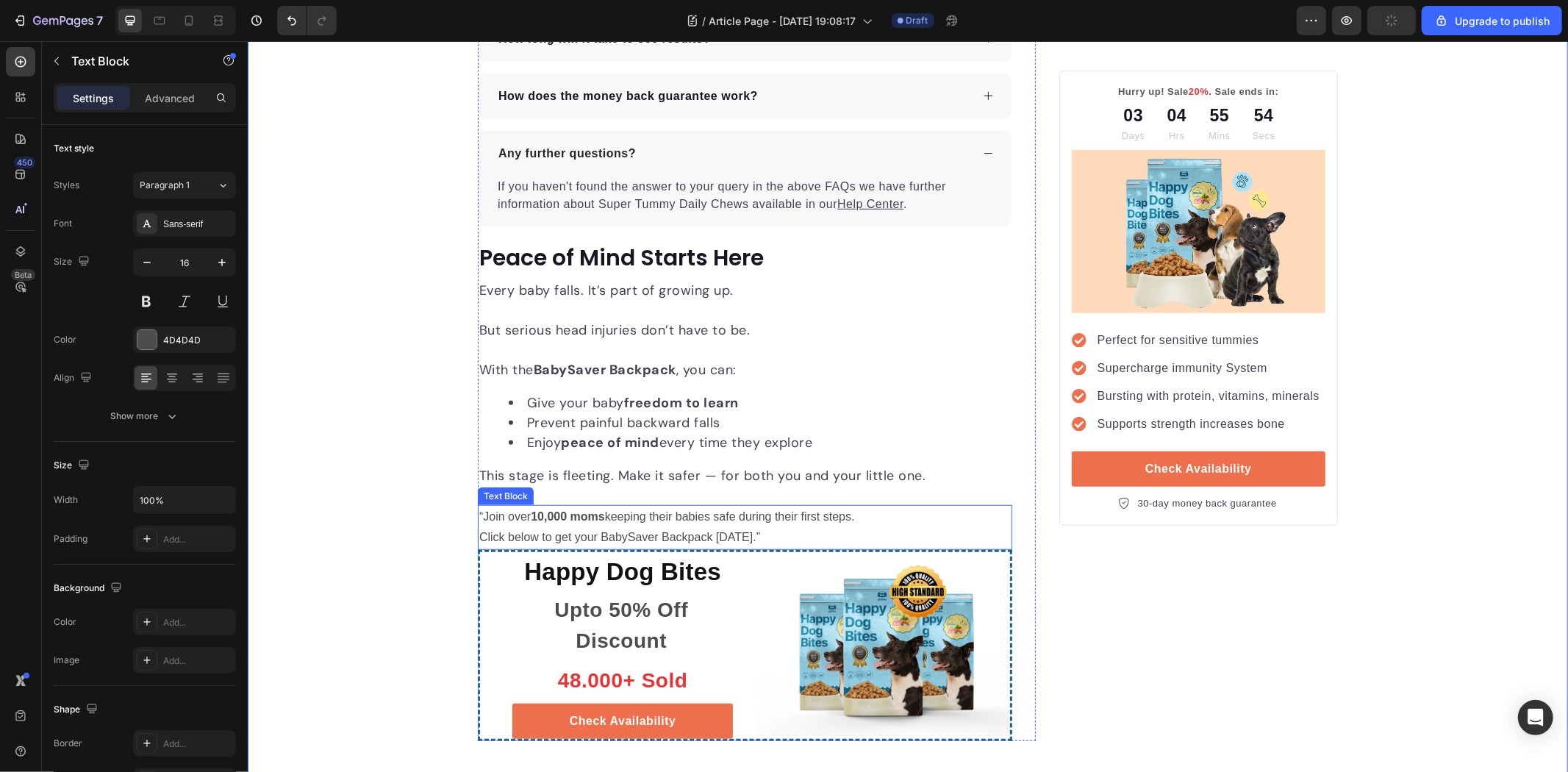
click at [797, 520] on p "“Join over 10,000 moms keeping their babies safe during their first steps." at bounding box center [744, 516] width 531 height 21
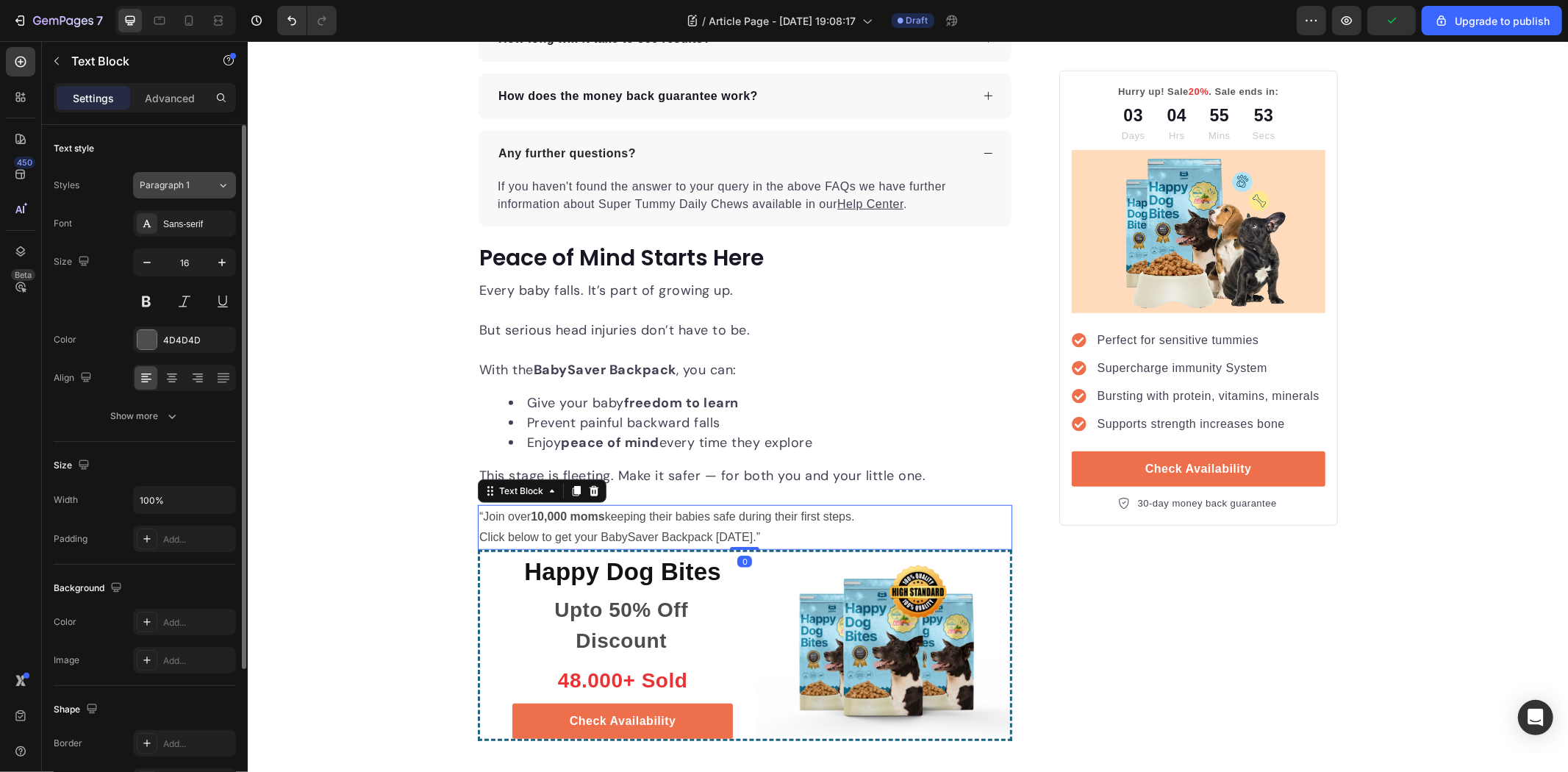
click at [188, 197] on button "Paragraph 1" at bounding box center [184, 185] width 103 height 27
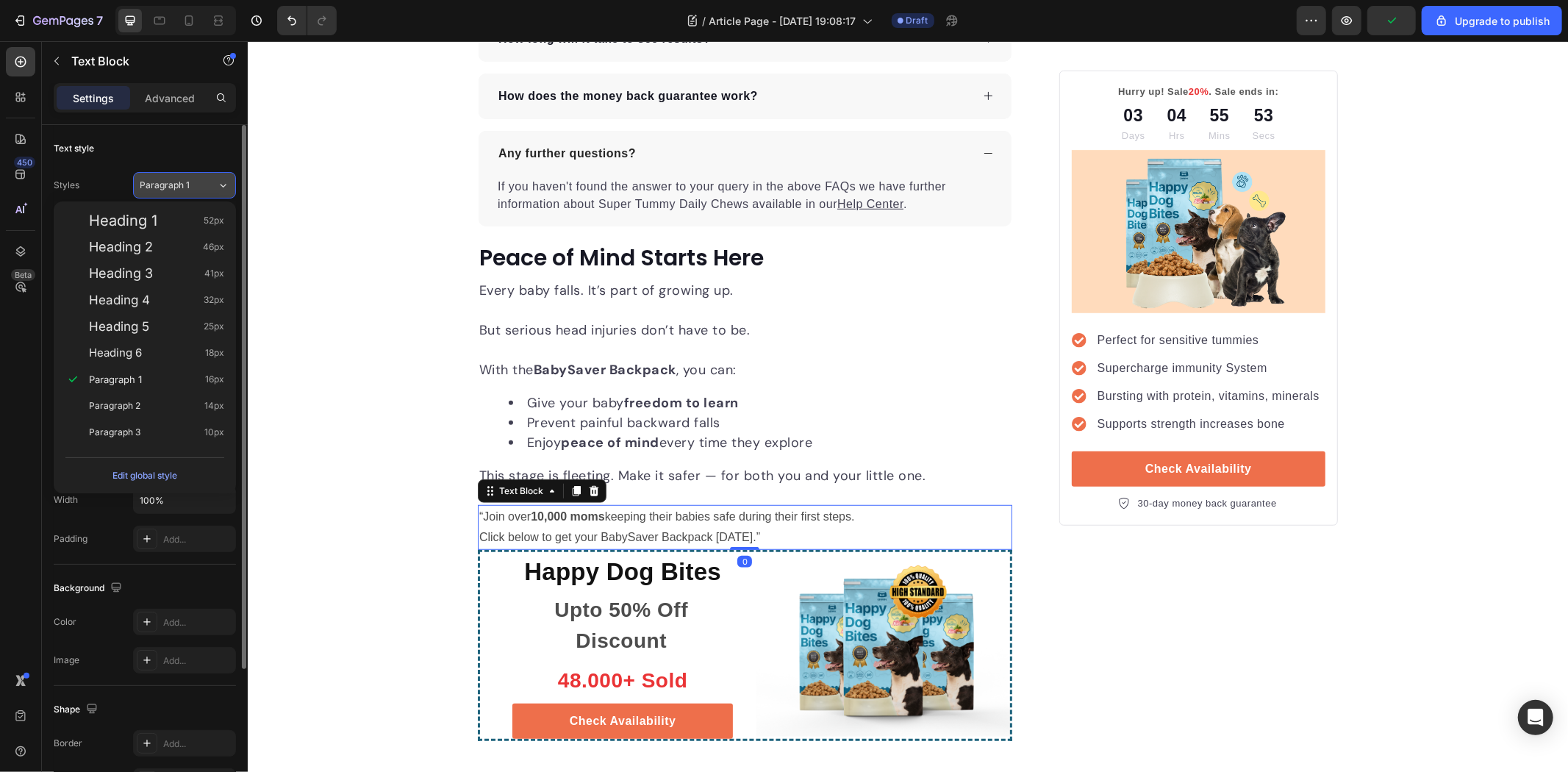
click at [188, 197] on button "Paragraph 1" at bounding box center [184, 185] width 103 height 27
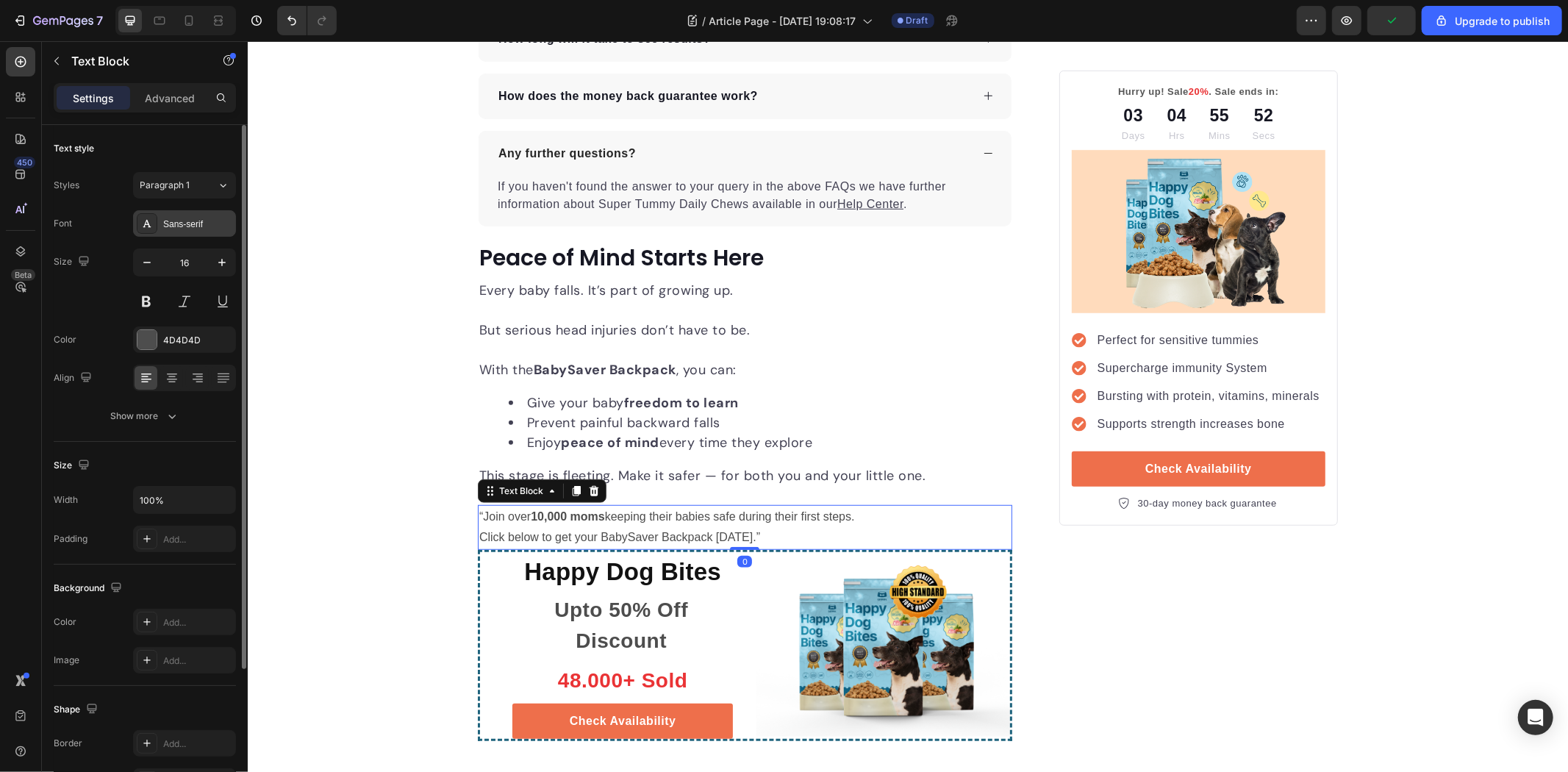
click at [196, 224] on div "Sans-serif" at bounding box center [197, 224] width 69 height 13
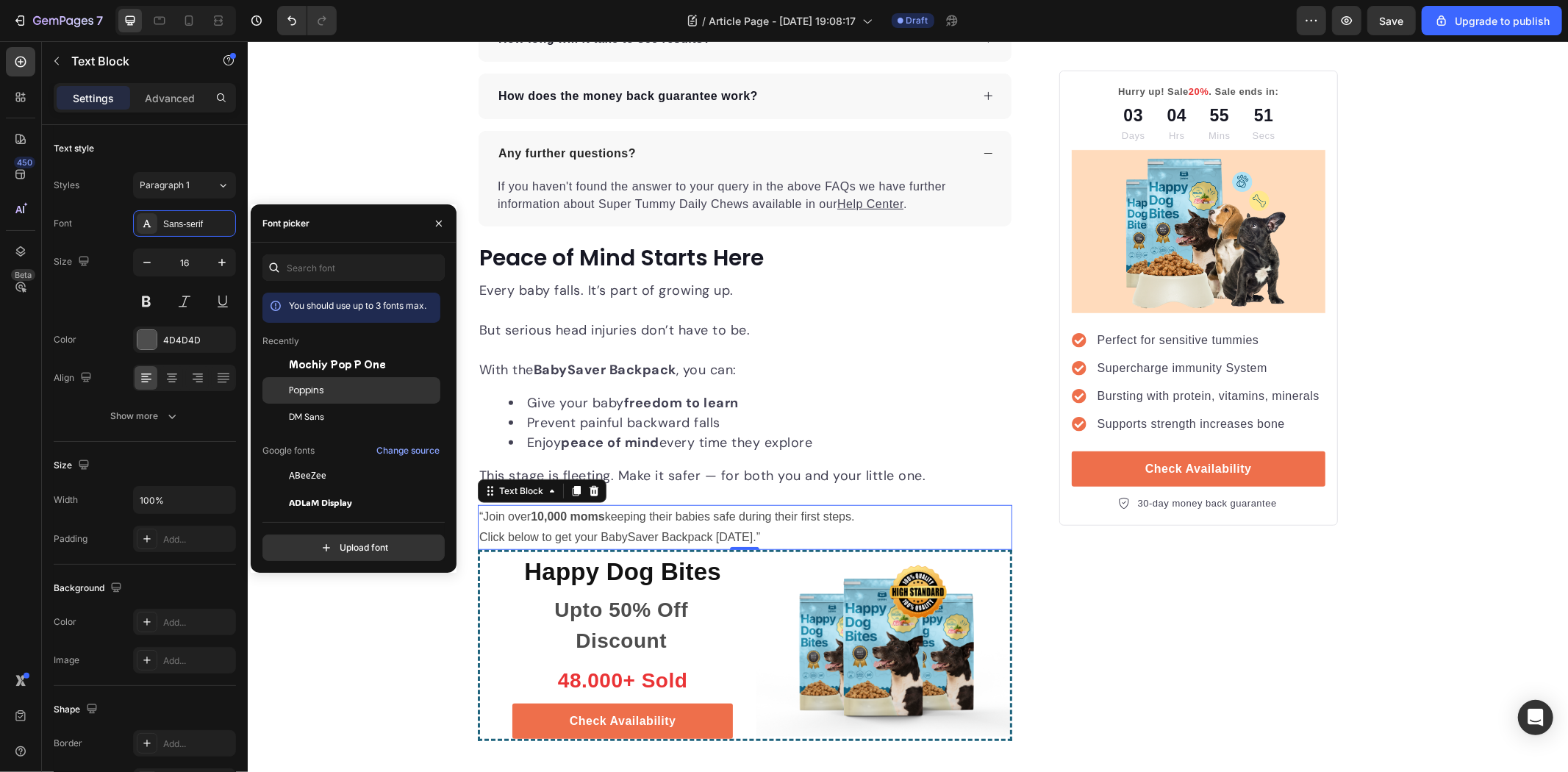
click at [312, 388] on span "Poppins" at bounding box center [307, 390] width 35 height 13
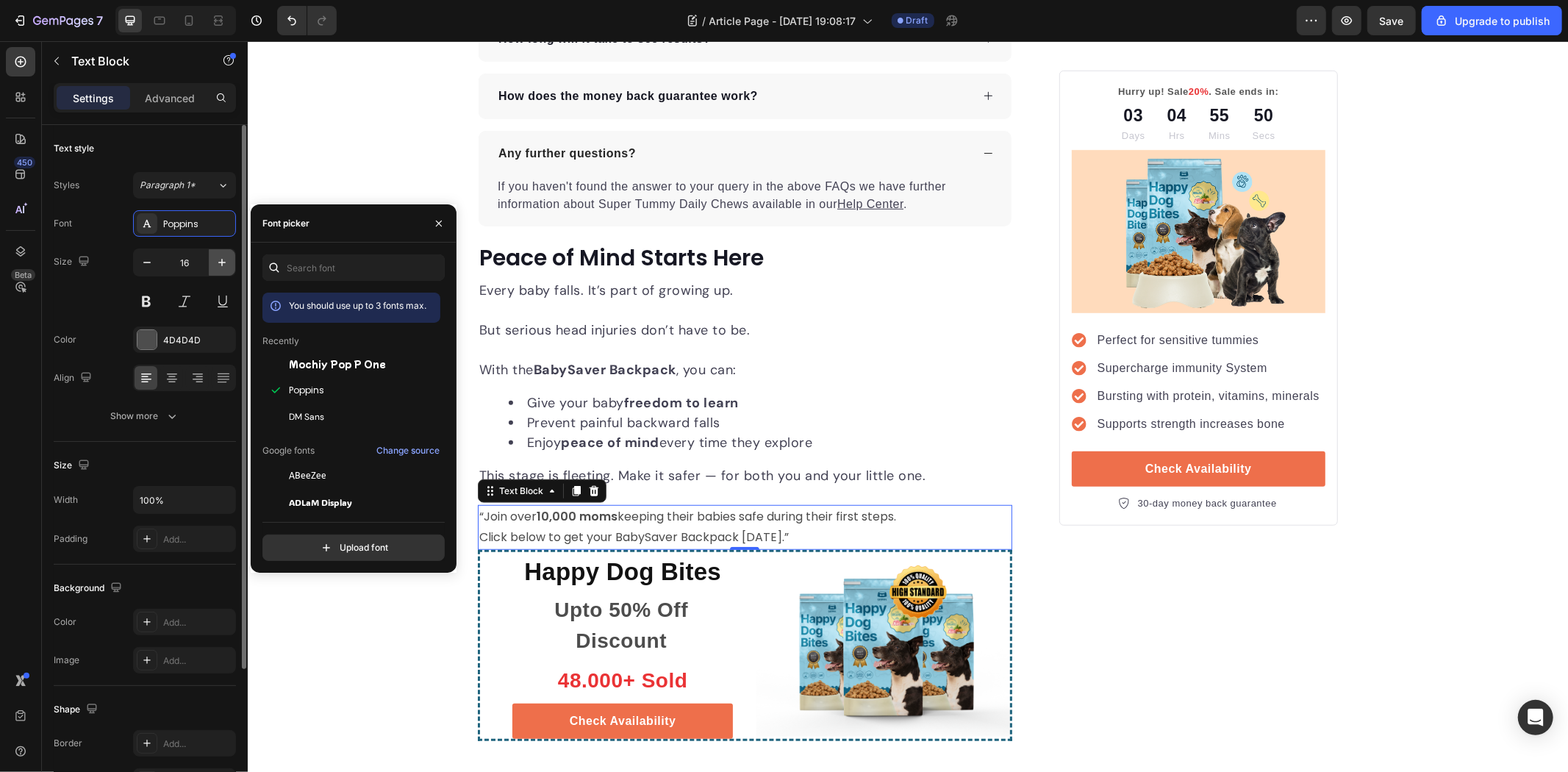
click at [225, 258] on icon "button" at bounding box center [221, 262] width 14 height 14
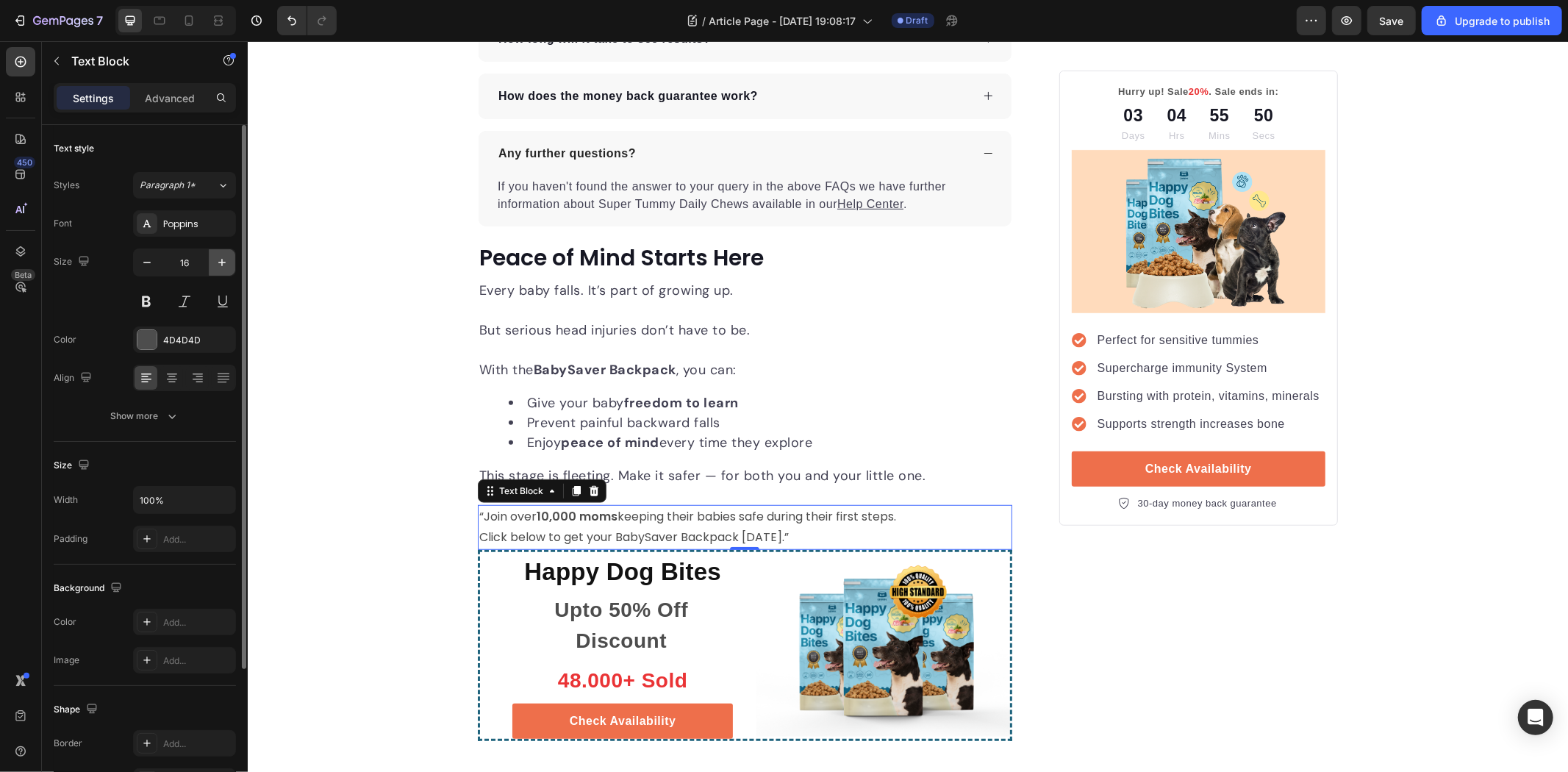
click at [225, 258] on icon "button" at bounding box center [221, 262] width 14 height 14
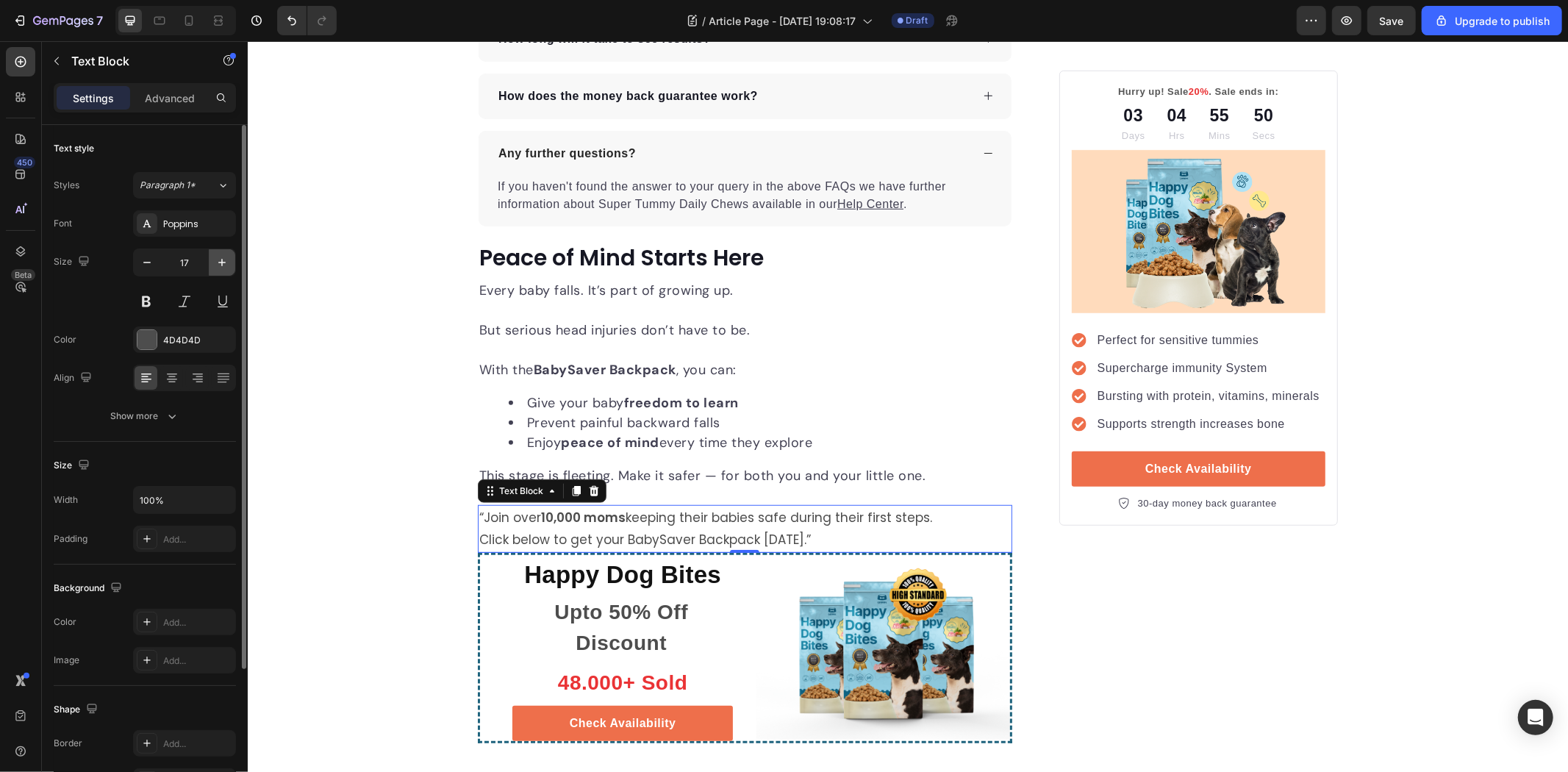
type input "18"
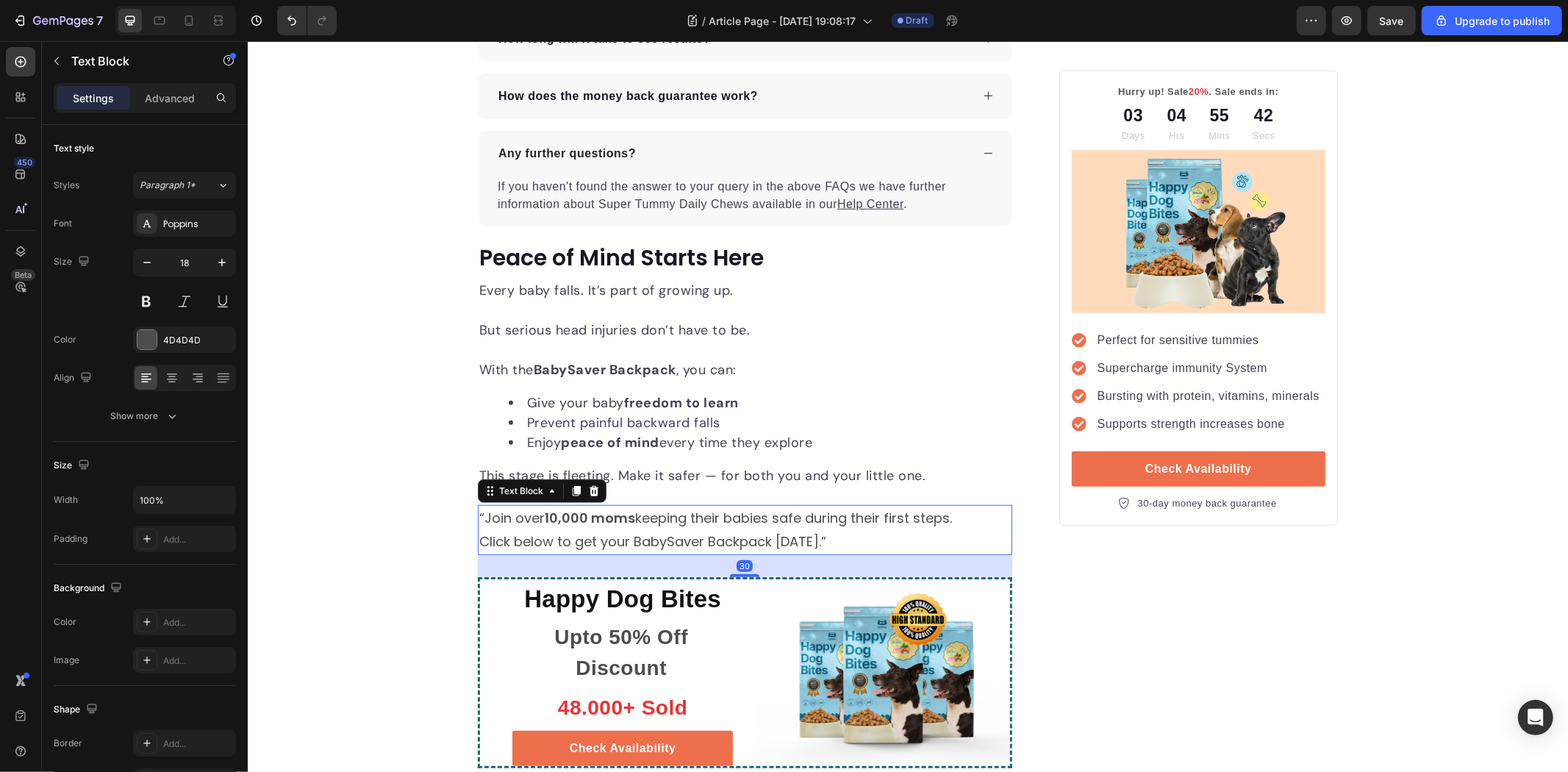
drag, startPoint x: 739, startPoint y: 552, endPoint x: 757, endPoint y: 574, distance: 28.4
click at [757, 554] on div "30" at bounding box center [744, 554] width 534 height 0
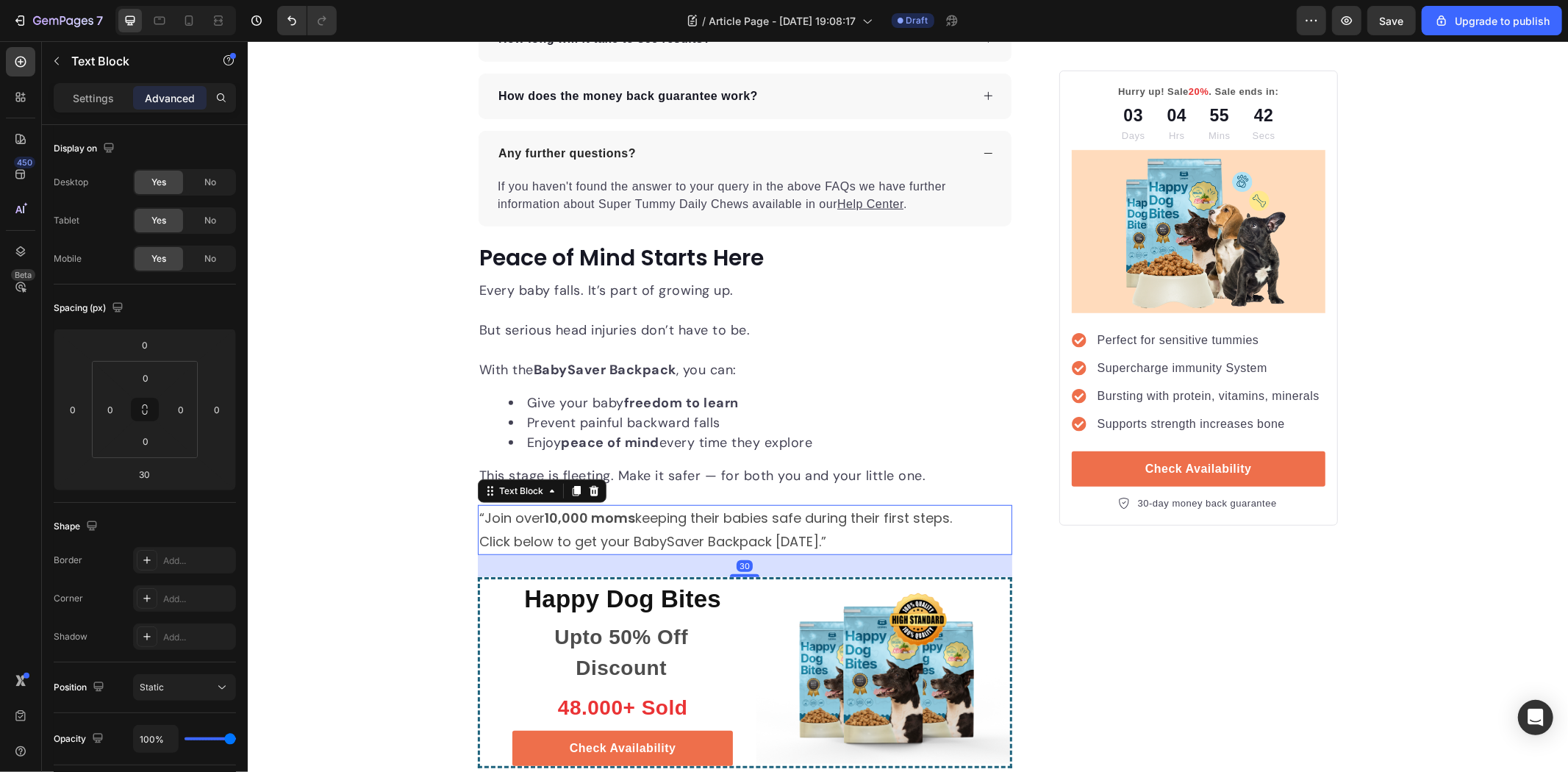
click at [763, 531] on p "Click below to get your BabySaver Backpack [DATE].”" at bounding box center [744, 541] width 531 height 24
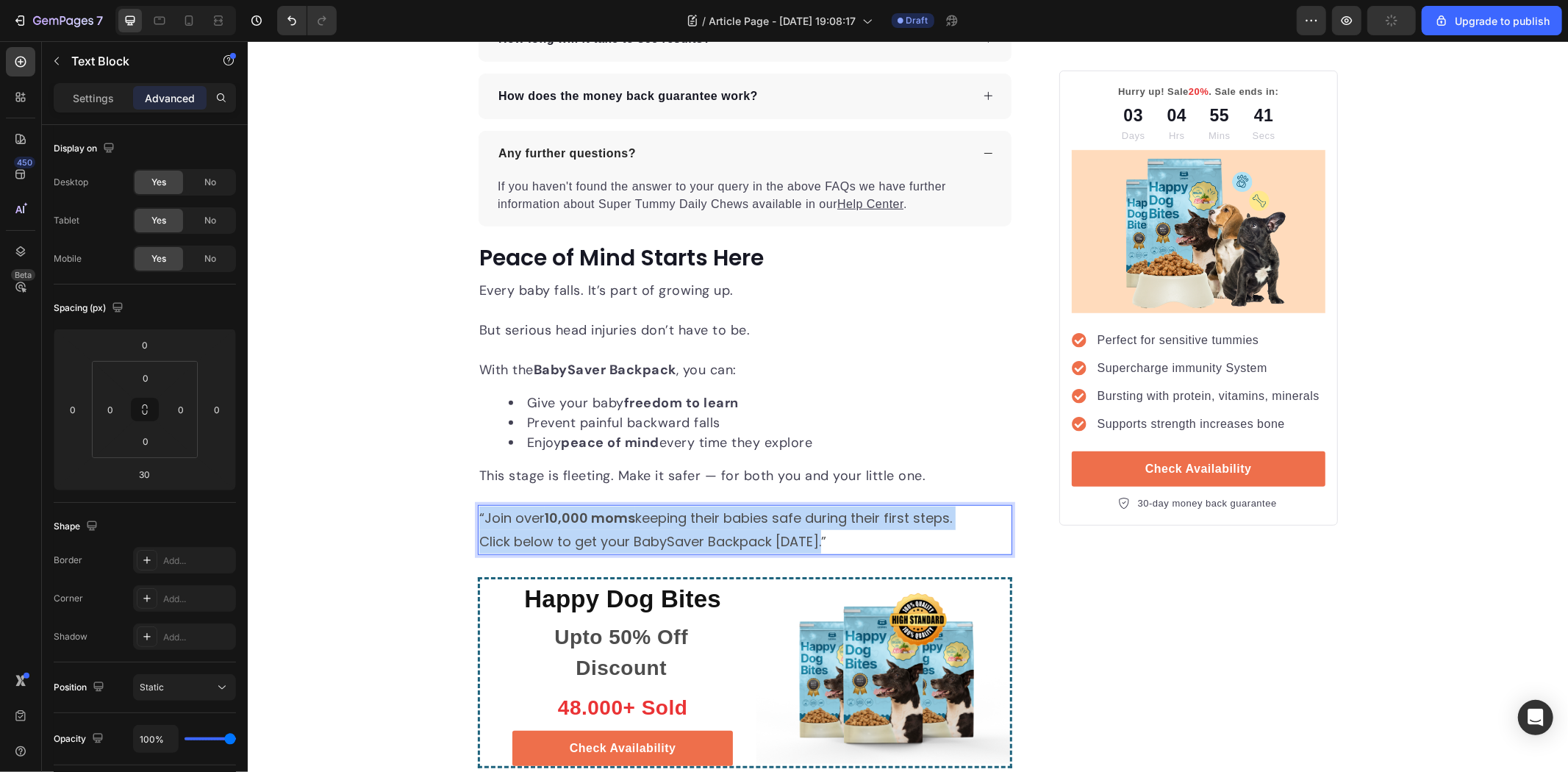
drag, startPoint x: 852, startPoint y: 532, endPoint x: 465, endPoint y: 509, distance: 387.7
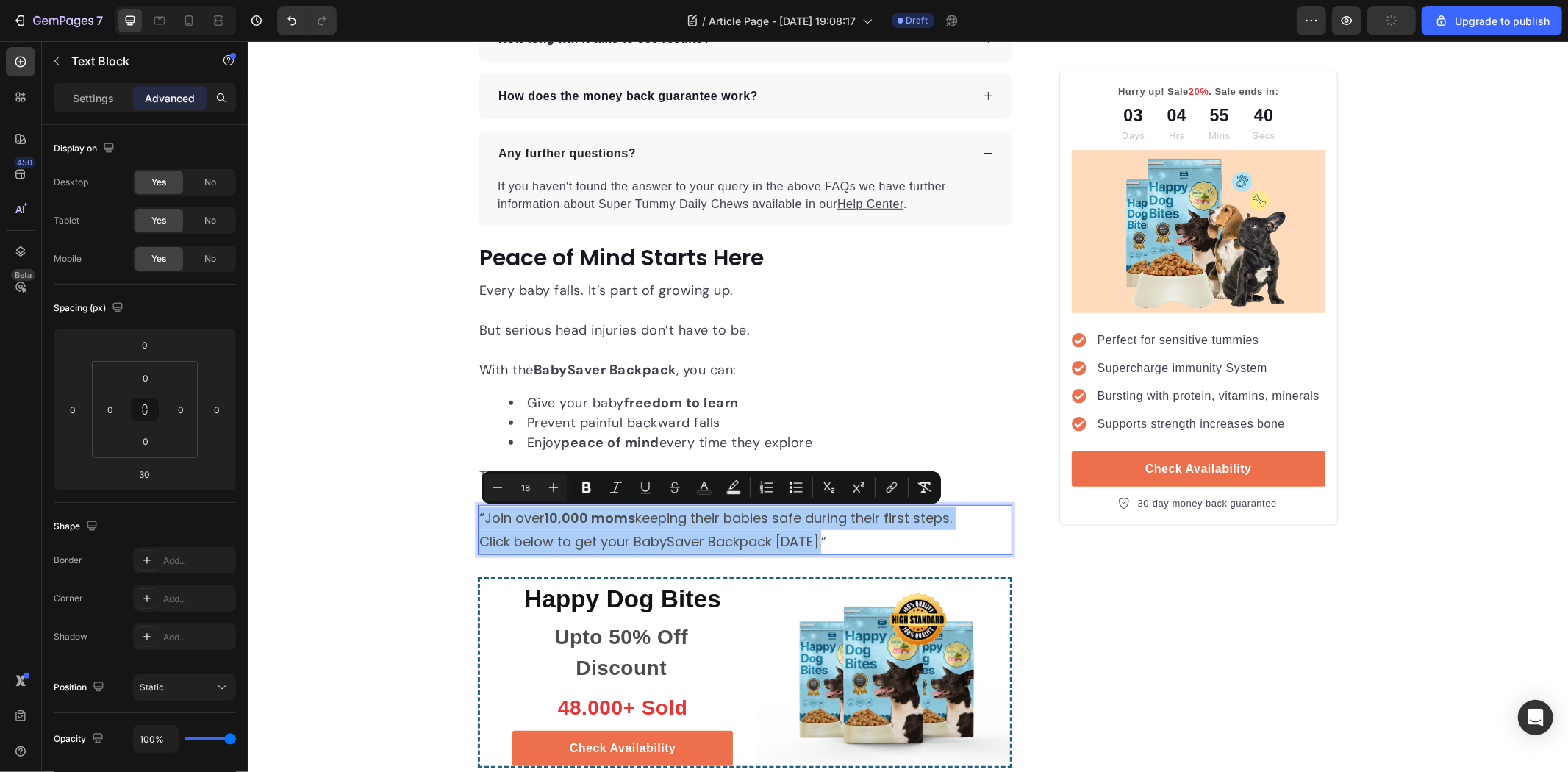
click at [76, 110] on div "Settings Advanced" at bounding box center [145, 97] width 183 height 30
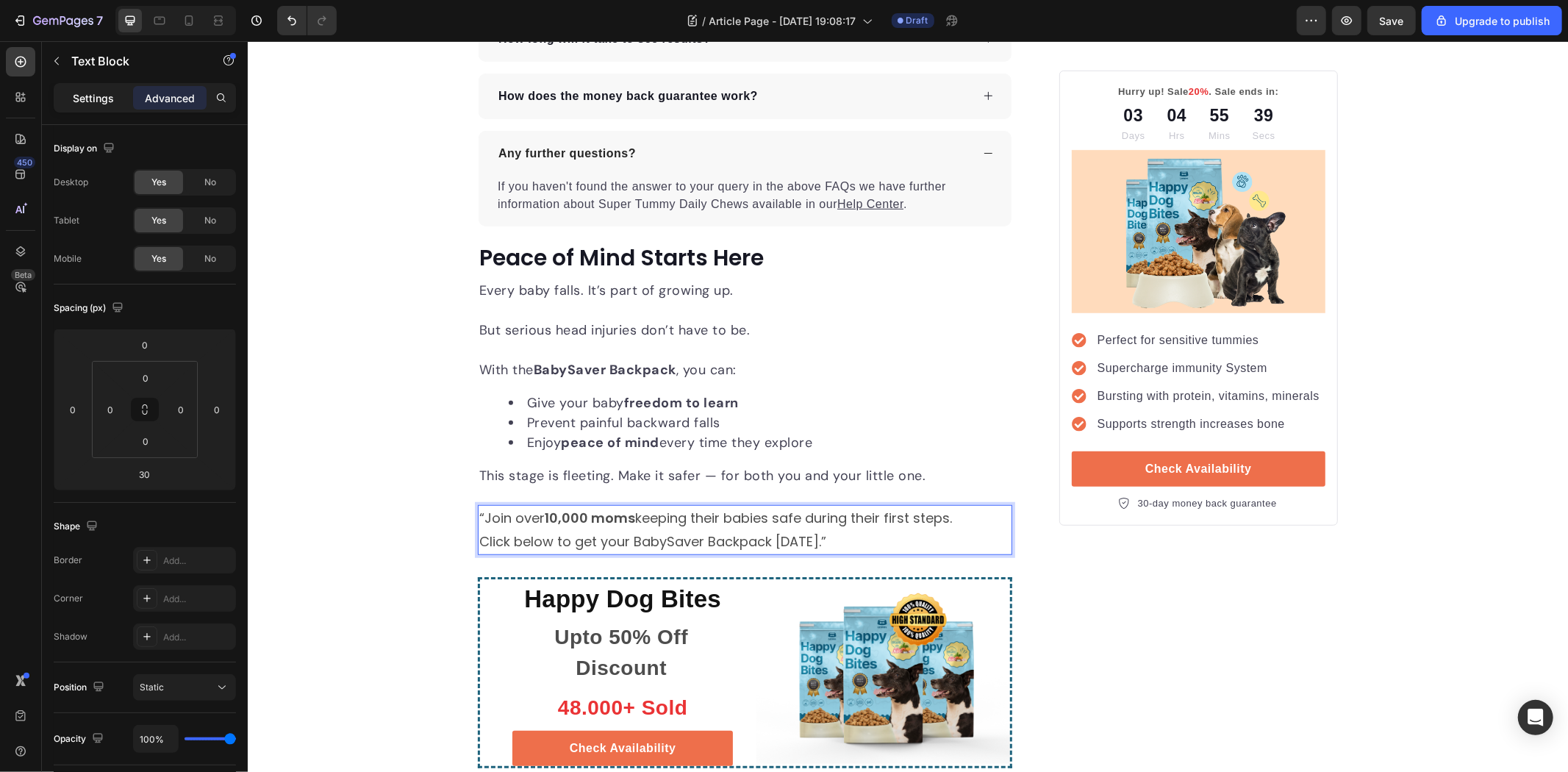
click at [83, 100] on p "Settings" at bounding box center [94, 98] width 41 height 15
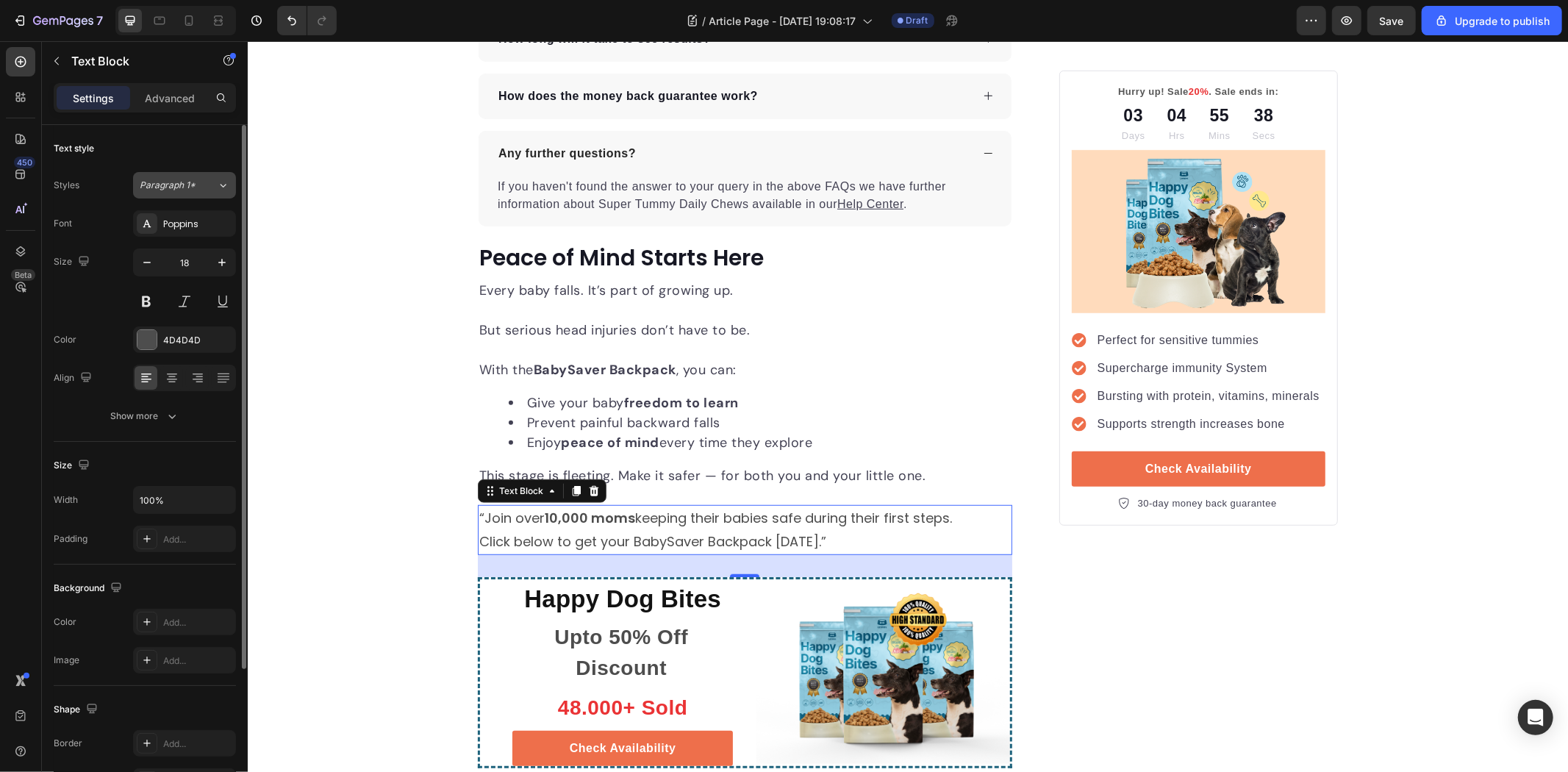
click at [186, 190] on span "Paragraph 1*" at bounding box center [167, 185] width 56 height 13
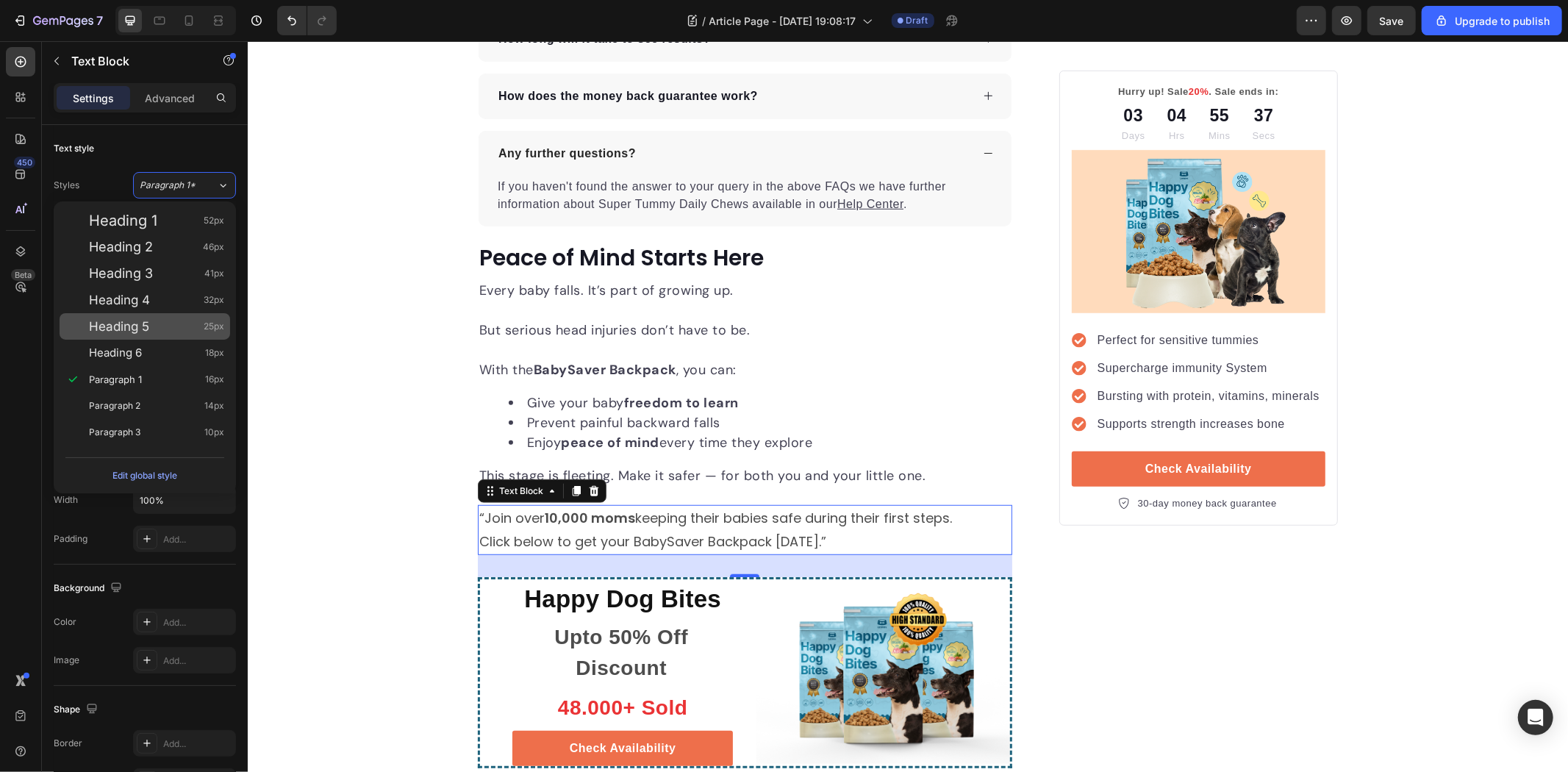
click at [164, 327] on div "Heading 5 25px" at bounding box center [157, 326] width 135 height 14
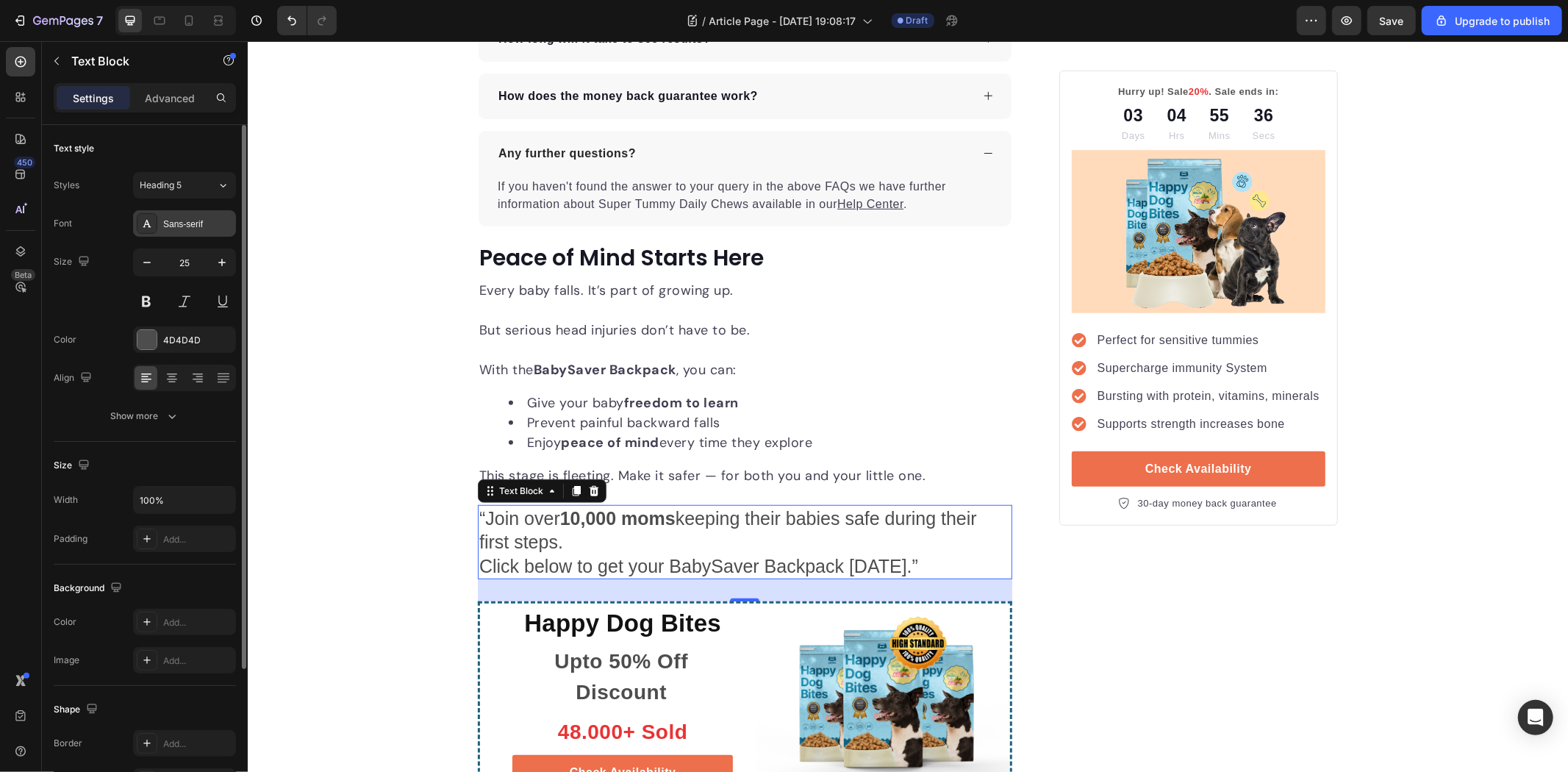
click at [167, 222] on div "Sans-serif" at bounding box center [197, 224] width 69 height 13
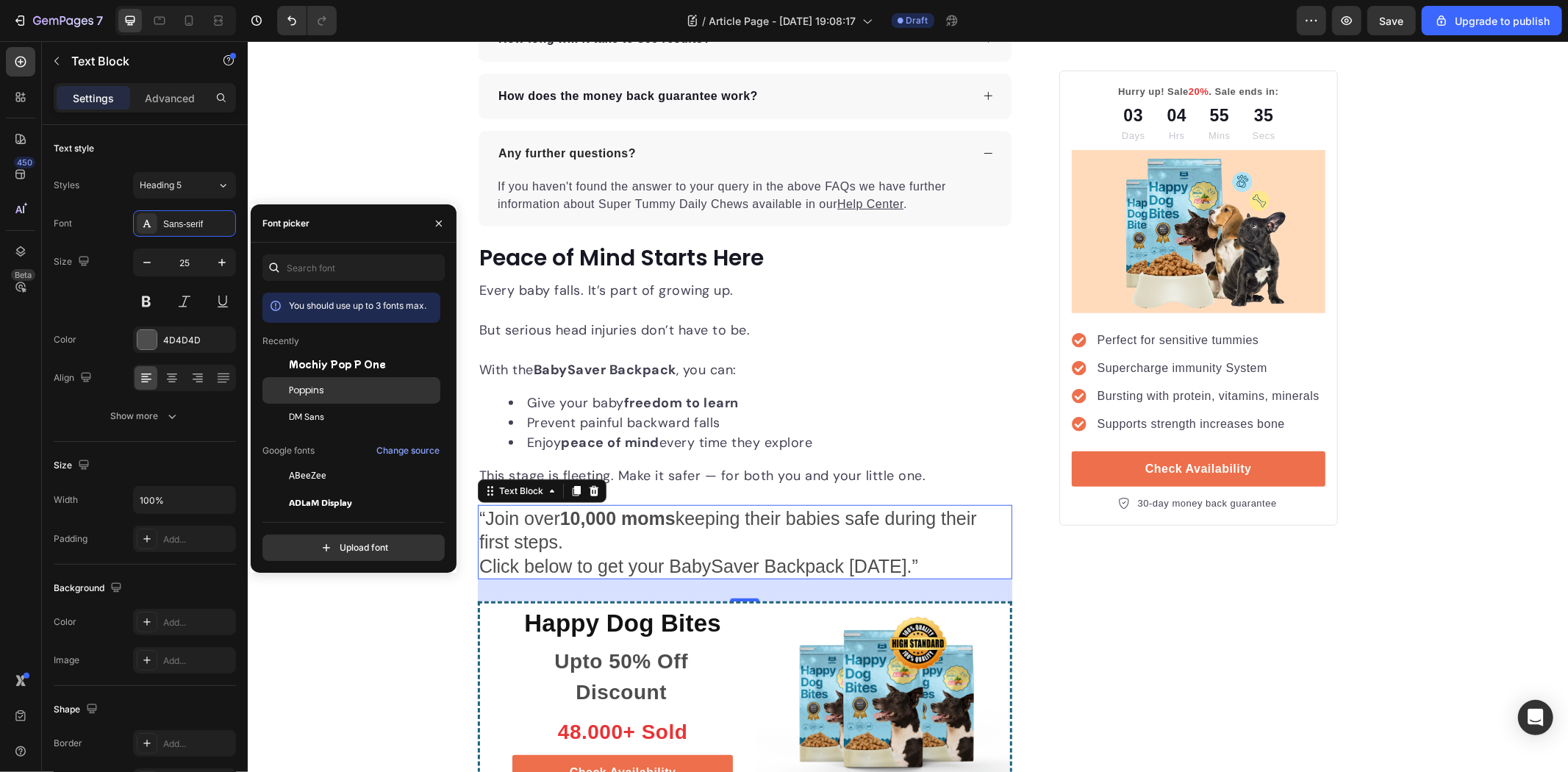
click at [333, 542] on div "Poppins" at bounding box center [352, 555] width 178 height 27
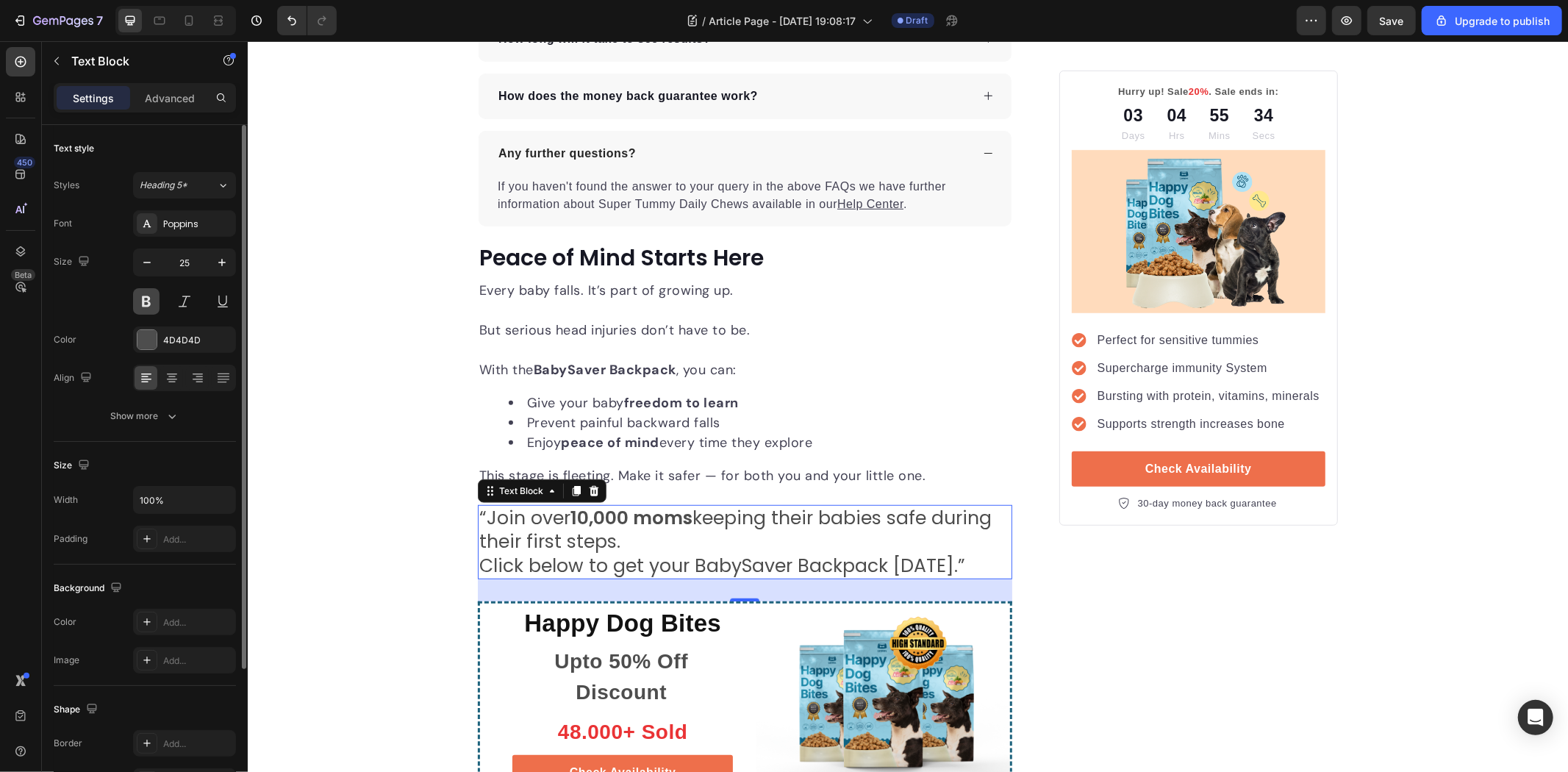
click at [148, 303] on button at bounding box center [146, 301] width 27 height 27
click at [222, 260] on icon "button" at bounding box center [222, 263] width 8 height 8
type input "26"
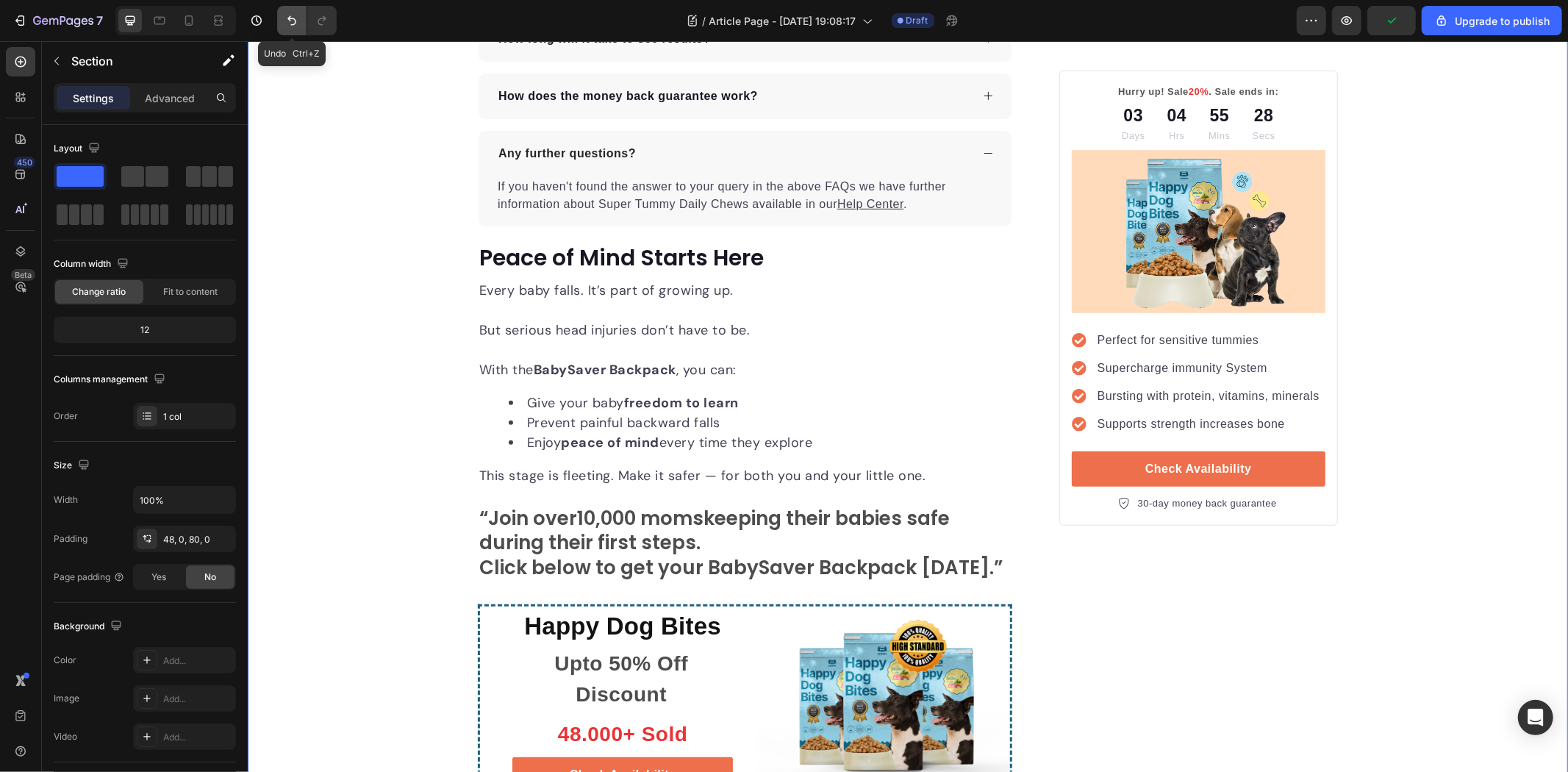
click at [292, 22] on icon "Undo/Redo" at bounding box center [292, 20] width 14 height 14
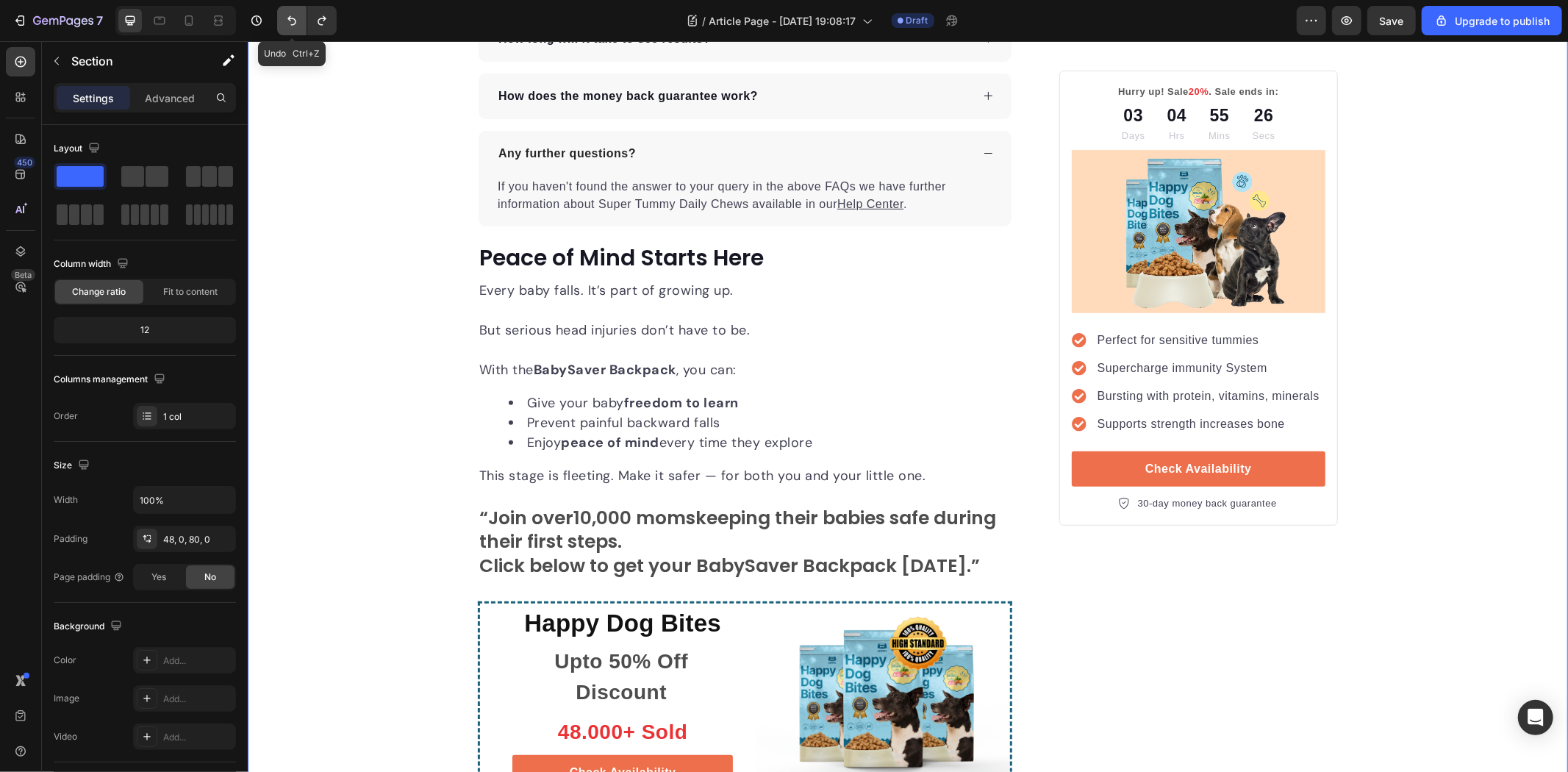
click at [292, 22] on icon "Undo/Redo" at bounding box center [292, 20] width 14 height 14
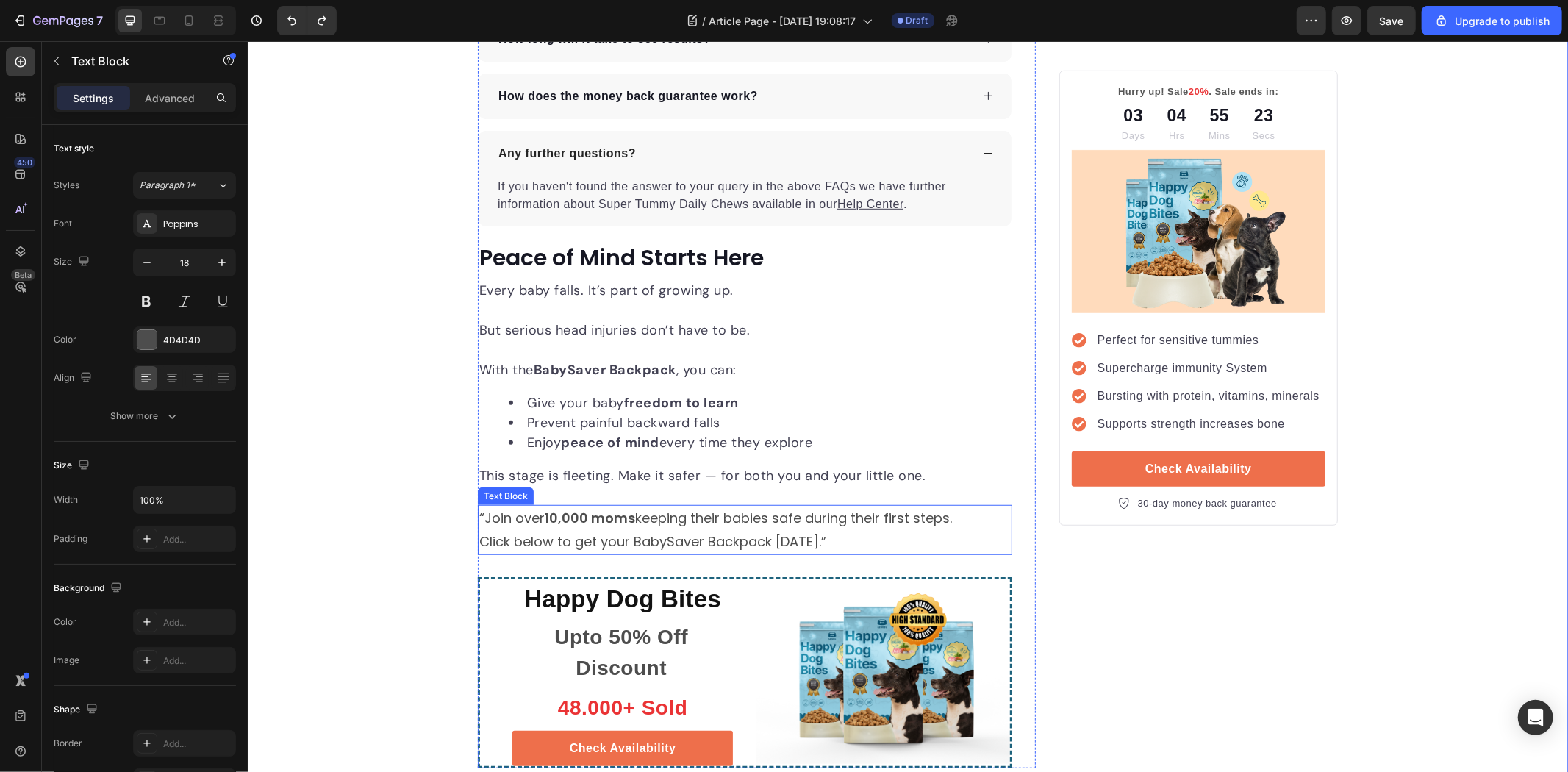
click at [961, 518] on p "“Join over 10,000 moms keeping their babies safe during their first steps." at bounding box center [744, 517] width 531 height 24
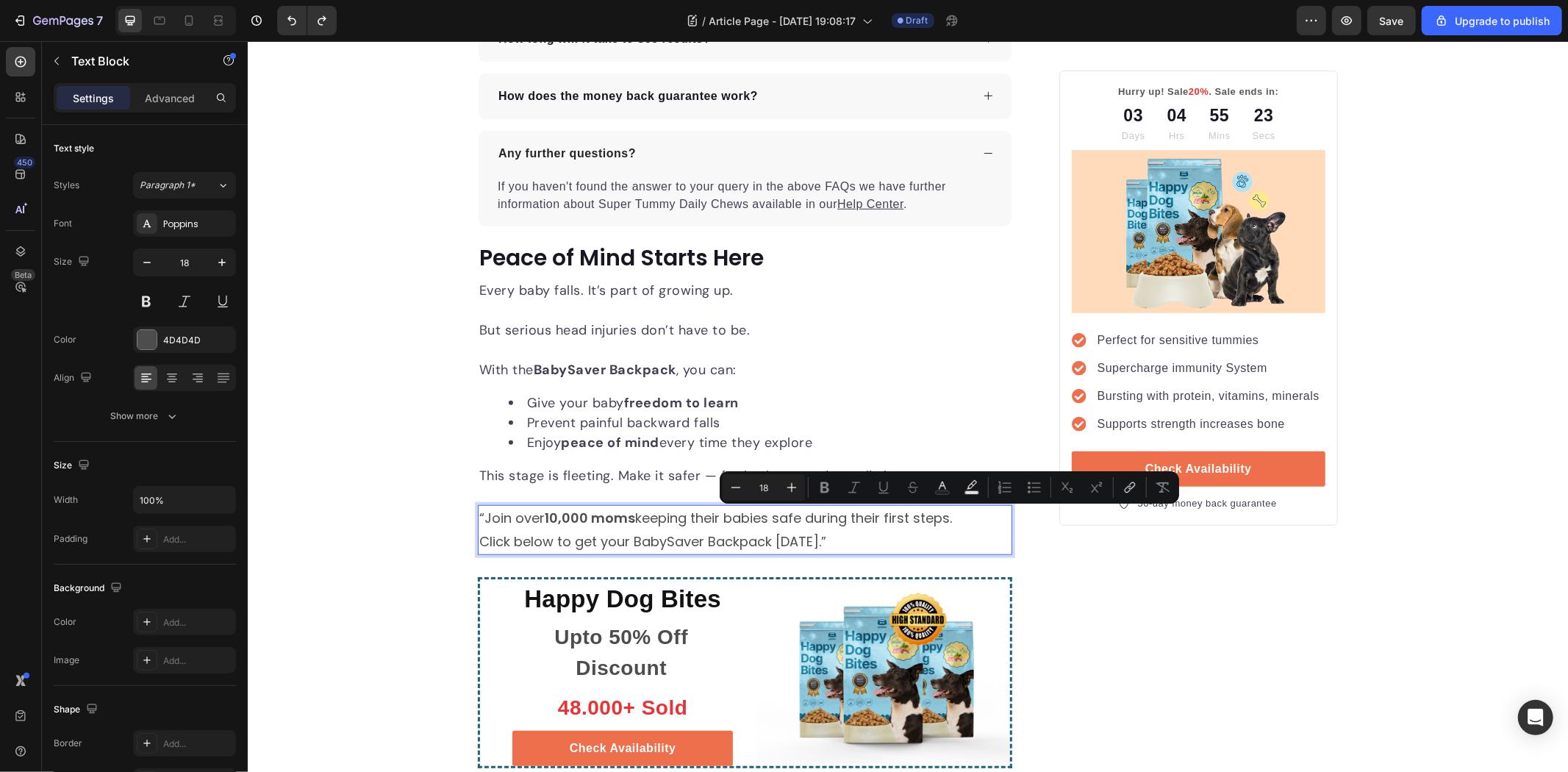
click at [964, 518] on p "“Join over 10,000 moms keeping their babies safe during their first steps." at bounding box center [744, 517] width 531 height 24
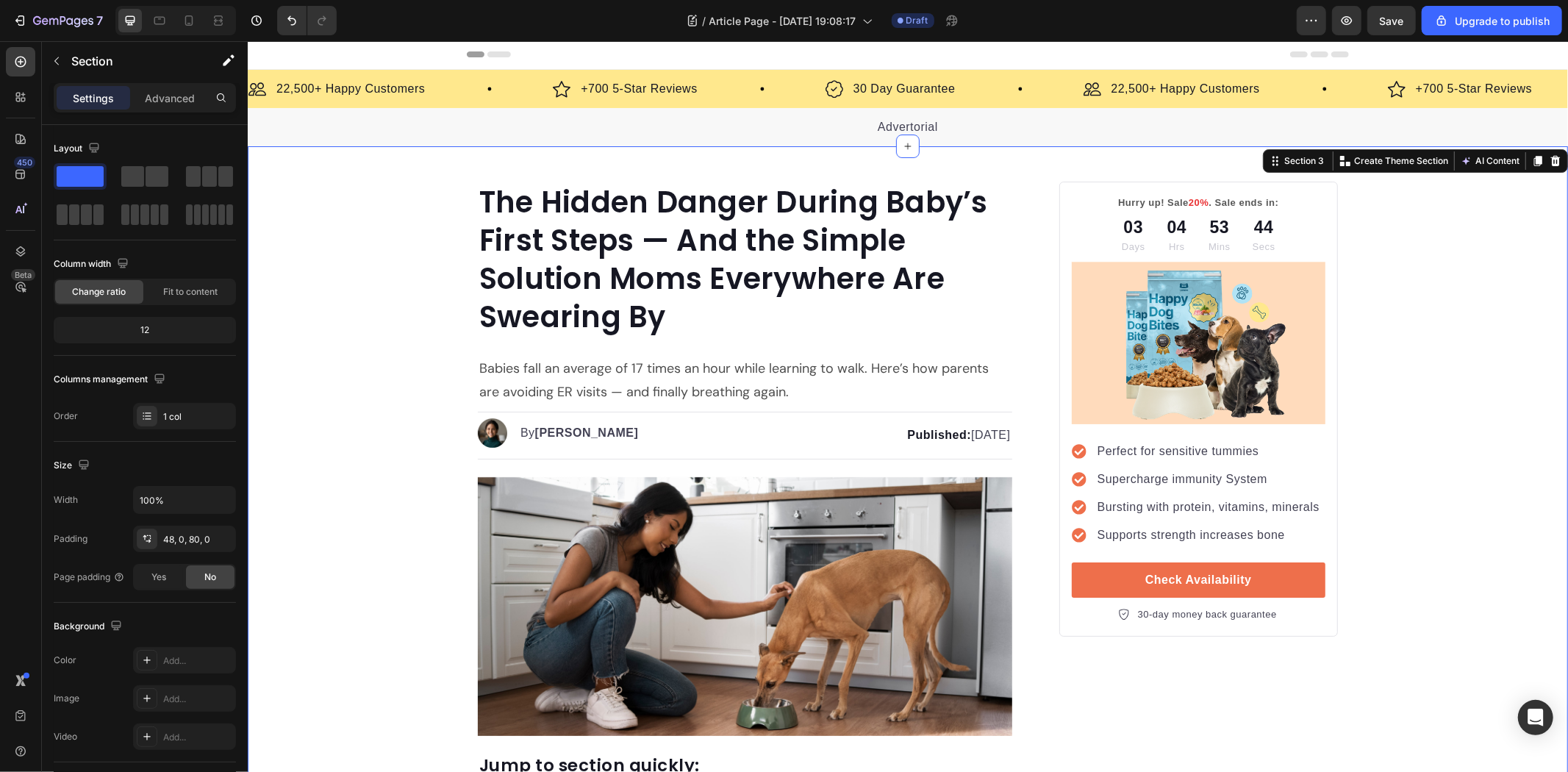
scroll to position [0, 0]
